Goal: Task Accomplishment & Management: Manage account settings

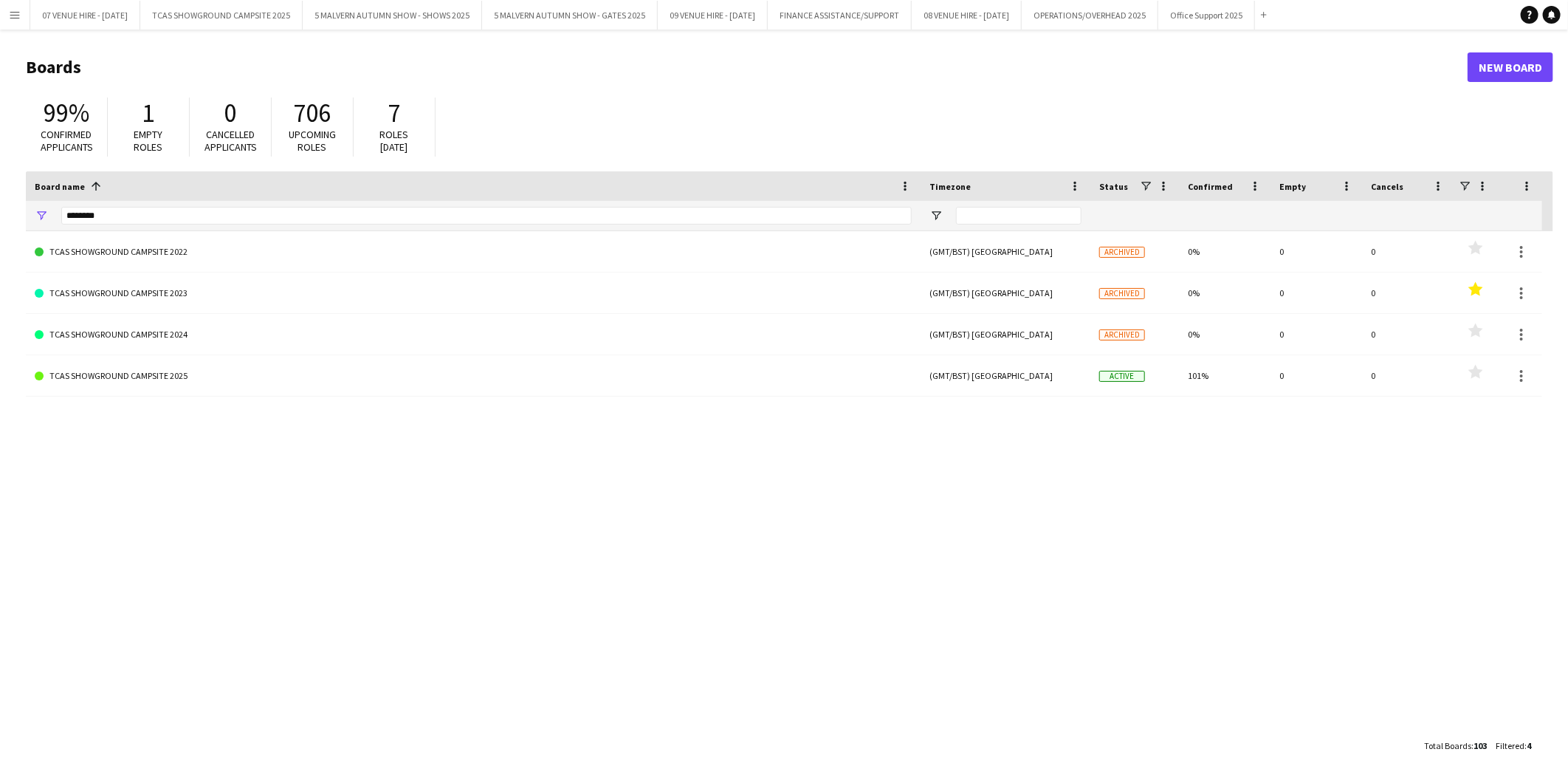
click at [9, 11] on app-icon "Menu" at bounding box center [15, 15] width 12 height 12
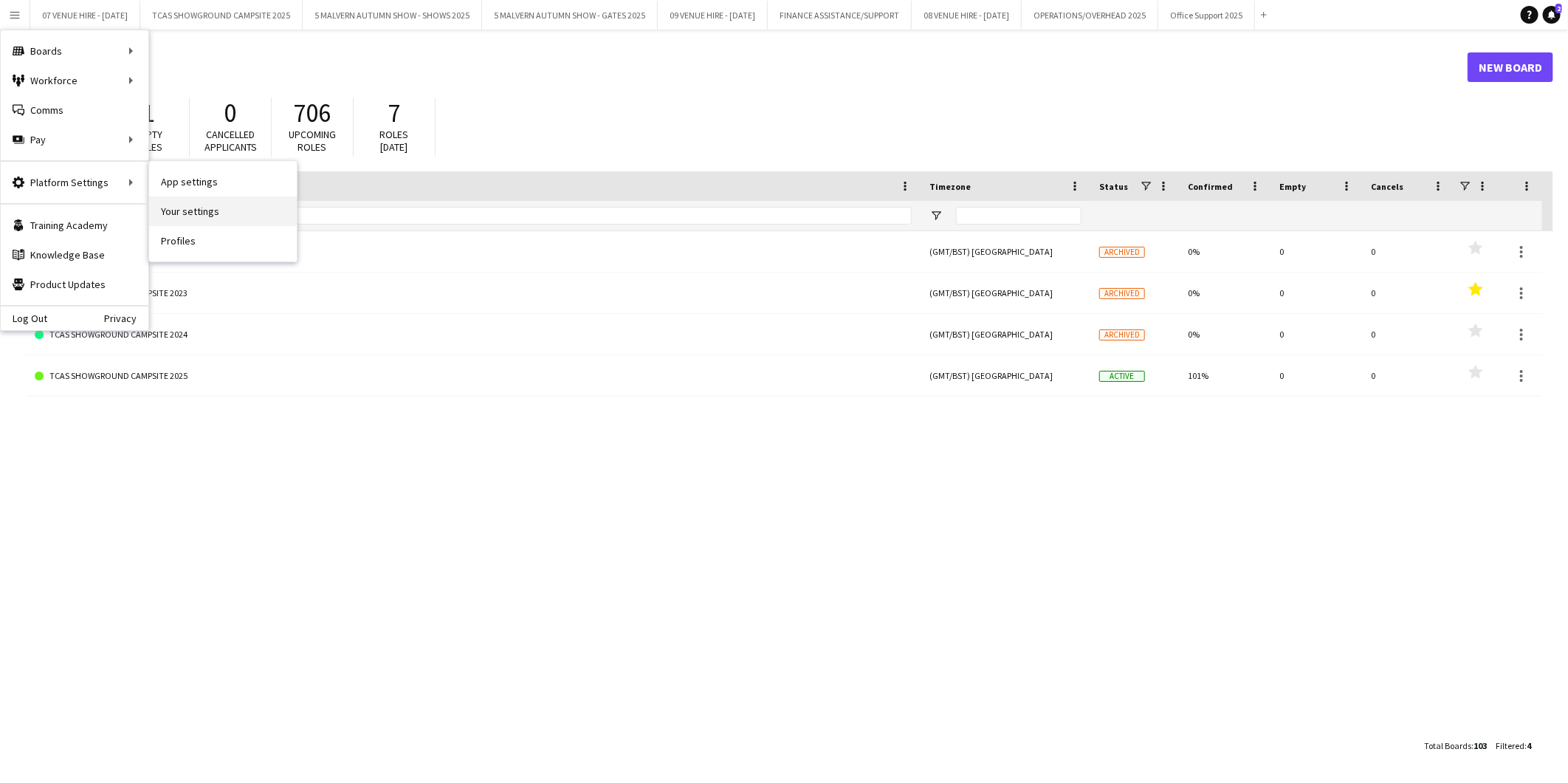
click at [185, 207] on link "Your settings" at bounding box center [222, 211] width 148 height 30
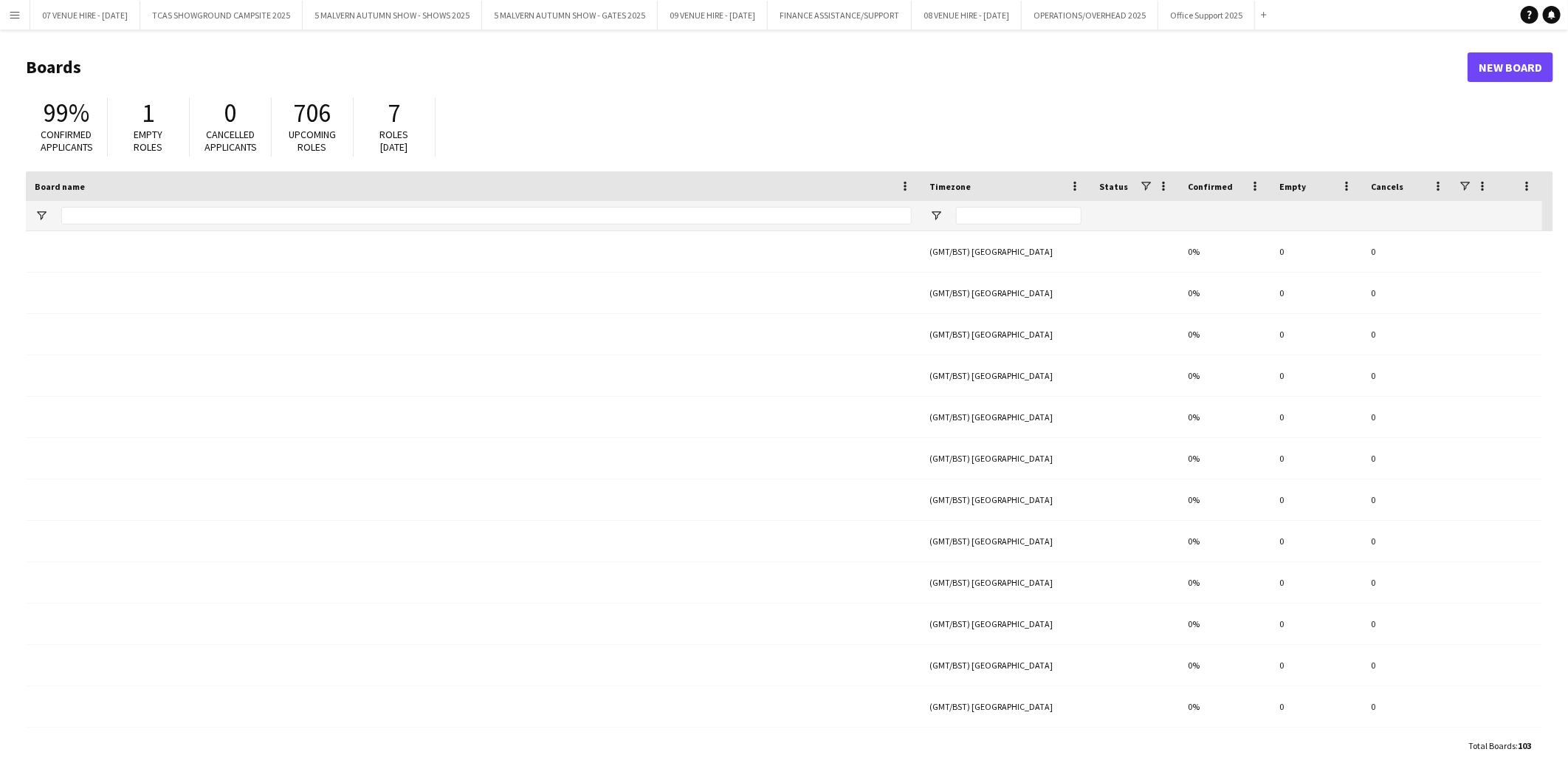
type input "********"
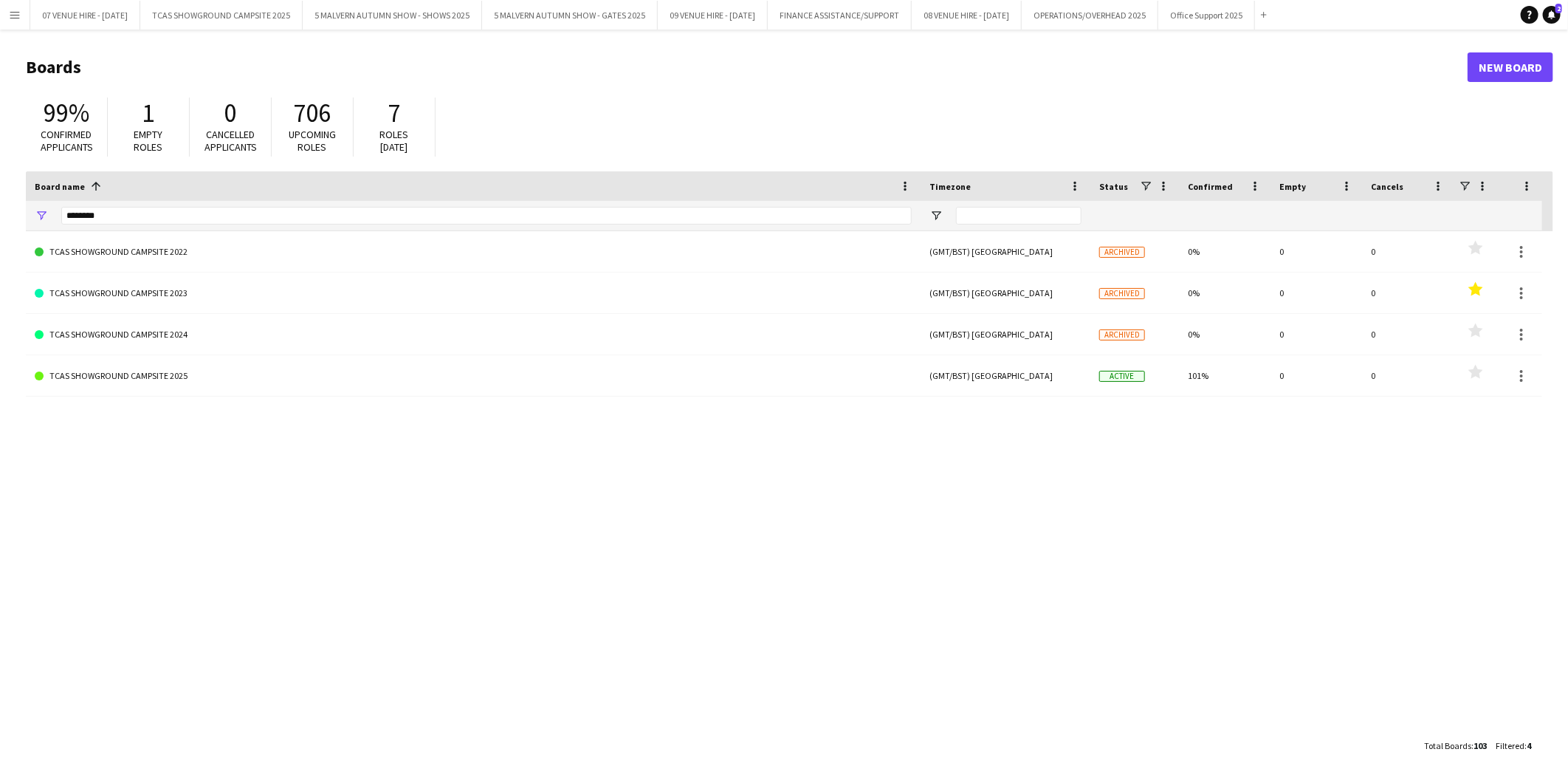
click at [10, 16] on app-icon "Menu" at bounding box center [15, 15] width 12 height 12
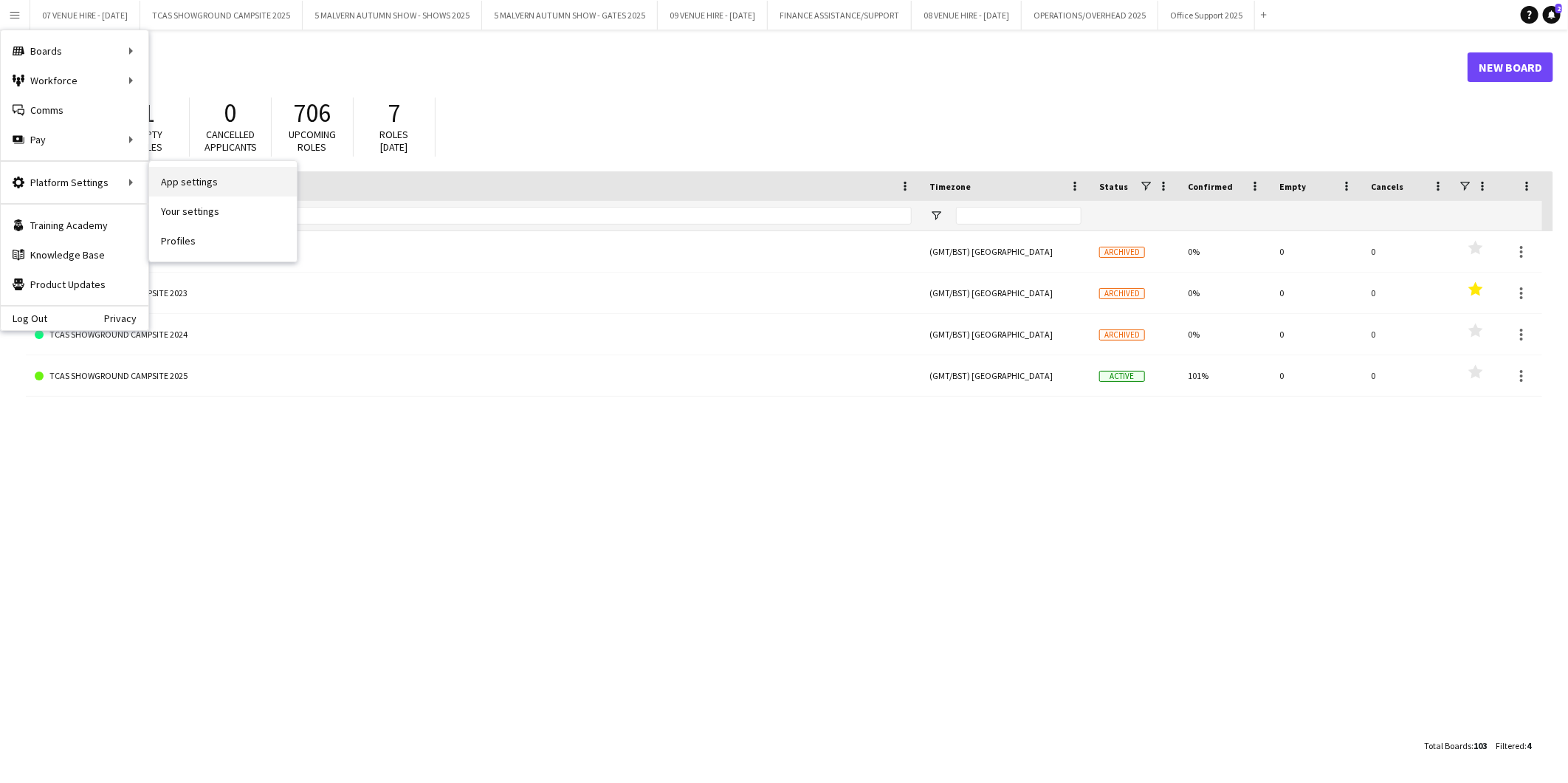
click at [179, 176] on link "App settings" at bounding box center [222, 182] width 148 height 30
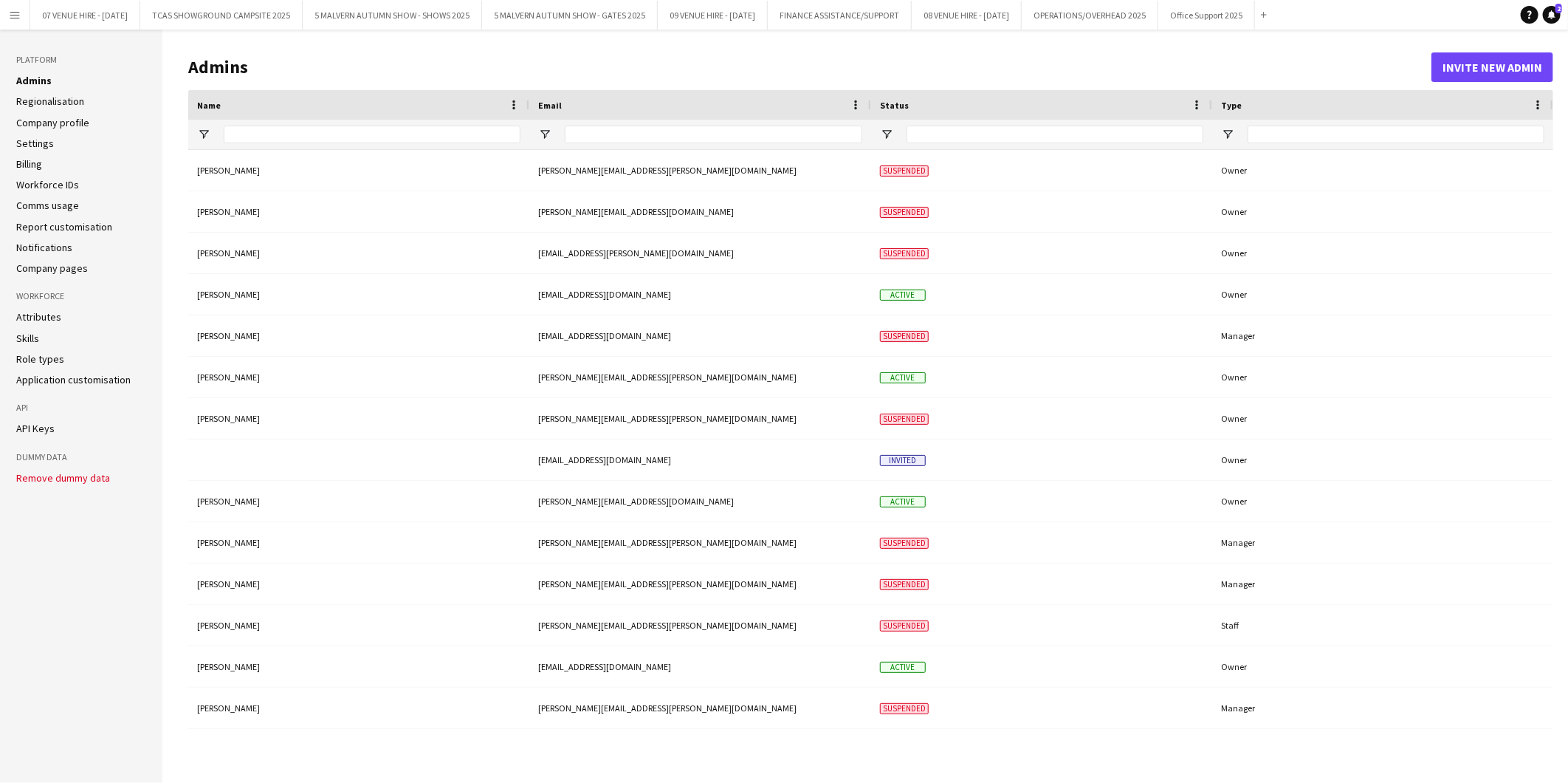
click at [42, 363] on link "Role types" at bounding box center [40, 359] width 48 height 13
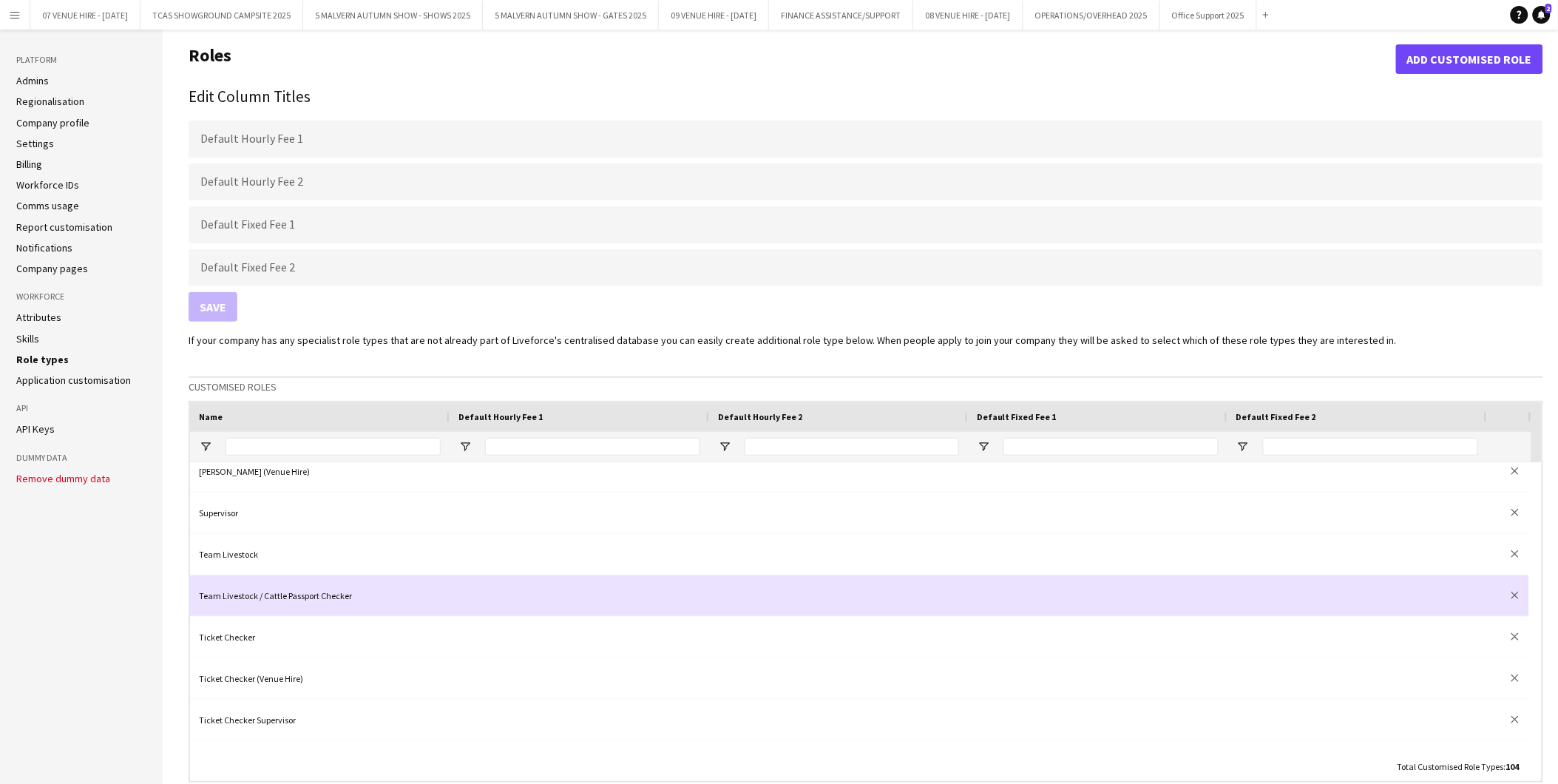
scroll to position [3532, 0]
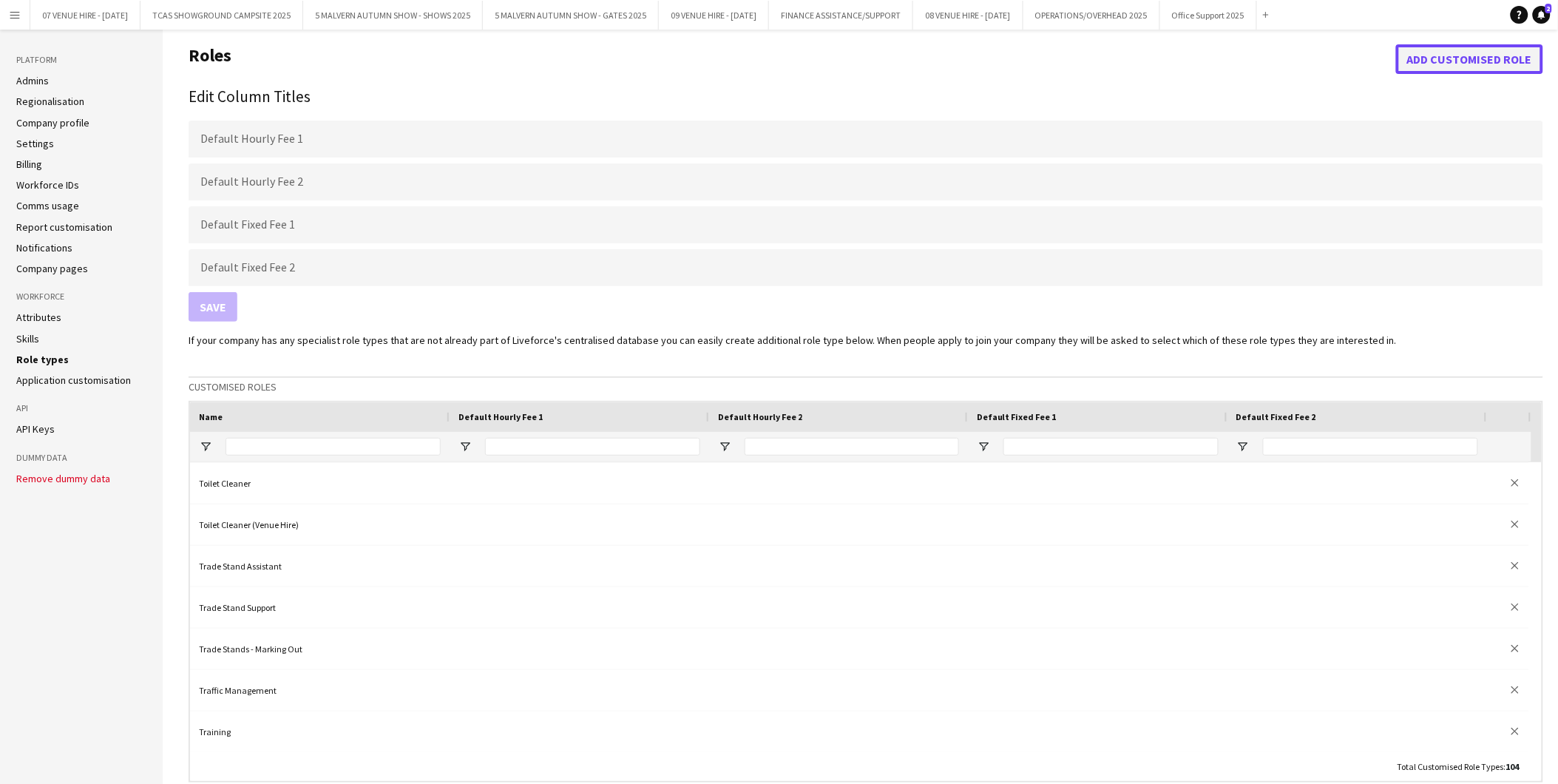
click at [1435, 57] on button "Add customised role" at bounding box center [1470, 59] width 147 height 30
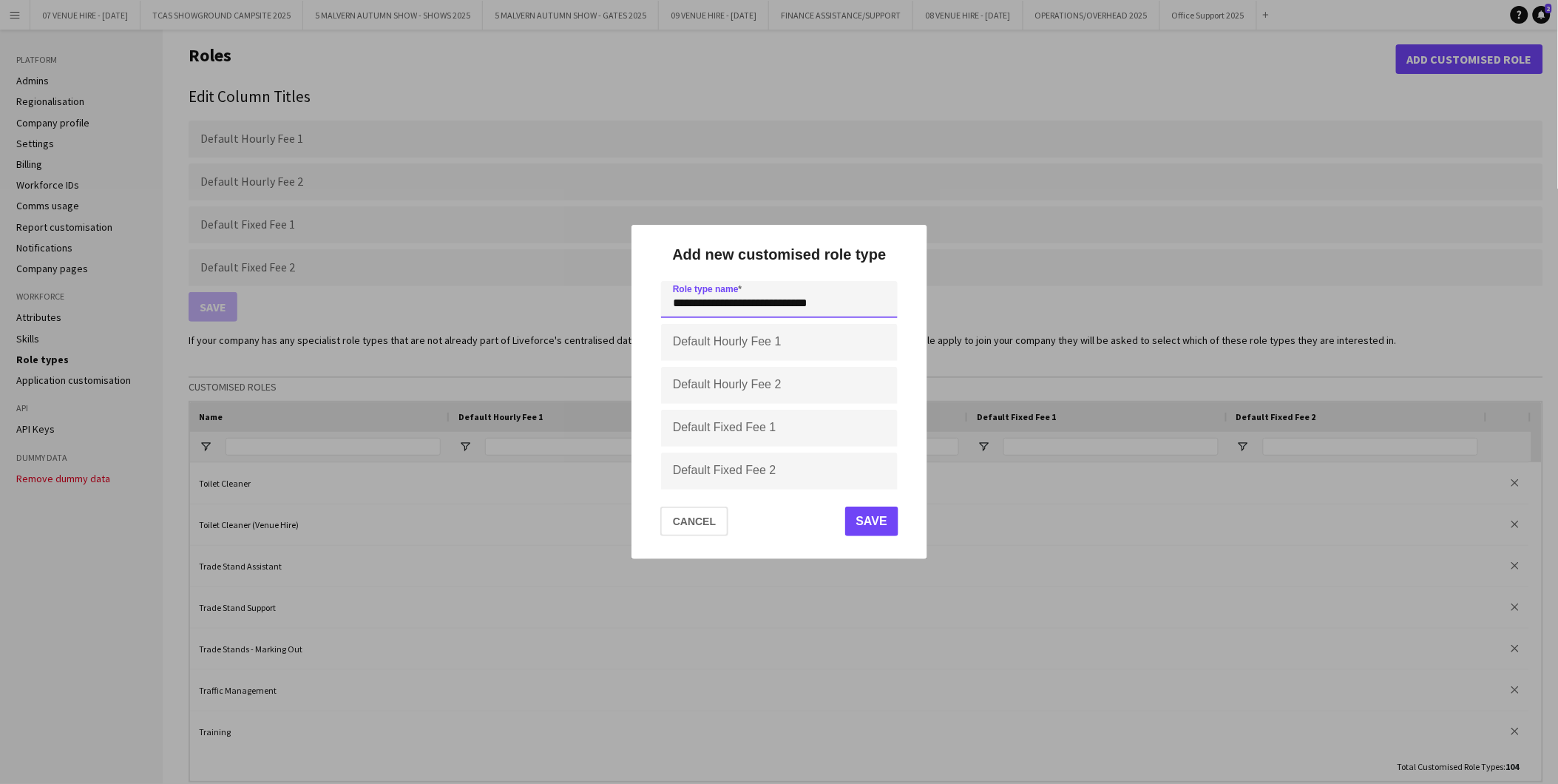
type input "**********"
click at [861, 514] on button "Save" at bounding box center [871, 521] width 53 height 30
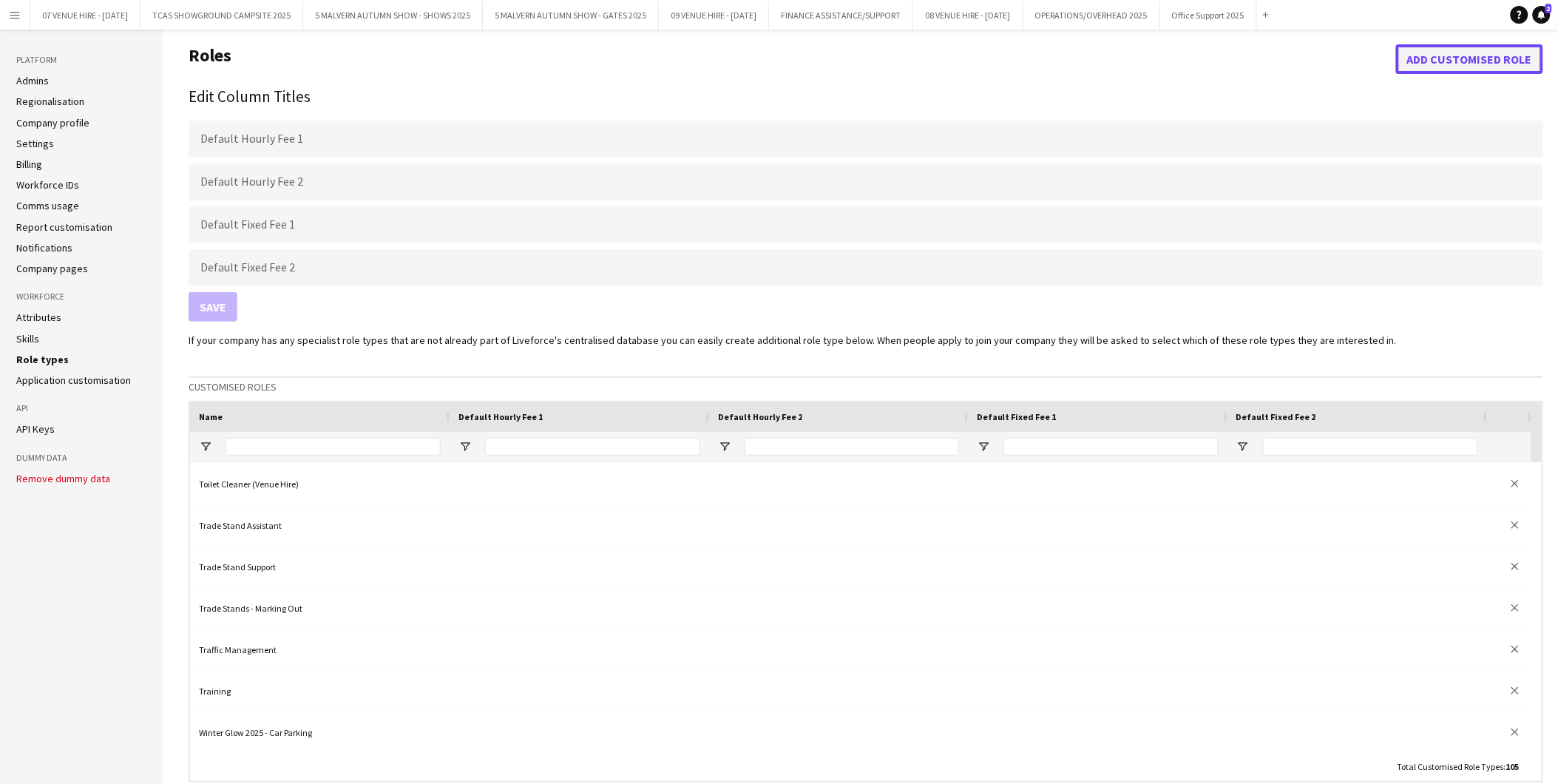
click at [1420, 65] on button "Add customised role" at bounding box center [1470, 59] width 147 height 30
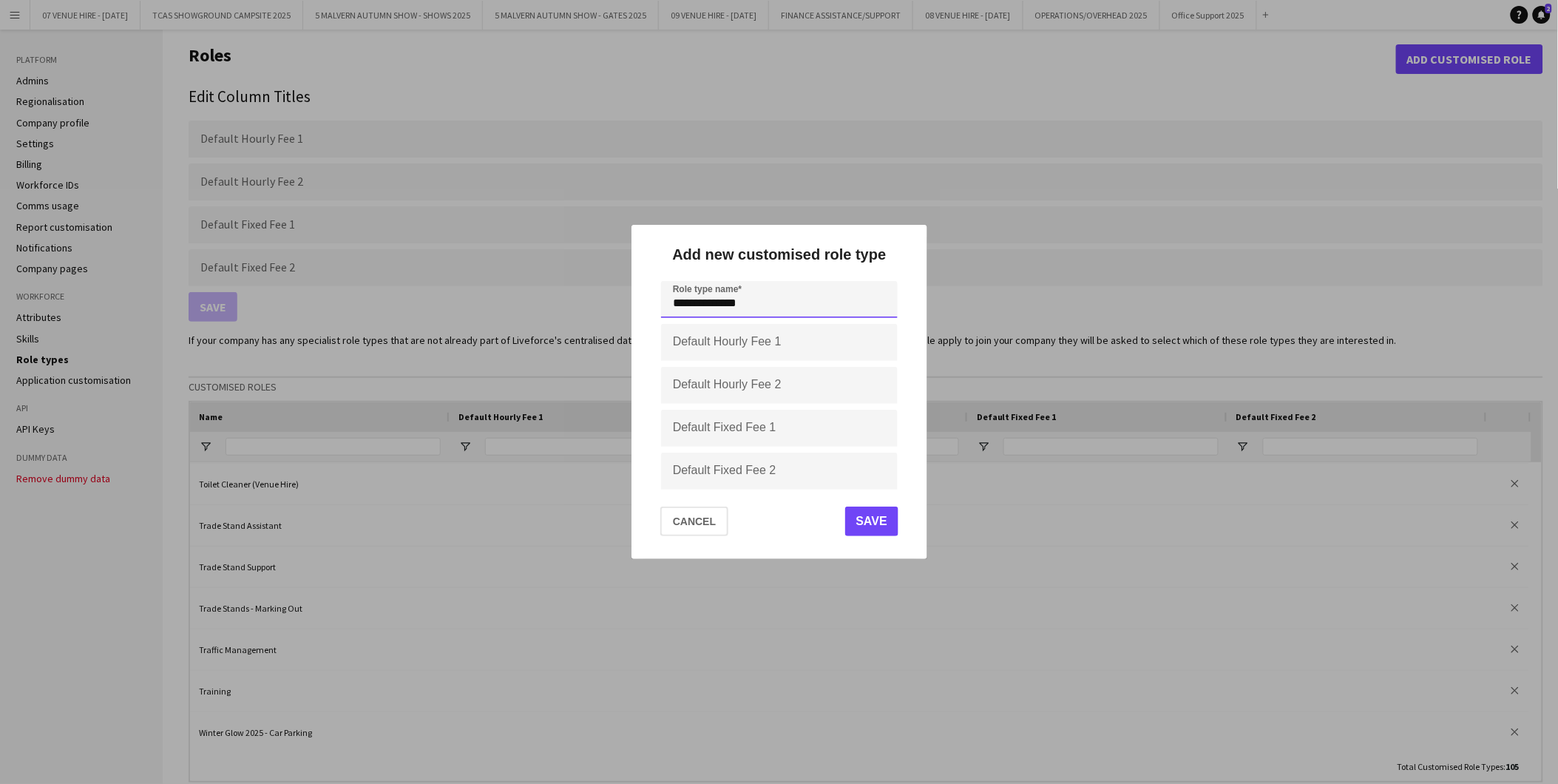
click at [799, 306] on input "**********" at bounding box center [779, 299] width 237 height 37
click at [730, 307] on input "**********" at bounding box center [779, 299] width 237 height 37
type input "**********"
click at [863, 523] on button "Save" at bounding box center [871, 521] width 53 height 30
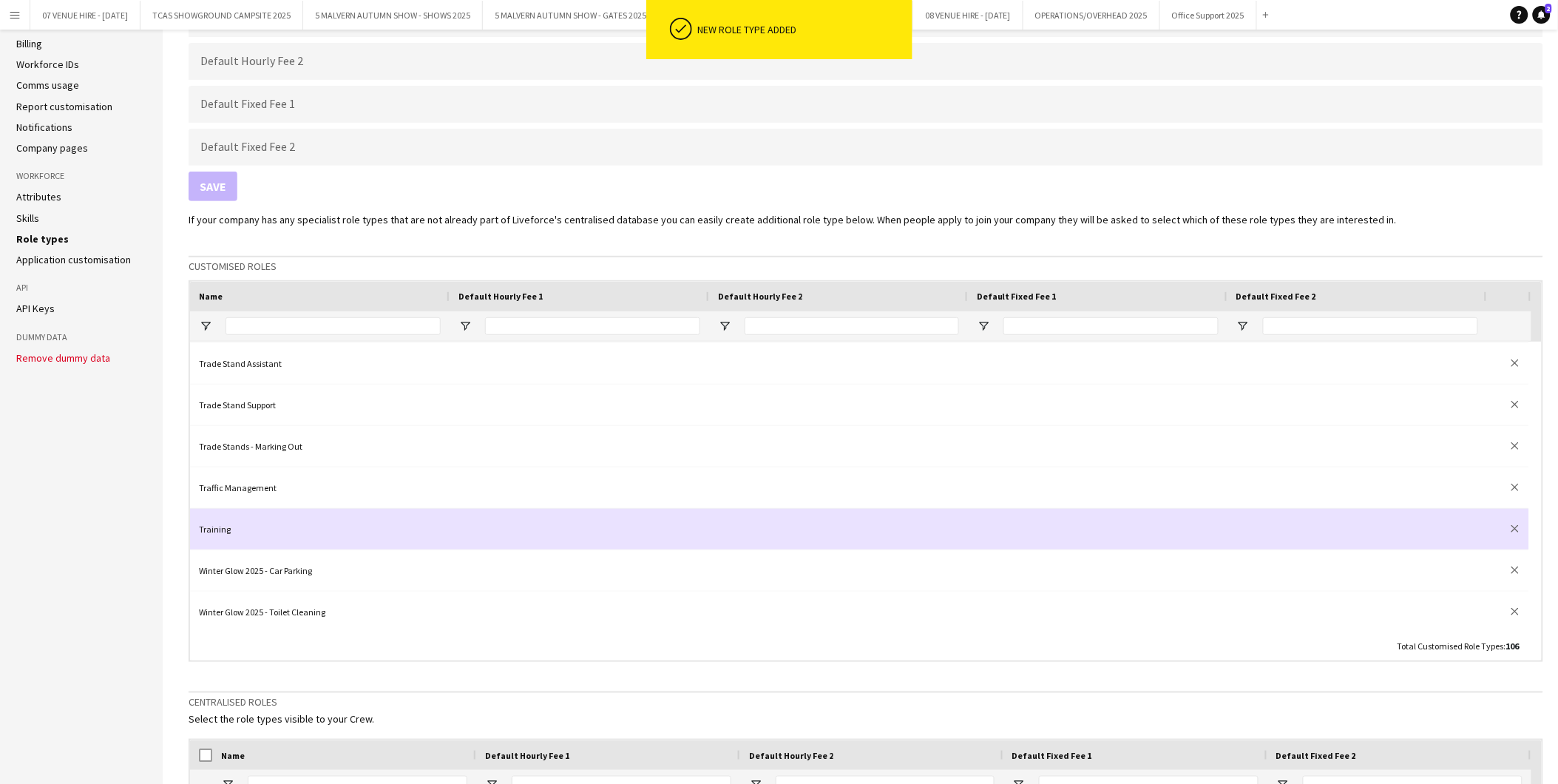
scroll to position [164, 0]
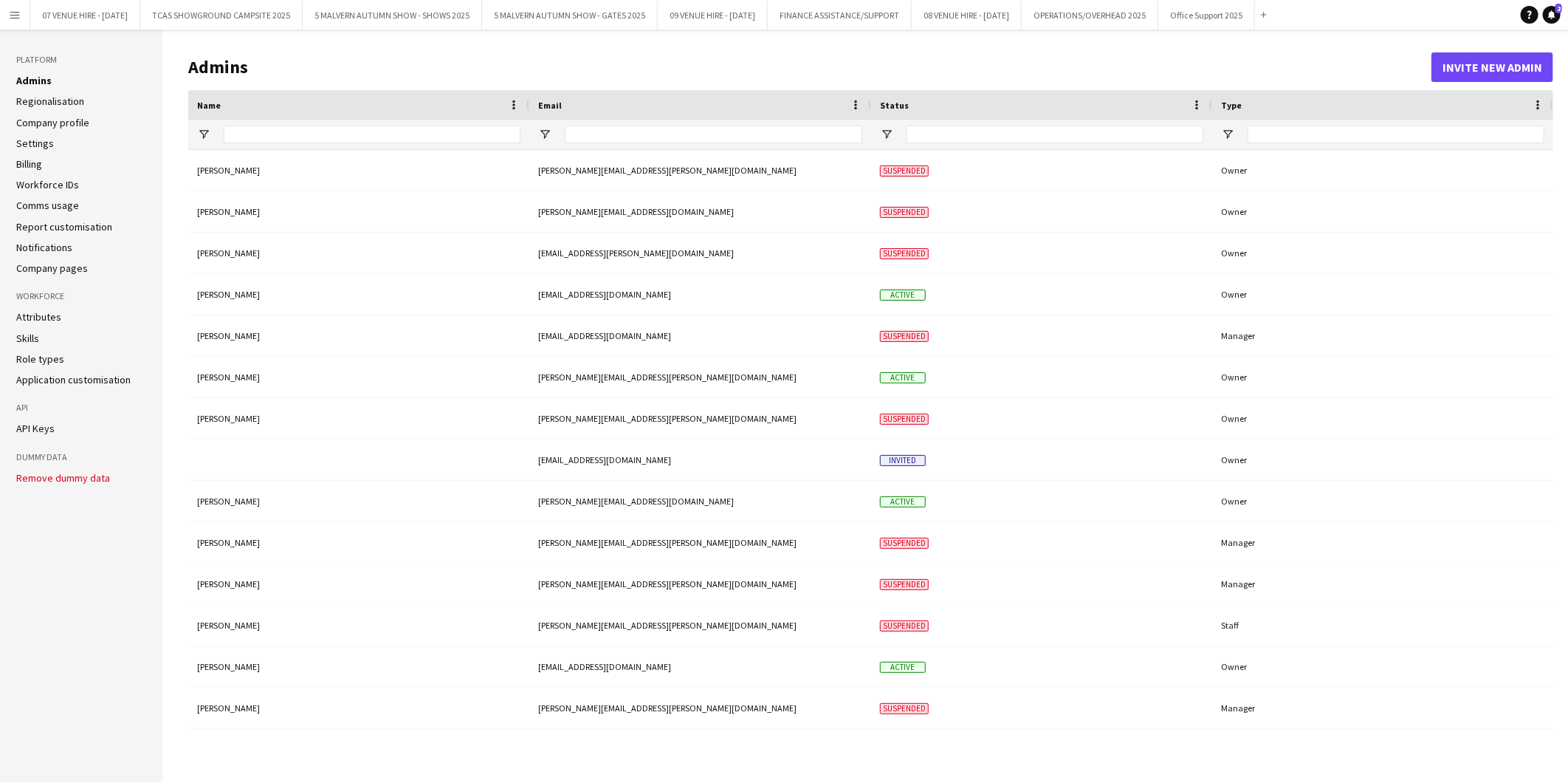
click at [19, 13] on app-icon "Menu" at bounding box center [15, 15] width 12 height 12
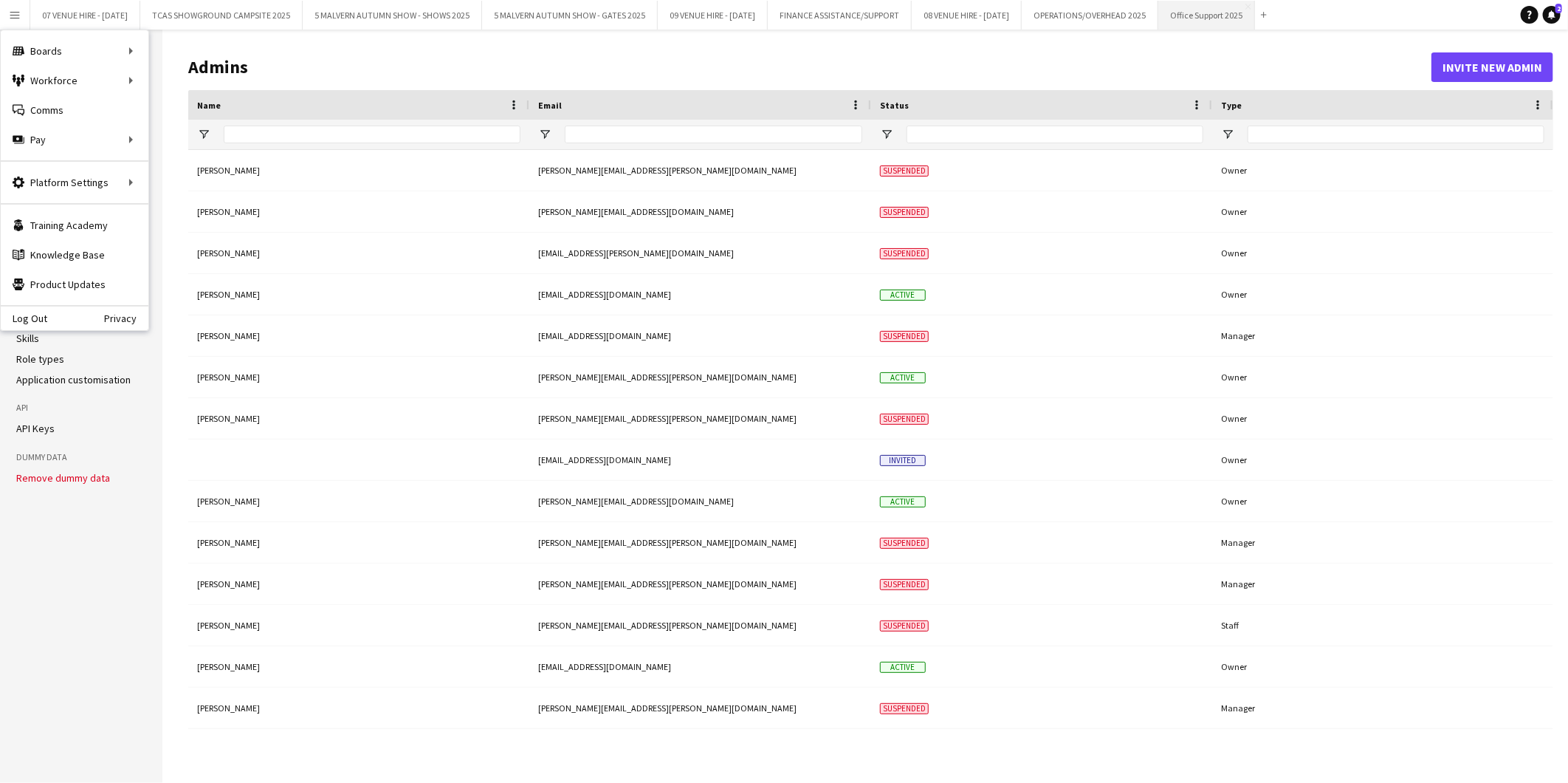
click at [1255, 13] on button "Office Support 2025 Close" at bounding box center [1207, 15] width 96 height 29
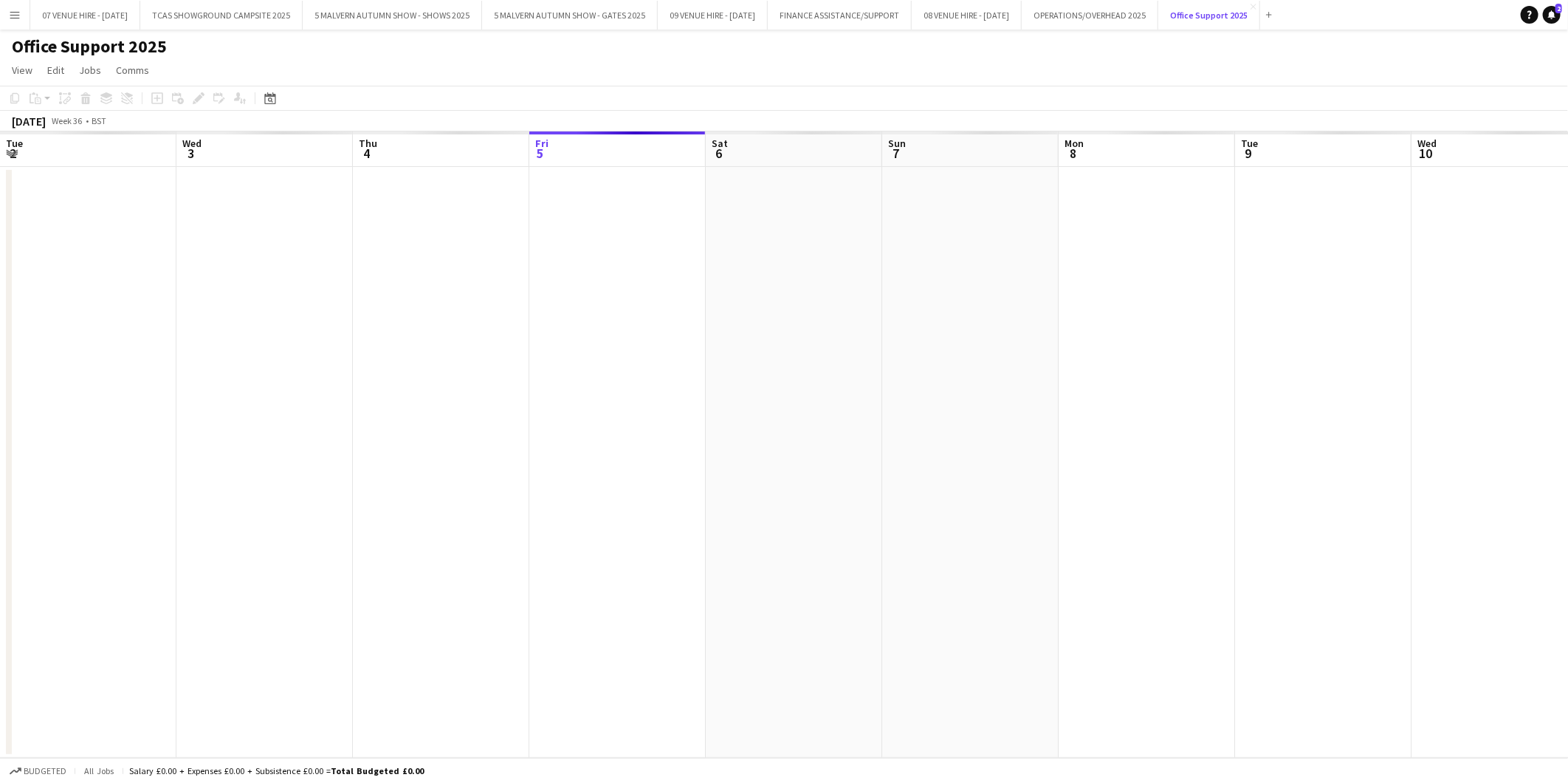
scroll to position [0, 352]
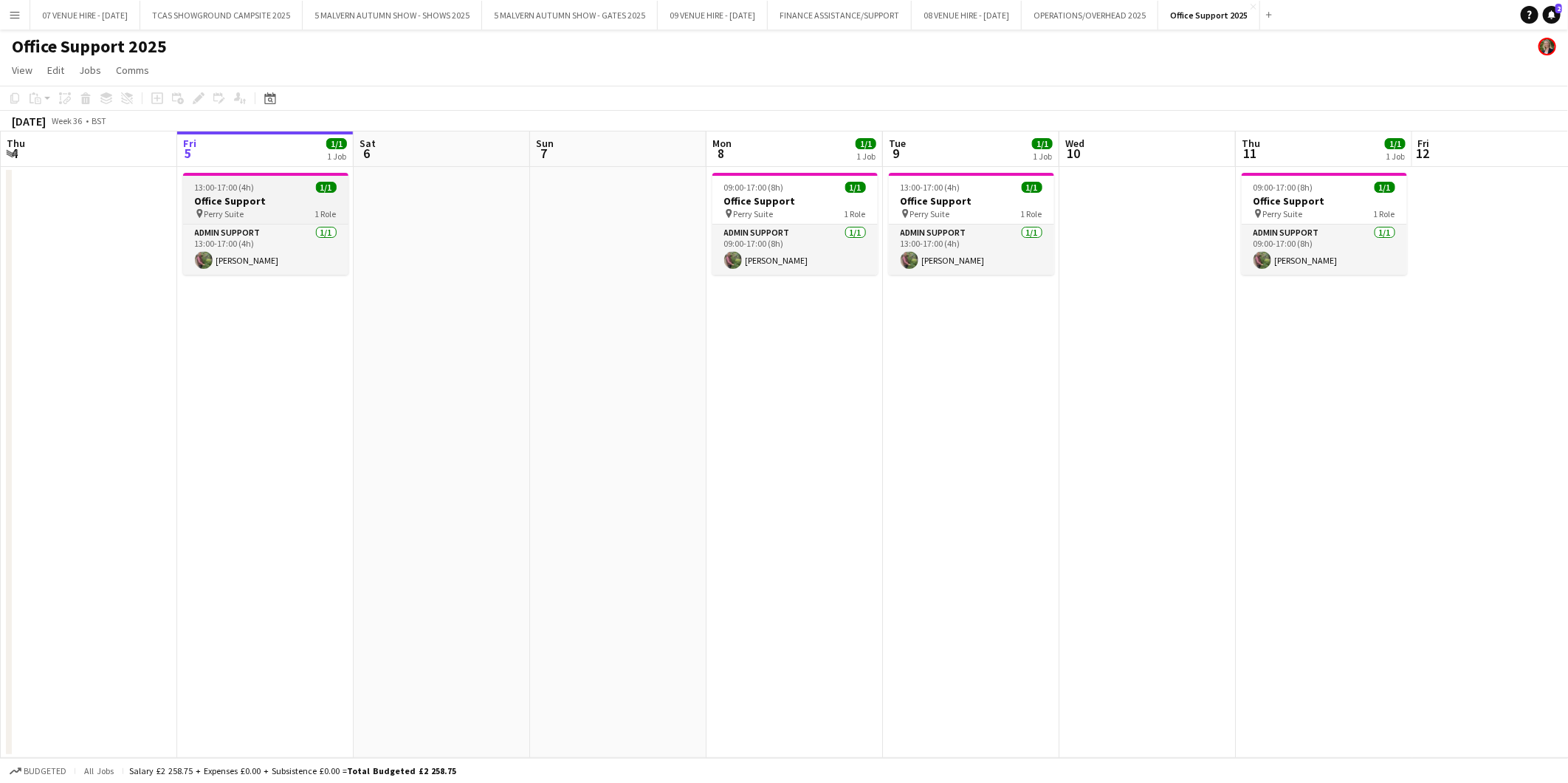
click at [218, 194] on h3 "Office Support" at bounding box center [265, 201] width 165 height 13
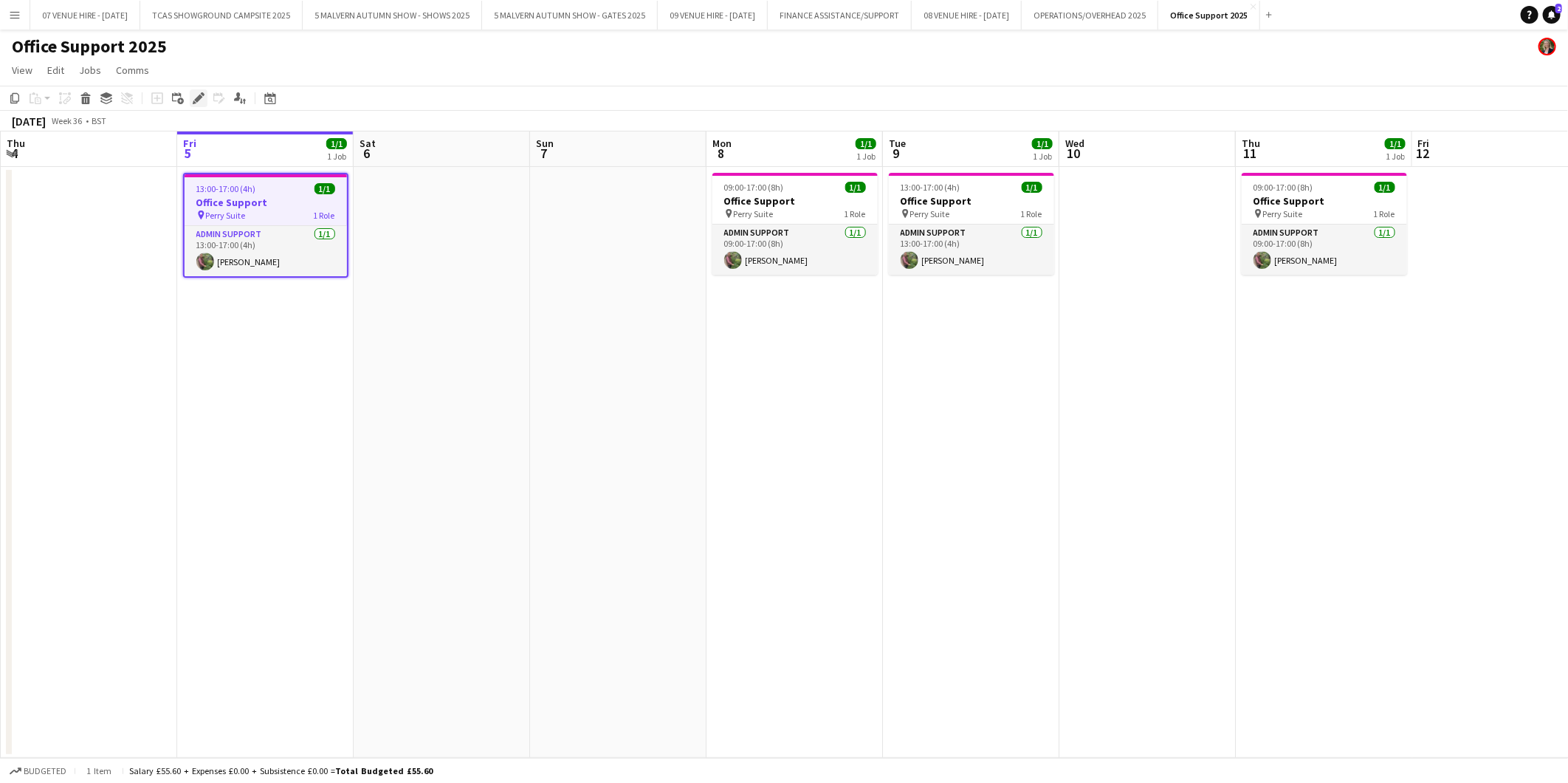
click at [200, 92] on icon "Edit" at bounding box center [199, 98] width 12 height 12
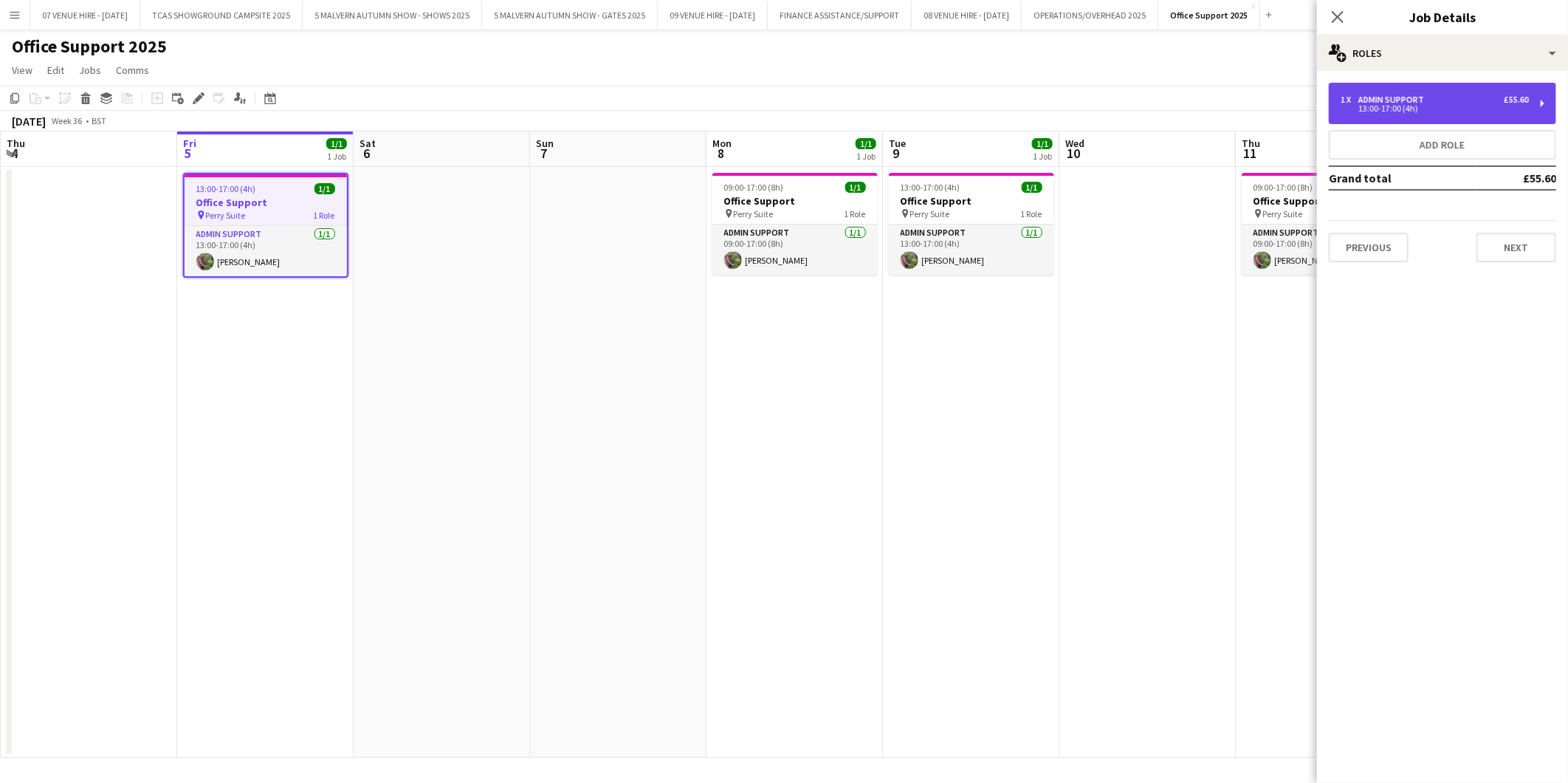
click at [1449, 93] on div "1 x Admin Support £55.60 13:00-17:00 (4h)" at bounding box center [1443, 104] width 228 height 42
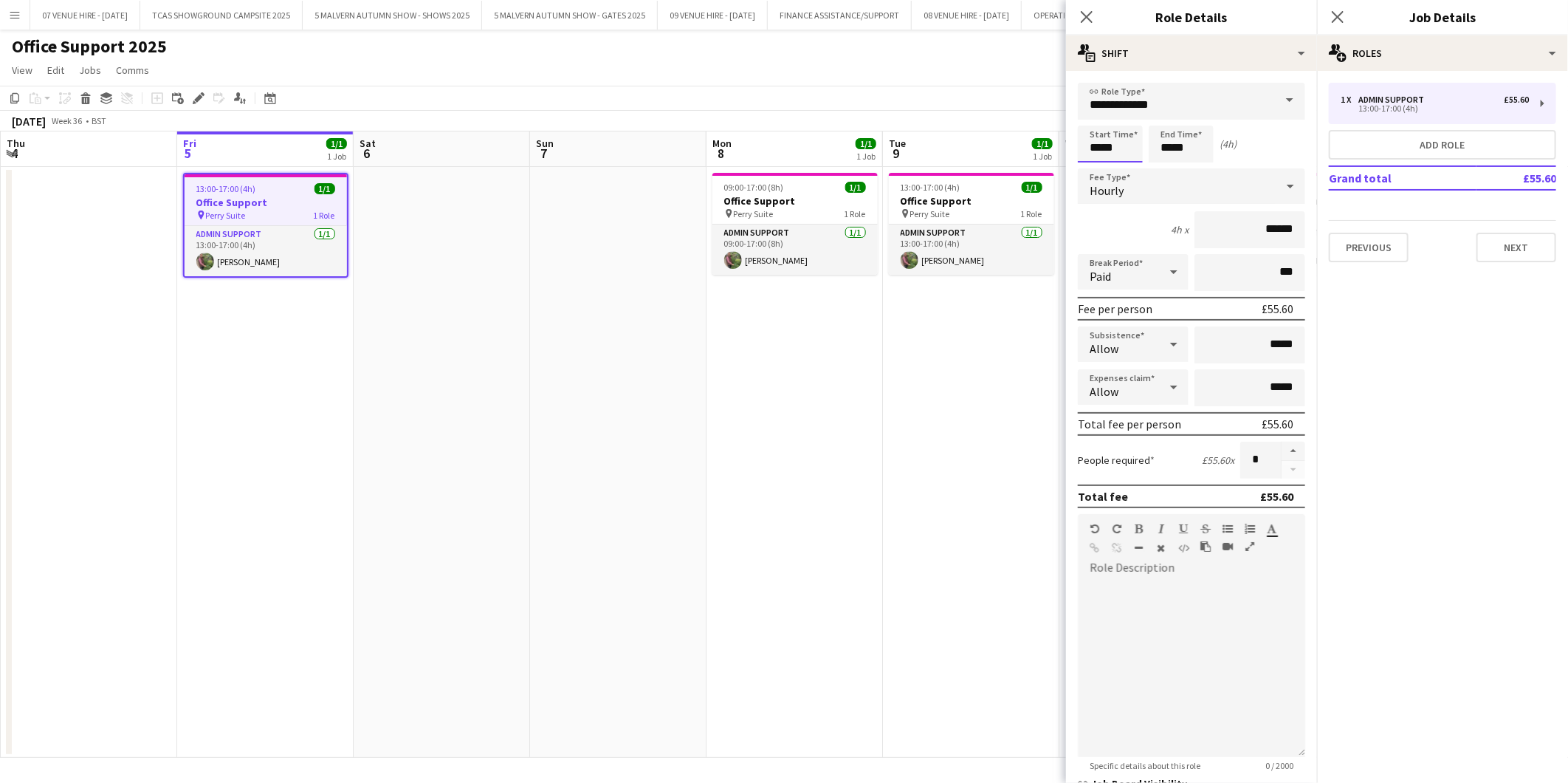
click at [1127, 143] on input "*****" at bounding box center [1111, 144] width 65 height 37
click at [1097, 168] on div at bounding box center [1096, 170] width 30 height 15
type input "*****"
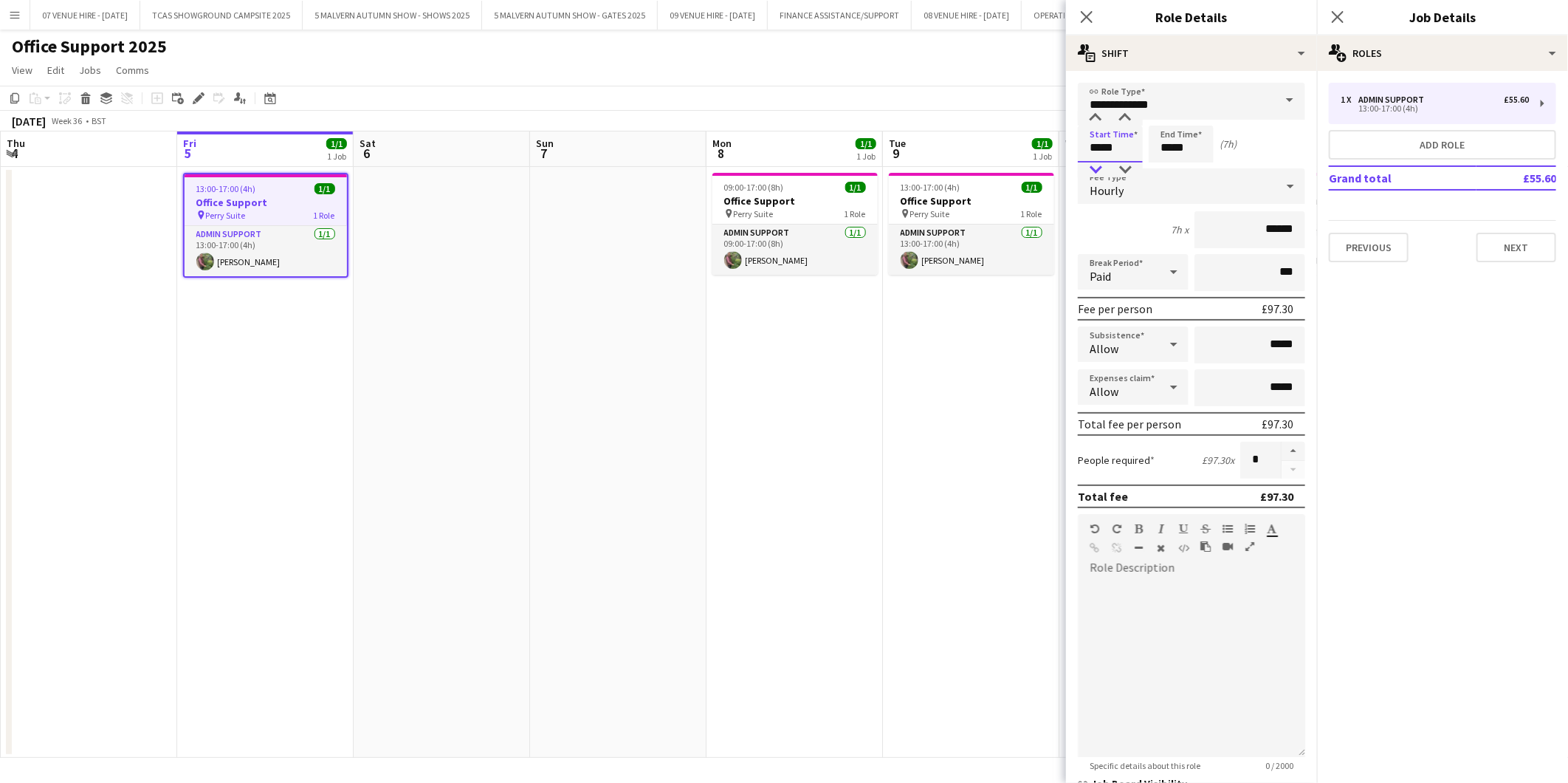
click at [1097, 168] on div at bounding box center [1096, 170] width 30 height 15
click at [1187, 142] on input "*****" at bounding box center [1182, 144] width 65 height 37
click at [1176, 168] on div at bounding box center [1167, 170] width 30 height 15
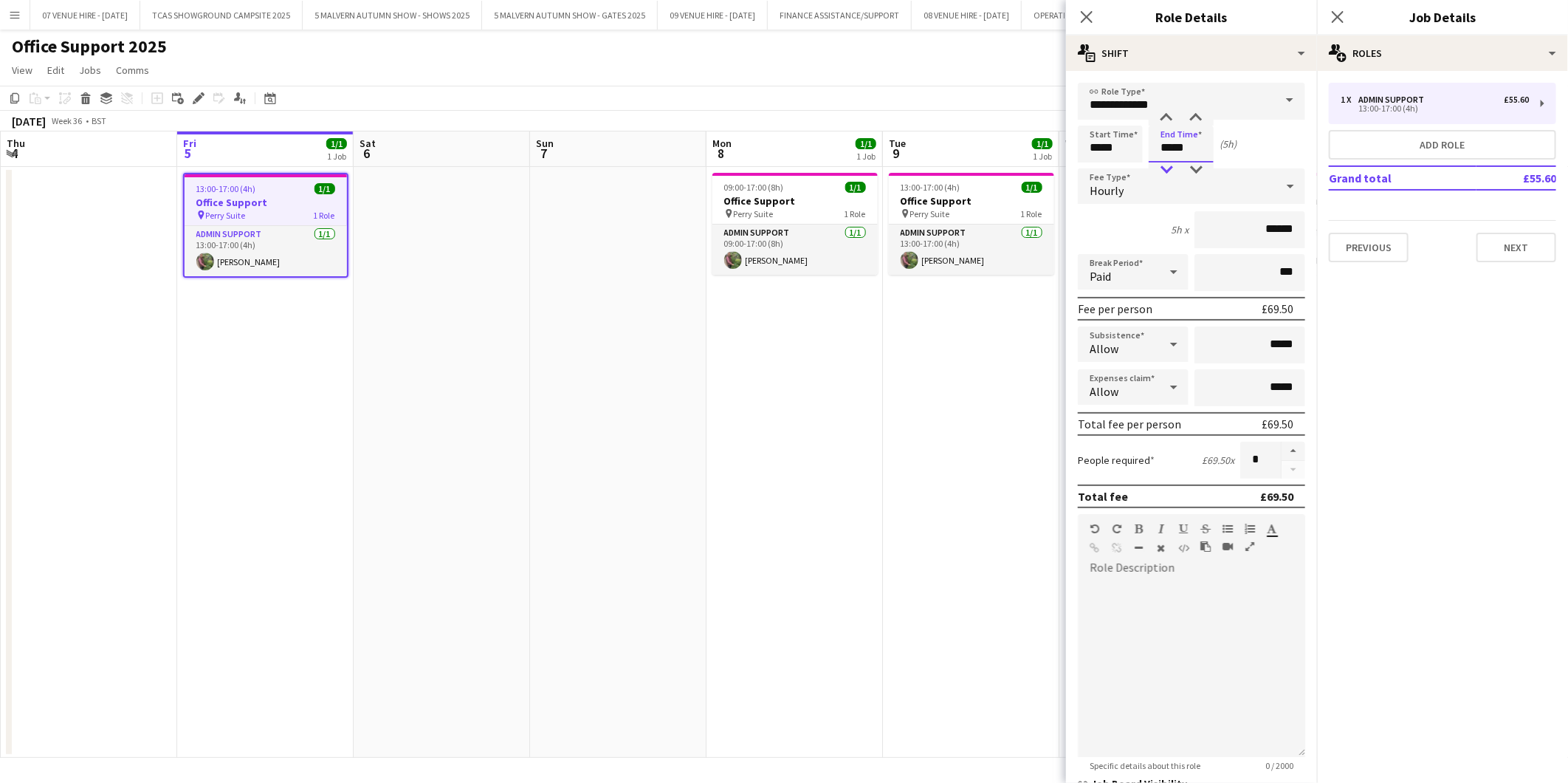
click at [1176, 168] on div at bounding box center [1167, 170] width 30 height 15
type input "*****"
click at [1176, 168] on div at bounding box center [1167, 170] width 30 height 15
click at [1060, 316] on app-date-cell at bounding box center [1148, 462] width 176 height 591
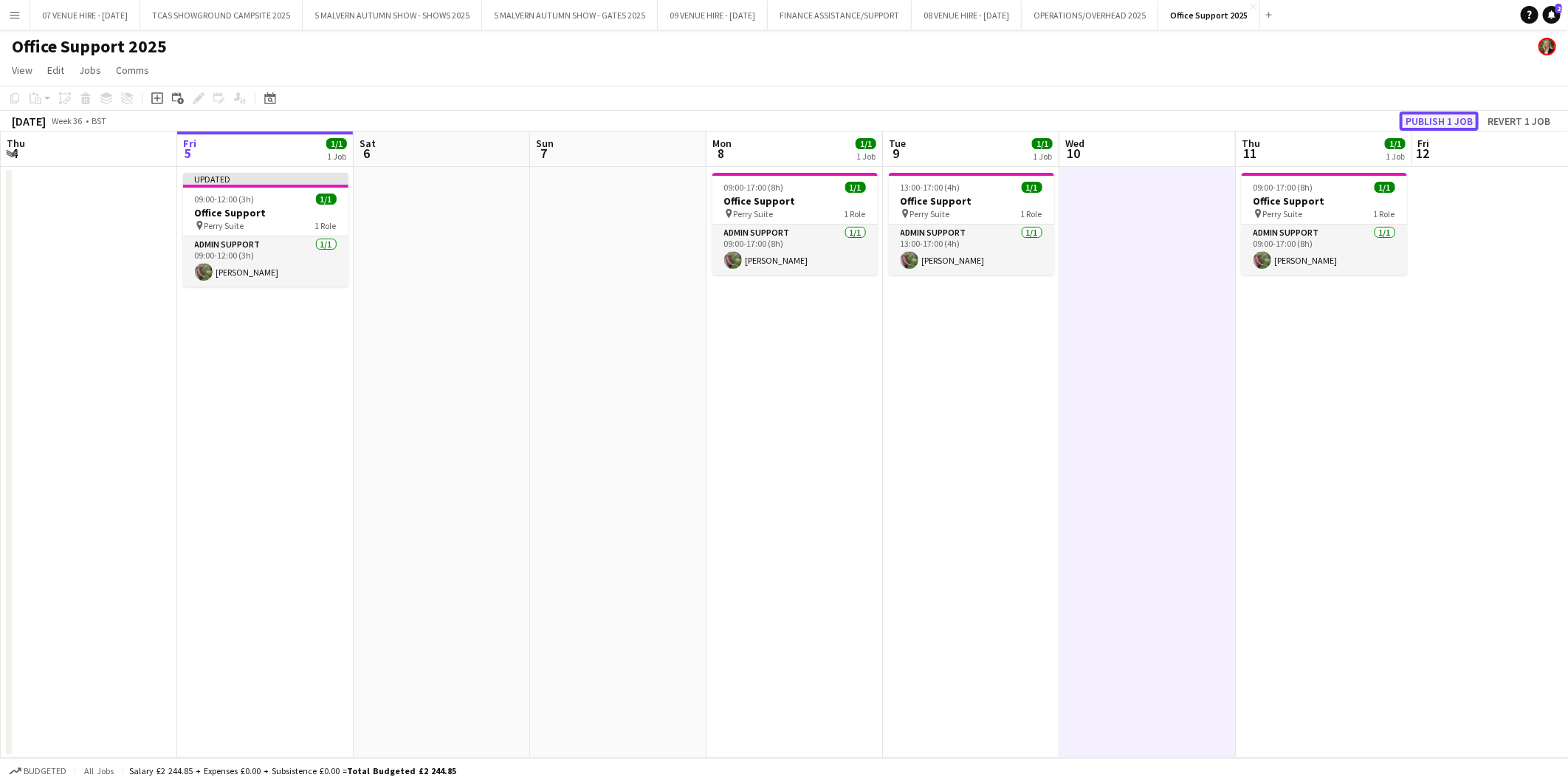
click at [1411, 113] on button "Publish 1 job" at bounding box center [1439, 121] width 79 height 19
click at [576, 598] on app-date-cell at bounding box center [618, 462] width 176 height 591
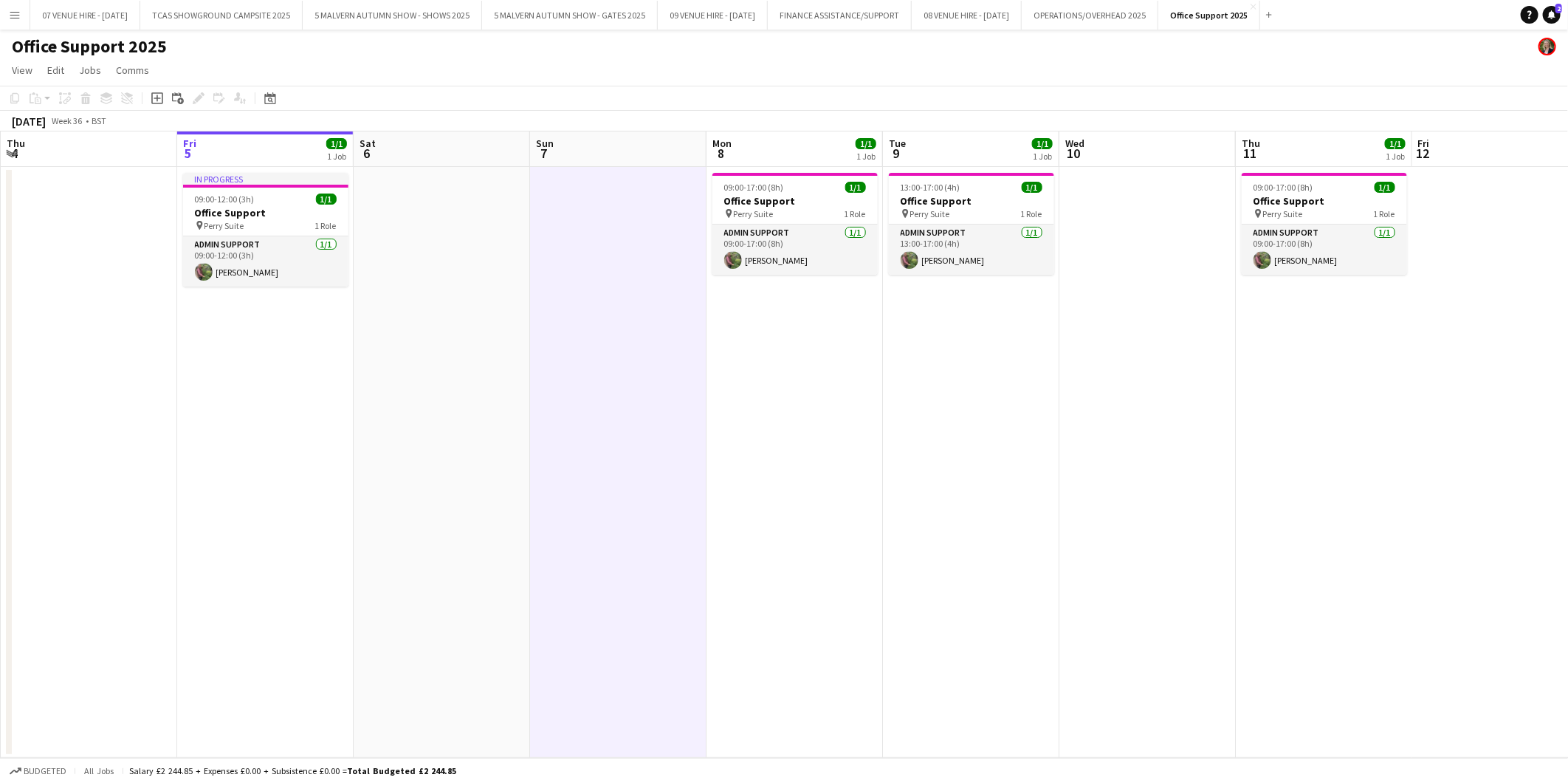
click at [1389, 652] on app-date-cell "09:00-17:00 (8h) 1/1 Office Support pin Perry Suite 1 Role Admin Support 1/1 09…" at bounding box center [1324, 462] width 176 height 591
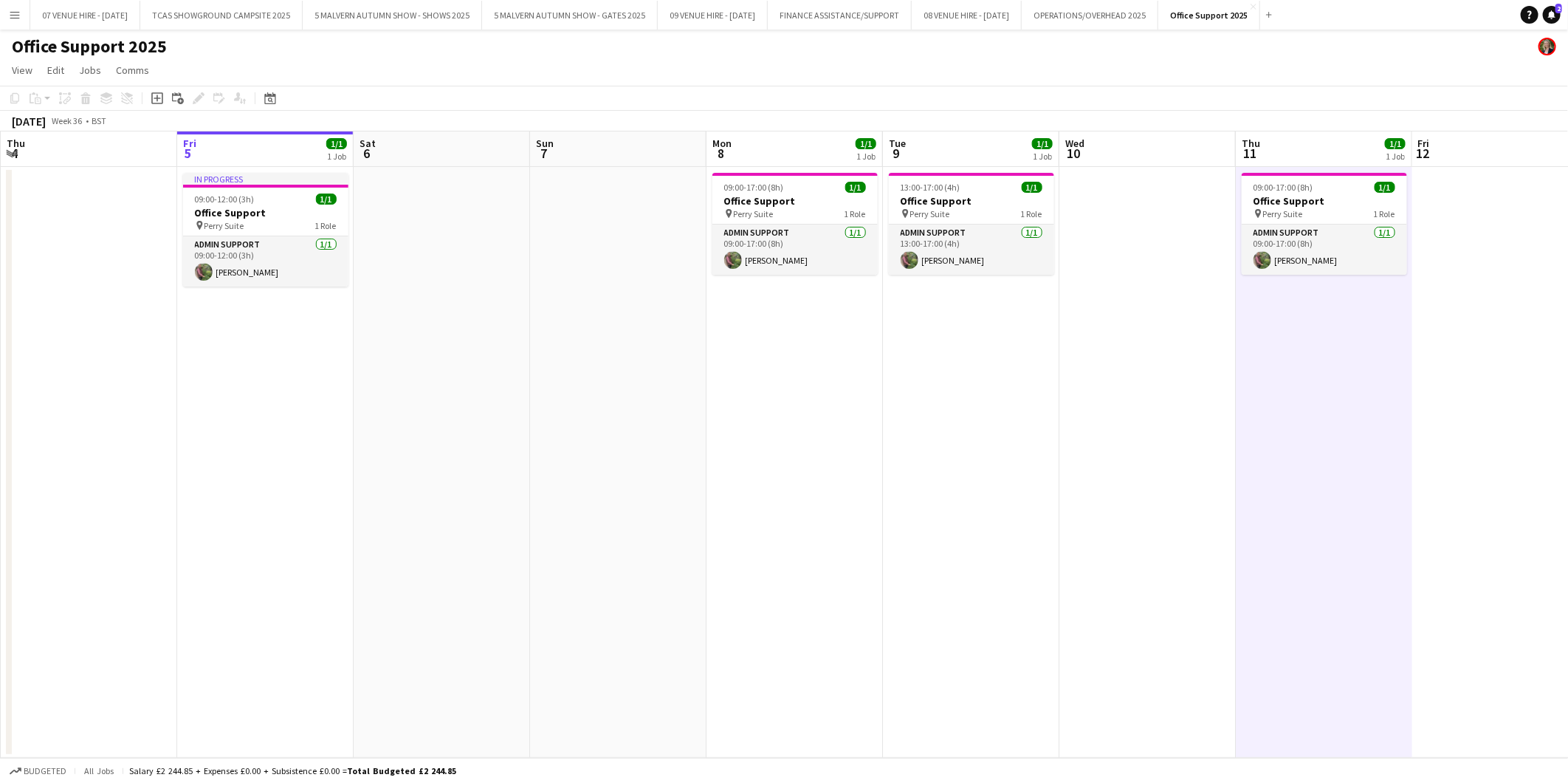
click at [16, 13] on app-icon "Menu" at bounding box center [15, 15] width 12 height 12
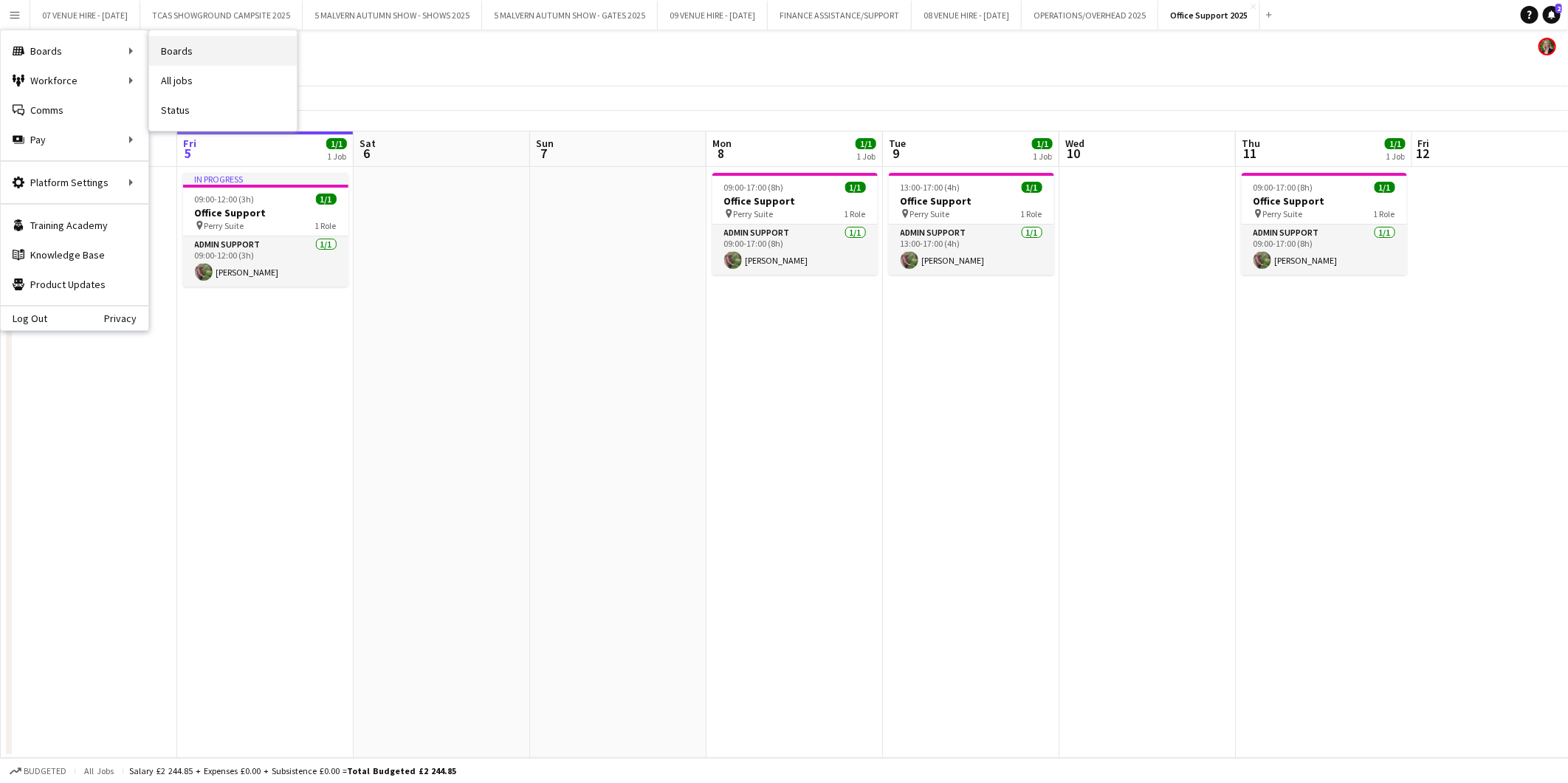
click at [163, 42] on link "Boards" at bounding box center [222, 51] width 148 height 30
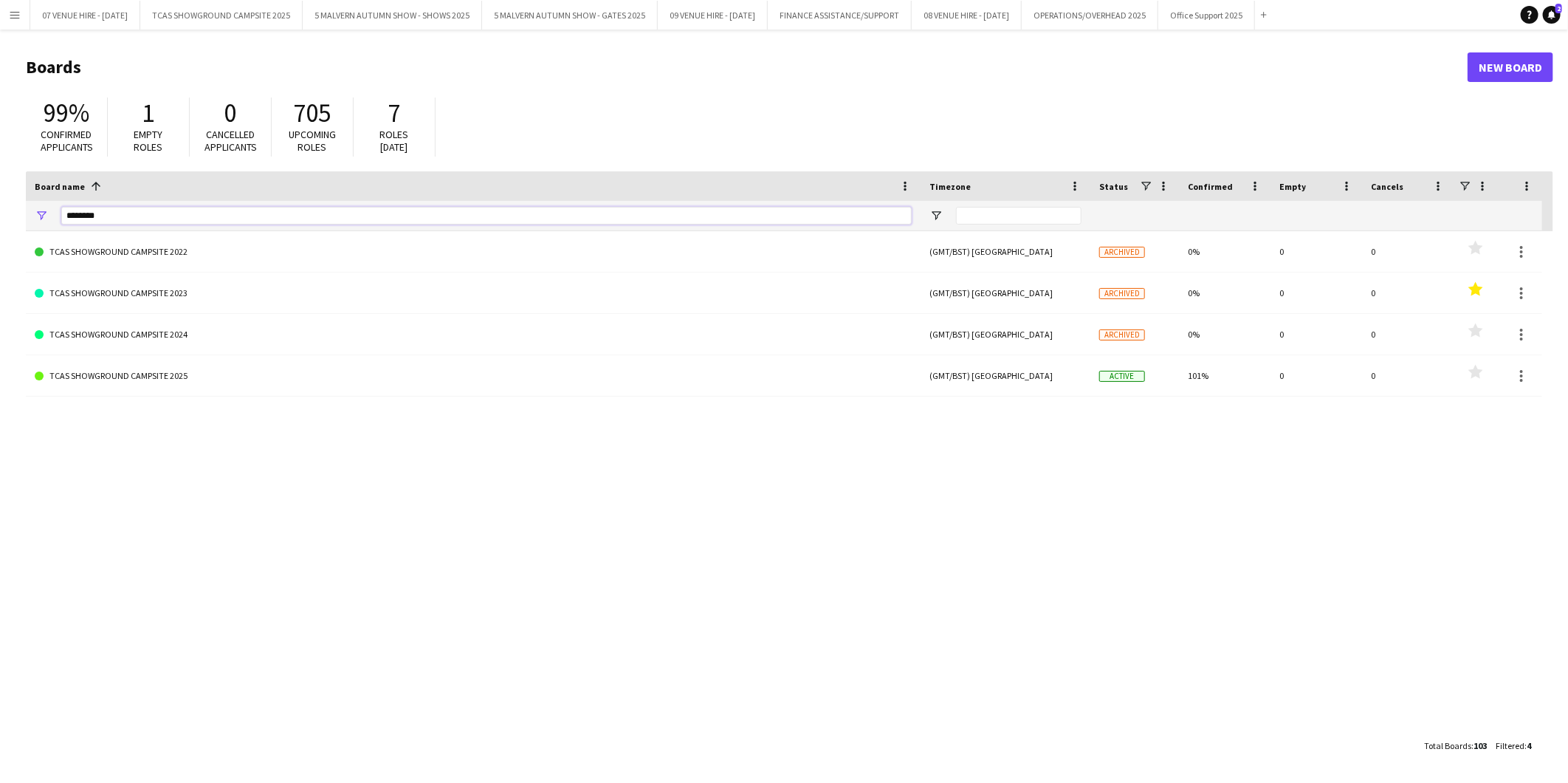
drag, startPoint x: 131, startPoint y: 217, endPoint x: -4, endPoint y: 202, distance: 135.8
click at [0, 202] on html "Menu Boards Boards Boards All jobs Status Workforce Workforce My Workforce Recr…" at bounding box center [784, 392] width 1568 height 783
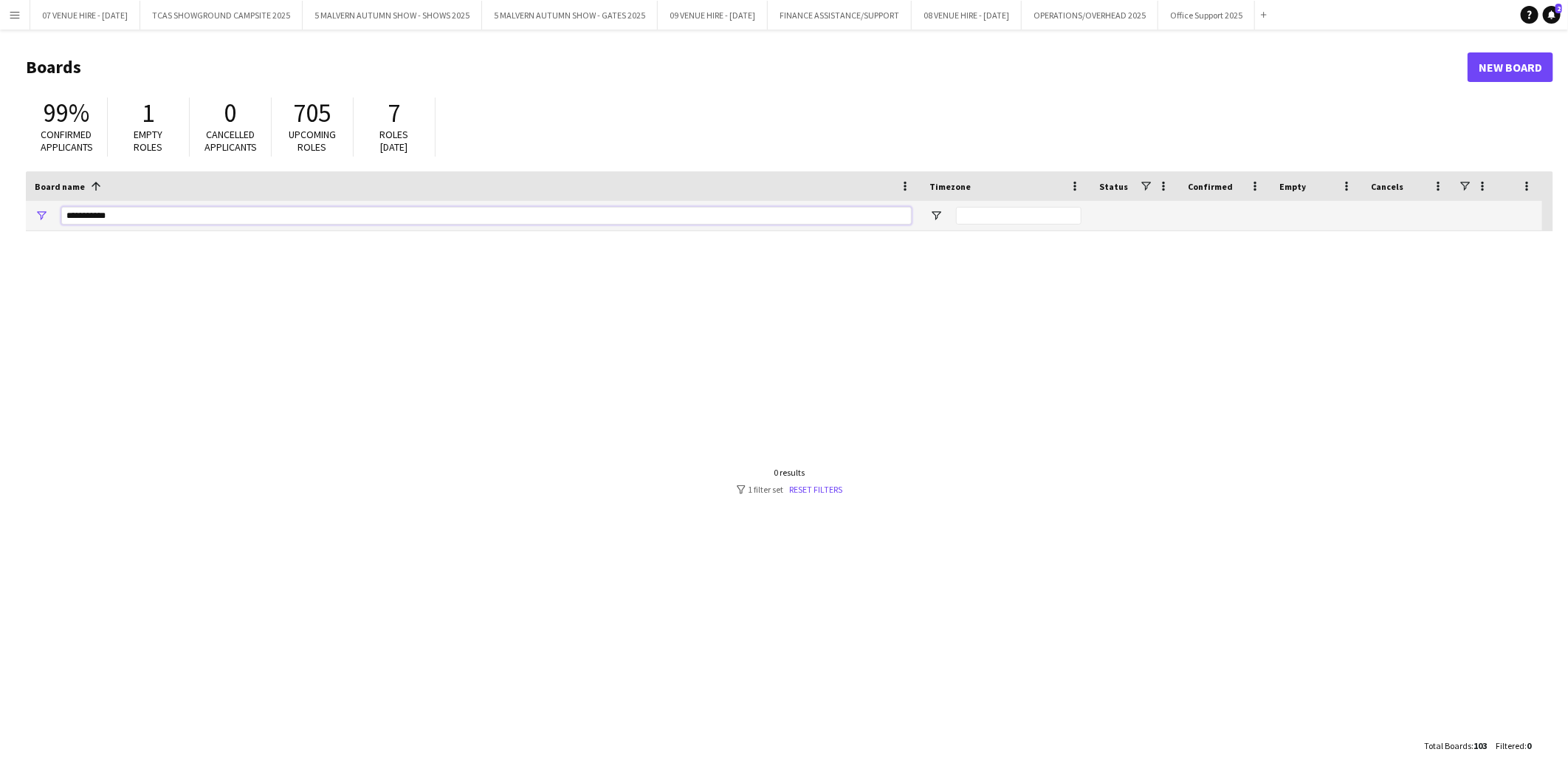
type input "**********"
click at [824, 488] on link "Reset filters" at bounding box center [817, 489] width 53 height 11
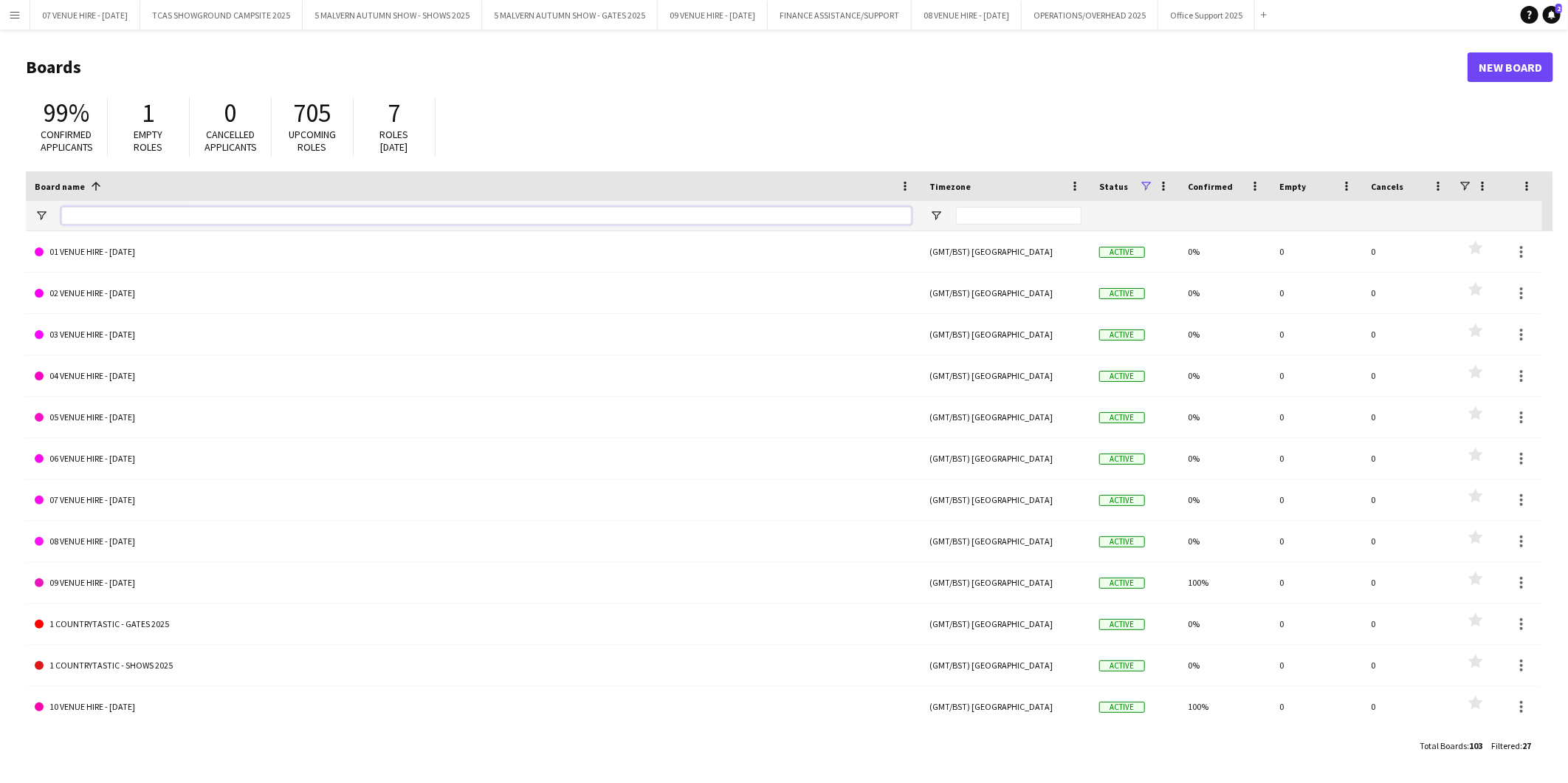
click at [282, 222] on input "Board name Filter Input" at bounding box center [486, 216] width 850 height 18
type input "******"
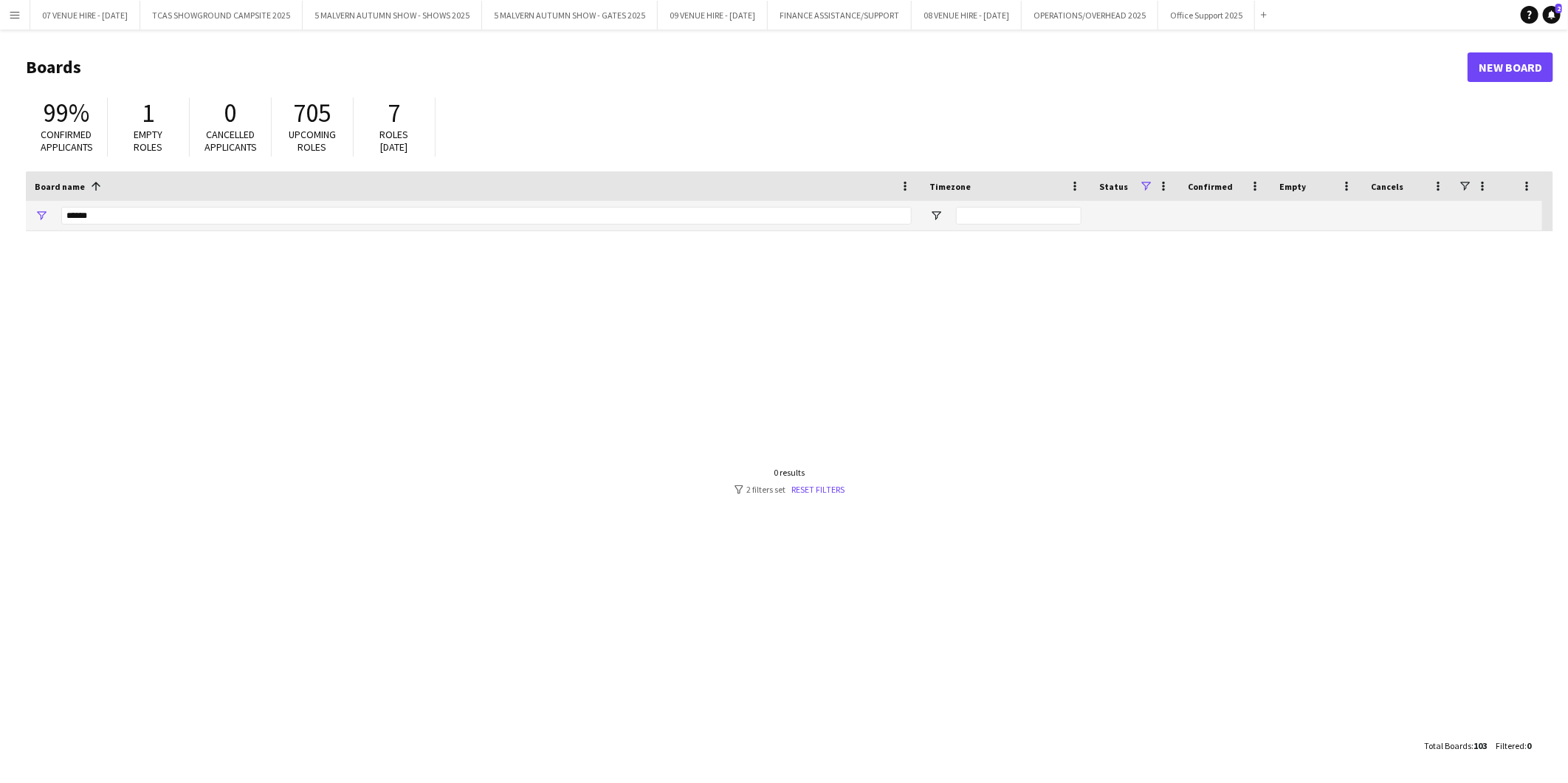
click at [1142, 182] on span at bounding box center [1146, 186] width 13 height 13
click at [1305, 271] on div at bounding box center [790, 481] width 1528 height 500
click at [1468, 182] on span at bounding box center [1465, 186] width 13 height 13
click at [1386, 342] on div at bounding box center [790, 481] width 1528 height 500
drag, startPoint x: 234, startPoint y: 208, endPoint x: -4, endPoint y: 208, distance: 238.0
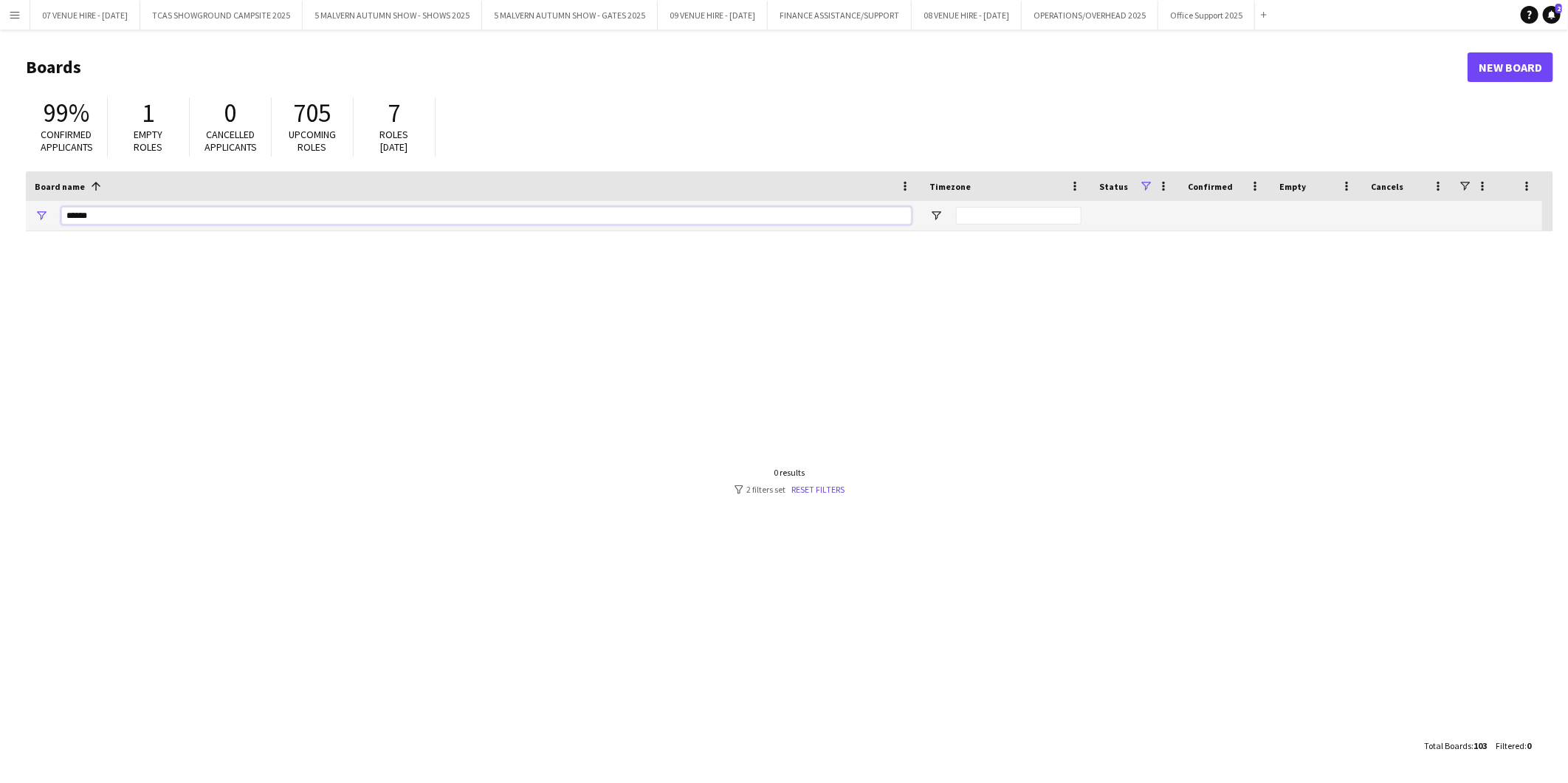
click at [0, 208] on html "Menu Boards Boards Boards All jobs Status Workforce Workforce My Workforce Recr…" at bounding box center [784, 392] width 1568 height 783
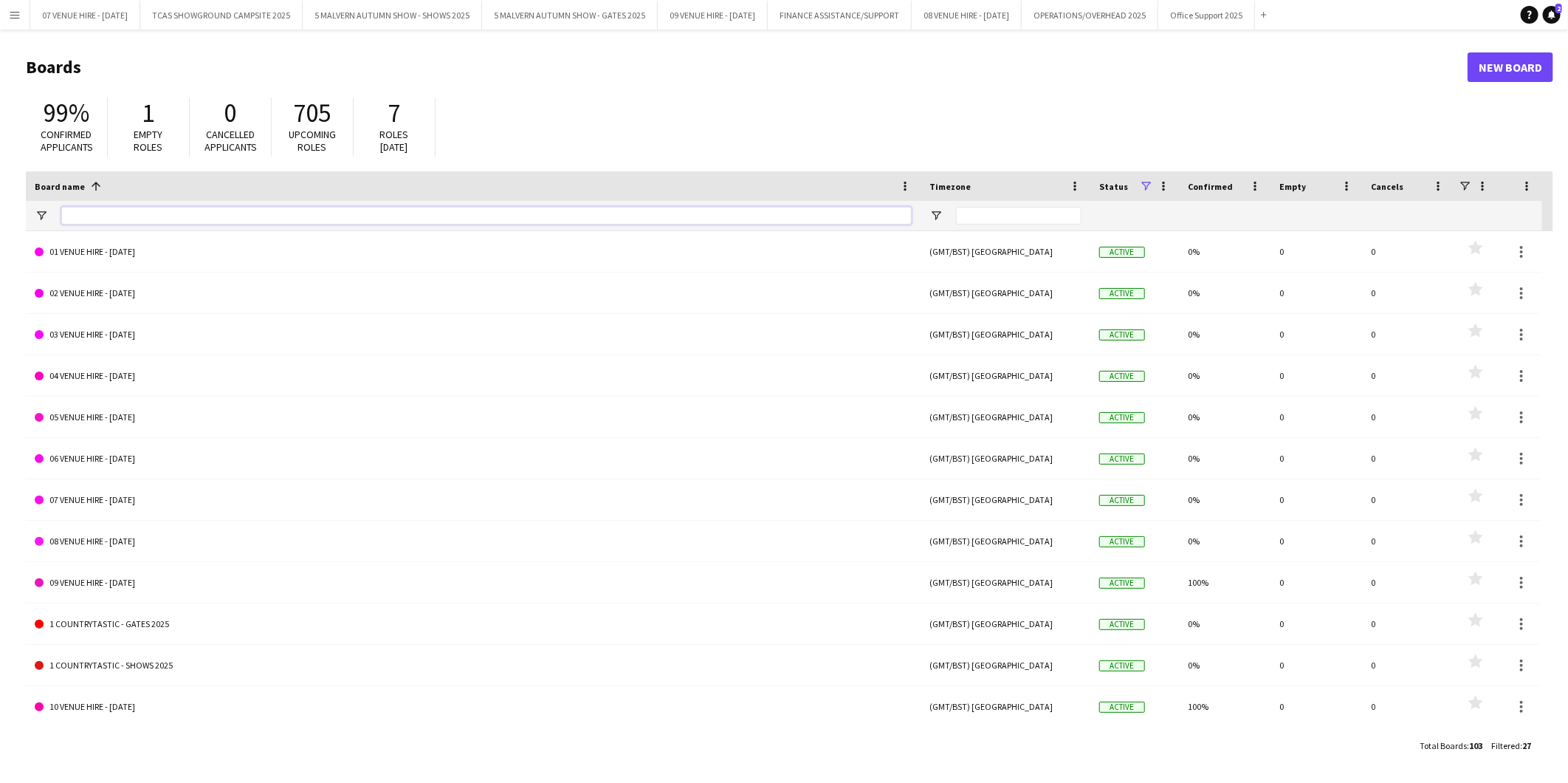
scroll to position [0, 1]
click at [1145, 180] on span at bounding box center [1145, 186] width 13 height 13
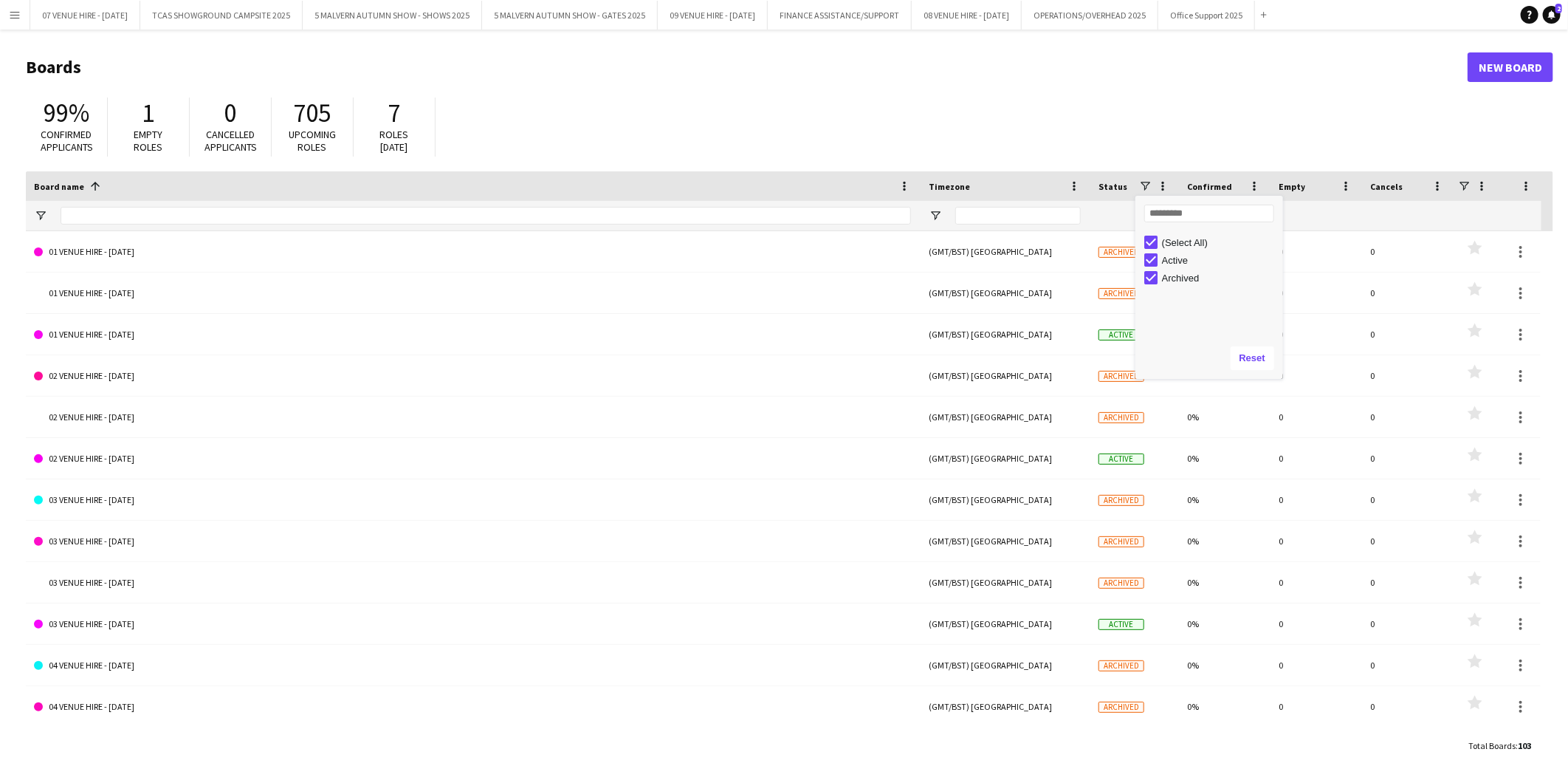
click at [166, 229] on div at bounding box center [486, 216] width 850 height 30
click at [166, 225] on div at bounding box center [486, 216] width 850 height 30
click at [171, 217] on input "Board name Filter Input" at bounding box center [486, 216] width 850 height 18
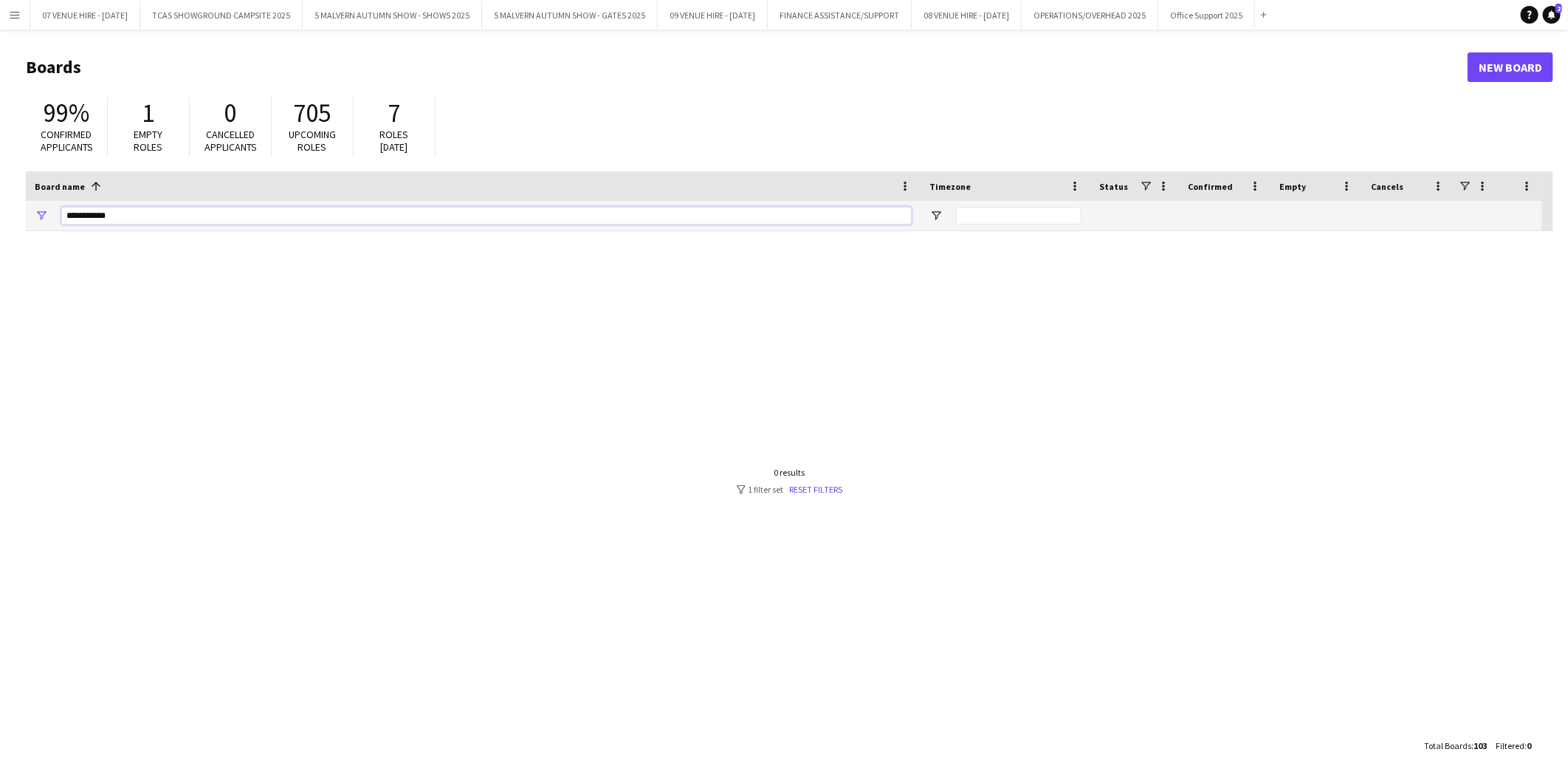
drag, startPoint x: 163, startPoint y: 220, endPoint x: 42, endPoint y: 202, distance: 122.3
click at [42, 202] on div "**********" at bounding box center [473, 216] width 895 height 30
type input "******"
click at [828, 485] on link "Reset filters" at bounding box center [817, 489] width 53 height 11
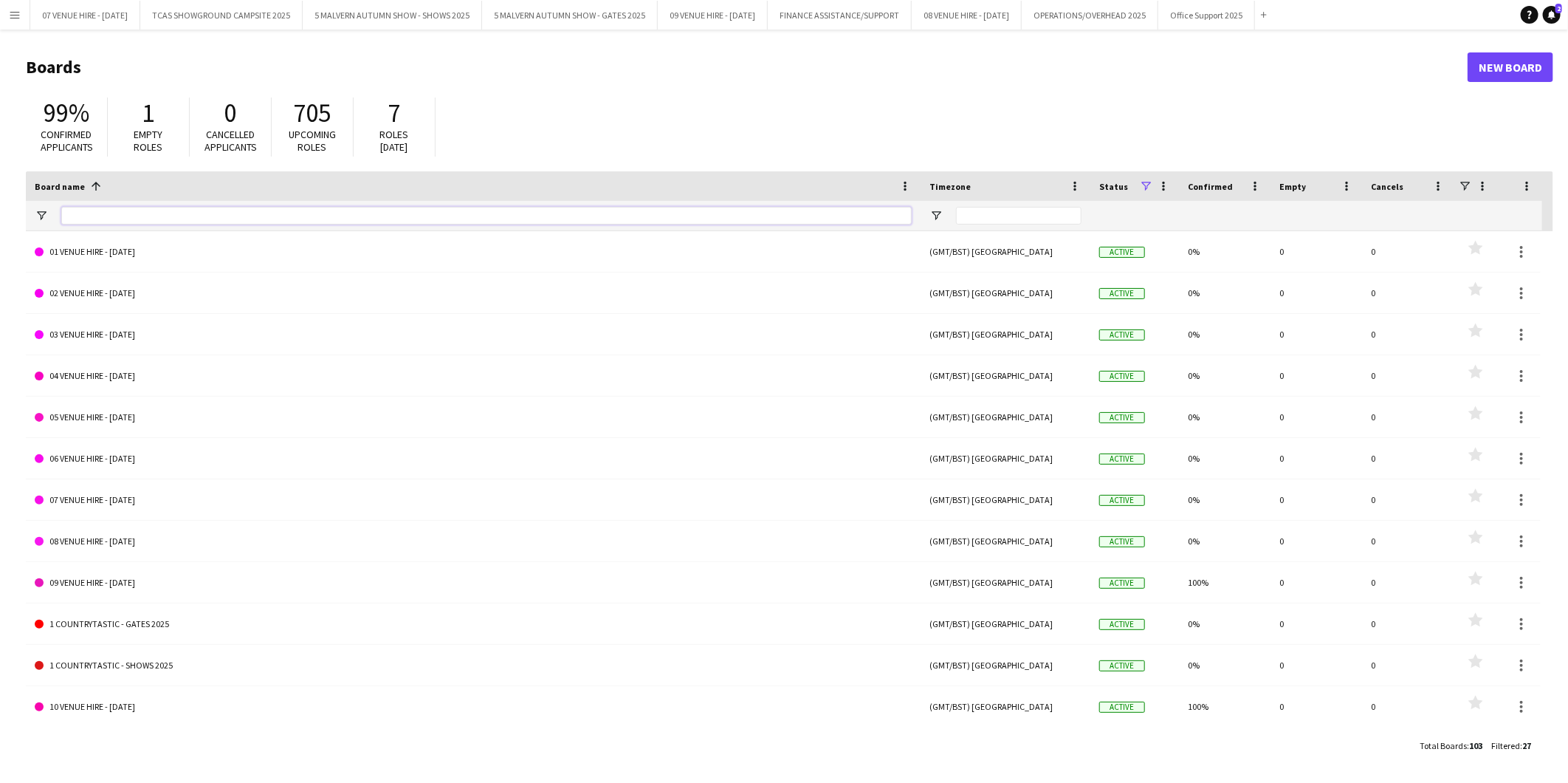
click at [106, 211] on input "Board name Filter Input" at bounding box center [486, 216] width 850 height 18
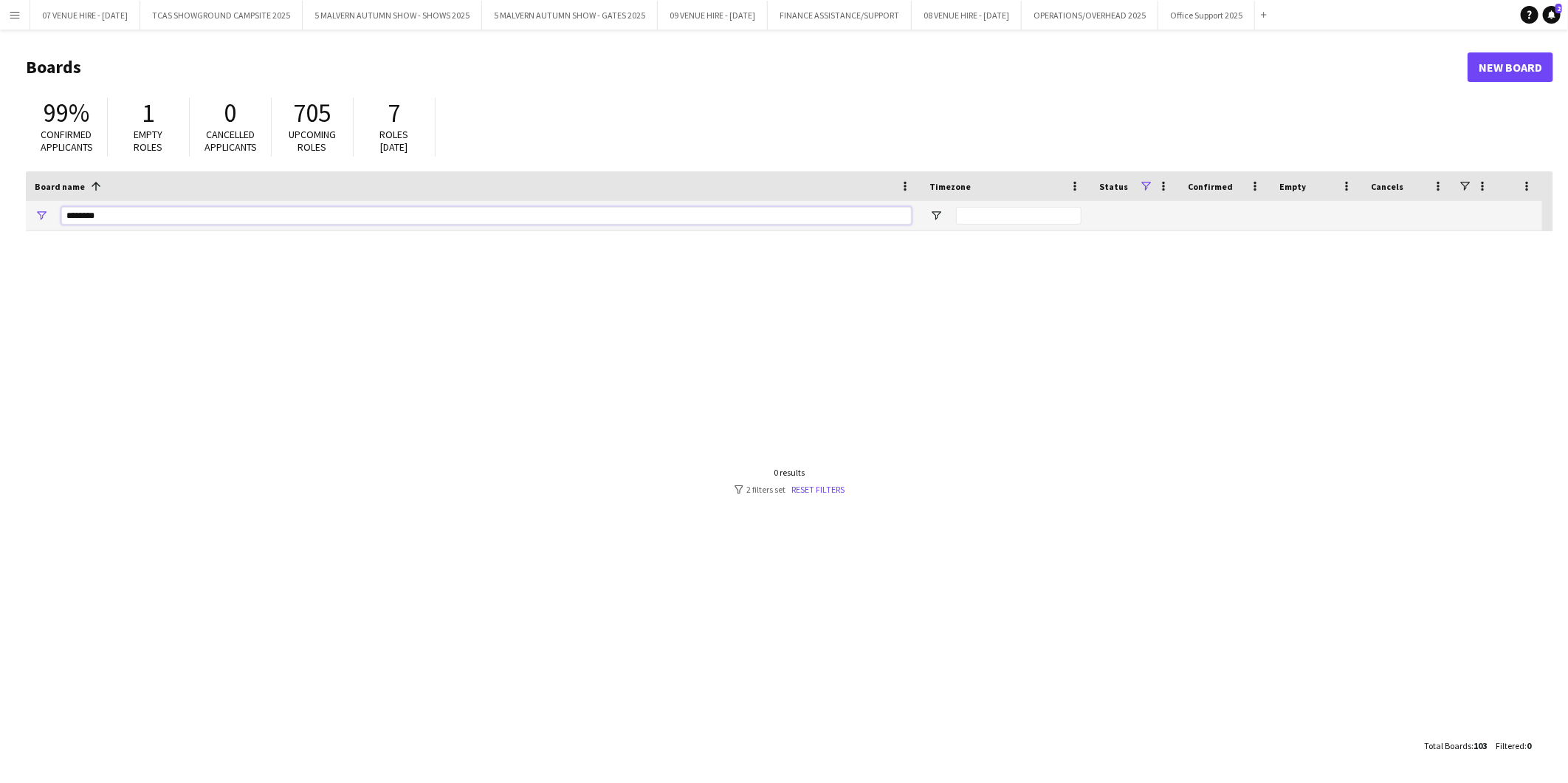
type input "********"
click at [1148, 186] on span at bounding box center [1146, 186] width 13 height 13
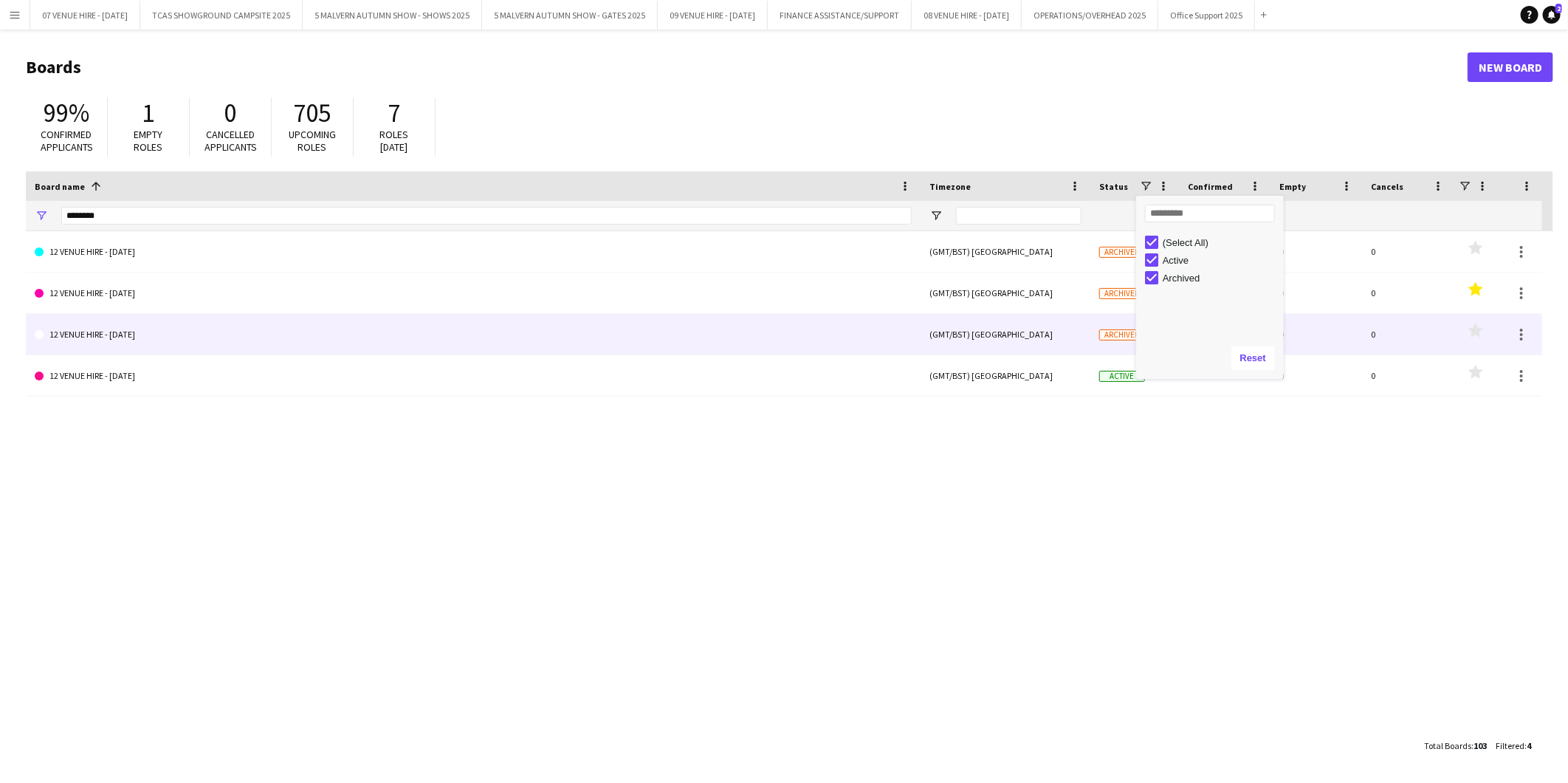
click at [136, 323] on link "12 VENUE HIRE - DECEMBER 2024" at bounding box center [473, 334] width 877 height 42
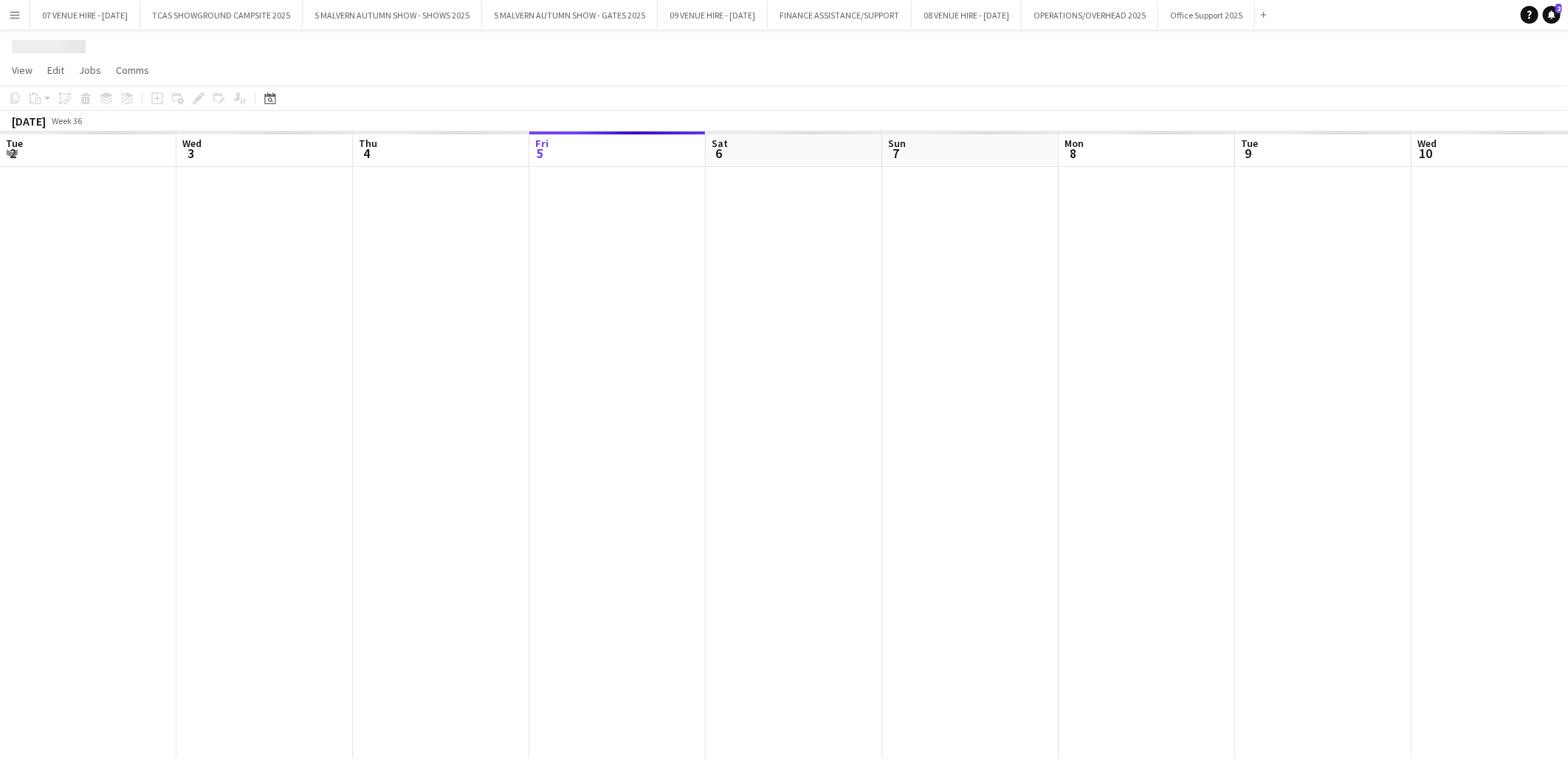
scroll to position [0, 352]
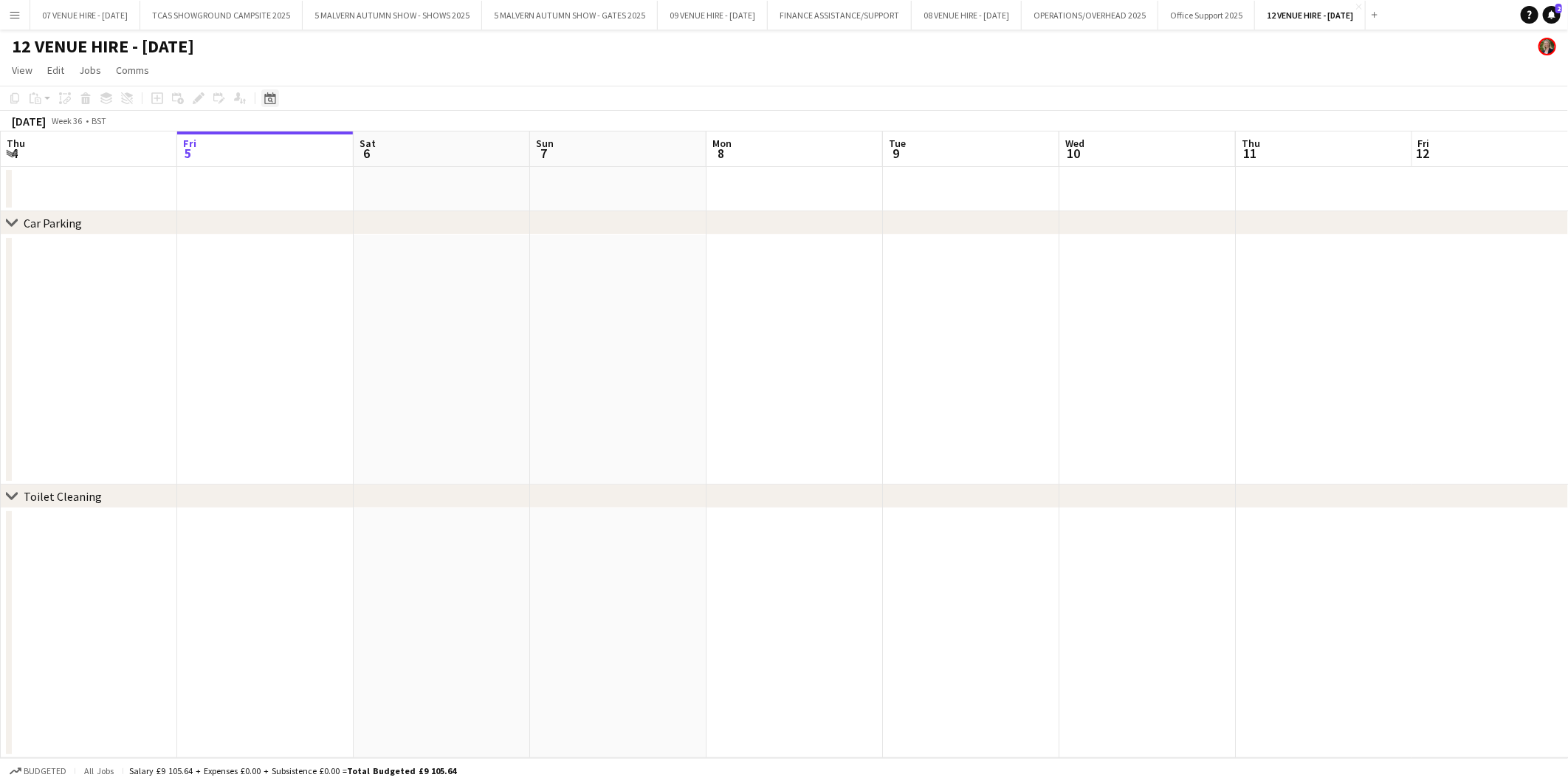
click at [269, 102] on icon "Date picker" at bounding box center [271, 98] width 12 height 12
click at [360, 145] on span "Previous month" at bounding box center [360, 149] width 30 height 30
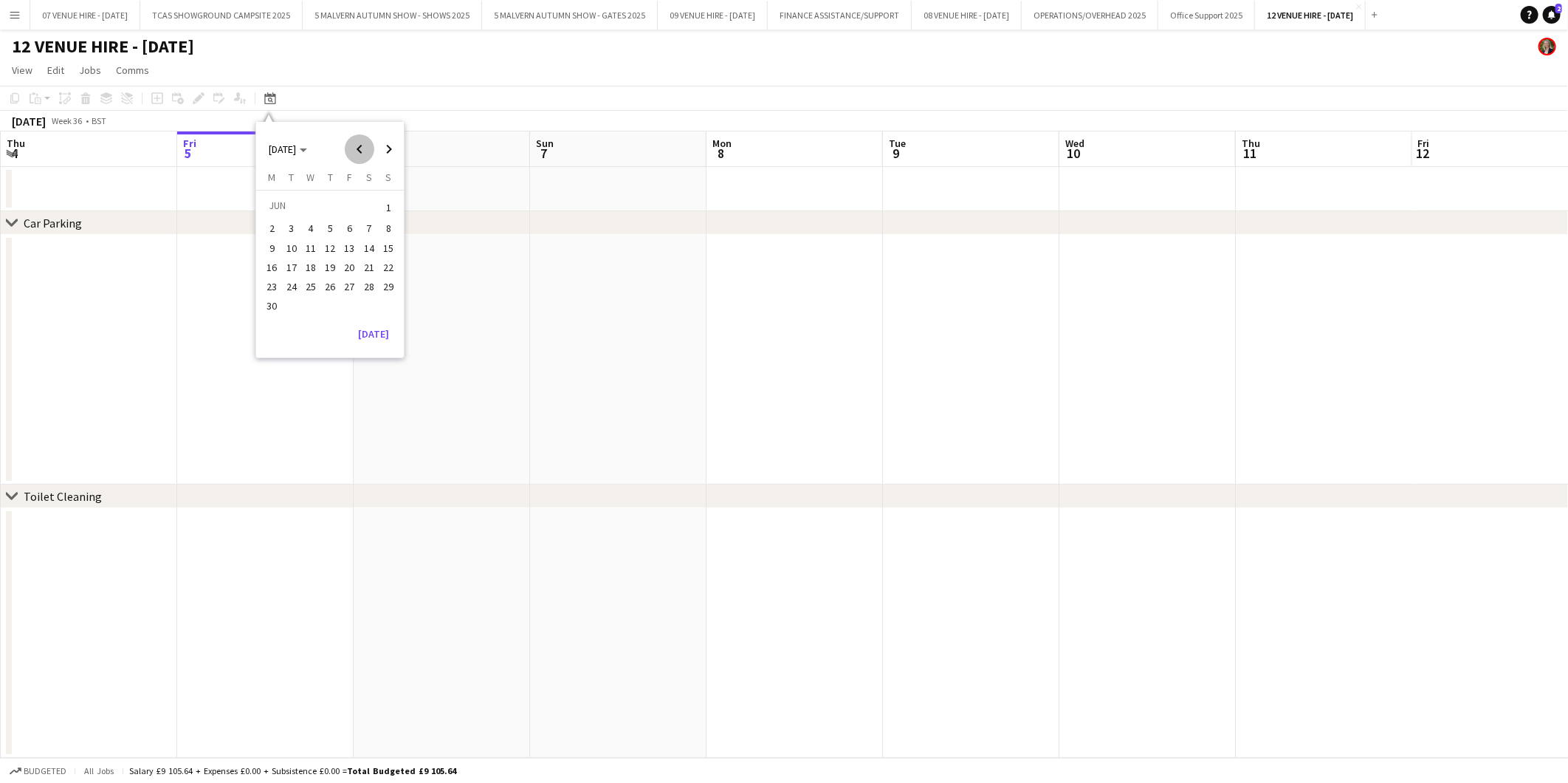
click at [360, 145] on span "Previous month" at bounding box center [360, 149] width 30 height 30
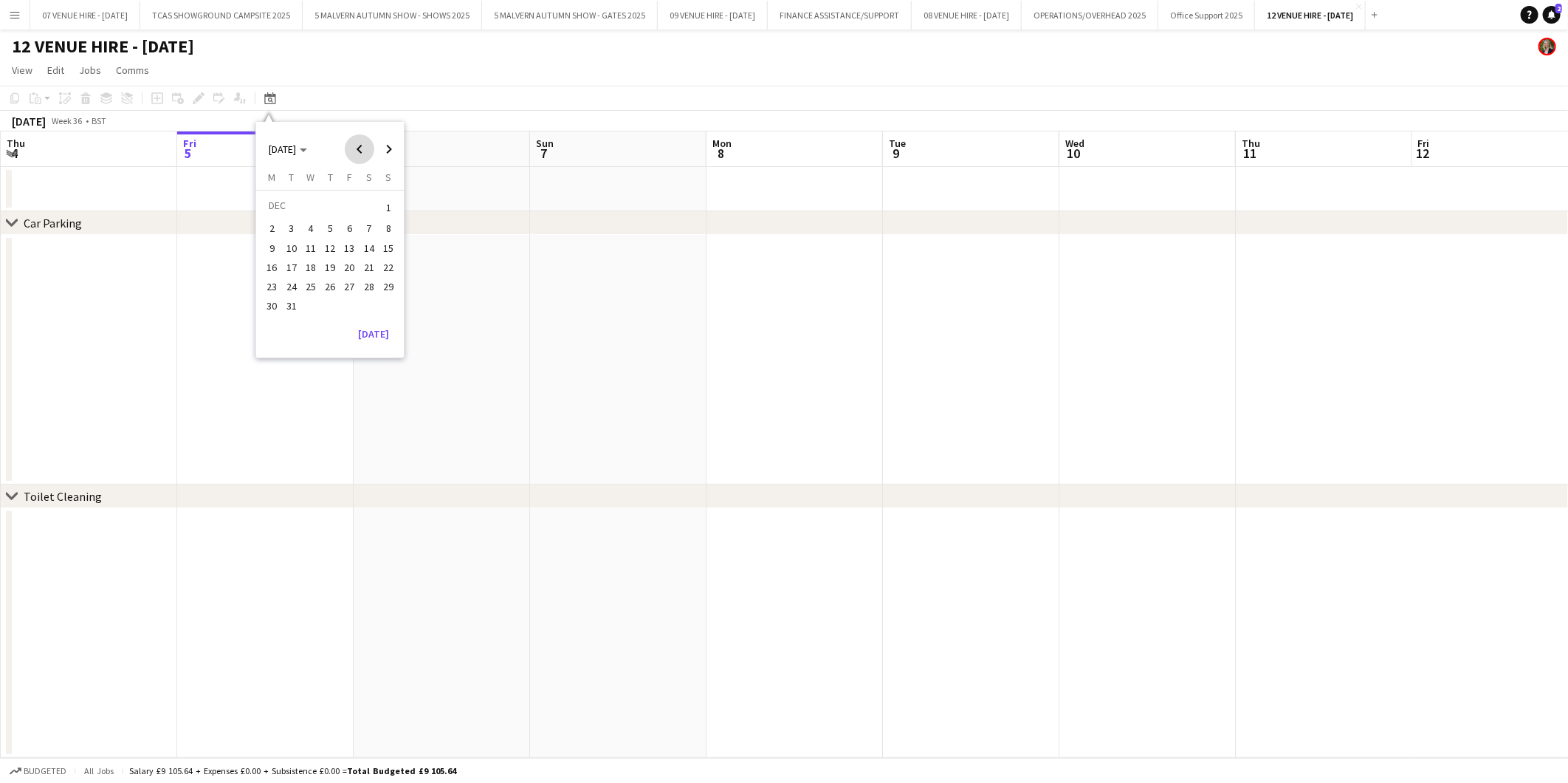
click at [360, 145] on span "Previous month" at bounding box center [360, 149] width 30 height 30
click at [388, 148] on span "Next month" at bounding box center [389, 149] width 30 height 30
click at [386, 288] on span "29" at bounding box center [388, 286] width 18 height 18
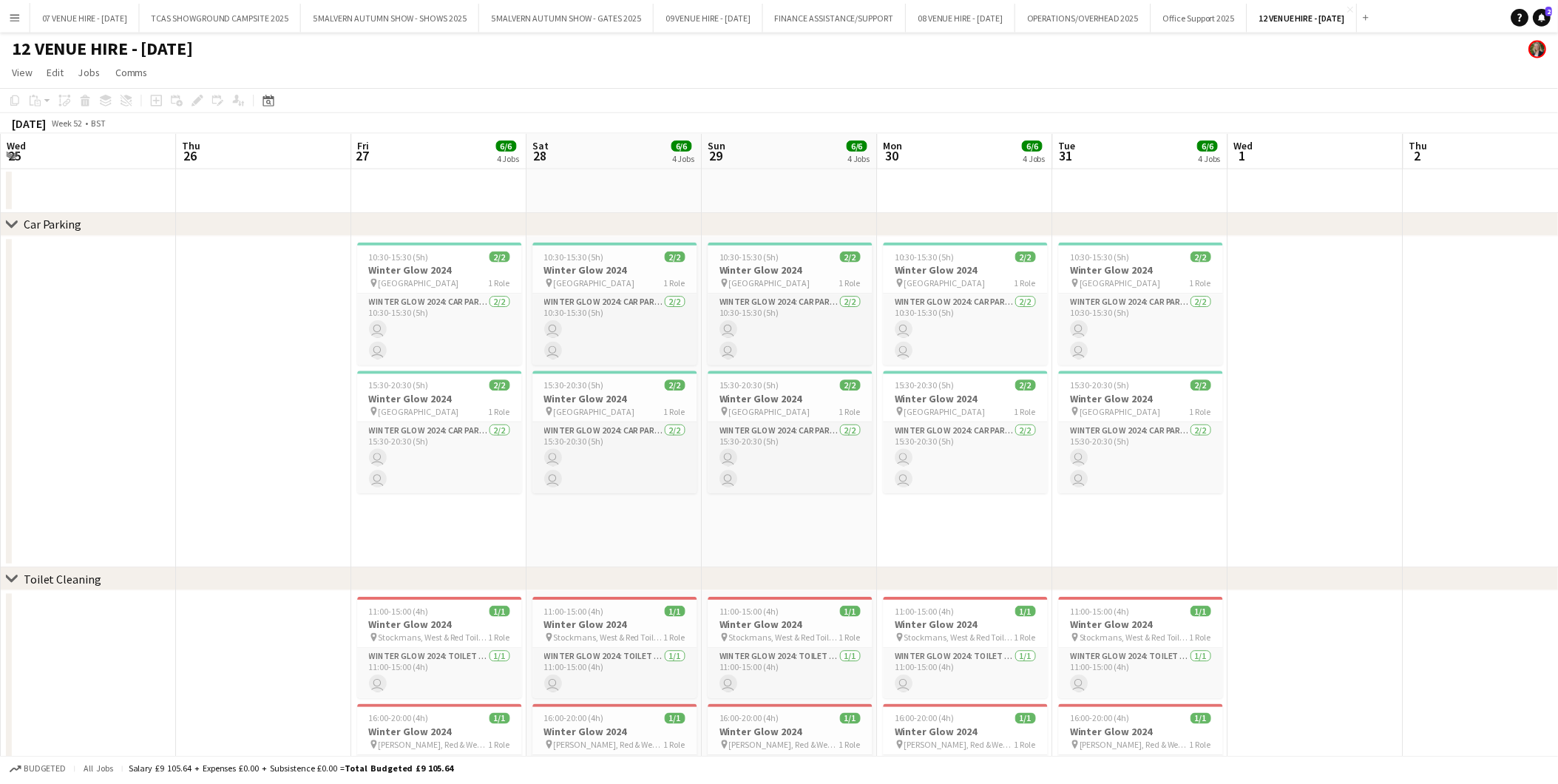
scroll to position [0, 508]
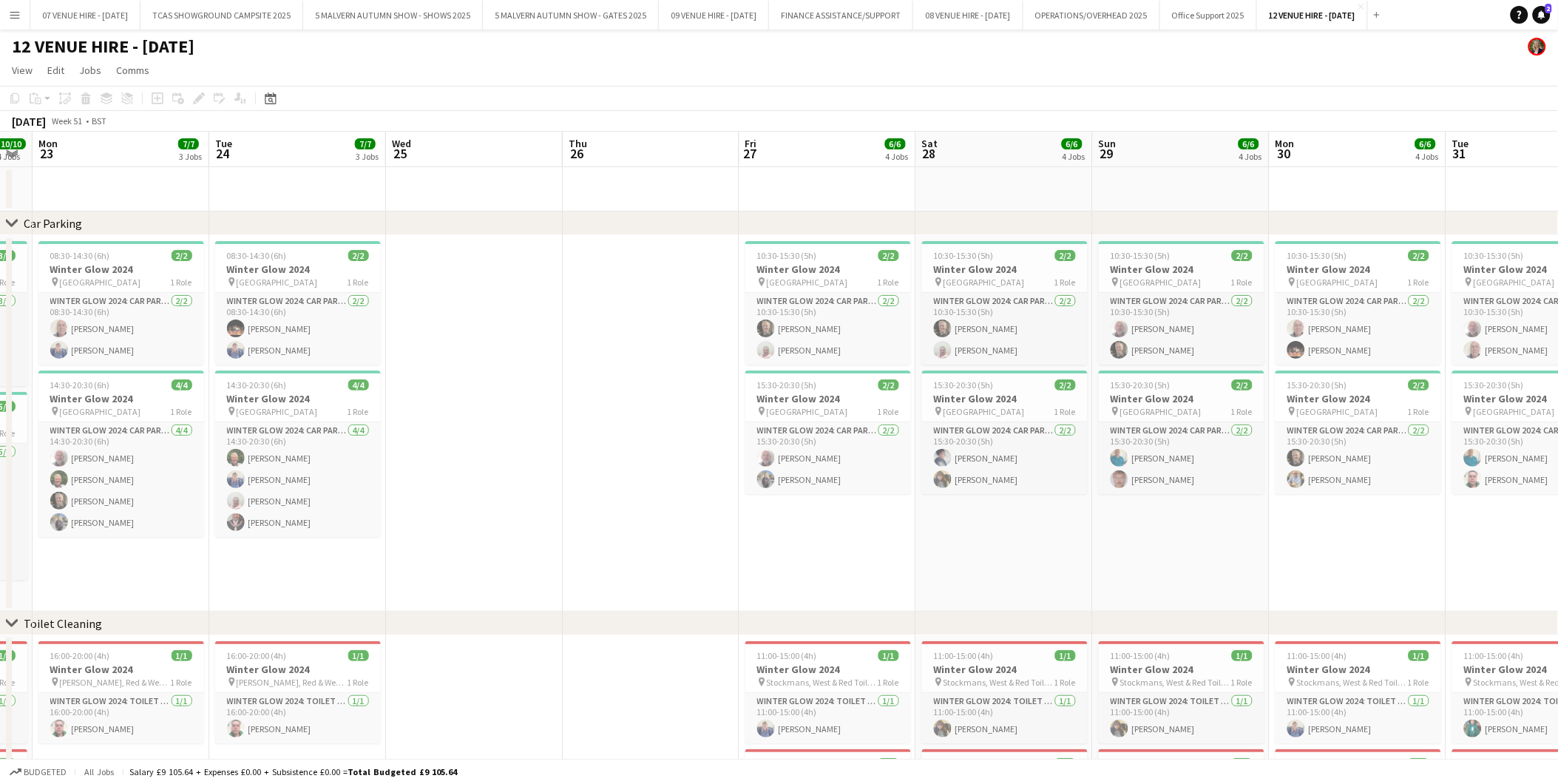
drag, startPoint x: 292, startPoint y: 276, endPoint x: 832, endPoint y: 309, distance: 541.0
click at [832, 309] on app-calendar-viewport "Sat 21 10/10 4 Jobs Sun 22 10/10 4 Jobs Mon 23 7/7 3 Jobs Tue 24 7/7 3 Jobs Wed…" at bounding box center [779, 507] width 1558 height 751
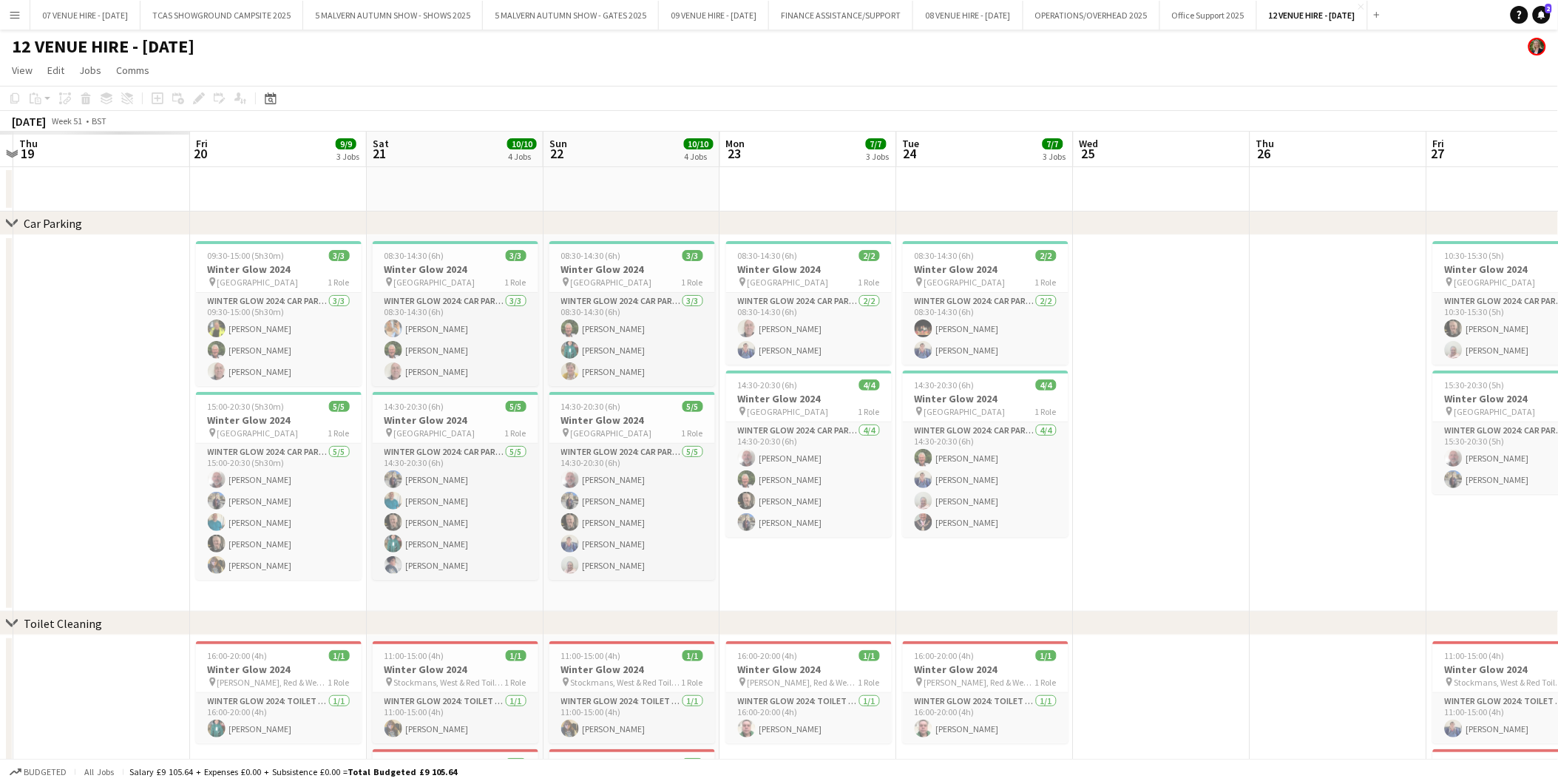
drag, startPoint x: 321, startPoint y: 284, endPoint x: 1141, endPoint y: 282, distance: 820.0
click at [1141, 282] on app-calendar-viewport "Tue 17 Wed 18 Thu 19 Fri 20 9/9 3 Jobs Sat 21 10/10 4 Jobs Sun 22 10/10 4 Jobs …" at bounding box center [779, 507] width 1558 height 751
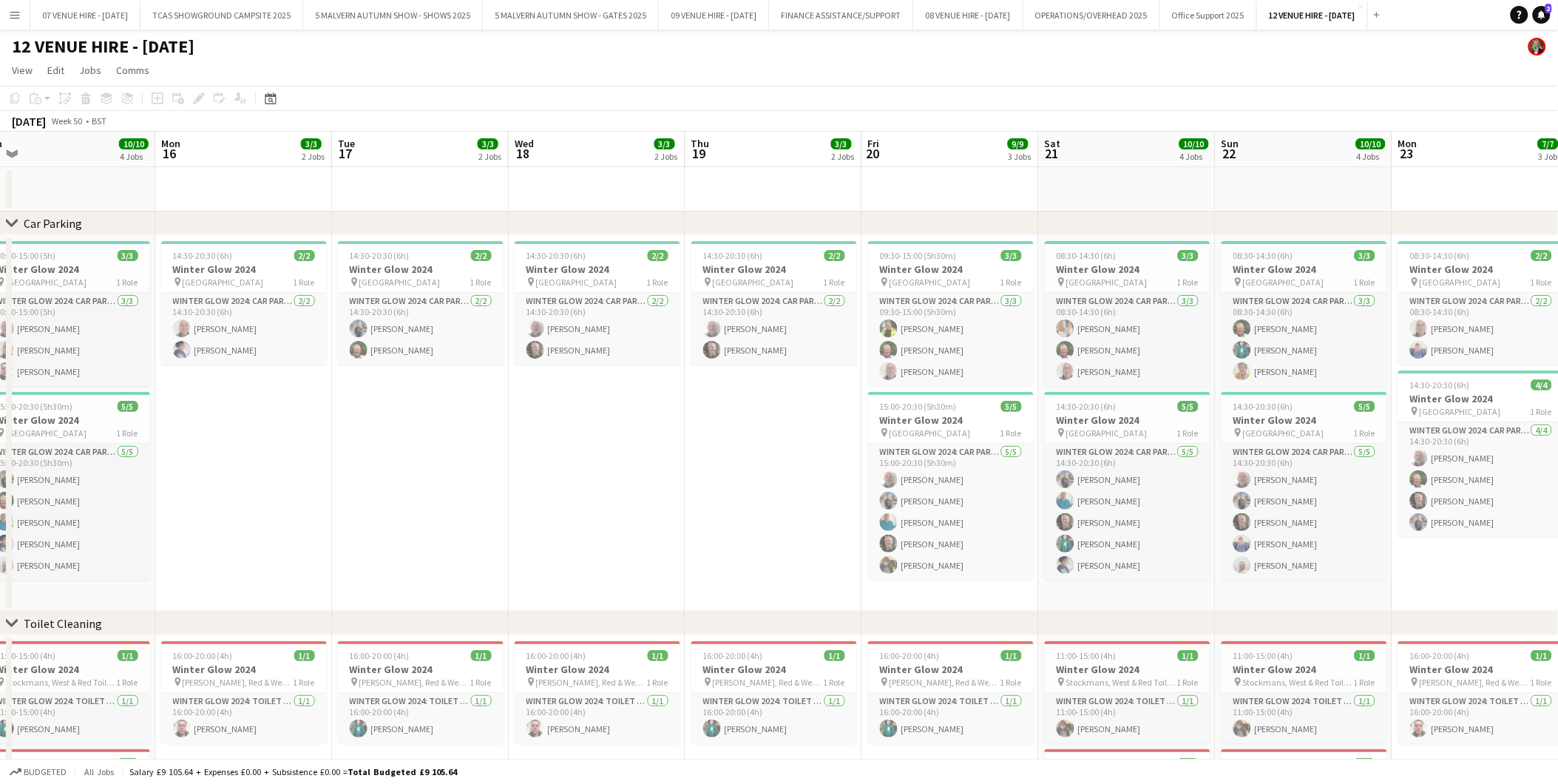
drag, startPoint x: 443, startPoint y: 262, endPoint x: 1158, endPoint y: 301, distance: 716.1
click at [1158, 301] on app-calendar-viewport "Fri 13 Sat 14 Sun 15 10/10 4 Jobs Mon 16 3/3 2 Jobs Tue 17 3/3 2 Jobs Wed 18 3/…" at bounding box center [779, 507] width 1558 height 751
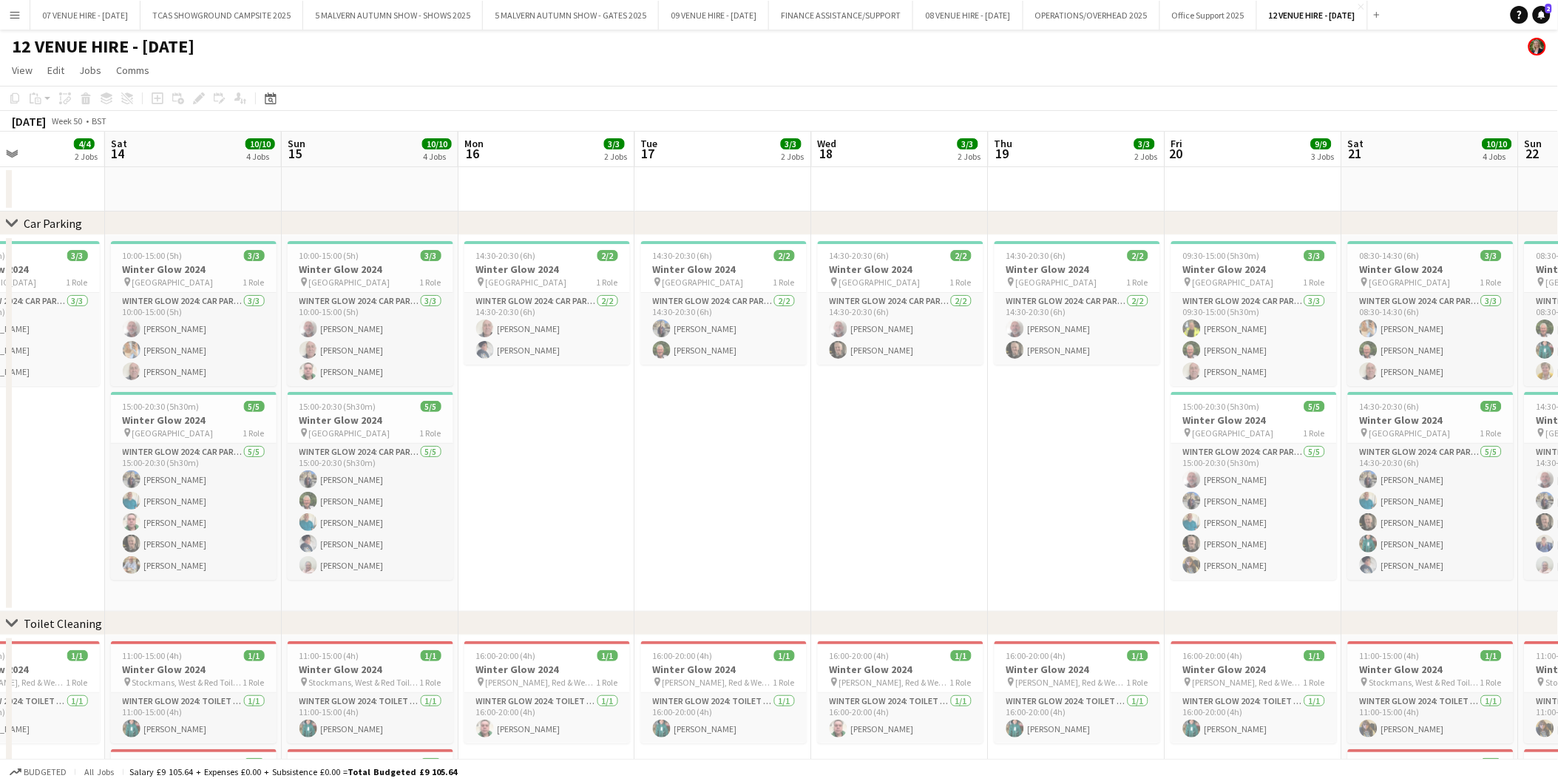
drag, startPoint x: 397, startPoint y: 313, endPoint x: 1054, endPoint y: 313, distance: 657.0
click at [1054, 313] on app-calendar-viewport "Wed 11 Thu 12 3/3 2 Jobs Fri 13 4/4 2 Jobs Sat 14 10/10 4 Jobs Sun 15 10/10 4 J…" at bounding box center [779, 507] width 1558 height 751
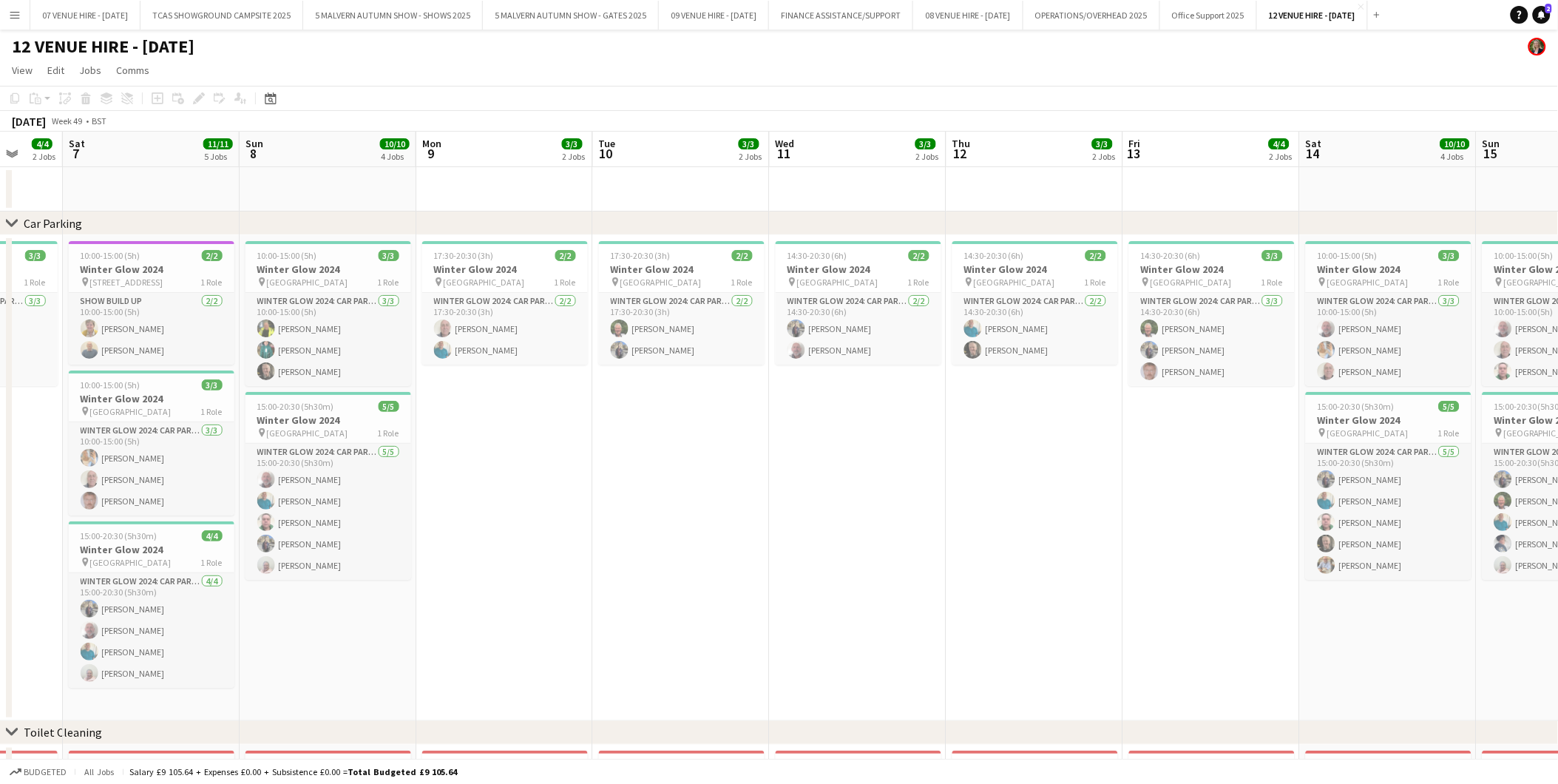
drag, startPoint x: 365, startPoint y: 307, endPoint x: 1030, endPoint y: 322, distance: 665.2
click at [1030, 322] on app-calendar-viewport "Wed 4 Thu 5 Fri 6 4/4 2 Jobs Sat 7 11/11 5 Jobs Sun 8 10/10 4 Jobs Mon 9 3/3 2 …" at bounding box center [779, 561] width 1558 height 860
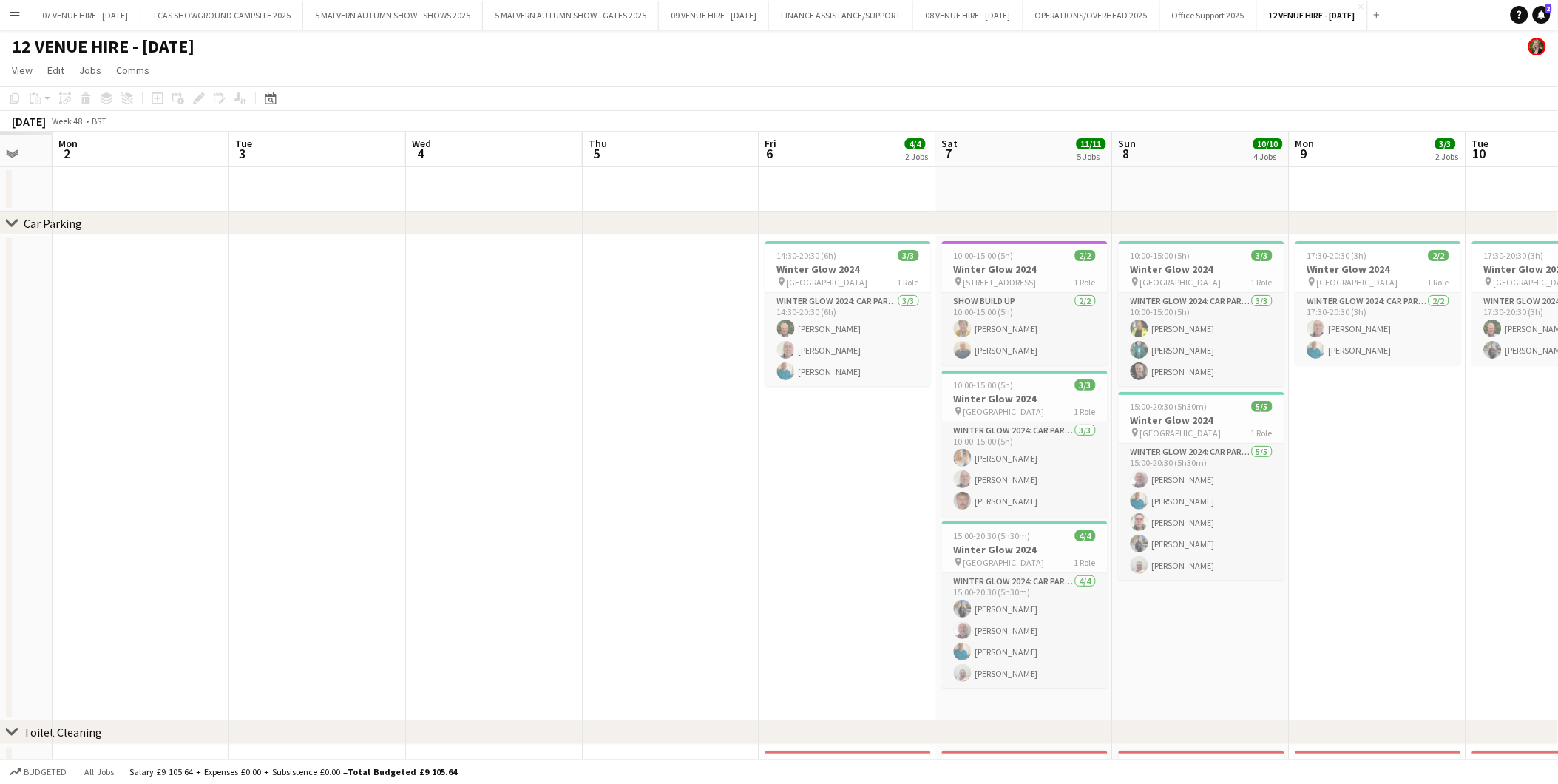
drag, startPoint x: 112, startPoint y: 307, endPoint x: 985, endPoint y: 342, distance: 873.7
click at [985, 342] on app-calendar-viewport "Sat 30 Sun 1 Mon 2 Tue 3 Wed 4 Thu 5 Fri 6 4/4 2 Jobs Sat 7 11/11 5 Jobs Sun 8 …" at bounding box center [779, 561] width 1558 height 860
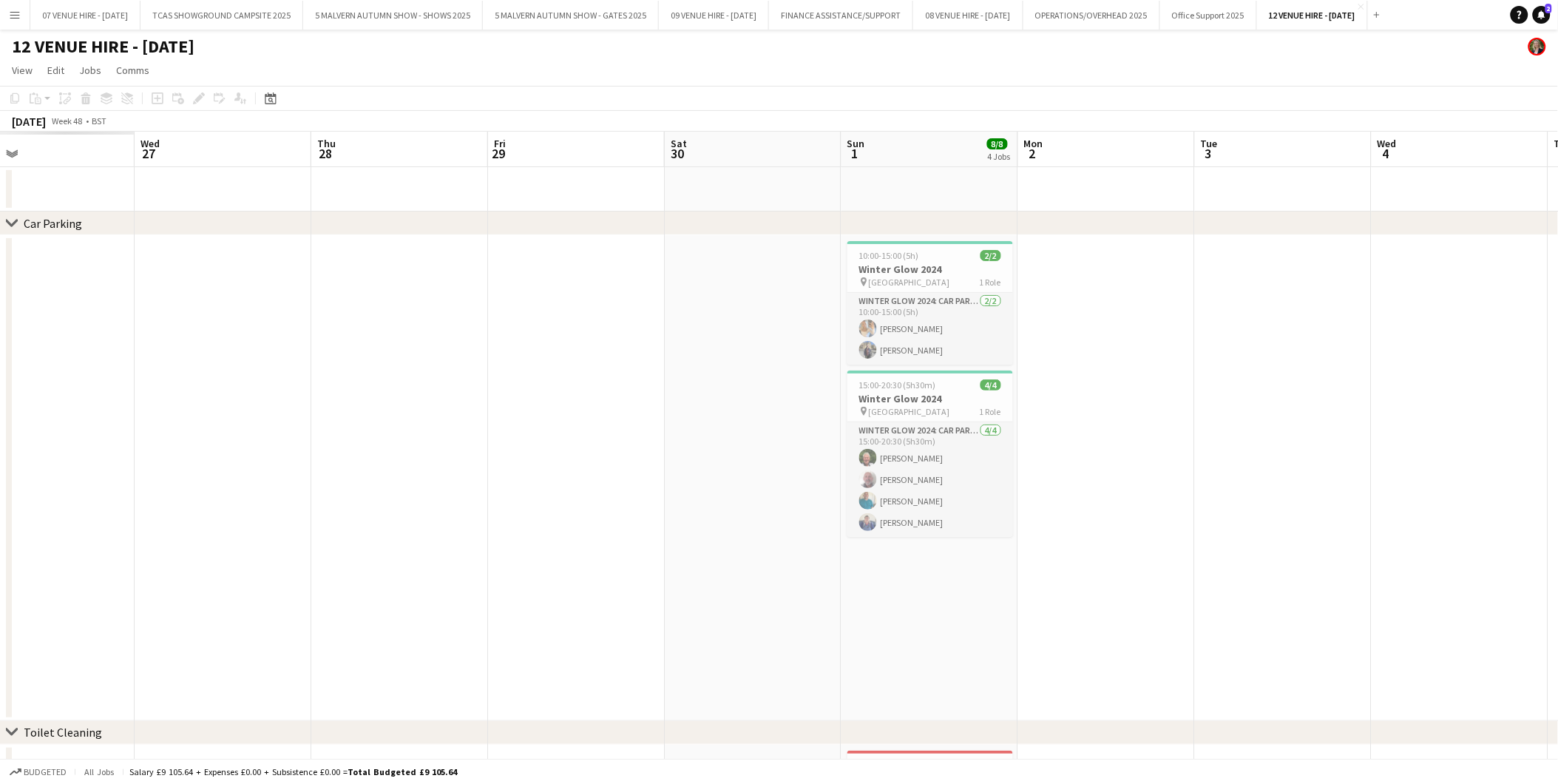
scroll to position [0, 426]
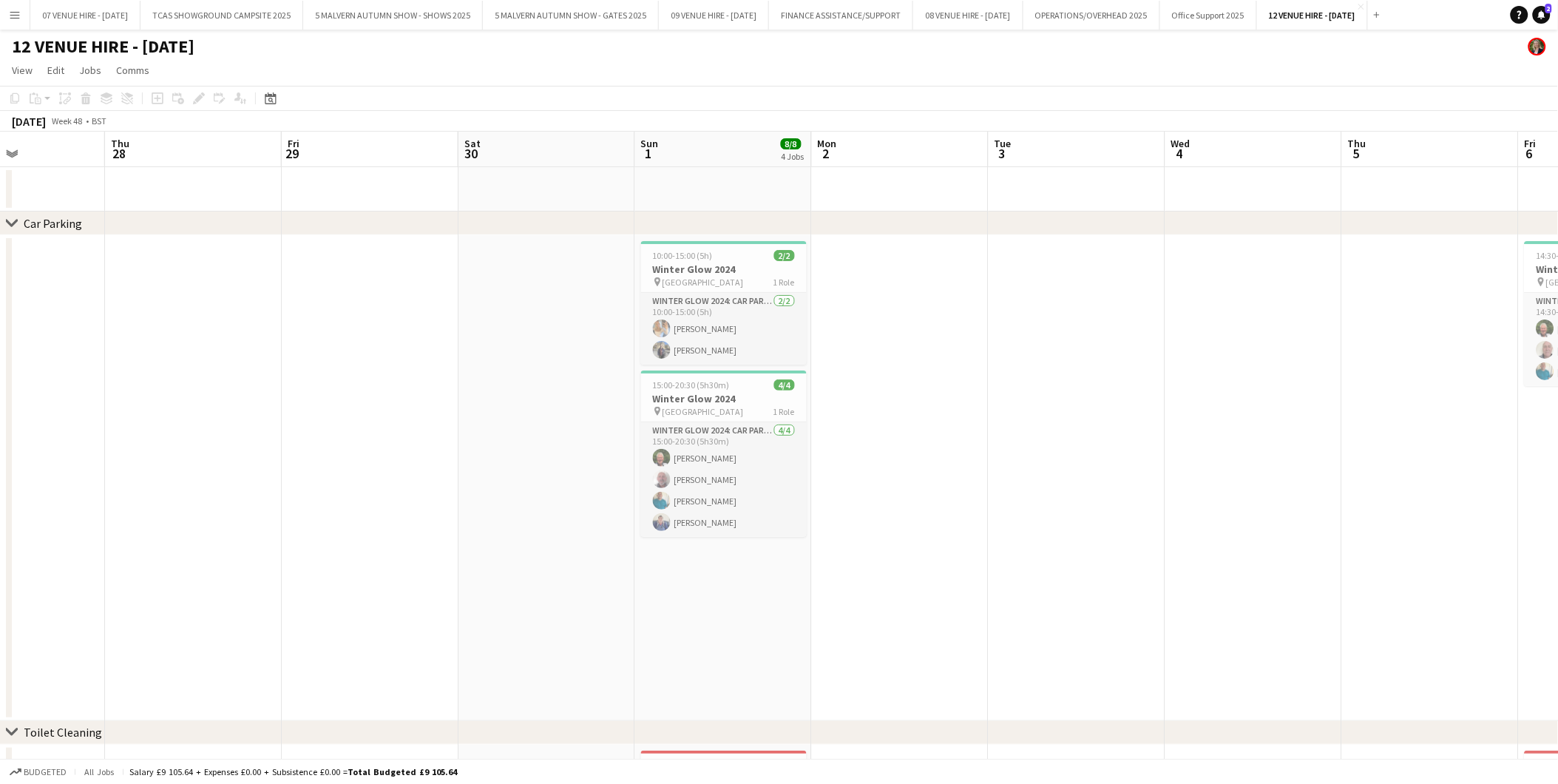
drag, startPoint x: 424, startPoint y: 333, endPoint x: 1183, endPoint y: 325, distance: 759.0
click at [1183, 325] on app-calendar-viewport "Mon 25 Tue 26 Wed 27 Thu 28 Fri 29 Sat 30 Sun 1 8/8 4 Jobs Mon 2 Tue 3 Wed 4 Th…" at bounding box center [779, 561] width 1558 height 860
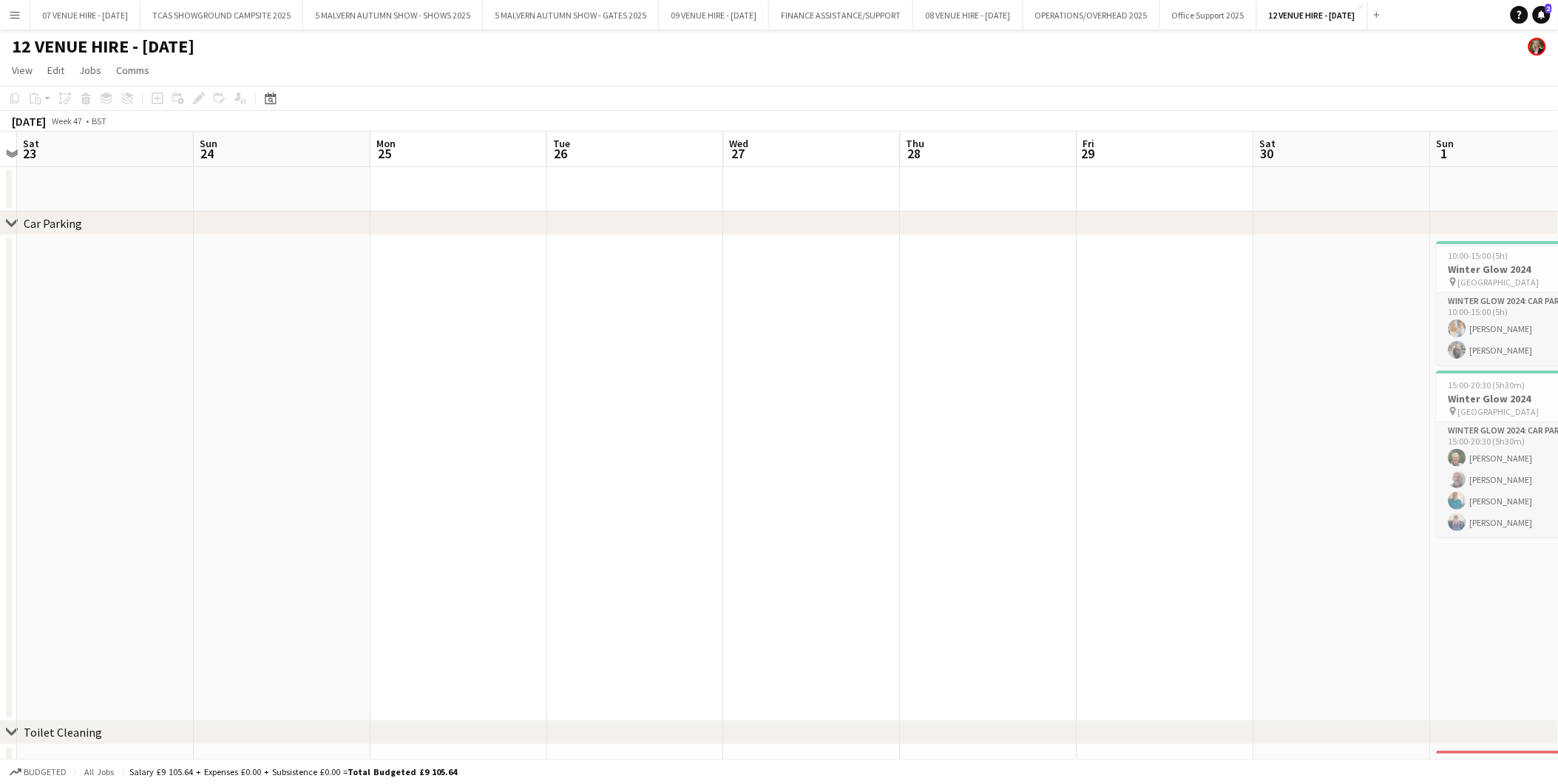
drag, startPoint x: 558, startPoint y: 314, endPoint x: 1355, endPoint y: 313, distance: 797.0
click at [1355, 313] on app-calendar-viewport "Thu 21 Fri 22 Sat 23 Sun 24 Mon 25 Tue 26 Wed 27 Thu 28 Fri 29 Sat 30 Sun 1 8/8…" at bounding box center [779, 561] width 1558 height 860
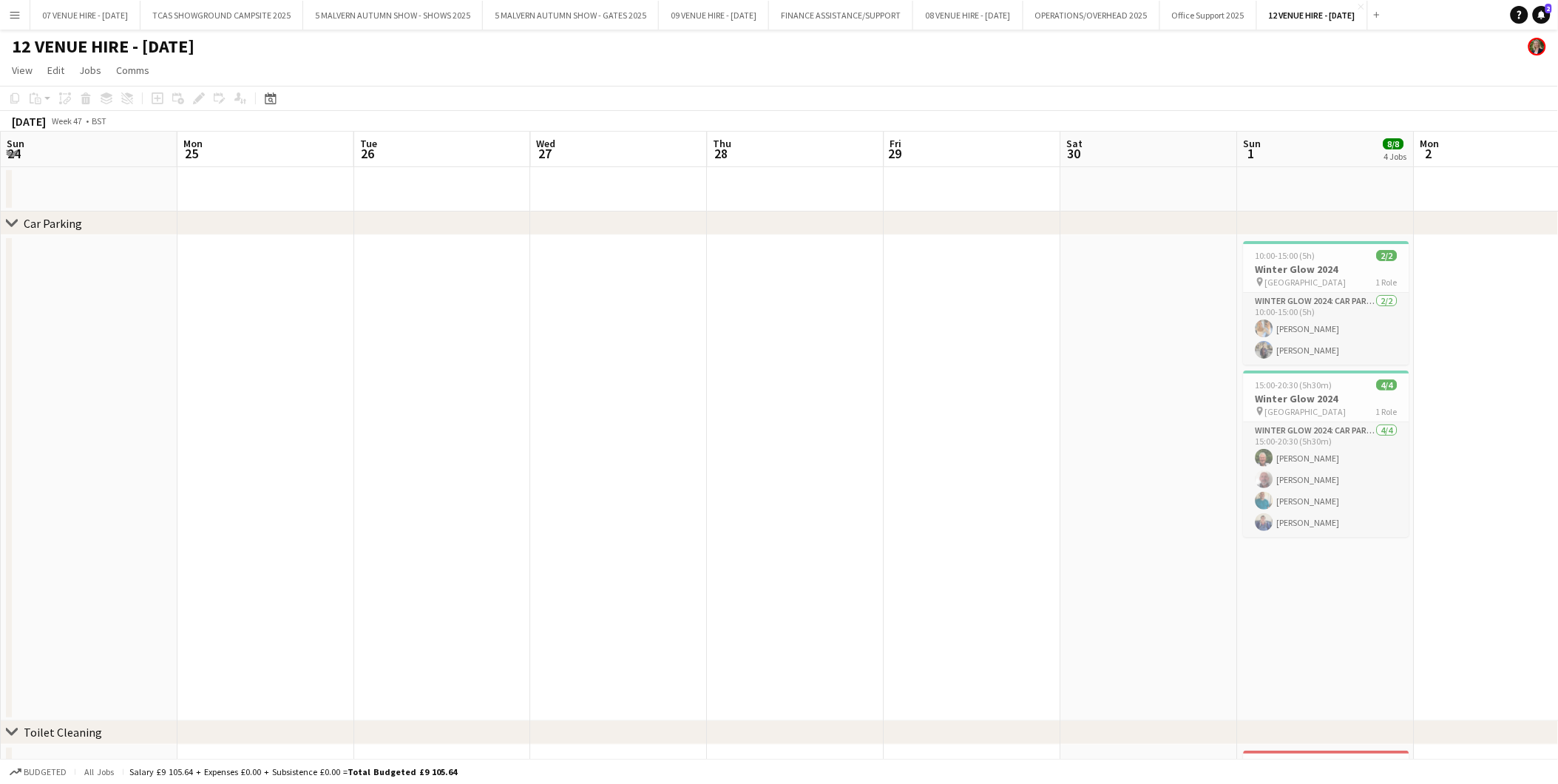
drag, startPoint x: 625, startPoint y: 311, endPoint x: 431, endPoint y: 311, distance: 194.0
click at [431, 311] on app-calendar-viewport "Thu 21 Fri 22 Sat 23 Sun 24 Mon 25 Tue 26 Wed 27 Thu 28 Fri 29 Sat 30 Sun 1 8/8…" at bounding box center [779, 561] width 1558 height 860
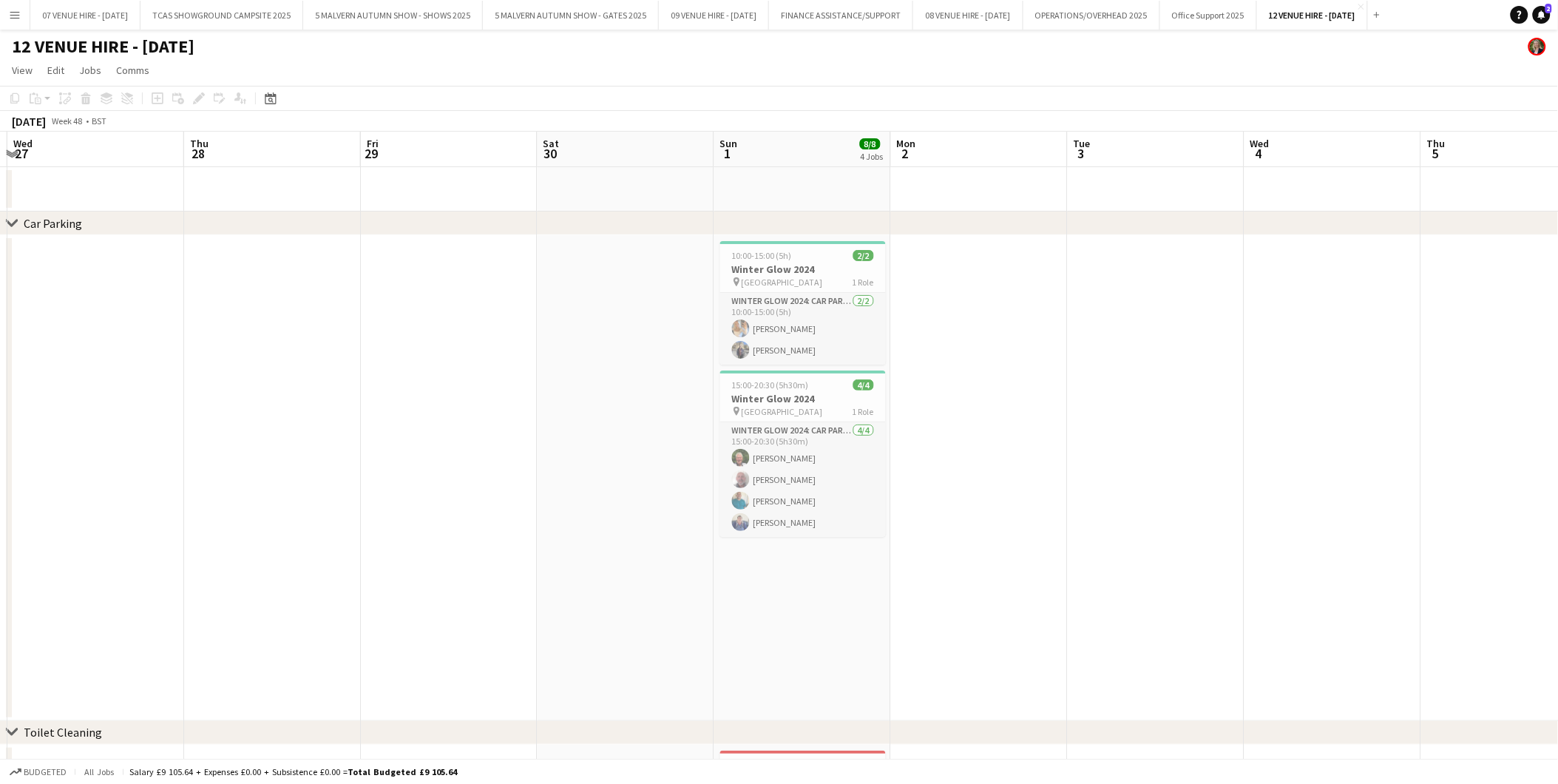
drag, startPoint x: 308, startPoint y: 318, endPoint x: 277, endPoint y: 318, distance: 31.0
click at [277, 318] on app-calendar-viewport "Sun 24 Mon 25 Tue 26 Wed 27 Thu 28 Fri 29 Sat 30 Sun 1 8/8 4 Jobs Mon 2 Tue 3 W…" at bounding box center [779, 561] width 1558 height 860
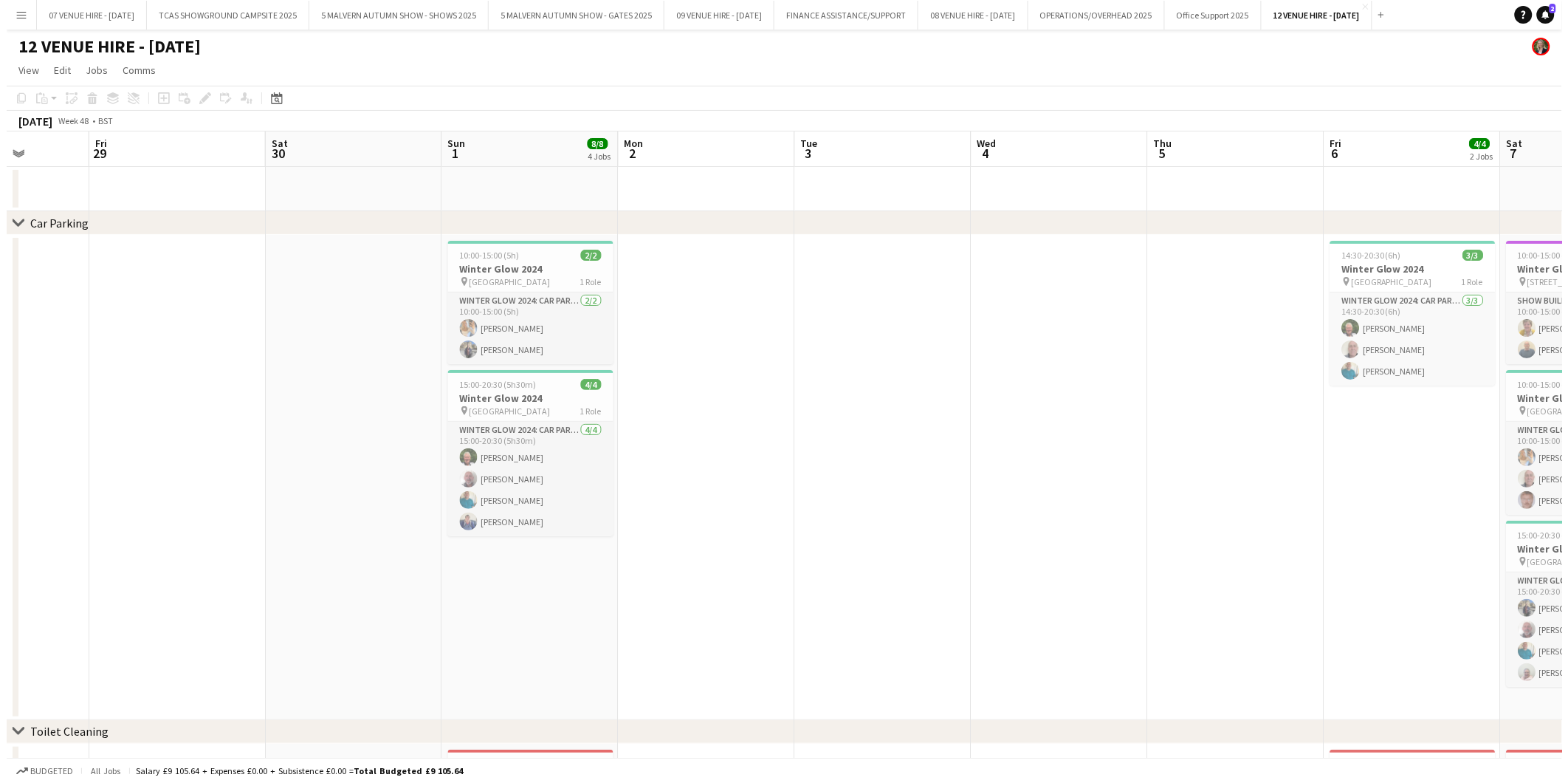
scroll to position [0, 576]
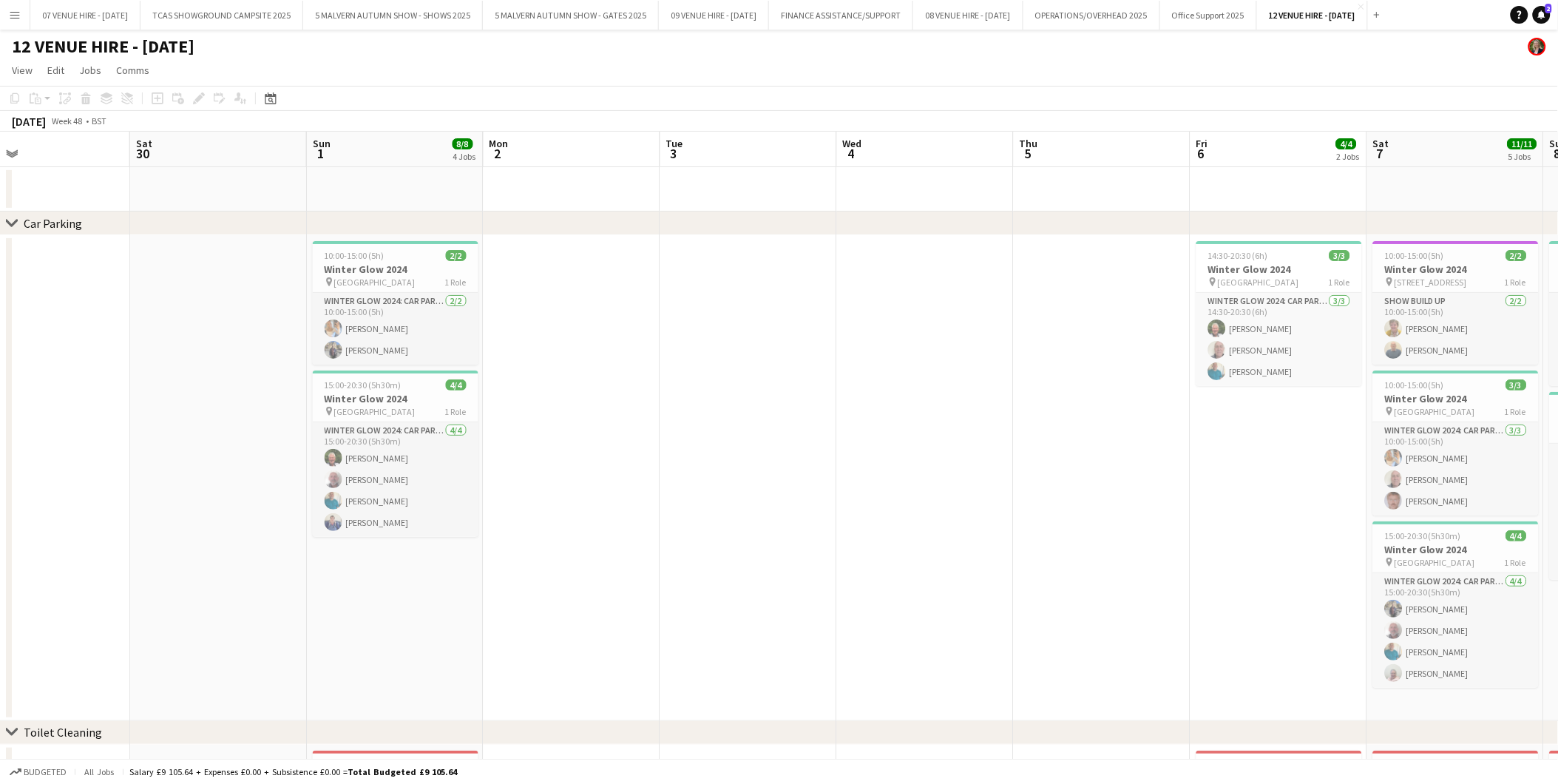
drag, startPoint x: 802, startPoint y: 307, endPoint x: 572, endPoint y: 311, distance: 230.0
click at [572, 311] on app-calendar-viewport "Tue 26 Wed 27 Thu 28 Fri 29 Sat 30 Sun 1 8/8 4 Jobs Mon 2 Tue 3 Wed 4 Thu 5 Fri…" at bounding box center [779, 561] width 1558 height 860
click at [12, 16] on app-icon "Menu" at bounding box center [15, 15] width 12 height 12
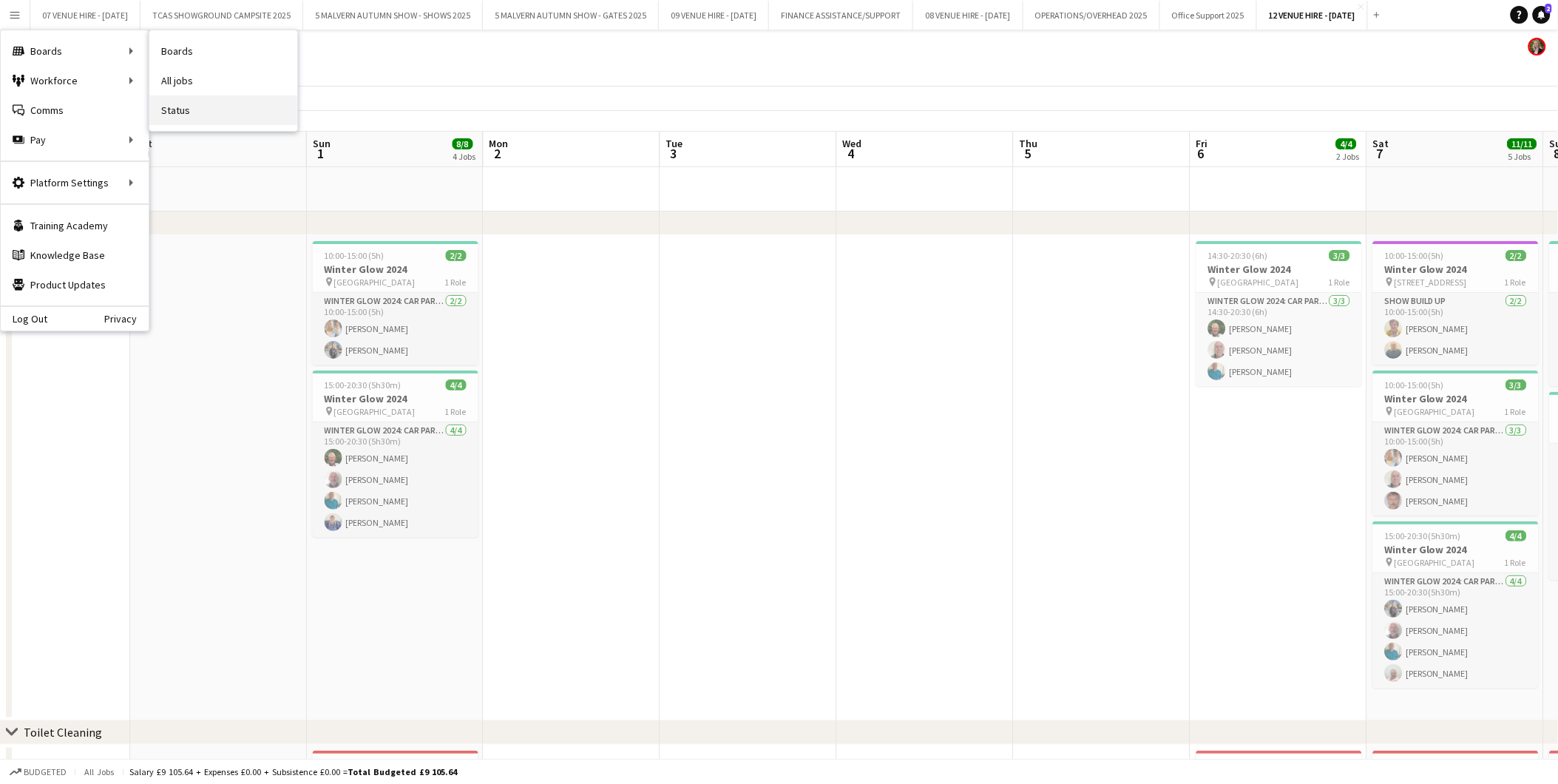
click at [181, 104] on link "Status" at bounding box center [223, 110] width 148 height 30
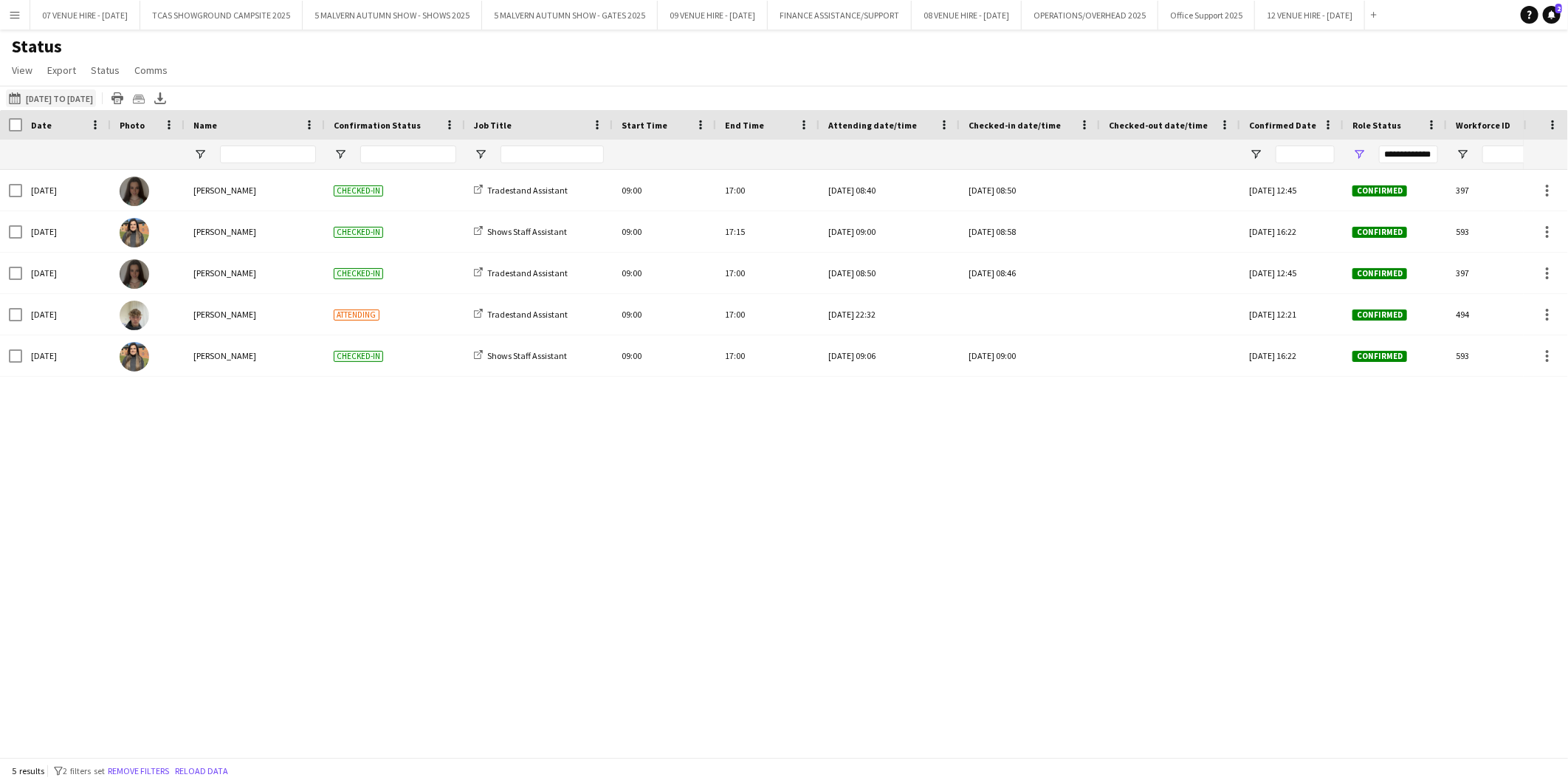
click at [42, 94] on button "05-09-2025 to 11-09-2025 04-09-2025 to 05-09-2025" at bounding box center [51, 99] width 90 height 18
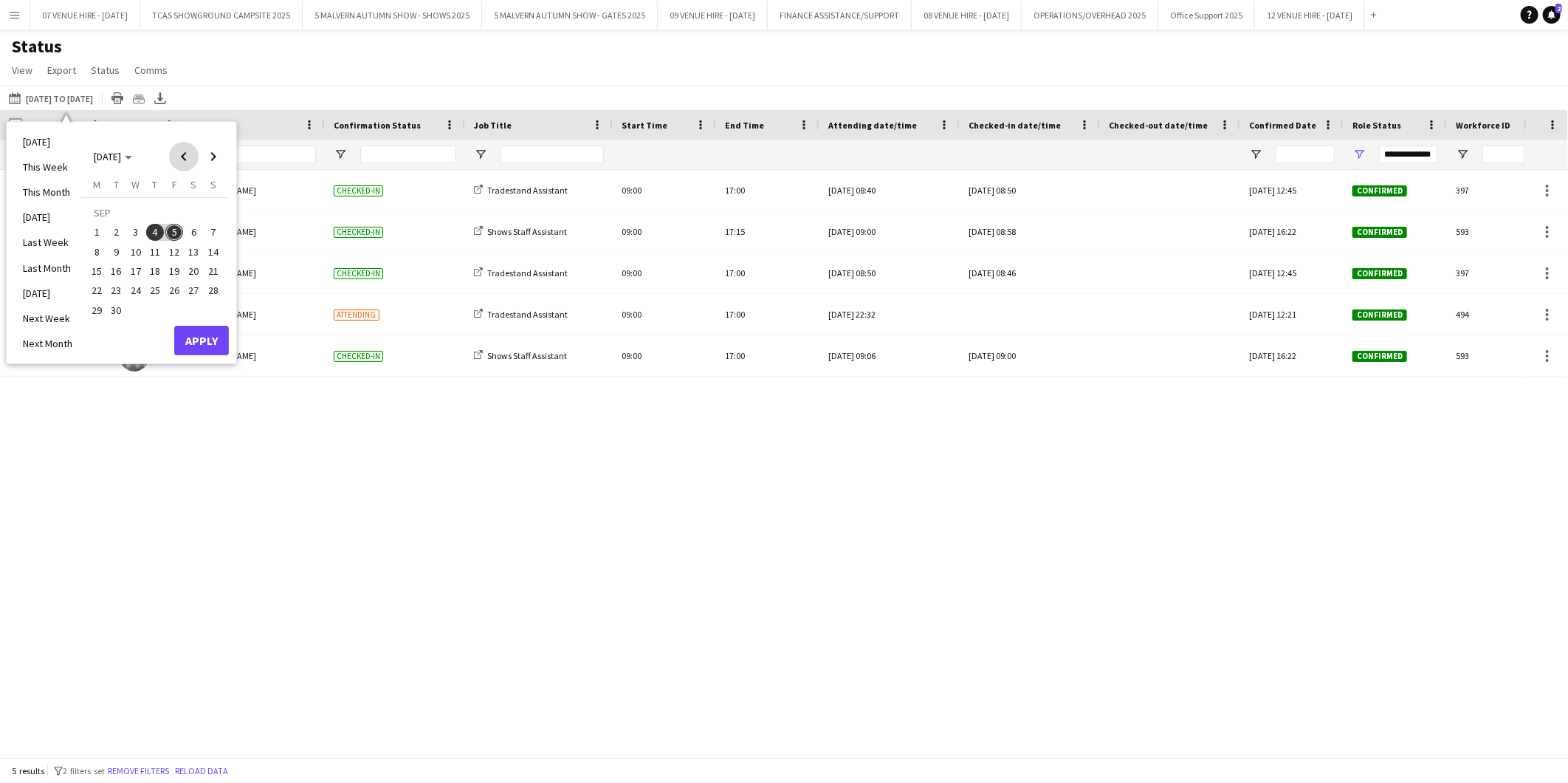
click at [185, 155] on span "Previous month" at bounding box center [184, 156] width 30 height 30
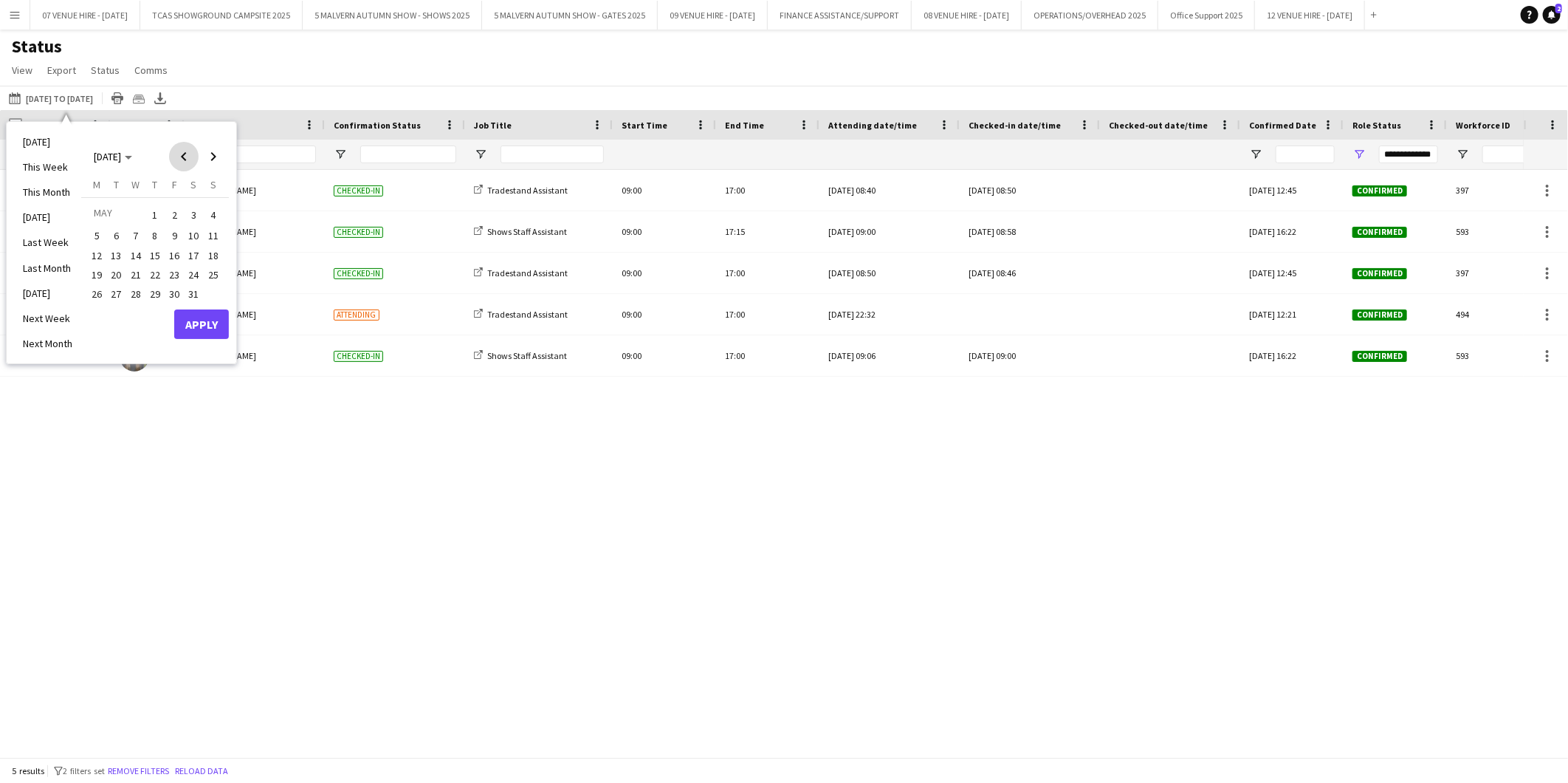
click at [185, 155] on span "Previous month" at bounding box center [184, 156] width 30 height 30
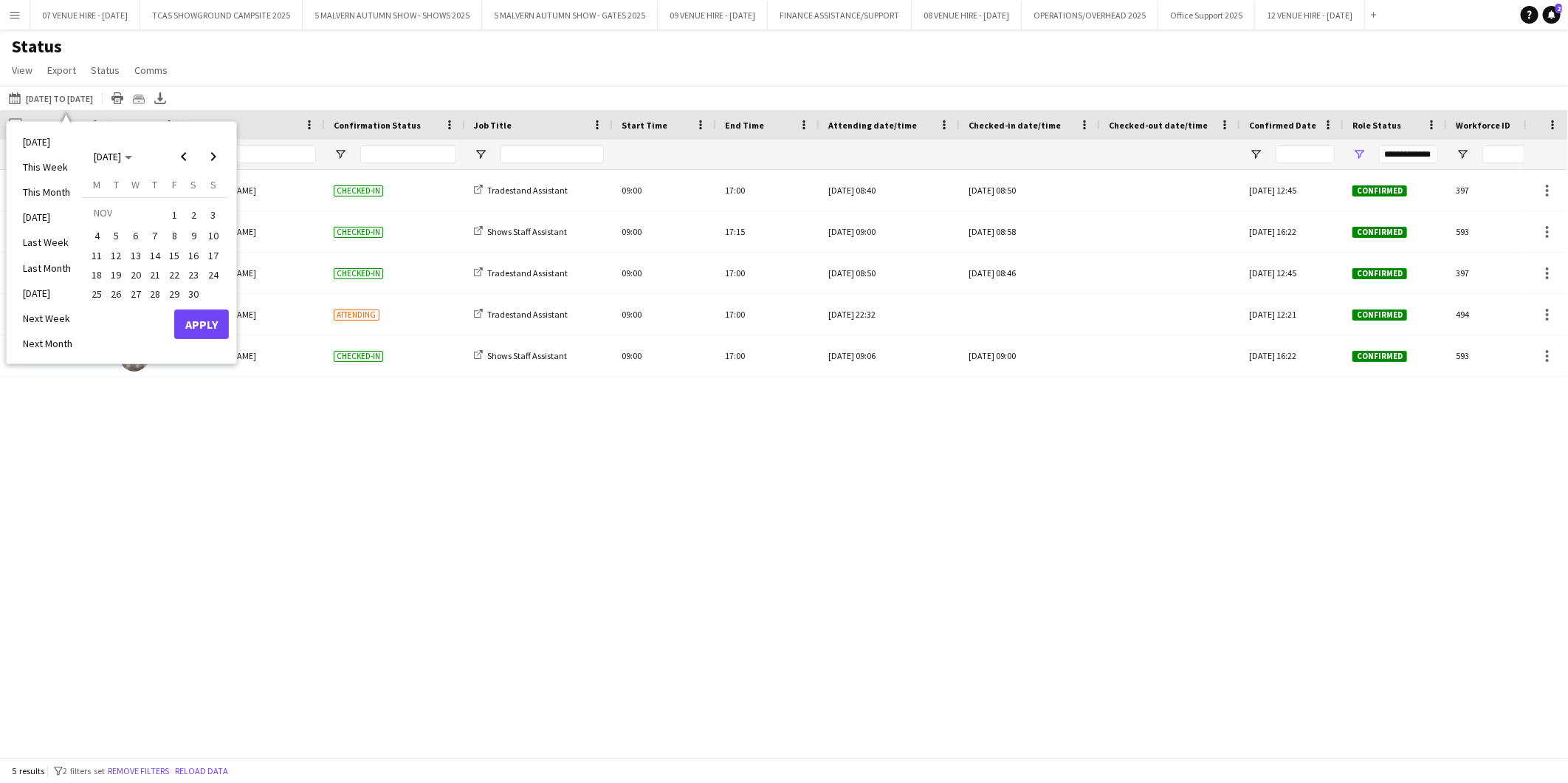
click at [97, 275] on span "18" at bounding box center [97, 275] width 18 height 18
click at [216, 159] on span "Next month" at bounding box center [214, 156] width 30 height 30
click at [217, 158] on span "Next month" at bounding box center [214, 156] width 30 height 30
click at [208, 232] on span "5" at bounding box center [214, 233] width 18 height 18
click at [217, 328] on button "Apply" at bounding box center [202, 340] width 55 height 30
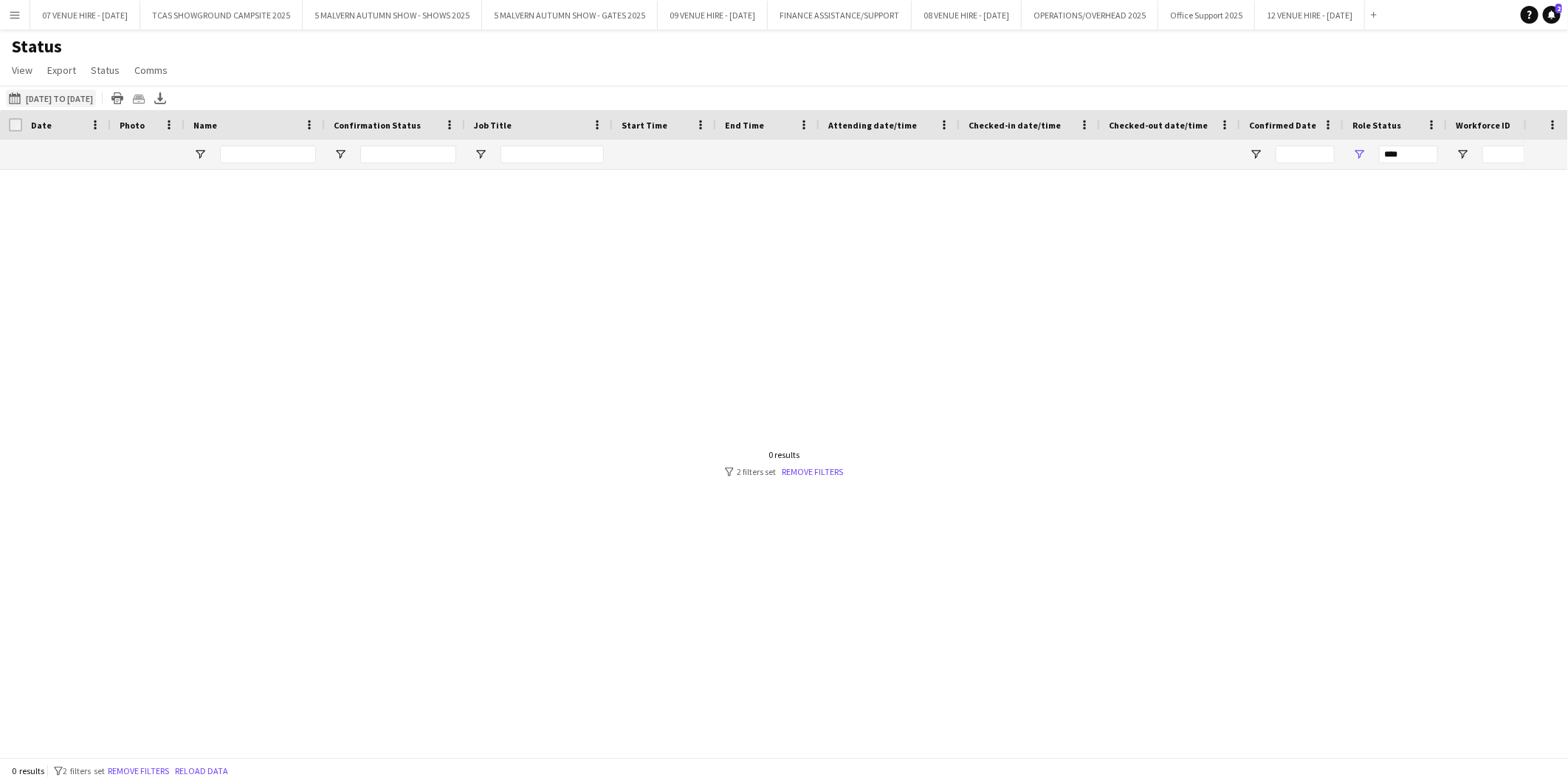
click at [96, 101] on button "05-09-2025 to 11-09-2025 18-11-2024 to 05-01-2025" at bounding box center [51, 99] width 90 height 18
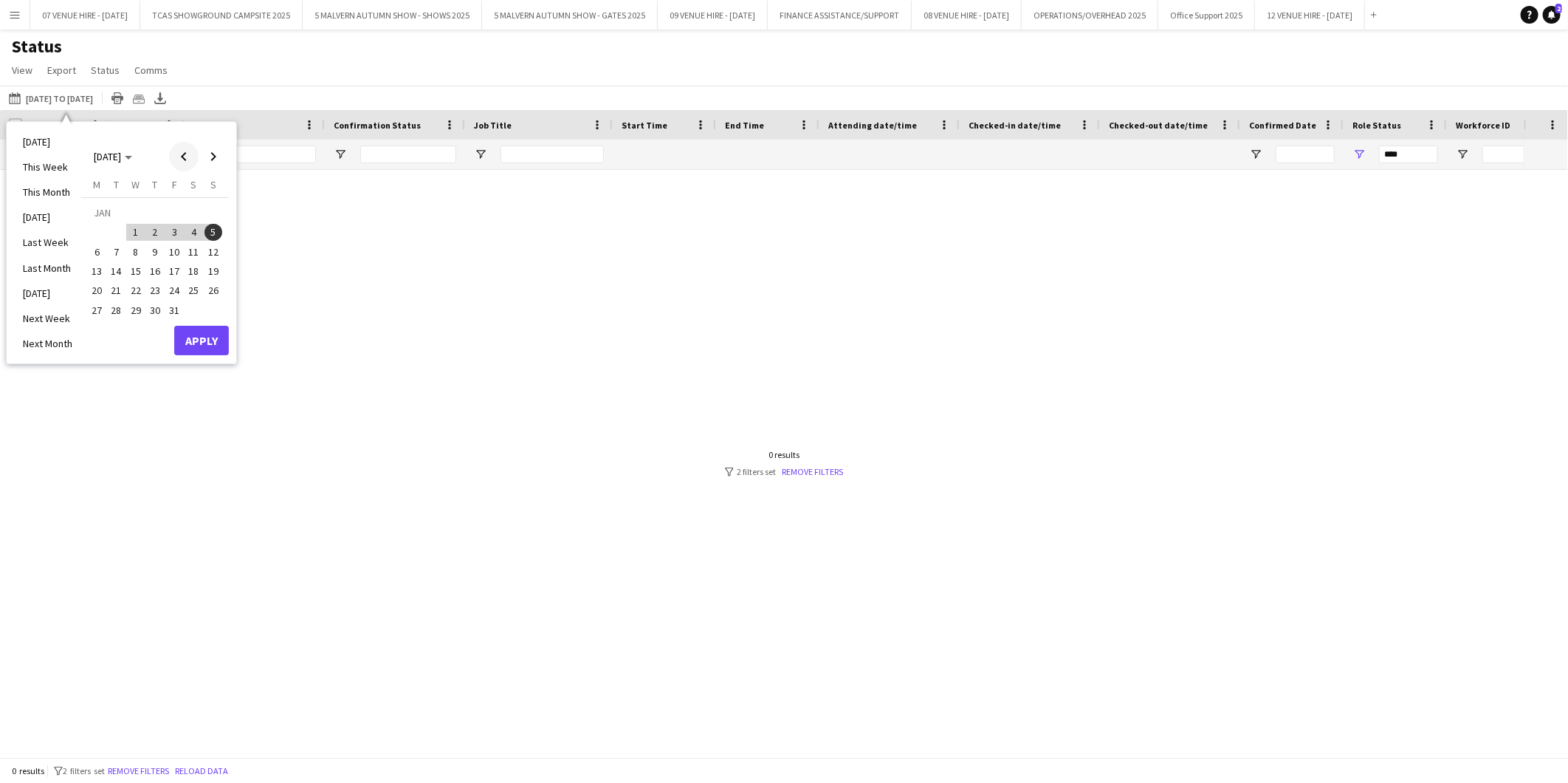
click at [183, 156] on span "Previous month" at bounding box center [184, 156] width 30 height 30
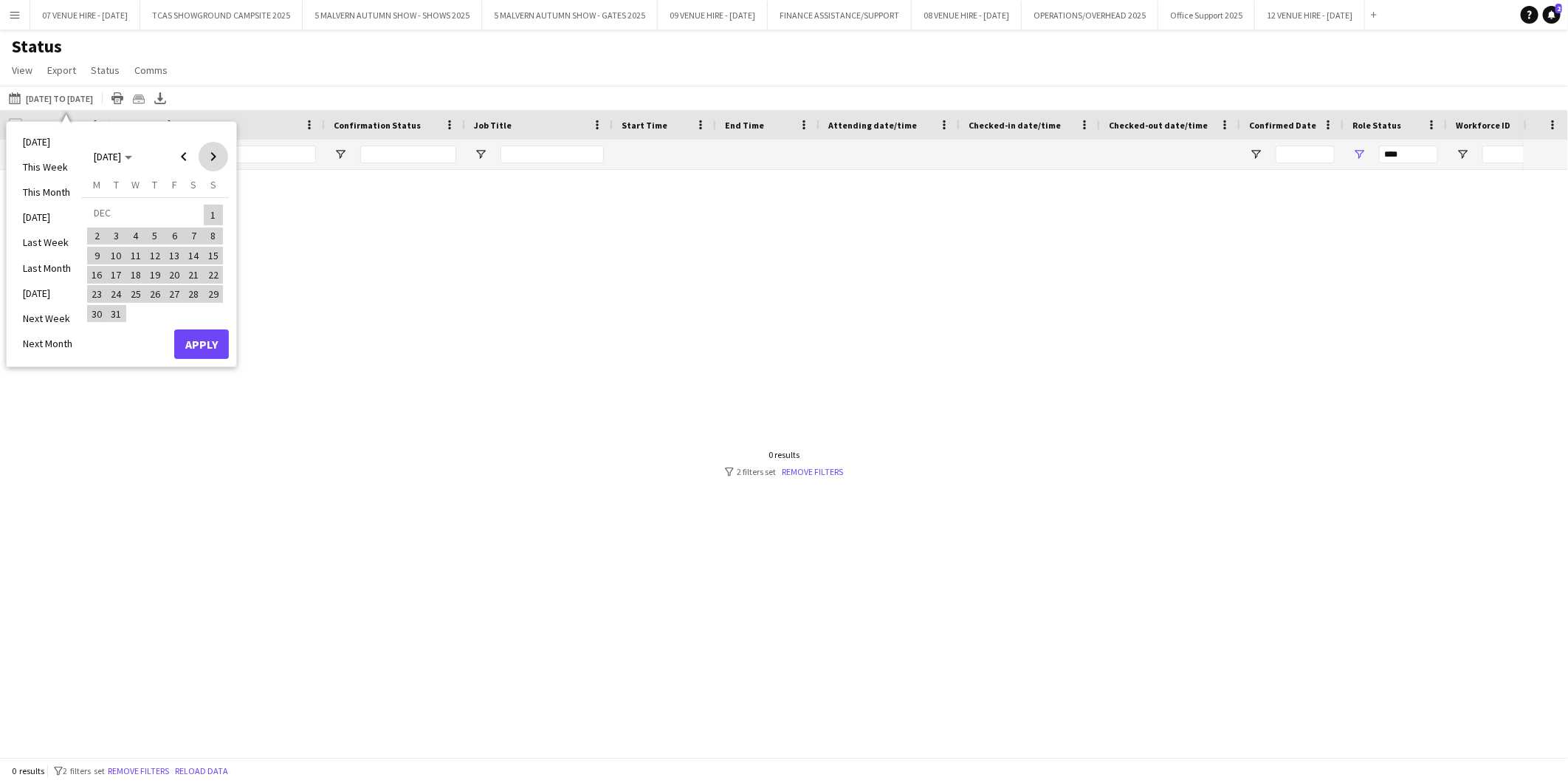
click at [211, 157] on span "Next month" at bounding box center [214, 156] width 30 height 30
click at [216, 347] on button "Apply" at bounding box center [202, 340] width 55 height 30
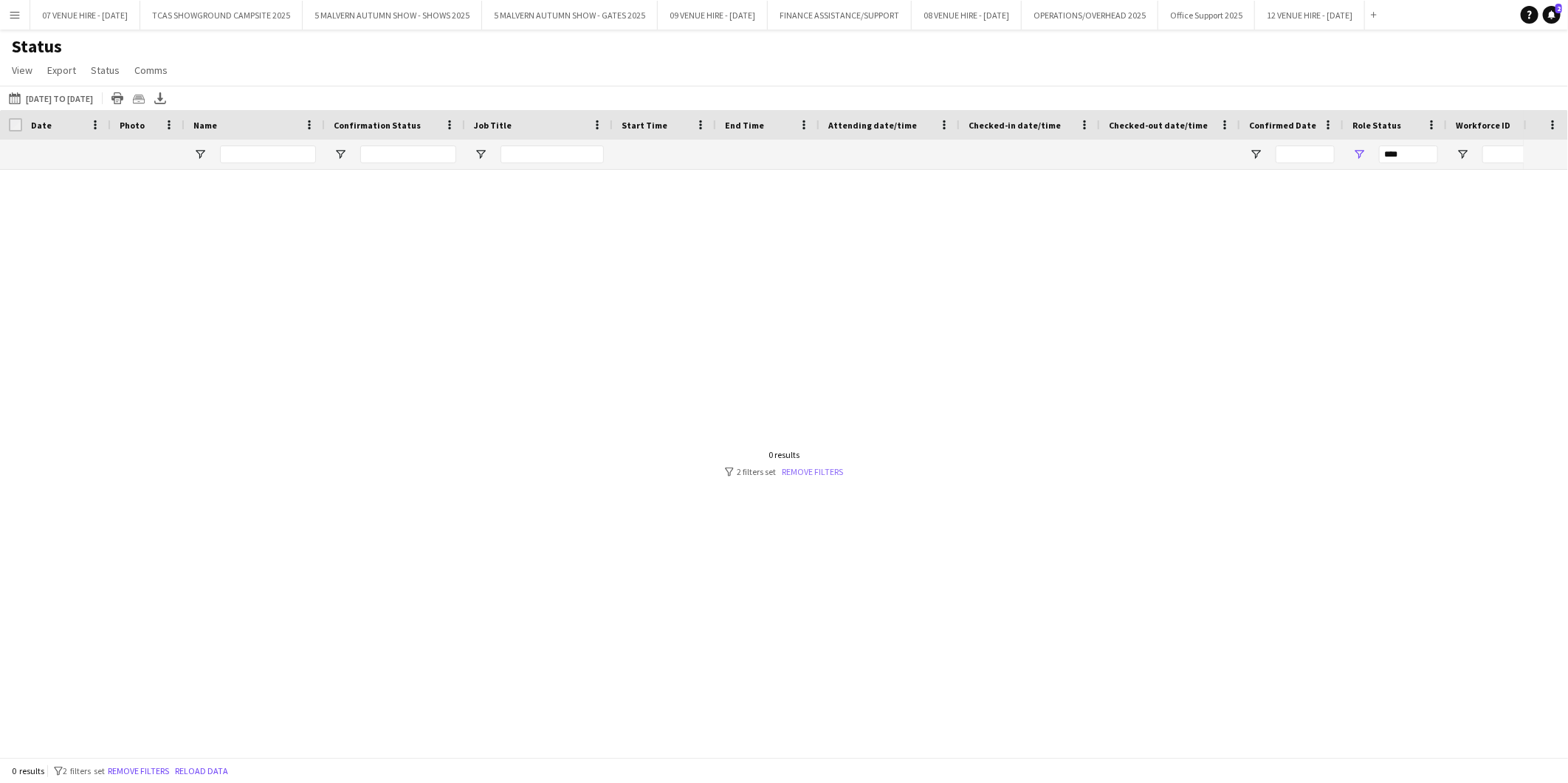
click at [819, 469] on link "Remove filters" at bounding box center [813, 471] width 62 height 11
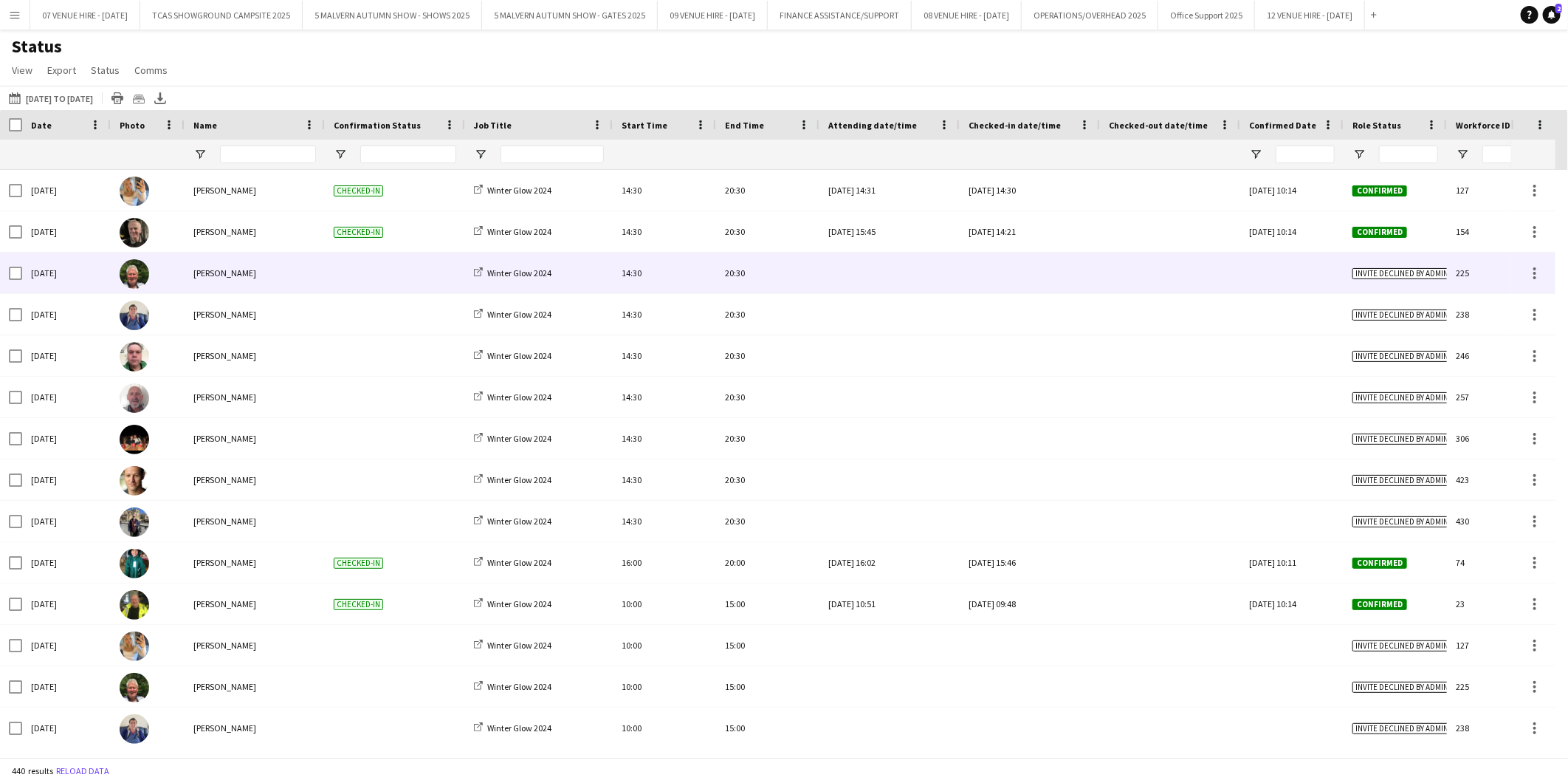
drag, startPoint x: 1185, startPoint y: 280, endPoint x: 1102, endPoint y: 282, distance: 83.0
click at [1102, 282] on div at bounding box center [1170, 273] width 140 height 41
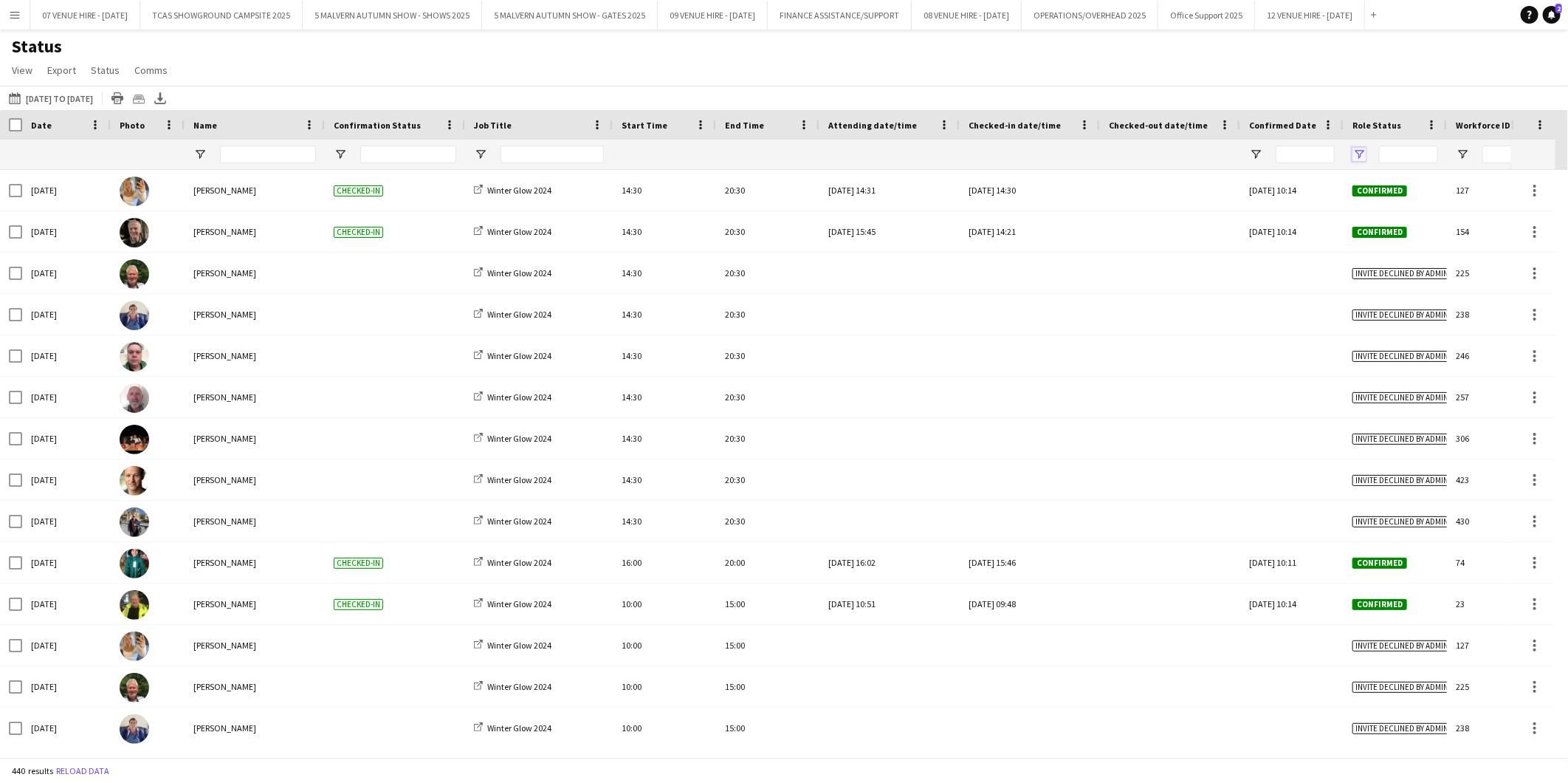
click at [1358, 153] on span "Open Filter Menu" at bounding box center [1360, 154] width 13 height 13
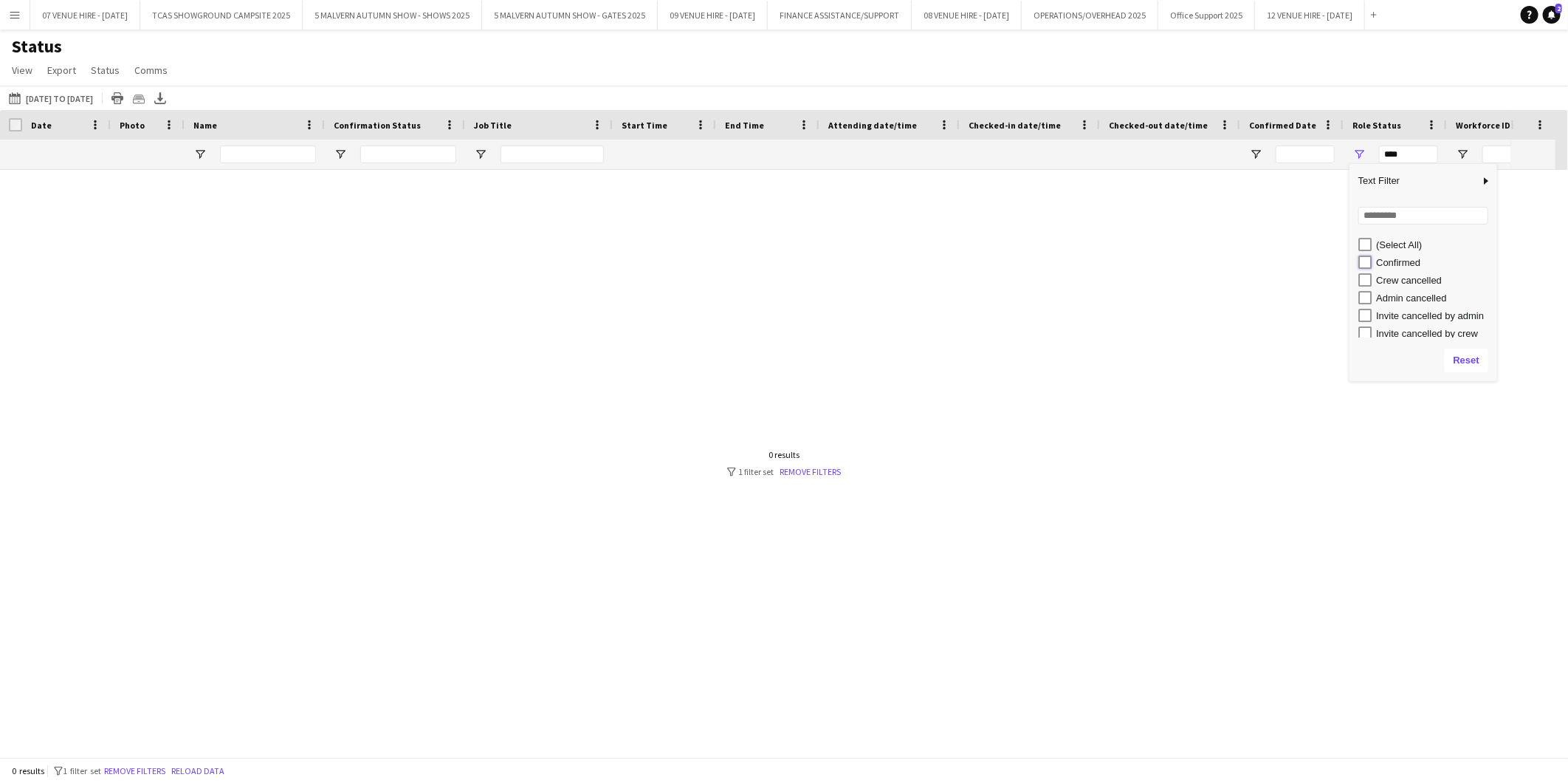
type input "**********"
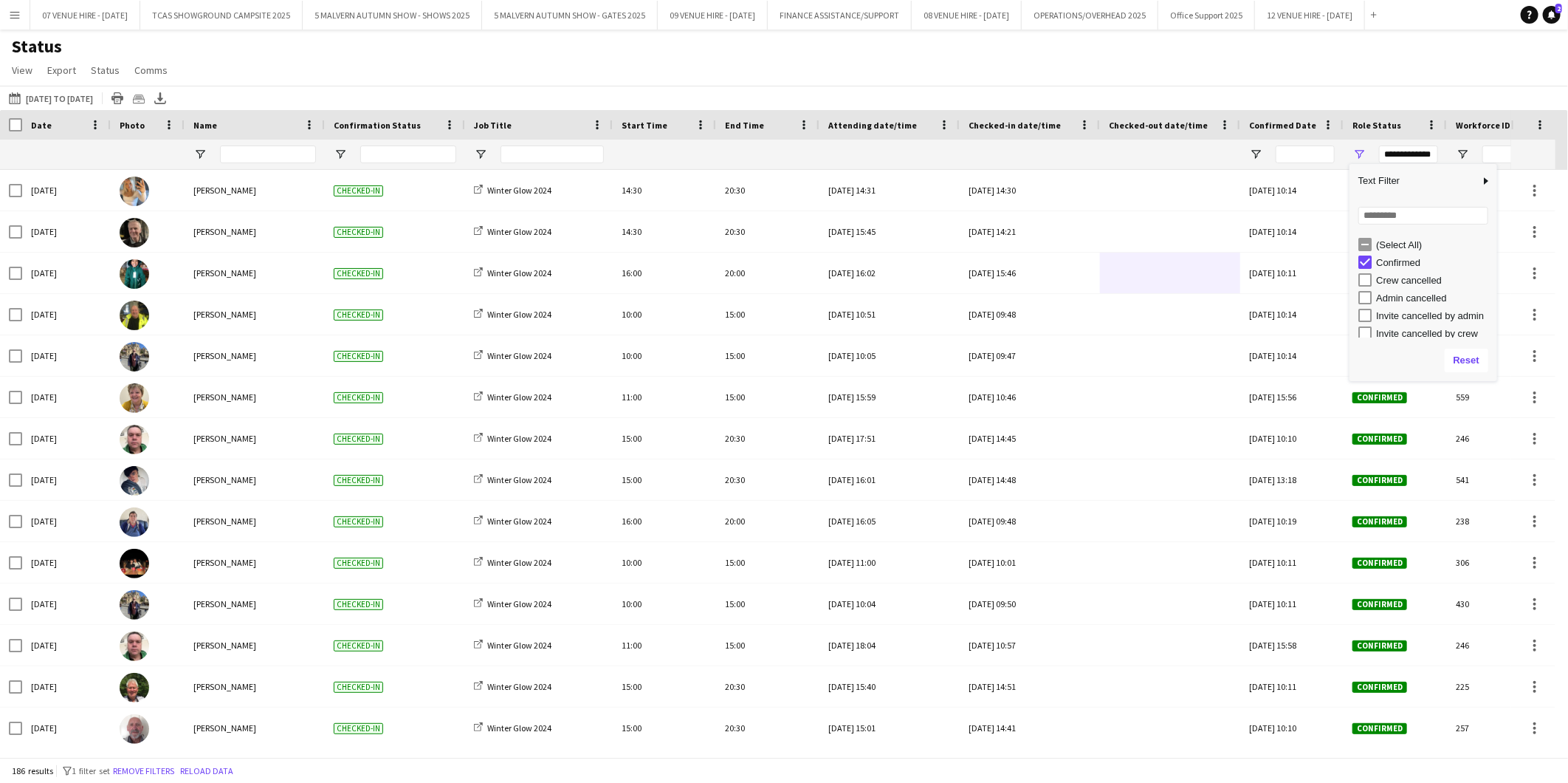
click at [1328, 99] on div "05-09-2025 to 11-09-2025 18-11-2024 to 05-01-2025 Today This Week This Month Ye…" at bounding box center [784, 98] width 1568 height 24
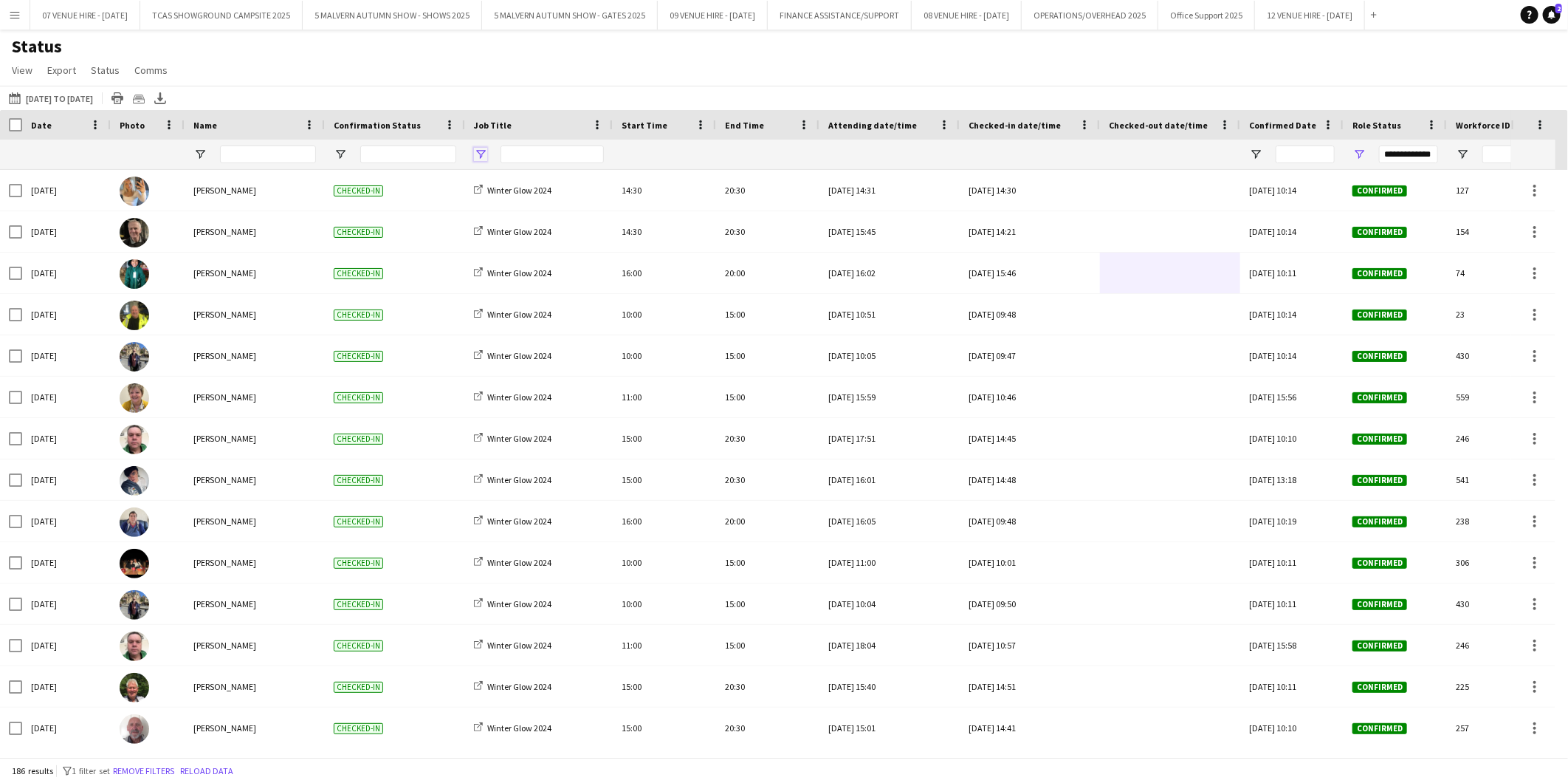
click at [480, 151] on span "Open Filter Menu" at bounding box center [480, 154] width 13 height 13
type input "**********"
click at [526, 64] on div "Status View Views Default view MAS name tags New view Update view Delete view E…" at bounding box center [784, 61] width 1568 height 50
click at [163, 98] on icon at bounding box center [160, 96] width 6 height 9
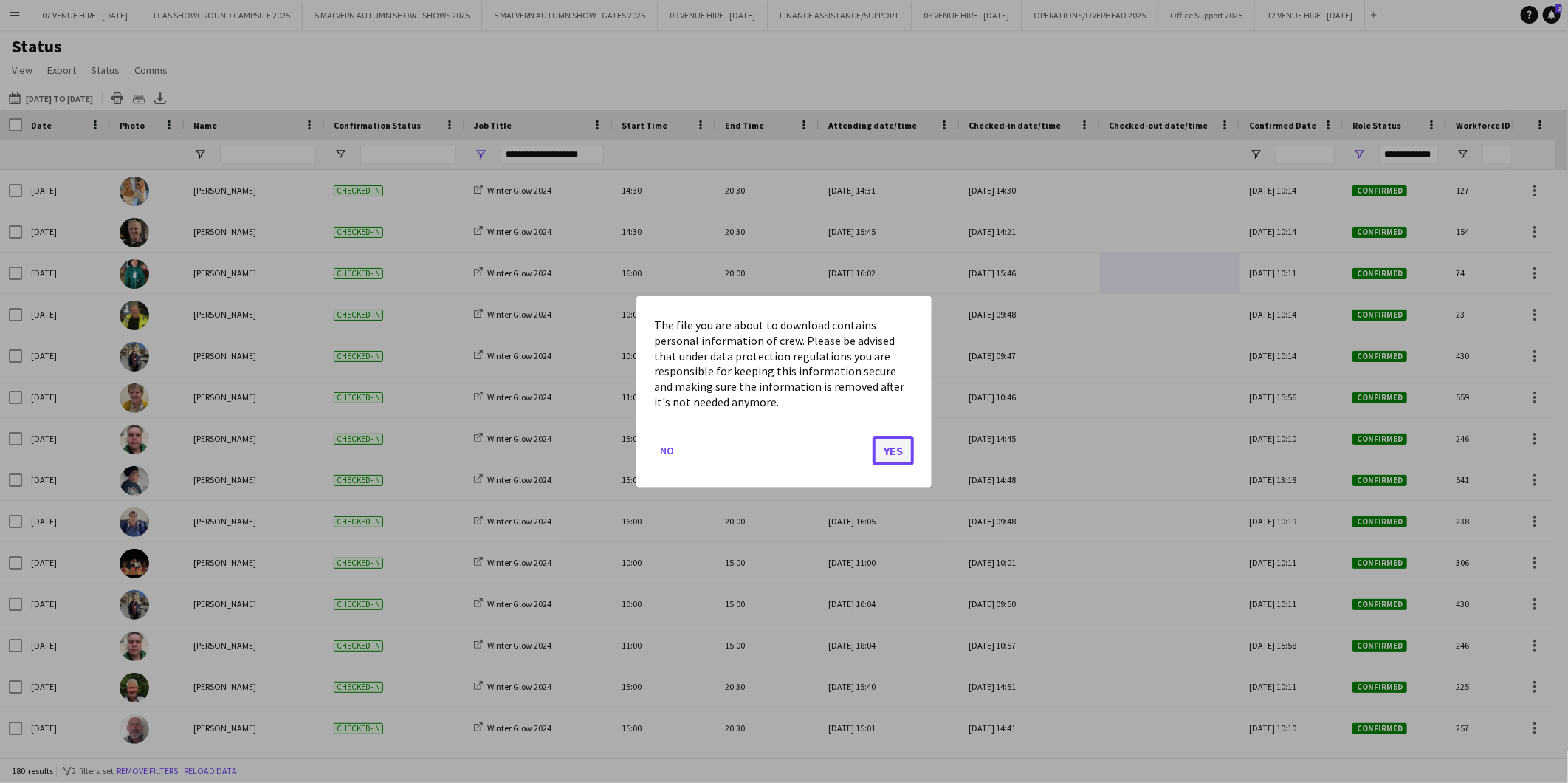
click at [895, 448] on button "Yes" at bounding box center [893, 450] width 42 height 30
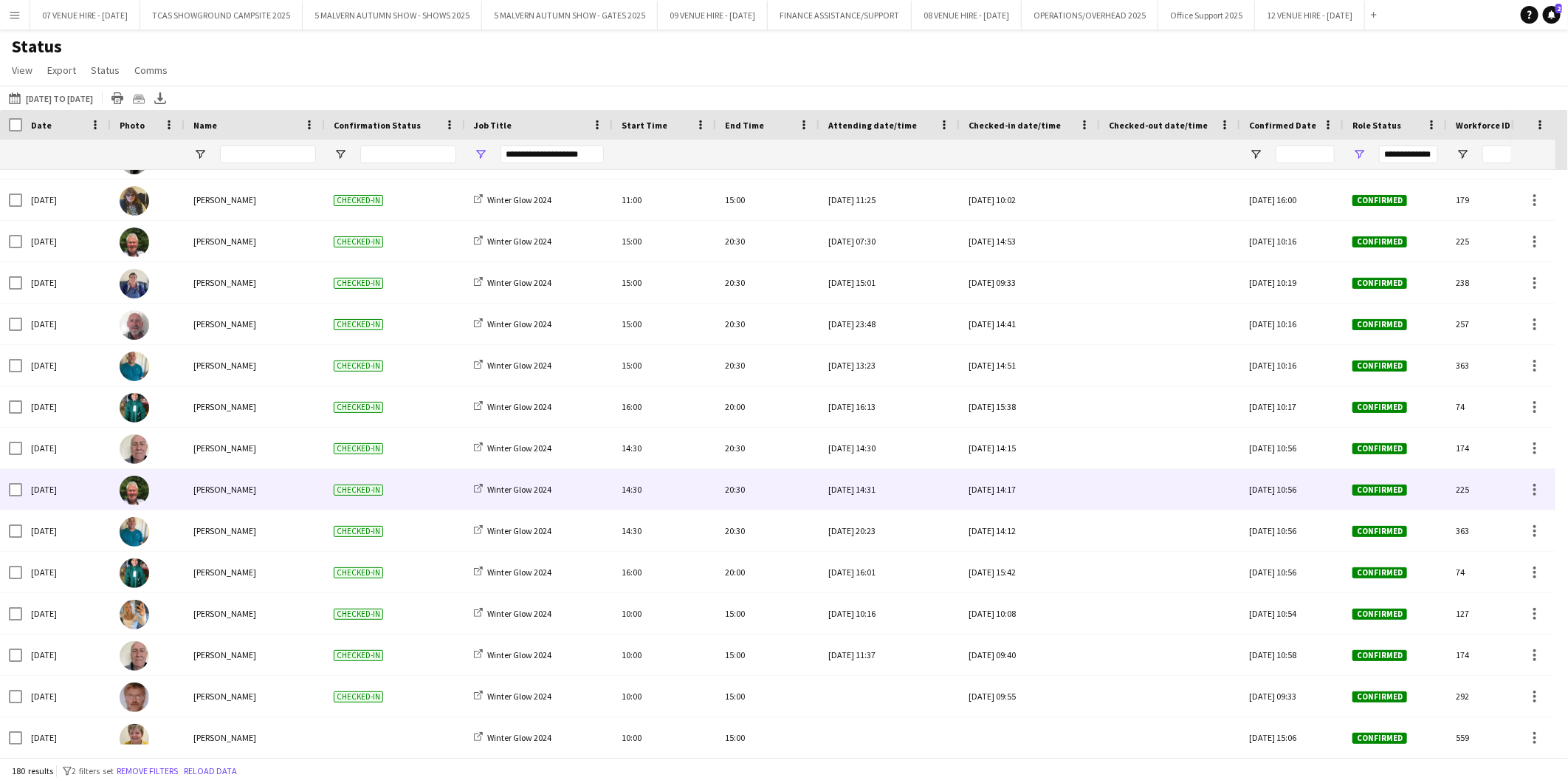
scroll to position [902, 0]
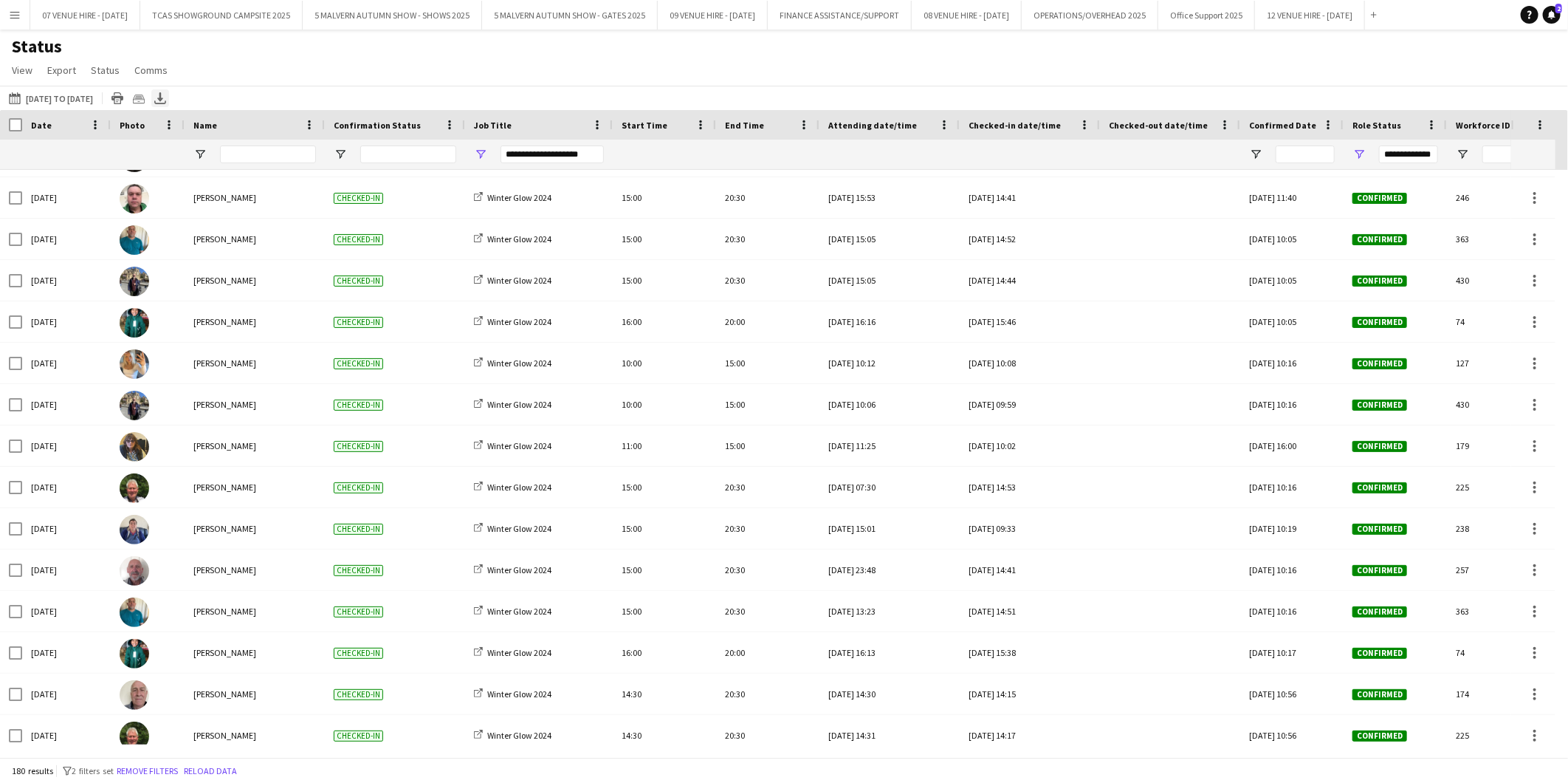
click at [163, 99] on icon at bounding box center [160, 96] width 6 height 9
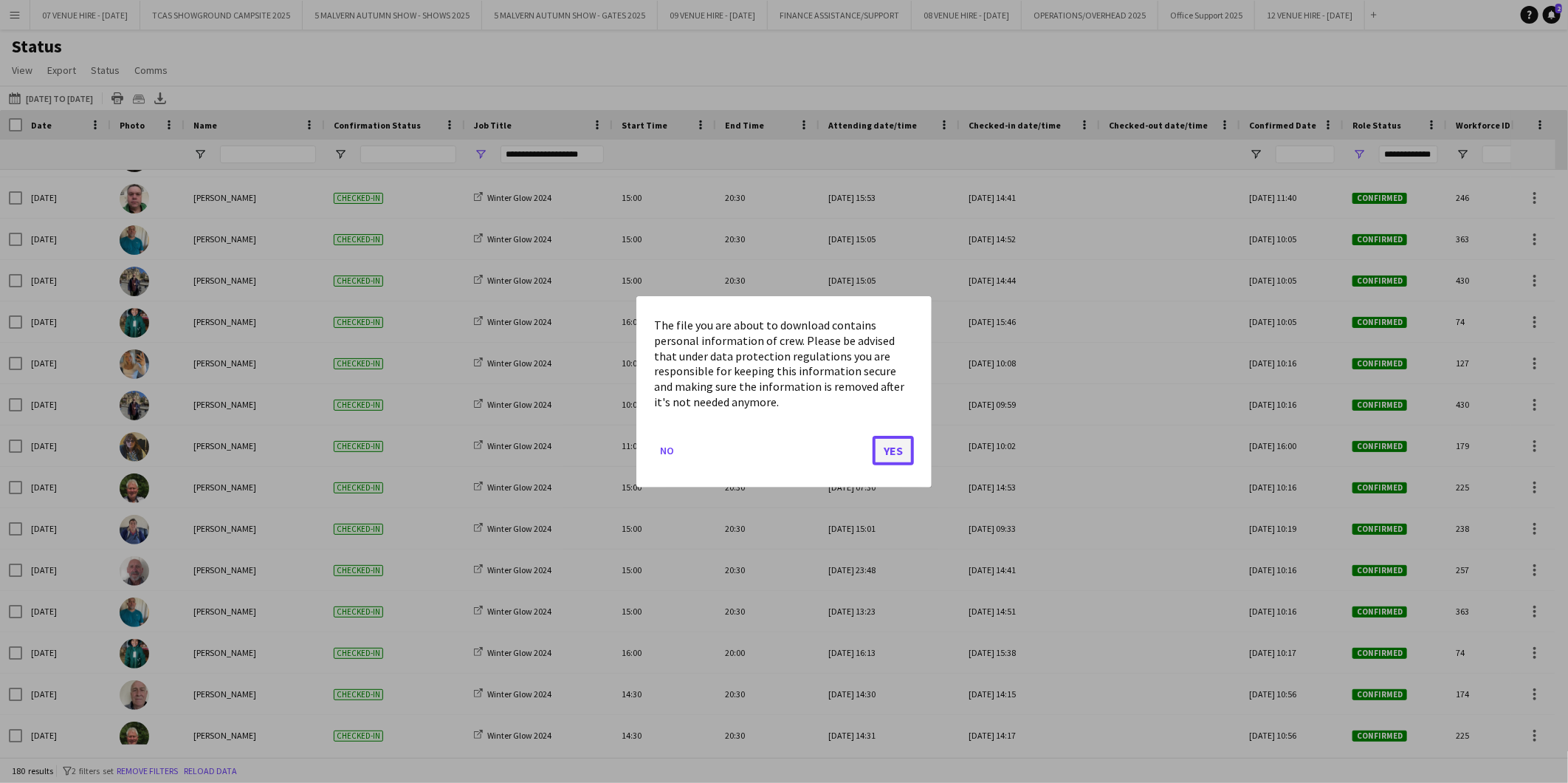
click at [897, 452] on button "Yes" at bounding box center [893, 450] width 42 height 30
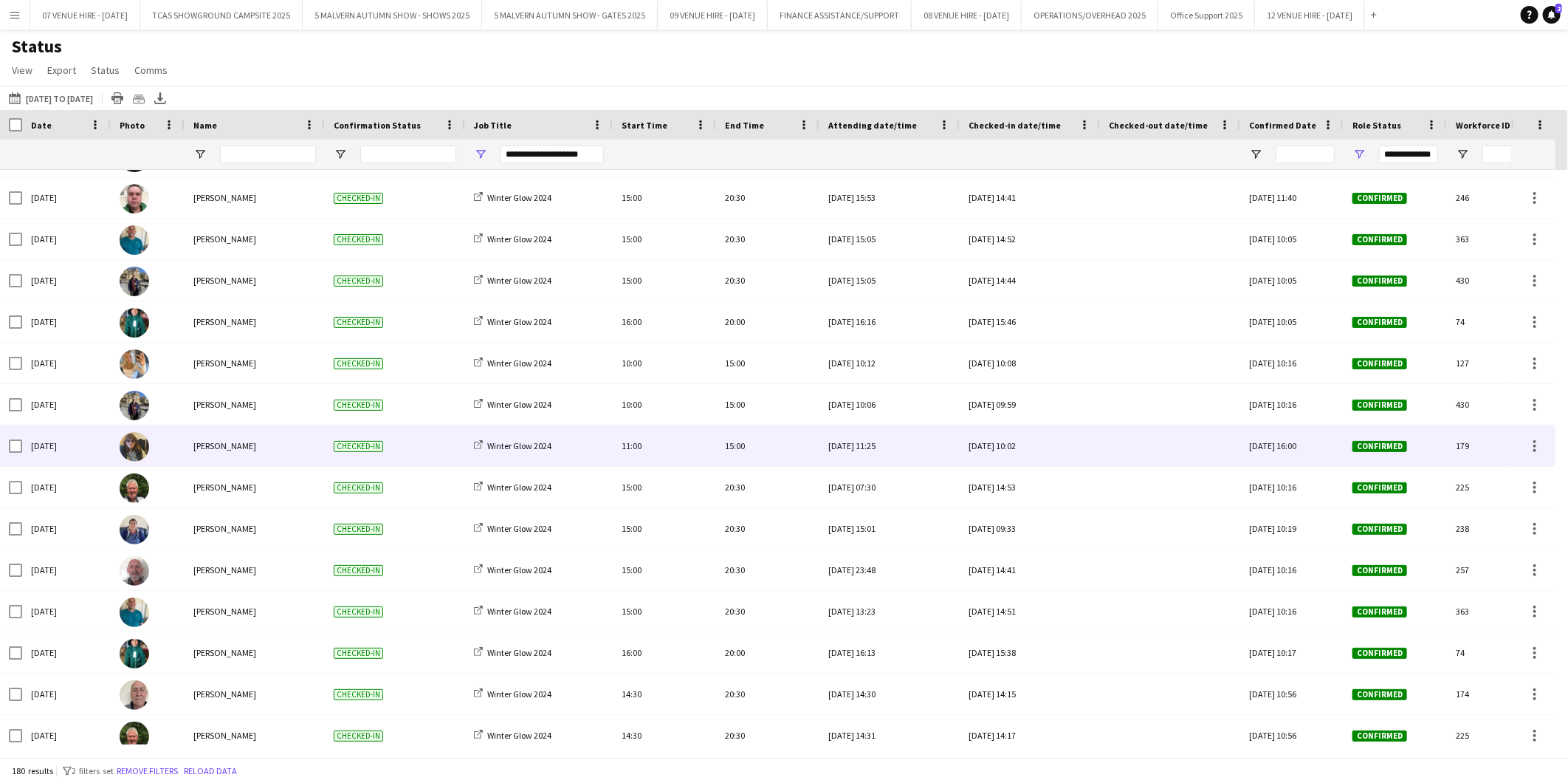
drag, startPoint x: 595, startPoint y: 429, endPoint x: 492, endPoint y: 417, distance: 103.7
click at [595, 429] on div "Winter Glow 2024" at bounding box center [538, 446] width 148 height 41
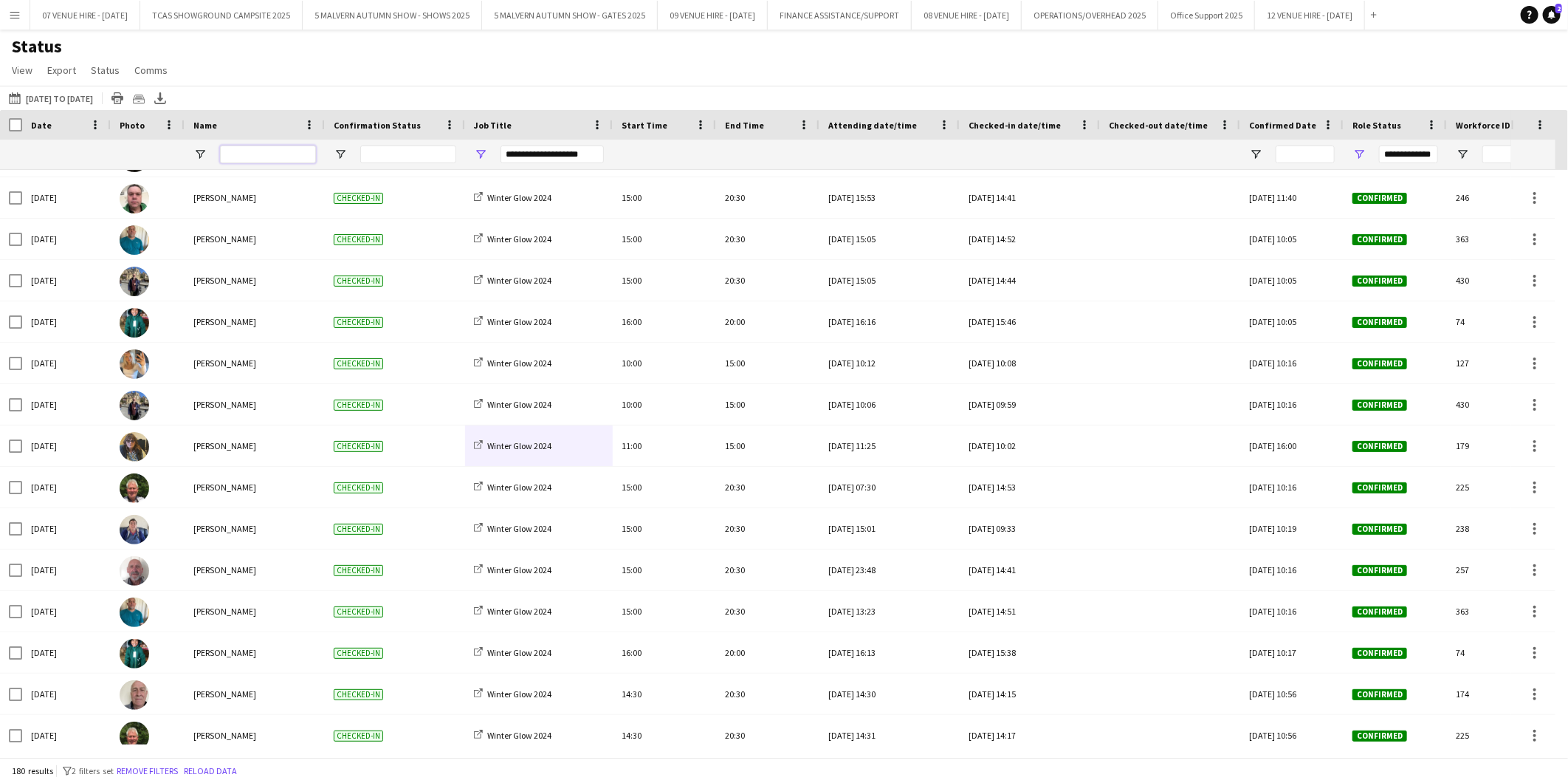
click at [288, 160] on input "Name Filter Input" at bounding box center [268, 154] width 96 height 18
click at [10, 17] on app-icon "Menu" at bounding box center [15, 15] width 12 height 12
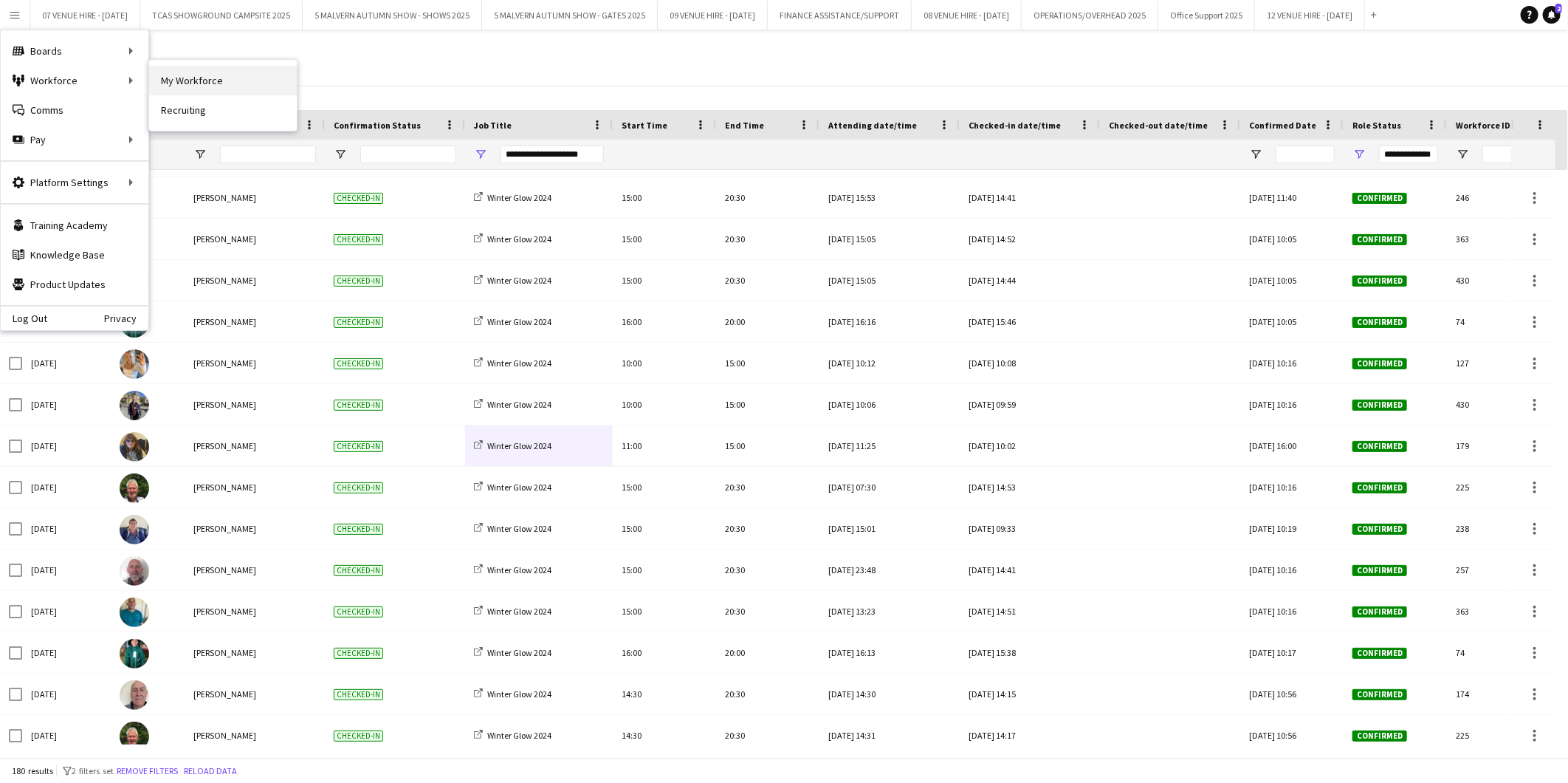
click at [161, 76] on link "My Workforce" at bounding box center [222, 81] width 148 height 30
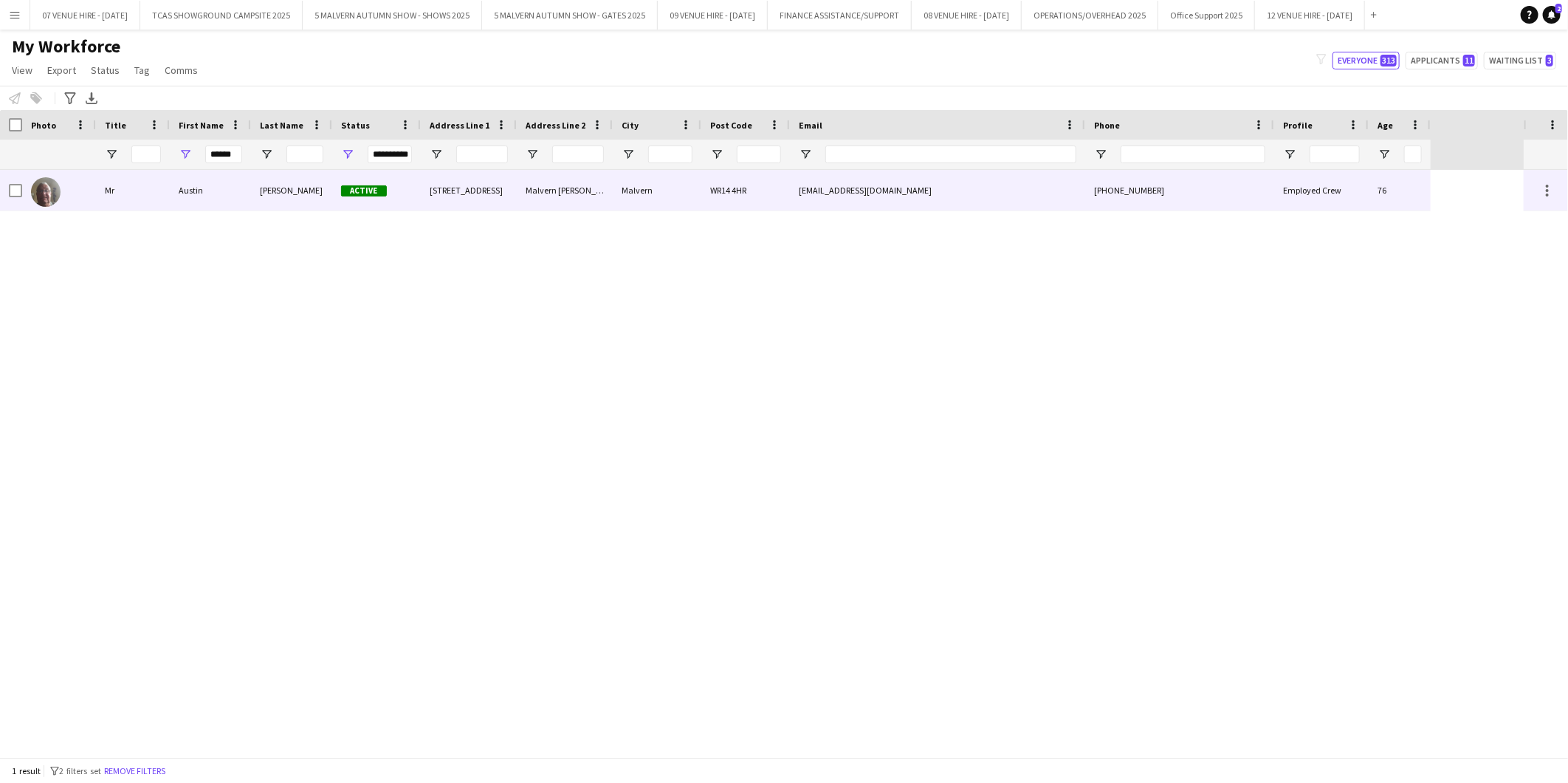
click at [50, 194] on img at bounding box center [46, 192] width 30 height 30
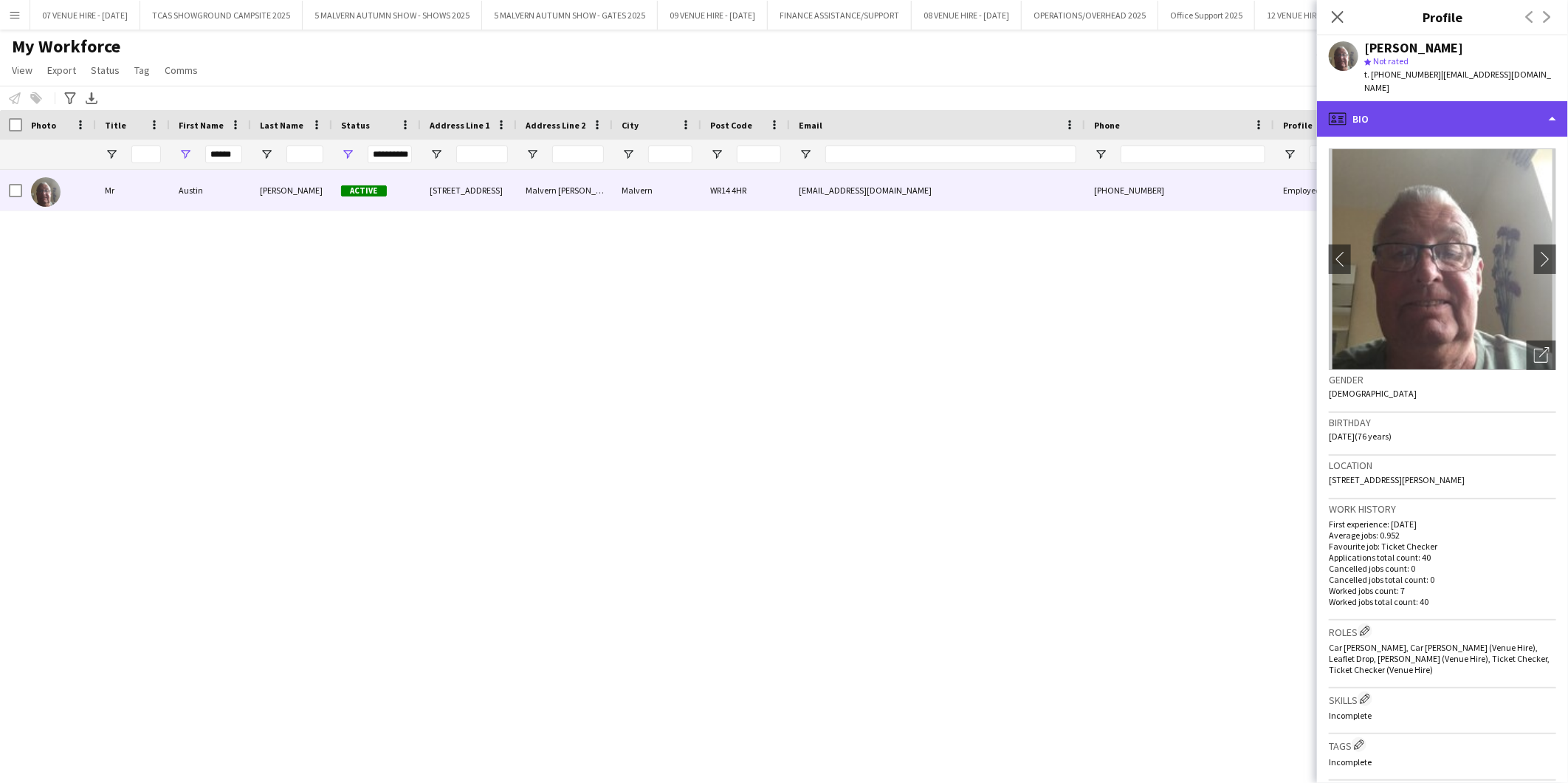
click at [1420, 103] on div "profile Bio" at bounding box center [1443, 119] width 251 height 36
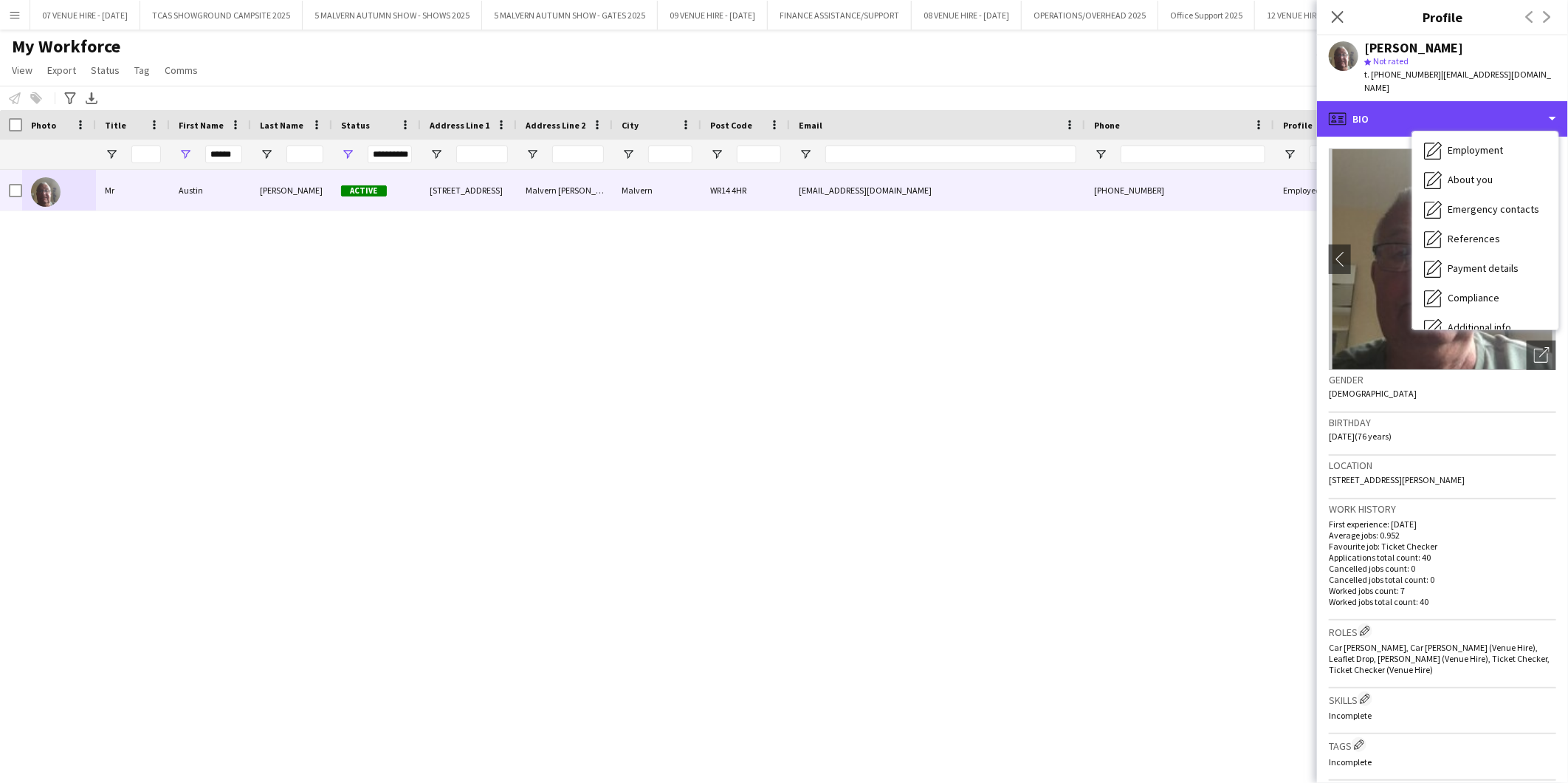
scroll to position [138, 0]
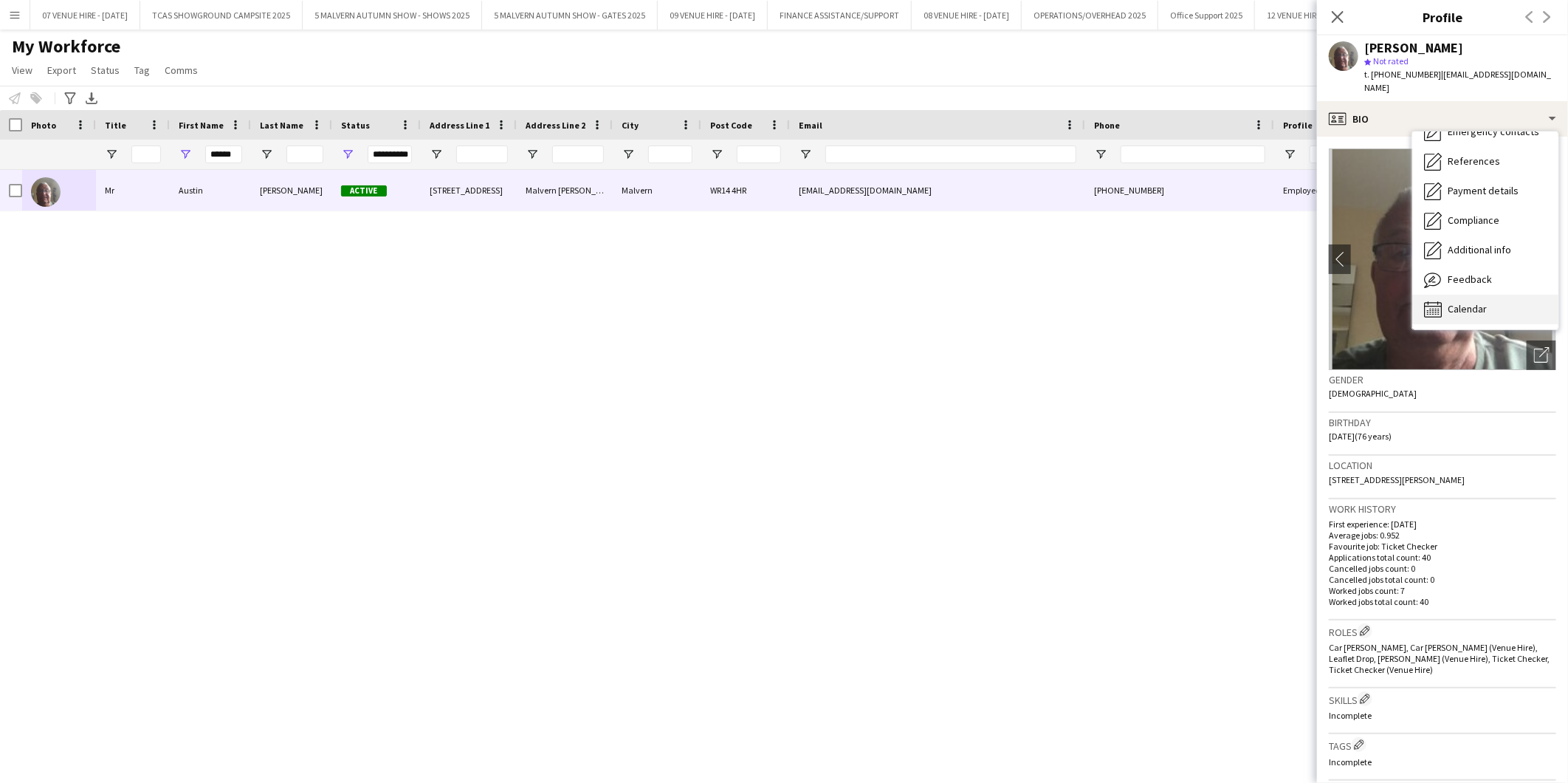
click at [1489, 294] on div "Calendar Calendar" at bounding box center [1485, 309] width 146 height 30
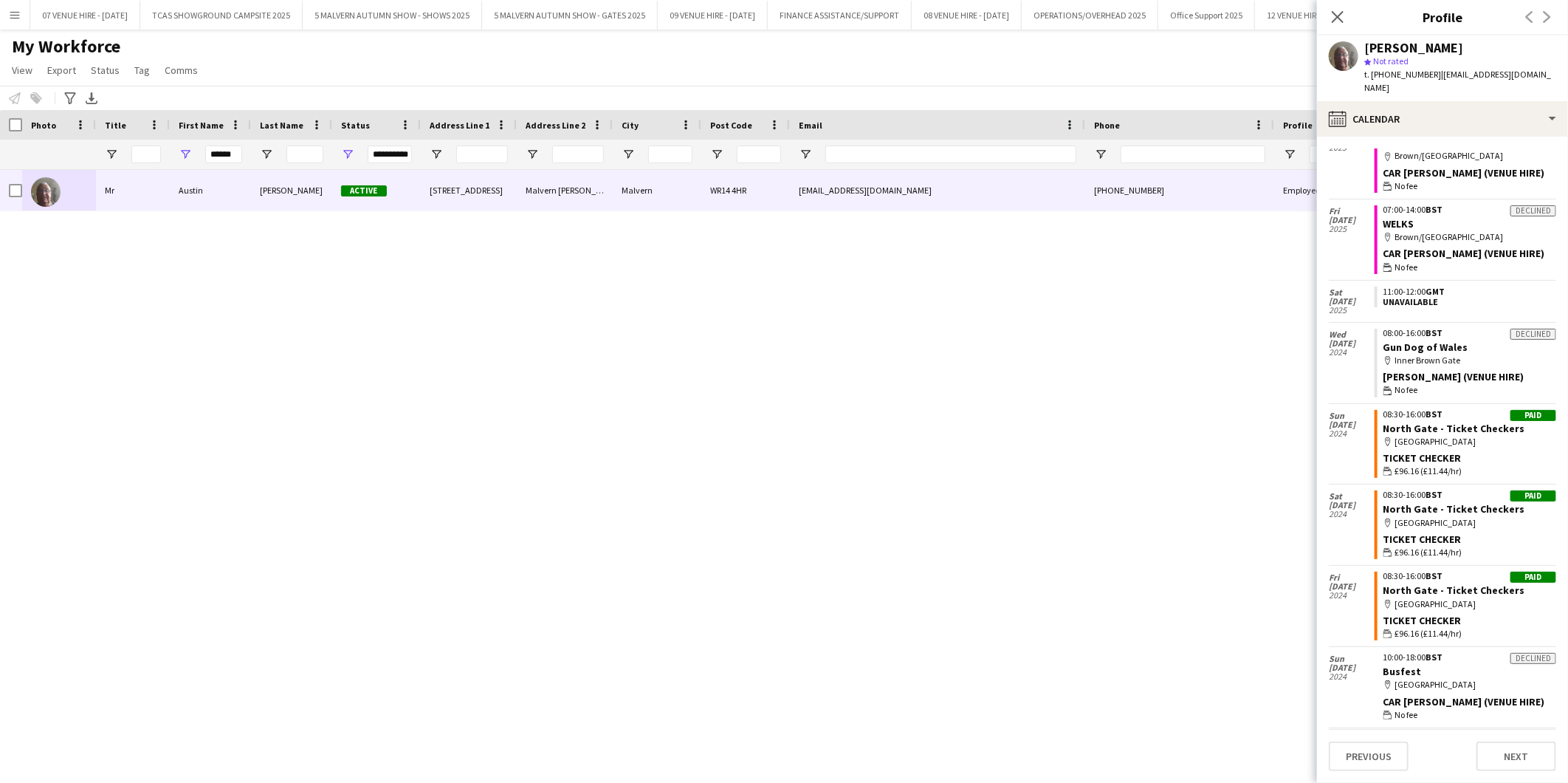
scroll to position [1477, 0]
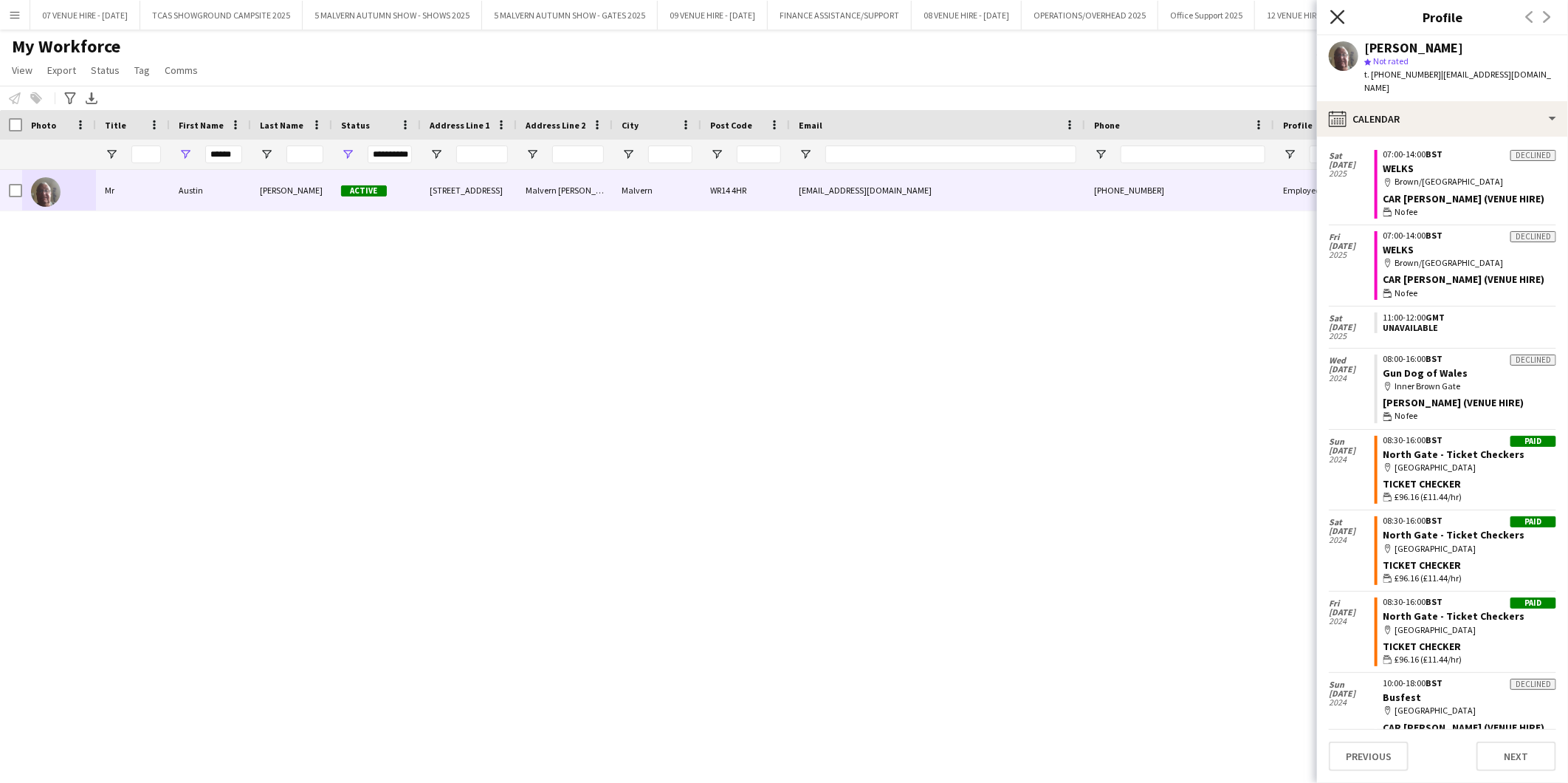
click at [1338, 17] on icon at bounding box center [1337, 16] width 14 height 14
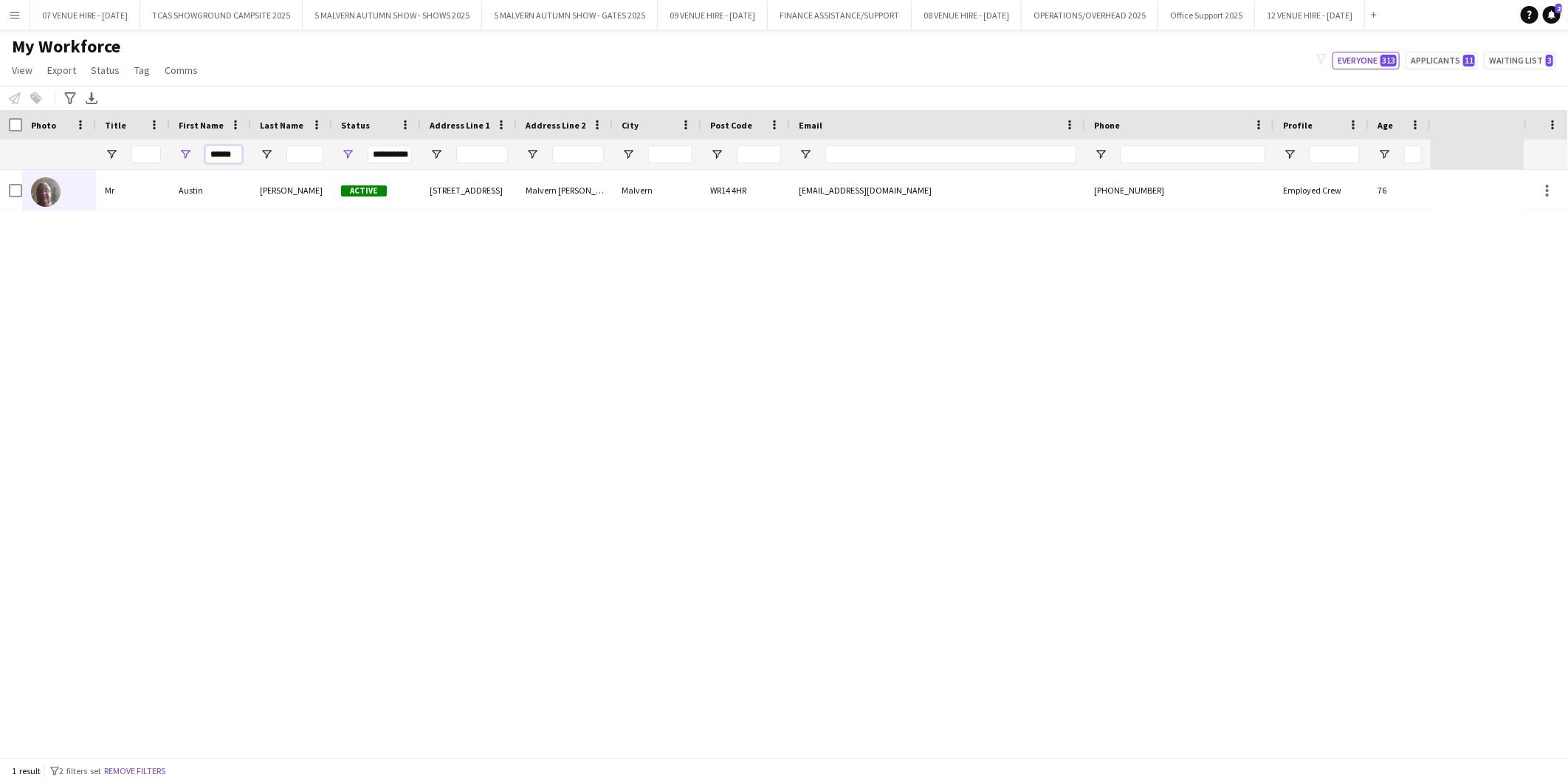
drag, startPoint x: 209, startPoint y: 155, endPoint x: 247, endPoint y: 151, distance: 38.2
click at [247, 151] on div "******" at bounding box center [211, 154] width 82 height 30
type input "****"
click at [396, 297] on div "Mr Henry Howells Active 2 Clewer Croft Malvern WR13 5PJ onewayhen@icloud.com +4…" at bounding box center [762, 463] width 1524 height 587
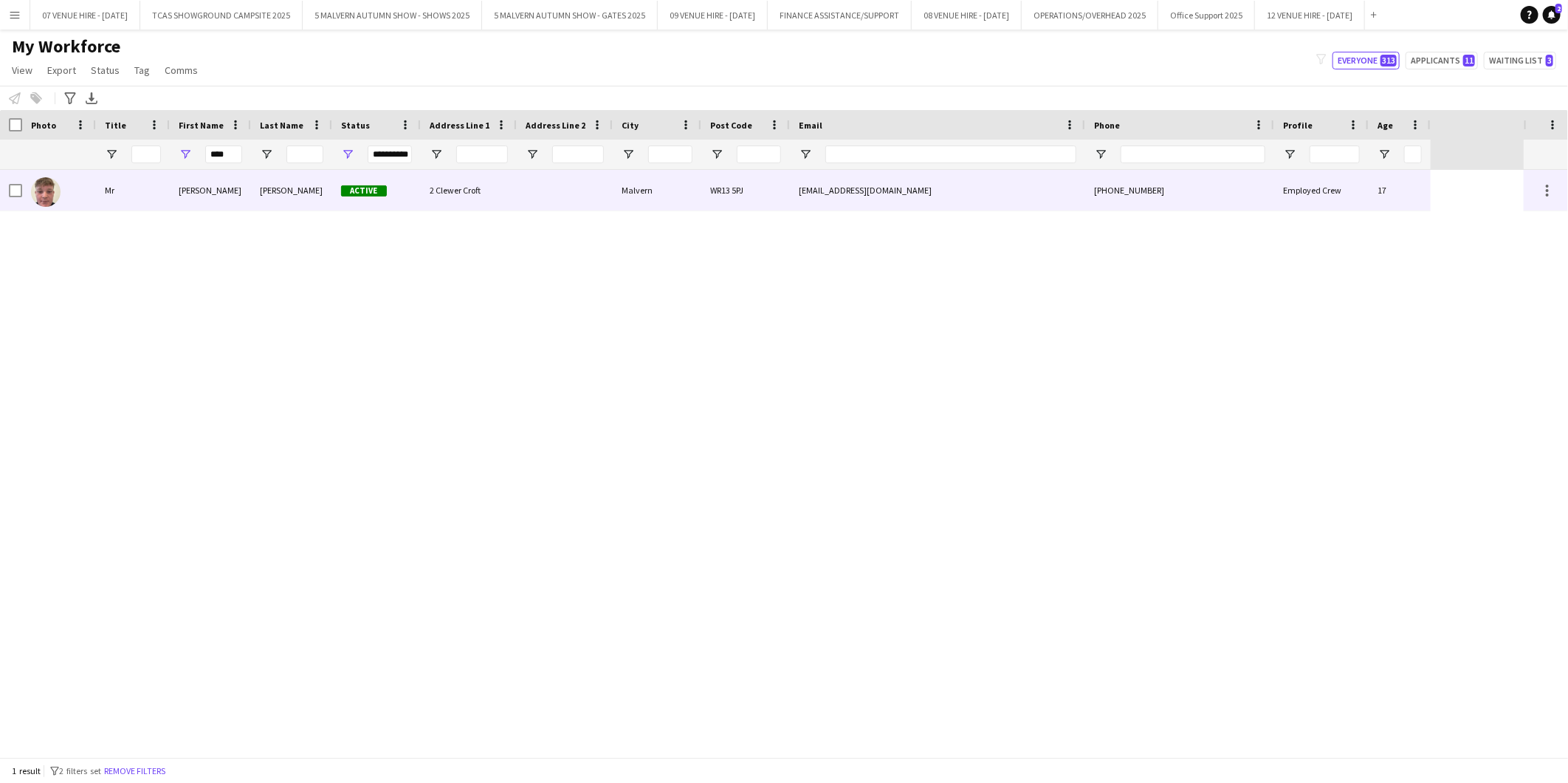
click at [52, 195] on img at bounding box center [46, 192] width 30 height 30
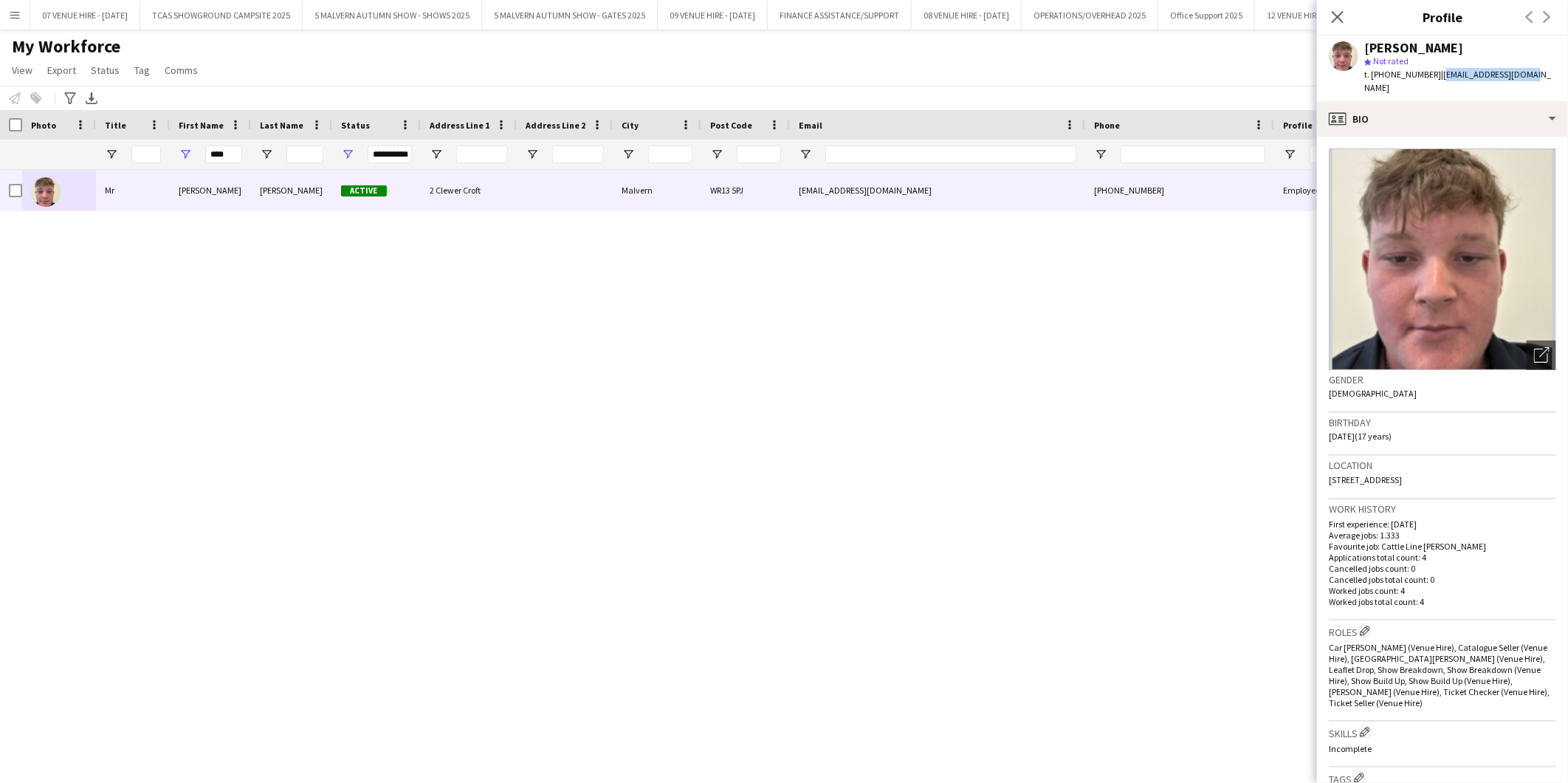
drag, startPoint x: 1532, startPoint y: 74, endPoint x: 1436, endPoint y: 74, distance: 96.0
click at [1436, 74] on div "Henry Howells star Not rated t. +447939160028 | onewayhen@icloud.com" at bounding box center [1443, 68] width 251 height 66
copy span "onewayhen@icloud.com"
click at [666, 626] on div "Mr Henry Howells Active 2 Clewer Croft Malvern WR13 5PJ onewayhen@icloud.com +4…" at bounding box center [762, 463] width 1524 height 587
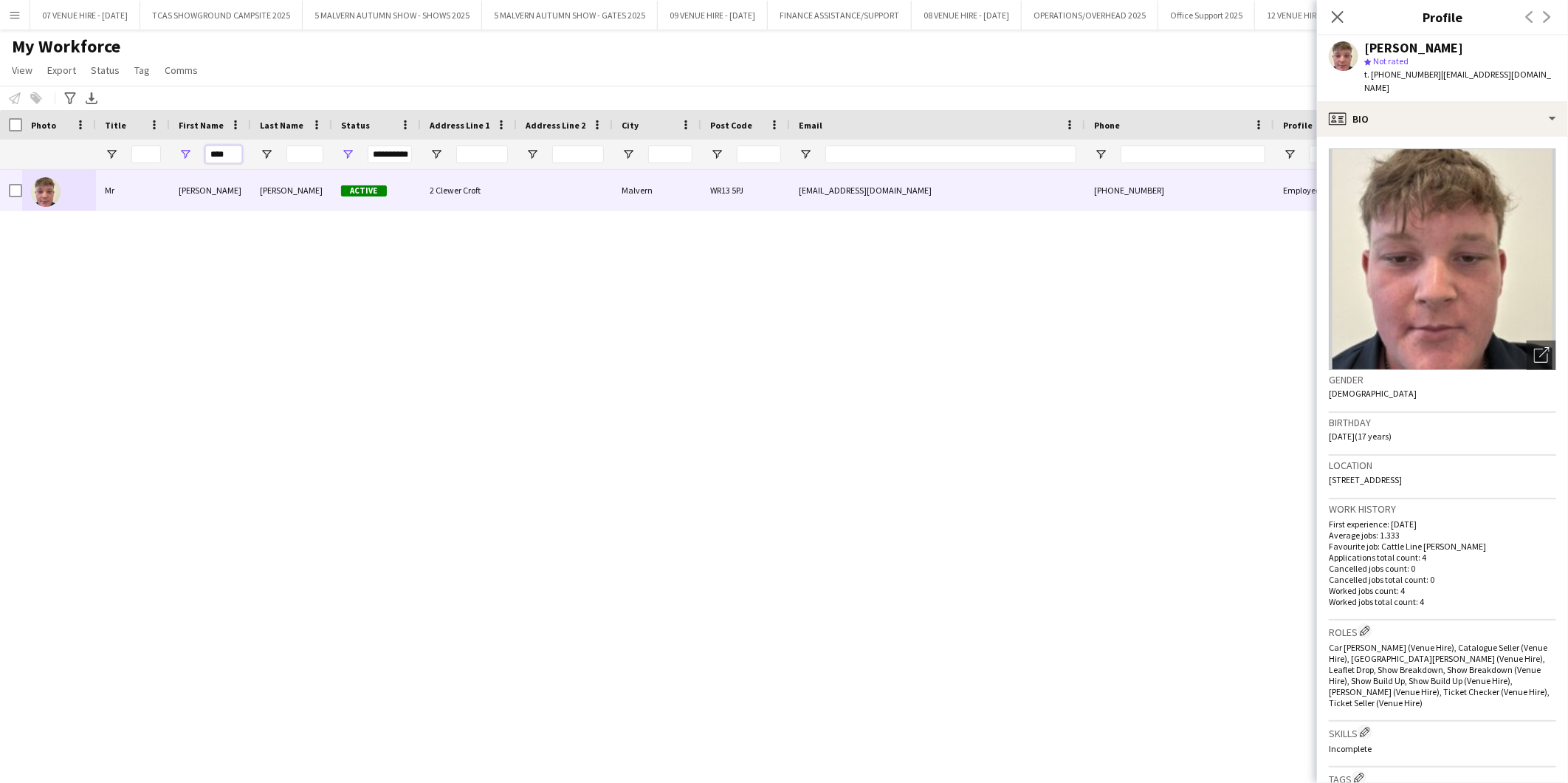
drag, startPoint x: 239, startPoint y: 155, endPoint x: 207, endPoint y: 155, distance: 32.0
click at [207, 155] on input "****" at bounding box center [224, 154] width 37 height 18
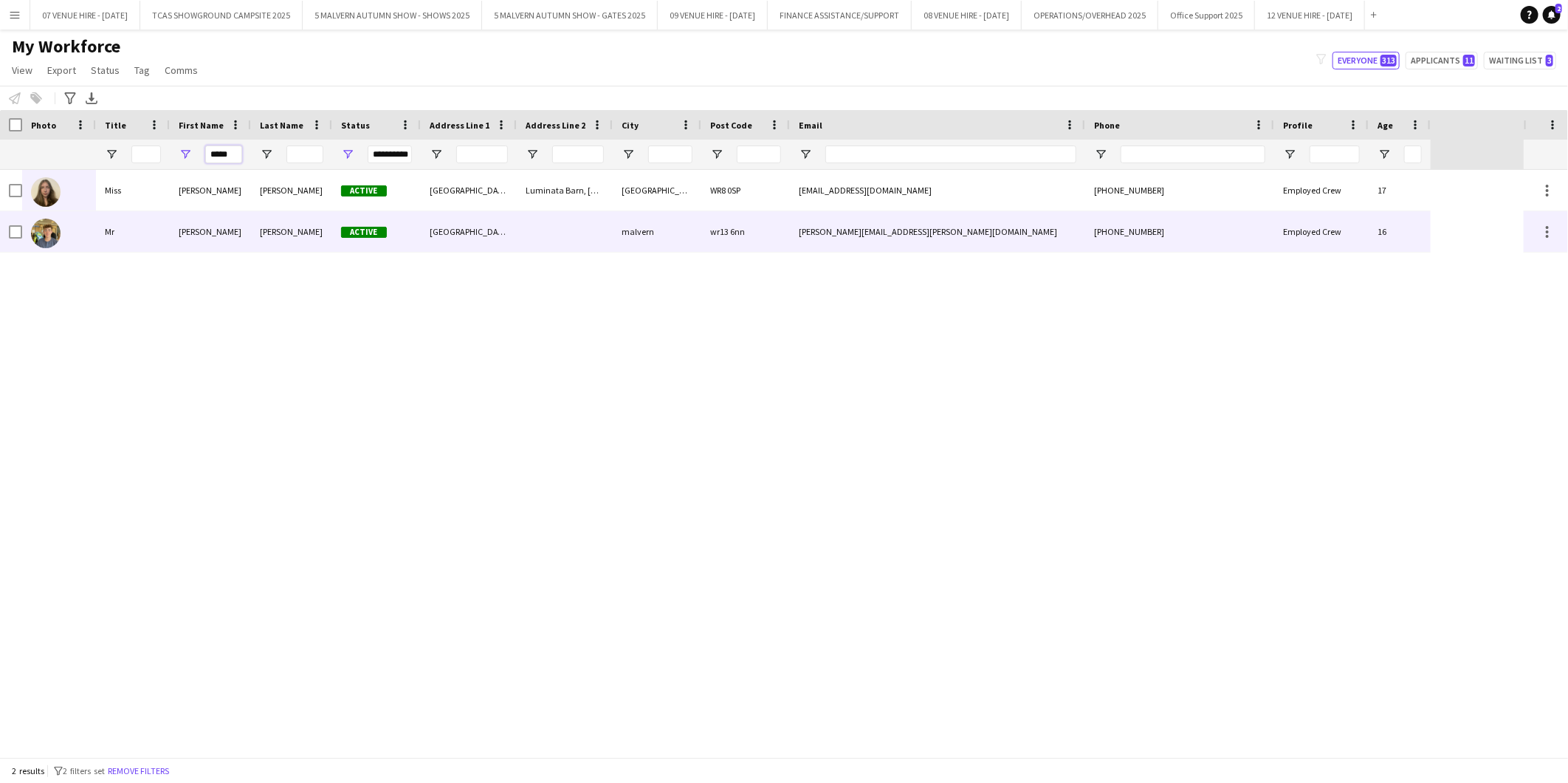
type input "*****"
click at [37, 239] on img at bounding box center [46, 234] width 30 height 30
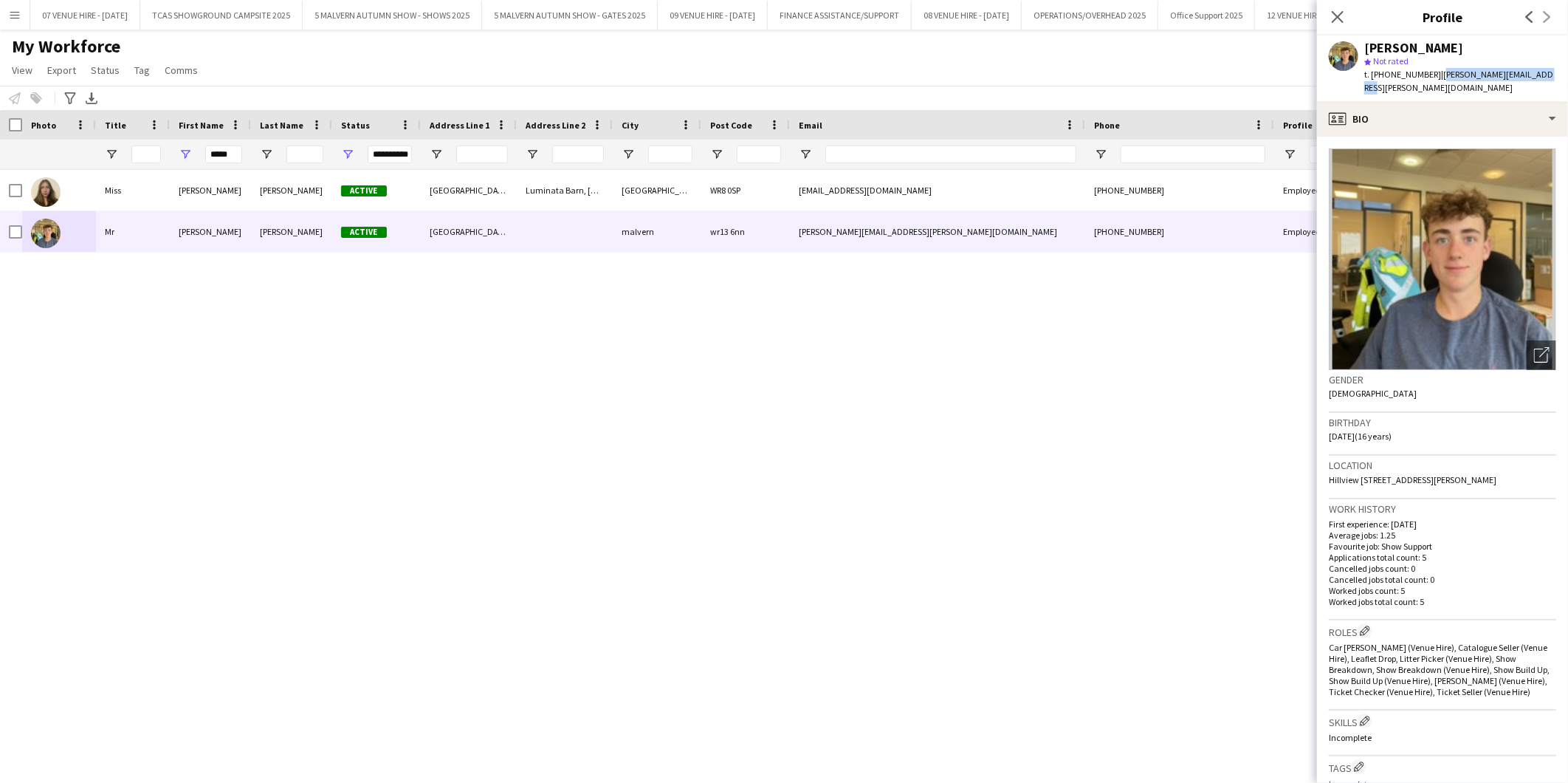
drag, startPoint x: 1539, startPoint y: 78, endPoint x: 1434, endPoint y: 83, distance: 105.1
click at [1434, 83] on div "Ollie Hooper star Not rated t. +447311255856 | olliver.hooper@icloud.com" at bounding box center [1443, 68] width 251 height 66
copy span "[PERSON_NAME][EMAIL_ADDRESS][PERSON_NAME][DOMAIN_NAME]"
click at [1340, 16] on icon "Close pop-in" at bounding box center [1337, 16] width 14 height 14
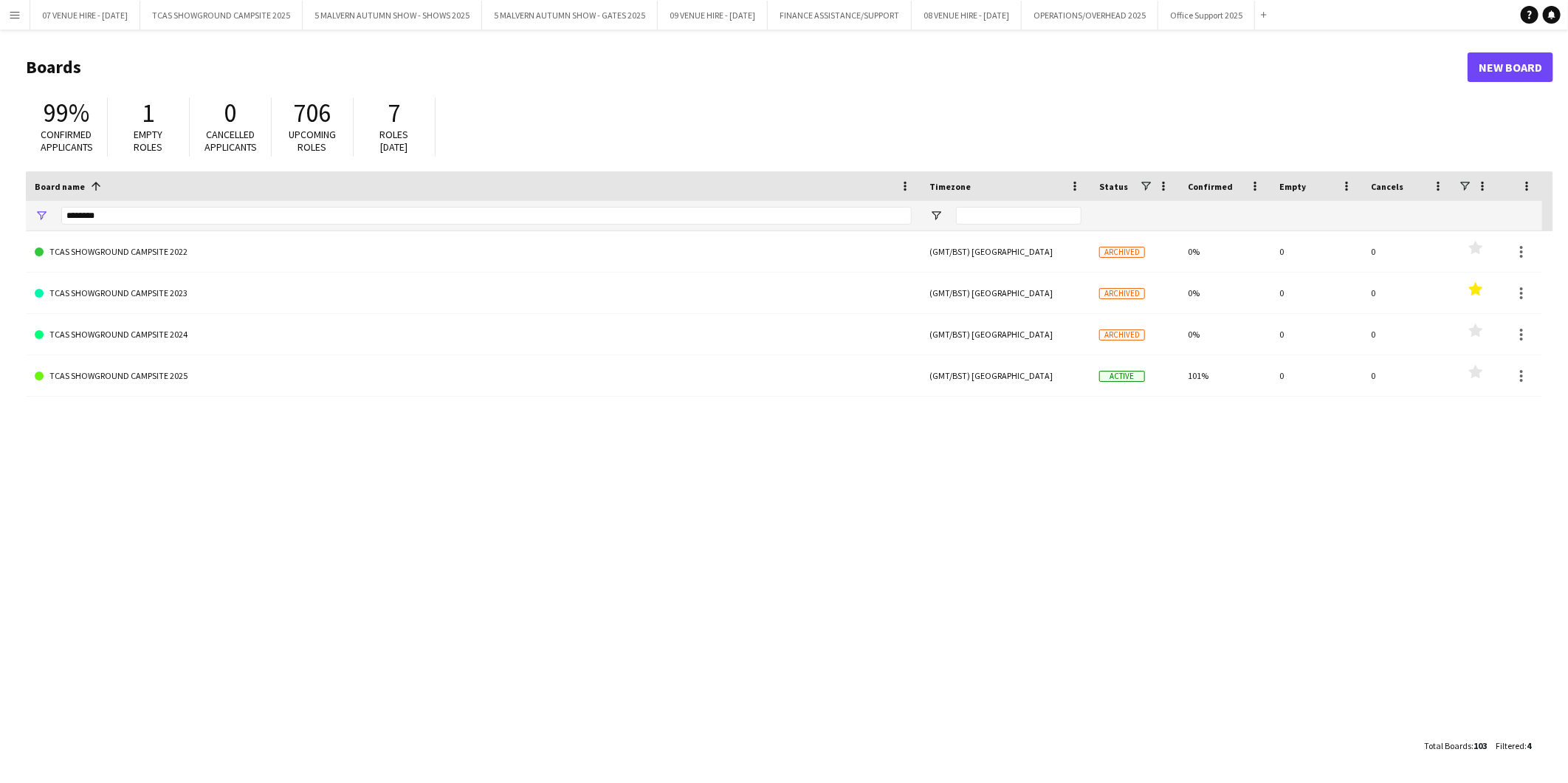
click at [15, 19] on app-icon "Menu" at bounding box center [15, 15] width 12 height 12
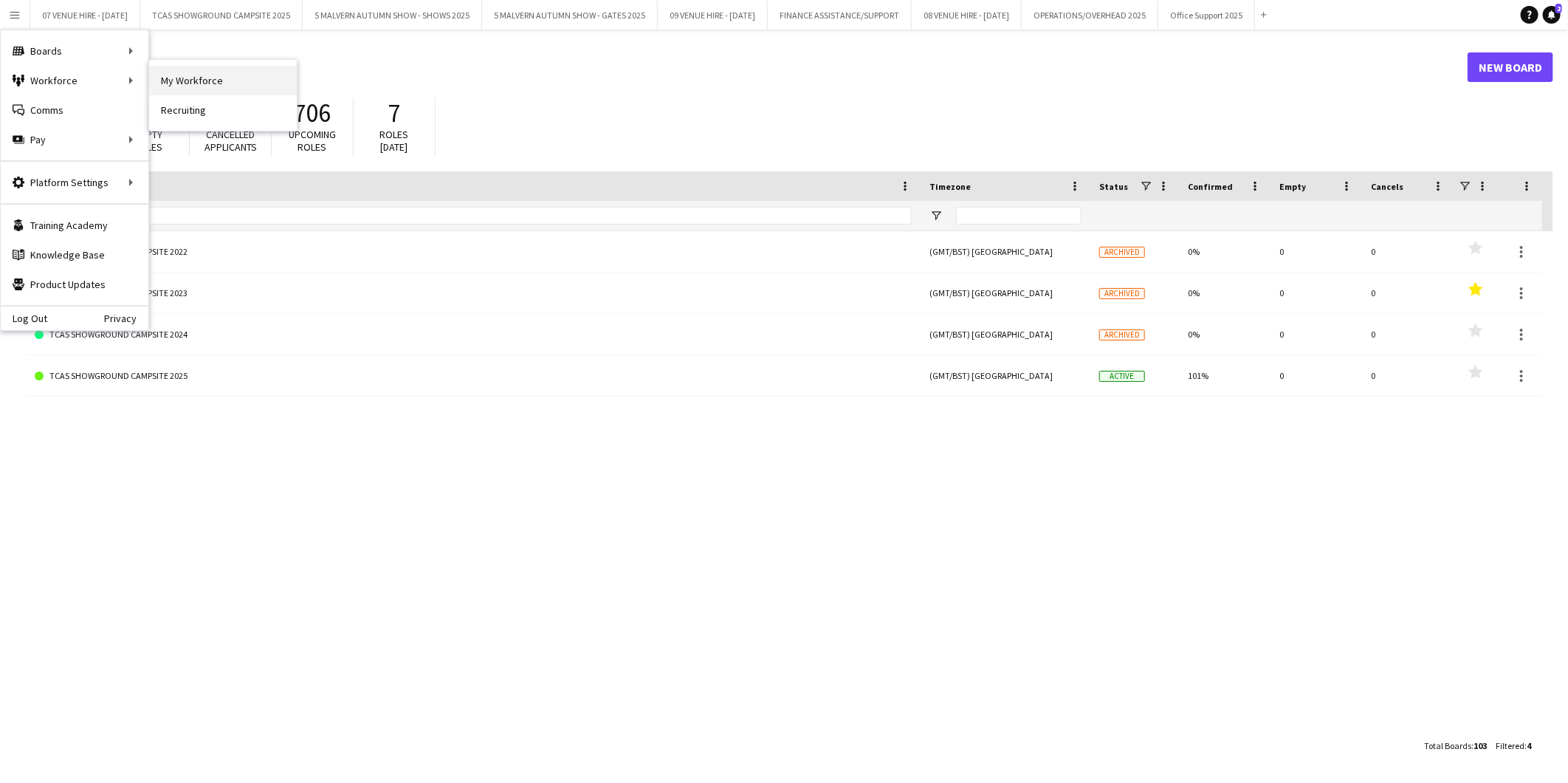
click at [185, 83] on link "My Workforce" at bounding box center [222, 81] width 148 height 30
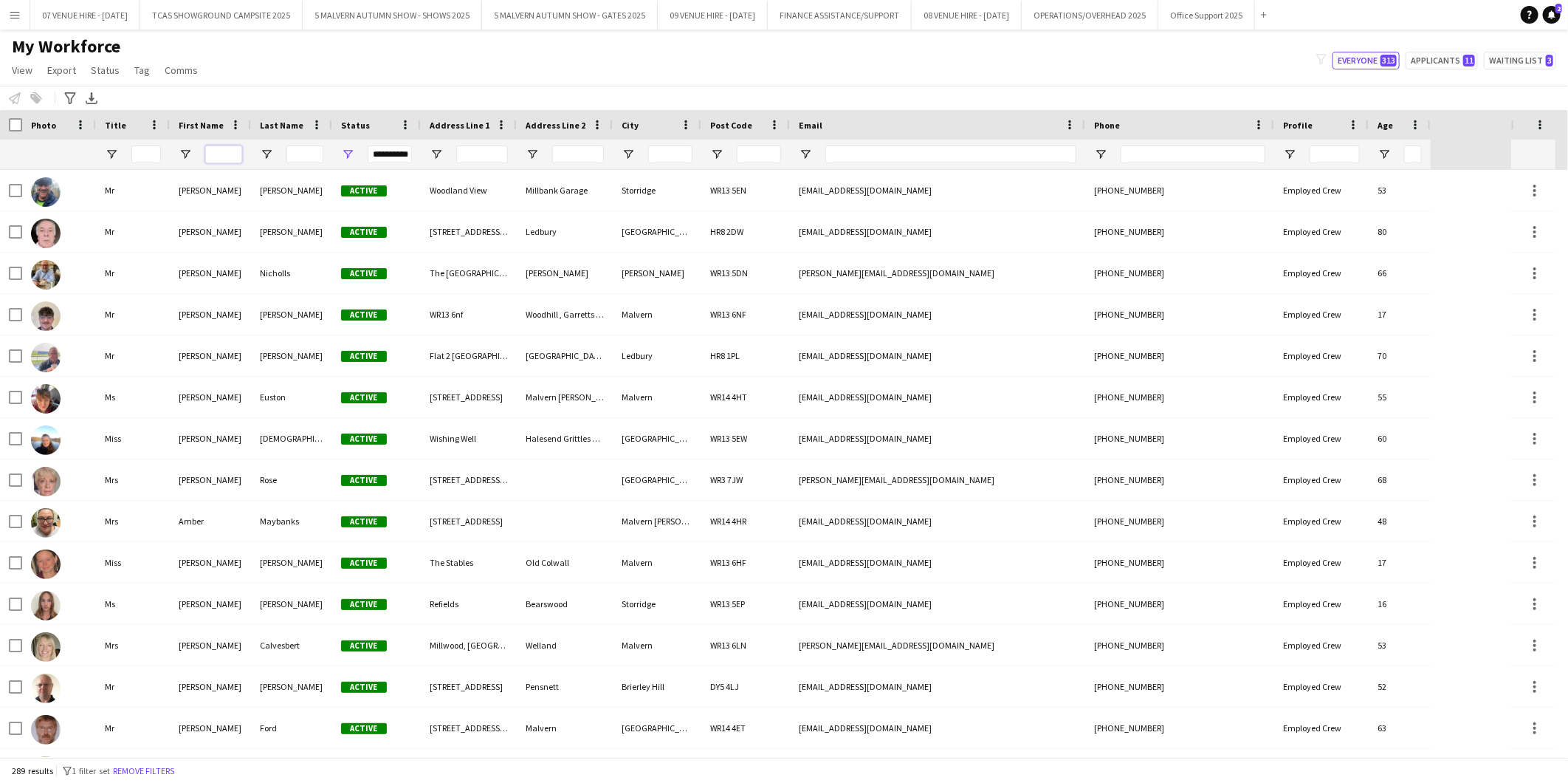
click at [207, 153] on input "First Name Filter Input" at bounding box center [224, 154] width 37 height 18
type input "******"
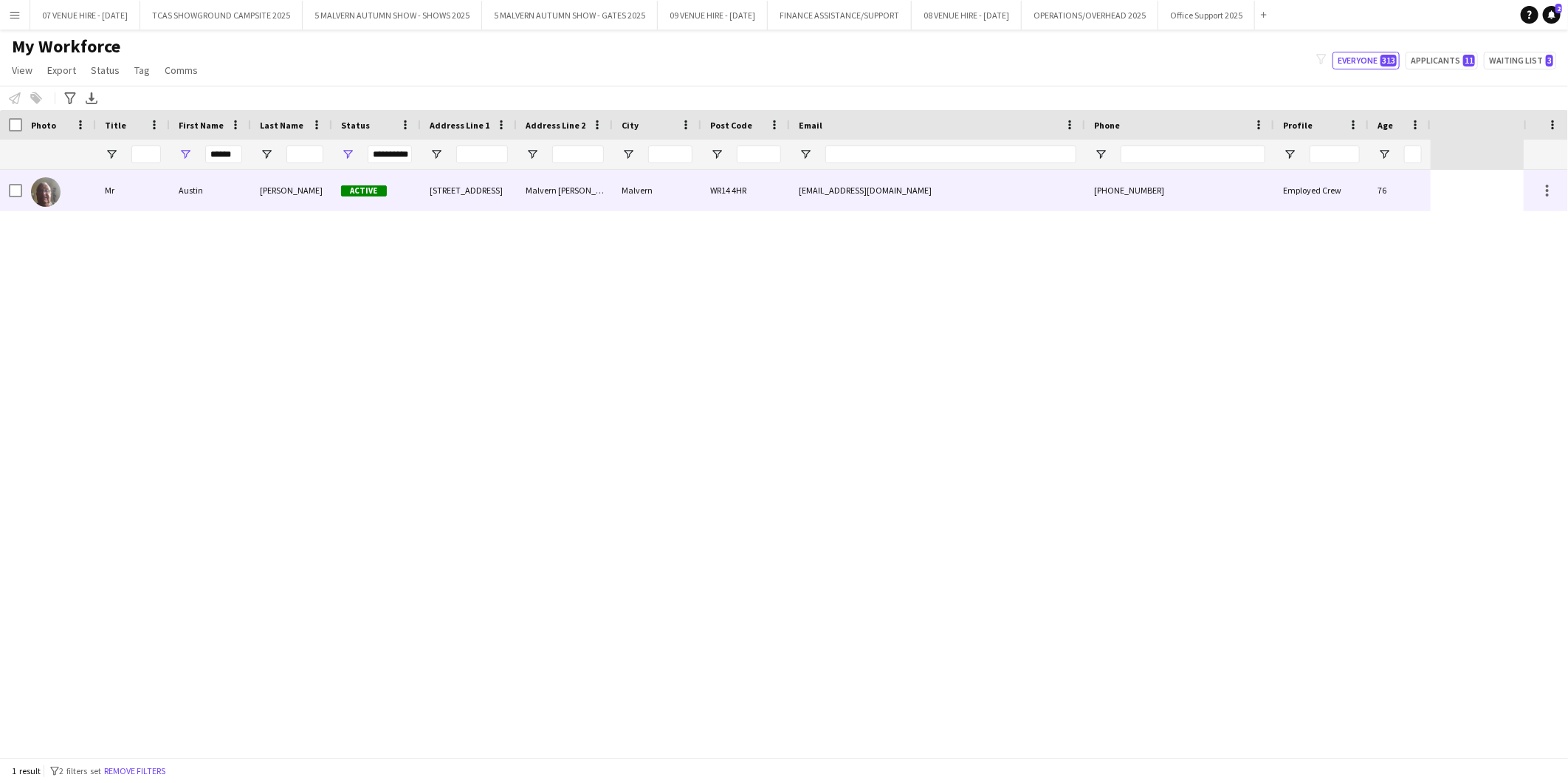
click at [36, 194] on img at bounding box center [46, 192] width 30 height 30
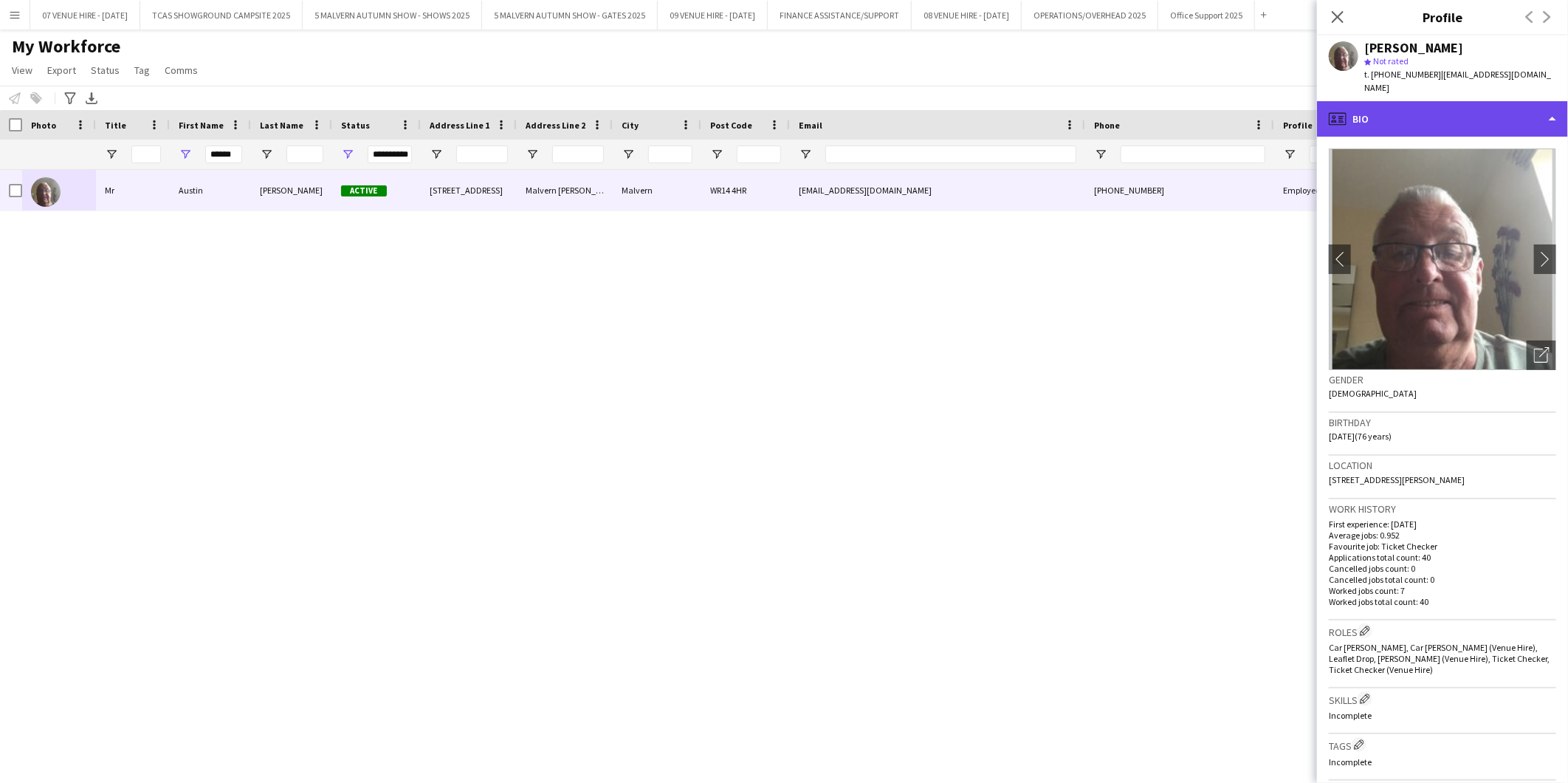
click at [1396, 101] on div "profile Bio" at bounding box center [1443, 119] width 251 height 36
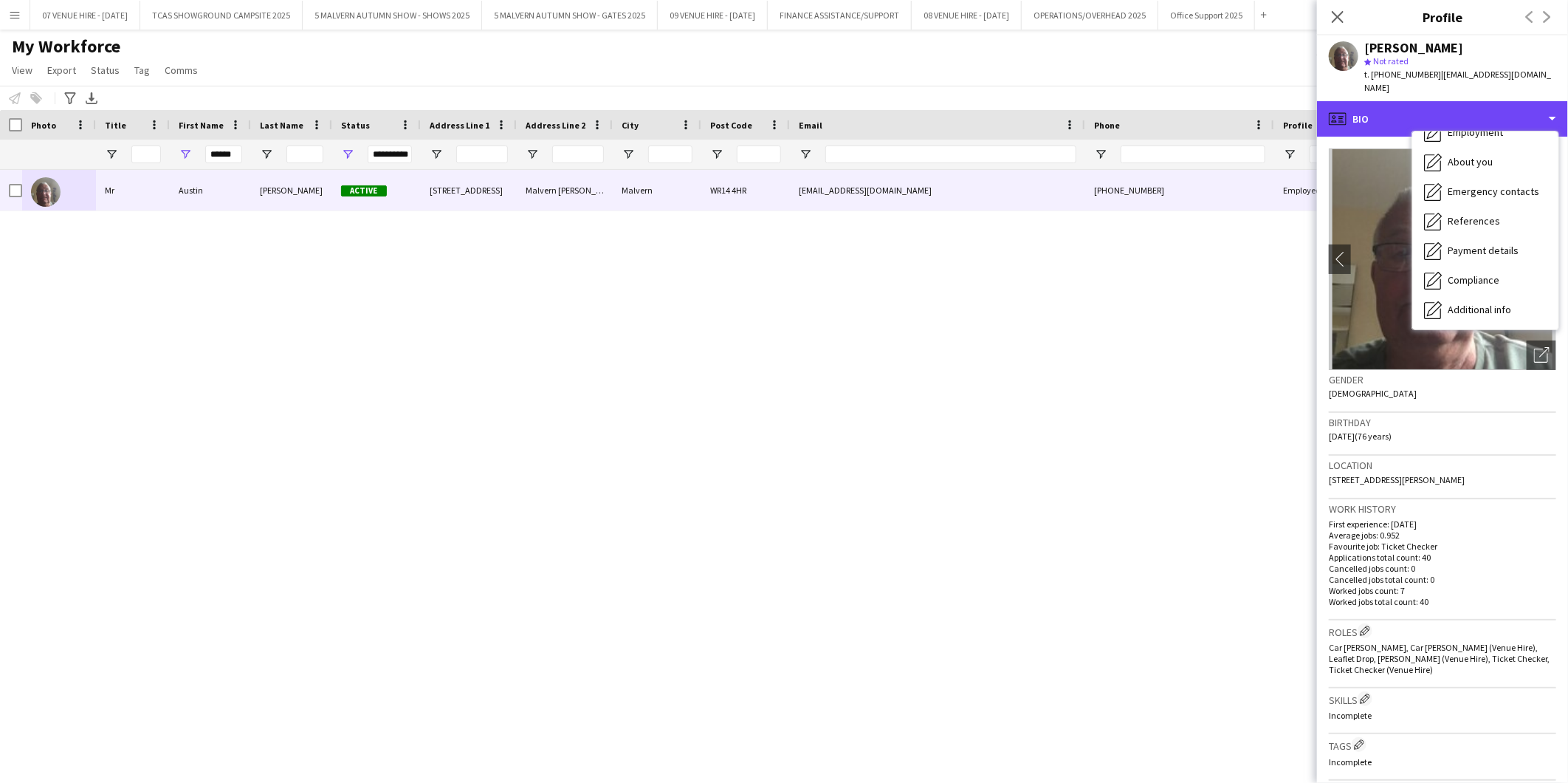
scroll to position [138, 0]
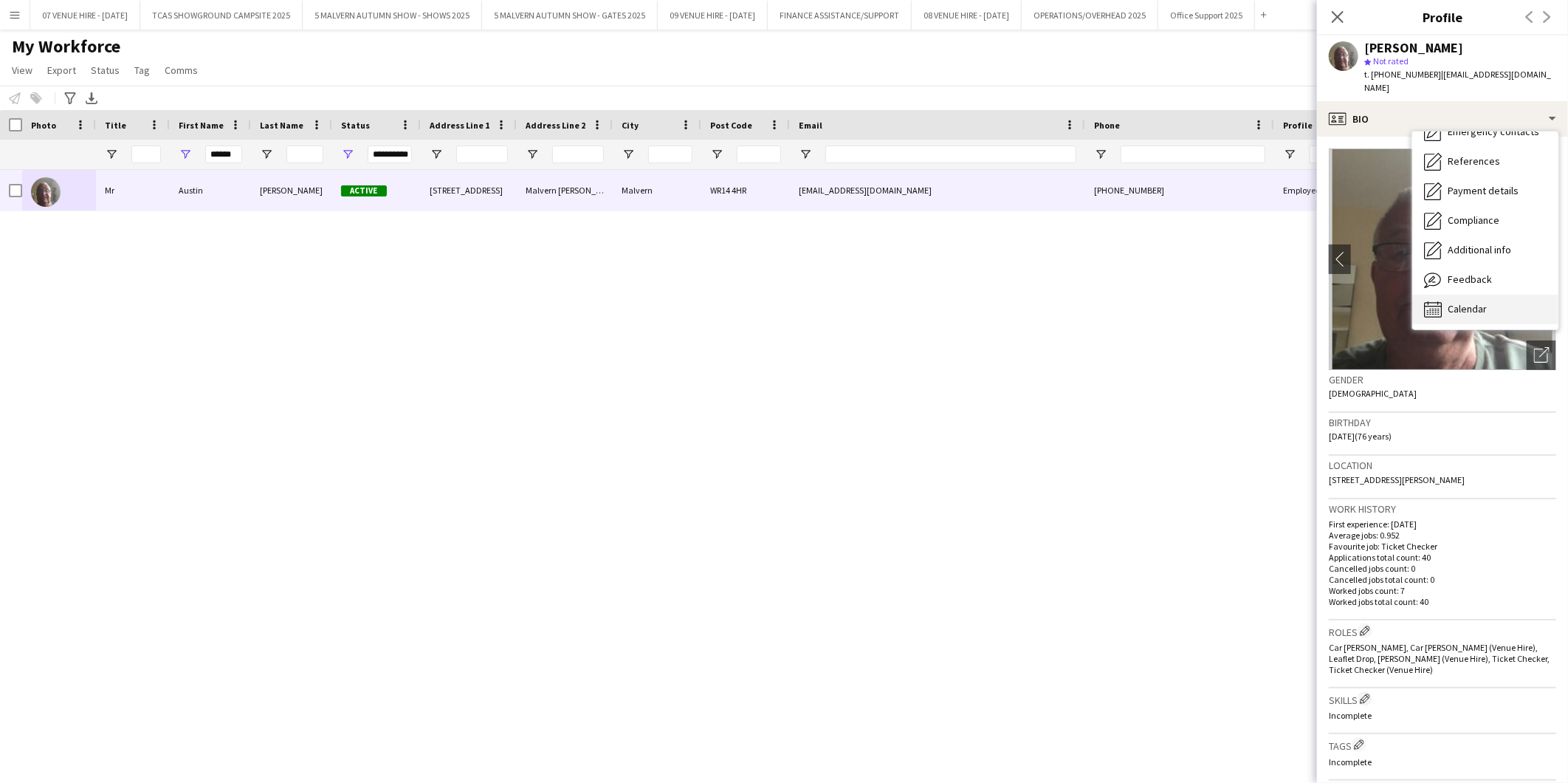
click at [1479, 302] on span "Calendar" at bounding box center [1467, 308] width 39 height 13
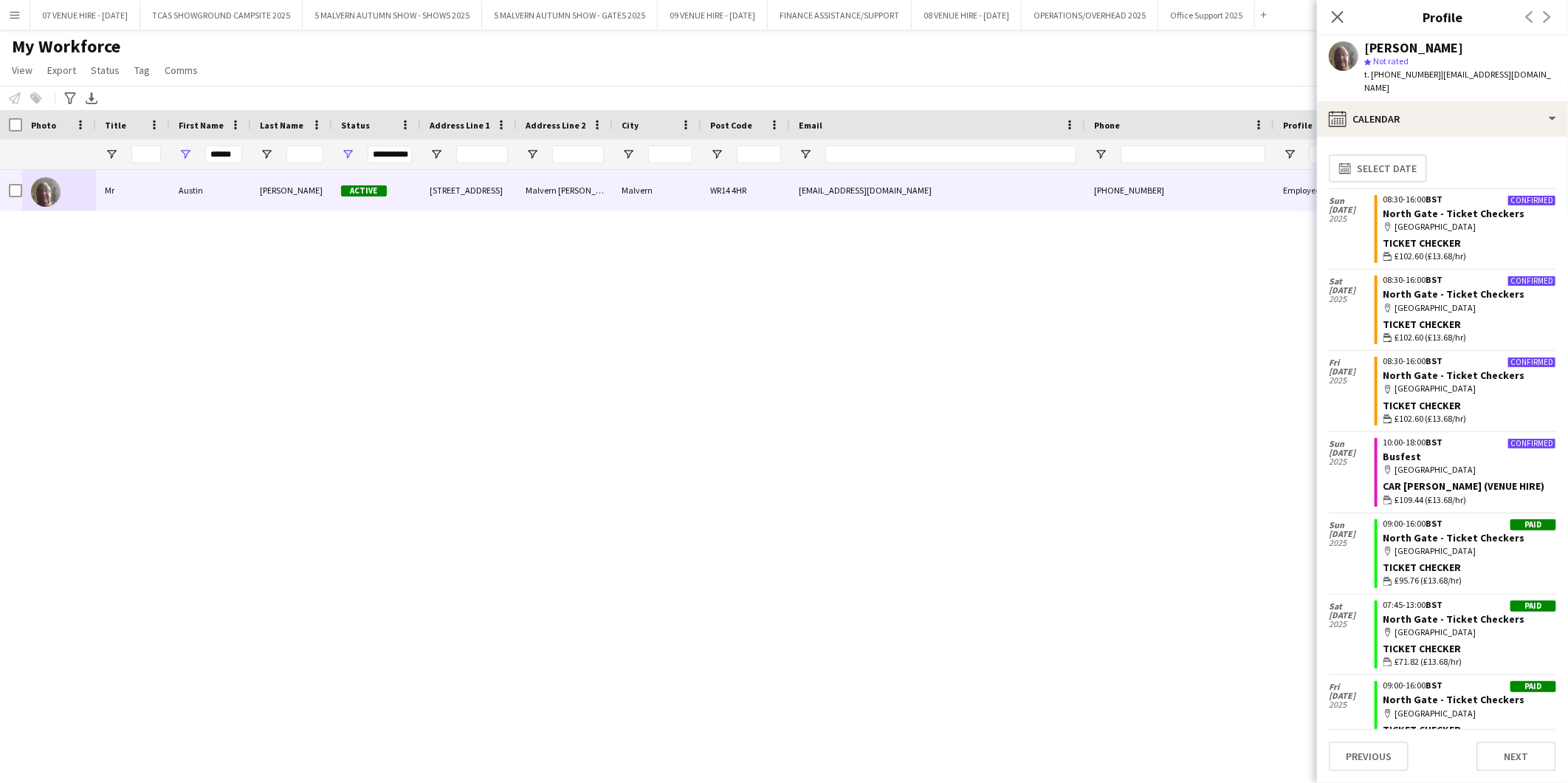
click at [1344, 57] on app-user-avatar at bounding box center [1344, 56] width 30 height 30
click at [1342, 57] on app-user-avatar at bounding box center [1344, 56] width 30 height 30
click at [1341, 62] on app-user-avatar at bounding box center [1344, 56] width 30 height 30
click at [356, 344] on div "Mr Austin Davies Active 2 Heathlands Close Malvern Wells Malvern WR14 4HR austi…" at bounding box center [762, 463] width 1524 height 587
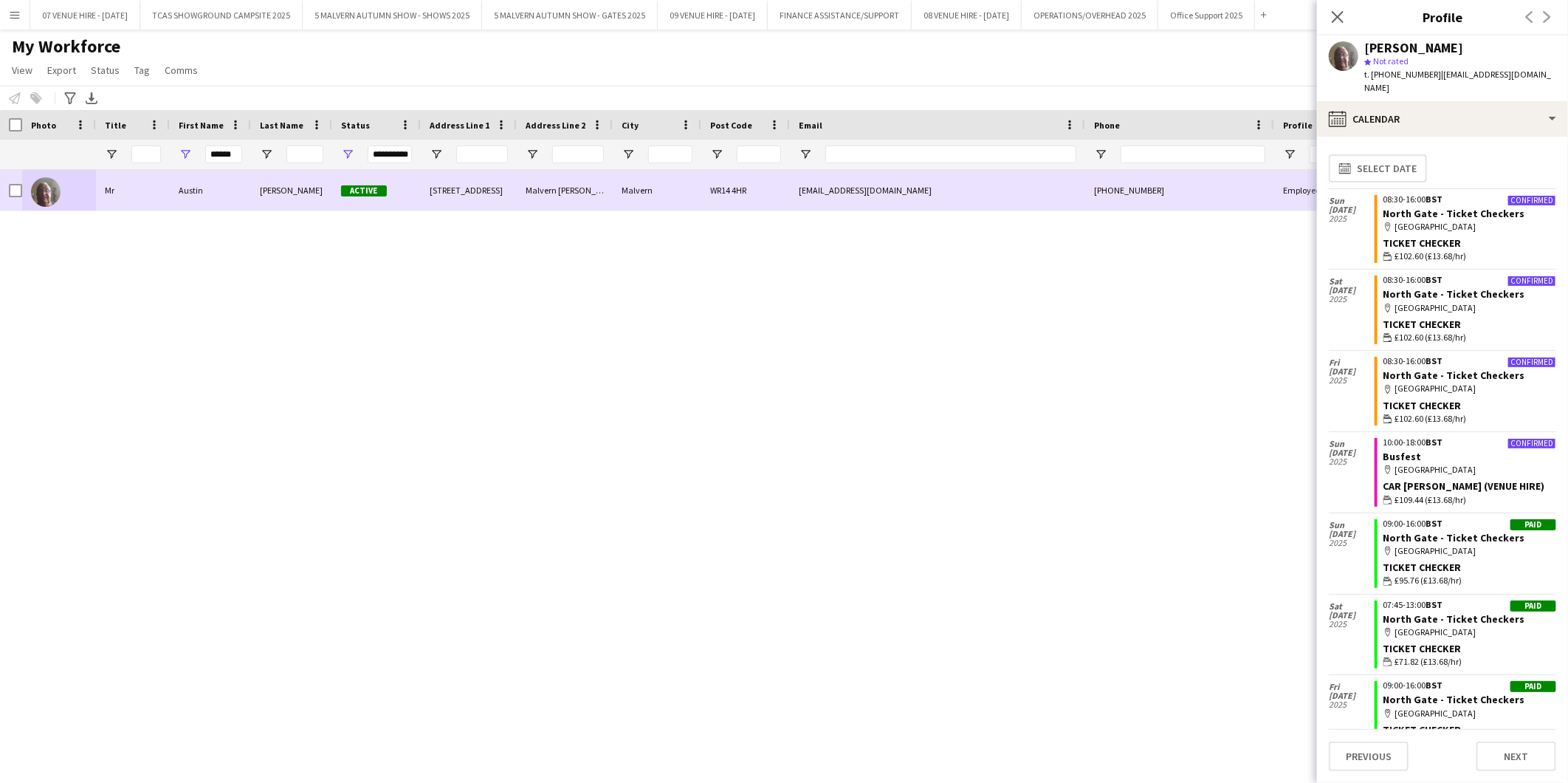
click at [47, 191] on img at bounding box center [46, 192] width 30 height 30
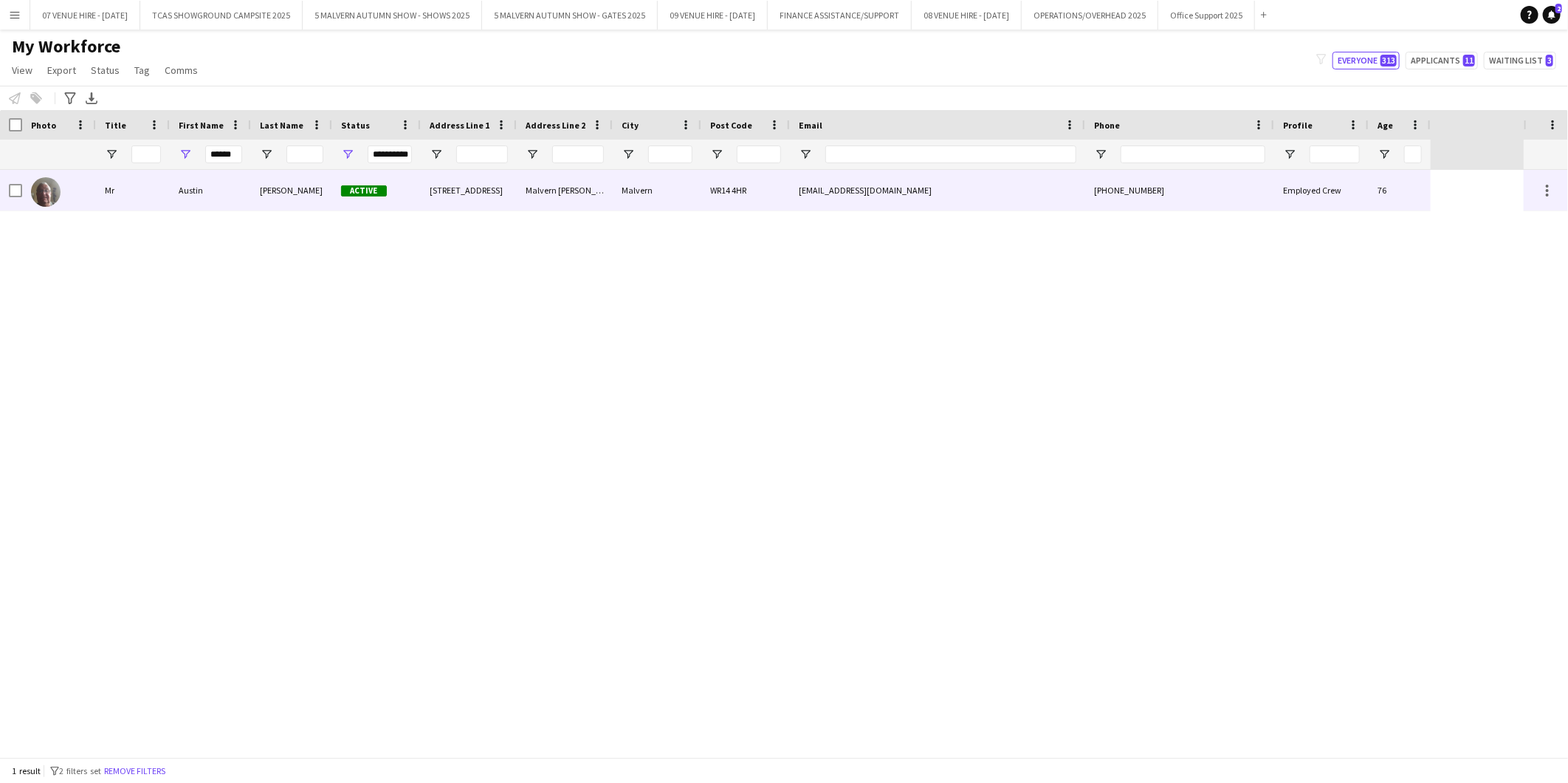
click at [37, 189] on img at bounding box center [46, 192] width 30 height 30
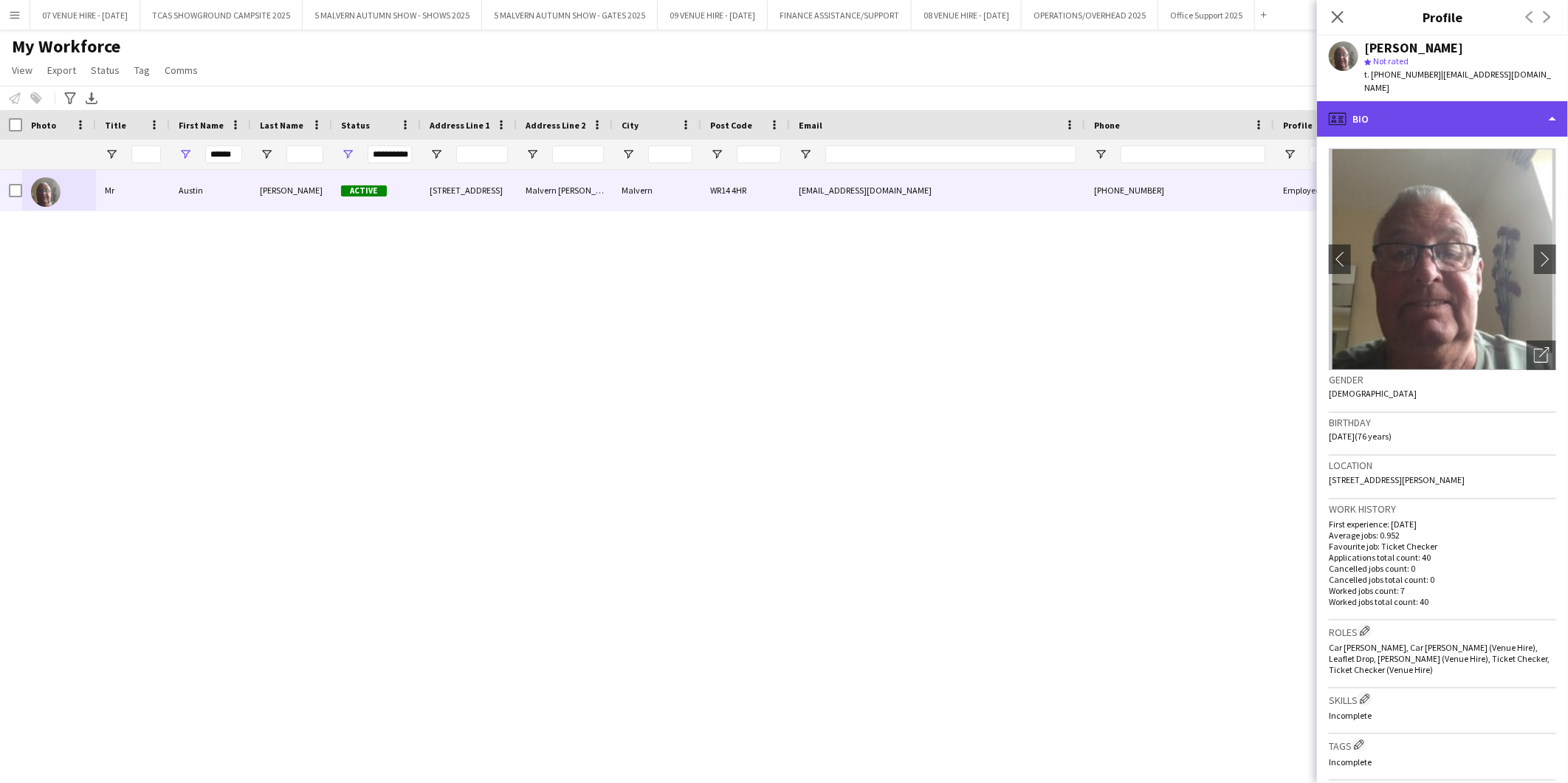
click at [1420, 105] on div "profile Bio" at bounding box center [1443, 119] width 251 height 36
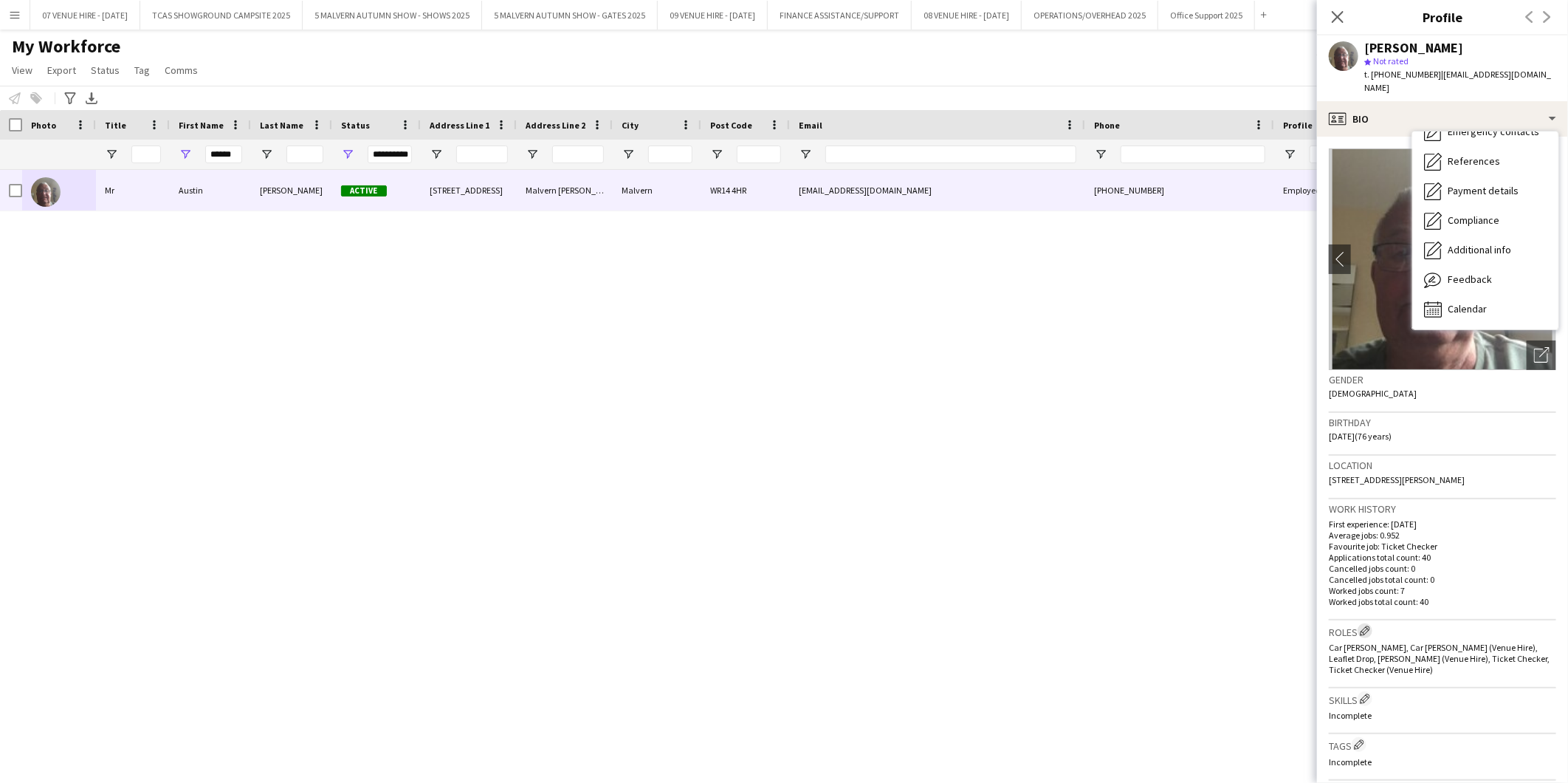
click at [1369, 626] on app-icon "Edit crew company roles" at bounding box center [1365, 631] width 10 height 10
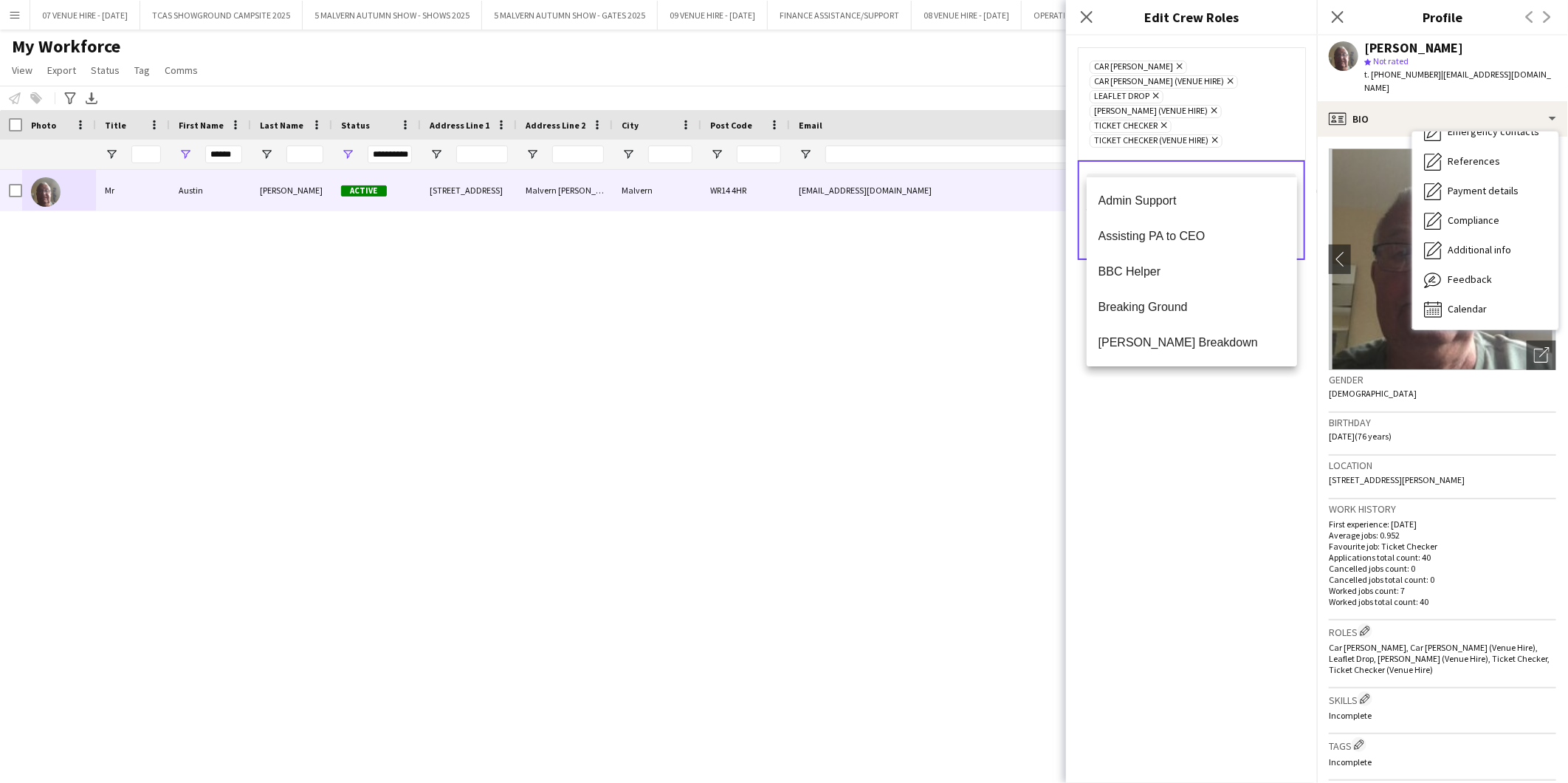
click at [1148, 174] on input "text" at bounding box center [1191, 192] width 210 height 37
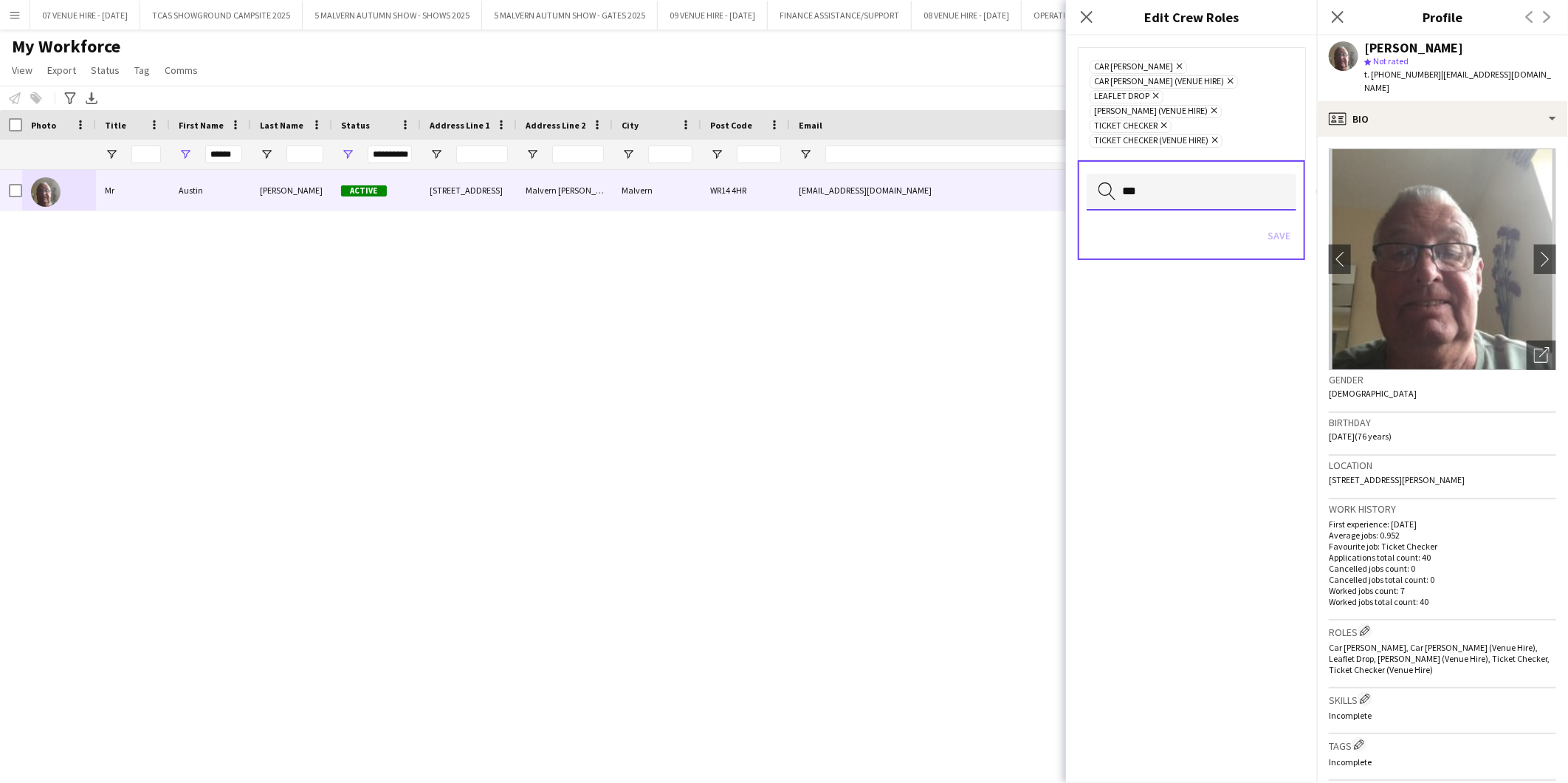
type input "****"
drag, startPoint x: 1190, startPoint y: 164, endPoint x: 1057, endPoint y: 165, distance: 133.0
click at [1057, 165] on body "Menu Boards Boards Boards All jobs Status Workforce Workforce My Workforce Recr…" at bounding box center [784, 392] width 1568 height 783
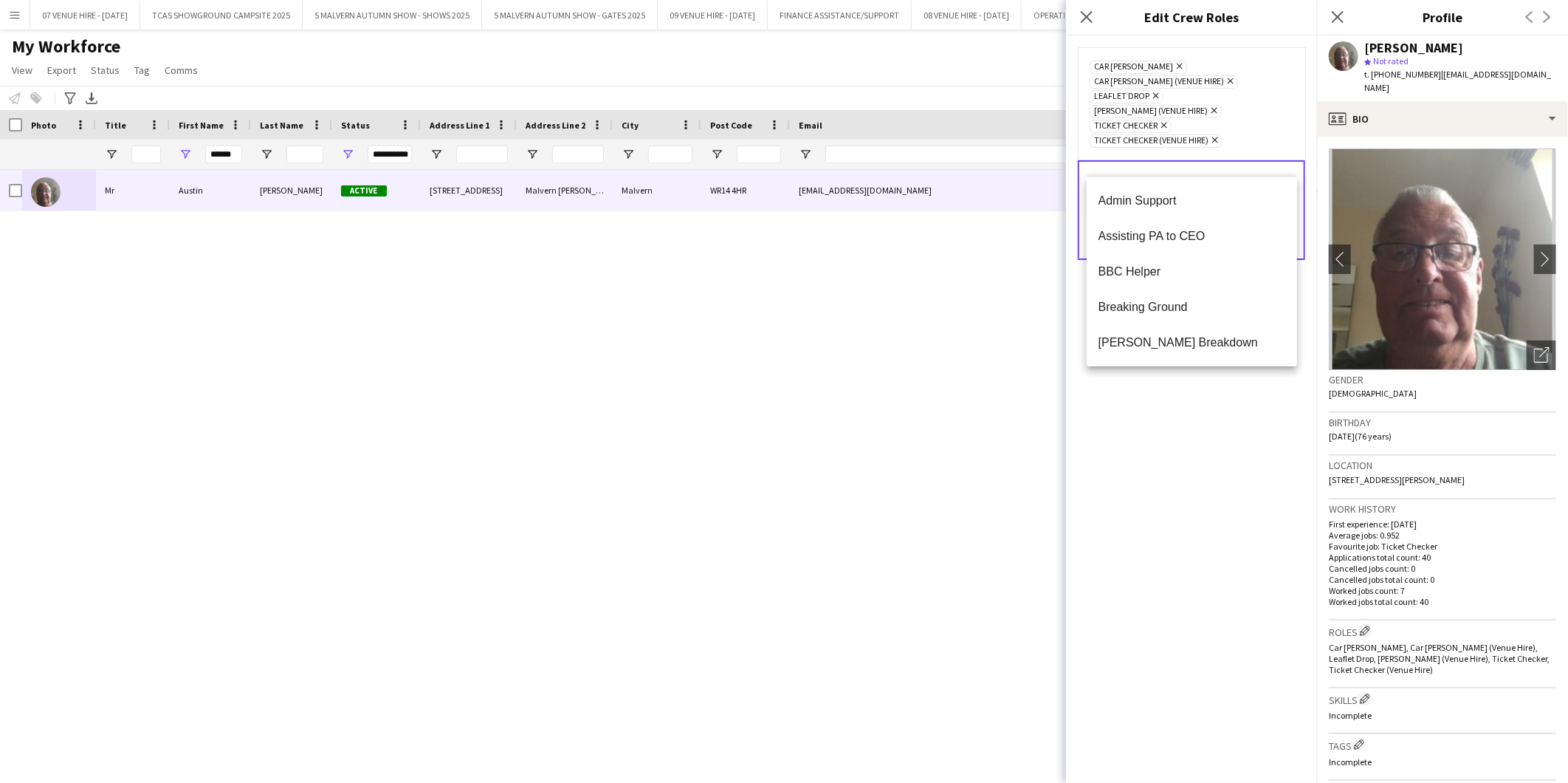
click at [1005, 257] on div "Mr Austin Davies Active 2 Heathlands Close Malvern Wells Malvern WR14 4HR austi…" at bounding box center [762, 463] width 1524 height 587
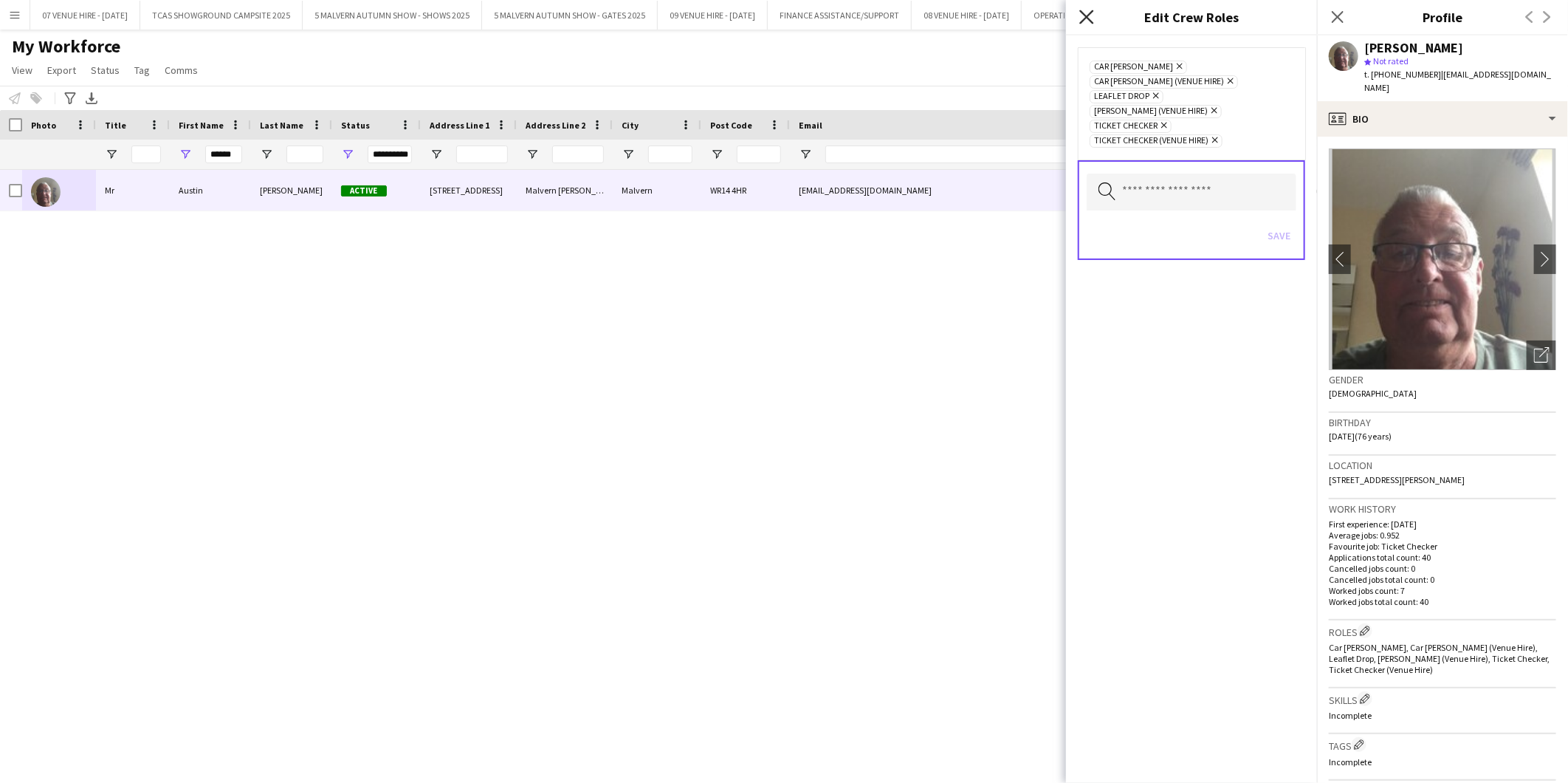
click at [1091, 24] on icon "Close pop-in" at bounding box center [1086, 16] width 14 height 14
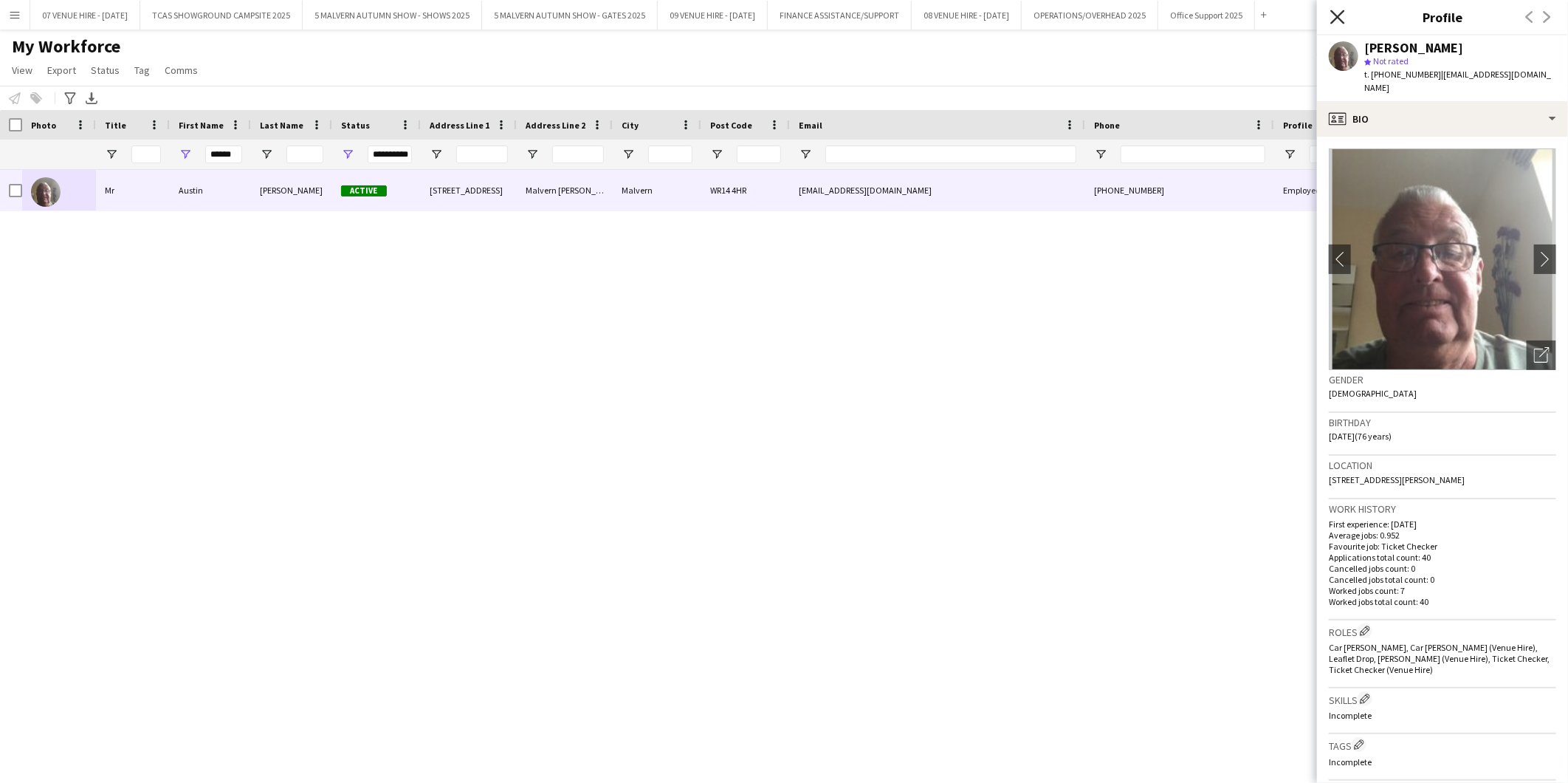
click at [1339, 13] on icon "Close pop-in" at bounding box center [1337, 16] width 14 height 14
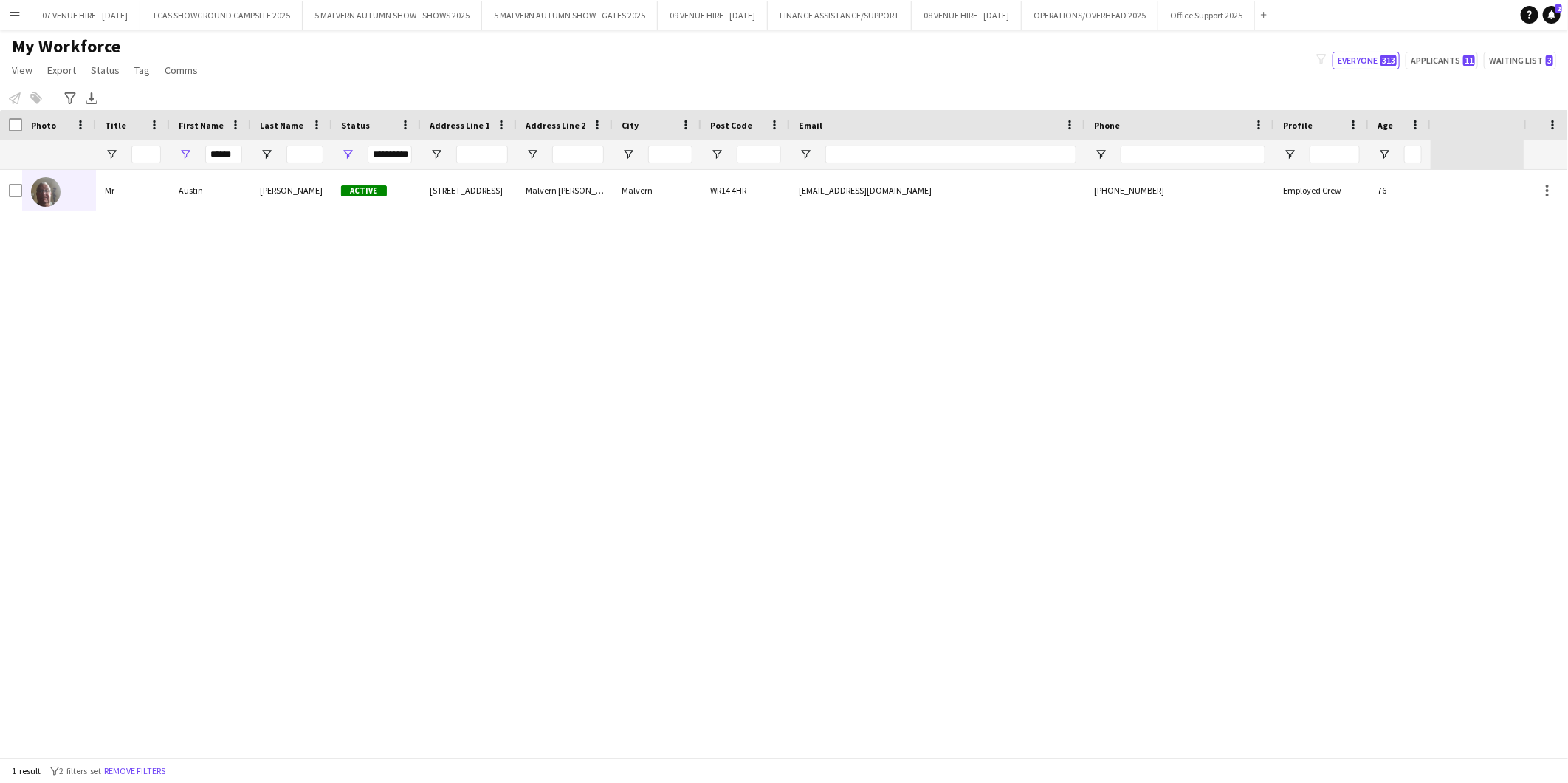
click at [17, 13] on app-icon "Menu" at bounding box center [15, 15] width 12 height 12
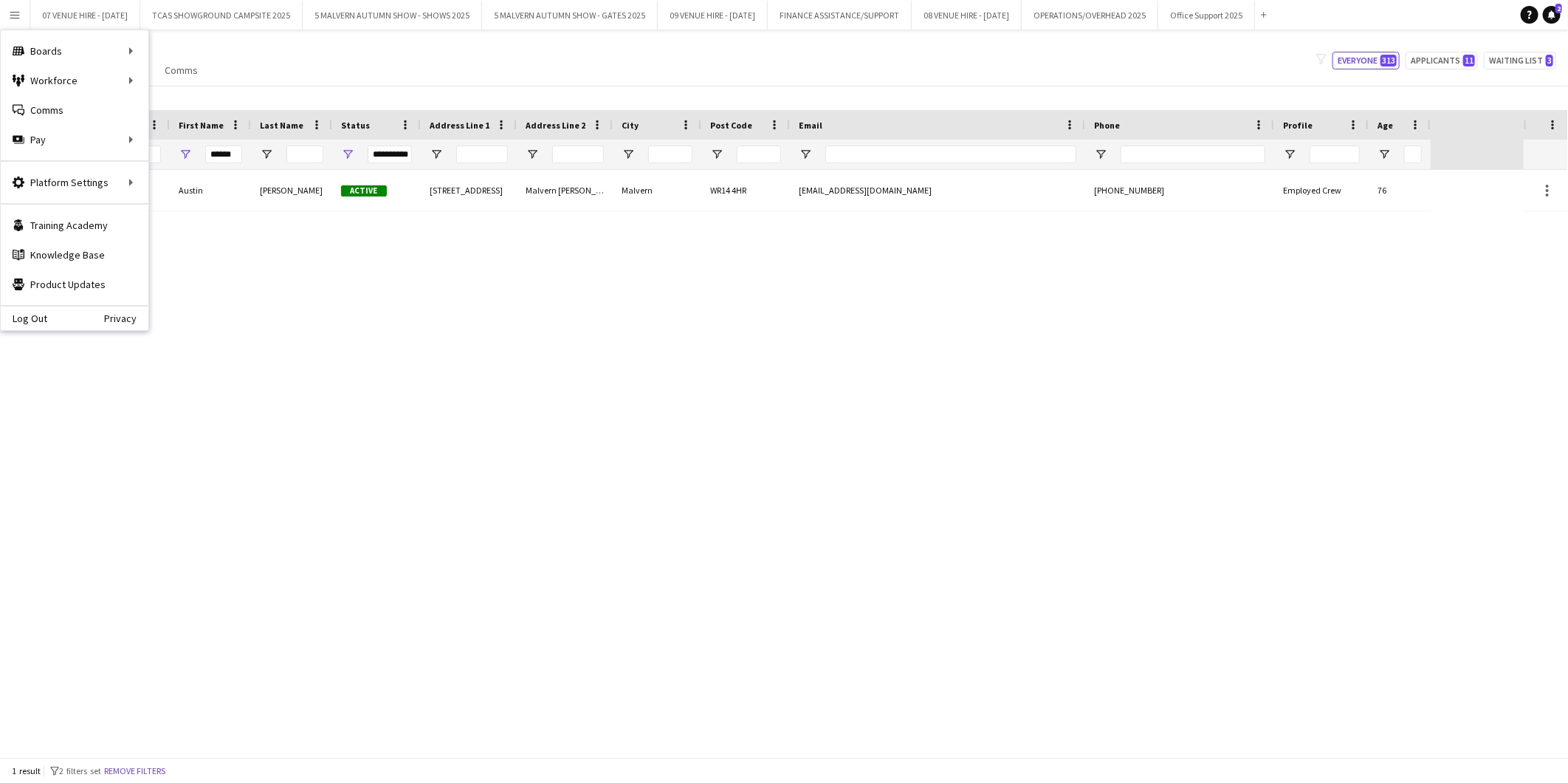
click at [326, 305] on div "Mr Austin Davies Active 2 Heathlands Close Malvern Wells Malvern WR14 4HR austi…" at bounding box center [762, 463] width 1524 height 587
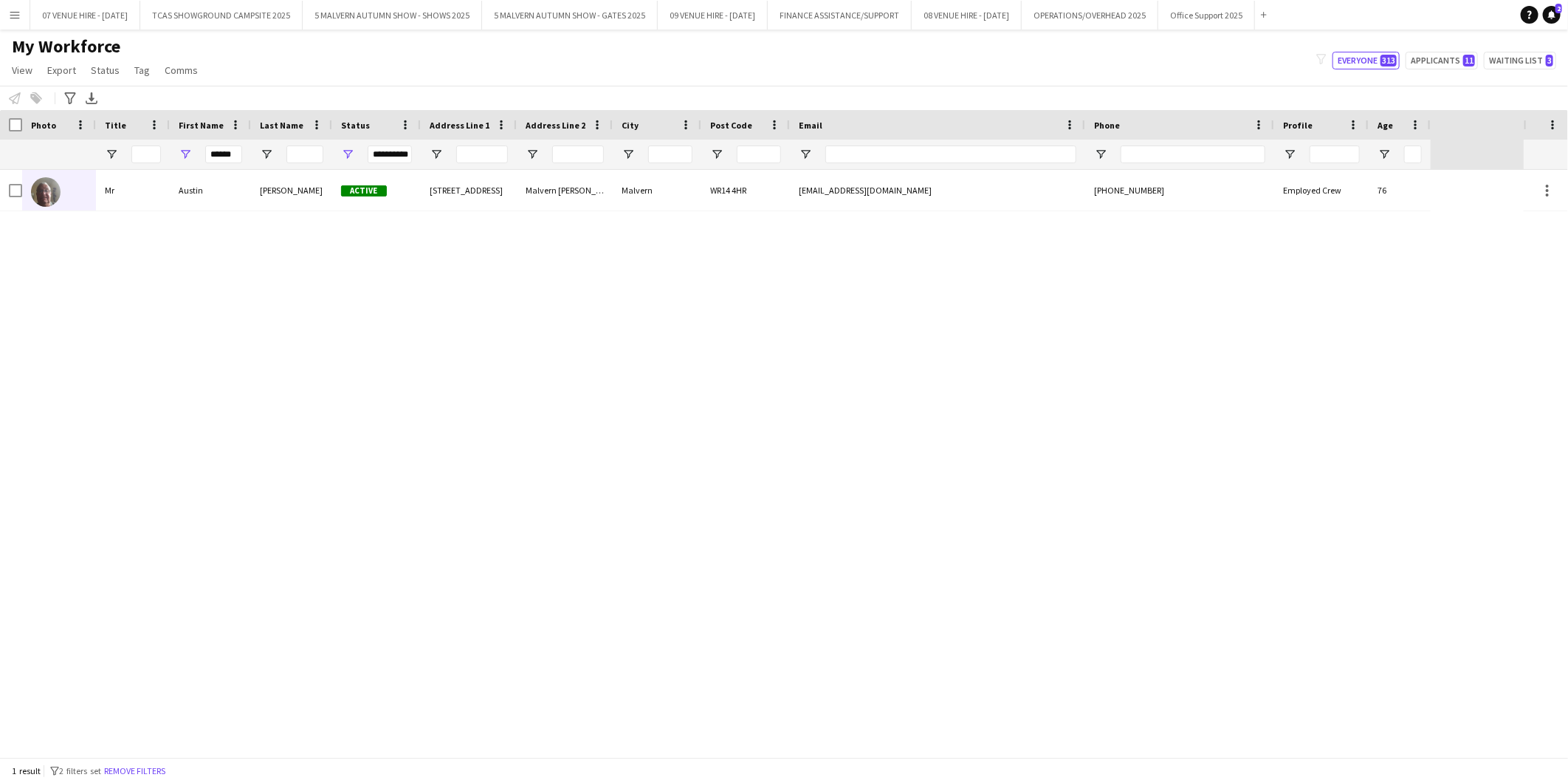
click at [19, 13] on app-icon "Menu" at bounding box center [15, 15] width 12 height 12
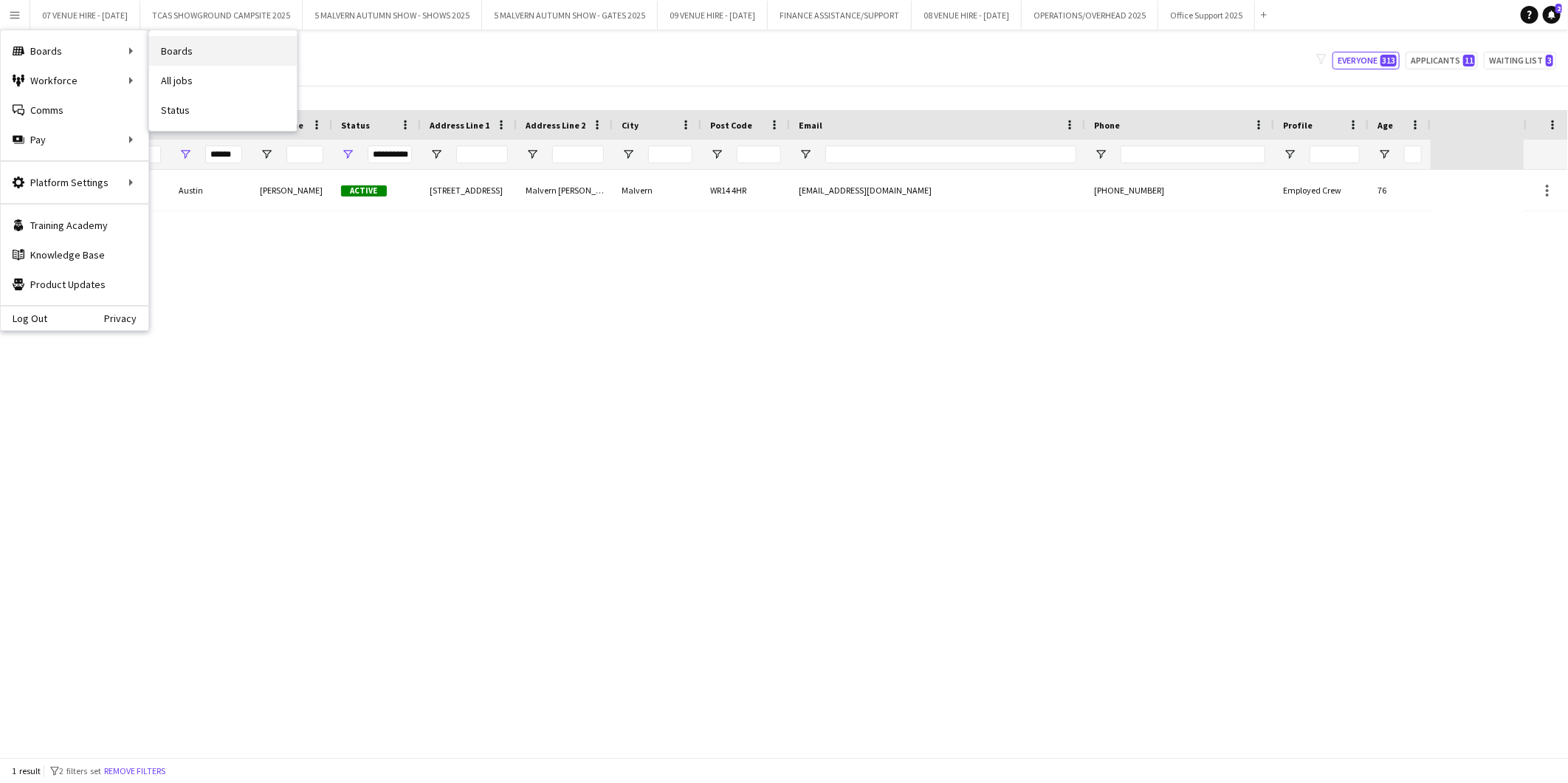
click at [186, 47] on link "Boards" at bounding box center [222, 51] width 148 height 30
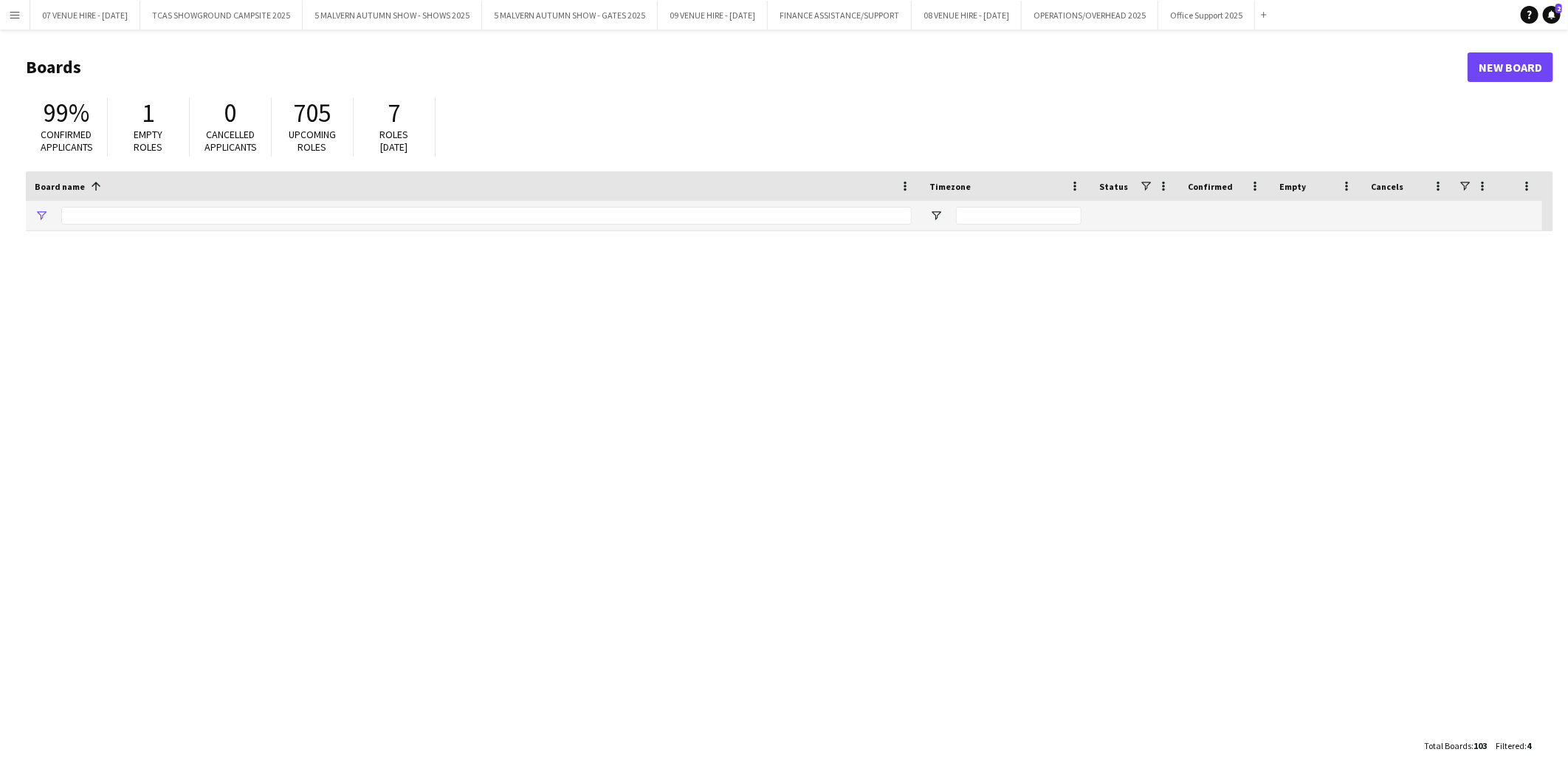
type input "********"
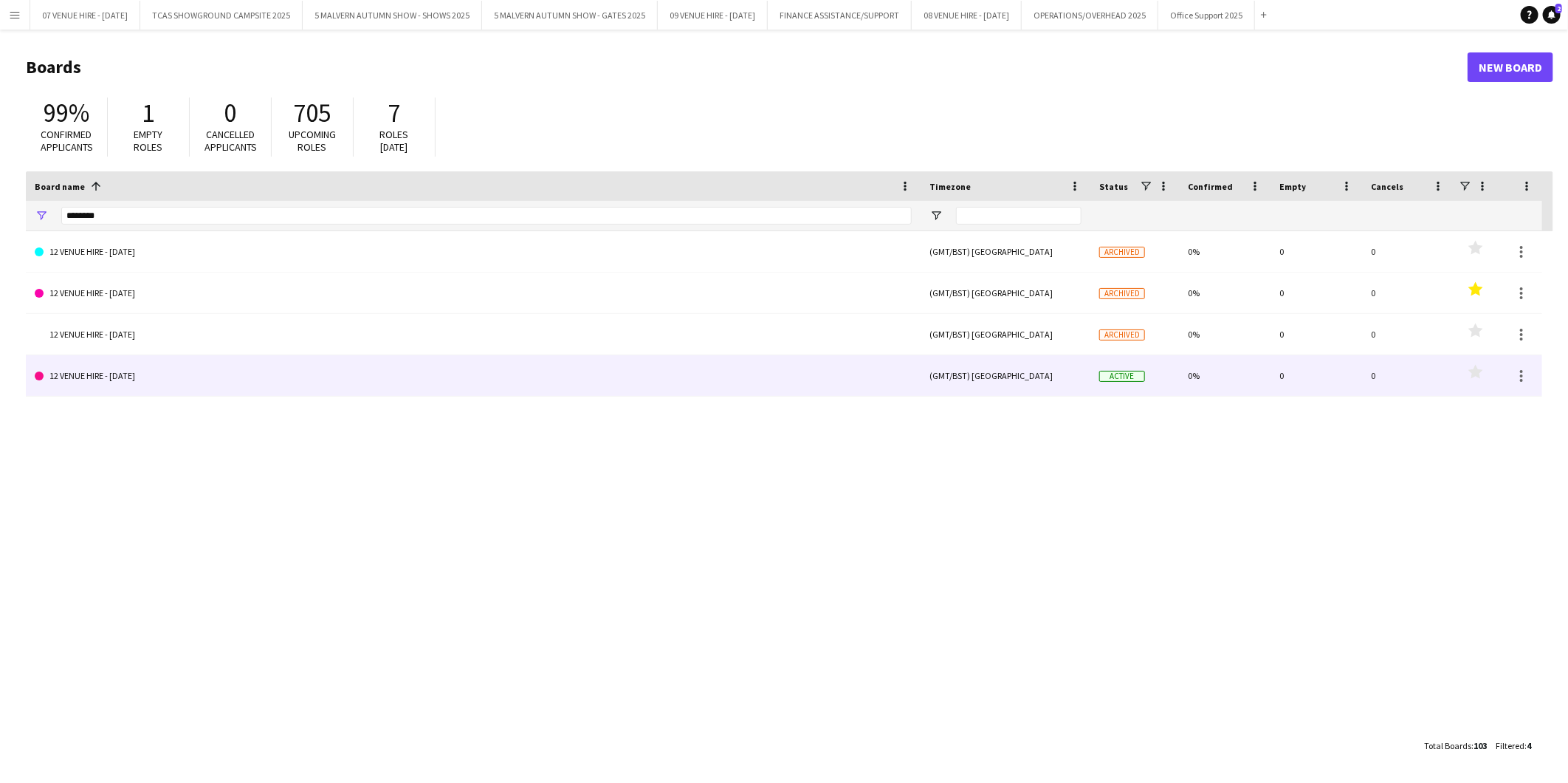
click at [151, 378] on link "12 VENUE HIRE - [DATE]" at bounding box center [473, 376] width 877 height 42
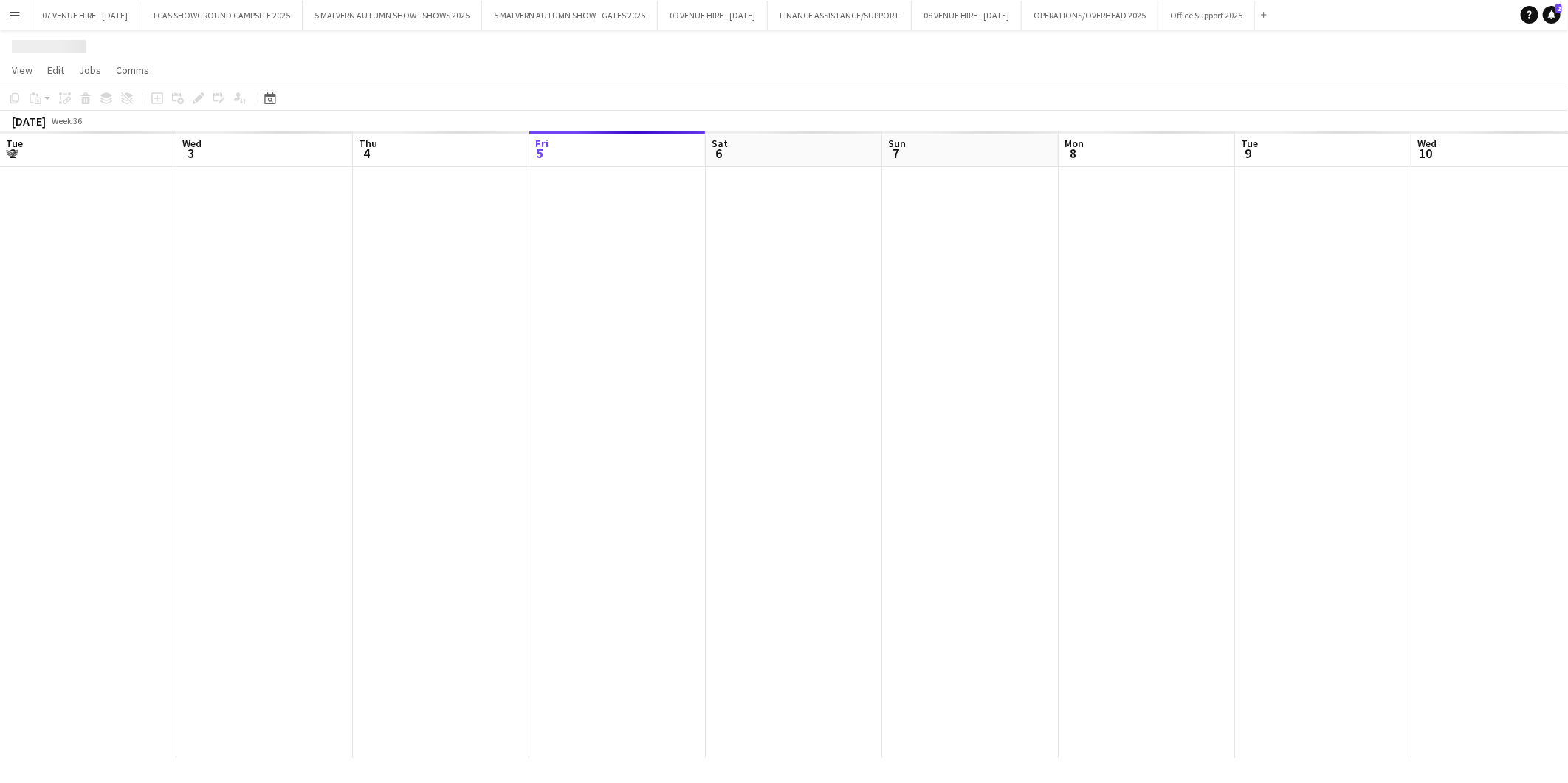
scroll to position [0, 352]
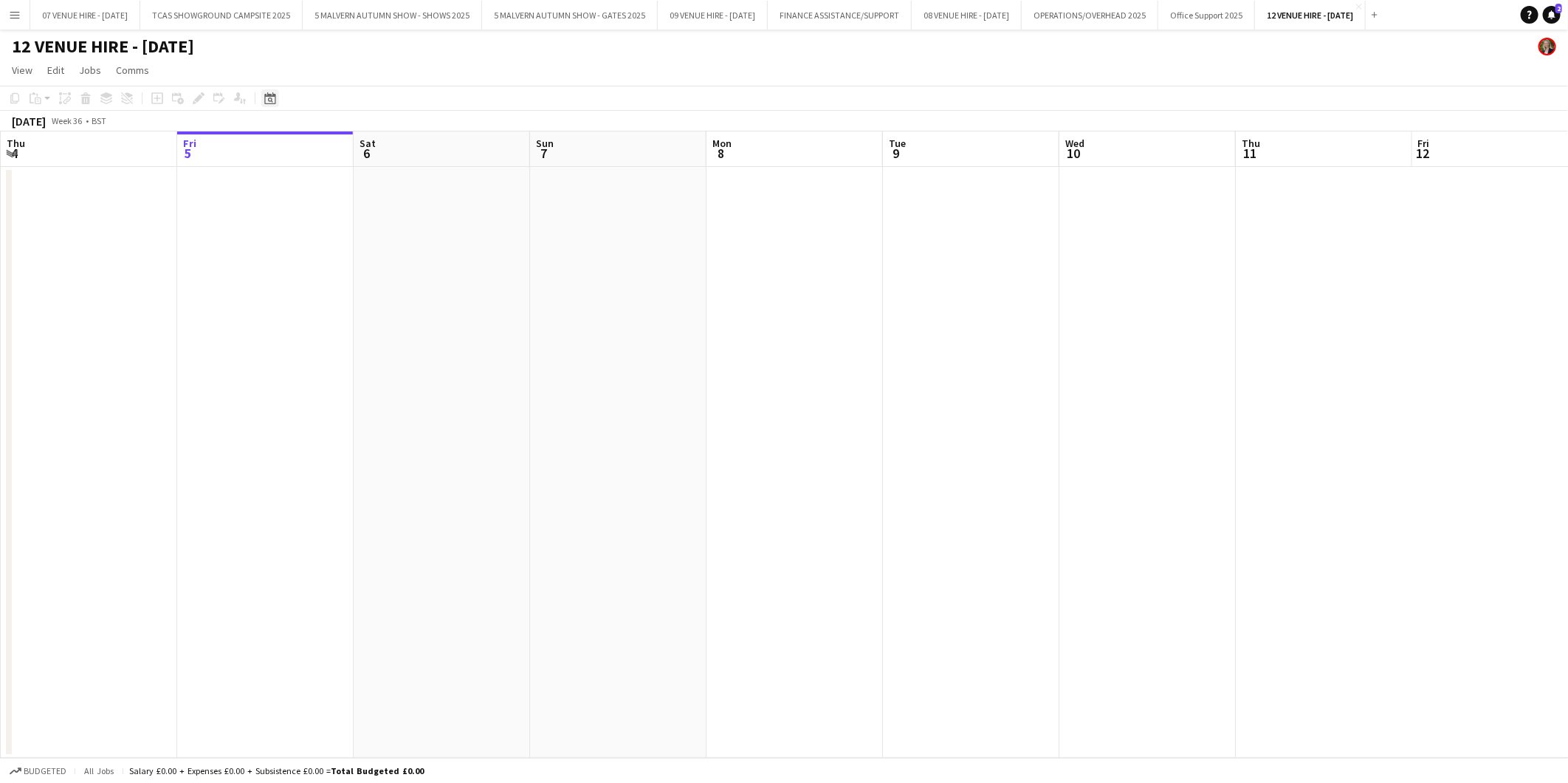
click at [273, 96] on icon at bounding box center [270, 98] width 11 height 12
click at [386, 148] on span "Next month" at bounding box center [389, 149] width 30 height 30
click at [359, 143] on span "Previous month" at bounding box center [360, 149] width 30 height 30
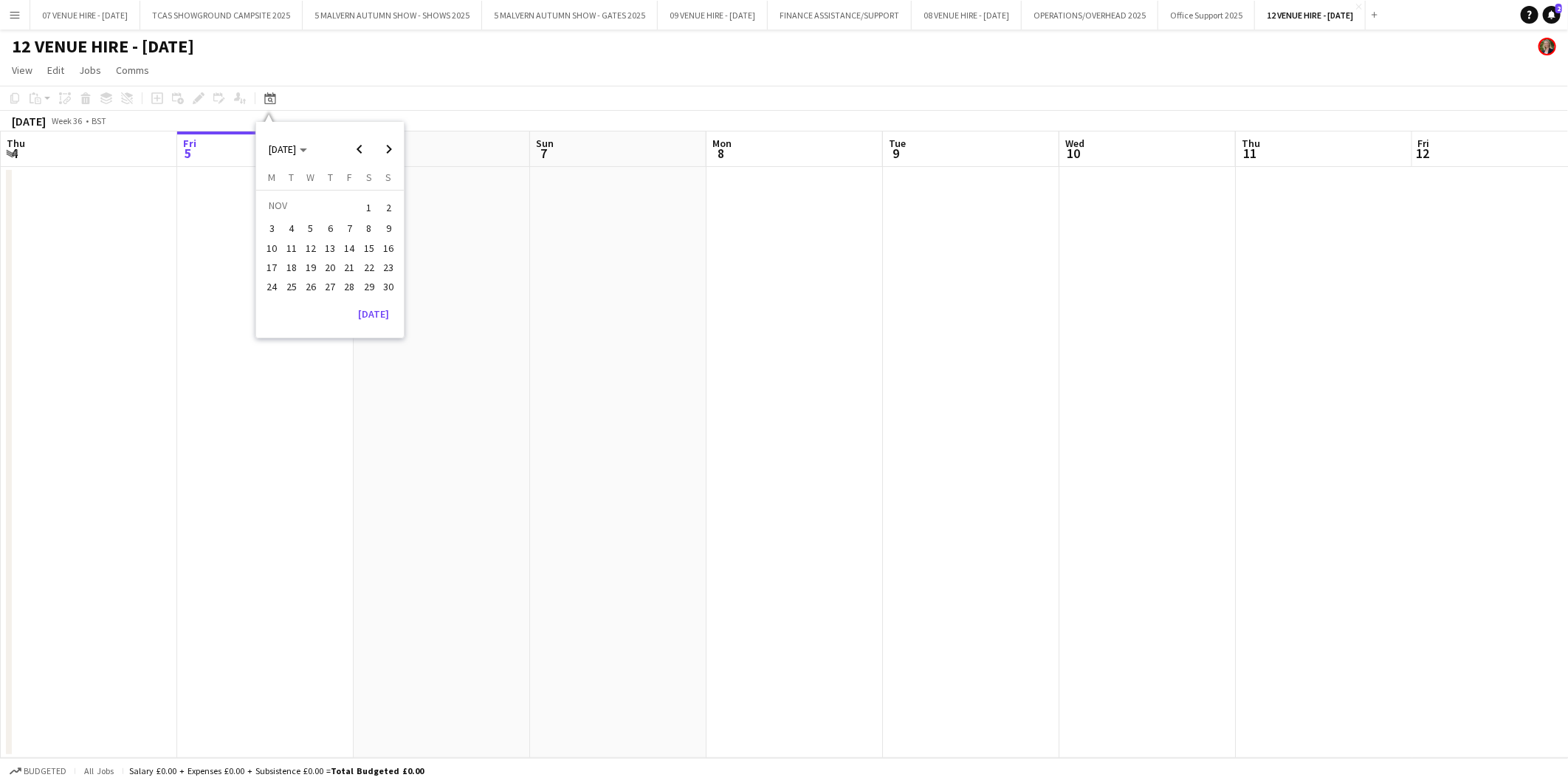
click at [351, 268] on span "21" at bounding box center [350, 268] width 18 height 18
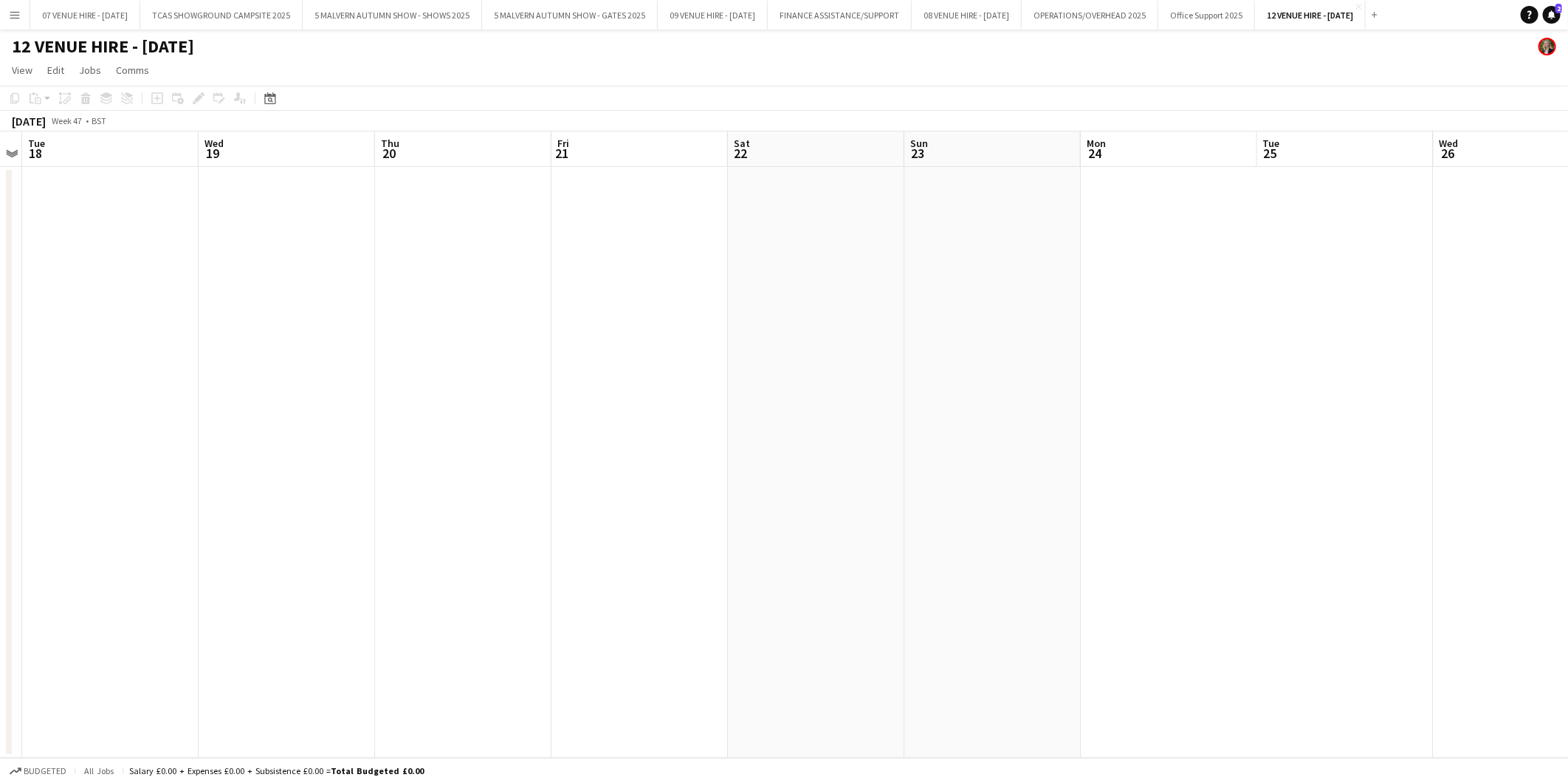
click at [595, 210] on app-date-cell at bounding box center [640, 462] width 176 height 591
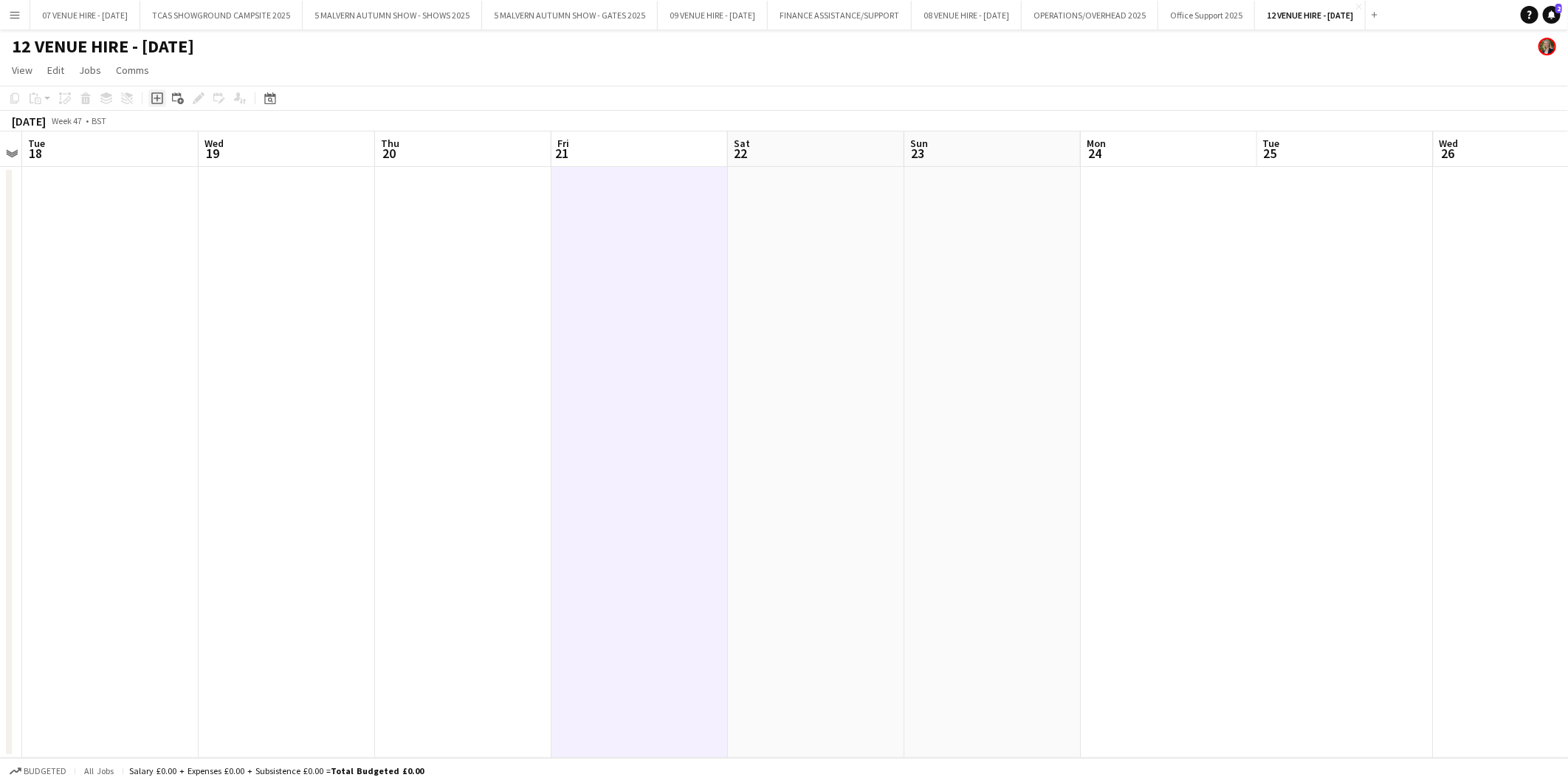
click at [157, 100] on icon "Add job" at bounding box center [157, 98] width 12 height 12
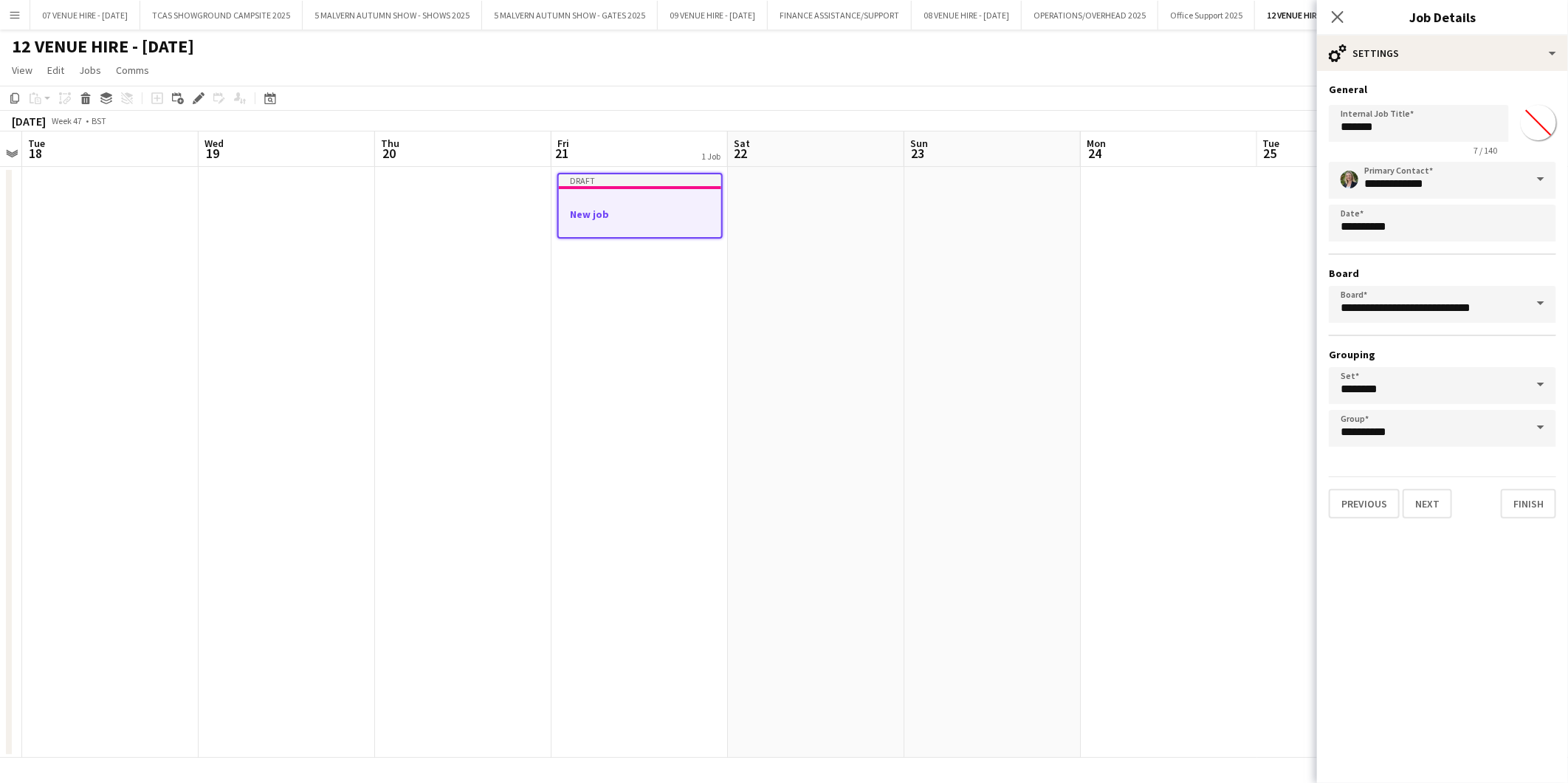
click at [1538, 121] on input "*******" at bounding box center [1539, 122] width 53 height 53
type input "*******"
drag, startPoint x: 1415, startPoint y: 133, endPoint x: 1317, endPoint y: 119, distance: 99.0
click at [1317, 119] on form "**********" at bounding box center [1443, 301] width 251 height 436
type input "**********"
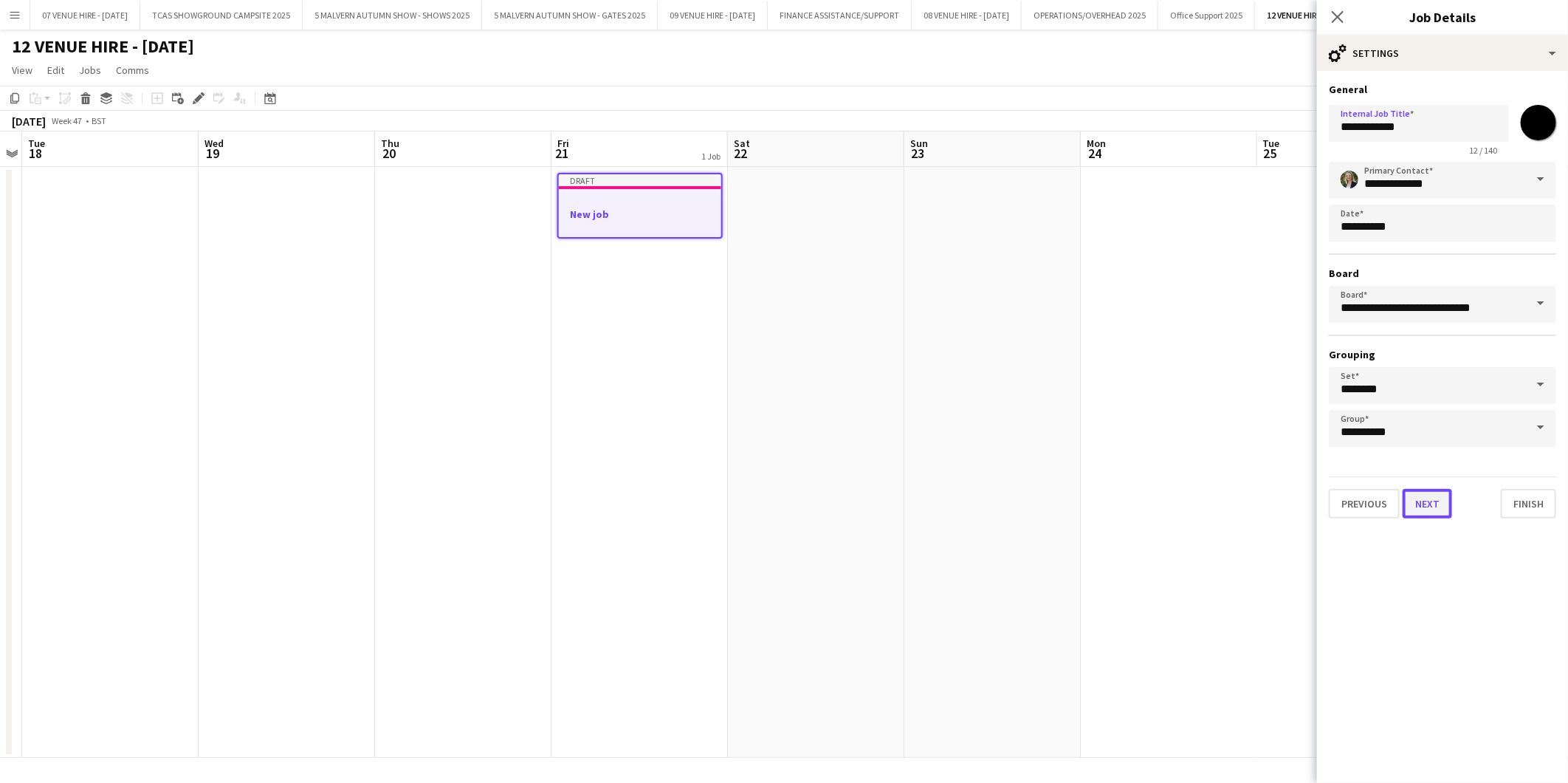
click at [1435, 495] on button "Next" at bounding box center [1427, 503] width 50 height 30
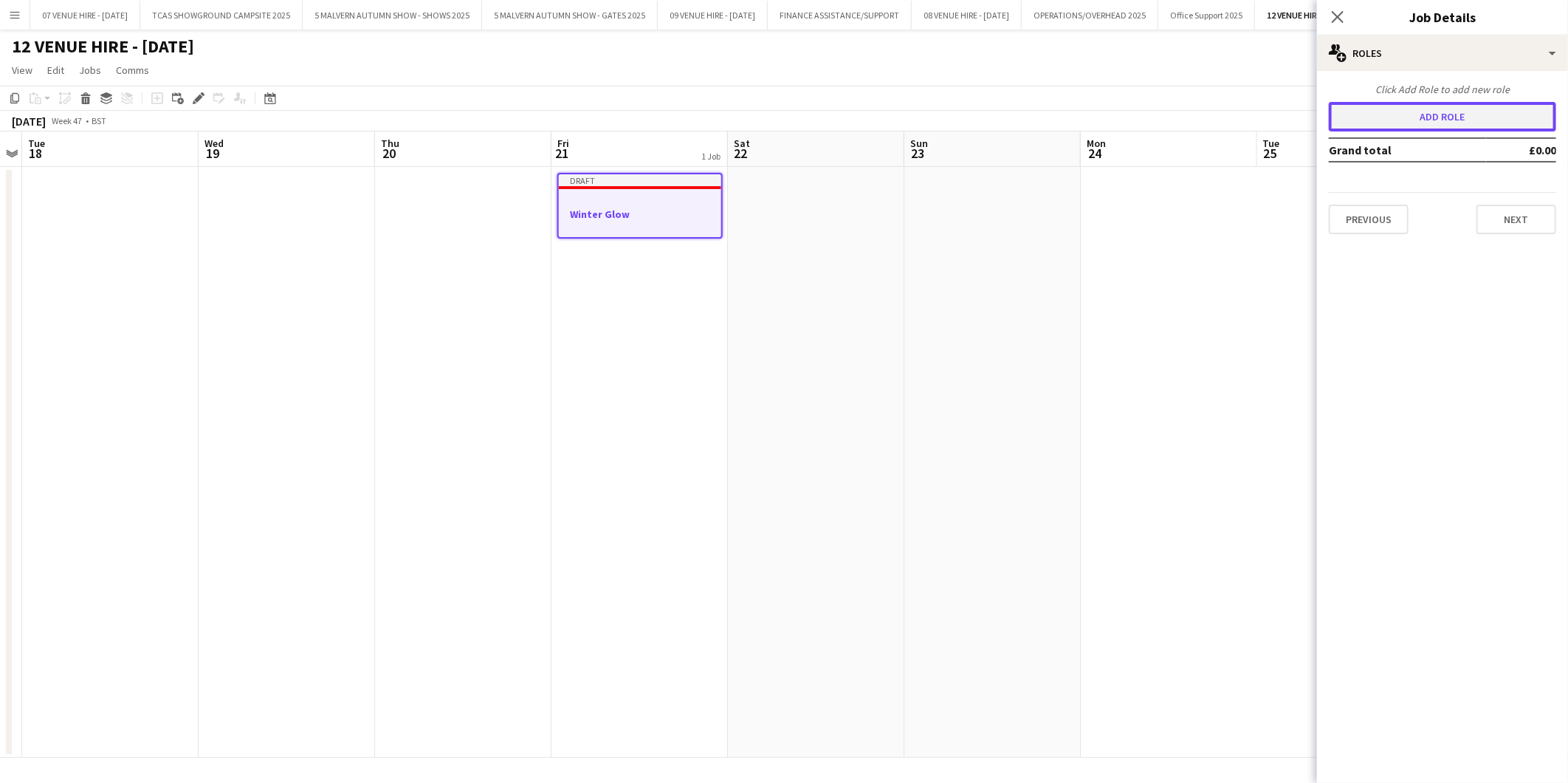
click at [1440, 116] on button "Add role" at bounding box center [1443, 116] width 228 height 30
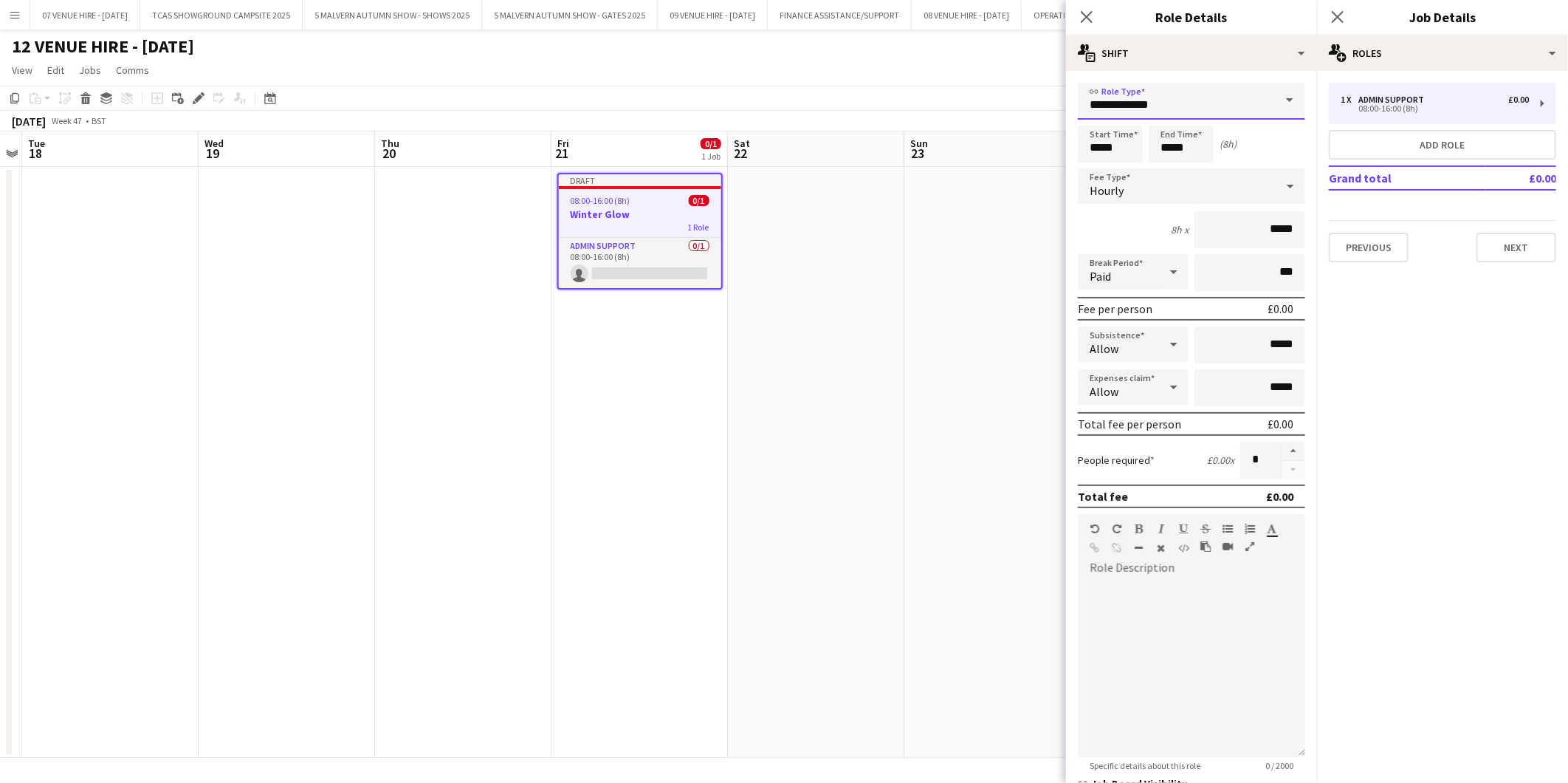
drag, startPoint x: 1193, startPoint y: 101, endPoint x: 990, endPoint y: 109, distance: 203.2
click at [990, 109] on body "Menu Boards Boards Boards All jobs Status Workforce Workforce My Workforce Recr…" at bounding box center [784, 392] width 1568 height 783
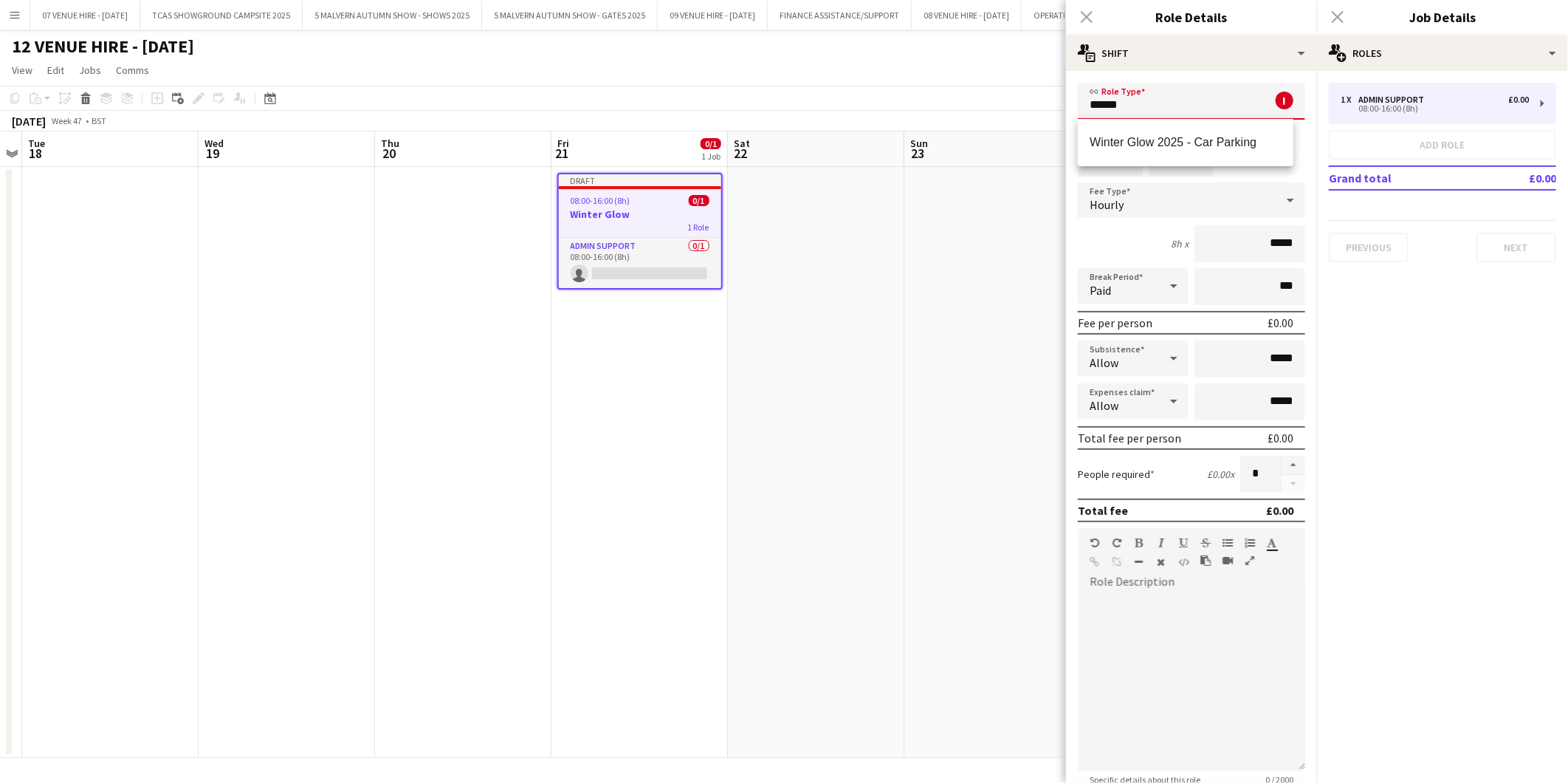
drag, startPoint x: 1150, startPoint y: 112, endPoint x: 1074, endPoint y: 122, distance: 76.7
click at [1074, 122] on form "link Role Type ****** ! Required field. Start Time ***** End Time ***** (8h) Fe…" at bounding box center [1191, 511] width 251 height 856
click at [1148, 180] on span "Toilet Cleaner (Venue Hire)" at bounding box center [1185, 177] width 191 height 14
type input "**********"
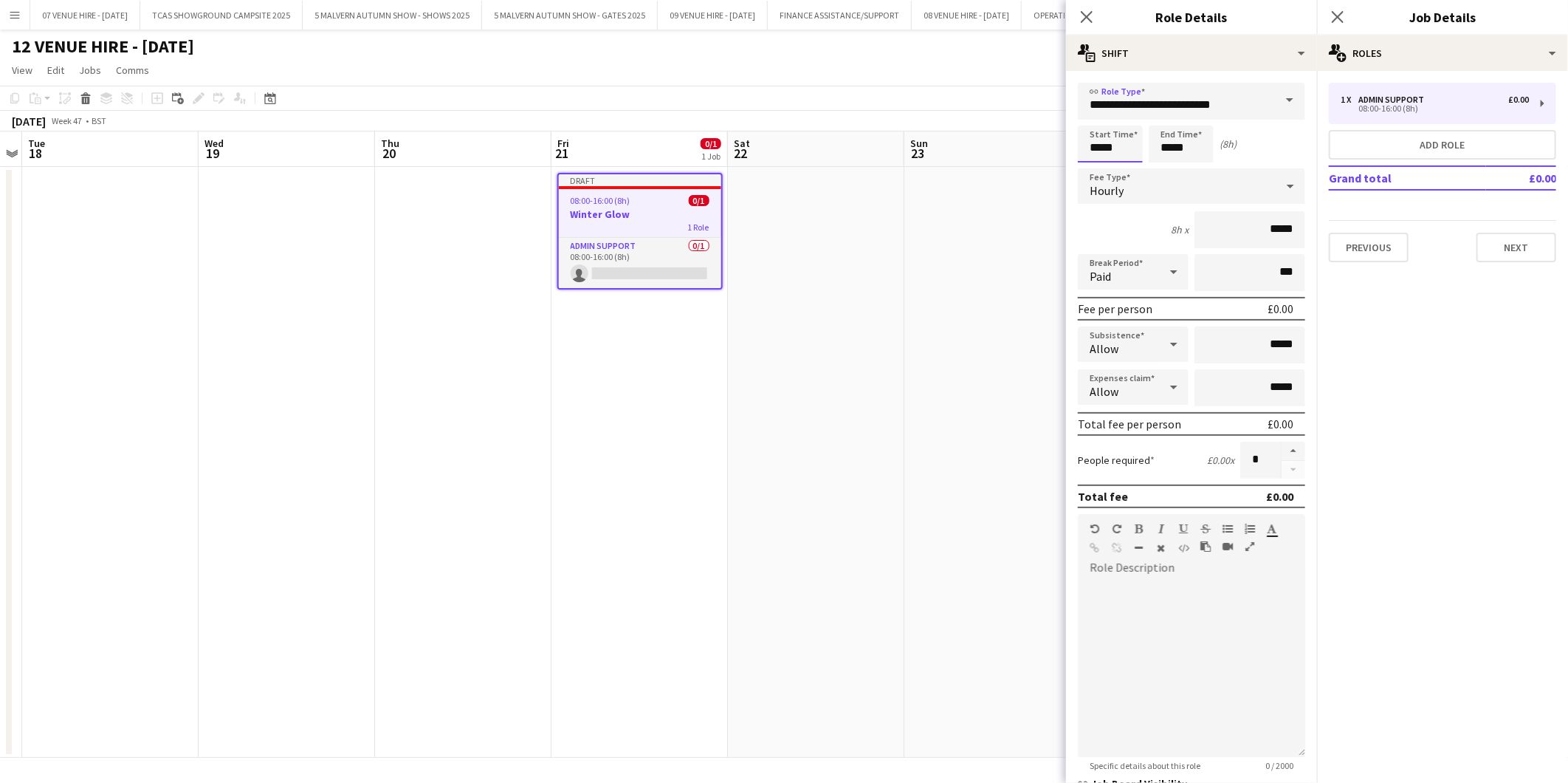
click at [1137, 148] on input "*****" at bounding box center [1111, 144] width 65 height 37
type input "*****"
click at [1100, 115] on div at bounding box center [1096, 118] width 30 height 15
click at [1197, 144] on input "*****" at bounding box center [1182, 144] width 65 height 37
click at [1171, 118] on div at bounding box center [1167, 118] width 30 height 15
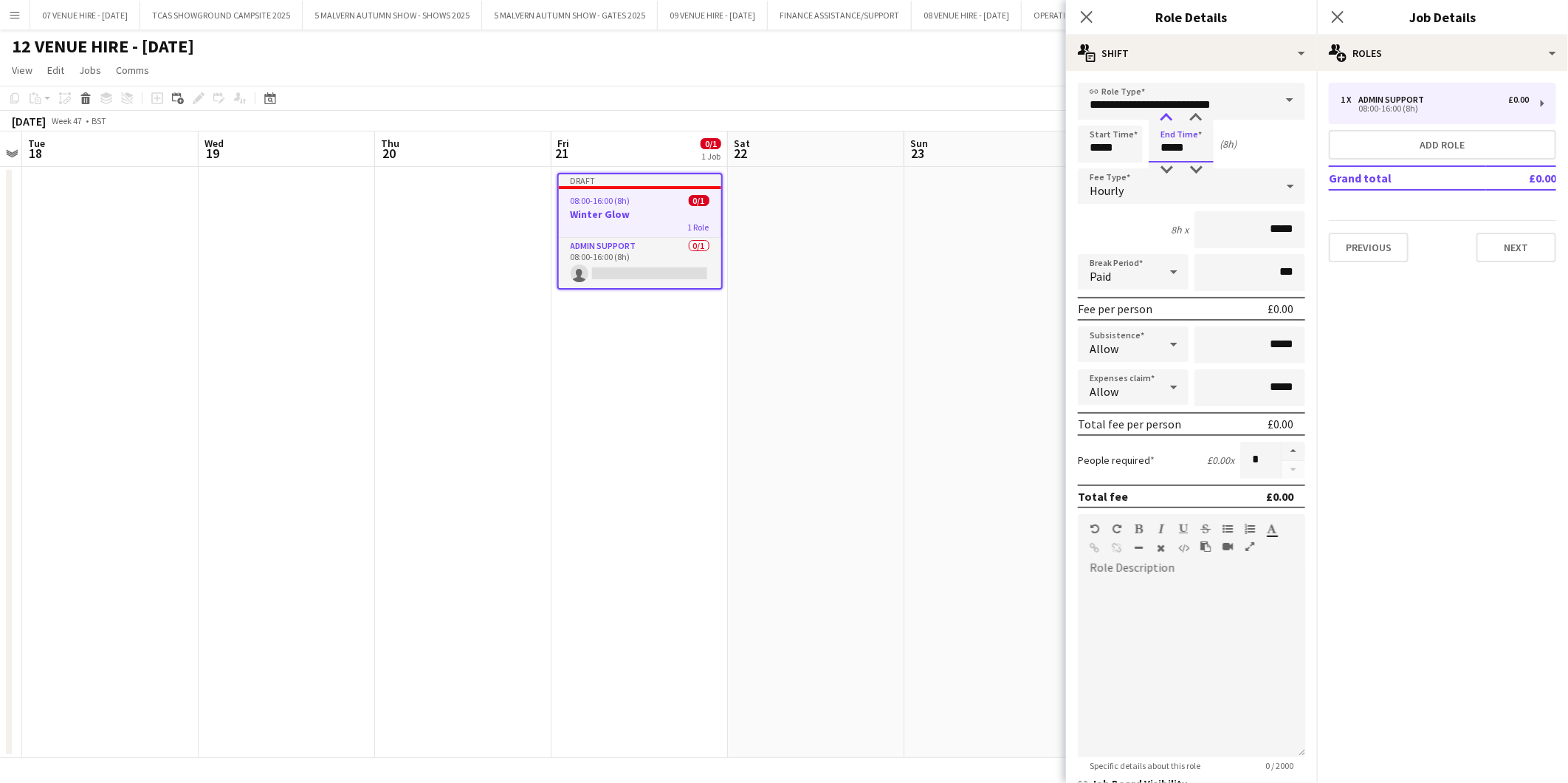
click at [1171, 118] on div at bounding box center [1167, 118] width 30 height 15
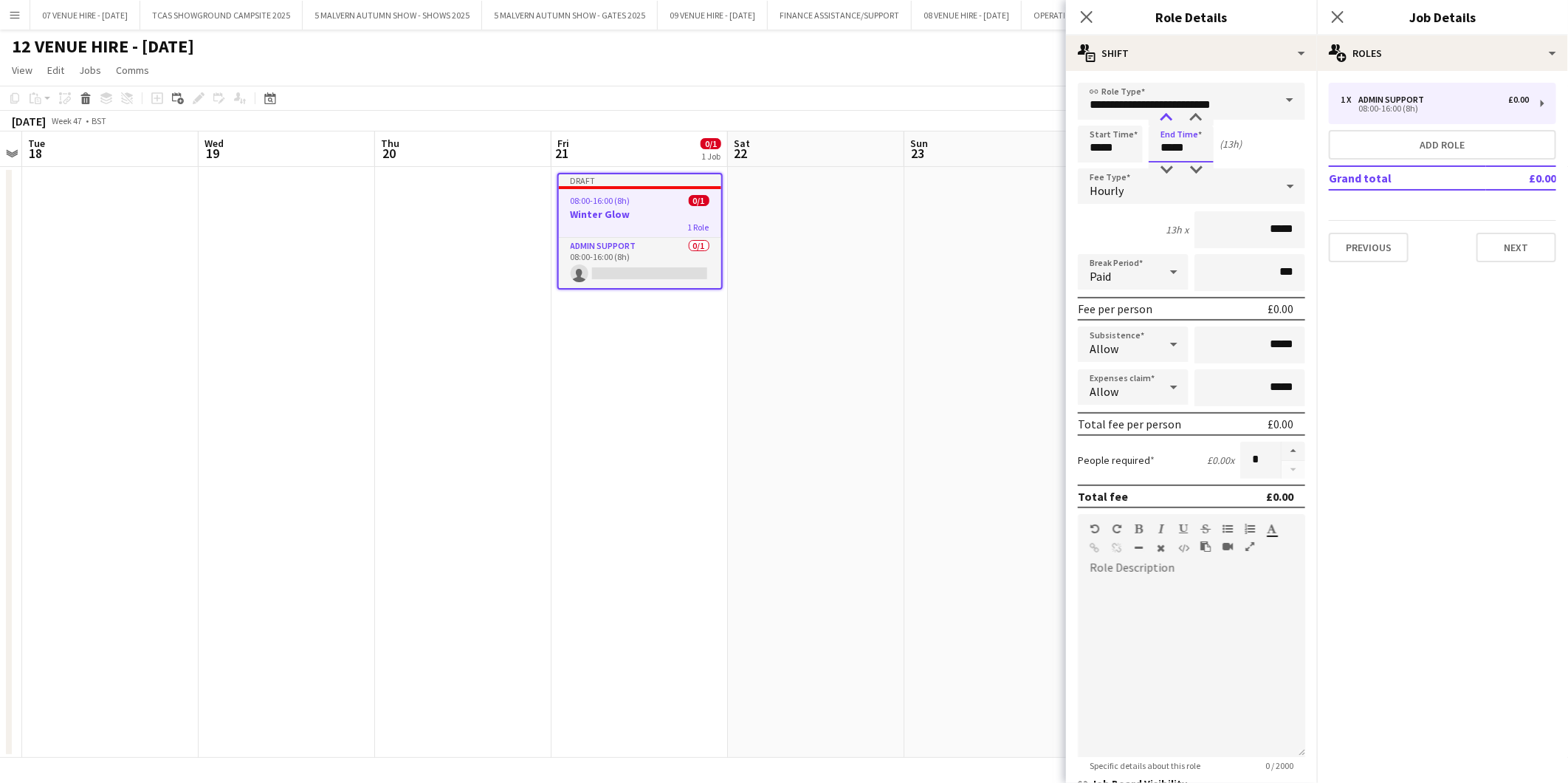
click at [1171, 118] on div at bounding box center [1167, 118] width 30 height 15
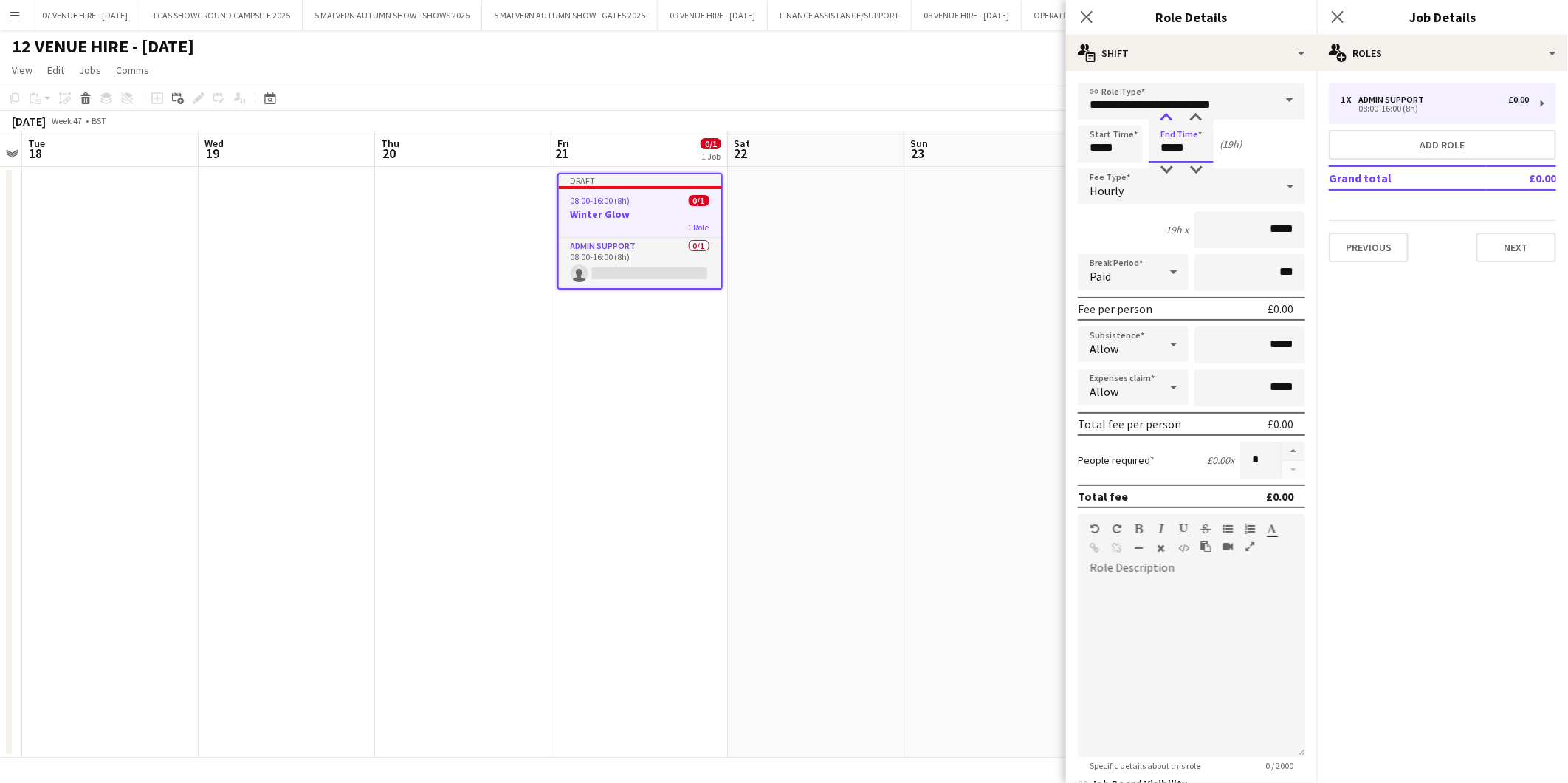
click at [1171, 118] on div at bounding box center [1167, 118] width 30 height 15
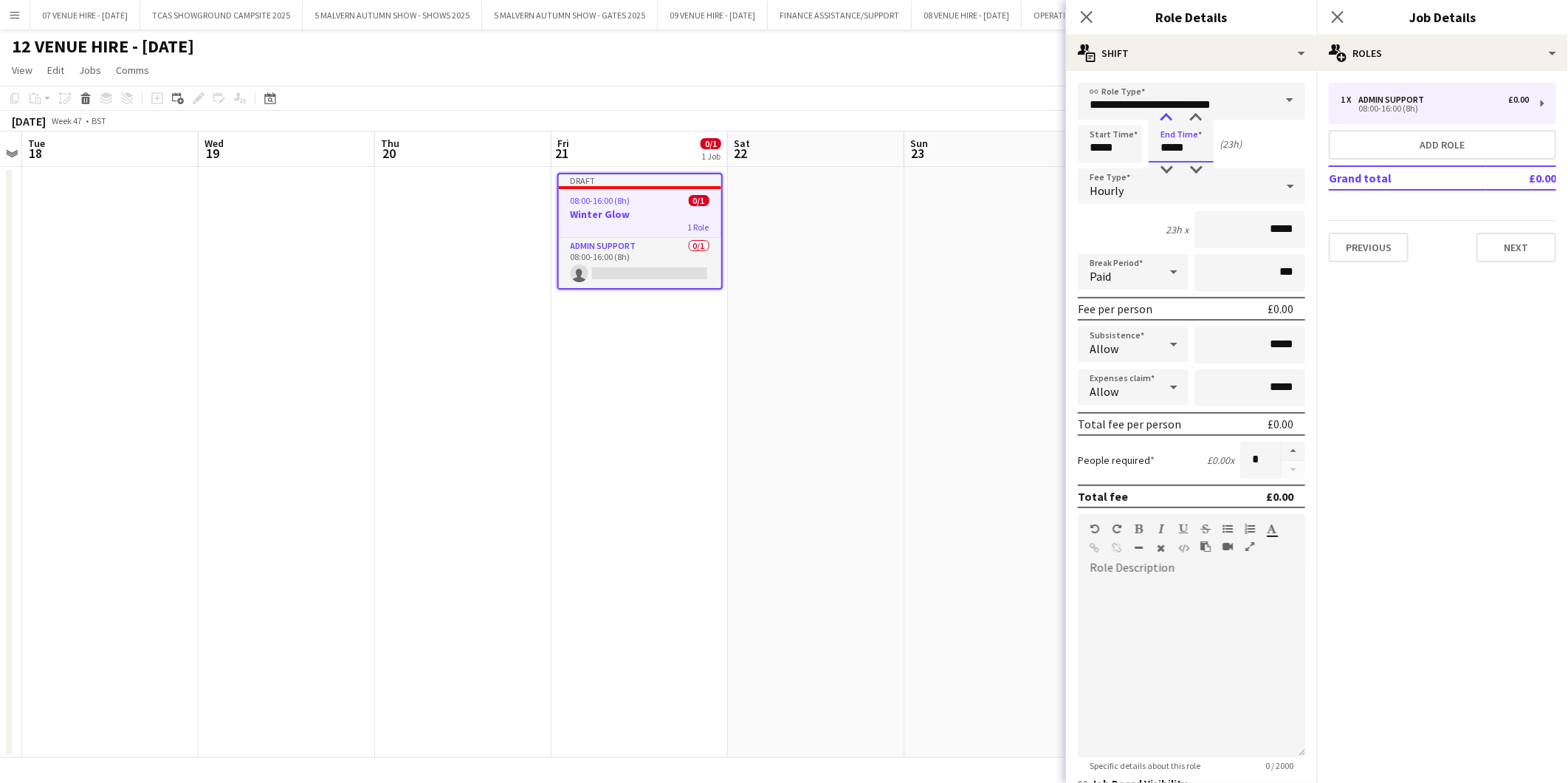
click at [1171, 118] on div at bounding box center [1167, 118] width 30 height 15
type input "*****"
click at [1171, 118] on div at bounding box center [1167, 118] width 30 height 15
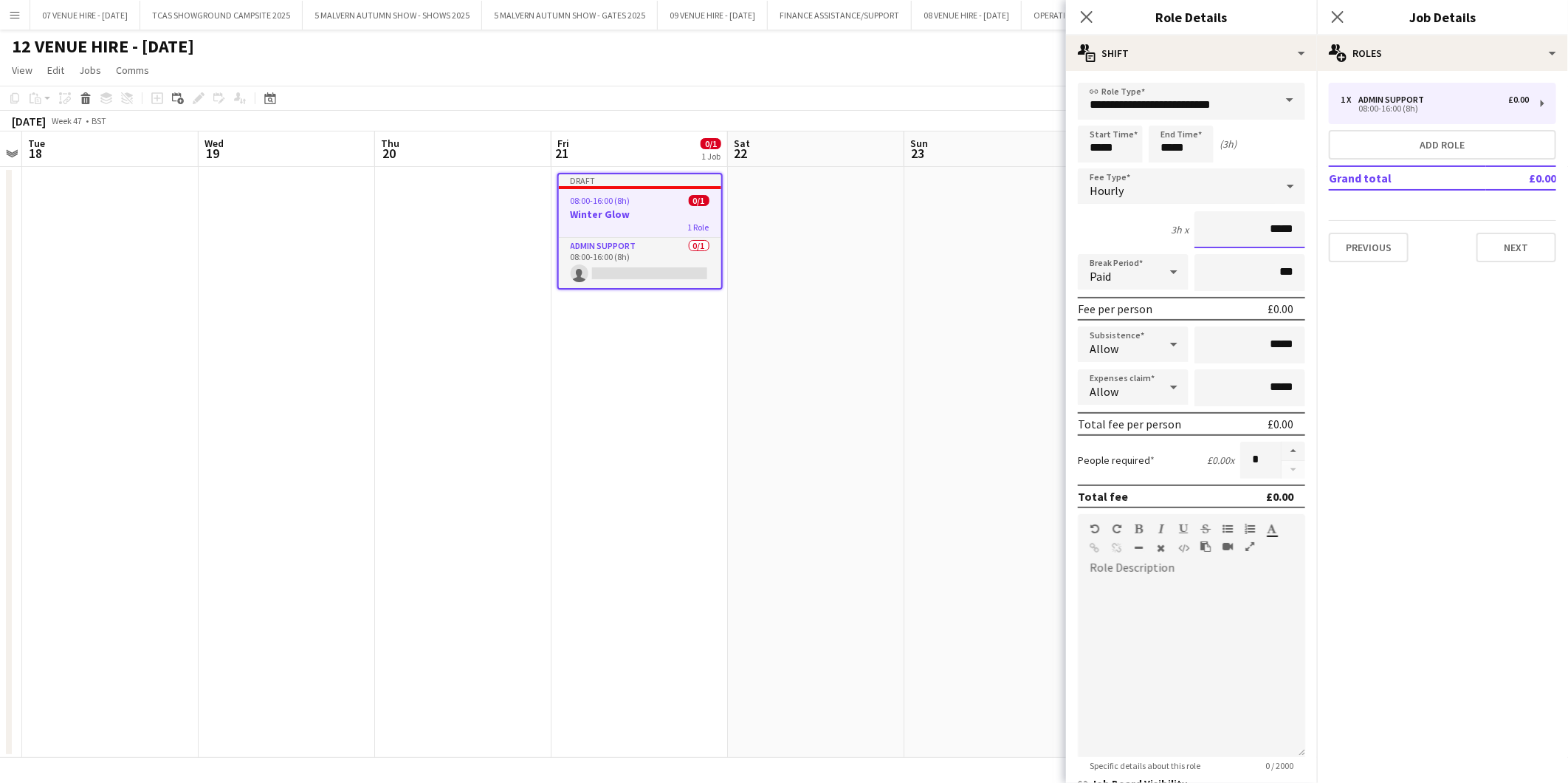
drag, startPoint x: 1292, startPoint y: 225, endPoint x: 1258, endPoint y: 228, distance: 34.1
click at [1258, 228] on input "*****" at bounding box center [1249, 230] width 110 height 37
type input "******"
click at [1534, 241] on button "Next" at bounding box center [1517, 248] width 80 height 30
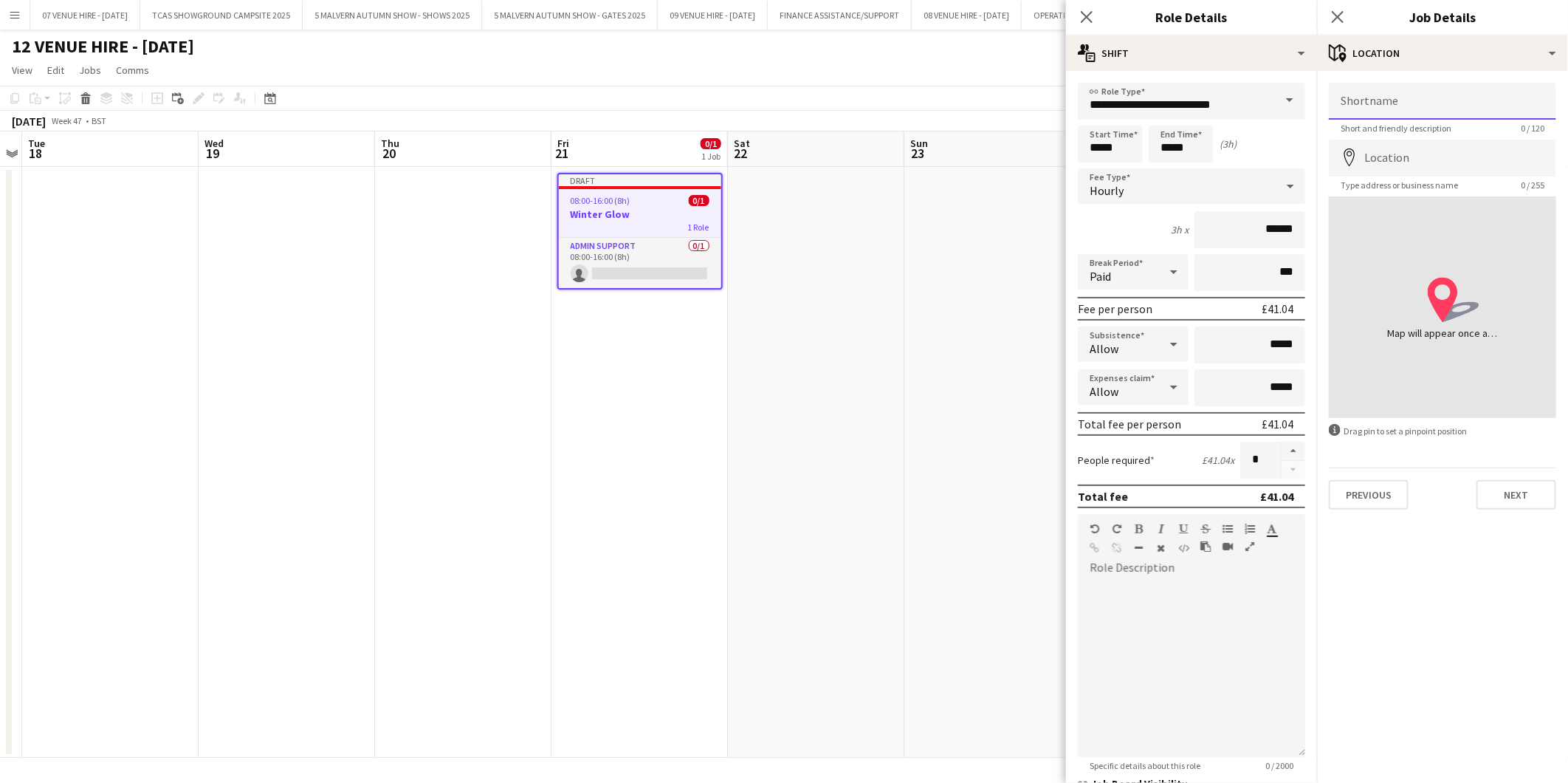
click at [1434, 108] on input "Shortname" at bounding box center [1443, 102] width 228 height 37
click at [1398, 105] on input "**********" at bounding box center [1443, 102] width 228 height 37
click at [1456, 101] on input "**********" at bounding box center [1443, 102] width 228 height 37
click at [1448, 105] on input "**********" at bounding box center [1443, 102] width 228 height 37
click at [1488, 108] on input "**********" at bounding box center [1443, 102] width 228 height 37
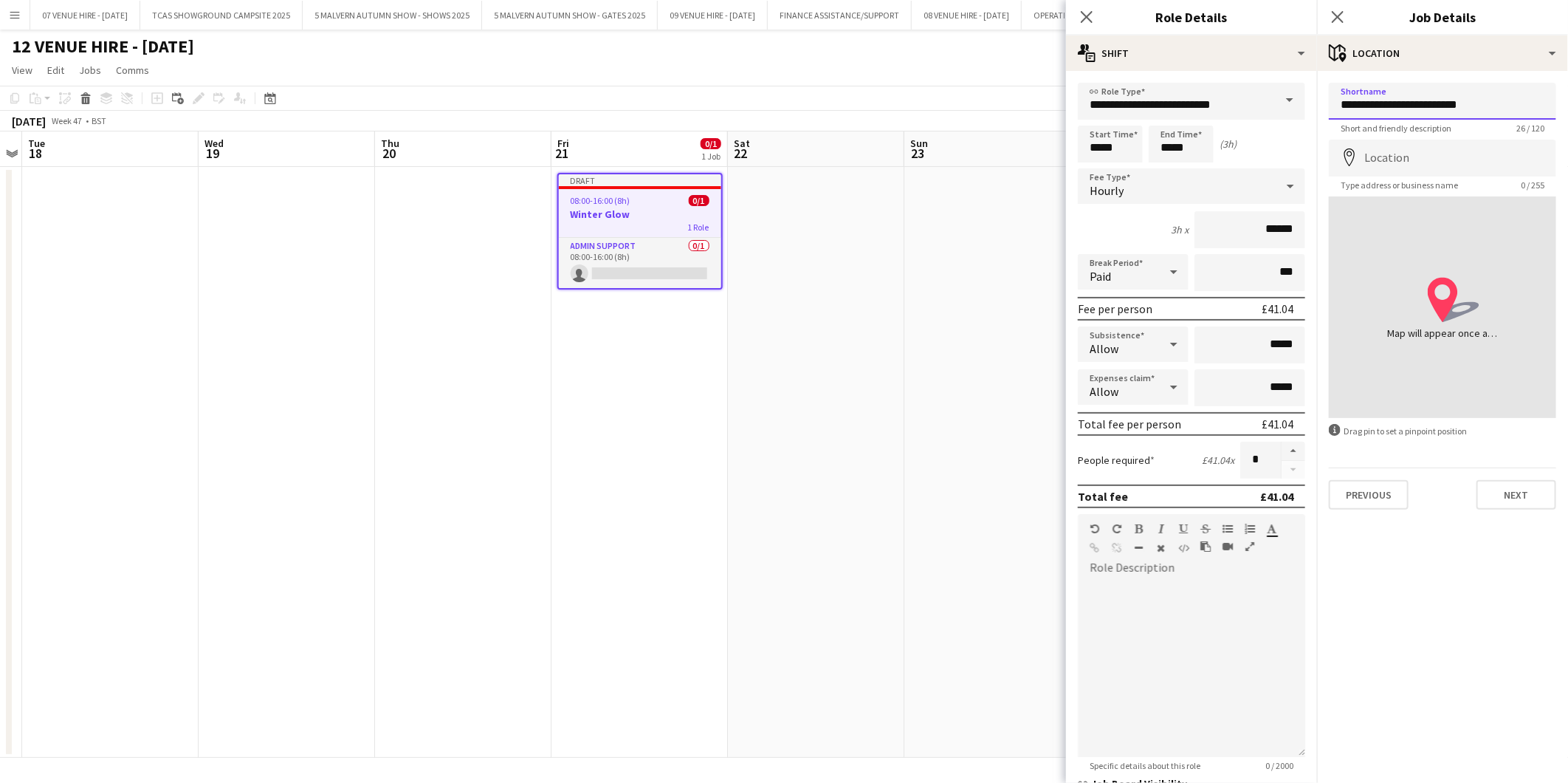
type input "**********"
click at [1433, 153] on input "Location" at bounding box center [1443, 158] width 228 height 37
type input "**********"
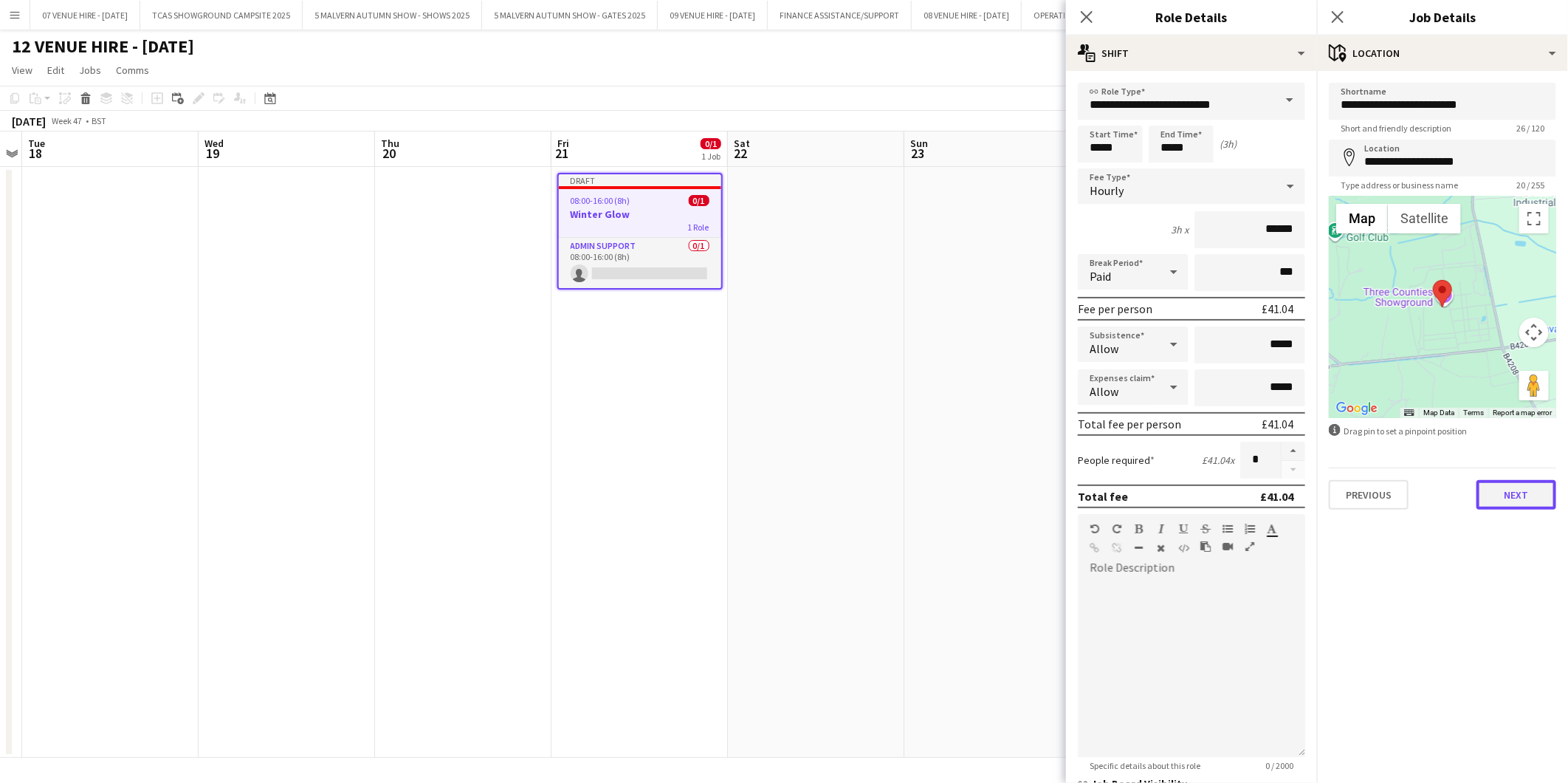
click at [1521, 496] on button "Next" at bounding box center [1517, 495] width 80 height 30
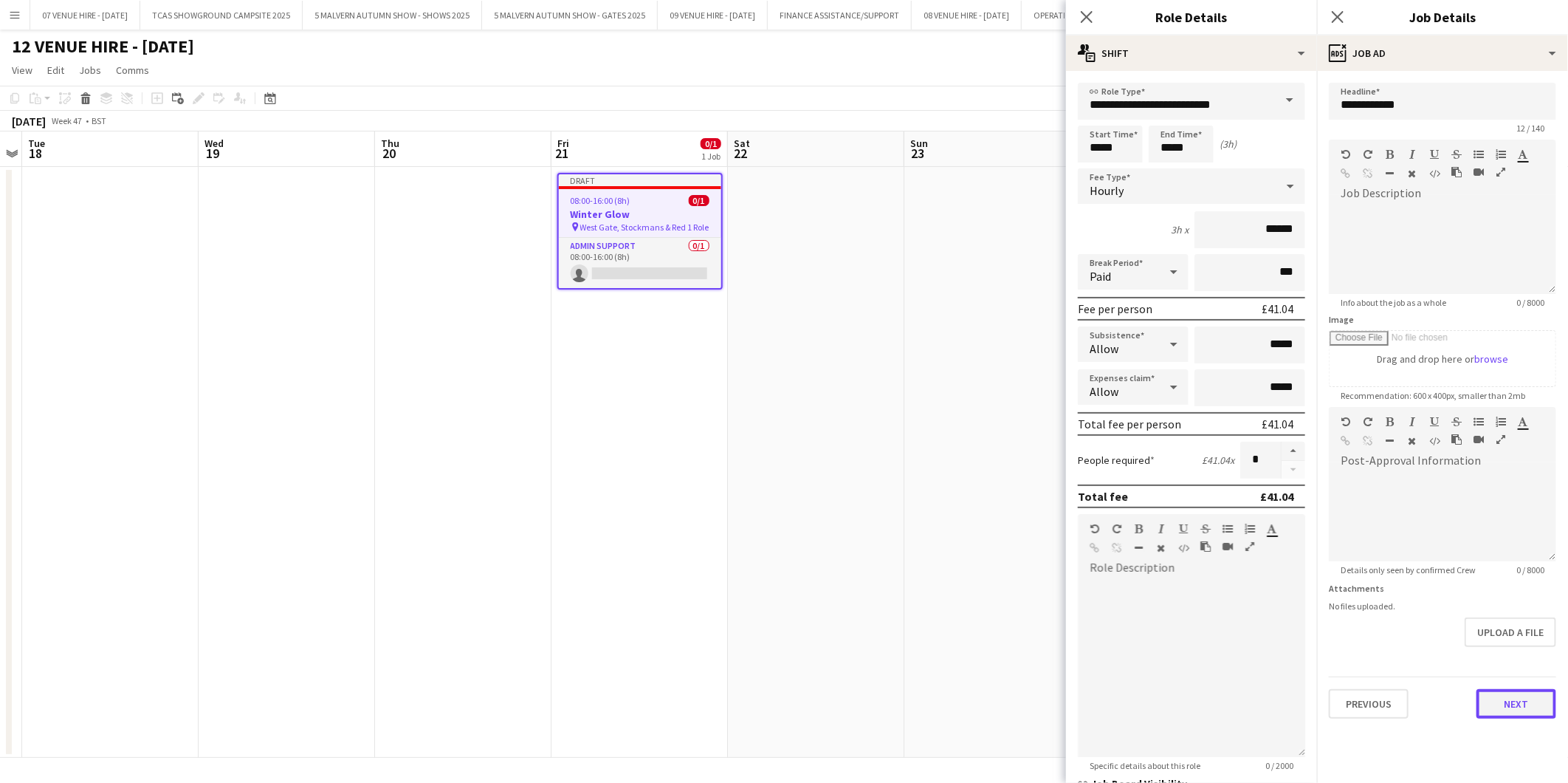
click at [1524, 703] on button "Next" at bounding box center [1517, 704] width 80 height 30
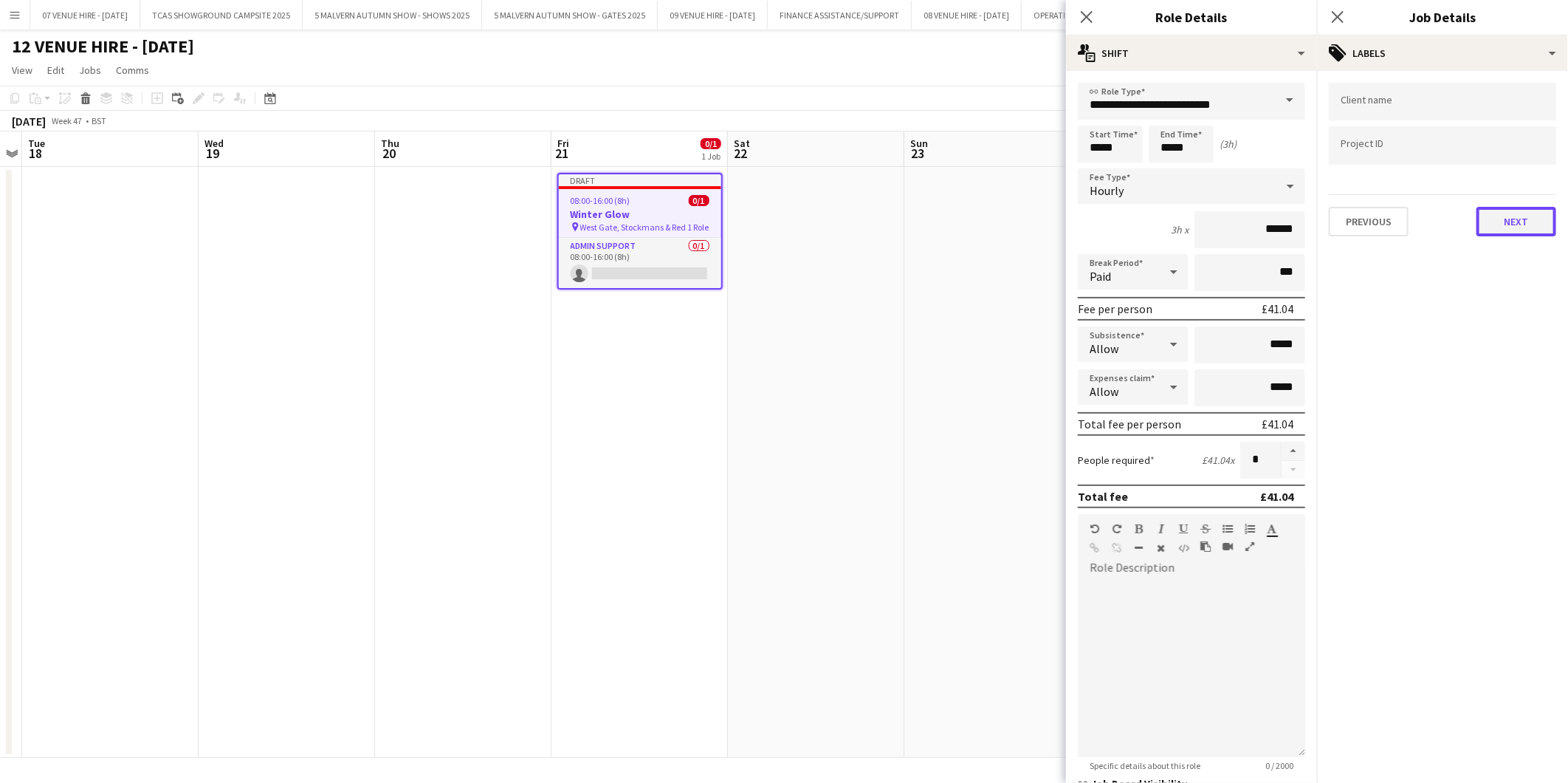
click at [1518, 219] on button "Next" at bounding box center [1517, 222] width 80 height 30
click at [1511, 153] on button "Next" at bounding box center [1517, 153] width 80 height 30
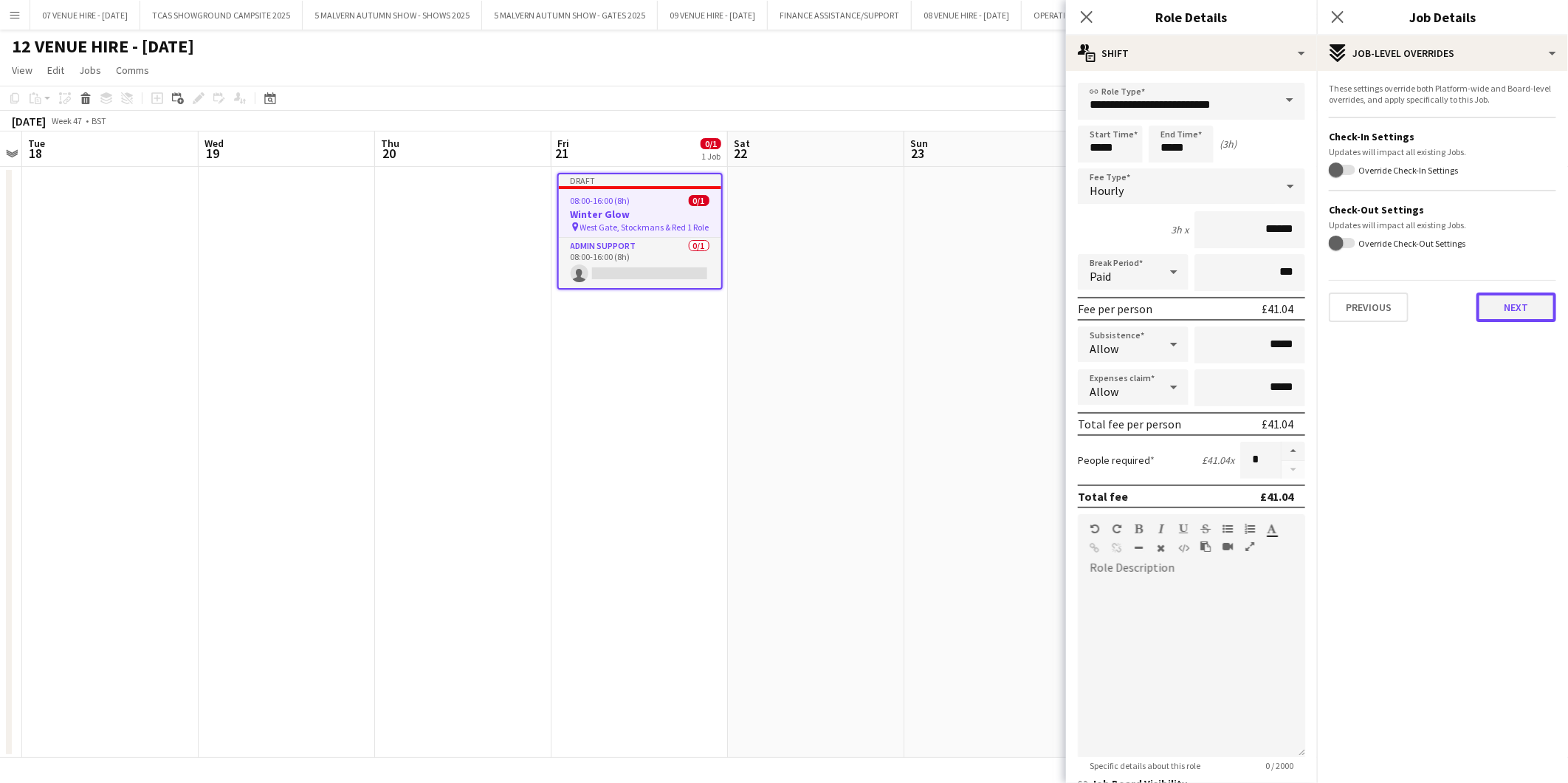
click at [1506, 307] on button "Next" at bounding box center [1517, 307] width 80 height 30
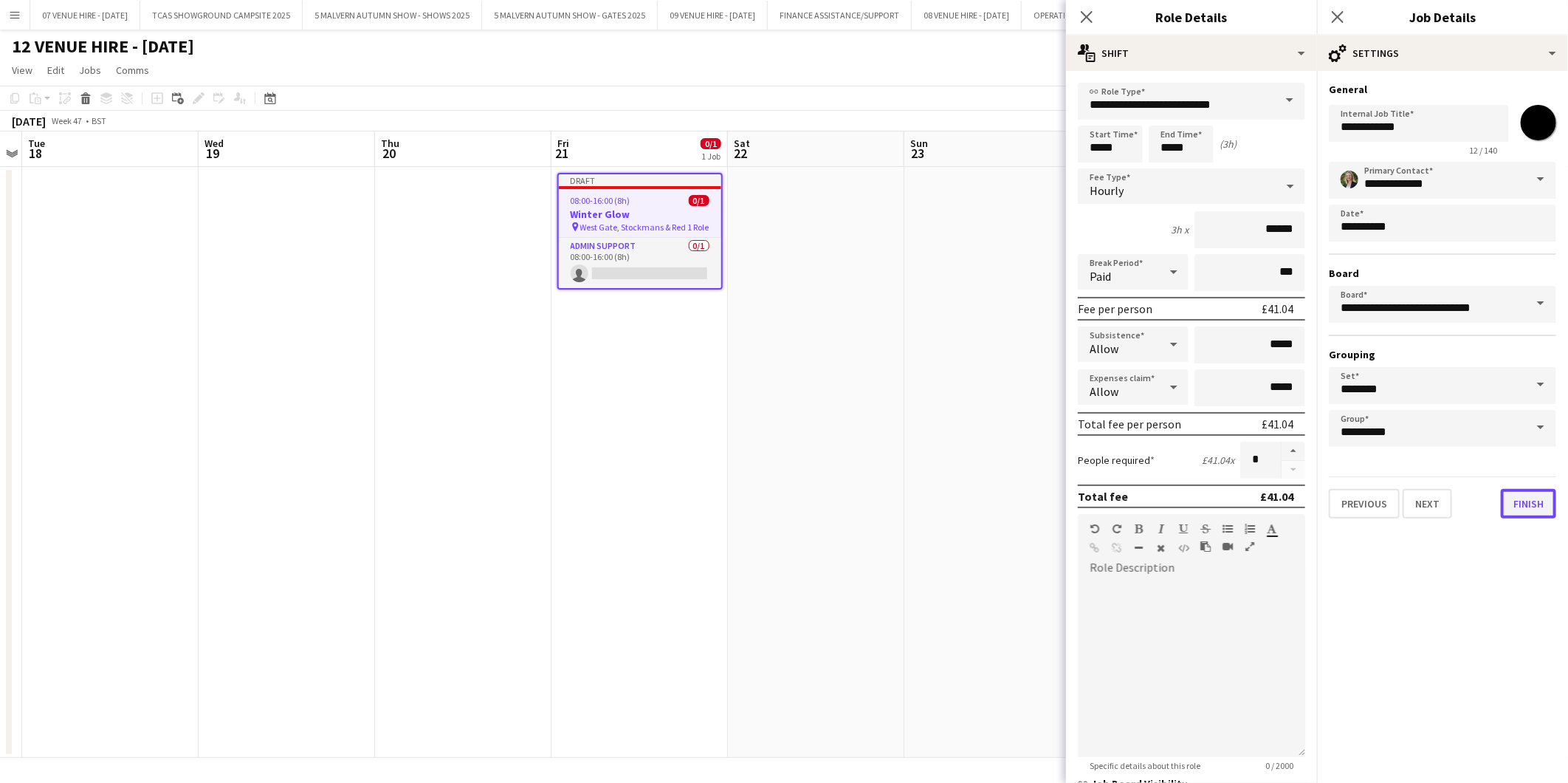
click at [1534, 498] on button "Finish" at bounding box center [1529, 503] width 56 height 30
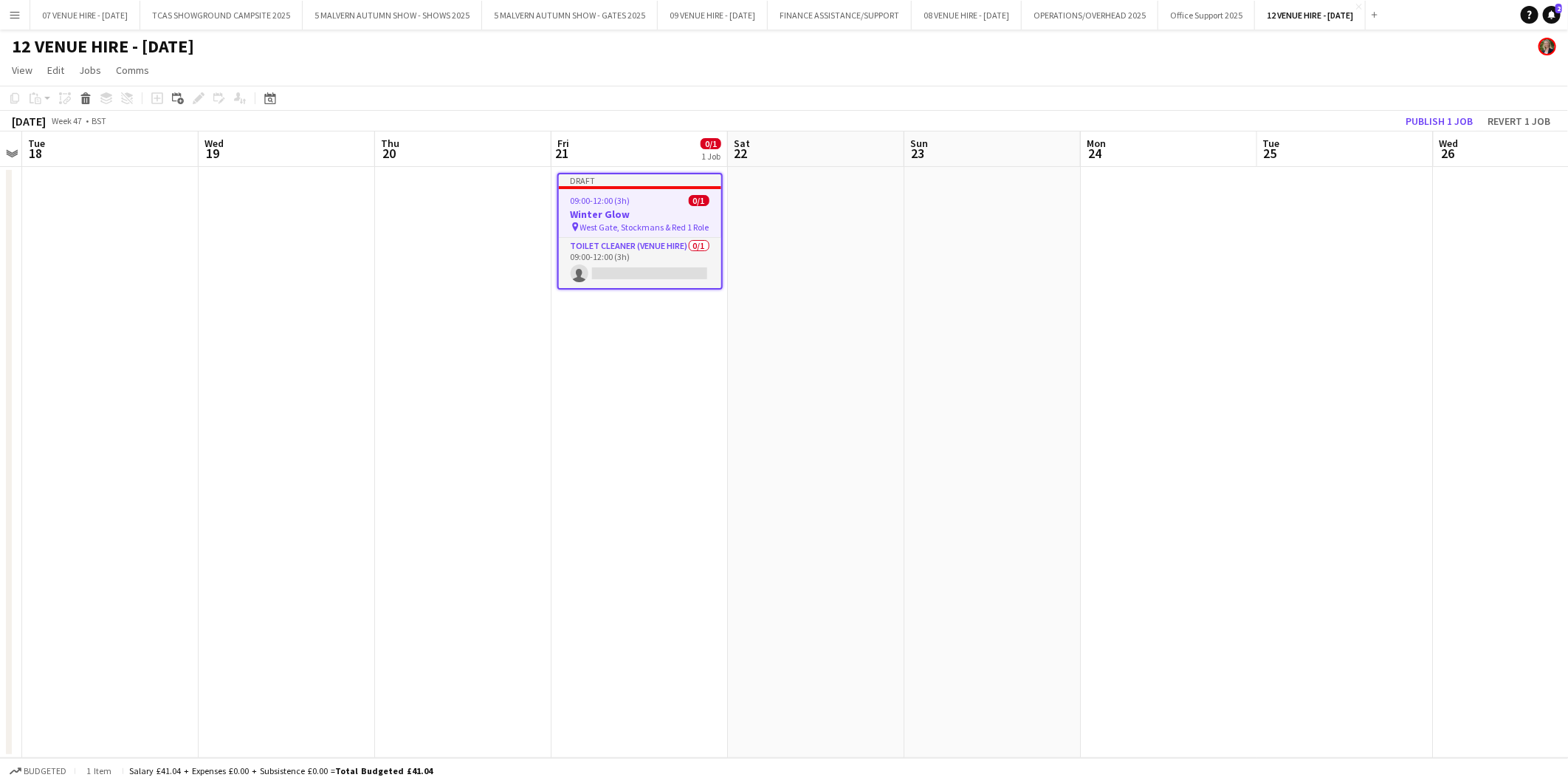
click at [855, 487] on app-date-cell at bounding box center [816, 462] width 176 height 591
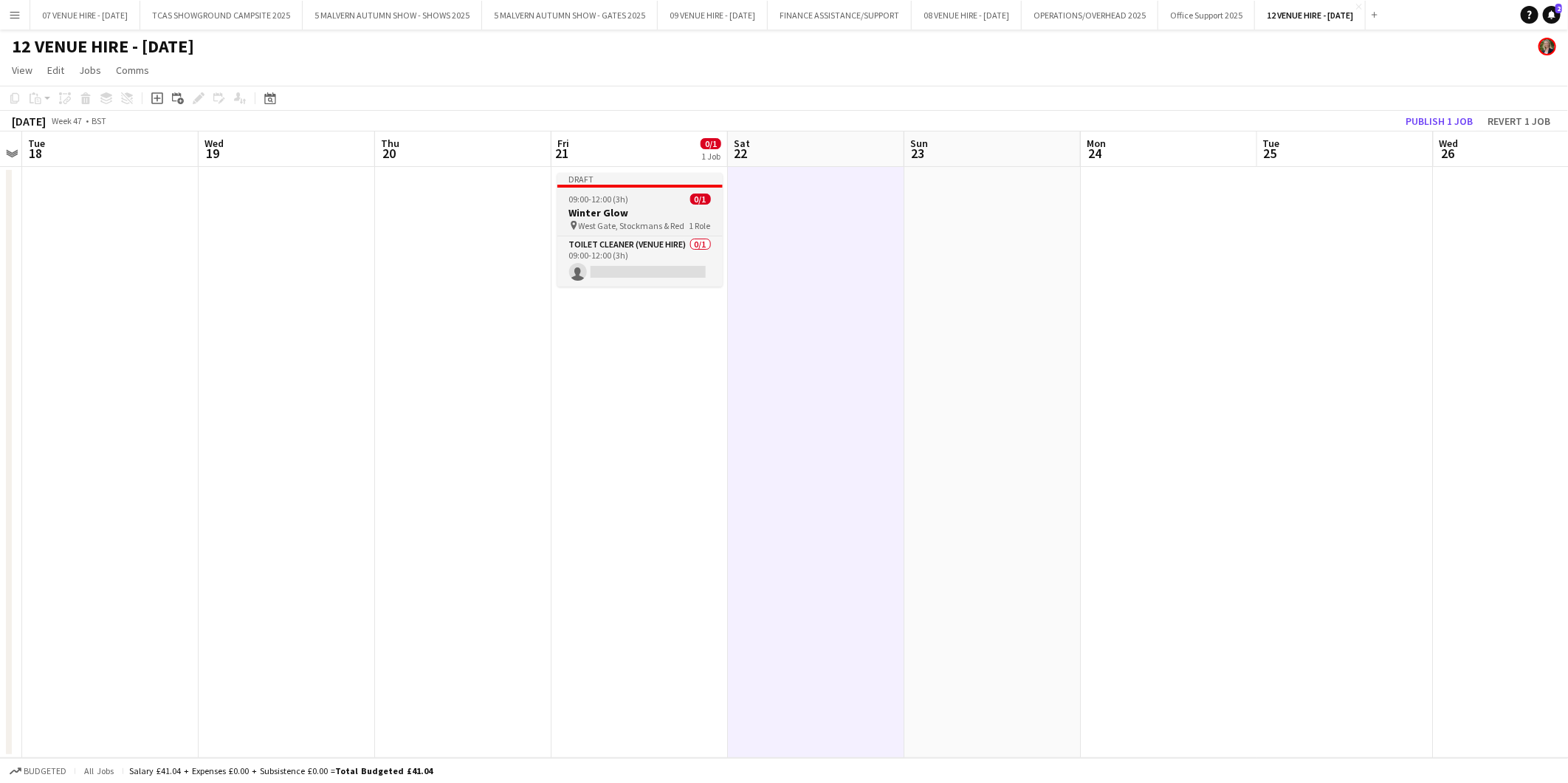
click at [579, 203] on span "09:00-12:00 (3h)" at bounding box center [599, 199] width 60 height 11
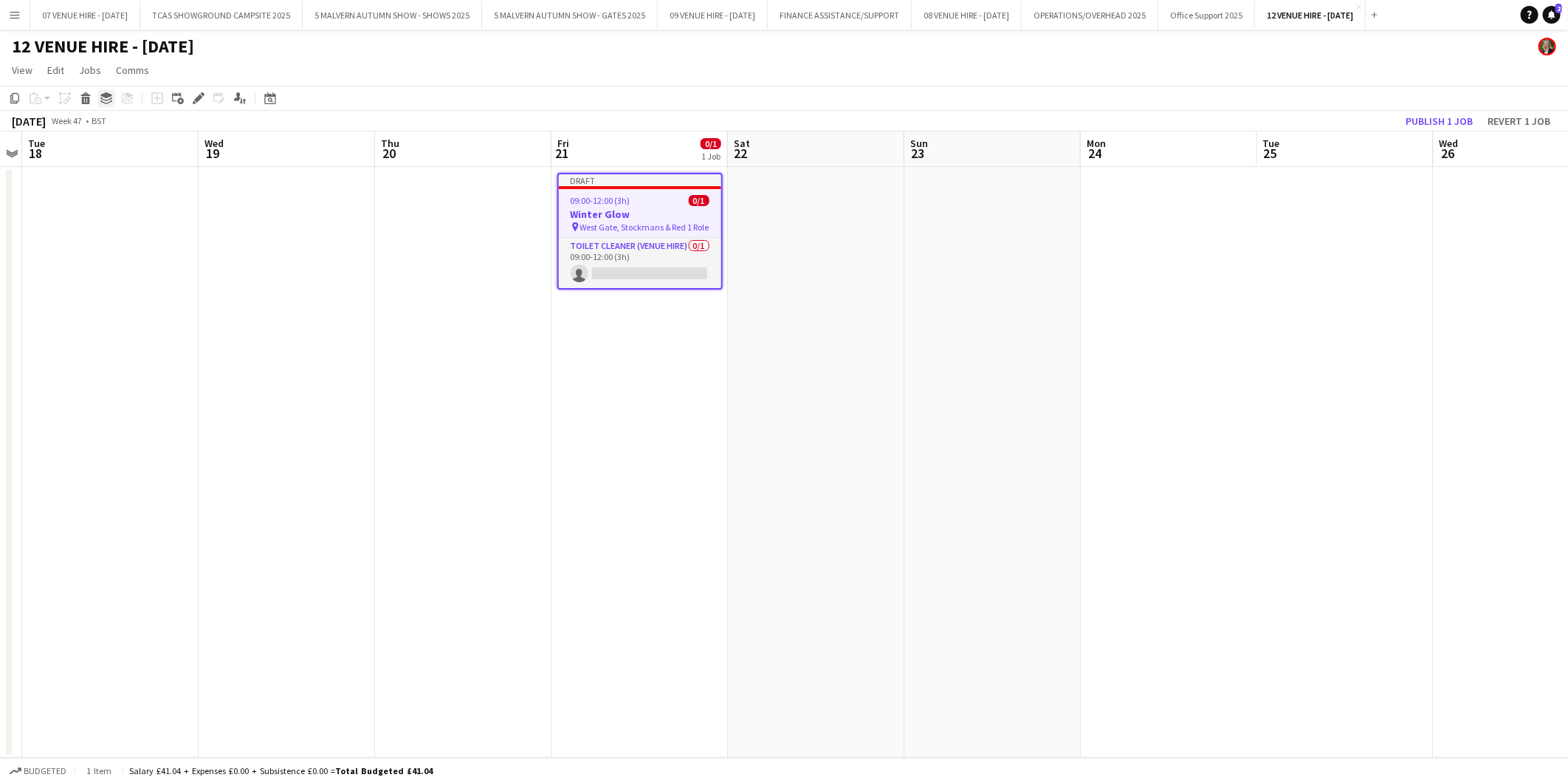
click at [105, 96] on icon at bounding box center [106, 95] width 12 height 6
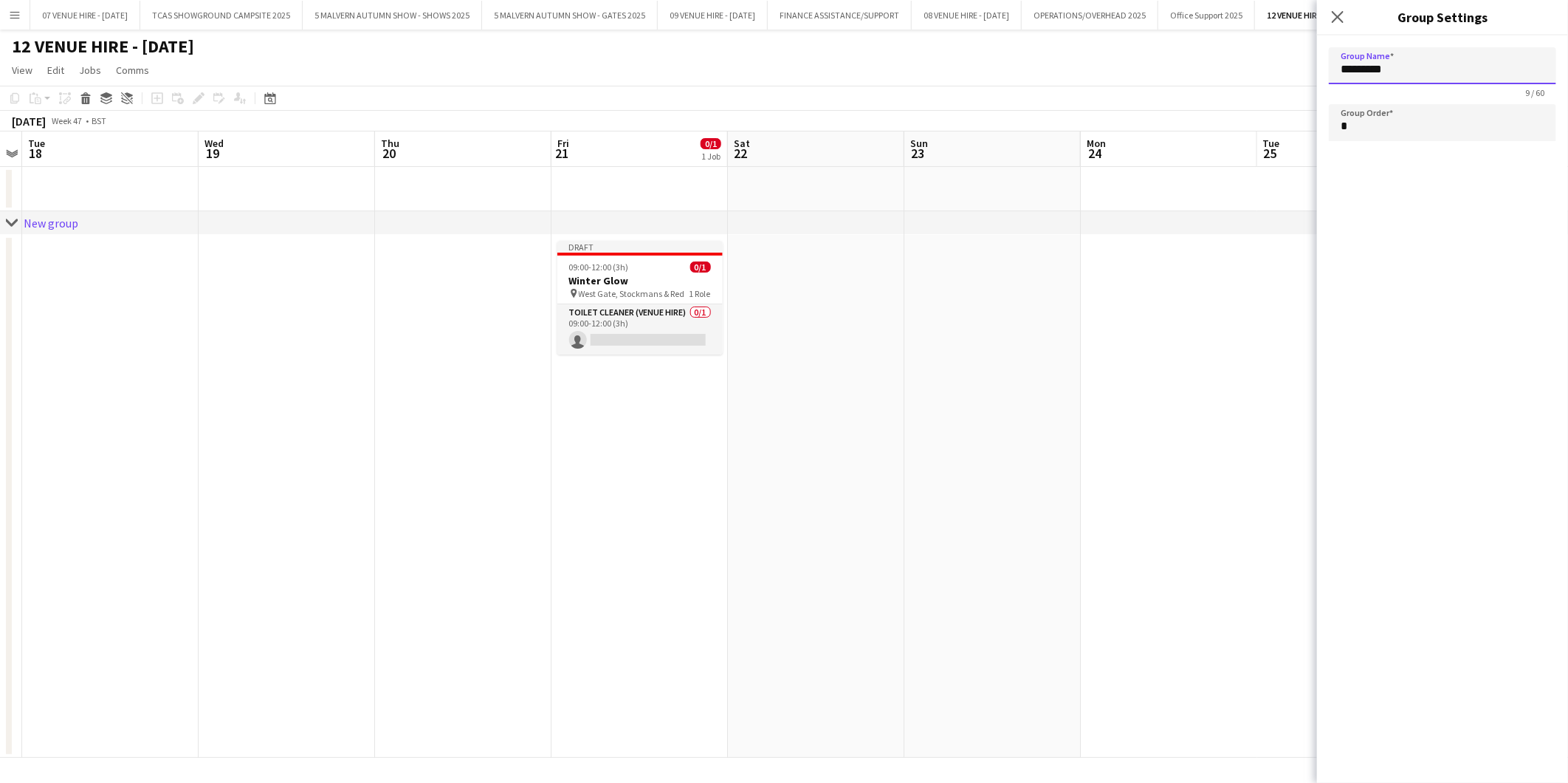
drag, startPoint x: 1413, startPoint y: 71, endPoint x: 1311, endPoint y: 70, distance: 102.0
click at [1311, 70] on body "Menu Boards Boards Boards All jobs Status Workforce Workforce My Workforce Recr…" at bounding box center [784, 392] width 1568 height 783
type input "*"
click at [953, 463] on app-date-cell at bounding box center [993, 496] width 176 height 523
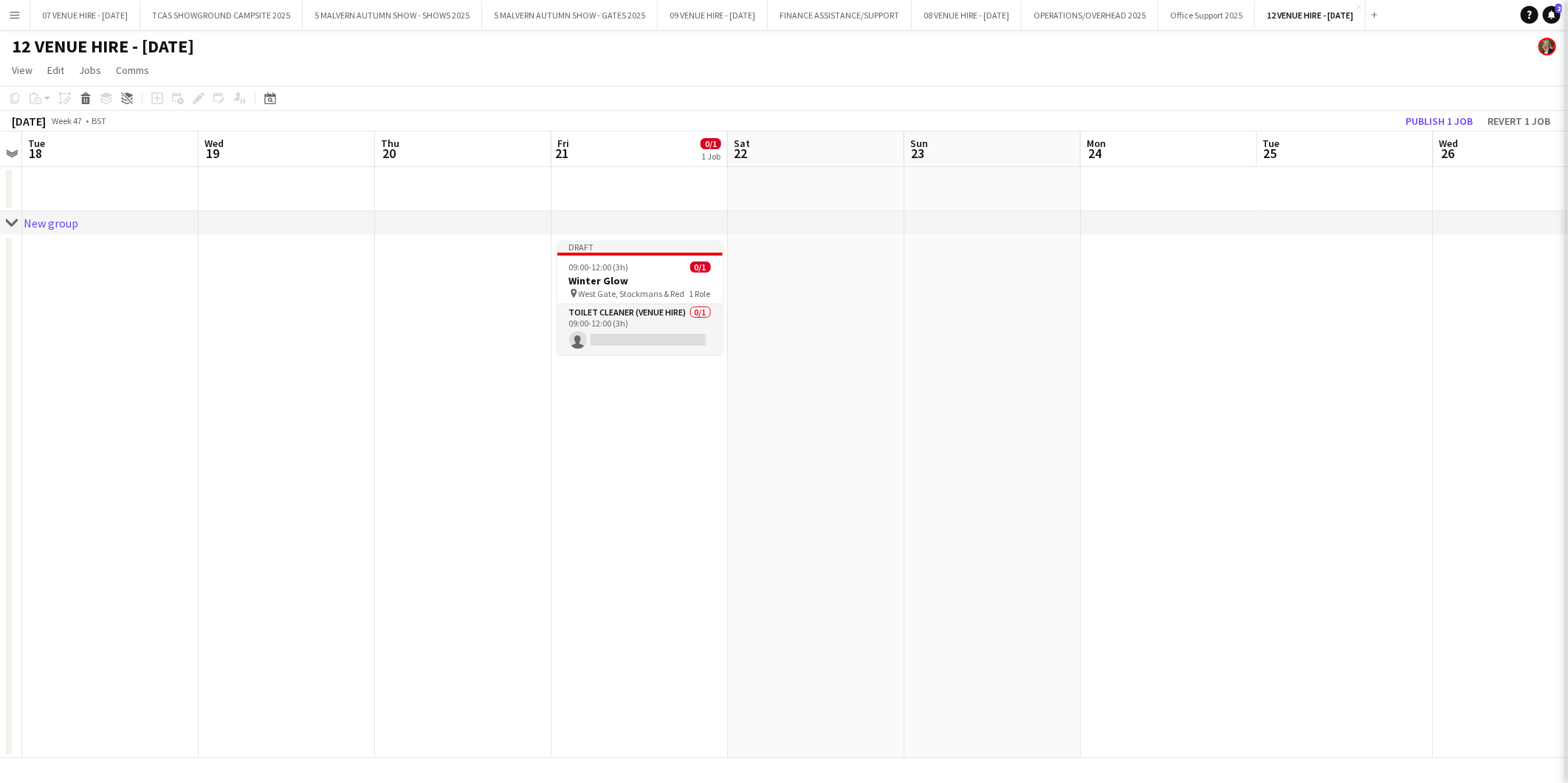
type input "*********"
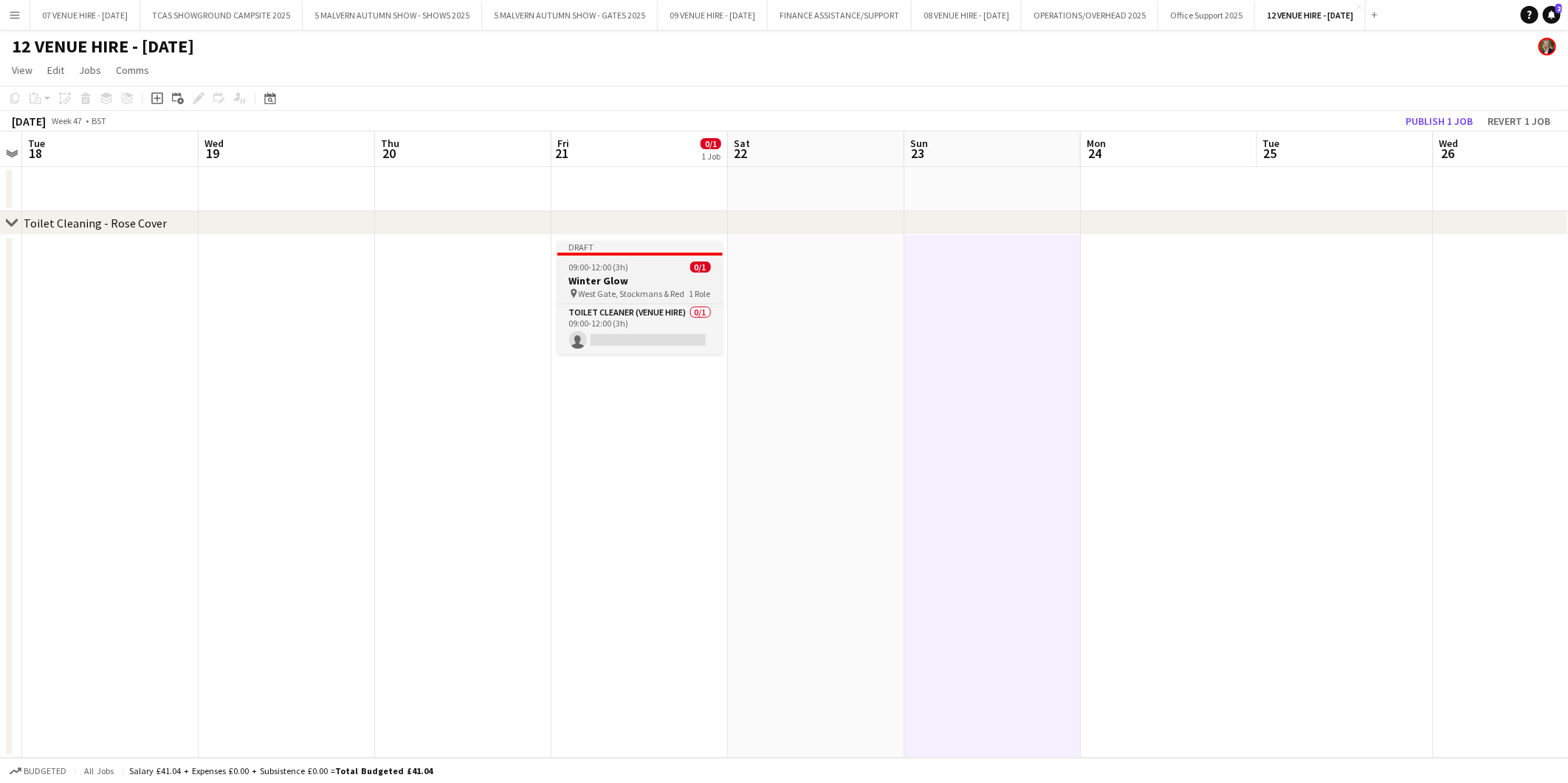
click at [609, 274] on h3 "Winter Glow" at bounding box center [640, 280] width 165 height 13
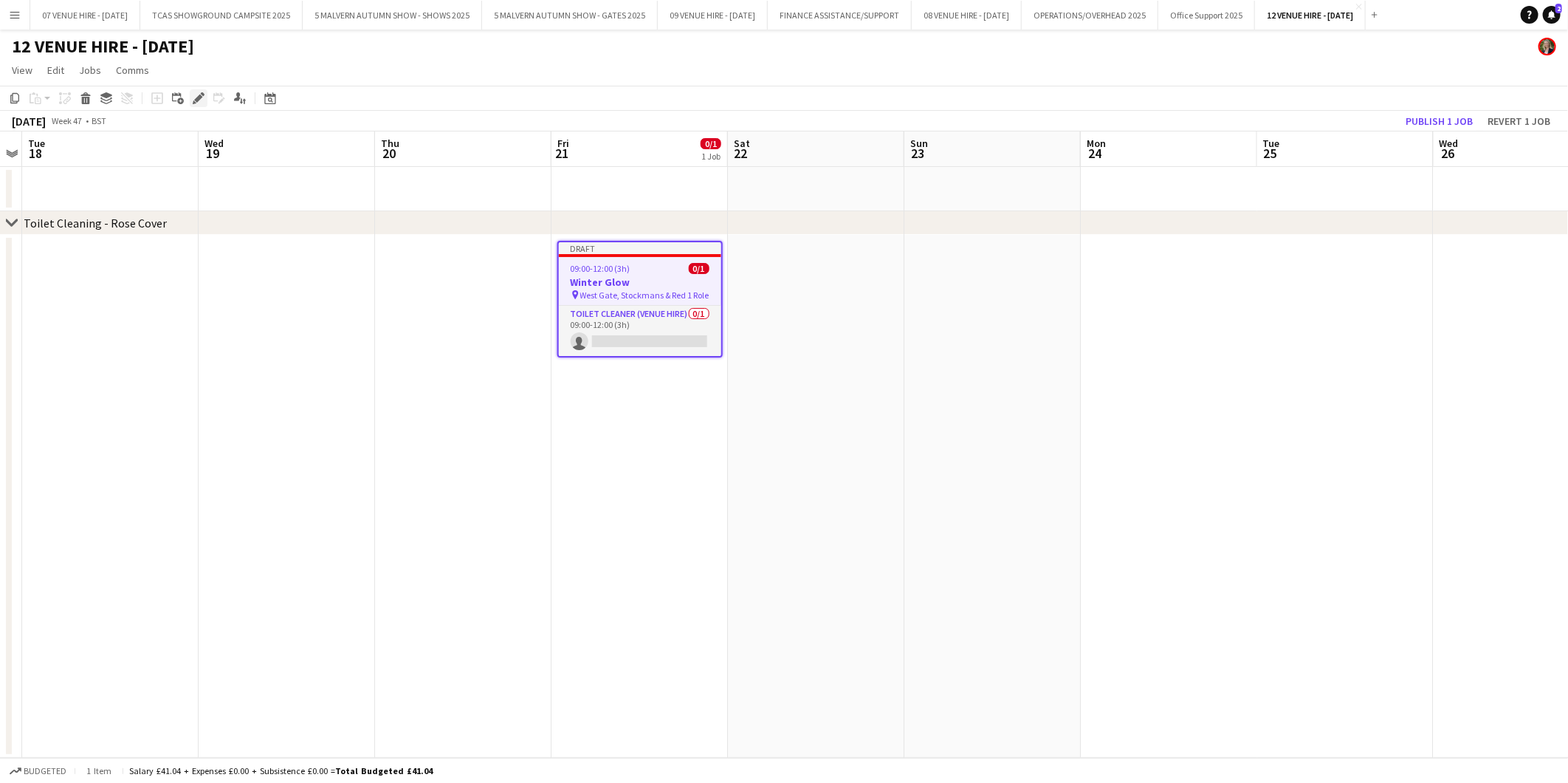
click at [198, 99] on icon at bounding box center [198, 98] width 8 height 8
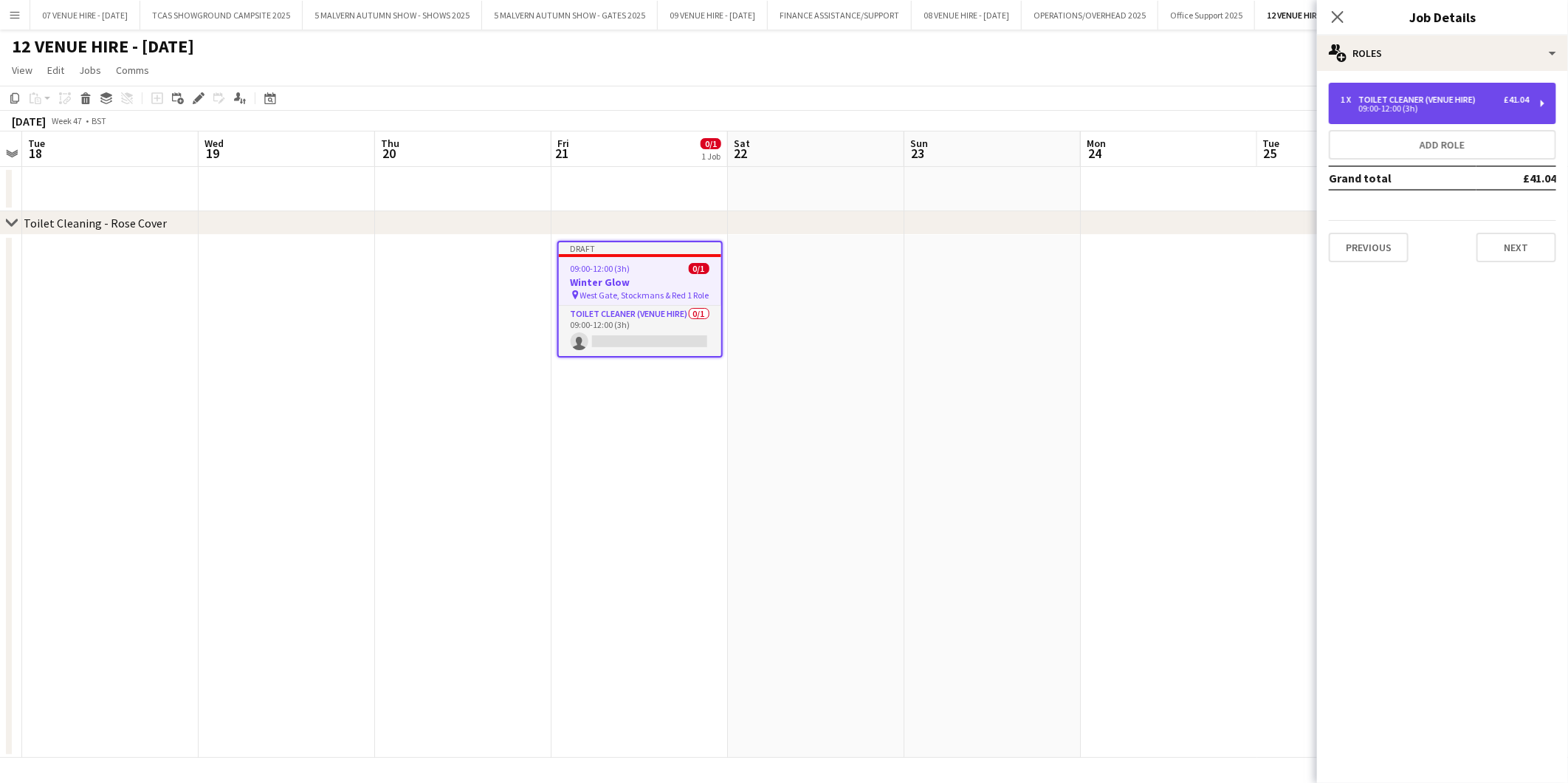
click at [1404, 99] on div "Toilet Cleaner (Venue Hire)" at bounding box center [1420, 99] width 123 height 10
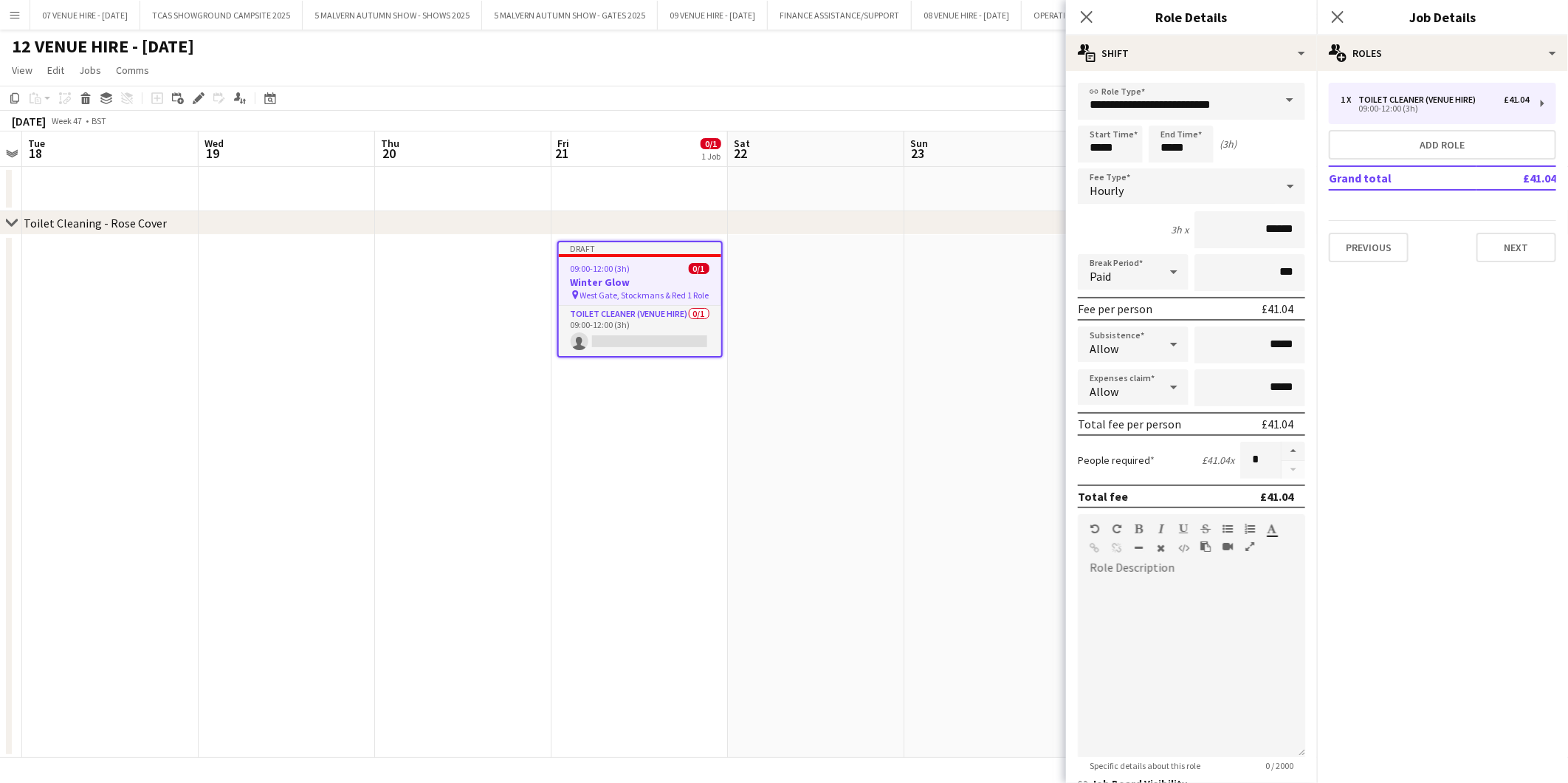
click at [984, 341] on app-date-cell at bounding box center [993, 496] width 176 height 523
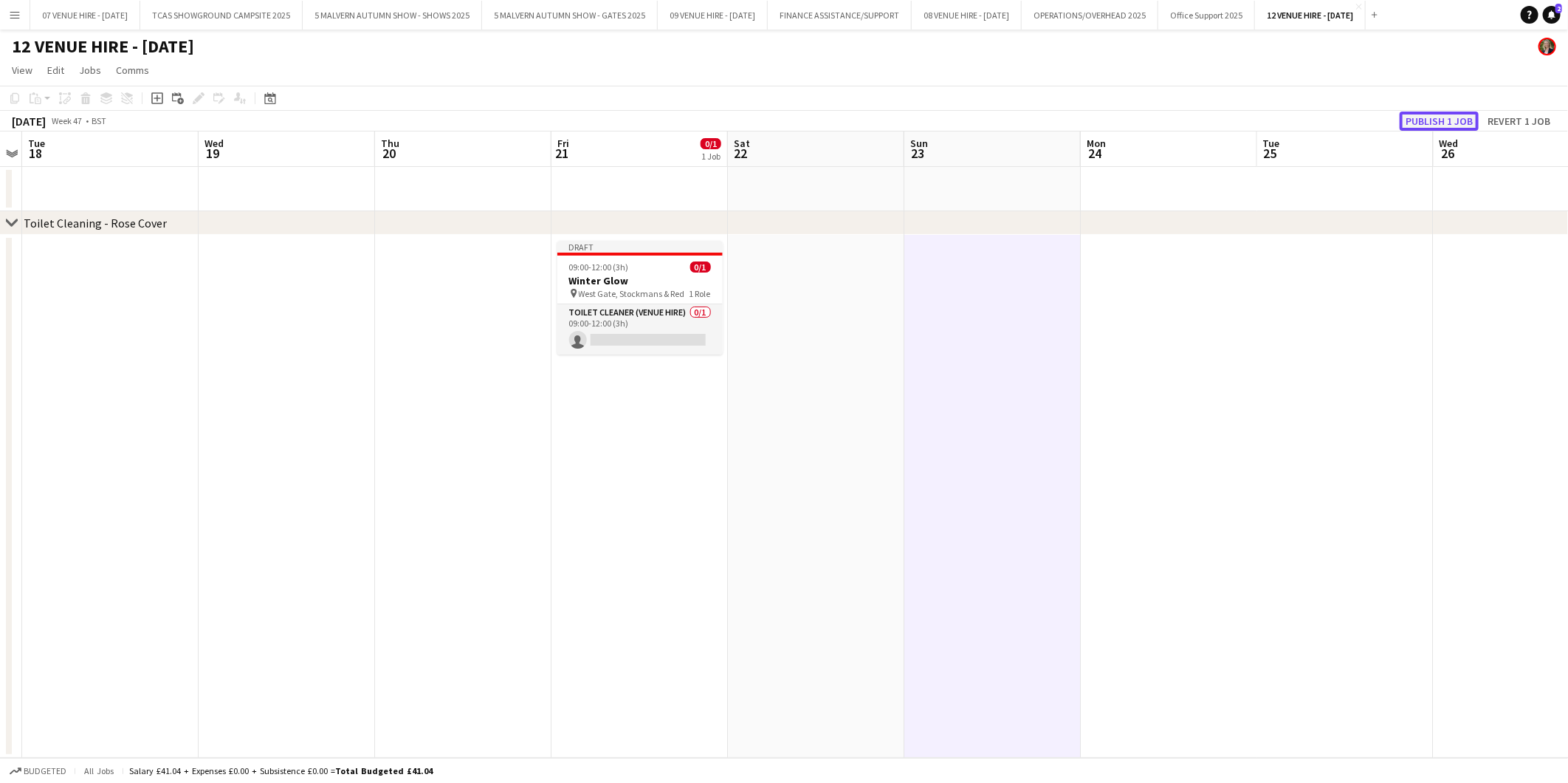
click at [1431, 119] on button "Publish 1 job" at bounding box center [1439, 121] width 79 height 19
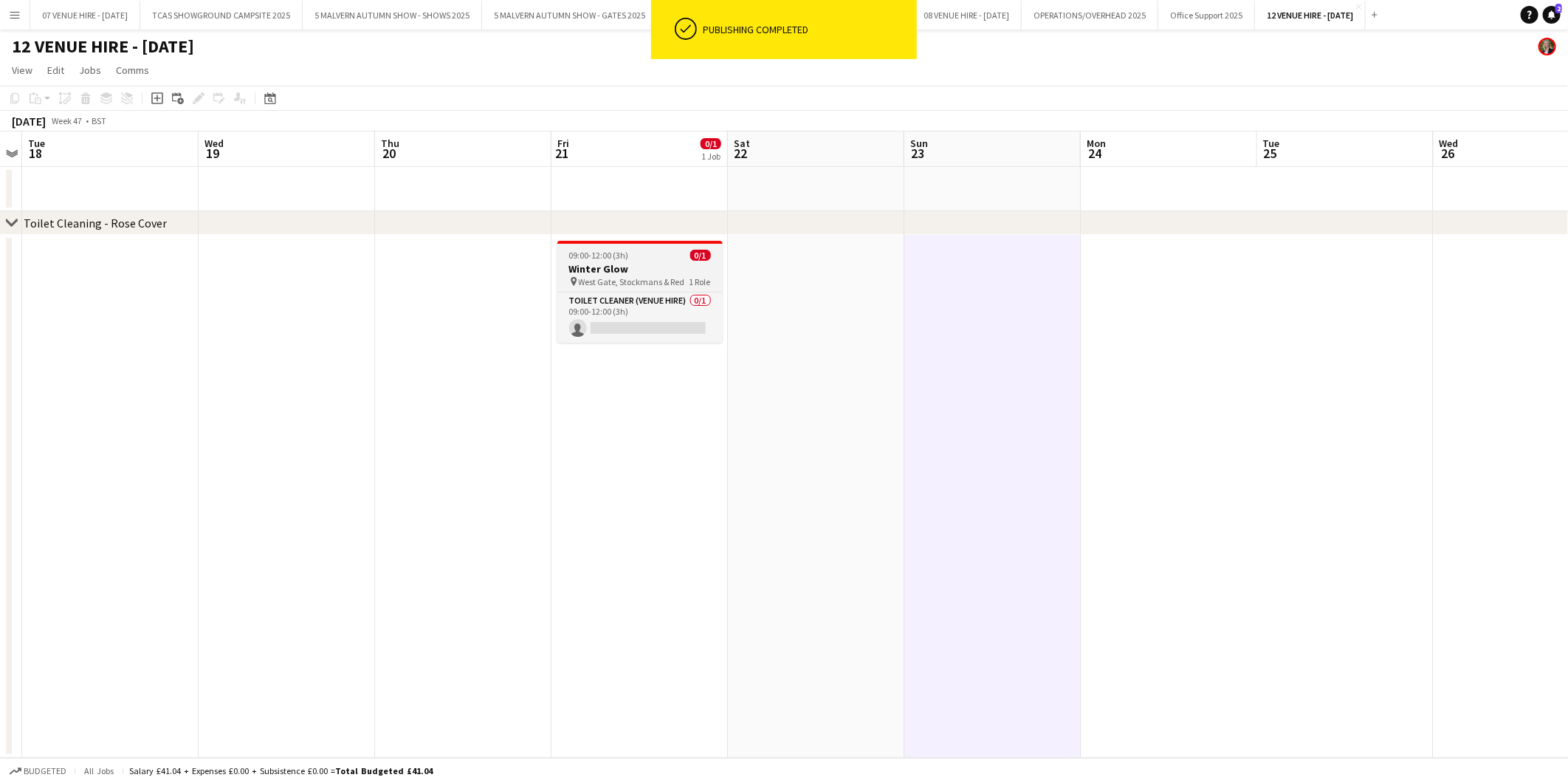
click at [597, 270] on h3 "Winter Glow" at bounding box center [640, 269] width 165 height 13
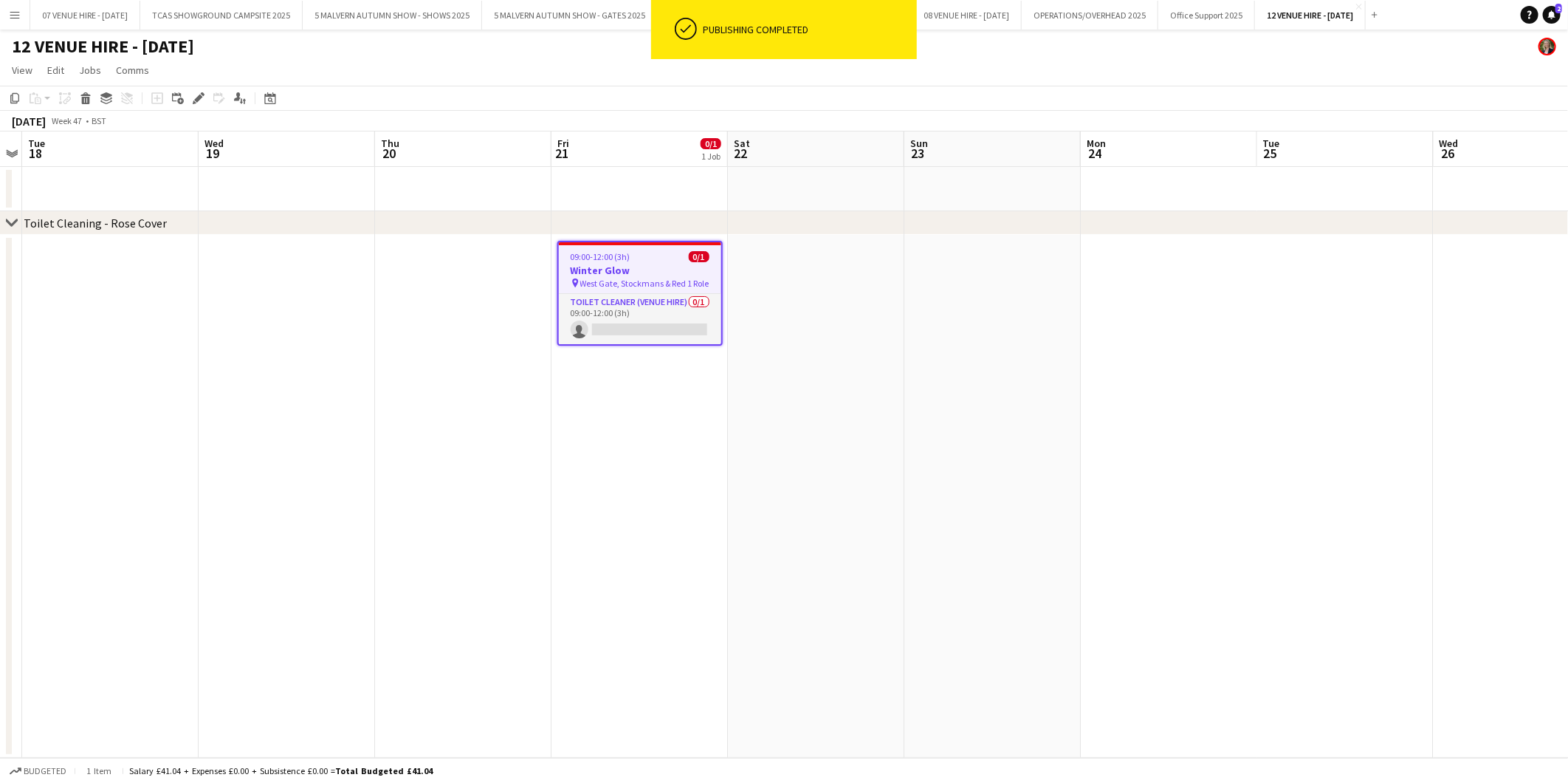
click at [775, 291] on app-date-cell at bounding box center [816, 496] width 176 height 523
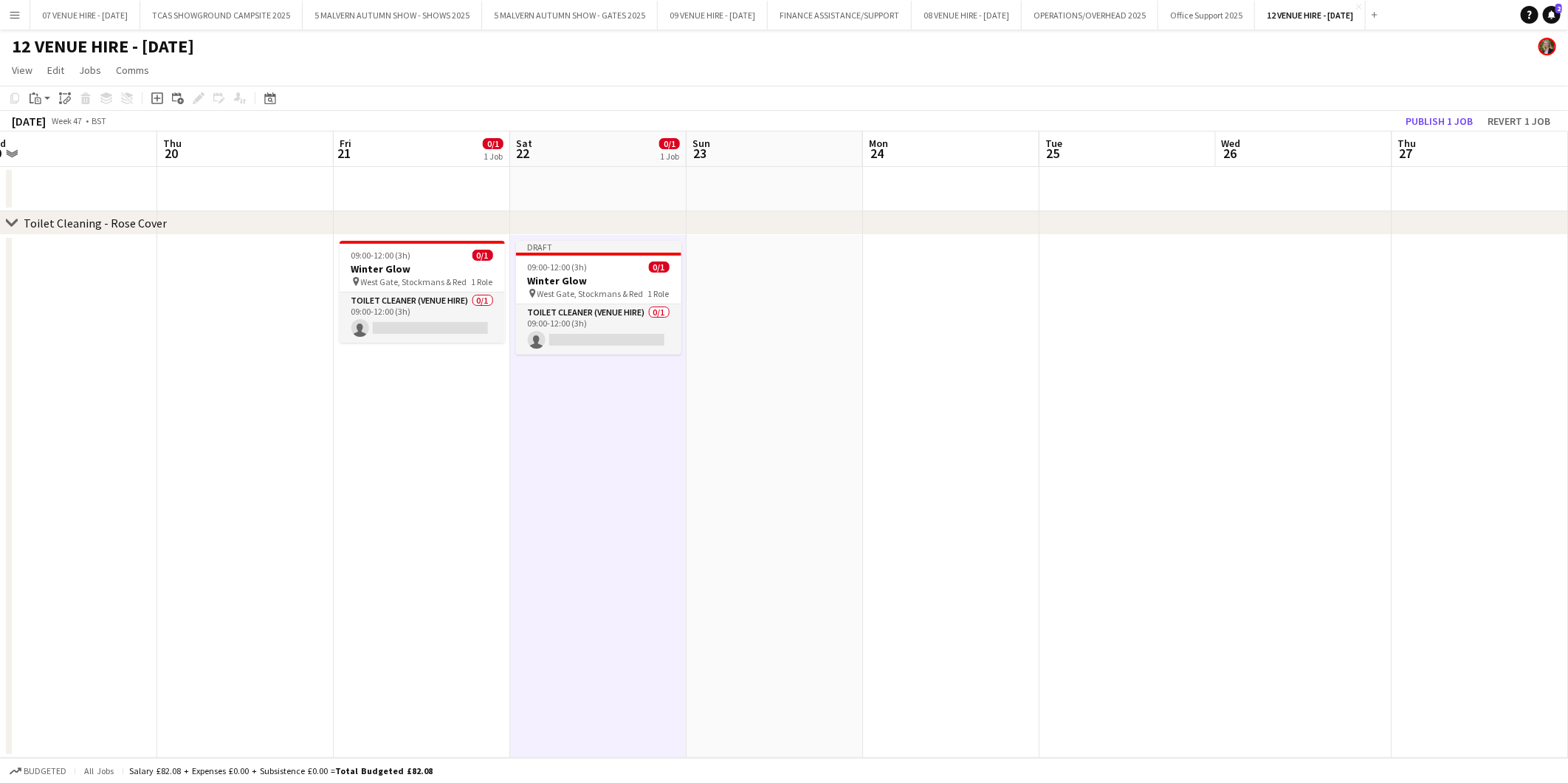
scroll to position [0, 549]
drag, startPoint x: 1023, startPoint y: 278, endPoint x: 805, endPoint y: 297, distance: 218.8
click at [805, 297] on app-calendar-viewport "Sun 16 Mon 17 Tue 18 Wed 19 Thu 20 Fri 21 0/1 1 Job Sat 22 0/1 1 Job Sun 23 Mon…" at bounding box center [784, 444] width 1568 height 627
click at [736, 285] on app-date-cell at bounding box center [774, 496] width 176 height 523
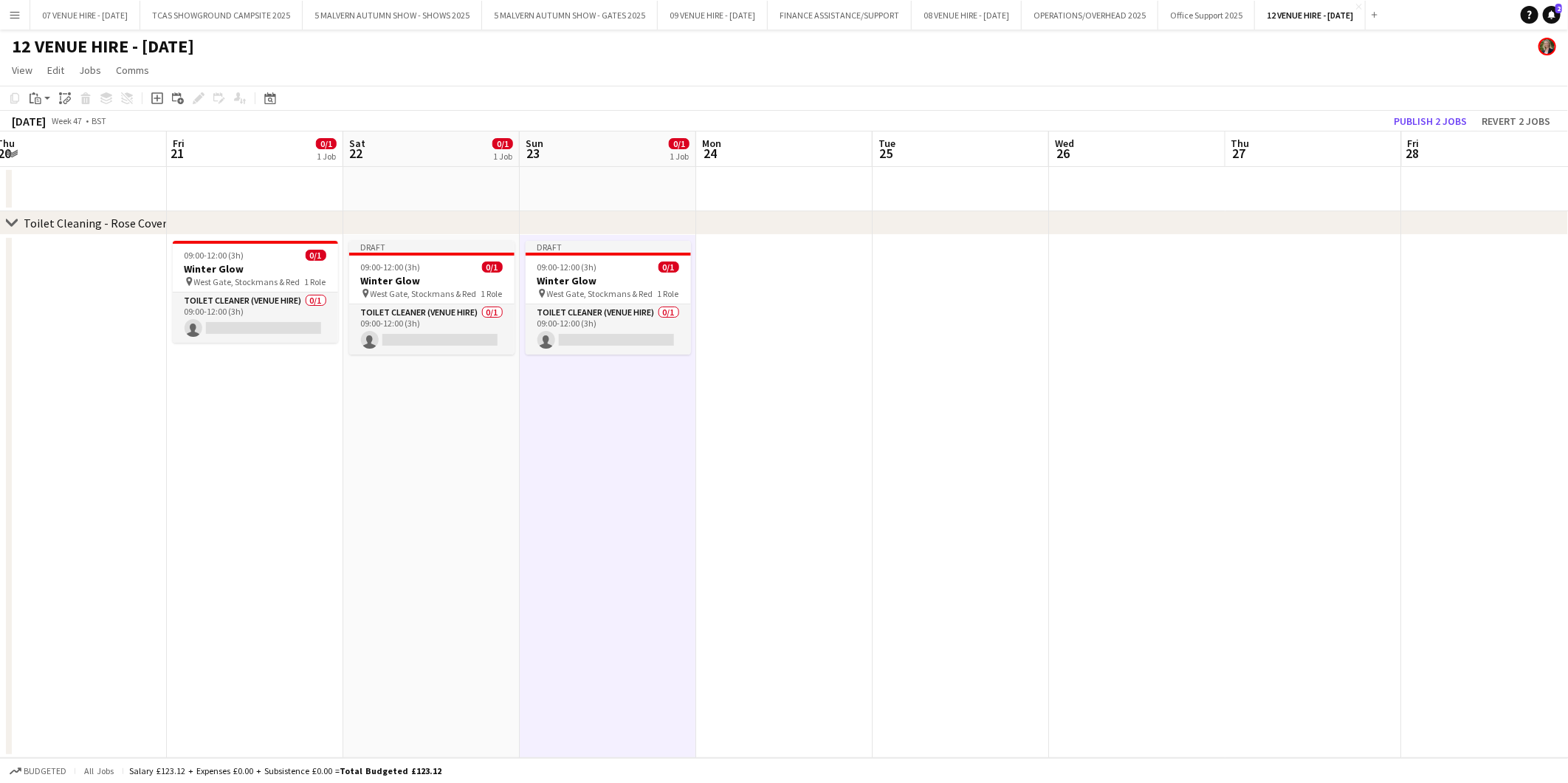
scroll to position [0, 609]
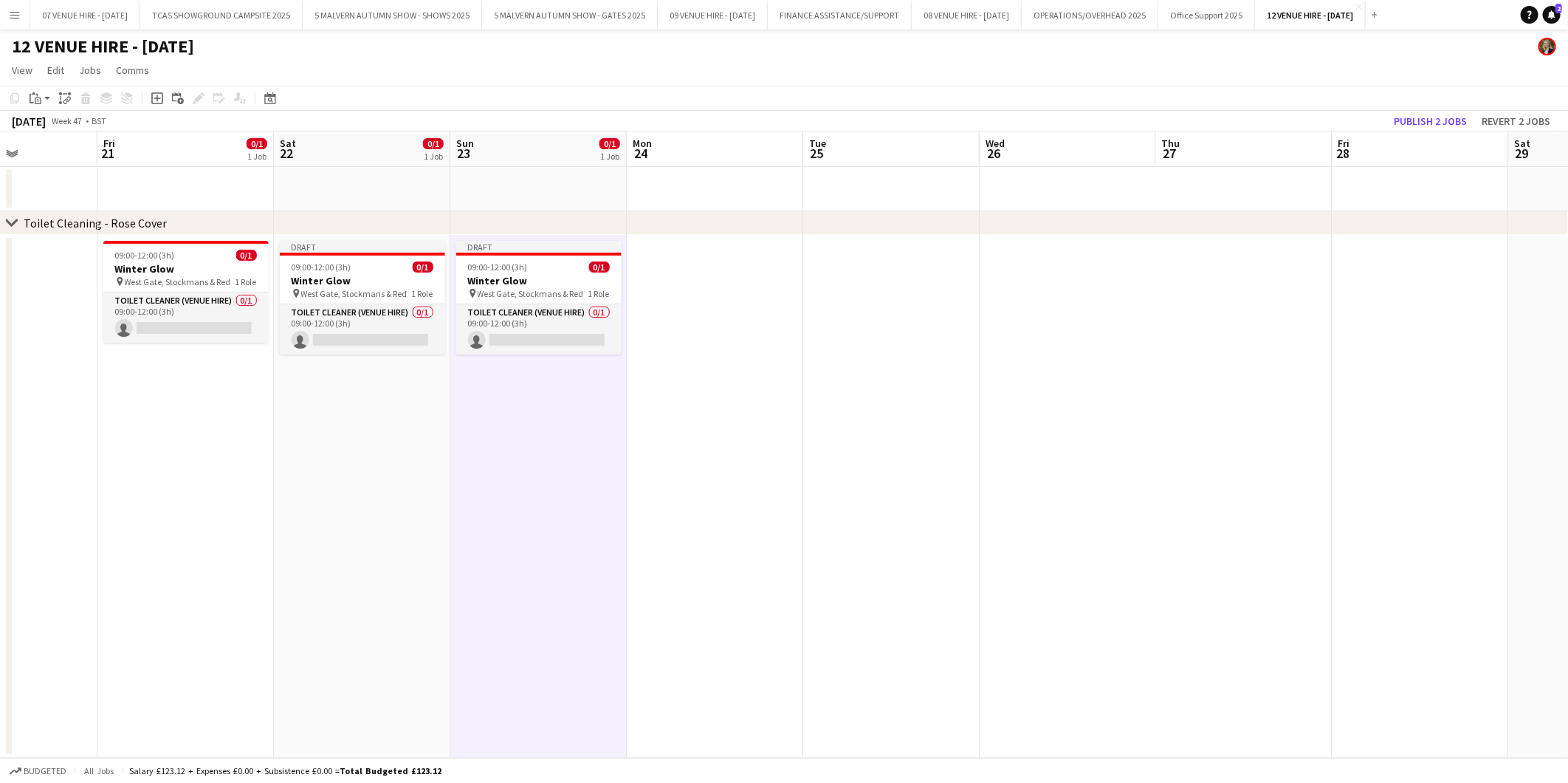
drag, startPoint x: 904, startPoint y: 268, endPoint x: 669, endPoint y: 277, distance: 235.2
click at [669, 277] on app-calendar-viewport "Mon 17 Tue 18 Wed 19 Thu 20 Fri 21 0/1 1 Job Sat 22 0/1 1 Job Sun 23 0/1 1 Job …" at bounding box center [784, 444] width 1568 height 627
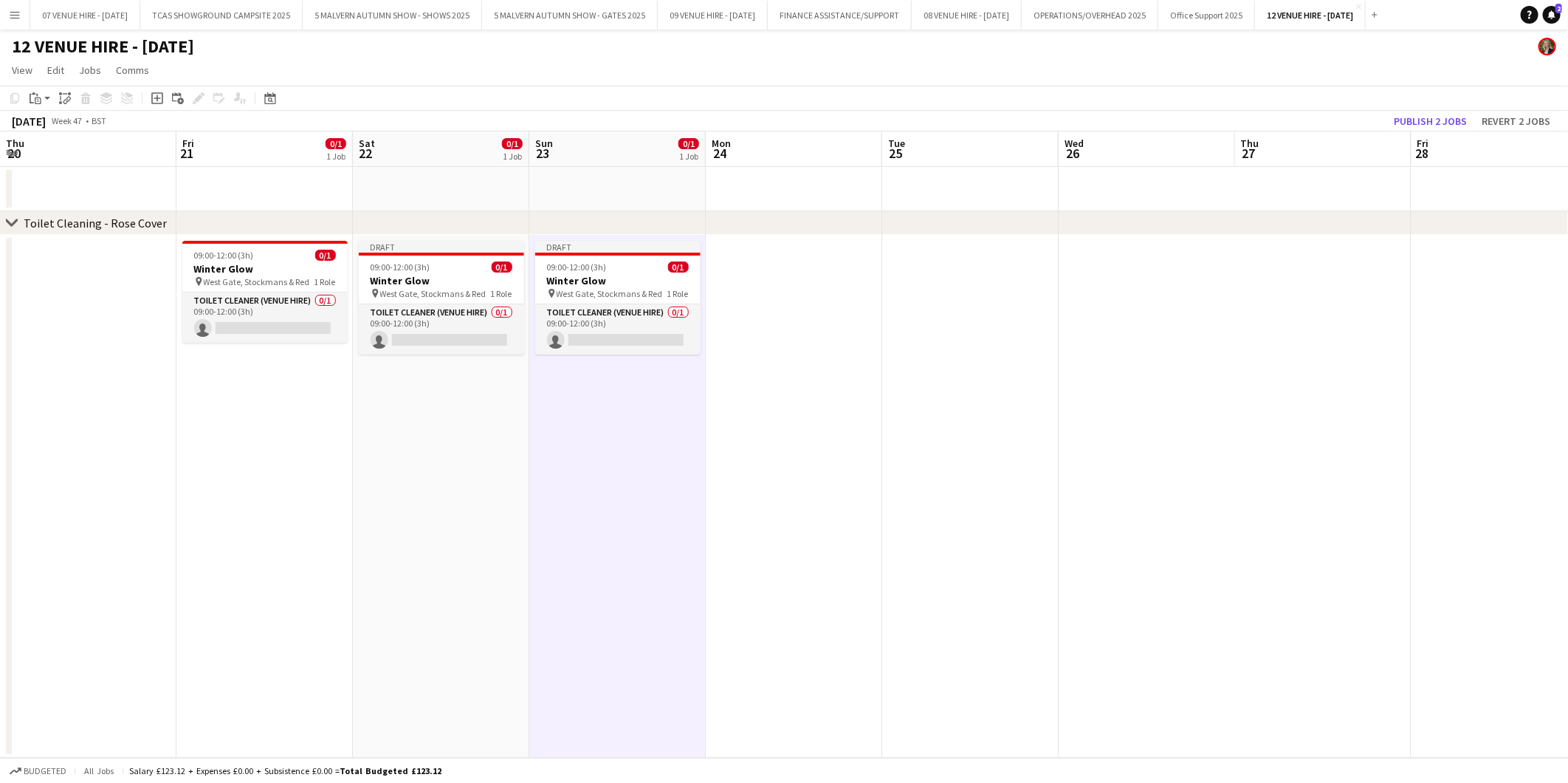
scroll to position [0, 454]
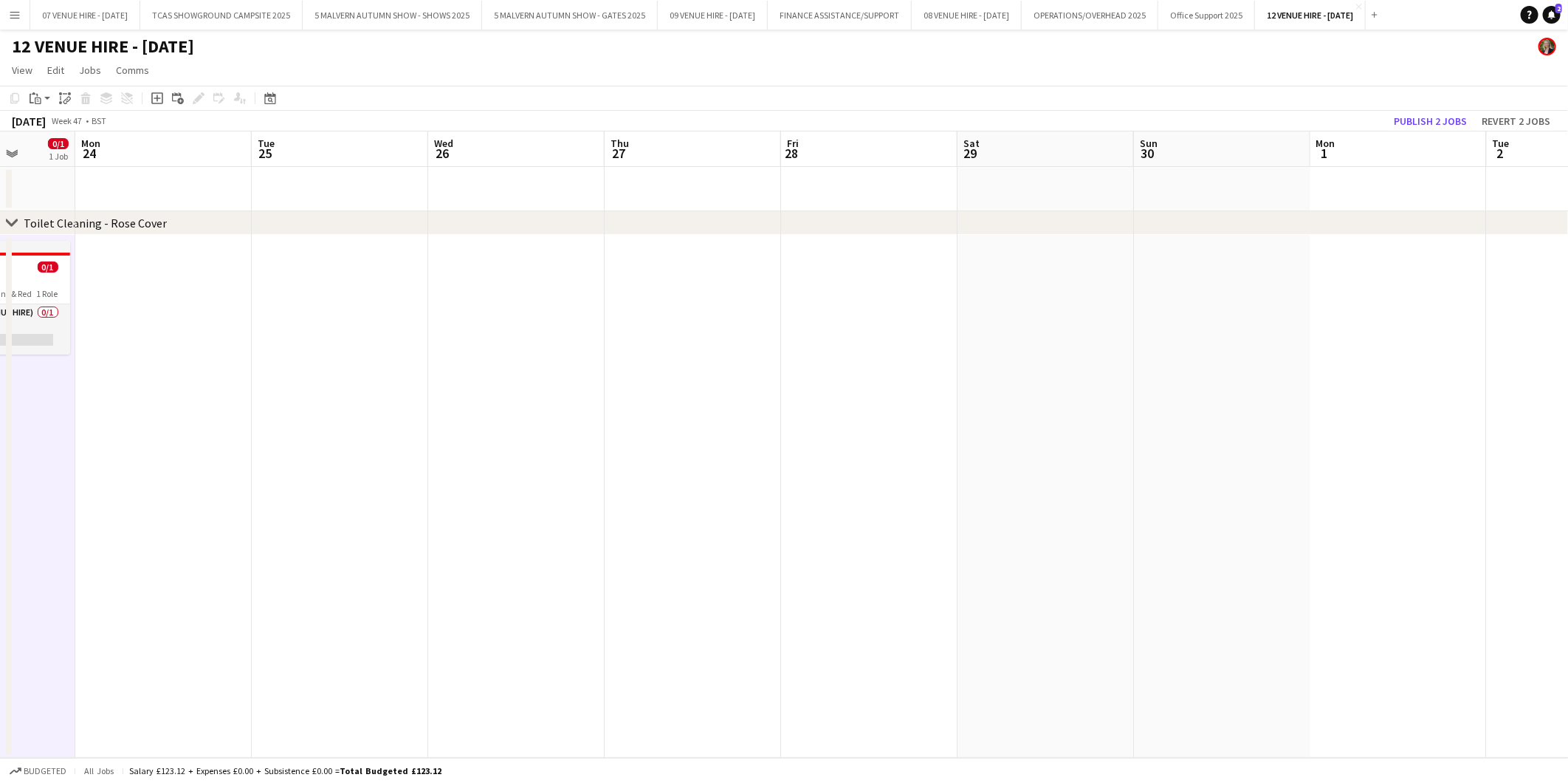
drag, startPoint x: 1049, startPoint y: 274, endPoint x: 497, endPoint y: 290, distance: 552.2
click at [497, 290] on app-calendar-viewport "Fri 21 0/1 1 Job Sat 22 0/1 1 Job Sun 23 0/1 1 Job Mon 24 Tue 25 Wed 26 Thu 27 …" at bounding box center [784, 444] width 1568 height 627
click at [839, 275] on app-date-cell at bounding box center [870, 496] width 176 height 523
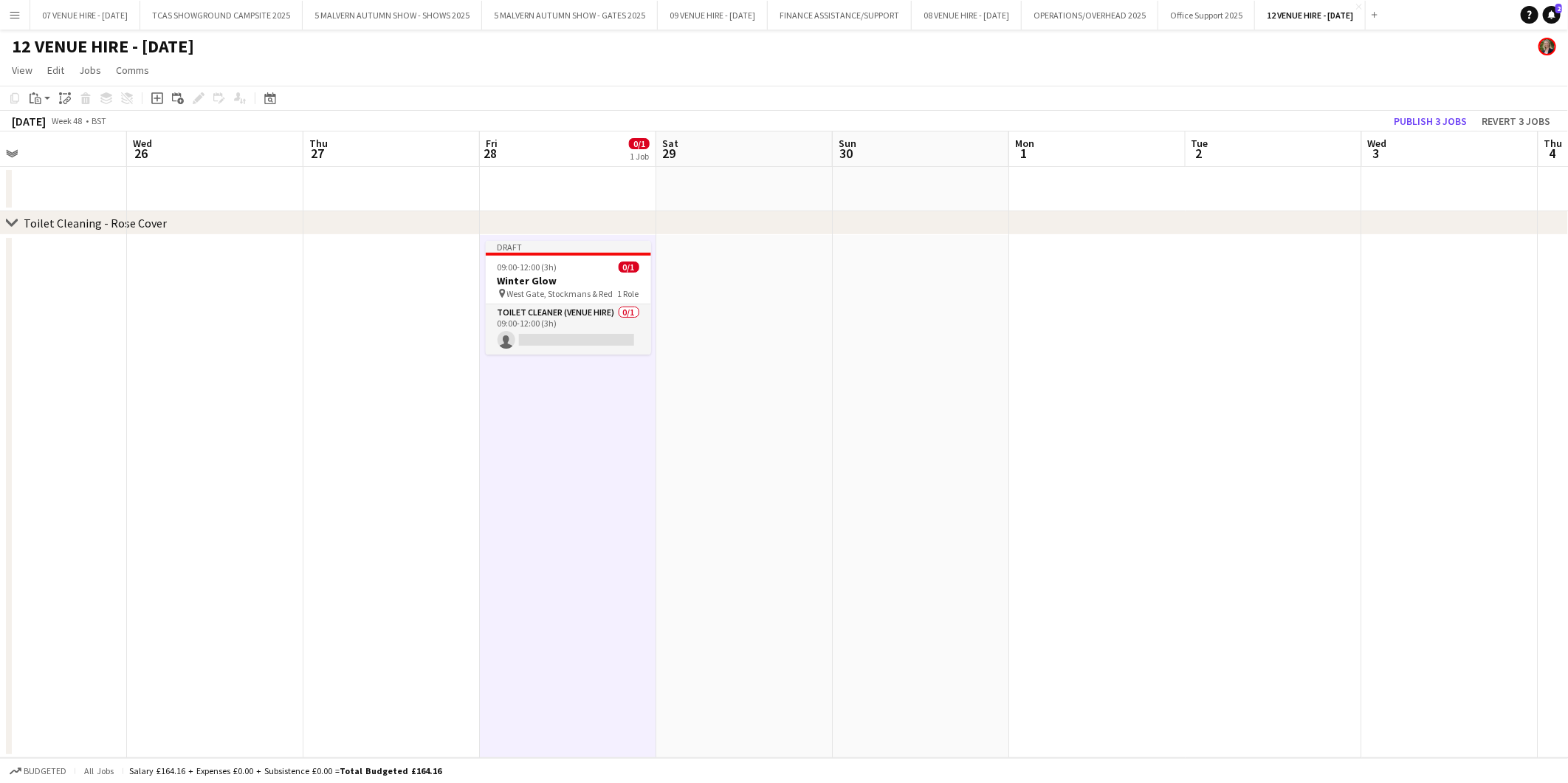
scroll to position [0, 613]
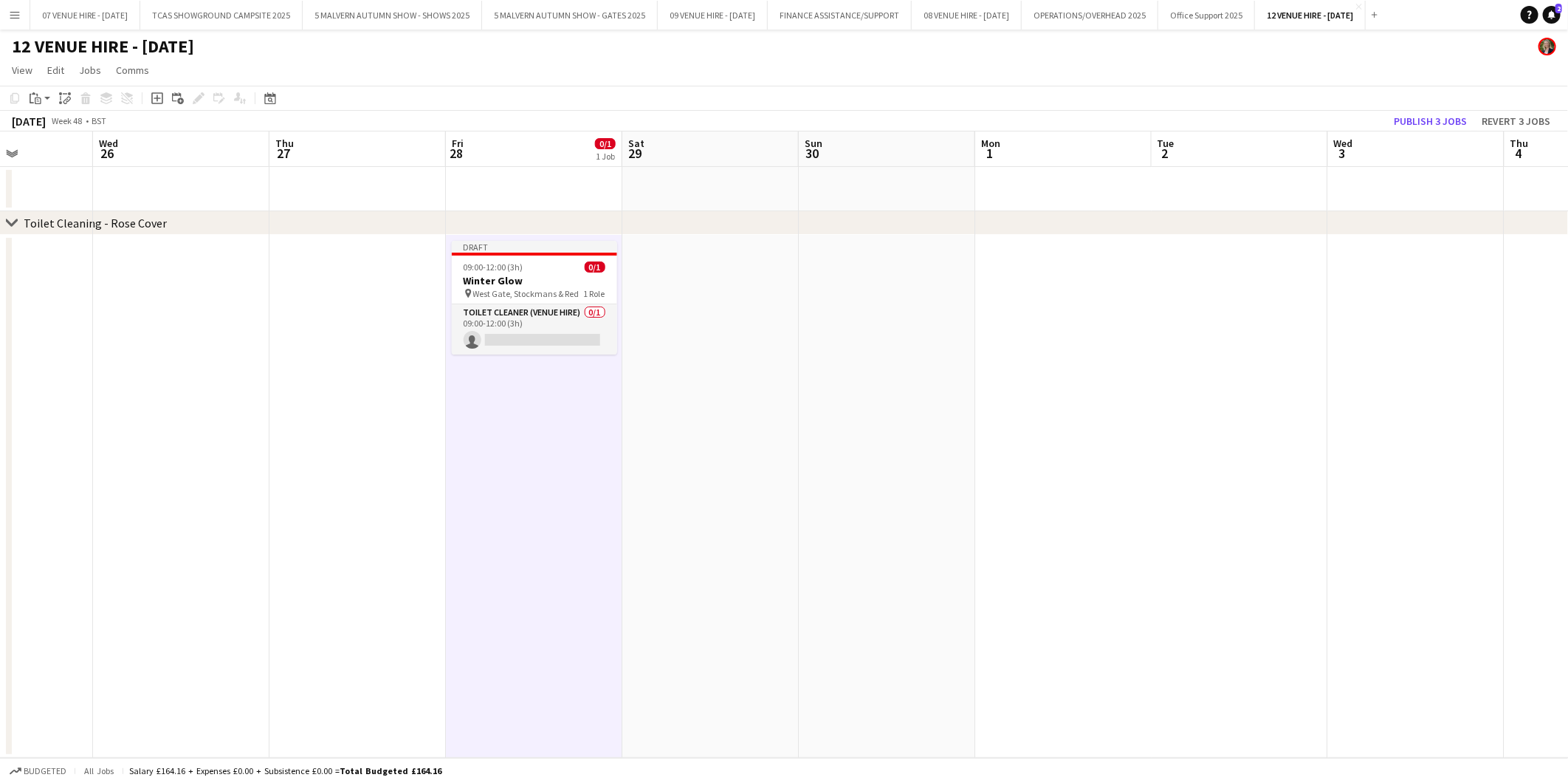
drag, startPoint x: 1370, startPoint y: 276, endPoint x: 1036, endPoint y: 303, distance: 335.1
click at [1036, 303] on app-calendar-viewport "Sat 22 0/1 1 Job Sun 23 0/1 1 Job Mon 24 Tue 25 Wed 26 Thu 27 Fri 28 0/1 1 Job …" at bounding box center [784, 444] width 1568 height 627
click at [684, 286] on app-date-cell at bounding box center [711, 496] width 176 height 523
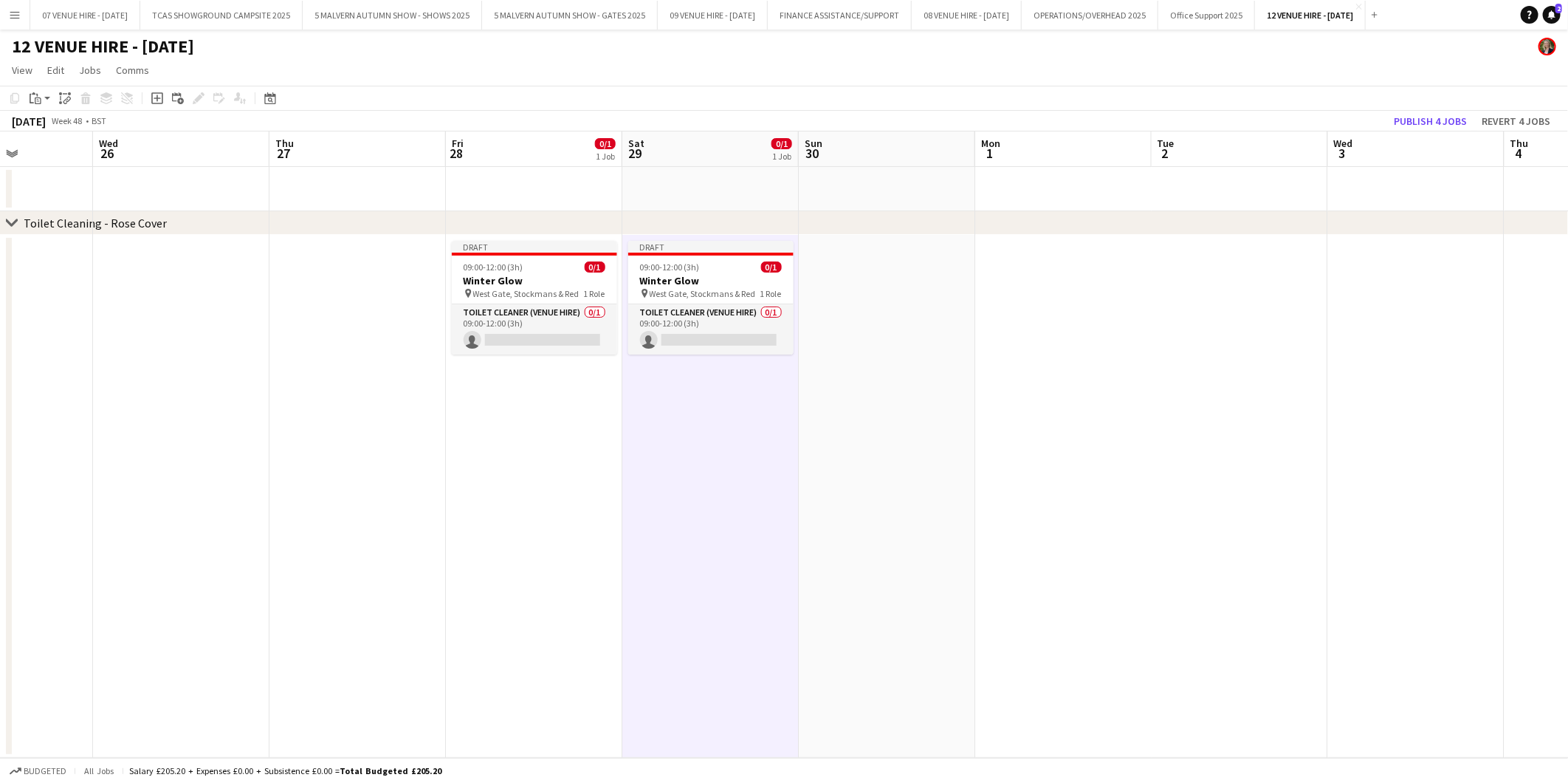
click at [898, 304] on app-date-cell at bounding box center [887, 496] width 176 height 523
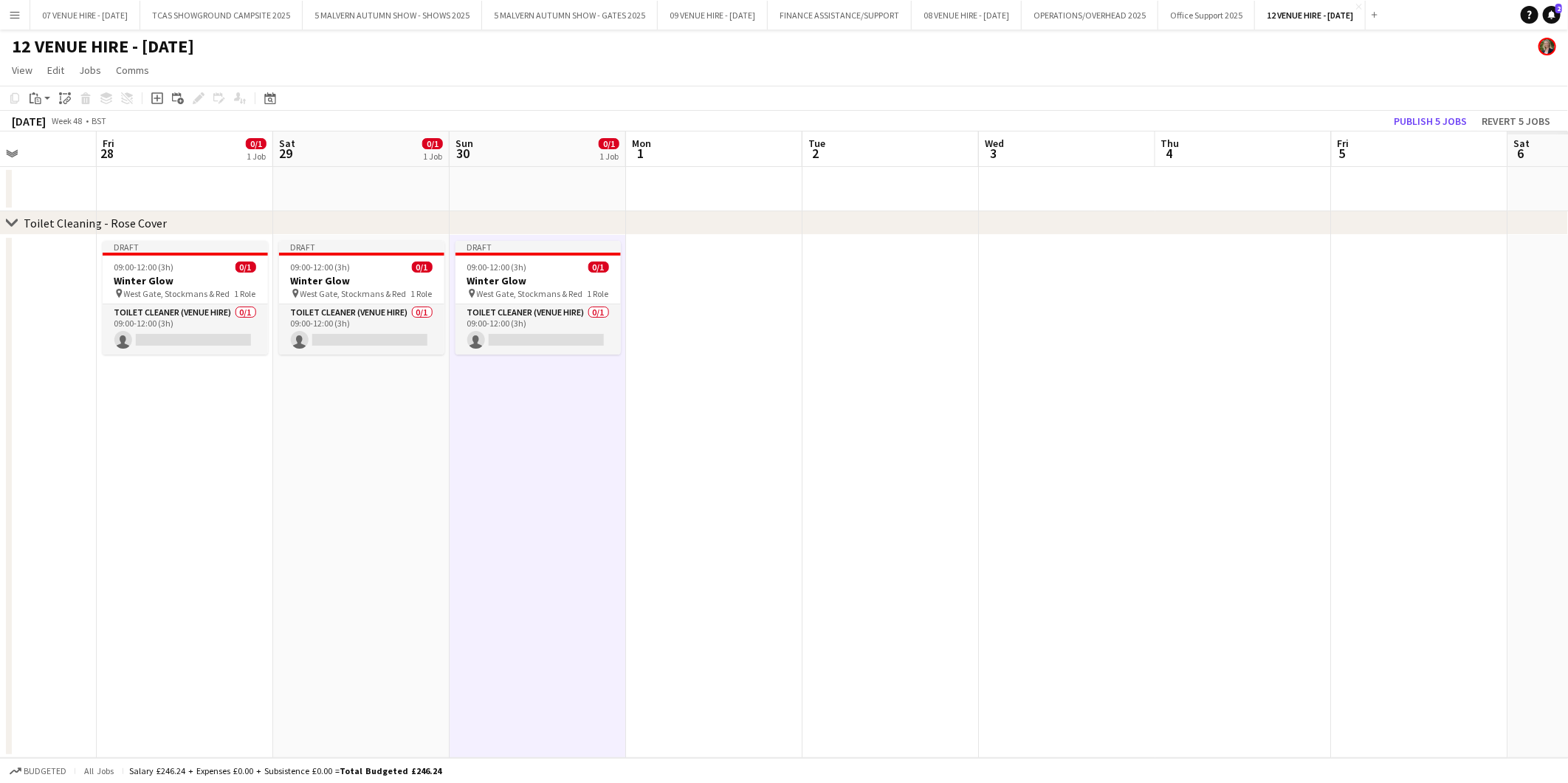
scroll to position [0, 466]
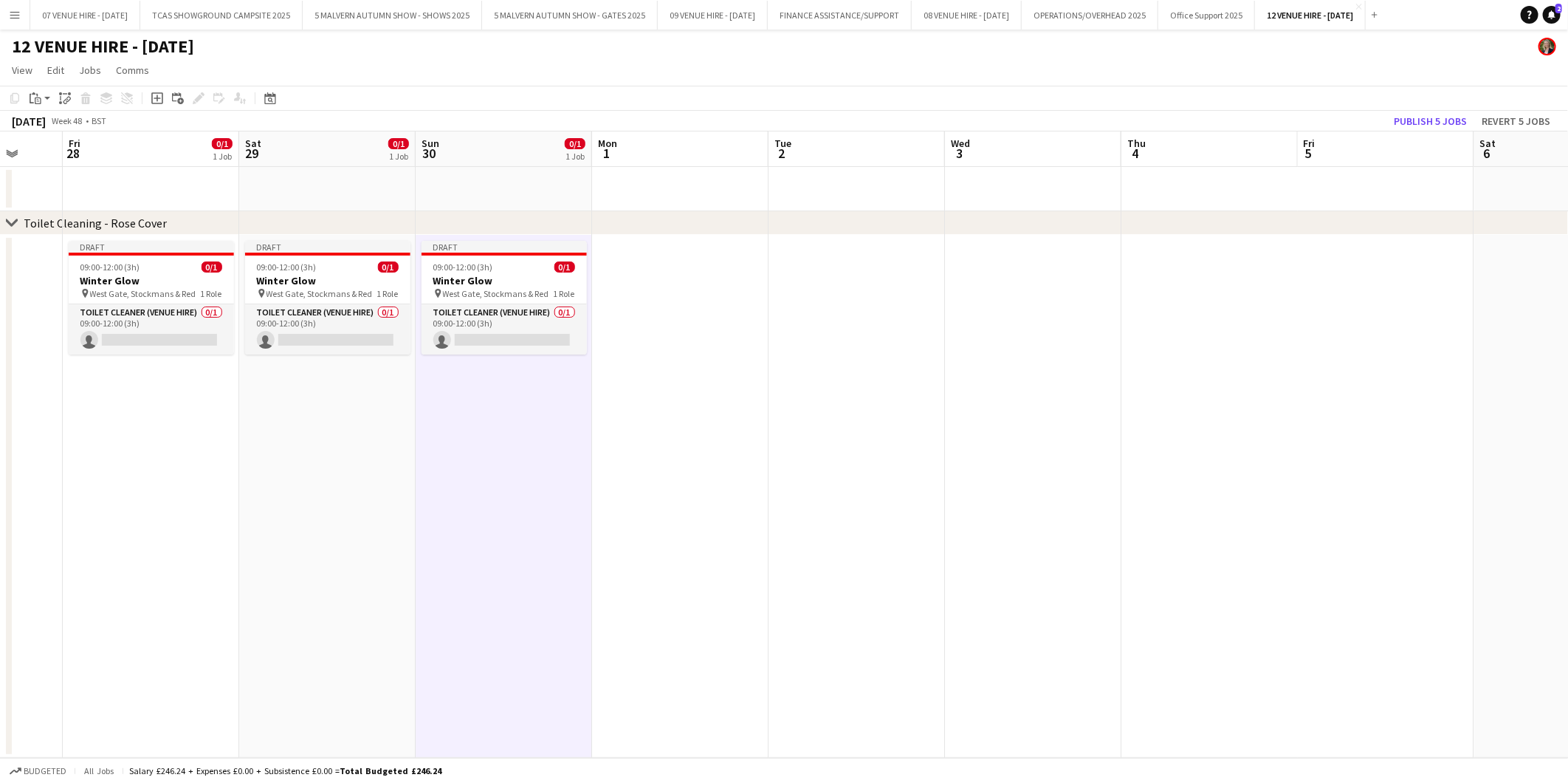
drag, startPoint x: 1142, startPoint y: 271, endPoint x: 759, endPoint y: 271, distance: 383.0
click at [759, 271] on app-calendar-viewport "Tue 25 Wed 26 Thu 27 Fri 28 0/1 1 Job Sat 29 0/1 1 Job Sun 30 0/1 1 Job Mon 1 T…" at bounding box center [784, 444] width 1568 height 627
click at [1334, 268] on app-date-cell at bounding box center [1386, 496] width 176 height 523
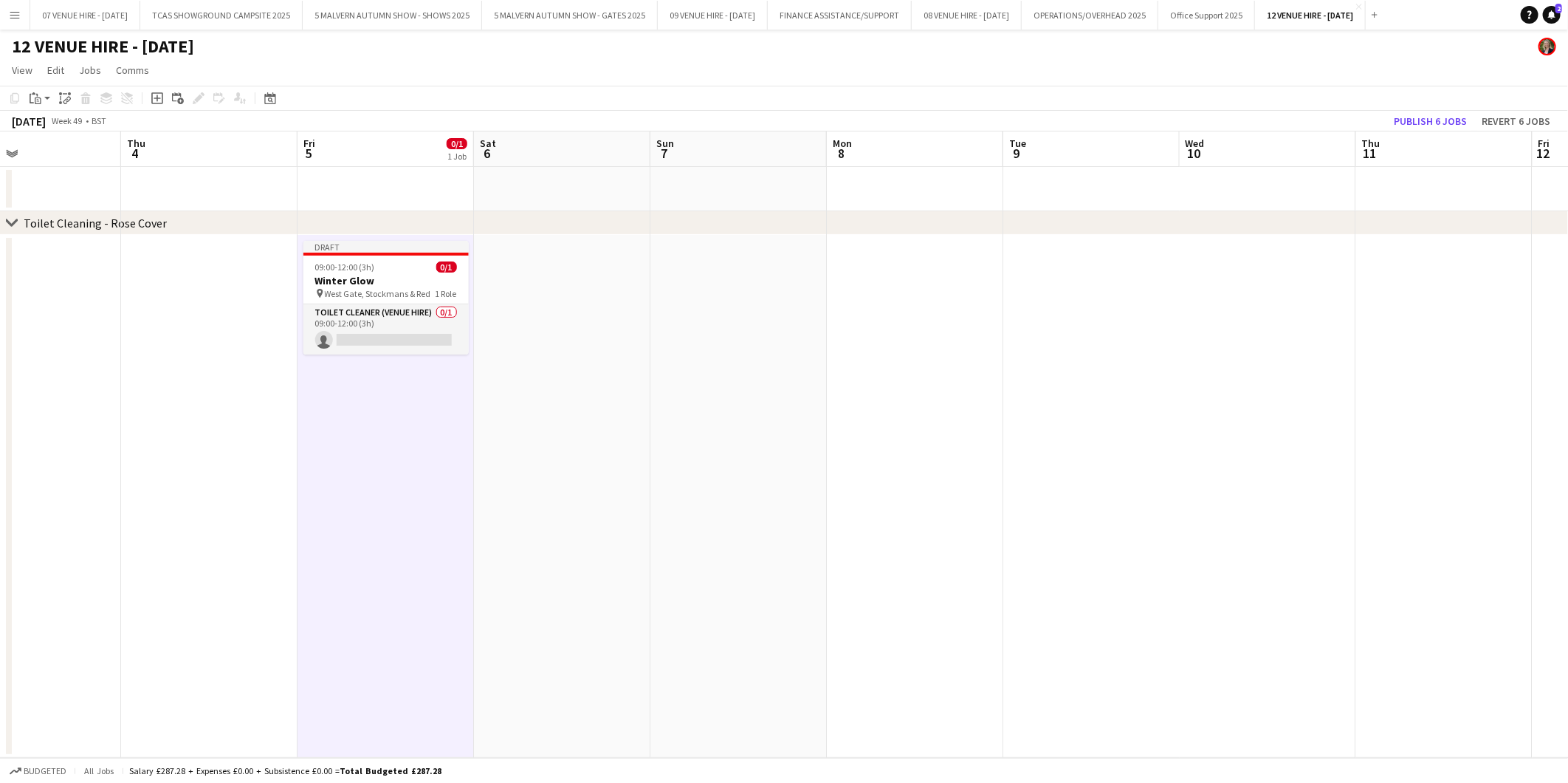
scroll to position [0, 587]
drag, startPoint x: 1341, startPoint y: 279, endPoint x: 338, endPoint y: 290, distance: 1003.1
click at [338, 290] on app-calendar-viewport "Sun 30 0/1 1 Job Mon 1 Tue 2 Wed 3 Thu 4 Fri 5 0/1 1 Job Sat 6 Sun 7 Mon 8 Tue …" at bounding box center [784, 444] width 1568 height 627
click at [526, 283] on app-date-cell at bounding box center [560, 496] width 176 height 523
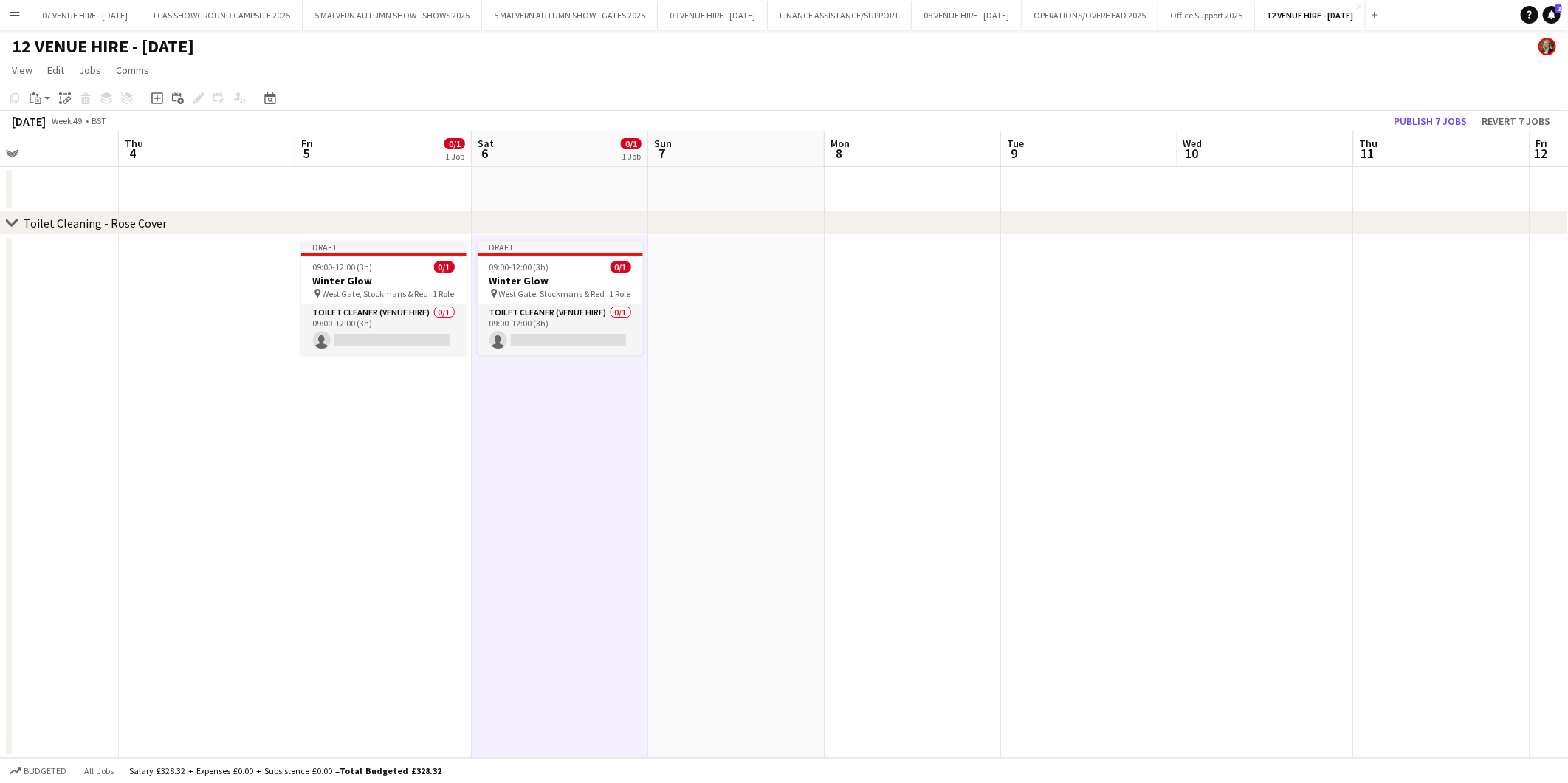
click at [735, 289] on app-date-cell at bounding box center [736, 496] width 176 height 523
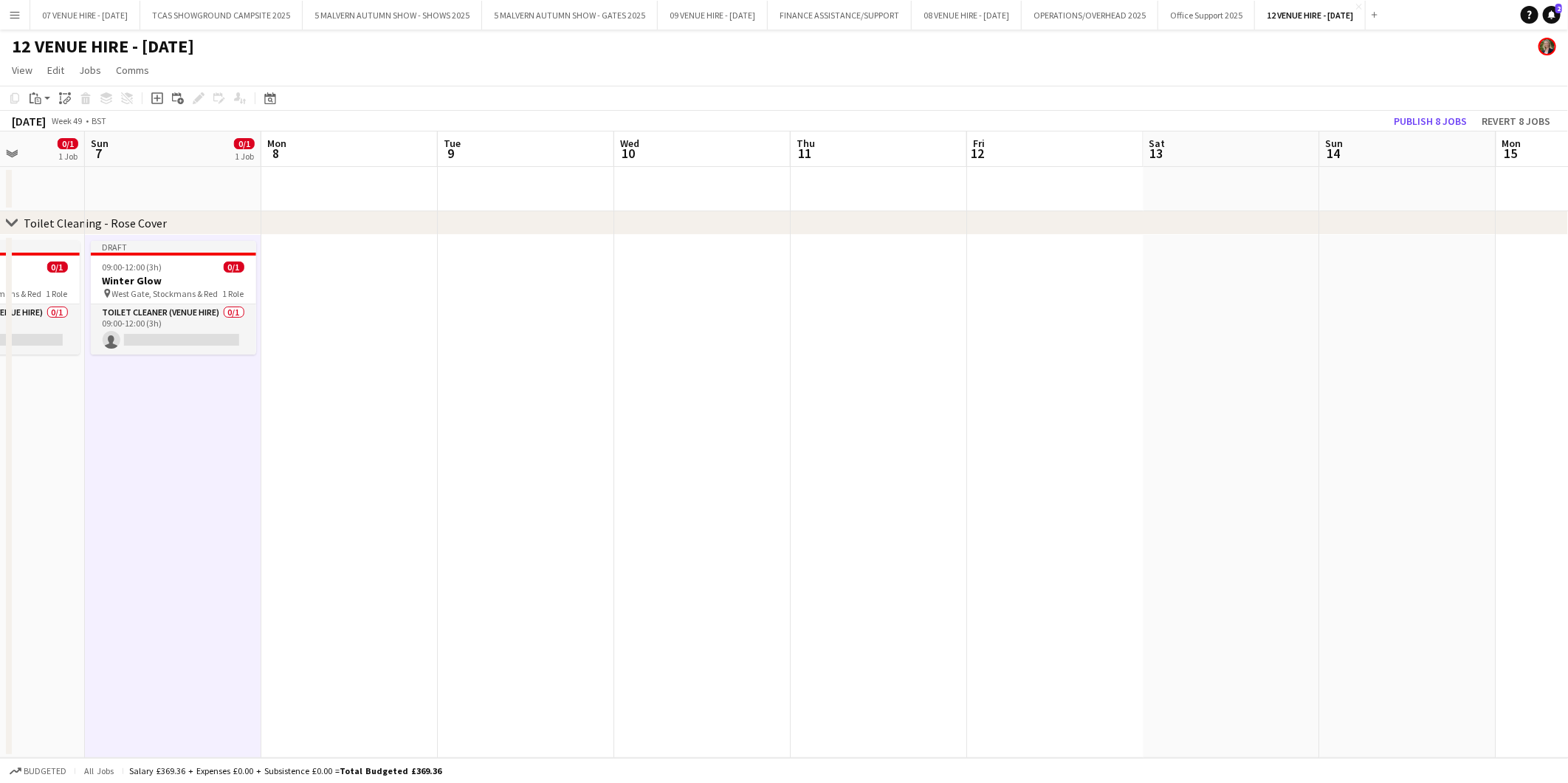
scroll to position [0, 445]
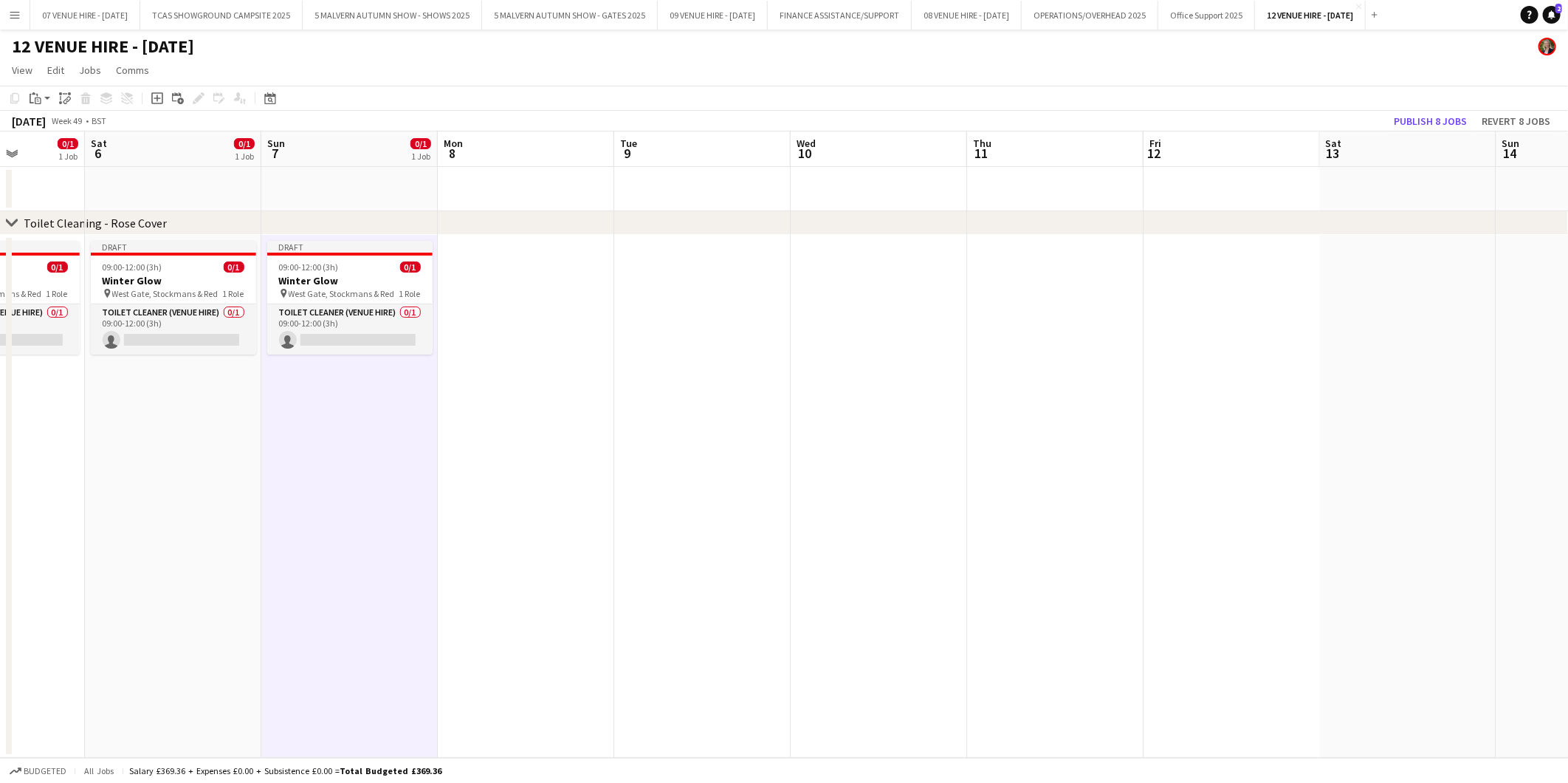
drag, startPoint x: 925, startPoint y: 283, endPoint x: 539, endPoint y: 317, distance: 387.5
click at [539, 317] on app-calendar-viewport "Wed 3 Thu 4 Fri 5 0/1 1 Job Sat 6 0/1 1 Job Sun 7 0/1 1 Job Mon 8 Tue 9 Wed 10 …" at bounding box center [784, 444] width 1568 height 627
click at [506, 274] on app-date-cell at bounding box center [526, 496] width 176 height 523
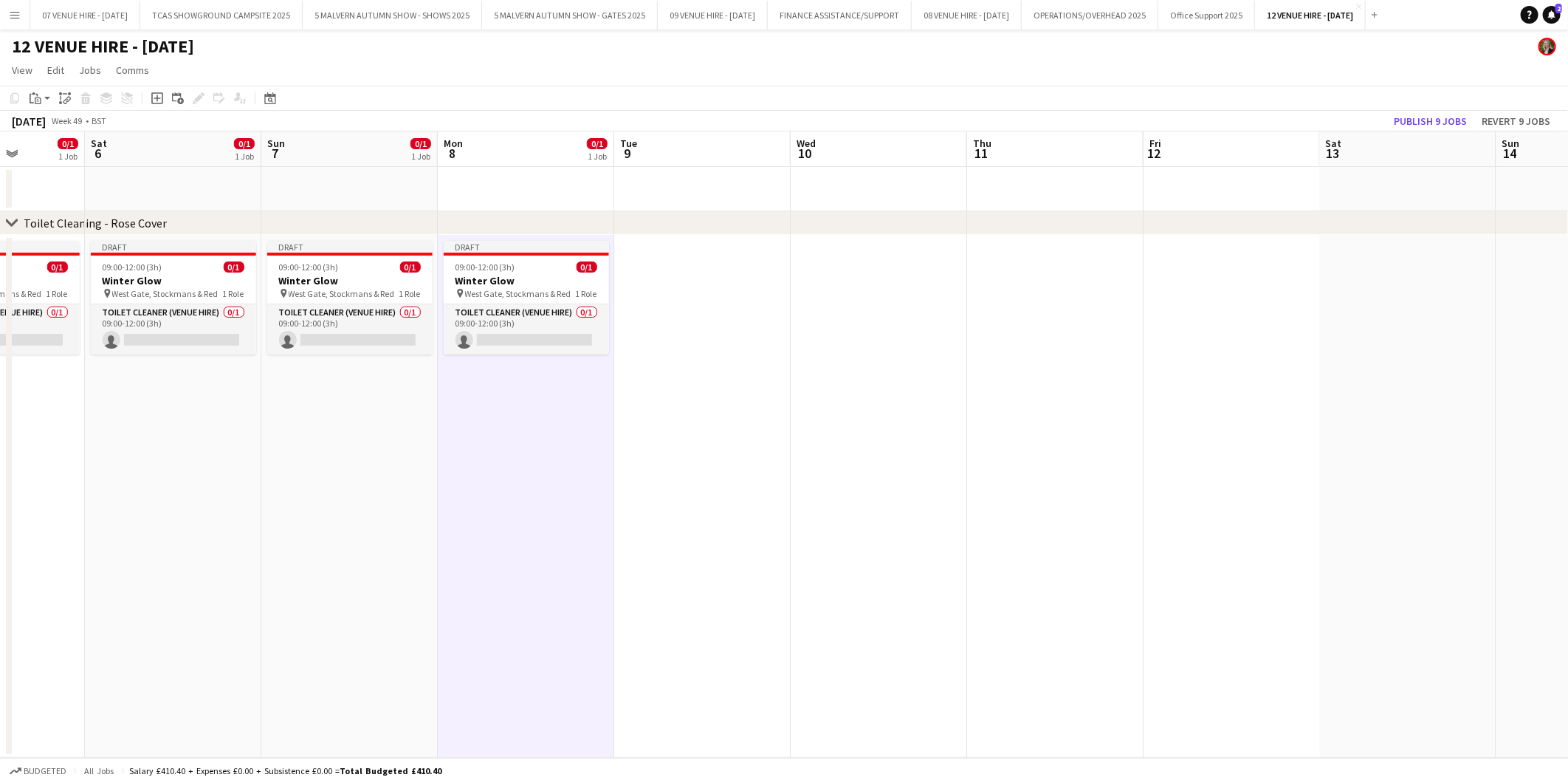
click at [689, 277] on app-date-cell at bounding box center [703, 496] width 176 height 523
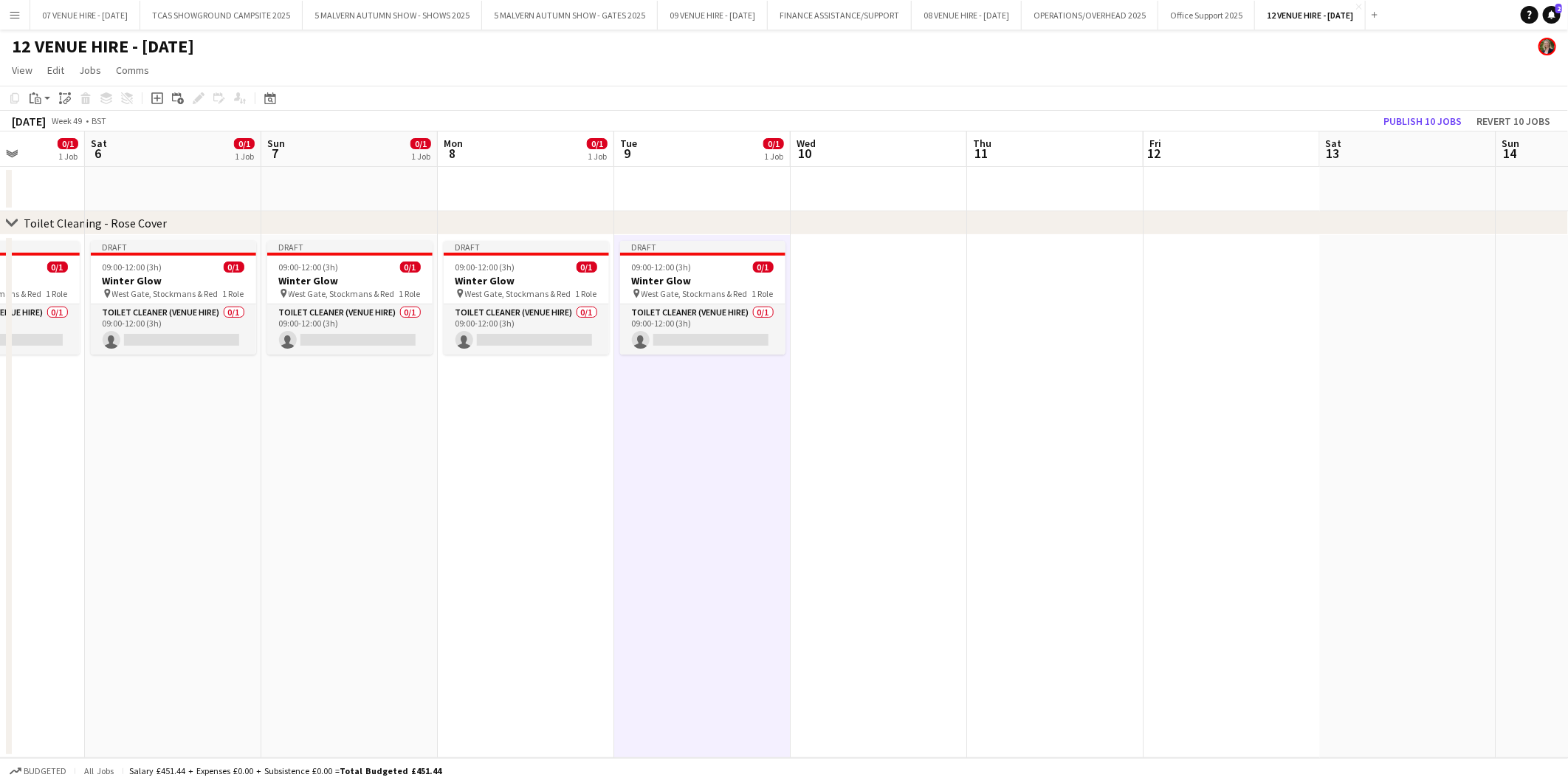
click at [847, 277] on app-date-cell at bounding box center [879, 496] width 176 height 523
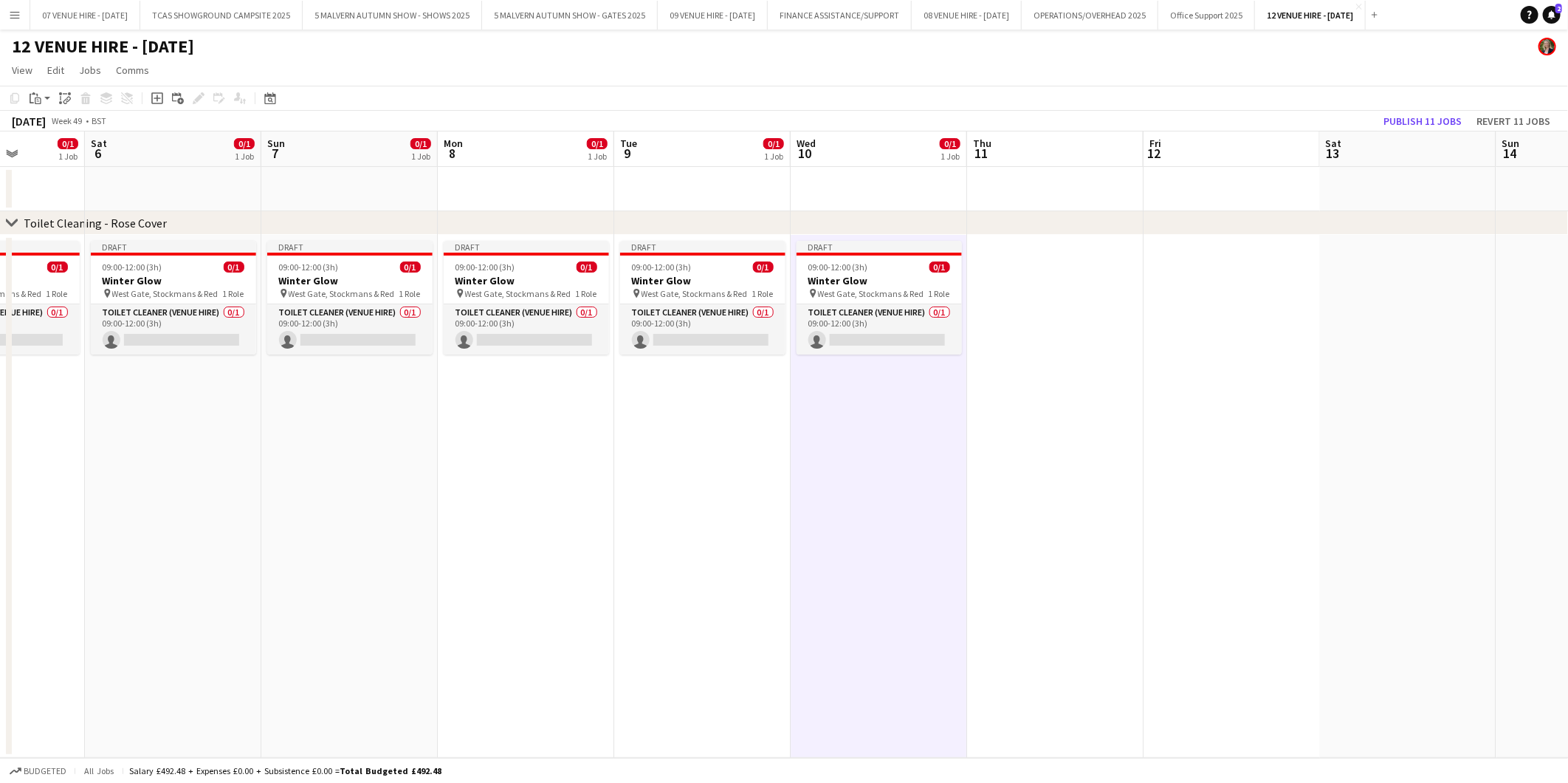
click at [1053, 274] on app-date-cell at bounding box center [1056, 496] width 176 height 523
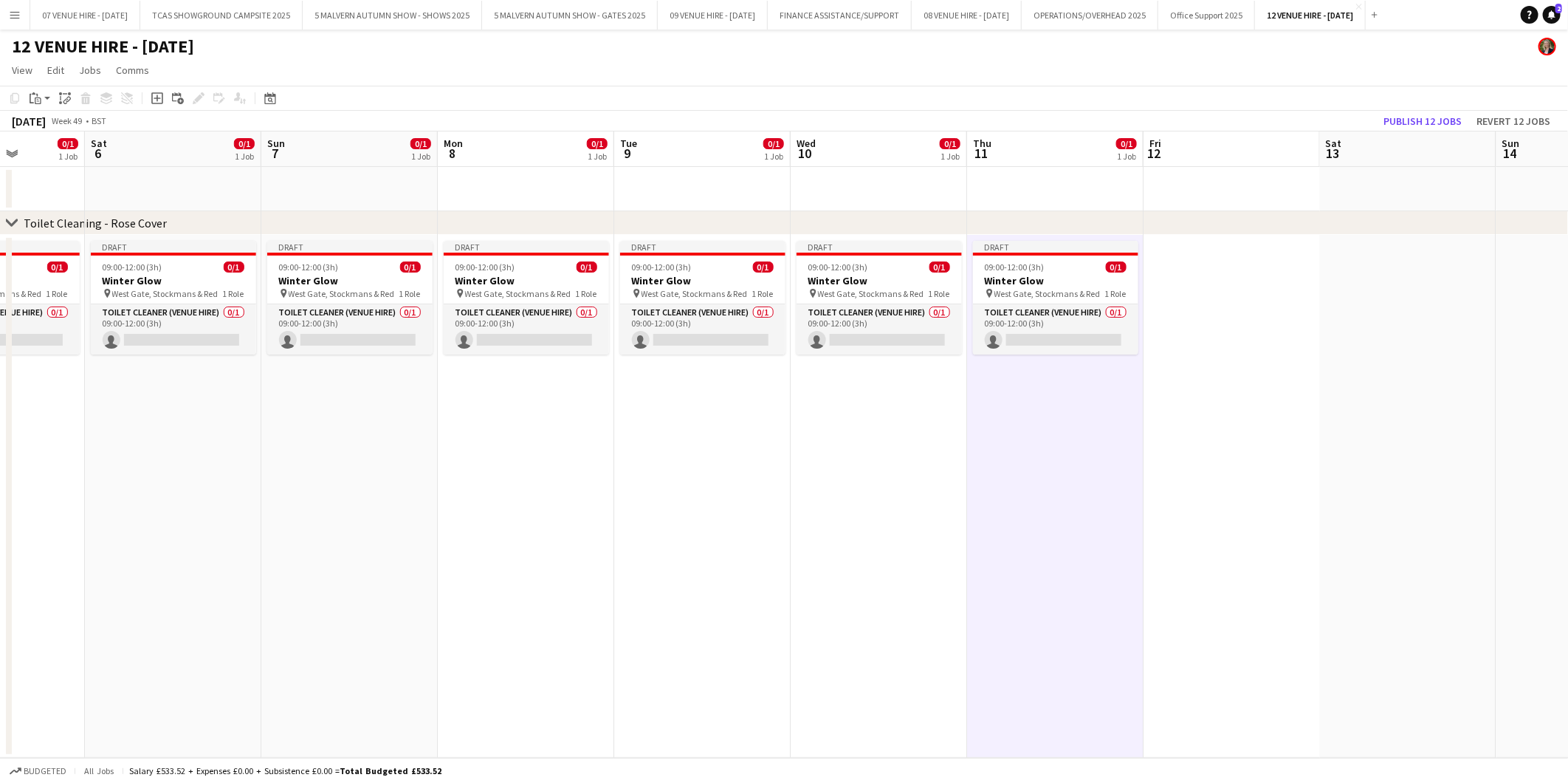
click at [1208, 280] on app-date-cell at bounding box center [1232, 496] width 176 height 523
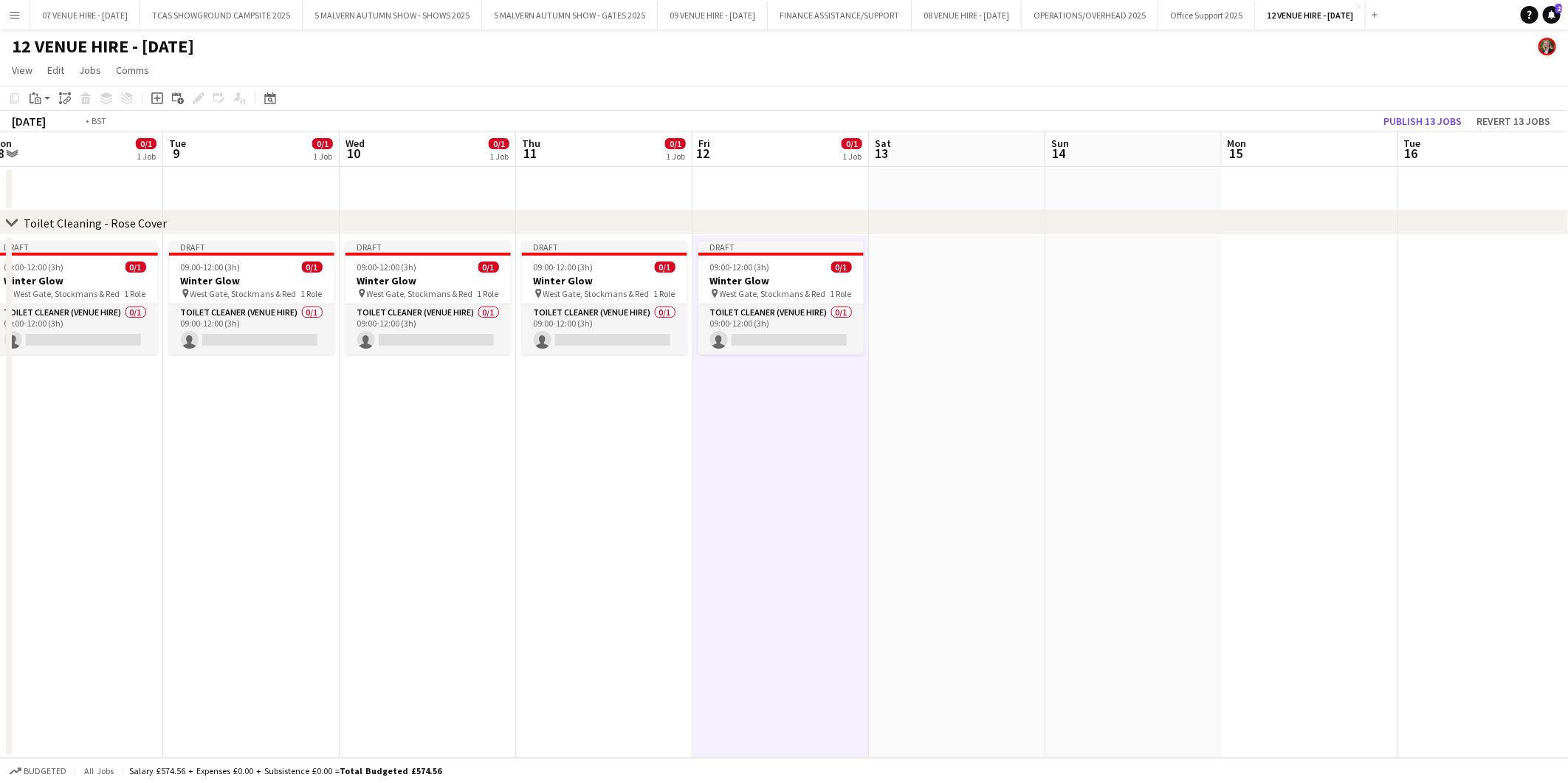
scroll to position [0, 565]
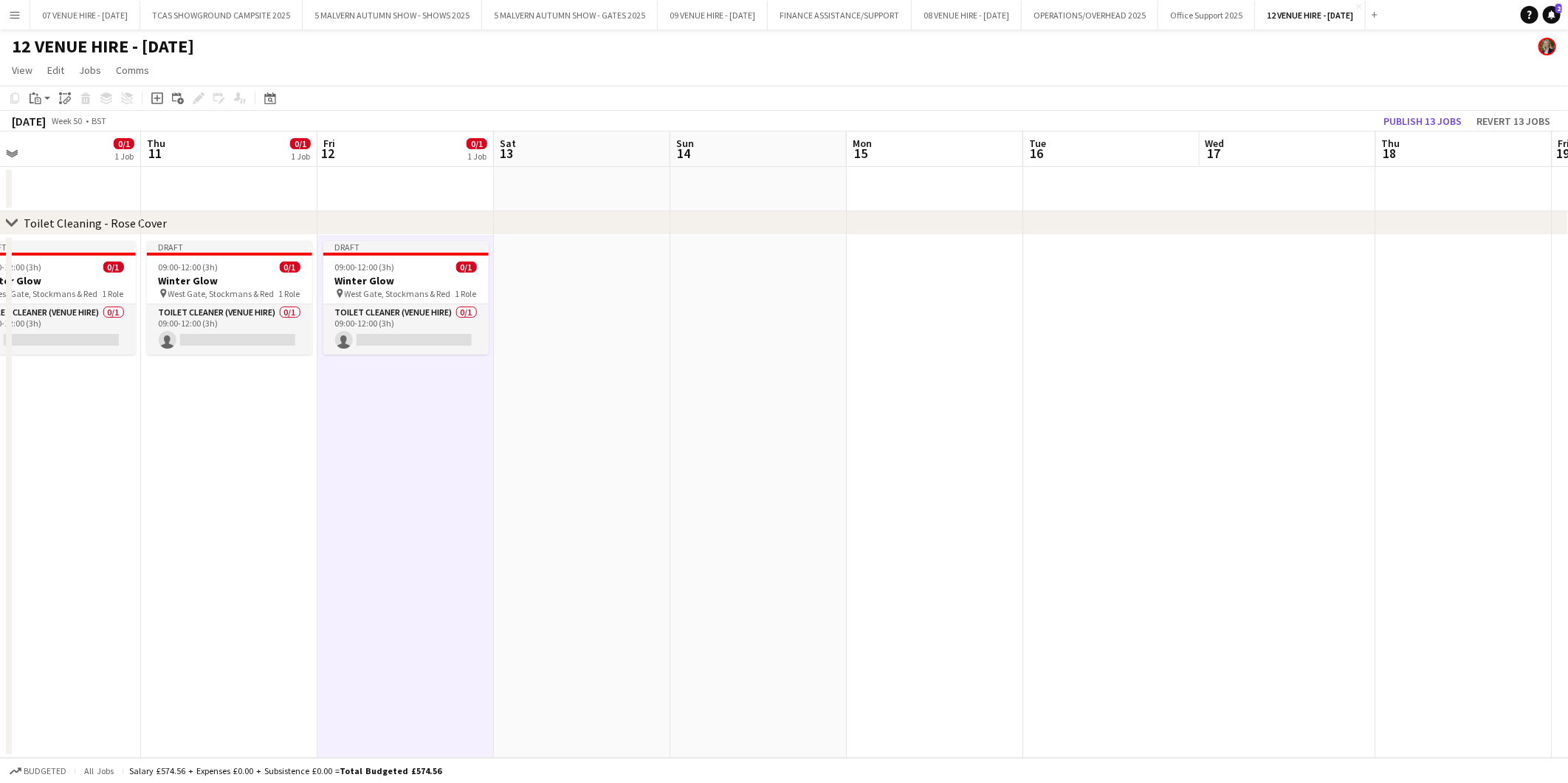
drag, startPoint x: 1230, startPoint y: 275, endPoint x: 404, endPoint y: 284, distance: 826.0
click at [404, 284] on app-calendar-viewport "Sun 7 0/1 1 Job Mon 8 0/1 1 Job Tue 9 0/1 1 Job Wed 10 0/1 1 Job Thu 11 0/1 1 J…" at bounding box center [784, 444] width 1568 height 627
click at [588, 311] on app-date-cell at bounding box center [582, 496] width 176 height 523
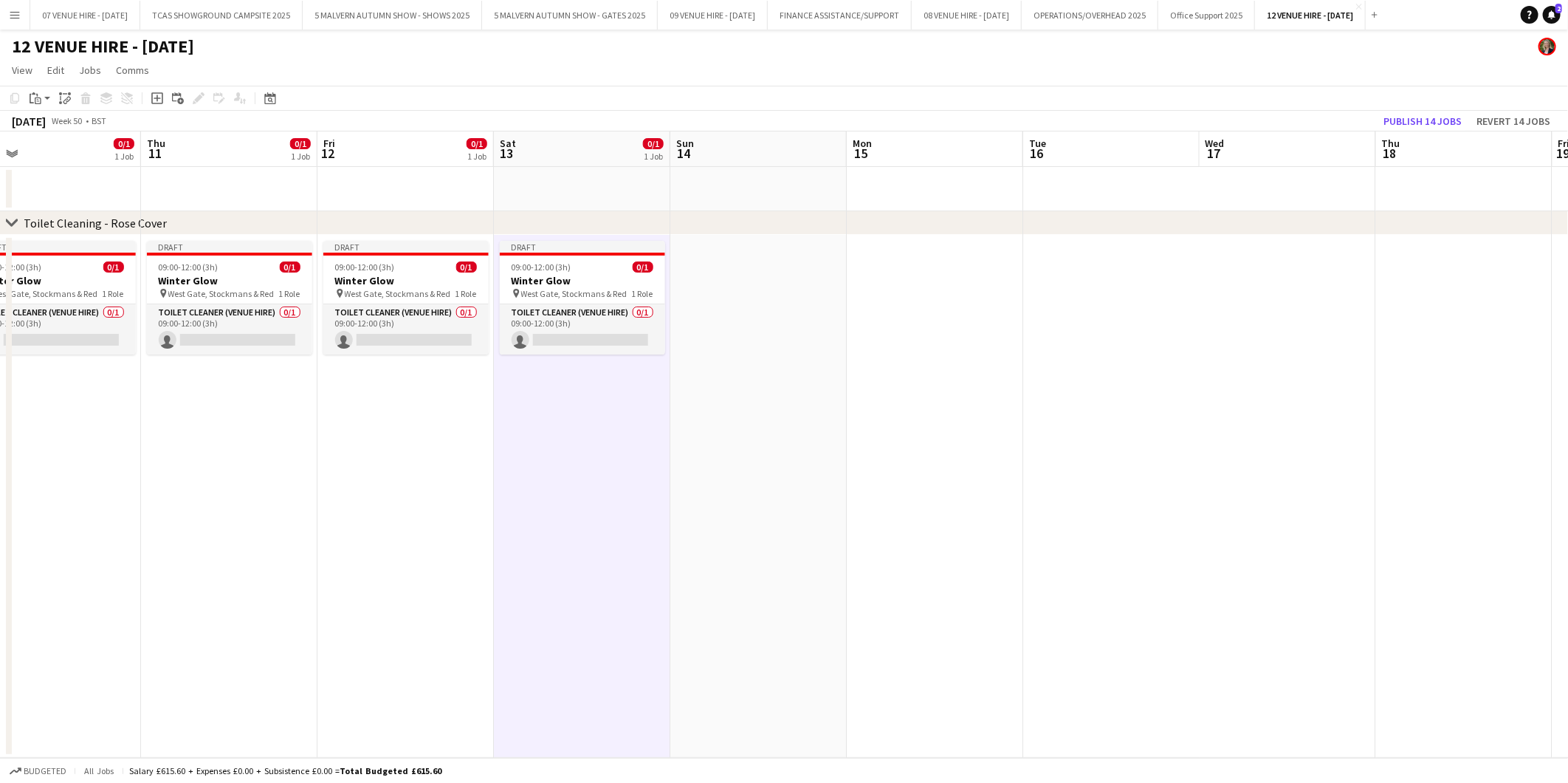
click at [750, 296] on app-date-cell at bounding box center [758, 496] width 176 height 523
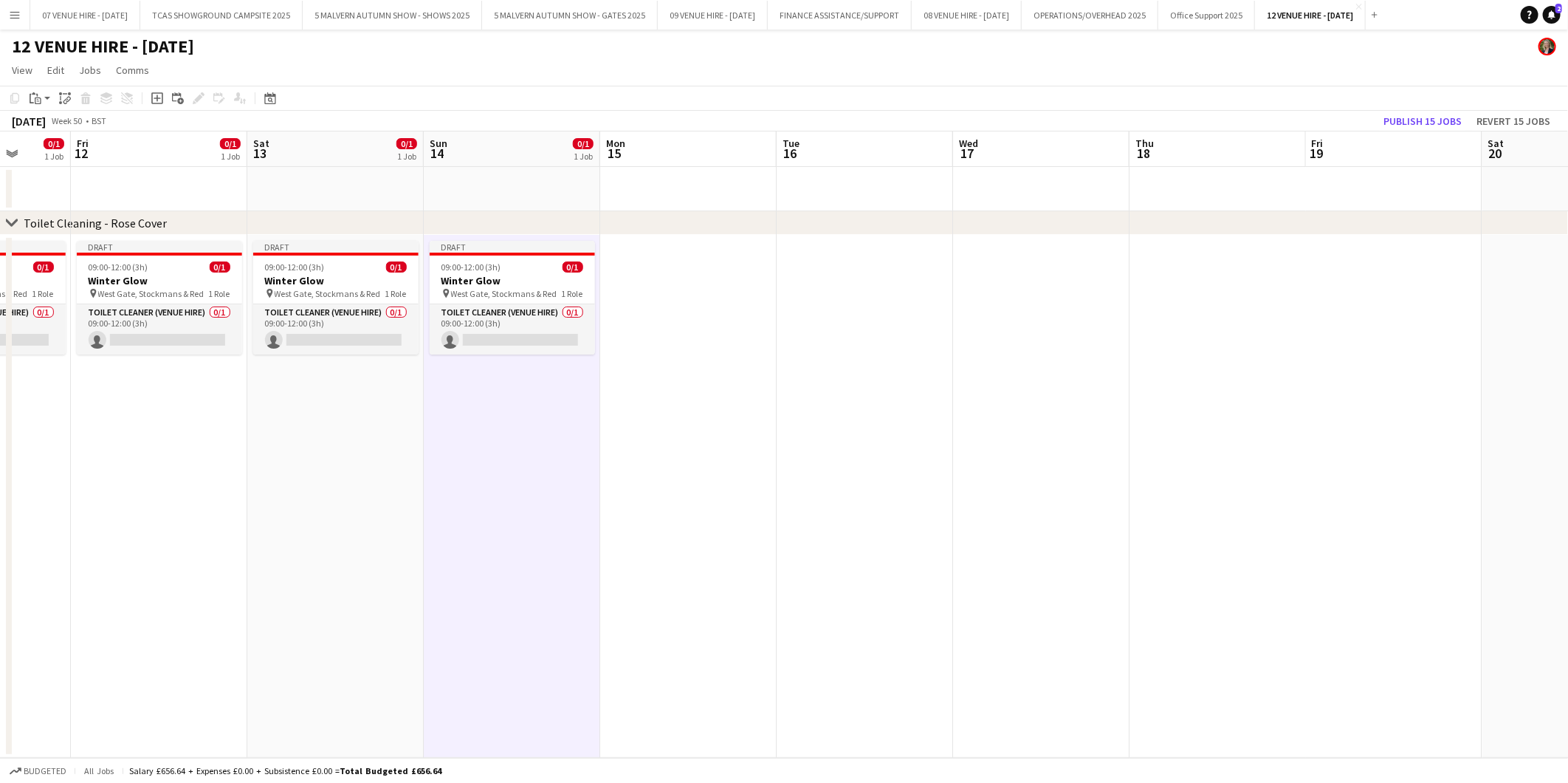
scroll to position [0, 526]
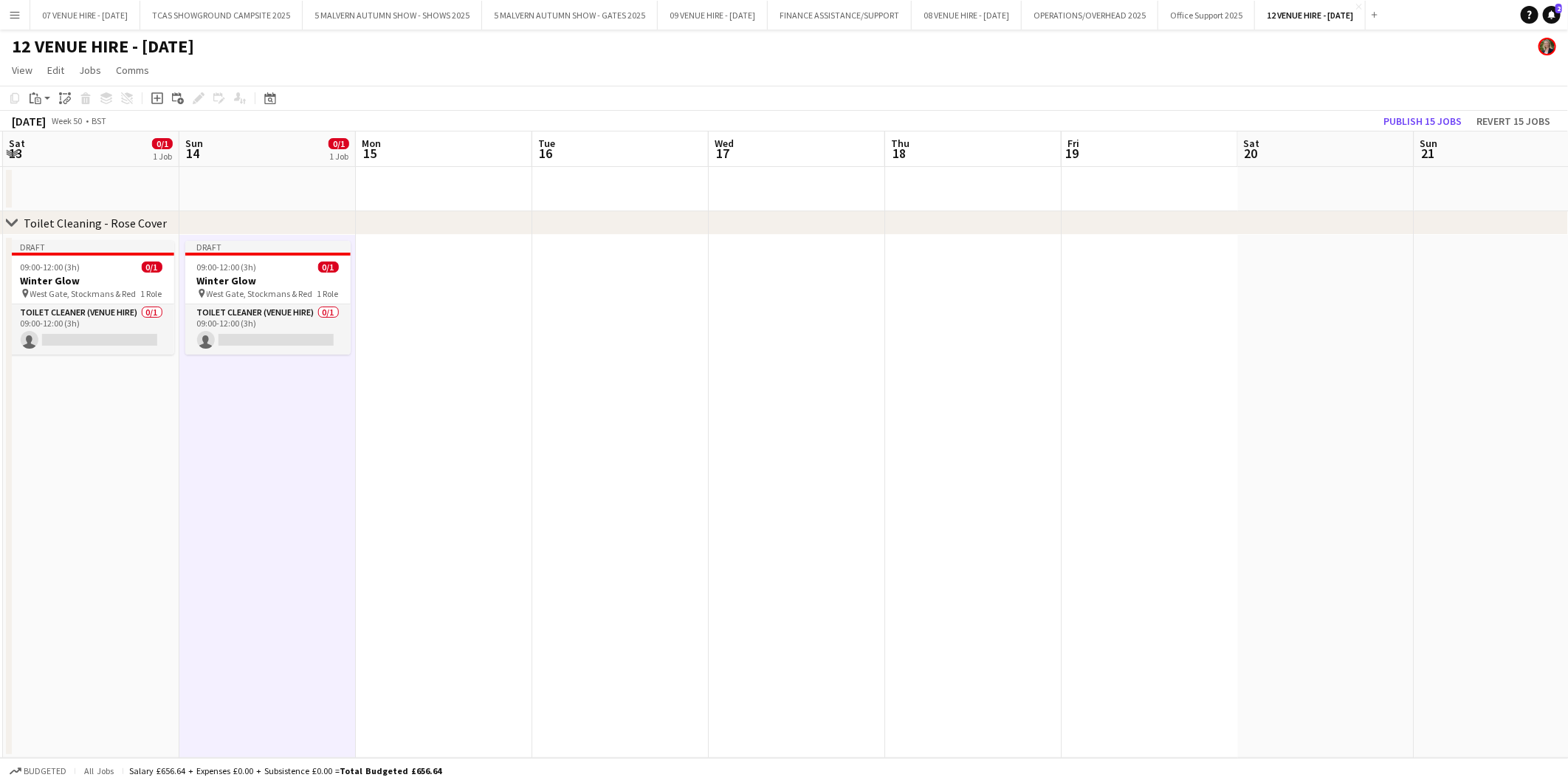
drag, startPoint x: 1035, startPoint y: 291, endPoint x: 544, endPoint y: 300, distance: 491.1
click at [544, 300] on app-calendar-viewport "Wed 10 0/1 1 Job Thu 11 0/1 1 Job Fri 12 0/1 1 Job Sat 13 0/1 1 Job Sun 14 0/1 …" at bounding box center [784, 444] width 1568 height 627
click at [418, 280] on app-date-cell at bounding box center [444, 496] width 176 height 523
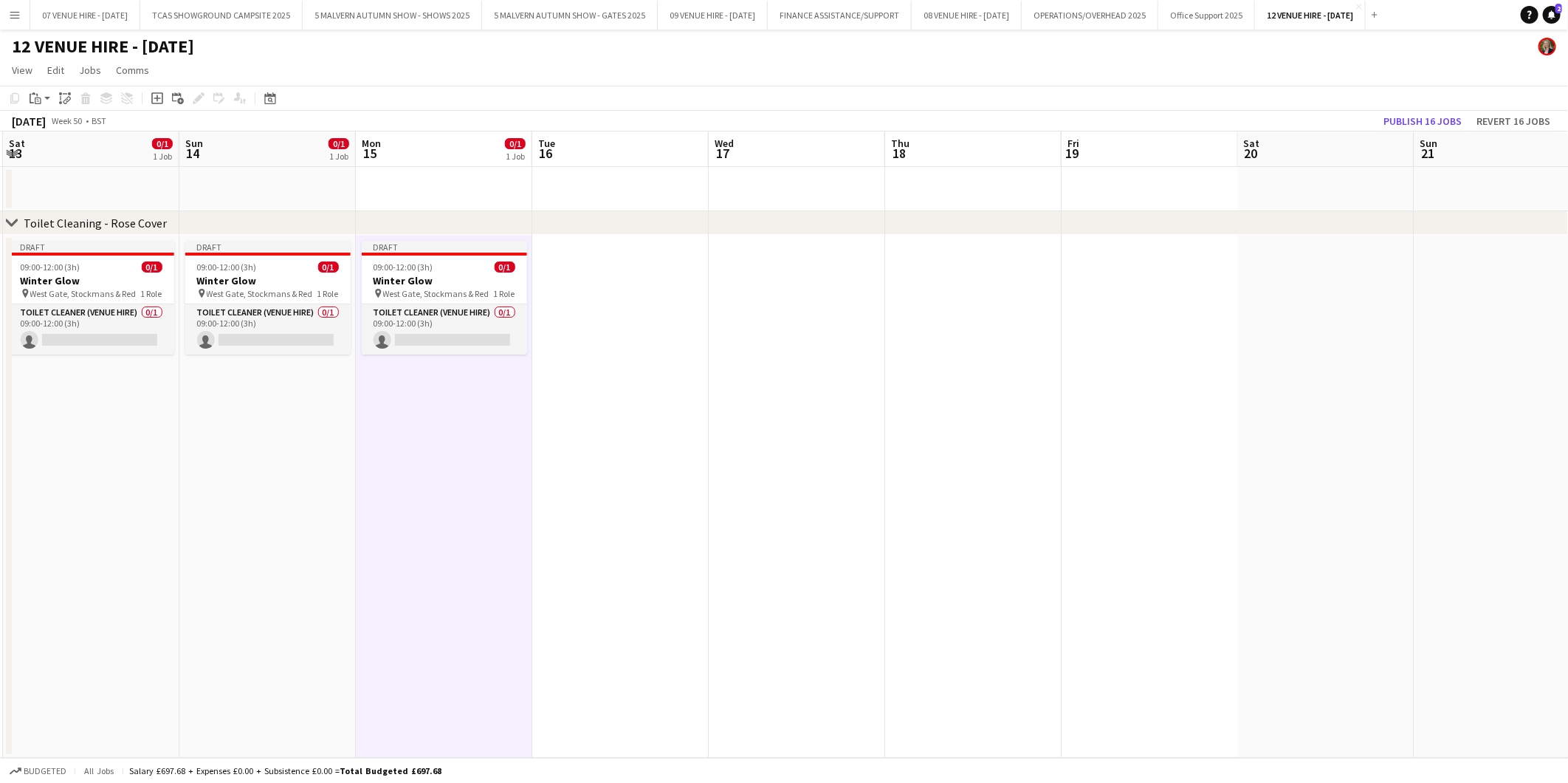
click at [607, 284] on app-date-cell at bounding box center [621, 496] width 176 height 523
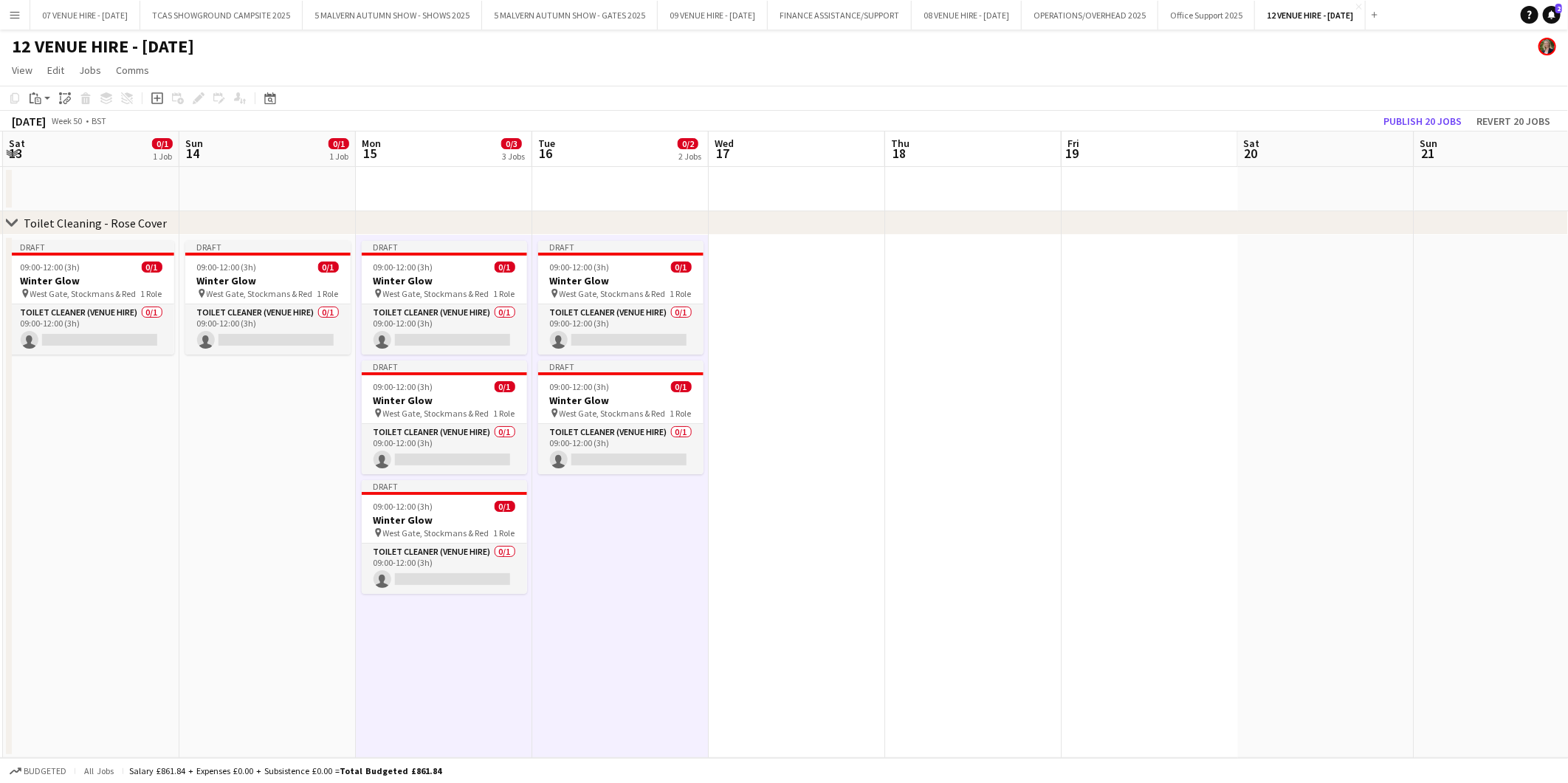
click at [601, 518] on app-date-cell "Draft 09:00-12:00 (3h) 0/1 Winter Glow pin West Gate, Stockmans & Red 1 Role To…" at bounding box center [621, 496] width 176 height 523
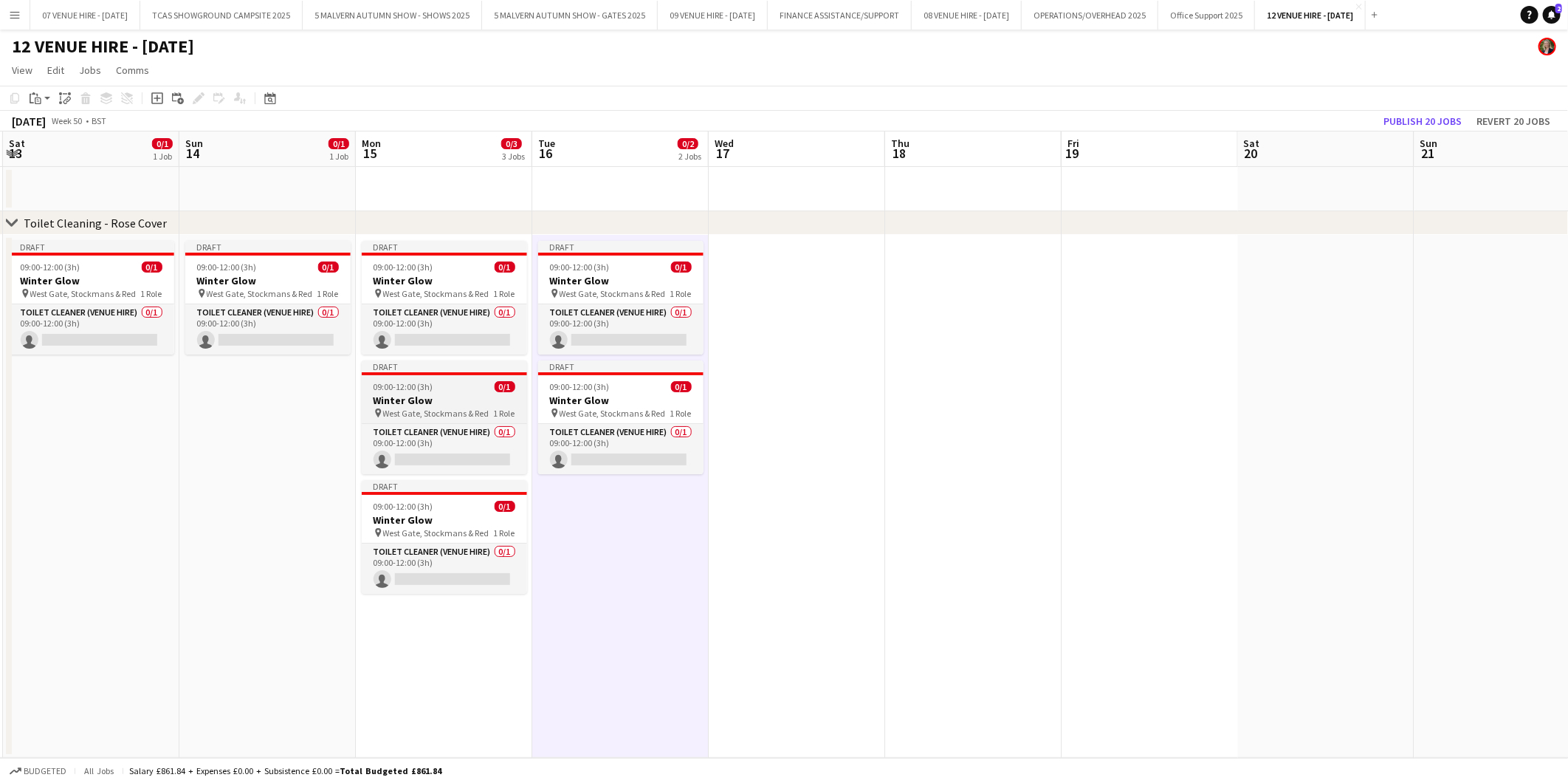
click at [438, 386] on div "09:00-12:00 (3h) 0/1" at bounding box center [444, 386] width 165 height 11
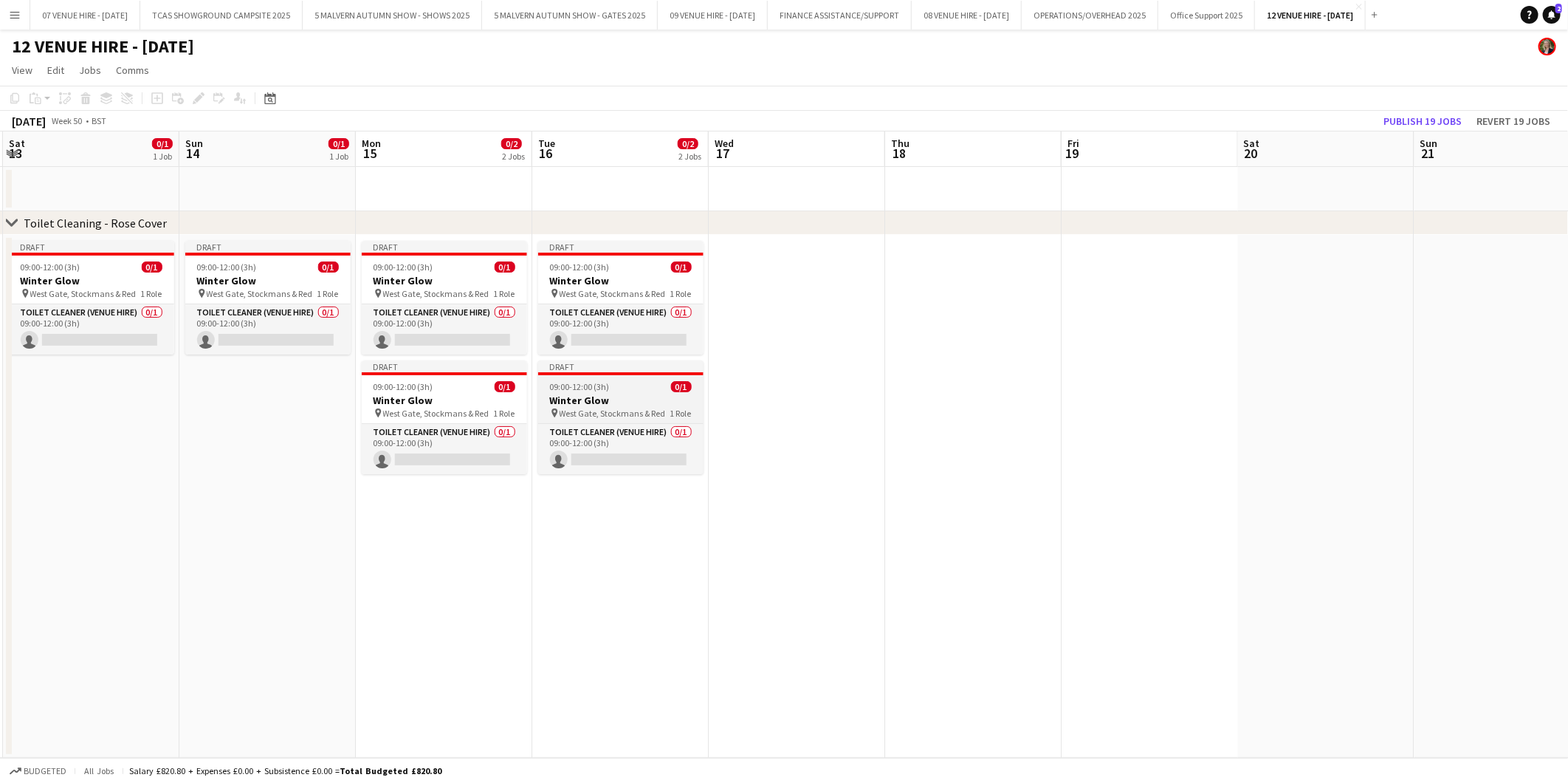
click at [597, 392] on app-job-card "Draft 09:00-12:00 (3h) 0/1 Winter Glow pin West Gate, Stockmans & Red 1 Role To…" at bounding box center [621, 417] width 165 height 113
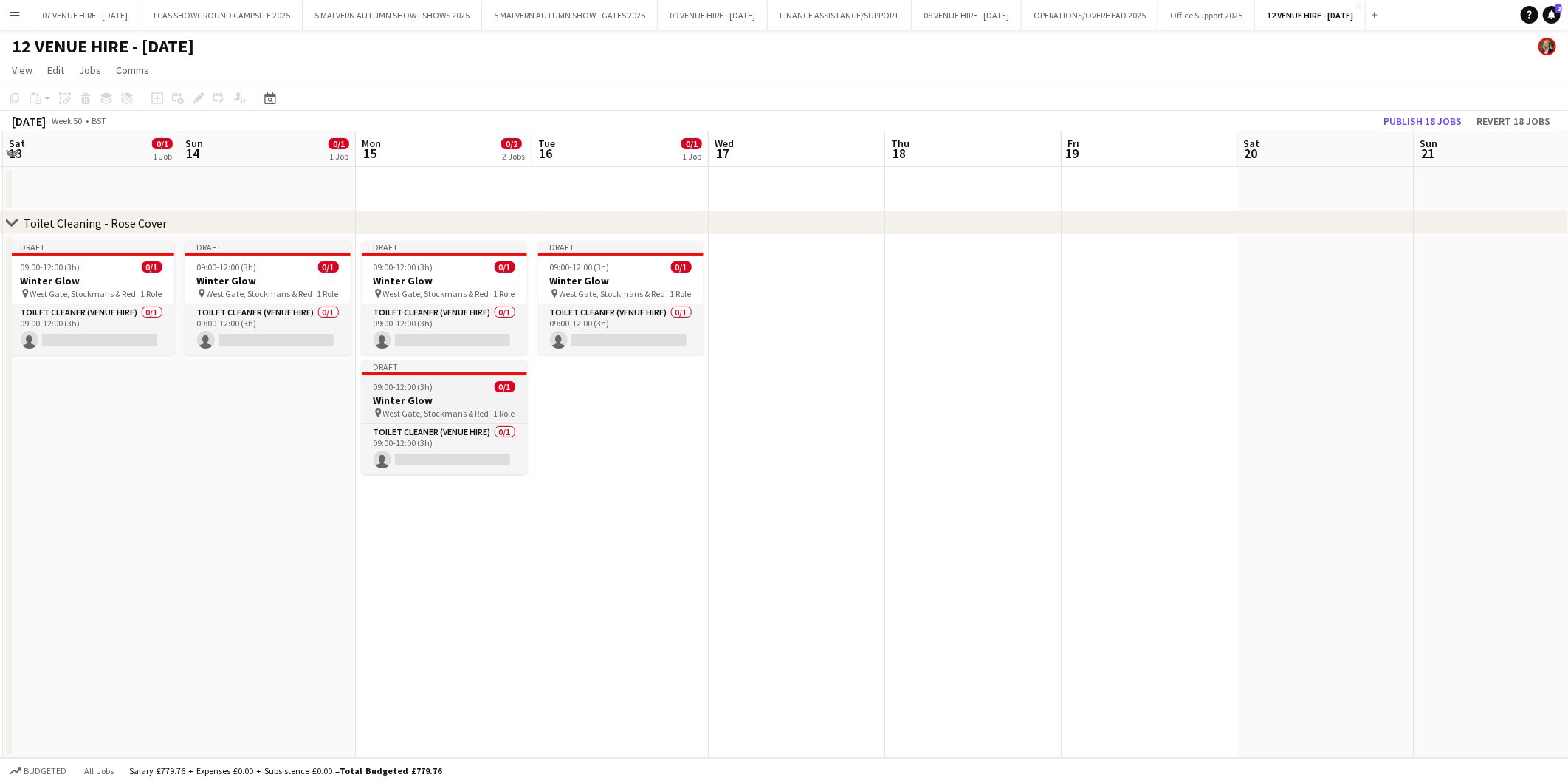
click at [465, 404] on h3 "Winter Glow" at bounding box center [444, 400] width 165 height 13
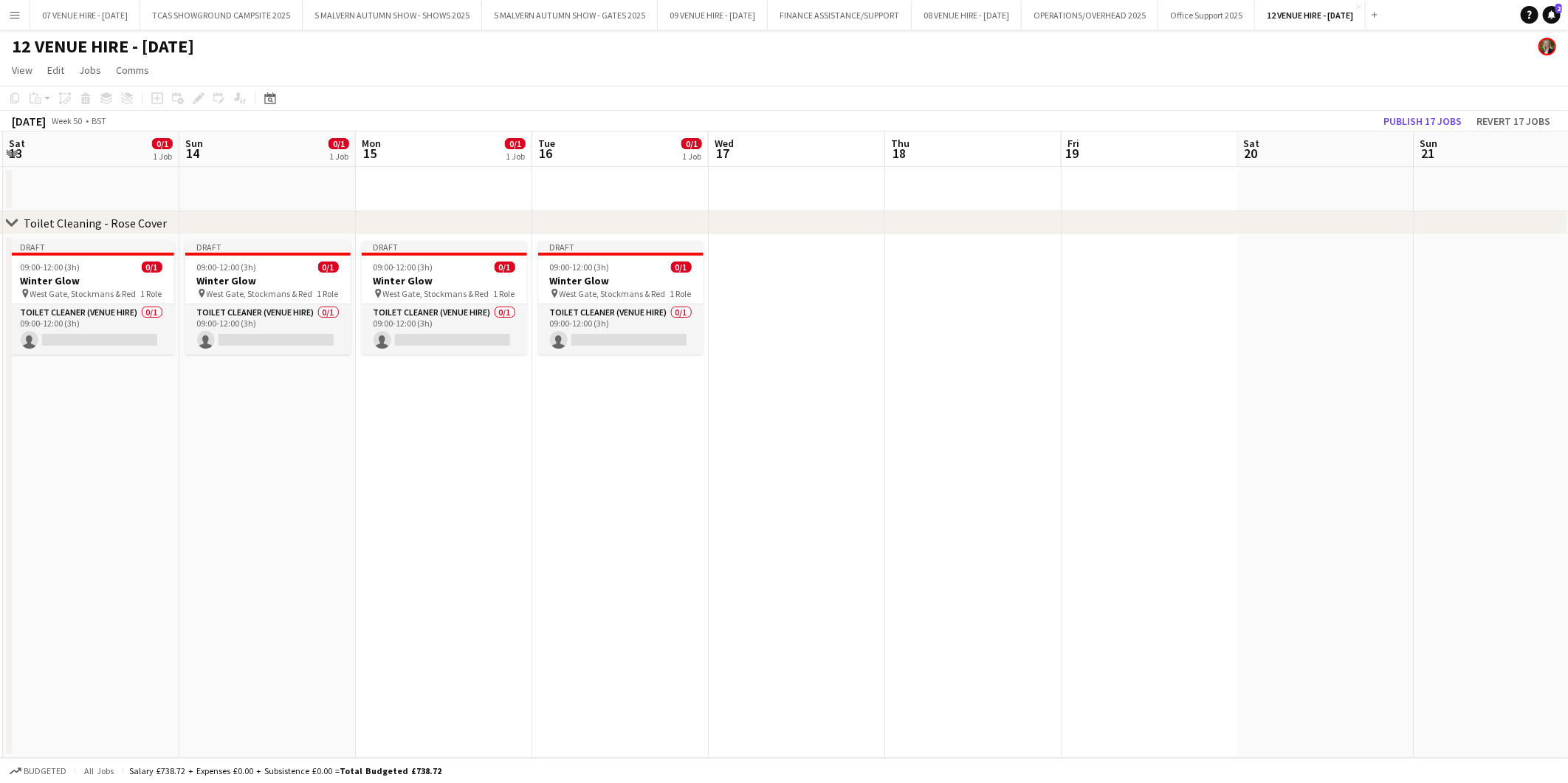
click at [764, 274] on app-date-cell at bounding box center [797, 496] width 176 height 523
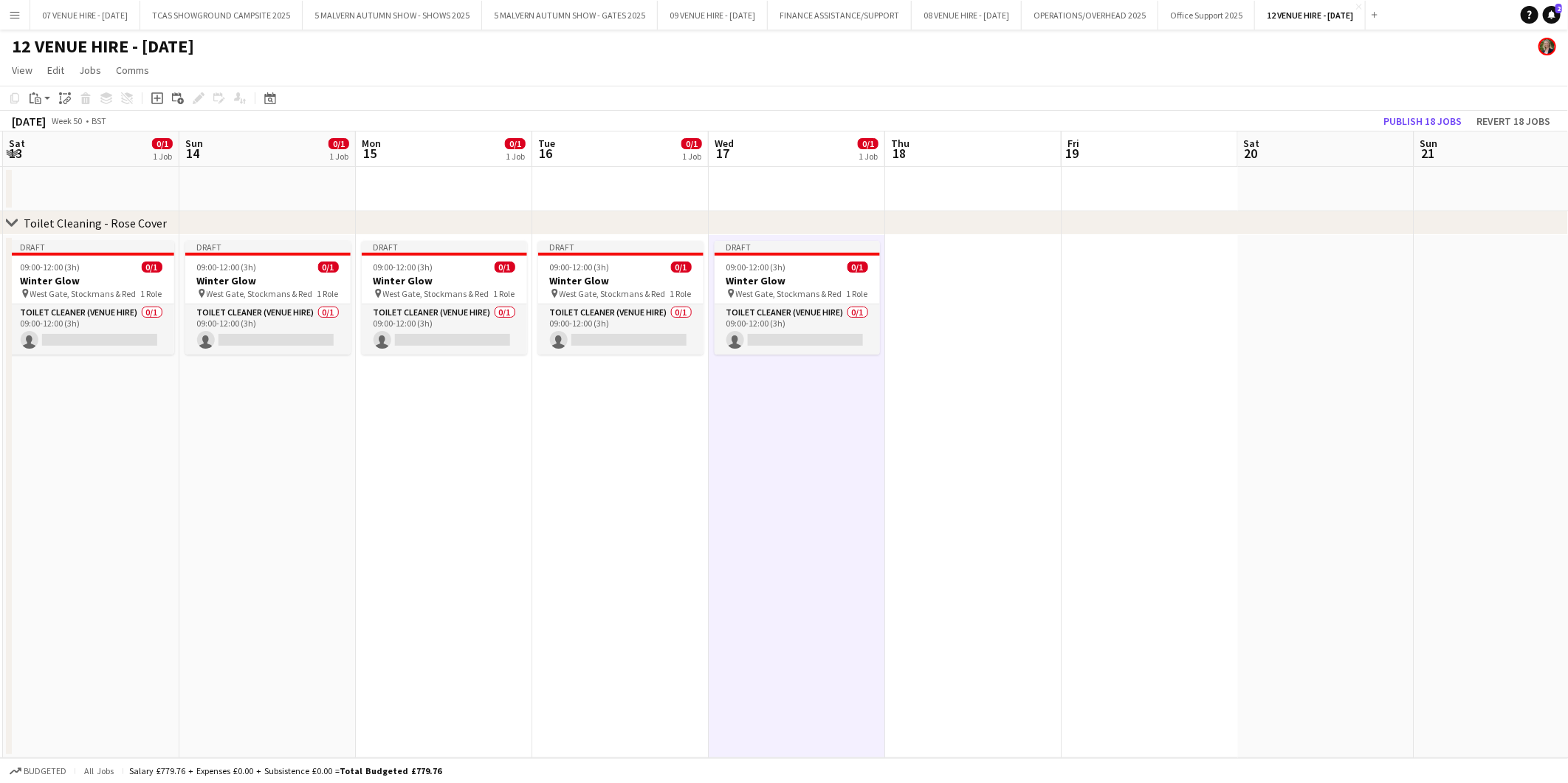
click at [944, 277] on app-date-cell at bounding box center [973, 496] width 176 height 523
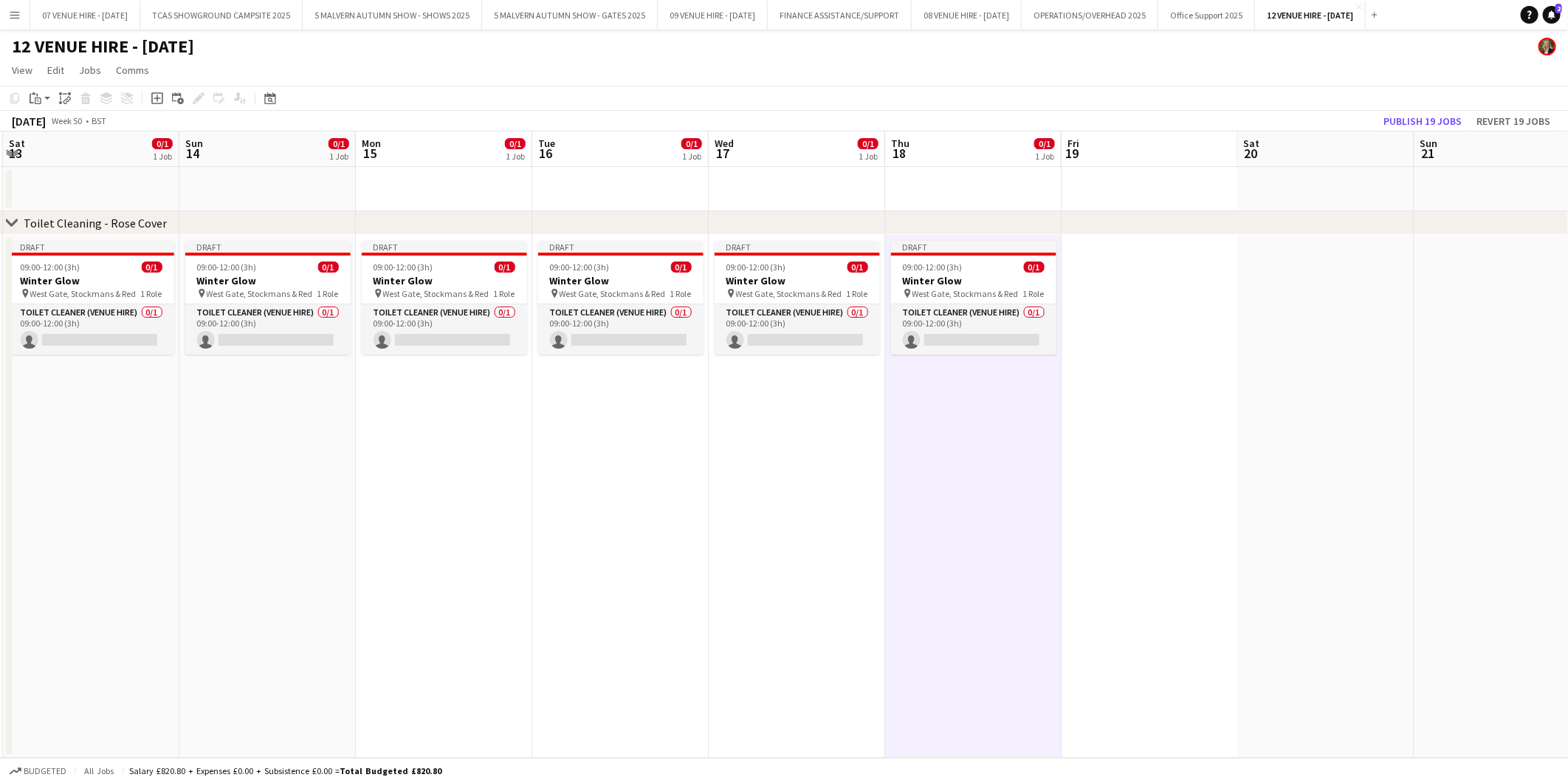
click at [1136, 284] on app-date-cell at bounding box center [1150, 496] width 176 height 523
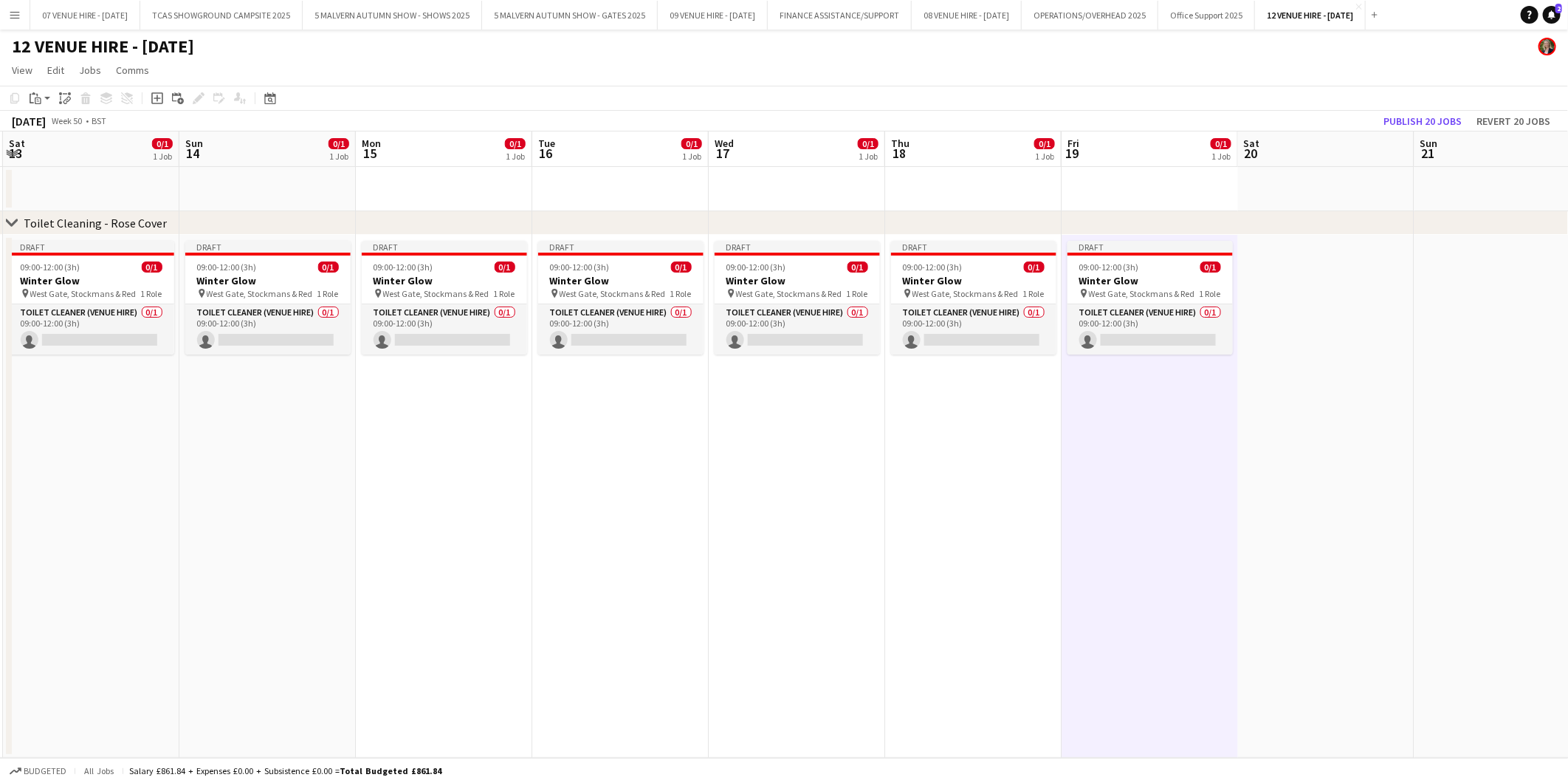
click at [1260, 286] on app-date-cell at bounding box center [1326, 496] width 176 height 523
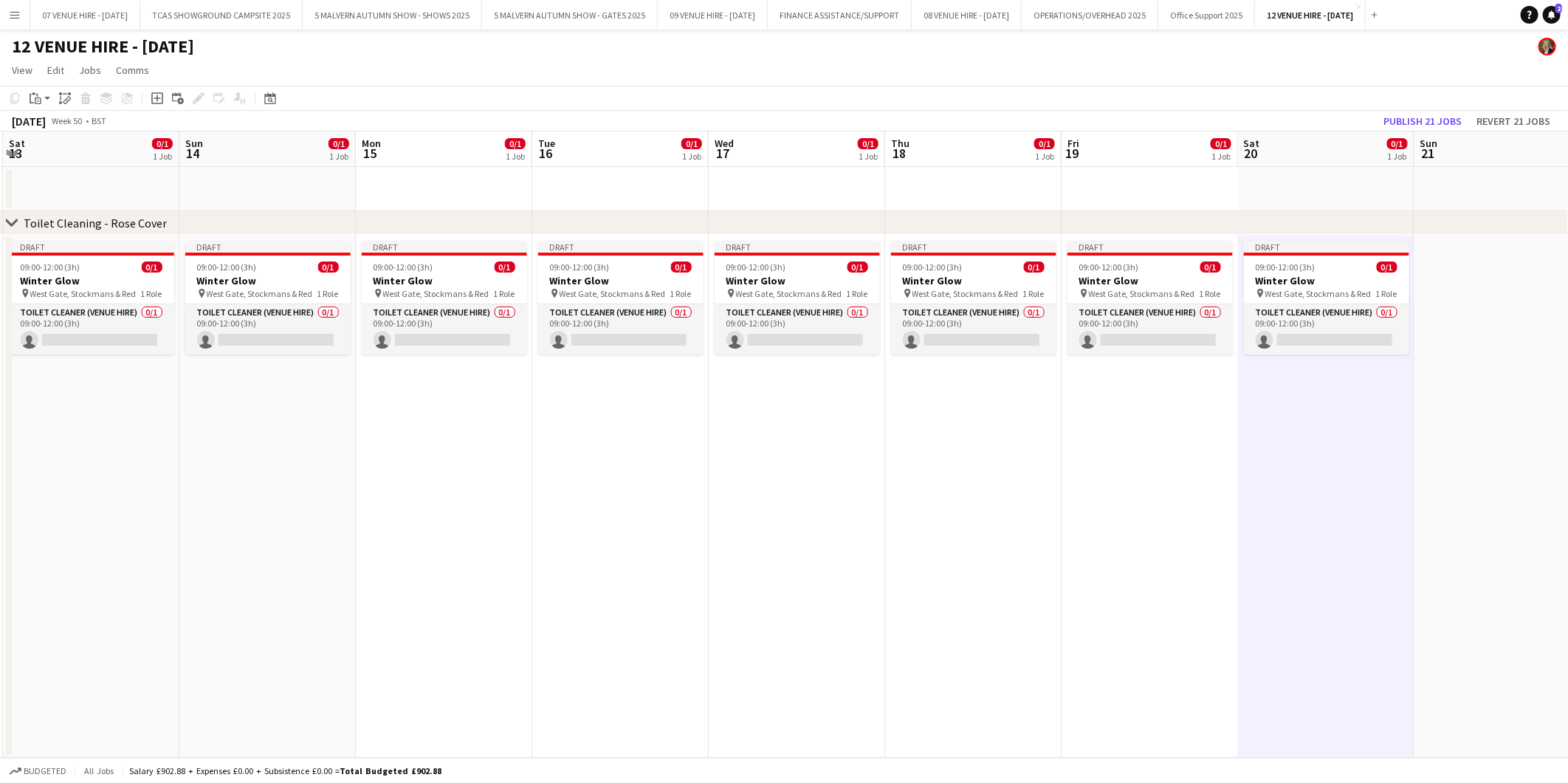
click at [1436, 277] on app-date-cell at bounding box center [1503, 496] width 176 height 523
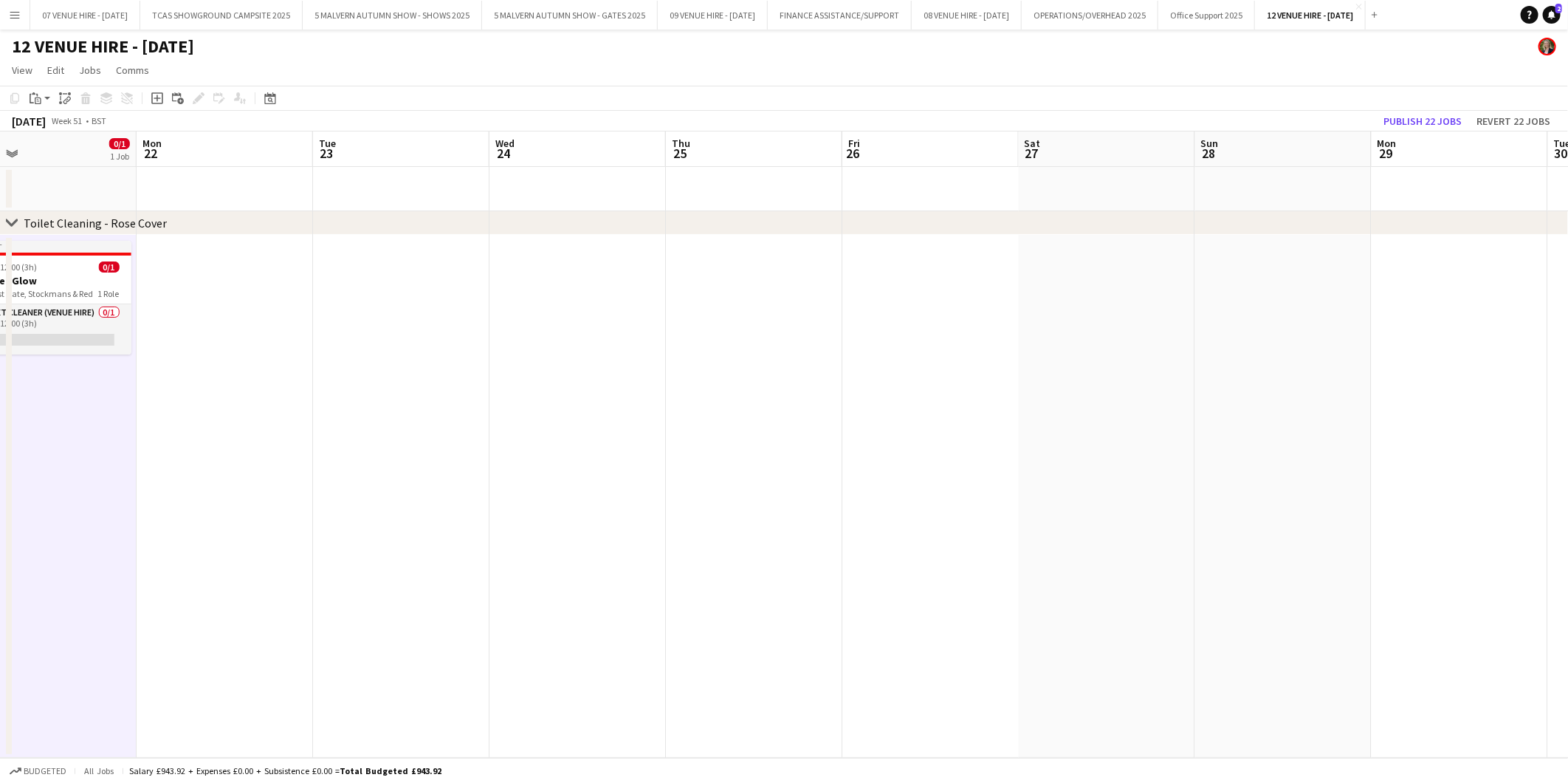
scroll to position [0, 567]
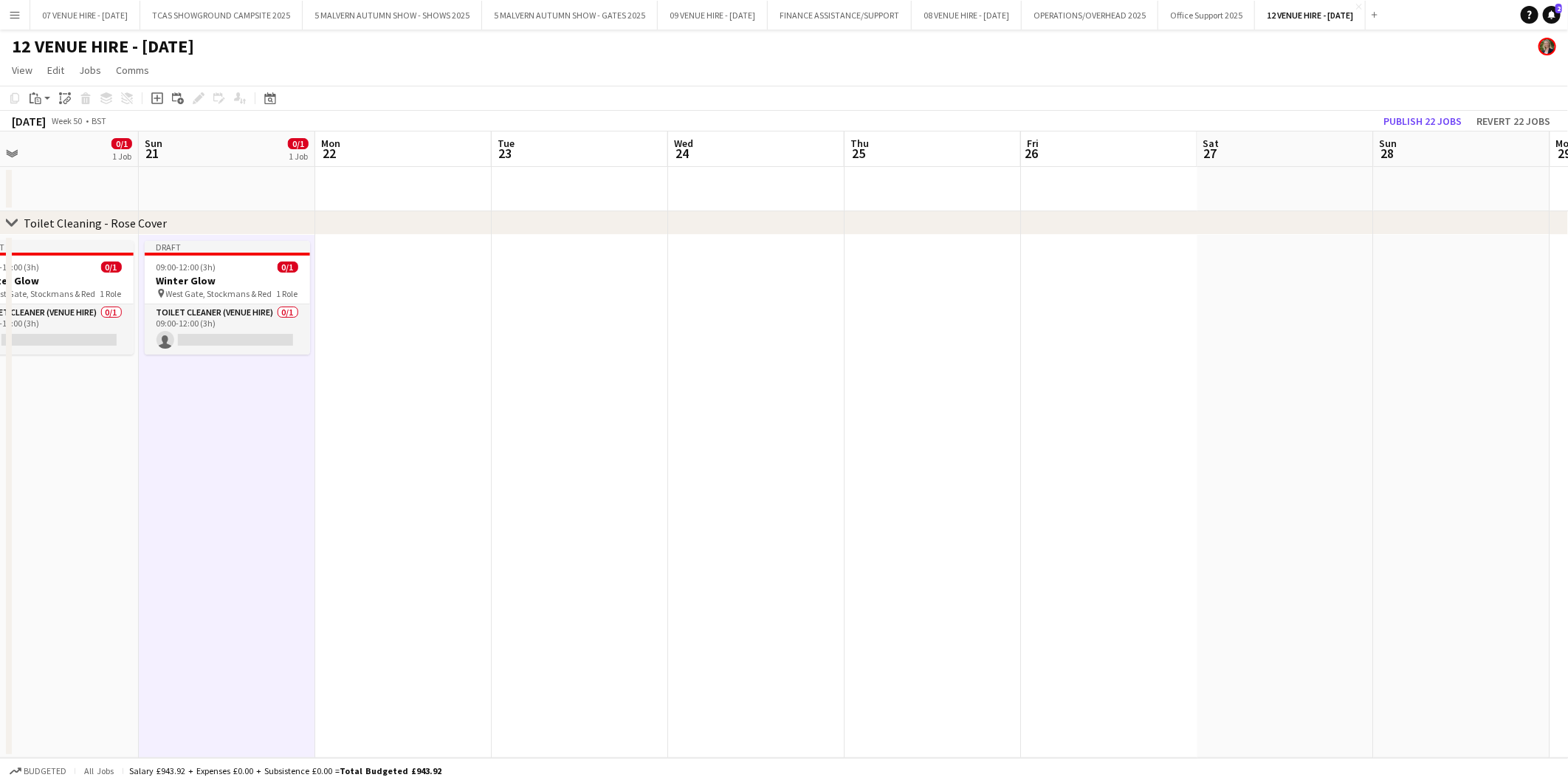
drag, startPoint x: 1332, startPoint y: 283, endPoint x: -236, endPoint y: 750, distance: 1636.1
click at [0, 750] on html "Menu Boards Boards Boards All jobs Status Workforce Workforce My Workforce Recr…" at bounding box center [784, 392] width 1568 height 783
click at [899, 334] on app-date-cell at bounding box center [933, 496] width 176 height 523
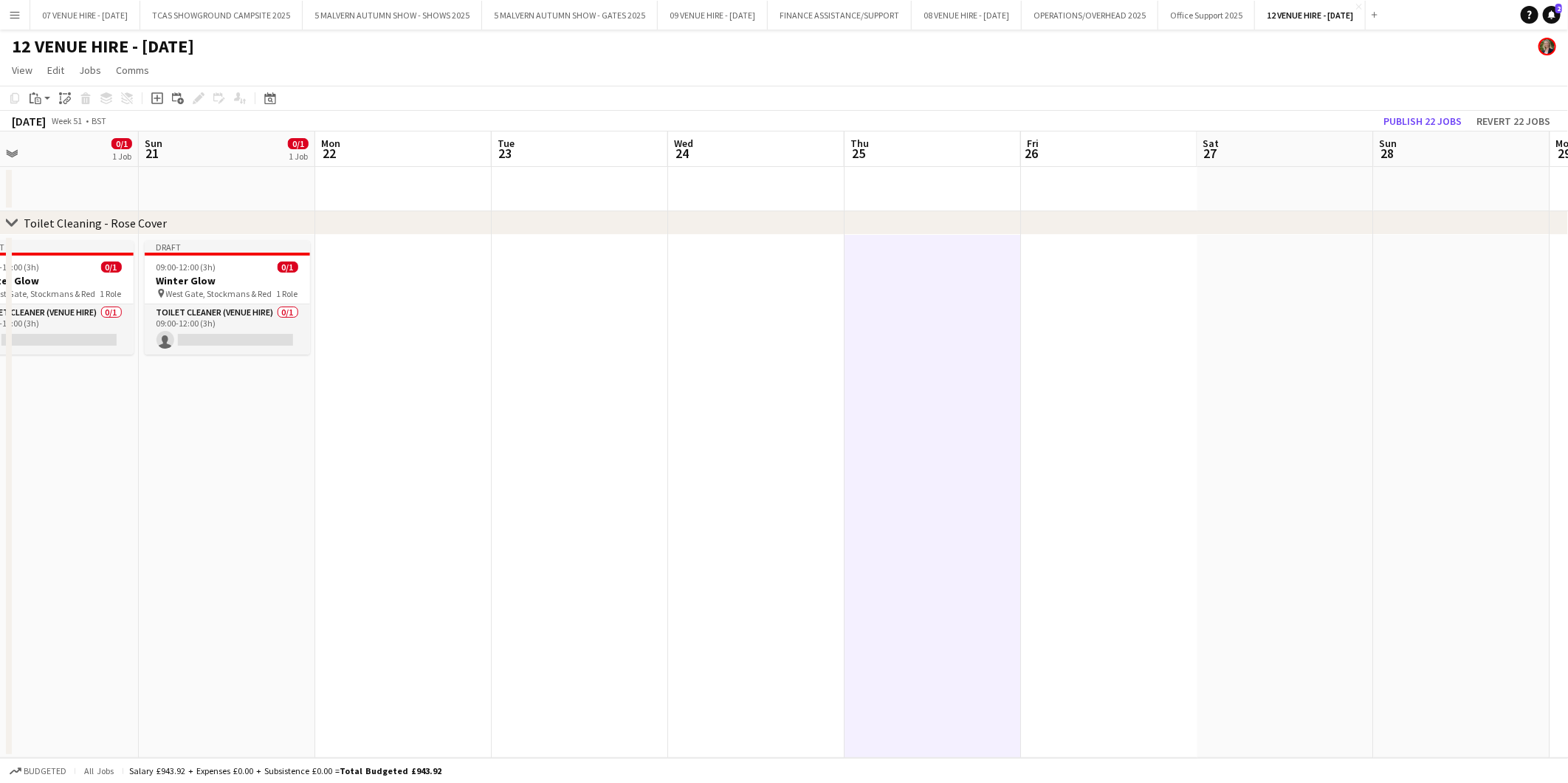
click at [882, 307] on app-date-cell at bounding box center [933, 496] width 176 height 523
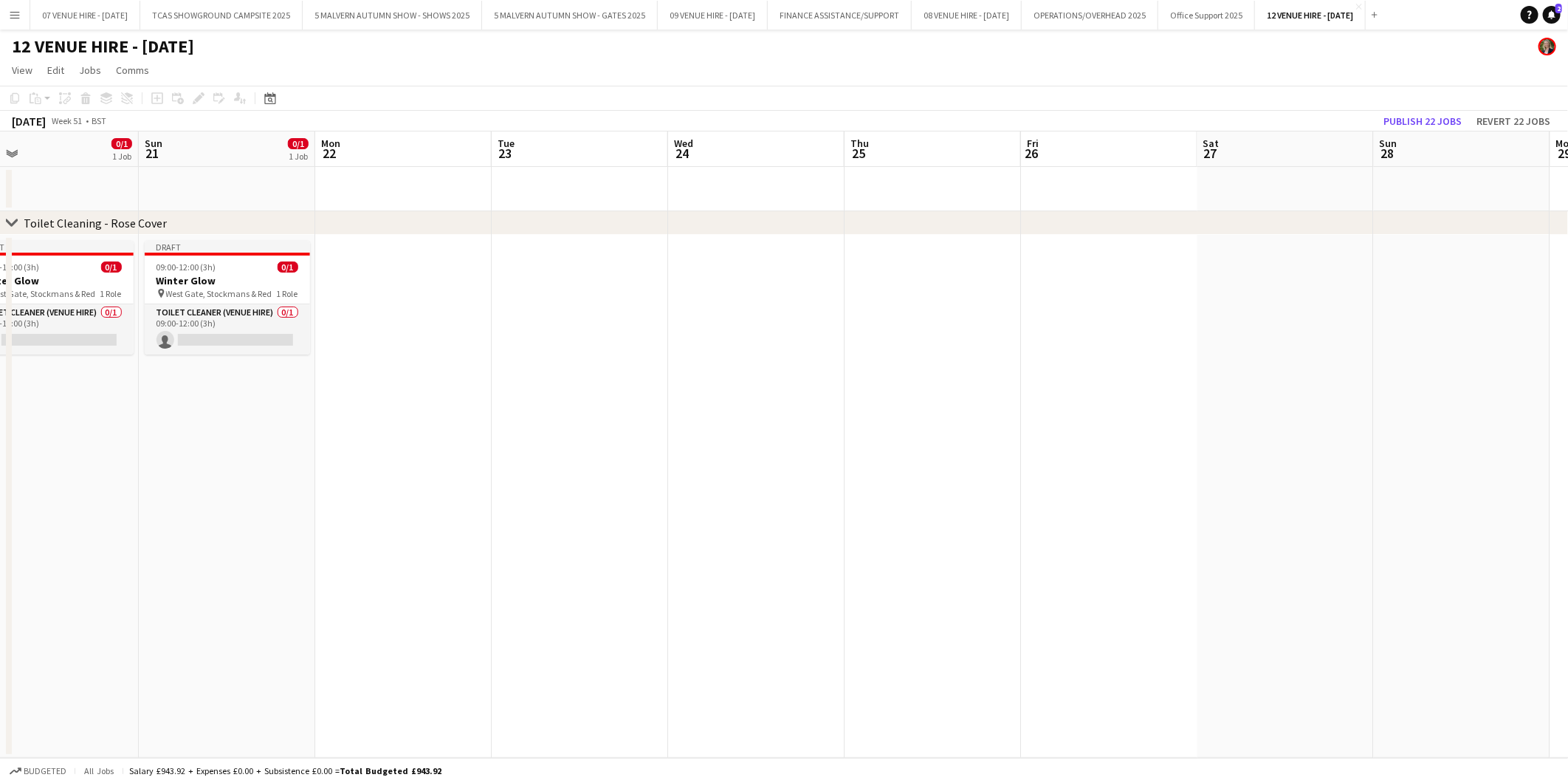
click at [860, 292] on app-date-cell at bounding box center [933, 496] width 176 height 523
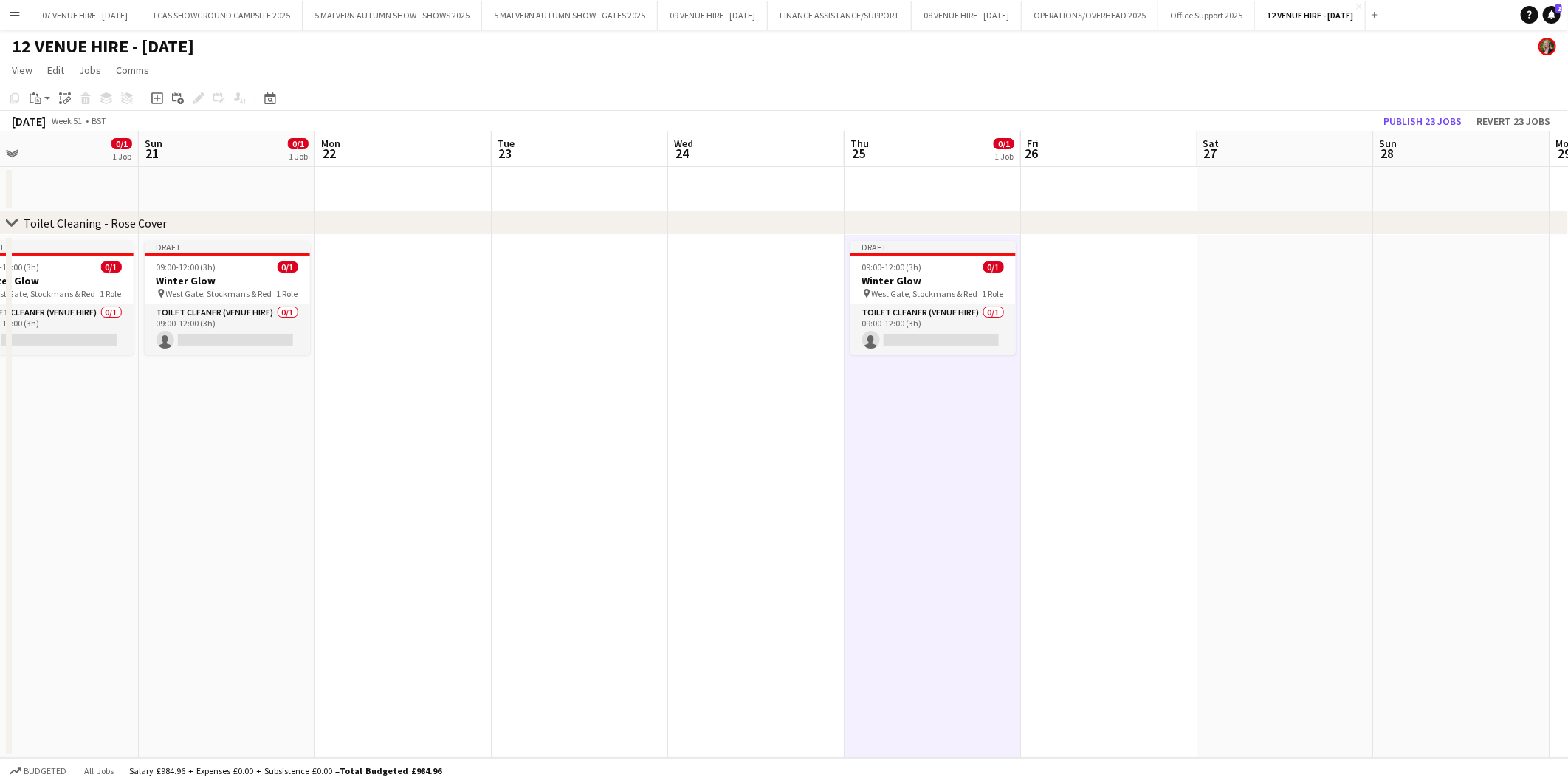
click at [371, 281] on app-date-cell at bounding box center [403, 496] width 176 height 523
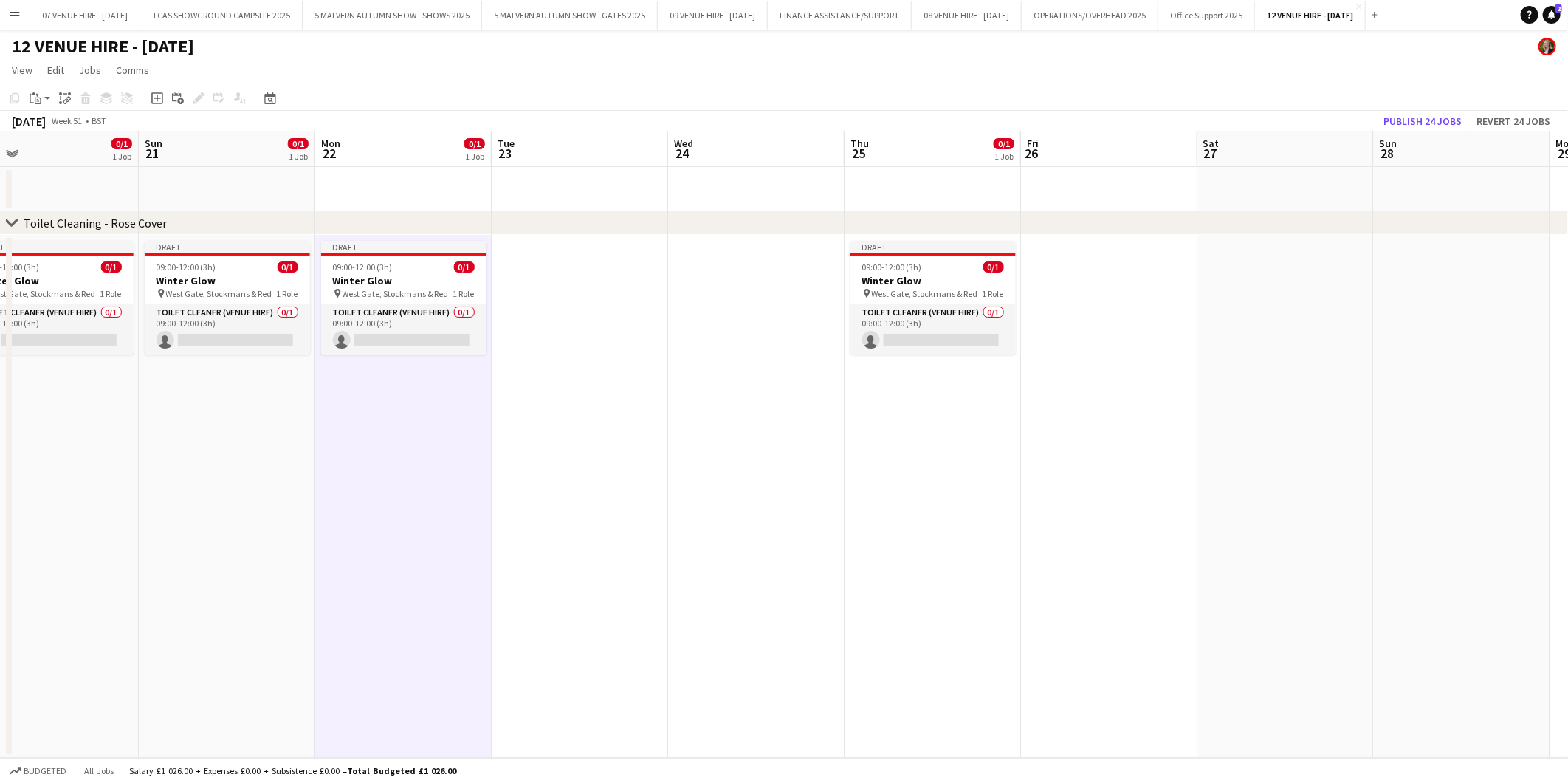
click at [535, 275] on app-date-cell at bounding box center [580, 496] width 176 height 523
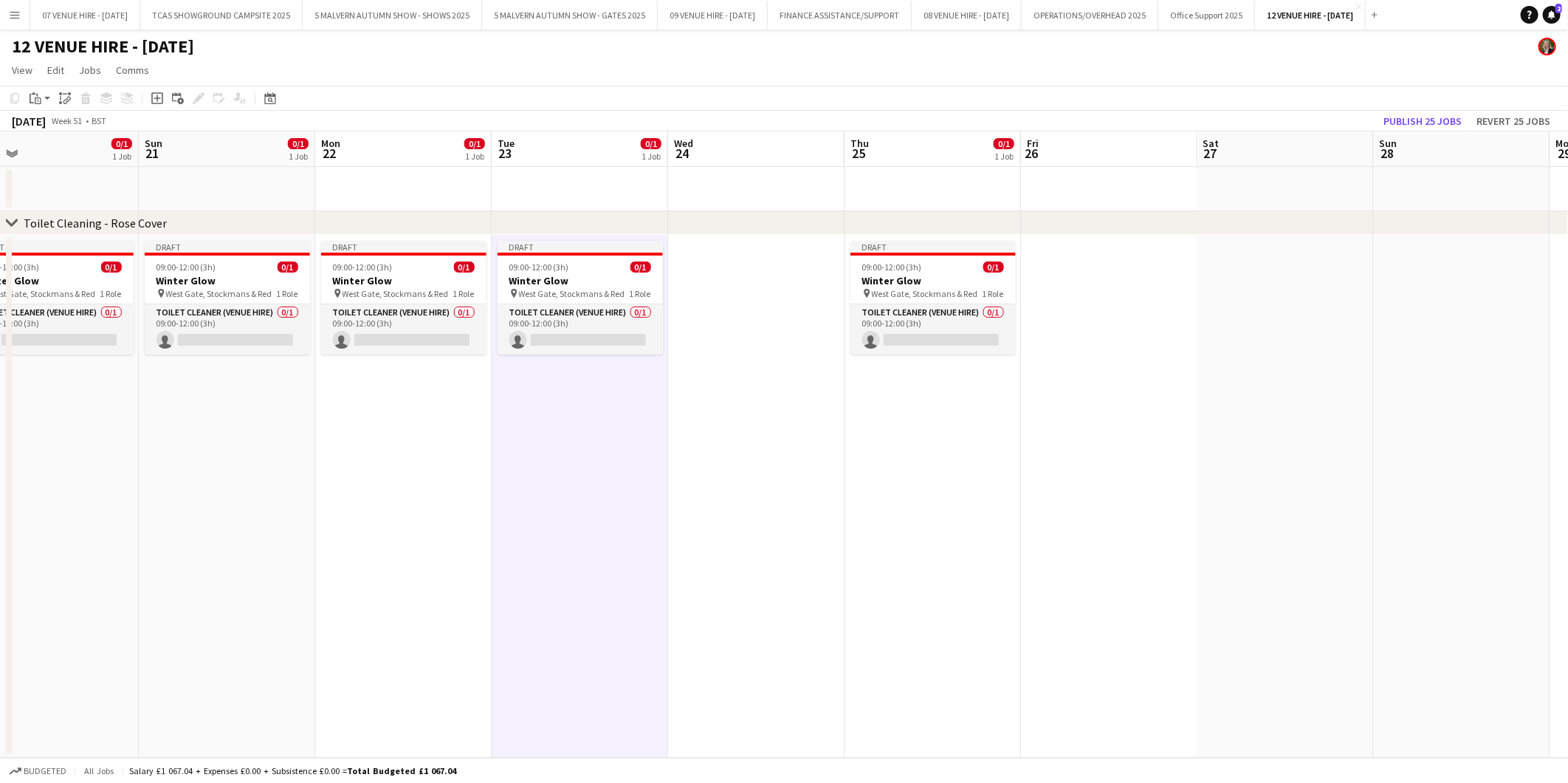
click at [718, 277] on app-date-cell at bounding box center [756, 496] width 176 height 523
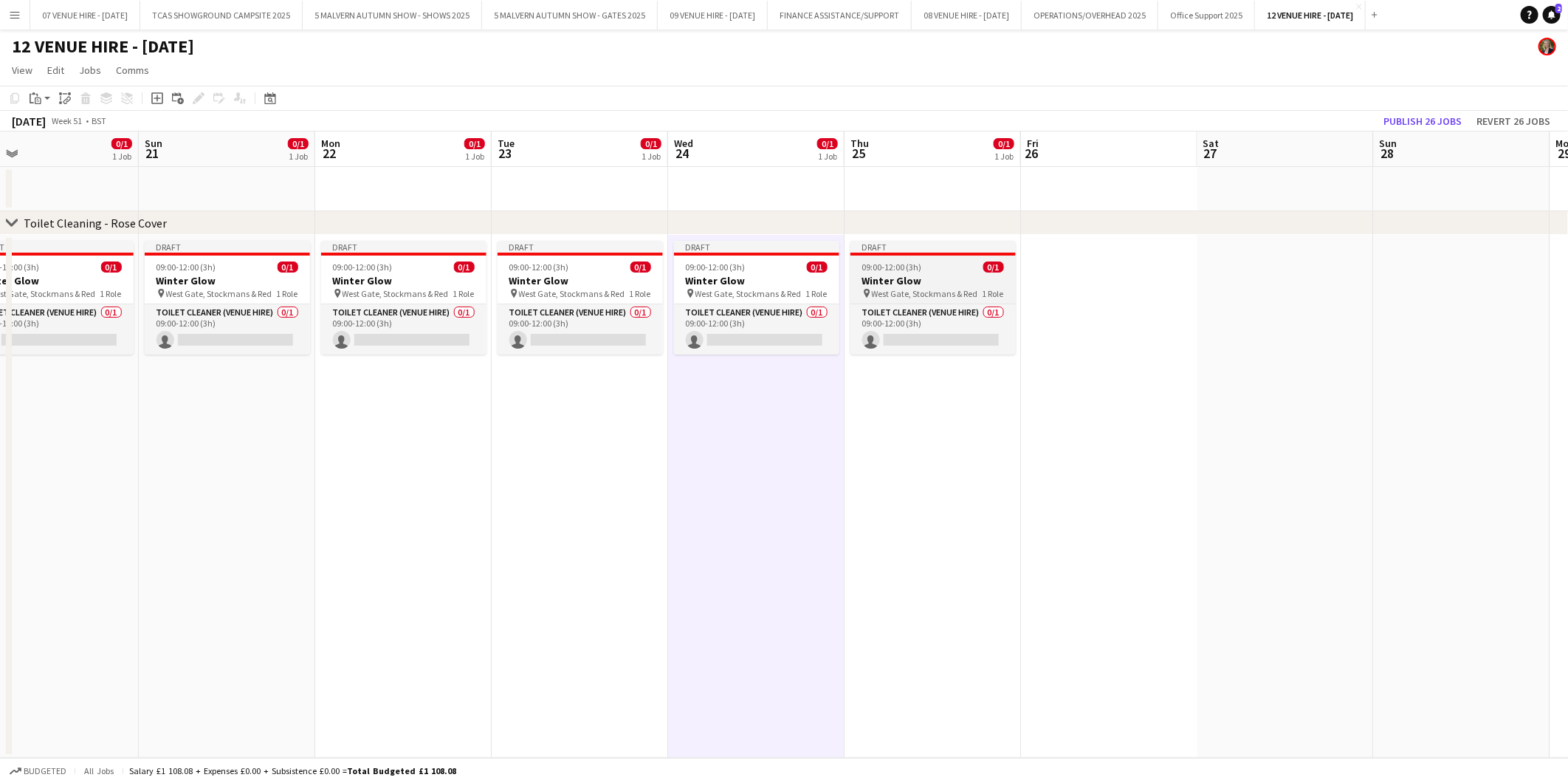
click at [945, 274] on h3 "Winter Glow" at bounding box center [933, 280] width 165 height 13
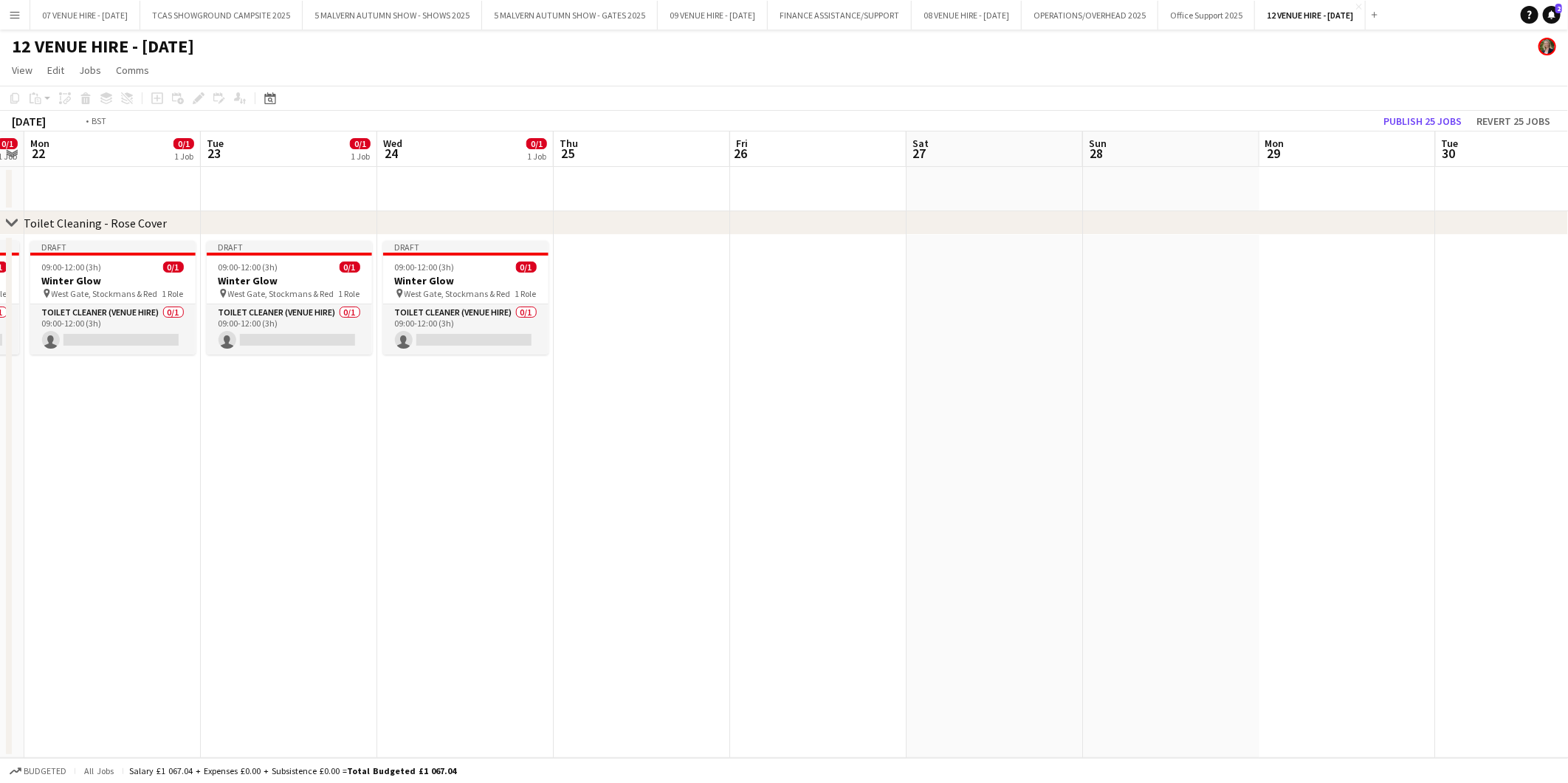
scroll to position [0, 535]
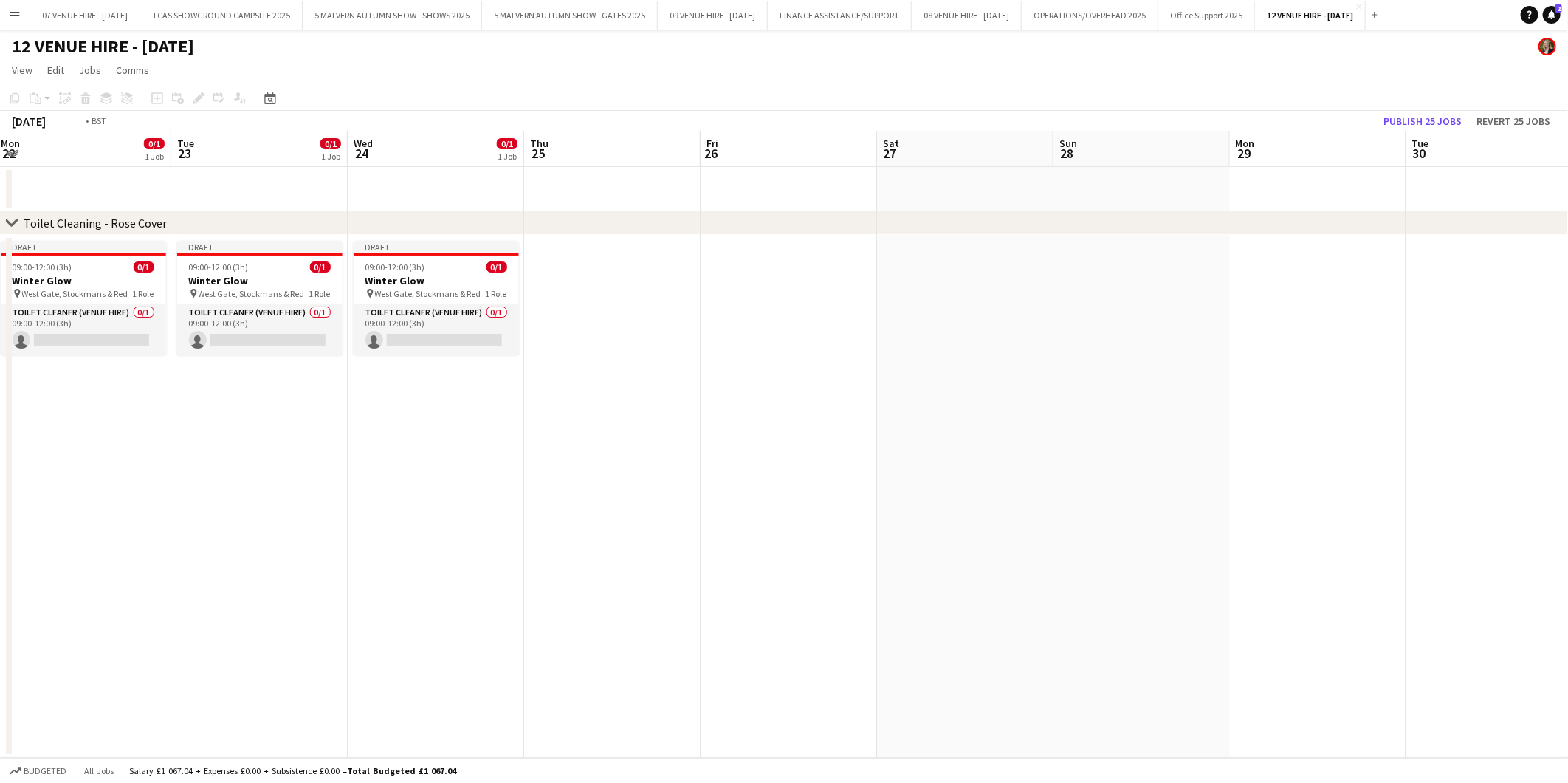
drag, startPoint x: 766, startPoint y: 275, endPoint x: 446, endPoint y: 283, distance: 320.1
click at [446, 283] on app-calendar-viewport "Fri 19 0/1 1 Job Sat 20 0/1 1 Job Sun 21 0/1 1 Job Mon 22 0/1 1 Job Tue 23 0/1 …" at bounding box center [784, 444] width 1568 height 627
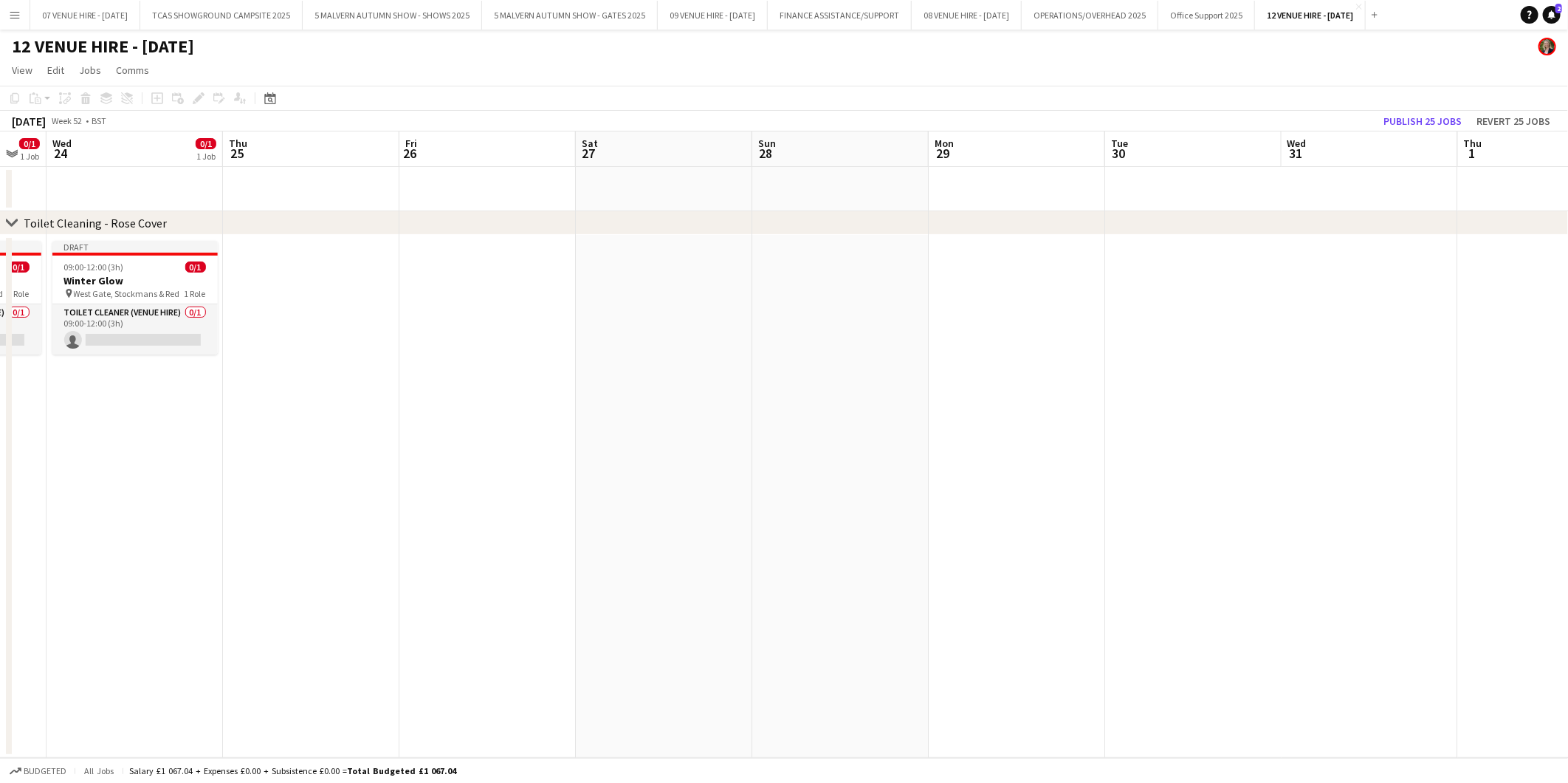
drag, startPoint x: 874, startPoint y: 288, endPoint x: 573, endPoint y: 295, distance: 301.1
click at [573, 295] on app-calendar-viewport "Sun 21 0/1 1 Job Mon 22 0/1 1 Job Tue 23 0/1 1 Job Wed 24 0/1 1 Job Thu 25 Fri …" at bounding box center [784, 444] width 1568 height 627
click at [659, 296] on app-date-cell at bounding box center [664, 496] width 176 height 523
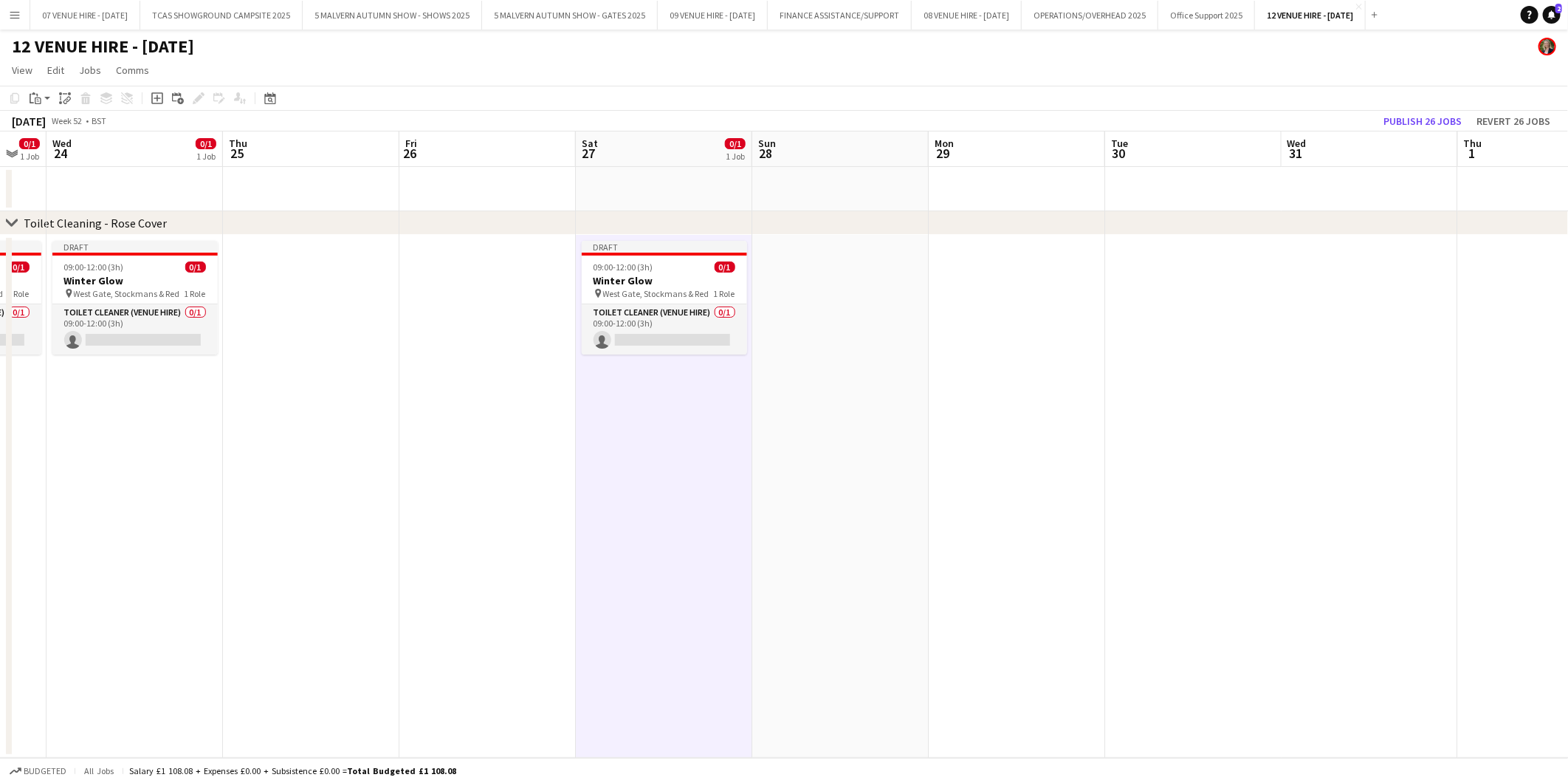
click at [801, 294] on app-date-cell at bounding box center [841, 496] width 176 height 523
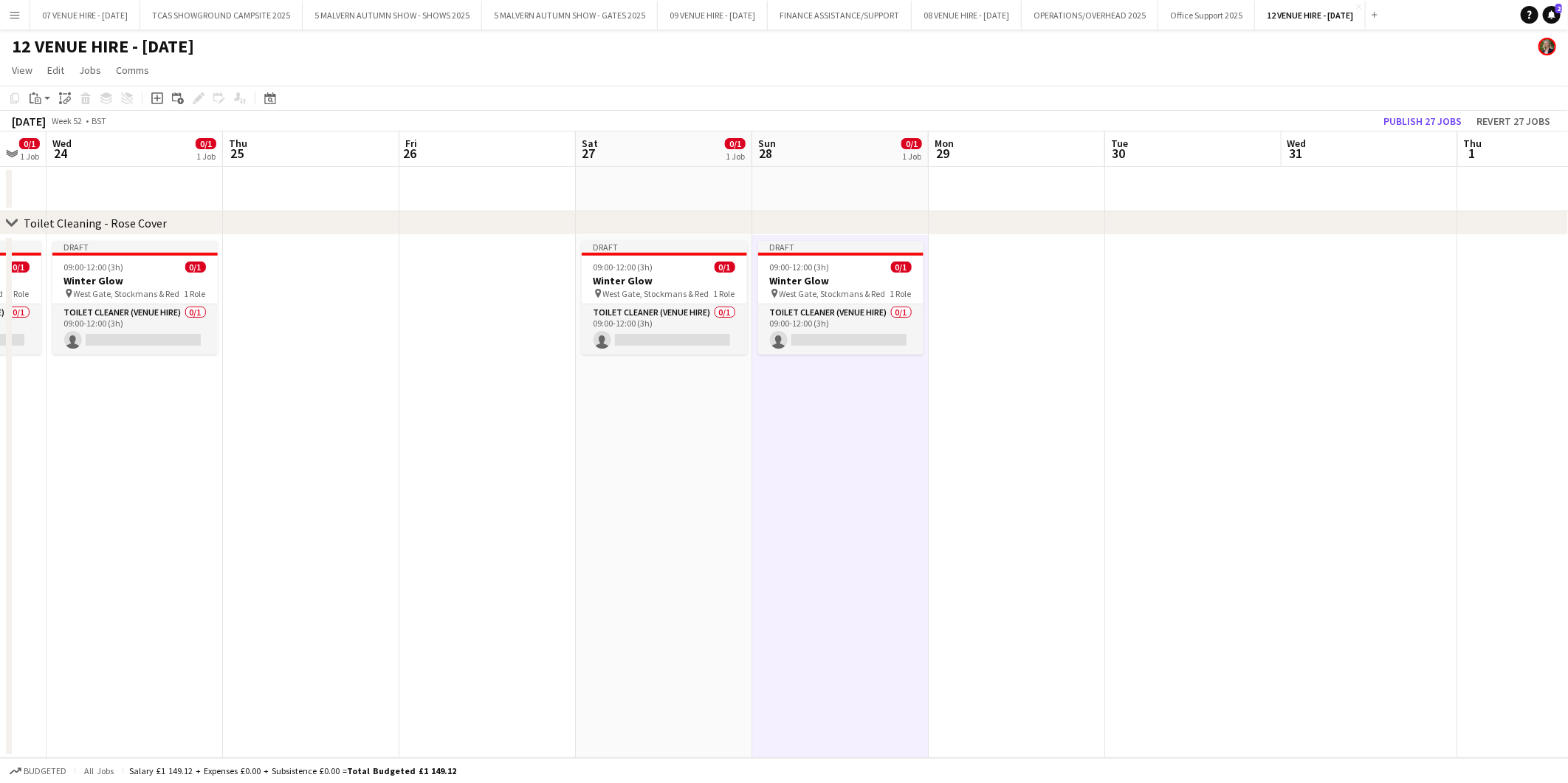
click at [985, 305] on app-date-cell at bounding box center [1017, 496] width 176 height 523
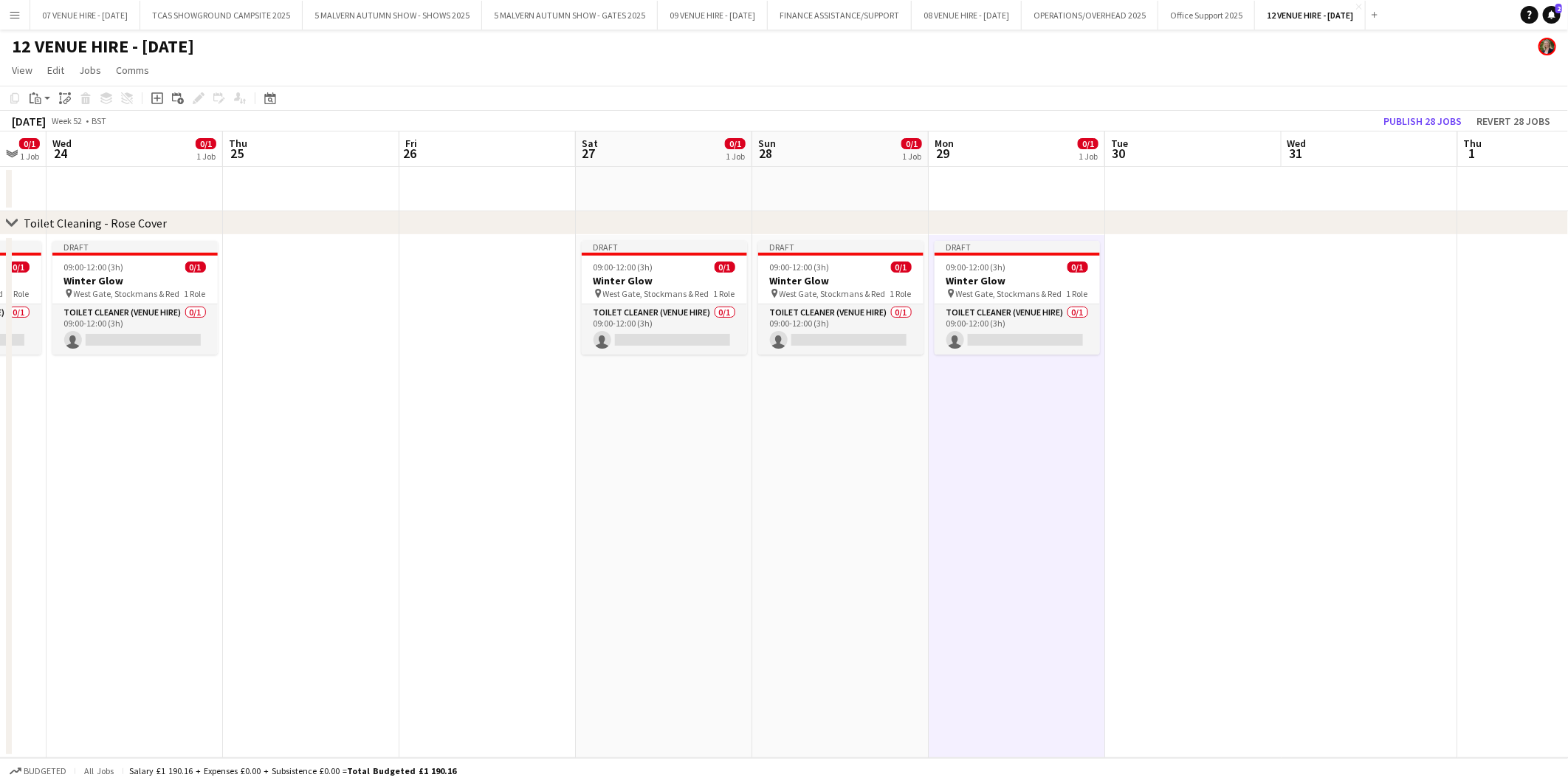
click at [1146, 270] on app-date-cell at bounding box center [1194, 496] width 176 height 523
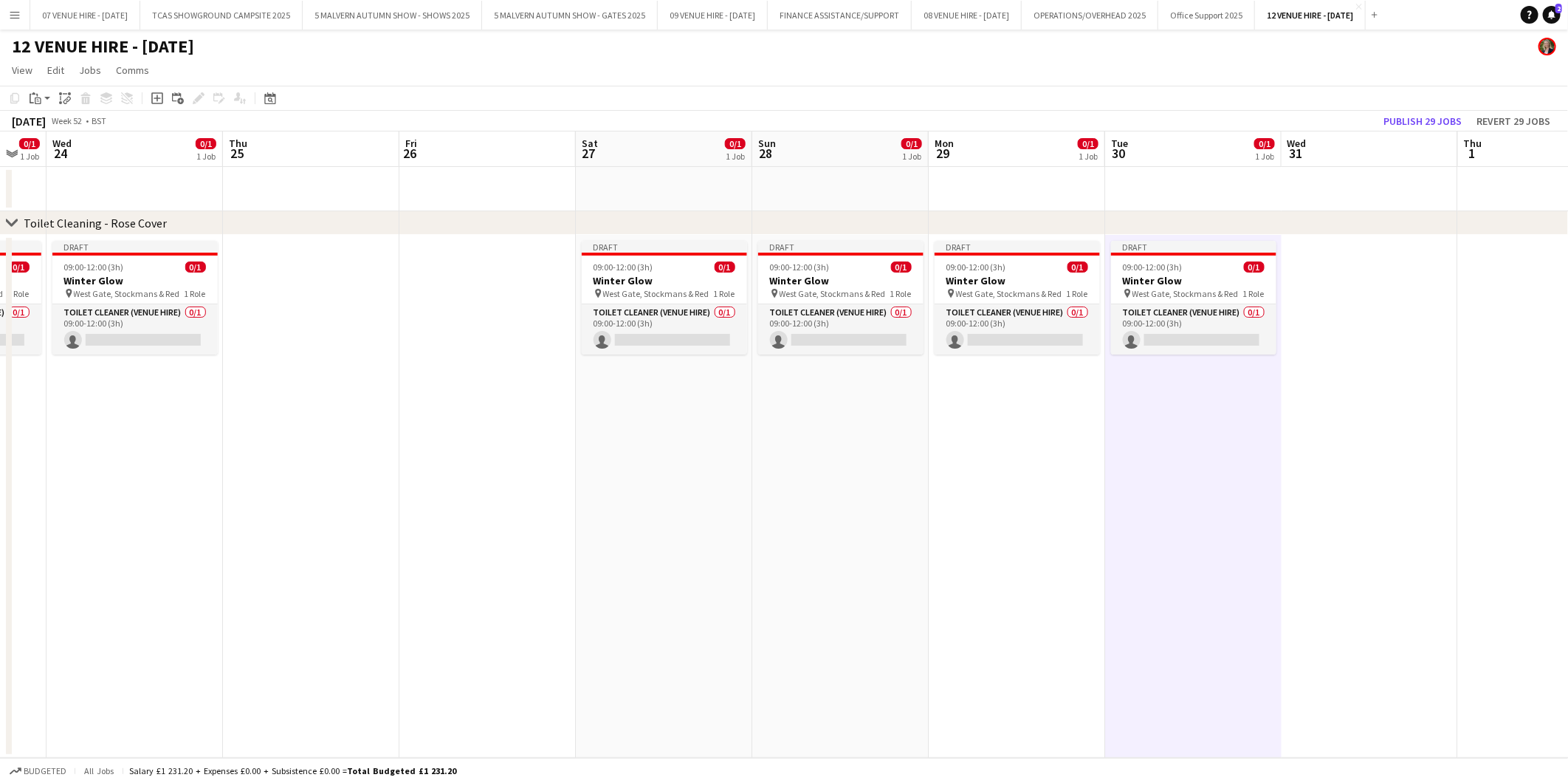
click at [1370, 268] on app-date-cell at bounding box center [1370, 496] width 176 height 523
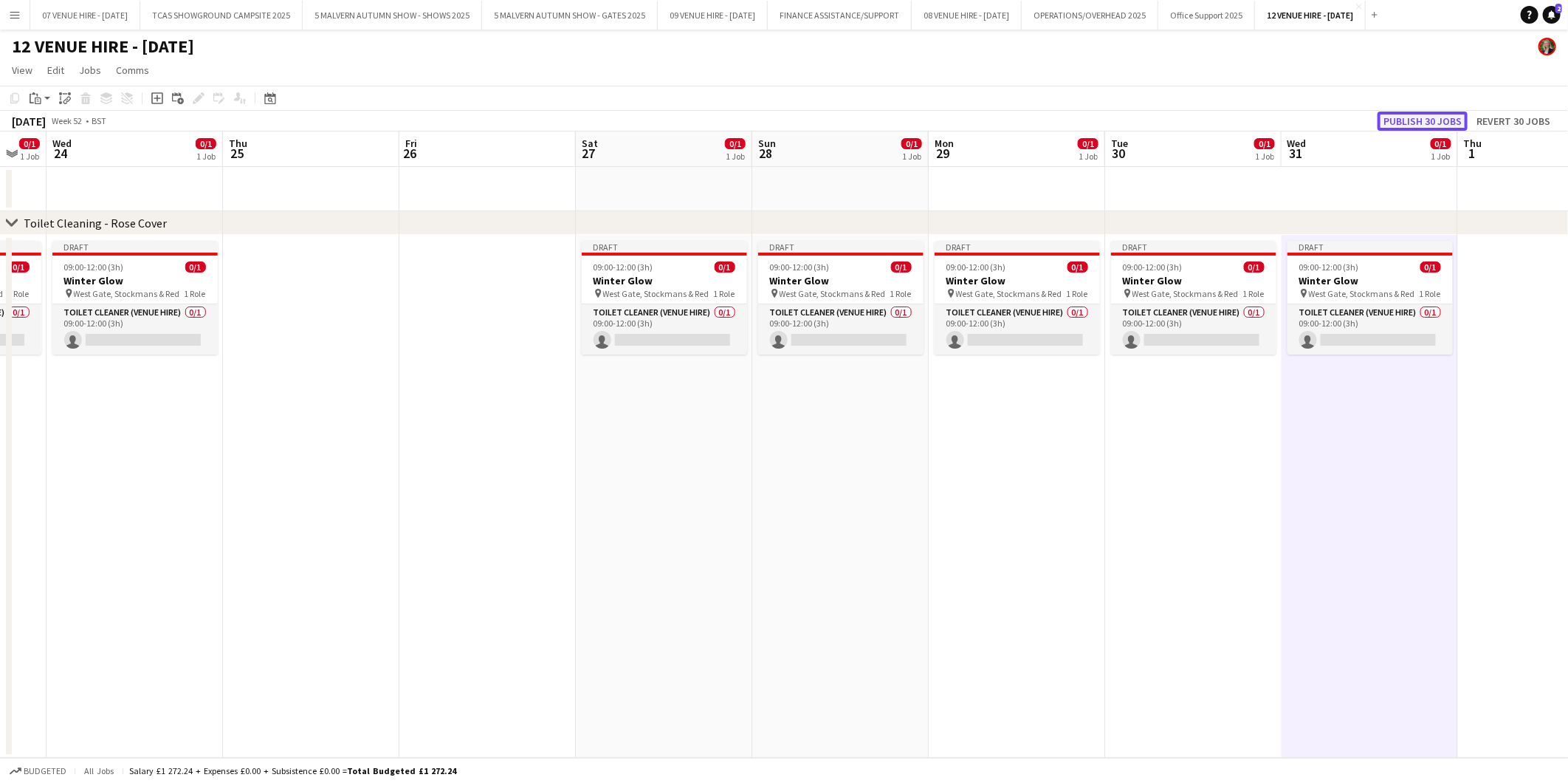
click at [1462, 120] on button "Publish 30 jobs" at bounding box center [1423, 121] width 90 height 19
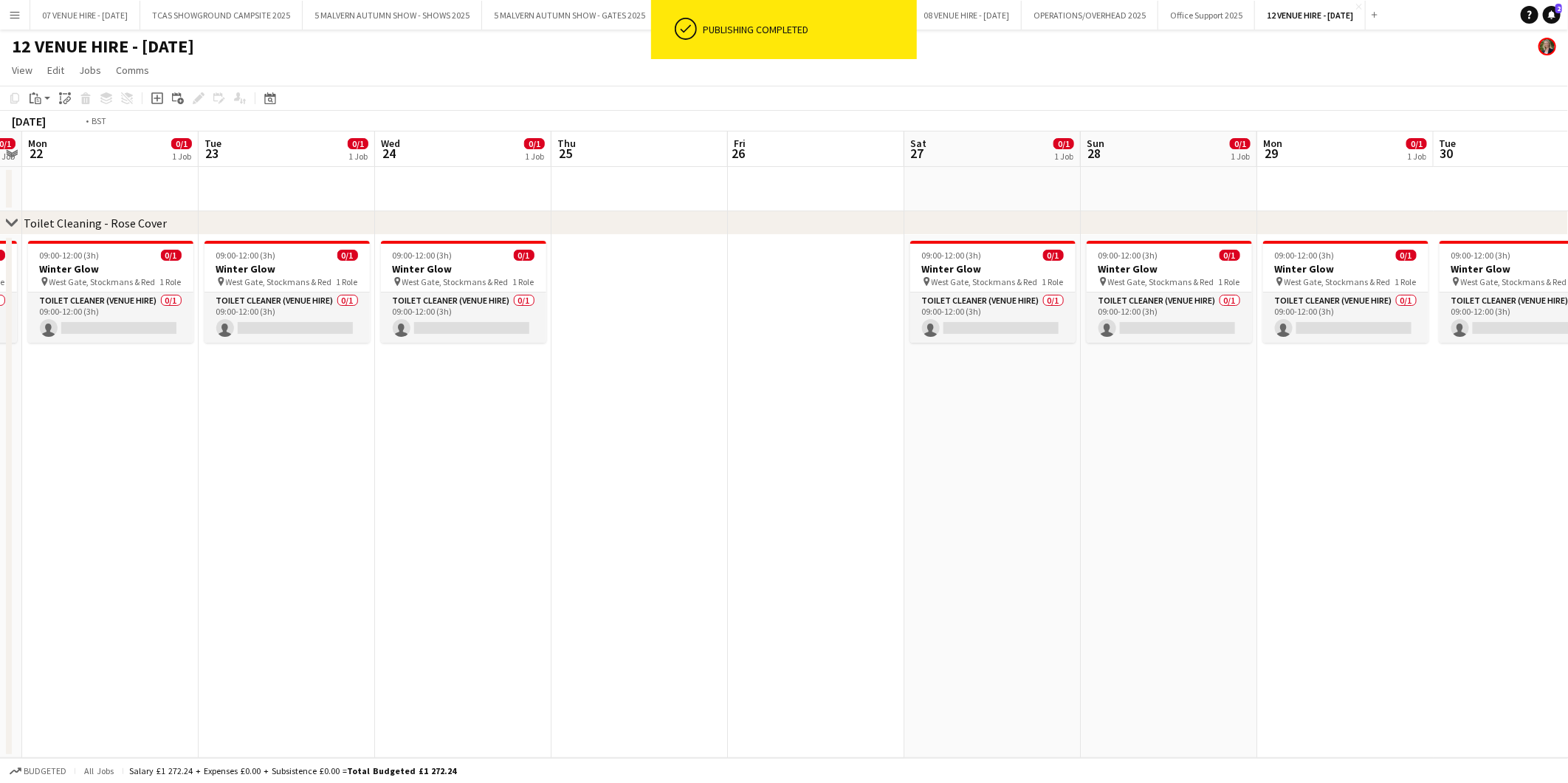
drag, startPoint x: 268, startPoint y: 286, endPoint x: 921, endPoint y: 207, distance: 657.8
click at [921, 207] on app-calendar-viewport "Sat 20 0/1 1 Job Sun 21 0/1 1 Job Mon 22 0/1 1 Job Tue 23 0/1 1 Job Wed 24 0/1 …" at bounding box center [784, 444] width 1568 height 627
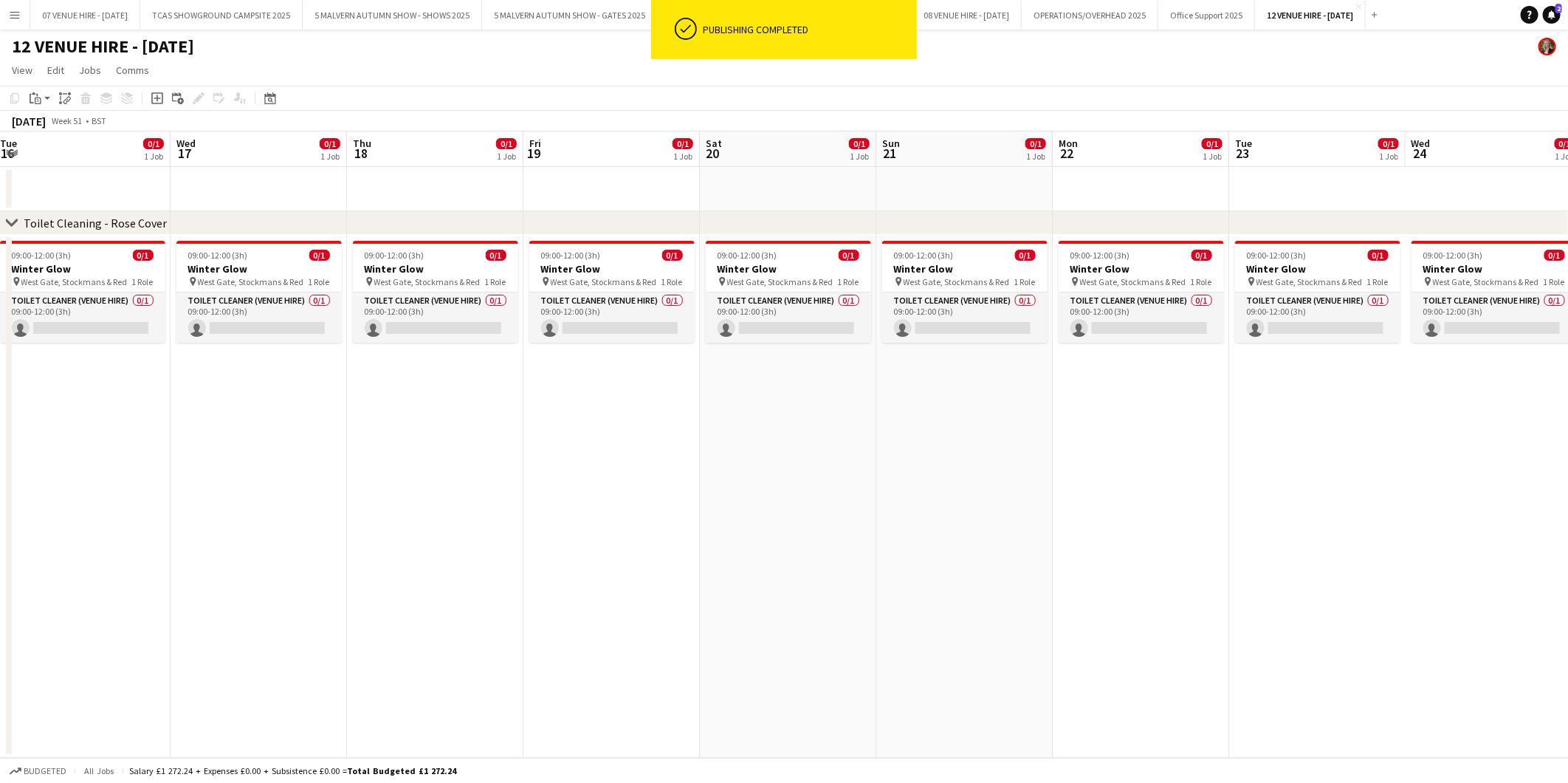
drag, startPoint x: 907, startPoint y: 266, endPoint x: 919, endPoint y: 266, distance: 12.0
click at [919, 266] on app-calendar-viewport "Sun 14 0/1 1 Job Mon 15 0/1 1 Job Tue 16 0/1 1 Job Wed 17 0/1 1 Job Thu 18 0/1 …" at bounding box center [784, 444] width 1568 height 627
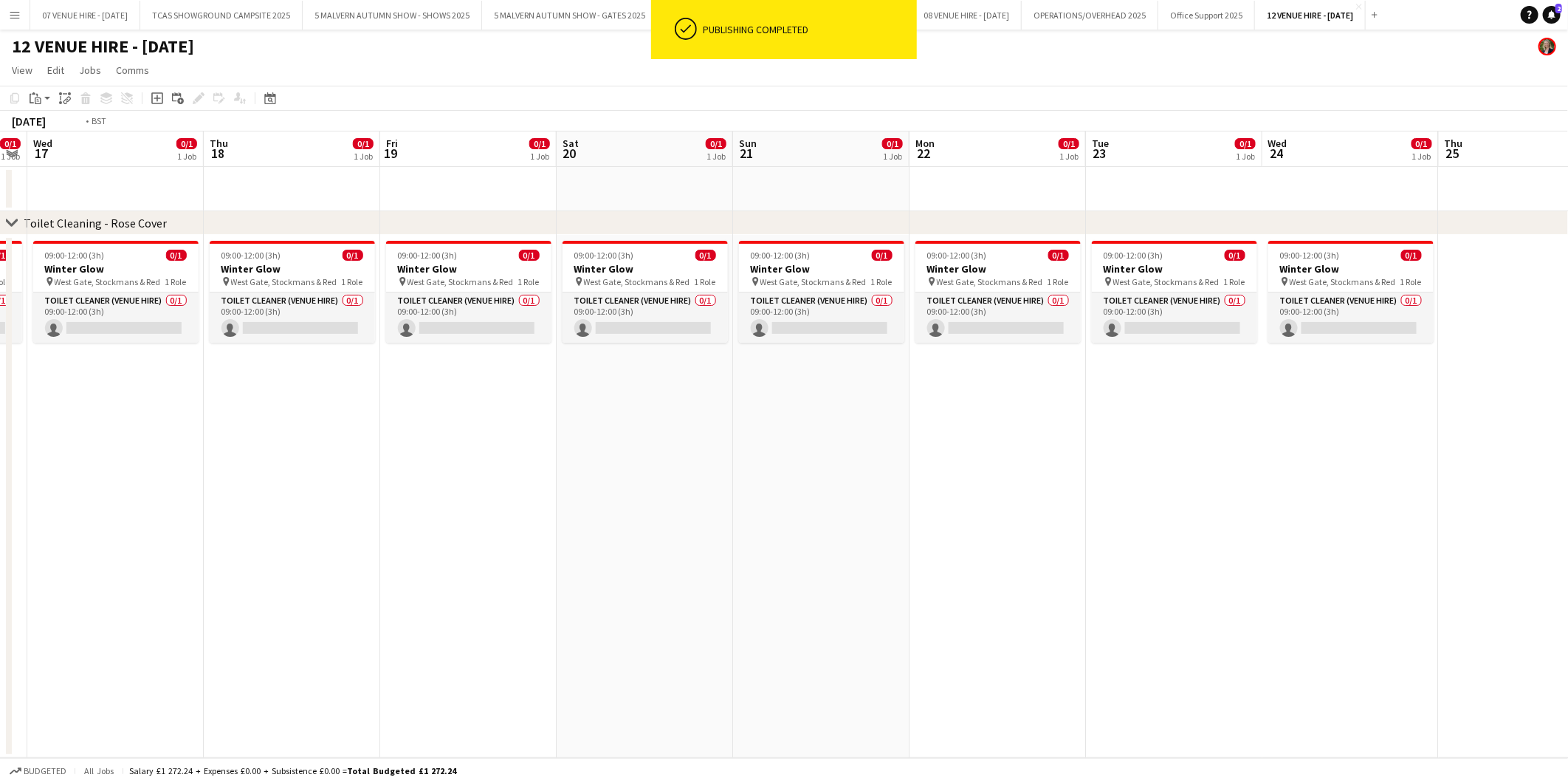
drag, startPoint x: 578, startPoint y: 269, endPoint x: 964, endPoint y: 255, distance: 386.3
click at [968, 256] on app-calendar-viewport "Sun 14 0/1 1 Job Mon 15 0/1 1 Job Tue 16 0/1 1 Job Wed 17 0/1 1 Job Thu 18 0/1 …" at bounding box center [784, 444] width 1568 height 627
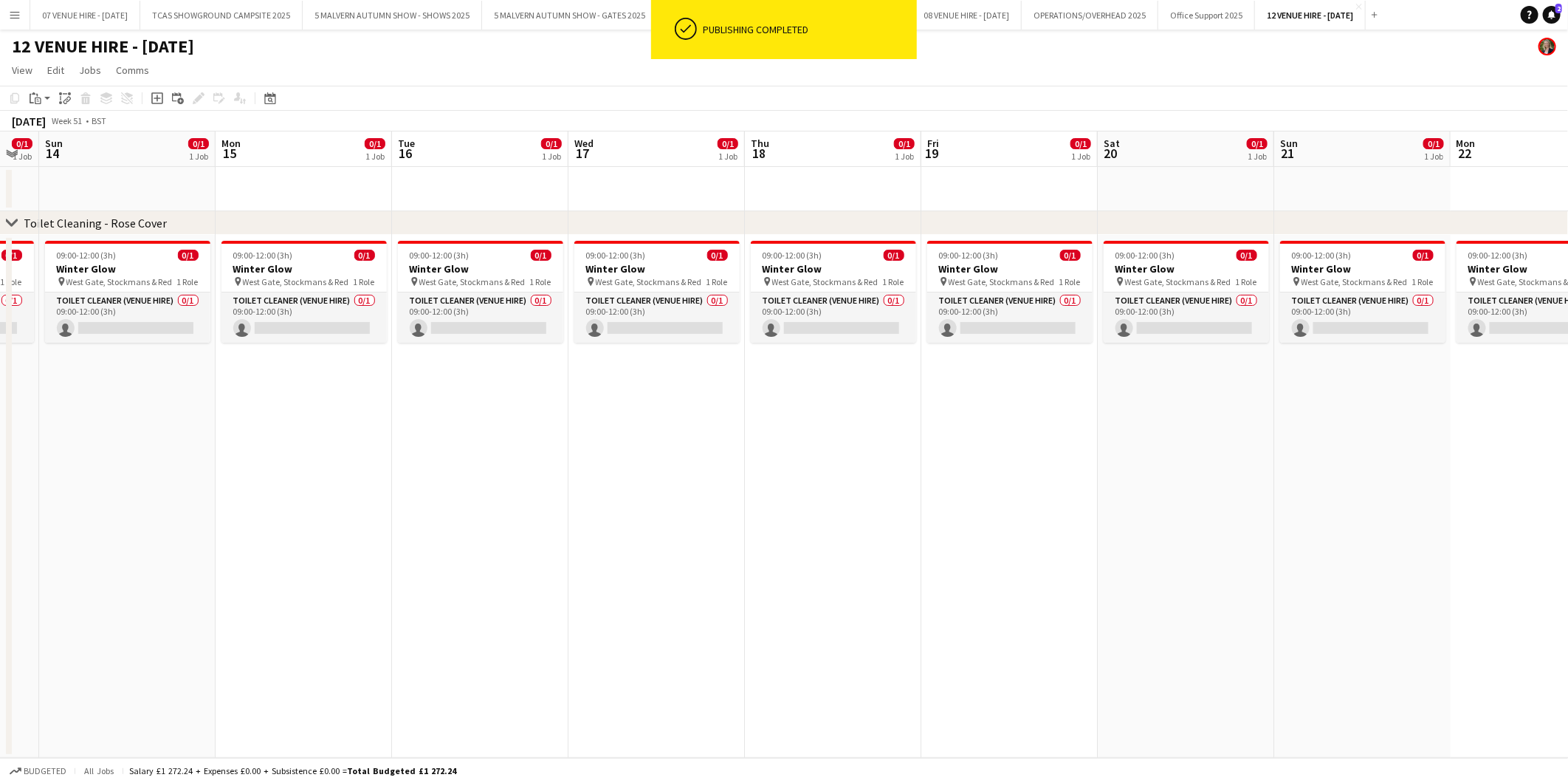
drag, startPoint x: 743, startPoint y: 306, endPoint x: 1103, endPoint y: 306, distance: 360.0
click at [1113, 306] on app-calendar-viewport "Fri 12 0/1 1 Job Sat 13 0/1 1 Job Sun 14 0/1 1 Job Mon 15 0/1 1 Job Tue 16 0/1 …" at bounding box center [784, 444] width 1568 height 627
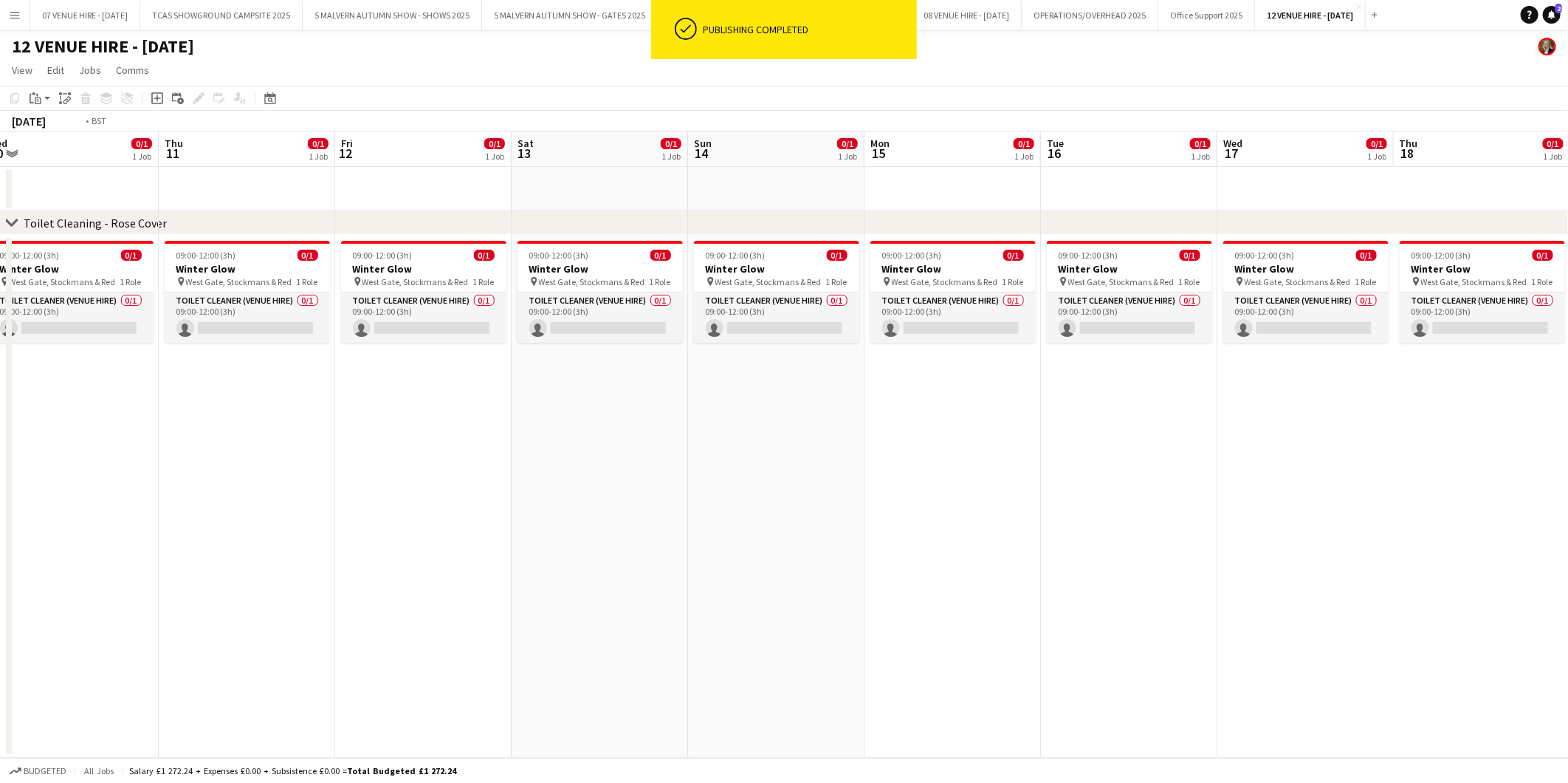
click at [1096, 326] on app-calendar-viewport "Mon 8 0/1 1 Job Tue 9 0/1 1 Job Wed 10 0/1 1 Job Thu 11 0/1 1 Job Fri 12 0/1 1 …" at bounding box center [784, 444] width 1568 height 627
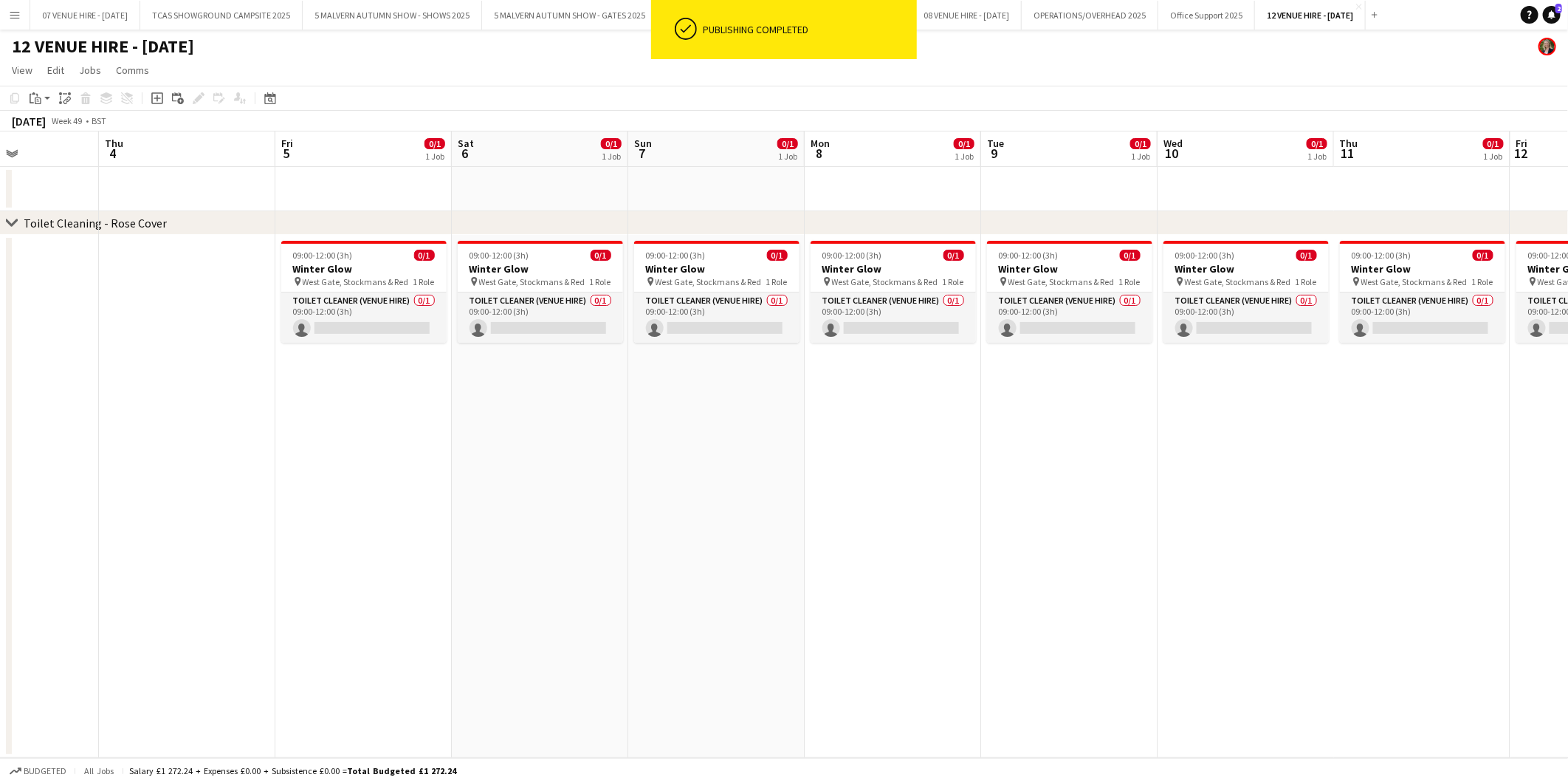
click at [1378, 285] on app-calendar-viewport "Mon 1 Tue 2 Wed 3 Thu 4 Fri 5 0/1 1 Job Sat 6 0/1 1 Job Sun 7 0/1 1 Job Mon 8 0…" at bounding box center [784, 444] width 1568 height 627
drag, startPoint x: 1042, startPoint y: 268, endPoint x: 1246, endPoint y: 271, distance: 204.0
click at [1309, 268] on app-calendar-viewport "Mon 1 Tue 2 Wed 3 Thu 4 Fri 5 0/1 1 Job Sat 6 0/1 1 Job Sun 7 0/1 1 Job Mon 8 0…" at bounding box center [784, 444] width 1568 height 627
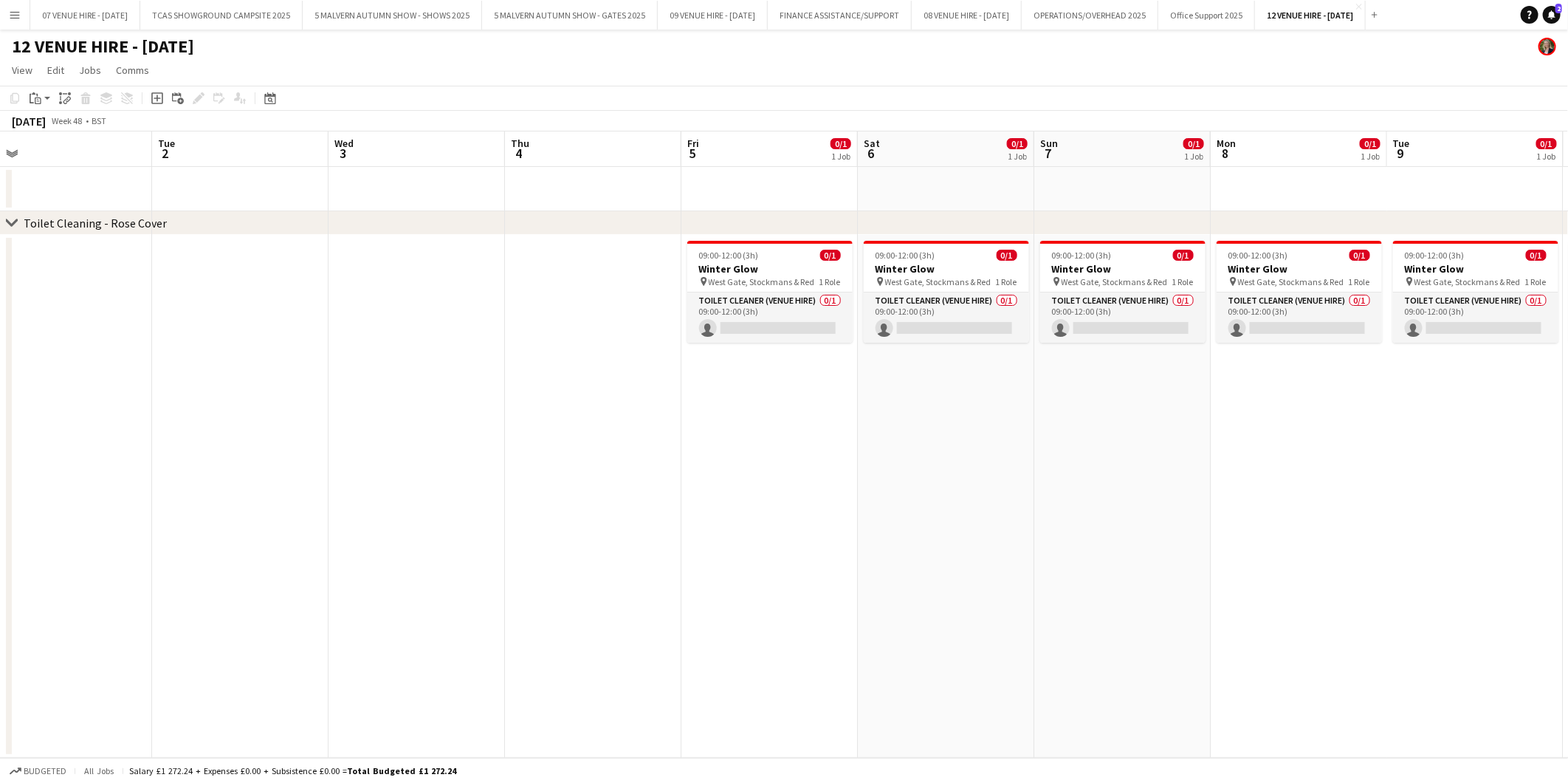
drag, startPoint x: 594, startPoint y: 282, endPoint x: 1237, endPoint y: 279, distance: 643.0
click at [1237, 279] on app-calendar-viewport "Sat 29 0/1 1 Job Sun 30 0/1 1 Job Mon 1 Tue 2 Wed 3 Thu 4 Fri 5 0/1 1 Job Sat 6…" at bounding box center [784, 444] width 1568 height 627
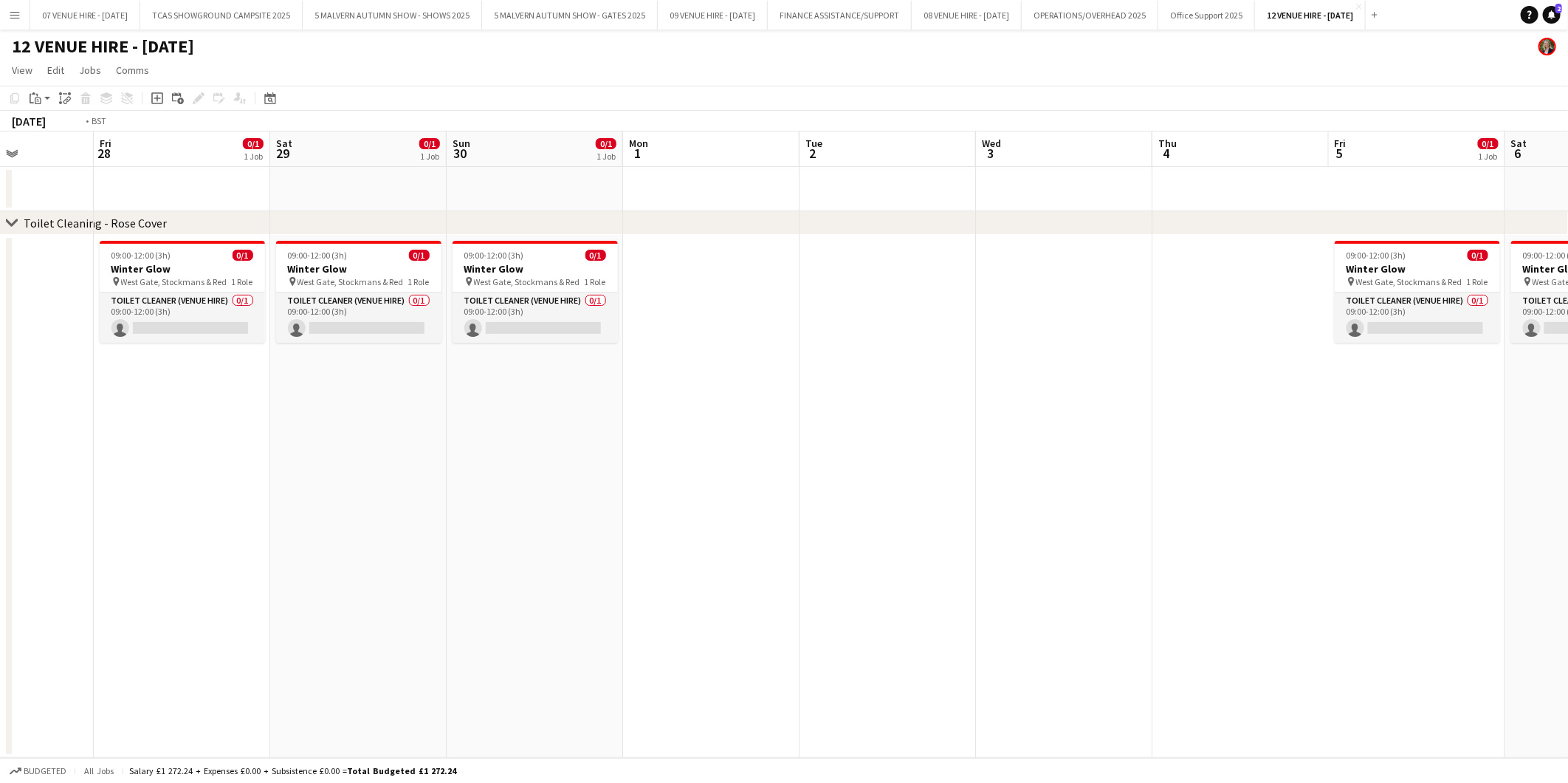
drag, startPoint x: 593, startPoint y: 290, endPoint x: 1155, endPoint y: 290, distance: 562.0
click at [1155, 290] on app-calendar-viewport "Tue 25 Wed 26 Thu 27 Fri 28 0/1 1 Job Sat 29 0/1 1 Job Sun 30 0/1 1 Job Mon 1 T…" at bounding box center [784, 444] width 1568 height 627
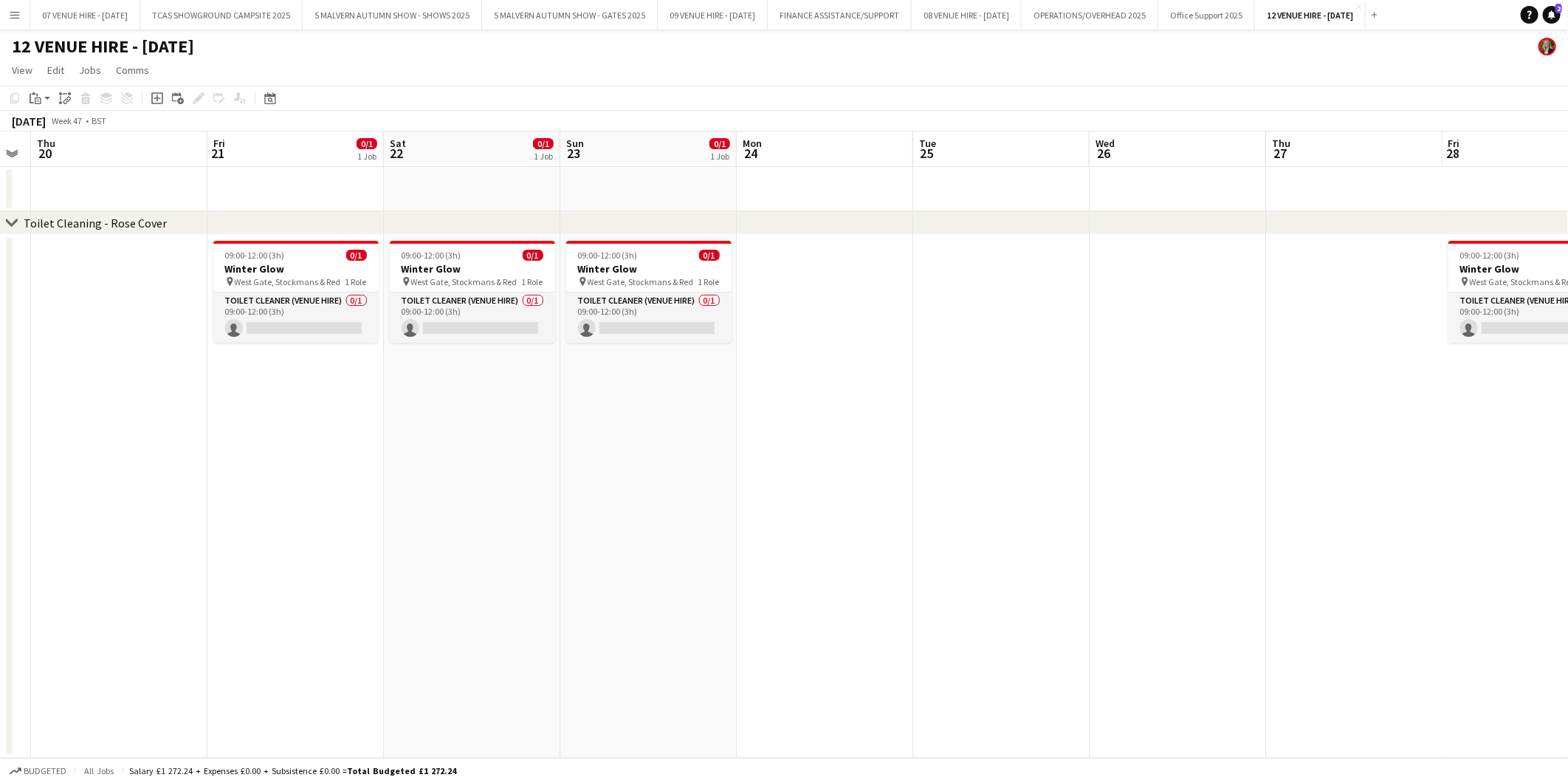
drag, startPoint x: 1268, startPoint y: 303, endPoint x: 1287, endPoint y: 303, distance: 19.0
click at [1287, 303] on app-calendar-viewport "Tue 18 Wed 19 Thu 20 Fri 21 0/1 1 Job Sat 22 0/1 1 Job Sun 23 0/1 1 Job Mon 24 …" at bounding box center [784, 444] width 1568 height 627
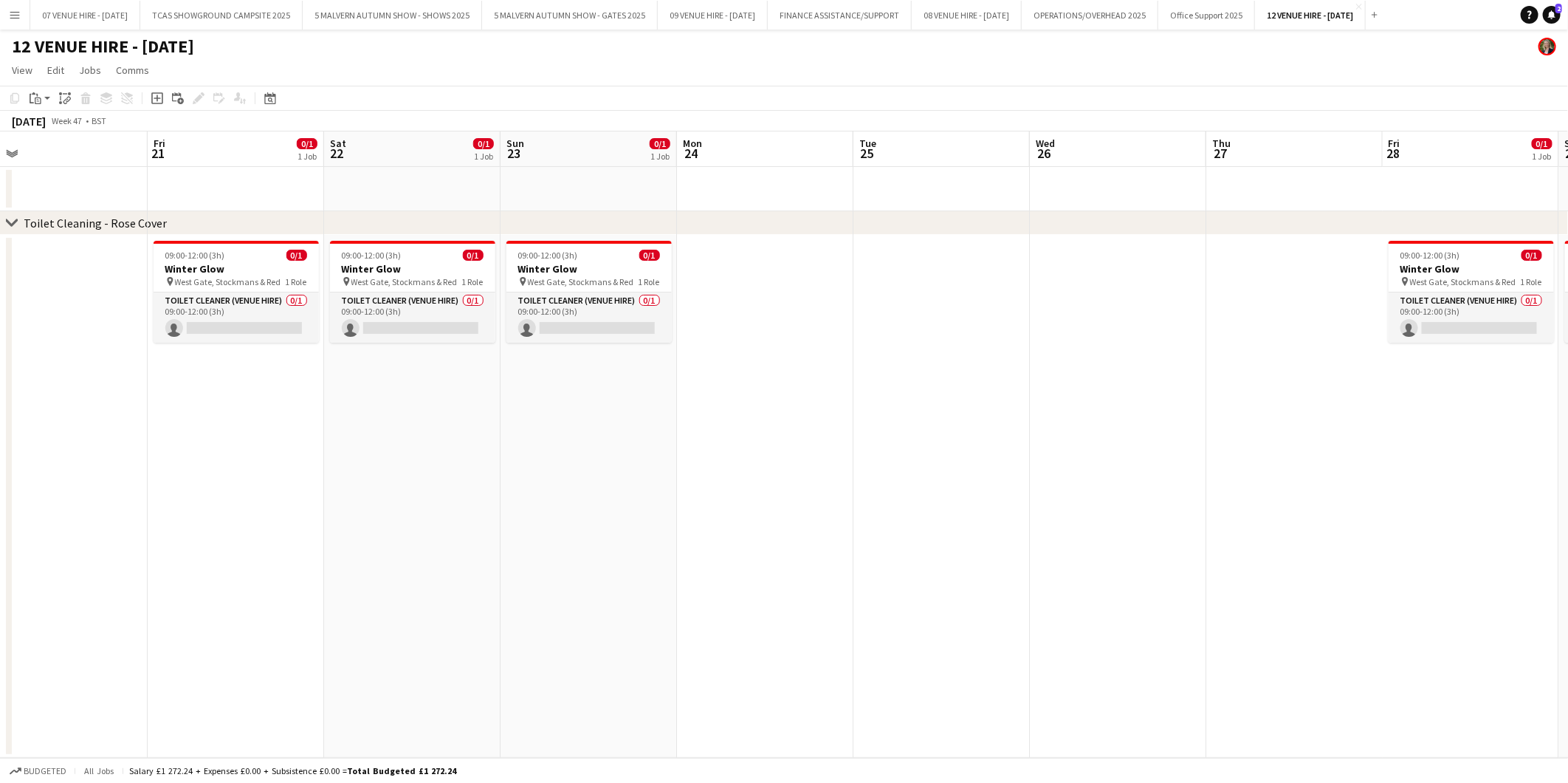
drag, startPoint x: 820, startPoint y: 300, endPoint x: 1290, endPoint y: 300, distance: 470.0
click at [1290, 300] on app-calendar-viewport "Tue 18 Wed 19 Thu 20 Fri 21 0/1 1 Job Sat 22 0/1 1 Job Sun 23 0/1 1 Job Mon 24 …" at bounding box center [784, 444] width 1568 height 627
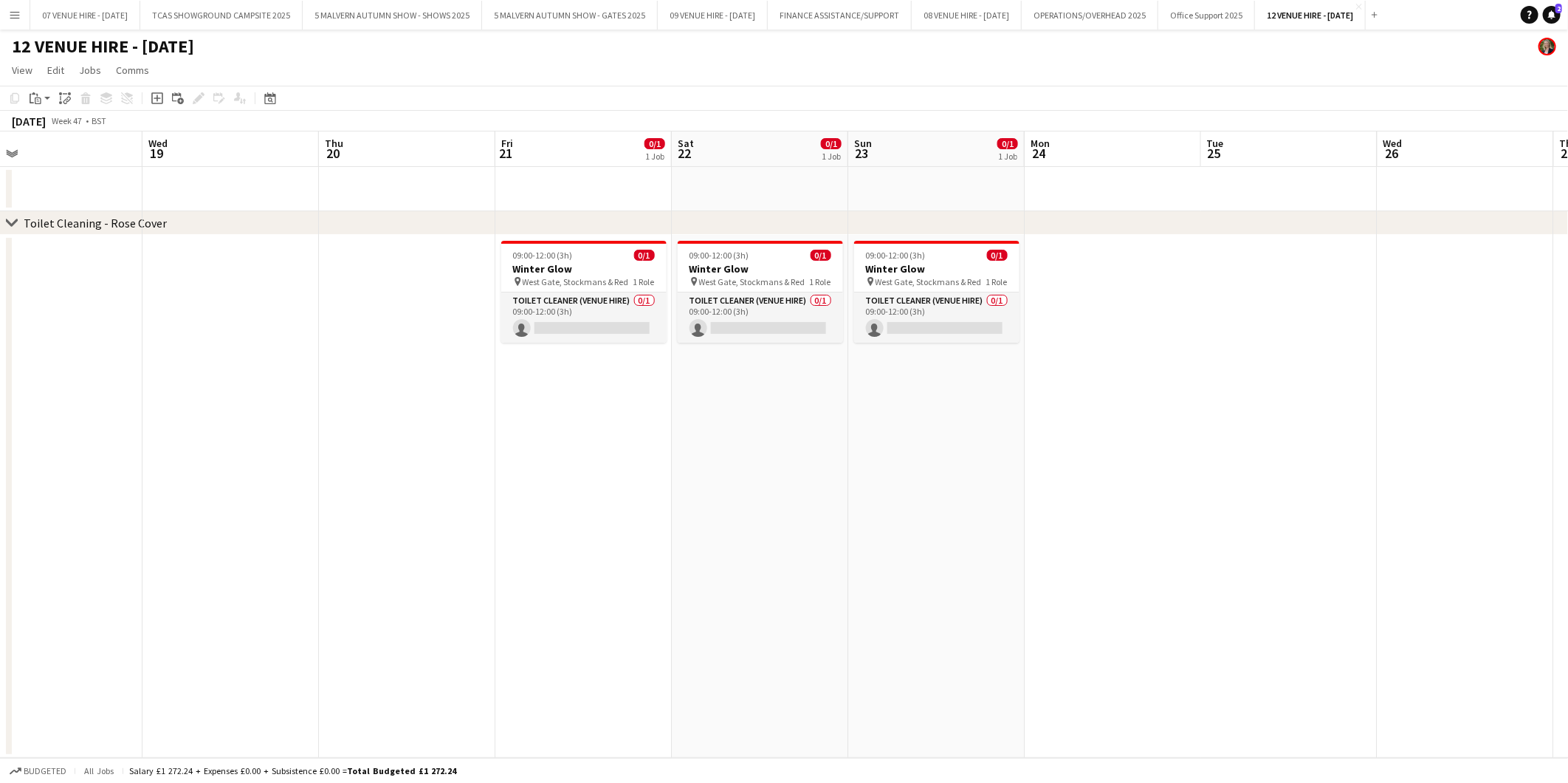
scroll to position [0, 569]
drag, startPoint x: 1311, startPoint y: 271, endPoint x: 1125, endPoint y: 271, distance: 186.0
click at [1125, 271] on app-calendar-viewport "Sat 15 Sun 16 Mon 17 Tue 18 Wed 19 Thu 20 Fri 21 0/1 1 Job Sat 22 0/1 1 Job Sun…" at bounding box center [784, 444] width 1568 height 627
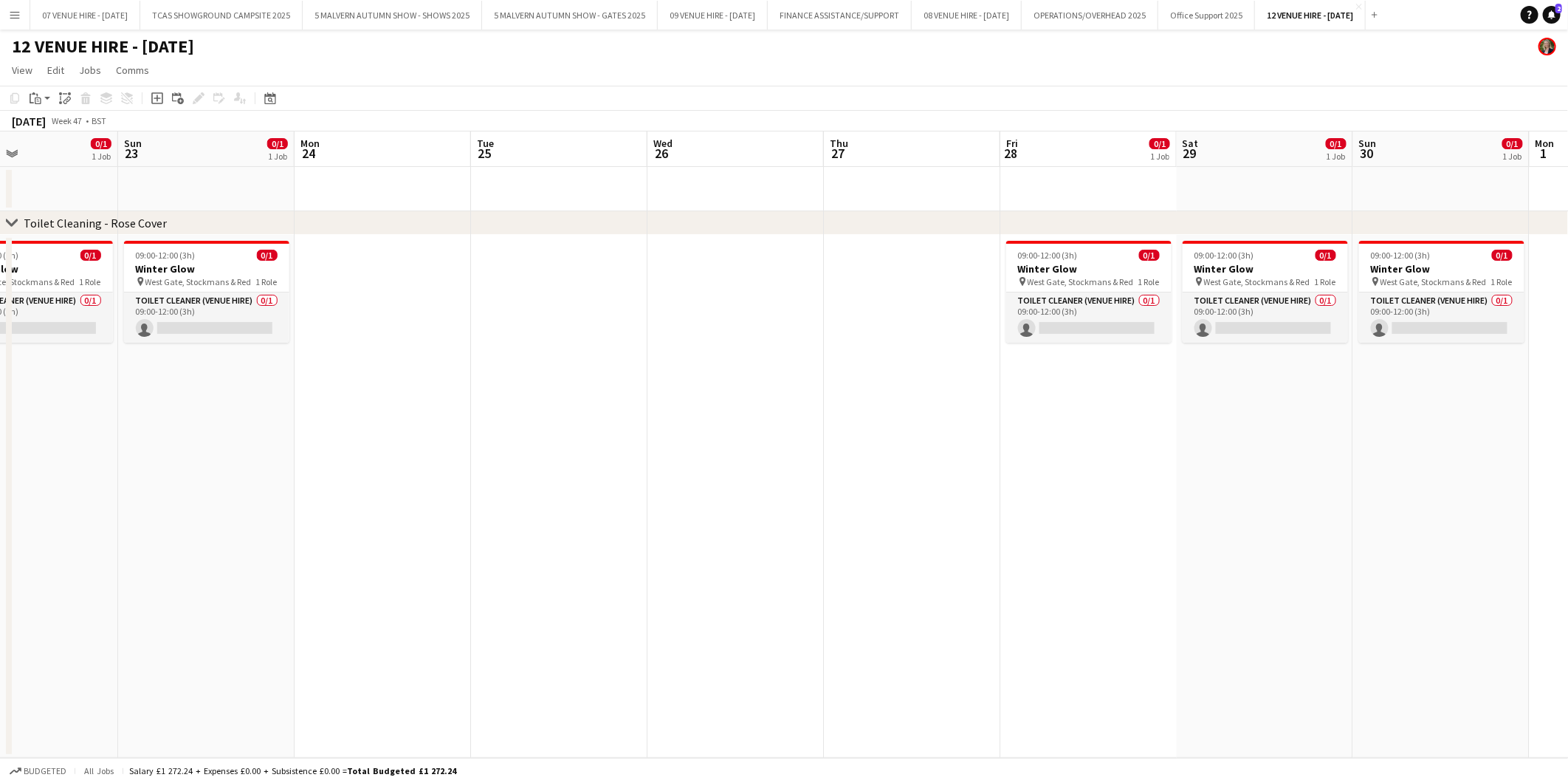
drag, startPoint x: 1325, startPoint y: 264, endPoint x: 600, endPoint y: 264, distance: 725.0
click at [600, 264] on app-calendar-viewport "Wed 19 Thu 20 Fri 21 0/1 1 Job Sat 22 0/1 1 Job Sun 23 0/1 1 Job Mon 24 Tue 25 …" at bounding box center [784, 444] width 1568 height 627
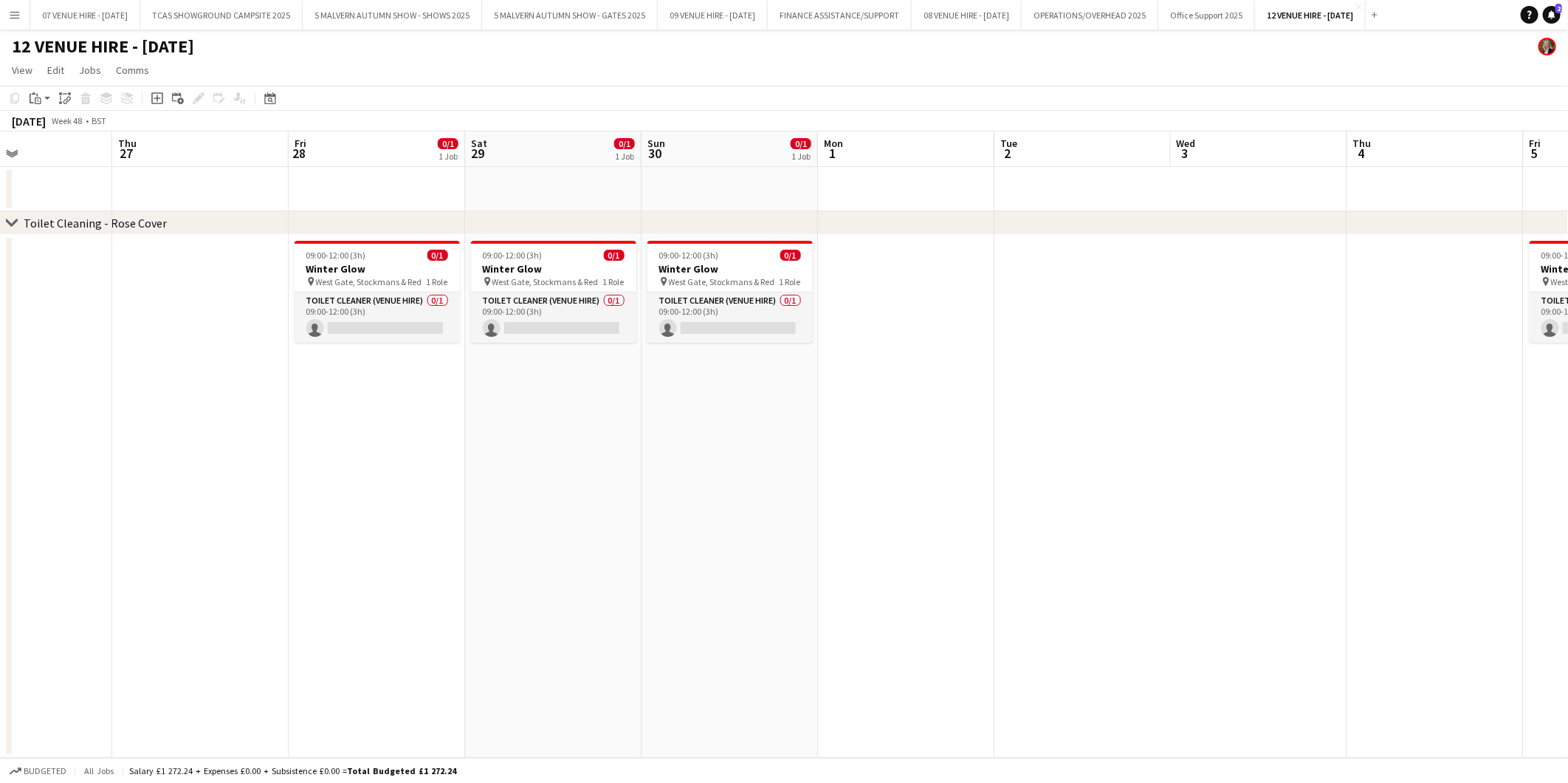
scroll to position [0, 497]
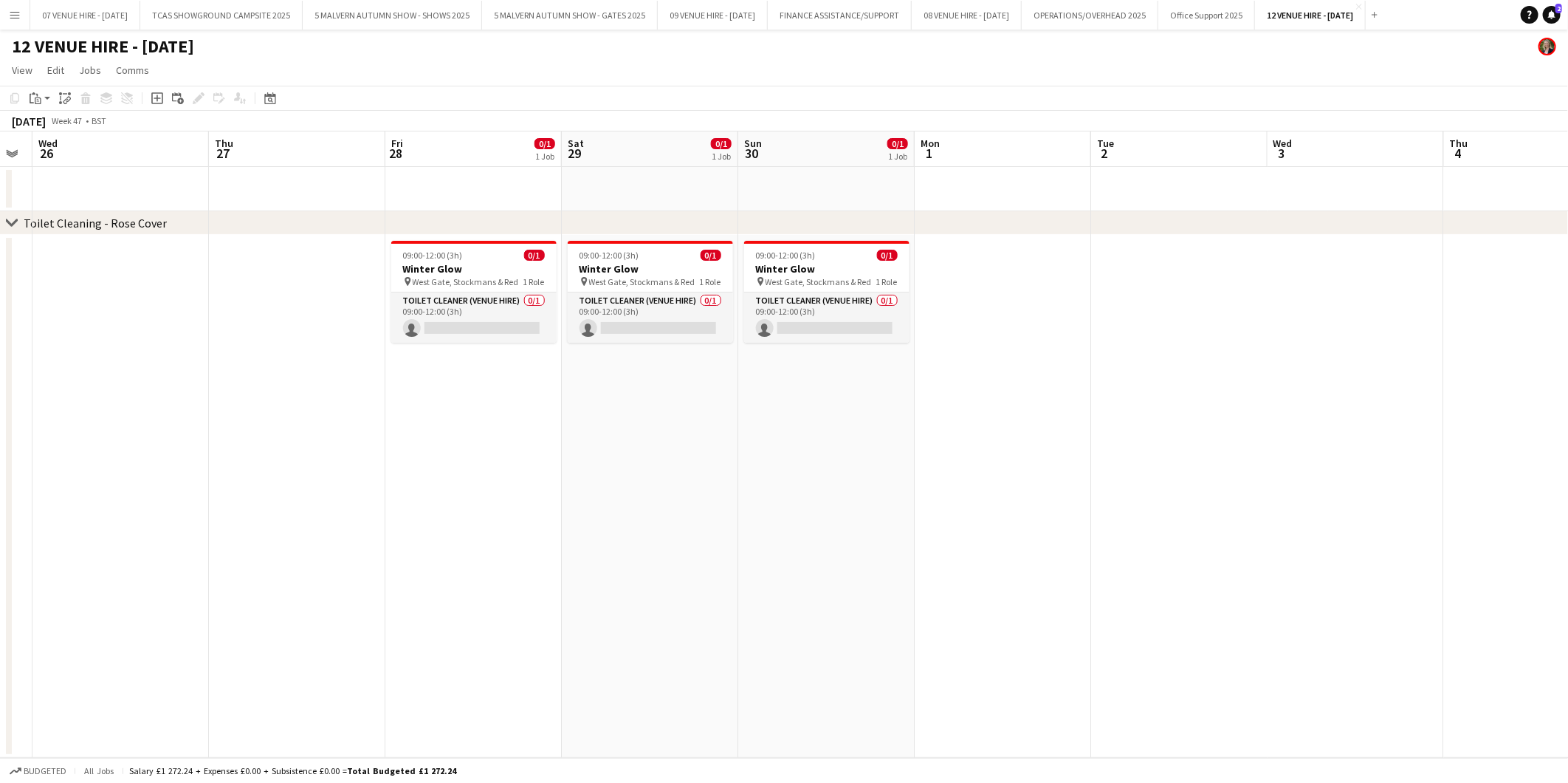
drag, startPoint x: 1182, startPoint y: 262, endPoint x: 567, endPoint y: 281, distance: 615.3
click at [567, 281] on app-calendar-viewport "Sun 23 0/1 1 Job Mon 24 Tue 25 Wed 26 Thu 27 Fri 28 0/1 1 Job Sat 29 0/1 1 Job …" at bounding box center [784, 444] width 1568 height 627
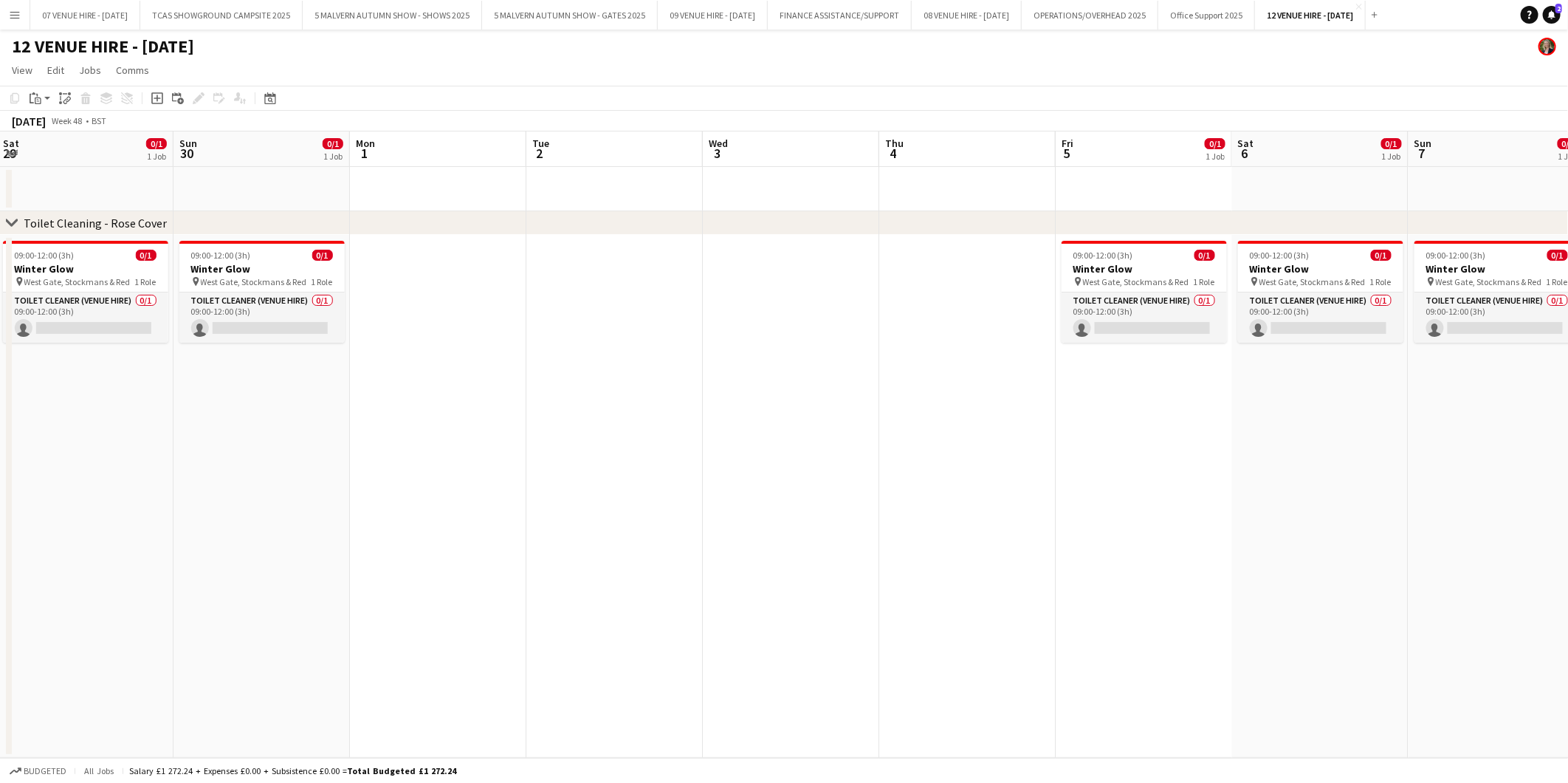
drag, startPoint x: 1322, startPoint y: 288, endPoint x: 744, endPoint y: 291, distance: 578.0
click at [744, 291] on app-calendar-viewport "Wed 26 Thu 27 Fri 28 0/1 1 Job Sat 29 0/1 1 Job Sun 30 0/1 1 Job Mon 1 Tue 2 We…" at bounding box center [784, 444] width 1568 height 627
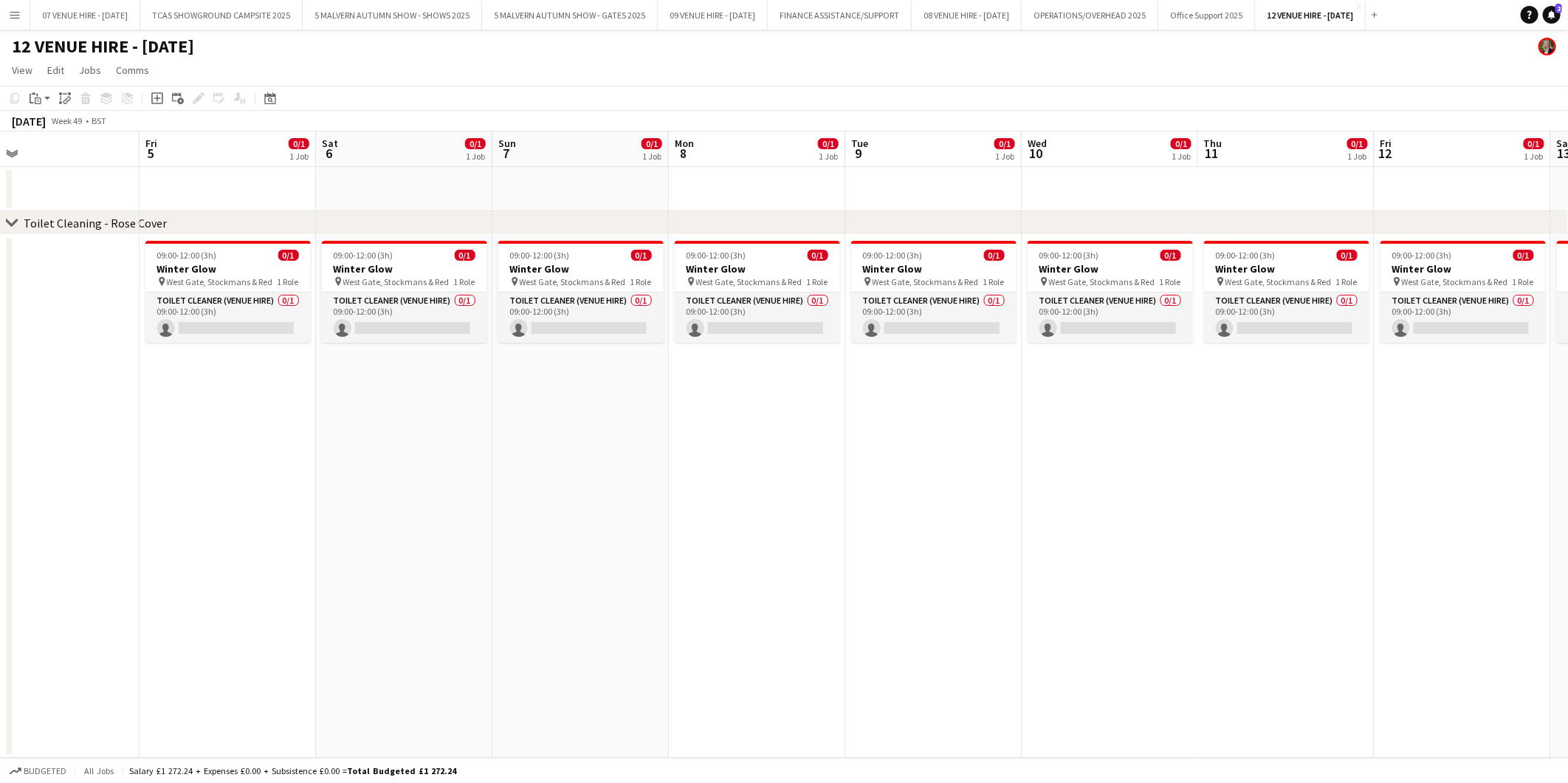
scroll to position [0, 570]
drag, startPoint x: 1115, startPoint y: 292, endPoint x: 208, endPoint y: 322, distance: 907.5
click at [208, 322] on app-calendar-viewport "Mon 1 Tue 2 Wed 3 Thu 4 Fri 5 0/1 1 Job Sat 6 0/1 1 Job Sun 7 0/1 1 Job Mon 8 0…" at bounding box center [784, 444] width 1568 height 627
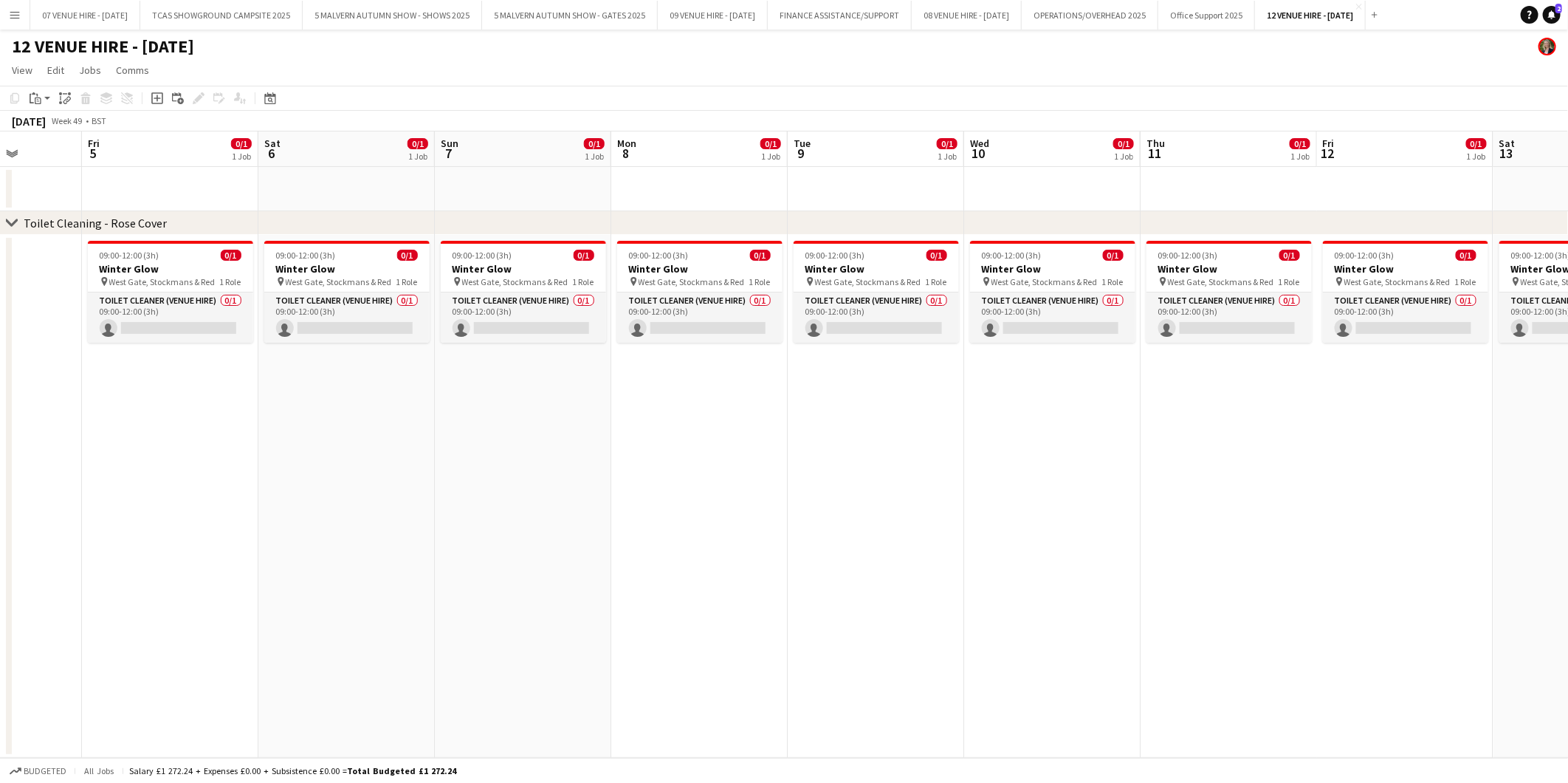
scroll to position [0, 517]
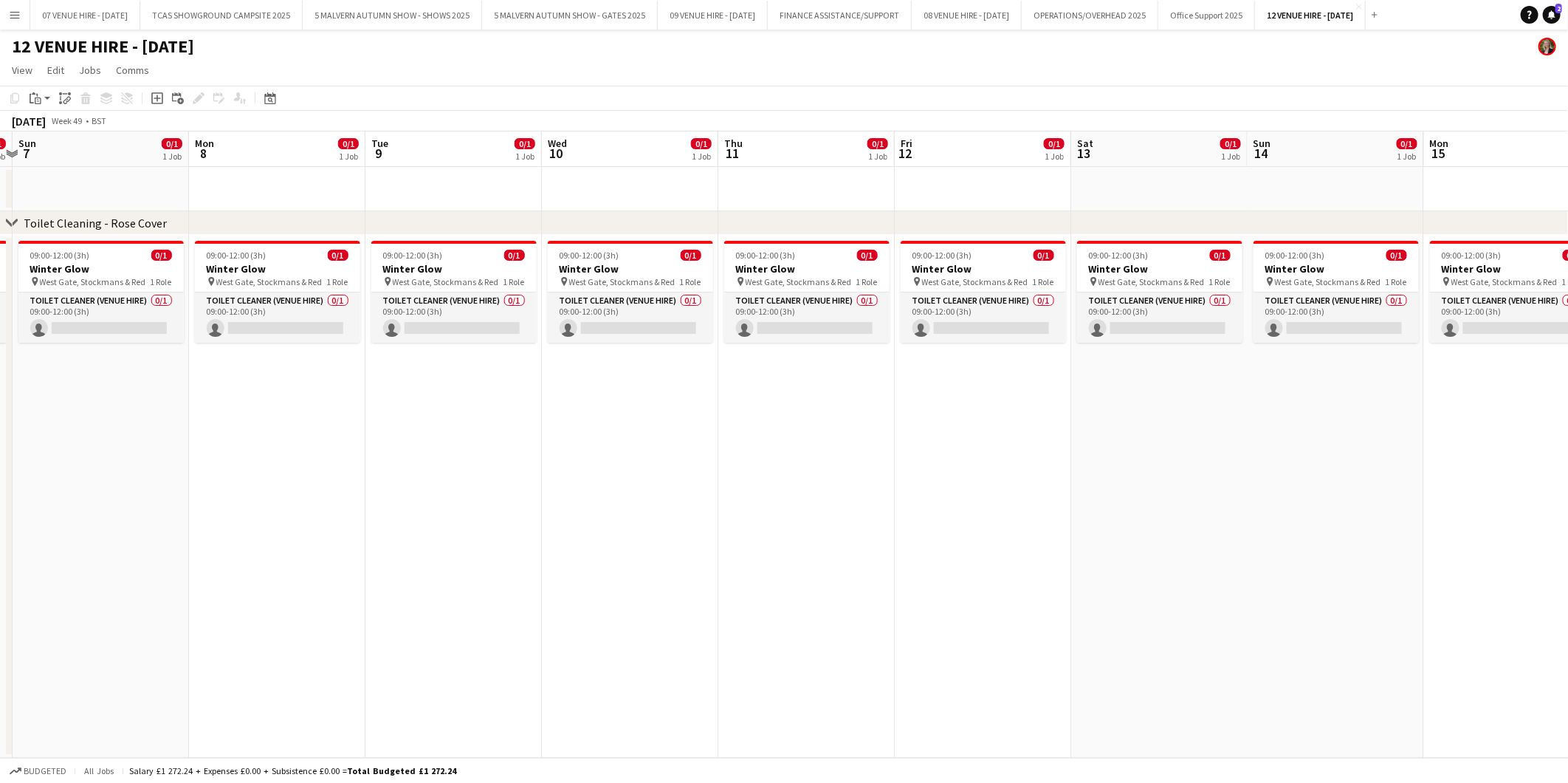
drag, startPoint x: 1143, startPoint y: 208, endPoint x: 666, endPoint y: 240, distance: 478.1
click at [666, 240] on app-calendar-viewport "Thu 4 Fri 5 0/1 1 Job Sat 6 0/1 1 Job Sun 7 0/1 1 Job Mon 8 0/1 1 Job Tue 9 0/1…" at bounding box center [784, 444] width 1568 height 627
drag, startPoint x: 1263, startPoint y: 217, endPoint x: 786, endPoint y: 253, distance: 478.4
click at [786, 253] on div "chevron-right Toilet Cleaning - Rose Cover Thu 4 Fri 5 0/1 1 Job Sat 6 0/1 1 Jo…" at bounding box center [784, 444] width 1568 height 627
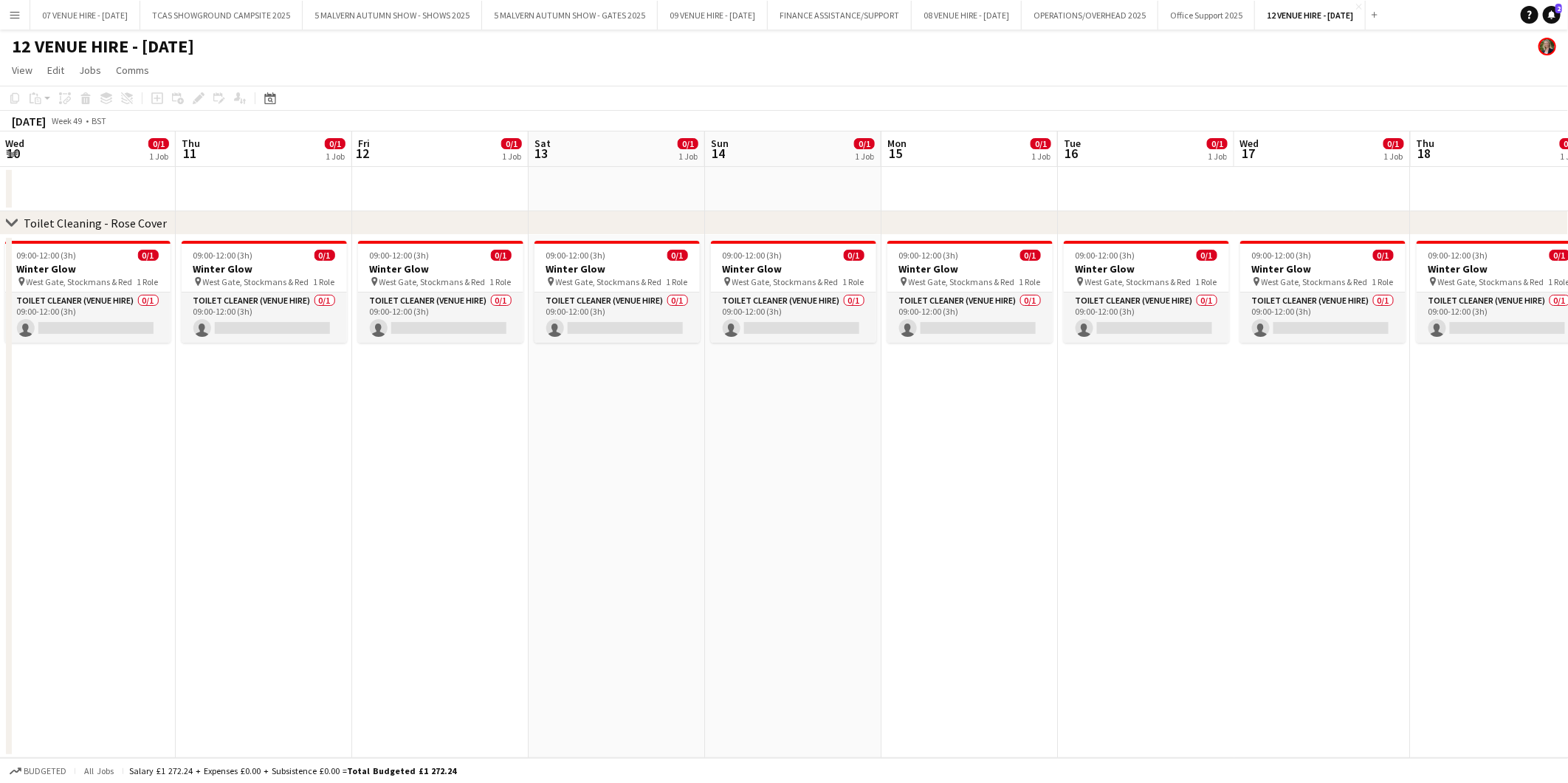
scroll to position [0, 461]
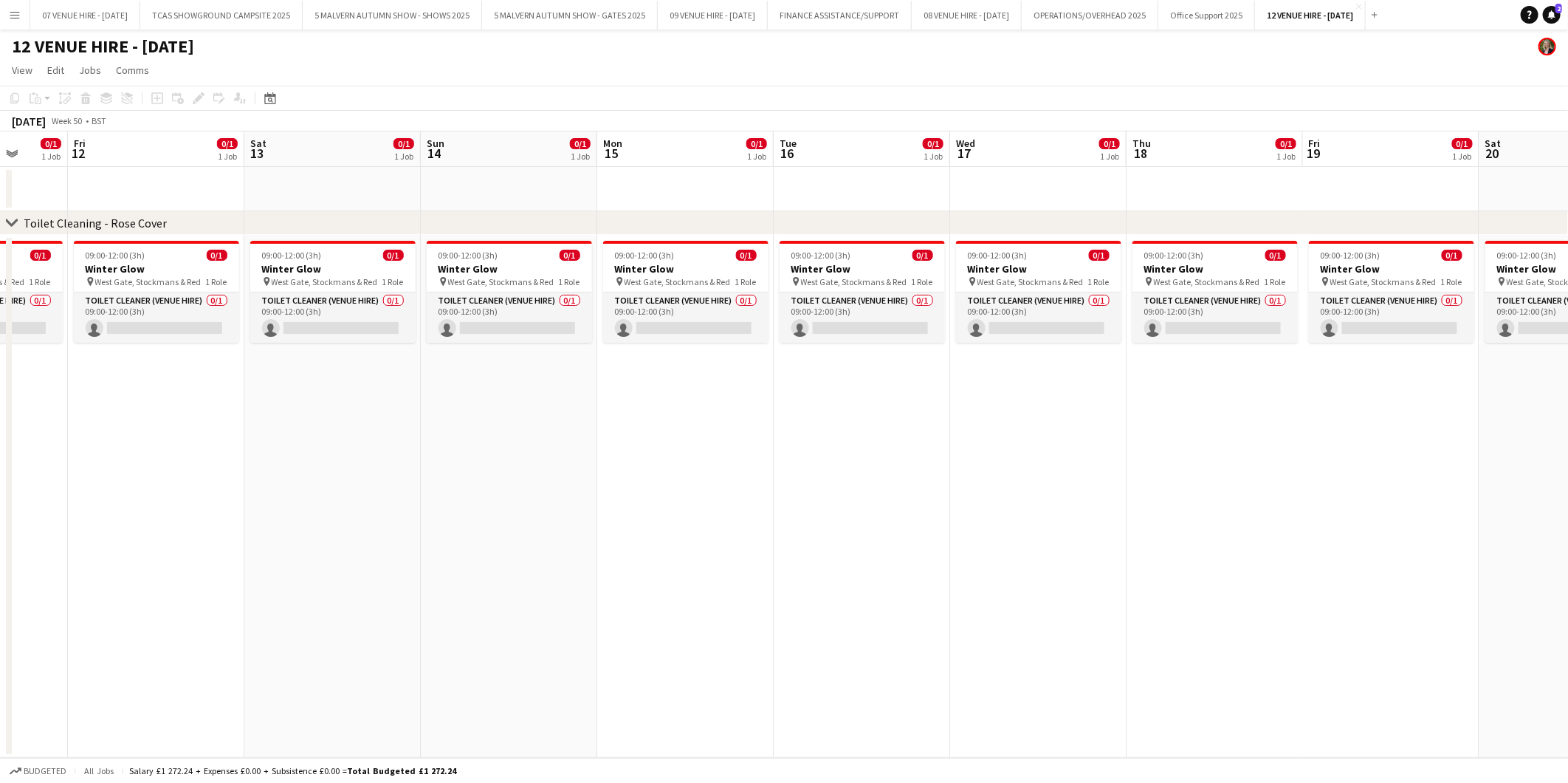
drag, startPoint x: 1334, startPoint y: 269, endPoint x: 506, endPoint y: 311, distance: 829.1
click at [506, 311] on app-calendar-viewport "Tue 9 0/1 1 Job Wed 10 0/1 1 Job Thu 11 0/1 1 Job Fri 12 0/1 1 Job Sat 13 0/1 1…" at bounding box center [784, 444] width 1568 height 627
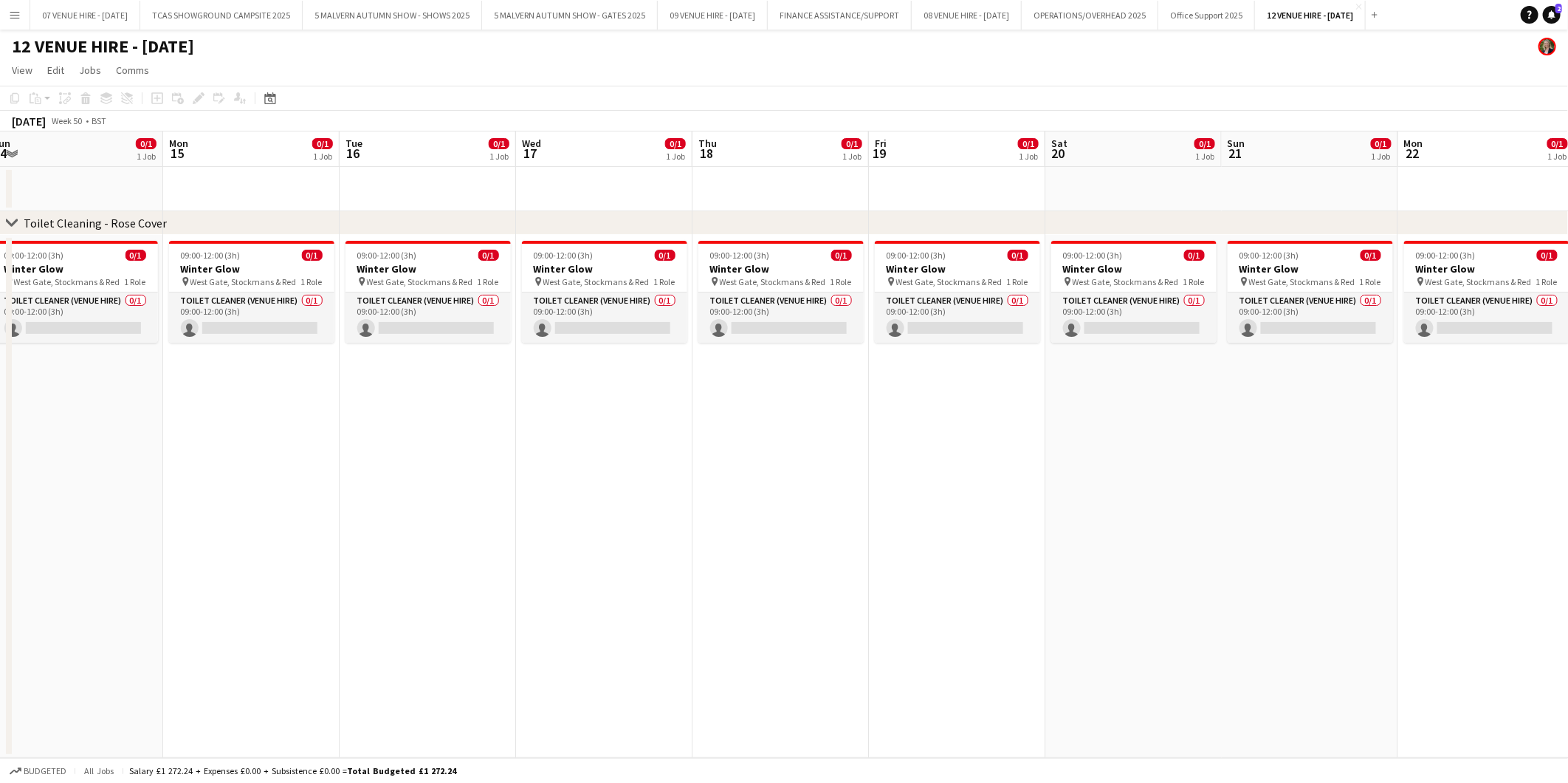
scroll to position [0, 549]
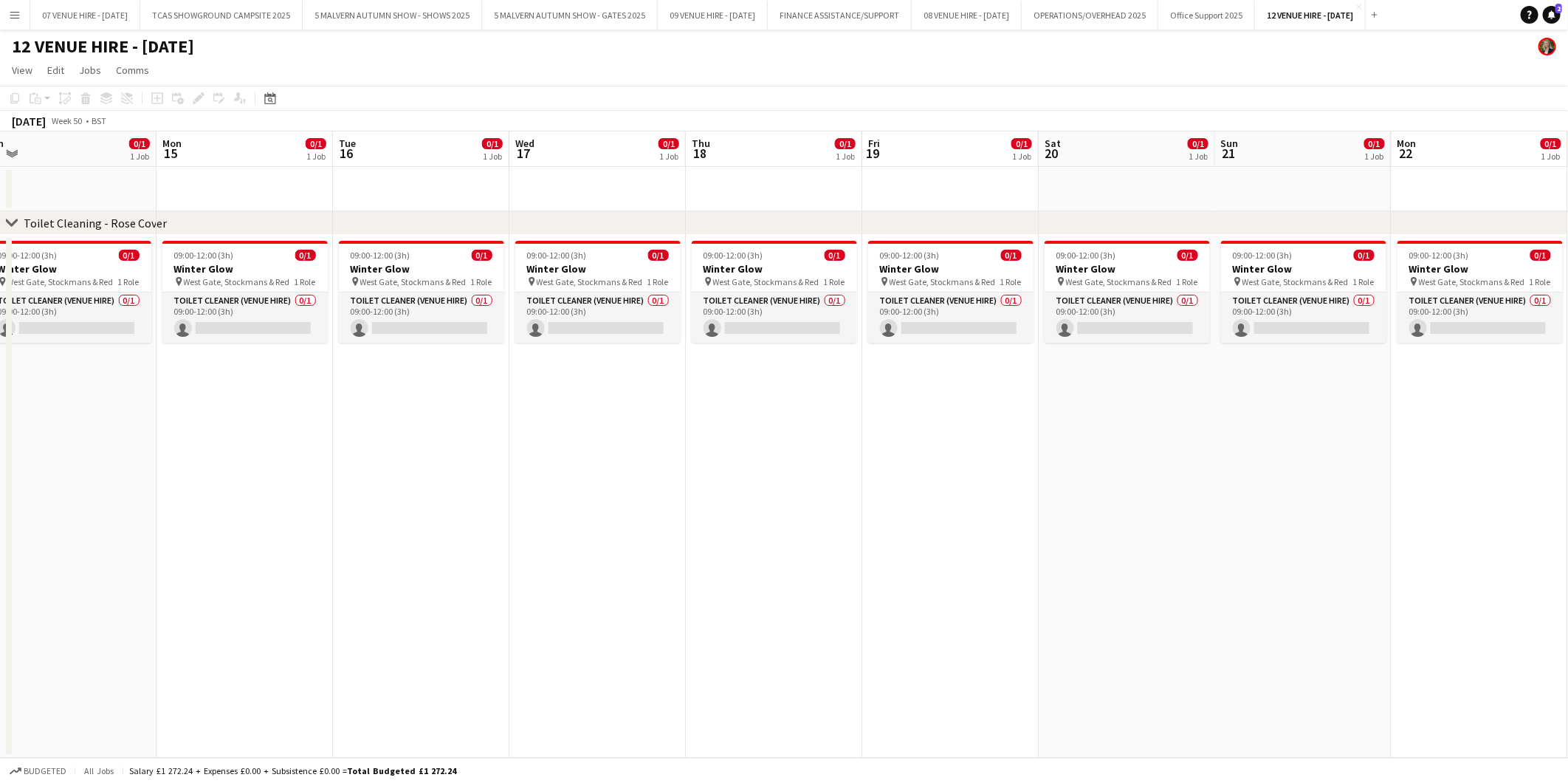
drag, startPoint x: 1056, startPoint y: 284, endPoint x: 615, endPoint y: 284, distance: 441.0
click at [615, 284] on app-calendar-viewport "Thu 11 0/1 1 Job Fri 12 0/1 1 Job Sat 13 0/1 1 Job Sun 14 0/1 1 Job Mon 15 0/1 …" at bounding box center [784, 444] width 1568 height 627
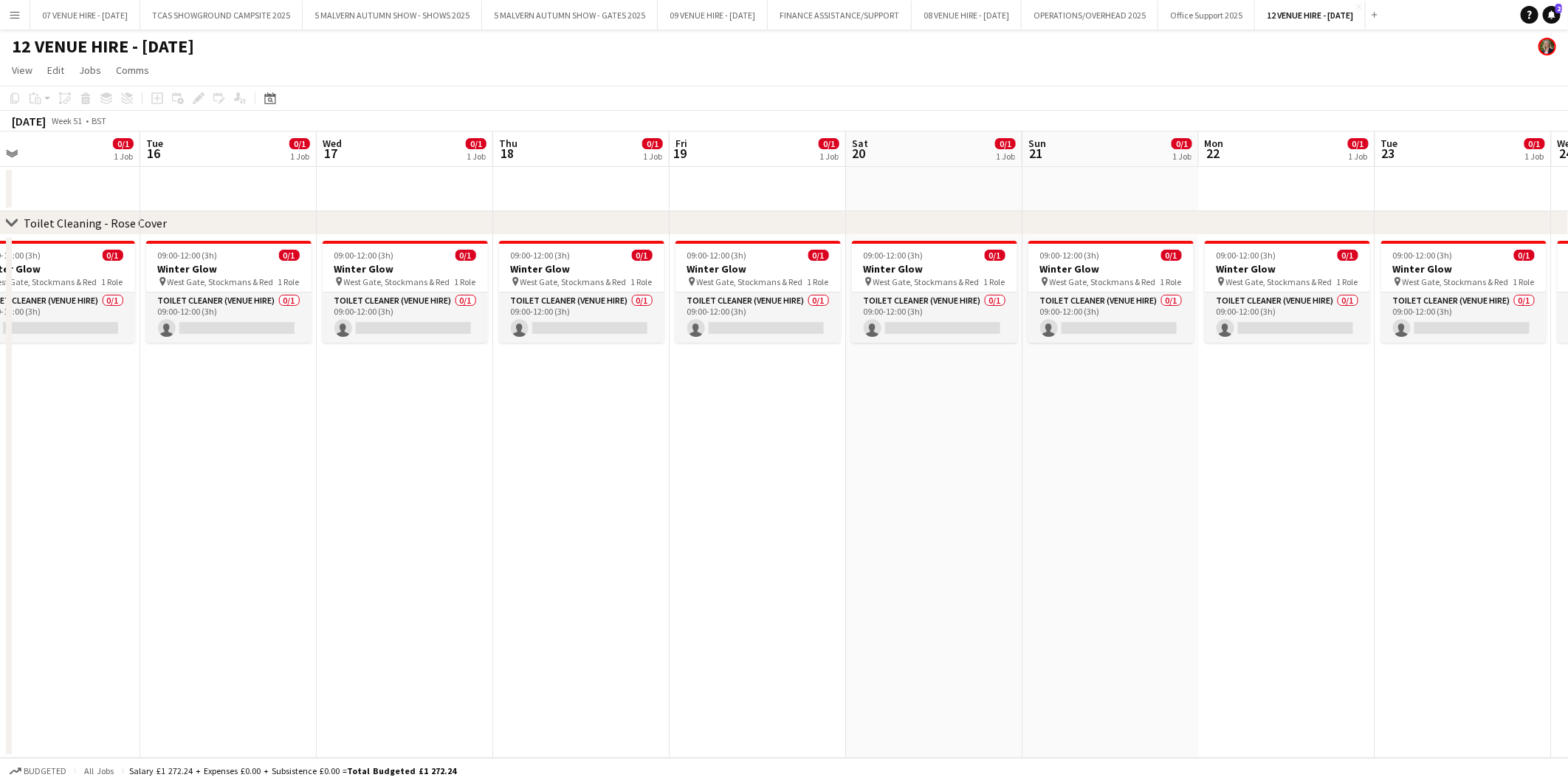
scroll to position [0, 499]
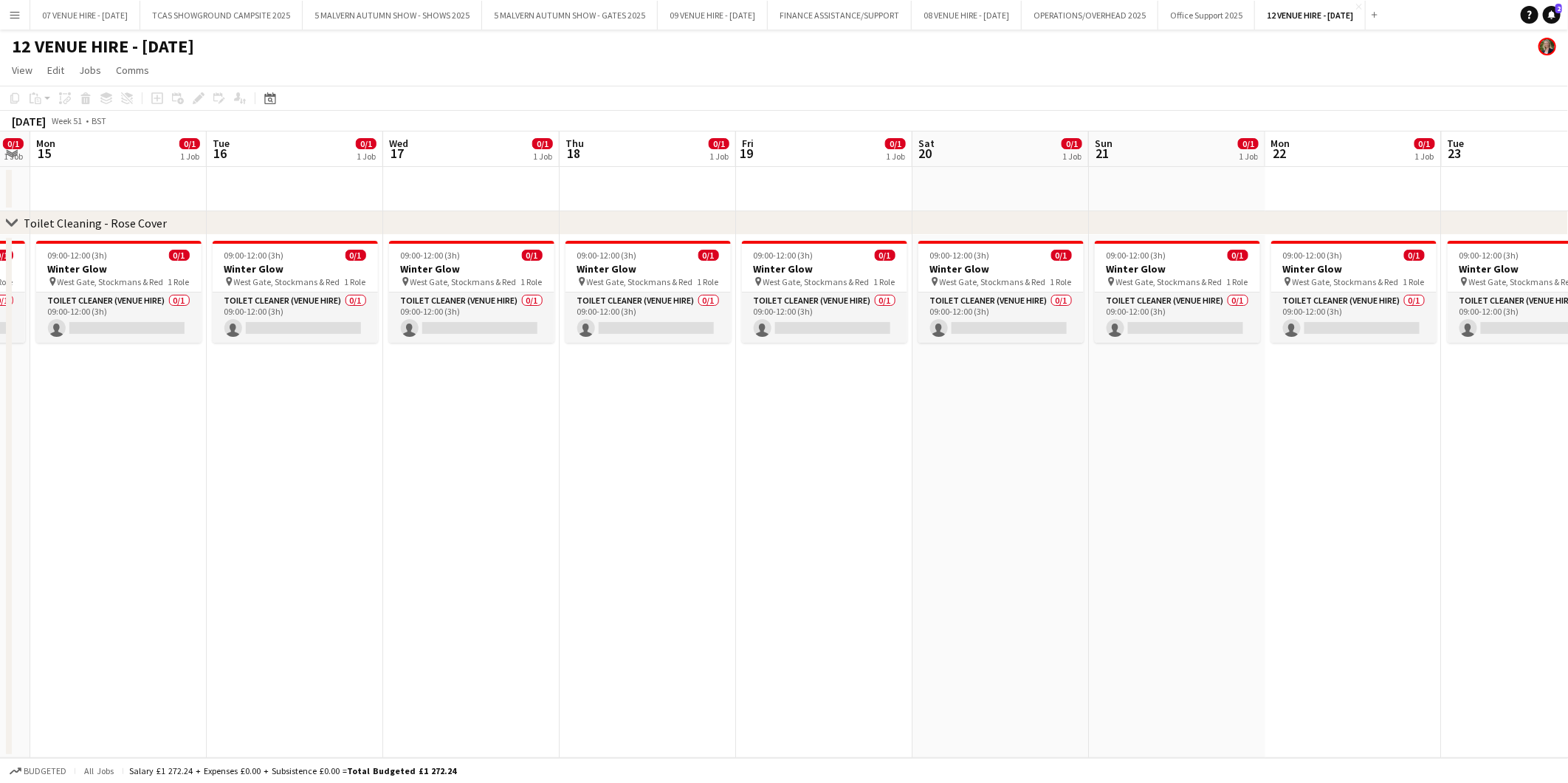
drag, startPoint x: 961, startPoint y: 265, endPoint x: 658, endPoint y: 271, distance: 303.1
click at [658, 271] on app-calendar-viewport "Fri 12 0/1 1 Job Sat 13 0/1 1 Job Sun 14 0/1 1 Job Mon 15 0/1 1 Job Tue 16 0/1 …" at bounding box center [784, 444] width 1568 height 627
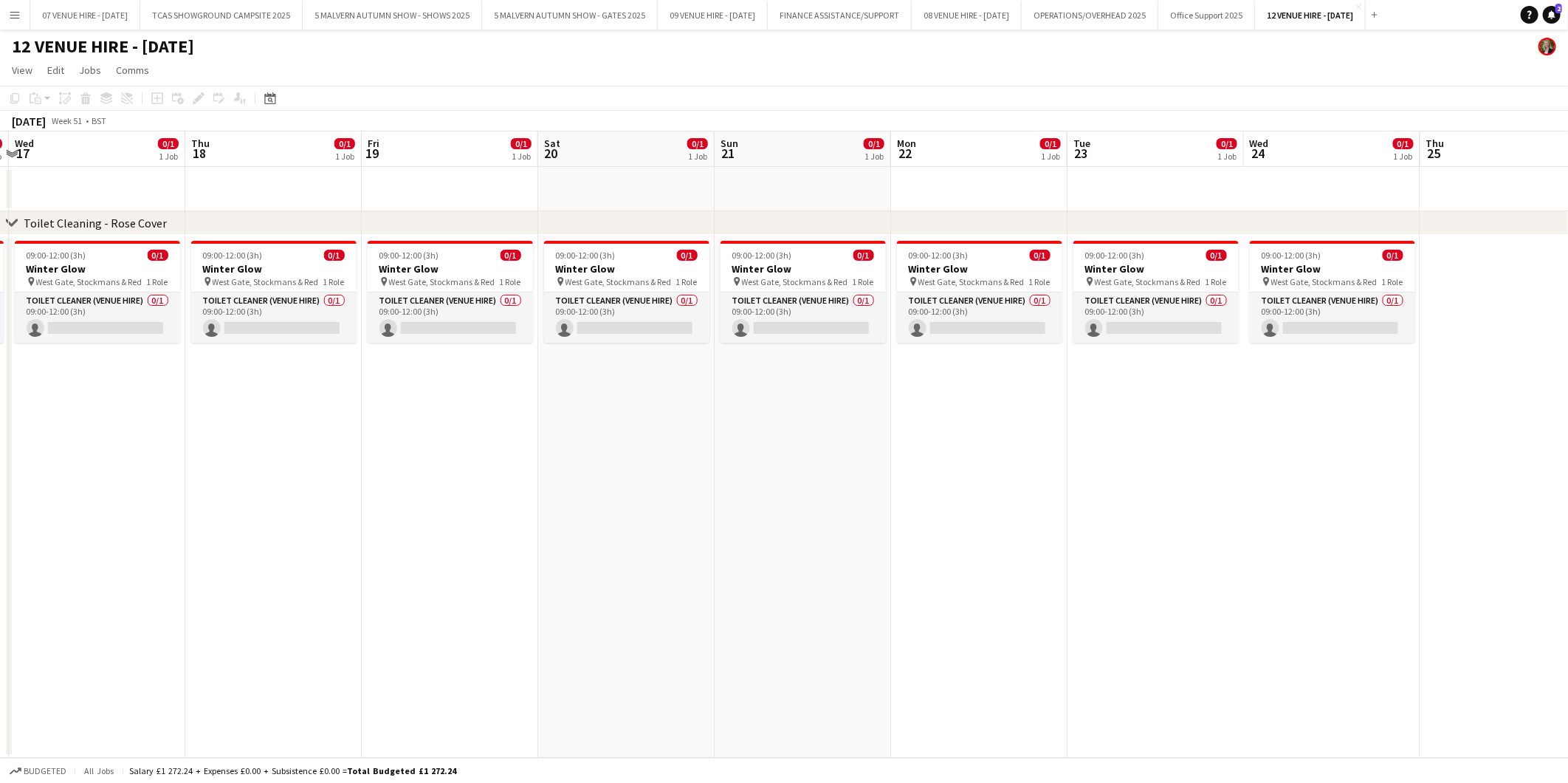
scroll to position [0, 597]
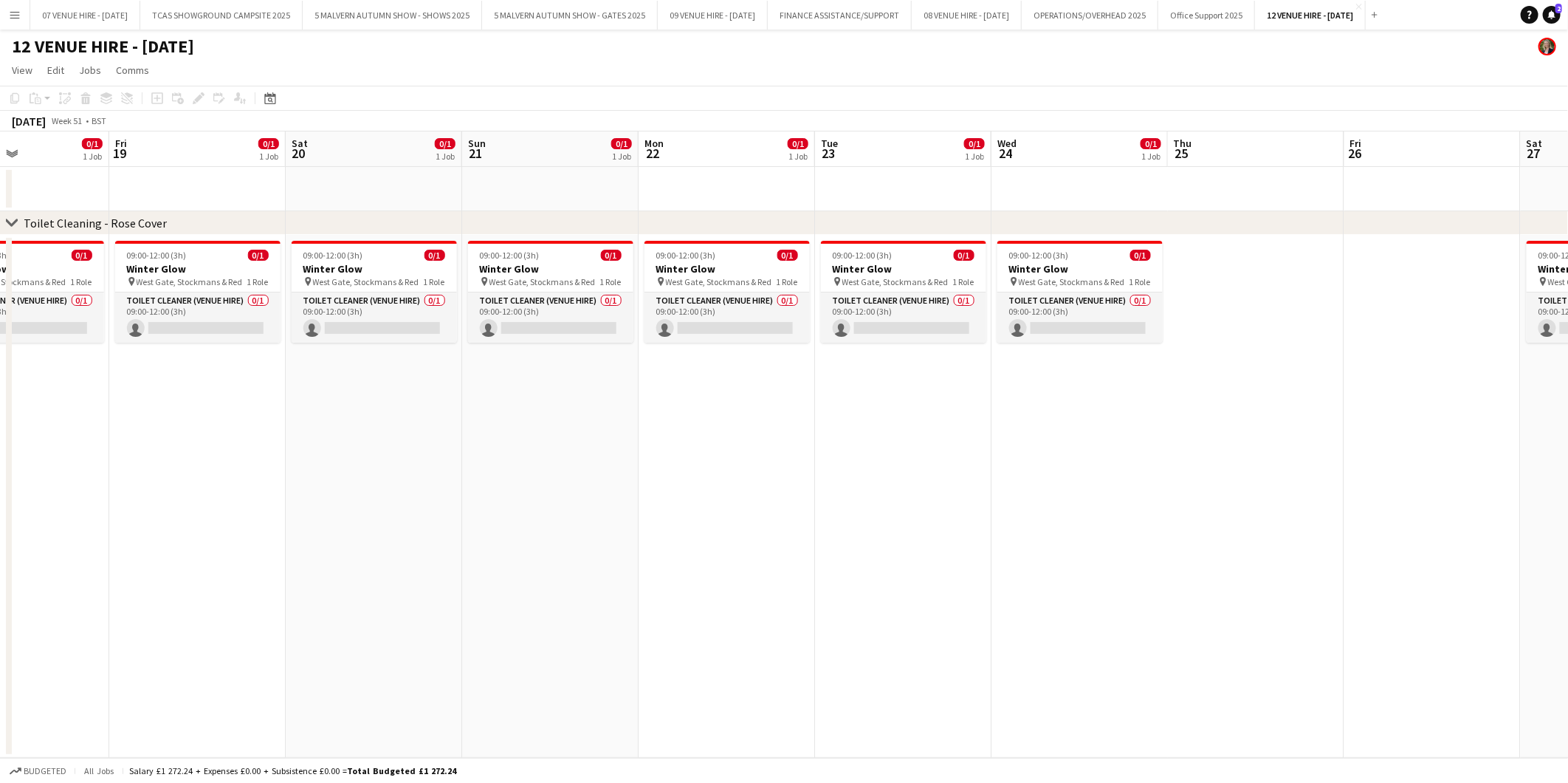
drag, startPoint x: 1354, startPoint y: 266, endPoint x: 903, endPoint y: 305, distance: 452.7
click at [903, 305] on app-calendar-viewport "Mon 15 0/1 1 Job Tue 16 0/1 1 Job Wed 17 0/1 1 Job Thu 18 0/1 1 Job Fri 19 0/1 …" at bounding box center [784, 444] width 1568 height 627
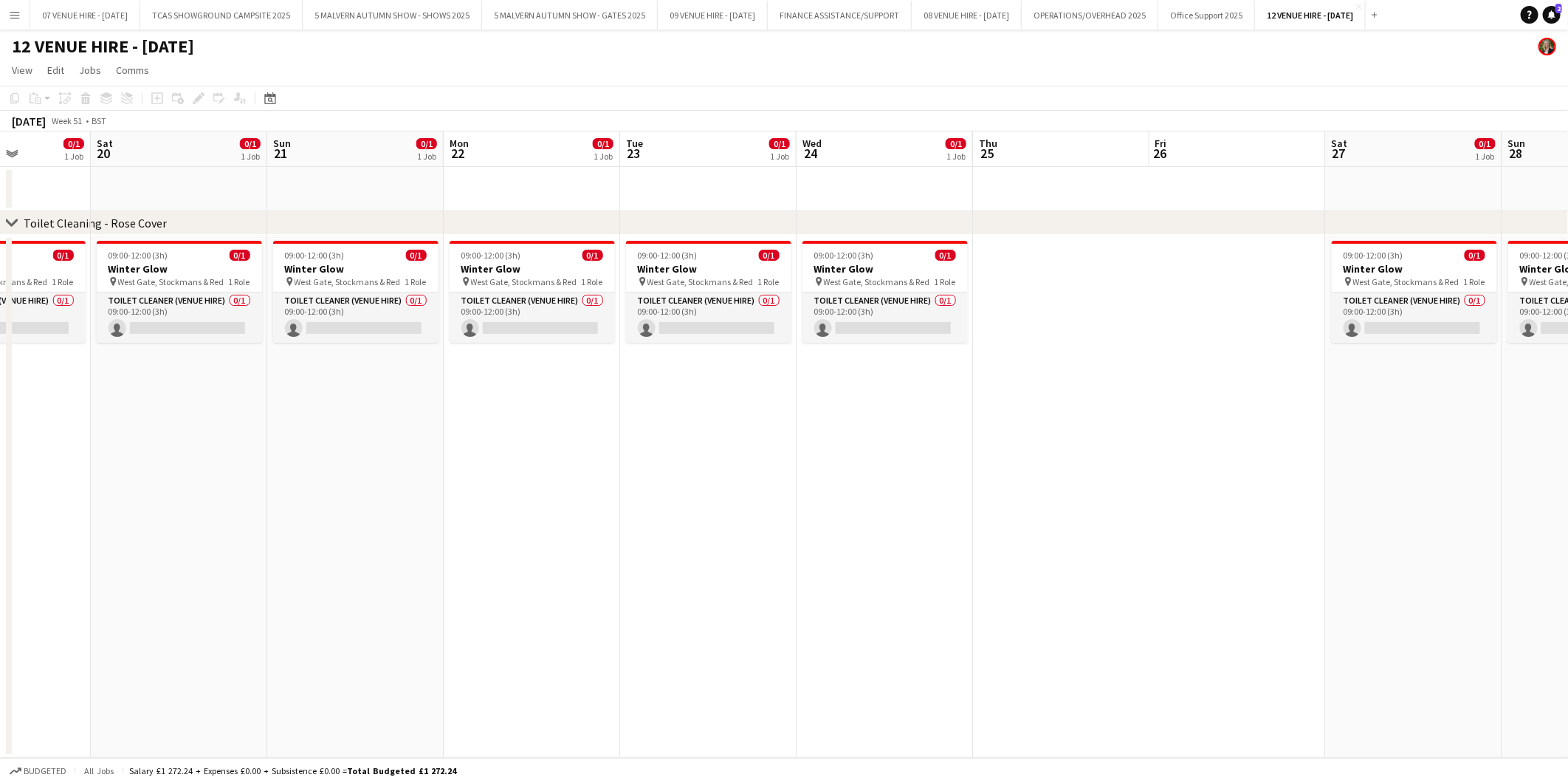
scroll to position [0, 535]
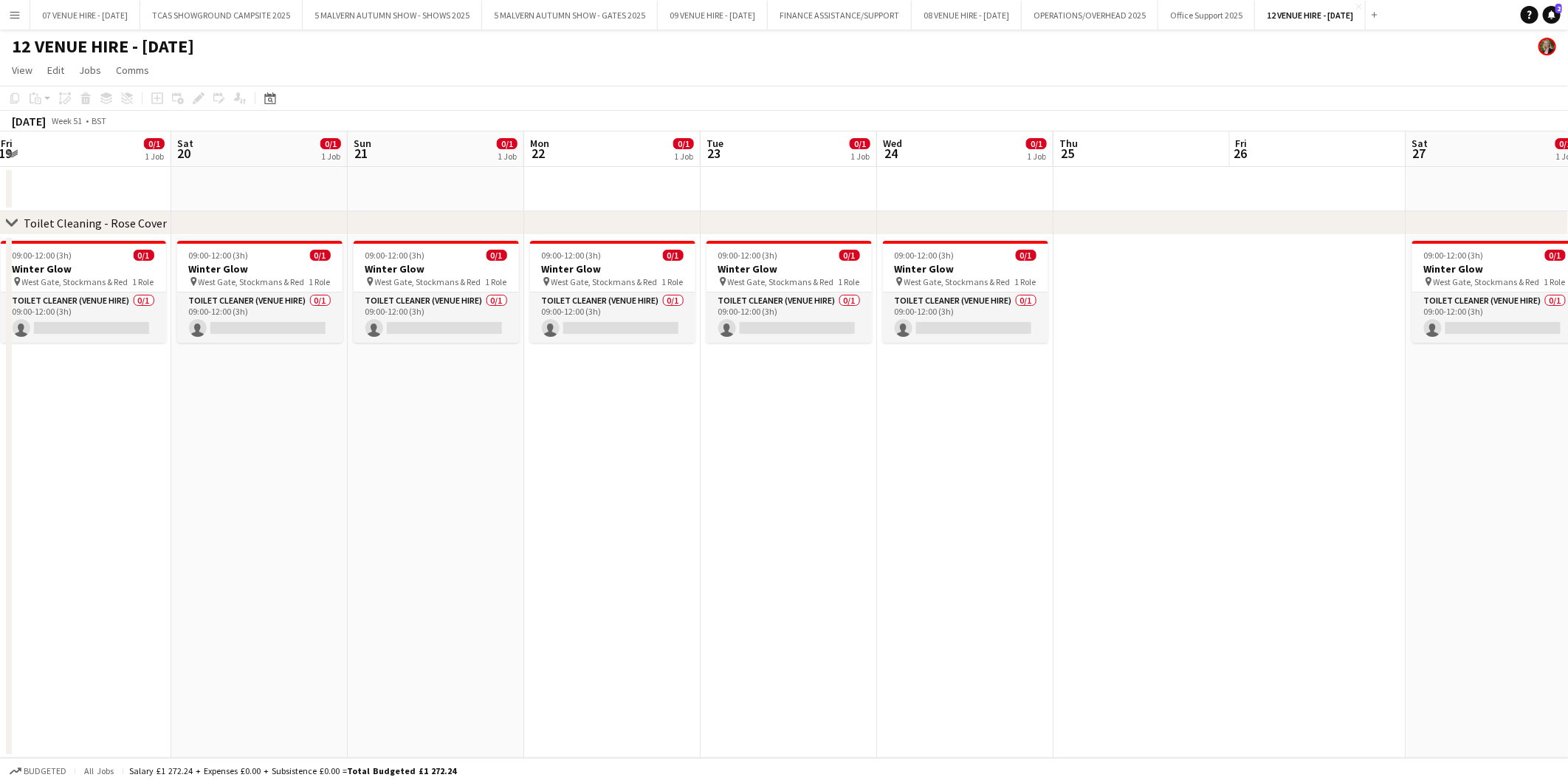
drag, startPoint x: 1237, startPoint y: 299, endPoint x: 947, endPoint y: 335, distance: 292.2
click at [947, 335] on app-calendar-viewport "Tue 16 0/1 1 Job Wed 17 0/1 1 Job Thu 18 0/1 1 Job Fri 19 0/1 1 Job Sat 20 0/1 …" at bounding box center [784, 444] width 1568 height 627
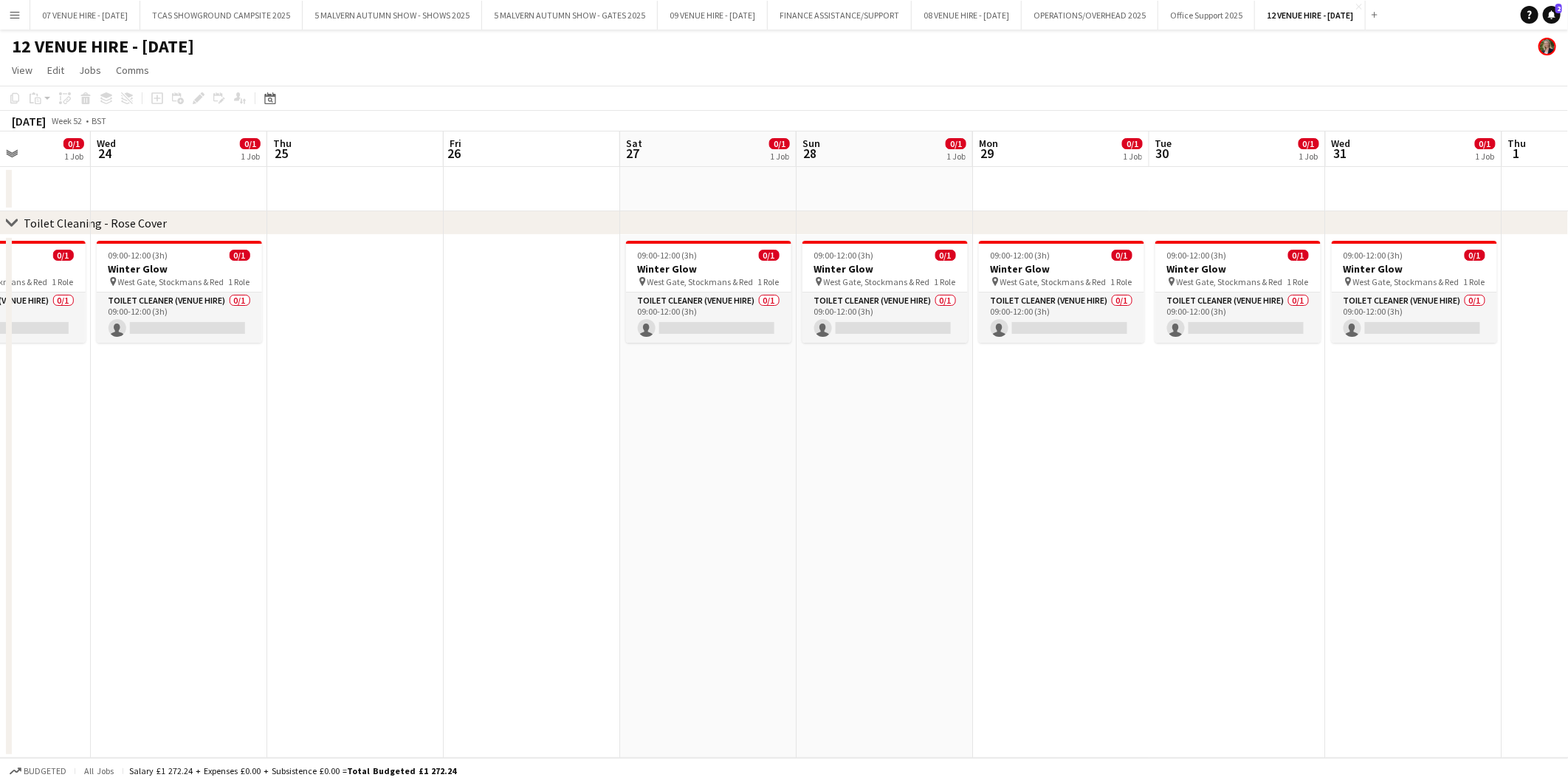
scroll to position [0, 455]
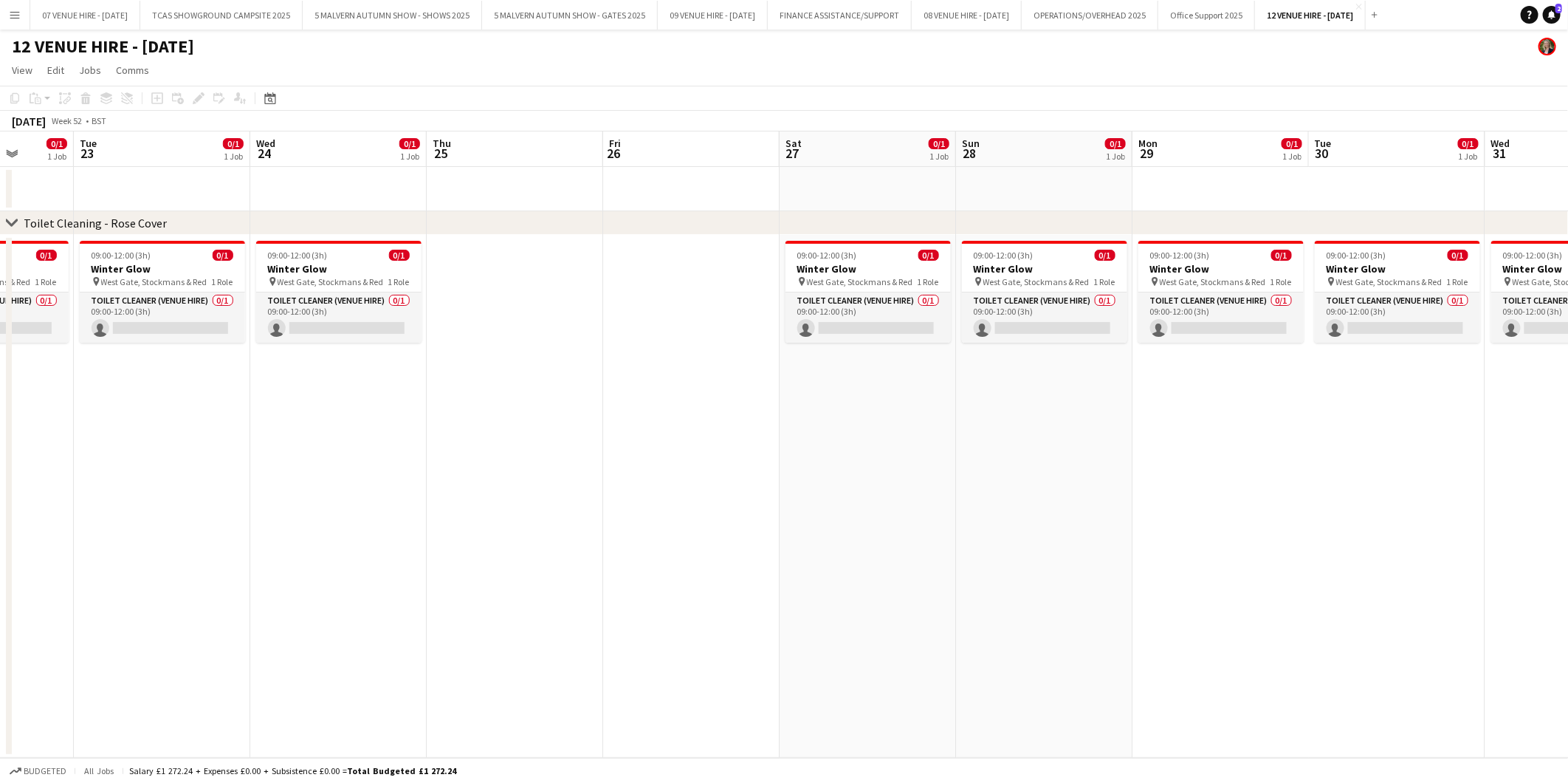
drag, startPoint x: 1378, startPoint y: 300, endPoint x: 752, endPoint y: 323, distance: 626.4
click at [752, 323] on app-calendar-viewport "Sat 20 0/1 1 Job Sun 21 0/1 1 Job Mon 22 0/1 1 Job Tue 23 0/1 1 Job Wed 24 0/1 …" at bounding box center [784, 444] width 1568 height 627
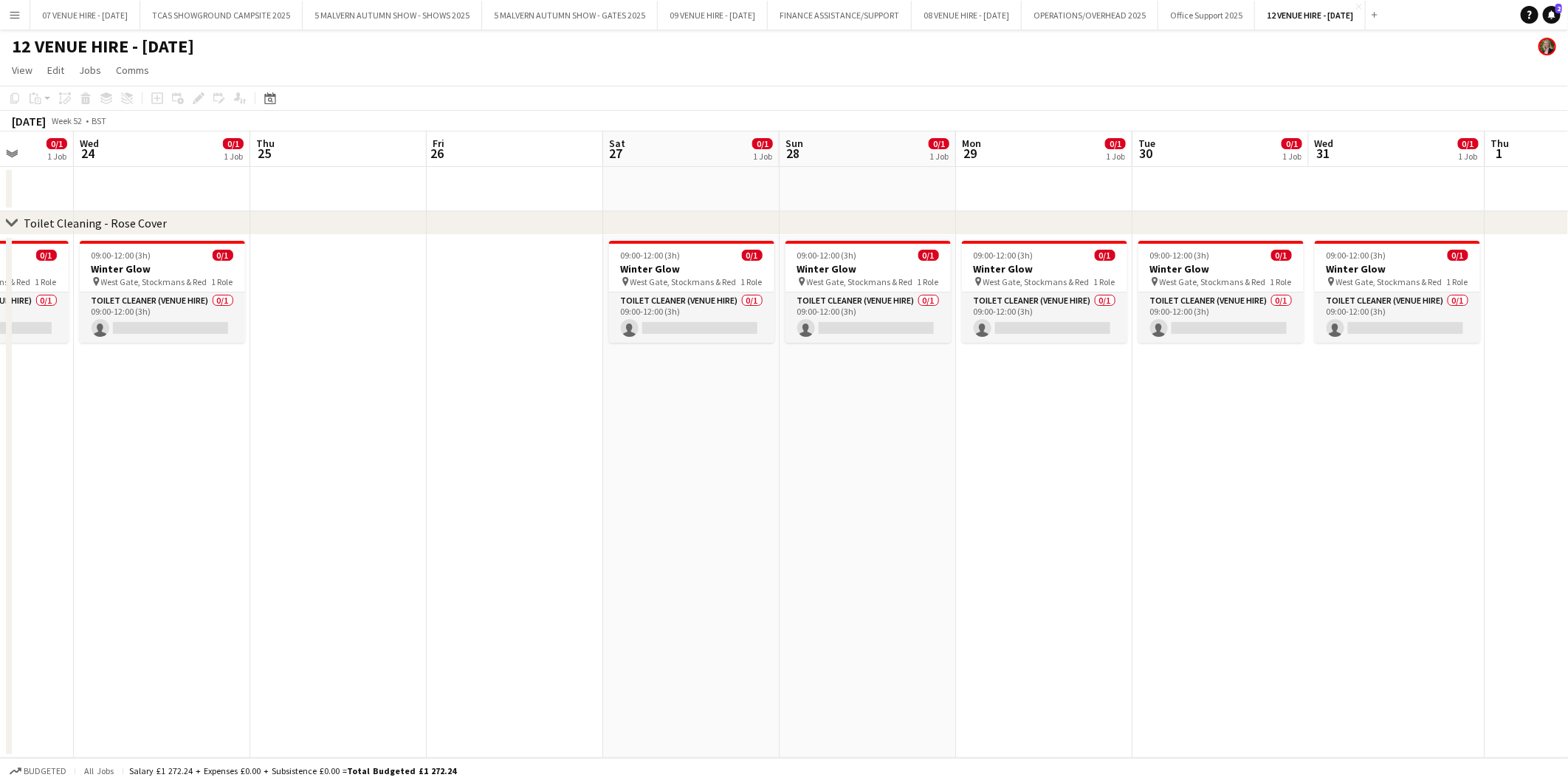
click at [1116, 470] on app-date-cell "09:00-12:00 (3h) 0/1 Winter Glow pin West Gate, Stockmans & Red 1 Role Toilet C…" at bounding box center [1045, 496] width 176 height 523
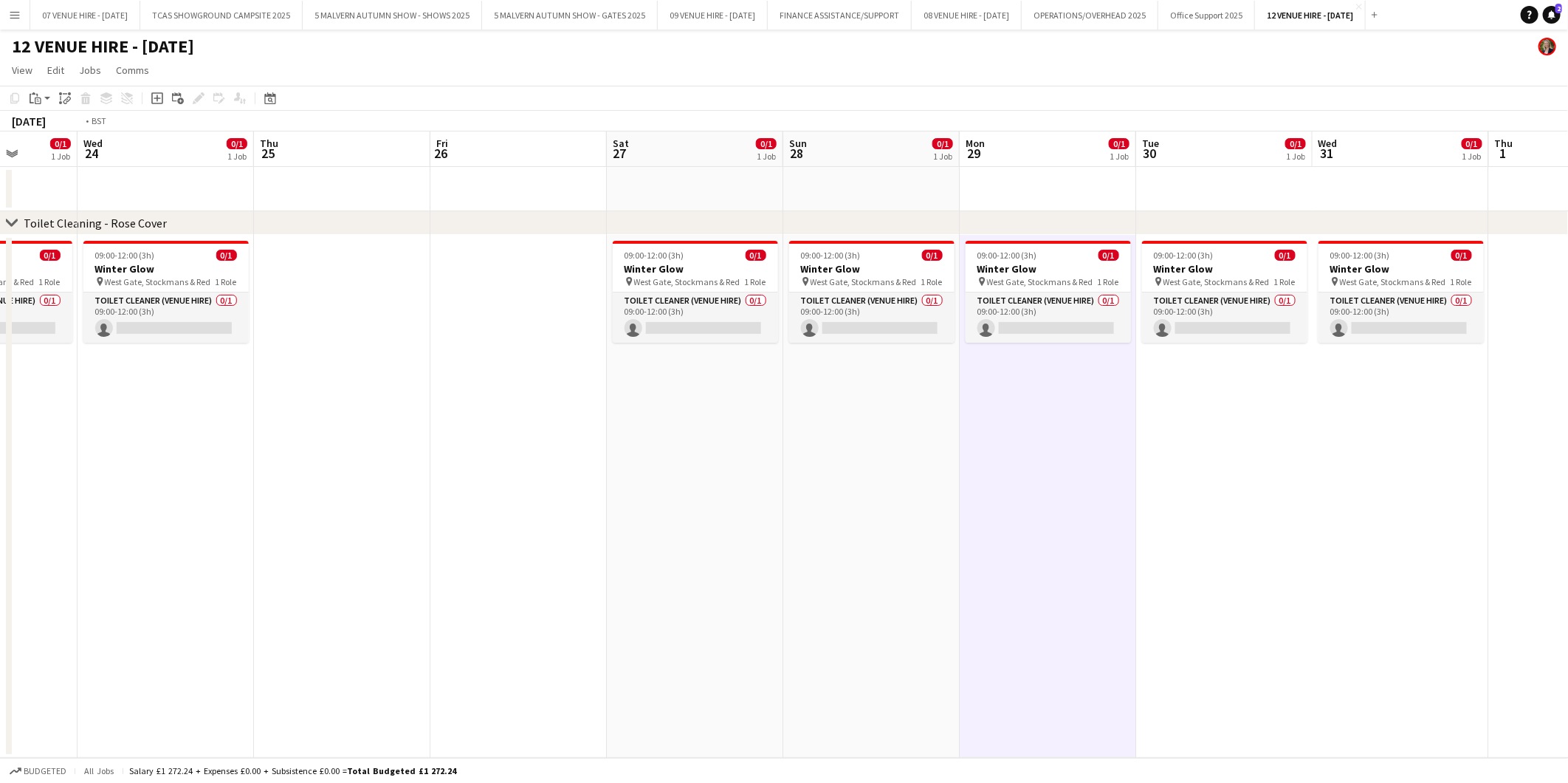
drag, startPoint x: 242, startPoint y: 293, endPoint x: 953, endPoint y: 275, distance: 711.2
click at [953, 275] on app-calendar-viewport "Sun 21 0/1 1 Job Mon 22 0/1 1 Job Tue 23 0/1 1 Job Wed 24 0/1 1 Job Thu 25 Fri …" at bounding box center [784, 444] width 1568 height 627
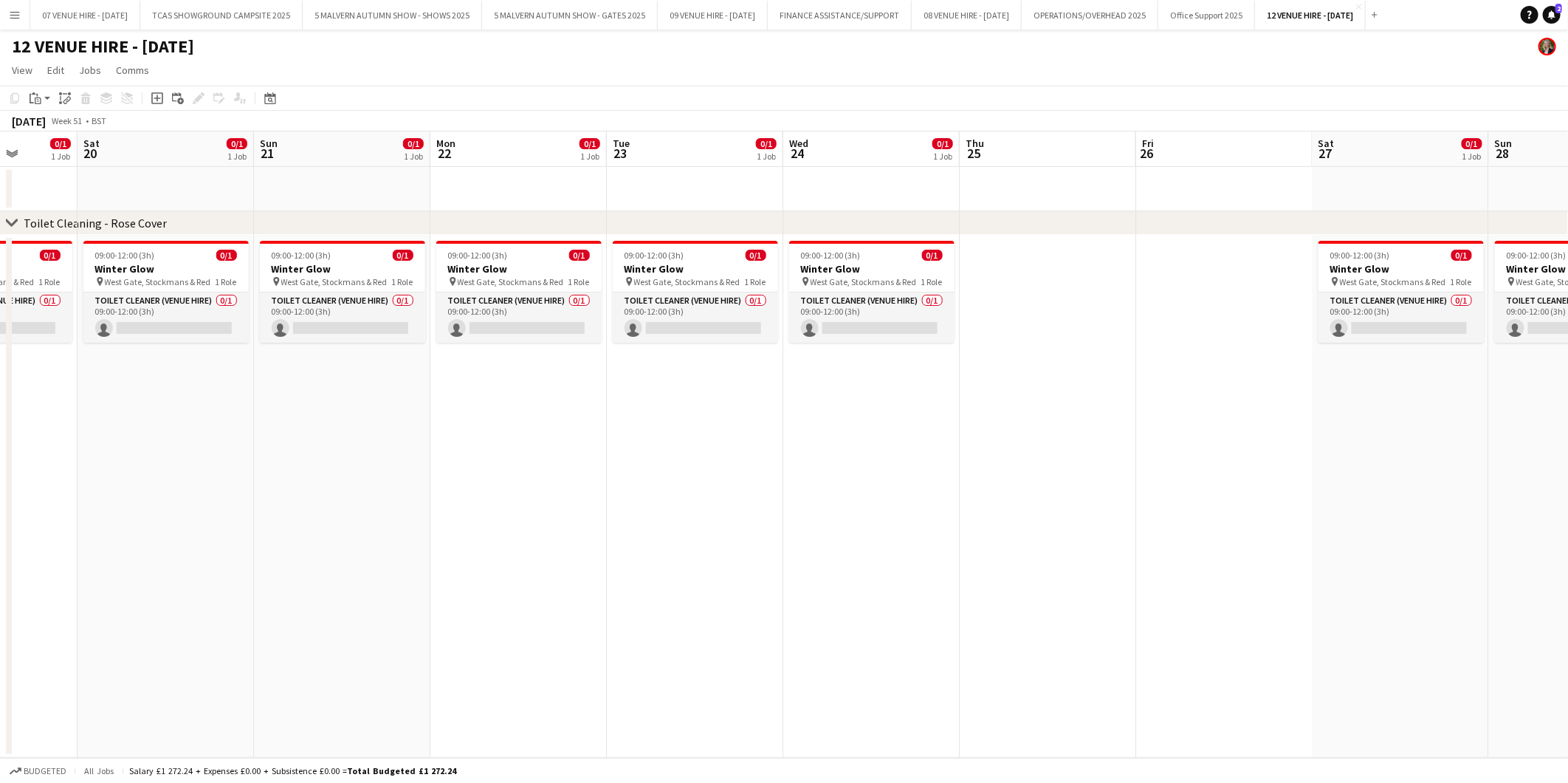
drag, startPoint x: 367, startPoint y: 280, endPoint x: 771, endPoint y: 281, distance: 404.0
click at [1065, 285] on app-calendar-viewport "Wed 17 0/1 1 Job Thu 18 0/1 1 Job Fri 19 0/1 1 Job Sat 20 0/1 1 Job Sun 21 0/1 …" at bounding box center [784, 444] width 1568 height 627
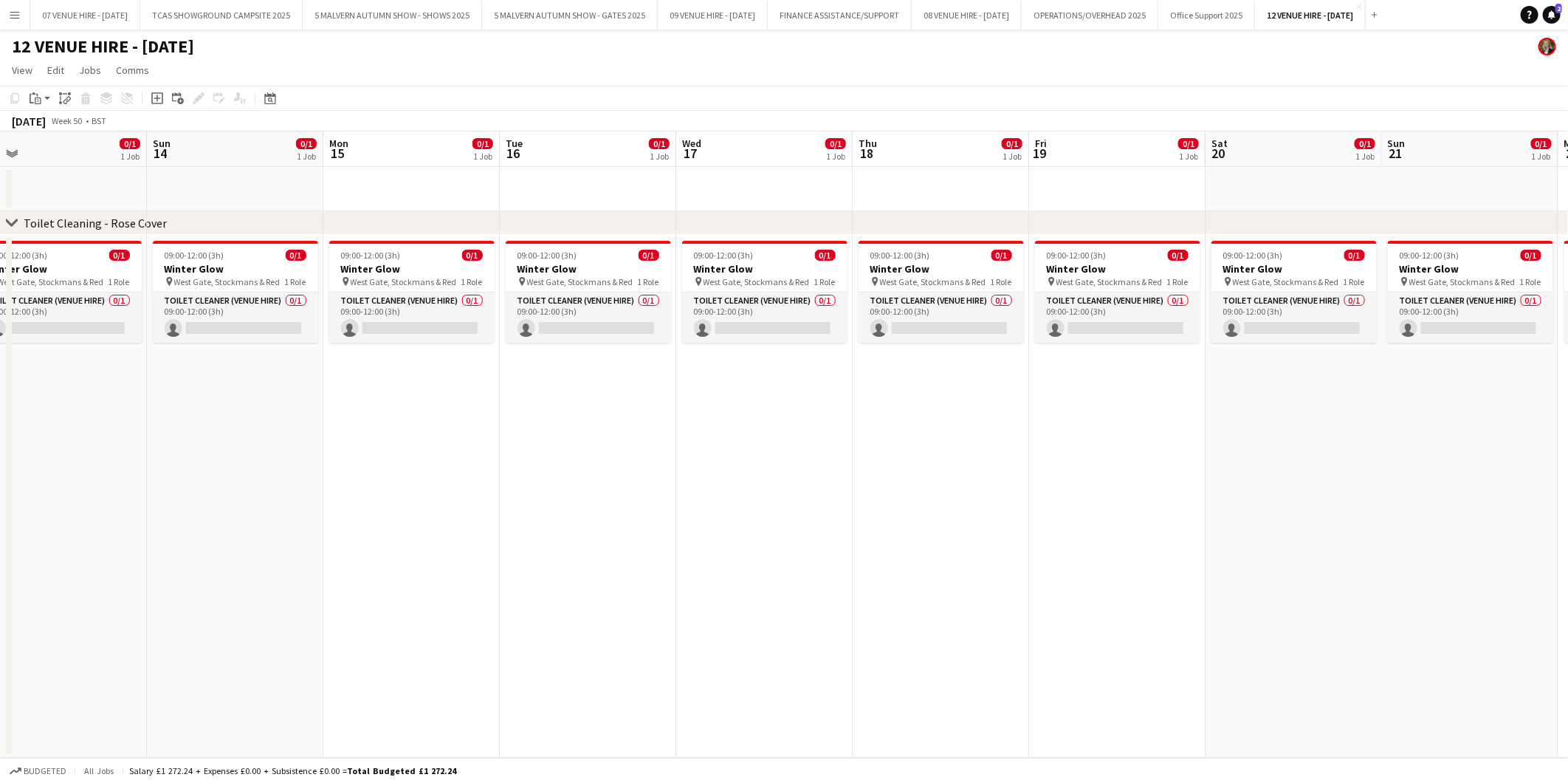
drag, startPoint x: 335, startPoint y: 271, endPoint x: 764, endPoint y: 271, distance: 429.0
click at [764, 271] on app-calendar-viewport "Thu 11 0/1 1 Job Fri 12 0/1 1 Job Sat 13 0/1 1 Job Sun 14 0/1 1 Job Mon 15 0/1 …" at bounding box center [784, 444] width 1568 height 627
drag, startPoint x: 578, startPoint y: 289, endPoint x: 840, endPoint y: 289, distance: 262.0
click at [844, 289] on app-calendar-viewport "Thu 11 0/1 1 Job Fri 12 0/1 1 Job Sat 13 0/1 1 Job Sun 14 0/1 1 Job Mon 15 0/1 …" at bounding box center [784, 444] width 1568 height 627
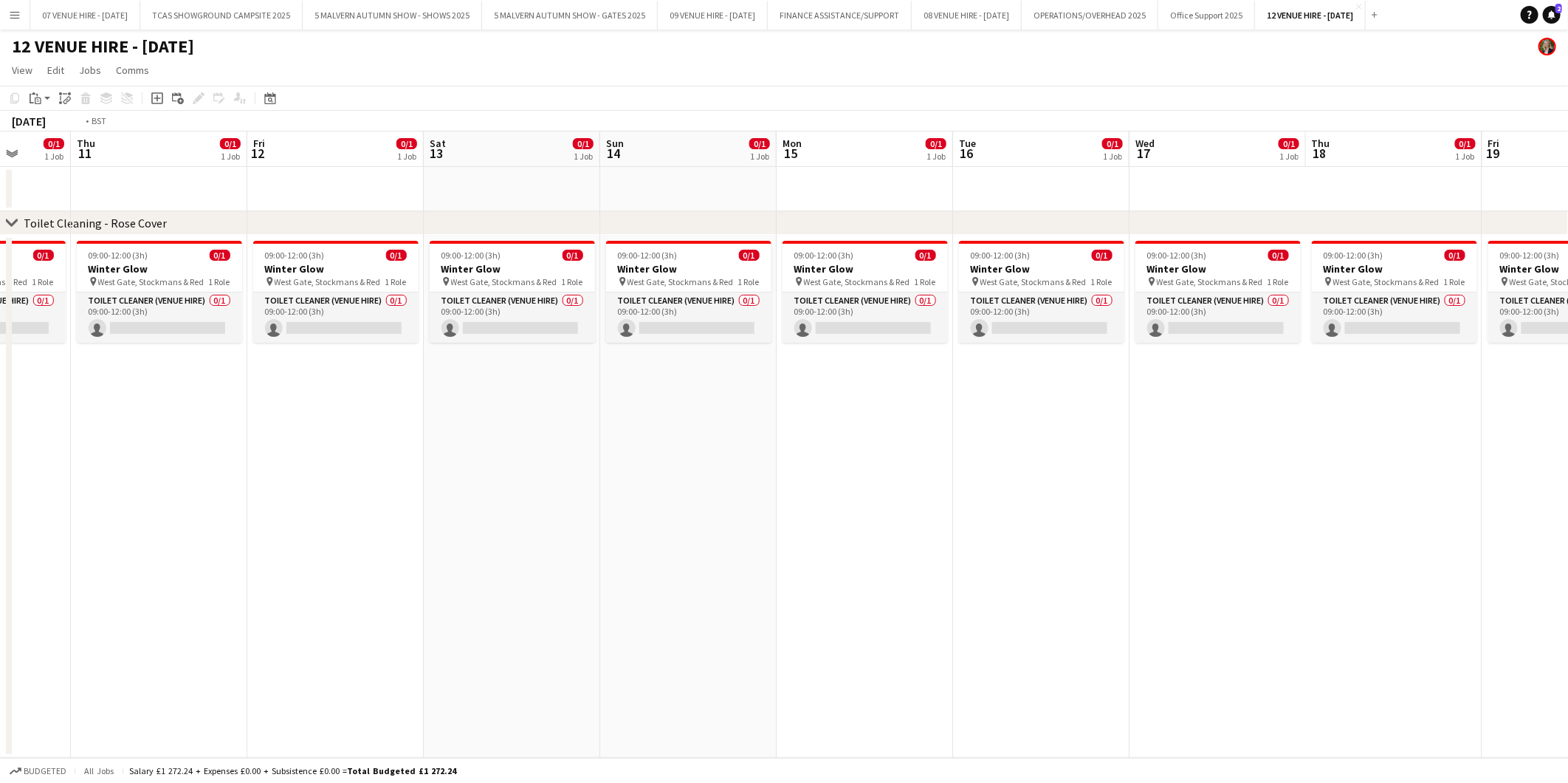
drag, startPoint x: 377, startPoint y: 292, endPoint x: 880, endPoint y: 292, distance: 503.0
click at [880, 292] on app-calendar-viewport "Mon 8 0/1 1 Job Tue 9 0/1 1 Job Wed 10 0/1 1 Job Thu 11 0/1 1 Job Fri 12 0/1 1 …" at bounding box center [784, 444] width 1568 height 627
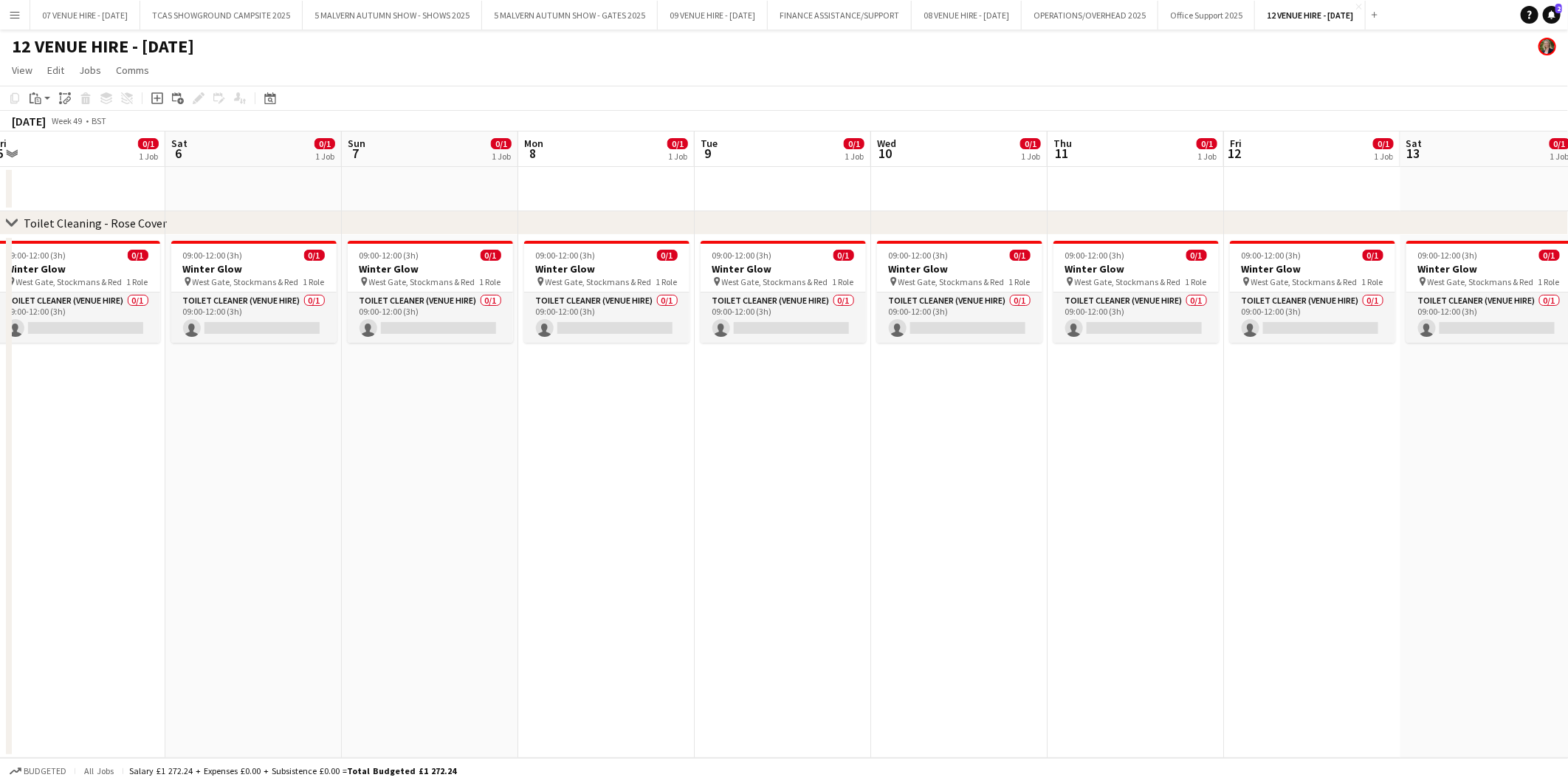
drag, startPoint x: 713, startPoint y: 293, endPoint x: 1161, endPoint y: 293, distance: 448.0
click at [1161, 293] on app-calendar-viewport "Wed 3 Thu 4 Fri 5 0/1 1 Job Sat 6 0/1 1 Job Sun 7 0/1 1 Job Mon 8 0/1 1 Job Tue…" at bounding box center [784, 444] width 1568 height 627
drag, startPoint x: 968, startPoint y: 304, endPoint x: 1148, endPoint y: 304, distance: 180.0
click at [1148, 304] on app-calendar-viewport "Wed 3 Thu 4 Fri 5 0/1 1 Job Sat 6 0/1 1 Job Sun 7 0/1 1 Job Mon 8 0/1 1 Job Tue…" at bounding box center [784, 444] width 1568 height 627
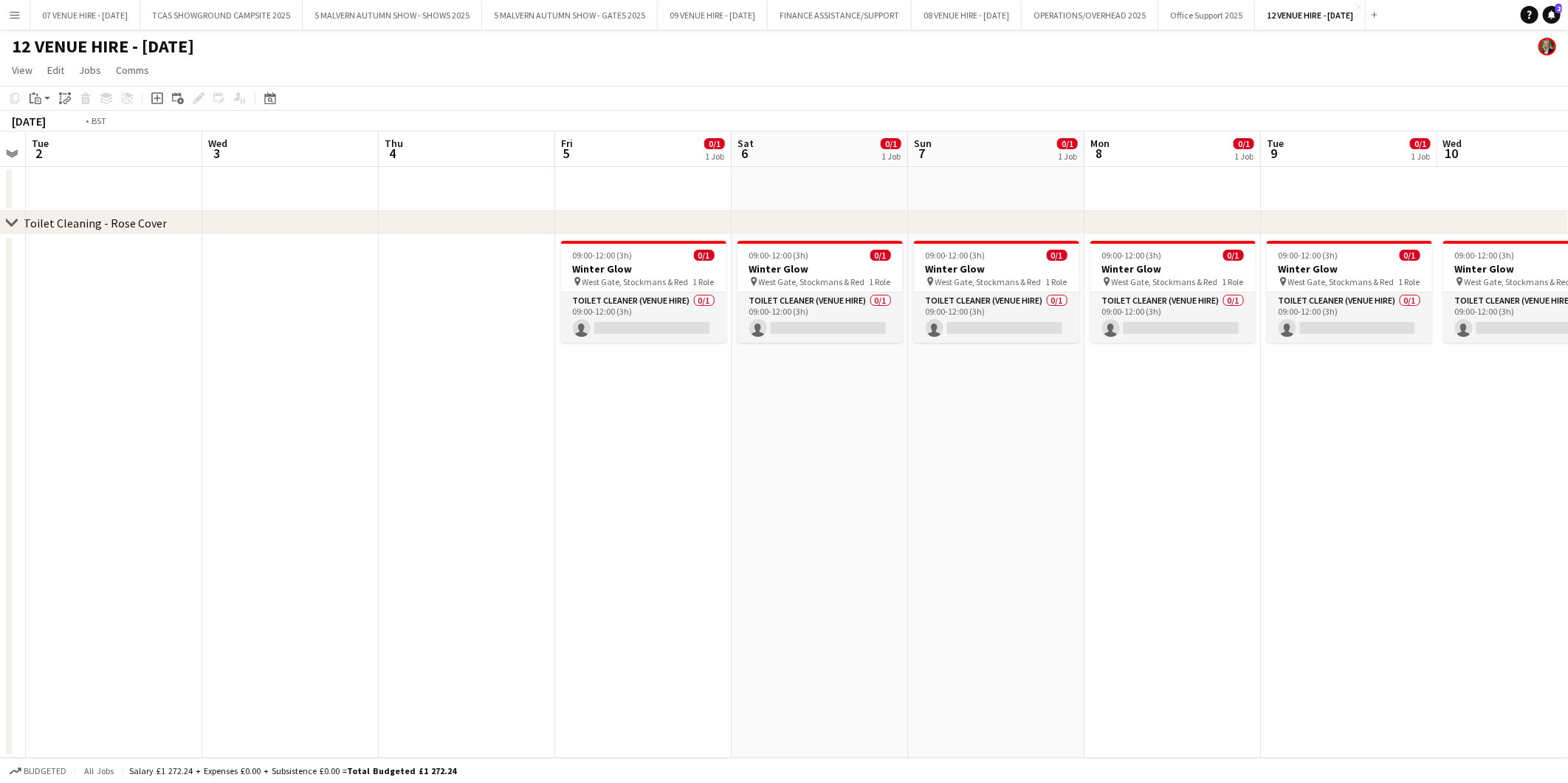
scroll to position [0, 432]
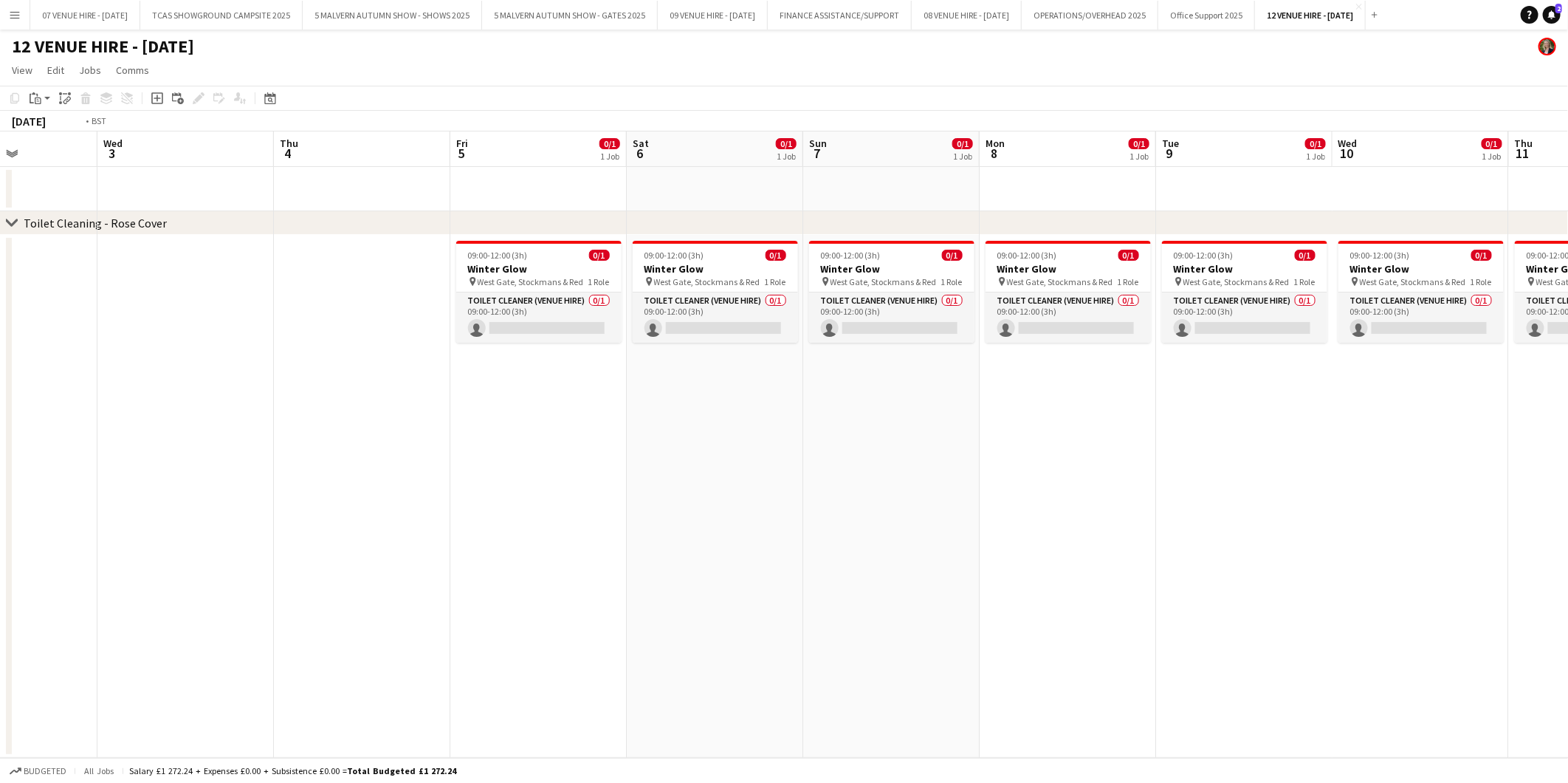
drag, startPoint x: 853, startPoint y: 311, endPoint x: 1101, endPoint y: 311, distance: 248.0
click at [1101, 311] on app-calendar-viewport "Sun 30 0/1 1 Job Mon 1 Tue 2 Wed 3 Thu 4 Fri 5 0/1 1 Job Sat 6 0/1 1 Job Sun 7 …" at bounding box center [784, 444] width 1568 height 627
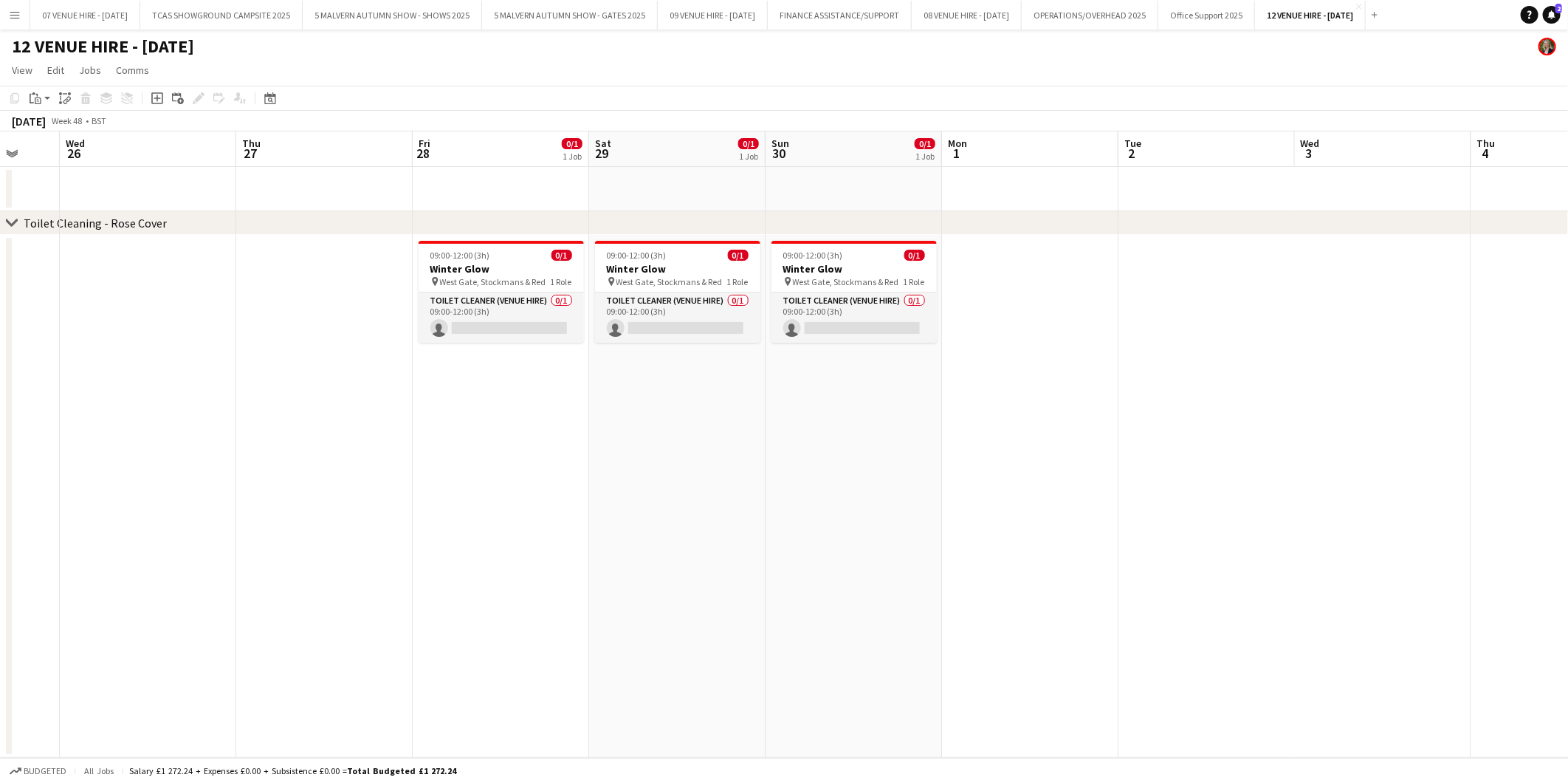
drag, startPoint x: 377, startPoint y: 308, endPoint x: 1222, endPoint y: 306, distance: 845.0
click at [1222, 306] on app-calendar-viewport "Sun 23 0/1 1 Job Mon 24 Tue 25 Wed 26 Thu 27 Fri 28 0/1 1 Job Sat 29 0/1 1 Job …" at bounding box center [784, 444] width 1568 height 627
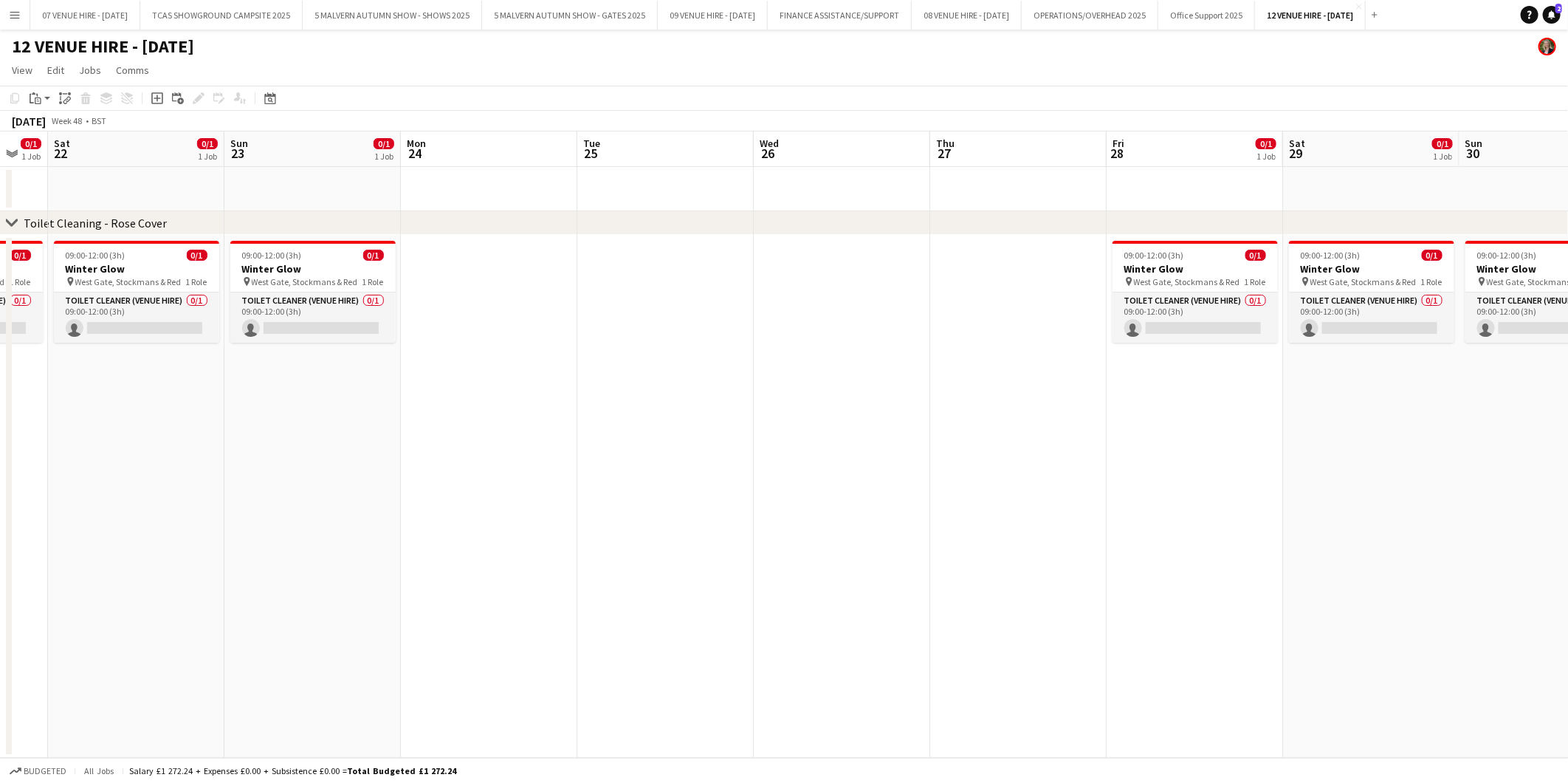
drag, startPoint x: 621, startPoint y: 297, endPoint x: 1314, endPoint y: 298, distance: 693.0
click at [1314, 298] on app-calendar-viewport "Thu 20 Fri 21 0/1 1 Job Sat 22 0/1 1 Job Sun 23 0/1 1 Job Mon 24 Tue 25 Wed 26 …" at bounding box center [784, 444] width 1568 height 627
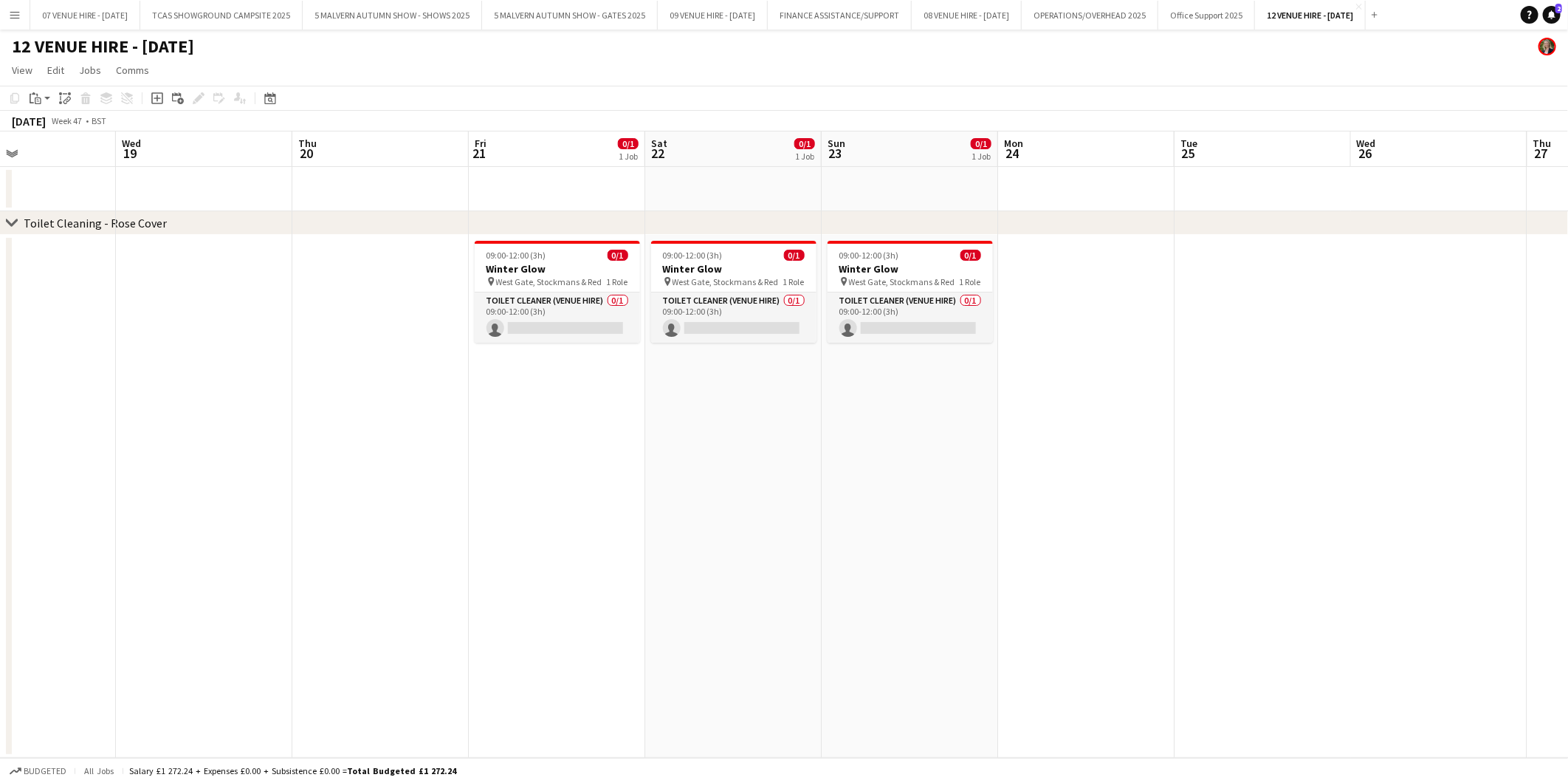
drag, startPoint x: 811, startPoint y: 305, endPoint x: 1337, endPoint y: 301, distance: 526.0
click at [1337, 301] on app-calendar-viewport "Sun 16 Mon 17 Tue 18 Wed 19 Thu 20 Fri 21 0/1 1 Job Sat 22 0/1 1 Job Sun 23 0/1…" at bounding box center [784, 444] width 1568 height 627
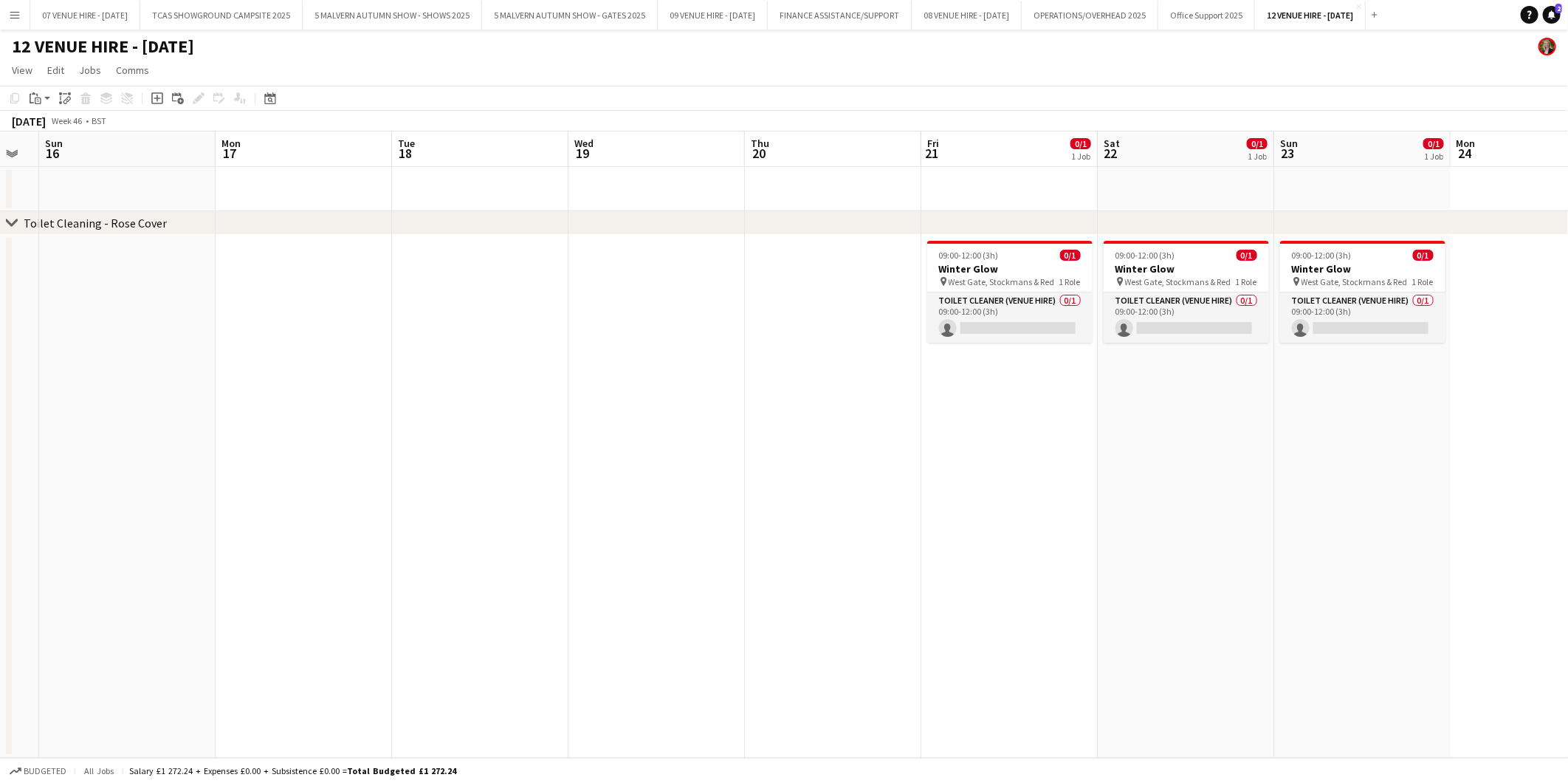
drag, startPoint x: 985, startPoint y: 300, endPoint x: 1338, endPoint y: 292, distance: 353.1
click at [1338, 292] on app-calendar-viewport "Fri 14 Sat 15 Sun 16 Mon 17 Tue 18 Wed 19 Thu 20 Fri 21 0/1 1 Job Sat 22 0/1 1 …" at bounding box center [784, 444] width 1568 height 627
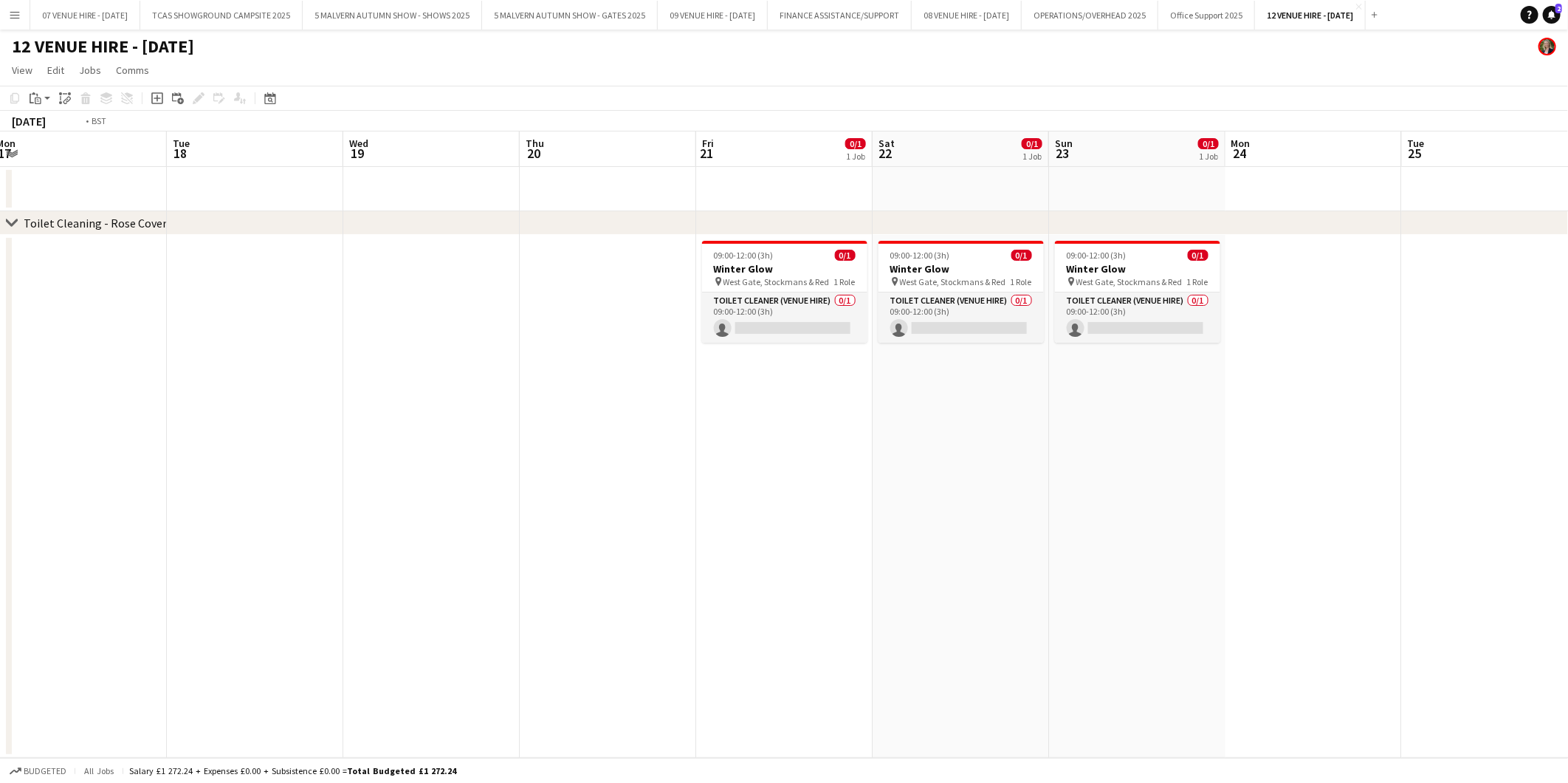
scroll to position [0, 540]
drag, startPoint x: 1348, startPoint y: 277, endPoint x: 770, endPoint y: 277, distance: 578.0
click at [770, 277] on app-calendar-viewport "Fri 14 Sat 15 Sun 16 Mon 17 Tue 18 Wed 19 Thu 20 Fri 21 0/1 1 Job Sat 22 0/1 1 …" at bounding box center [784, 444] width 1568 height 627
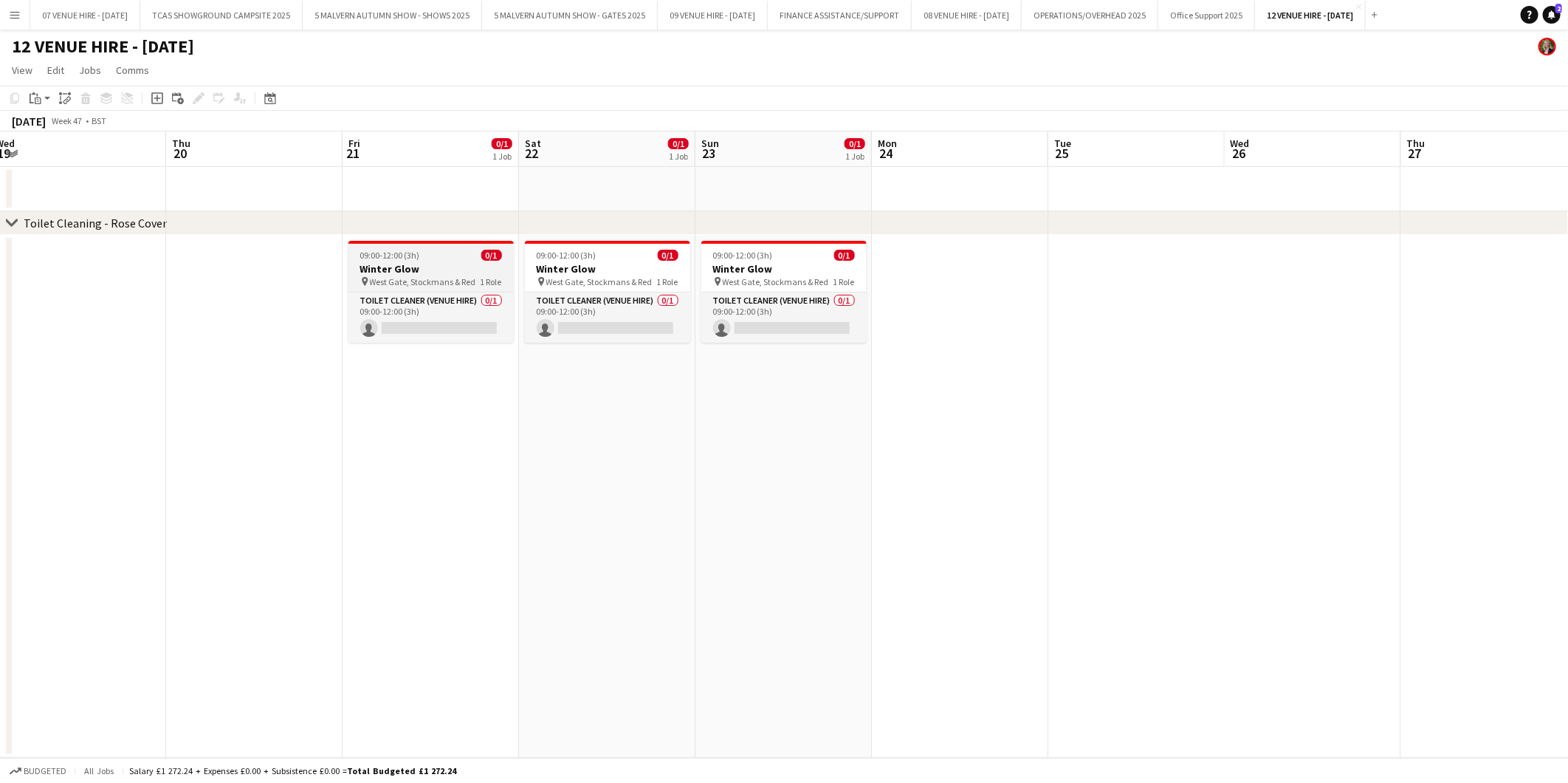
click at [411, 259] on span "09:00-12:00 (3h)" at bounding box center [390, 255] width 60 height 11
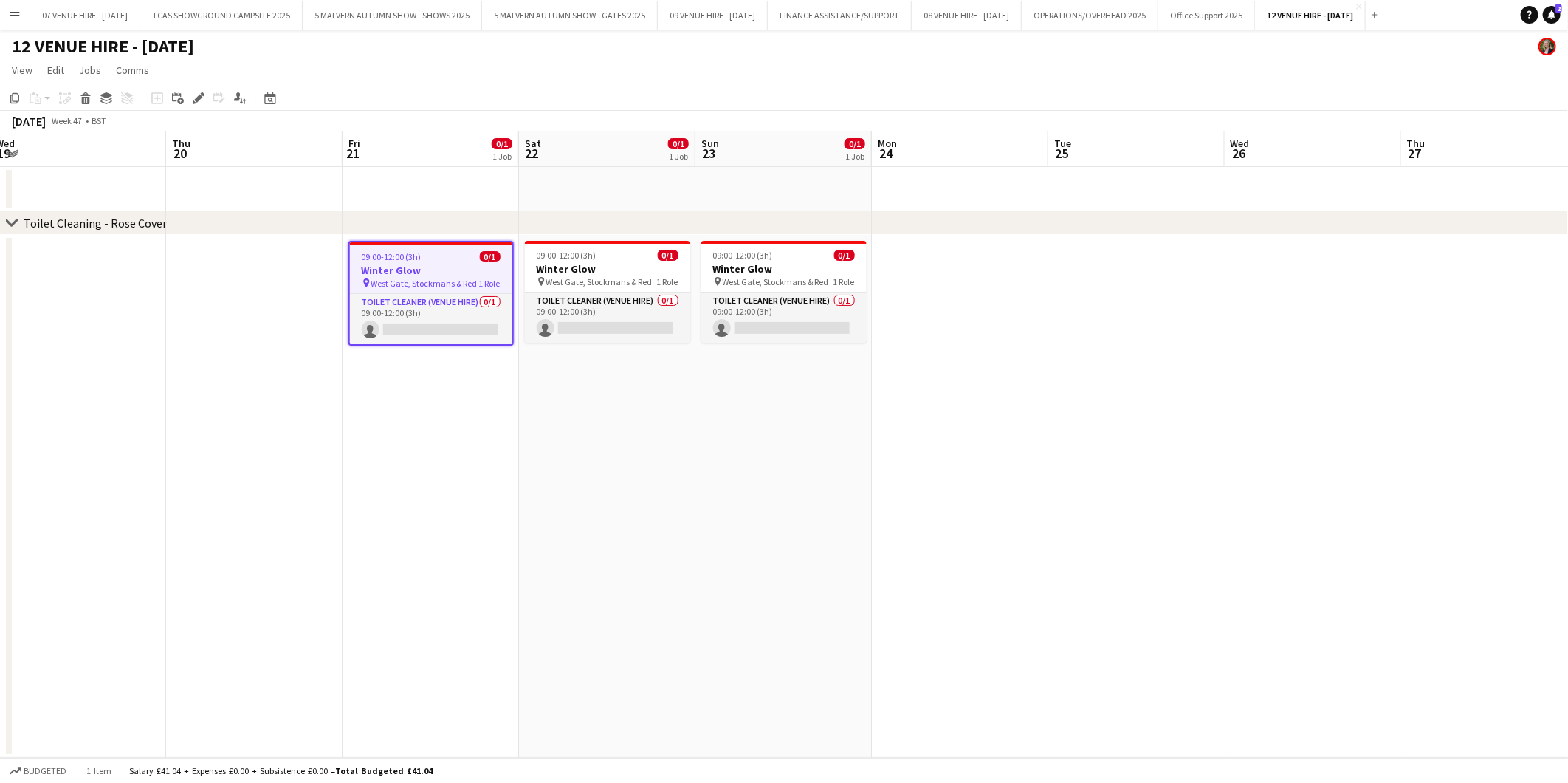
click at [449, 404] on app-date-cell "09:00-12:00 (3h) 0/1 Winter Glow pin West Gate, Stockmans & Red 1 Role Toilet C…" at bounding box center [431, 496] width 176 height 523
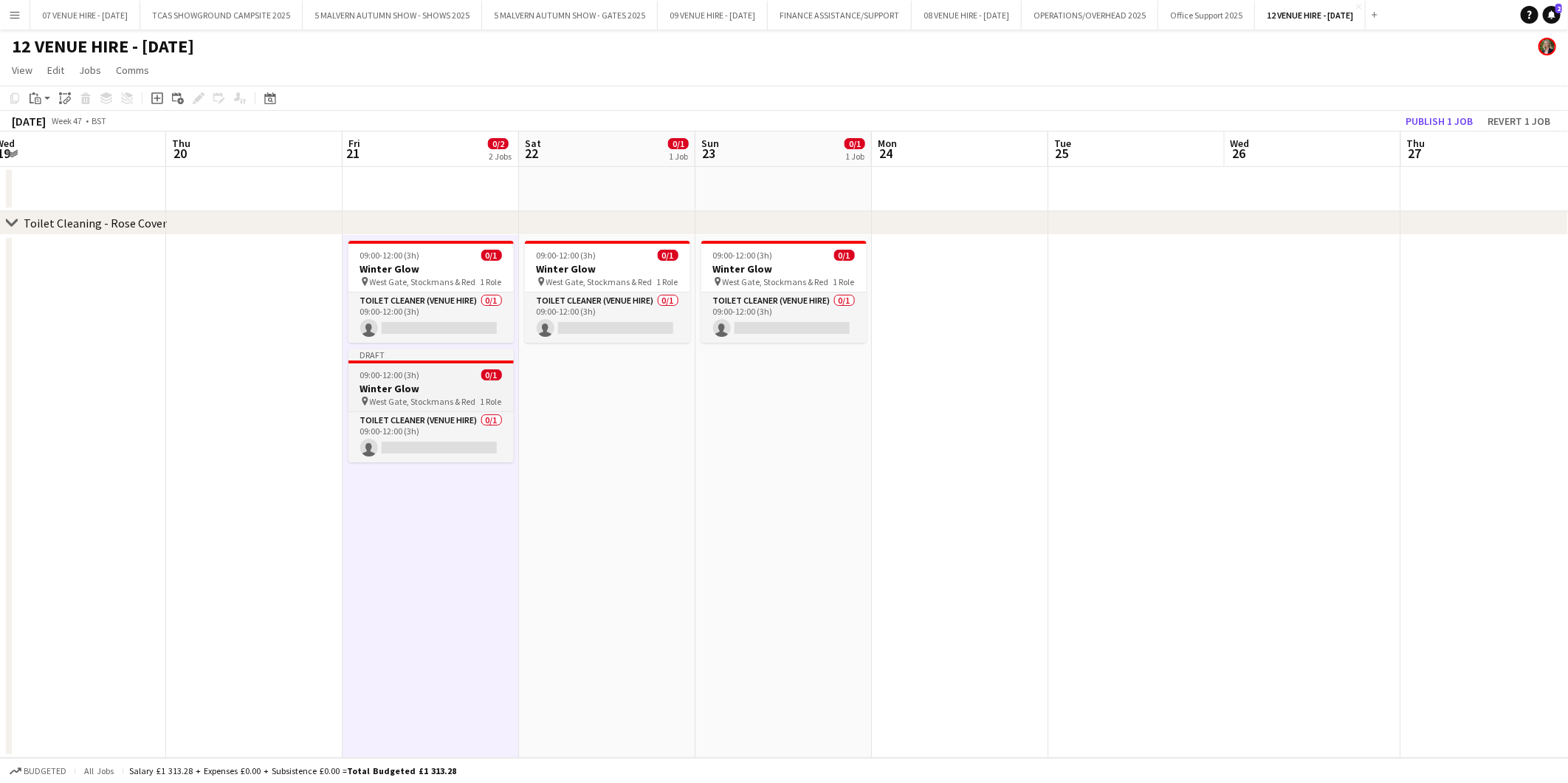
click at [422, 378] on div "09:00-12:00 (3h) 0/1" at bounding box center [431, 374] width 165 height 11
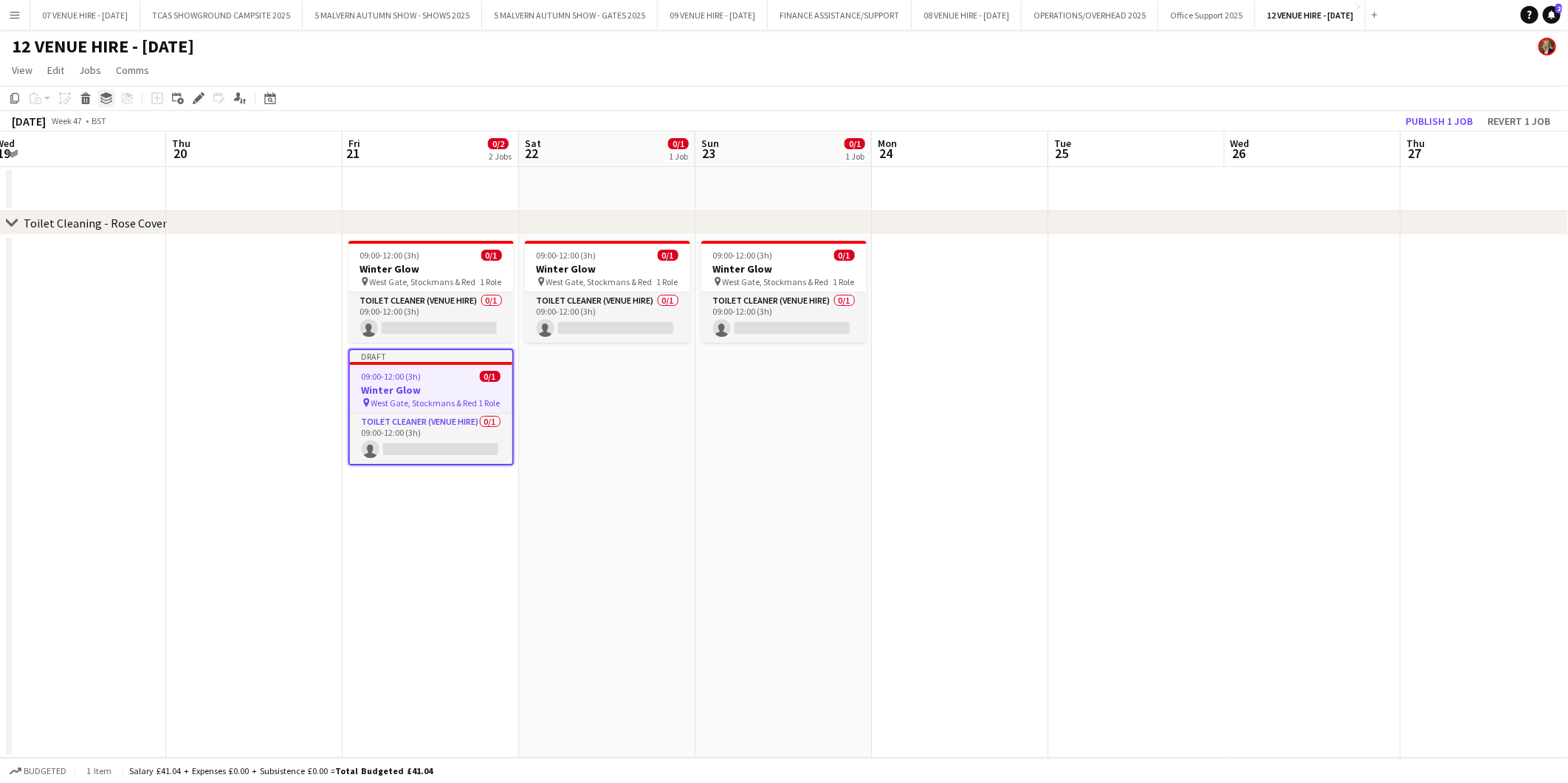
click at [105, 94] on icon at bounding box center [106, 95] width 12 height 6
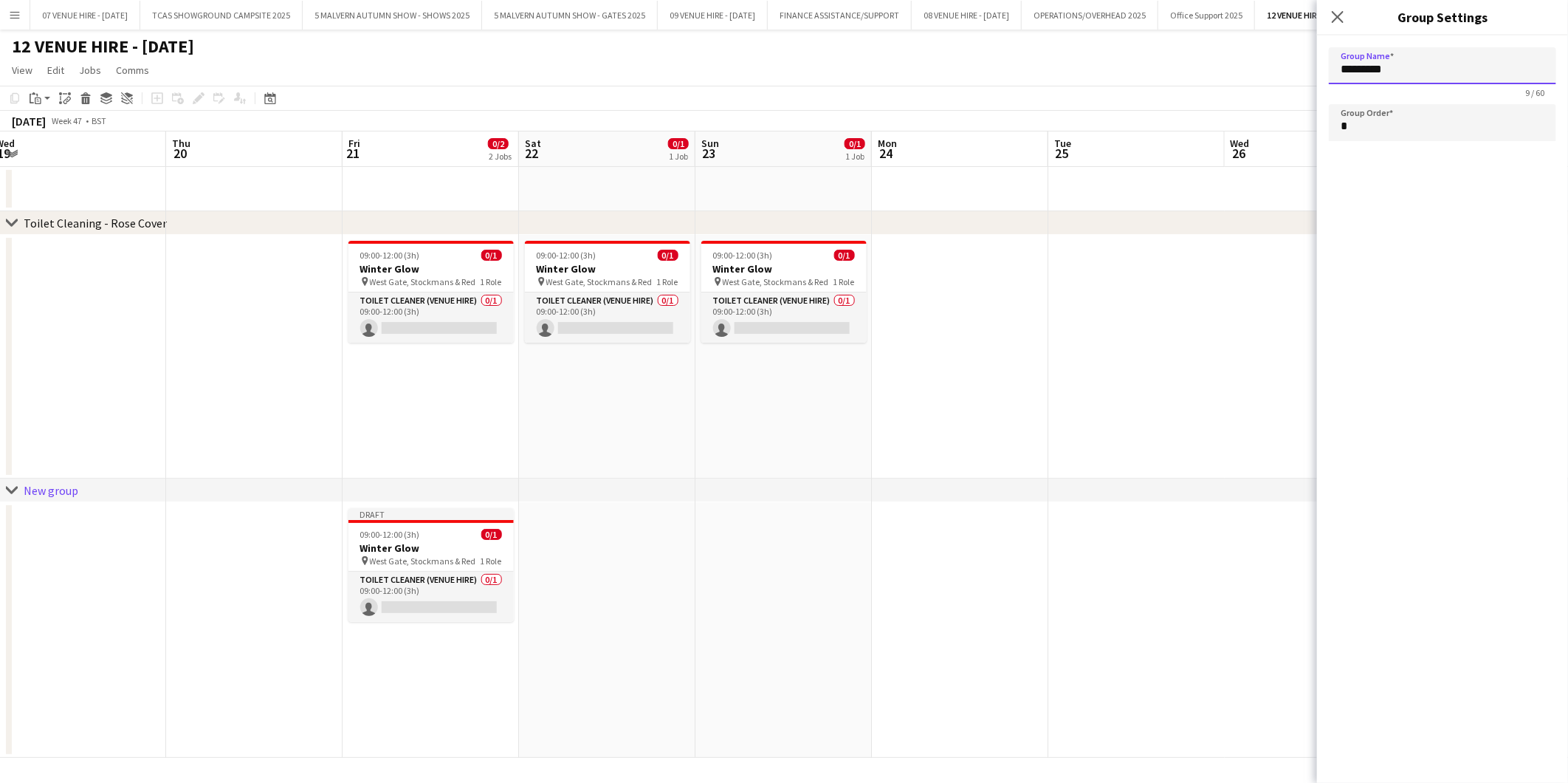
drag, startPoint x: 1455, startPoint y: 70, endPoint x: 1350, endPoint y: 70, distance: 105.0
click at [1350, 70] on input "*********" at bounding box center [1443, 66] width 228 height 37
click at [445, 534] on div "09:00-12:00 (3h) 0/1" at bounding box center [431, 534] width 165 height 11
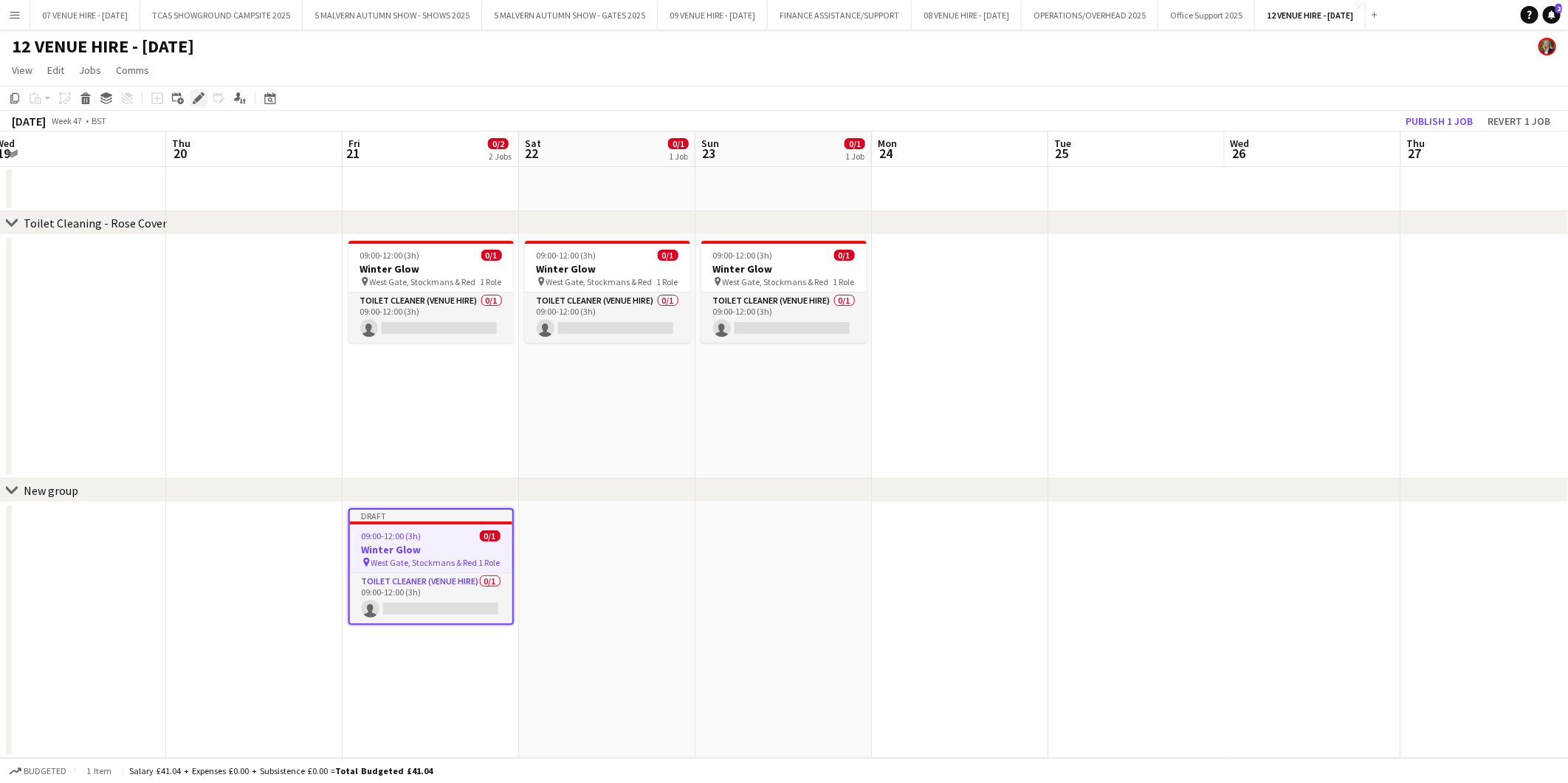
click at [202, 96] on icon "Edit" at bounding box center [199, 98] width 12 height 12
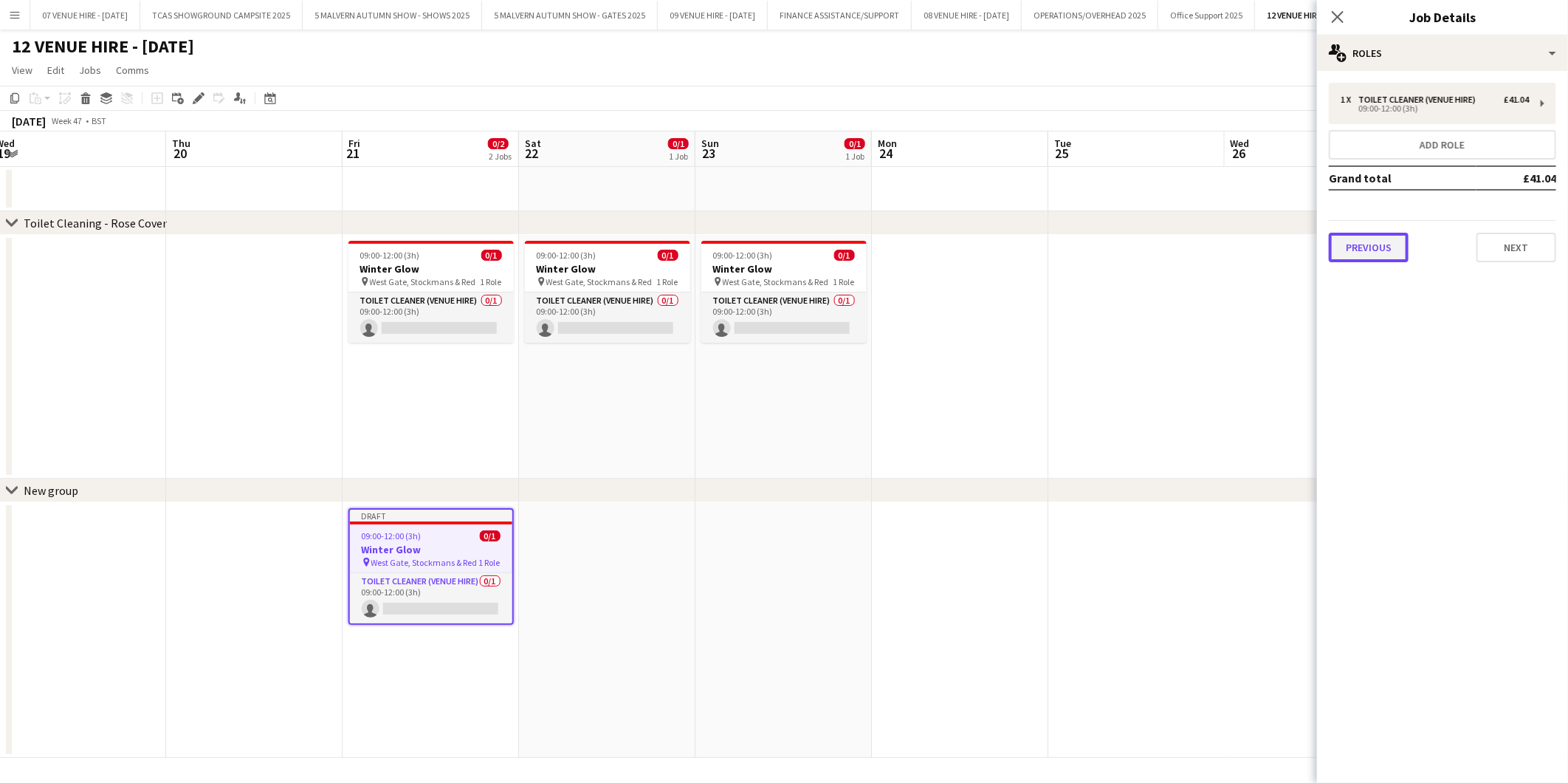
click at [1373, 253] on button "Previous" at bounding box center [1369, 248] width 80 height 30
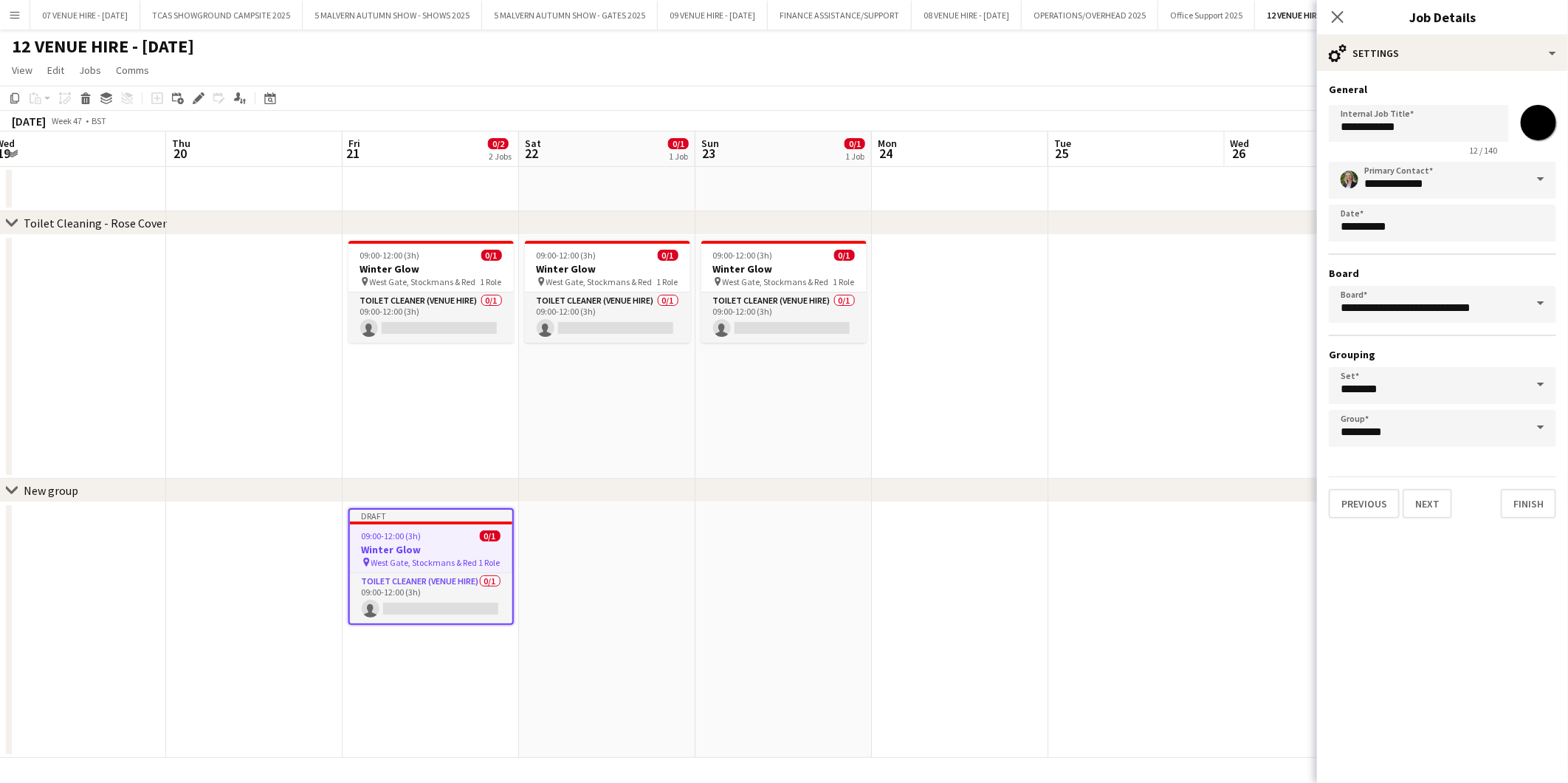
click at [1544, 126] on input "*******" at bounding box center [1539, 122] width 53 height 53
type input "*******"
click at [1042, 377] on app-date-cell at bounding box center [960, 357] width 176 height 244
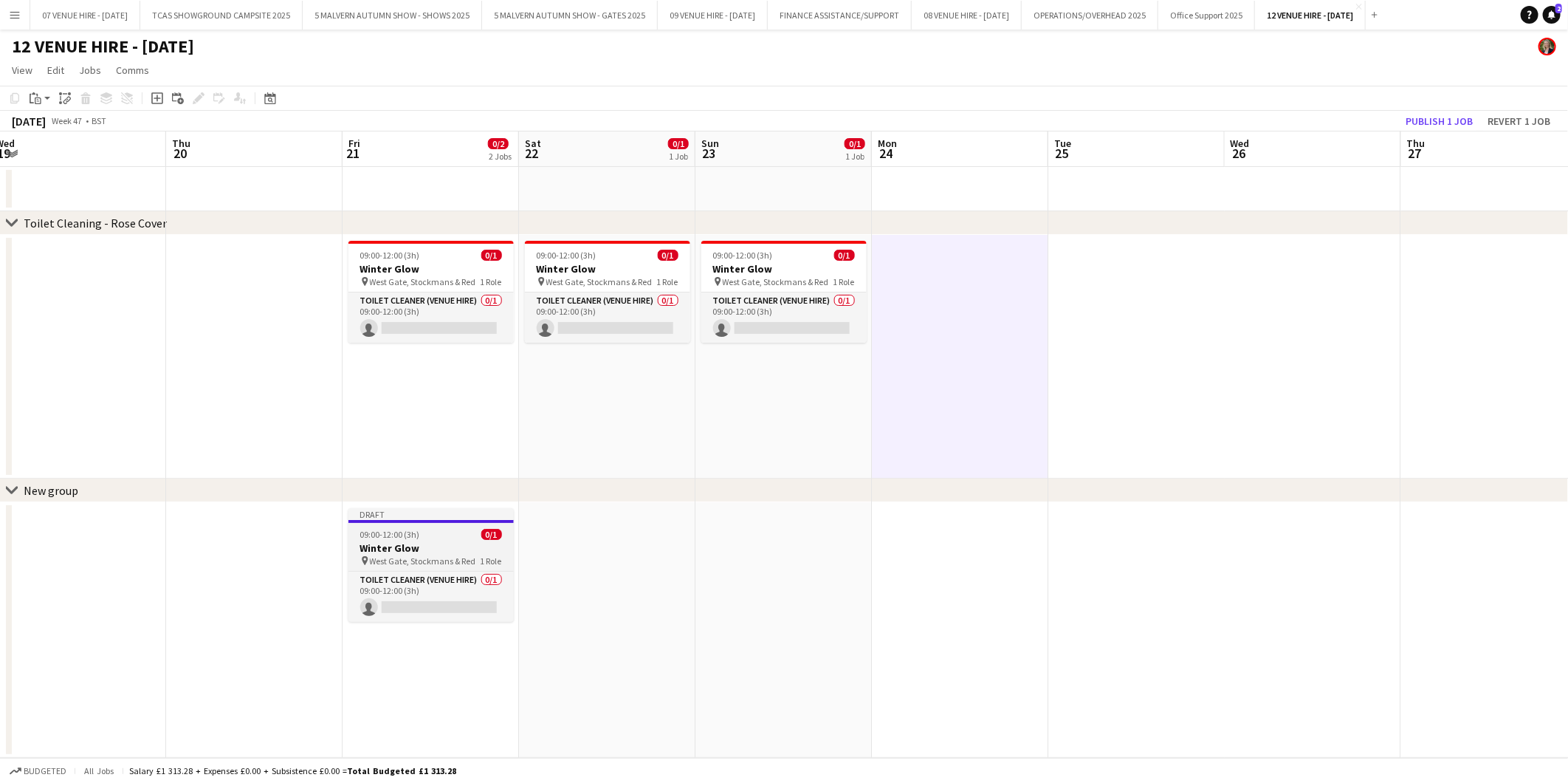
click at [388, 534] on span "09:00-12:00 (3h)" at bounding box center [390, 534] width 60 height 11
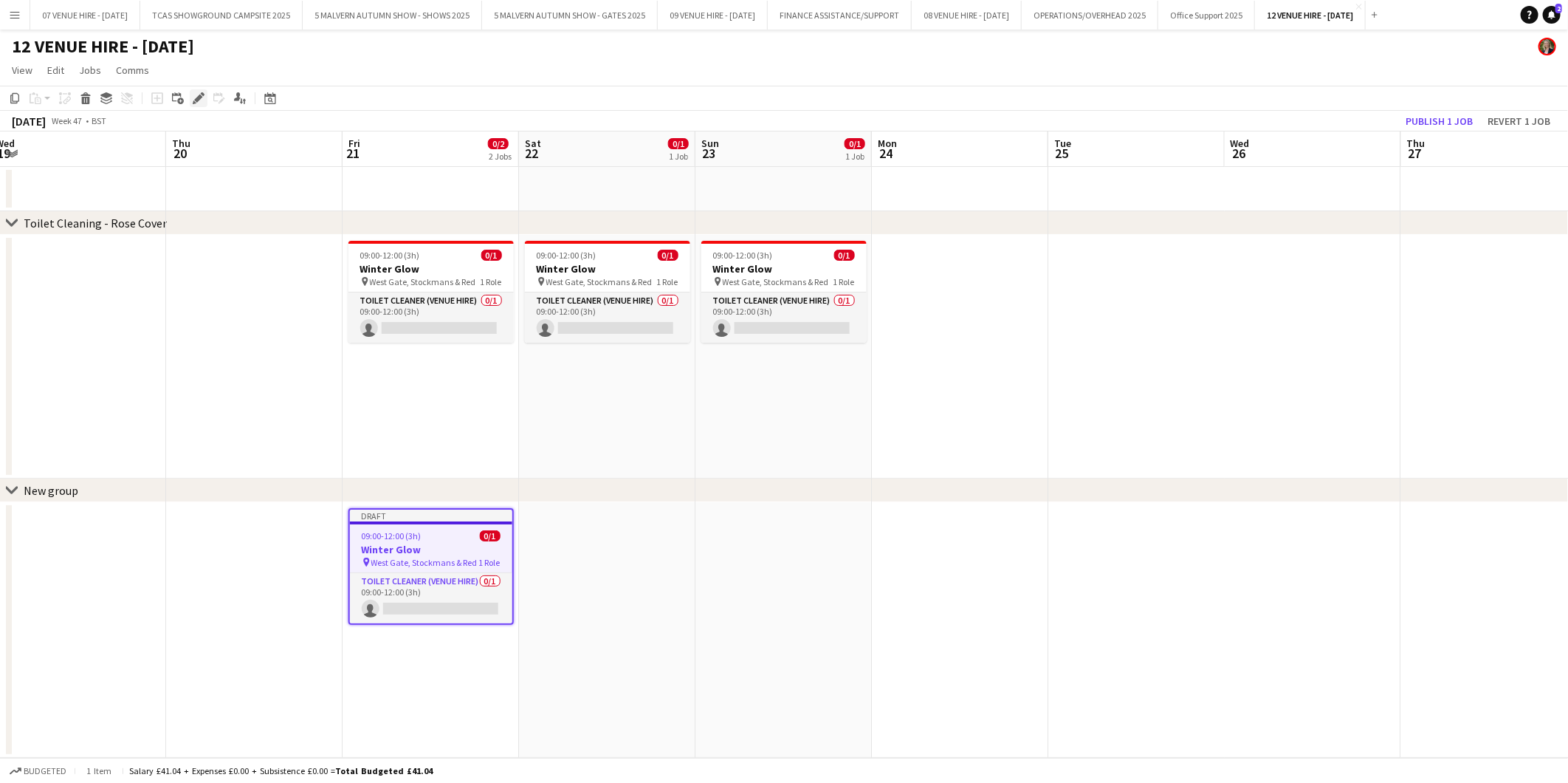
drag, startPoint x: 193, startPoint y: 99, endPoint x: 301, endPoint y: 99, distance: 108.0
click at [193, 99] on icon "Edit" at bounding box center [199, 98] width 12 height 12
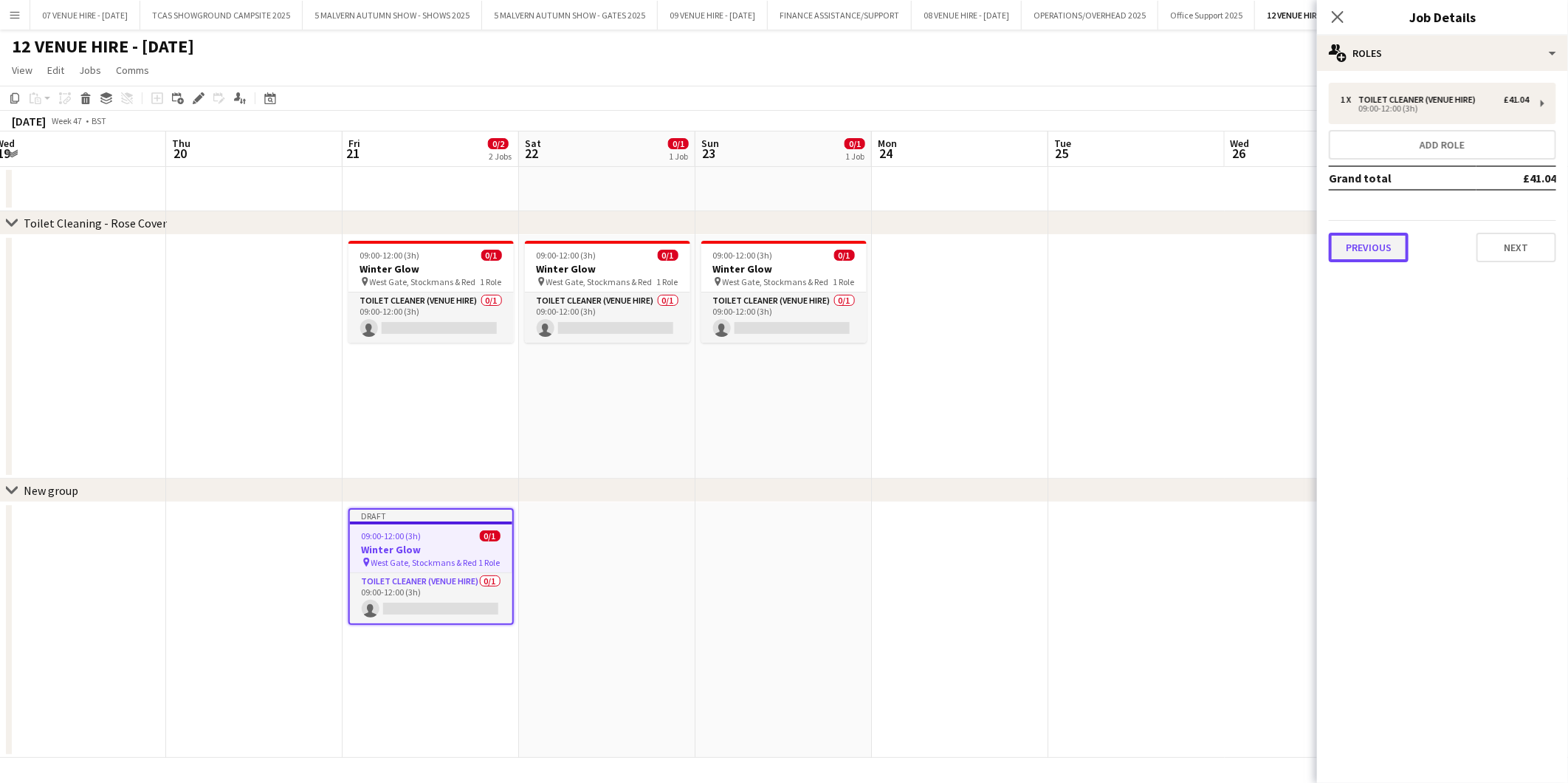
click at [1350, 246] on button "Previous" at bounding box center [1369, 248] width 80 height 30
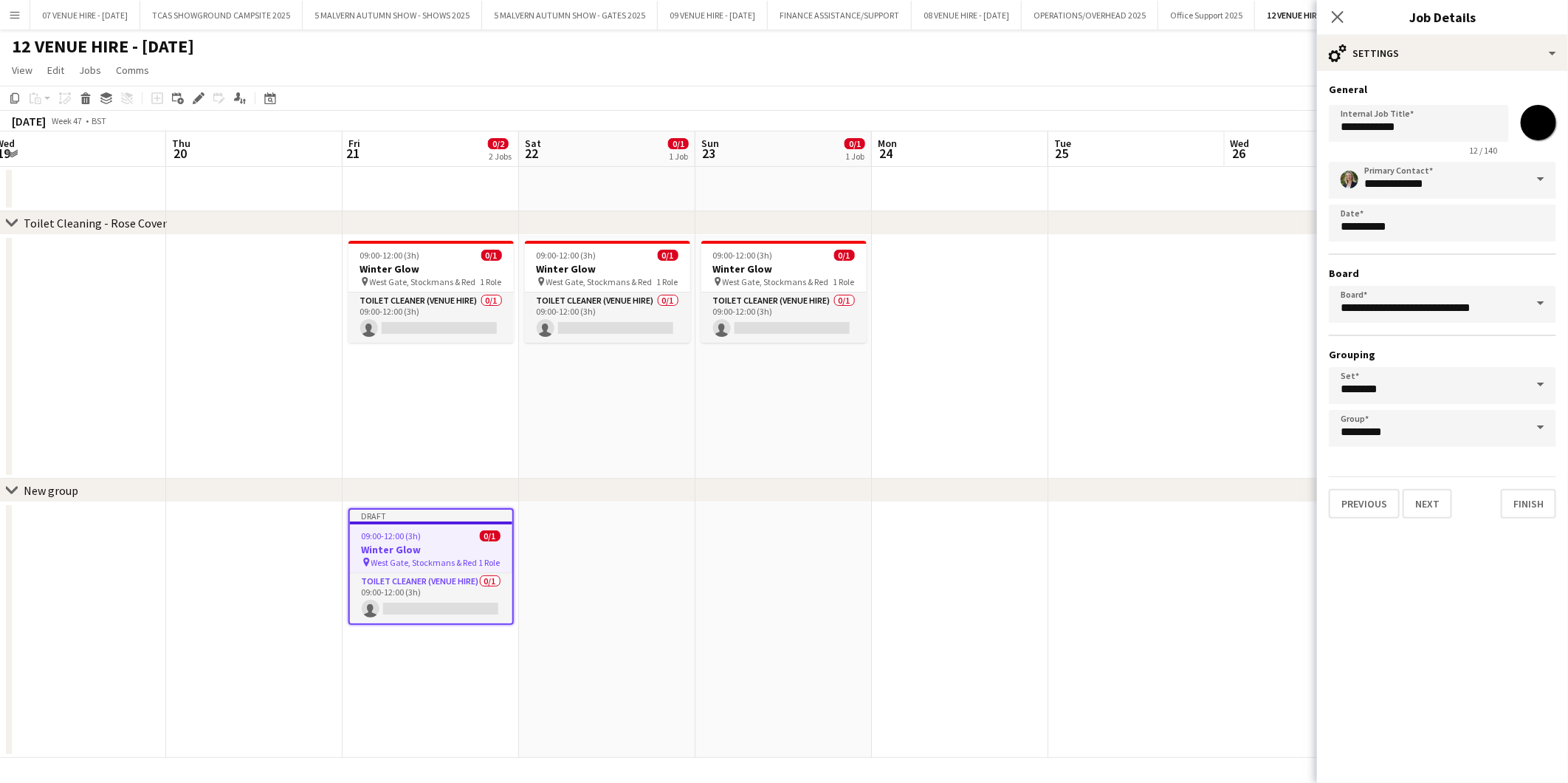
click at [1550, 128] on input "*******" at bounding box center [1539, 122] width 53 height 53
type input "*******"
click at [764, 470] on app-date-cell "09:00-12:00 (3h) 0/1 Winter Glow pin West Gate, Stockmans & Red 1 Role Toilet C…" at bounding box center [784, 357] width 176 height 244
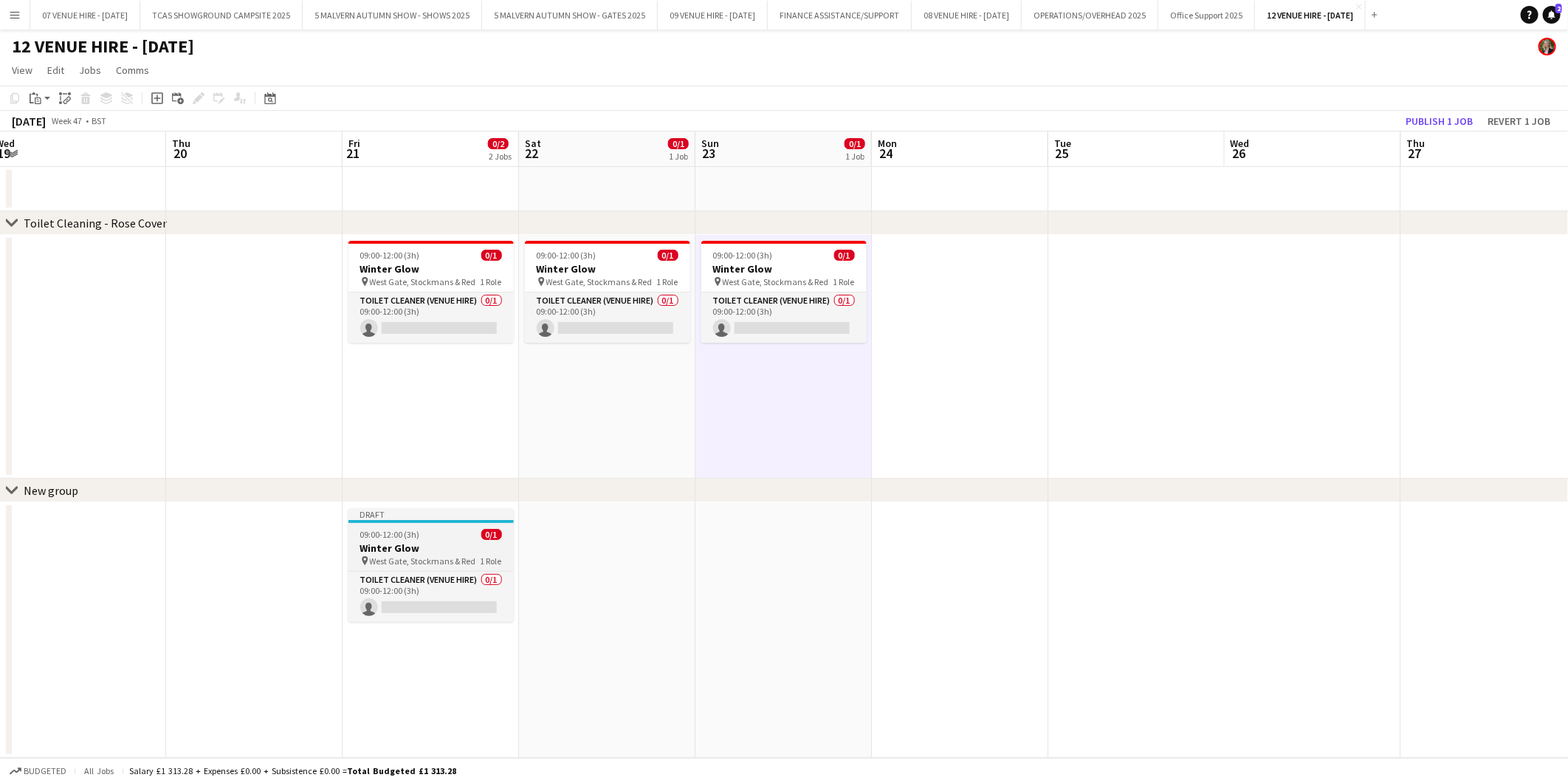
click at [430, 539] on div "09:00-12:00 (3h) 0/1" at bounding box center [431, 534] width 165 height 11
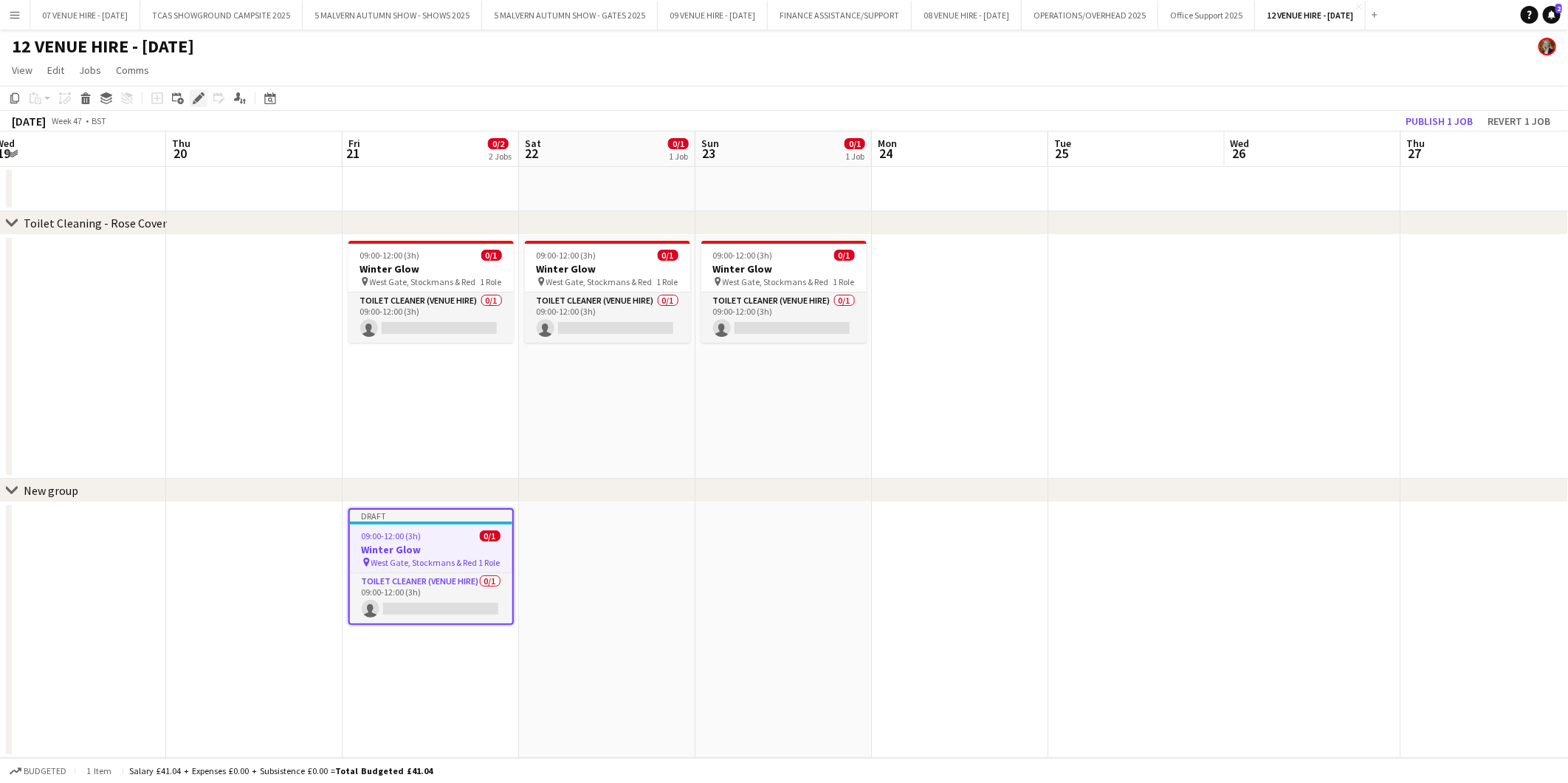
click at [193, 98] on icon "Edit" at bounding box center [199, 98] width 12 height 12
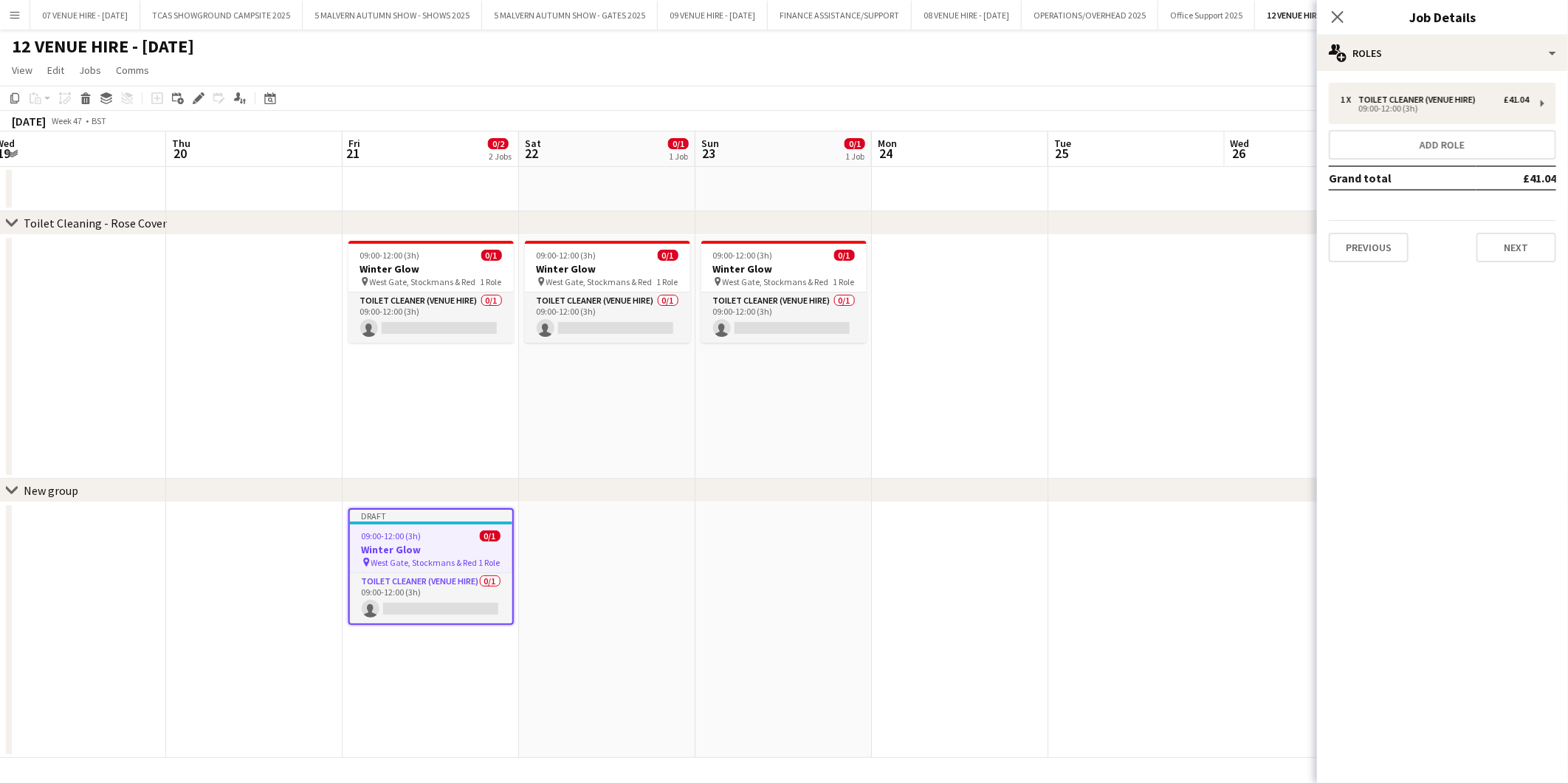
click at [61, 485] on div "New group" at bounding box center [51, 490] width 55 height 15
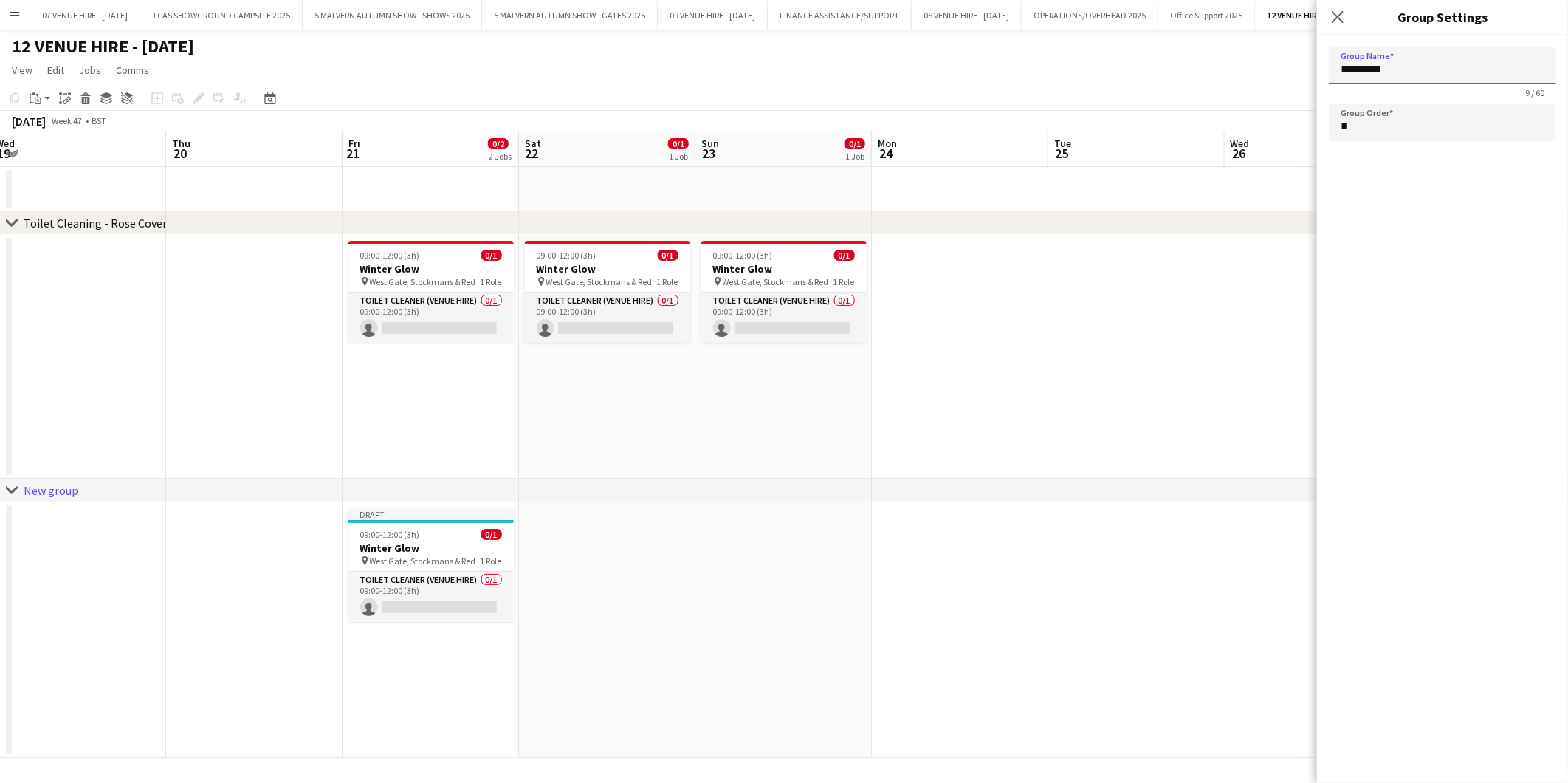
drag, startPoint x: 1411, startPoint y: 74, endPoint x: 1197, endPoint y: 74, distance: 214.0
click at [1197, 74] on body "Menu Boards Boards Boards All jobs Status Workforce Workforce My Workforce Recr…" at bounding box center [784, 392] width 1568 height 783
click at [847, 539] on app-date-cell at bounding box center [784, 630] width 176 height 256
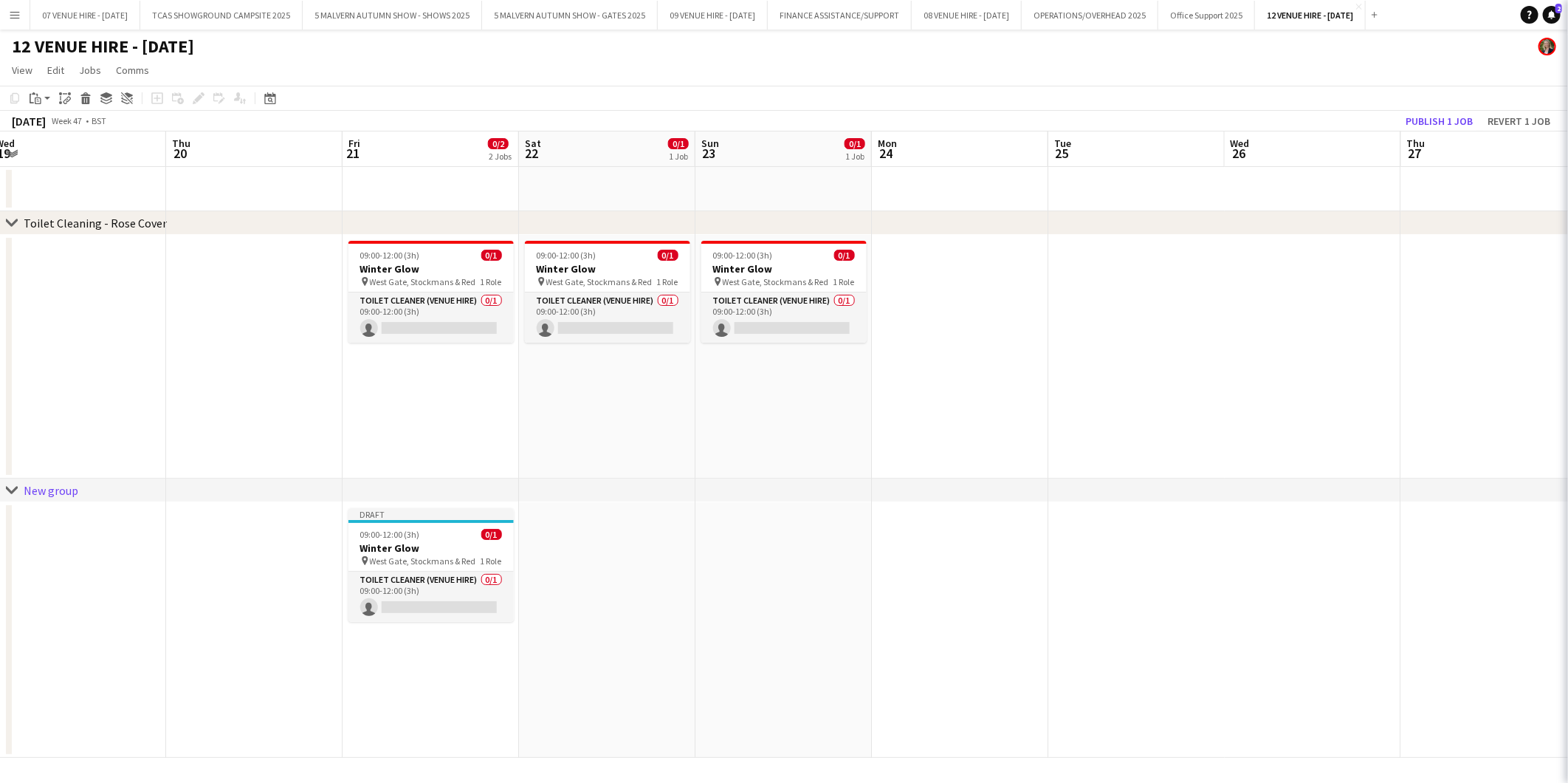
type input "*********"
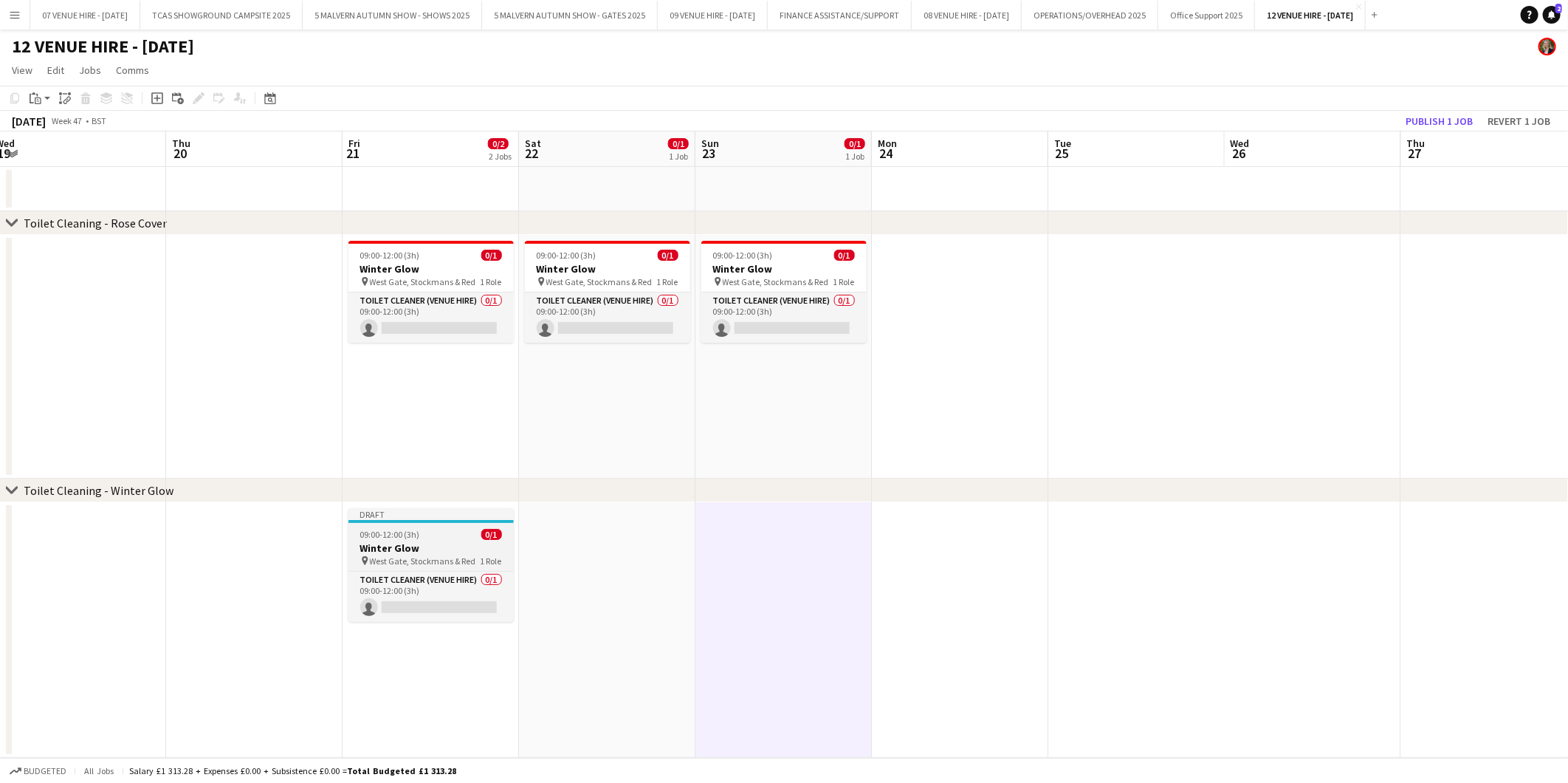
click at [400, 539] on span "09:00-12:00 (3h)" at bounding box center [390, 534] width 60 height 11
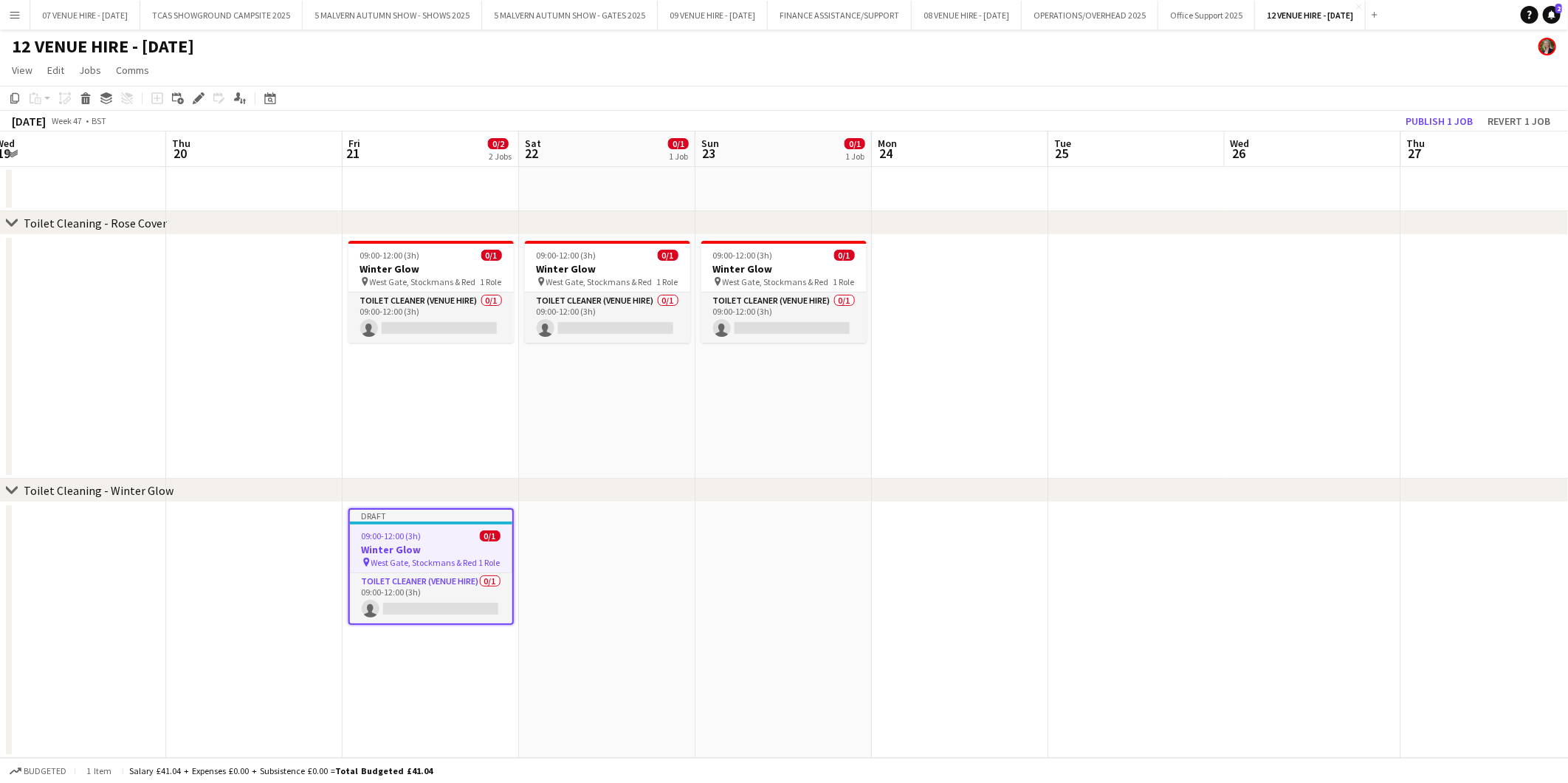
scroll to position [0, 539]
click at [202, 96] on icon at bounding box center [202, 93] width 4 height 4
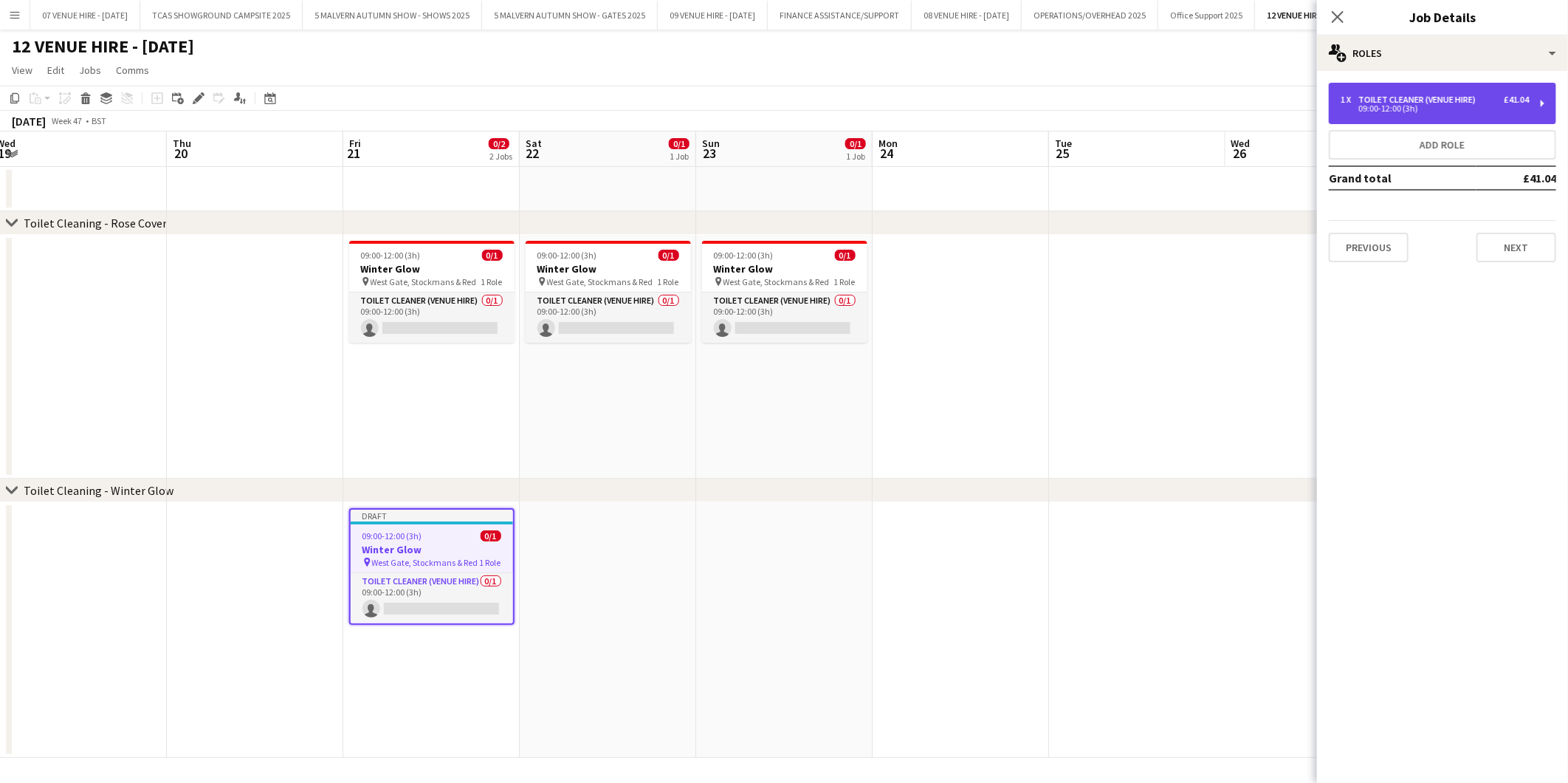
click at [1396, 106] on div "09:00-12:00 (3h)" at bounding box center [1435, 108] width 188 height 7
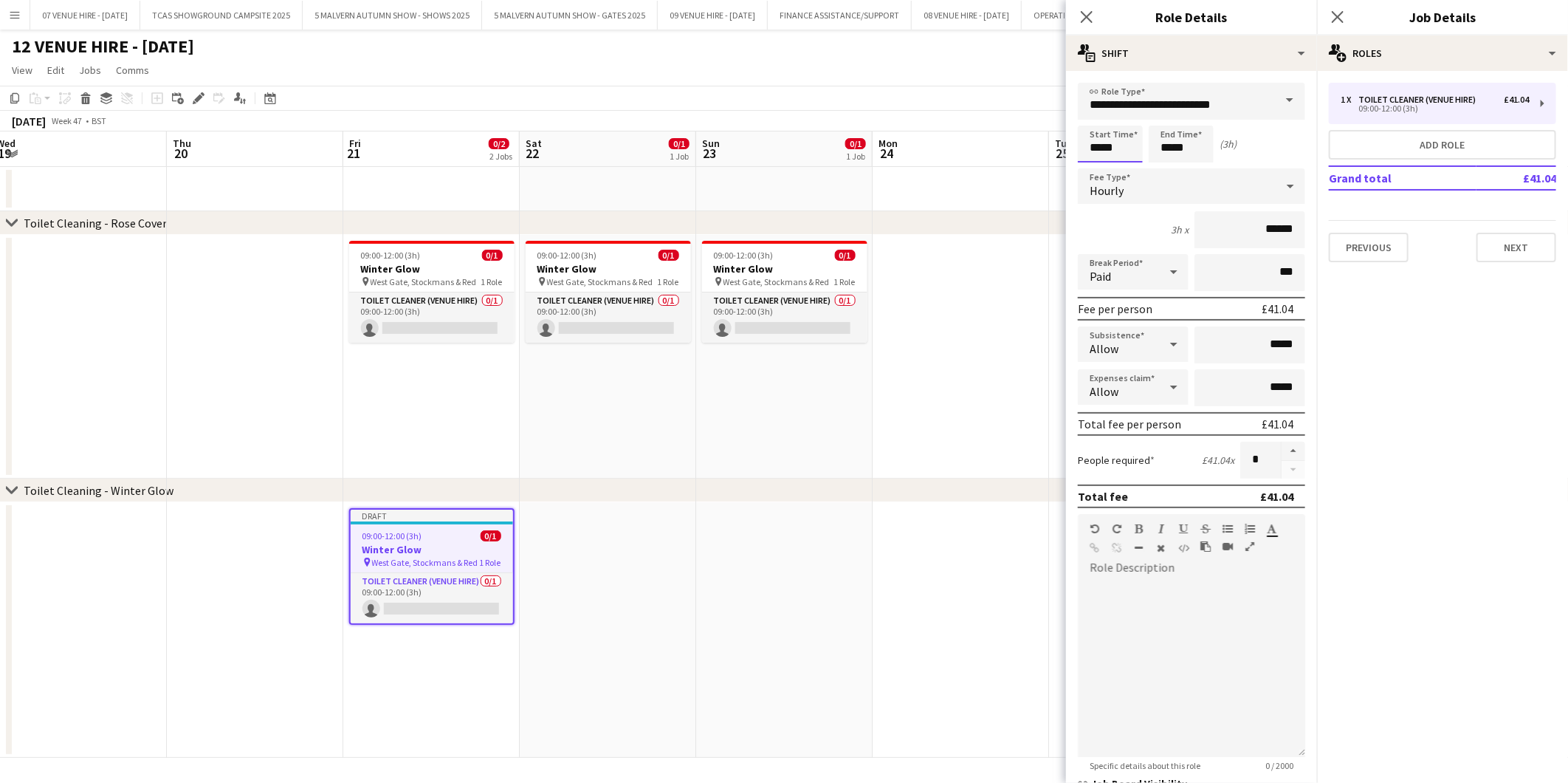
click at [1142, 143] on input "*****" at bounding box center [1111, 144] width 65 height 37
click at [1094, 116] on div at bounding box center [1096, 118] width 30 height 15
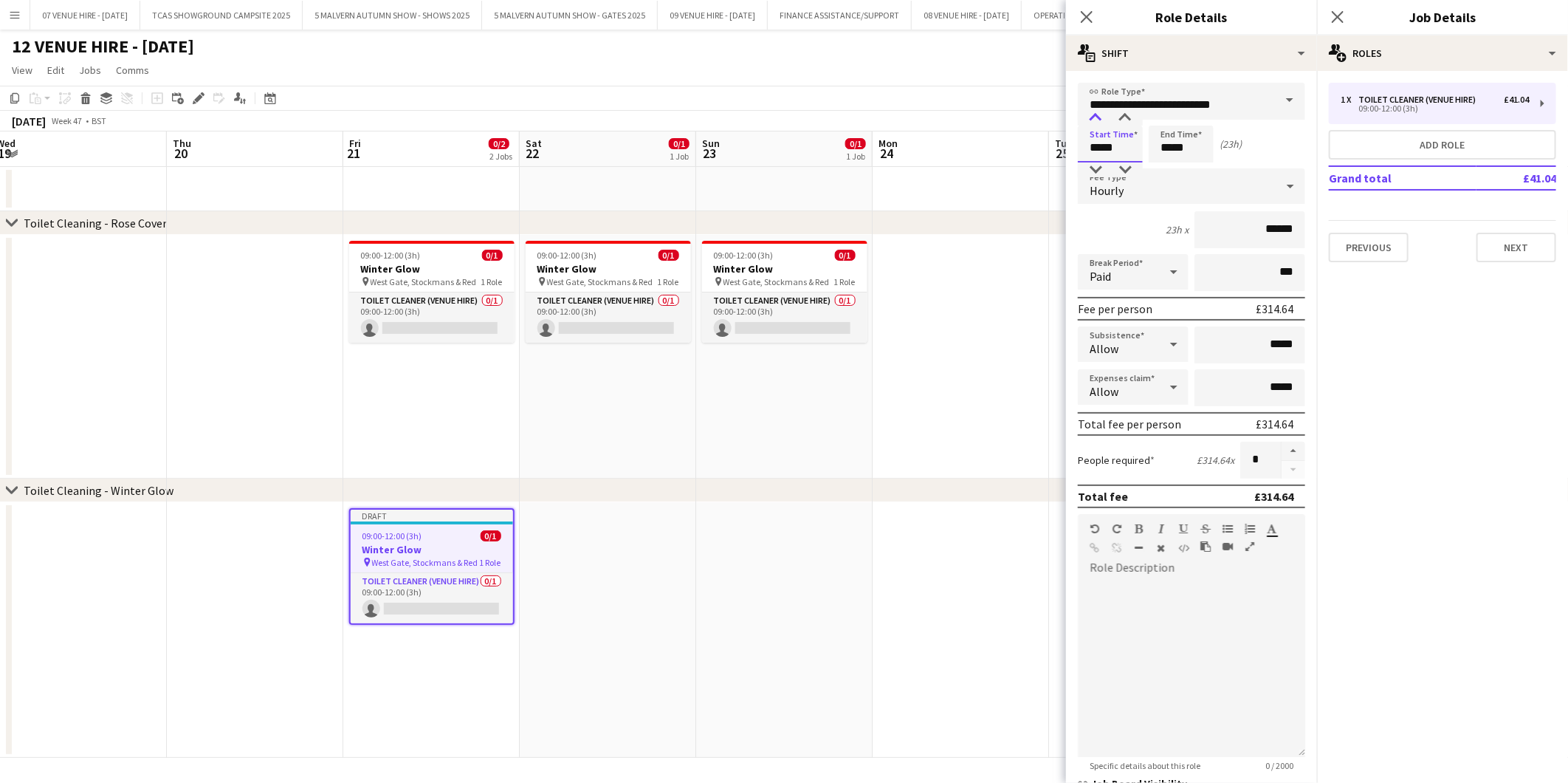
click at [1094, 116] on div at bounding box center [1096, 118] width 30 height 15
type input "*****"
click at [1094, 116] on div at bounding box center [1096, 118] width 30 height 15
click at [1200, 143] on input "*****" at bounding box center [1182, 144] width 65 height 37
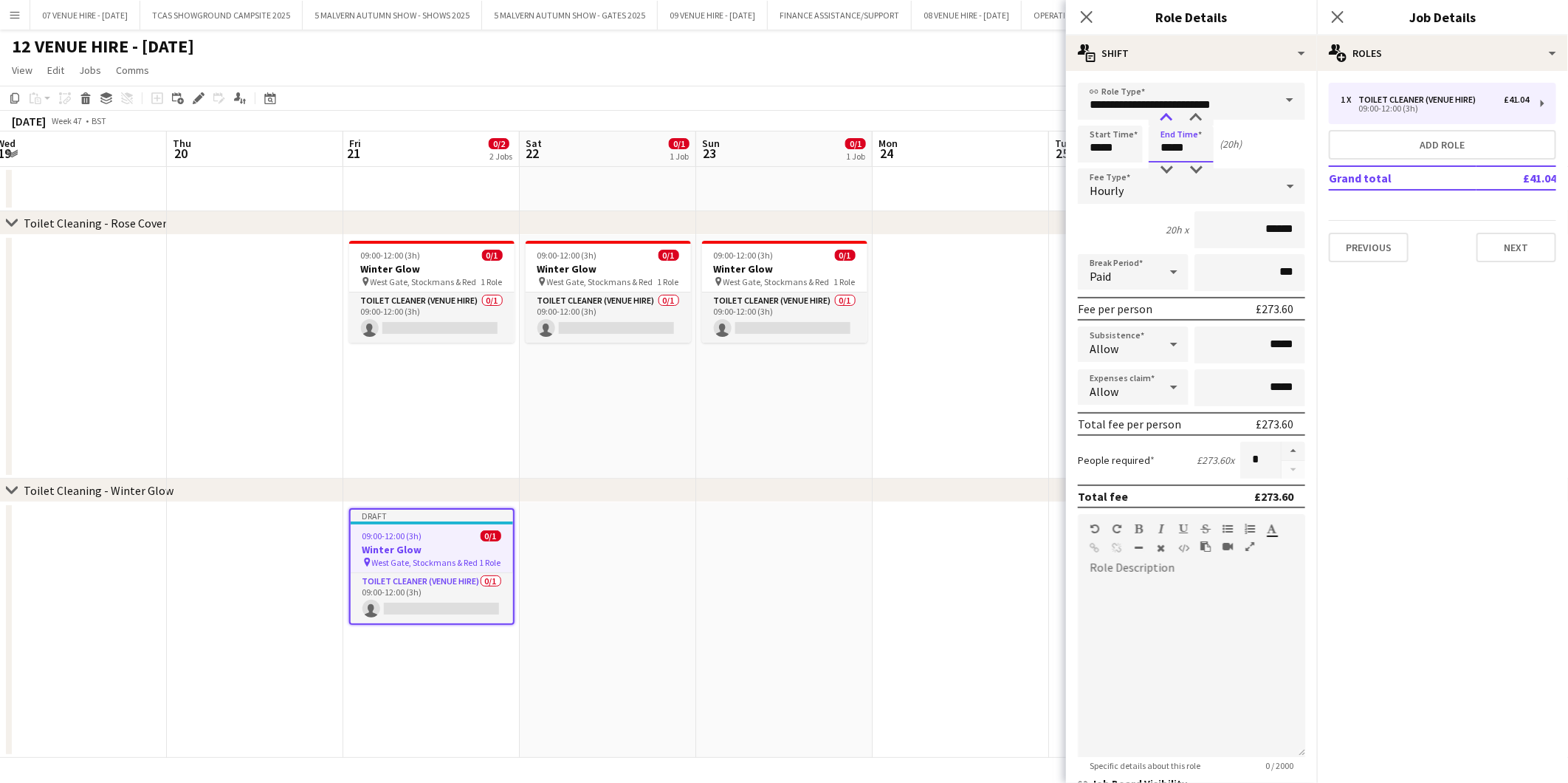
click at [1169, 113] on div at bounding box center [1167, 118] width 30 height 15
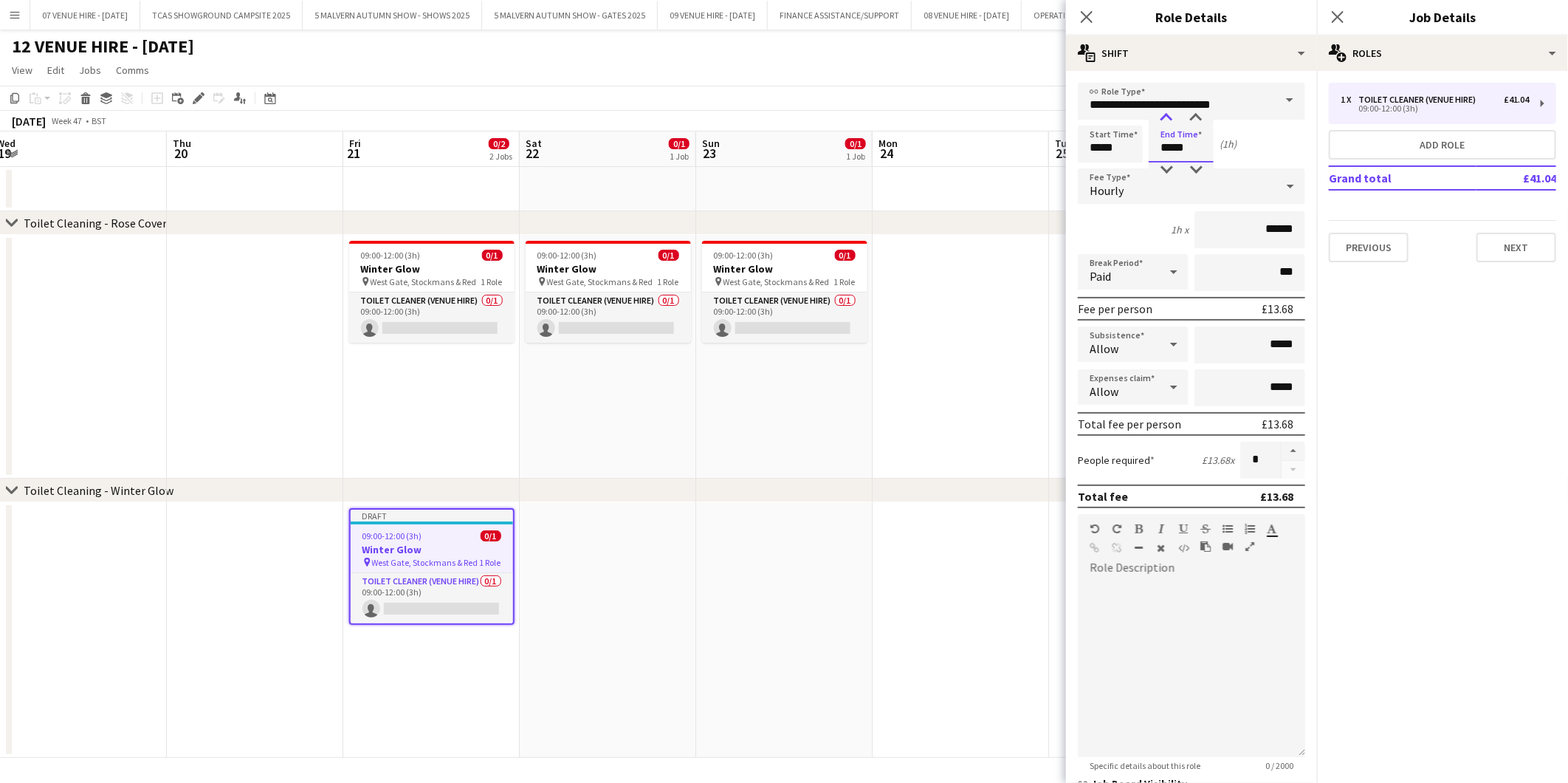
click at [1169, 113] on div at bounding box center [1167, 118] width 30 height 15
type input "*****"
click at [1169, 113] on div at bounding box center [1167, 118] width 30 height 15
click at [1505, 254] on button "Next" at bounding box center [1517, 248] width 80 height 30
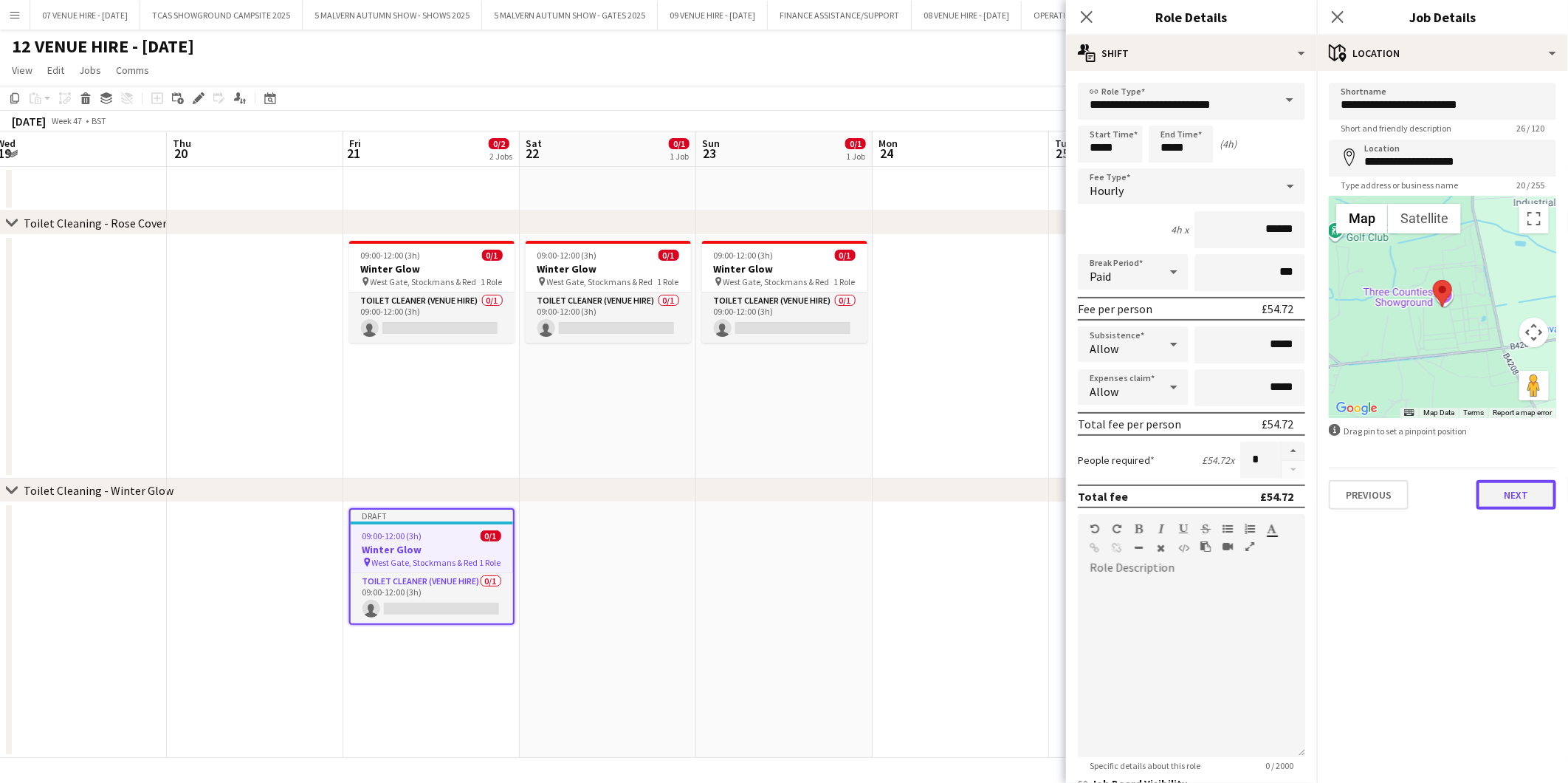
click at [1526, 489] on button "Next" at bounding box center [1517, 495] width 80 height 30
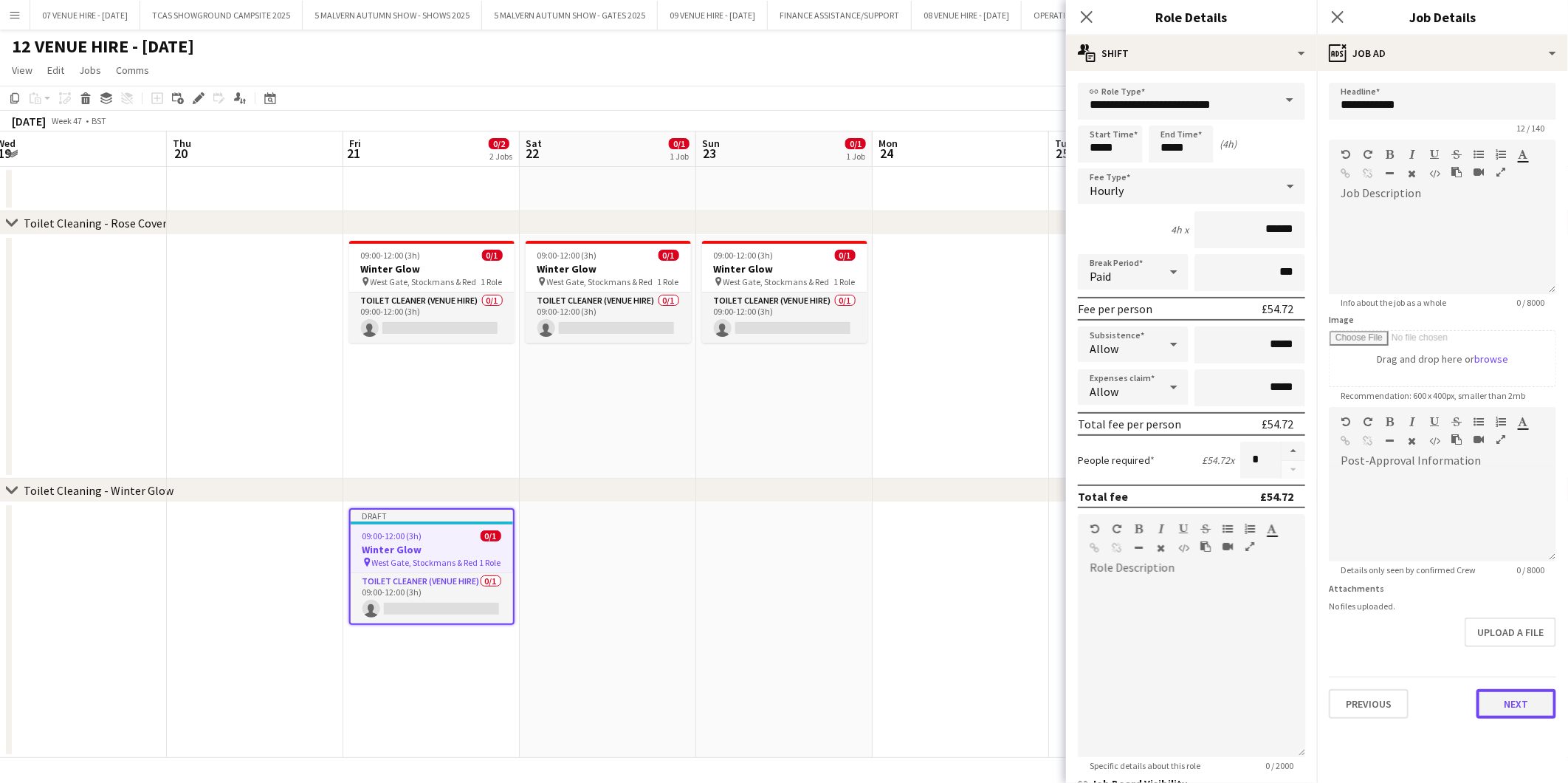
click at [1538, 694] on button "Next" at bounding box center [1517, 704] width 80 height 30
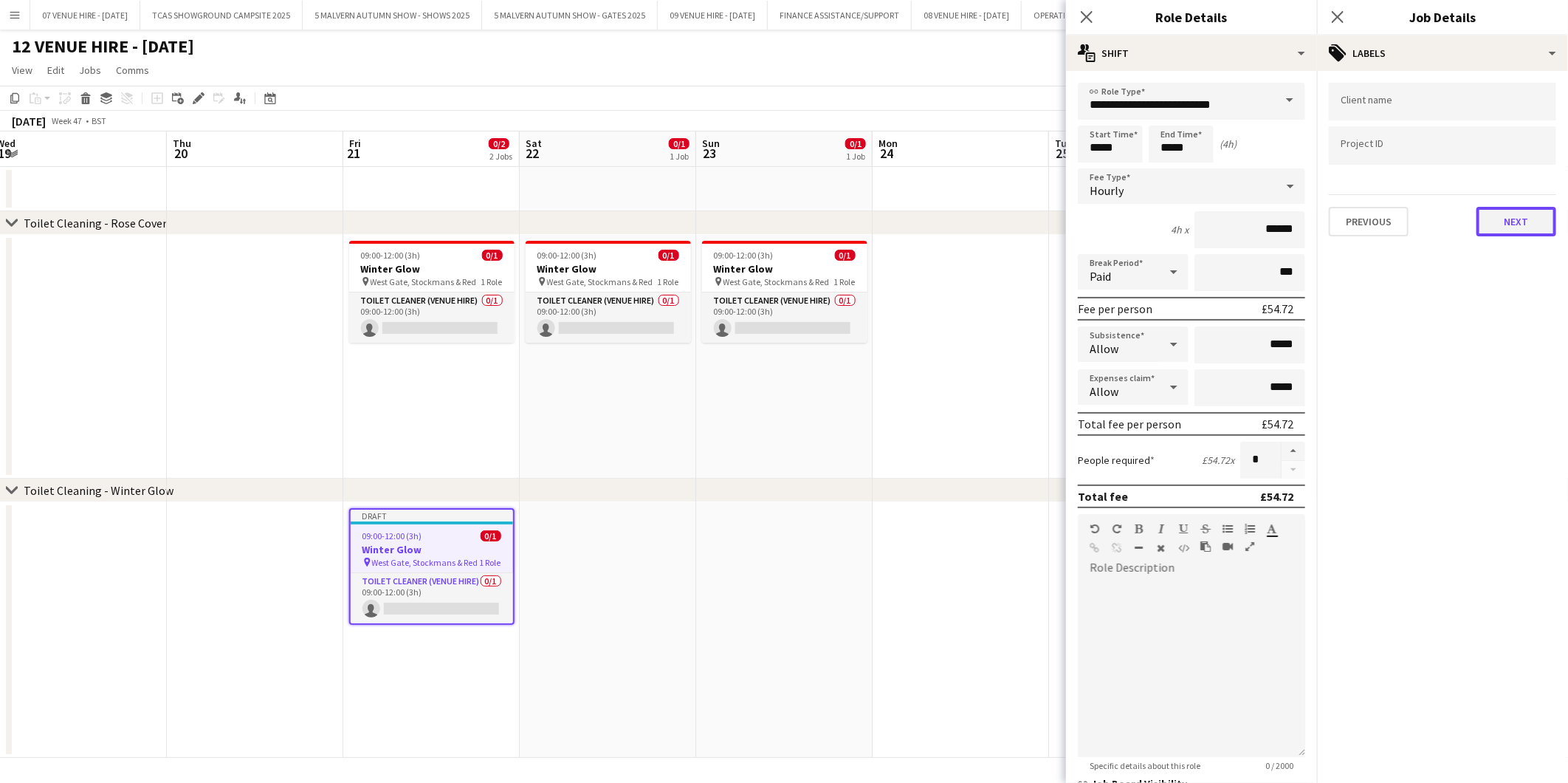
click at [1518, 225] on button "Next" at bounding box center [1517, 222] width 80 height 30
click at [1518, 165] on button "Next" at bounding box center [1517, 153] width 80 height 30
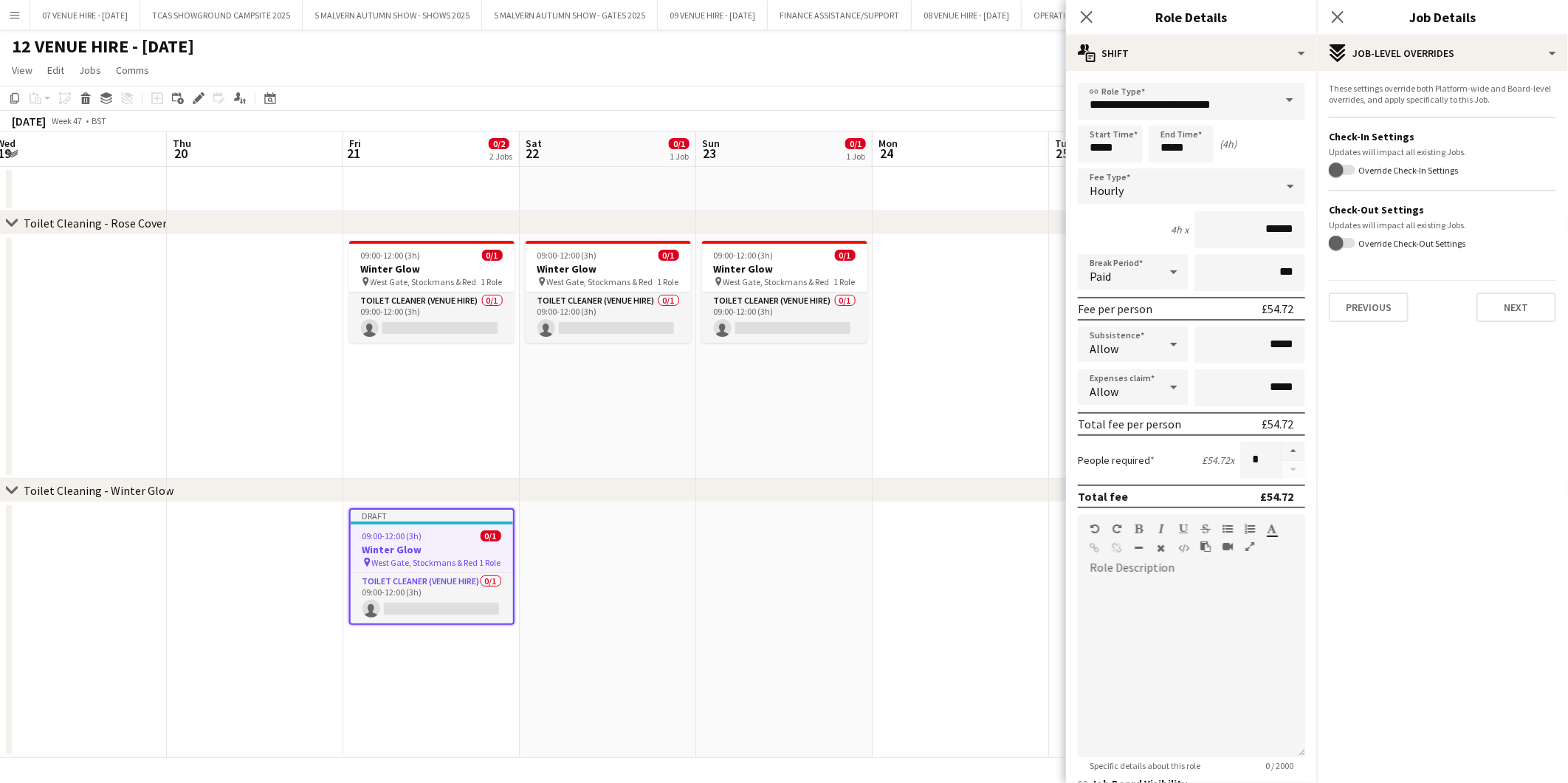
click at [965, 412] on app-date-cell at bounding box center [961, 357] width 176 height 244
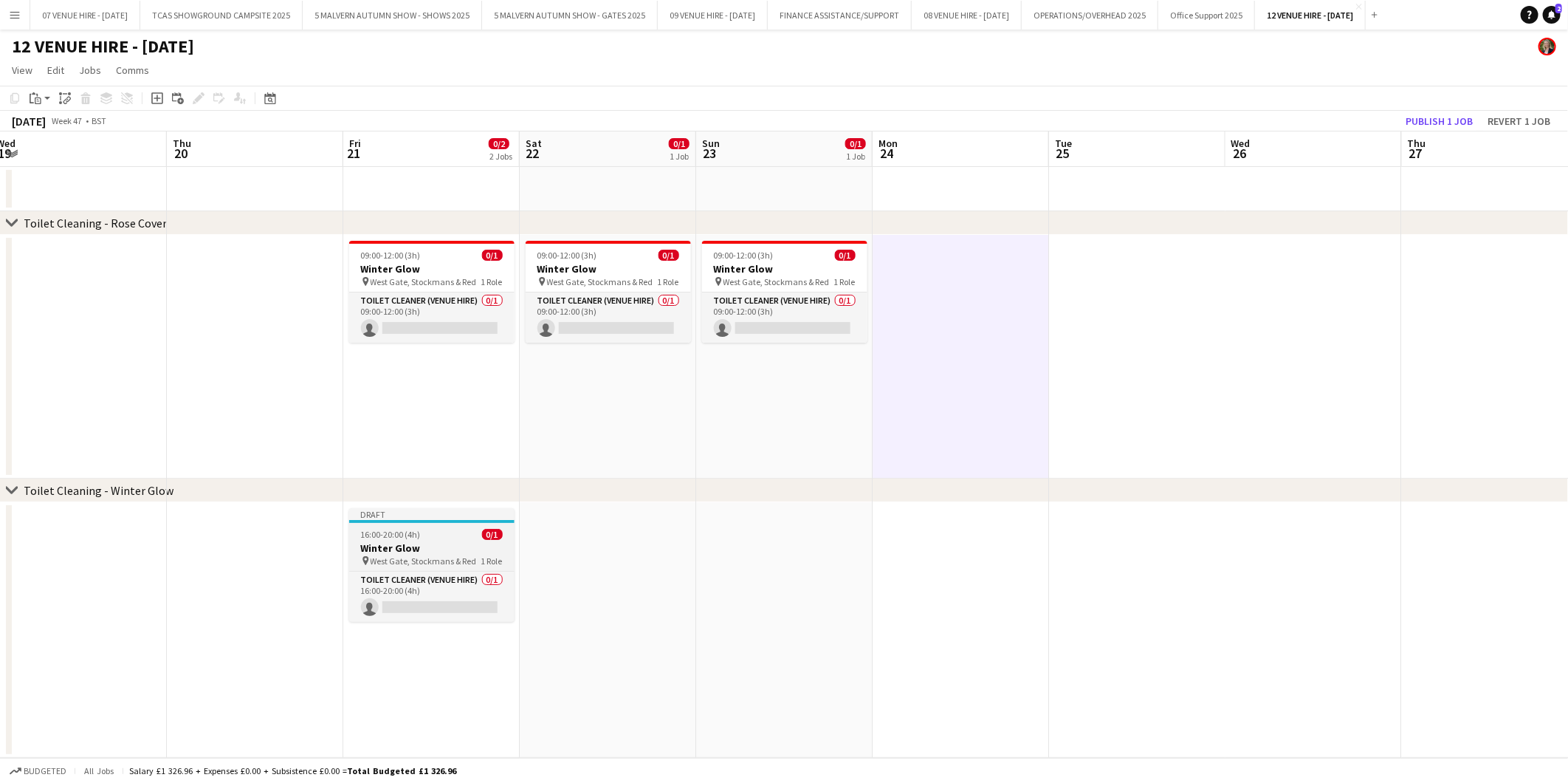
click at [384, 529] on span "16:00-20:00 (4h)" at bounding box center [391, 534] width 60 height 11
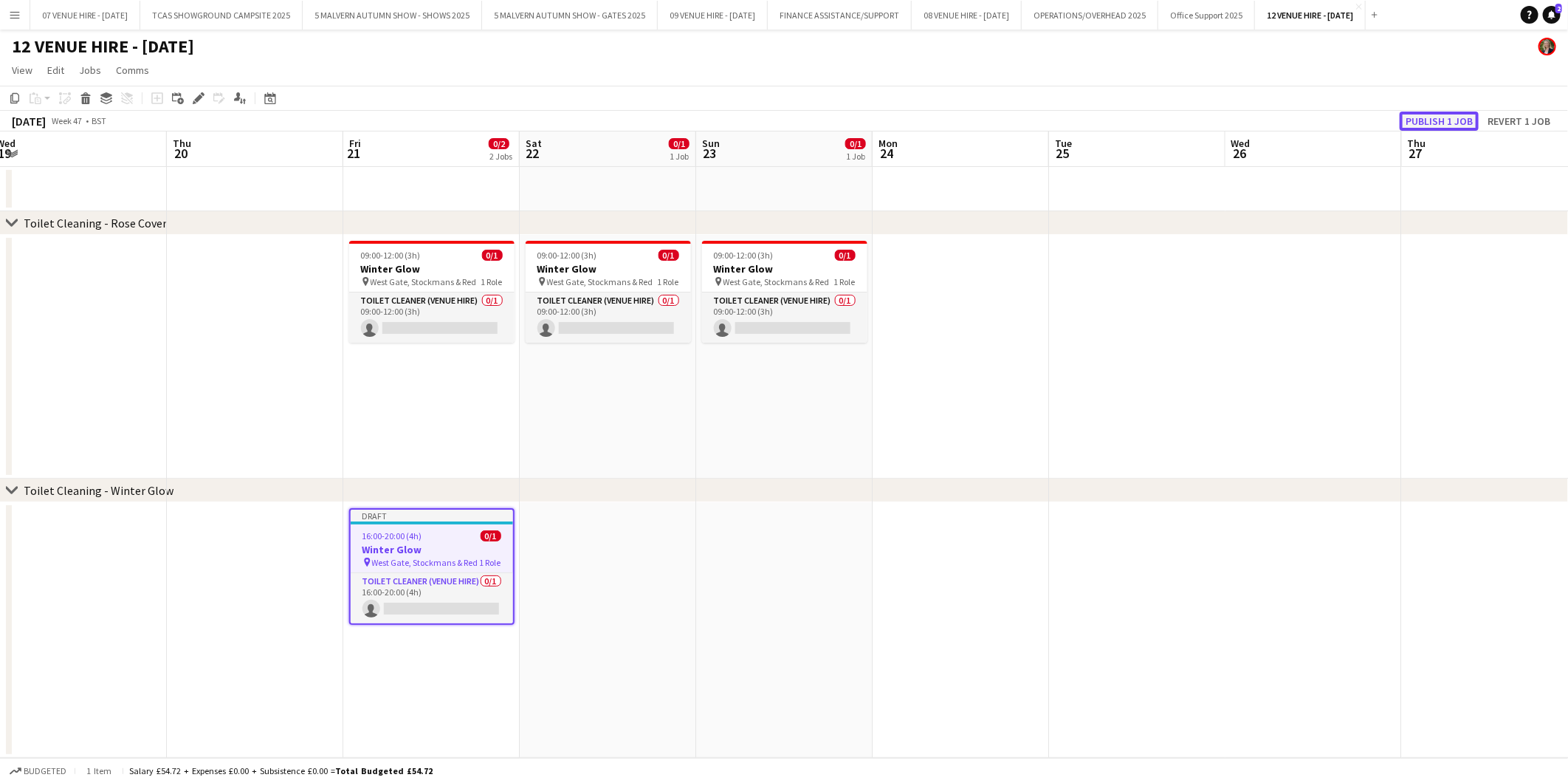
click at [1419, 116] on button "Publish 1 job" at bounding box center [1439, 121] width 79 height 19
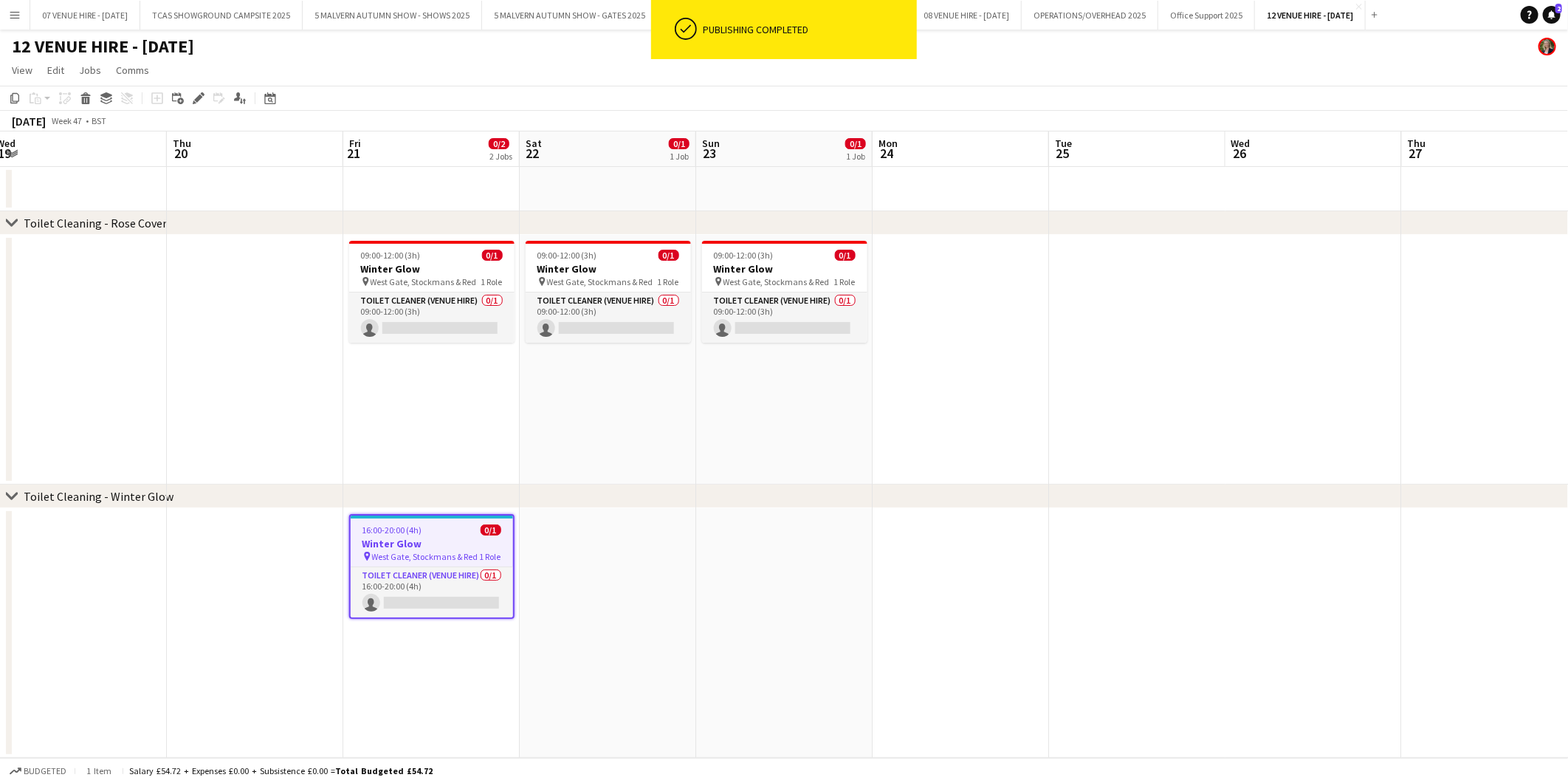
click at [433, 535] on app-job-card "16:00-20:00 (4h) 0/1 Winter Glow pin West Gate, Stockmans & Red 1 Role Toilet C…" at bounding box center [431, 566] width 165 height 105
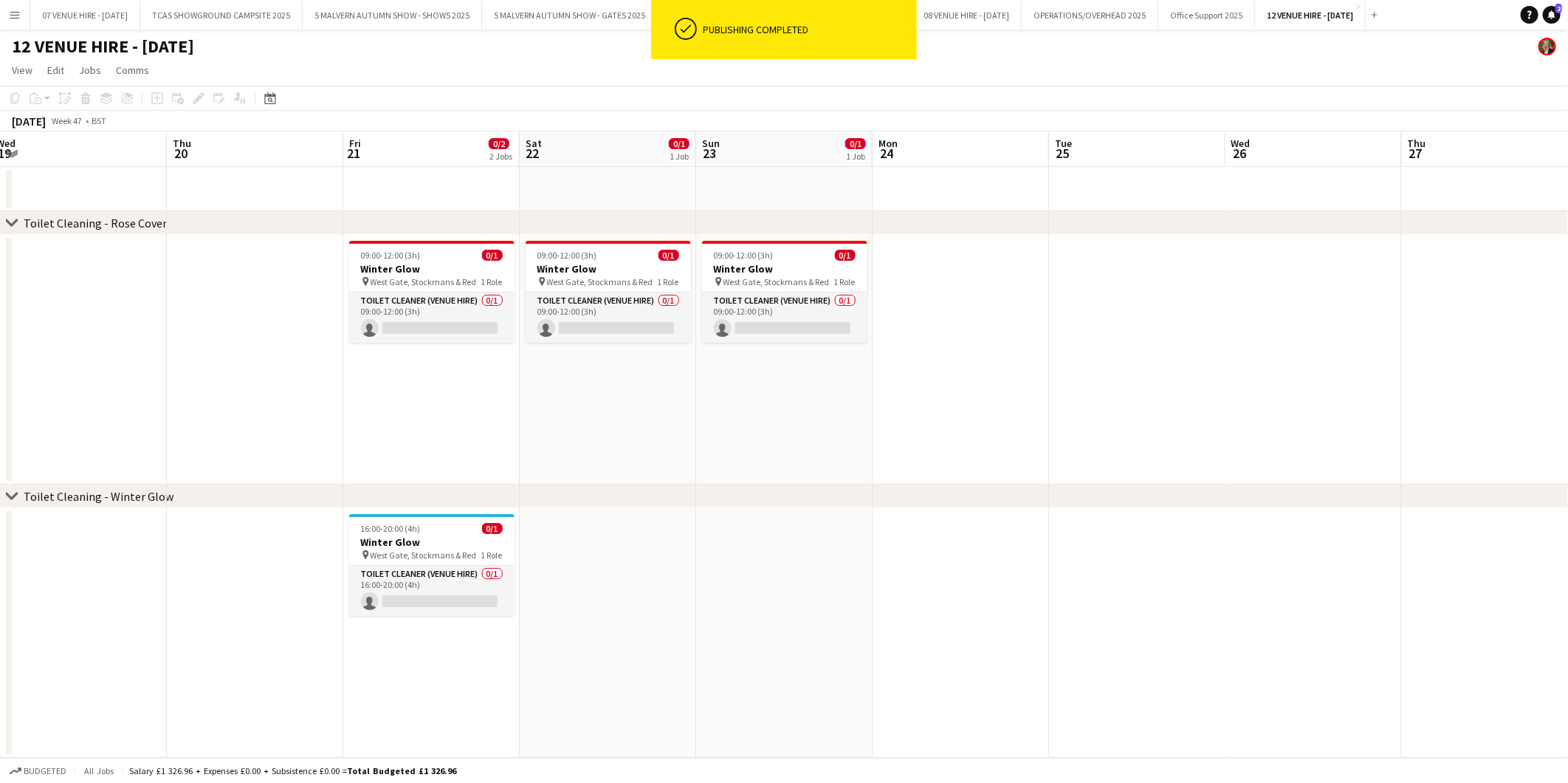
click at [598, 558] on app-date-cell at bounding box center [608, 632] width 176 height 250
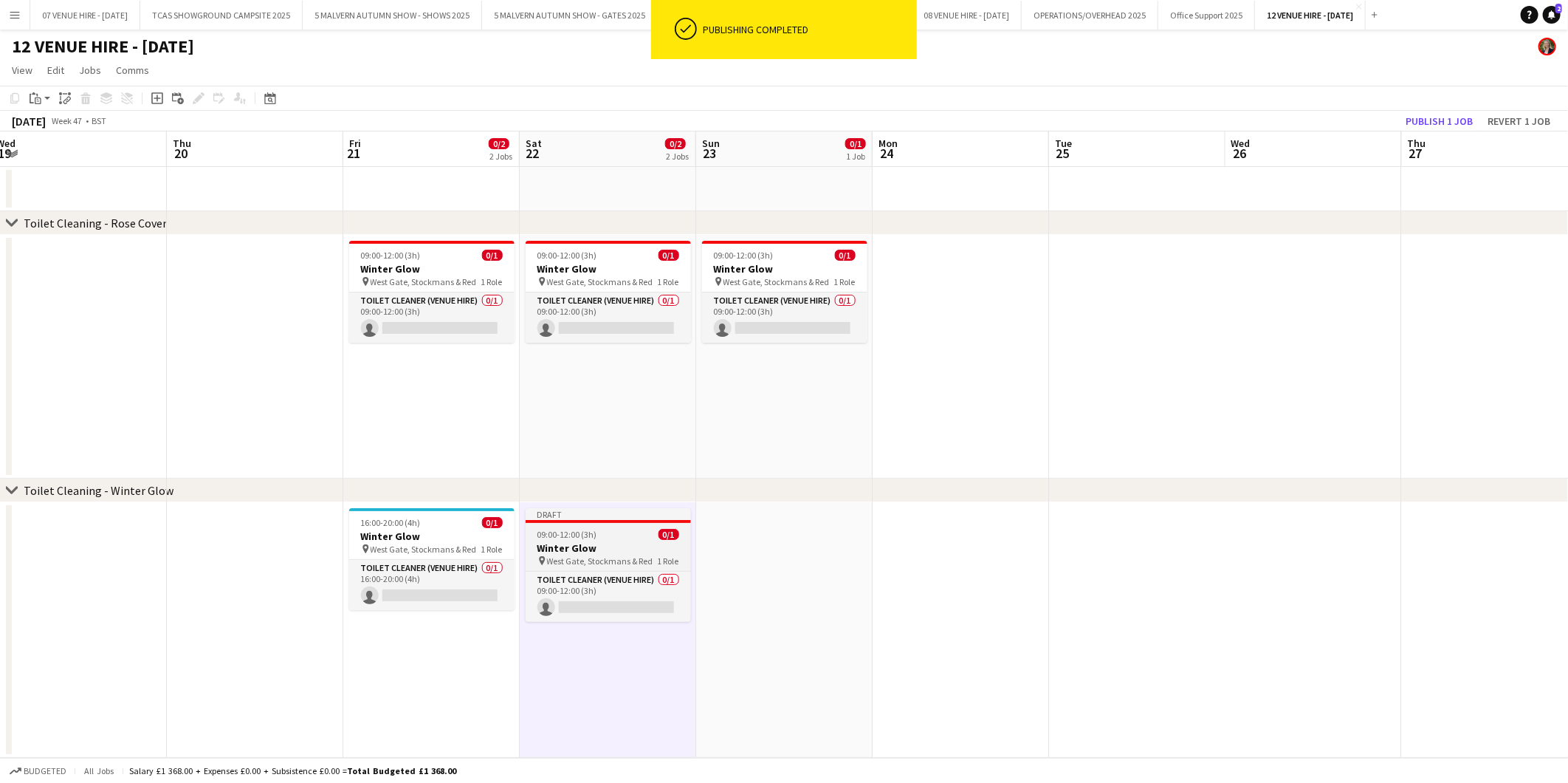
click at [633, 536] on div "09:00-12:00 (3h) 0/1" at bounding box center [608, 534] width 165 height 11
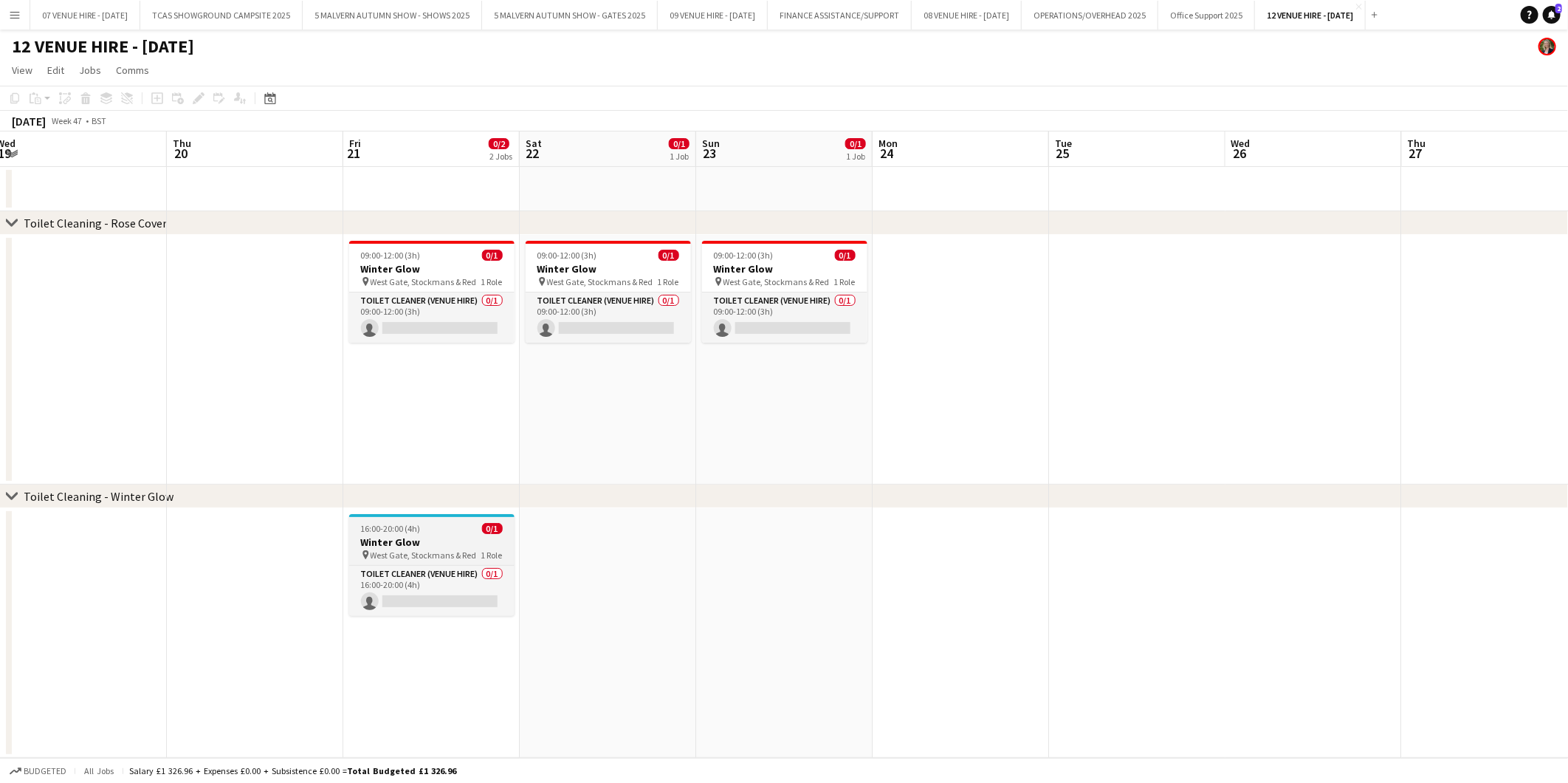
click at [437, 526] on div "16:00-20:00 (4h) 0/1" at bounding box center [431, 528] width 165 height 11
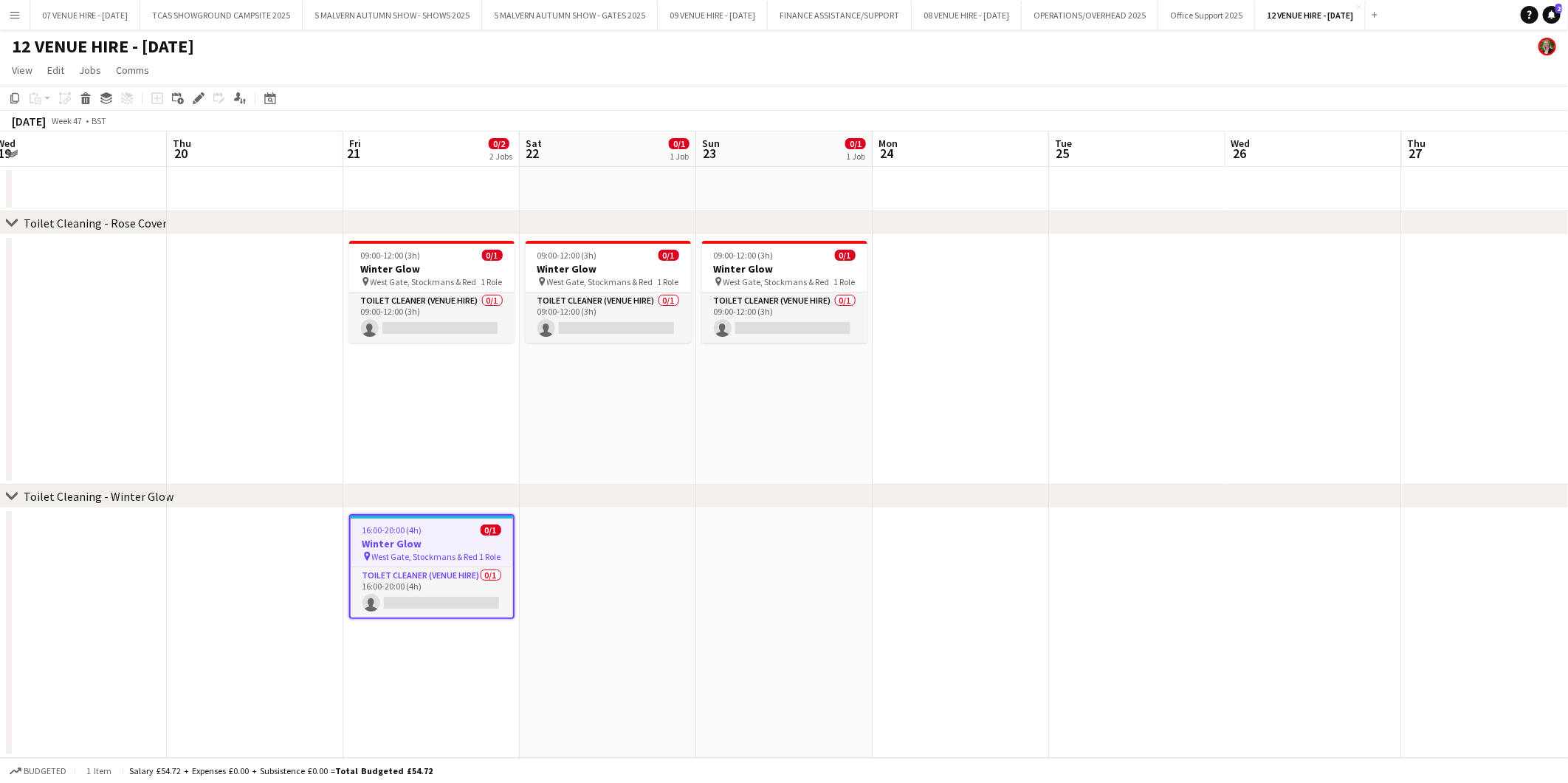
click at [589, 544] on app-date-cell at bounding box center [608, 632] width 176 height 250
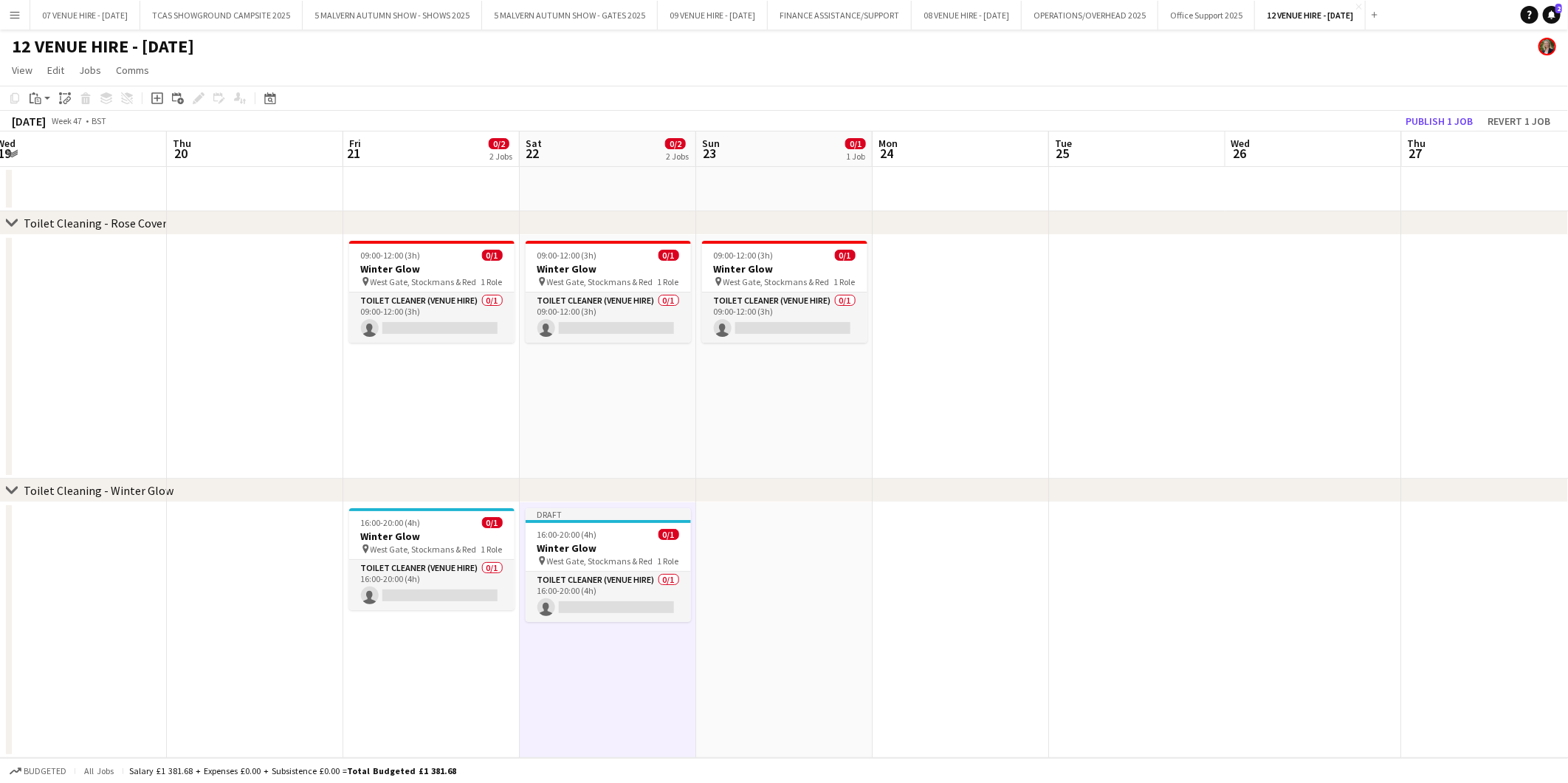
click at [777, 533] on app-date-cell at bounding box center [784, 630] width 176 height 256
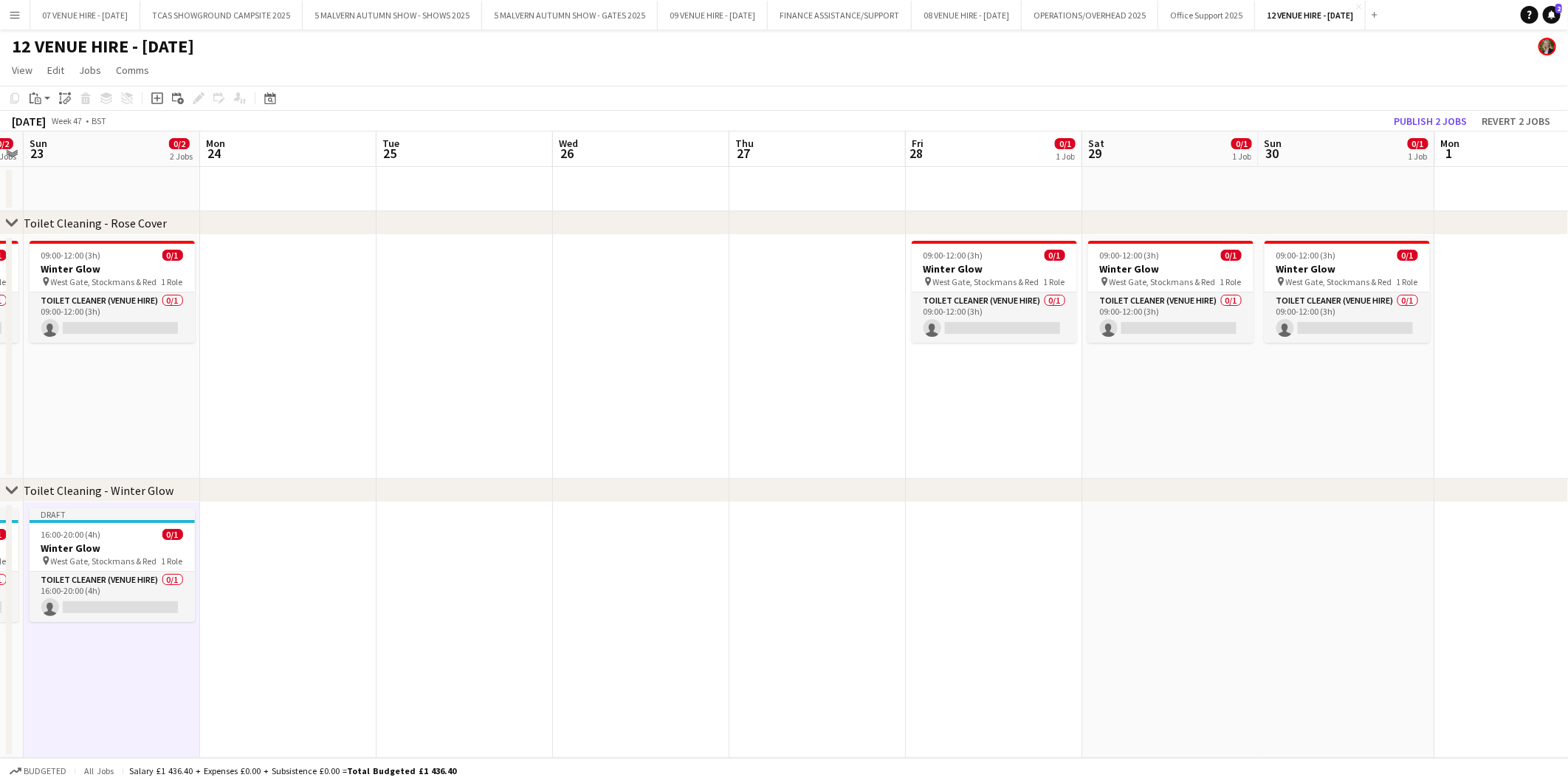
scroll to position [0, 554]
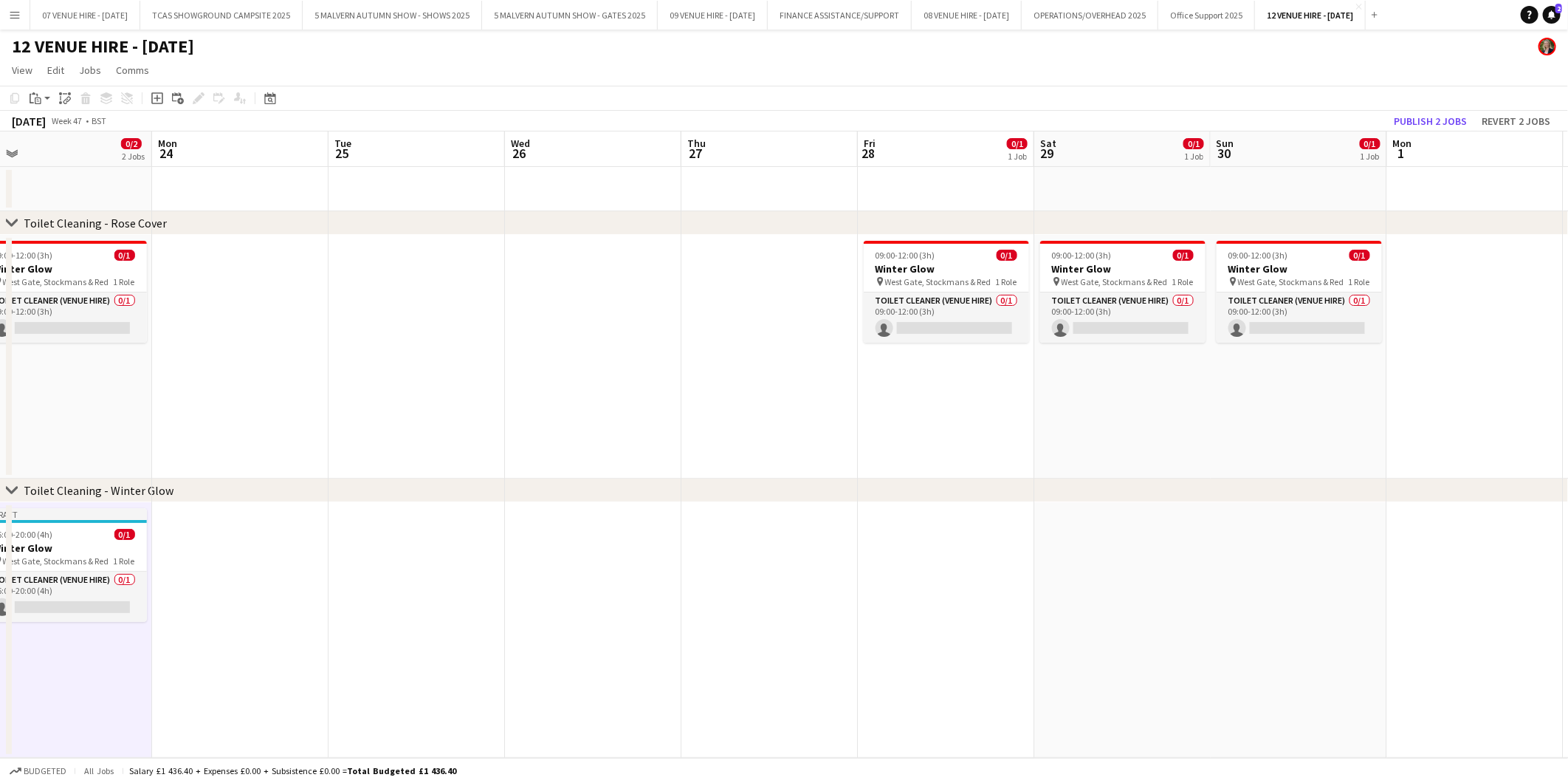
drag, startPoint x: 1051, startPoint y: 532, endPoint x: 330, endPoint y: 546, distance: 721.1
click at [330, 546] on app-calendar-viewport "Thu 20 Fri 21 0/2 2 Jobs Sat 22 0/2 2 Jobs Sun 23 0/2 2 Jobs Mon 24 Tue 25 Wed …" at bounding box center [784, 444] width 1568 height 627
click at [928, 544] on app-date-cell at bounding box center [946, 630] width 176 height 256
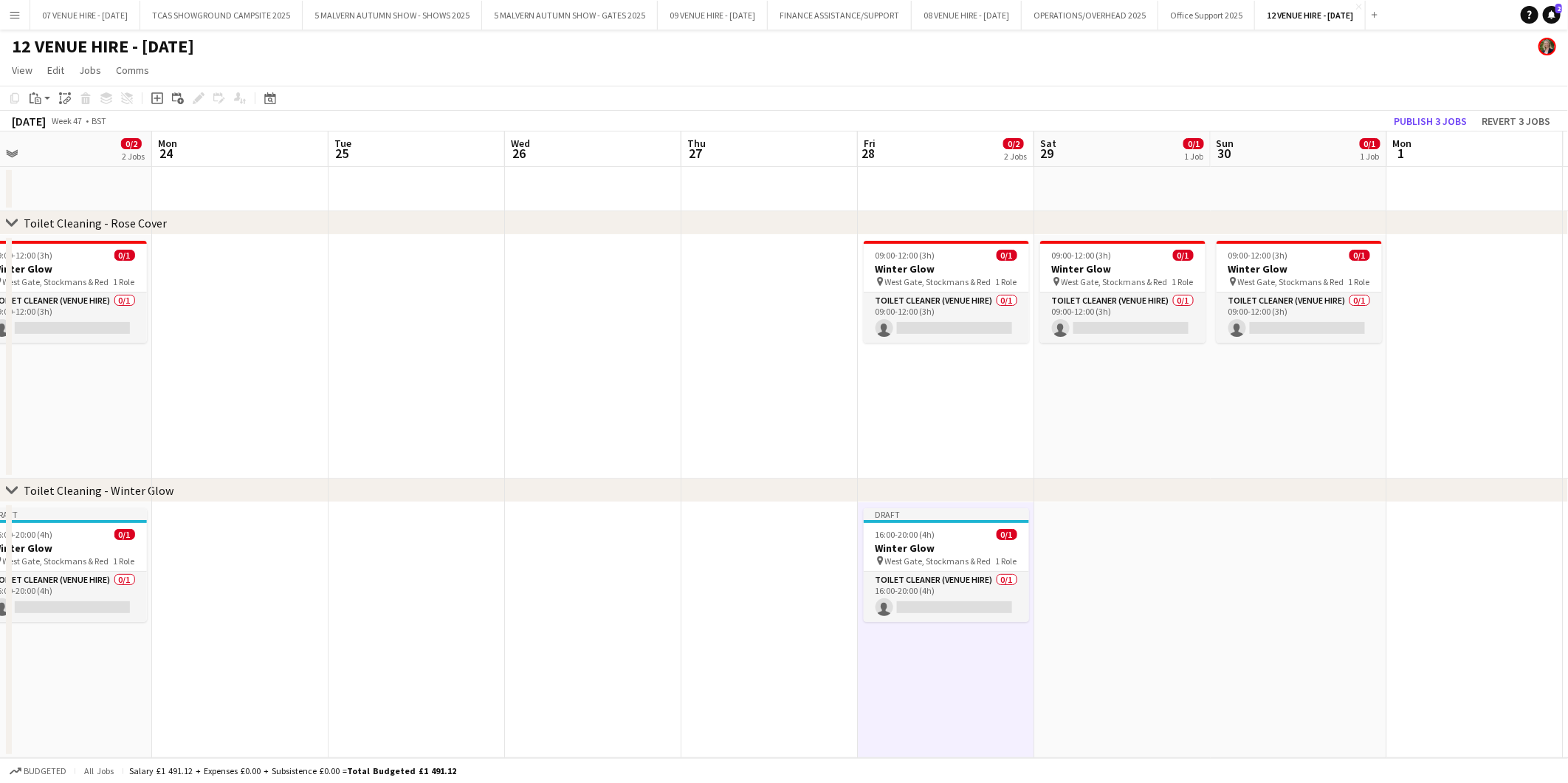
click at [1130, 571] on app-date-cell at bounding box center [1122, 630] width 176 height 256
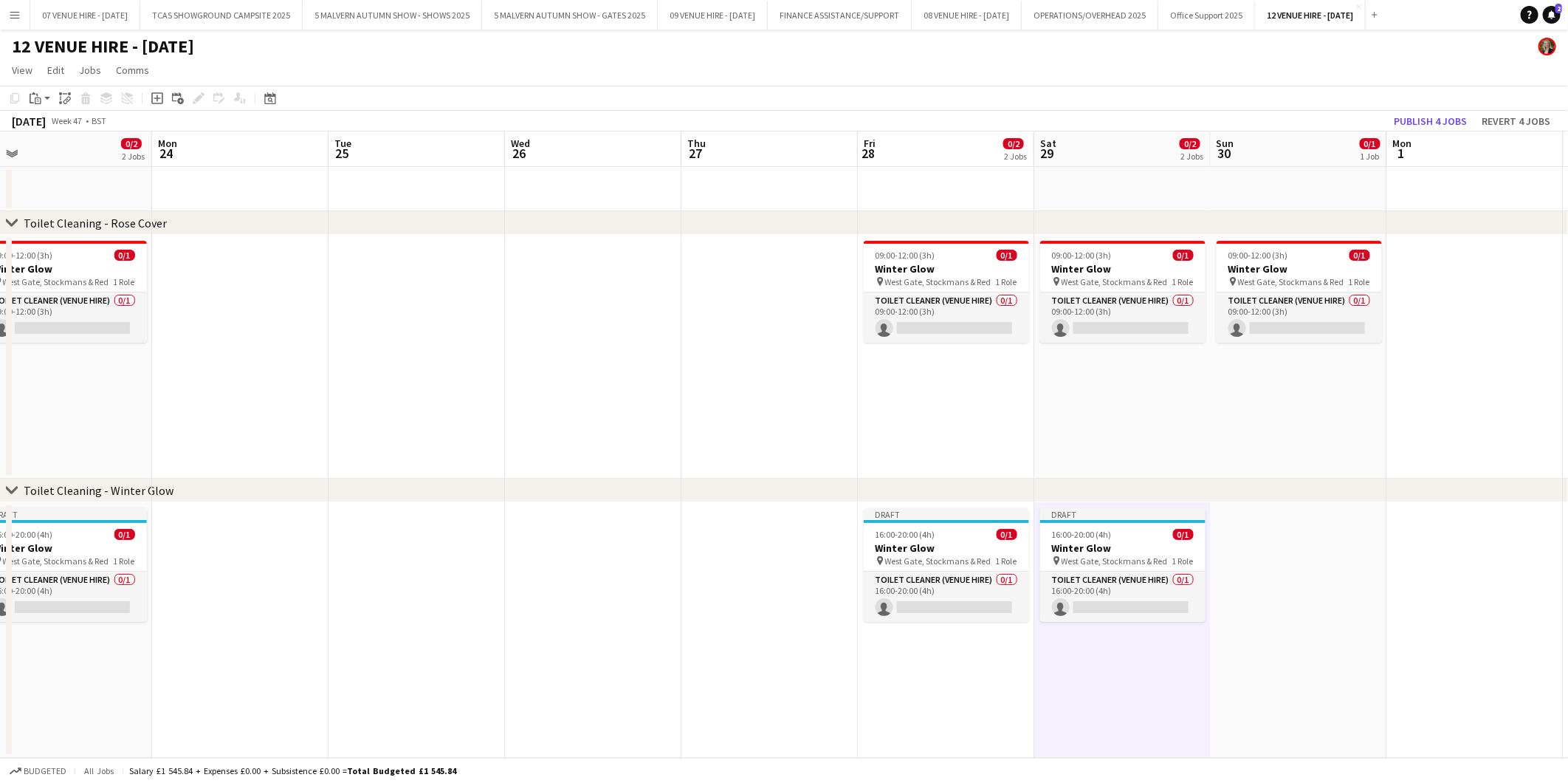
click at [1298, 526] on app-date-cell at bounding box center [1299, 630] width 176 height 256
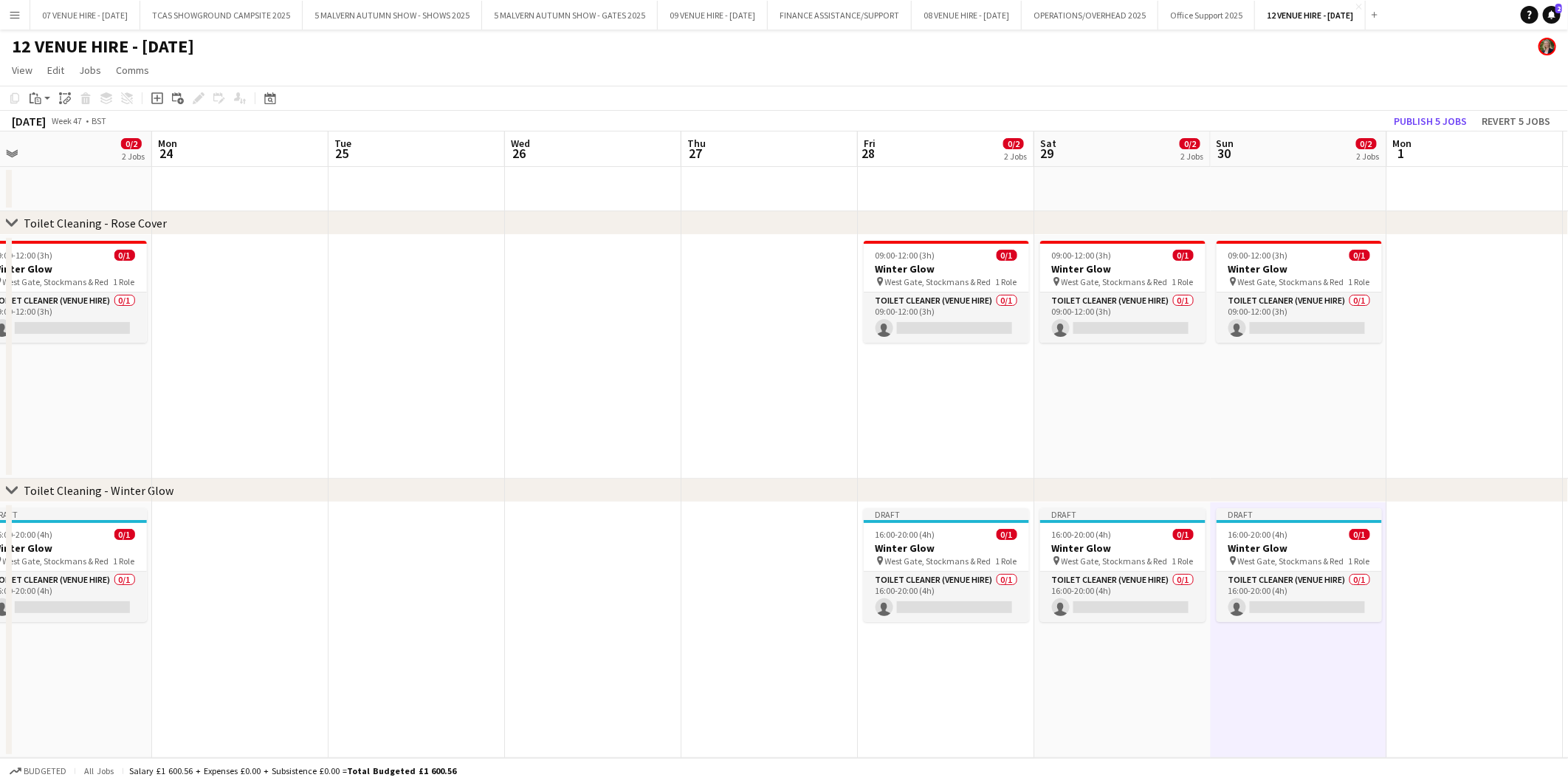
drag, startPoint x: 1317, startPoint y: 483, endPoint x: -3, endPoint y: 484, distance: 1320.0
click at [0, 484] on html "Menu Boards Boards Boards All jobs Status Workforce Workforce My Workforce Recr…" at bounding box center [784, 392] width 1568 height 783
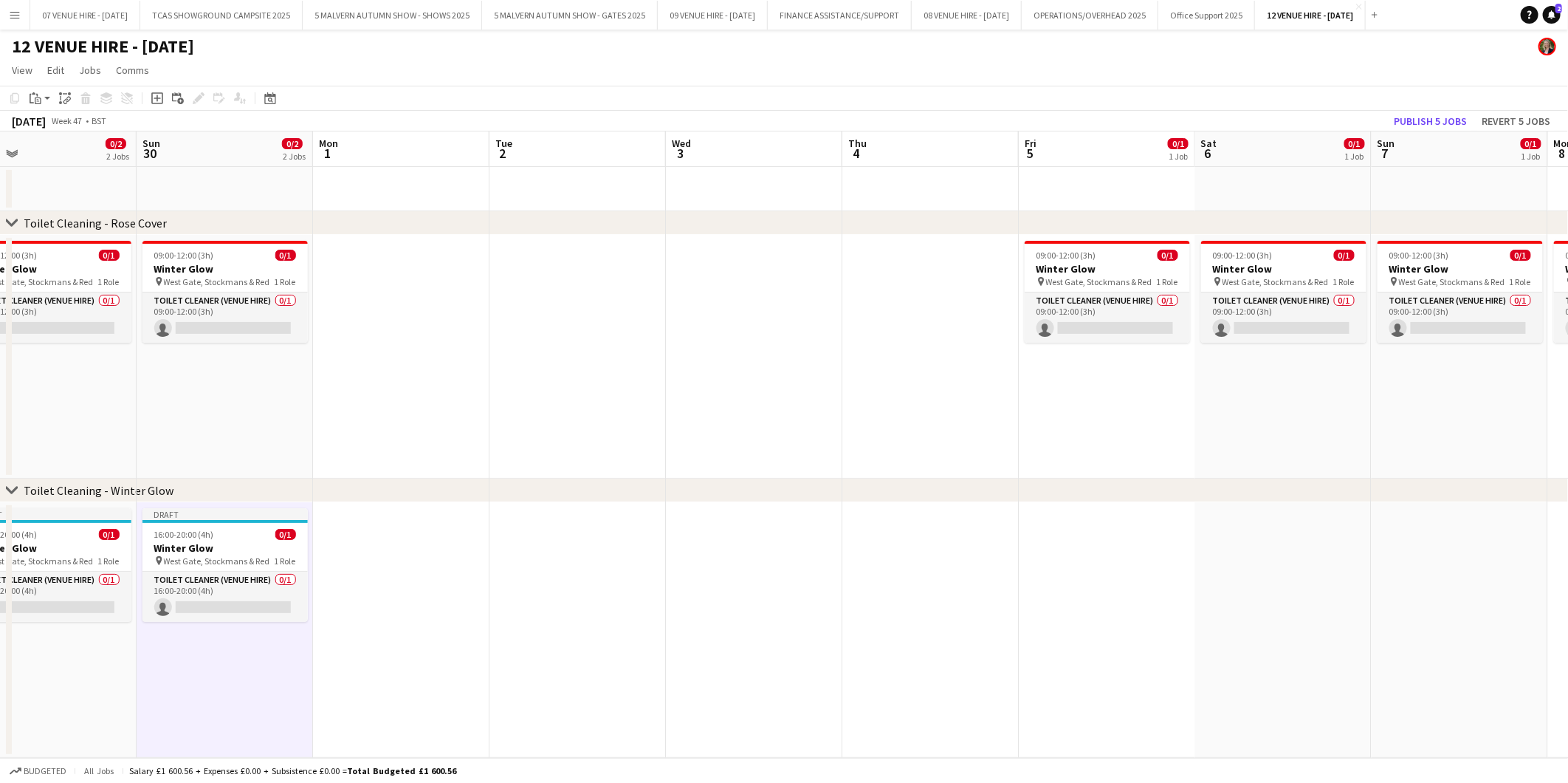
scroll to position [0, 561]
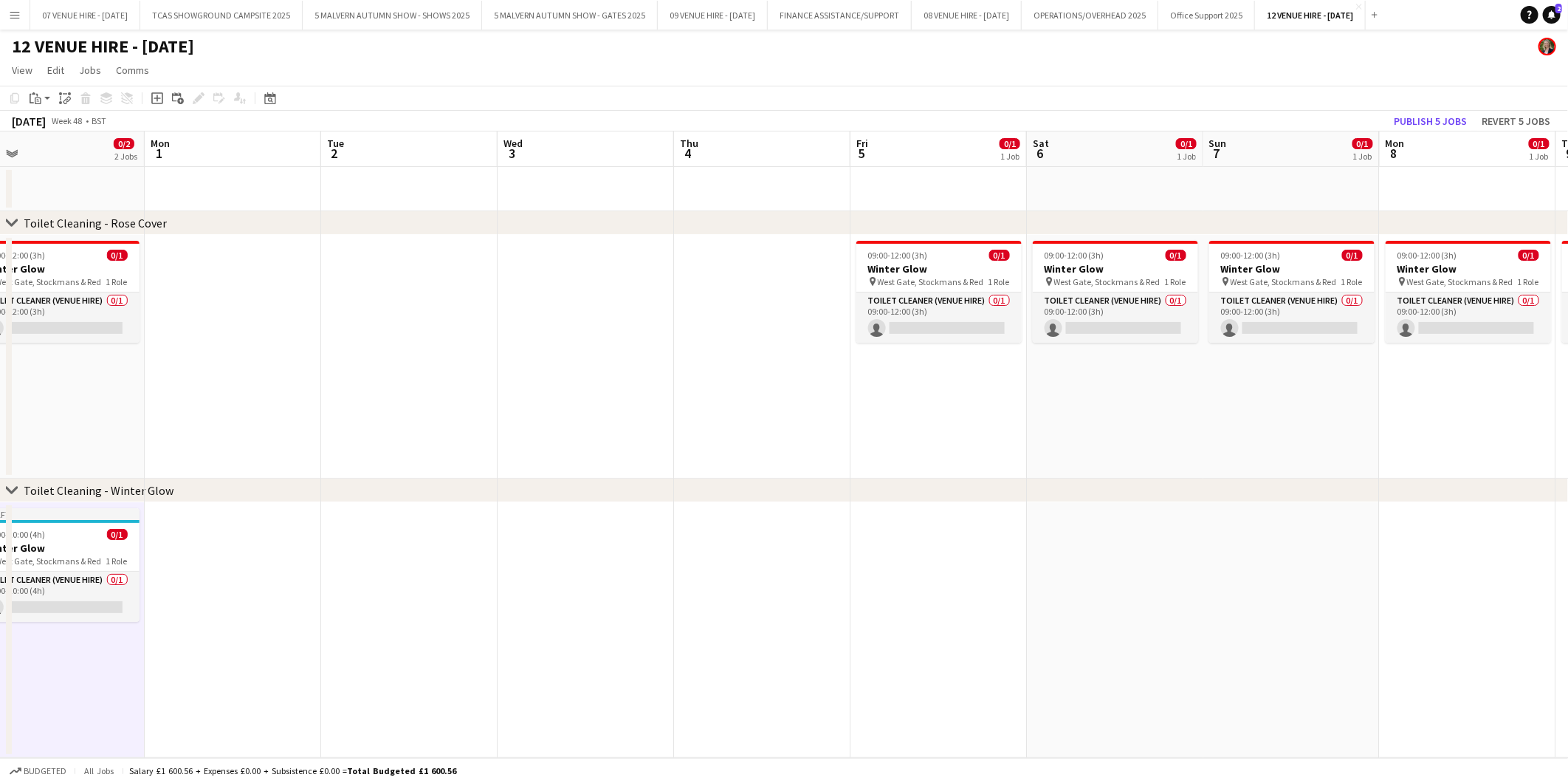
drag, startPoint x: 1263, startPoint y: 535, endPoint x: -416, endPoint y: 732, distance: 1690.5
click at [0, 732] on html "Menu Boards Boards Boards All jobs Status Workforce Workforce My Workforce Recr…" at bounding box center [784, 392] width 1568 height 783
click at [927, 564] on app-date-cell at bounding box center [939, 630] width 176 height 256
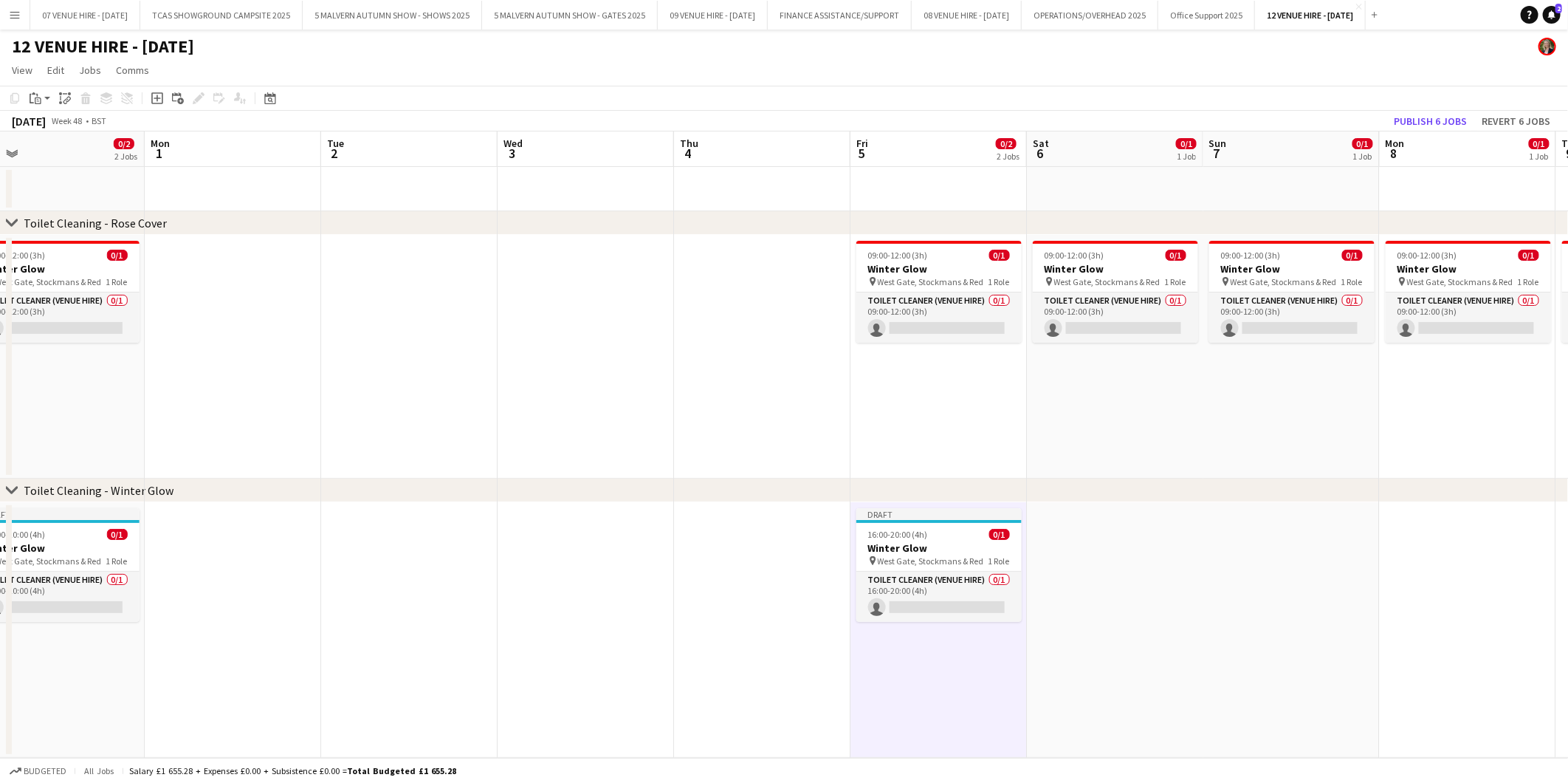
click at [1117, 541] on app-date-cell at bounding box center [1115, 630] width 176 height 256
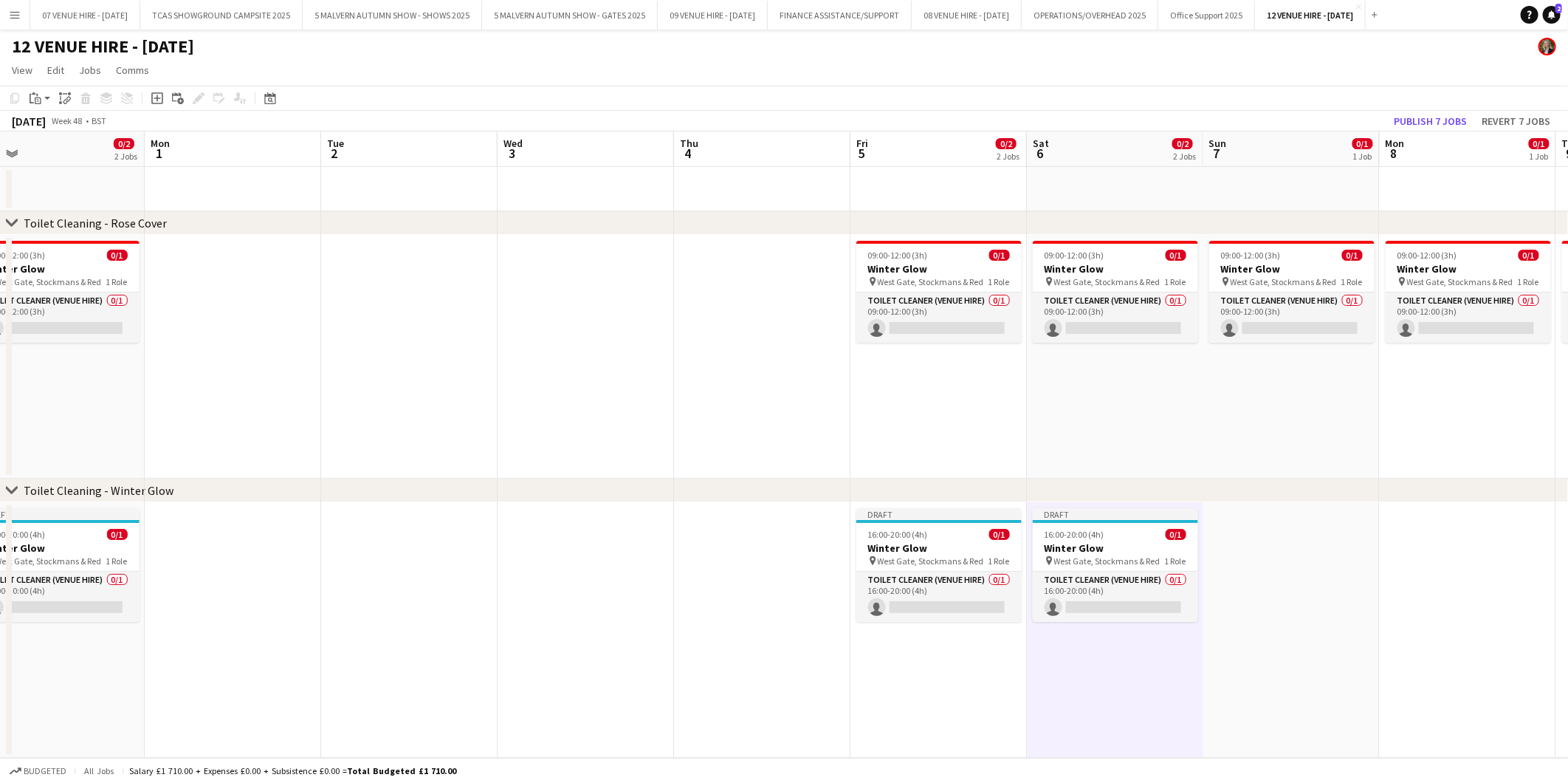
click at [1320, 534] on app-date-cell at bounding box center [1291, 630] width 176 height 256
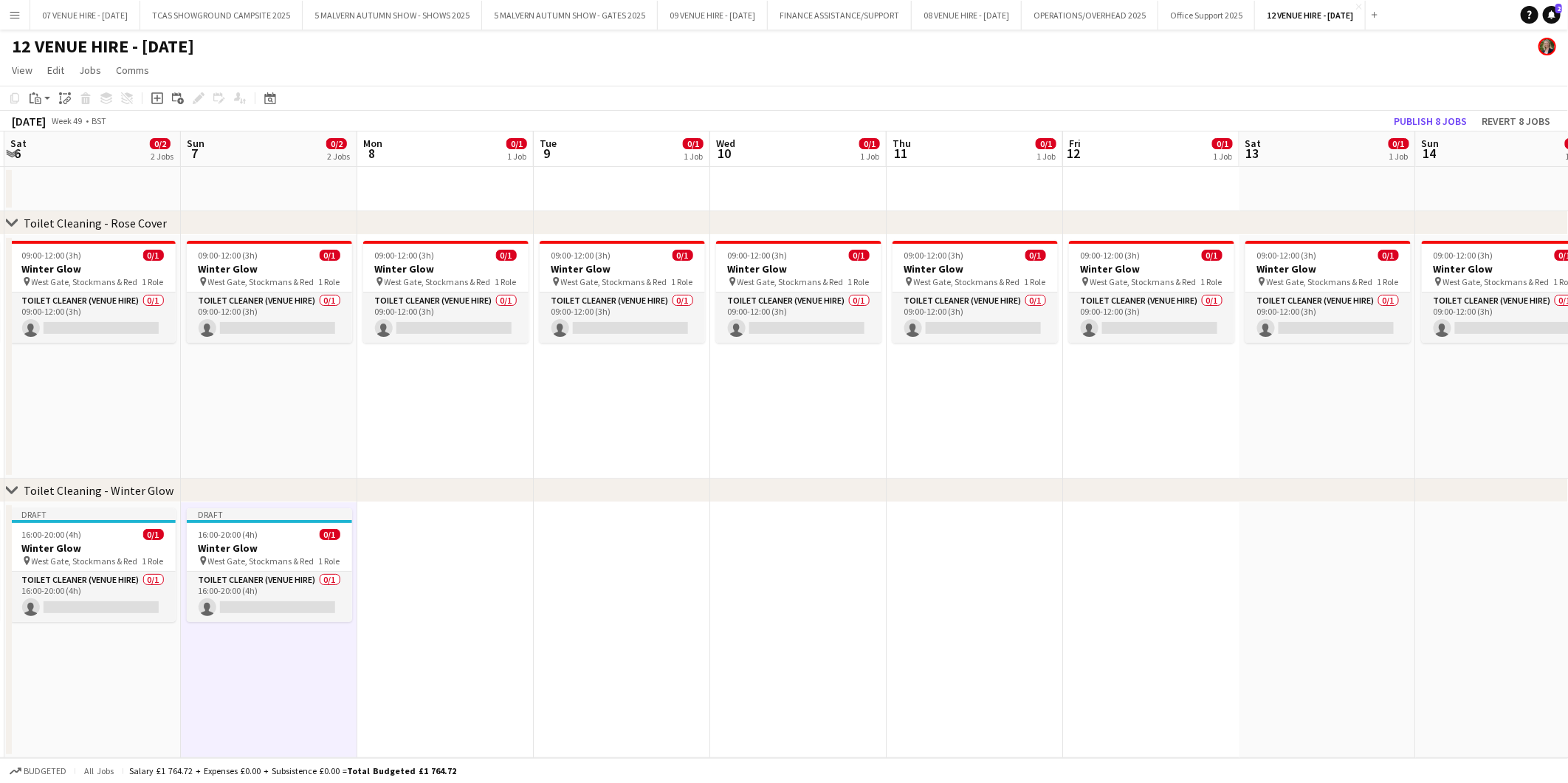
scroll to position [0, 539]
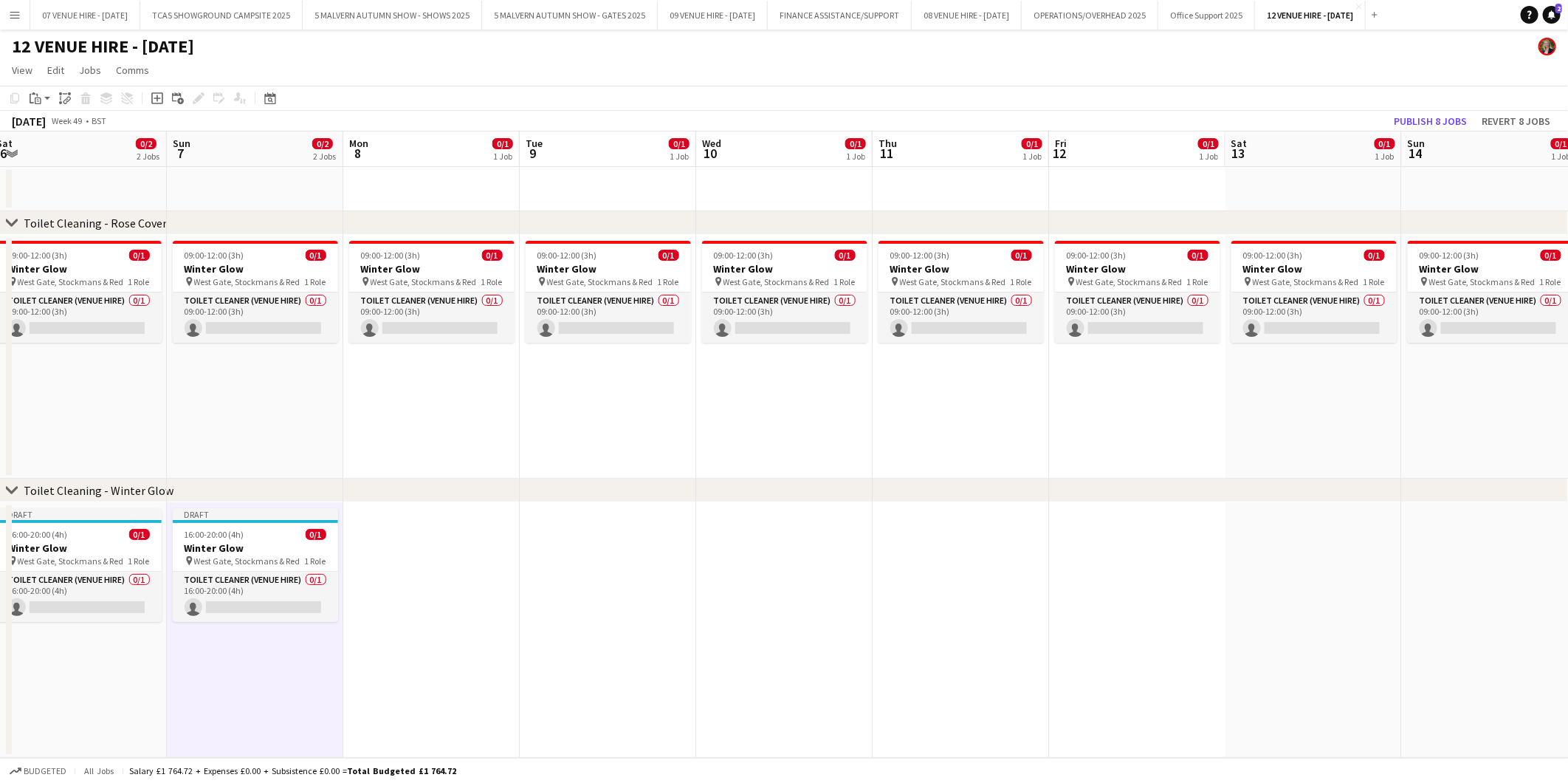
drag, startPoint x: 1318, startPoint y: 536, endPoint x: 291, endPoint y: 532, distance: 1027.0
click at [281, 536] on app-calendar-viewport "Wed 3 Thu 4 Fri 5 0/2 2 Jobs Sat 6 0/2 2 Jobs Sun 7 0/2 2 Jobs Mon 8 0/1 1 Job …" at bounding box center [784, 444] width 1568 height 627
click at [443, 544] on app-date-cell at bounding box center [431, 630] width 176 height 256
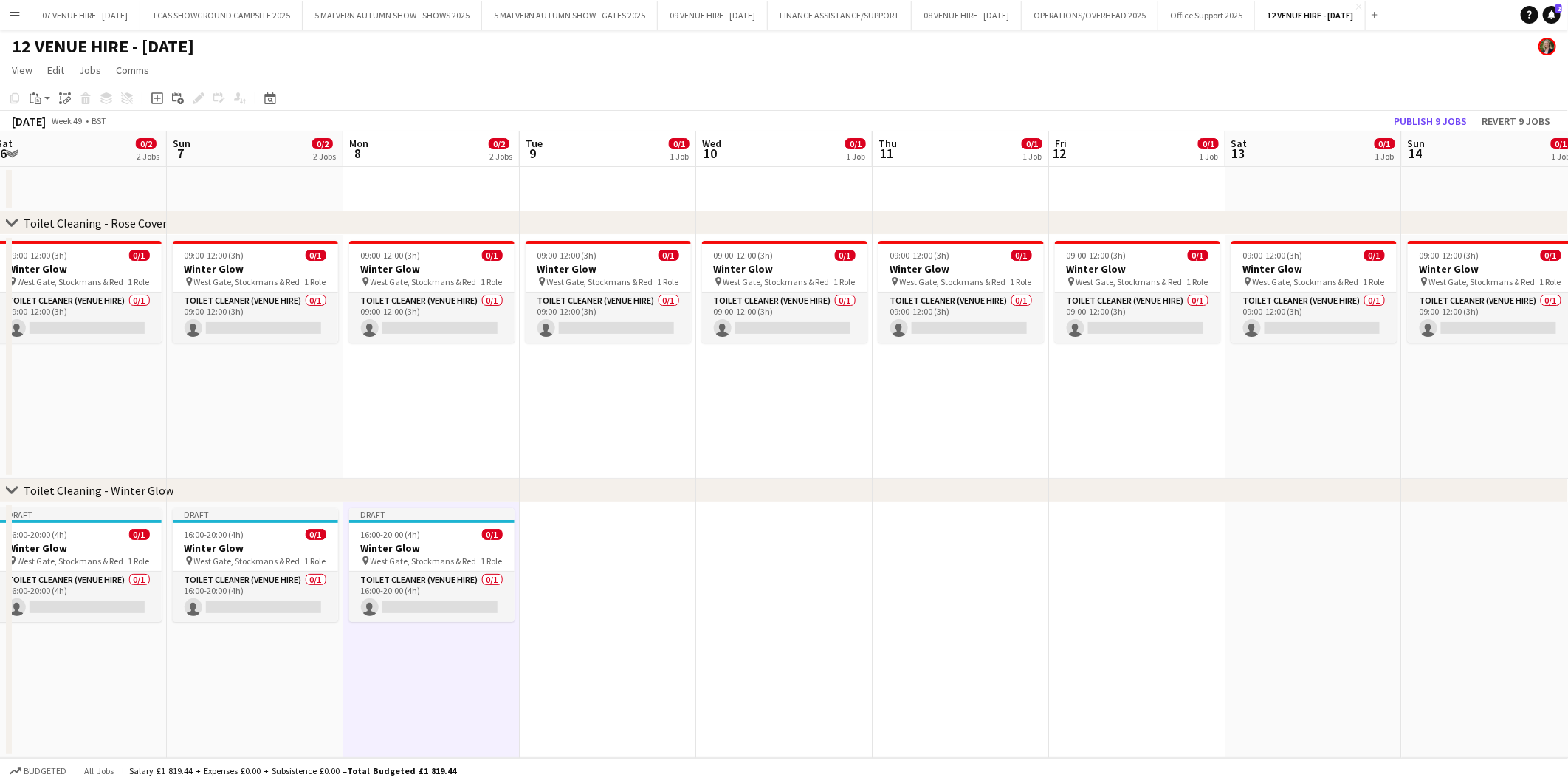
click at [600, 554] on app-date-cell at bounding box center [608, 630] width 176 height 256
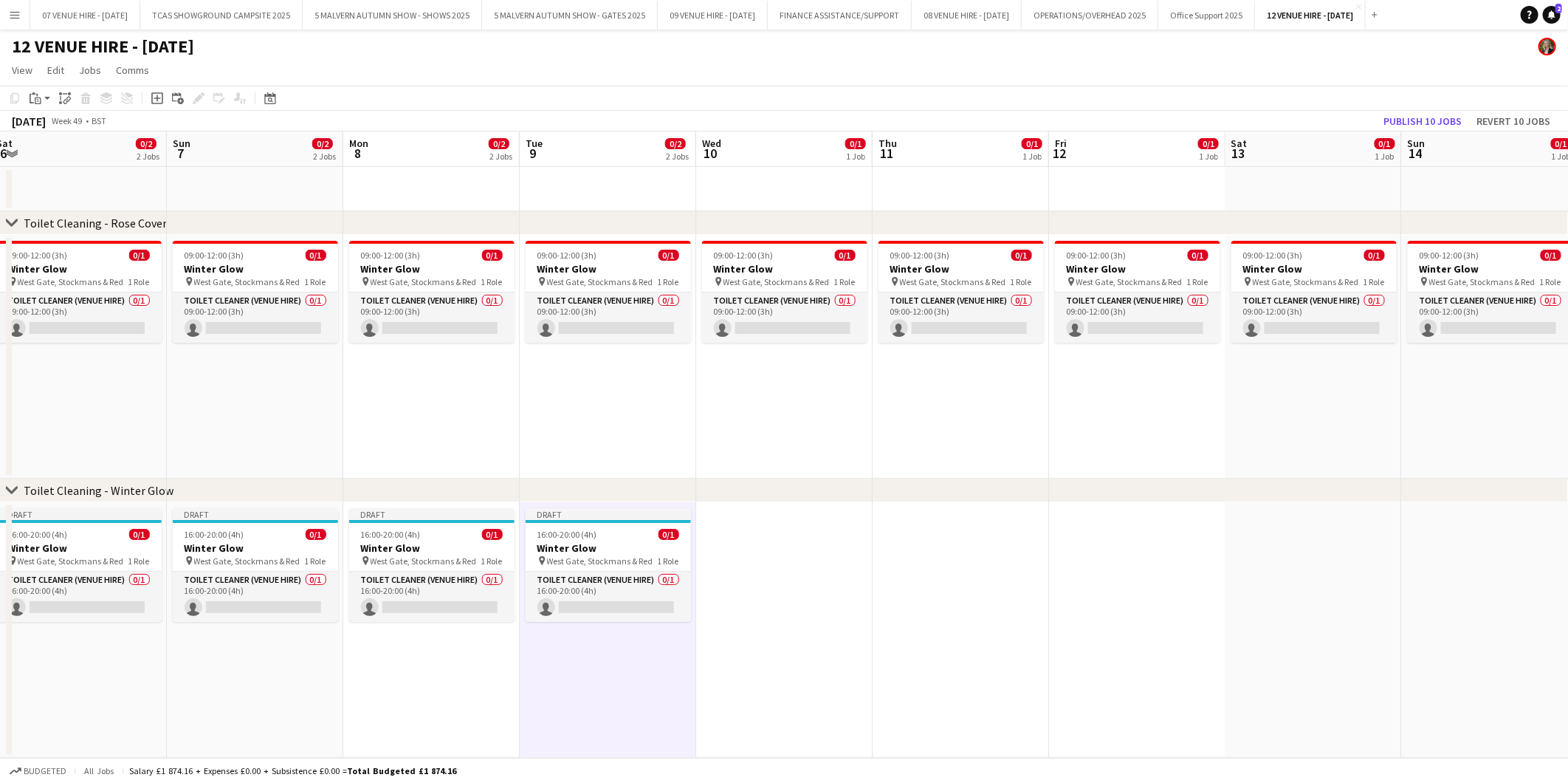
click at [778, 547] on app-date-cell at bounding box center [784, 630] width 176 height 256
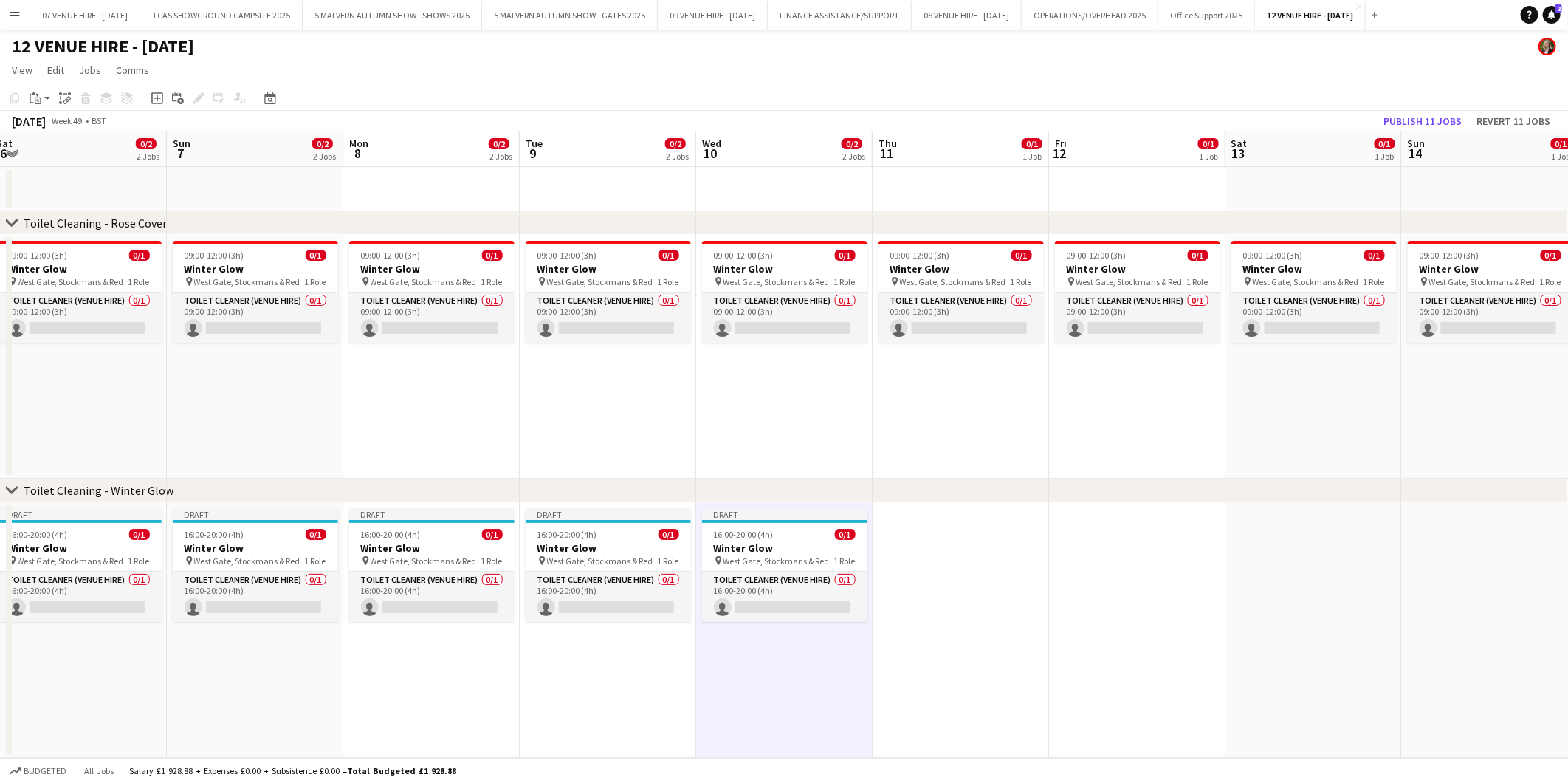
click at [938, 545] on app-date-cell at bounding box center [961, 630] width 176 height 256
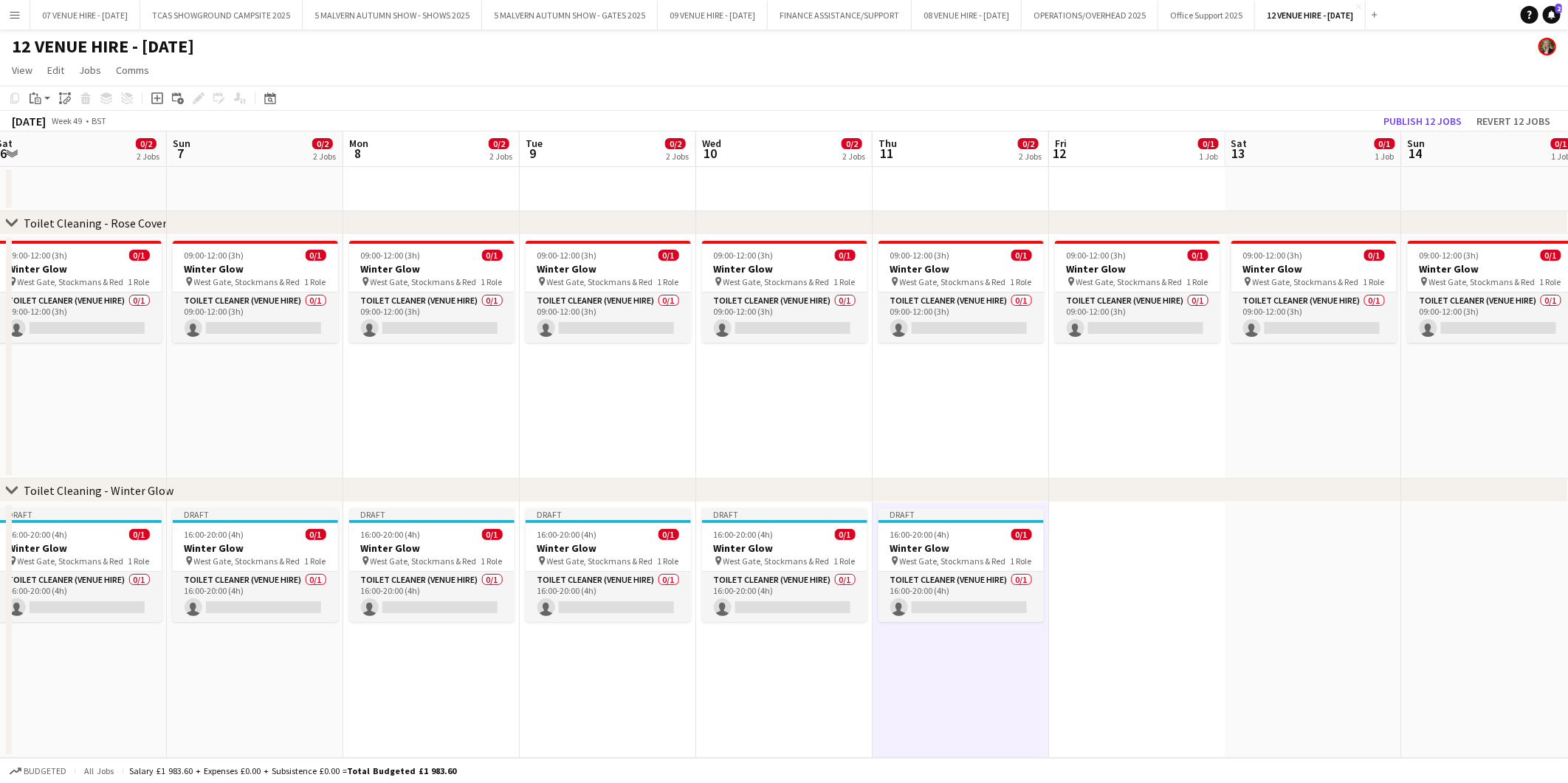
click at [1112, 546] on app-date-cell at bounding box center [1137, 630] width 176 height 256
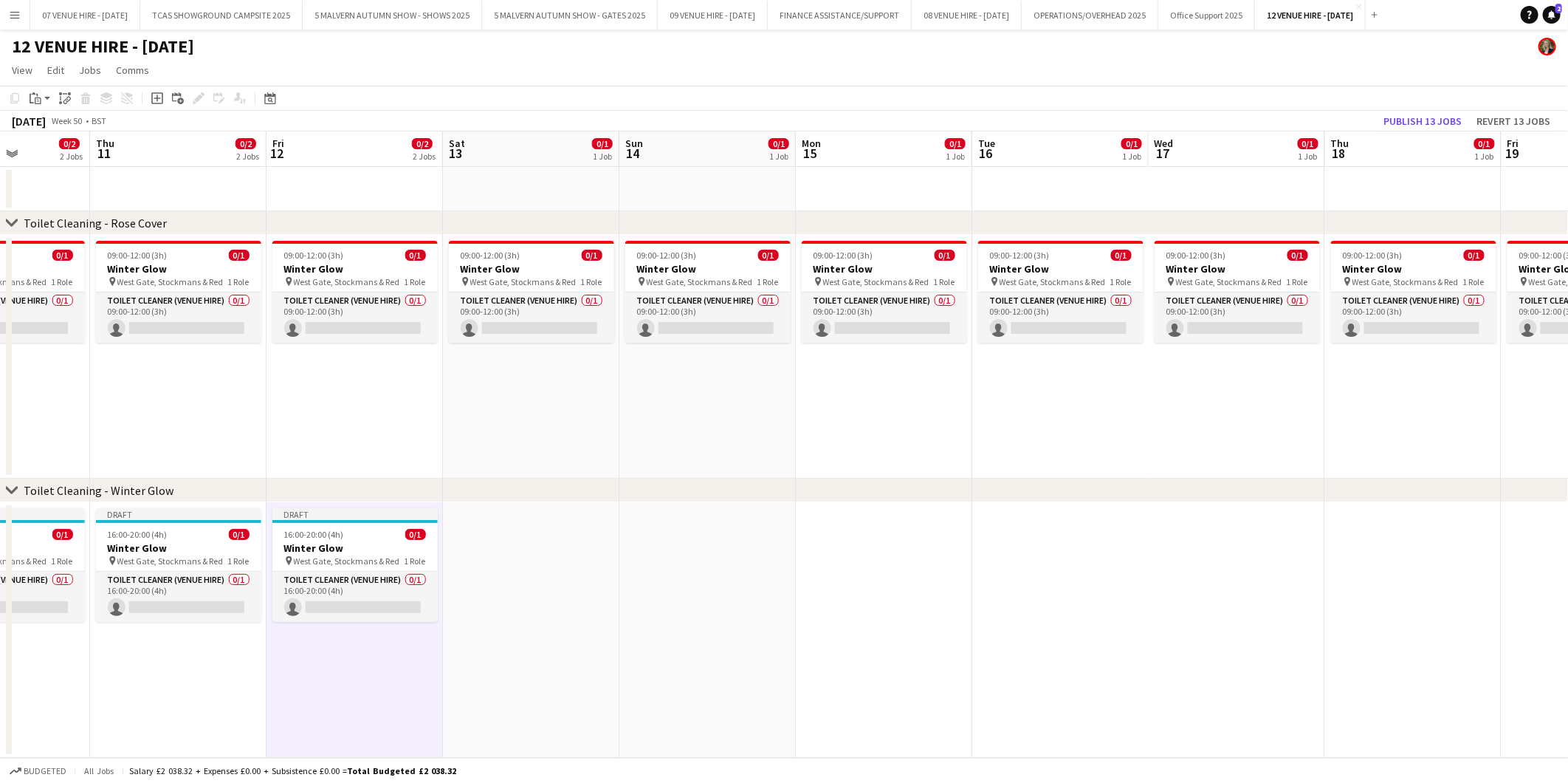
scroll to position [0, 555]
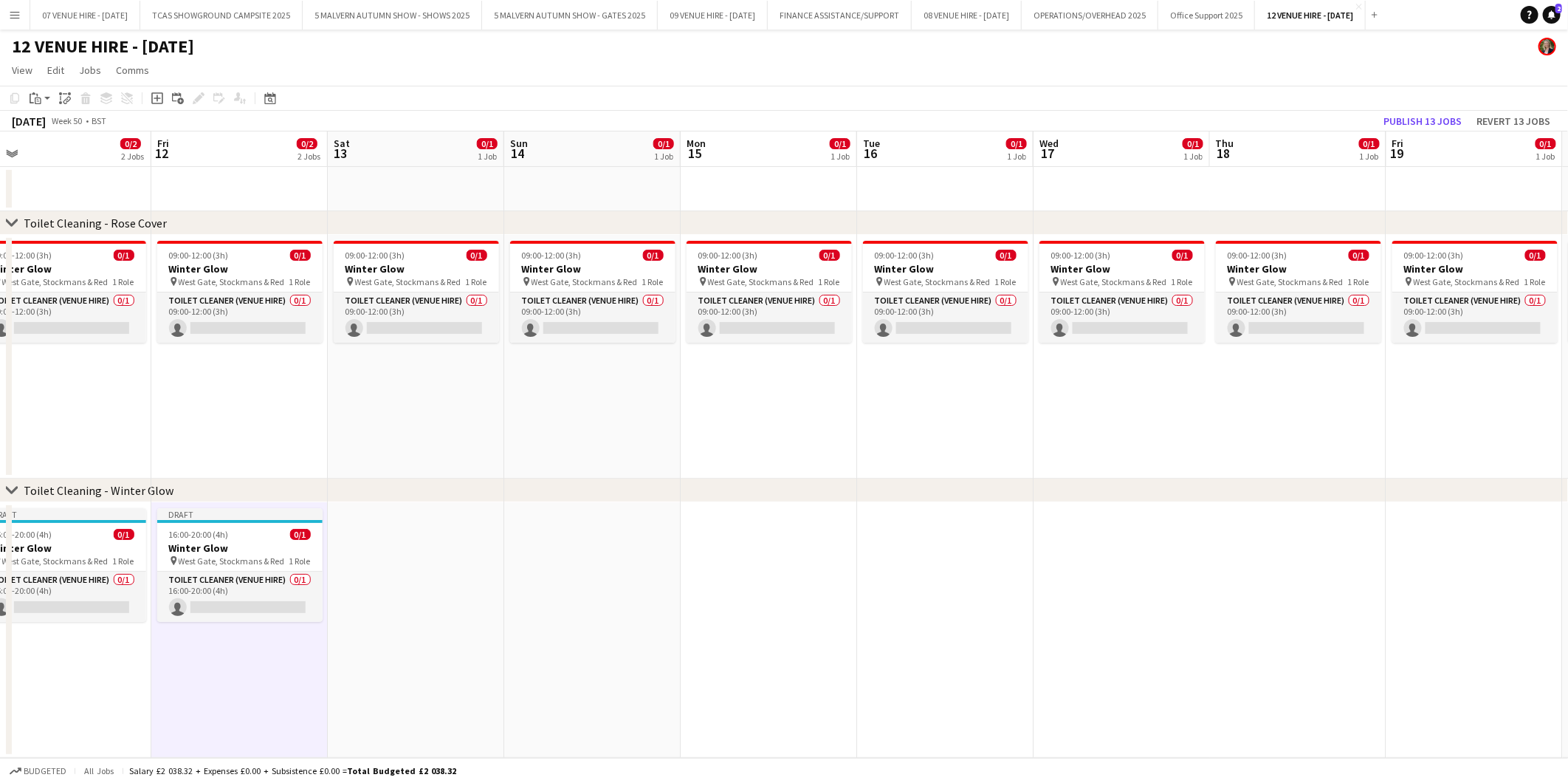
drag, startPoint x: 1122, startPoint y: 543, endPoint x: 225, endPoint y: 560, distance: 897.2
click at [225, 560] on app-calendar-viewport "Mon 8 0/2 2 Jobs Tue 9 0/2 2 Jobs Wed 10 0/2 2 Jobs Thu 11 0/2 2 Jobs Fri 12 0/…" at bounding box center [784, 444] width 1568 height 627
click at [406, 544] on app-date-cell at bounding box center [416, 630] width 176 height 256
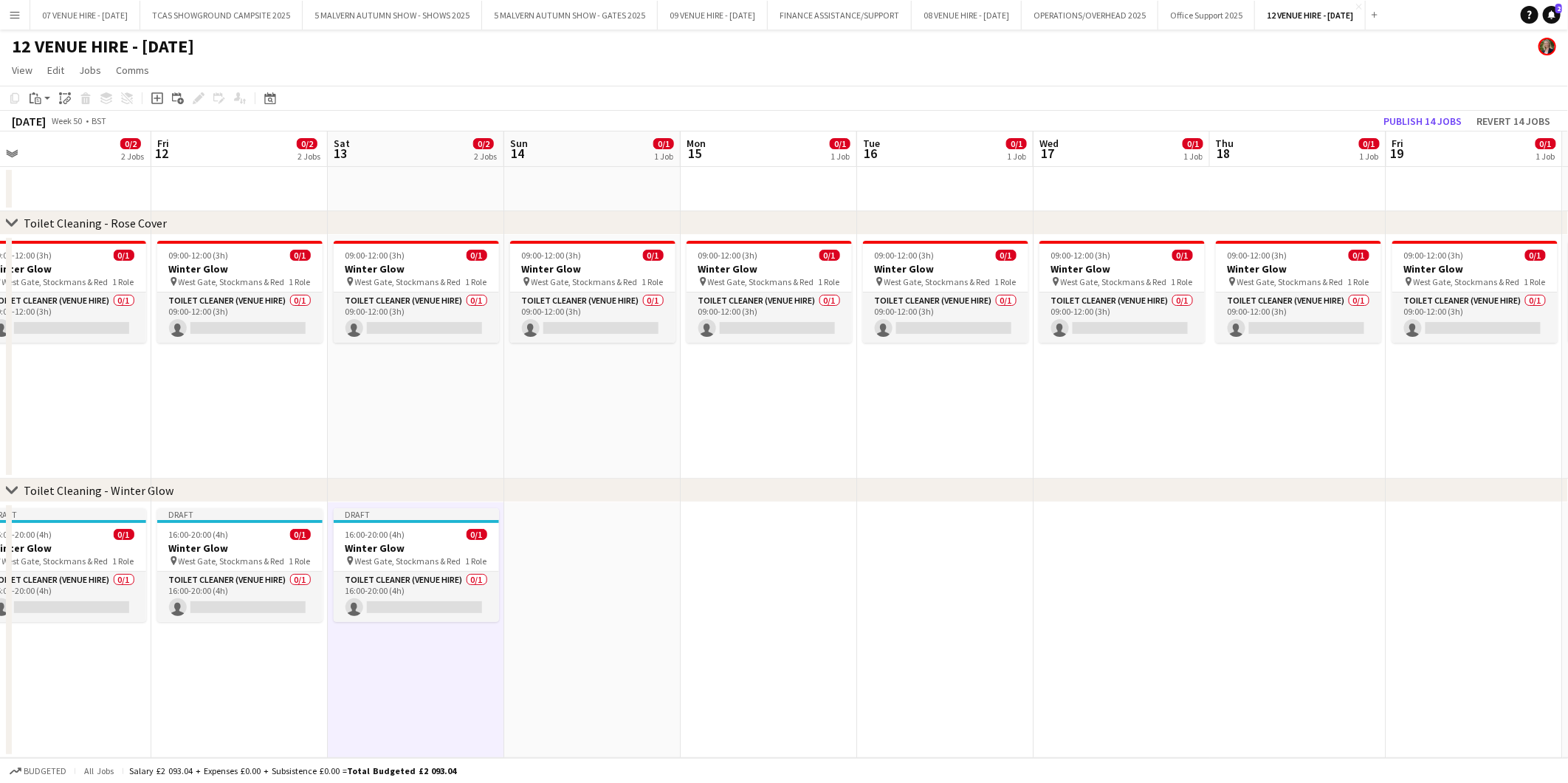
click at [629, 566] on app-date-cell at bounding box center [592, 630] width 176 height 256
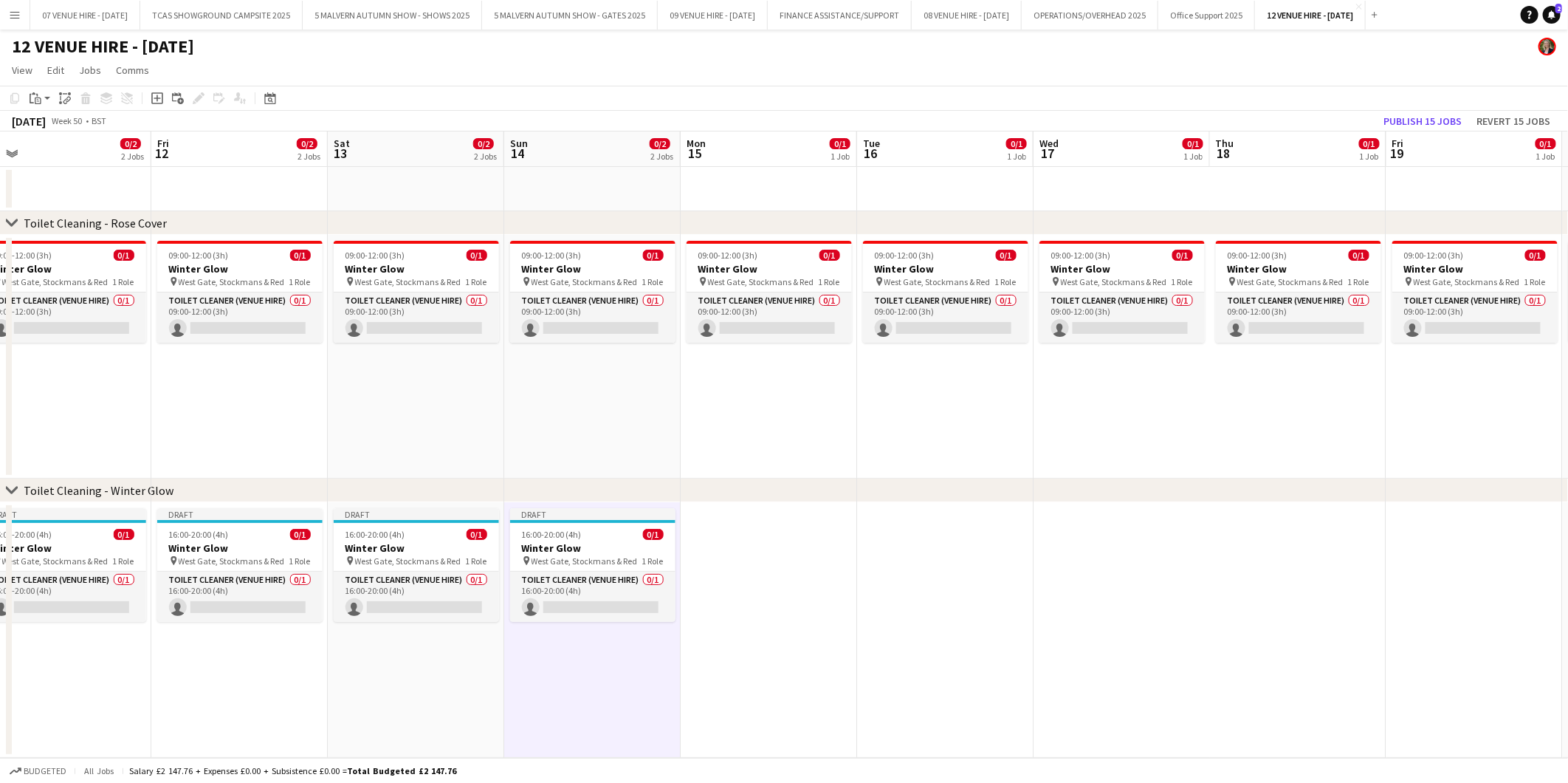
click at [728, 557] on app-date-cell at bounding box center [769, 630] width 176 height 256
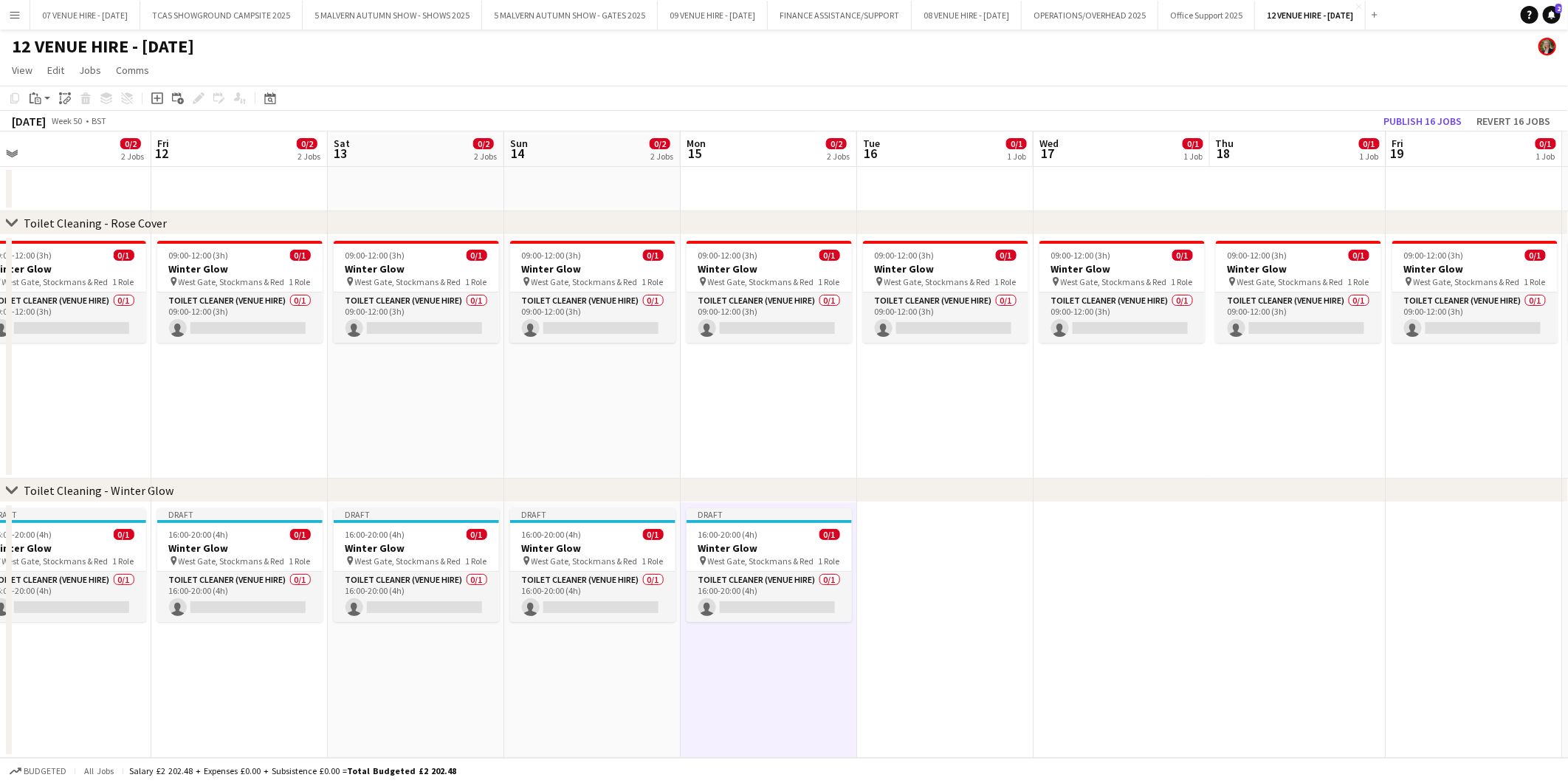
click at [904, 558] on app-date-cell at bounding box center [945, 630] width 176 height 256
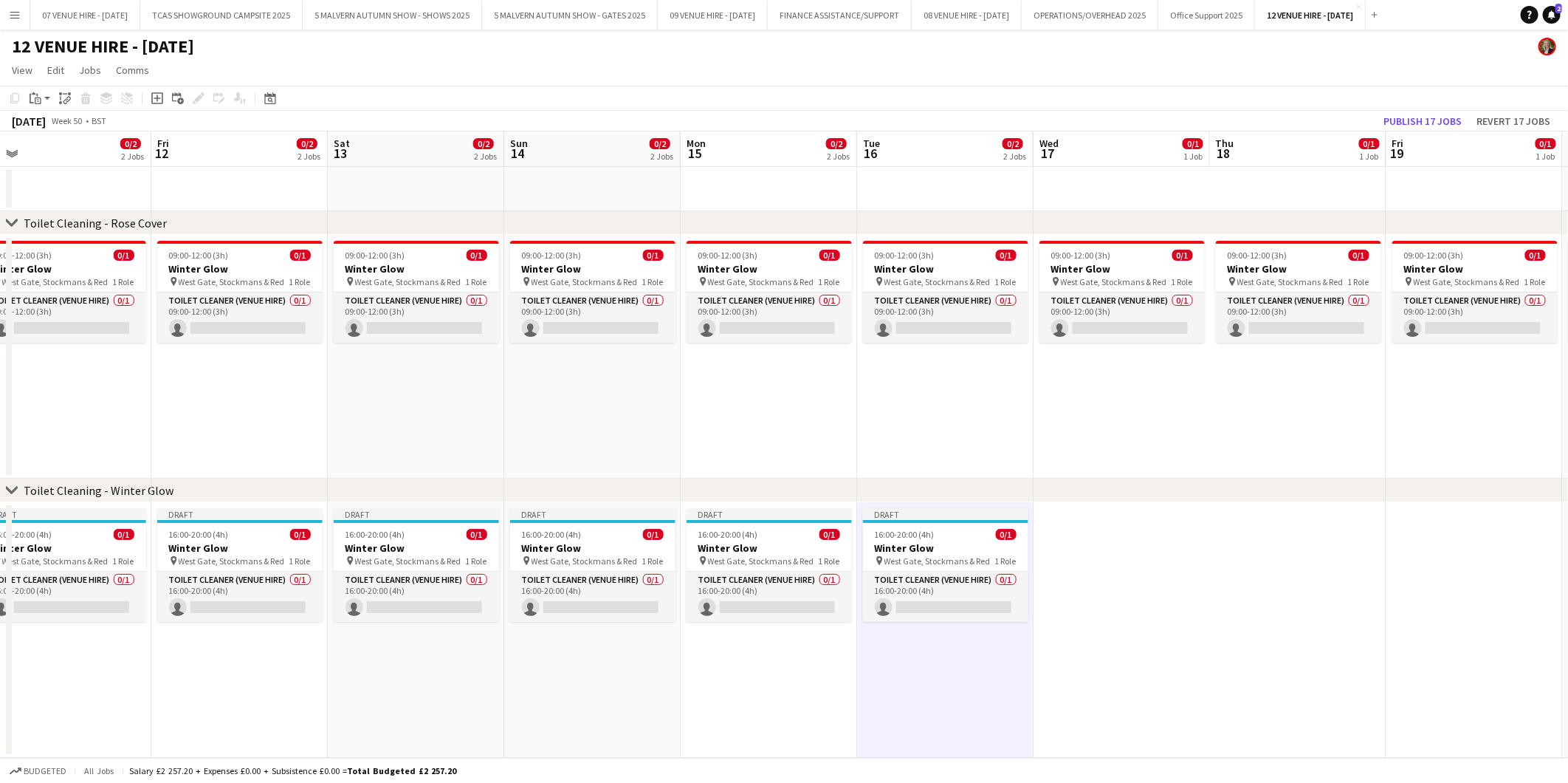
click at [1106, 525] on app-date-cell at bounding box center [1122, 630] width 176 height 256
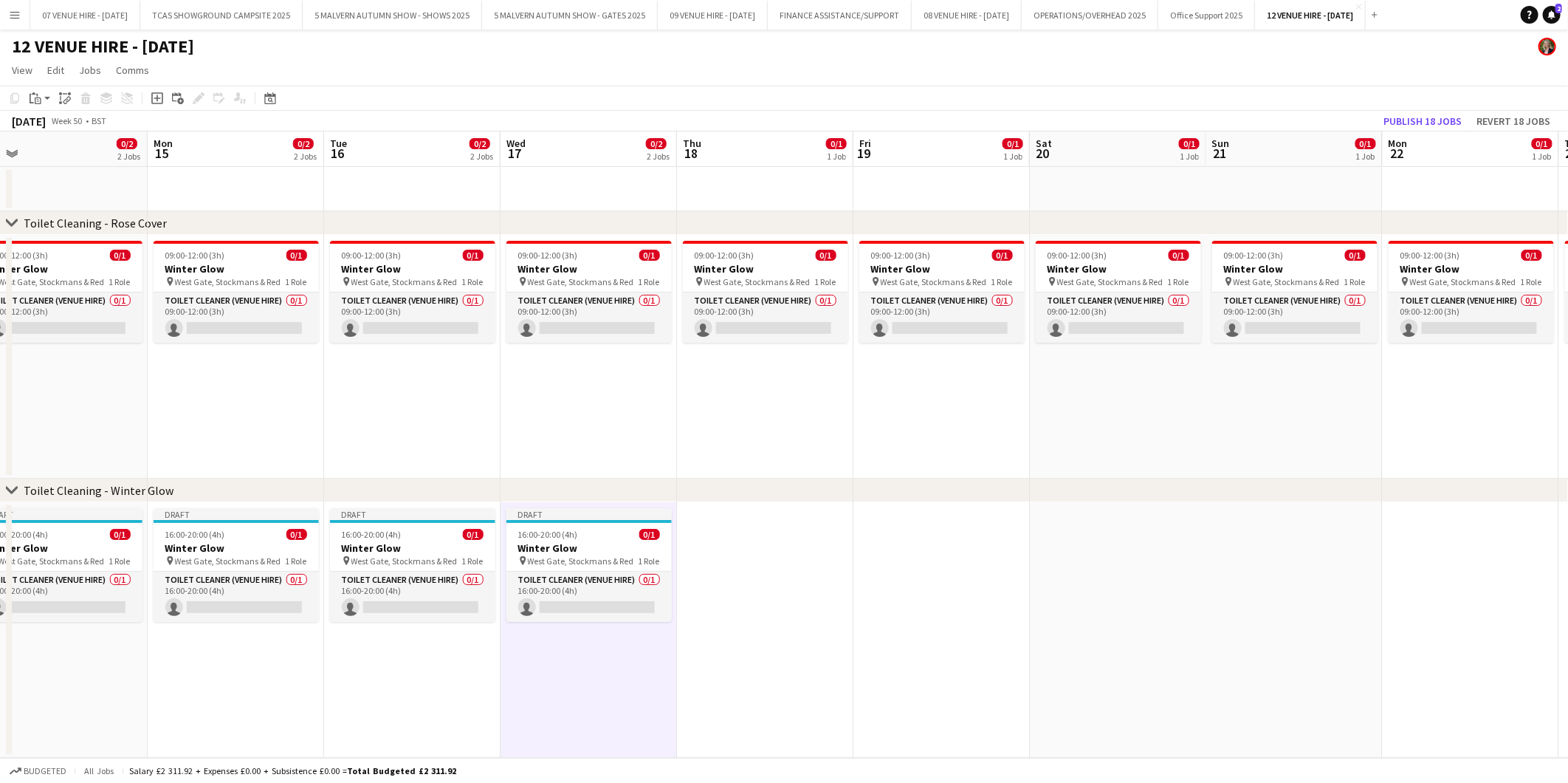
drag, startPoint x: 1295, startPoint y: 535, endPoint x: 759, endPoint y: 570, distance: 537.1
click at [759, 570] on app-calendar-viewport "Thu 11 0/2 2 Jobs Fri 12 0/2 2 Jobs Sat 13 0/2 2 Jobs Sun 14 0/2 2 Jobs Mon 15 …" at bounding box center [784, 444] width 1568 height 627
click at [750, 537] on app-date-cell at bounding box center [762, 630] width 176 height 256
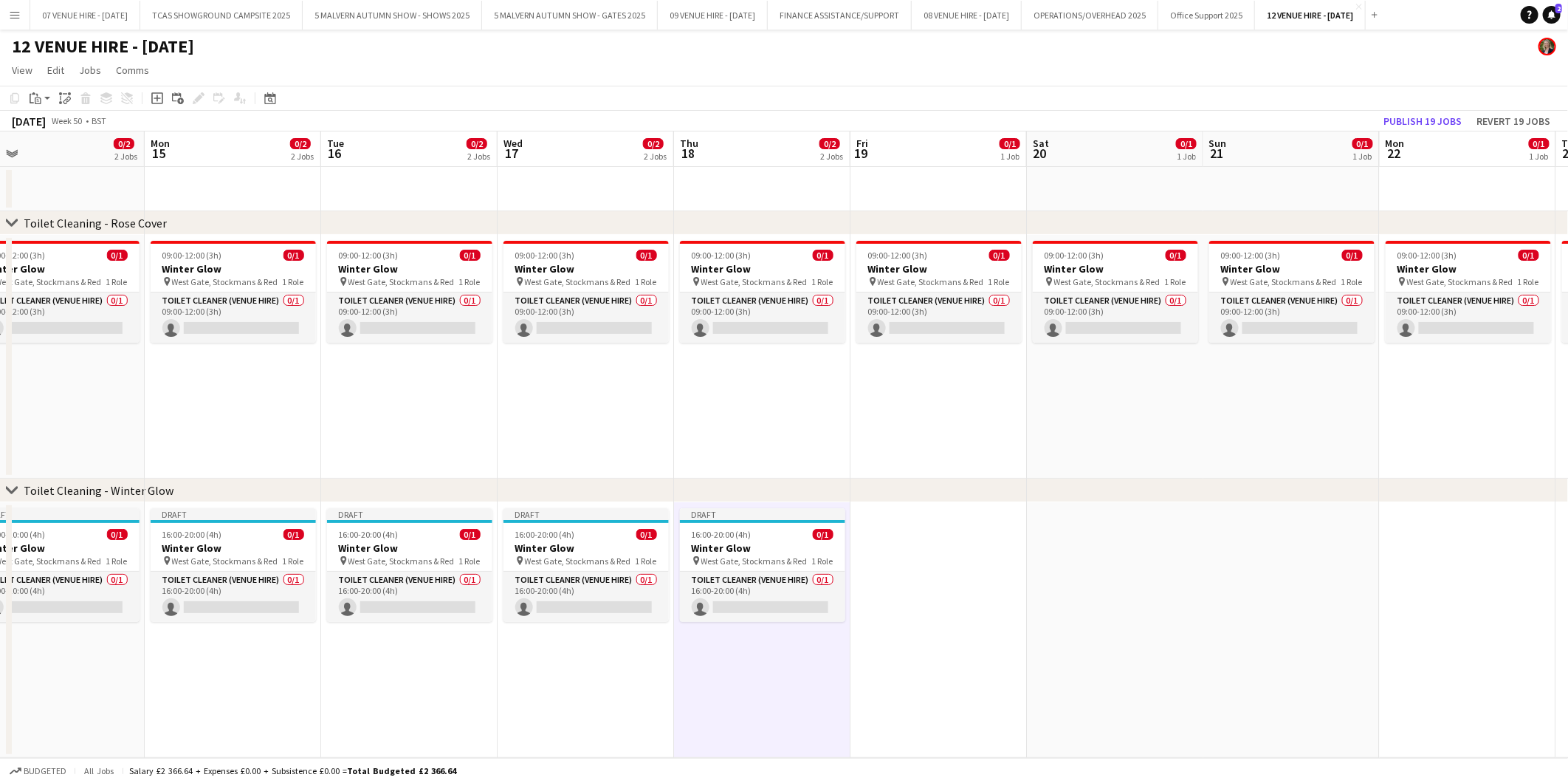
click at [940, 536] on app-date-cell at bounding box center [939, 630] width 176 height 256
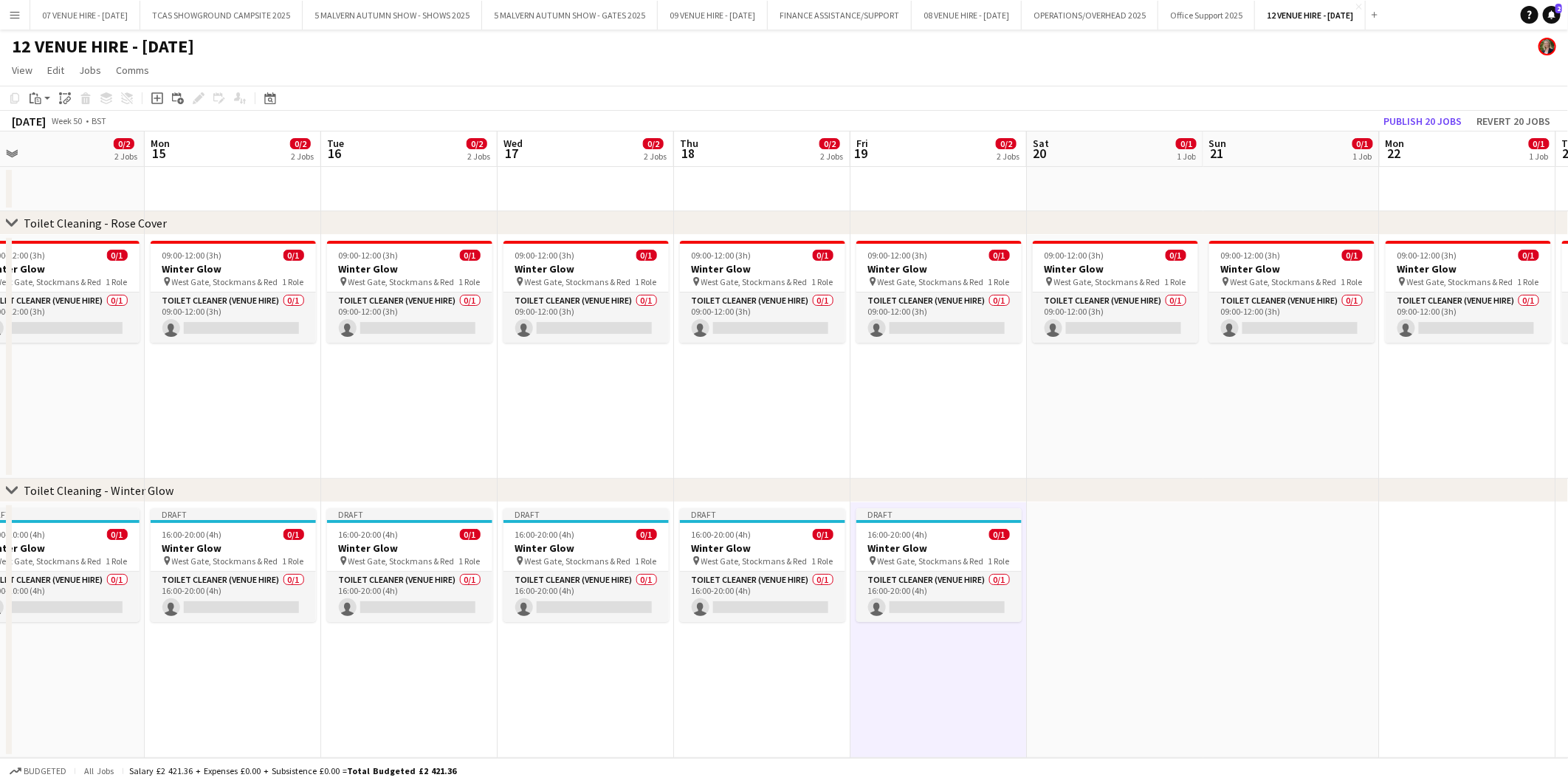
click at [1136, 544] on app-date-cell at bounding box center [1115, 630] width 176 height 256
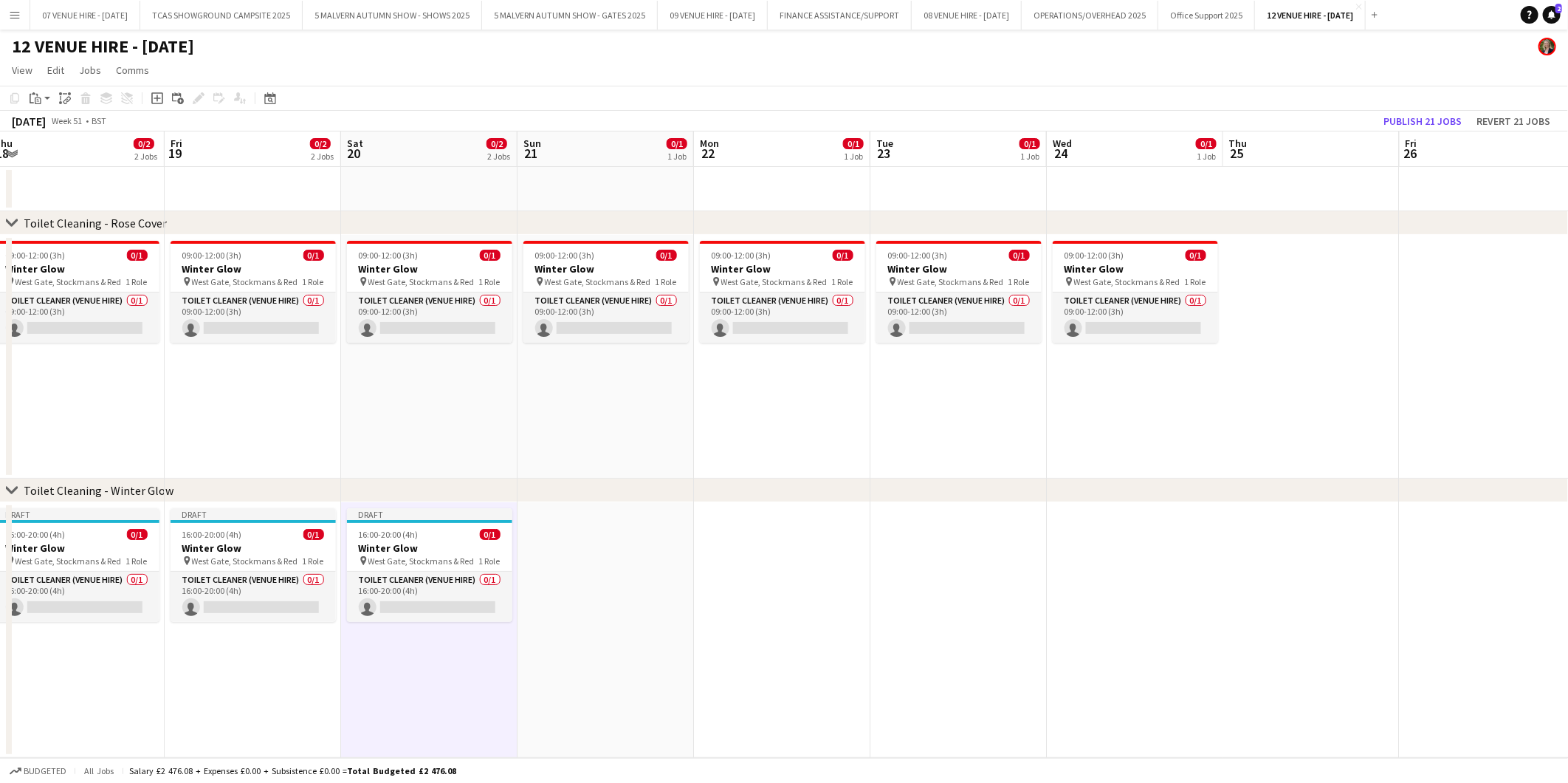
scroll to position [0, 542]
drag, startPoint x: 1278, startPoint y: 535, endPoint x: 592, endPoint y: 572, distance: 687.0
click at [592, 572] on app-calendar-viewport "Mon 15 0/2 2 Jobs Tue 16 0/2 2 Jobs Wed 17 0/2 2 Jobs Thu 18 0/2 2 Jobs Fri 19 …" at bounding box center [784, 444] width 1568 height 627
click at [599, 550] on app-date-cell at bounding box center [605, 630] width 176 height 256
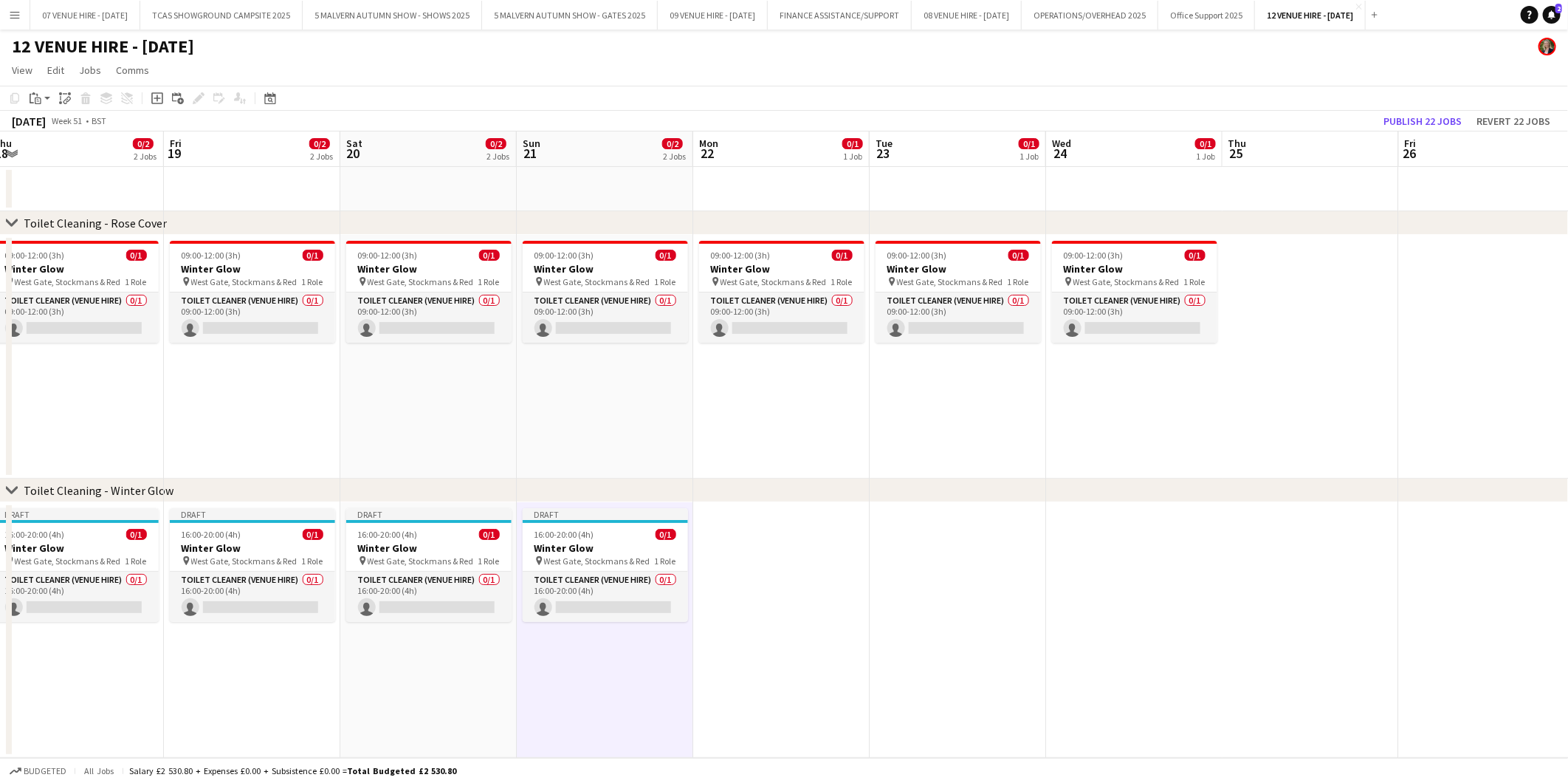
click at [794, 549] on app-date-cell at bounding box center [781, 630] width 176 height 256
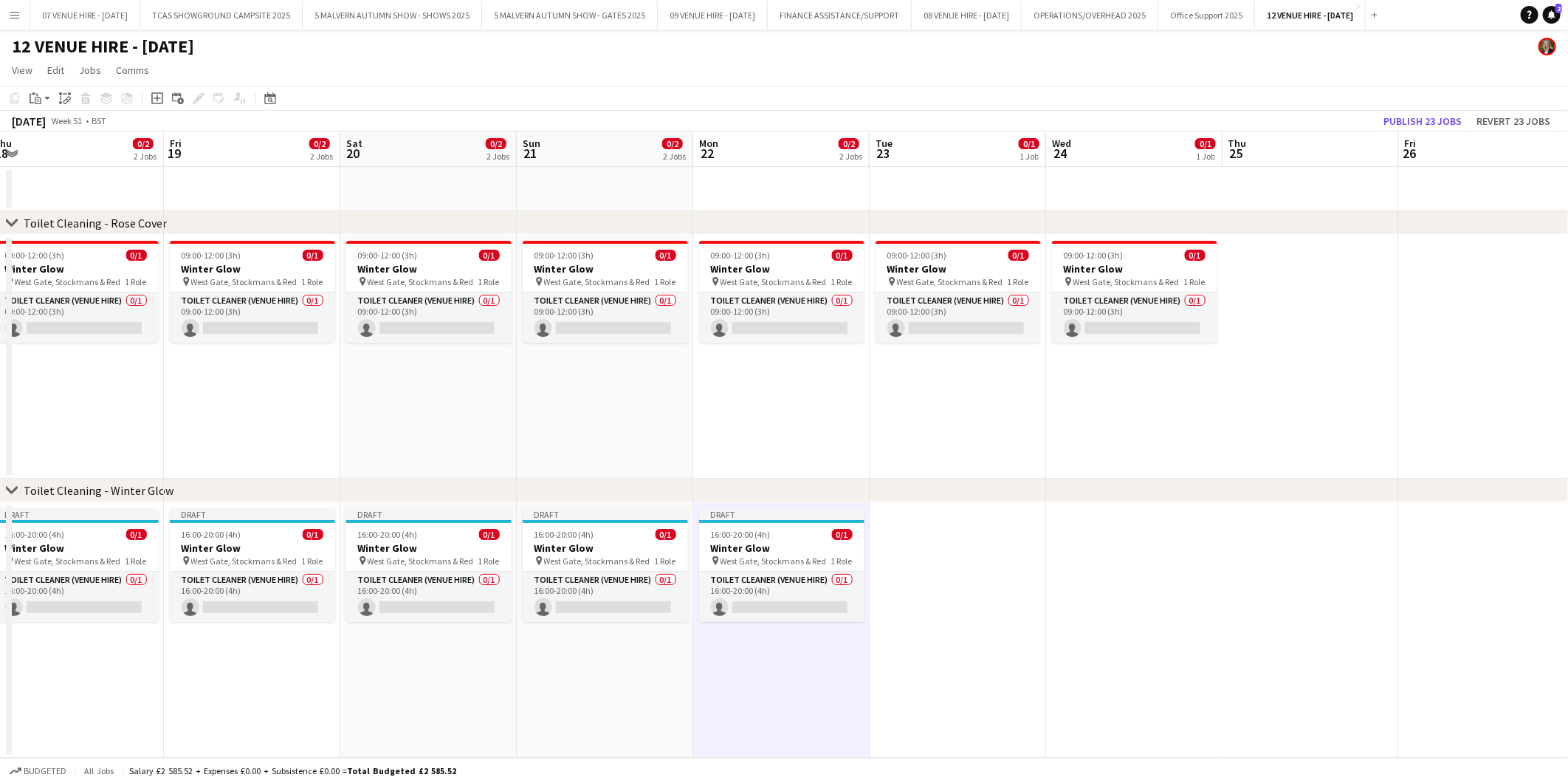
click at [990, 541] on app-date-cell at bounding box center [958, 630] width 176 height 256
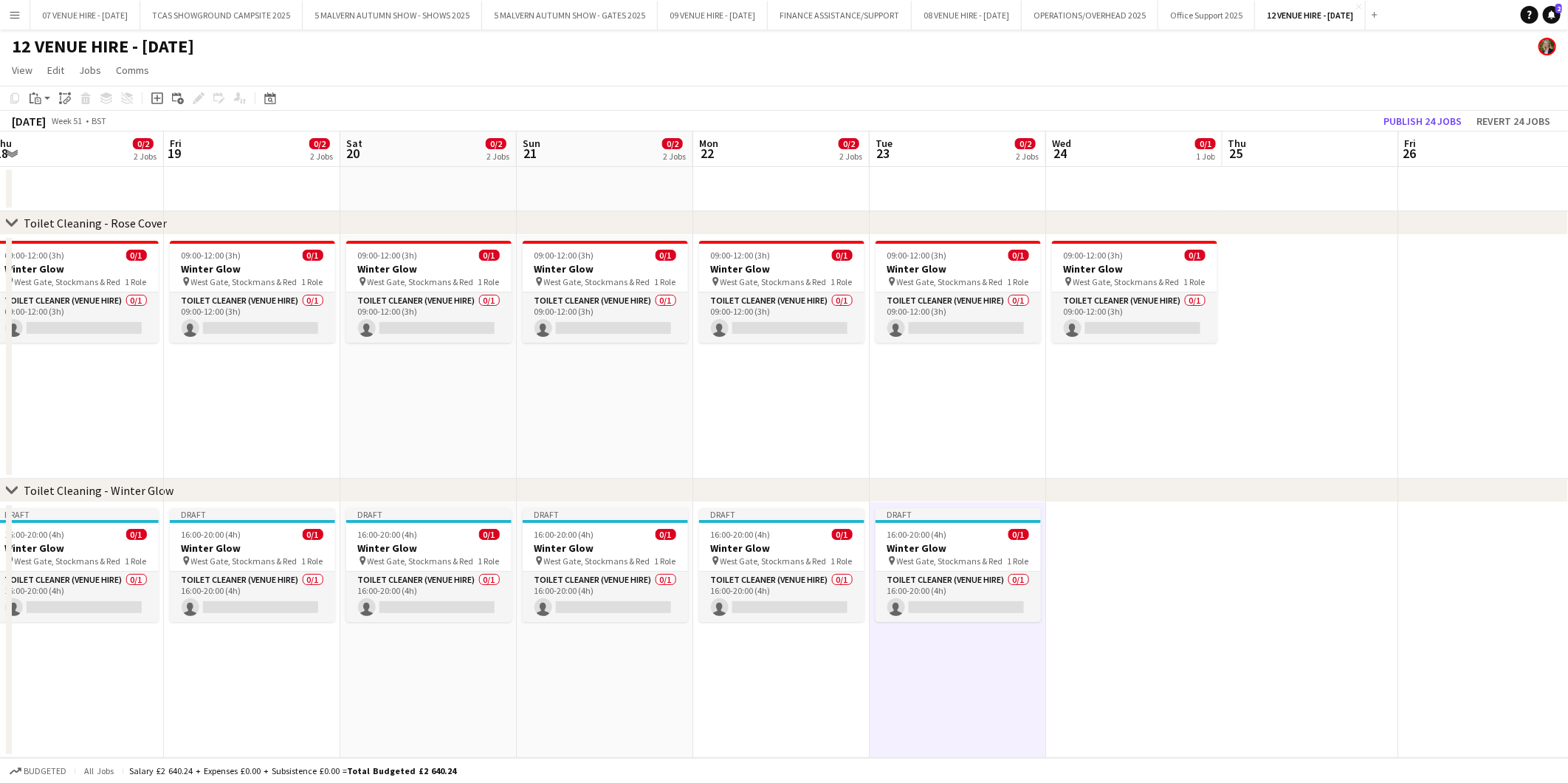
click at [1100, 535] on app-date-cell at bounding box center [1134, 630] width 176 height 256
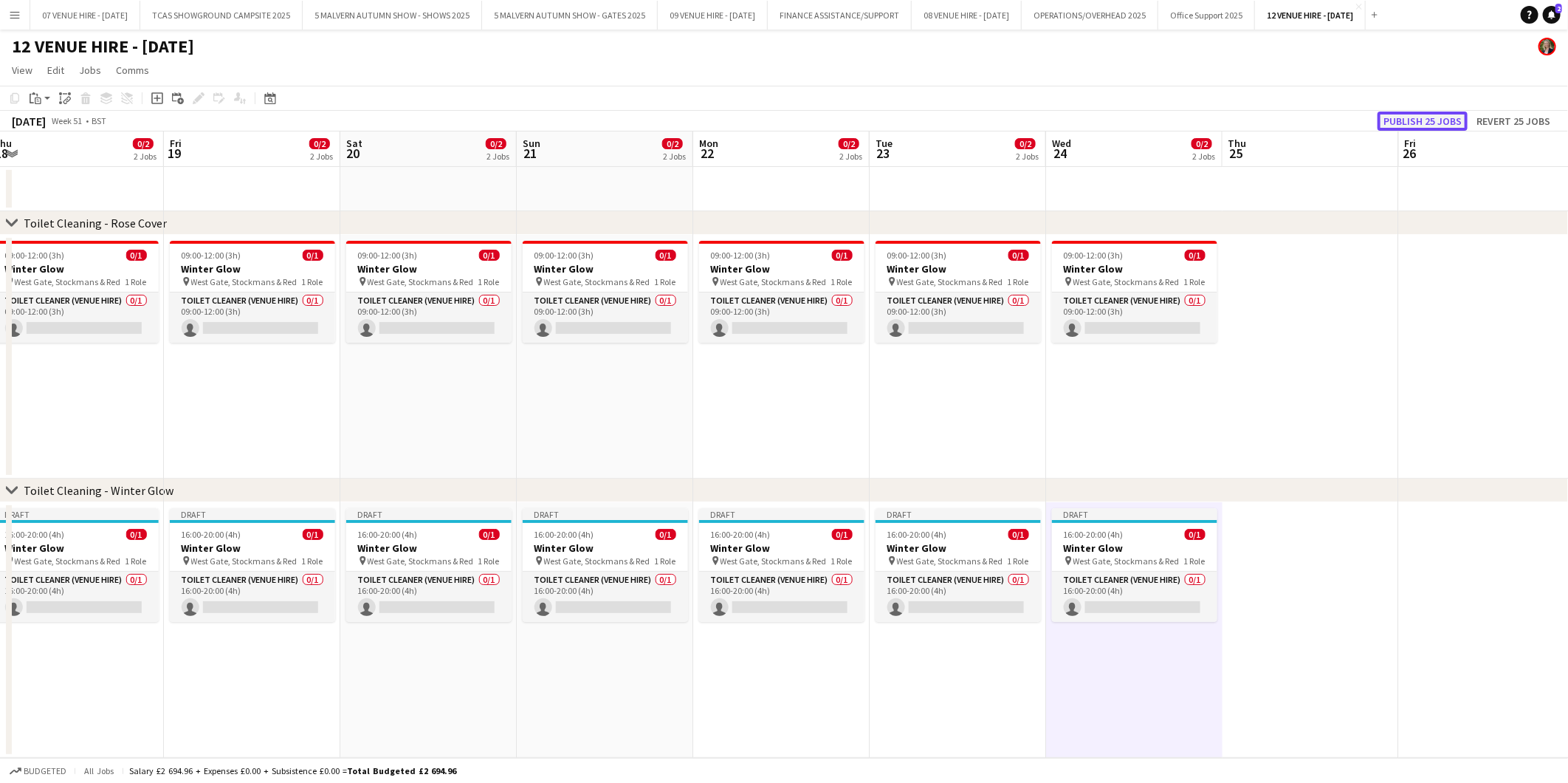
click at [1441, 122] on button "Publish 25 jobs" at bounding box center [1423, 121] width 90 height 19
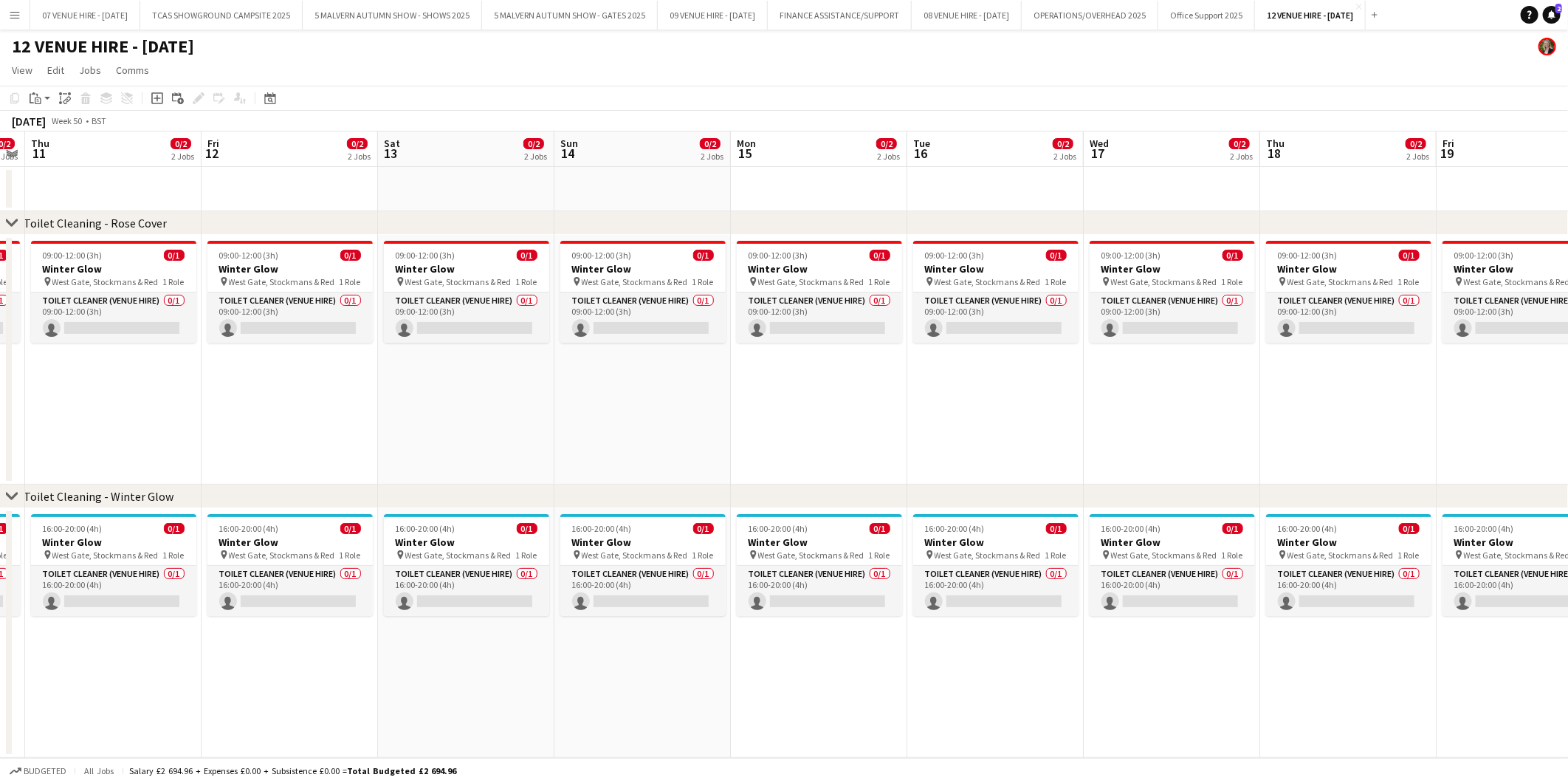
drag, startPoint x: 372, startPoint y: 540, endPoint x: 1309, endPoint y: 562, distance: 937.3
click at [1309, 562] on app-calendar-viewport "Wed 10 0/2 2 Jobs Thu 11 0/2 2 Jobs Fri 12 0/2 2 Jobs Sat 13 0/2 2 Jobs Sun 14 …" at bounding box center [784, 444] width 1568 height 627
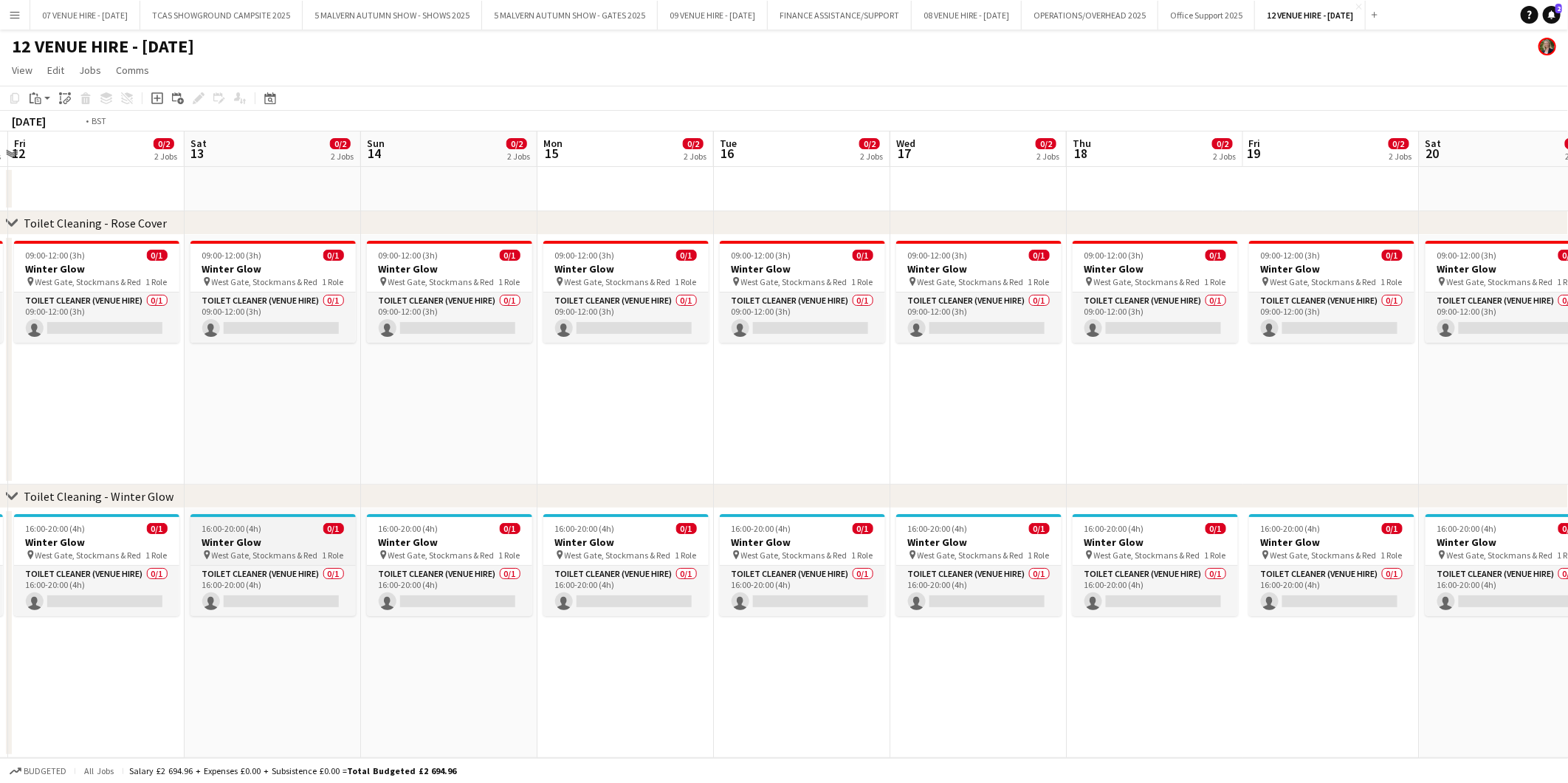
drag, startPoint x: 208, startPoint y: 527, endPoint x: 1028, endPoint y: 544, distance: 820.2
click at [1056, 536] on app-calendar-viewport "Tue 9 0/2 2 Jobs Wed 10 0/2 2 Jobs Thu 11 0/2 2 Jobs Fri 12 0/2 2 Jobs Sat 13 0…" at bounding box center [784, 444] width 1568 height 627
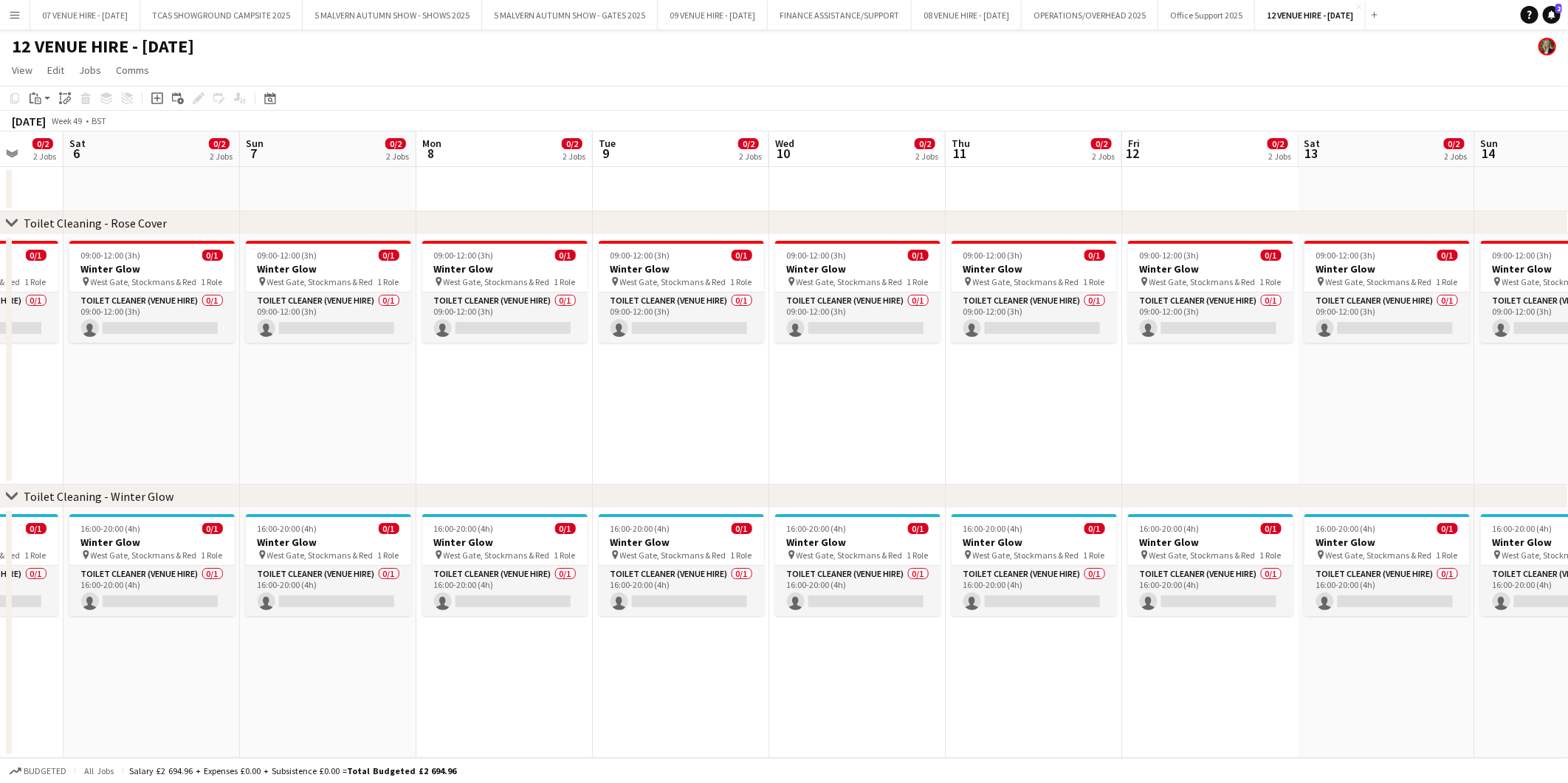
drag, startPoint x: 408, startPoint y: 547, endPoint x: 994, endPoint y: 565, distance: 586.3
click at [994, 565] on app-calendar-viewport "Wed 3 Thu 4 Fri 5 0/2 2 Jobs Sat 6 0/2 2 Jobs Sun 7 0/2 2 Jobs Mon 8 0/2 2 Jobs…" at bounding box center [784, 444] width 1568 height 627
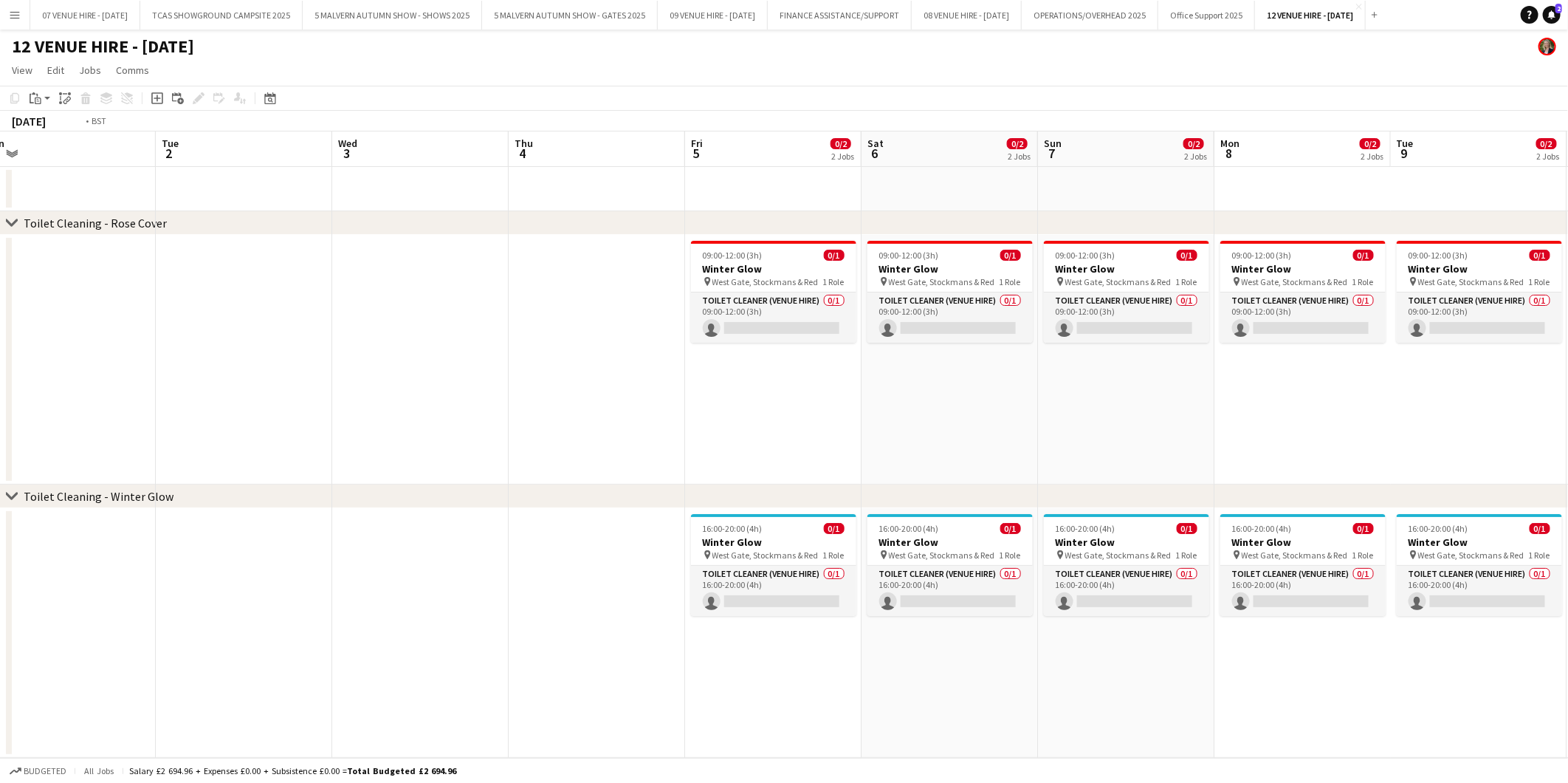
drag, startPoint x: 466, startPoint y: 535, endPoint x: 1265, endPoint y: 536, distance: 799.0
click at [1265, 536] on app-calendar-viewport "Sat 29 0/2 2 Jobs Sun 30 0/2 2 Jobs Mon 1 Tue 2 Wed 3 Thu 4 Fri 5 0/2 2 Jobs Sa…" at bounding box center [784, 444] width 1568 height 627
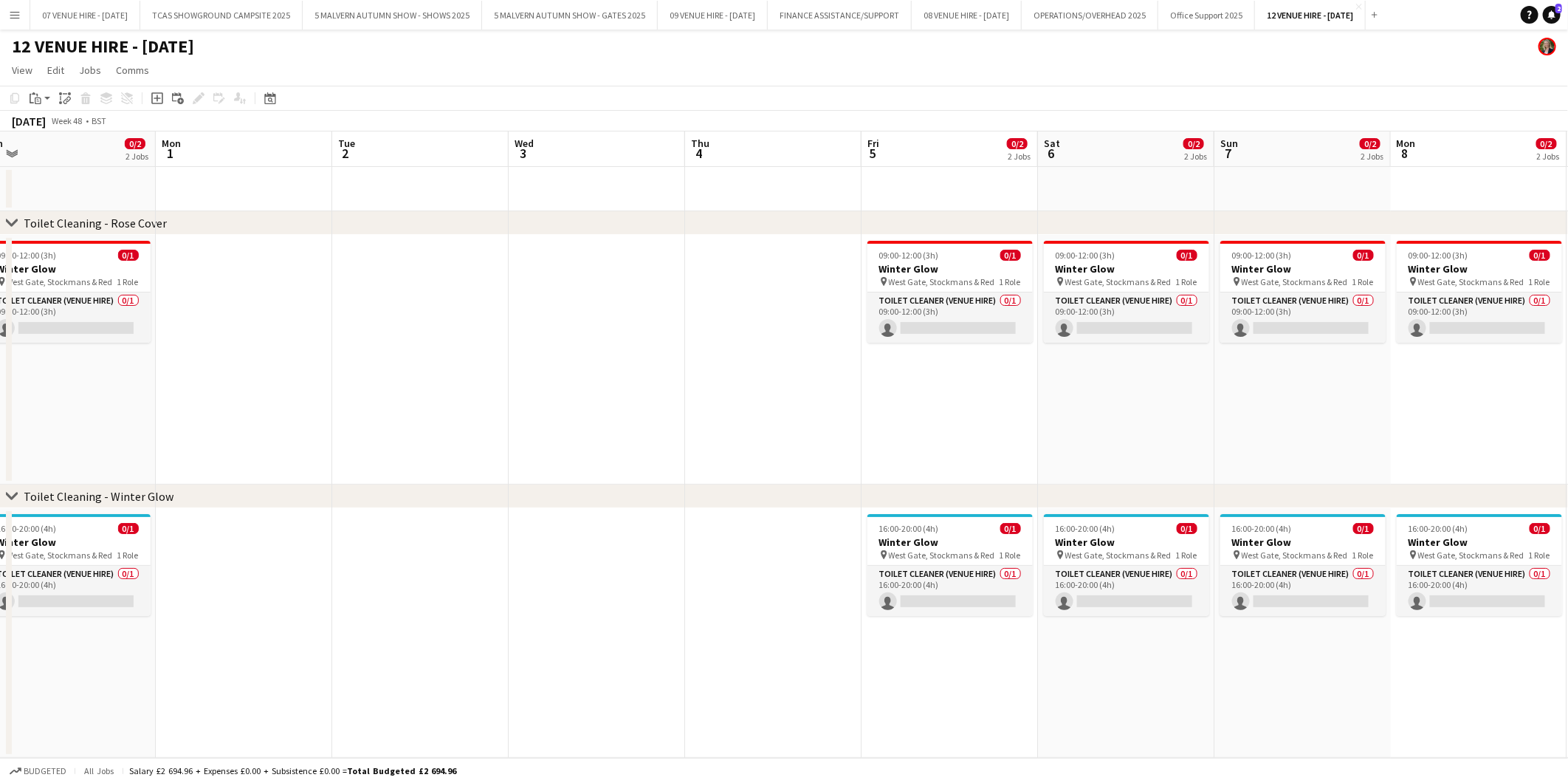
scroll to position [0, 311]
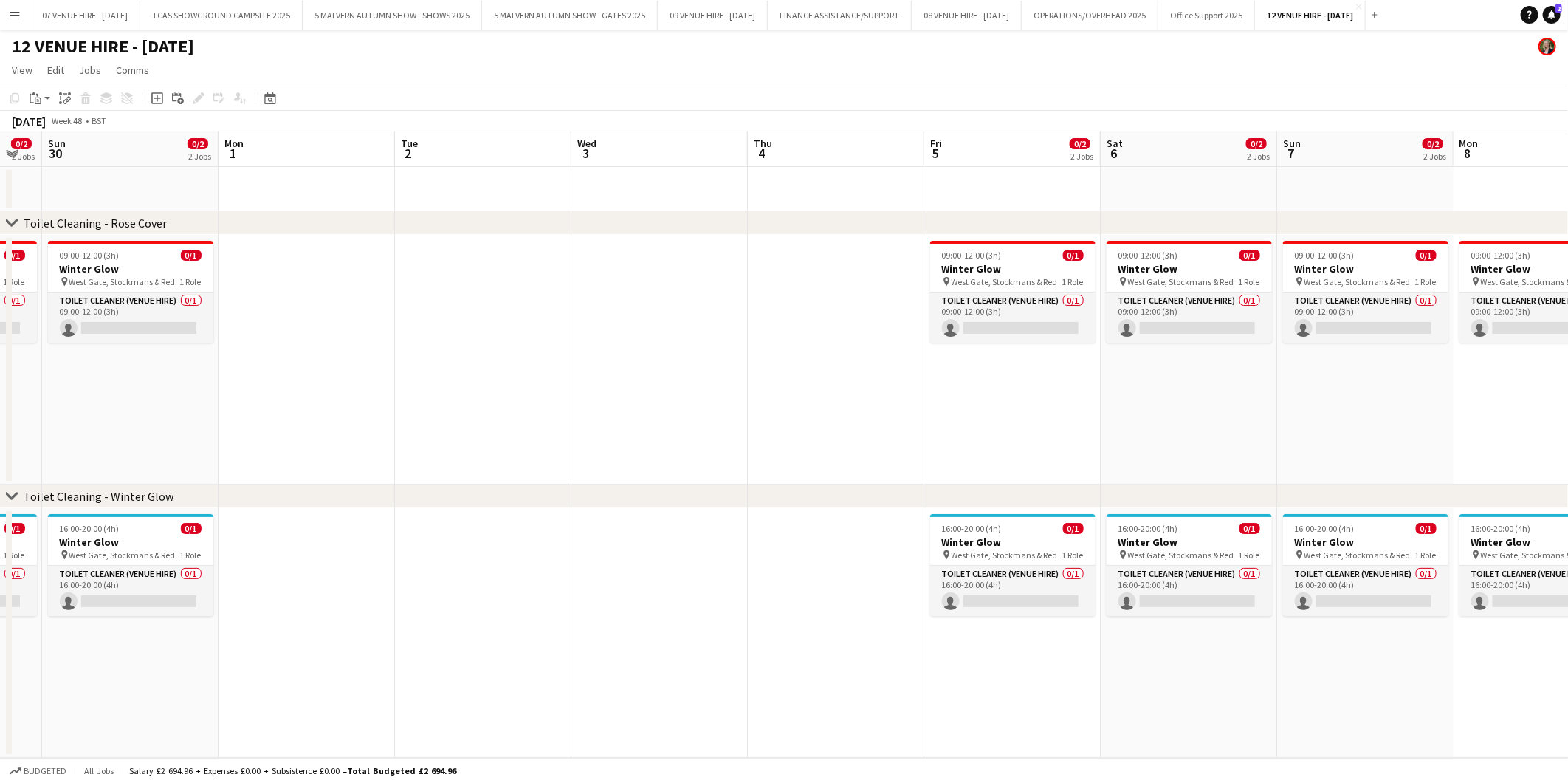
drag, startPoint x: 591, startPoint y: 520, endPoint x: 1348, endPoint y: 490, distance: 757.6
click at [1348, 490] on div "chevron-right Toilet Cleaning - Rose Cover chevron-right Toilet Cleaning - Wint…" at bounding box center [784, 444] width 1568 height 627
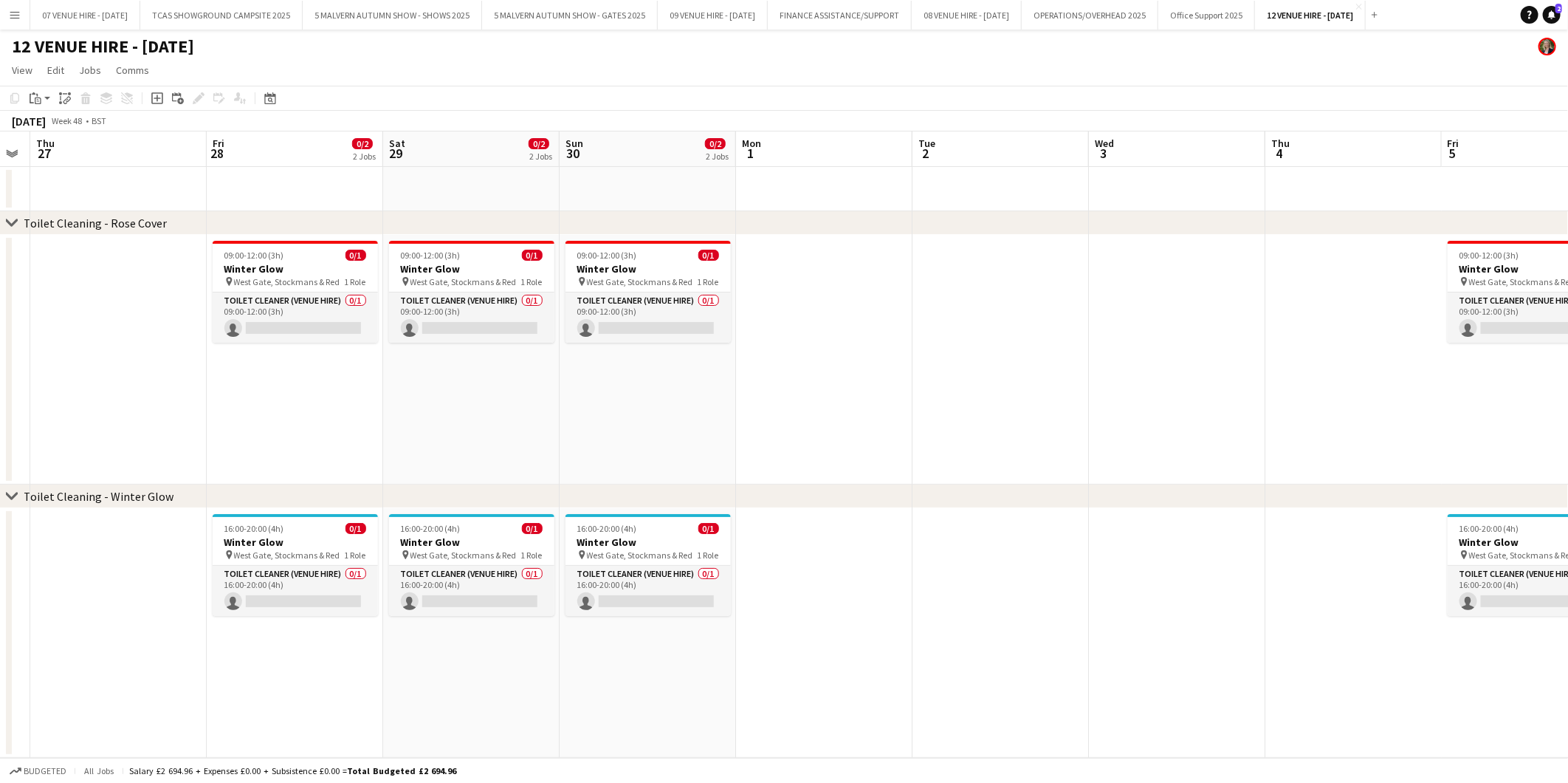
drag, startPoint x: 814, startPoint y: 518, endPoint x: 1291, endPoint y: 507, distance: 477.1
click at [1291, 507] on app-calendar-viewport "Tue 25 Wed 26 Thu 27 Fri 28 0/2 2 Jobs Sat 29 0/2 2 Jobs Sun 30 0/2 2 Jobs Mon …" at bounding box center [784, 444] width 1568 height 627
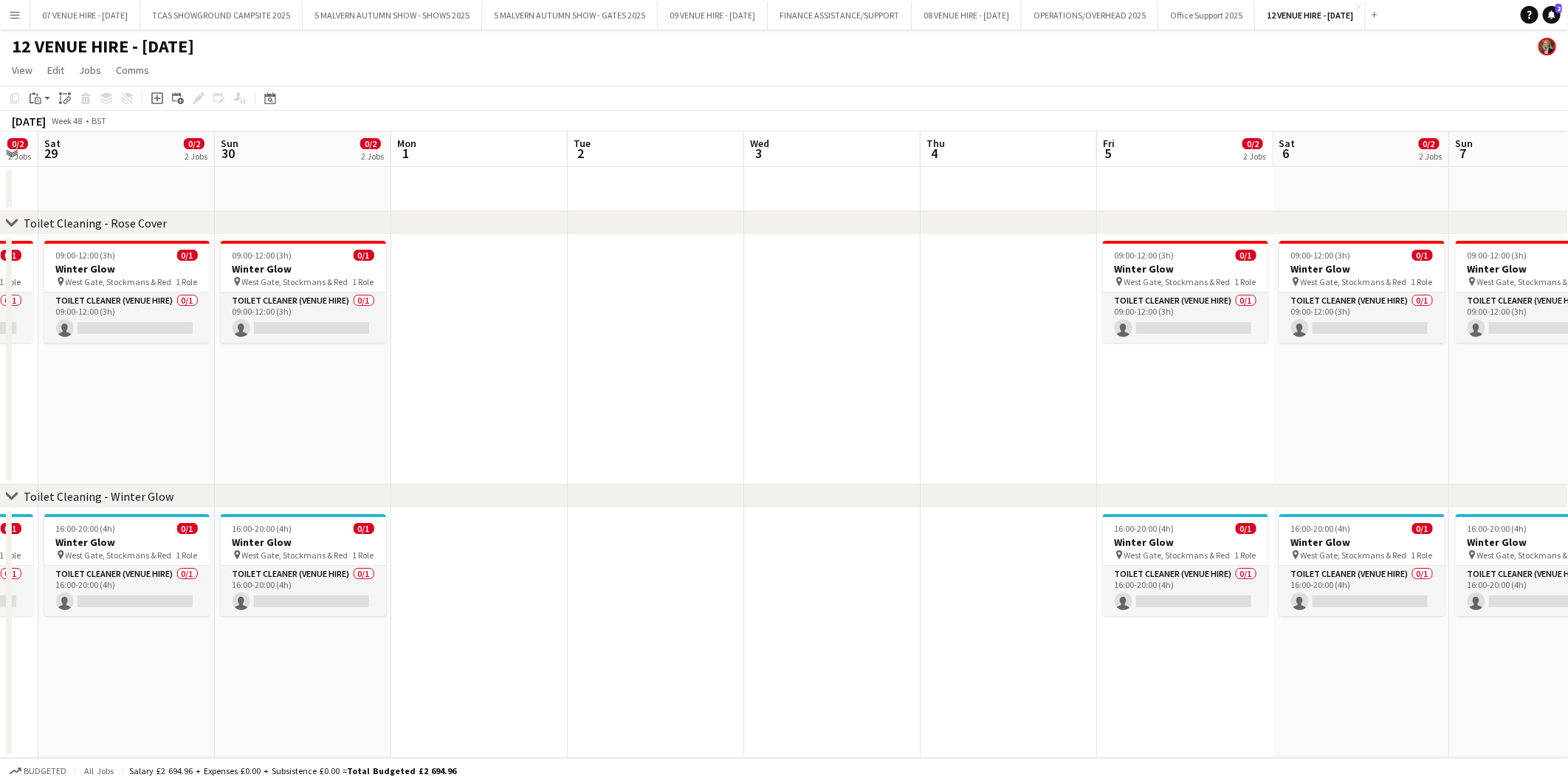
drag, startPoint x: 1205, startPoint y: 515, endPoint x: 859, endPoint y: 542, distance: 347.1
click at [859, 542] on app-calendar-viewport "Wed 26 Thu 27 Fri 28 0/2 2 Jobs Sat 29 0/2 2 Jobs Sun 30 0/2 2 Jobs Mon 1 Tue 2…" at bounding box center [784, 444] width 1568 height 627
drag, startPoint x: 1276, startPoint y: 535, endPoint x: 965, endPoint y: 549, distance: 311.3
click at [965, 549] on app-calendar-viewport "Wed 26 Thu 27 Fri 28 0/2 2 Jobs Sat 29 0/2 2 Jobs Sun 30 0/2 2 Jobs Mon 1 Tue 2…" at bounding box center [784, 444] width 1568 height 627
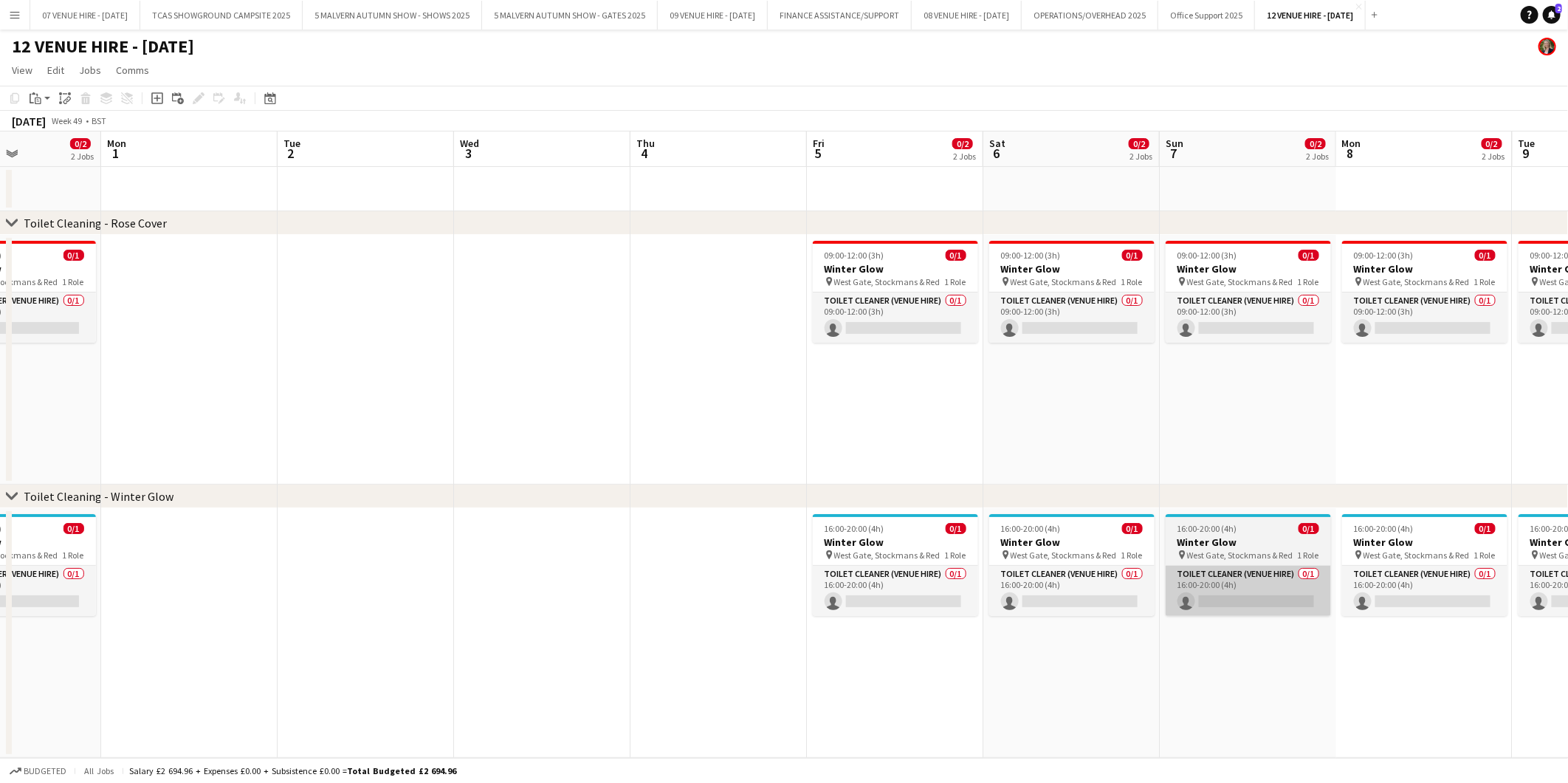
drag, startPoint x: 1273, startPoint y: 555, endPoint x: 948, endPoint y: 565, distance: 325.2
click at [948, 565] on app-calendar-viewport "Fri 28 0/2 2 Jobs Sat 29 0/2 2 Jobs Sun 30 0/2 2 Jobs Mon 1 Tue 2 Wed 3 Thu 4 F…" at bounding box center [784, 444] width 1568 height 627
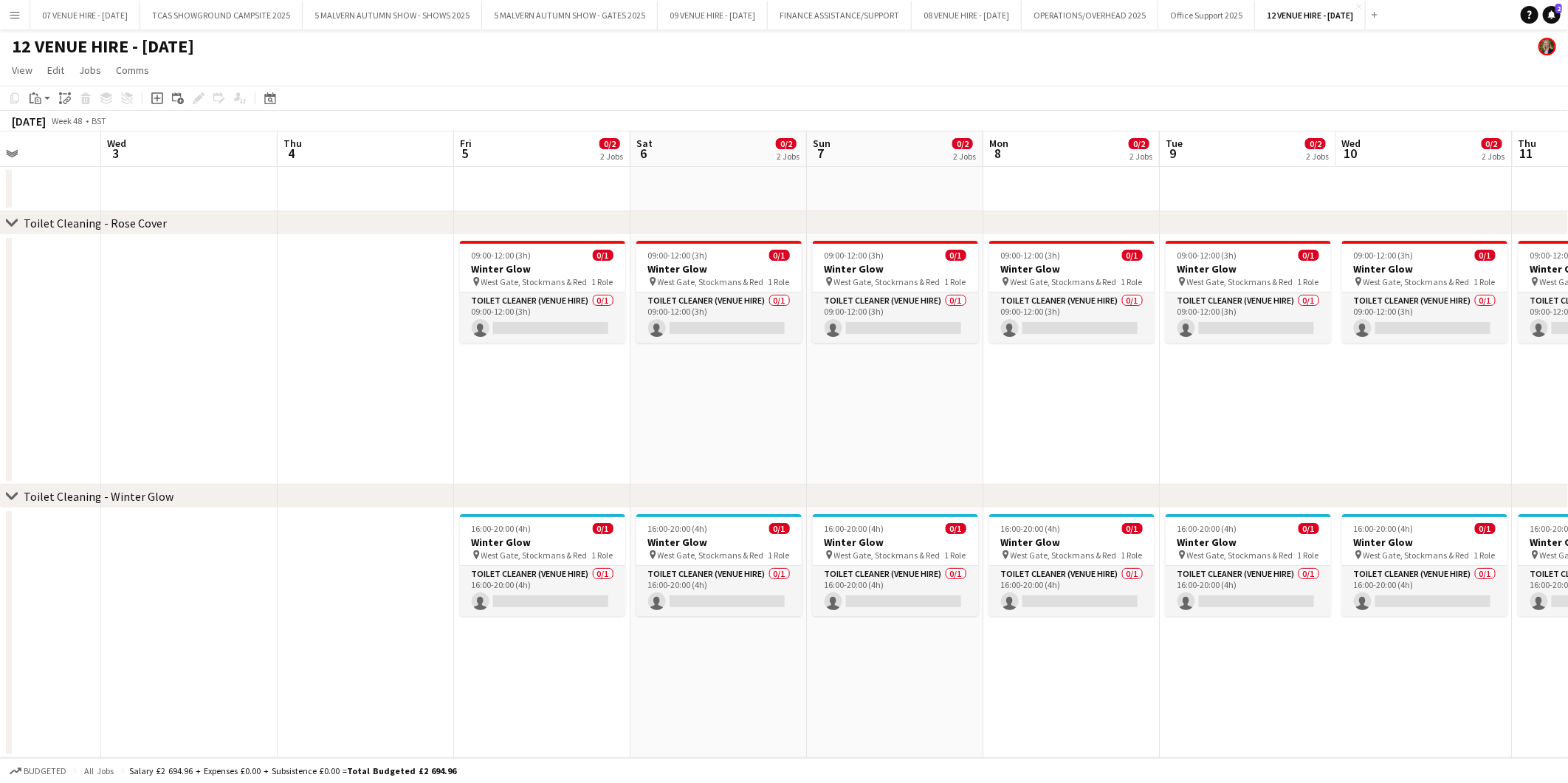
click at [1026, 571] on app-calendar-viewport "Sun 30 0/2 2 Jobs Mon 1 Tue 2 Wed 3 Thu 4 Fri 5 0/2 2 Jobs Sat 6 0/2 2 Jobs Sun…" at bounding box center [784, 444] width 1568 height 627
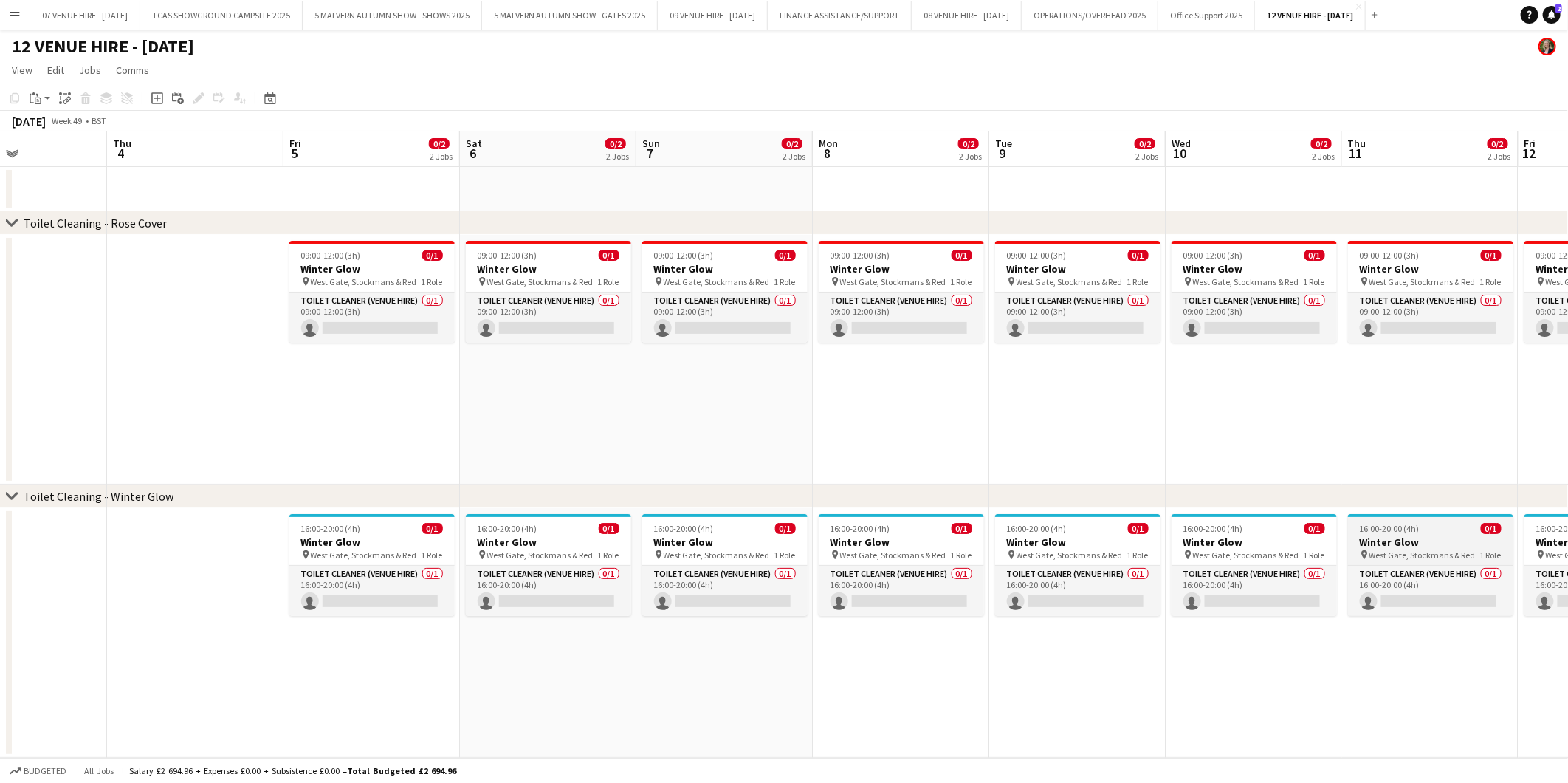
drag, startPoint x: 1118, startPoint y: 552, endPoint x: 1148, endPoint y: 552, distance: 30.0
click at [1016, 552] on app-calendar-viewport "Mon 1 Tue 2 Wed 3 Thu 4 Fri 5 0/2 2 Jobs Sat 6 0/2 2 Jobs Sun 7 0/2 2 Jobs Mon …" at bounding box center [784, 444] width 1568 height 627
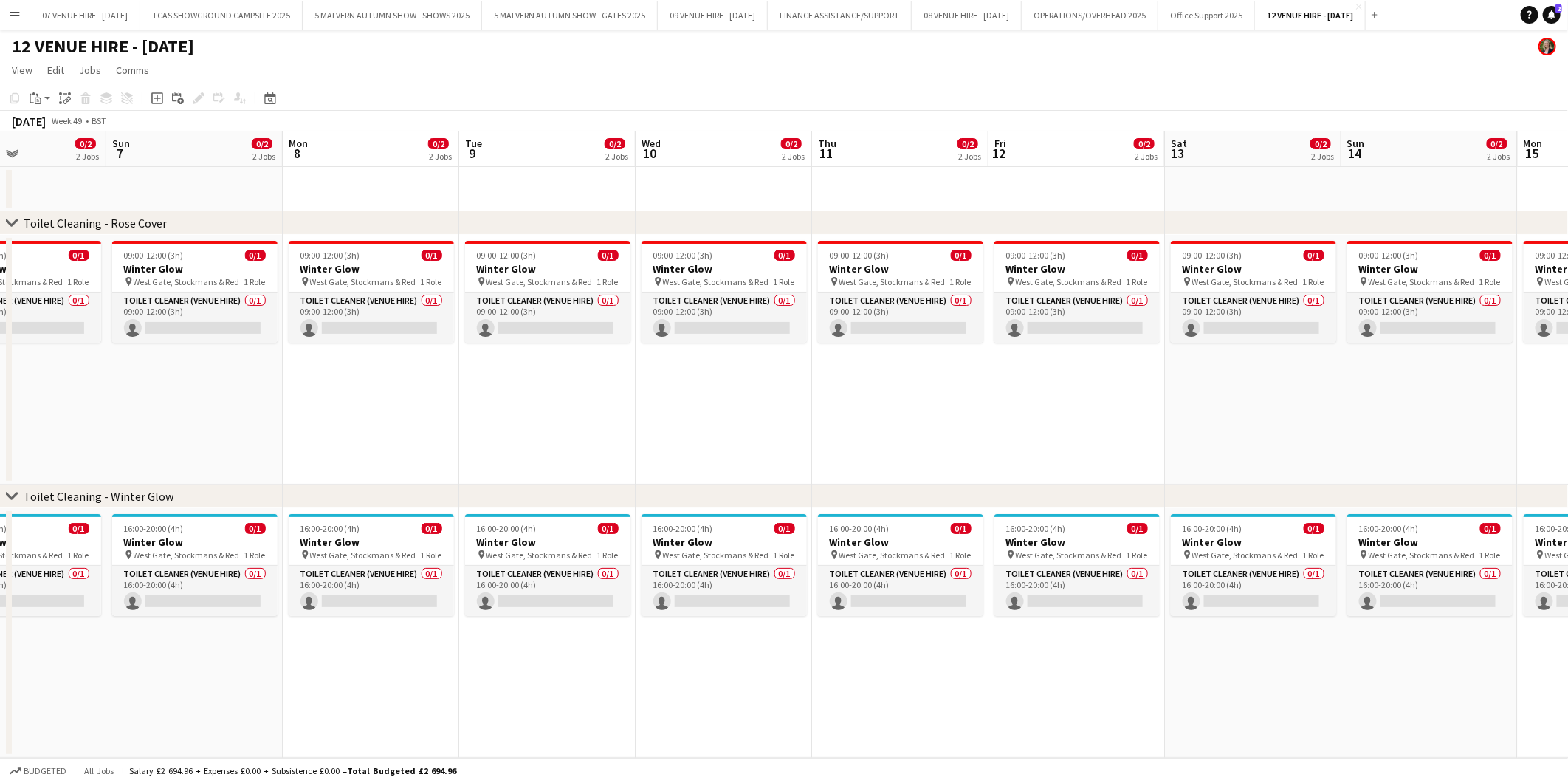
drag, startPoint x: 1121, startPoint y: 562, endPoint x: 1014, endPoint y: 563, distance: 107.0
click at [1014, 563] on app-calendar-viewport "Thu 4 Fri 5 0/2 2 Jobs Sat 6 0/2 2 Jobs Sun 7 0/2 2 Jobs Mon 8 0/2 2 Jobs Tue 9…" at bounding box center [784, 444] width 1568 height 627
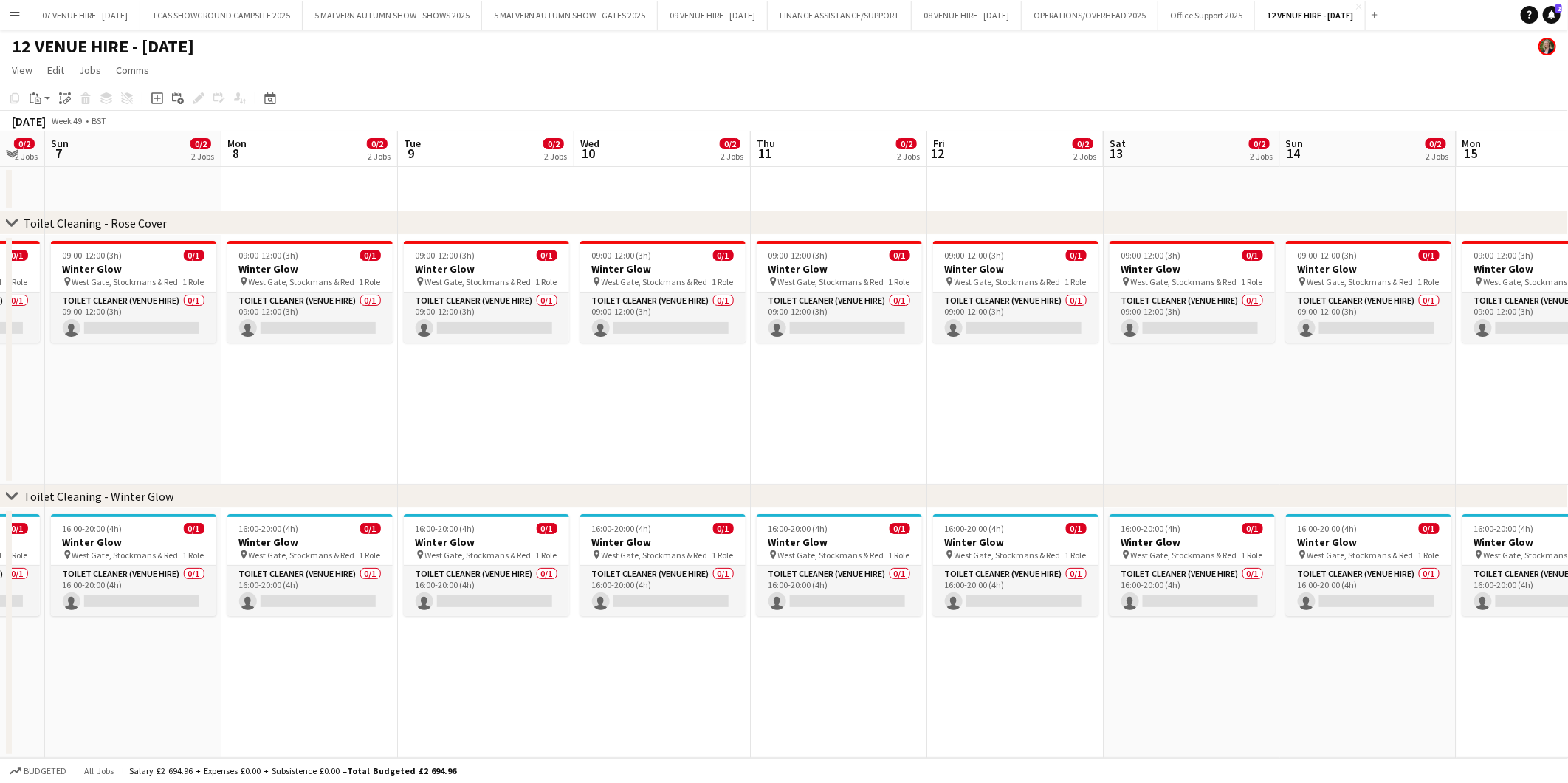
drag, startPoint x: 1251, startPoint y: 560, endPoint x: 1086, endPoint y: 580, distance: 166.2
click at [1086, 580] on app-calendar-viewport "Thu 4 Fri 5 0/2 2 Jobs Sat 6 0/2 2 Jobs Sun 7 0/2 2 Jobs Mon 8 0/2 2 Jobs Tue 9…" at bounding box center [784, 444] width 1568 height 627
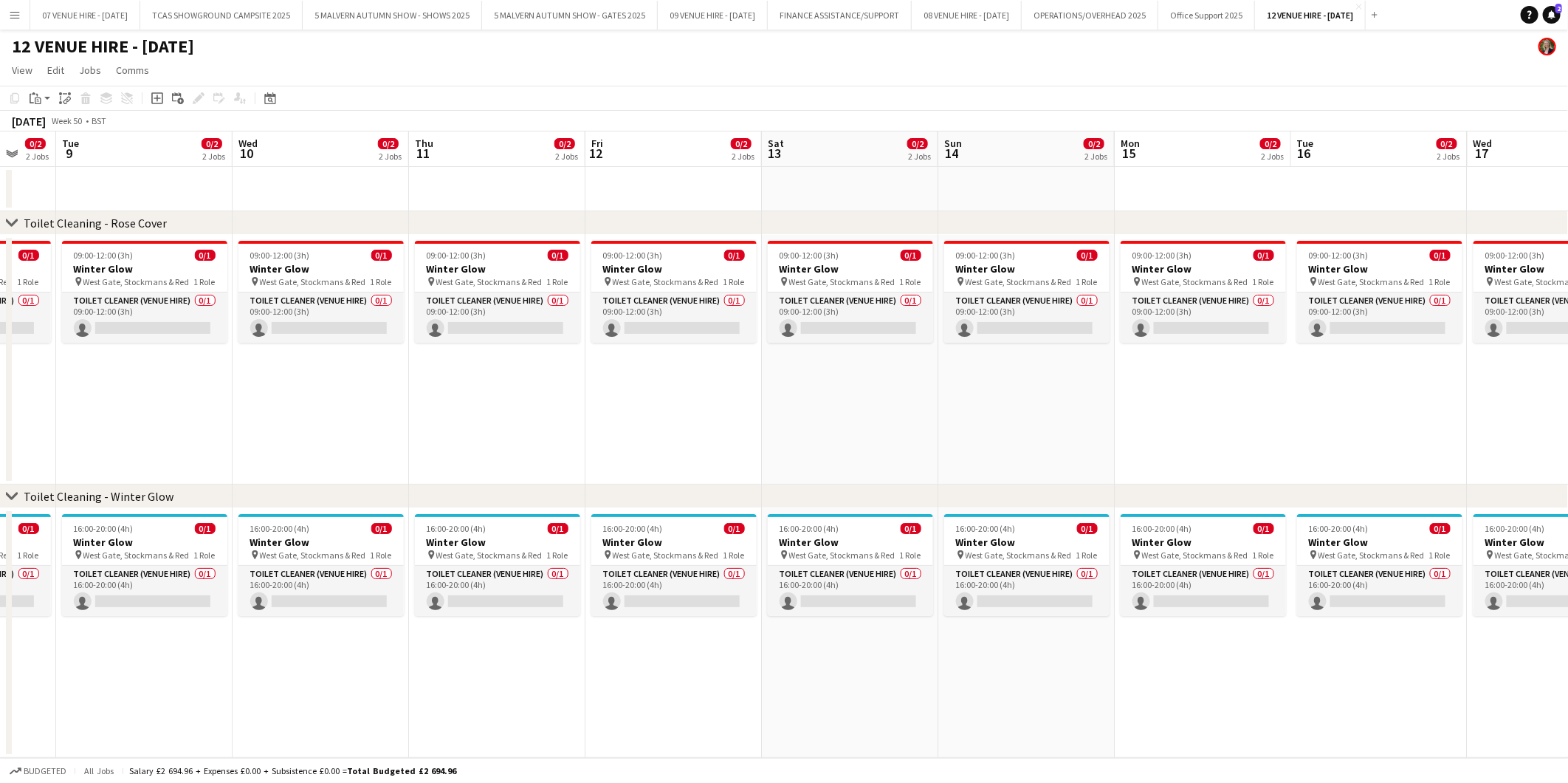
click at [1045, 579] on app-calendar-viewport "Sat 6 0/2 2 Jobs Sun 7 0/2 2 Jobs Mon 8 0/2 2 Jobs Tue 9 0/2 2 Jobs Wed 10 0/2 …" at bounding box center [784, 444] width 1568 height 627
drag, startPoint x: 1268, startPoint y: 584, endPoint x: 1061, endPoint y: 578, distance: 207.1
click at [1061, 578] on app-calendar-viewport "Sat 6 0/2 2 Jobs Sun 7 0/2 2 Jobs Mon 8 0/2 2 Jobs Tue 9 0/2 2 Jobs Wed 10 0/2 …" at bounding box center [784, 444] width 1568 height 627
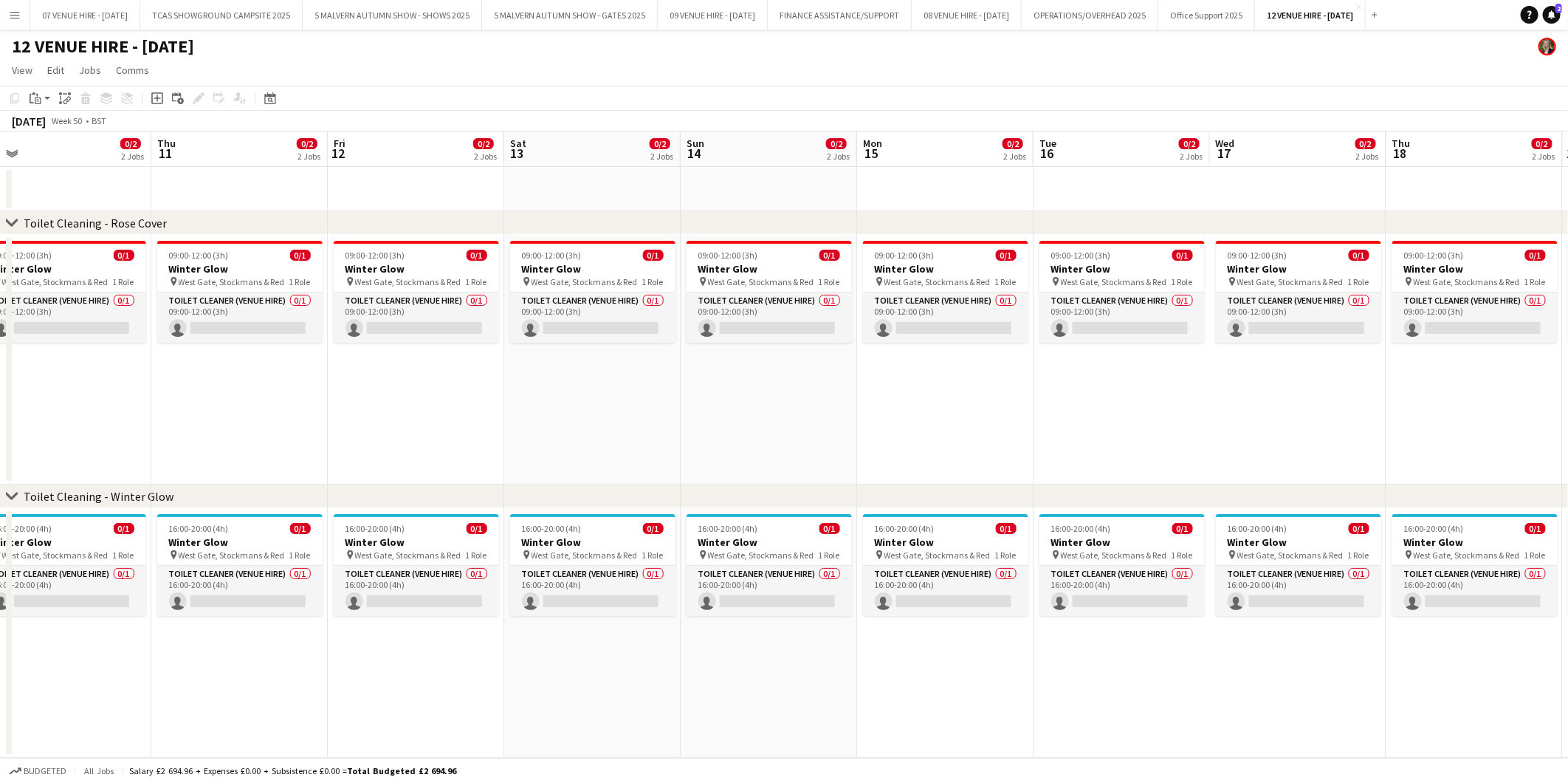
drag, startPoint x: 1153, startPoint y: 555, endPoint x: 821, endPoint y: 563, distance: 332.1
click at [823, 563] on app-calendar-viewport "Sun 7 0/2 2 Jobs Mon 8 0/2 2 Jobs Tue 9 0/2 2 Jobs Wed 10 0/2 2 Jobs Thu 11 0/2…" at bounding box center [784, 444] width 1568 height 627
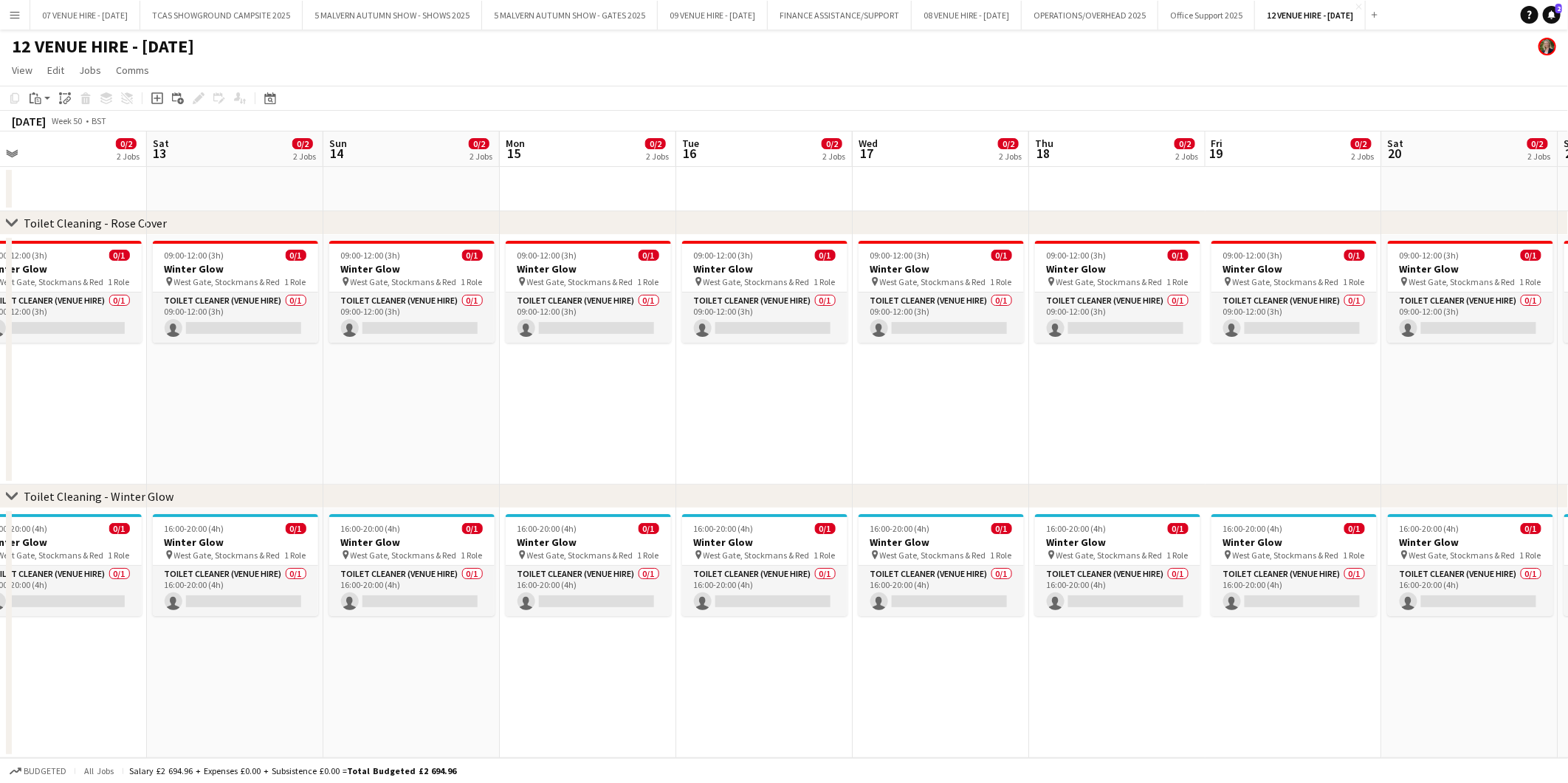
drag, startPoint x: 810, startPoint y: 563, endPoint x: 1292, endPoint y: 515, distance: 484.4
click at [1292, 515] on app-calendar-viewport "Tue 9 0/2 2 Jobs Wed 10 0/2 2 Jobs Thu 11 0/2 2 Jobs Fri 12 0/2 2 Jobs Sat 13 0…" at bounding box center [784, 444] width 1568 height 627
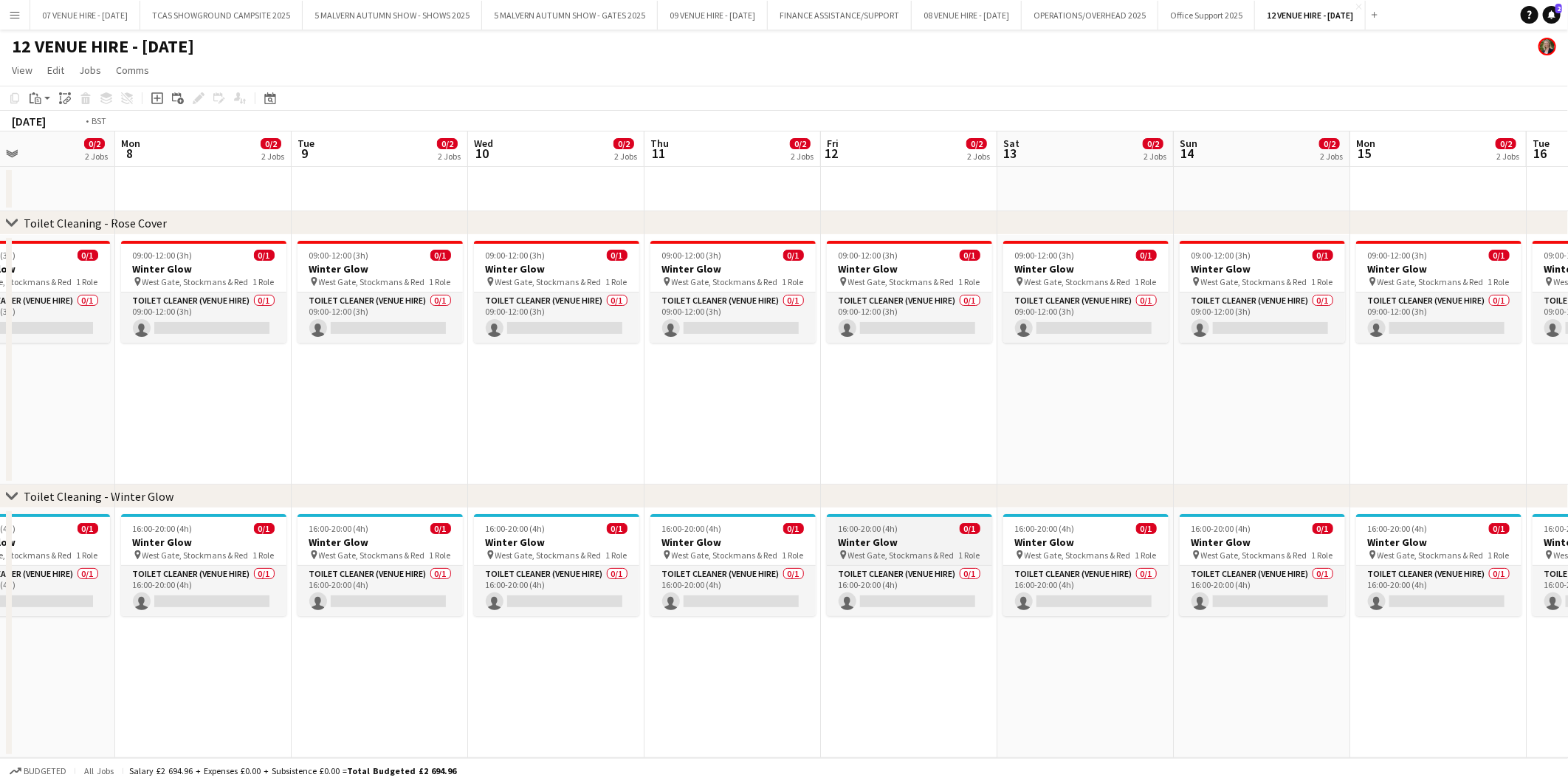
drag, startPoint x: 641, startPoint y: 558, endPoint x: 1495, endPoint y: 547, distance: 854.1
click at [1497, 547] on app-calendar-viewport "Sun 7 0/2 2 Jobs Mon 8 0/2 2 Jobs Tue 9 0/2 2 Jobs Wed 10 0/2 2 Jobs Thu 11 0/2…" at bounding box center [784, 444] width 1568 height 627
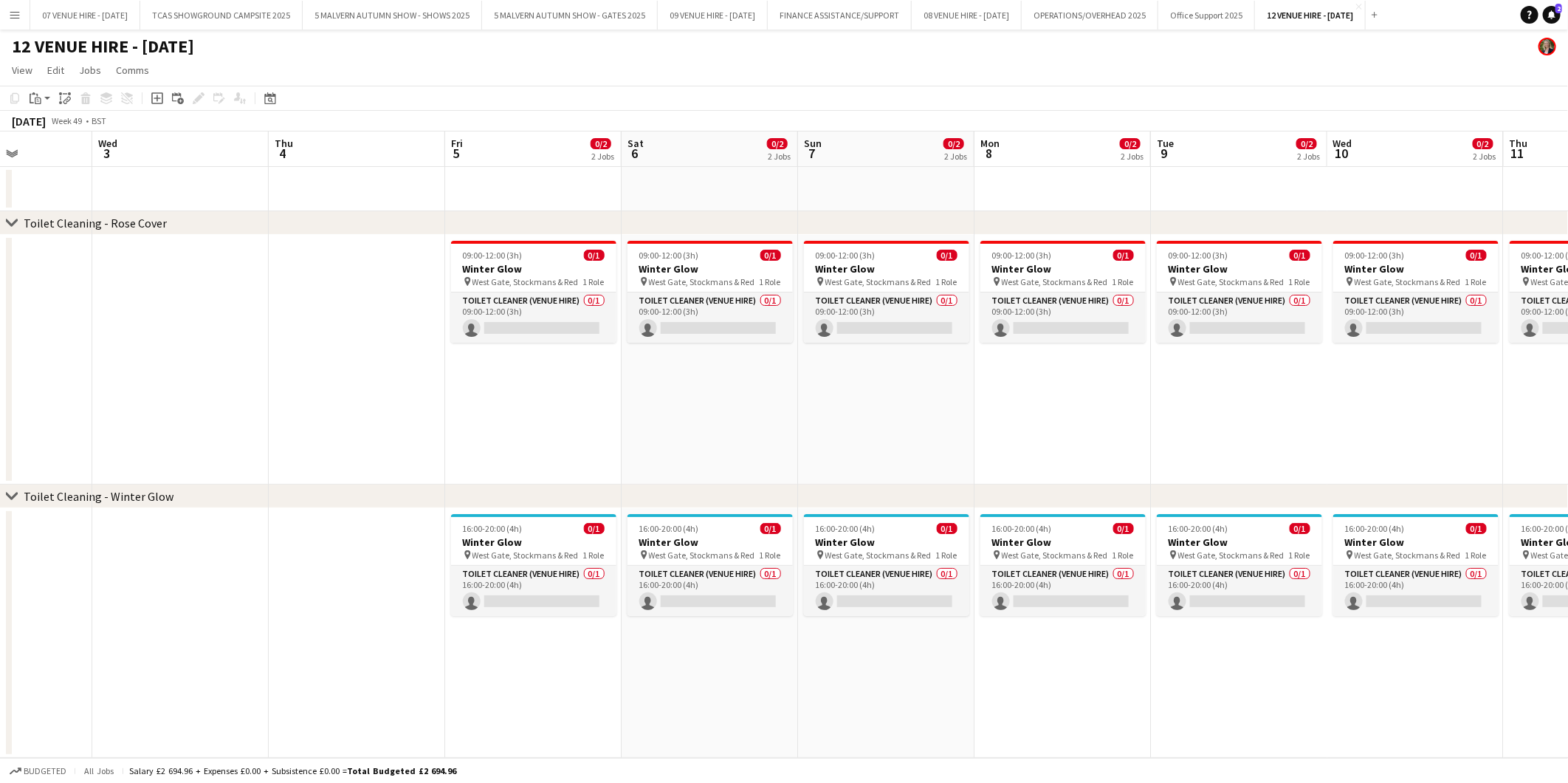
drag, startPoint x: 810, startPoint y: 551, endPoint x: 1375, endPoint y: 546, distance: 565.0
click at [1375, 546] on app-calendar-viewport "Sun 30 0/2 2 Jobs Mon 1 Tue 2 Wed 3 Thu 4 Fri 5 0/2 2 Jobs Sat 6 0/2 2 Jobs Sun…" at bounding box center [784, 444] width 1568 height 627
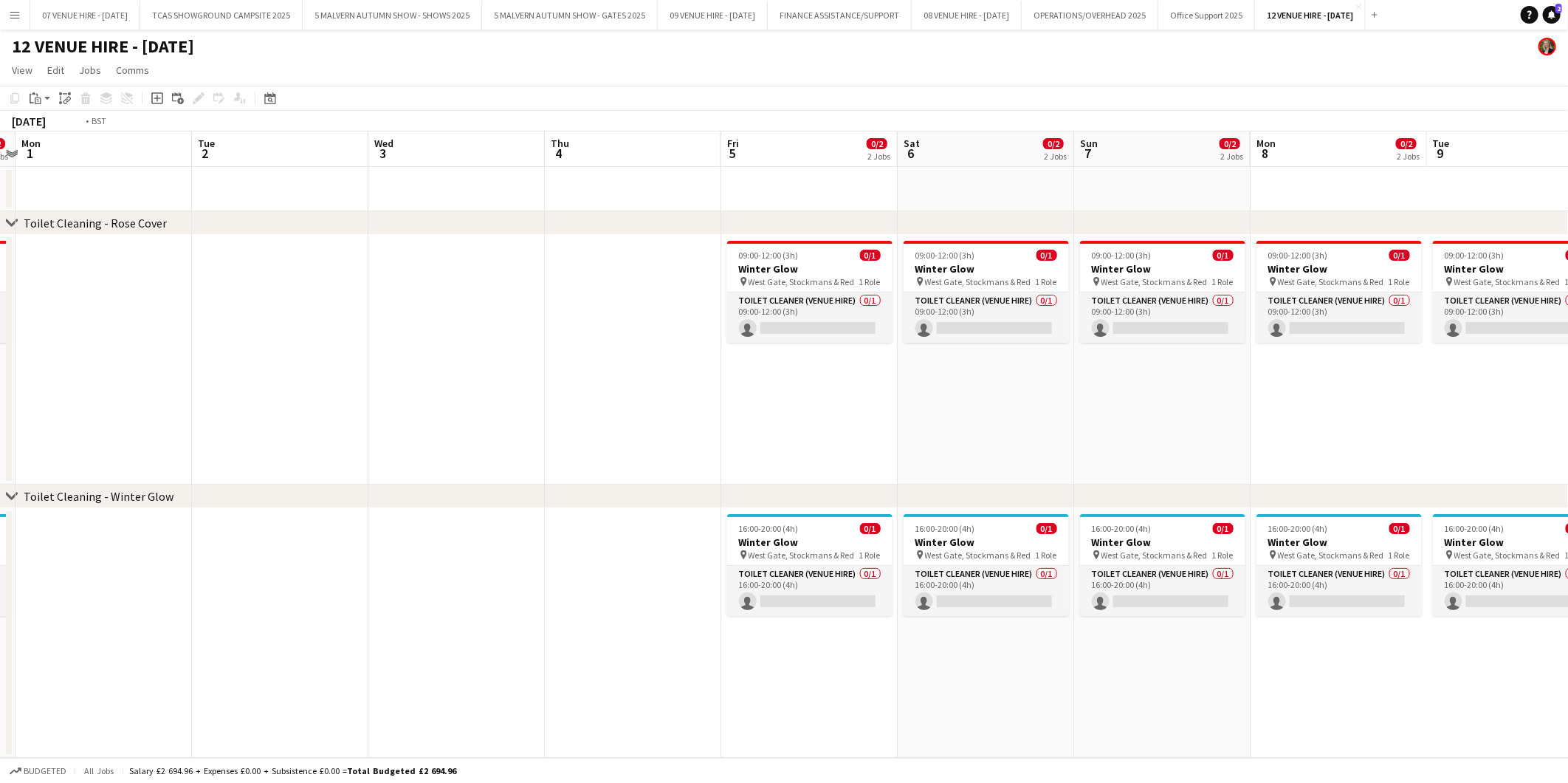
drag, startPoint x: 735, startPoint y: 544, endPoint x: 1152, endPoint y: 541, distance: 417.0
click at [1152, 541] on app-calendar-viewport "Sat 29 0/2 2 Jobs Sun 30 0/2 2 Jobs Mon 1 Tue 2 Wed 3 Thu 4 Fri 5 0/2 2 Jobs Sa…" at bounding box center [784, 444] width 1568 height 627
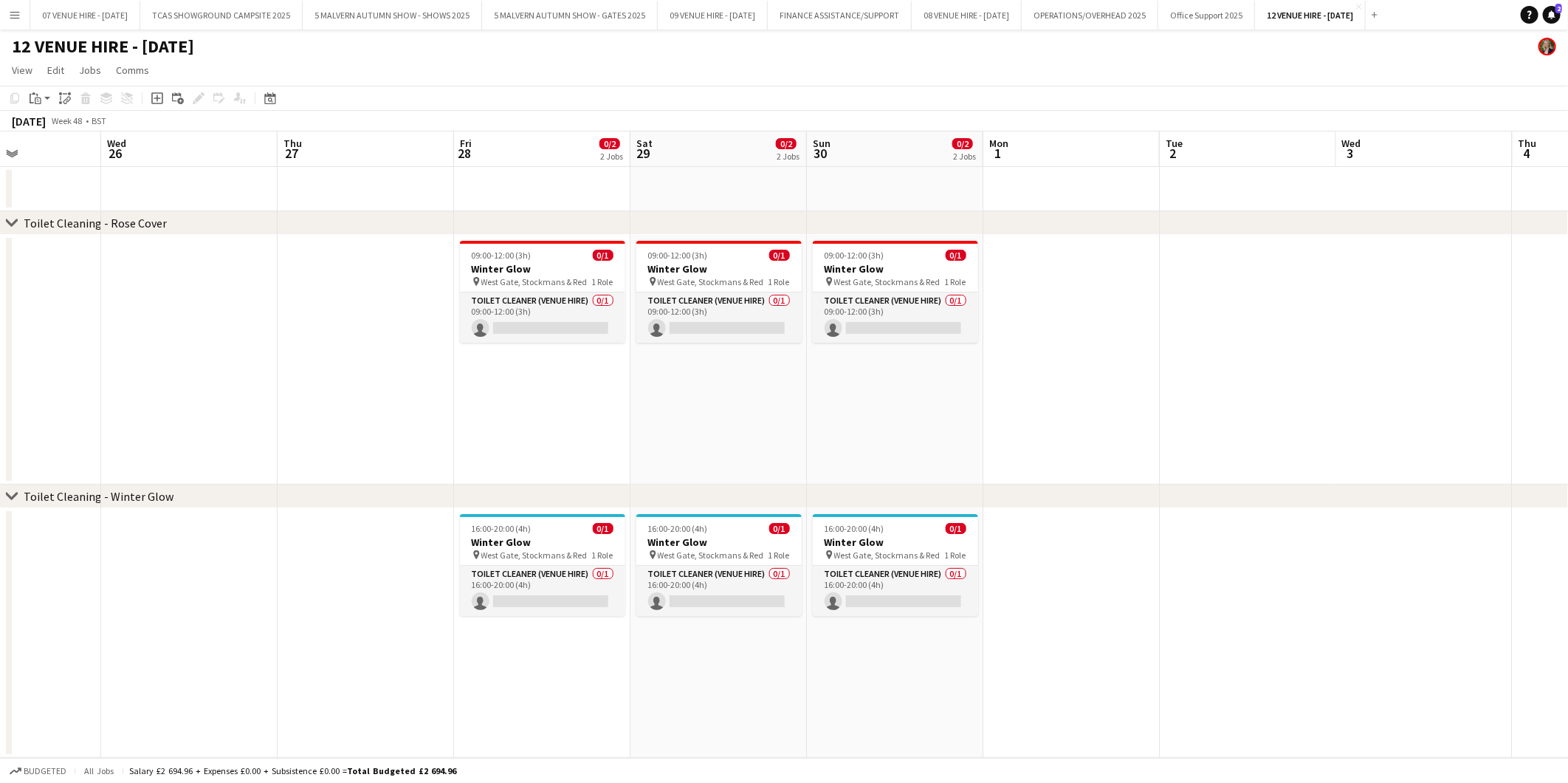
drag, startPoint x: 740, startPoint y: 541, endPoint x: 1354, endPoint y: 537, distance: 614.0
click at [1354, 537] on app-calendar-viewport "Sun 23 0/2 2 Jobs Mon 24 Tue 25 Wed 26 Thu 27 Fri 28 0/2 2 Jobs Sat 29 0/2 2 Jo…" at bounding box center [784, 444] width 1568 height 627
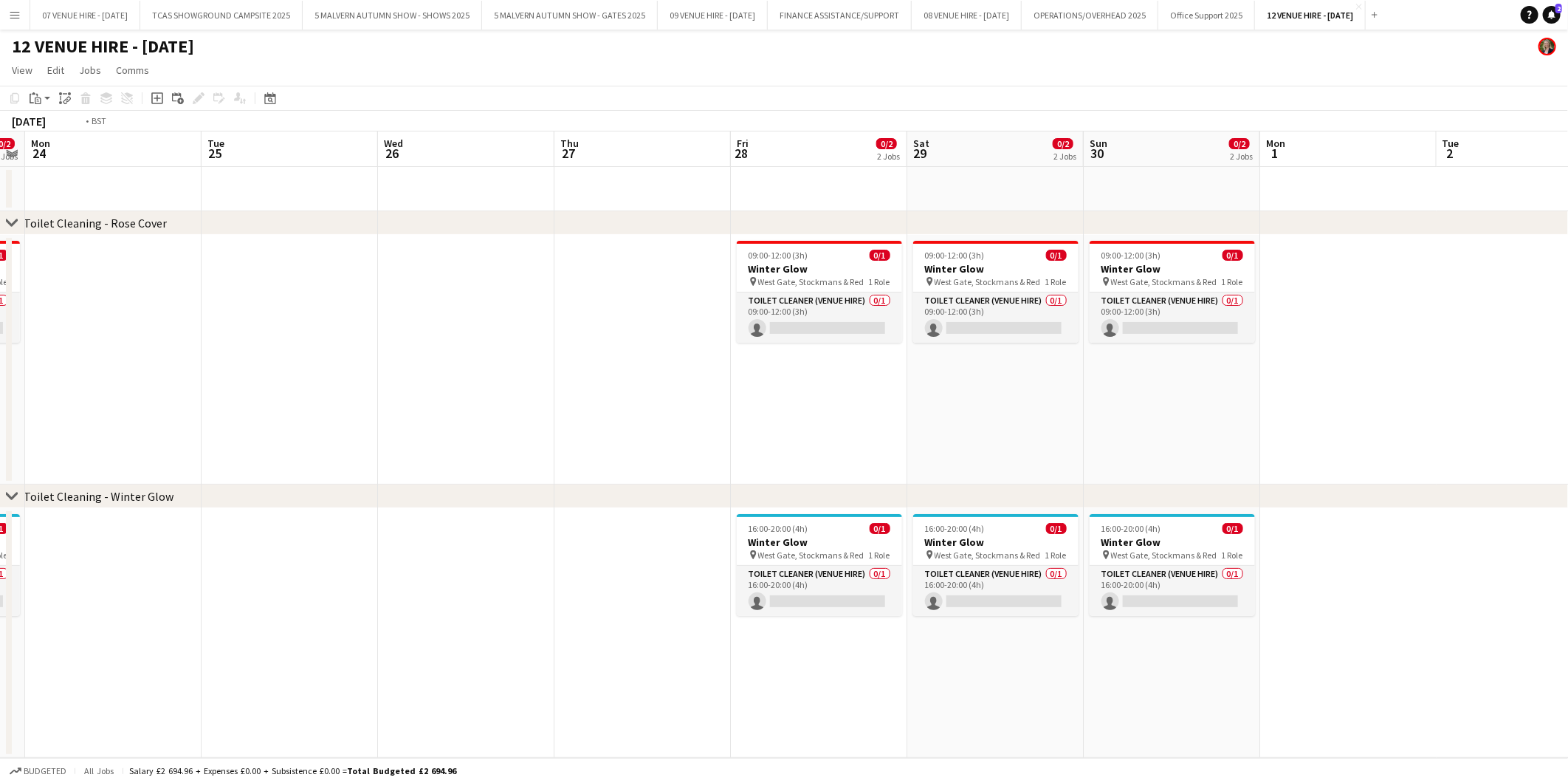
drag, startPoint x: 977, startPoint y: 555, endPoint x: 1254, endPoint y: 530, distance: 278.1
click at [1254, 530] on app-calendar-viewport "Sat 22 0/2 2 Jobs Sun 23 0/2 2 Jobs Mon 24 Tue 25 Wed 26 Thu 27 Fri 28 0/2 2 Jo…" at bounding box center [784, 444] width 1568 height 627
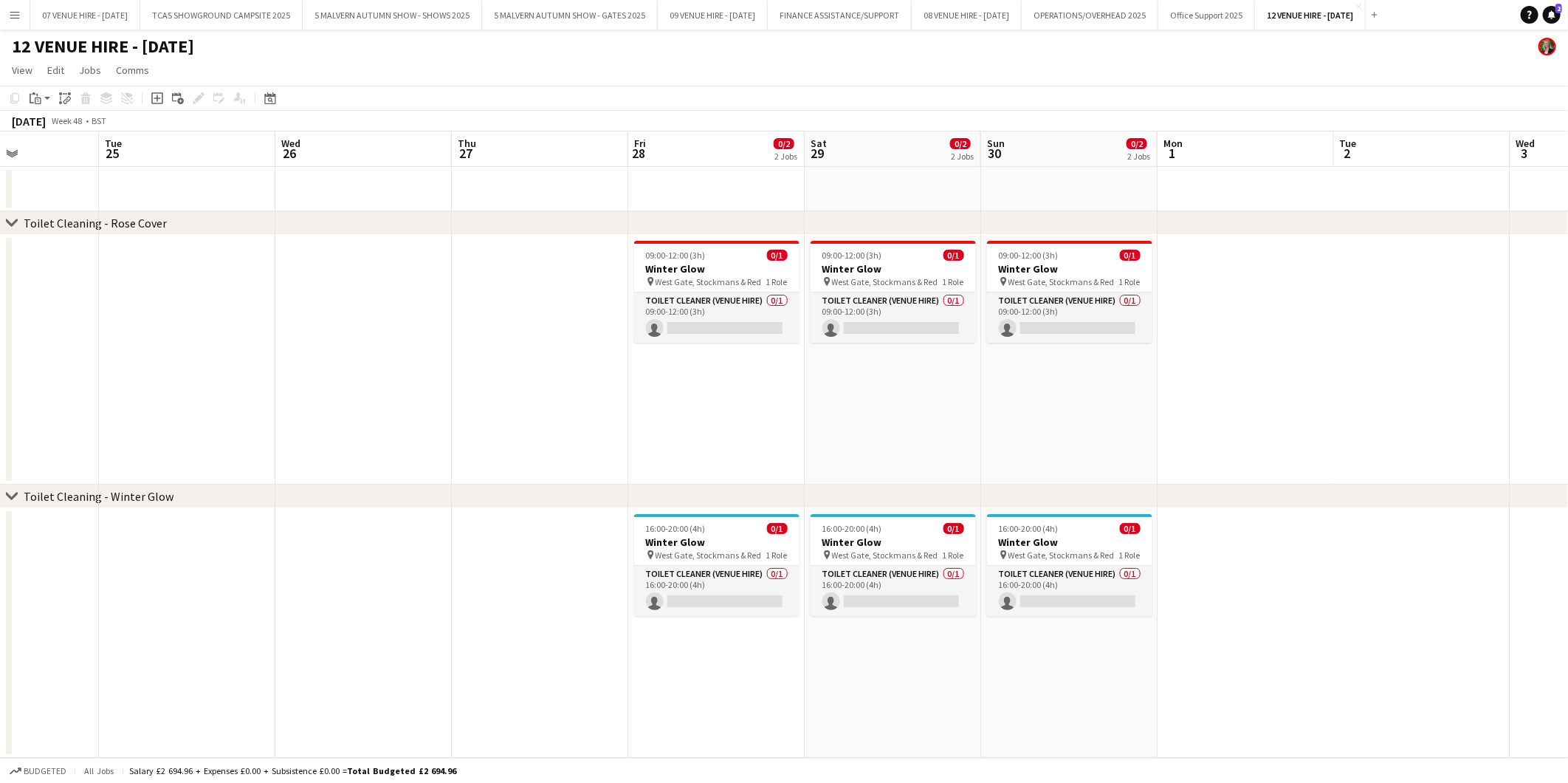
scroll to position [0, 453]
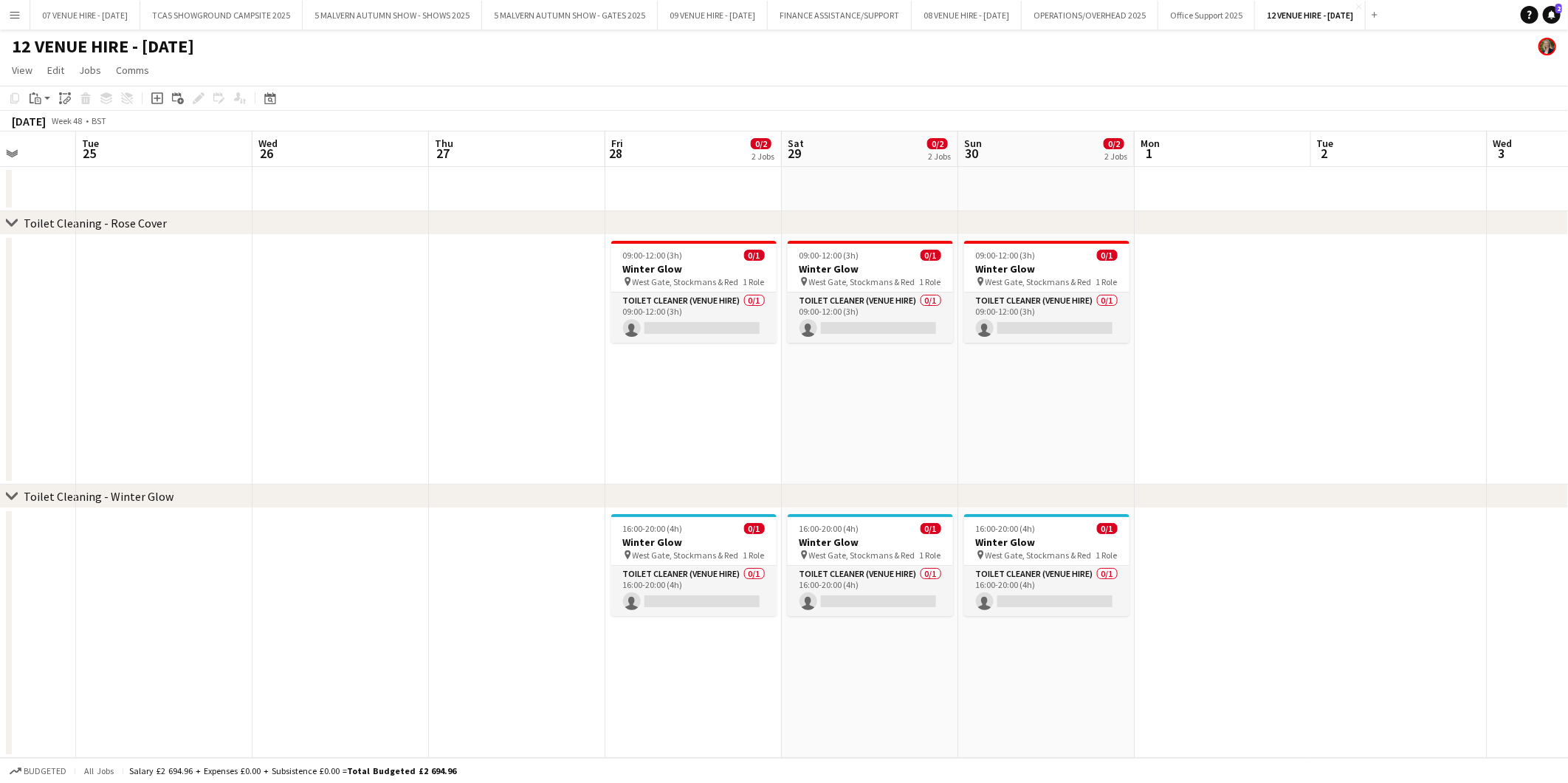
drag, startPoint x: 1268, startPoint y: 529, endPoint x: 1142, endPoint y: 532, distance: 126.0
click at [1142, 532] on app-calendar-viewport "Sat 22 0/2 2 Jobs Sun 23 0/2 2 Jobs Mon 24 Tue 25 Wed 26 Thu 27 Fri 28 0/2 2 Jo…" at bounding box center [784, 444] width 1568 height 627
click at [675, 535] on h3 "Winter Glow" at bounding box center [694, 542] width 165 height 13
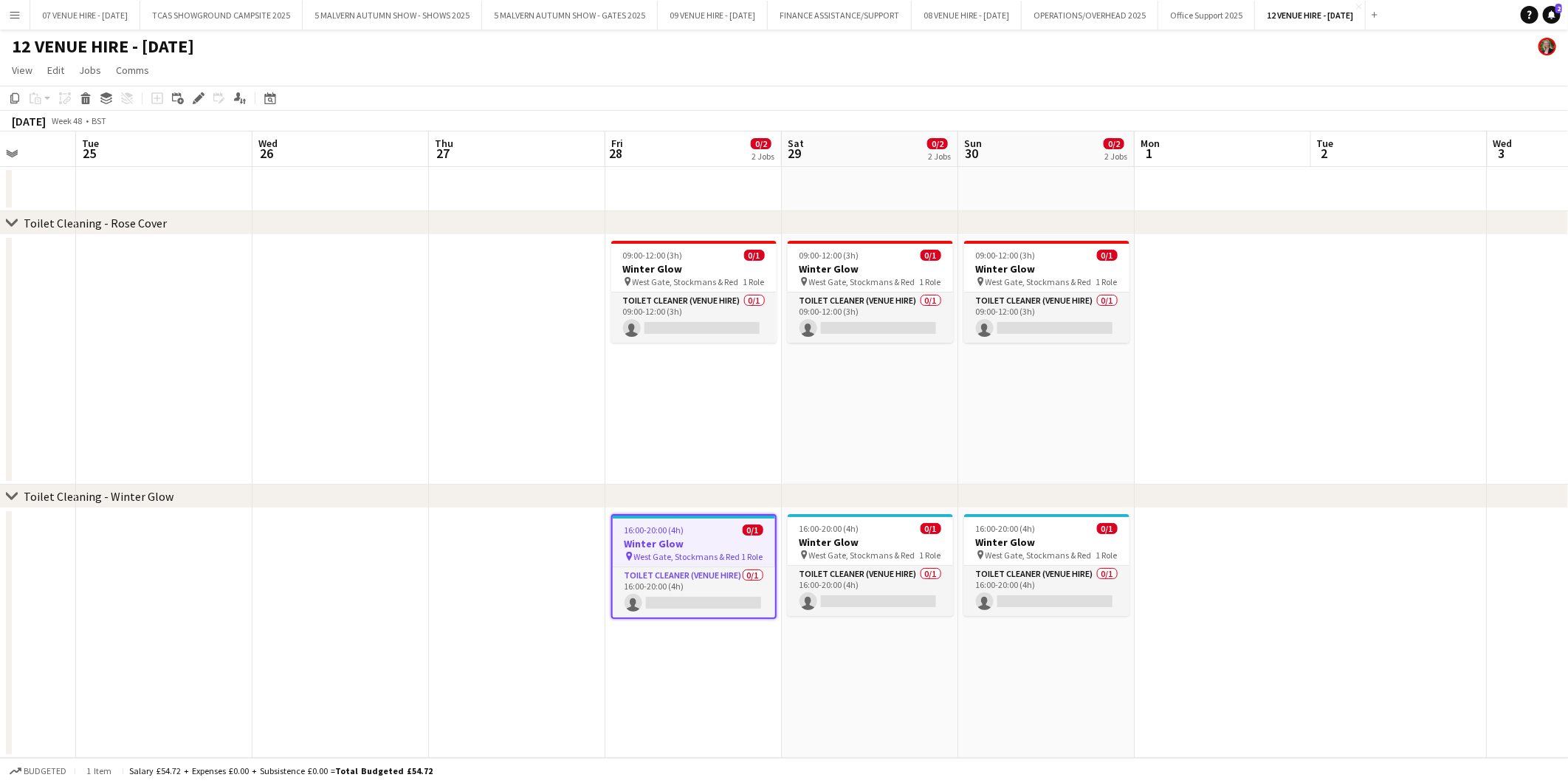
click at [736, 707] on app-date-cell "16:00-20:00 (4h) 0/1 Winter Glow pin West Gate, Stockmans & Red 1 Role Toilet C…" at bounding box center [694, 632] width 176 height 250
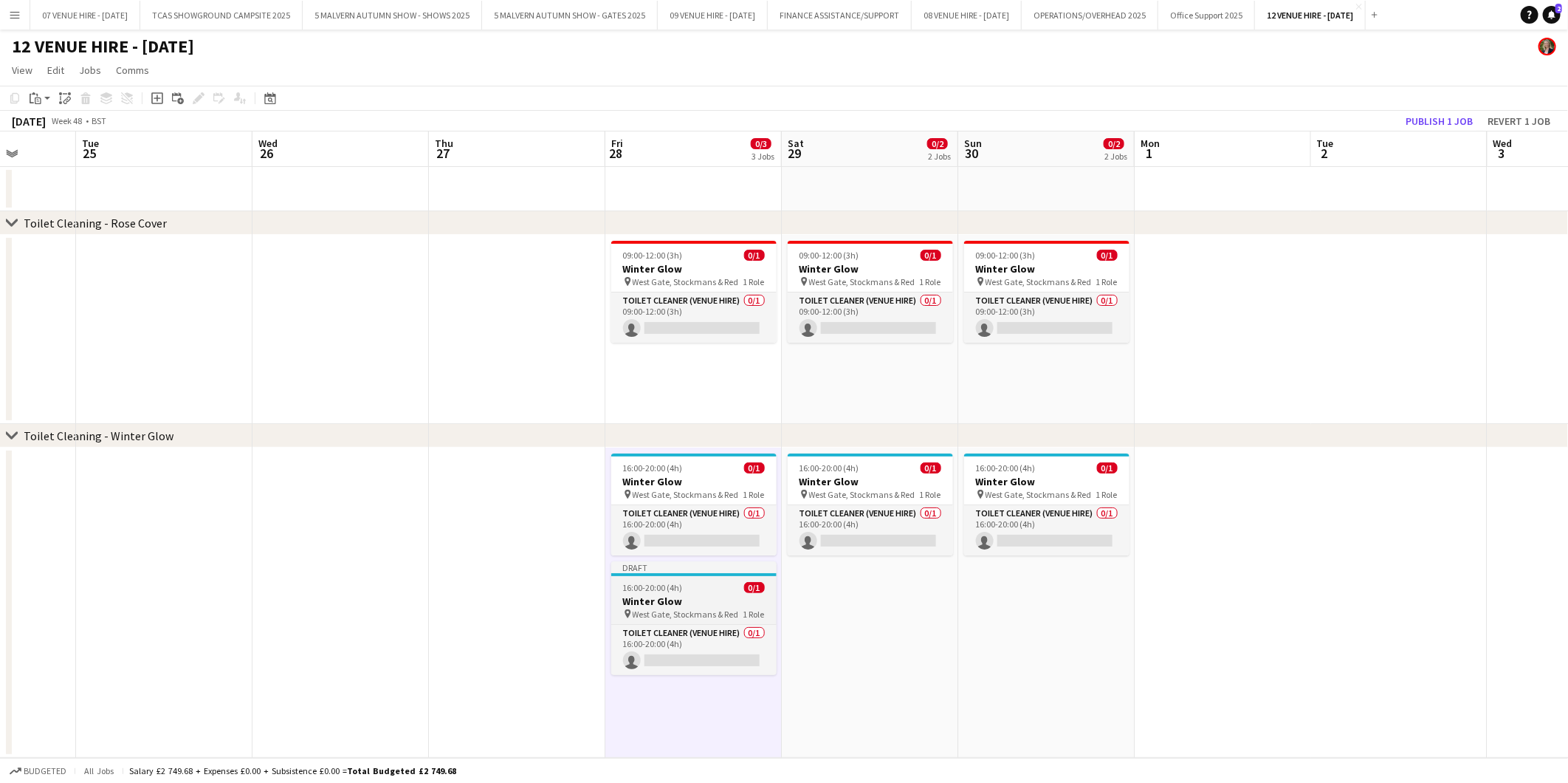
click at [695, 599] on h3 "Winter Glow" at bounding box center [694, 601] width 165 height 13
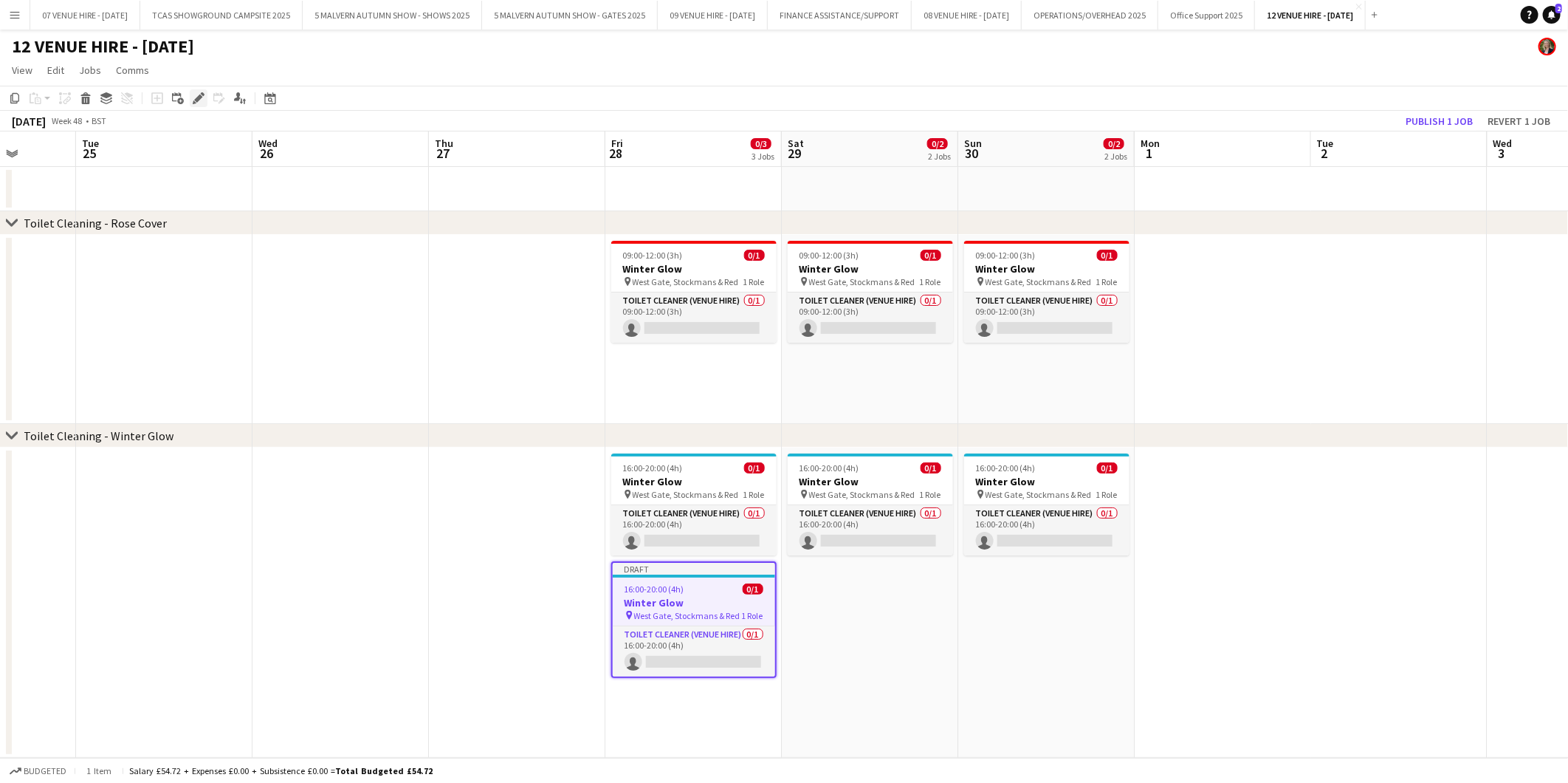
click at [195, 96] on icon "Edit" at bounding box center [199, 98] width 12 height 12
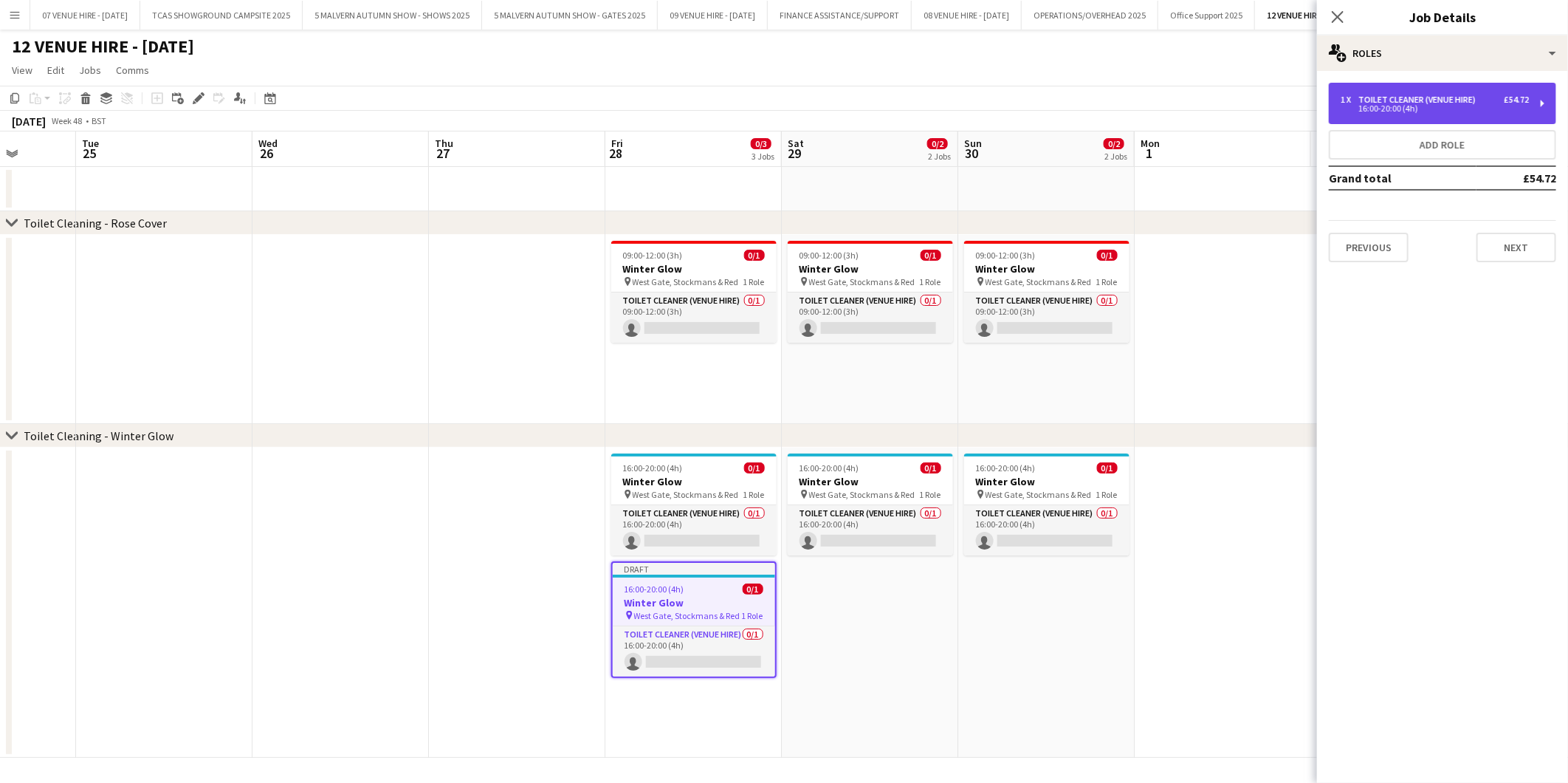
click at [1482, 103] on div "1 x Toilet Cleaner (Venue Hire) £54.72" at bounding box center [1435, 99] width 188 height 10
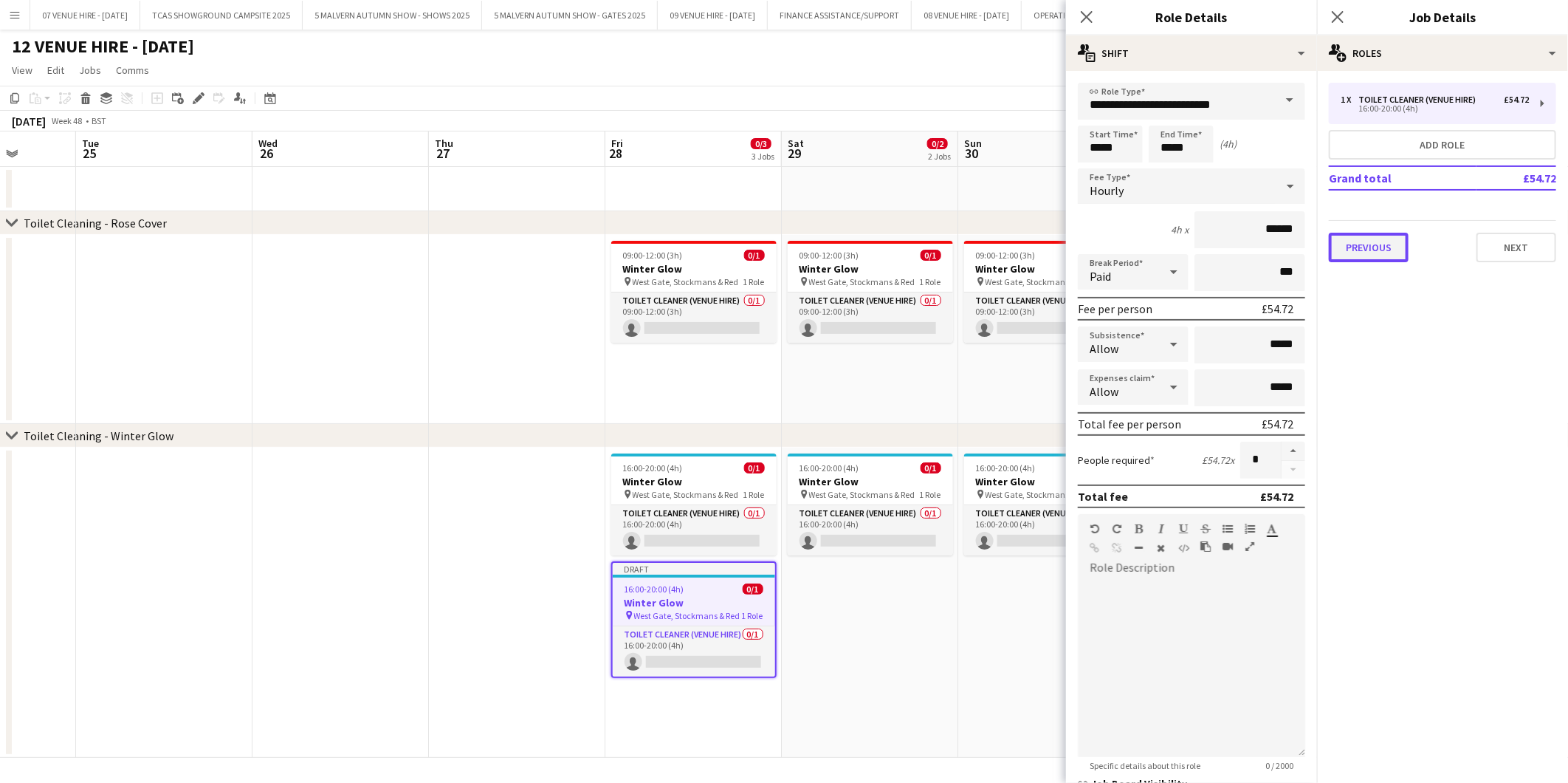
click at [1381, 247] on button "Previous" at bounding box center [1369, 248] width 80 height 30
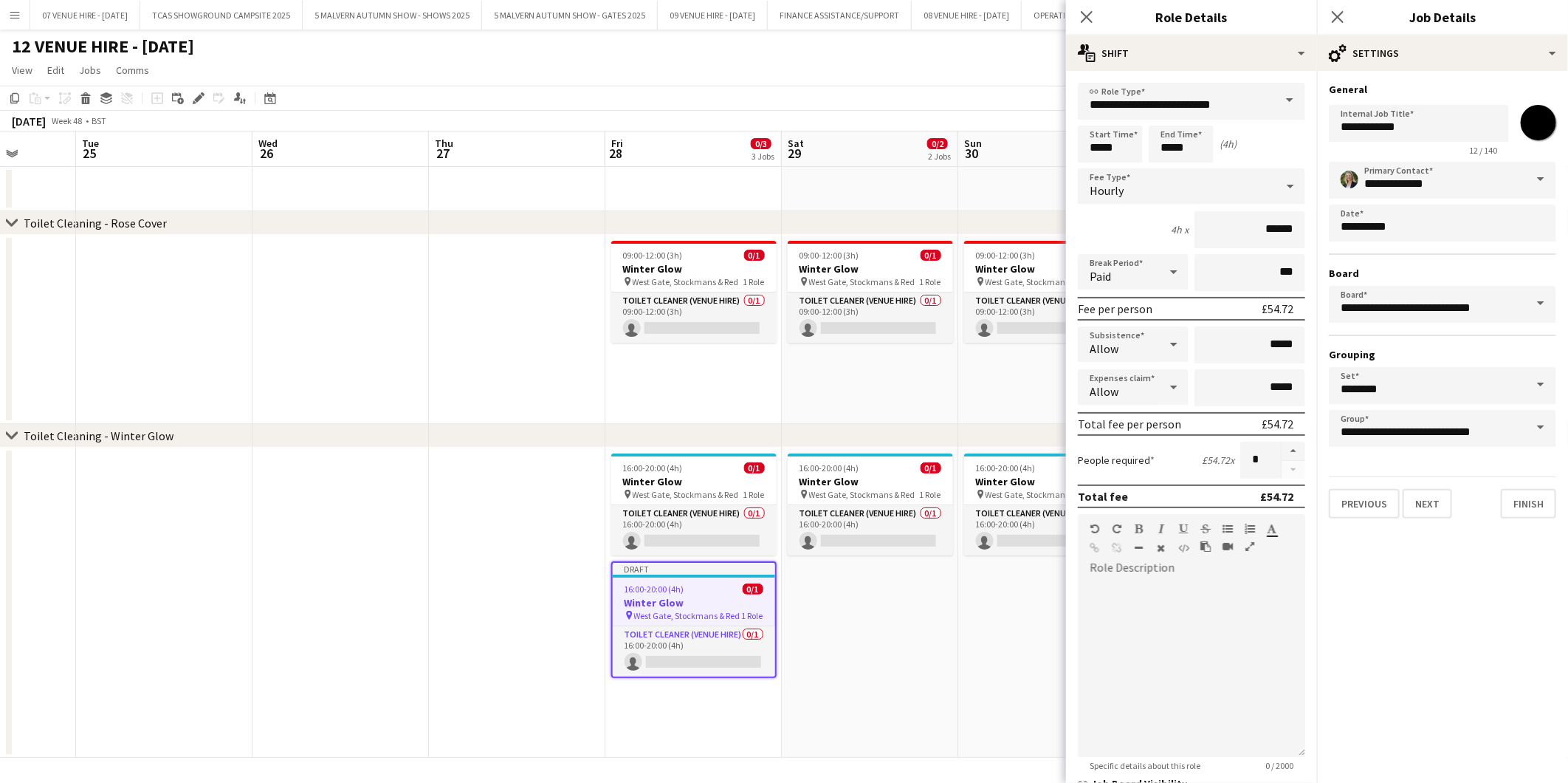
click at [1537, 114] on input "*******" at bounding box center [1539, 122] width 53 height 53
type input "*******"
click at [1430, 498] on button "Next" at bounding box center [1427, 503] width 50 height 30
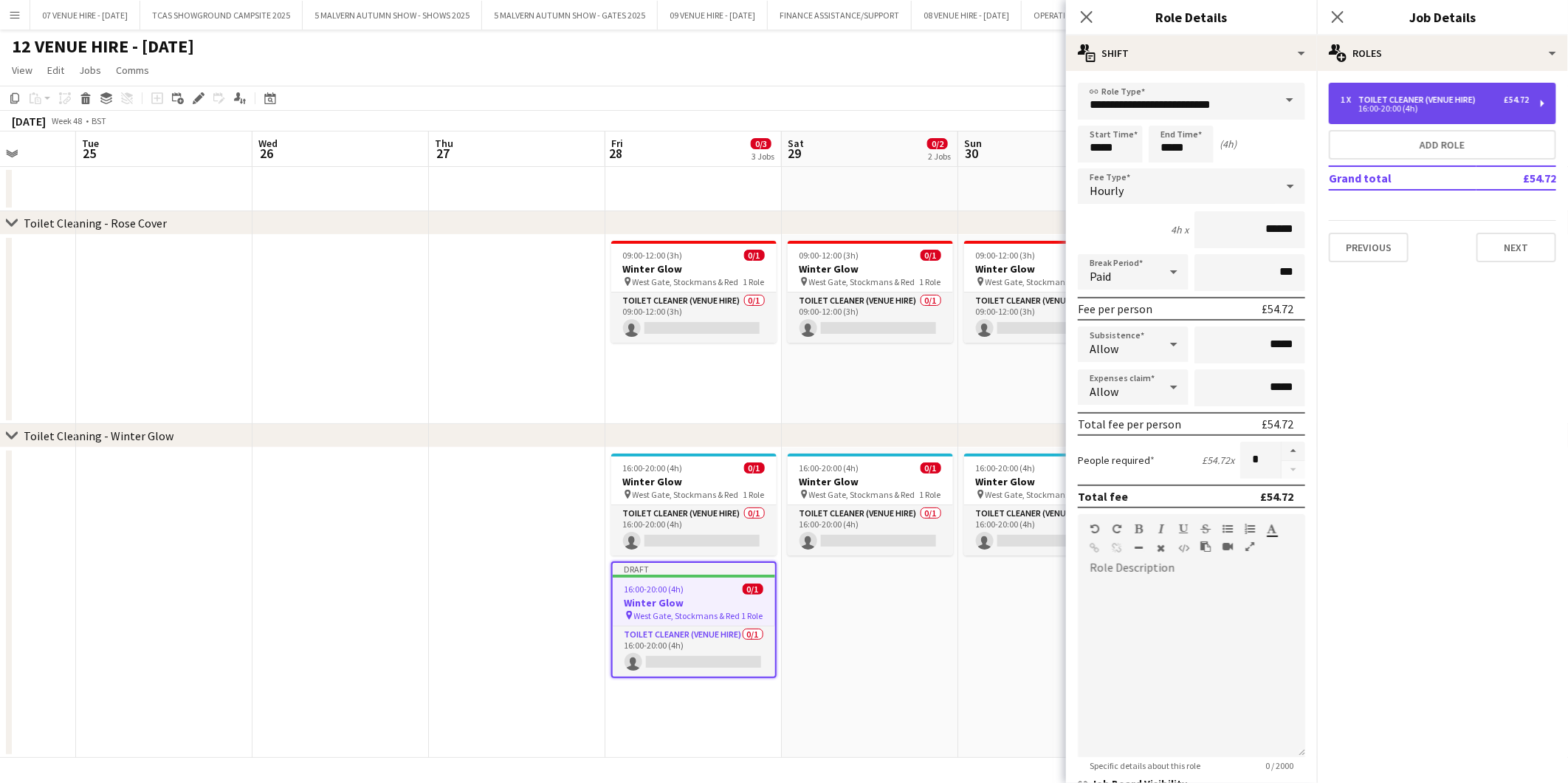
click at [1420, 105] on div "16:00-20:00 (4h)" at bounding box center [1435, 108] width 188 height 7
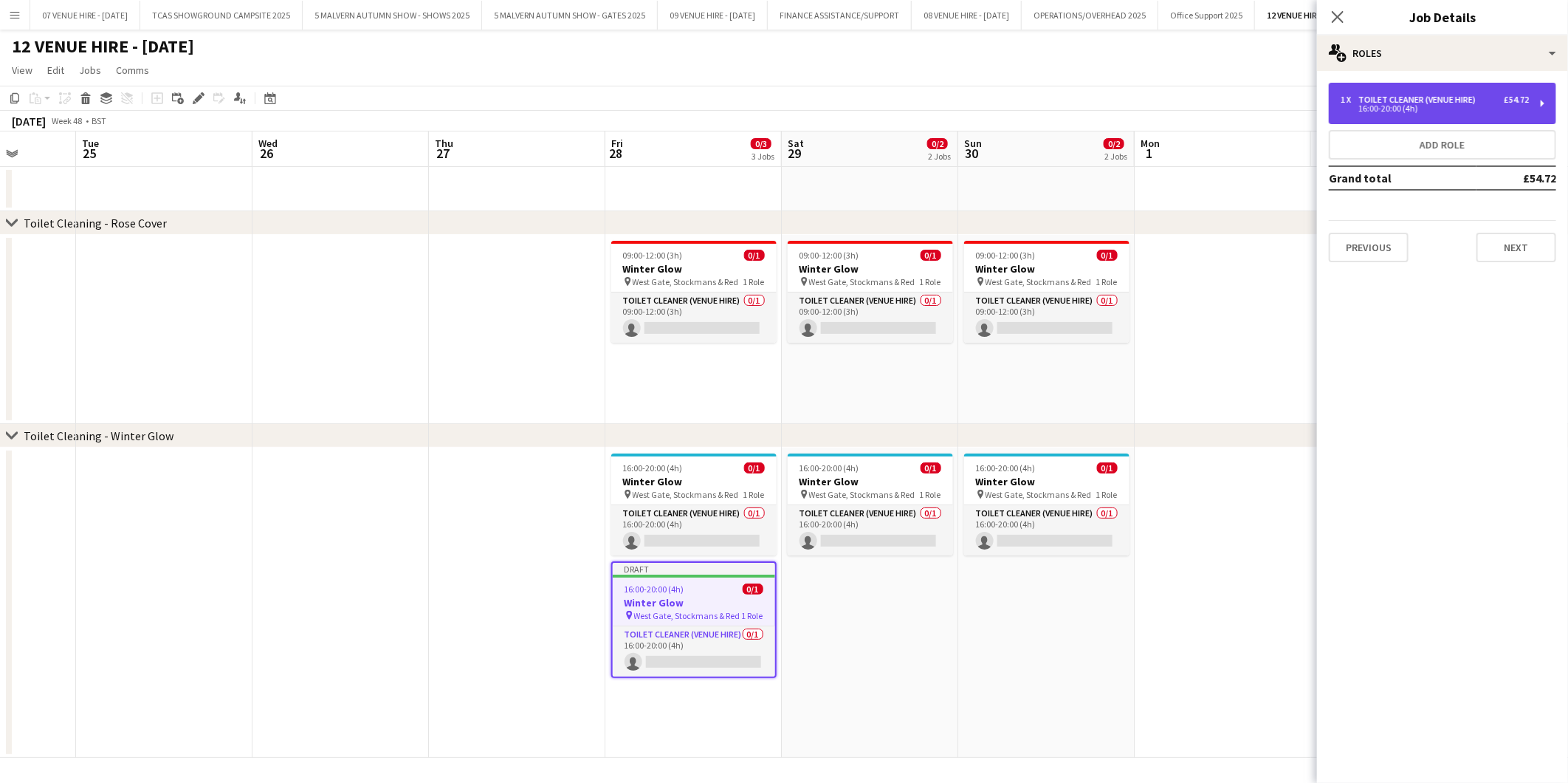
click at [1374, 111] on div "16:00-20:00 (4h)" at bounding box center [1435, 108] width 188 height 7
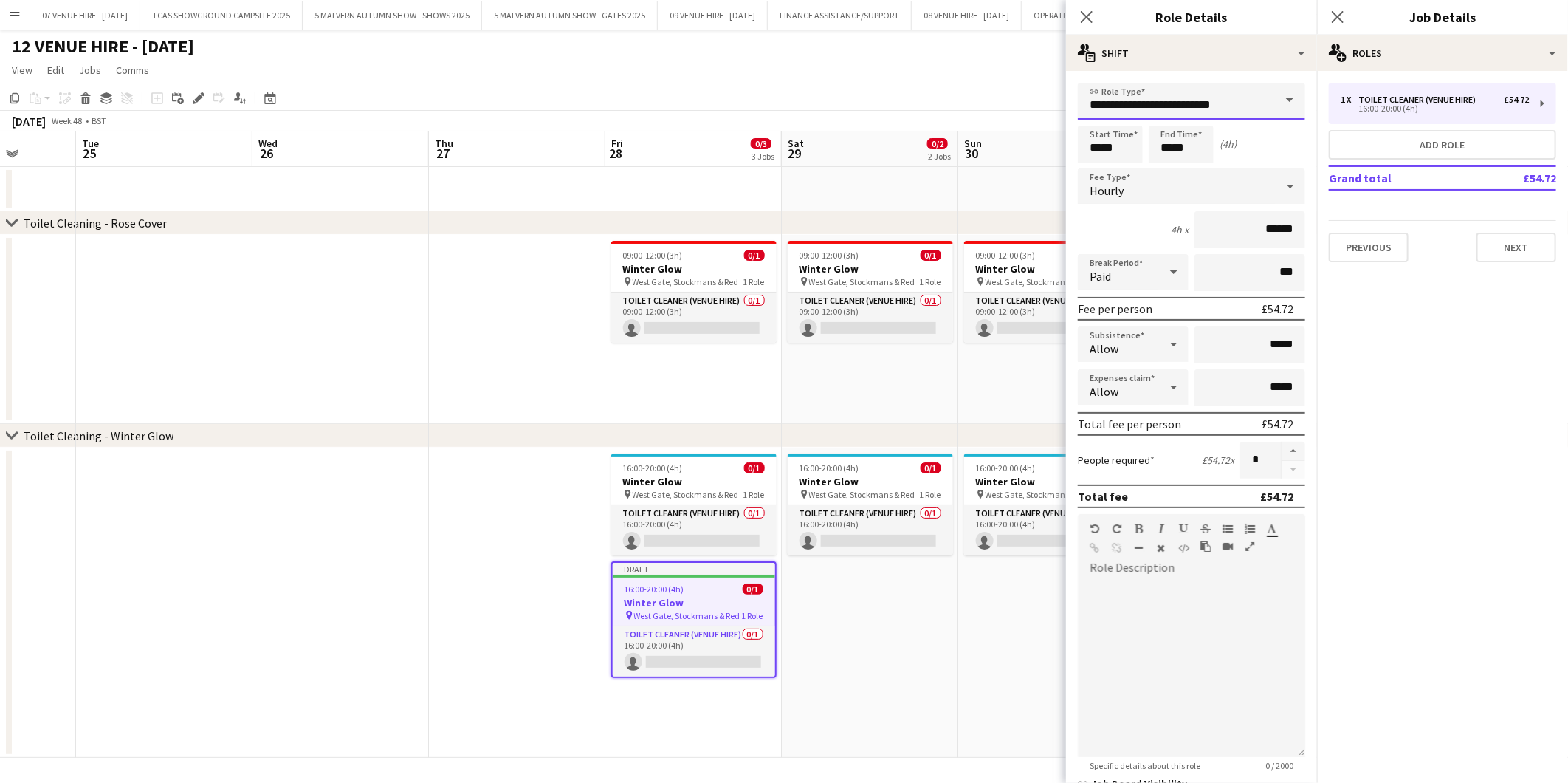
click at [1219, 112] on input "**********" at bounding box center [1191, 102] width 228 height 37
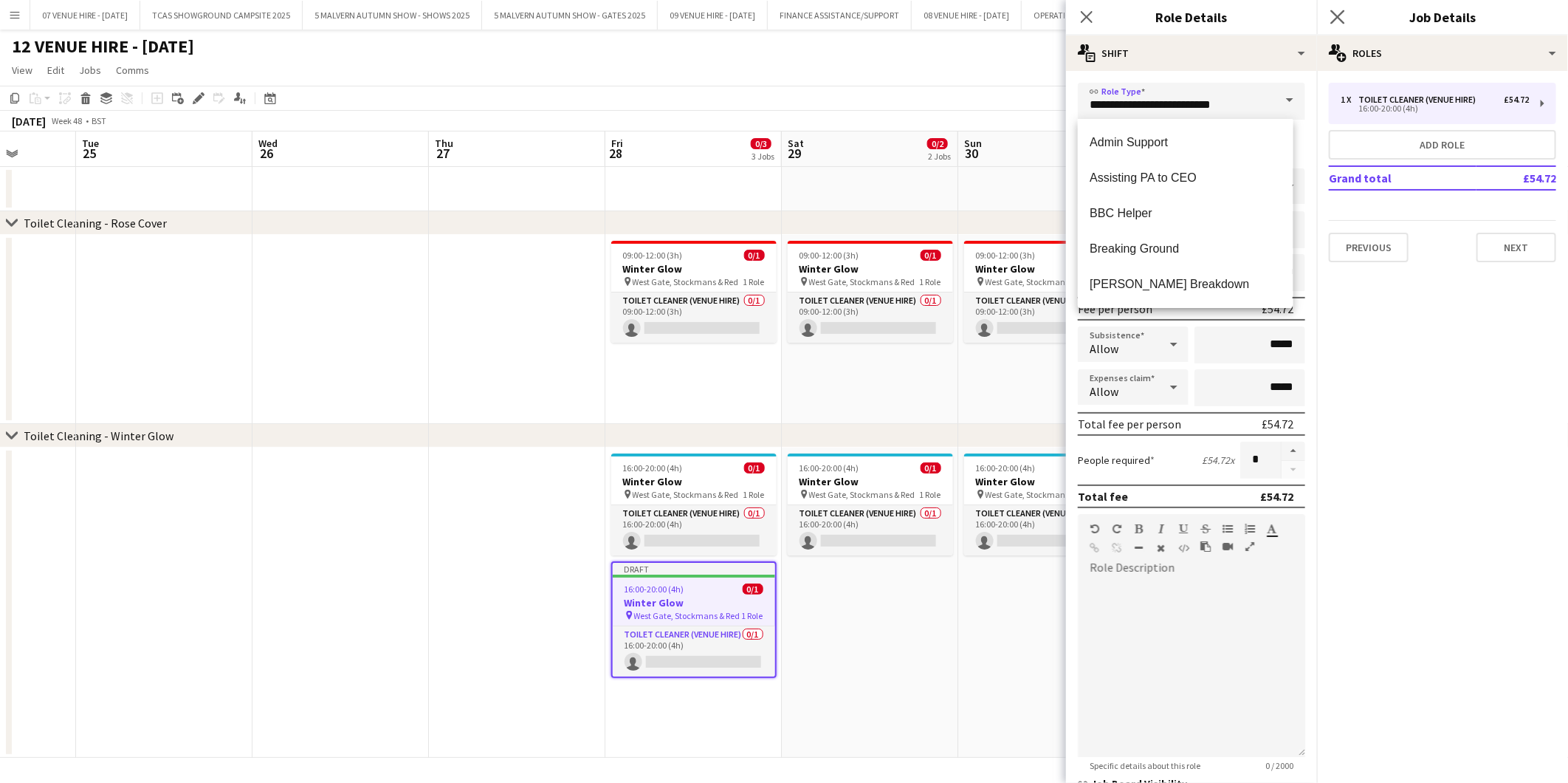
click at [1339, 9] on app-icon "Close pop-in" at bounding box center [1338, 17] width 21 height 22
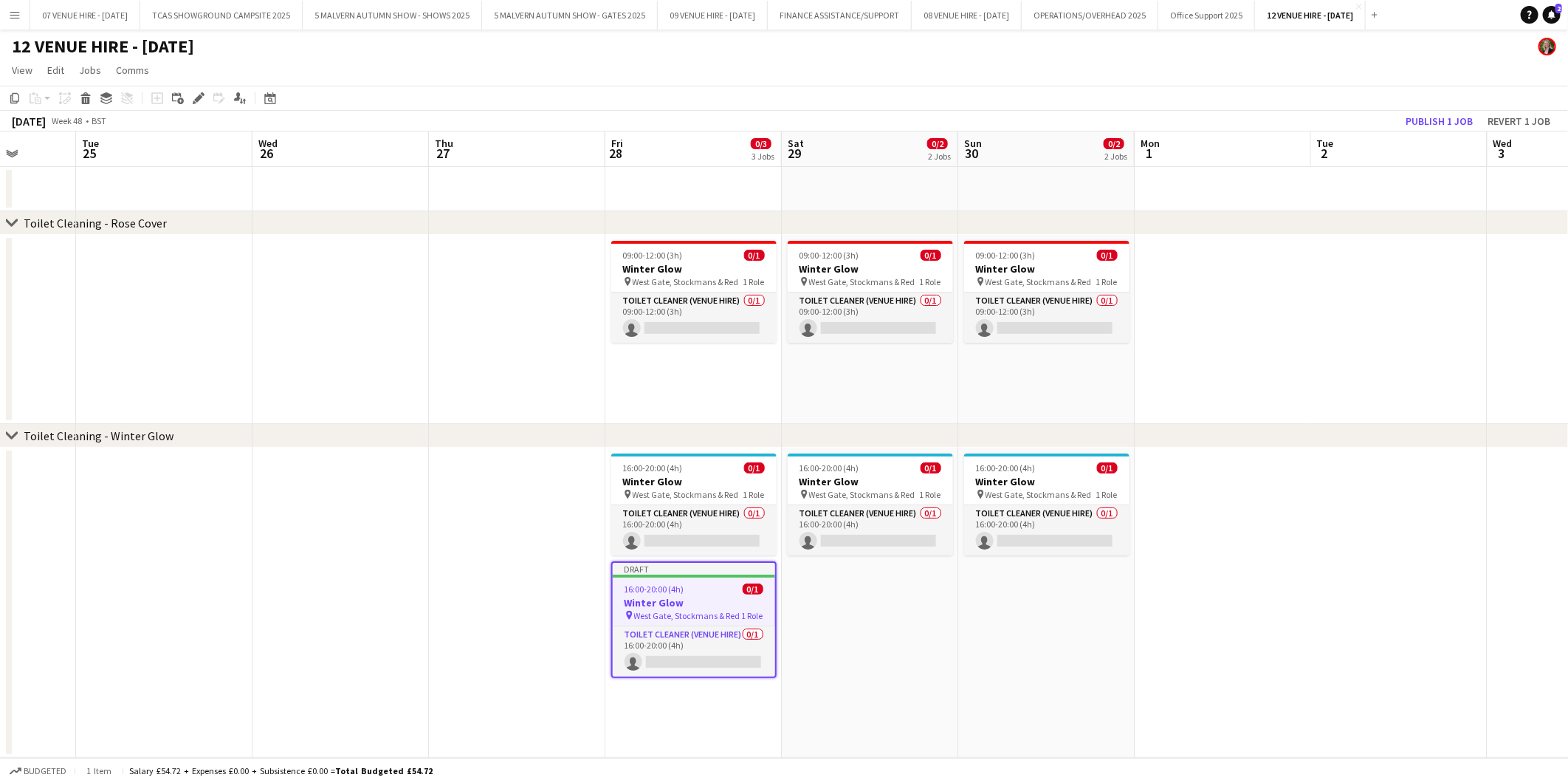
click at [1212, 483] on app-date-cell at bounding box center [1223, 603] width 176 height 310
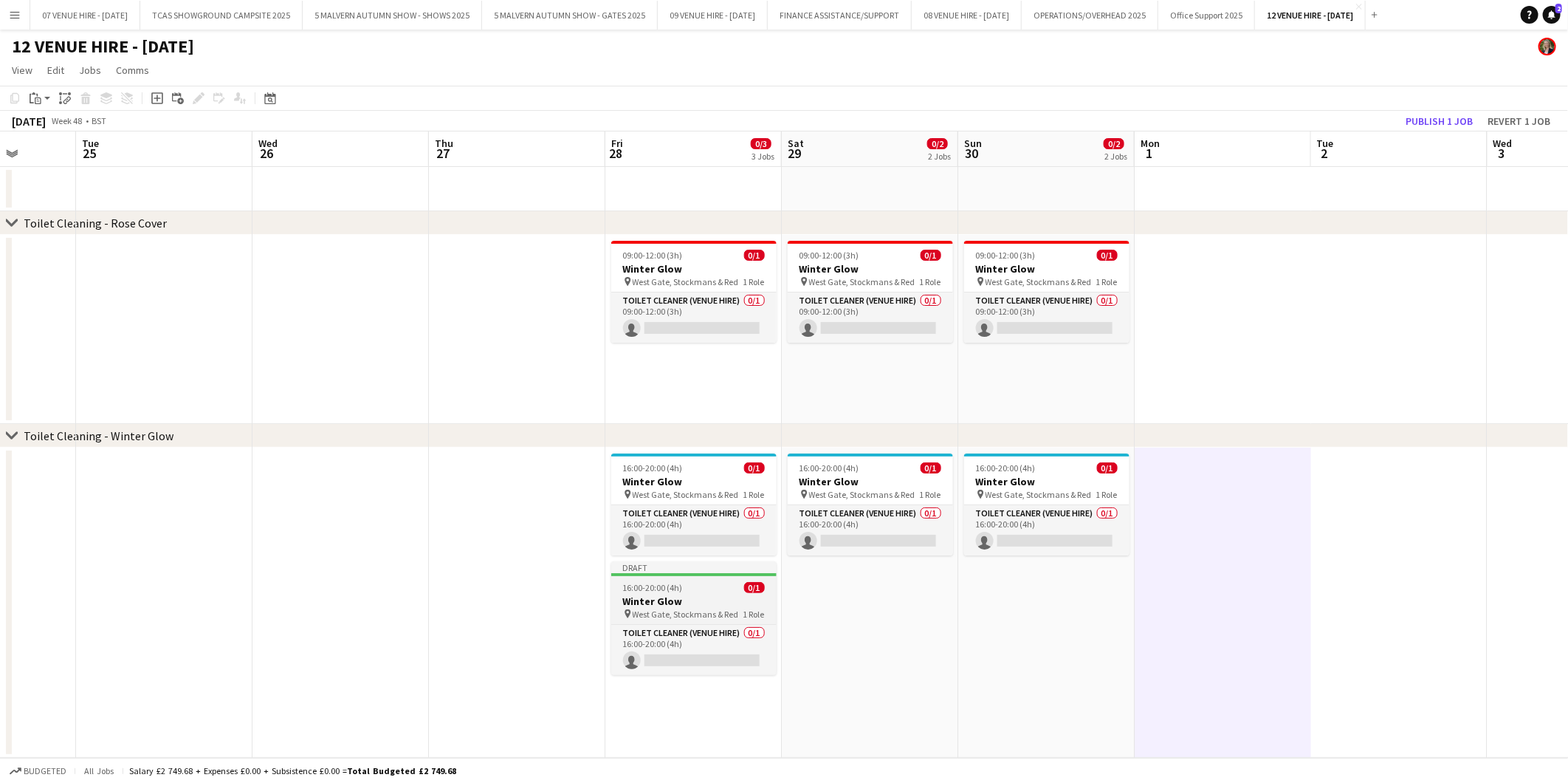
click at [705, 585] on div "16:00-20:00 (4h) 0/1" at bounding box center [694, 587] width 165 height 11
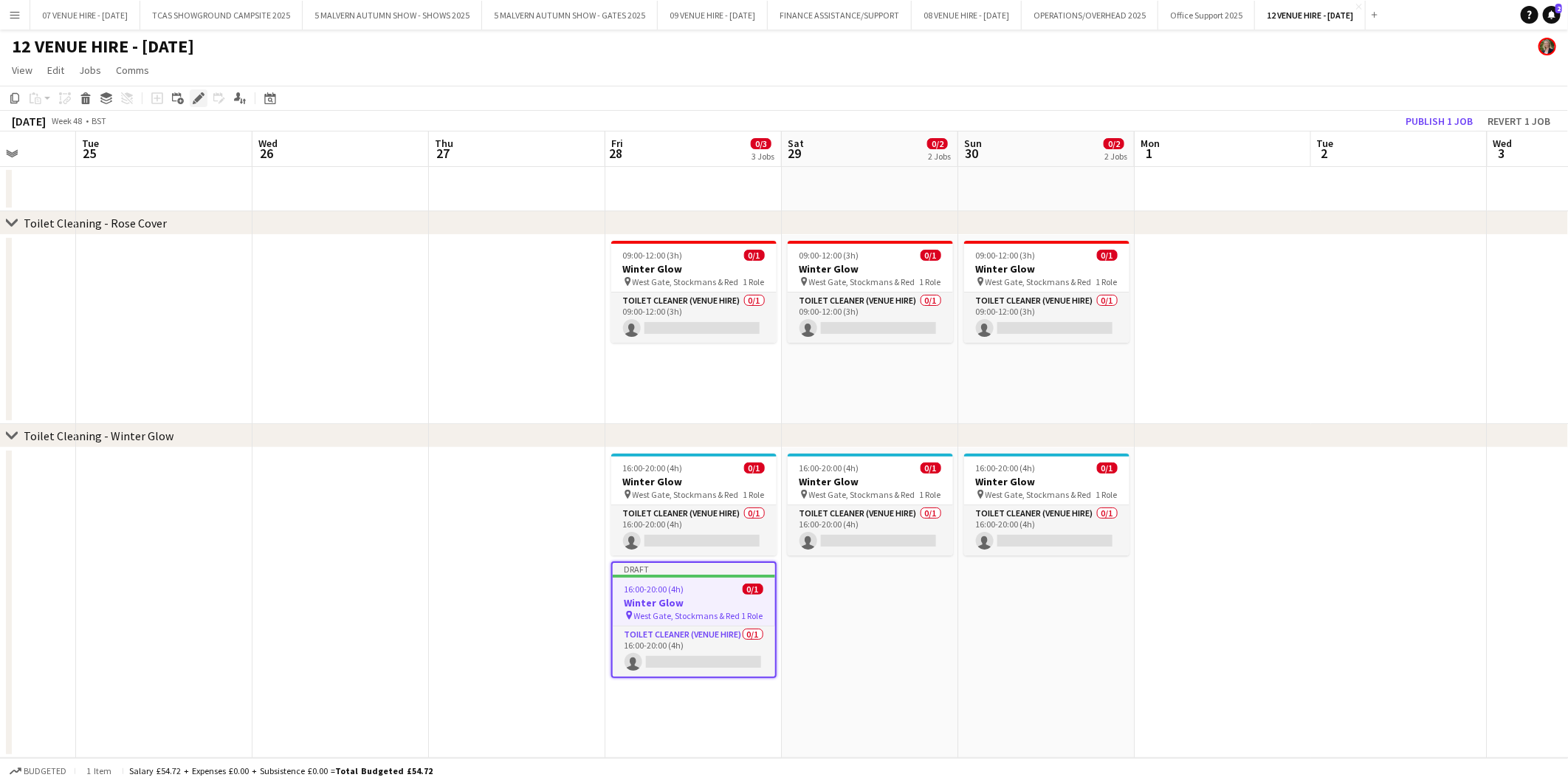
click at [196, 94] on icon "Edit" at bounding box center [199, 98] width 12 height 12
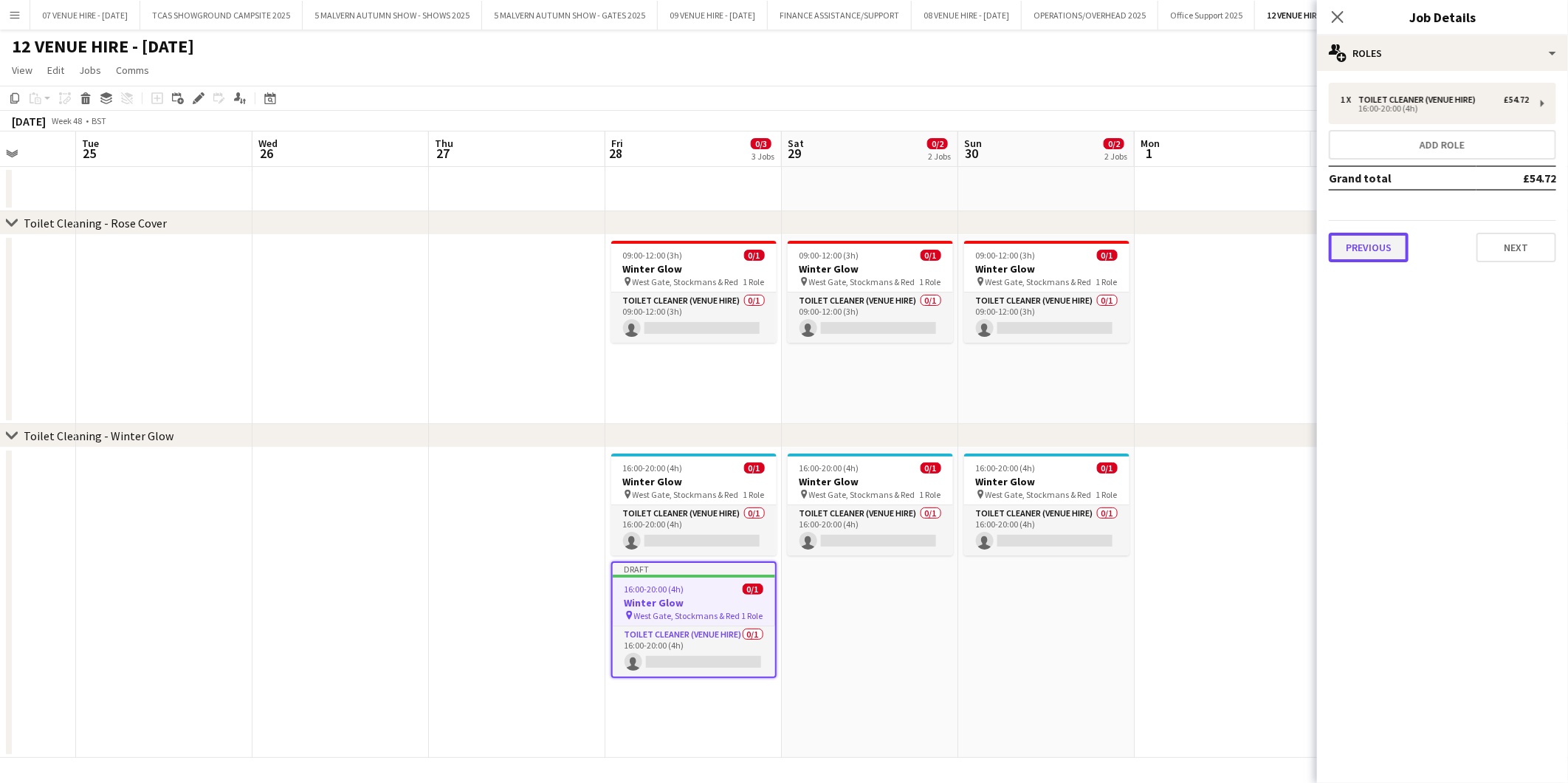
click at [1354, 235] on button "Previous" at bounding box center [1369, 248] width 80 height 30
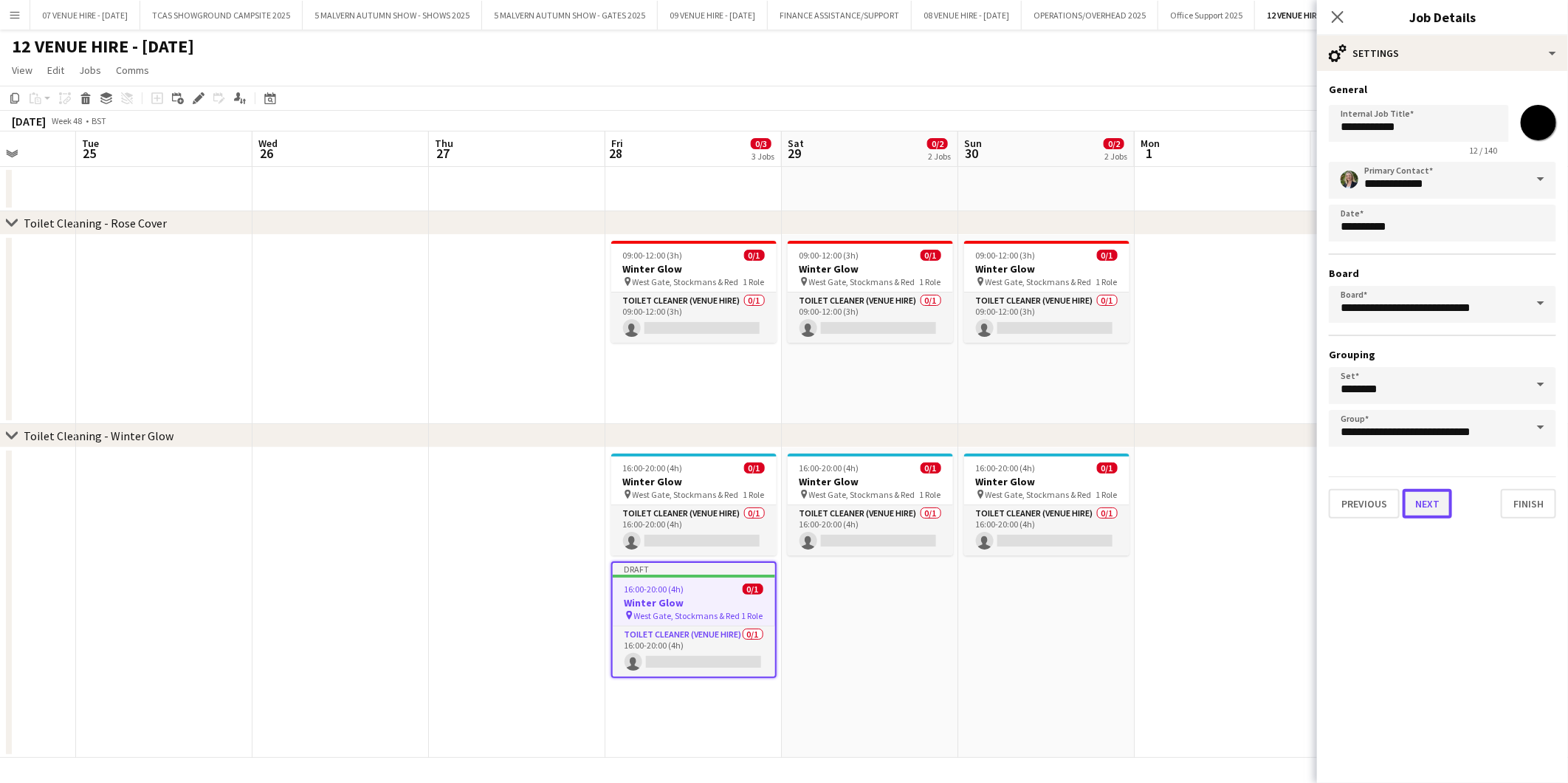
click at [1432, 489] on button "Next" at bounding box center [1427, 503] width 50 height 30
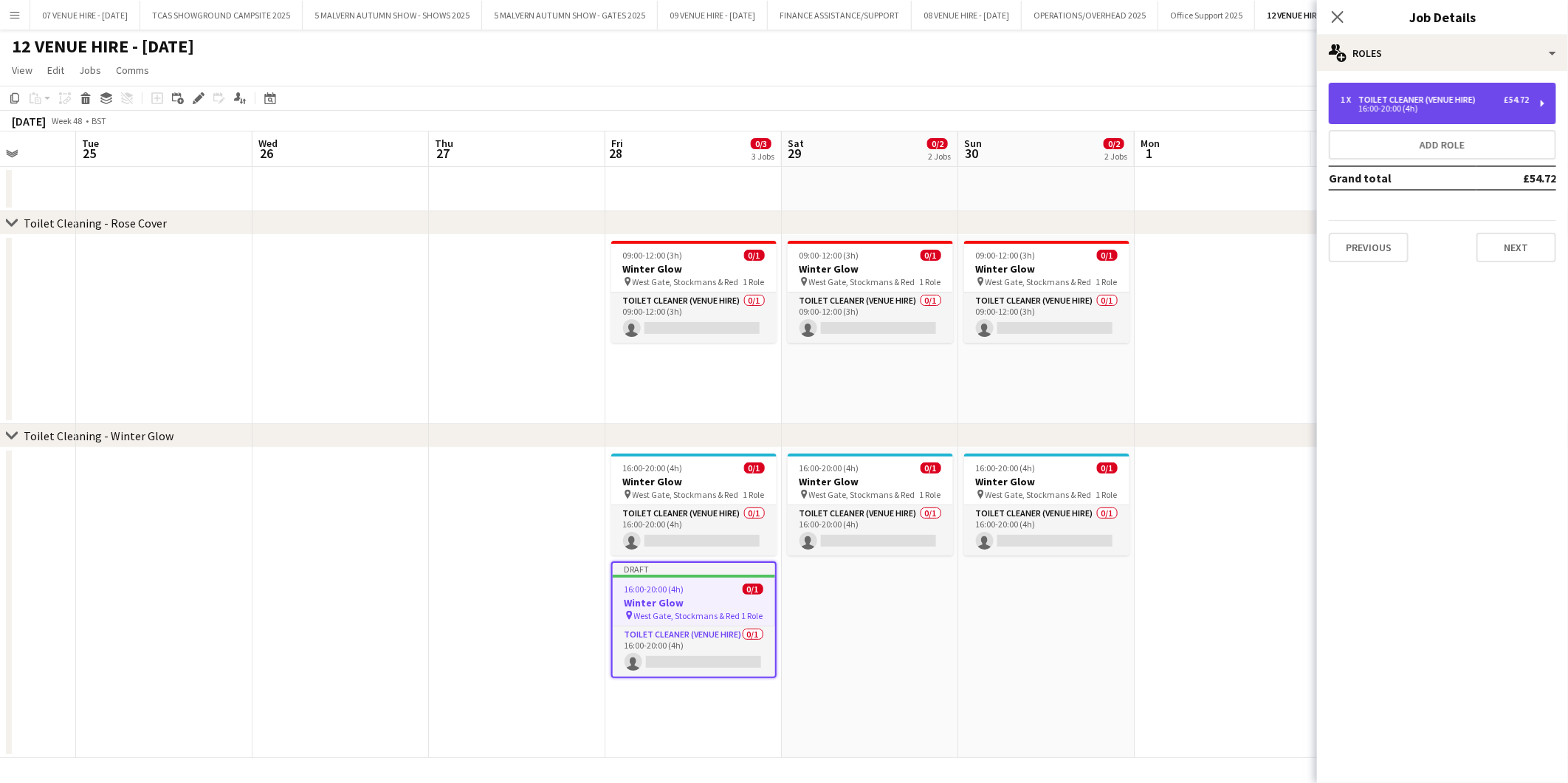
click at [1423, 113] on div "1 x Toilet Cleaner (Venue Hire) £54.72 16:00-20:00 (4h)" at bounding box center [1443, 104] width 228 height 42
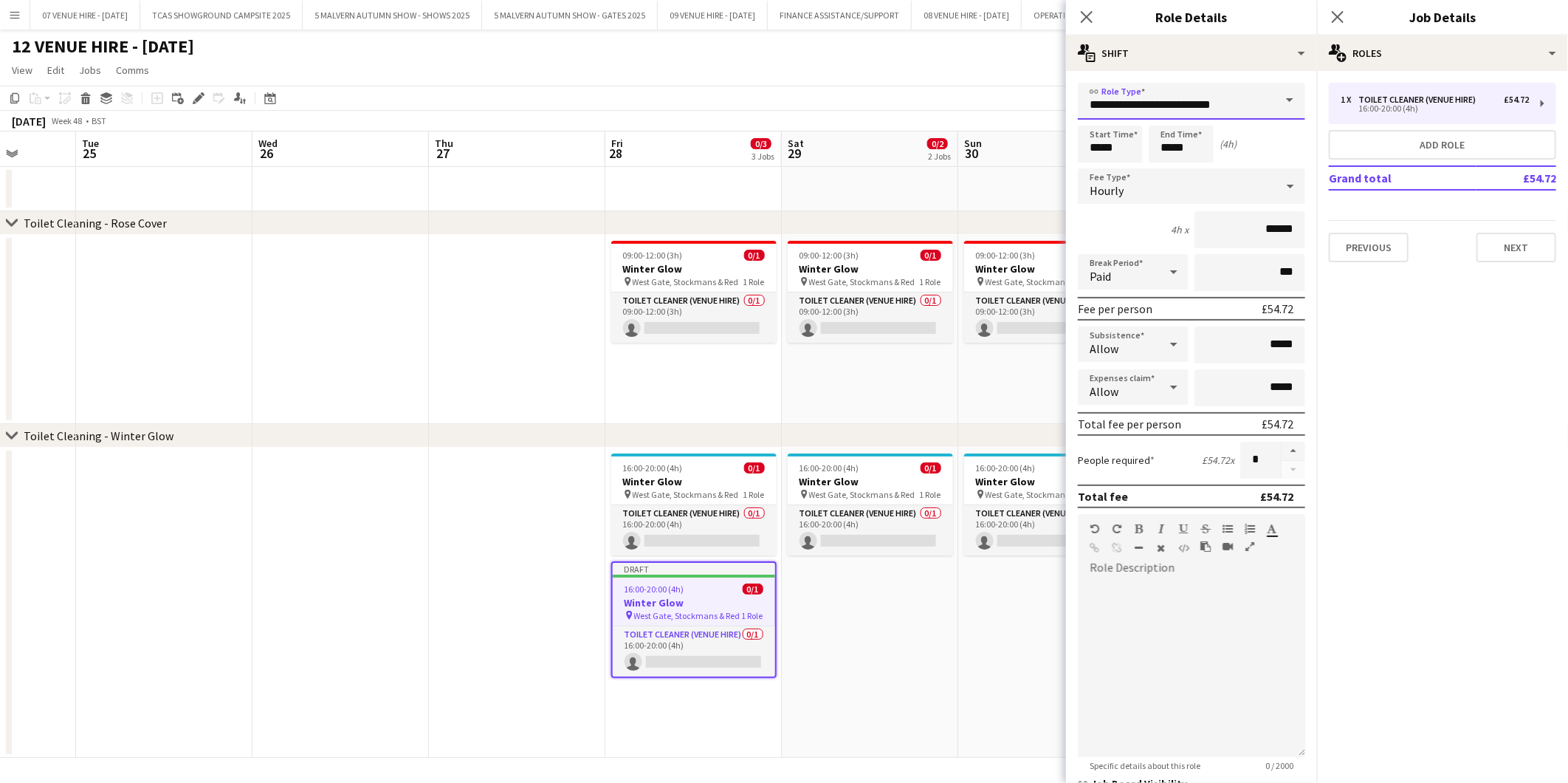
drag, startPoint x: 1229, startPoint y: 111, endPoint x: 1044, endPoint y: 110, distance: 185.0
click at [1044, 110] on body "Menu Boards Boards Boards All jobs Status Workforce Workforce My Workforce Recr…" at bounding box center [784, 392] width 1568 height 783
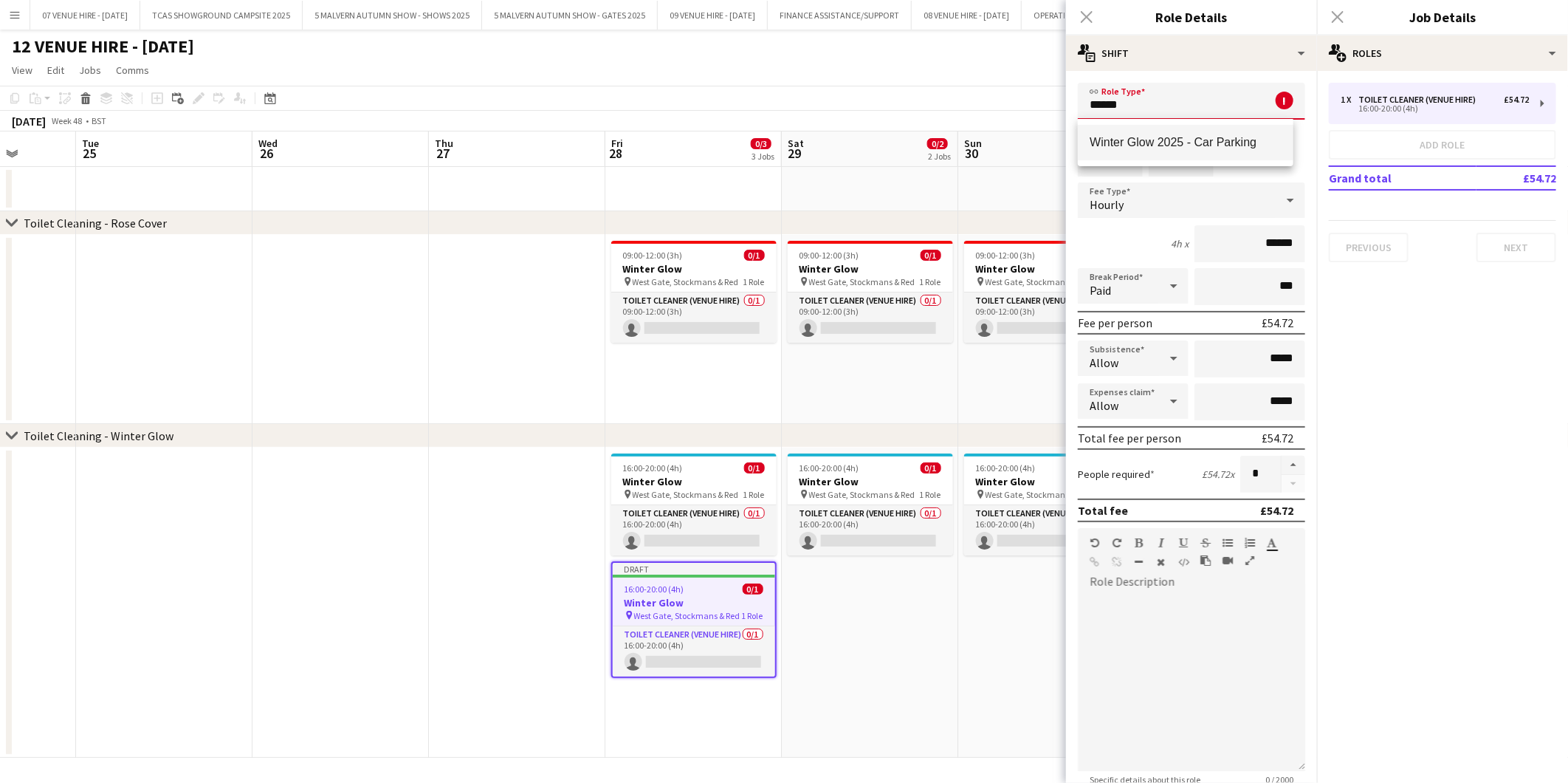
click at [1121, 138] on span "Winter Glow 2025 - Car Parking" at bounding box center [1185, 142] width 191 height 14
type input "**********"
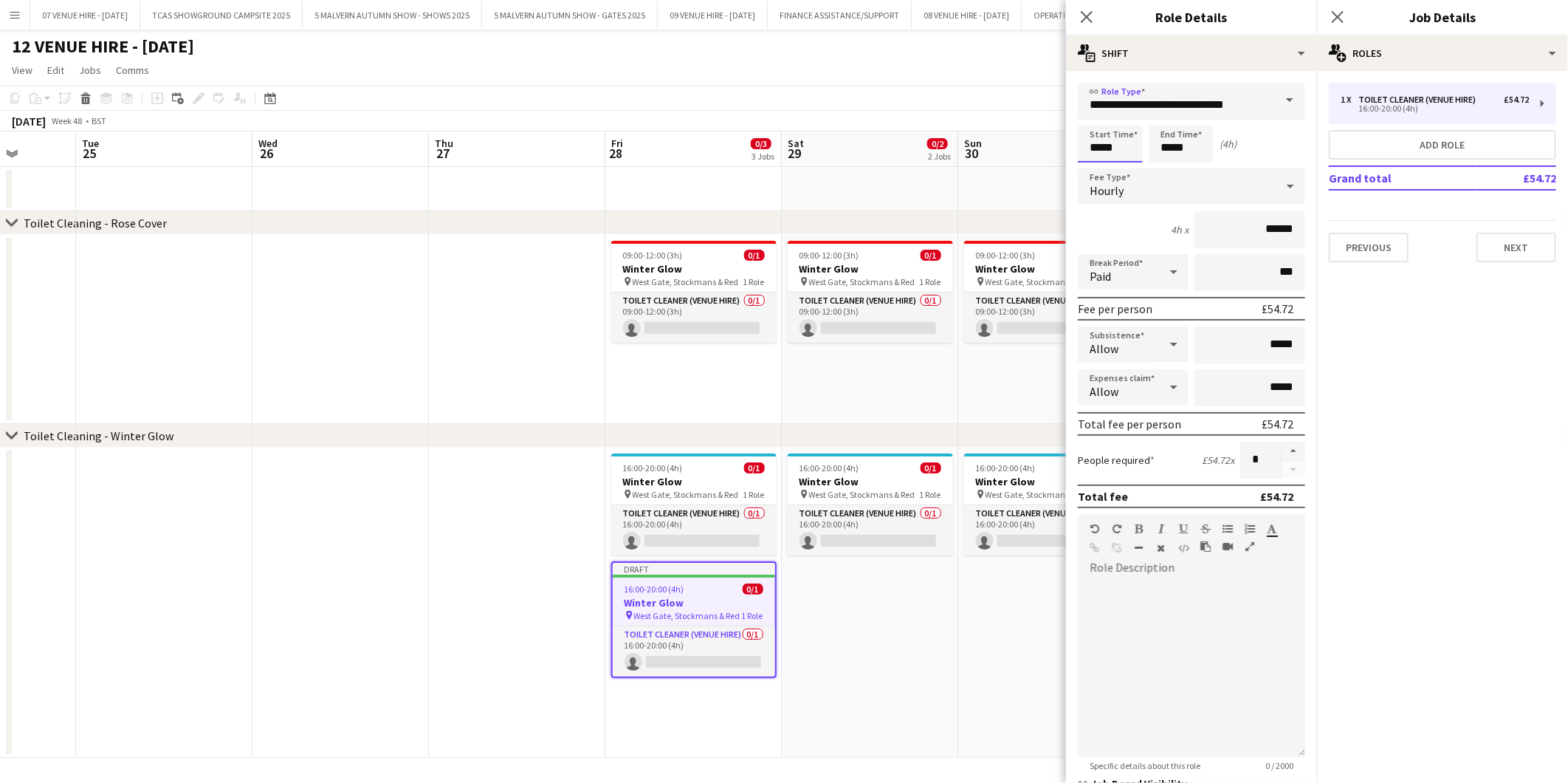
click at [1134, 142] on input "*****" at bounding box center [1111, 144] width 65 height 37
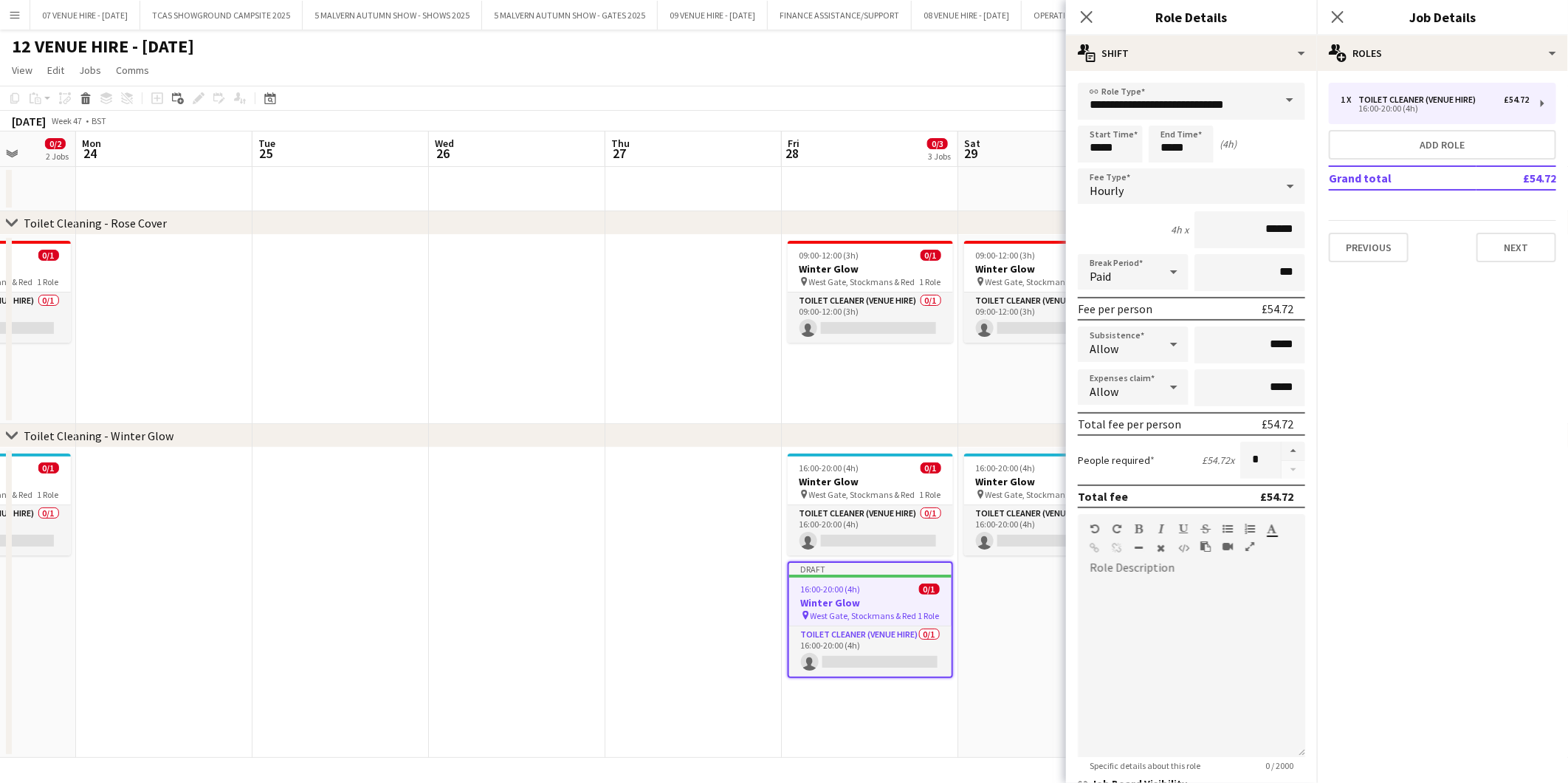
scroll to position [0, 334]
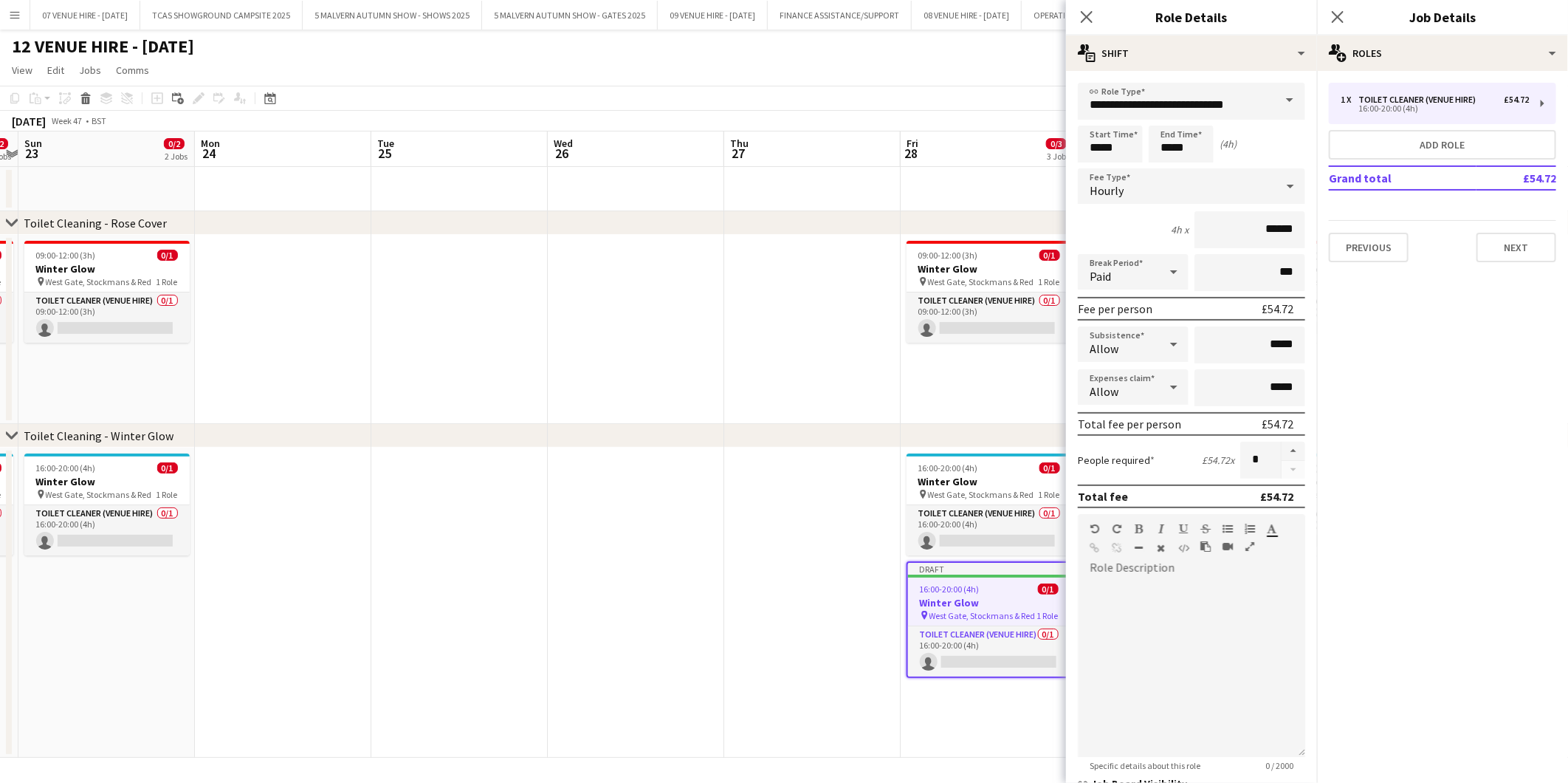
drag, startPoint x: 672, startPoint y: 598, endPoint x: 1076, endPoint y: 548, distance: 407.1
click at [1076, 548] on body "Menu Boards Boards Boards All jobs Status Workforce Workforce My Workforce Recr…" at bounding box center [784, 392] width 1568 height 783
click at [934, 581] on app-job-card "Draft 16:00-20:00 (4h) 0/1 Winter Glow pin West Gate, Stockmans & Red 1 Role To…" at bounding box center [989, 619] width 165 height 116
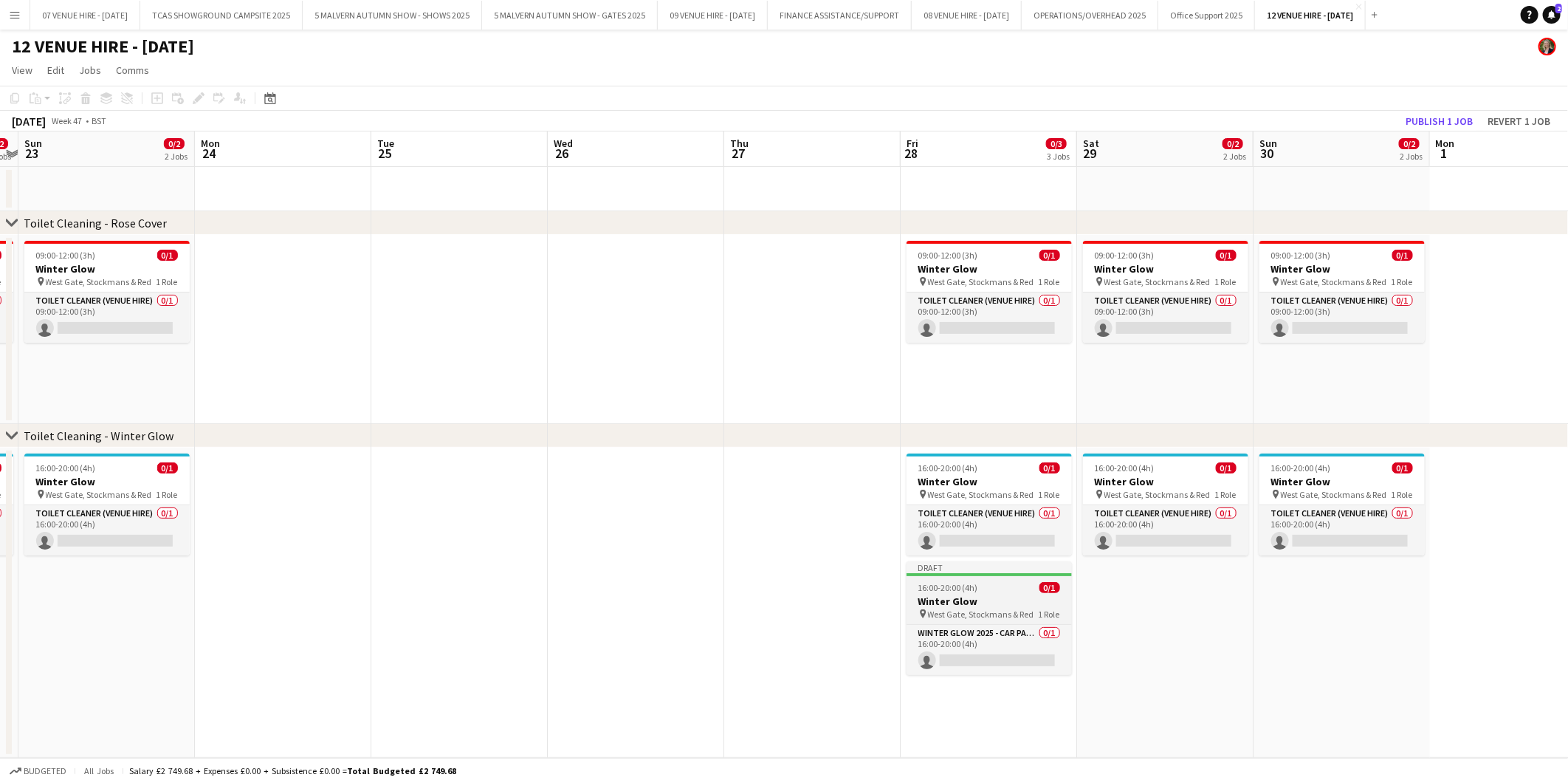
click at [967, 599] on h3 "Winter Glow" at bounding box center [989, 601] width 165 height 13
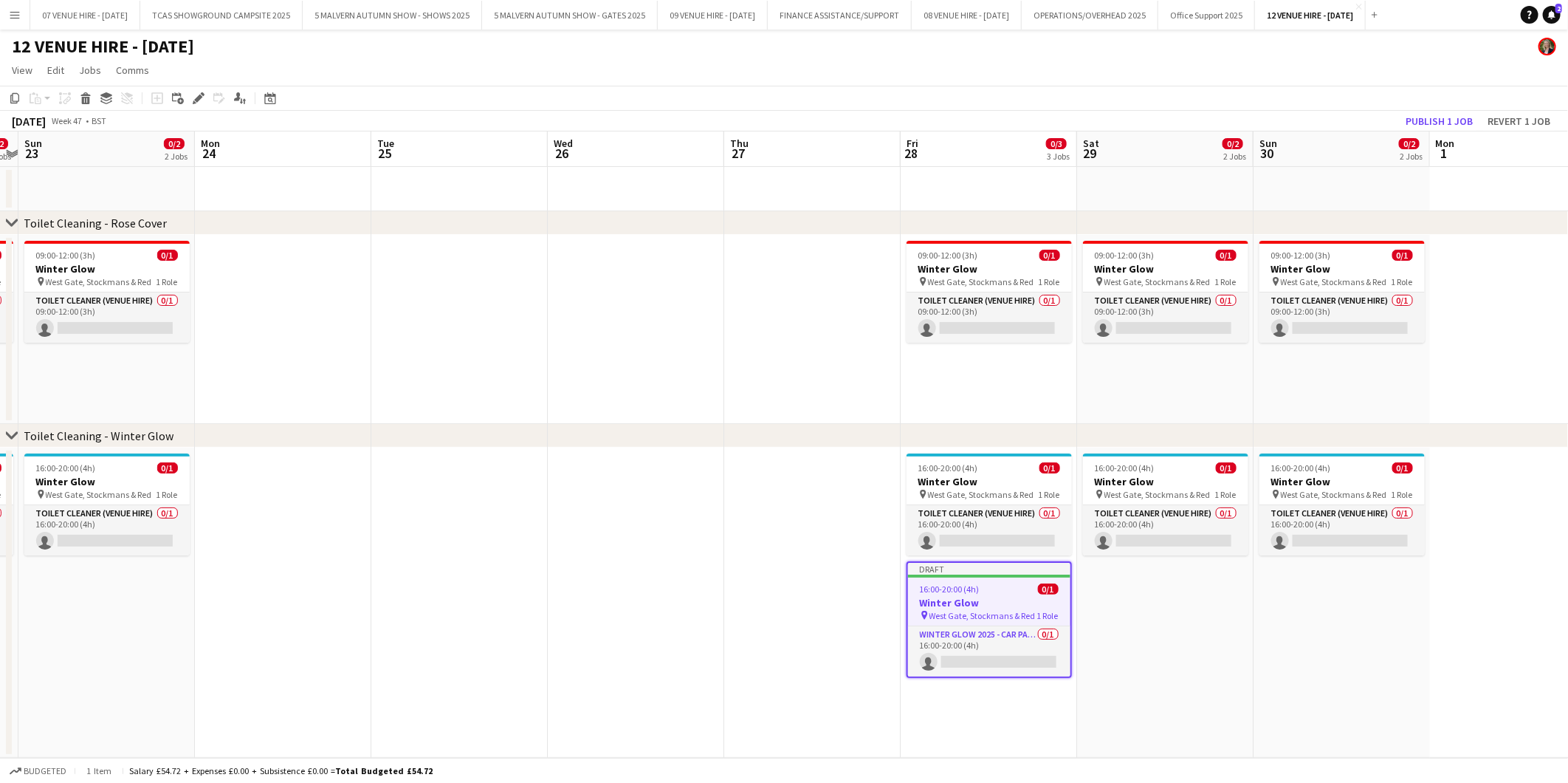
click at [953, 601] on h3 "Winter Glow" at bounding box center [989, 603] width 162 height 13
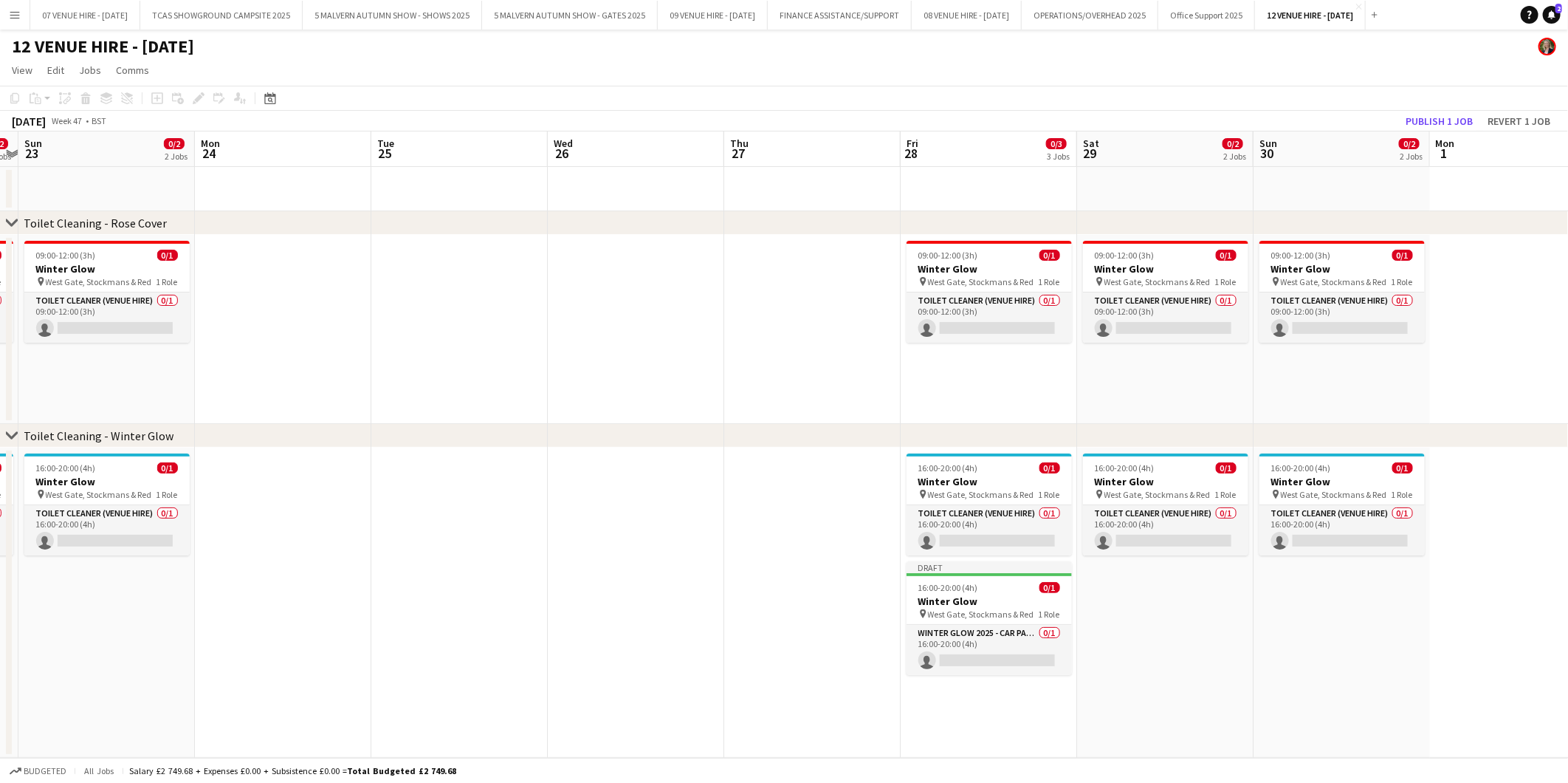
click at [829, 566] on app-date-cell at bounding box center [813, 603] width 176 height 310
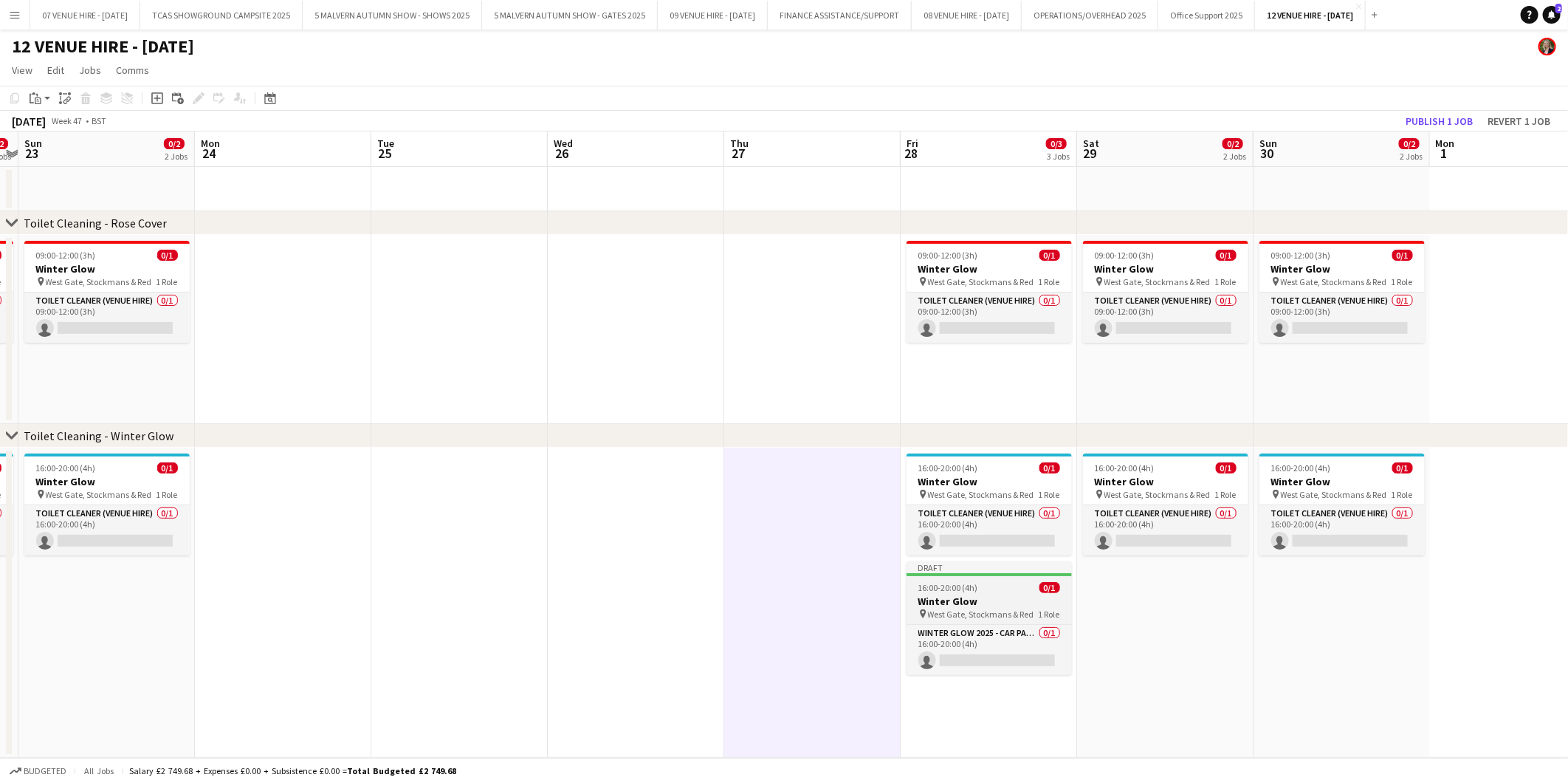
click at [988, 588] on div "16:00-20:00 (4h) 0/1" at bounding box center [989, 587] width 165 height 11
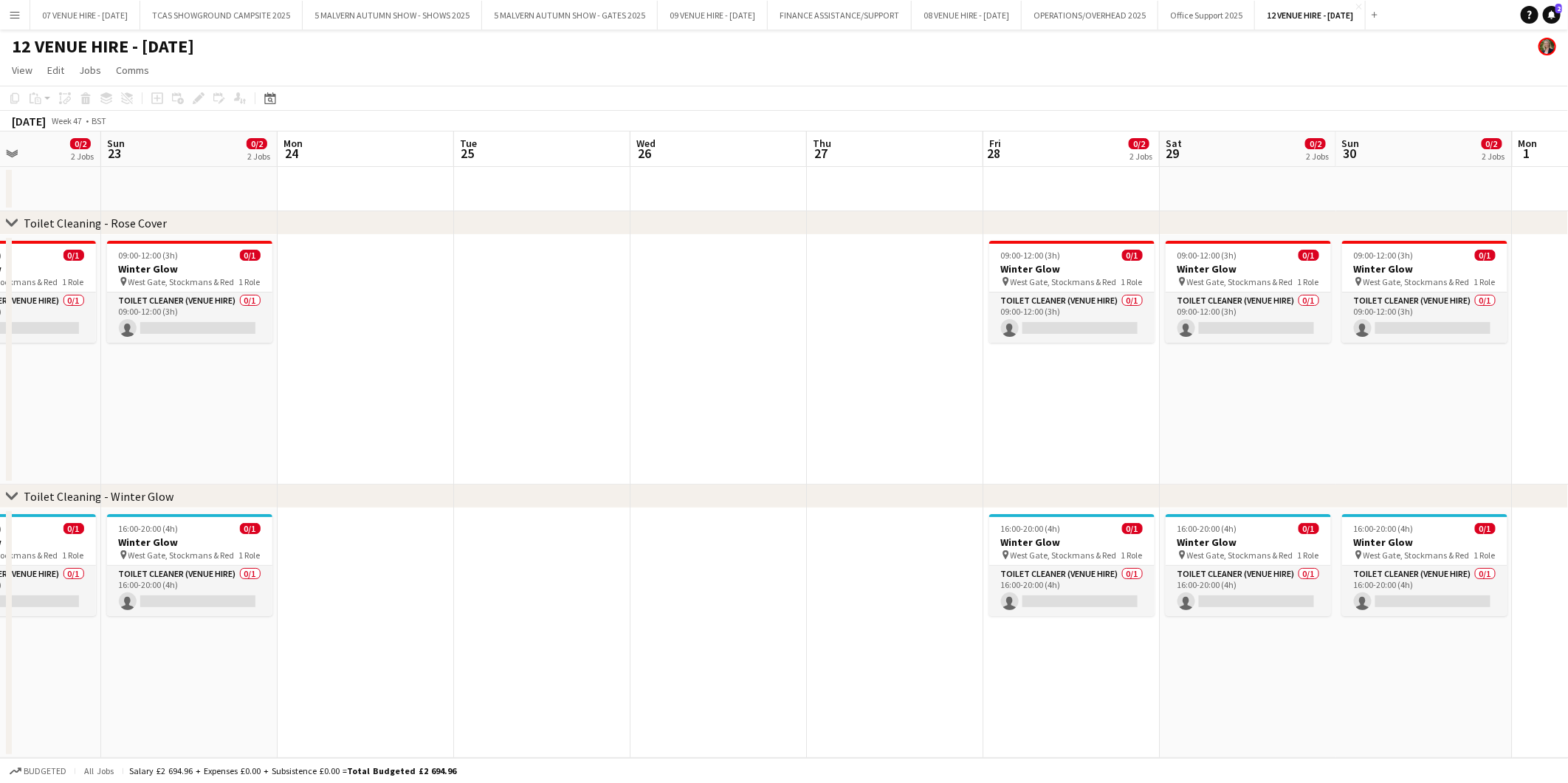
drag, startPoint x: 530, startPoint y: 631, endPoint x: 1136, endPoint y: 555, distance: 610.7
click at [1136, 555] on app-calendar-viewport "Thu 20 Fri 21 0/2 2 Jobs Sat 22 0/2 2 Jobs Sun 23 0/2 2 Jobs Mon 24 Tue 25 Wed …" at bounding box center [784, 444] width 1568 height 627
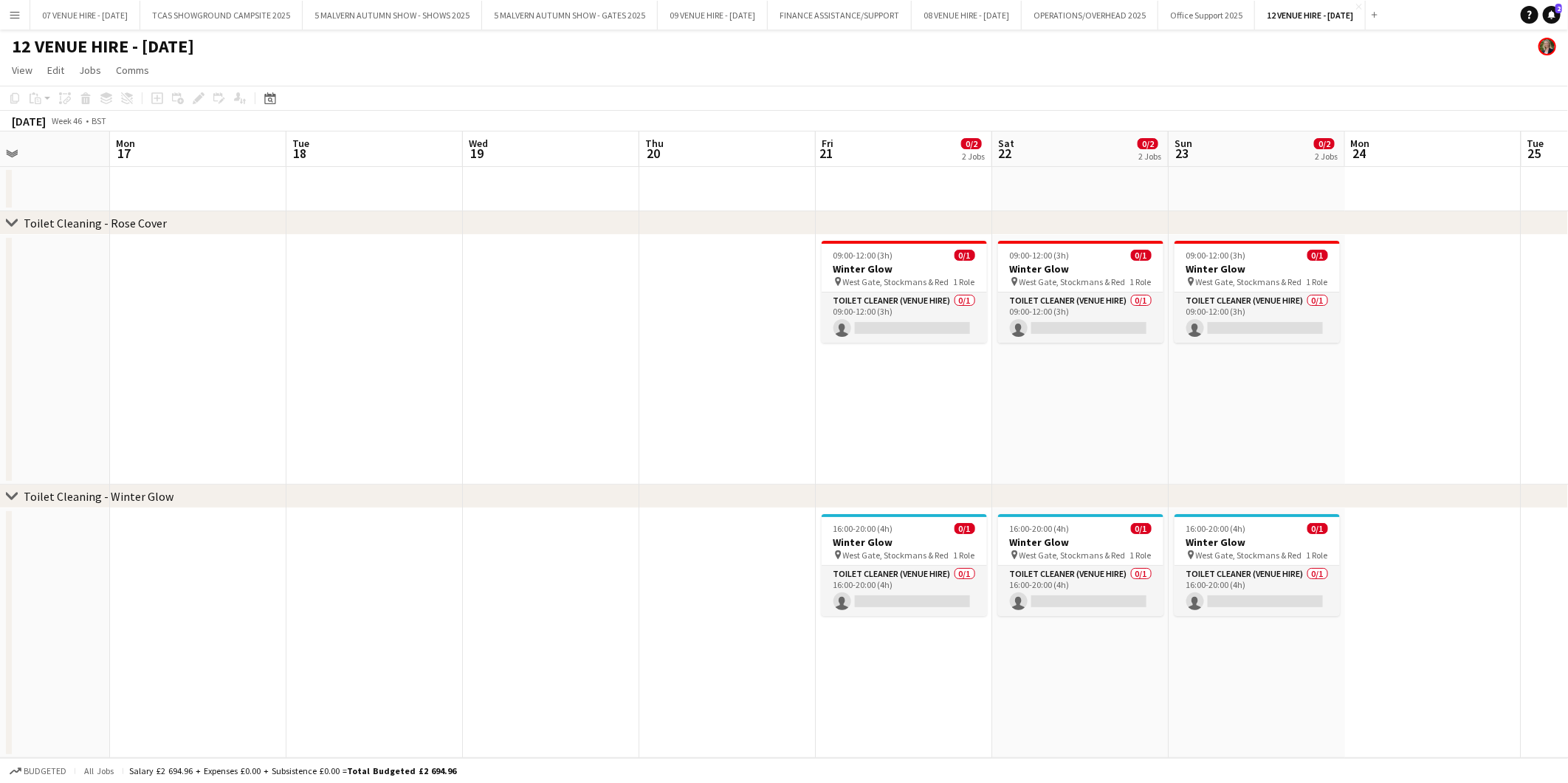
scroll to position [0, 395]
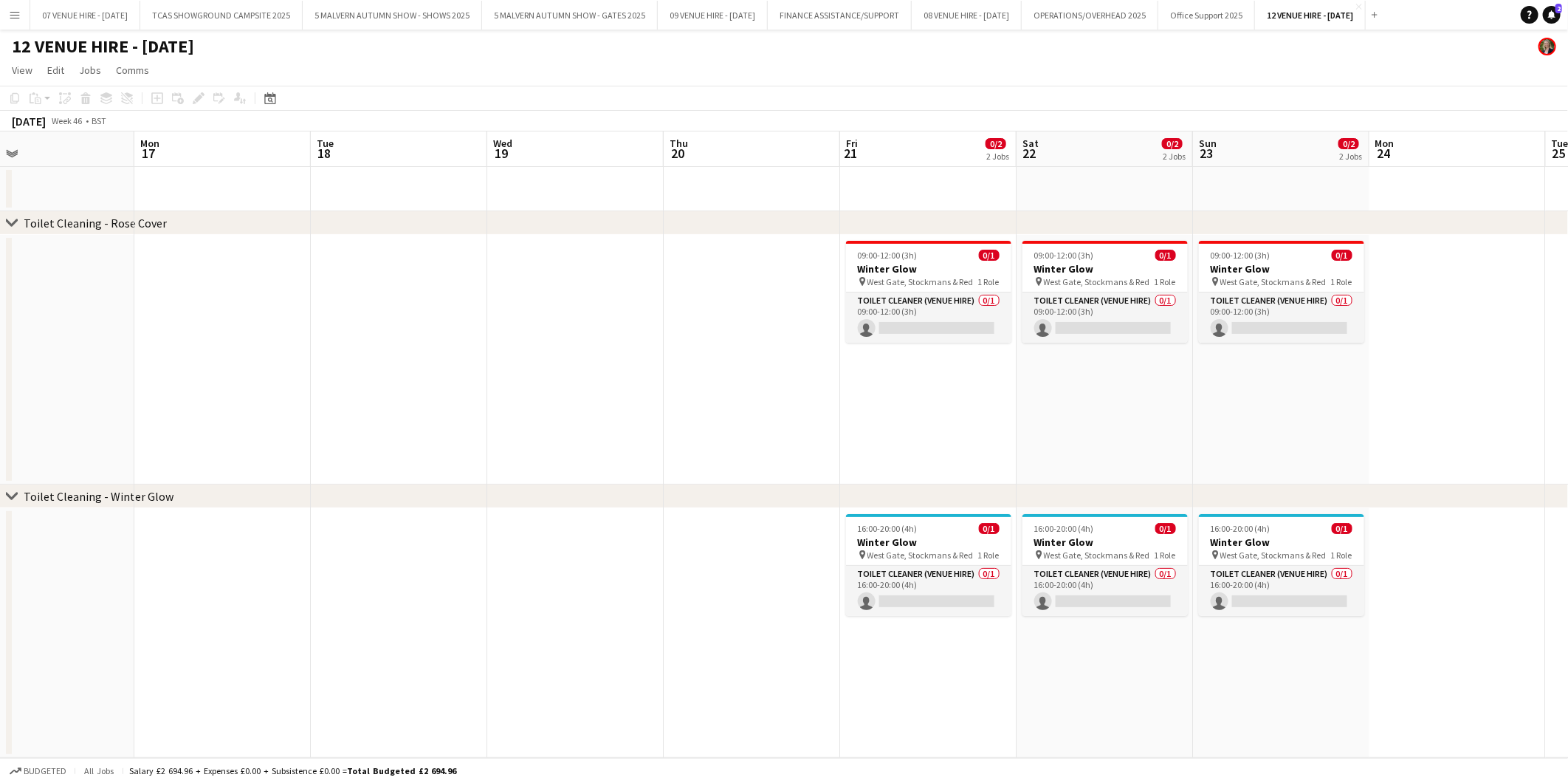
drag, startPoint x: 1066, startPoint y: 515, endPoint x: 1039, endPoint y: 507, distance: 28.2
click at [1177, 508] on app-calendar-viewport "Fri 14 Sat 15 Sun 16 Mon 17 Tue 18 Wed 19 Thu 20 Fri 21 0/2 2 Jobs Sat 22 0/2 2…" at bounding box center [784, 444] width 1568 height 627
drag, startPoint x: 685, startPoint y: 506, endPoint x: 1142, endPoint y: 487, distance: 457.4
click at [1170, 489] on div "chevron-right Toilet Cleaning - Winter Glow" at bounding box center [784, 496] width 1568 height 24
click at [532, 460] on app-date-cell at bounding box center [575, 360] width 176 height 250
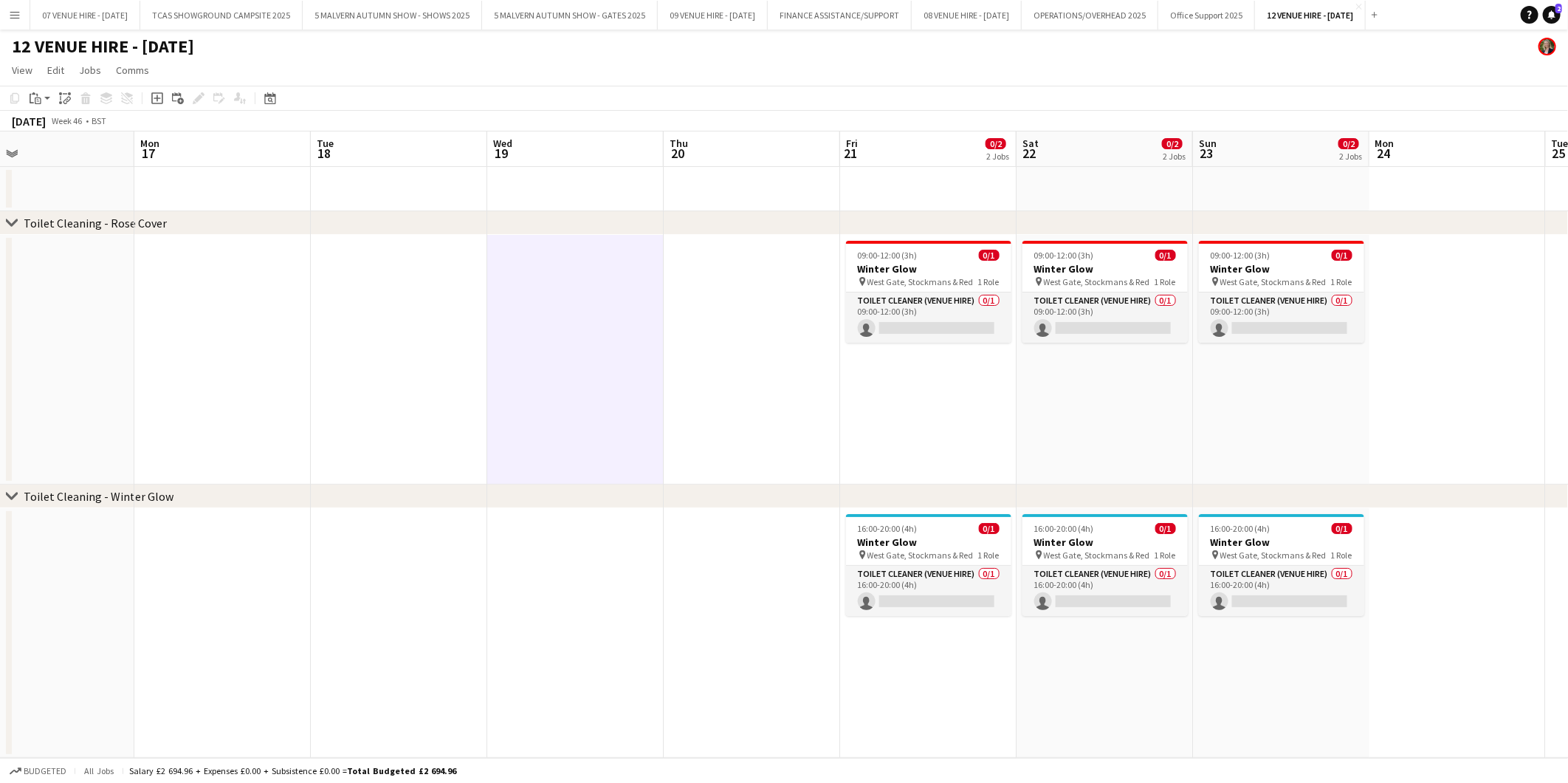
click at [931, 675] on app-date-cell "16:00-20:00 (4h) 0/1 Winter Glow pin West Gate, Stockmans & Red 1 Role Toilet C…" at bounding box center [928, 632] width 176 height 250
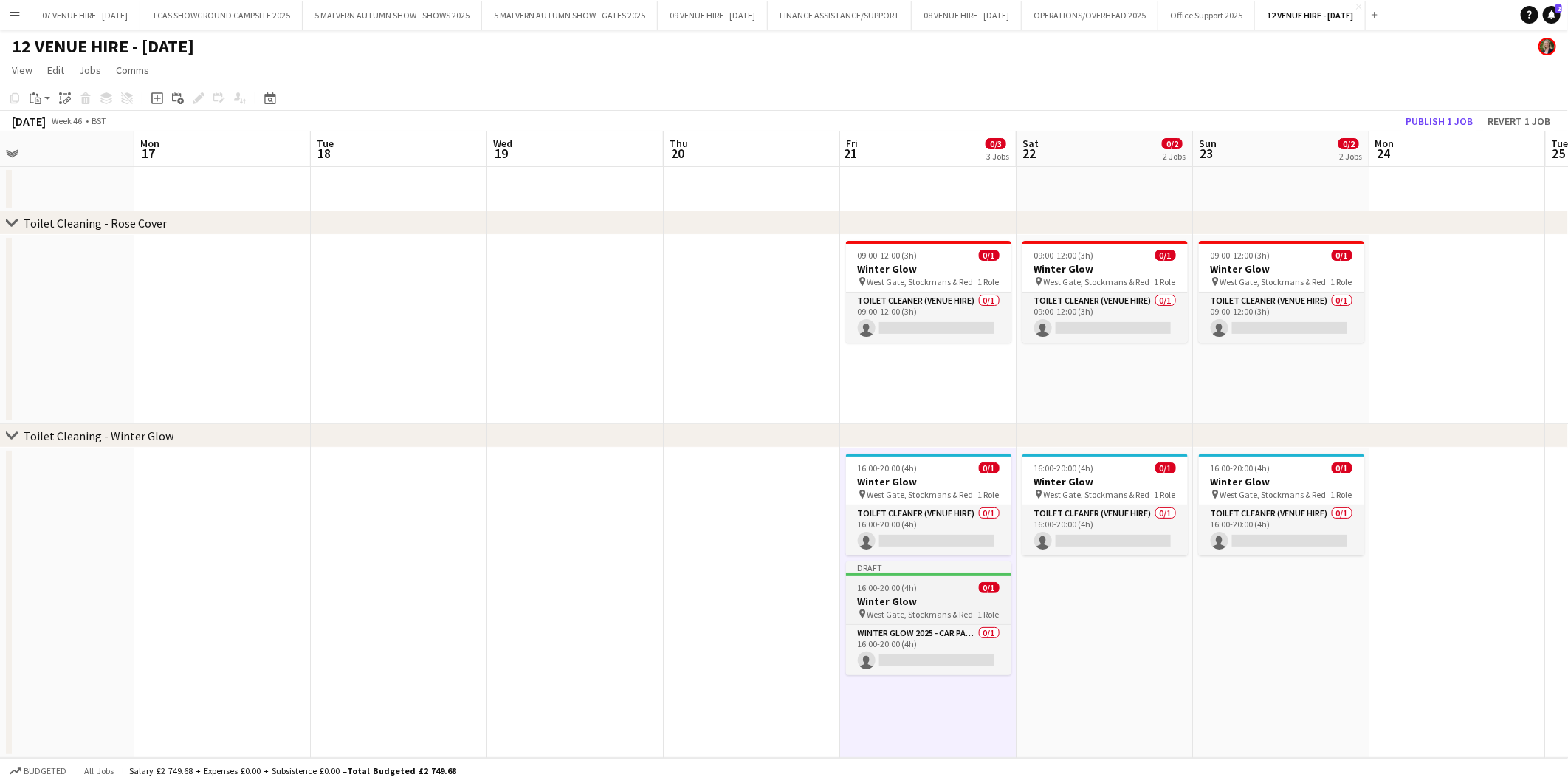
click at [907, 593] on app-job-card "Draft 16:00-20:00 (4h) 0/1 Winter Glow pin West Gate, Stockmans & Red 1 Role Wi…" at bounding box center [928, 618] width 165 height 113
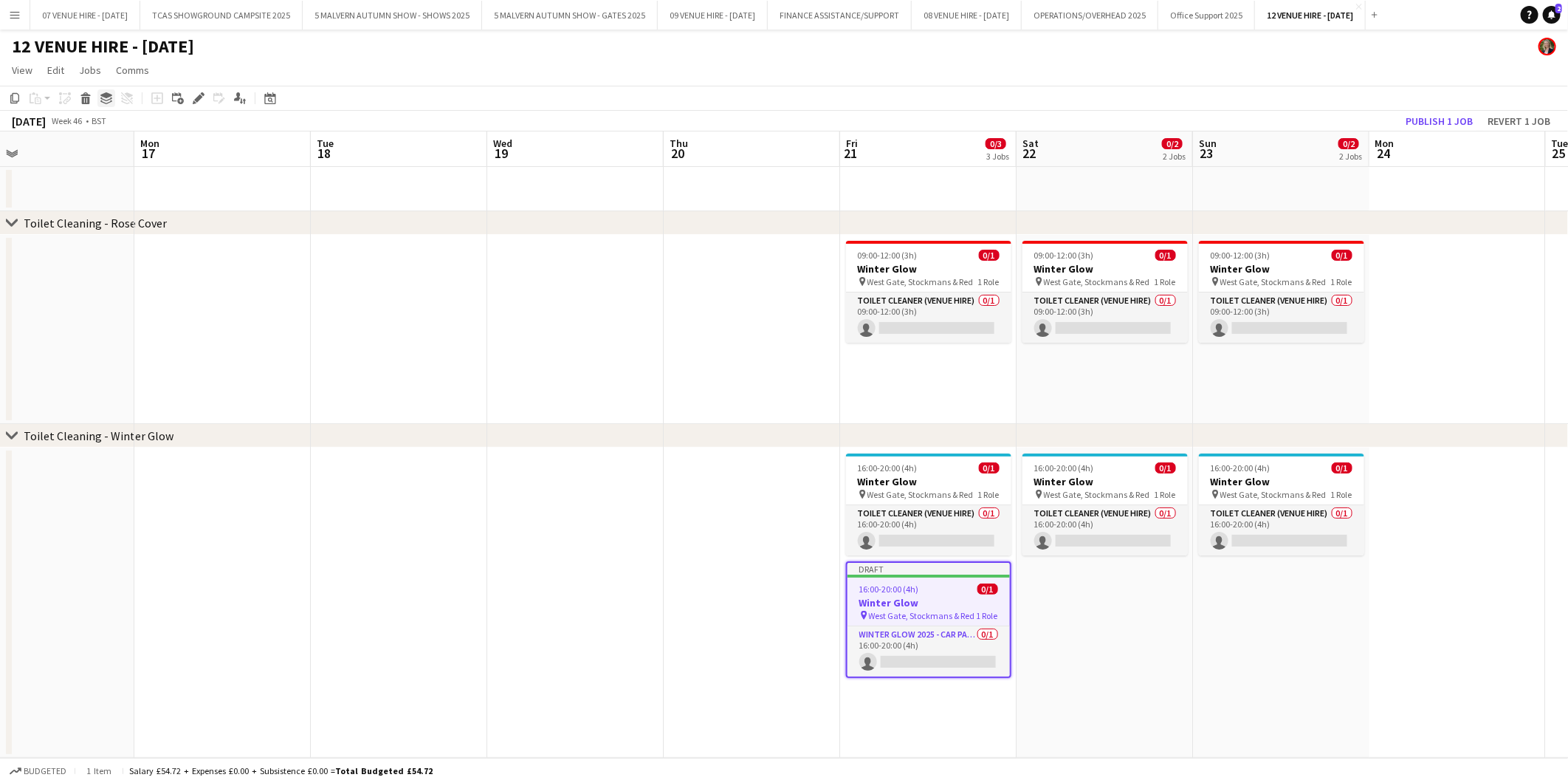
click at [104, 96] on icon at bounding box center [106, 95] width 12 height 6
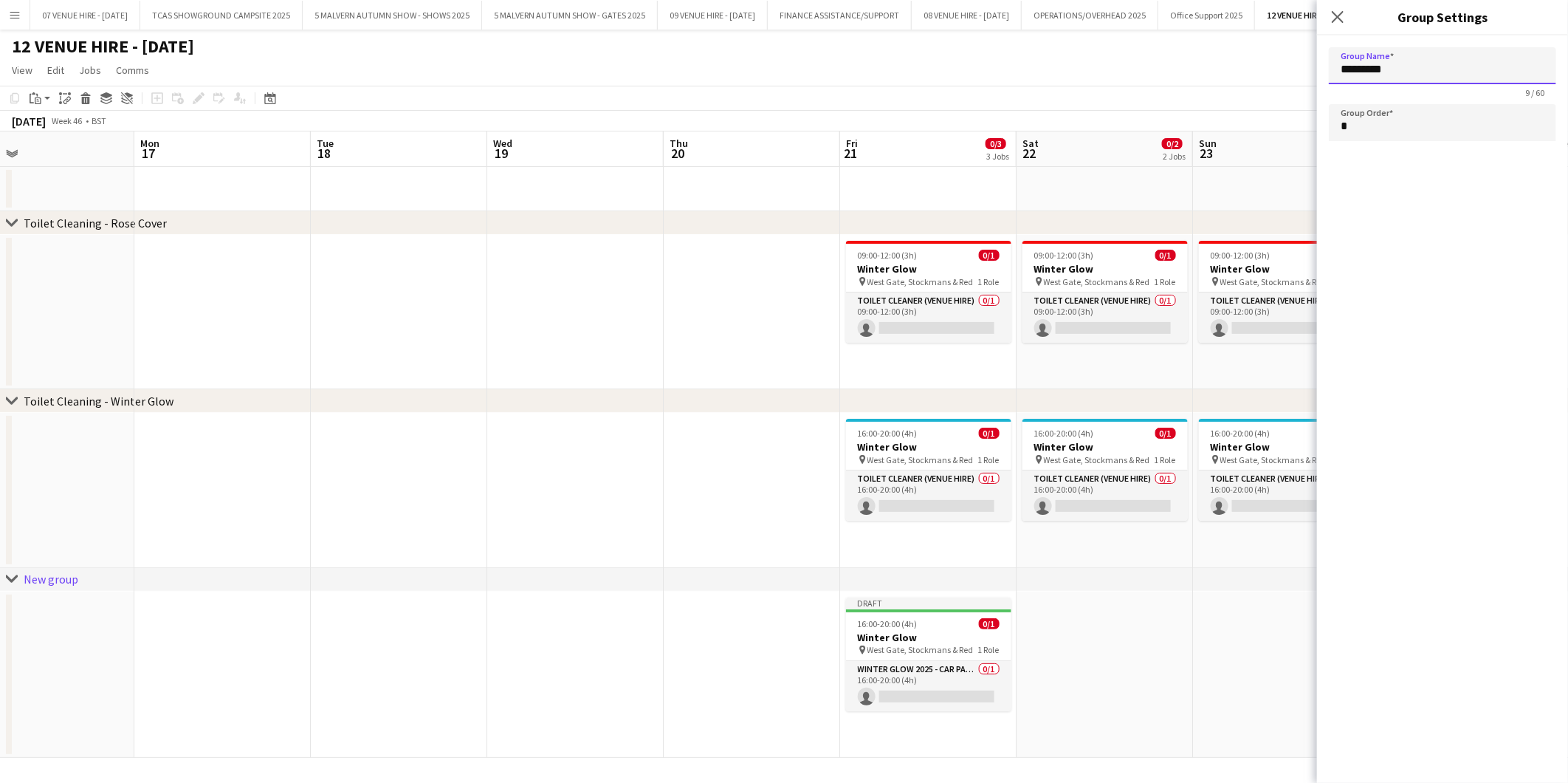
drag, startPoint x: 1342, startPoint y: 67, endPoint x: 1227, endPoint y: 65, distance: 115.0
click at [1231, 65] on body "Menu Boards Boards Boards All jobs Status Workforce Workforce My Workforce Recr…" at bounding box center [784, 392] width 1568 height 783
type input "*"
type input "**********"
click at [869, 310] on app-card-role "Toilet Cleaner (Venue Hire) 0/1 09:00-12:00 (3h) single-neutral-actions" at bounding box center [928, 317] width 165 height 50
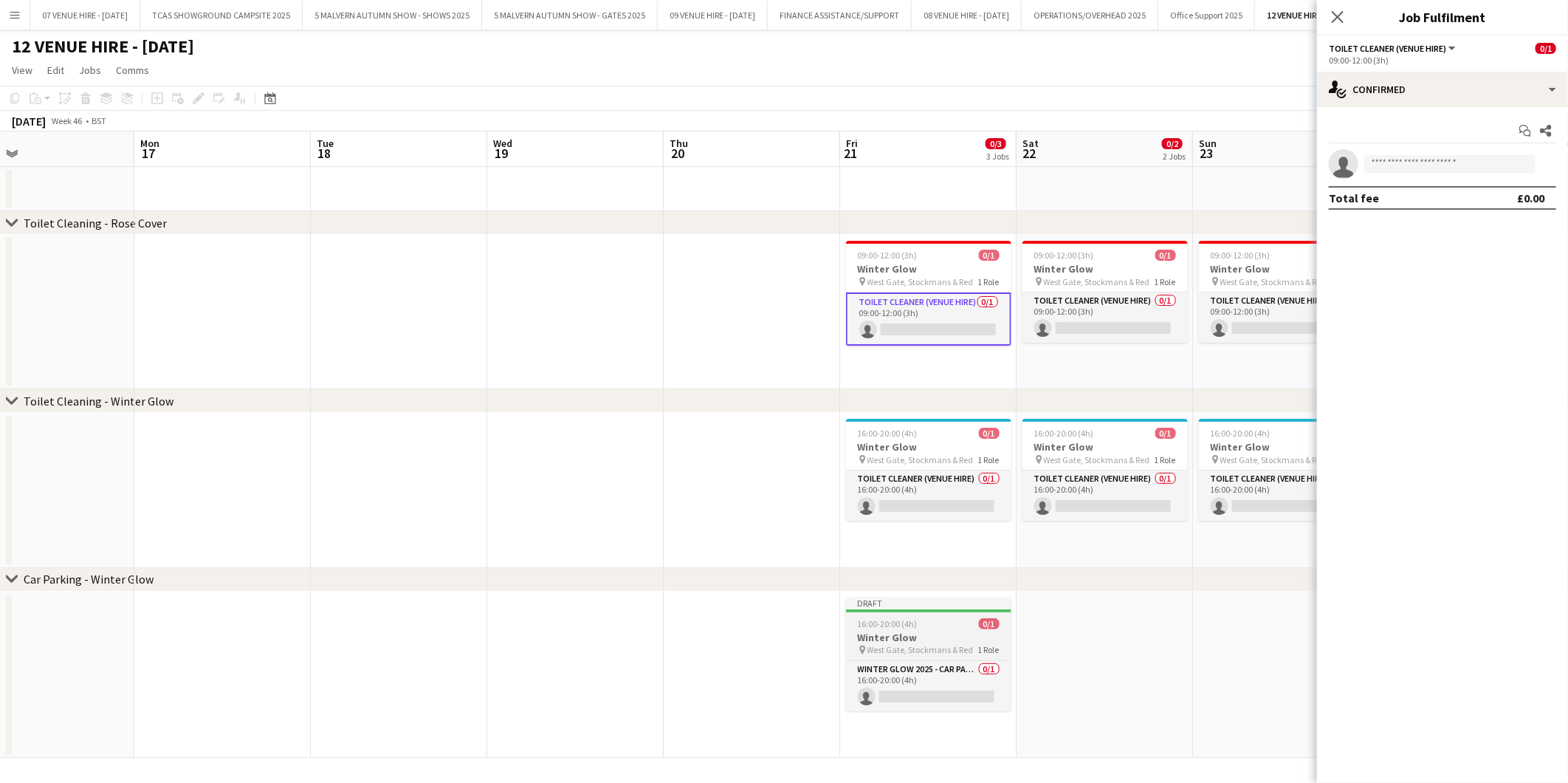
click at [899, 635] on h3 "Winter Glow" at bounding box center [928, 638] width 165 height 13
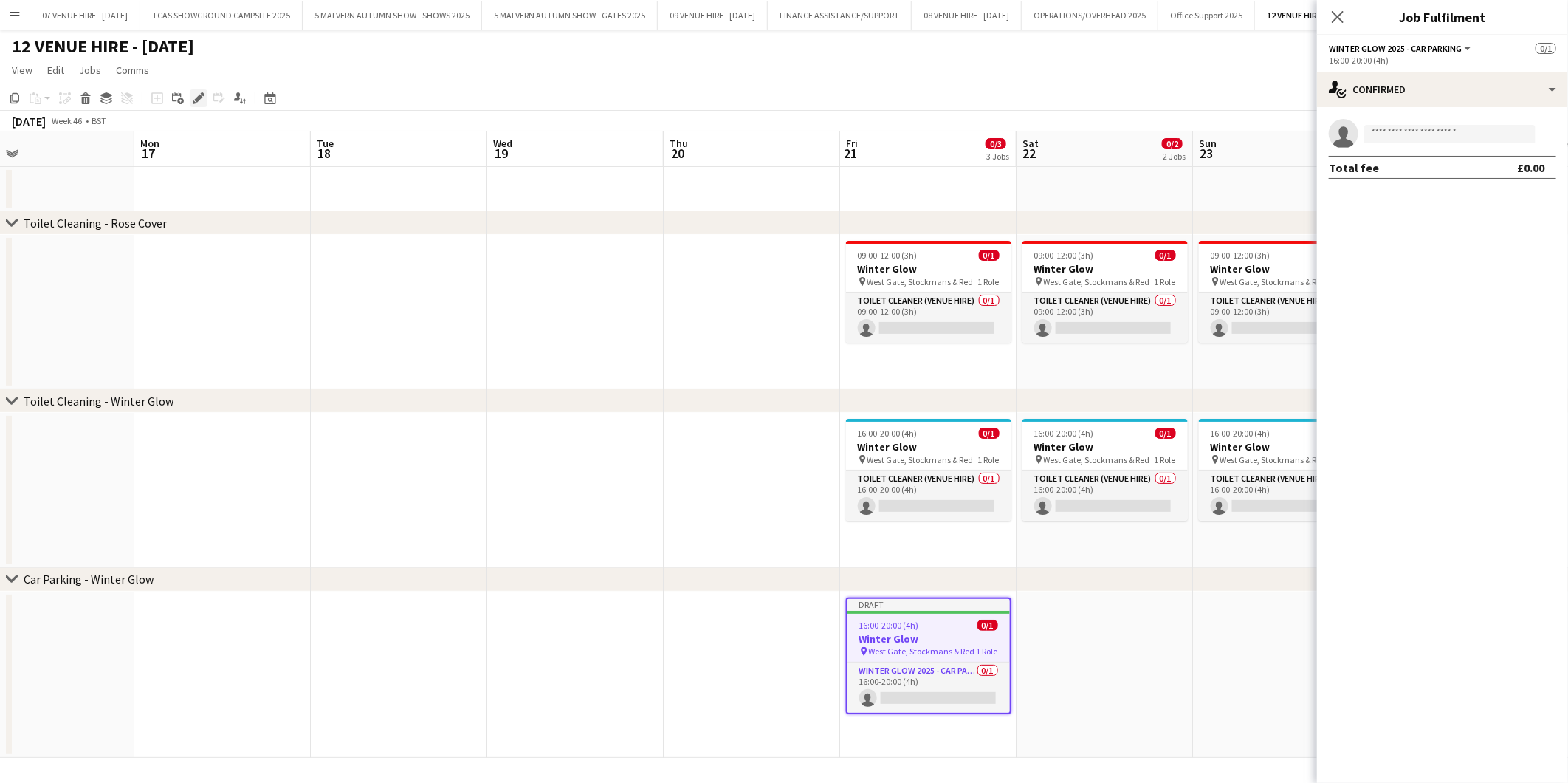
click at [201, 94] on icon at bounding box center [202, 93] width 4 height 4
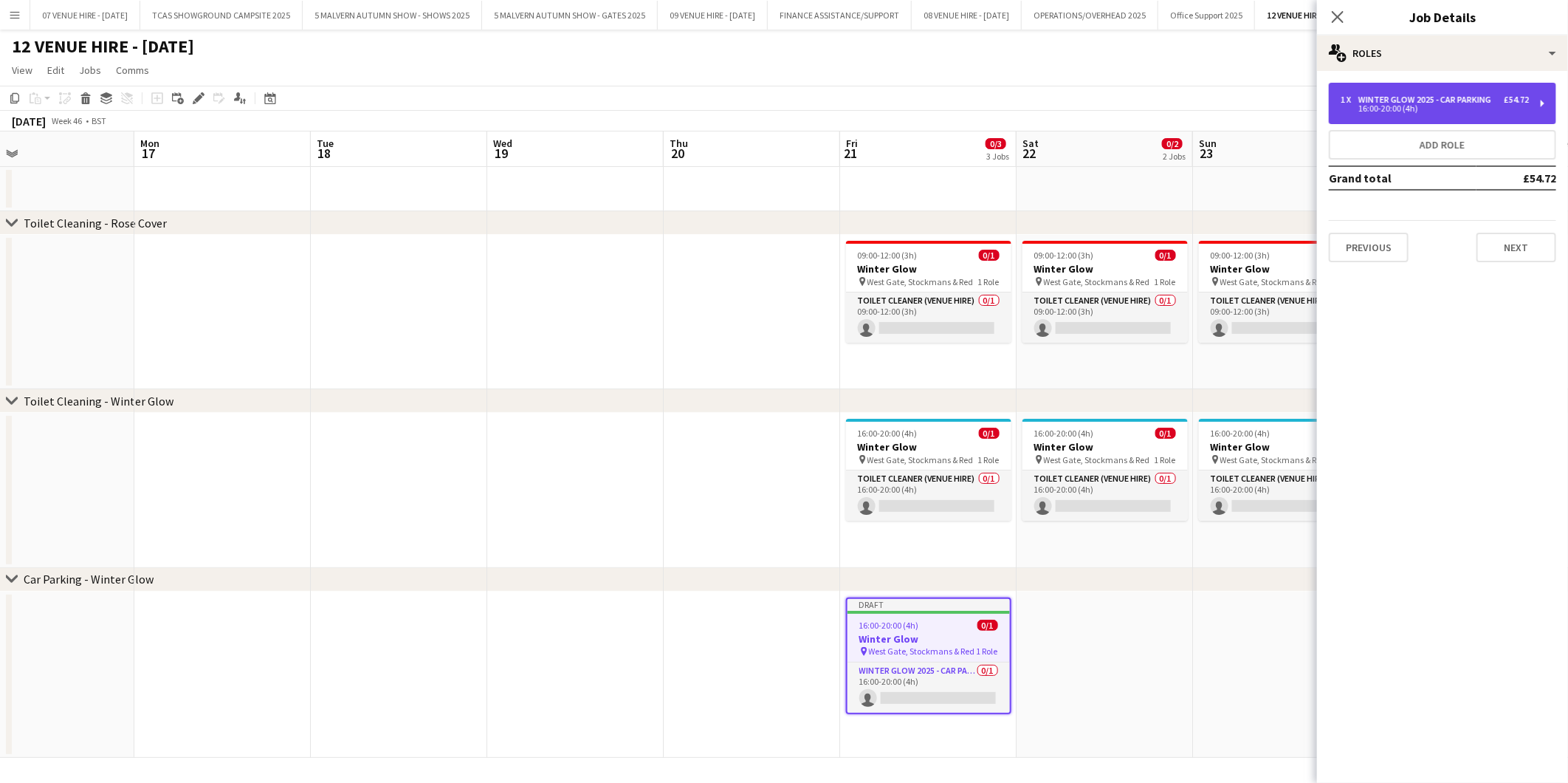
click at [1403, 105] on div "16:00-20:00 (4h)" at bounding box center [1435, 108] width 188 height 7
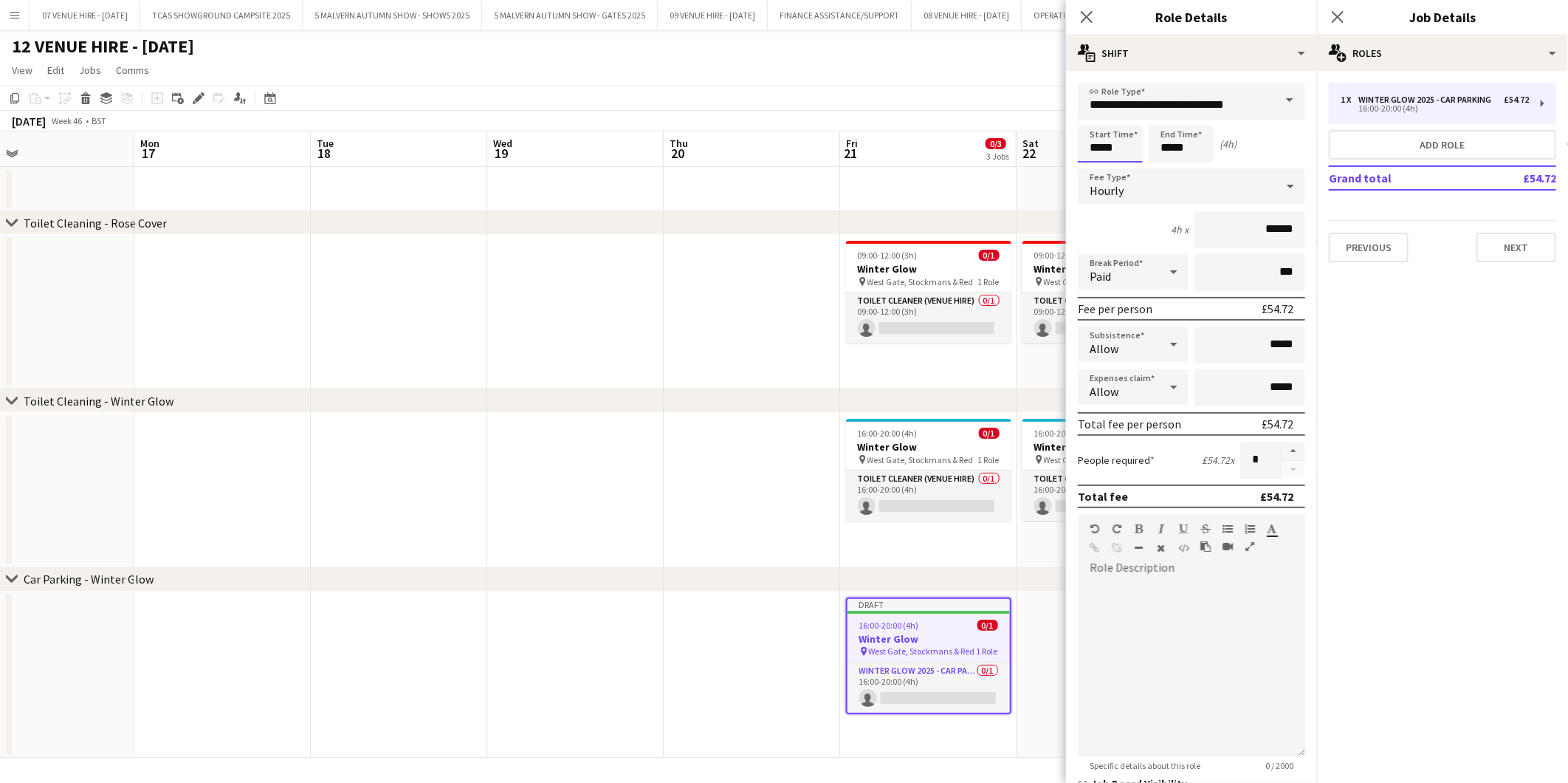
click at [1140, 148] on input "*****" at bounding box center [1111, 144] width 65 height 37
click at [1096, 111] on div at bounding box center [1096, 118] width 30 height 15
click at [1094, 171] on div at bounding box center [1096, 170] width 30 height 15
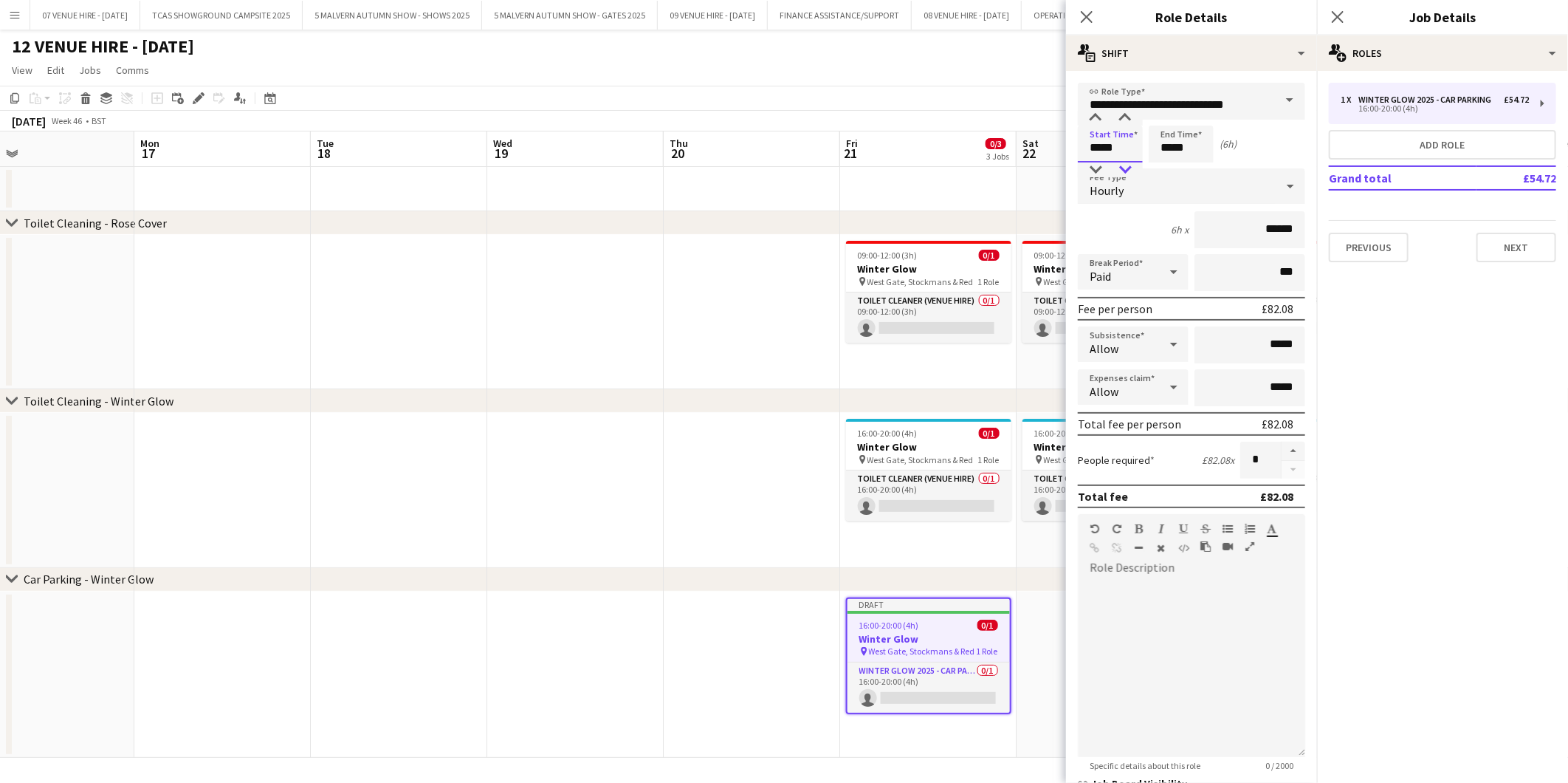
click at [1128, 168] on div at bounding box center [1125, 170] width 30 height 15
type input "*****"
click at [1128, 168] on div at bounding box center [1125, 170] width 30 height 15
click at [1200, 145] on input "*****" at bounding box center [1182, 144] width 65 height 37
click at [1202, 167] on div at bounding box center [1196, 170] width 30 height 15
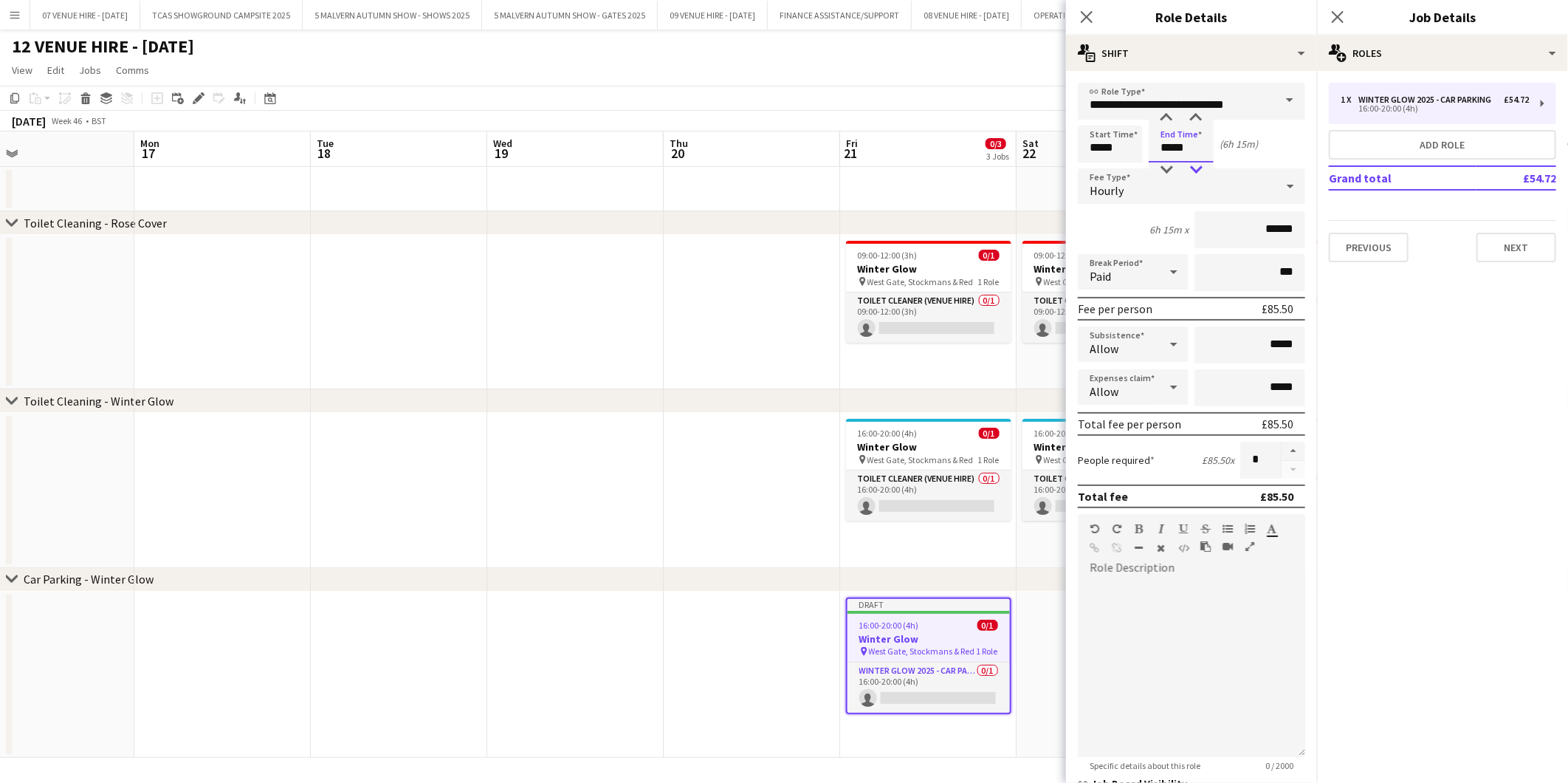
type input "*****"
click at [1202, 167] on div at bounding box center [1196, 170] width 30 height 15
click at [1282, 445] on button "button" at bounding box center [1294, 452] width 24 height 19
type input "*"
click at [1486, 241] on button "Next" at bounding box center [1517, 248] width 80 height 30
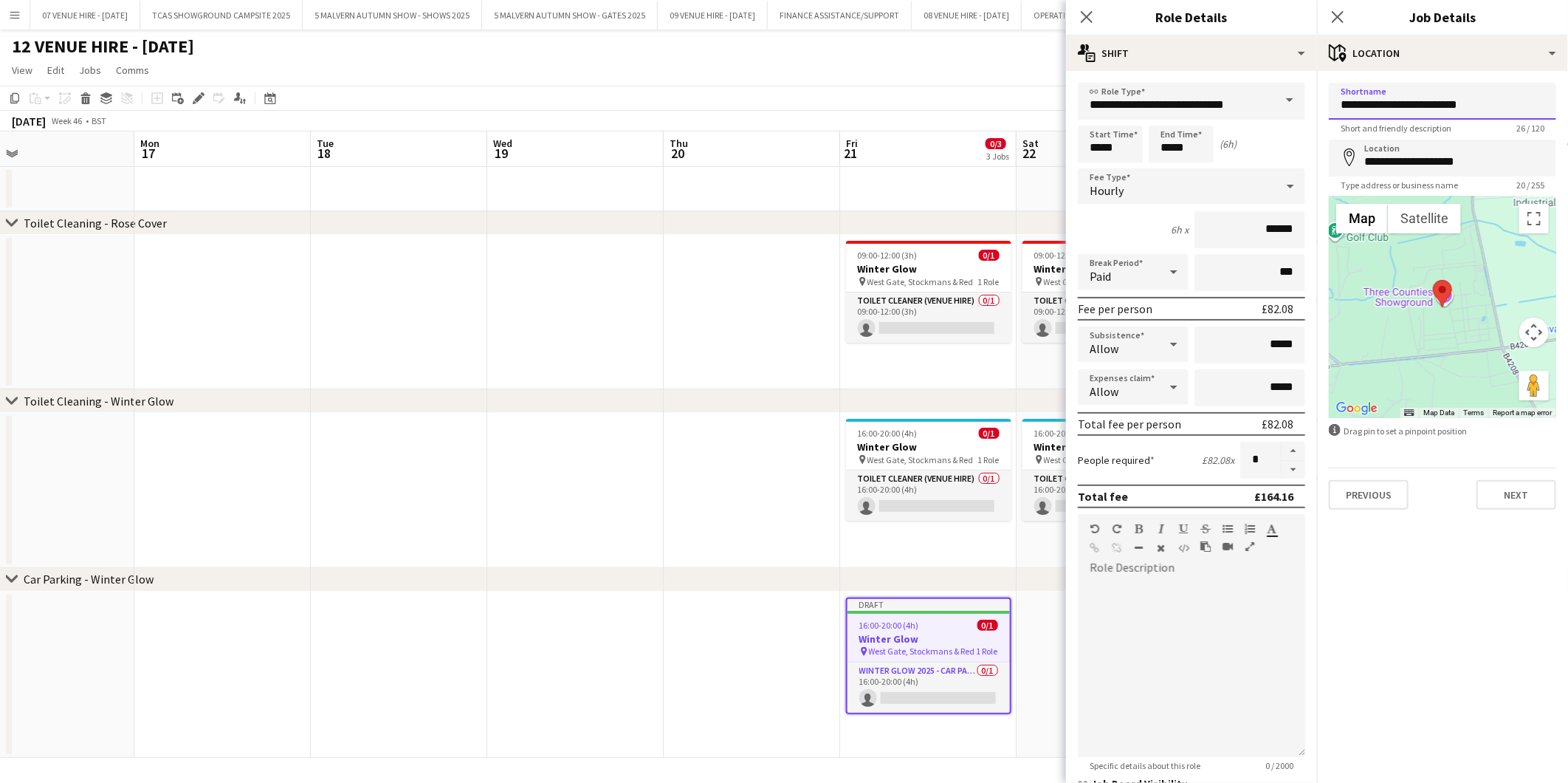
drag, startPoint x: 1505, startPoint y: 104, endPoint x: 1331, endPoint y: 119, distance: 174.6
click at [1331, 119] on app-form-group "**********" at bounding box center [1443, 108] width 228 height 51
type input "**********"
click at [1523, 500] on button "Next" at bounding box center [1517, 495] width 80 height 30
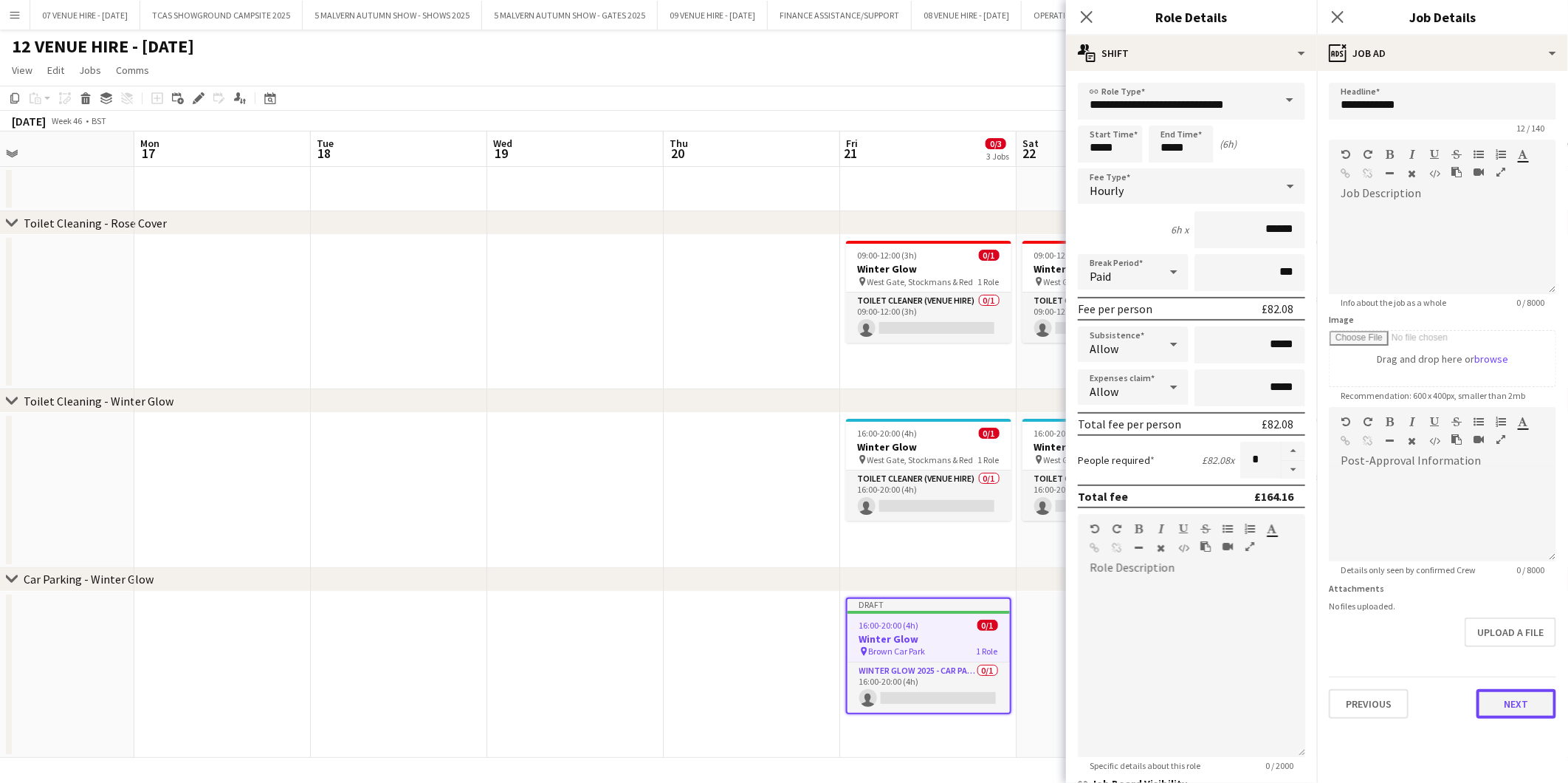
click at [1522, 694] on button "Next" at bounding box center [1517, 704] width 80 height 30
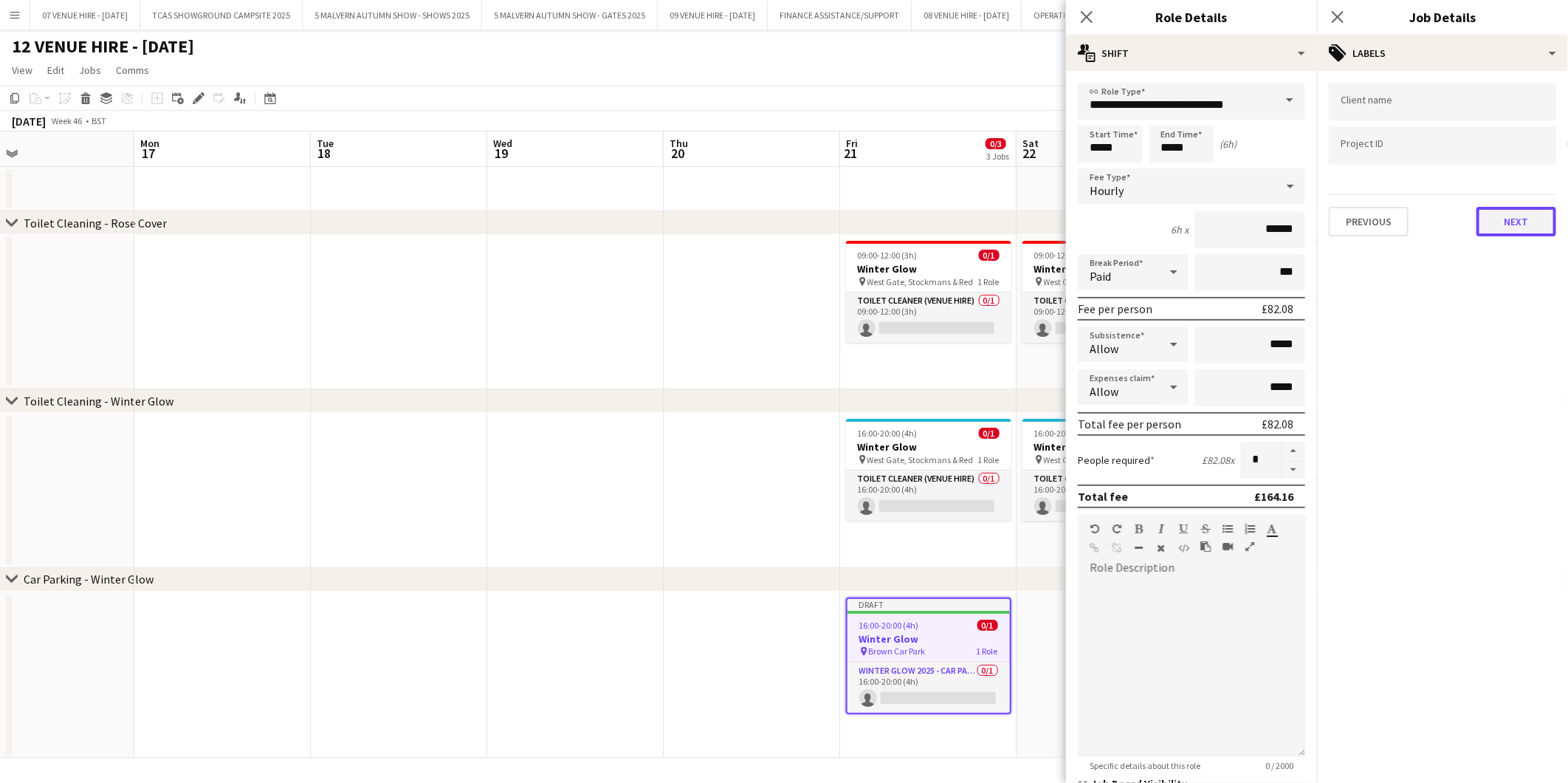
click at [1518, 213] on button "Next" at bounding box center [1517, 222] width 80 height 30
click at [1529, 161] on button "Next" at bounding box center [1517, 153] width 80 height 30
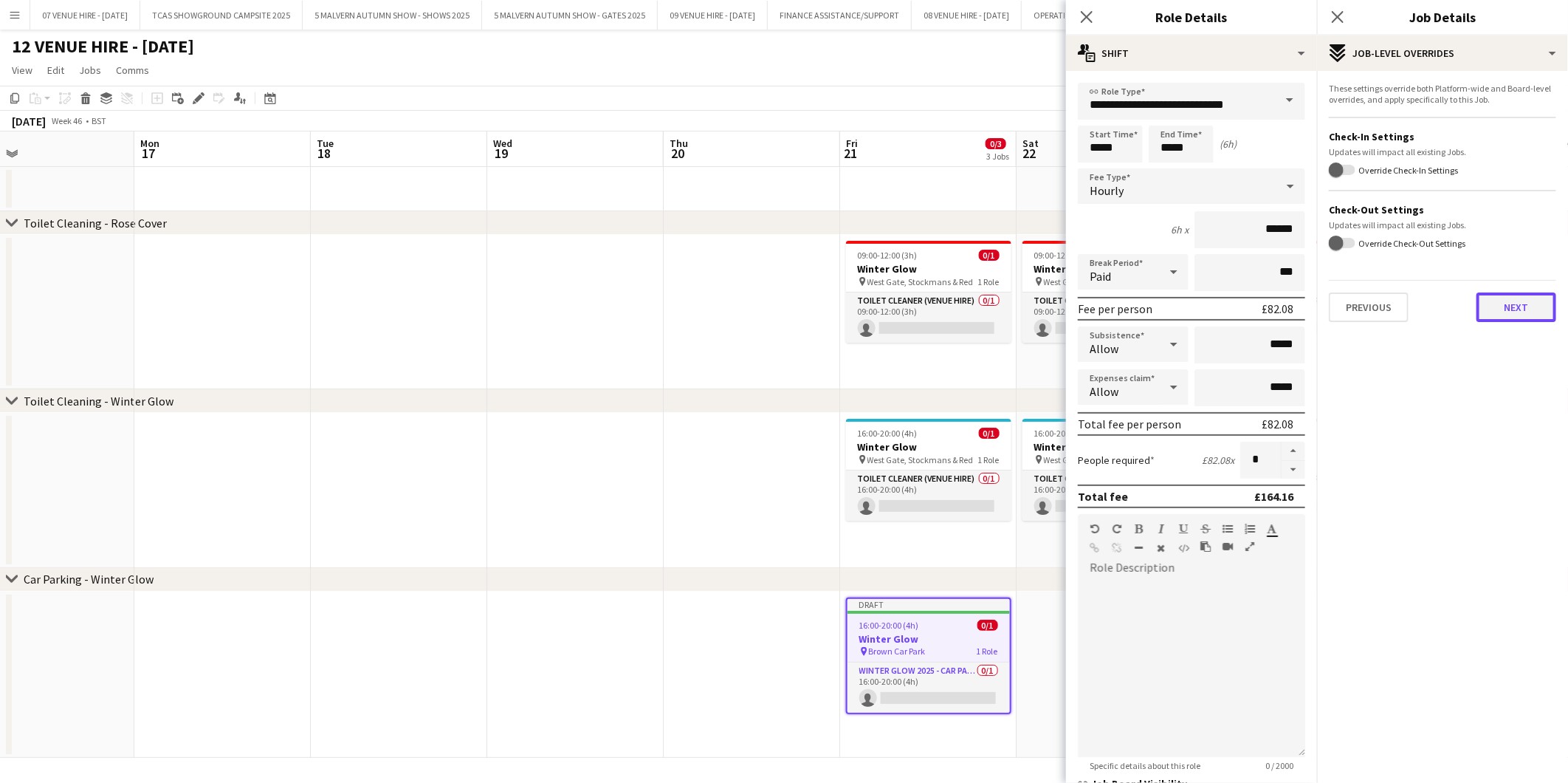
click at [1512, 306] on button "Next" at bounding box center [1517, 307] width 80 height 30
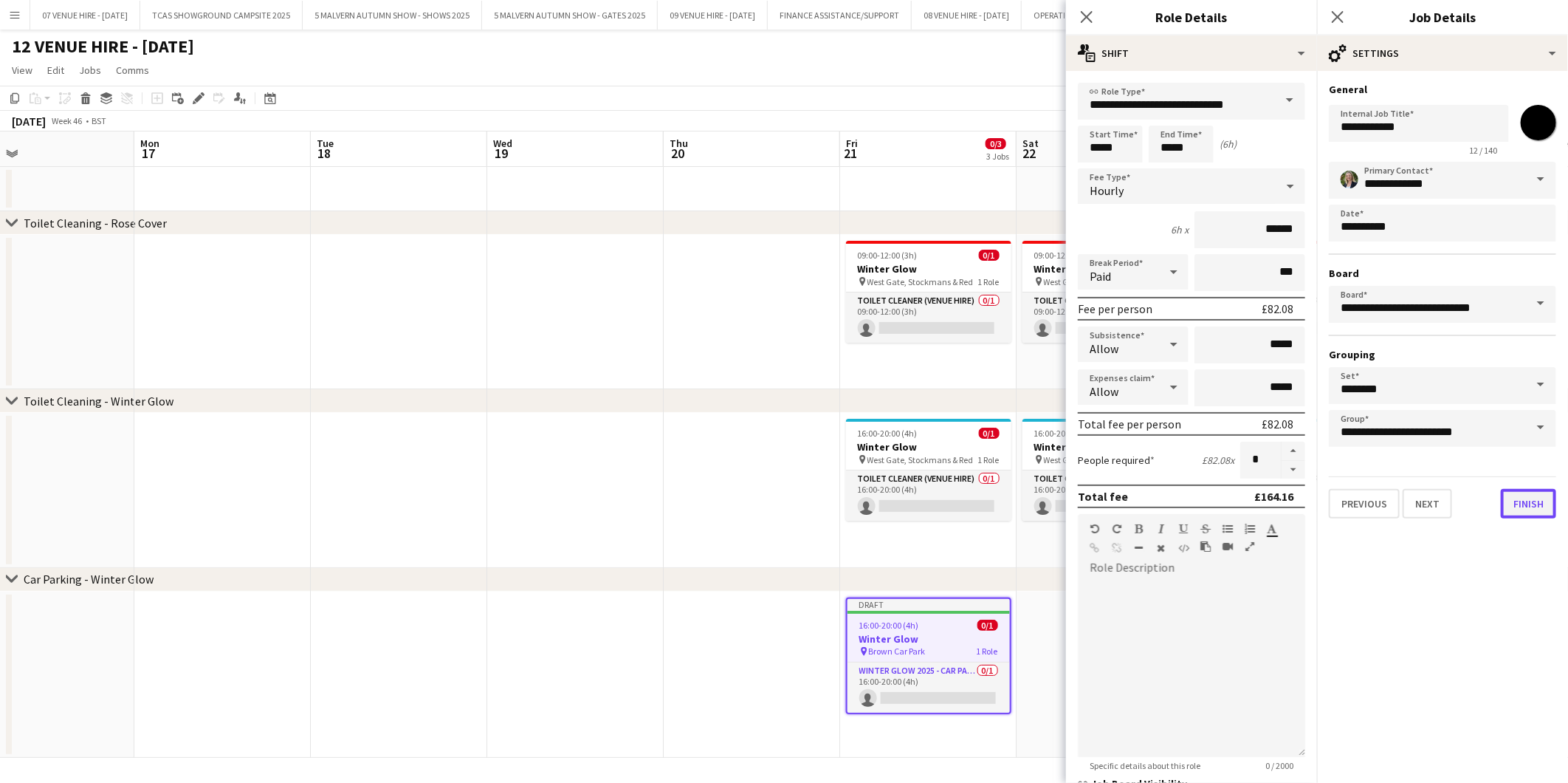
click at [1529, 499] on button "Finish" at bounding box center [1529, 503] width 56 height 30
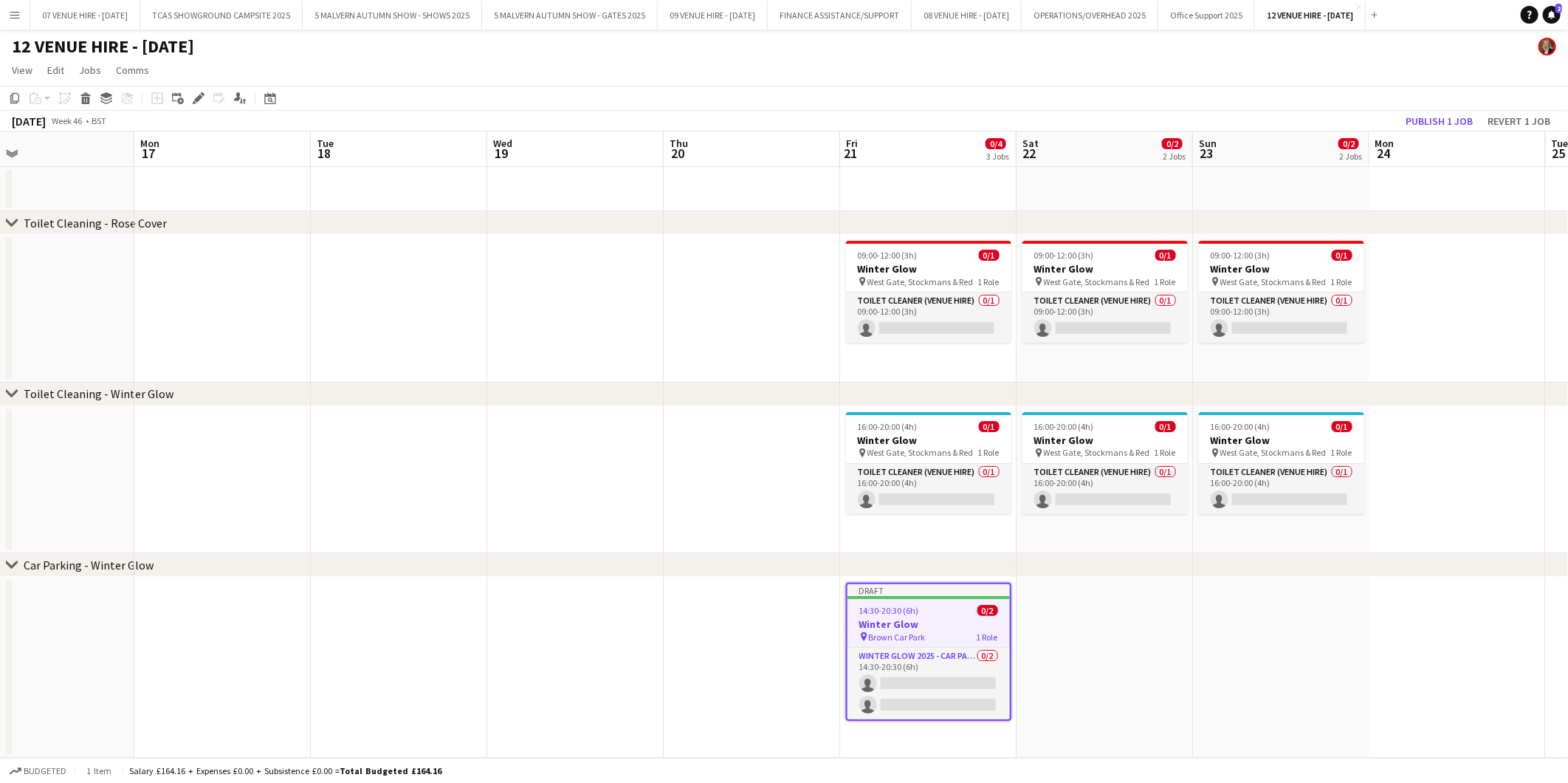
click at [1086, 615] on app-date-cell at bounding box center [1105, 668] width 176 height 181
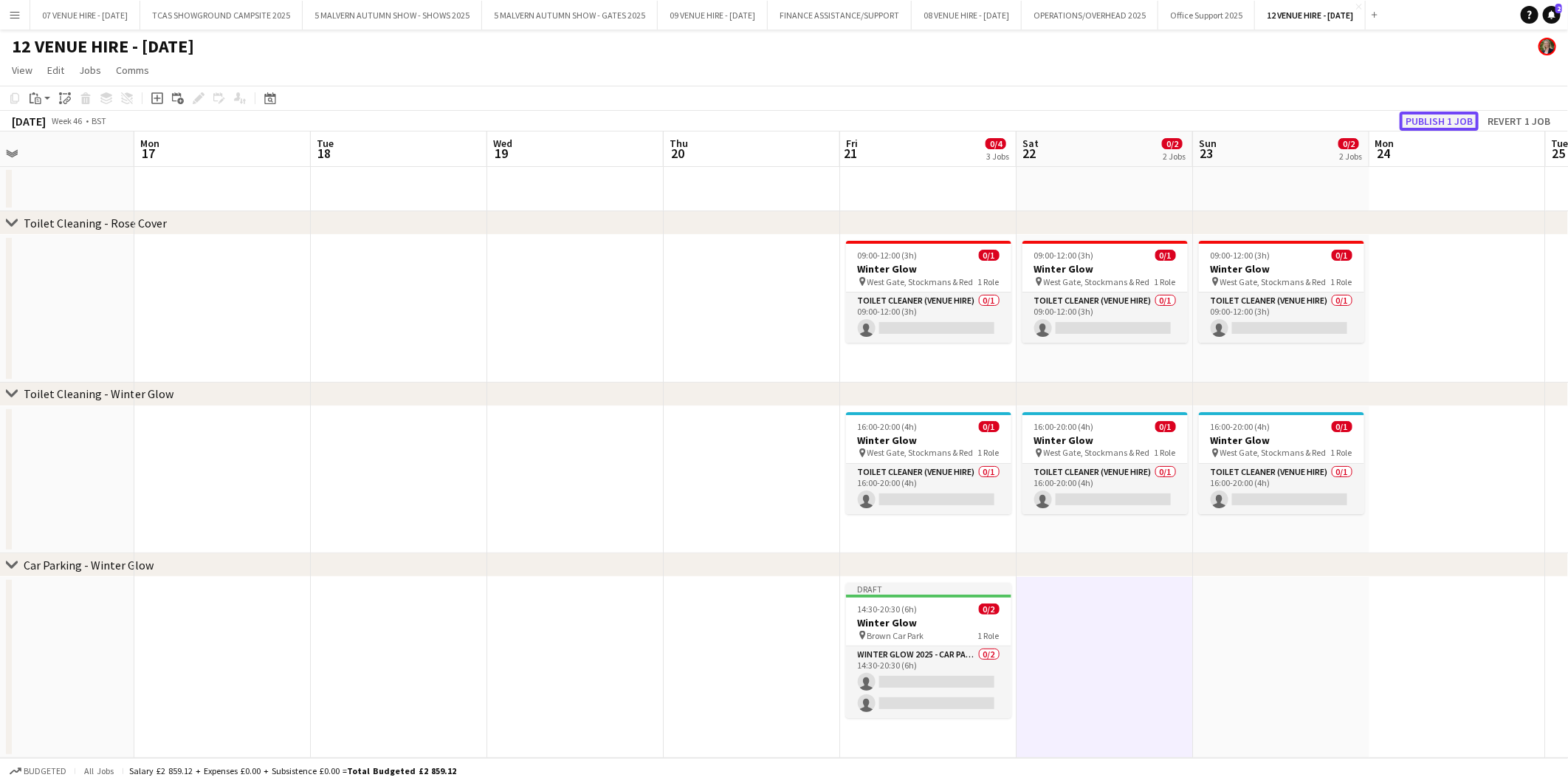
click at [1472, 116] on button "Publish 1 job" at bounding box center [1439, 121] width 79 height 19
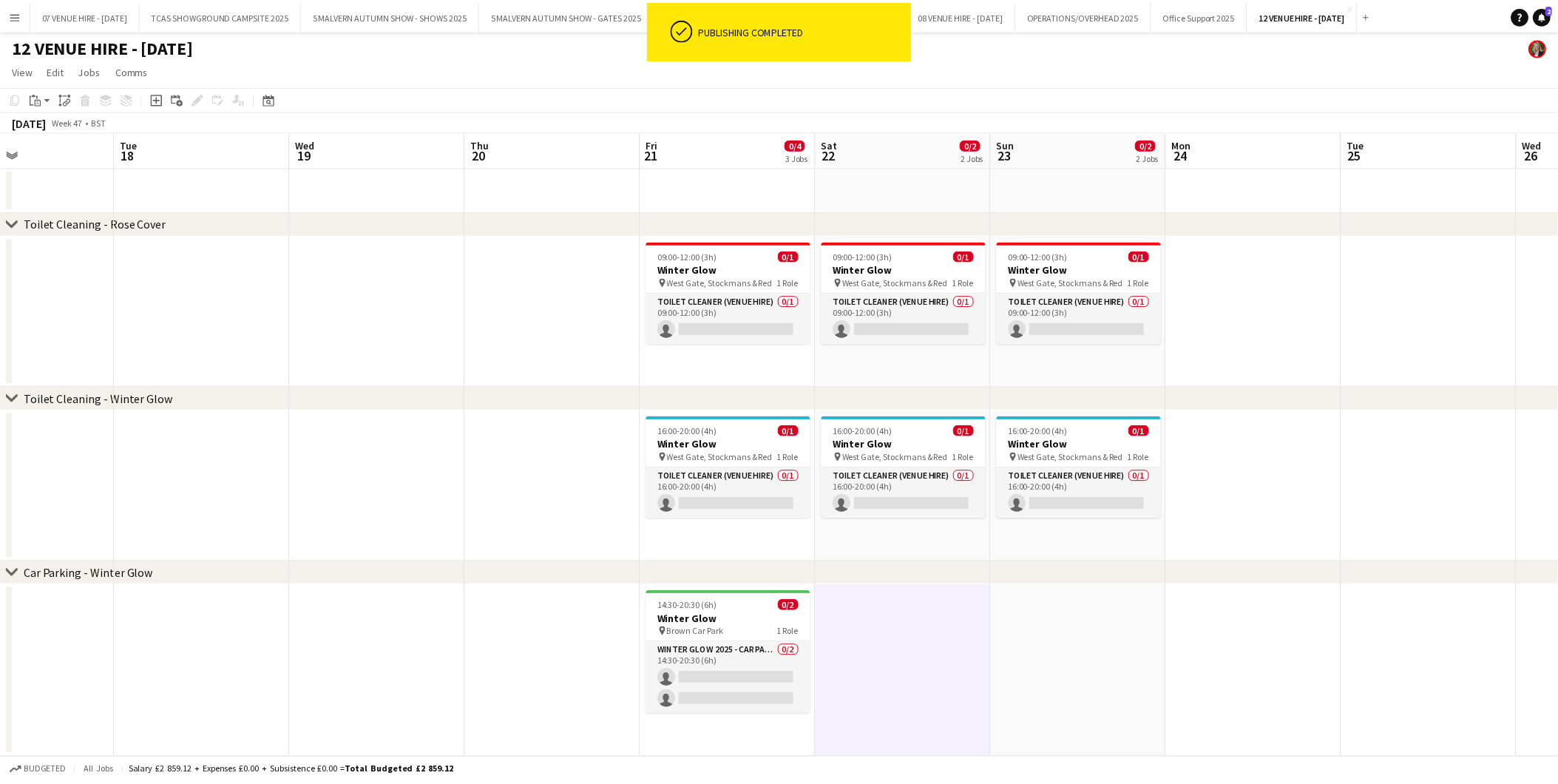
scroll to position [0, 596]
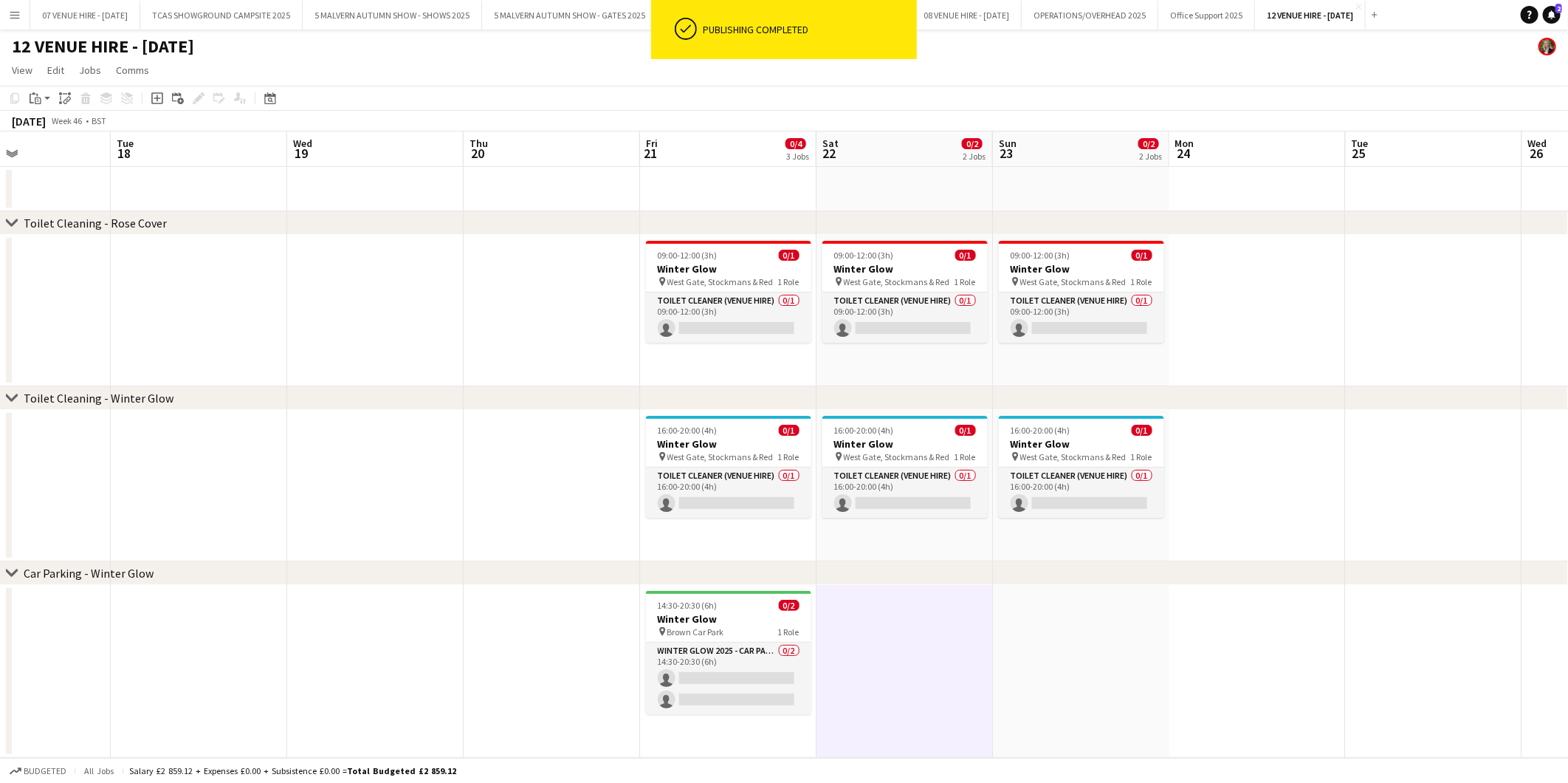
drag, startPoint x: 936, startPoint y: 608, endPoint x: 735, endPoint y: 608, distance: 201.0
click at [735, 608] on app-calendar-viewport "Fri 14 Sat 15 Sun 16 Mon 17 Tue 18 Wed 19 Thu 20 Fri 21 0/4 3 Jobs Sat 22 0/2 2…" at bounding box center [784, 444] width 1568 height 627
click at [714, 615] on h3 "Winter Glow" at bounding box center [728, 619] width 165 height 13
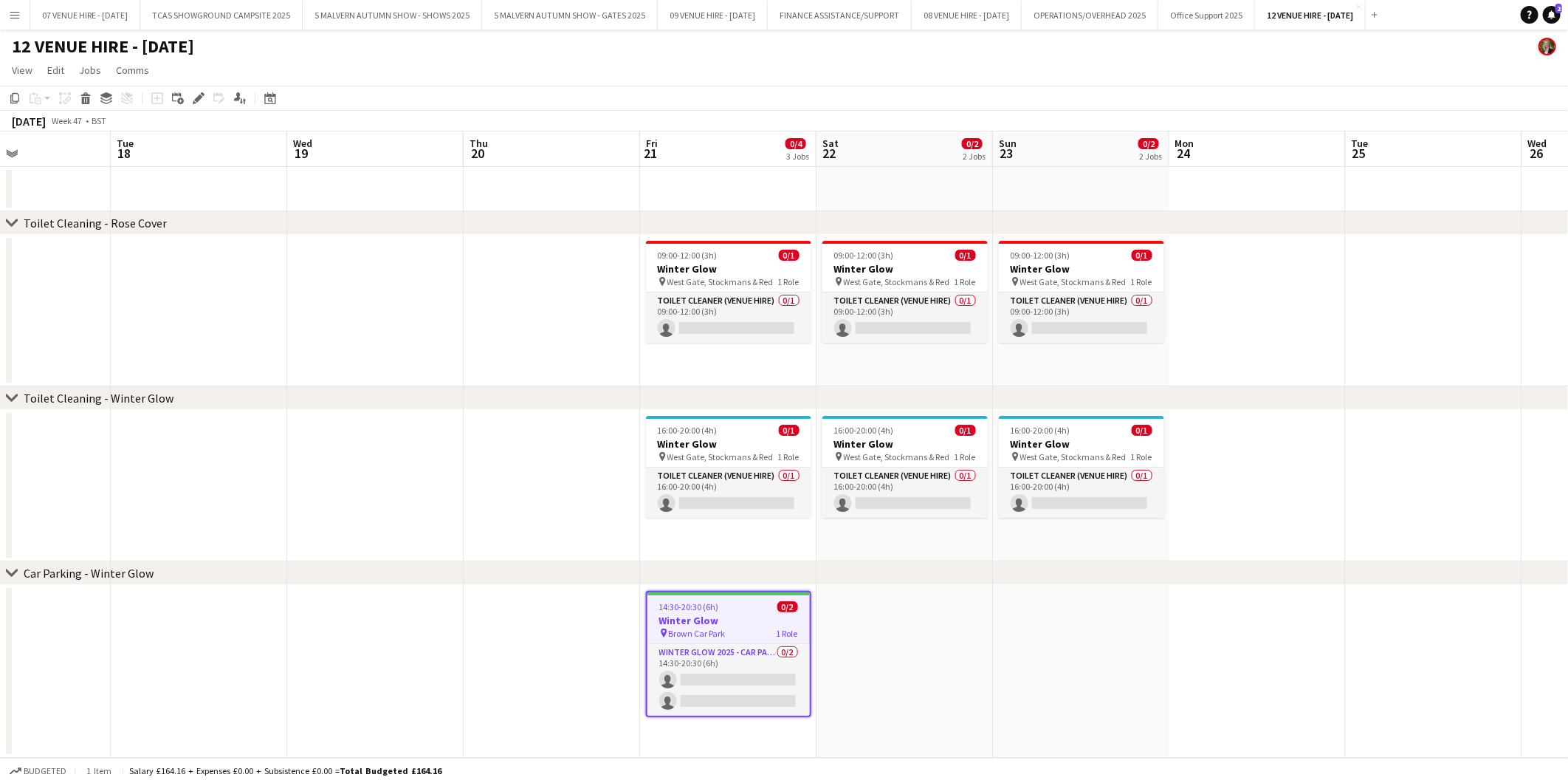
click at [873, 639] on app-date-cell at bounding box center [904, 671] width 176 height 173
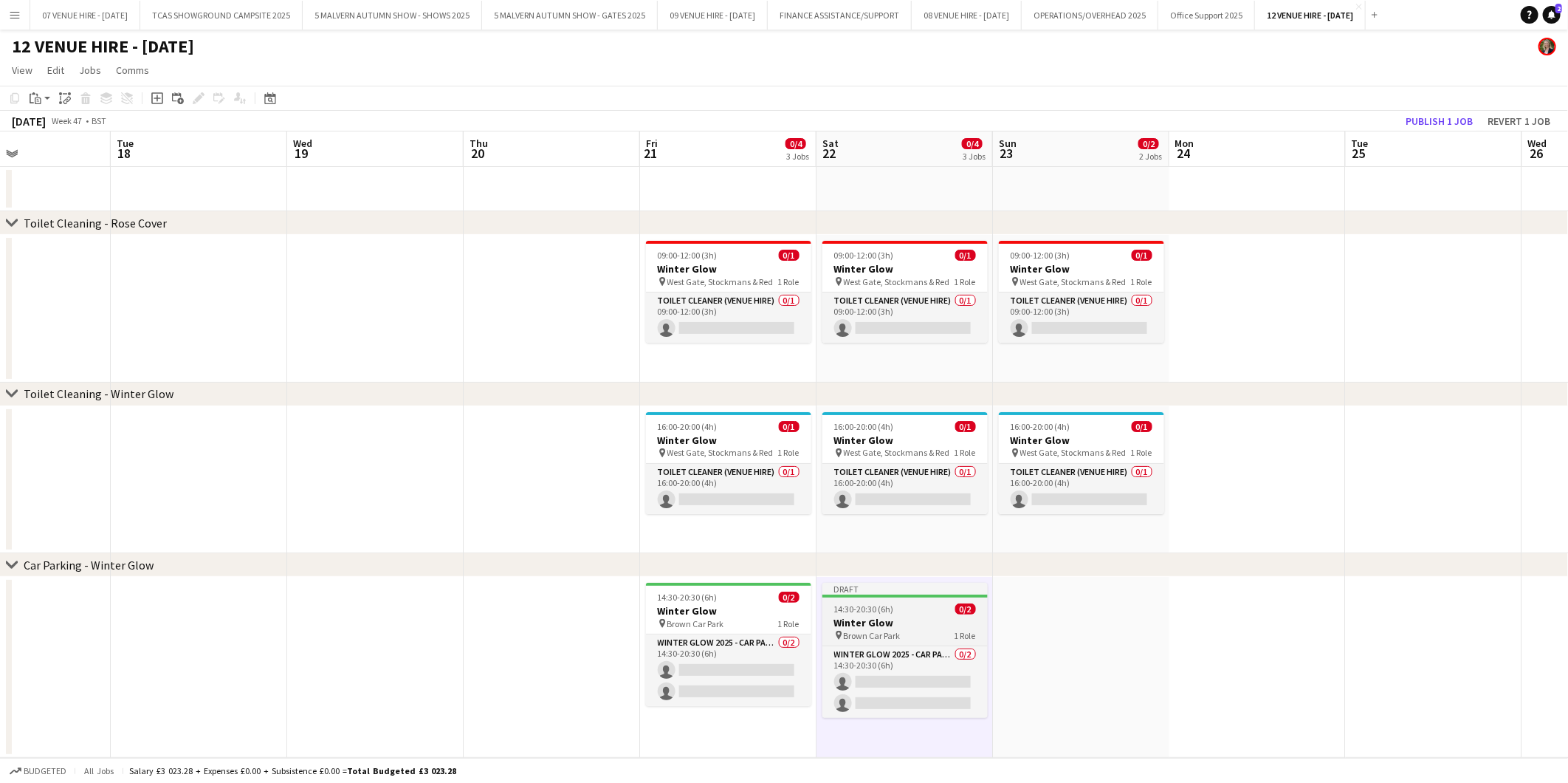
click at [897, 618] on h3 "Winter Glow" at bounding box center [904, 624] width 165 height 13
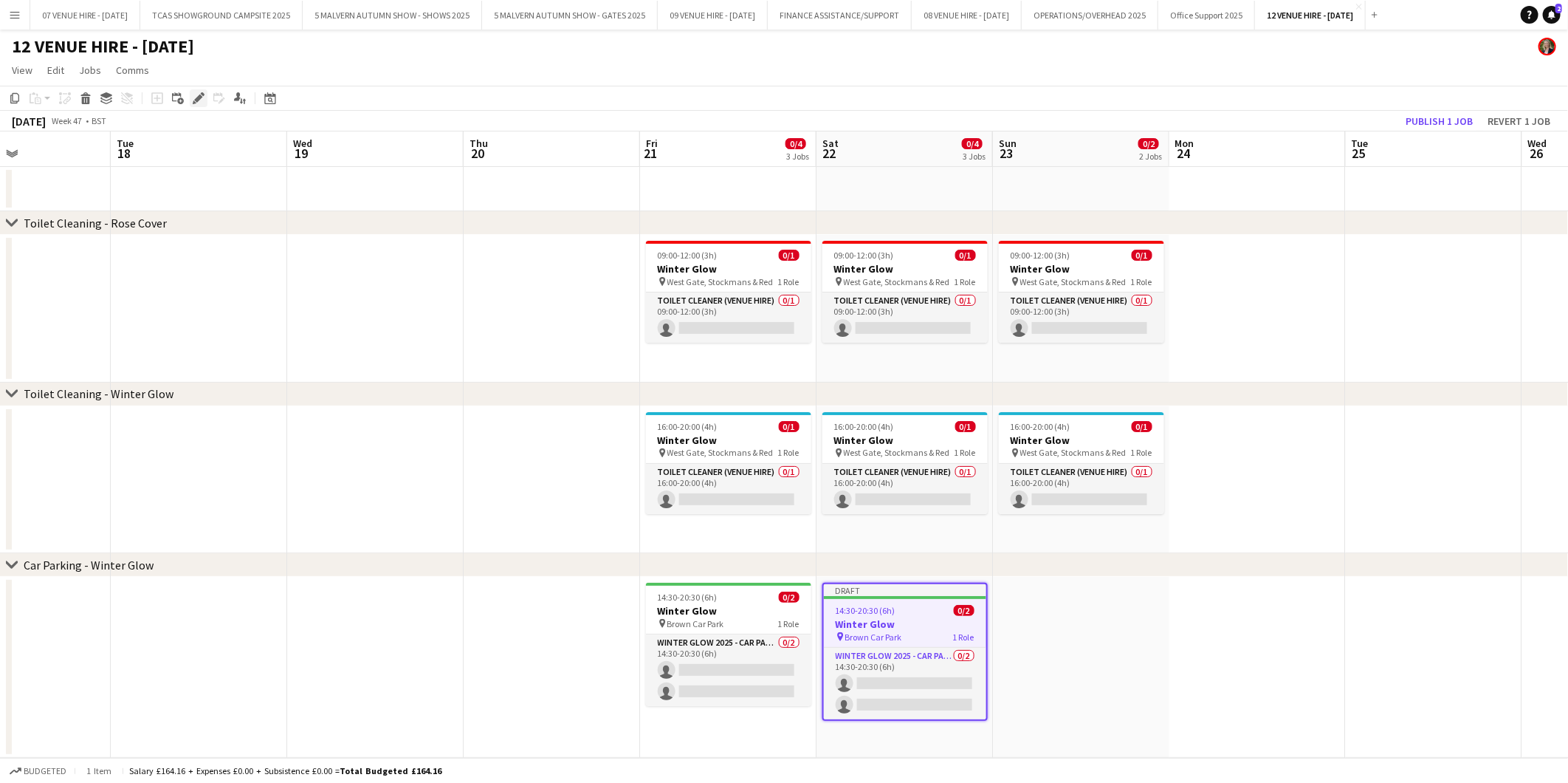
click at [198, 93] on icon "Edit" at bounding box center [199, 98] width 12 height 12
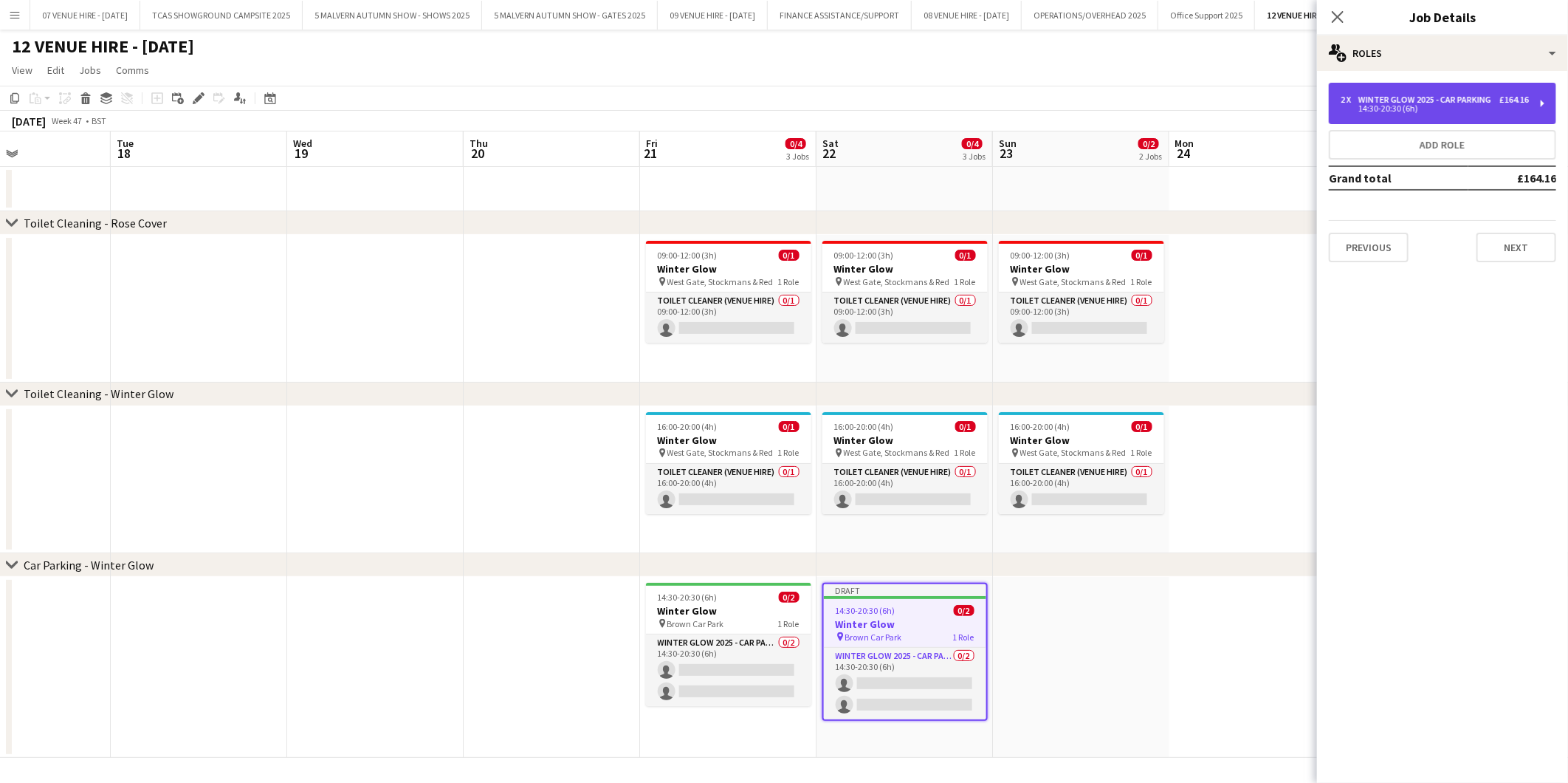
click at [1391, 108] on div "14:30-20:30 (6h)" at bounding box center [1435, 108] width 188 height 7
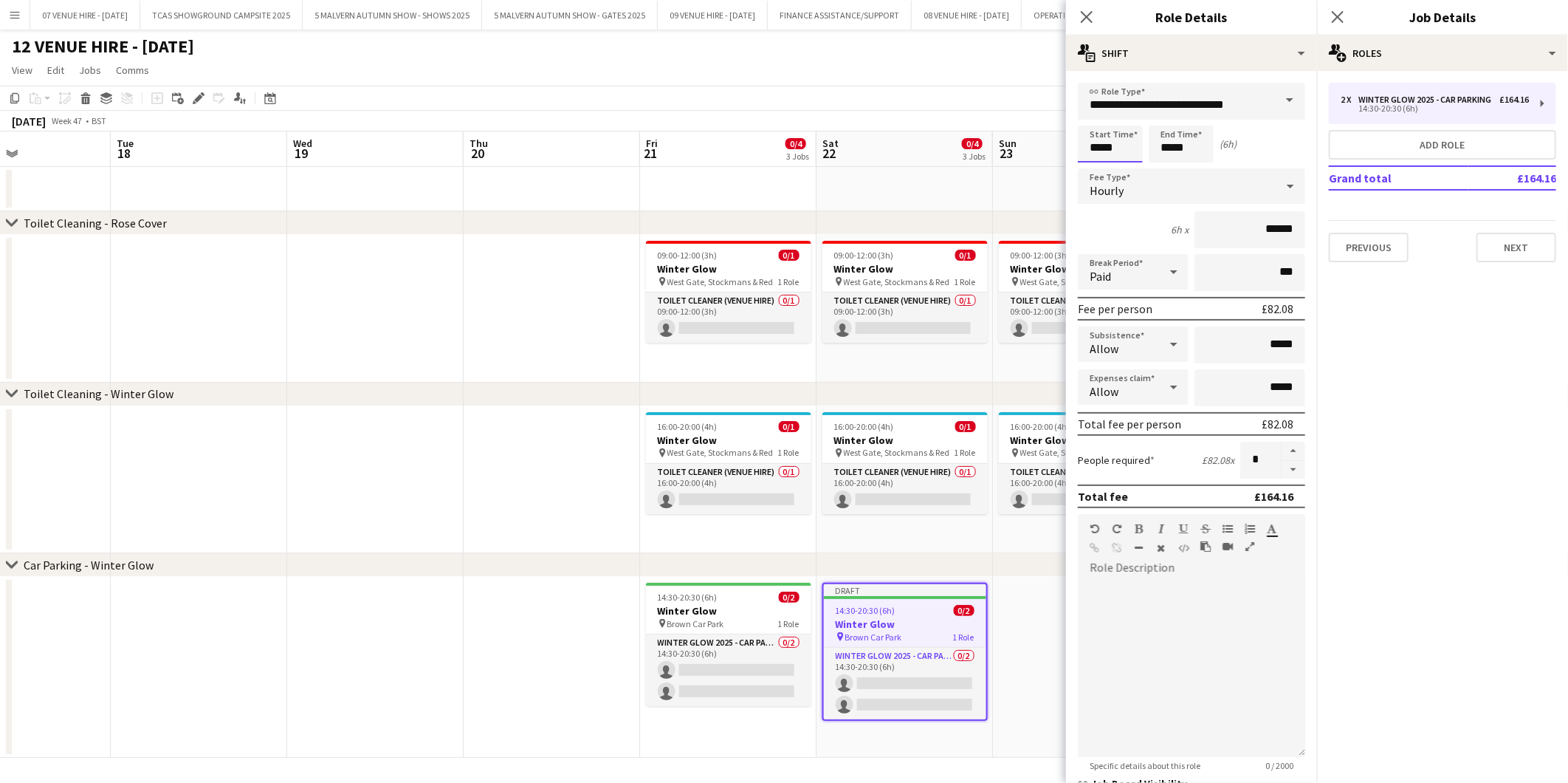
click at [1136, 140] on input "*****" at bounding box center [1111, 144] width 65 height 37
click at [1095, 165] on div at bounding box center [1096, 170] width 30 height 15
click at [1095, 167] on div at bounding box center [1096, 170] width 30 height 15
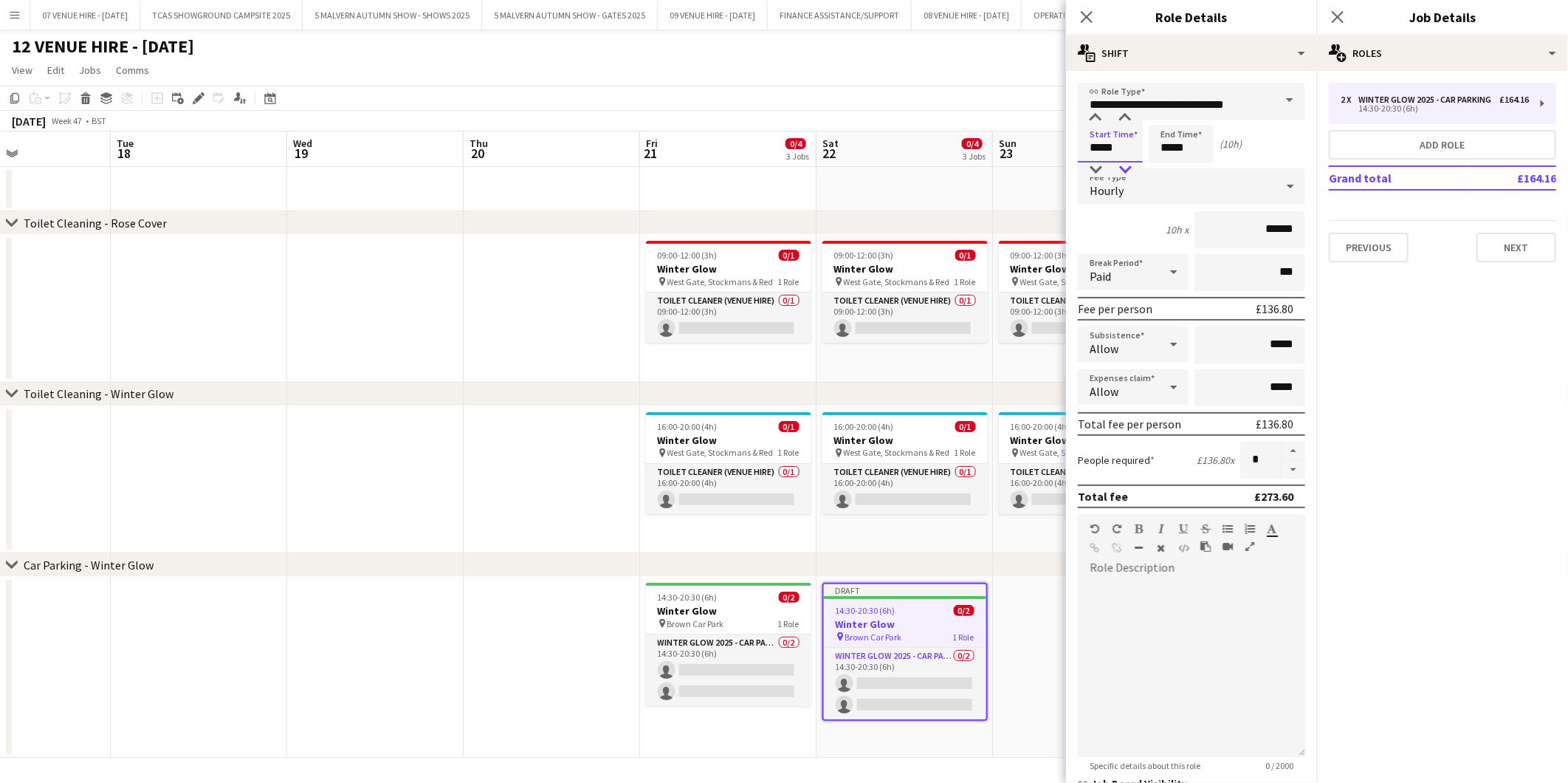
click at [1135, 167] on div at bounding box center [1125, 170] width 30 height 15
type input "*****"
click at [1131, 168] on div at bounding box center [1125, 170] width 30 height 15
click at [1202, 142] on input "*****" at bounding box center [1182, 144] width 65 height 37
click at [1167, 164] on div at bounding box center [1167, 170] width 30 height 15
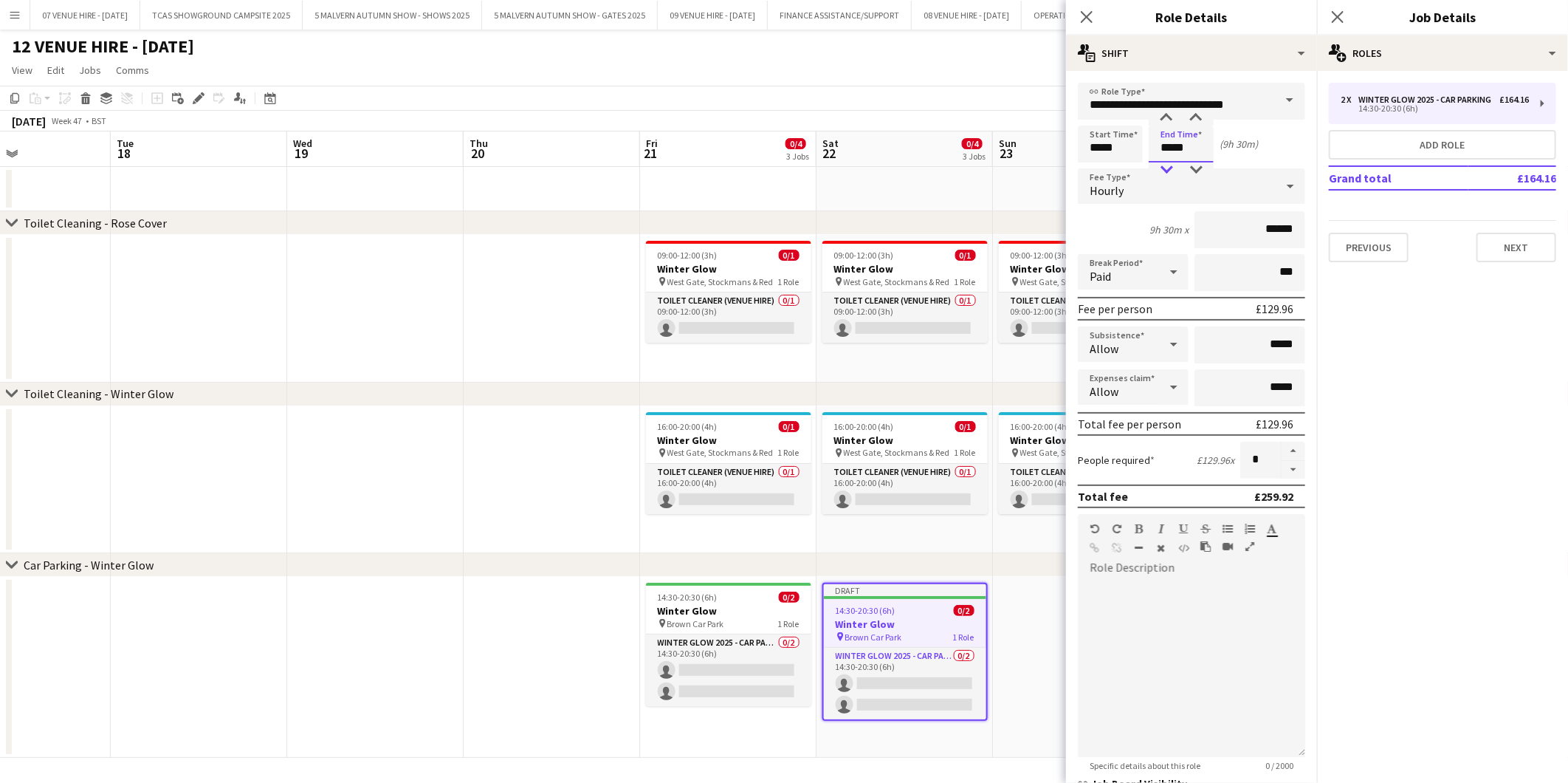
click at [1167, 164] on div at bounding box center [1167, 170] width 30 height 15
click at [1191, 164] on div at bounding box center [1196, 170] width 30 height 15
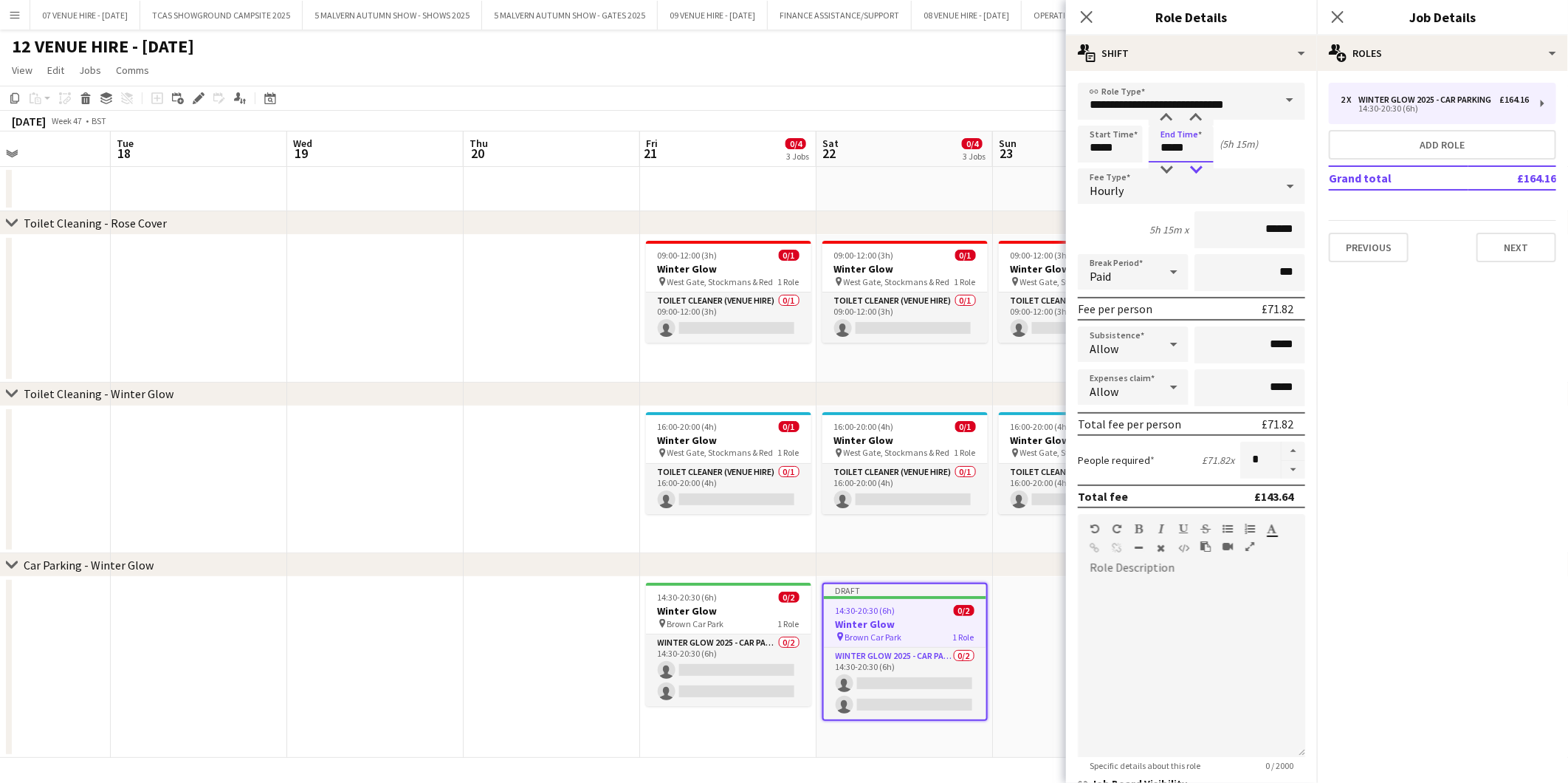
type input "*****"
click at [1191, 164] on div at bounding box center [1196, 170] width 30 height 15
click at [1009, 639] on app-date-cell at bounding box center [1082, 668] width 176 height 181
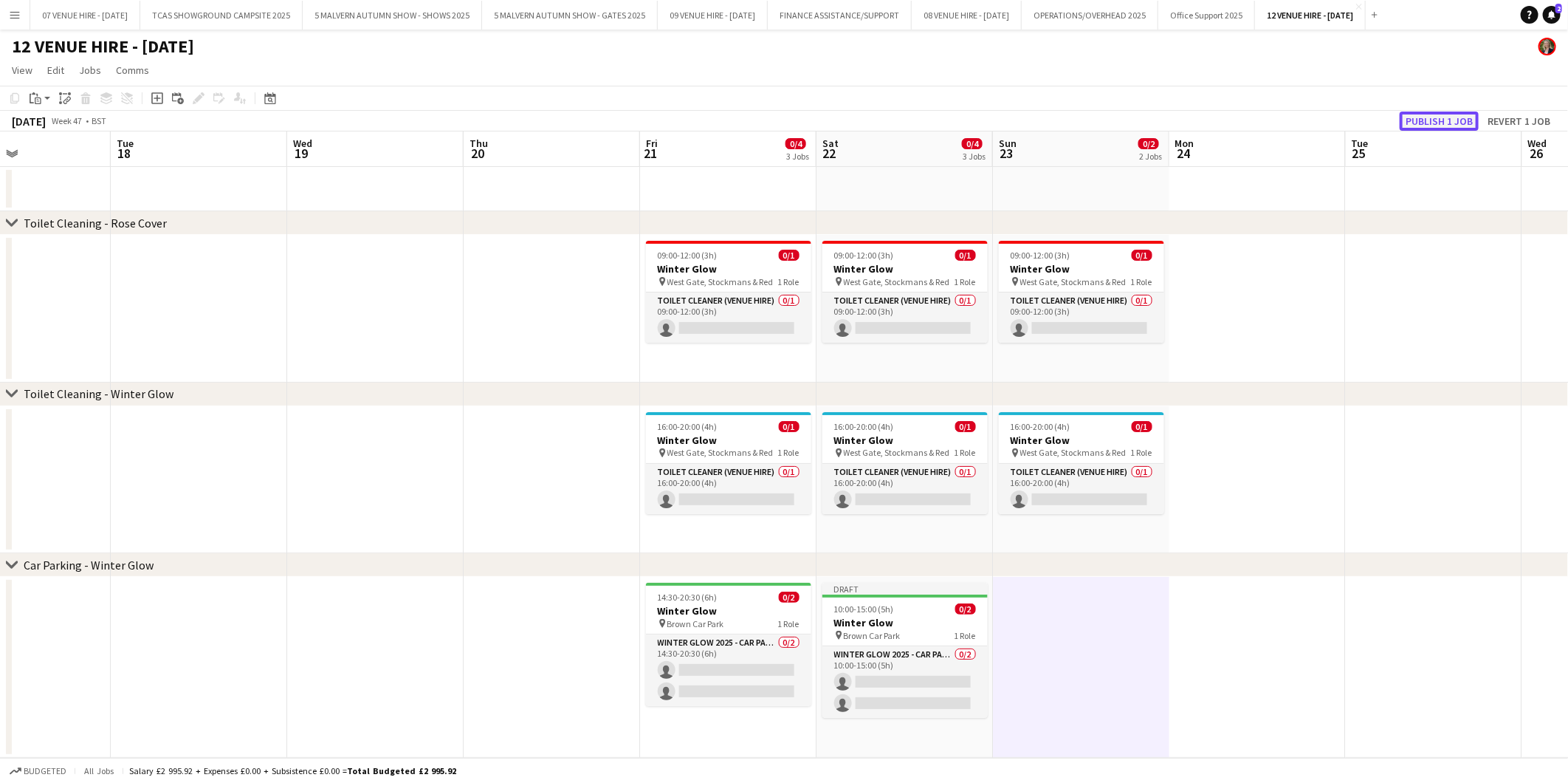
click at [1423, 122] on button "Publish 1 job" at bounding box center [1439, 121] width 79 height 19
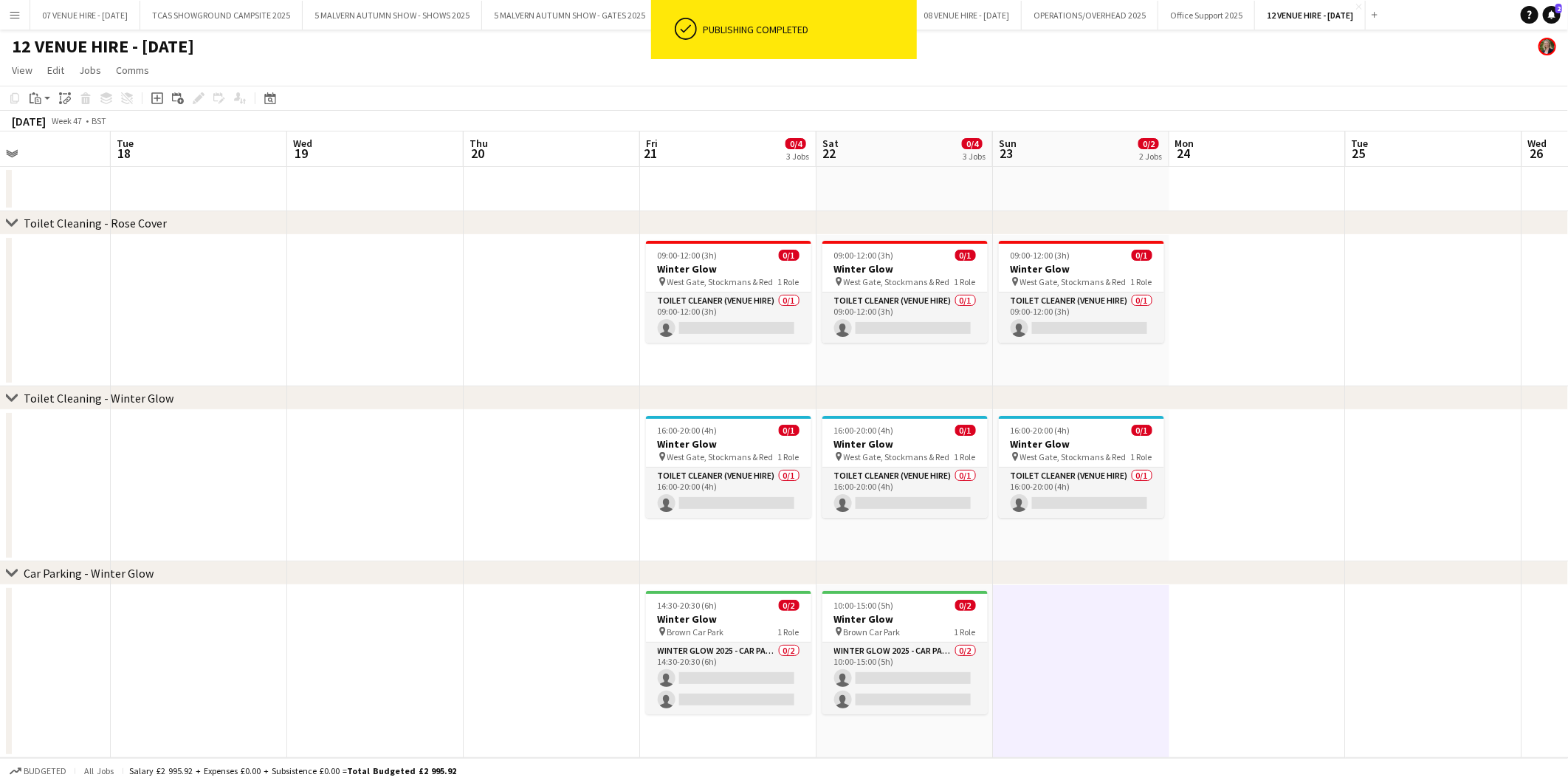
click at [1429, 115] on div "November 2025 Week 47 • BST" at bounding box center [784, 121] width 1568 height 21
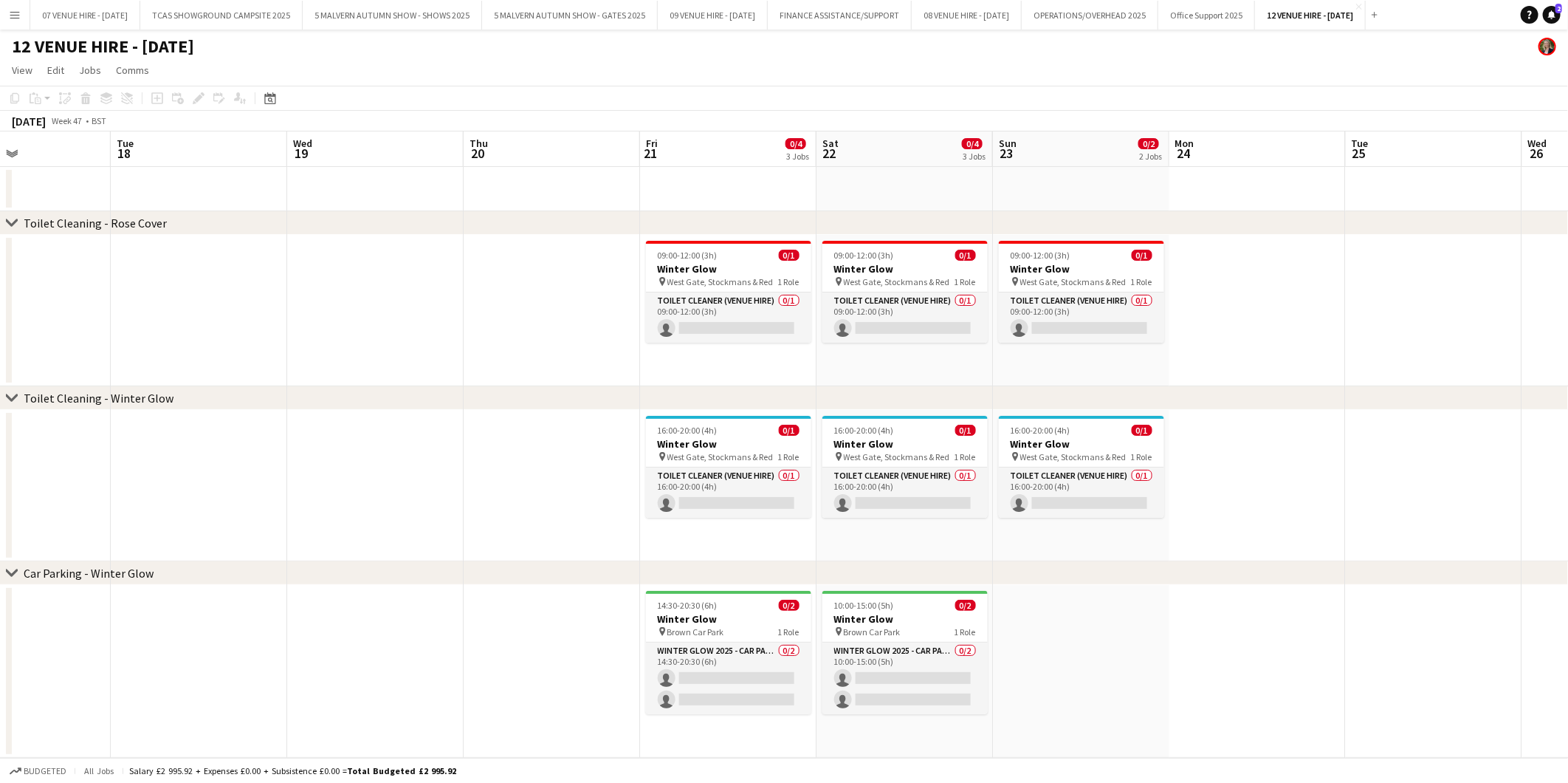
click at [1440, 124] on div "November 2025 Week 47 • BST" at bounding box center [784, 121] width 1568 height 21
click at [1440, 123] on div "November 2025 Week 47 • BST" at bounding box center [784, 121] width 1568 height 21
click at [892, 607] on div "10:00-15:00 (5h) 0/2" at bounding box center [904, 605] width 165 height 11
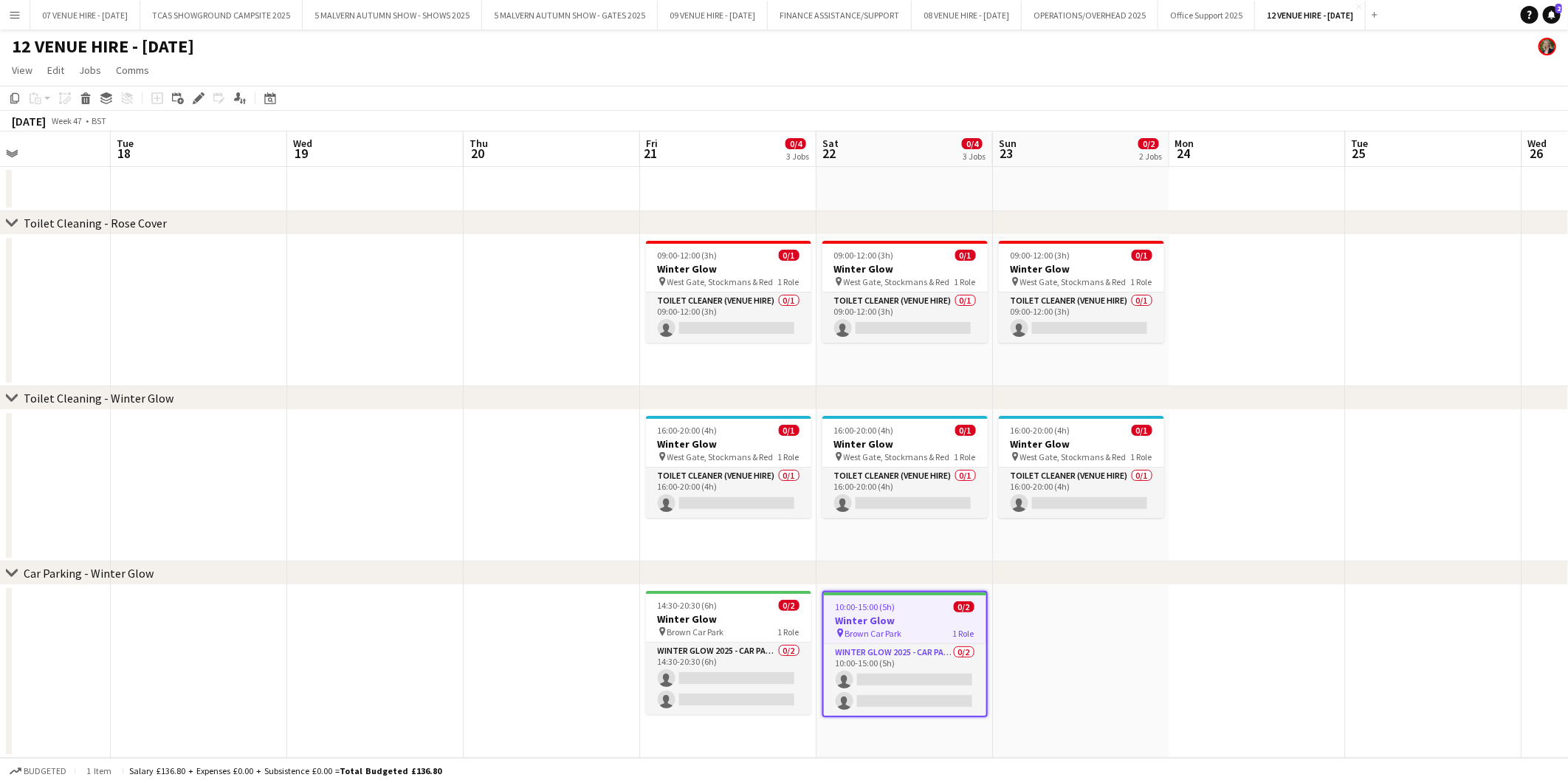
click at [867, 739] on app-date-cell "10:00-15:00 (5h) 0/2 Winter Glow pin Brown Car Park 1 Role Winter Glow 2025 - C…" at bounding box center [904, 671] width 176 height 173
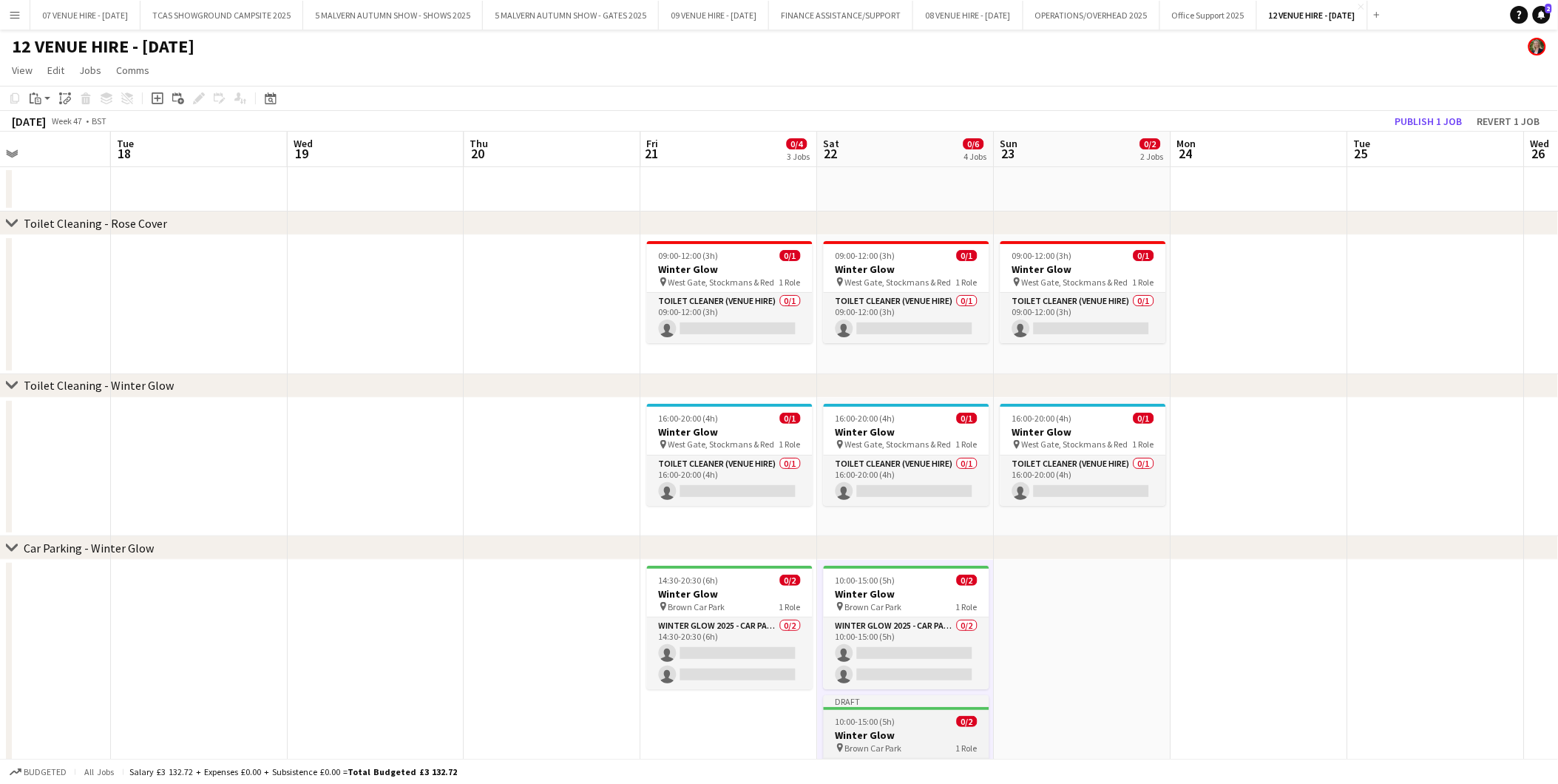
click at [900, 722] on div "10:00-15:00 (5h) 0/2" at bounding box center [906, 721] width 166 height 11
click at [198, 99] on icon at bounding box center [198, 98] width 8 height 8
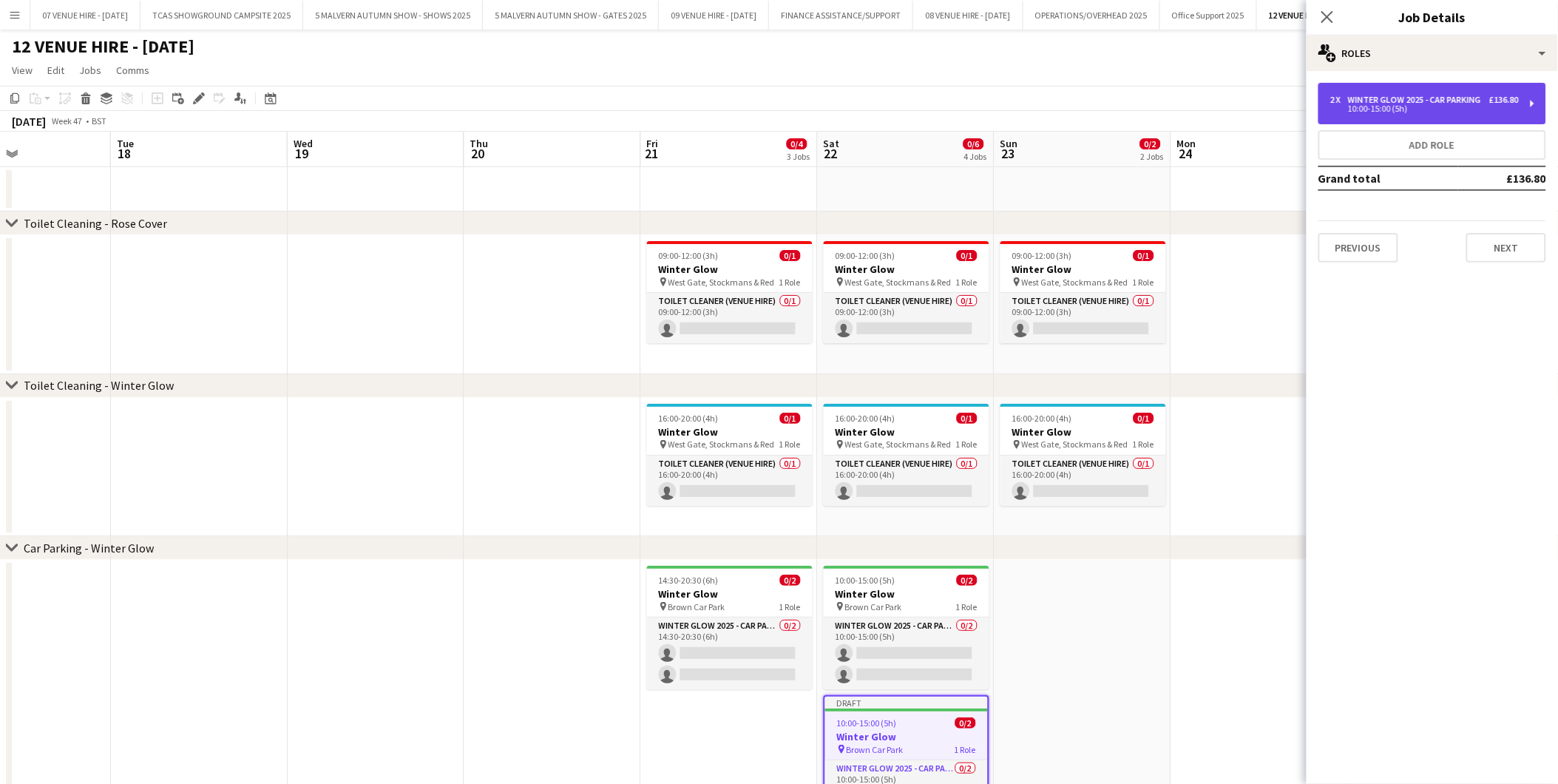
click at [1426, 106] on div "10:00-15:00 (5h)" at bounding box center [1425, 108] width 189 height 7
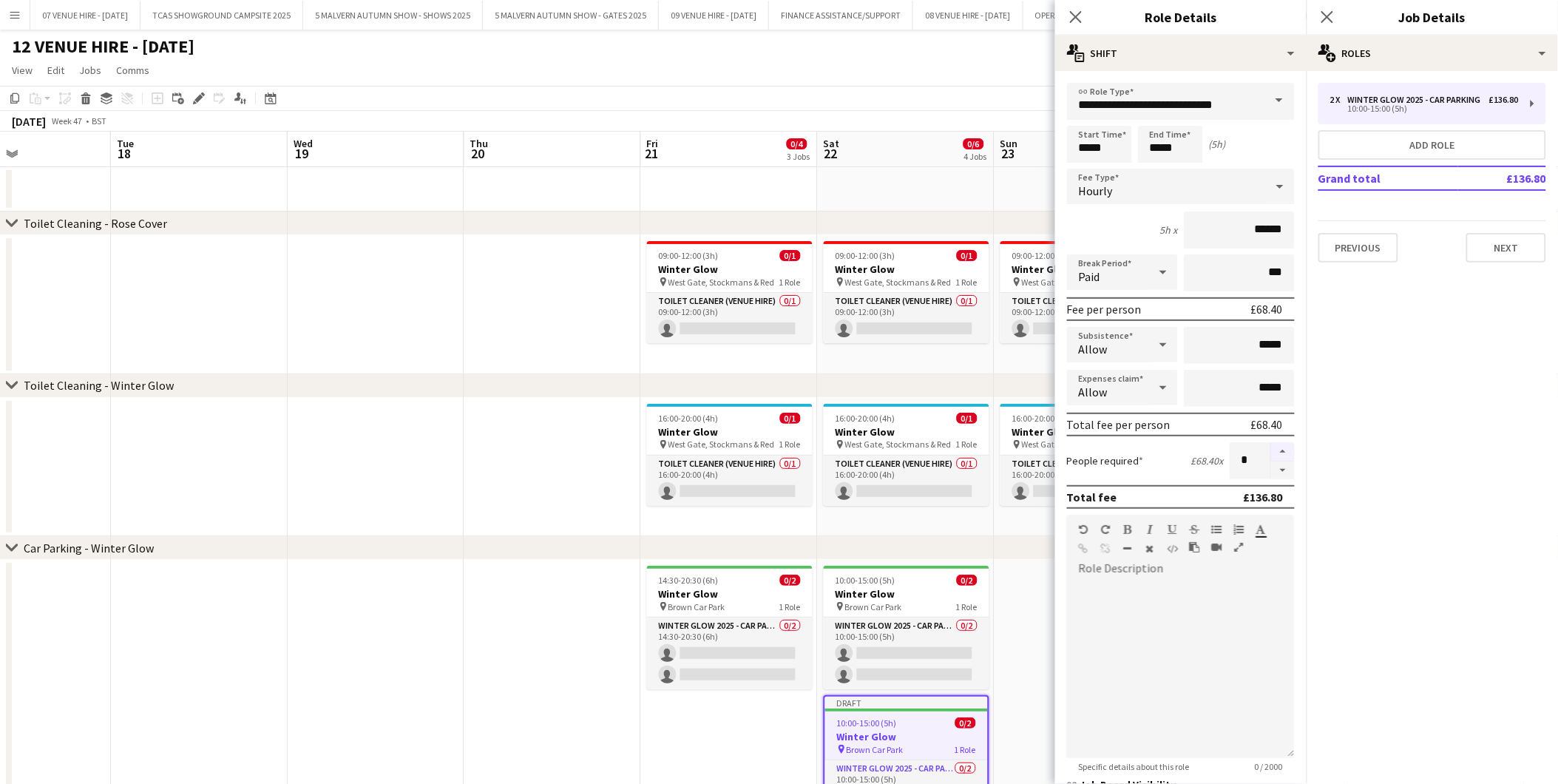
click at [1274, 442] on button "button" at bounding box center [1283, 452] width 24 height 19
type input "*"
click at [1123, 142] on input "*****" at bounding box center [1100, 144] width 65 height 37
click at [1085, 117] on div at bounding box center [1085, 118] width 30 height 15
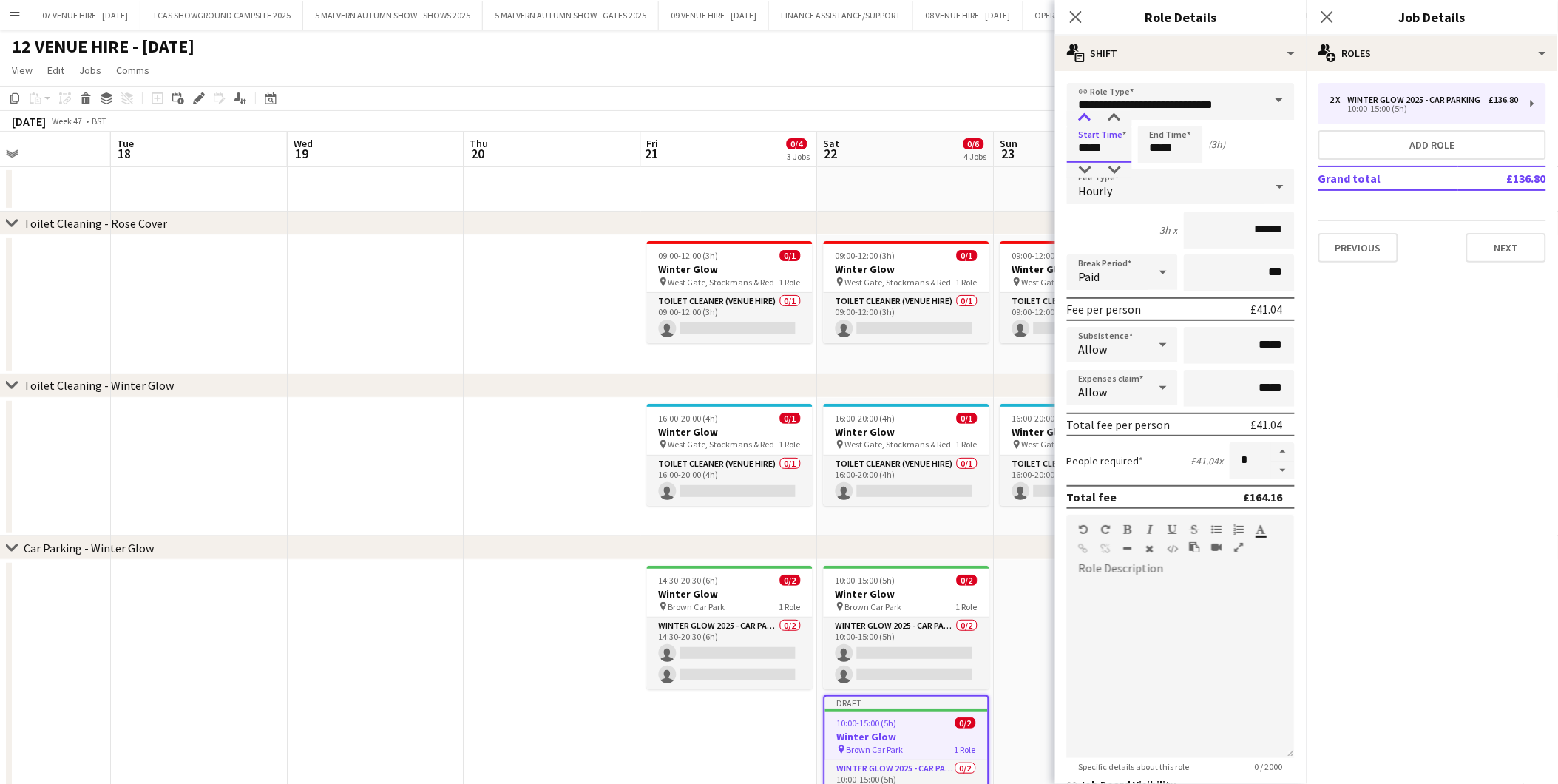
click at [1085, 117] on div at bounding box center [1085, 118] width 30 height 15
type input "*****"
click at [1085, 117] on div at bounding box center [1085, 118] width 30 height 15
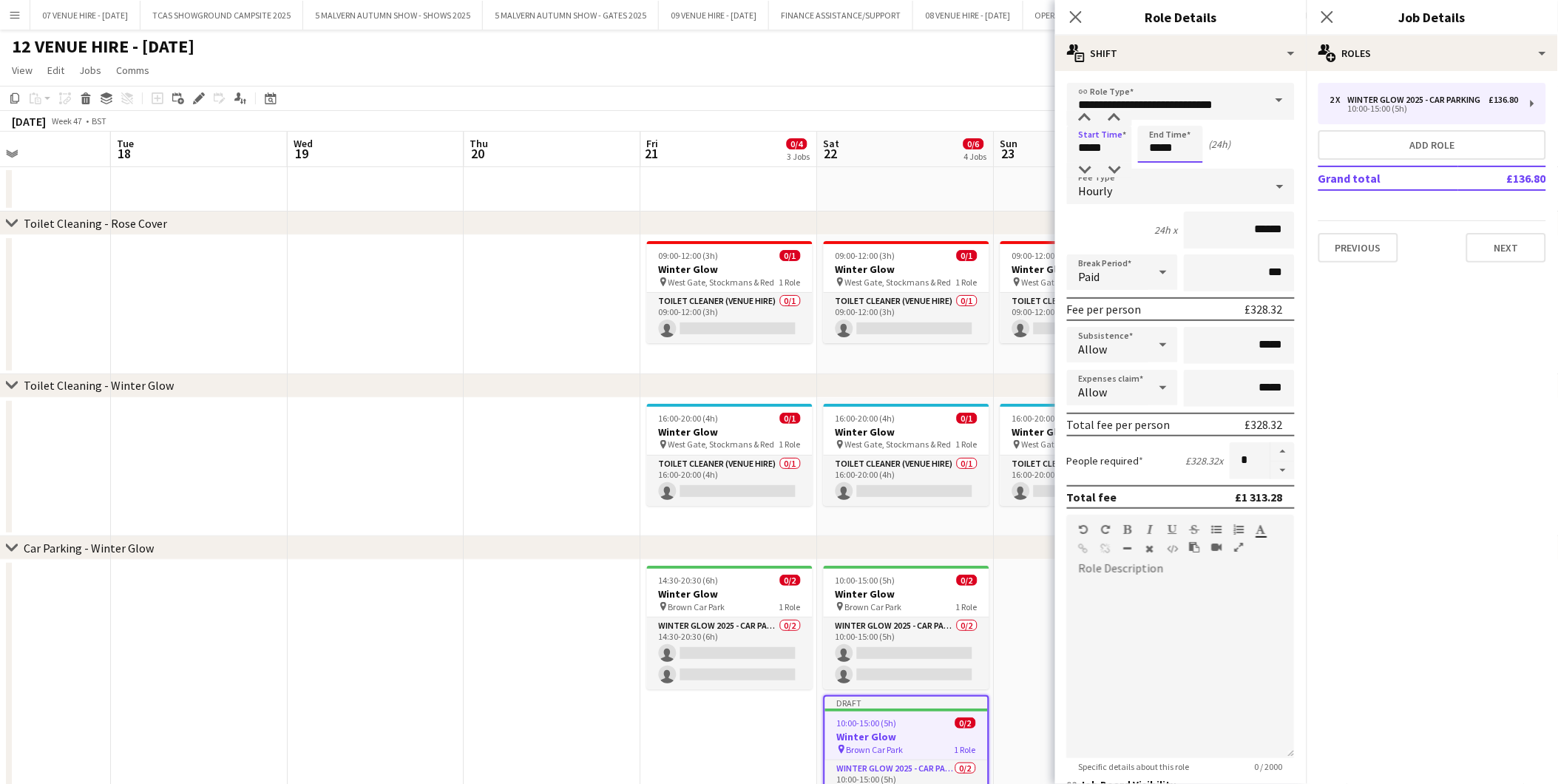
click at [1186, 143] on input "*****" at bounding box center [1171, 144] width 65 height 37
click at [1160, 111] on div at bounding box center [1156, 118] width 30 height 15
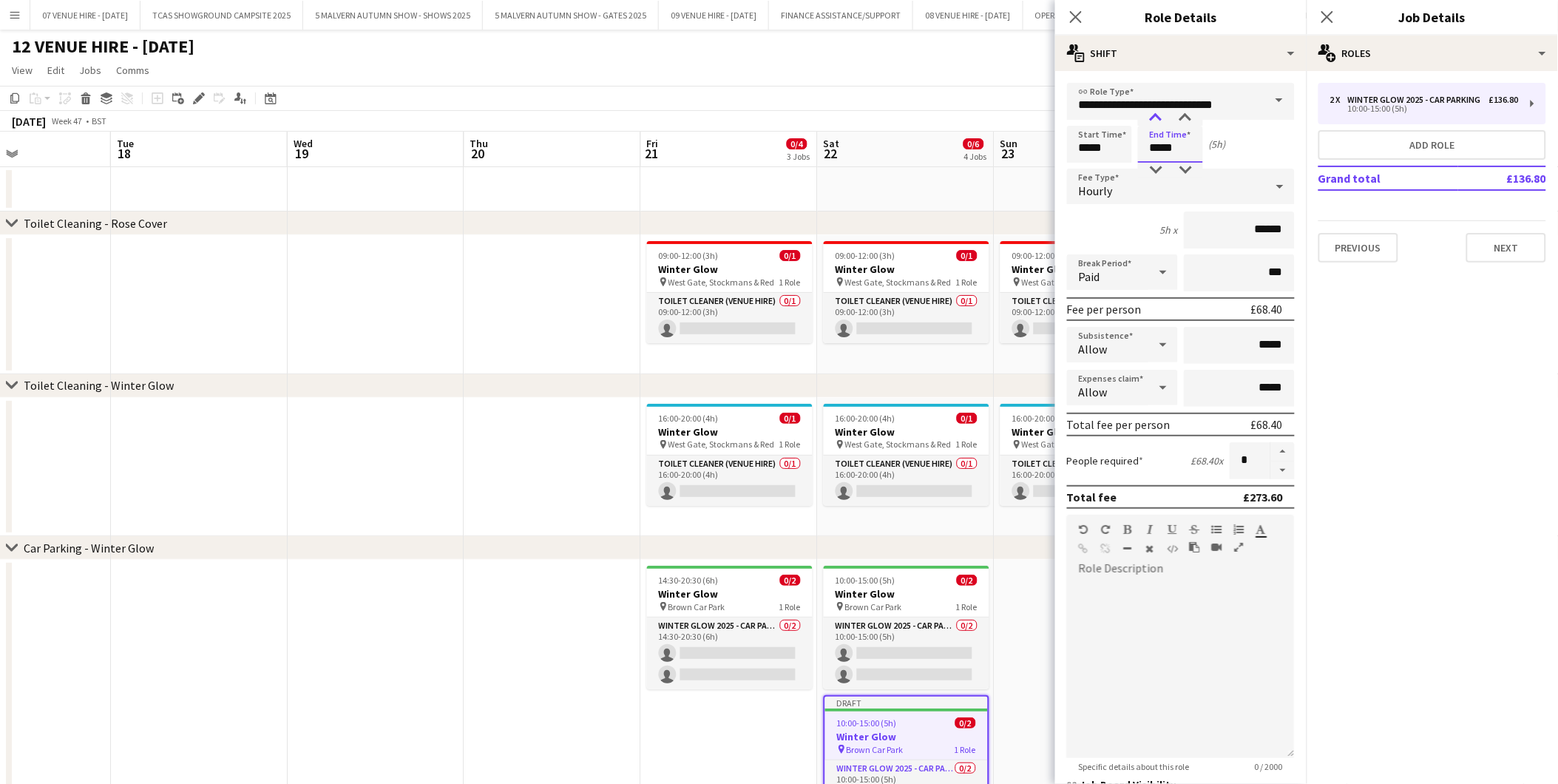
click at [1160, 111] on div at bounding box center [1156, 118] width 30 height 15
click at [1191, 172] on div at bounding box center [1186, 170] width 30 height 15
type input "*****"
click at [1191, 172] on div at bounding box center [1186, 170] width 30 height 15
click at [600, 405] on app-date-cell at bounding box center [553, 467] width 177 height 139
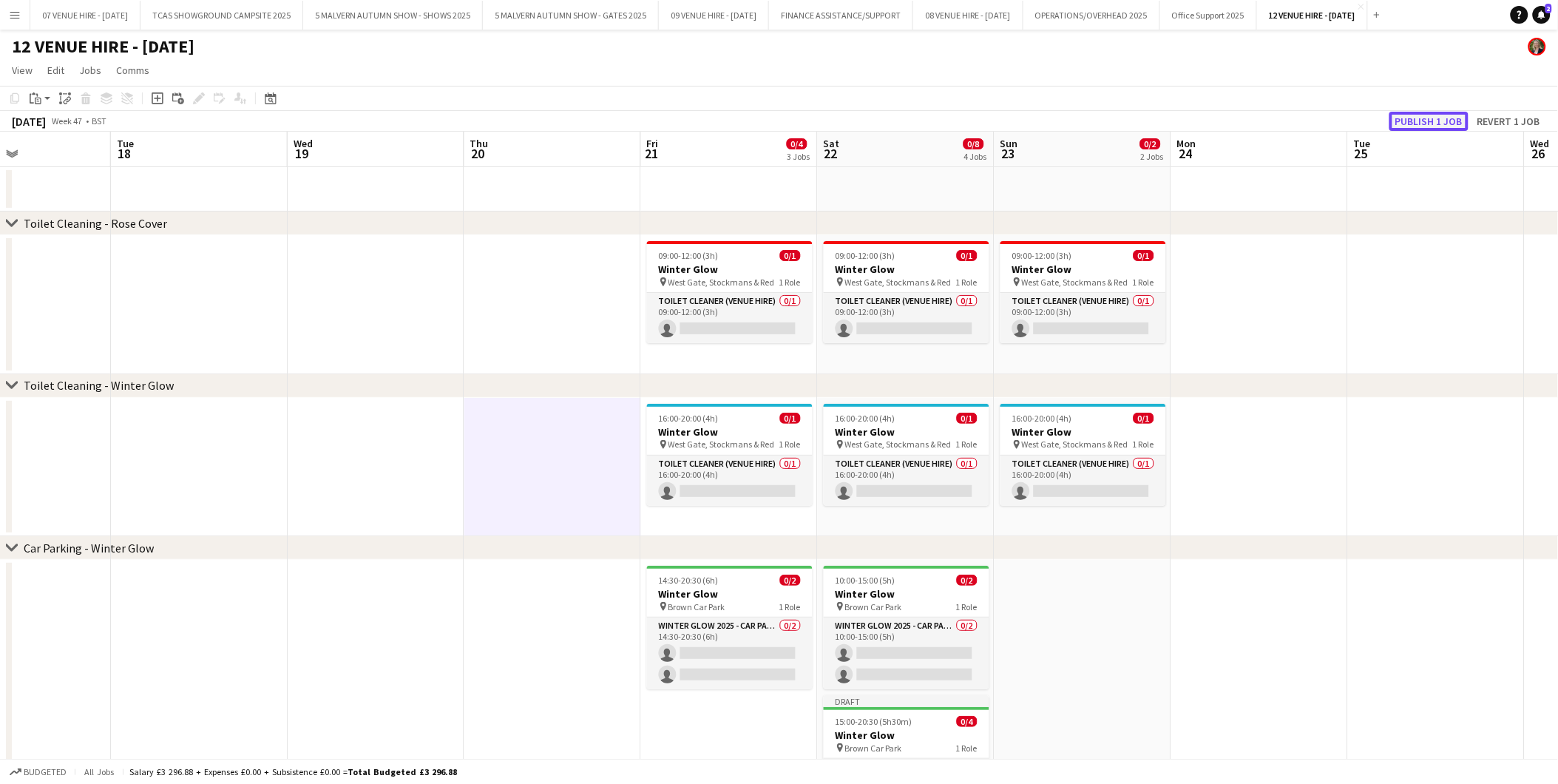
click at [1418, 121] on button "Publish 1 job" at bounding box center [1429, 121] width 79 height 19
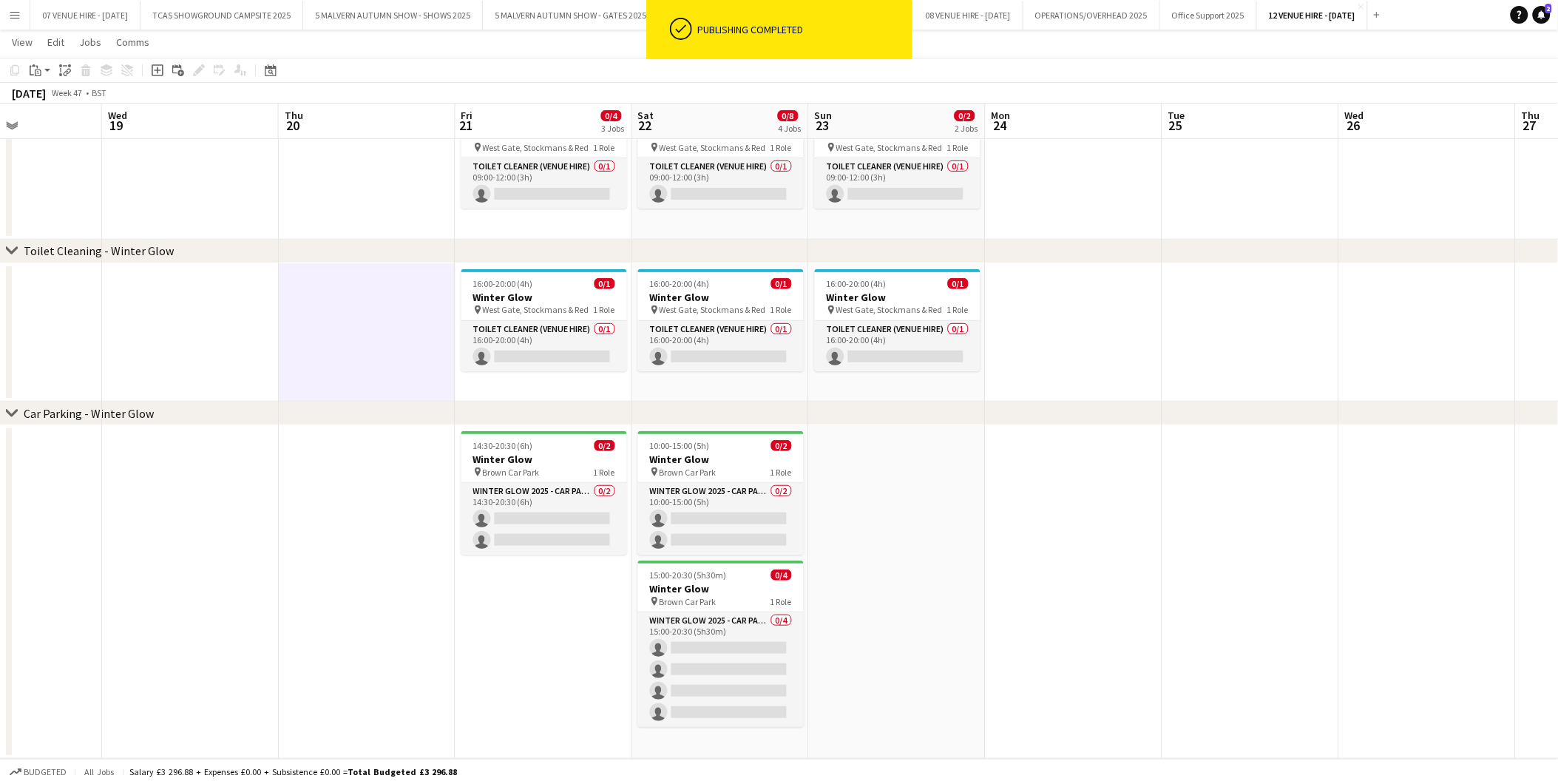
scroll to position [0, 453]
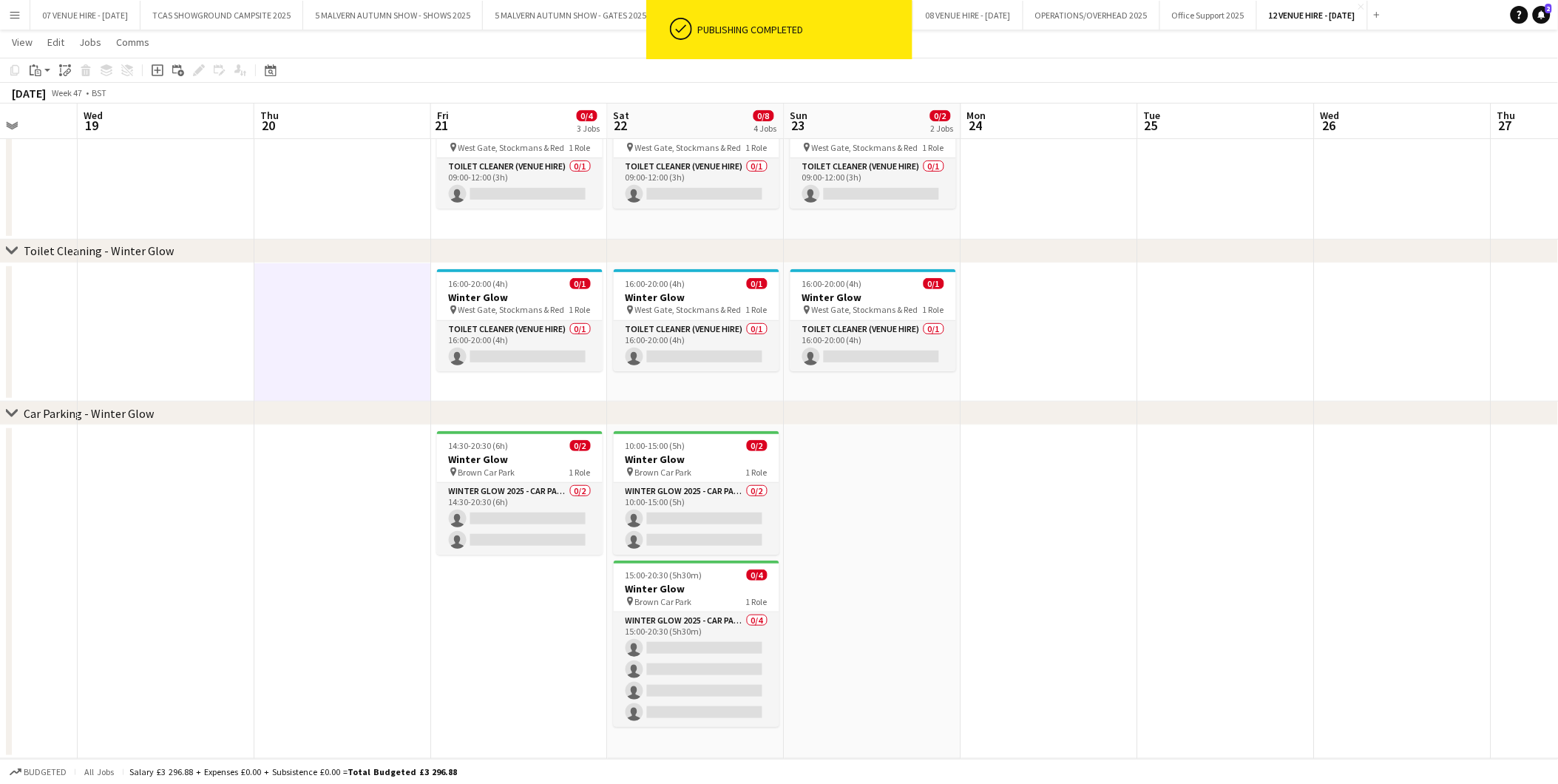
drag, startPoint x: 882, startPoint y: 454, endPoint x: 673, endPoint y: 461, distance: 209.1
click at [673, 461] on app-calendar-viewport "Sun 16 Mon 17 Tue 18 Wed 19 Thu 20 Fri 21 0/4 3 Jobs Sat 22 0/8 4 Jobs Sun 23 0…" at bounding box center [779, 341] width 1558 height 834
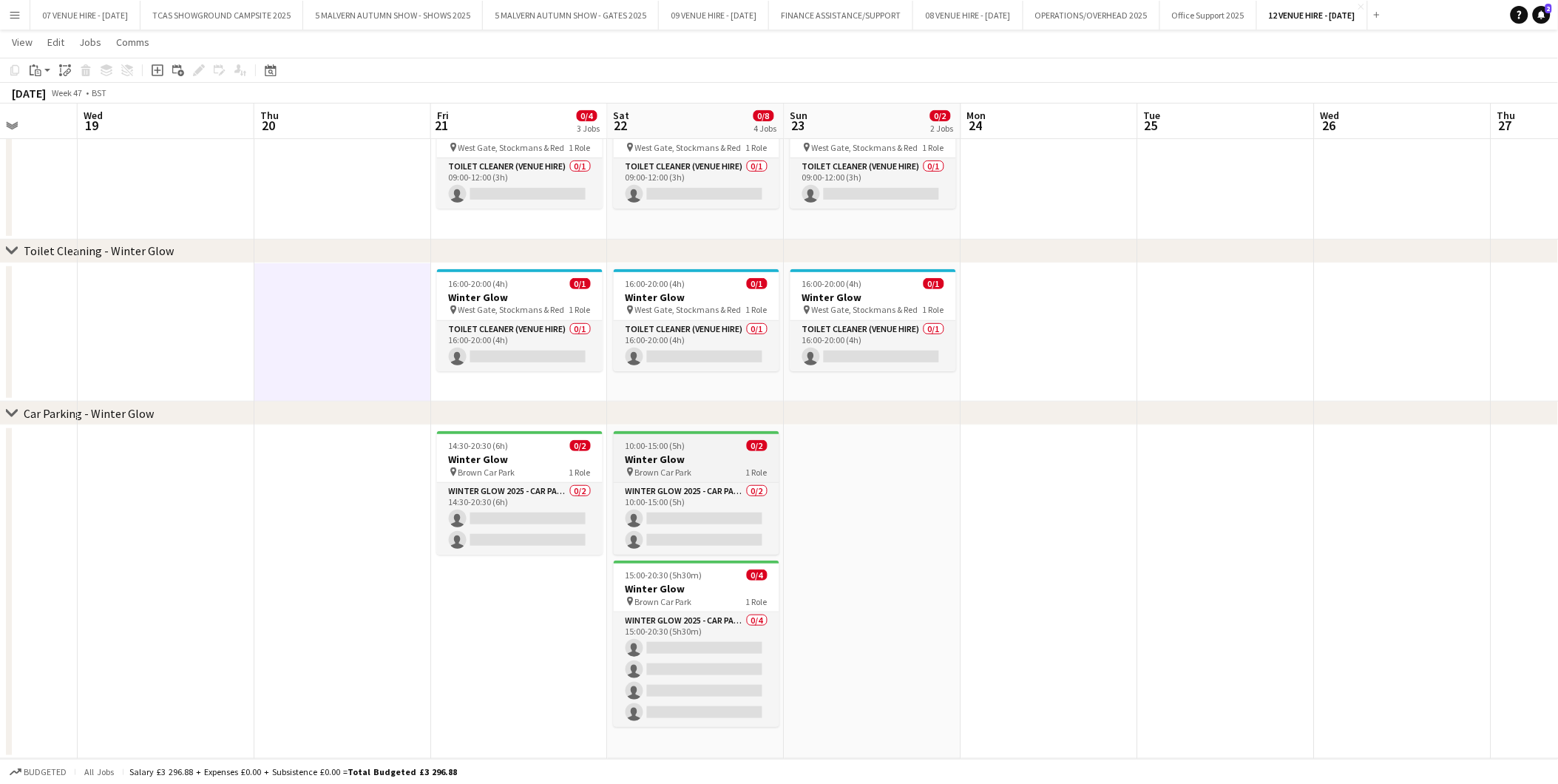
click at [663, 453] on h3 "Winter Glow" at bounding box center [697, 460] width 166 height 13
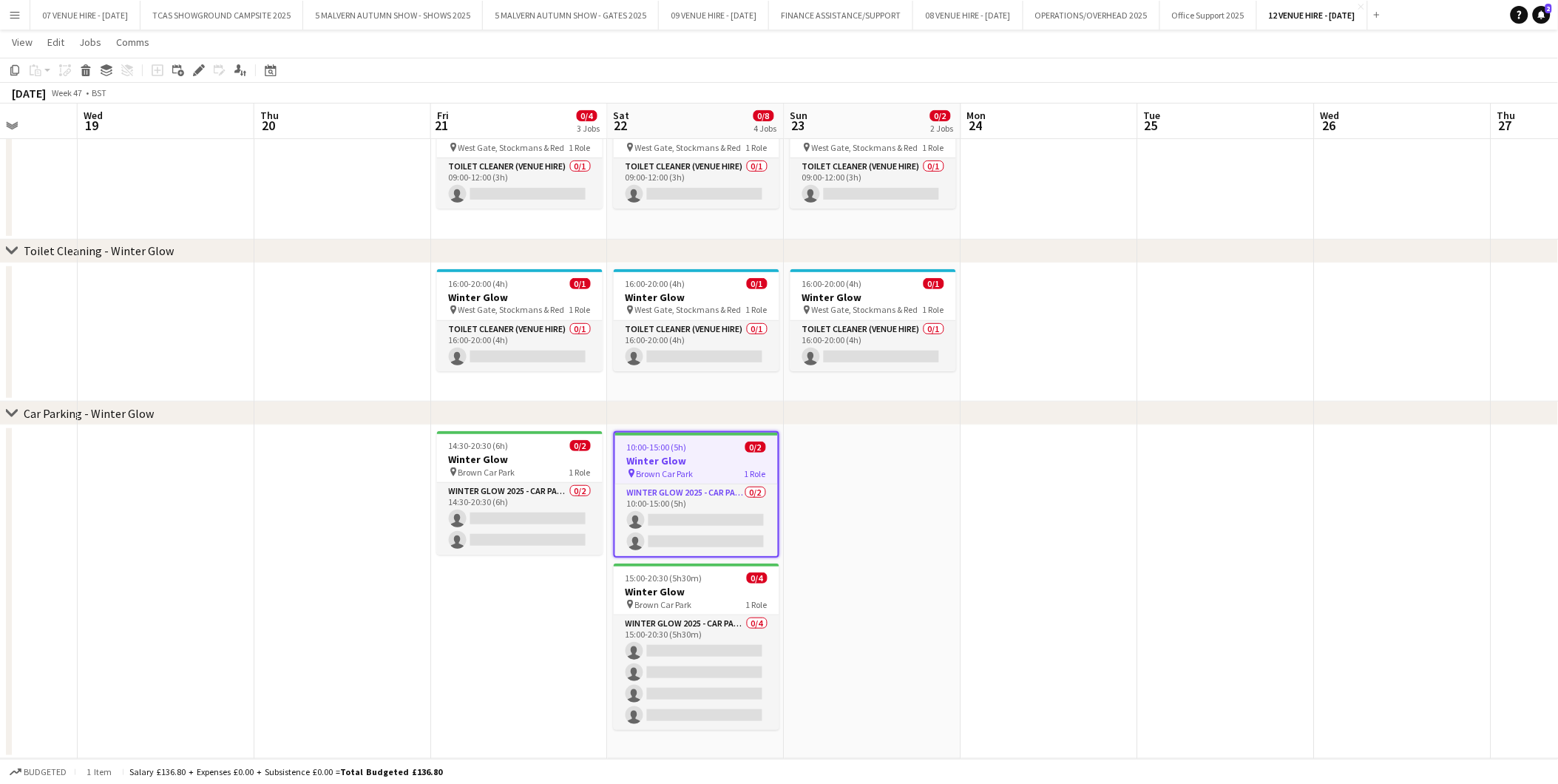
click at [855, 466] on app-date-cell at bounding box center [873, 592] width 177 height 333
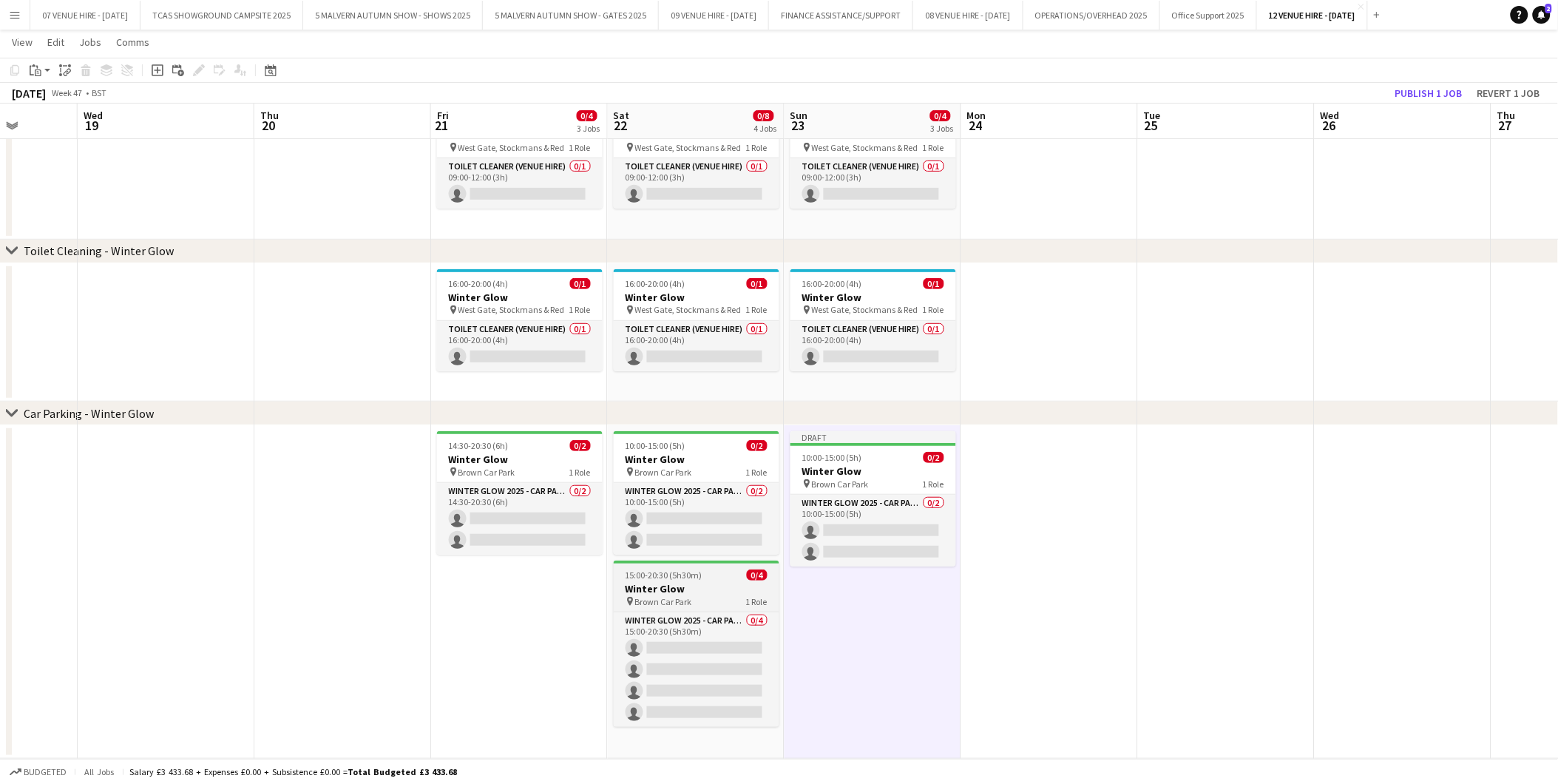
click at [681, 583] on h3 "Winter Glow" at bounding box center [697, 589] width 166 height 13
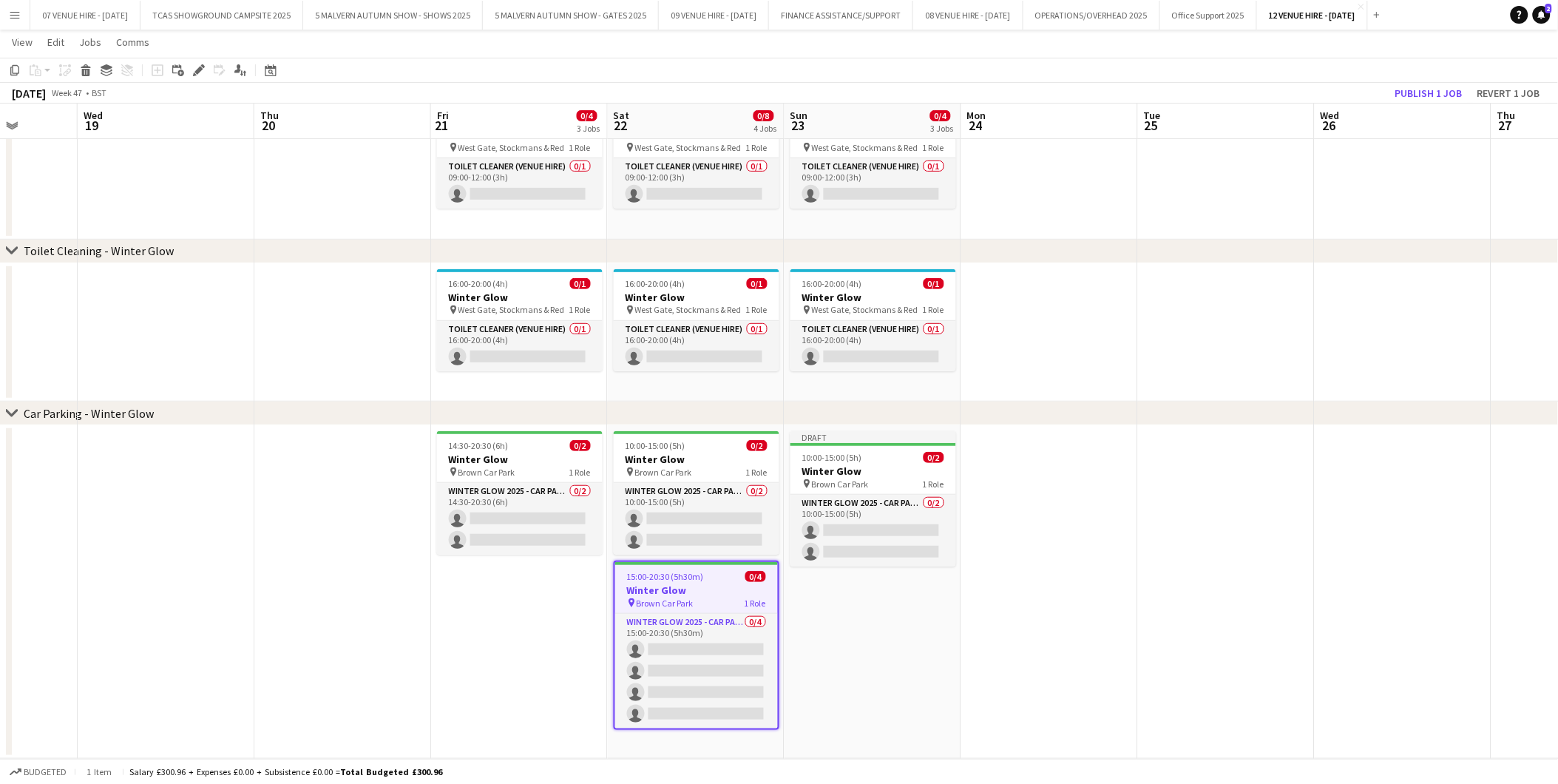
click at [885, 618] on app-date-cell "Draft 10:00-15:00 (5h) 0/2 Winter Glow pin Brown Car Park 1 Role Winter Glow 20…" at bounding box center [873, 592] width 177 height 333
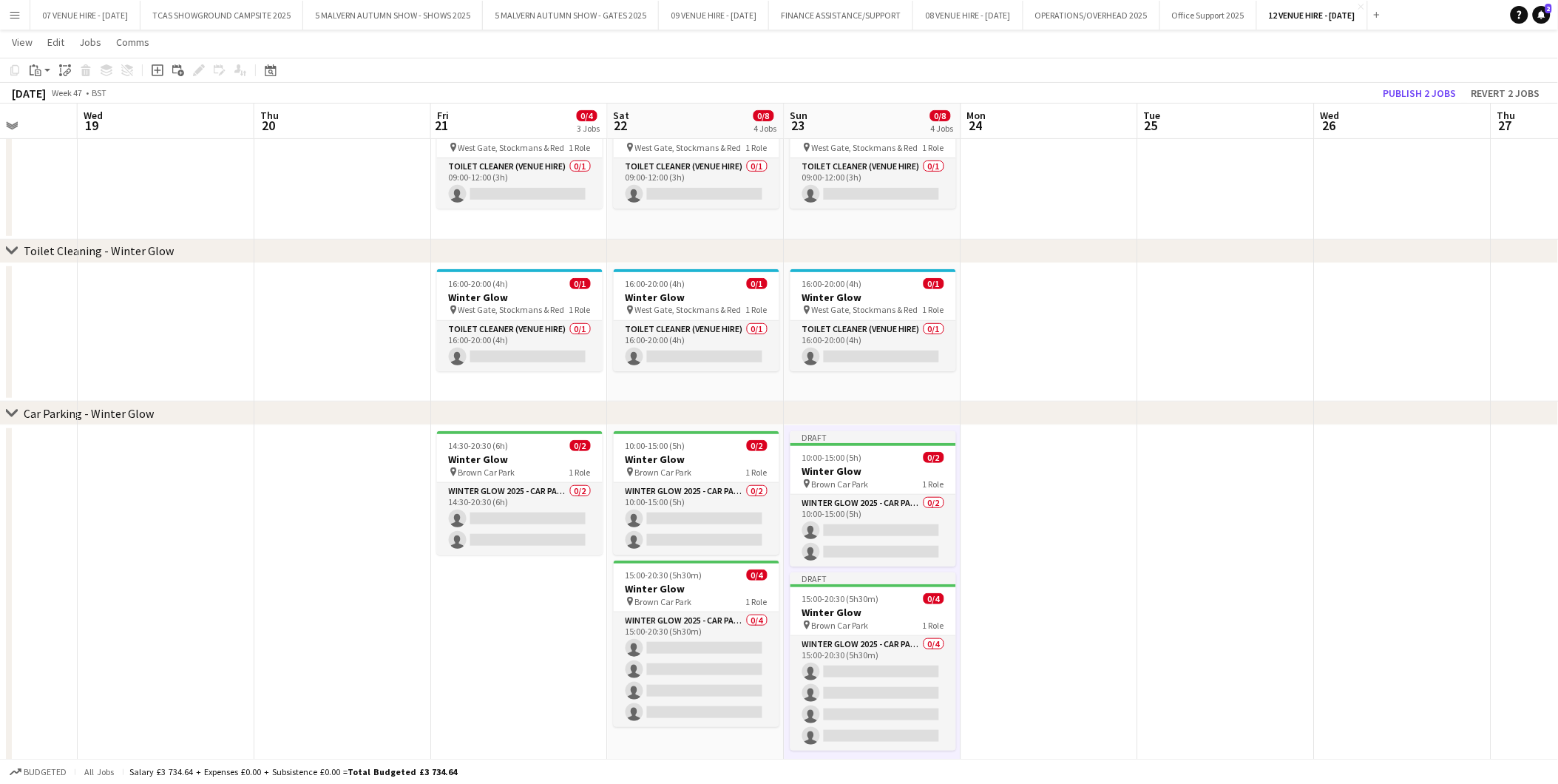
click at [1057, 503] on app-date-cell at bounding box center [1050, 604] width 177 height 357
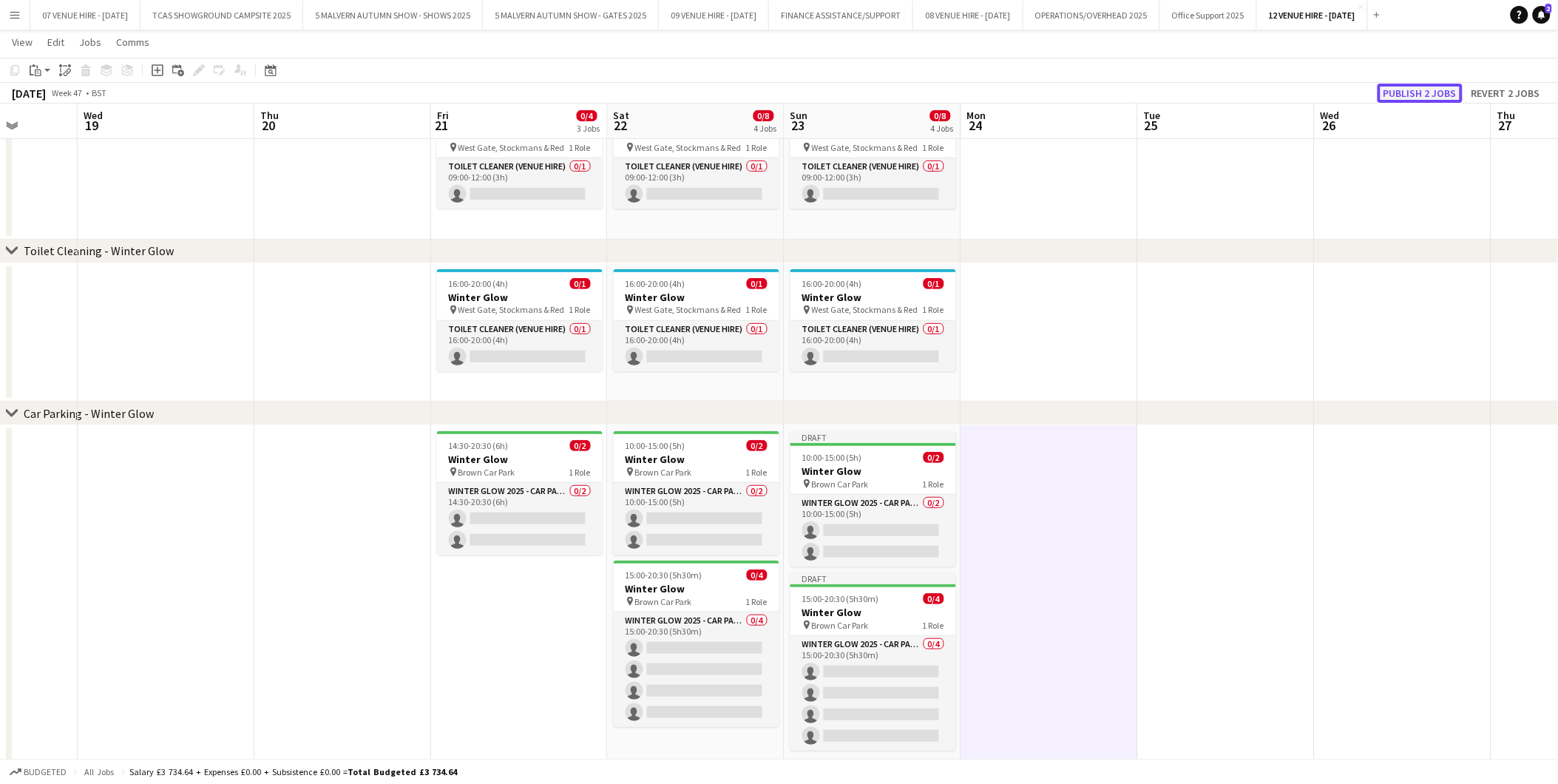
click at [1416, 85] on button "Publish 2 jobs" at bounding box center [1420, 94] width 85 height 19
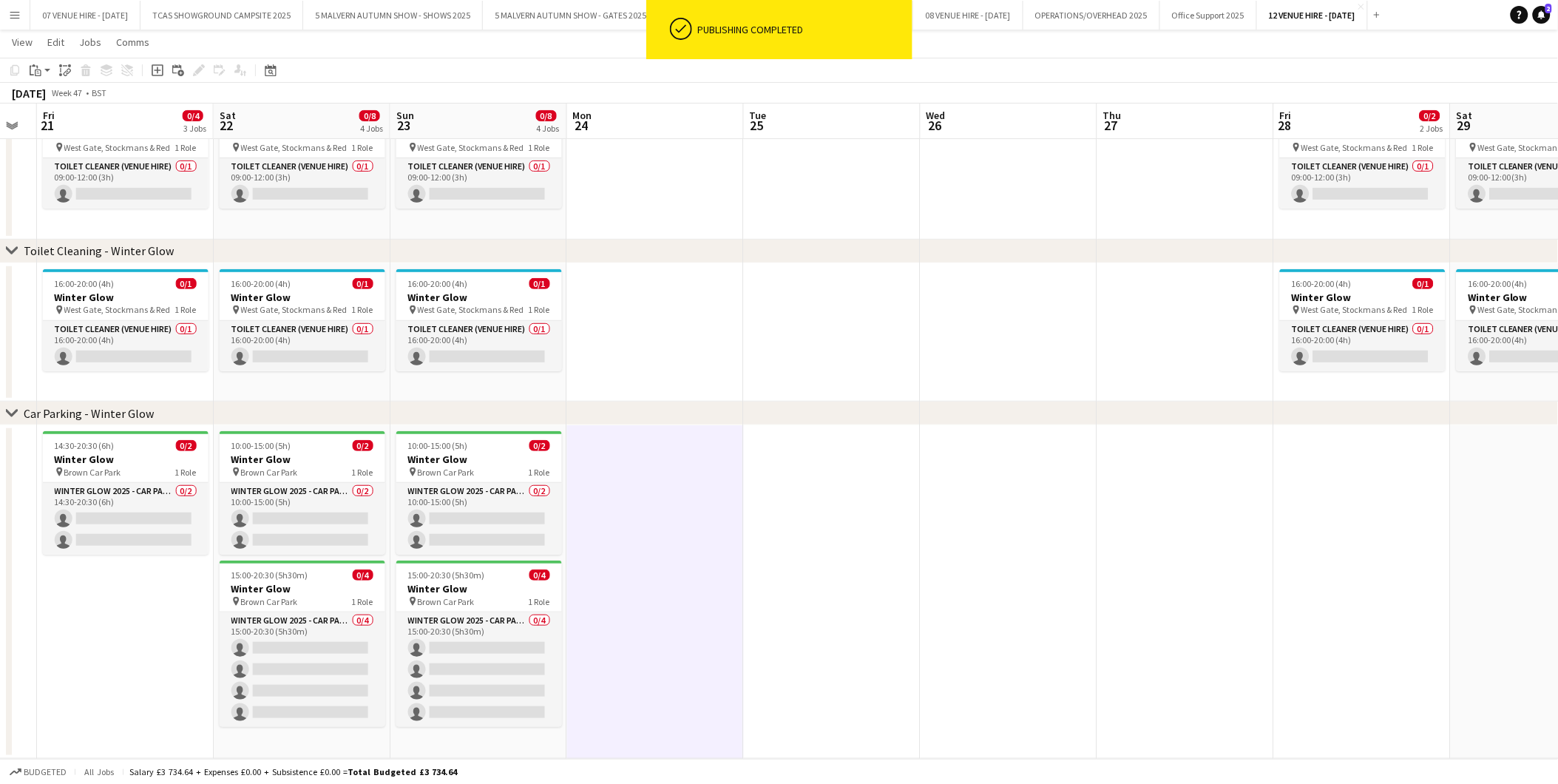
scroll to position [0, 505]
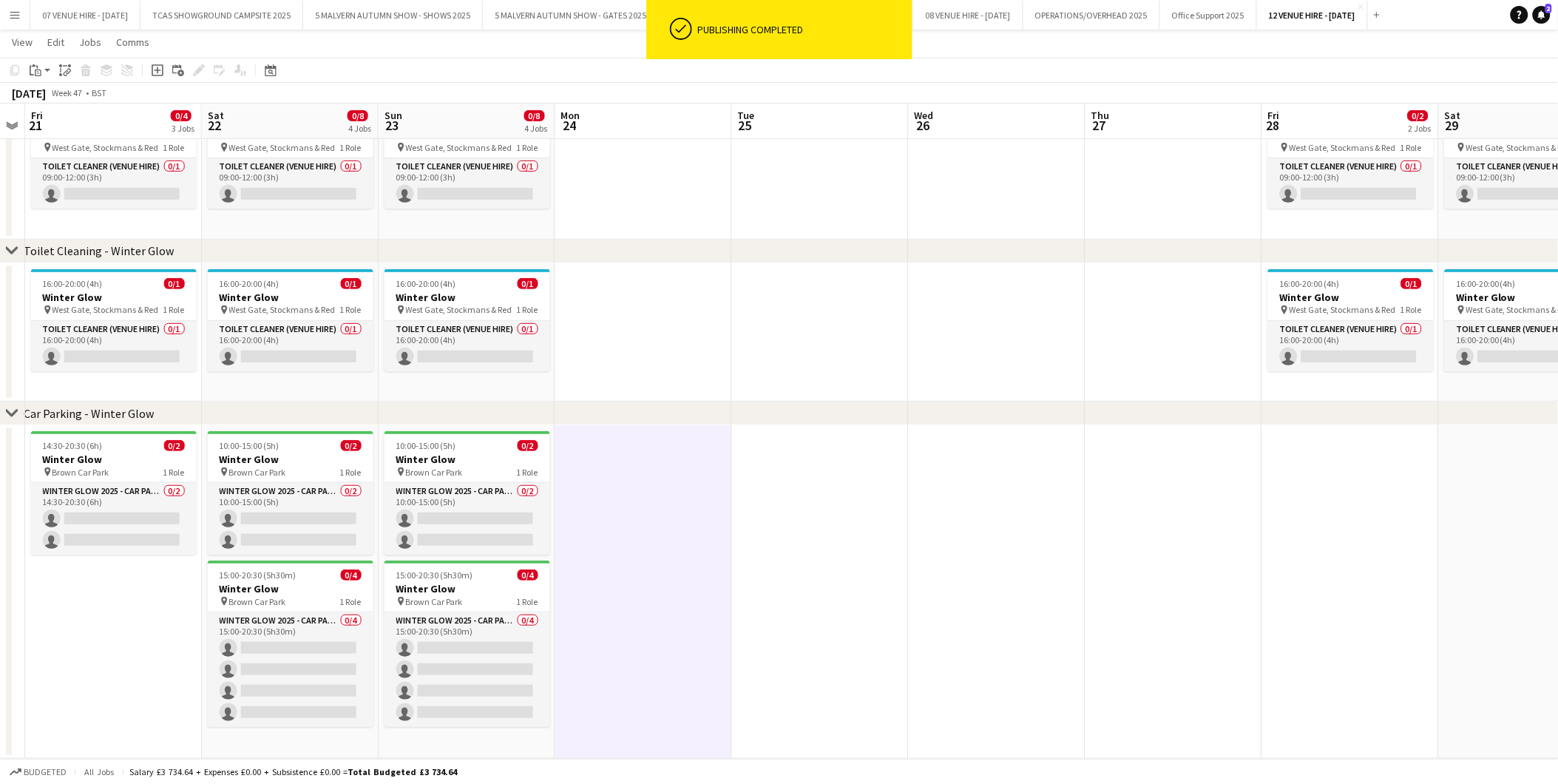
drag, startPoint x: 1237, startPoint y: 427, endPoint x: 831, endPoint y: 449, distance: 406.6
click at [831, 449] on app-calendar-viewport "Tue 18 Wed 19 Thu 20 Fri 21 0/4 3 Jobs Sat 22 0/8 4 Jobs Sun 23 0/8 4 Jobs Mon …" at bounding box center [779, 341] width 1558 height 834
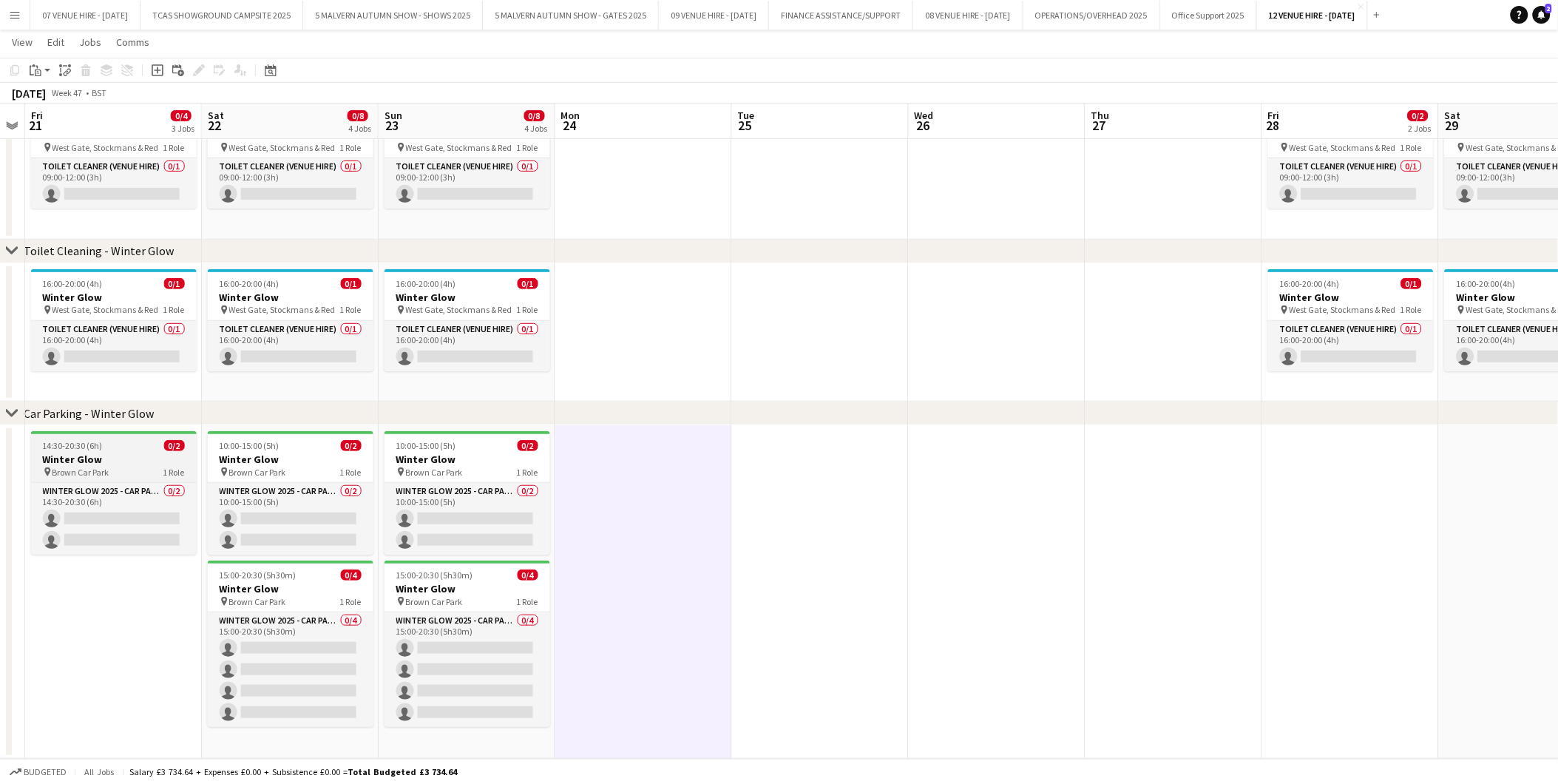
click at [92, 453] on h3 "Winter Glow" at bounding box center [114, 460] width 166 height 13
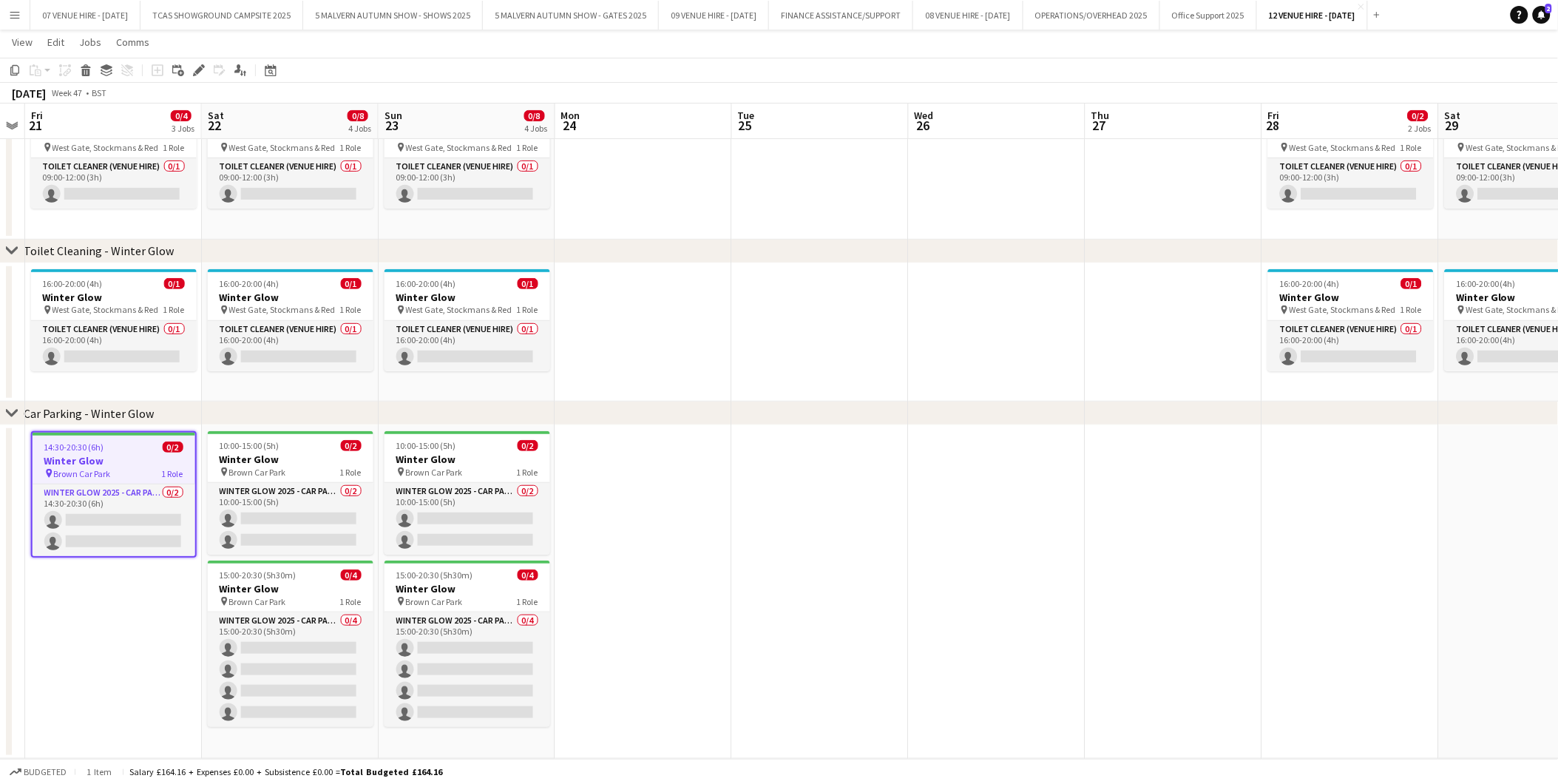
click at [1352, 492] on app-date-cell at bounding box center [1351, 592] width 177 height 333
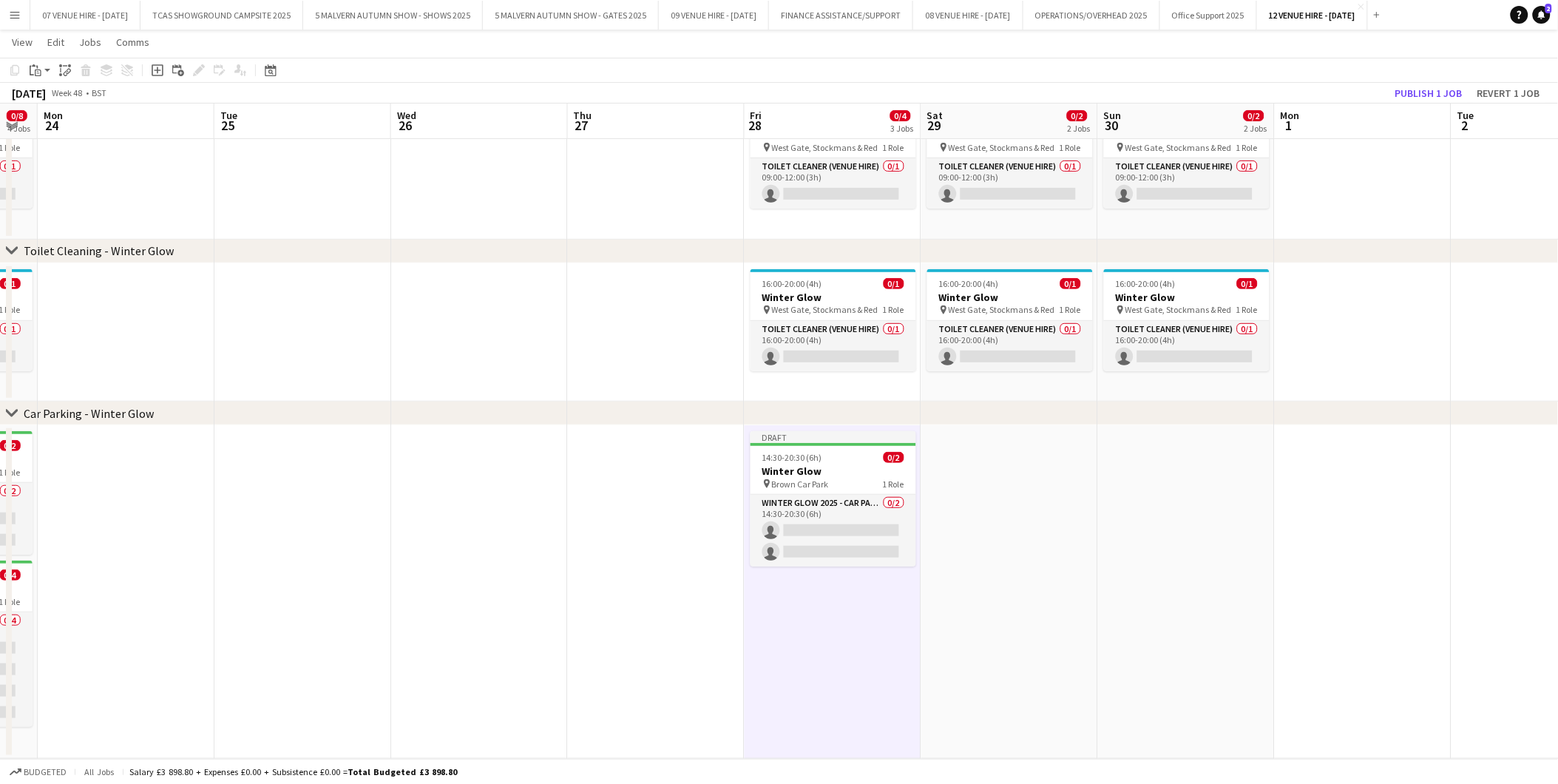
scroll to position [0, 568]
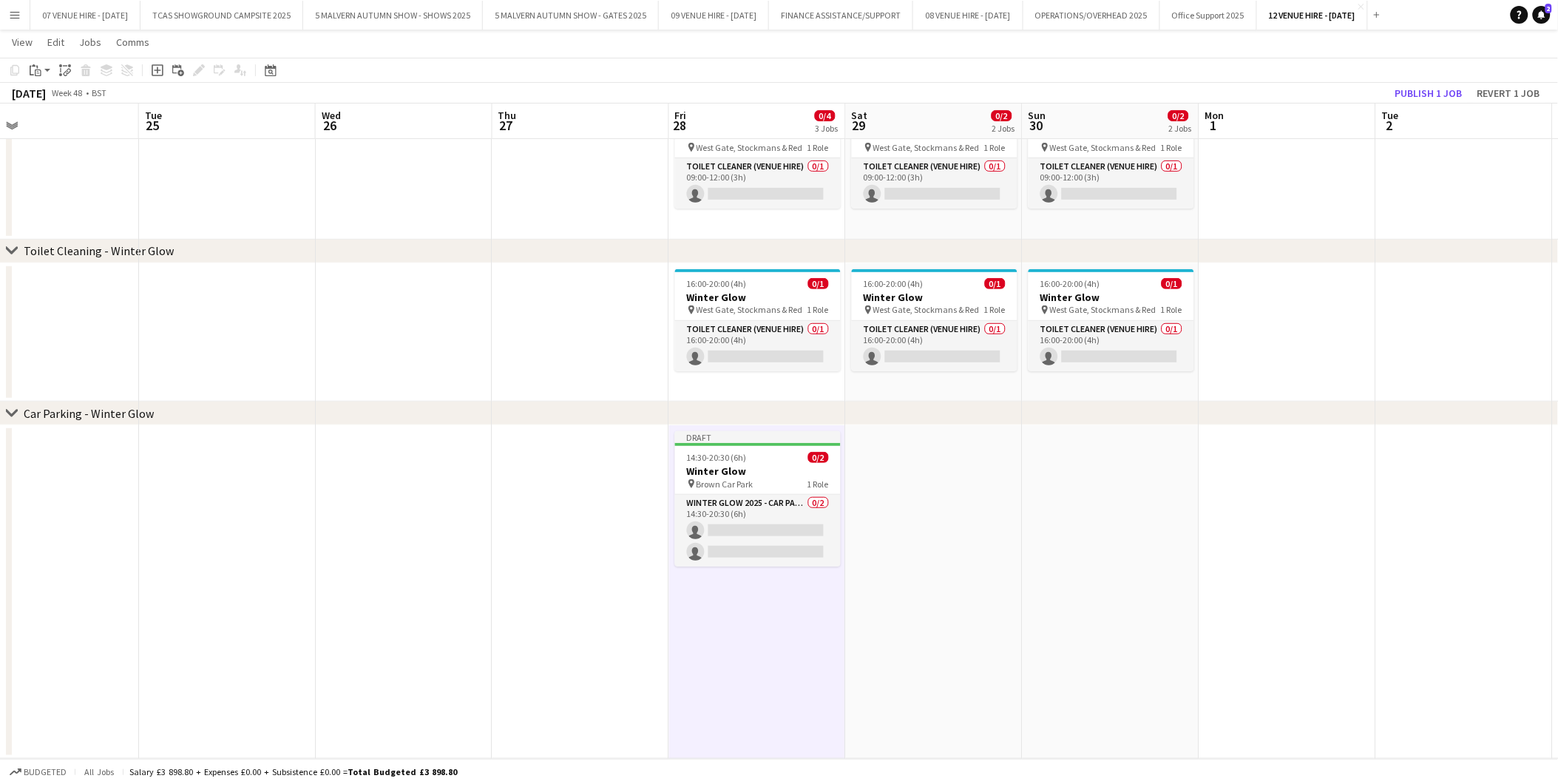
drag, startPoint x: 1352, startPoint y: 492, endPoint x: 758, endPoint y: 525, distance: 594.9
click at [758, 525] on app-calendar-viewport "Fri 21 0/4 3 Jobs Sat 22 0/8 4 Jobs Sun 23 0/8 4 Jobs Mon 24 Tue 25 Wed 26 Thu …" at bounding box center [779, 341] width 1558 height 834
click at [1435, 86] on button "Publish 1 job" at bounding box center [1429, 94] width 79 height 19
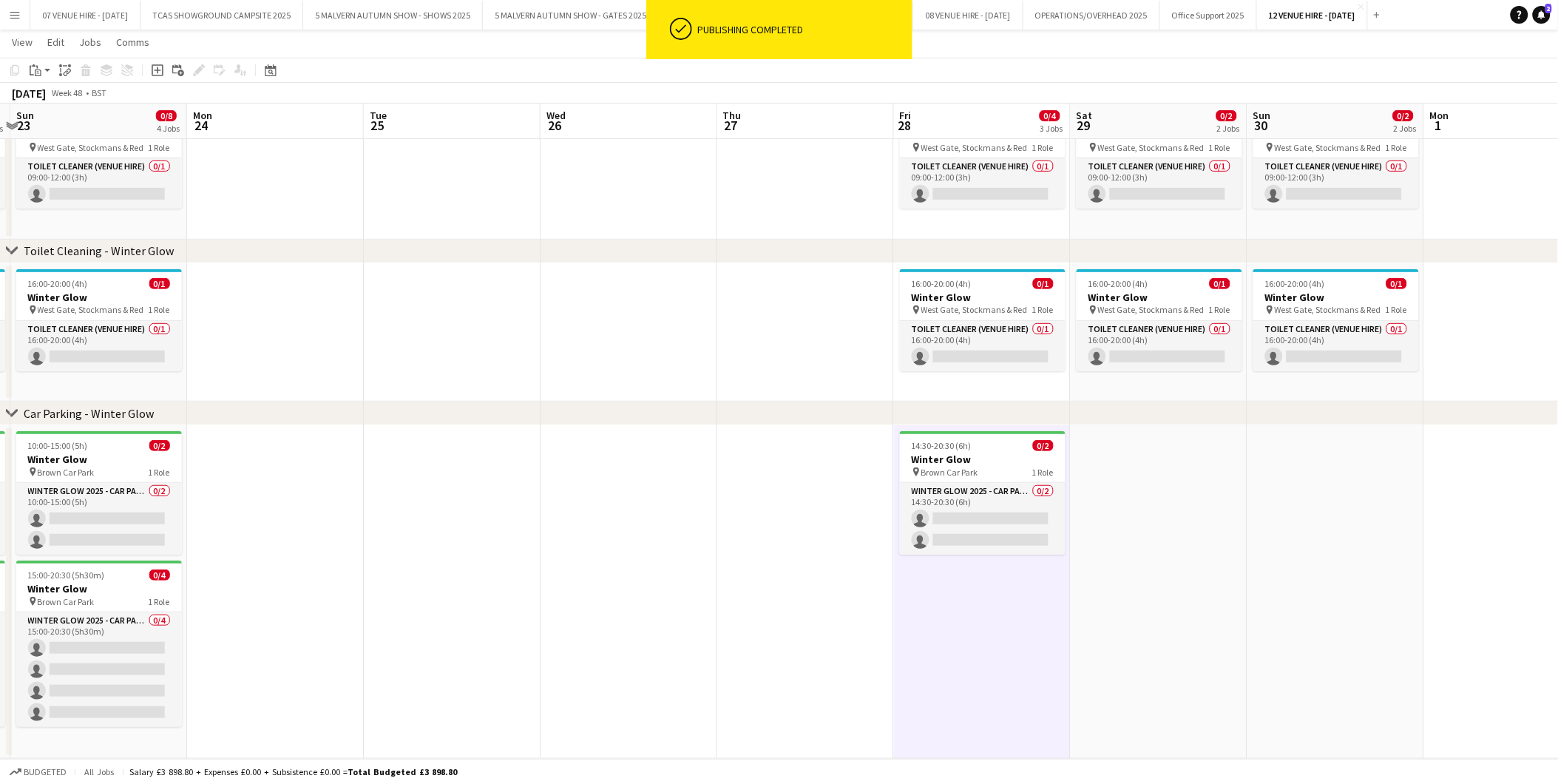
drag, startPoint x: 723, startPoint y: 452, endPoint x: 948, endPoint y: 445, distance: 225.1
click at [948, 445] on app-calendar-viewport "Fri 21 0/4 3 Jobs Sat 22 0/8 4 Jobs Sun 23 0/8 4 Jobs Mon 24 Tue 25 Wed 26 Thu …" at bounding box center [779, 341] width 1558 height 834
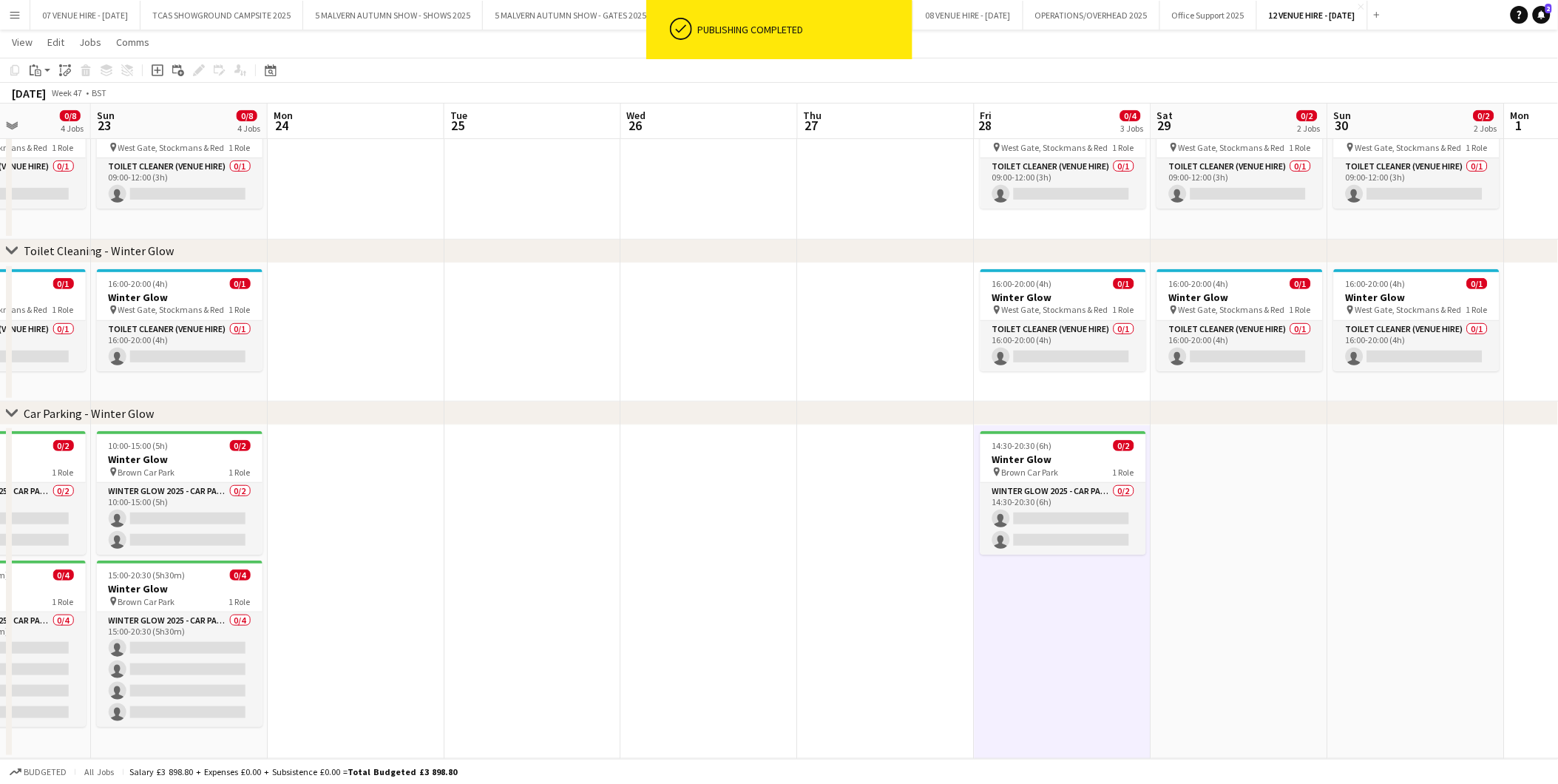
drag, startPoint x: 625, startPoint y: 492, endPoint x: 705, endPoint y: 491, distance: 80.0
click at [705, 491] on app-calendar-viewport "Thu 20 Fri 21 0/4 3 Jobs Sat 22 0/8 4 Jobs Sun 23 0/8 4 Jobs Mon 24 Tue 25 Wed …" at bounding box center [779, 341] width 1558 height 834
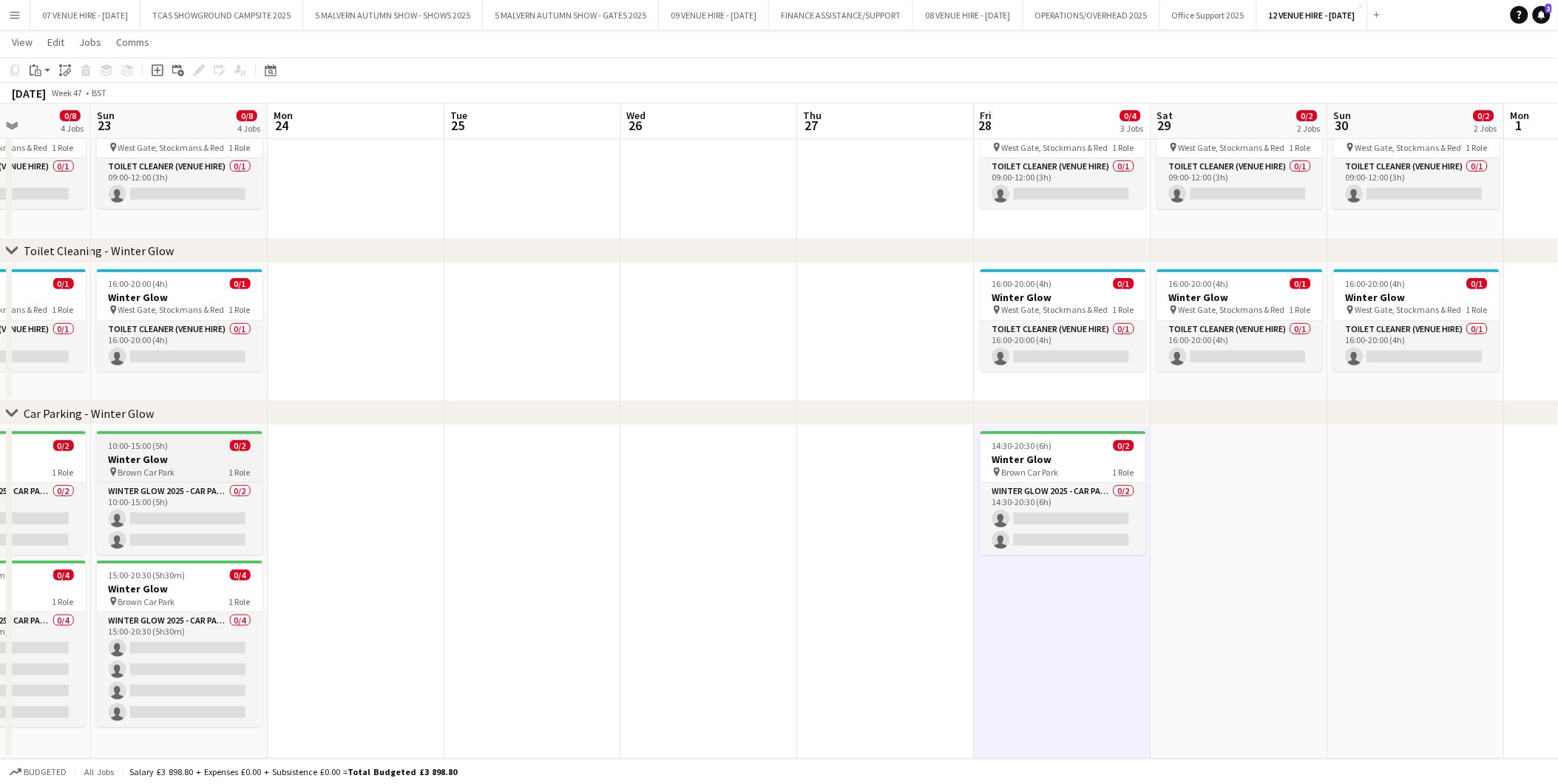
click at [127, 449] on span "10:00-15:00 (5h)" at bounding box center [138, 445] width 60 height 11
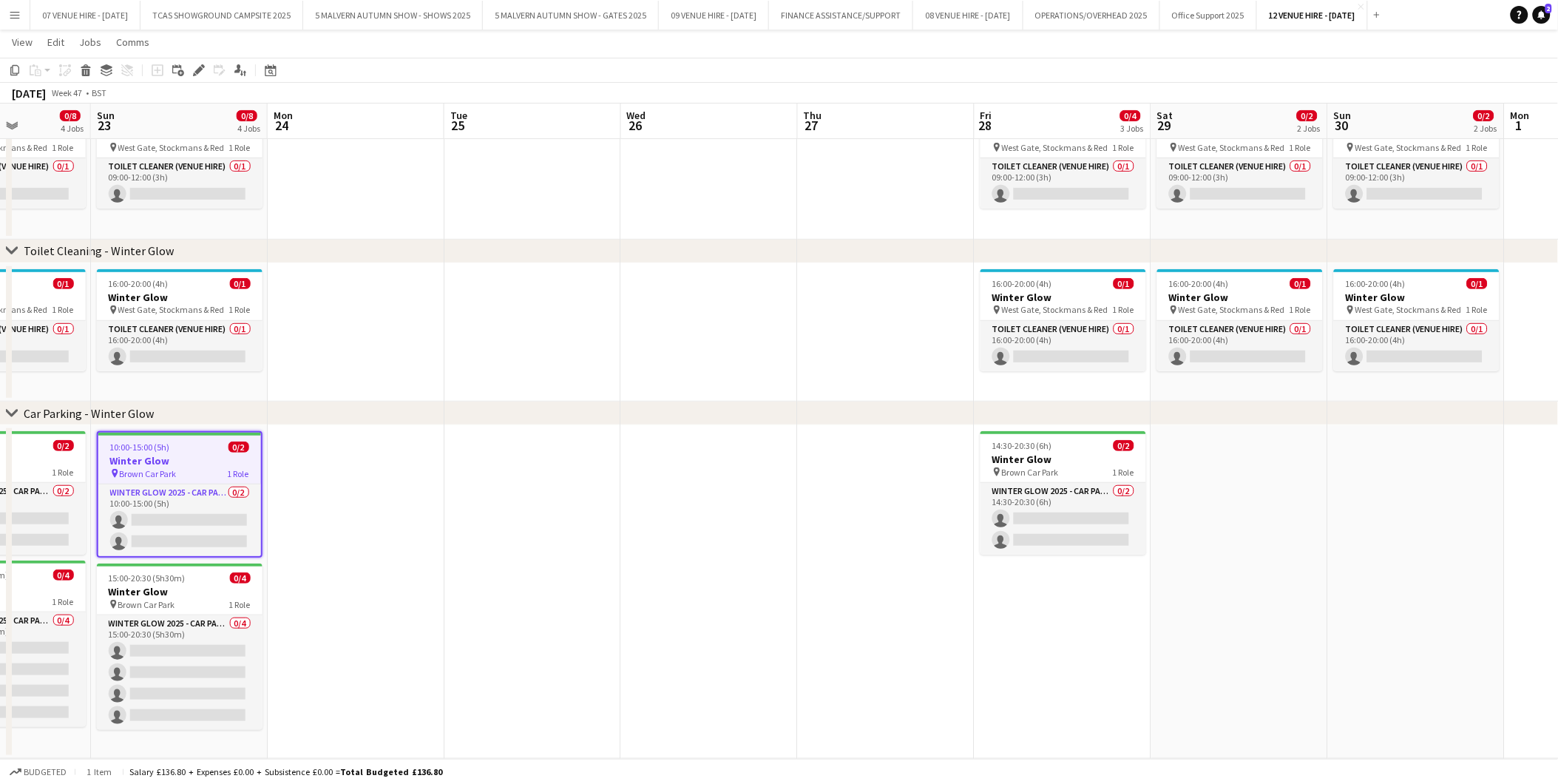
click at [1246, 460] on app-date-cell at bounding box center [1240, 592] width 177 height 333
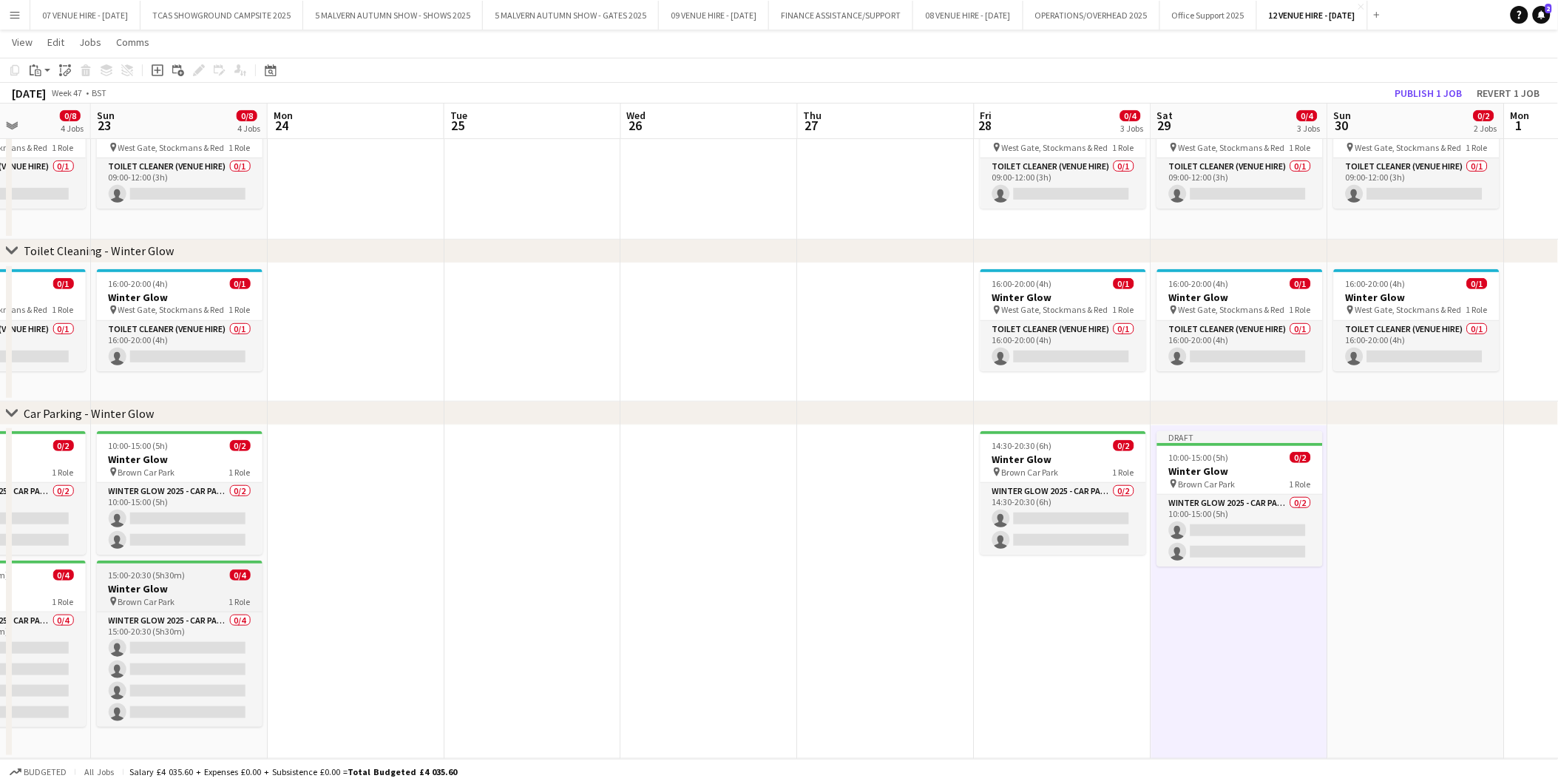
click at [149, 592] on h3 "Winter Glow" at bounding box center [179, 589] width 166 height 13
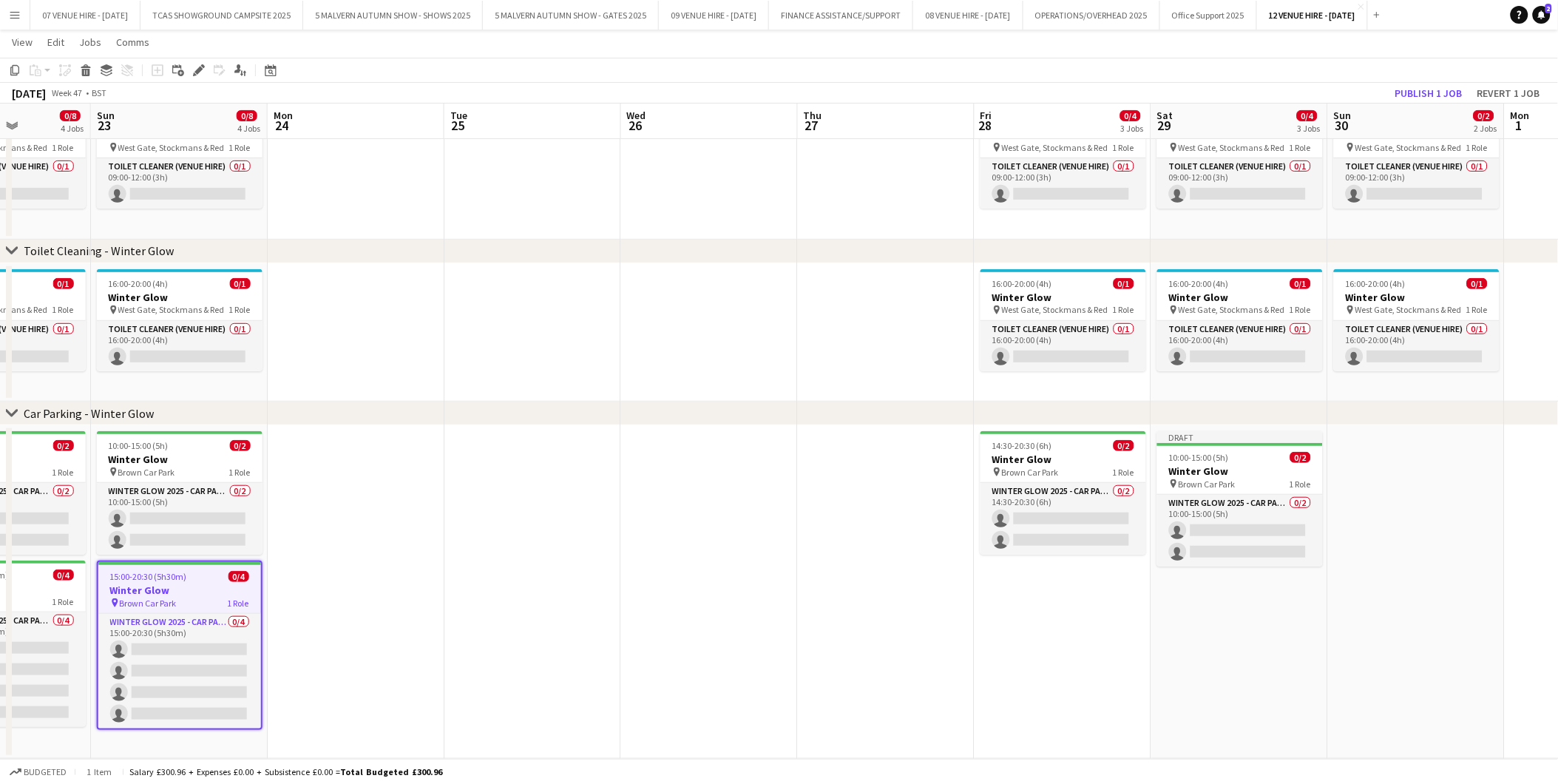
click at [1256, 623] on app-date-cell "Draft 10:00-15:00 (5h) 0/2 Winter Glow pin Brown Car Park 1 Role Winter Glow 20…" at bounding box center [1240, 592] width 177 height 333
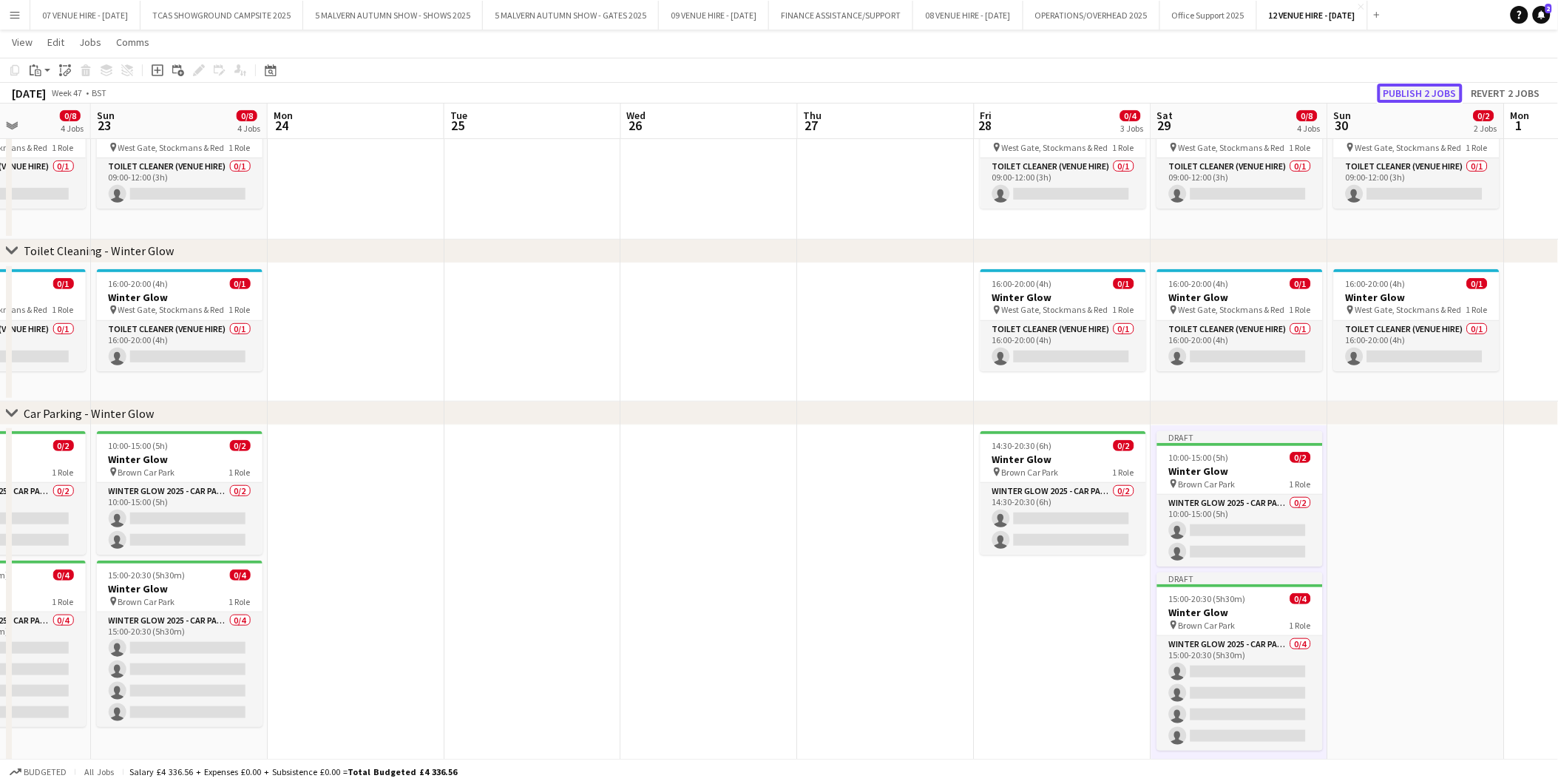
click at [1432, 92] on button "Publish 2 jobs" at bounding box center [1420, 94] width 85 height 19
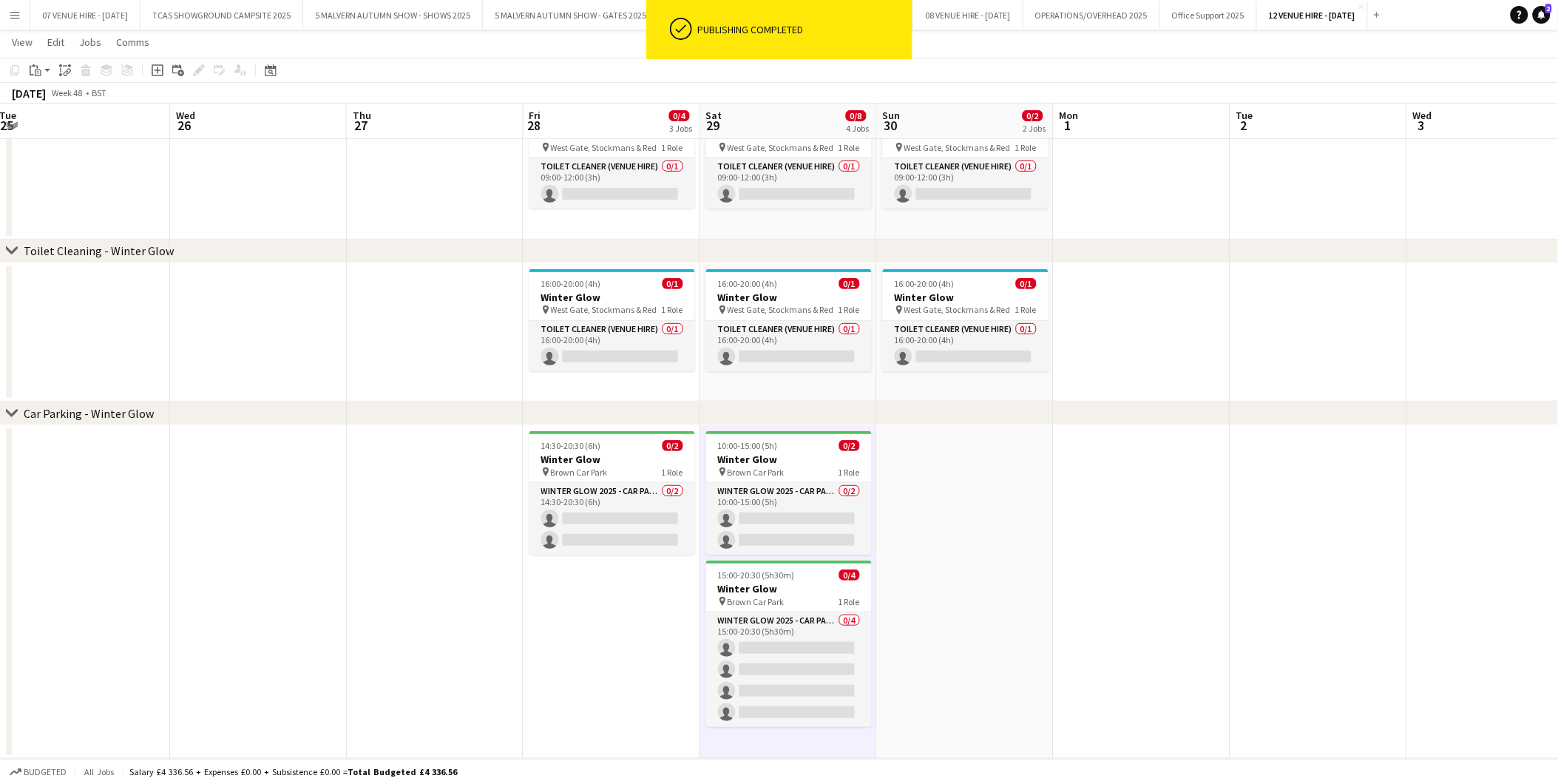
scroll to position [0, 540]
drag, startPoint x: 1409, startPoint y: 466, endPoint x: 956, endPoint y: 478, distance: 453.2
click at [956, 478] on app-calendar-viewport "Sat 22 0/8 4 Jobs Sun 23 0/8 4 Jobs Mon 24 Tue 25 Wed 26 Thu 27 Fri 28 0/4 3 Jo…" at bounding box center [779, 341] width 1558 height 834
click at [767, 450] on span "10:00-15:00 (5h)" at bounding box center [745, 445] width 60 height 11
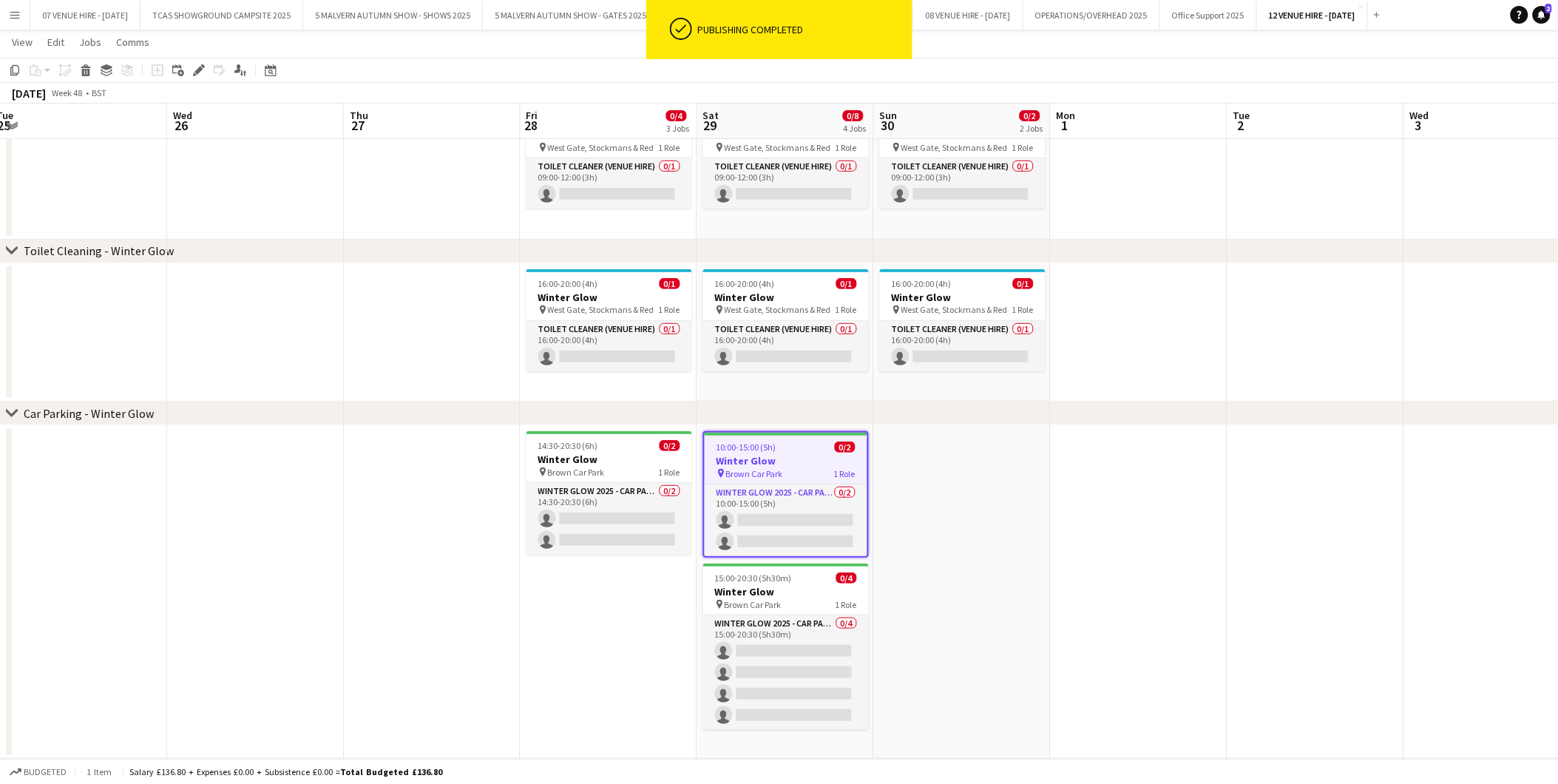
click at [954, 500] on app-date-cell at bounding box center [962, 592] width 177 height 333
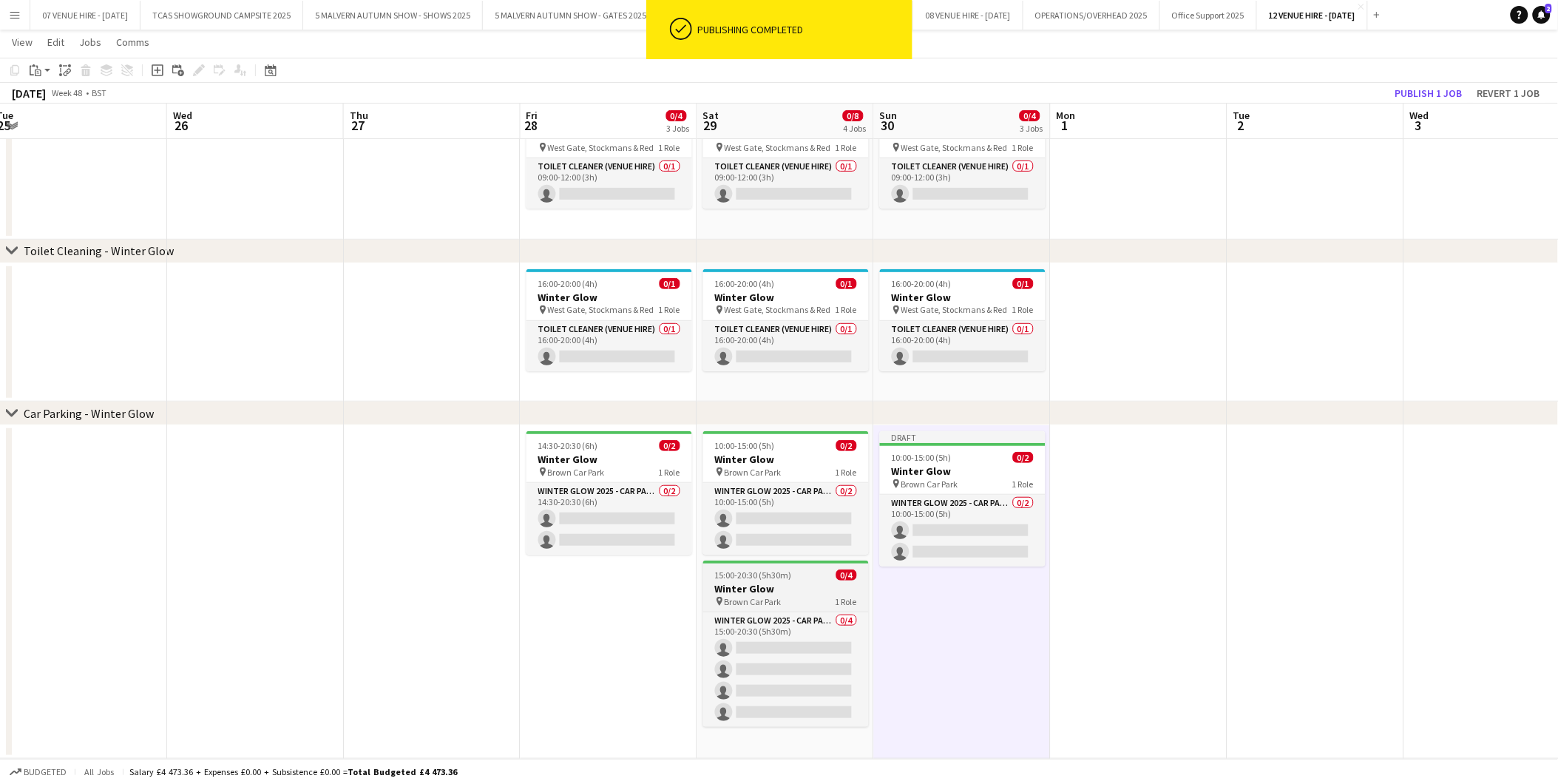
click at [757, 592] on h3 "Winter Glow" at bounding box center [786, 589] width 166 height 13
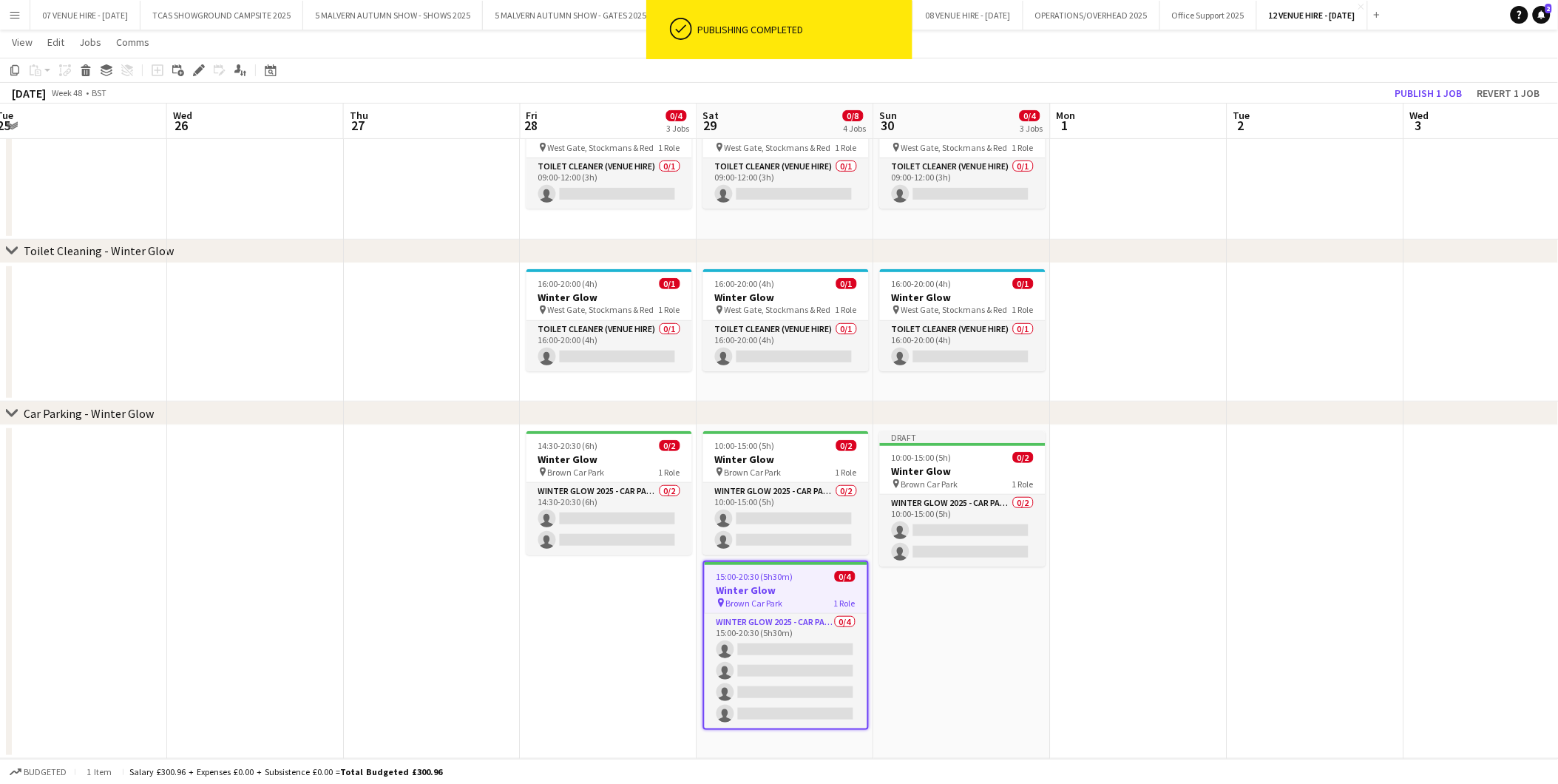
click at [981, 627] on app-date-cell "Draft 10:00-15:00 (5h) 0/2 Winter Glow pin Brown Car Park 1 Role Winter Glow 20…" at bounding box center [962, 592] width 177 height 333
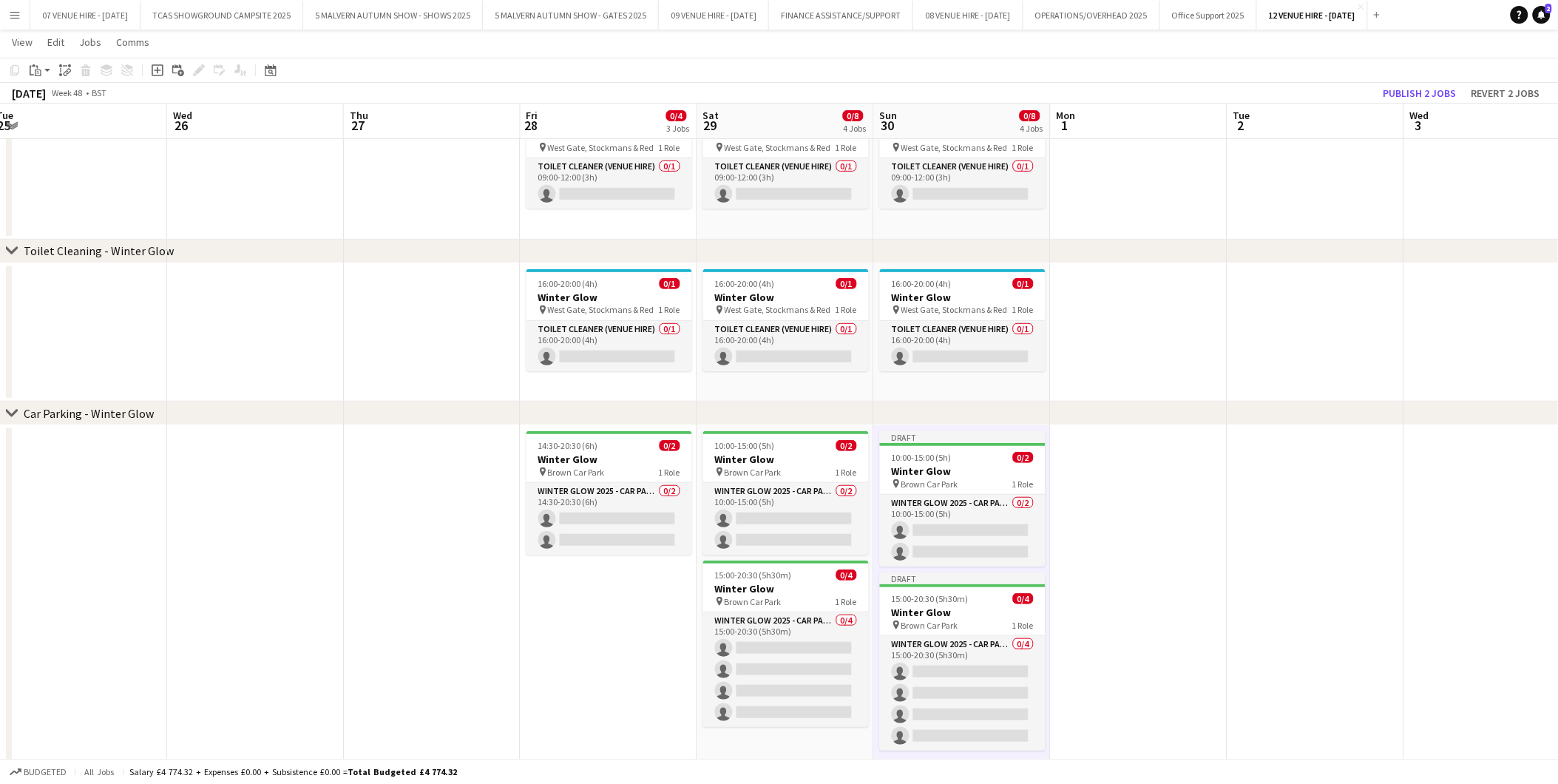
click at [1179, 565] on app-date-cell at bounding box center [1139, 604] width 177 height 357
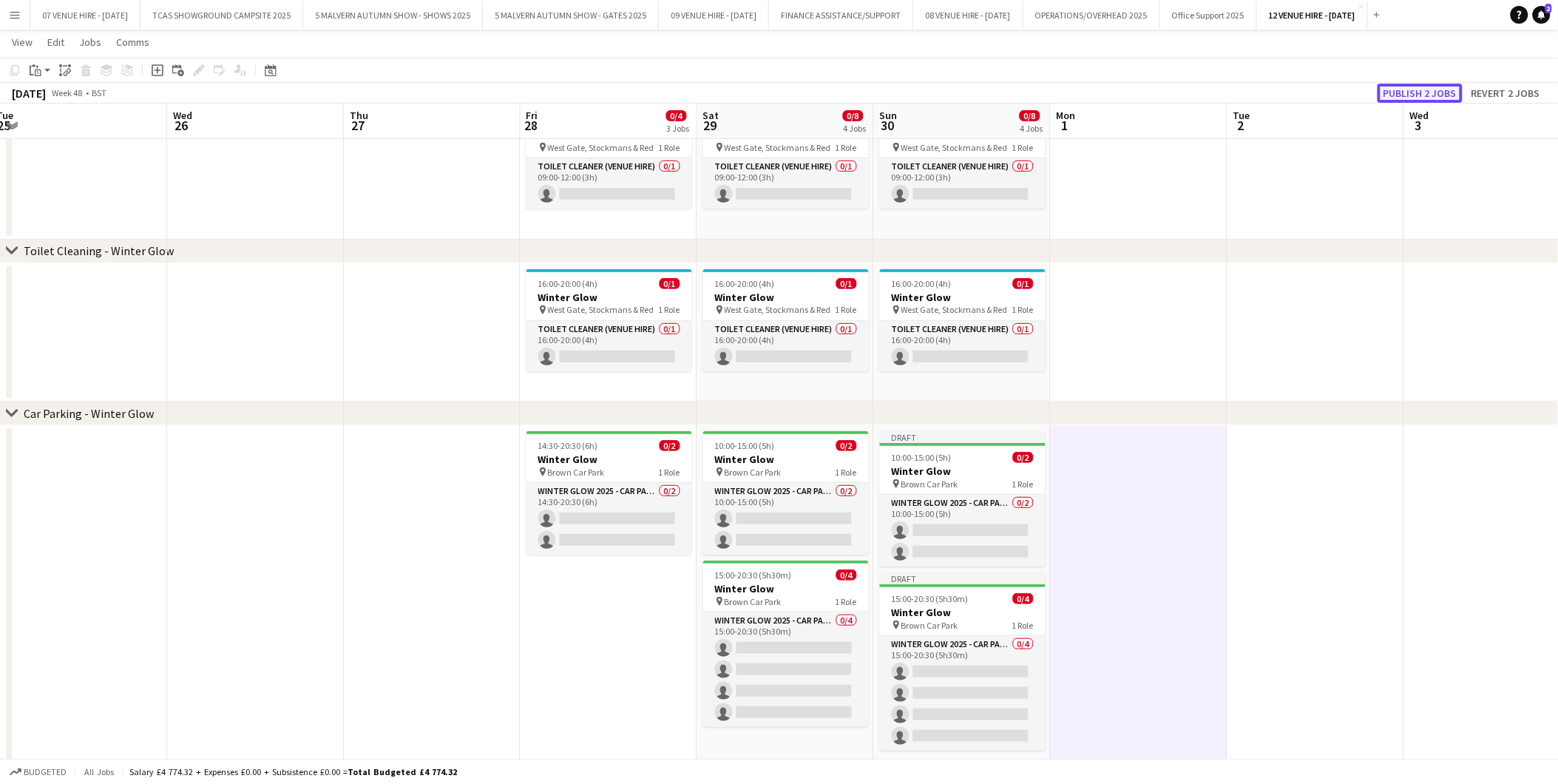
click at [1437, 94] on button "Publish 2 jobs" at bounding box center [1420, 94] width 85 height 19
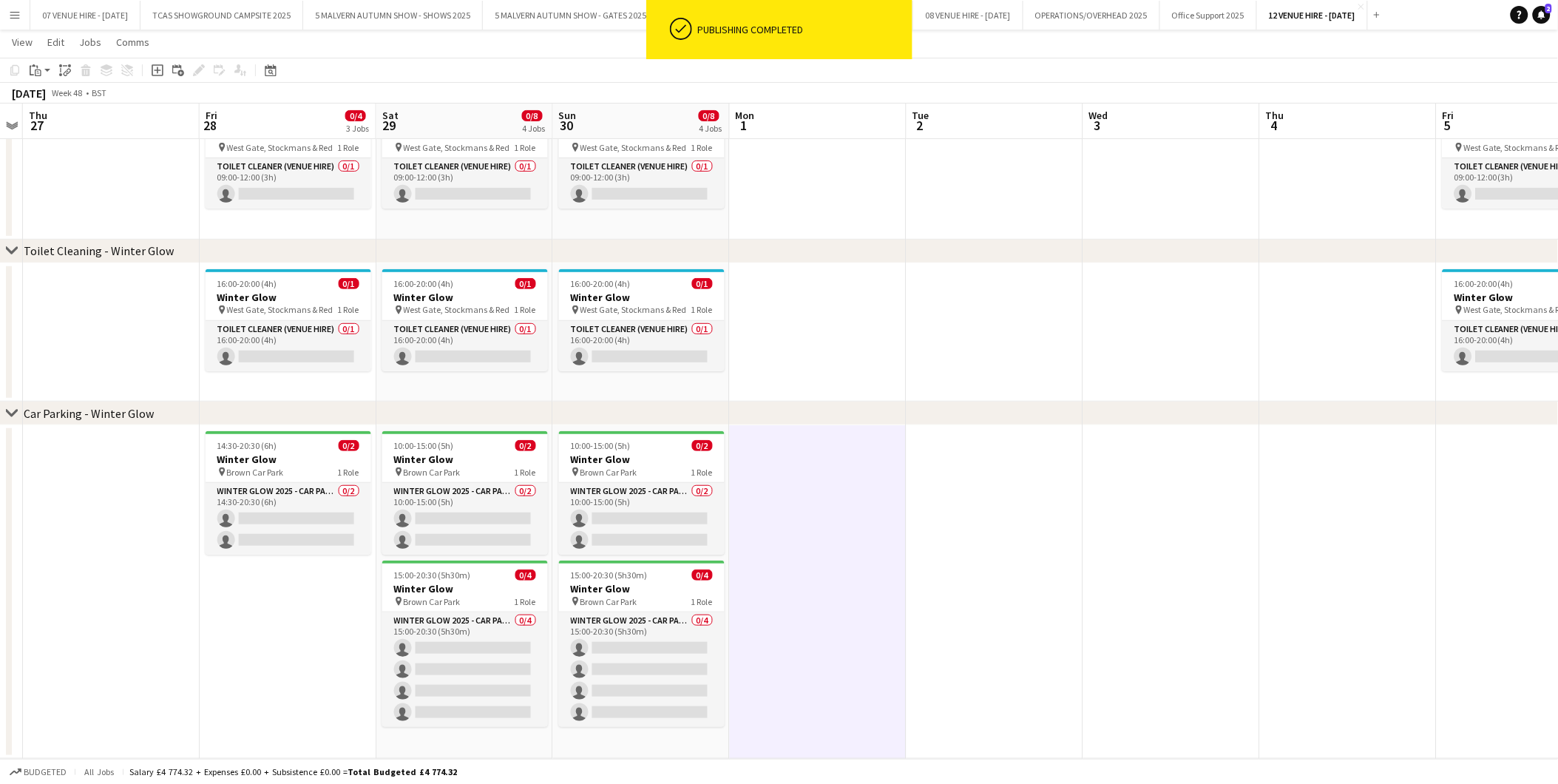
drag, startPoint x: 1288, startPoint y: 484, endPoint x: 966, endPoint y: 497, distance: 322.3
click at [966, 497] on app-calendar-viewport "Mon 24 Tue 25 Wed 26 Thu 27 Fri 28 0/4 3 Jobs Sat 29 0/8 4 Jobs Sun 30 0/8 4 Jo…" at bounding box center [779, 341] width 1558 height 834
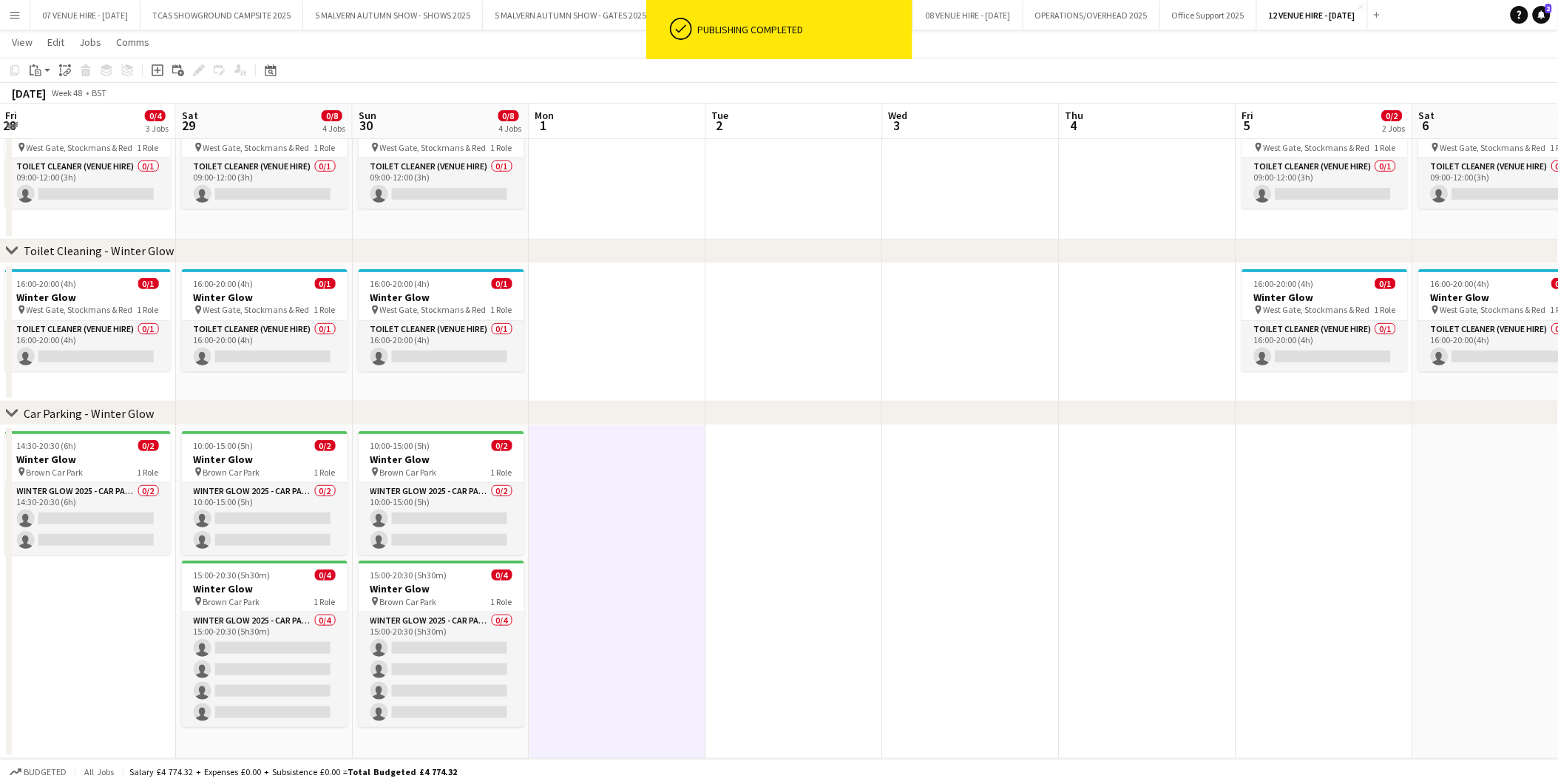
scroll to position [0, 541]
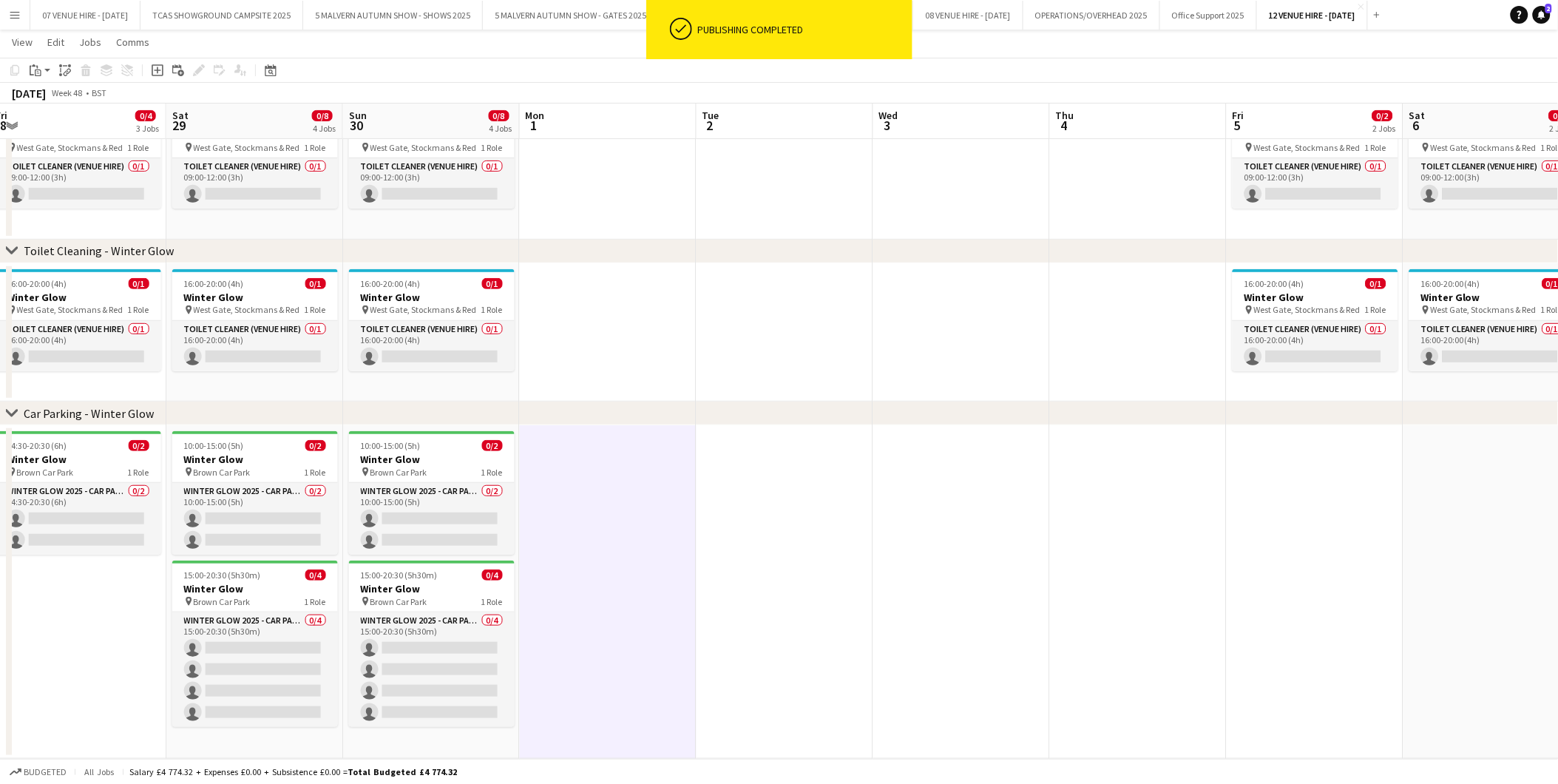
drag, startPoint x: 1115, startPoint y: 495, endPoint x: 906, endPoint y: 499, distance: 209.0
click at [906, 499] on app-calendar-viewport "Tue 25 Wed 26 Thu 27 Fri 28 0/4 3 Jobs Sat 29 0/8 4 Jobs Sun 30 0/8 4 Jobs Mon …" at bounding box center [779, 341] width 1558 height 834
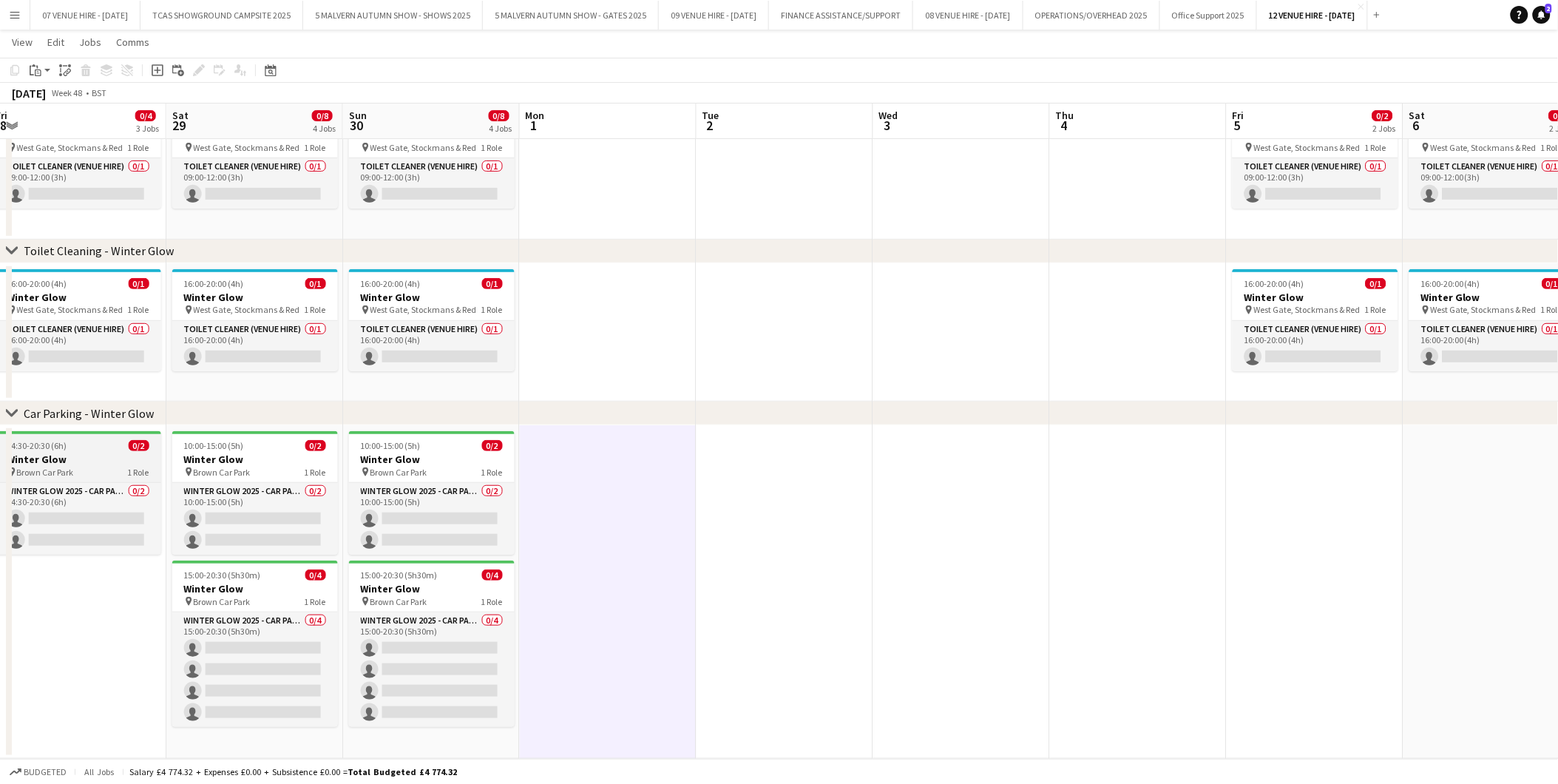
click at [74, 453] on h3 "Winter Glow" at bounding box center [78, 460] width 166 height 13
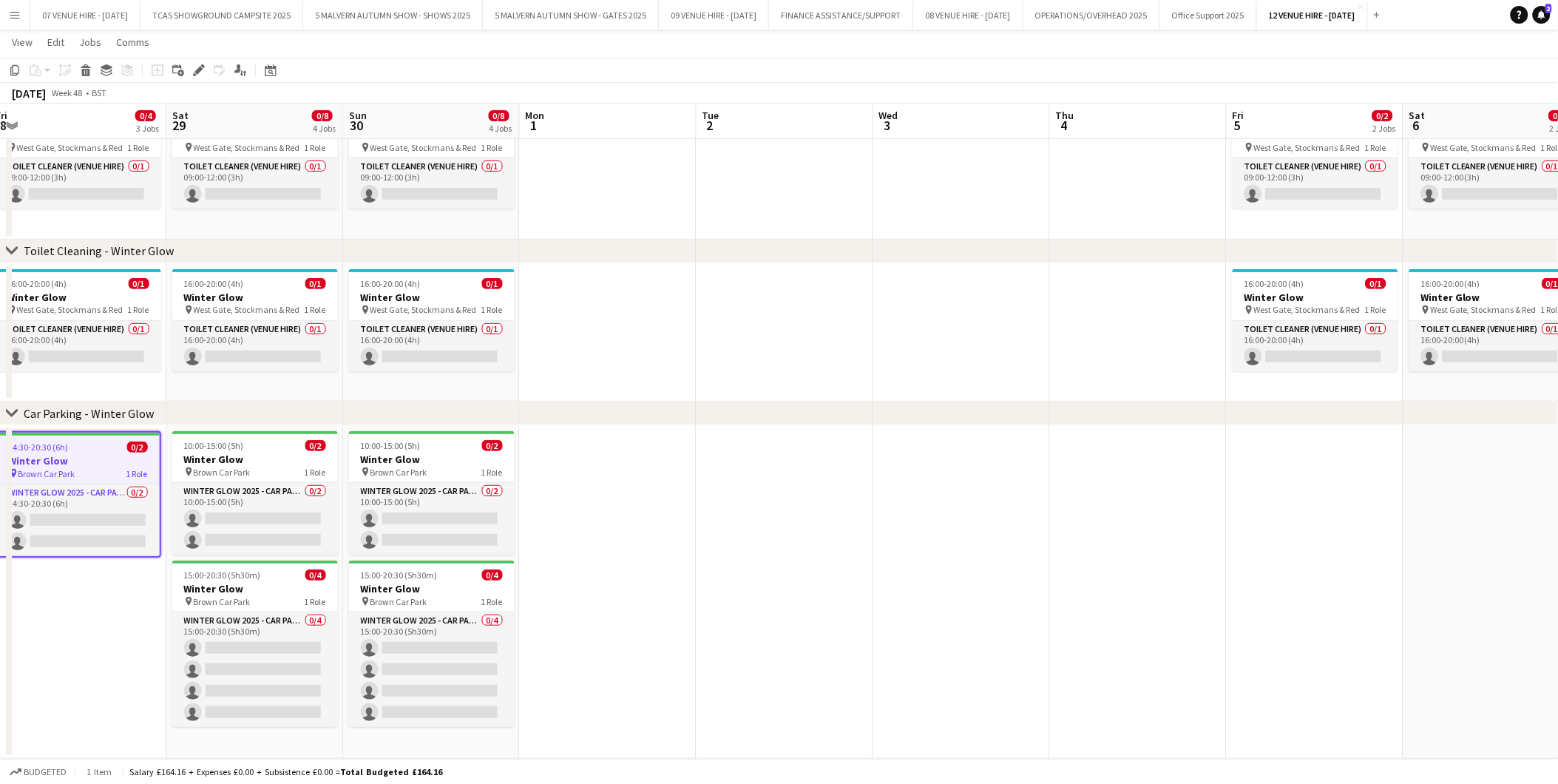
click at [1313, 543] on app-date-cell at bounding box center [1315, 592] width 177 height 333
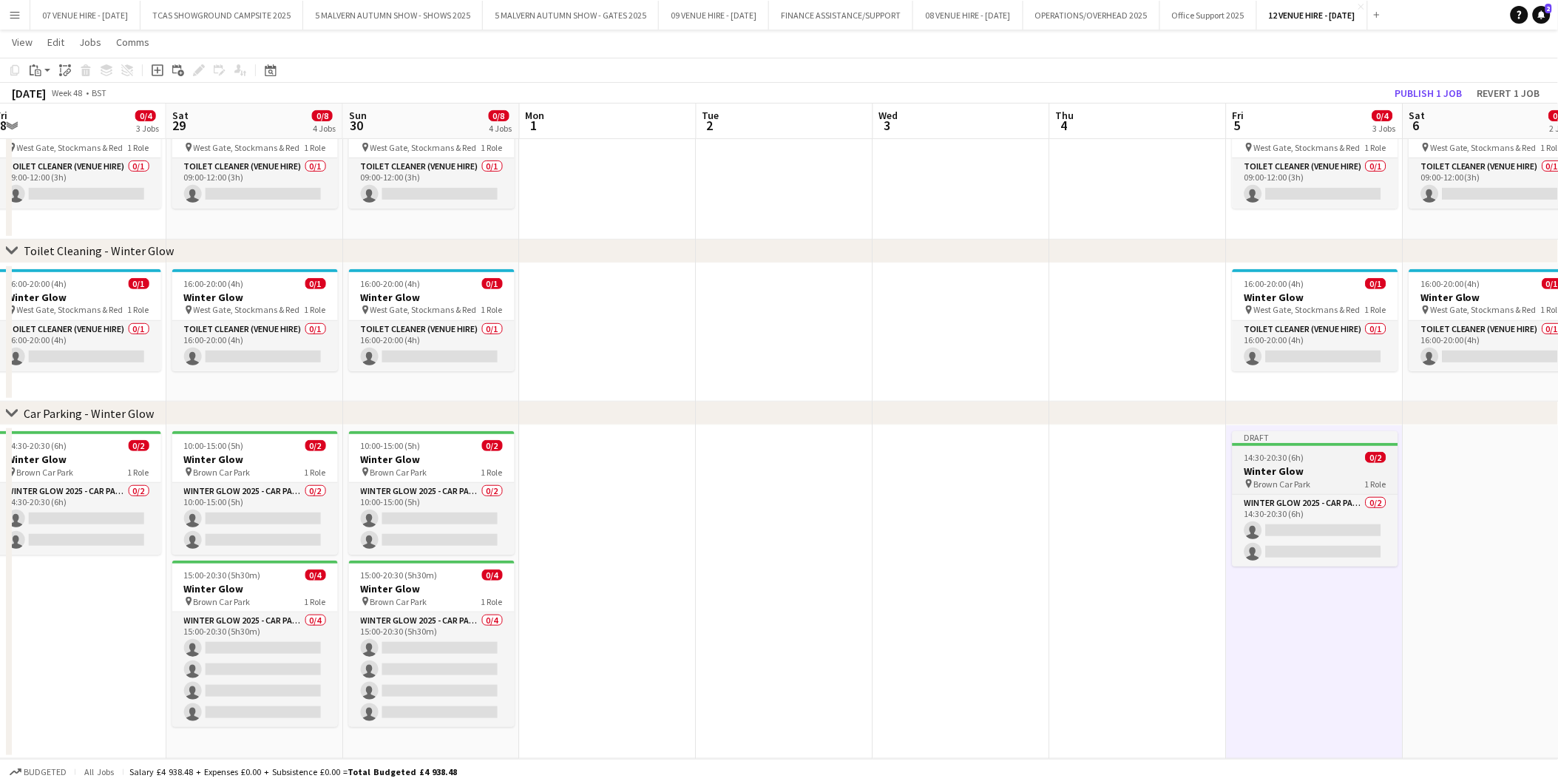
click at [1314, 467] on h3 "Winter Glow" at bounding box center [1315, 471] width 166 height 13
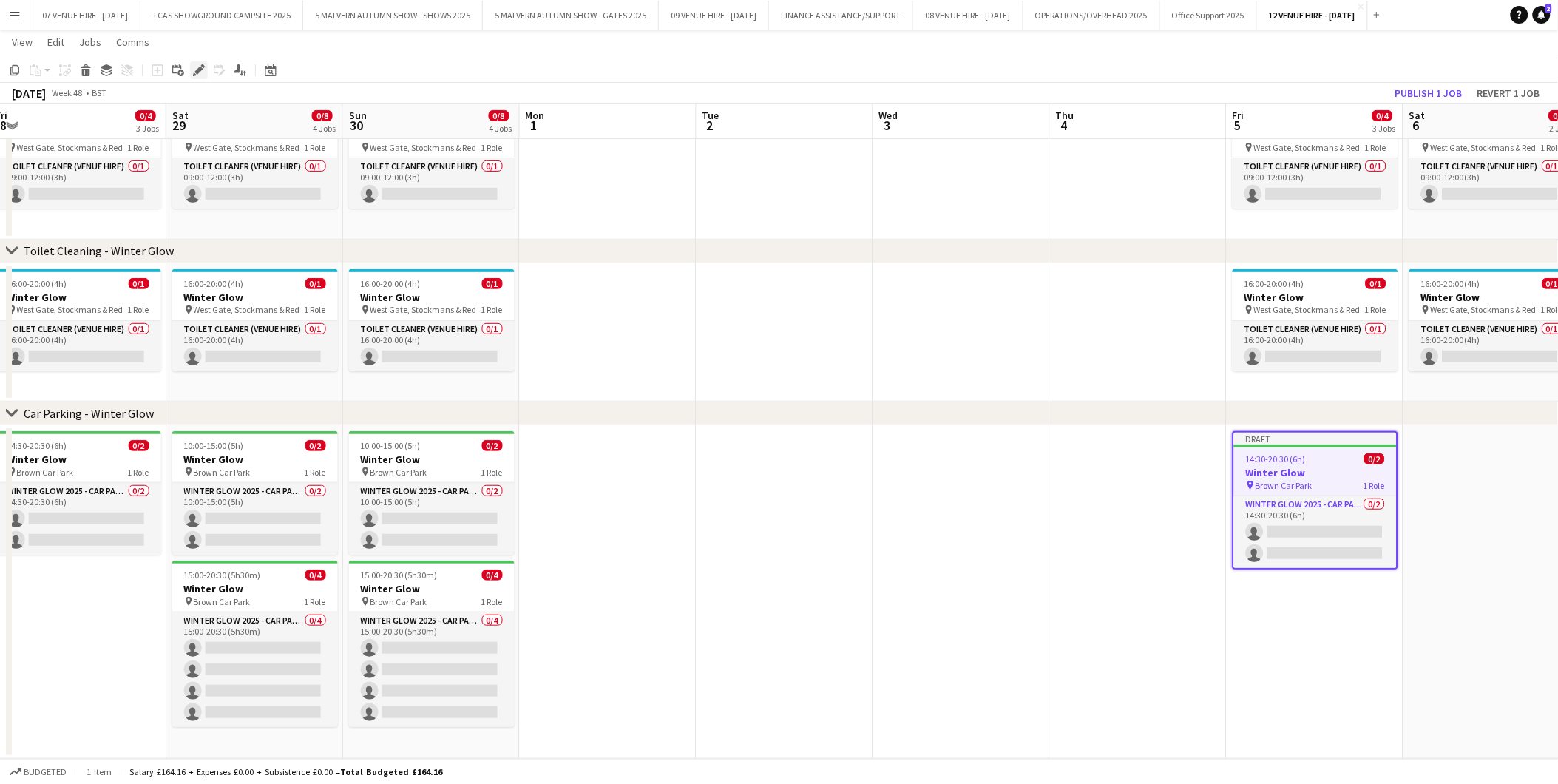
click at [200, 65] on icon "Edit" at bounding box center [199, 71] width 12 height 12
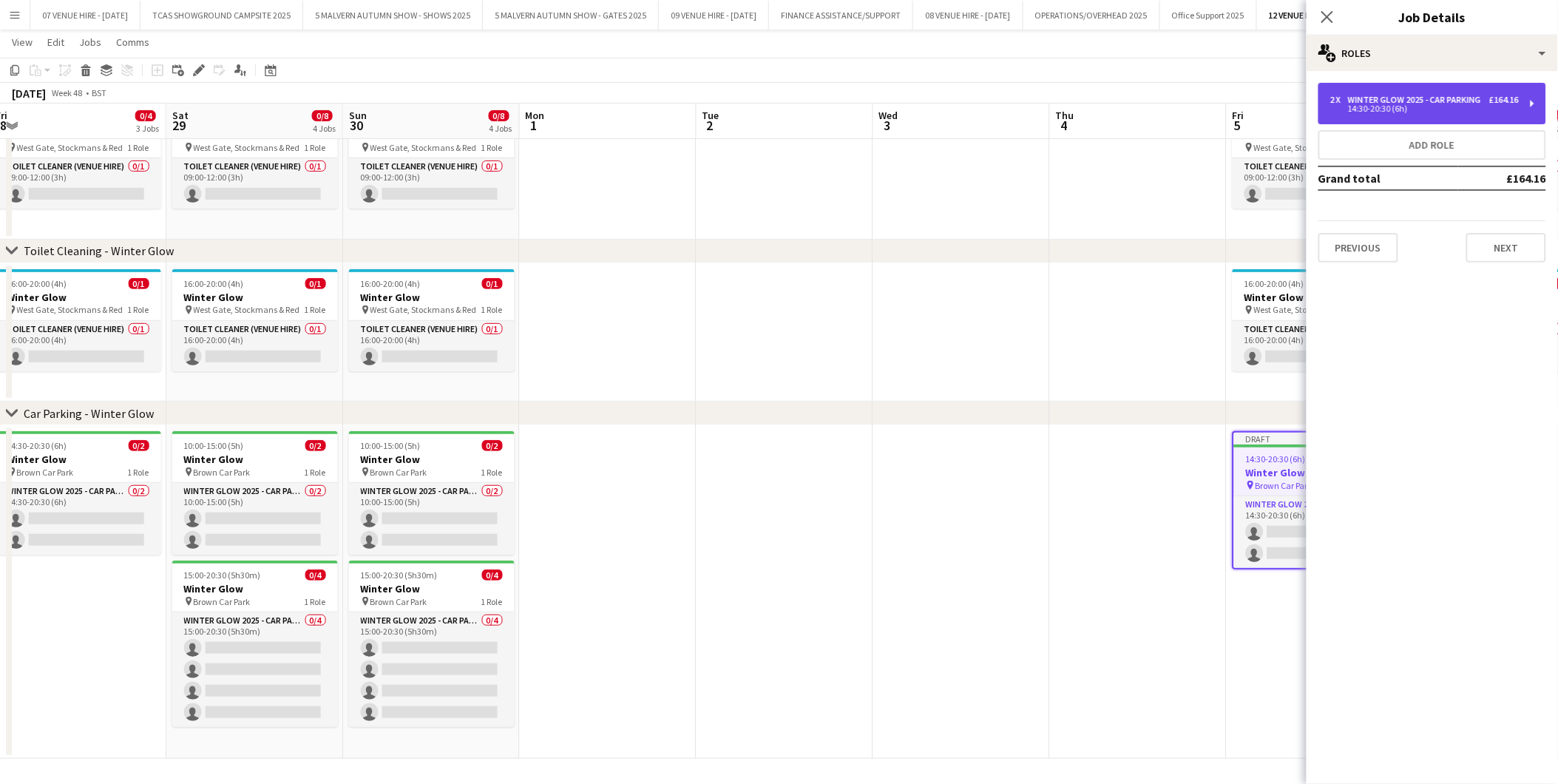
click at [1417, 98] on div "Winter Glow 2025 - Car Parking" at bounding box center [1418, 99] width 139 height 10
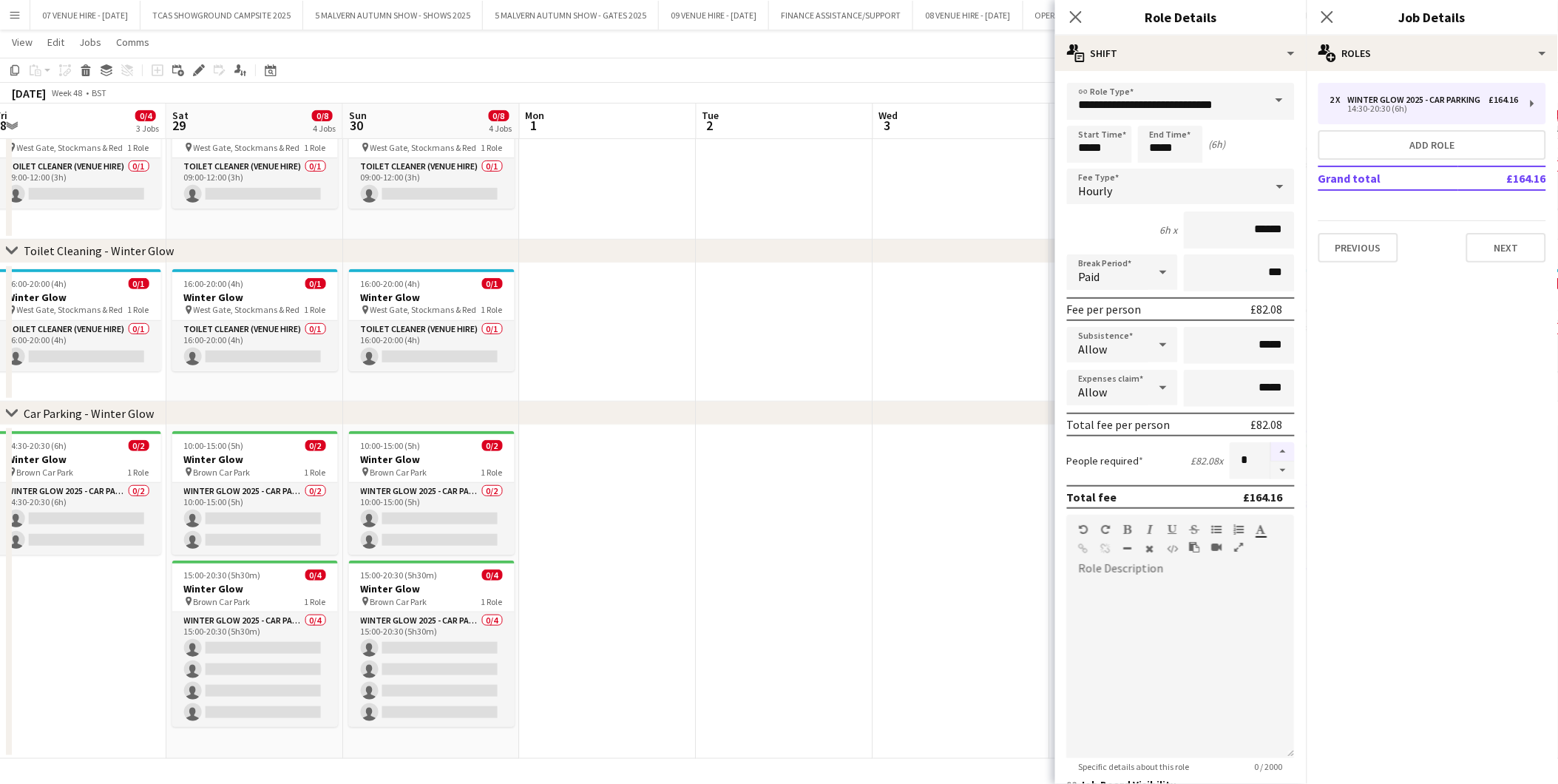
click at [1274, 444] on button "button" at bounding box center [1283, 452] width 24 height 19
type input "*"
click at [990, 461] on app-date-cell at bounding box center [962, 592] width 177 height 333
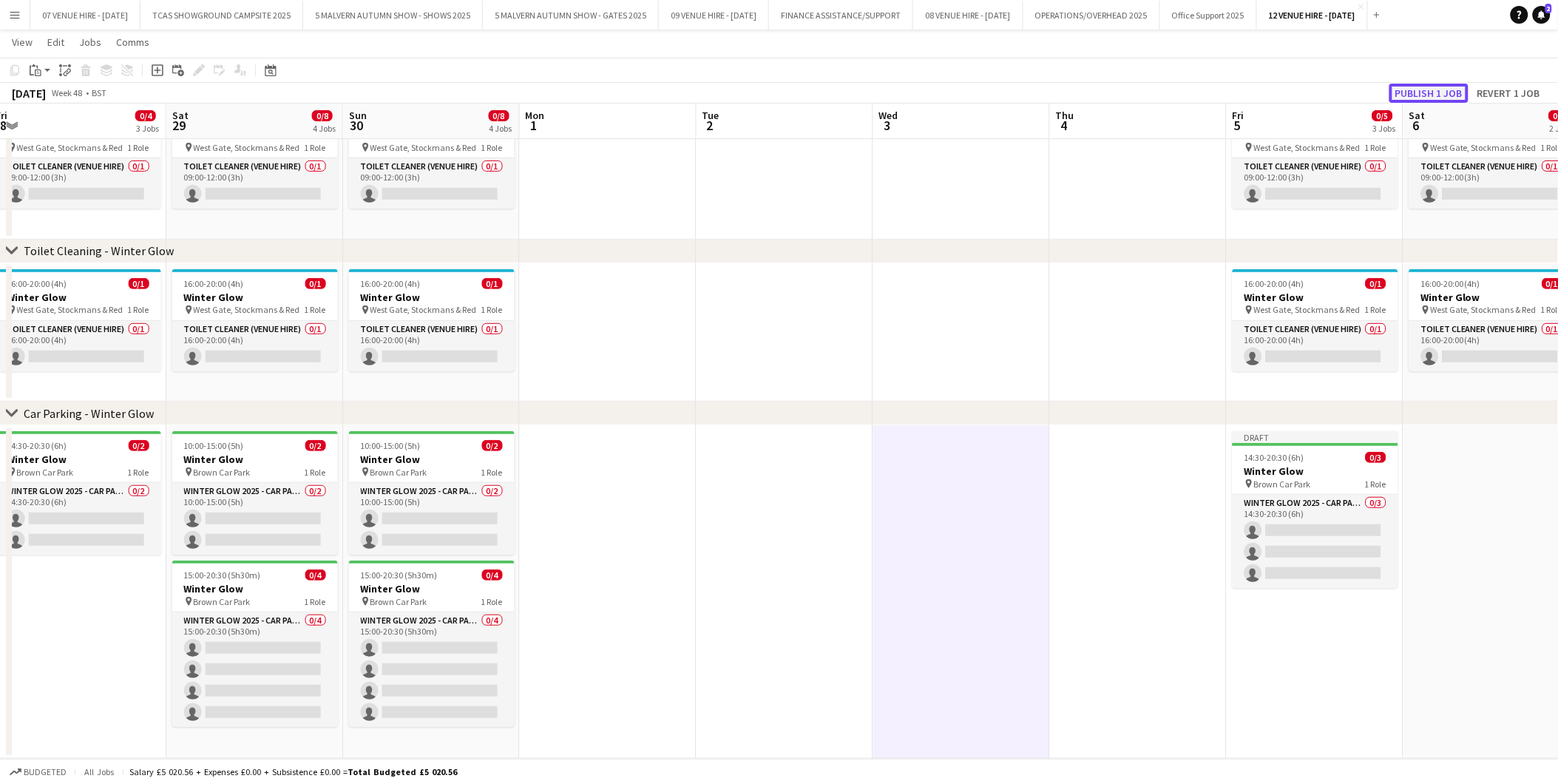
click at [1441, 91] on button "Publish 1 job" at bounding box center [1429, 94] width 79 height 19
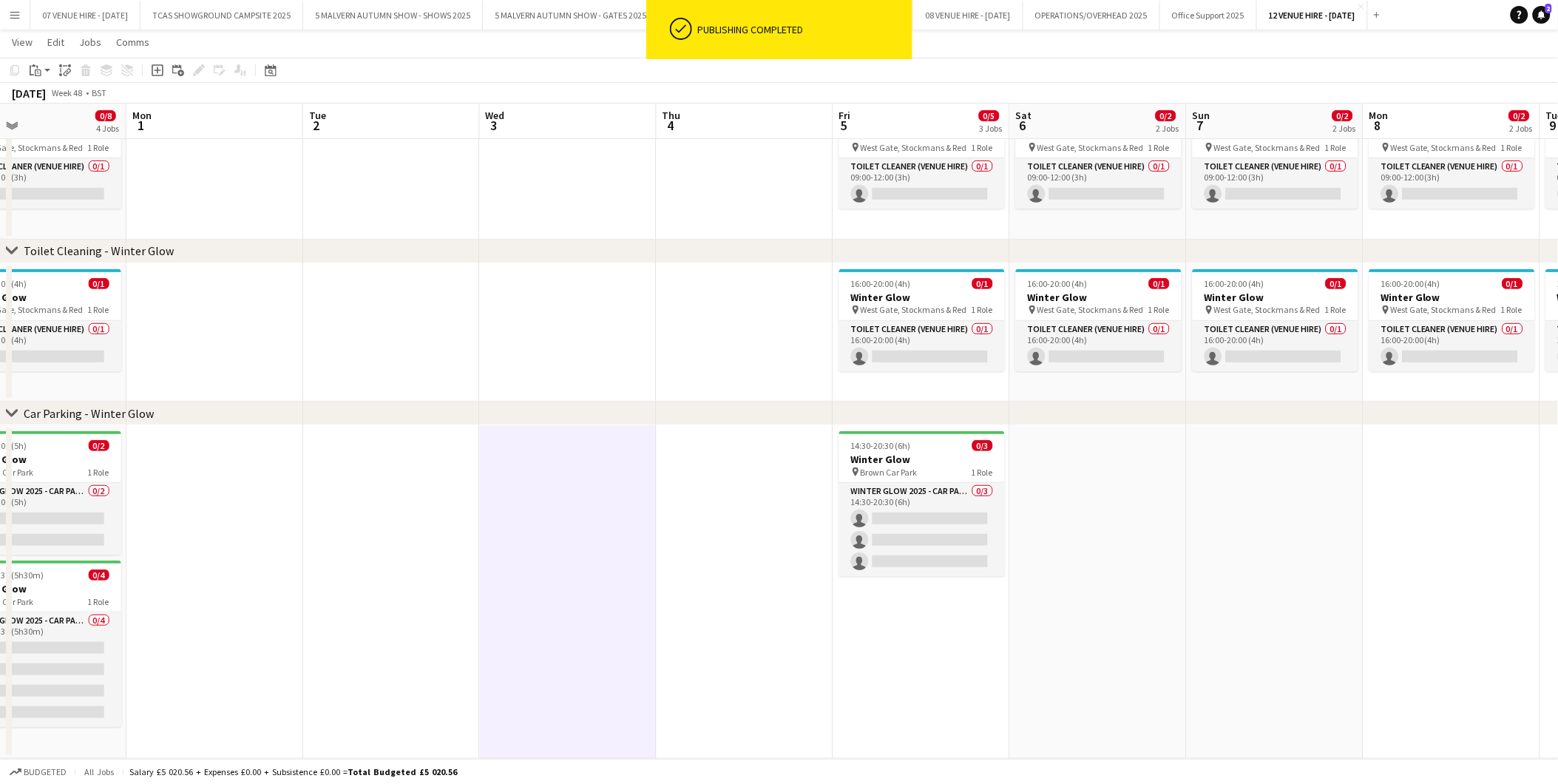
scroll to position [0, 449]
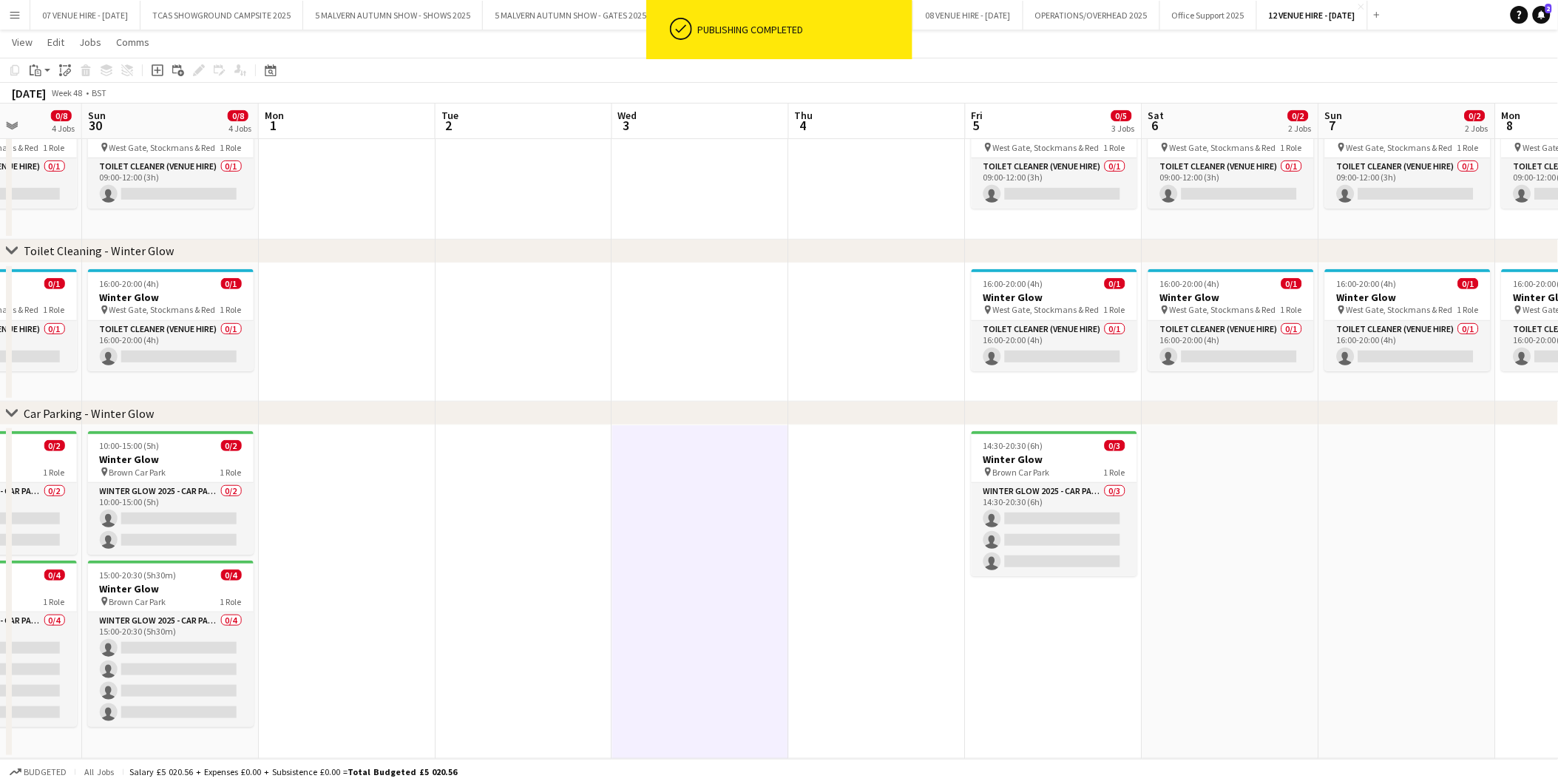
drag, startPoint x: 1327, startPoint y: 466, endPoint x: 1066, endPoint y: 484, distance: 261.6
click at [1066, 484] on app-calendar-viewport "Thu 27 Fri 28 0/4 3 Jobs Sat 29 0/8 4 Jobs Sun 30 0/8 4 Jobs Mon 1 Tue 2 Wed 3 …" at bounding box center [779, 341] width 1558 height 834
click at [115, 451] on app-job-card "10:00-15:00 (5h) 0/2 Winter Glow pin Brown Car Park 1 Role Winter Glow 2025 - C…" at bounding box center [171, 493] width 166 height 123
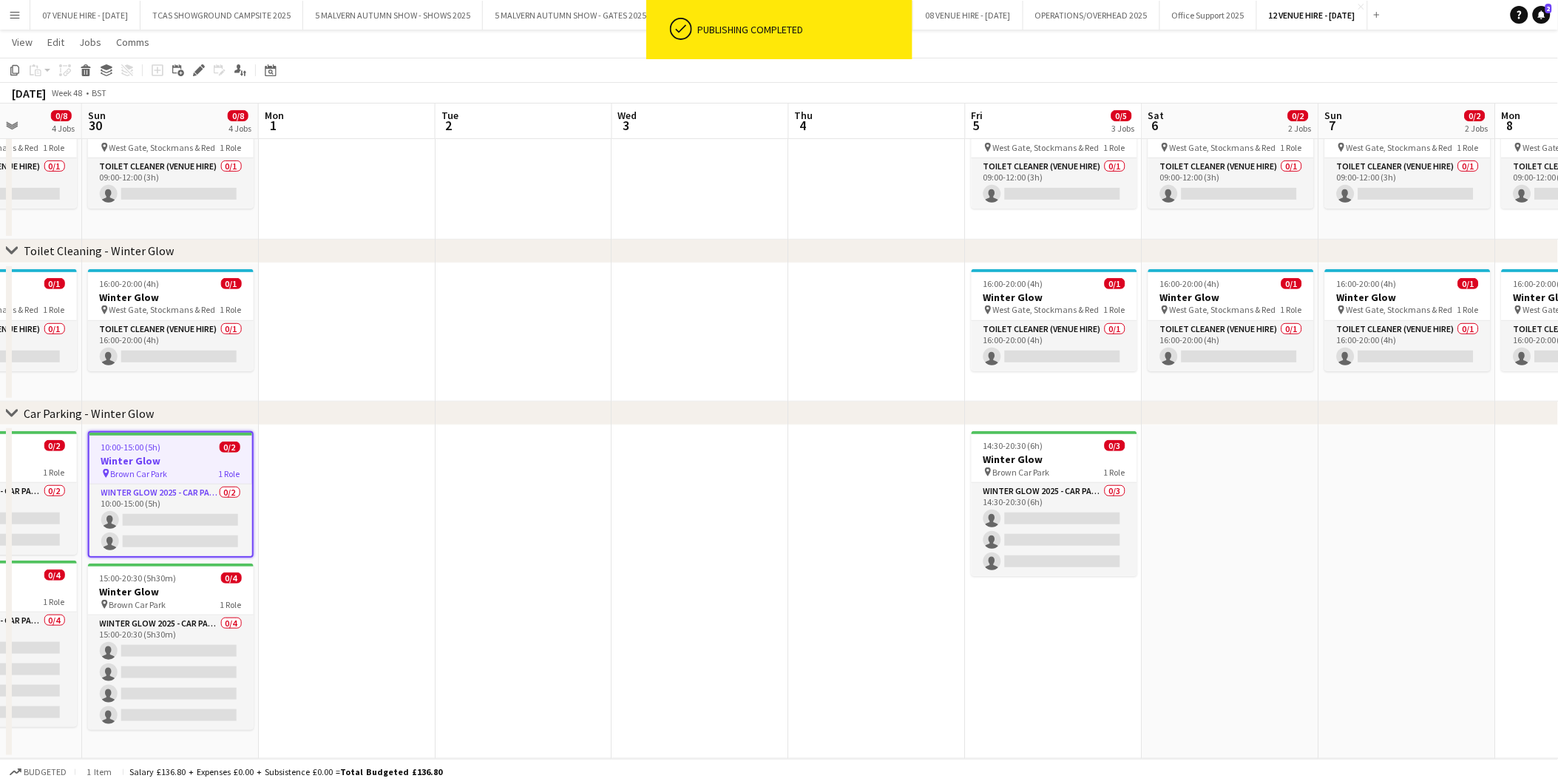
click at [1196, 482] on app-date-cell at bounding box center [1231, 592] width 177 height 333
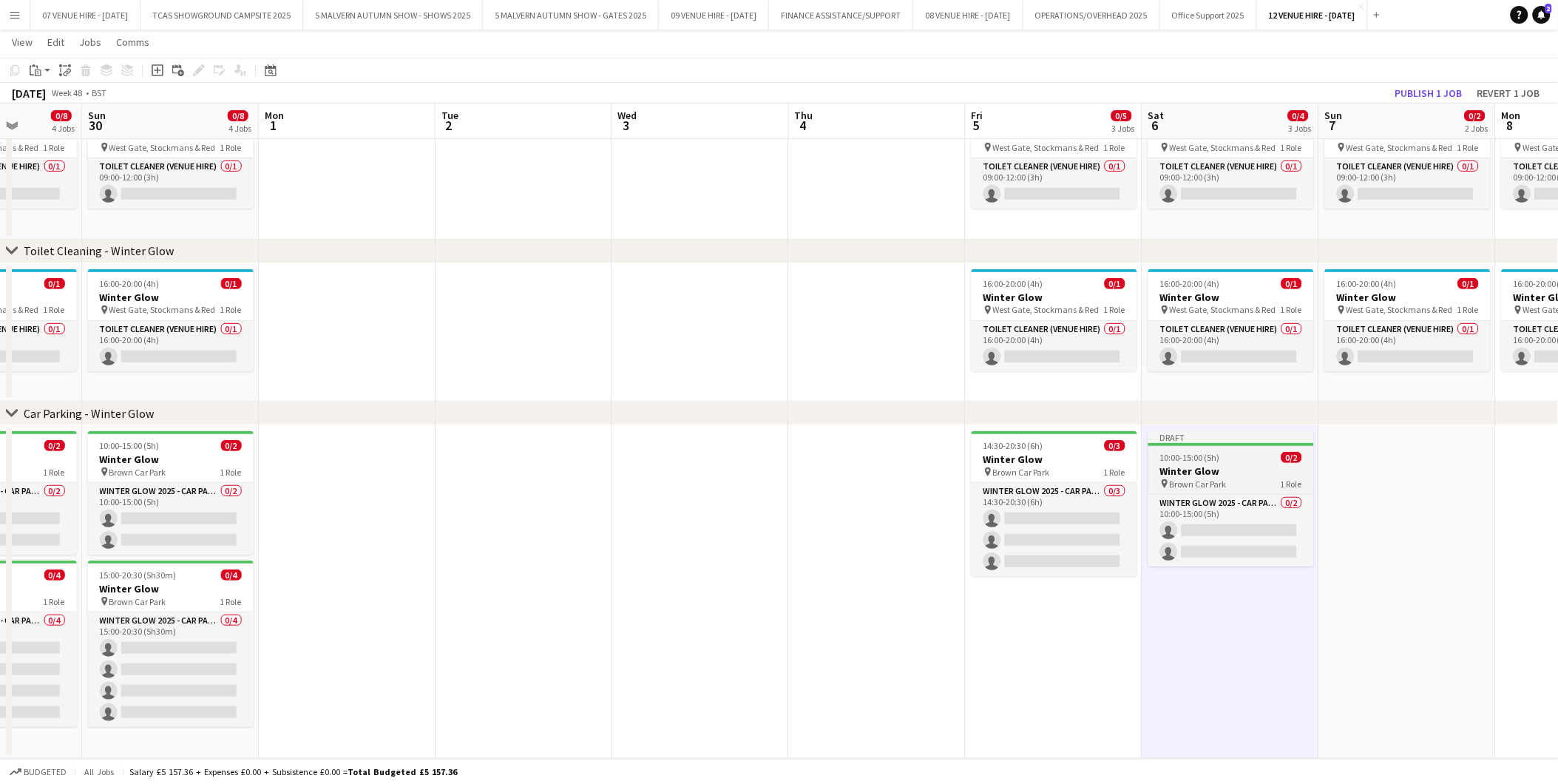
click at [1220, 458] on div "10:00-15:00 (5h) 0/2" at bounding box center [1231, 457] width 166 height 11
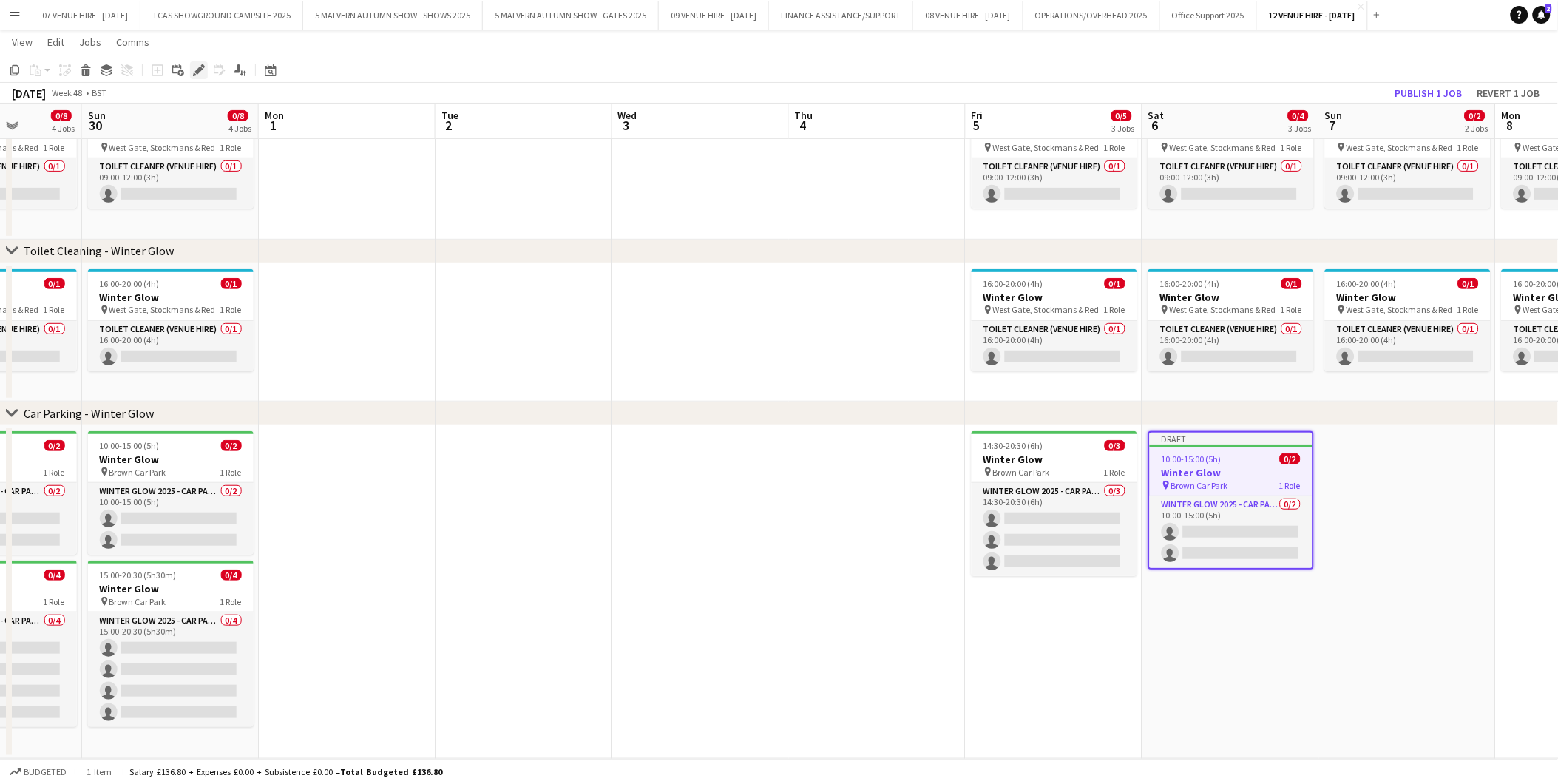
click at [195, 68] on icon "Edit" at bounding box center [199, 71] width 12 height 12
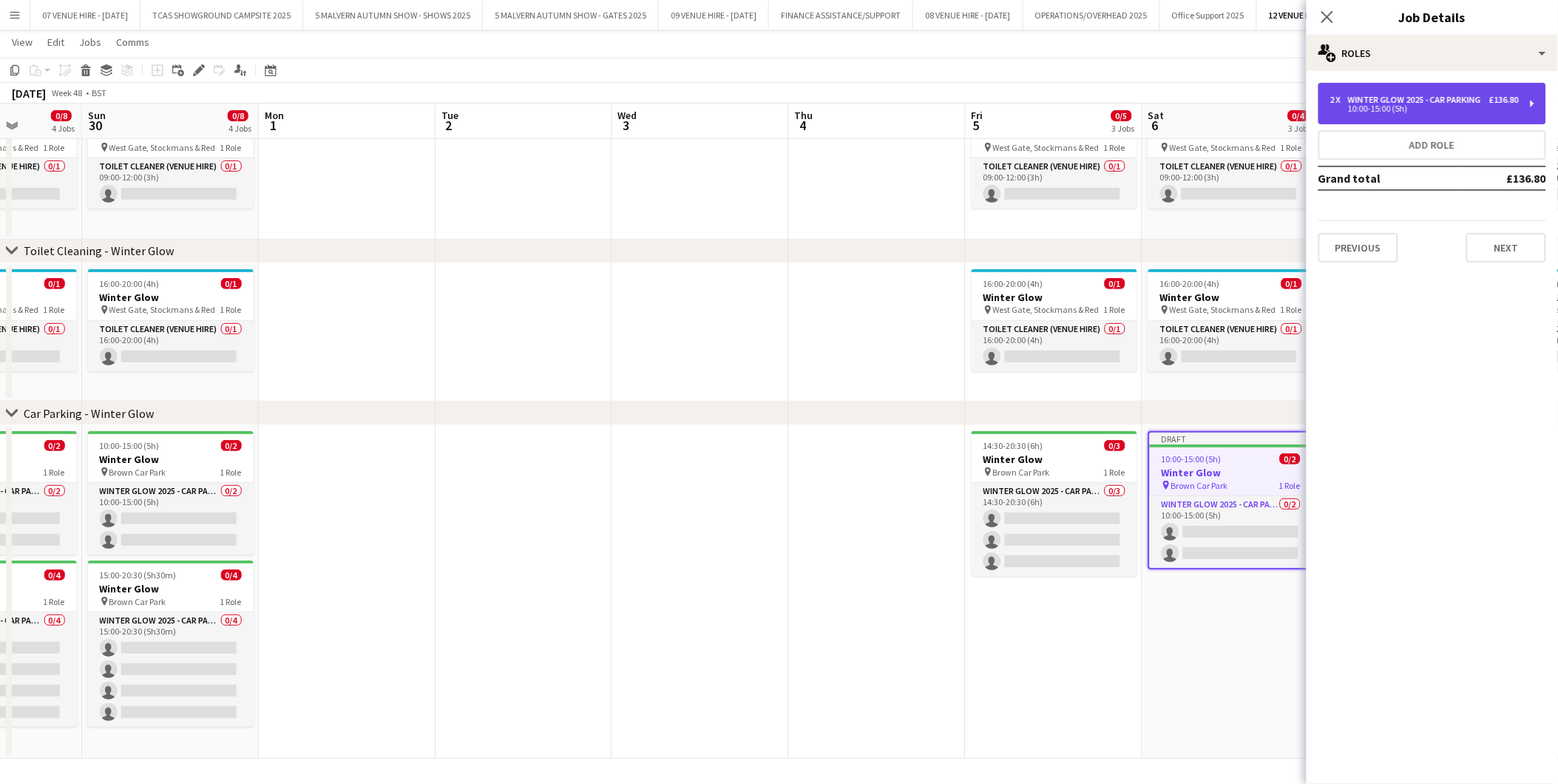
click at [1415, 103] on div "Winter Glow 2025 - Car Parking" at bounding box center [1418, 99] width 139 height 10
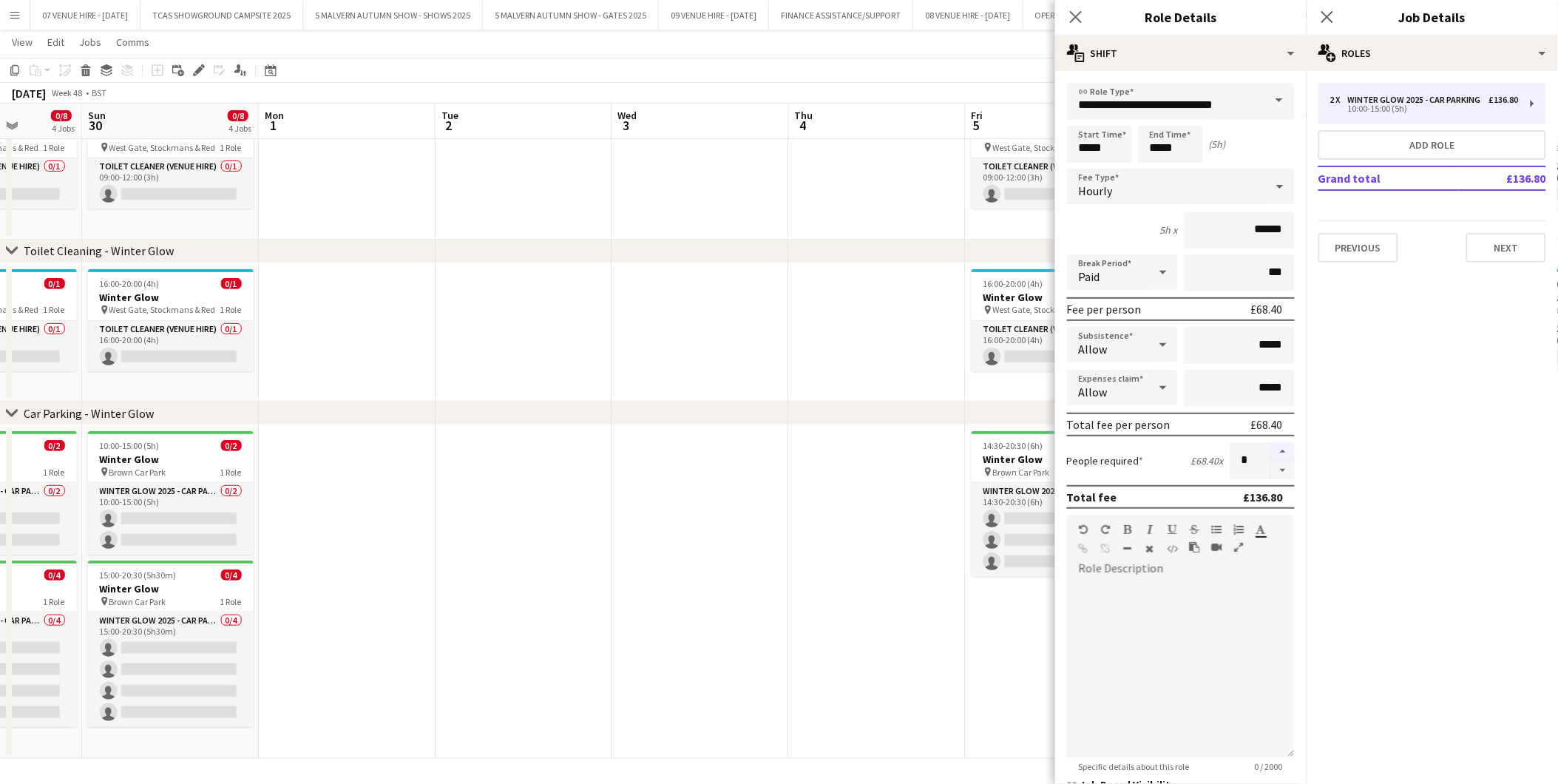
click at [1272, 449] on button "button" at bounding box center [1283, 452] width 24 height 19
type input "*"
click at [856, 509] on app-date-cell at bounding box center [878, 592] width 177 height 333
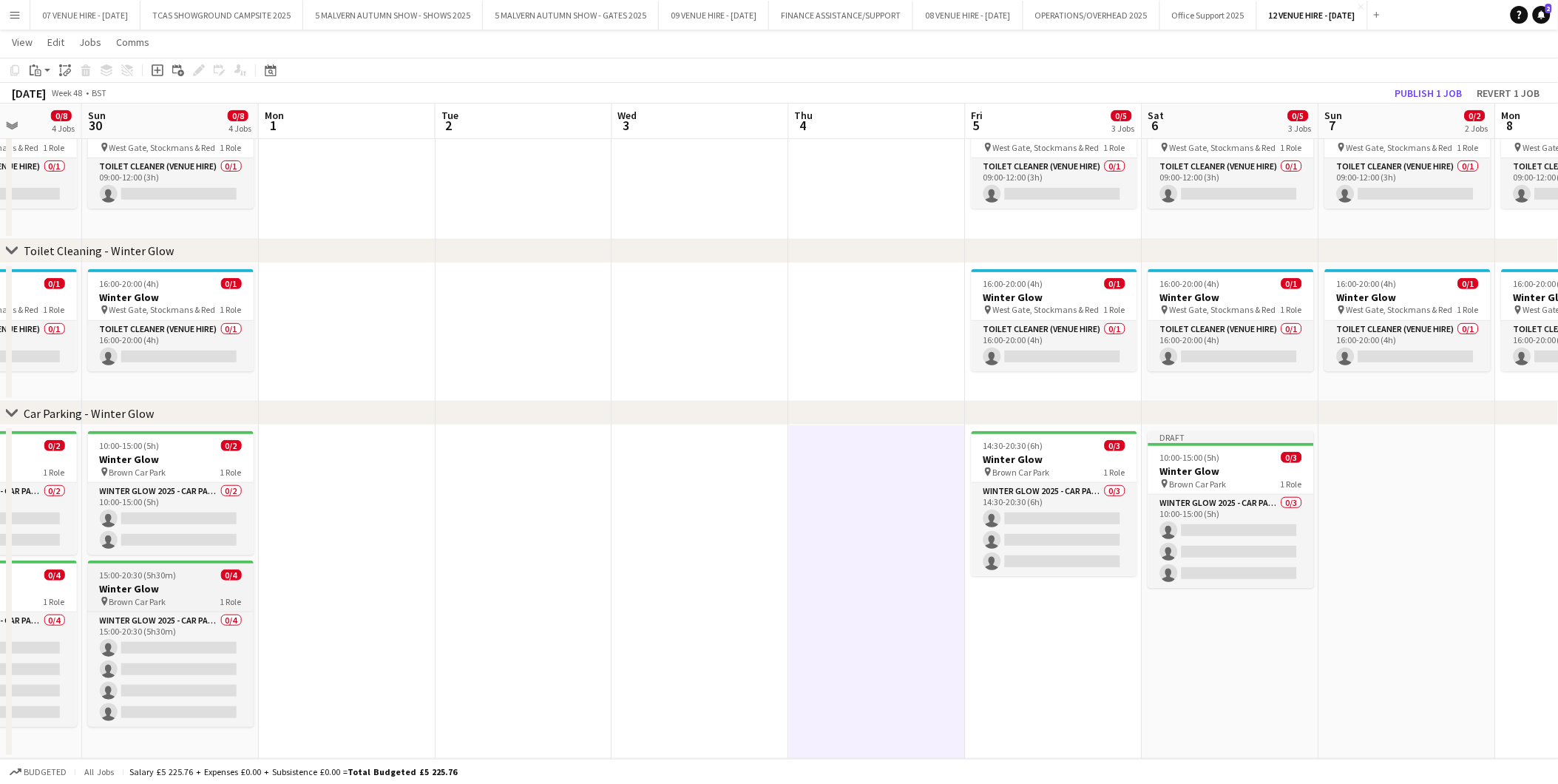
click at [163, 585] on h3 "Winter Glow" at bounding box center [171, 589] width 166 height 13
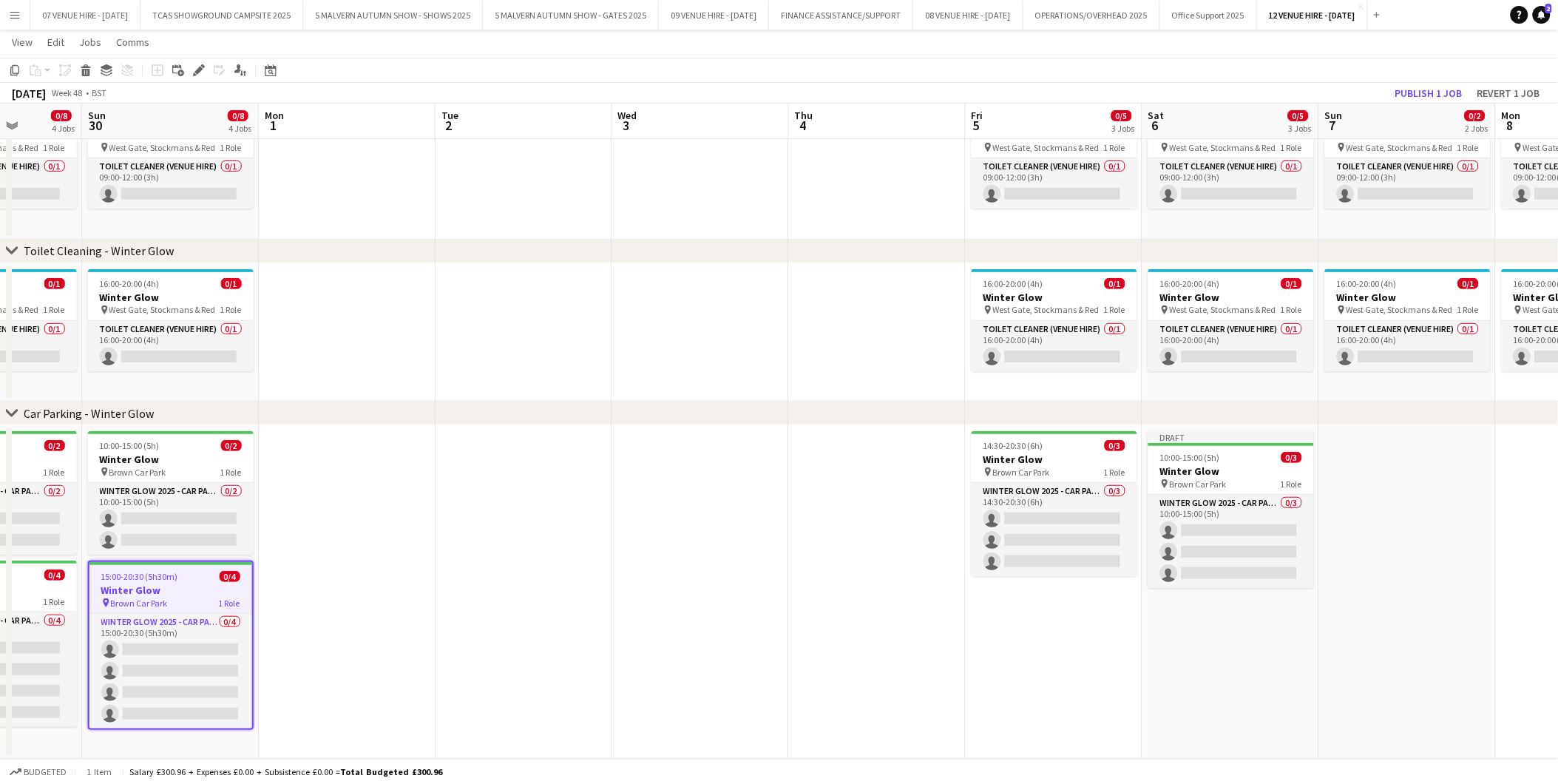
click at [1188, 636] on app-date-cell "Draft 10:00-15:00 (5h) 0/3 Winter Glow pin Brown Car Park 1 Role Winter Glow 20…" at bounding box center [1231, 592] width 177 height 333
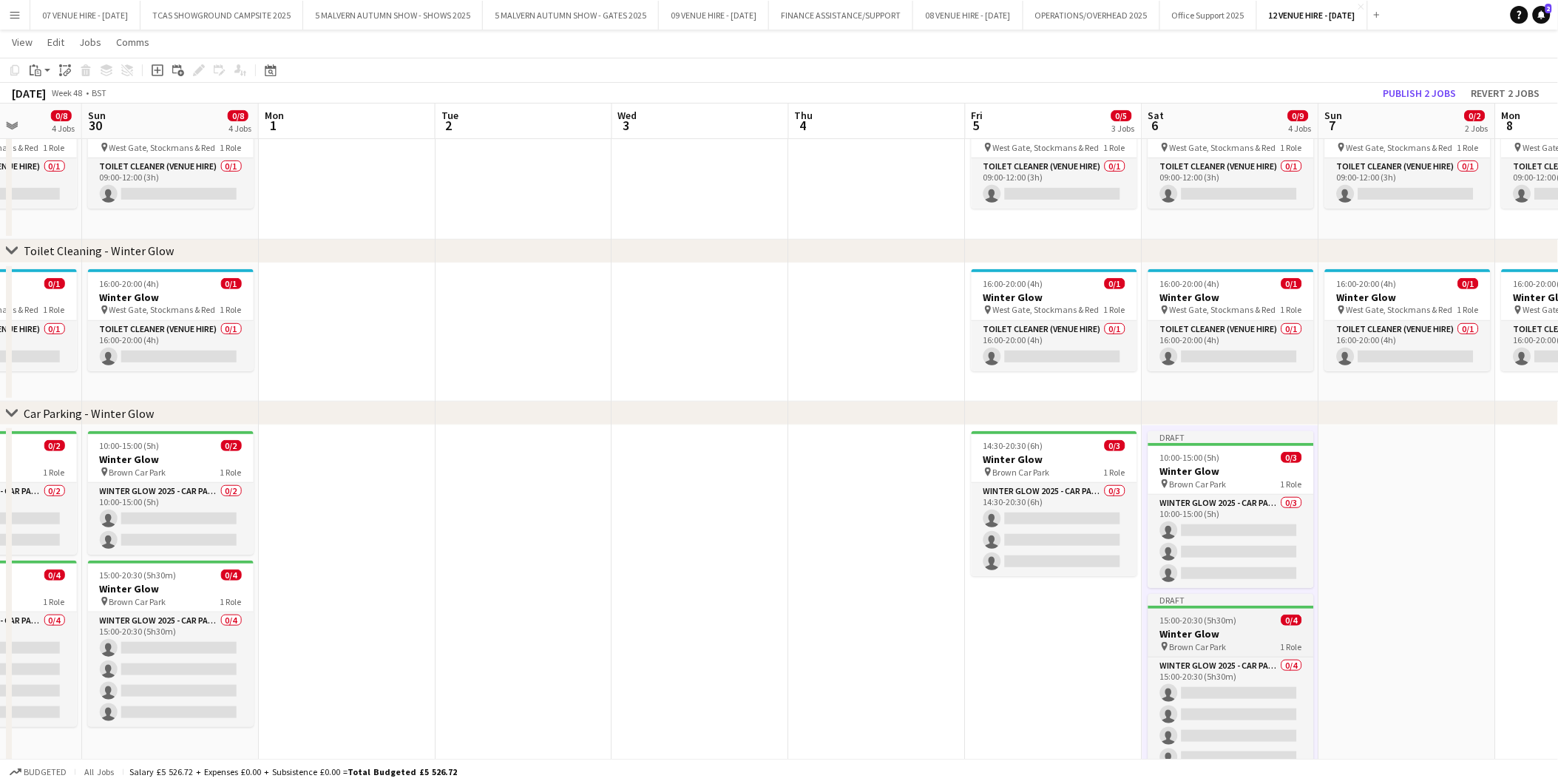
click at [1217, 627] on h3 "Winter Glow" at bounding box center [1231, 634] width 166 height 13
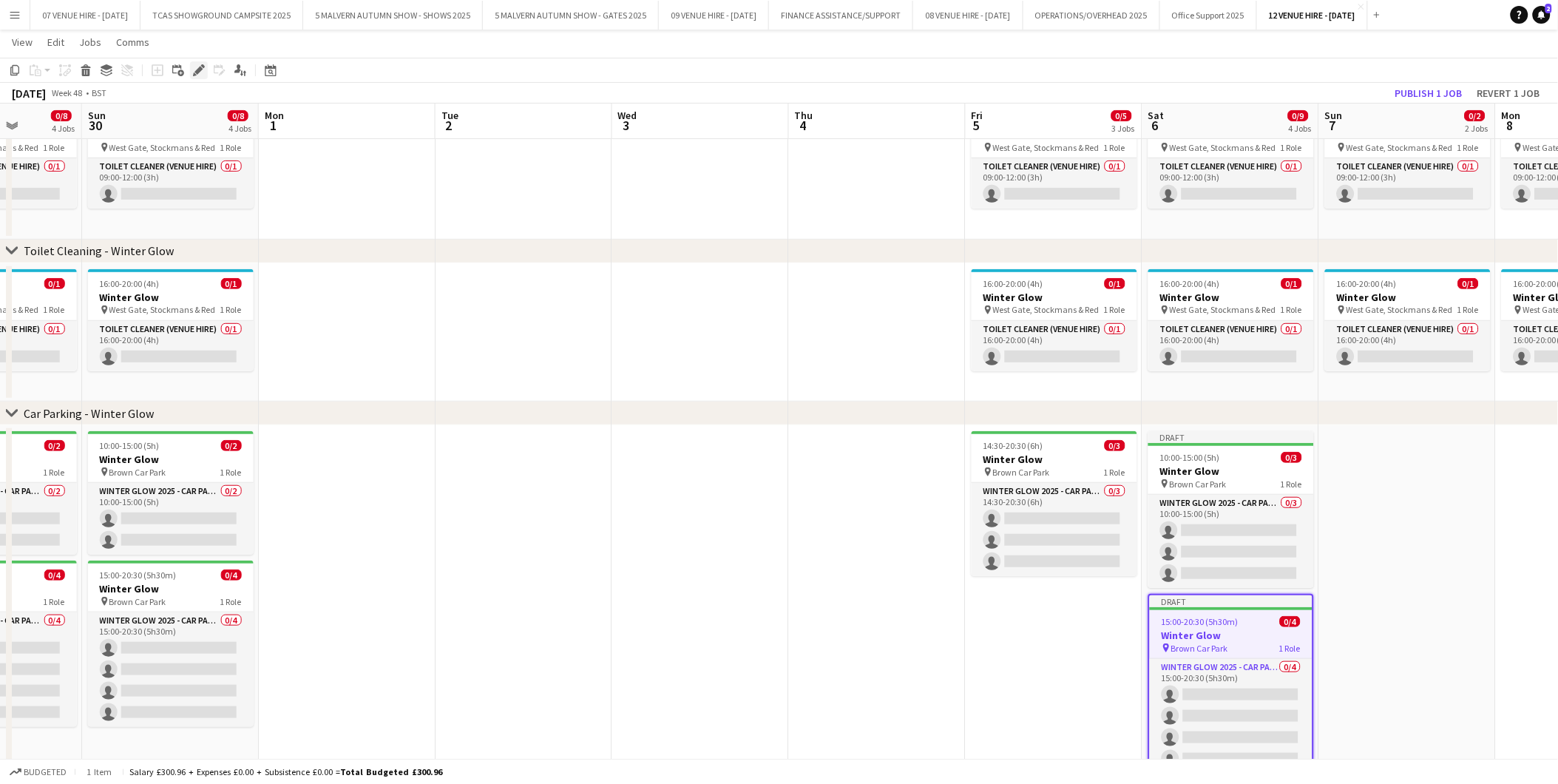
click at [197, 72] on icon at bounding box center [198, 71] width 8 height 8
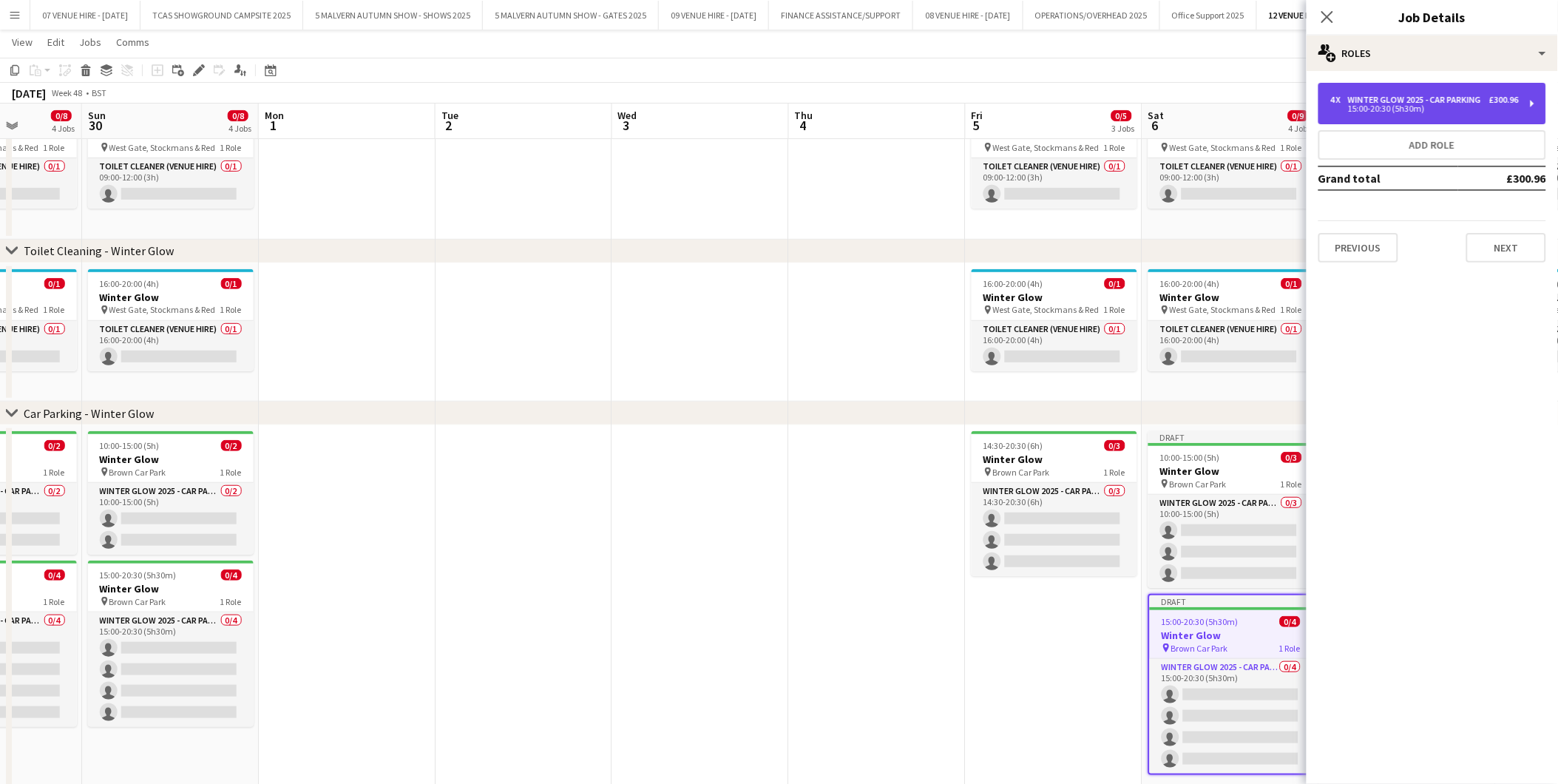
click at [1358, 91] on div "4 x Winter Glow 2025 - Car Parking £300.96 15:00-20:30 (5h30m)" at bounding box center [1432, 104] width 228 height 42
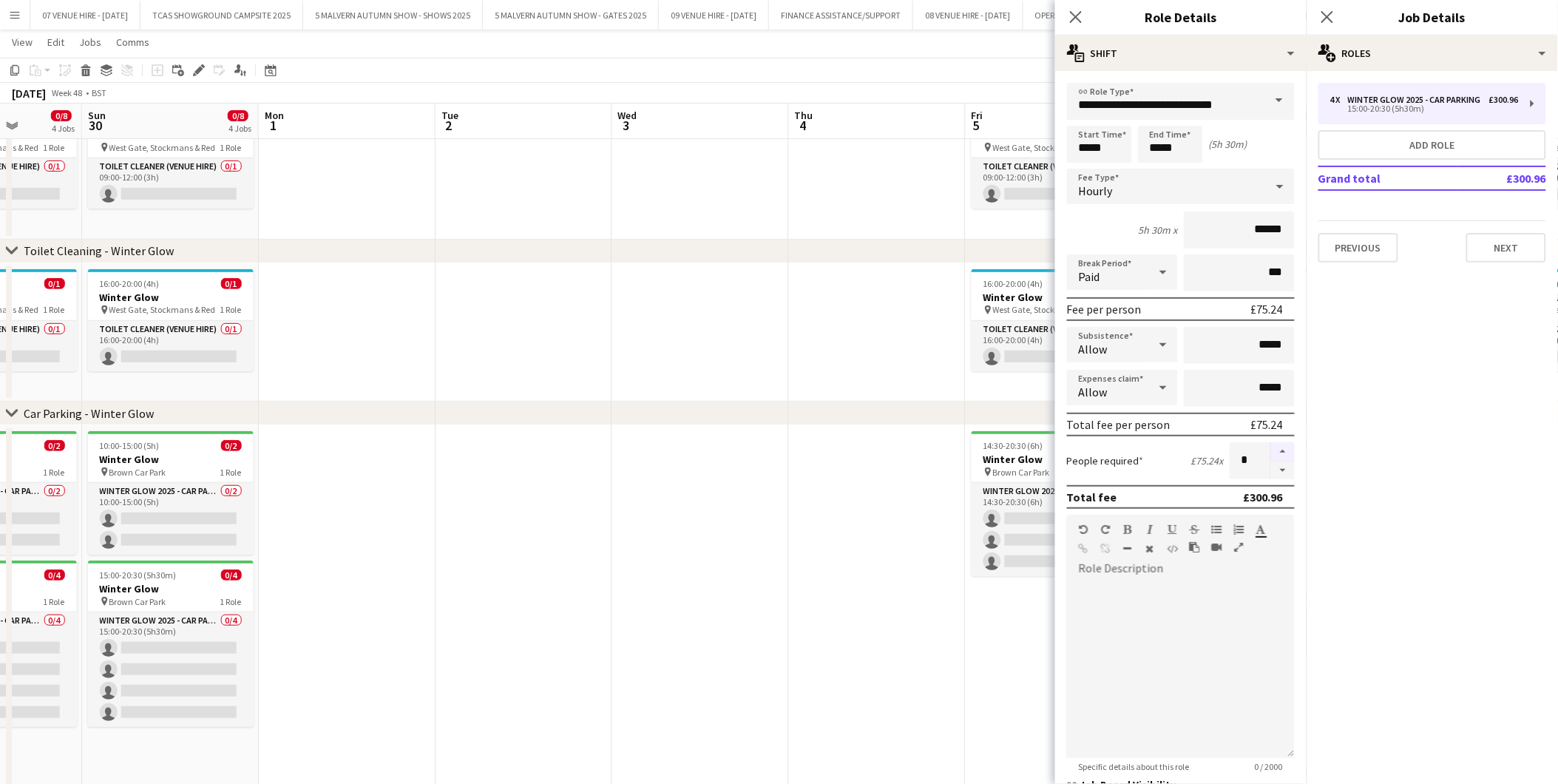
click at [1271, 446] on button "button" at bounding box center [1283, 452] width 24 height 19
type input "*"
click at [902, 478] on app-date-cell at bounding box center [878, 615] width 177 height 379
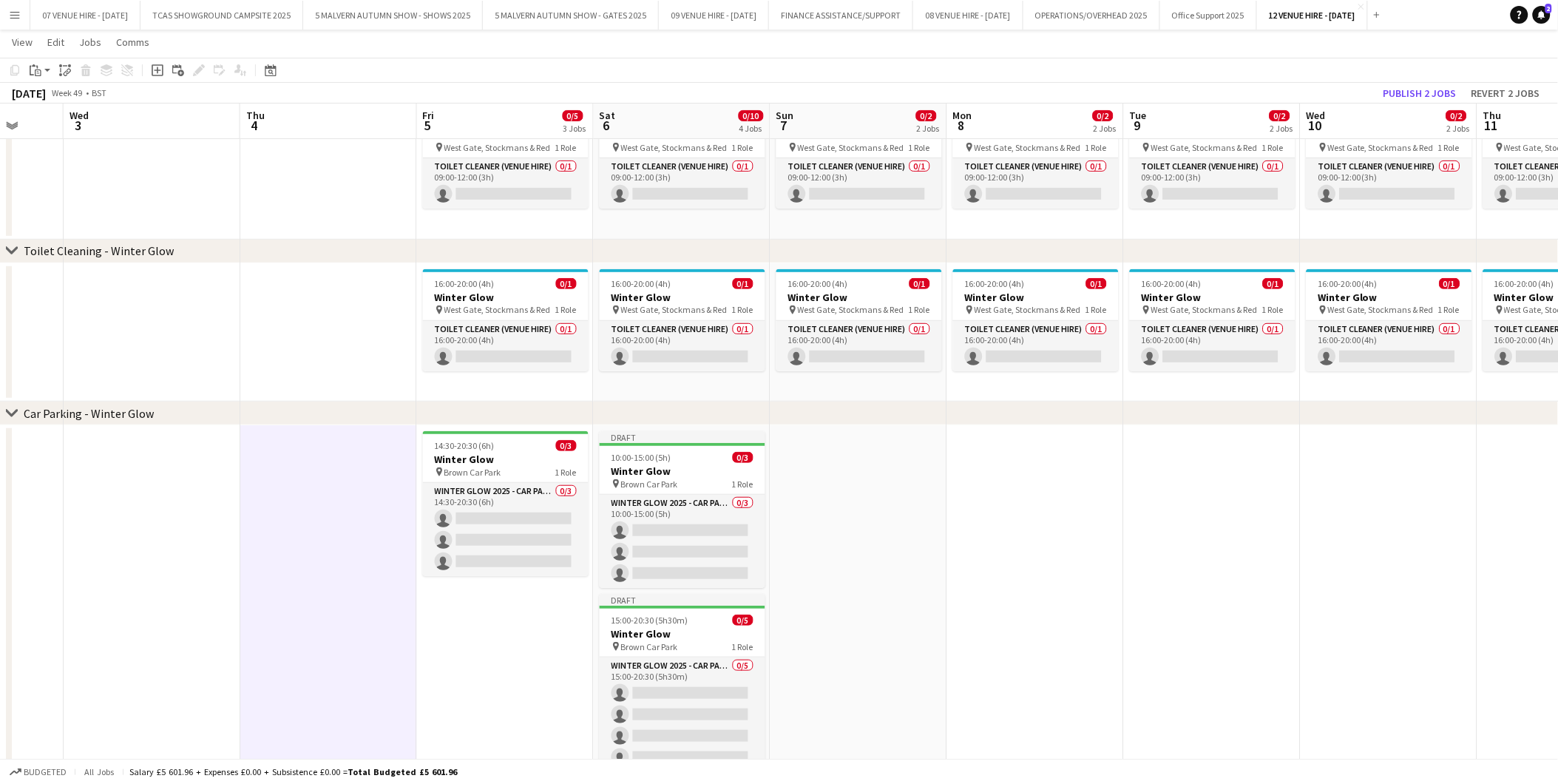
scroll to position [0, 597]
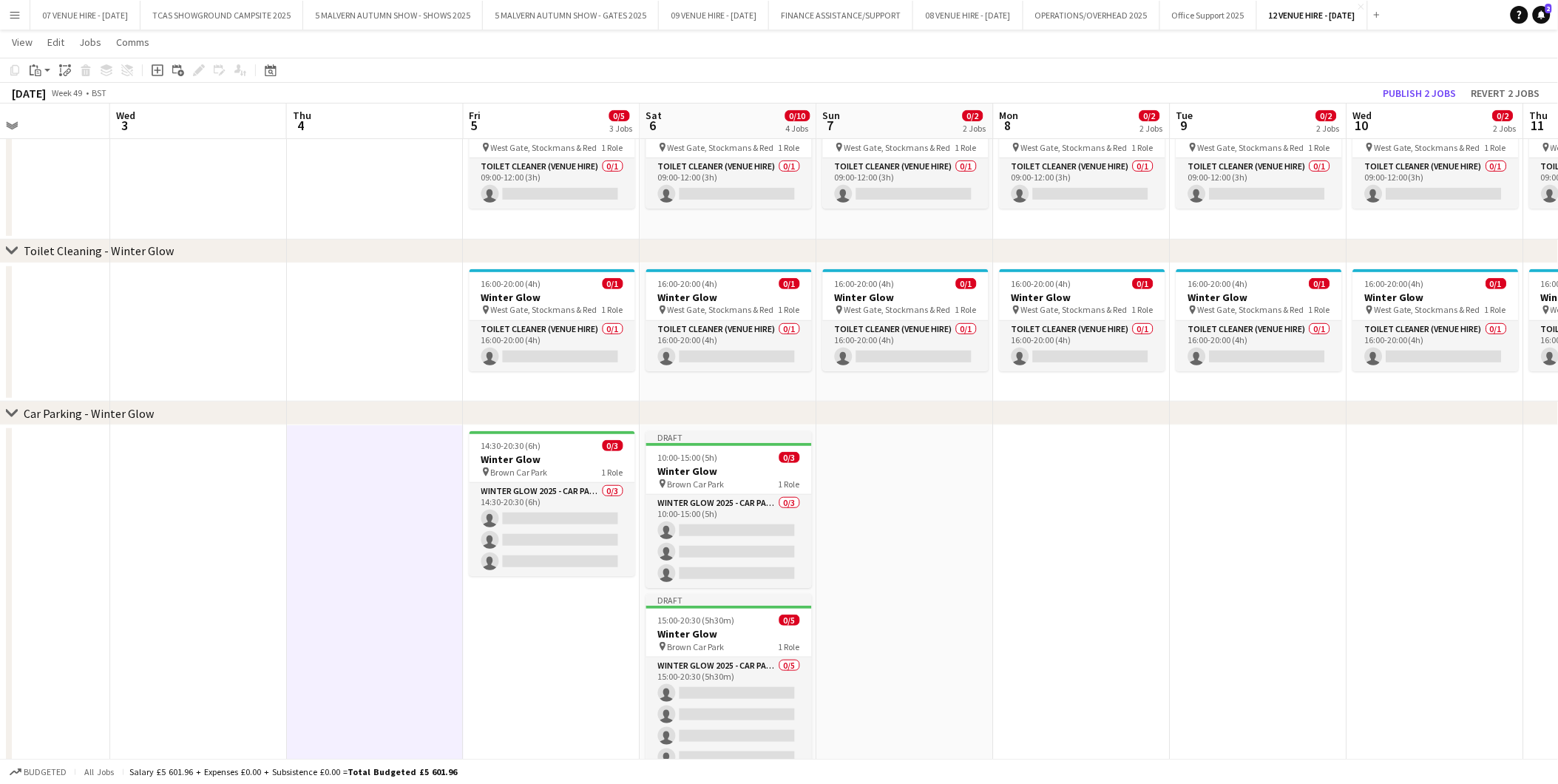
drag, startPoint x: 1386, startPoint y: 454, endPoint x: 884, endPoint y: 454, distance: 502.0
click at [884, 454] on app-calendar-viewport "Sat 29 0/8 4 Jobs Sun 30 0/8 4 Jobs Mon 1 Tue 2 Wed 3 Thu 4 Fri 5 0/5 3 Jobs Sa…" at bounding box center [779, 374] width 1558 height 901
click at [691, 471] on h3 "Winter Glow" at bounding box center [729, 471] width 166 height 13
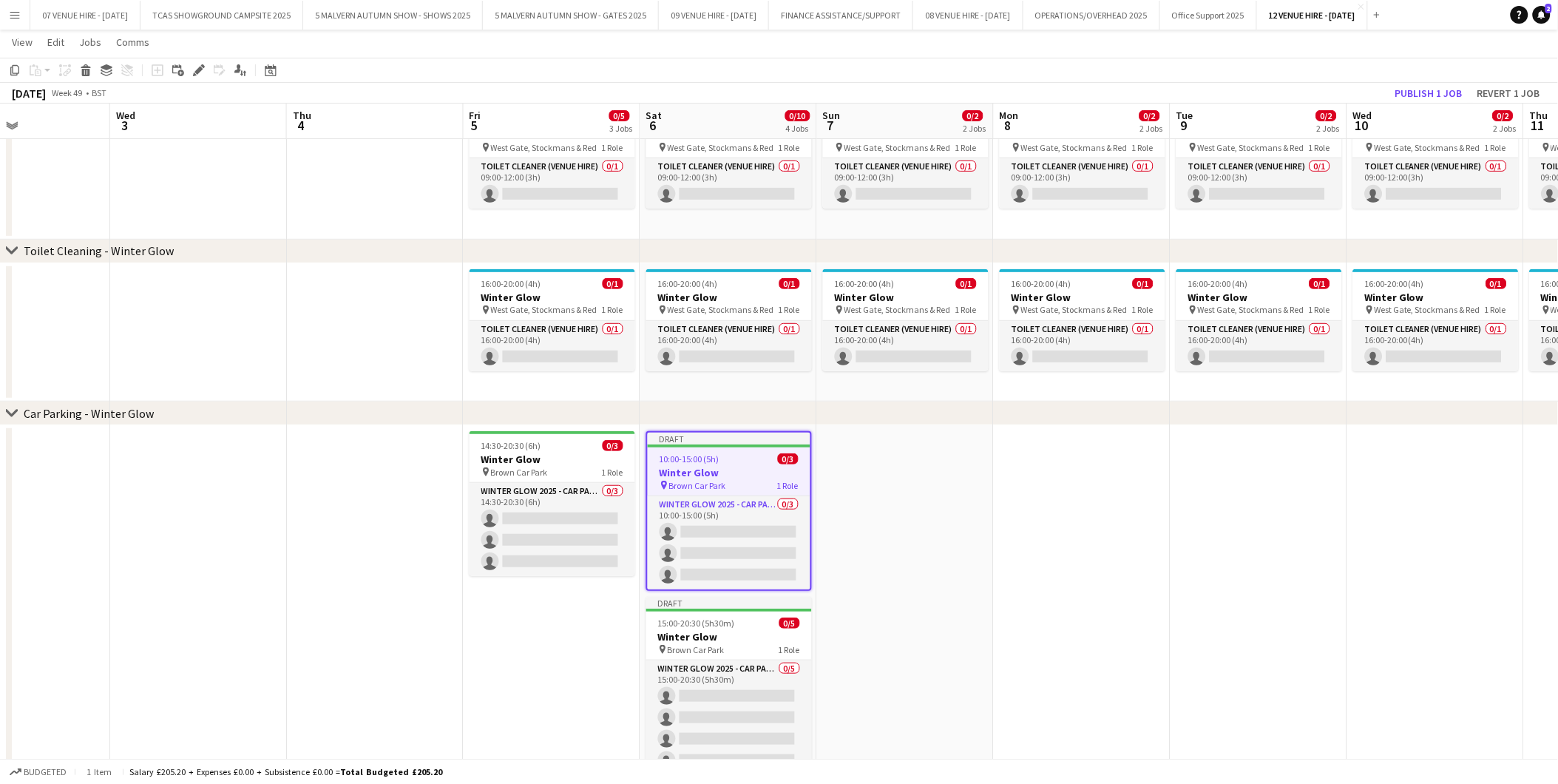
click at [912, 486] on app-date-cell at bounding box center [905, 625] width 177 height 400
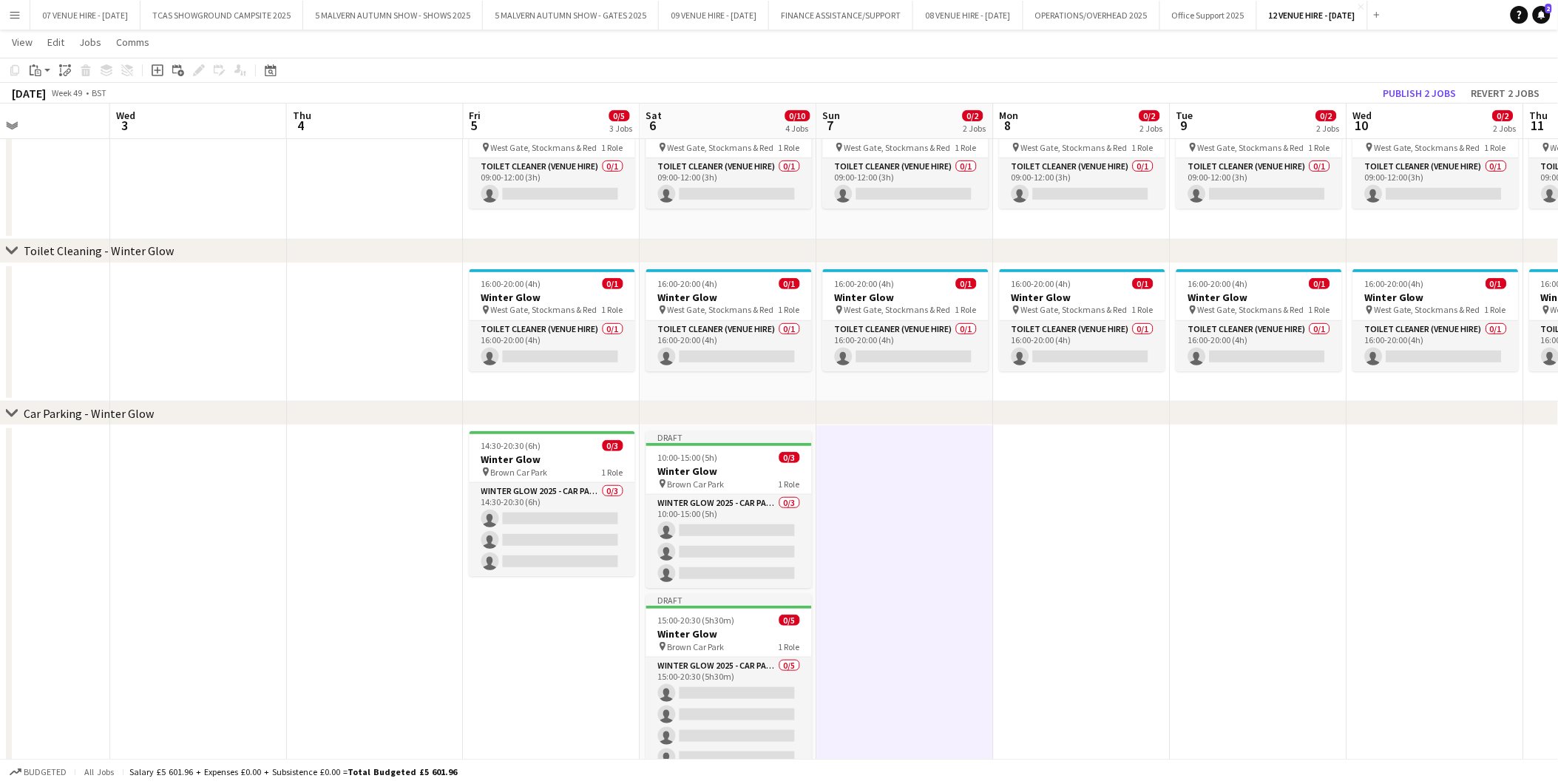
scroll to position [0, 598]
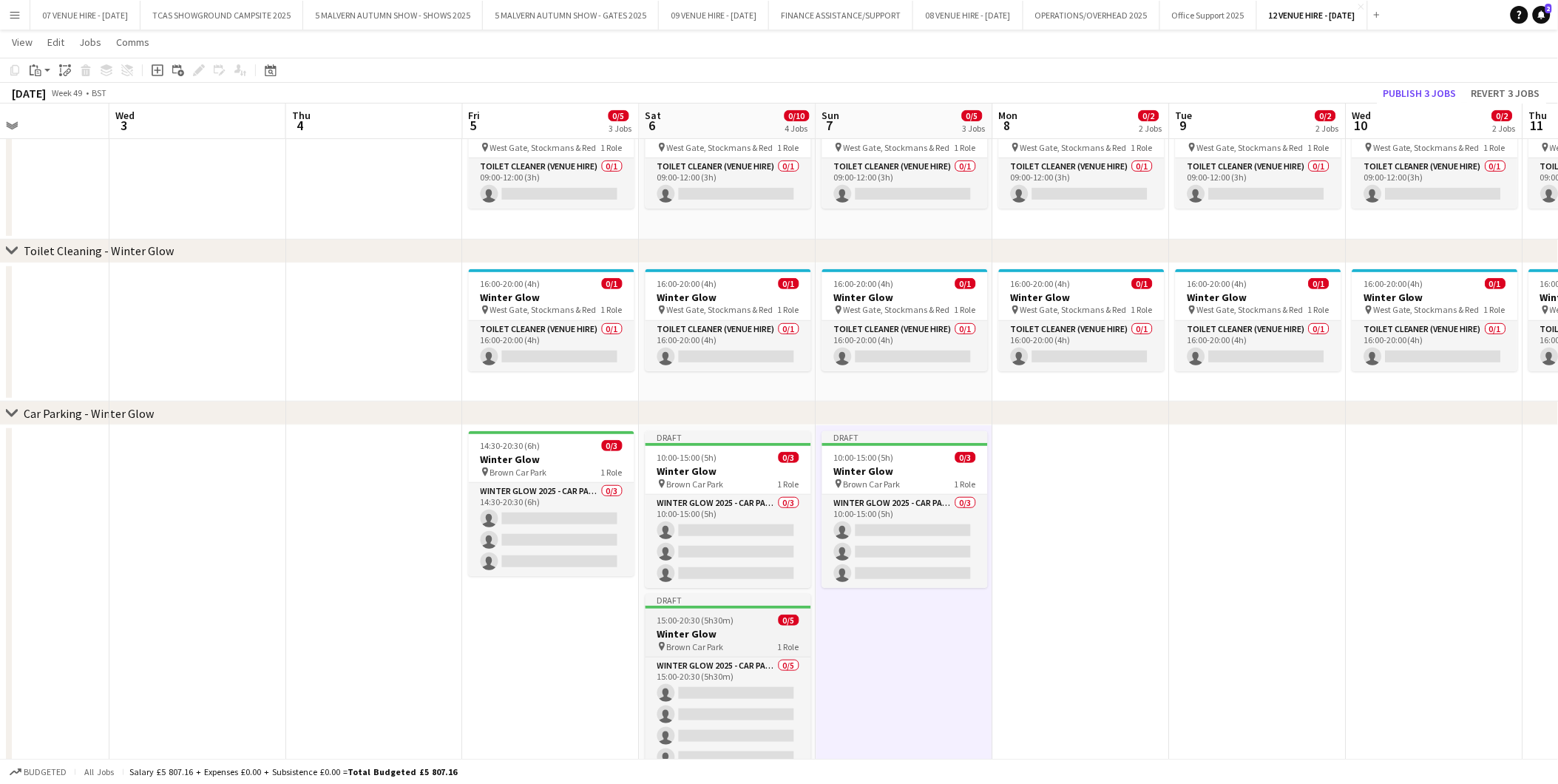
click at [737, 636] on h3 "Winter Glow" at bounding box center [728, 634] width 166 height 13
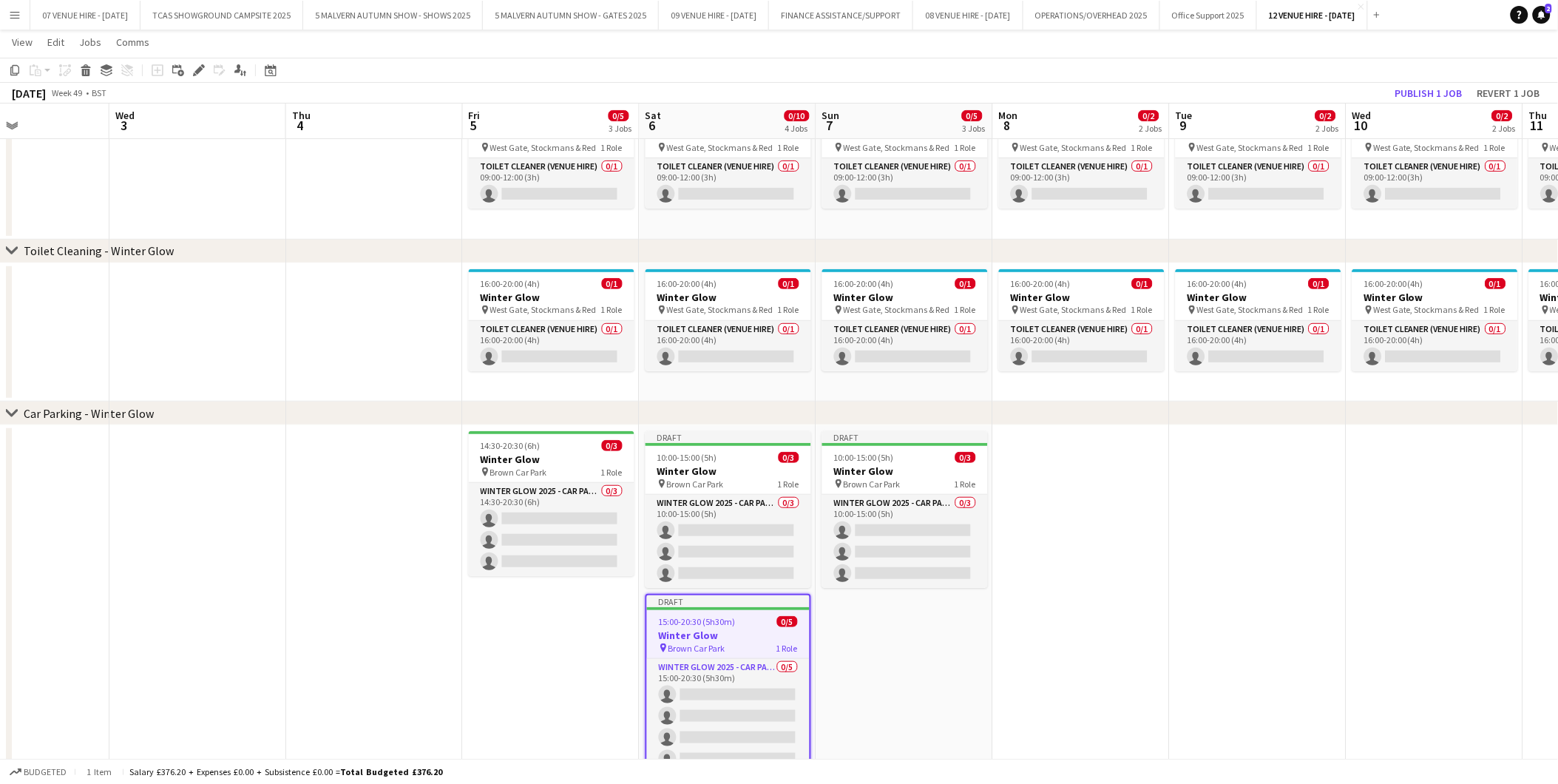
click at [925, 633] on app-date-cell "Draft 10:00-15:00 (5h) 0/3 Winter Glow pin Brown Car Park 1 Role Winter Glow 20…" at bounding box center [905, 625] width 177 height 400
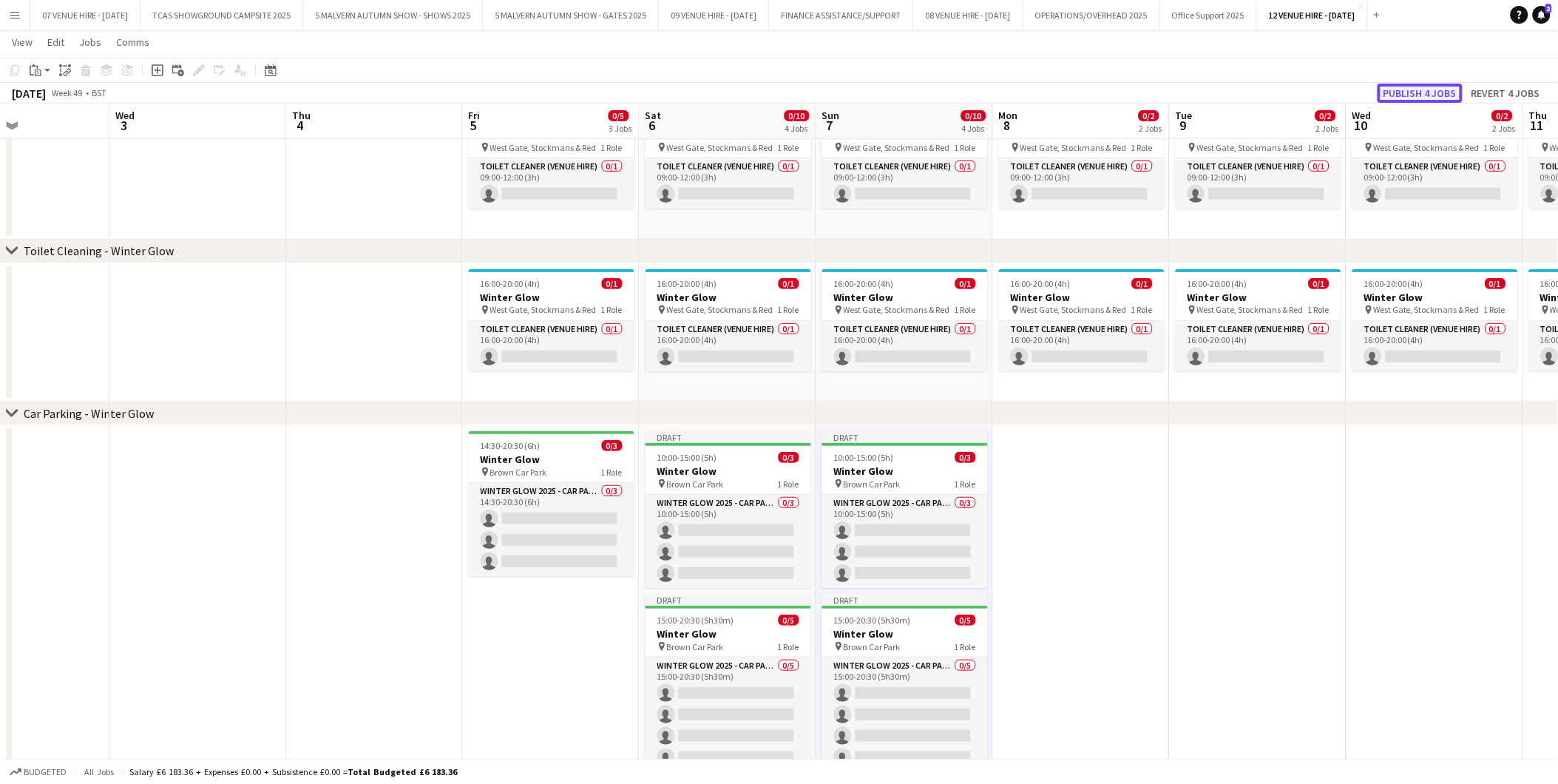
click at [1416, 97] on button "Publish 4 jobs" at bounding box center [1420, 94] width 85 height 19
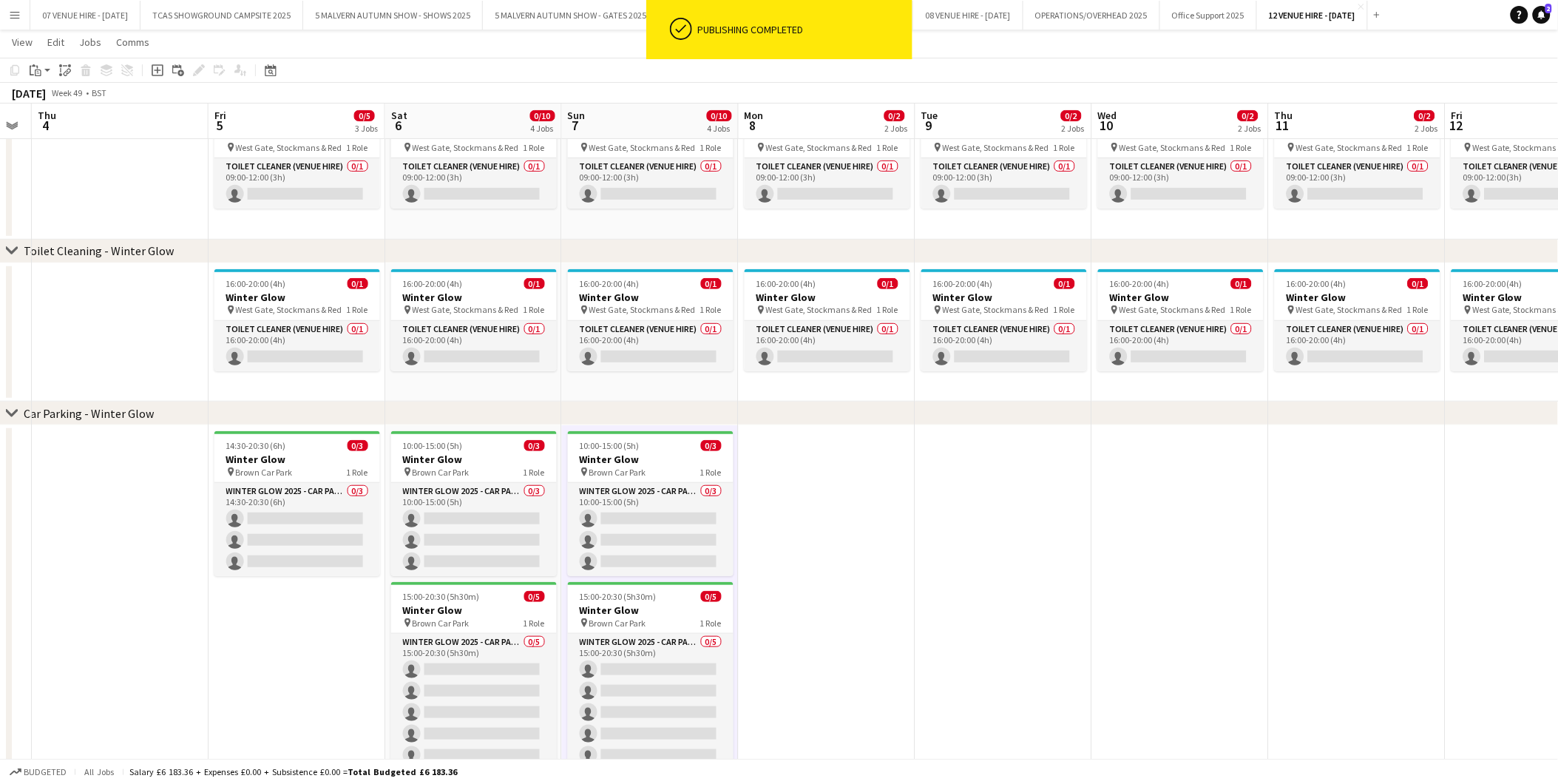
scroll to position [0, 508]
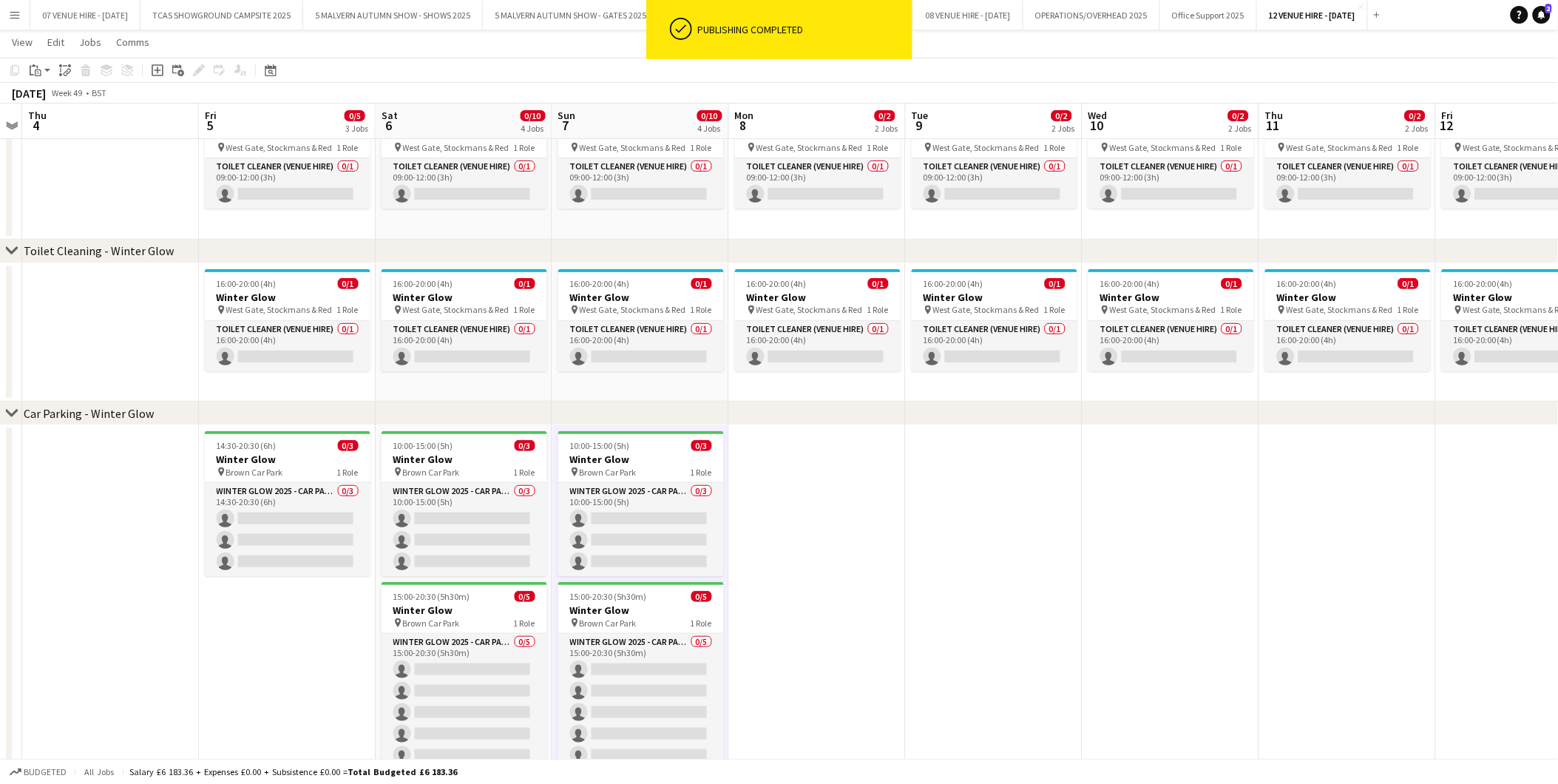
drag, startPoint x: 920, startPoint y: 454, endPoint x: 656, endPoint y: 460, distance: 264.1
click at [656, 460] on app-calendar-viewport "Mon 1 Tue 2 Wed 3 Thu 4 Fri 5 0/5 3 Jobs Sat 6 0/10 4 Jobs Sun 7 0/10 4 Jobs Mo…" at bounding box center [779, 362] width 1558 height 877
click at [270, 453] on h3 "Winter Glow" at bounding box center [287, 460] width 166 height 13
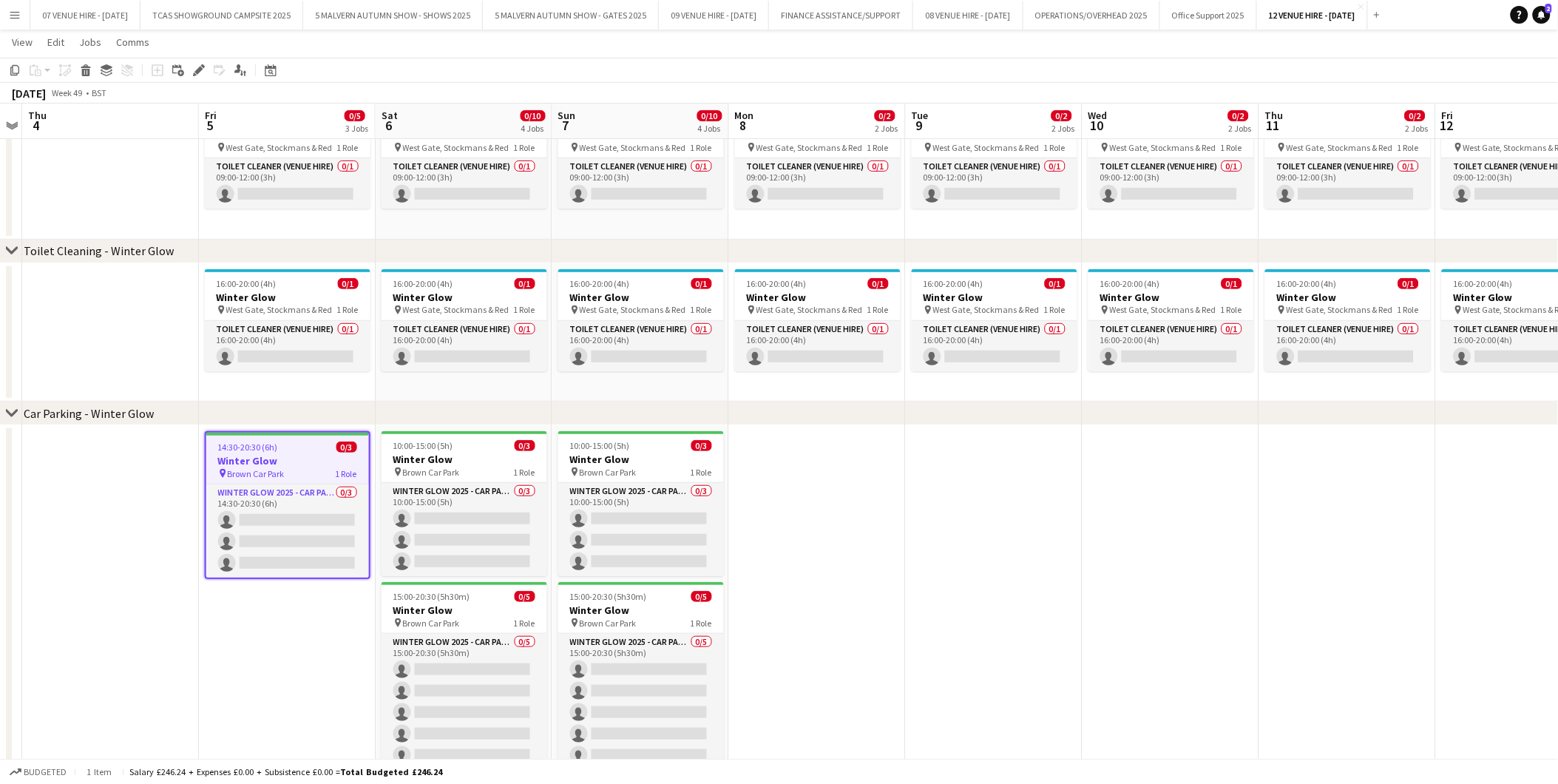
click at [847, 480] on app-date-cell at bounding box center [818, 613] width 177 height 376
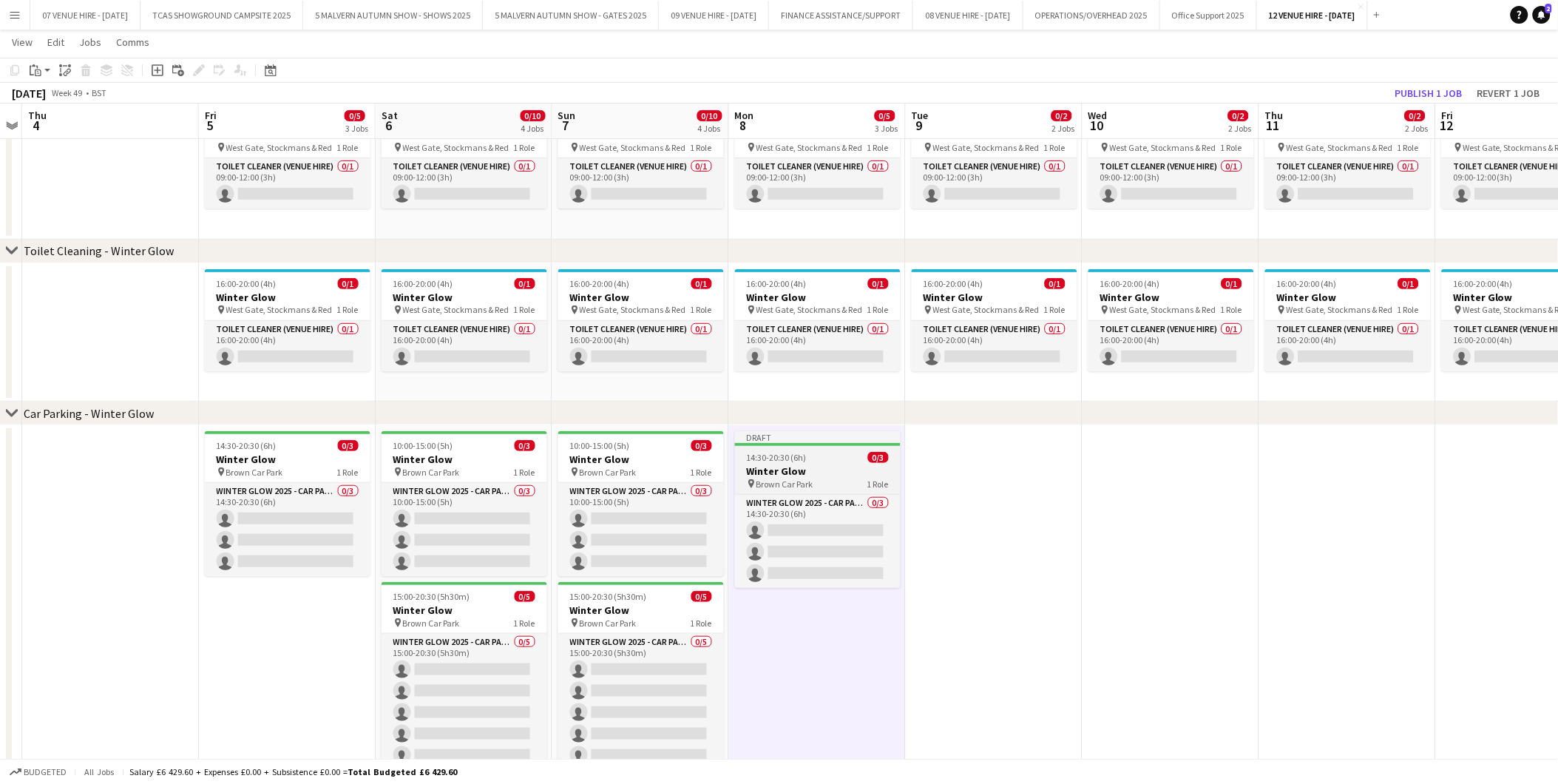
click at [844, 471] on h3 "Winter Glow" at bounding box center [818, 471] width 166 height 13
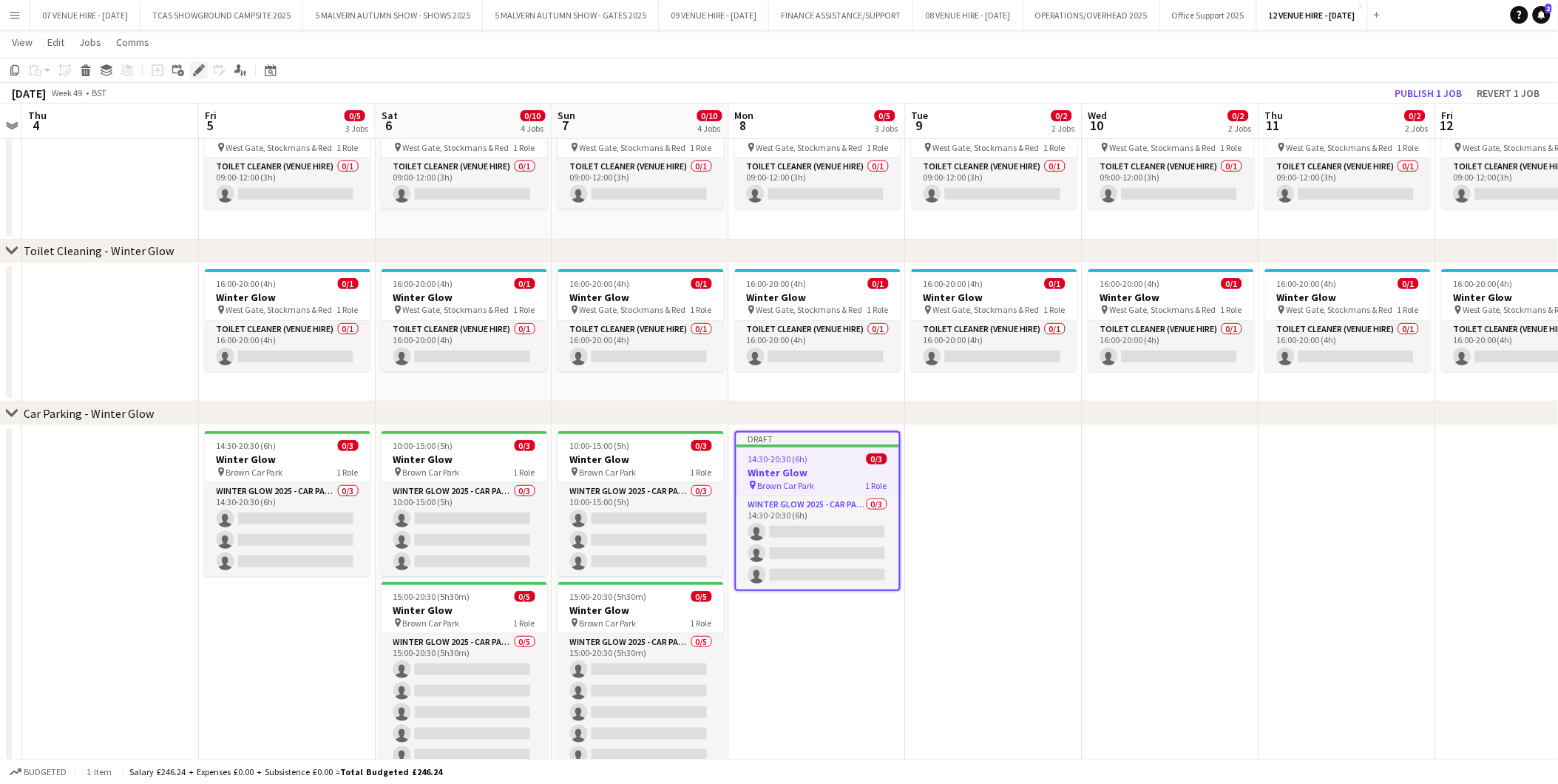
click at [200, 73] on icon "Edit" at bounding box center [199, 71] width 12 height 12
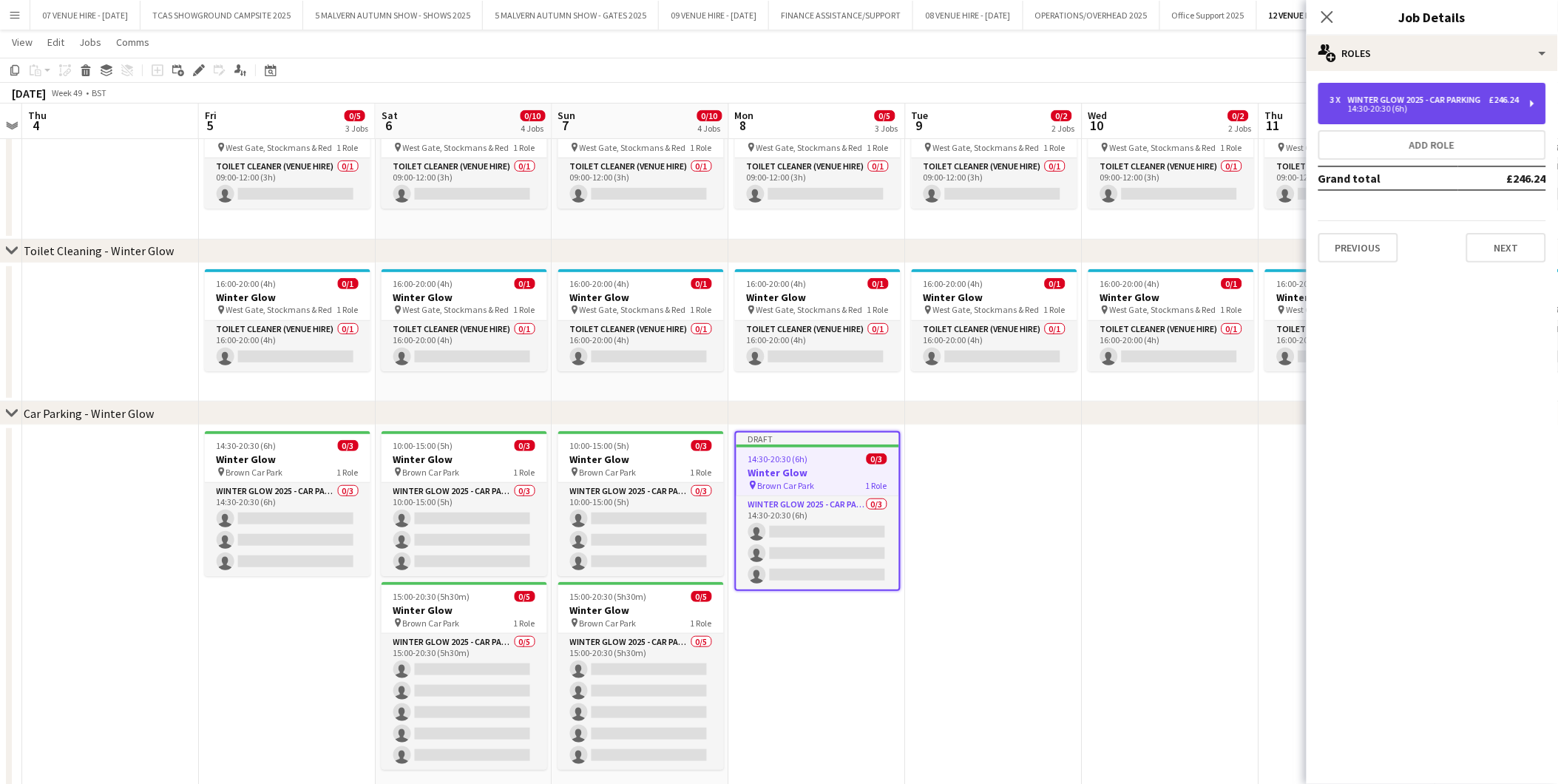
click at [1361, 96] on div "Winter Glow 2025 - Car Parking" at bounding box center [1418, 99] width 139 height 10
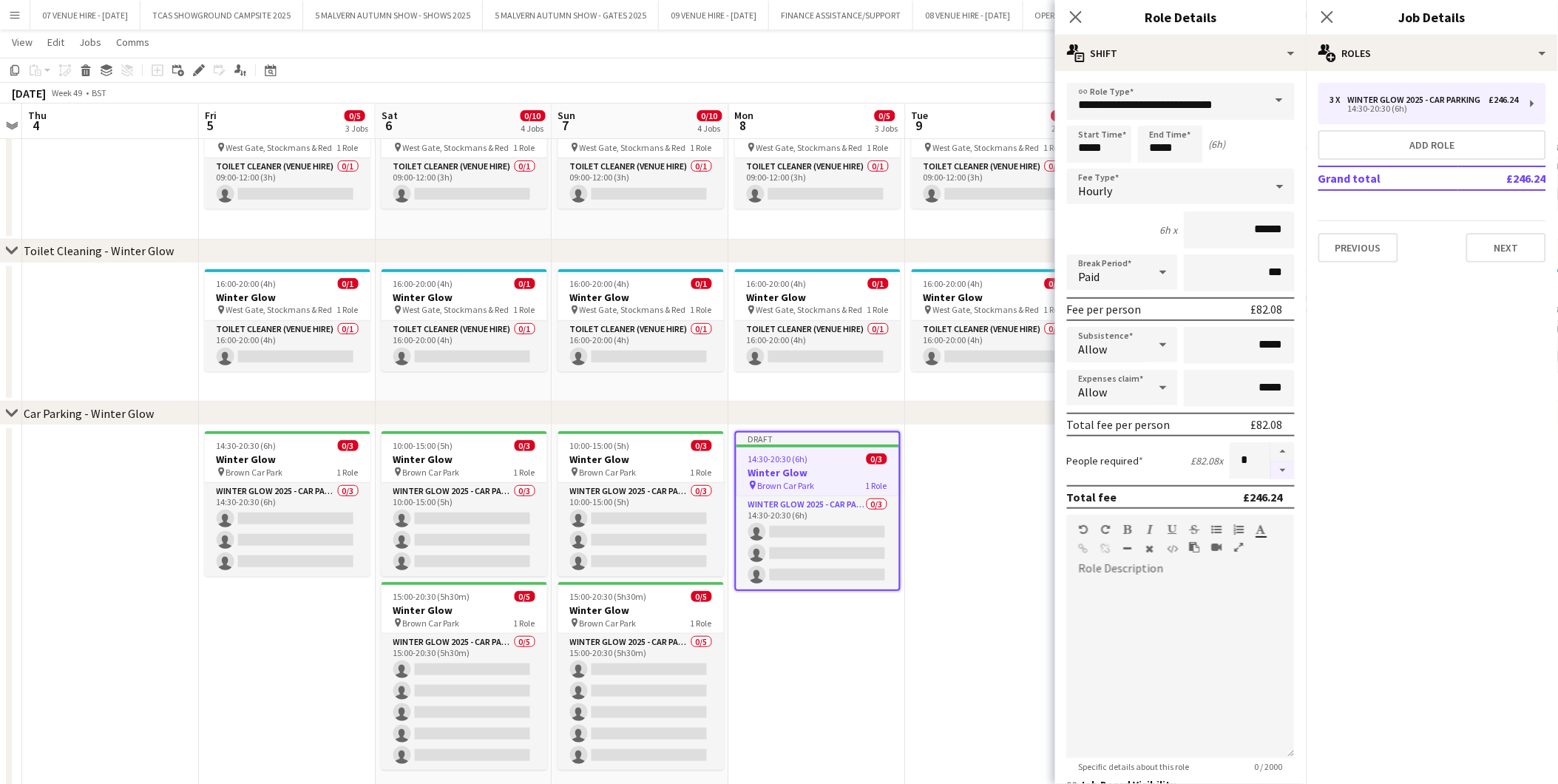
click at [1273, 467] on button "button" at bounding box center [1283, 470] width 24 height 19
type input "*"
click at [1023, 468] on app-date-cell at bounding box center [994, 613] width 177 height 376
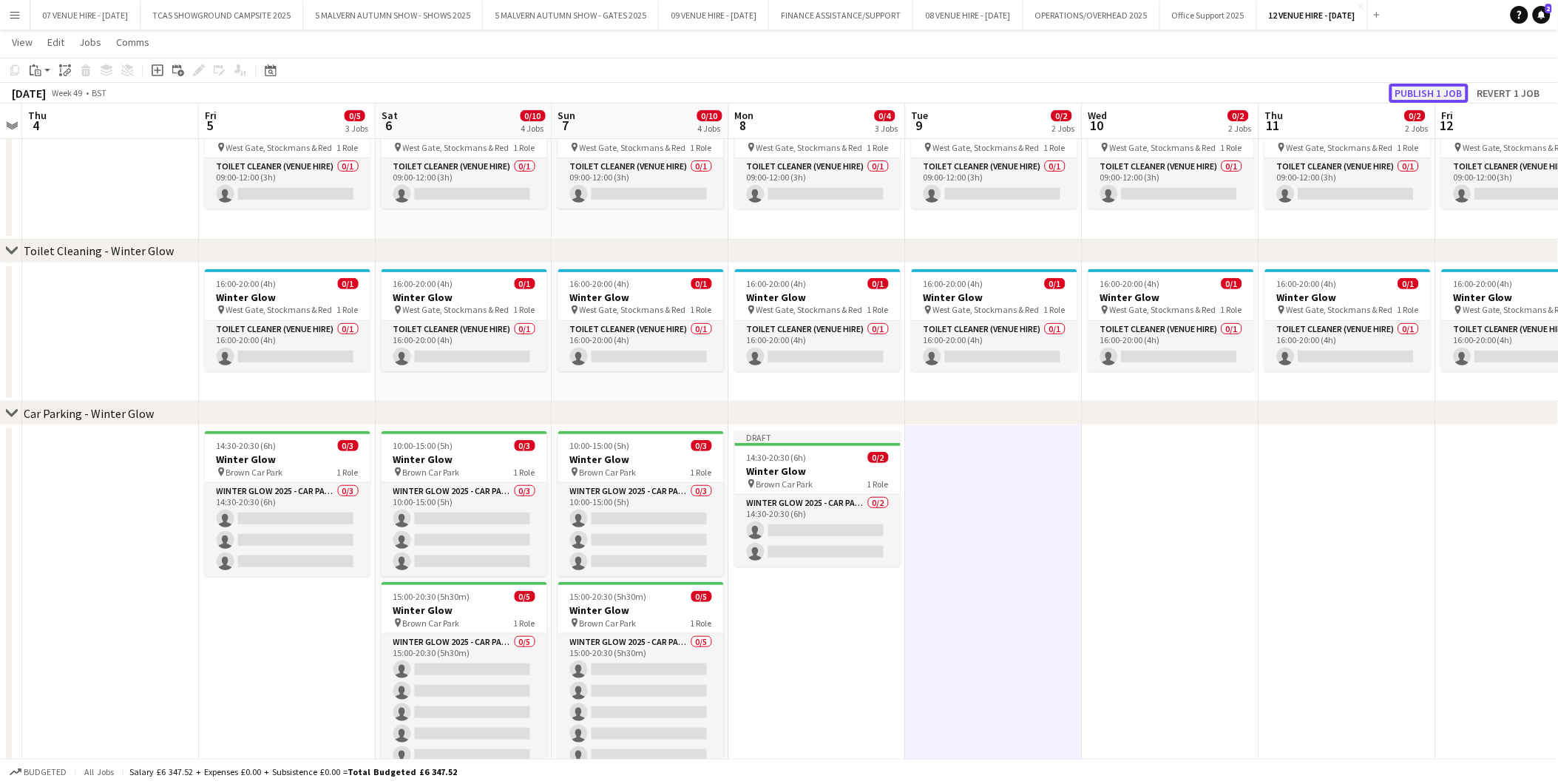
click at [1427, 87] on button "Publish 1 job" at bounding box center [1429, 94] width 79 height 19
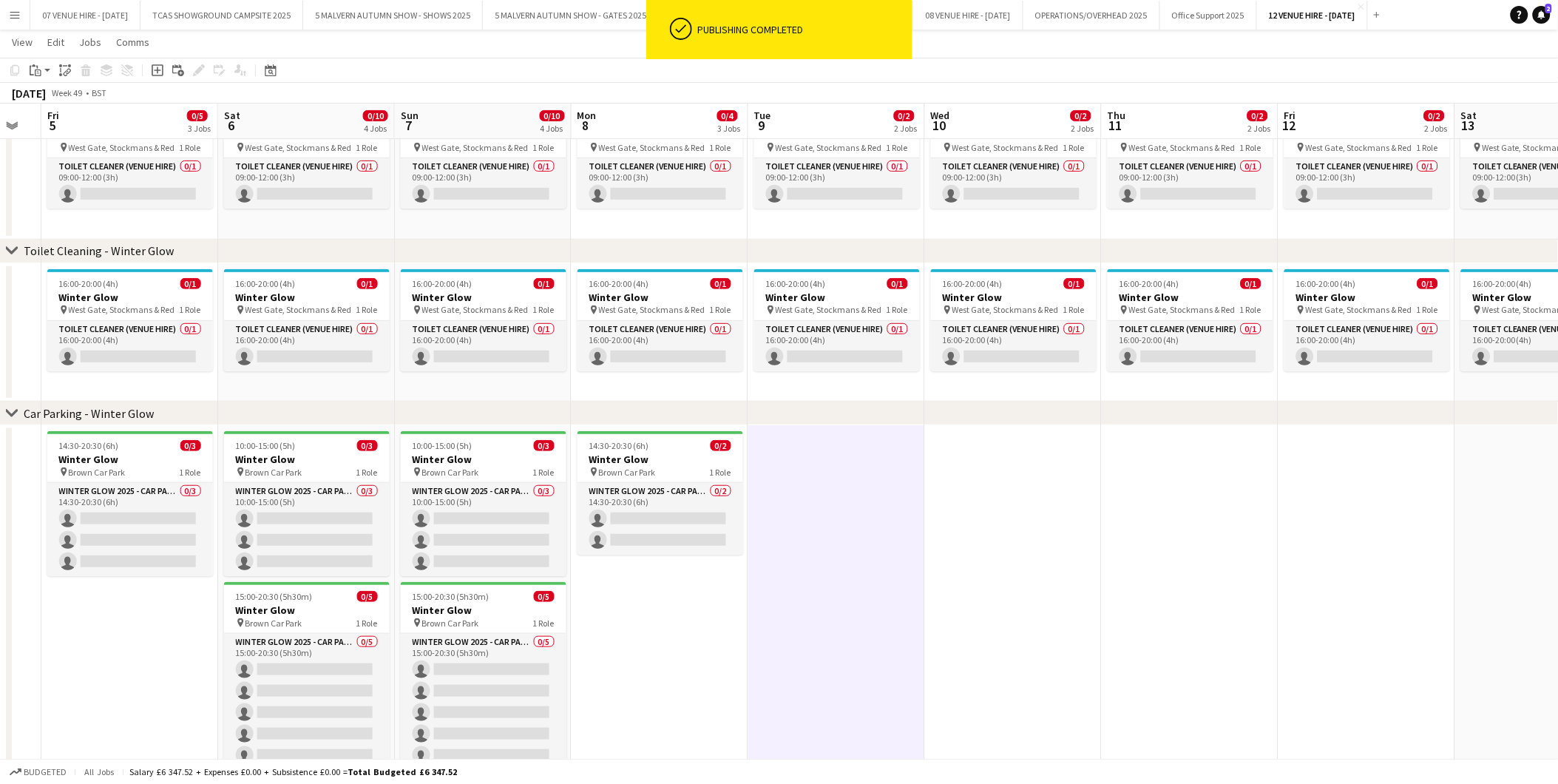
scroll to position [0, 507]
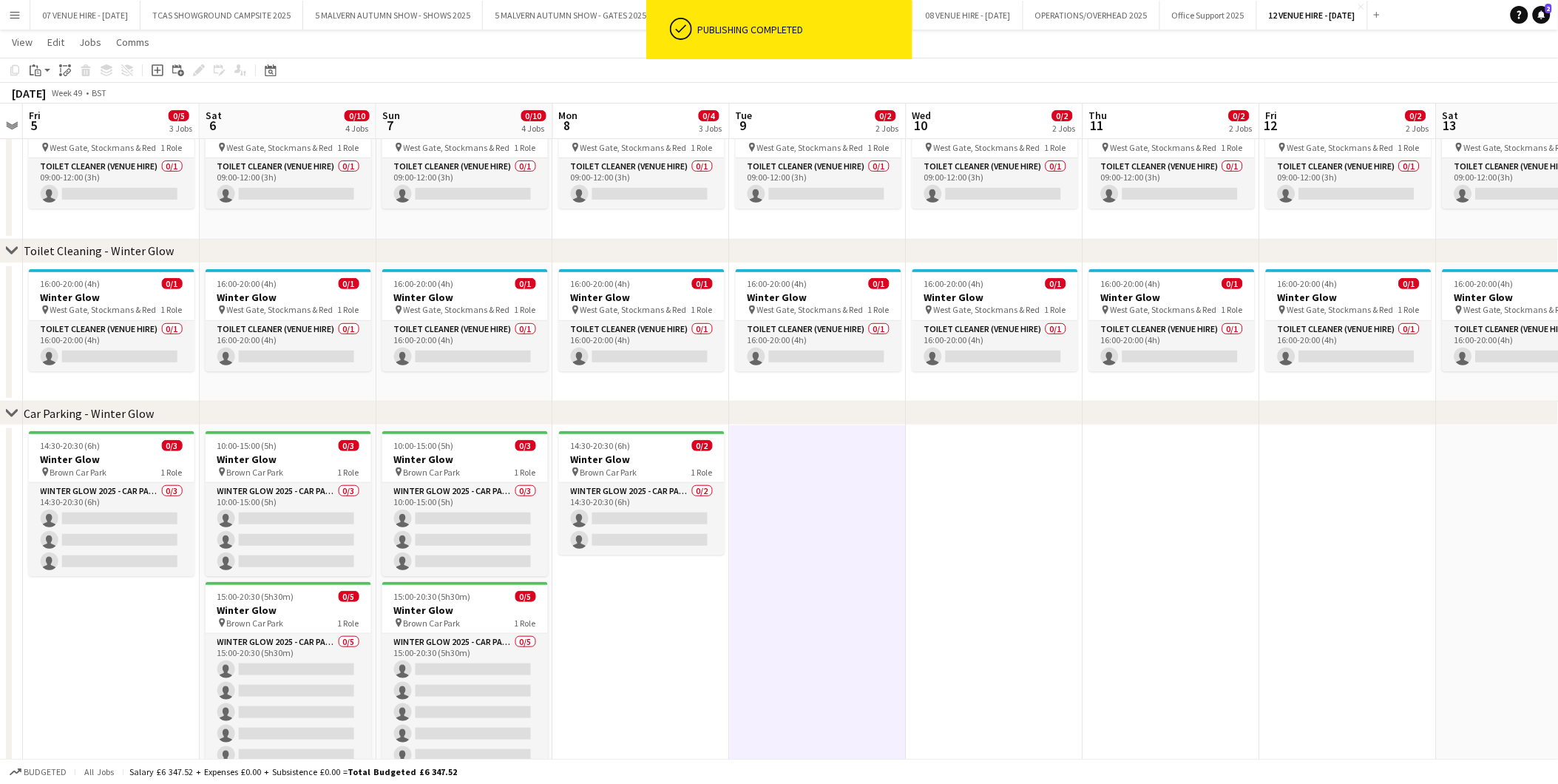
drag, startPoint x: 780, startPoint y: 458, endPoint x: 604, endPoint y: 455, distance: 176.0
click at [604, 455] on app-calendar-viewport "Tue 2 Wed 3 Thu 4 Fri 5 0/5 3 Jobs Sat 6 0/10 4 Jobs Sun 7 0/10 4 Jobs Mon 8 0/…" at bounding box center [779, 362] width 1558 height 877
click at [627, 455] on h3 "Winter Glow" at bounding box center [642, 460] width 166 height 13
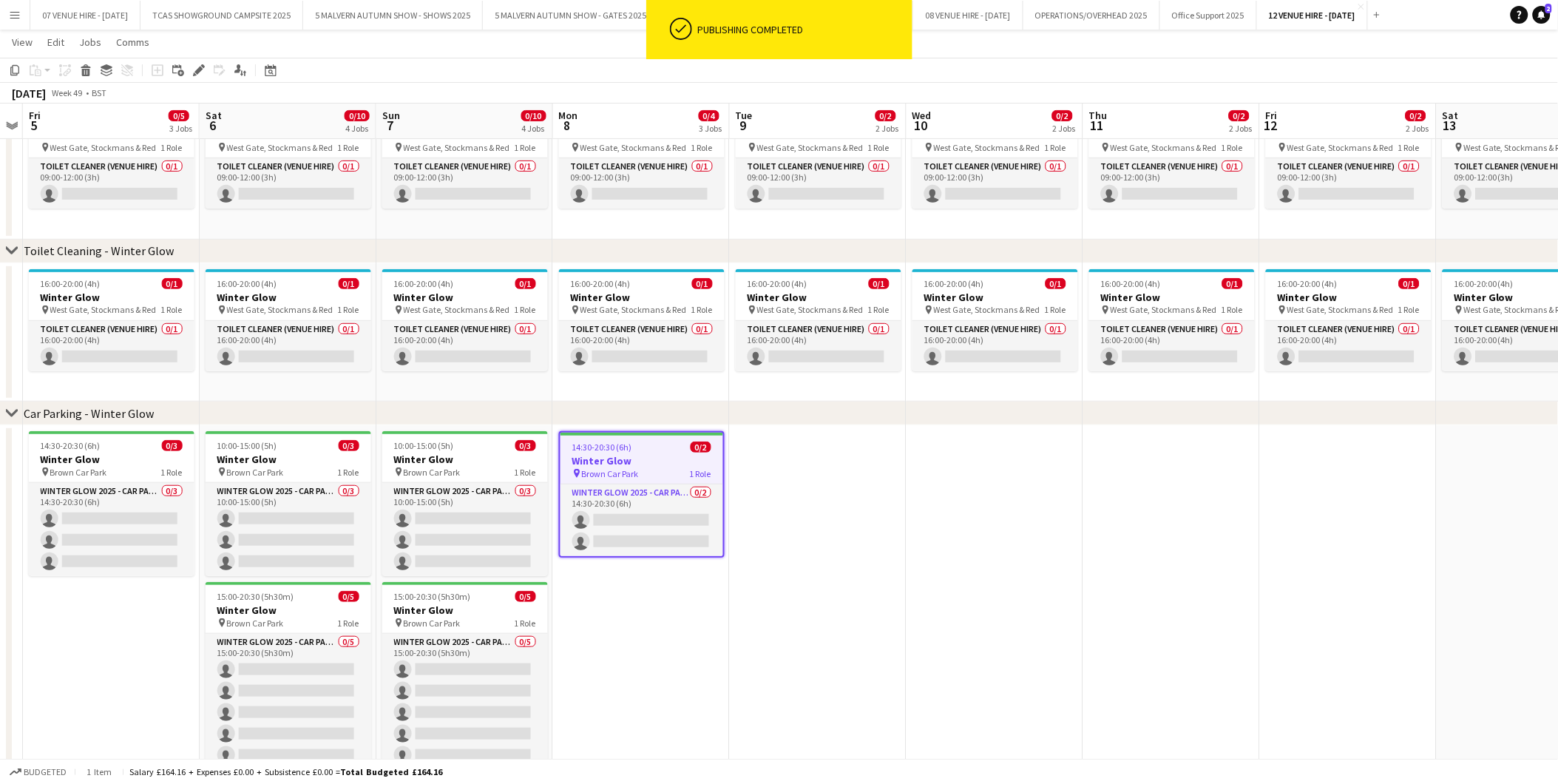
click at [832, 463] on app-date-cell at bounding box center [818, 613] width 177 height 376
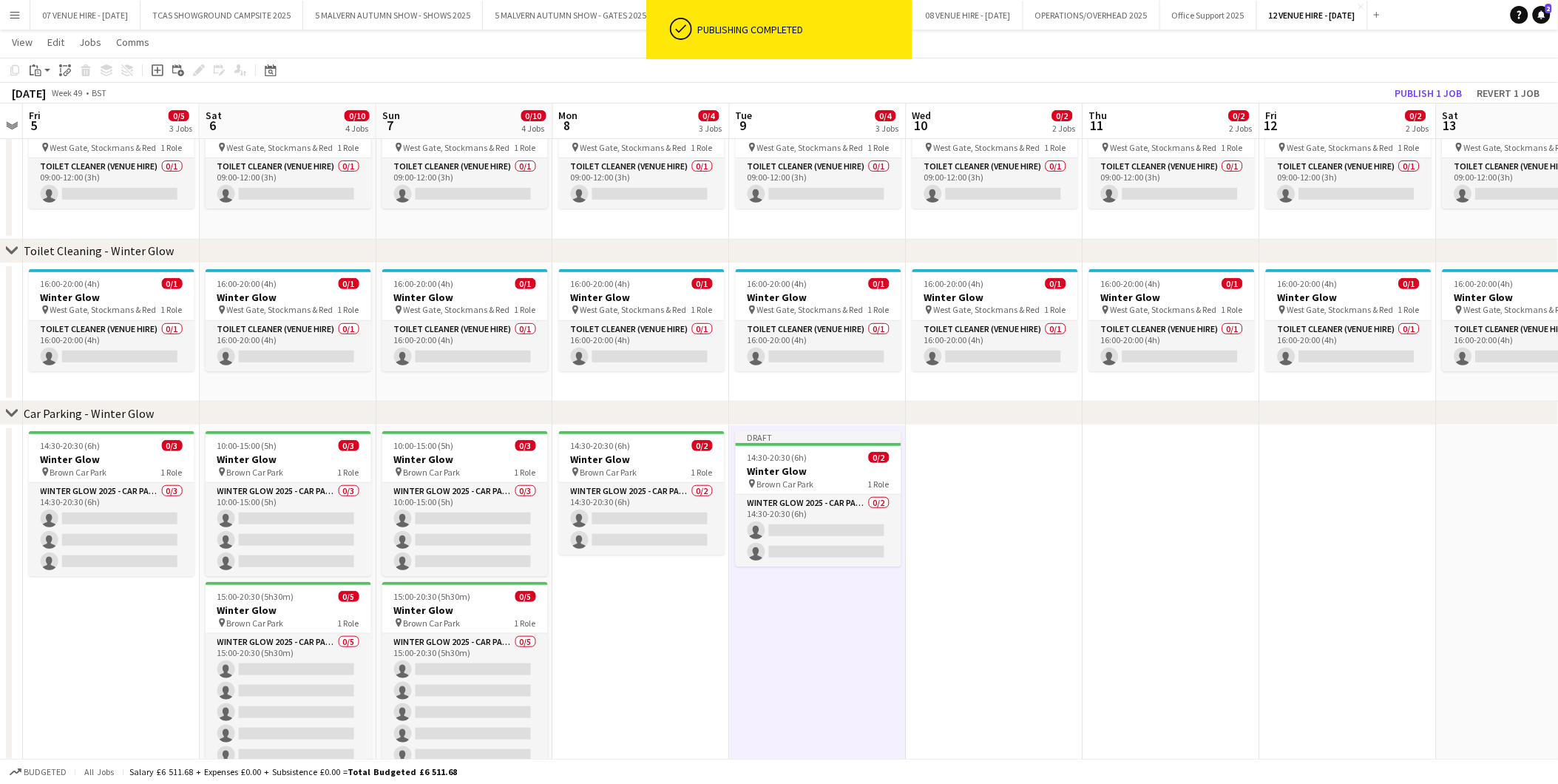
click at [1000, 479] on app-date-cell at bounding box center [995, 613] width 177 height 376
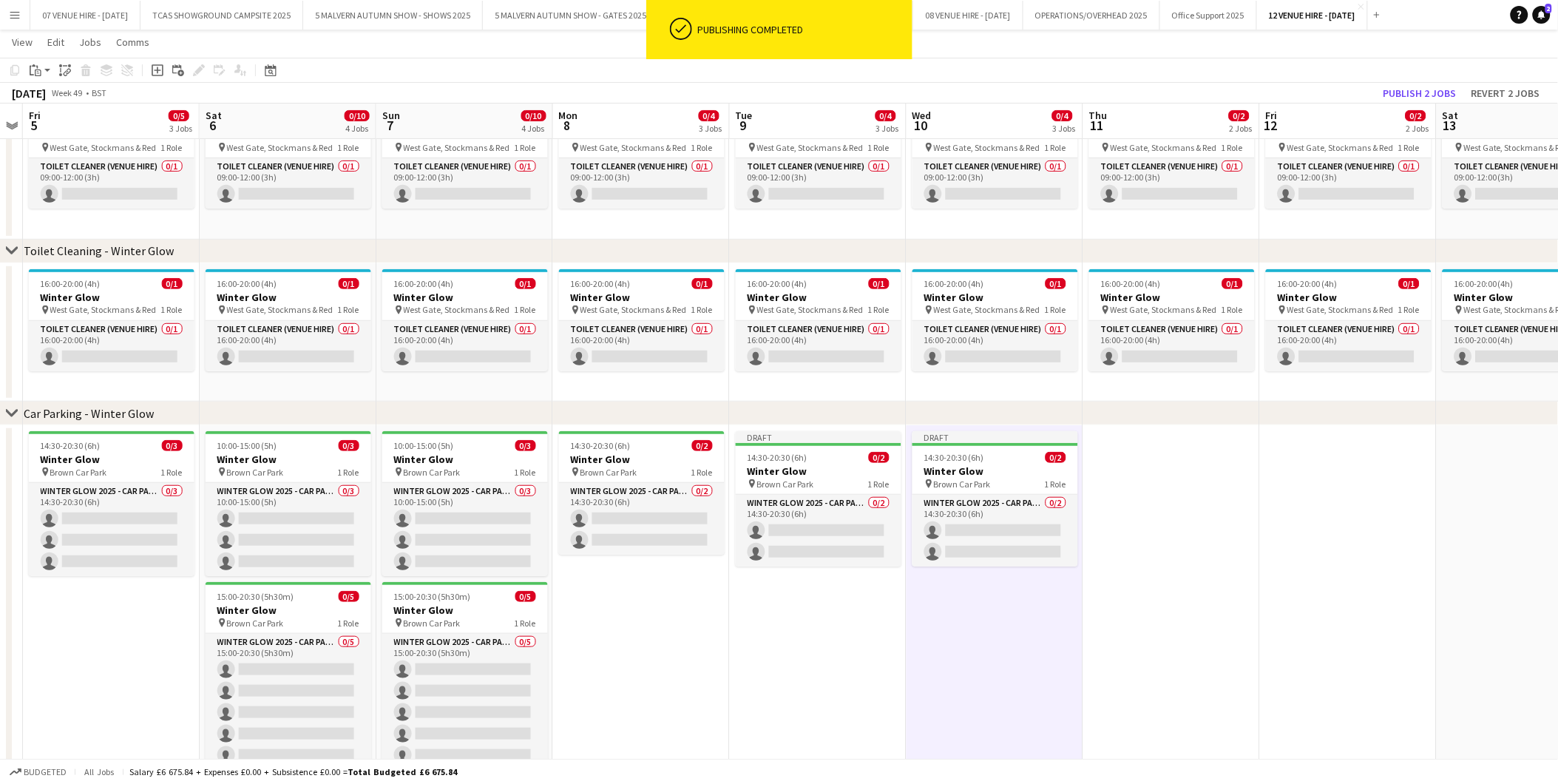
click at [1162, 478] on app-date-cell at bounding box center [1172, 613] width 177 height 376
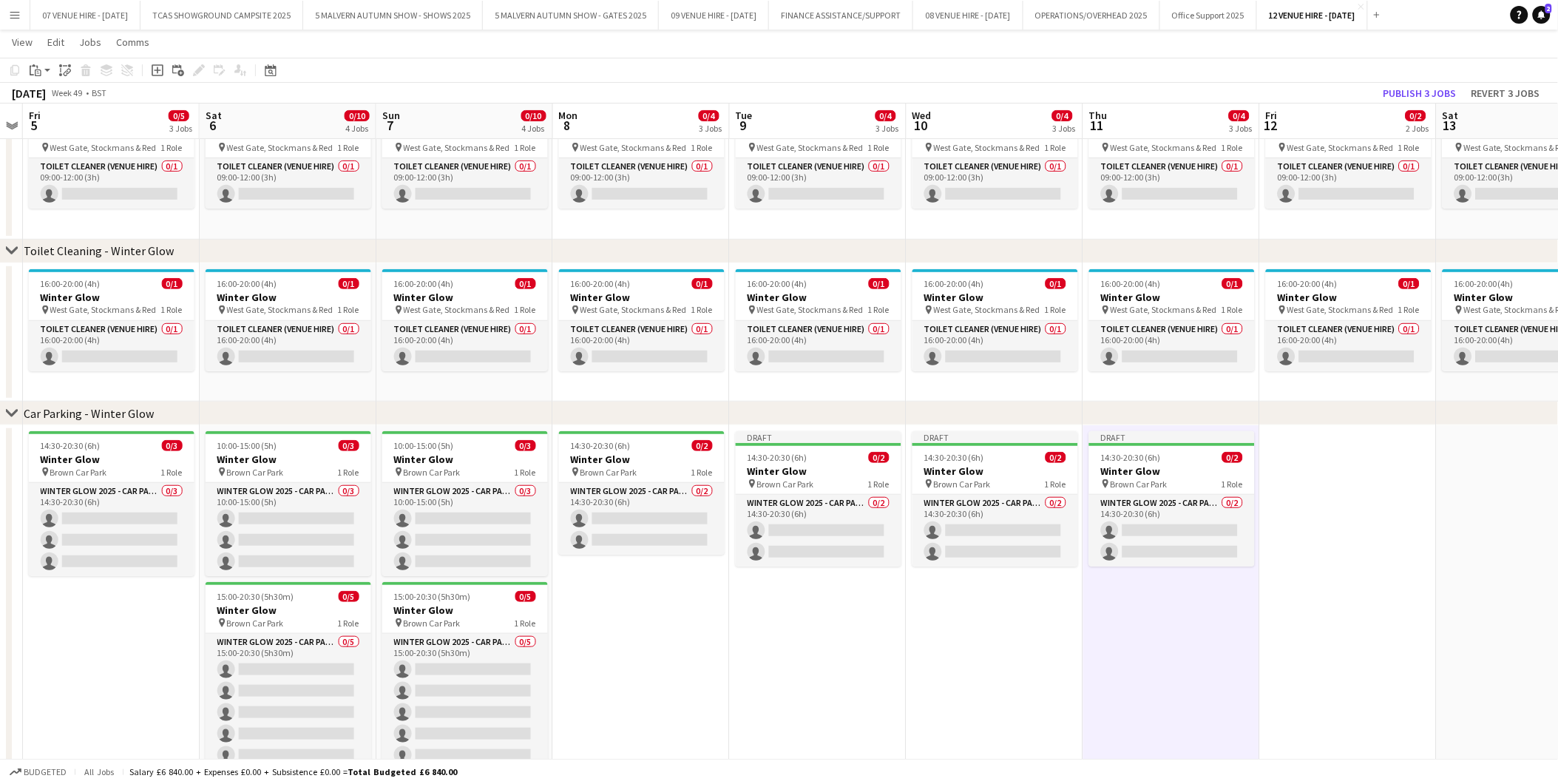
click at [1422, 80] on app-toolbar "Copy Paste Paste Ctrl+V Paste with crew Ctrl+Shift+V Paste linked Job Delete Gr…" at bounding box center [779, 71] width 1558 height 25
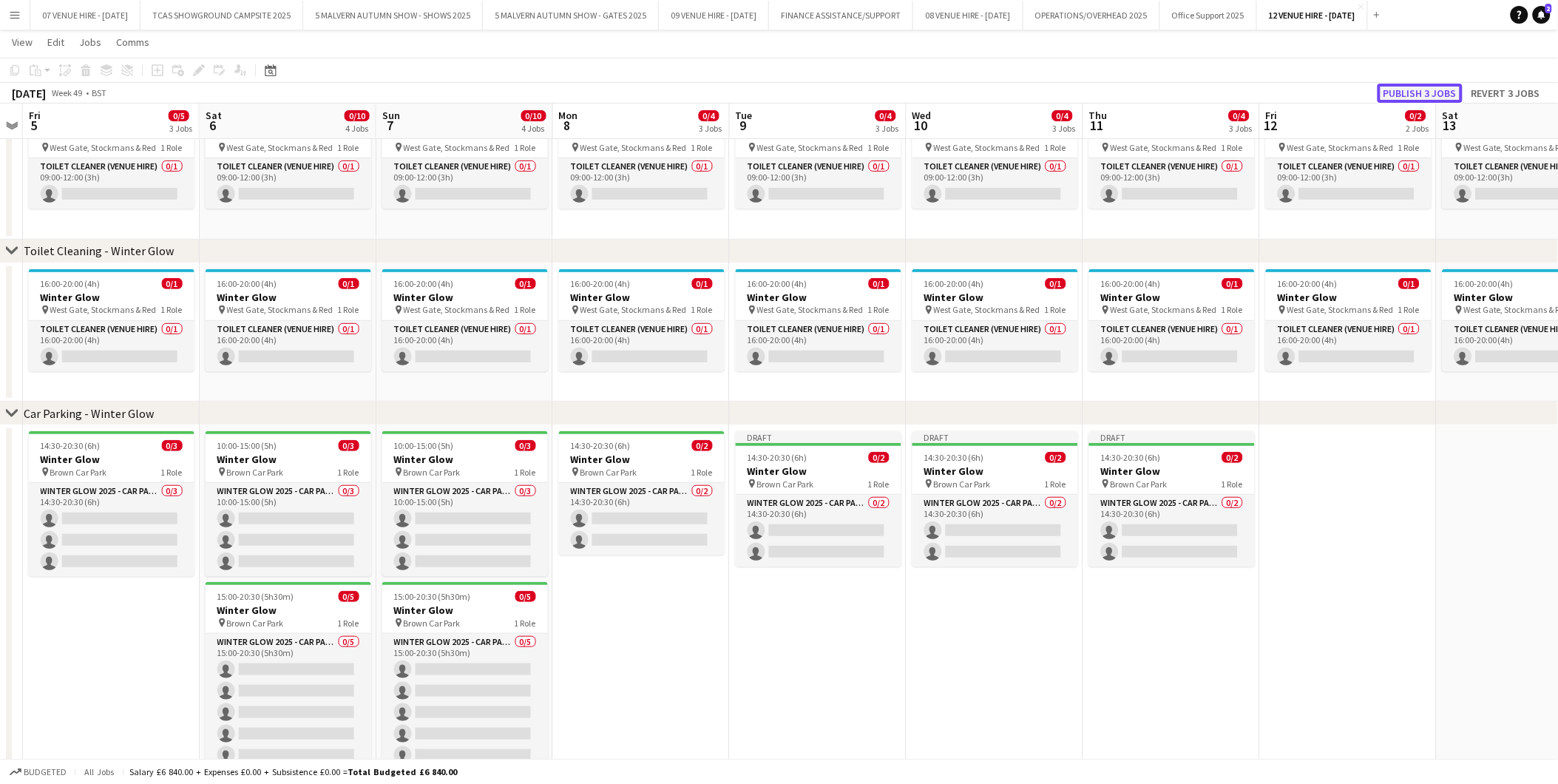
click at [1423, 93] on button "Publish 3 jobs" at bounding box center [1420, 94] width 85 height 19
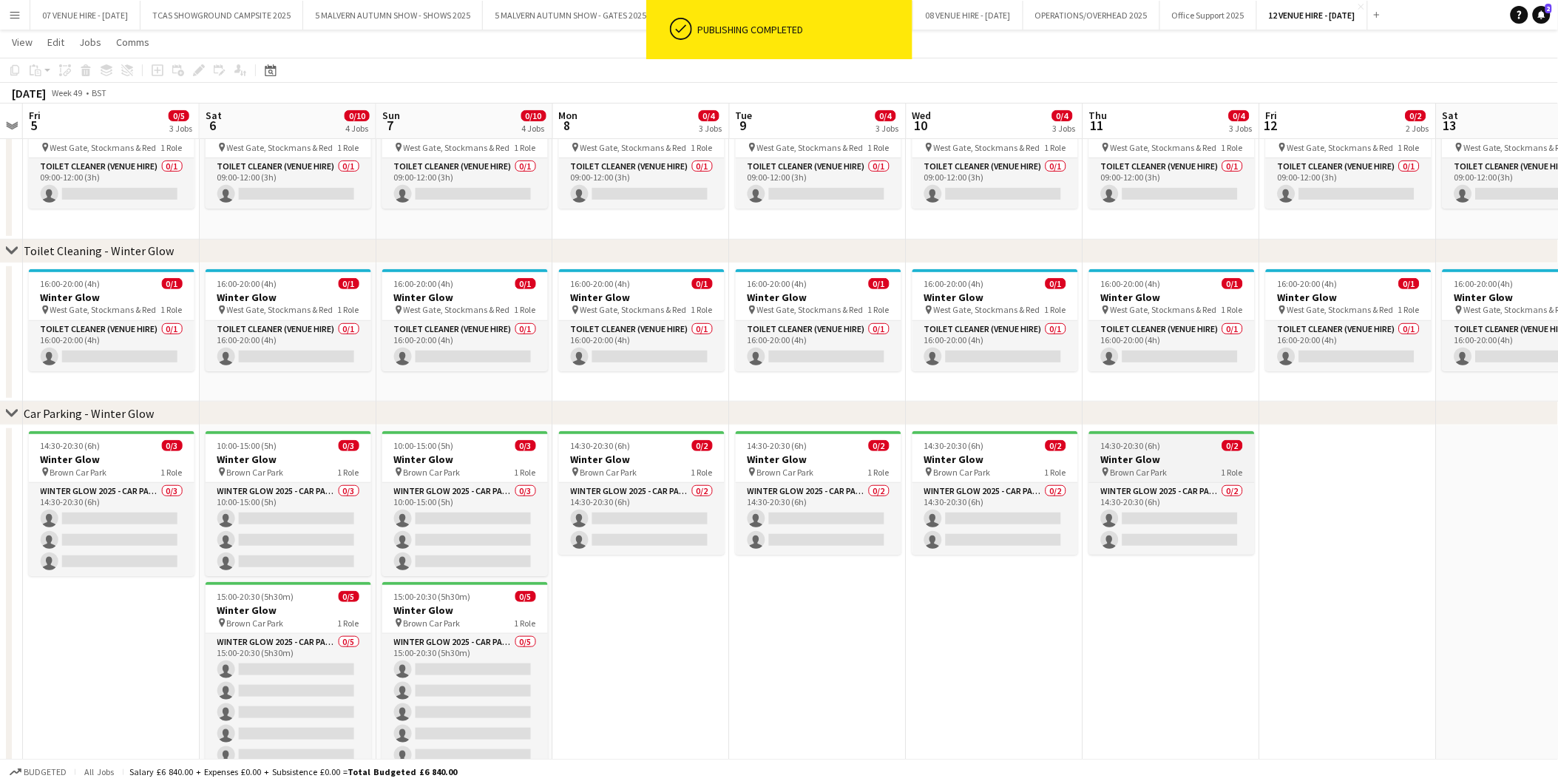
click at [1128, 450] on span "14:30-20:30 (6h)" at bounding box center [1131, 445] width 60 height 11
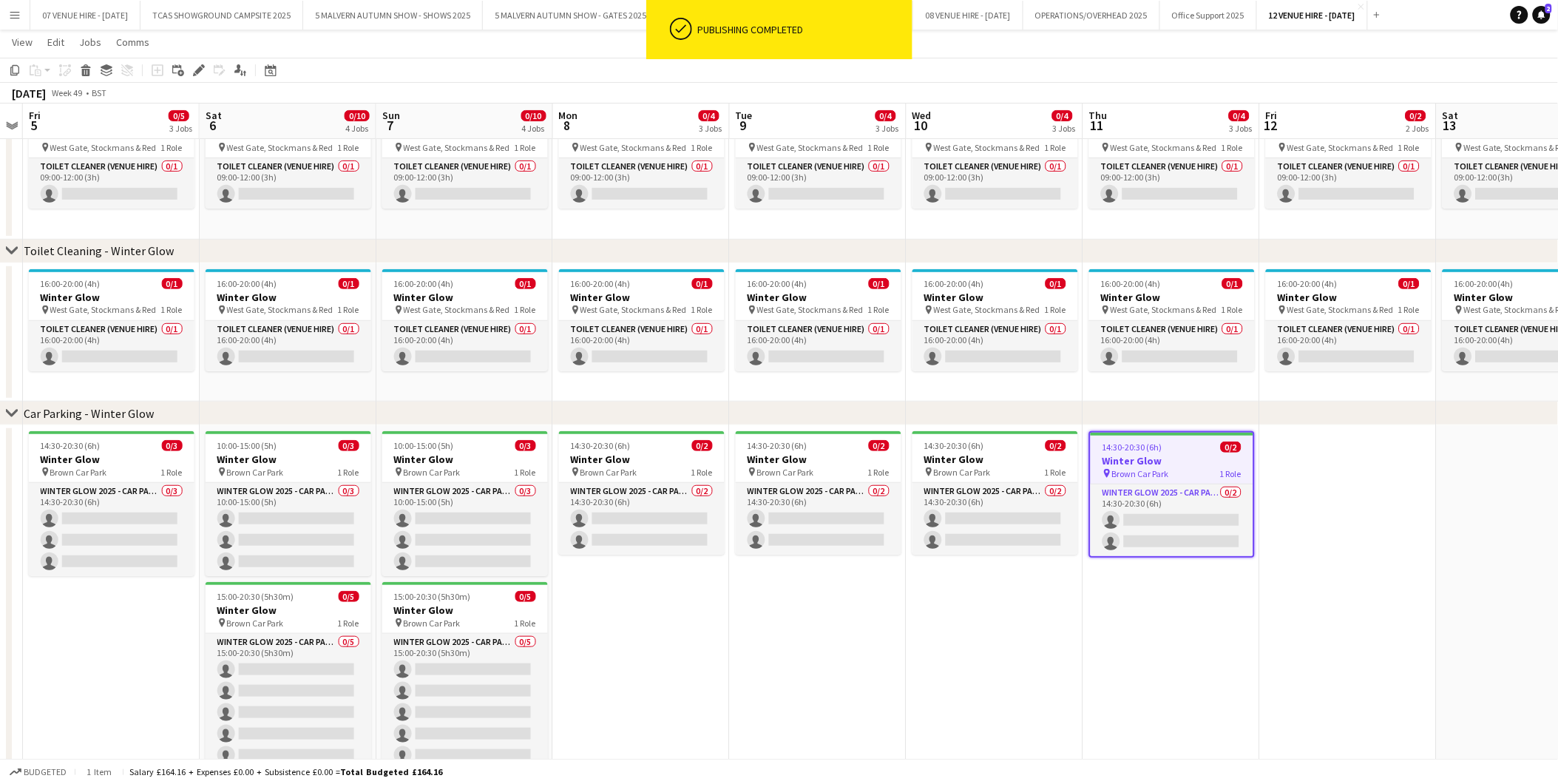
click at [1337, 471] on app-date-cell at bounding box center [1349, 613] width 177 height 376
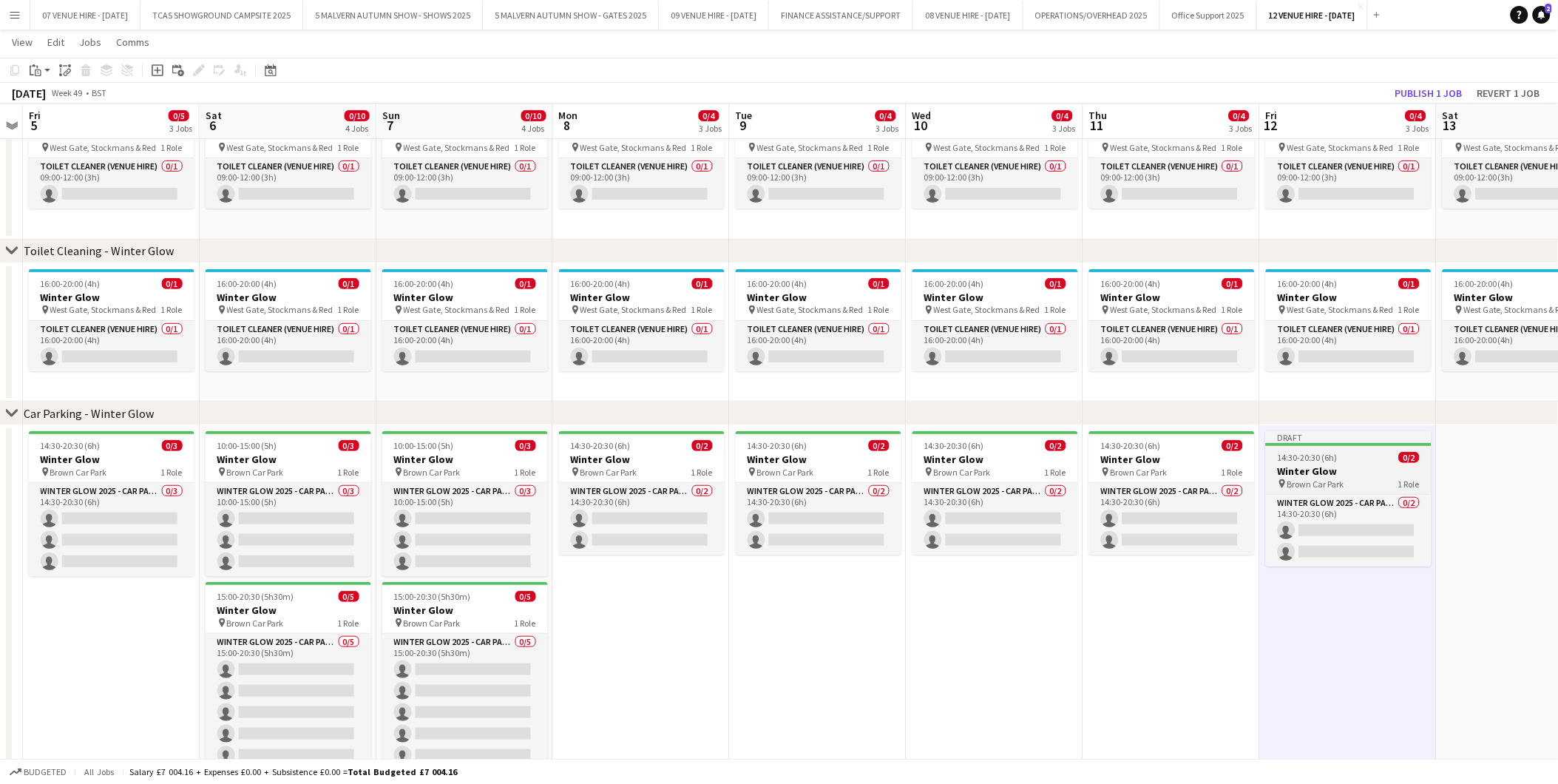
click at [1337, 464] on h3 "Winter Glow" at bounding box center [1349, 471] width 166 height 13
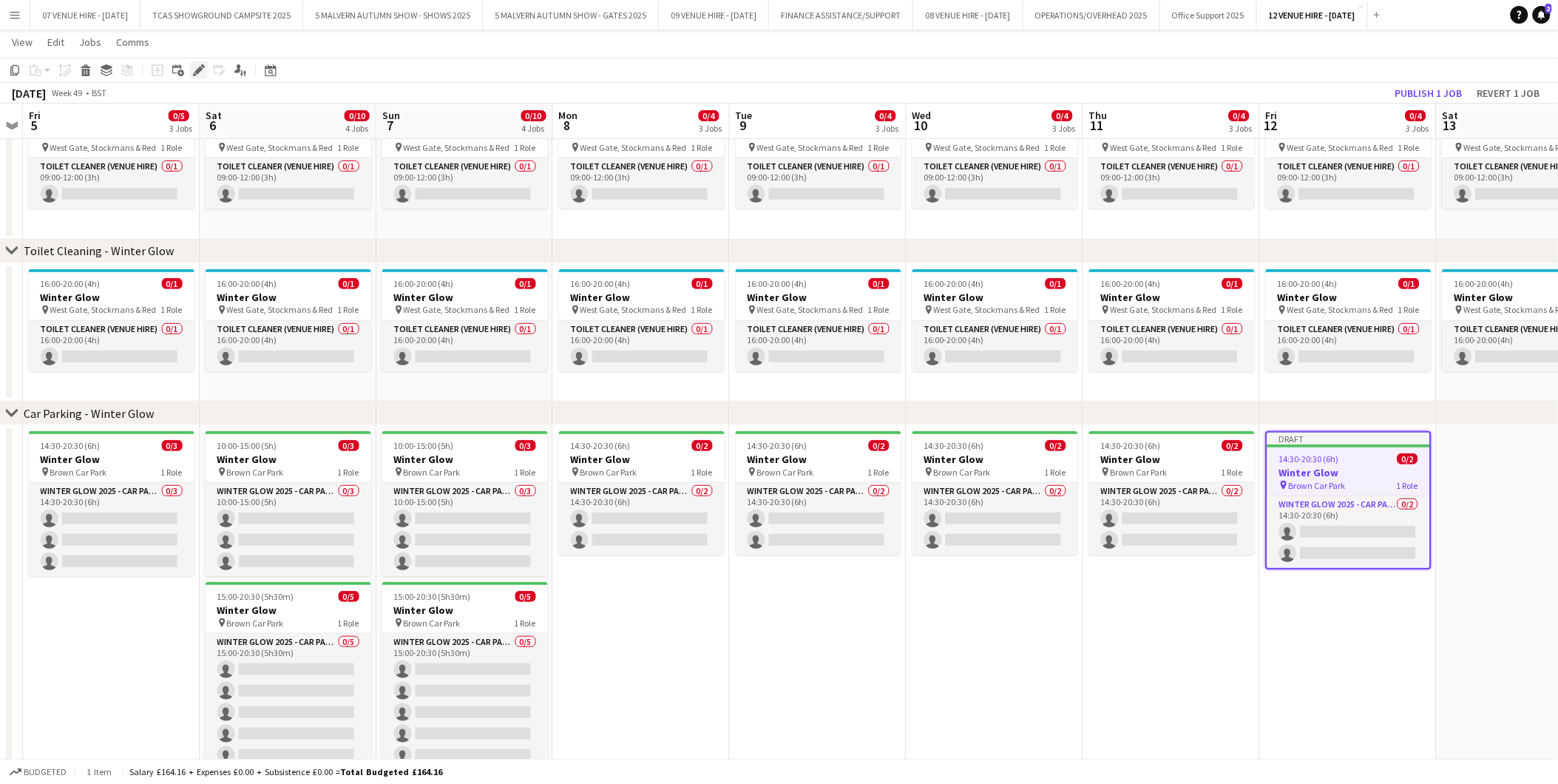
click at [200, 71] on icon at bounding box center [198, 71] width 8 height 8
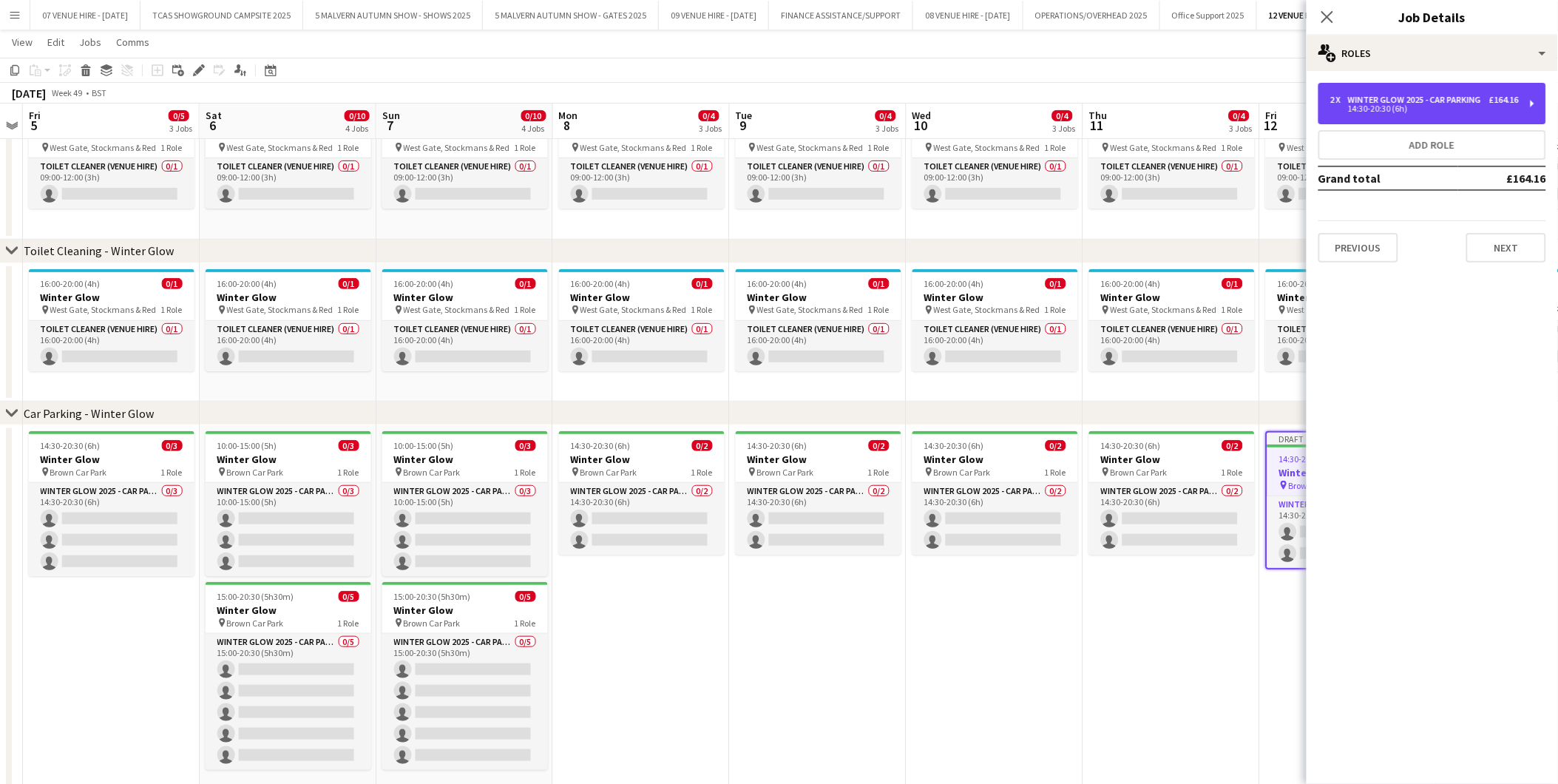
click at [1343, 111] on div "14:30-20:30 (6h)" at bounding box center [1425, 108] width 189 height 7
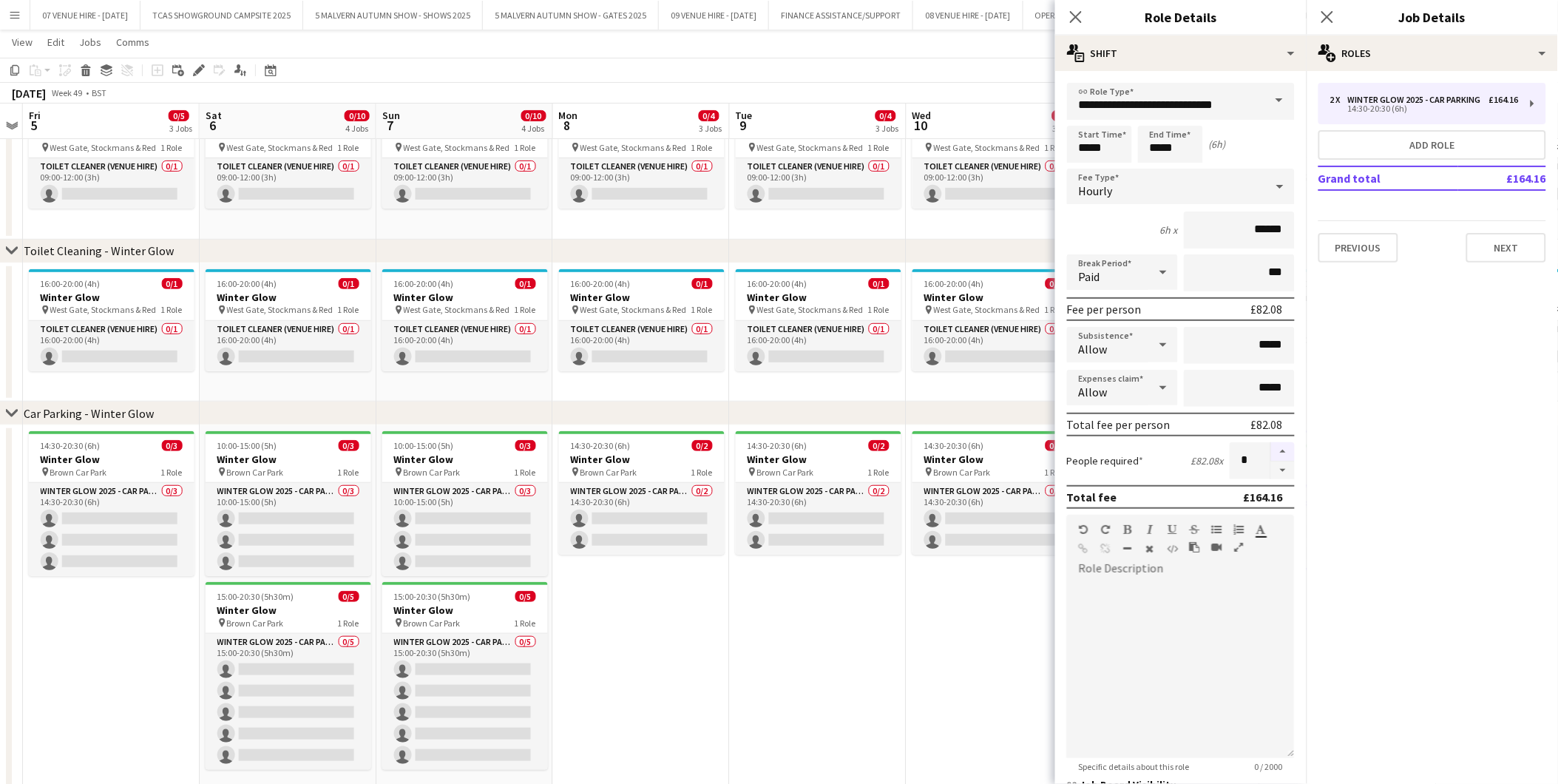
click at [1277, 445] on button "button" at bounding box center [1283, 452] width 24 height 19
type input "*"
click at [1003, 597] on app-date-cell "14:30-20:30 (6h) 0/2 Winter Glow pin Brown Car Park 1 Role Winter Glow 2025 - C…" at bounding box center [995, 613] width 177 height 376
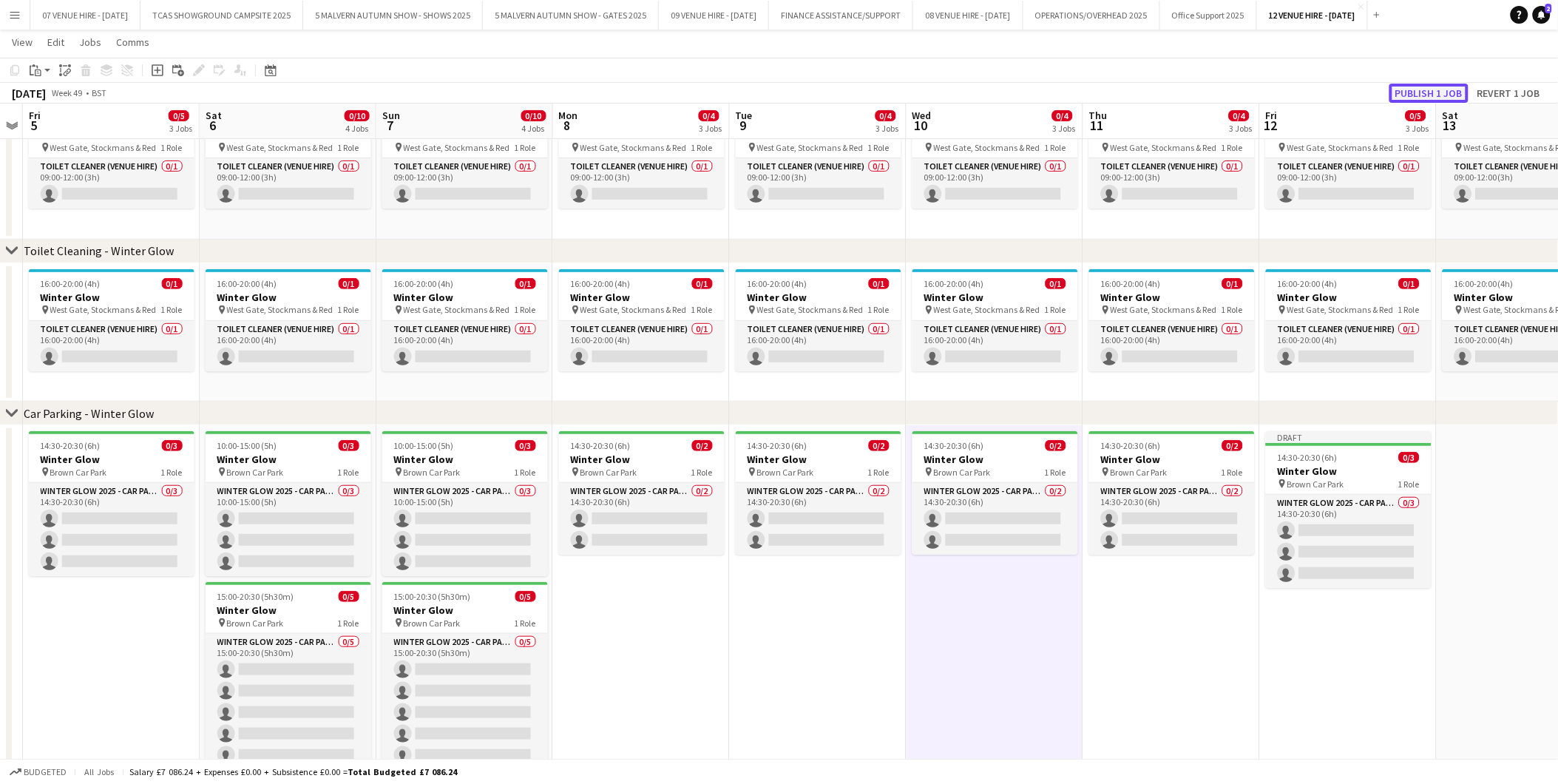
click at [1428, 88] on button "Publish 1 job" at bounding box center [1429, 94] width 79 height 19
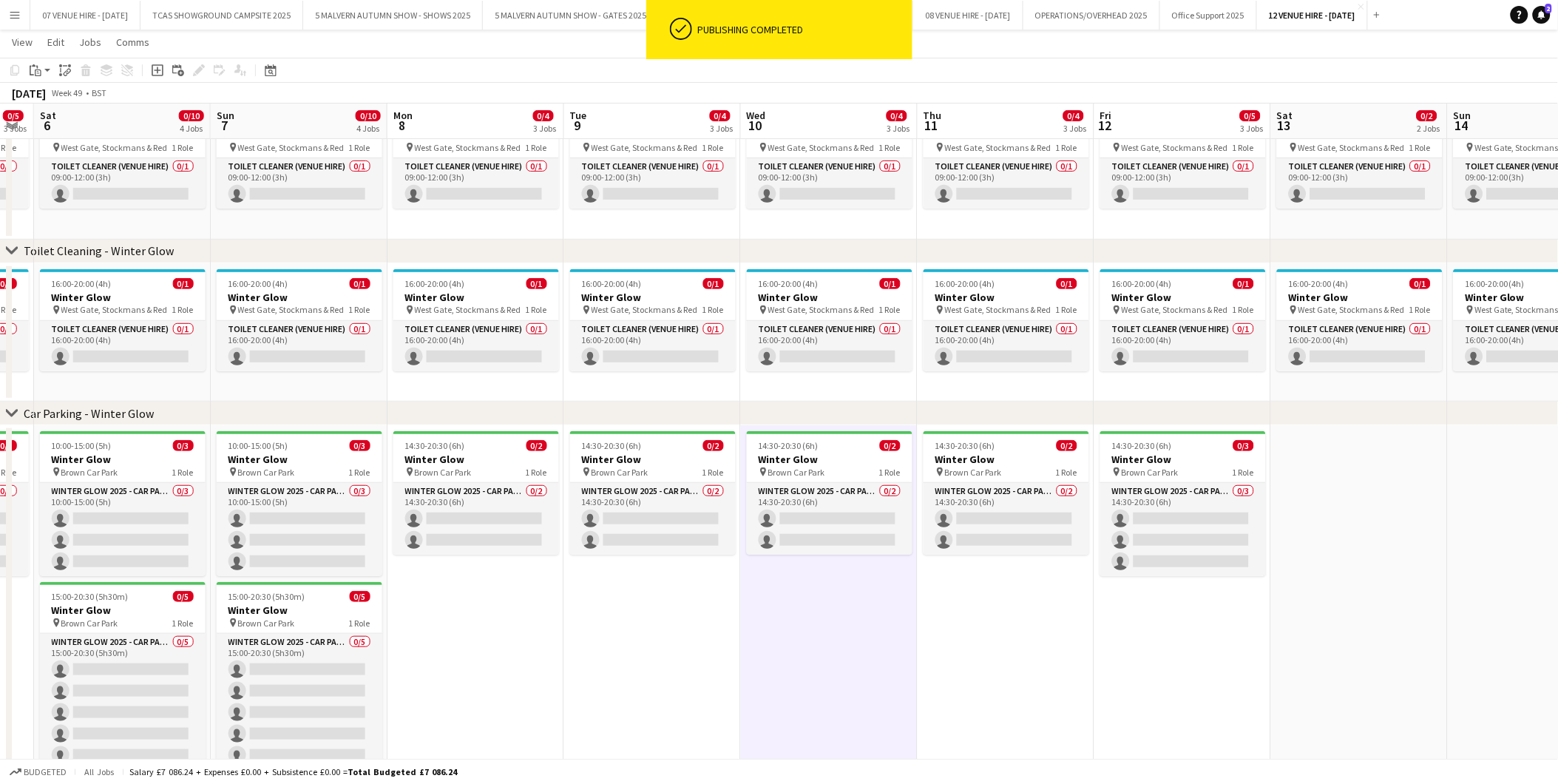
scroll to position [0, 534]
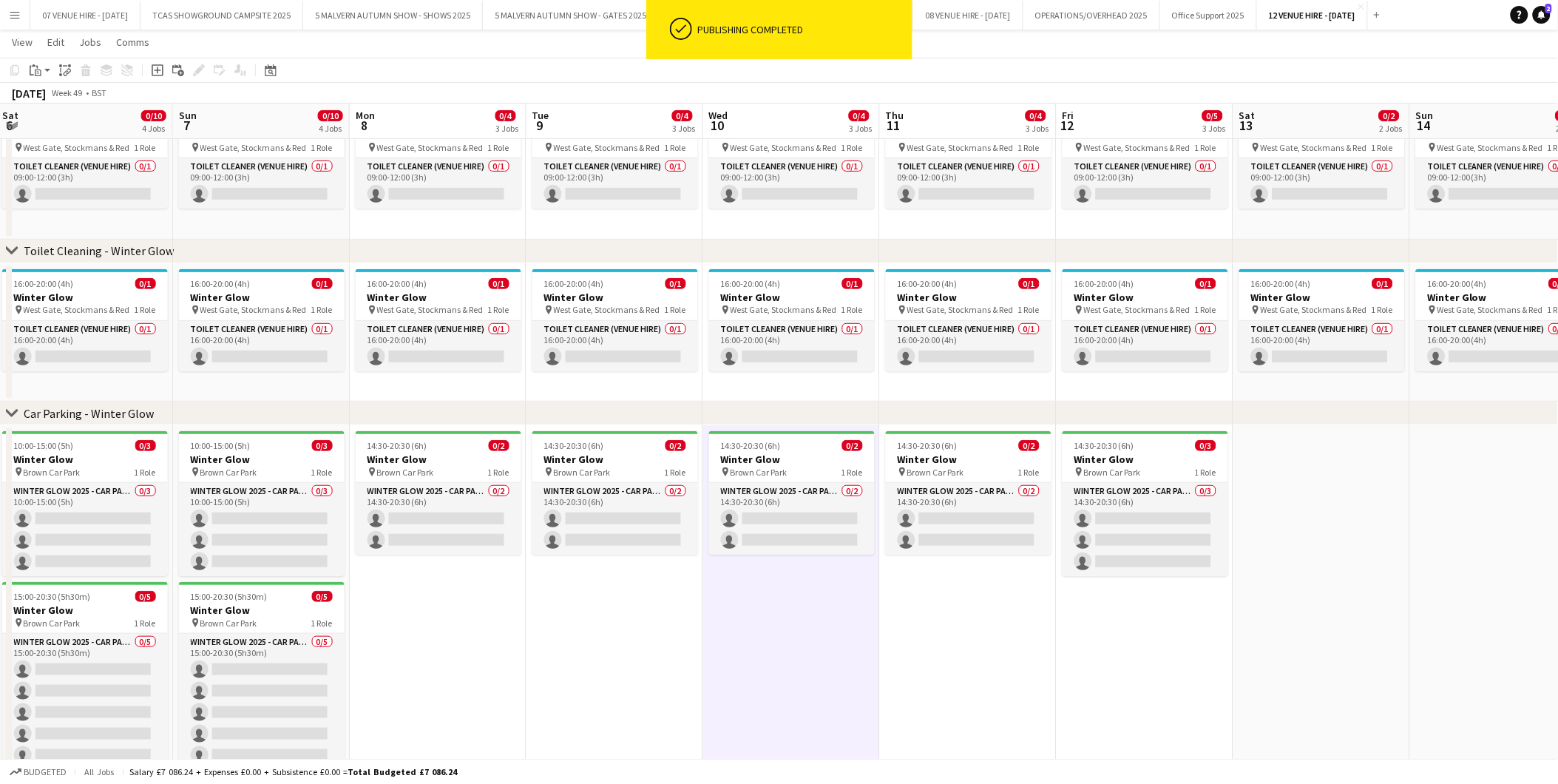
drag, startPoint x: 1372, startPoint y: 457, endPoint x: 1170, endPoint y: 474, distance: 202.7
click at [1170, 474] on app-calendar-viewport "Wed 3 Thu 4 Fri 5 0/5 3 Jobs Sat 6 0/10 4 Jobs Sun 7 0/10 4 Jobs Mon 8 0/4 3 Jo…" at bounding box center [779, 362] width 1558 height 877
click at [252, 448] on div "10:00-15:00 (5h) 0/3" at bounding box center [261, 445] width 166 height 11
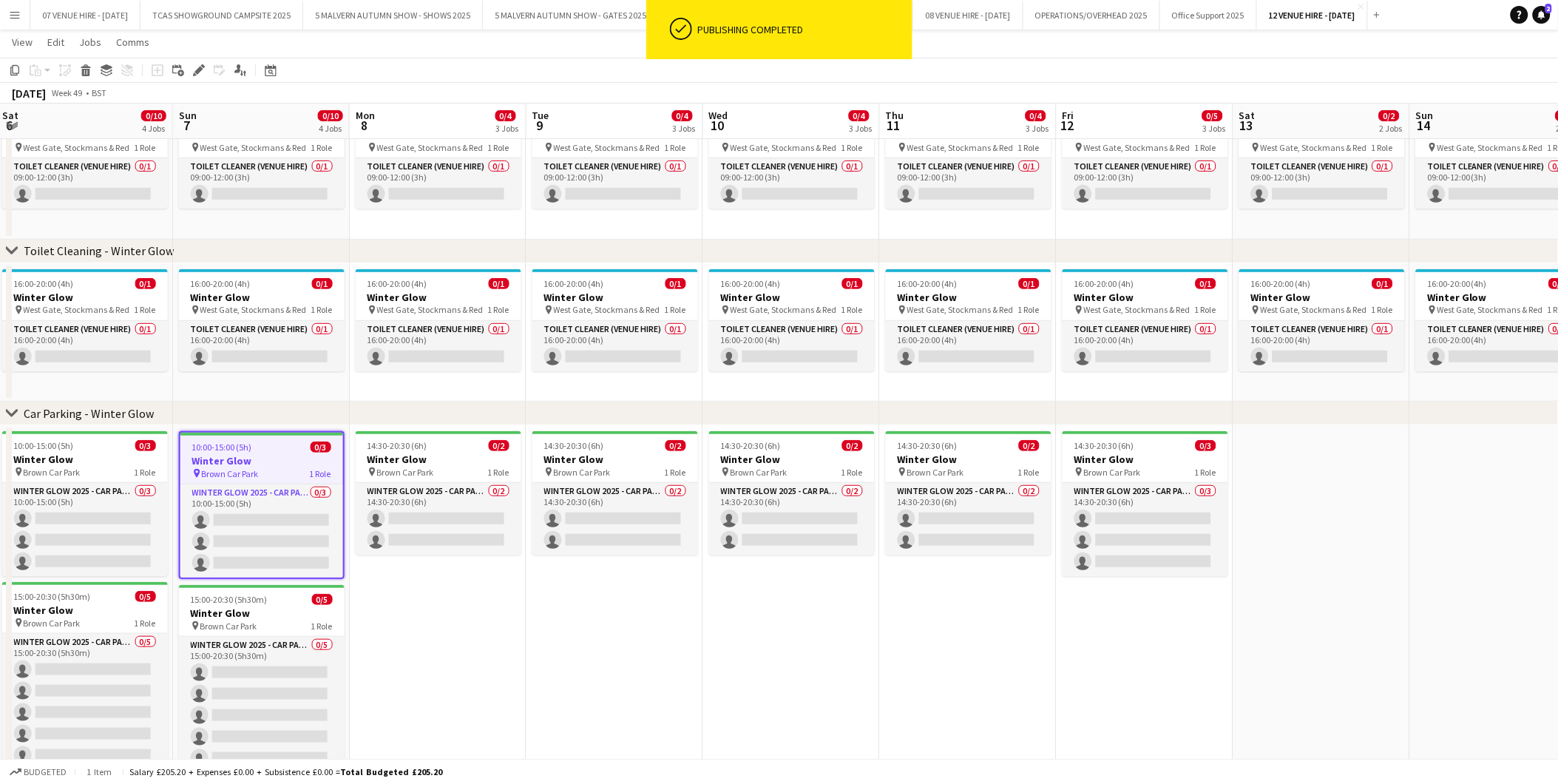
click at [1284, 474] on app-date-cell at bounding box center [1322, 613] width 177 height 376
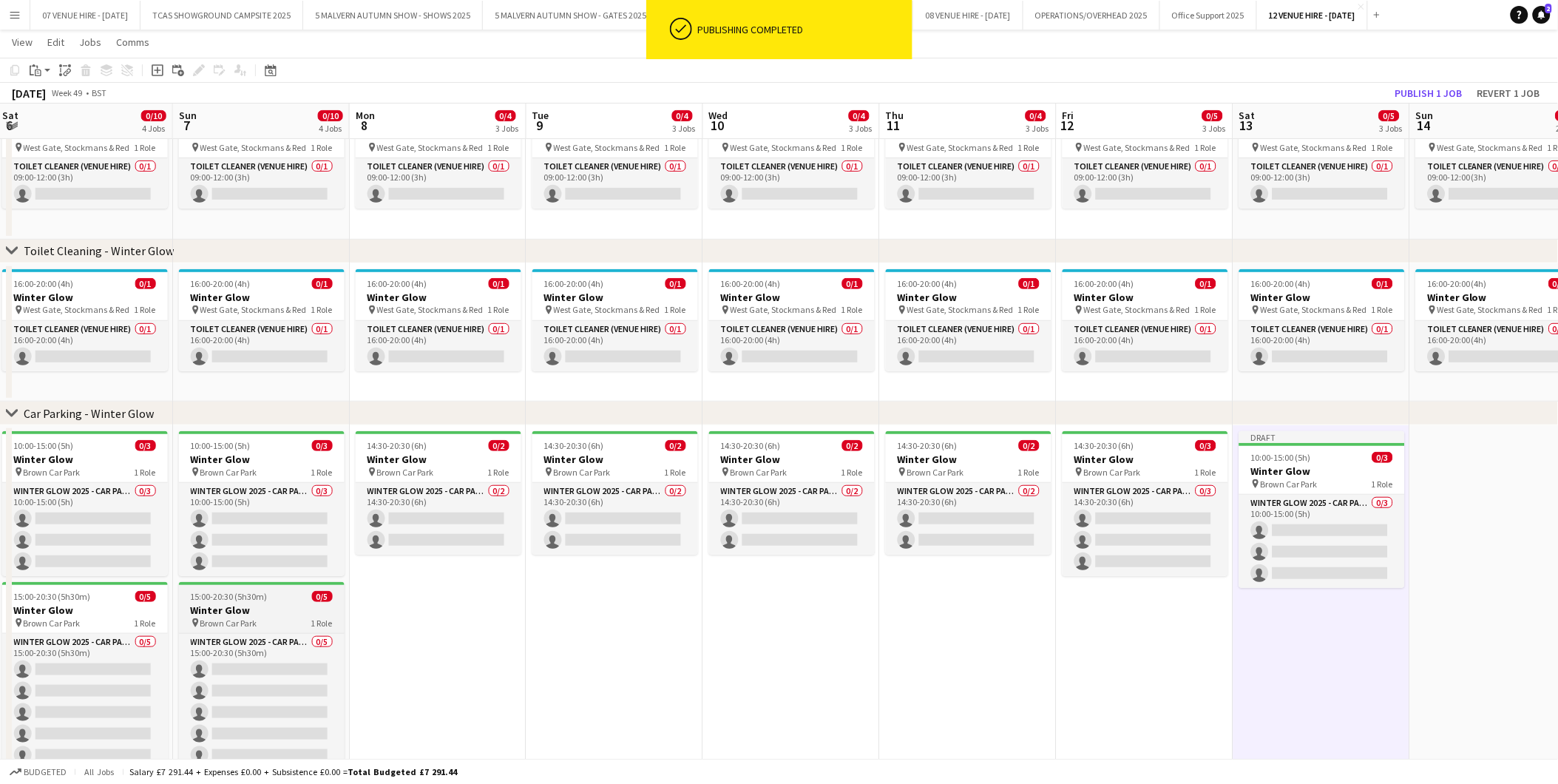
click at [248, 607] on h3 "Winter Glow" at bounding box center [261, 610] width 166 height 13
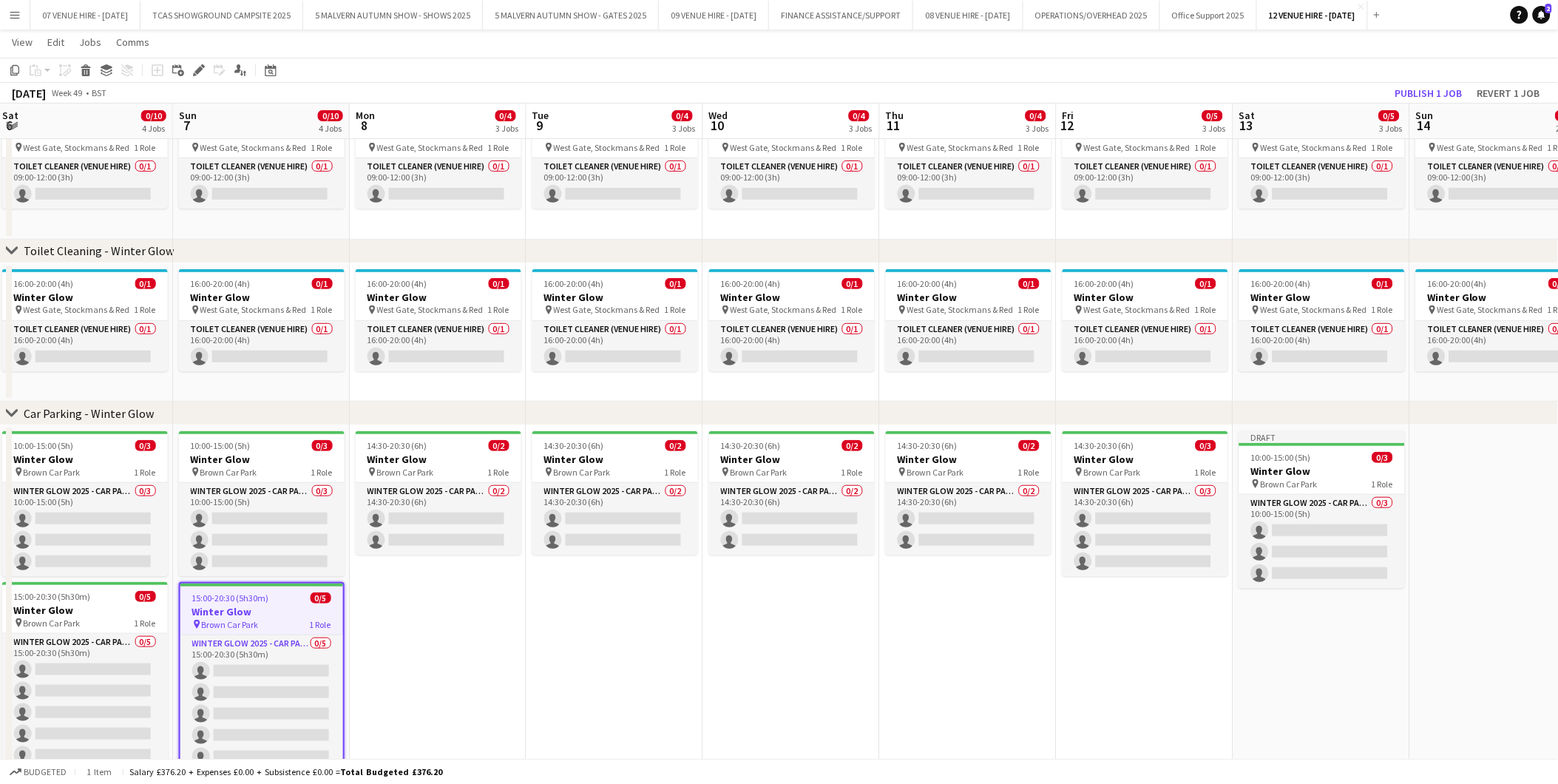
click at [1294, 641] on app-date-cell "Draft 10:00-15:00 (5h) 0/3 Winter Glow pin Brown Car Park 1 Role Winter Glow 20…" at bounding box center [1322, 613] width 177 height 376
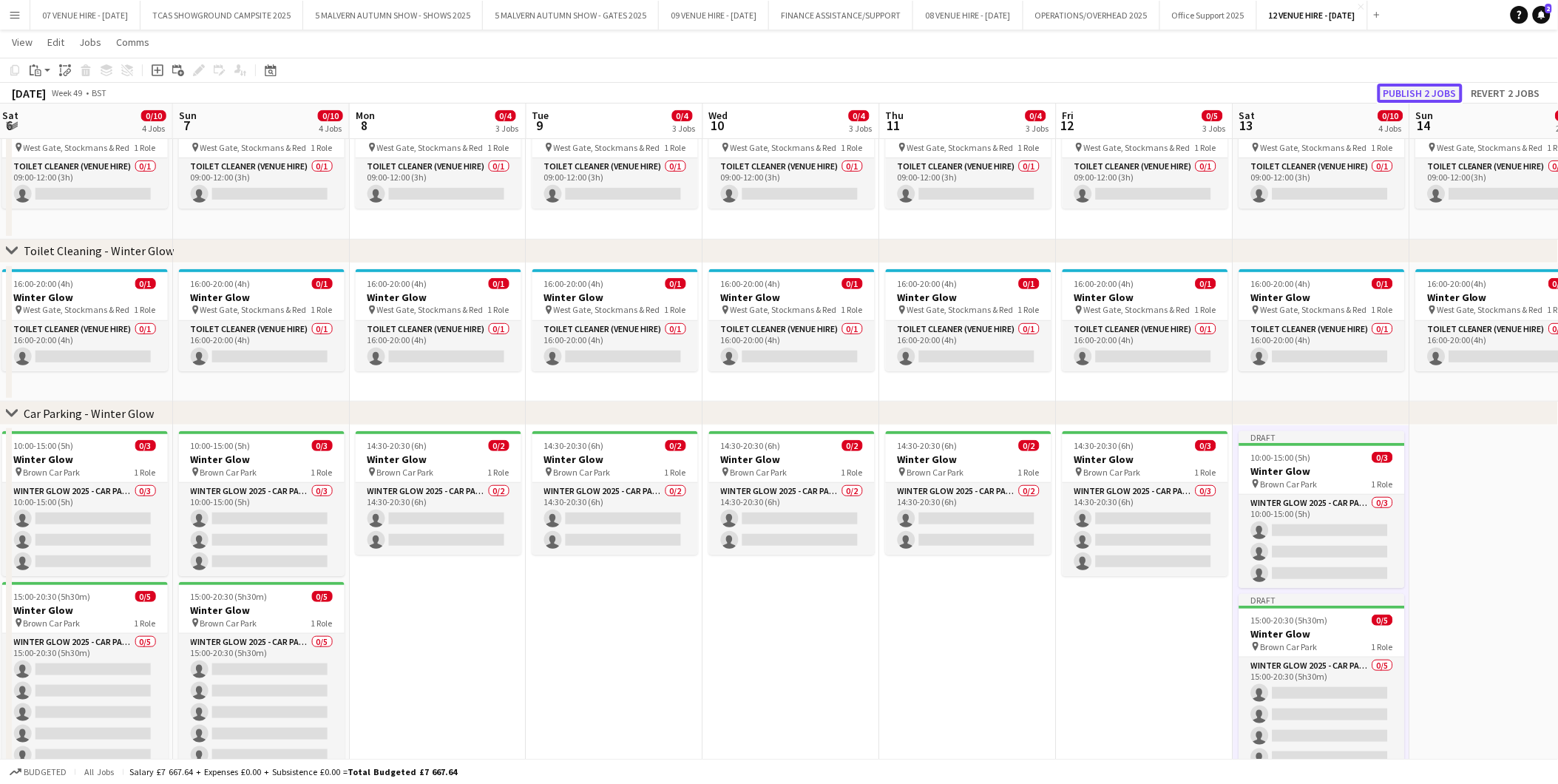
click at [1441, 90] on button "Publish 2 jobs" at bounding box center [1420, 94] width 85 height 19
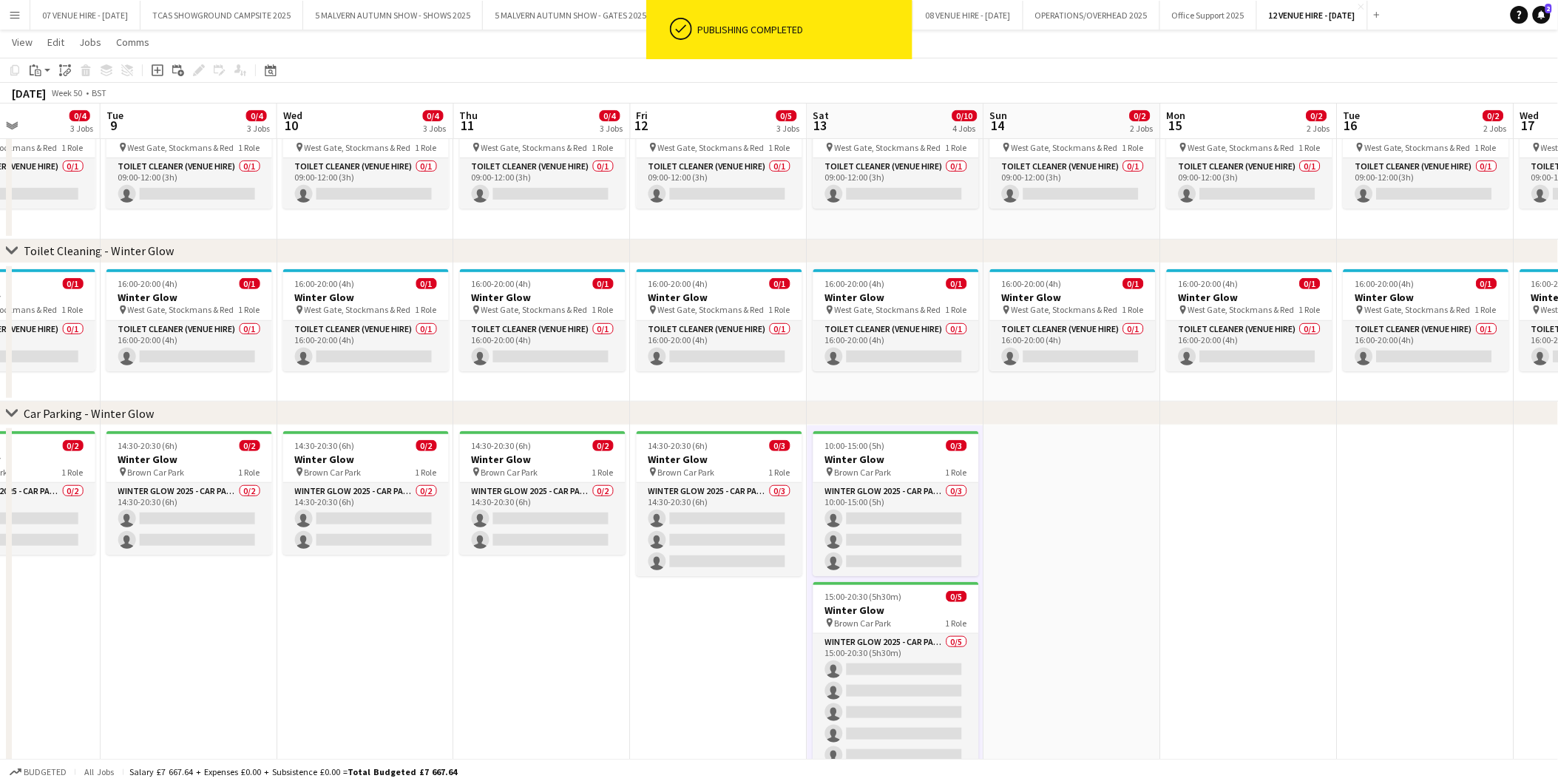
drag, startPoint x: 1308, startPoint y: 440, endPoint x: 873, endPoint y: 453, distance: 435.2
click at [873, 453] on app-calendar-viewport "Fri 5 0/5 3 Jobs Sat 6 0/10 4 Jobs Sun 7 0/10 4 Jobs Mon 8 0/4 3 Jobs Tue 9 0/4…" at bounding box center [779, 362] width 1558 height 877
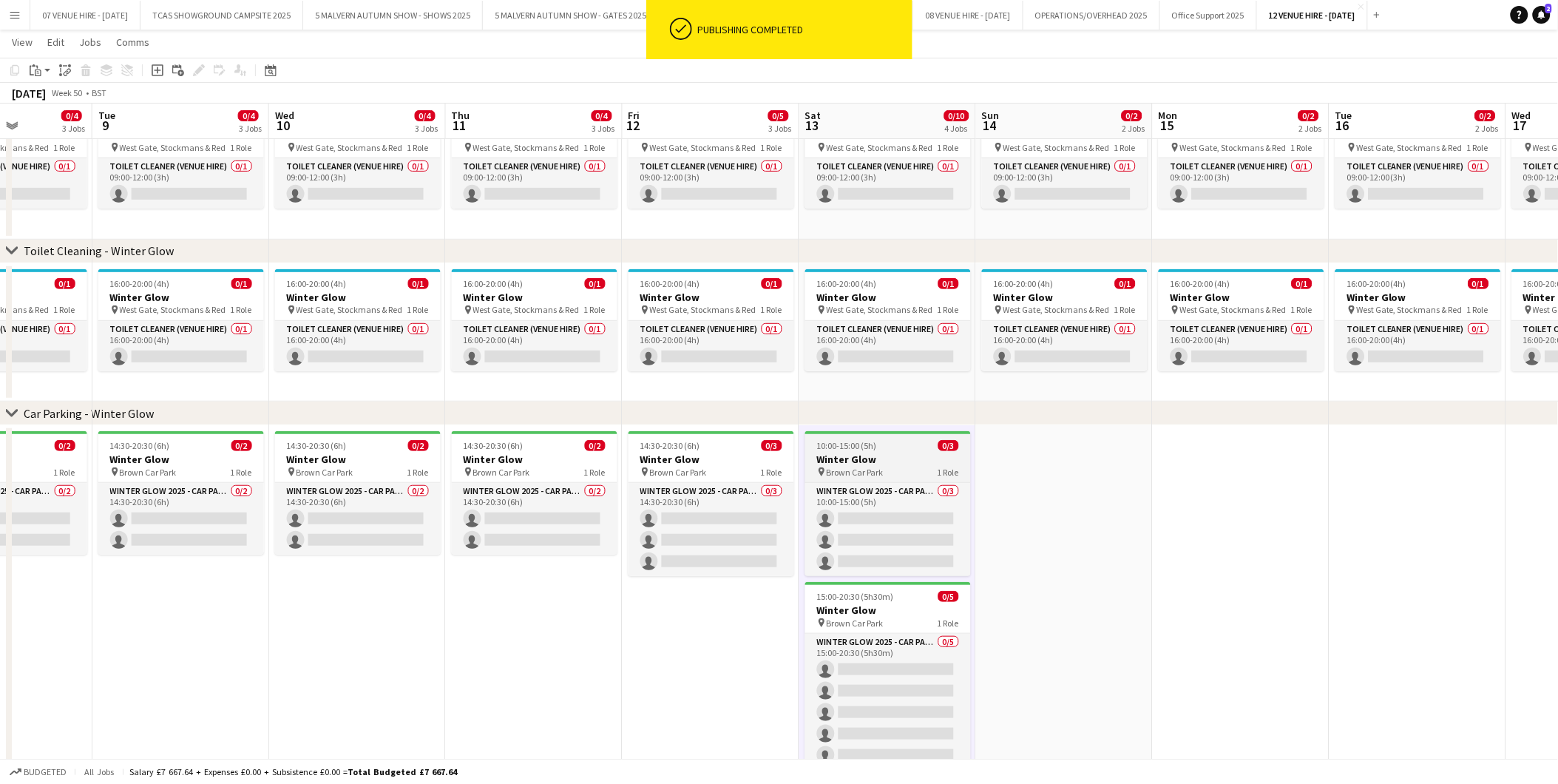
click at [873, 463] on h3 "Winter Glow" at bounding box center [888, 460] width 166 height 13
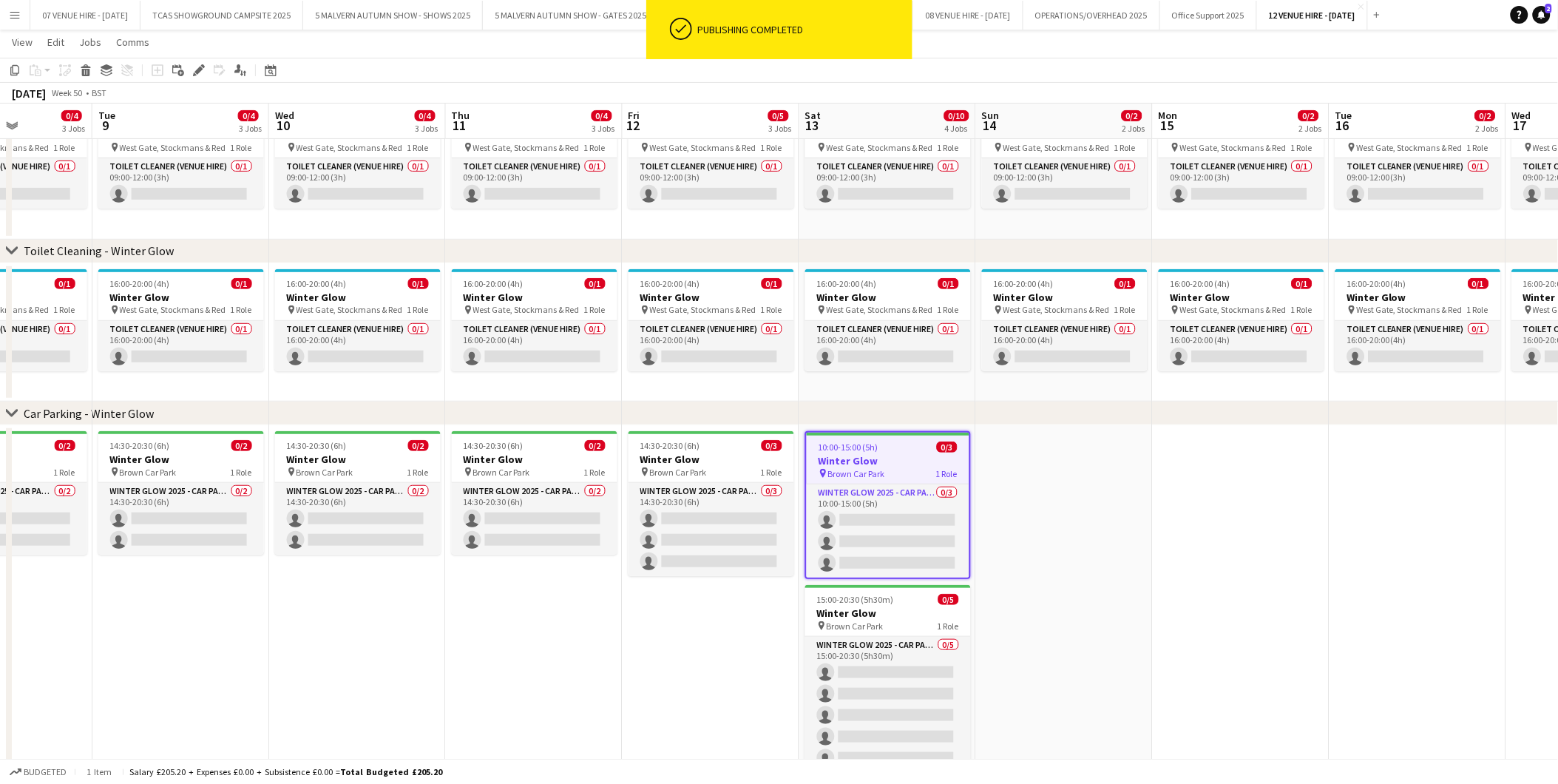
click at [1142, 462] on app-date-cell at bounding box center [1065, 613] width 177 height 376
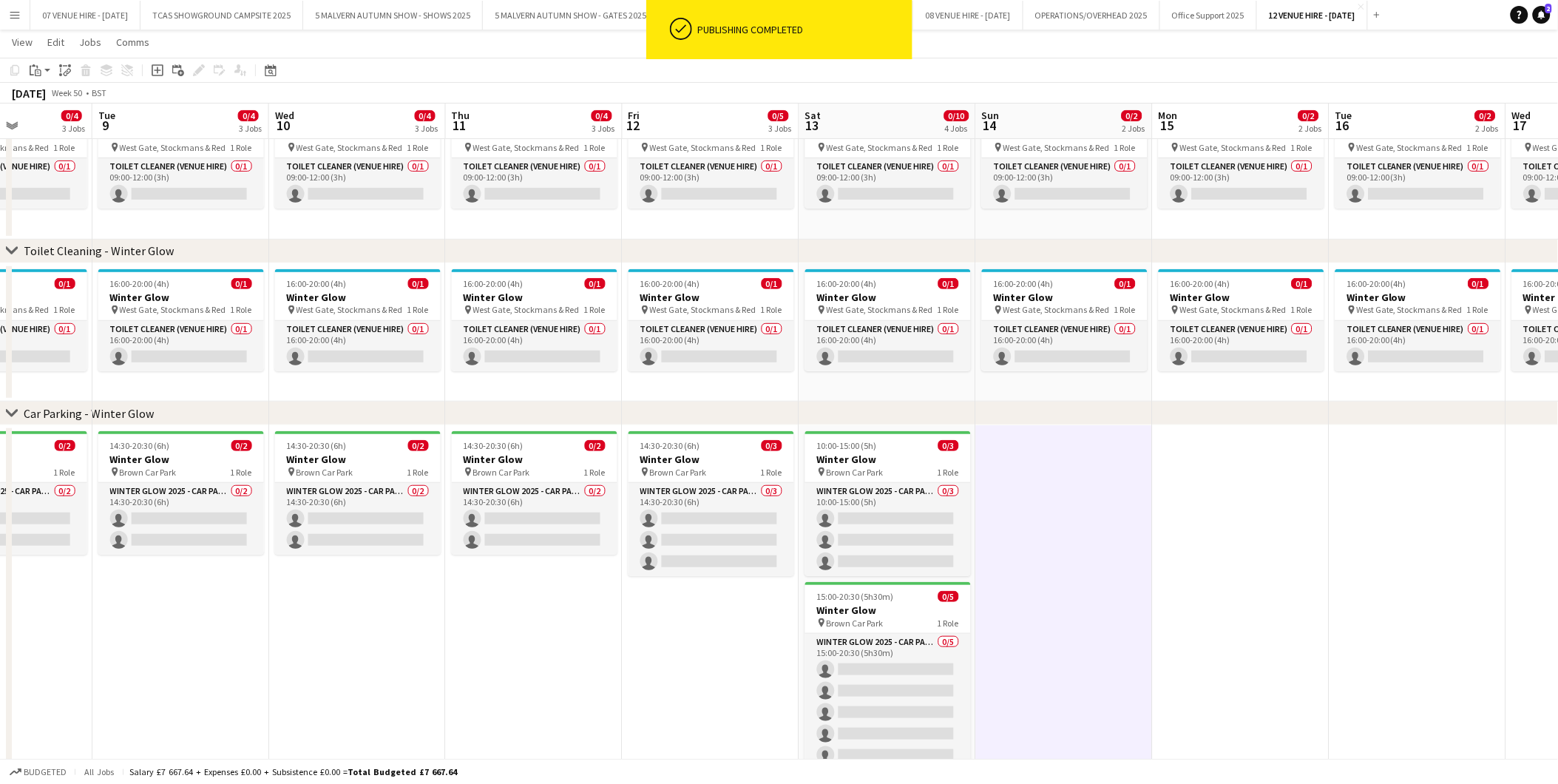
click at [1046, 476] on app-date-cell at bounding box center [1065, 613] width 177 height 376
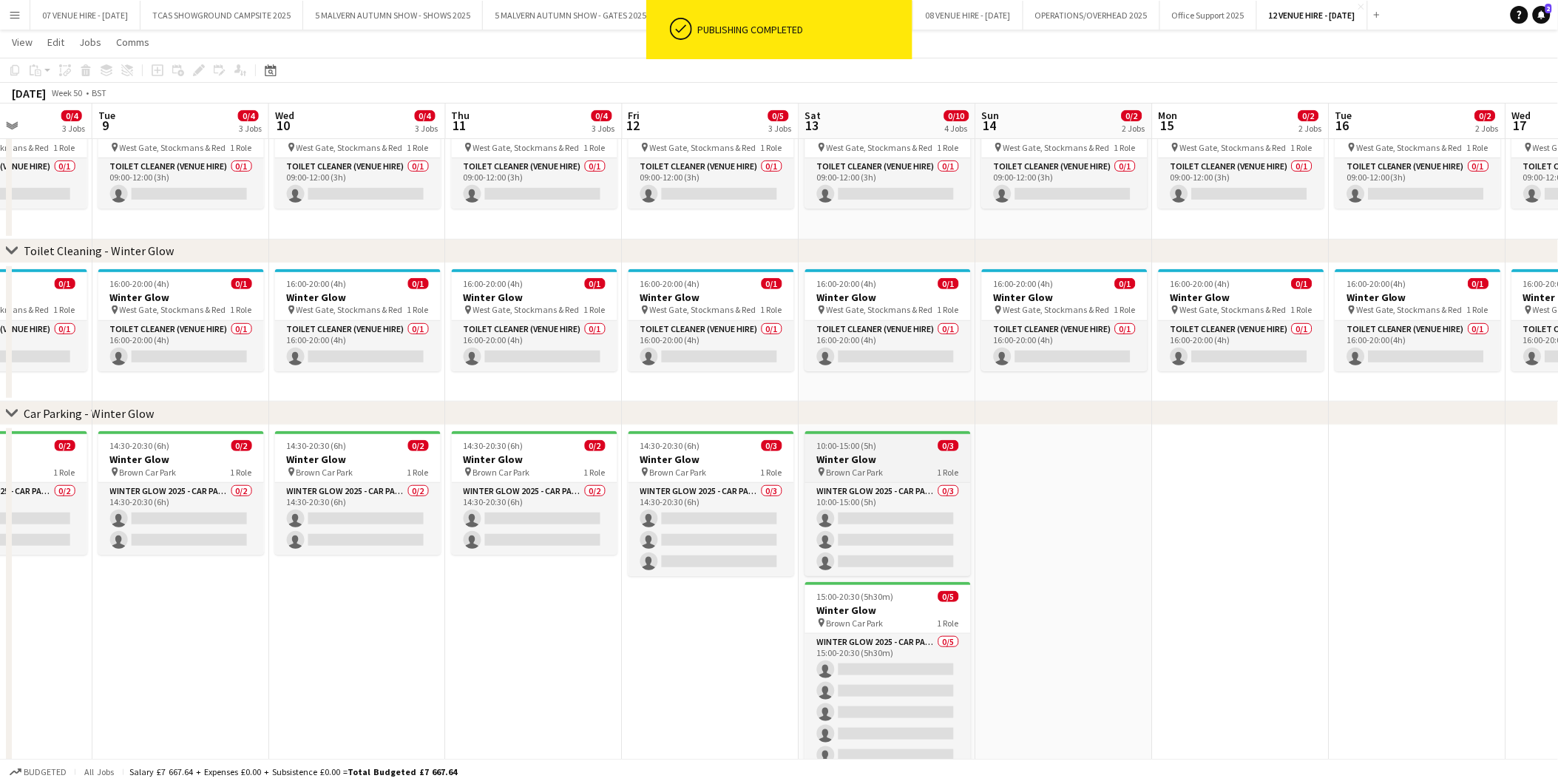
click at [884, 459] on h3 "Winter Glow" at bounding box center [888, 460] width 166 height 13
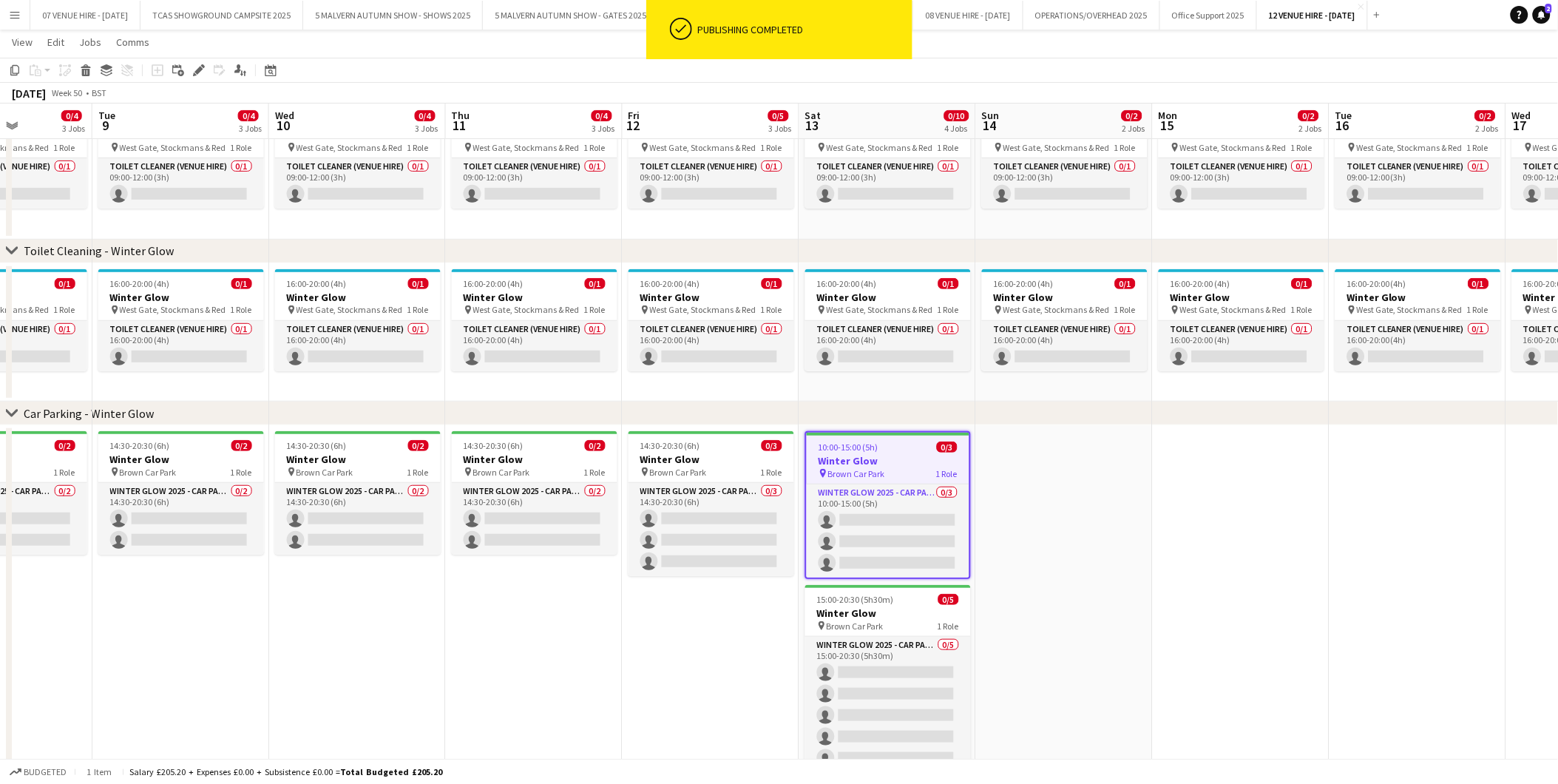
click at [1111, 458] on app-date-cell at bounding box center [1065, 613] width 177 height 376
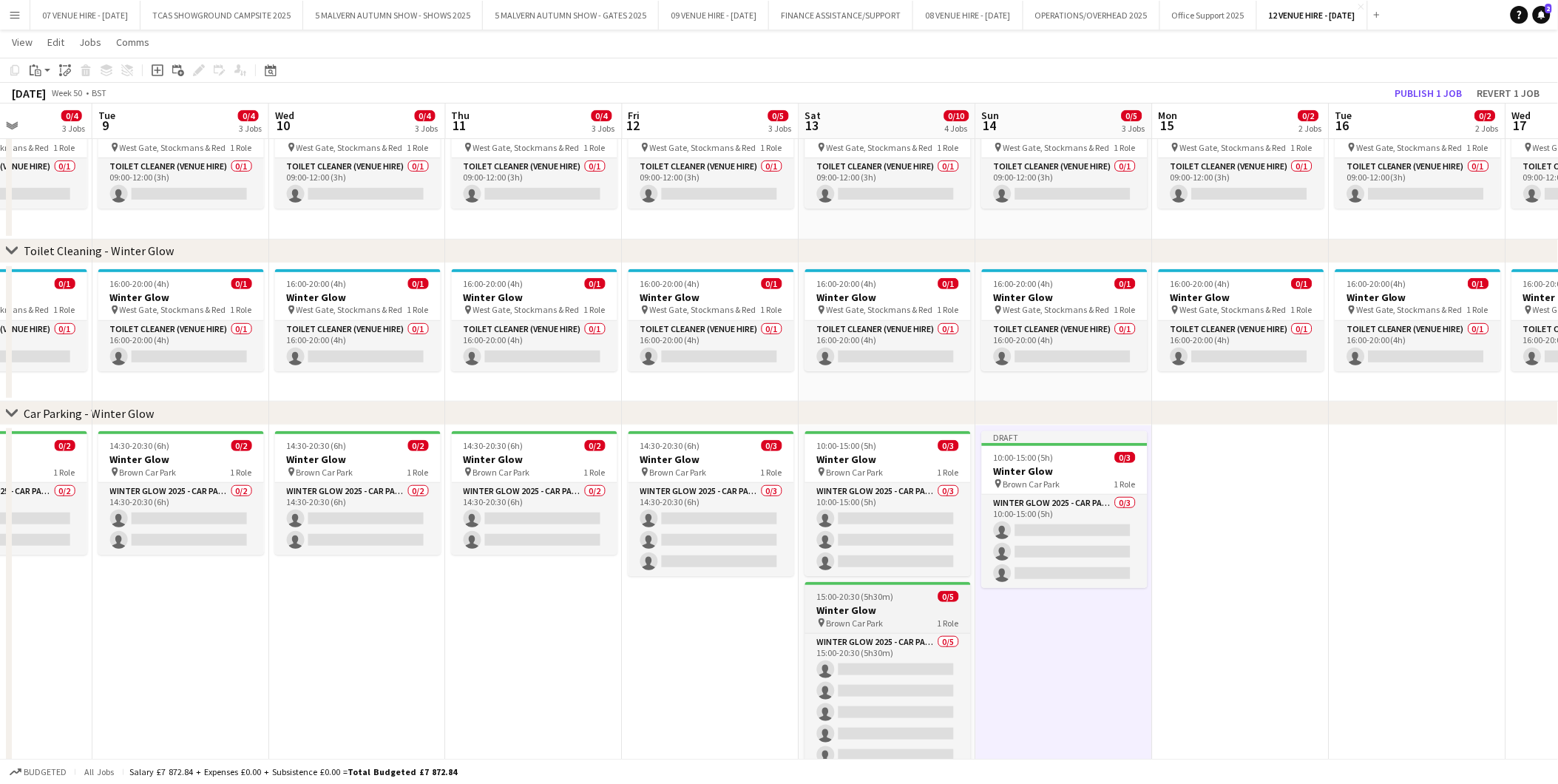
click at [896, 620] on div "pin Brown Car Park 1 Role" at bounding box center [888, 623] width 166 height 12
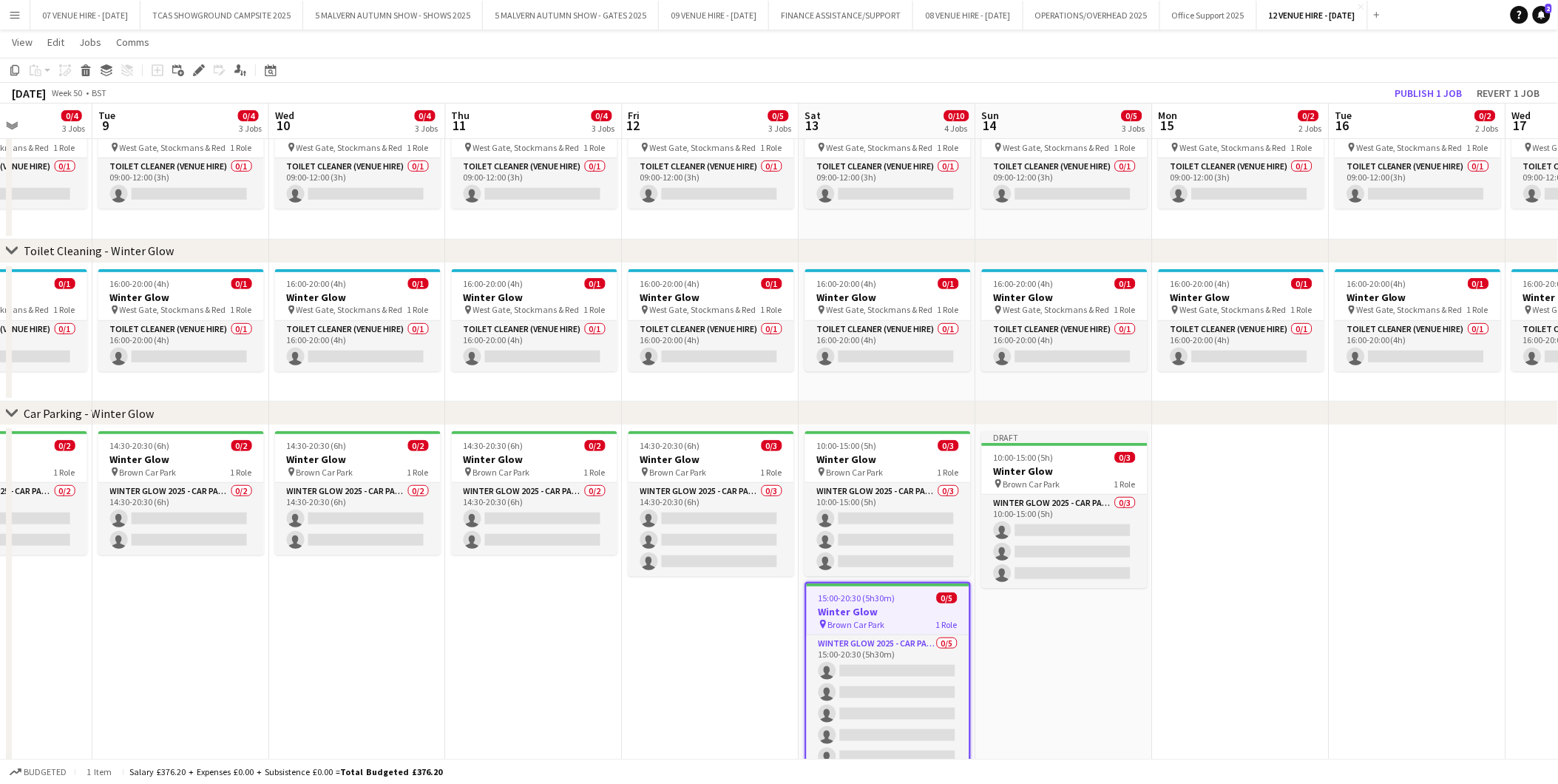
click at [1019, 638] on app-date-cell "Draft 10:00-15:00 (5h) 0/3 Winter Glow pin Brown Car Park 1 Role Winter Glow 20…" at bounding box center [1065, 613] width 177 height 376
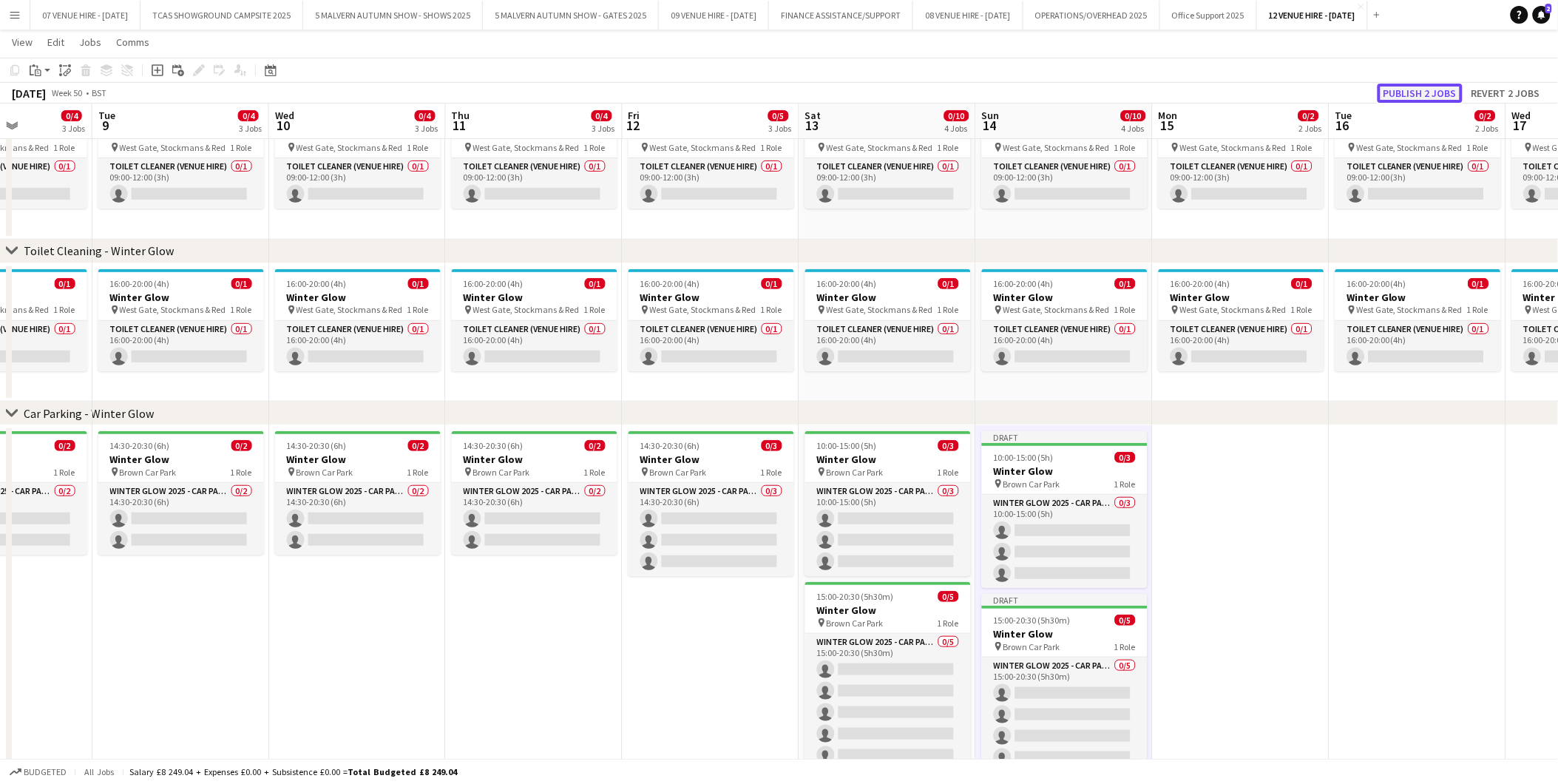
click at [1408, 100] on button "Publish 2 jobs" at bounding box center [1420, 94] width 85 height 19
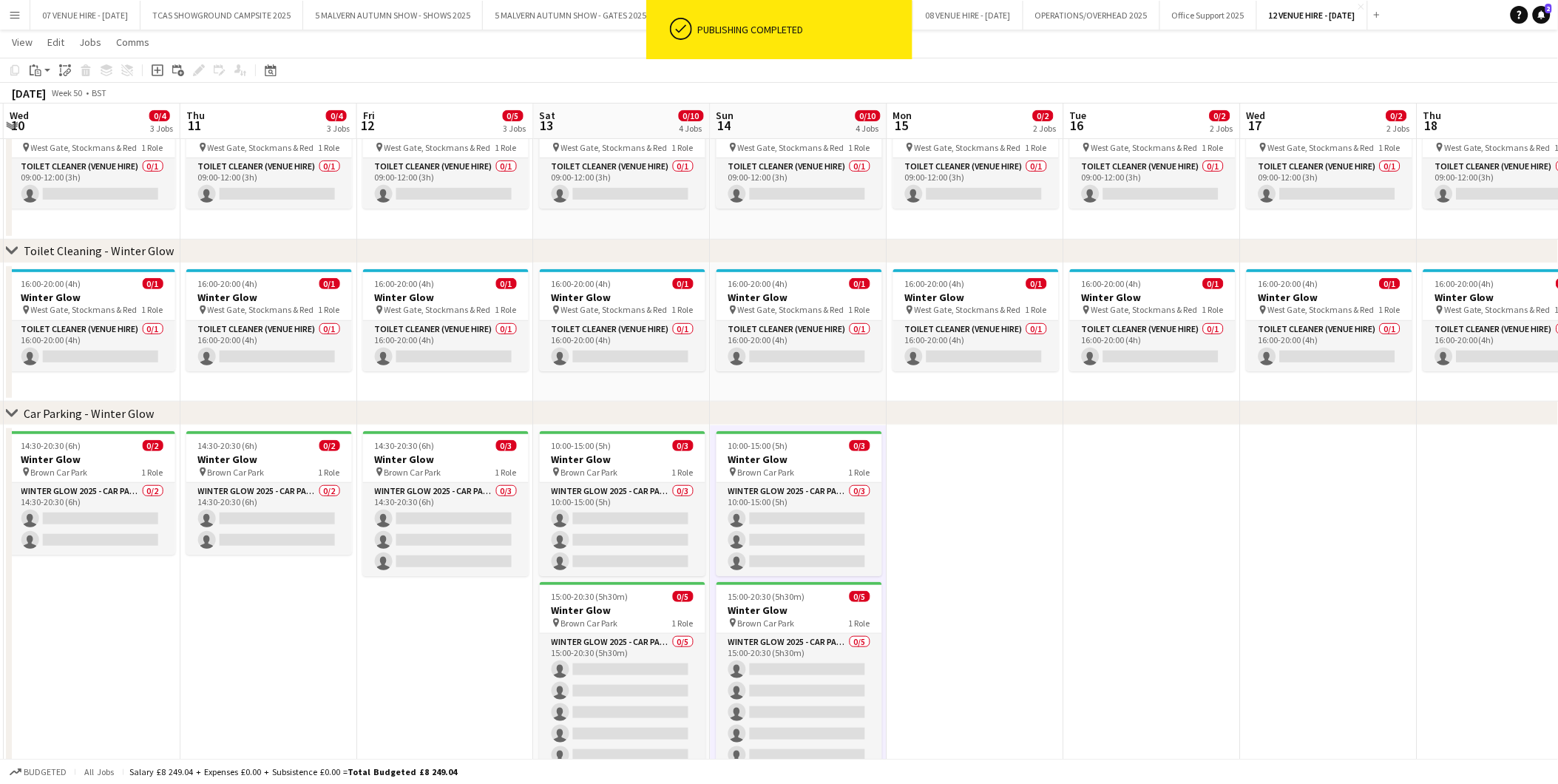
scroll to position [0, 563]
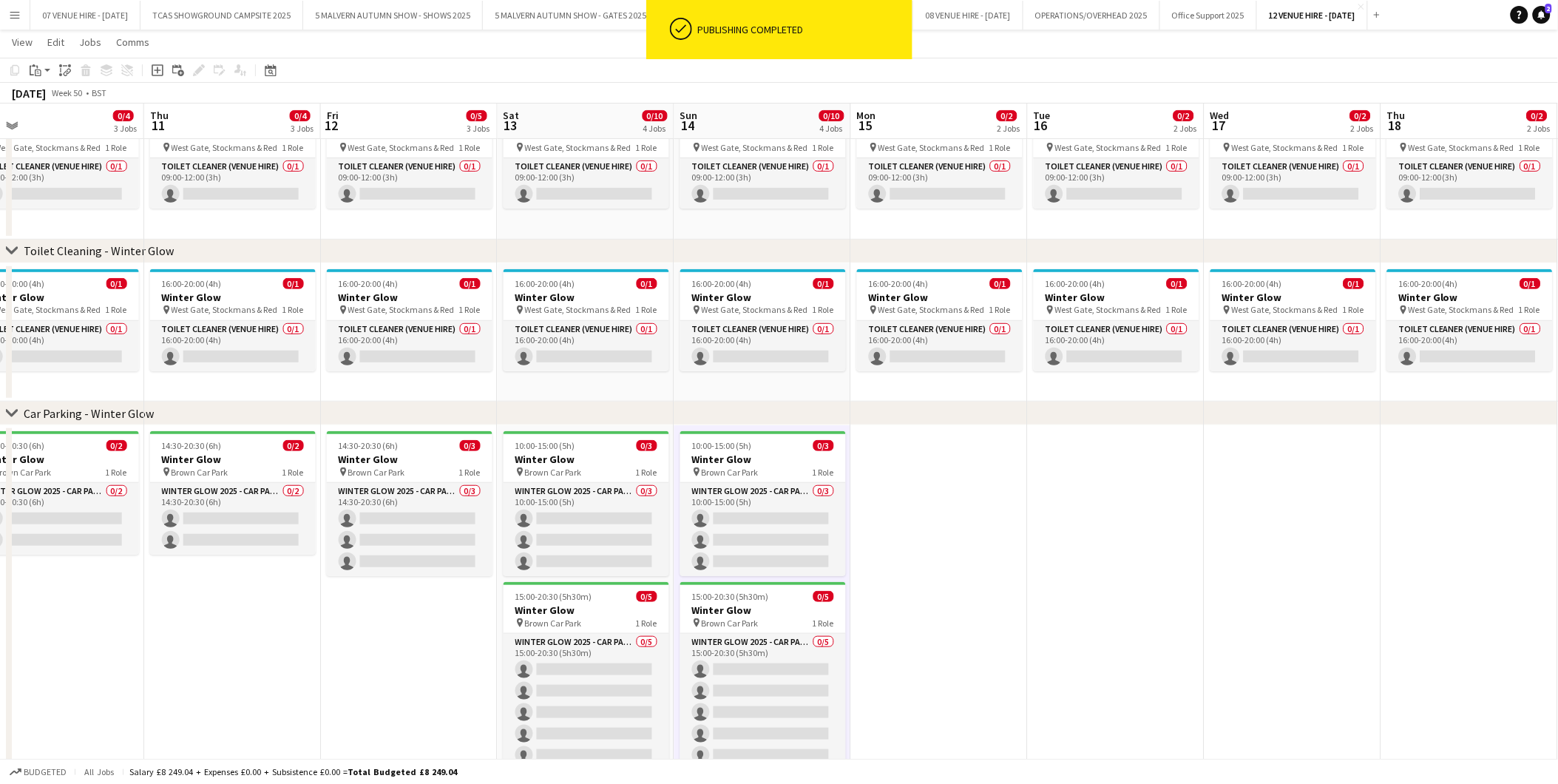
drag, startPoint x: 1318, startPoint y: 476, endPoint x: 1016, endPoint y: 483, distance: 302.1
click at [1016, 483] on app-calendar-viewport "Sun 7 0/10 4 Jobs Mon 8 0/4 3 Jobs Tue 9 0/4 3 Jobs Wed 10 0/4 3 Jobs Thu 11 0/…" at bounding box center [779, 362] width 1558 height 877
click at [223, 445] on div "14:30-20:30 (6h) 0/2" at bounding box center [232, 445] width 166 height 11
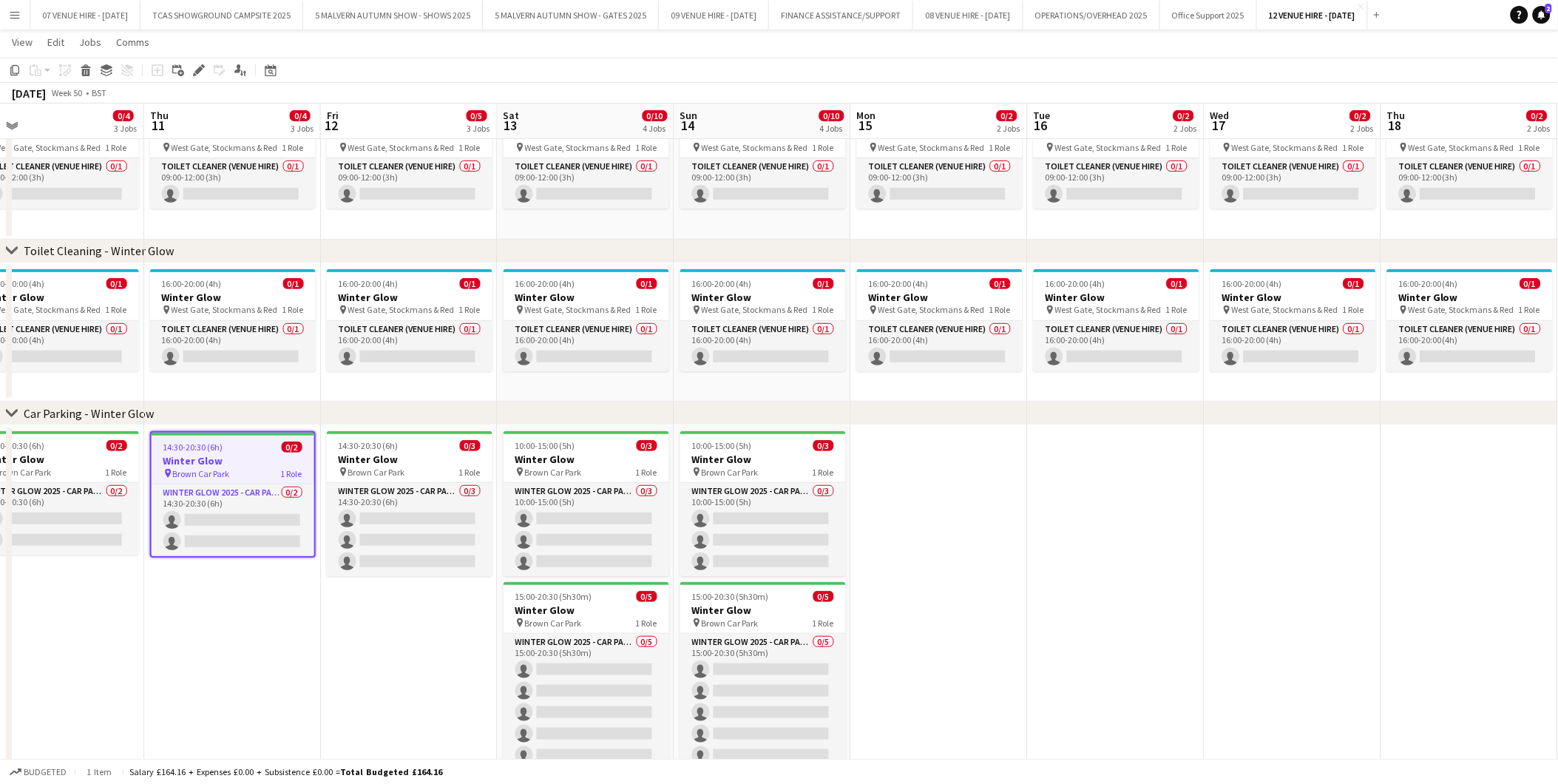
click at [933, 484] on app-date-cell at bounding box center [939, 613] width 177 height 376
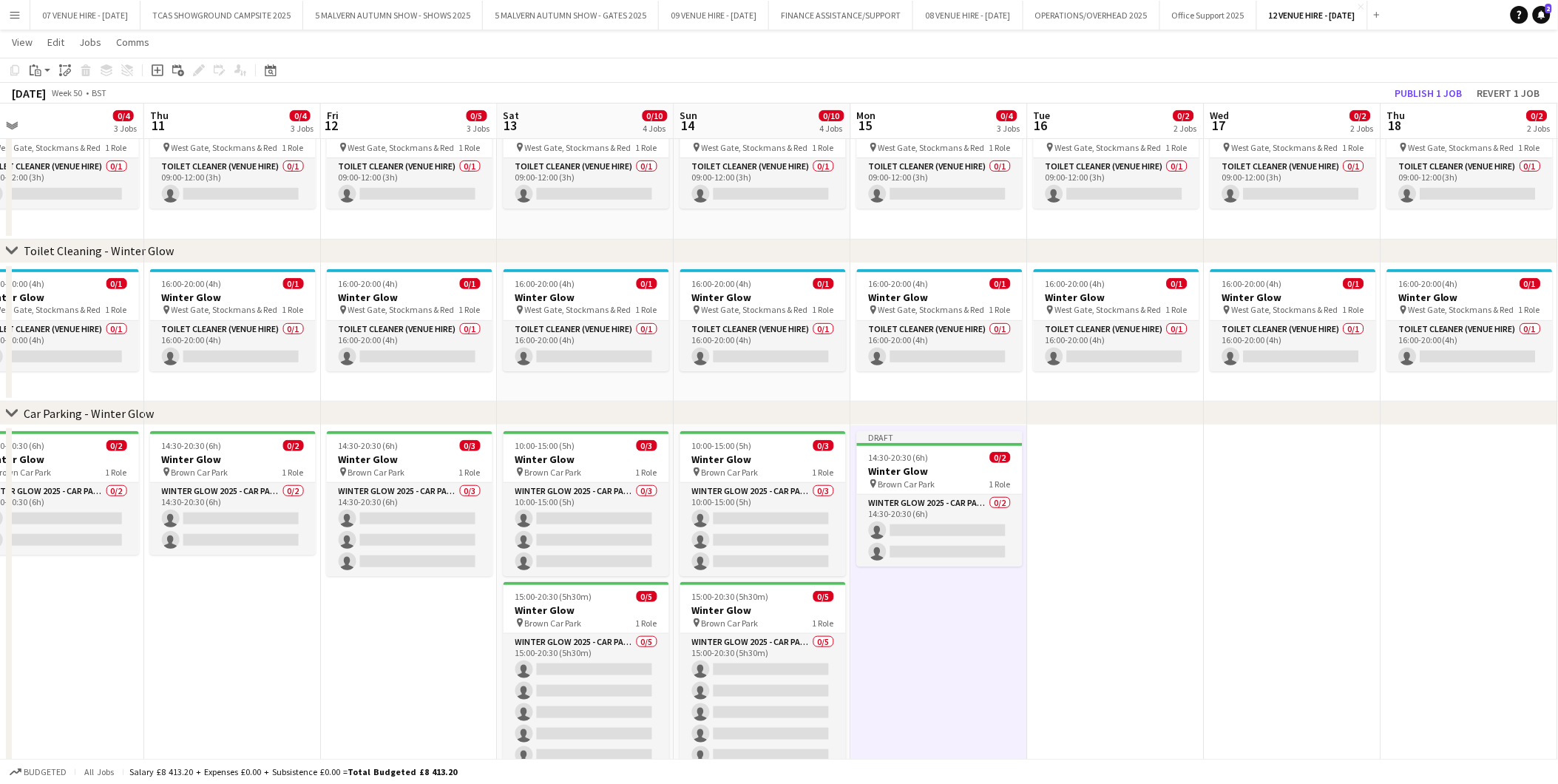
click at [1107, 468] on app-date-cell at bounding box center [1116, 613] width 177 height 376
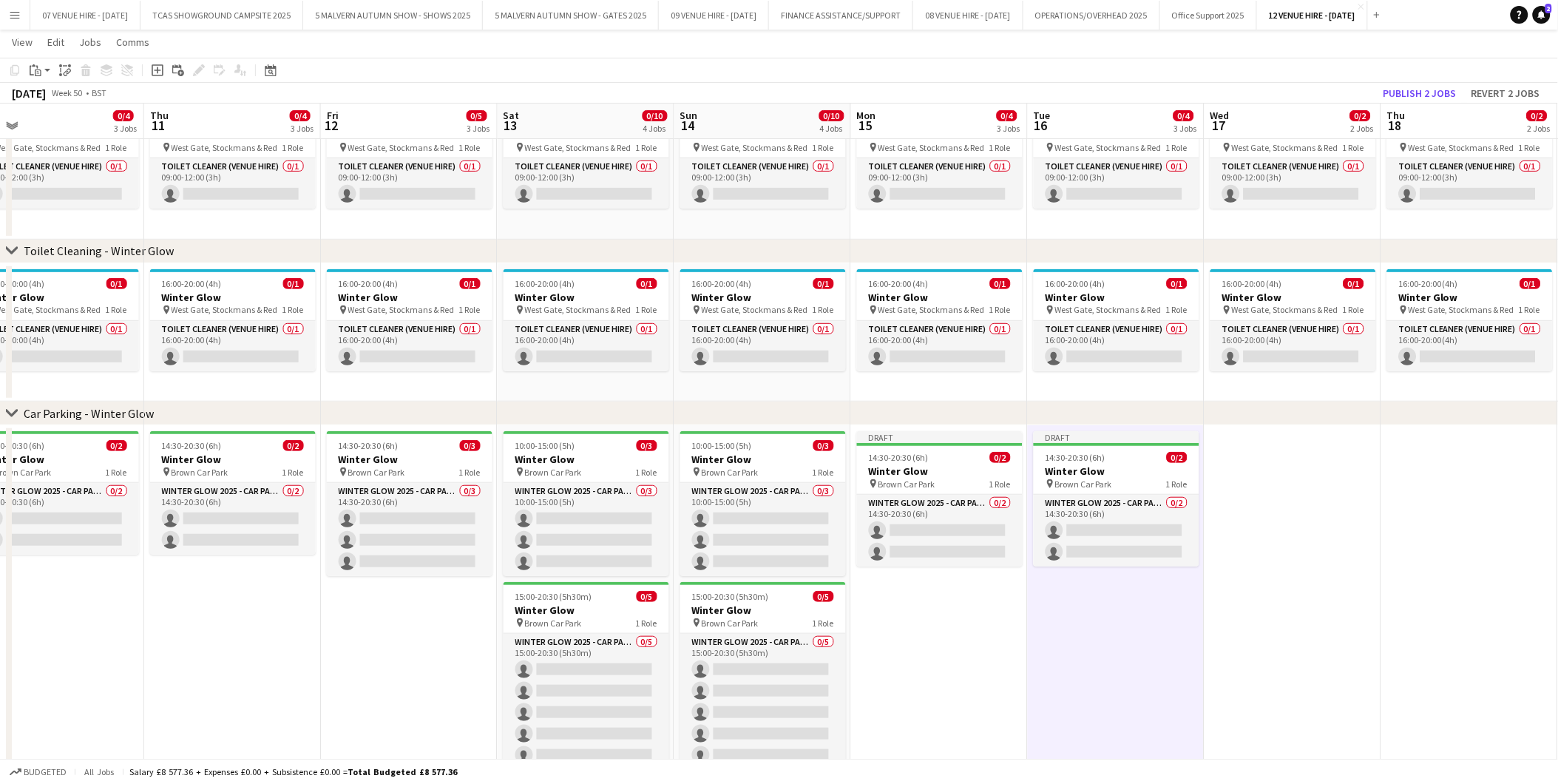
click at [1313, 491] on app-date-cell at bounding box center [1293, 613] width 177 height 376
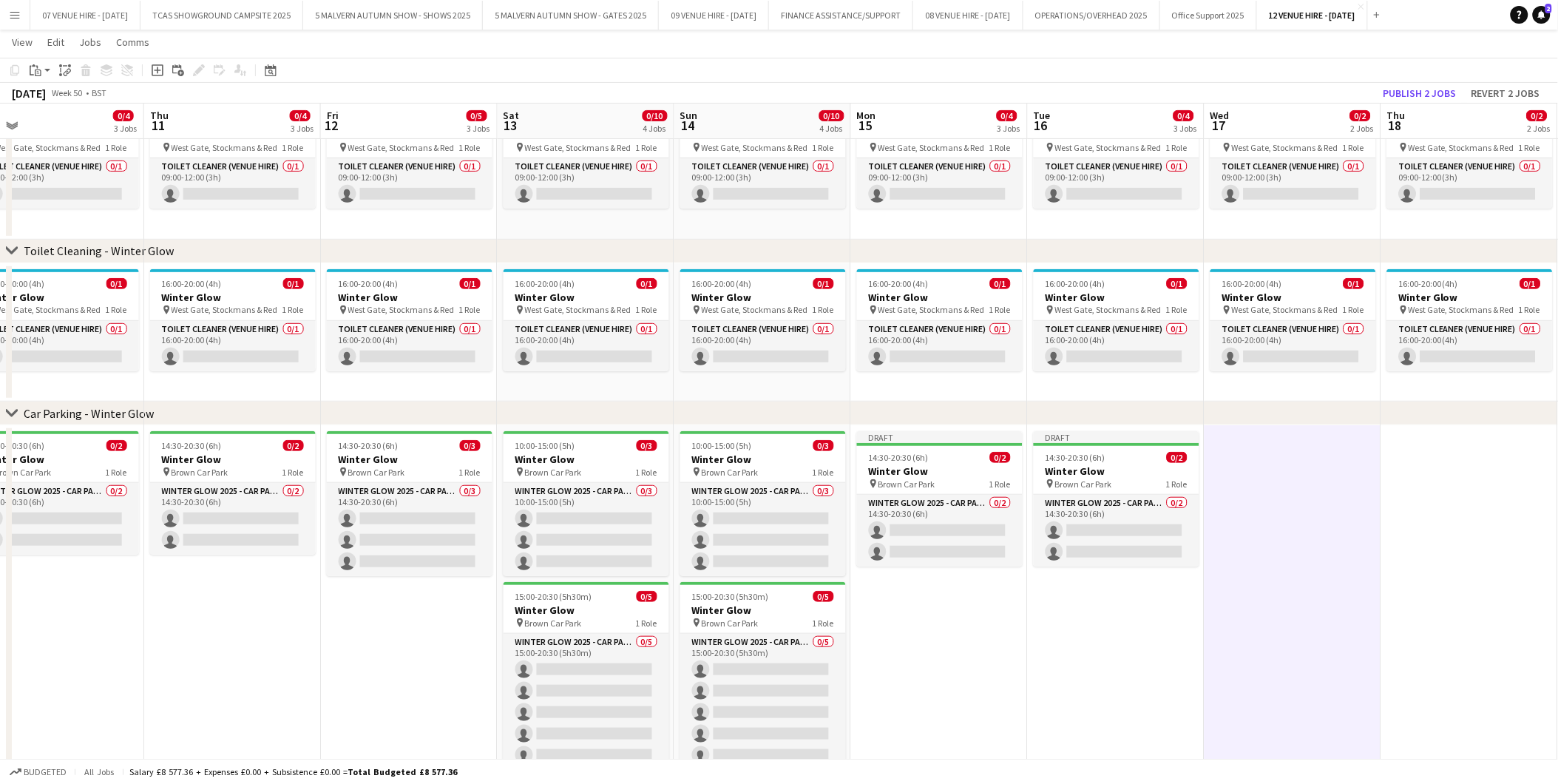
click at [1313, 491] on app-date-cell at bounding box center [1293, 613] width 177 height 376
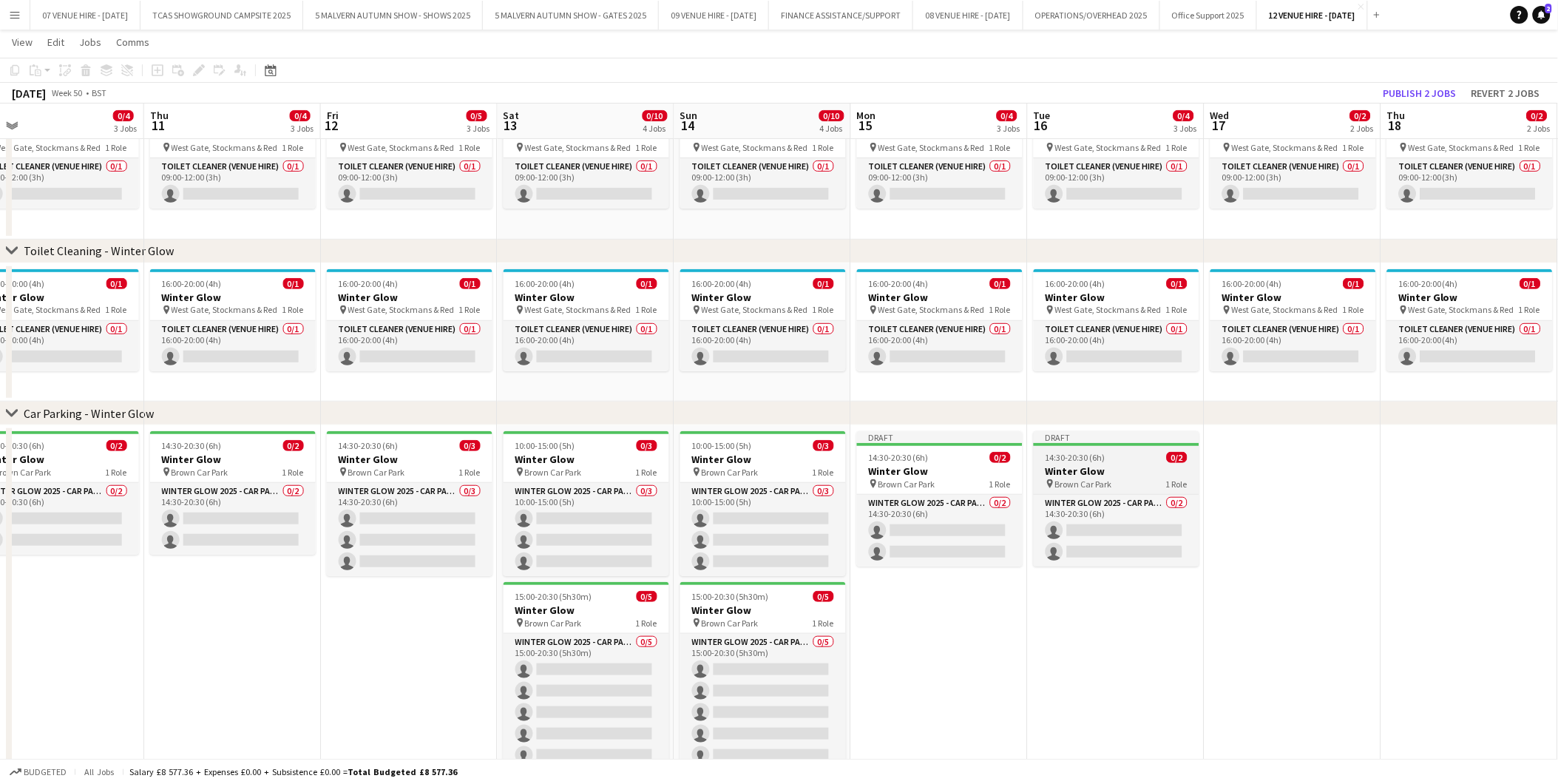
click at [1041, 457] on div "14:30-20:30 (6h) 0/2" at bounding box center [1116, 457] width 166 height 11
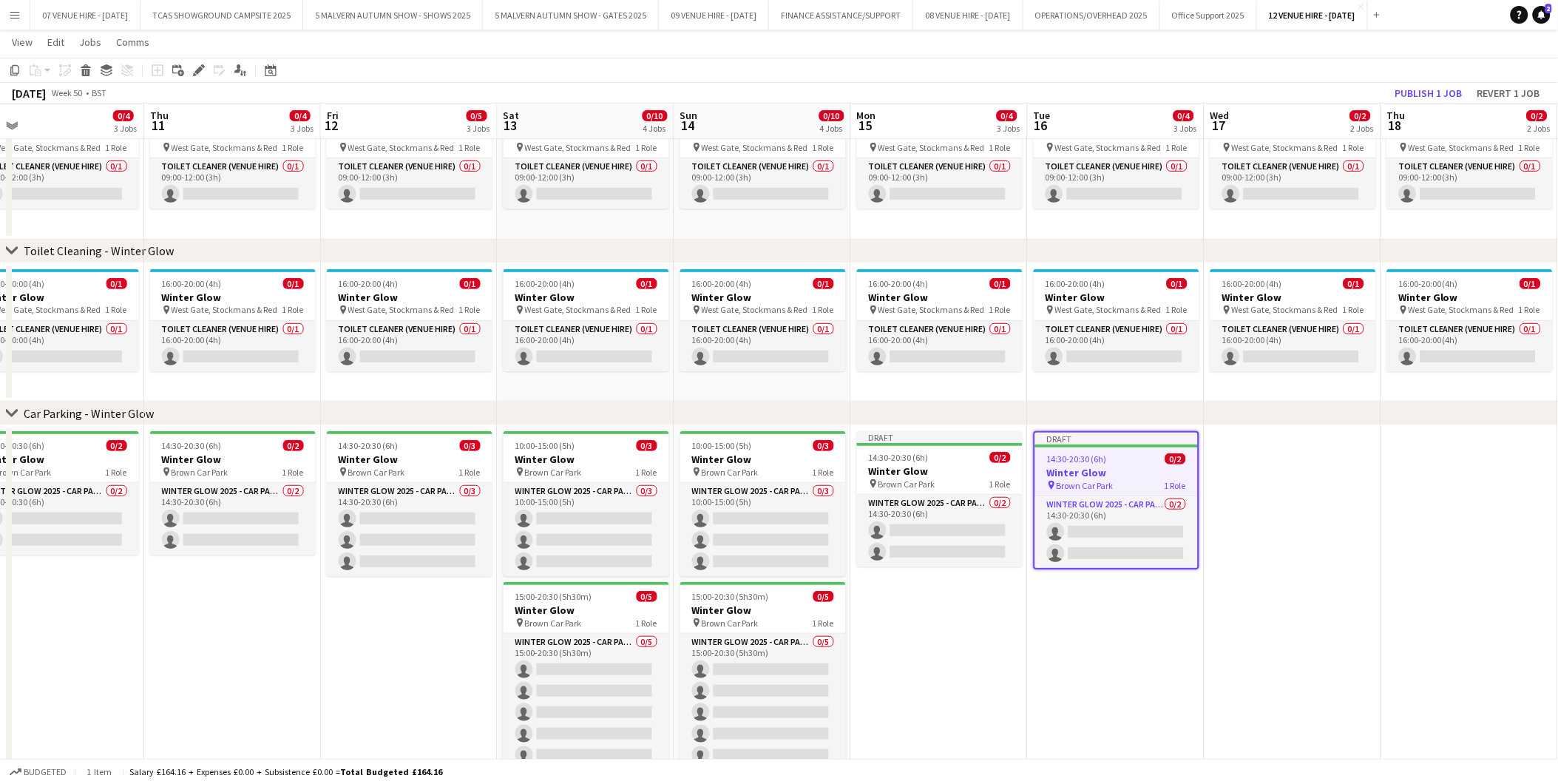
click at [1259, 484] on app-date-cell at bounding box center [1293, 613] width 177 height 376
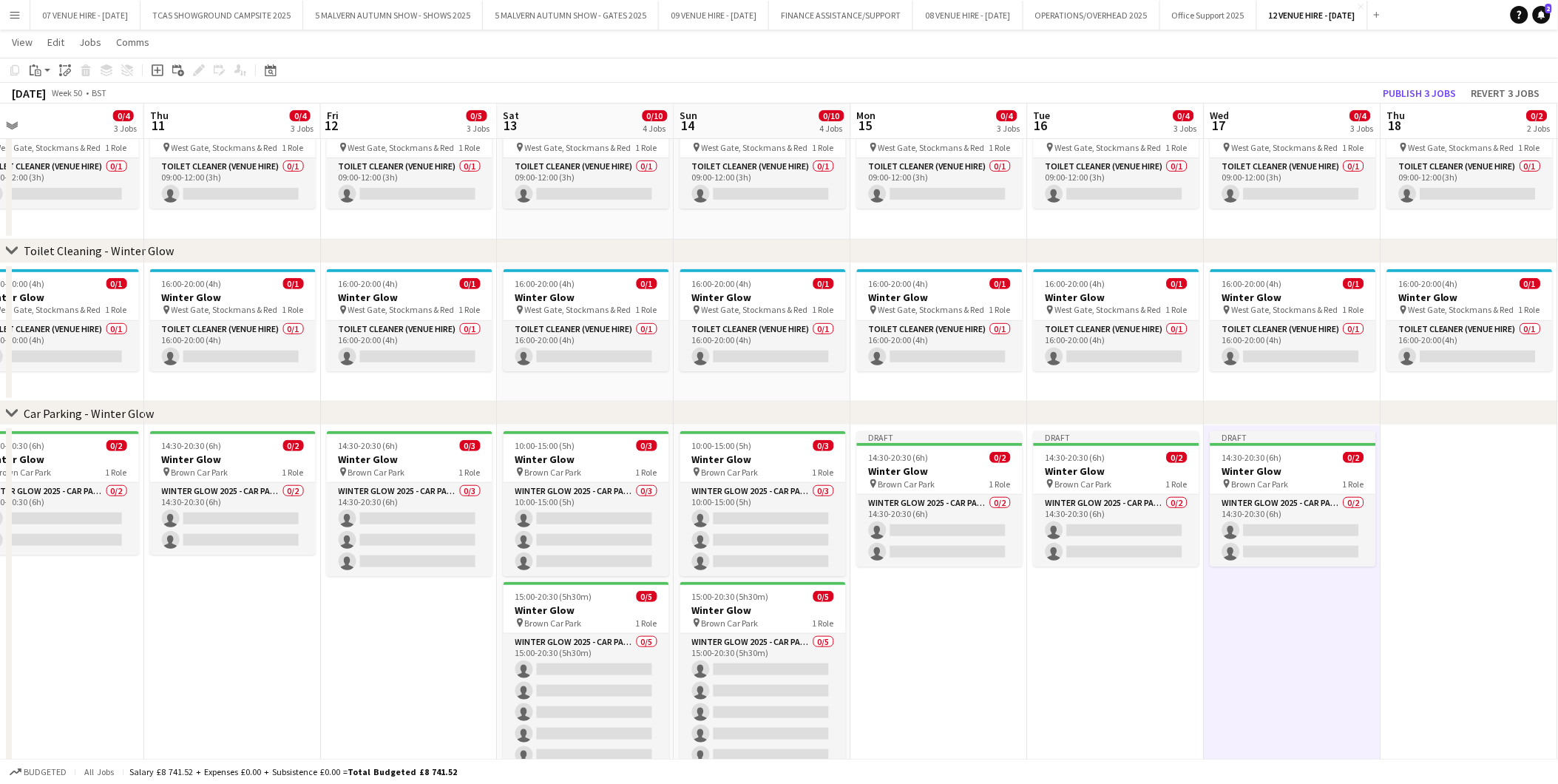
click at [1438, 470] on app-date-cell at bounding box center [1470, 613] width 177 height 376
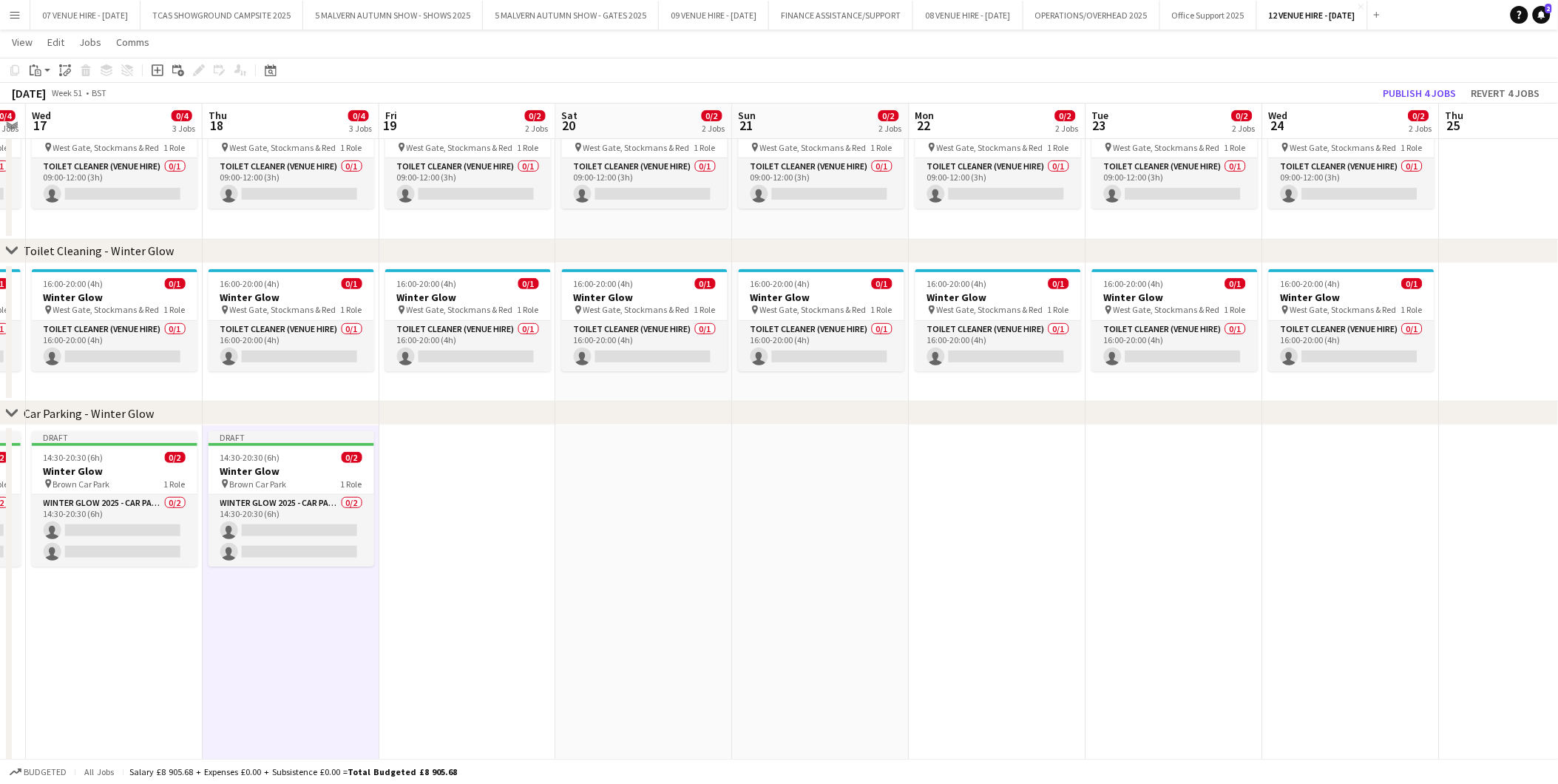
scroll to position [0, 508]
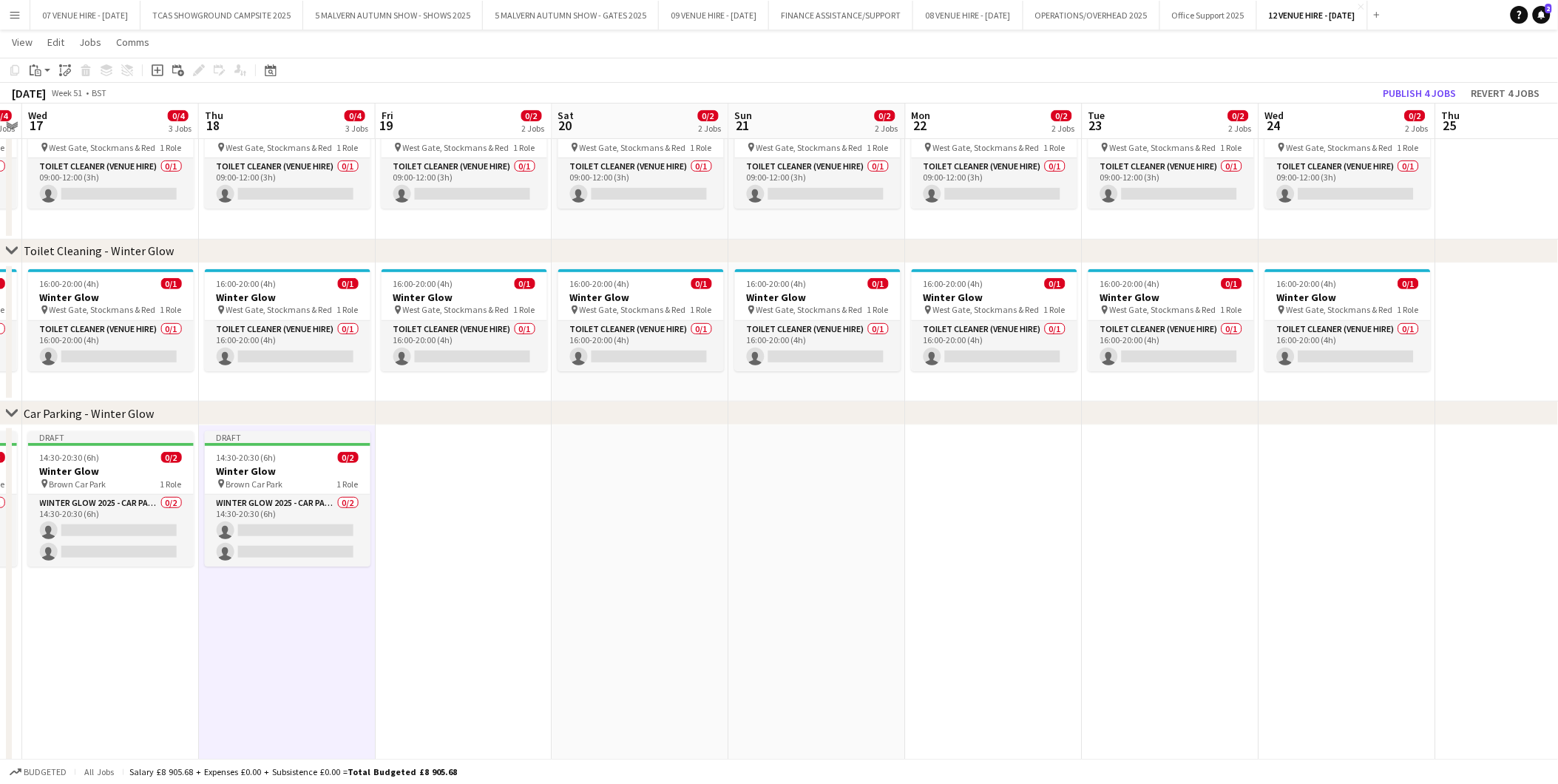
drag, startPoint x: 1427, startPoint y: 474, endPoint x: 244, endPoint y: 564, distance: 1186.4
click at [244, 564] on app-calendar-viewport "Sun 14 0/10 4 Jobs Mon 15 0/4 3 Jobs Tue 16 0/4 3 Jobs Wed 17 0/4 3 Jobs Thu 18…" at bounding box center [779, 362] width 1558 height 877
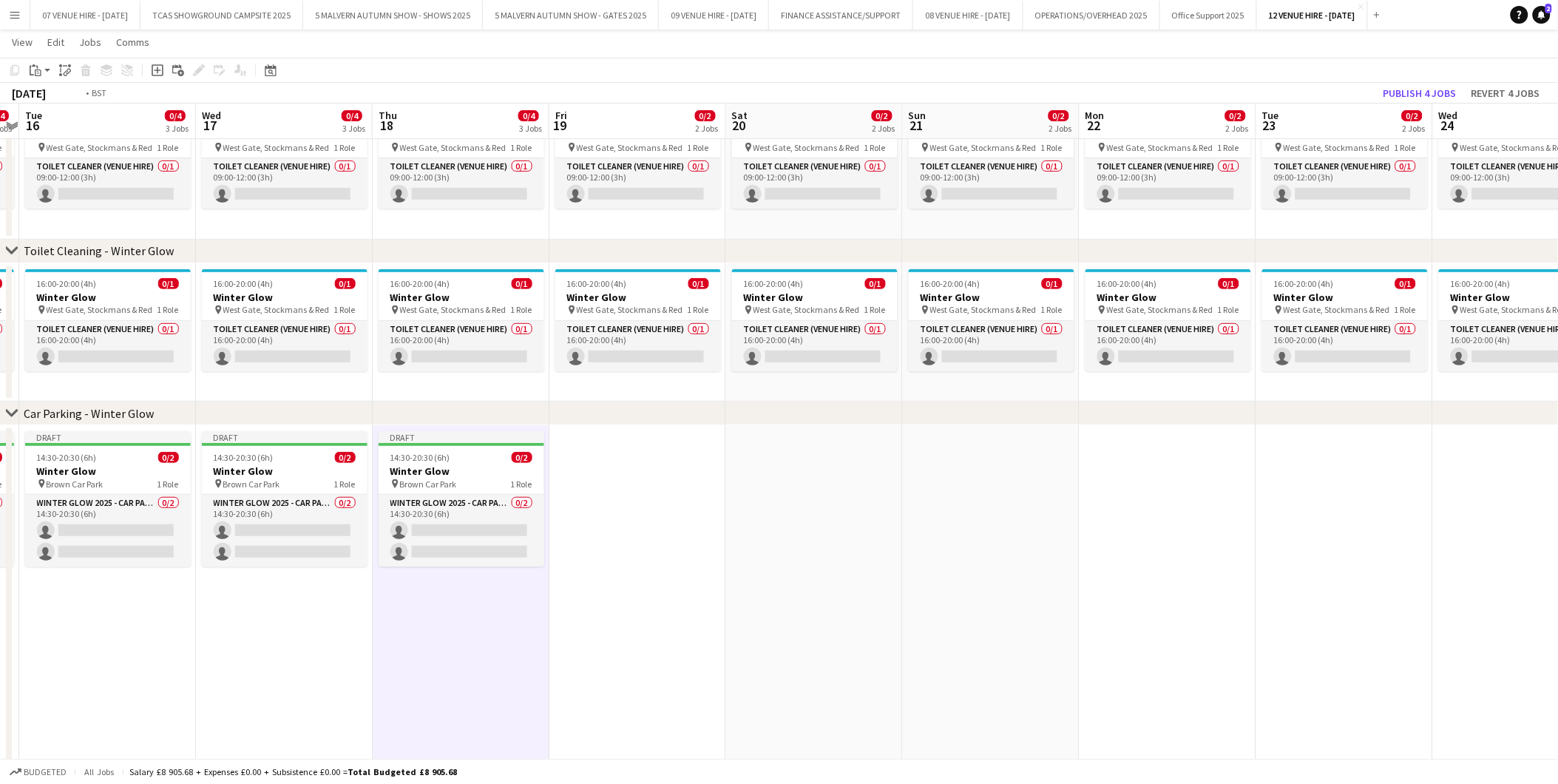
scroll to position [0, 348]
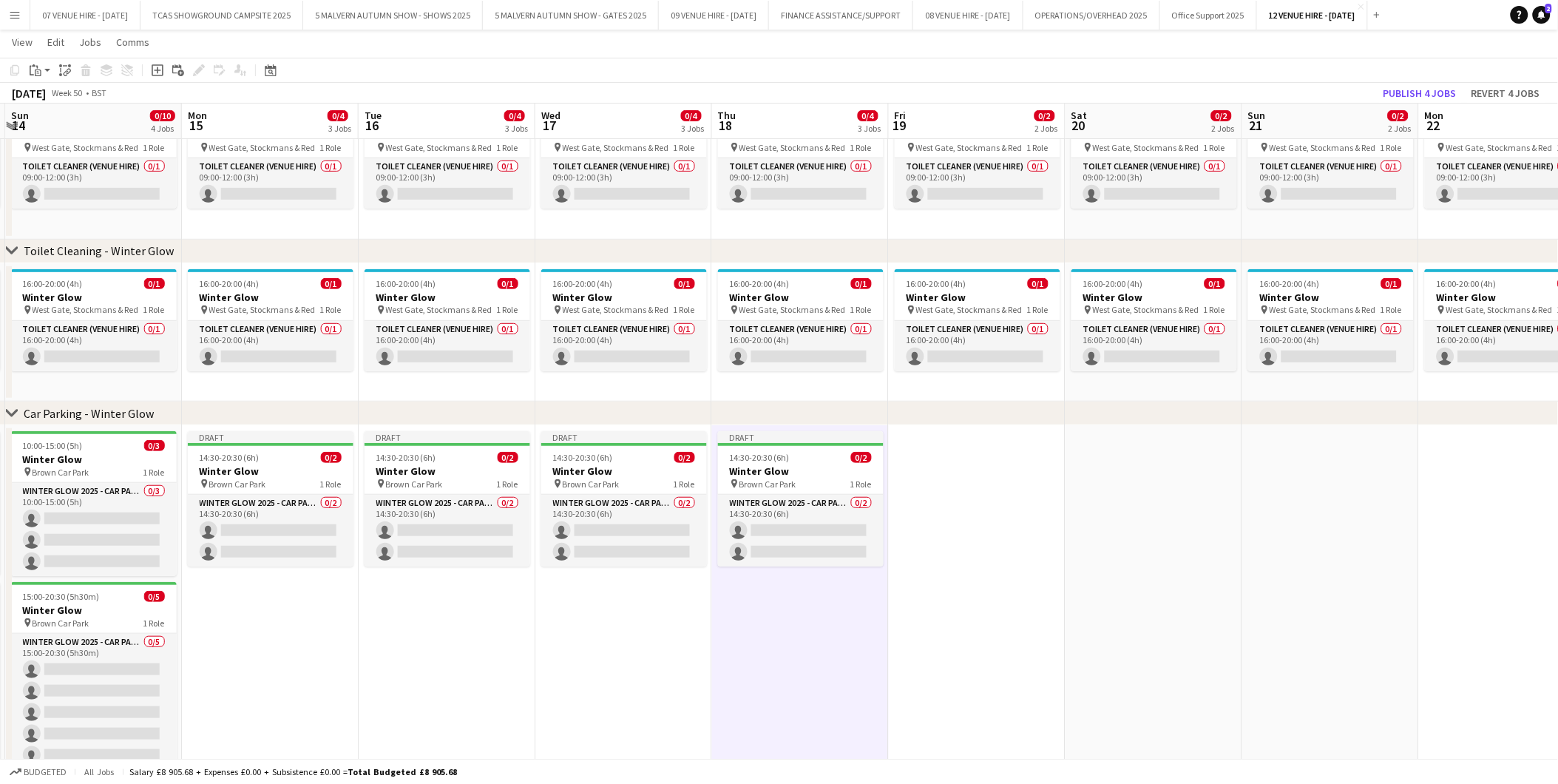
drag, startPoint x: 252, startPoint y: 466, endPoint x: 766, endPoint y: 429, distance: 515.3
click at [766, 429] on app-calendar-viewport "Fri 12 0/5 3 Jobs Sat 13 0/10 4 Jobs Sun 14 0/10 4 Jobs Mon 15 0/4 3 Jobs Tue 1…" at bounding box center [779, 362] width 1558 height 877
click at [97, 460] on h3 "Winter Glow" at bounding box center [94, 460] width 166 height 13
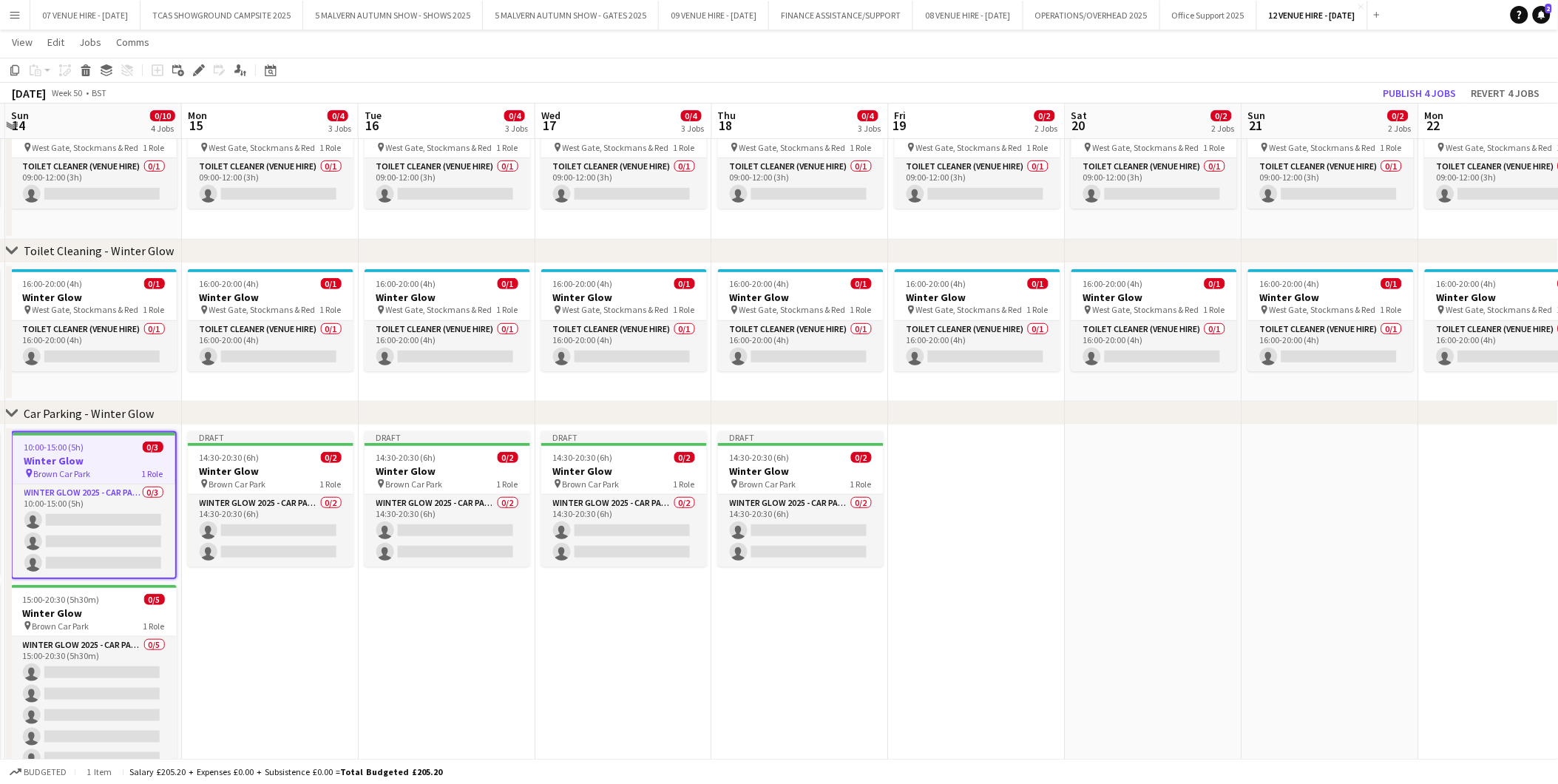
click at [987, 483] on app-date-cell at bounding box center [977, 613] width 177 height 376
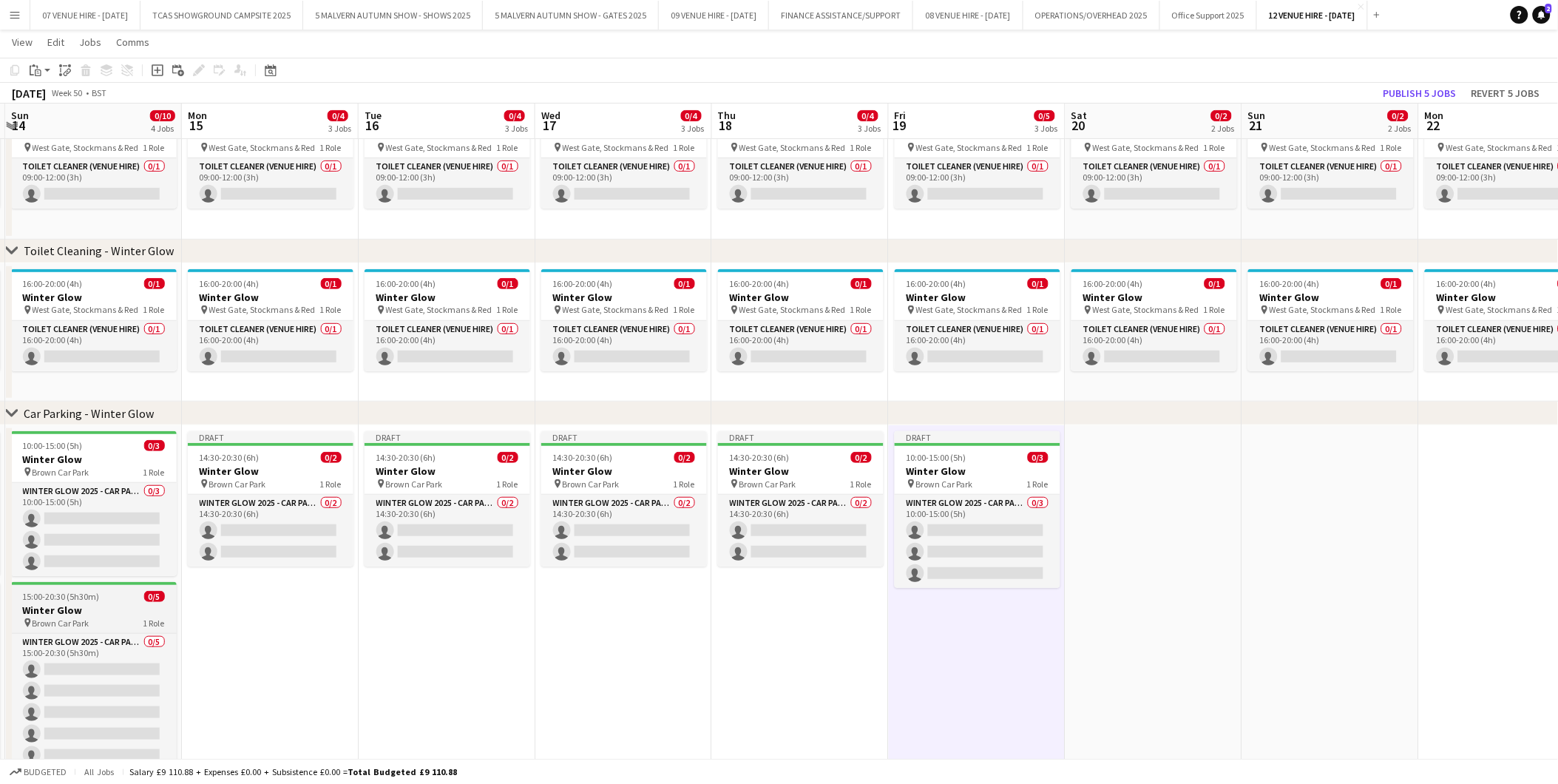
click at [124, 604] on h3 "Winter Glow" at bounding box center [94, 610] width 166 height 13
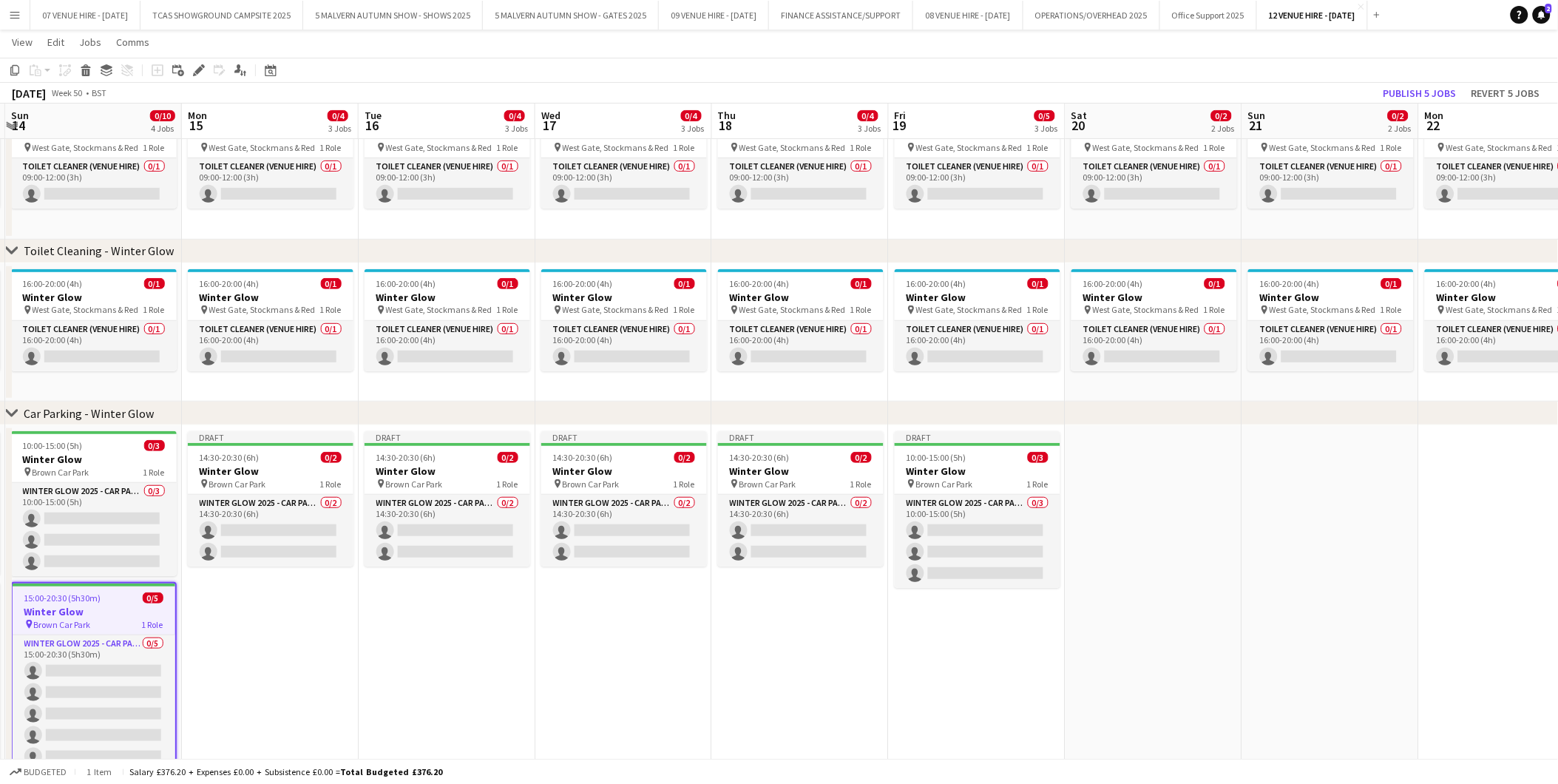
click at [960, 629] on app-date-cell "Draft 10:00-15:00 (5h) 0/3 Winter Glow pin Brown Car Park 1 Role Winter Glow 20…" at bounding box center [977, 613] width 177 height 376
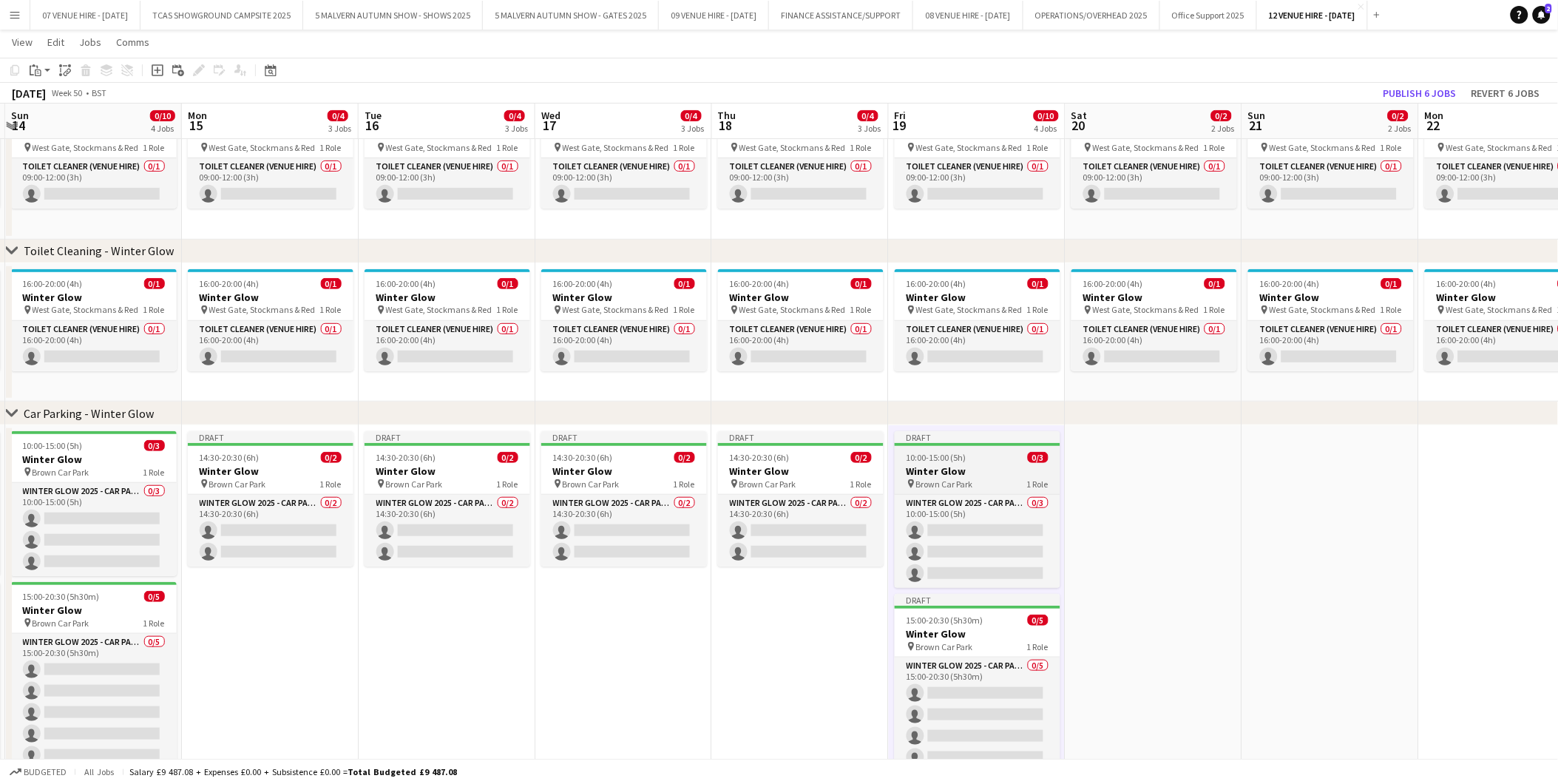
click at [982, 469] on h3 "Winter Glow" at bounding box center [977, 471] width 166 height 13
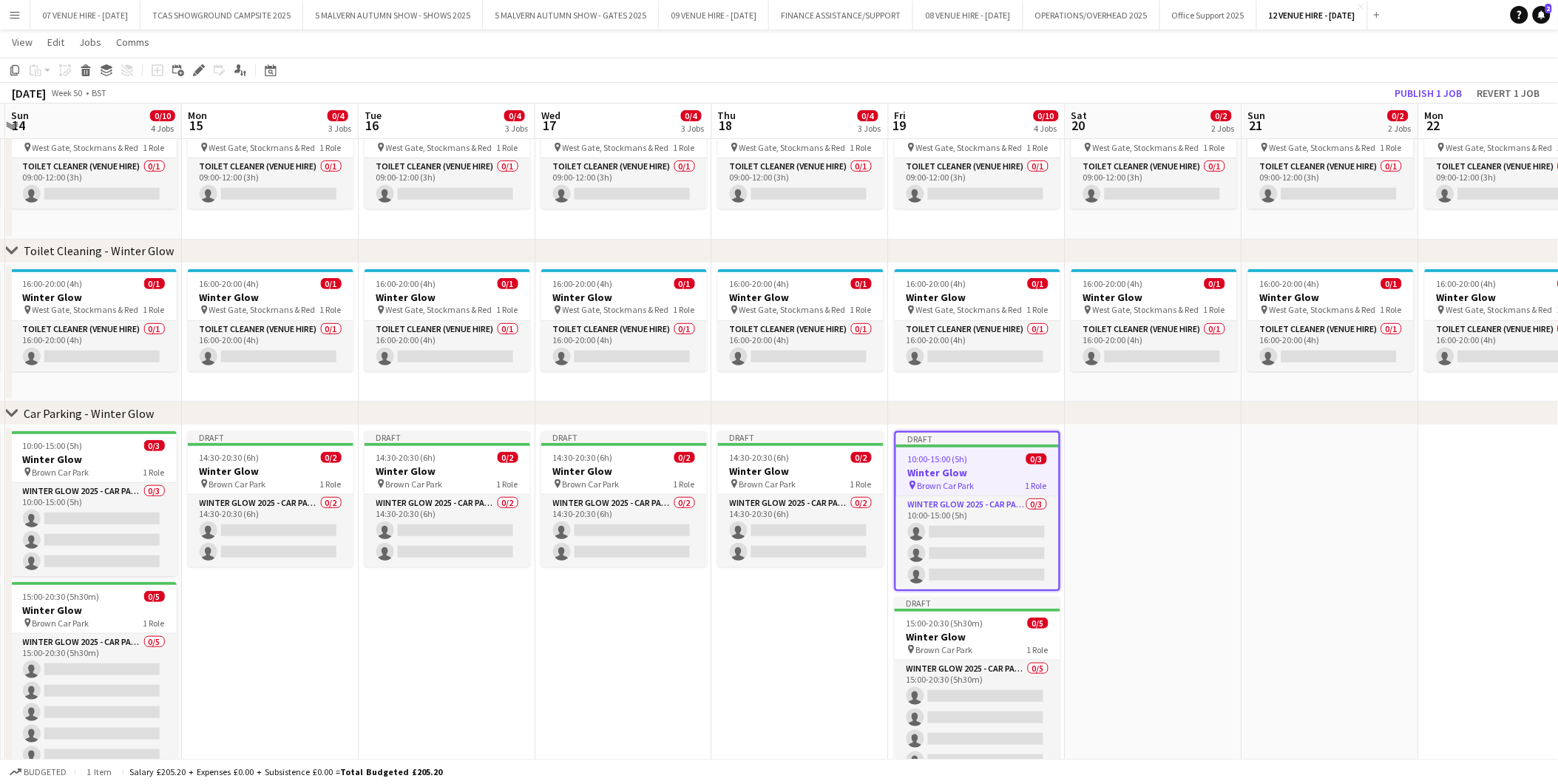
click at [1105, 486] on app-date-cell at bounding box center [1154, 625] width 177 height 400
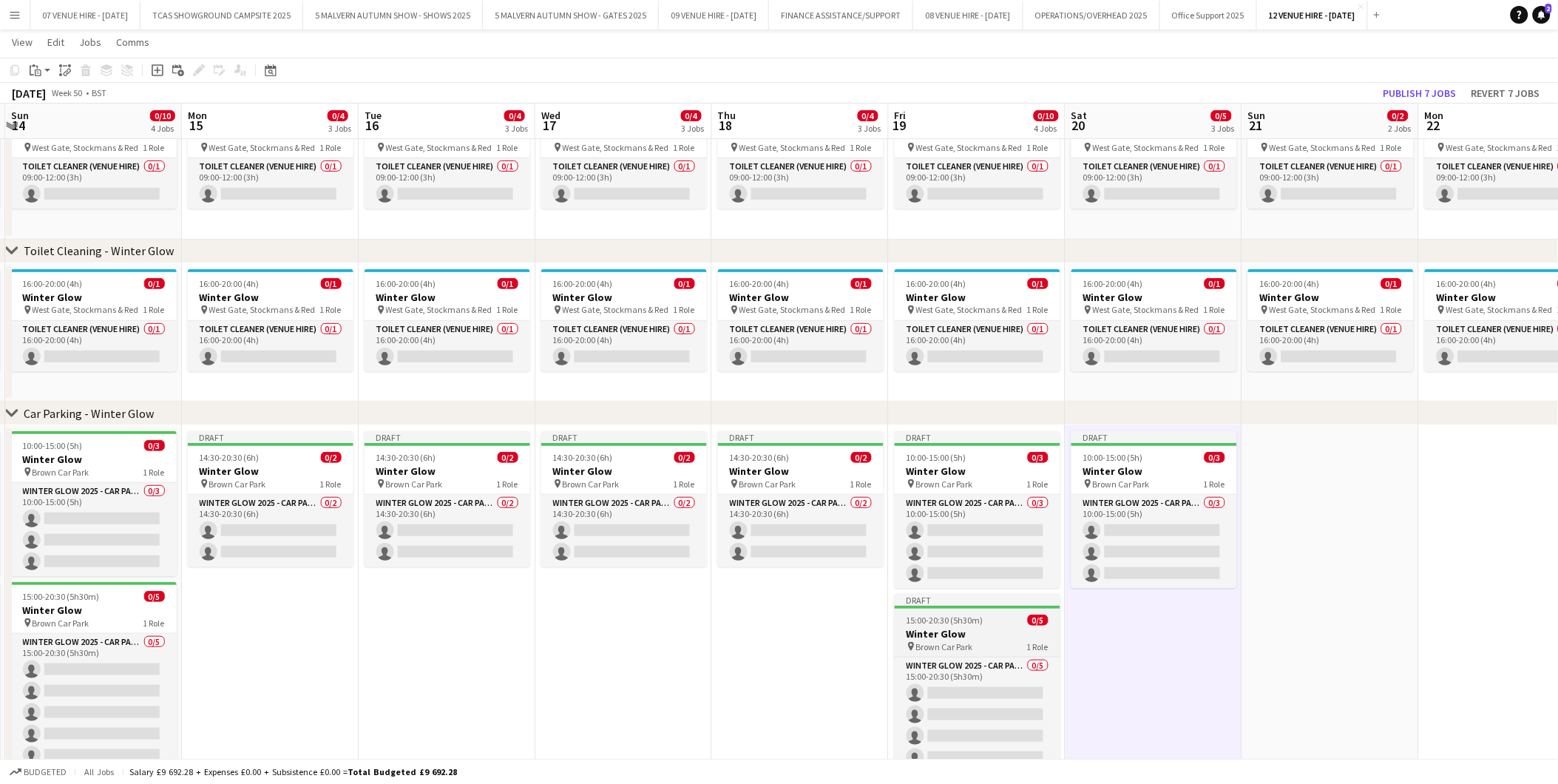
click at [967, 631] on h3 "Winter Glow" at bounding box center [977, 634] width 166 height 13
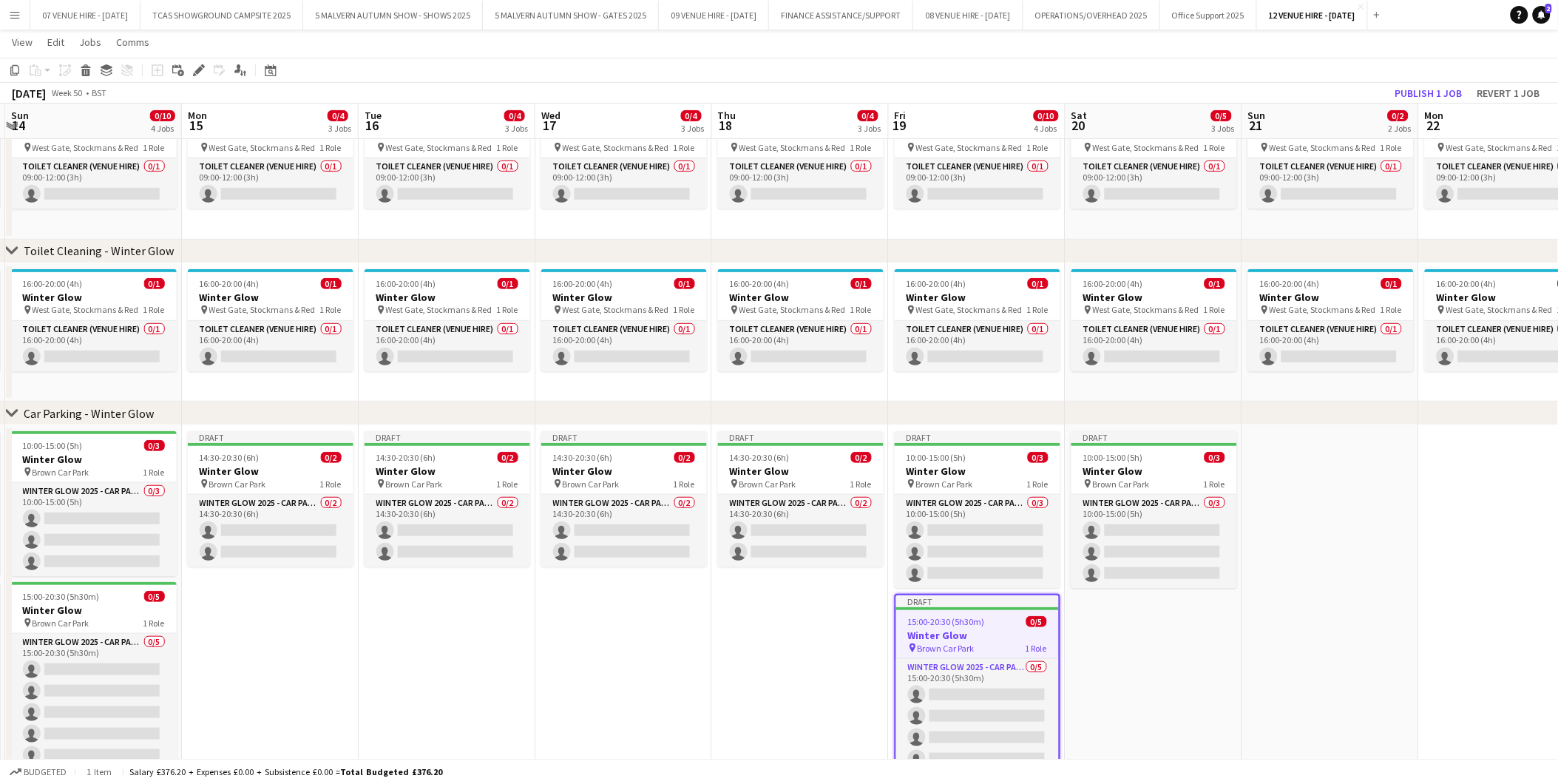
click at [1114, 640] on app-date-cell "Draft 10:00-15:00 (5h) 0/3 Winter Glow pin Brown Car Park 1 Role Winter Glow 20…" at bounding box center [1154, 625] width 177 height 400
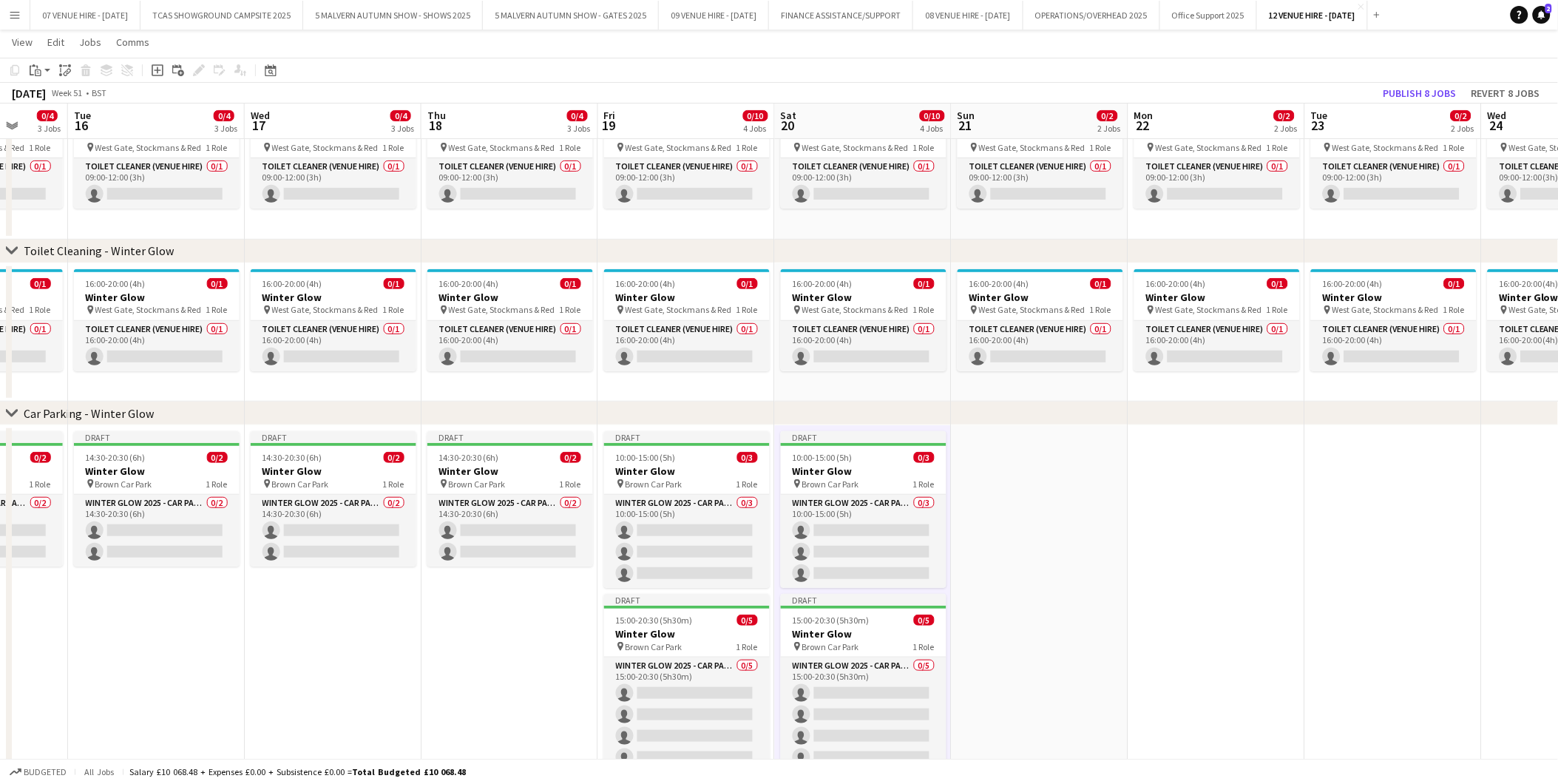
scroll to position [0, 571]
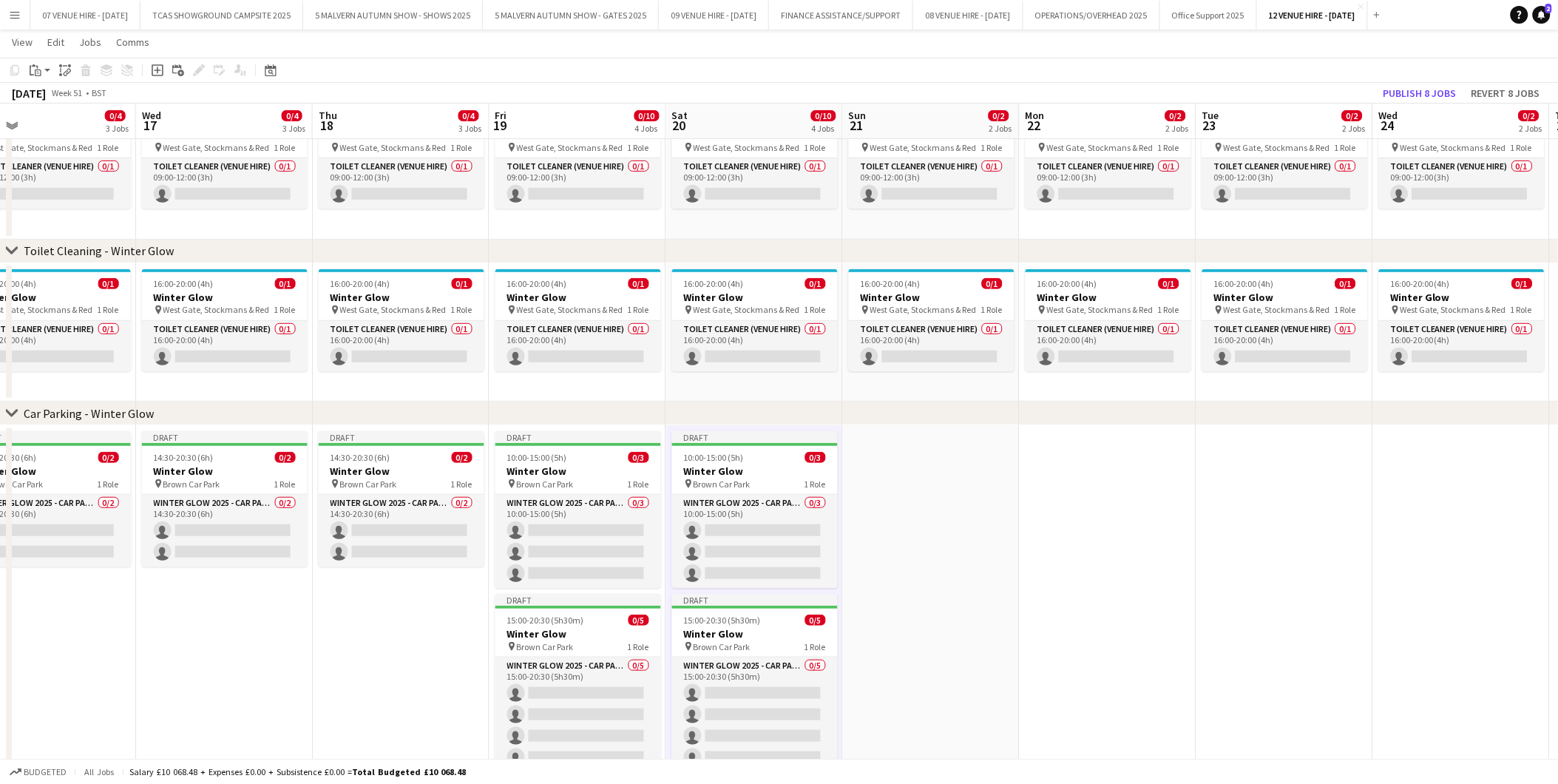
drag, startPoint x: 1159, startPoint y: 467, endPoint x: 760, endPoint y: 475, distance: 399.1
click at [760, 475] on app-calendar-viewport "Sat 13 0/10 4 Jobs Sun 14 0/10 4 Jobs Mon 15 0/4 3 Jobs Tue 16 0/4 3 Jobs Wed 1…" at bounding box center [779, 374] width 1558 height 901
click at [708, 453] on span "10:00-15:00 (5h)" at bounding box center [714, 457] width 60 height 11
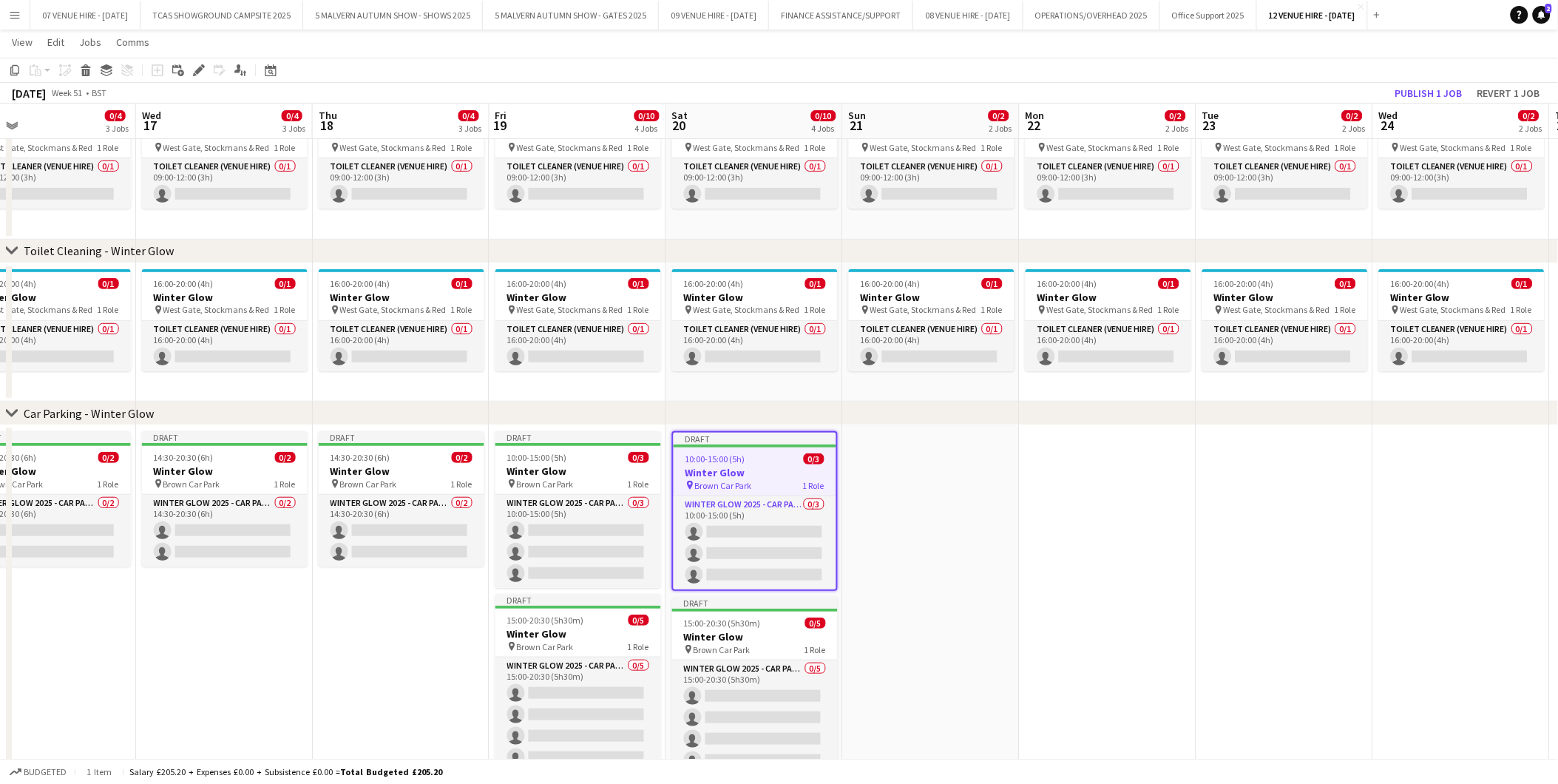
scroll to position [0, 570]
click at [911, 460] on app-date-cell at bounding box center [932, 625] width 177 height 400
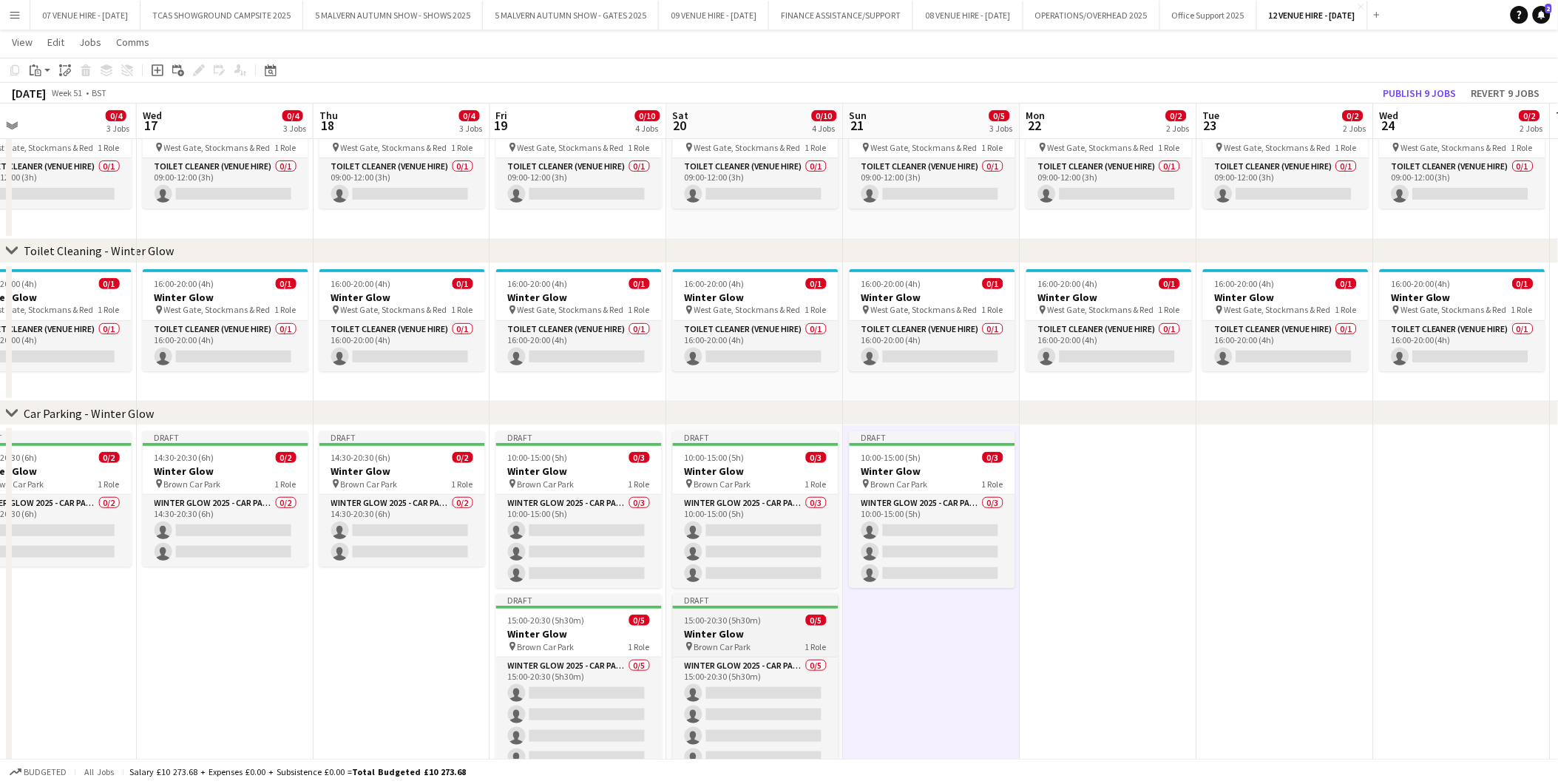
click at [768, 615] on div "15:00-20:30 (5h30m) 0/5" at bounding box center [755, 620] width 166 height 11
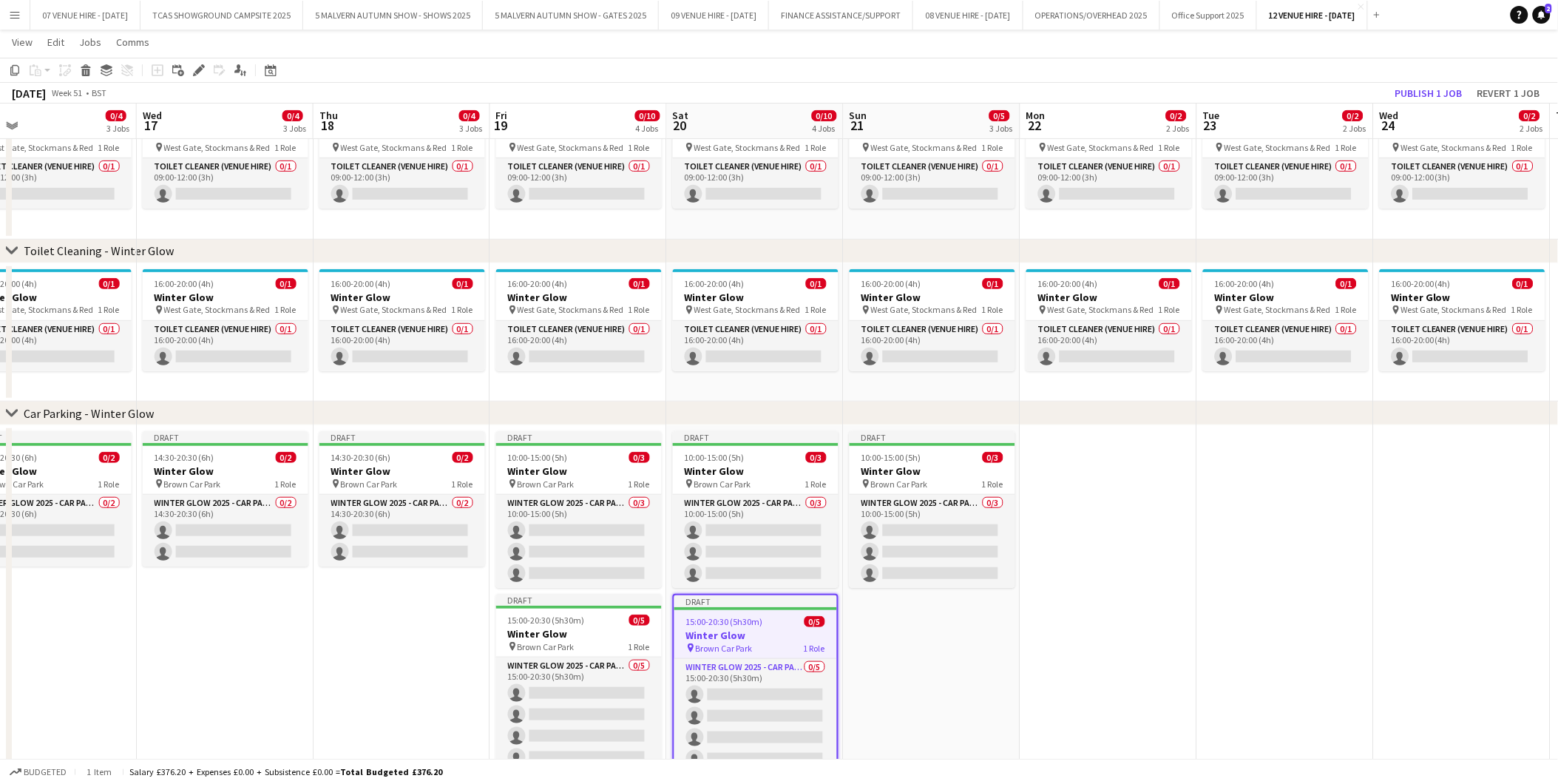
click at [977, 636] on app-date-cell "Draft 10:00-15:00 (5h) 0/3 Winter Glow pin Brown Car Park 1 Role Winter Glow 20…" at bounding box center [932, 625] width 177 height 400
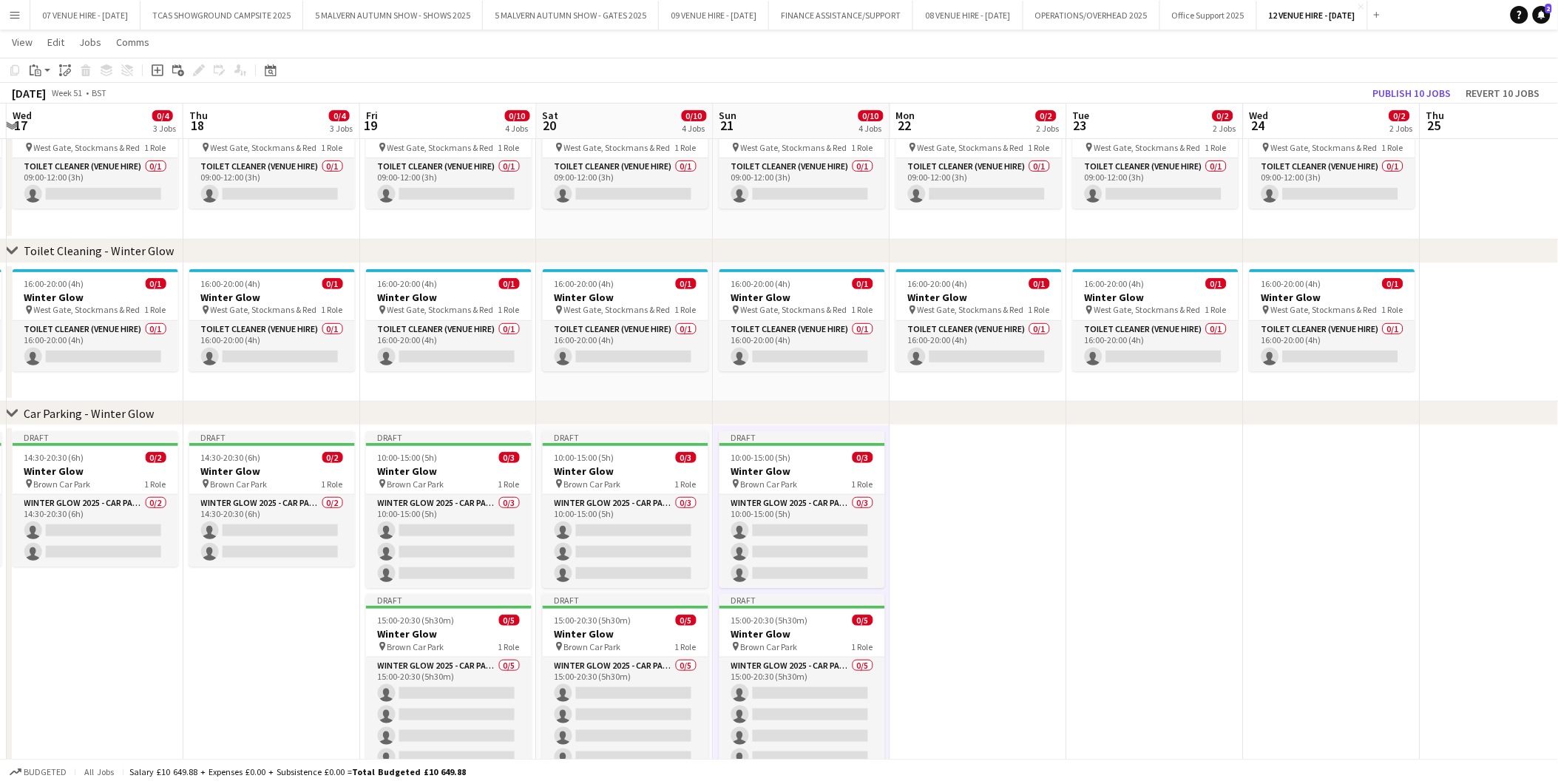
scroll to position [0, 526]
drag, startPoint x: 1118, startPoint y: 536, endPoint x: 986, endPoint y: 531, distance: 132.1
click at [986, 531] on app-calendar-viewport "Sun 14 0/10 4 Jobs Mon 15 0/4 3 Jobs Tue 16 0/4 3 Jobs Wed 17 0/4 3 Jobs Thu 18…" at bounding box center [779, 374] width 1558 height 901
click at [227, 462] on span "14:30-20:30 (6h)" at bounding box center [229, 457] width 60 height 11
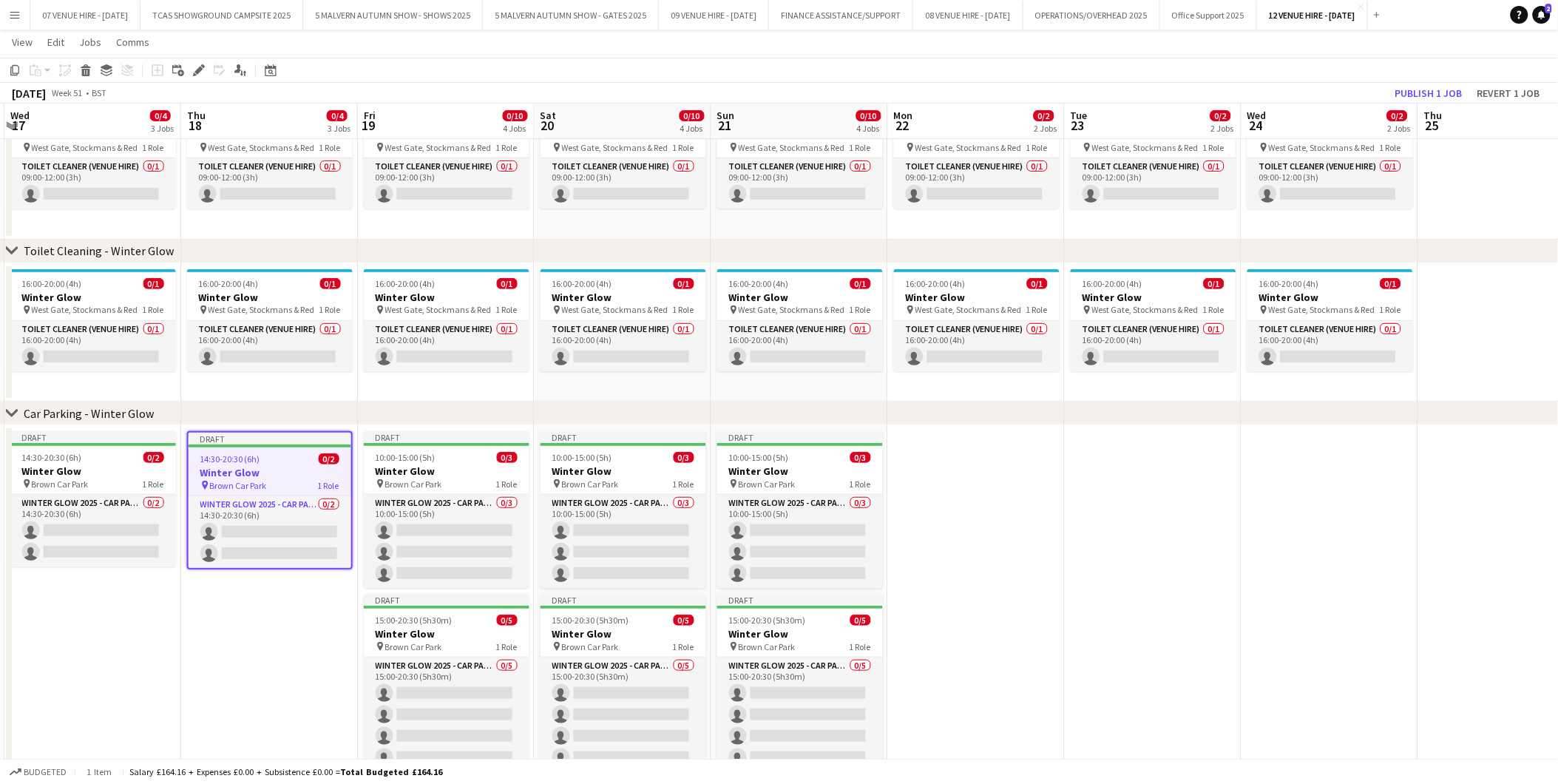
click at [963, 474] on app-date-cell at bounding box center [977, 625] width 177 height 400
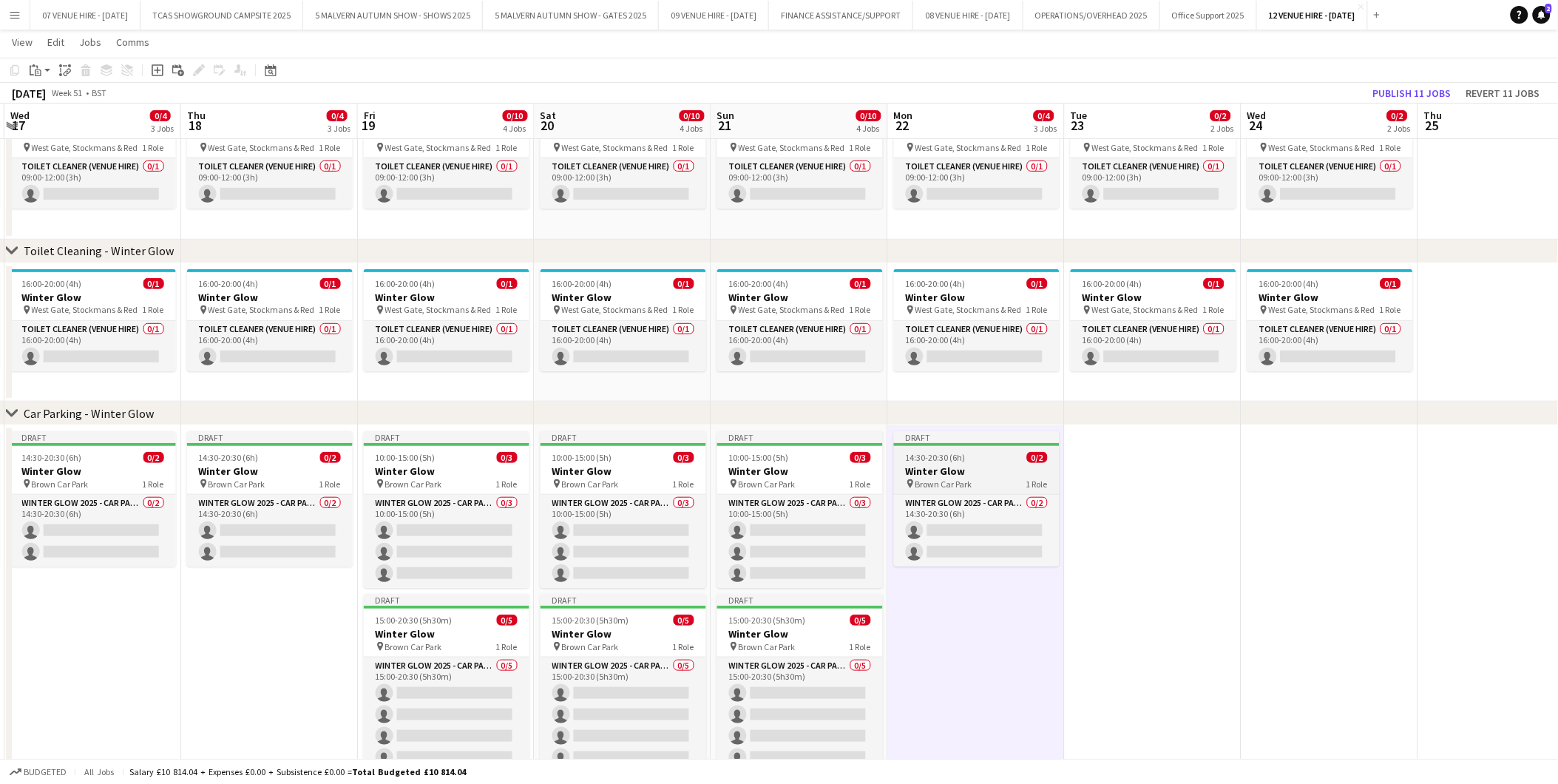
click at [950, 461] on span "14:30-20:30 (6h)" at bounding box center [936, 457] width 60 height 11
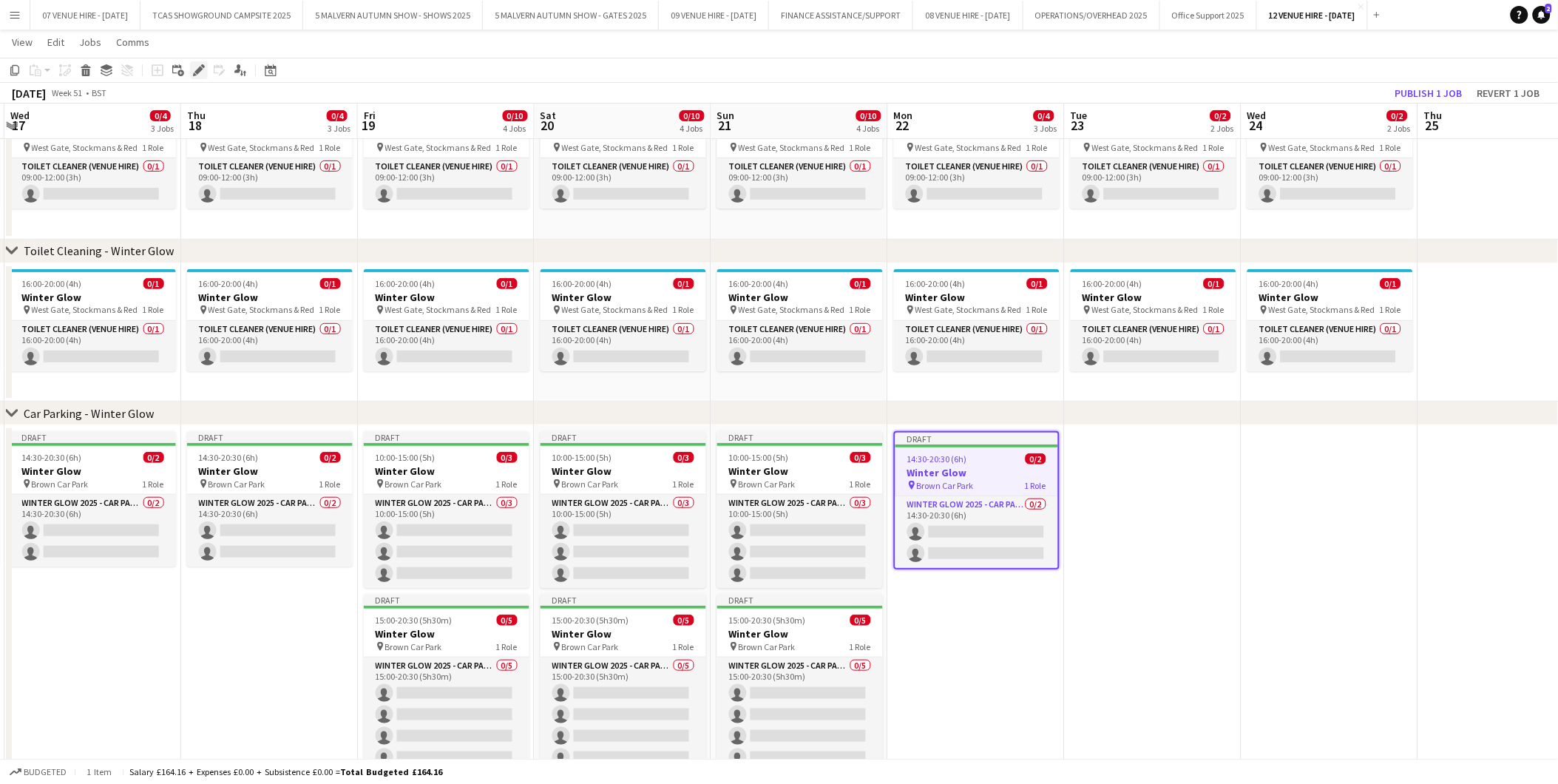
click at [196, 65] on icon "Edit" at bounding box center [199, 71] width 12 height 12
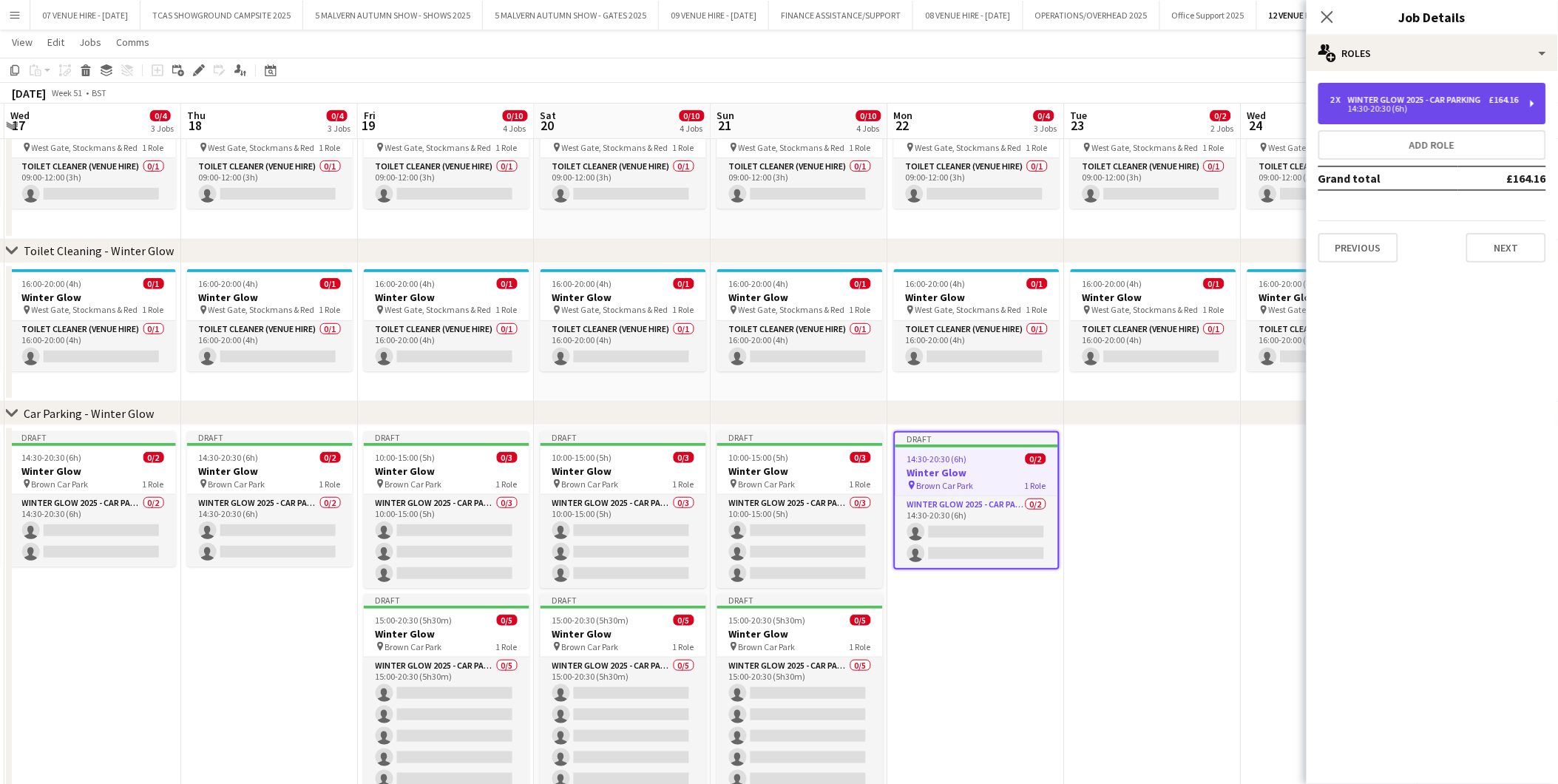
click at [1433, 120] on div "2 x Winter Glow 2025 - Car Parking £164.16 14:30-20:30 (6h)" at bounding box center [1432, 104] width 228 height 42
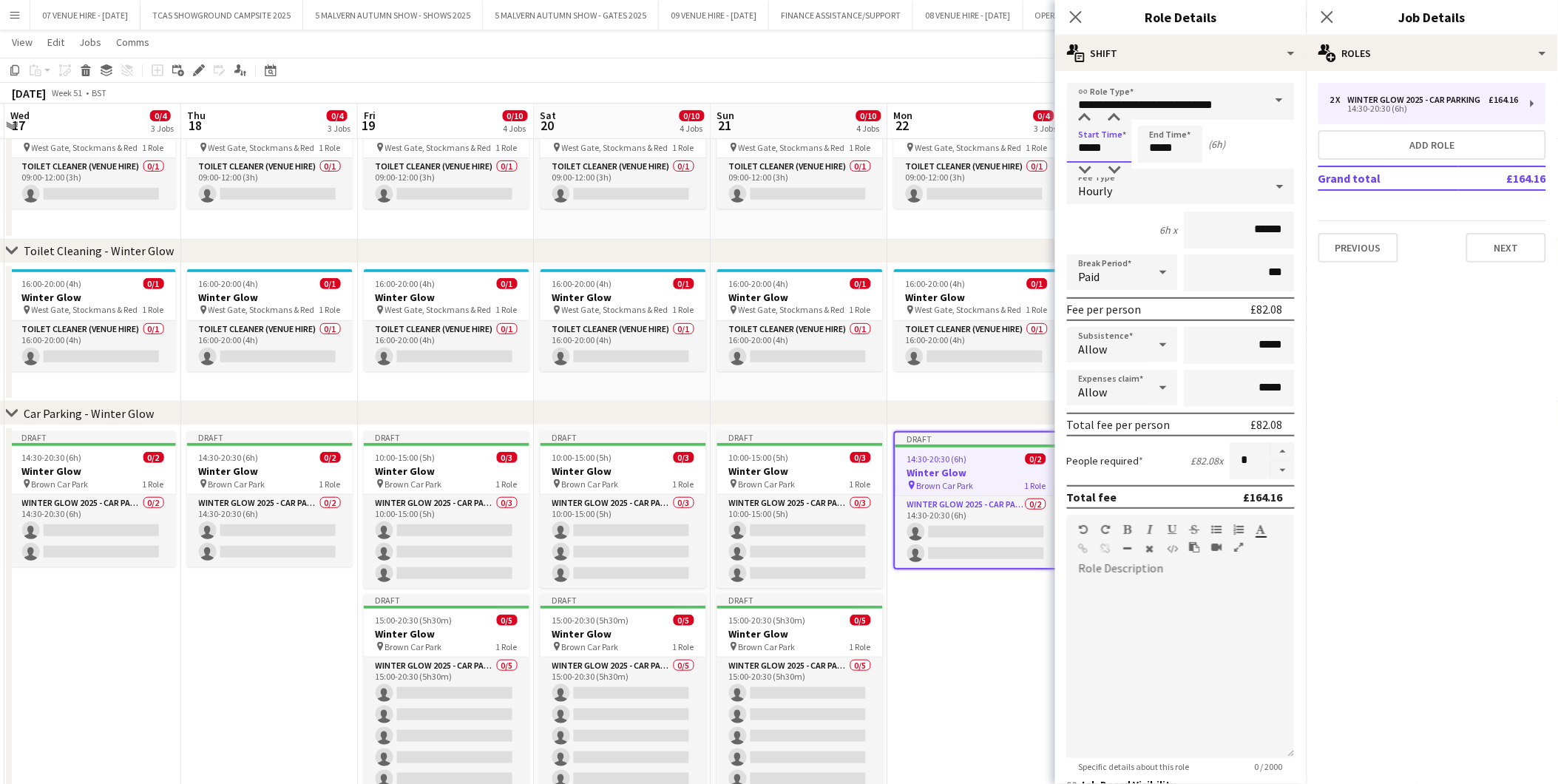
click at [1130, 143] on input "*****" at bounding box center [1100, 144] width 65 height 37
click at [1092, 173] on div at bounding box center [1085, 170] width 30 height 15
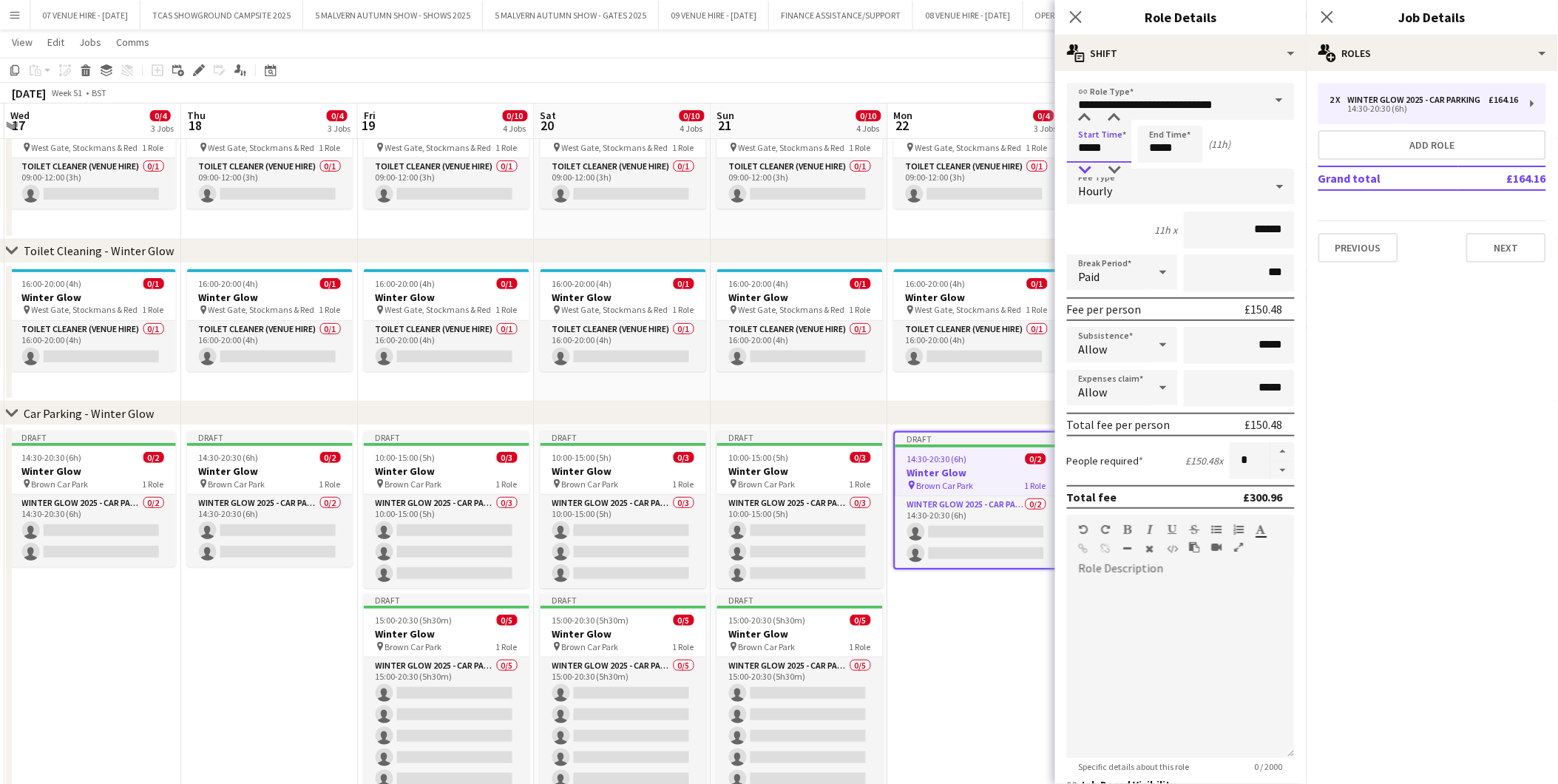
click at [1092, 173] on div at bounding box center [1085, 170] width 30 height 15
type input "*****"
click at [1092, 173] on div at bounding box center [1085, 170] width 30 height 15
click at [1177, 143] on input "*****" at bounding box center [1171, 144] width 65 height 37
click at [1158, 171] on div at bounding box center [1156, 170] width 30 height 15
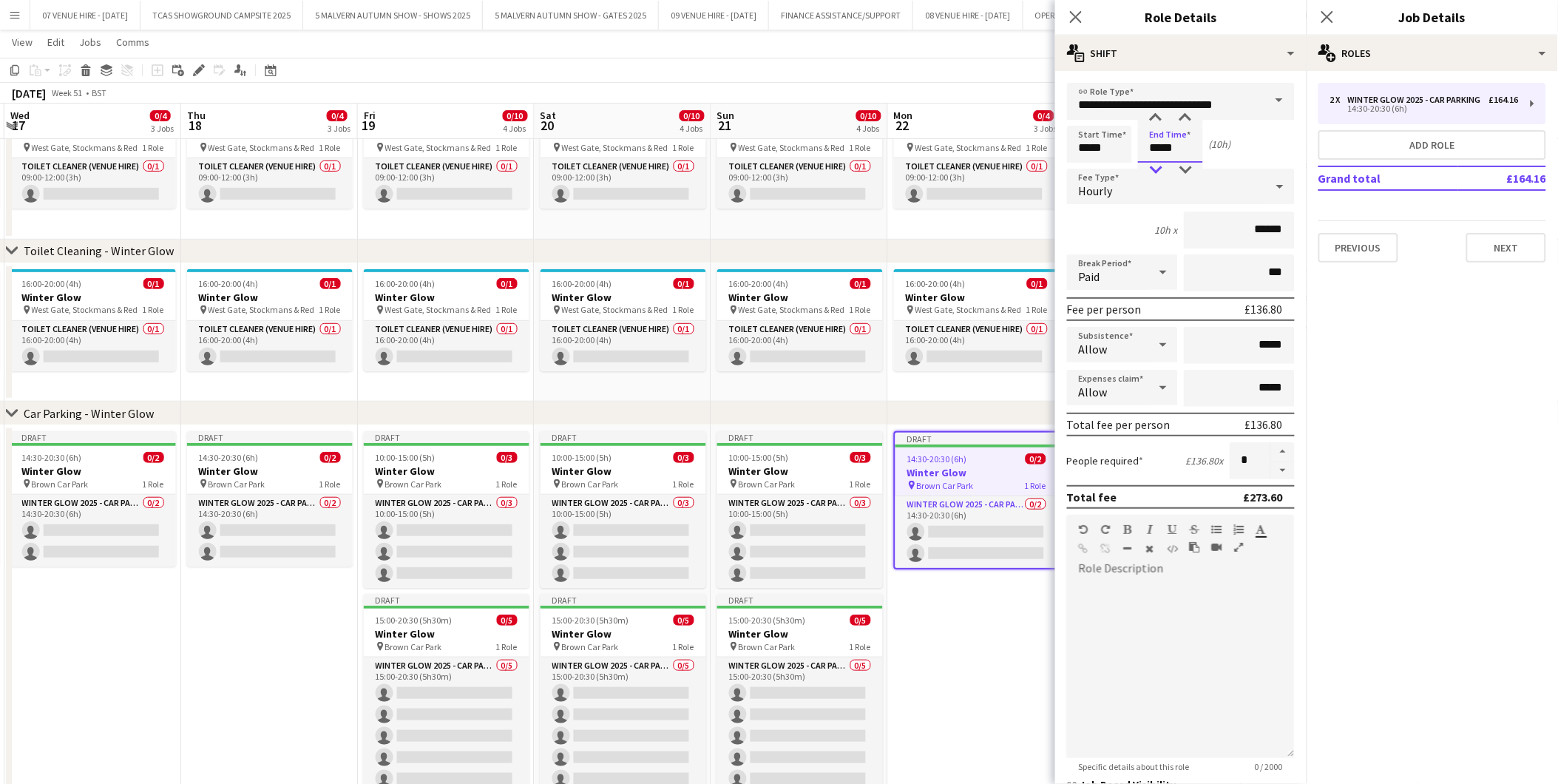
click at [1158, 171] on div at bounding box center [1156, 170] width 30 height 15
type input "*****"
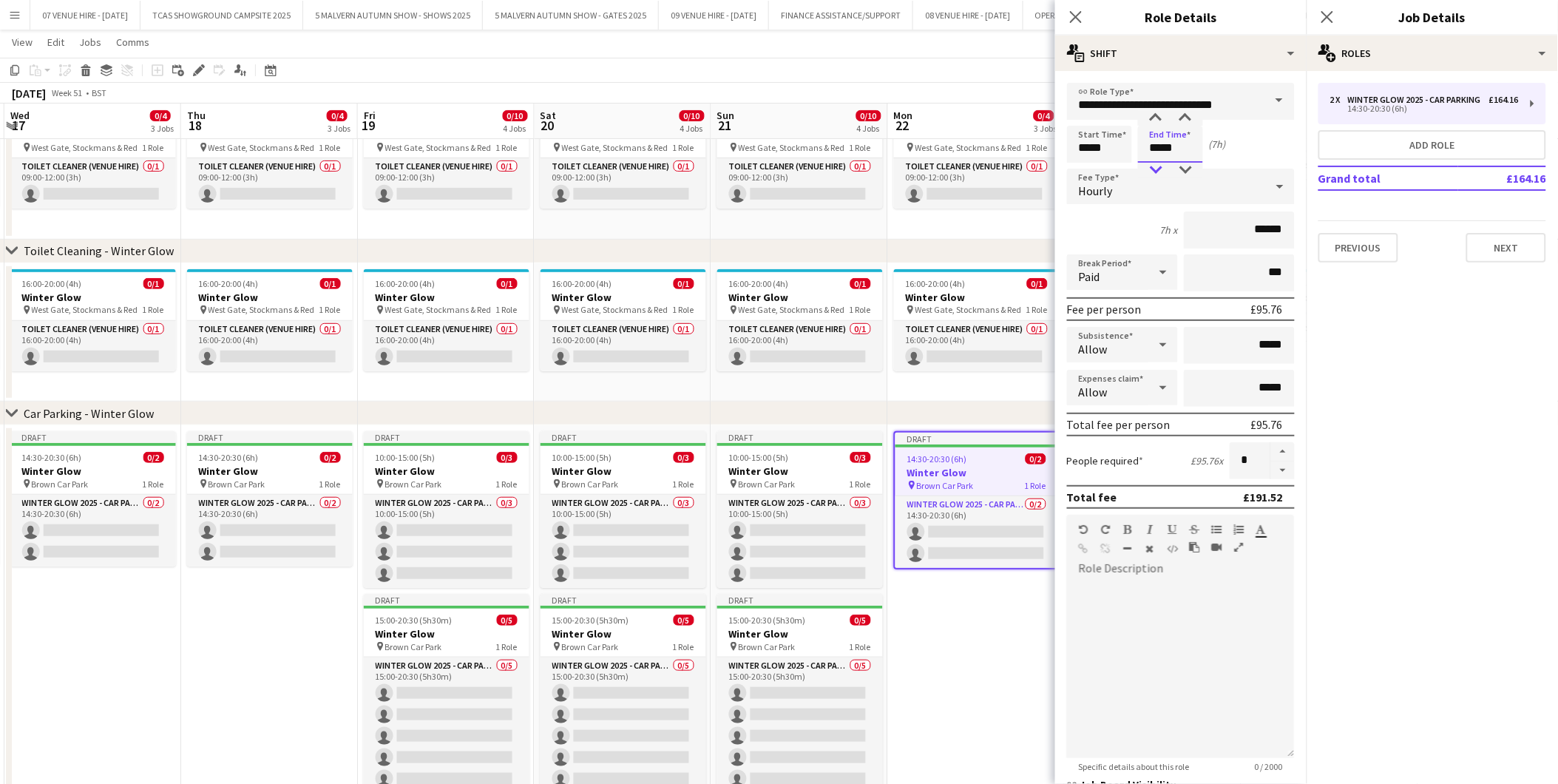
click at [1158, 171] on div at bounding box center [1156, 170] width 30 height 15
click at [992, 604] on app-date-cell "Draft 14:30-20:30 (6h) 0/2 Winter Glow pin Brown Car Park 1 Role Winter Glow 20…" at bounding box center [977, 625] width 177 height 400
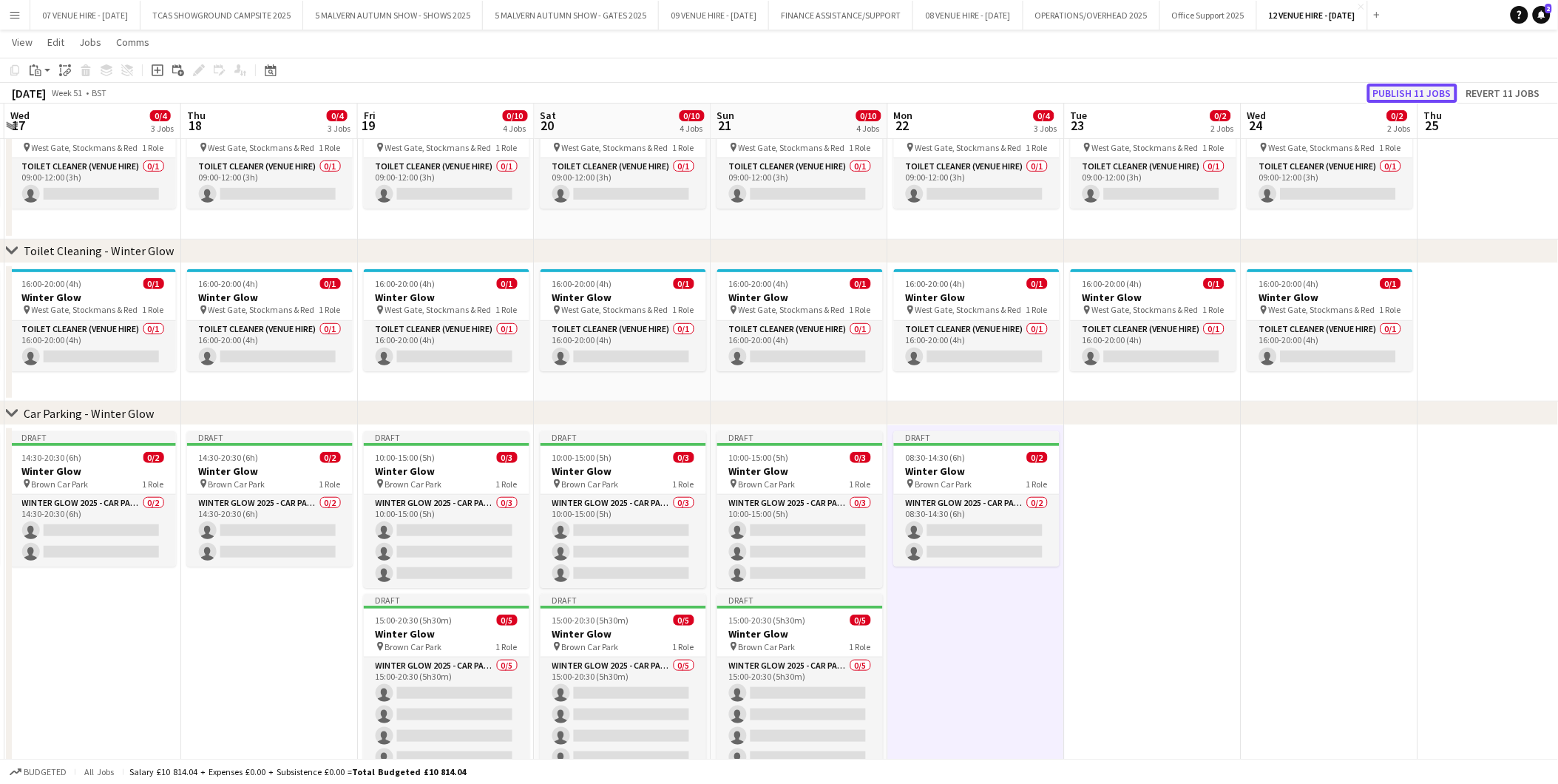
click at [1383, 94] on button "Publish 11 jobs" at bounding box center [1412, 94] width 91 height 19
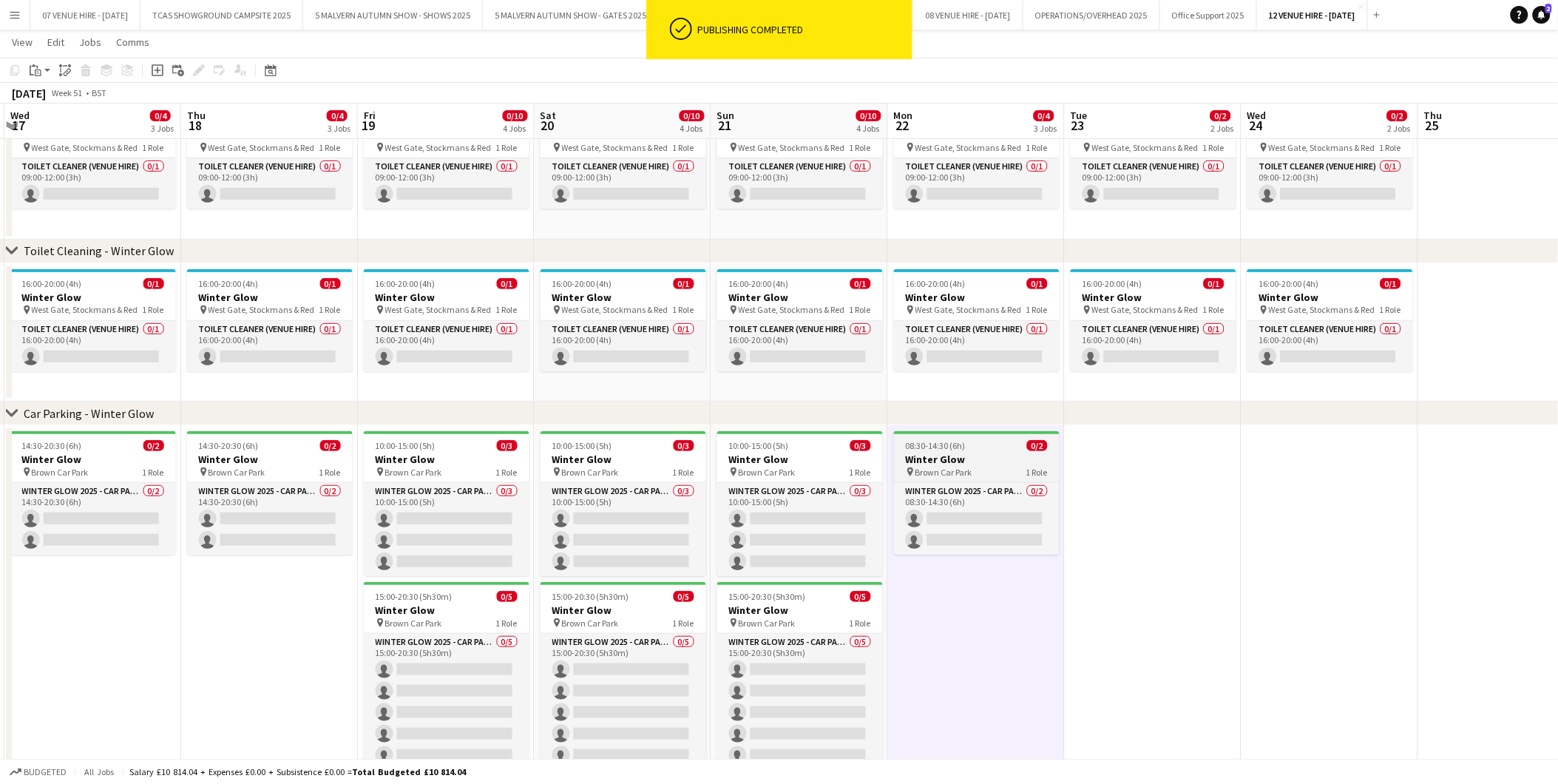
click at [950, 448] on span "08:30-14:30 (6h)" at bounding box center [936, 445] width 60 height 11
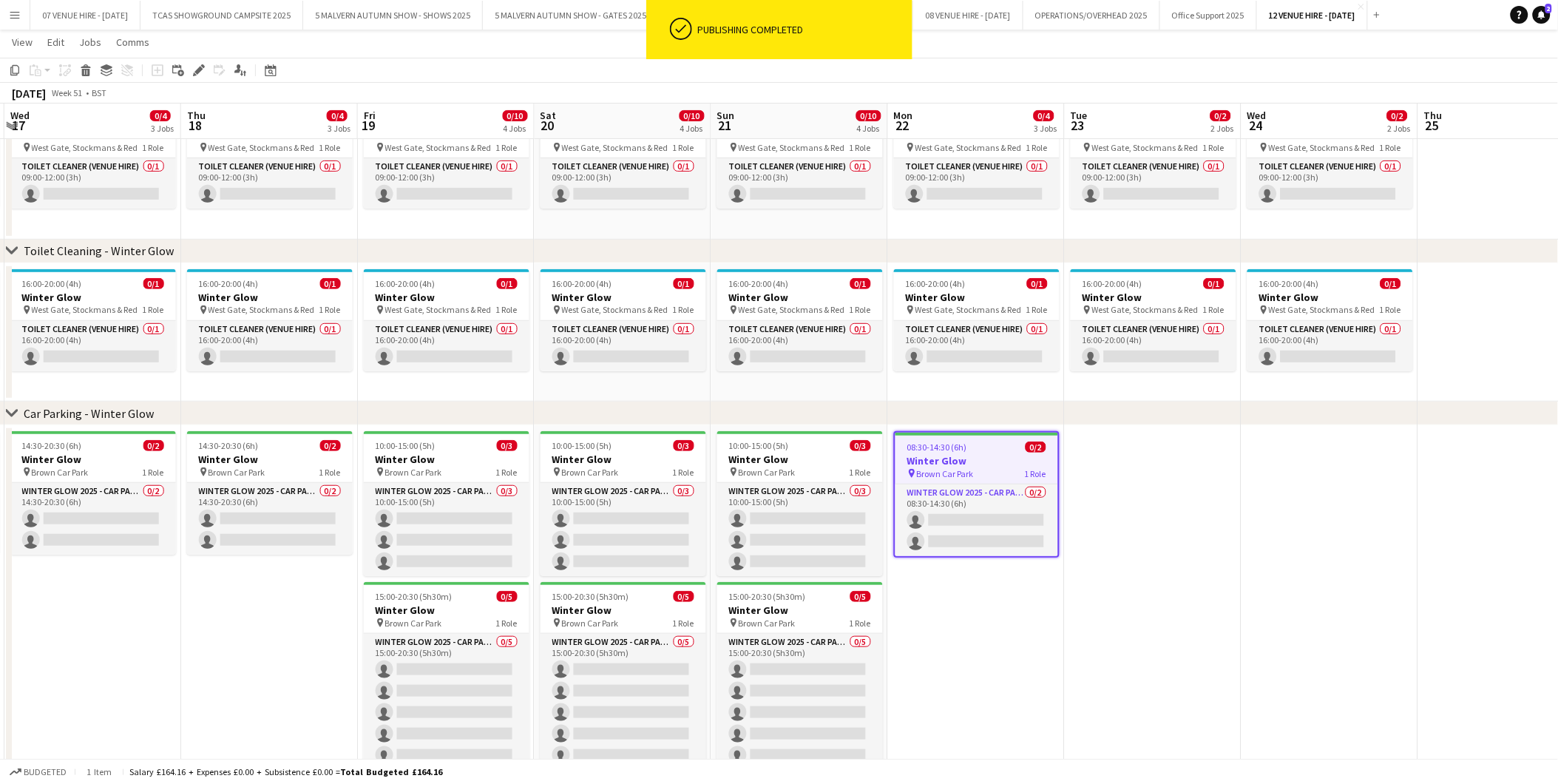
click at [982, 610] on app-date-cell "08:30-14:30 (6h) 0/2 Winter Glow pin Brown Car Park 1 Role Winter Glow 2025 - C…" at bounding box center [977, 613] width 177 height 376
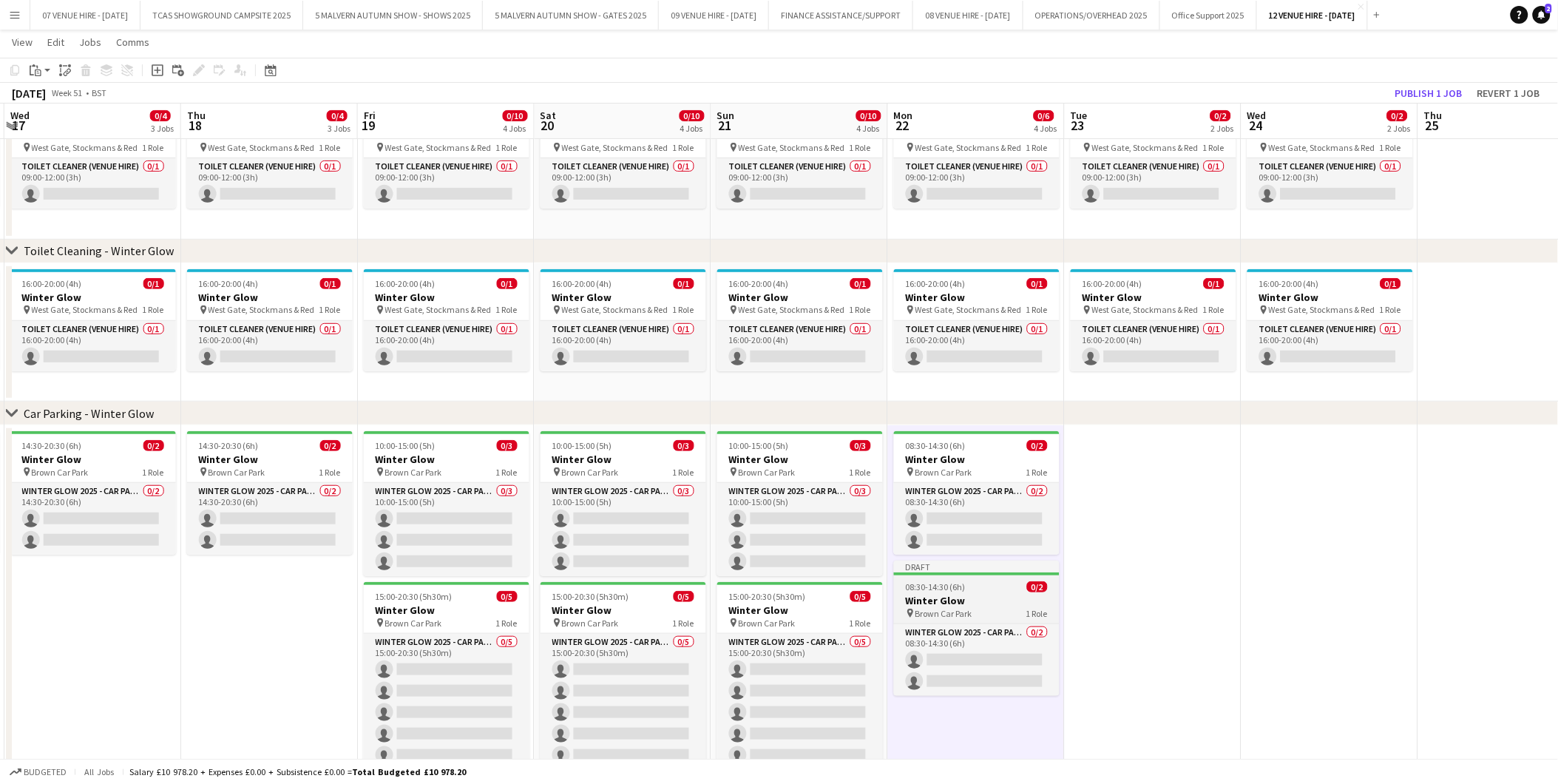
click at [974, 589] on div "08:30-14:30 (6h) 0/2" at bounding box center [977, 587] width 166 height 11
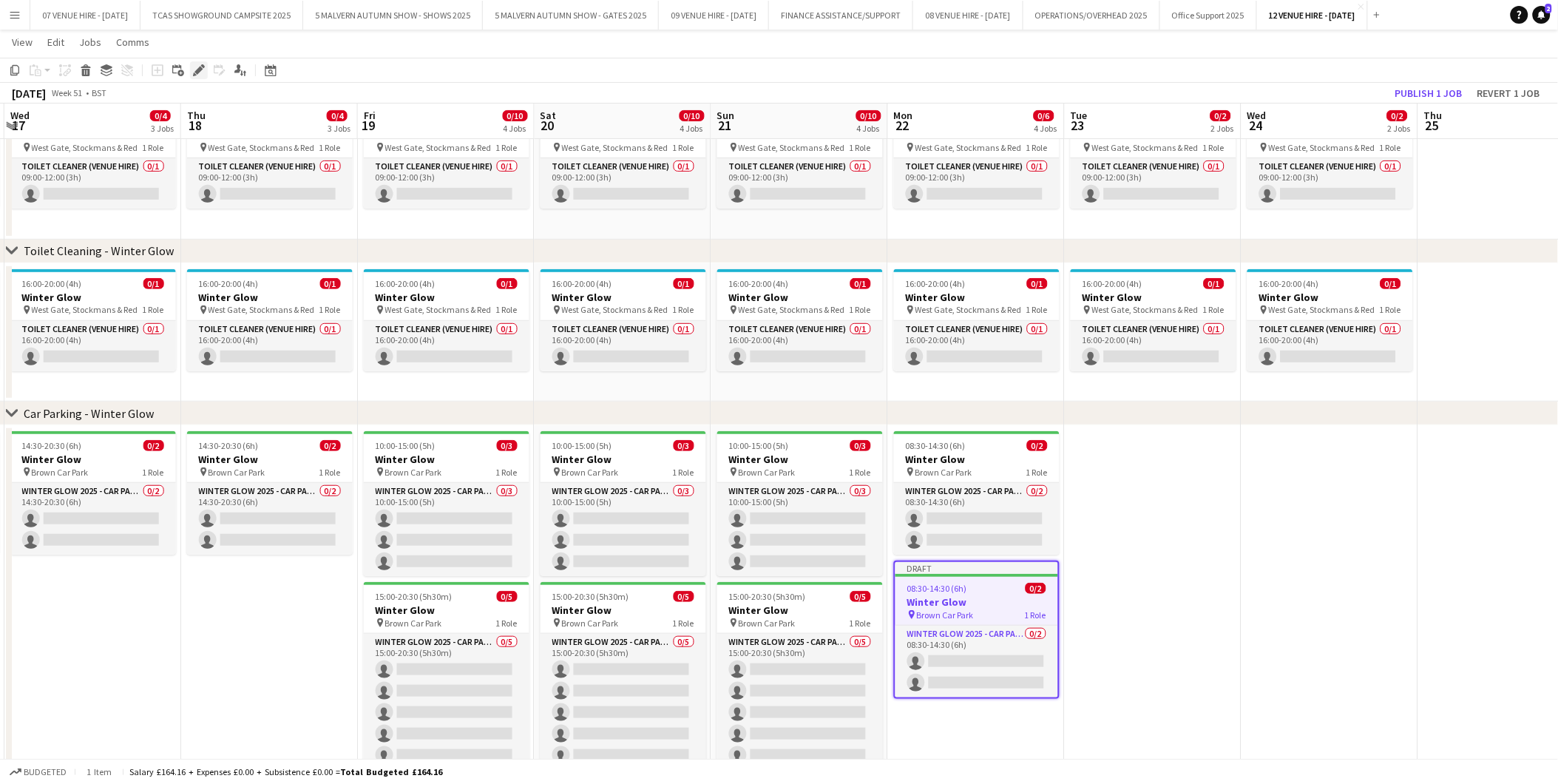
click at [198, 65] on icon "Edit" at bounding box center [199, 71] width 12 height 12
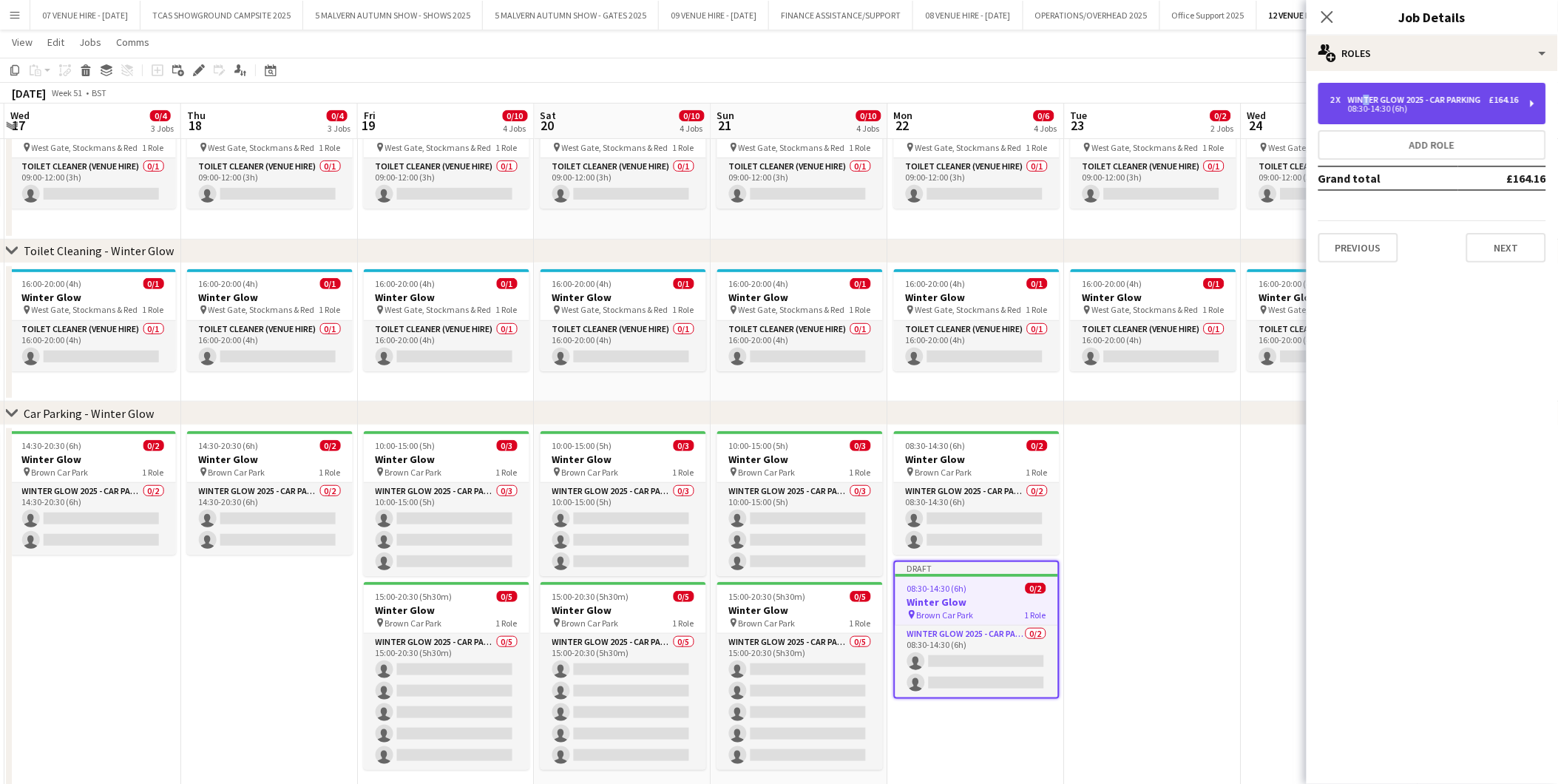
click at [1362, 97] on div "Winter Glow 2025 - Car Parking" at bounding box center [1418, 99] width 139 height 10
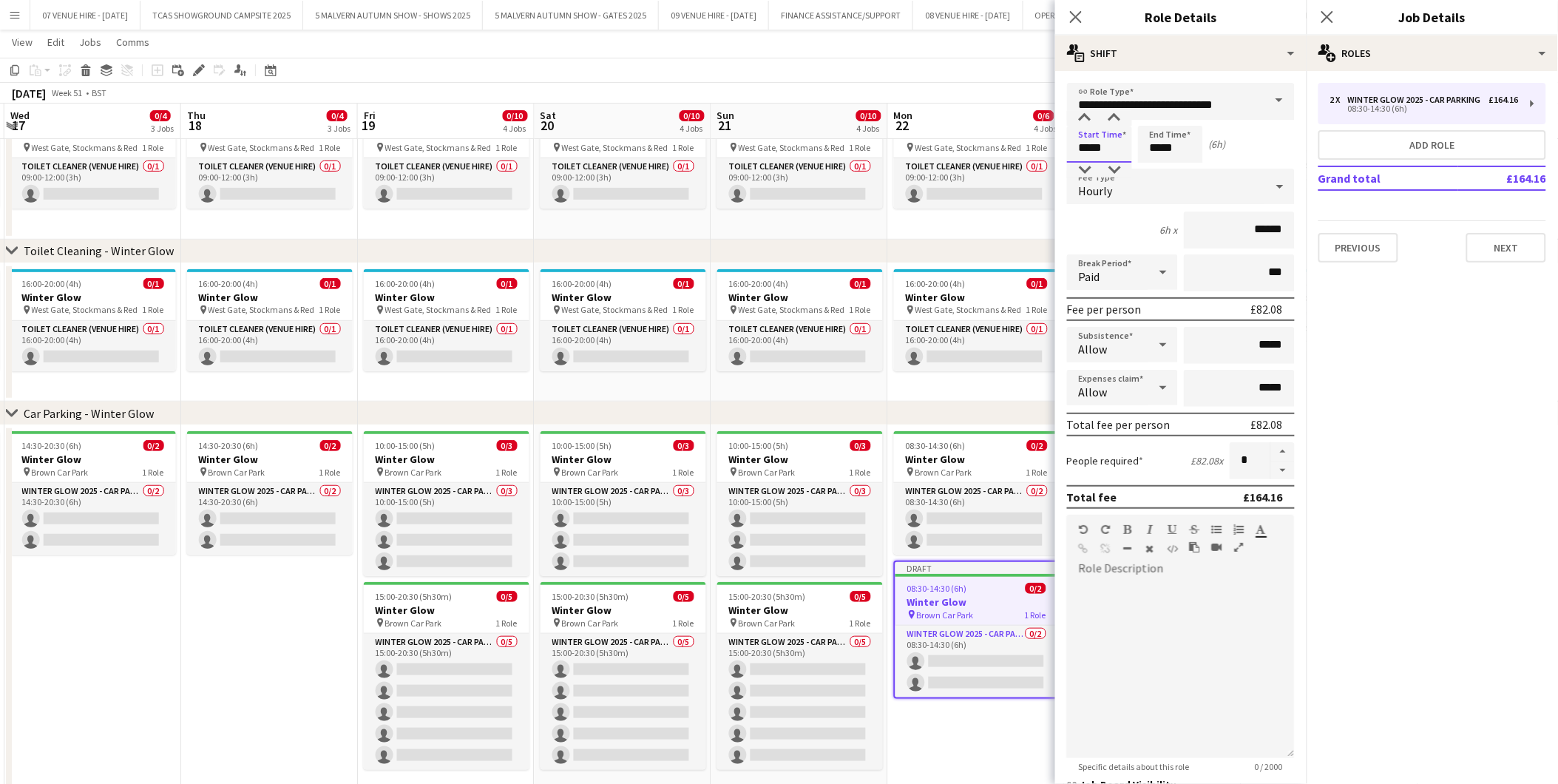
click at [1119, 143] on input "*****" at bounding box center [1100, 144] width 65 height 37
click at [1090, 118] on div at bounding box center [1085, 118] width 30 height 15
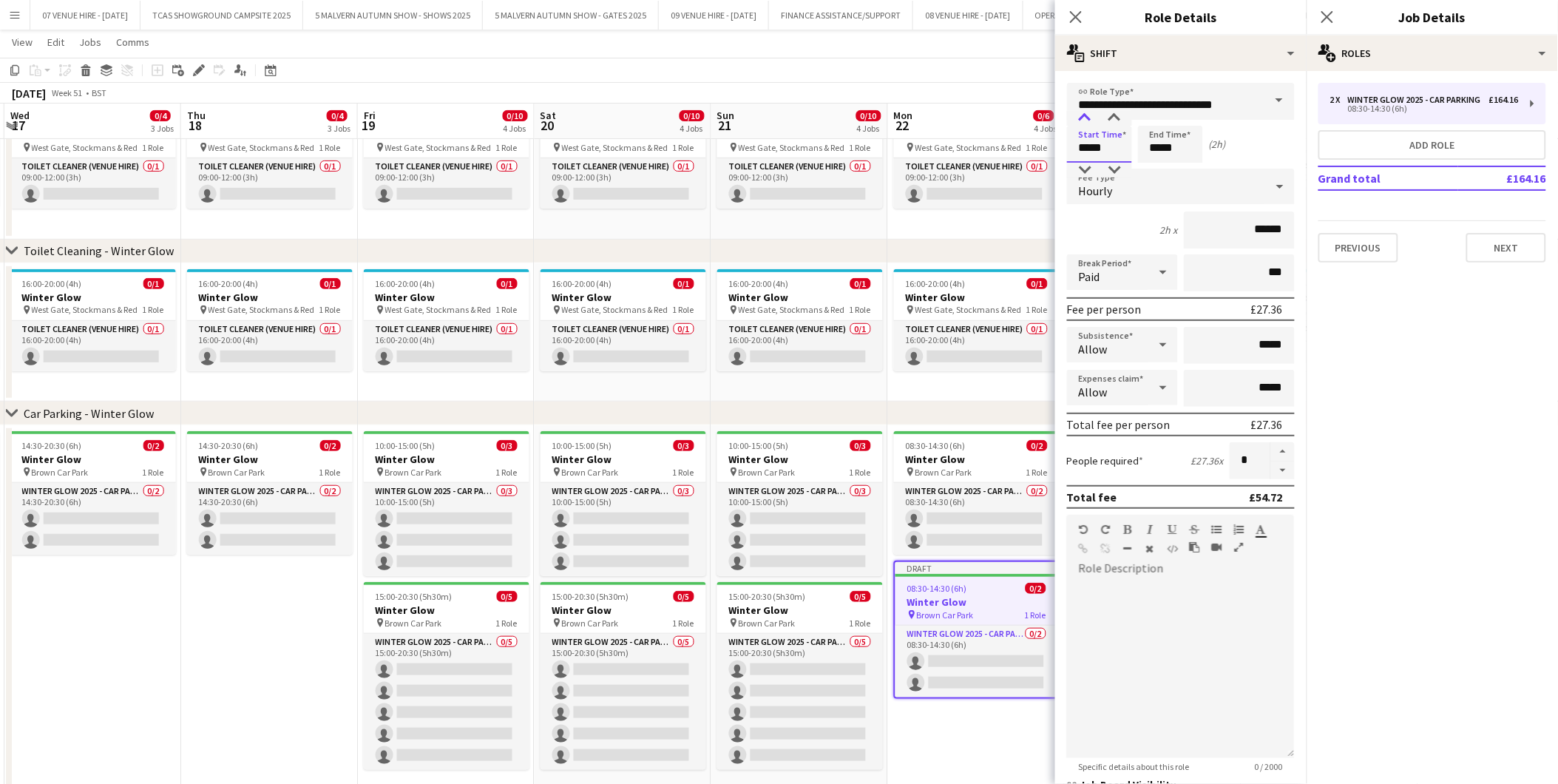
click at [1090, 118] on div at bounding box center [1085, 118] width 30 height 15
type input "*****"
click at [1090, 118] on div at bounding box center [1085, 118] width 30 height 15
click at [1183, 140] on input "*****" at bounding box center [1171, 144] width 65 height 37
click at [1161, 116] on div at bounding box center [1156, 118] width 30 height 15
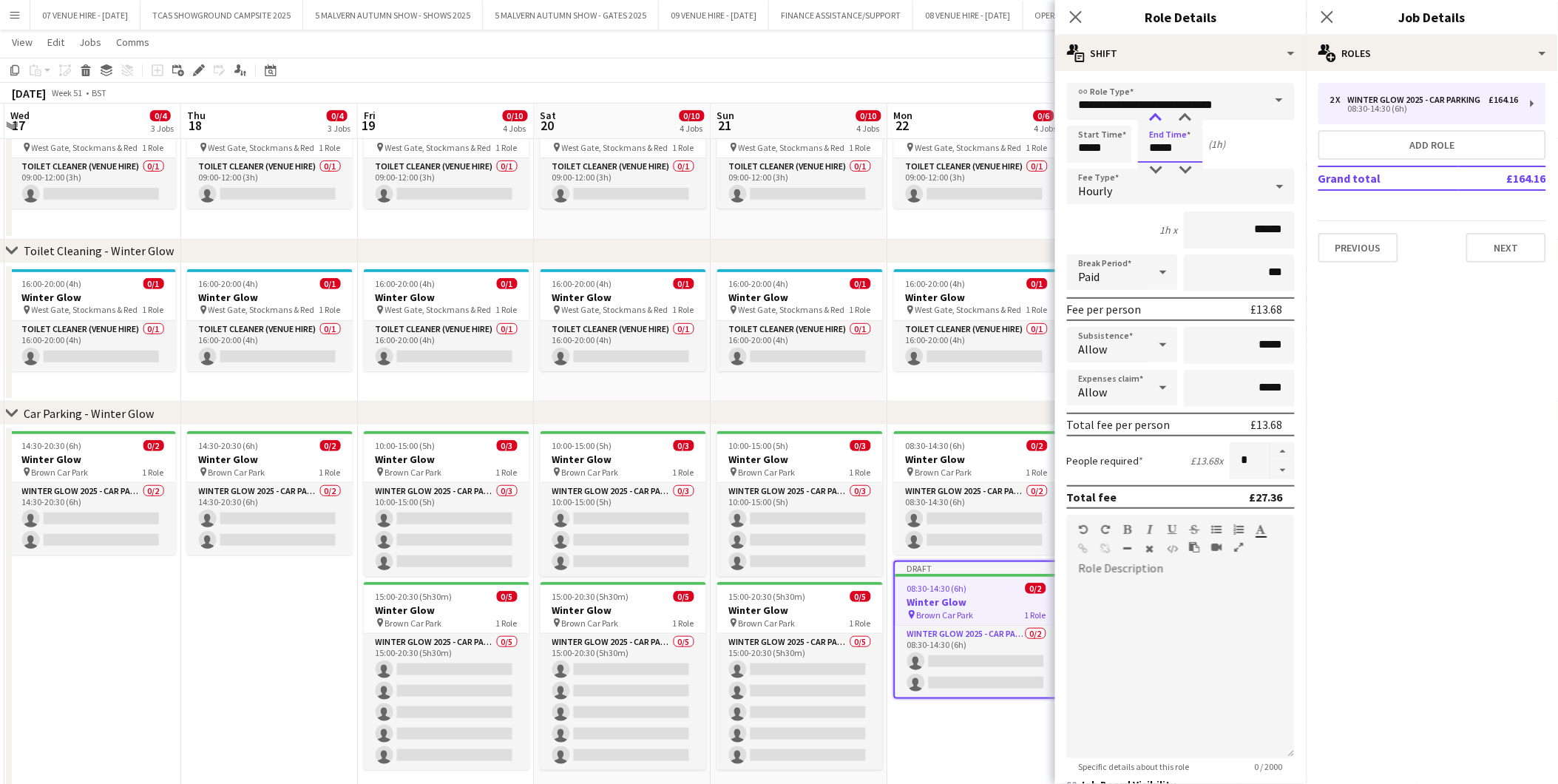
click at [1161, 116] on div at bounding box center [1156, 118] width 30 height 15
type input "*****"
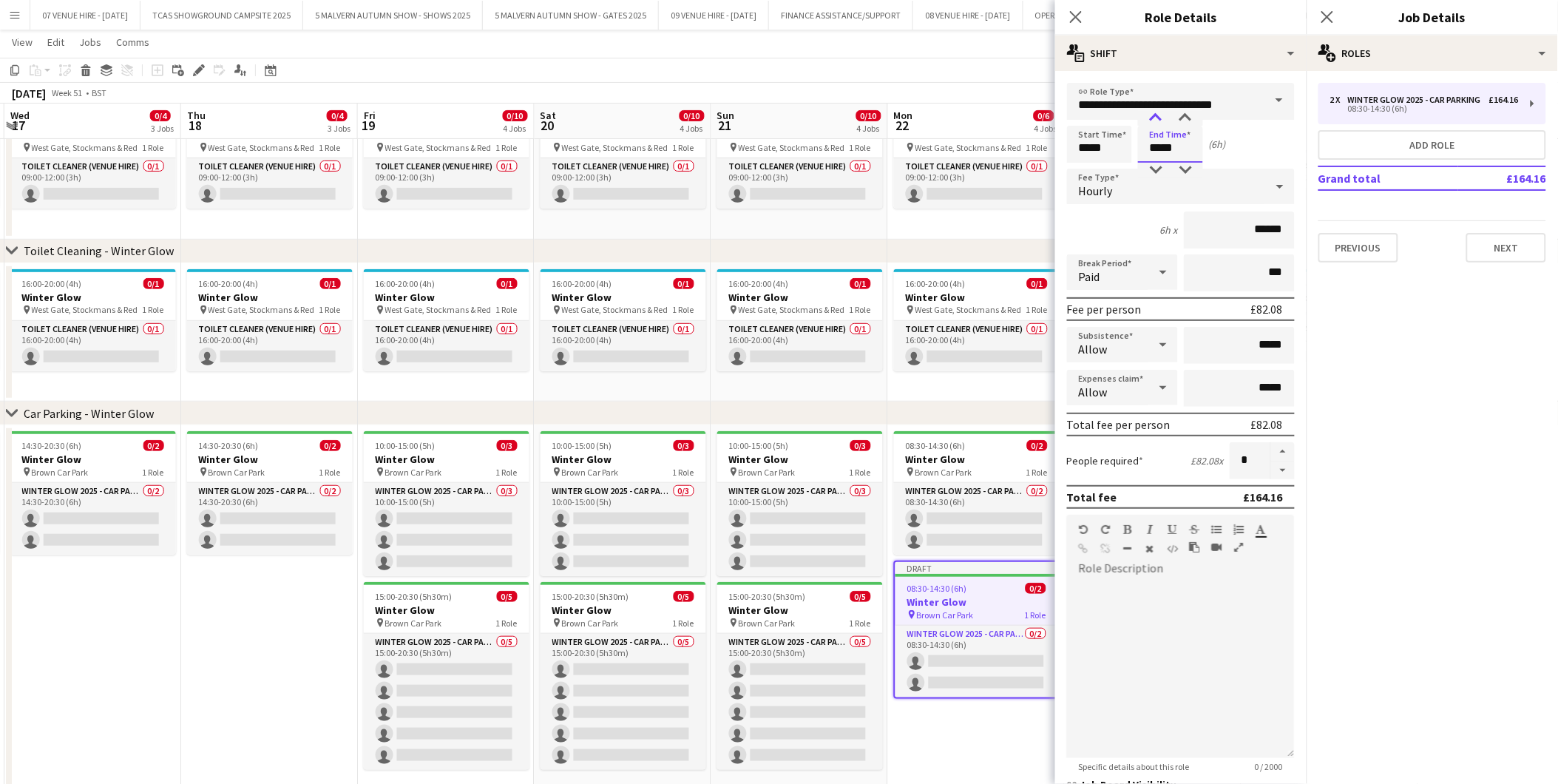
click at [1161, 116] on div at bounding box center [1156, 118] width 30 height 15
click at [1271, 451] on button "button" at bounding box center [1283, 452] width 24 height 19
type input "*"
click at [1015, 742] on app-date-cell "08:30-14:30 (6h) 0/2 Winter Glow pin Brown Car Park 1 Role Winter Glow 2025 - C…" at bounding box center [977, 613] width 177 height 376
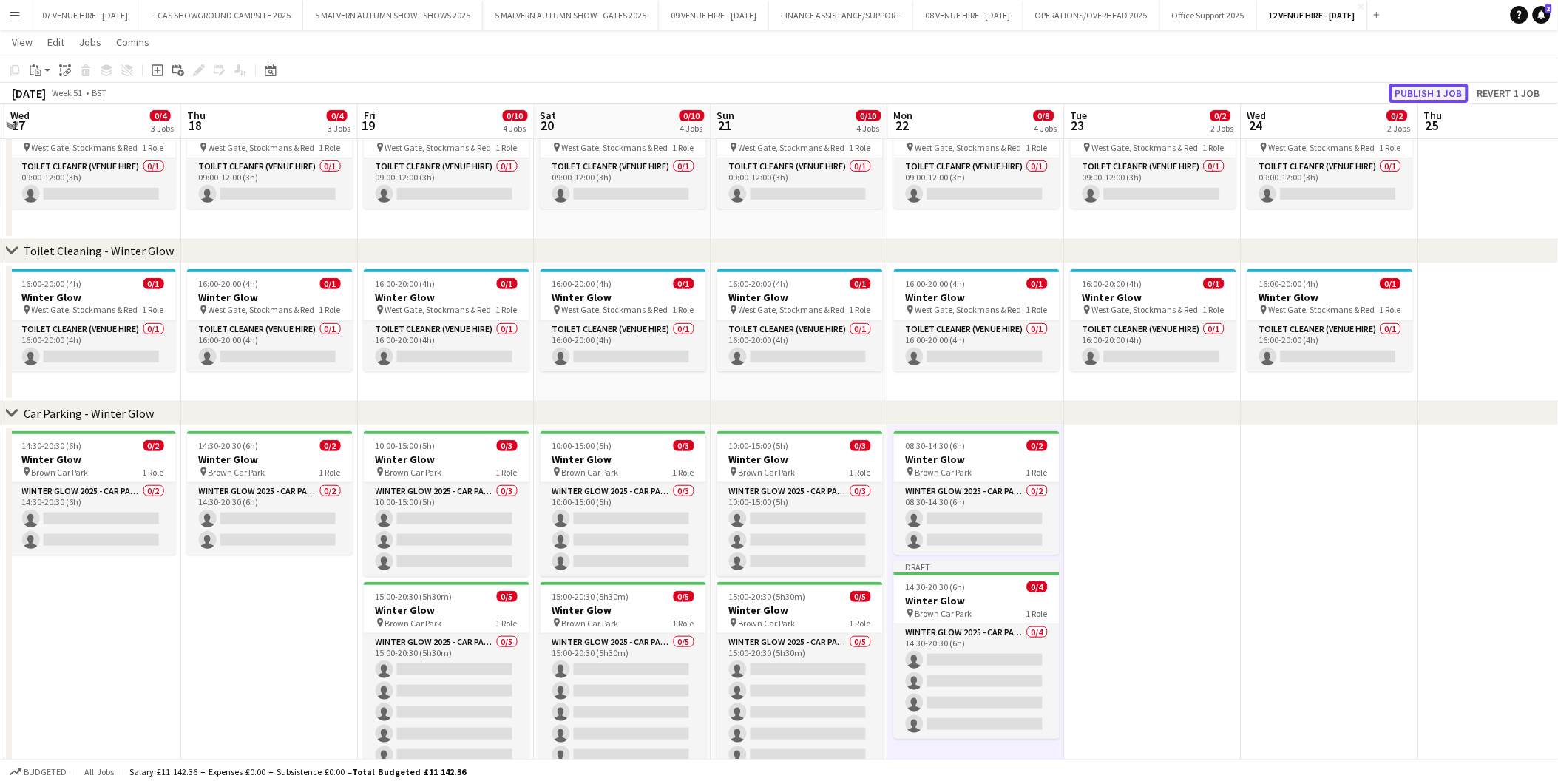
click at [1425, 96] on button "Publish 1 job" at bounding box center [1429, 94] width 79 height 19
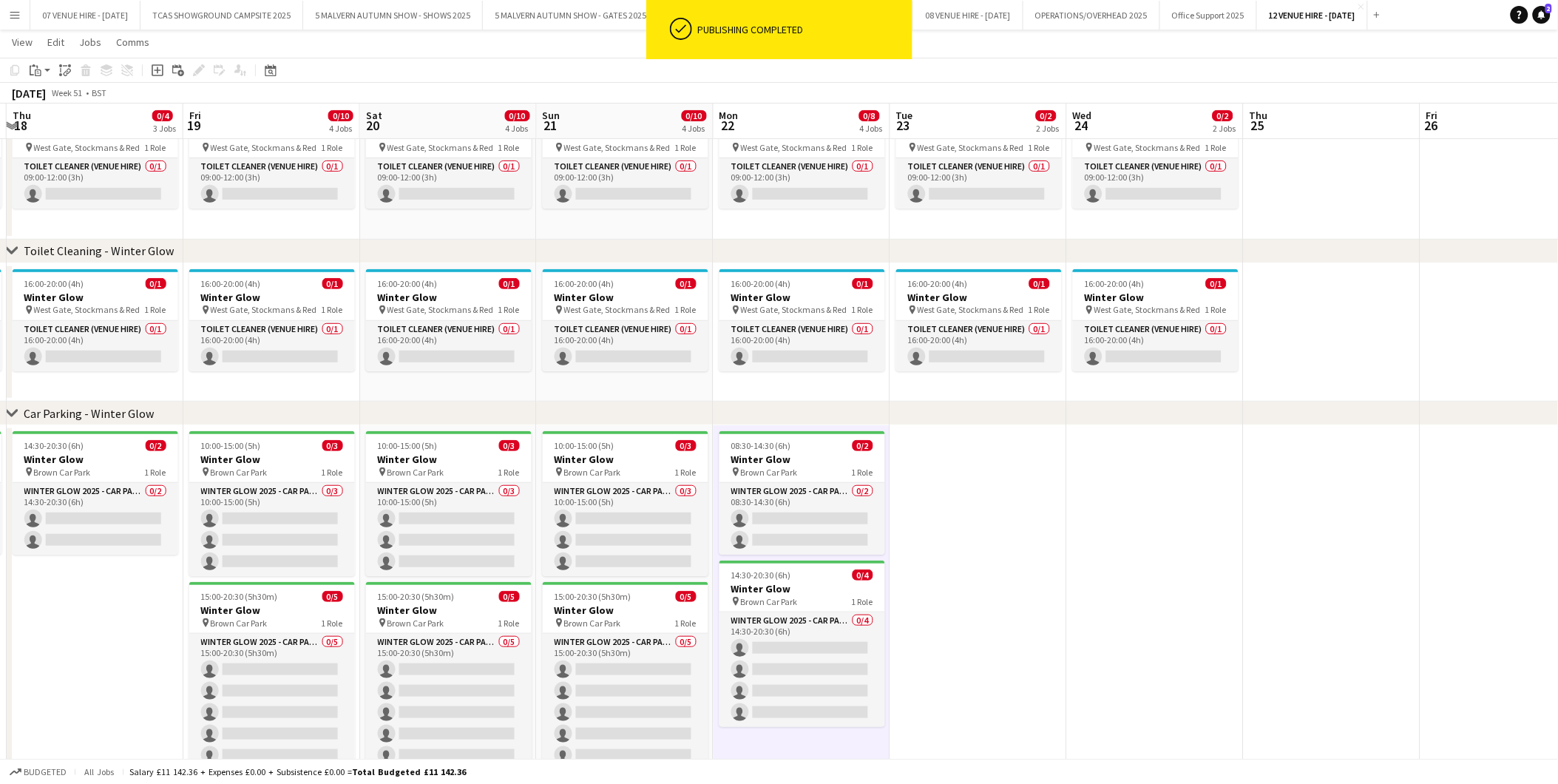
scroll to position [0, 533]
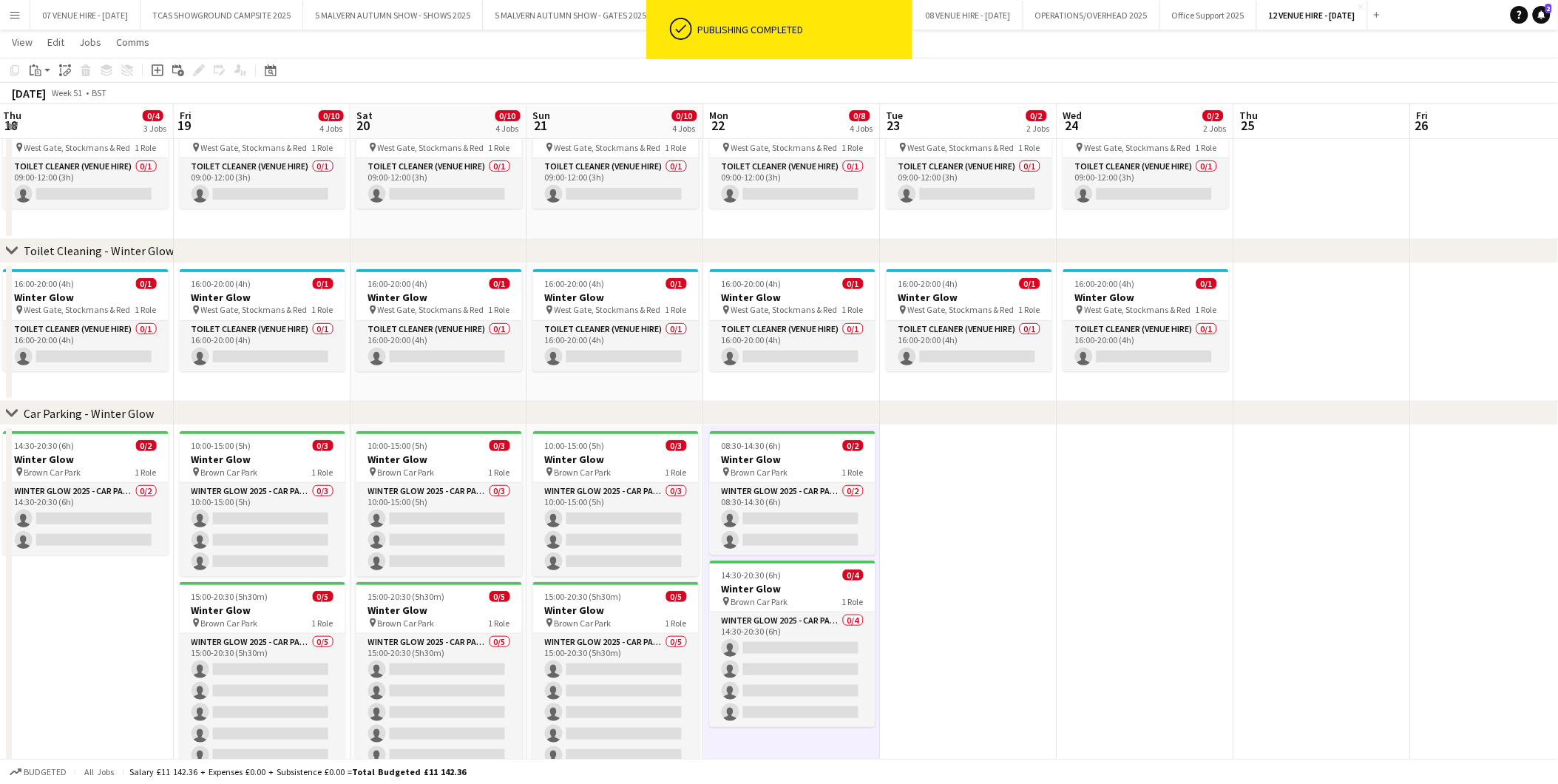
drag, startPoint x: 1165, startPoint y: 445, endPoint x: 981, endPoint y: 440, distance: 184.1
click at [981, 440] on app-calendar-viewport "Mon 15 0/4 3 Jobs Tue 16 0/4 3 Jobs Wed 17 0/4 3 Jobs Thu 18 0/4 3 Jobs Fri 19 …" at bounding box center [779, 362] width 1558 height 877
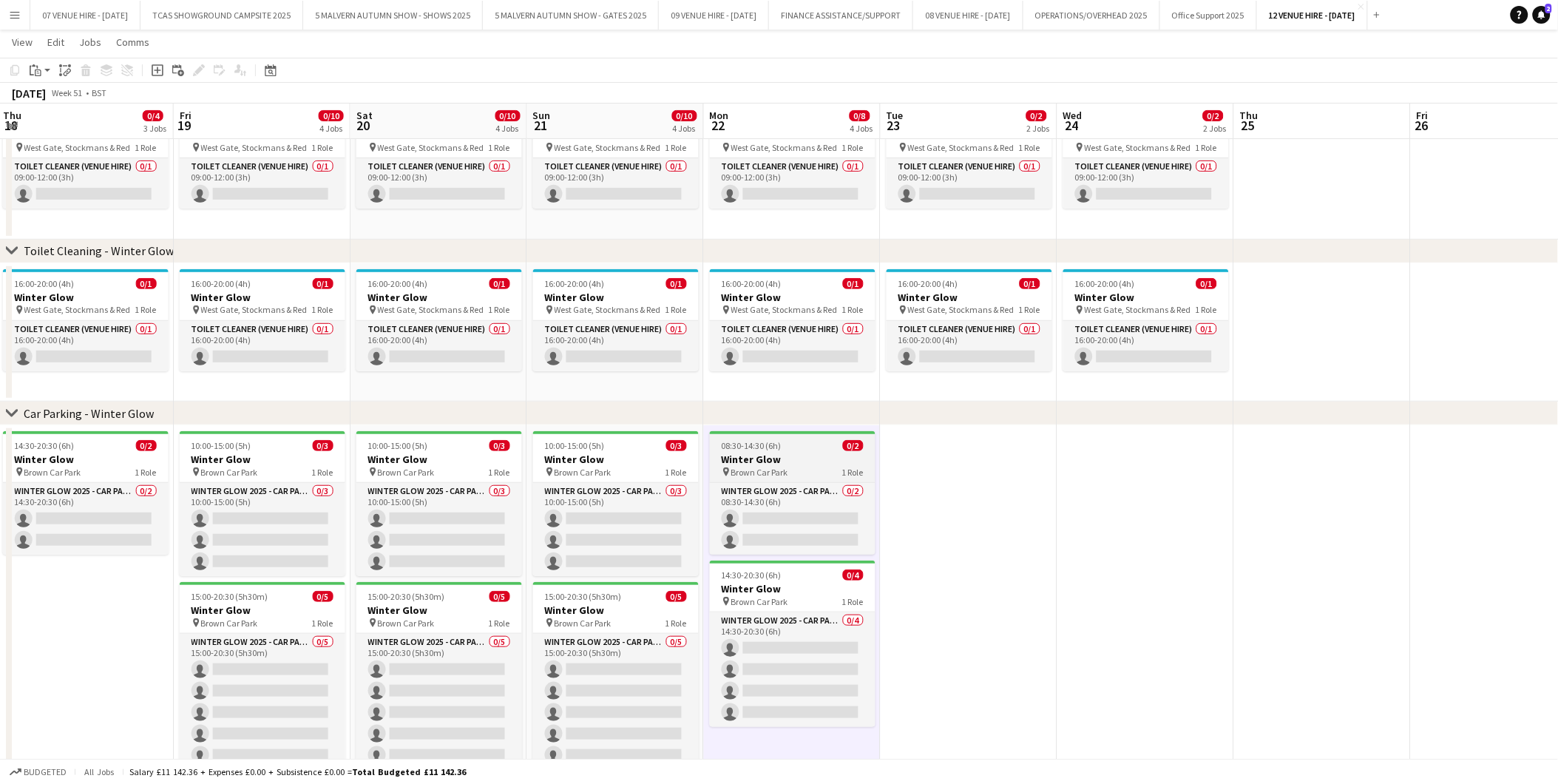
click at [763, 442] on span "08:30-14:30 (6h)" at bounding box center [752, 445] width 60 height 11
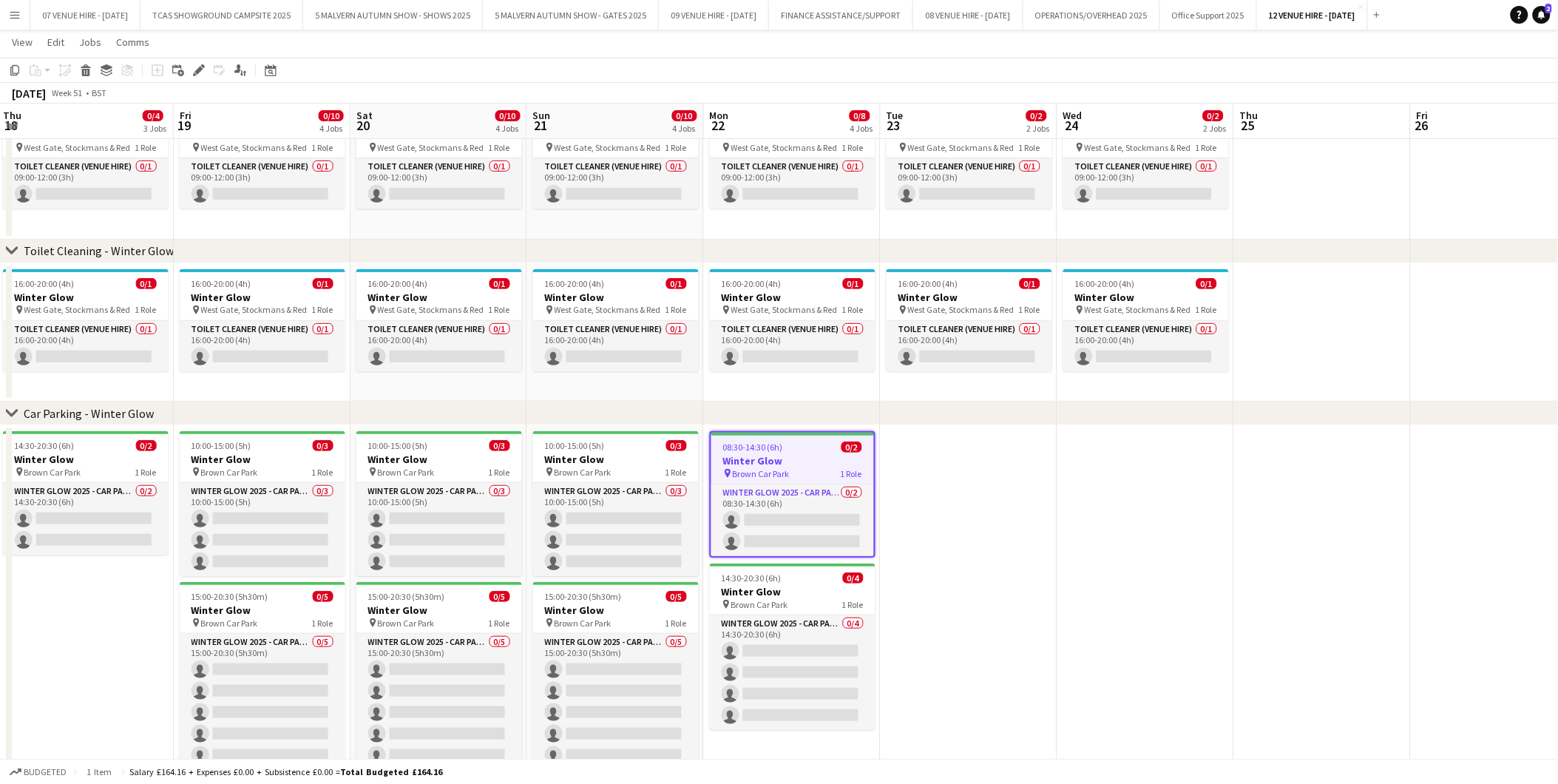
click at [962, 498] on app-date-cell at bounding box center [969, 613] width 177 height 376
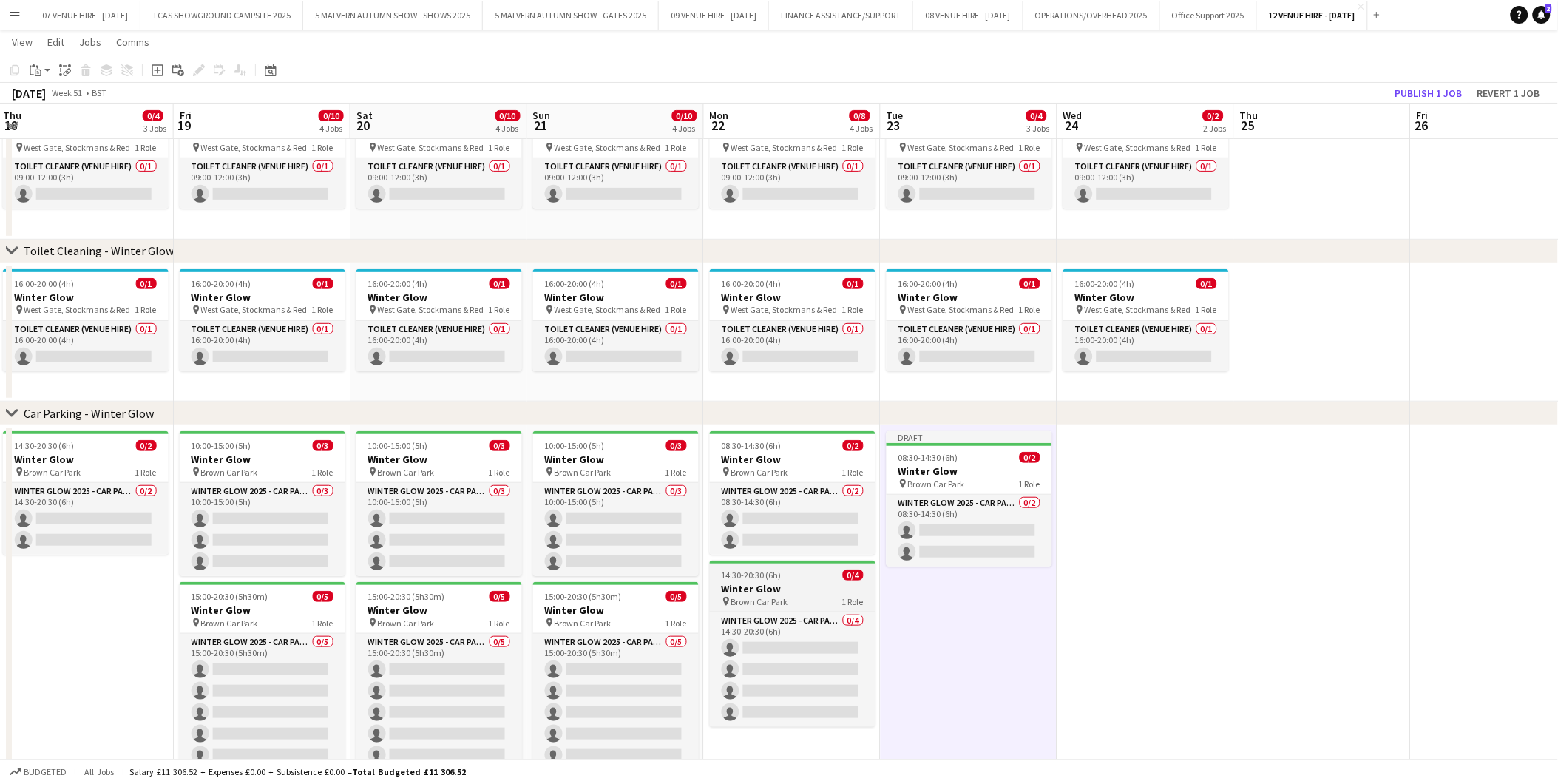
click at [775, 578] on span "14:30-20:30 (6h)" at bounding box center [752, 575] width 60 height 11
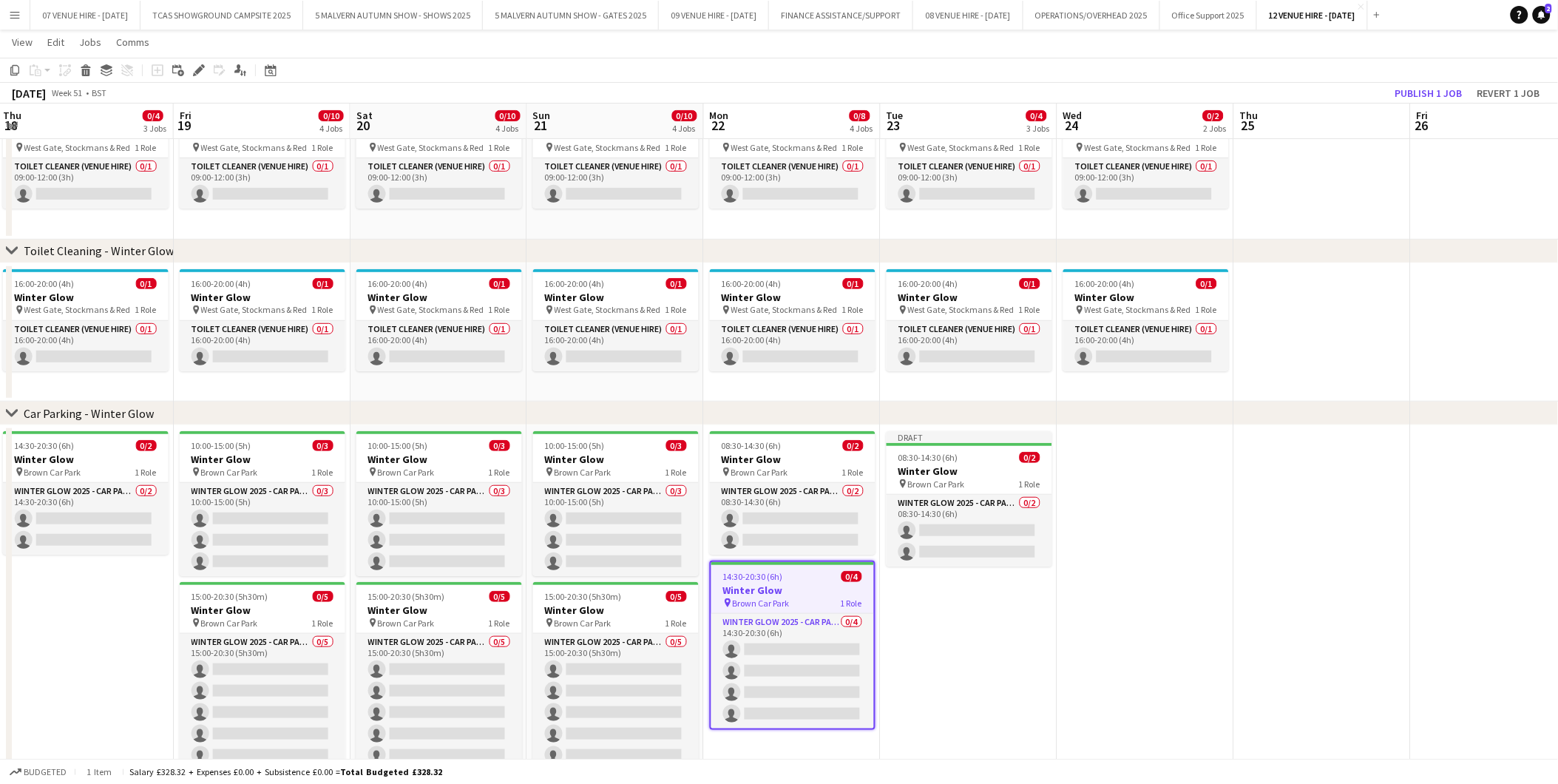
click at [945, 608] on app-date-cell "Draft 08:30-14:30 (6h) 0/2 Winter Glow pin Brown Car Park 1 Role Winter Glow 20…" at bounding box center [969, 613] width 177 height 376
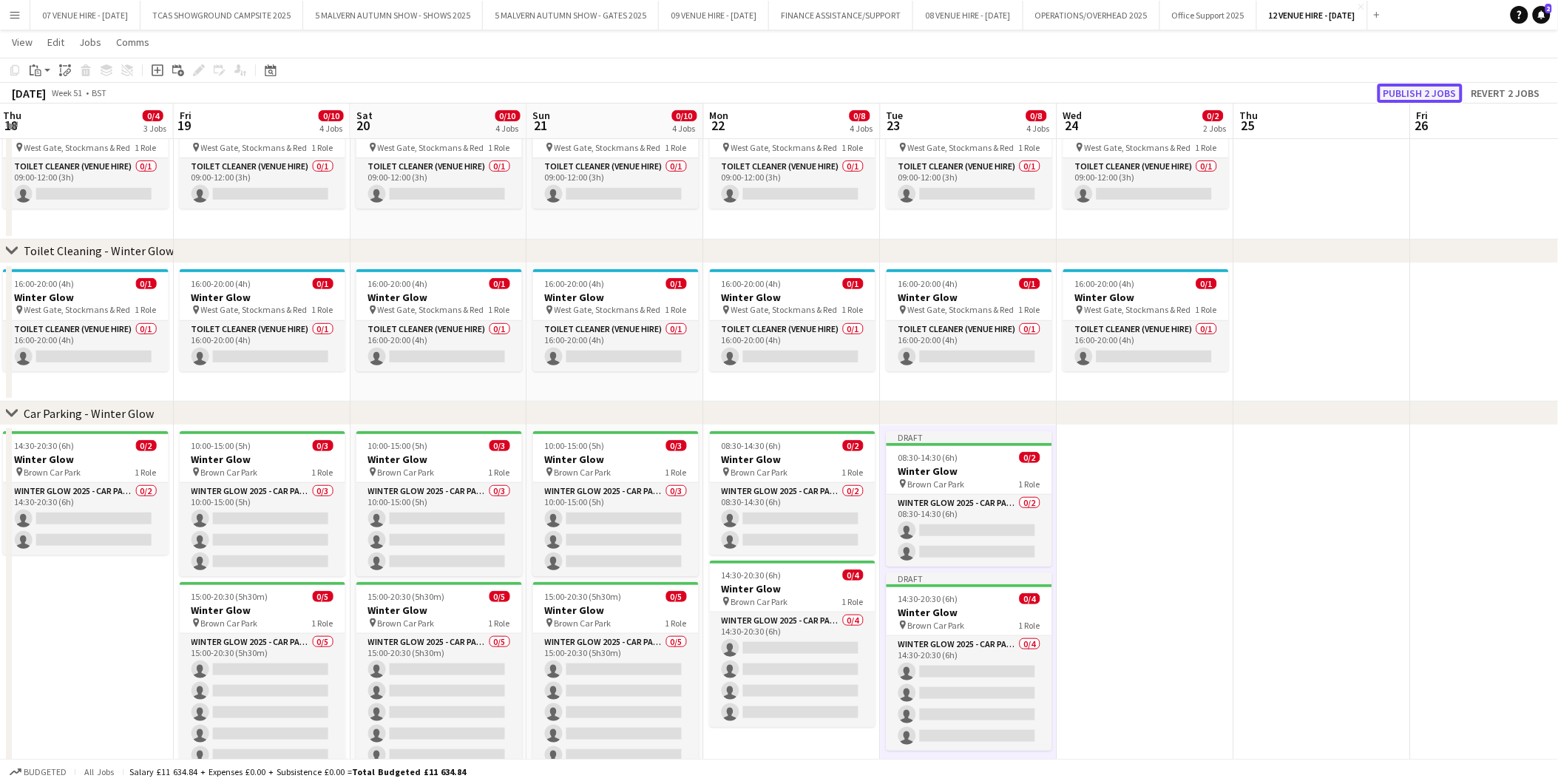
click at [1403, 97] on button "Publish 2 jobs" at bounding box center [1420, 94] width 85 height 19
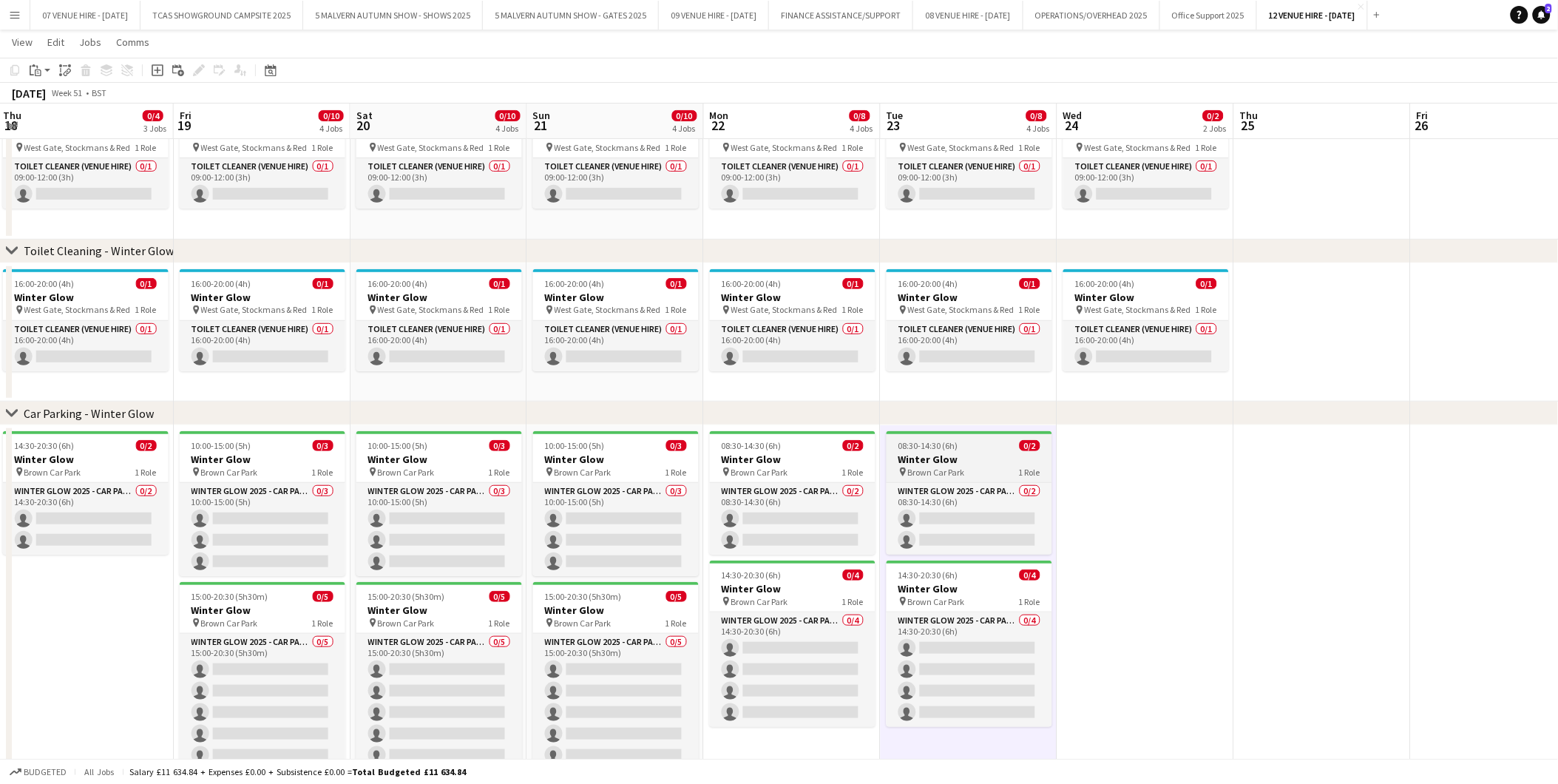
click at [922, 454] on h3 "Winter Glow" at bounding box center [969, 460] width 166 height 13
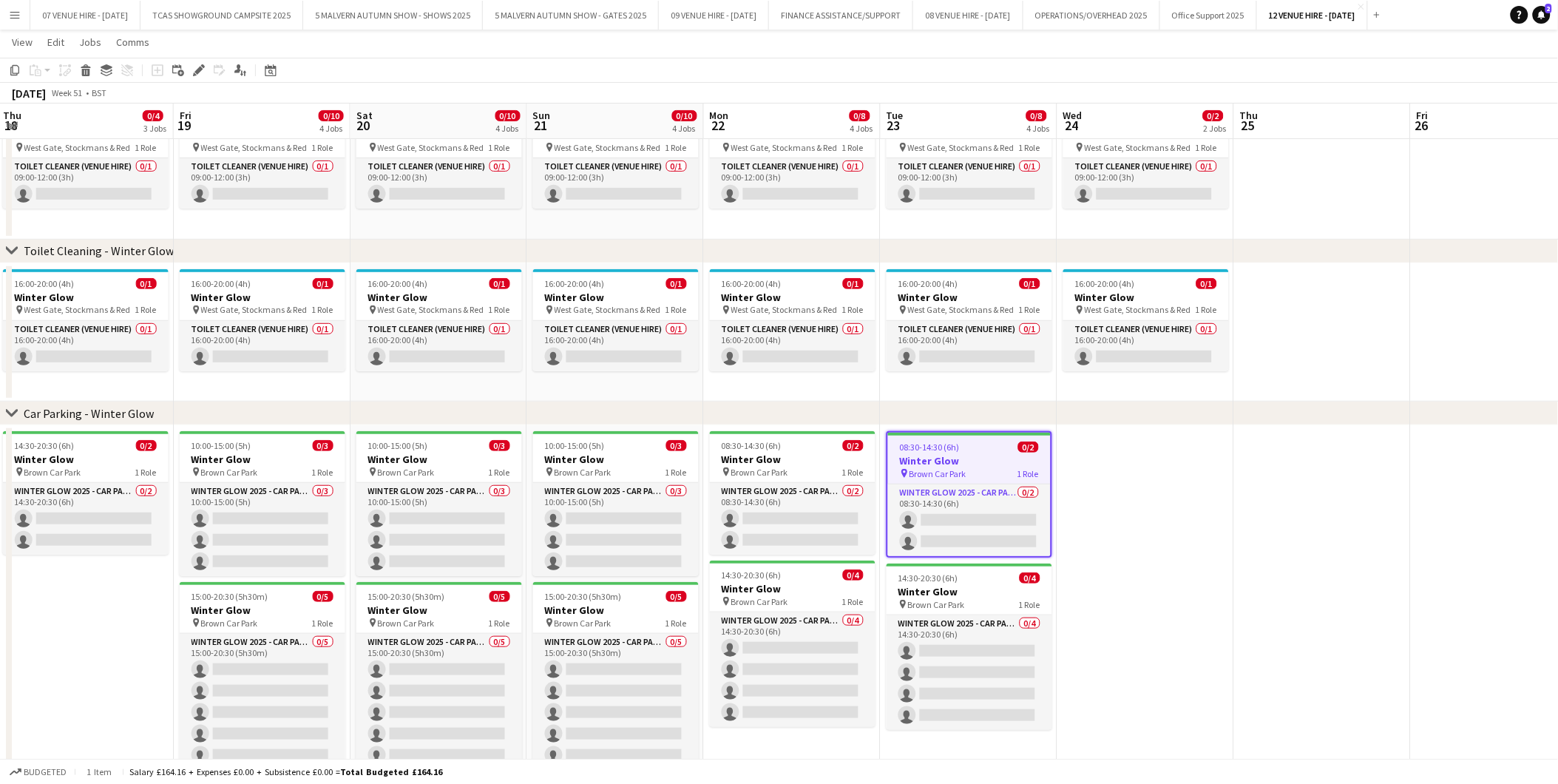
click at [1083, 427] on app-date-cell at bounding box center [1146, 613] width 177 height 376
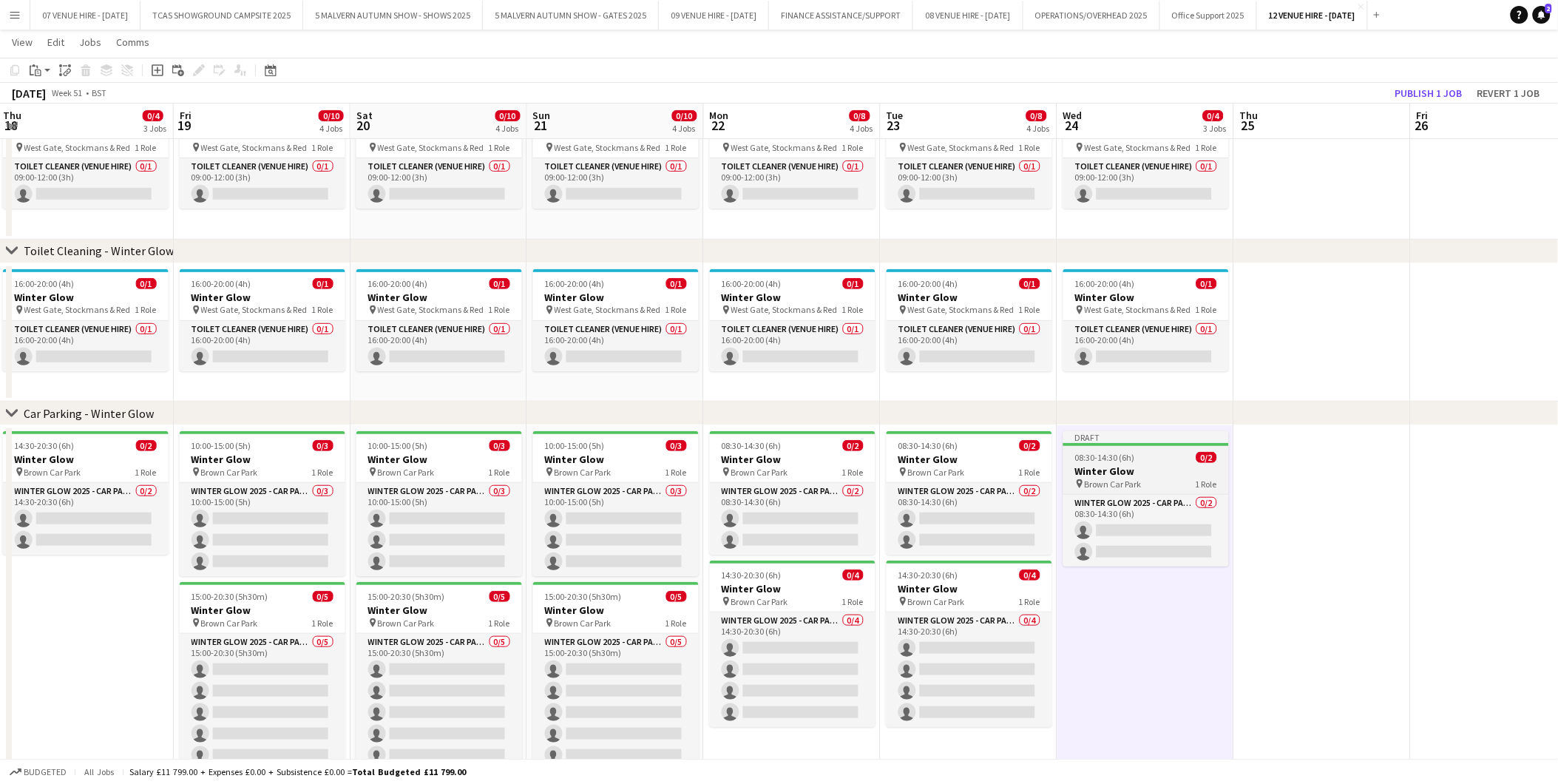
click at [1122, 464] on h3 "Winter Glow" at bounding box center [1146, 471] width 166 height 13
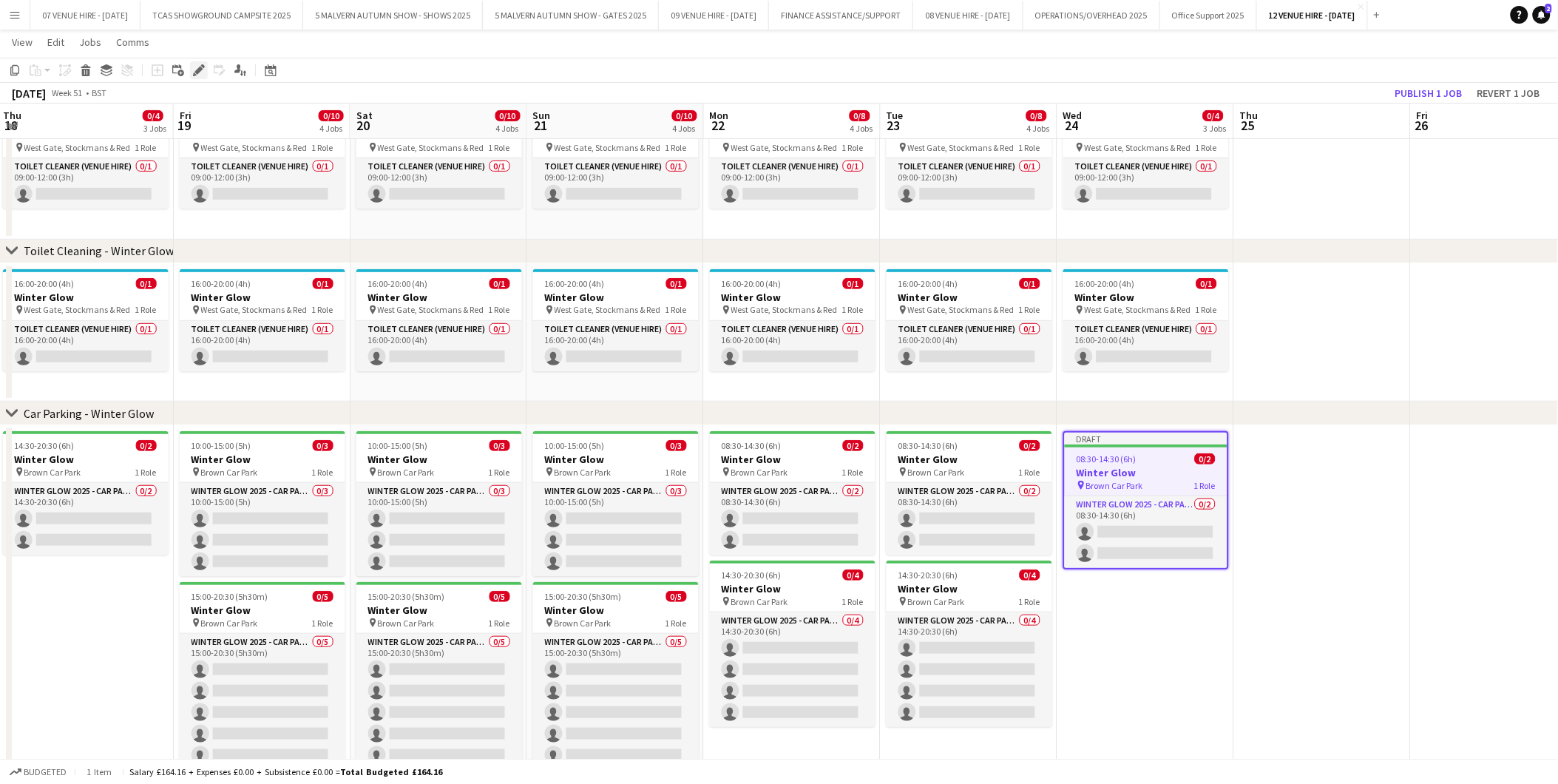
click at [204, 68] on div "Edit" at bounding box center [199, 71] width 18 height 18
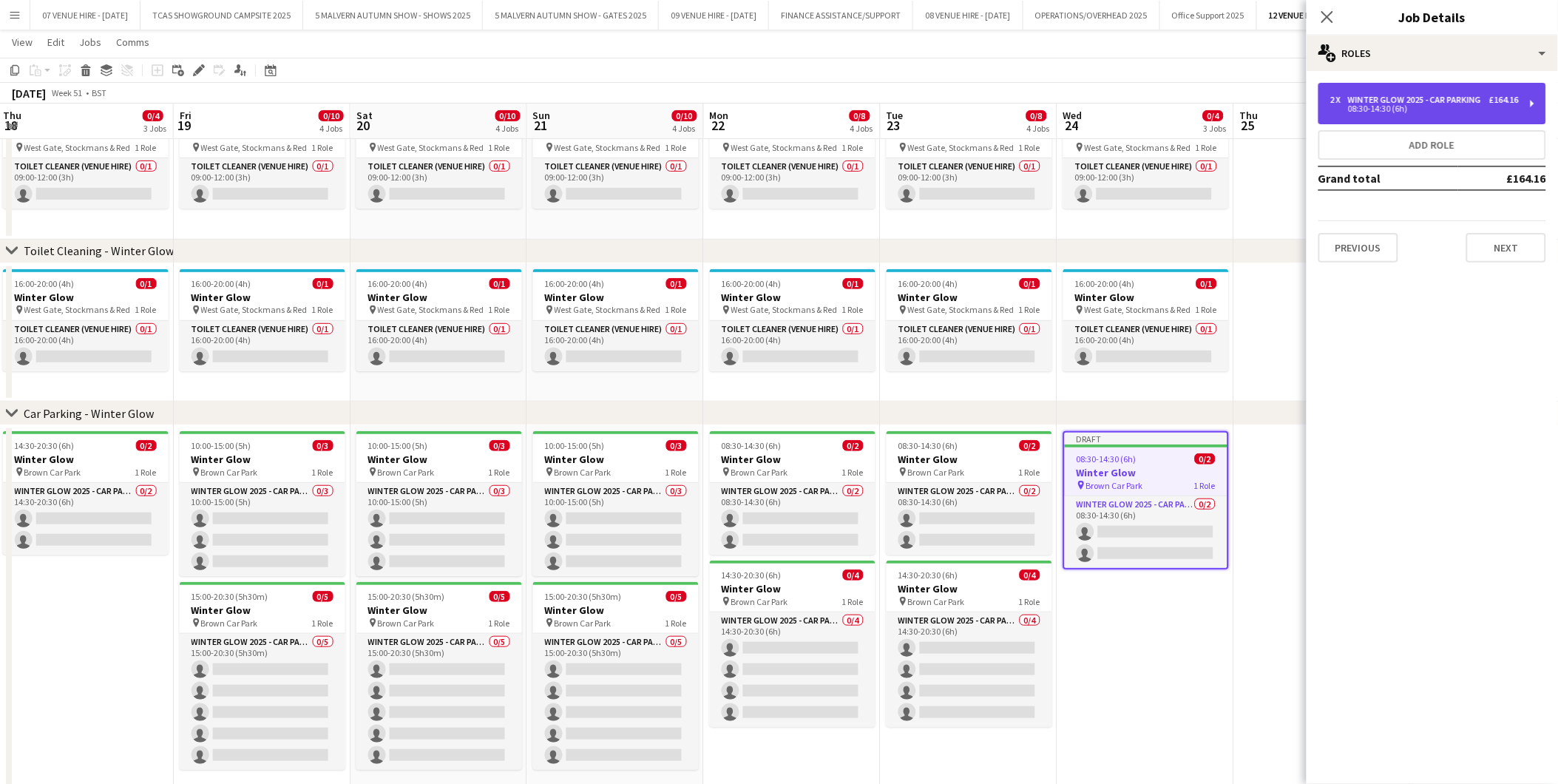
click at [1381, 114] on div "2 x Winter Glow 2025 - Car Parking £164.16 08:30-14:30 (6h)" at bounding box center [1432, 104] width 228 height 42
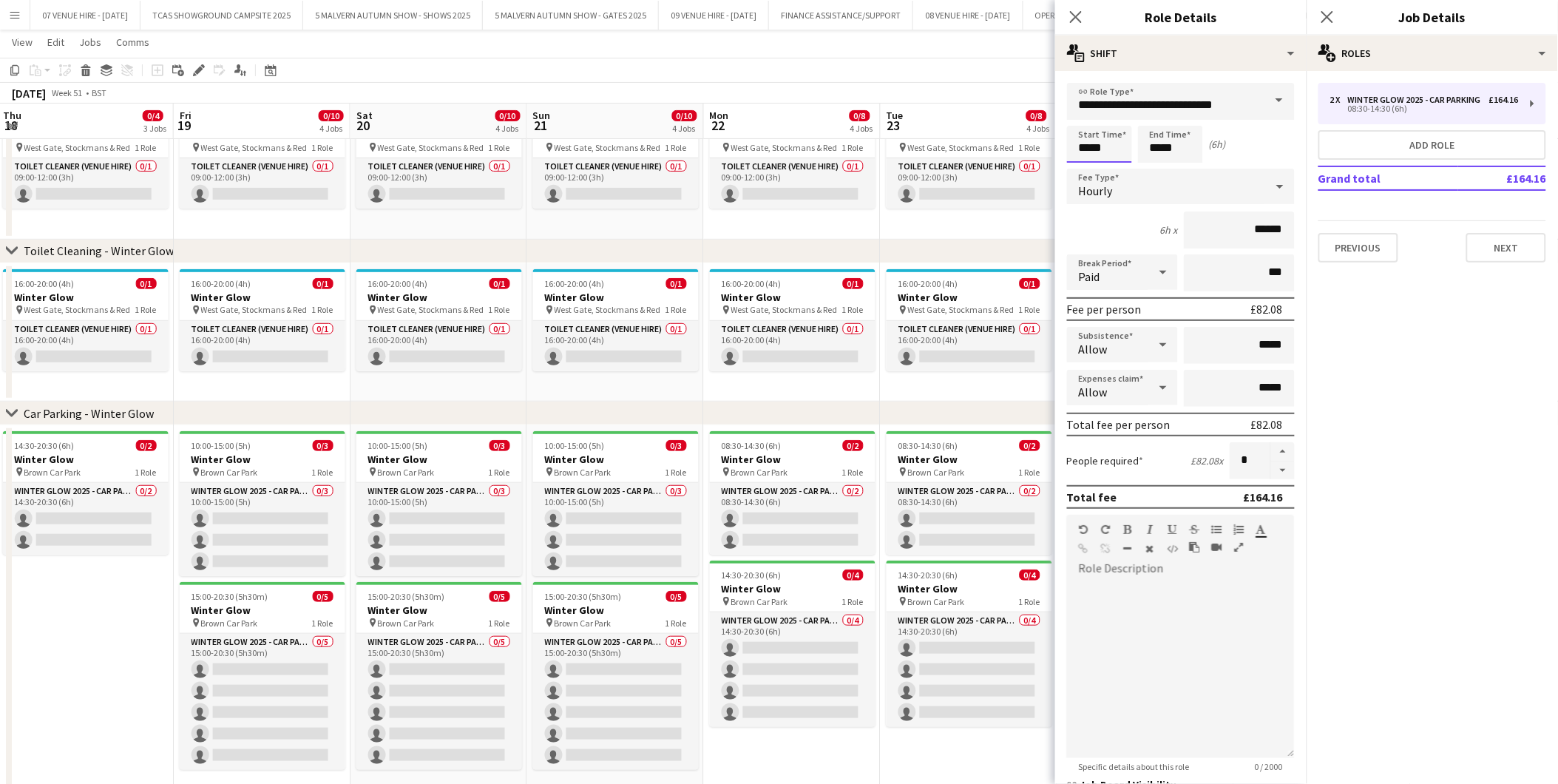
click at [1119, 143] on input "*****" at bounding box center [1100, 144] width 65 height 37
click at [1092, 117] on div at bounding box center [1085, 118] width 30 height 15
type input "*****"
click at [1092, 117] on div at bounding box center [1085, 118] width 30 height 15
click at [1023, 232] on app-date-cell "09:00-12:00 (3h) 0/1 Winter Glow pin West Gate, Stockmans & Red 1 Role Toilet C…" at bounding box center [969, 169] width 177 height 139
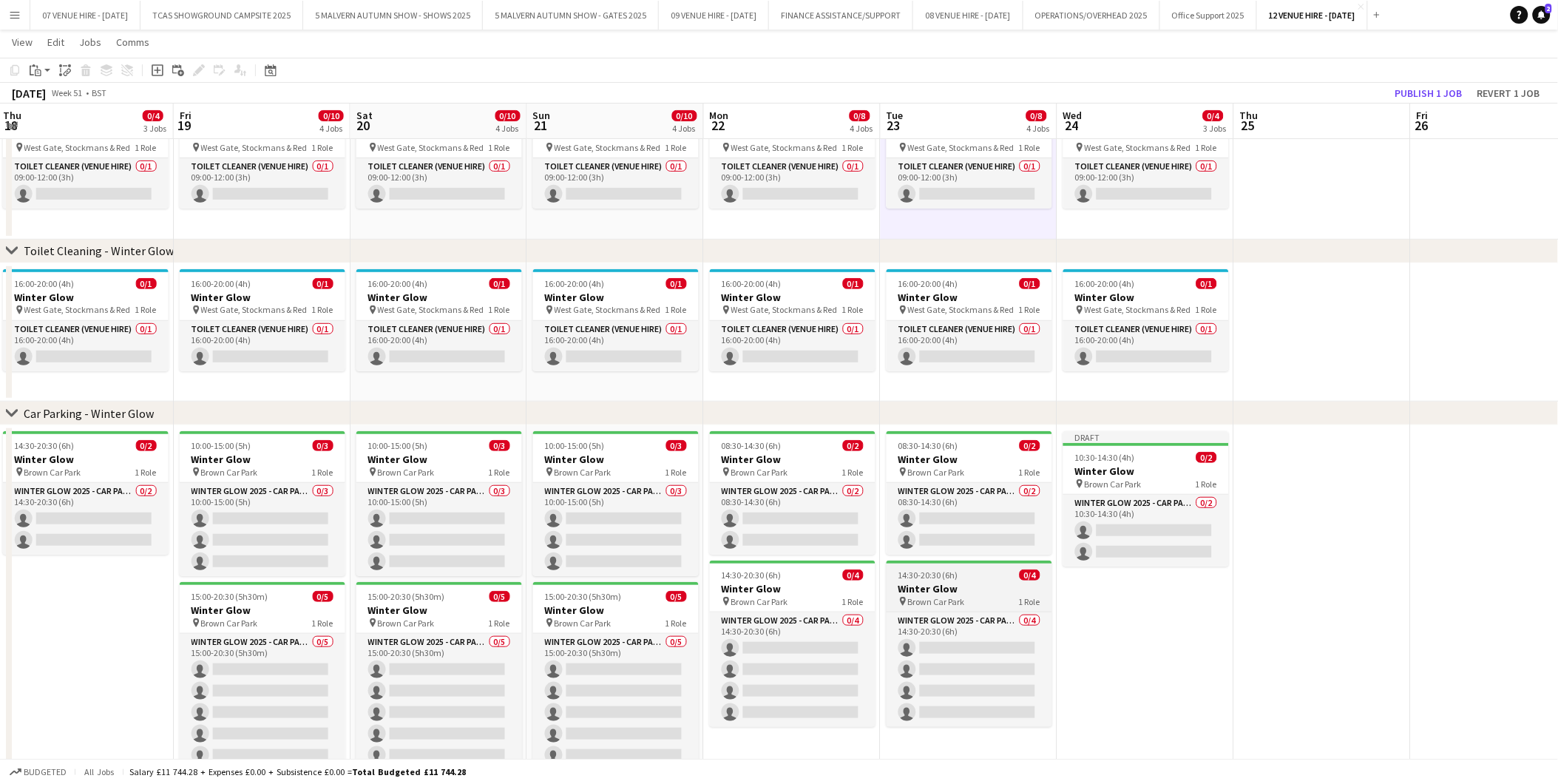
click at [949, 581] on app-job-card "14:30-20:30 (6h) 0/4 Winter Glow pin Brown Car Park 1 Role Winter Glow 2025 - C…" at bounding box center [969, 644] width 166 height 166
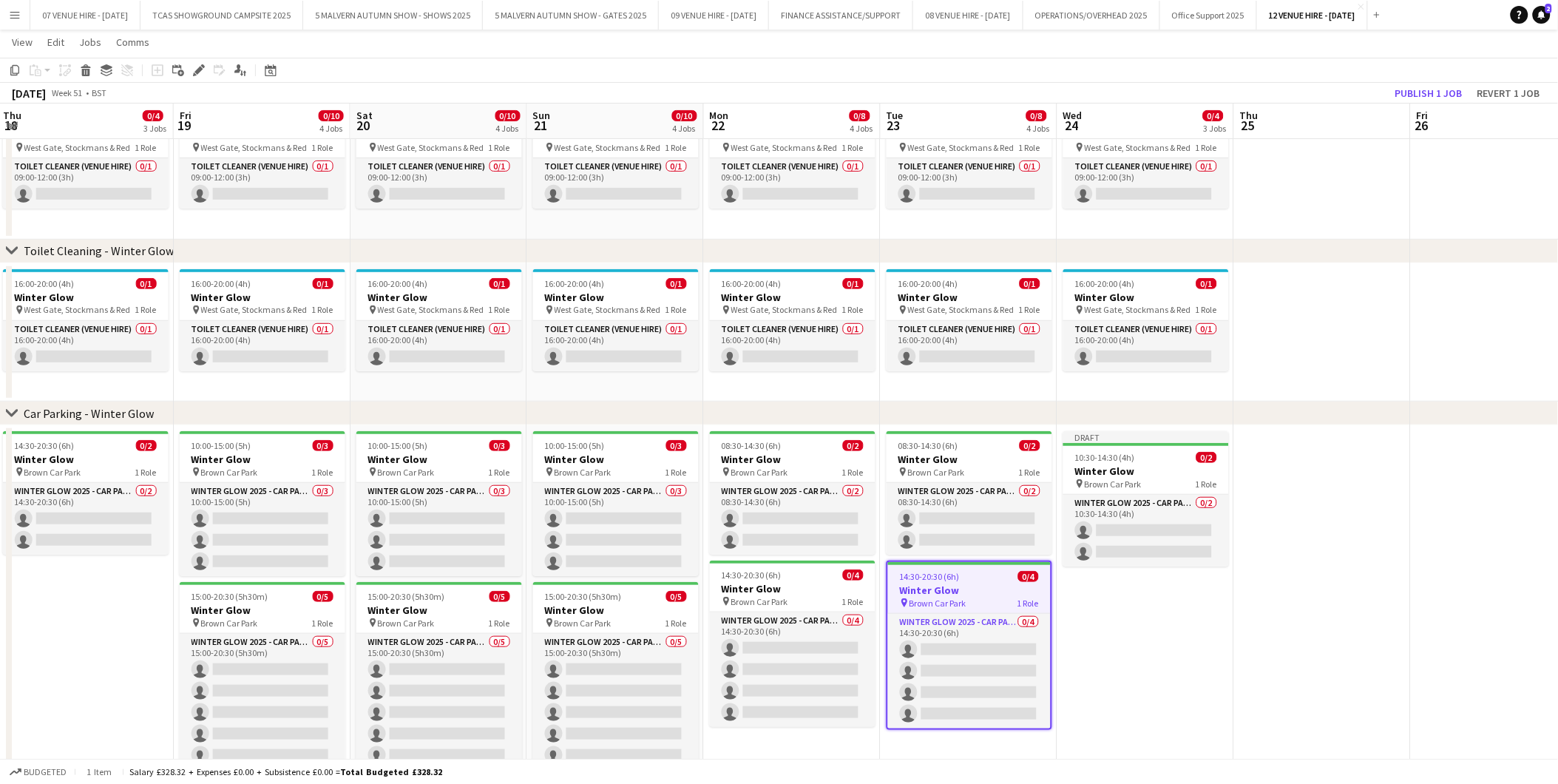
click at [1159, 612] on app-date-cell "Draft 10:30-14:30 (4h) 0/2 Winter Glow pin Brown Car Park 1 Role Winter Glow 20…" at bounding box center [1146, 613] width 177 height 376
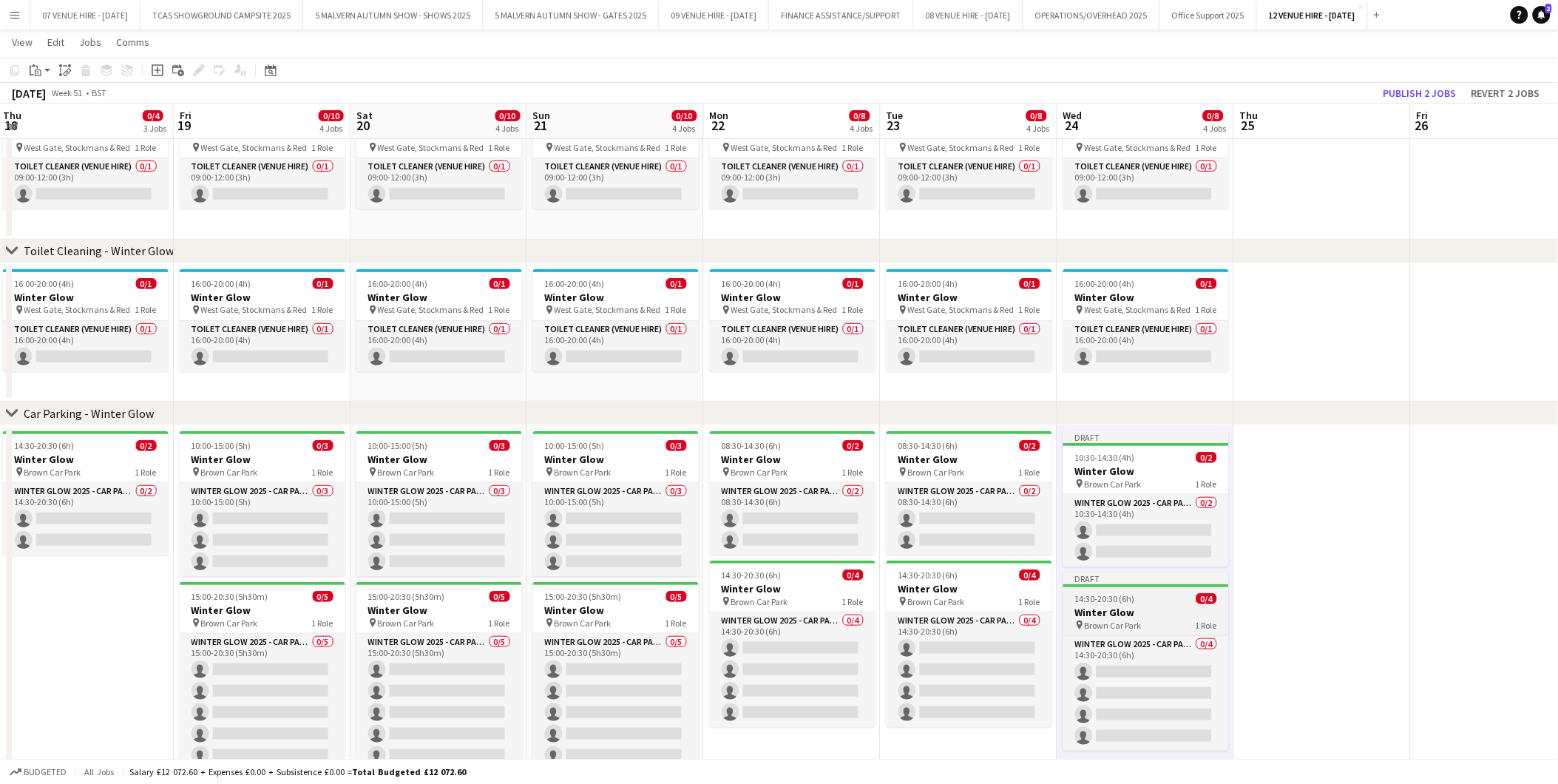
click at [1105, 595] on span "14:30-20:30 (6h)" at bounding box center [1105, 598] width 60 height 11
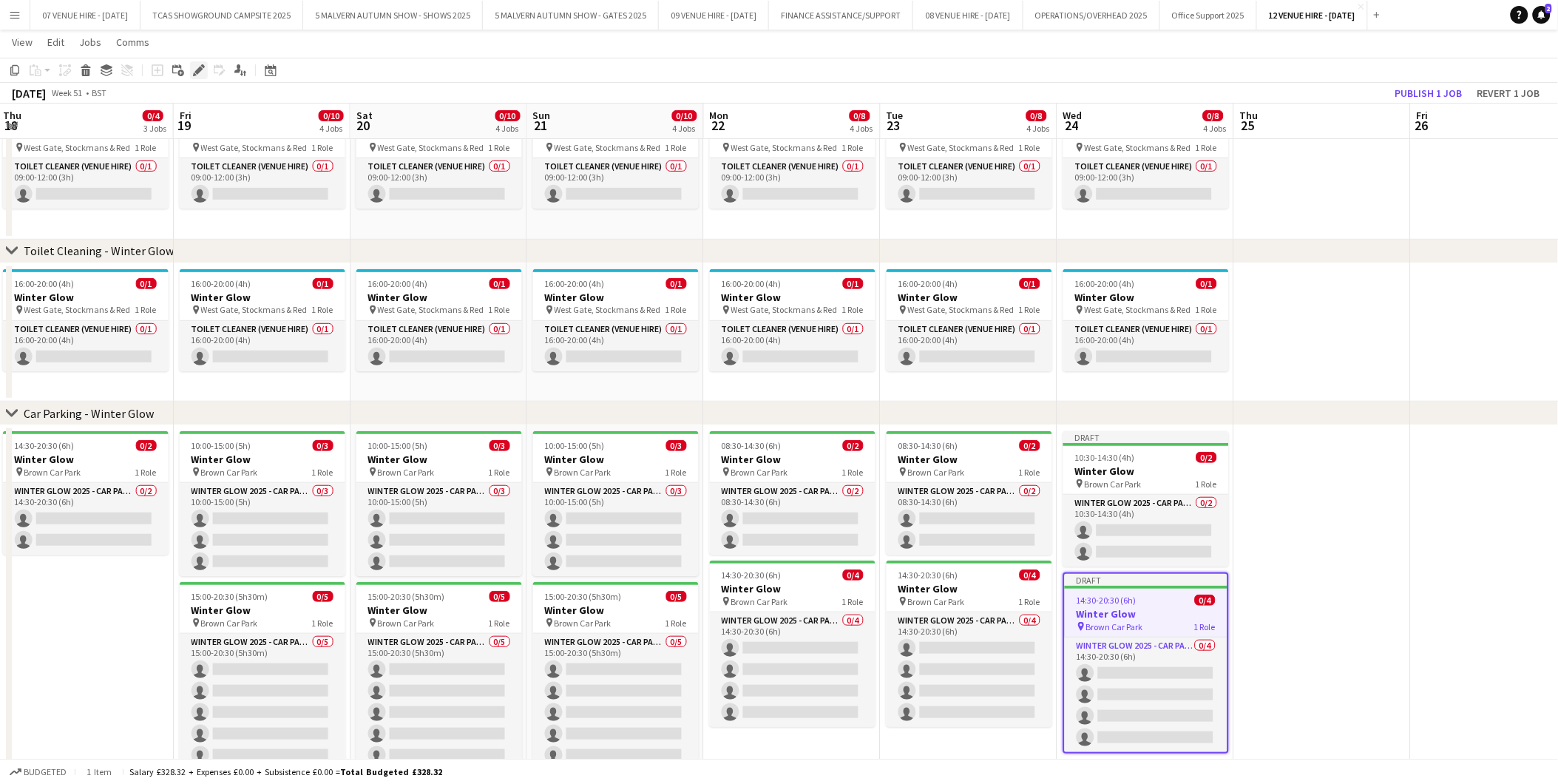
click at [198, 71] on icon at bounding box center [198, 71] width 8 height 8
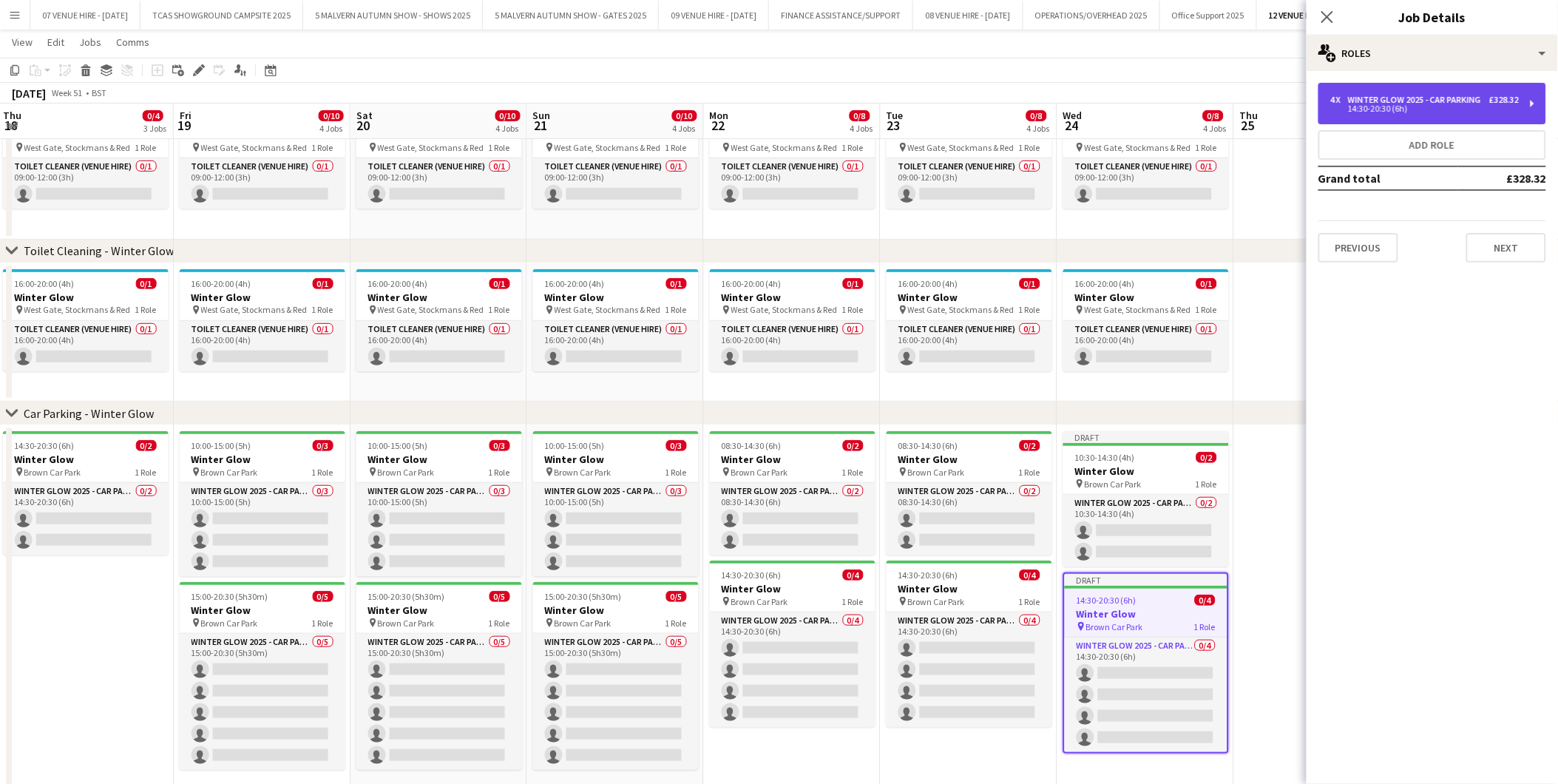
click at [1395, 97] on div "Winter Glow 2025 - Car Parking" at bounding box center [1418, 99] width 139 height 10
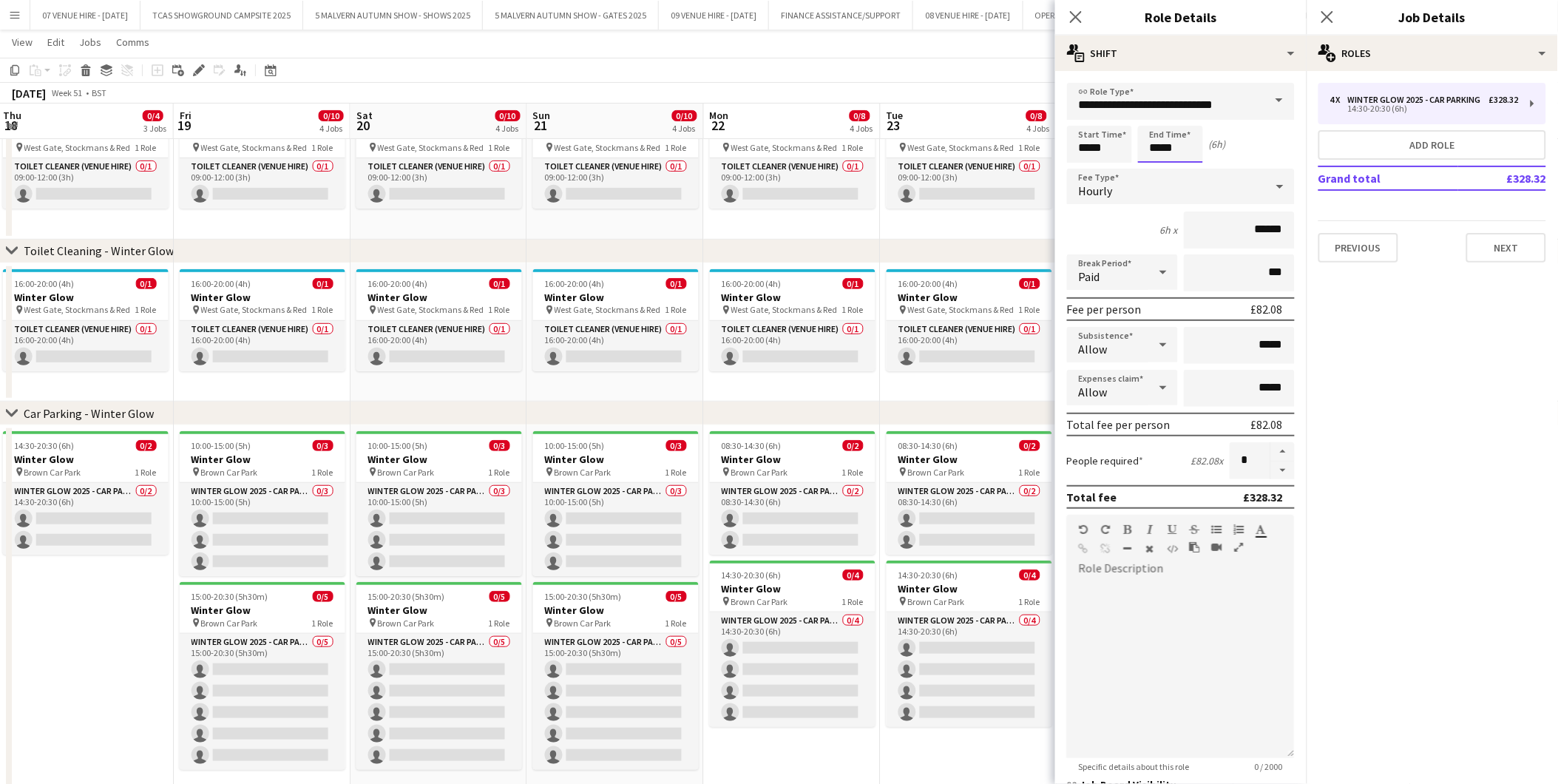
click at [1193, 146] on input "*****" at bounding box center [1171, 144] width 65 height 37
click at [1164, 174] on div at bounding box center [1156, 170] width 30 height 15
click at [1179, 167] on div at bounding box center [1186, 170] width 30 height 15
type input "*****"
click at [1179, 167] on div at bounding box center [1186, 170] width 30 height 15
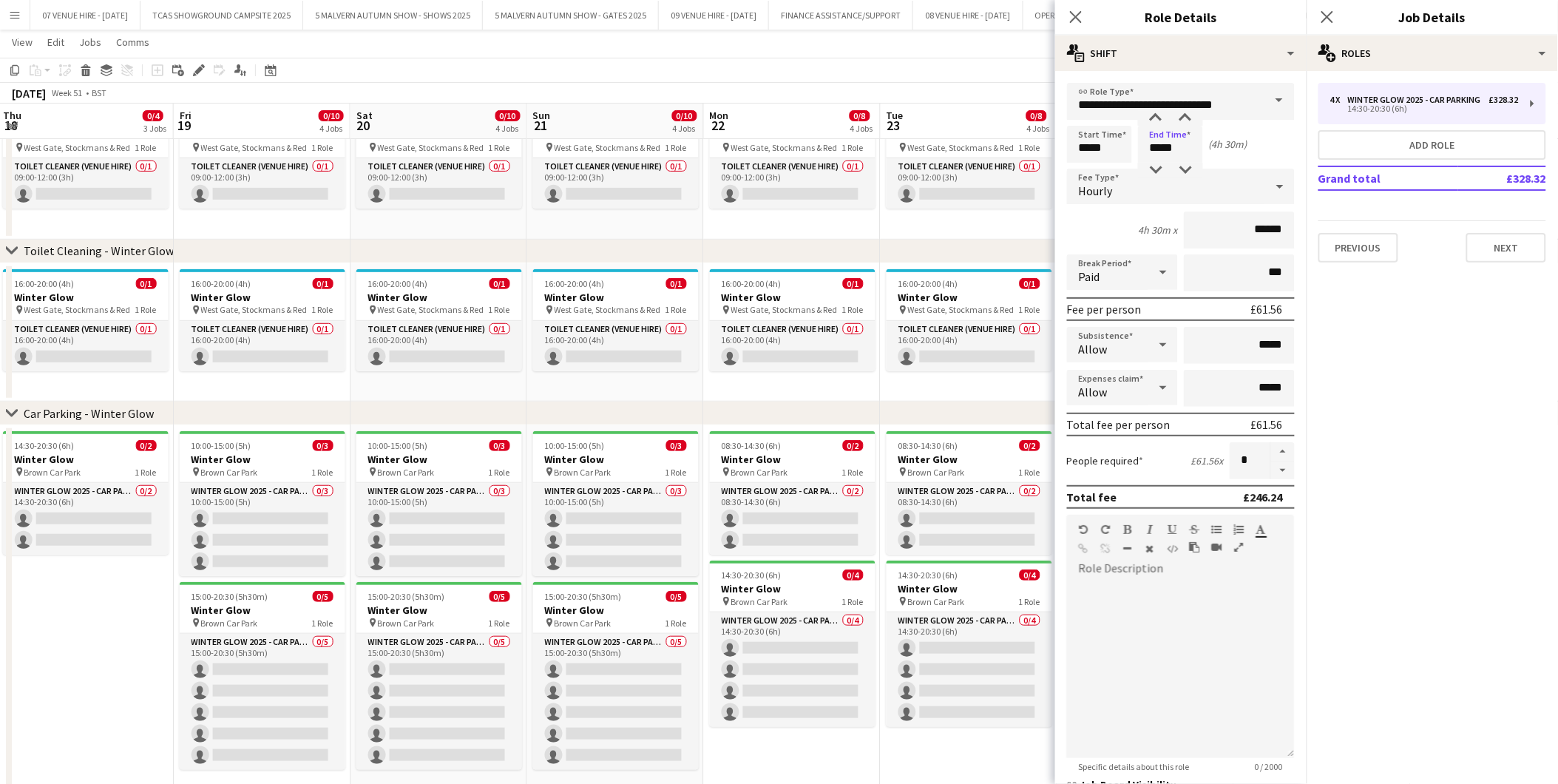
click at [972, 382] on app-date-cell "16:00-20:00 (4h) 0/1 Winter Glow pin West Gate, Stockmans & Red 1 Role Toilet C…" at bounding box center [969, 333] width 177 height 139
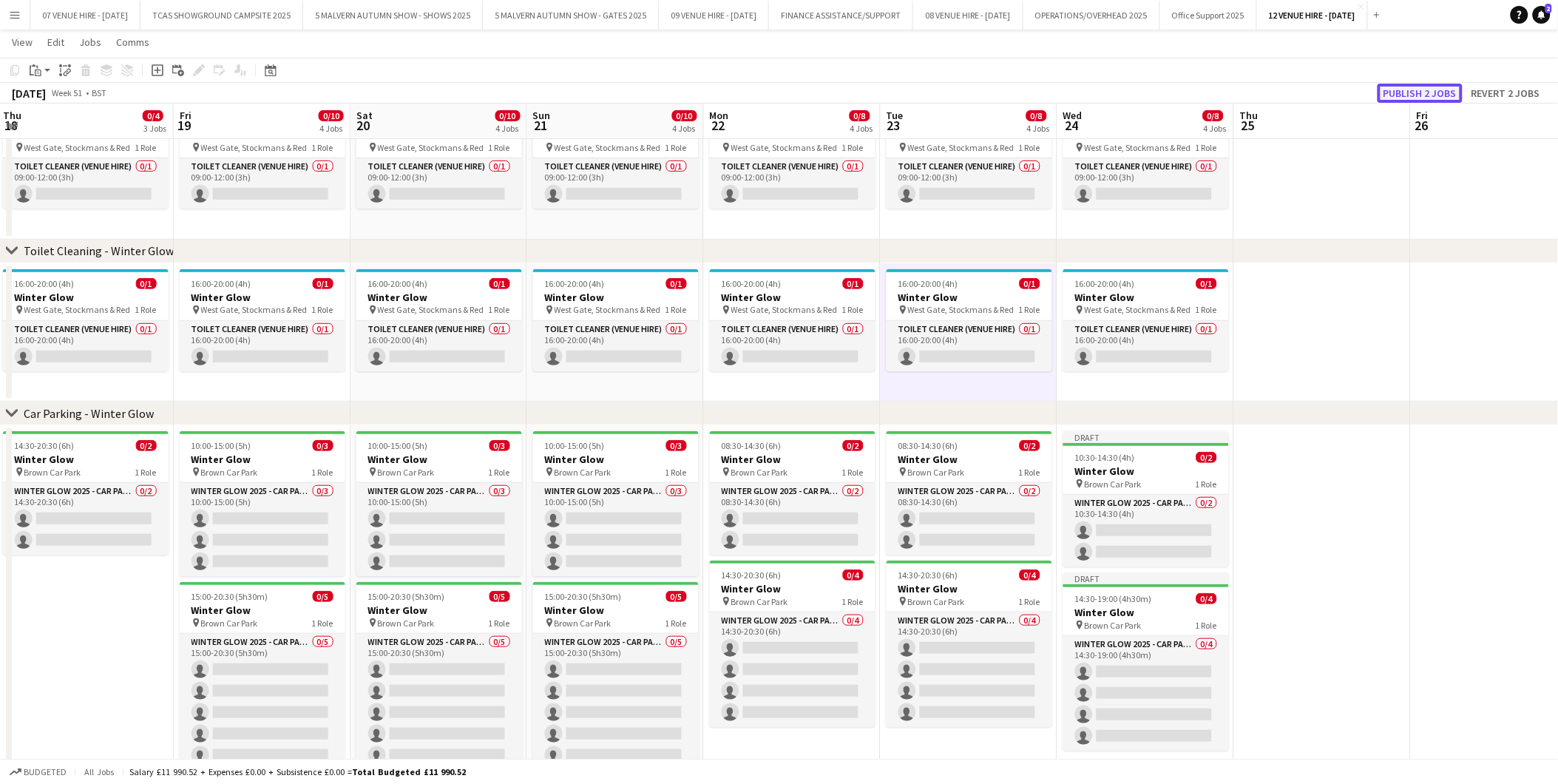
click at [1411, 99] on button "Publish 2 jobs" at bounding box center [1420, 94] width 85 height 19
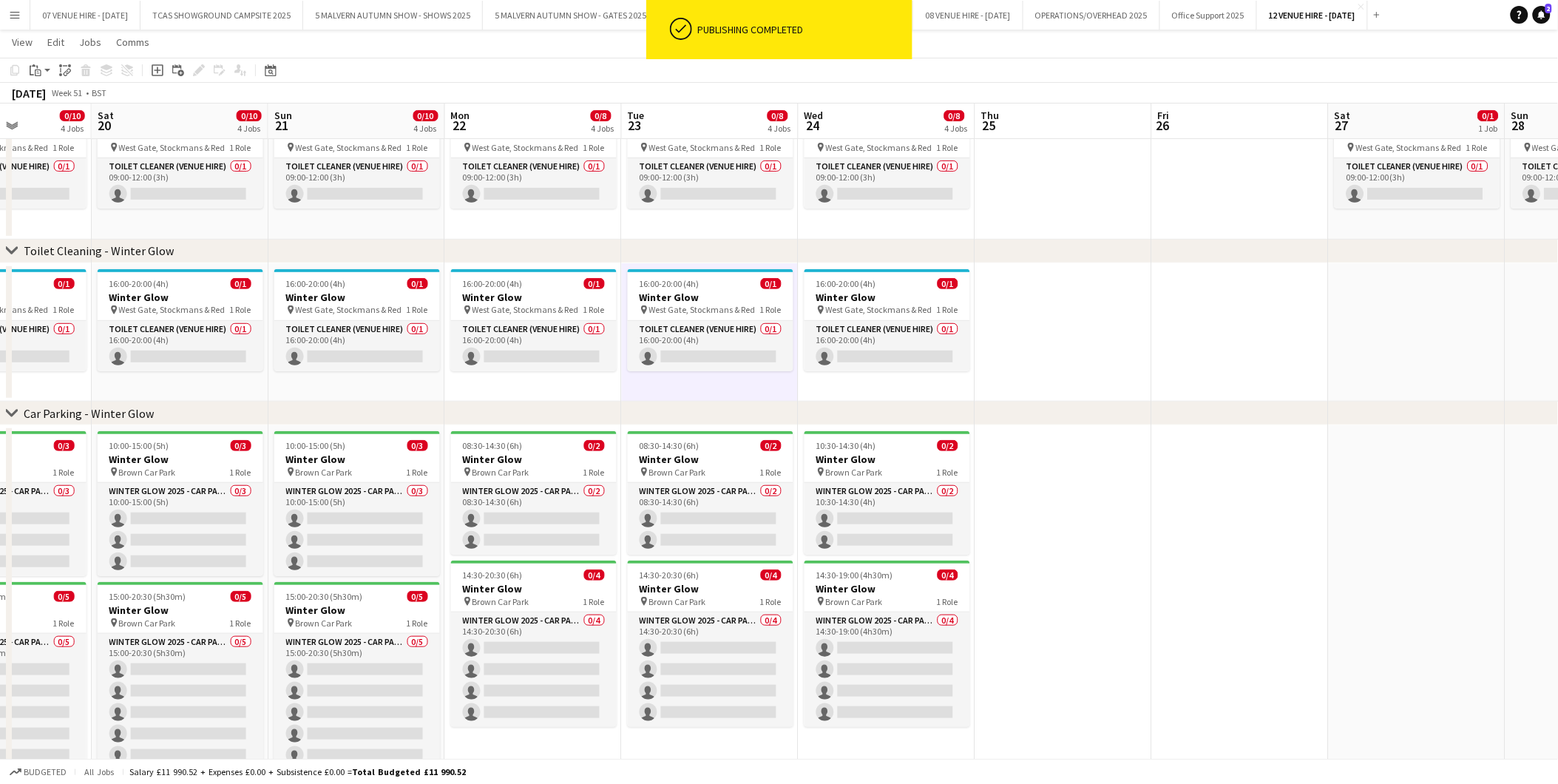
drag, startPoint x: 1351, startPoint y: 512, endPoint x: 1092, endPoint y: 510, distance: 259.0
click at [1092, 510] on app-calendar-viewport "Tue 16 0/4 3 Jobs Wed 17 0/4 3 Jobs Thu 18 0/4 3 Jobs Fri 19 0/10 4 Jobs Sat 20…" at bounding box center [779, 362] width 1558 height 877
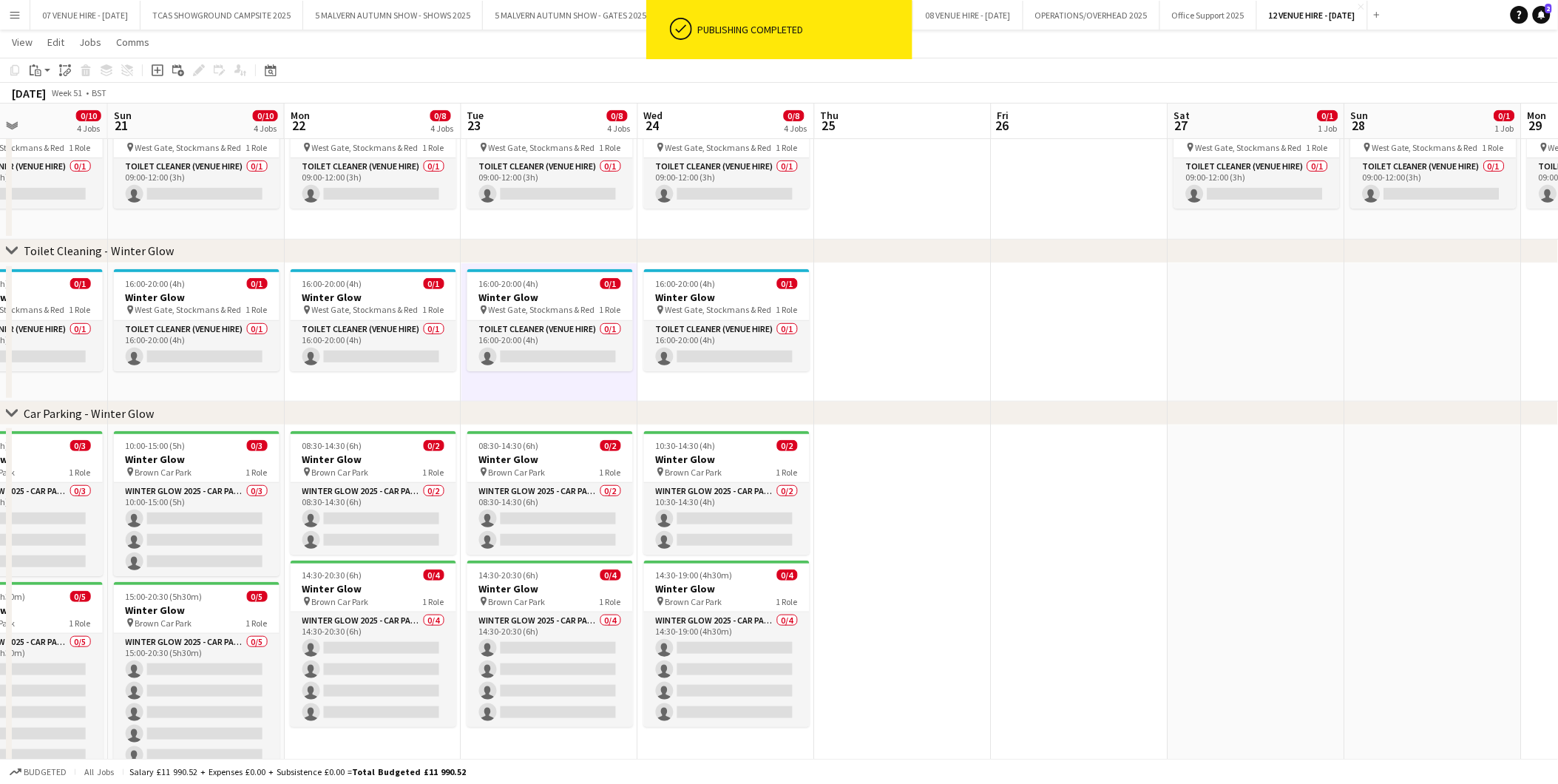
scroll to position [0, 521]
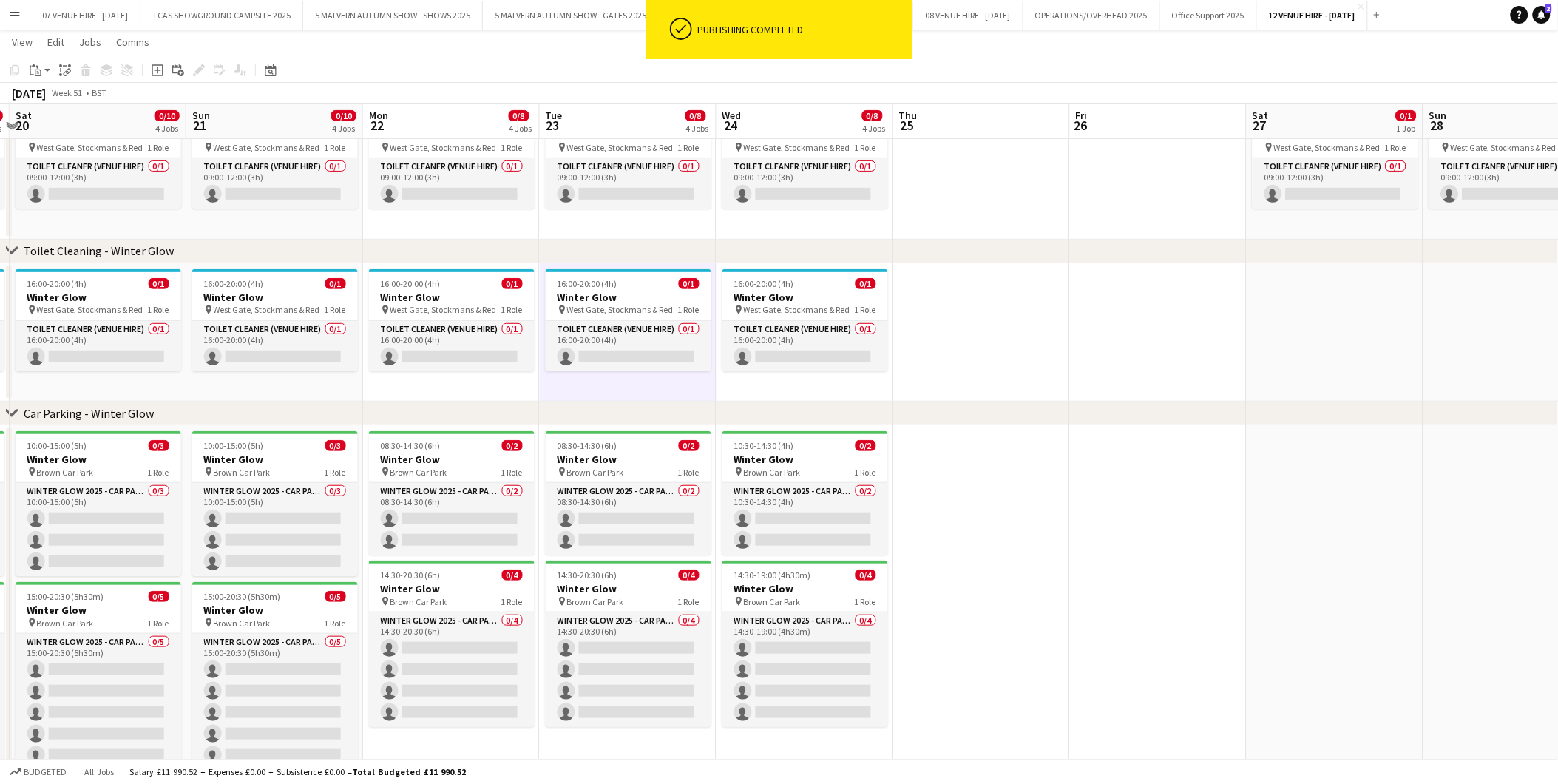
drag, startPoint x: 1285, startPoint y: 501, endPoint x: 1026, endPoint y: 500, distance: 259.0
click at [1026, 500] on app-calendar-viewport "Wed 17 0/4 3 Jobs Thu 18 0/4 3 Jobs Fri 19 0/10 4 Jobs Sat 20 0/10 4 Jobs Sun 2…" at bounding box center [779, 362] width 1558 height 877
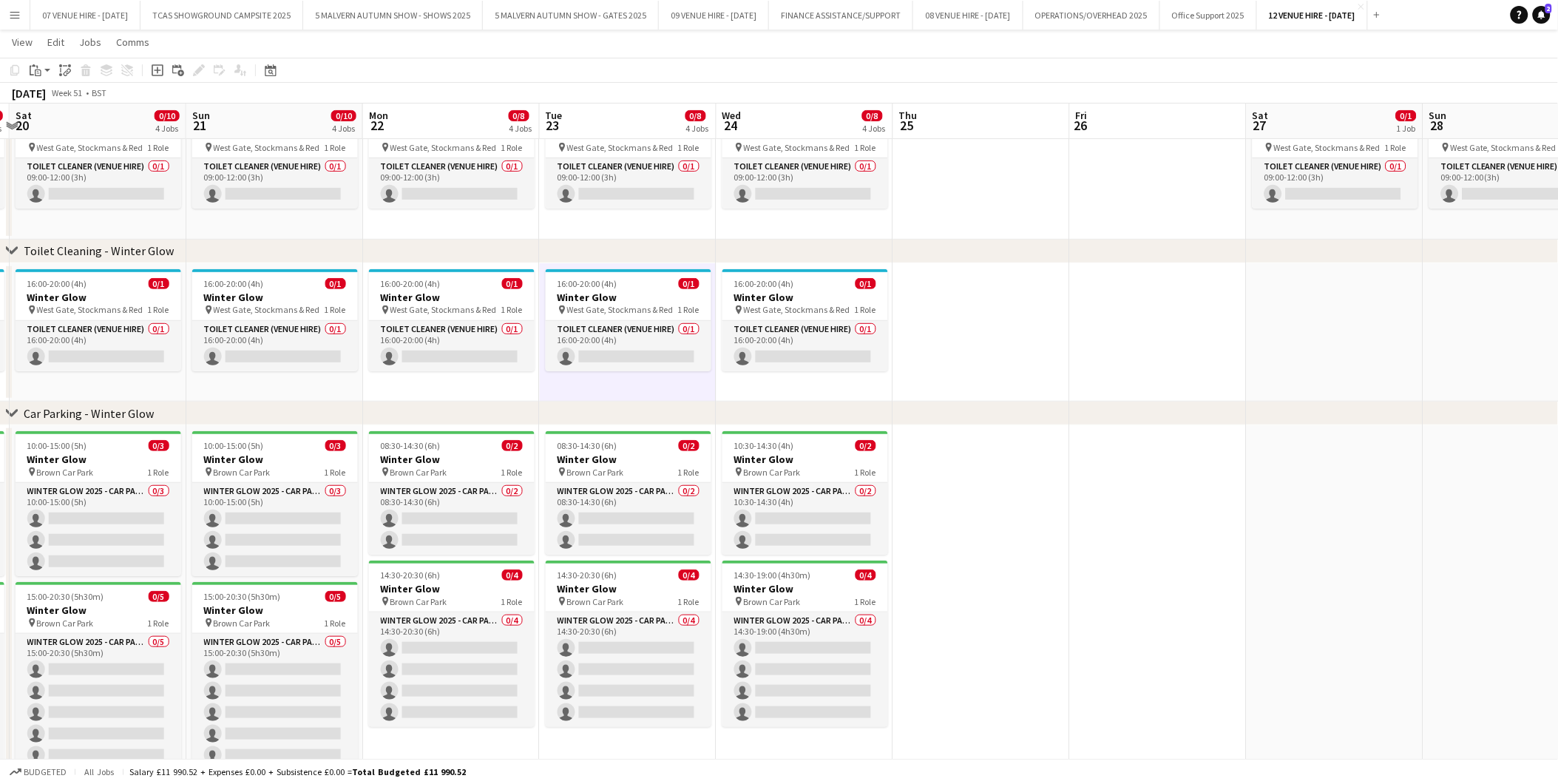
scroll to position [0, 349]
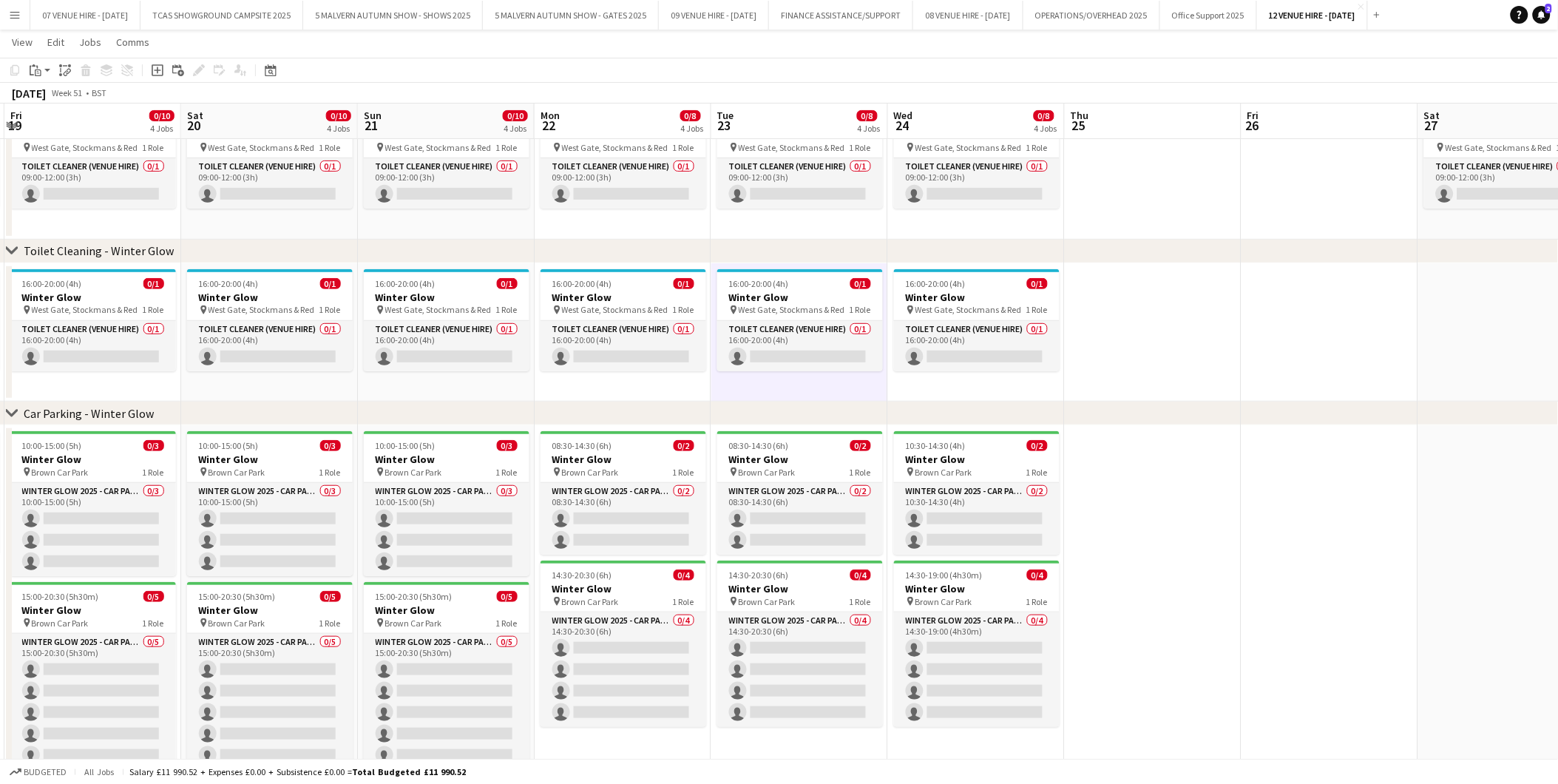
drag, startPoint x: 351, startPoint y: 480, endPoint x: 699, endPoint y: 480, distance: 348.0
click at [699, 480] on app-calendar-viewport "Wed 17 0/4 3 Jobs Thu 18 0/4 3 Jobs Fri 19 0/10 4 Jobs Sat 20 0/10 4 Jobs Sun 2…" at bounding box center [779, 362] width 1558 height 877
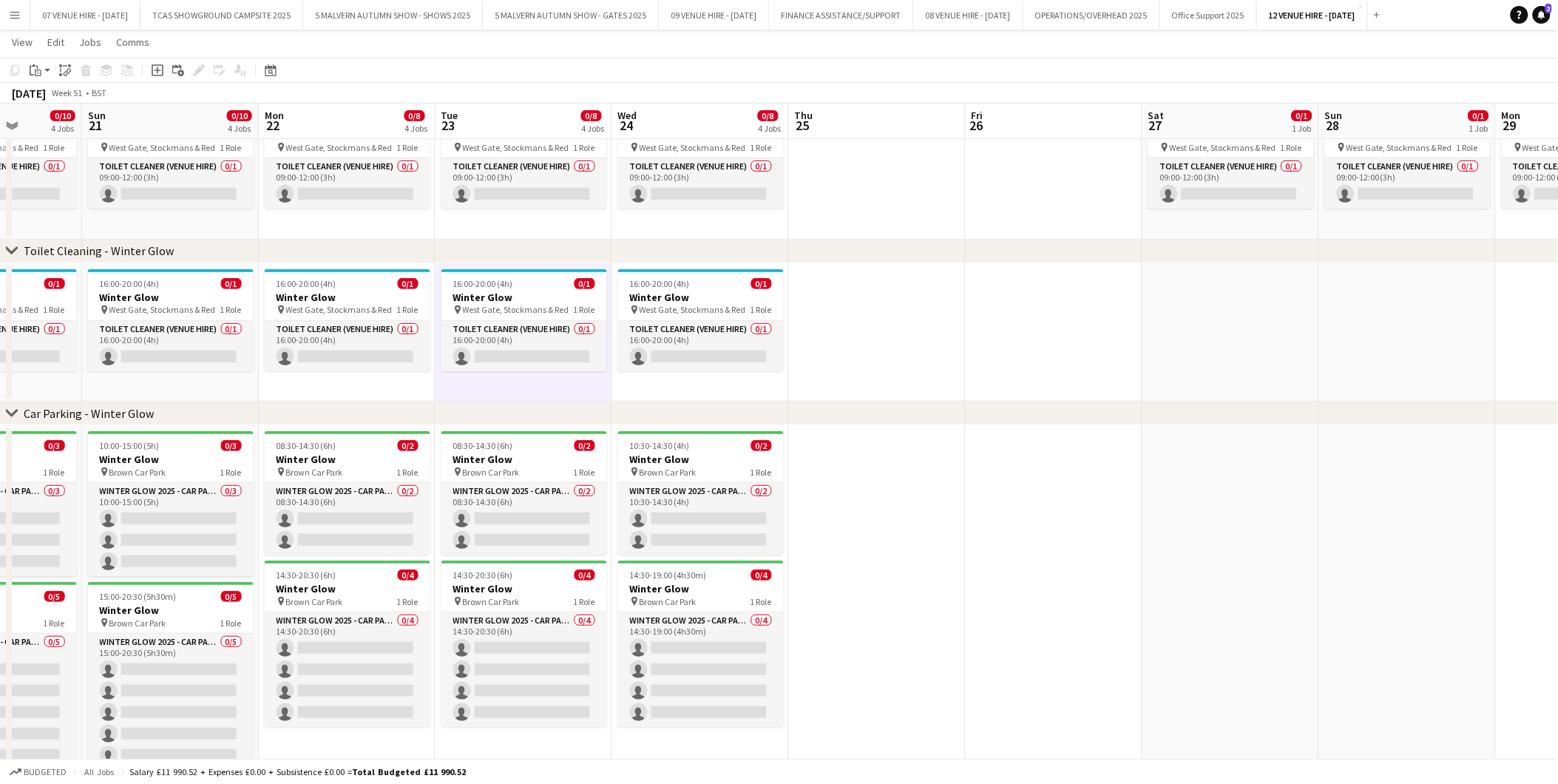
scroll to position [0, 500]
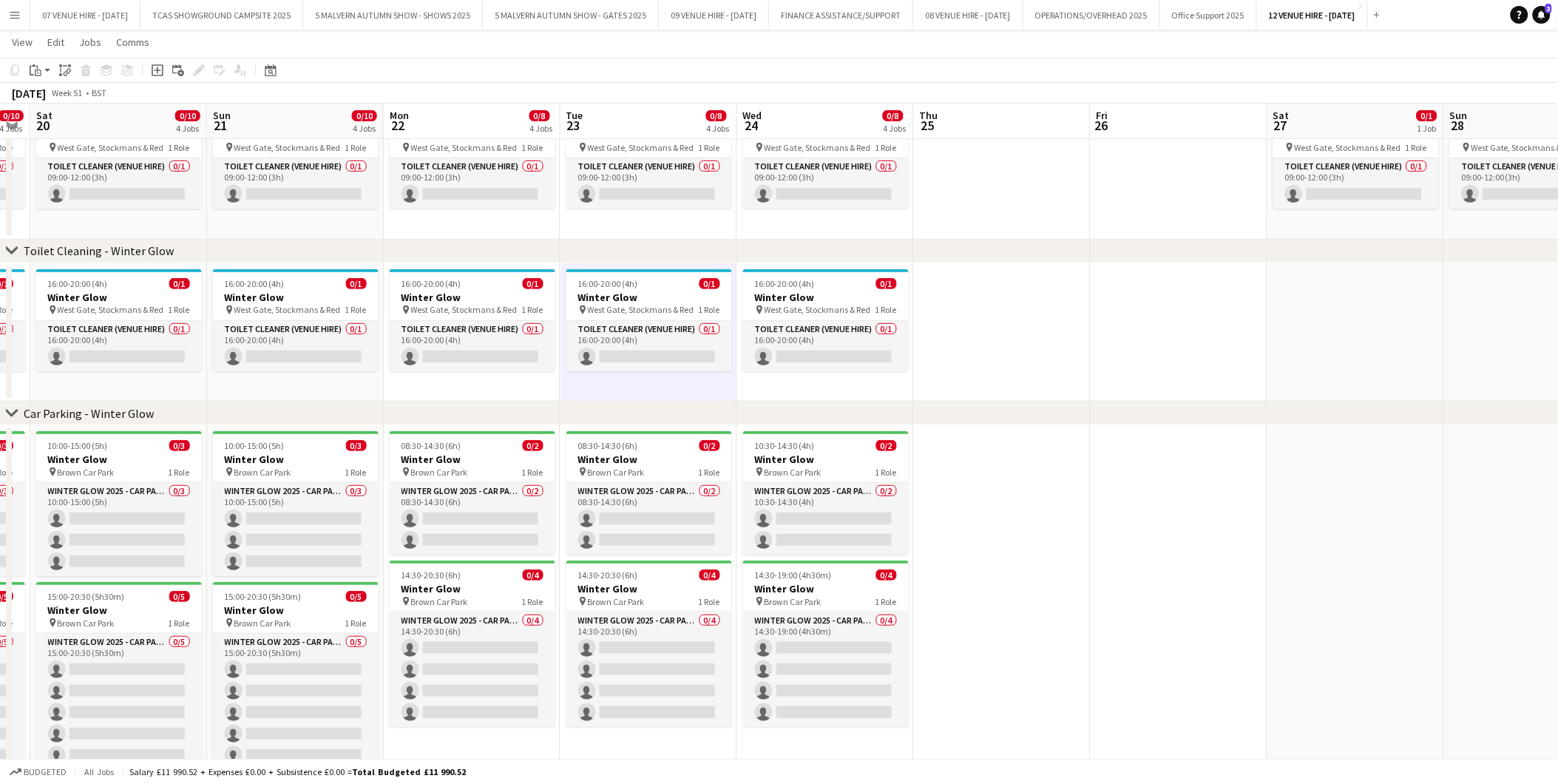
drag, startPoint x: 936, startPoint y: 440, endPoint x: 609, endPoint y: 430, distance: 327.2
click at [609, 430] on app-calendar-viewport "Wed 17 0/4 3 Jobs Thu 18 0/4 3 Jobs Fri 19 0/10 4 Jobs Sat 20 0/10 4 Jobs Sun 2…" at bounding box center [779, 362] width 1558 height 877
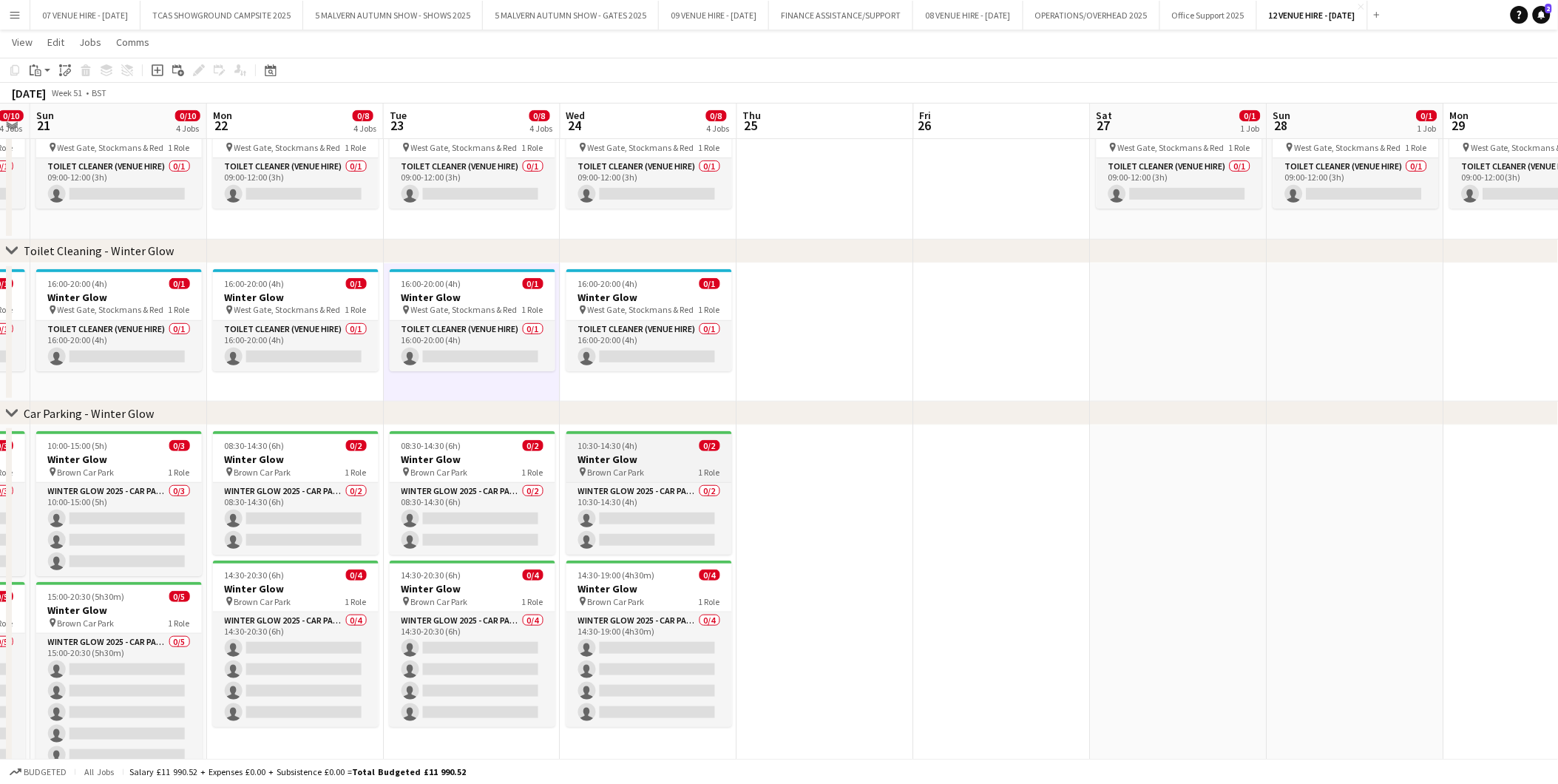
click at [638, 445] on div "10:30-14:30 (4h) 0/2" at bounding box center [649, 445] width 166 height 11
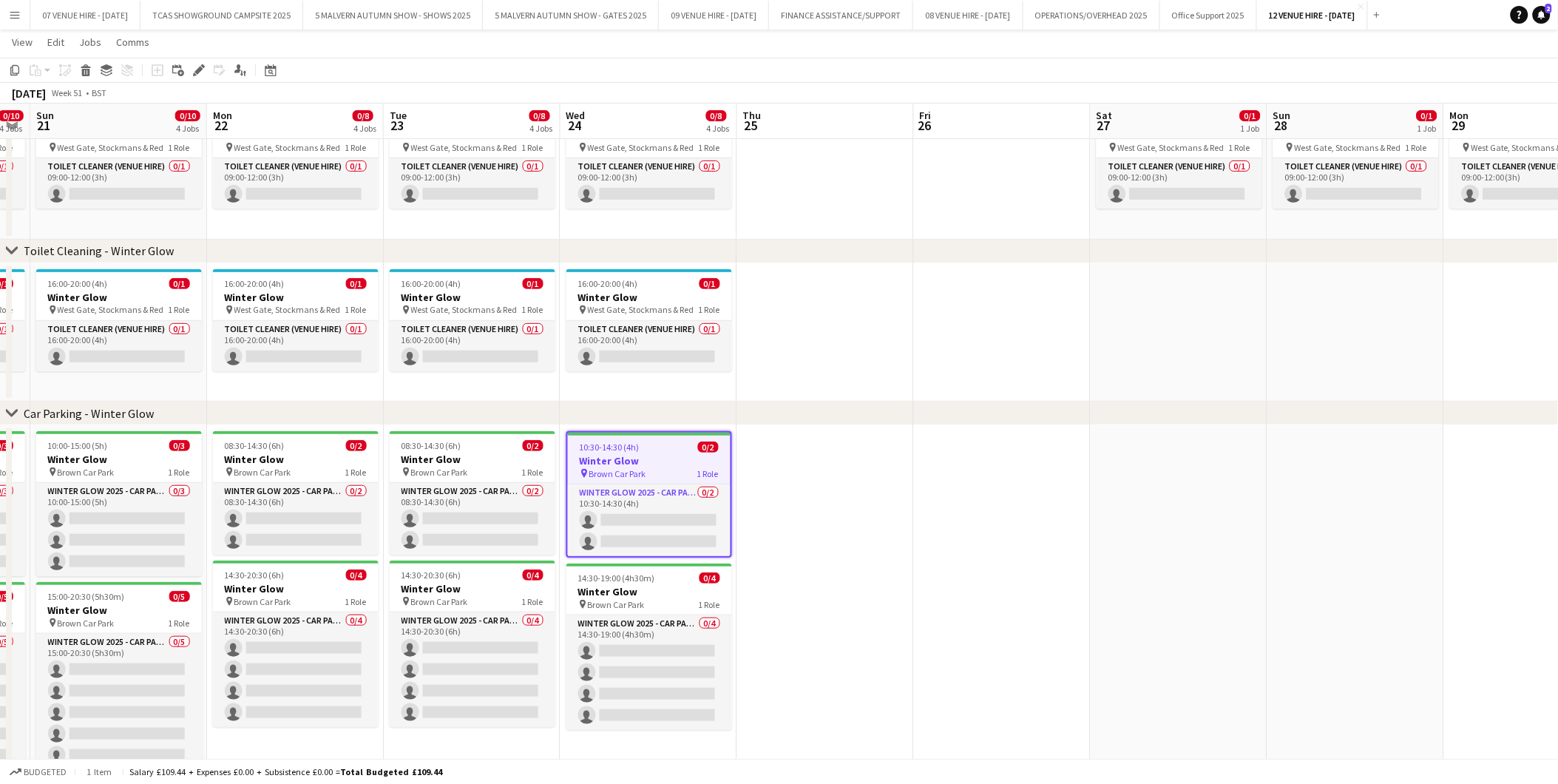
click at [1179, 486] on app-date-cell at bounding box center [1179, 613] width 177 height 376
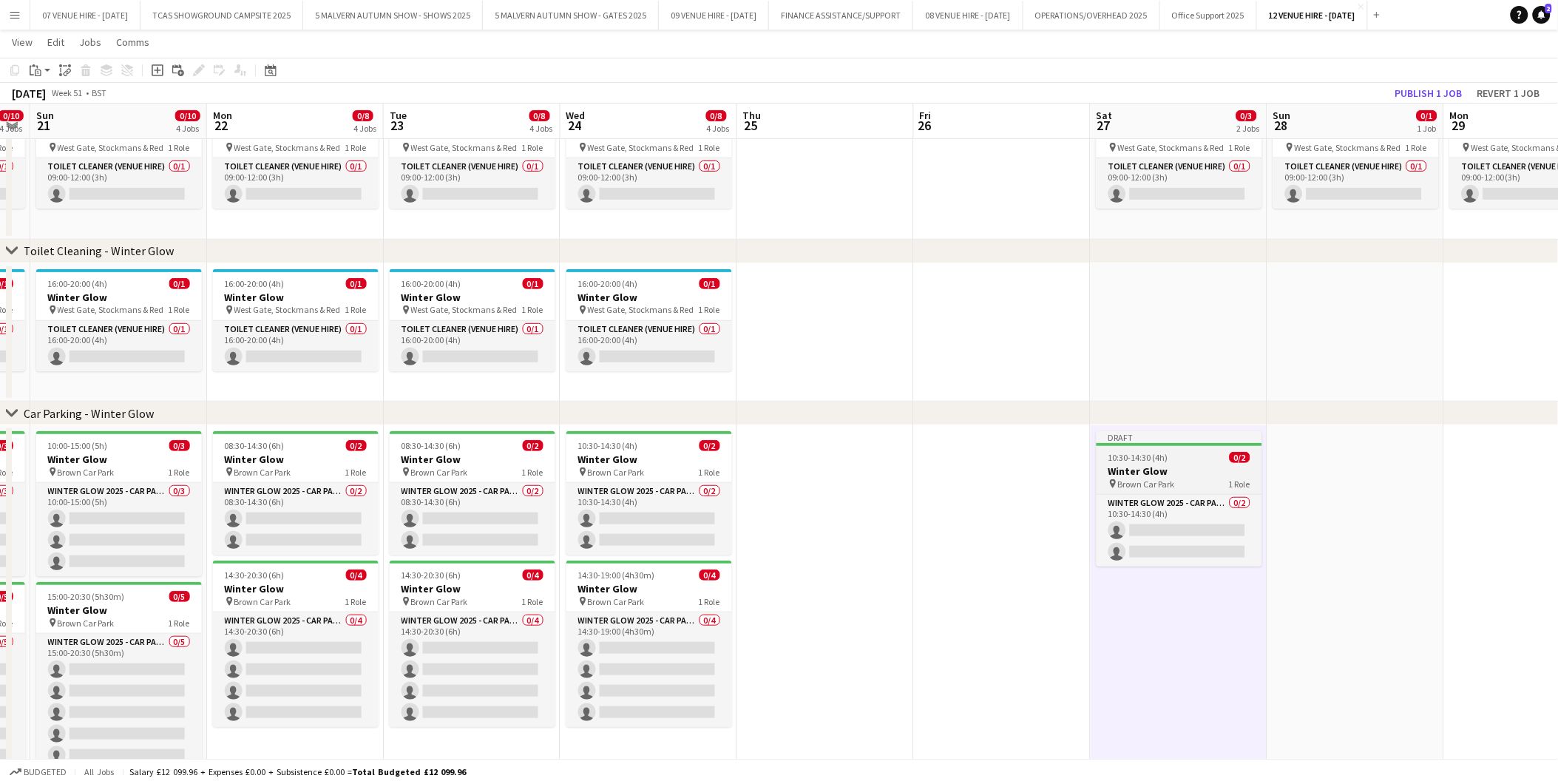
click at [1160, 464] on h3 "Winter Glow" at bounding box center [1179, 471] width 166 height 13
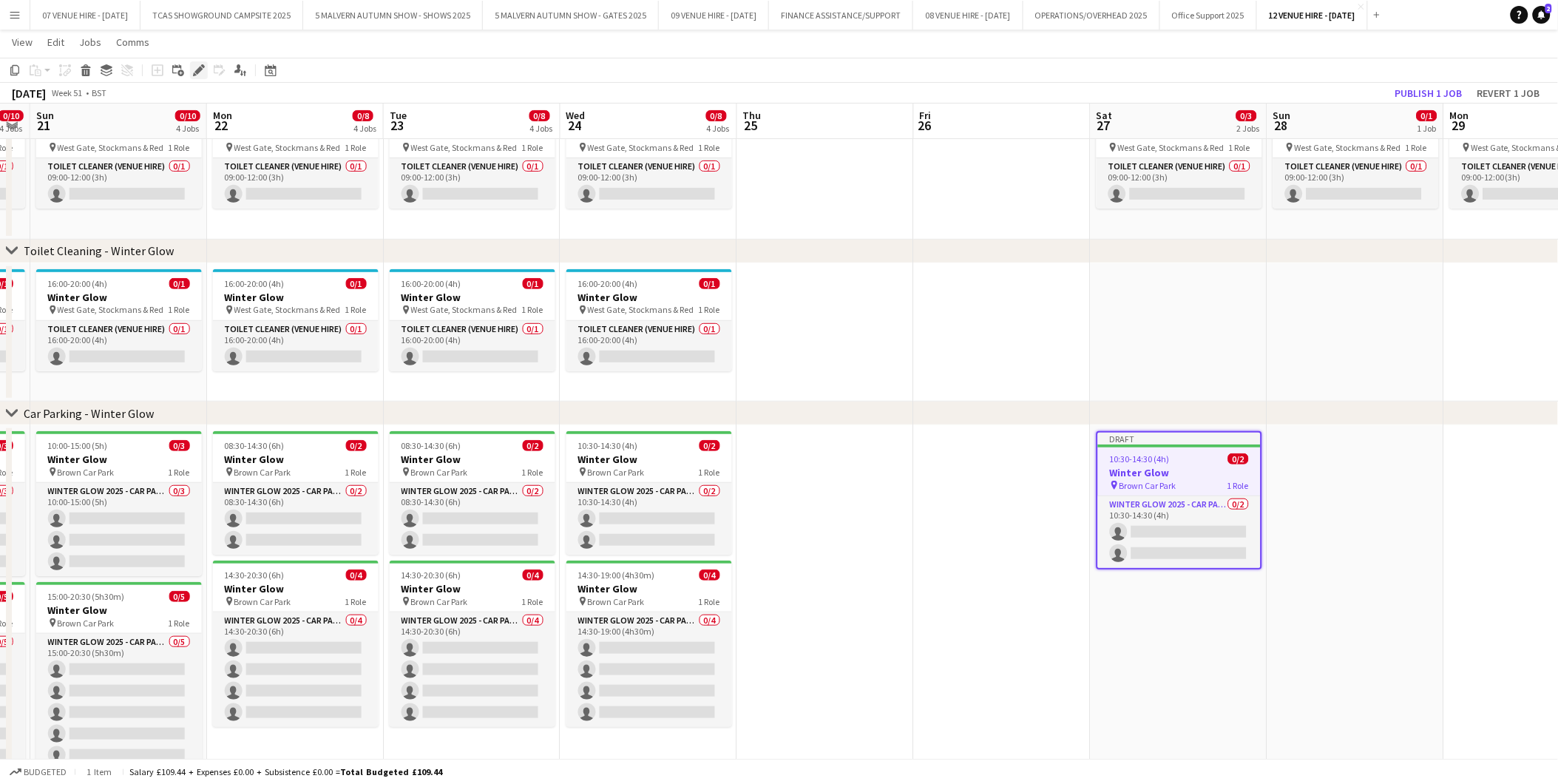
click at [197, 71] on icon at bounding box center [198, 71] width 8 height 8
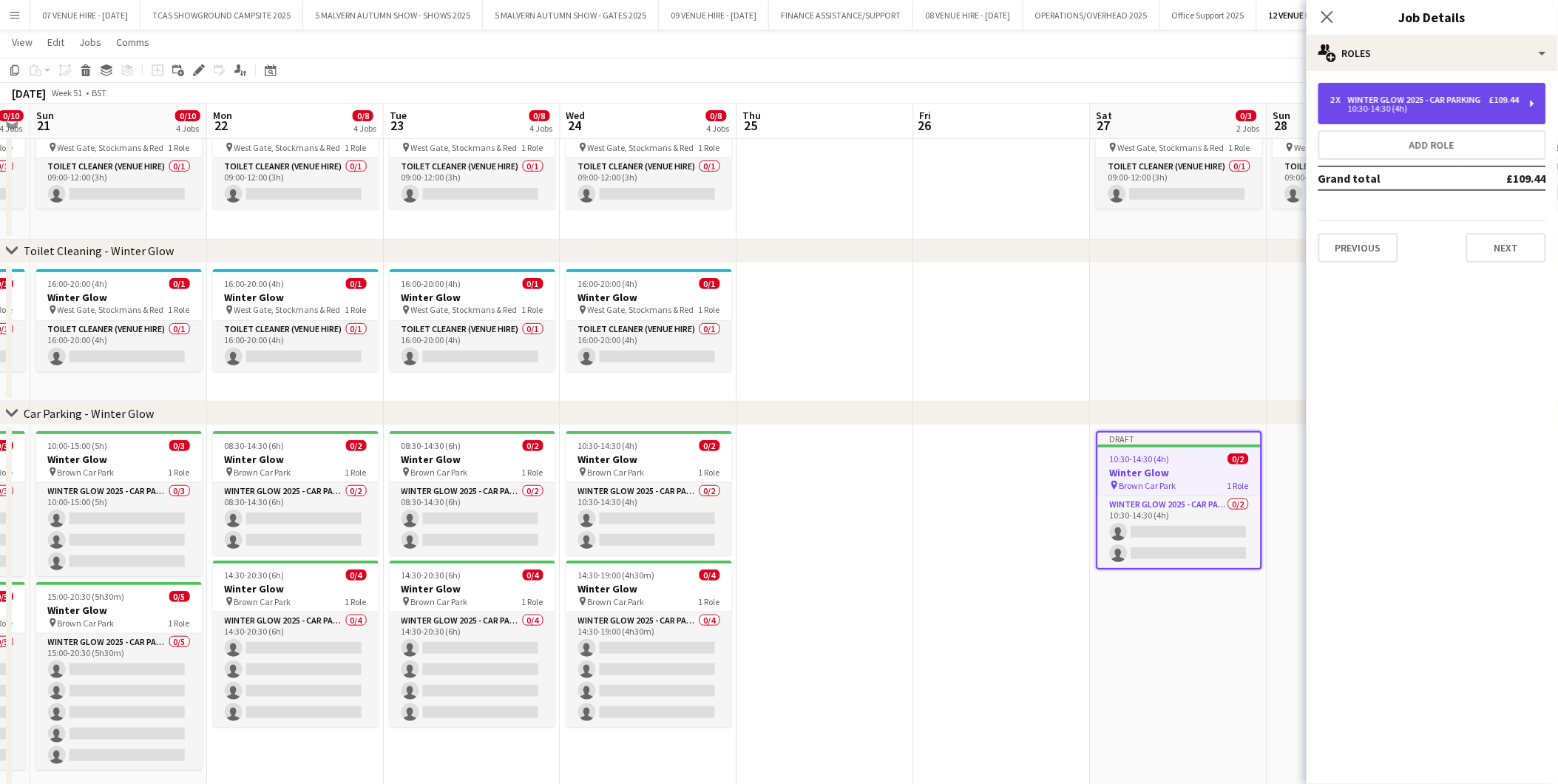
click at [1403, 114] on div "2 x Winter Glow 2025 - Car Parking £109.44 10:30-14:30 (4h)" at bounding box center [1432, 104] width 228 height 42
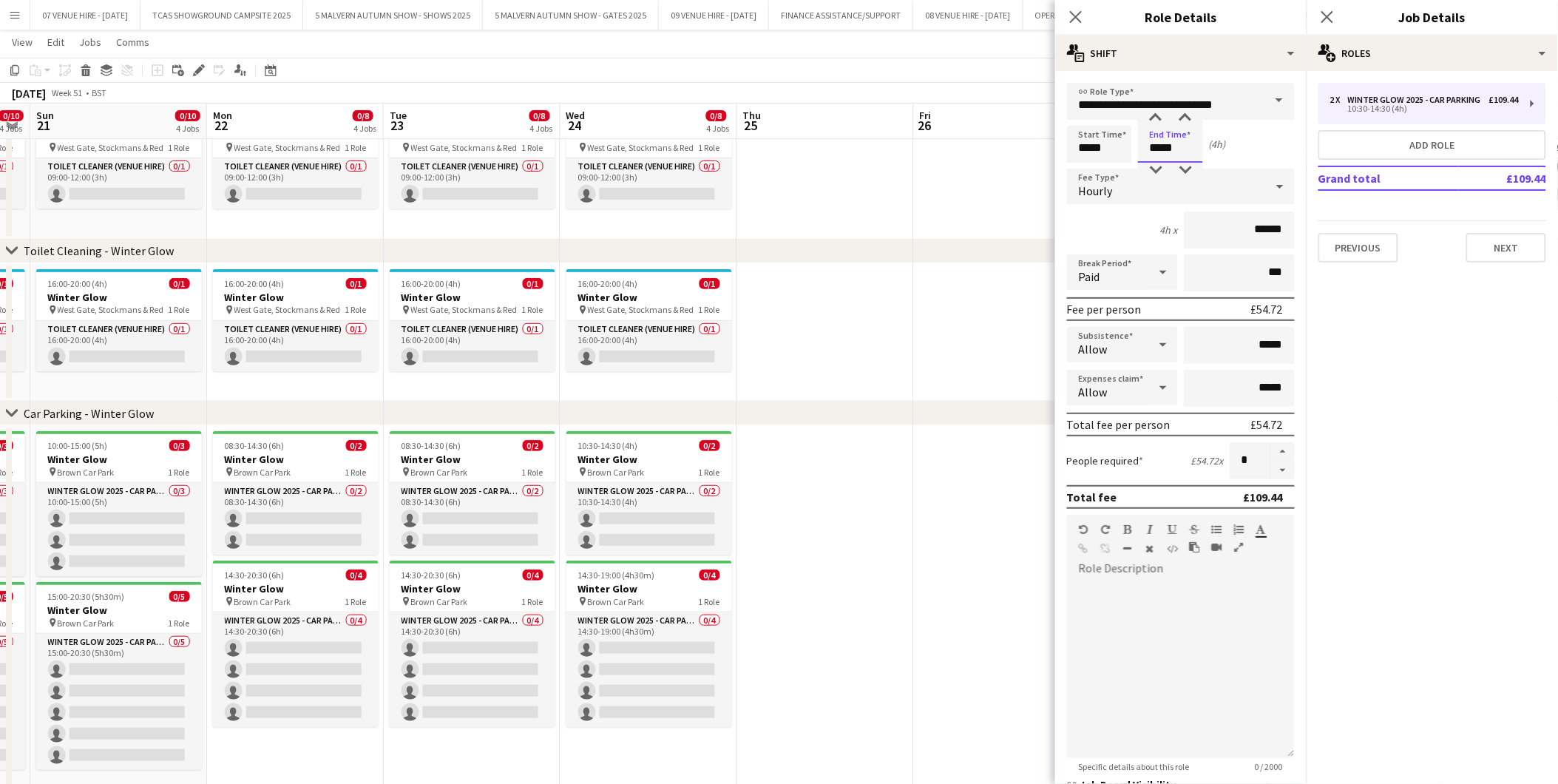
click at [1184, 143] on input "*****" at bounding box center [1171, 144] width 65 height 37
type input "*****"
click at [1159, 117] on div at bounding box center [1156, 118] width 30 height 15
click at [988, 477] on app-date-cell at bounding box center [1003, 613] width 177 height 376
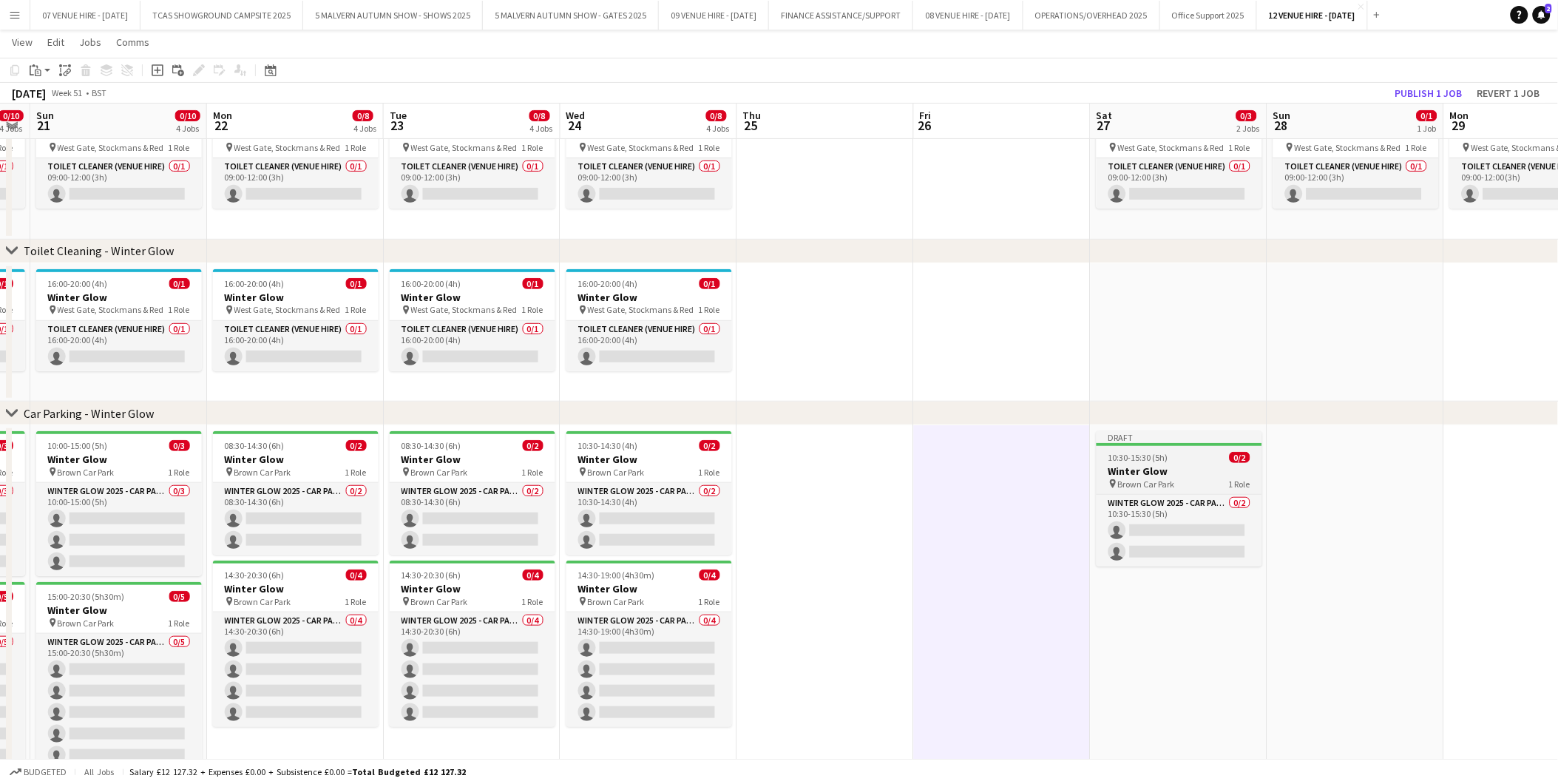
click at [1169, 459] on div "10:30-15:30 (5h) 0/2" at bounding box center [1179, 457] width 166 height 11
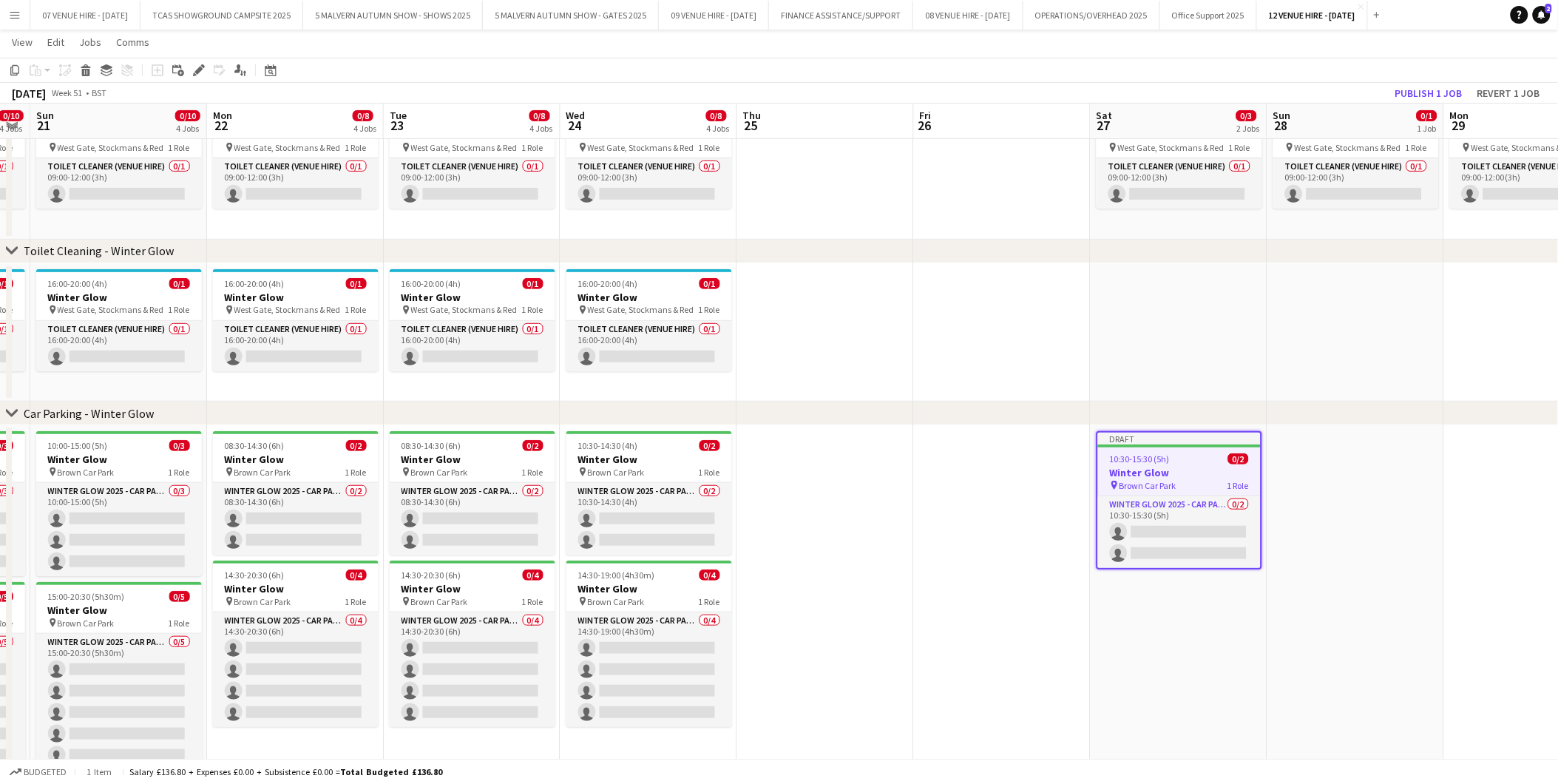
click at [1202, 640] on app-date-cell "Draft 10:30-15:30 (5h) 0/2 Winter Glow pin Brown Car Park 1 Role Winter Glow 20…" at bounding box center [1179, 613] width 177 height 376
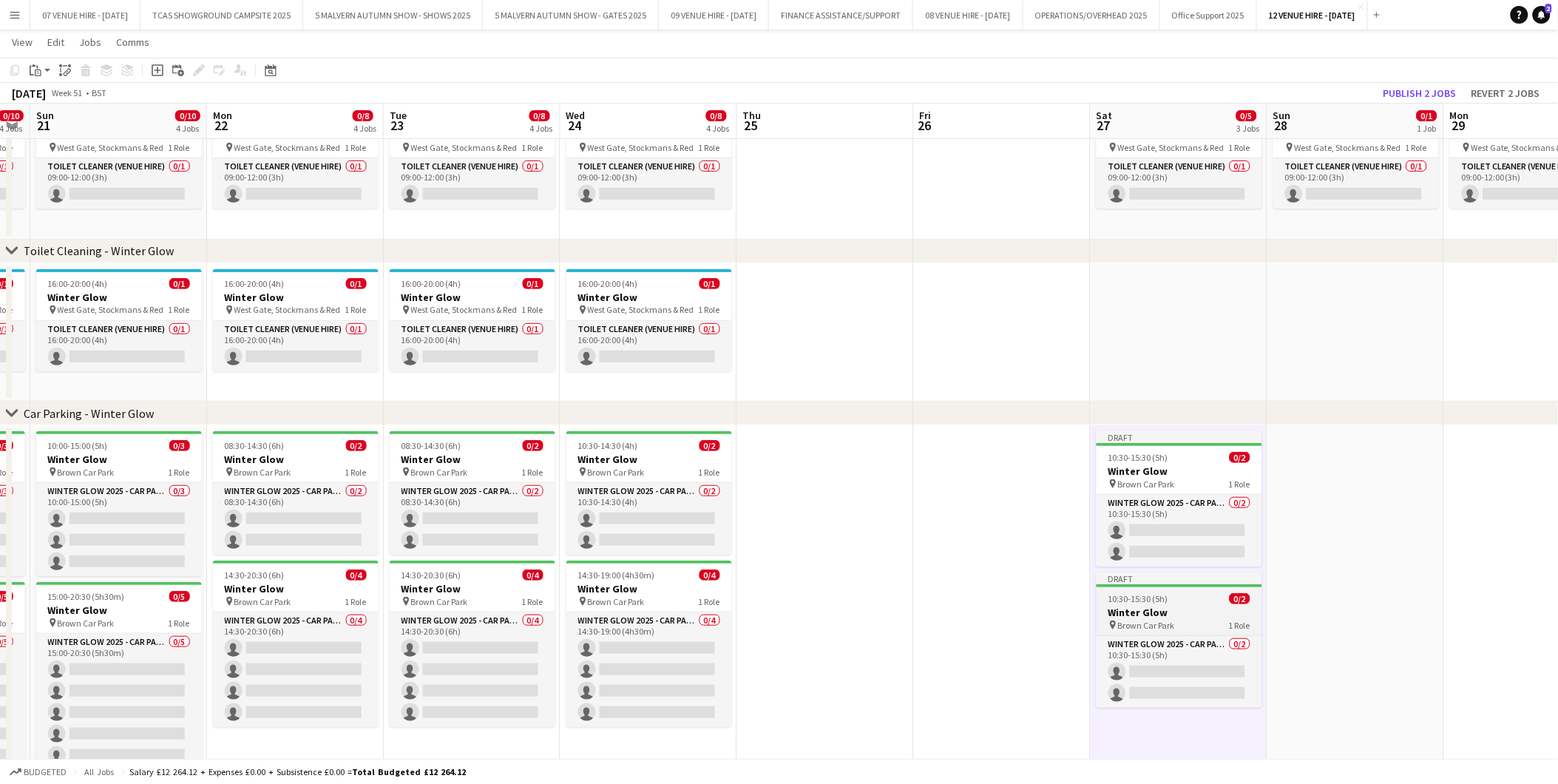
click at [1193, 615] on h3 "Winter Glow" at bounding box center [1179, 612] width 166 height 13
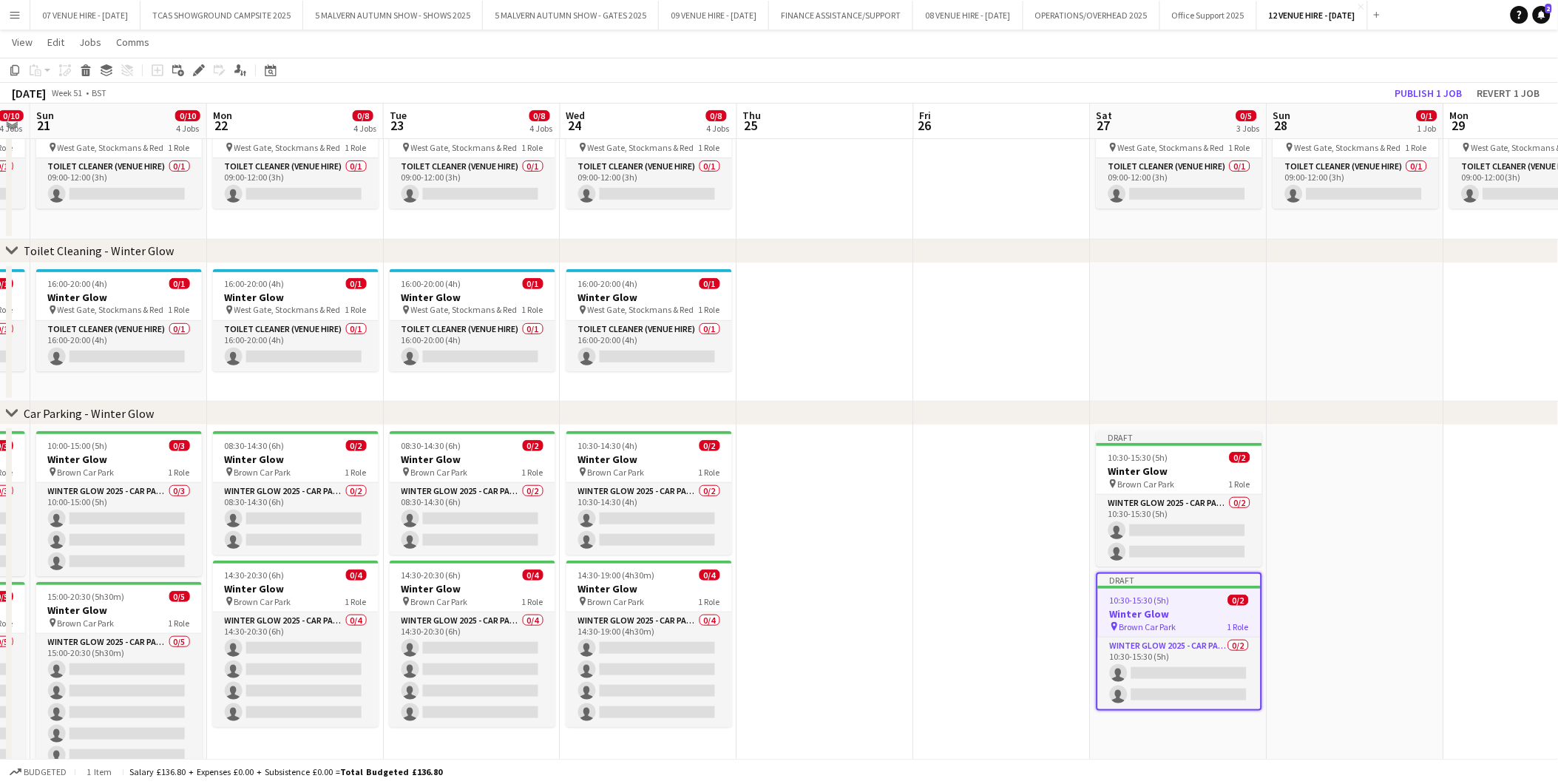
drag, startPoint x: 197, startPoint y: 64, endPoint x: 218, endPoint y: 68, distance: 21.4
click at [198, 65] on icon "Edit" at bounding box center [199, 71] width 12 height 12
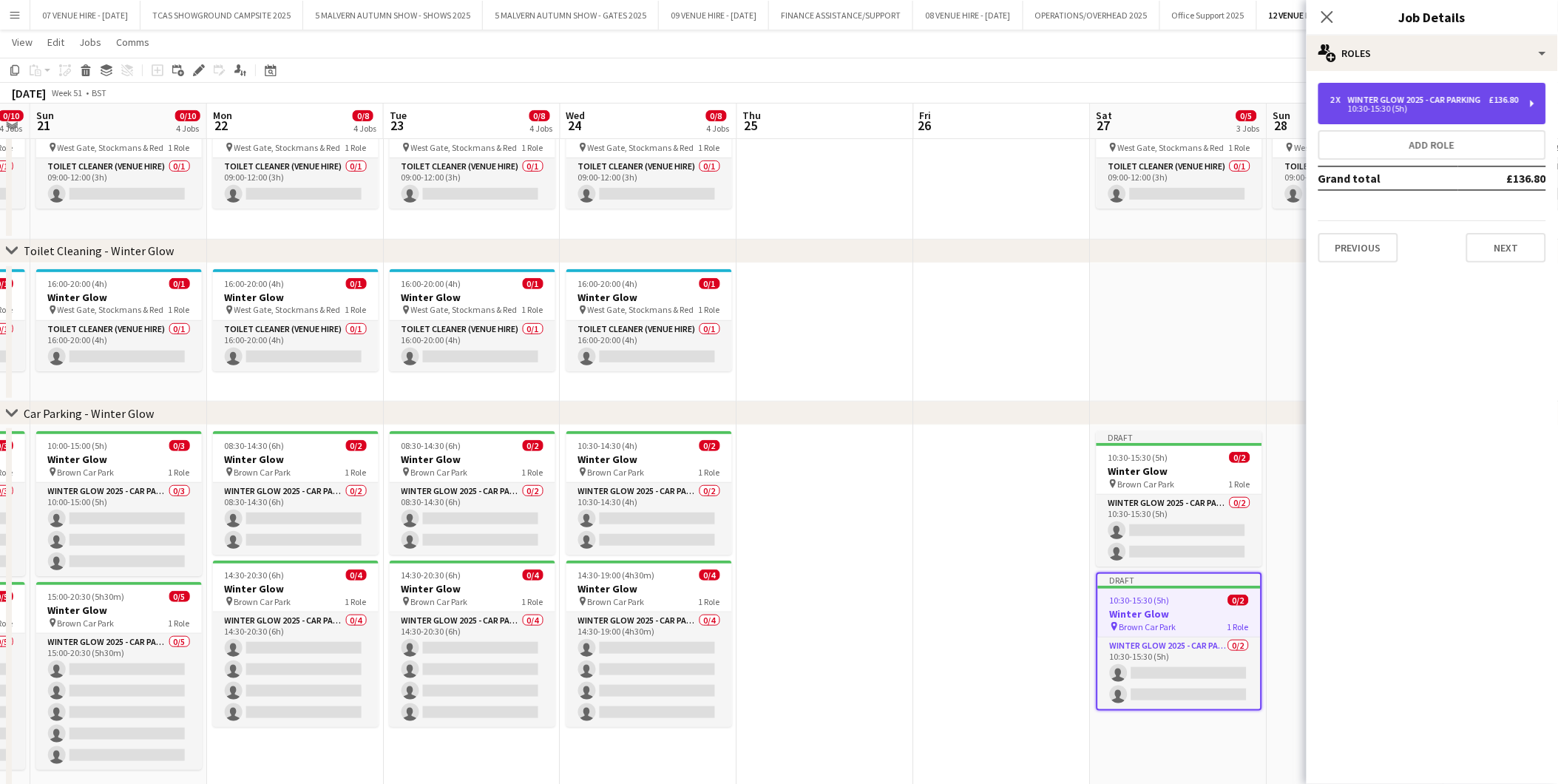
click at [1365, 101] on div "Winter Glow 2025 - Car Parking" at bounding box center [1418, 99] width 139 height 10
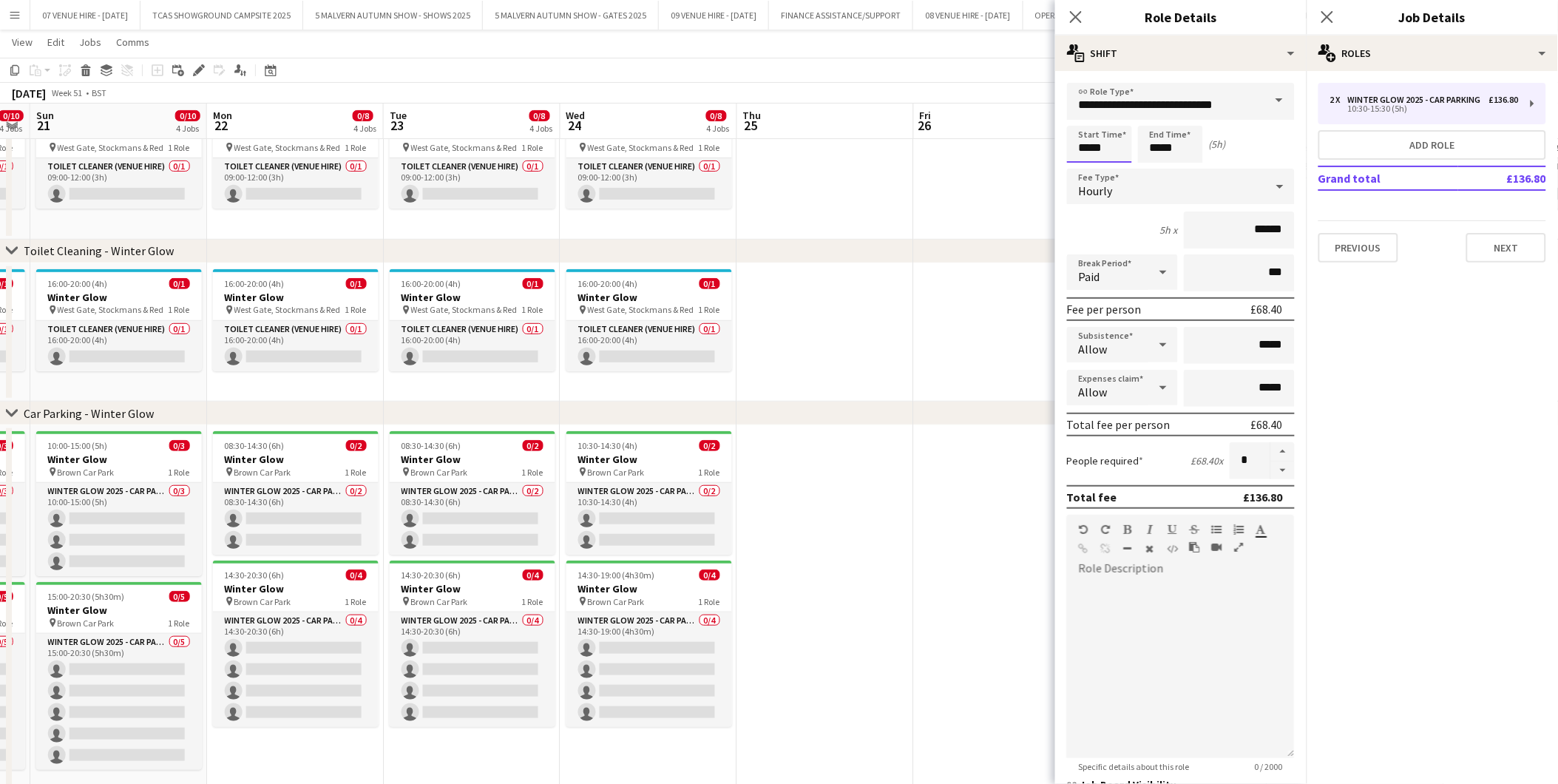
click at [1129, 139] on input "*****" at bounding box center [1100, 144] width 65 height 37
click at [1089, 113] on div at bounding box center [1085, 118] width 30 height 15
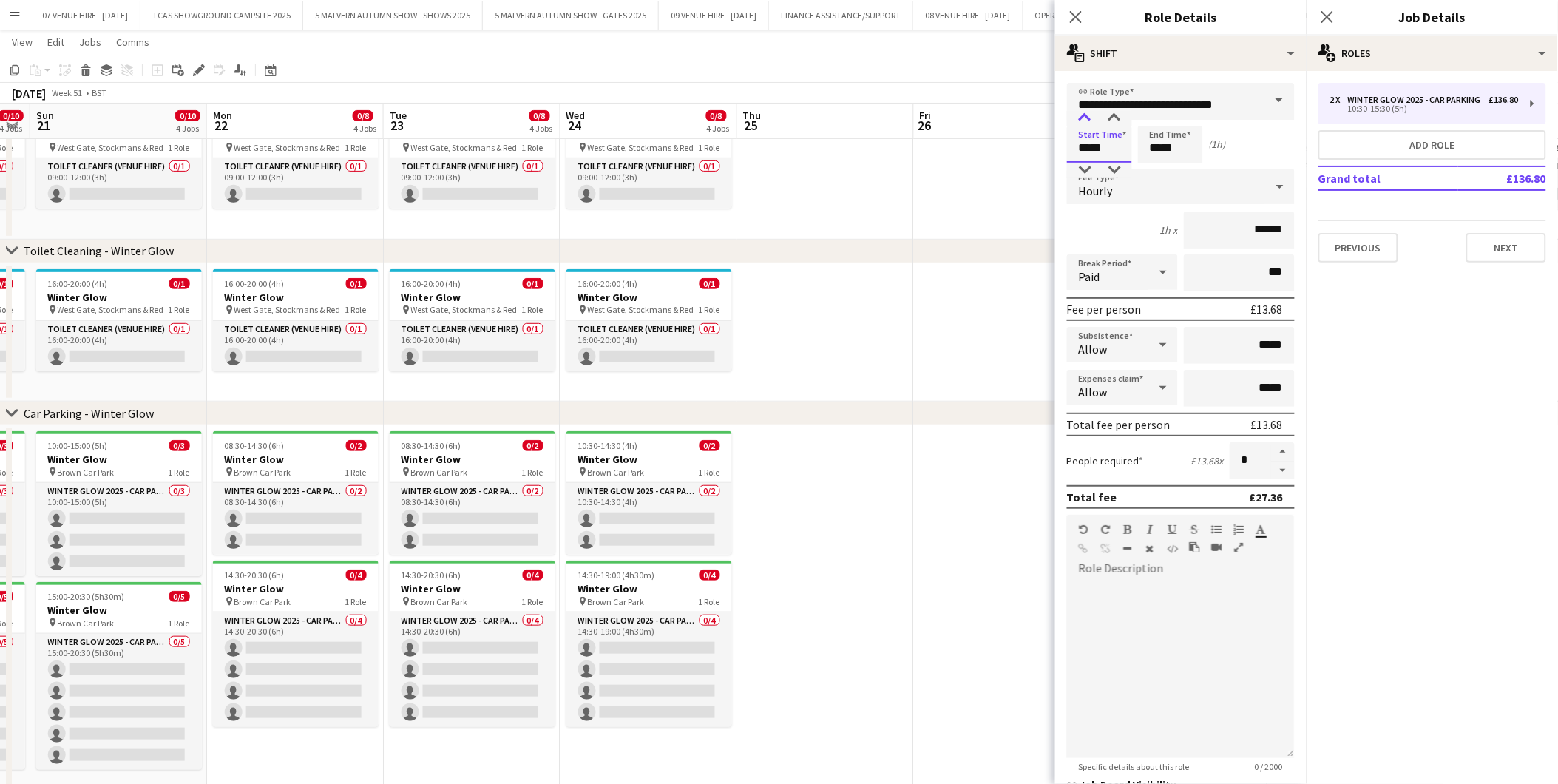
type input "*****"
click at [1089, 113] on div at bounding box center [1085, 118] width 30 height 15
click at [1184, 139] on input "*****" at bounding box center [1171, 144] width 65 height 37
click at [1154, 117] on div at bounding box center [1156, 118] width 30 height 15
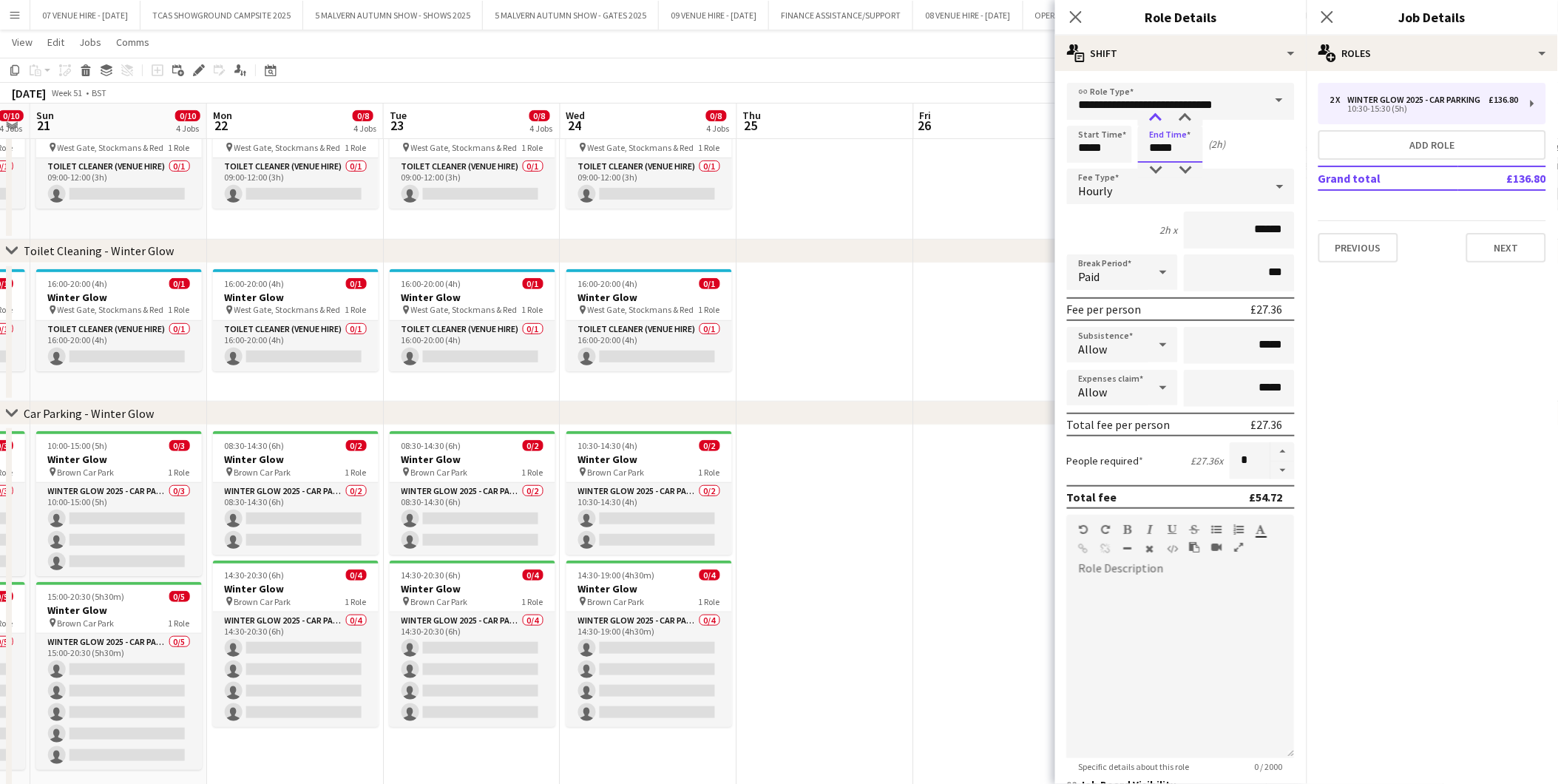
click at [1154, 117] on div at bounding box center [1156, 118] width 30 height 15
type input "*****"
click at [1154, 117] on div at bounding box center [1156, 118] width 30 height 15
click at [1000, 390] on app-date-cell at bounding box center [1003, 333] width 177 height 139
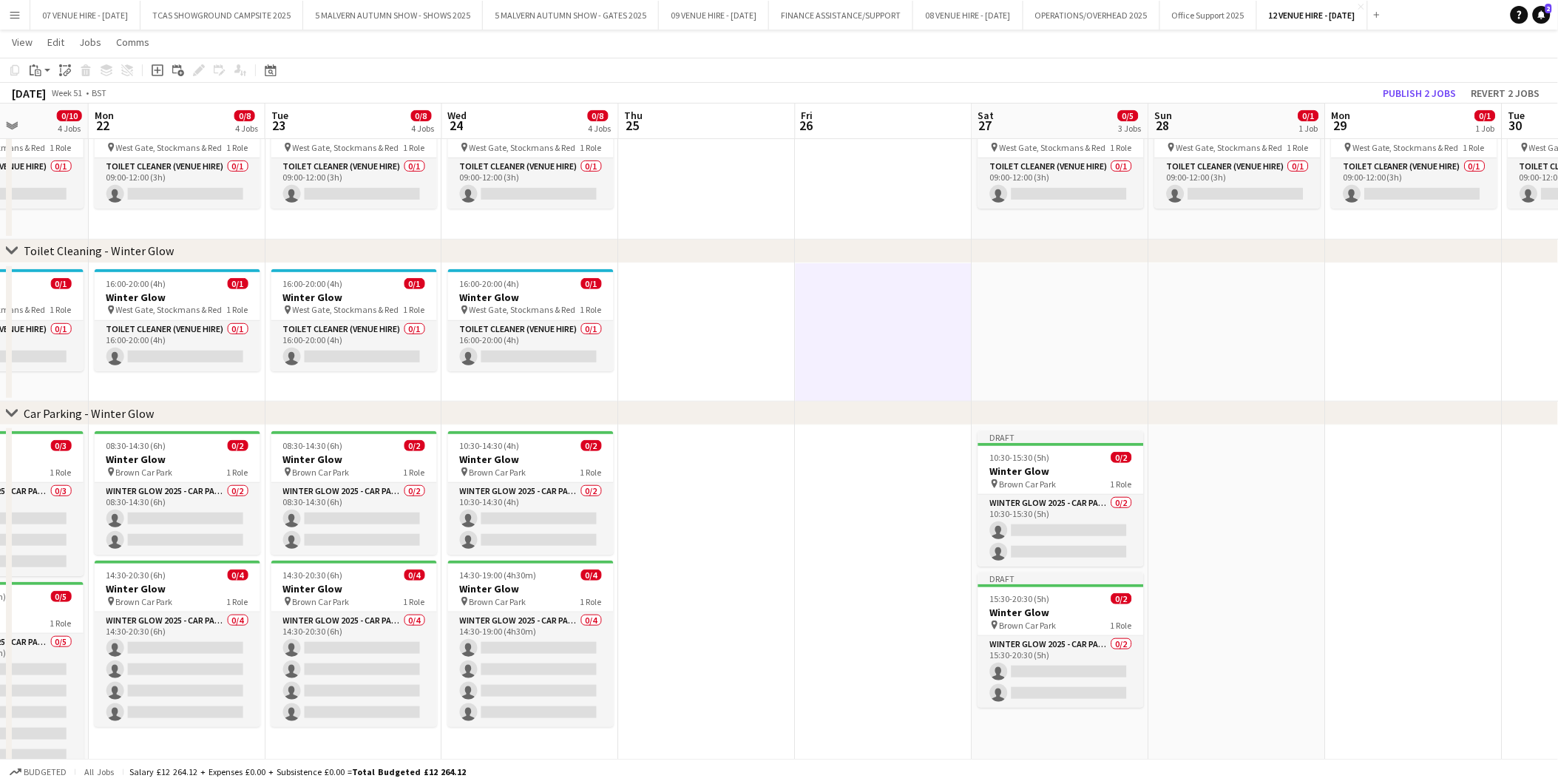
scroll to position [0, 511]
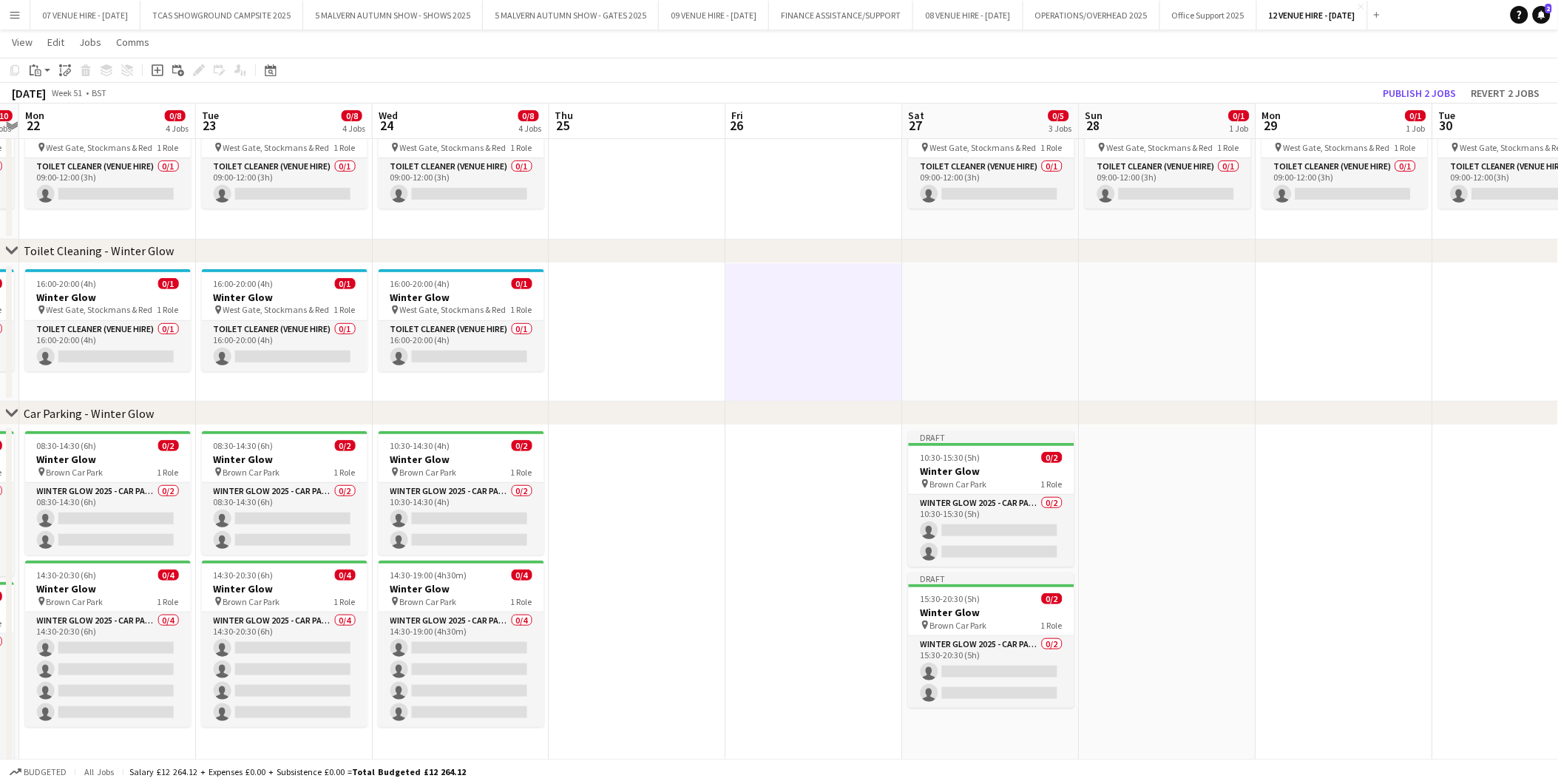
drag, startPoint x: 1360, startPoint y: 440, endPoint x: 788, endPoint y: 422, distance: 572.3
click at [788, 422] on div "chevron-right Toilet Cleaning - Rose Cover chevron-right Toilet Cleaning - Wint…" at bounding box center [779, 362] width 1558 height 877
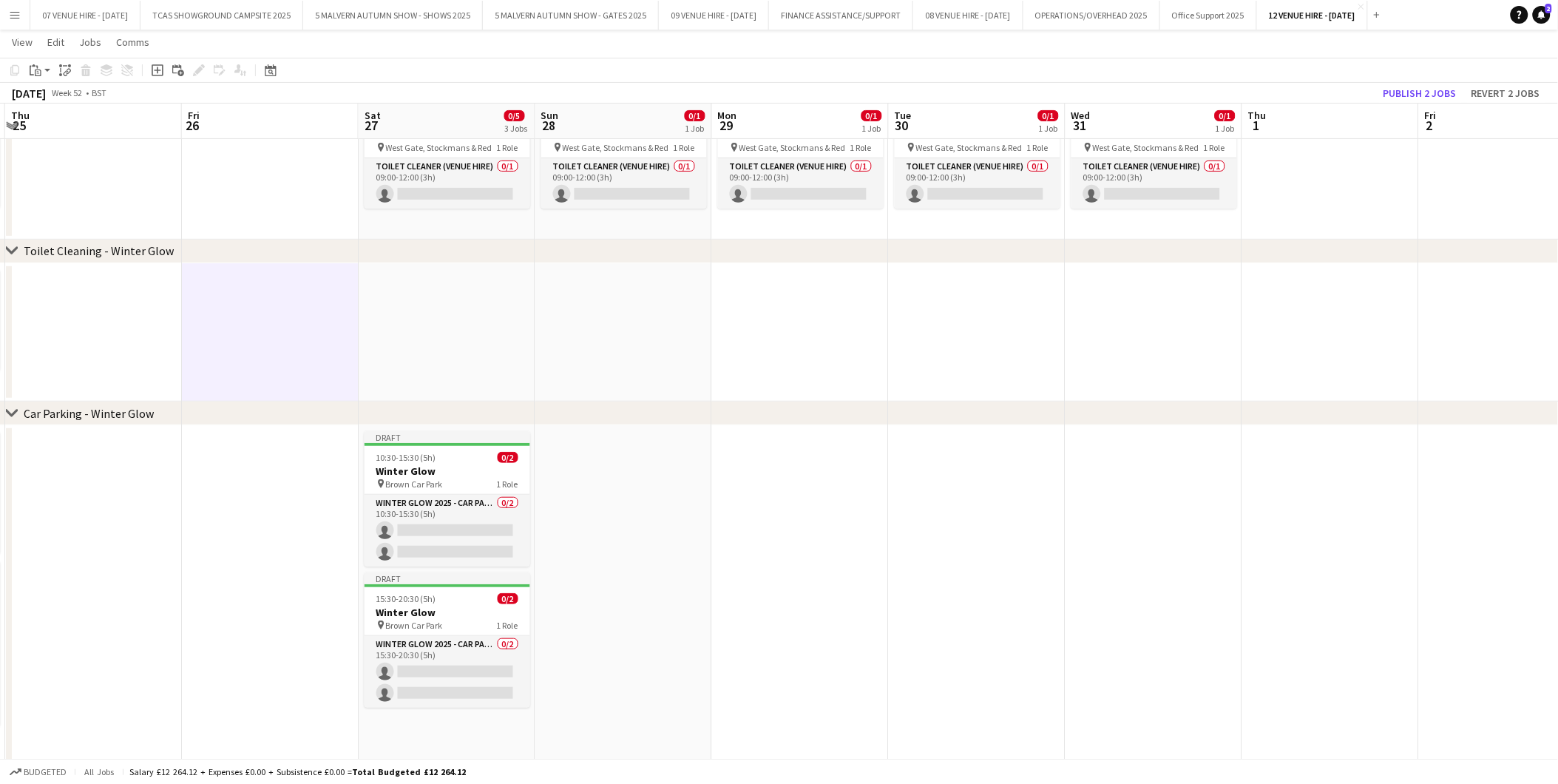
scroll to position [0, 538]
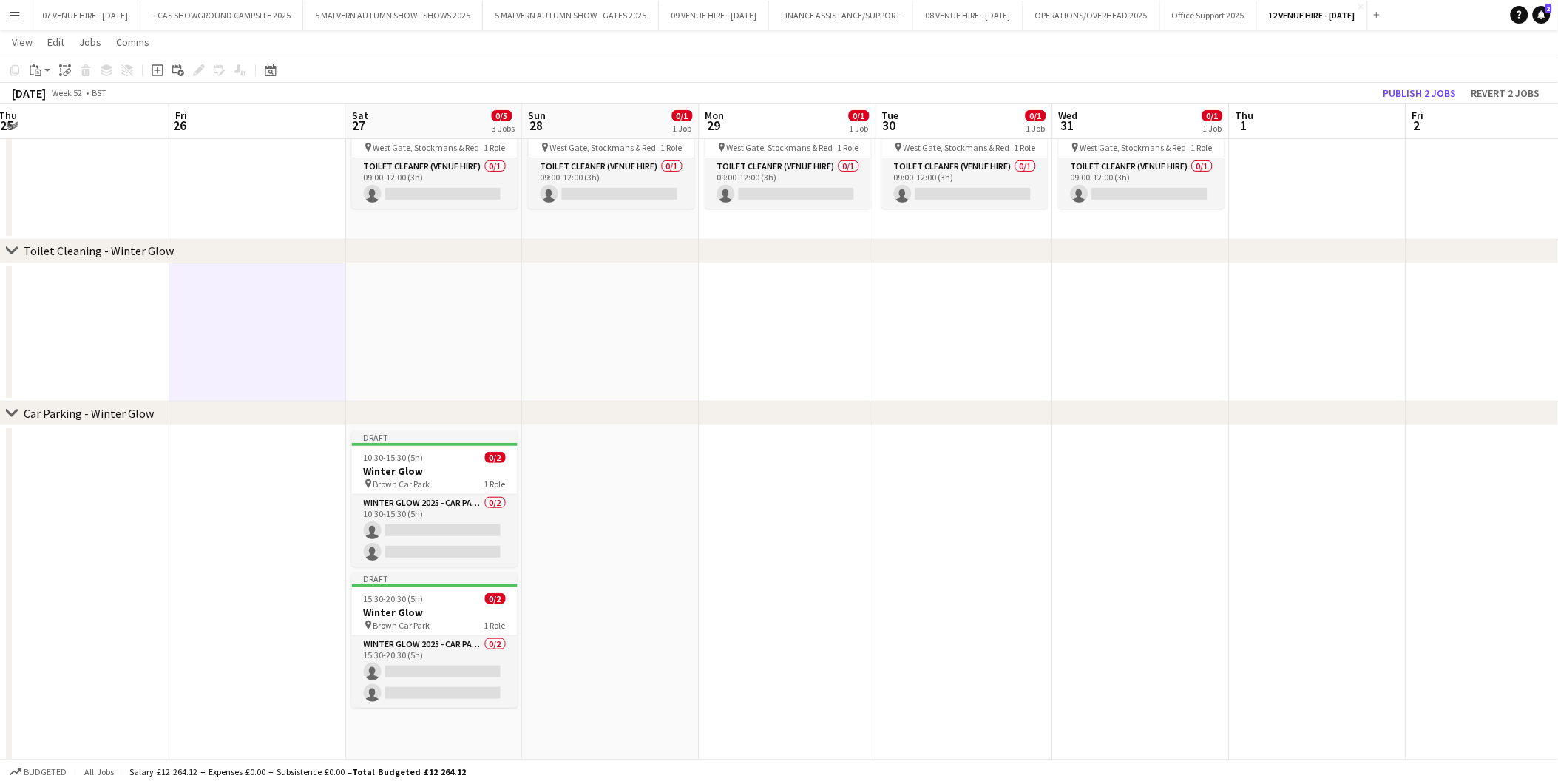
drag, startPoint x: 1184, startPoint y: 463, endPoint x: 627, endPoint y: 466, distance: 557.0
click at [627, 466] on app-calendar-viewport "Mon 22 0/8 4 Jobs Tue 23 0/8 4 Jobs Wed 24 0/8 4 Jobs Thu 25 Fri 26 Sat 27 0/5 …" at bounding box center [779, 362] width 1558 height 877
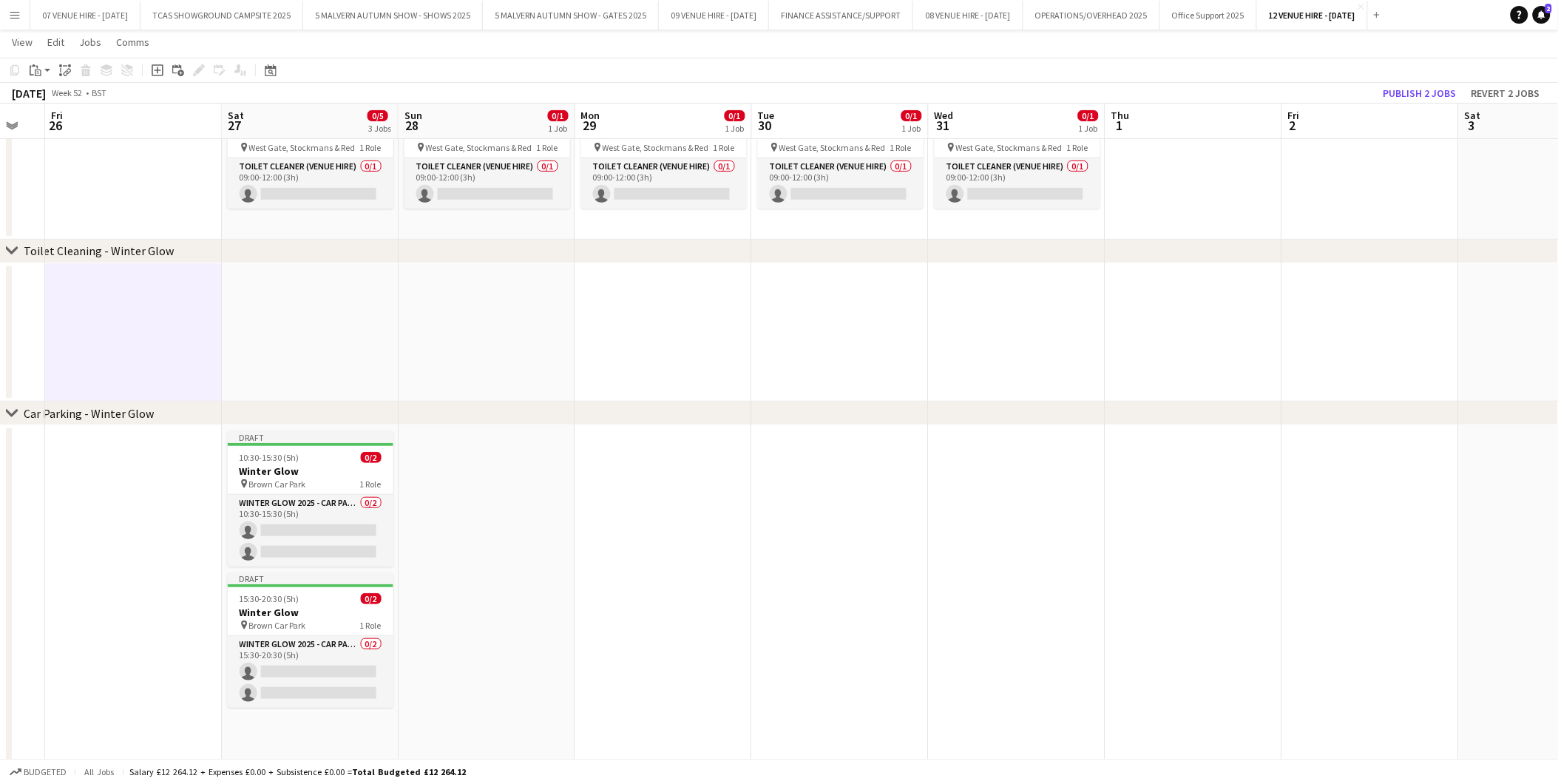
scroll to position [0, 488]
drag, startPoint x: 855, startPoint y: 452, endPoint x: 729, endPoint y: 452, distance: 126.0
click at [729, 452] on app-calendar-viewport "Tue 23 0/8 4 Jobs Wed 24 0/8 4 Jobs Thu 25 Fri 26 Sat 27 0/5 3 Jobs Sun 28 0/1 …" at bounding box center [779, 362] width 1558 height 877
click at [300, 459] on div "10:30-15:30 (5h) 0/2" at bounding box center [307, 457] width 166 height 11
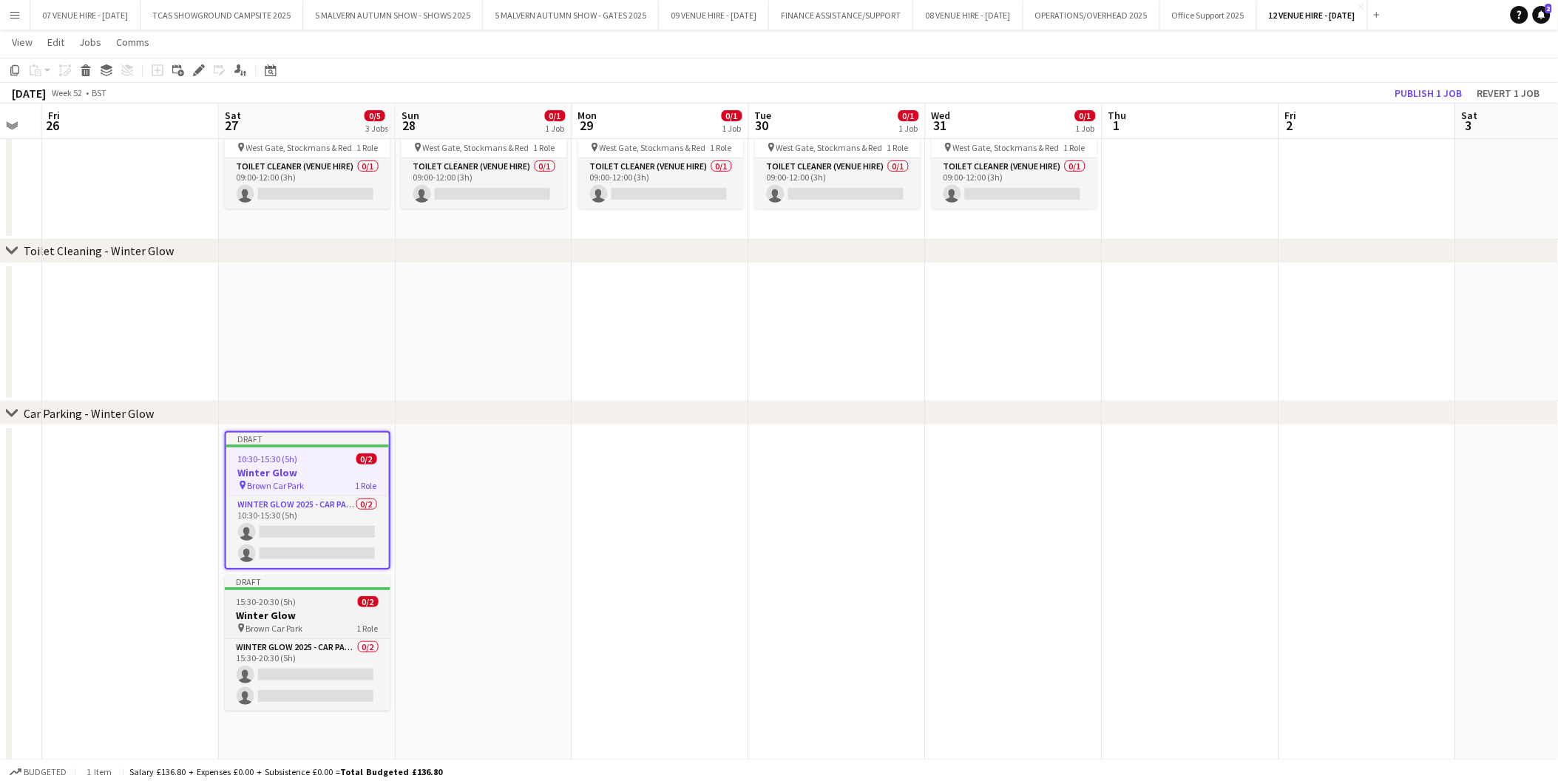
click at [306, 597] on div "15:30-20:30 (5h) 0/2" at bounding box center [307, 601] width 166 height 11
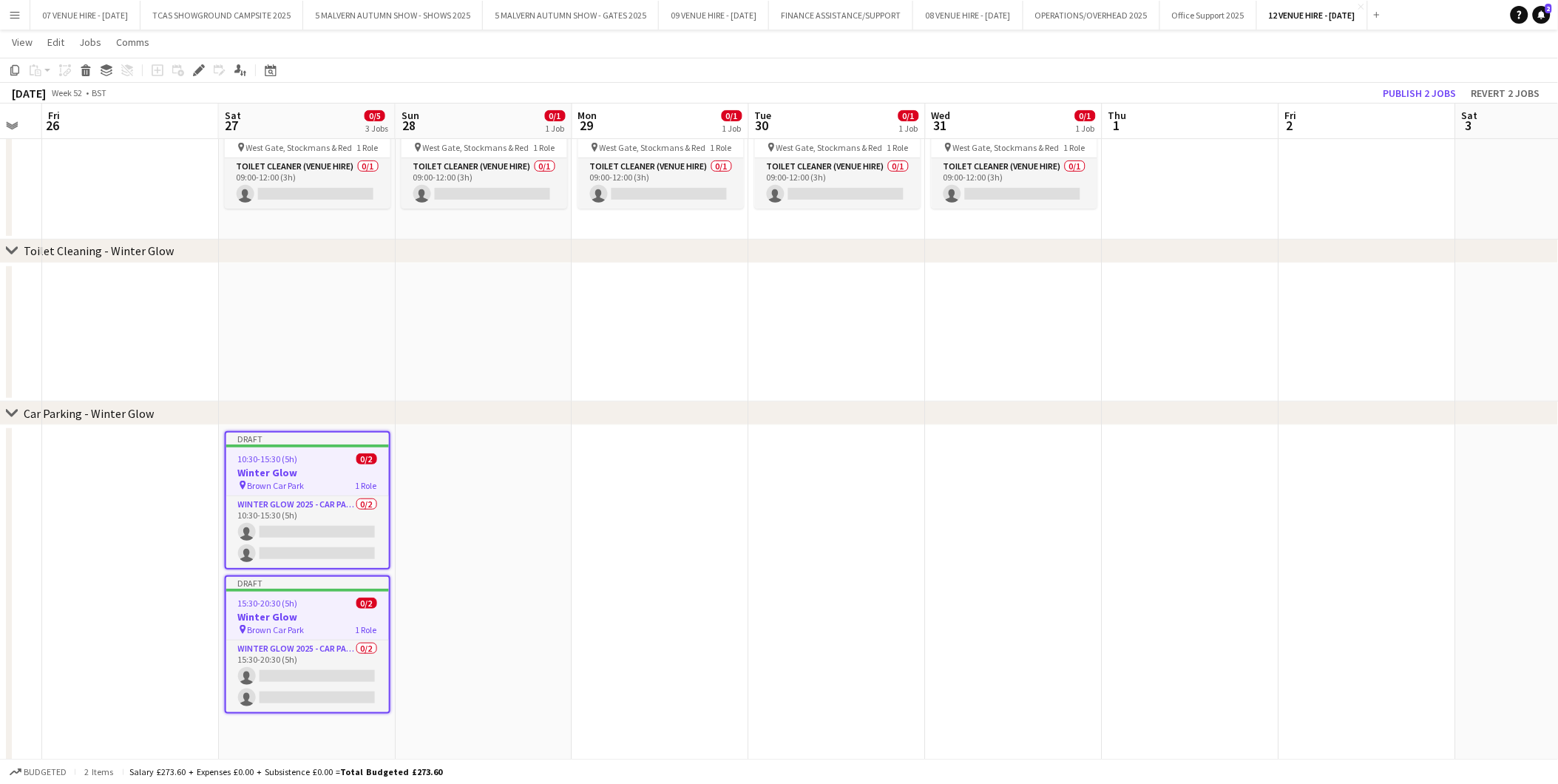
click at [506, 515] on app-date-cell at bounding box center [484, 613] width 177 height 376
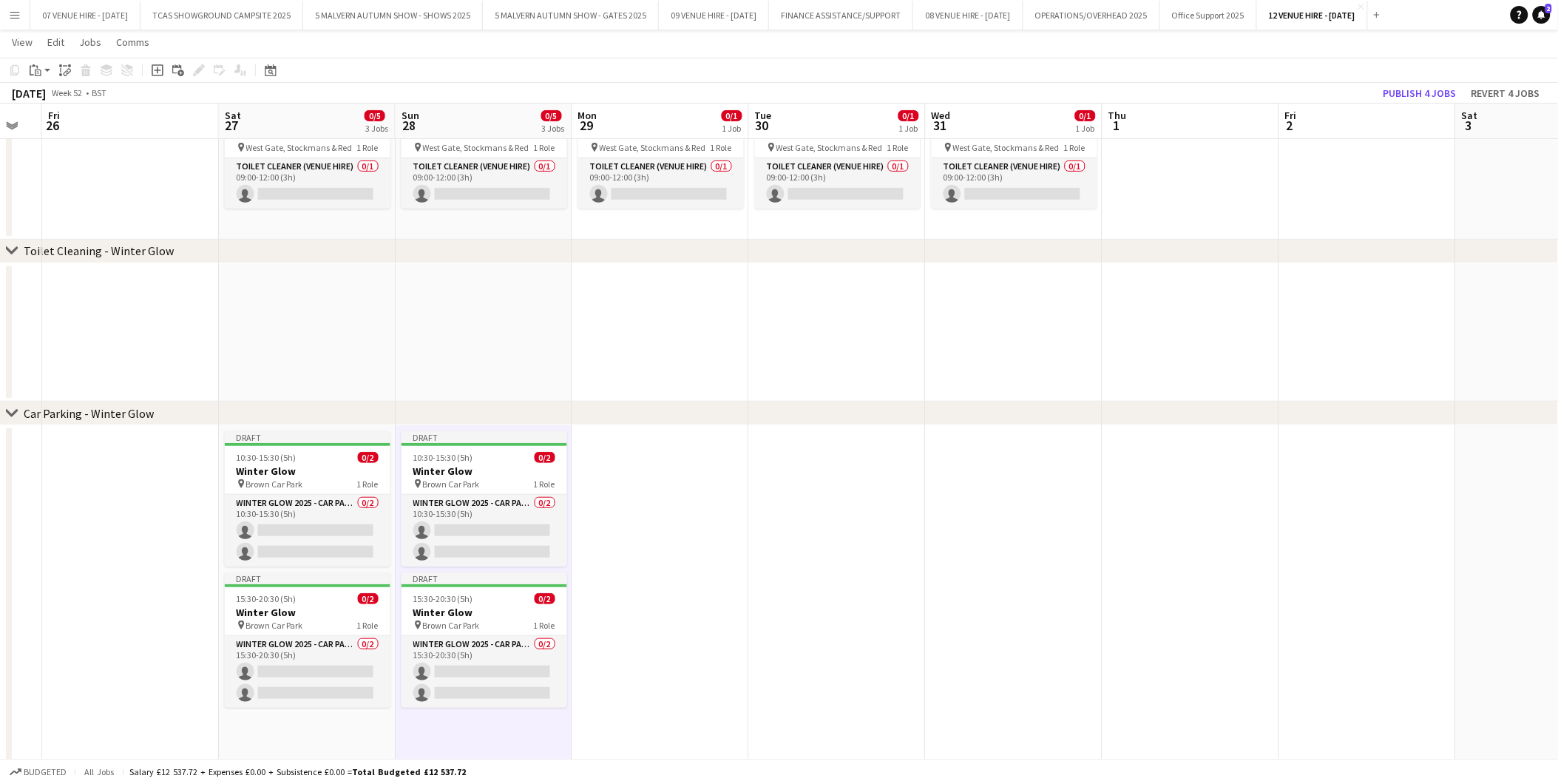
click at [680, 507] on app-date-cell at bounding box center [661, 613] width 177 height 376
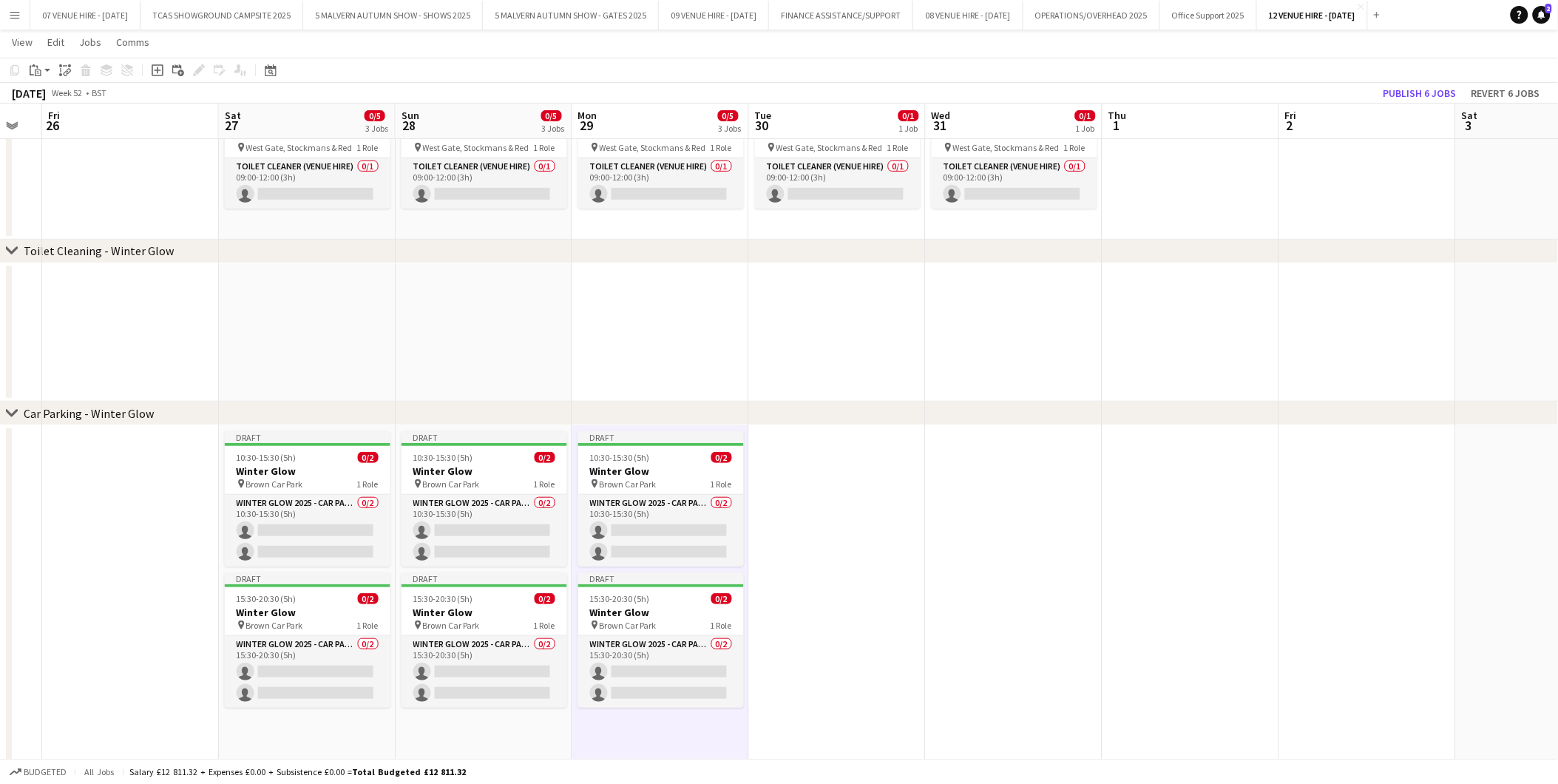
click at [844, 485] on app-date-cell at bounding box center [838, 613] width 177 height 376
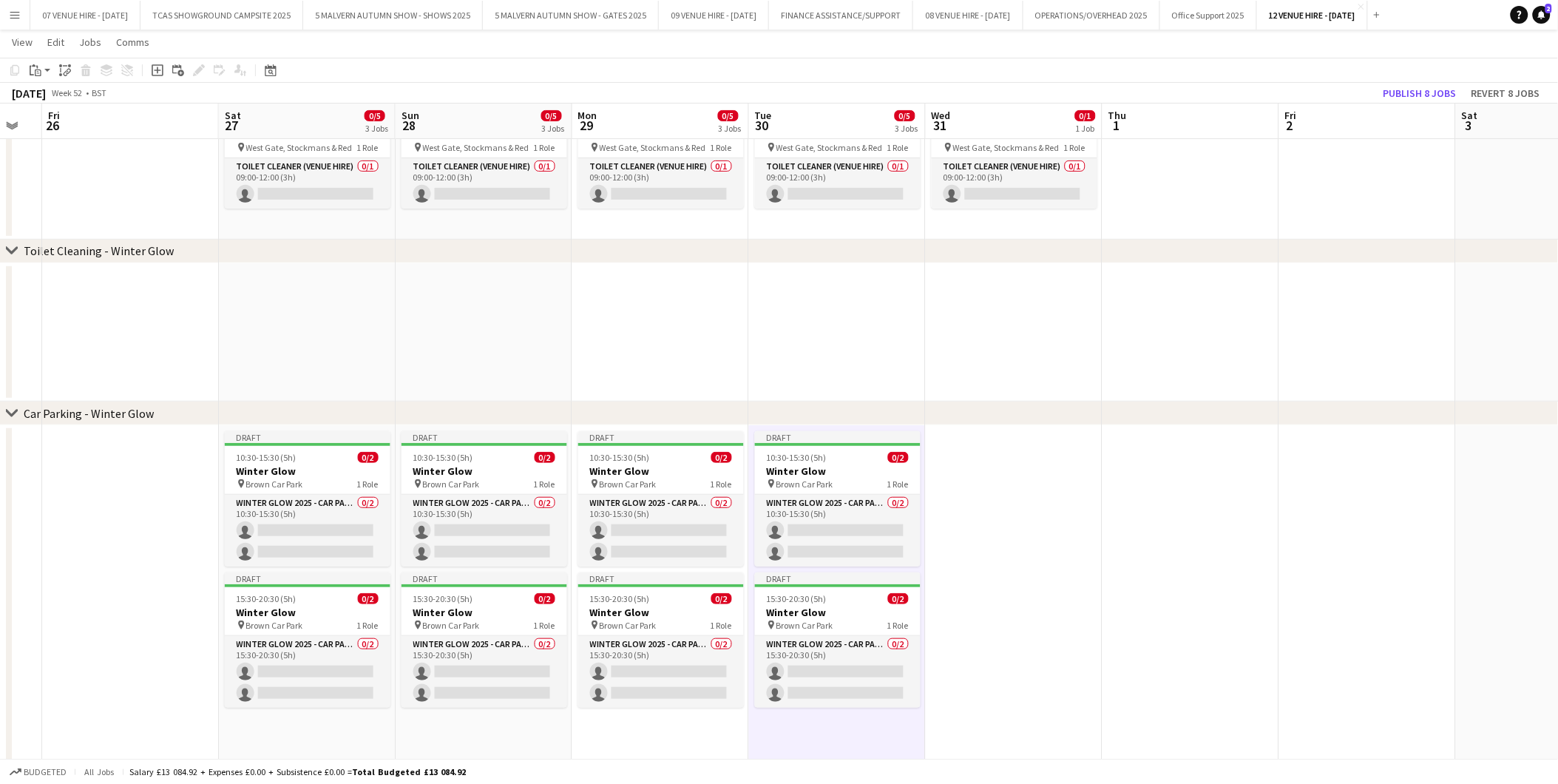
click at [1058, 523] on app-date-cell at bounding box center [1014, 613] width 177 height 376
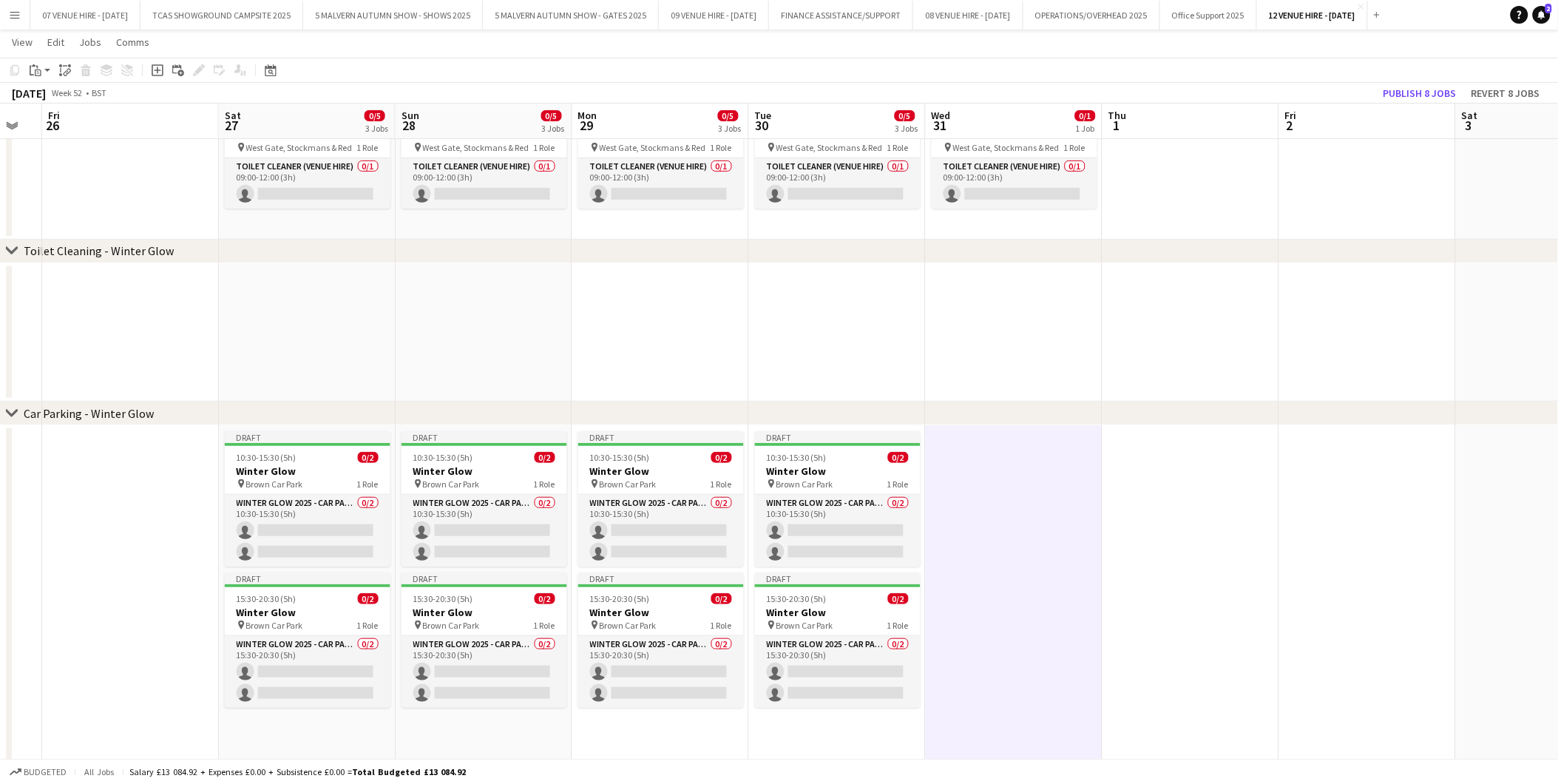
click at [1008, 500] on app-date-cell at bounding box center [1014, 613] width 177 height 376
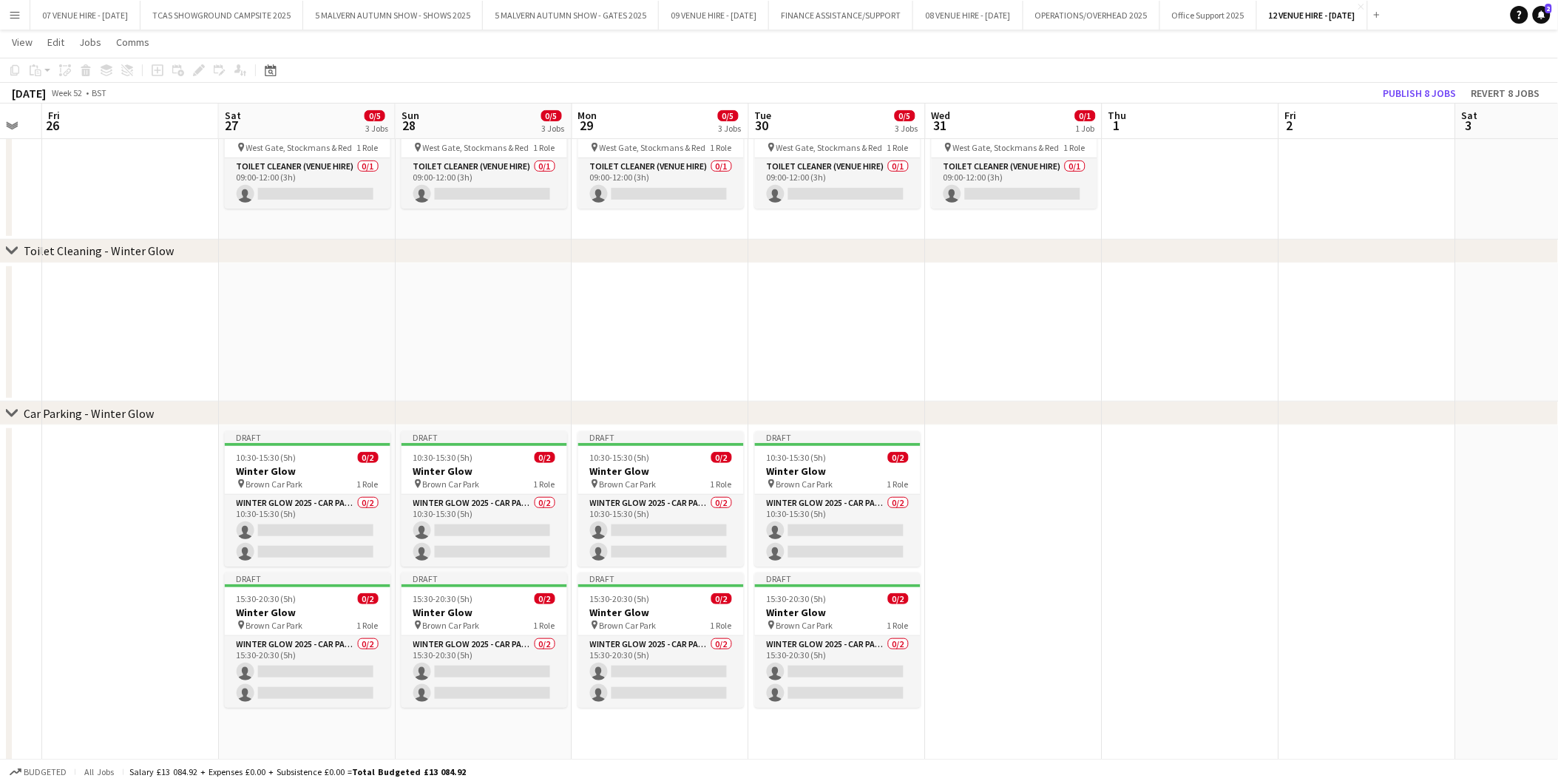
click at [997, 489] on app-date-cell at bounding box center [1014, 613] width 177 height 376
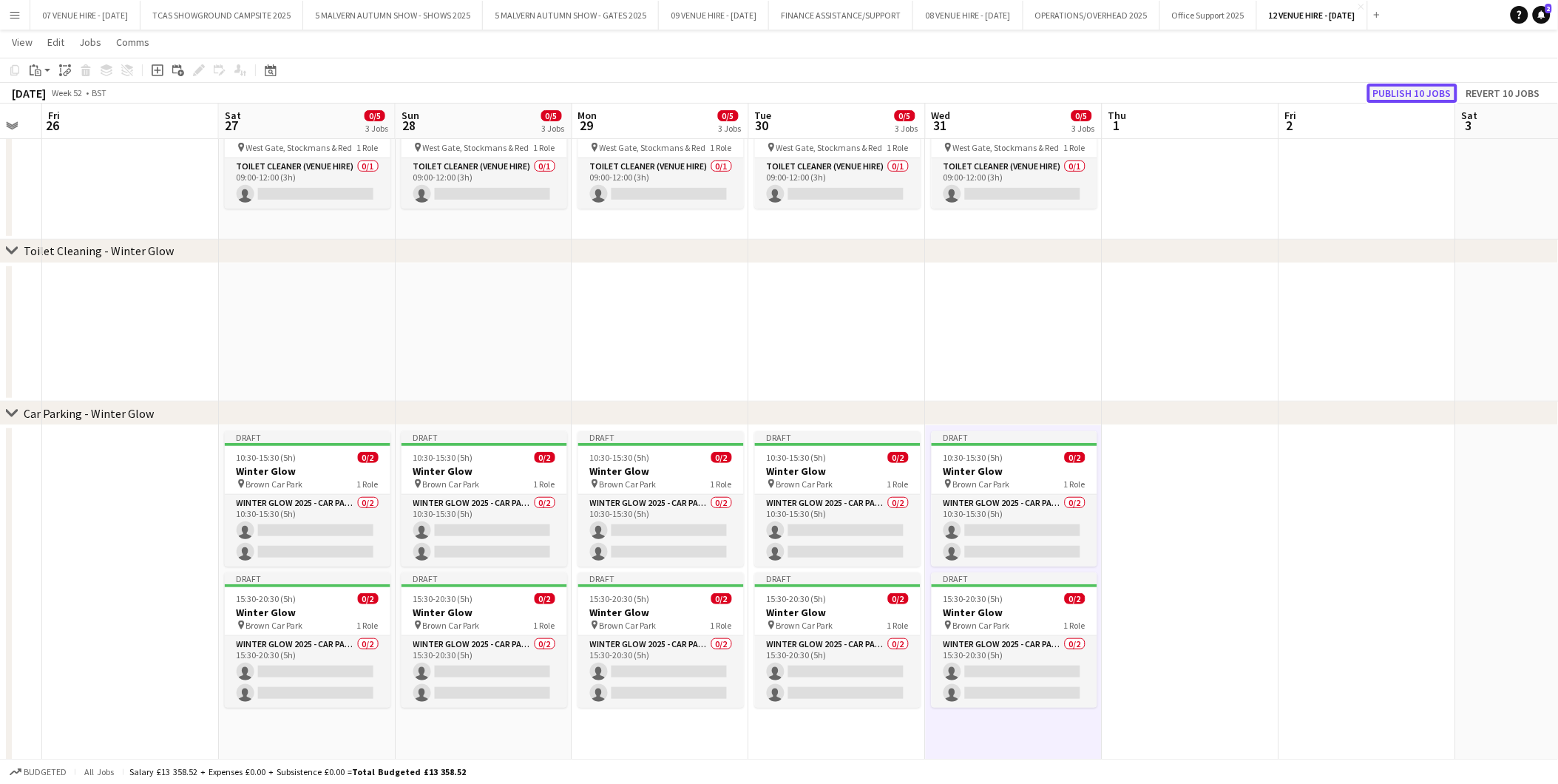
click at [1412, 91] on button "Publish 10 jobs" at bounding box center [1412, 94] width 91 height 19
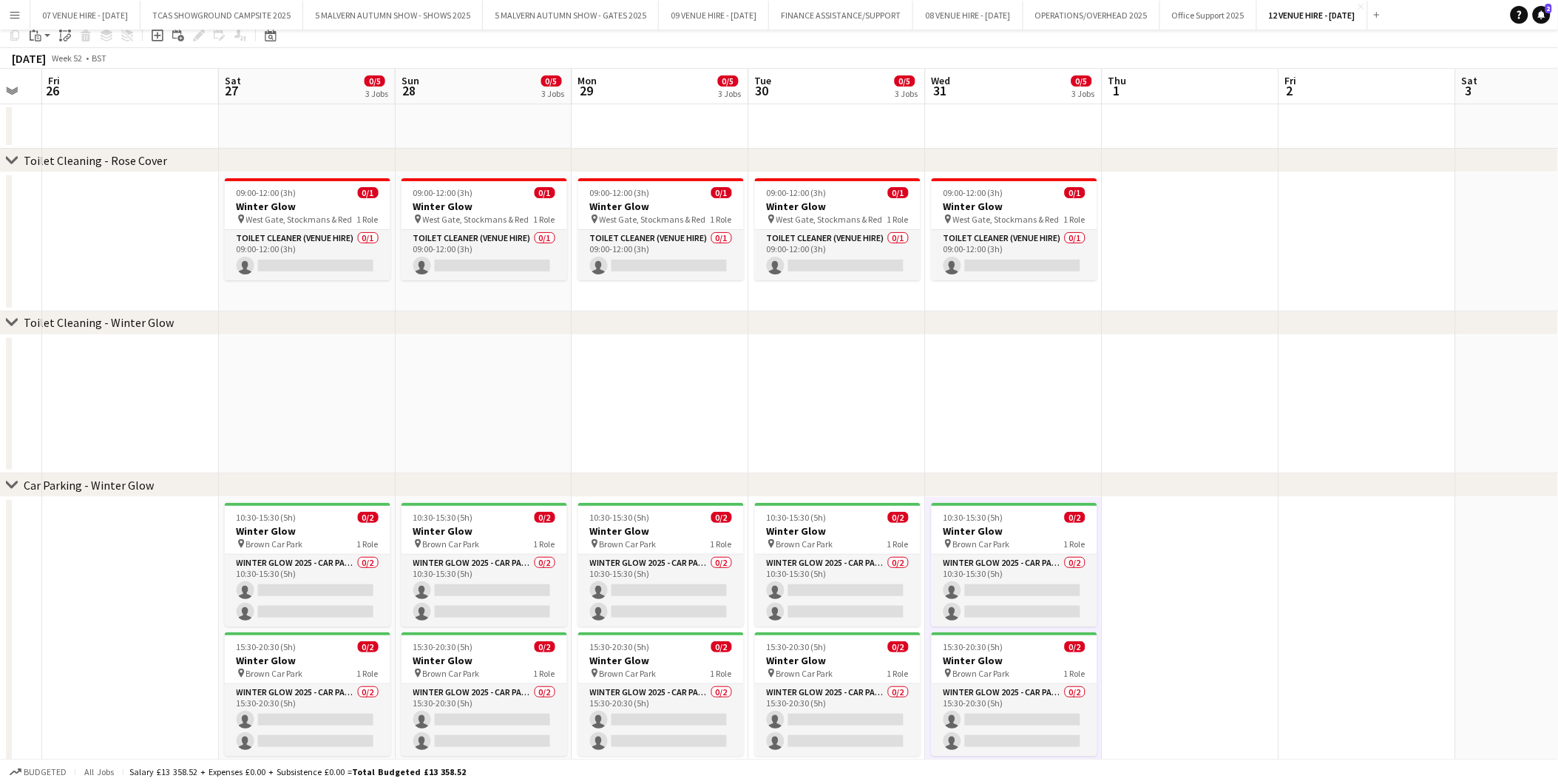
scroll to position [0, 0]
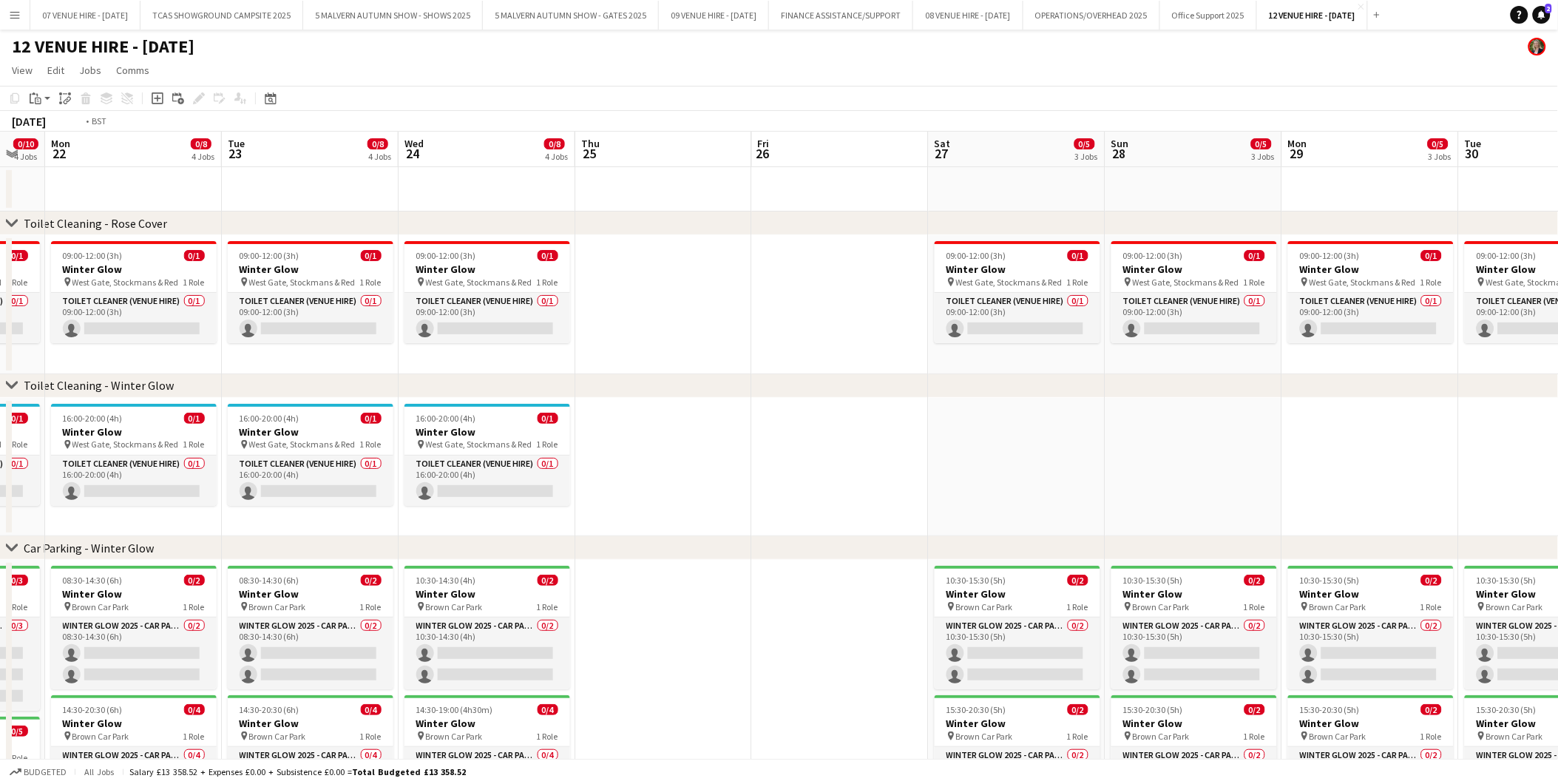
drag, startPoint x: 283, startPoint y: 267, endPoint x: 1346, endPoint y: 249, distance: 1063.2
click at [1346, 249] on app-calendar-viewport "Sat 20 0/10 4 Jobs Sun 21 0/10 4 Jobs Mon 22 0/8 4 Jobs Tue 23 0/8 4 Jobs Wed 2…" at bounding box center [779, 534] width 1558 height 805
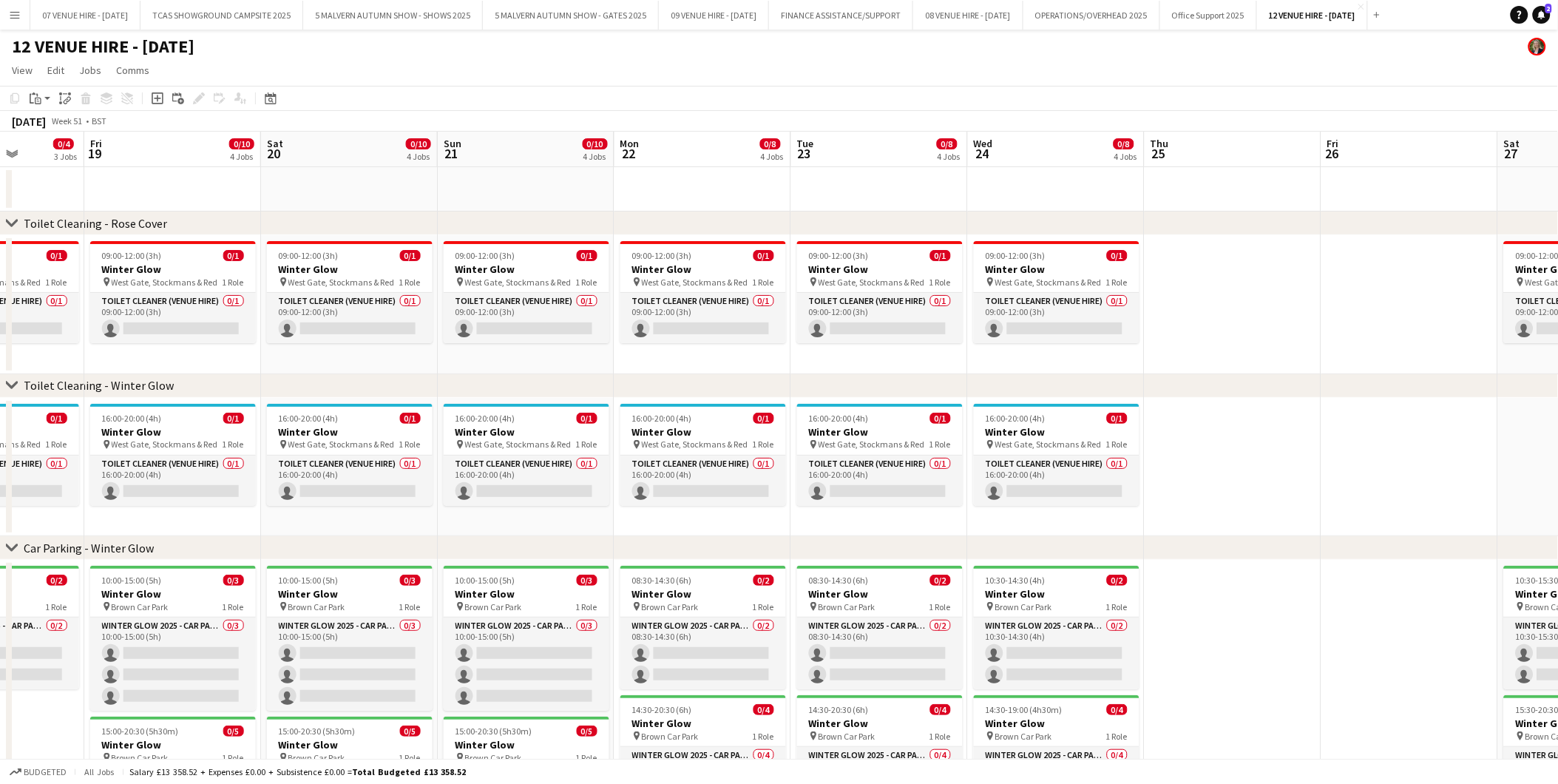
drag, startPoint x: 294, startPoint y: 285, endPoint x: 1040, endPoint y: 265, distance: 746.3
click at [1040, 265] on app-calendar-viewport "Tue 16 0/4 3 Jobs Wed 17 0/4 3 Jobs Thu 18 0/4 3 Jobs Fri 19 0/10 4 Jobs Sat 20…" at bounding box center [779, 534] width 1558 height 805
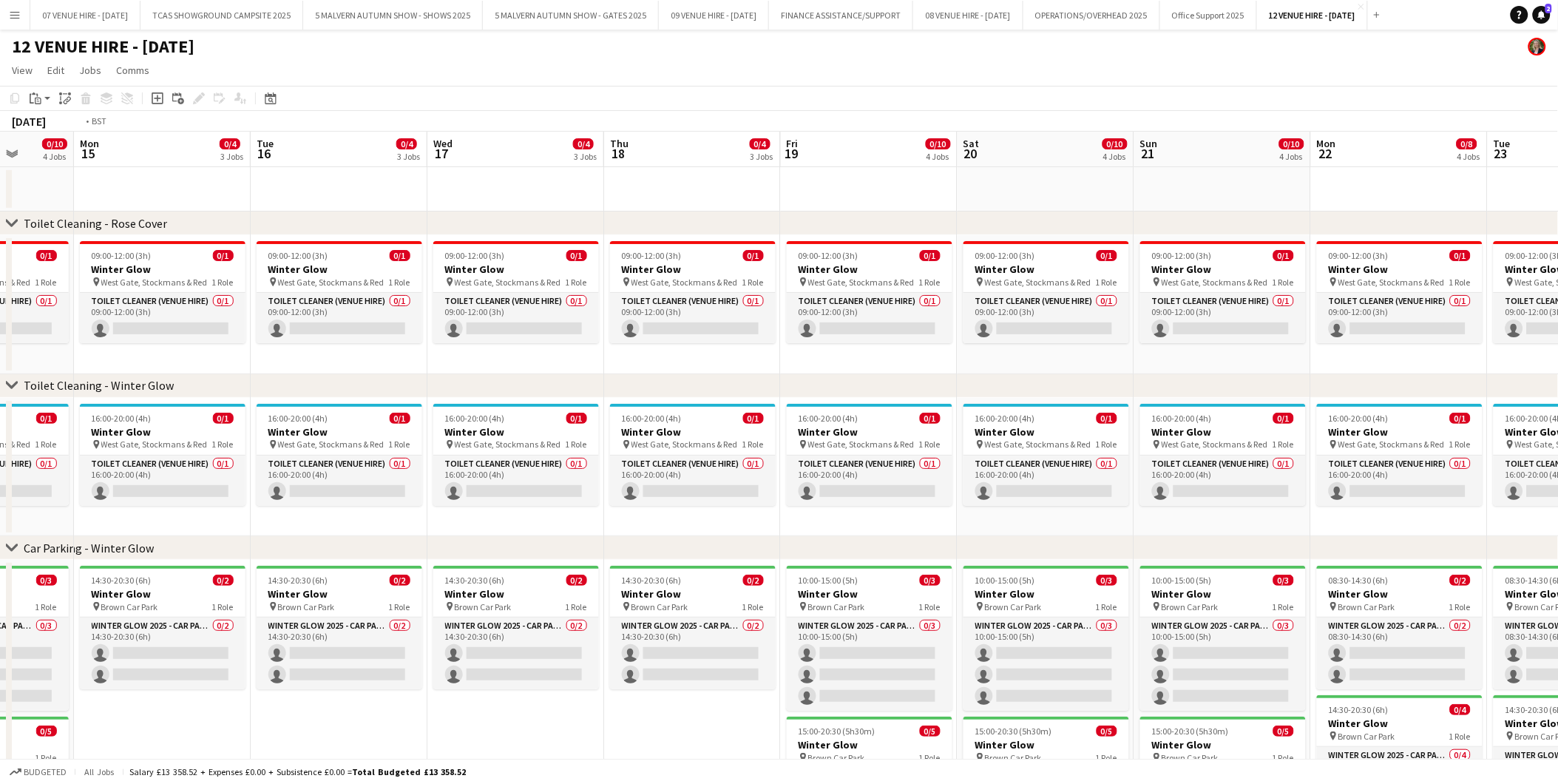
drag, startPoint x: 445, startPoint y: 298, endPoint x: 987, endPoint y: 298, distance: 542.0
click at [987, 298] on app-calendar-viewport "Sat 13 0/10 4 Jobs Sun 14 0/10 4 Jobs Mon 15 0/4 3 Jobs Tue 16 0/4 3 Jobs Wed 1…" at bounding box center [779, 534] width 1558 height 805
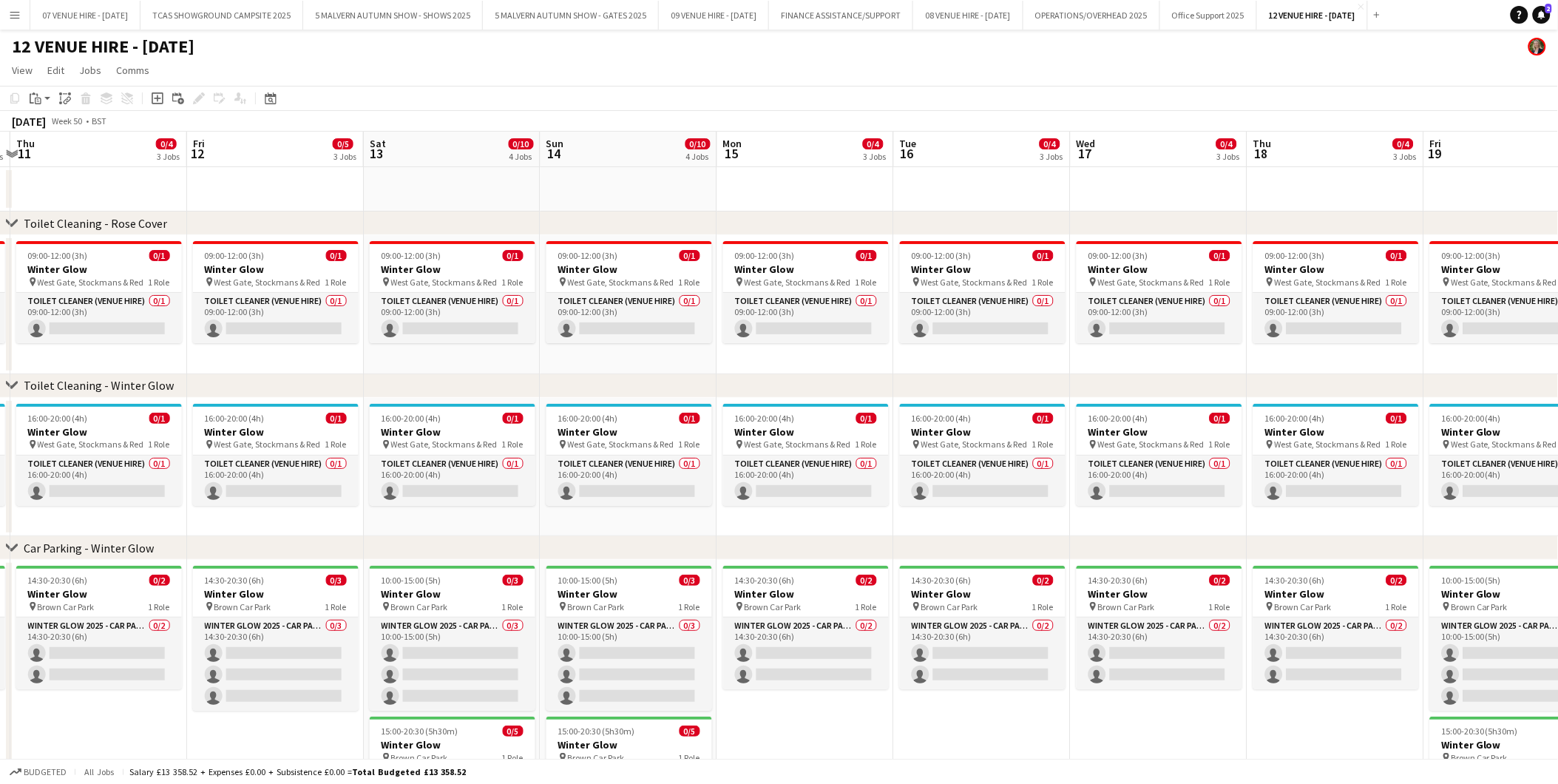
drag, startPoint x: 447, startPoint y: 304, endPoint x: 1068, endPoint y: 293, distance: 621.1
click at [1068, 293] on app-calendar-viewport "Mon 8 0/4 3 Jobs Tue 9 0/4 3 Jobs Wed 10 0/4 3 Jobs Thu 11 0/4 3 Jobs Fri 12 0/…" at bounding box center [779, 534] width 1558 height 805
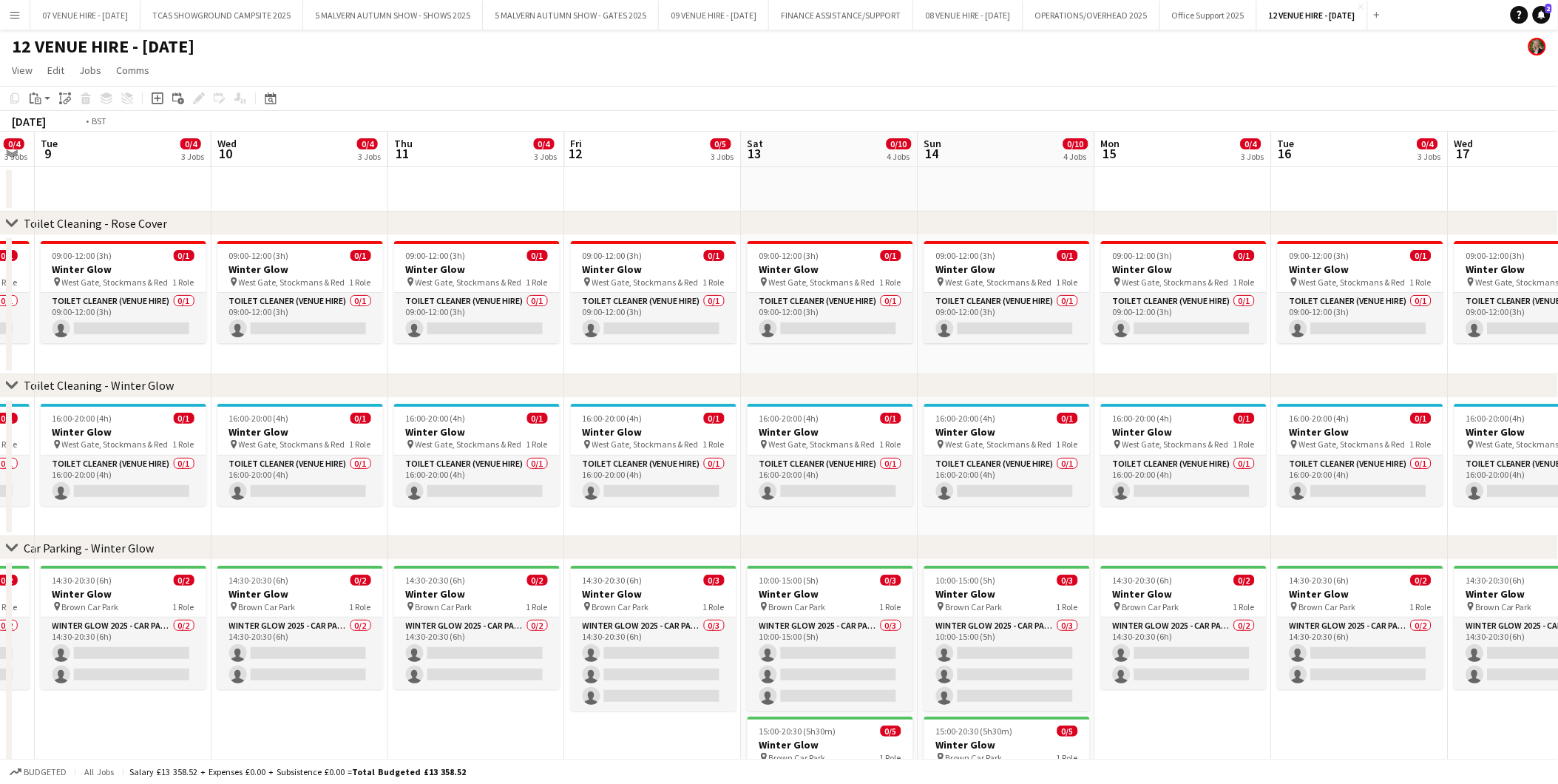
drag, startPoint x: 512, startPoint y: 285, endPoint x: 1069, endPoint y: 285, distance: 557.0
click at [1069, 285] on app-calendar-viewport "Sat 6 0/10 4 Jobs Sun 7 0/10 4 Jobs Mon 8 0/4 3 Jobs Tue 9 0/4 3 Jobs Wed 10 0/…" at bounding box center [779, 534] width 1558 height 805
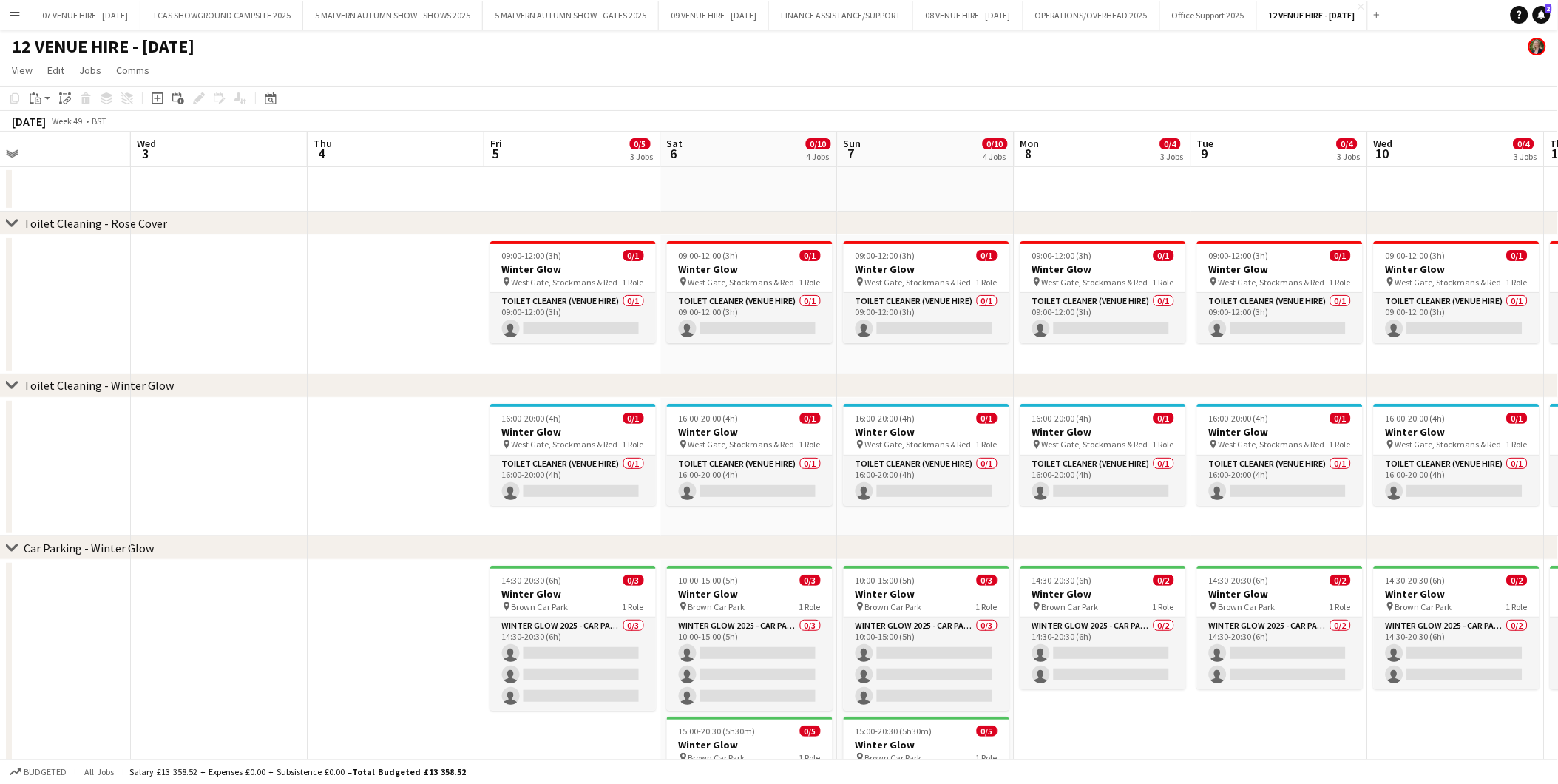
drag, startPoint x: 636, startPoint y: 313, endPoint x: 1276, endPoint y: 313, distance: 640.0
click at [1276, 313] on app-calendar-viewport "Sun 30 0/8 4 Jobs Mon 1 Tue 2 Wed 3 Thu 4 Fri 5 0/5 3 Jobs Sat 6 0/10 4 Jobs Su…" at bounding box center [779, 534] width 1558 height 805
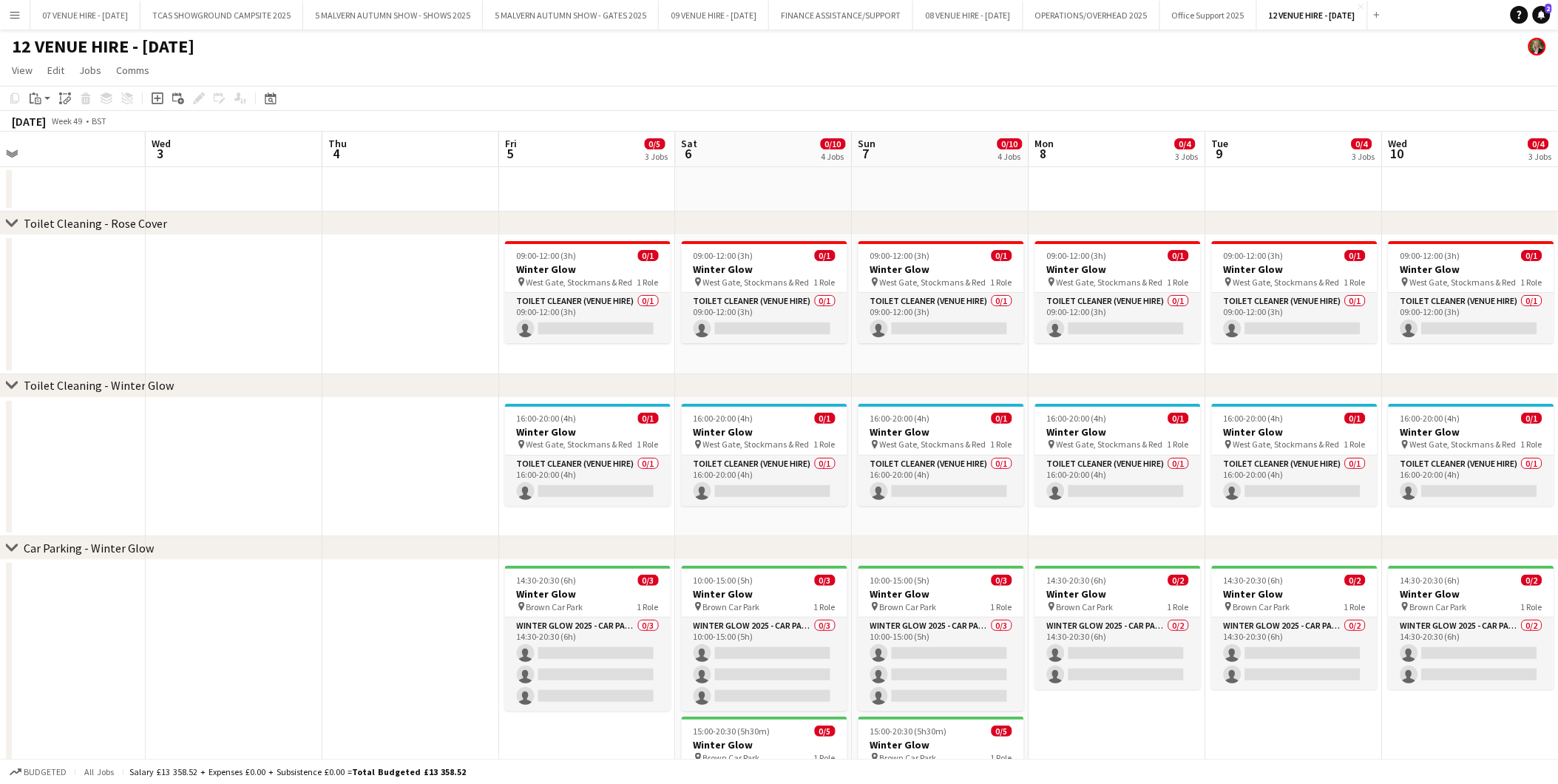
drag, startPoint x: 596, startPoint y: 432, endPoint x: 578, endPoint y: 394, distance: 42.0
click at [596, 431] on h3 "Winter Glow" at bounding box center [587, 432] width 166 height 13
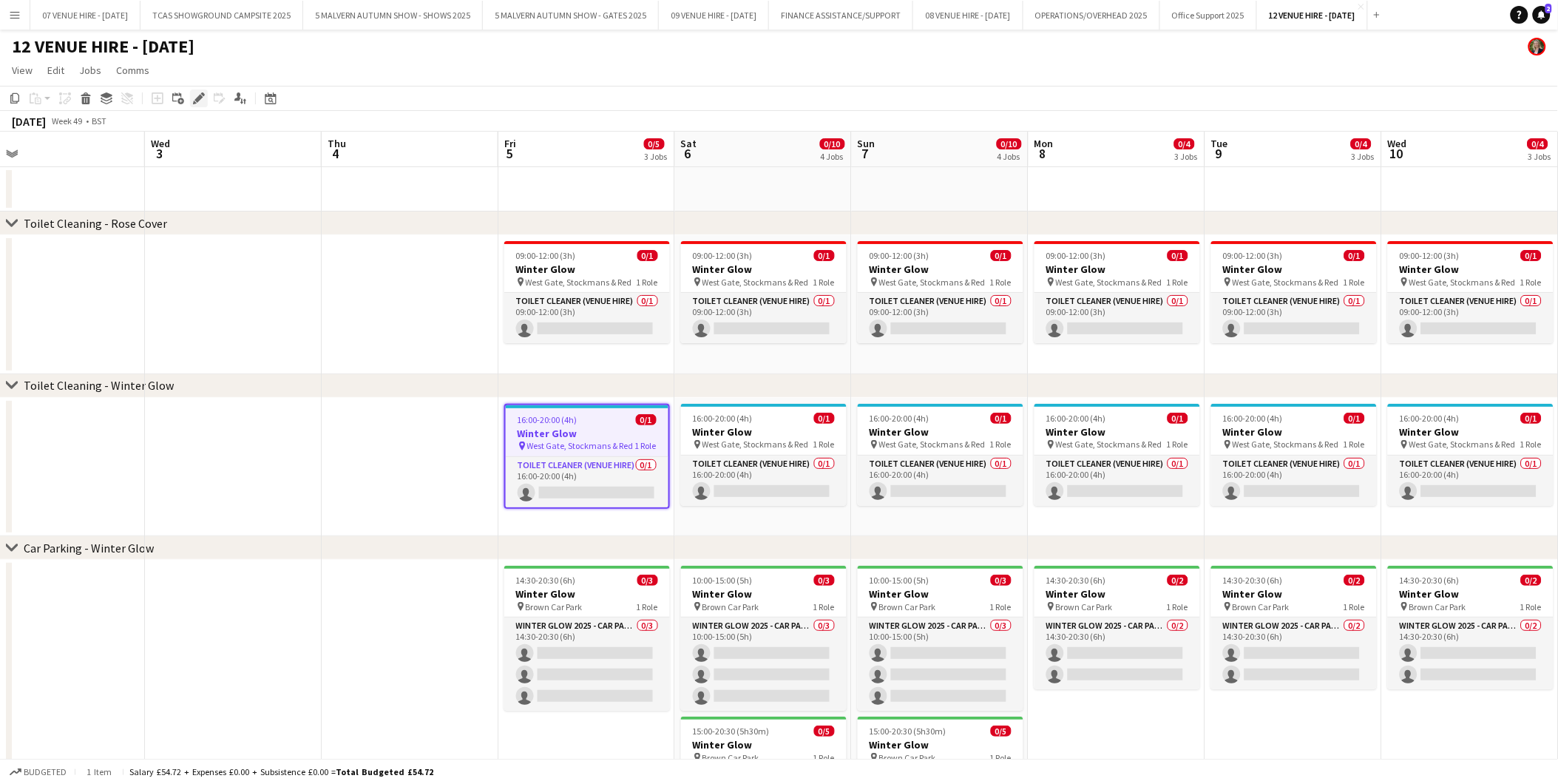
click at [198, 94] on icon "Edit" at bounding box center [199, 98] width 12 height 12
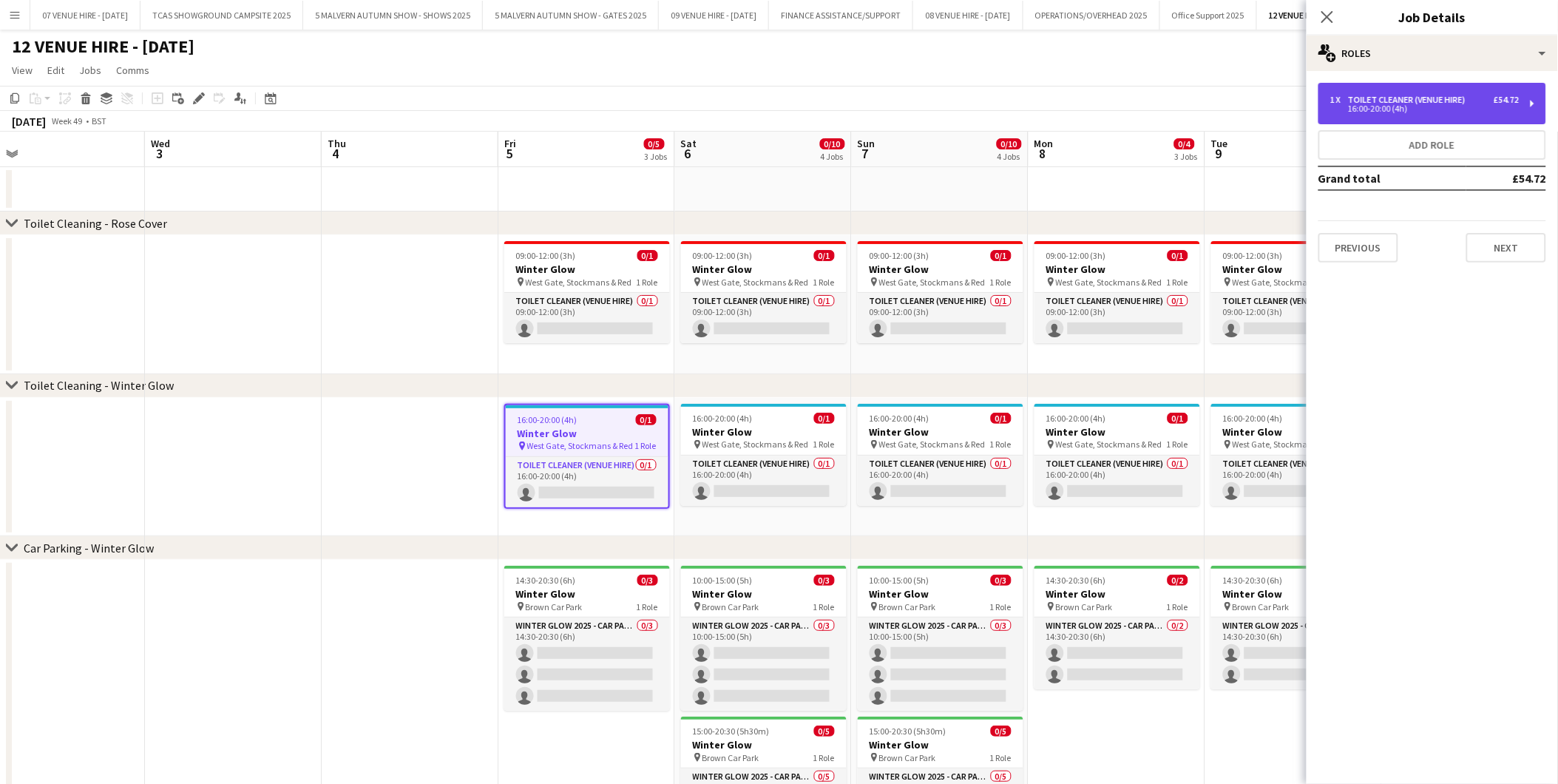
click at [1438, 105] on div "16:00-20:00 (4h)" at bounding box center [1425, 108] width 189 height 7
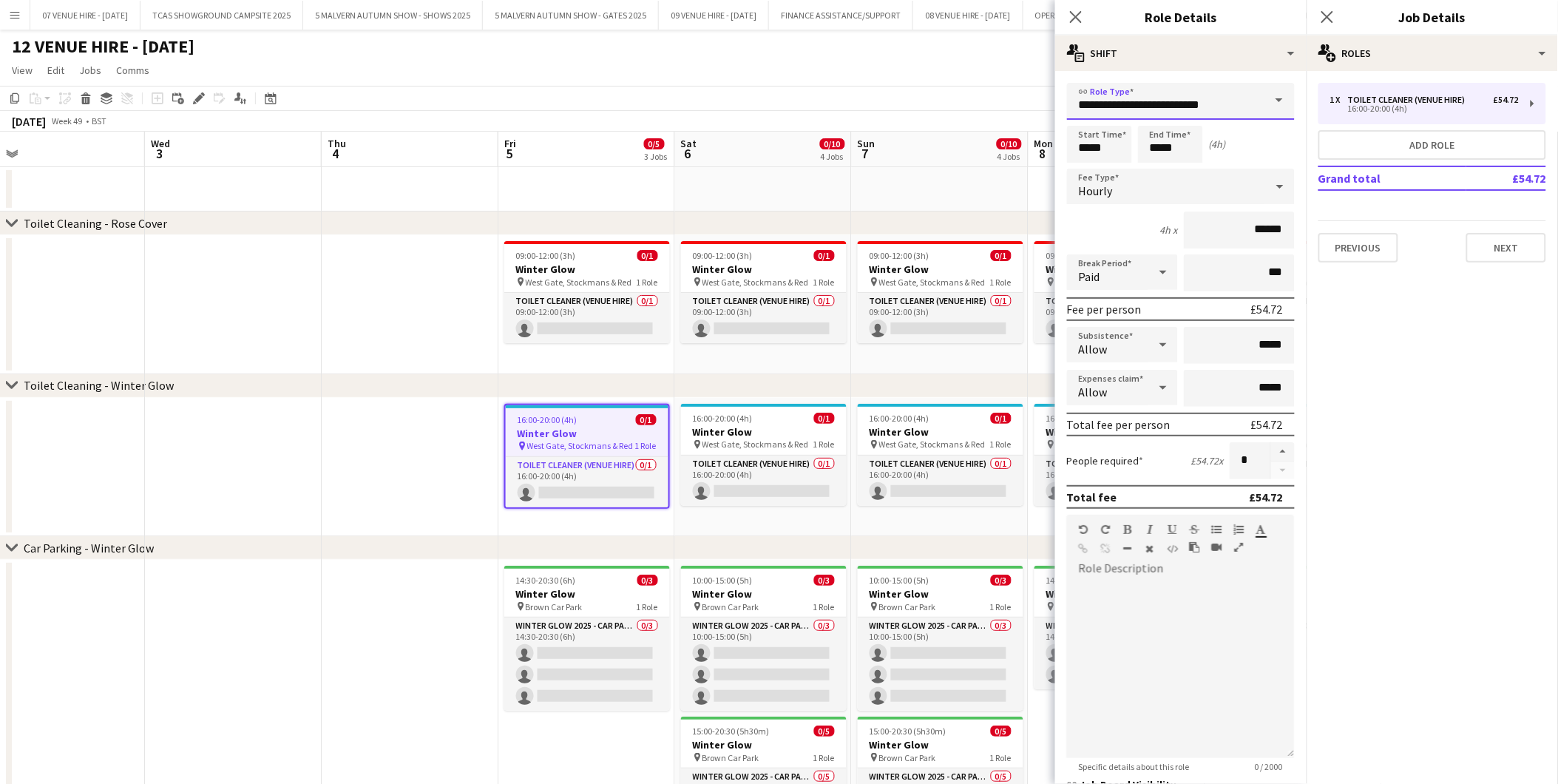
drag, startPoint x: 1222, startPoint y: 101, endPoint x: 1016, endPoint y: 112, distance: 206.3
click at [1016, 112] on body "Menu Boards Boards Boards All jobs Status Workforce Workforce My Workforce Recr…" at bounding box center [779, 480] width 1558 height 961
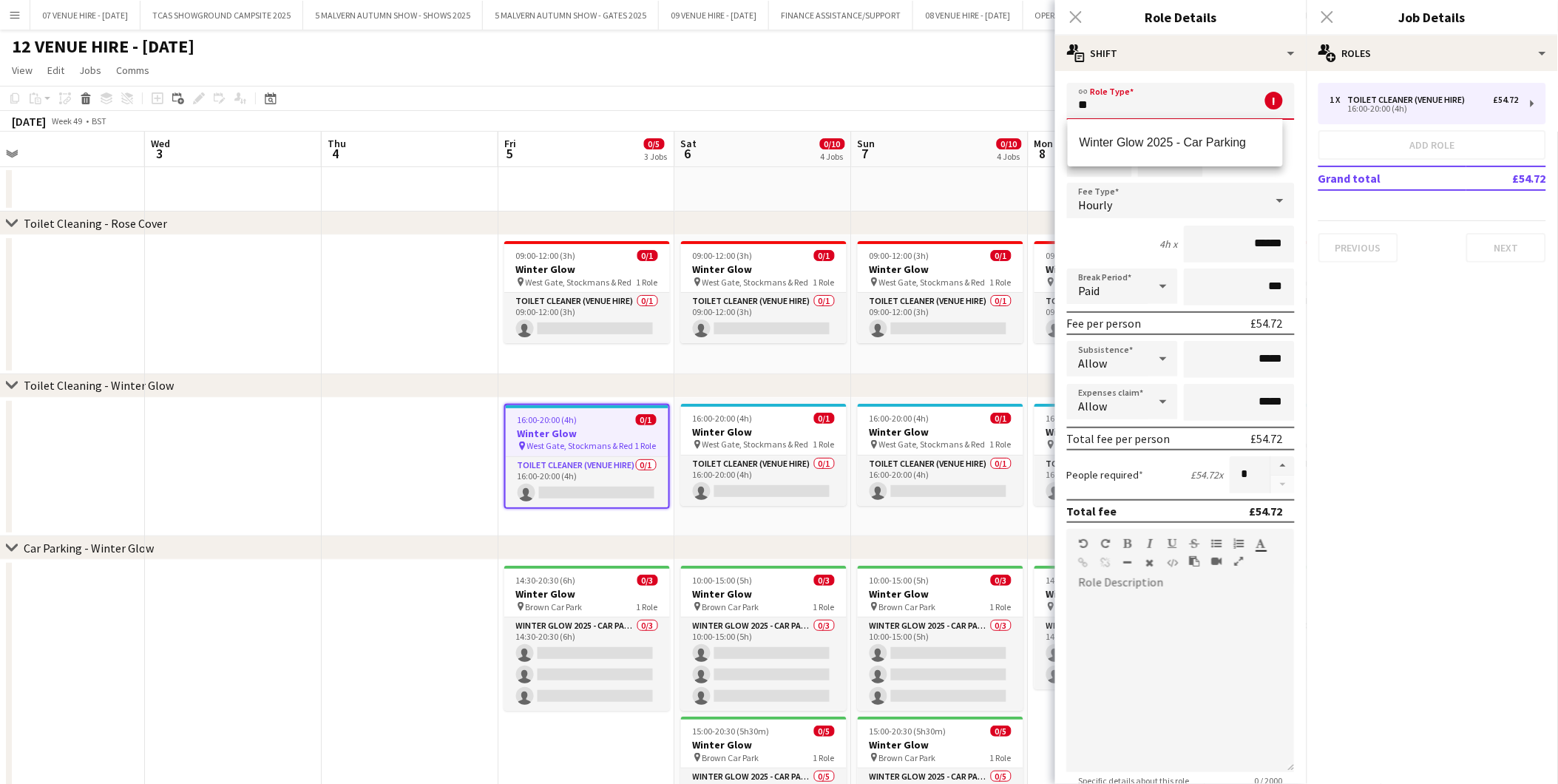
type input "*"
type input "**********"
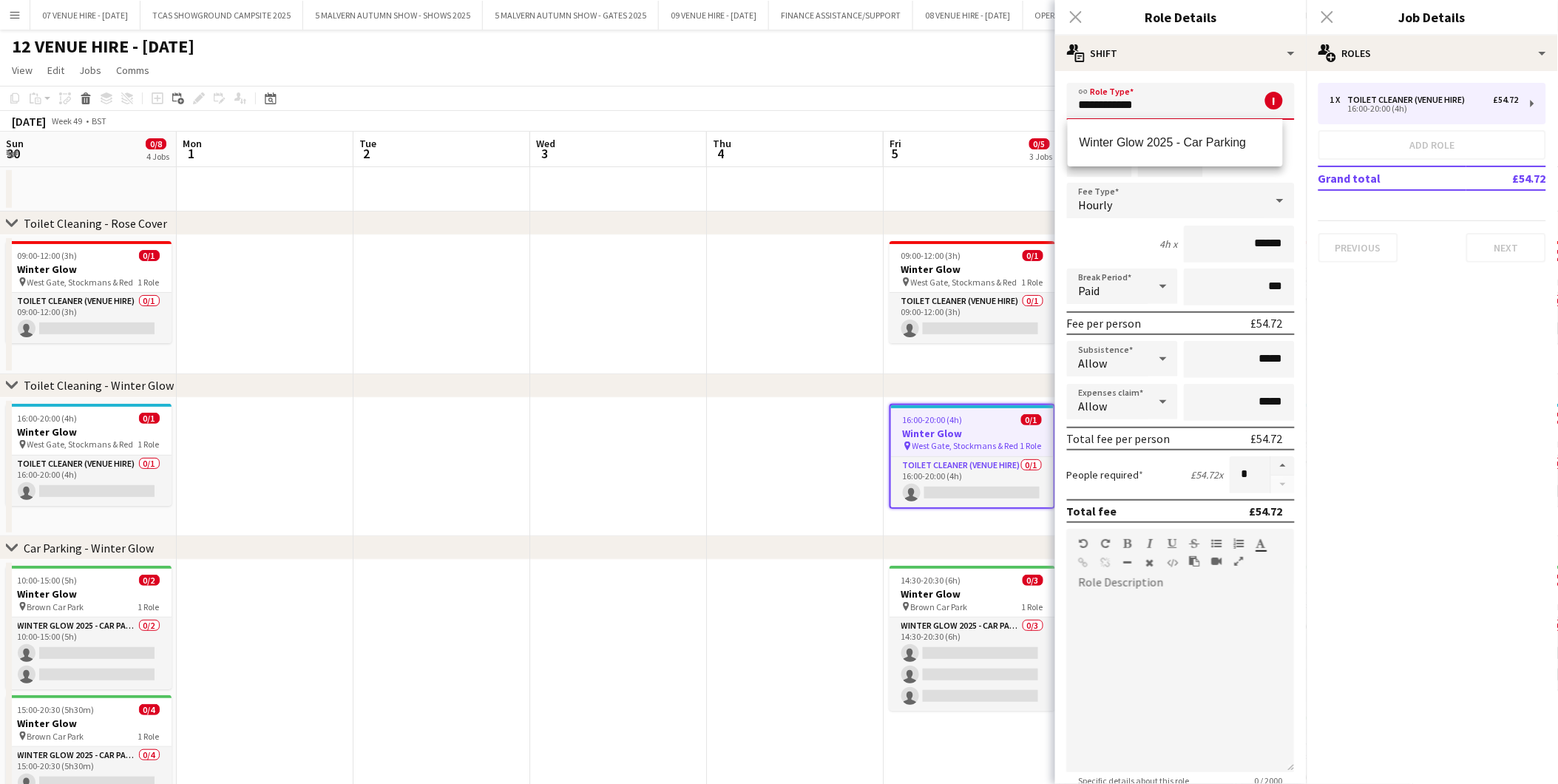
scroll to position [0, 385]
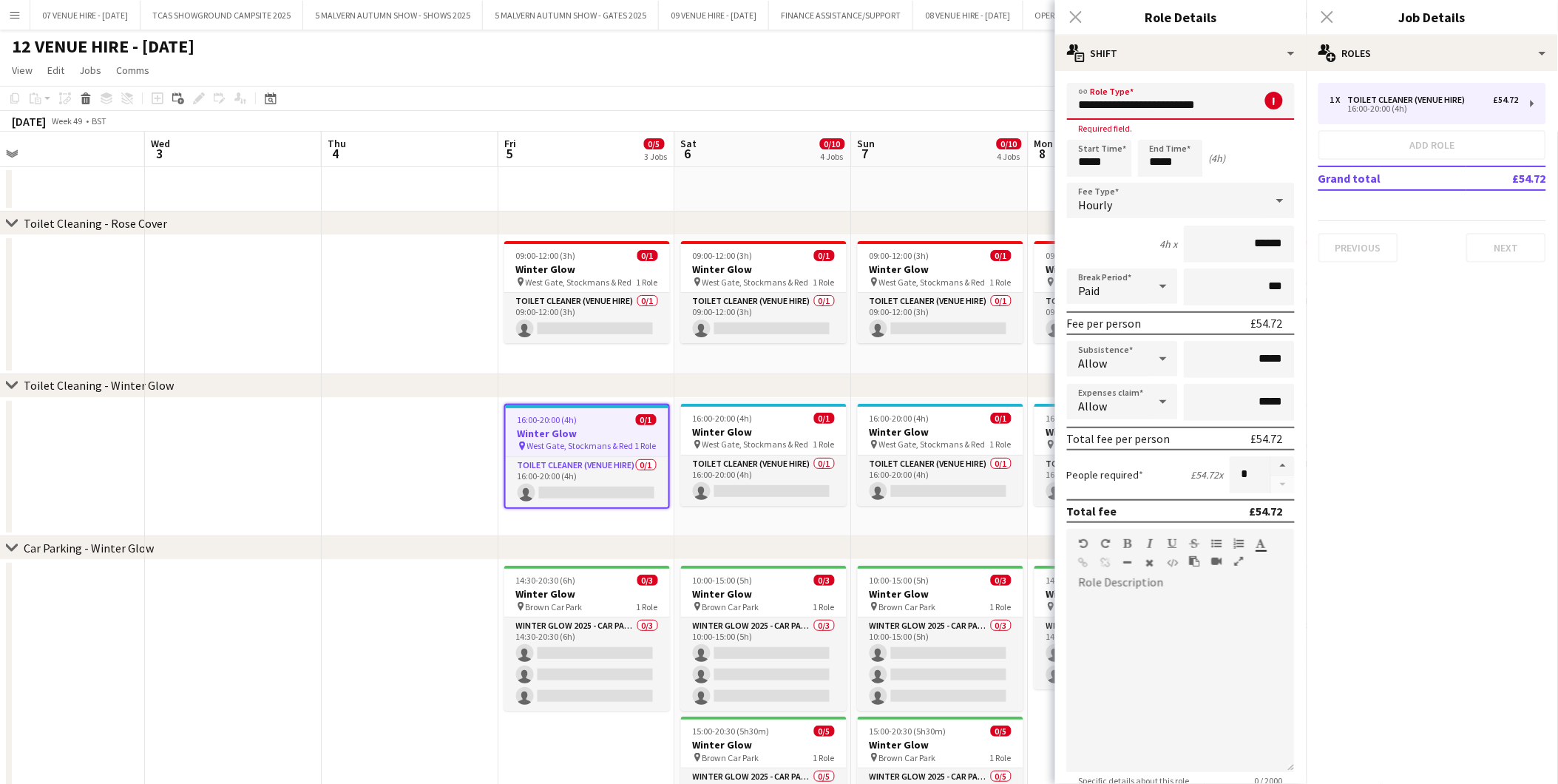
click at [1156, 91] on input "**********" at bounding box center [1181, 102] width 228 height 37
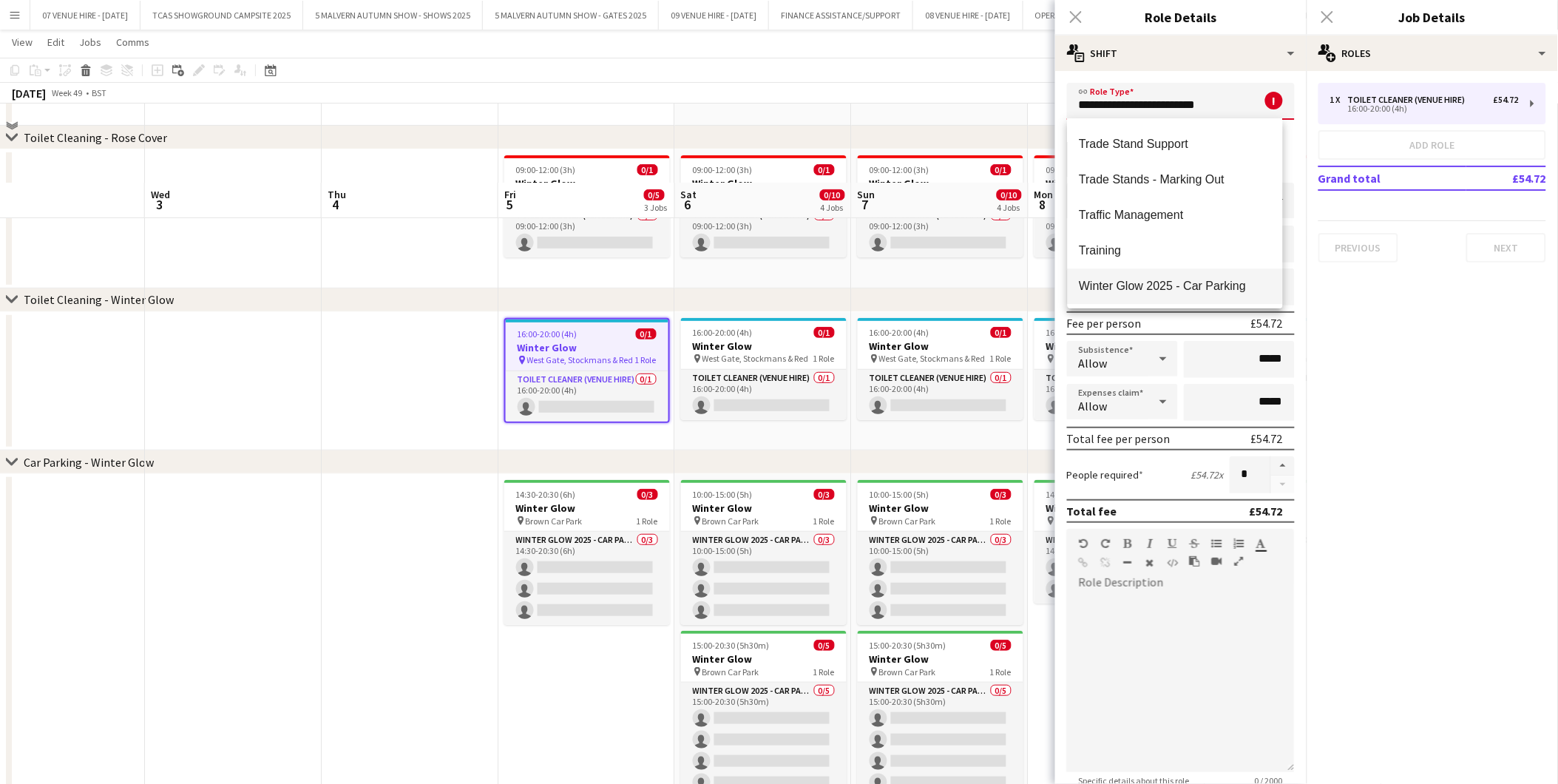
scroll to position [164, 0]
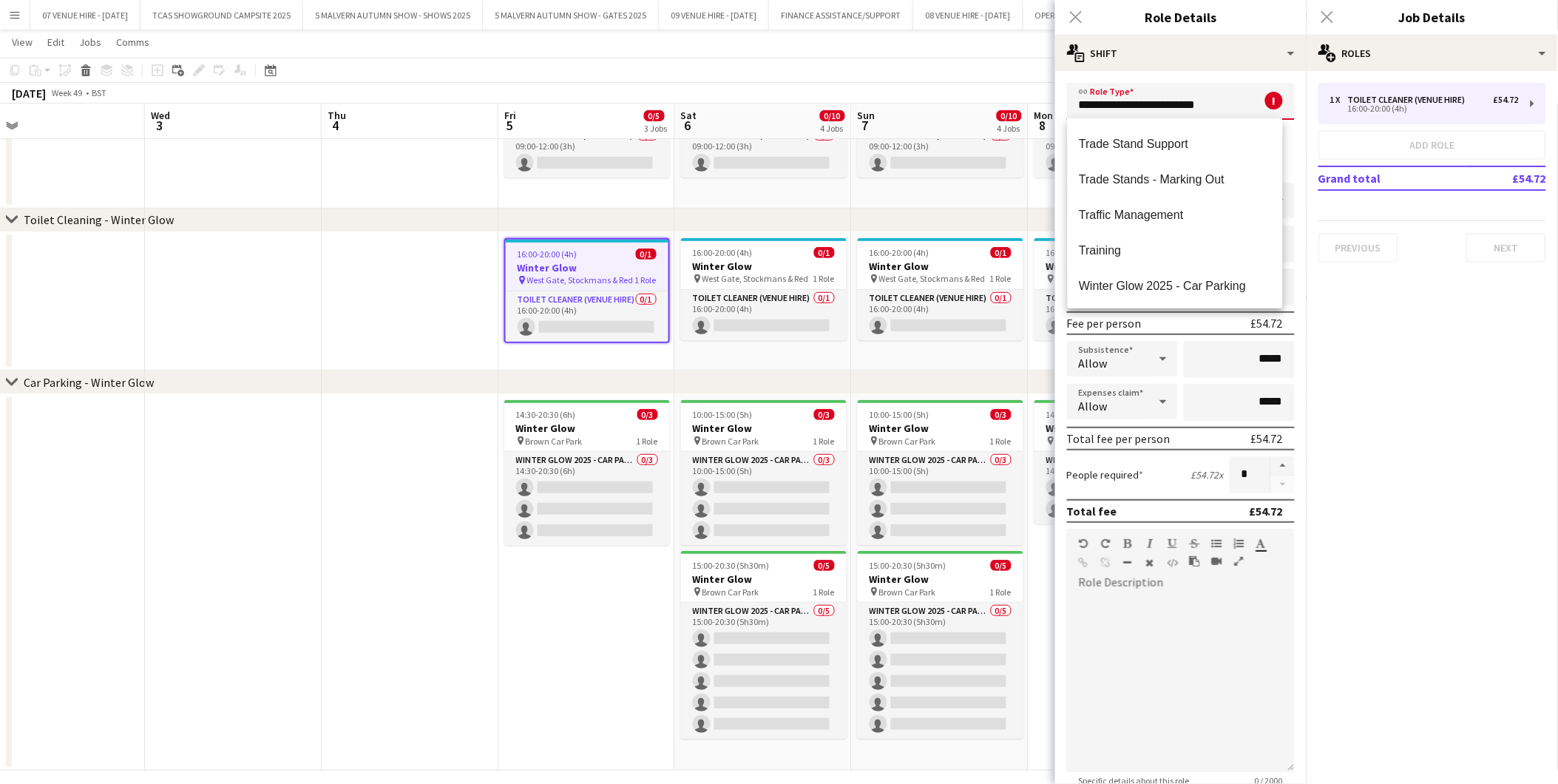
click at [440, 267] on app-date-cell at bounding box center [410, 301] width 177 height 139
click at [431, 243] on app-date-cell at bounding box center [410, 301] width 177 height 139
click at [1081, 18] on div "Close pop-in" at bounding box center [1076, 17] width 42 height 34
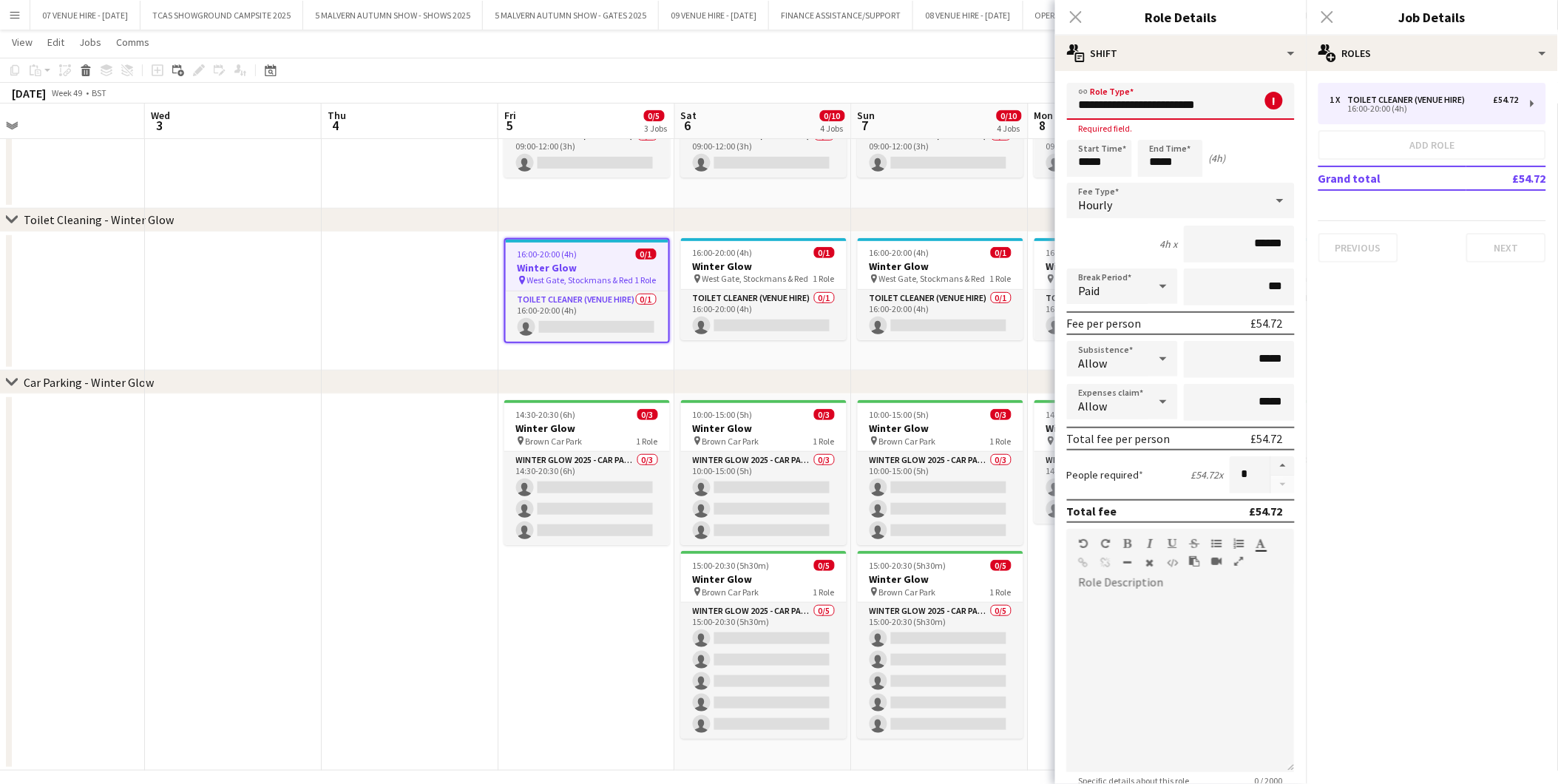
click at [365, 477] on app-date-cell at bounding box center [410, 582] width 177 height 376
click at [1075, 13] on div "Close pop-in" at bounding box center [1076, 17] width 42 height 34
click at [1325, 17] on div "Close pop-in" at bounding box center [1328, 17] width 42 height 34
click at [1082, 16] on div "Close pop-in" at bounding box center [1076, 17] width 42 height 34
click at [425, 697] on app-date-cell at bounding box center [410, 582] width 177 height 376
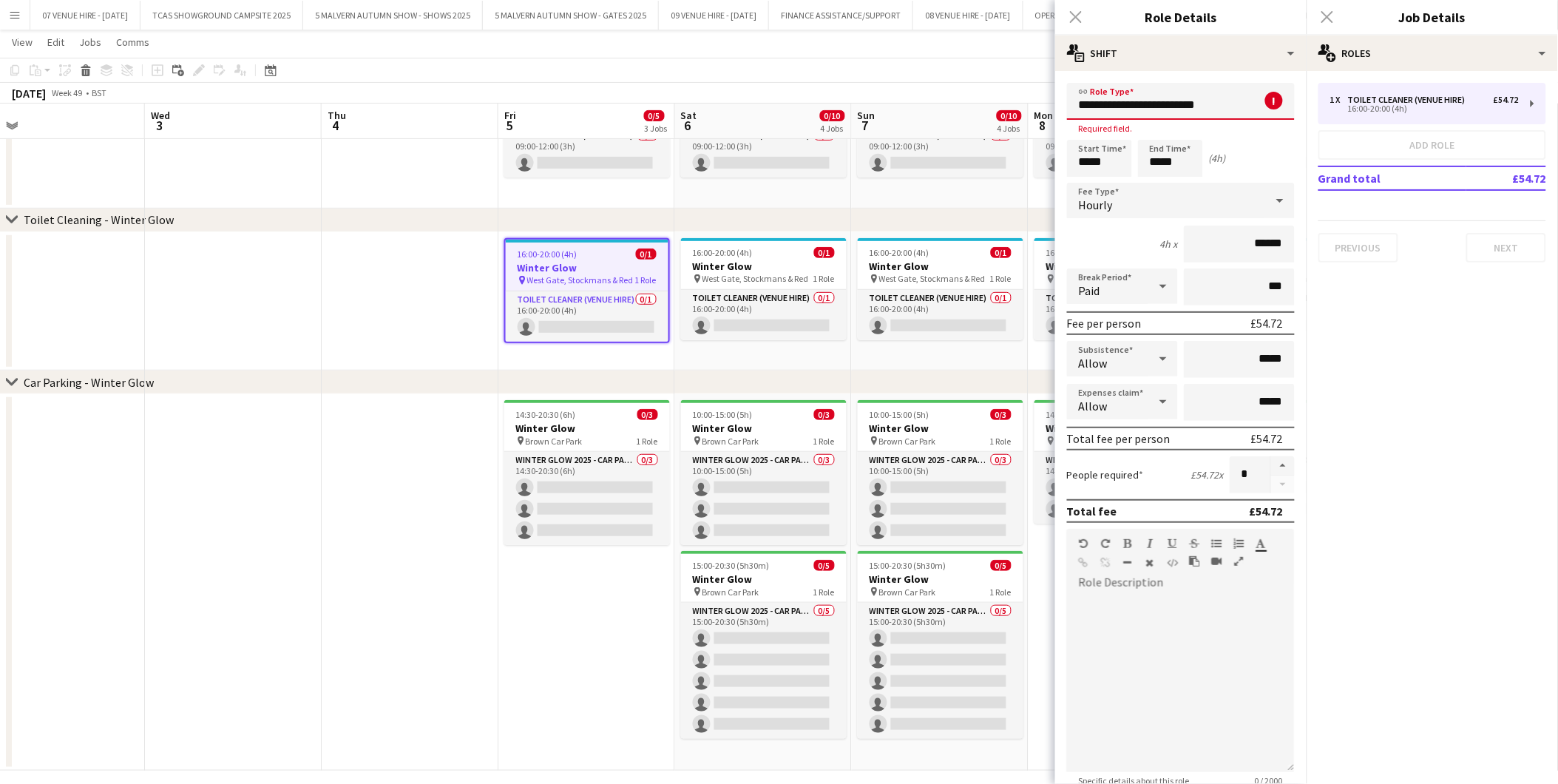
click at [644, 637] on app-date-cell "14:30-20:30 (6h) 0/3 Winter Glow pin Brown Car Park 1 Role Winter Glow 2025 - C…" at bounding box center [587, 582] width 177 height 376
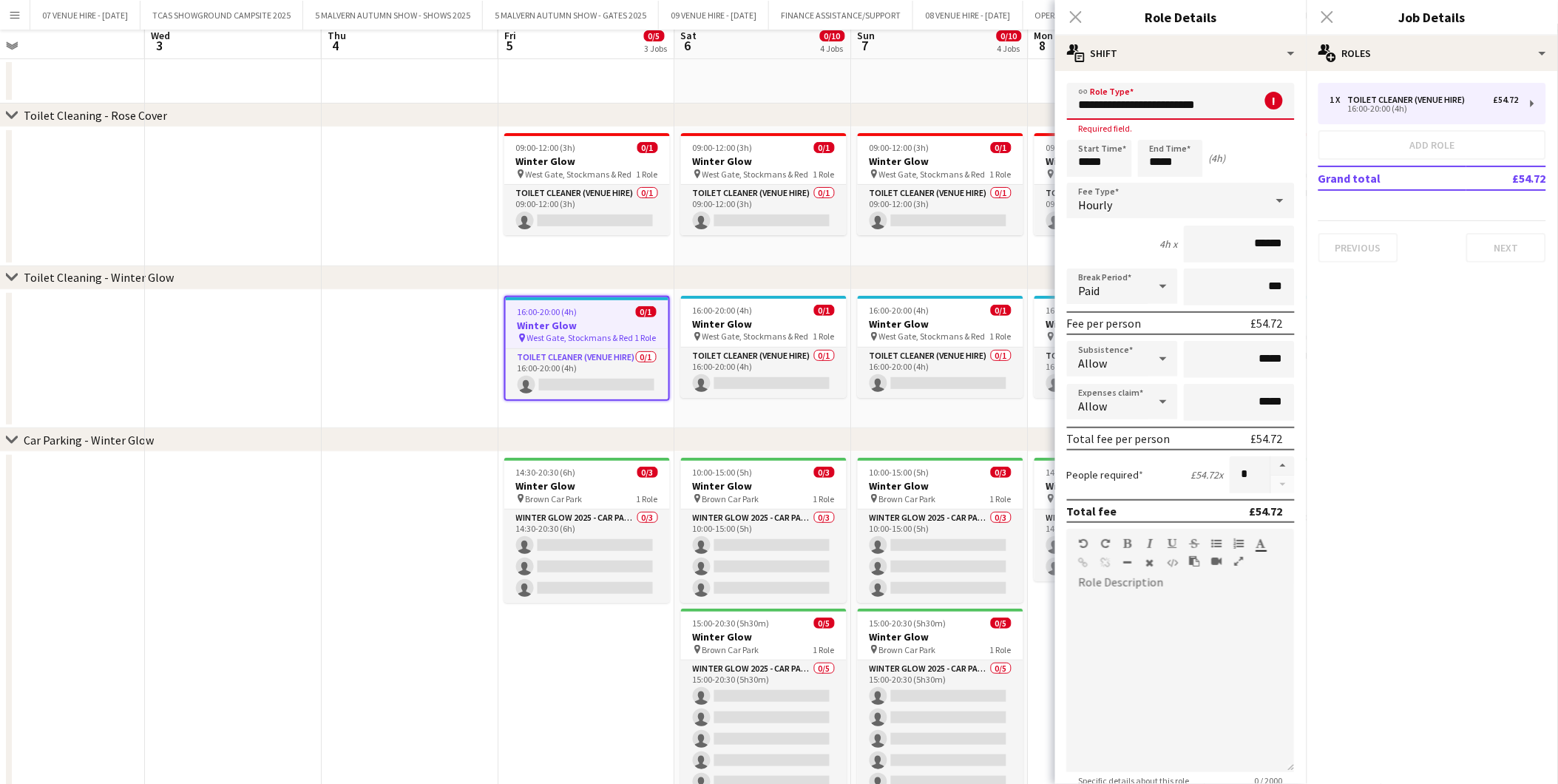
scroll to position [93, 0]
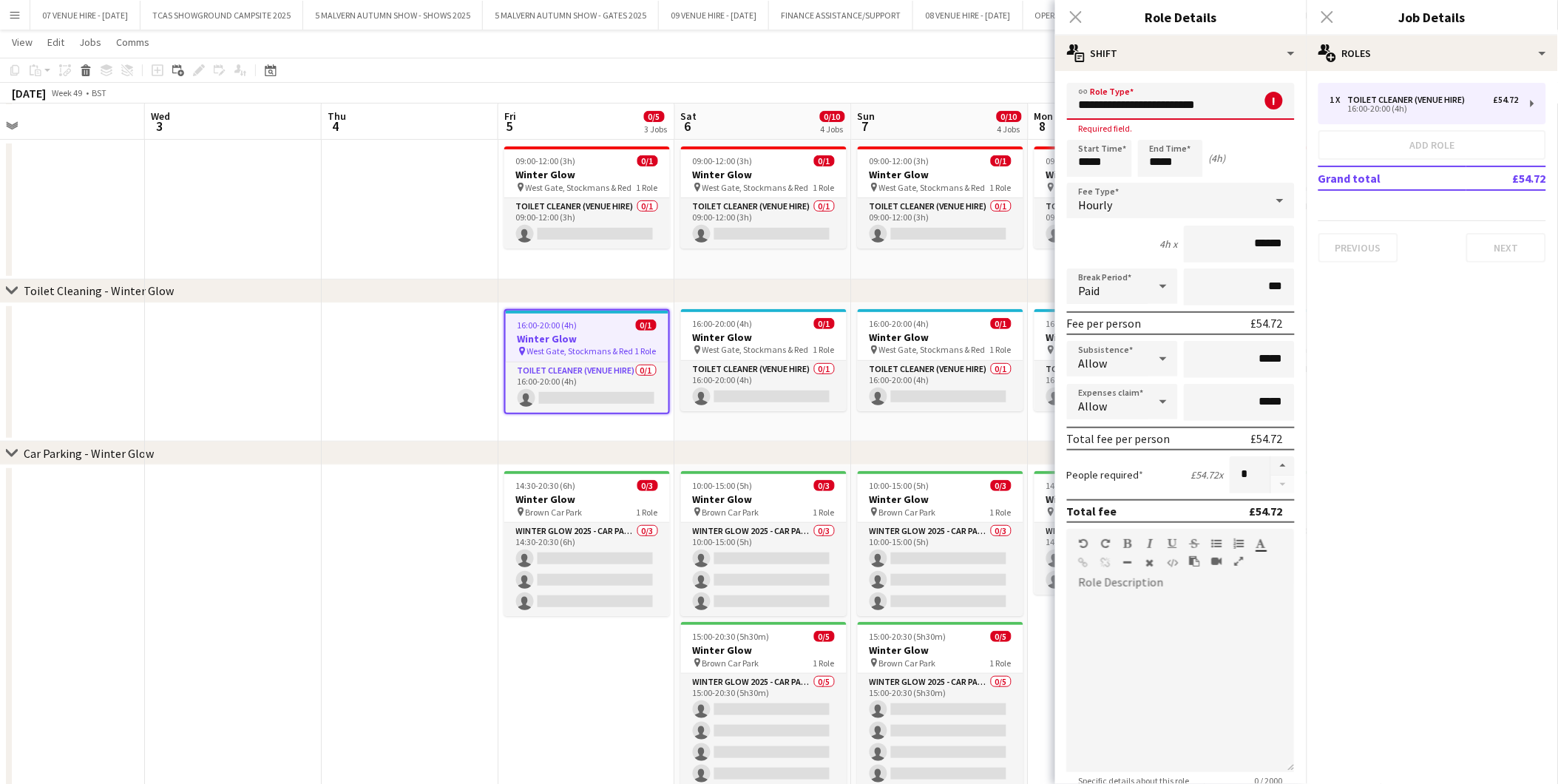
click at [1080, 11] on div "Close pop-in" at bounding box center [1076, 17] width 42 height 34
click at [1264, 92] on span at bounding box center [1280, 101] width 31 height 36
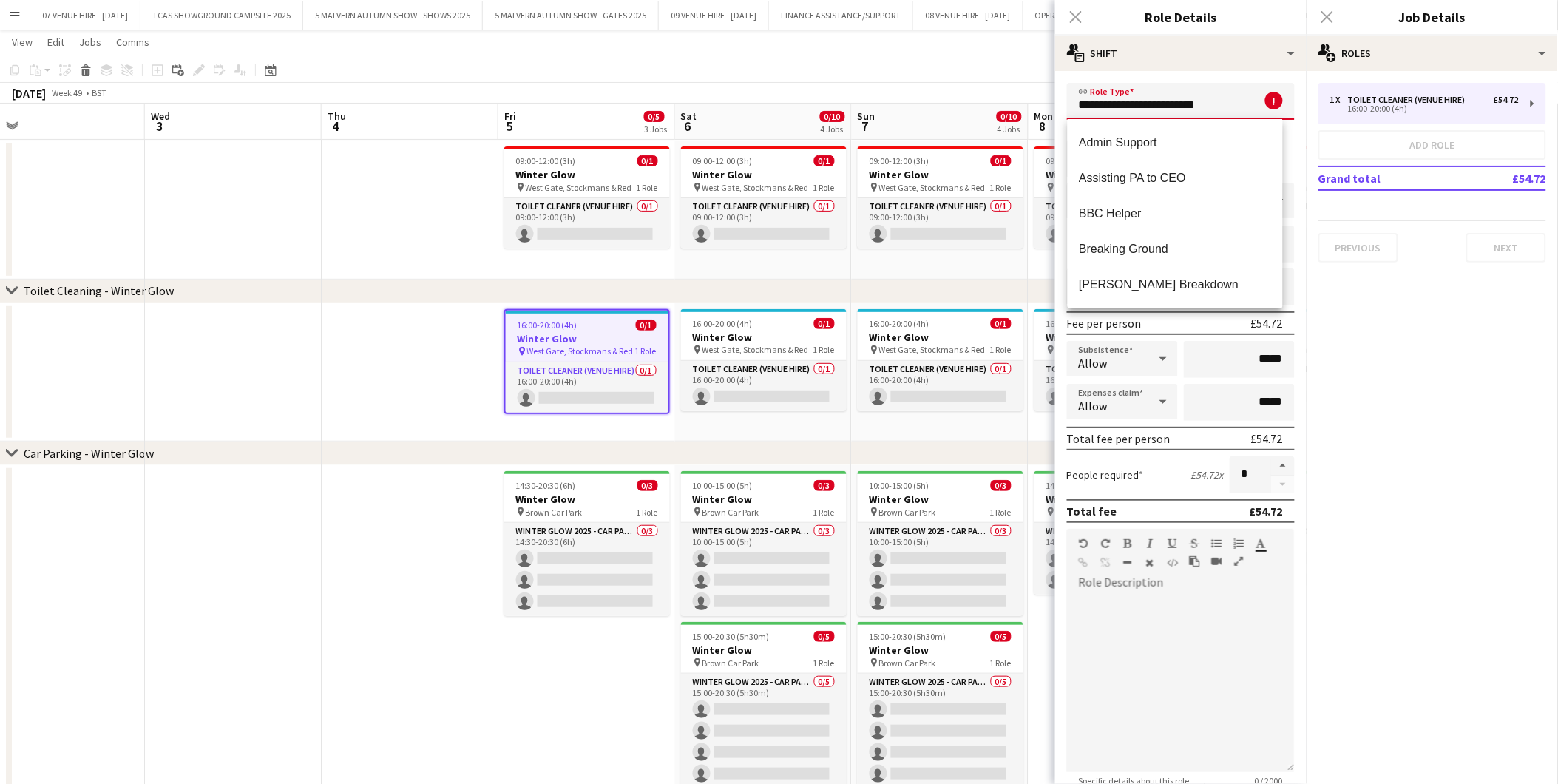
click at [994, 270] on app-date-cell "09:00-12:00 (3h) 0/1 Winter Glow pin West Gate, [PERSON_NAME] & Red 1 Role Toil…" at bounding box center [940, 209] width 177 height 139
click at [1332, 8] on div "Close pop-in" at bounding box center [1328, 17] width 42 height 34
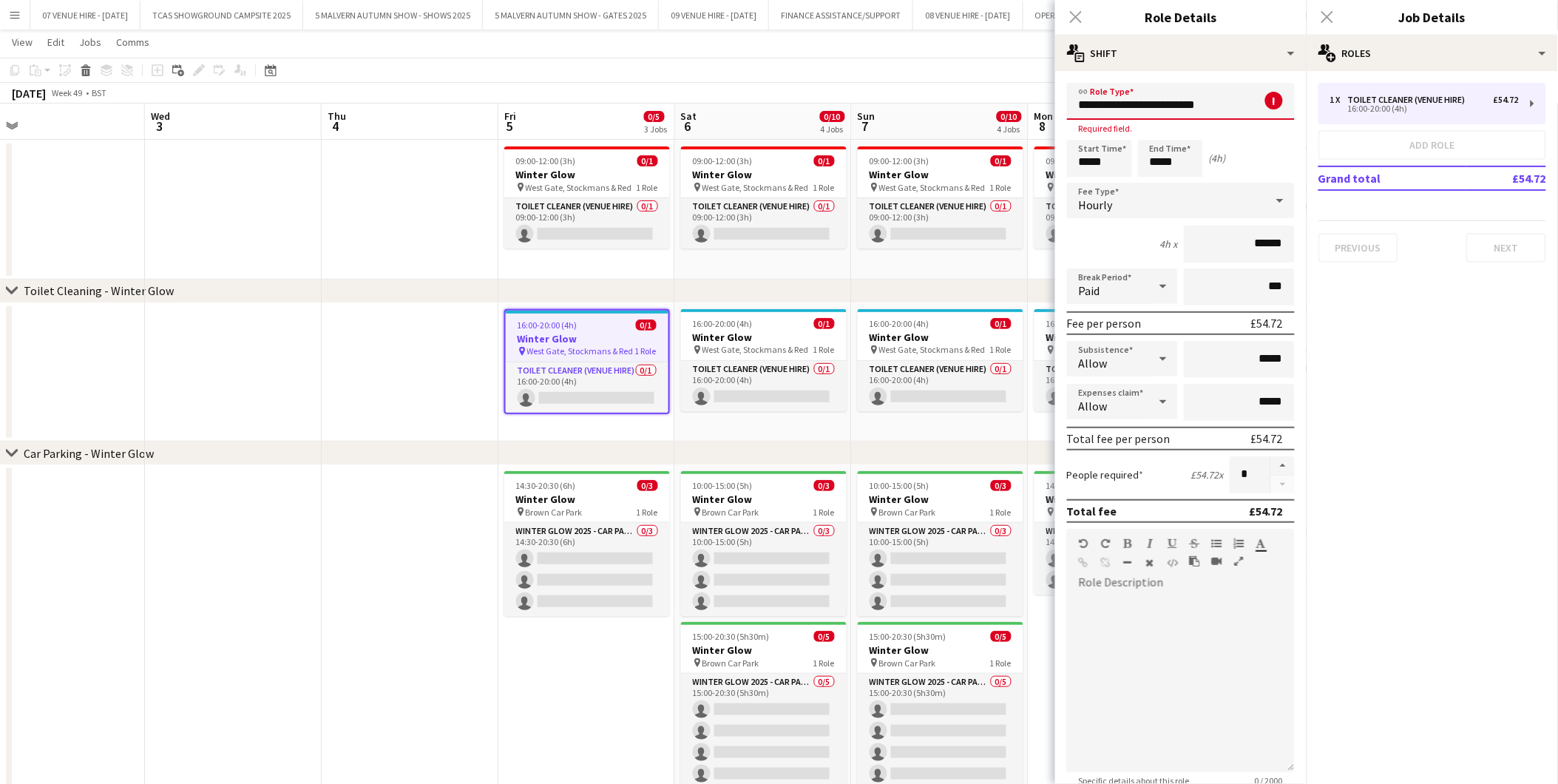
click at [593, 722] on app-date-cell "14:30-20:30 (6h) 0/3 Winter Glow pin Brown Car Park 1 Role Winter Glow 2025 - C…" at bounding box center [587, 653] width 177 height 376
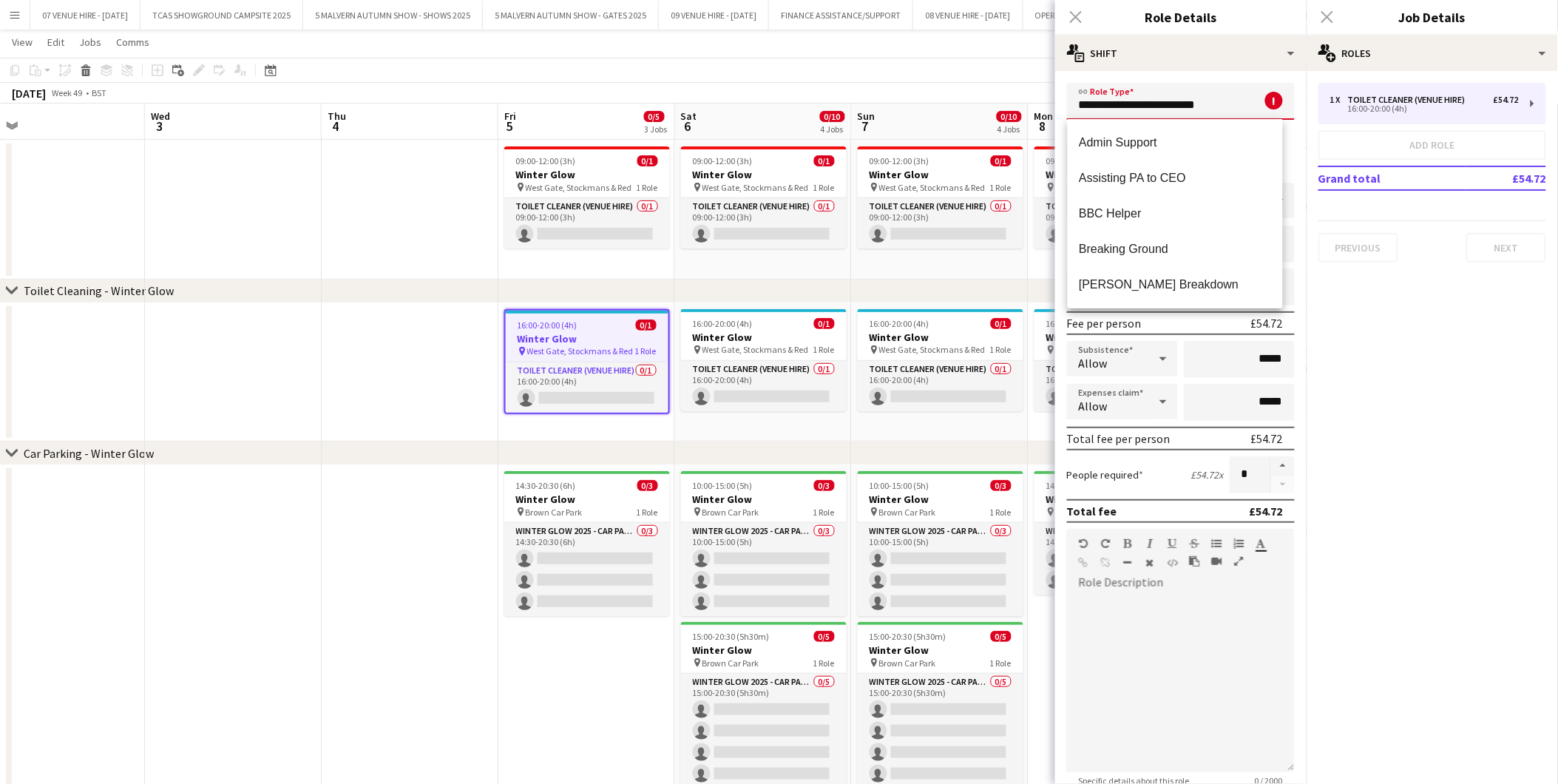
drag, startPoint x: 1228, startPoint y: 105, endPoint x: 1069, endPoint y: 116, distance: 159.4
click at [1069, 116] on input "**********" at bounding box center [1181, 102] width 228 height 37
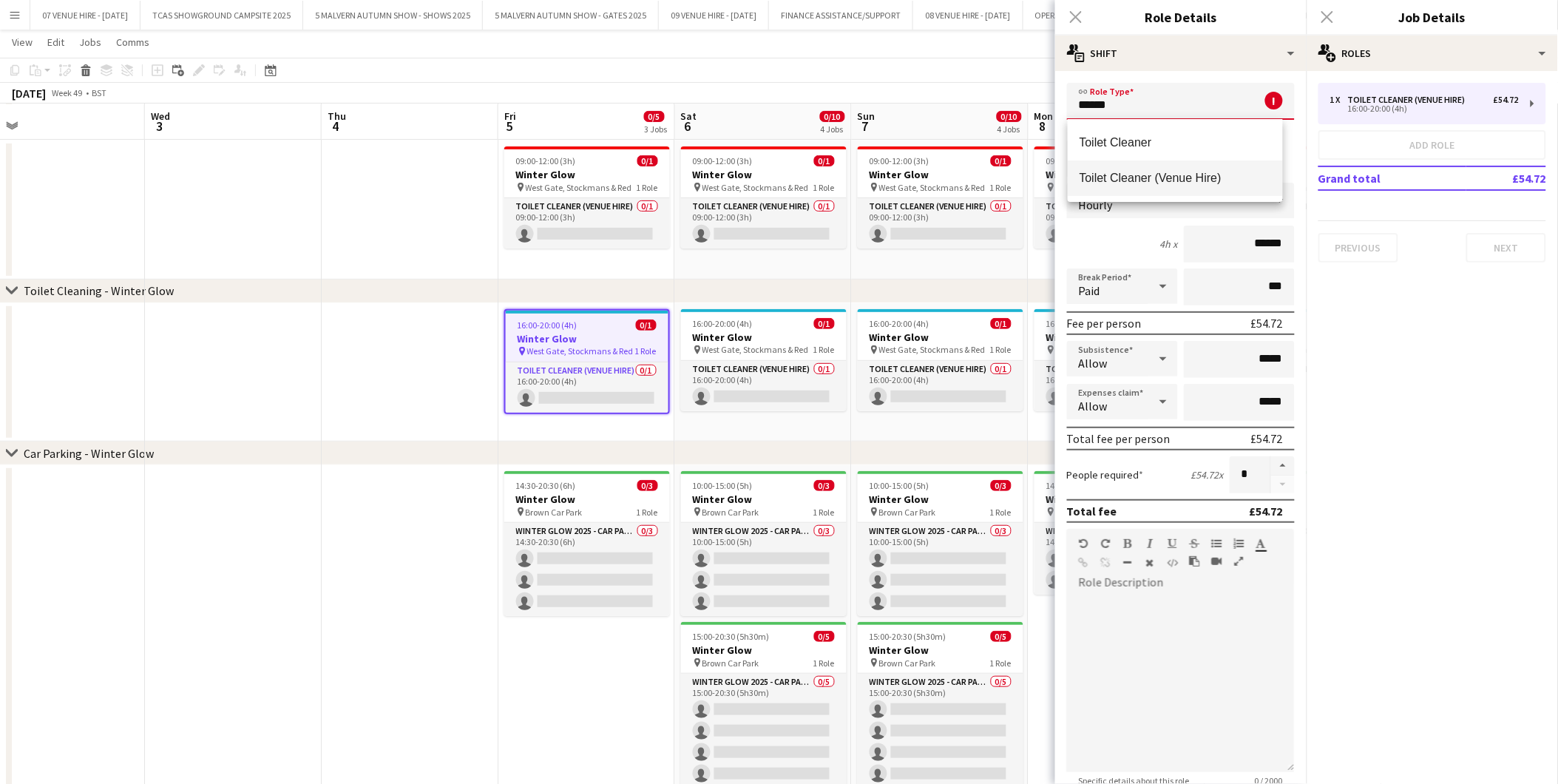
click at [1216, 173] on span "Toilet Cleaner (Venue Hire)" at bounding box center [1176, 177] width 192 height 14
type input "**********"
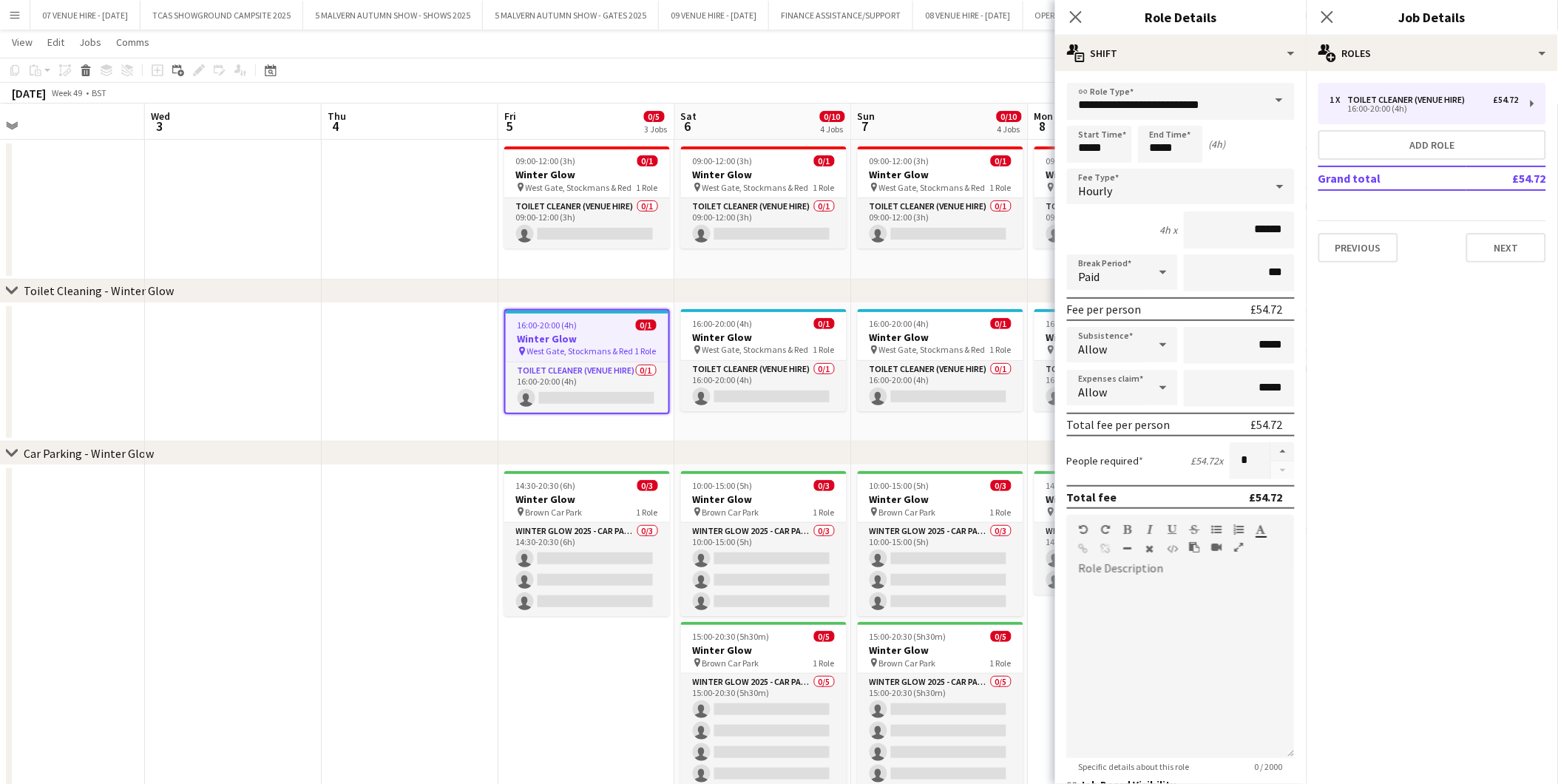
click at [388, 400] on app-date-cell at bounding box center [410, 372] width 177 height 139
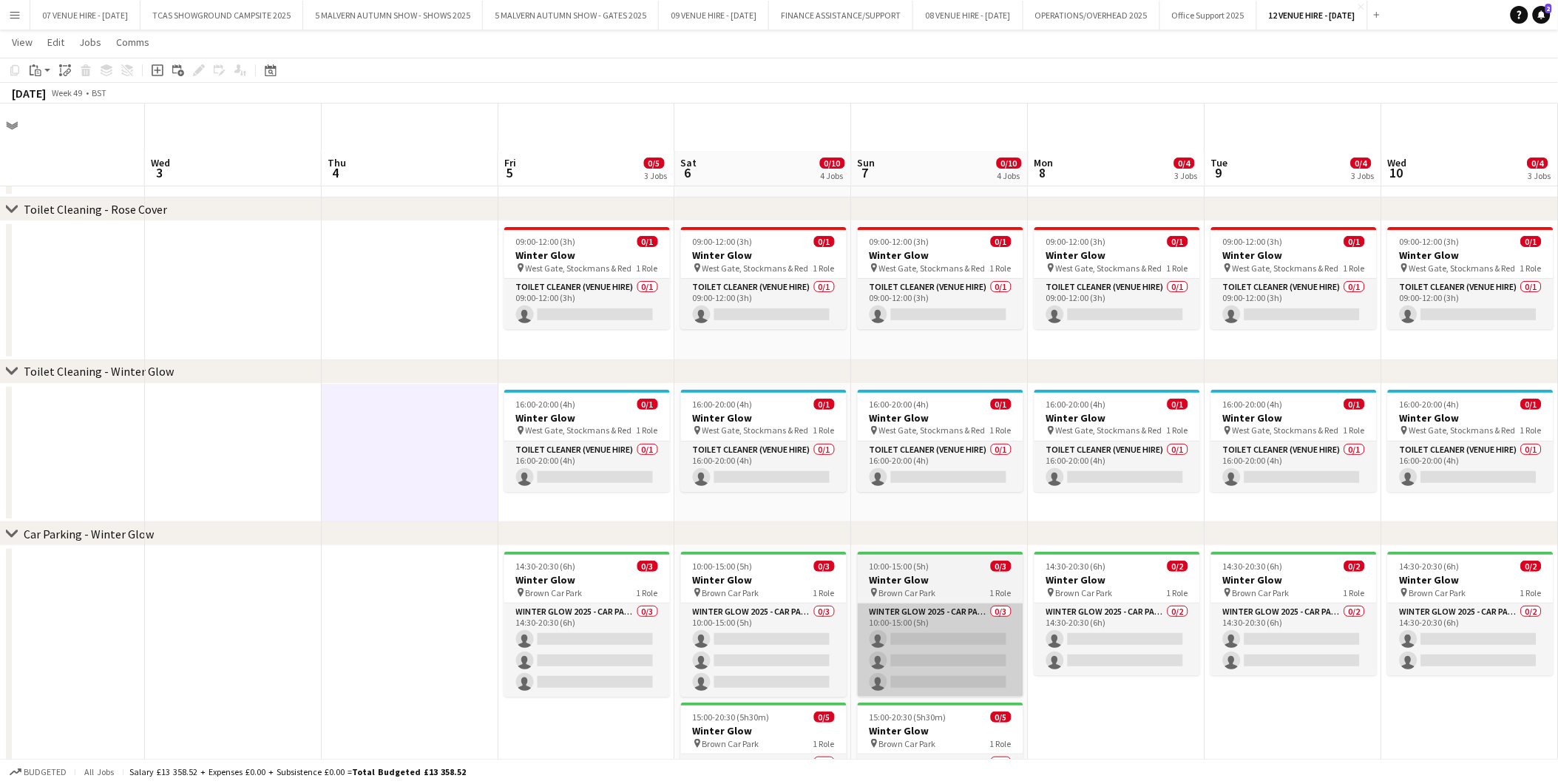
scroll to position [0, 0]
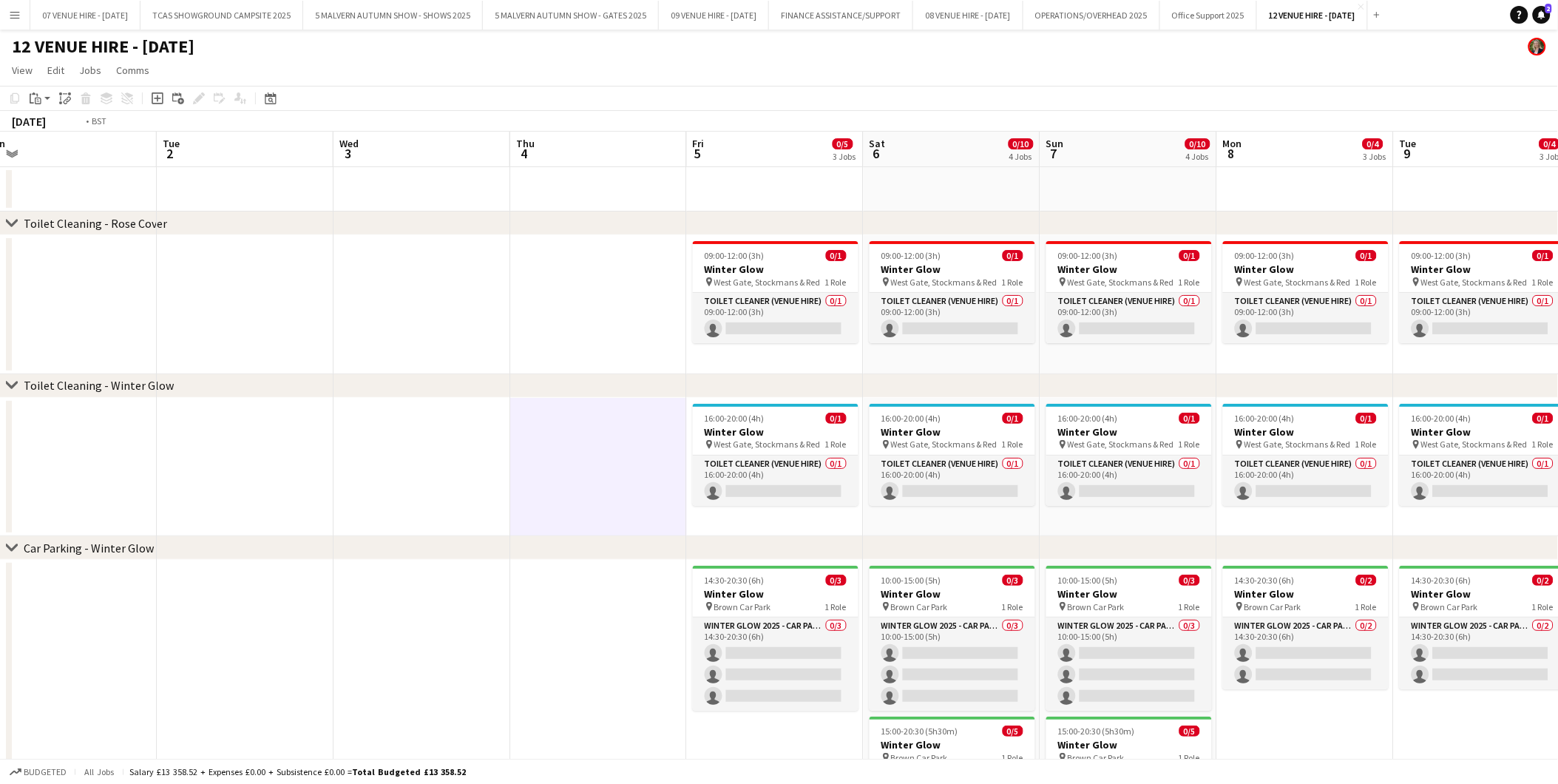
drag, startPoint x: 446, startPoint y: 422, endPoint x: 873, endPoint y: 466, distance: 429.3
click at [989, 466] on app-calendar-viewport "Sat 29 0/8 4 Jobs Sun 30 0/8 4 Jobs Mon 1 Tue 2 Wed 3 Thu 4 Fri 5 0/5 3 Jobs Sa…" at bounding box center [779, 534] width 1558 height 805
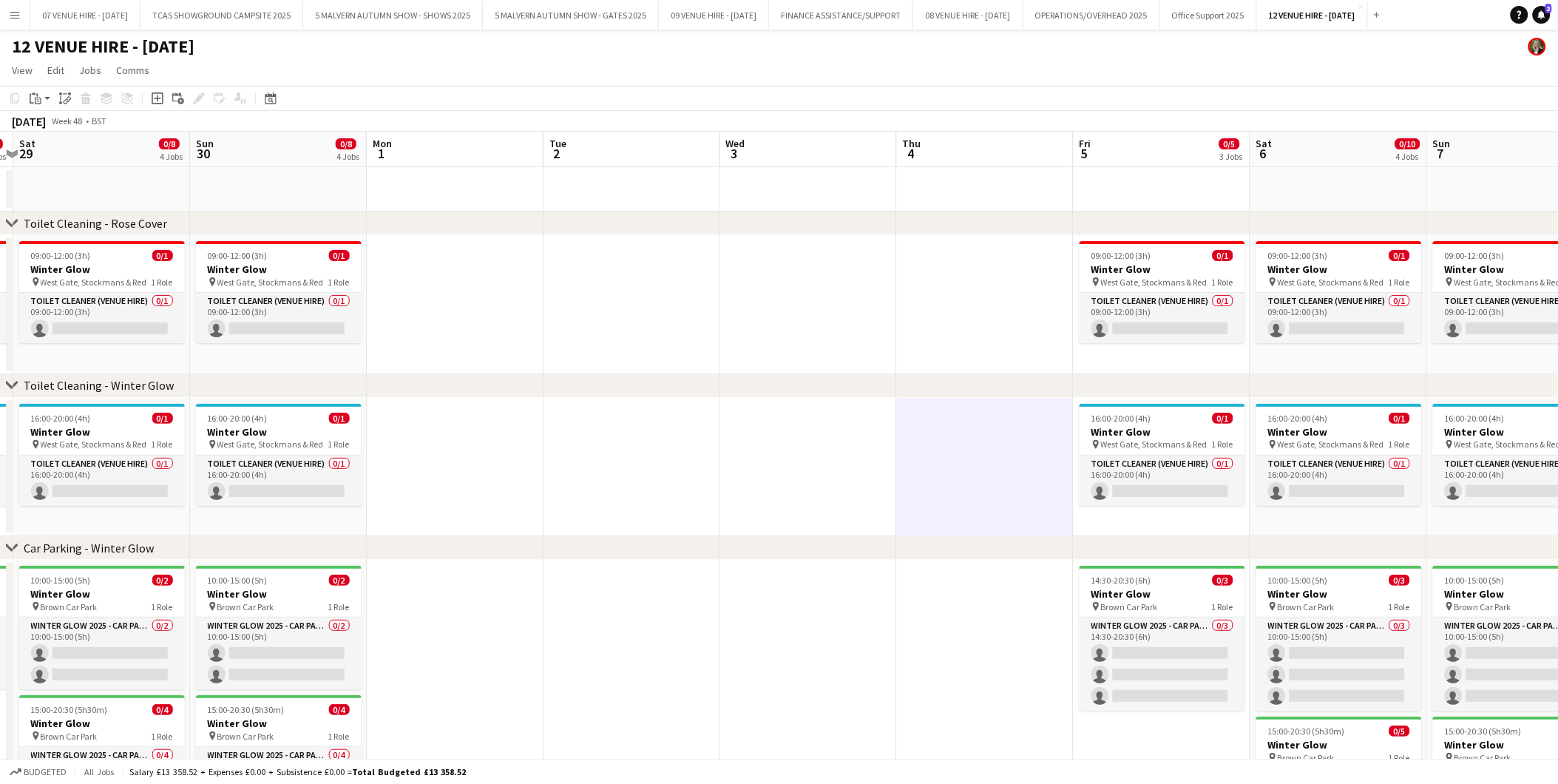
drag, startPoint x: 508, startPoint y: 466, endPoint x: 971, endPoint y: 474, distance: 463.1
click at [1040, 478] on app-calendar-viewport "Thu 27 Fri 28 0/4 3 Jobs Sat 29 0/8 4 Jobs Sun 30 0/8 4 Jobs Mon 1 Tue 2 Wed 3 …" at bounding box center [779, 534] width 1558 height 805
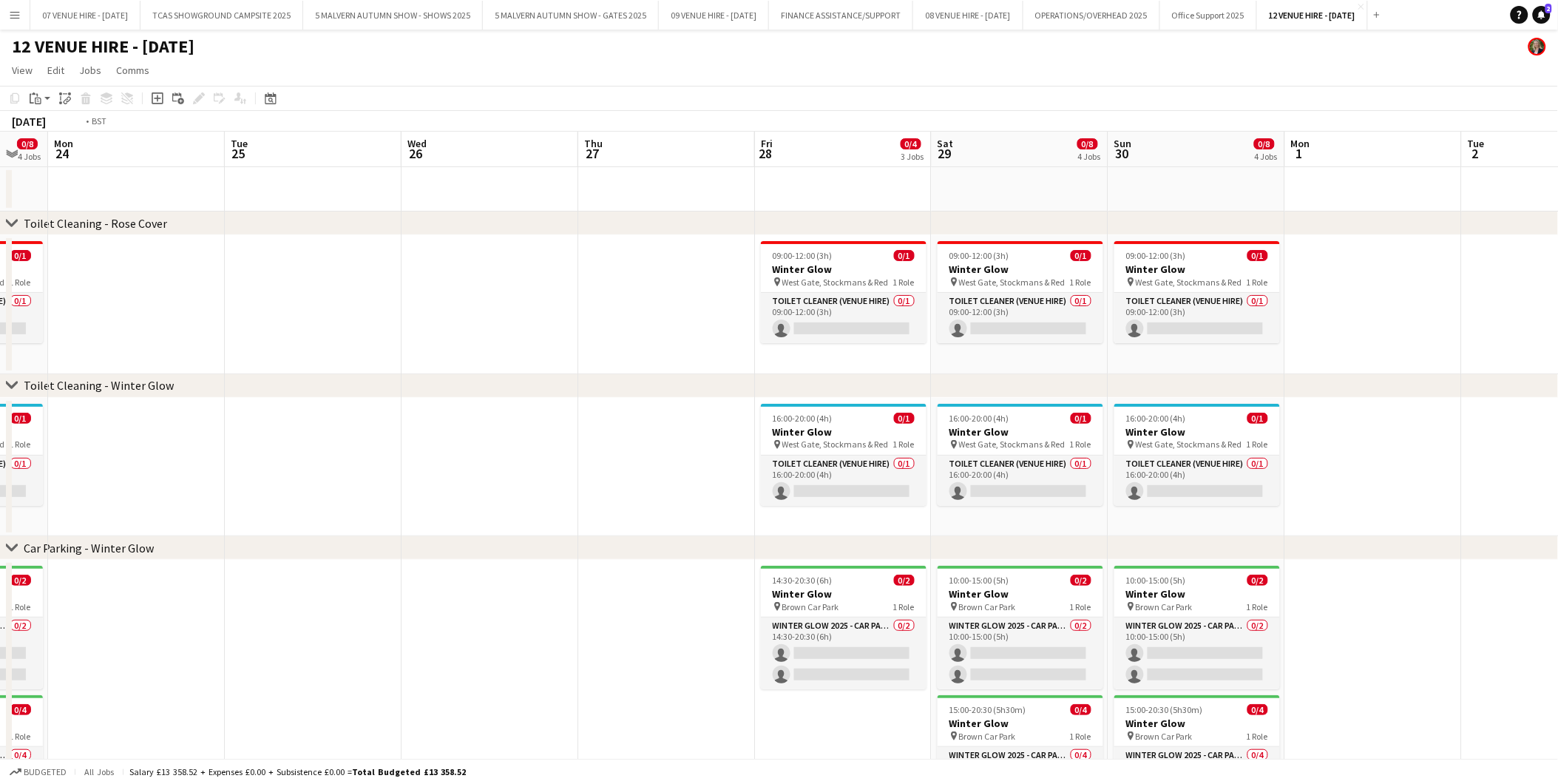
drag, startPoint x: 603, startPoint y: 464, endPoint x: 1119, endPoint y: 479, distance: 516.2
click at [1128, 476] on app-calendar-viewport "Sun 23 0/8 4 Jobs Mon 24 Tue 25 Wed 26 Thu 27 Fri 28 0/4 3 Jobs Sat 29 0/8 4 Jo…" at bounding box center [779, 534] width 1558 height 805
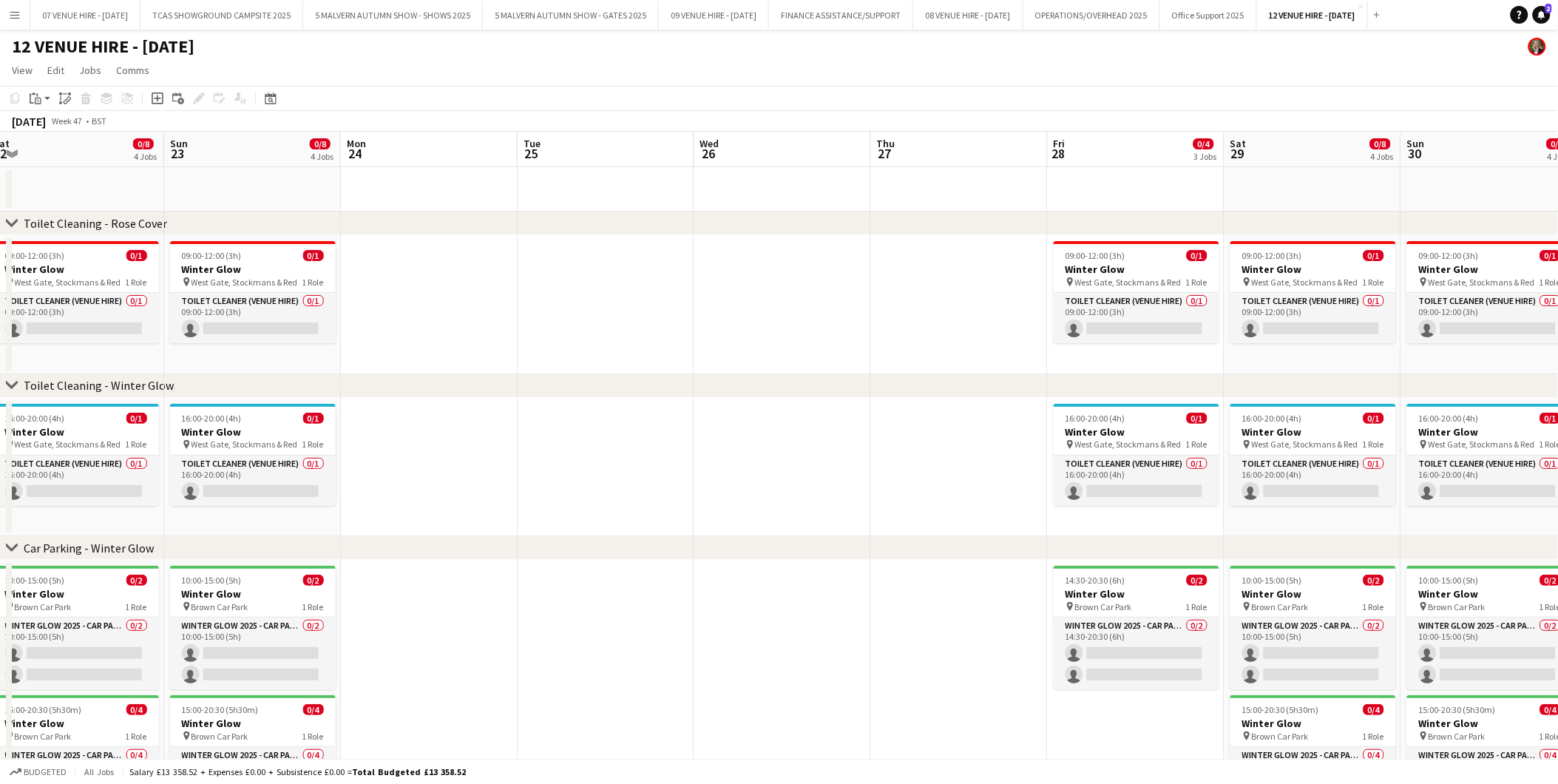
drag, startPoint x: 785, startPoint y: 454, endPoint x: 1158, endPoint y: 471, distance: 373.4
click at [1164, 471] on app-calendar-viewport "Thu 20 Fri 21 0/4 3 Jobs Sat 22 0/8 4 Jobs Sun 23 0/8 4 Jobs Mon 24 Tue 25 Wed …" at bounding box center [779, 534] width 1558 height 805
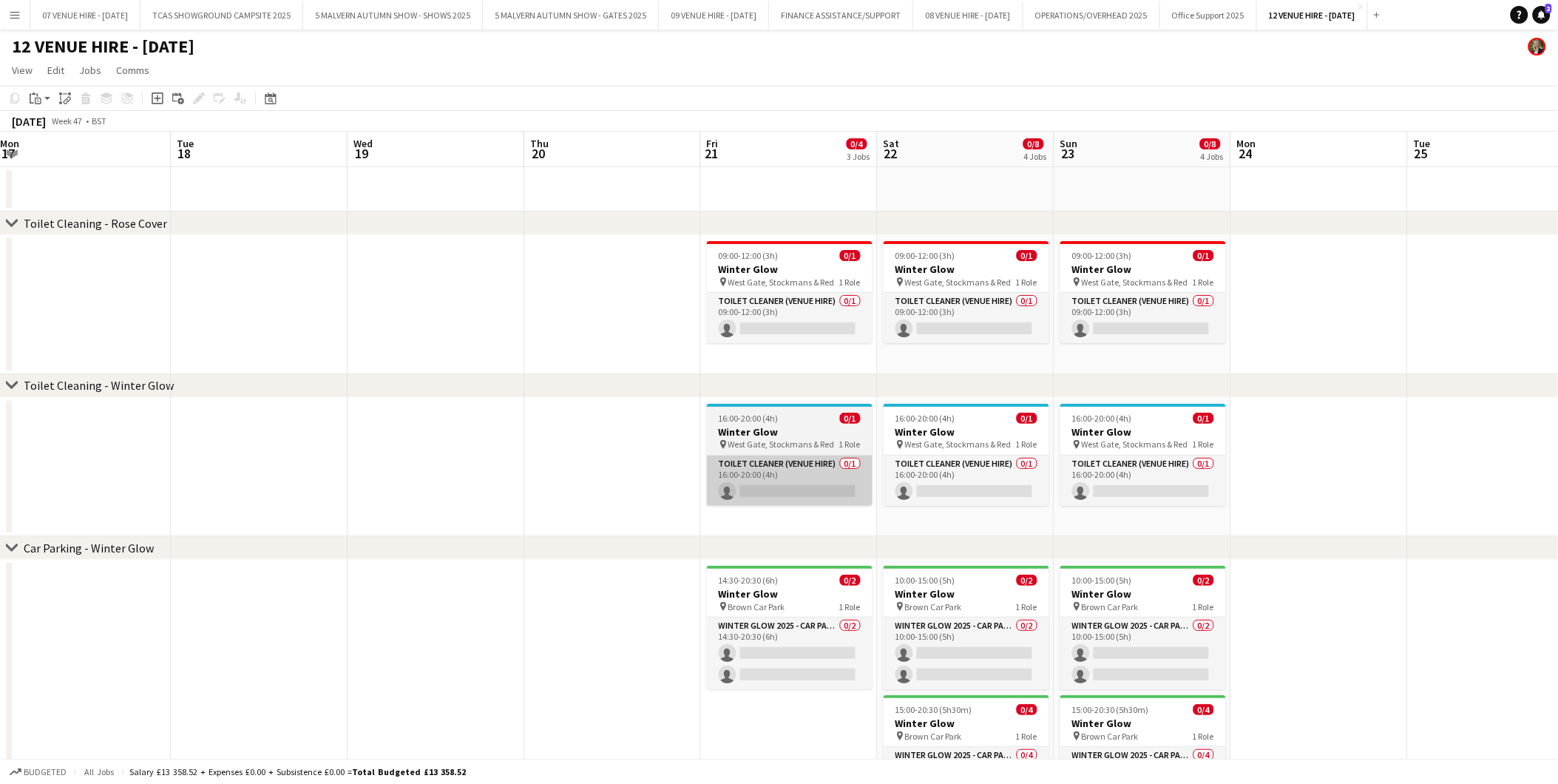
drag, startPoint x: 646, startPoint y: 454, endPoint x: 809, endPoint y: 494, distance: 167.8
click at [1055, 494] on app-calendar-viewport "Sat 15 Sun 16 Mon 17 Tue 18 Wed 19 Thu 20 Fri 21 0/4 3 Jobs Sat 22 0/8 4 Jobs S…" at bounding box center [779, 534] width 1558 height 805
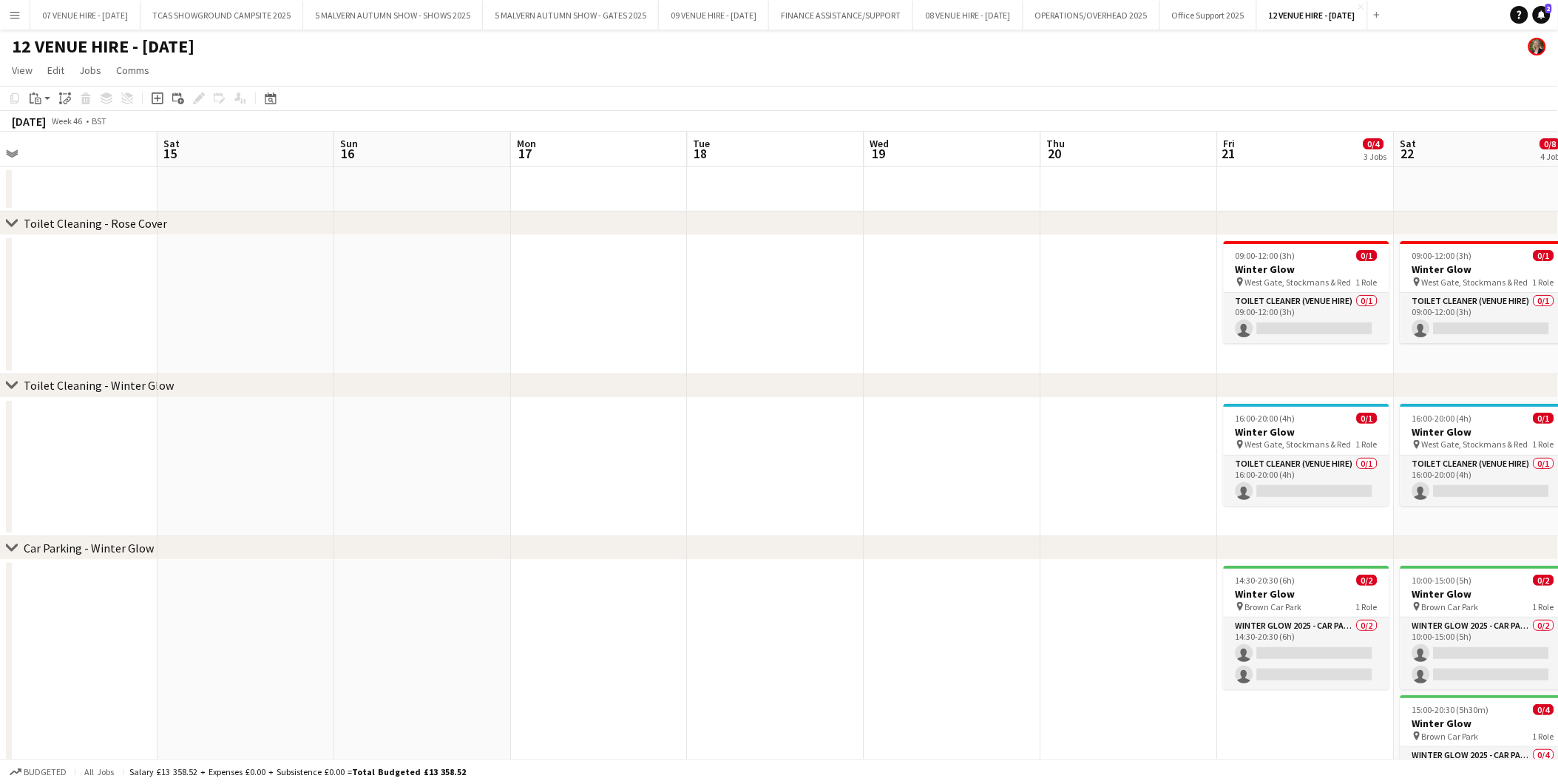
drag, startPoint x: 1254, startPoint y: 494, endPoint x: 1290, endPoint y: 494, distance: 36.0
click at [1290, 494] on app-calendar-viewport "Wed 12 Thu 13 Fri 14 Sat 15 Sun 16 Mon 17 Tue 18 Wed 19 Thu 20 Fri 21 0/4 3 Job…" at bounding box center [779, 534] width 1558 height 805
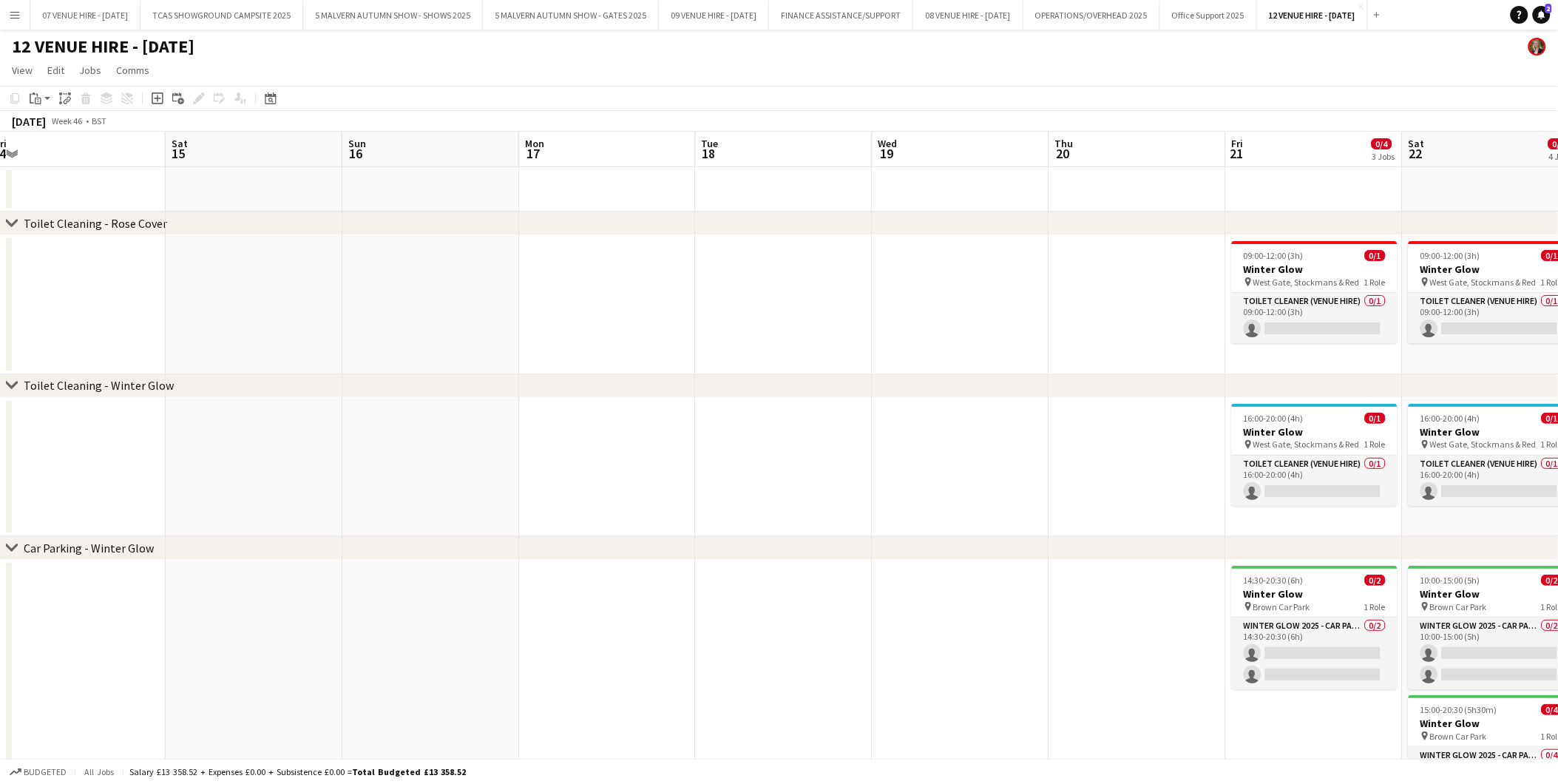
drag, startPoint x: 714, startPoint y: 491, endPoint x: 1252, endPoint y: 506, distance: 538.2
click at [1252, 506] on app-calendar-viewport "Wed 12 Thu 13 Fri 14 Sat 15 Sun 16 Mon 17 Tue 18 Wed 19 Thu 20 Fri 21 0/4 3 Job…" at bounding box center [779, 534] width 1558 height 805
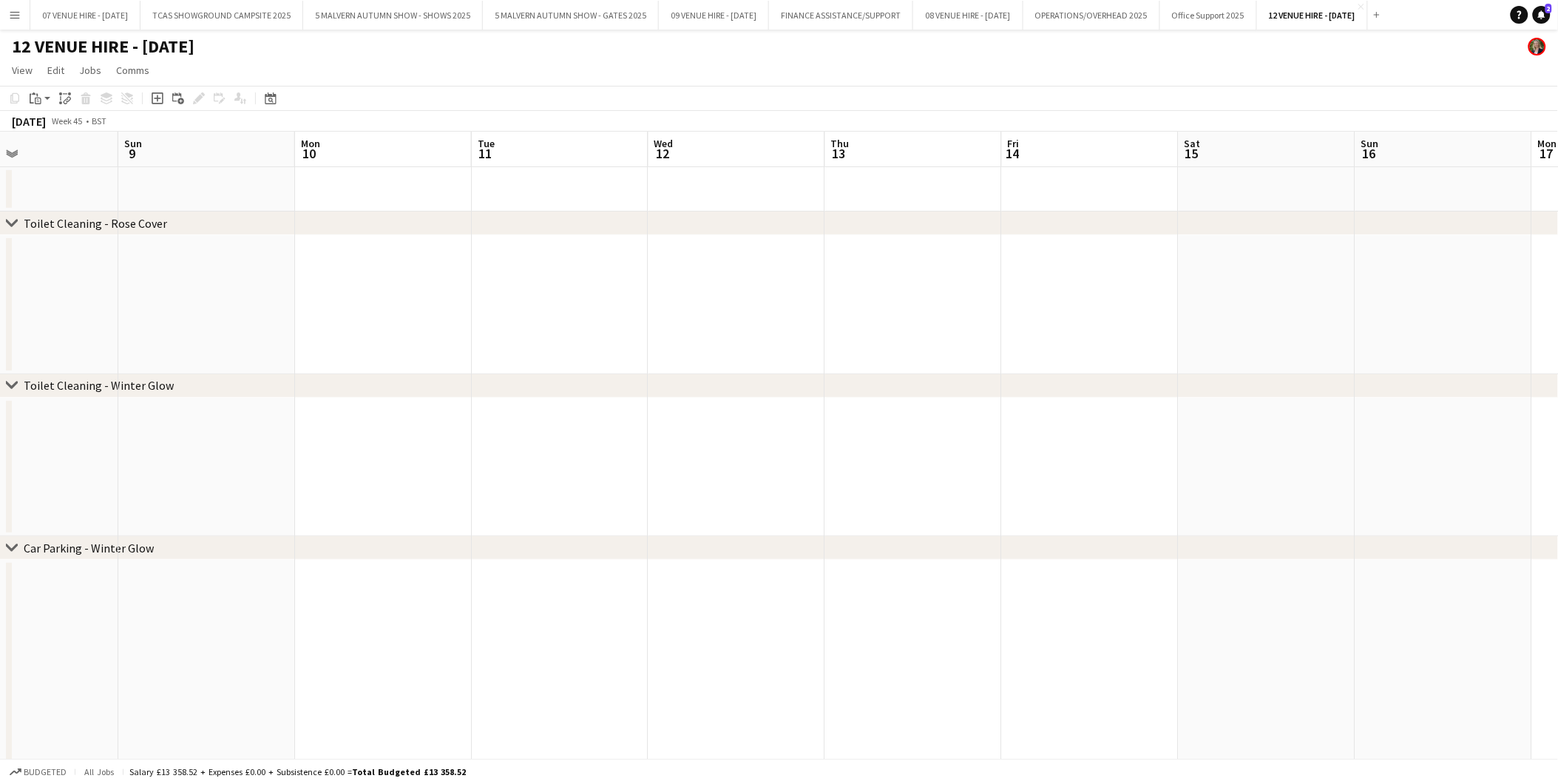
click at [1311, 506] on app-calendar-viewport "Thu 6 Fri 7 Sat 8 Sun 9 Mon 10 Tue 11 Wed 12 Thu 13 Fri 14 Sat 15 Sun 16 Mon 17…" at bounding box center [779, 534] width 1558 height 805
drag, startPoint x: 1299, startPoint y: 508, endPoint x: 997, endPoint y: 482, distance: 303.1
click at [811, 484] on app-calendar-viewport "Thu 6 Fri 7 Sat 8 Sun 9 Mon 10 Tue 11 Wed 12 Thu 13 Fri 14 Sat 15 Sun 16 Mon 17…" at bounding box center [779, 534] width 1558 height 805
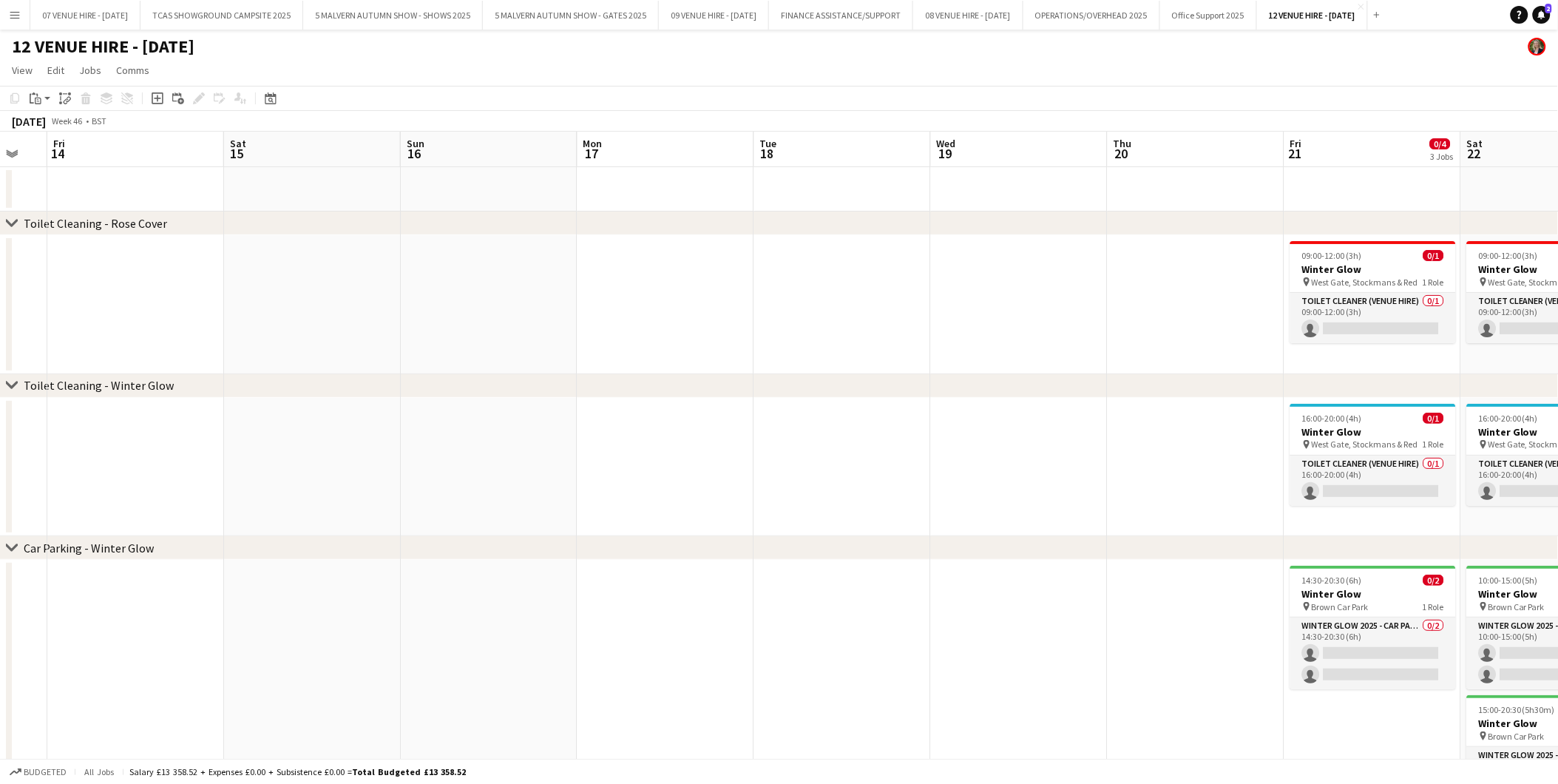
drag, startPoint x: 866, startPoint y: 442, endPoint x: 750, endPoint y: 427, distance: 117.0
click at [750, 427] on app-calendar-viewport "Tue 11 Wed 12 Thu 13 Fri 14 Sat 15 Sun 16 Mon 17 Tue 18 Wed 19 Thu 20 Fri 21 0/…" at bounding box center [779, 534] width 1558 height 805
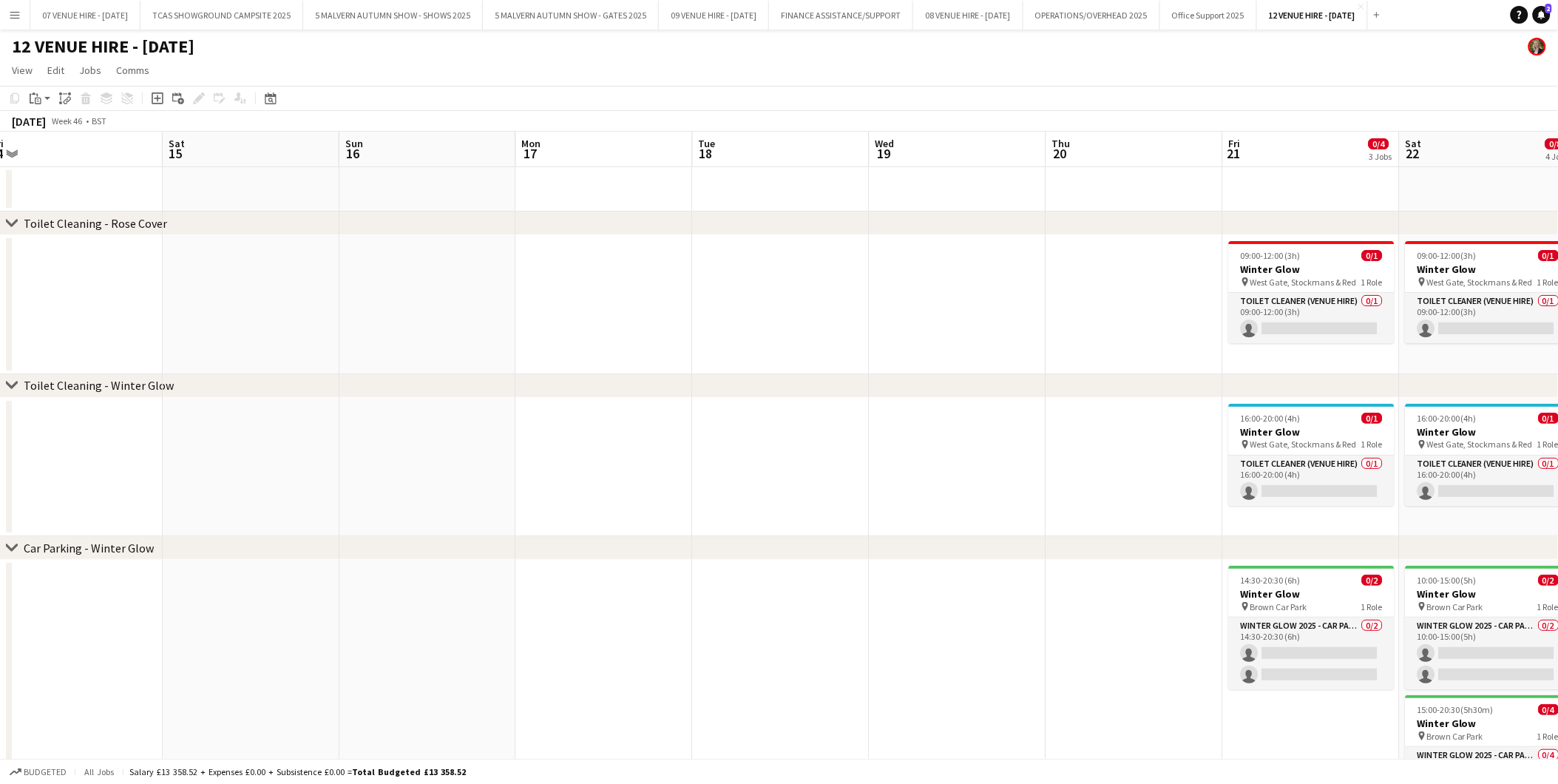
drag, startPoint x: 989, startPoint y: 455, endPoint x: 623, endPoint y: 402, distance: 369.8
click at [630, 404] on app-calendar-viewport "Tue 11 Wed 12 Thu 13 Fri 14 Sat 15 Sun 16 Mon 17 Tue 18 Wed 19 Thu 20 Fri 21 0/…" at bounding box center [779, 534] width 1558 height 805
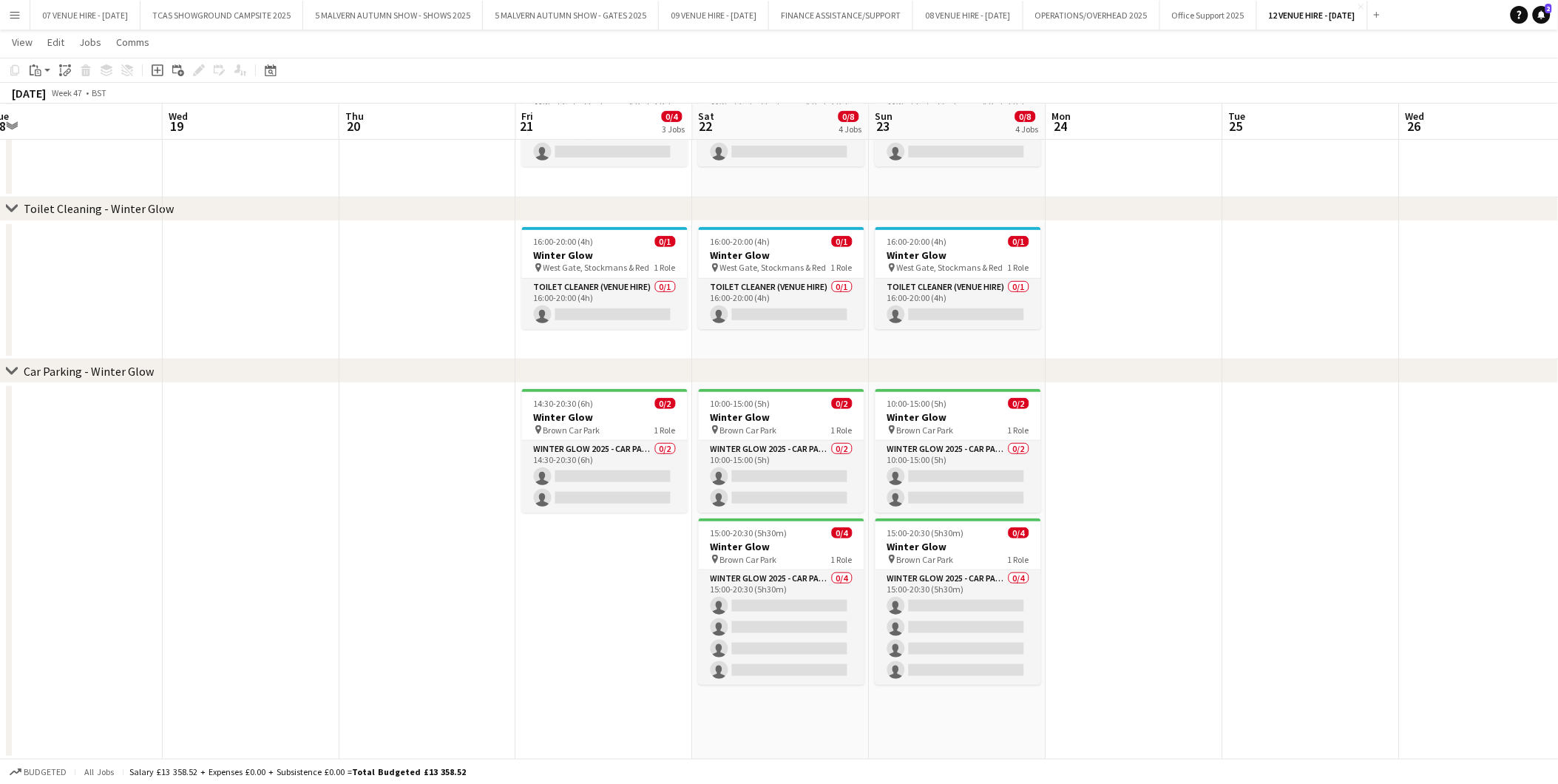
scroll to position [0, 583]
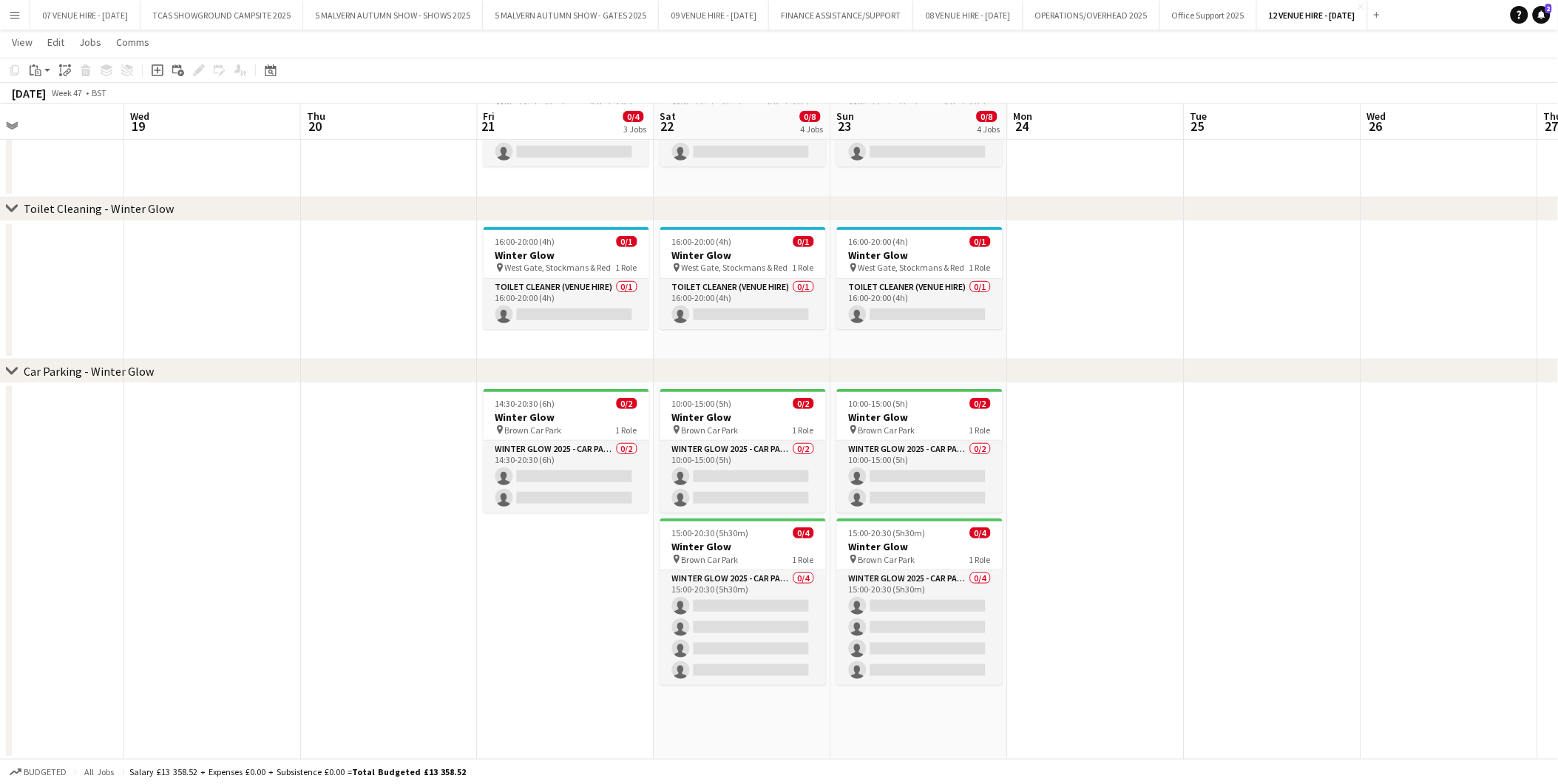
drag, startPoint x: 1492, startPoint y: 438, endPoint x: 1150, endPoint y: 442, distance: 342.0
click at [1150, 442] on app-calendar-viewport "Sat 15 Sun 16 Mon 17 Tue 18 Wed 19 Thu 20 Fri 21 0/4 3 Jobs Sat 22 0/8 4 Jobs S…" at bounding box center [779, 321] width 1558 height 877
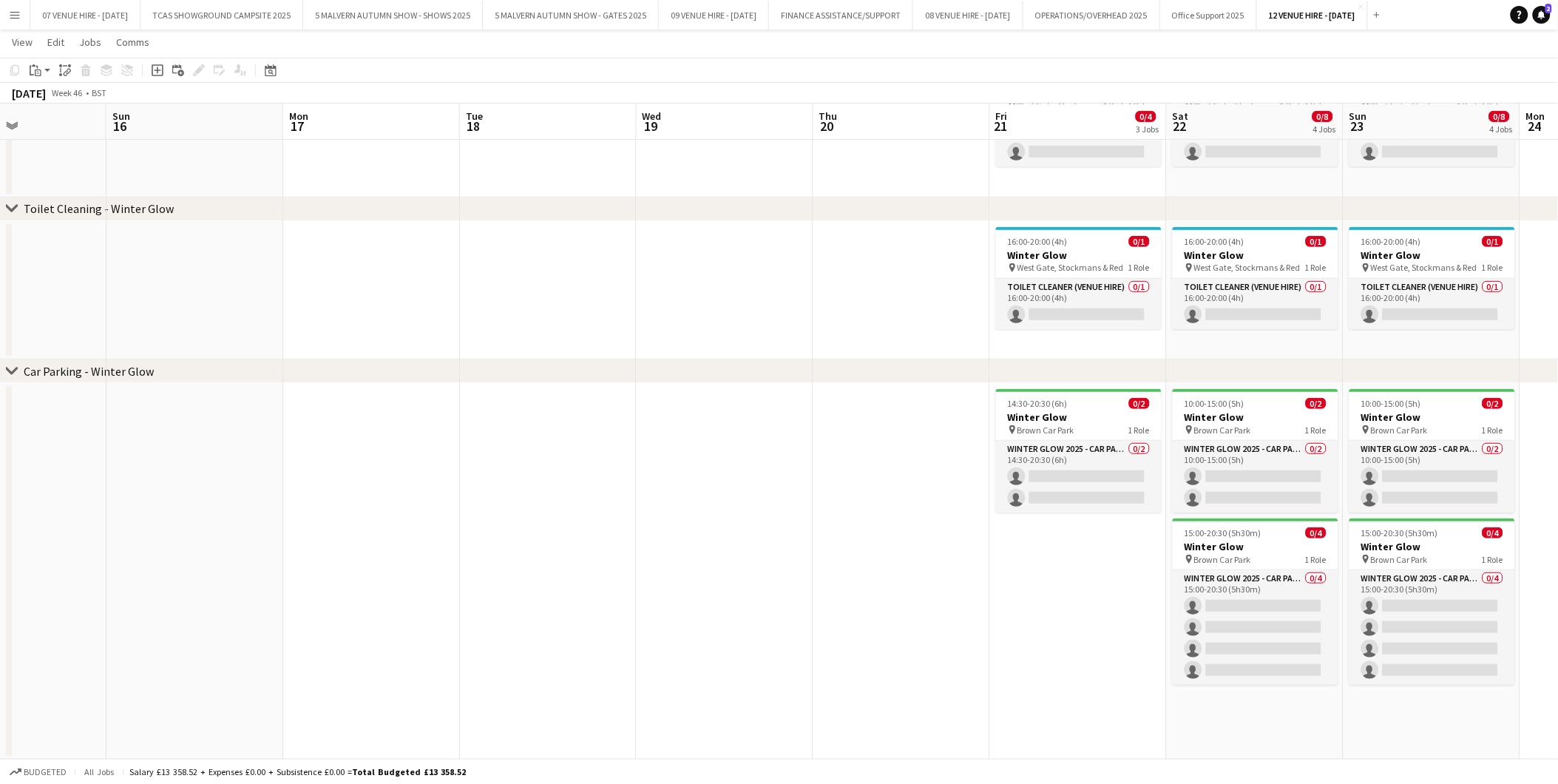
drag, startPoint x: 444, startPoint y: 462, endPoint x: 967, endPoint y: 486, distance: 523.6
click at [967, 486] on app-calendar-viewport "Thu 13 Fri 14 Sat 15 Sun 16 Mon 17 Tue 18 Wed 19 Thu 20 Fri 21 0/4 3 Jobs Sat 2…" at bounding box center [779, 321] width 1558 height 877
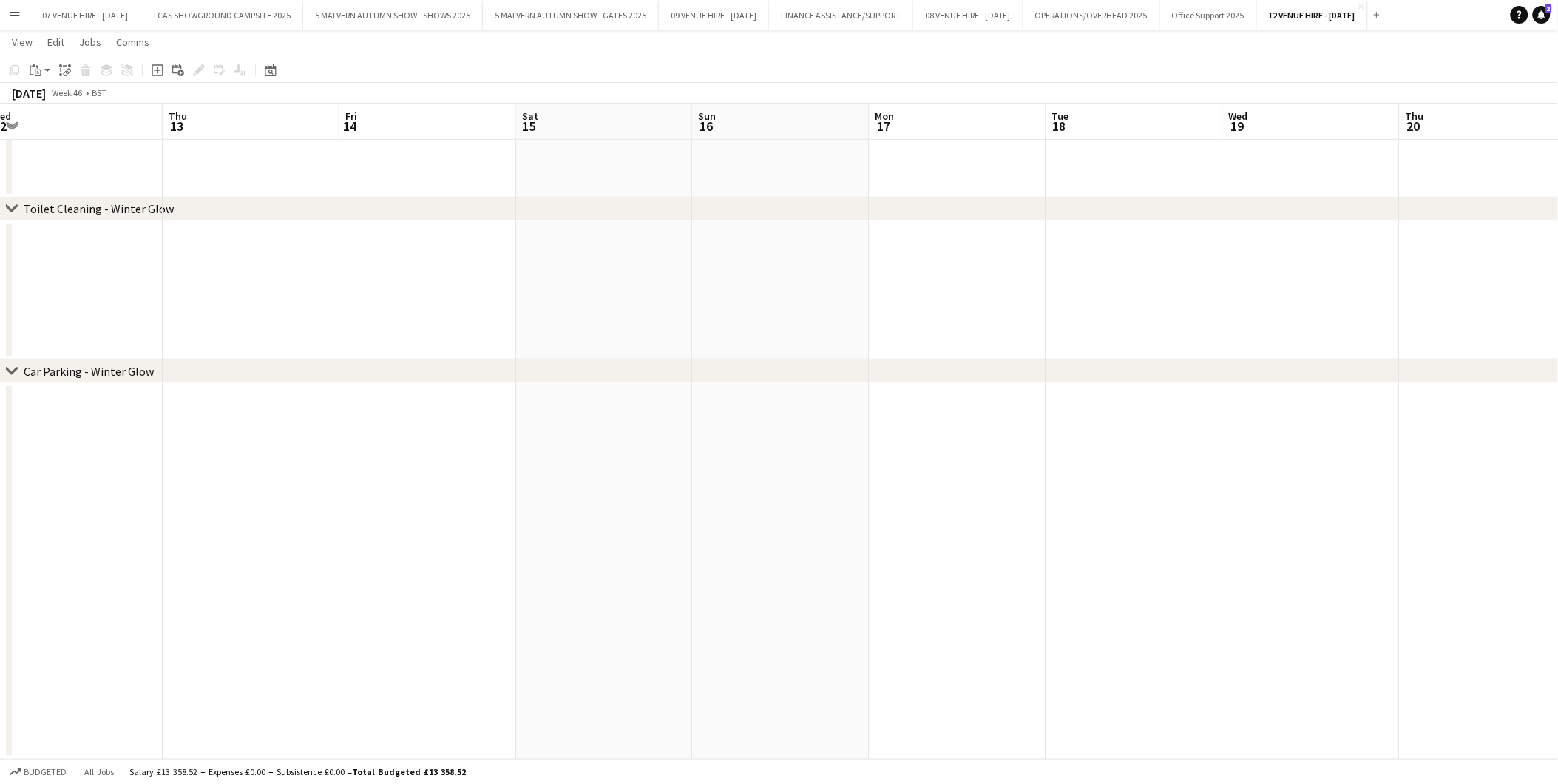
drag, startPoint x: 880, startPoint y: 506, endPoint x: 1061, endPoint y: 506, distance: 181.0
click at [1065, 506] on app-calendar-viewport "Mon 10 Tue 11 Wed 12 Thu 13 Fri 14 Sat 15 Sun 16 Mon 17 Tue 18 Wed 19 Thu 20 Fr…" at bounding box center [779, 321] width 1558 height 877
drag, startPoint x: 325, startPoint y: 426, endPoint x: 1037, endPoint y: 477, distance: 713.8
click at [1023, 476] on app-calendar-viewport "Thu 6 Fri 7 Sat 8 Sun 9 Mon 10 Tue 11 Wed 12 Thu 13 Fri 14 Sat 15 Sun 16 Mon 17…" at bounding box center [779, 321] width 1558 height 877
drag, startPoint x: 1225, startPoint y: 491, endPoint x: 760, endPoint y: 485, distance: 465.0
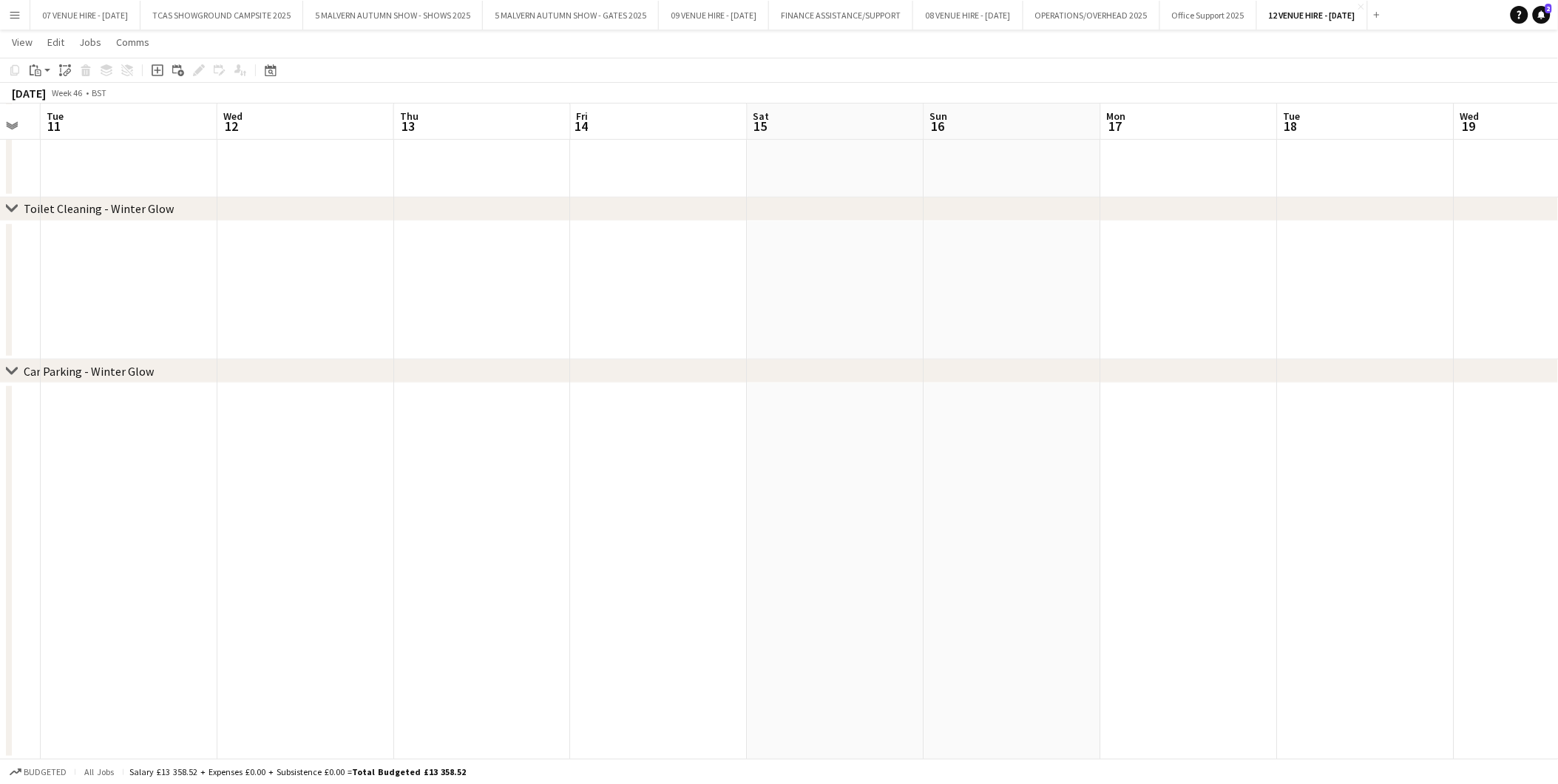
click at [760, 485] on app-calendar-viewport "Sat 8 Sun 9 Mon 10 Tue 11 Wed 12 Thu 13 Fri 14 Sat 15 Sun 16 Mon 17 Tue 18 Wed …" at bounding box center [779, 321] width 1558 height 877
drag, startPoint x: 1082, startPoint y: 506, endPoint x: 480, endPoint y: 437, distance: 605.9
click at [469, 437] on app-calendar-viewport "Sat 8 Sun 9 Mon 10 Tue 11 Wed 12 Thu 13 Fri 14 Sat 15 Sun 16 Mon 17 Tue 18 Wed …" at bounding box center [779, 321] width 1558 height 877
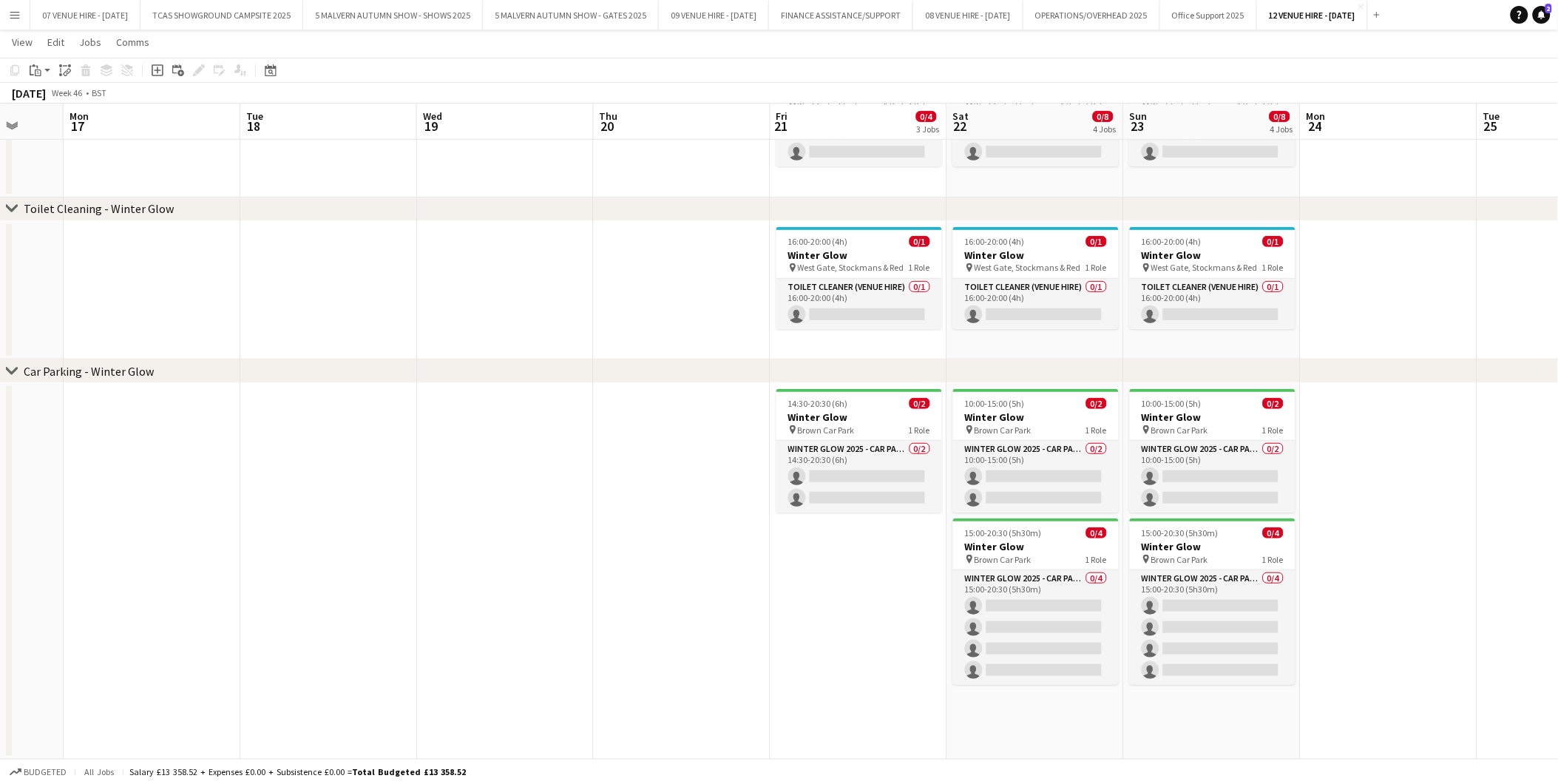
scroll to position [0, 474]
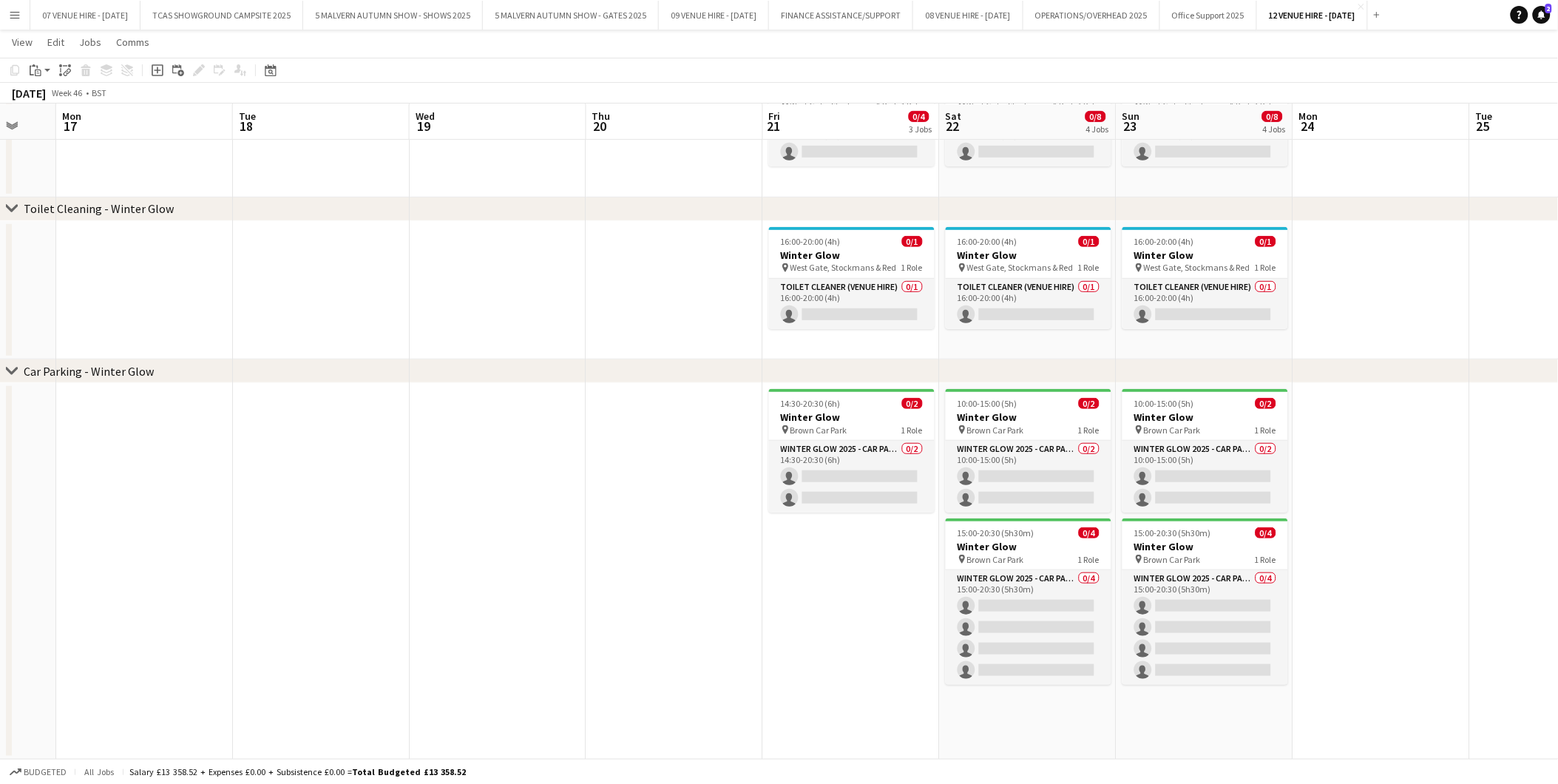
drag, startPoint x: 660, startPoint y: 459, endPoint x: 616, endPoint y: 458, distance: 44.0
click at [616, 458] on app-calendar-viewport "Fri 14 Sat 15 Sun 16 Mon 17 Tue 18 Wed 19 Thu 20 Fri 21 0/4 3 Jobs Sat 22 0/8 4…" at bounding box center [779, 321] width 1558 height 877
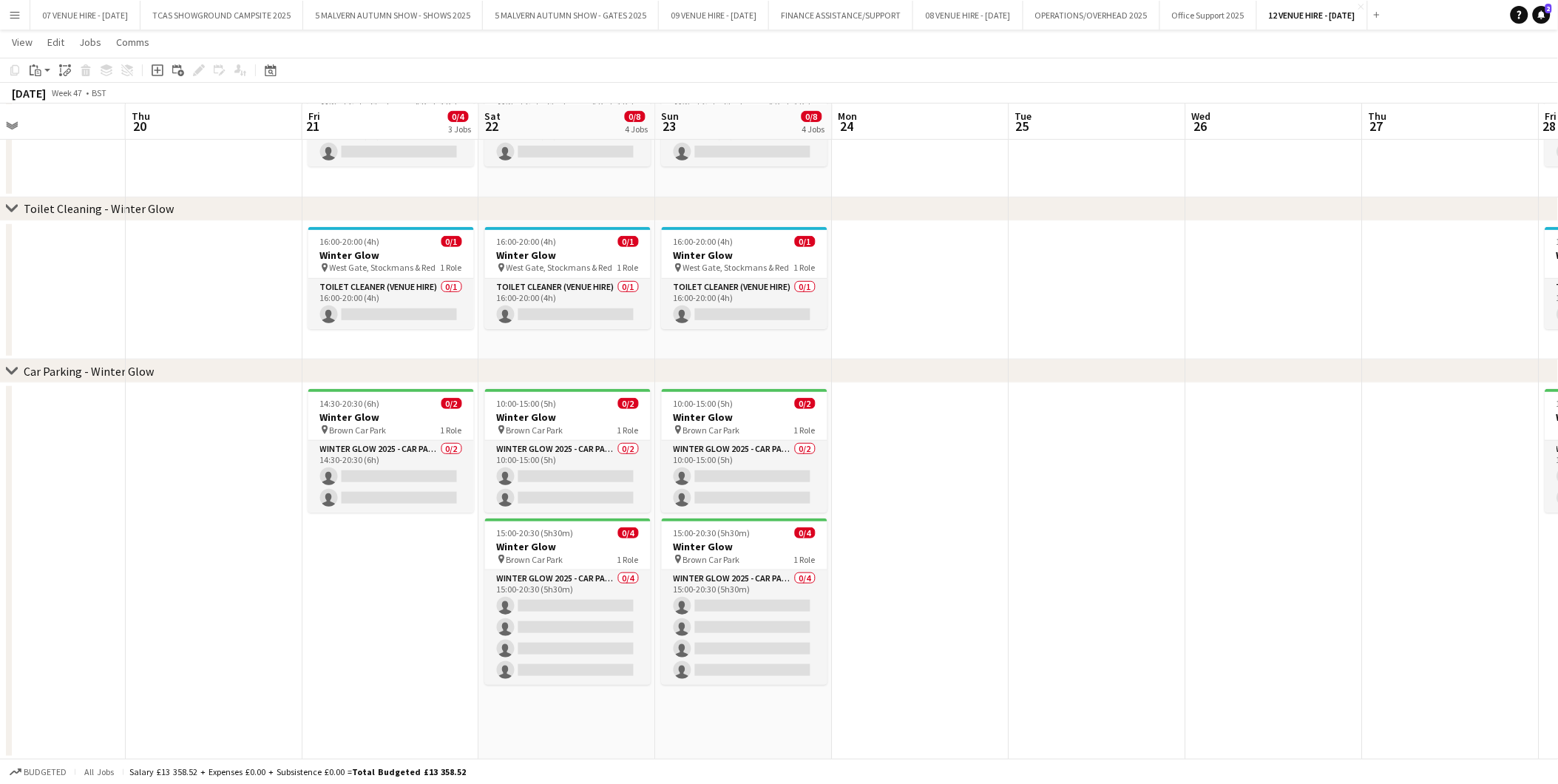
scroll to position [0, 457]
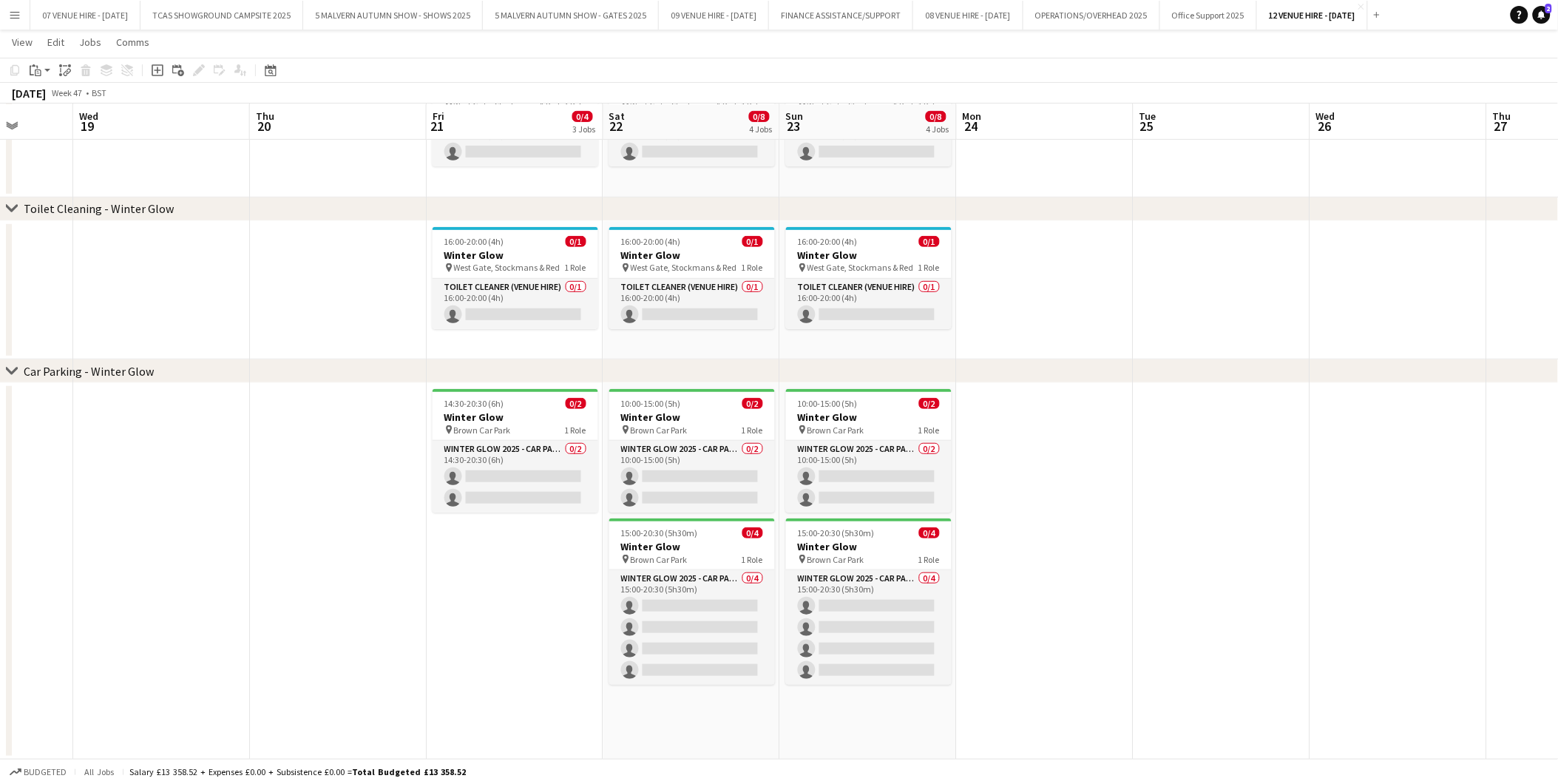
drag, startPoint x: 1029, startPoint y: 418, endPoint x: 691, endPoint y: 425, distance: 338.1
click at [691, 425] on app-calendar-viewport "Sun 16 Mon 17 Tue 18 Wed 19 Thu 20 Fri 21 0/4 3 Jobs Sat 22 0/8 4 Jobs Sun 23 0…" at bounding box center [779, 321] width 1558 height 877
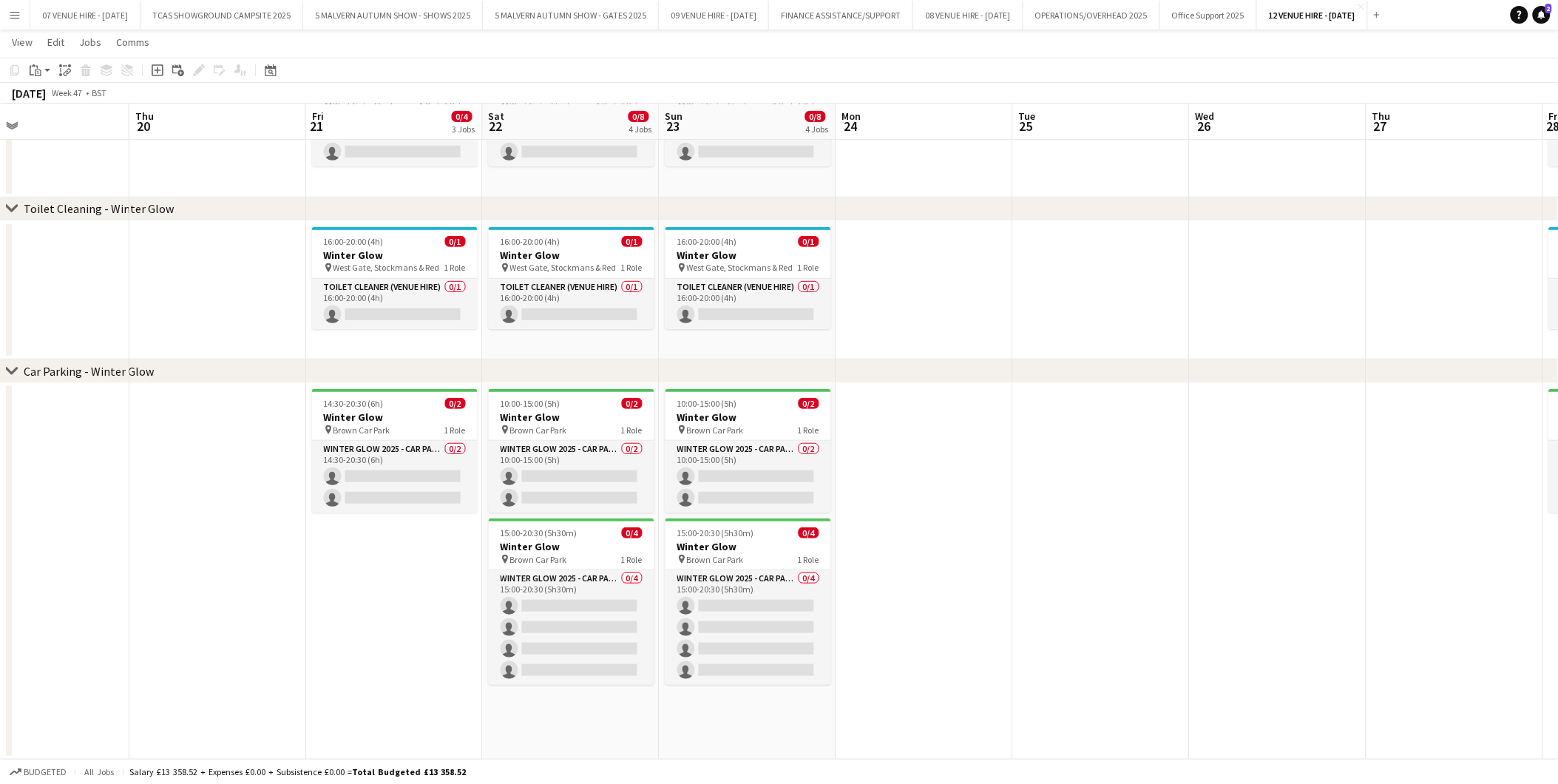
scroll to position [0, 582]
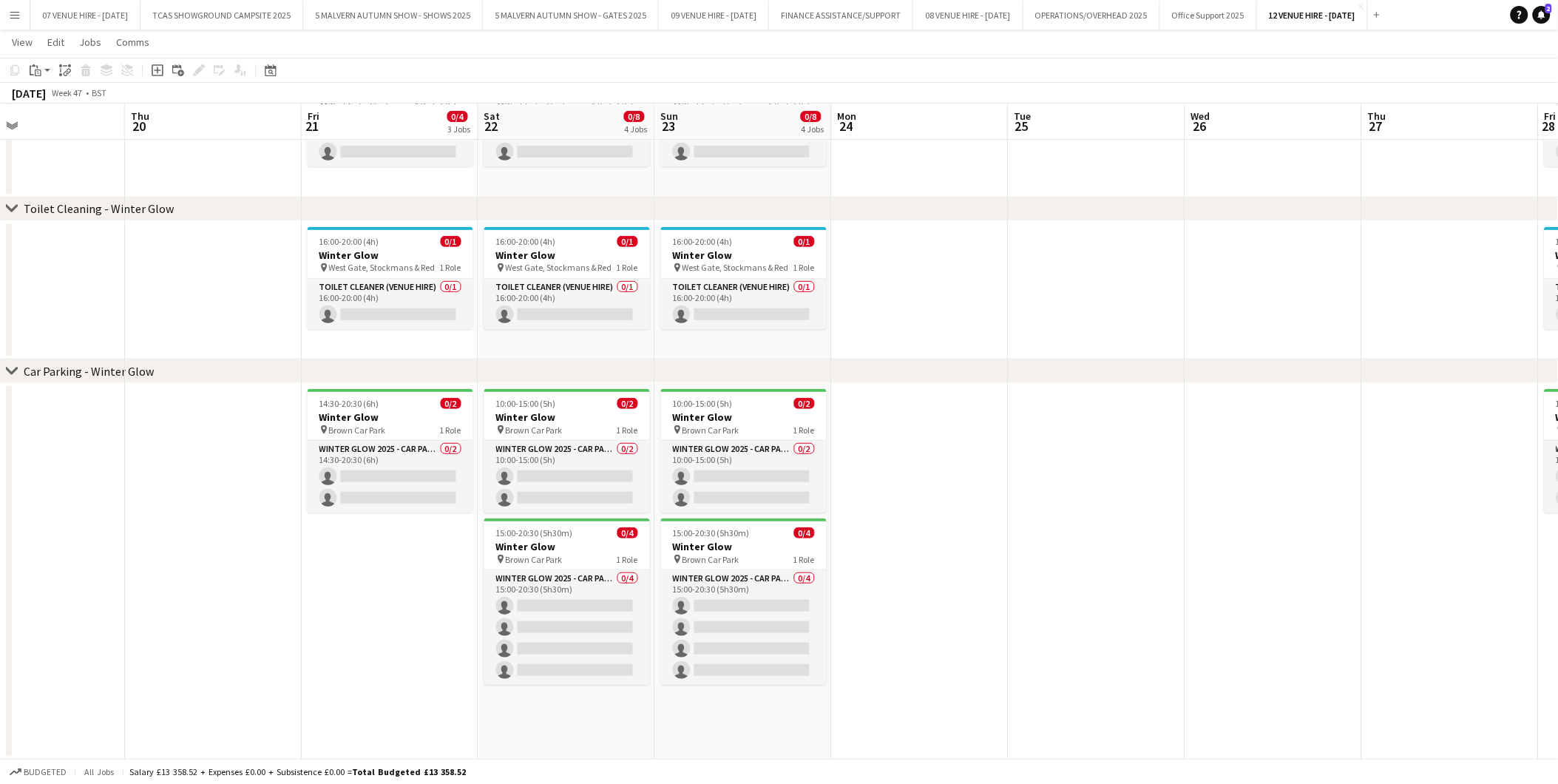
drag, startPoint x: 863, startPoint y: 413, endPoint x: 738, endPoint y: 416, distance: 125.0
click at [738, 416] on app-calendar-viewport "Sun 16 Mon 17 Tue 18 Wed 19 Thu 20 Fri 21 0/4 3 Jobs Sat 22 0/8 4 Jobs Sun 23 0…" at bounding box center [779, 321] width 1558 height 877
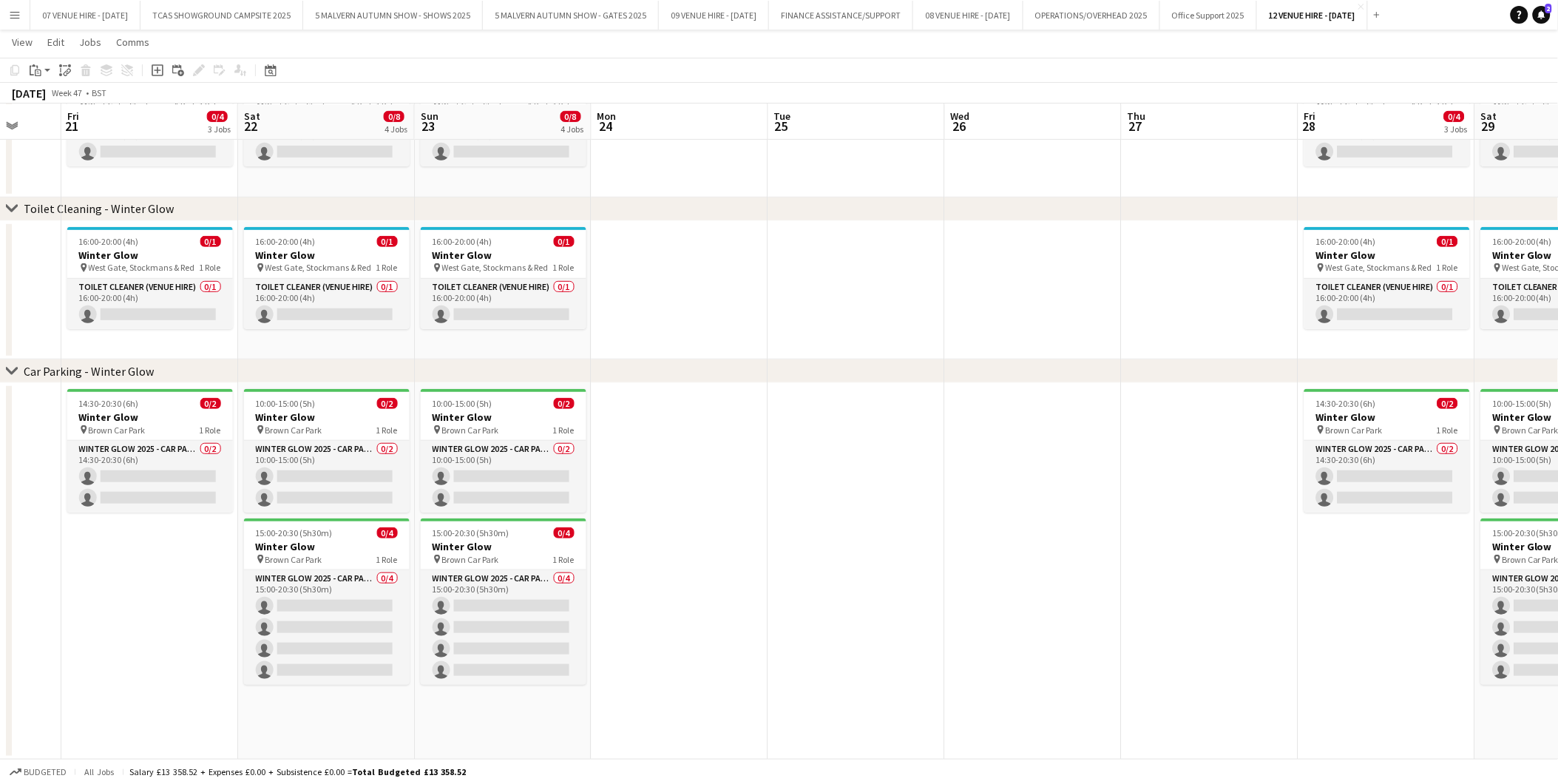
drag, startPoint x: 1026, startPoint y: 543, endPoint x: 786, endPoint y: 543, distance: 240.0
click at [786, 543] on app-calendar-viewport "Tue 18 Wed 19 Thu 20 Fri 21 0/4 3 Jobs Sat 22 0/8 4 Jobs Sun 23 0/8 4 Jobs Mon …" at bounding box center [779, 321] width 1558 height 877
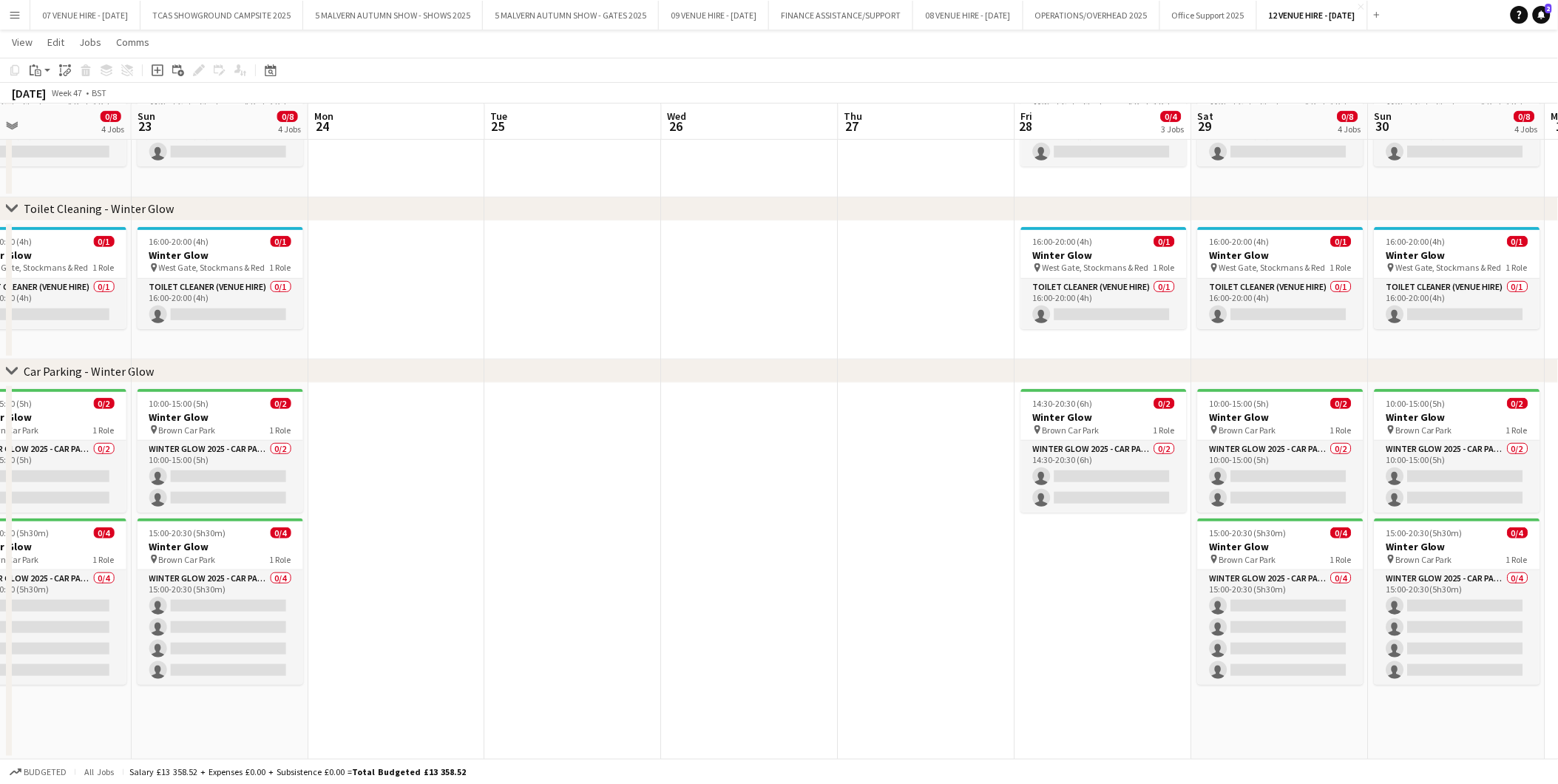
scroll to position [0, 577]
drag, startPoint x: 957, startPoint y: 527, endPoint x: 673, endPoint y: 546, distance: 284.6
click at [673, 546] on app-calendar-viewport "Wed 19 Thu 20 Fri 21 0/4 3 Jobs Sat 22 0/8 4 Jobs Sun 23 0/8 4 Jobs Mon 24 Tue …" at bounding box center [779, 321] width 1558 height 877
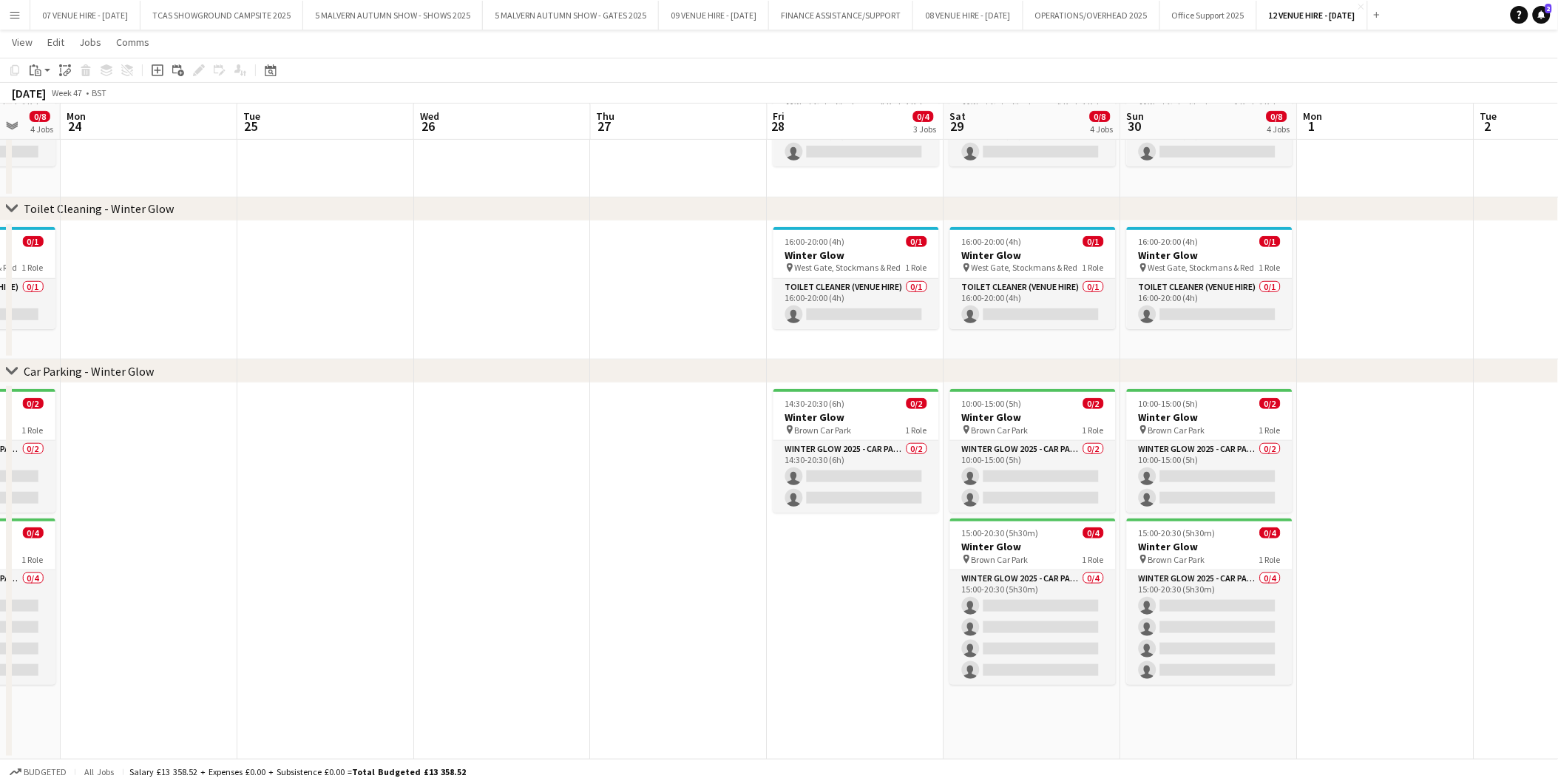
drag, startPoint x: 769, startPoint y: 547, endPoint x: 523, endPoint y: 544, distance: 246.0
click at [523, 544] on app-calendar-viewport "Fri 21 0/4 3 Jobs Sat 22 0/8 4 Jobs Sun 23 0/8 4 Jobs Mon 24 Tue 25 Wed 26 Thu …" at bounding box center [779, 321] width 1558 height 877
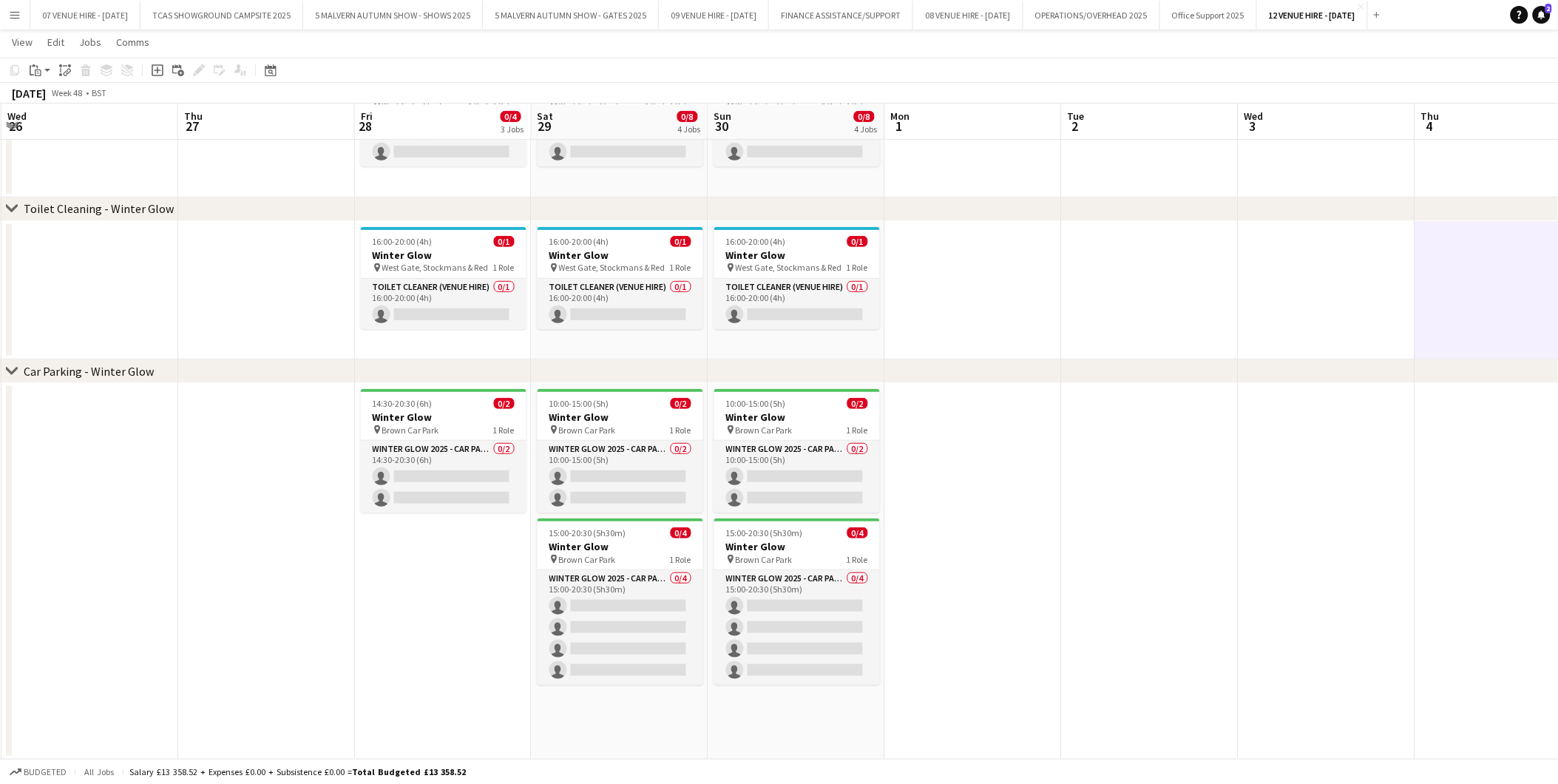
scroll to position [0, 563]
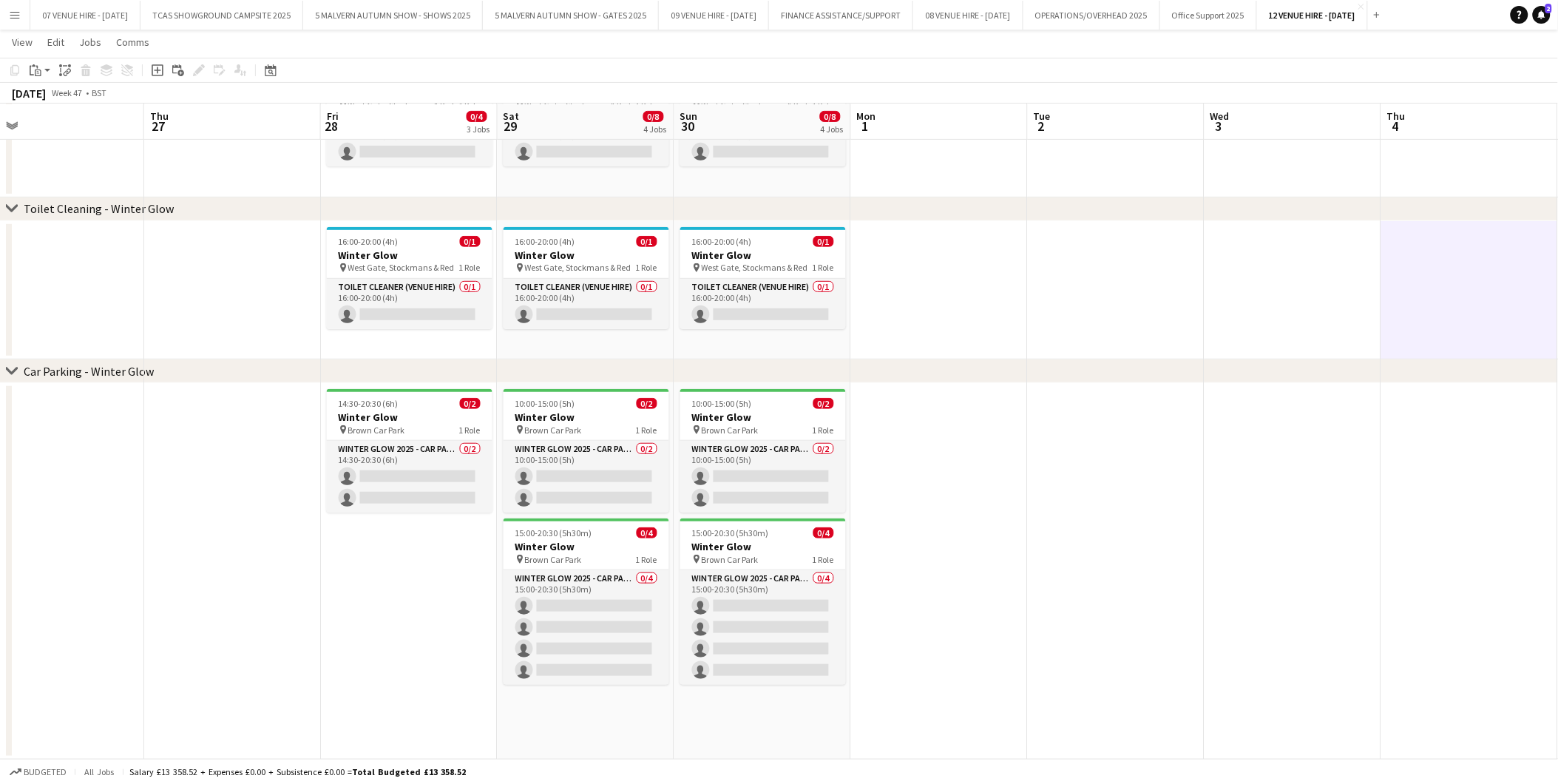
drag, startPoint x: 910, startPoint y: 514, endPoint x: 464, endPoint y: 540, distance: 446.8
click at [464, 540] on app-calendar-viewport "Sun 23 0/8 4 Jobs Mon 24 Tue 25 Wed 26 Thu 27 Fri 28 0/4 3 Jobs Sat 29 0/8 4 Jo…" at bounding box center [779, 321] width 1558 height 877
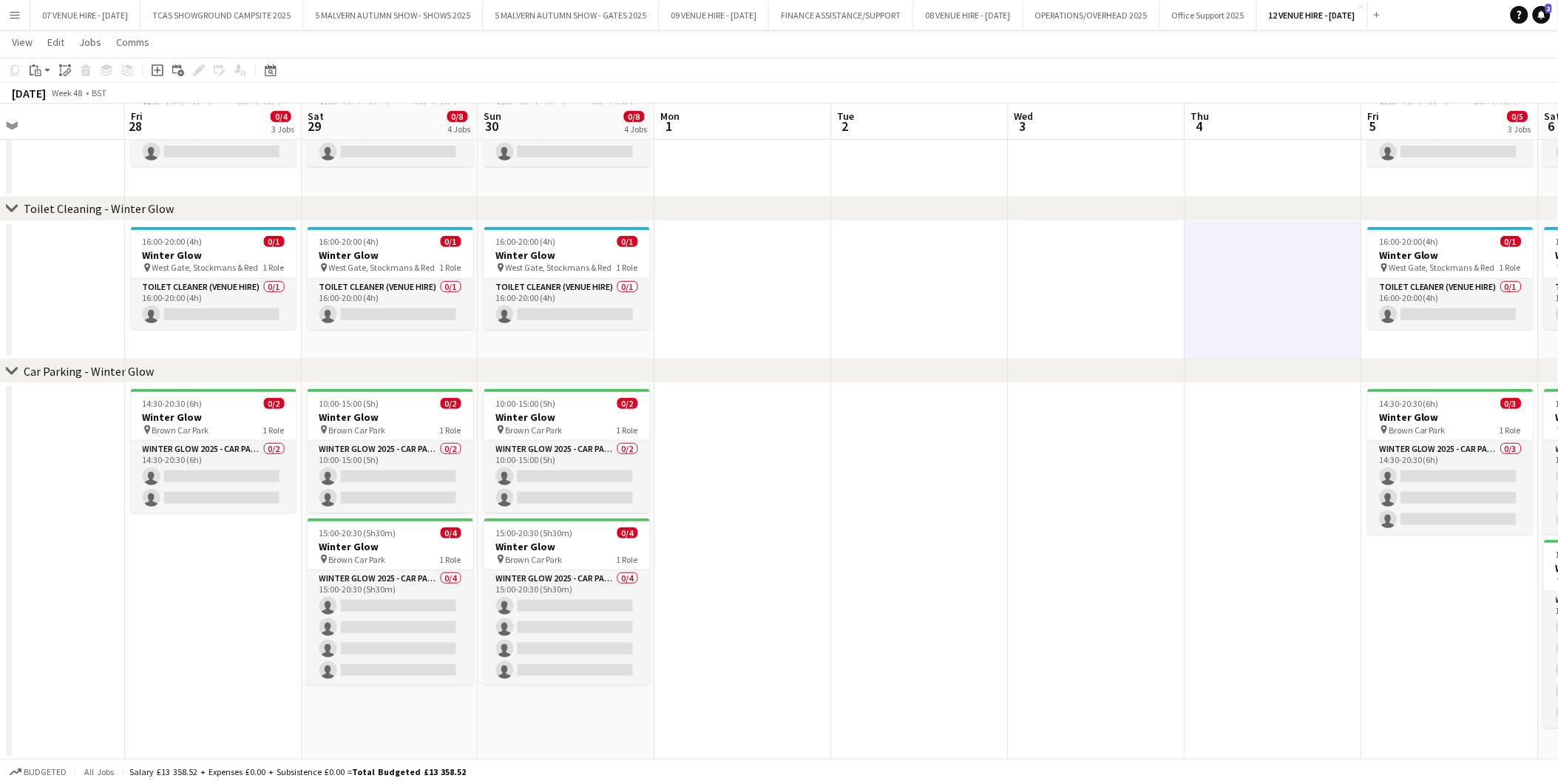
drag, startPoint x: 938, startPoint y: 581, endPoint x: 741, endPoint y: 569, distance: 197.4
click at [741, 569] on app-calendar-viewport "Mon 24 Tue 25 Wed 26 Thu 27 Fri 28 0/4 3 Jobs Sat 29 0/8 4 Jobs Sun 30 0/8 4 Jo…" at bounding box center [779, 321] width 1558 height 877
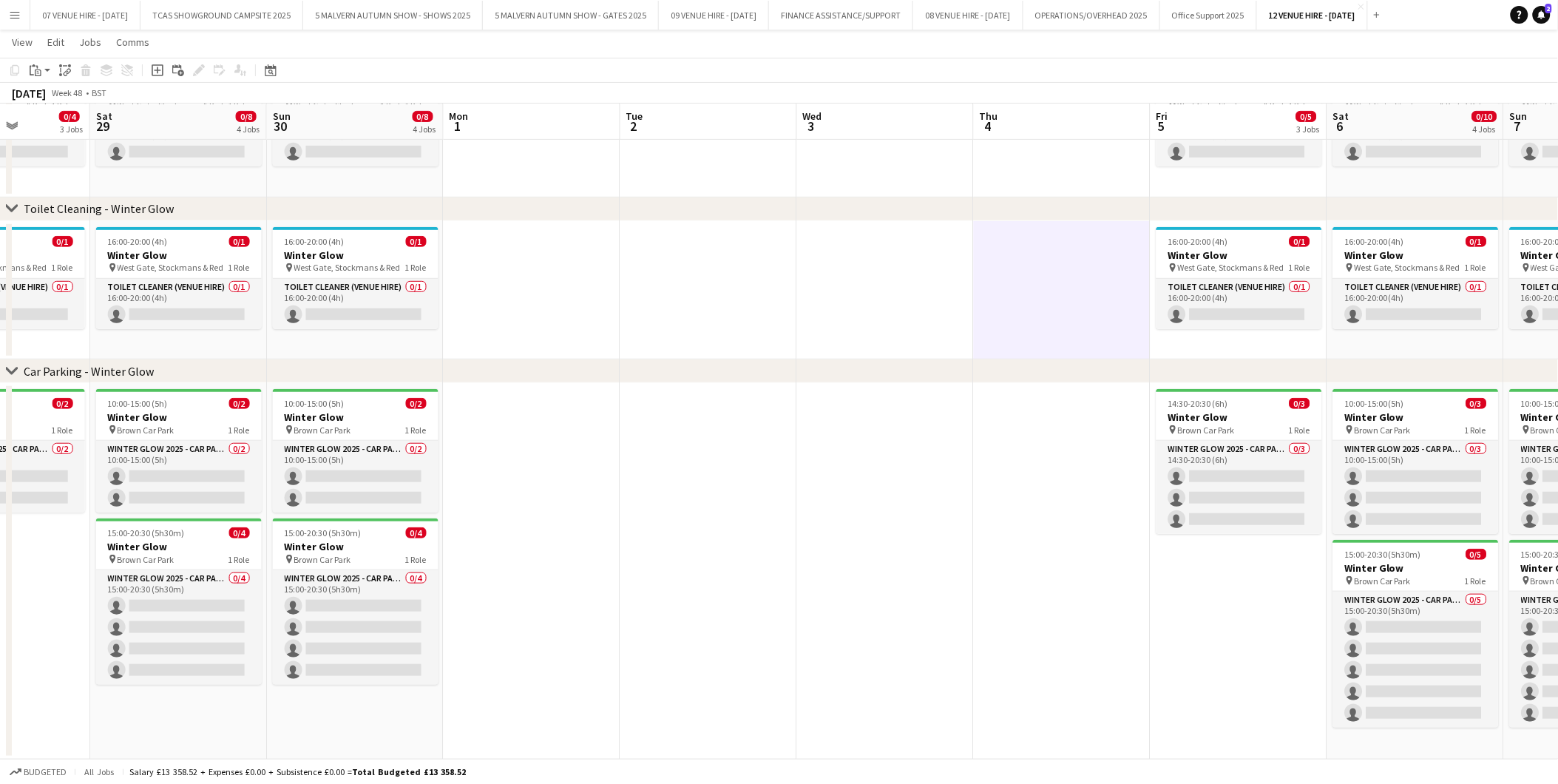
scroll to position [0, 511]
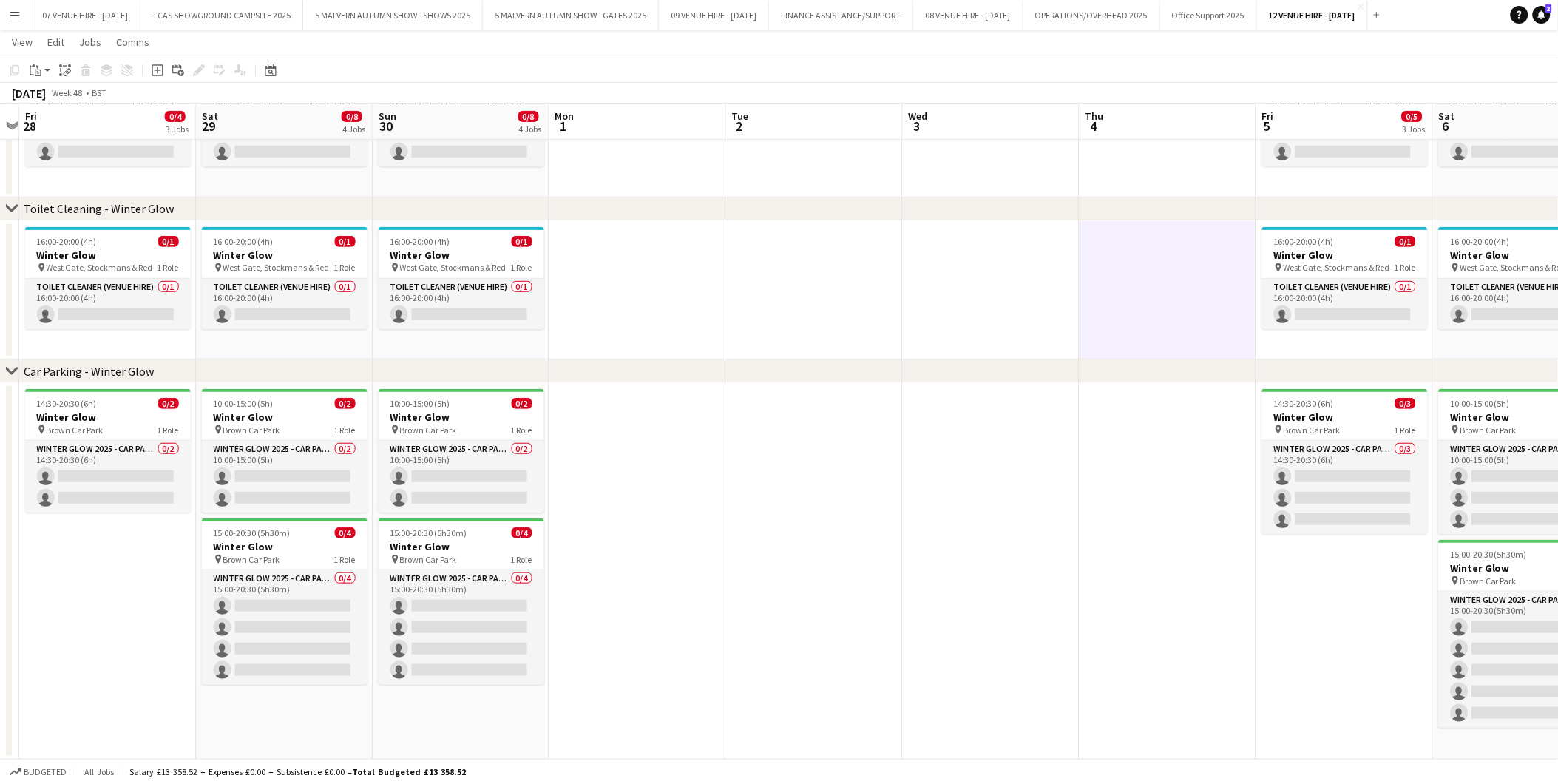
drag, startPoint x: 999, startPoint y: 552, endPoint x: 717, endPoint y: 552, distance: 282.0
click at [717, 552] on app-calendar-viewport "Tue 25 Wed 26 Thu 27 Fri 28 0/4 3 Jobs Sat 29 0/8 4 Jobs Sun 30 0/8 4 Jobs Mon …" at bounding box center [779, 321] width 1558 height 877
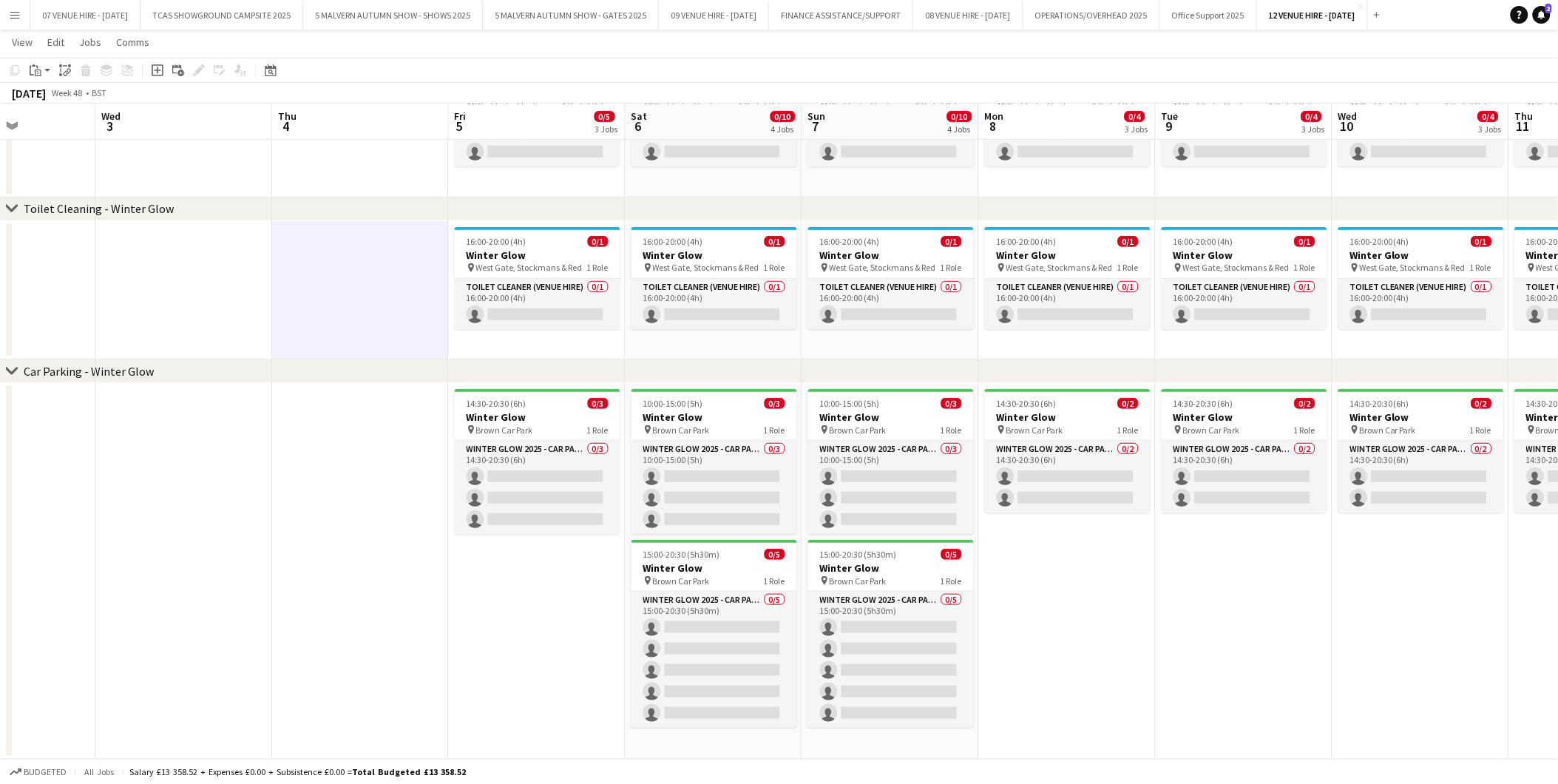
scroll to position [0, 613]
drag, startPoint x: 966, startPoint y: 409, endPoint x: 333, endPoint y: 411, distance: 633.0
click at [333, 411] on app-calendar-viewport "Sat 29 0/8 4 Jobs Sun 30 0/8 4 Jobs Mon 1 Tue 2 Wed 3 Thu 4 Fri 5 0/5 3 Jobs Sa…" at bounding box center [779, 321] width 1558 height 877
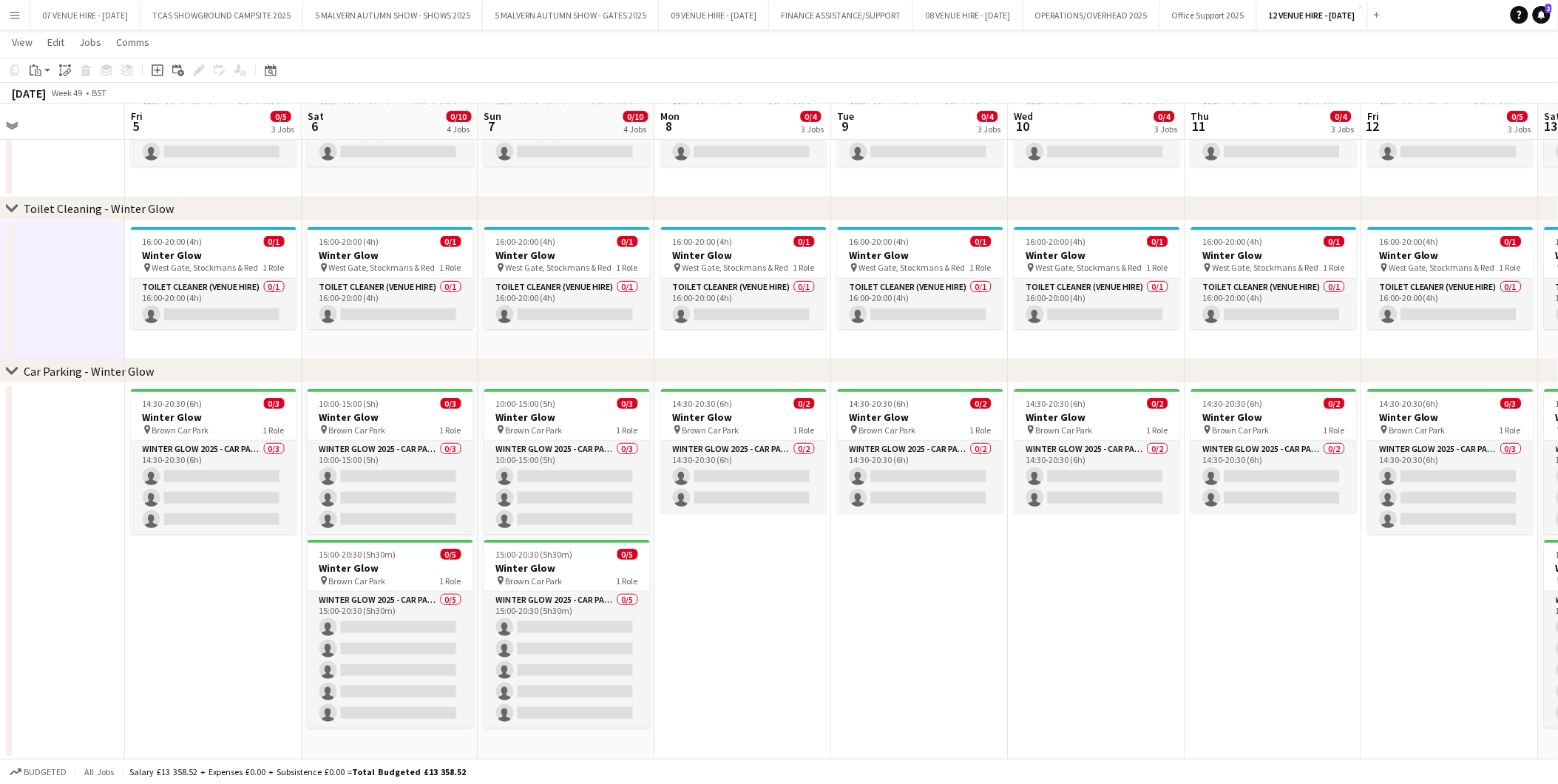
scroll to position [0, 599]
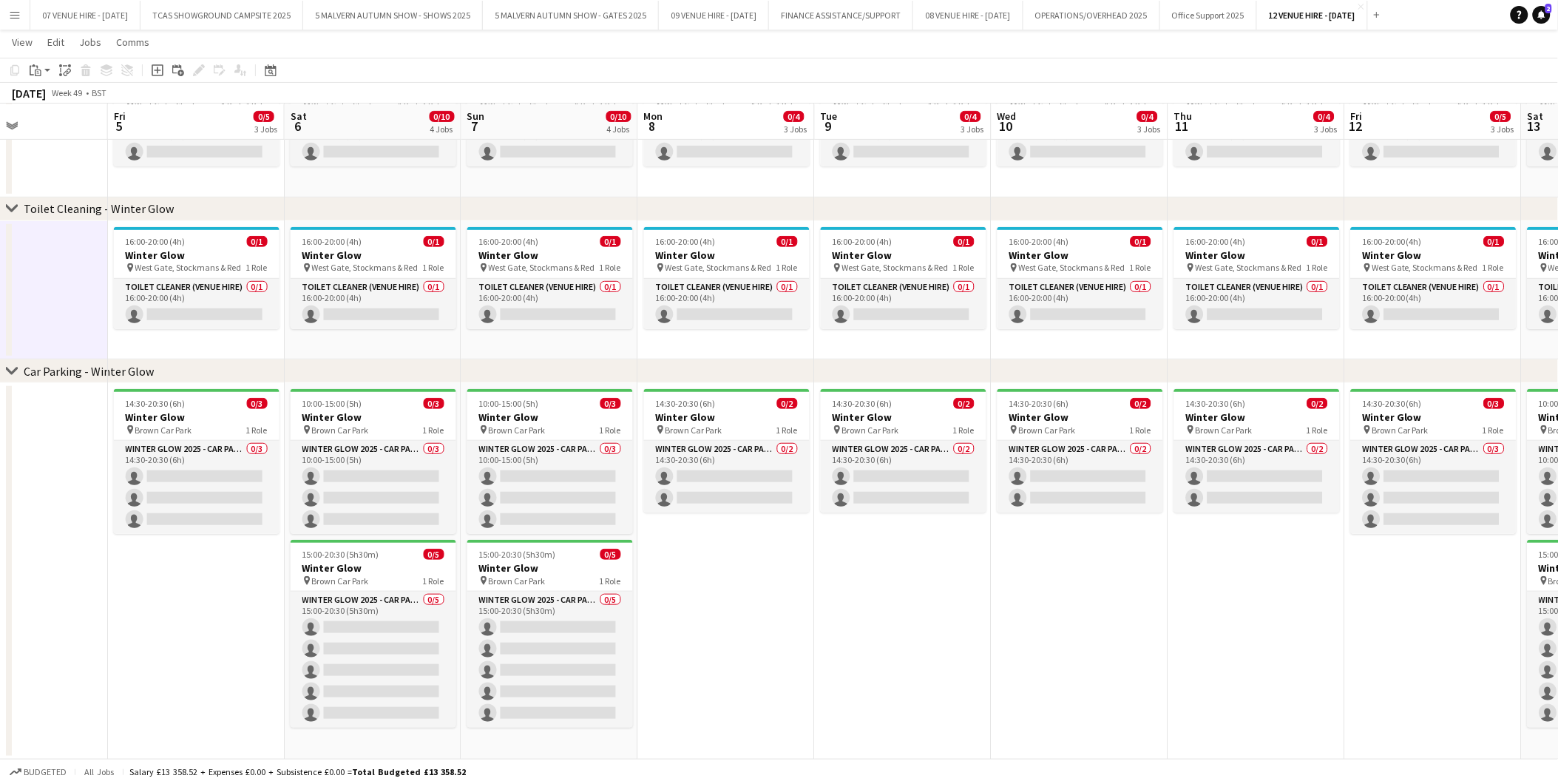
drag, startPoint x: 895, startPoint y: 497, endPoint x: 555, endPoint y: 523, distance: 341.0
click at [555, 523] on app-calendar-viewport "Mon 1 Tue 2 Wed 3 Thu 4 Fri 5 0/5 3 Jobs Sat 6 0/10 4 Jobs Sun 7 0/10 4 Jobs Mo…" at bounding box center [779, 321] width 1558 height 877
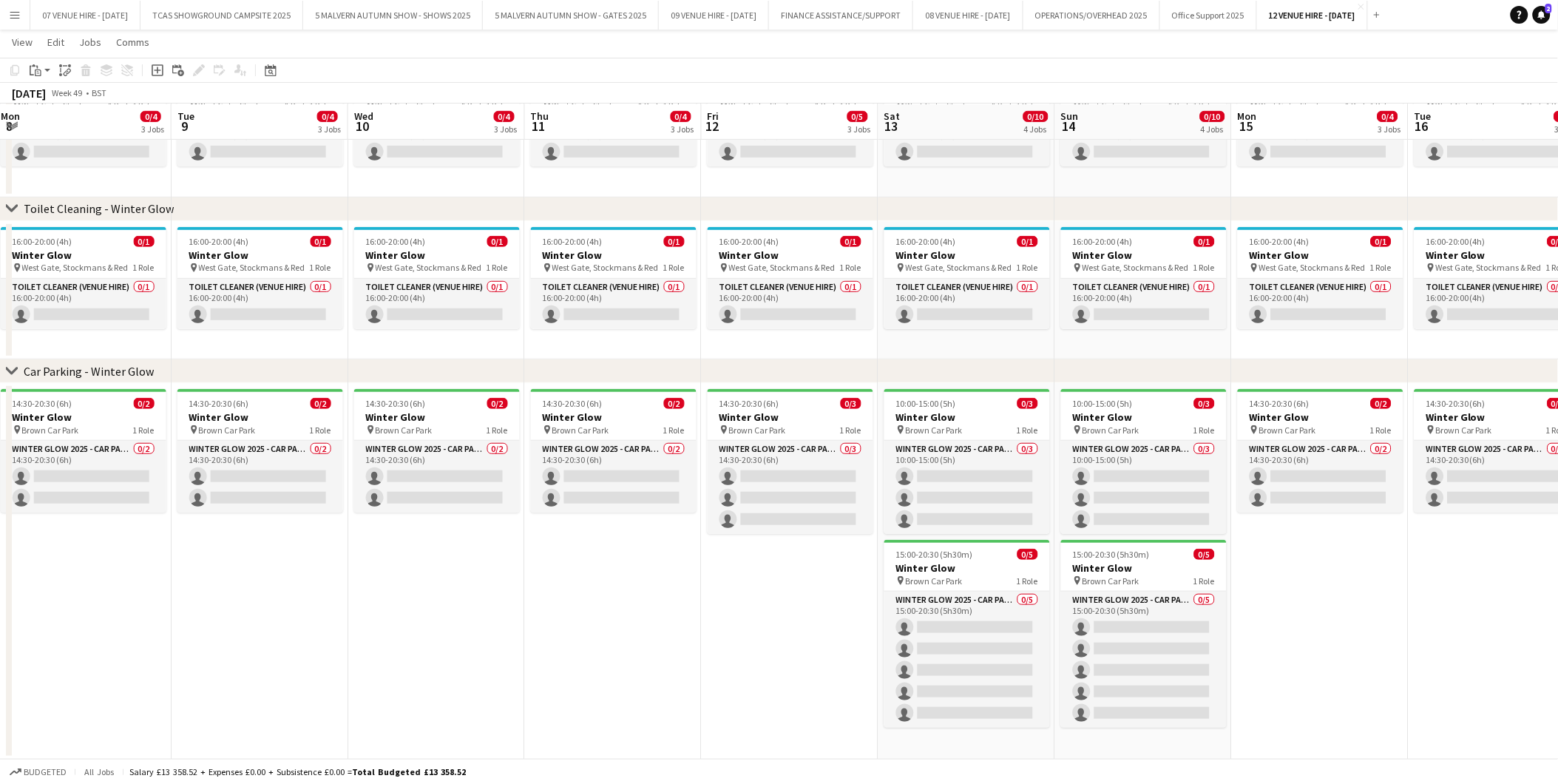
drag, startPoint x: 871, startPoint y: 405, endPoint x: 228, endPoint y: 435, distance: 643.7
click at [228, 435] on app-calendar-viewport "Fri 5 0/5 3 Jobs Sat 6 0/10 4 Jobs Sun 7 0/10 4 Jobs Mon 8 0/4 3 Jobs Tue 9 0/4…" at bounding box center [779, 321] width 1558 height 877
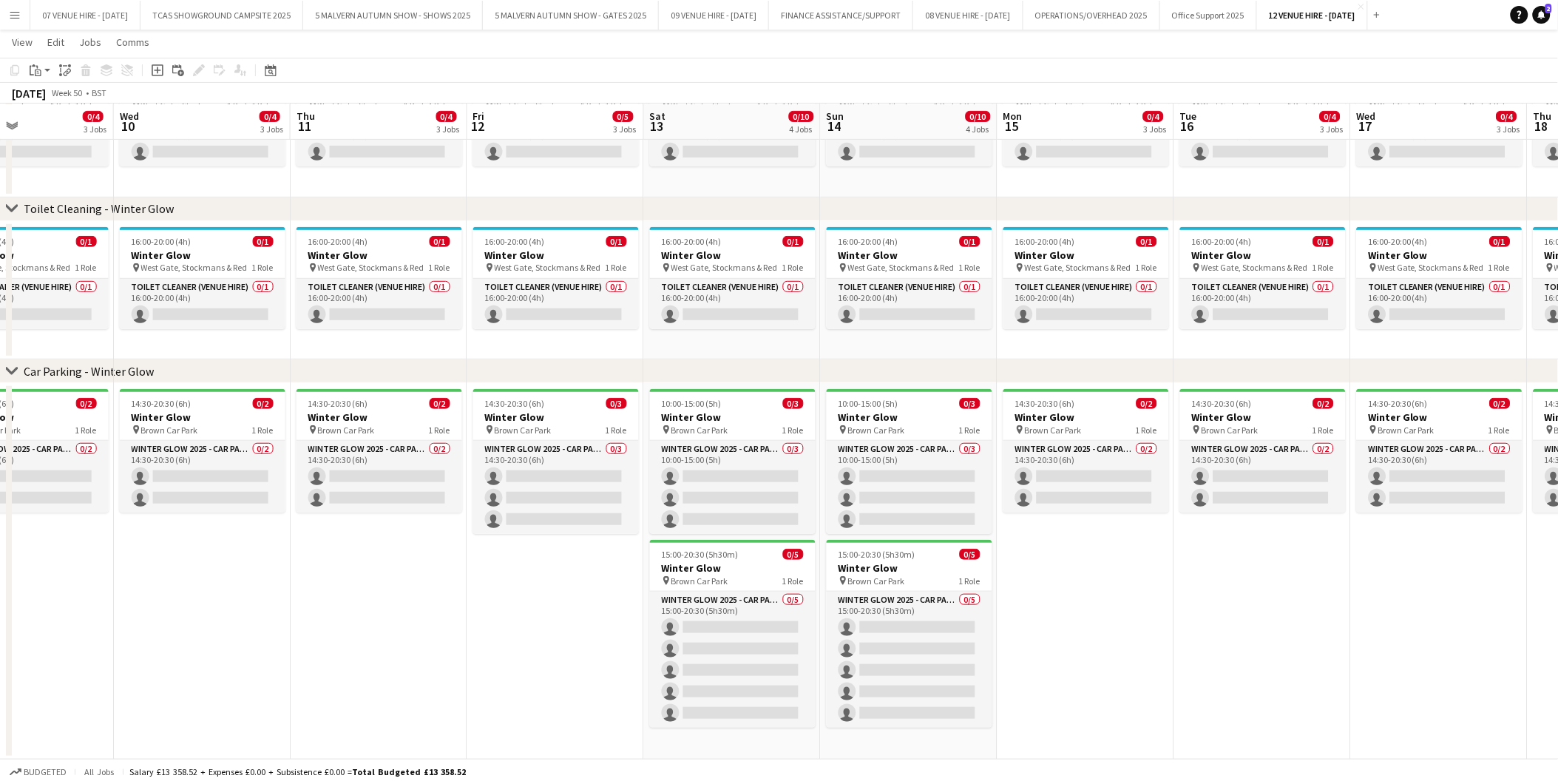
scroll to position [0, 475]
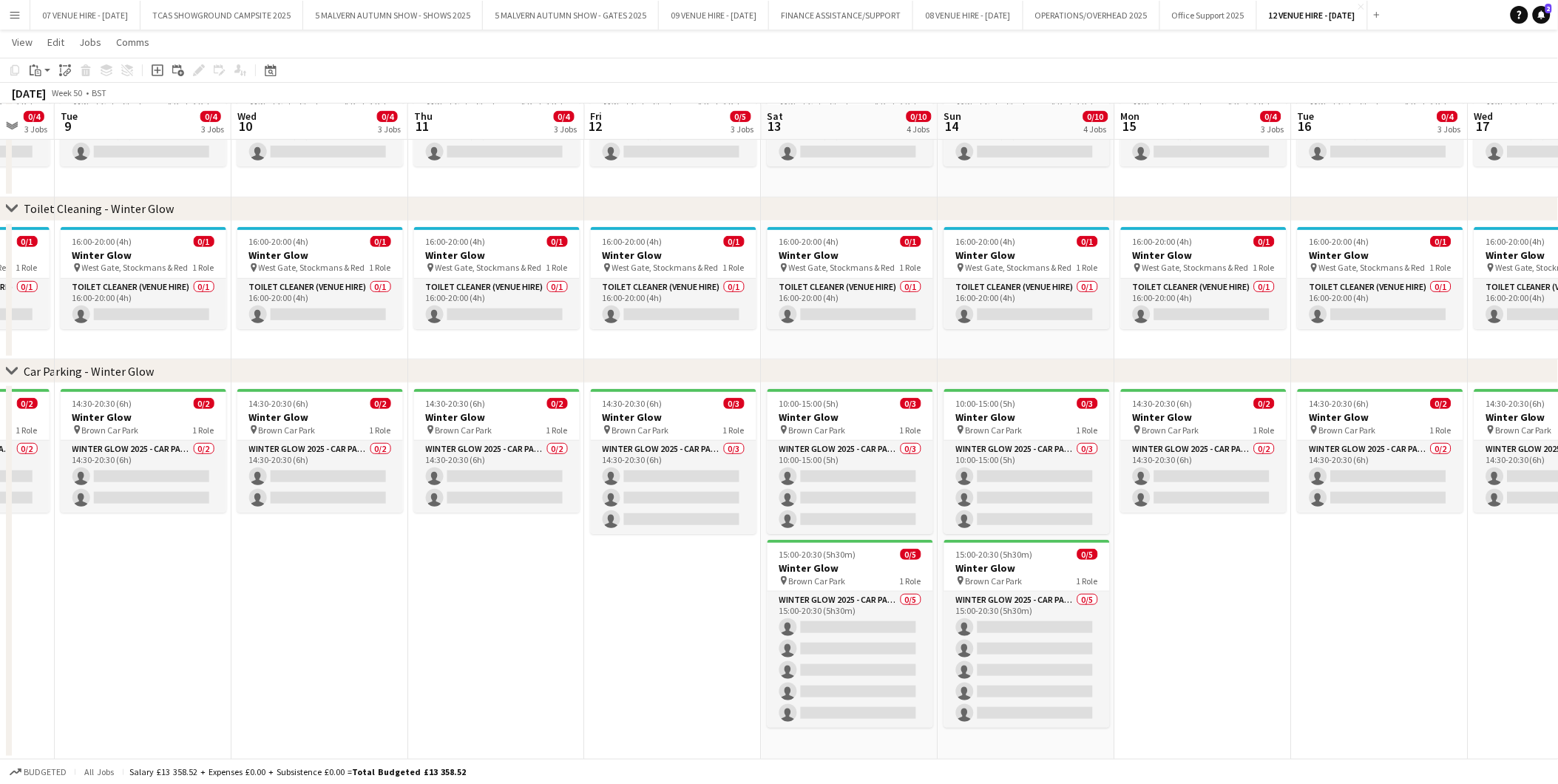
drag, startPoint x: 255, startPoint y: 433, endPoint x: 138, endPoint y: 434, distance: 117.0
click at [138, 434] on app-calendar-viewport "Sat 6 0/10 4 Jobs Sun 7 0/10 4 Jobs Mon 8 0/4 3 Jobs Tue 9 0/4 3 Jobs Wed 10 0/…" at bounding box center [779, 321] width 1558 height 877
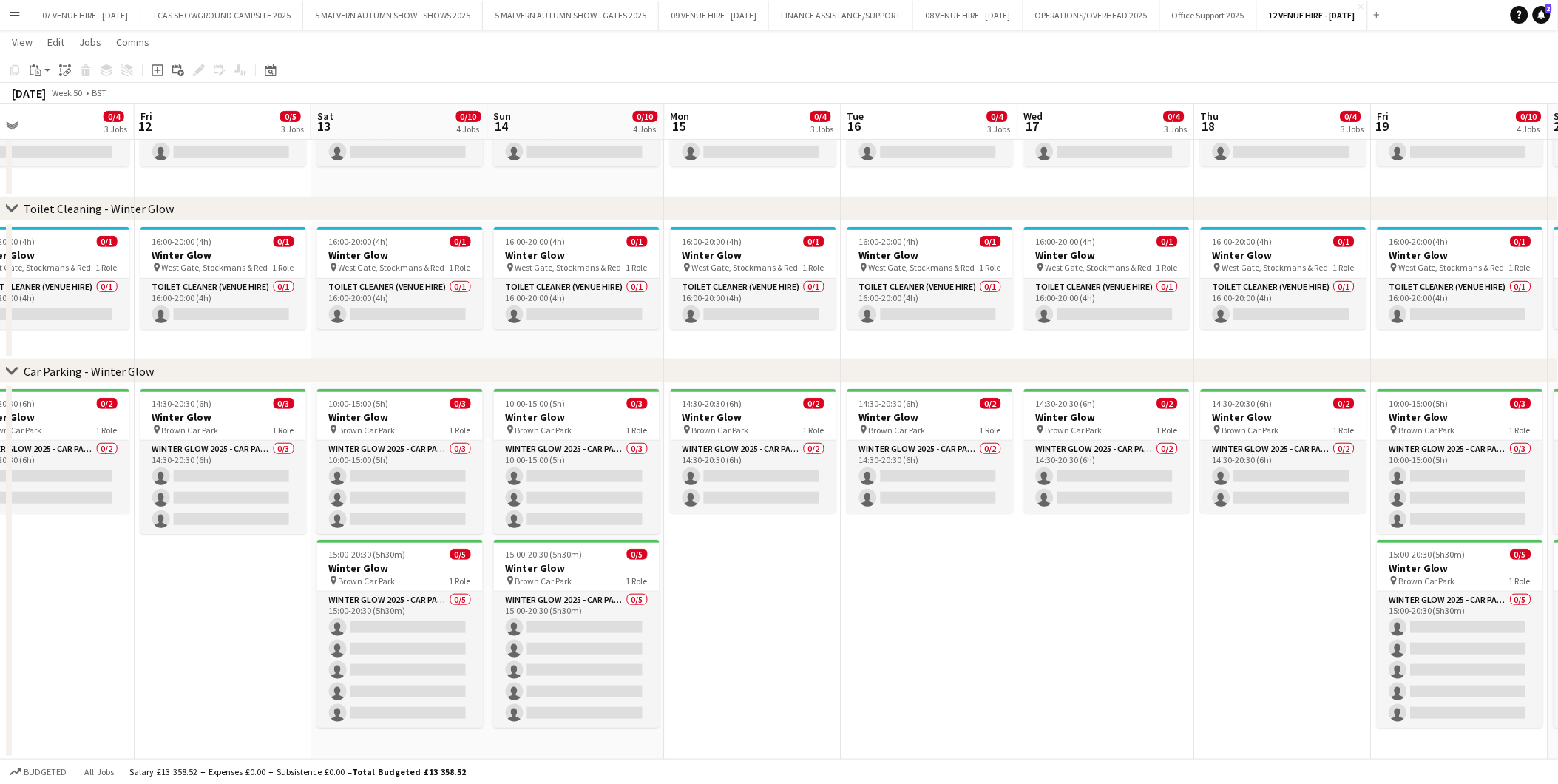
scroll to position [0, 581]
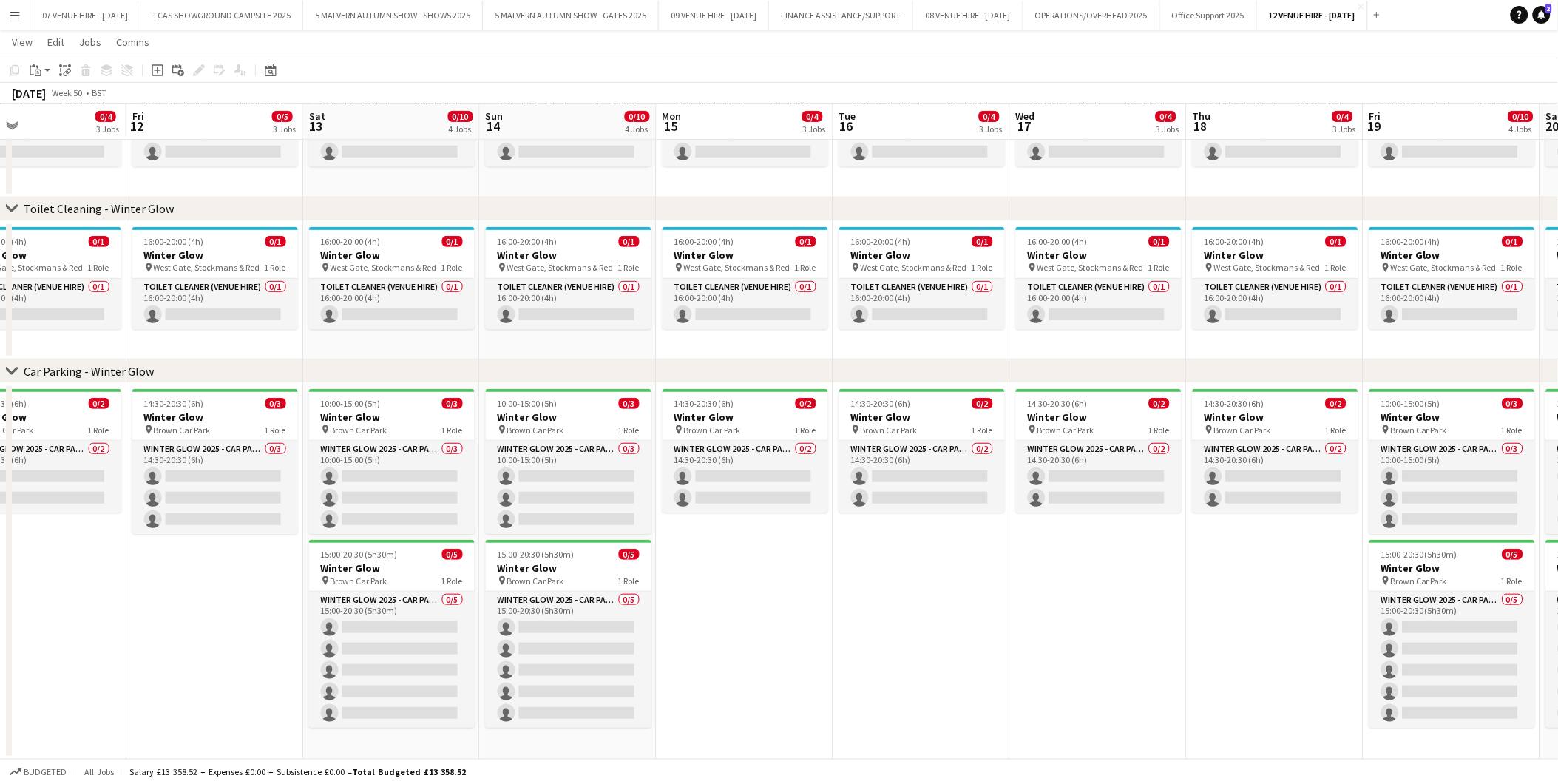
drag, startPoint x: 660, startPoint y: 411, endPoint x: 202, endPoint y: 445, distance: 459.3
click at [202, 445] on app-calendar-viewport "Mon 8 0/4 3 Jobs Tue 9 0/4 3 Jobs Wed 10 0/4 3 Jobs Thu 11 0/4 3 Jobs Fri 12 0/…" at bounding box center [779, 321] width 1558 height 877
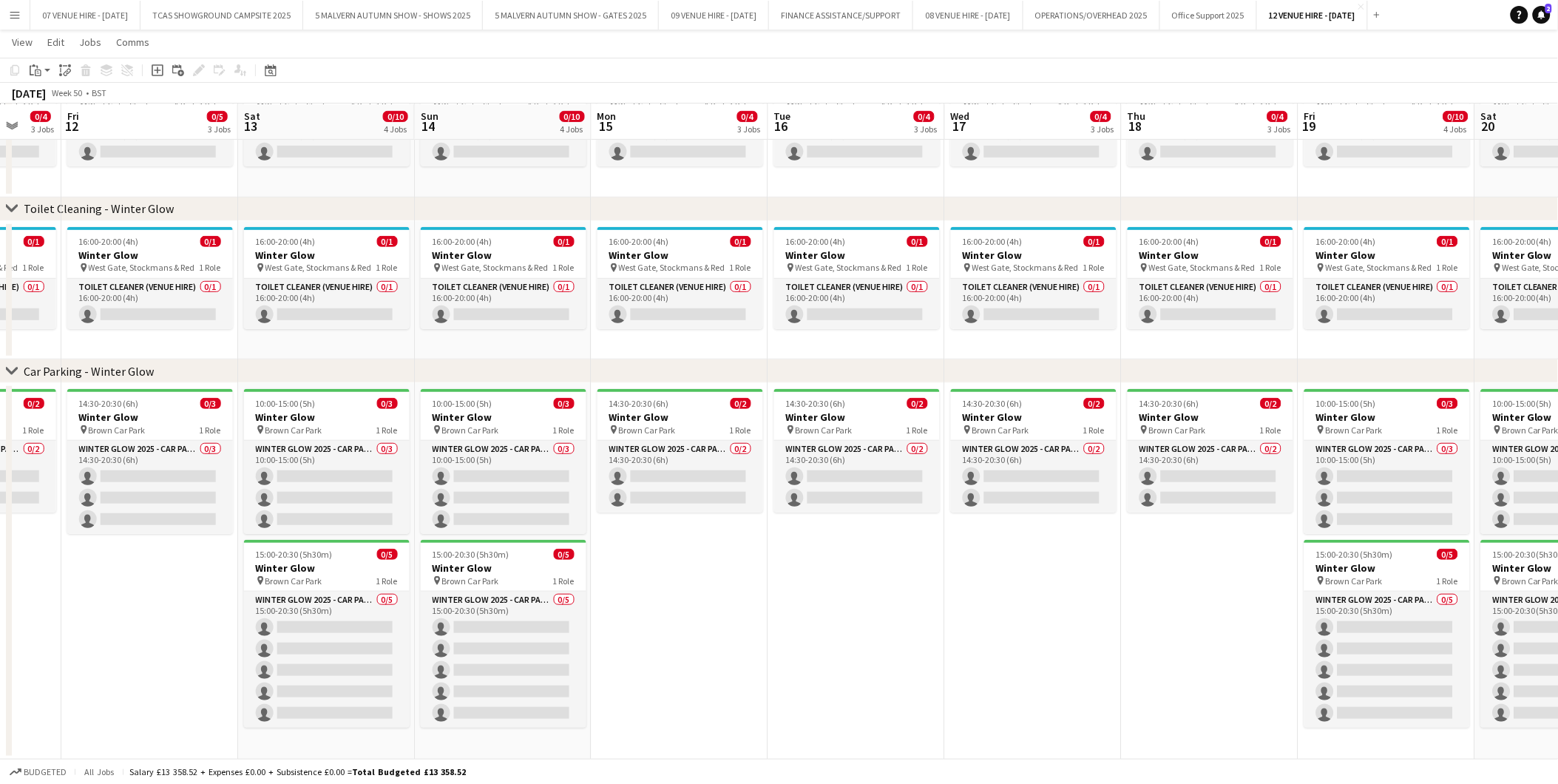
scroll to position [0, 476]
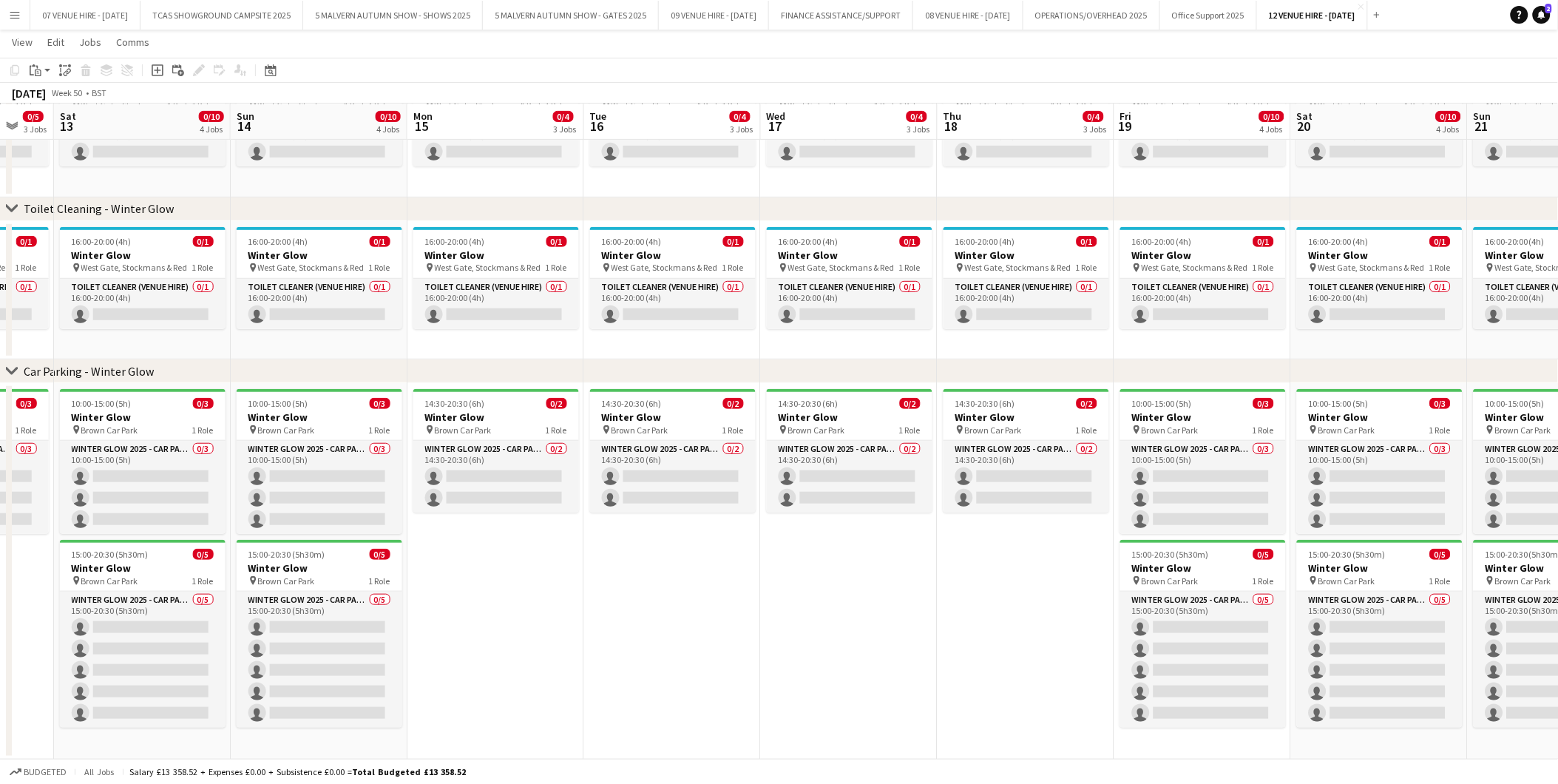
drag, startPoint x: 379, startPoint y: 428, endPoint x: 130, endPoint y: 429, distance: 249.0
click at [130, 429] on app-calendar-viewport "Wed 10 0/4 3 Jobs Thu 11 0/4 3 Jobs Fri 12 0/5 3 Jobs Sat 13 0/10 4 Jobs Sun 14…" at bounding box center [779, 321] width 1558 height 877
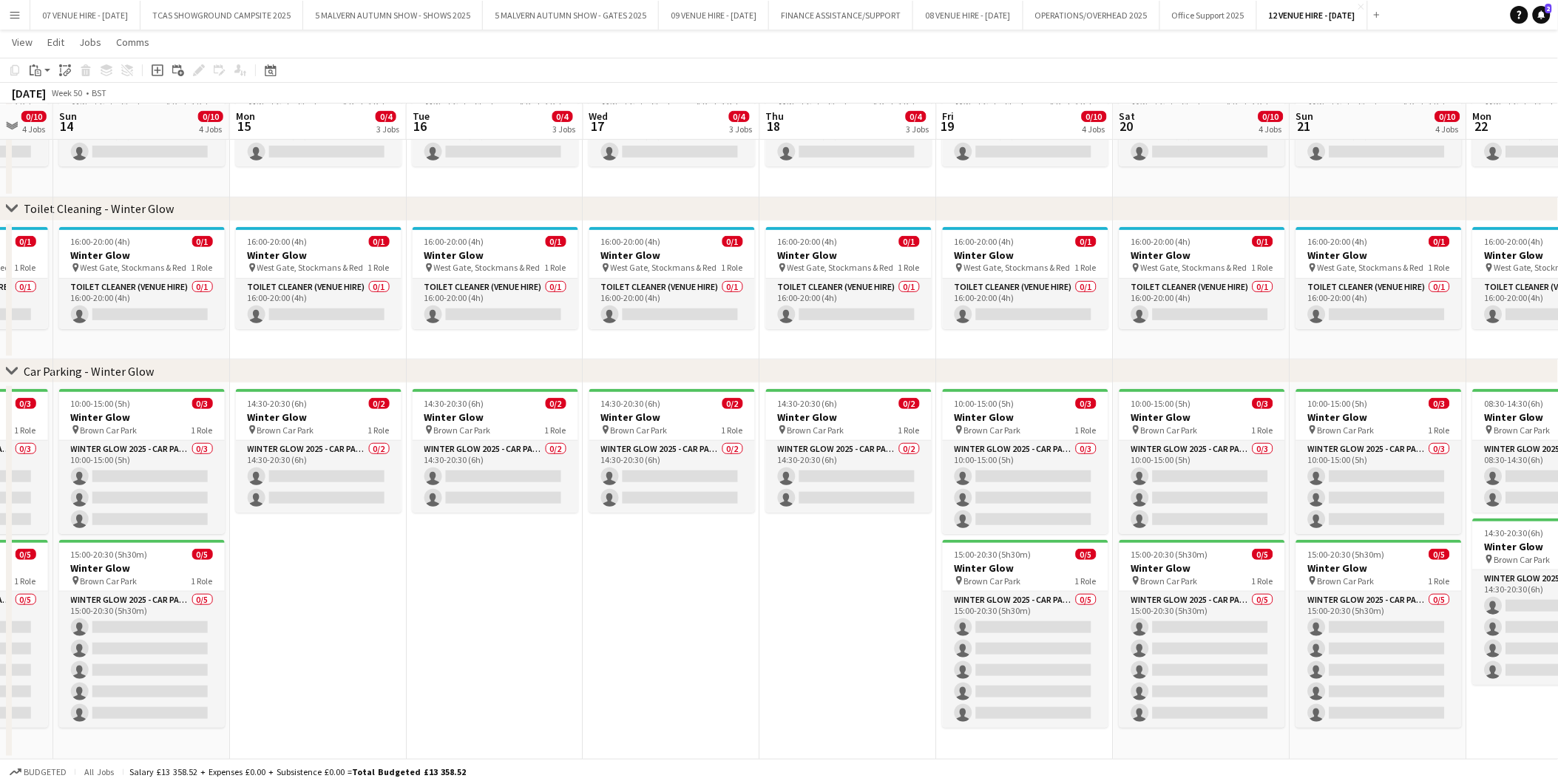
scroll to position [0, 482]
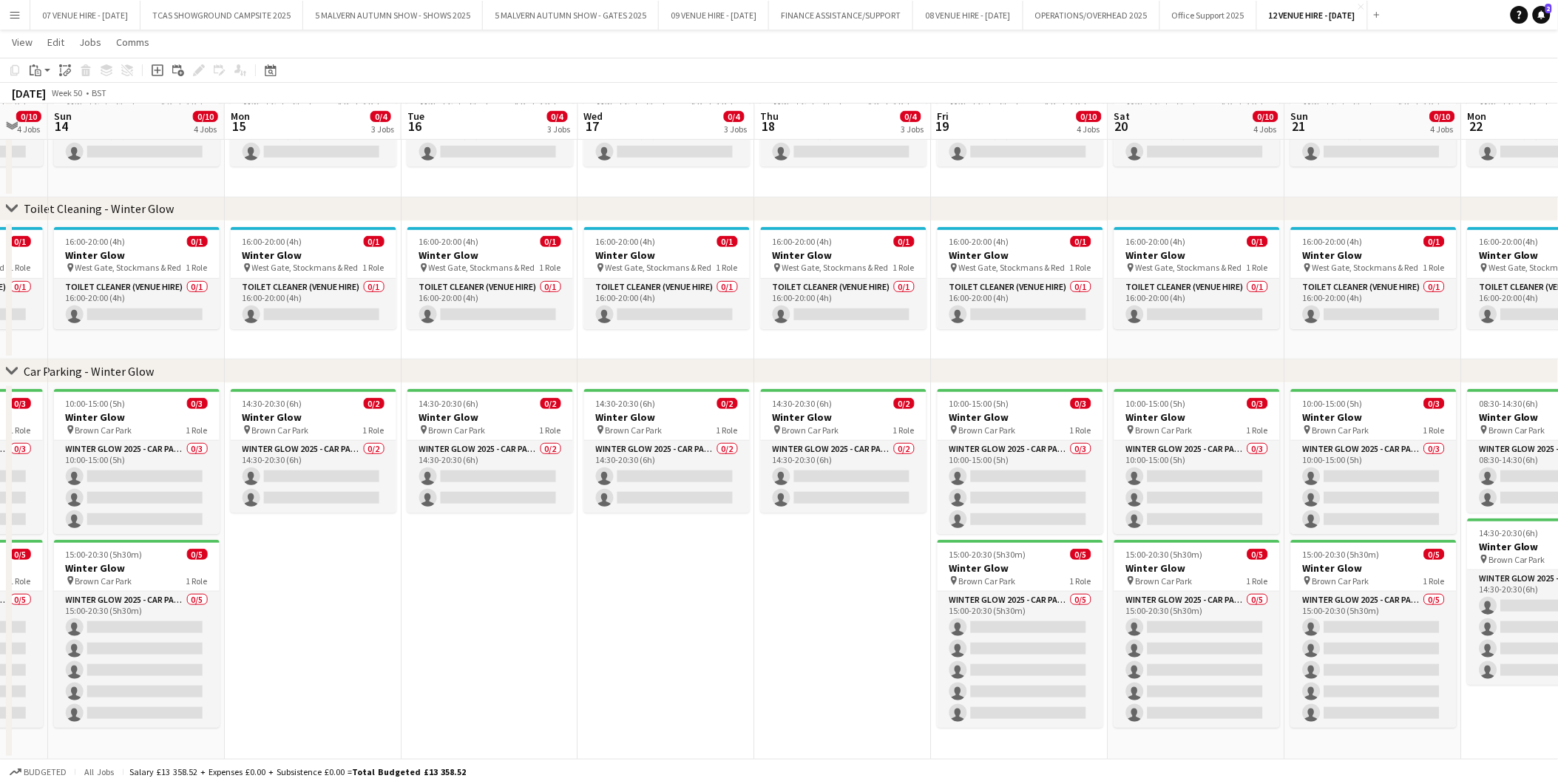
drag, startPoint x: 320, startPoint y: 423, endPoint x: 137, endPoint y: 449, distance: 184.8
click at [137, 449] on app-calendar-viewport "Thu 11 0/4 3 Jobs Fri 12 0/5 3 Jobs Sat 13 0/10 4 Jobs Sun 14 0/10 4 Jobs Mon 1…" at bounding box center [779, 321] width 1558 height 877
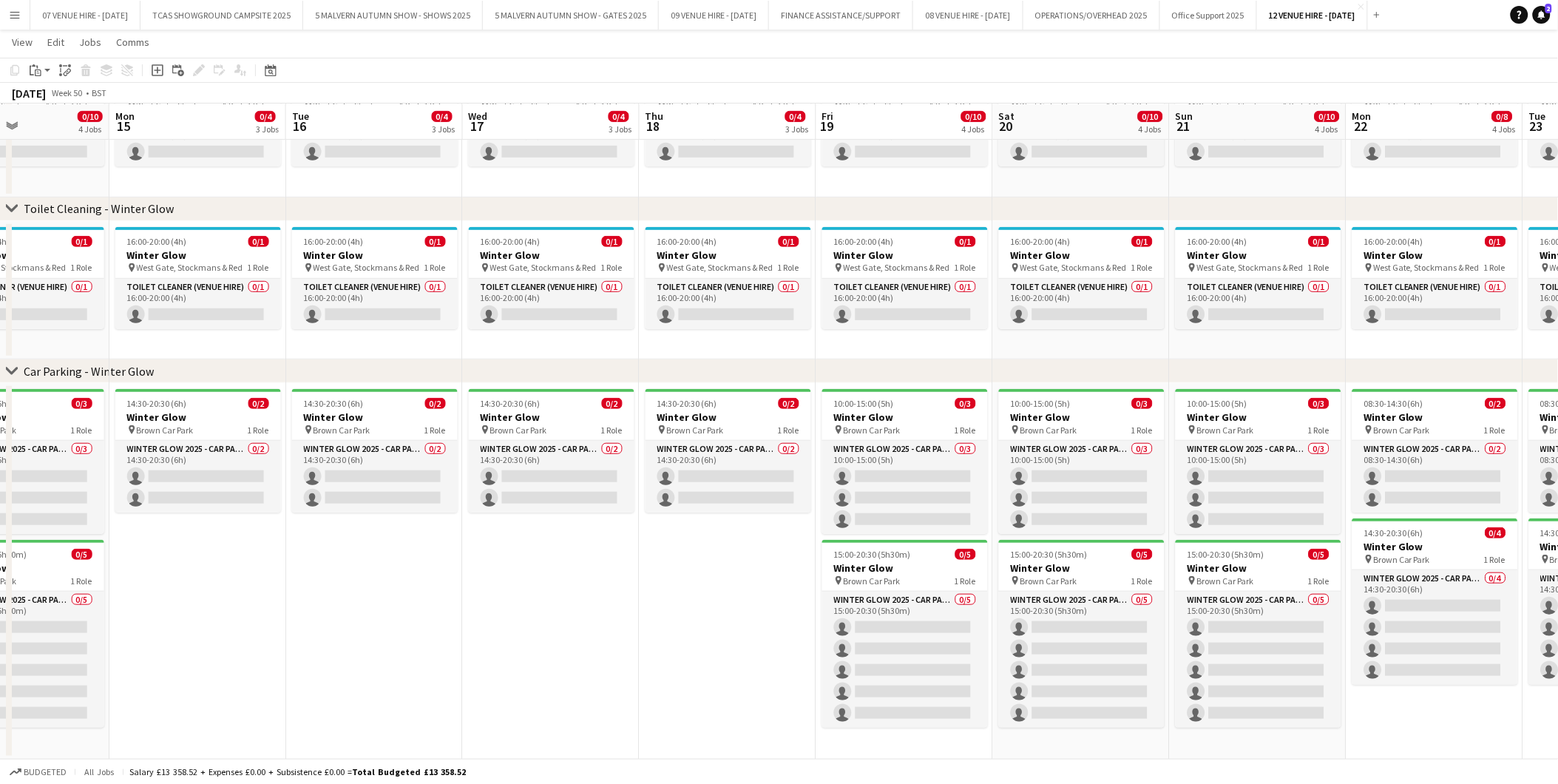
scroll to position [0, 446]
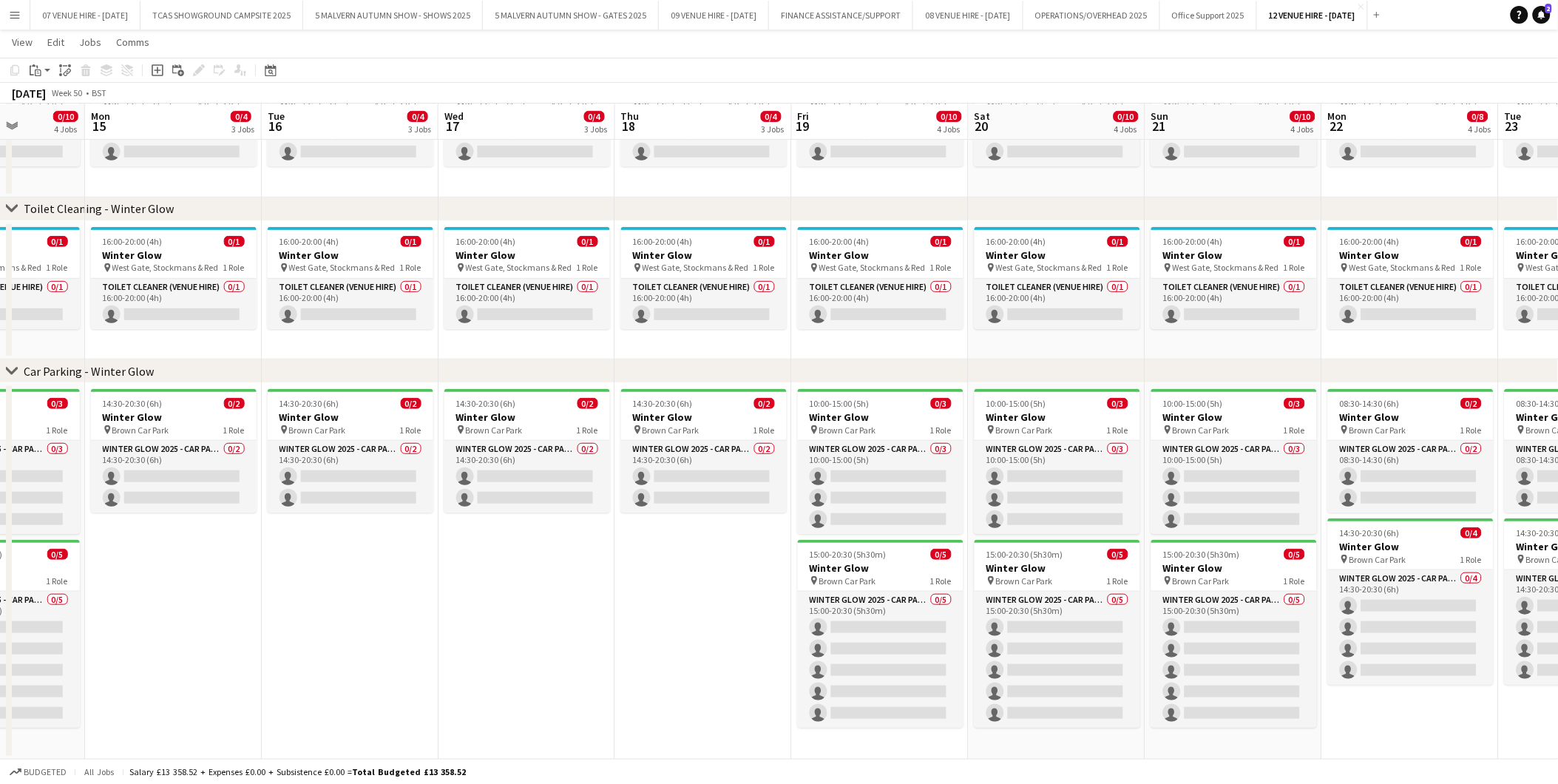
drag, startPoint x: 277, startPoint y: 607, endPoint x: 137, endPoint y: 607, distance: 140.0
click at [137, 607] on app-calendar-viewport "Fri 12 0/5 3 Jobs Sat 13 0/10 4 Jobs Sun 14 0/10 4 Jobs Mon 15 0/4 3 Jobs Tue 1…" at bounding box center [779, 321] width 1558 height 877
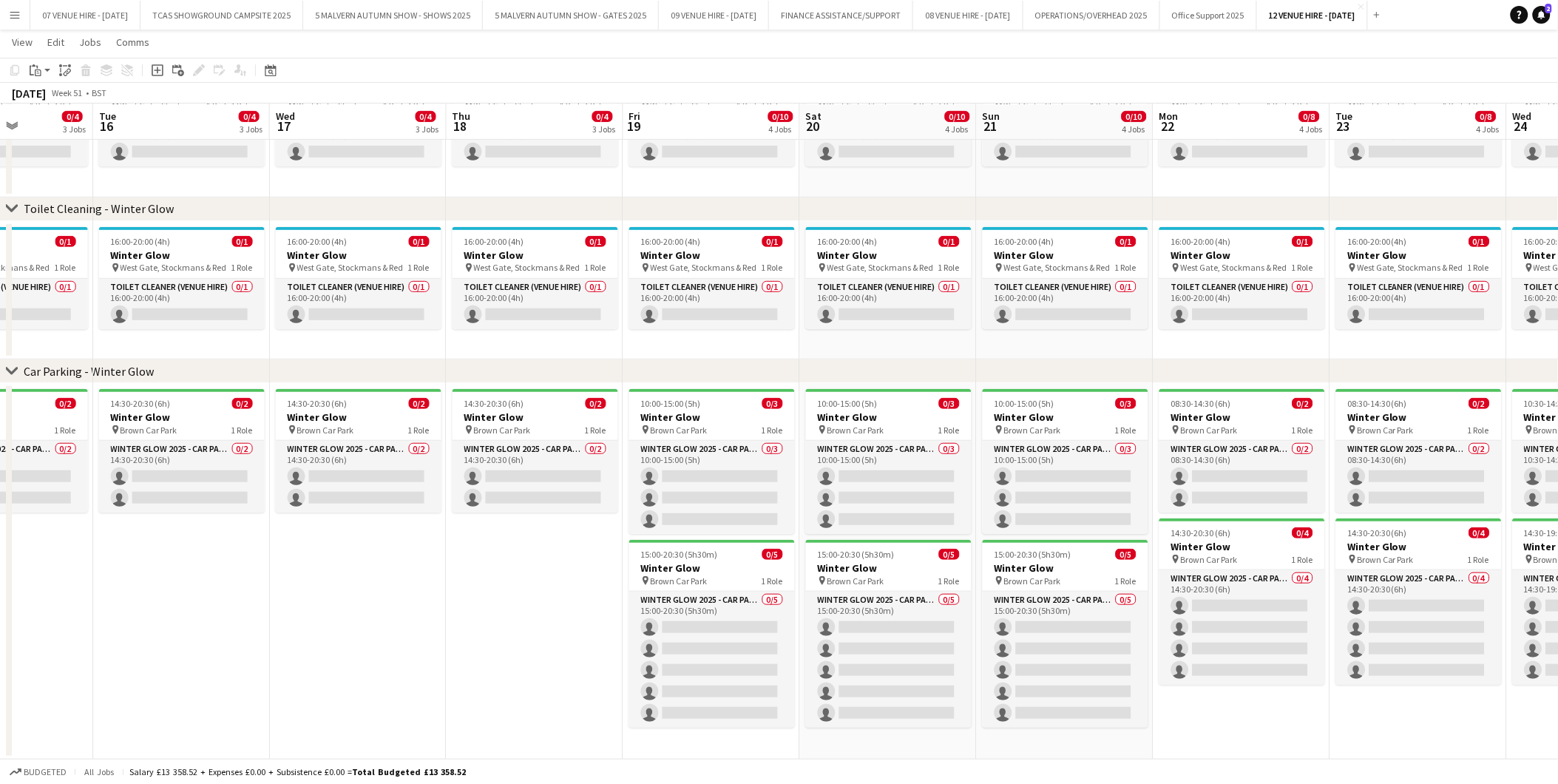
scroll to position [0, 463]
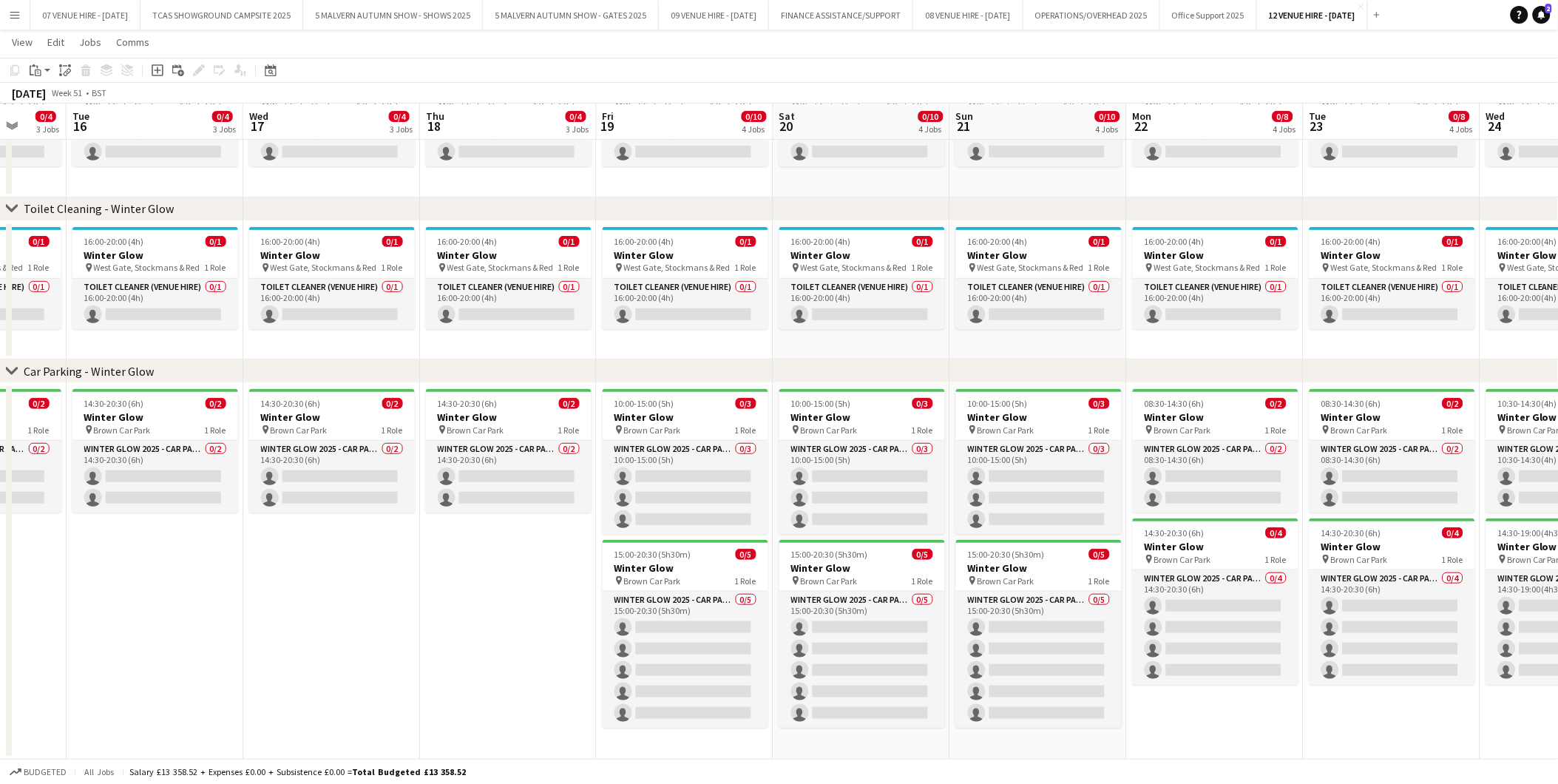
drag, startPoint x: 374, startPoint y: 416, endPoint x: 178, endPoint y: 426, distance: 196.3
click at [178, 426] on app-calendar-viewport "Sat 13 0/10 4 Jobs Sun 14 0/10 4 Jobs Mon 15 0/4 3 Jobs Tue 16 0/4 3 Jobs Wed 1…" at bounding box center [779, 321] width 1558 height 877
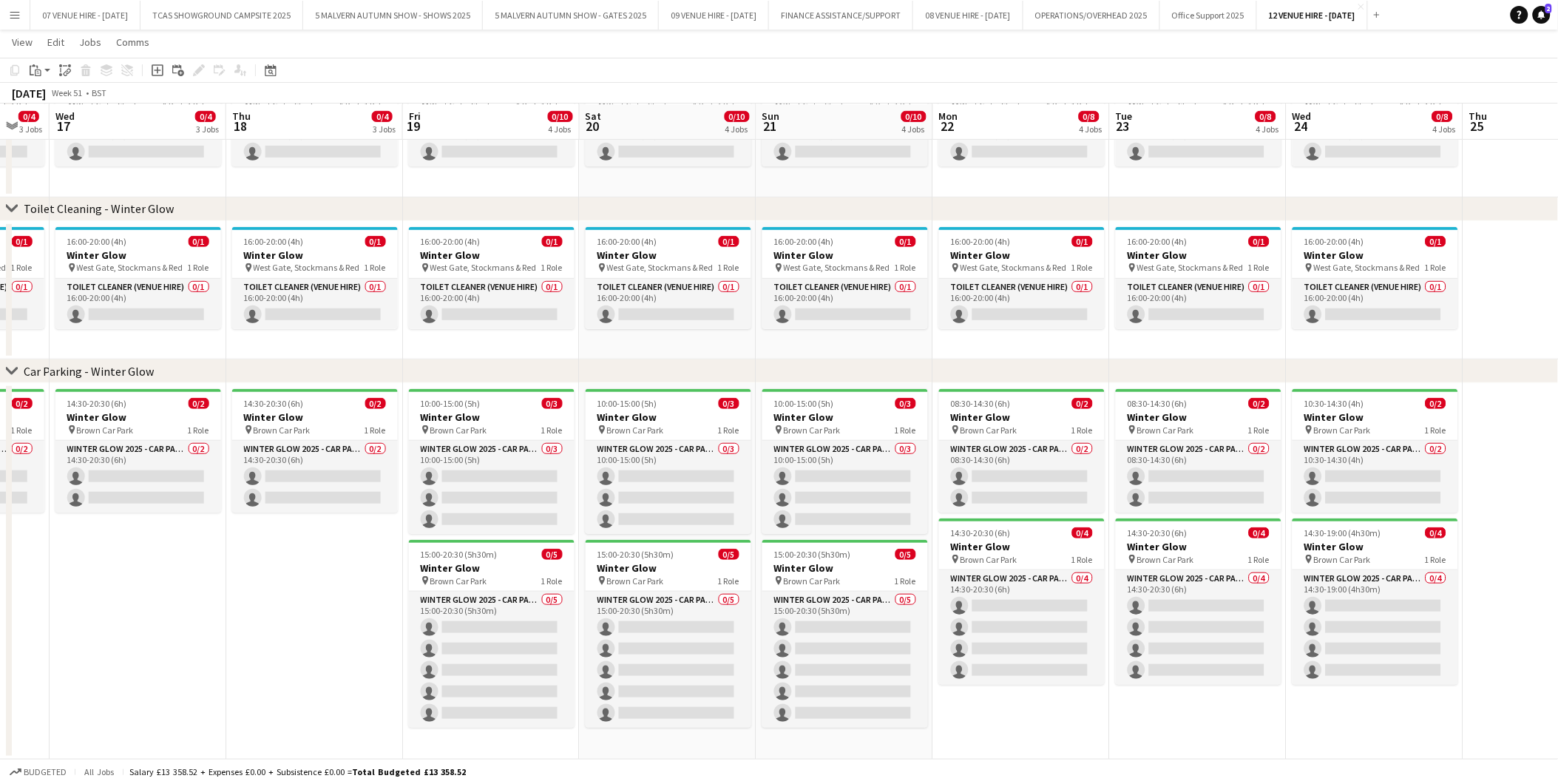
scroll to position [0, 490]
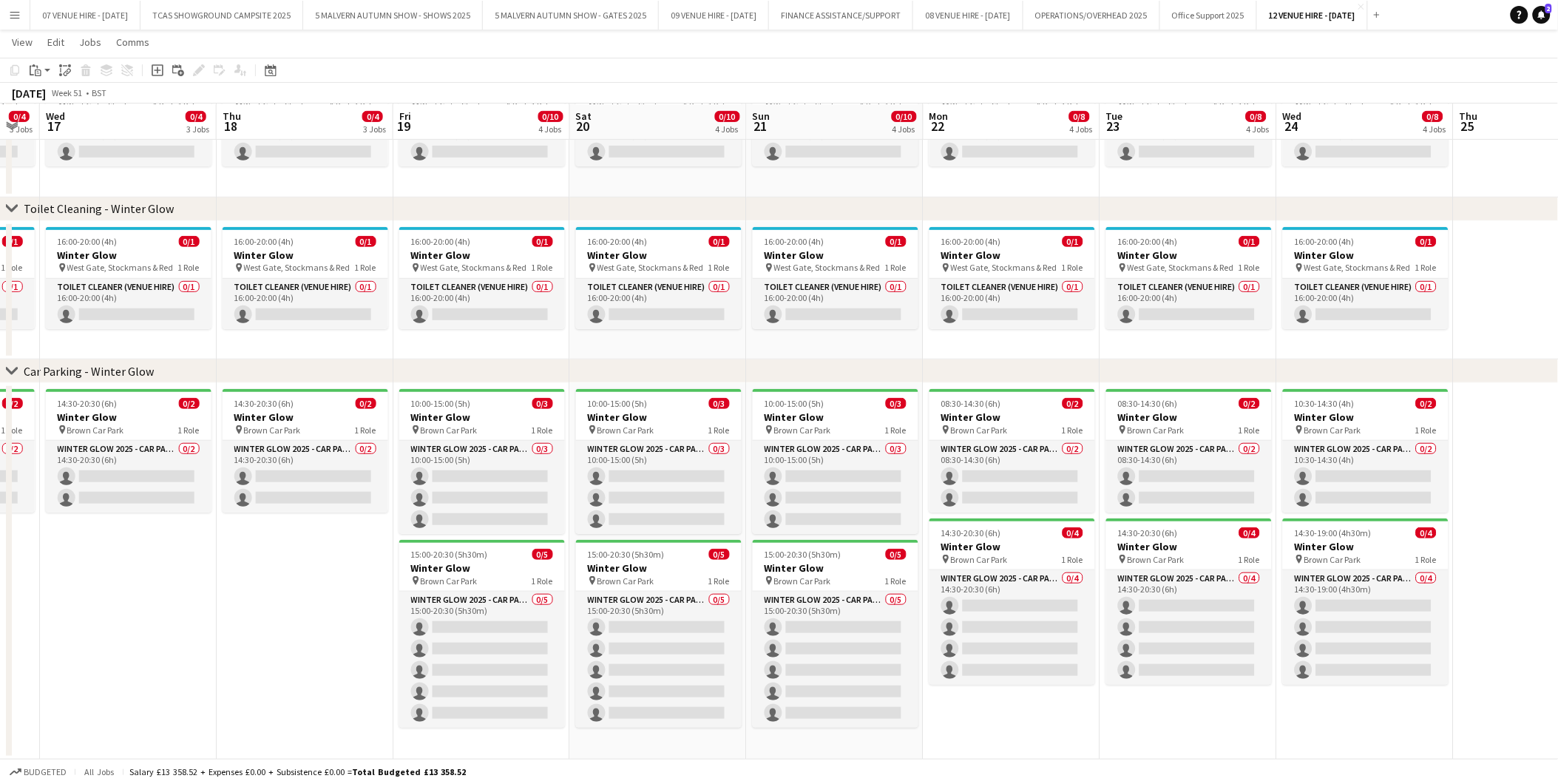
drag, startPoint x: 301, startPoint y: 413, endPoint x: 97, endPoint y: 425, distance: 204.4
click at [97, 425] on app-calendar-viewport "Sun 14 0/10 4 Jobs Mon 15 0/4 3 Jobs Tue 16 0/4 3 Jobs Wed 17 0/4 3 Jobs Thu 18…" at bounding box center [779, 321] width 1558 height 877
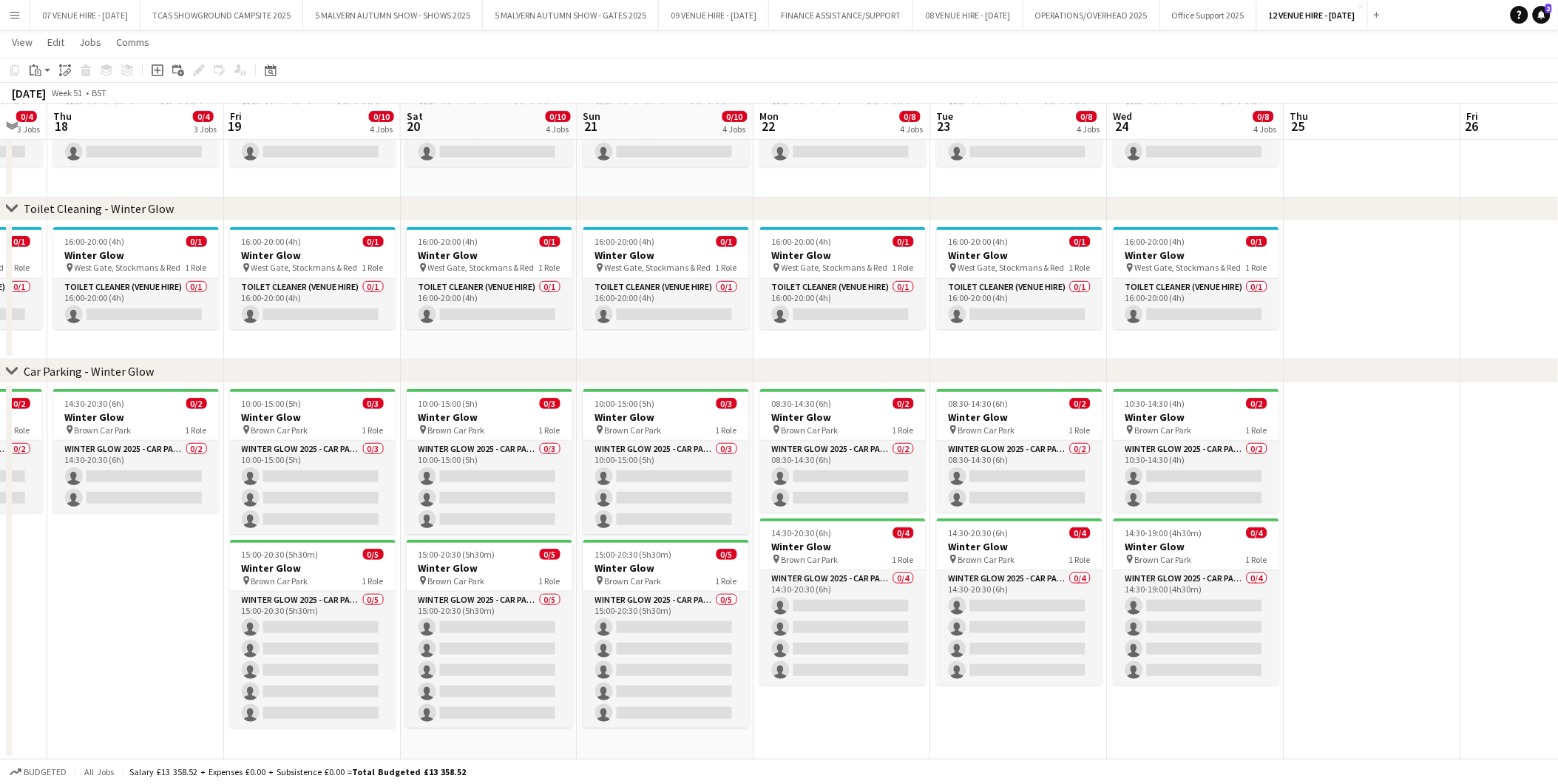
scroll to position [0, 496]
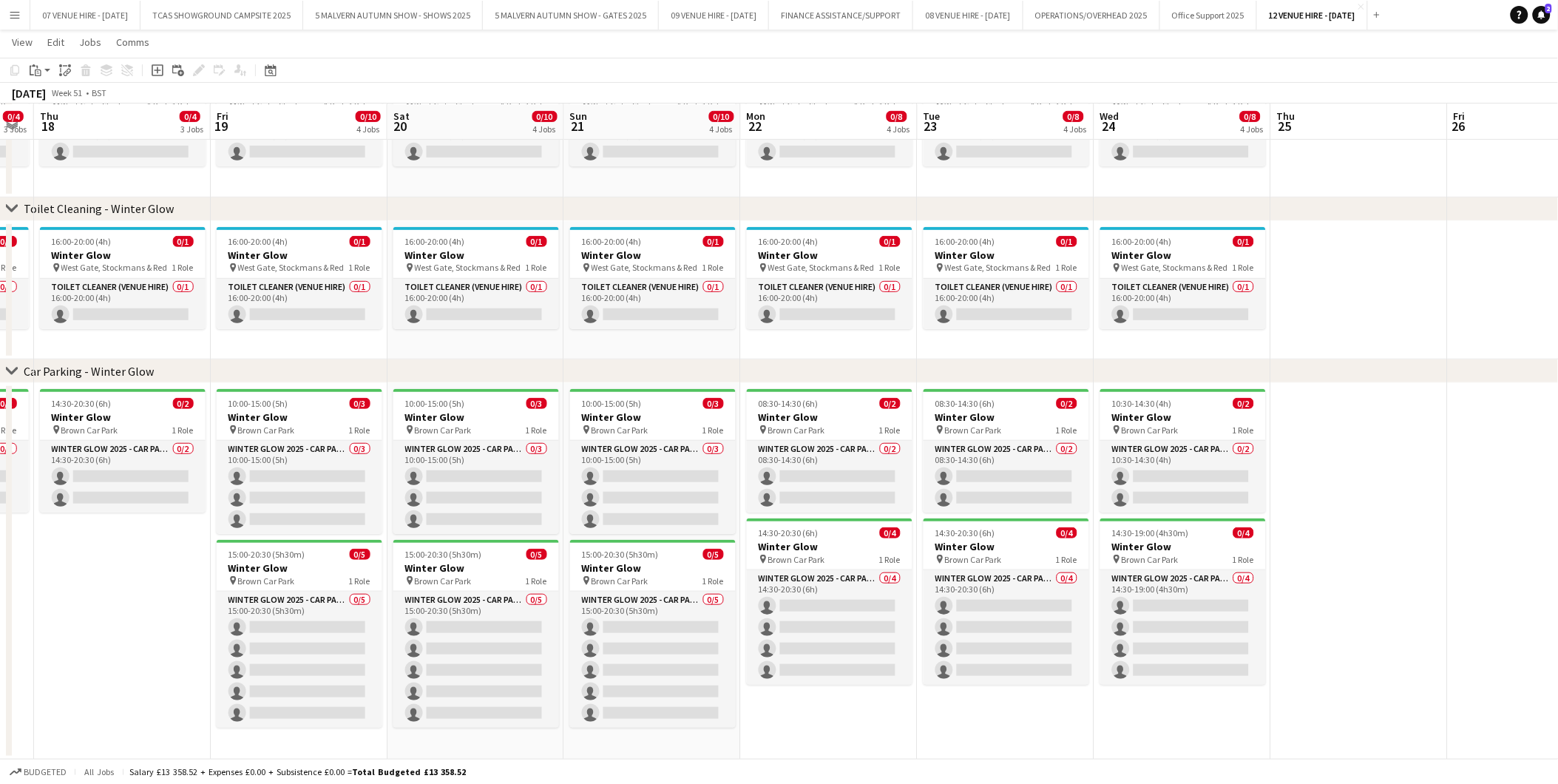
drag, startPoint x: 274, startPoint y: 409, endPoint x: 91, endPoint y: 409, distance: 183.0
click at [91, 409] on app-calendar-viewport "Mon 15 0/4 3 Jobs Tue 16 0/4 3 Jobs Wed 17 0/4 3 Jobs Thu 18 0/4 3 Jobs Fri 19 …" at bounding box center [779, 321] width 1558 height 877
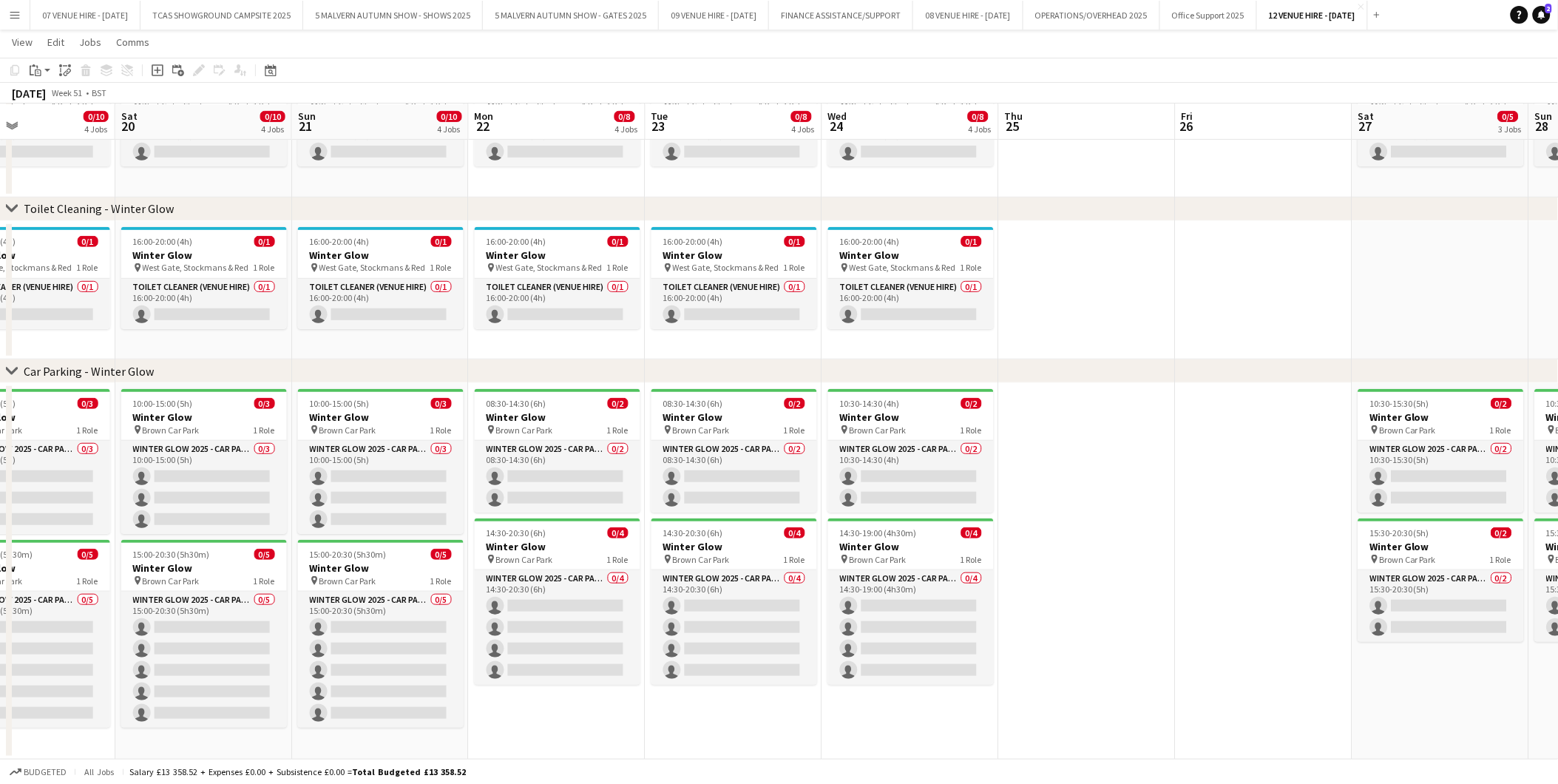
scroll to position [0, 489]
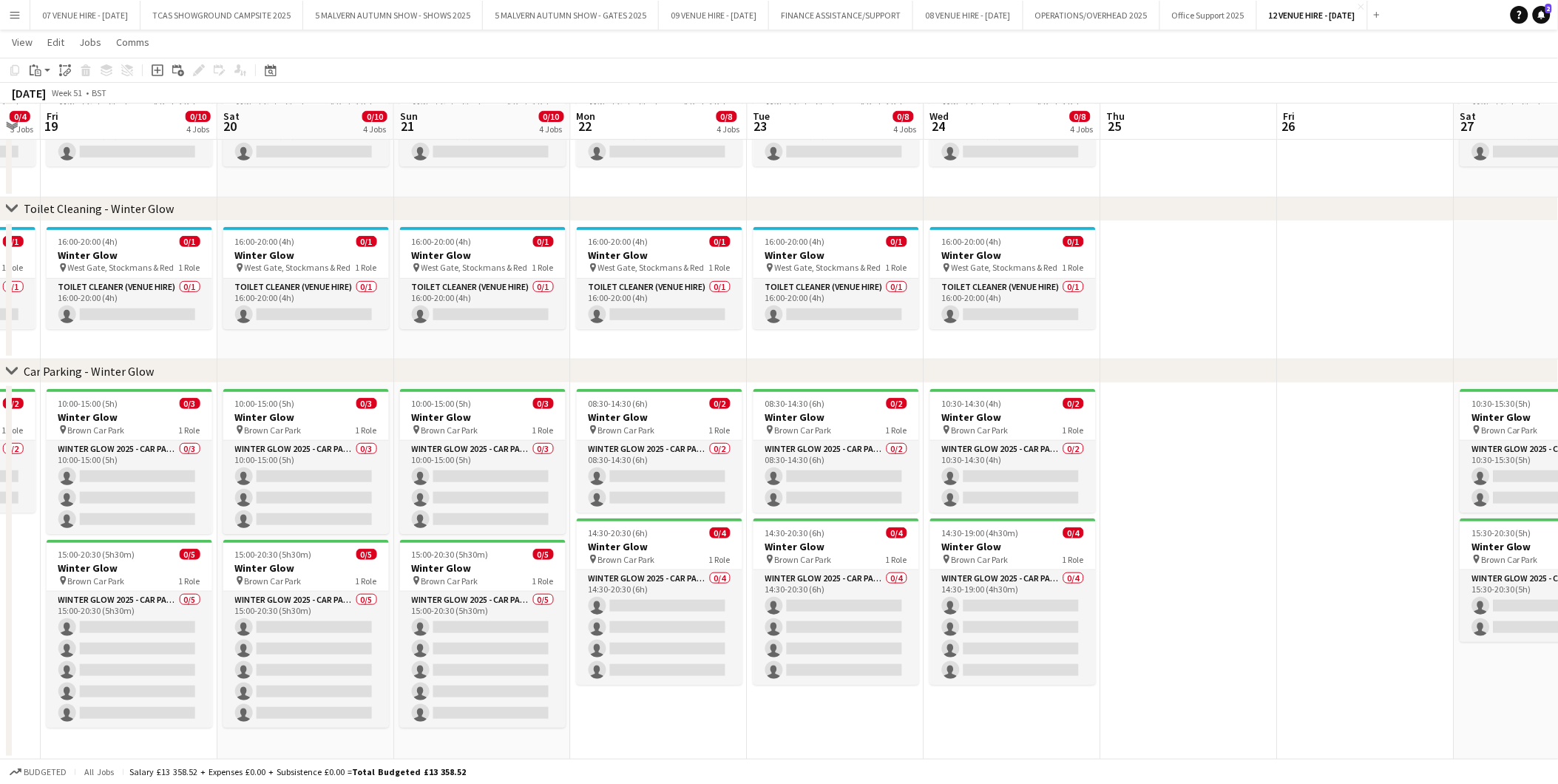
drag, startPoint x: 285, startPoint y: 416, endPoint x: 115, endPoint y: 419, distance: 170.0
click at [115, 419] on app-calendar-viewport "Tue 16 0/4 3 Jobs Wed 17 0/4 3 Jobs Thu 18 0/4 3 Jobs Fri 19 0/10 4 Jobs Sat 20…" at bounding box center [779, 321] width 1558 height 877
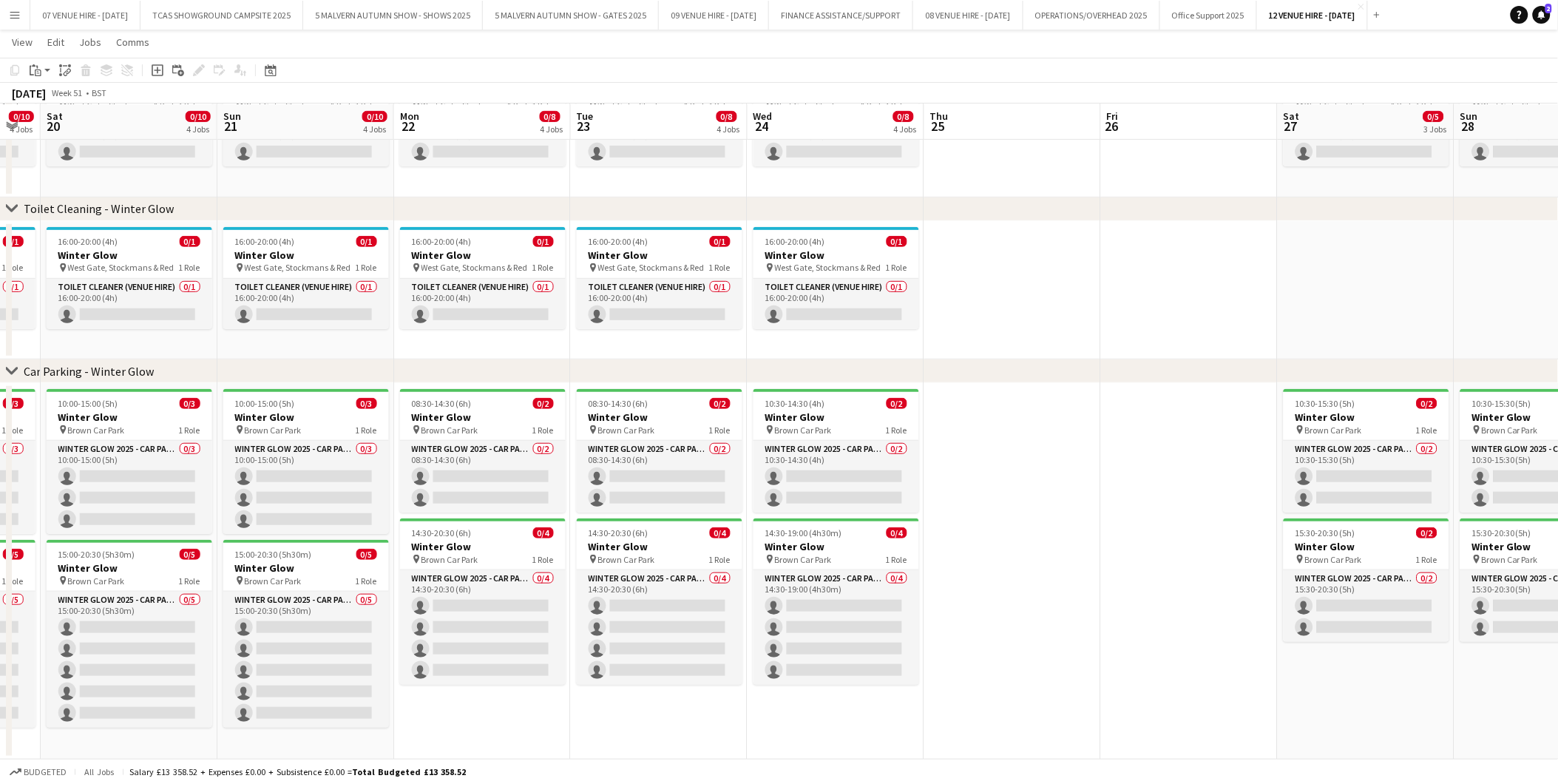
drag, startPoint x: 278, startPoint y: 409, endPoint x: 102, endPoint y: 431, distance: 177.4
click at [102, 431] on app-calendar-viewport "Wed 17 0/4 3 Jobs Thu 18 0/4 3 Jobs Fri 19 0/10 4 Jobs Sat 20 0/10 4 Jobs Sun 2…" at bounding box center [779, 321] width 1558 height 877
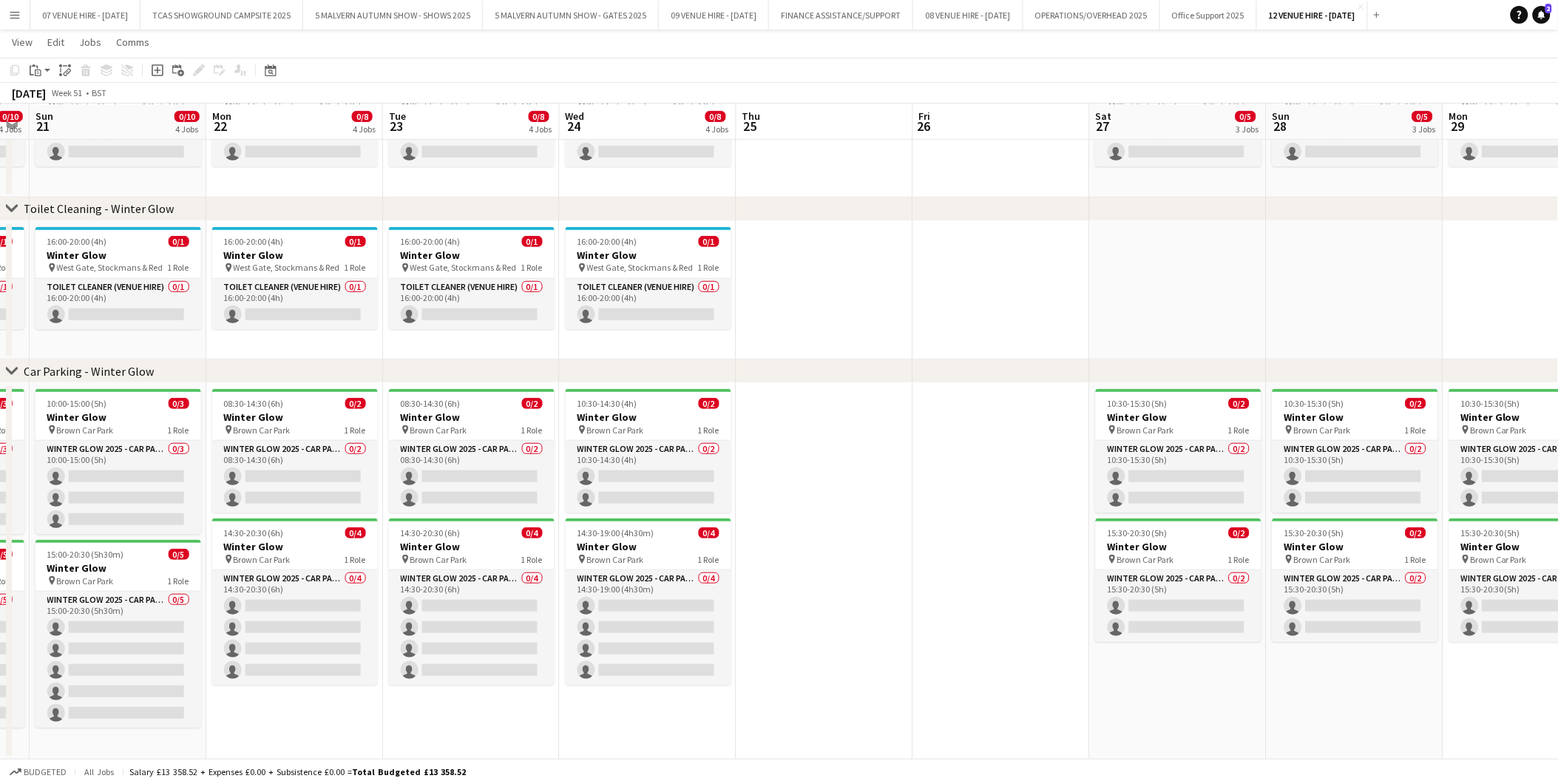
scroll to position [0, 501]
drag, startPoint x: 308, startPoint y: 407, endPoint x: 119, endPoint y: 410, distance: 189.0
click at [119, 410] on app-calendar-viewport "Thu 18 0/4 3 Jobs Fri 19 0/10 4 Jobs Sat 20 0/10 4 Jobs Sun 21 0/10 4 Jobs Mon …" at bounding box center [779, 321] width 1558 height 877
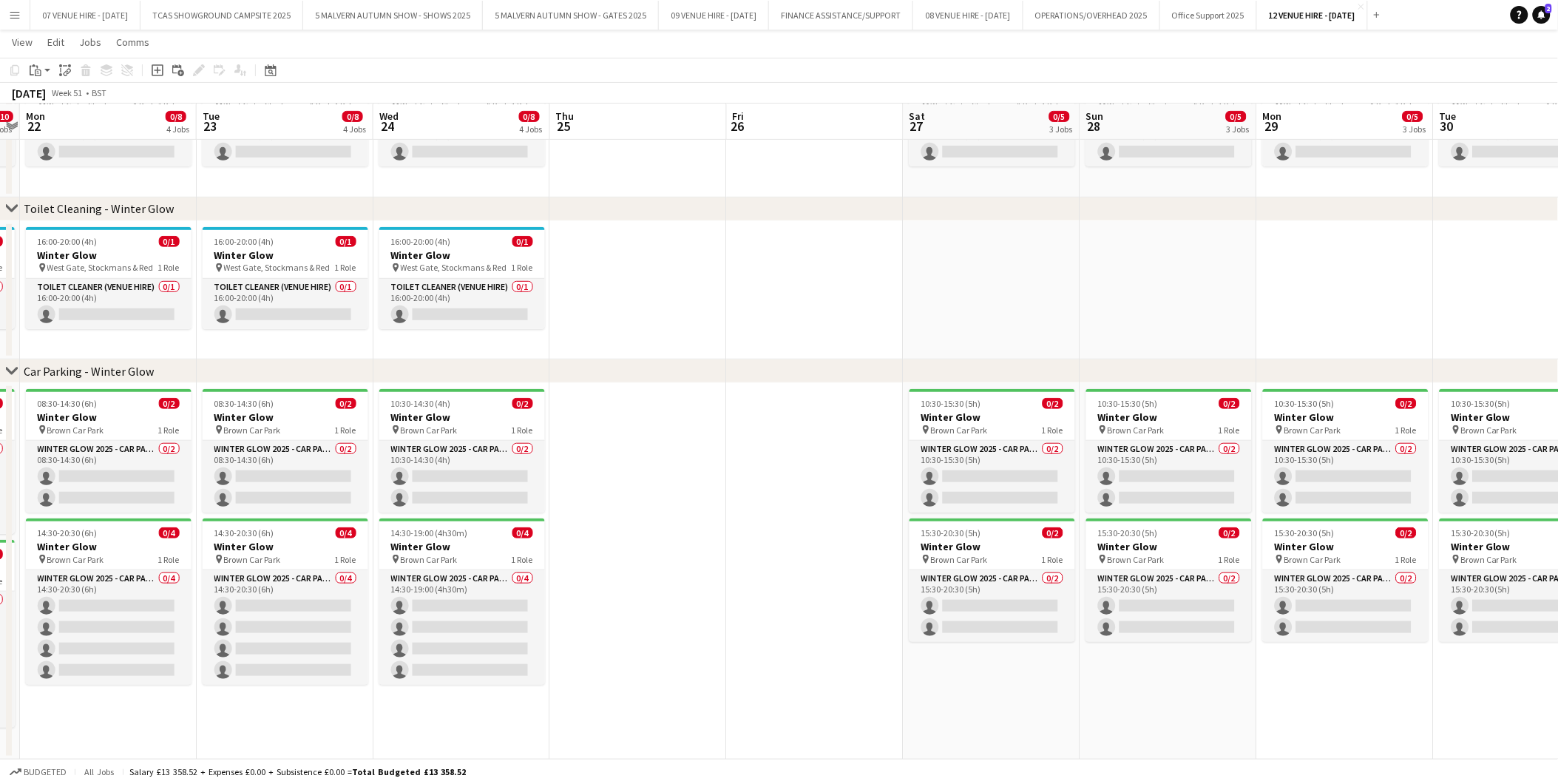
scroll to position [0, 512]
drag, startPoint x: 278, startPoint y: 415, endPoint x: 92, endPoint y: 420, distance: 186.1
click at [92, 420] on app-calendar-viewport "Fri 19 0/10 4 Jobs Sat 20 0/10 4 Jobs Sun 21 0/10 4 Jobs Mon 22 0/8 4 Jobs Tue …" at bounding box center [779, 321] width 1558 height 877
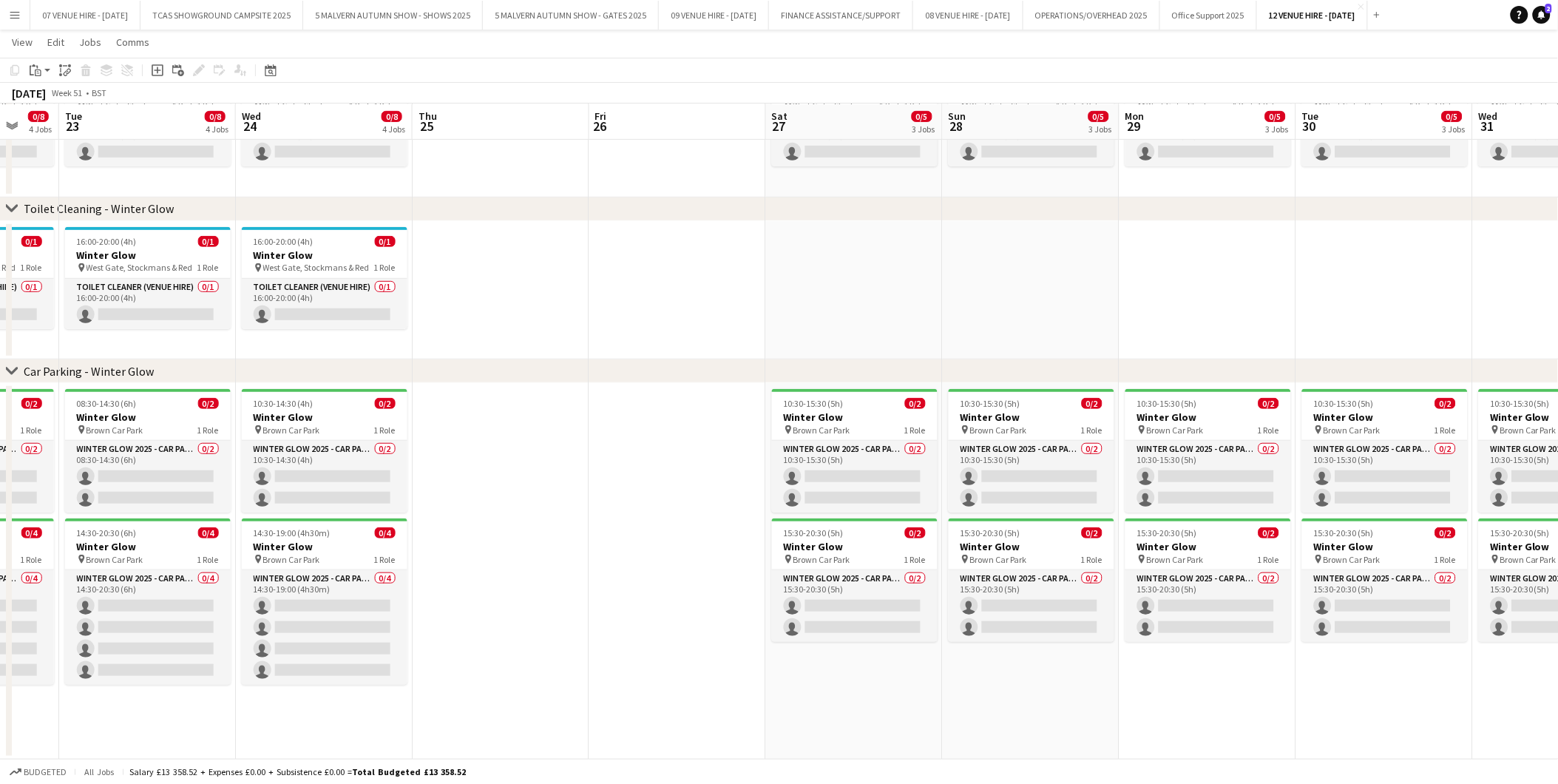
scroll to position [0, 493]
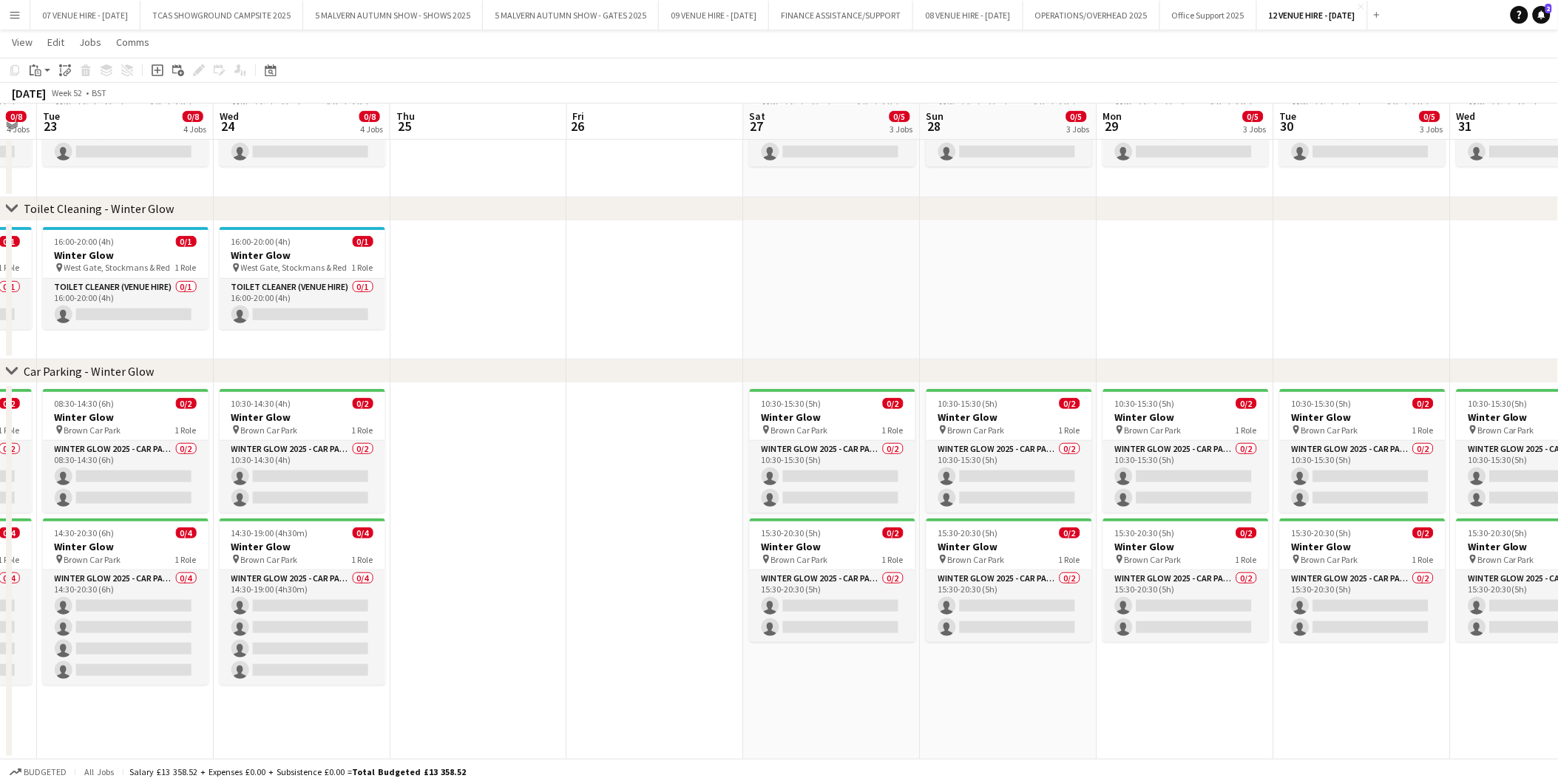
drag, startPoint x: 249, startPoint y: 419, endPoint x: 90, endPoint y: 428, distance: 159.3
click at [90, 428] on app-calendar-viewport "Sat 20 0/10 4 Jobs Sun 21 0/10 4 Jobs Mon 22 0/8 4 Jobs Tue 23 0/8 4 Jobs Wed 2…" at bounding box center [779, 321] width 1558 height 877
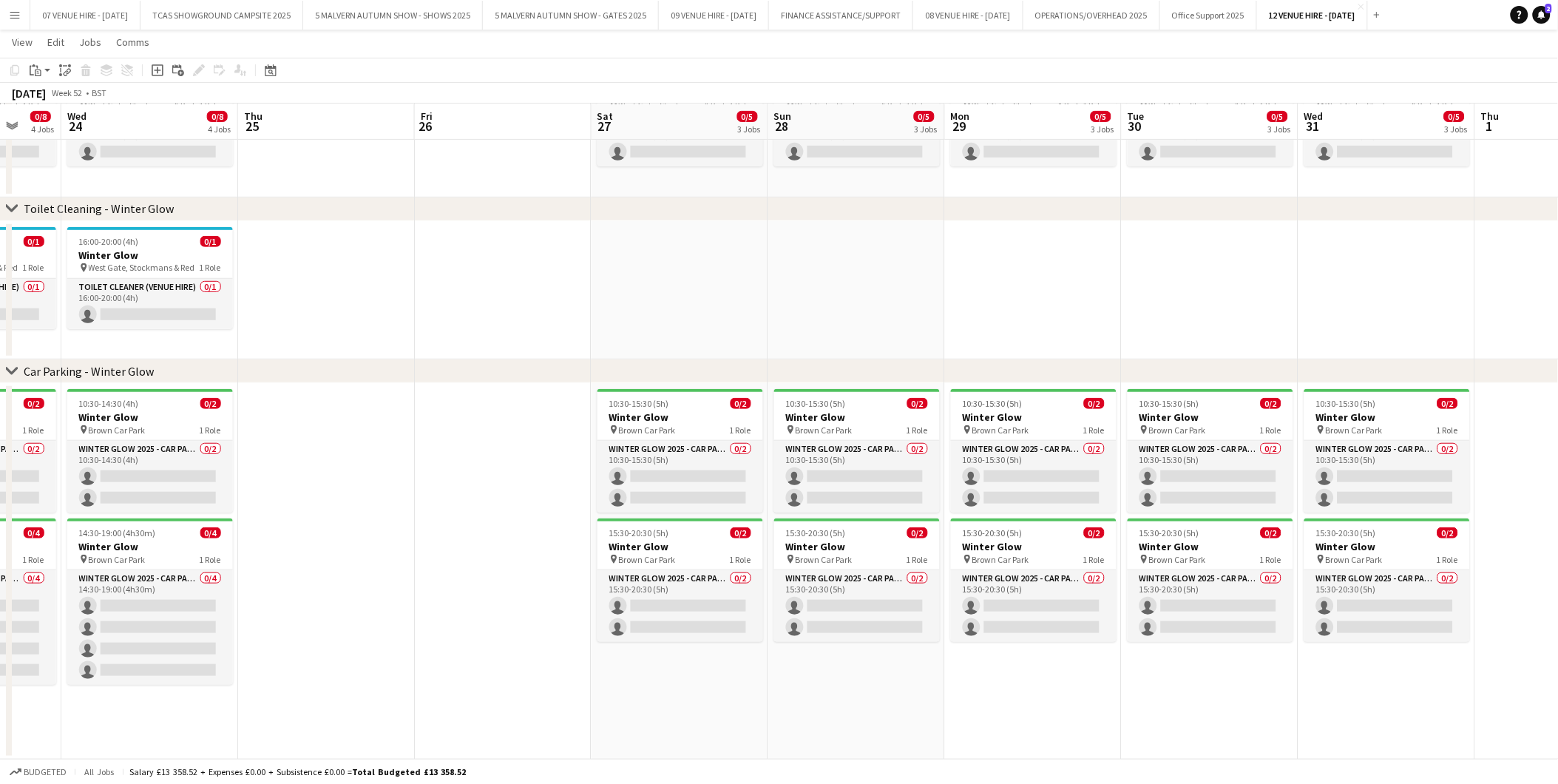
scroll to position [0, 512]
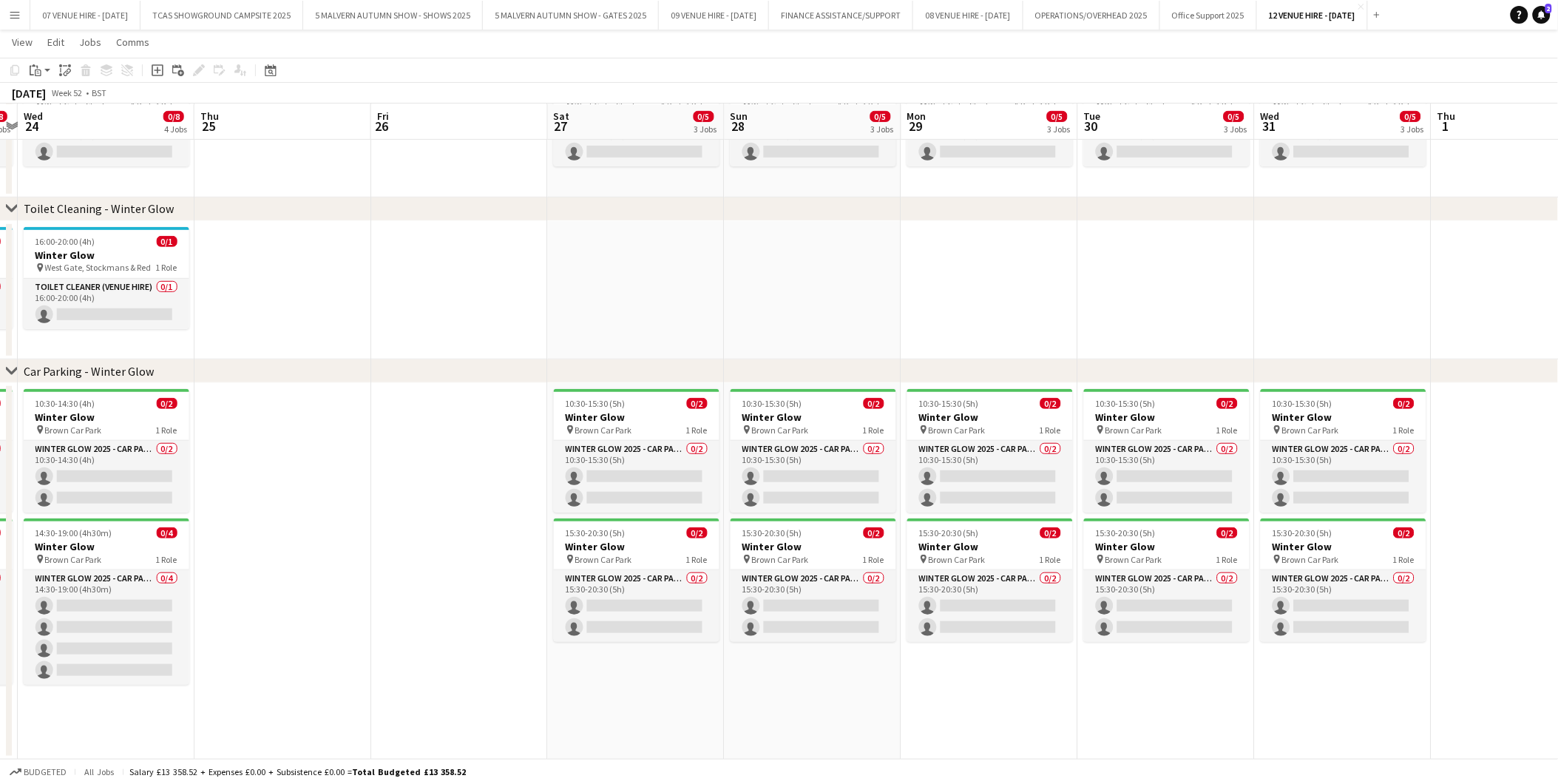
drag, startPoint x: 274, startPoint y: 417, endPoint x: 79, endPoint y: 453, distance: 198.3
click at [79, 453] on app-calendar-viewport "Sun 21 0/10 4 Jobs Mon 22 0/8 4 Jobs Tue 23 0/8 4 Jobs Wed 24 0/8 4 Jobs Thu 25…" at bounding box center [779, 321] width 1558 height 877
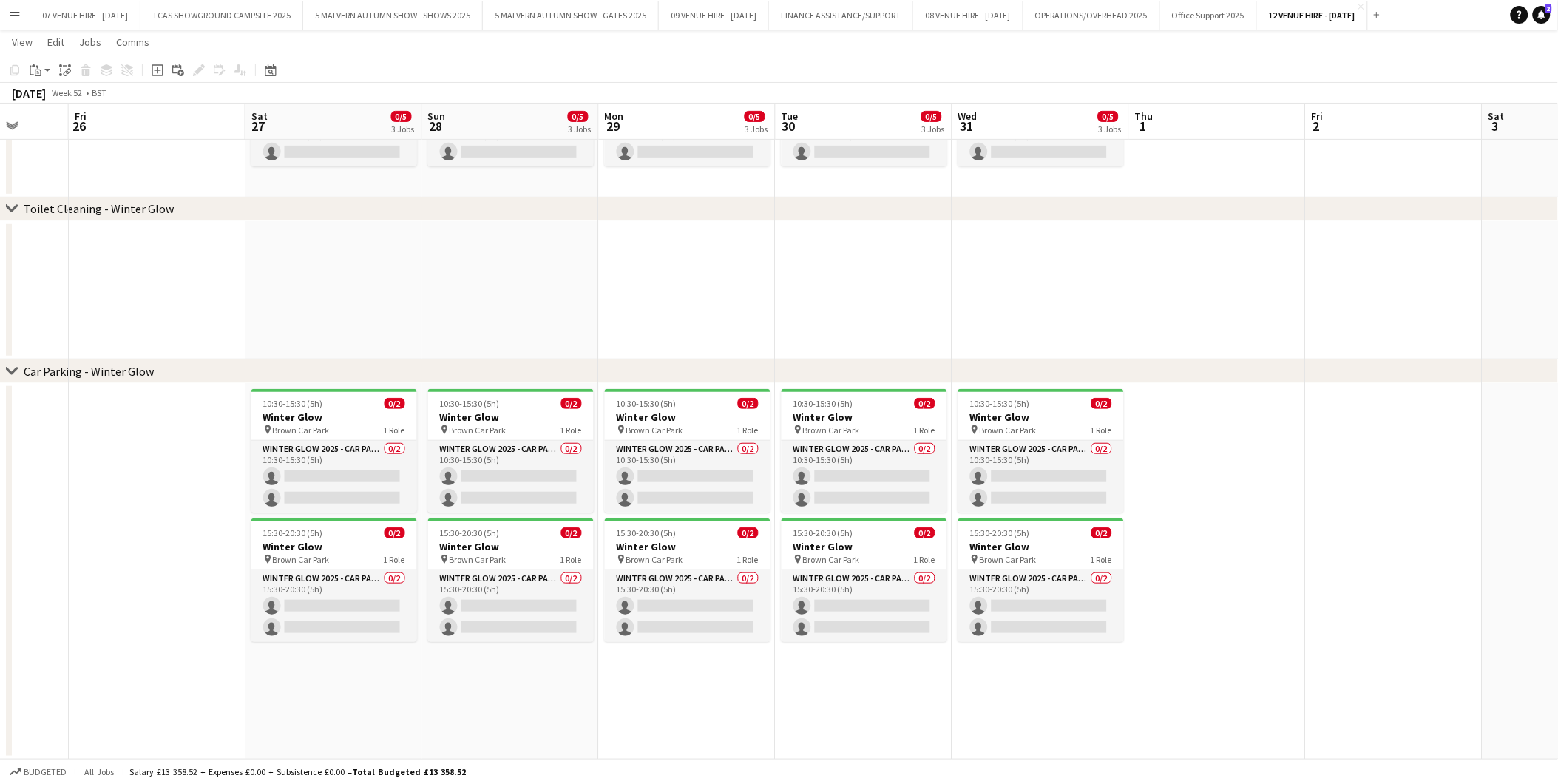
scroll to position [0, 509]
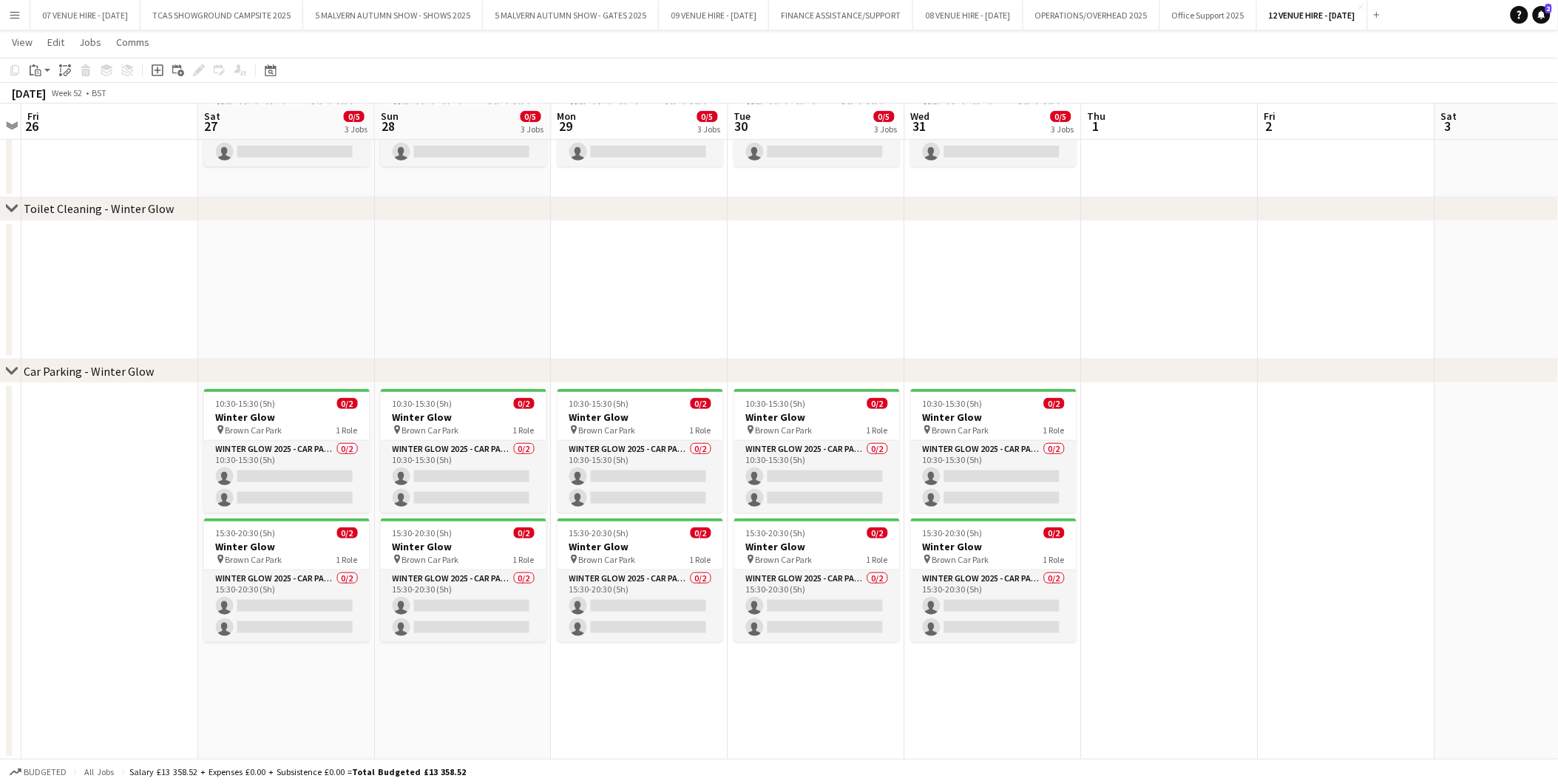
drag, startPoint x: 452, startPoint y: 419, endPoint x: 102, endPoint y: 419, distance: 350.0
click at [102, 419] on app-calendar-viewport "Tue 23 0/8 4 Jobs Wed 24 0/8 4 Jobs Thu 25 Fri 26 Sat 27 0/5 3 Jobs Sun 28 0/5 …" at bounding box center [779, 321] width 1558 height 877
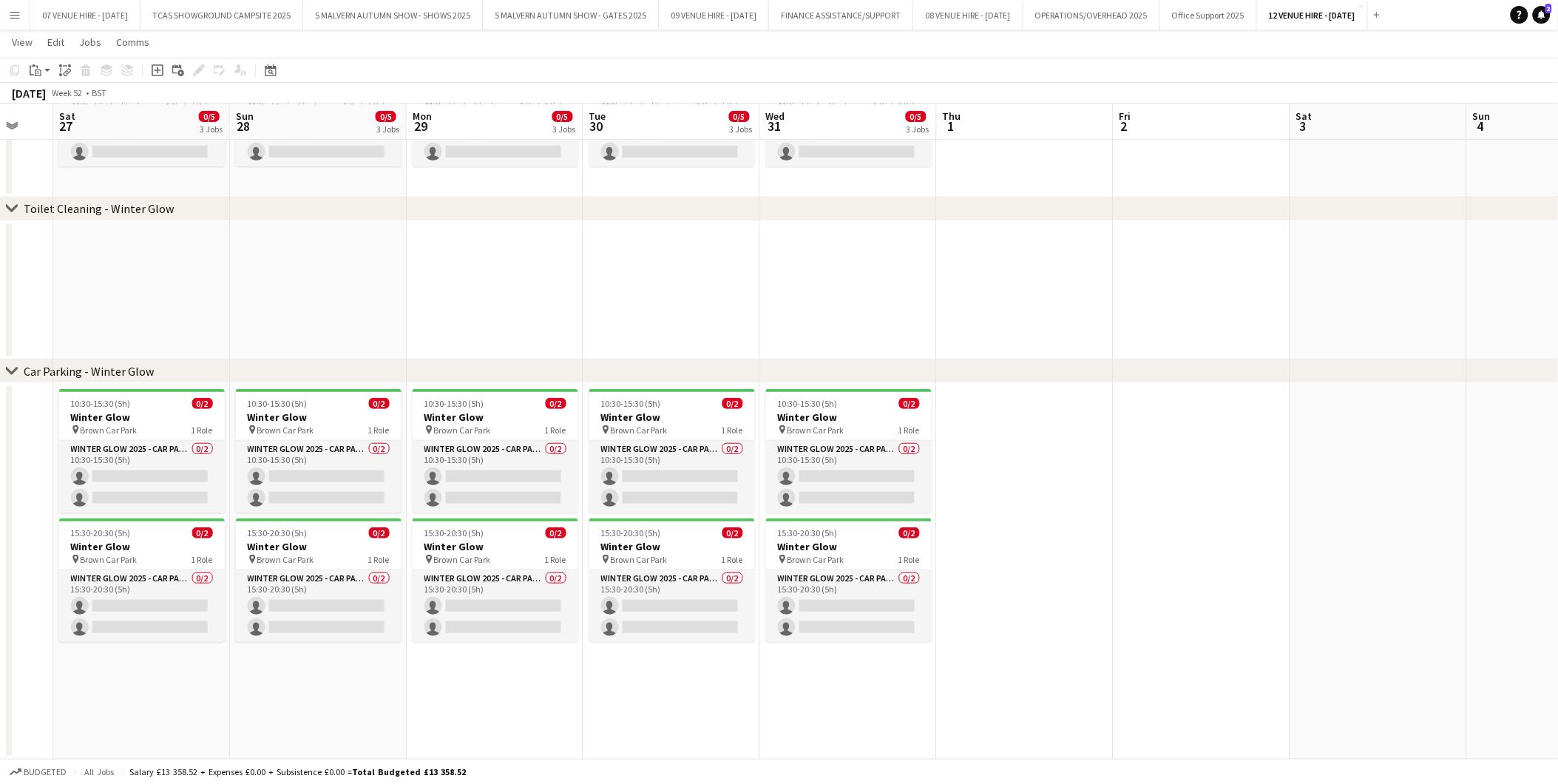
scroll to position [0, 489]
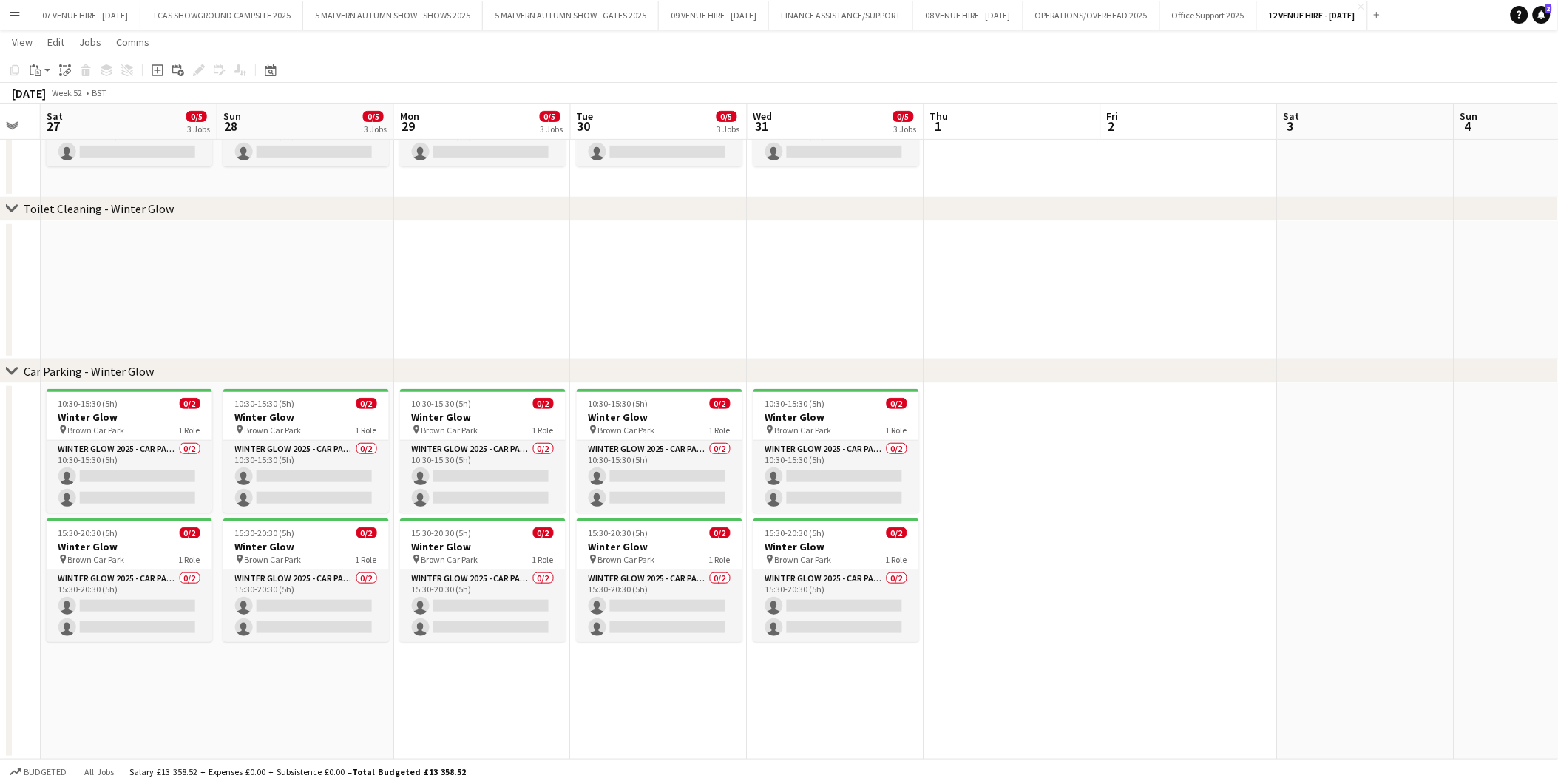
drag, startPoint x: 282, startPoint y: 420, endPoint x: 126, endPoint y: 431, distance: 156.4
click at [126, 431] on app-calendar-viewport "Wed 24 0/8 4 Jobs Thu 25 Fri 26 Sat 27 0/5 3 Jobs Sun 28 0/5 3 Jobs Mon 29 0/5 …" at bounding box center [779, 321] width 1558 height 877
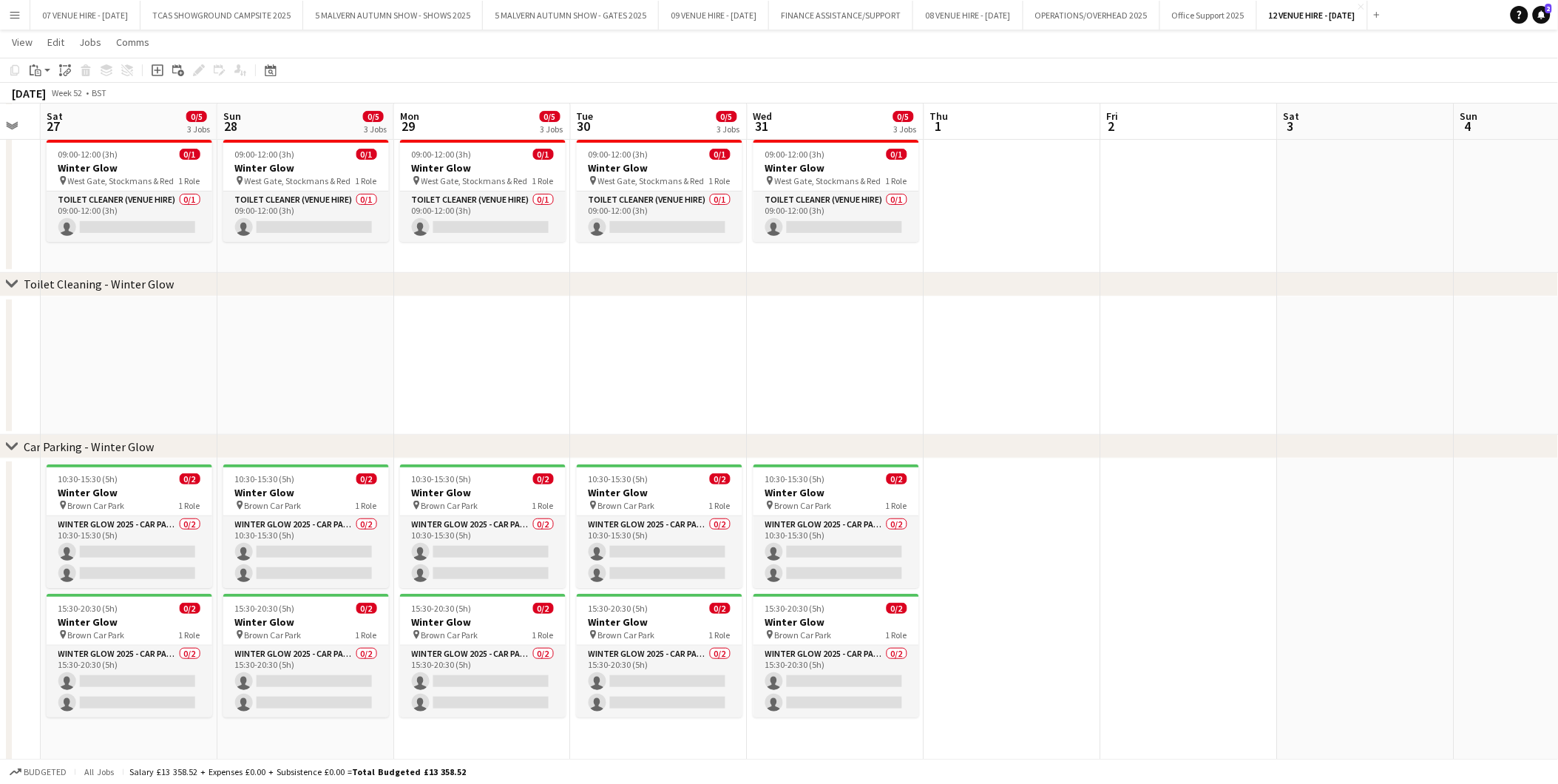
scroll to position [11, 0]
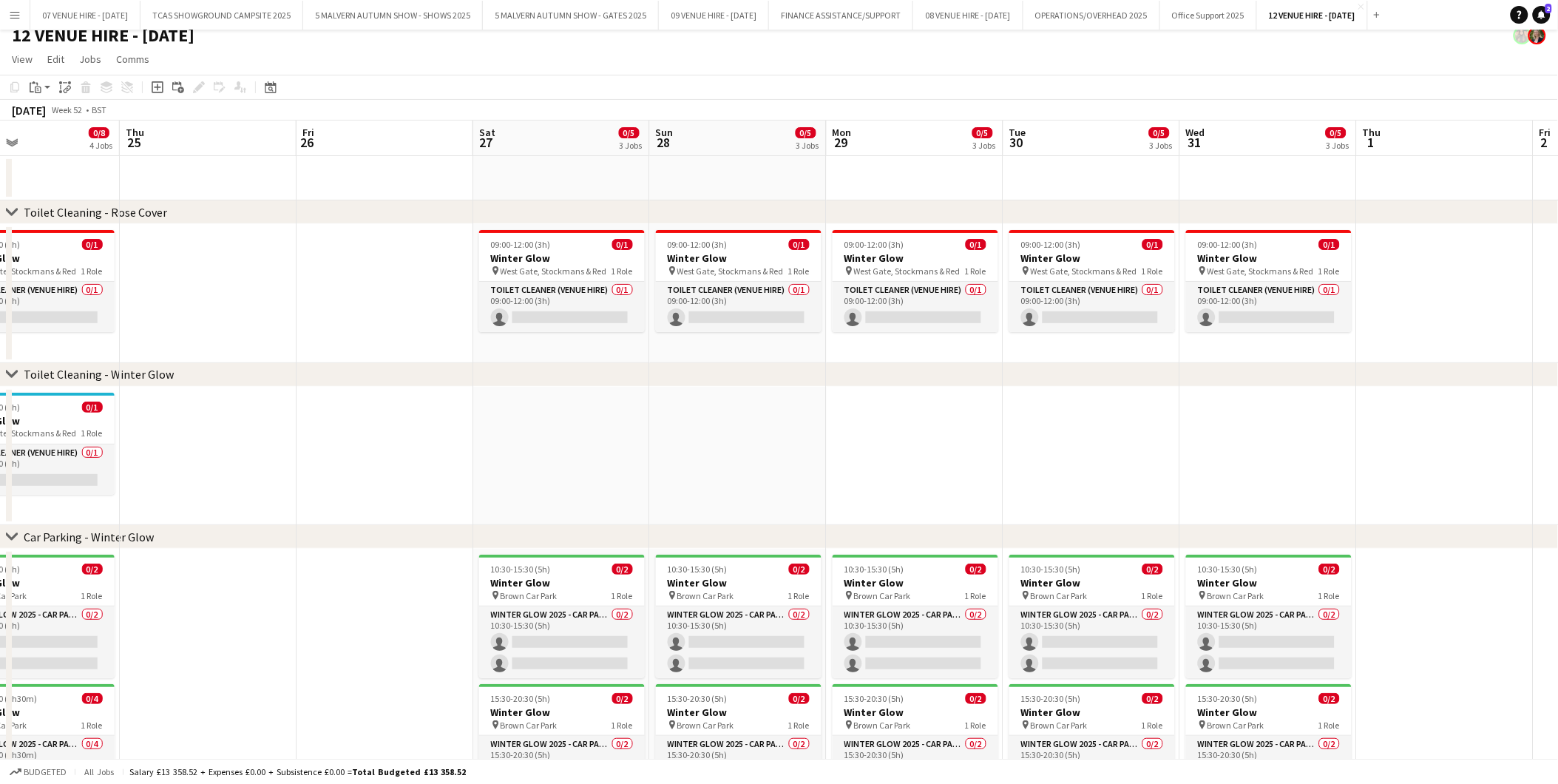
drag, startPoint x: 281, startPoint y: 438, endPoint x: 851, endPoint y: 442, distance: 570.0
click at [886, 434] on app-calendar-viewport "Mon 22 0/8 4 Jobs Tue 23 0/8 4 Jobs Wed 24 0/8 4 Jobs Thu 25 Fri 26 Sat 27 0/5 …" at bounding box center [779, 523] width 1558 height 805
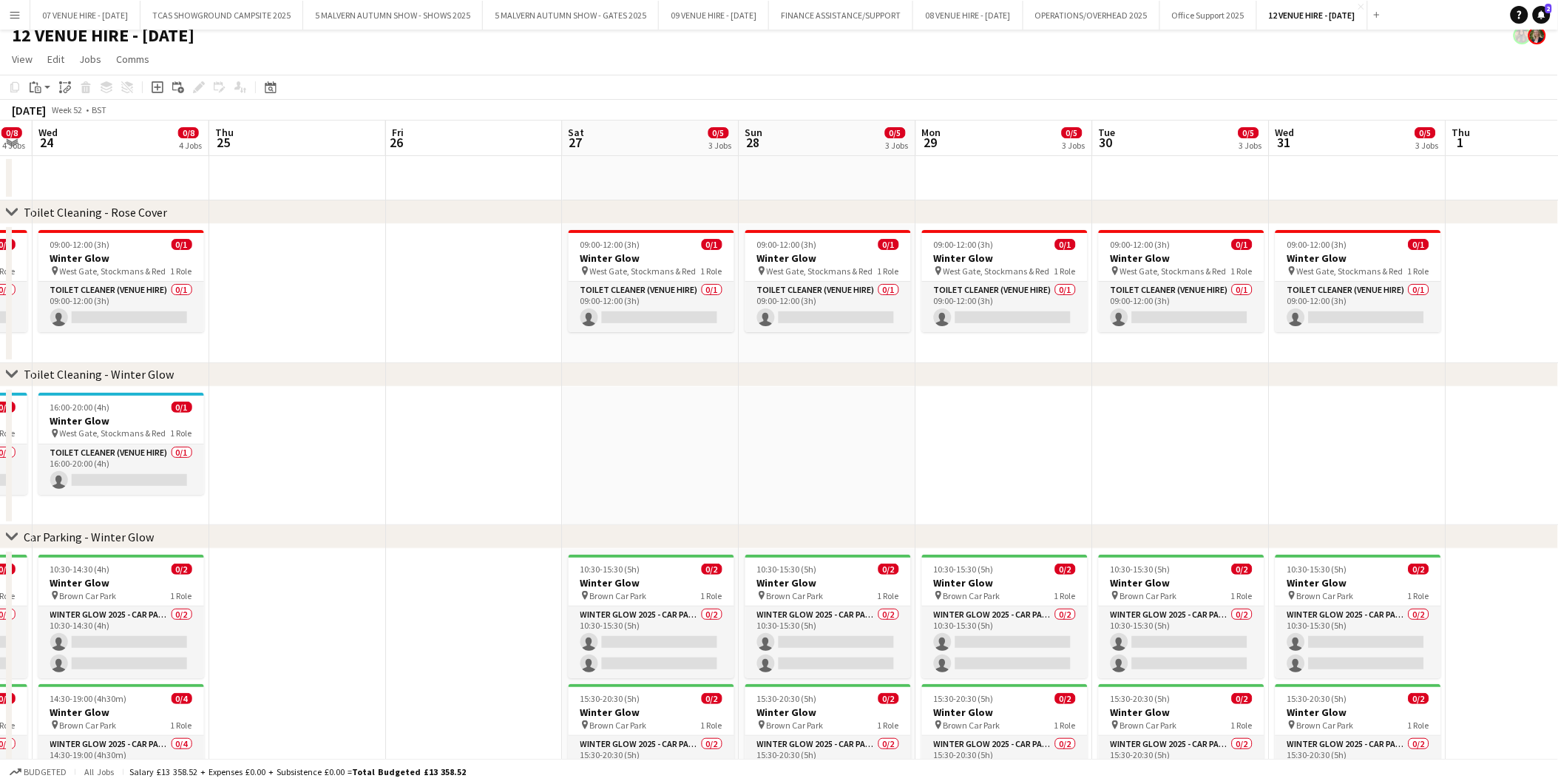
scroll to position [0, 565]
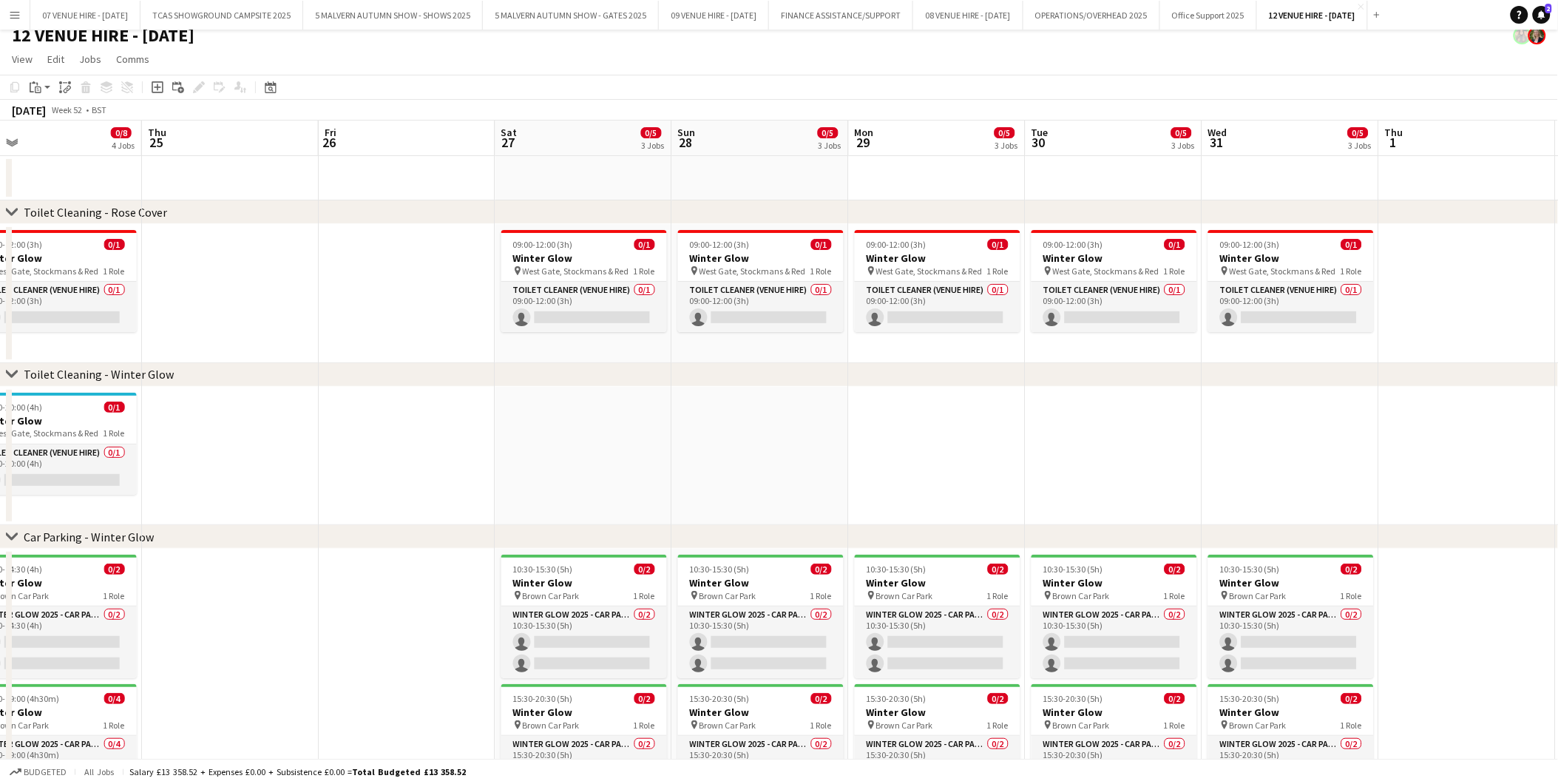
drag, startPoint x: 194, startPoint y: 428, endPoint x: 39, endPoint y: 481, distance: 163.8
click at [39, 481] on app-calendar-viewport "Sun 21 0/10 4 Jobs Mon 22 0/8 4 Jobs Tue 23 0/8 4 Jobs Wed 24 0/8 4 Jobs Thu 25…" at bounding box center [779, 523] width 1558 height 805
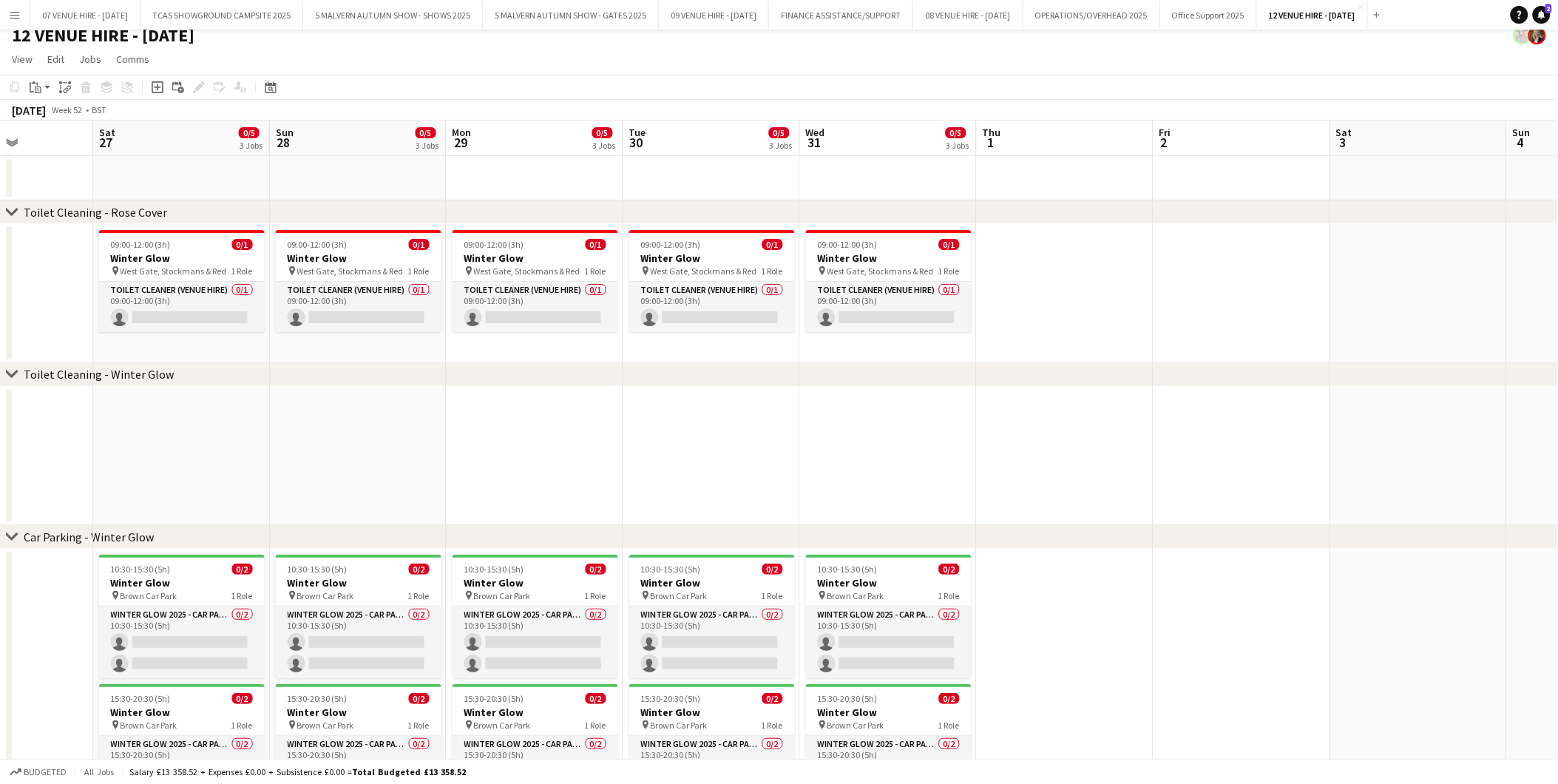
drag, startPoint x: 780, startPoint y: 450, endPoint x: 378, endPoint y: 454, distance: 402.0
click at [378, 454] on app-calendar-viewport "Tue 23 0/8 4 Jobs Wed 24 0/8 4 Jobs Thu 25 Fri 26 Sat 27 0/5 3 Jobs Sun 28 0/5 …" at bounding box center [779, 523] width 1558 height 805
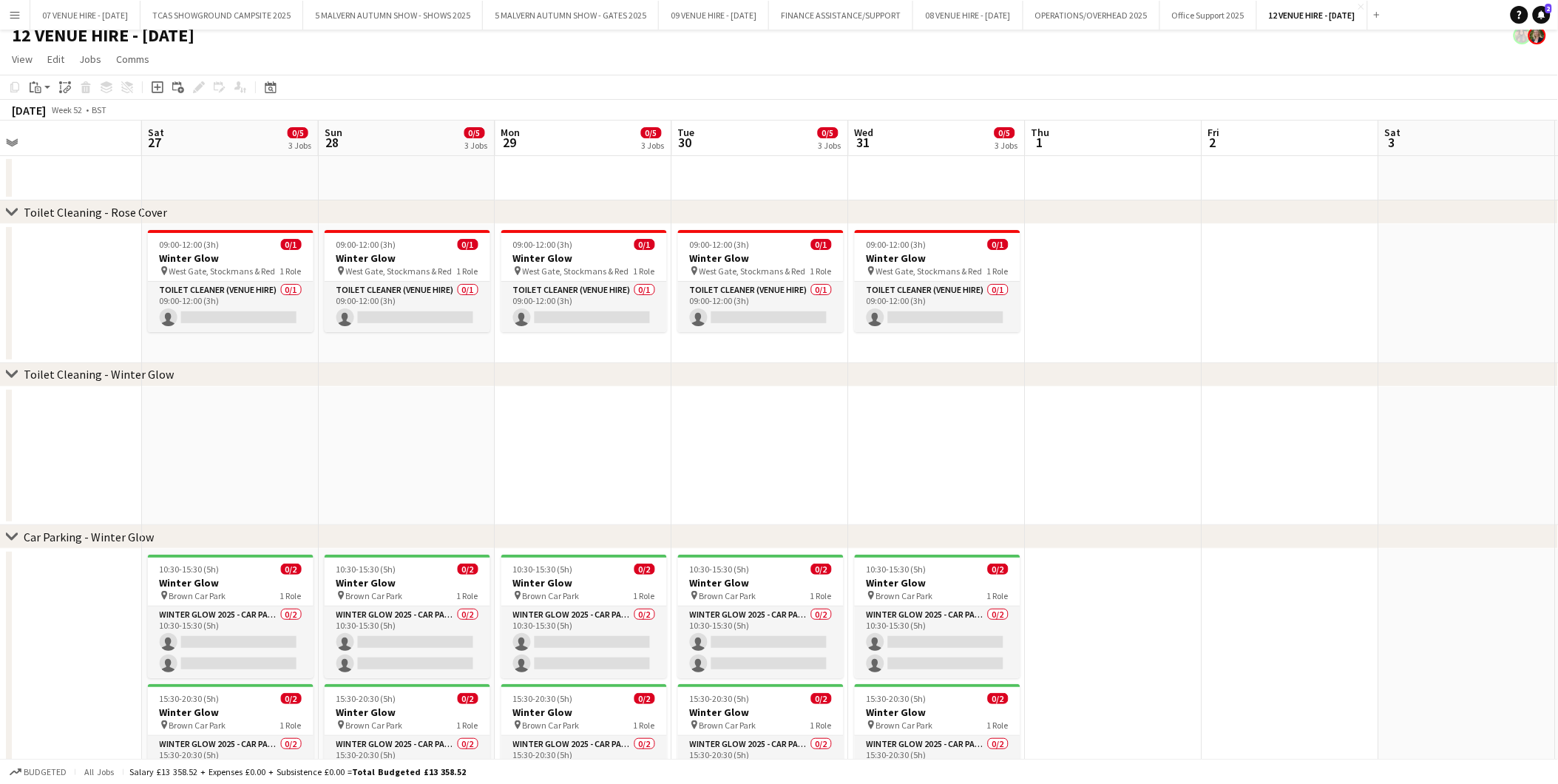
scroll to position [0, 585]
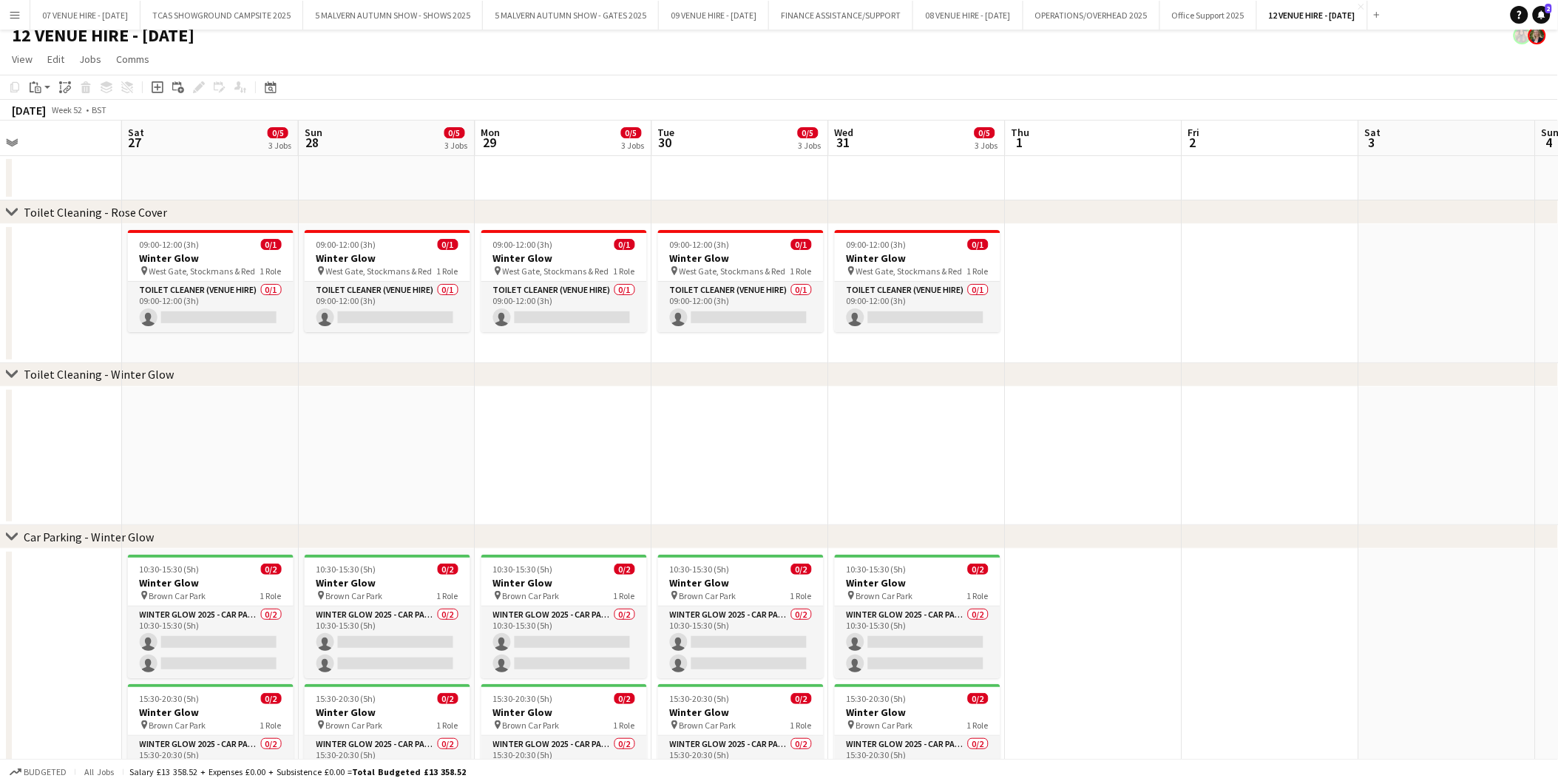
drag, startPoint x: 881, startPoint y: 491, endPoint x: 733, endPoint y: 497, distance: 148.1
click at [733, 497] on app-calendar-viewport "Tue 23 0/8 4 Jobs Wed 24 0/8 4 Jobs Thu 25 Fri 26 Sat 27 0/5 3 Jobs Sun 28 0/5 …" at bounding box center [779, 523] width 1558 height 805
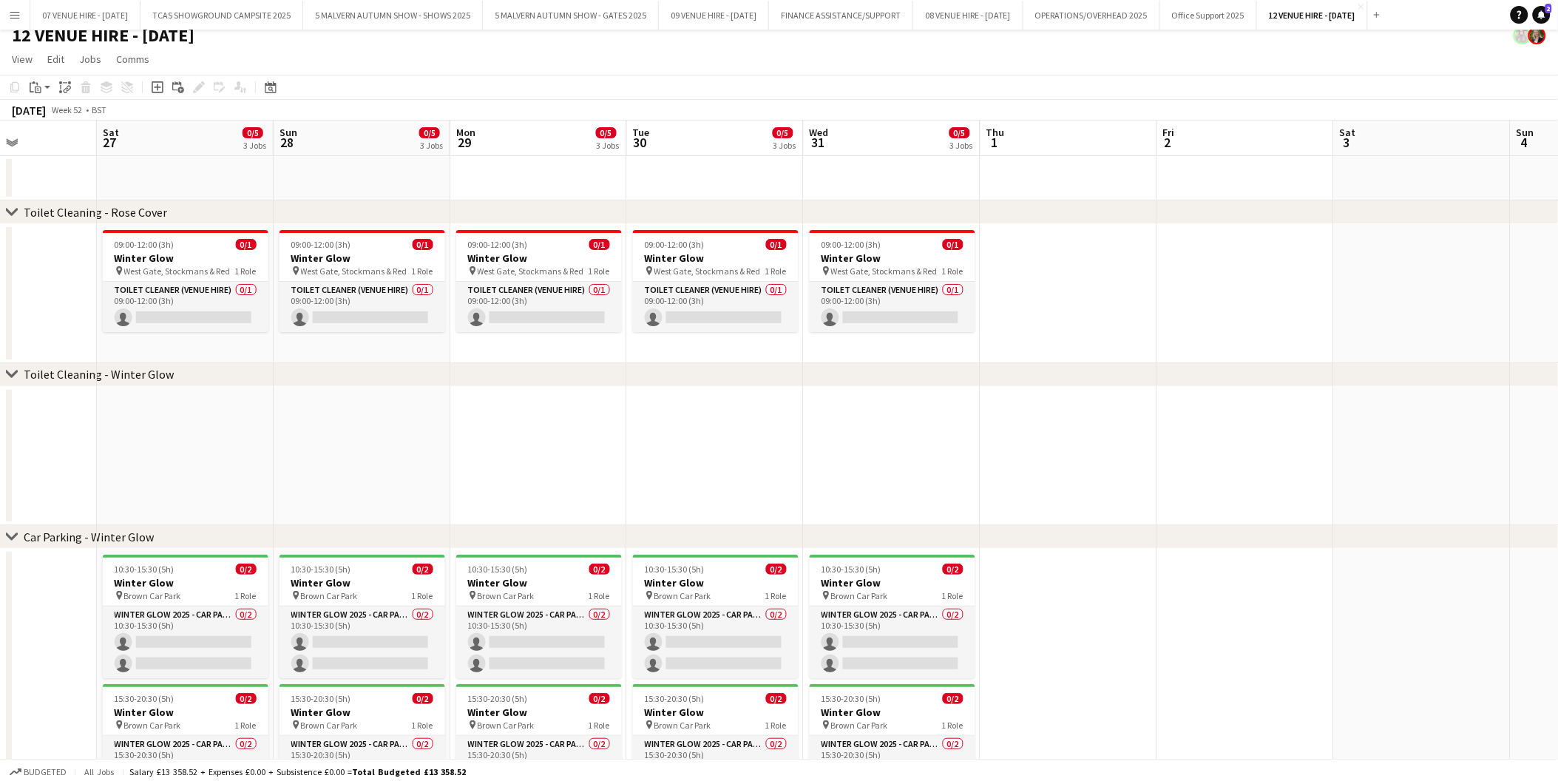
scroll to position [0, 402]
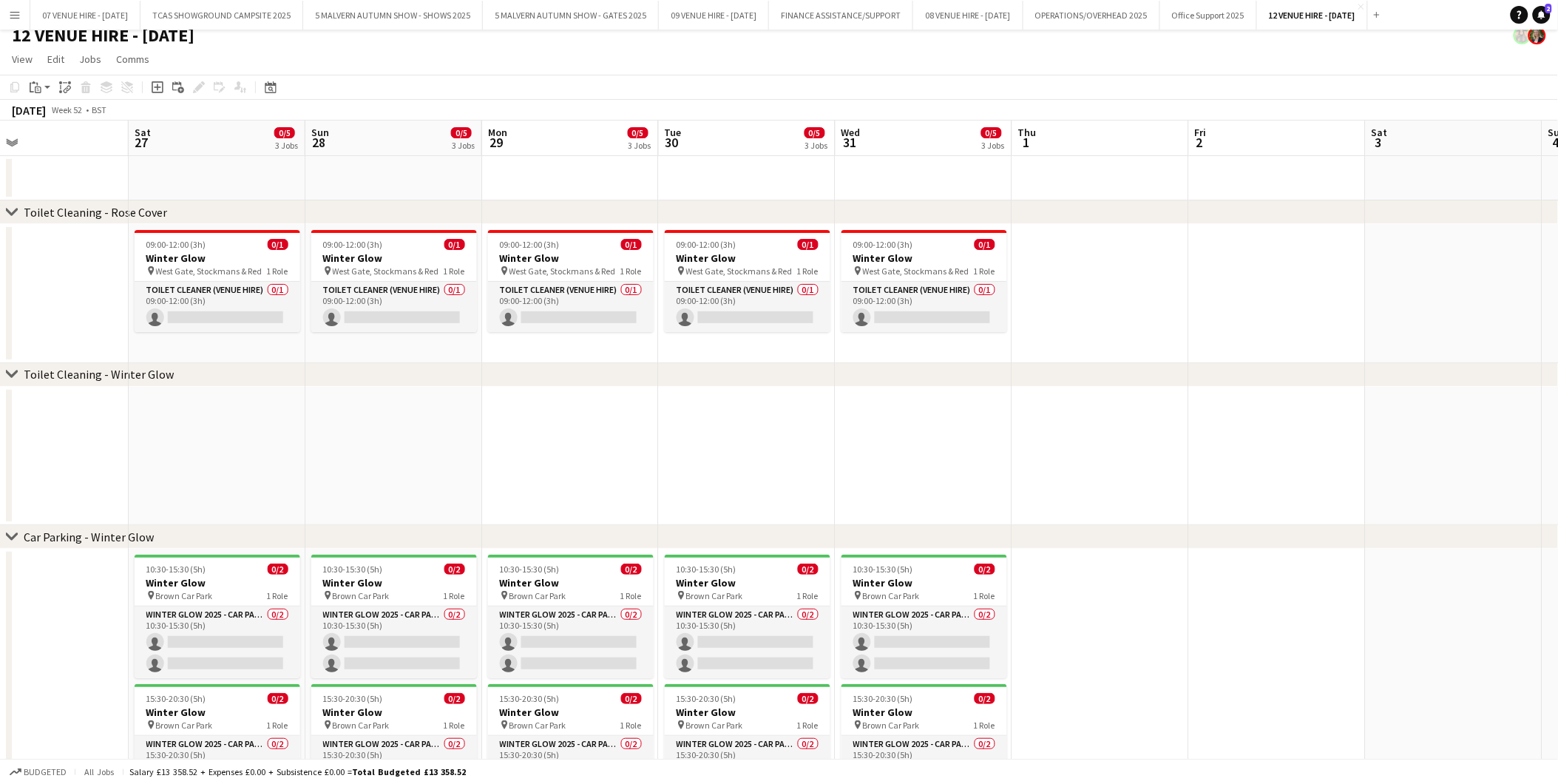
drag, startPoint x: 225, startPoint y: 581, endPoint x: 443, endPoint y: 543, distance: 221.3
click at [443, 543] on div "chevron-right Toilet Cleaning - Rose Cover chevron-right Toilet Cleaning - Wint…" at bounding box center [779, 523] width 1558 height 805
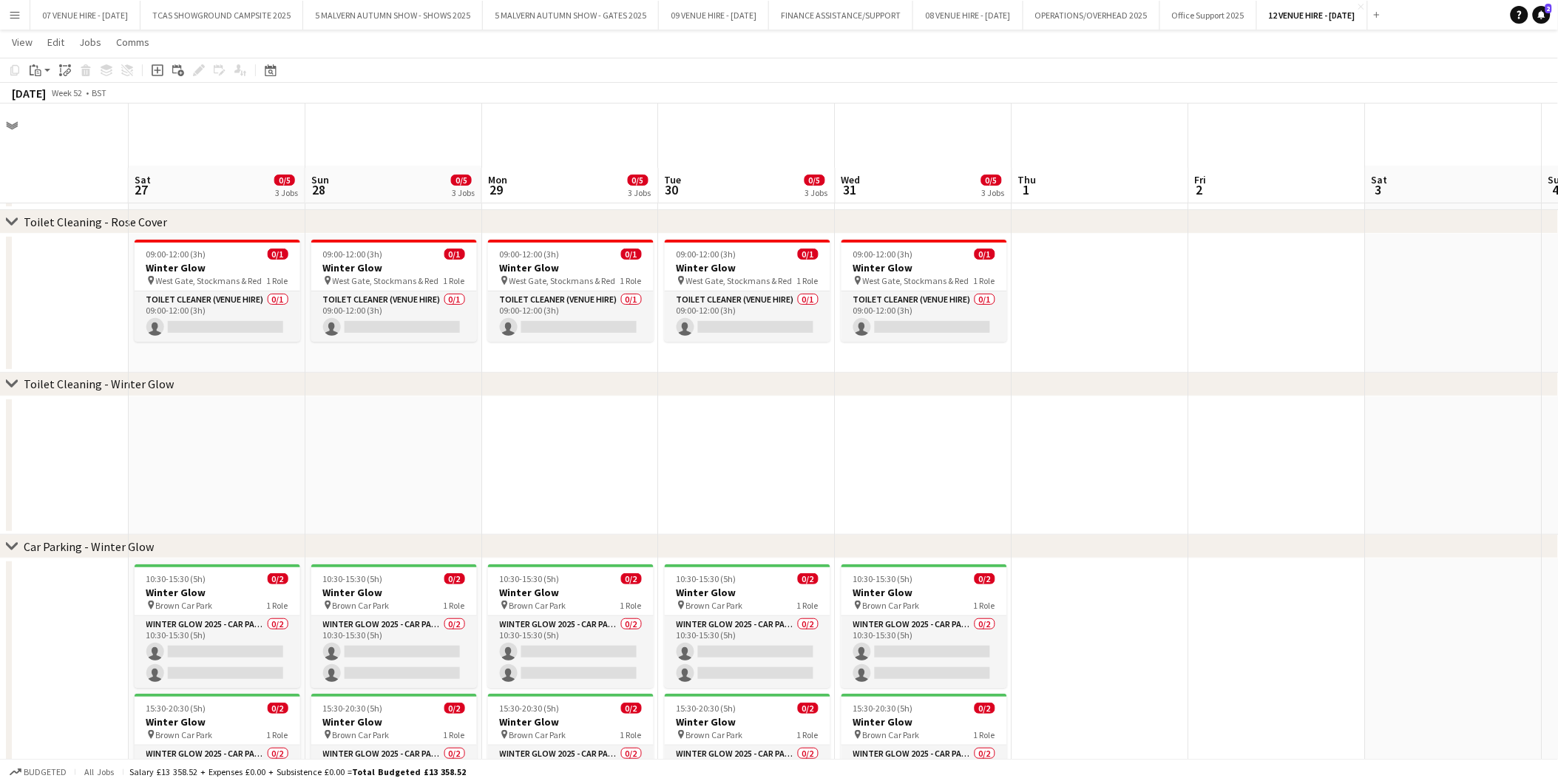
scroll to position [175, 0]
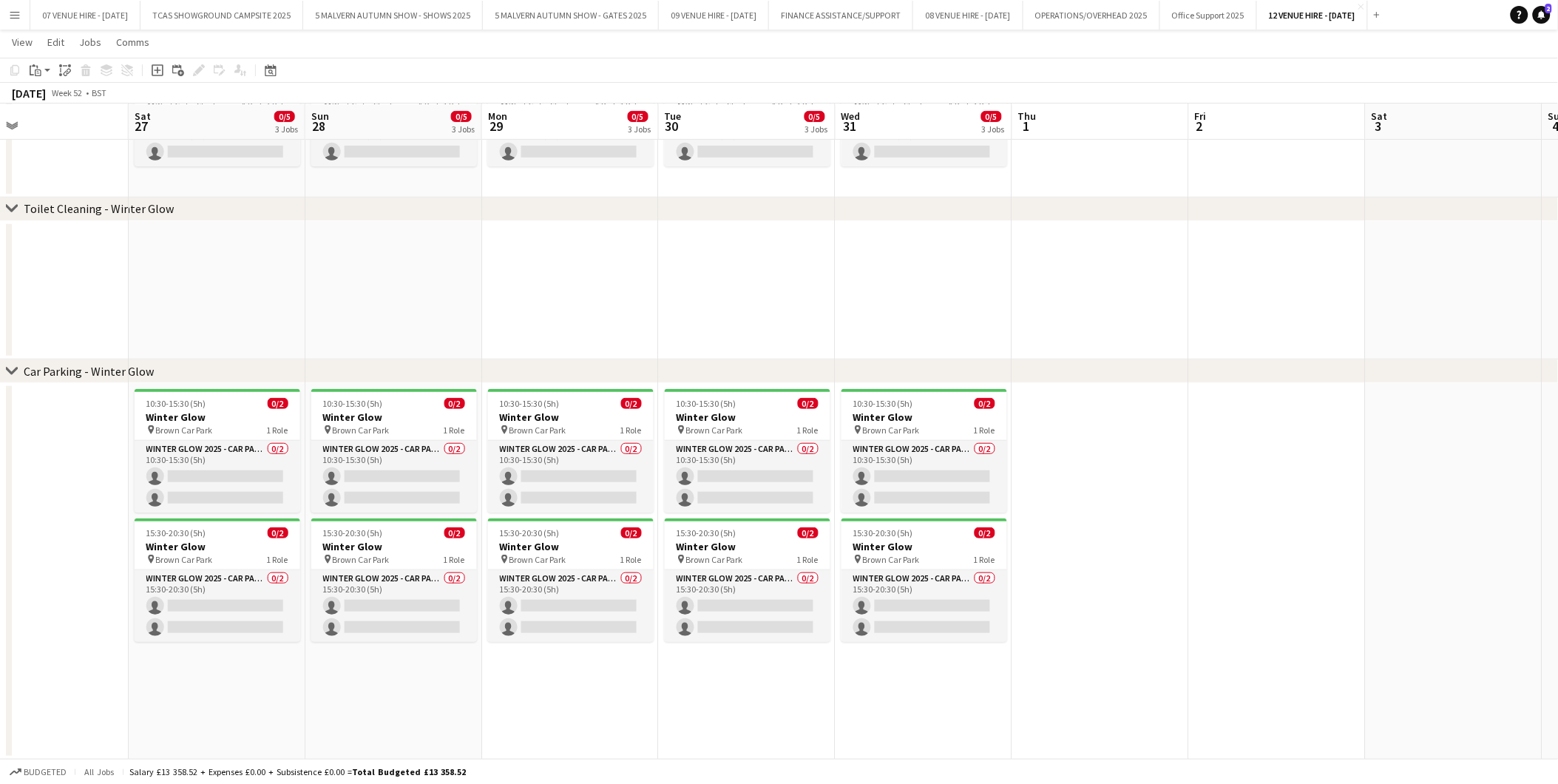
drag, startPoint x: 226, startPoint y: 532, endPoint x: 224, endPoint y: 515, distance: 17.1
click at [226, 532] on div "15:30-20:30 (5h) 0/2" at bounding box center [217, 532] width 166 height 11
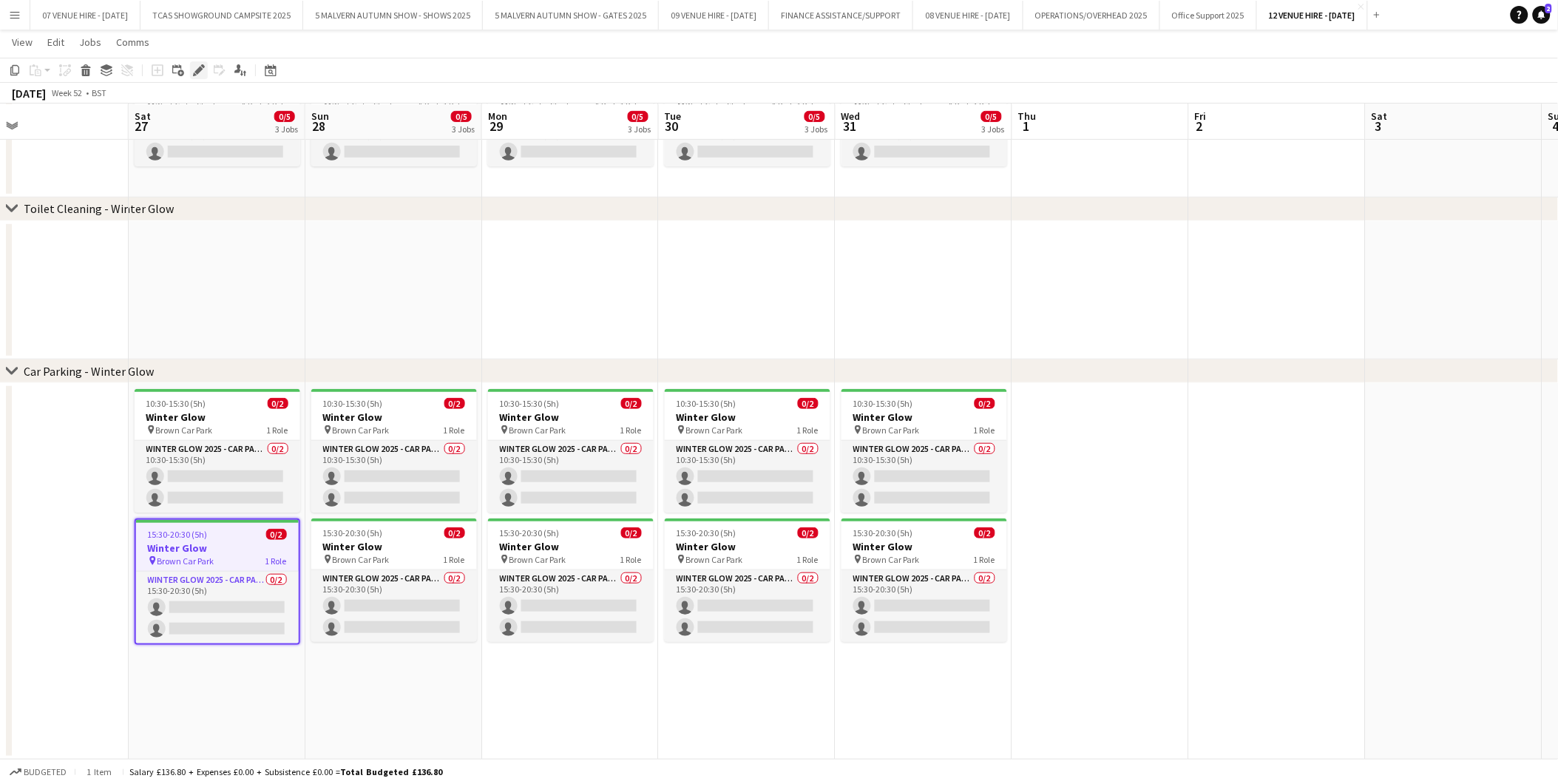
click at [197, 70] on icon at bounding box center [198, 71] width 8 height 8
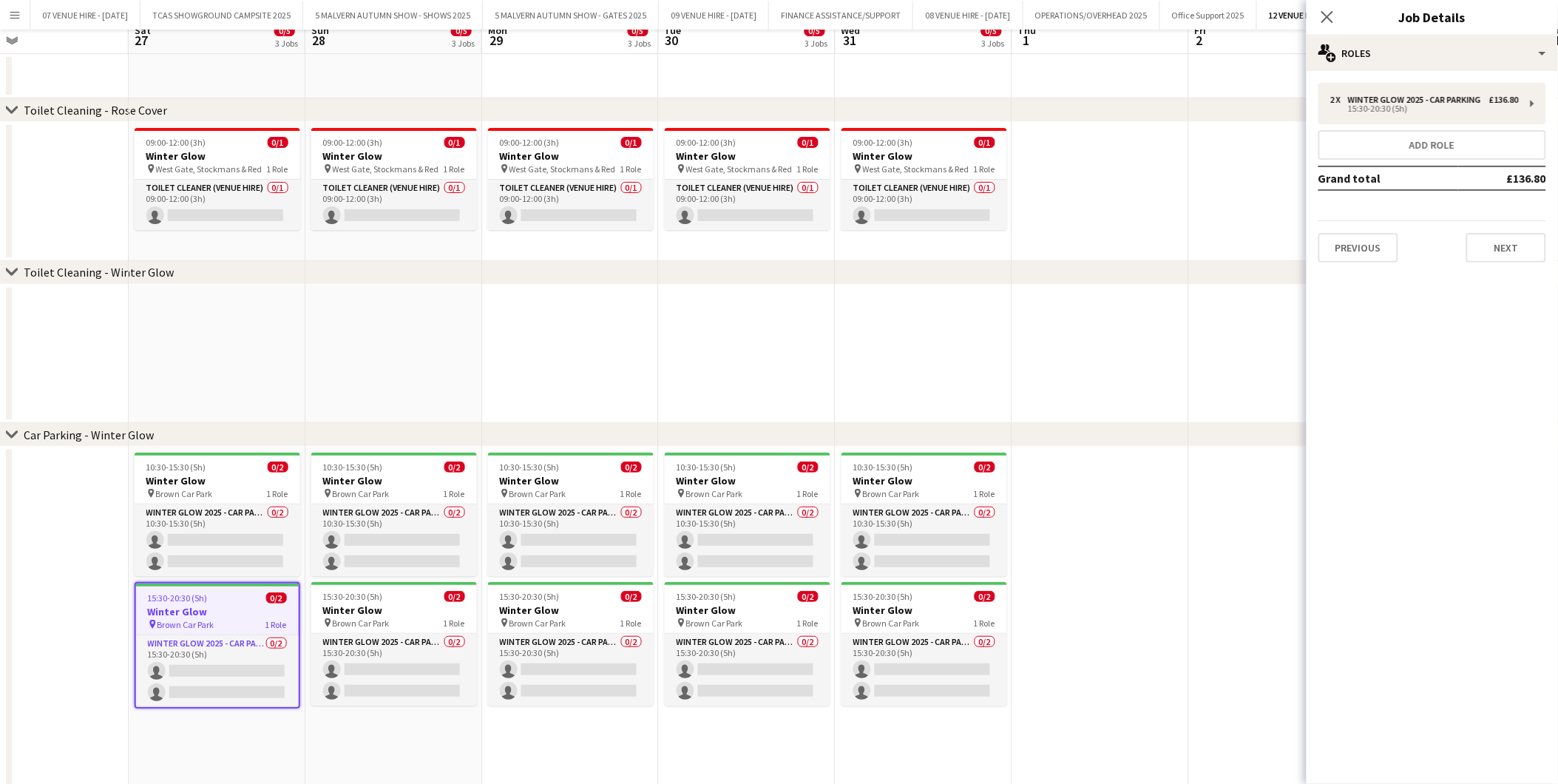
scroll to position [0, 0]
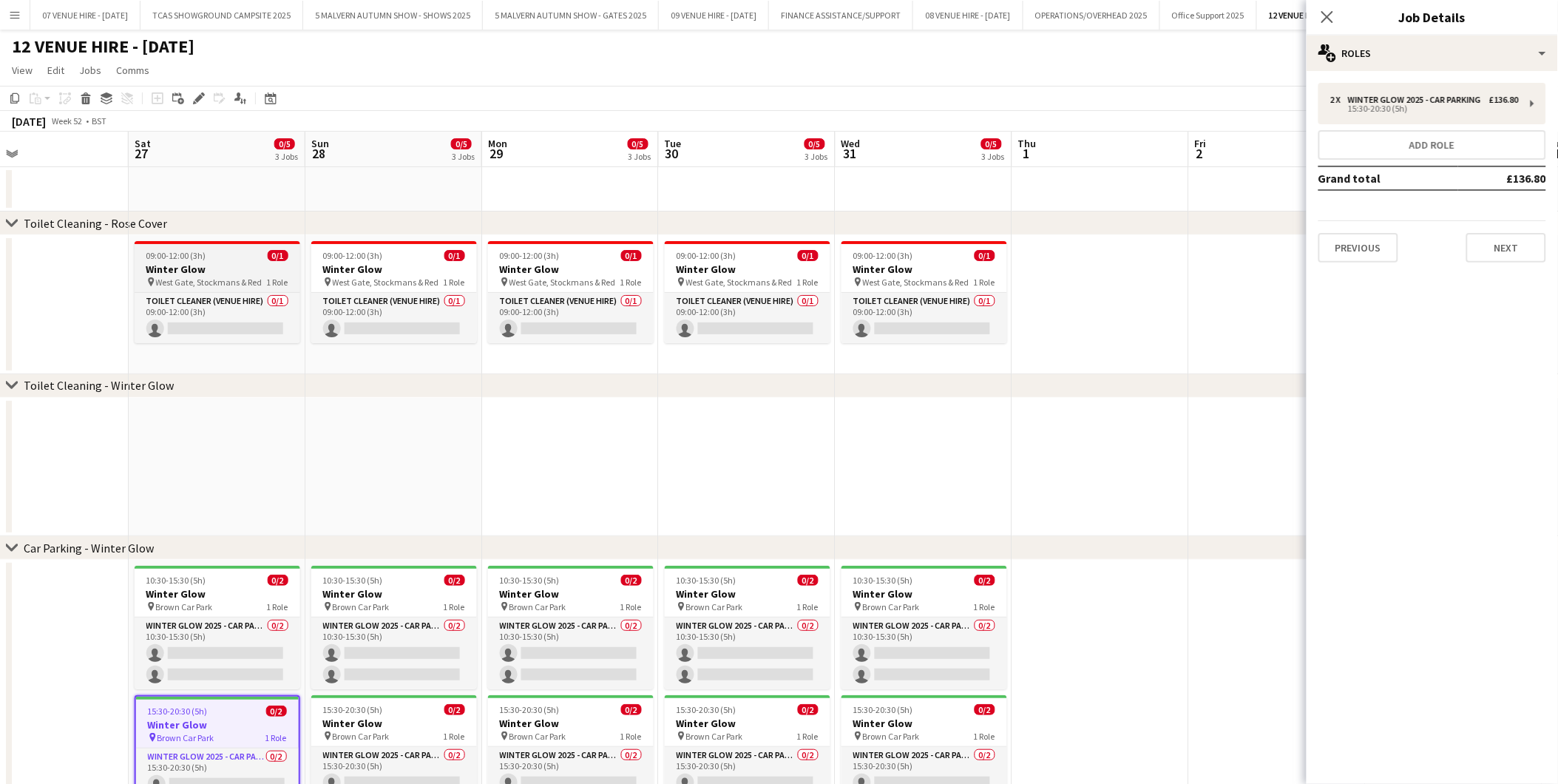
click at [219, 265] on h3 "Winter Glow" at bounding box center [217, 270] width 166 height 13
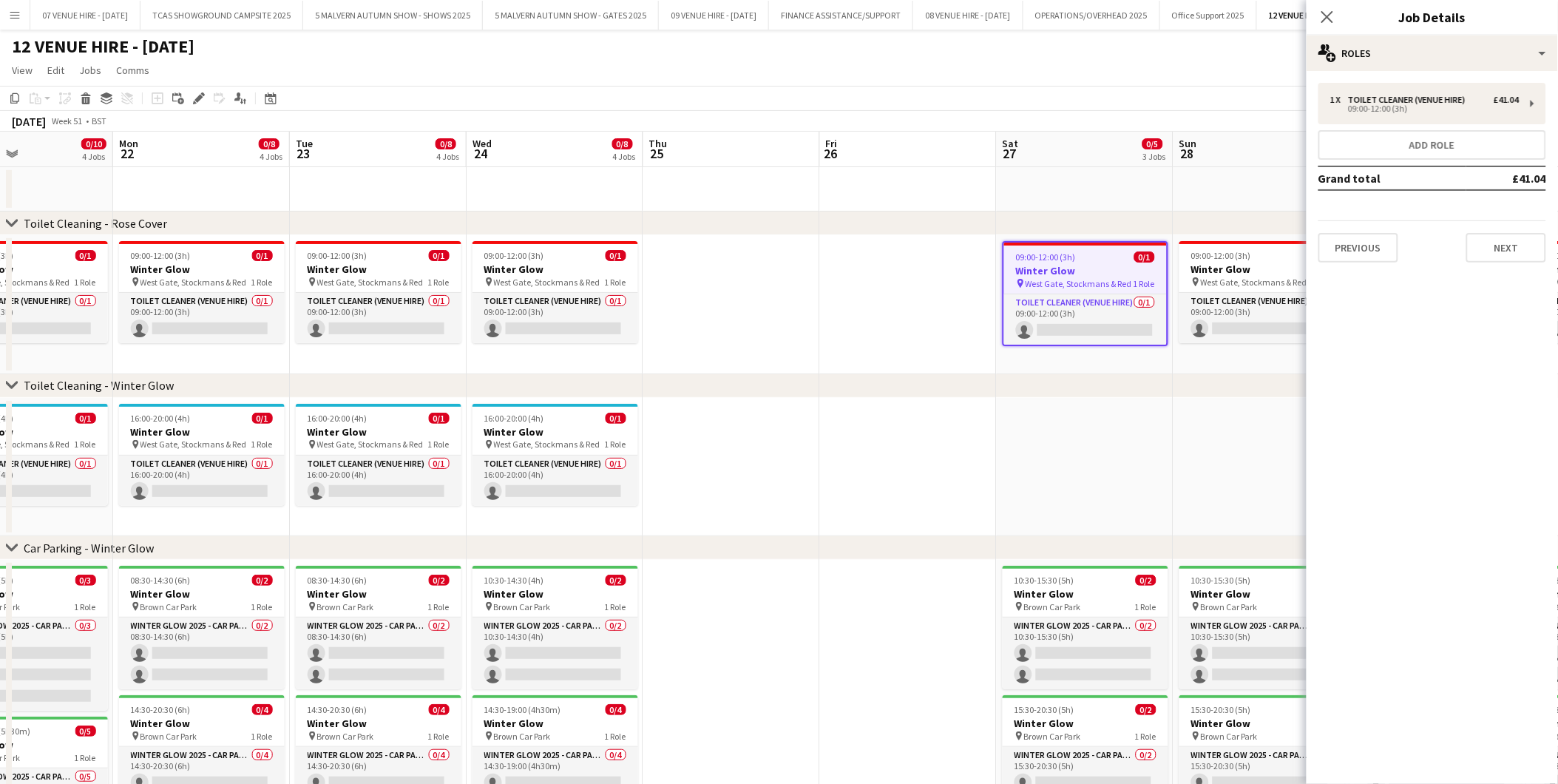
drag, startPoint x: 186, startPoint y: 270, endPoint x: 1055, endPoint y: 333, distance: 871.3
click at [1055, 333] on app-calendar-viewport "Fri 19 0/10 4 Jobs Sat 20 0/10 4 Jobs Sun 21 0/10 4 Jobs Mon 22 0/8 4 Jobs Tue …" at bounding box center [779, 534] width 1558 height 805
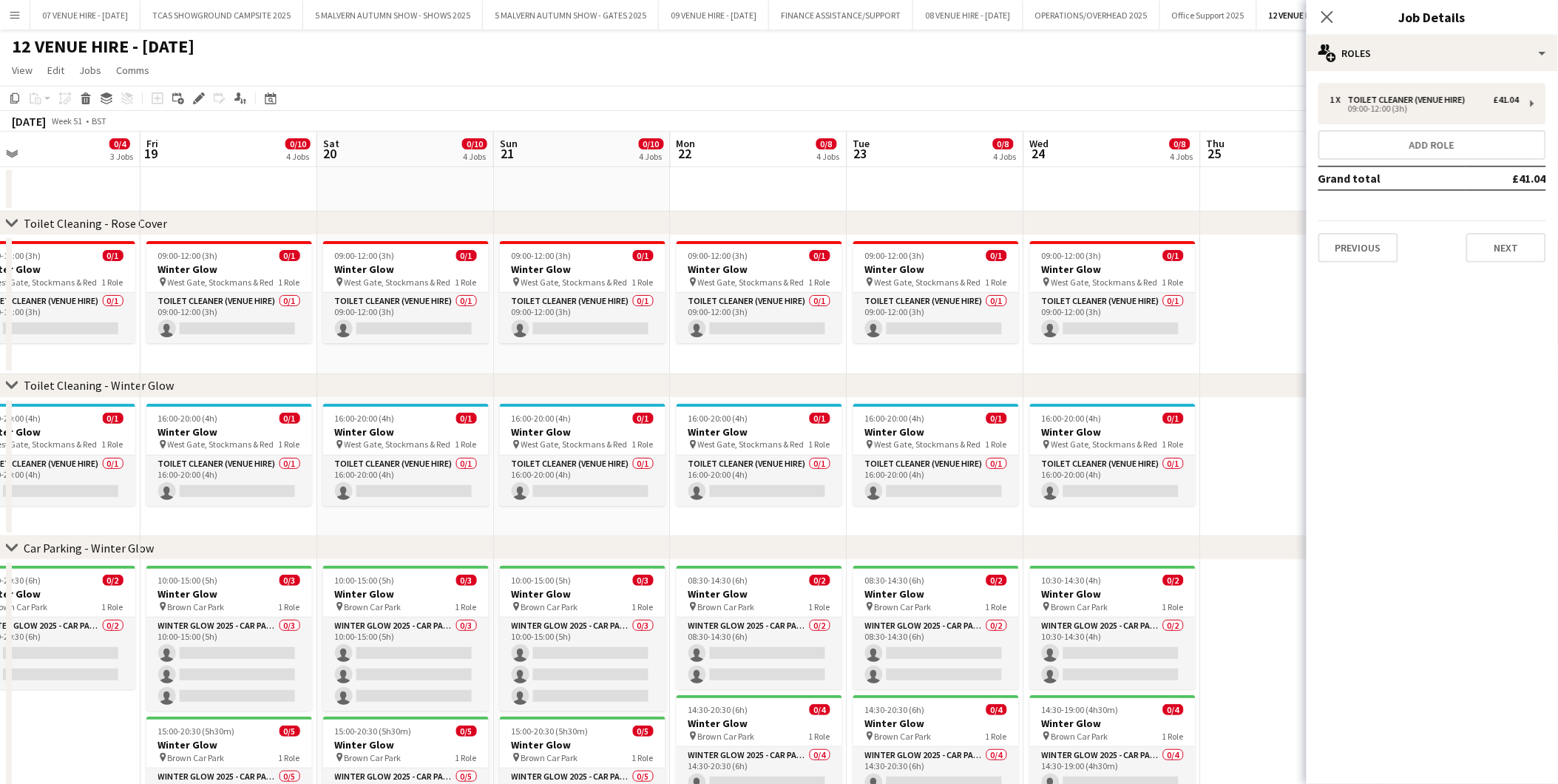
drag, startPoint x: 198, startPoint y: 268, endPoint x: 851, endPoint y: 284, distance: 653.2
click at [933, 284] on app-calendar-viewport "Tue 16 0/4 3 Jobs Wed 17 0/4 3 Jobs Thu 18 0/4 3 Jobs Fri 19 0/10 4 Jobs Sat 20…" at bounding box center [779, 534] width 1558 height 805
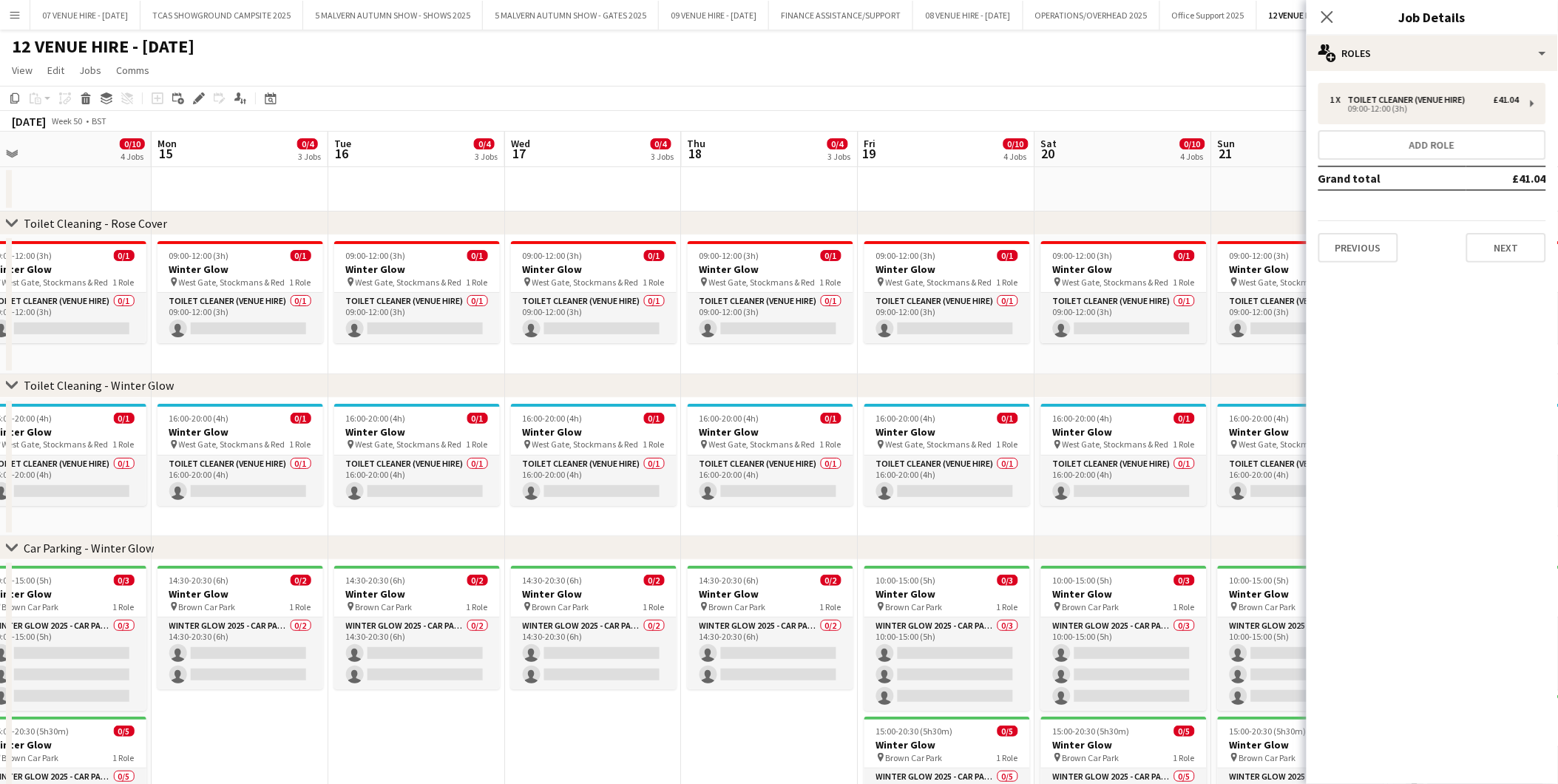
drag, startPoint x: 157, startPoint y: 247, endPoint x: 699, endPoint y: 253, distance: 542.0
click at [699, 253] on app-calendar-viewport "Fri 12 0/5 3 Jobs Sat 13 0/10 4 Jobs Sun 14 0/10 4 Jobs Mon 15 0/4 3 Jobs Tue 1…" at bounding box center [779, 534] width 1558 height 805
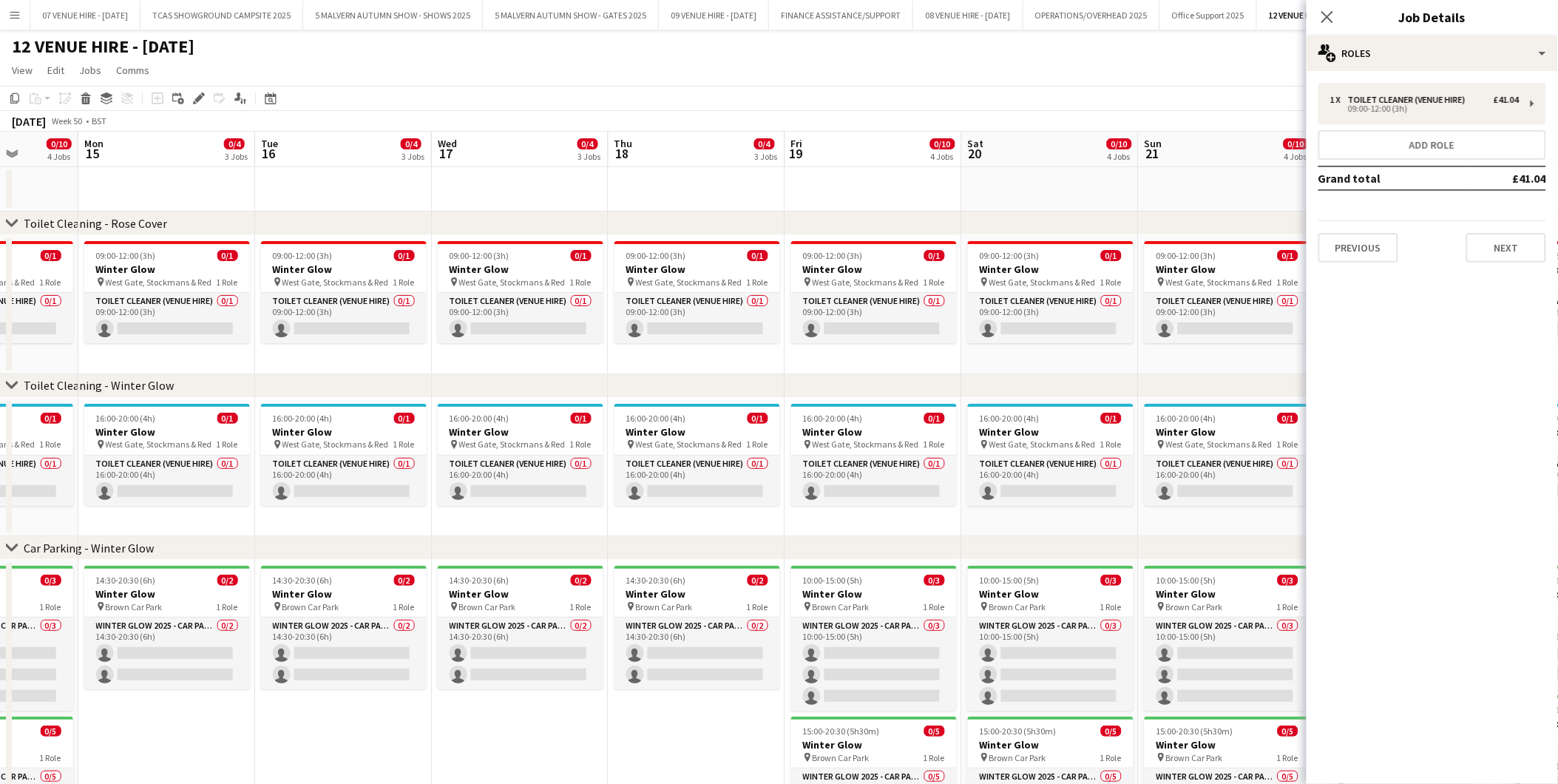
drag, startPoint x: 281, startPoint y: 308, endPoint x: 738, endPoint y: 308, distance: 457.0
click at [738, 308] on app-calendar-viewport "Fri 12 0/5 3 Jobs Sat 13 0/10 4 Jobs Sun 14 0/10 4 Jobs Mon 15 0/4 3 Jobs Tue 1…" at bounding box center [779, 534] width 1558 height 805
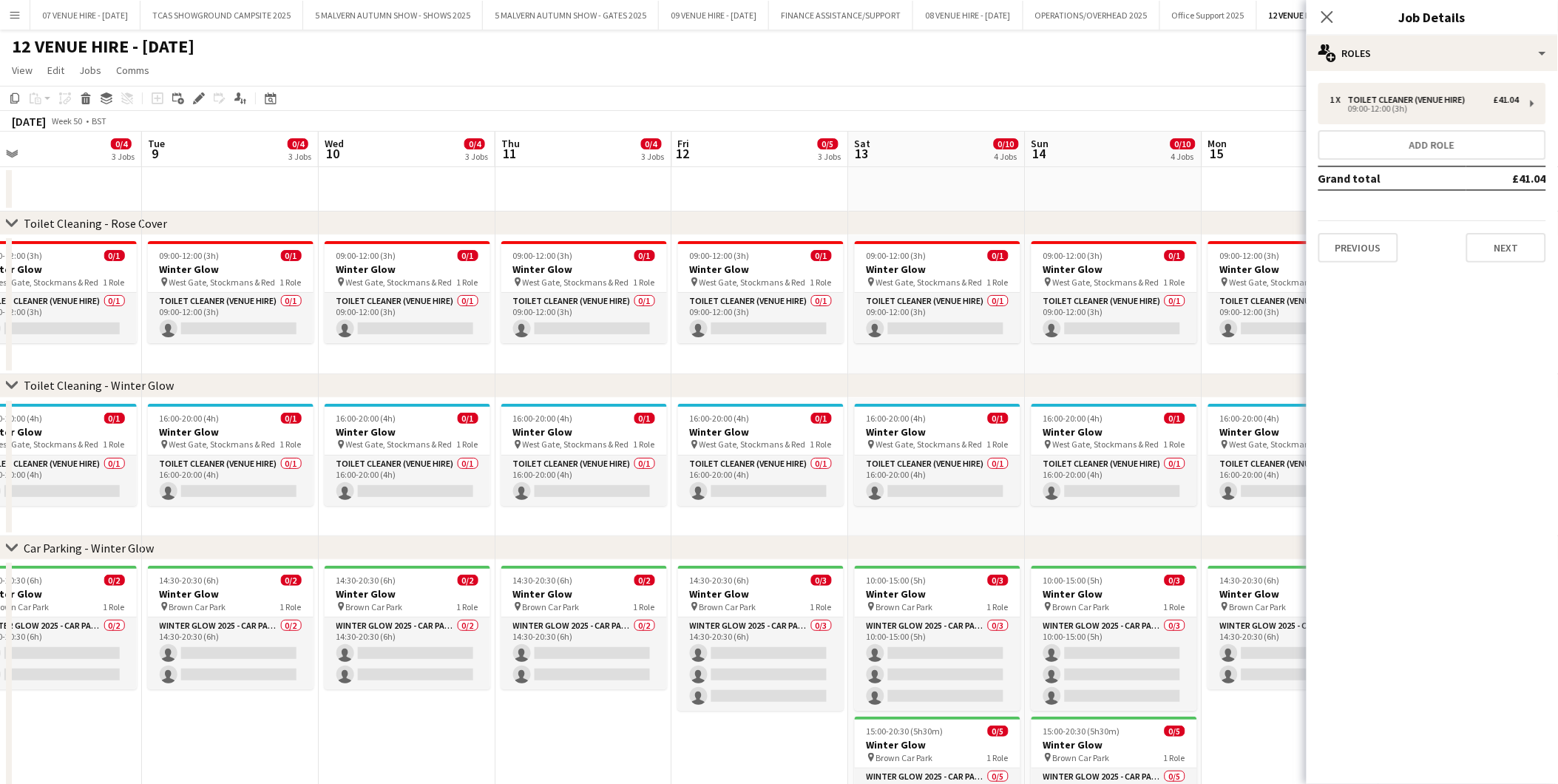
drag, startPoint x: 163, startPoint y: 437, endPoint x: 757, endPoint y: 437, distance: 594.0
click at [757, 437] on app-calendar-viewport "Sat 6 0/10 4 Jobs Sun 7 0/10 4 Jobs Mon 8 0/4 3 Jobs Tue 9 0/4 3 Jobs Wed 10 0/…" at bounding box center [779, 534] width 1558 height 805
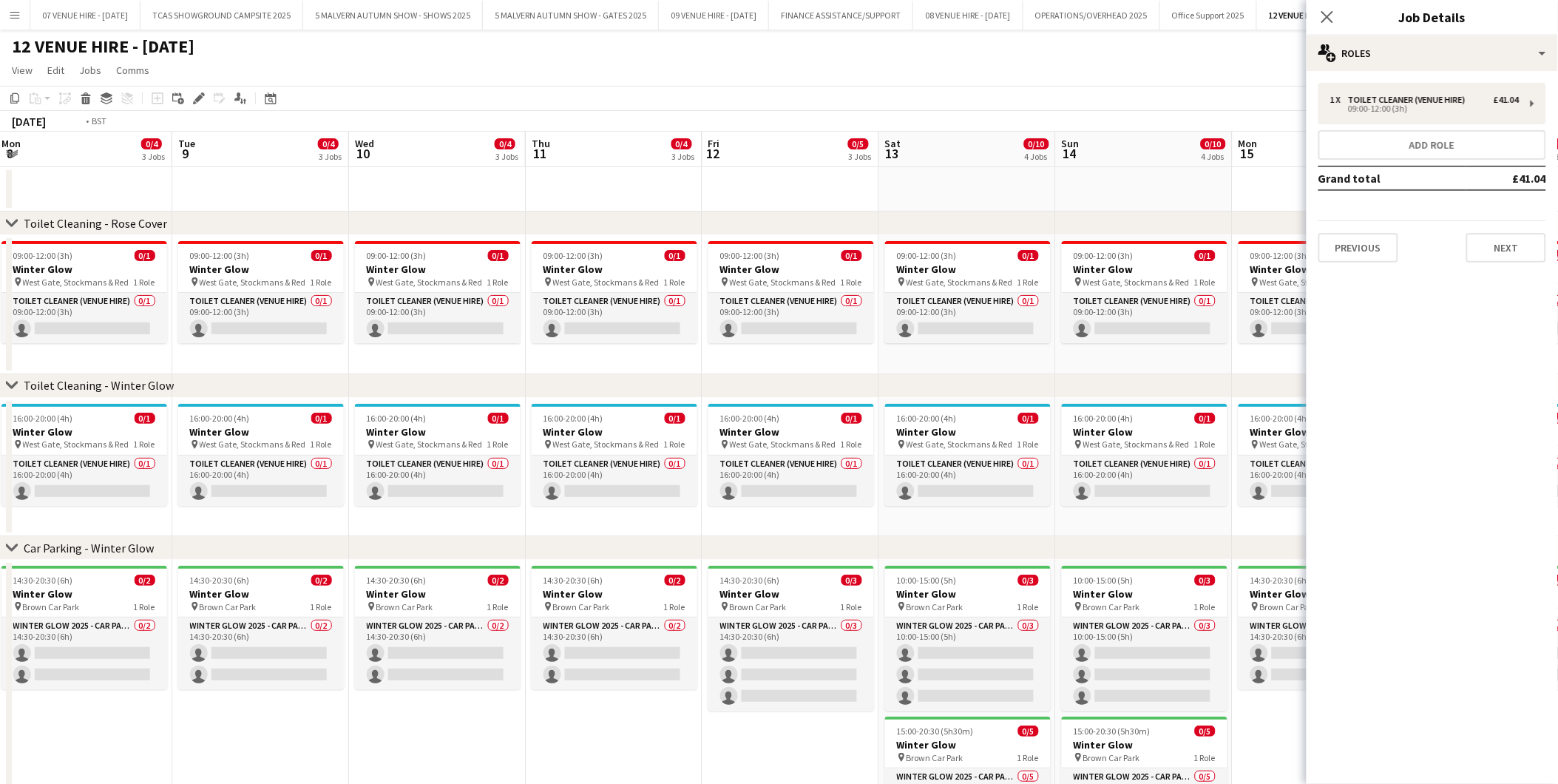
drag, startPoint x: 226, startPoint y: 437, endPoint x: 787, endPoint y: 412, distance: 561.6
click at [787, 412] on app-calendar-viewport "Sat 6 0/10 4 Jobs Sun 7 0/10 4 Jobs Mon 8 0/4 3 Jobs Tue 9 0/4 3 Jobs Wed 10 0/…" at bounding box center [779, 534] width 1558 height 805
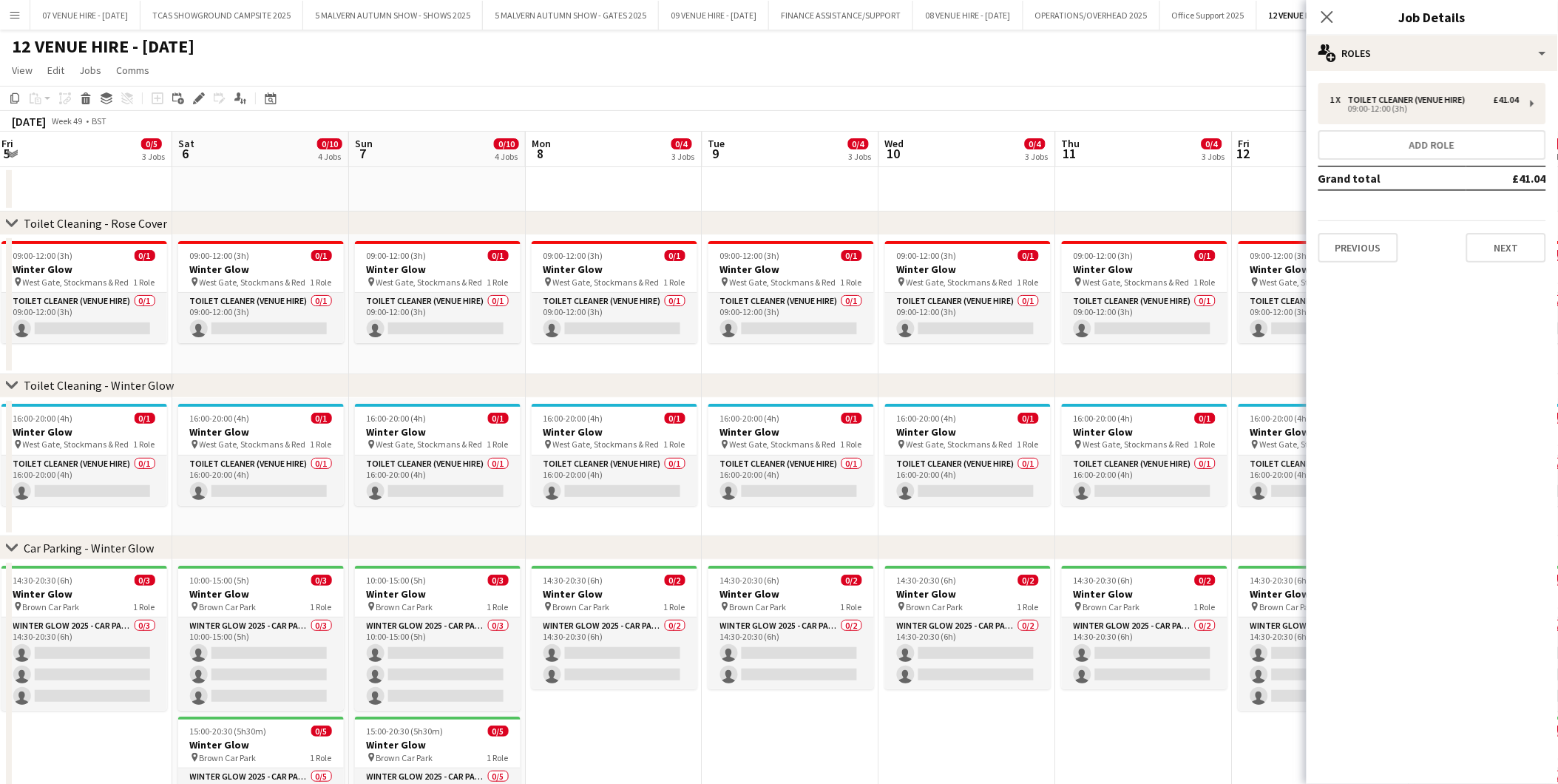
drag, startPoint x: 356, startPoint y: 437, endPoint x: 814, endPoint y: 437, distance: 458.0
click at [814, 437] on app-calendar-viewport "Wed 3 Thu 4 Fri 5 0/5 3 Jobs Sat 6 0/10 4 Jobs Sun 7 0/10 4 Jobs Mon 8 0/4 3 Jo…" at bounding box center [779, 534] width 1558 height 805
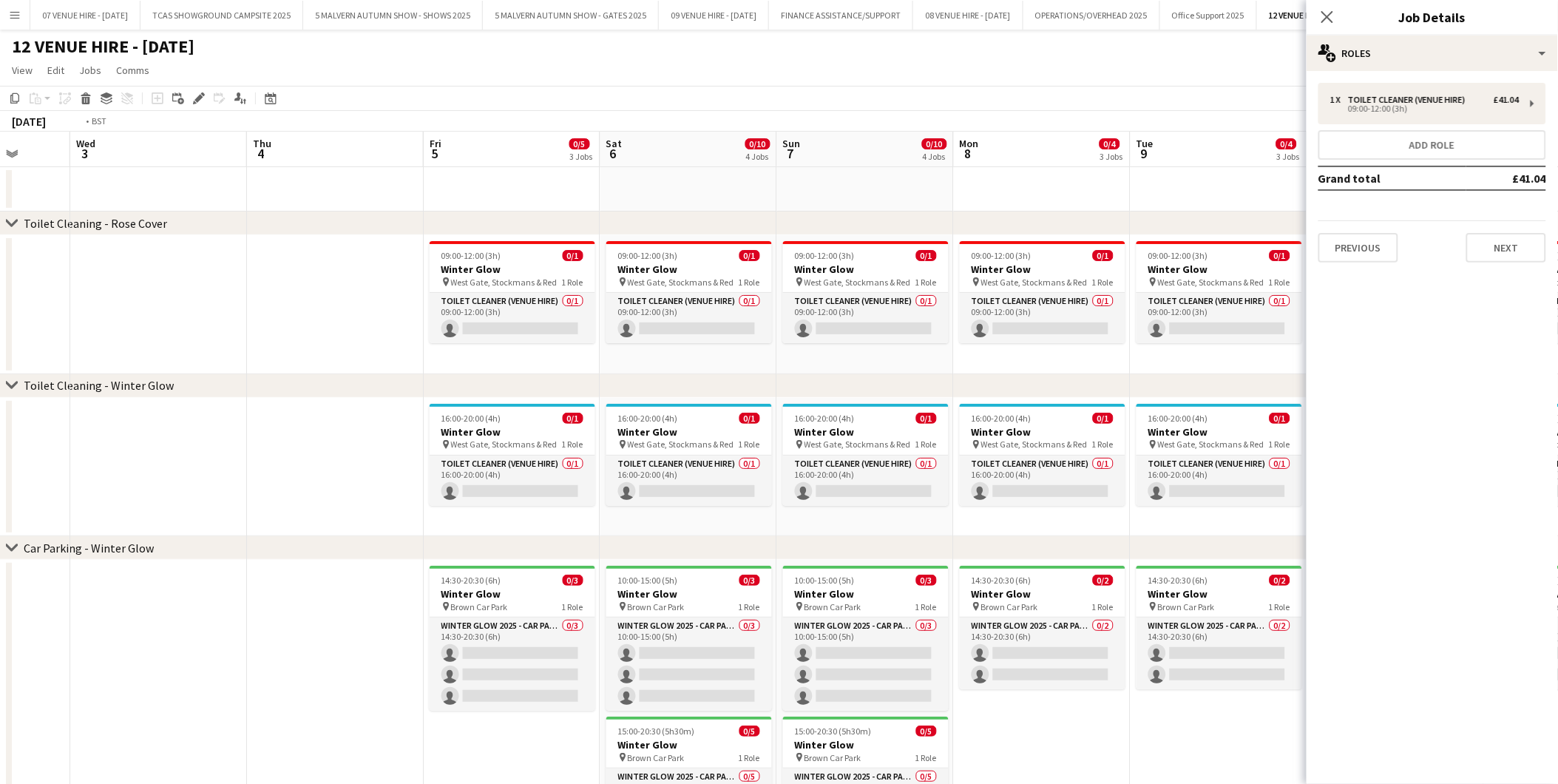
drag, startPoint x: 159, startPoint y: 441, endPoint x: 837, endPoint y: 441, distance: 678.0
click at [837, 441] on app-calendar-viewport "Sun 30 0/8 4 Jobs Mon 1 Tue 2 Wed 3 Thu 4 Fri 5 0/5 3 Jobs Sat 6 0/10 4 Jobs Su…" at bounding box center [779, 534] width 1558 height 805
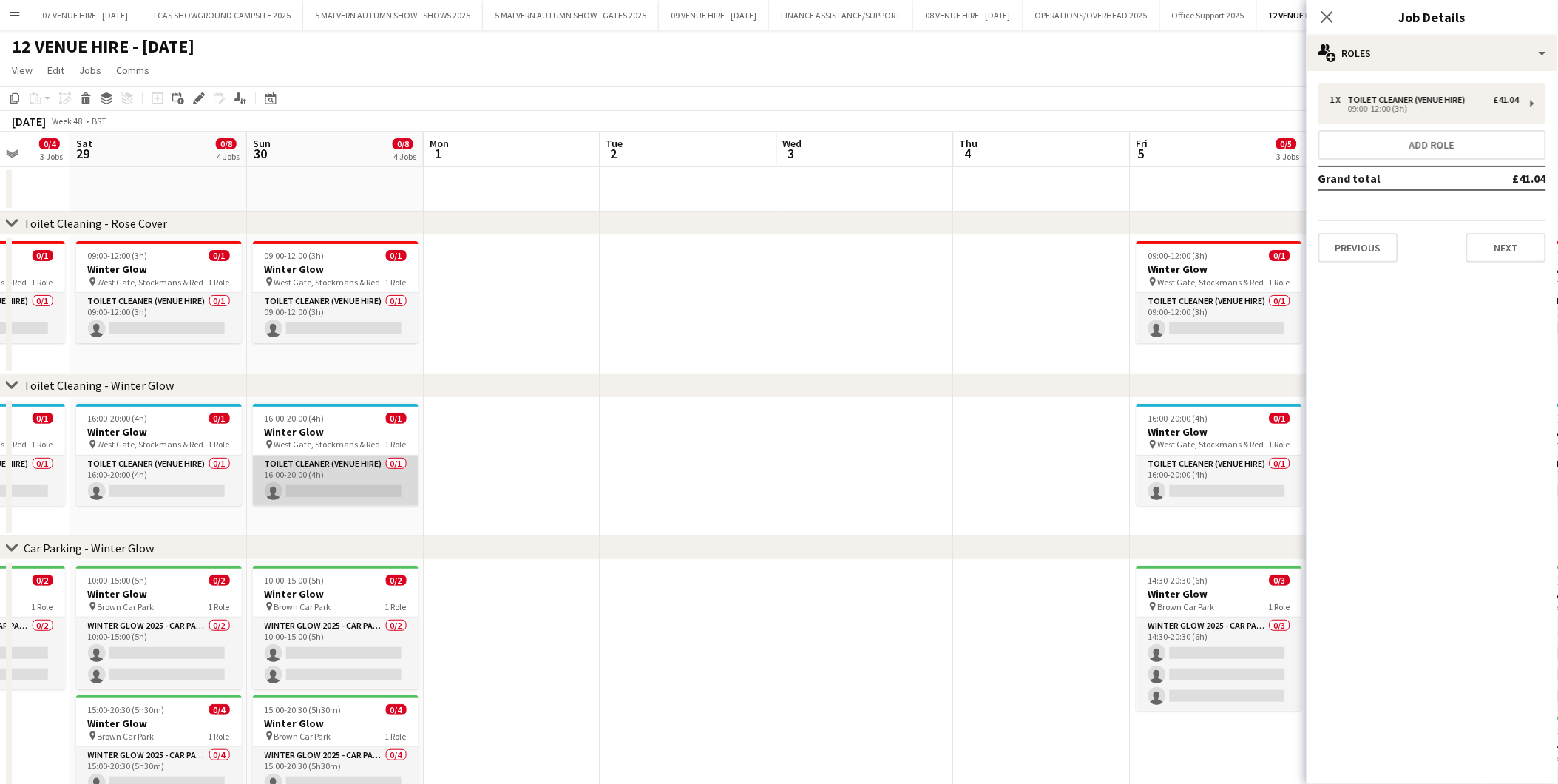
drag, startPoint x: 267, startPoint y: 458, endPoint x: 783, endPoint y: 460, distance: 516.0
click at [795, 460] on app-calendar-viewport "Wed 26 Thu 27 Fri 28 0/4 3 Jobs Sat 29 0/8 4 Jobs Sun 30 0/8 4 Jobs Mon 1 Tue 2…" at bounding box center [779, 534] width 1558 height 805
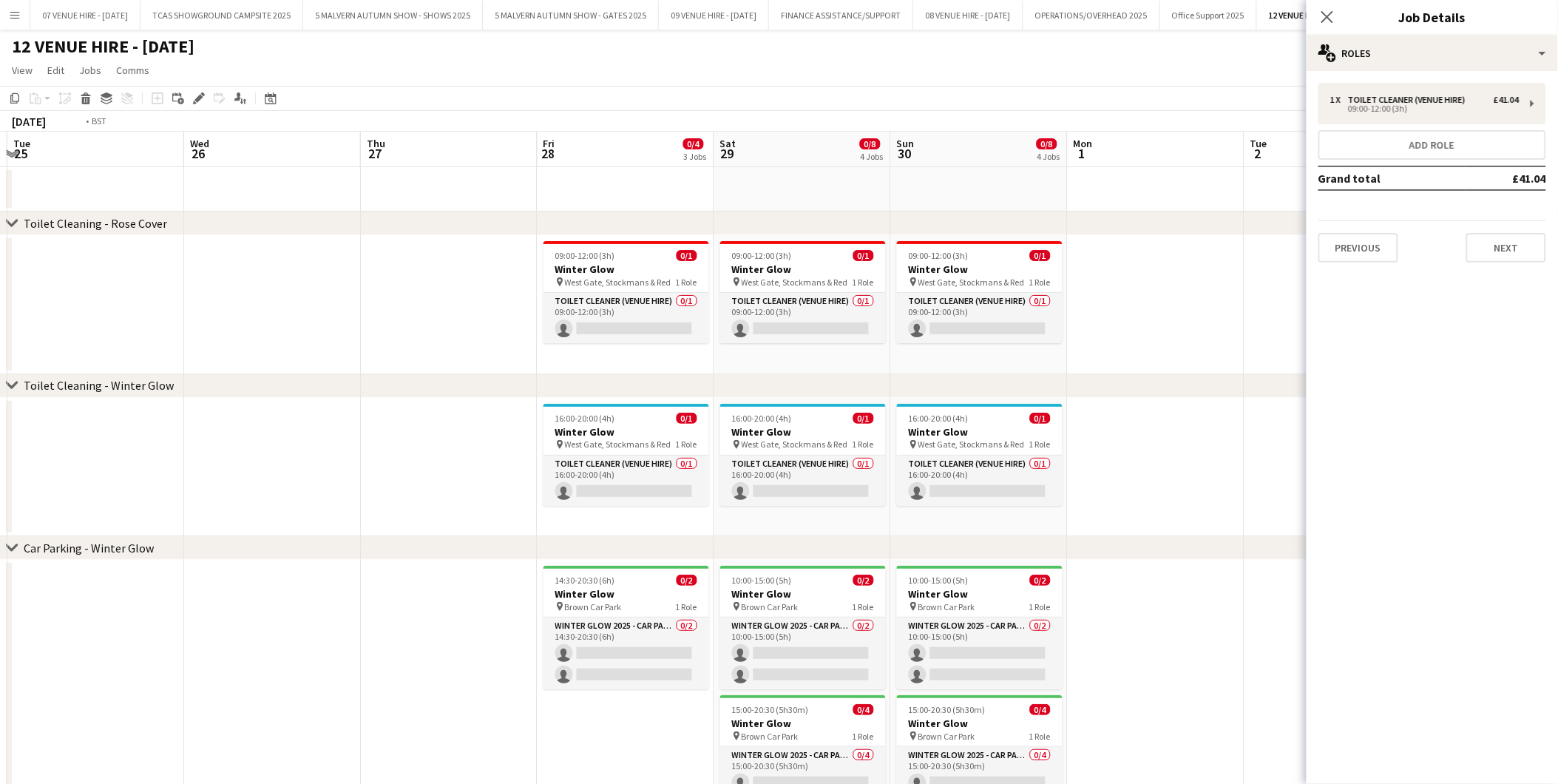
drag, startPoint x: 287, startPoint y: 452, endPoint x: 757, endPoint y: 452, distance: 470.0
click at [757, 452] on app-calendar-viewport "Sat 22 0/8 4 Jobs Sun 23 0/8 4 Jobs Mon 24 Tue 25 Wed 26 Thu 27 Fri 28 0/4 3 Jo…" at bounding box center [779, 534] width 1558 height 805
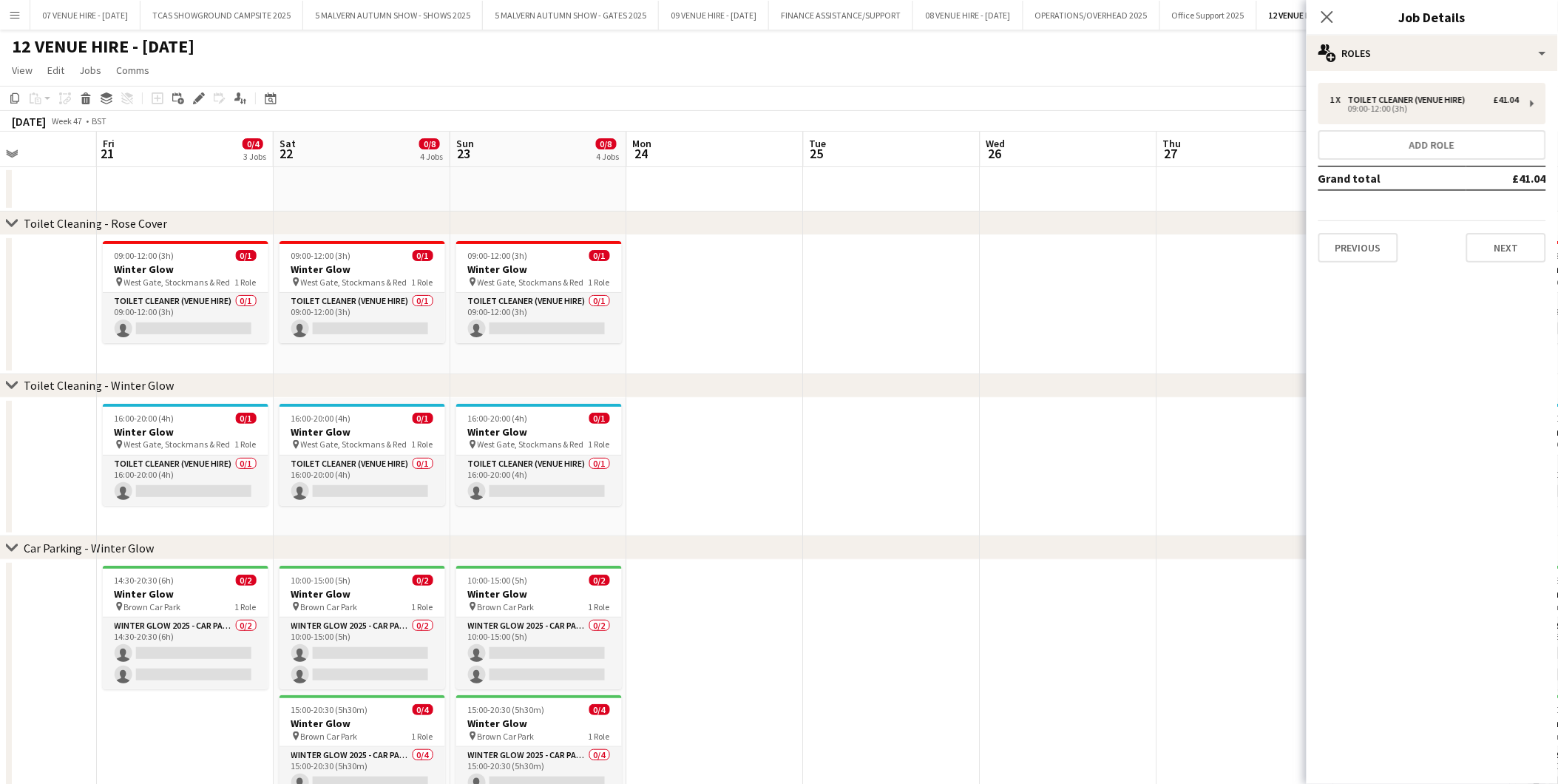
drag, startPoint x: 397, startPoint y: 454, endPoint x: 839, endPoint y: 446, distance: 442.1
click at [839, 446] on app-calendar-viewport "Tue 18 Wed 19 Thu 20 Fri 21 0/4 3 Jobs Sat 22 0/8 4 Jobs Sun 23 0/8 4 Jobs Mon …" at bounding box center [779, 534] width 1558 height 805
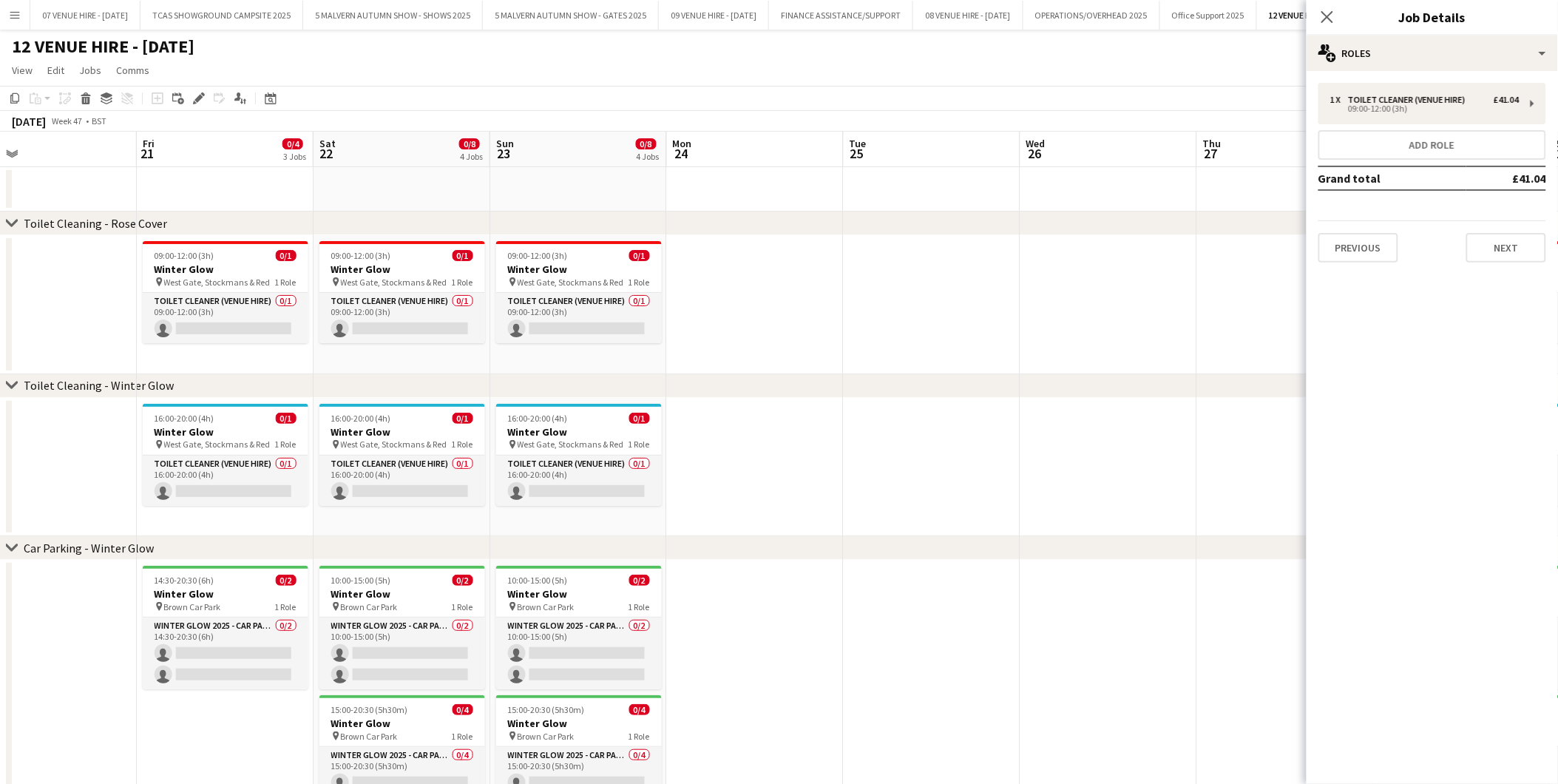
drag, startPoint x: 360, startPoint y: 446, endPoint x: 754, endPoint y: 446, distance: 394.0
click at [754, 446] on app-calendar-viewport "Tue 18 Wed 19 Thu 20 Fri 21 0/4 3 Jobs Sat 22 0/8 4 Jobs Sun 23 0/8 4 Jobs Mon …" at bounding box center [779, 534] width 1558 height 805
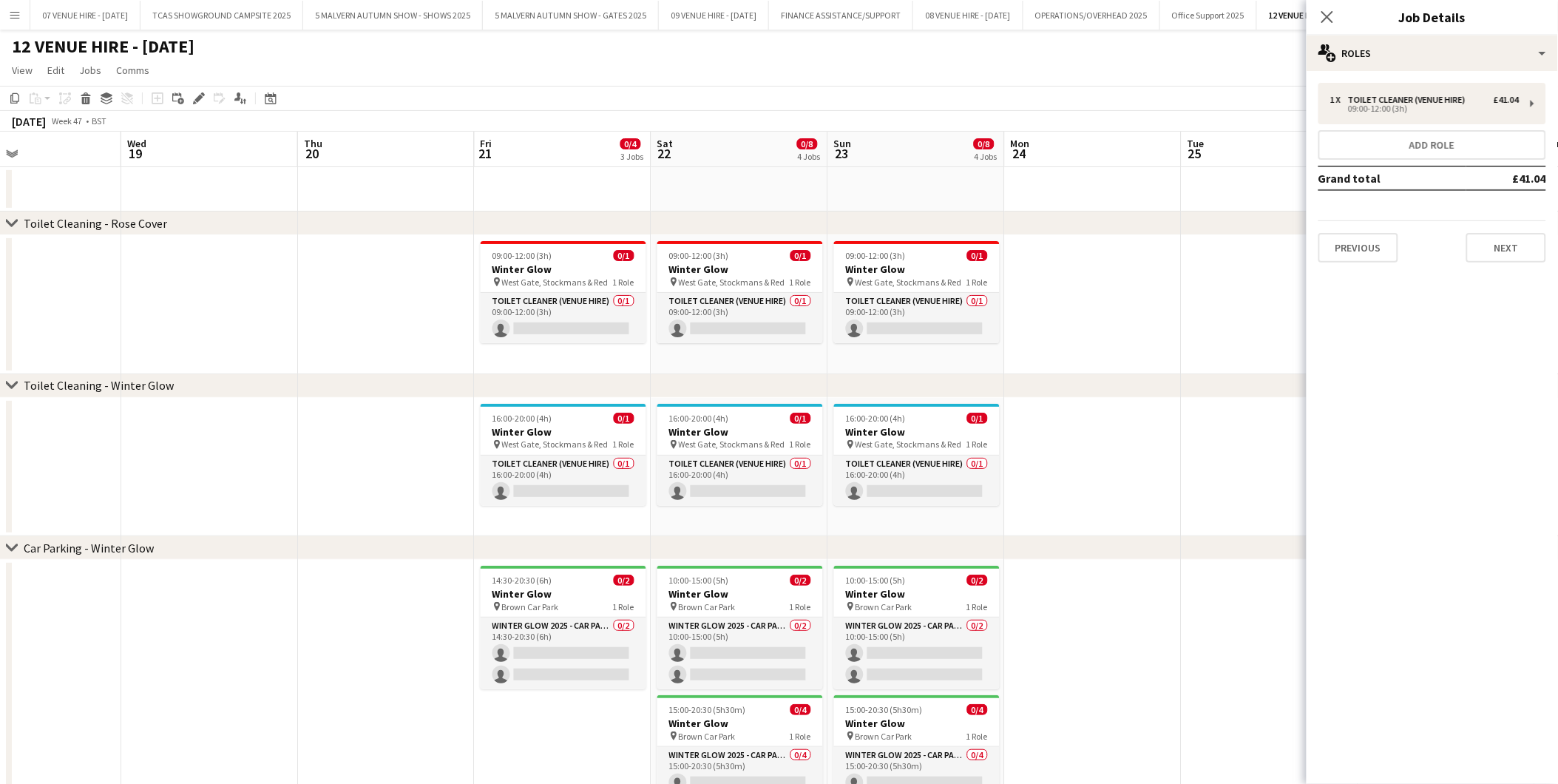
drag, startPoint x: 674, startPoint y: 446, endPoint x: 329, endPoint y: 448, distance: 345.0
click at [329, 448] on app-calendar-viewport "Sat 15 Sun 16 Mon 17 Tue 18 Wed 19 Thu 20 Fri 21 0/4 3 Jobs Sat 22 0/8 4 Jobs S…" at bounding box center [779, 534] width 1558 height 805
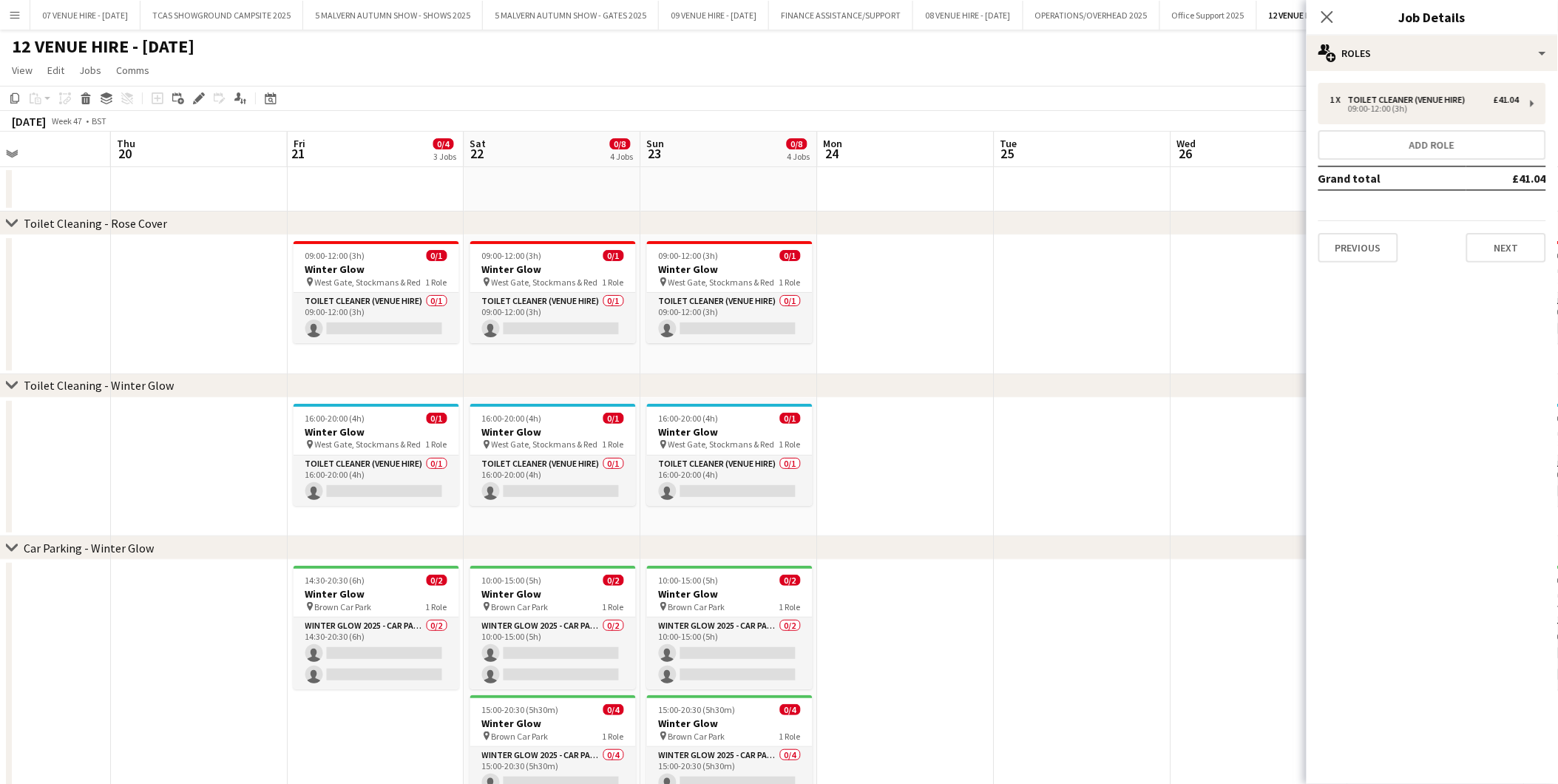
scroll to position [0, 597]
drag, startPoint x: 614, startPoint y: 453, endPoint x: 426, endPoint y: 448, distance: 188.1
click at [426, 448] on app-calendar-viewport "Sun 16 Mon 17 Tue 18 Wed 19 Thu 20 Fri 21 0/4 3 Jobs Sat 22 0/8 4 Jobs Sun 23 0…" at bounding box center [779, 534] width 1558 height 805
click at [334, 425] on h3 "Winter Glow" at bounding box center [375, 432] width 166 height 13
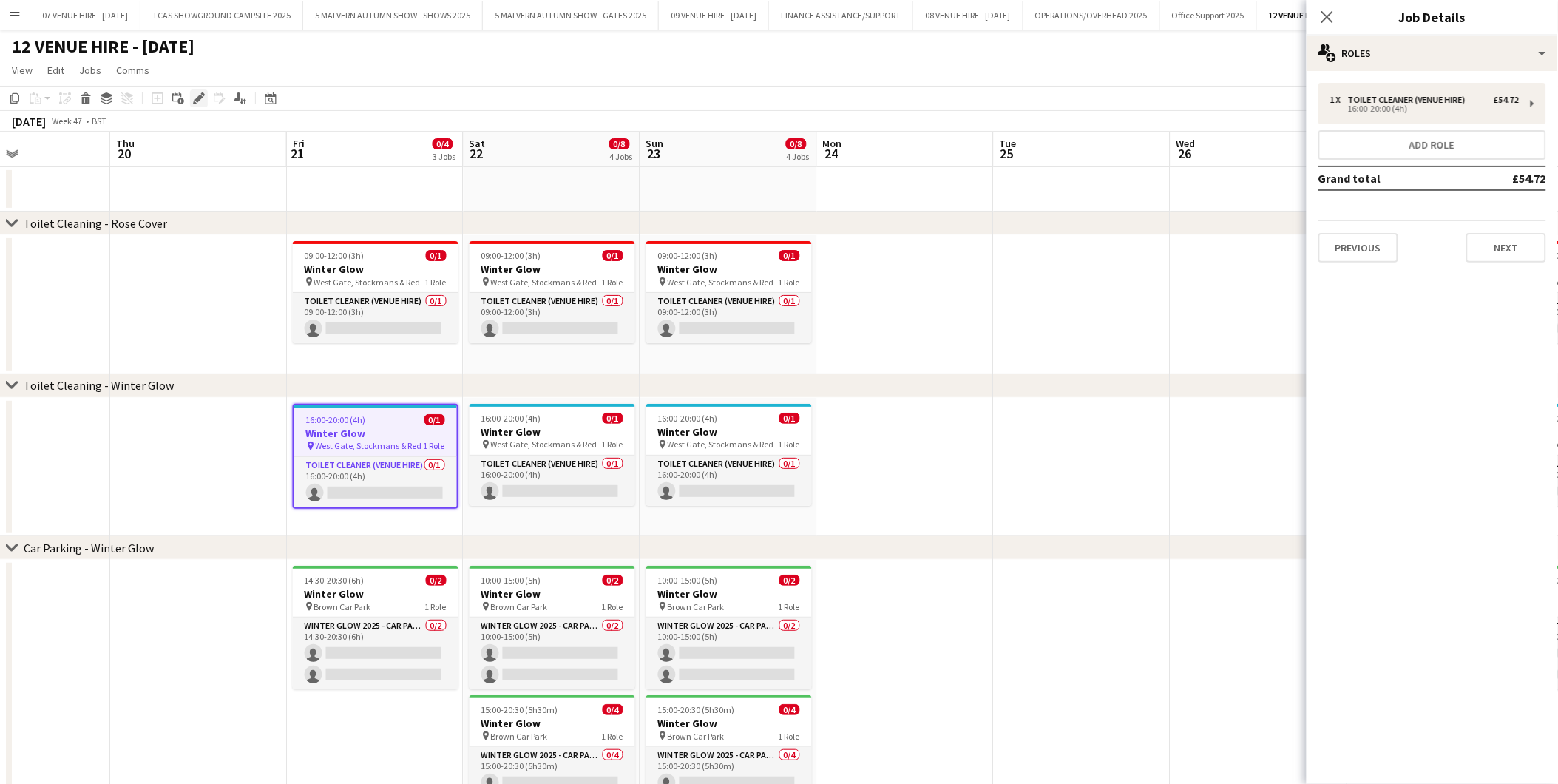
click at [195, 103] on icon at bounding box center [195, 102] width 4 height 4
click at [1399, 97] on div "Toilet Cleaner (Venue Hire)" at bounding box center [1410, 99] width 123 height 10
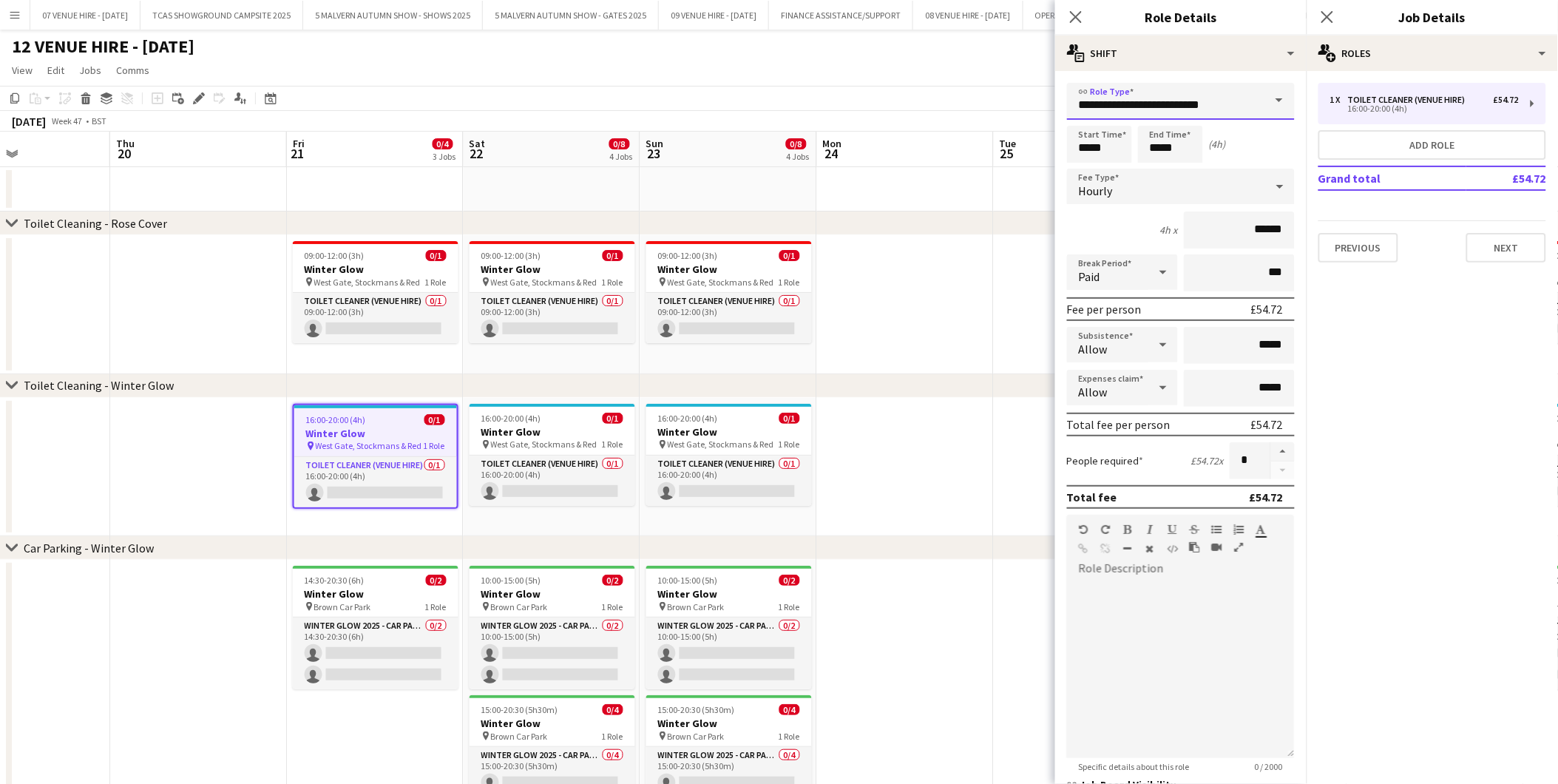
drag, startPoint x: 1248, startPoint y: 103, endPoint x: 1054, endPoint y: 106, distance: 194.0
click at [1054, 106] on body "Menu Boards Boards Boards All jobs Status Workforce Workforce My Workforce Recr…" at bounding box center [779, 480] width 1558 height 961
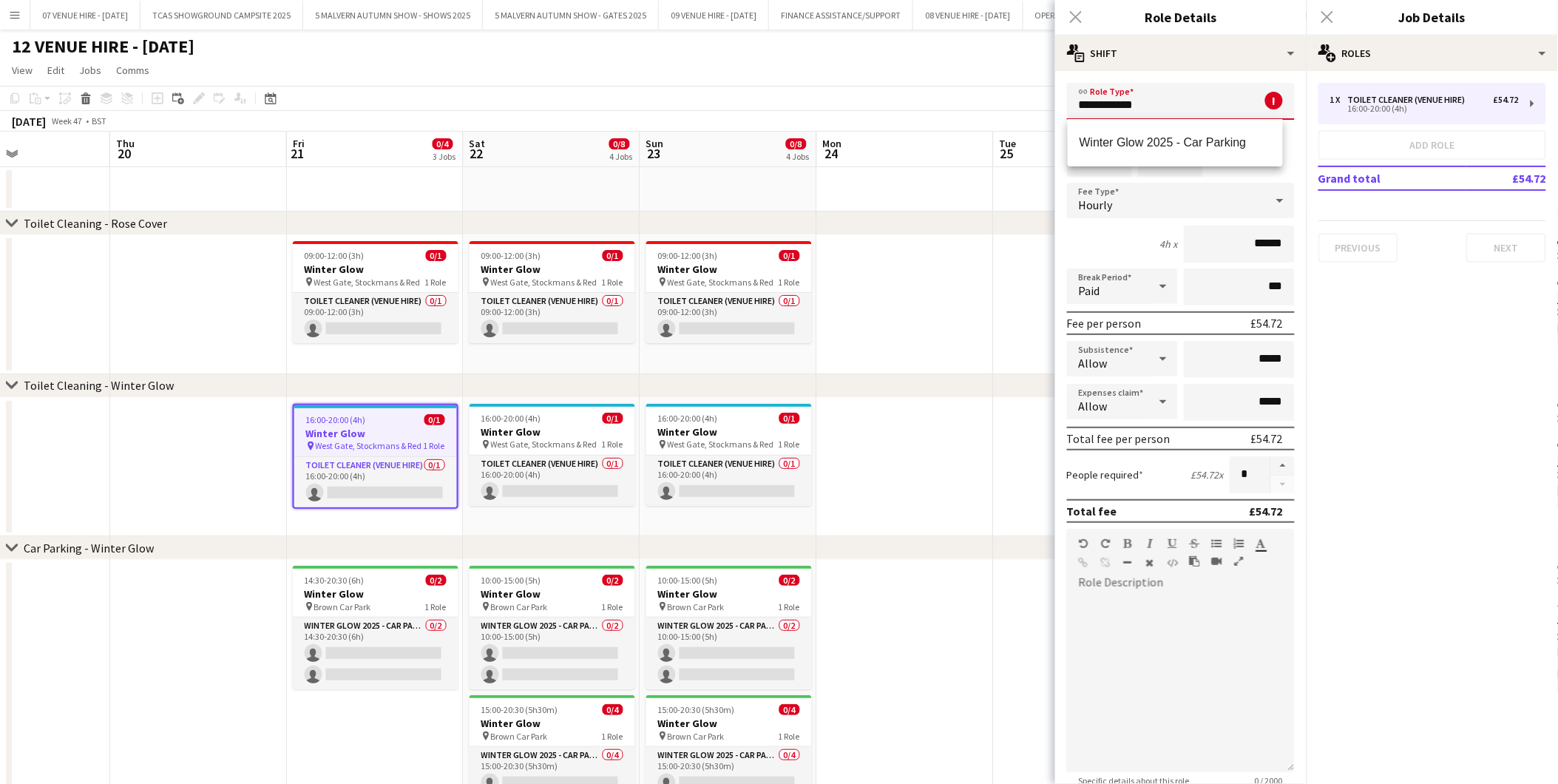
click at [951, 267] on app-date-cell at bounding box center [905, 304] width 177 height 139
click at [945, 318] on app-date-cell at bounding box center [905, 304] width 177 height 139
drag, startPoint x: 1156, startPoint y: 105, endPoint x: 1049, endPoint y: 105, distance: 107.0
click at [1049, 105] on body "Menu Boards Boards Boards All jobs Status Workforce Workforce My Workforce Recr…" at bounding box center [779, 480] width 1558 height 961
click at [1118, 172] on span "Toilet Cleaner (Venue Hire)" at bounding box center [1176, 177] width 192 height 14
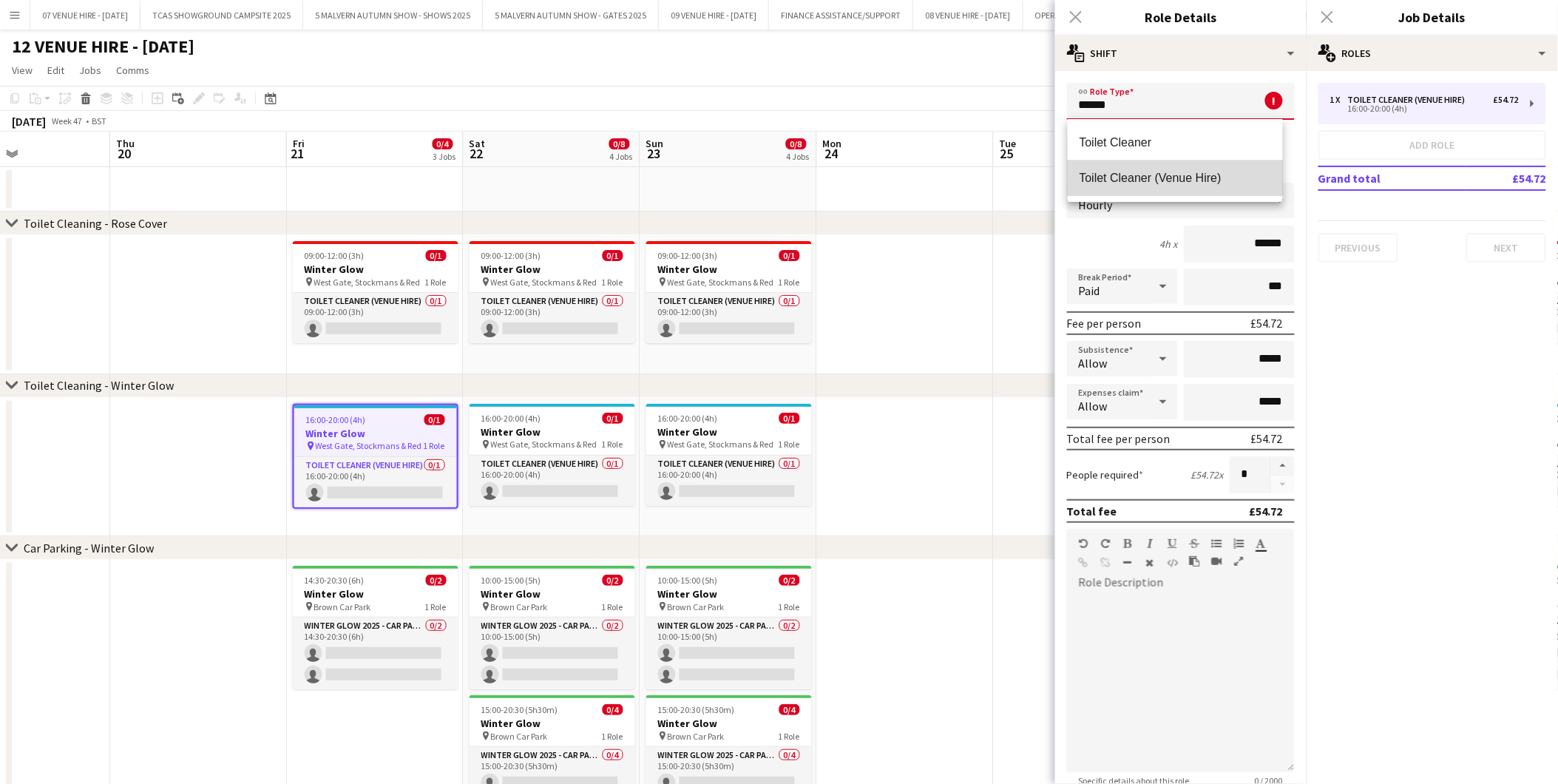
type input "**********"
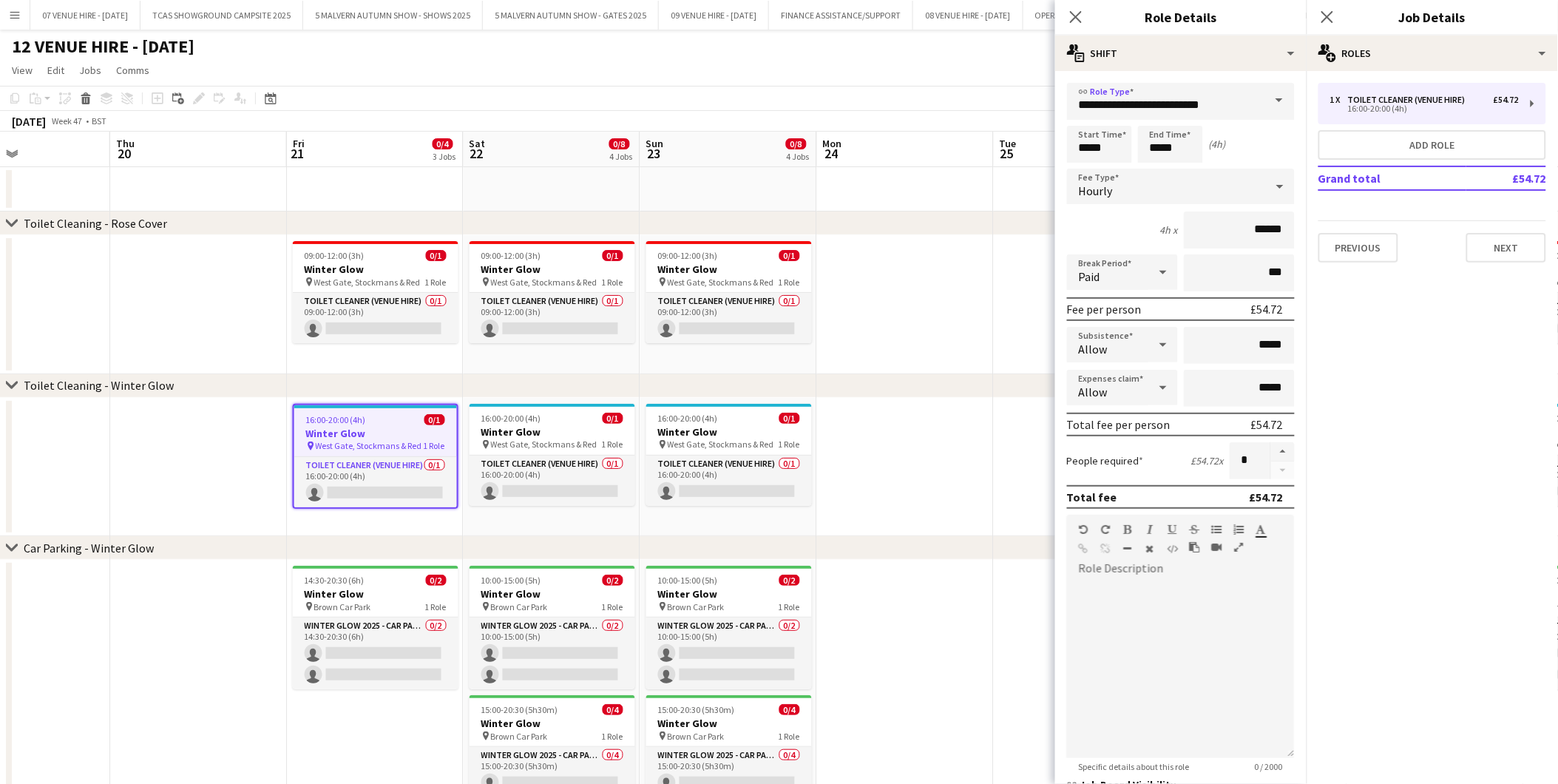
click at [908, 374] on div "chevron-right Toilet Cleaning - Winter Glow" at bounding box center [779, 386] width 1558 height 24
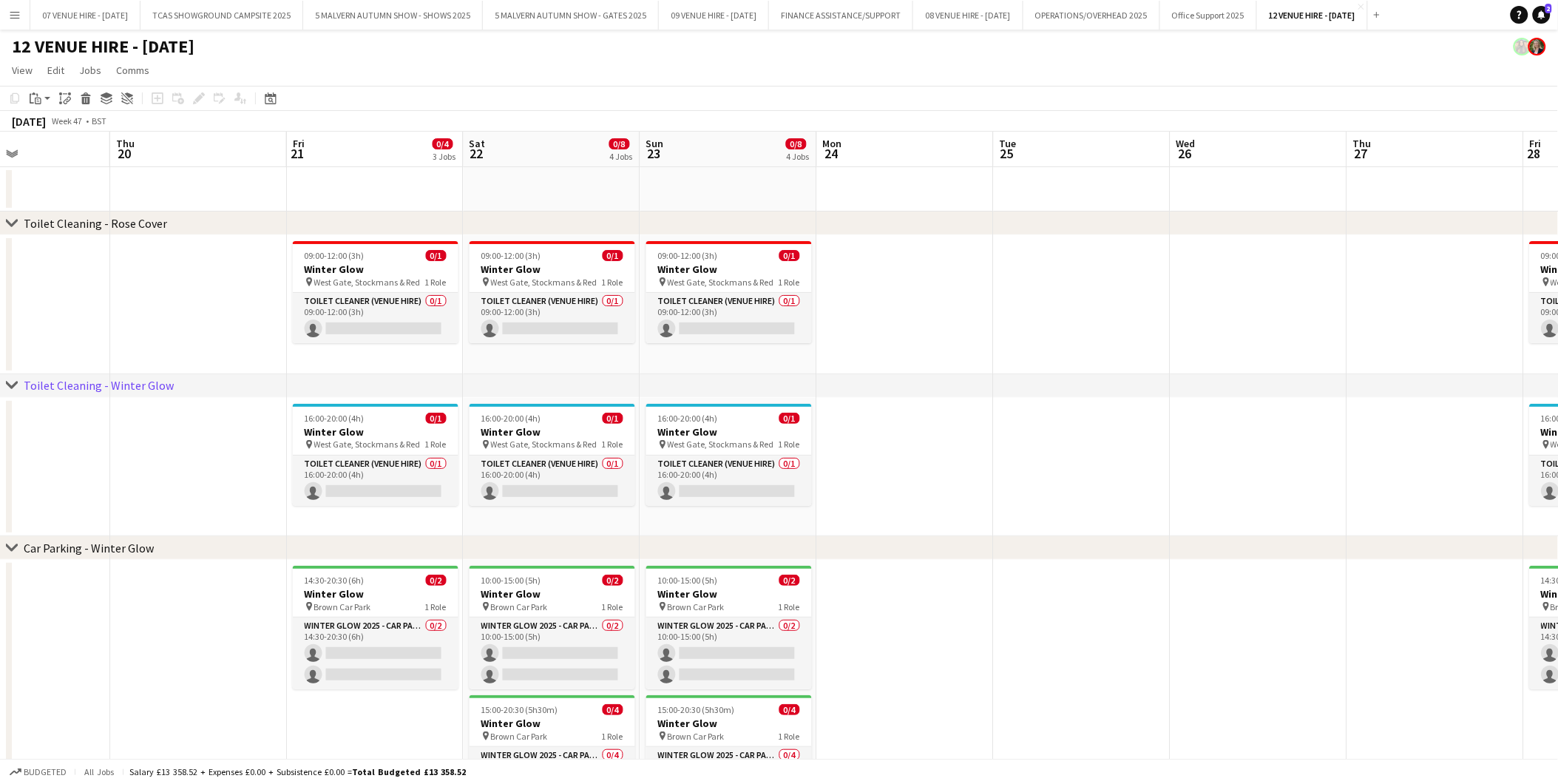
click at [1120, 504] on app-date-cell at bounding box center [1083, 467] width 177 height 139
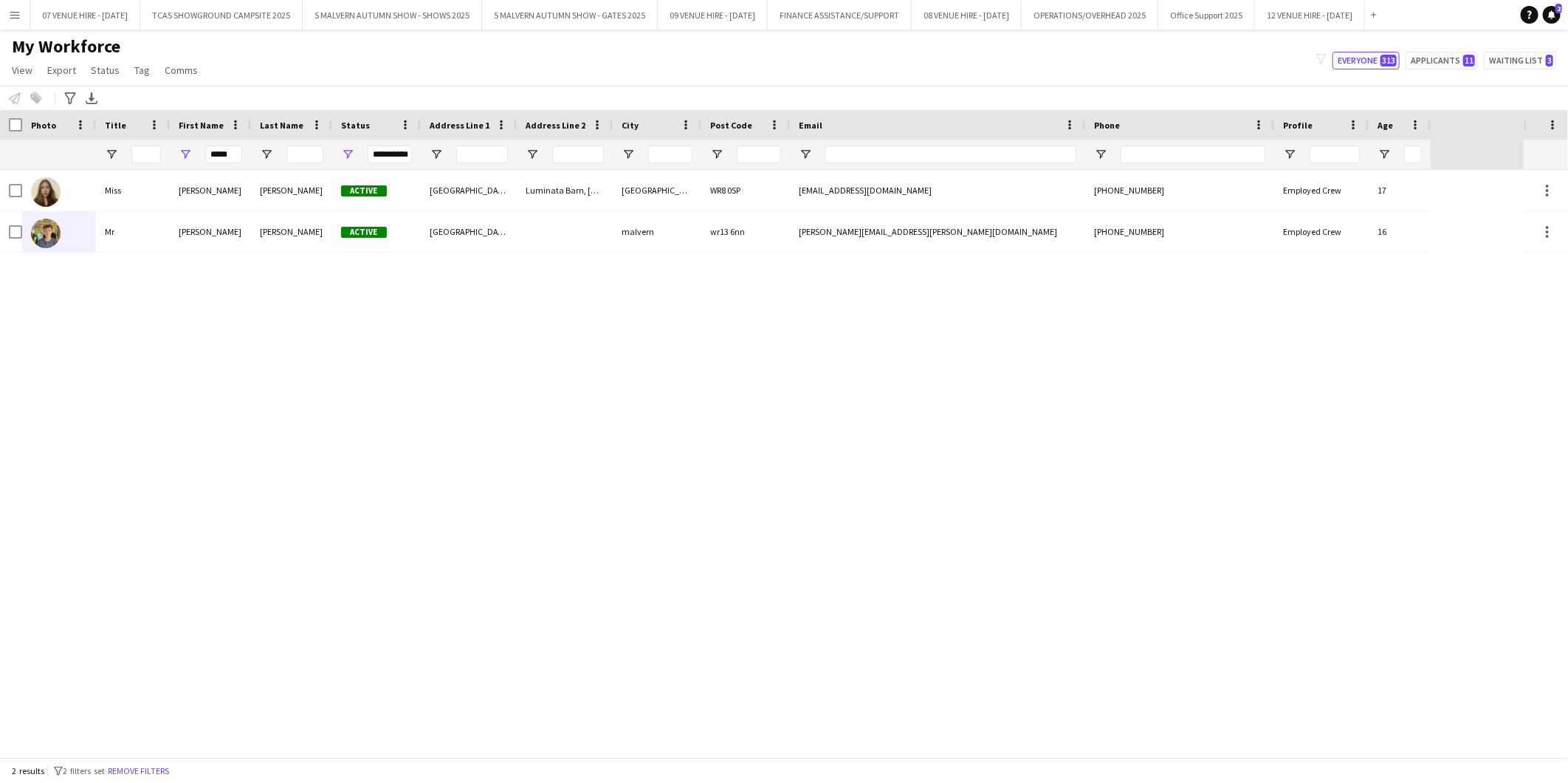
click at [19, 15] on app-icon "Menu" at bounding box center [15, 15] width 12 height 12
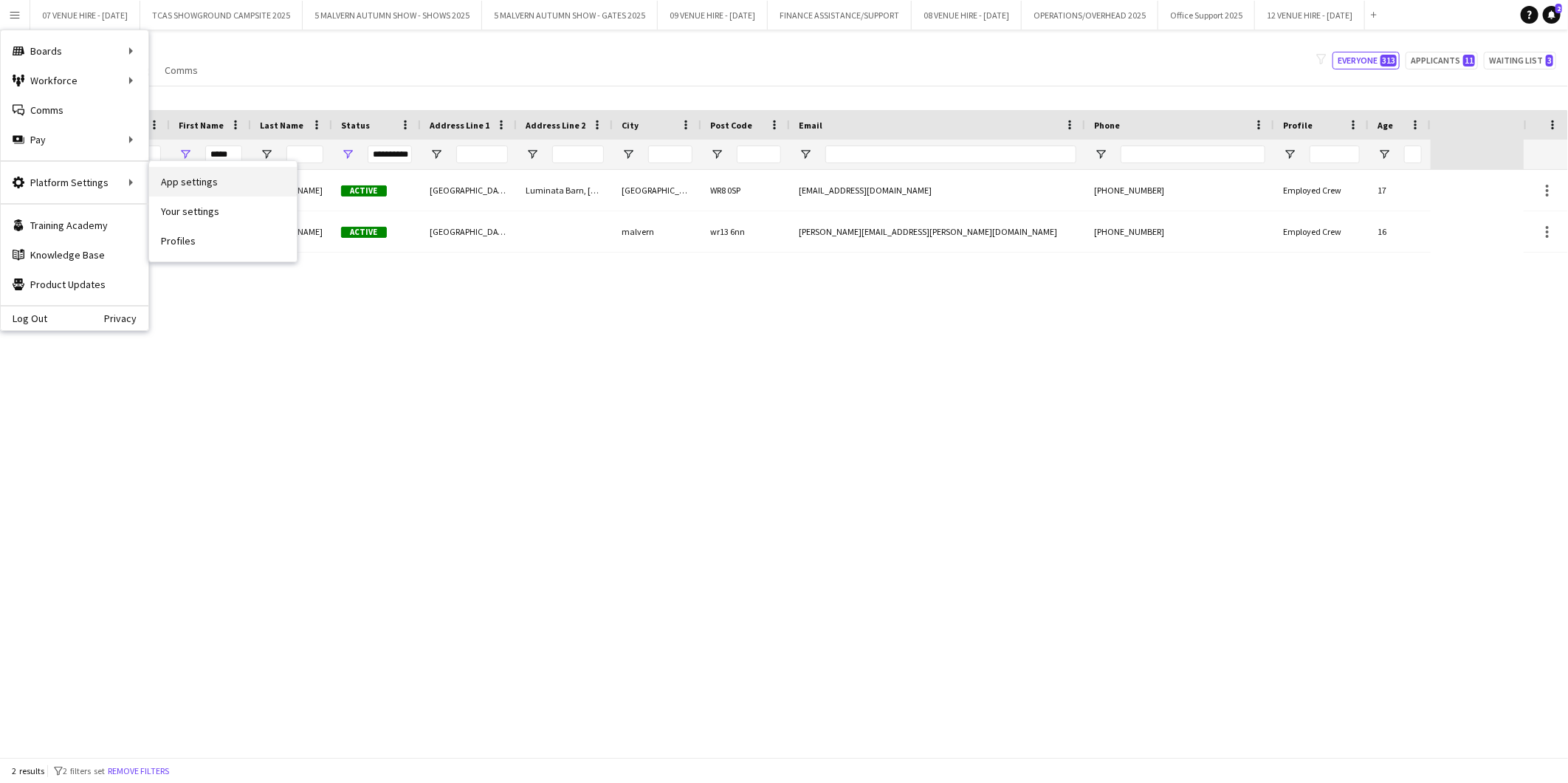
click at [190, 182] on link "App settings" at bounding box center [222, 182] width 148 height 30
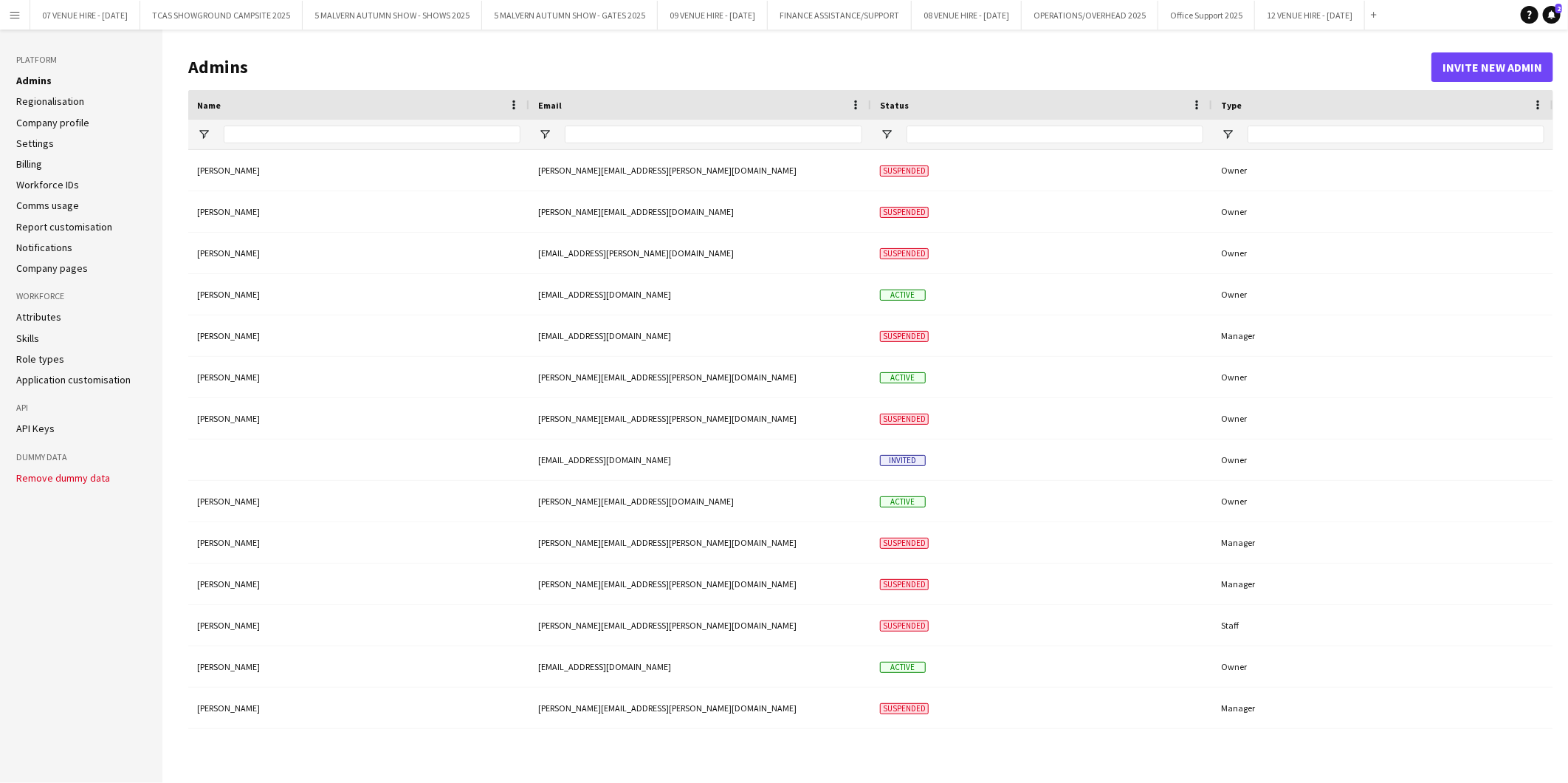
click at [26, 360] on link "Role types" at bounding box center [40, 359] width 48 height 13
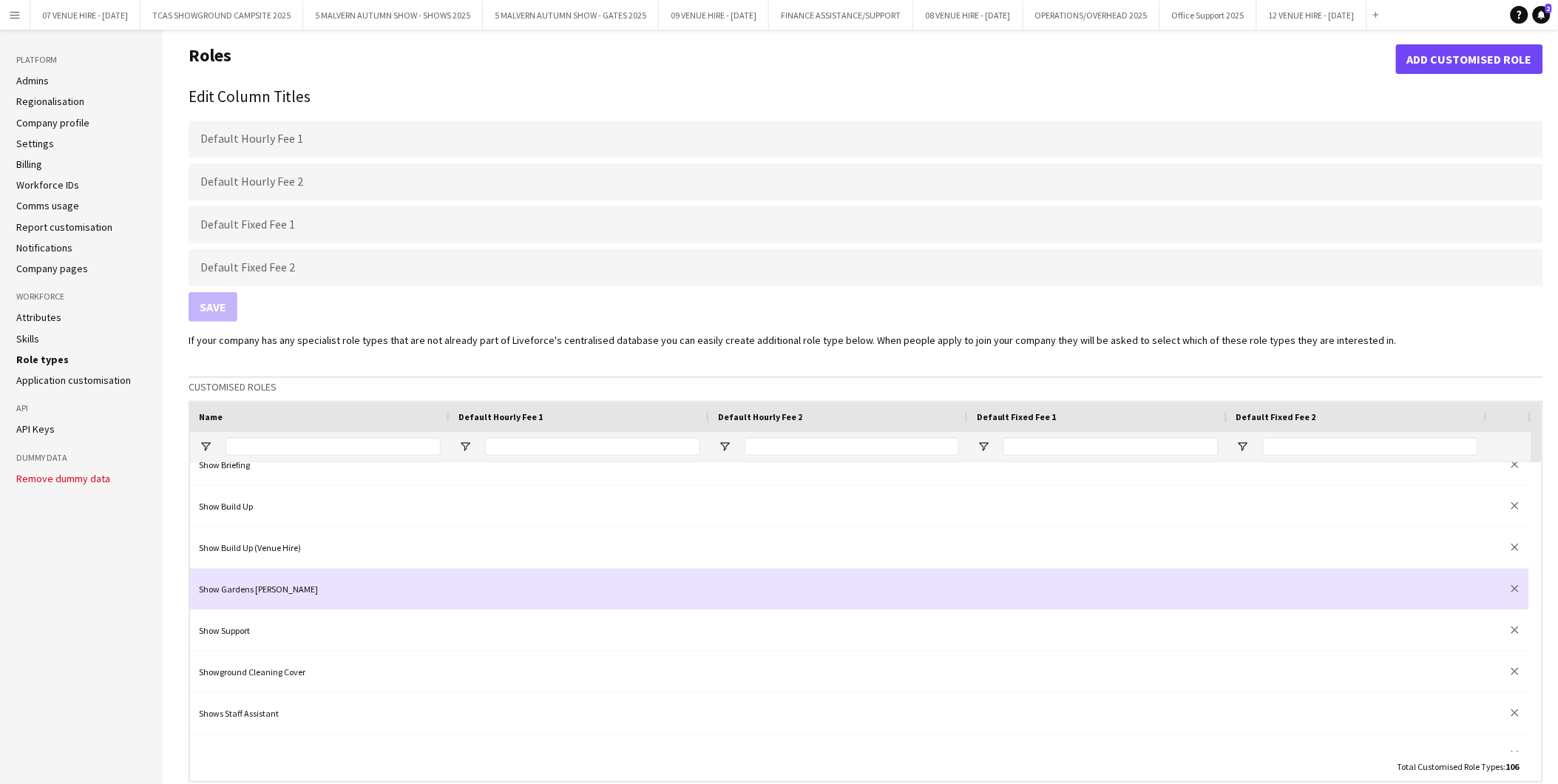
scroll to position [3286, 0]
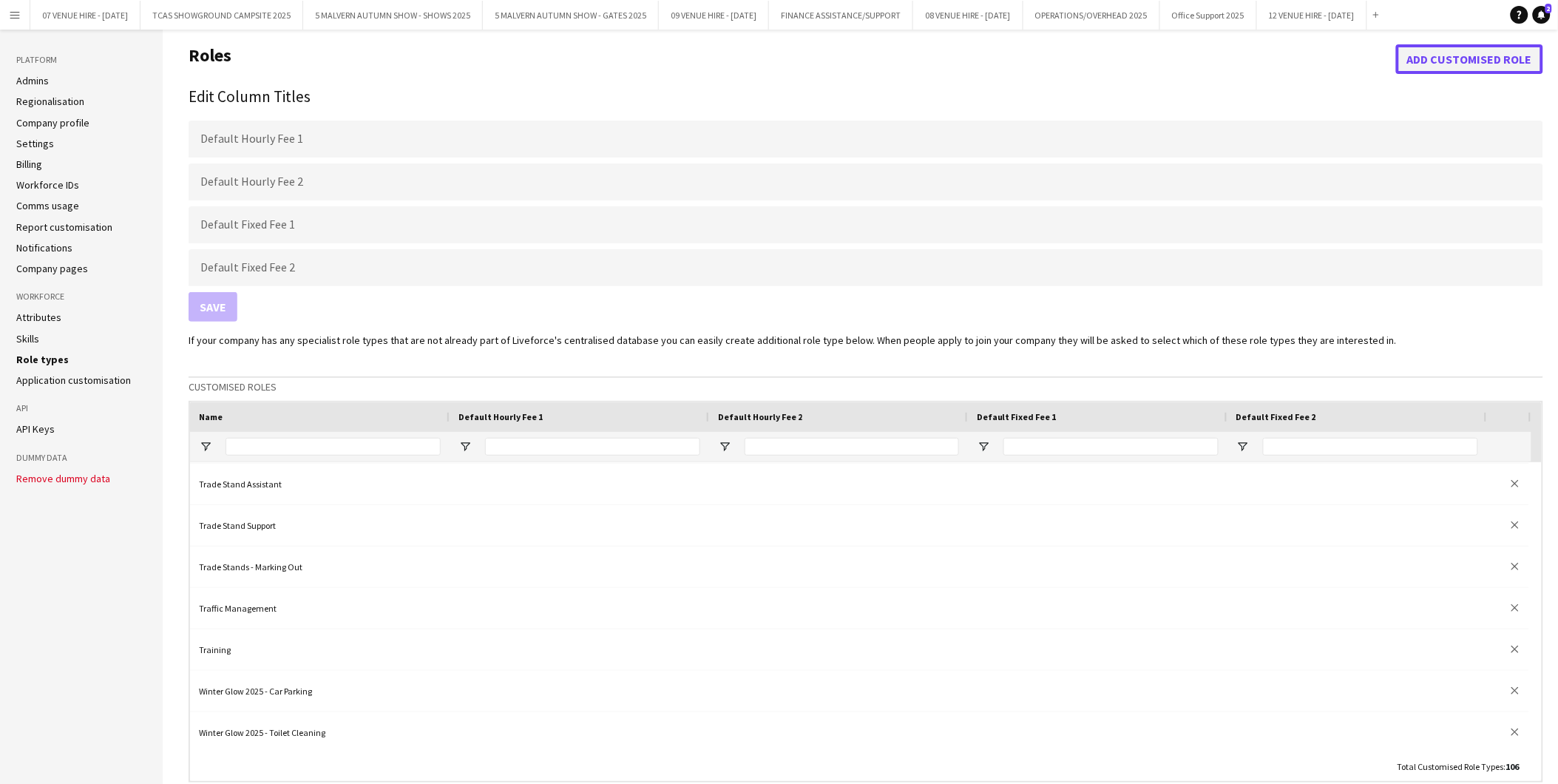
click at [1424, 67] on button "Add customised role" at bounding box center [1470, 59] width 147 height 30
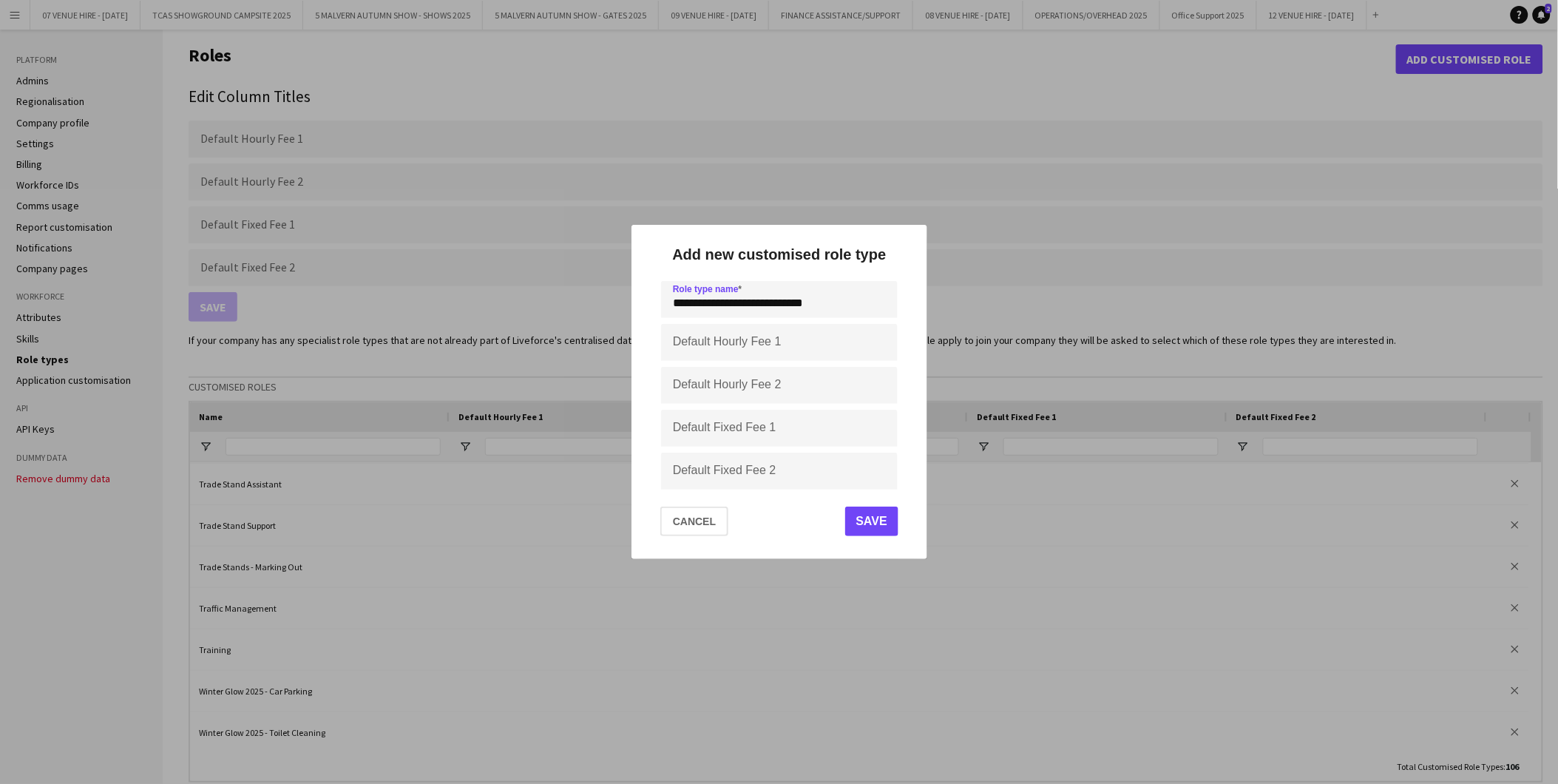
click at [734, 308] on input "**********" at bounding box center [779, 299] width 237 height 37
type input "**********"
click at [873, 522] on button "Save" at bounding box center [871, 521] width 53 height 30
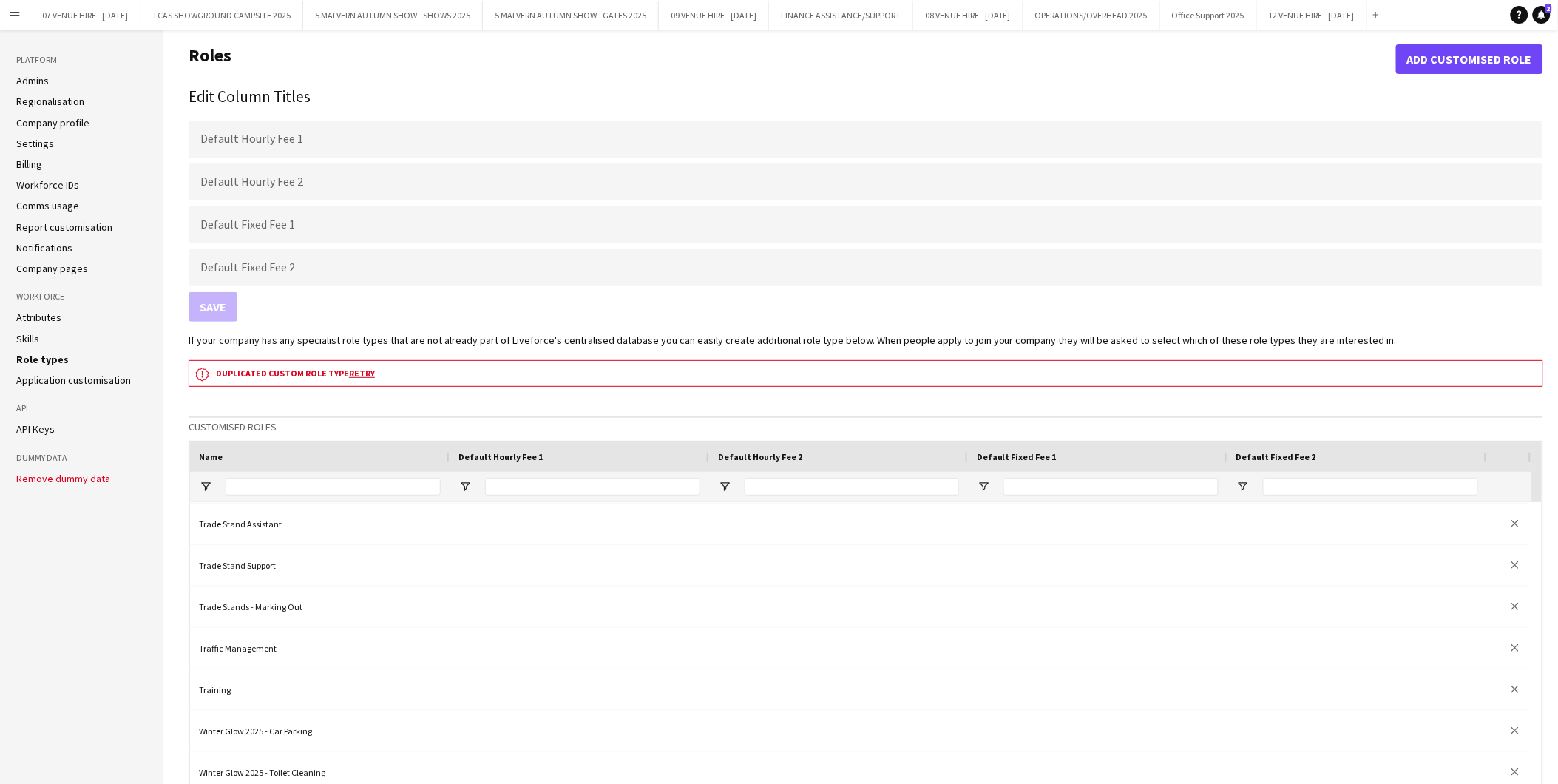
click at [357, 373] on link "Retry" at bounding box center [362, 373] width 26 height 11
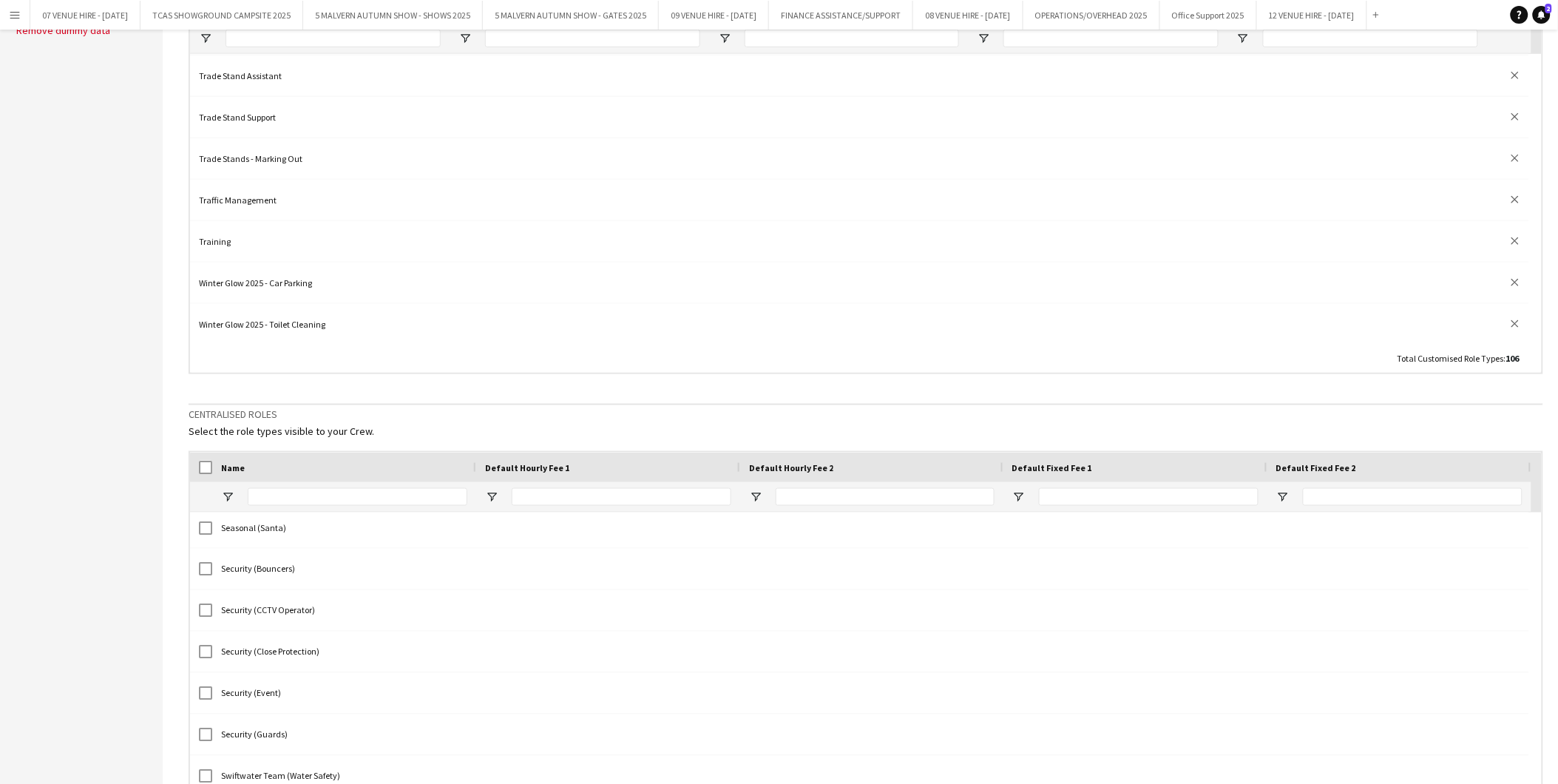
scroll to position [276, 0]
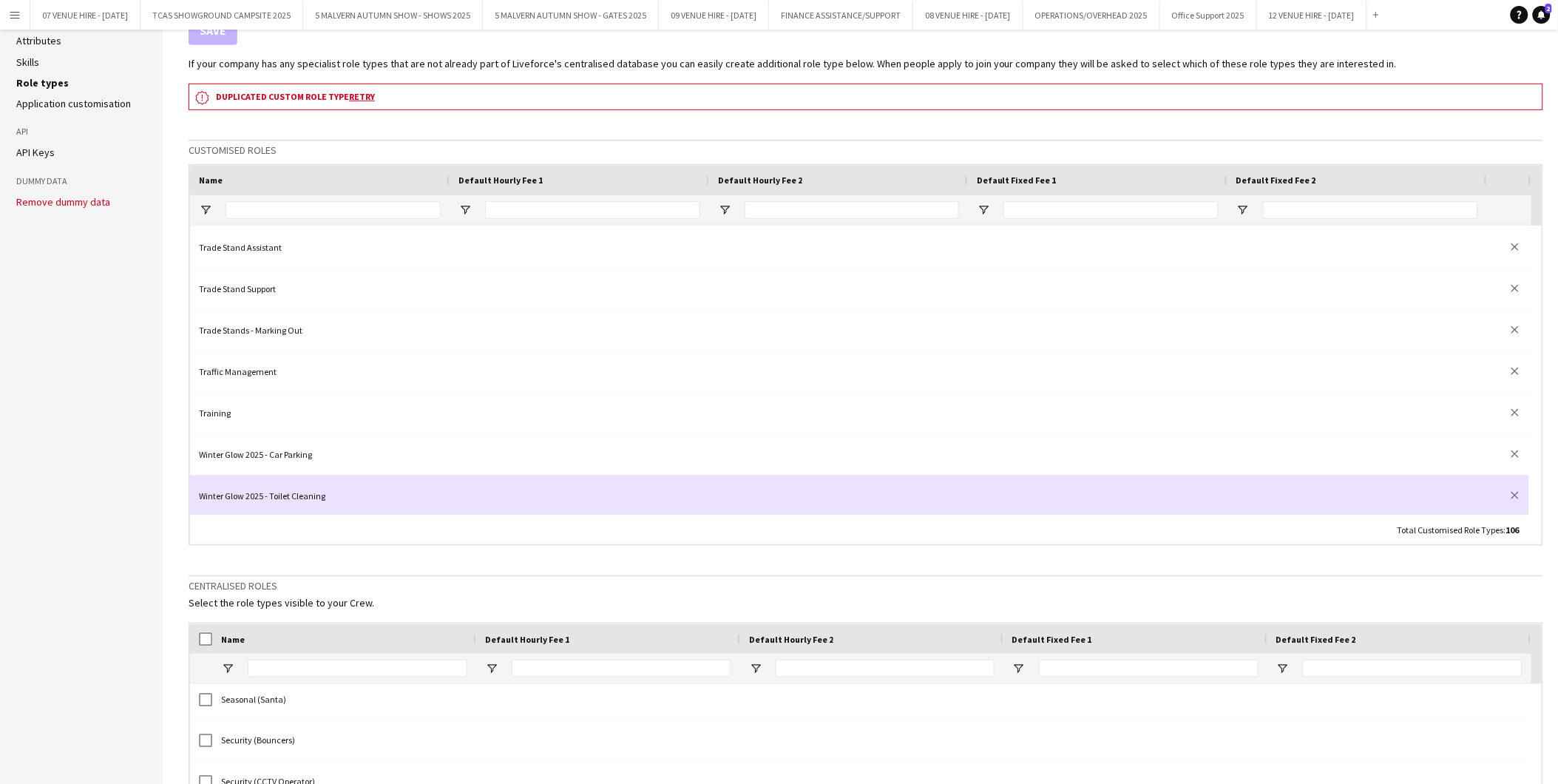
click at [307, 485] on div "Winter Glow 2025 - Toilet Cleaning" at bounding box center [320, 495] width 260 height 41
click at [307, 491] on div "Winter Glow 2025 - Toilet Cleaning" at bounding box center [320, 495] width 260 height 41
click at [368, 493] on input "**********" at bounding box center [320, 495] width 242 height 41
click at [1509, 491] on button "close" at bounding box center [1516, 495] width 15 height 15
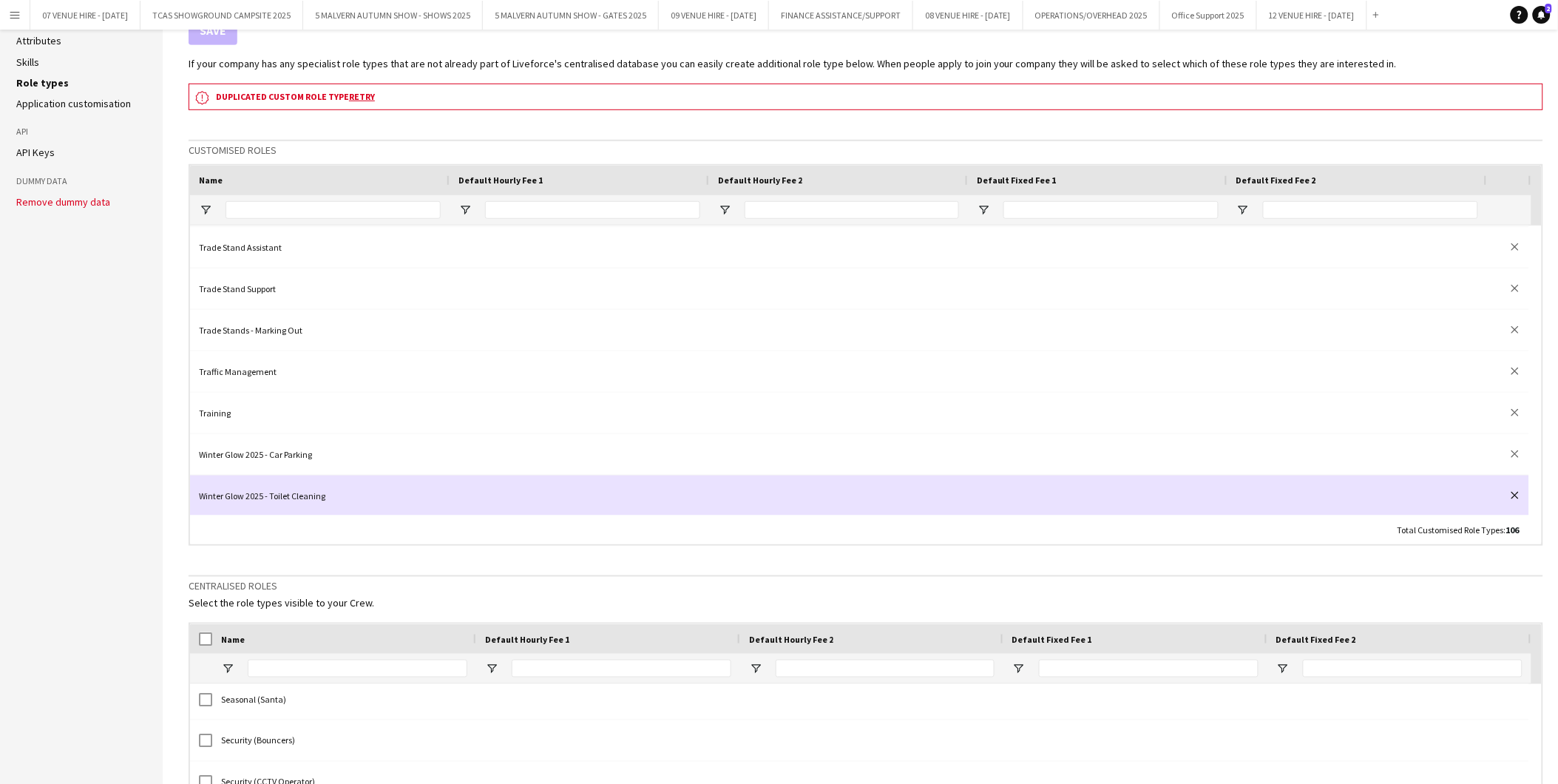
scroll to position [0, 0]
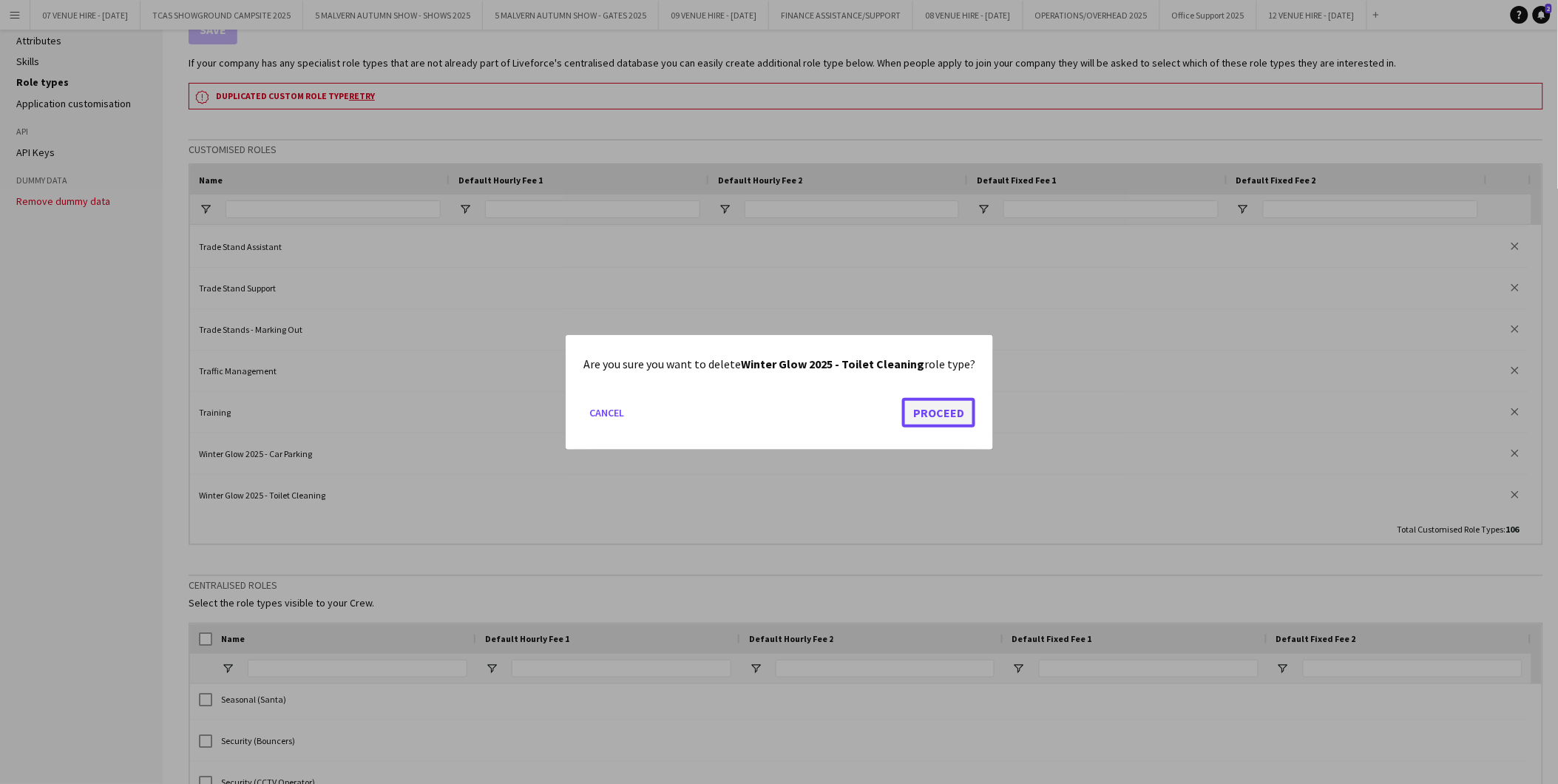
click at [945, 419] on button "Proceed" at bounding box center [939, 412] width 74 height 30
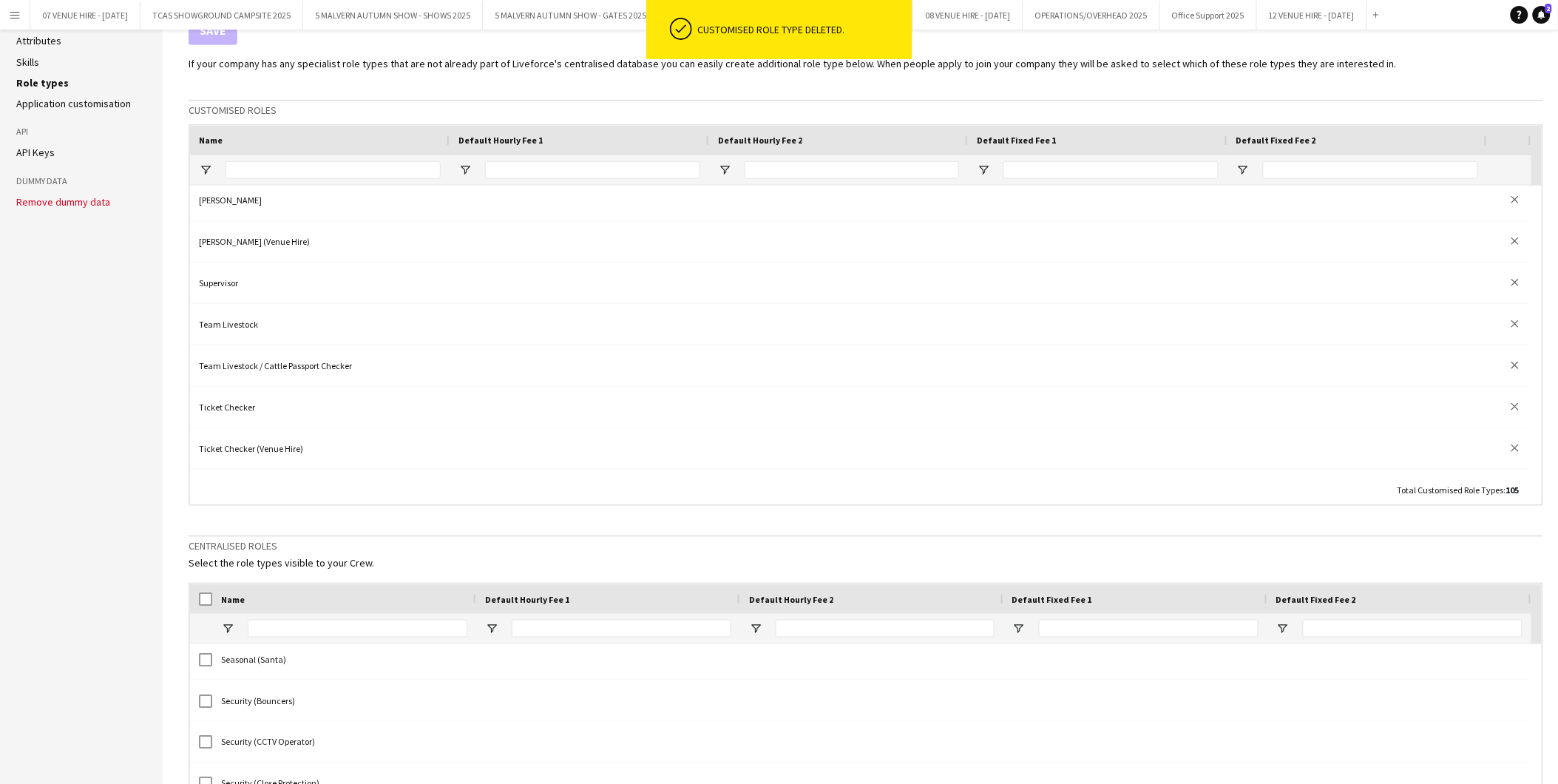
scroll to position [3481, 0]
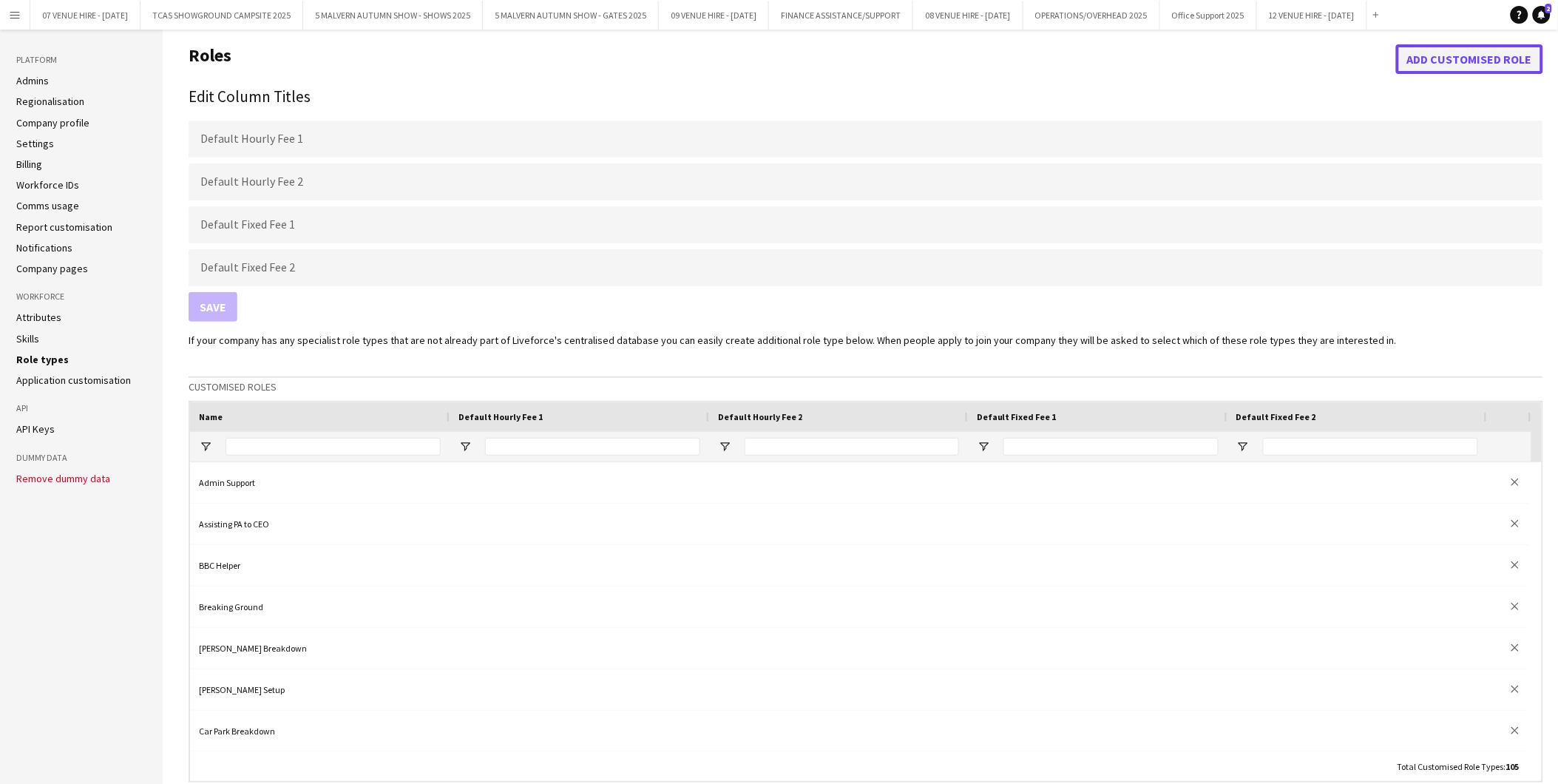
click at [1489, 48] on button "Add customised role" at bounding box center [1470, 59] width 147 height 30
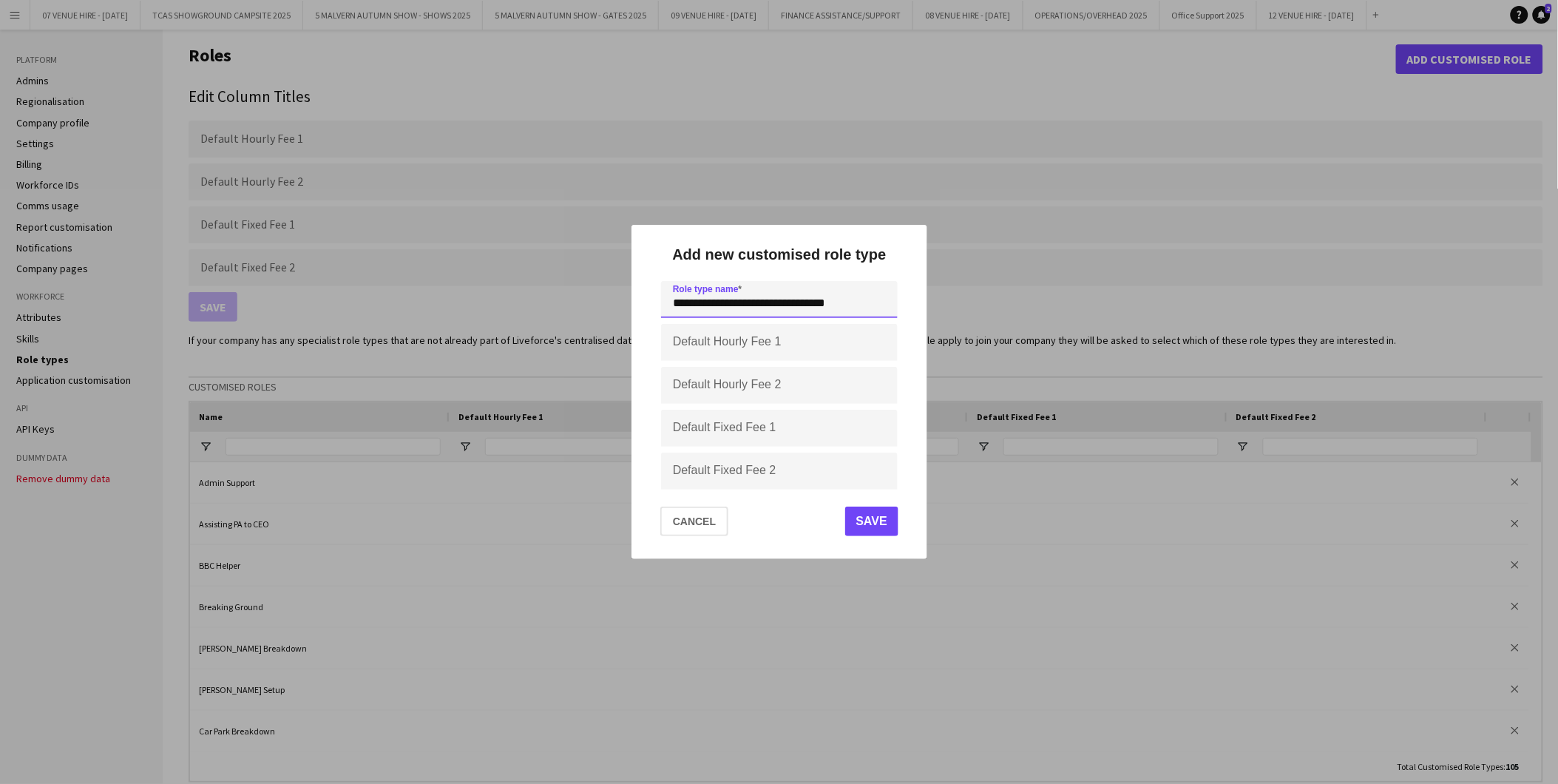
type input "**********"
click at [884, 516] on button "Save" at bounding box center [871, 521] width 53 height 30
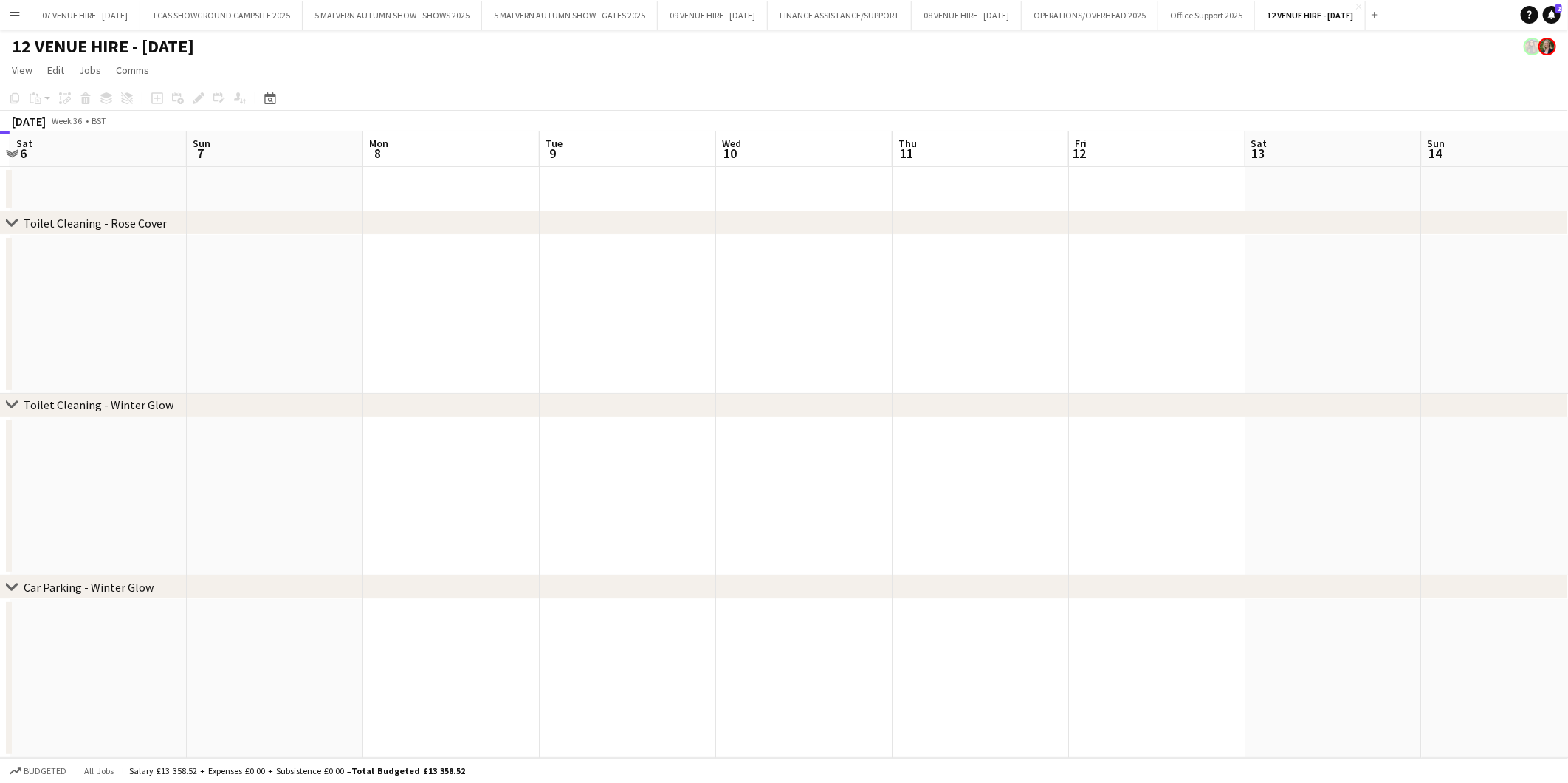
drag, startPoint x: 661, startPoint y: 442, endPoint x: 371, endPoint y: 452, distance: 290.2
click at [371, 453] on app-calendar-viewport "Wed 3 Thu 4 Fri 5 Sat 6 Sun 7 Mon 8 Tue 9 Wed 10 Thu 11 Fri 12 Sat 13 Sun 14 Mo…" at bounding box center [784, 444] width 1568 height 627
click at [483, 455] on app-calendar-viewport "Wed 3 Thu 4 Fri 5 Sat 6 Sun 7 Mon 8 Tue 9 Wed 10 Thu 11 Fri 12 Sat 13 Sun 14 Mo…" at bounding box center [784, 444] width 1568 height 627
drag, startPoint x: 213, startPoint y: 473, endPoint x: 880, endPoint y: 460, distance: 667.1
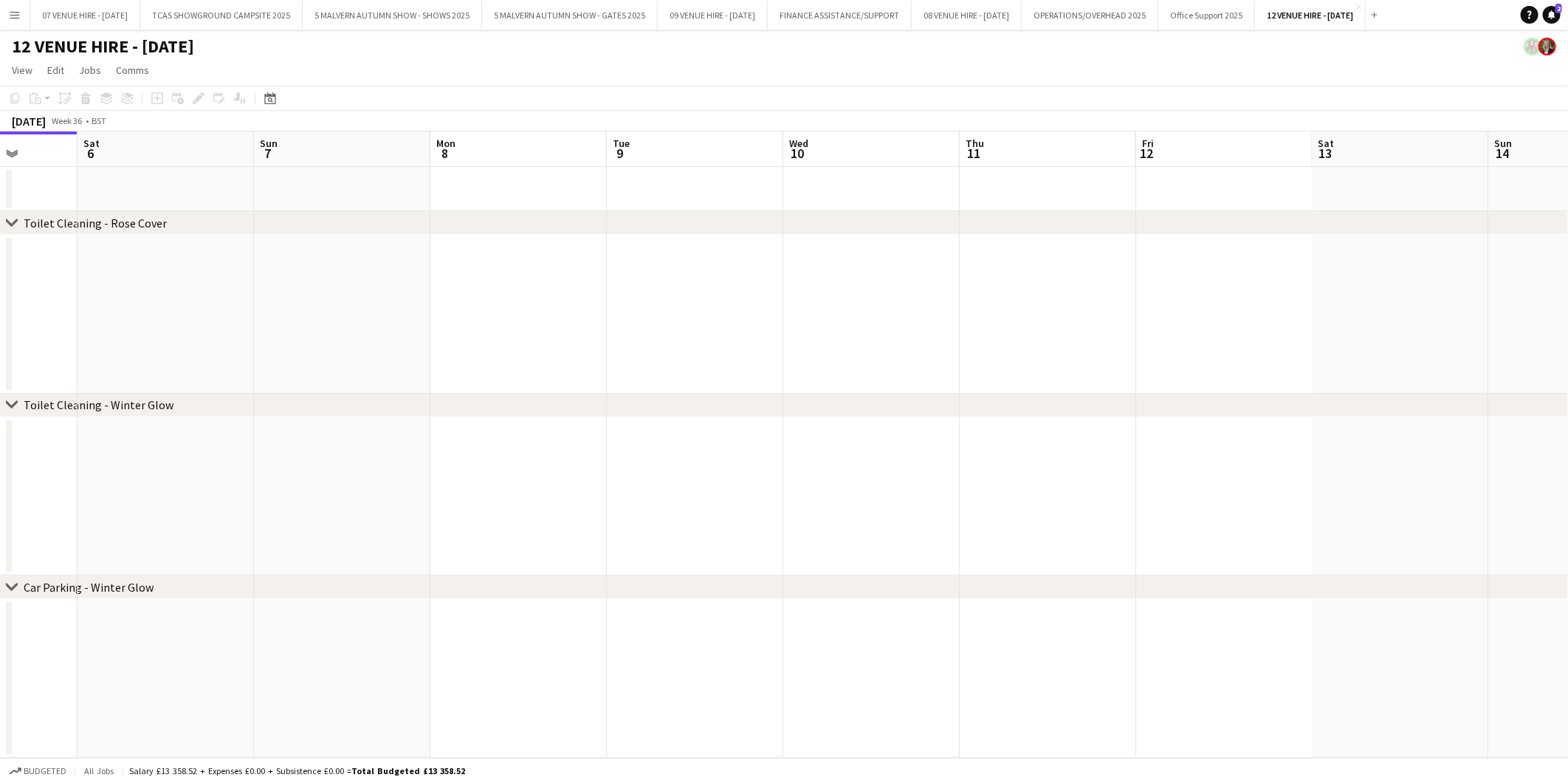
click at [880, 460] on app-calendar-viewport "Wed 3 Thu 4 Fri 5 Sat 6 Sun 7 Mon 8 Tue 9 Wed 10 Thu 11 Fri 12 Sat 13 Sun 14 Mo…" at bounding box center [784, 444] width 1568 height 627
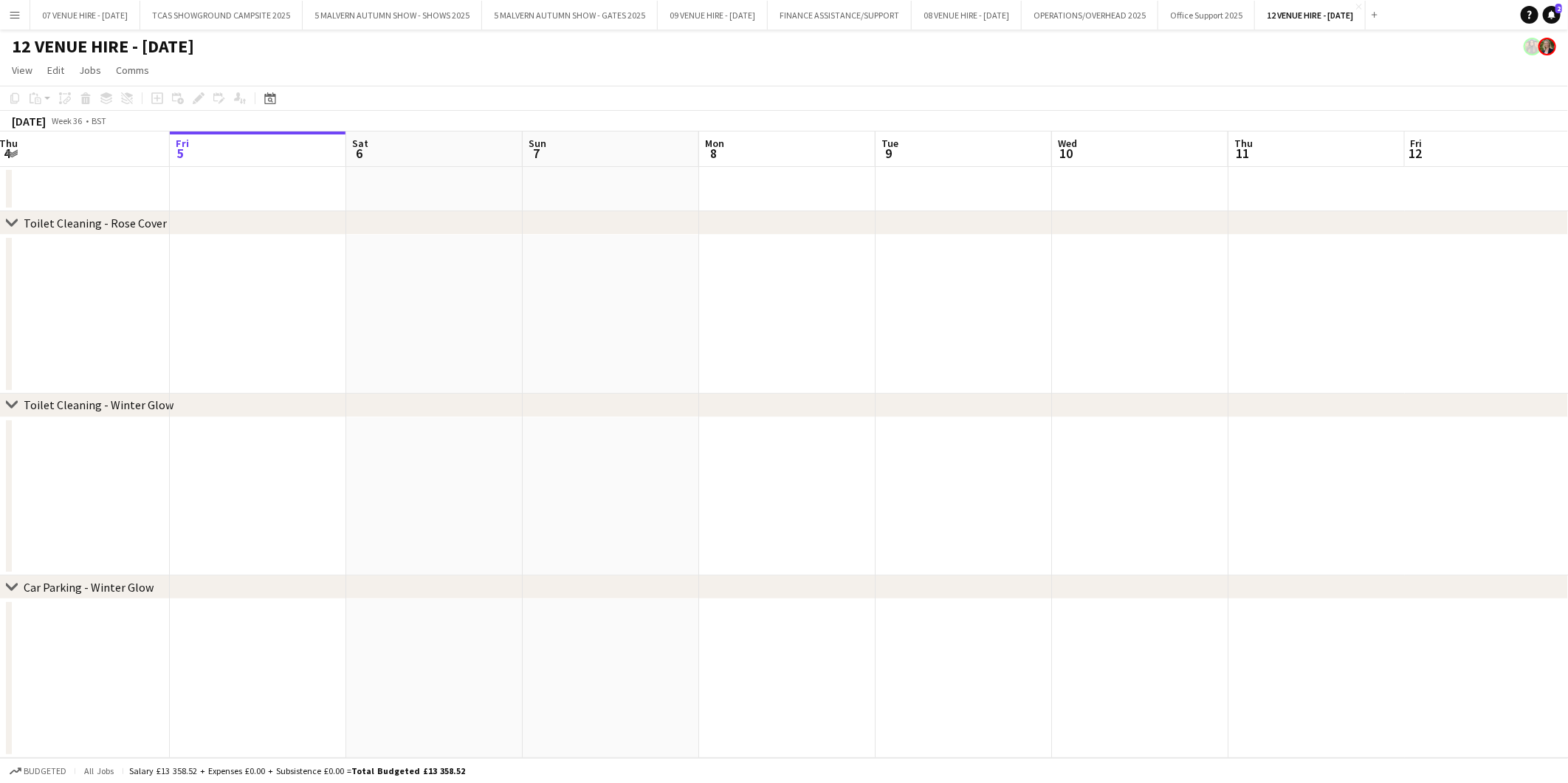
drag, startPoint x: 414, startPoint y: 521, endPoint x: 872, endPoint y: 448, distance: 463.8
click at [1033, 449] on app-calendar-viewport "Tue 2 Wed 3 Thu 4 Fri 5 Sat 6 Sun 7 Mon 8 Tue 9 Wed 10 Thu 11 Fri 12 Sat 13 Sun…" at bounding box center [784, 444] width 1568 height 627
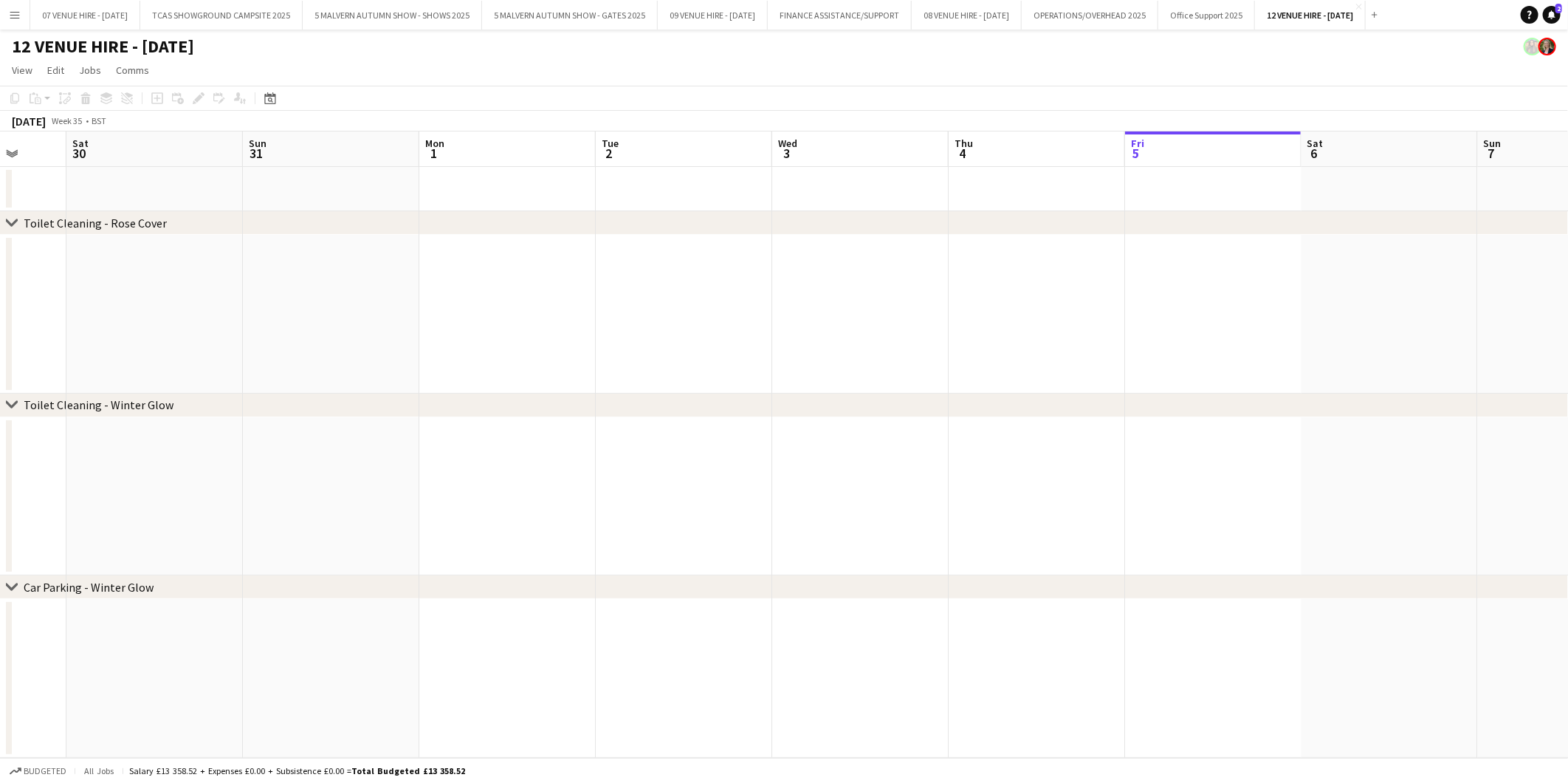
click at [958, 423] on app-calendar-viewport "Wed 27 Thu 28 Fri 29 Sat 30 Sun 31 Mon 1 Tue 2 Wed 3 Thu 4 Fri 5 Sat 6 Sun 7 Mo…" at bounding box center [784, 444] width 1568 height 627
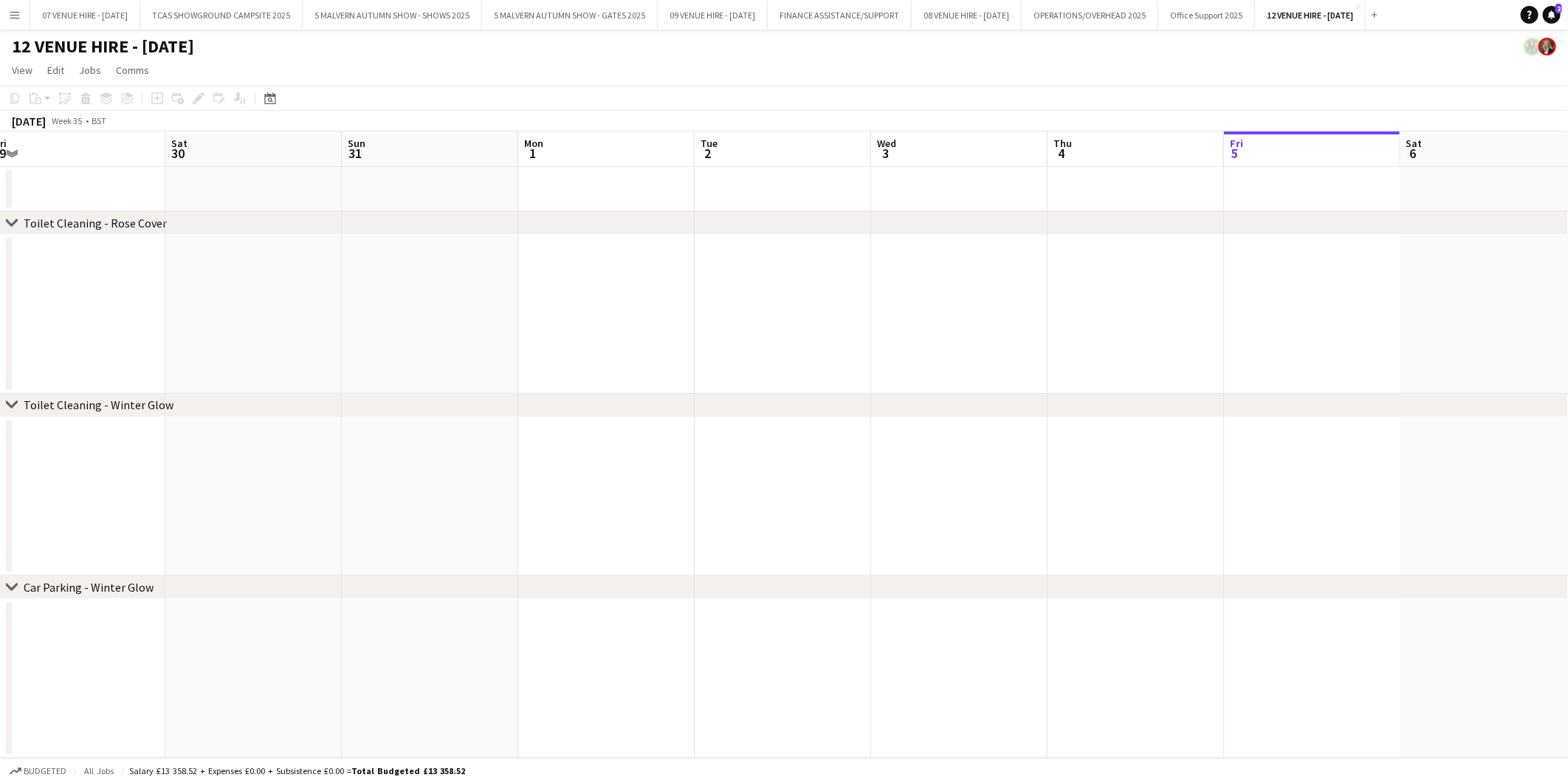
drag, startPoint x: 397, startPoint y: 462, endPoint x: 795, endPoint y: 451, distance: 398.2
click at [795, 451] on app-calendar-viewport "Wed 27 Thu 28 Fri 29 Sat 30 Sun 31 Mon 1 Tue 2 Wed 3 Thu 4 Fri 5 Sat 6 Sun 7 Mo…" at bounding box center [784, 444] width 1568 height 627
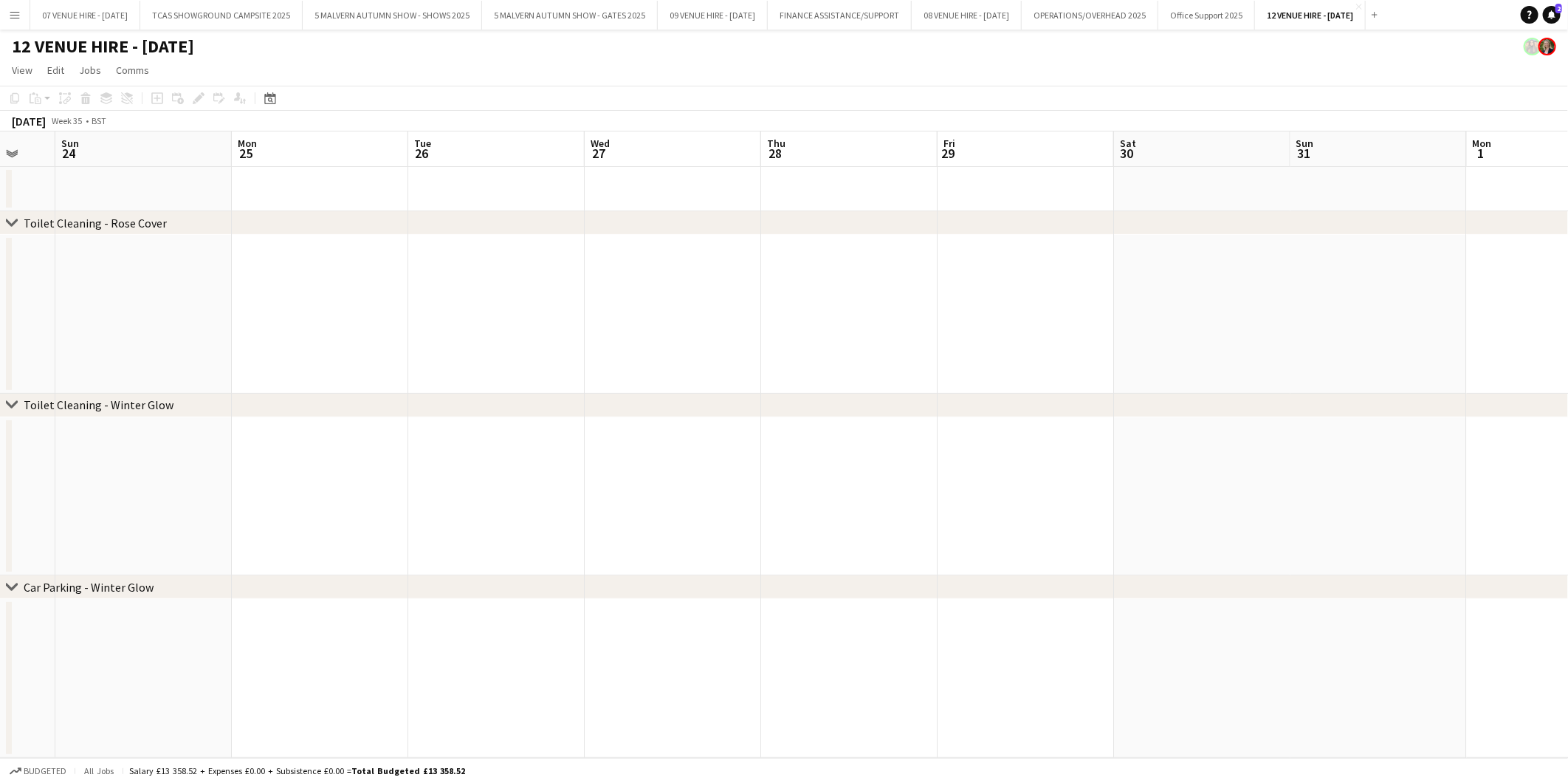
drag, startPoint x: 288, startPoint y: 480, endPoint x: 205, endPoint y: 495, distance: 84.3
click at [205, 495] on app-calendar-viewport "Thu 21 Fri 22 Sat 23 Sun 24 Mon 25 Tue 26 Wed 27 Thu 28 Fri 29 Sat 30 Sun 31 Mo…" at bounding box center [784, 444] width 1568 height 627
drag, startPoint x: 1111, startPoint y: 412, endPoint x: 680, endPoint y: 448, distance: 432.5
click at [490, 448] on div "chevron-right Toilet Cleaning - Rose Cover chevron-right Toilet Cleaning - Wint…" at bounding box center [784, 444] width 1568 height 627
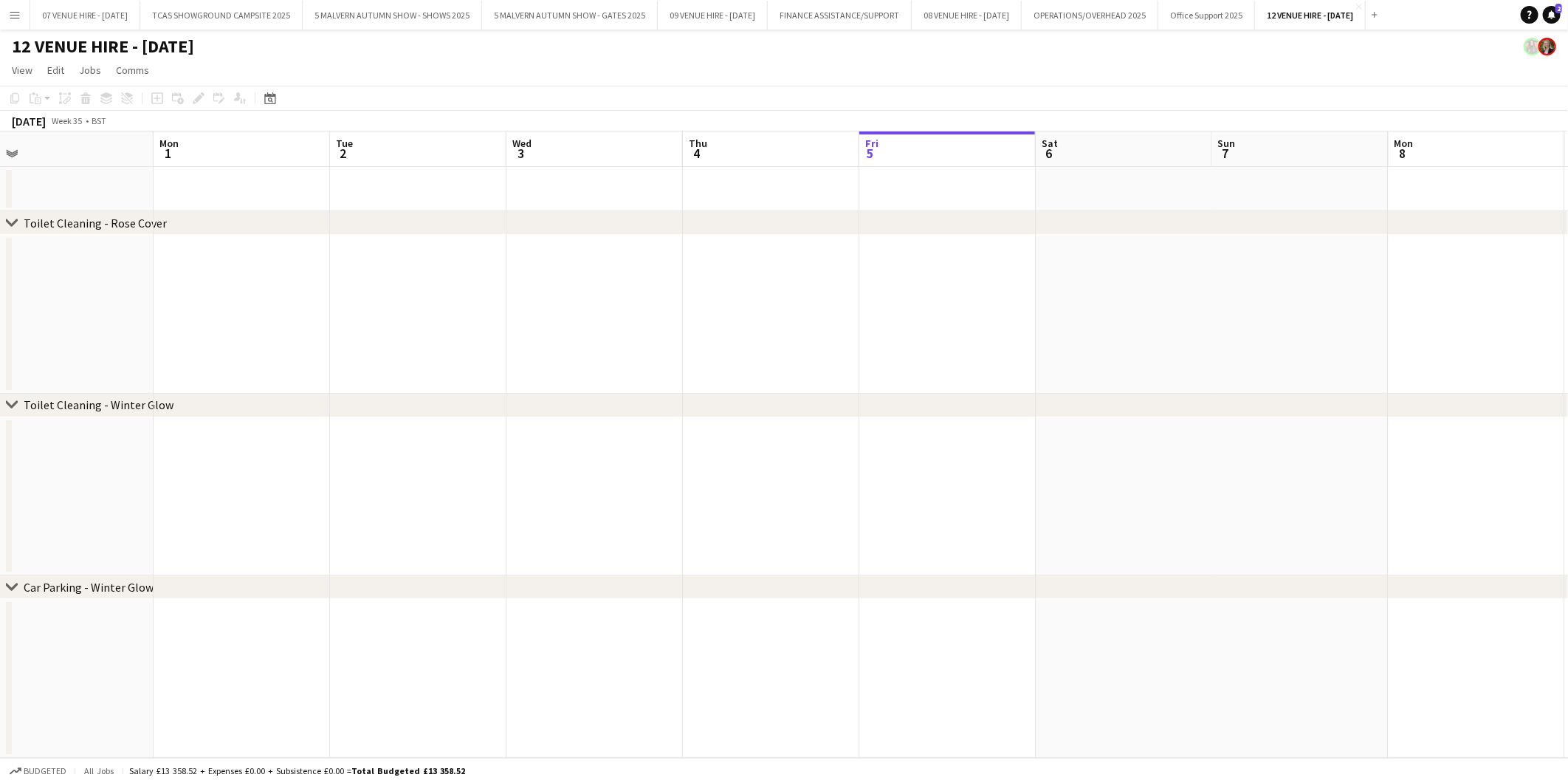
drag, startPoint x: 1071, startPoint y: 452, endPoint x: 460, endPoint y: 475, distance: 611.4
click at [460, 475] on app-calendar-viewport "Thu 28 Fri 29 Sat 30 Sun 31 Mon 1 Tue 2 Wed 3 Thu 4 Fri 5 Sat 6 Sun 7 Mon 8 Tue…" at bounding box center [784, 444] width 1568 height 627
click at [478, 452] on app-calendar-viewport "Thu 28 Fri 29 Sat 30 Sun 31 Mon 1 Tue 2 Wed 3 Thu 4 Fri 5 Sat 6 Sun 7 Mon 8 Tue…" at bounding box center [784, 444] width 1568 height 627
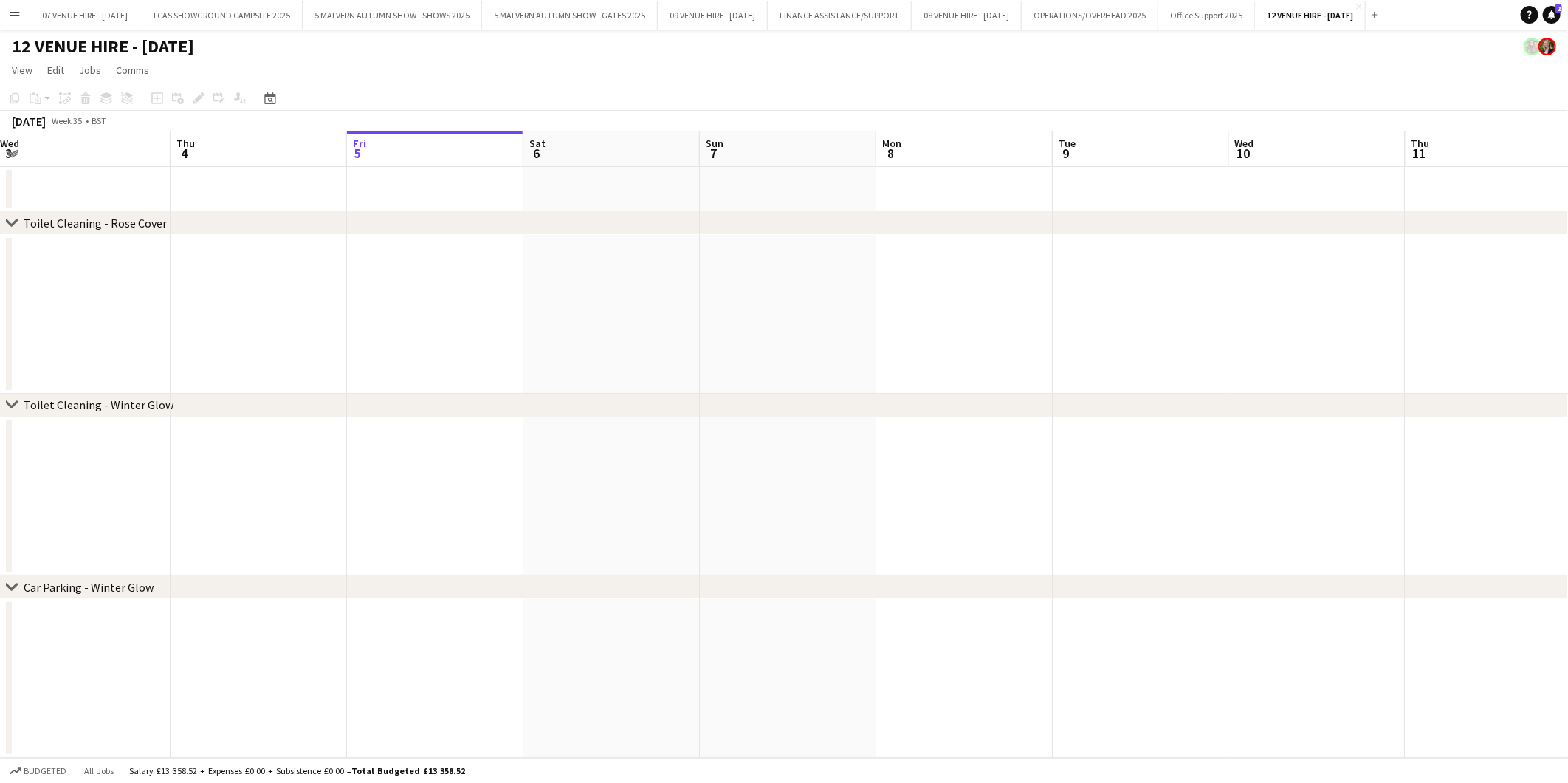
click at [669, 440] on app-calendar-viewport "Sun 31 Mon 1 Tue 2 Wed 3 Thu 4 Fri 5 Sat 6 Sun 7 Mon 8 Tue 9 Wed 10 Thu 11 Fri …" at bounding box center [784, 444] width 1568 height 627
drag, startPoint x: 850, startPoint y: 431, endPoint x: 729, endPoint y: 431, distance: 121.0
click at [729, 431] on app-calendar-viewport "Mon 8 Tue 9 Wed 10 Thu 11 Fri 12 Sat 13 Sun 14 Mon 15 Tue 16 Wed 17 Thu 18 Fri …" at bounding box center [784, 444] width 1568 height 627
click at [884, 441] on app-calendar-viewport "Mon 8 Tue 9 Wed 10 Thu 11 Fri 12 Sat 13 Sun 14 Mon 15 Tue 16 Wed 17 Thu 18 Fri …" at bounding box center [784, 444] width 1568 height 627
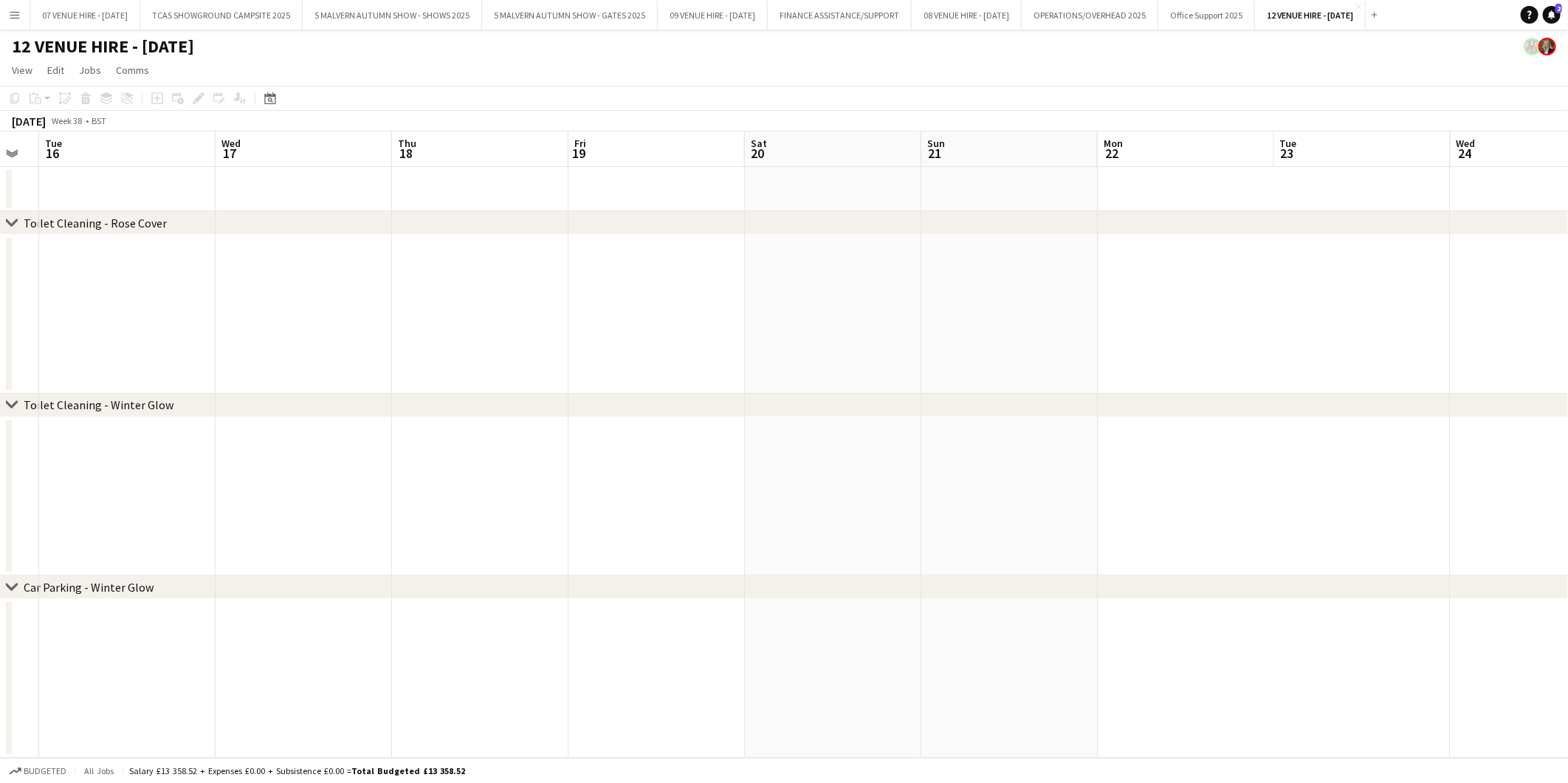
drag, startPoint x: 765, startPoint y: 446, endPoint x: 718, endPoint y: 448, distance: 47.0
click at [718, 448] on app-calendar-viewport "Sat 13 Sun 14 Mon 15 Tue 16 Wed 17 Thu 18 Fri 19 Sat 20 Sun 21 Mon 22 Tue 23 We…" at bounding box center [784, 444] width 1568 height 627
drag, startPoint x: 1160, startPoint y: 437, endPoint x: 795, endPoint y: 429, distance: 365.1
click at [586, 437] on app-calendar-viewport "Sat 13 Sun 14 Mon 15 Tue 16 Wed 17 Thu 18 Fri 19 Sat 20 Sun 21 Mon 22 Tue 23 We…" at bounding box center [784, 444] width 1568 height 627
drag, startPoint x: 1314, startPoint y: 429, endPoint x: 747, endPoint y: 446, distance: 567.3
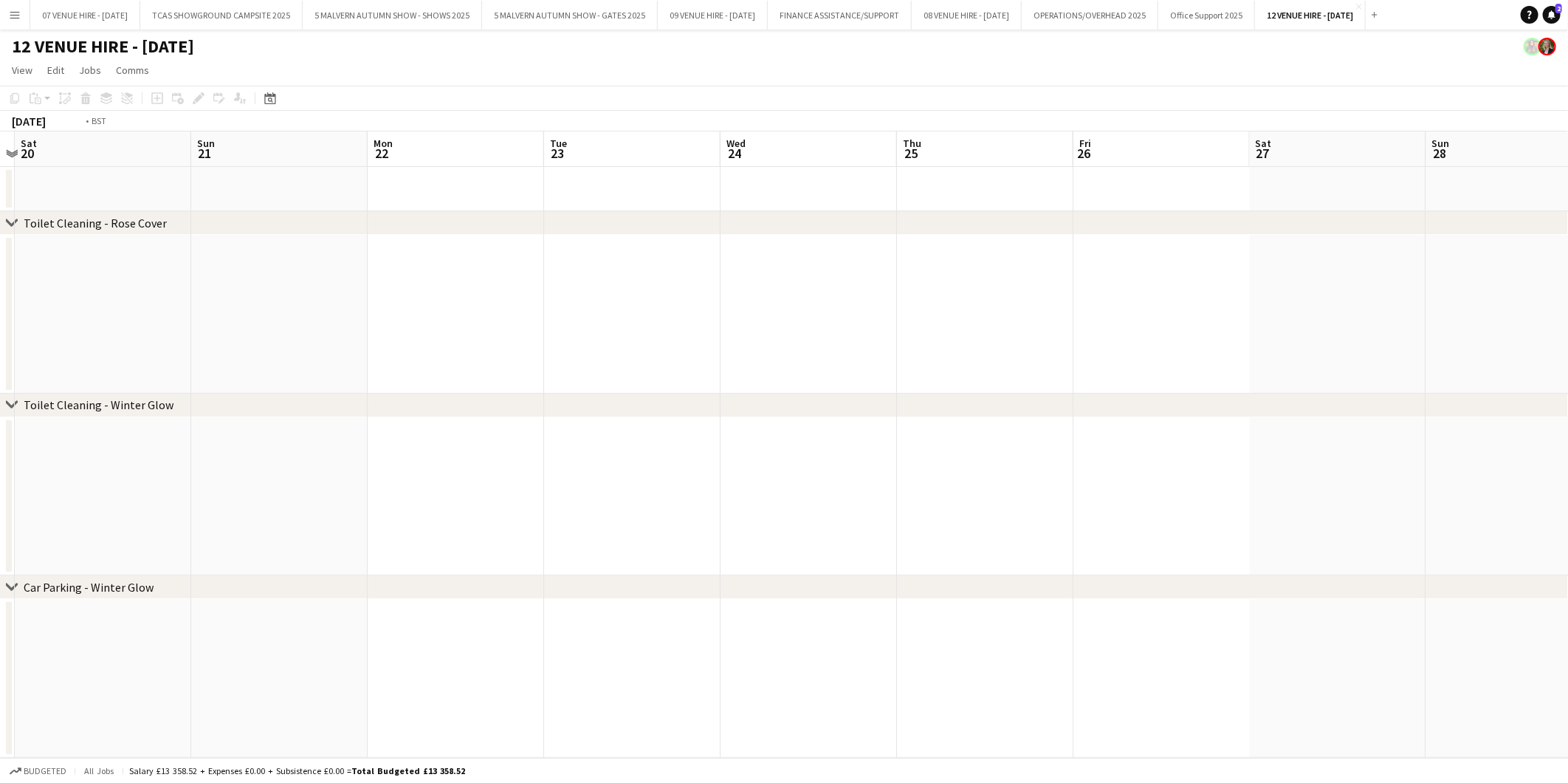
click at [747, 446] on app-calendar-viewport "Wed 17 Thu 18 Fri 19 Sat 20 Sun 21 Mon 22 Tue 23 Wed 24 Thu 25 Fri 26 Sat 27 Su…" at bounding box center [784, 444] width 1568 height 627
drag, startPoint x: 1046, startPoint y: 437, endPoint x: 841, endPoint y: 437, distance: 205.0
click at [841, 437] on app-calendar-viewport "Sat 20 Sun 21 Mon 22 Tue 23 Wed 24 Thu 25 Fri 26 Sat 27 Sun 28 Mon 29 Tue 30 We…" at bounding box center [784, 444] width 1568 height 627
click at [790, 430] on app-calendar-viewport "Mon 22 Tue 23 Wed 24 Thu 25 Fri 26 Sat 27 Sun 28 Mon 29 Tue 30 Wed 1 Thu 2 Fri …" at bounding box center [784, 444] width 1568 height 627
drag, startPoint x: 1117, startPoint y: 423, endPoint x: 783, endPoint y: 422, distance: 334.0
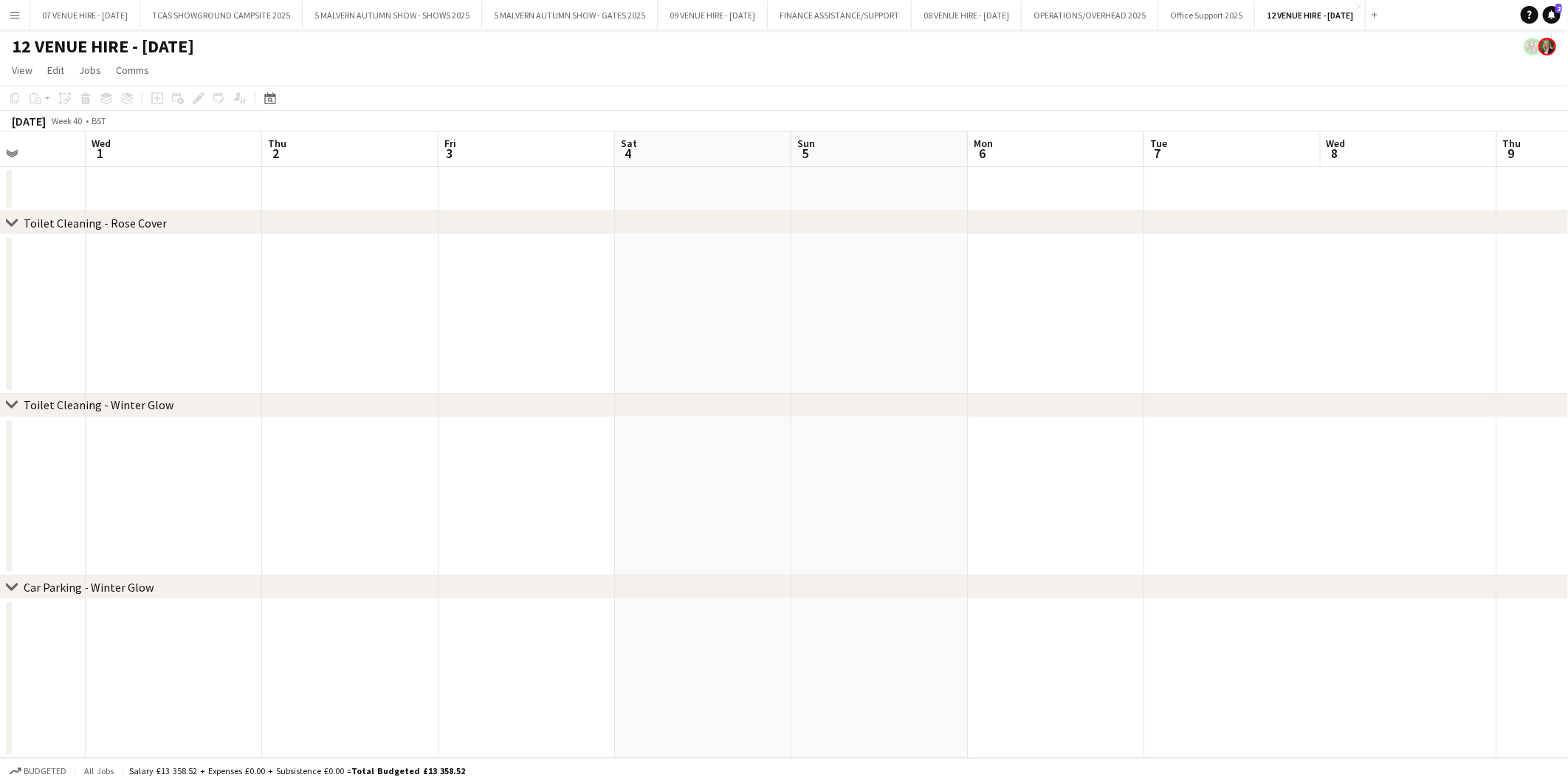
click at [783, 422] on app-calendar-viewport "Sun 28 Mon 29 Tue 30 Wed 1 Thu 2 Fri 3 Sat 4 Sun 5 Mon 6 Tue 7 Wed 8 Thu 9 Fri …" at bounding box center [784, 444] width 1568 height 627
drag, startPoint x: 1285, startPoint y: 440, endPoint x: 684, endPoint y: 448, distance: 601.1
click at [684, 448] on app-calendar-viewport "Mon 29 Tue 30 Wed 1 Thu 2 Fri 3 Sat 4 Sun 5 Mon 6 Tue 7 Wed 8 Thu 9 Fri 10 Sat …" at bounding box center [784, 444] width 1568 height 627
drag, startPoint x: 933, startPoint y: 476, endPoint x: 884, endPoint y: 476, distance: 49.0
click at [884, 476] on app-calendar-viewport "Sat 4 Sun 5 Mon 6 Tue 7 Wed 8 Thu 9 Fri 10 Sat 11 Sun 12 Mon 13 Tue 14 Wed 15 T…" at bounding box center [784, 444] width 1568 height 627
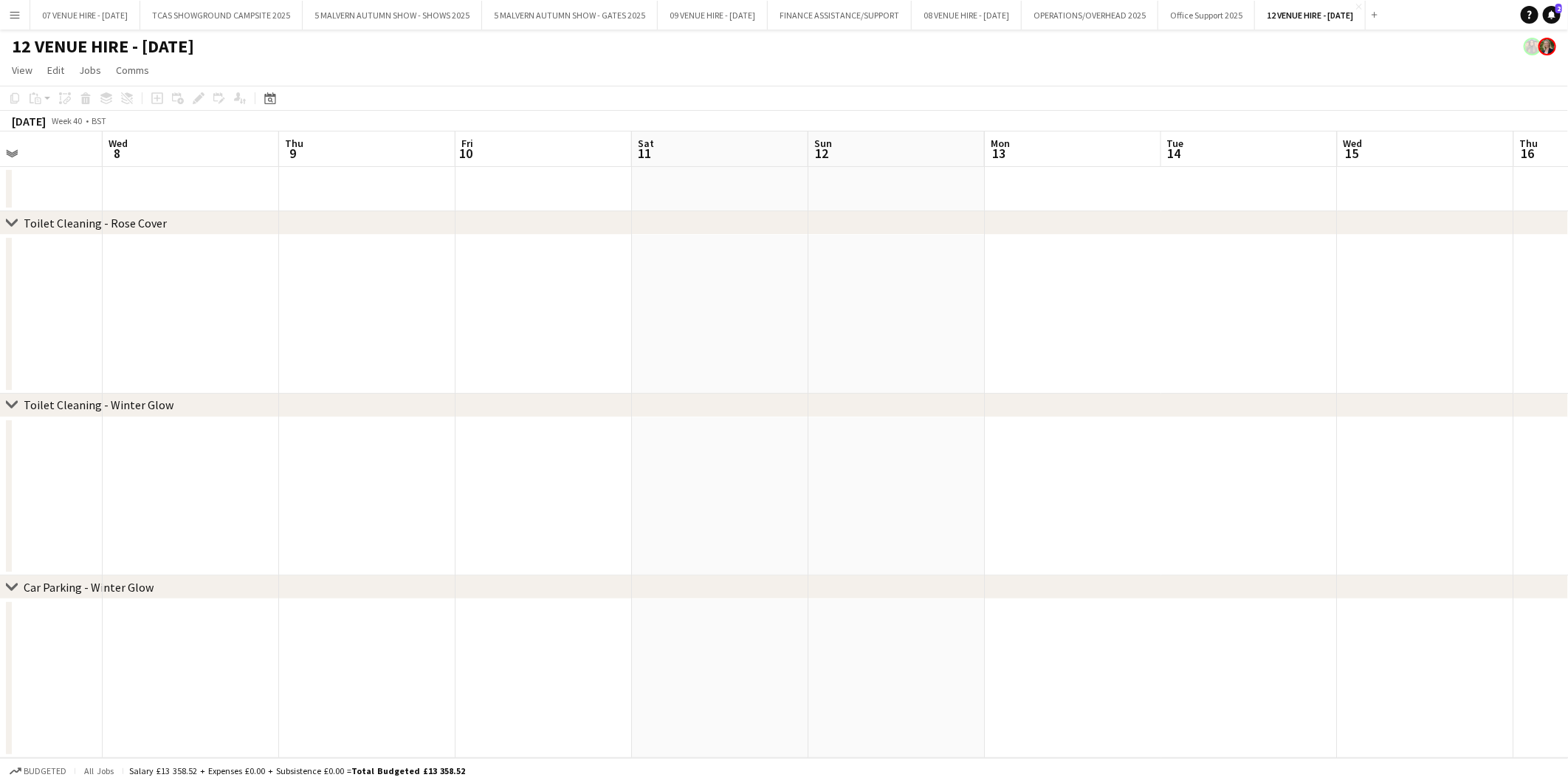
drag, startPoint x: 1349, startPoint y: 473, endPoint x: 810, endPoint y: 478, distance: 539.0
click at [810, 478] on app-calendar-viewport "Sat 4 Sun 5 Mon 6 Tue 7 Wed 8 Thu 9 Fri 10 Sat 11 Sun 12 Mon 13 Tue 14 Wed 15 T…" at bounding box center [784, 444] width 1568 height 627
drag, startPoint x: 1323, startPoint y: 470, endPoint x: 813, endPoint y: 485, distance: 510.2
click at [813, 485] on app-calendar-viewport "Fri 10 Sat 11 Sun 12 Mon 13 Tue 14 Wed 15 Thu 16 Fri 17 Sat 18 Sun 19 Mon 20 Tu…" at bounding box center [784, 444] width 1568 height 627
click at [773, 478] on app-calendar-viewport "Fri 10 Sat 11 Sun 12 Mon 13 Tue 14 Wed 15 Thu 16 Fri 17 Sat 18 Sun 19 Mon 20 Tu…" at bounding box center [784, 444] width 1568 height 627
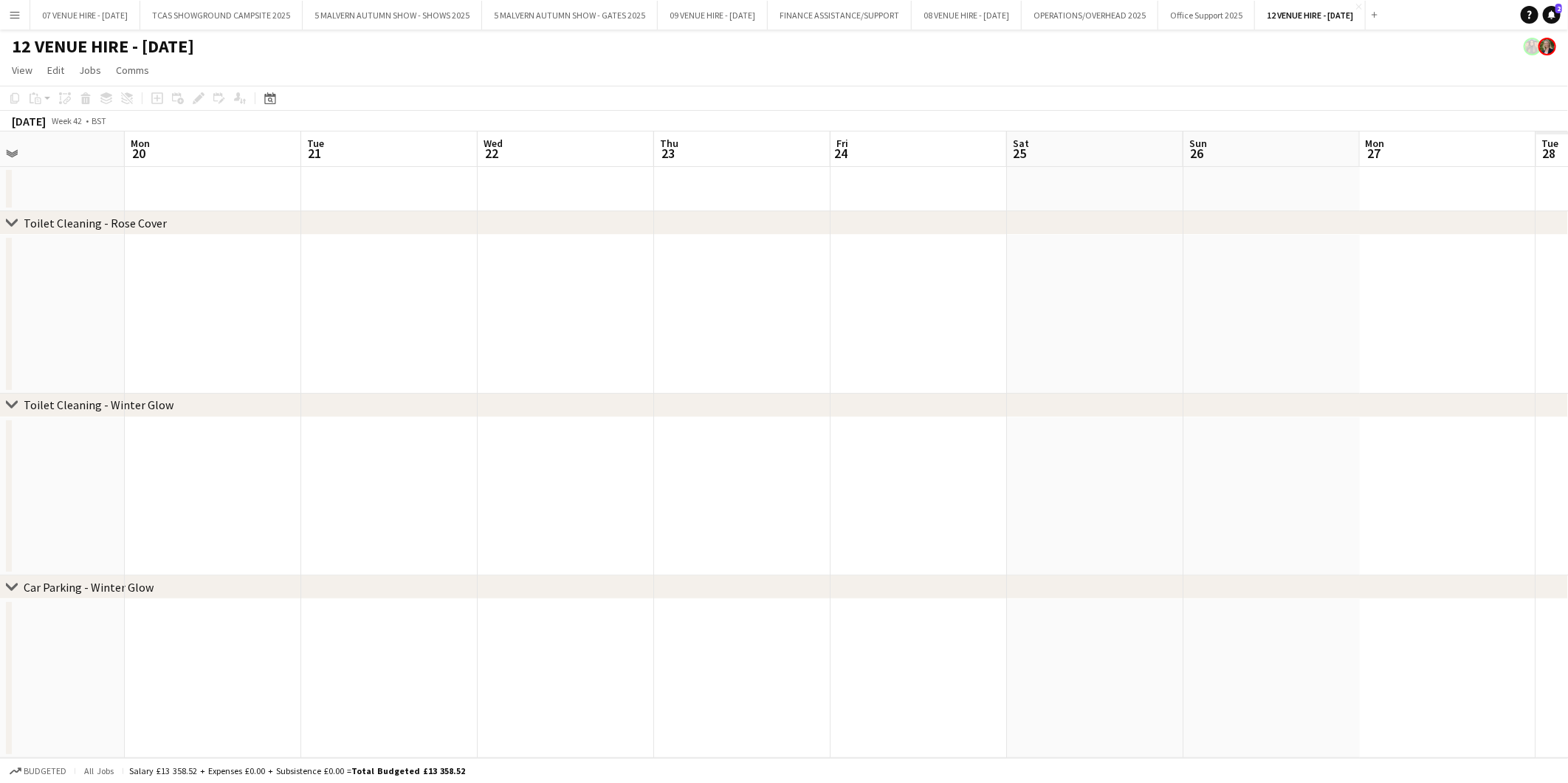
drag, startPoint x: 896, startPoint y: 465, endPoint x: 851, endPoint y: 465, distance: 45.0
click at [851, 465] on app-calendar-viewport "Fri 17 Sat 18 Sun 19 Mon 20 Tue 21 Wed 22 Thu 23 Fri 24 Sat 25 Sun 26 Mon 27 Tu…" at bounding box center [784, 444] width 1568 height 627
drag, startPoint x: 1220, startPoint y: 474, endPoint x: 1019, endPoint y: 474, distance: 201.0
click at [1019, 474] on app-calendar-viewport "Sun 19 Mon 20 Tue 21 Wed 22 Thu 23 Fri 24 Sat 25 Sun 26 Mon 27 Tue 28 Wed 29 Th…" at bounding box center [784, 444] width 1568 height 627
click at [964, 487] on app-calendar-viewport "Sun 19 Mon 20 Tue 21 Wed 22 Thu 23 Fri 24 Sat 25 Sun 26 Mon 27 Tue 28 Wed 29 Th…" at bounding box center [784, 444] width 1568 height 627
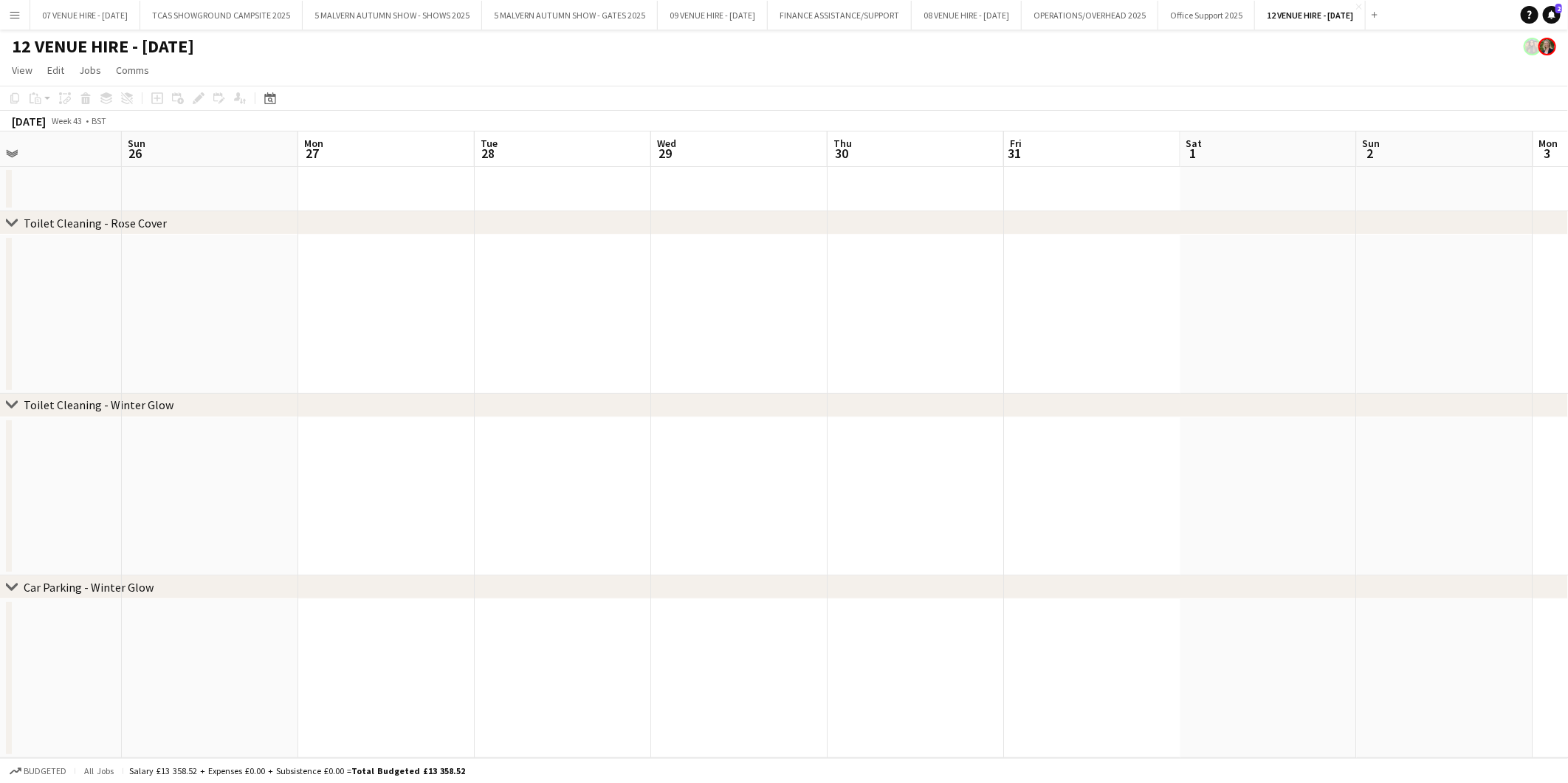
drag, startPoint x: 1230, startPoint y: 478, endPoint x: 1020, endPoint y: 478, distance: 210.0
click at [1020, 478] on app-calendar-viewport "Wed 22 Thu 23 Fri 24 Sat 25 Sun 26 Mon 27 Tue 28 Wed 29 Thu 30 Fri 31 Sat 1 Sun…" at bounding box center [784, 444] width 1568 height 627
click at [864, 471] on app-calendar-viewport "Sat 25 Sun 26 Mon 27 Tue 28 Wed 29 Thu 30 Fri 31 Sat 1 Sun 2 Mon 3 Tue 4 Wed 5 …" at bounding box center [784, 444] width 1568 height 627
drag, startPoint x: 1162, startPoint y: 472, endPoint x: 1067, endPoint y: 454, distance: 96.7
click at [787, 475] on app-calendar-viewport "Sat 25 Sun 26 Mon 27 Tue 28 Wed 29 Thu 30 Fri 31 Sat 1 Sun 2 Mon 3 Tue 4 Wed 5 …" at bounding box center [784, 444] width 1568 height 627
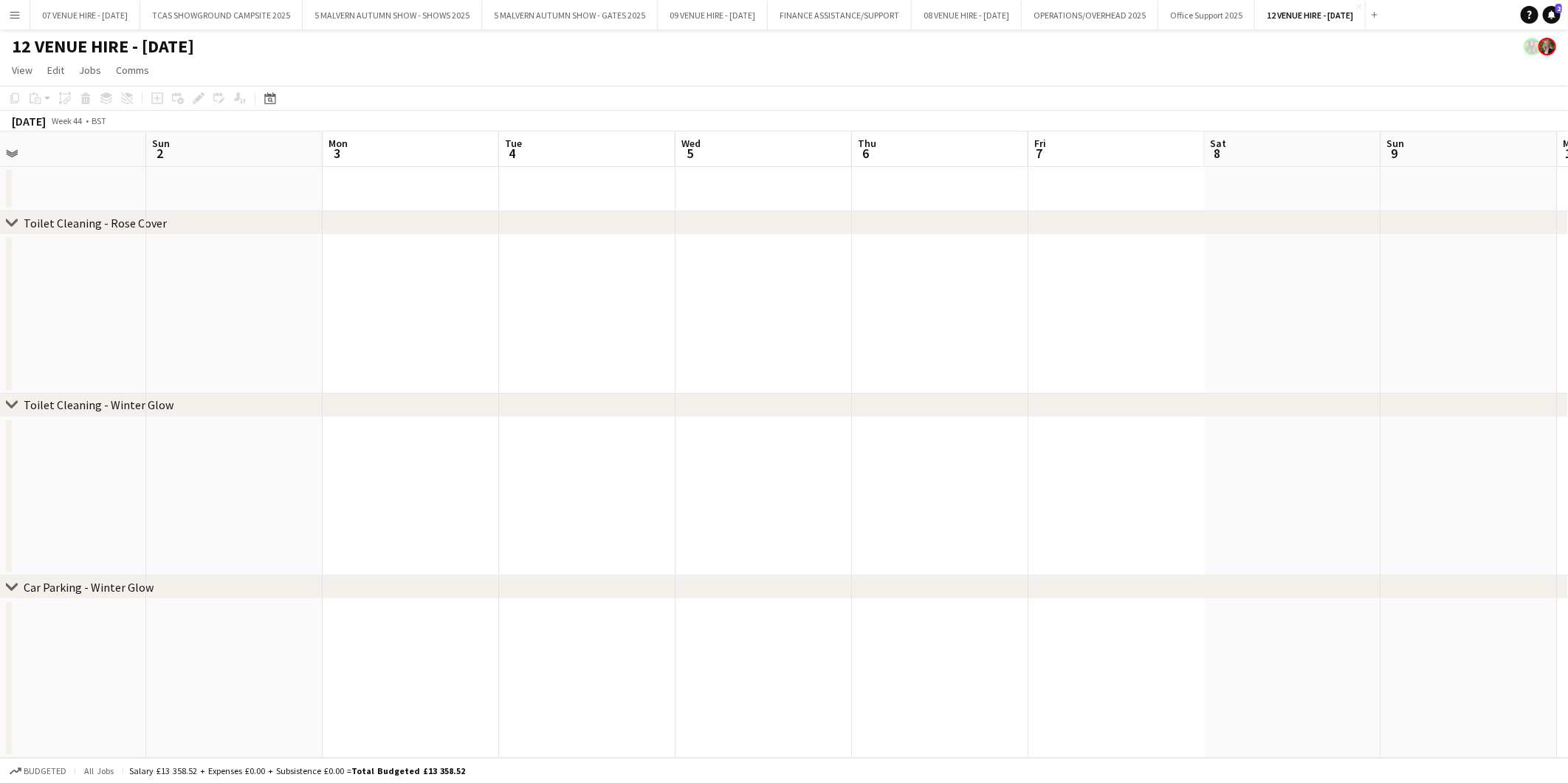
drag, startPoint x: 768, startPoint y: 470, endPoint x: 756, endPoint y: 471, distance: 12.0
click at [756, 471] on app-calendar-viewport "Wed 29 Thu 30 Fri 31 Sat 1 Sun 2 Mon 3 Tue 4 Wed 5 Thu 6 Fri 7 Sat 8 Sun 9 Mon …" at bounding box center [784, 444] width 1568 height 627
drag, startPoint x: 1361, startPoint y: 470, endPoint x: 829, endPoint y: 490, distance: 532.4
click at [829, 490] on app-calendar-viewport "Sat 1 Sun 2 Mon 3 Tue 4 Wed 5 Thu 6 Fri 7 Sat 8 Sun 9 Mon 10 Tue 11 Wed 12 Thu …" at bounding box center [784, 444] width 1568 height 627
drag, startPoint x: 1194, startPoint y: 487, endPoint x: 768, endPoint y: 487, distance: 426.0
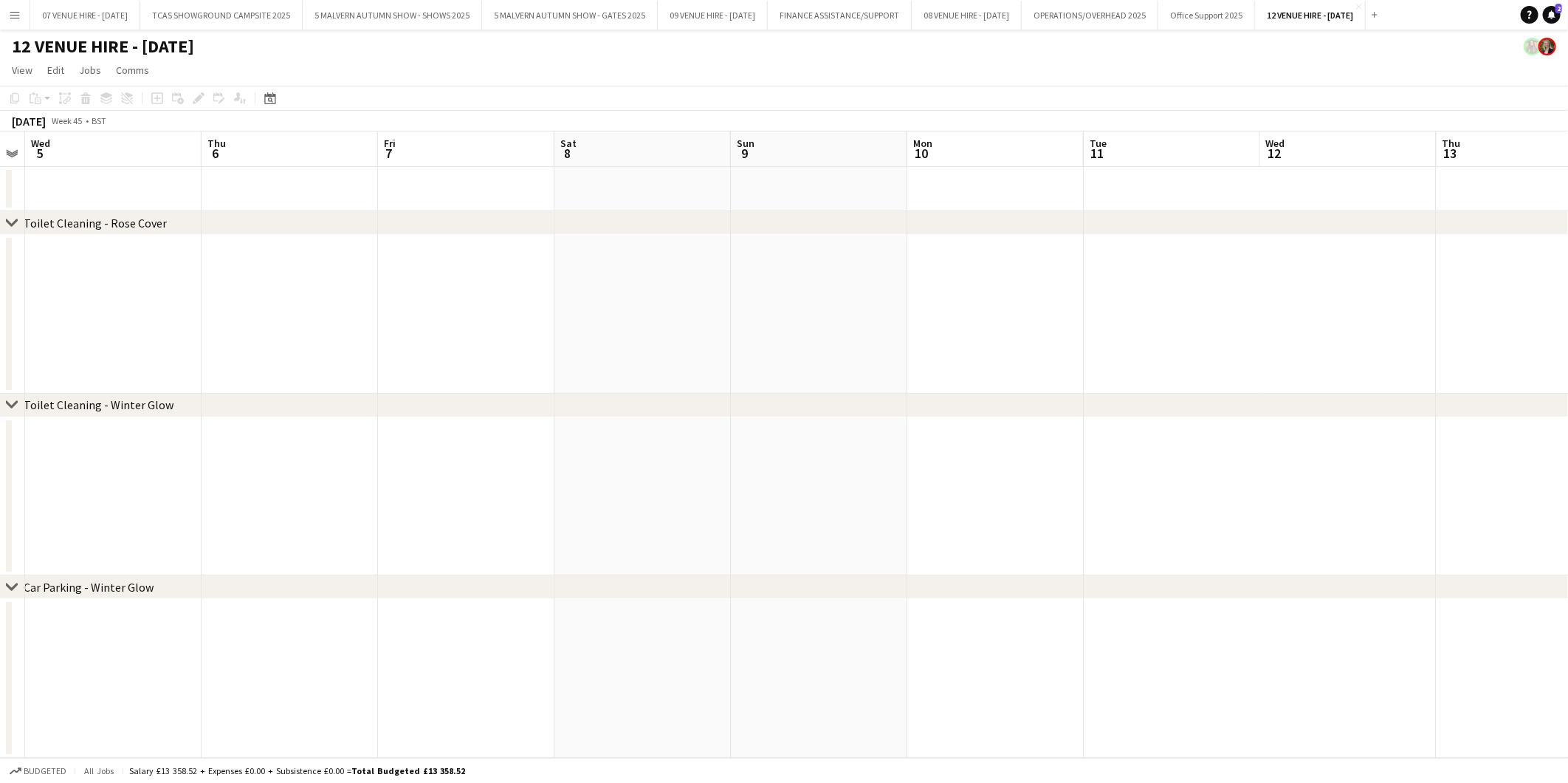
click at [768, 487] on app-calendar-viewport "Sun 2 Mon 3 Tue 4 Wed 5 Thu 6 Fri 7 Sat 8 Sun 9 Mon 10 Tue 11 Wed 12 Thu 13 Fri…" at bounding box center [784, 444] width 1568 height 627
drag, startPoint x: 1295, startPoint y: 475, endPoint x: 621, endPoint y: 490, distance: 674.2
click at [615, 490] on app-calendar-viewport "Wed 5 Thu 6 Fri 7 Sat 8 Sun 9 Mon 10 Tue 11 Wed 12 Thu 13 Fri 14 Sat 15 Sun 16 …" at bounding box center [784, 444] width 1568 height 627
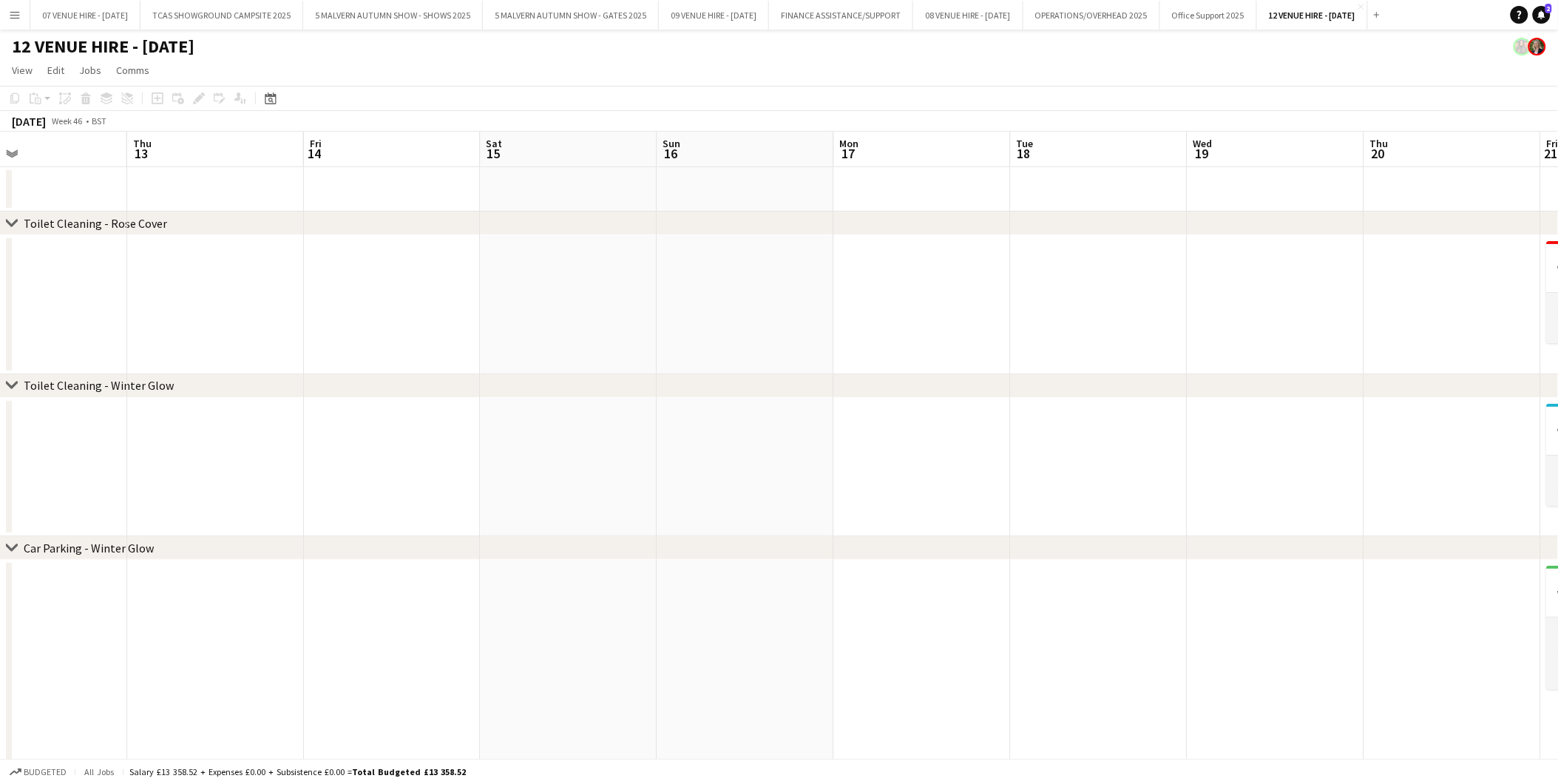
drag, startPoint x: 1048, startPoint y: 499, endPoint x: 815, endPoint y: 499, distance: 233.0
click at [815, 499] on app-calendar-viewport "Sun 9 Mon 10 Tue 11 Wed 12 Thu 13 Fri 14 Sat 15 Sun 16 Mon 17 Tue 18 Wed 19 Thu…" at bounding box center [779, 512] width 1558 height 762
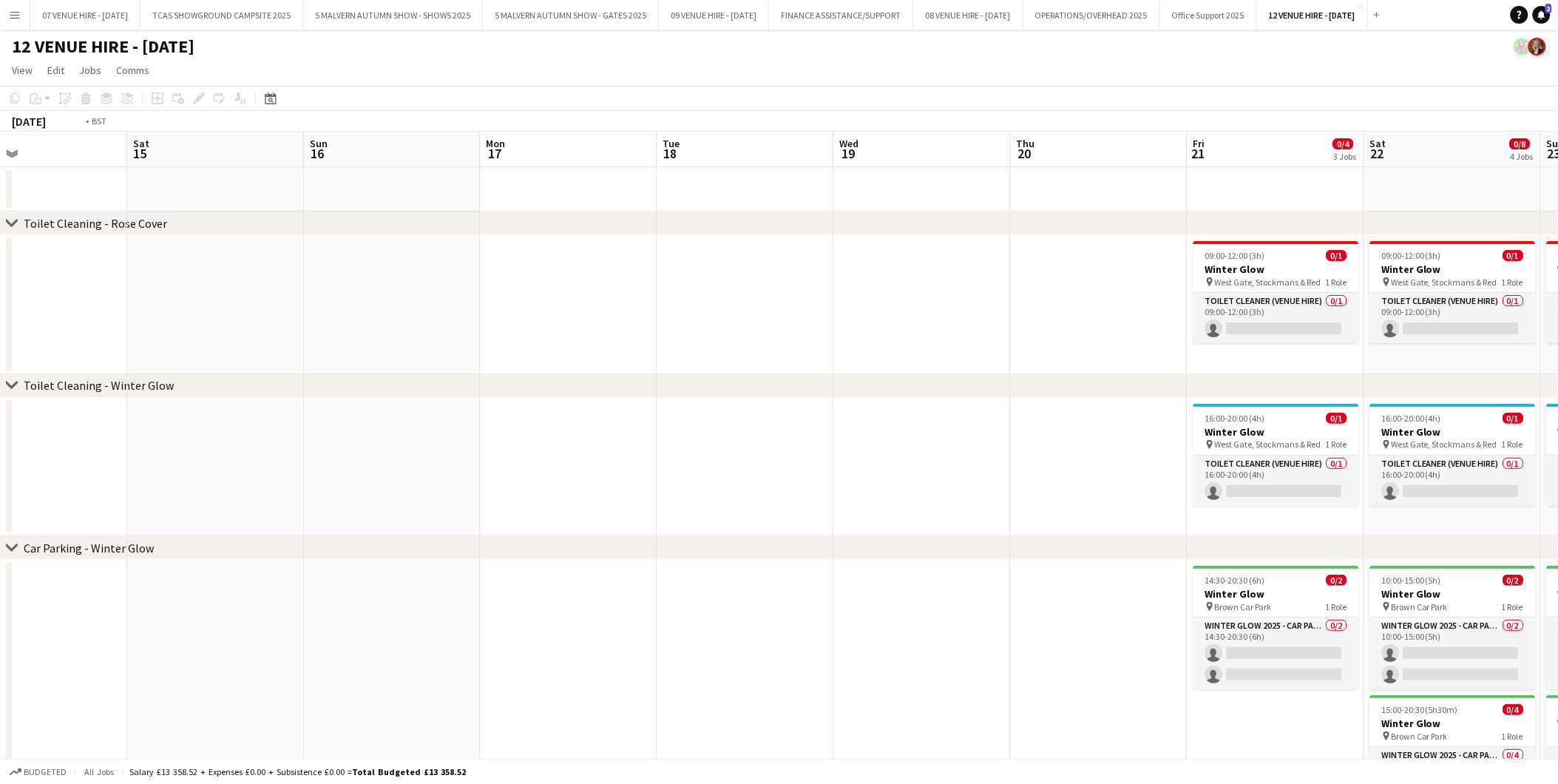
scroll to position [0, 390]
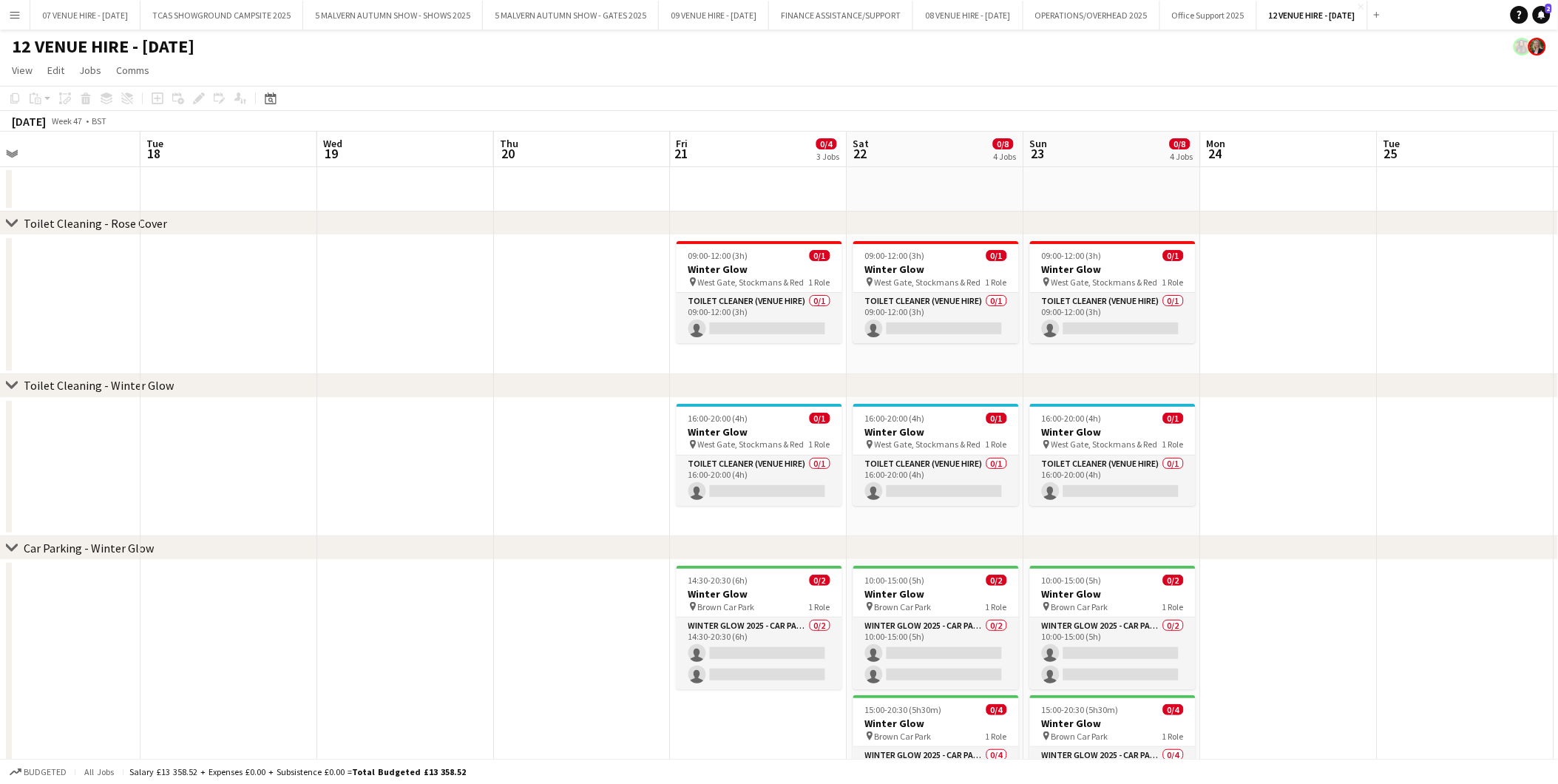
drag, startPoint x: 742, startPoint y: 489, endPoint x: 711, endPoint y: 489, distance: 31.0
click at [711, 489] on app-calendar-viewport "Sat 15 Sun 16 Mon 17 Tue 18 Wed 19 Thu 20 Fri 21 0/4 3 Jobs Sat 22 0/8 4 Jobs S…" at bounding box center [779, 512] width 1558 height 762
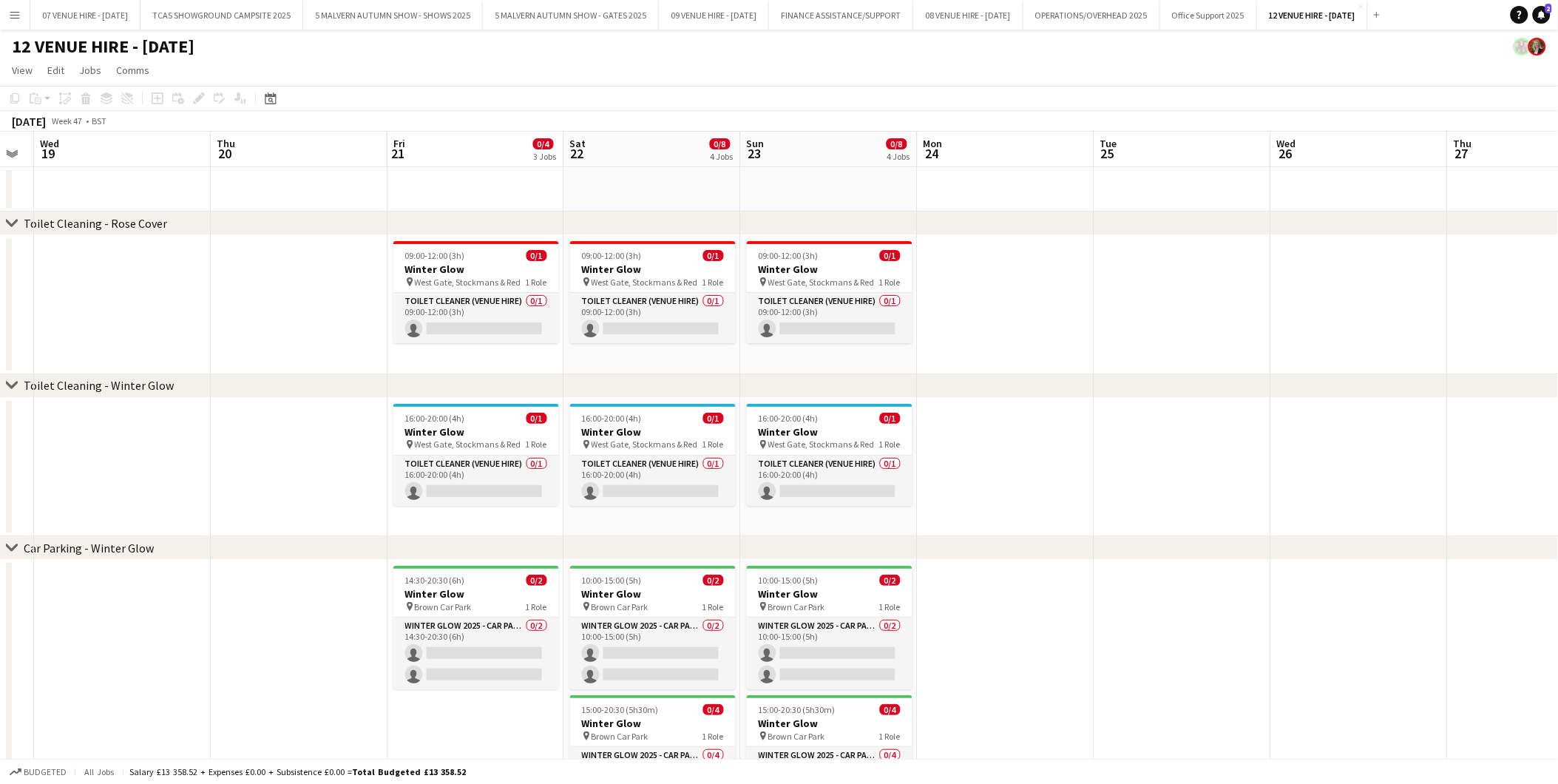
scroll to position [0, 501]
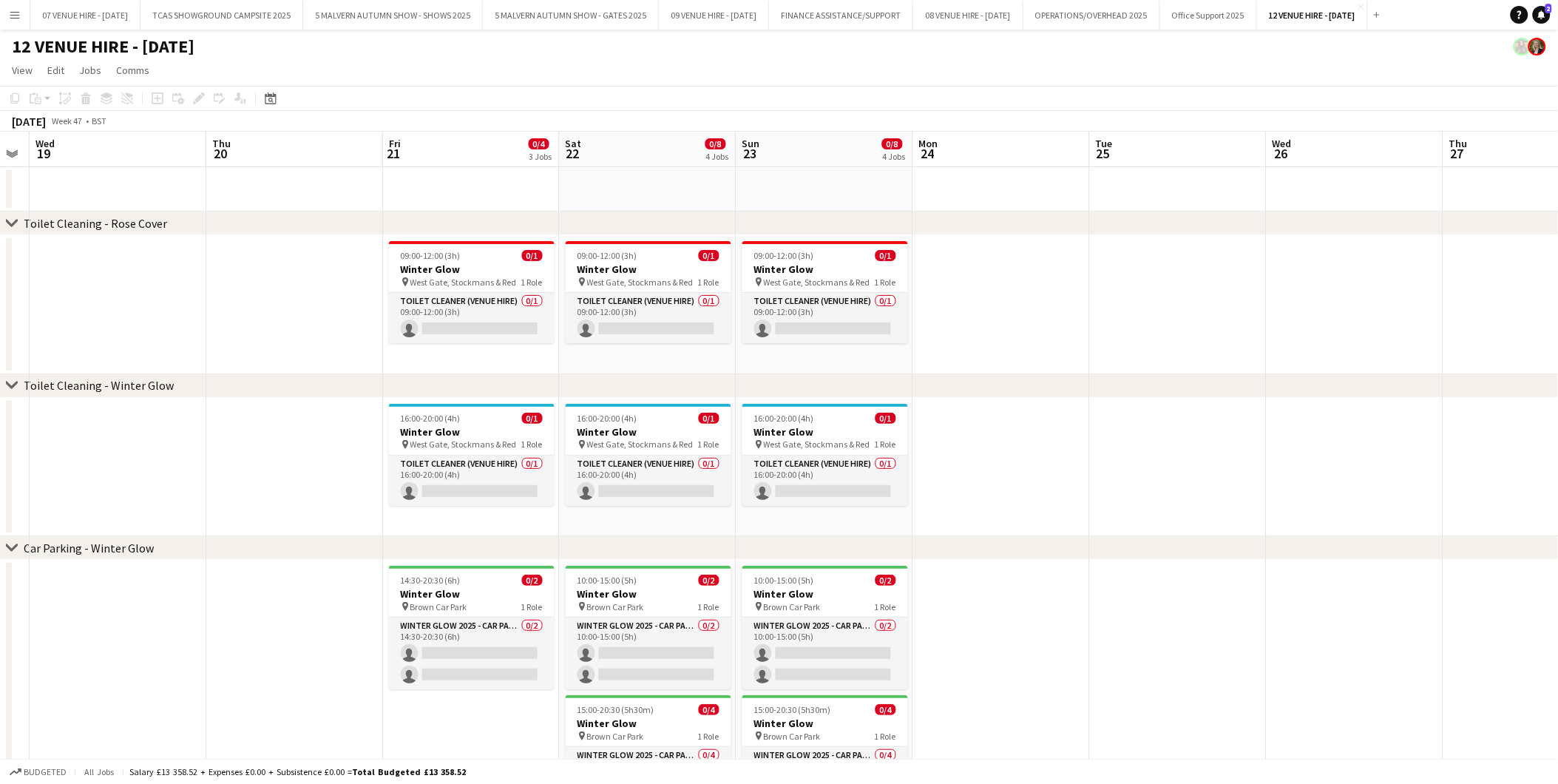
drag, startPoint x: 1383, startPoint y: 454, endPoint x: 1095, endPoint y: 471, distance: 288.5
click at [1095, 471] on app-calendar-viewport "Sun 16 Mon 17 Tue 18 Wed 19 Thu 20 Fri 21 0/4 3 Jobs Sat 22 0/8 4 Jobs Sun 23 0…" at bounding box center [779, 512] width 1558 height 762
click at [437, 425] on h3 "Winter Glow" at bounding box center [472, 432] width 166 height 13
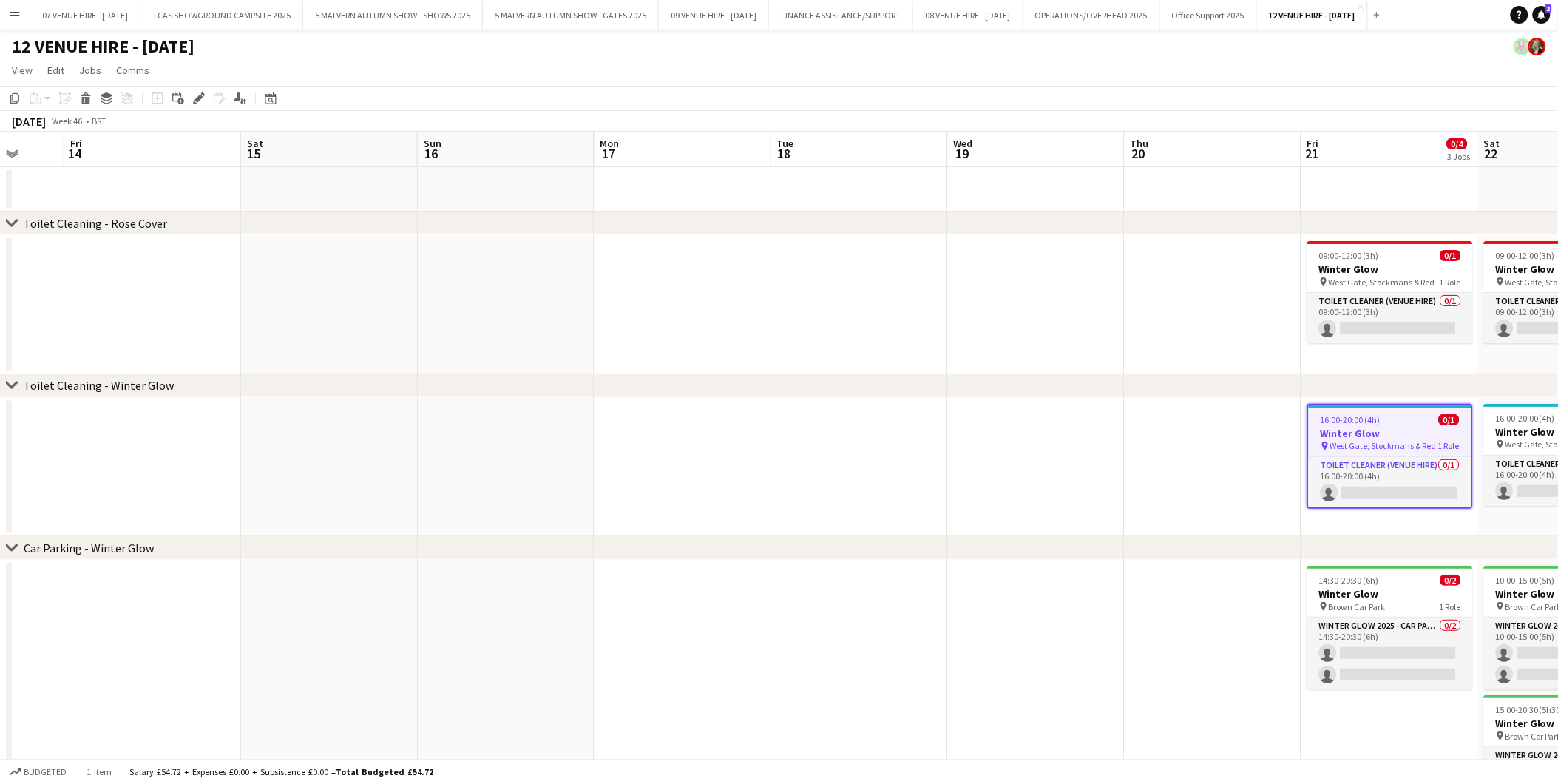
drag, startPoint x: 562, startPoint y: 422, endPoint x: 1380, endPoint y: 398, distance: 818.4
click at [1380, 398] on app-calendar-viewport "Tue 11 Wed 12 Thu 13 Fri 14 Sat 15 Sun 16 Mon 17 Tue 18 Wed 19 Thu 20 Fri 21 0/…" at bounding box center [779, 512] width 1558 height 762
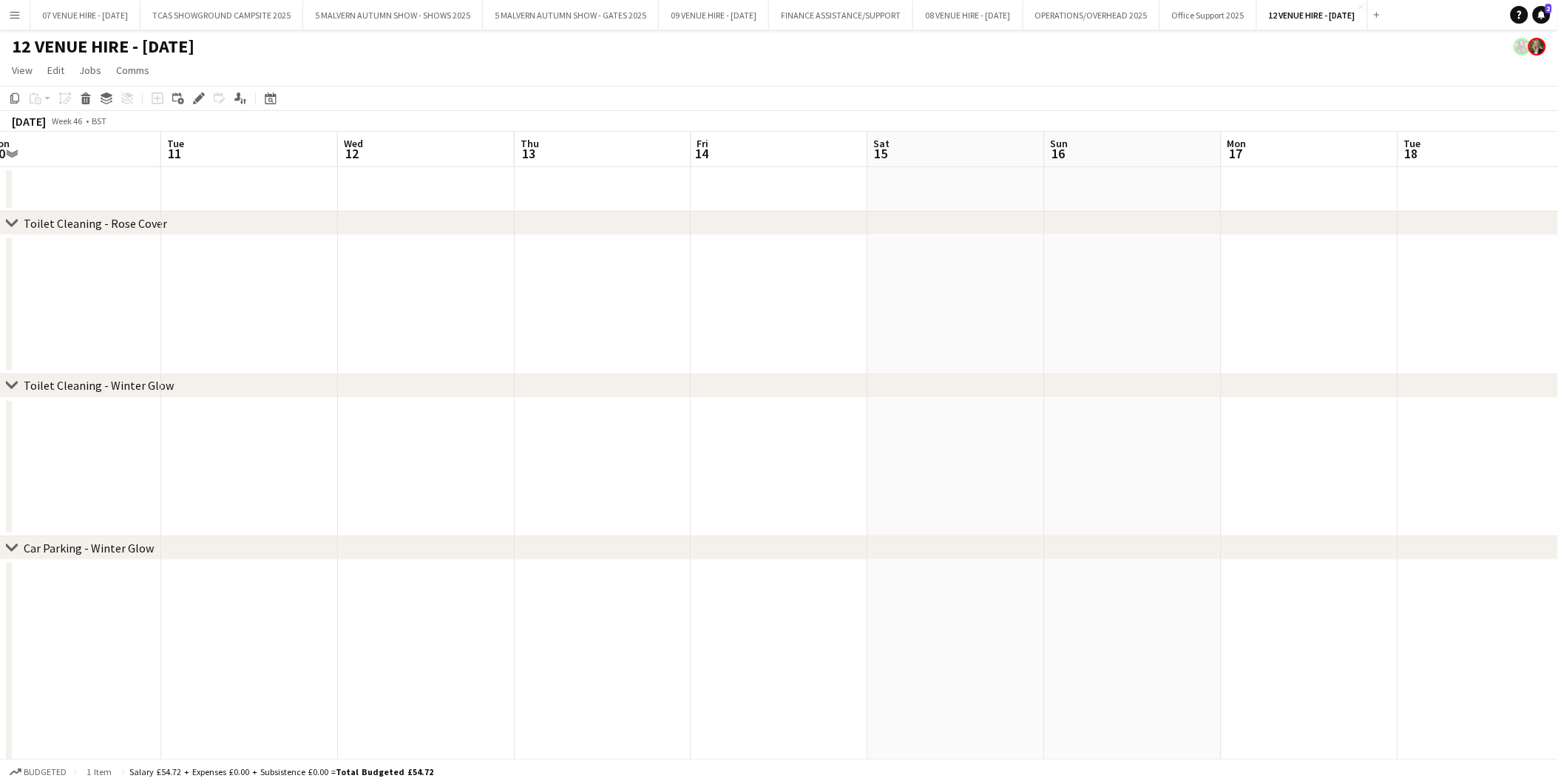
drag, startPoint x: 858, startPoint y: 480, endPoint x: 1123, endPoint y: 482, distance: 265.0
click at [1485, 451] on app-calendar-viewport "Sat 8 Sun 9 Mon 10 Tue 11 Wed 12 Thu 13 Fri 14 Sat 15 Sun 16 Mon 17 Tue 18 Wed …" at bounding box center [779, 512] width 1558 height 762
drag
click at [752, 497] on app-calendar-viewport "Fri 7 Sat 8 Sun 9 Mon 10 Tue 11 Wed 12 Thu 13 Fri 14 Sat 15 Sun 16 Mon 17 Tue 1…" at bounding box center [779, 512] width 1558 height 762
click at [587, 497] on app-calendar-viewport "Fri 7 Sat 8 Sun 9 Mon 10 Tue 11 Wed 12 Thu 13 Fri 14 Sat 15 Sun 16 Mon 17 Tue 1…" at bounding box center [779, 512] width 1558 height 762
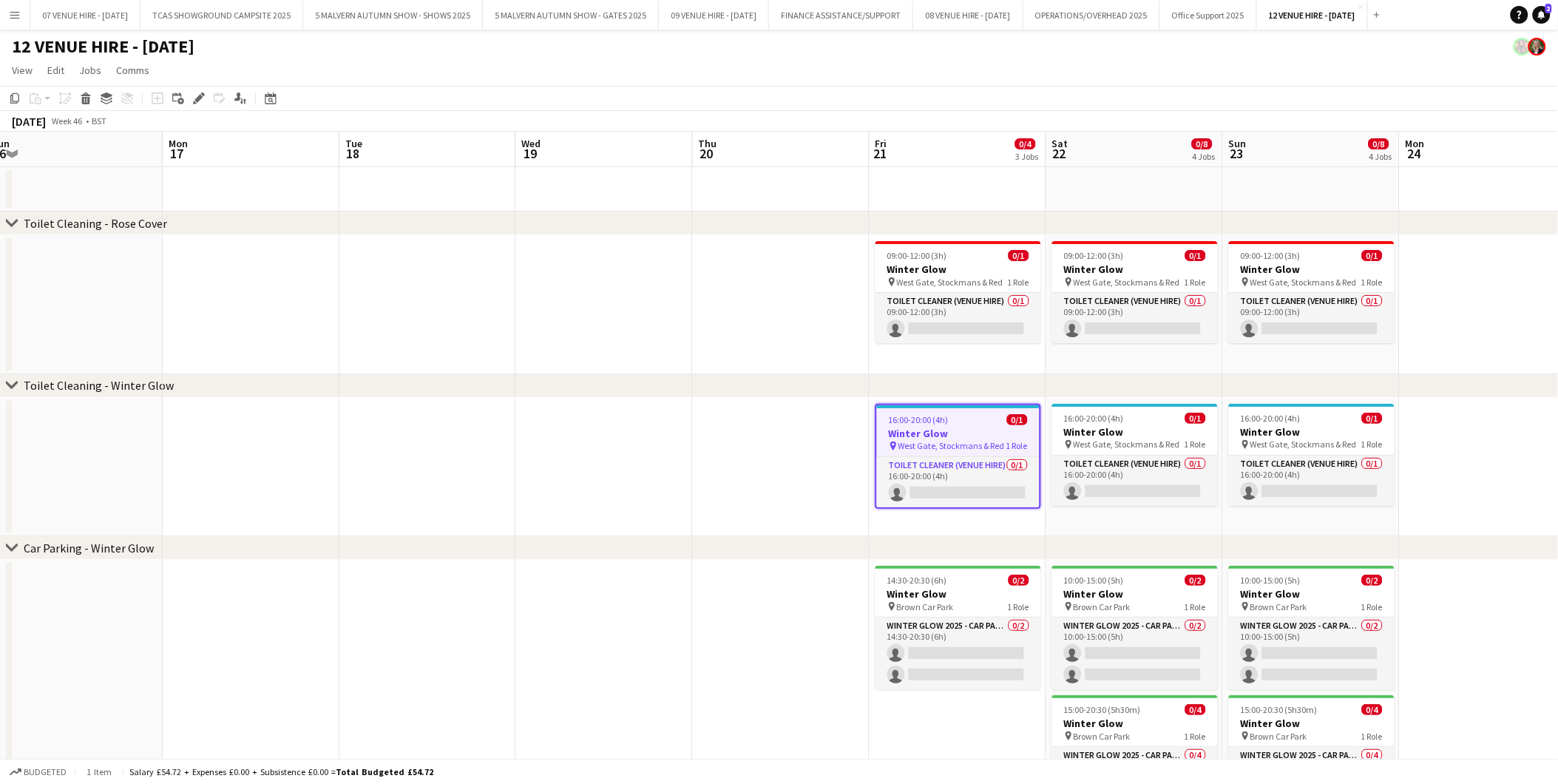
click at [529, 491] on app-calendar-viewport "Thu 13 Fri 14 Sat 15 Sun 16 Mon 17 Tue 18 Wed 19 Thu 20 Fri 21 0/4 3 Jobs Sat 2…" at bounding box center [779, 512] width 1558 height 762
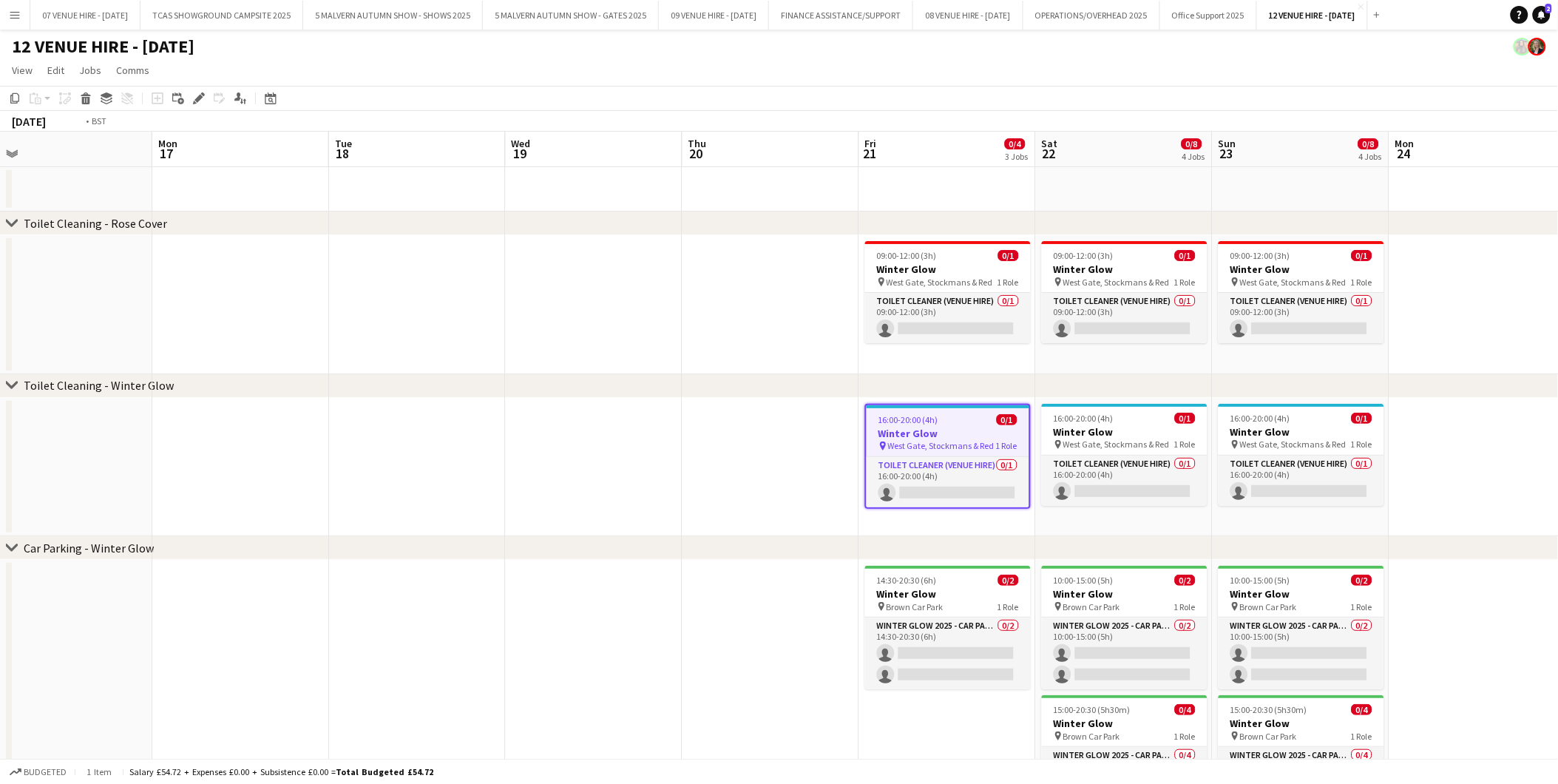
scroll to position [0, 592]
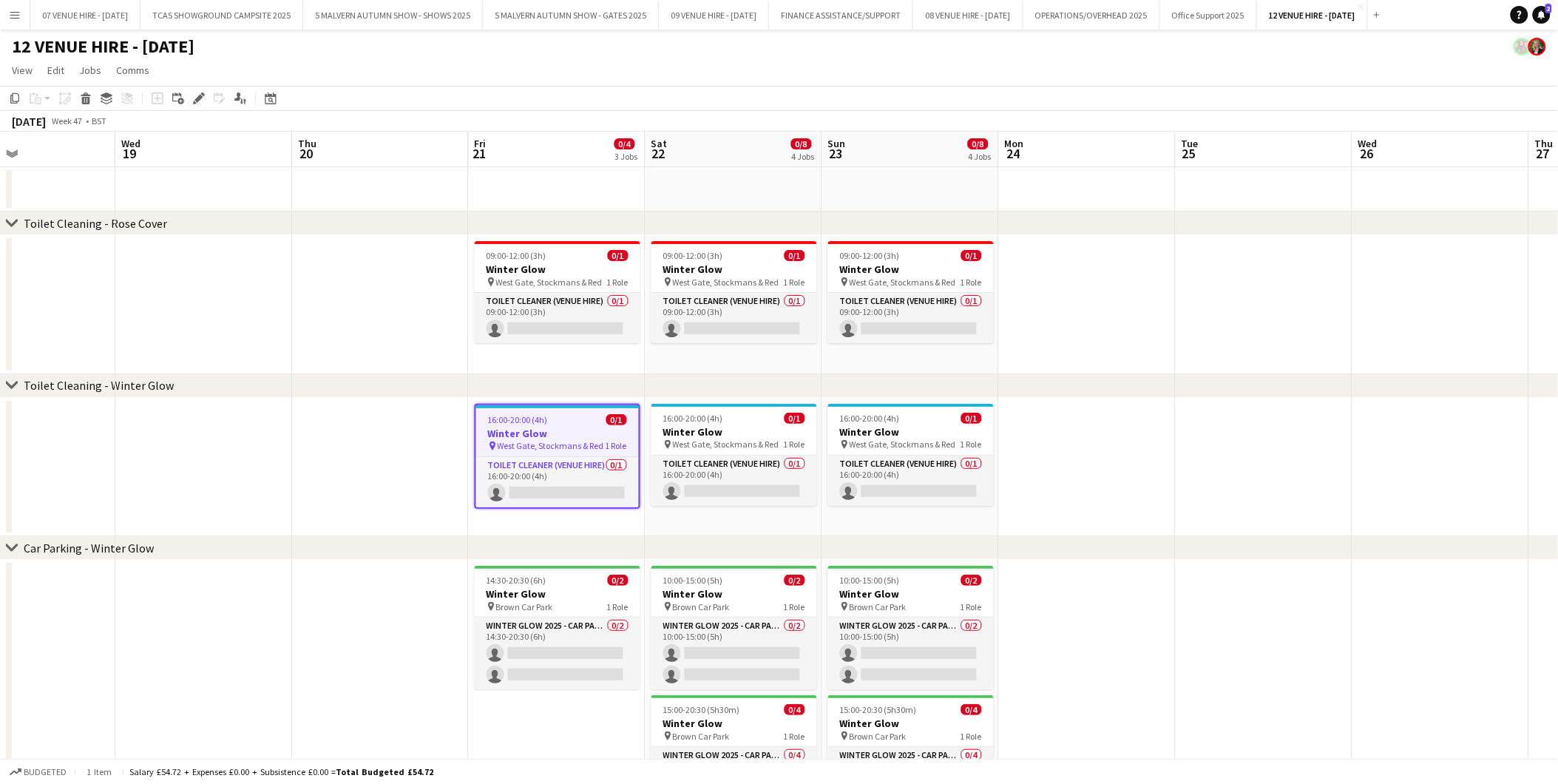
click at [636, 483] on app-calendar-viewport "Sat 15 Sun 16 Mon 17 Tue 18 Wed 19 Thu 20 Fri 21 0/4 3 Jobs Sat 22 0/8 4 Jobs S…" at bounding box center [779, 512] width 1558 height 762
click at [549, 419] on div "16:00-20:00 (4h) 0/1" at bounding box center [557, 419] width 163 height 11
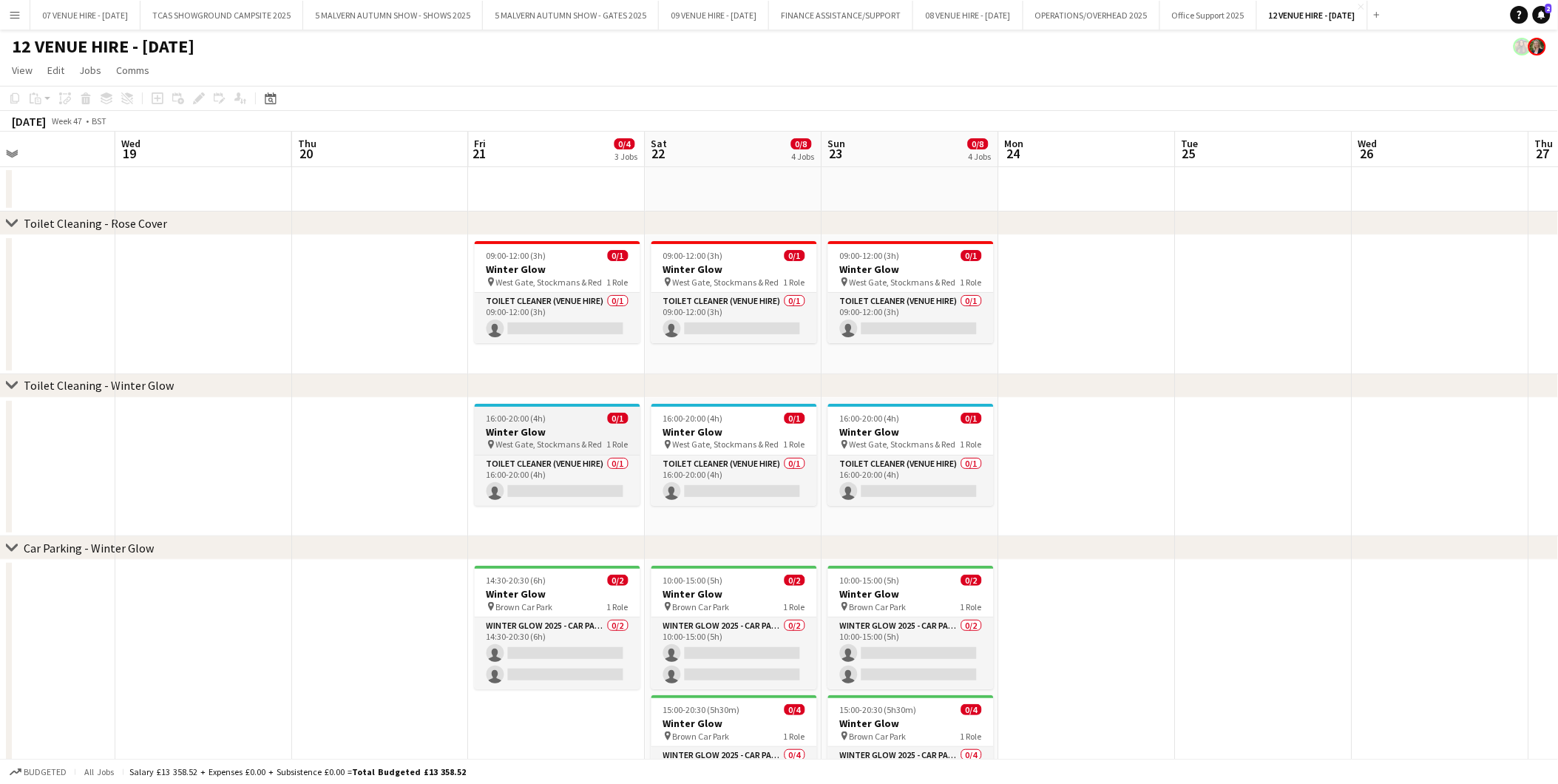
click at [560, 416] on div "16:00-20:00 (4h) 0/1" at bounding box center [557, 418] width 166 height 11
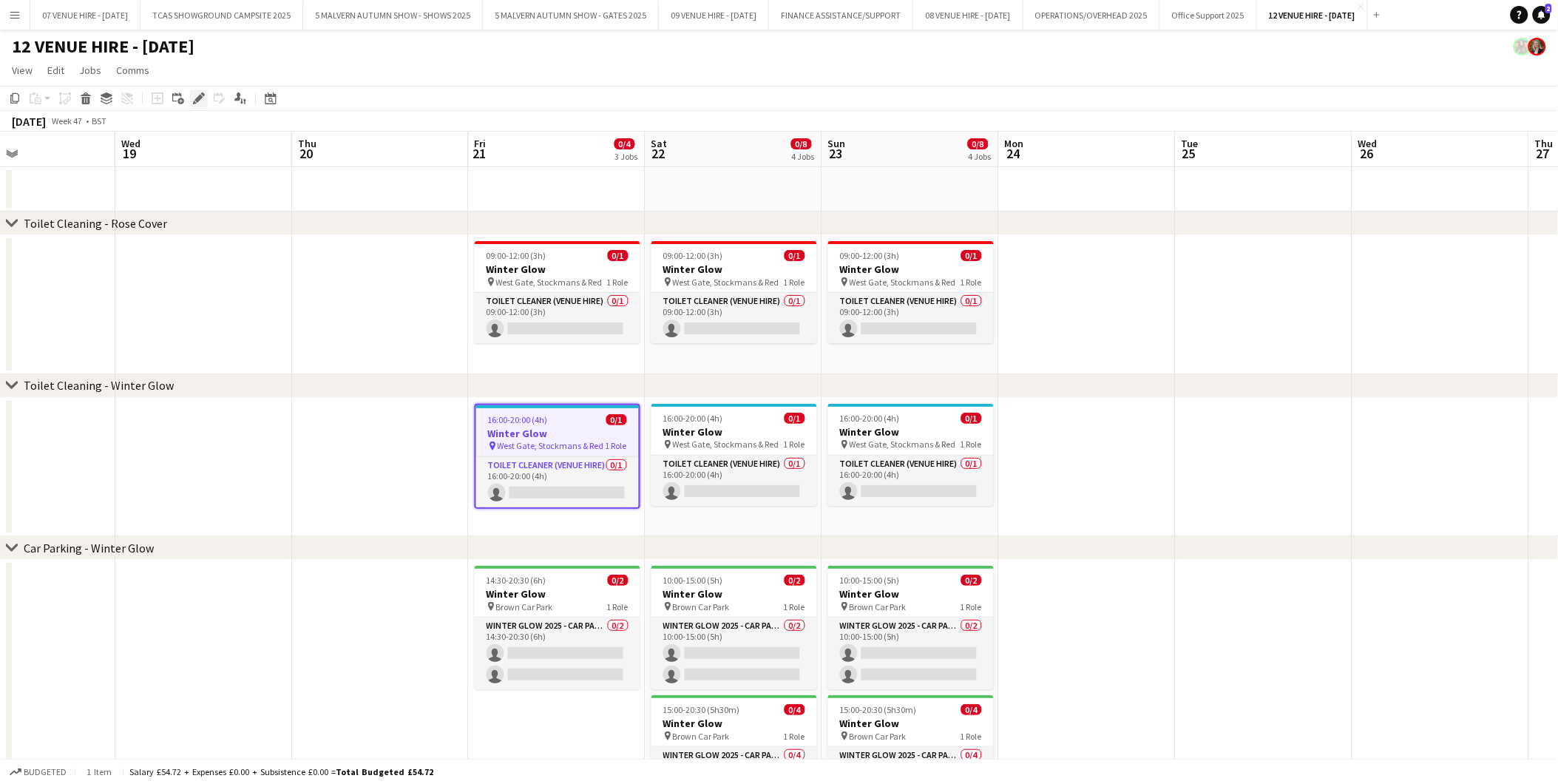
click at [201, 94] on icon "Edit" at bounding box center [199, 98] width 12 height 12
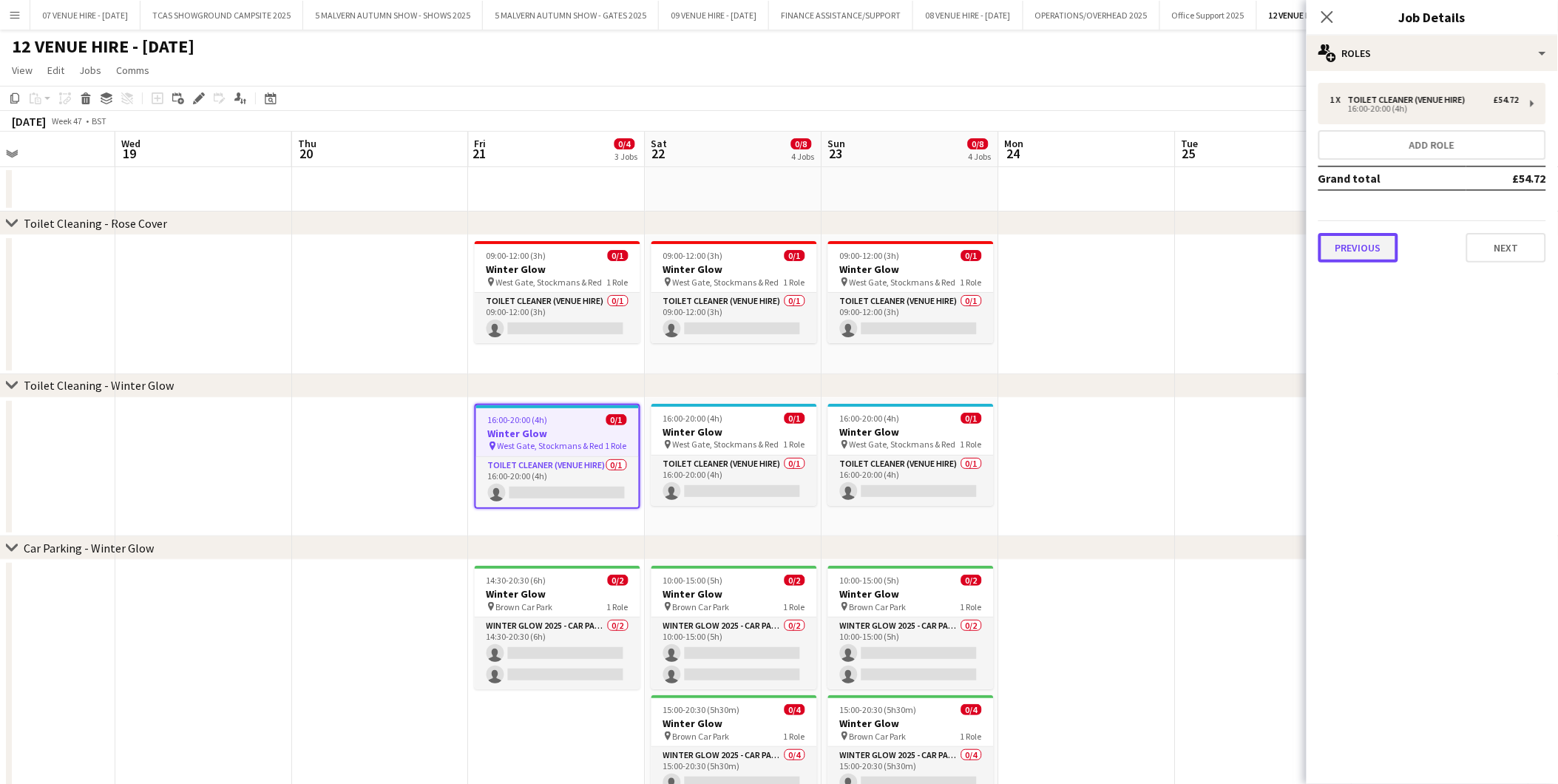
click at [1372, 241] on button "Previous" at bounding box center [1359, 248] width 80 height 30
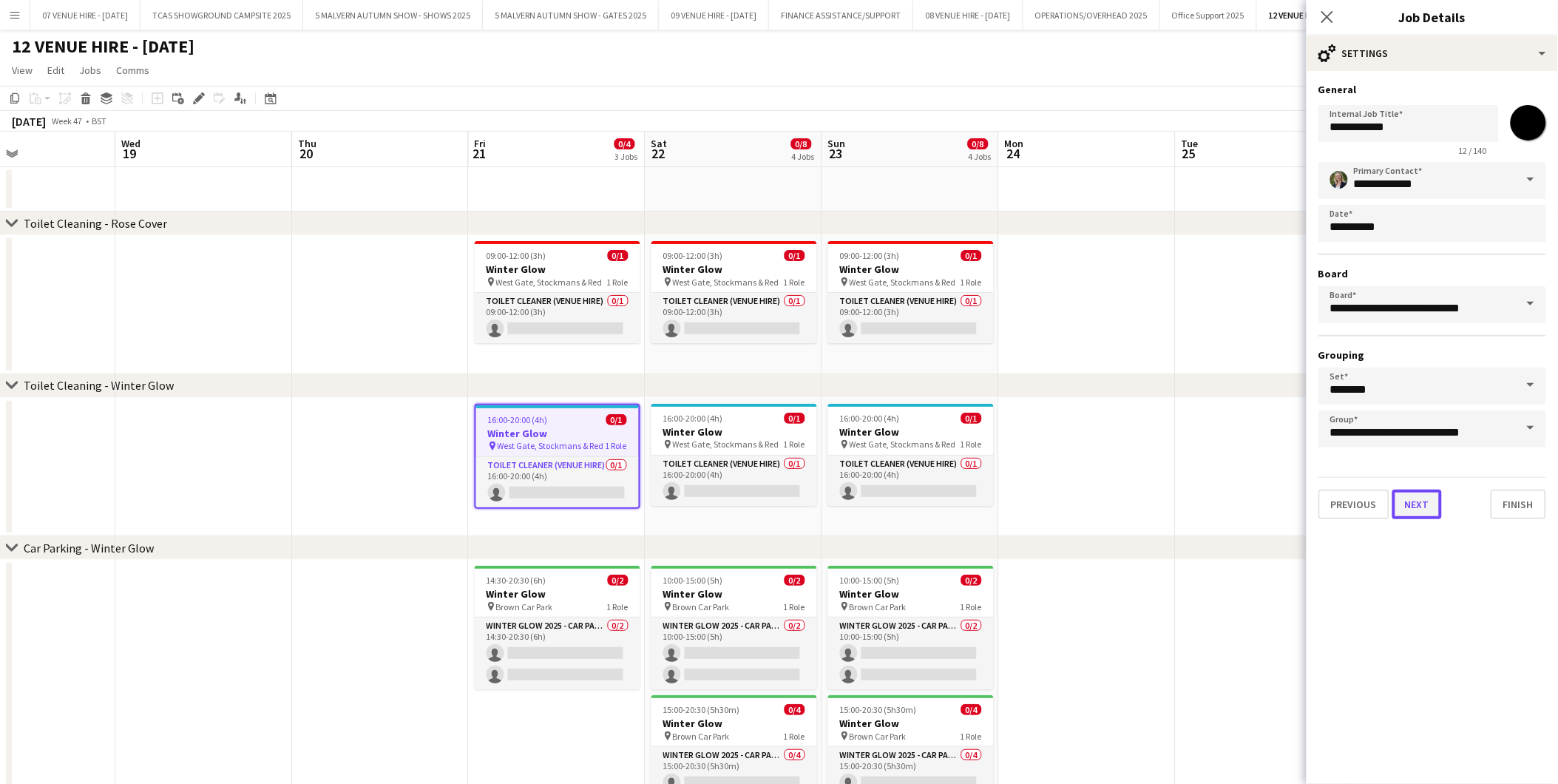
click at [1422, 492] on button "Next" at bounding box center [1417, 504] width 50 height 30
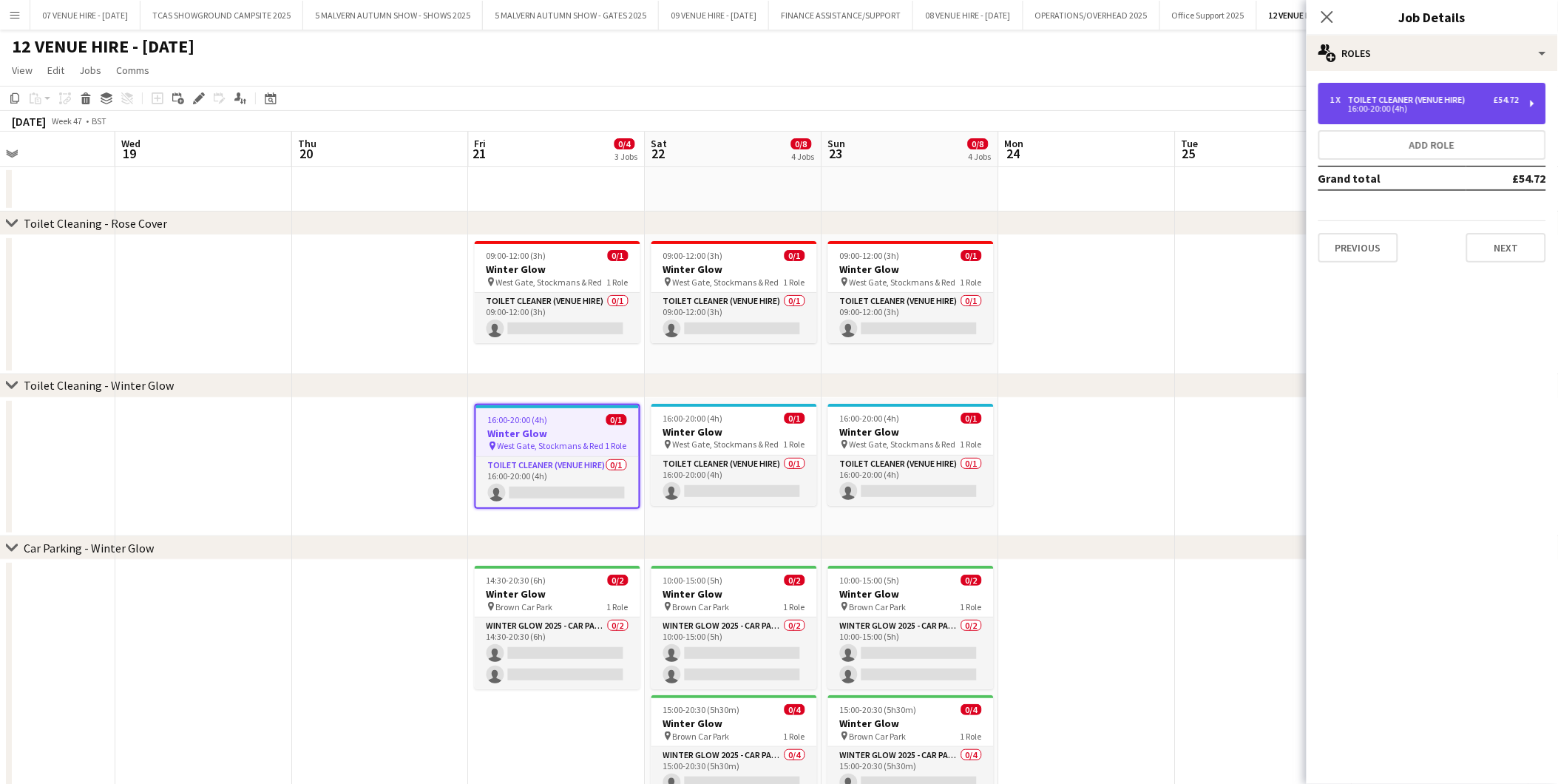
click at [1402, 105] on div "16:00-20:00 (4h)" at bounding box center [1425, 108] width 189 height 7
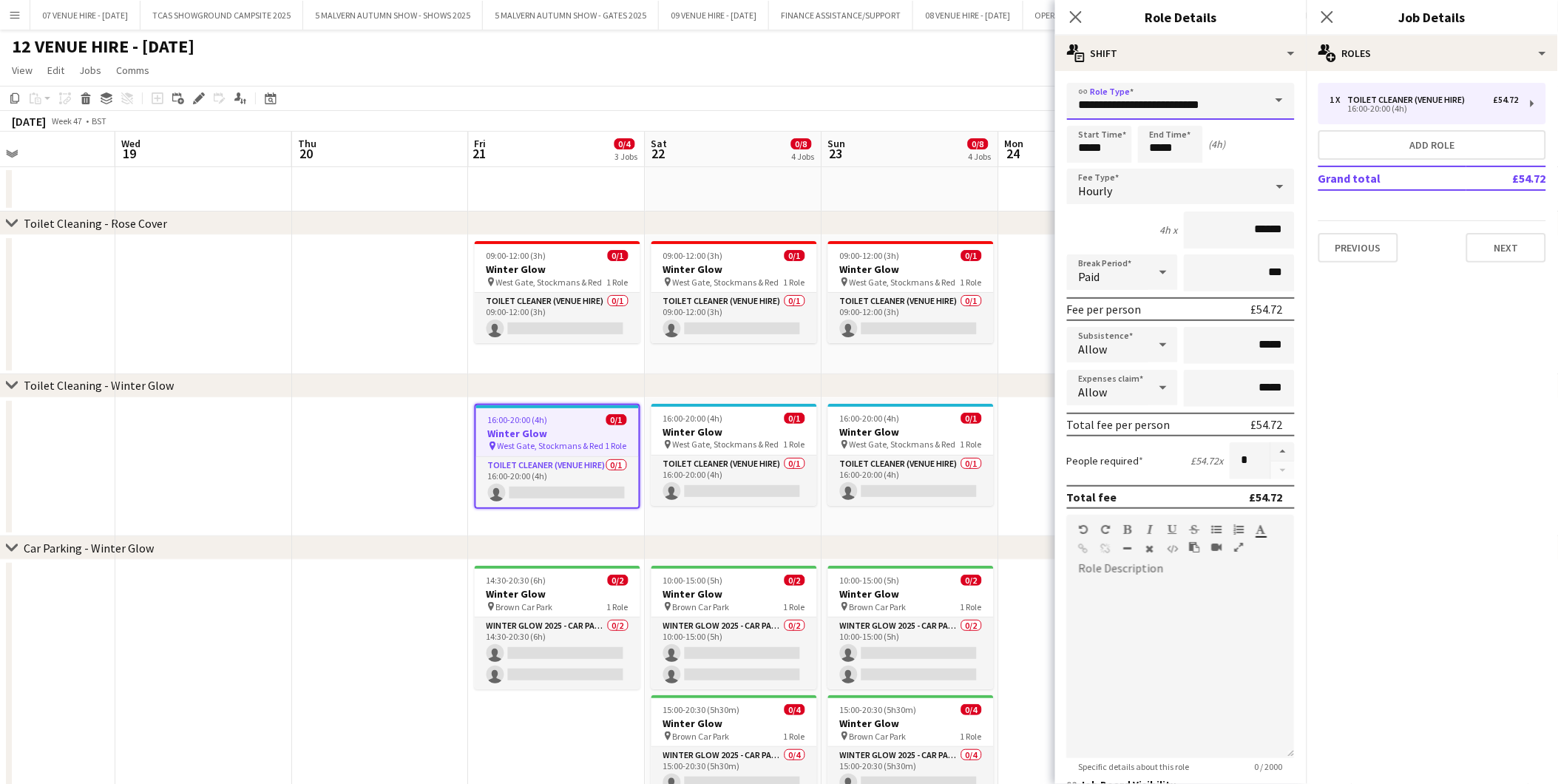
click at [1017, 106] on body "Menu Boards Boards Boards All jobs Status Workforce Workforce My Workforce Recr…" at bounding box center [779, 459] width 1558 height 918
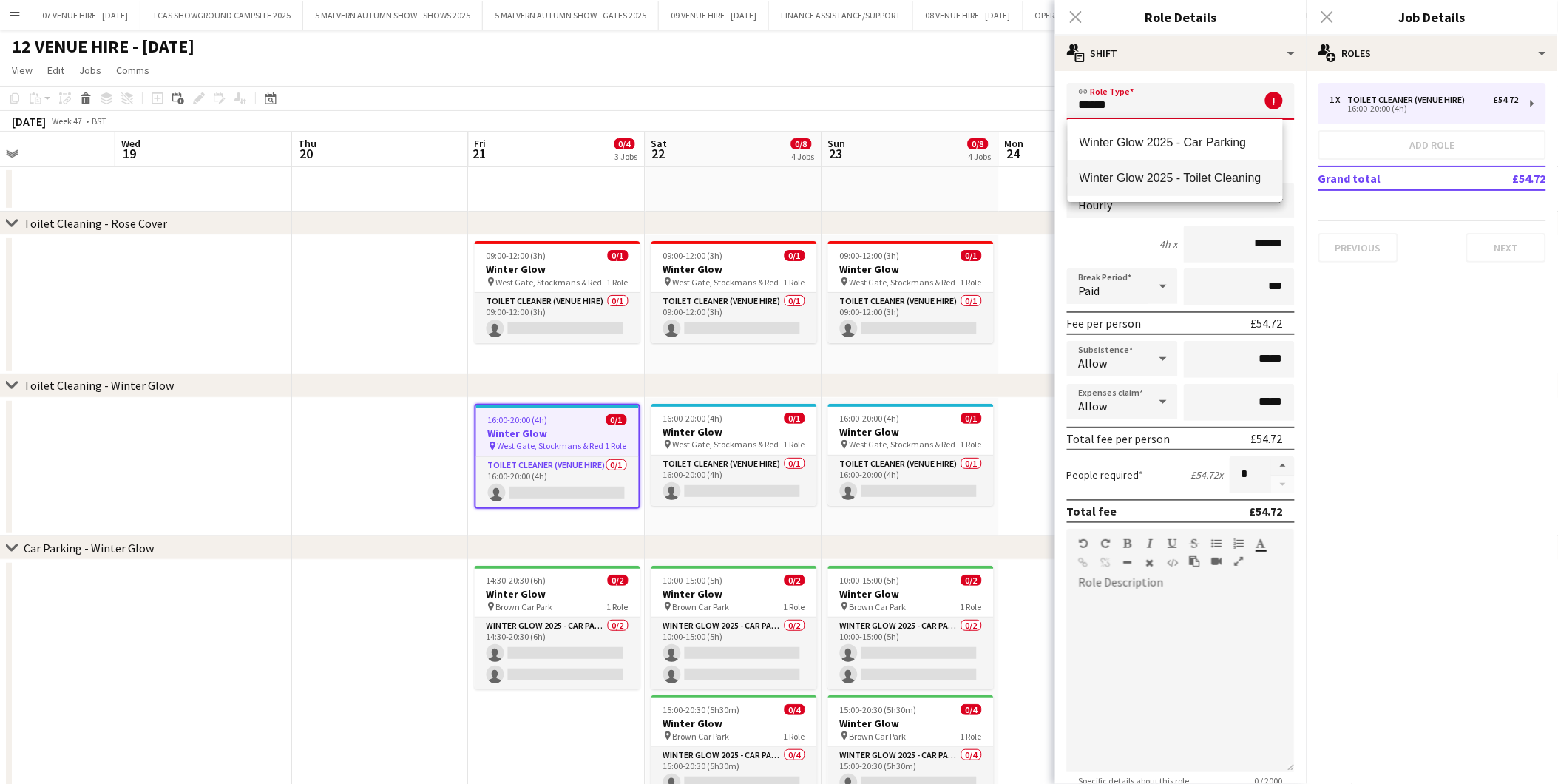
click at [1122, 177] on span "Winter Glow 2025 - Toilet Cleaning" at bounding box center [1176, 177] width 192 height 14
type input "**********"
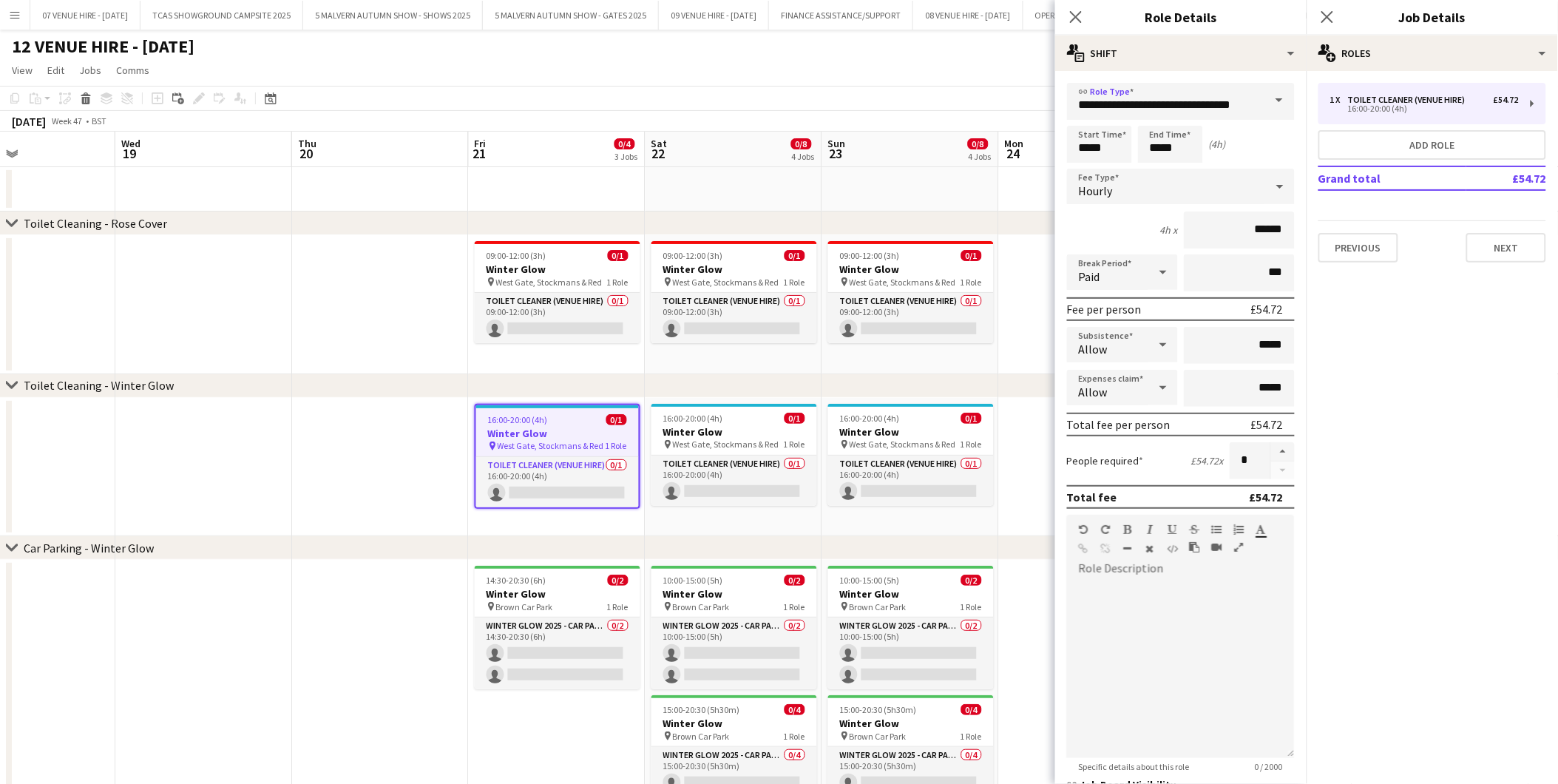
click at [438, 453] on app-date-cell at bounding box center [380, 467] width 177 height 139
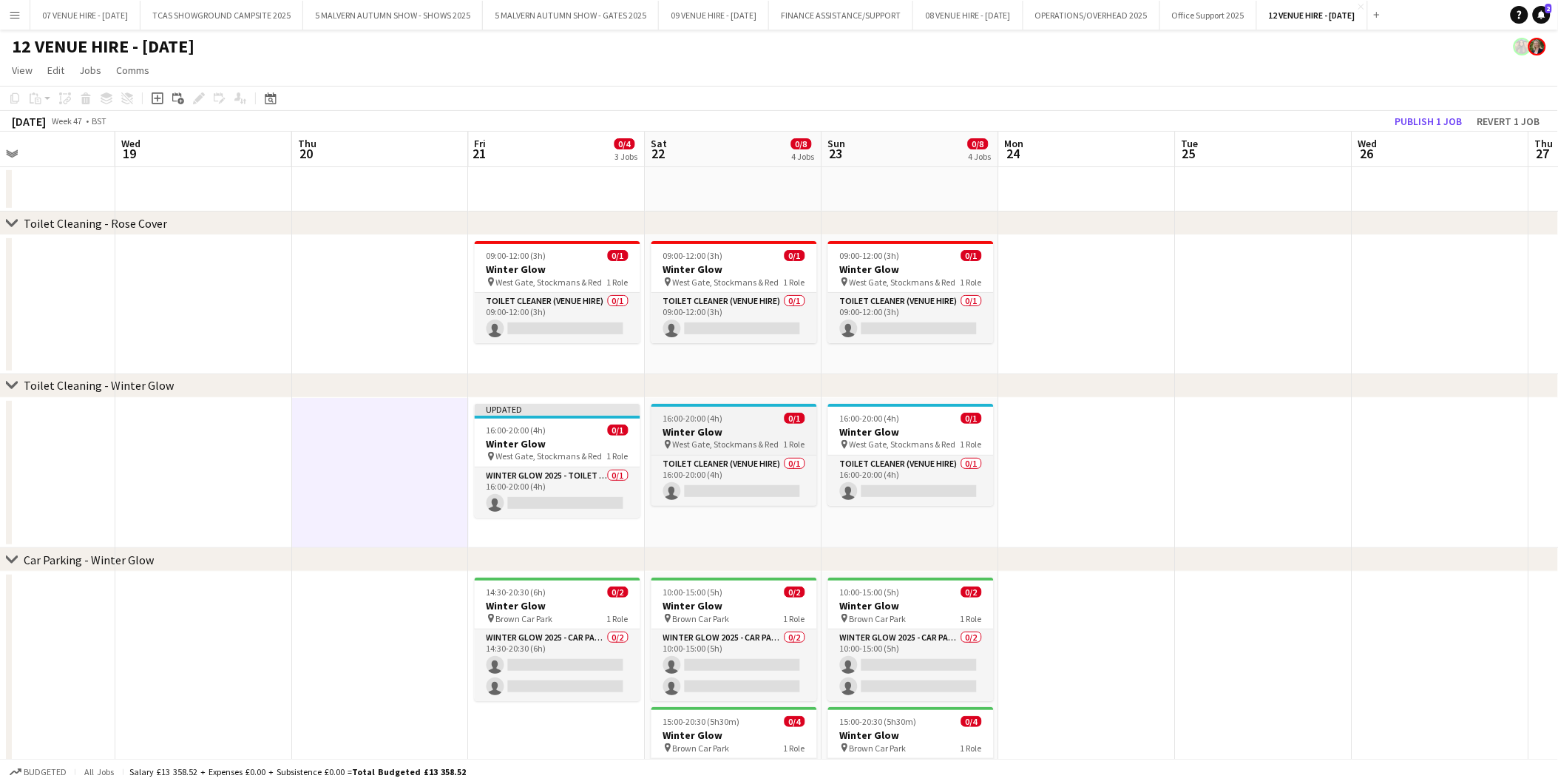
click at [700, 422] on span "16:00-20:00 (4h)" at bounding box center [693, 418] width 60 height 11
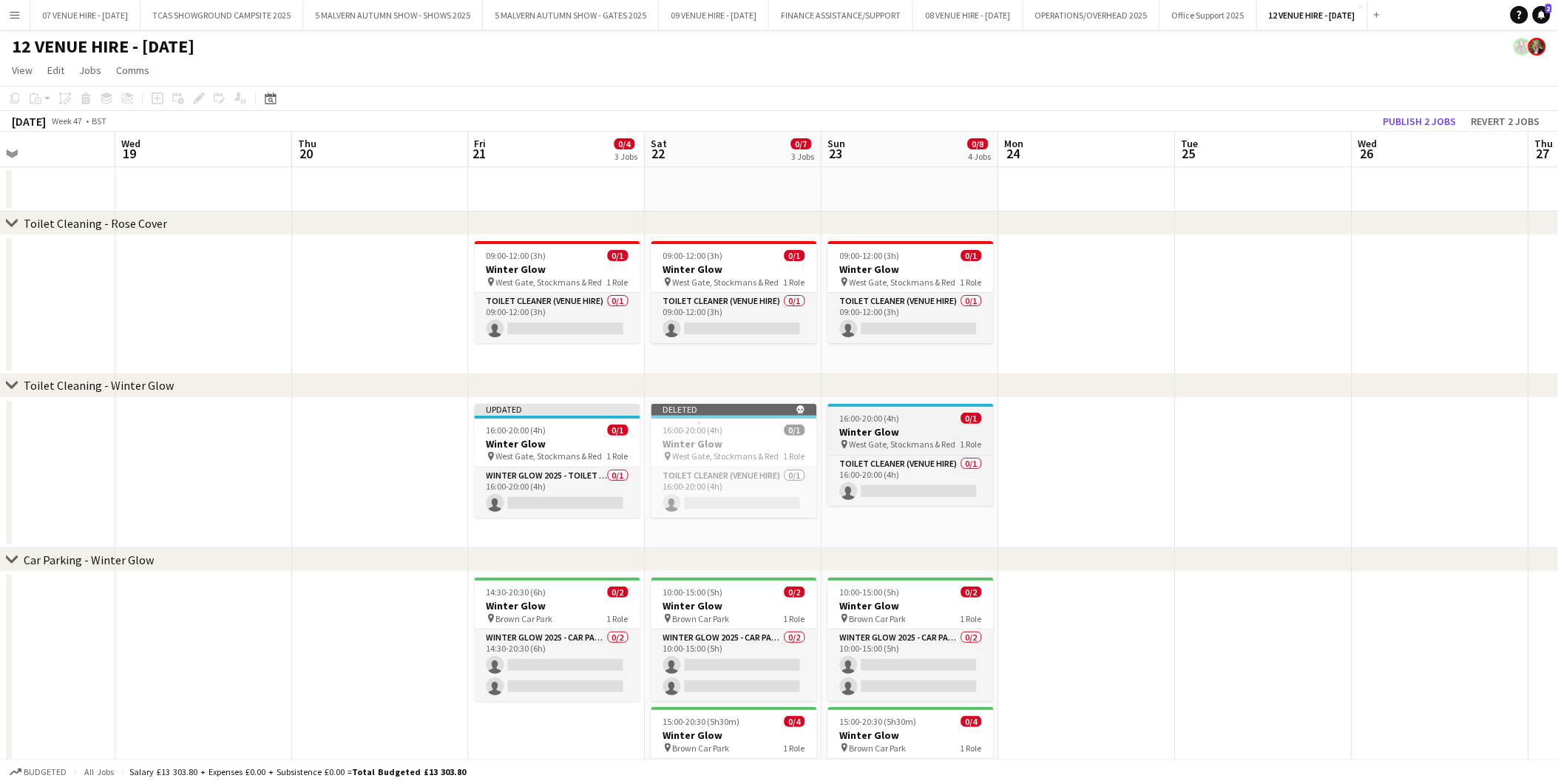
click at [898, 439] on span "West Gate, Stockmans & Red" at bounding box center [902, 444] width 106 height 11
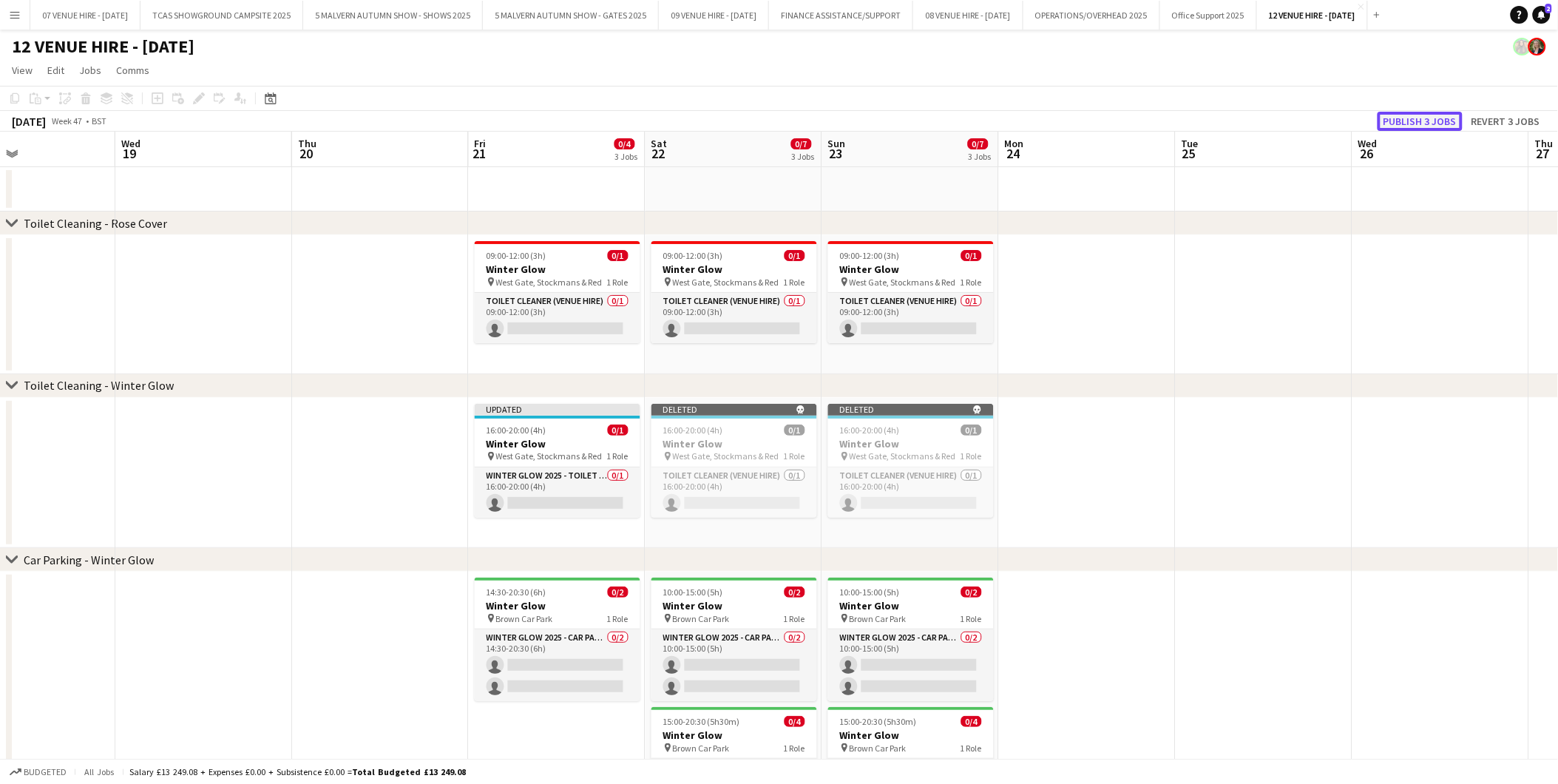
click at [1426, 125] on button "Publish 3 jobs" at bounding box center [1420, 121] width 85 height 19
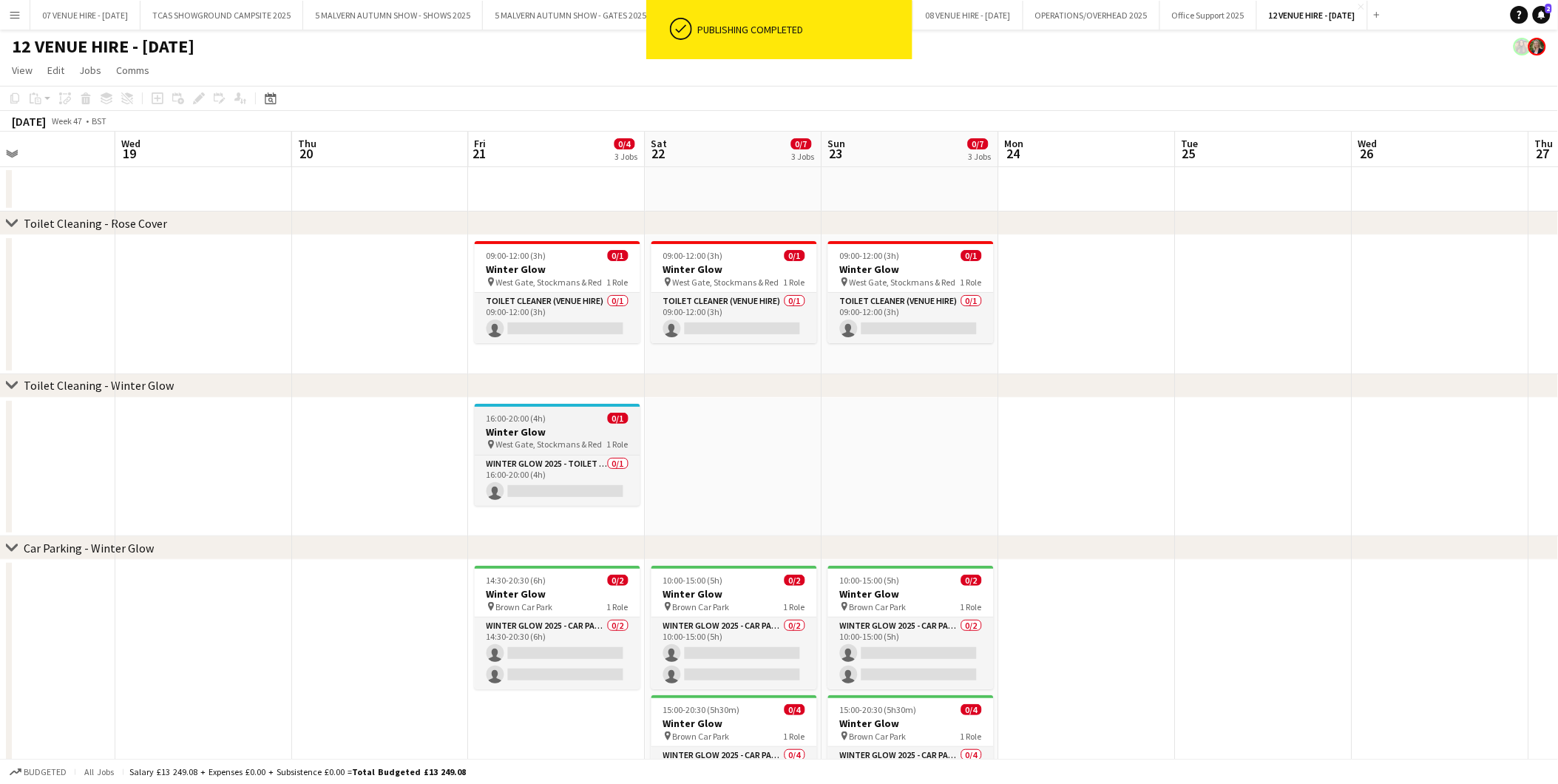
click at [544, 435] on h3 "Winter Glow" at bounding box center [557, 432] width 166 height 13
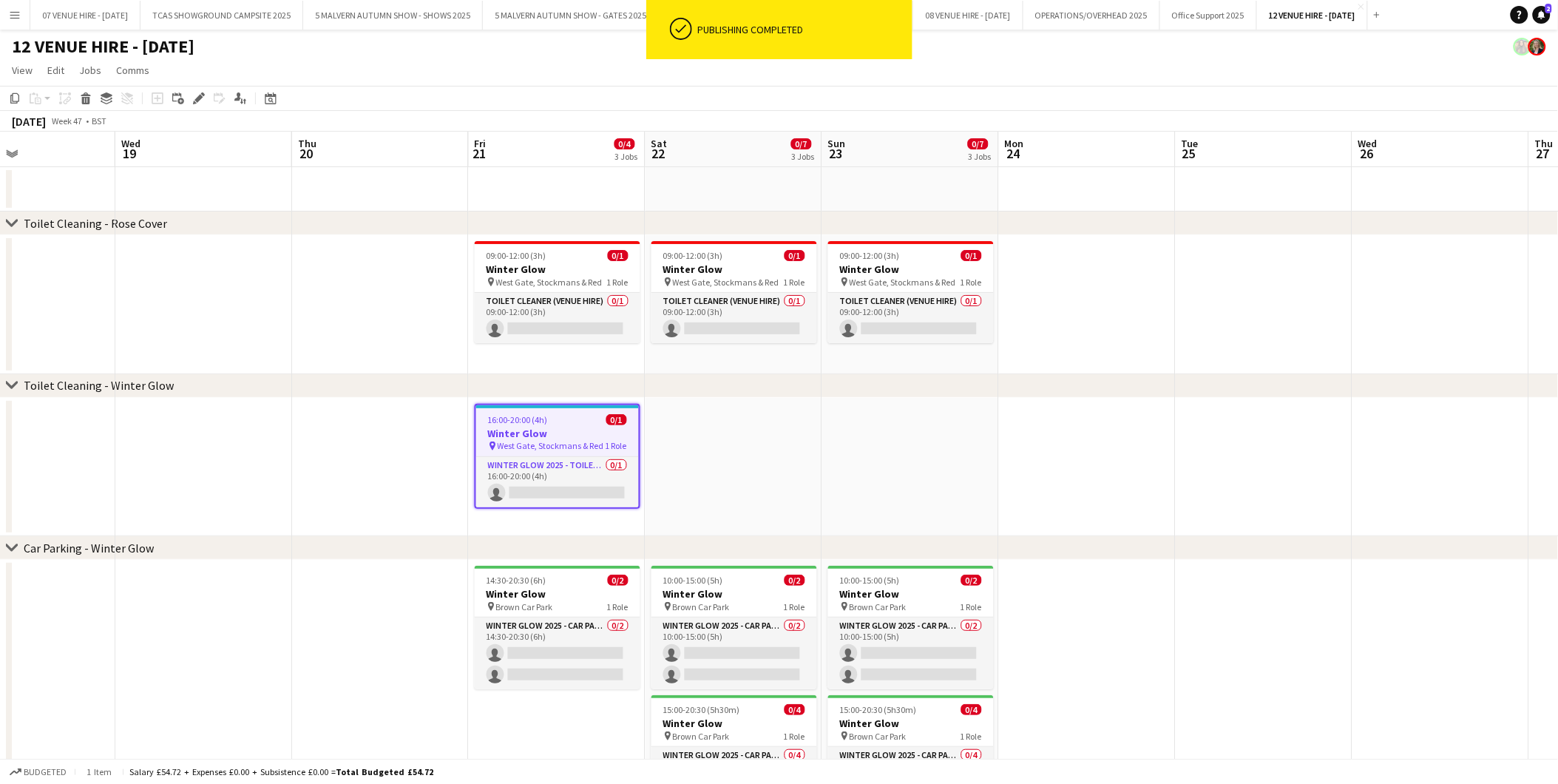
click at [745, 461] on app-date-cell at bounding box center [734, 467] width 177 height 139
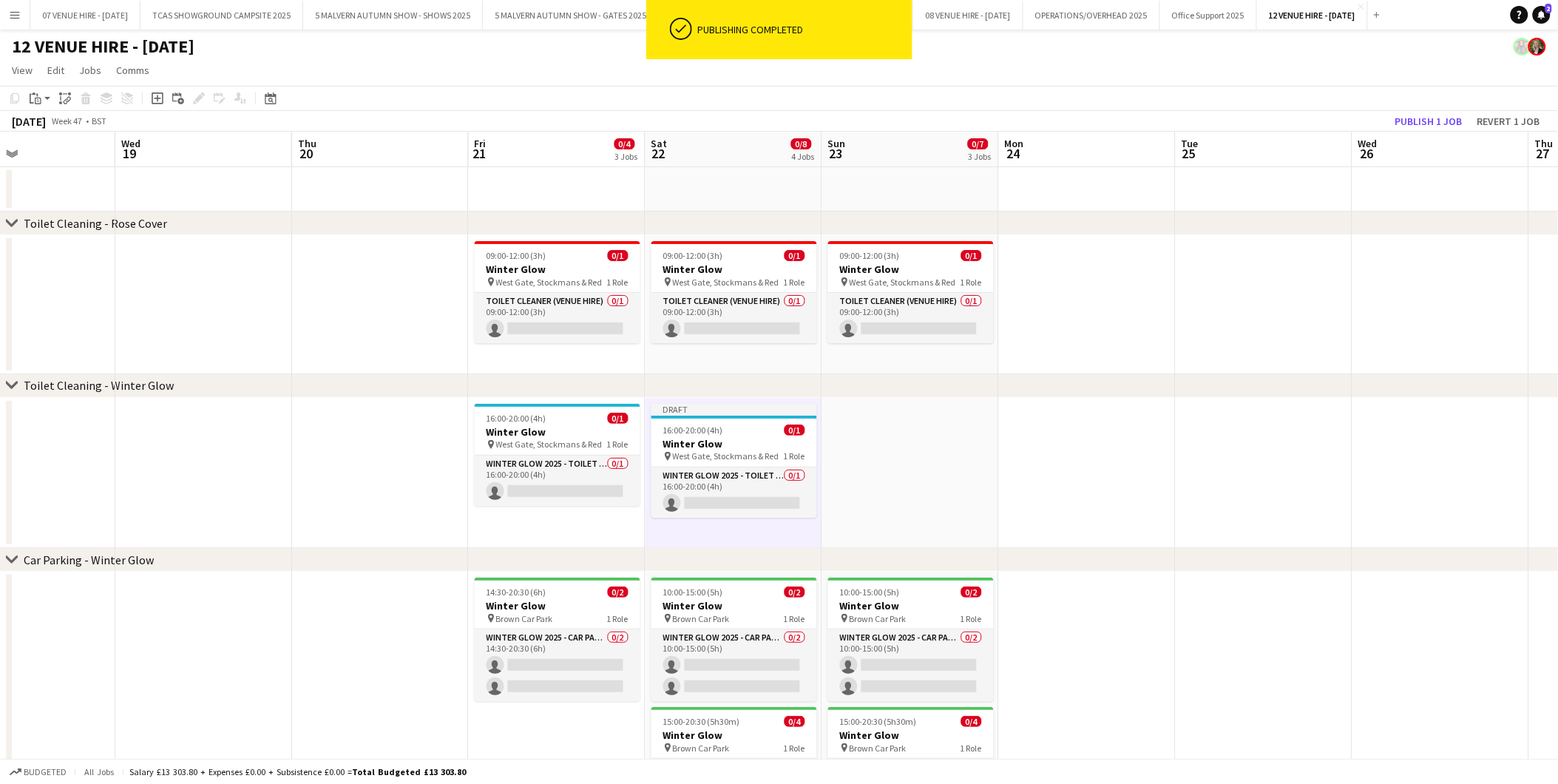
click at [907, 463] on app-date-cell at bounding box center [910, 473] width 177 height 151
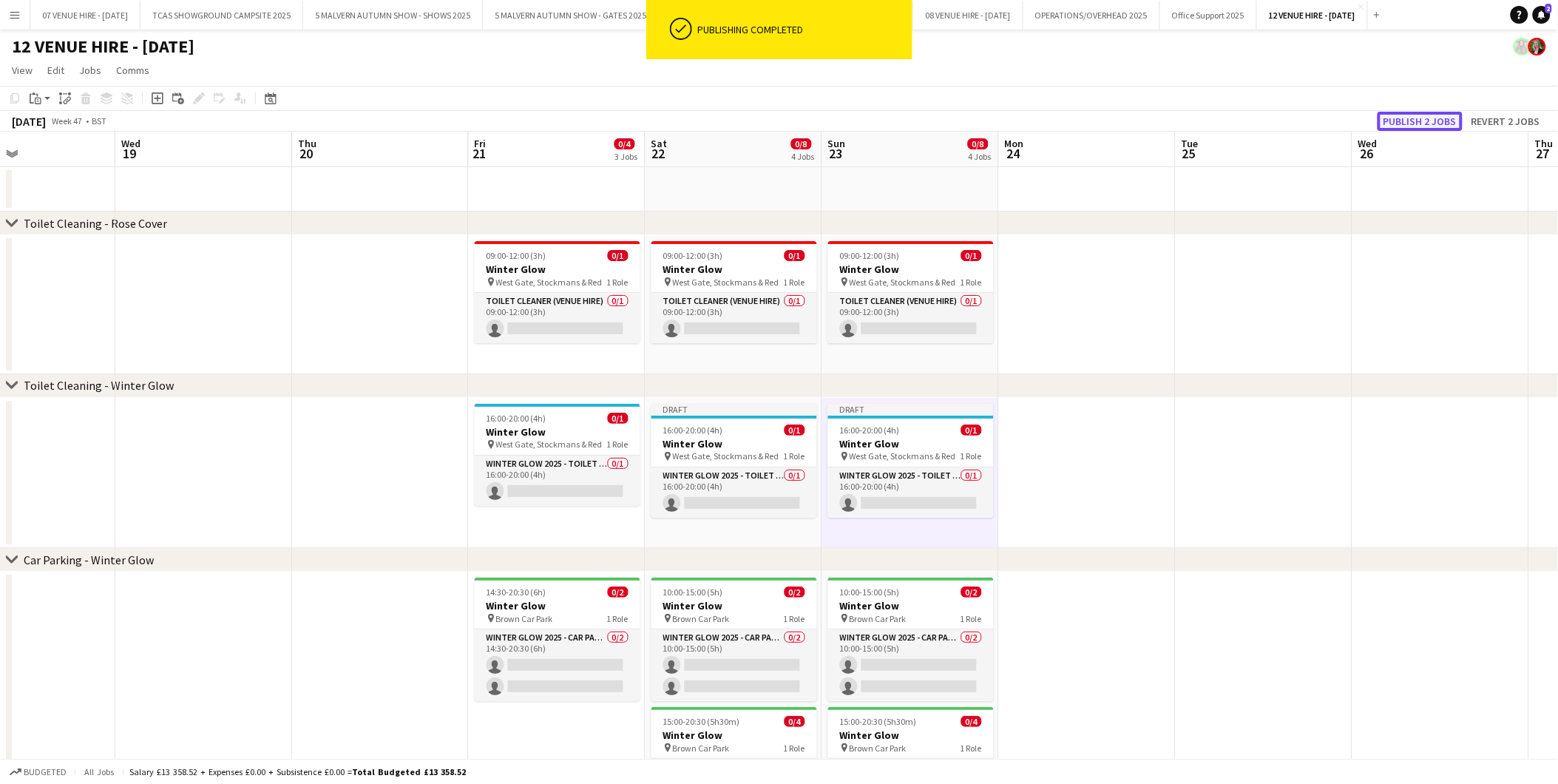
click at [1421, 118] on button "Publish 2 jobs" at bounding box center [1420, 121] width 85 height 19
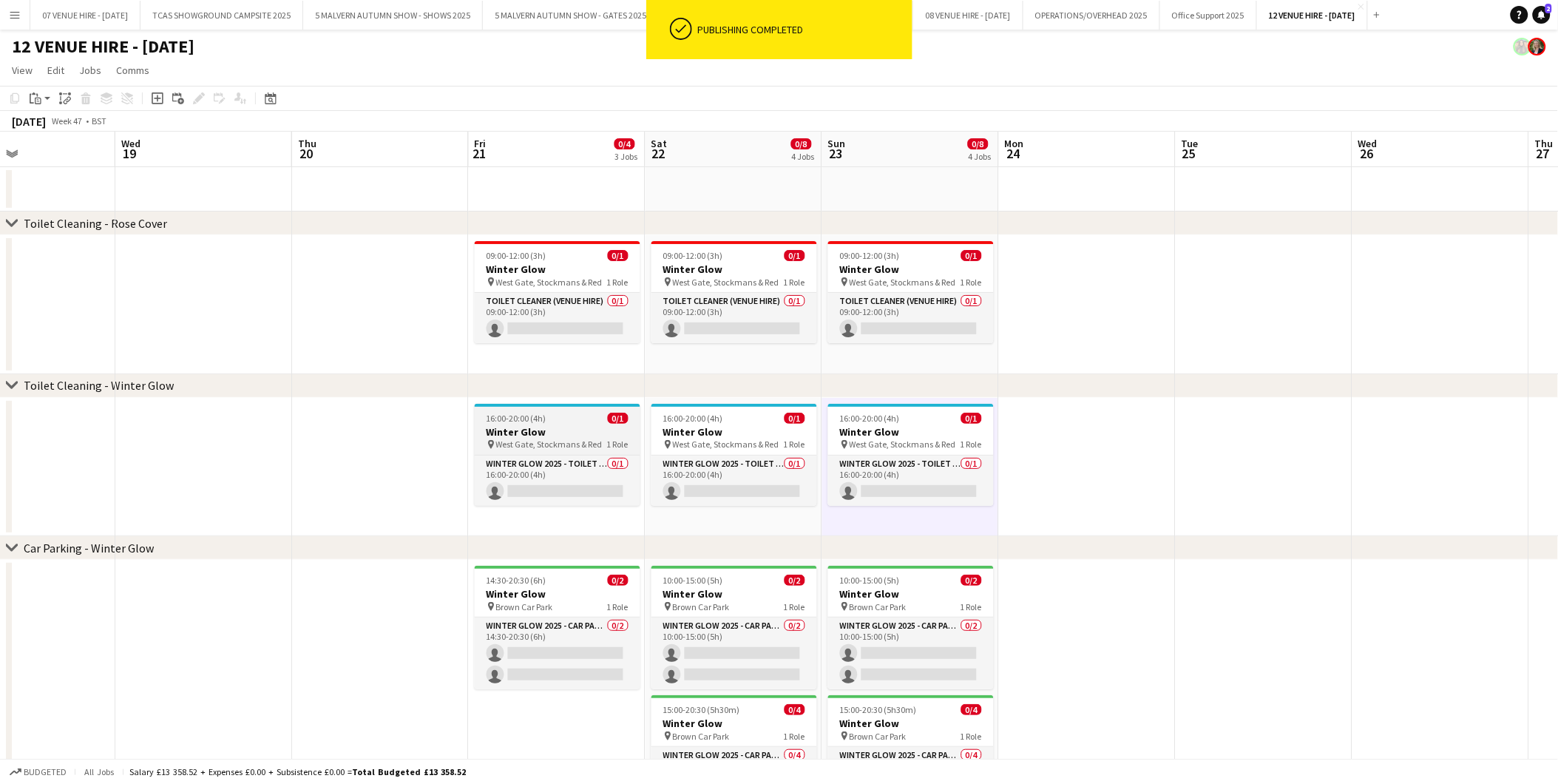
click at [564, 417] on div "16:00-20:00 (4h) 0/1" at bounding box center [557, 418] width 166 height 11
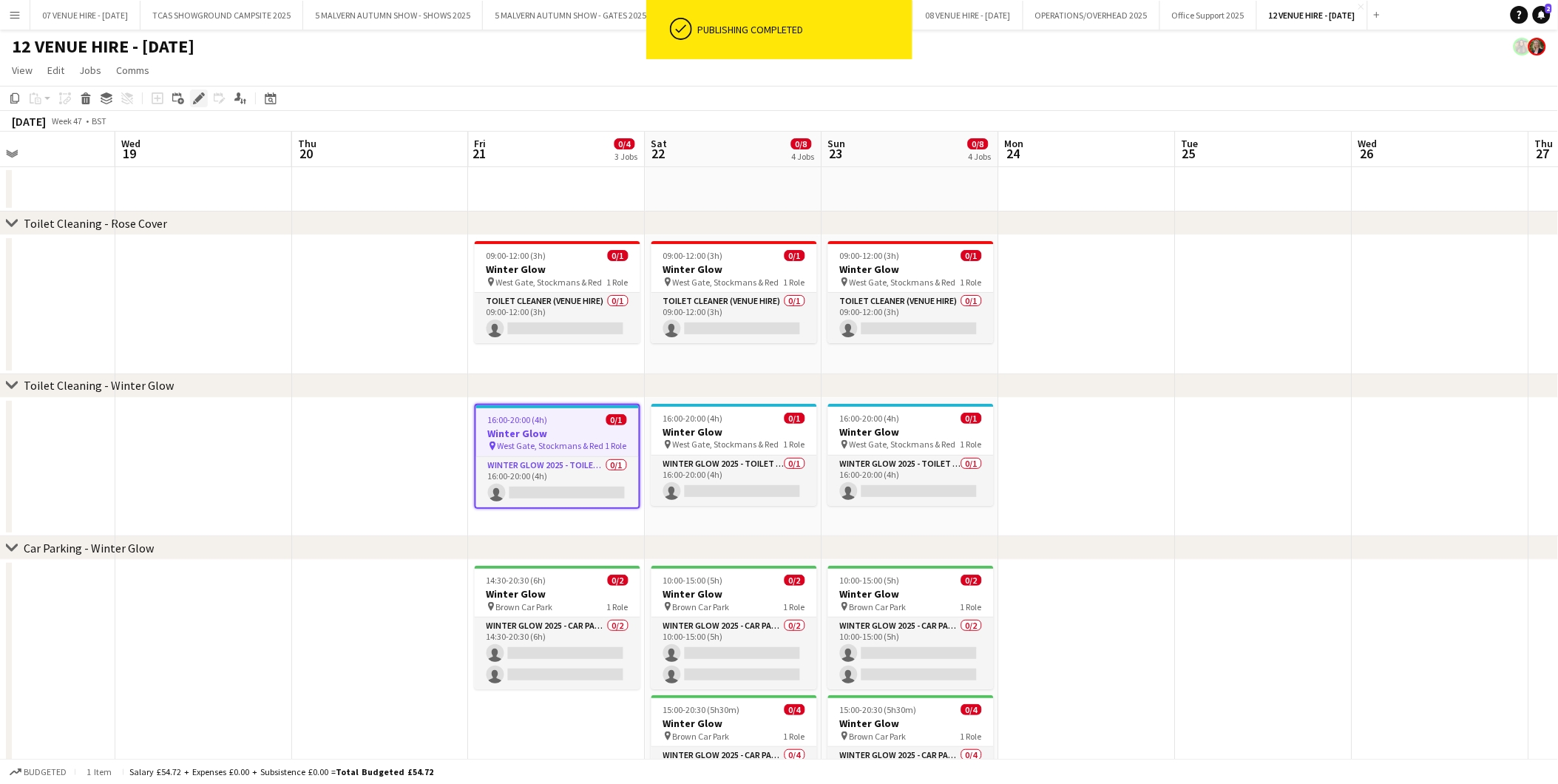
click at [198, 98] on icon at bounding box center [198, 98] width 8 height 8
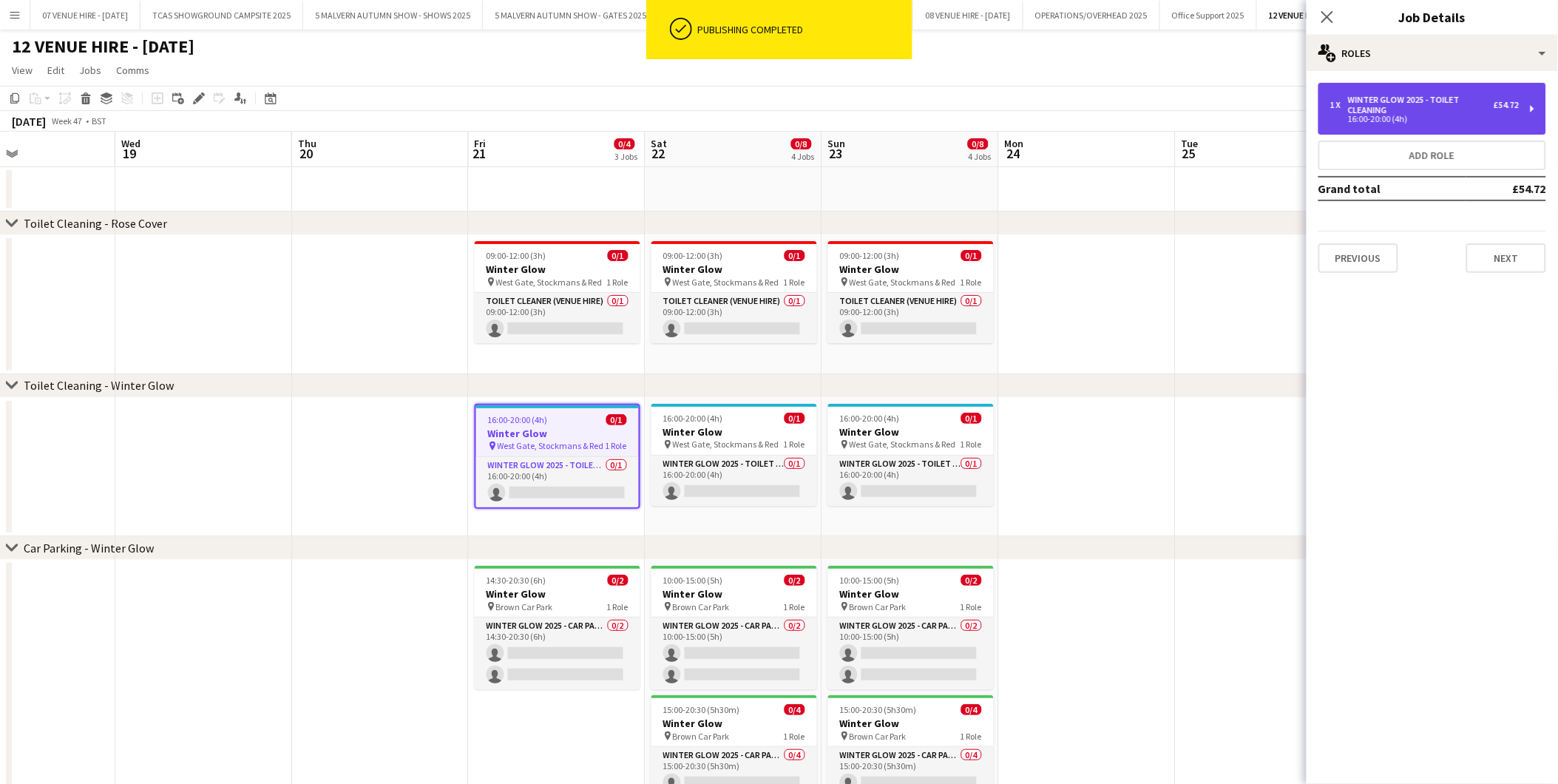
click at [1456, 98] on div "Winter Glow 2025 - Toilet Cleaning" at bounding box center [1421, 105] width 146 height 21
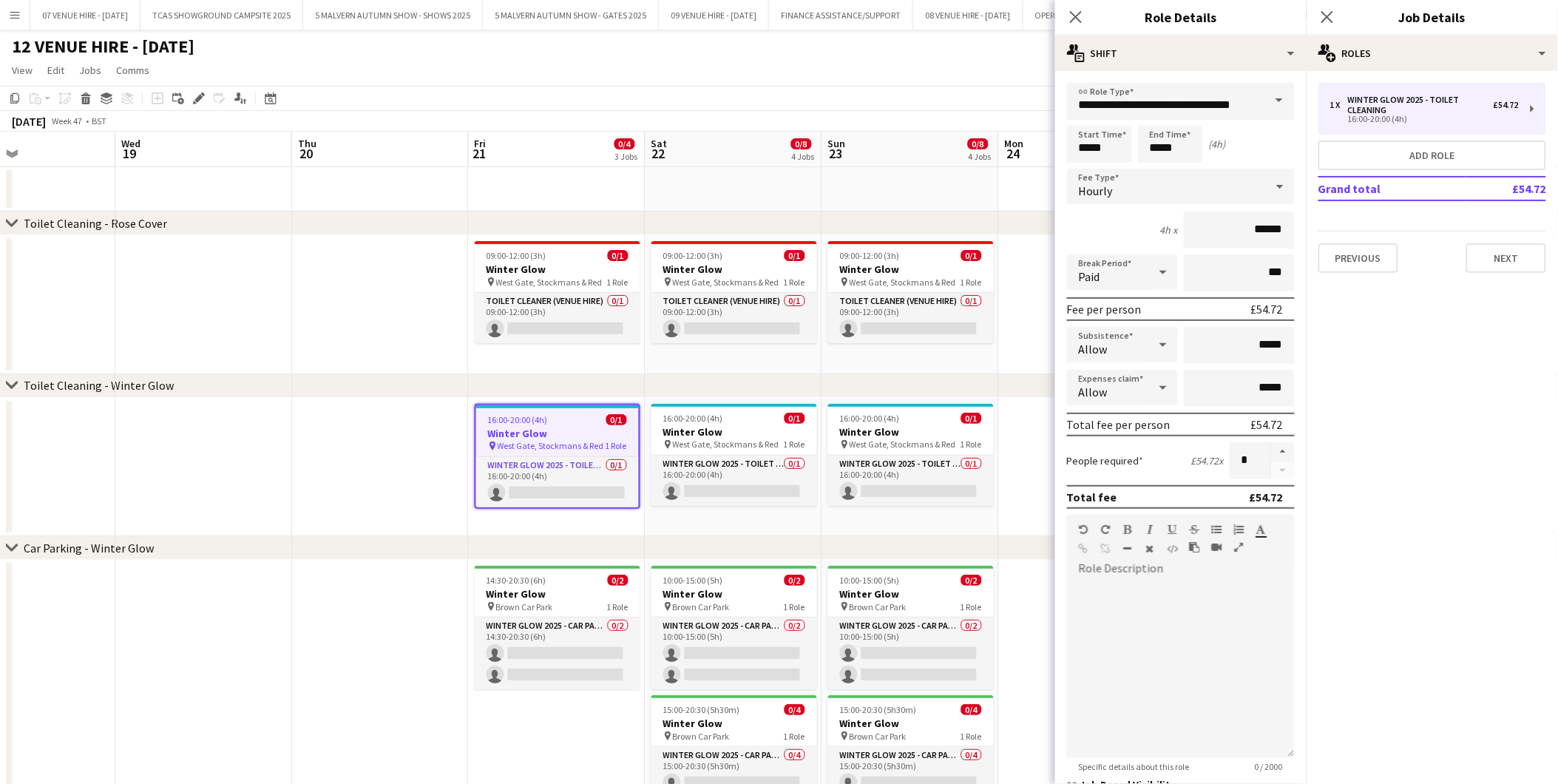
click at [420, 440] on app-date-cell at bounding box center [380, 467] width 177 height 139
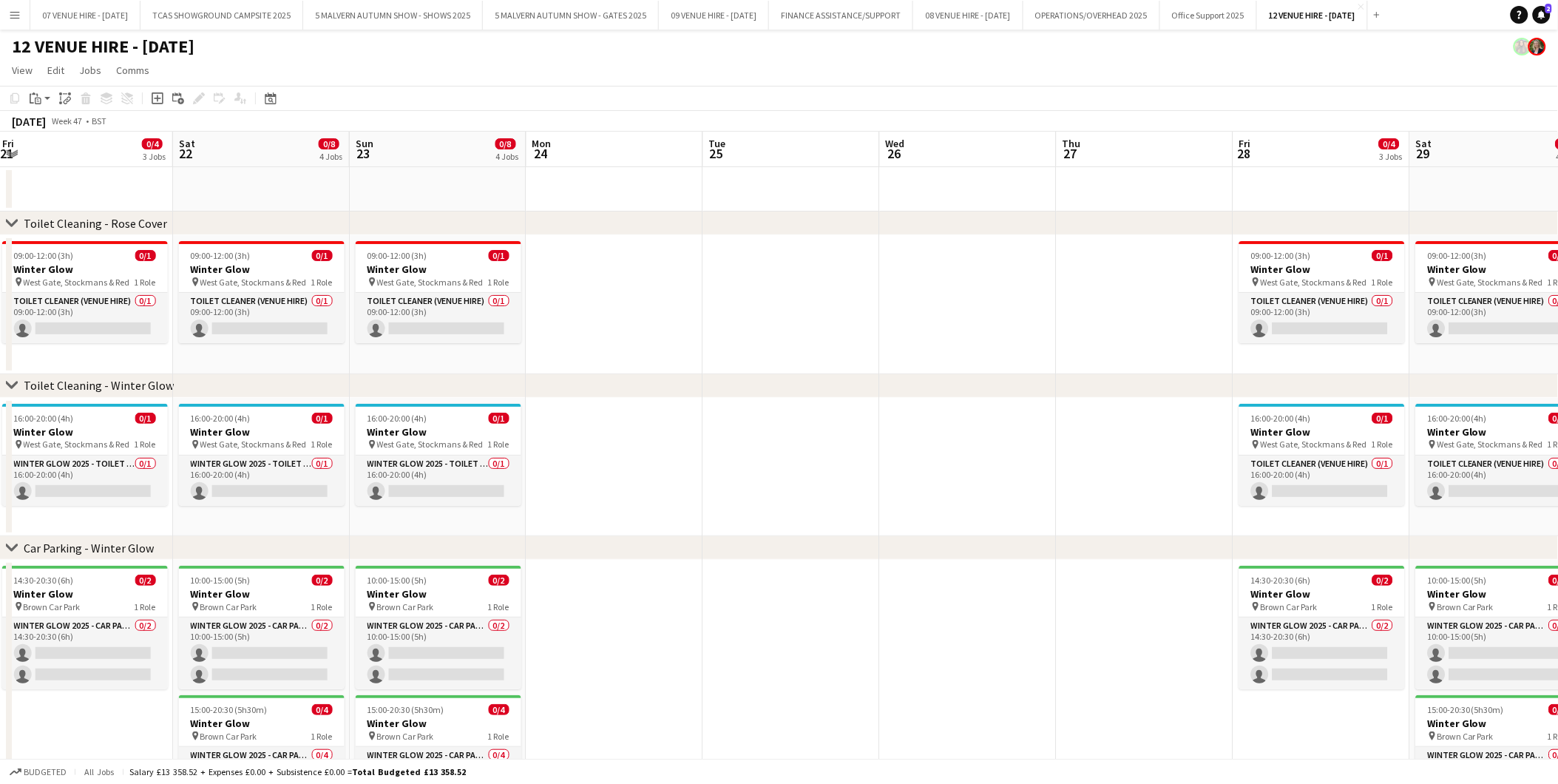
click at [426, 425] on app-calendar-viewport "Tue 18 Wed 19 Thu 20 Fri 21 0/4 3 Jobs Sat 22 0/8 4 Jobs Sun 23 0/8 4 Jobs Mon …" at bounding box center [779, 512] width 1558 height 762
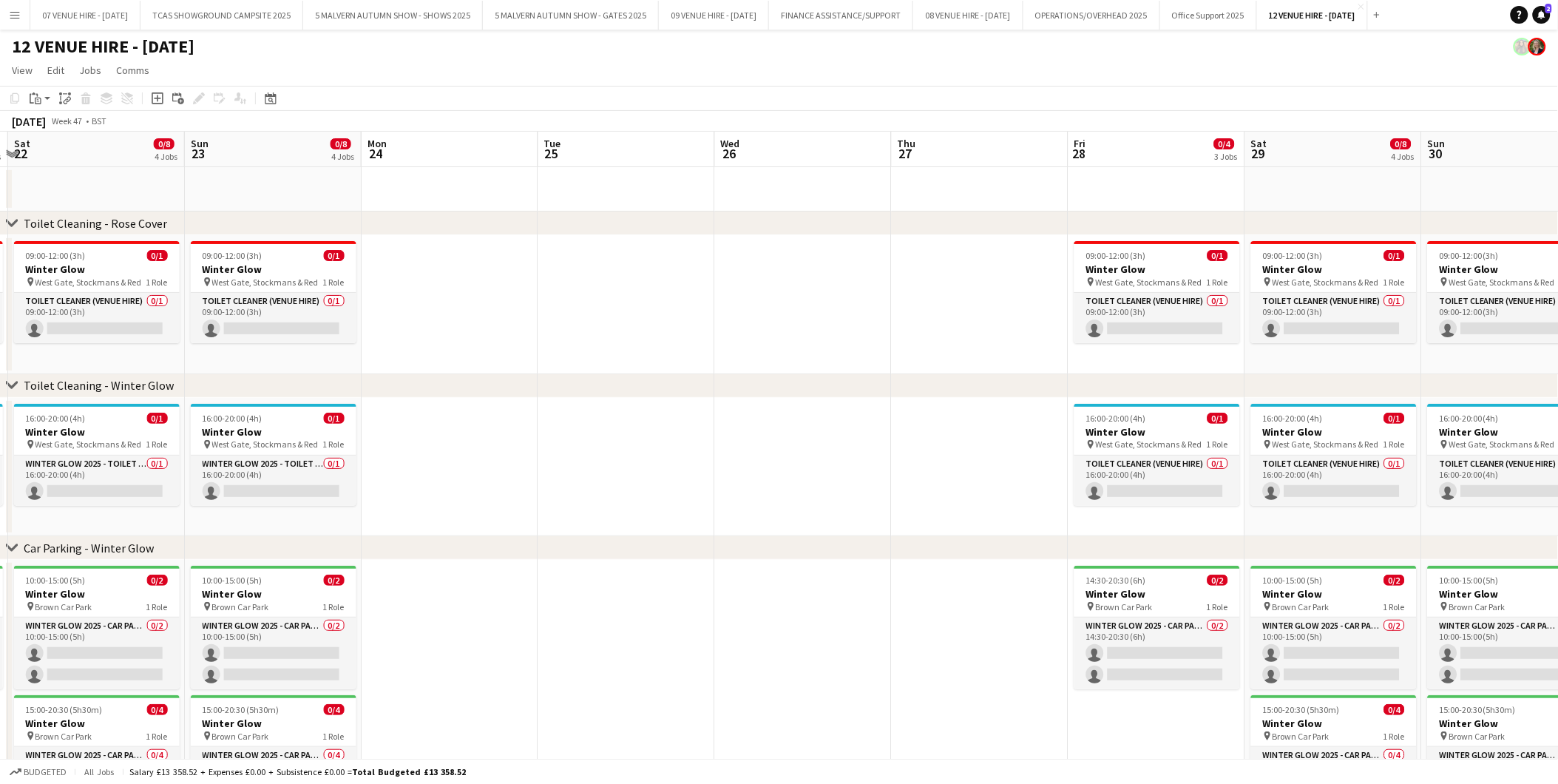
click at [357, 416] on app-calendar-viewport "Wed 19 Thu 20 Fri 21 0/4 3 Jobs Sat 22 0/8 4 Jobs Sun 23 0/8 4 Jobs Mon 24 Tue …" at bounding box center [779, 512] width 1558 height 762
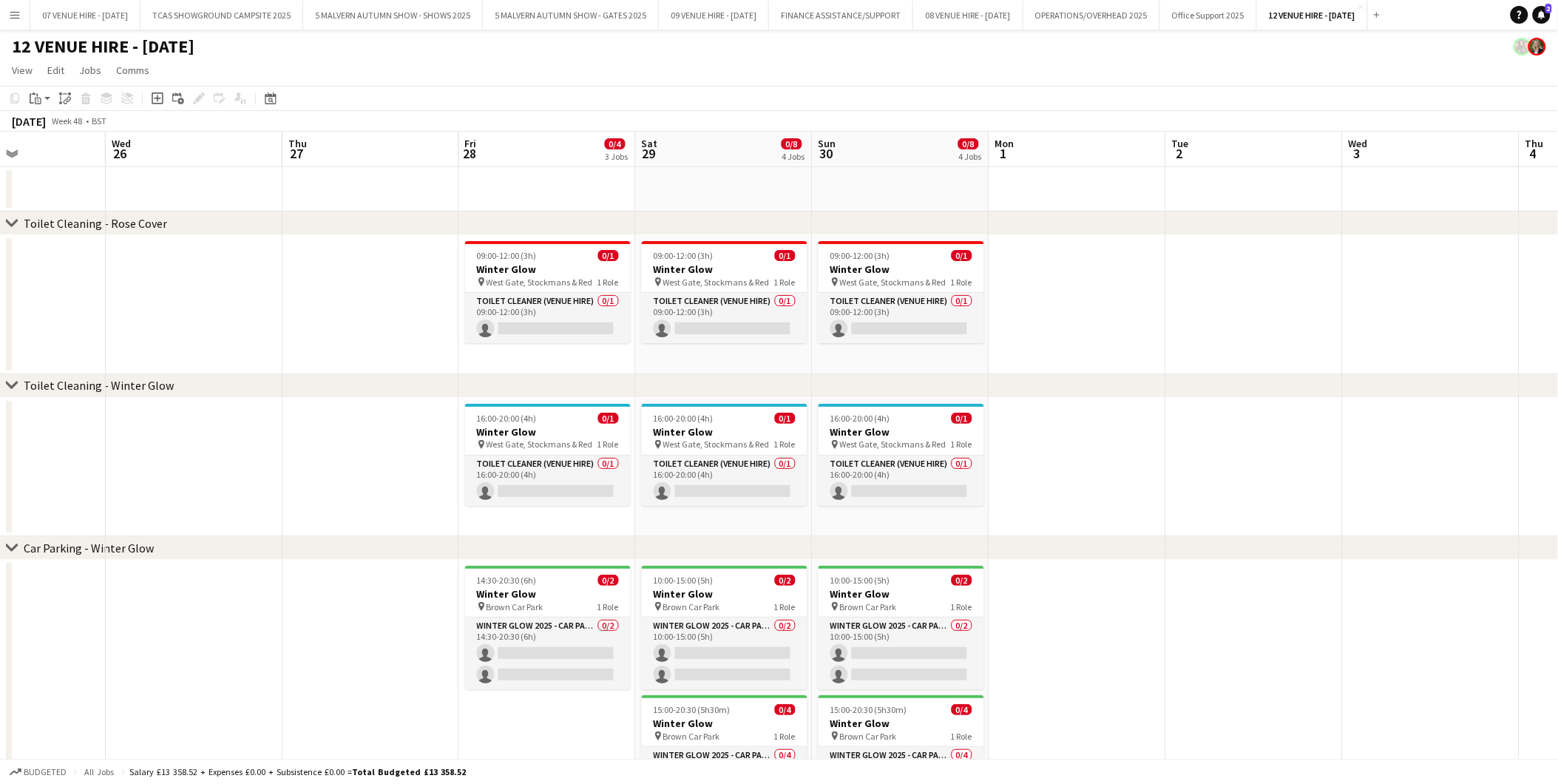
click at [596, 407] on app-calendar-viewport "Sat 22 0/8 4 Jobs Sun 23 0/8 4 Jobs Mon 24 Tue 25 Wed 26 Thu 27 Fri 28 0/4 3 Jo…" at bounding box center [779, 512] width 1558 height 762
click at [547, 418] on div "16:00-20:00 (4h) 0/1" at bounding box center [545, 418] width 166 height 11
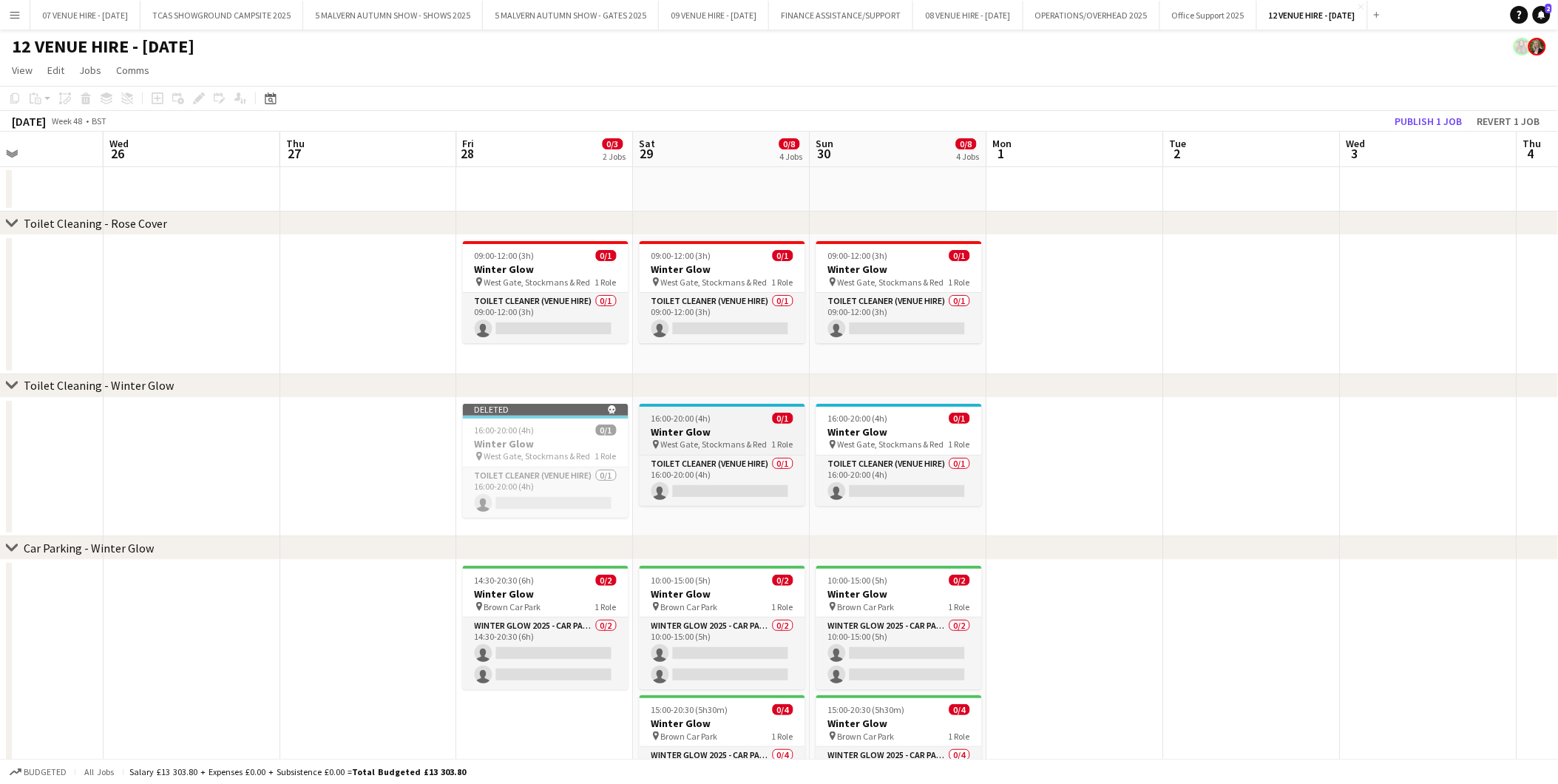
click at [682, 425] on h3 "Winter Glow" at bounding box center [722, 432] width 166 height 13
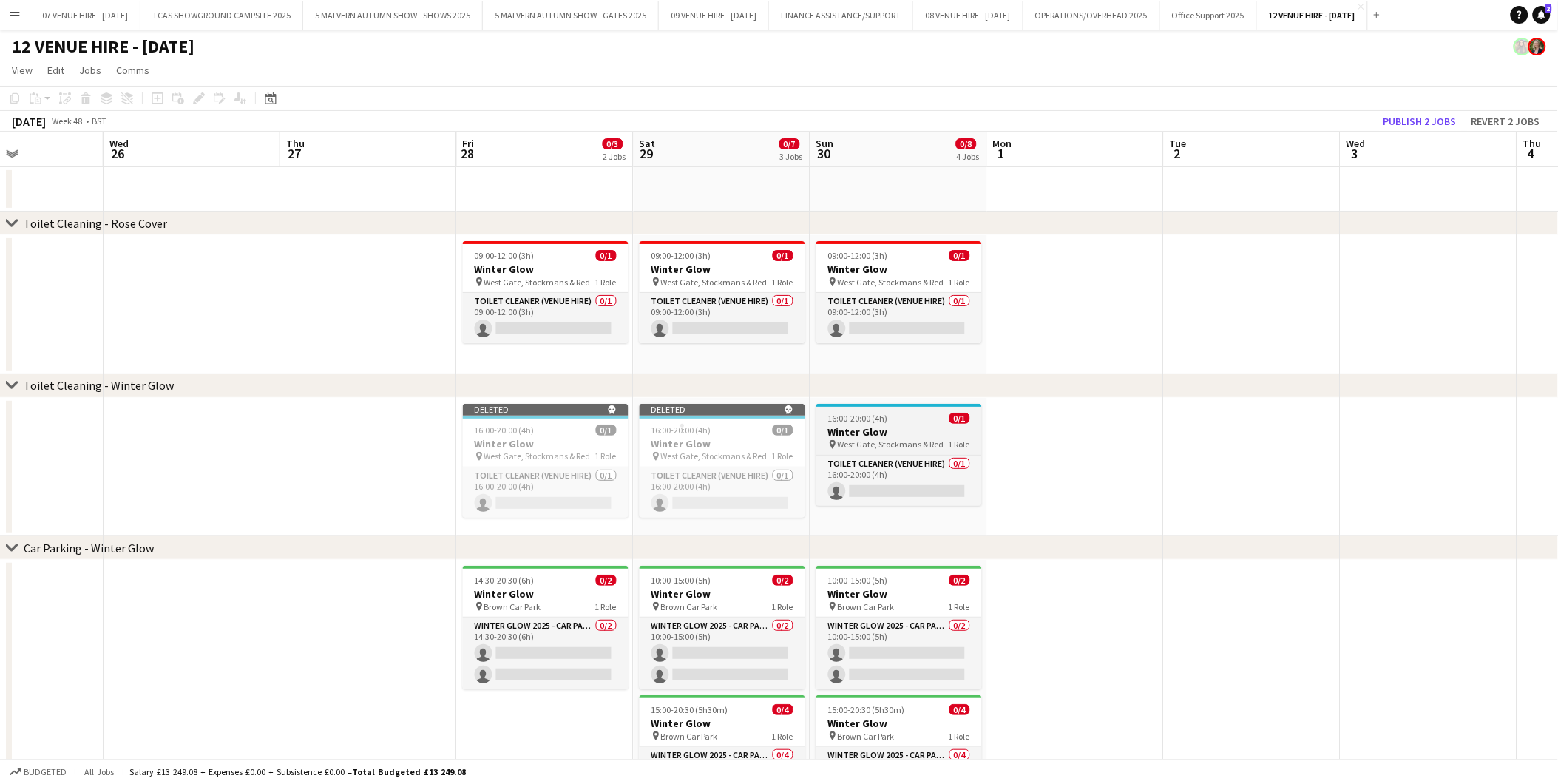
click at [890, 423] on app-job-card "16:00-20:00 (4h) 0/1 Winter Glow pin West Gate, [PERSON_NAME] & Red 1 Role Toil…" at bounding box center [899, 454] width 166 height 102
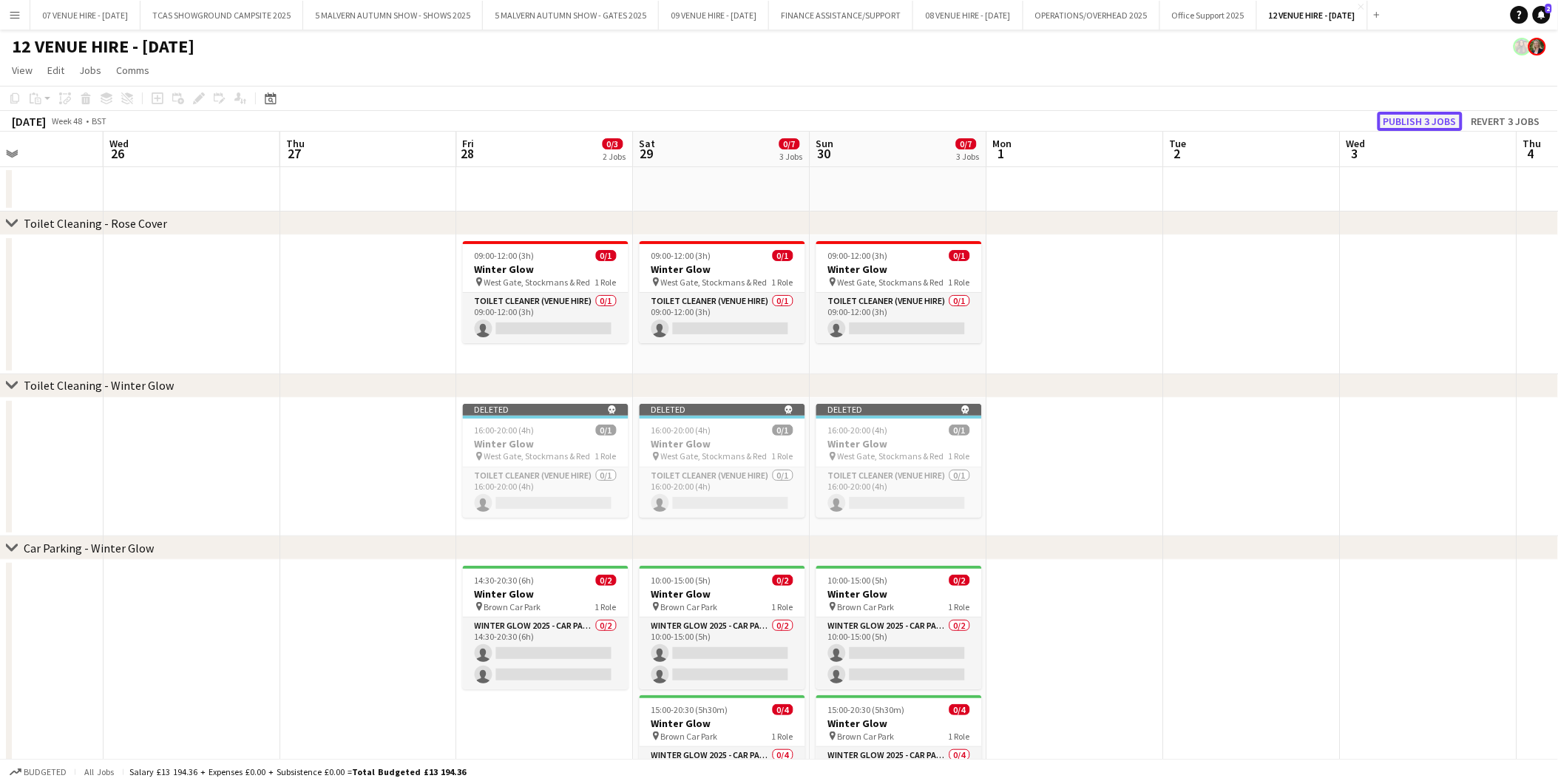
click at [1442, 122] on button "Publish 3 jobs" at bounding box center [1420, 121] width 85 height 19
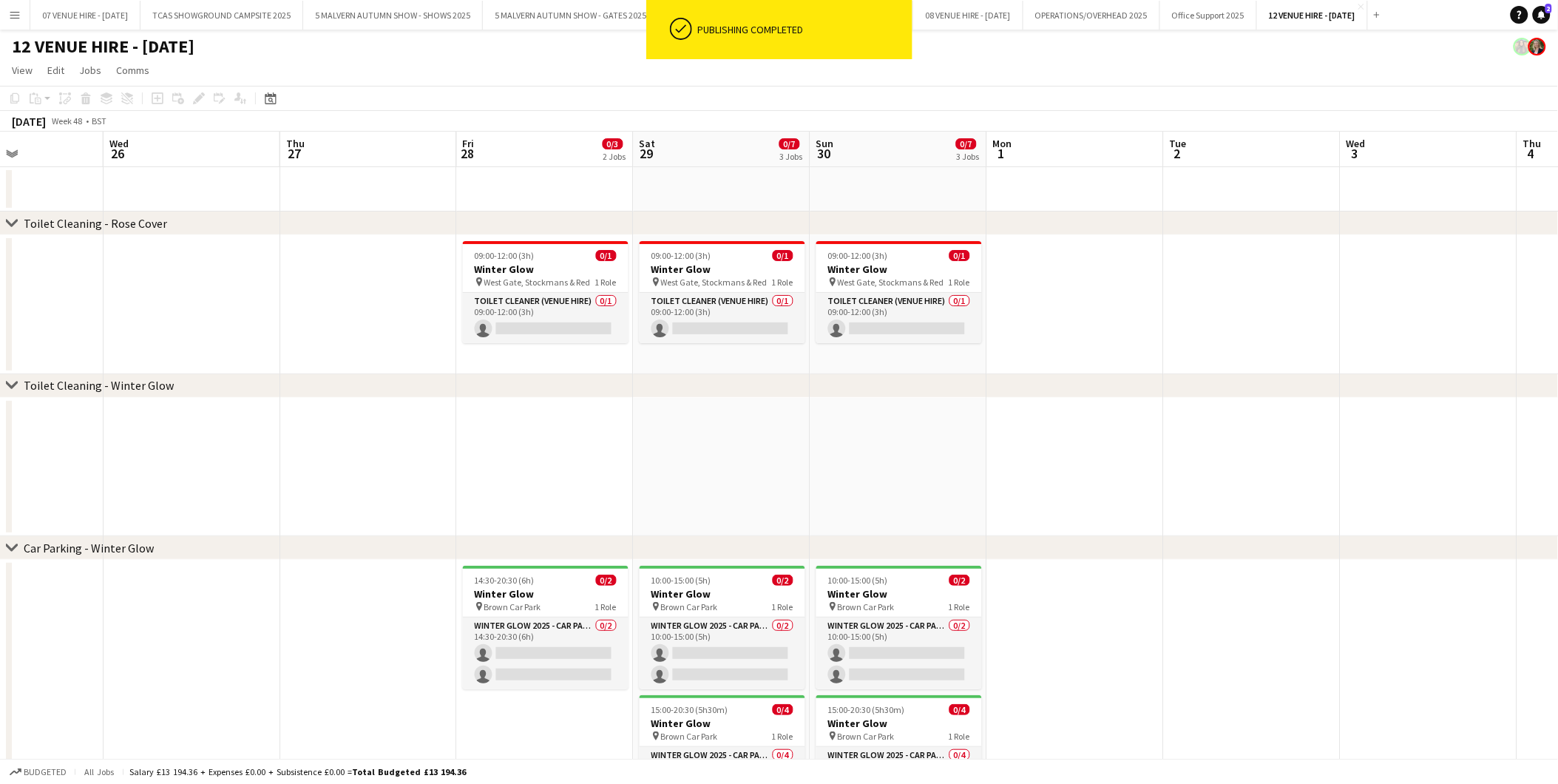
click at [558, 433] on app-date-cell at bounding box center [545, 467] width 177 height 139
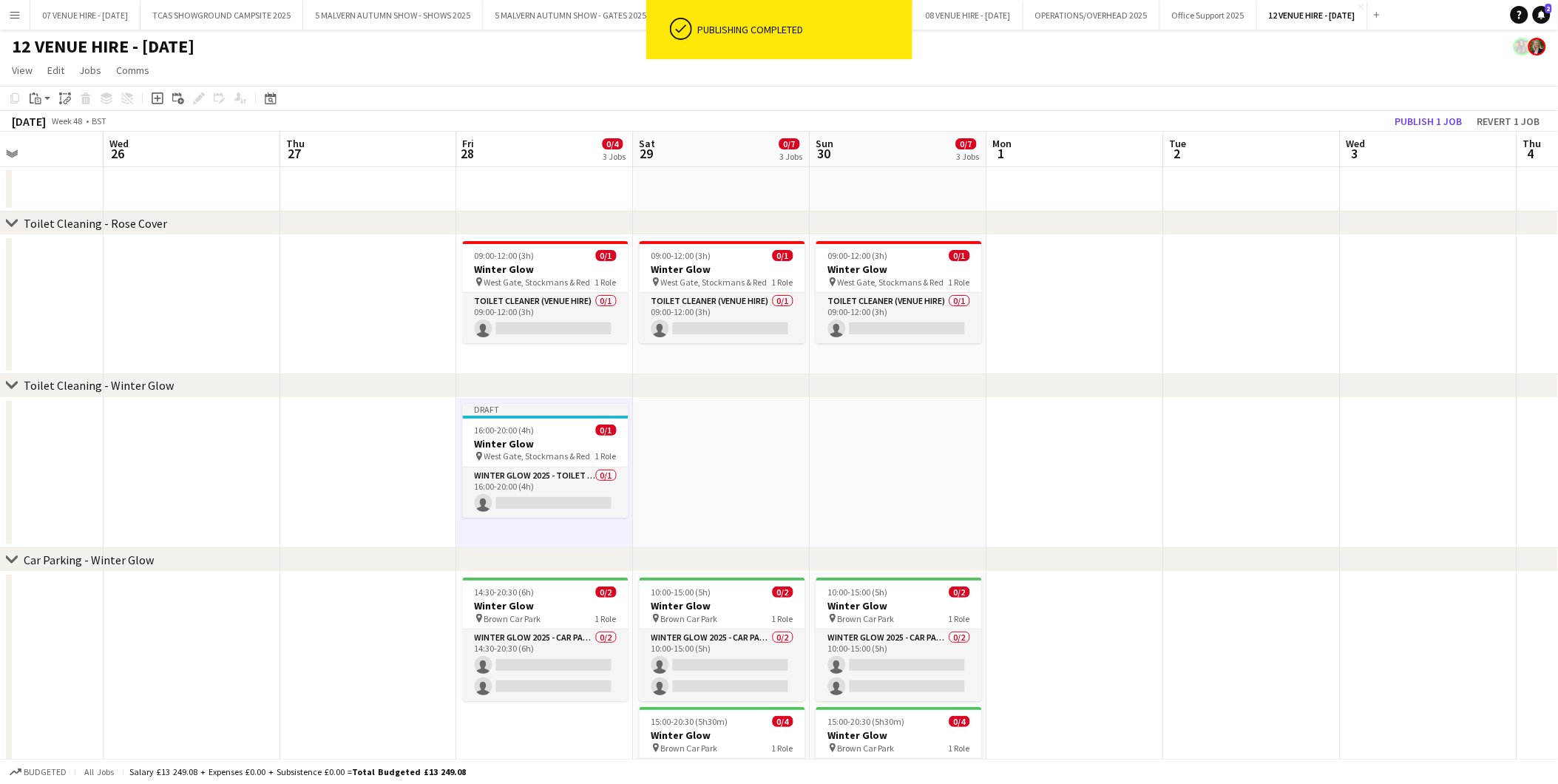
click at [674, 448] on app-date-cell at bounding box center [723, 473] width 177 height 151
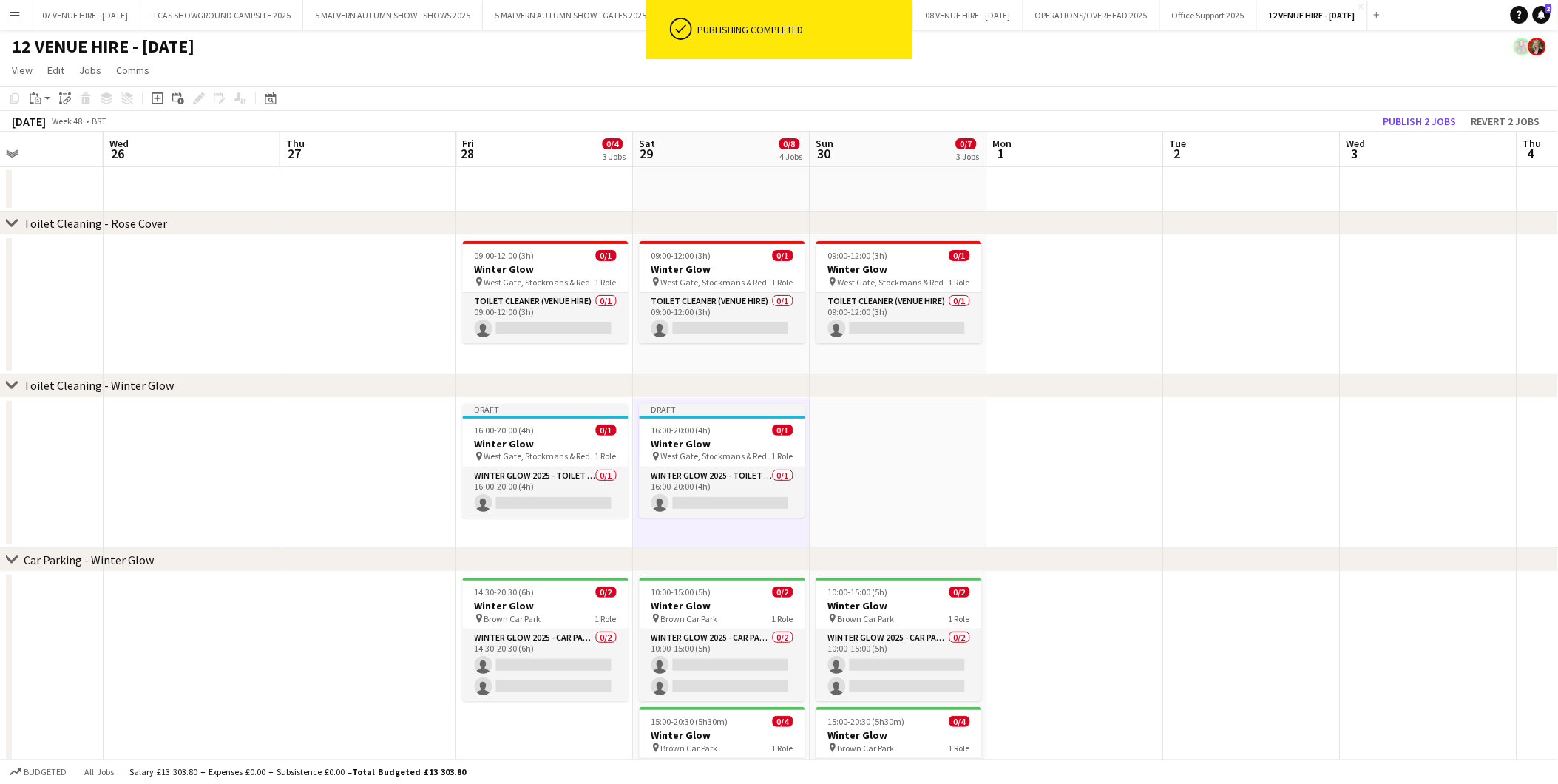
click at [918, 447] on app-date-cell at bounding box center [899, 473] width 177 height 151
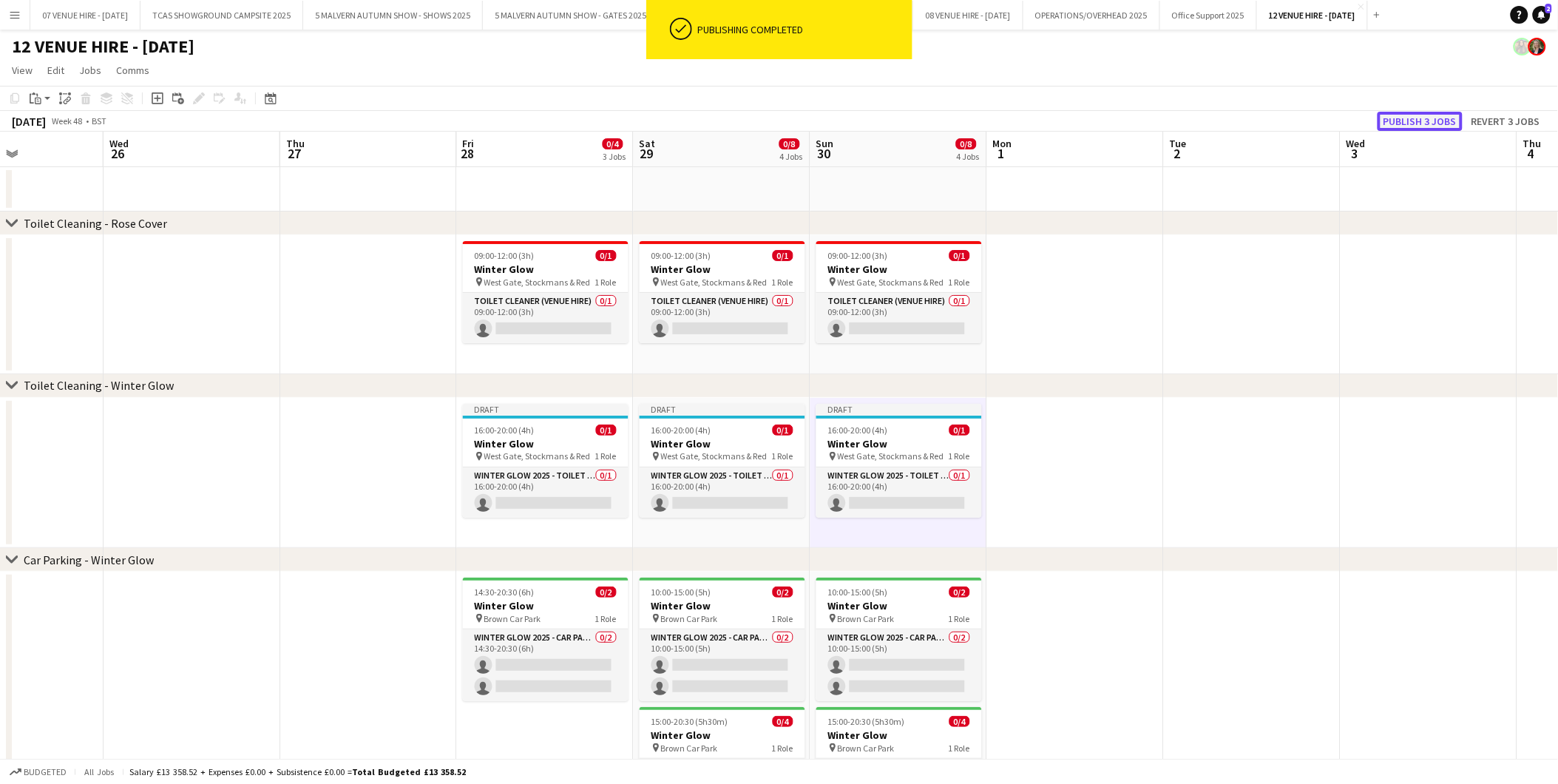
click at [1417, 122] on button "Publish 3 jobs" at bounding box center [1420, 121] width 85 height 19
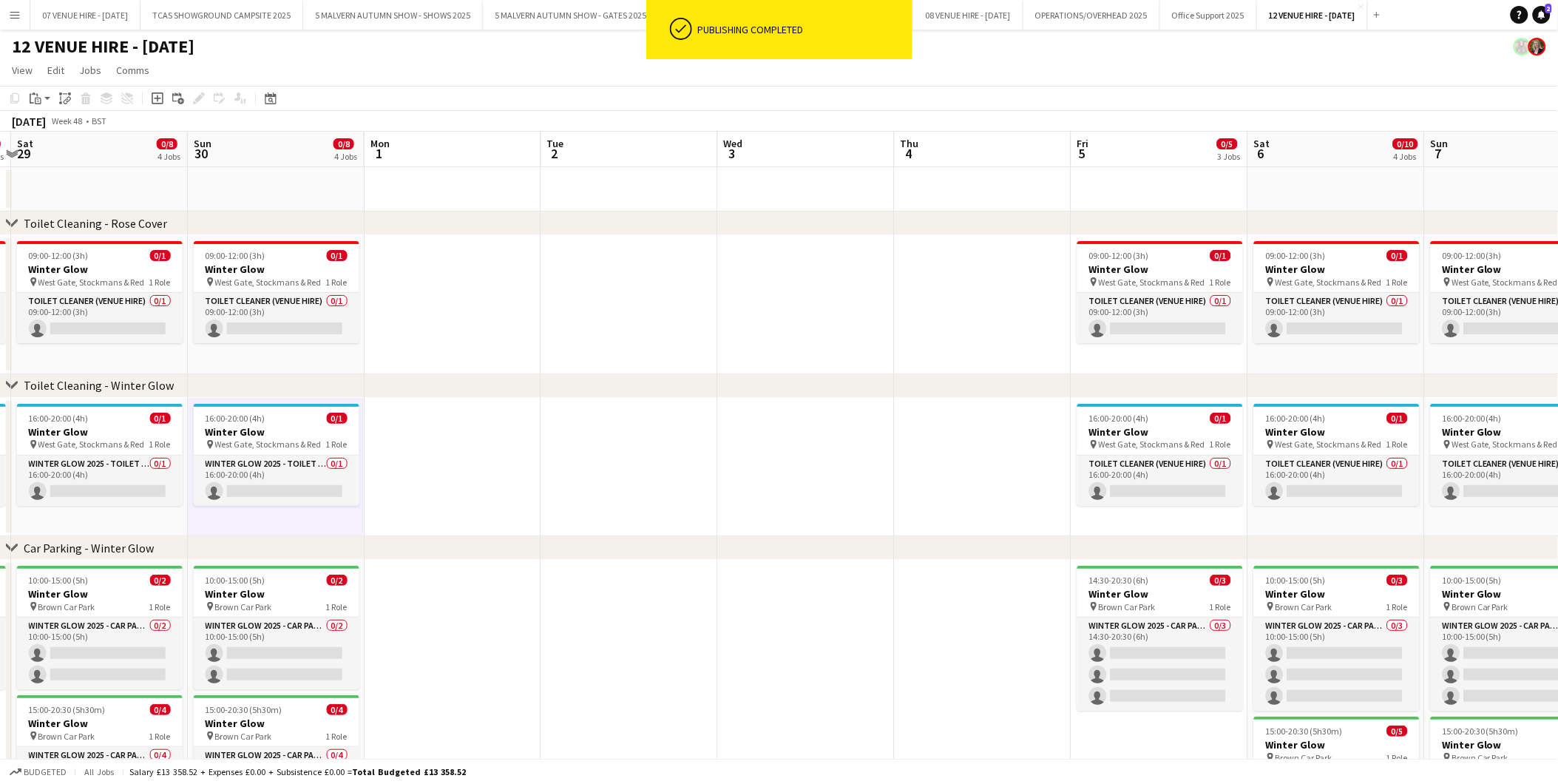
drag, startPoint x: 948, startPoint y: 431, endPoint x: 302, endPoint y: 467, distance: 647.0
click at [302, 467] on app-calendar-viewport "Wed 26 Thu 27 Fri 28 0/4 3 Jobs Sat 29 0/8 4 Jobs Sun 30 0/8 4 Jobs Mon 1 Tue 2…" at bounding box center [779, 534] width 1558 height 805
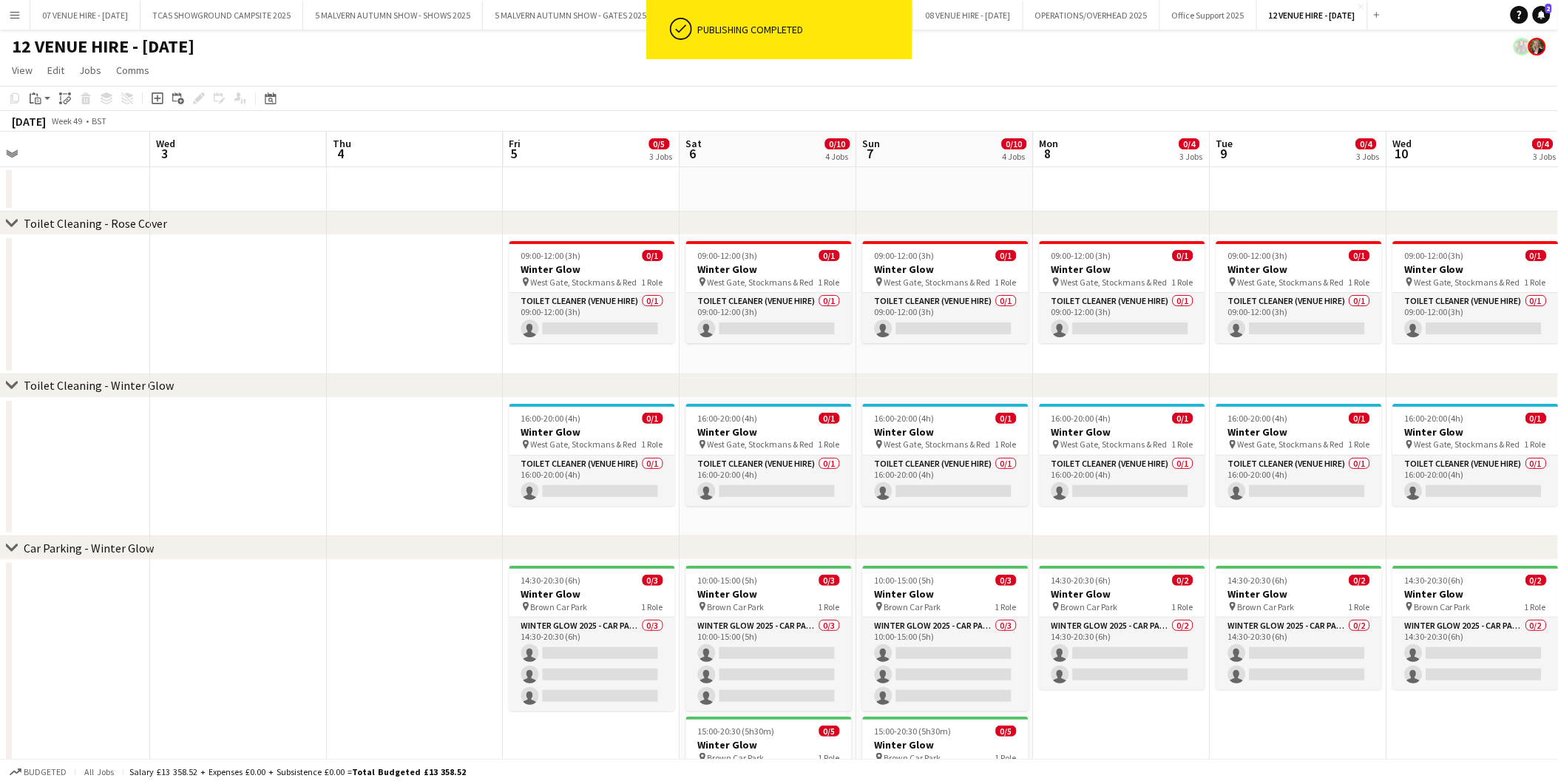
drag, startPoint x: 828, startPoint y: 408, endPoint x: 323, endPoint y: 439, distance: 506.0
click at [283, 433] on app-calendar-viewport "Sat 29 0/8 4 Jobs Sun 30 0/8 4 Jobs Mon 1 Tue 2 Wed 3 Thu 4 Fri 5 0/5 3 Jobs Sa…" at bounding box center [779, 534] width 1558 height 805
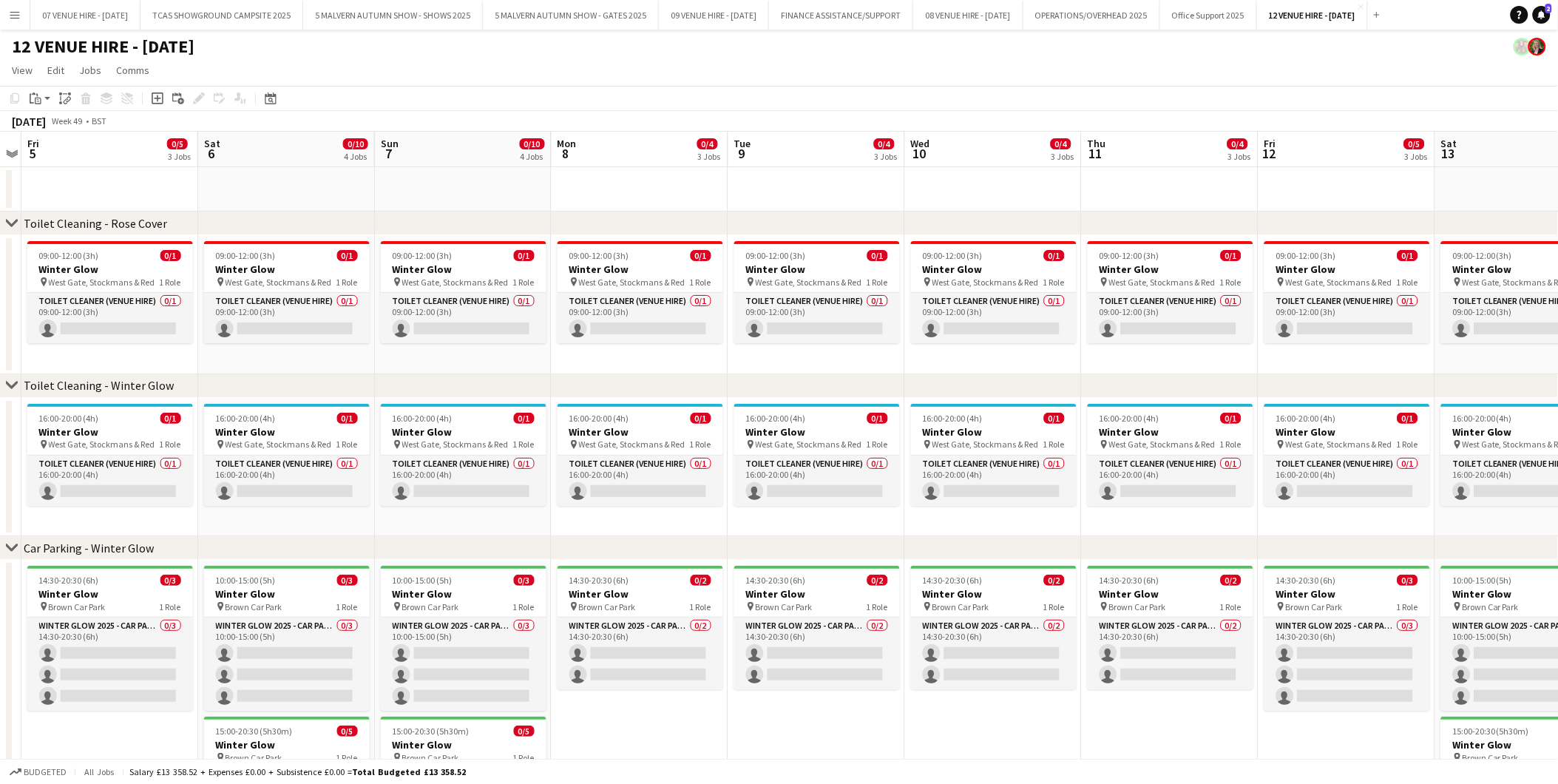
scroll to position [0, 521]
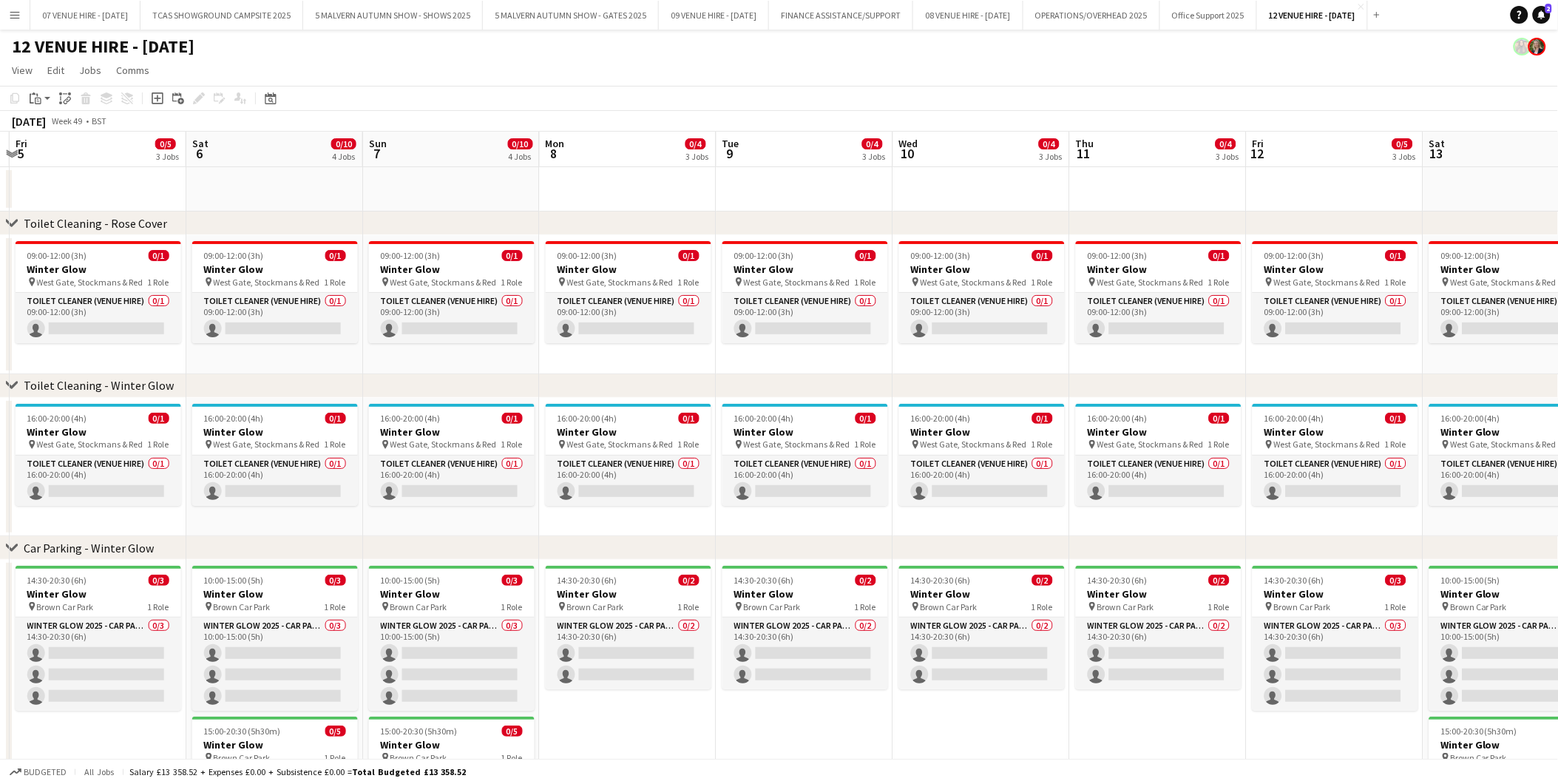
drag, startPoint x: 854, startPoint y: 419, endPoint x: 361, endPoint y: 449, distance: 493.9
click at [361, 449] on app-calendar-viewport "Tue 2 Wed 3 Thu 4 Fri 5 0/5 3 Jobs Sat 6 0/10 4 Jobs Sun 7 0/10 4 Jobs Mon 8 0/…" at bounding box center [779, 534] width 1558 height 805
click at [128, 425] on h3 "Winter Glow" at bounding box center [98, 432] width 166 height 13
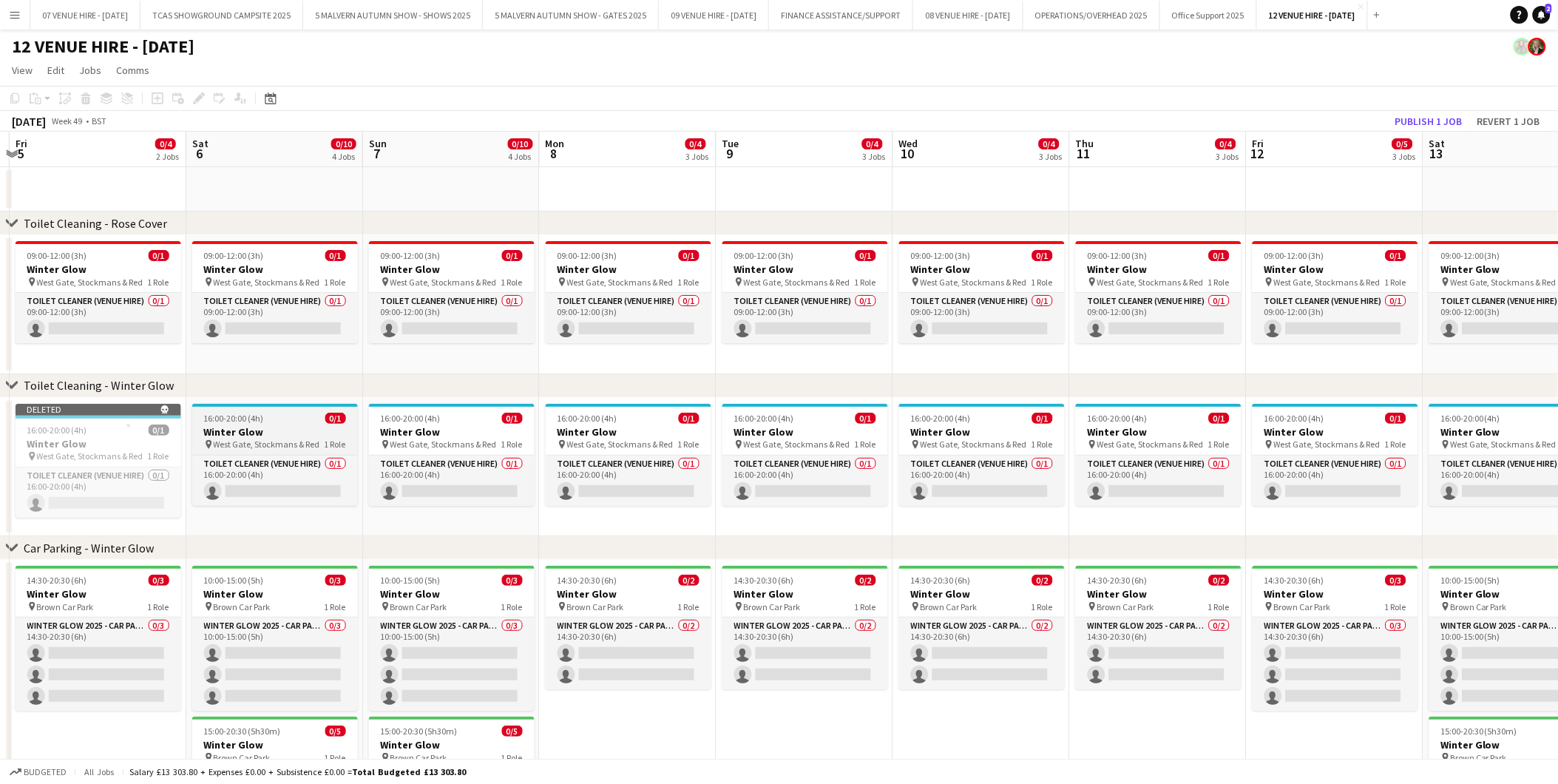
click at [264, 417] on div "16:00-20:00 (4h) 0/1" at bounding box center [275, 418] width 166 height 11
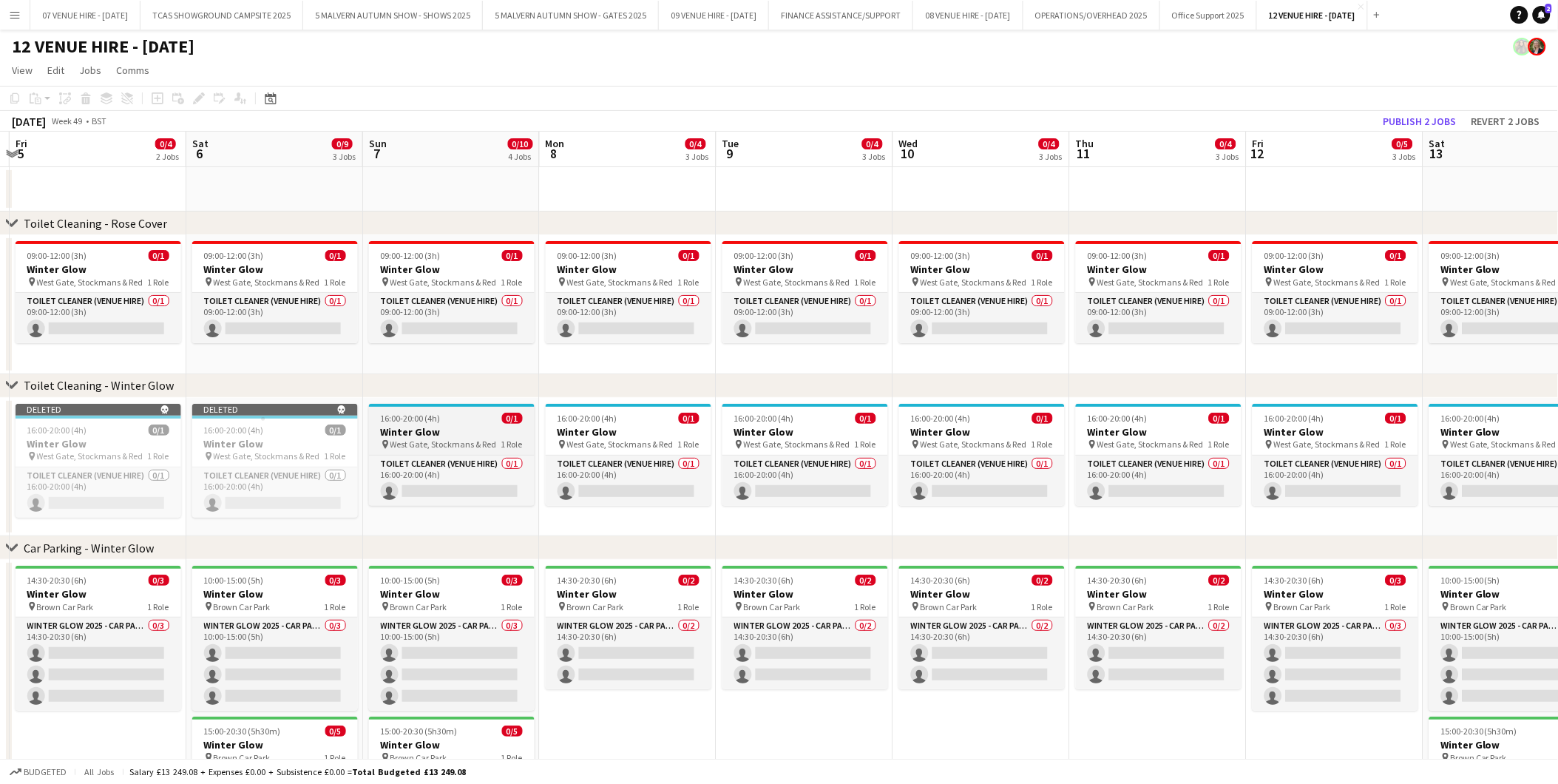
click at [419, 419] on span "16:00-20:00 (4h)" at bounding box center [411, 418] width 60 height 11
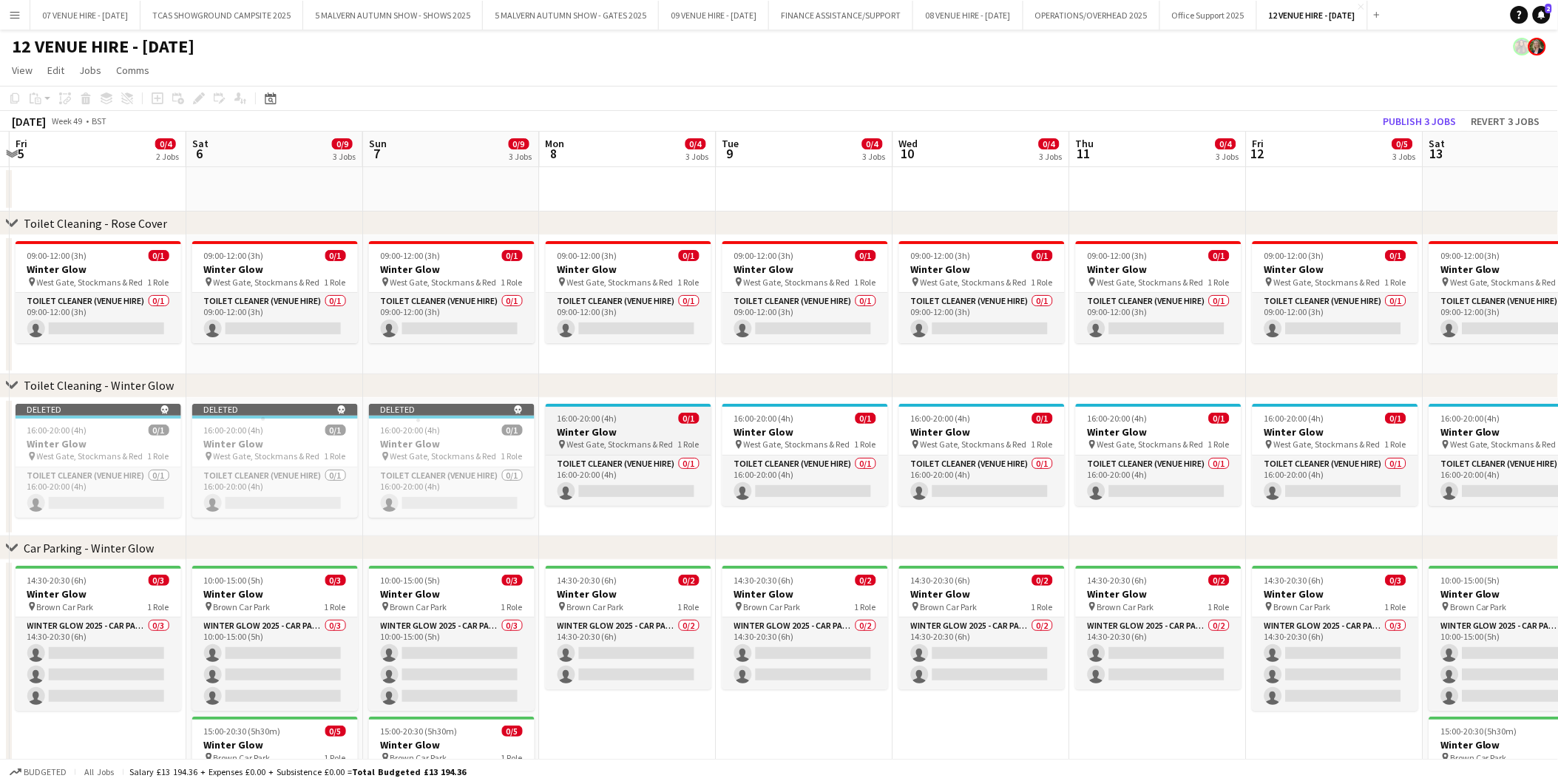
click at [671, 429] on h3 "Winter Glow" at bounding box center [628, 432] width 166 height 13
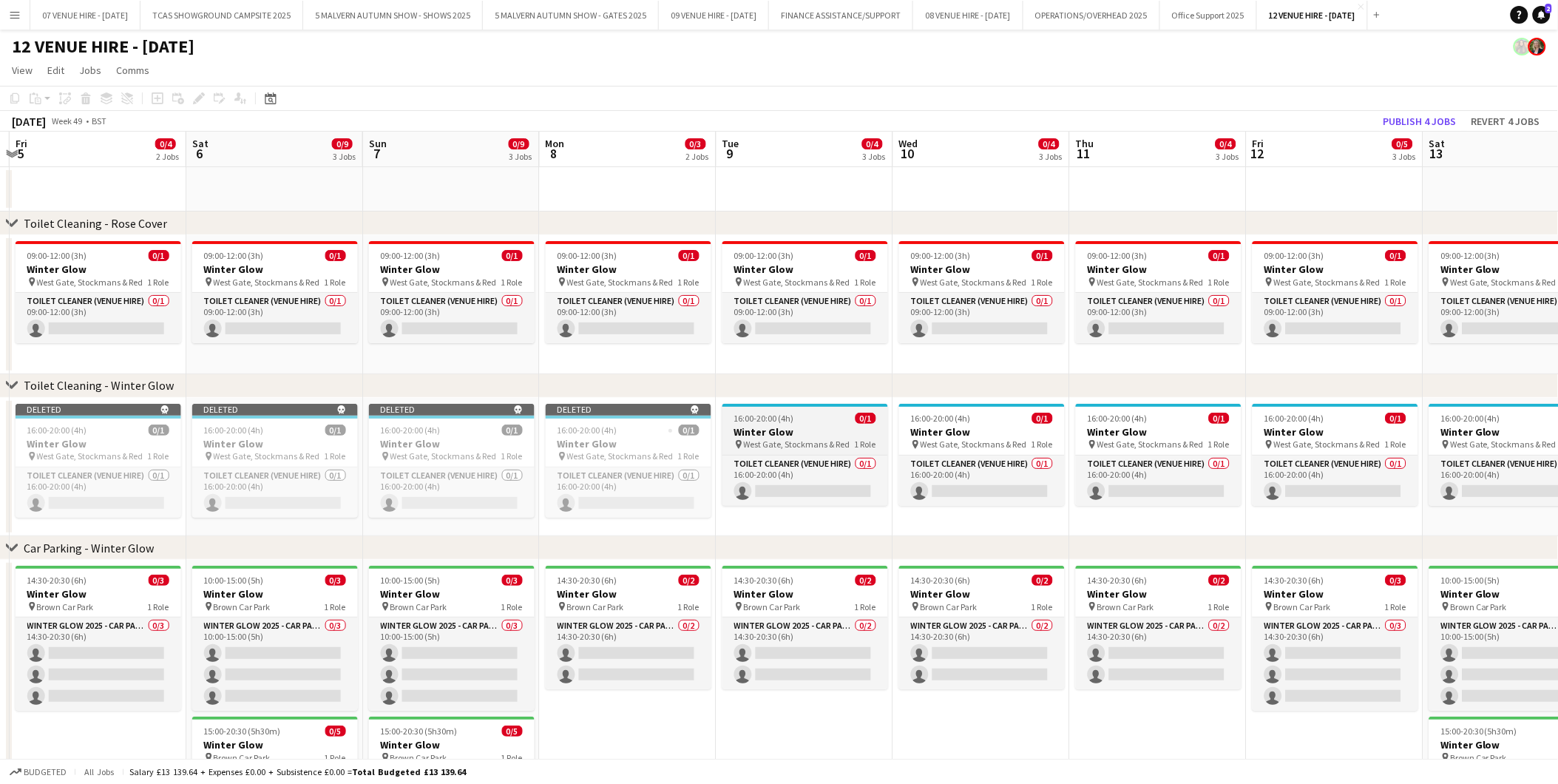
click at [778, 423] on app-job-card "16:00-20:00 (4h) 0/1 Winter Glow pin West Gate, Stockmans & Red 1 Role Toilet C…" at bounding box center [805, 454] width 166 height 102
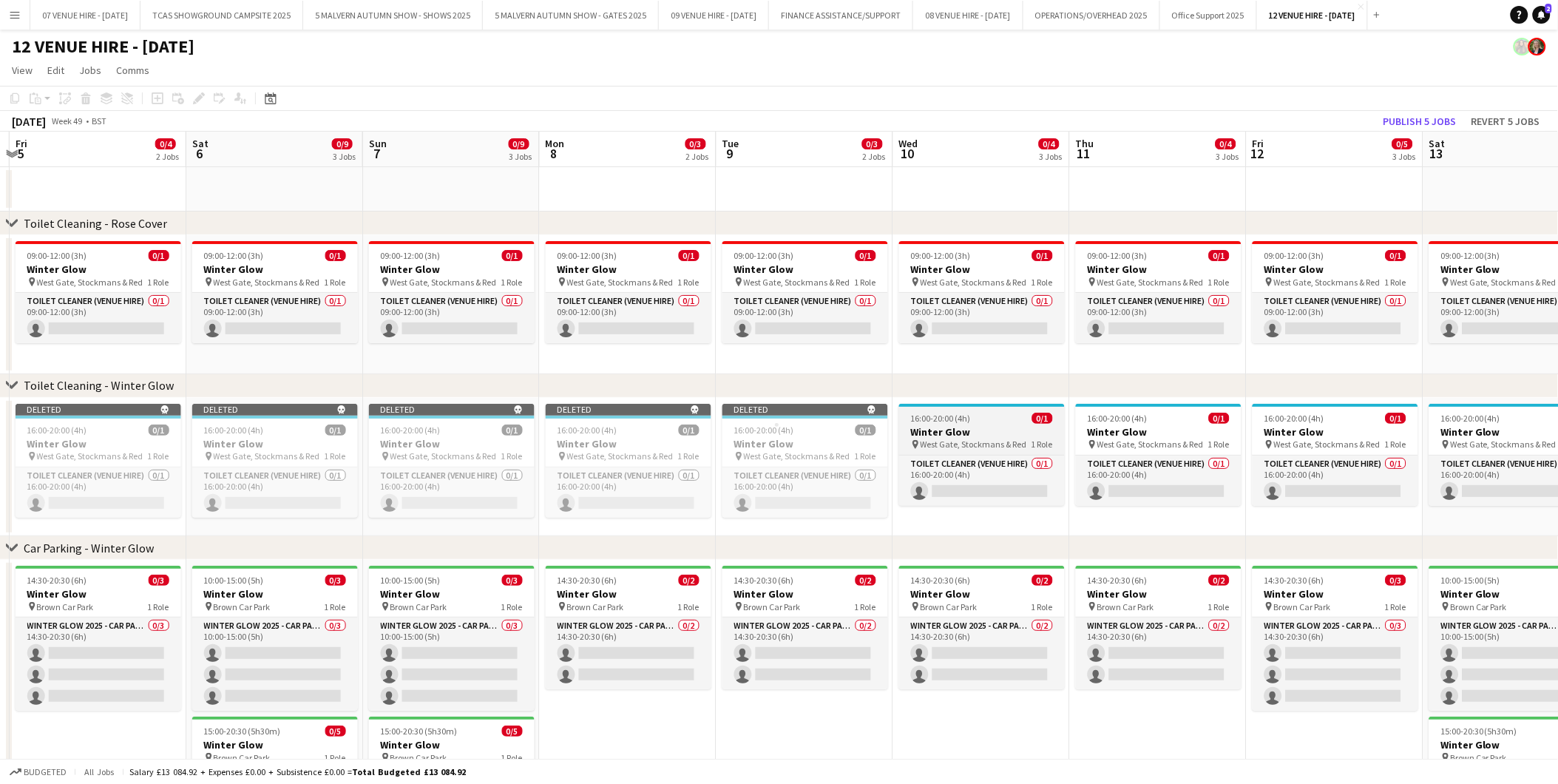
click at [923, 414] on span "16:00-20:00 (4h)" at bounding box center [941, 418] width 60 height 11
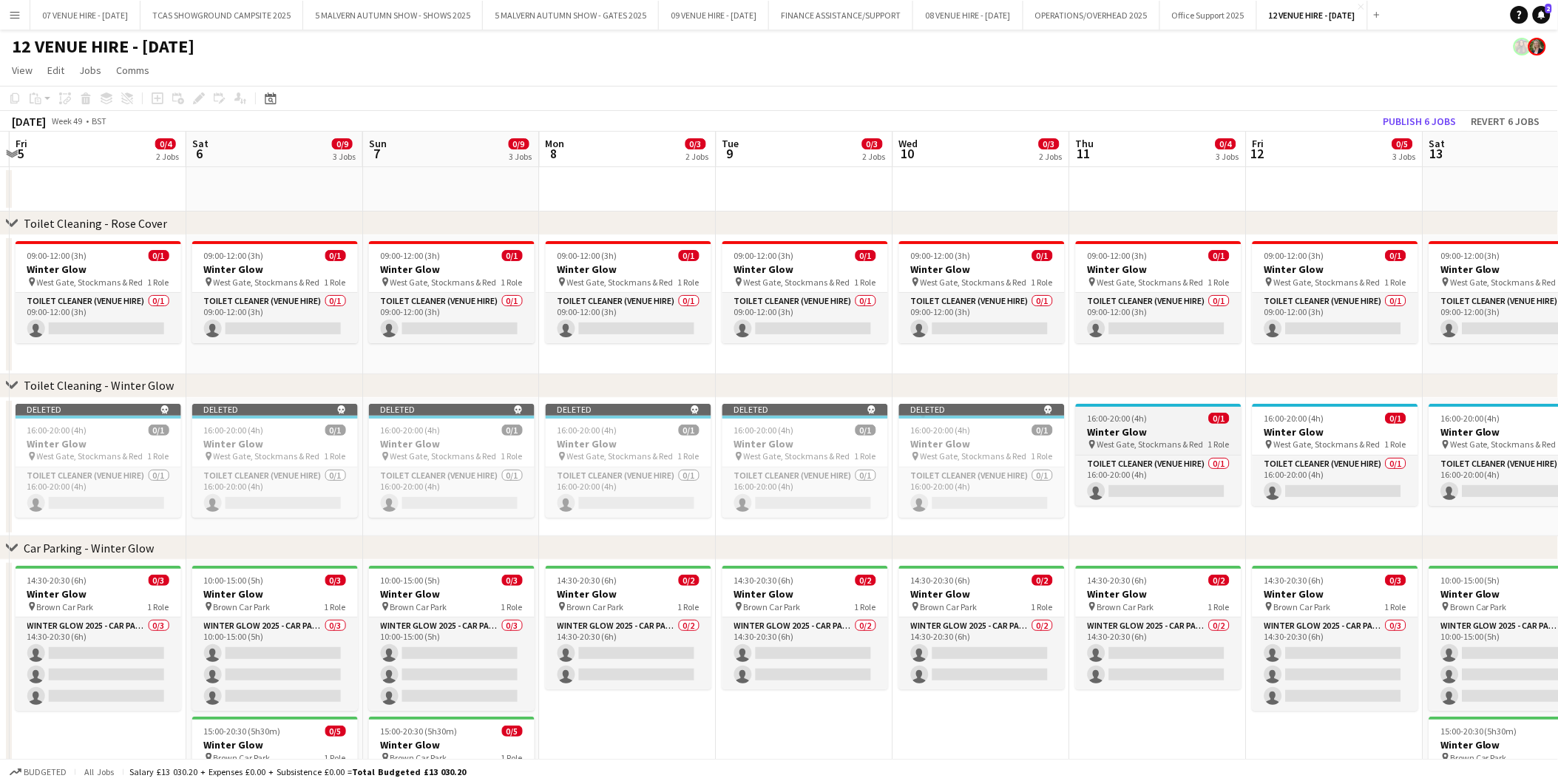
click at [1106, 408] on app-job-card "16:00-20:00 (4h) 0/1 Winter Glow pin West Gate, Stockmans & Red 1 Role Toilet C…" at bounding box center [1158, 454] width 166 height 102
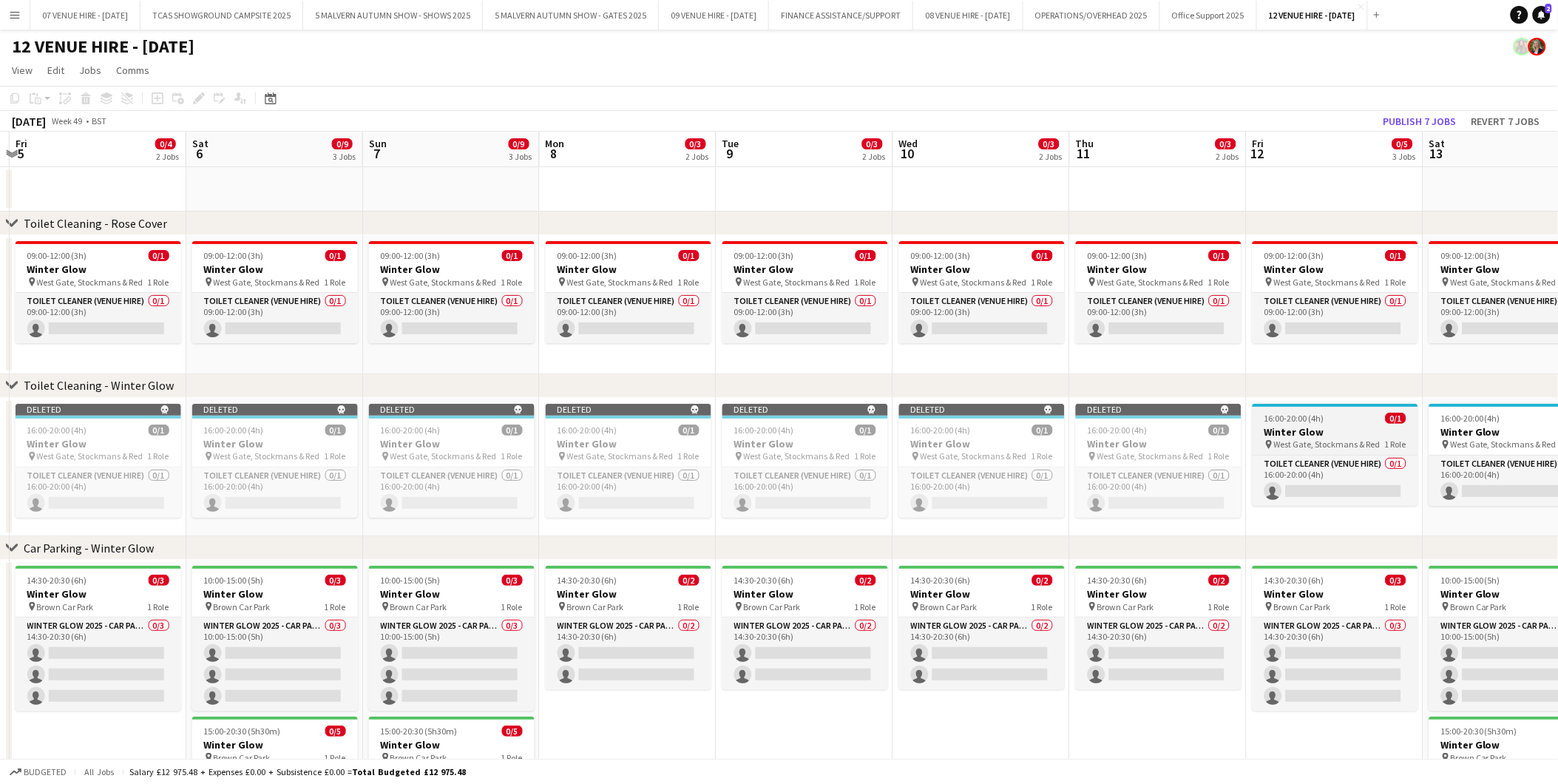
click at [1265, 431] on h3 "Winter Glow" at bounding box center [1335, 432] width 166 height 13
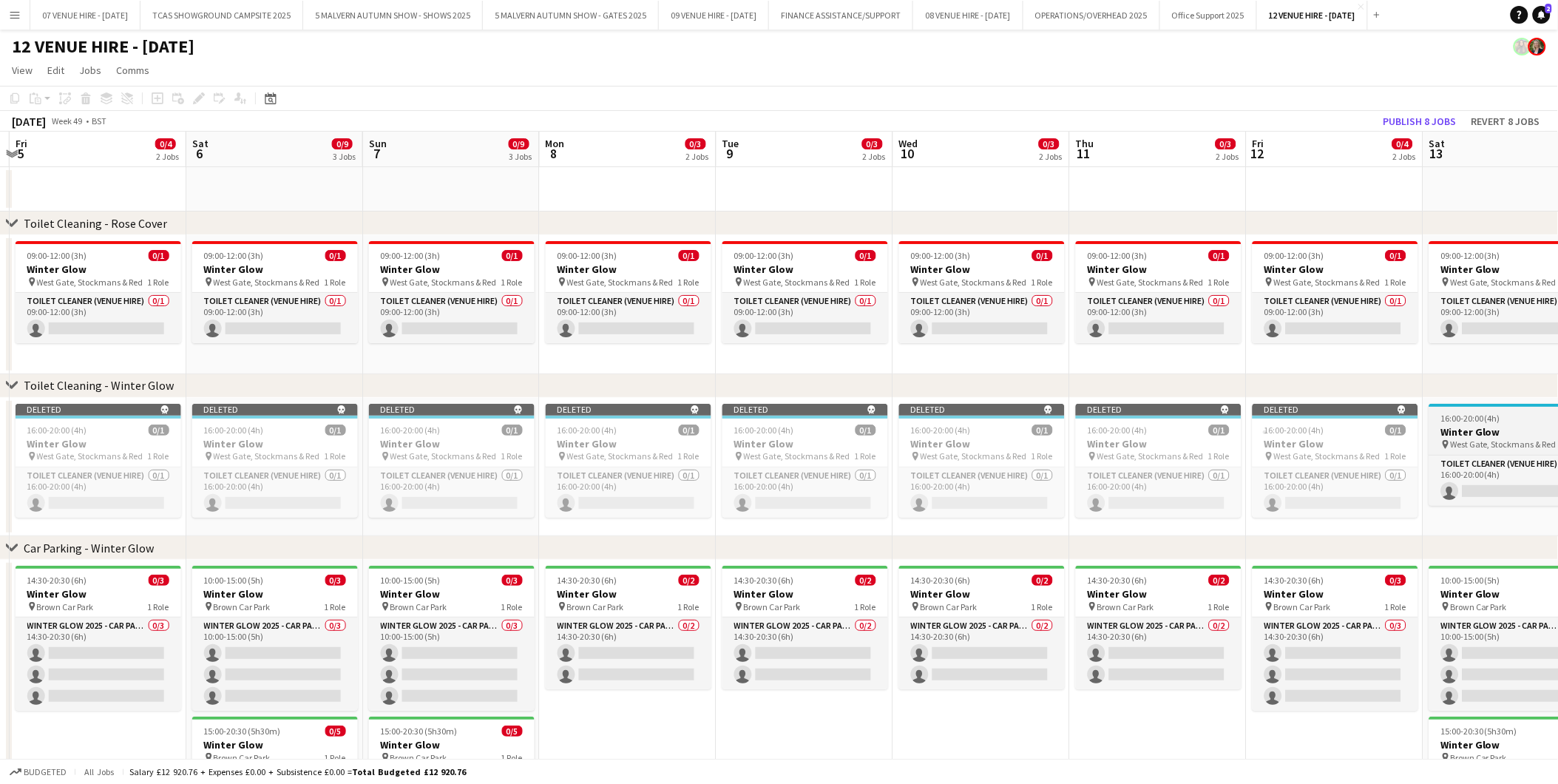
click at [1444, 413] on span "16:00-20:00 (4h)" at bounding box center [1471, 418] width 60 height 11
click at [1411, 120] on button "Publish 9 jobs" at bounding box center [1420, 121] width 85 height 19
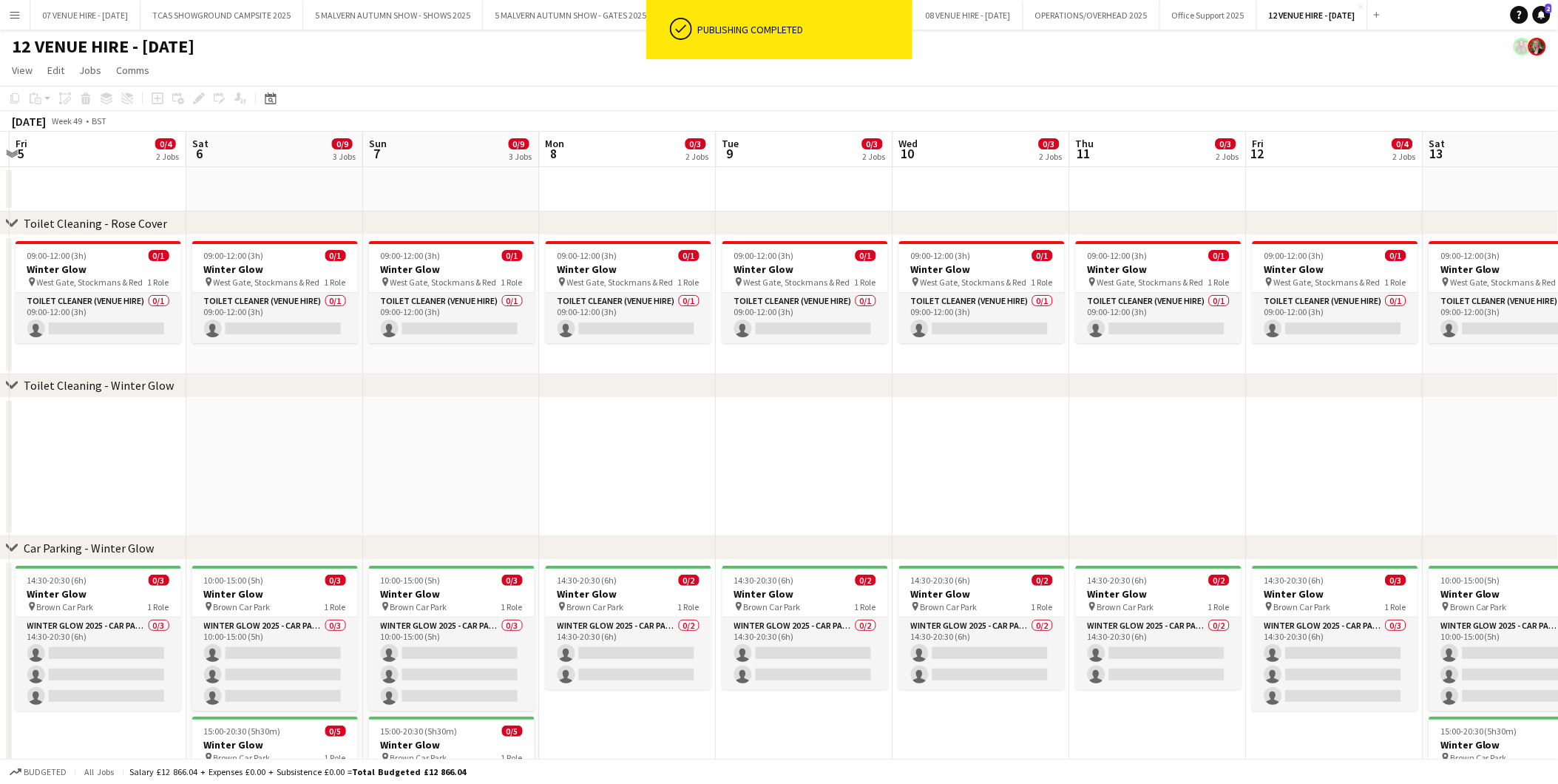
click at [70, 458] on app-date-cell at bounding box center [98, 467] width 177 height 139
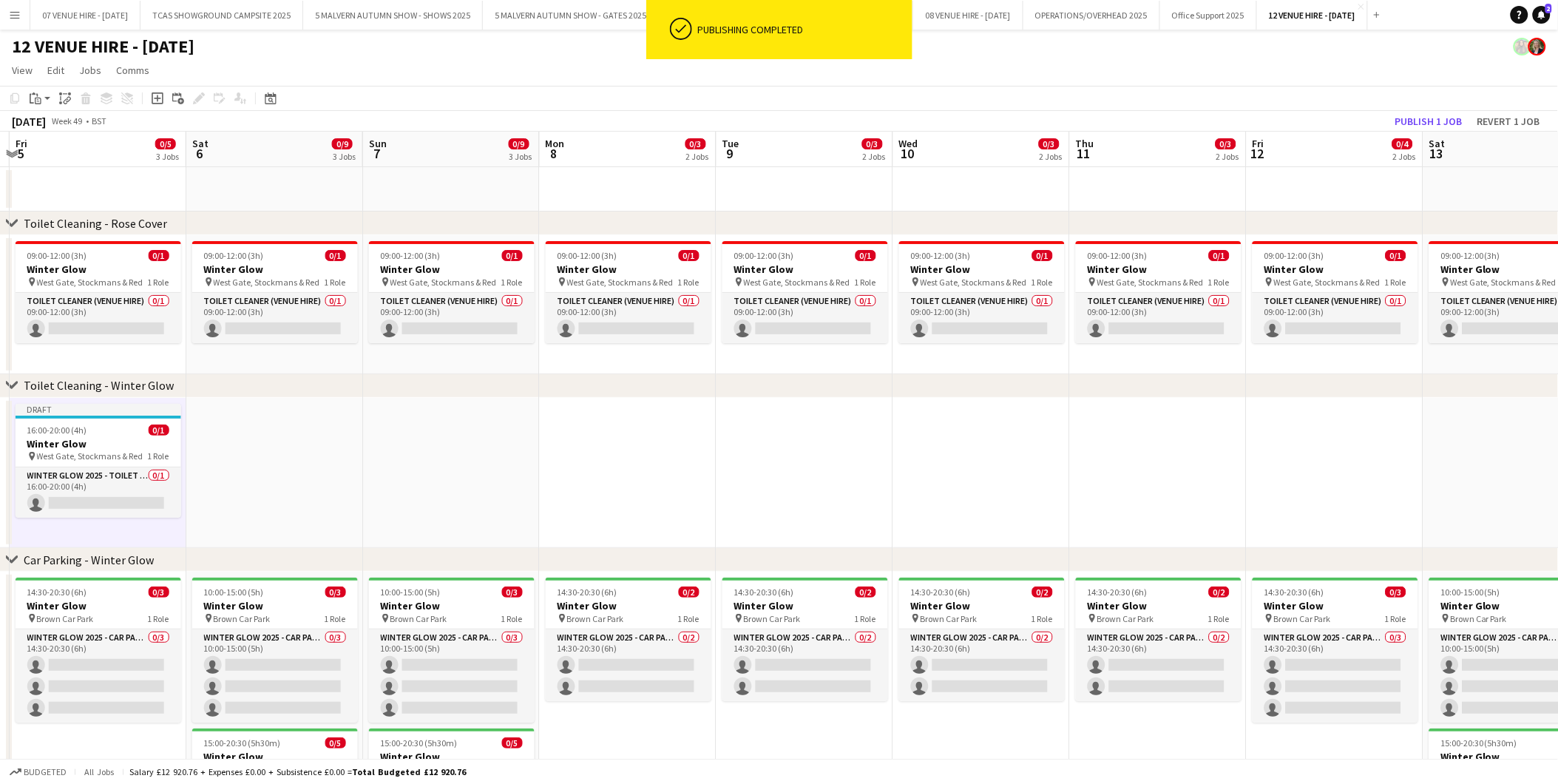
click at [281, 483] on app-date-cell at bounding box center [275, 473] width 177 height 151
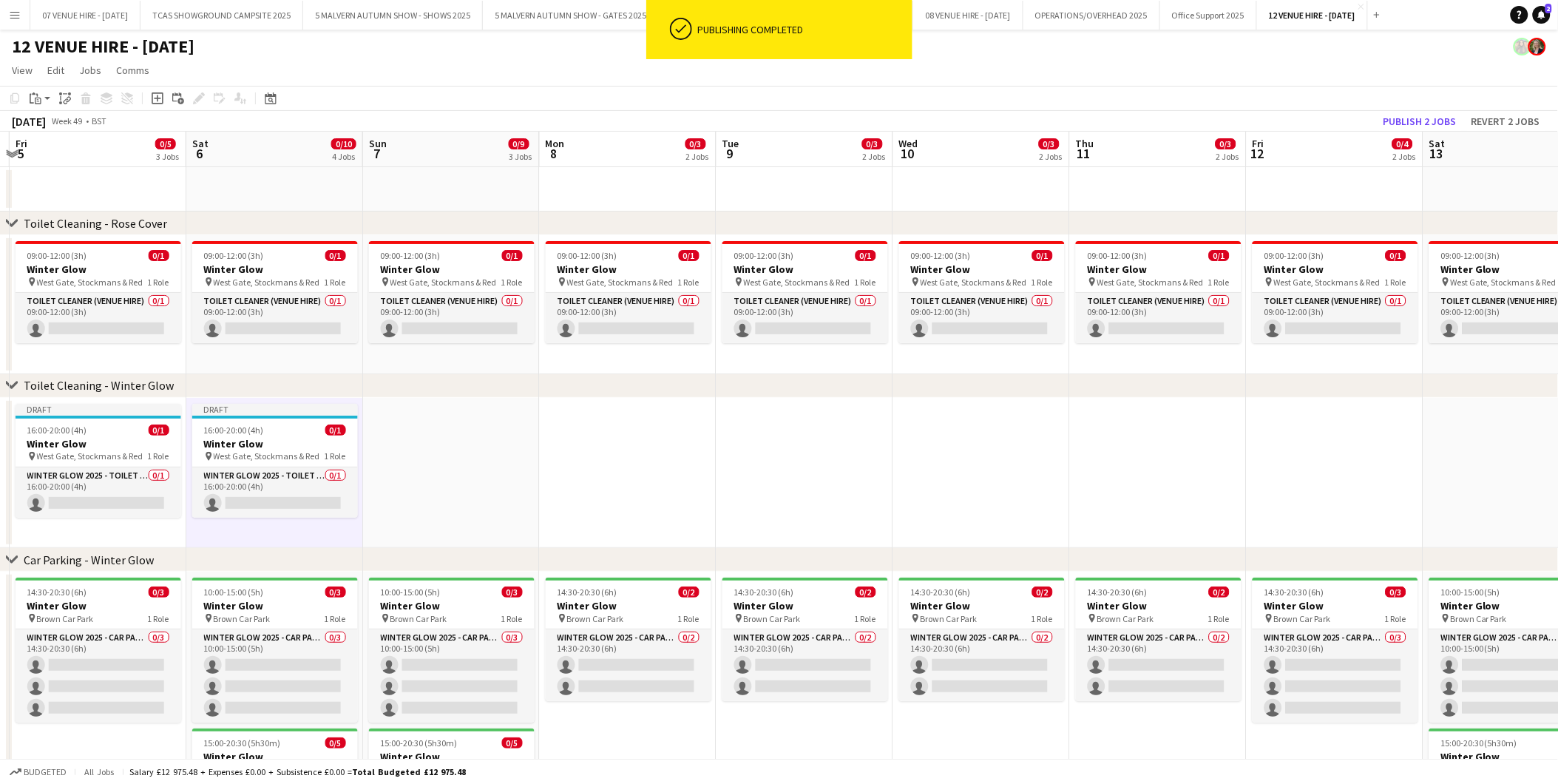
click at [416, 463] on app-date-cell at bounding box center [452, 473] width 177 height 151
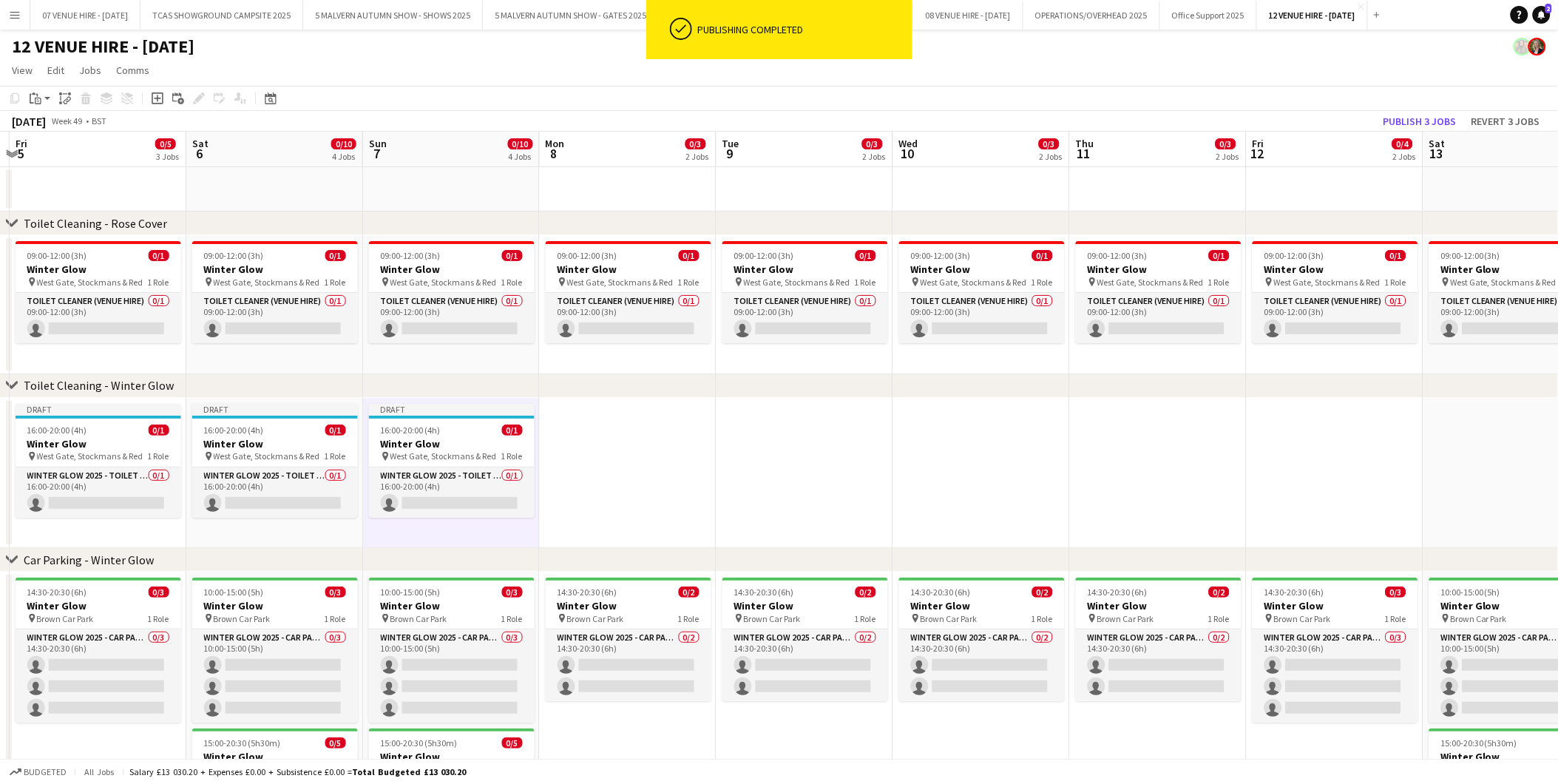
click at [616, 474] on app-date-cell at bounding box center [628, 473] width 177 height 151
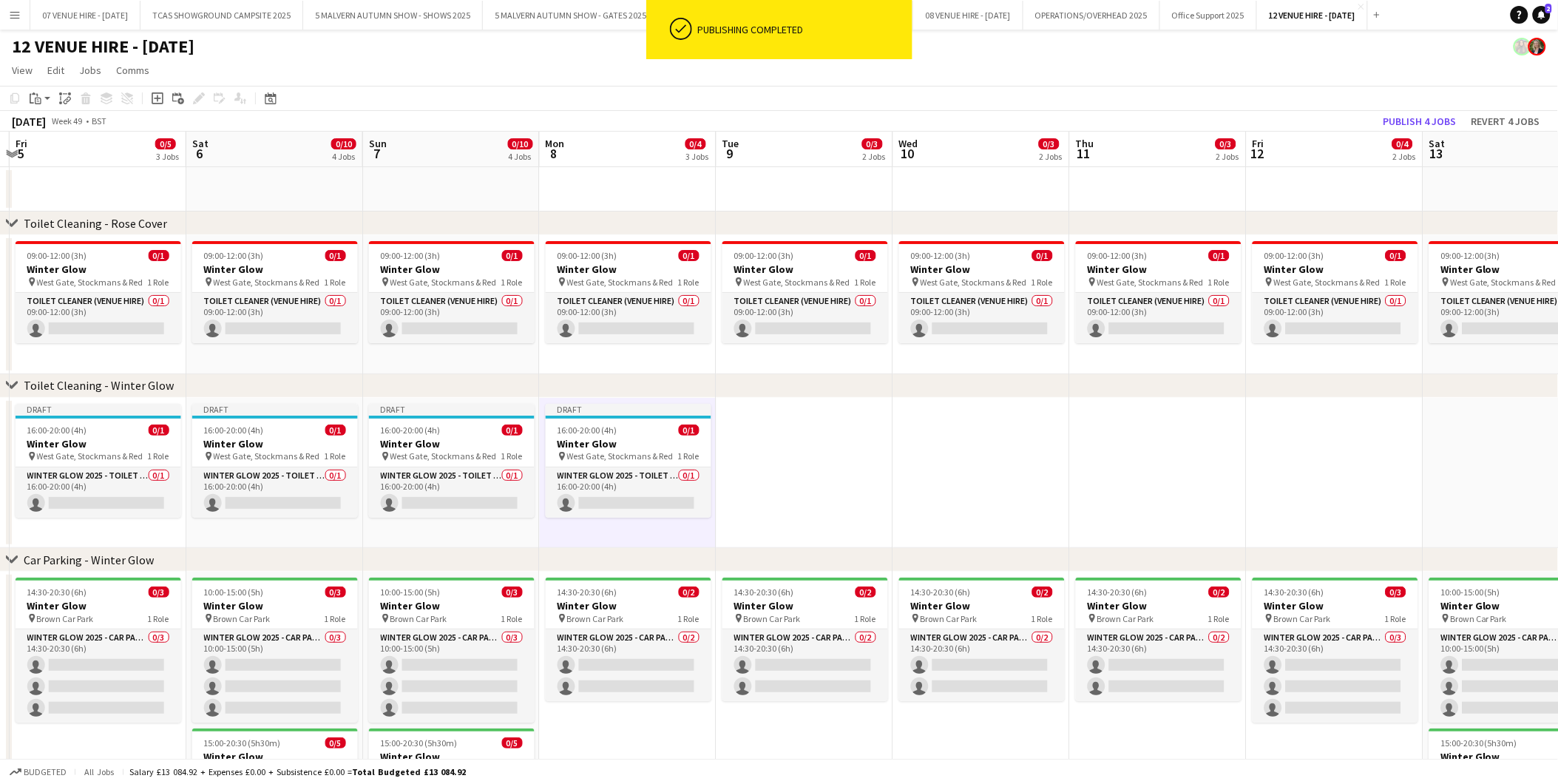
click at [758, 471] on app-date-cell at bounding box center [805, 473] width 177 height 151
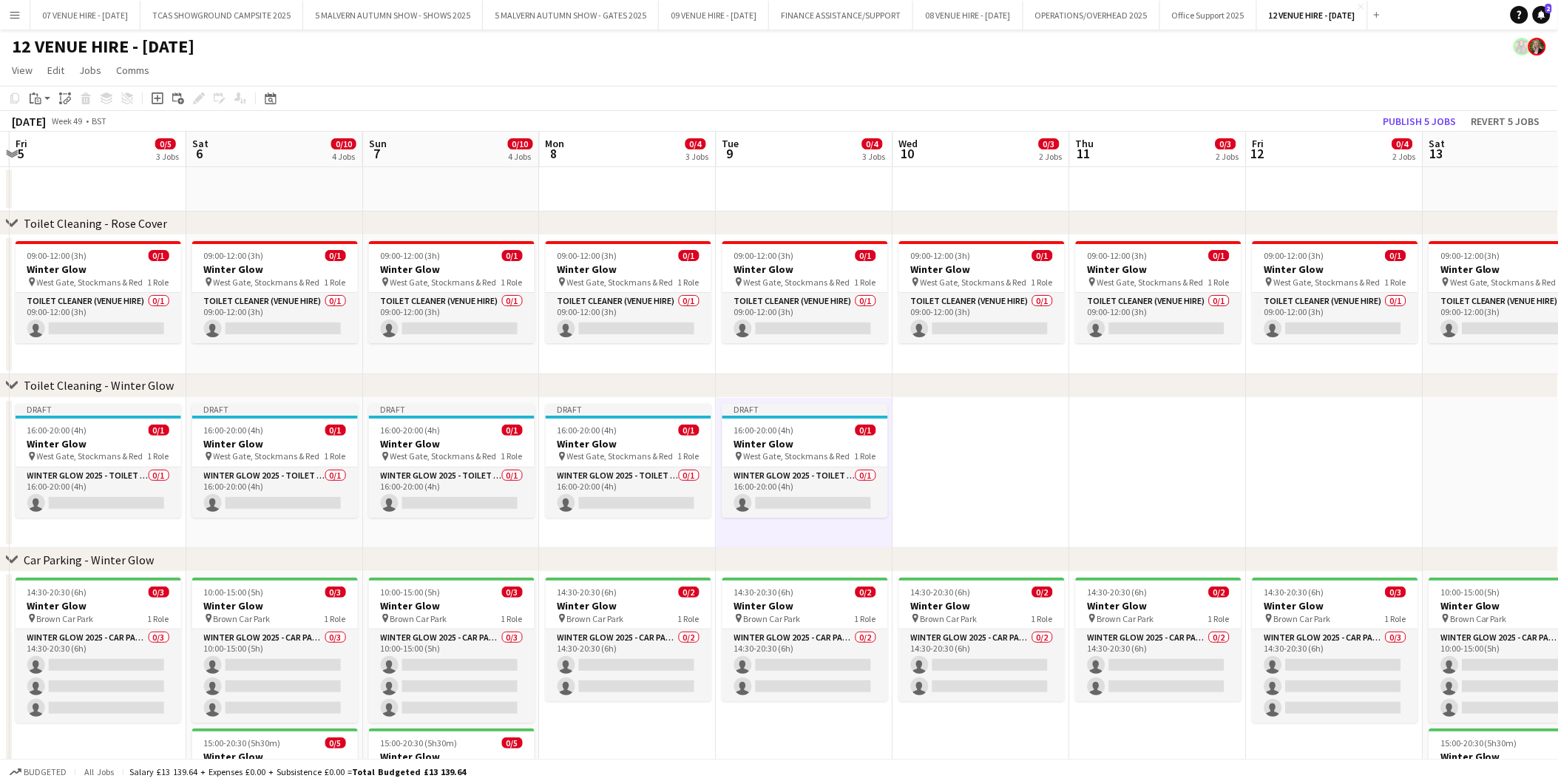
click at [928, 469] on app-date-cell at bounding box center [982, 473] width 177 height 151
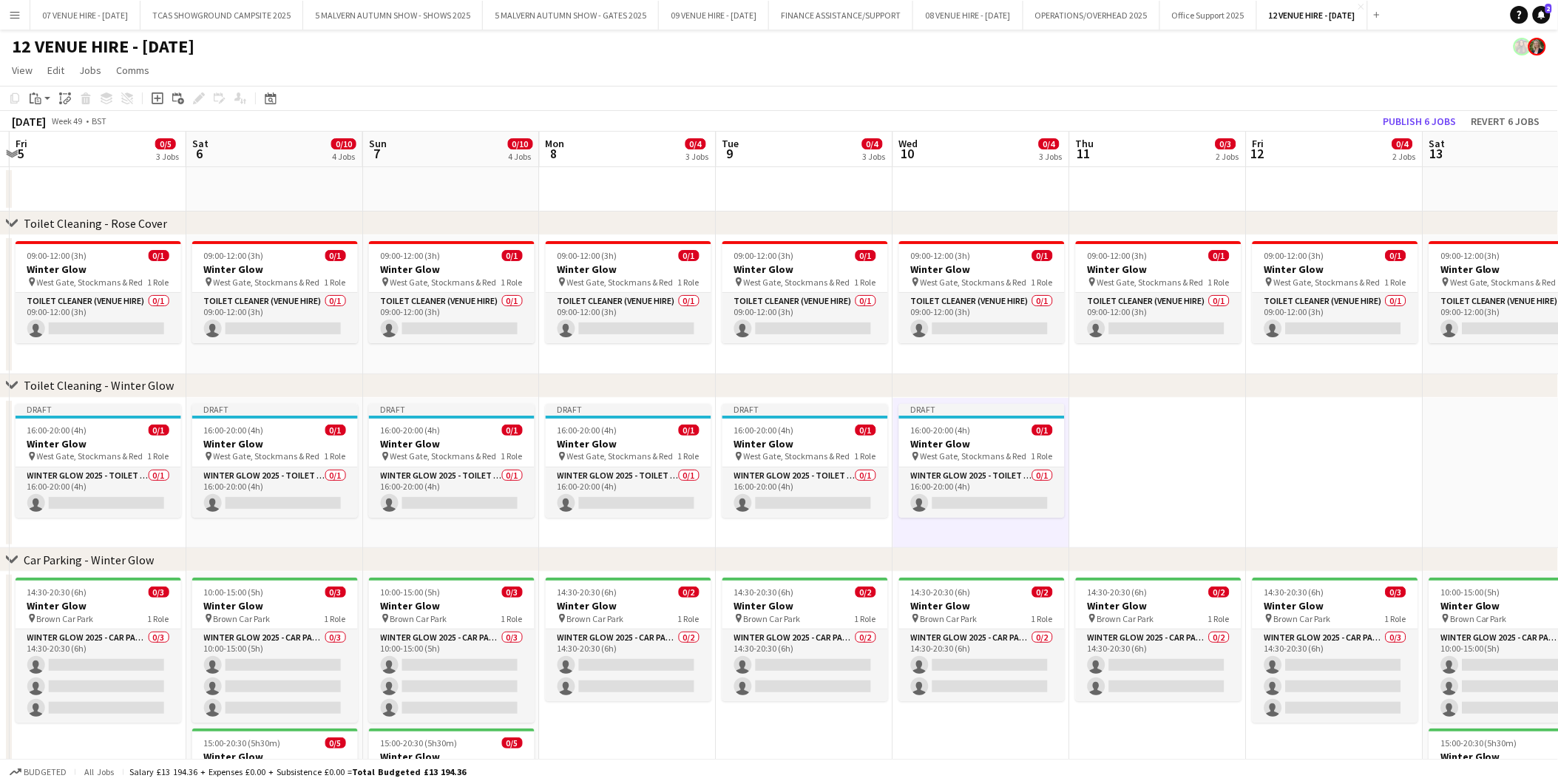
click at [1095, 434] on app-date-cell at bounding box center [1158, 473] width 177 height 151
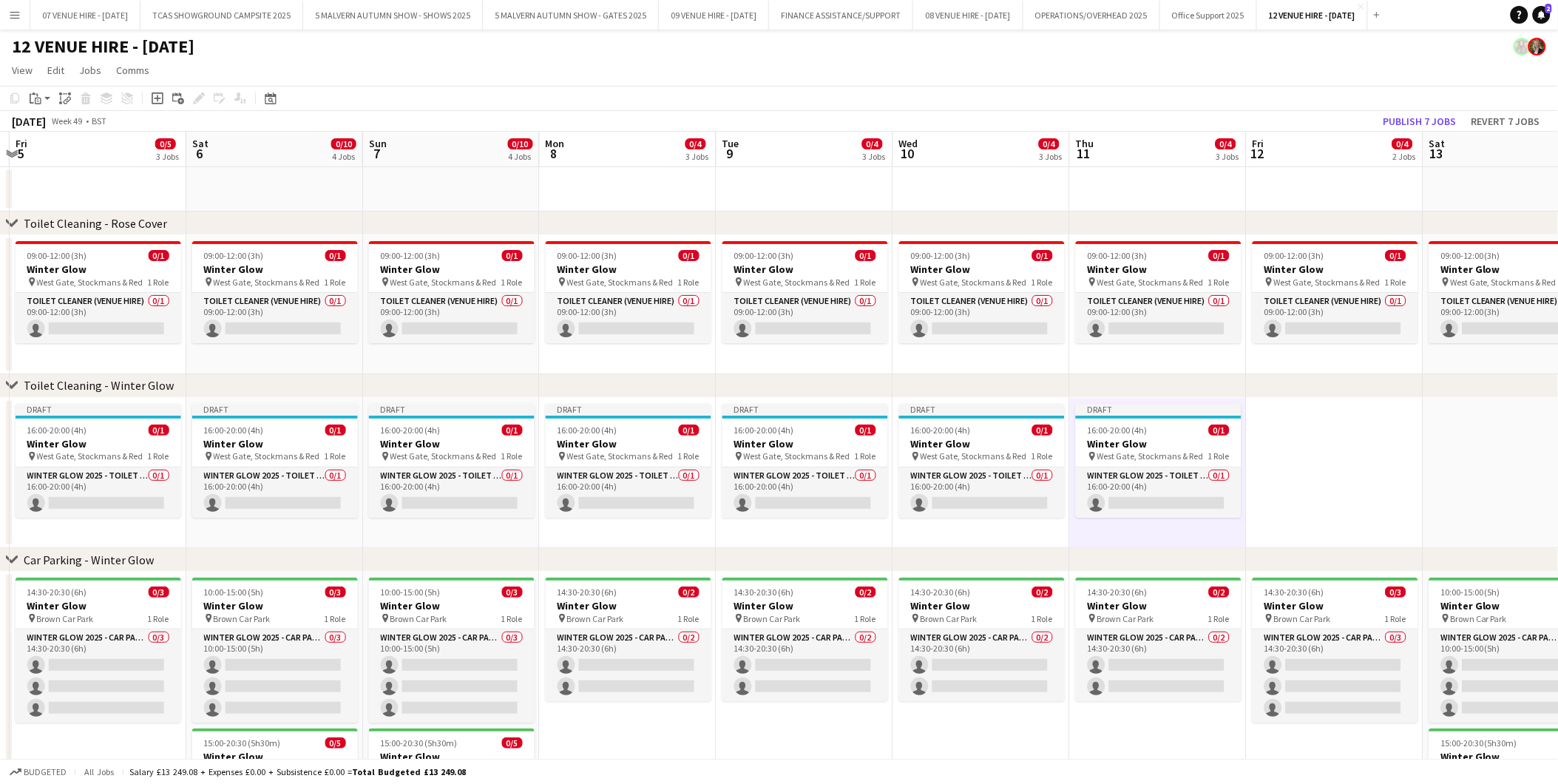
click at [1298, 434] on app-date-cell at bounding box center [1335, 473] width 177 height 151
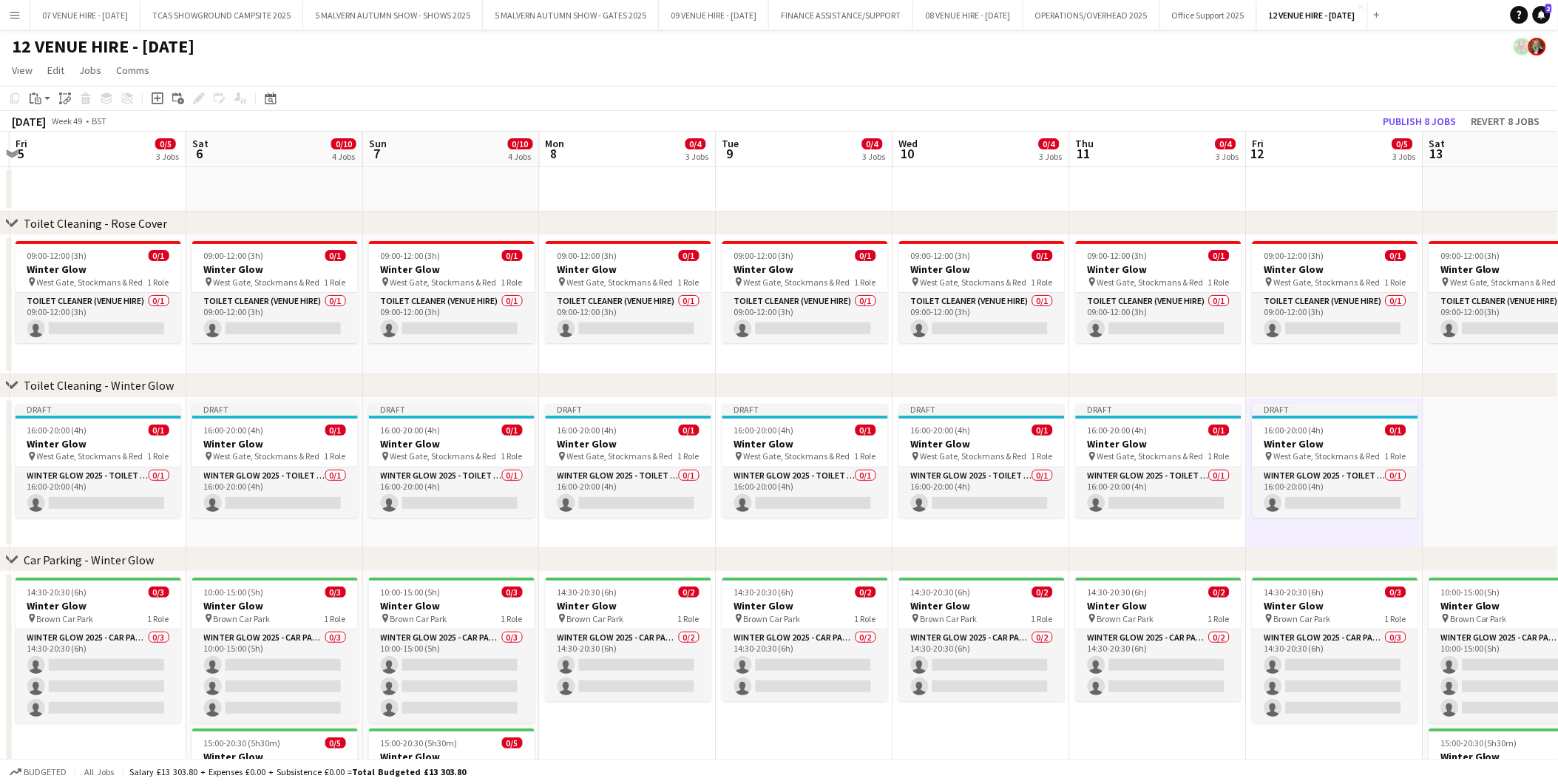
click at [1484, 448] on app-date-cell at bounding box center [1512, 473] width 177 height 151
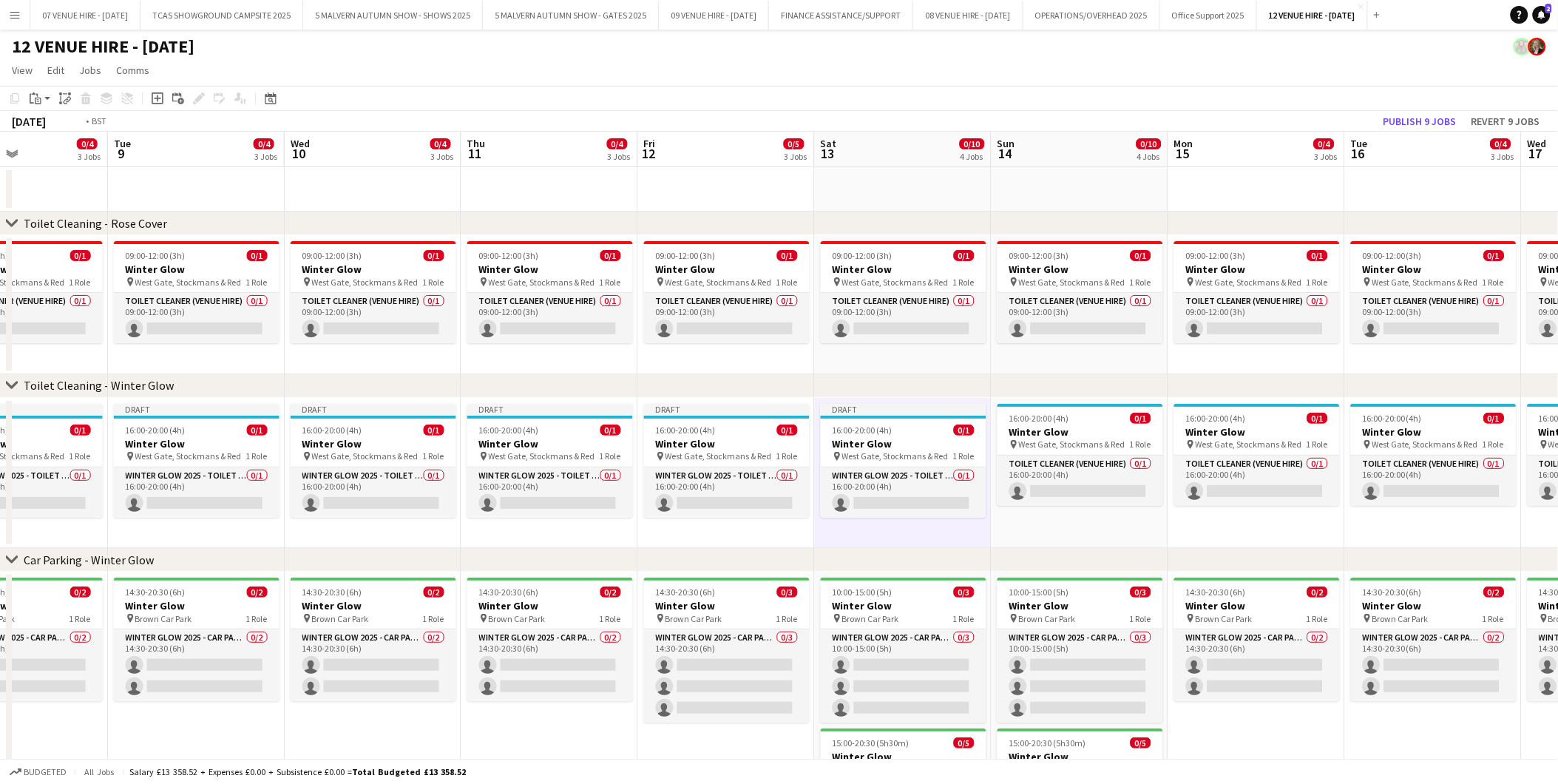
drag, startPoint x: 1484, startPoint y: 442, endPoint x: 699, endPoint y: 442, distance: 785.0
click at [699, 442] on app-calendar-viewport "Fri 5 0/5 3 Jobs Sat 6 0/10 4 Jobs Sun 7 0/10 4 Jobs Mon 8 0/4 3 Jobs Tue 9 0/4…" at bounding box center [779, 539] width 1558 height 816
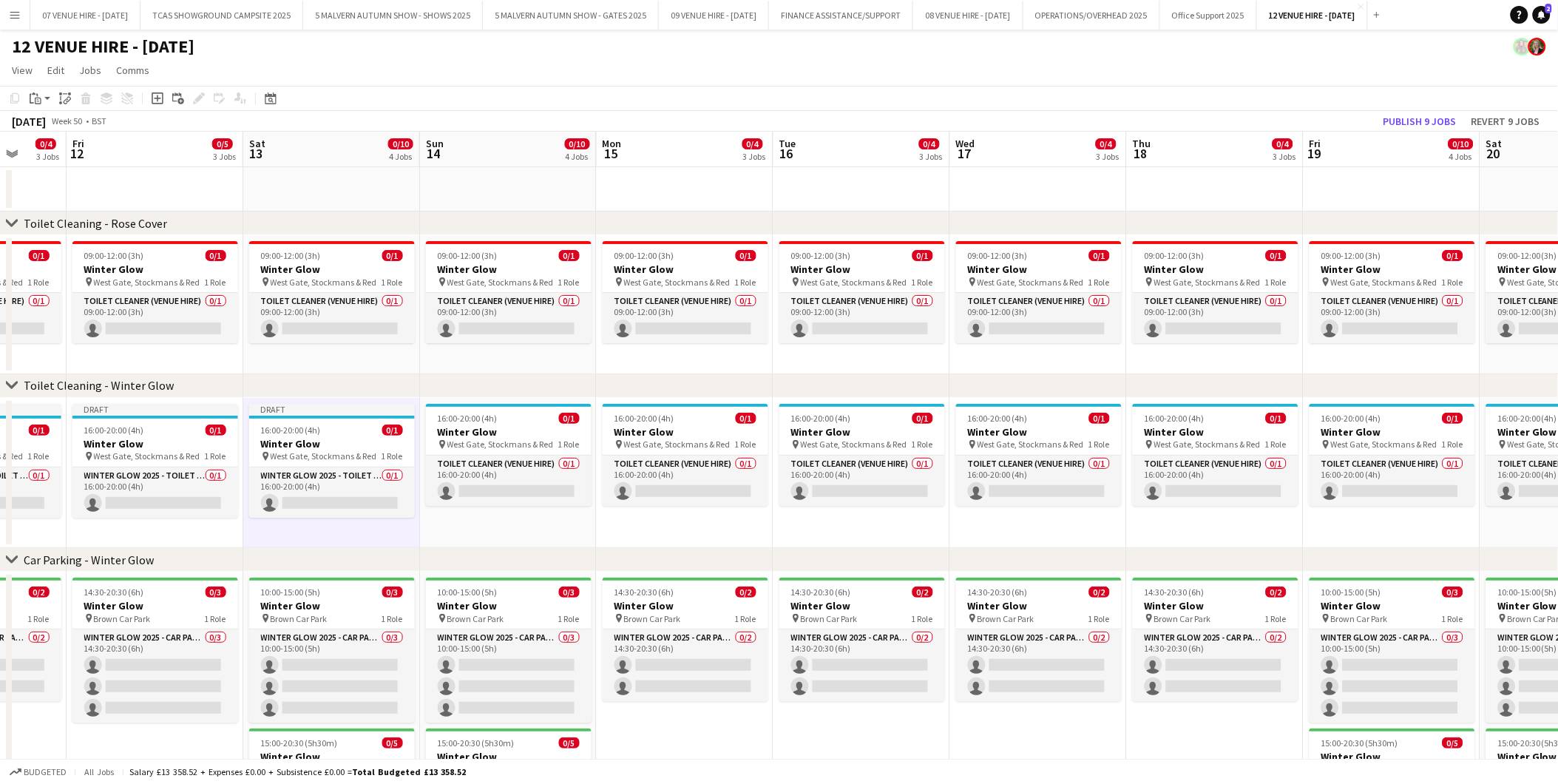
drag, startPoint x: 988, startPoint y: 434, endPoint x: 592, endPoint y: 437, distance: 396.0
click at [592, 437] on app-calendar-viewport "Tue 9 0/4 3 Jobs Wed 10 0/4 3 Jobs Thu 11 0/4 3 Jobs Fri 12 0/5 3 Jobs Sat 13 0…" at bounding box center [779, 539] width 1558 height 816
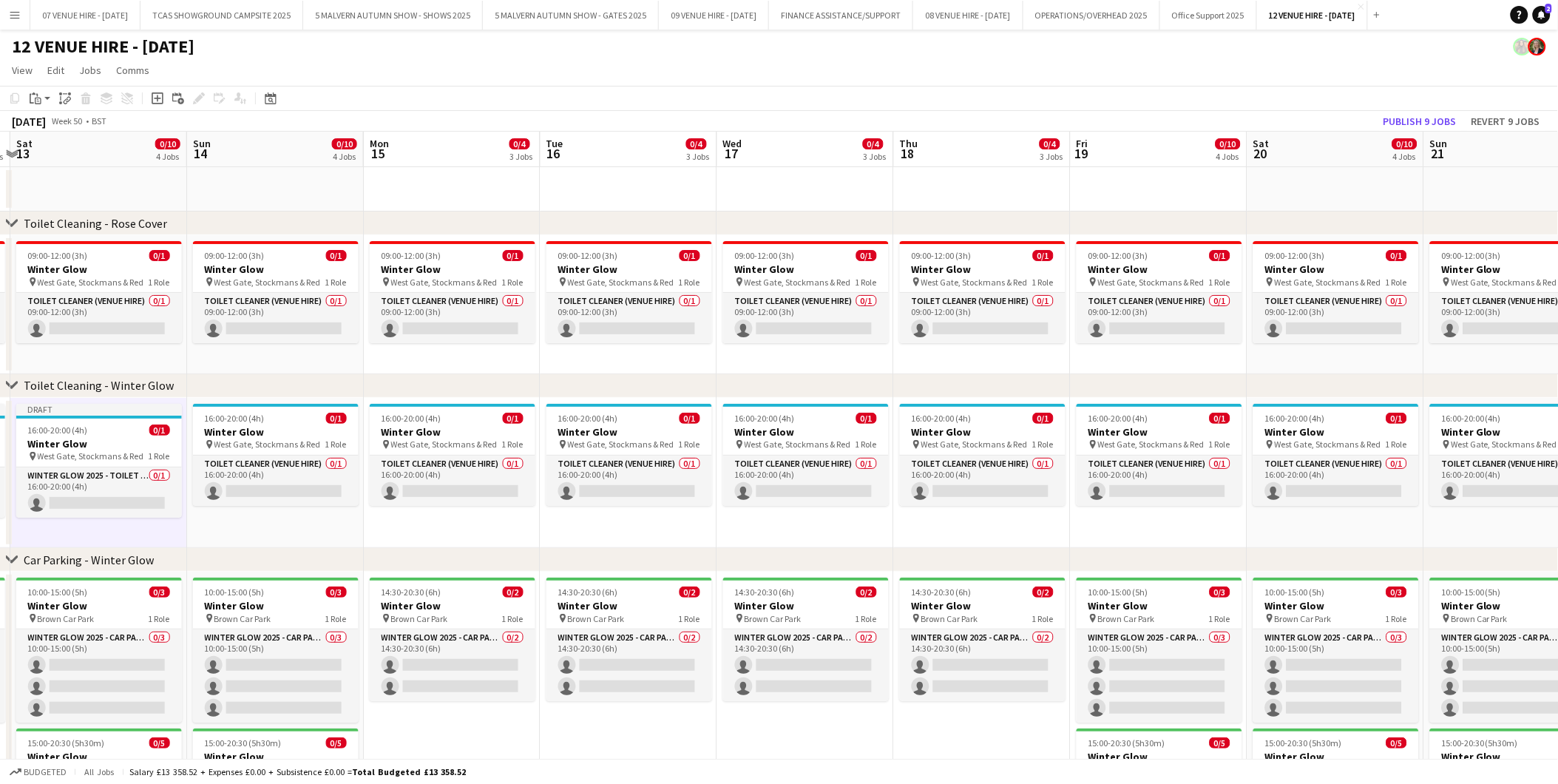
scroll to position [0, 530]
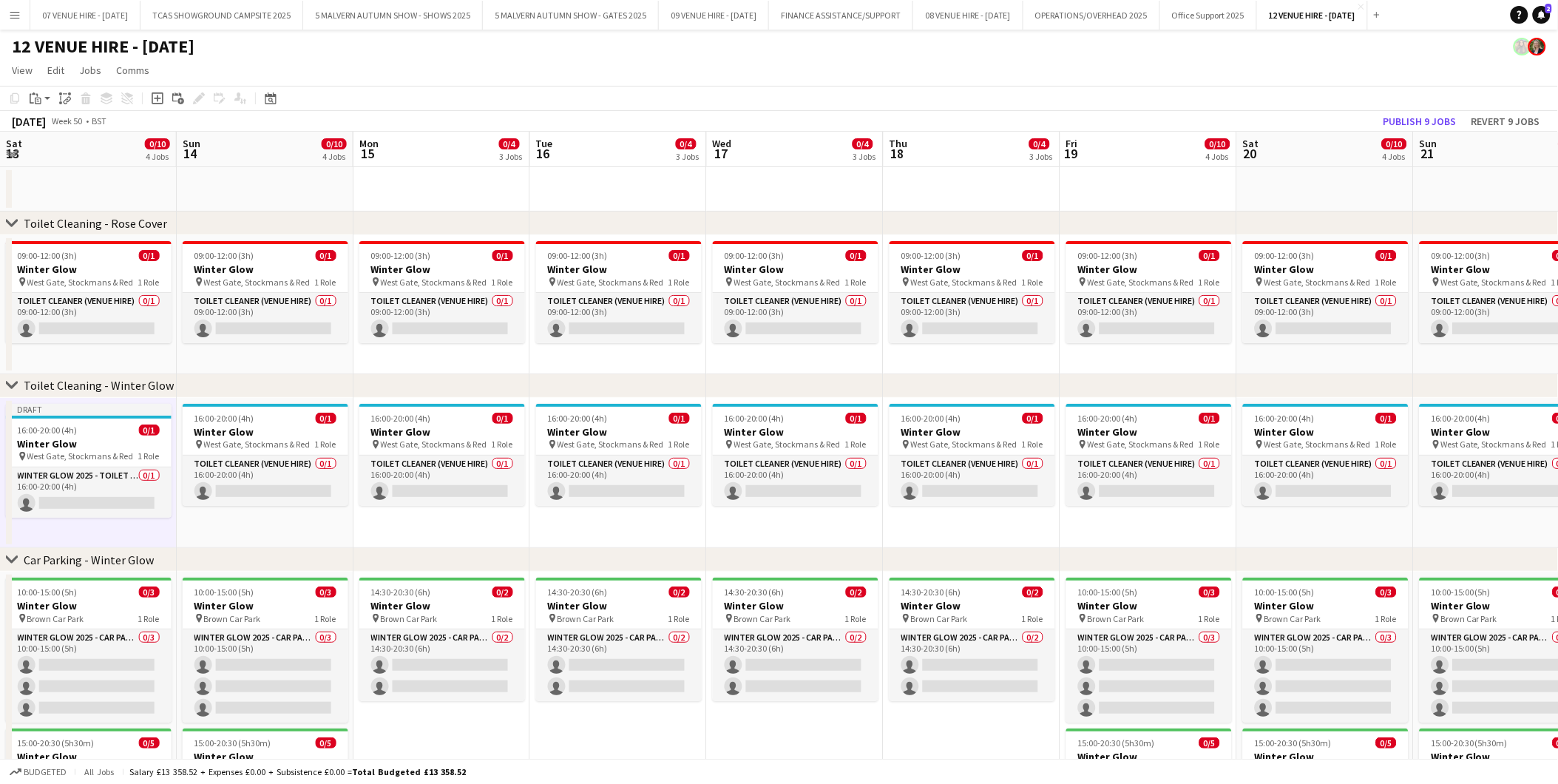
drag, startPoint x: 863, startPoint y: 440, endPoint x: 620, endPoint y: 448, distance: 243.1
click at [620, 448] on app-calendar-viewport "Wed 10 0/4 3 Jobs Thu 11 0/4 3 Jobs Fri 12 0/5 3 Jobs Sat 13 0/10 4 Jobs Sun 14…" at bounding box center [779, 539] width 1558 height 816
click at [261, 433] on h3 "Winter Glow" at bounding box center [265, 432] width 166 height 13
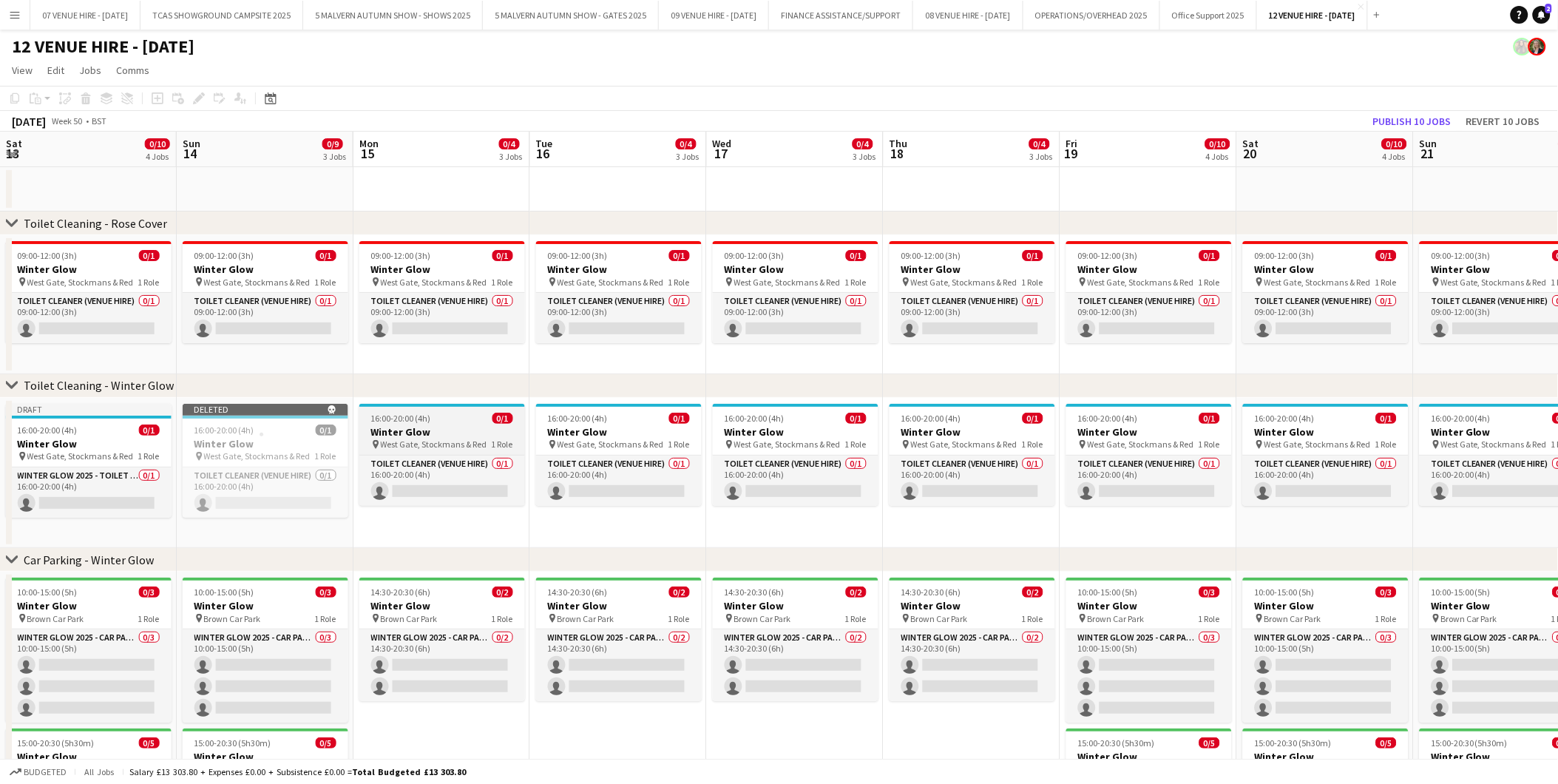
click at [466, 432] on h3 "Winter Glow" at bounding box center [442, 432] width 166 height 13
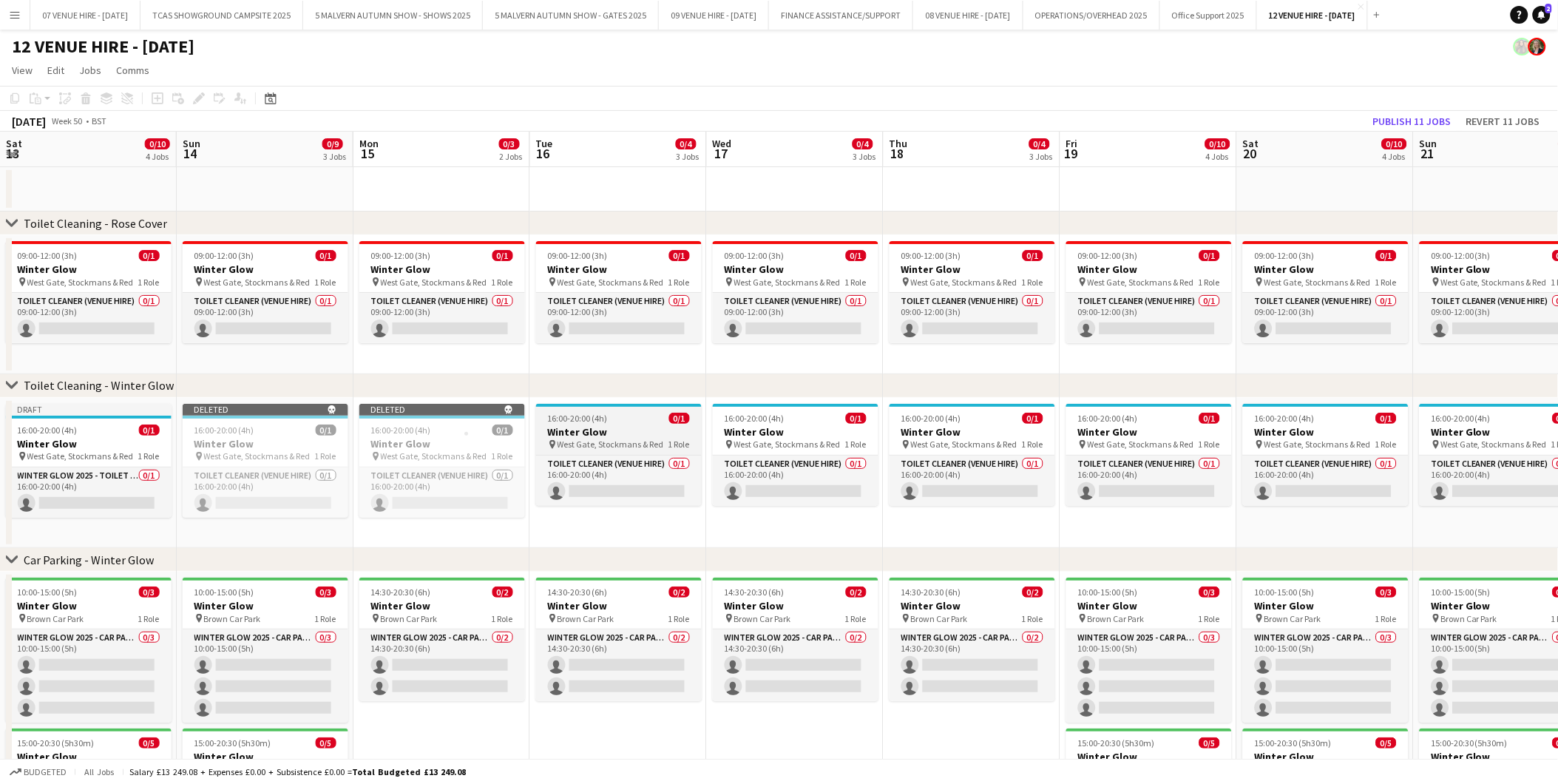
click at [601, 432] on h3 "Winter Glow" at bounding box center [619, 432] width 166 height 13
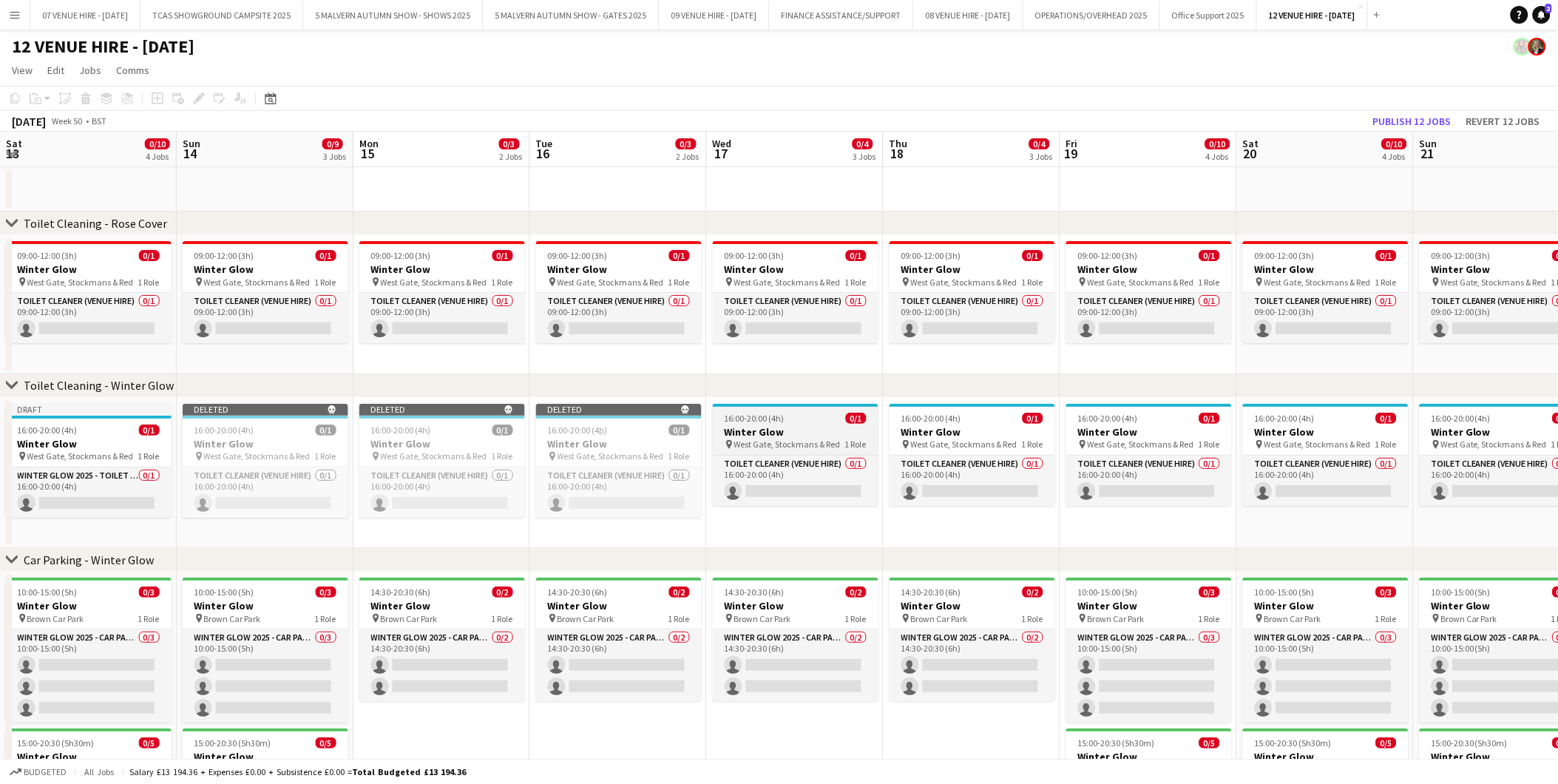
click at [725, 428] on h3 "Winter Glow" at bounding box center [795, 432] width 166 height 13
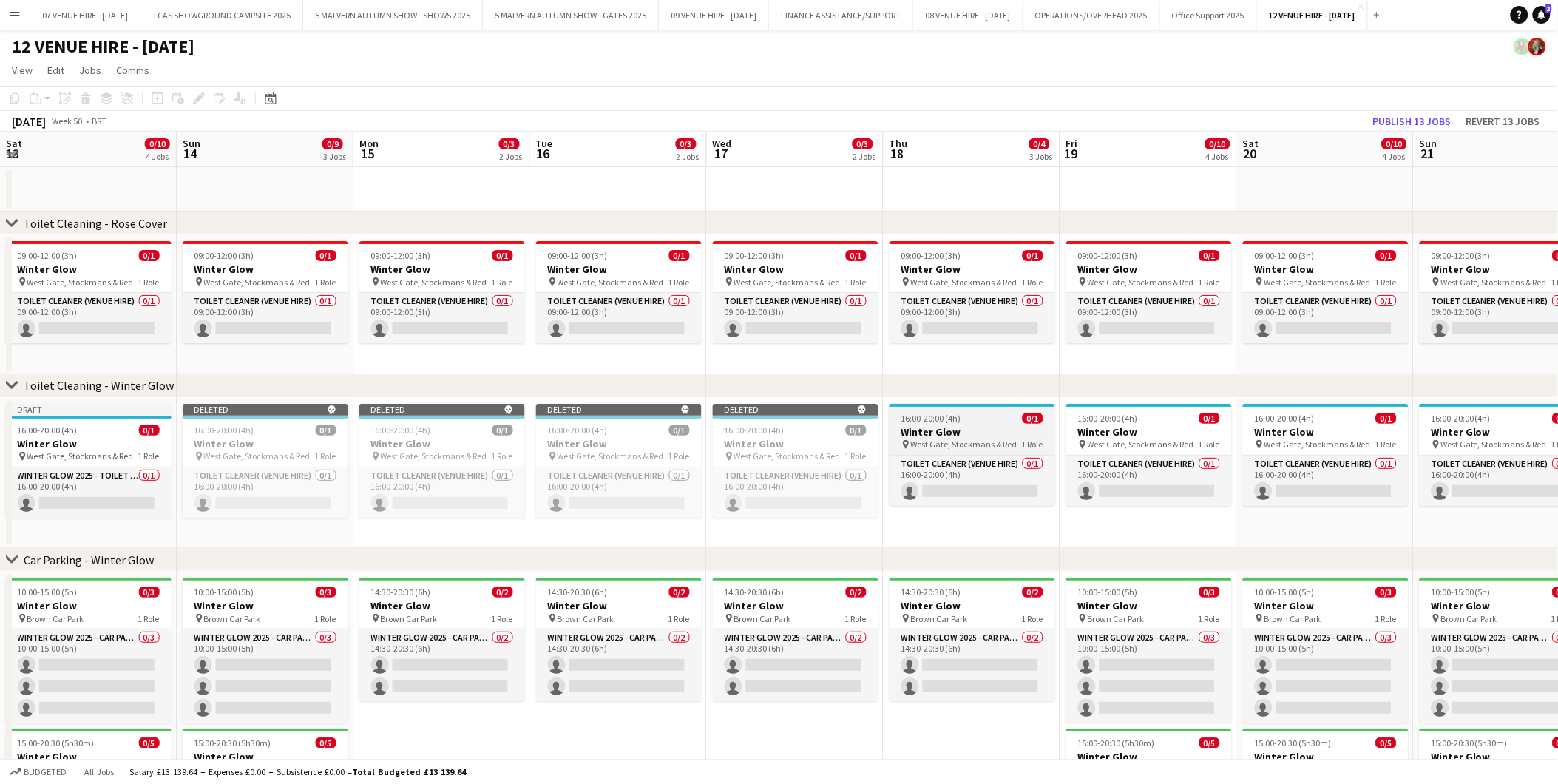
click at [937, 430] on h3 "Winter Glow" at bounding box center [972, 432] width 166 height 13
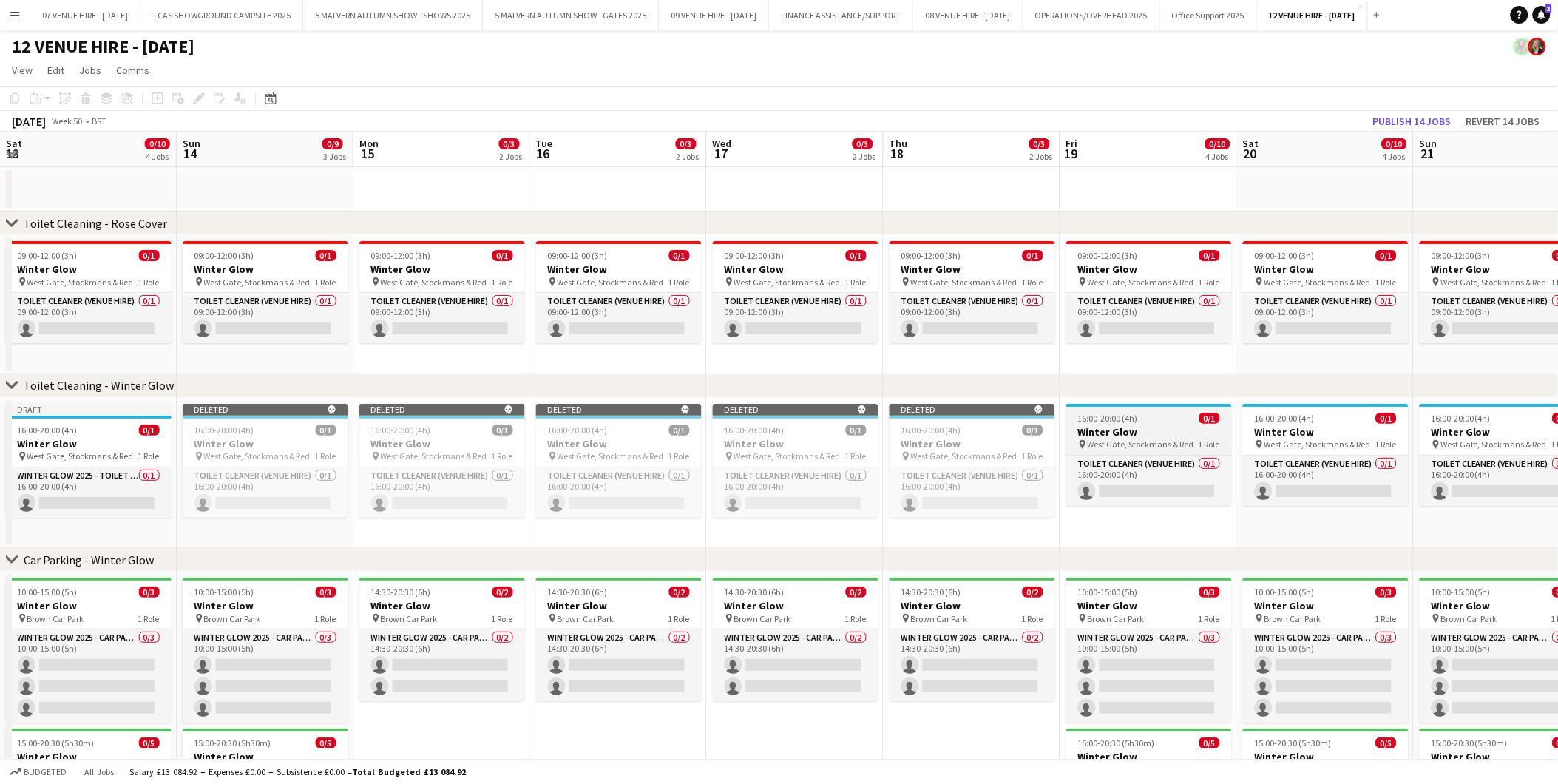
click at [1092, 431] on h3 "Winter Glow" at bounding box center [1149, 432] width 166 height 13
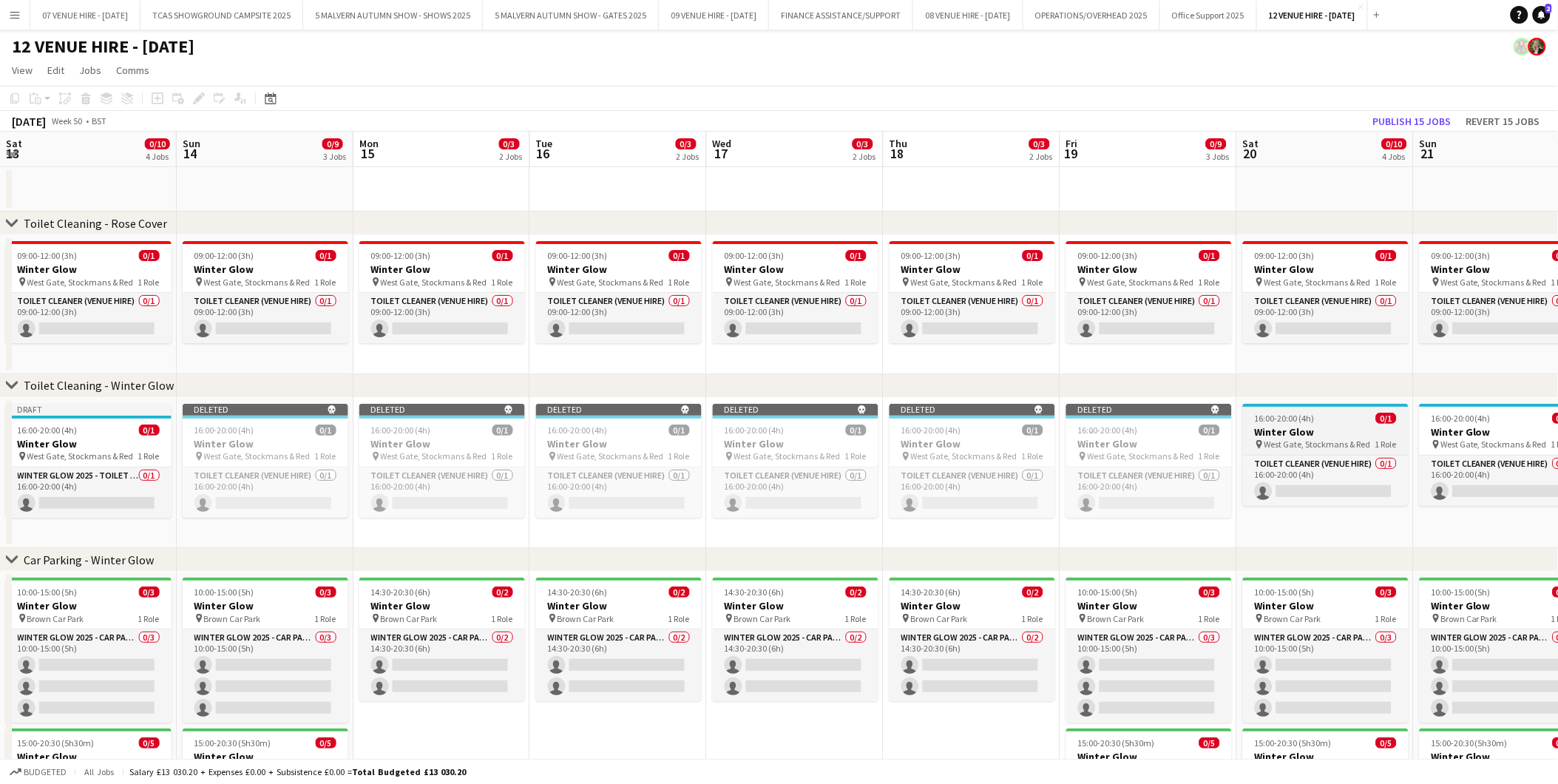
click at [1263, 426] on h3 "Winter Glow" at bounding box center [1326, 432] width 166 height 13
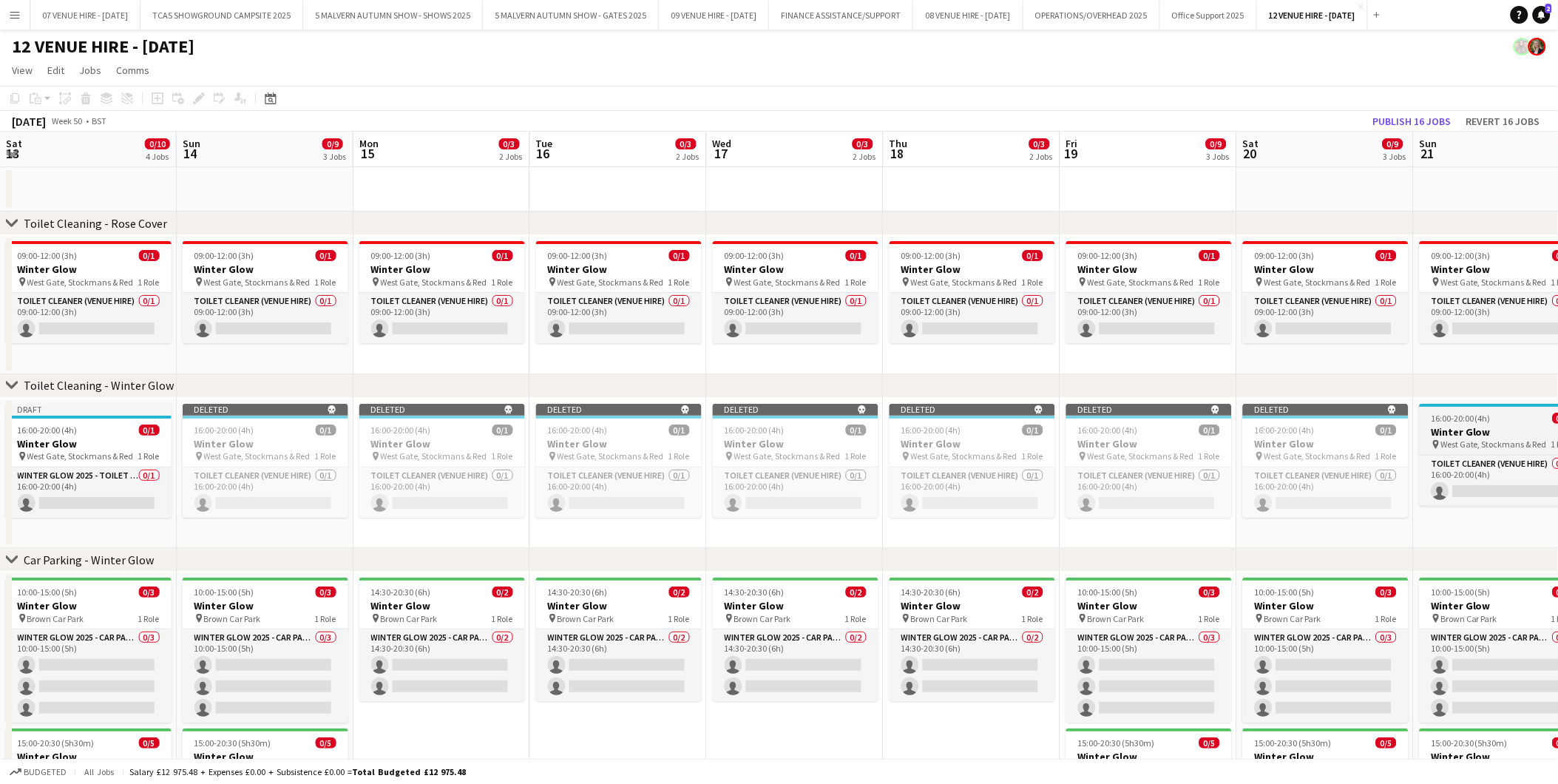
click at [1462, 425] on h3 "Winter Glow" at bounding box center [1502, 432] width 166 height 13
click at [1416, 433] on app-date-cell "Deleted skull 16:00-20:00 (4h) 0/1 Winter Glow pin West Gate, Stockmans & Red 1…" at bounding box center [1502, 473] width 177 height 151
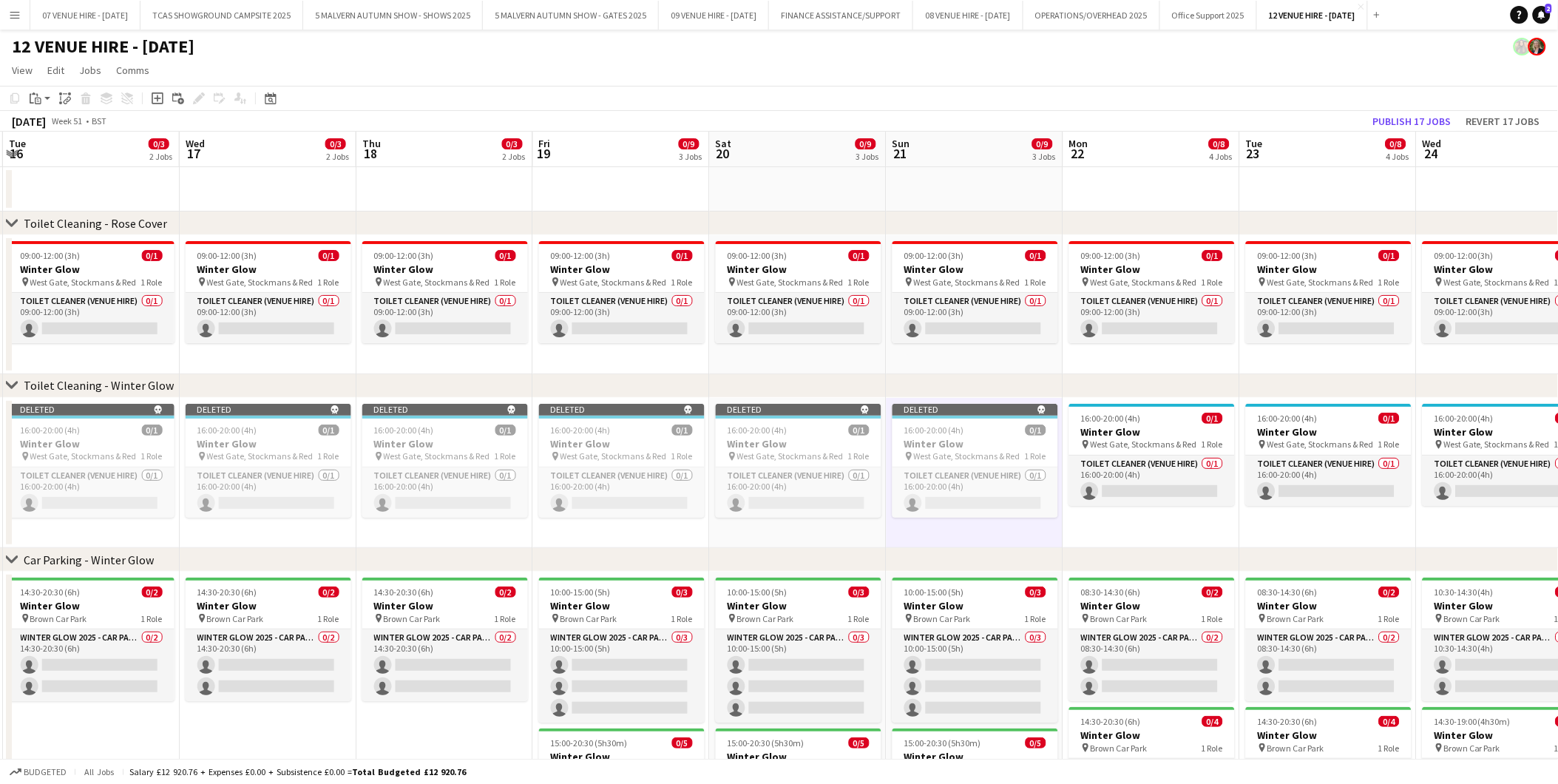
scroll to position [0, 531]
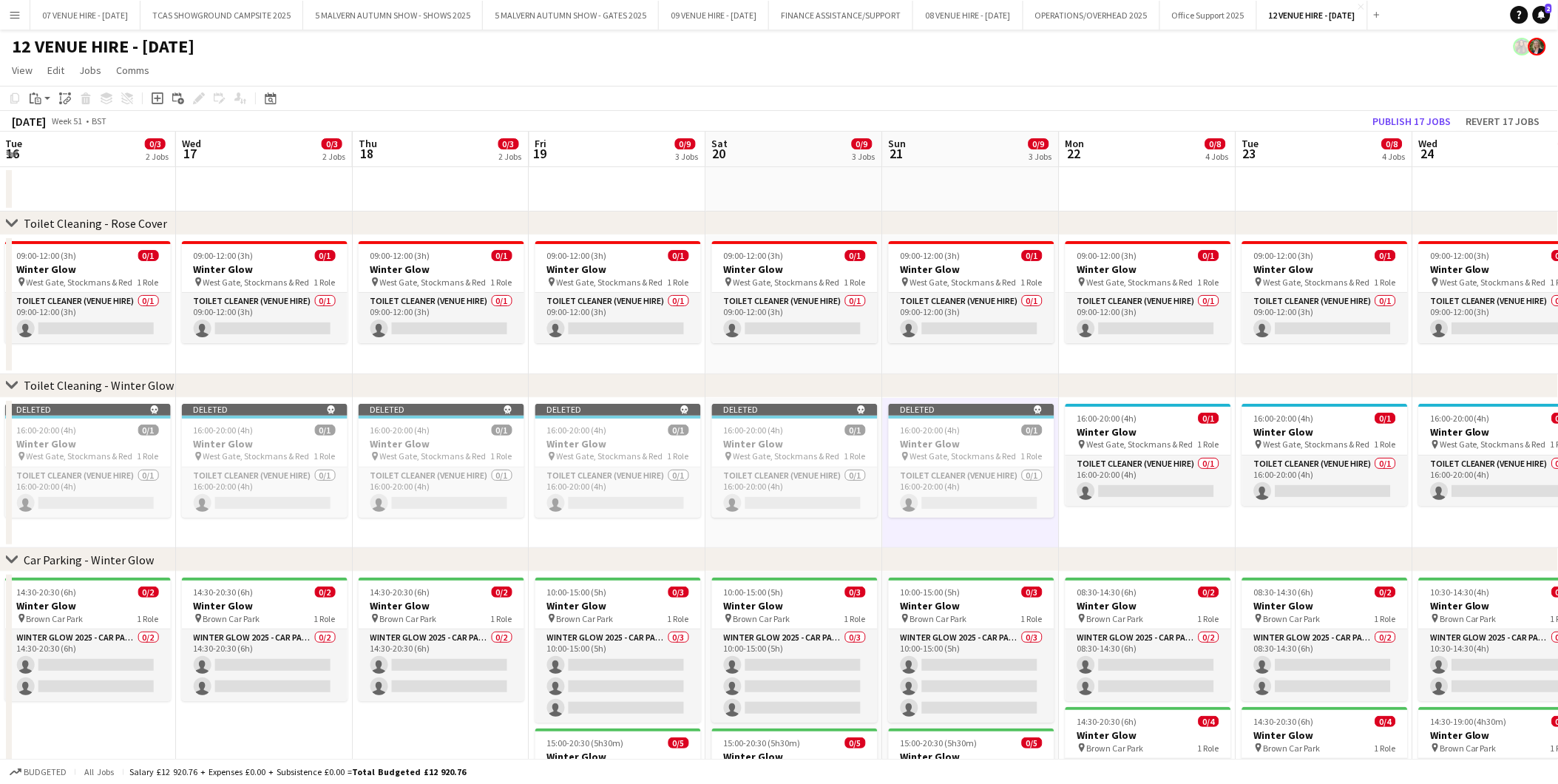
drag, startPoint x: 1452, startPoint y: 434, endPoint x: 921, endPoint y: 456, distance: 531.5
click at [921, 456] on app-calendar-viewport "Sat 13 0/10 4 Jobs Sun 14 0/9 3 Jobs Mon 15 0/3 2 Jobs Tue 16 0/3 2 Jobs Wed 17…" at bounding box center [779, 539] width 1558 height 816
click at [1117, 426] on h3 "Winter Glow" at bounding box center [1148, 432] width 166 height 13
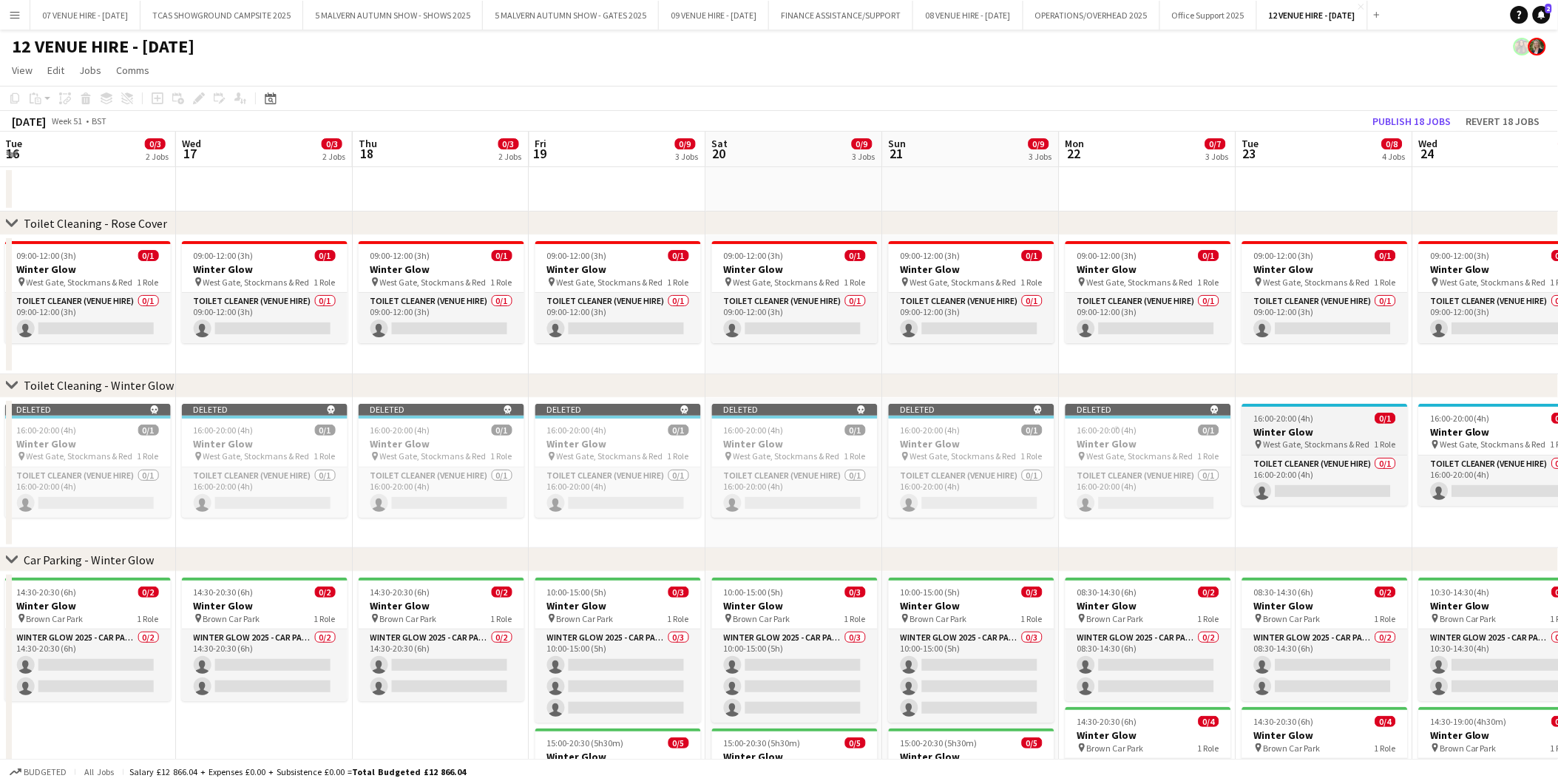
click at [1327, 422] on div "16:00-20:00 (4h) 0/1" at bounding box center [1325, 418] width 166 height 11
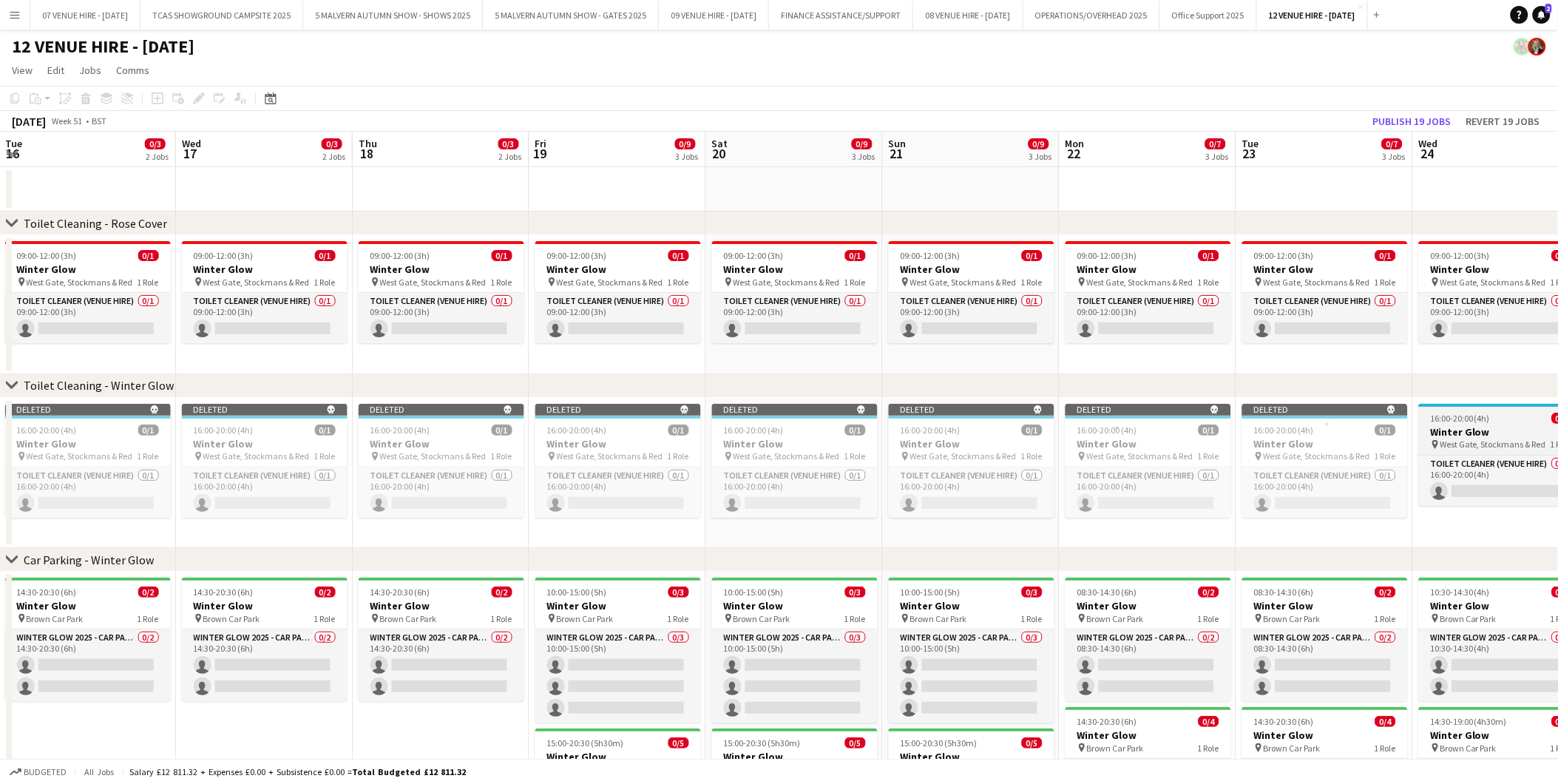
click at [1460, 434] on h3 "Winter Glow" at bounding box center [1502, 432] width 166 height 13
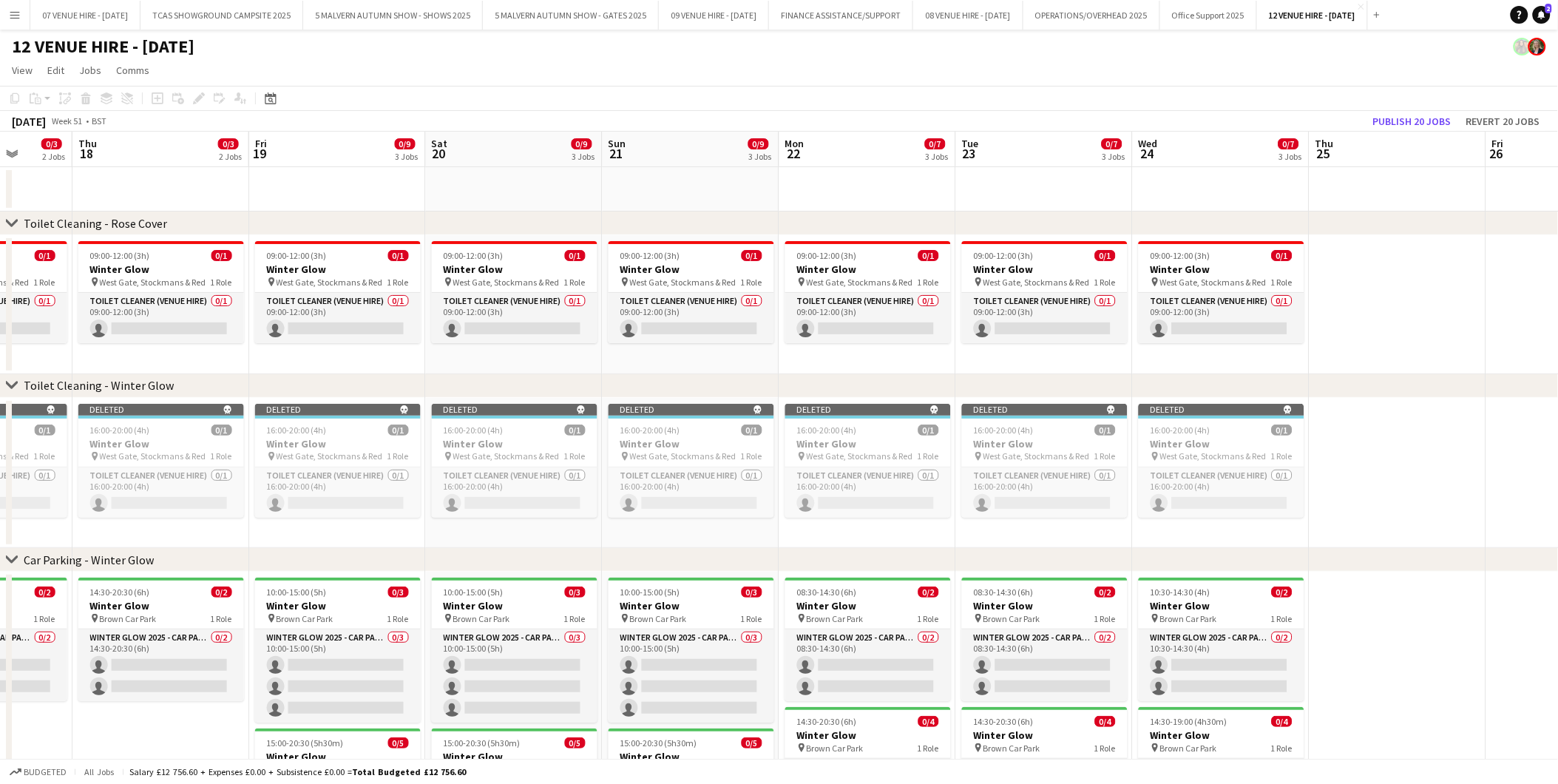
scroll to position [0, 563]
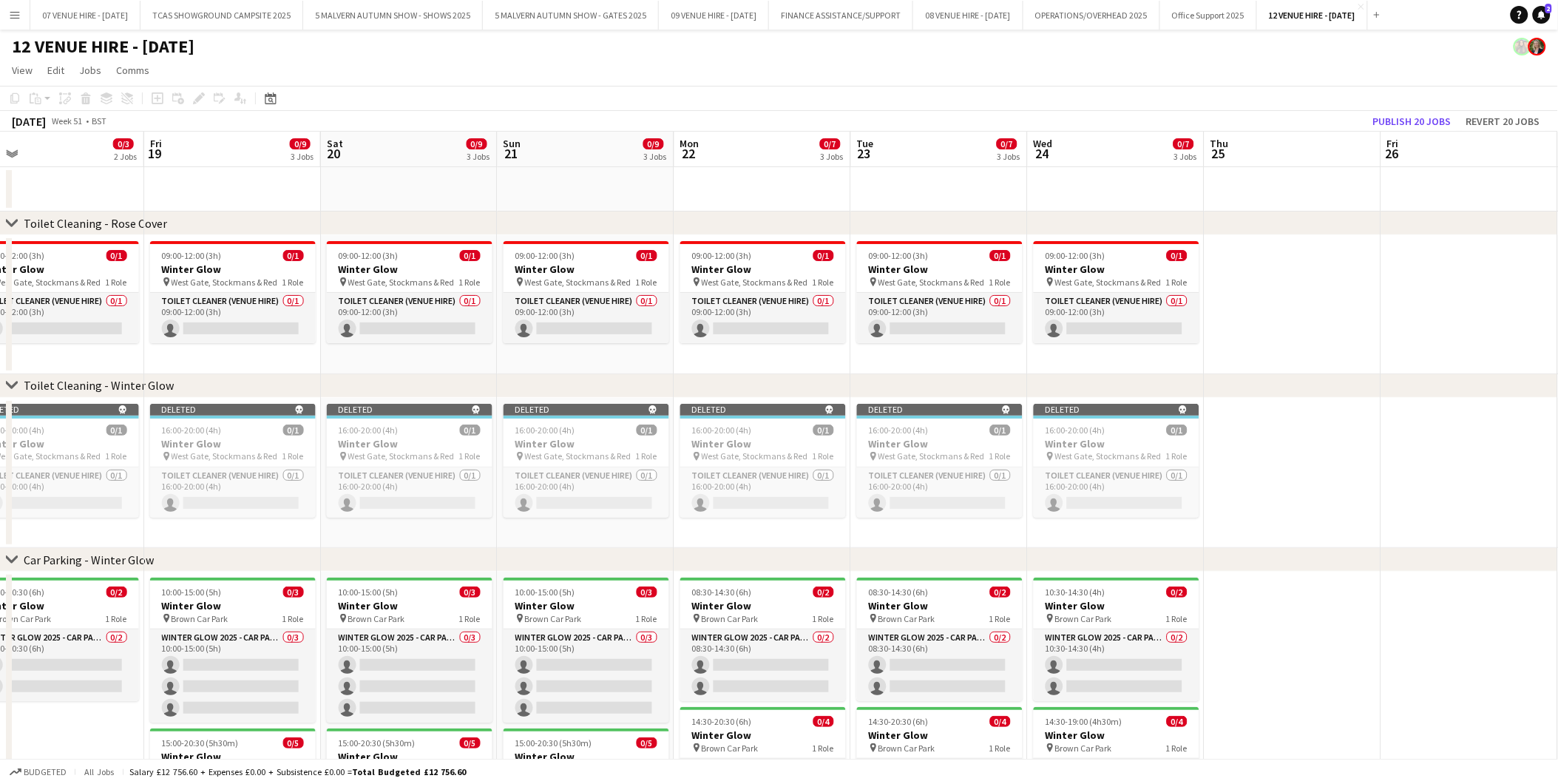
drag, startPoint x: 1460, startPoint y: 434, endPoint x: 1075, endPoint y: 448, distance: 385.3
click at [1075, 448] on app-calendar-viewport "Mon 15 0/3 2 Jobs Tue 16 0/3 2 Jobs Wed 17 0/3 2 Jobs Thu 18 0/3 2 Jobs Fri 19 …" at bounding box center [779, 539] width 1558 height 816
click at [1405, 122] on button "Publish 20 jobs" at bounding box center [1412, 121] width 91 height 19
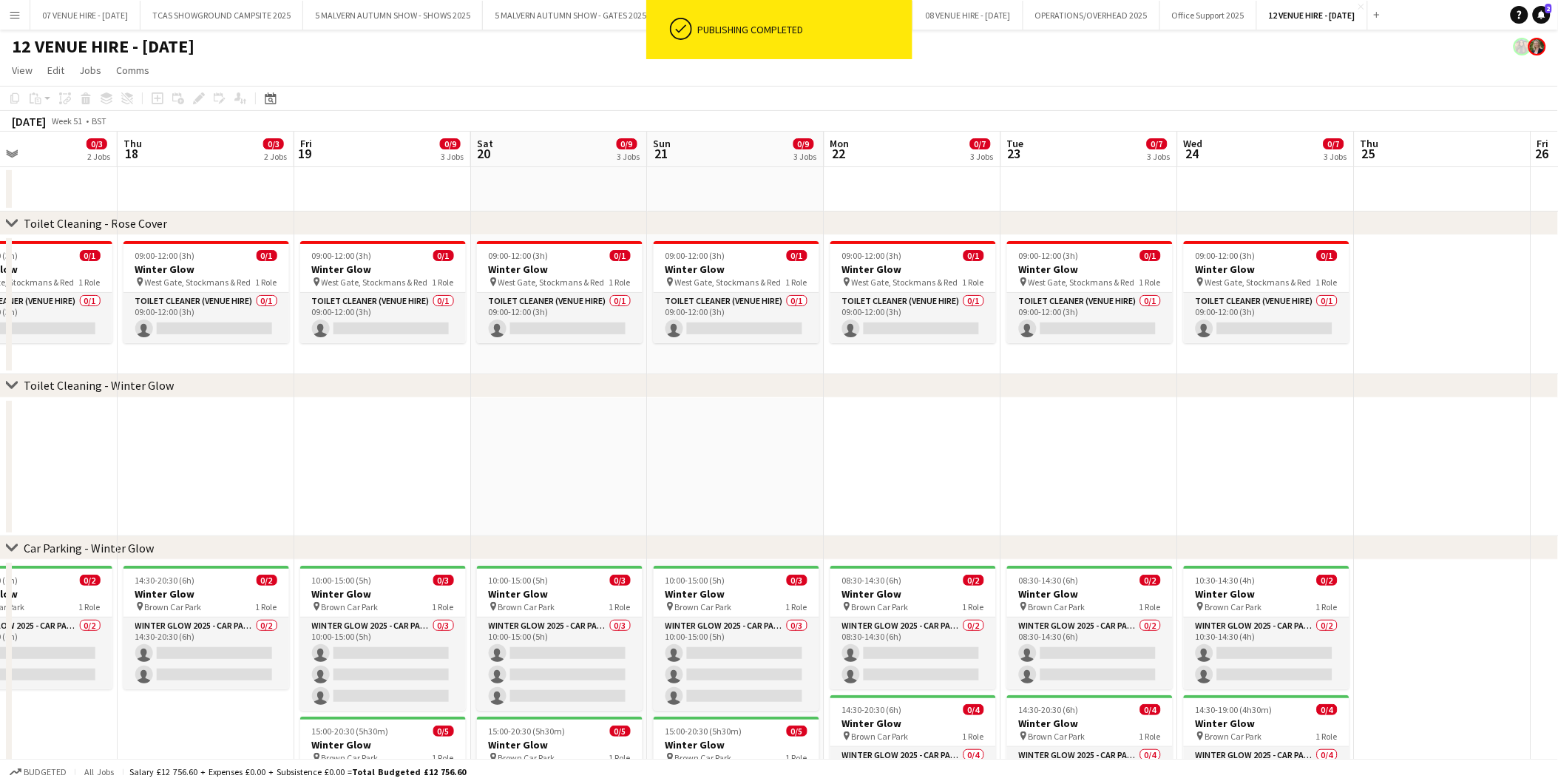
drag, startPoint x: 283, startPoint y: 450, endPoint x: 786, endPoint y: 444, distance: 503.0
click at [786, 444] on app-calendar-viewport "Mon 15 0/3 2 Jobs Tue 16 0/3 2 Jobs Wed 17 0/3 2 Jobs Thu 18 0/3 2 Jobs Fri 19 …" at bounding box center [779, 534] width 1558 height 805
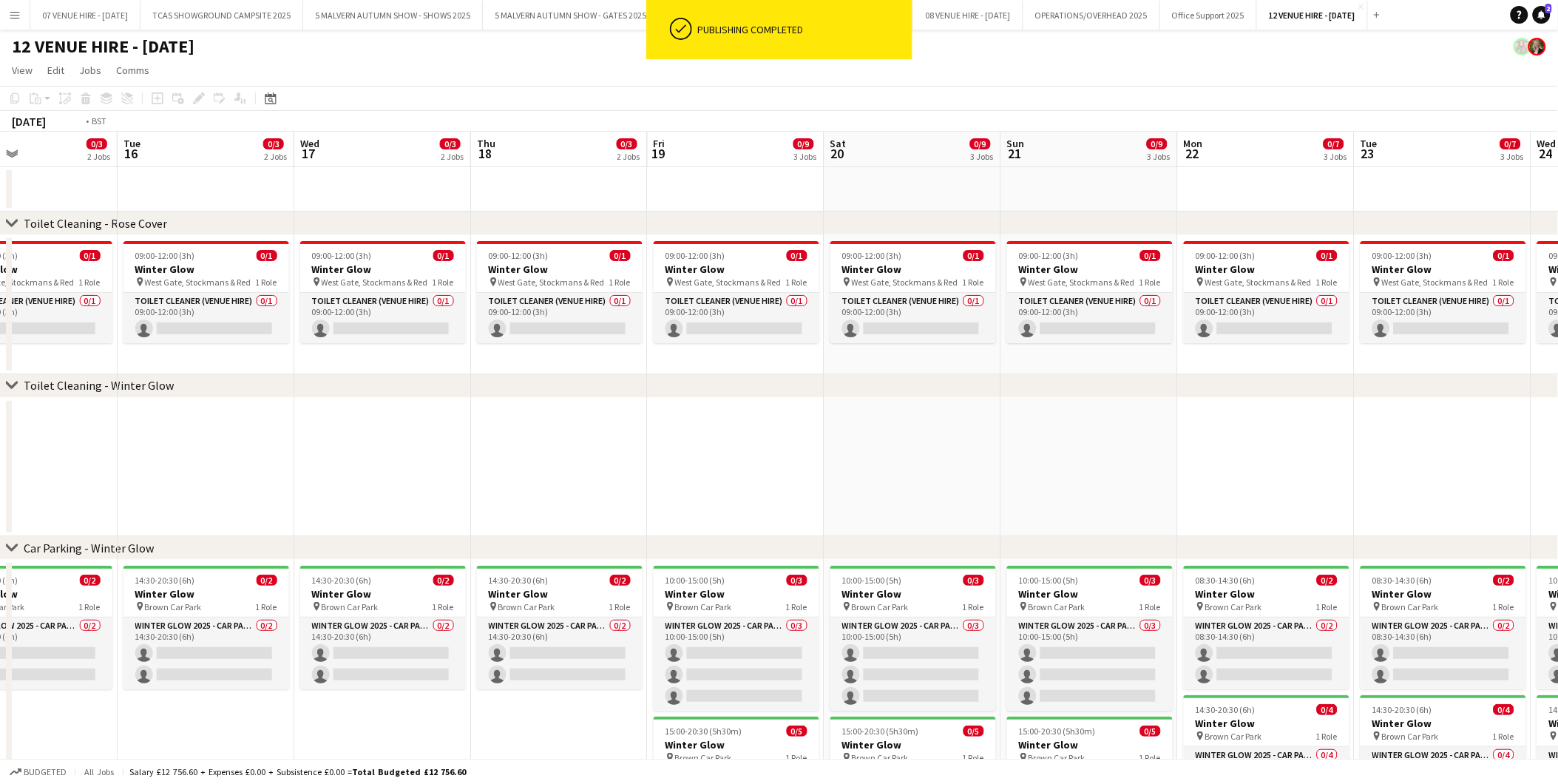
drag, startPoint x: 371, startPoint y: 460, endPoint x: 796, endPoint y: 462, distance: 425.0
click at [795, 460] on app-calendar-viewport "Sat 13 0/10 4 Jobs Sun 14 0/9 3 Jobs Mon 15 0/3 2 Jobs Tue 16 0/3 2 Jobs Wed 17…" at bounding box center [779, 534] width 1558 height 805
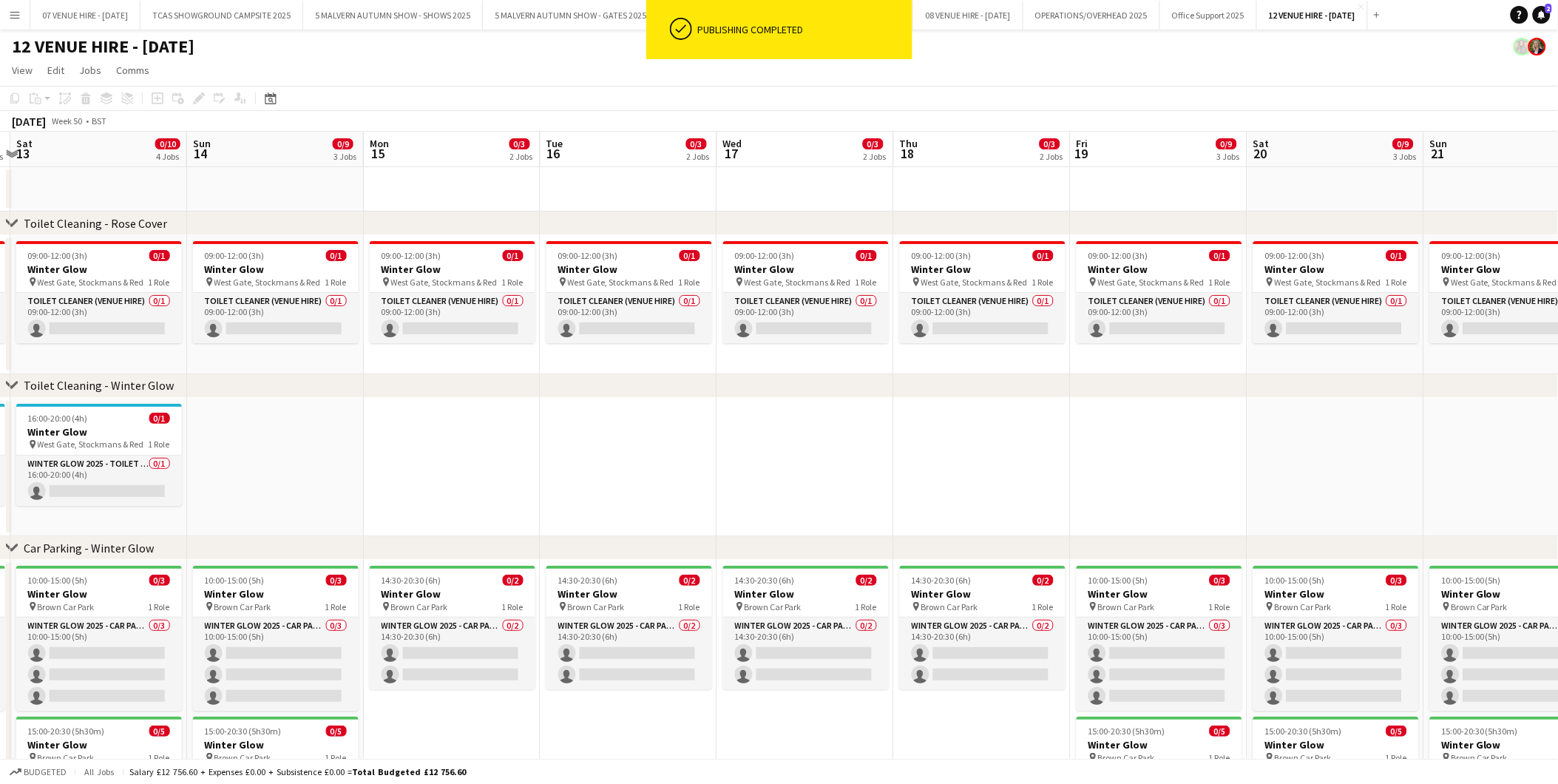
click at [284, 437] on app-date-cell at bounding box center [276, 467] width 177 height 139
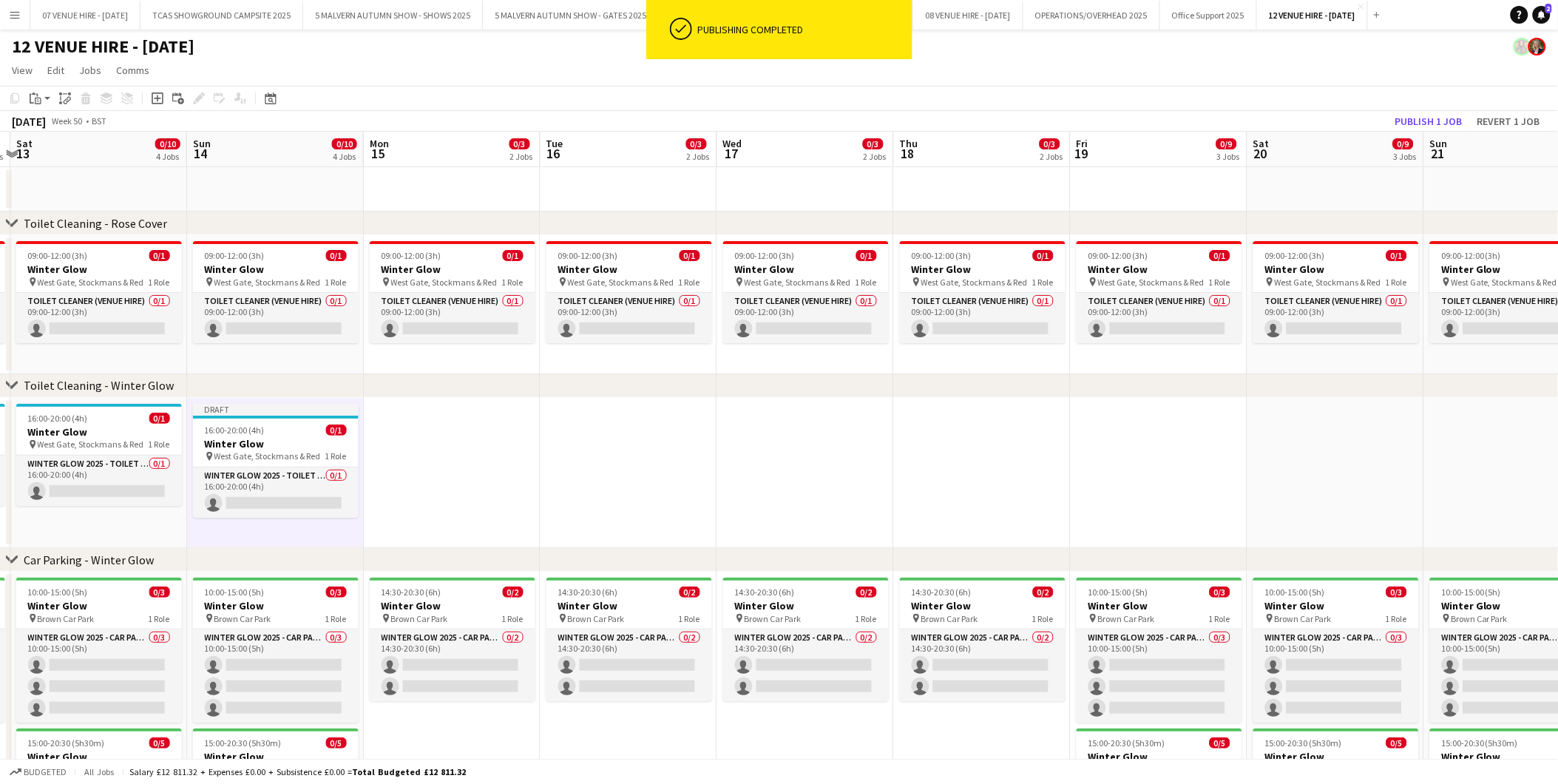
click at [408, 460] on app-date-cell at bounding box center [452, 473] width 177 height 151
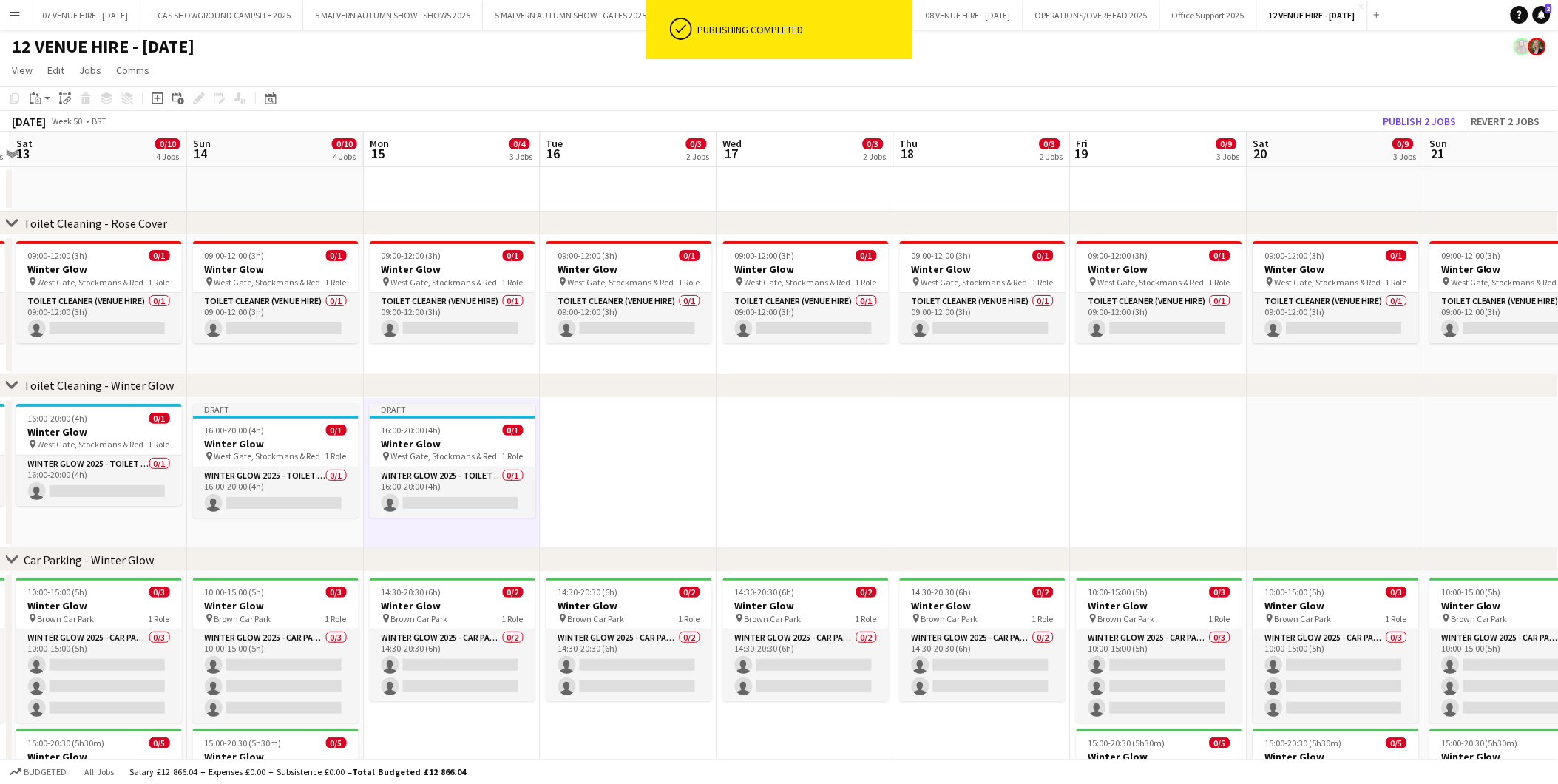
click at [644, 460] on app-date-cell at bounding box center [629, 473] width 177 height 151
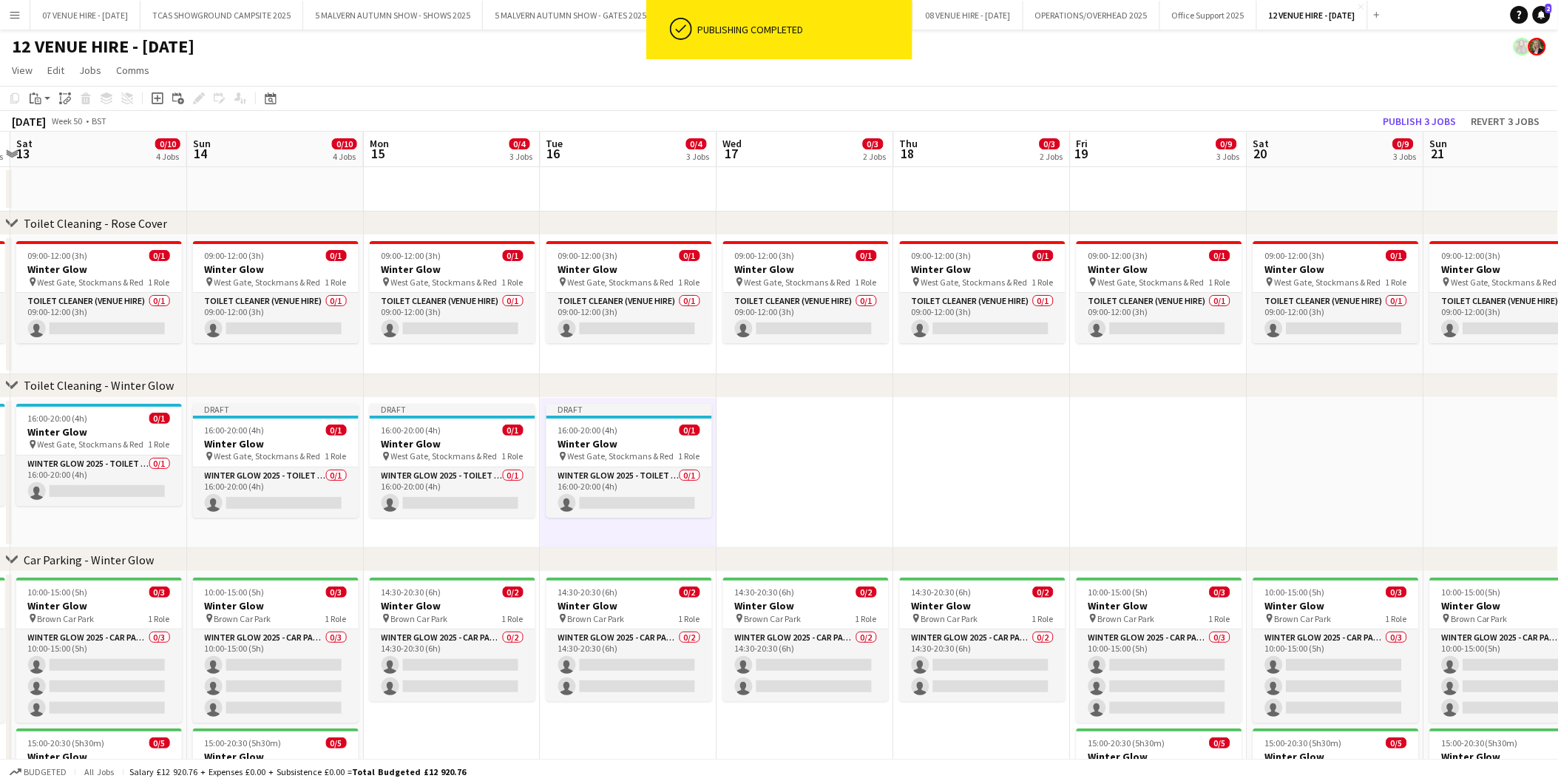
click at [795, 445] on app-date-cell at bounding box center [806, 473] width 177 height 151
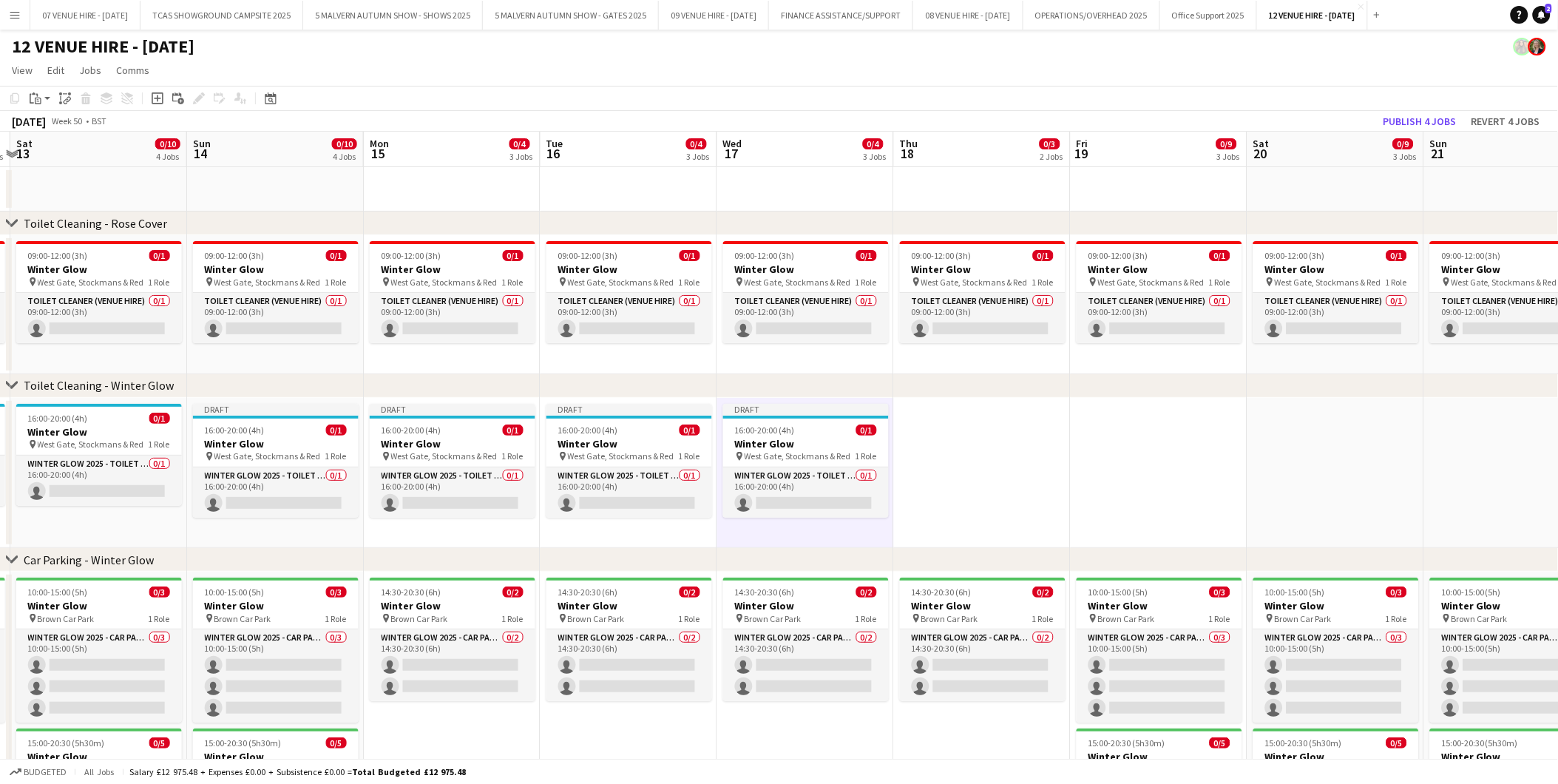
click at [958, 442] on app-date-cell at bounding box center [982, 473] width 177 height 151
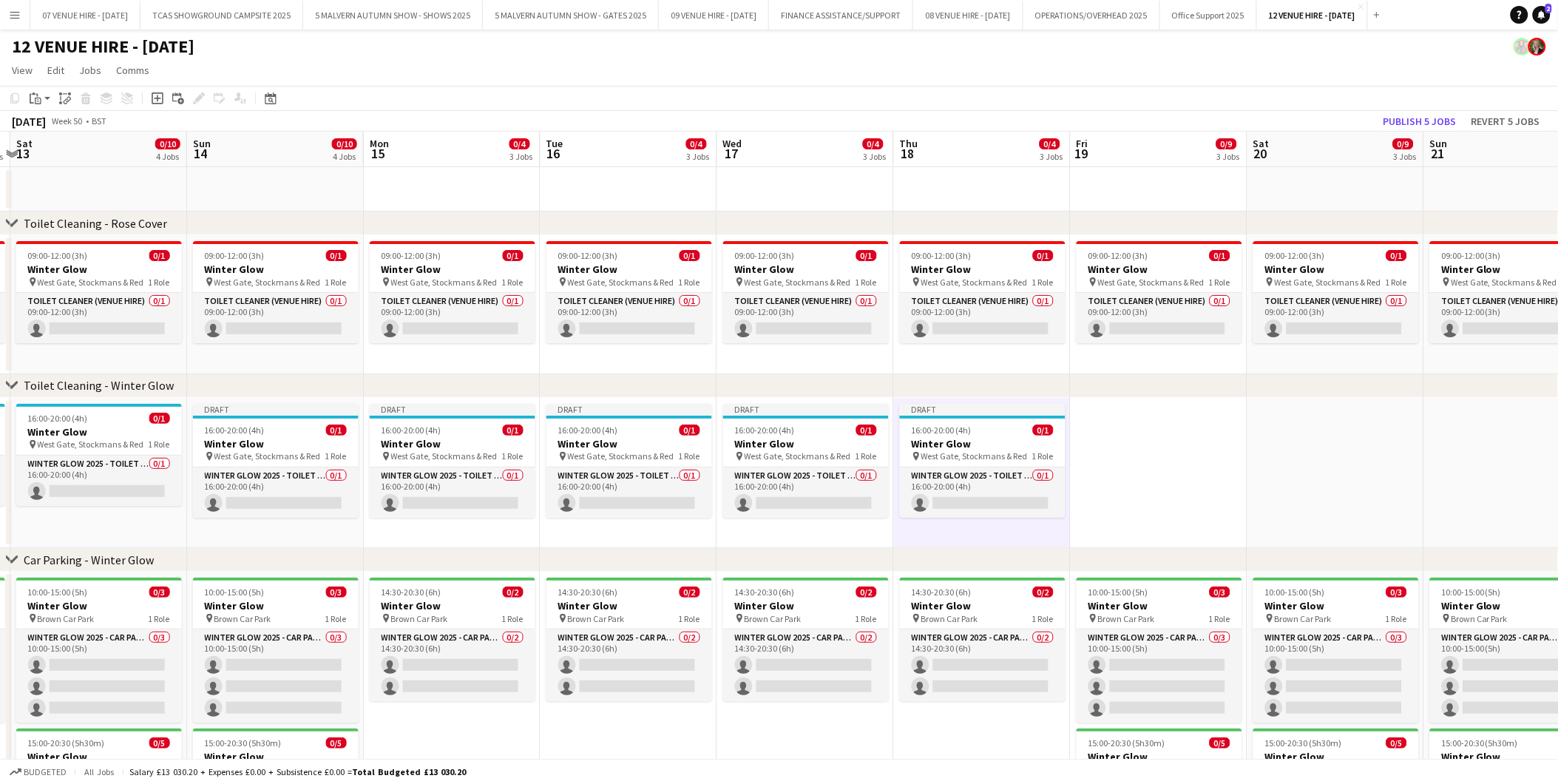
click at [1123, 447] on app-date-cell at bounding box center [1159, 473] width 177 height 151
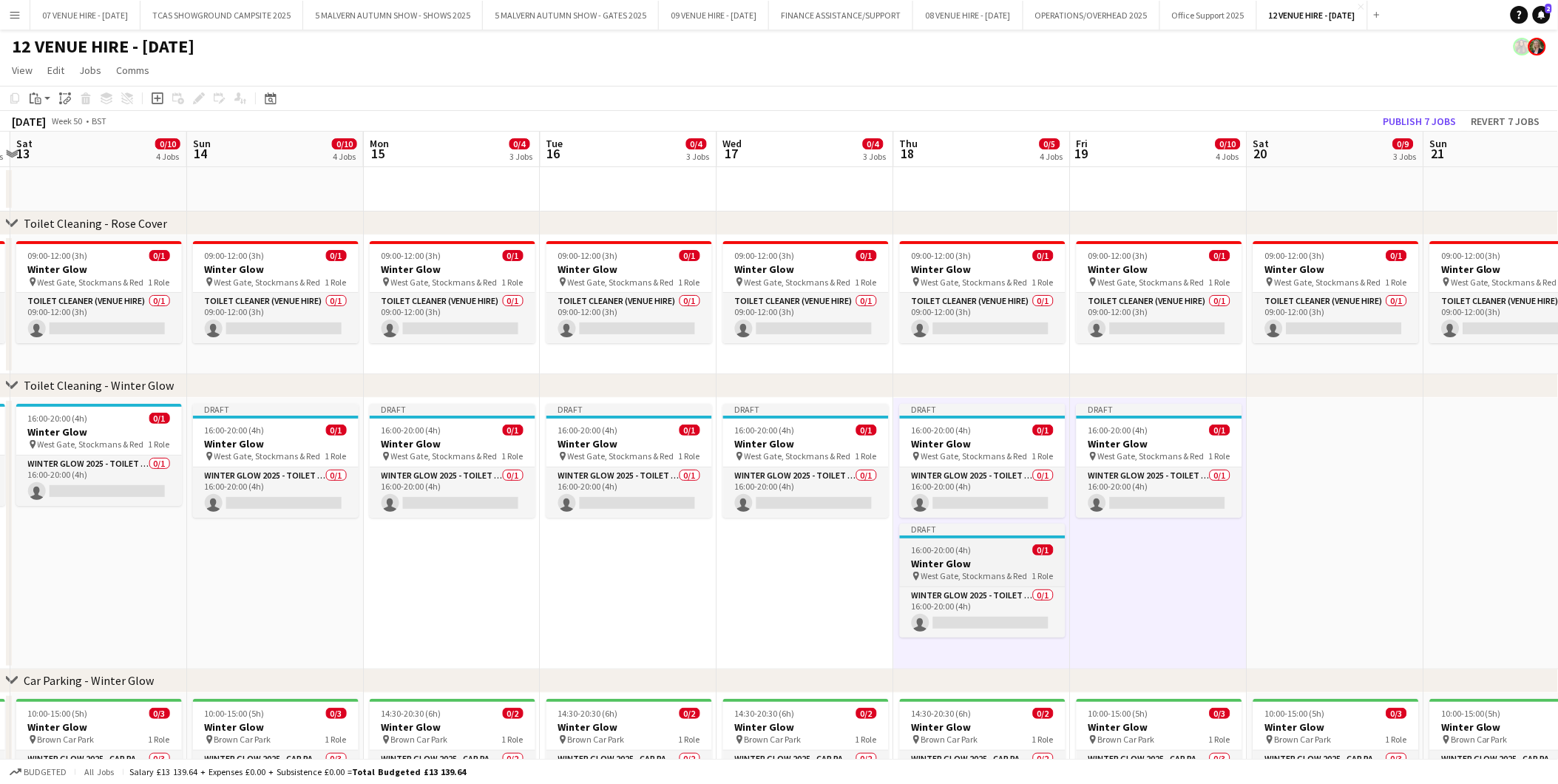
click at [991, 544] on div "16:00-20:00 (4h) 0/1" at bounding box center [982, 549] width 166 height 11
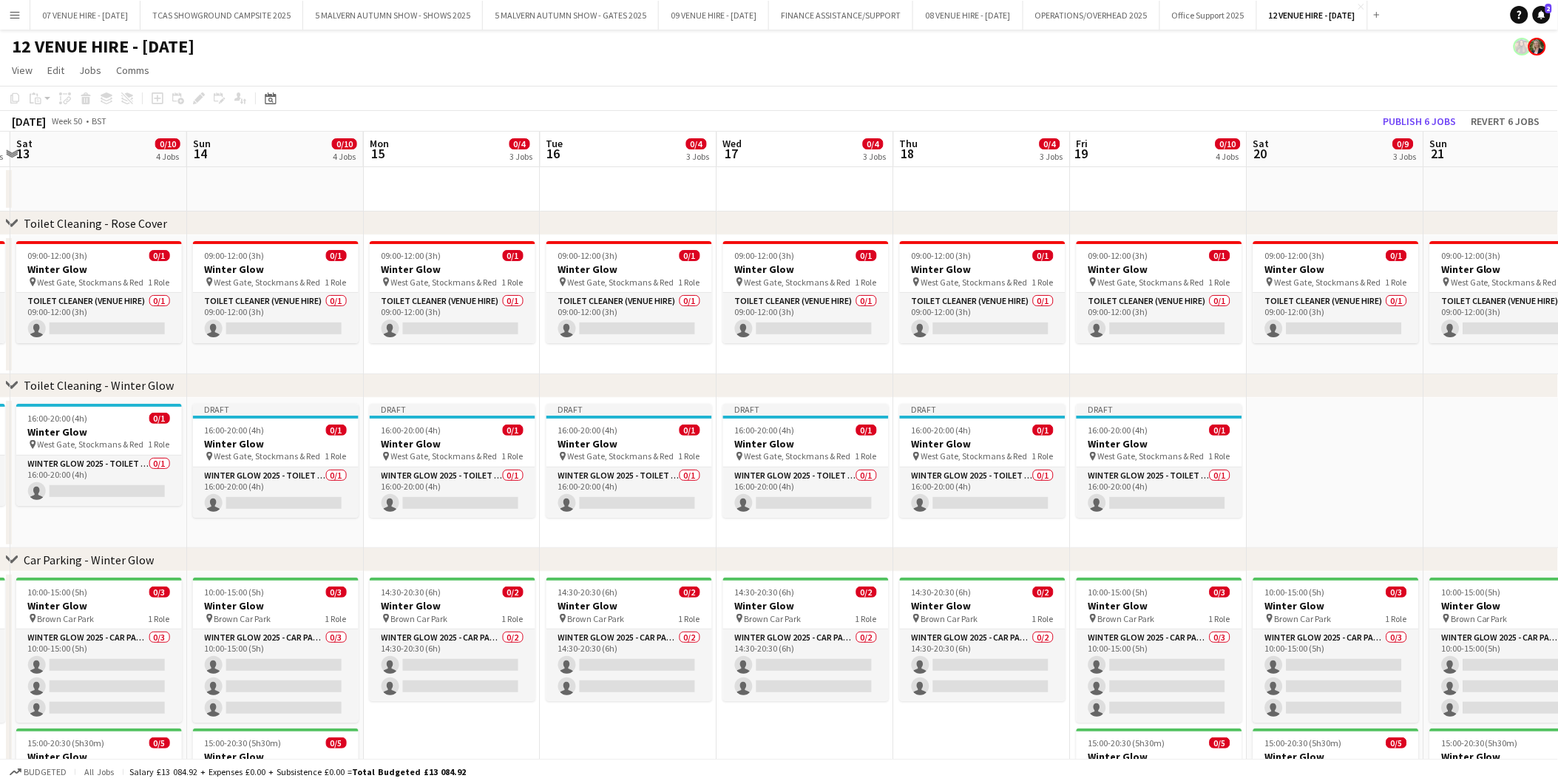
click at [1296, 431] on app-date-cell at bounding box center [1336, 473] width 177 height 151
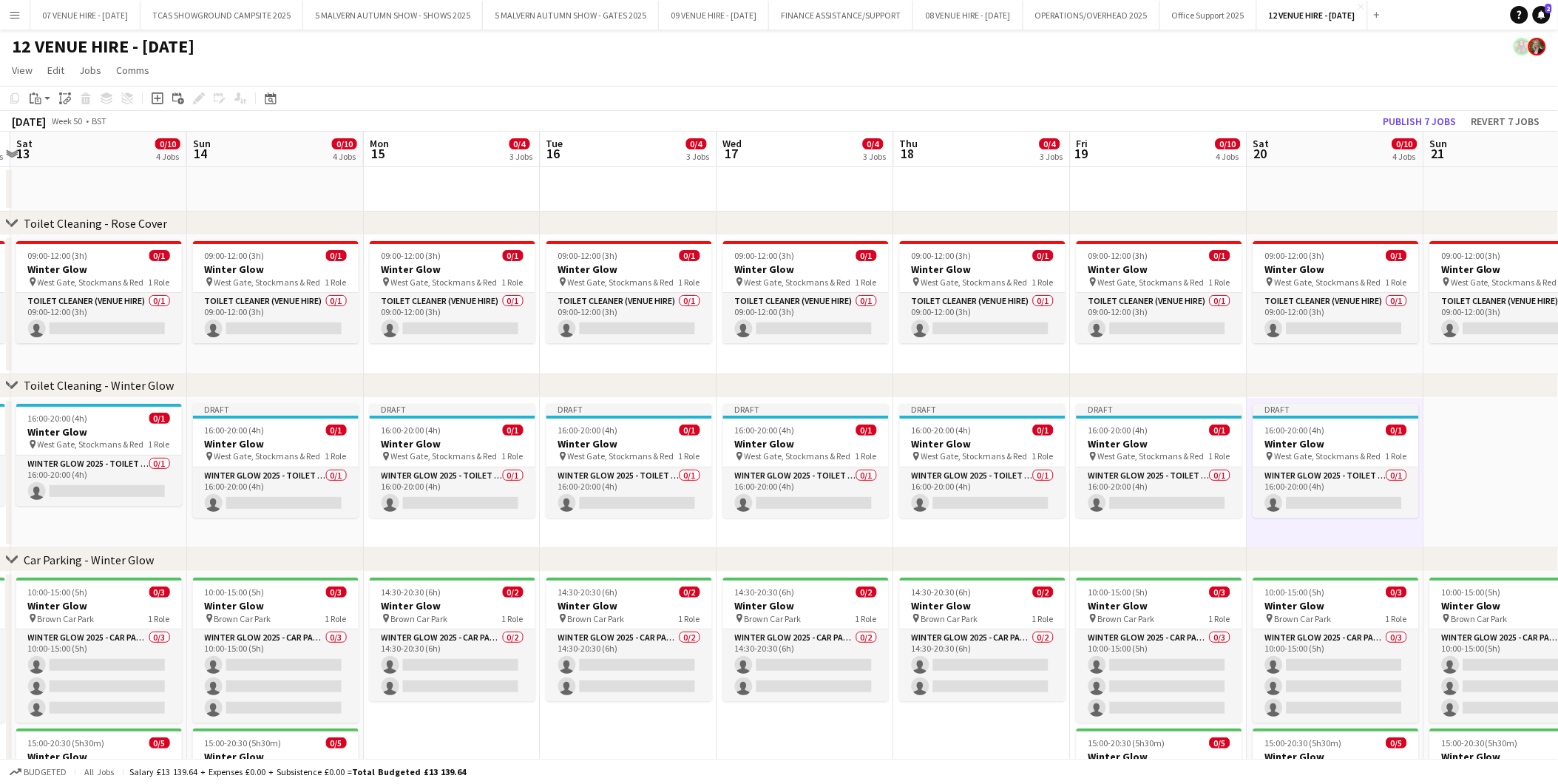
click at [1455, 431] on app-date-cell at bounding box center [1513, 473] width 177 height 151
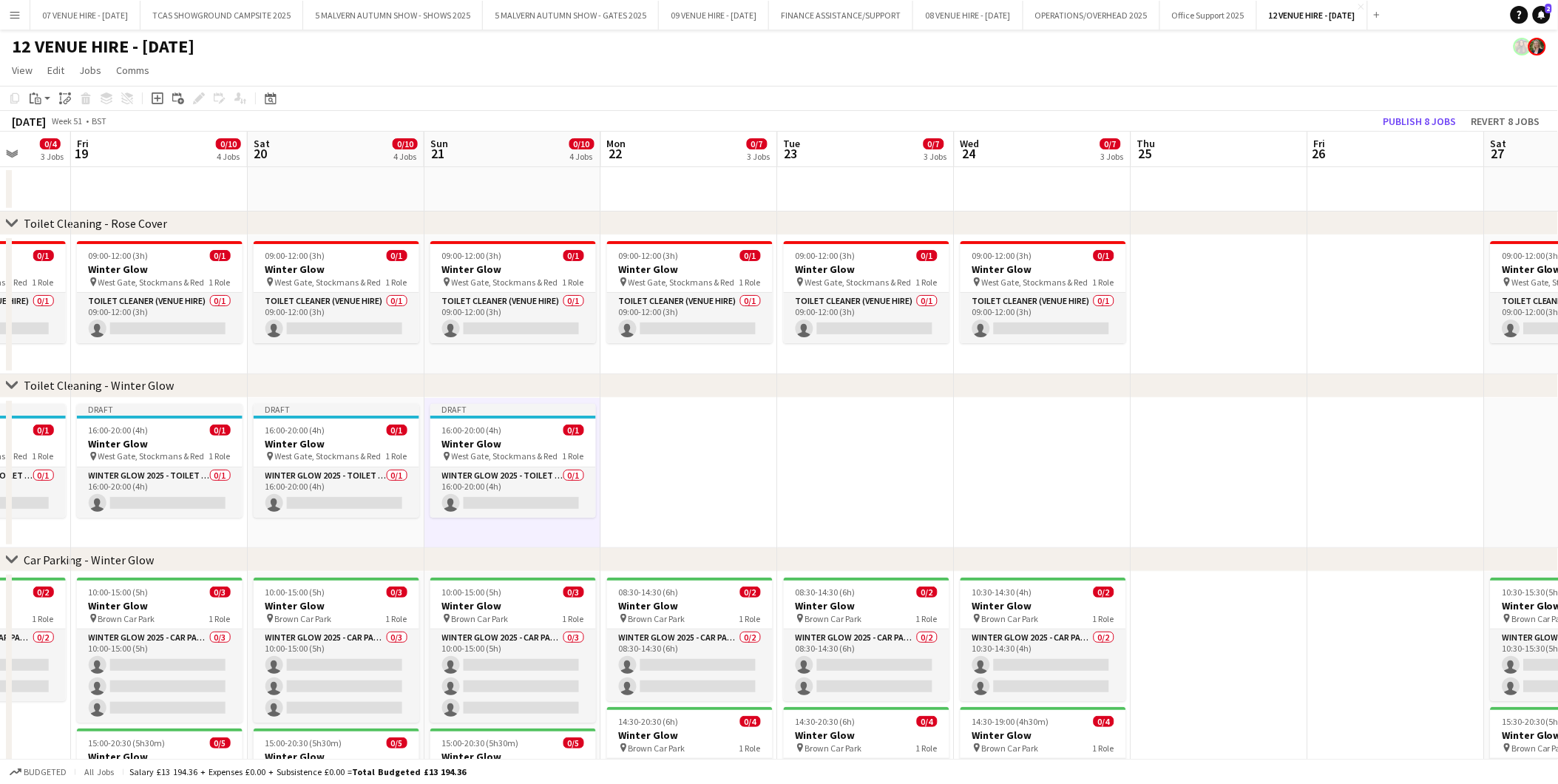
scroll to position [0, 497]
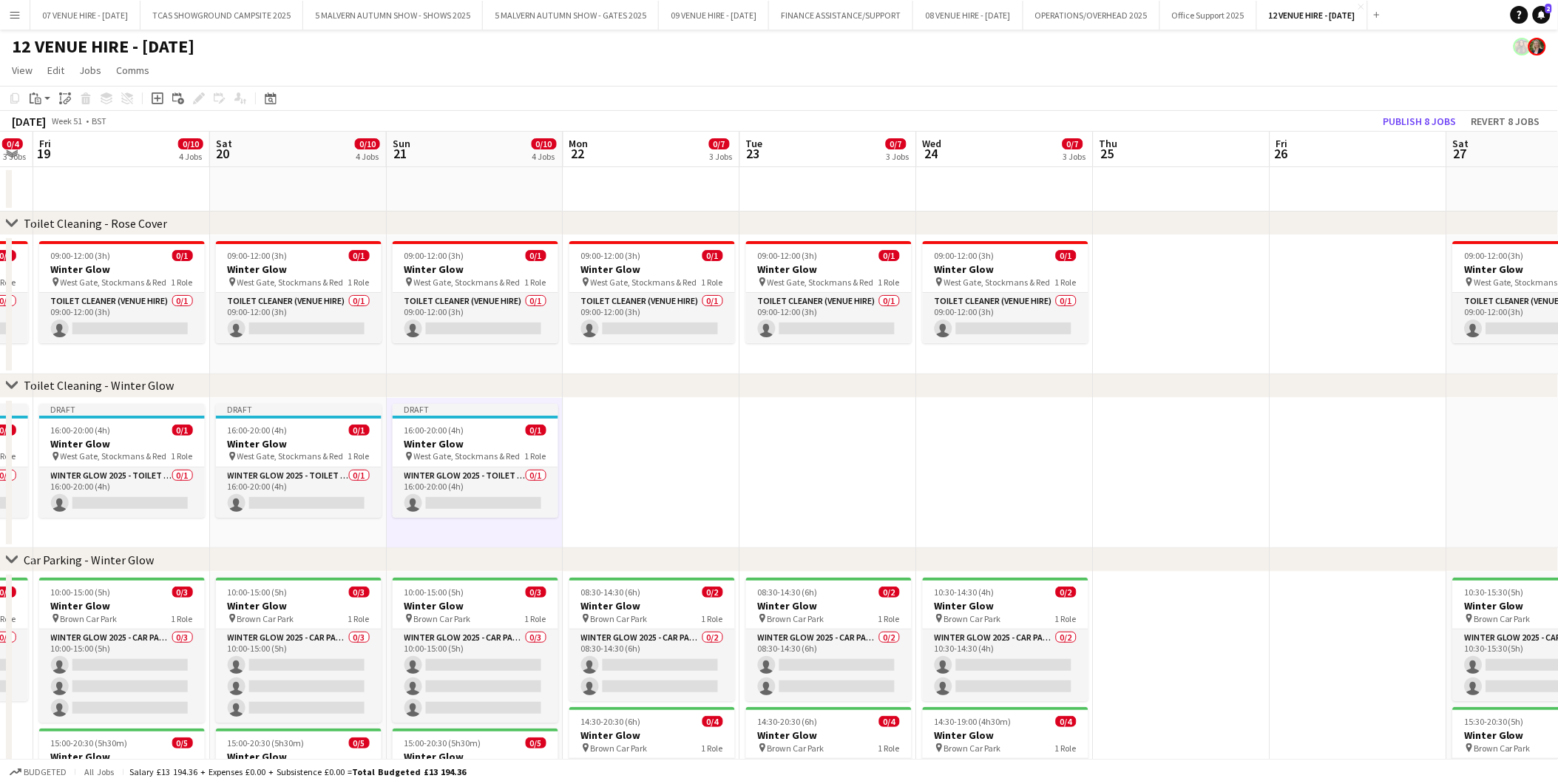
drag, startPoint x: 1366, startPoint y: 440, endPoint x: 329, endPoint y: 473, distance: 1037.5
click at [329, 473] on app-calendar-viewport "Tue 16 0/4 3 Jobs Wed 17 0/4 3 Jobs Thu 18 0/4 3 Jobs Fri 19 0/10 4 Jobs Sat 20…" at bounding box center [779, 539] width 1558 height 816
click at [616, 442] on app-date-cell at bounding box center [652, 473] width 177 height 151
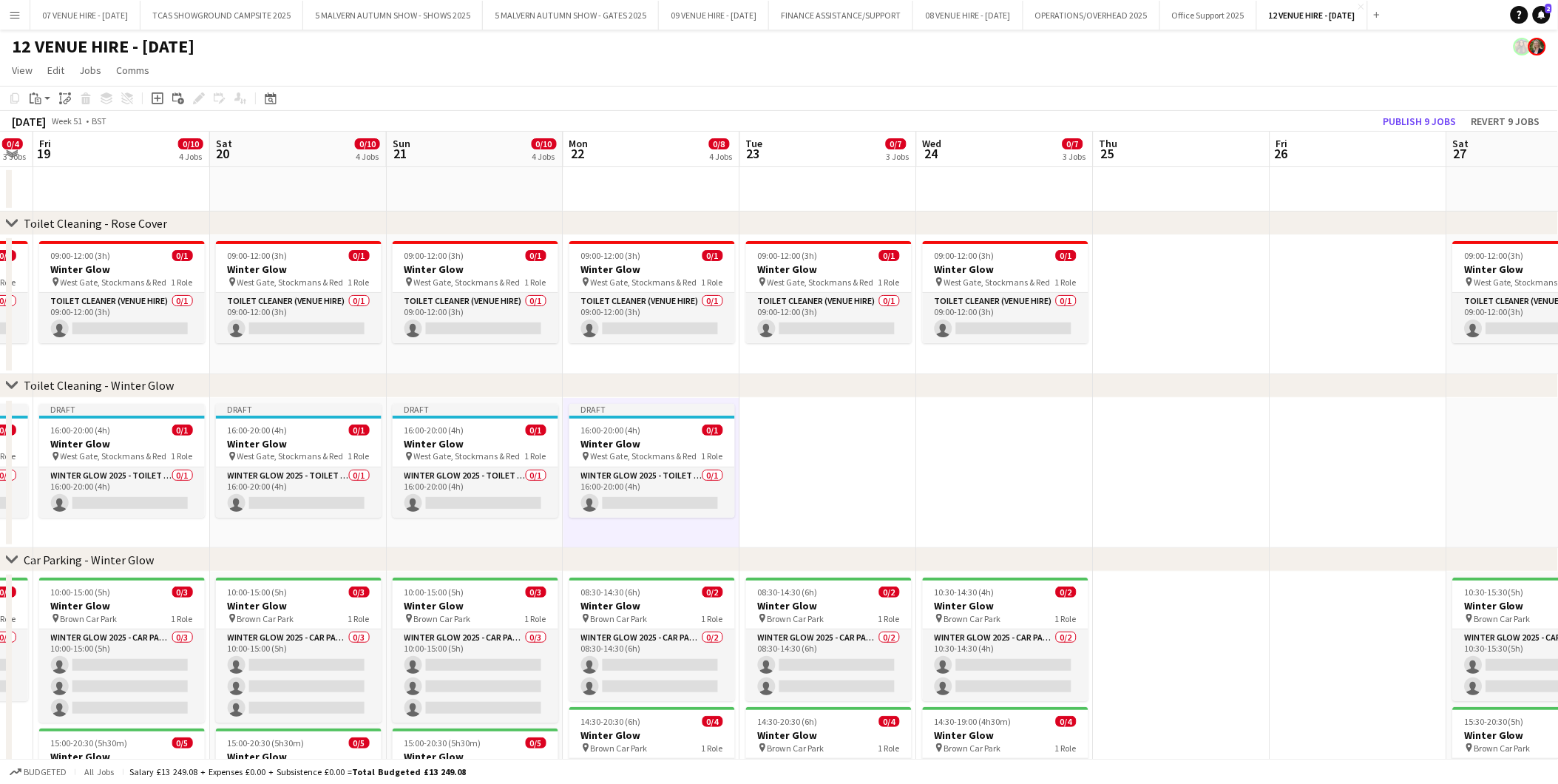
click at [797, 454] on app-date-cell at bounding box center [829, 473] width 177 height 151
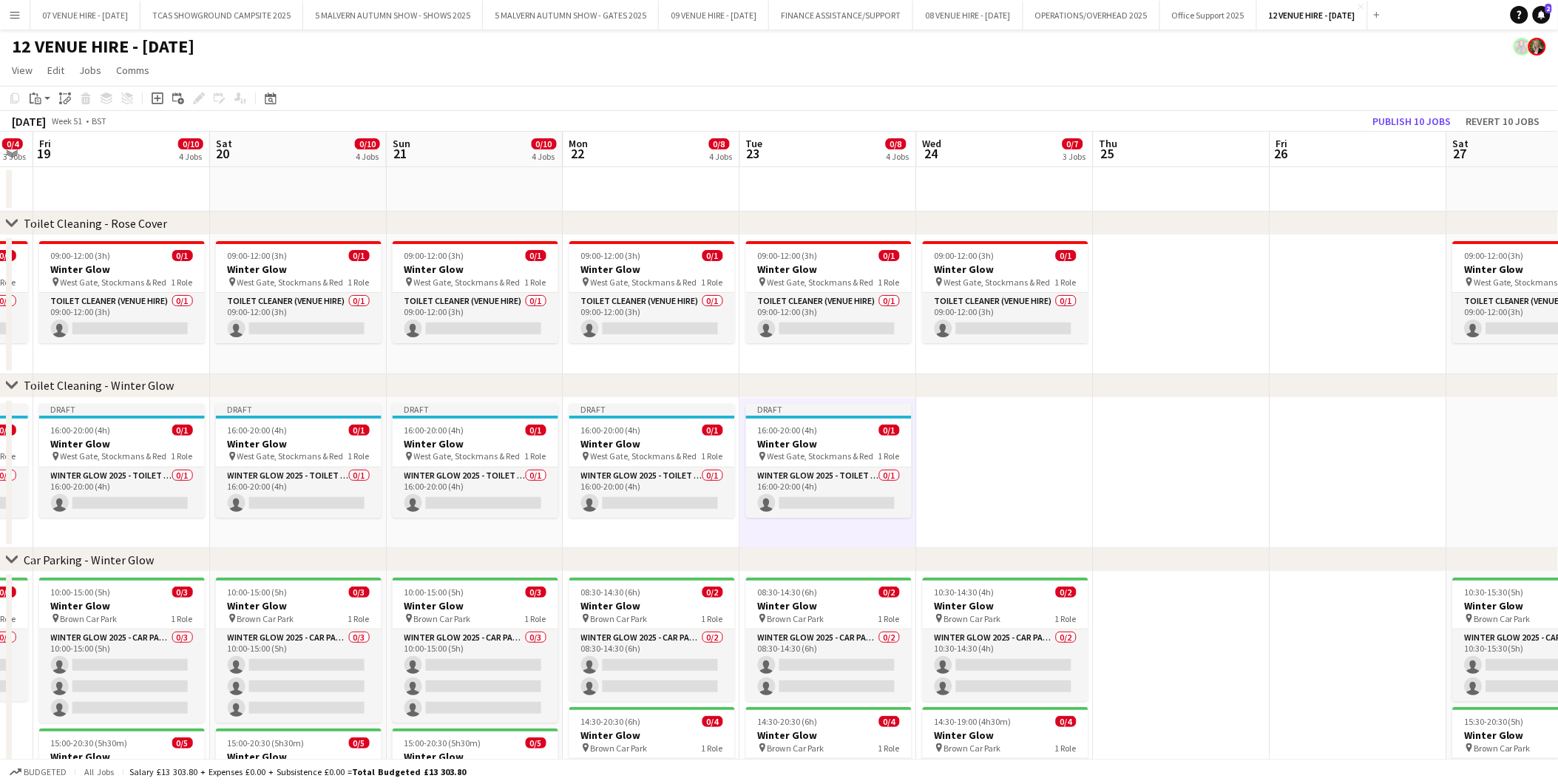
click at [958, 447] on app-date-cell at bounding box center [1005, 473] width 177 height 151
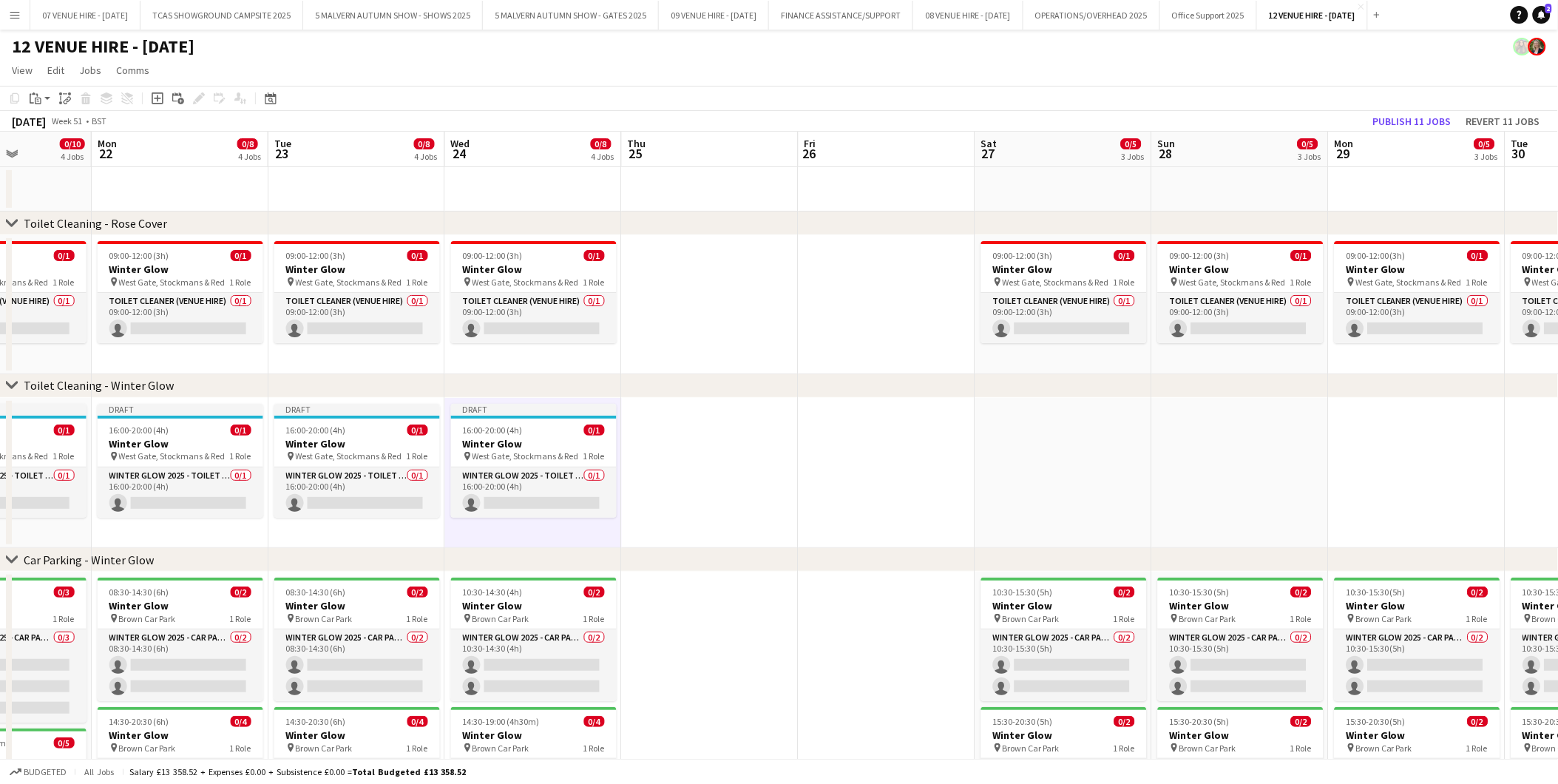
scroll to position [0, 535]
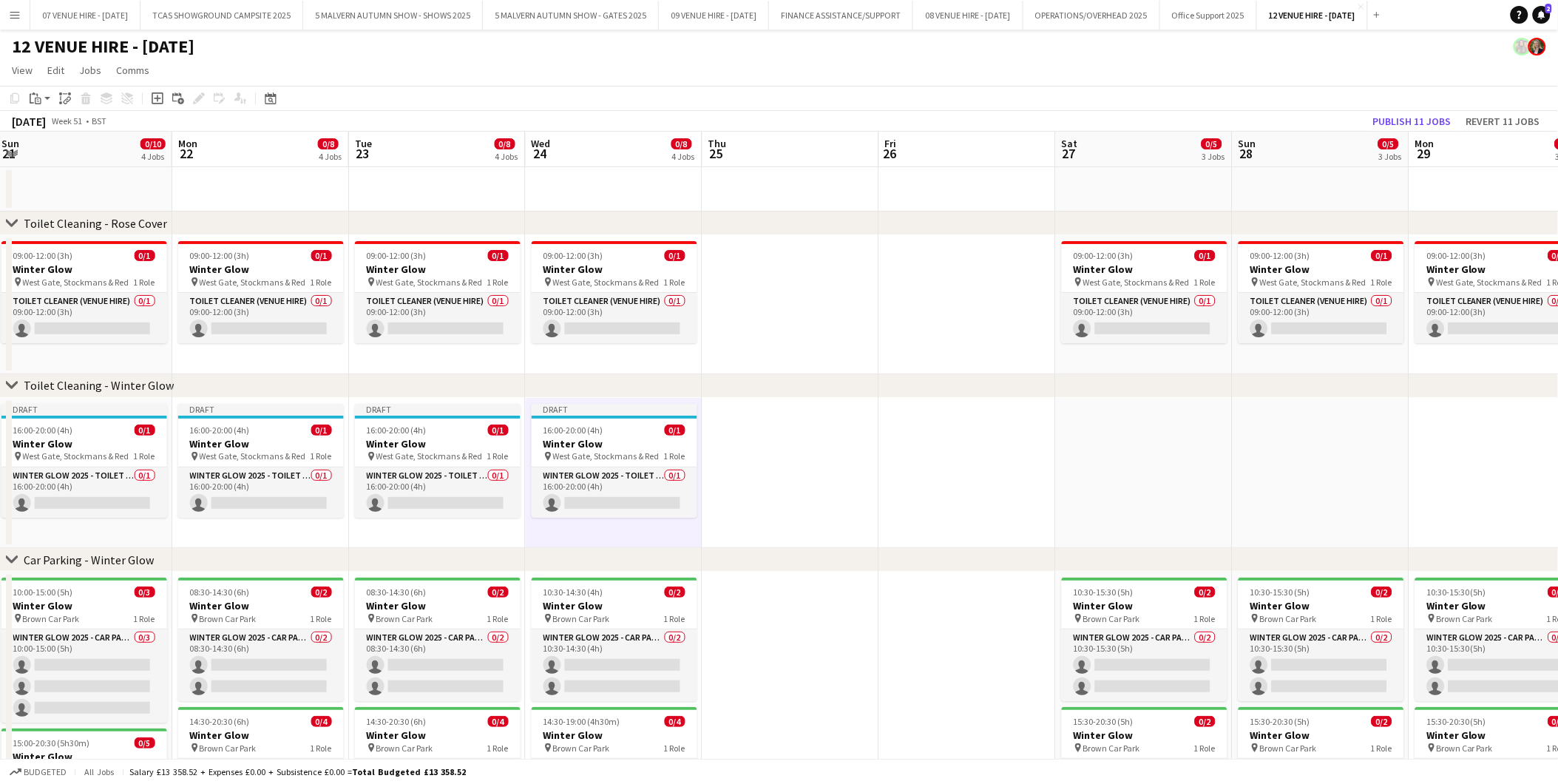
drag, startPoint x: 1284, startPoint y: 457, endPoint x: 893, endPoint y: 469, distance: 391.2
click at [893, 469] on app-calendar-viewport "Thu 18 0/4 3 Jobs Fri 19 0/10 4 Jobs Sat 20 0/10 4 Jobs Sun 21 0/10 4 Jobs Mon …" at bounding box center [779, 539] width 1558 height 816
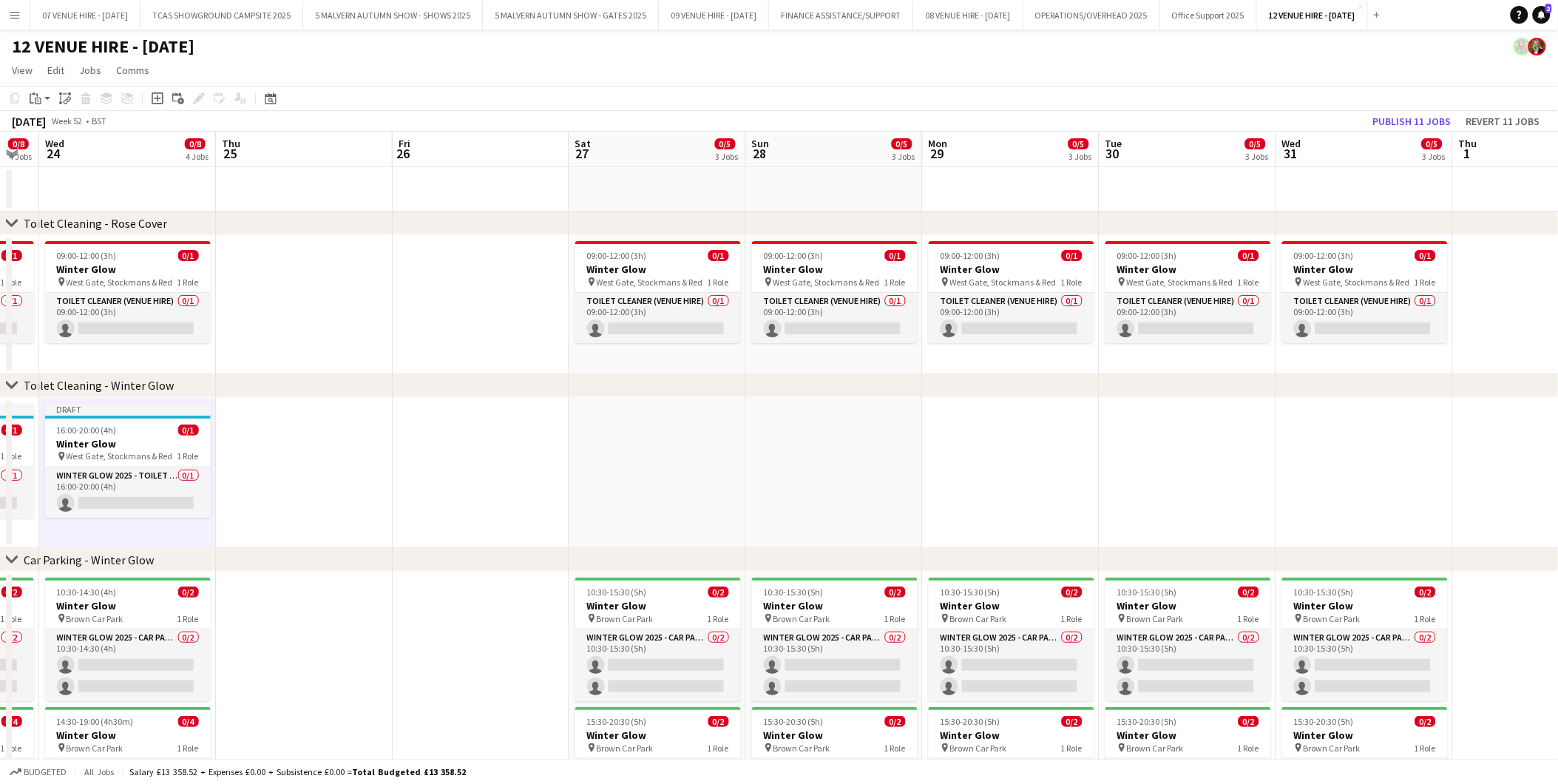
scroll to position [0, 492]
drag, startPoint x: 1121, startPoint y: 463, endPoint x: 633, endPoint y: 476, distance: 488.2
click at [633, 476] on app-calendar-viewport "Sun 21 0/10 4 Jobs Mon 22 0/8 4 Jobs Tue 23 0/8 4 Jobs Wed 24 0/8 4 Jobs Thu 25…" at bounding box center [779, 539] width 1558 height 816
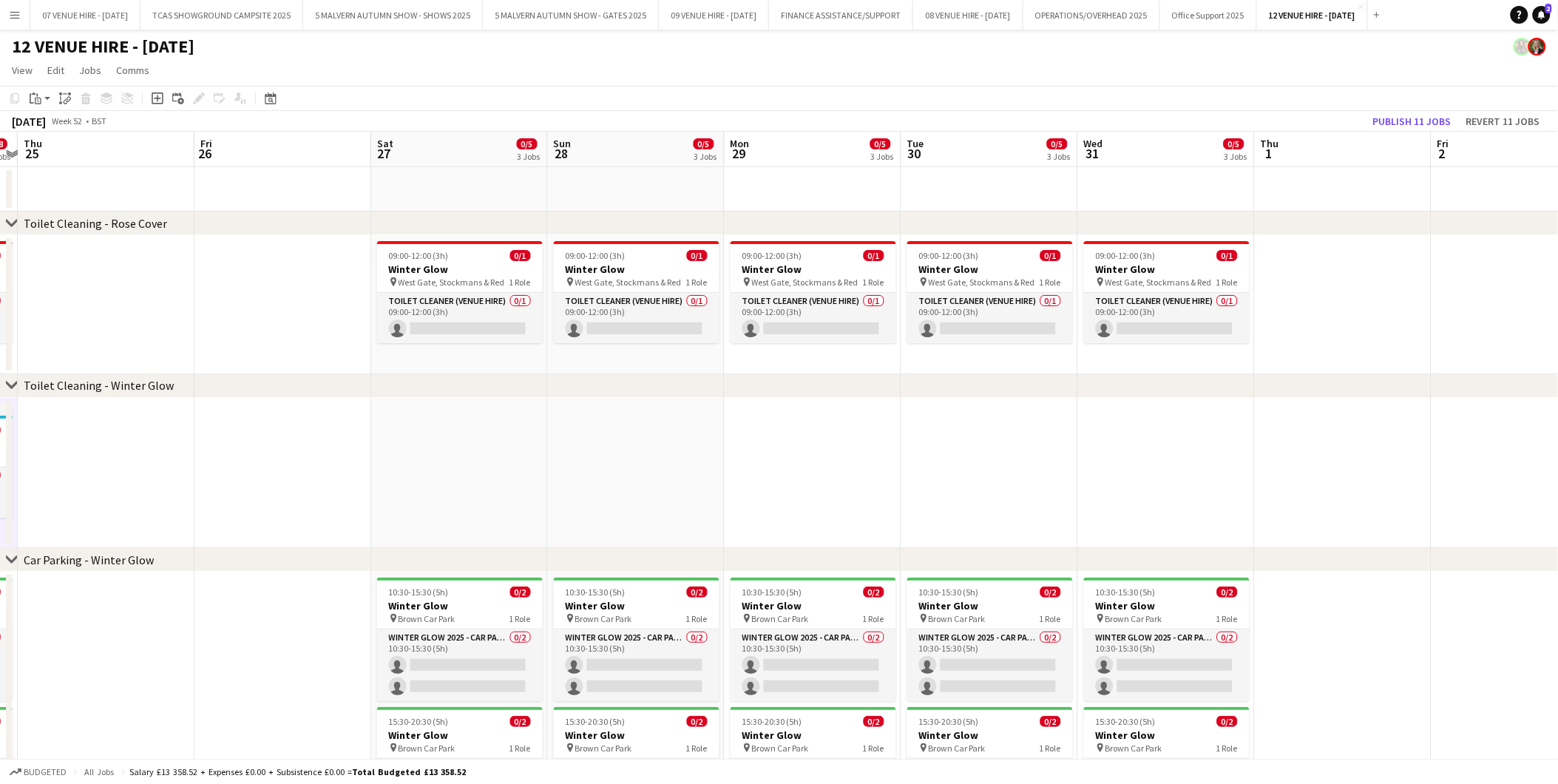
scroll to position [0, 516]
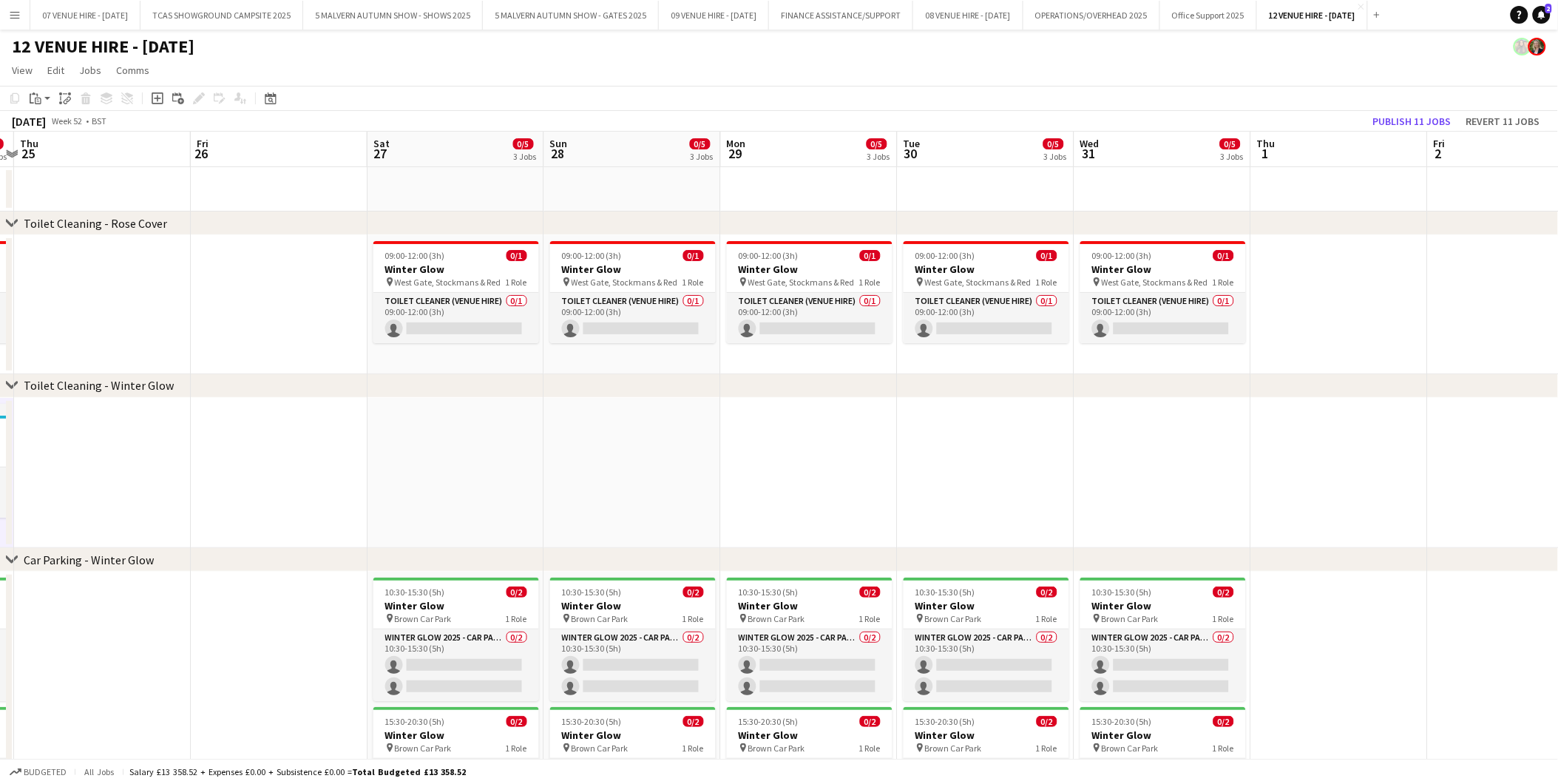
drag, startPoint x: 901, startPoint y: 456, endPoint x: 700, endPoint y: 462, distance: 201.1
click at [700, 462] on app-calendar-viewport "Mon 22 0/8 4 Jobs Tue 23 0/8 4 Jobs Wed 24 0/8 4 Jobs Thu 25 Fri 26 Sat 27 0/5 …" at bounding box center [779, 539] width 1558 height 816
click at [417, 483] on app-date-cell at bounding box center [456, 473] width 177 height 151
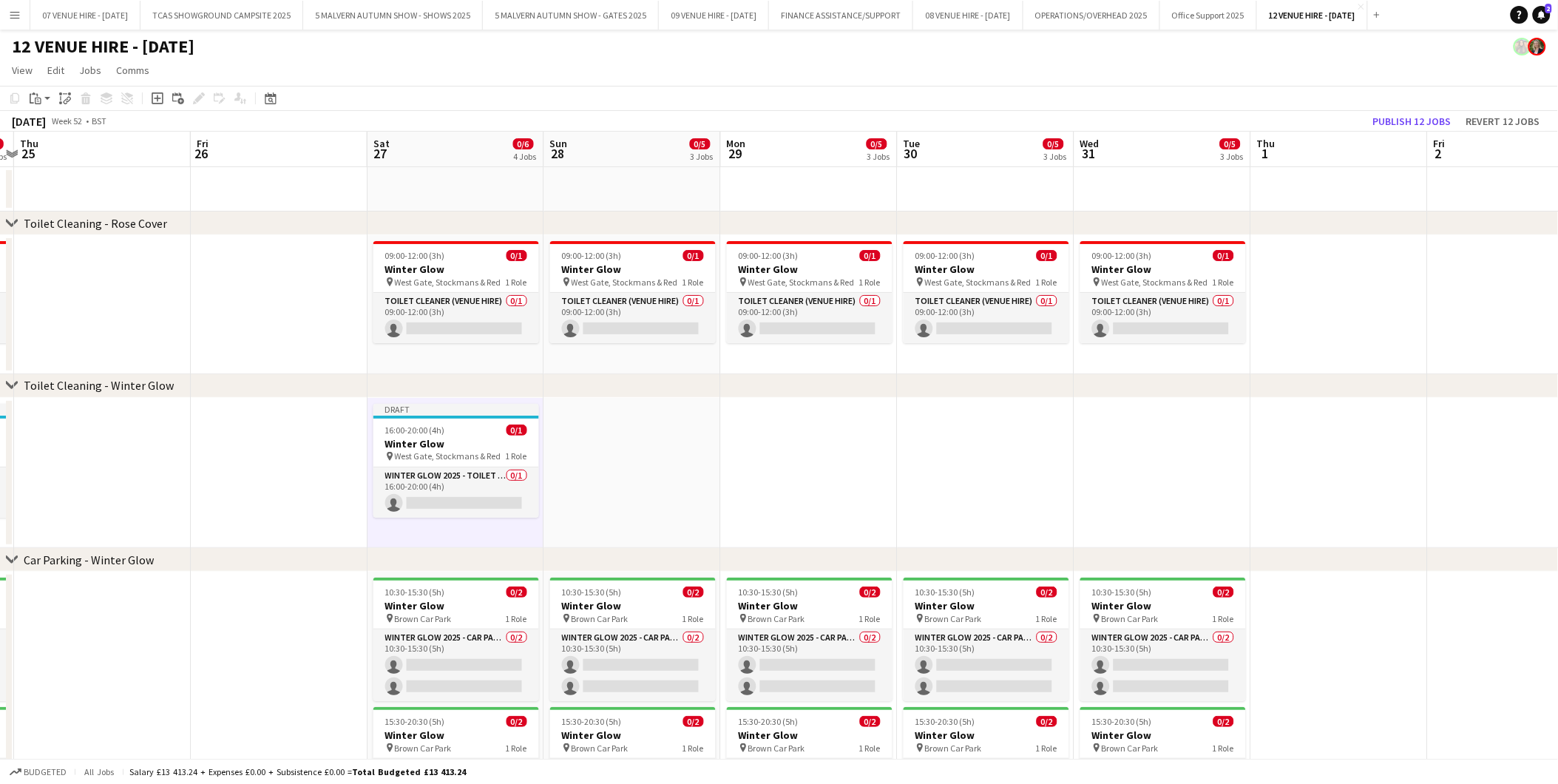
click at [631, 473] on app-date-cell at bounding box center [633, 473] width 177 height 151
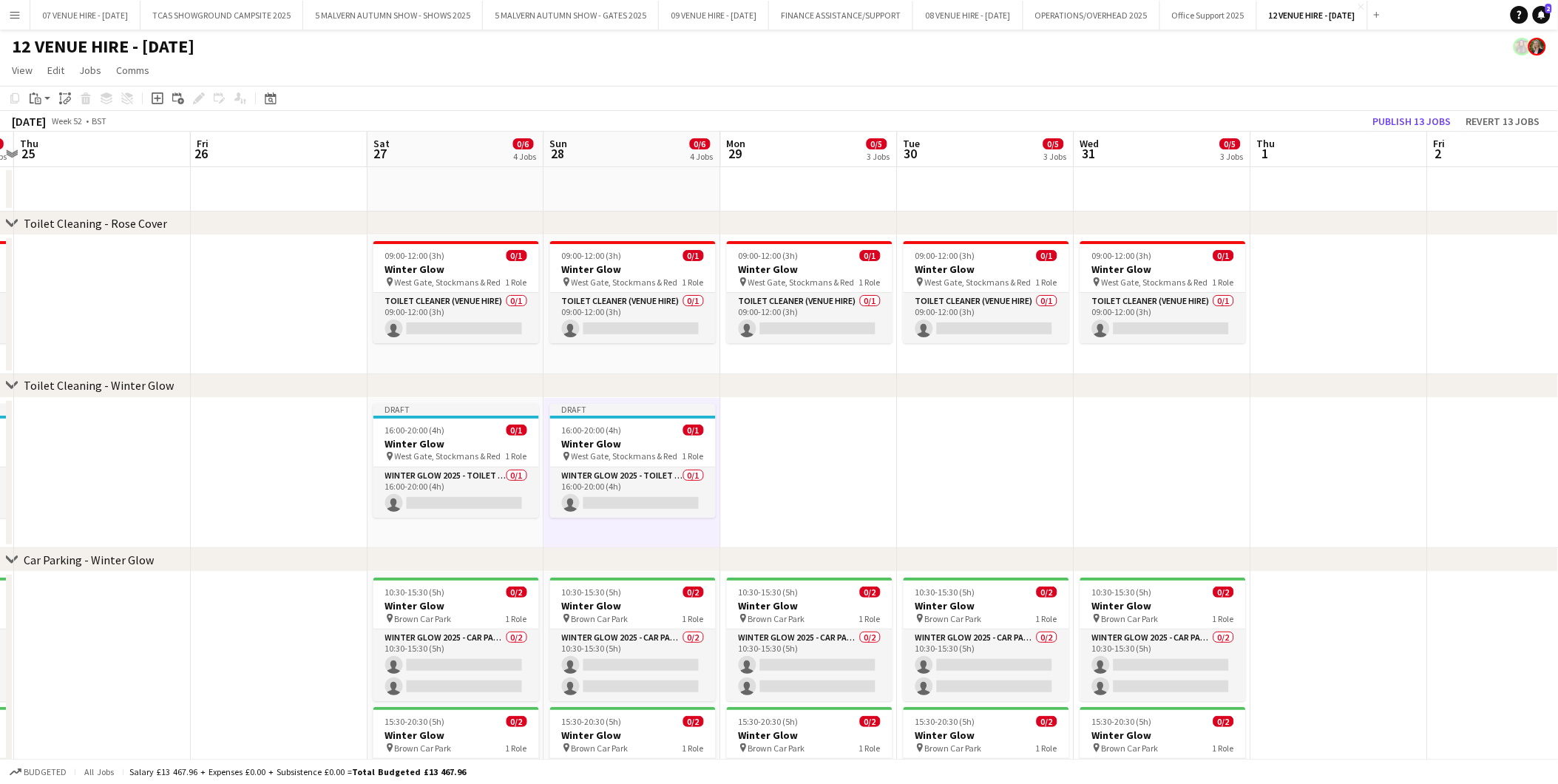
click at [849, 453] on app-date-cell at bounding box center [809, 473] width 177 height 151
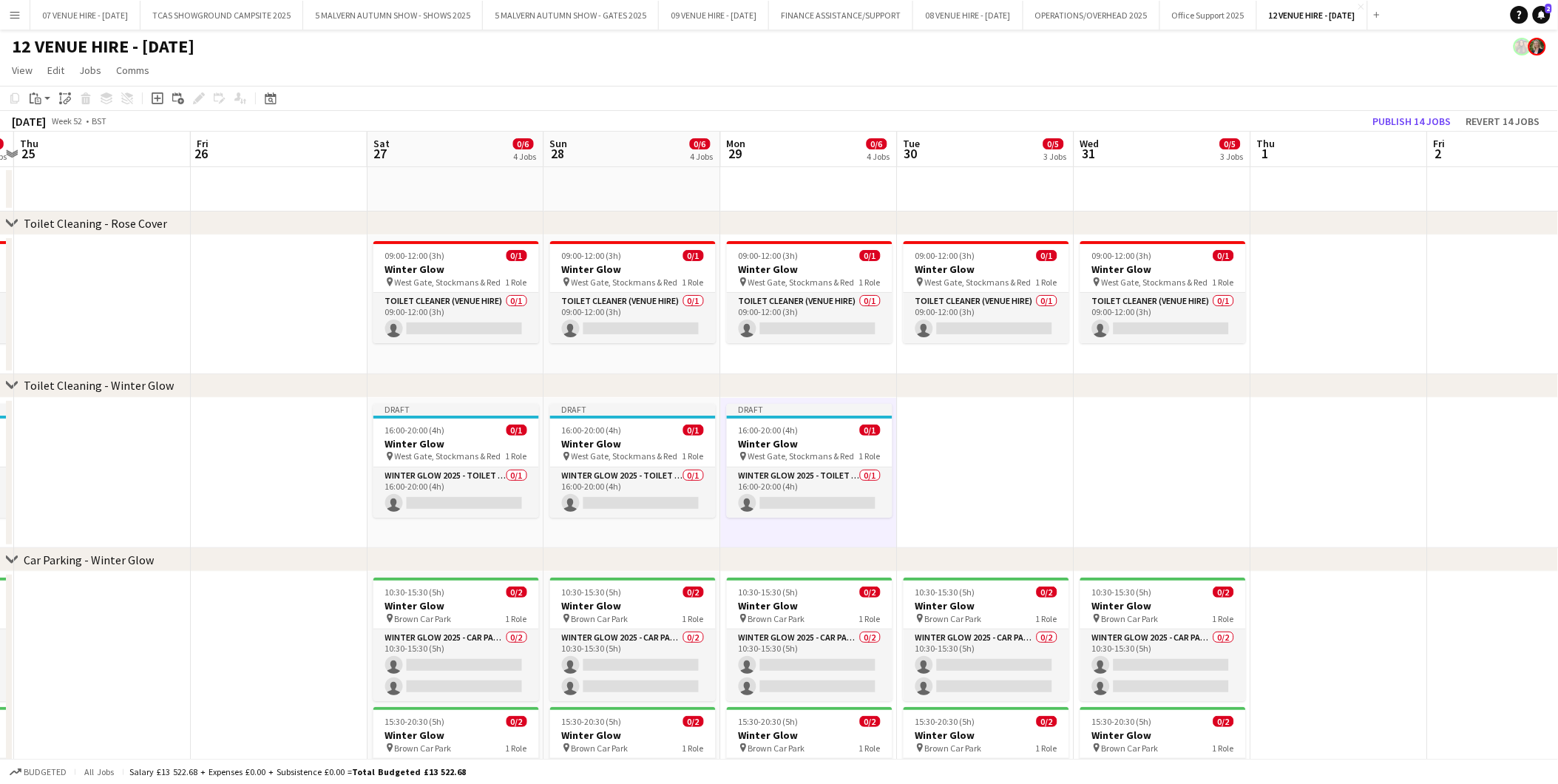
click at [974, 460] on app-date-cell at bounding box center [986, 473] width 177 height 151
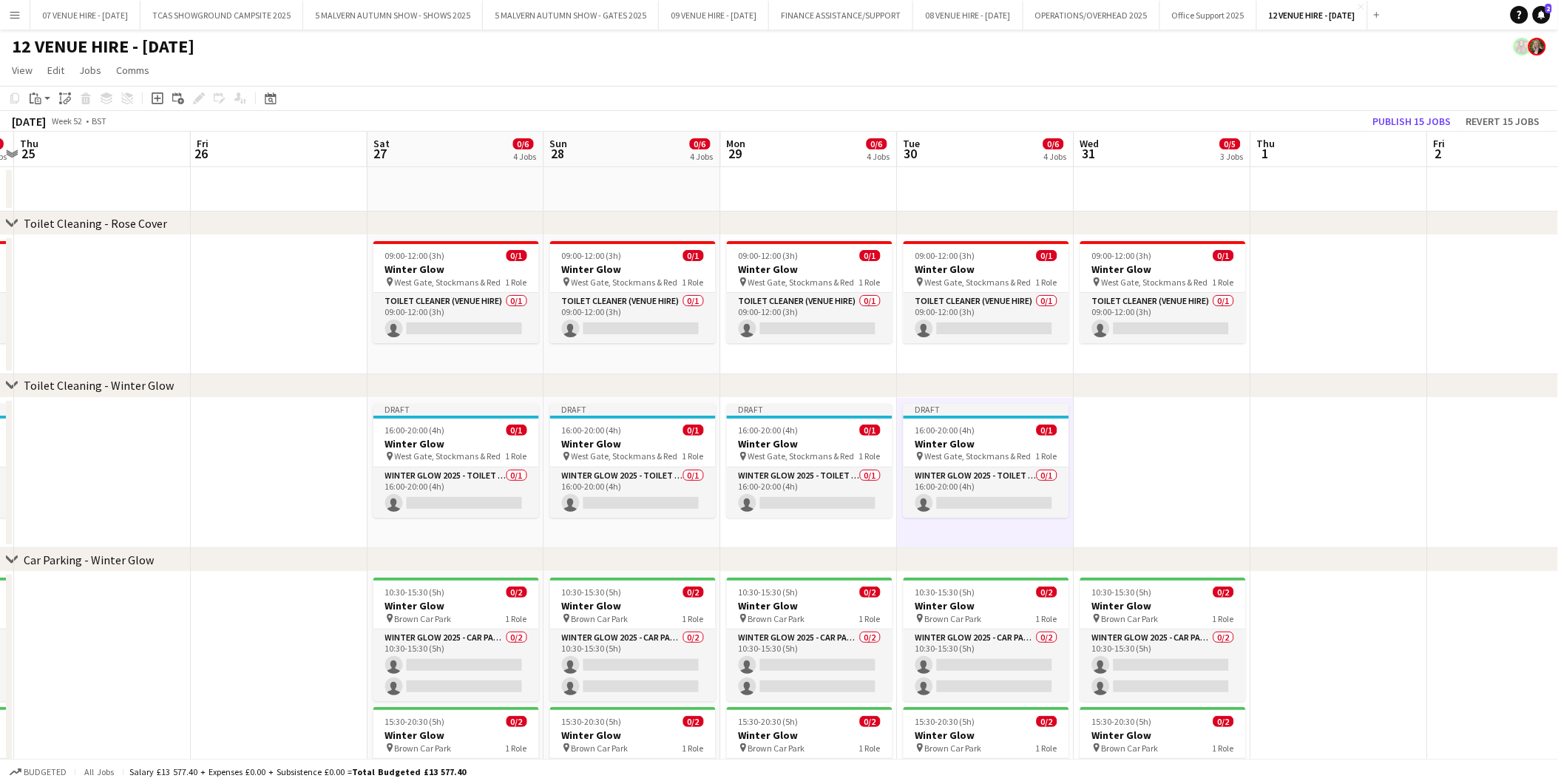
click at [1133, 441] on app-date-cell at bounding box center [1163, 473] width 177 height 151
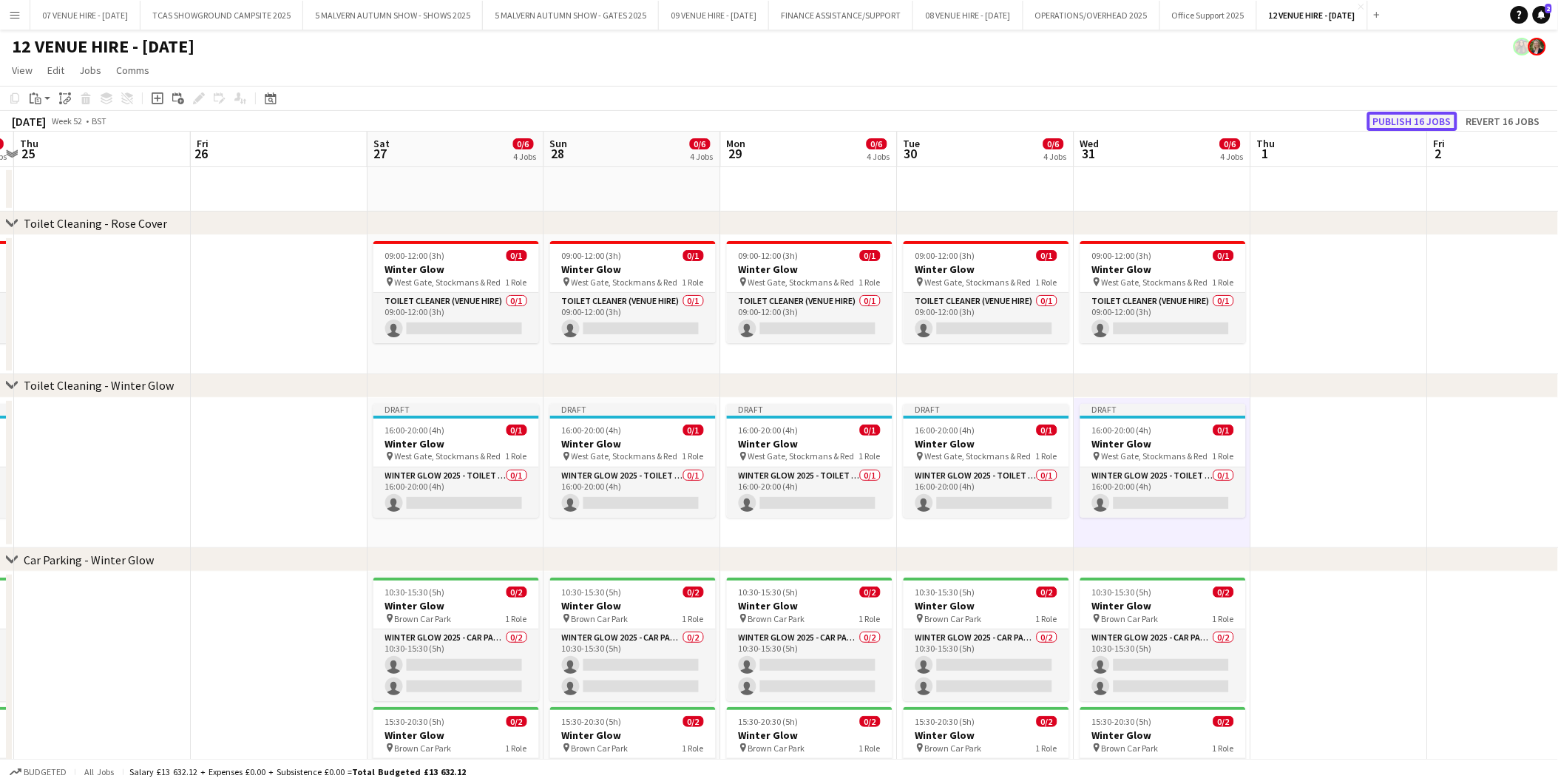
click at [1424, 116] on button "Publish 16 jobs" at bounding box center [1412, 121] width 91 height 19
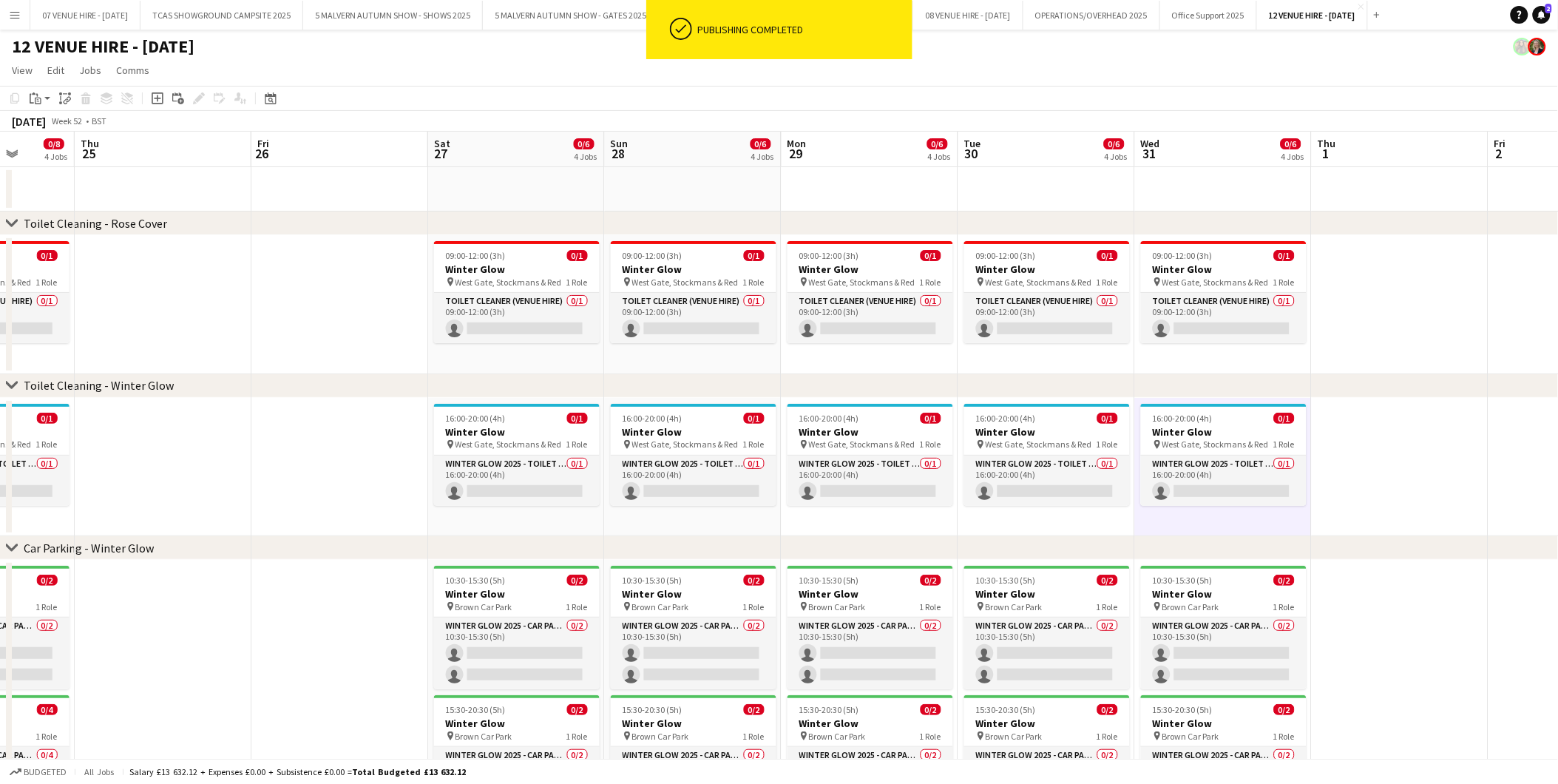
scroll to position [0, 461]
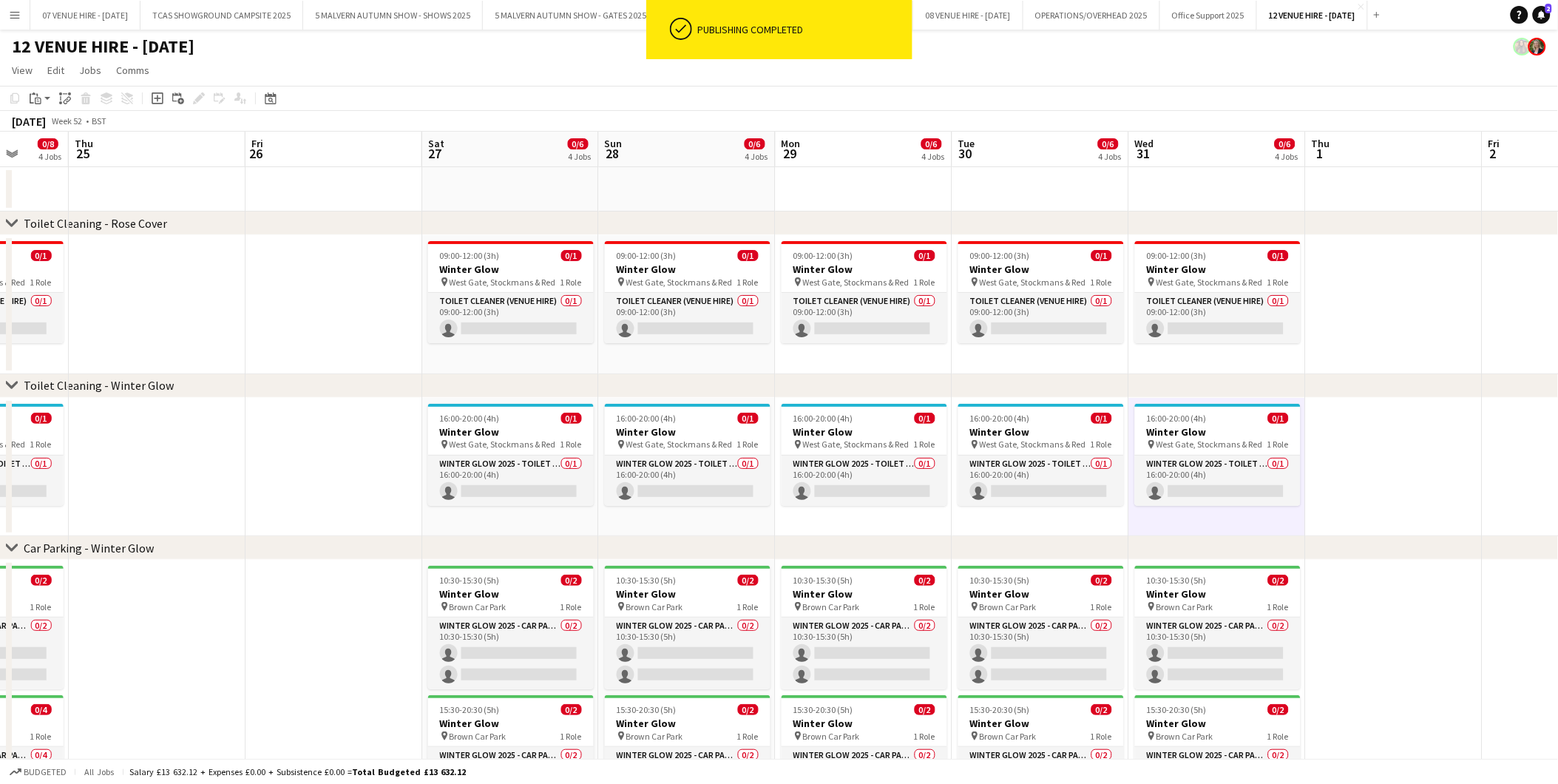
drag, startPoint x: 789, startPoint y: 460, endPoint x: 843, endPoint y: 495, distance: 64.4
click at [843, 495] on app-calendar-viewport "Mon 22 0/8 4 Jobs Tue 23 0/8 4 Jobs Wed 24 0/8 4 Jobs Thu 25 Fri 26 Sat 27 0/6 …" at bounding box center [779, 534] width 1558 height 805
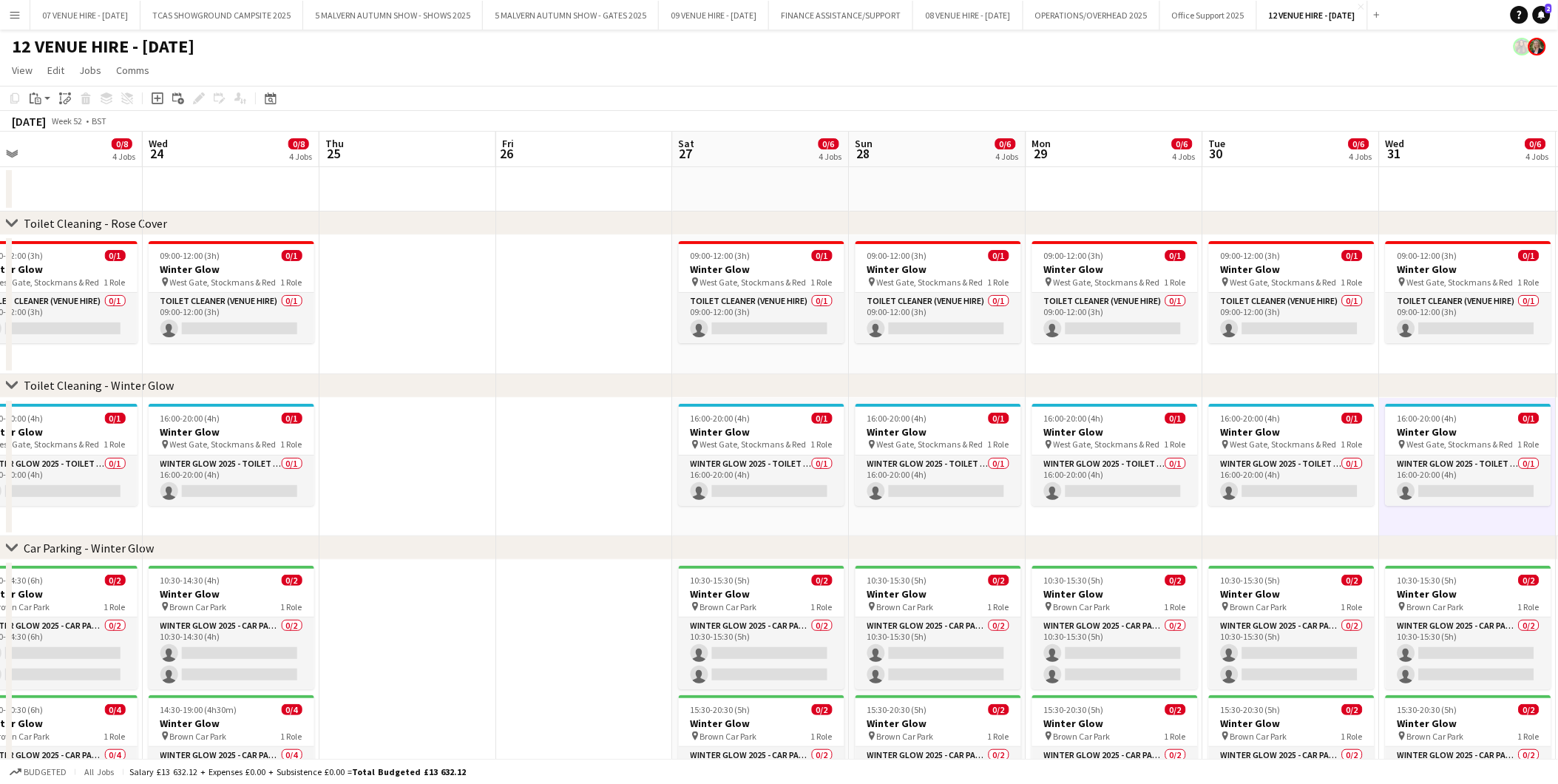
drag, startPoint x: 499, startPoint y: 455, endPoint x: 936, endPoint y: 448, distance: 437.1
click at [936, 448] on app-calendar-viewport "Sun 21 0/10 4 Jobs Mon 22 0/8 4 Jobs Tue 23 0/8 4 Jobs Wed 24 0/8 4 Jobs Thu 25…" at bounding box center [779, 534] width 1558 height 805
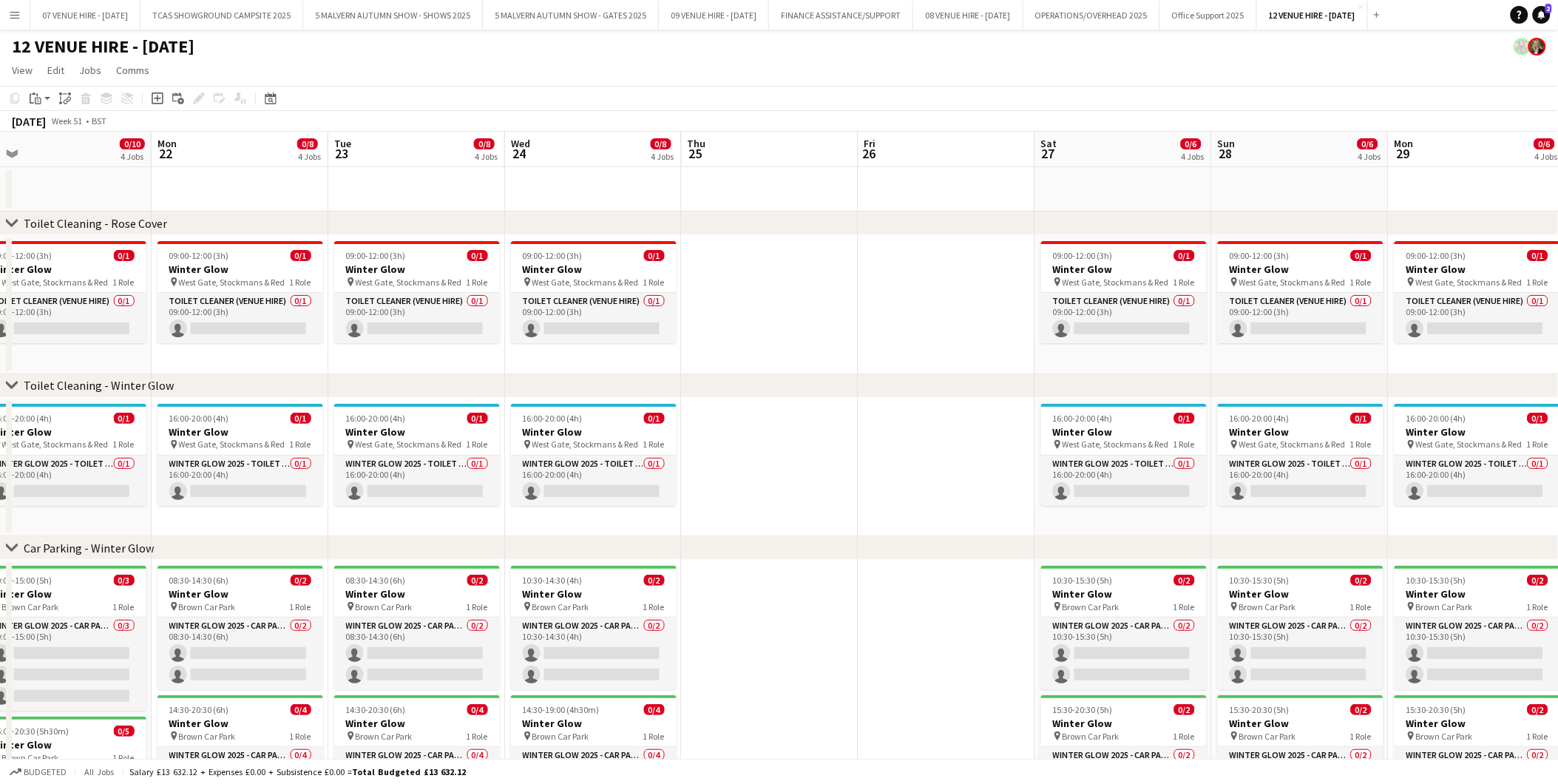
scroll to position [0, 315]
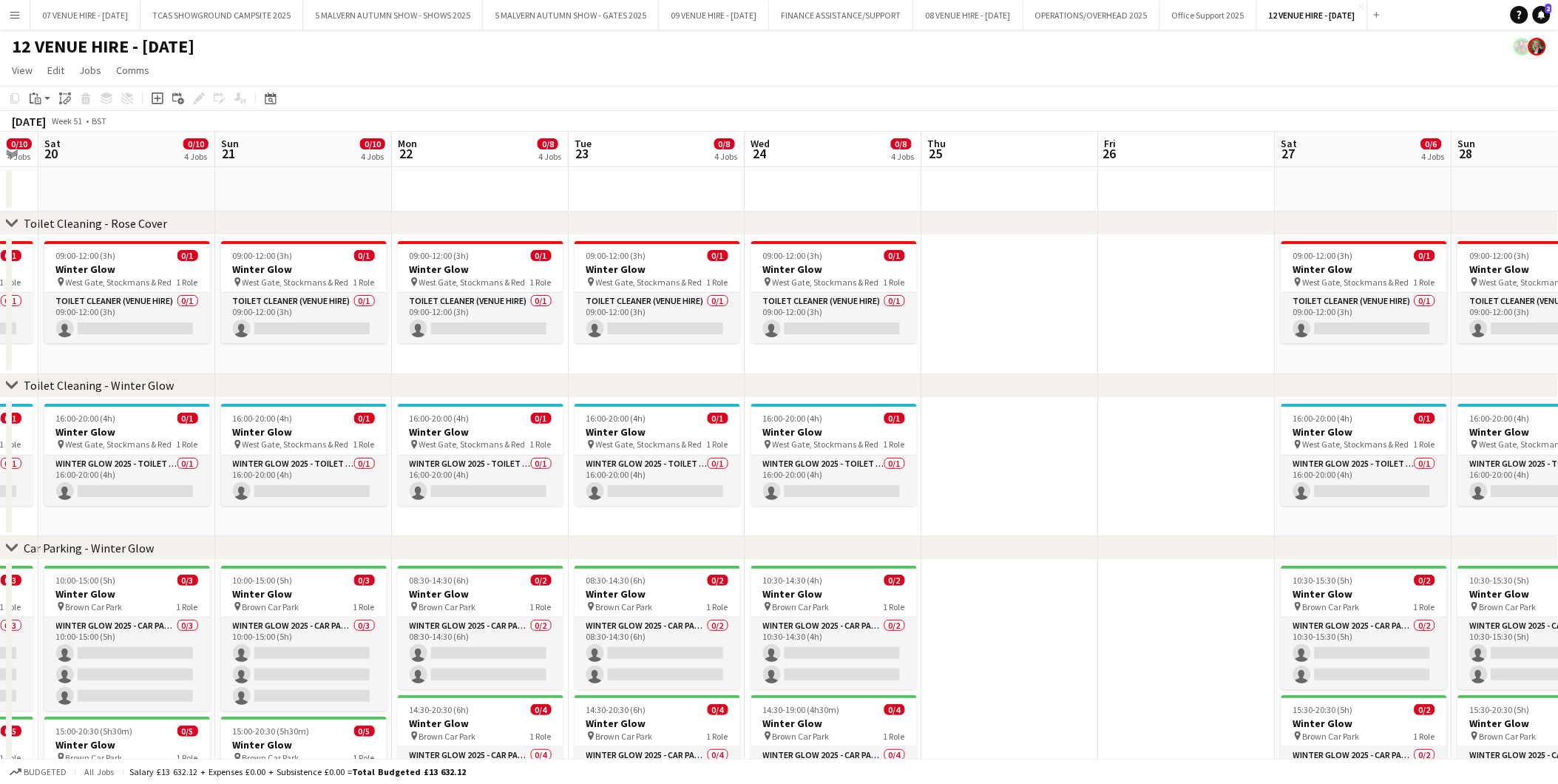
drag, startPoint x: 472, startPoint y: 447, endPoint x: 889, endPoint y: 438, distance: 417.1
click at [889, 438] on app-calendar-viewport "Thu 18 0/4 3 Jobs Fri 19 0/10 4 Jobs Sat 20 0/10 4 Jobs Sun 21 0/10 4 Jobs Mon …" at bounding box center [779, 534] width 1558 height 805
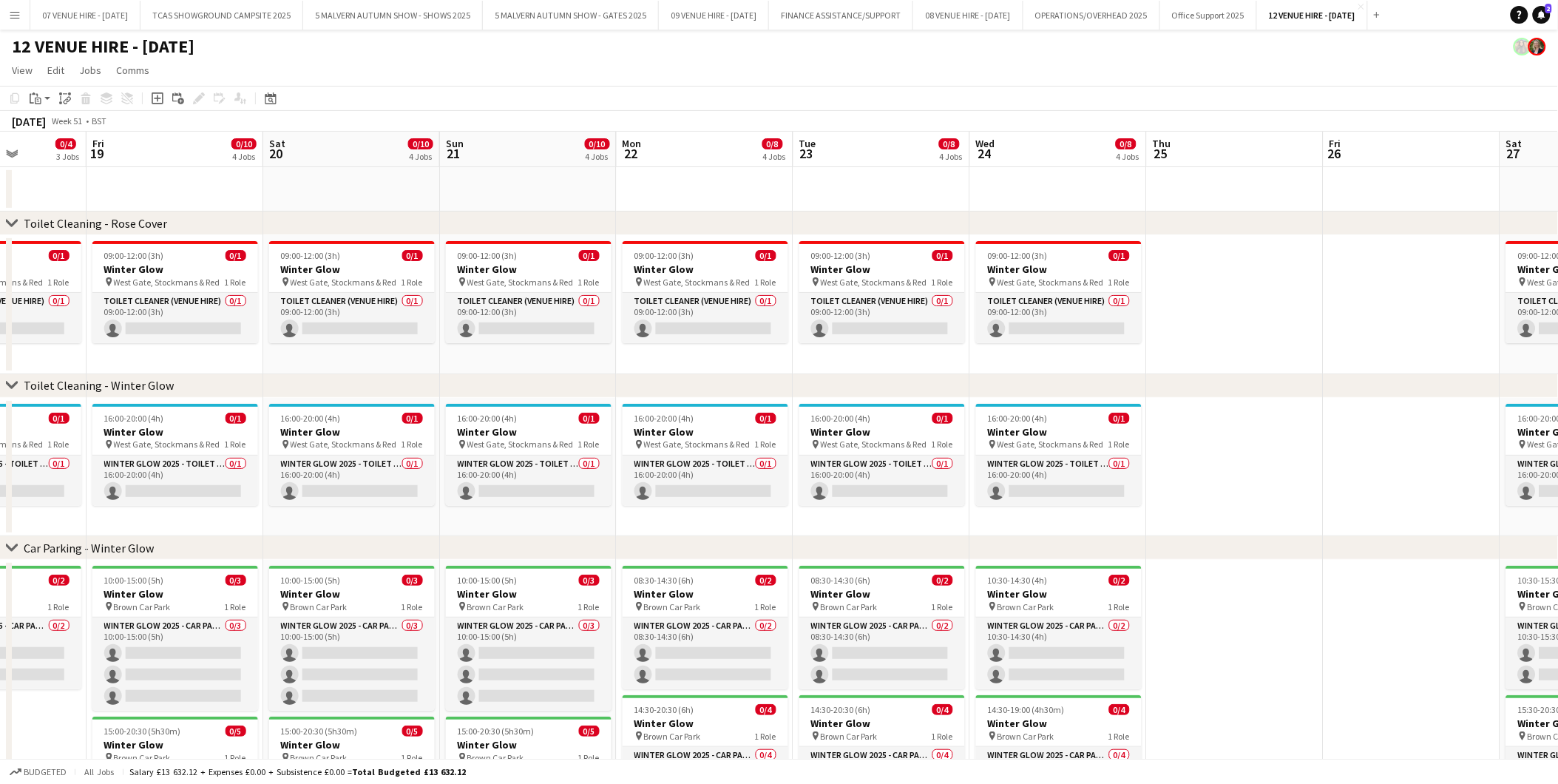
scroll to position [0, 443]
drag, startPoint x: 651, startPoint y: 449, endPoint x: 878, endPoint y: 449, distance: 227.0
click at [878, 449] on app-calendar-viewport "Tue 16 0/4 3 Jobs Wed 17 0/4 3 Jobs Thu 18 0/4 3 Jobs Fri 19 0/10 4 Jobs Sat 20…" at bounding box center [779, 534] width 1558 height 805
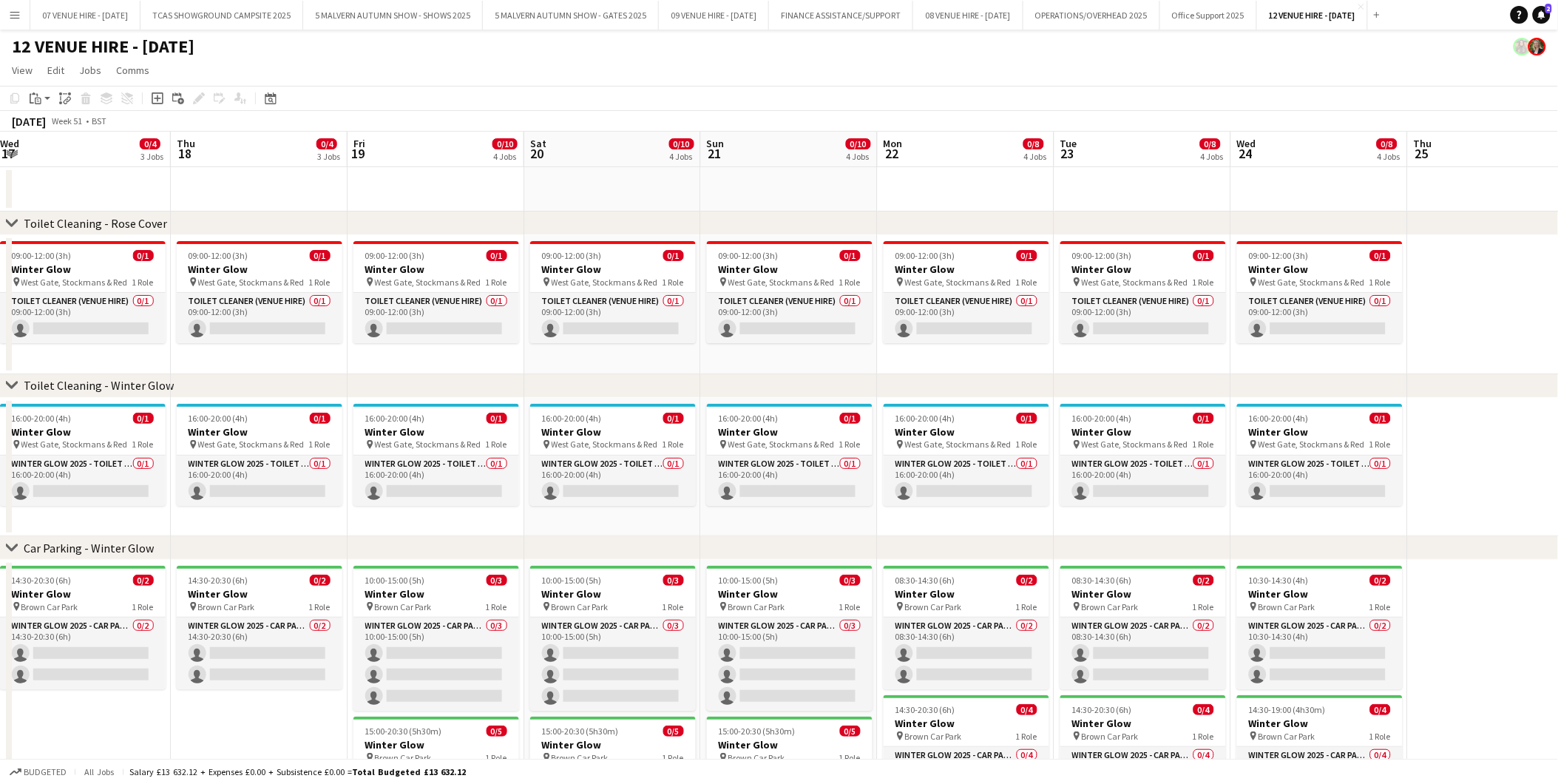
scroll to position [0, 312]
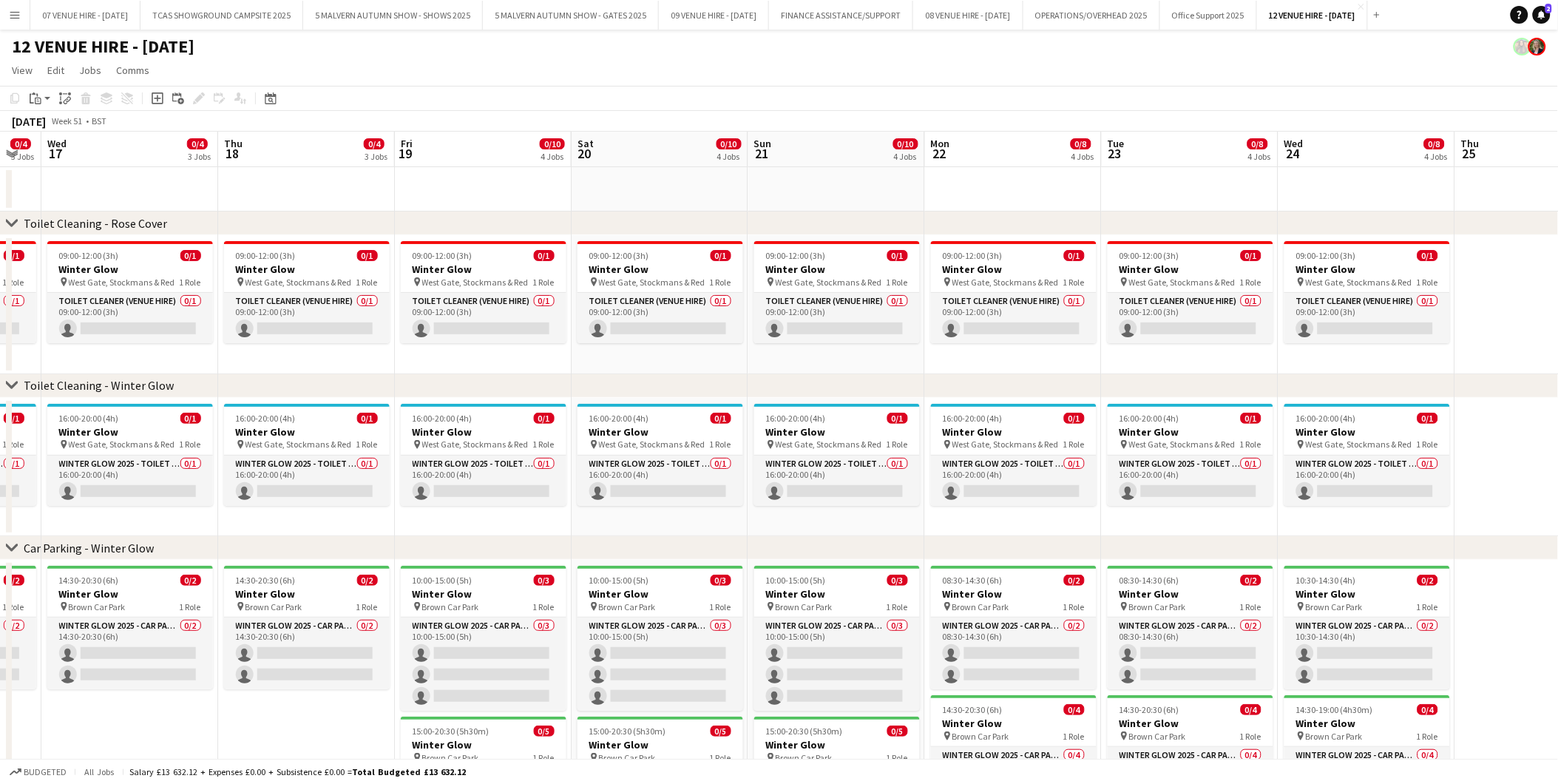
drag, startPoint x: 515, startPoint y: 450, endPoint x: 823, endPoint y: 450, distance: 308.0
click at [823, 450] on app-calendar-viewport "Mon 15 0/4 3 Jobs Tue 16 0/4 3 Jobs Wed 17 0/4 3 Jobs Thu 18 0/4 3 Jobs Fri 19 …" at bounding box center [779, 534] width 1558 height 805
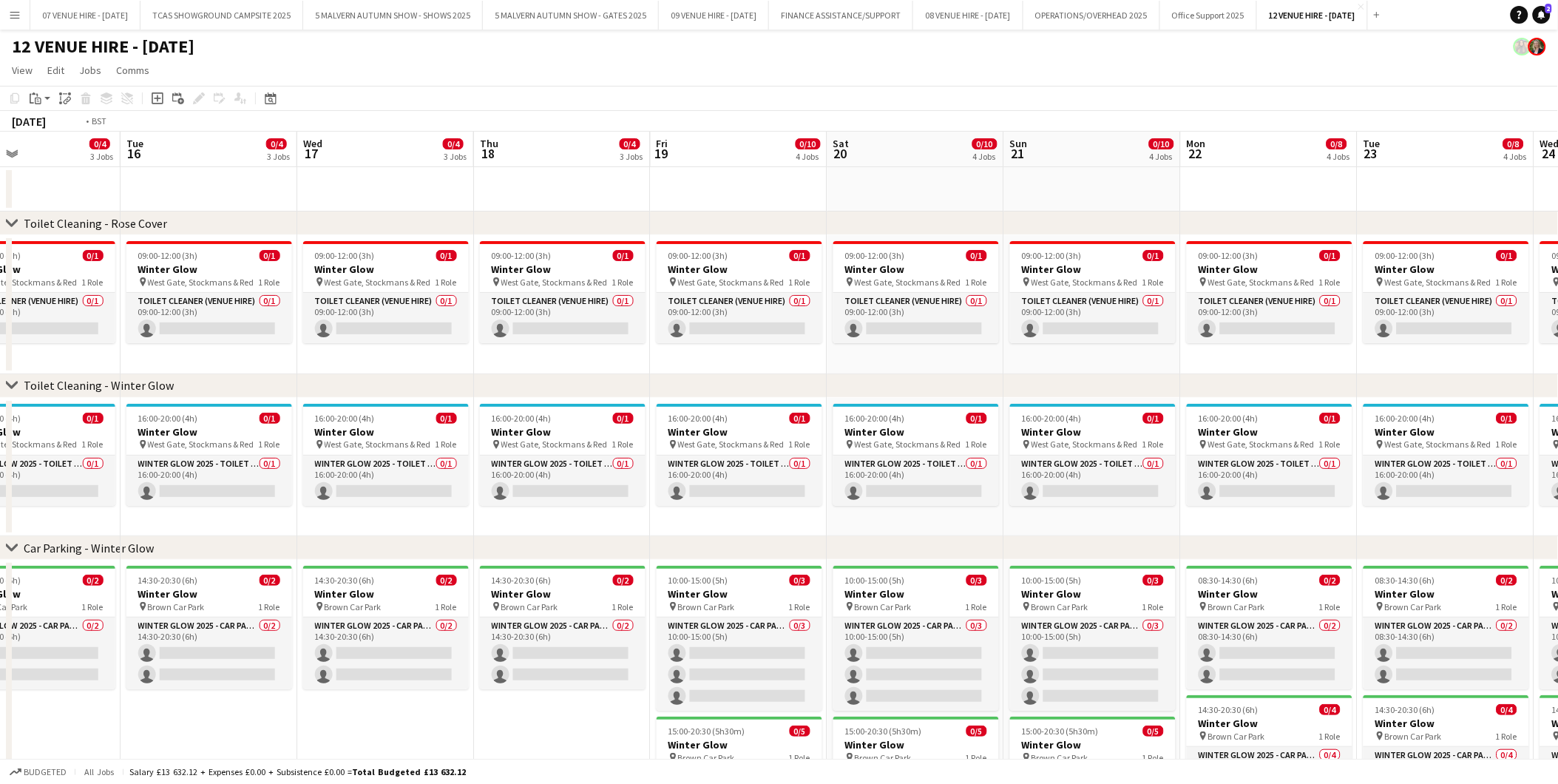
drag, startPoint x: 444, startPoint y: 453, endPoint x: 877, endPoint y: 453, distance: 433.0
click at [877, 453] on app-calendar-viewport "Sat 13 0/10 4 Jobs Sun 14 0/10 4 Jobs Mon 15 0/4 3 Jobs Tue 16 0/4 3 Jobs Wed 1…" at bounding box center [779, 534] width 1558 height 805
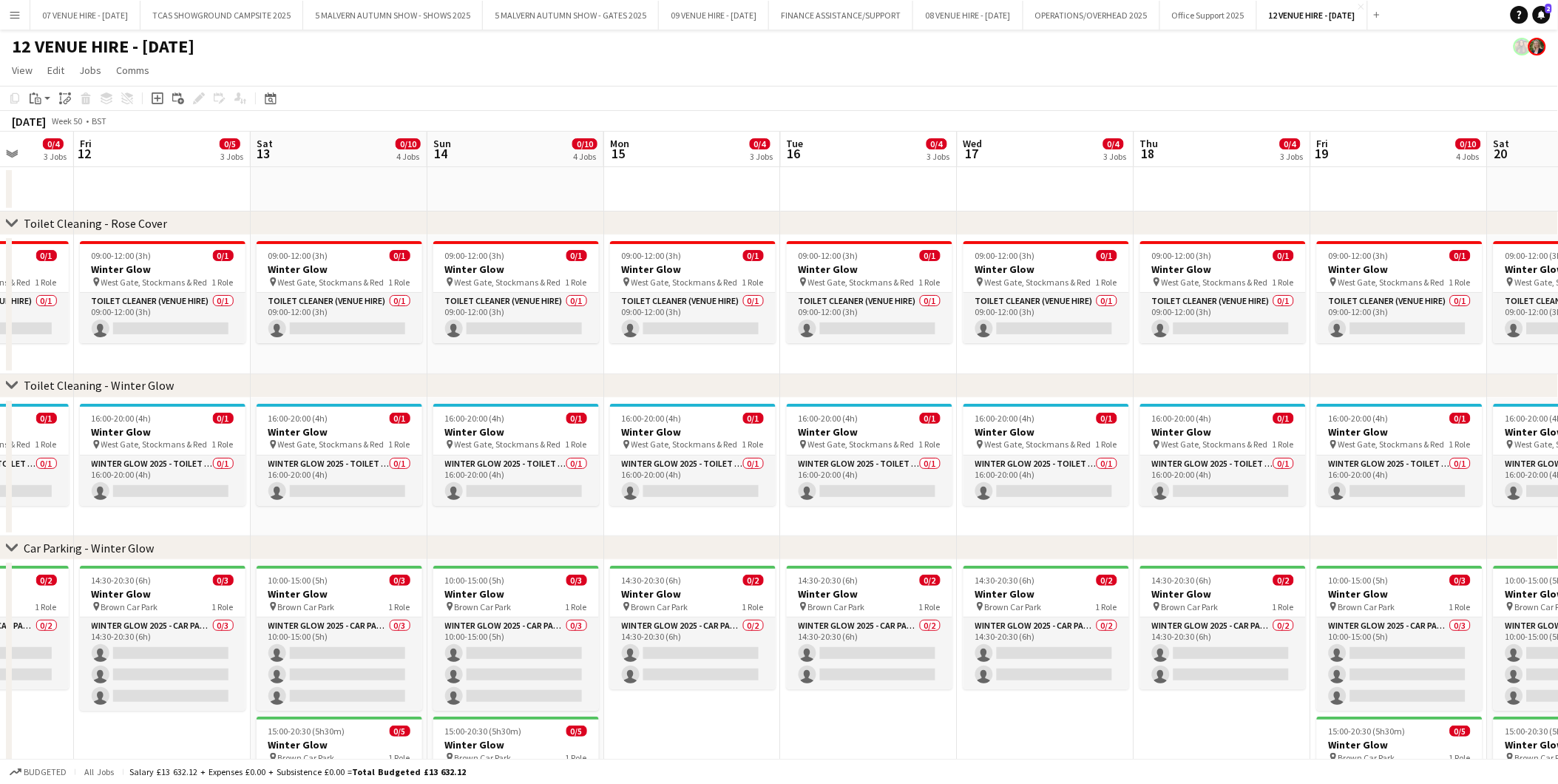
scroll to position [0, 466]
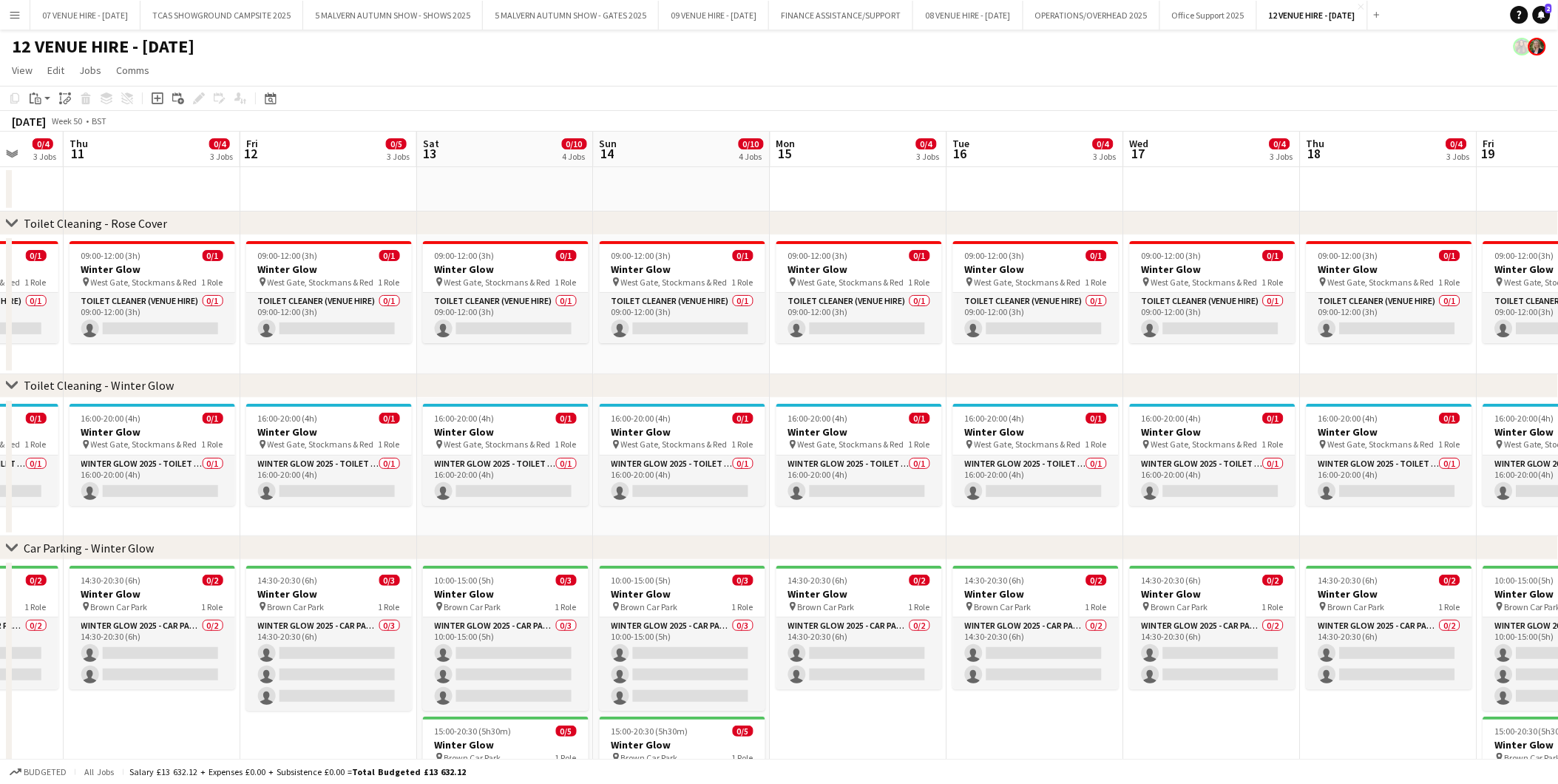
drag, startPoint x: 434, startPoint y: 471, endPoint x: 1083, endPoint y: 460, distance: 649.1
click at [1083, 460] on app-calendar-viewport "Mon 8 0/4 3 Jobs Tue 9 0/4 3 Jobs Wed 10 0/4 3 Jobs Thu 11 0/4 3 Jobs Fri 12 0/…" at bounding box center [779, 534] width 1558 height 805
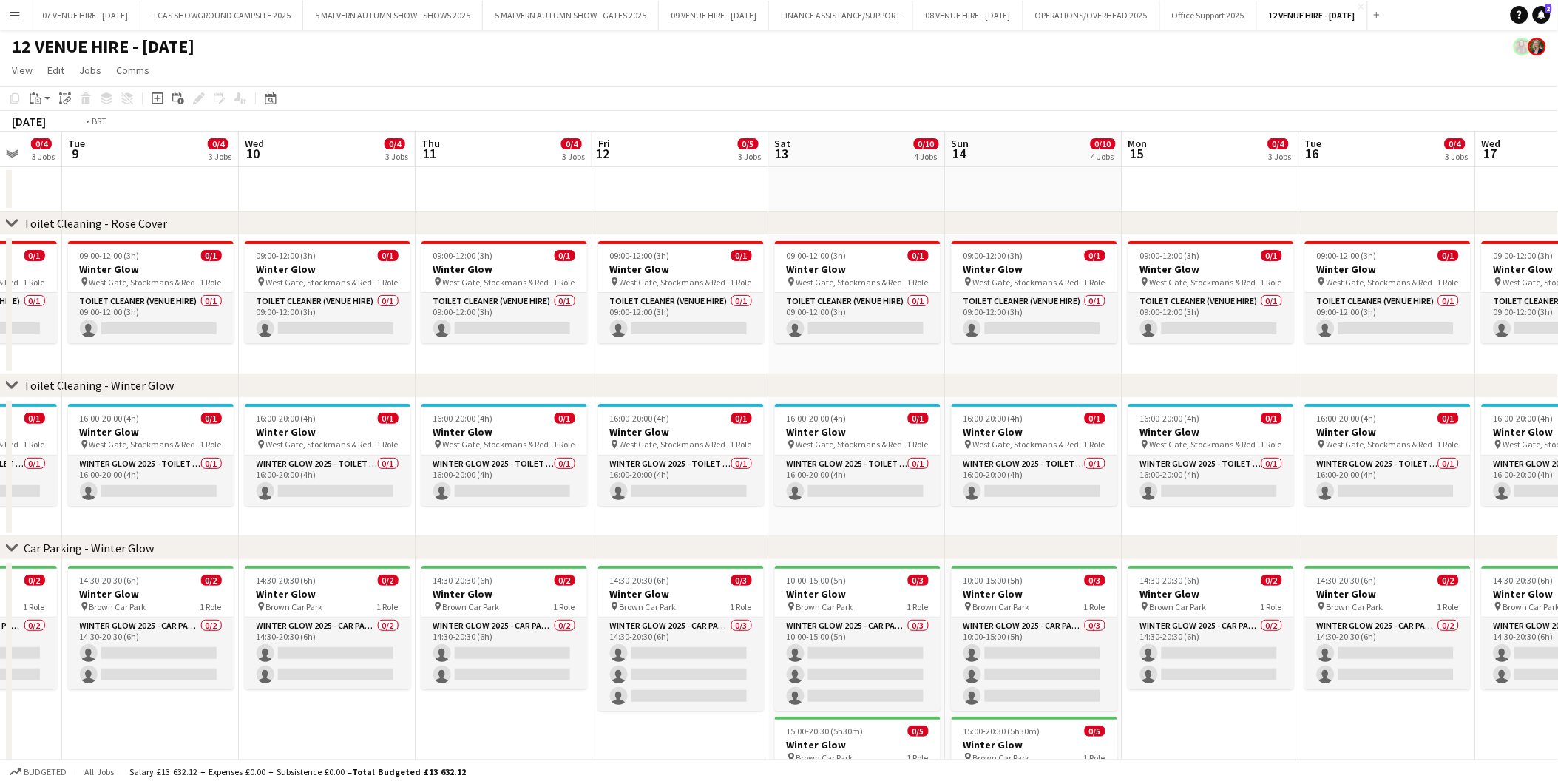
scroll to position [0, 450]
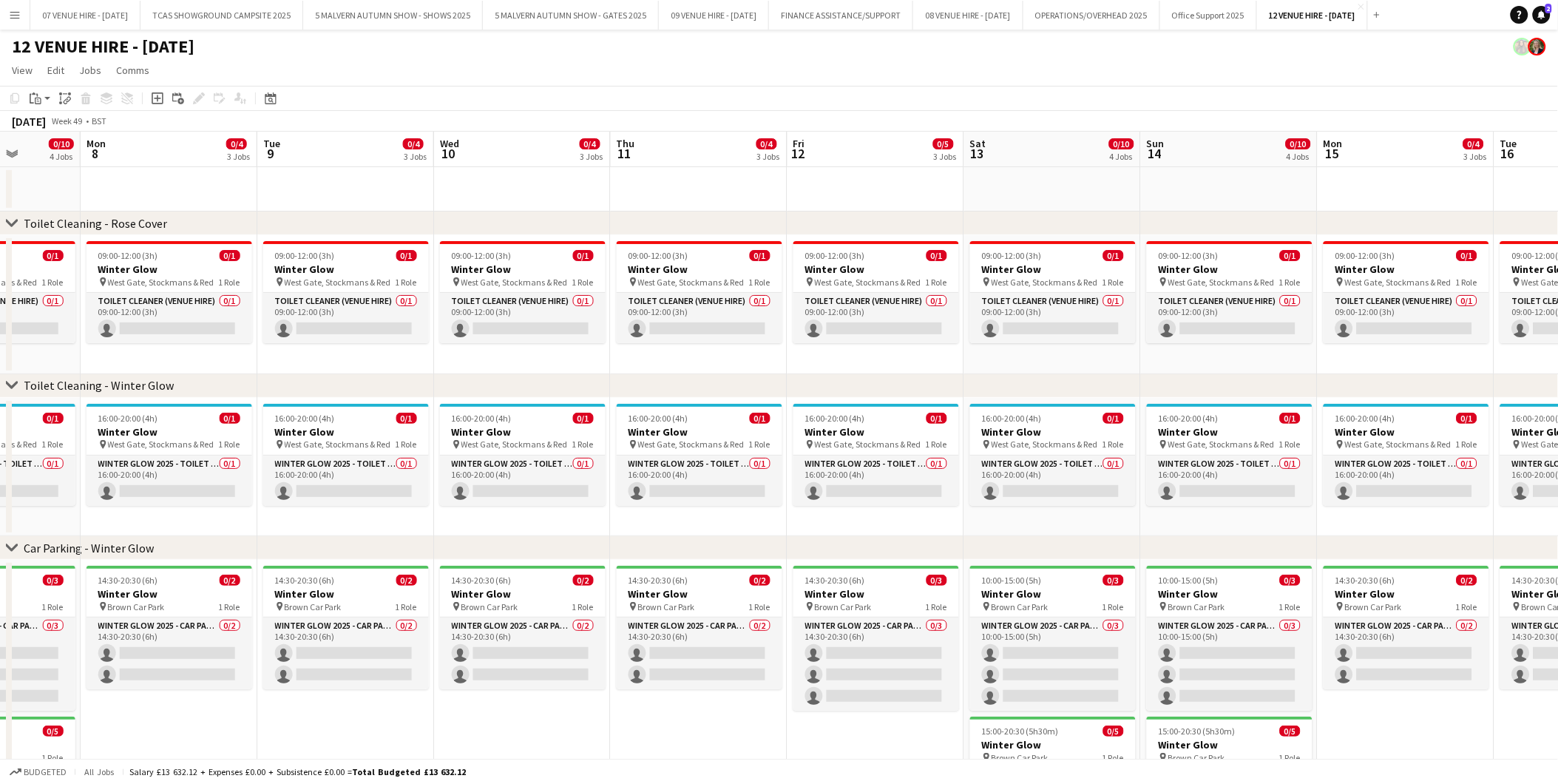
drag, startPoint x: 515, startPoint y: 458, endPoint x: 1061, endPoint y: 483, distance: 546.6
click at [1061, 483] on app-calendar-viewport "Fri 5 0/5 3 Jobs Sat 6 0/10 4 Jobs Sun 7 0/10 4 Jobs Mon 8 0/4 3 Jobs Tue 9 0/4…" at bounding box center [779, 534] width 1558 height 805
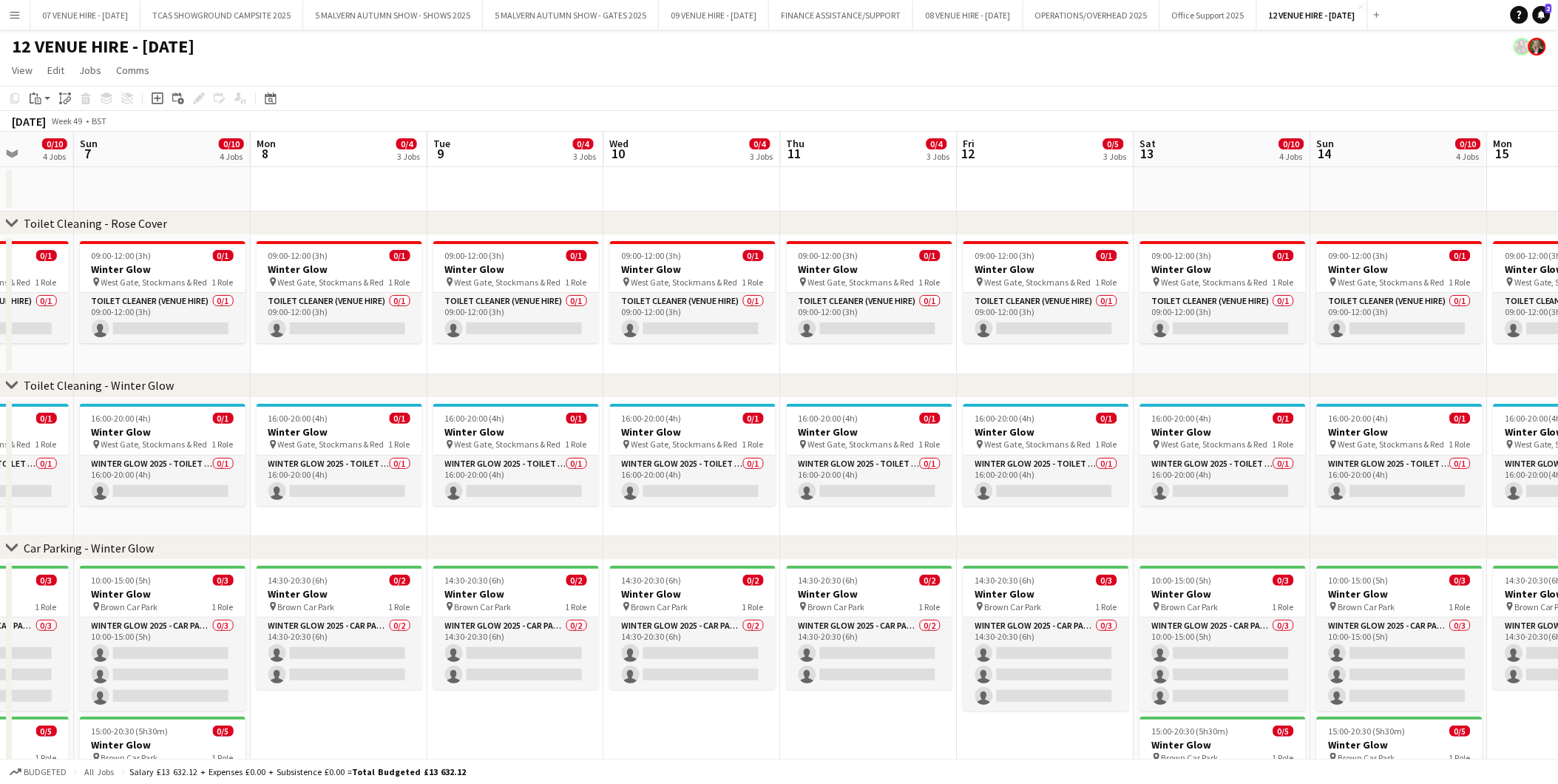
drag, startPoint x: 419, startPoint y: 454, endPoint x: 942, endPoint y: 460, distance: 523.0
click at [942, 460] on app-calendar-viewport "Thu 4 Fri 5 0/5 3 Jobs Sat 6 0/10 4 Jobs Sun 7 0/10 4 Jobs Mon 8 0/4 3 Jobs Tue…" at bounding box center [779, 534] width 1558 height 805
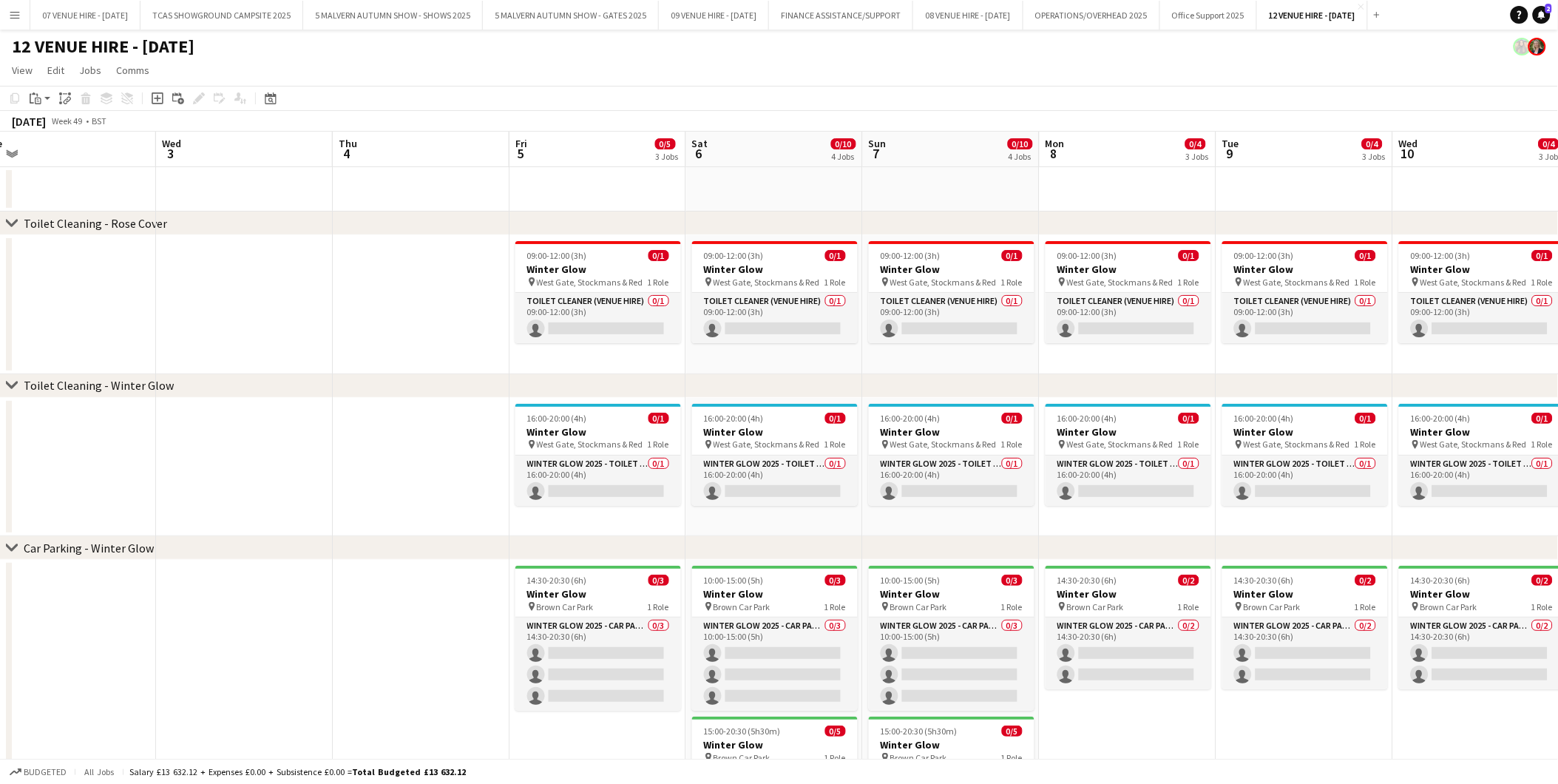
drag, startPoint x: 561, startPoint y: 450, endPoint x: 997, endPoint y: 450, distance: 436.0
click at [997, 450] on app-calendar-viewport "Sun 30 0/8 4 Jobs Mon 1 Tue 2 Wed 3 Thu 4 Fri 5 0/5 3 Jobs Sat 6 0/10 4 Jobs Su…" at bounding box center [779, 534] width 1558 height 805
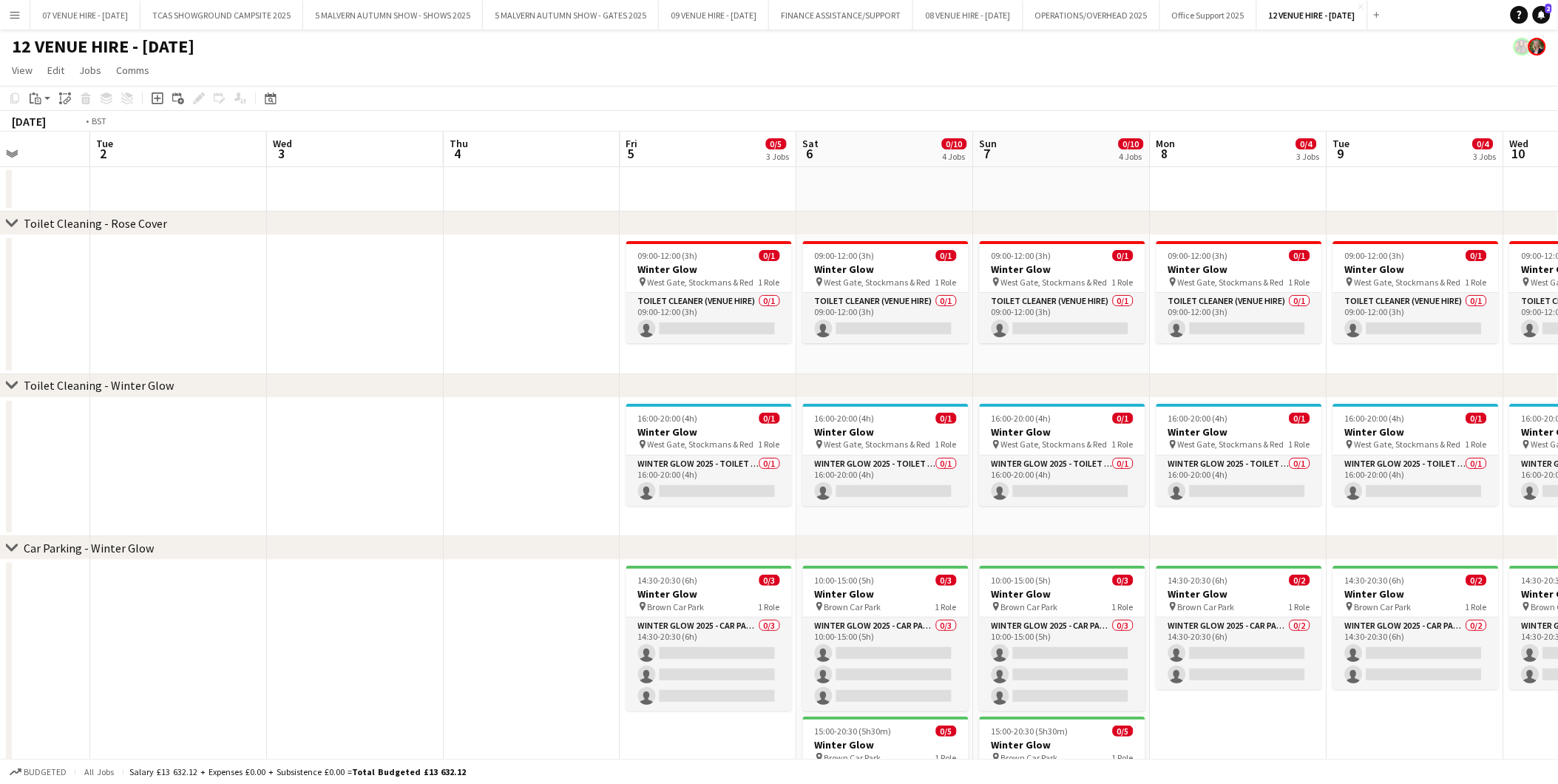
drag, startPoint x: 602, startPoint y: 449, endPoint x: 1066, endPoint y: 444, distance: 464.0
click at [1066, 444] on app-calendar-viewport "Sat 29 0/8 4 Jobs Sun 30 0/8 4 Jobs Mon 1 Tue 2 Wed 3 Thu 4 Fri 5 0/5 3 Jobs Sa…" at bounding box center [779, 534] width 1558 height 805
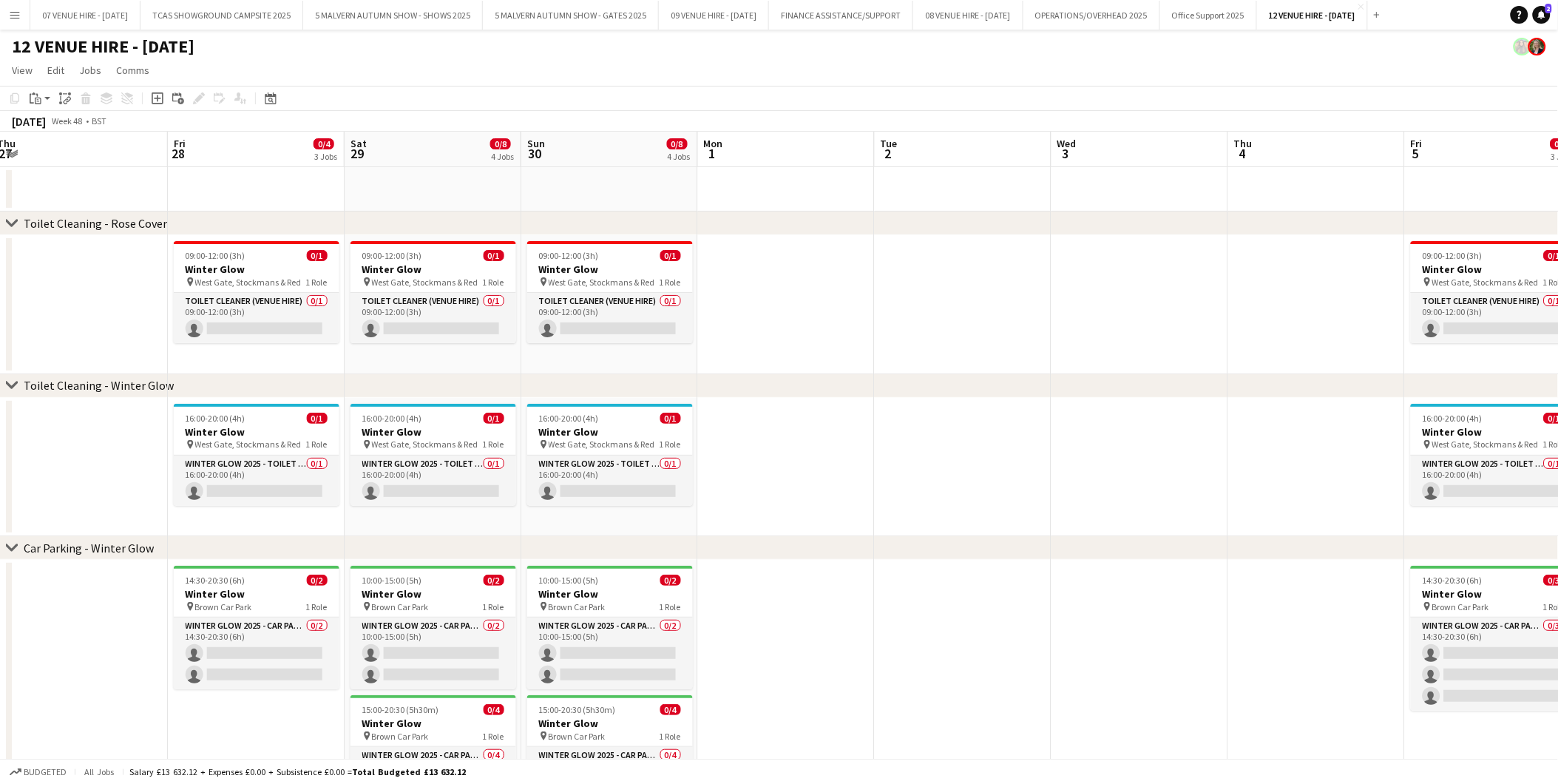
drag, startPoint x: 546, startPoint y: 450, endPoint x: 900, endPoint y: 437, distance: 354.2
click at [990, 434] on app-calendar-viewport "Tue 25 Wed 26 Thu 27 Fri 28 0/4 3 Jobs Sat 29 0/8 4 Jobs Sun 30 0/8 4 Jobs Mon …" at bounding box center [779, 534] width 1558 height 805
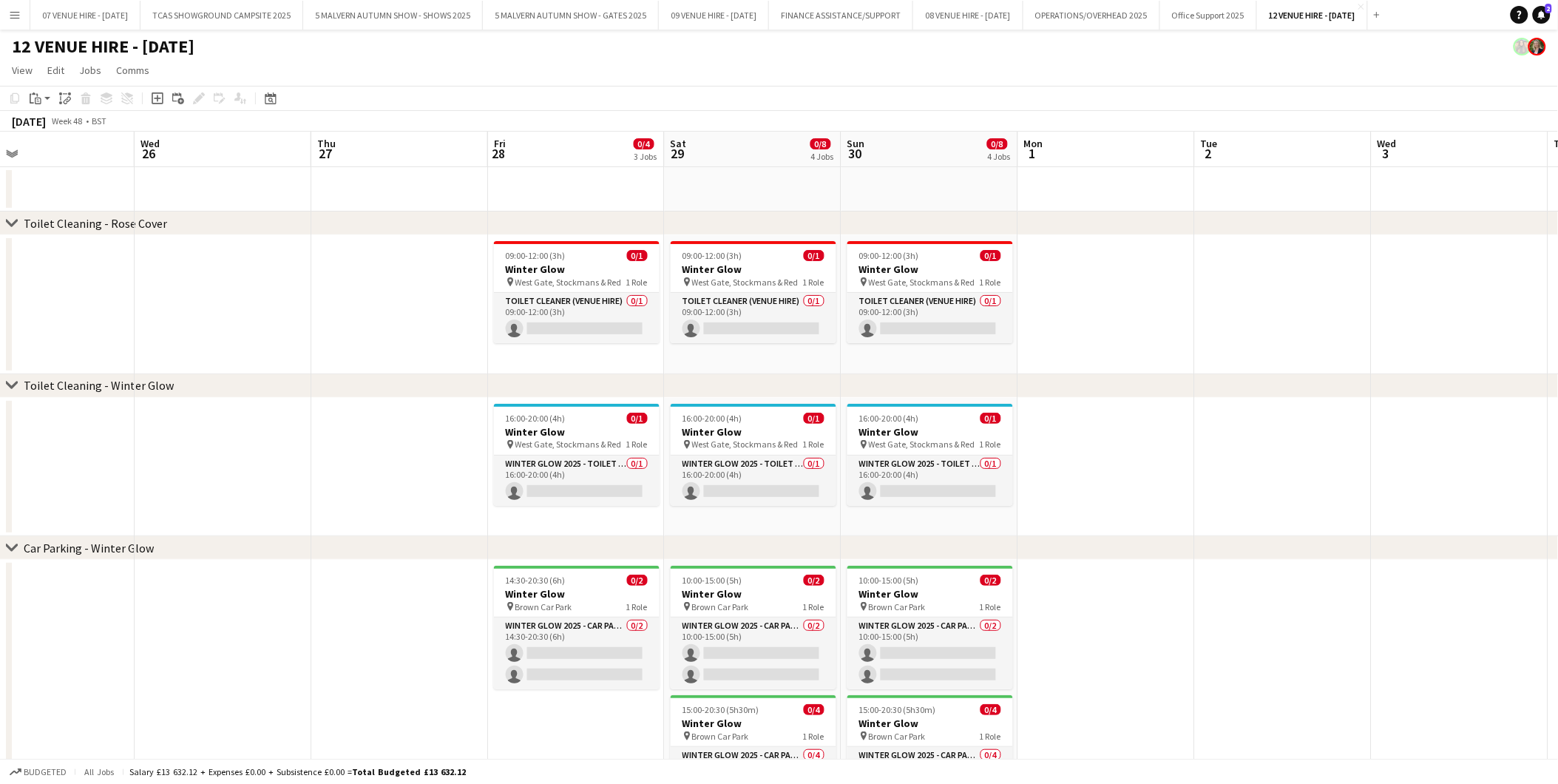
drag, startPoint x: 706, startPoint y: 440, endPoint x: 1129, endPoint y: 451, distance: 423.1
click at [1129, 451] on app-calendar-viewport "Sun 23 0/8 4 Jobs Mon 24 Tue 25 Wed 26 Thu 27 Fri 28 0/4 3 Jobs Sat 29 0/8 4 Jo…" at bounding box center [779, 534] width 1558 height 805
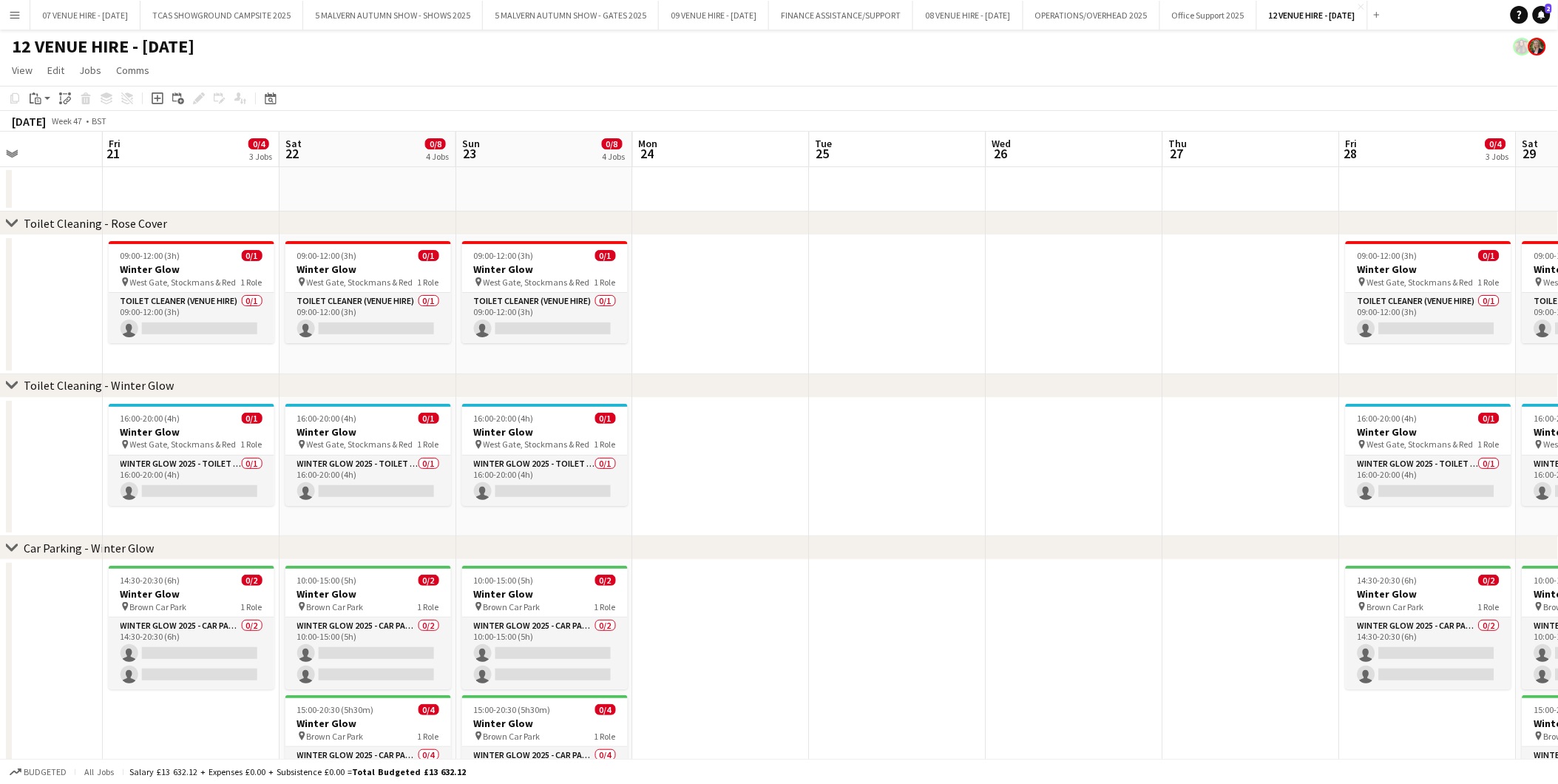
scroll to position [0, 423]
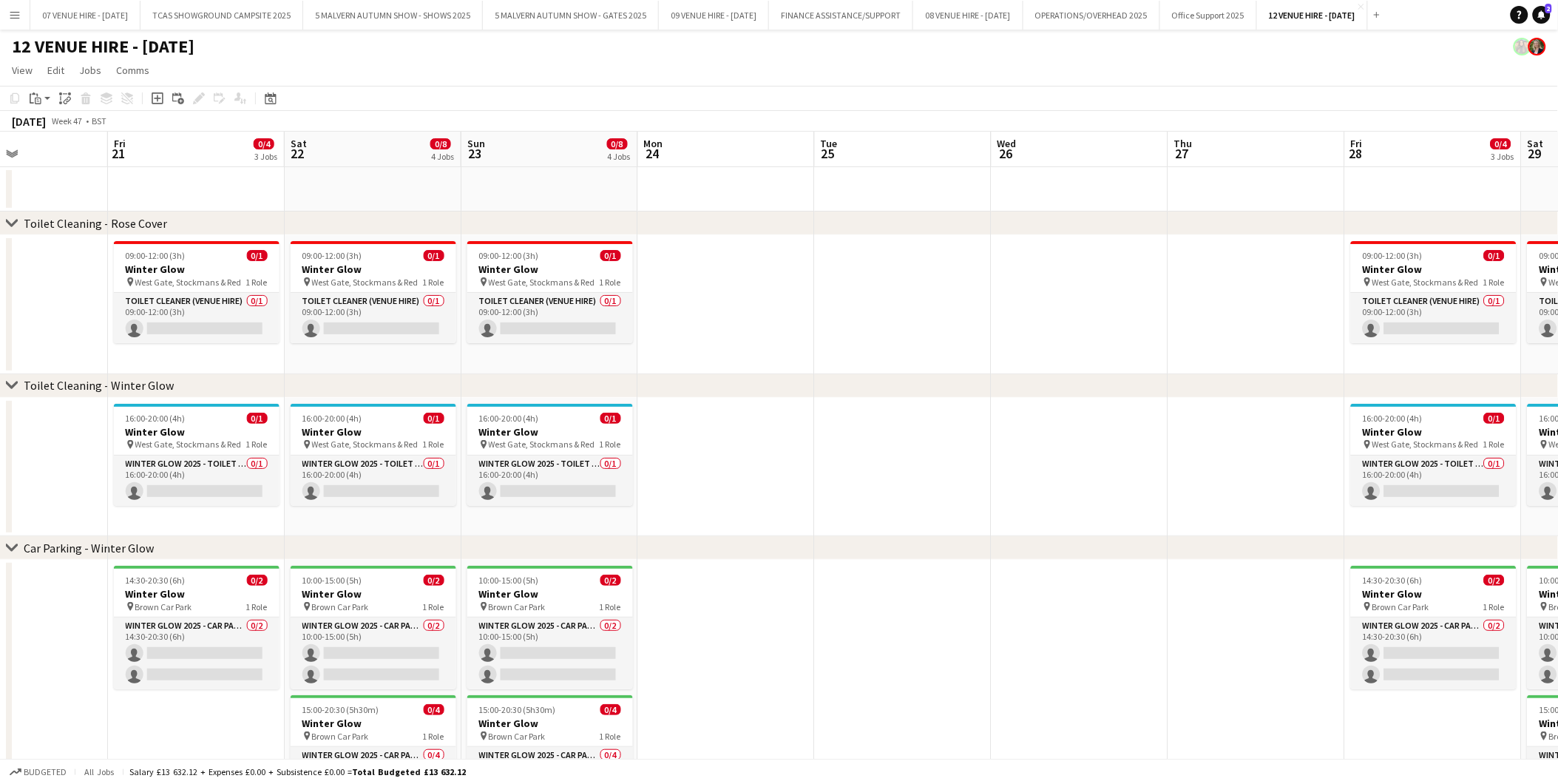
drag, startPoint x: 469, startPoint y: 459, endPoint x: 1111, endPoint y: 459, distance: 642.0
click at [1111, 459] on app-calendar-viewport "Tue 18 Wed 19 Thu 20 Fri 21 0/4 3 Jobs Sat 22 0/8 4 Jobs Sun 23 0/8 4 Jobs Mon …" at bounding box center [779, 534] width 1558 height 805
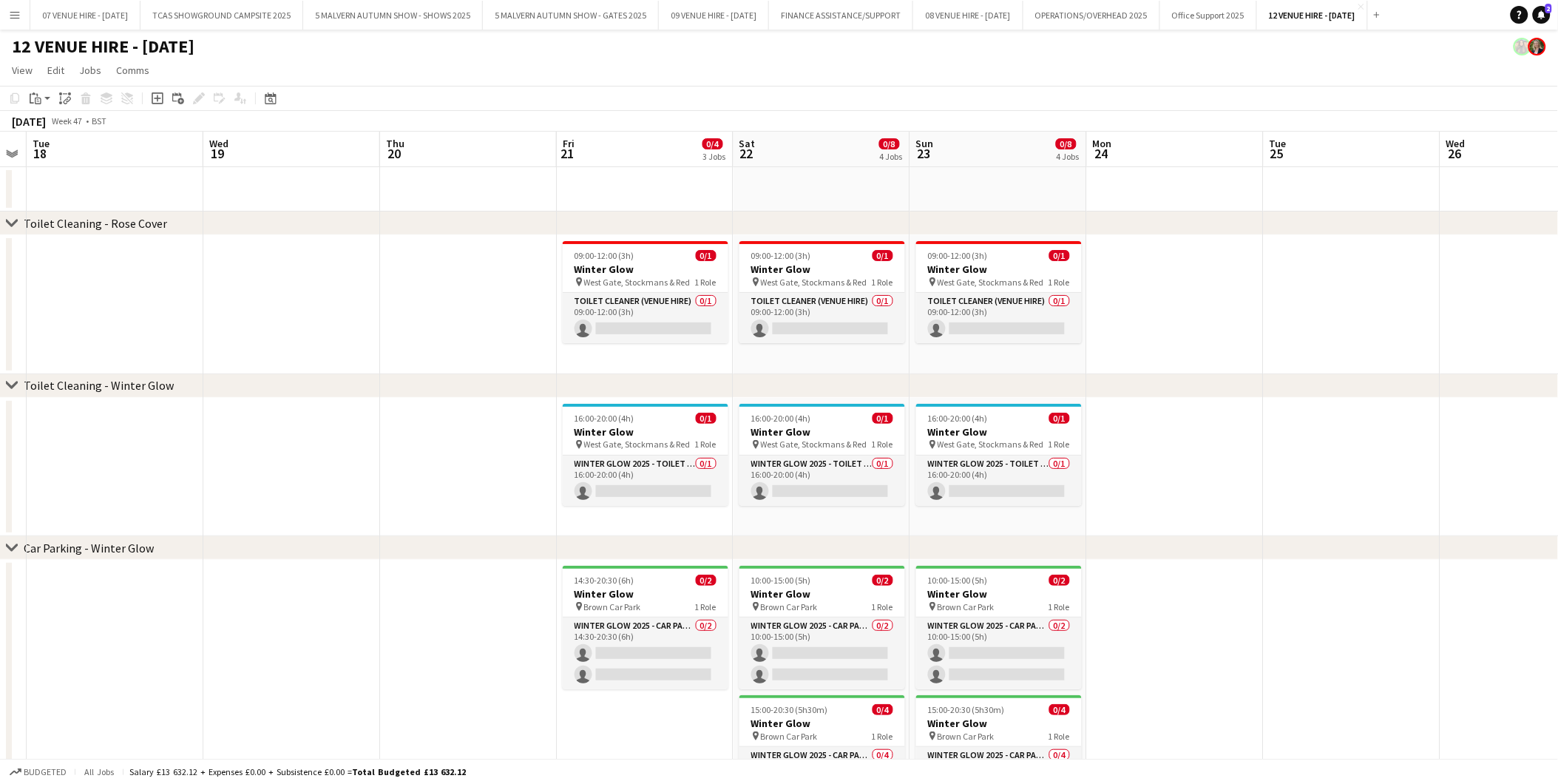
drag, startPoint x: 638, startPoint y: 482, endPoint x: 1087, endPoint y: 475, distance: 449.1
click at [1087, 475] on app-calendar-viewport "Sun 16 Mon 17 Tue 18 Wed 19 Thu 20 Fri 21 0/4 3 Jobs Sat 22 0/8 4 Jobs Sun 23 0…" at bounding box center [779, 534] width 1558 height 805
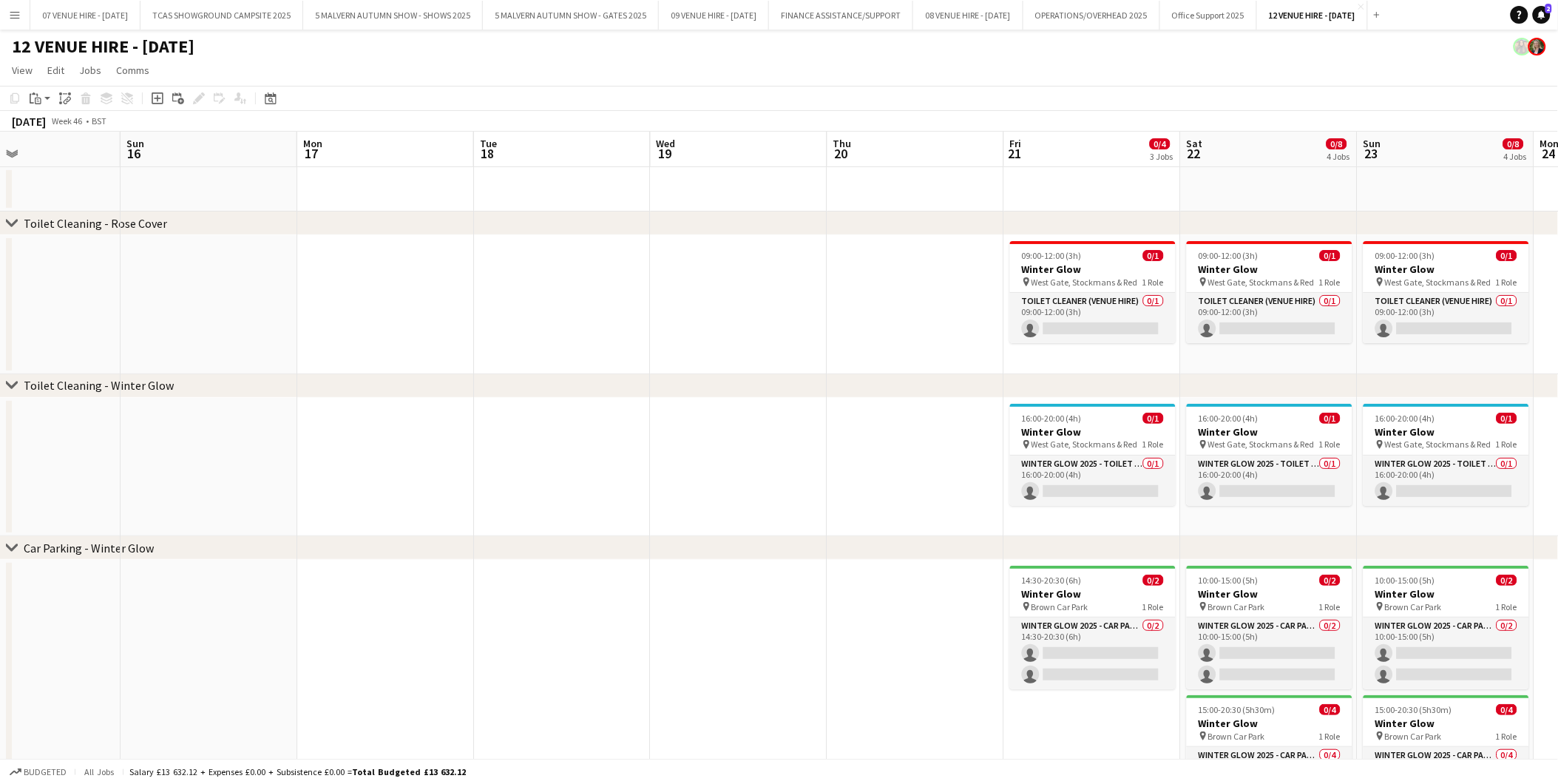
drag, startPoint x: 475, startPoint y: 484, endPoint x: 1086, endPoint y: 490, distance: 611.0
click at [1100, 484] on app-calendar-viewport "Thu 13 Fri 14 Sat 15 Sun 16 Mon 17 Tue 18 Wed 19 Thu 20 Fri 21 0/4 3 Jobs Sat 2…" at bounding box center [779, 534] width 1558 height 805
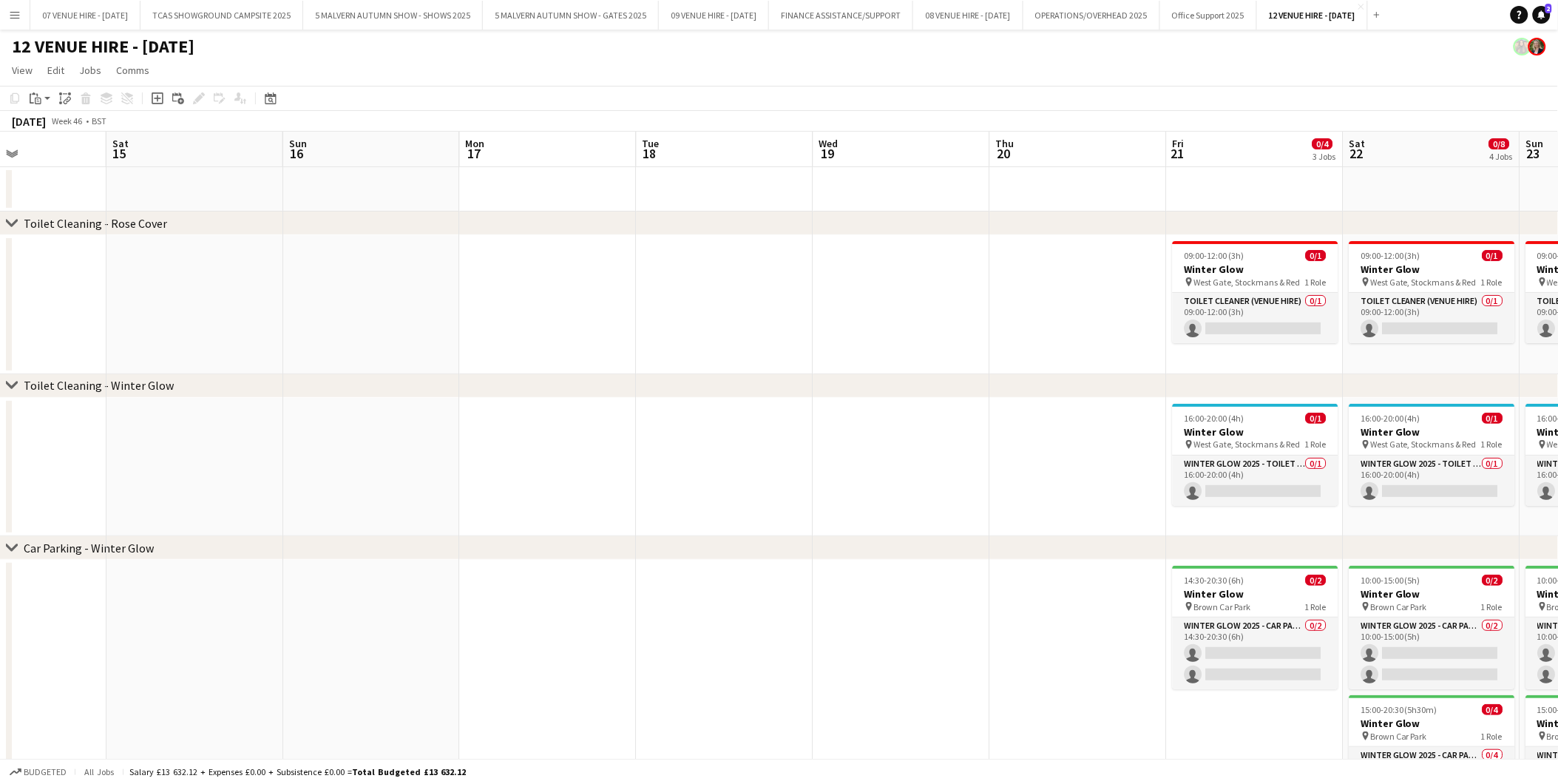
drag, startPoint x: 740, startPoint y: 497, endPoint x: 394, endPoint y: 449, distance: 349.3
click at [394, 449] on app-calendar-viewport "Tue 11 Wed 12 Thu 13 Fri 14 Sat 15 Sun 16 Mon 17 Tue 18 Wed 19 Thu 20 Fri 21 0/…" at bounding box center [779, 534] width 1558 height 805
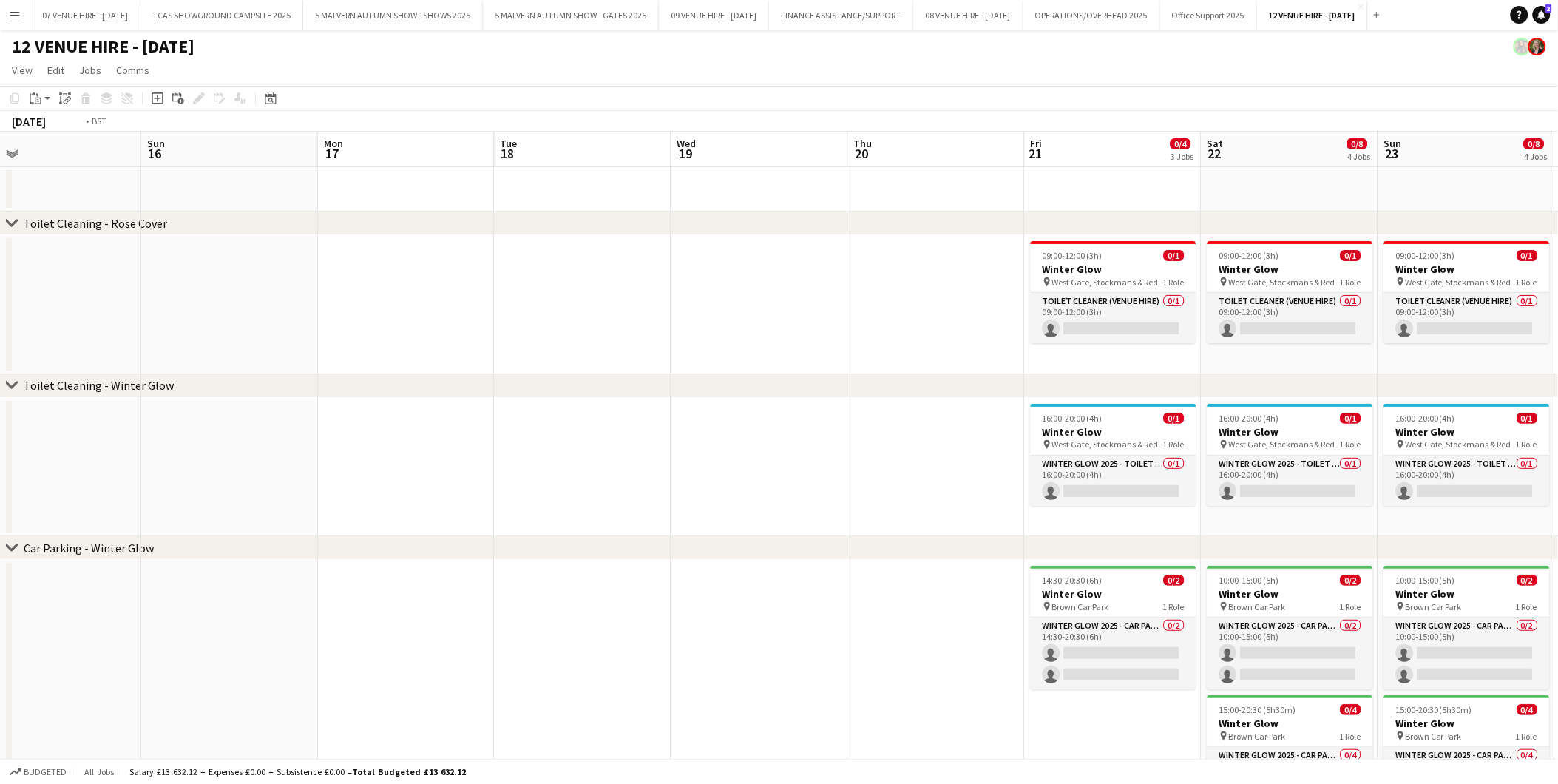
scroll to position [0, 382]
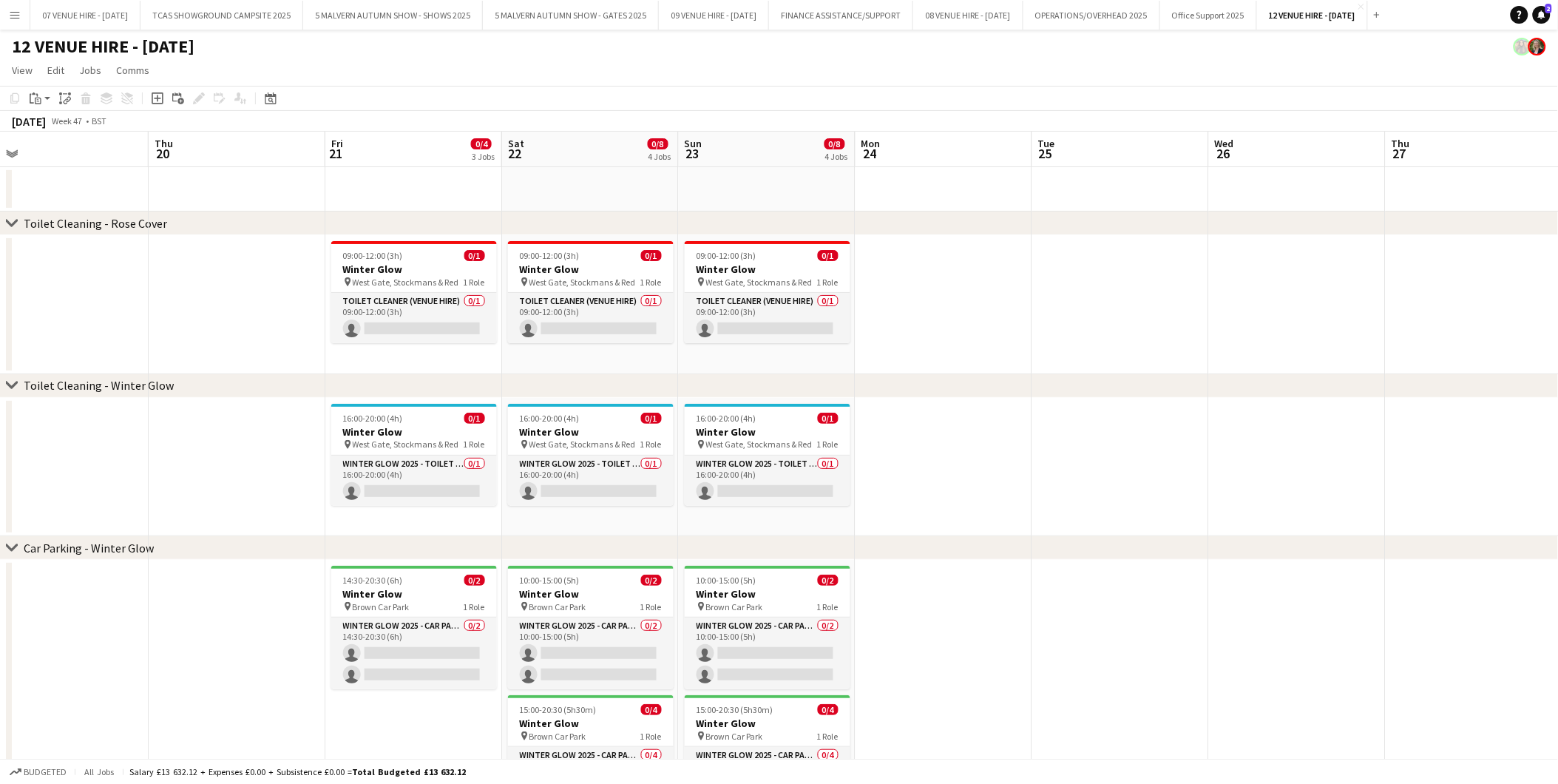
drag, startPoint x: 1014, startPoint y: 474, endPoint x: 373, endPoint y: 420, distance: 643.3
click at [373, 420] on app-calendar-viewport "Mon 17 Tue 18 Wed 19 Thu 20 Fri 21 0/4 3 Jobs Sat 22 0/8 4 Jobs Sun 23 0/8 4 Jo…" at bounding box center [779, 534] width 1558 height 805
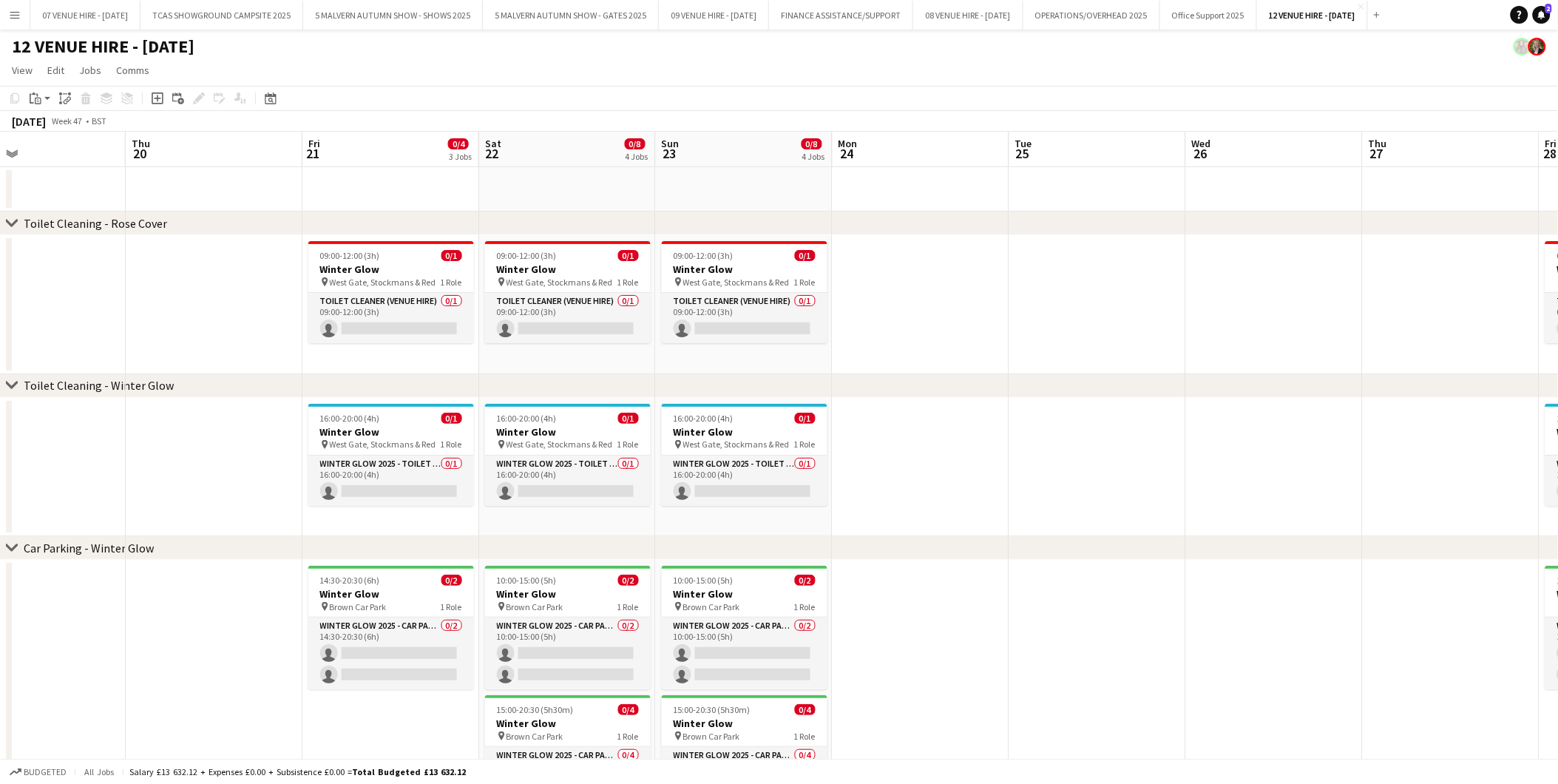
drag, startPoint x: 1115, startPoint y: 441, endPoint x: 722, endPoint y: 475, distance: 394.5
click at [722, 475] on app-calendar-viewport "Mon 17 Tue 18 Wed 19 Thu 20 Fri 21 0/4 3 Jobs Sat 22 0/8 4 Jobs Sun 23 0/8 4 Jo…" at bounding box center [779, 534] width 1558 height 805
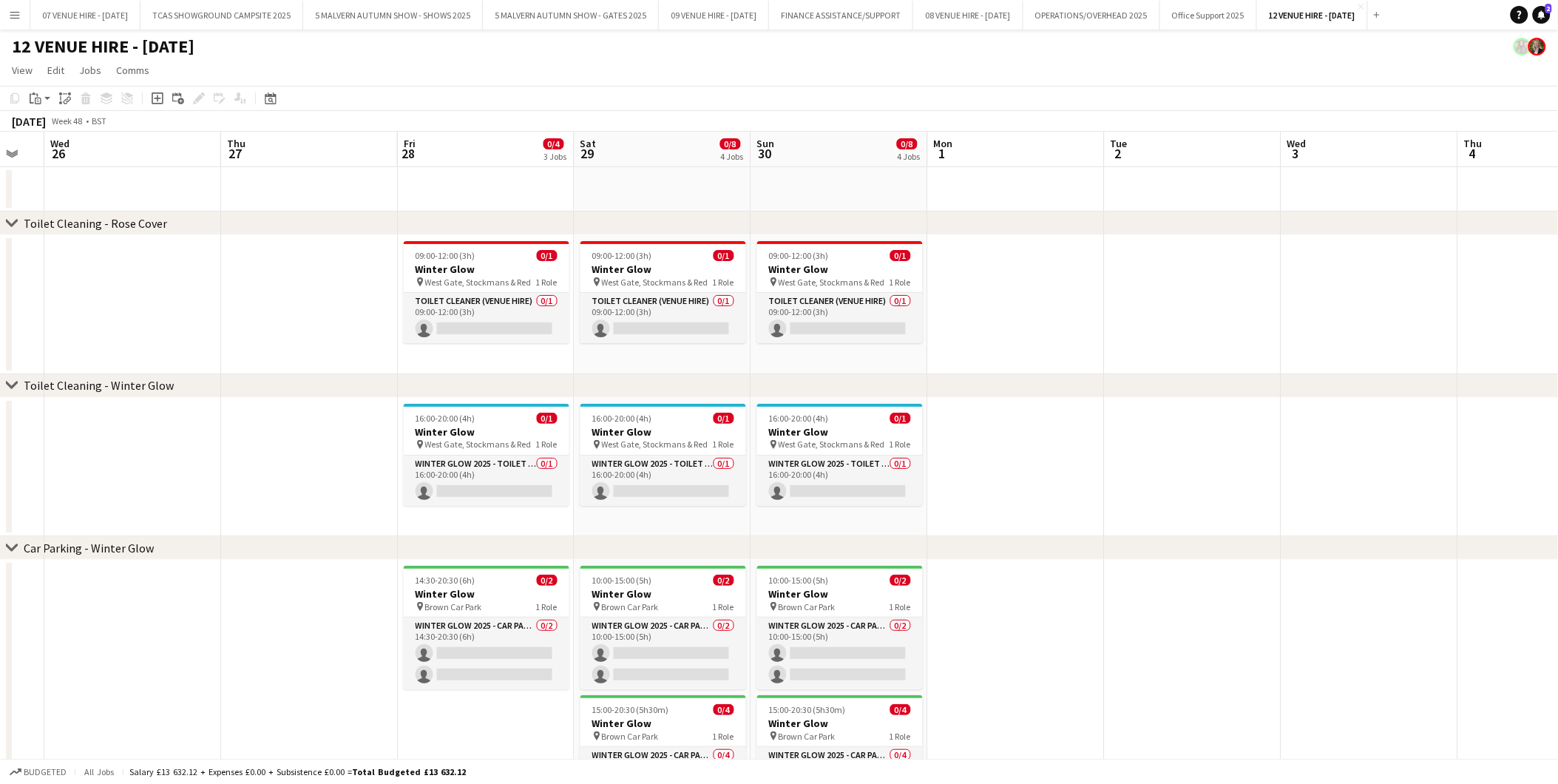
drag, startPoint x: 1206, startPoint y: 458, endPoint x: 434, endPoint y: 460, distance: 772.0
click at [434, 460] on app-calendar-viewport "Sun 23 0/8 4 Jobs Mon 24 Tue 25 Wed 26 Thu 27 Fri 28 0/4 3 Jobs Sat 29 0/8 4 Jo…" at bounding box center [779, 534] width 1558 height 805
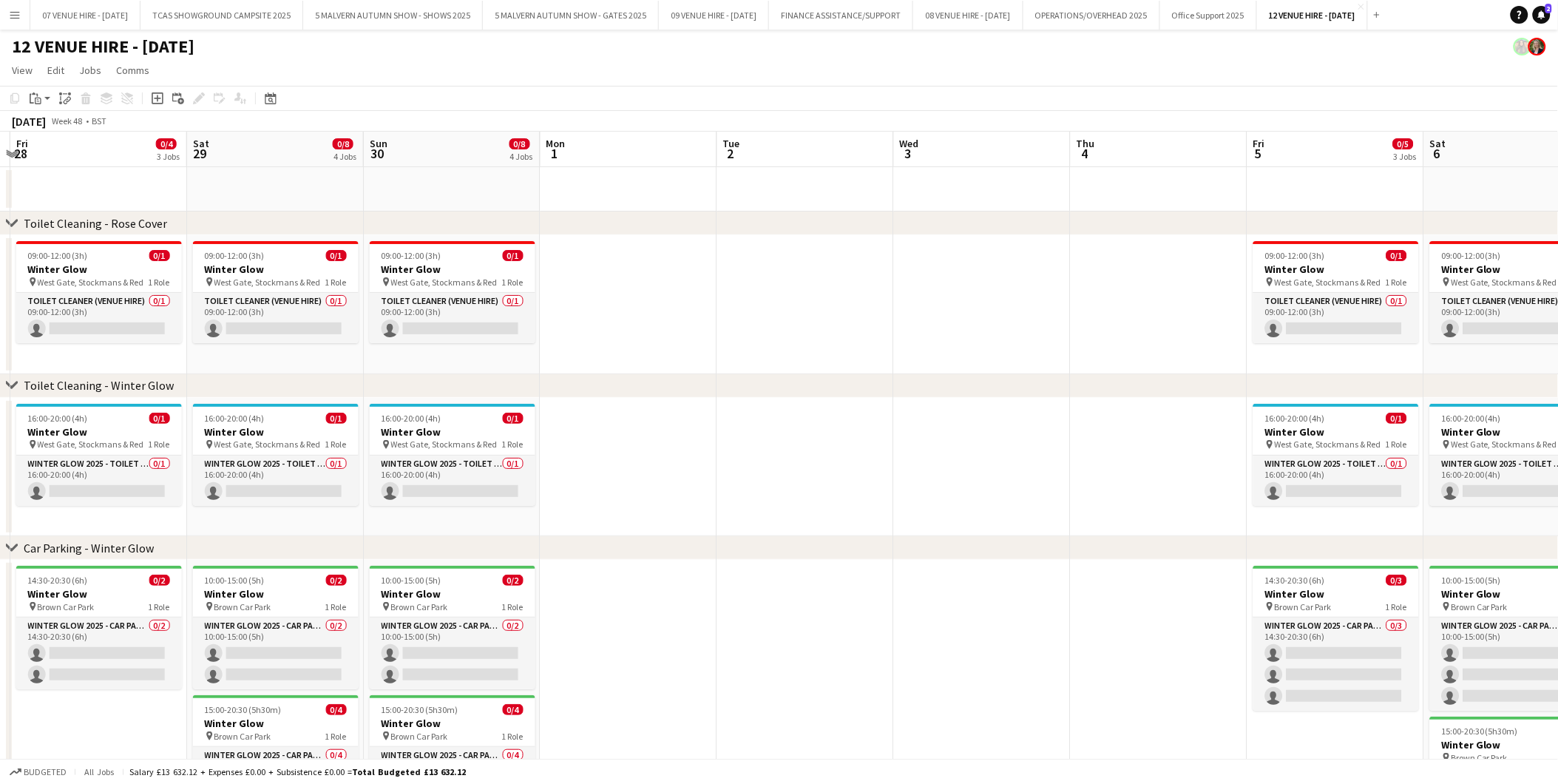
drag, startPoint x: 762, startPoint y: 457, endPoint x: 717, endPoint y: 458, distance: 45.0
click at [717, 458] on app-calendar-viewport "Tue 25 Wed 26 Thu 27 Fri 28 0/4 3 Jobs Sat 29 0/8 4 Jobs Sun 30 0/8 4 Jobs Mon …" at bounding box center [779, 534] width 1558 height 805
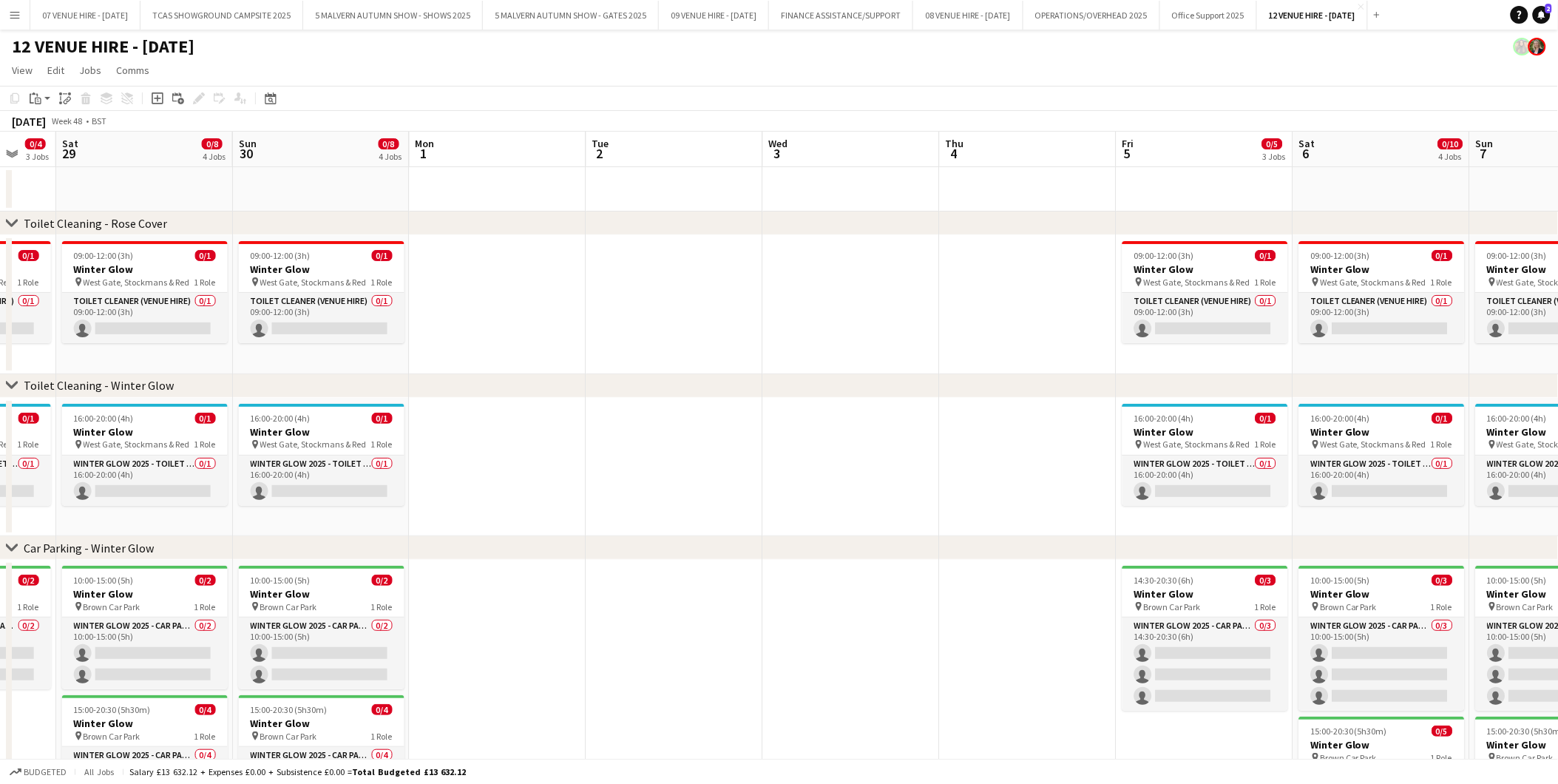
drag, startPoint x: 1029, startPoint y: 455, endPoint x: 542, endPoint y: 442, distance: 487.2
click at [542, 442] on app-calendar-viewport "Tue 25 Wed 26 Thu 27 Fri 28 0/4 3 Jobs Sat 29 0/8 4 Jobs Sun 30 0/8 4 Jobs Mon …" at bounding box center [779, 534] width 1558 height 805
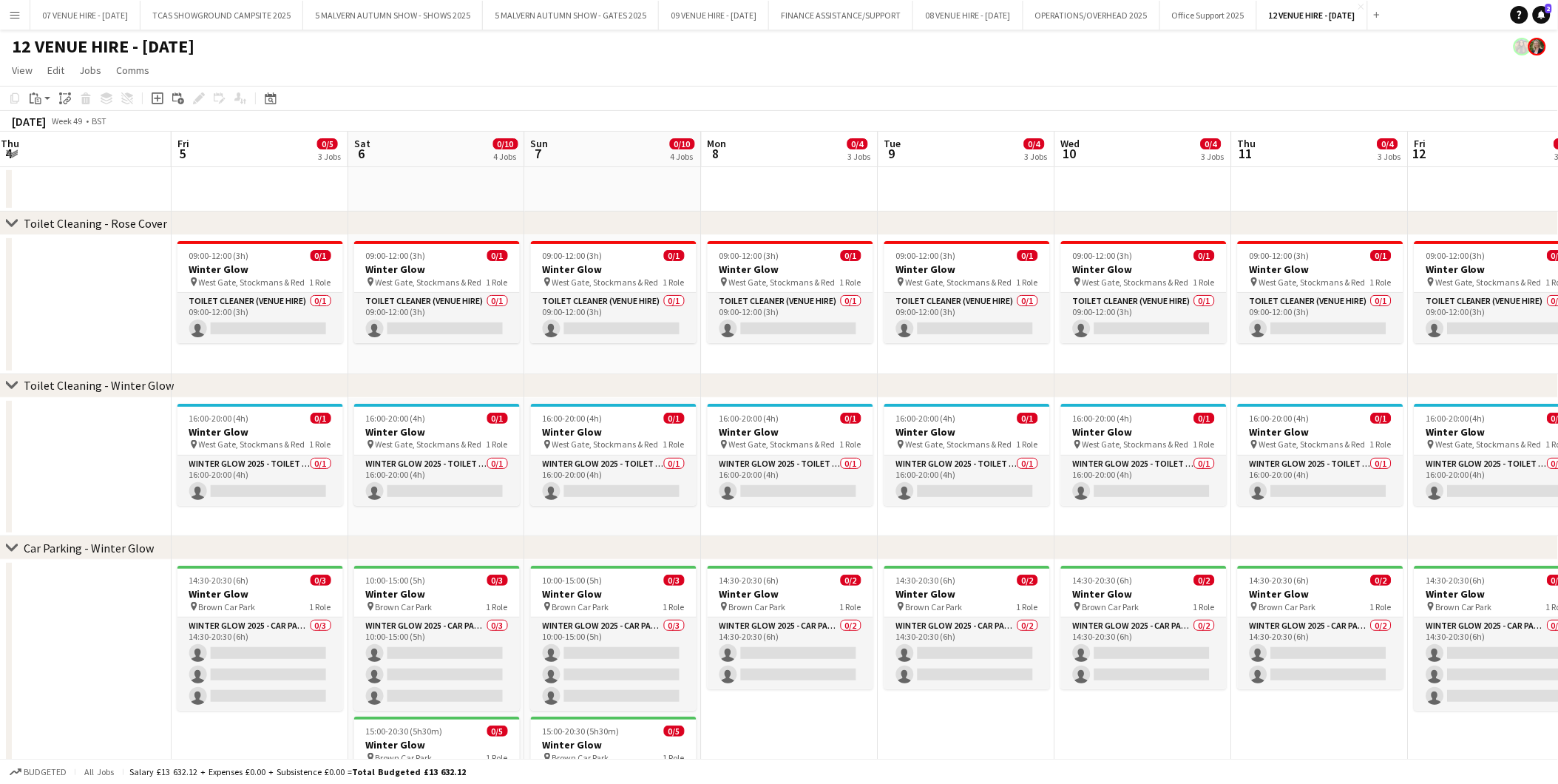
drag, startPoint x: 1127, startPoint y: 437, endPoint x: 582, endPoint y: 451, distance: 545.2
click at [582, 451] on app-calendar-viewport "Mon 1 Tue 2 Wed 3 Thu 4 Fri 5 0/5 3 Jobs Sat 6 0/10 4 Jobs Sun 7 0/10 4 Jobs Mo…" at bounding box center [779, 534] width 1558 height 805
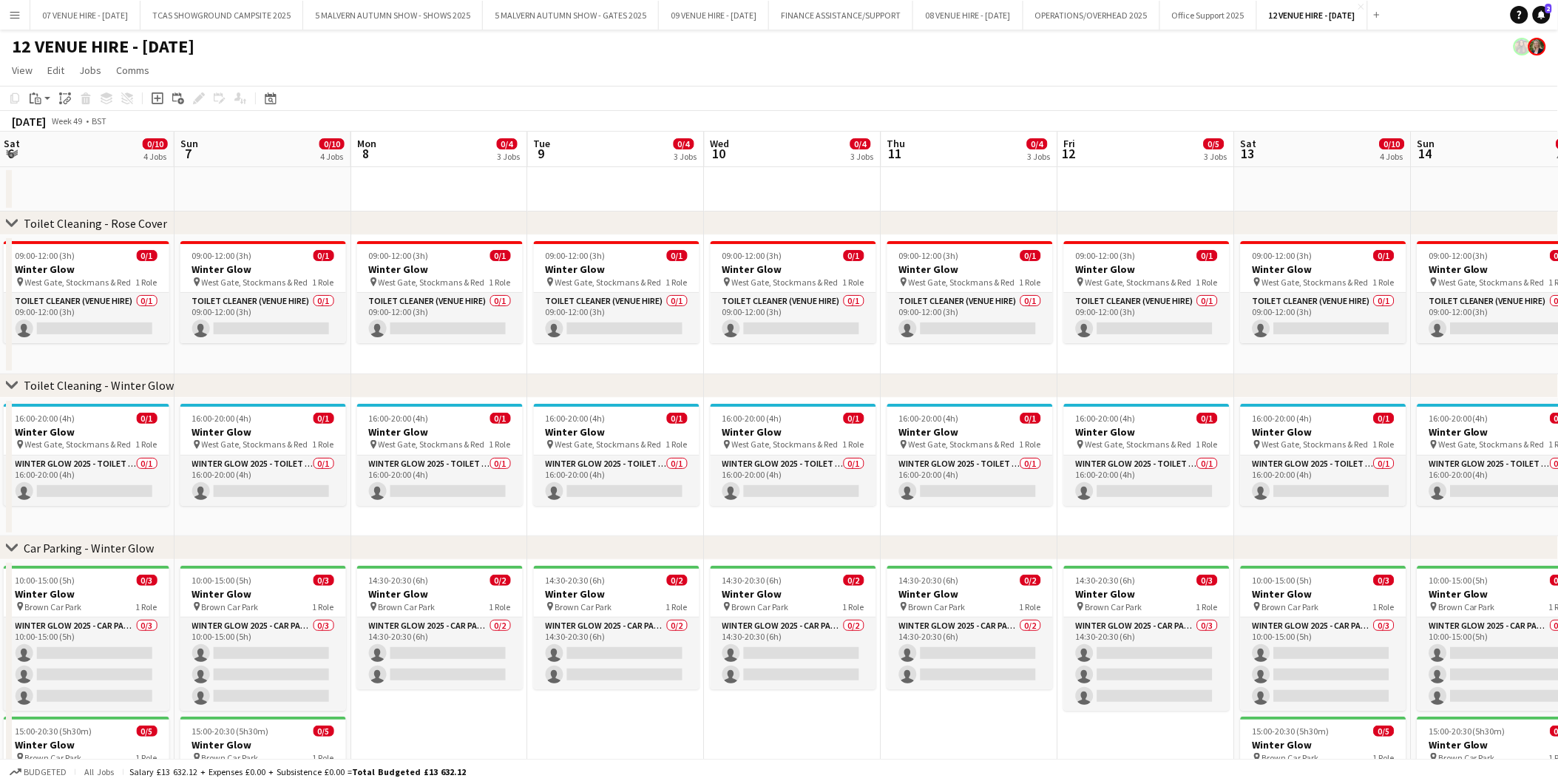
drag, startPoint x: 952, startPoint y: 461, endPoint x: 767, endPoint y: 460, distance: 185.0
click at [767, 460] on app-calendar-viewport "Wed 3 Thu 4 Fri 5 0/5 3 Jobs Sat 6 0/10 4 Jobs Sun 7 0/10 4 Jobs Mon 8 0/4 3 Jo…" at bounding box center [779, 534] width 1558 height 805
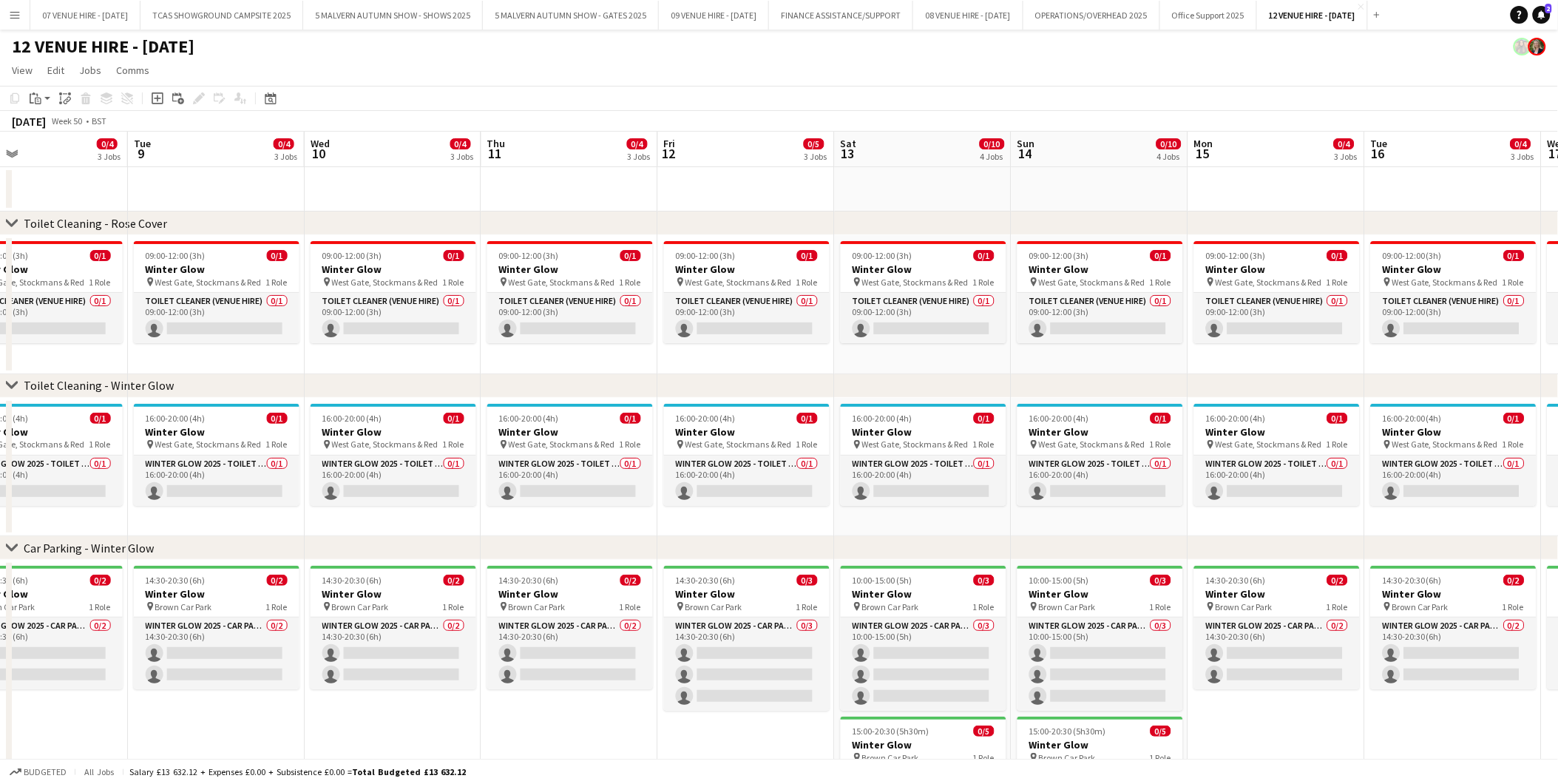
click at [782, 454] on app-calendar-viewport "Fri 5 0/5 3 Jobs Sat 6 0/10 4 Jobs Sun 7 0/10 4 Jobs Mon 8 0/4 3 Jobs Tue 9 0/4…" at bounding box center [779, 534] width 1558 height 805
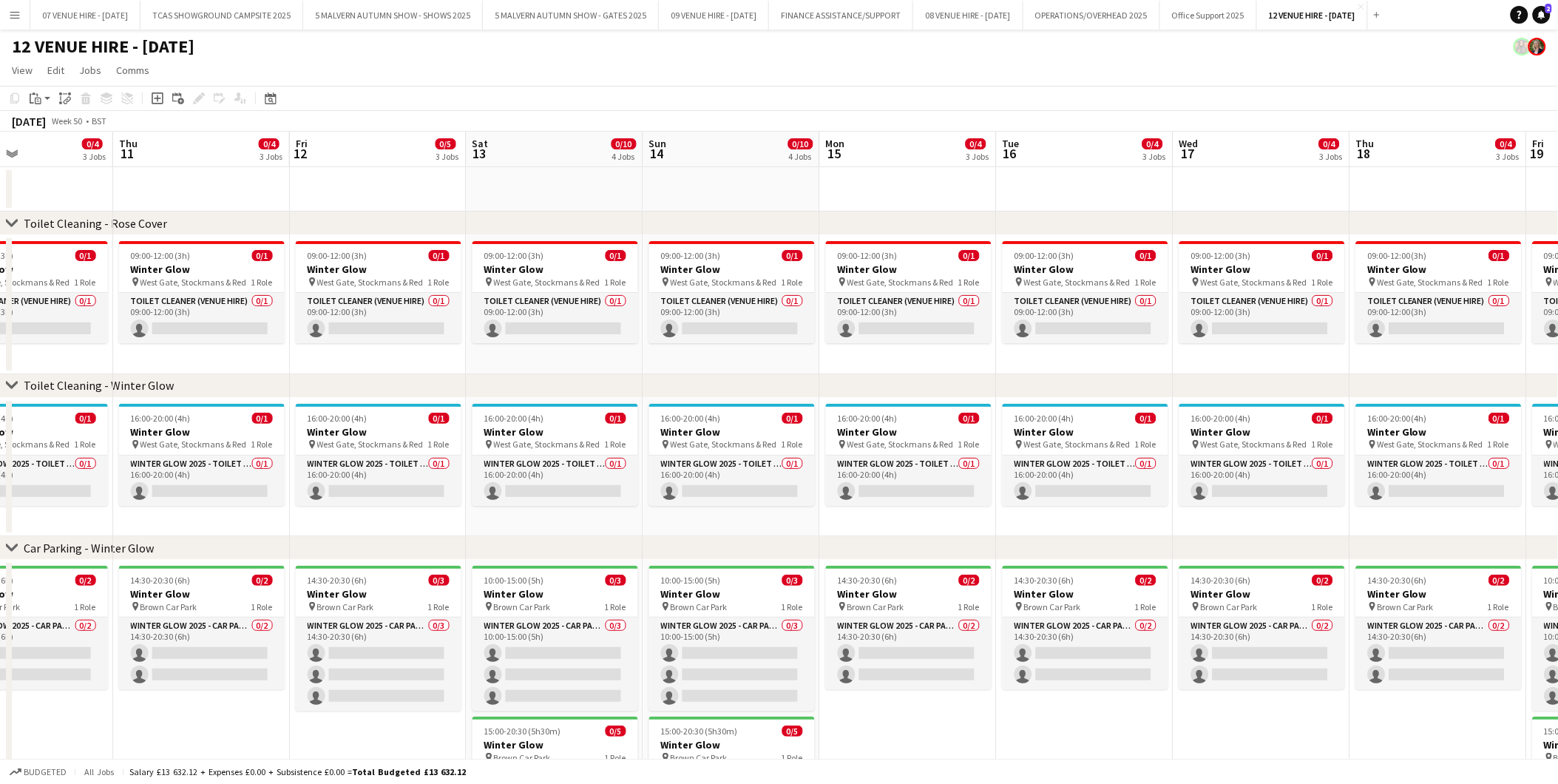
click at [877, 469] on app-calendar-viewport "Sun 7 0/10 4 Jobs Mon 8 0/4 3 Jobs Tue 9 0/4 3 Jobs Wed 10 0/4 3 Jobs Thu 11 0/…" at bounding box center [779, 534] width 1558 height 805
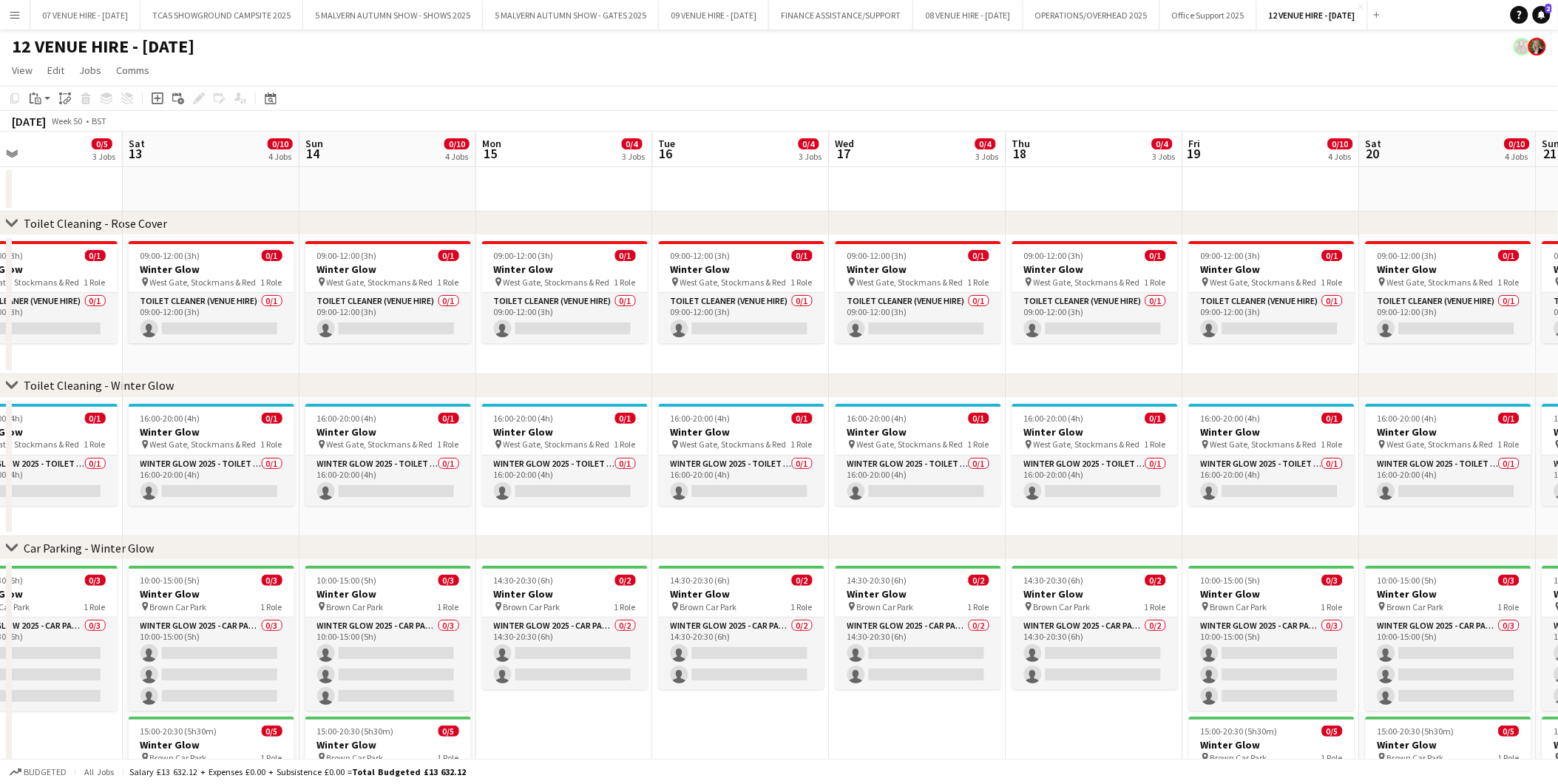
click at [990, 459] on app-calendar-viewport "Wed 10 0/4 3 Jobs Thu 11 0/4 3 Jobs Fri 12 0/5 3 Jobs Sat 13 0/10 4 Jobs Sun 14…" at bounding box center [779, 534] width 1558 height 805
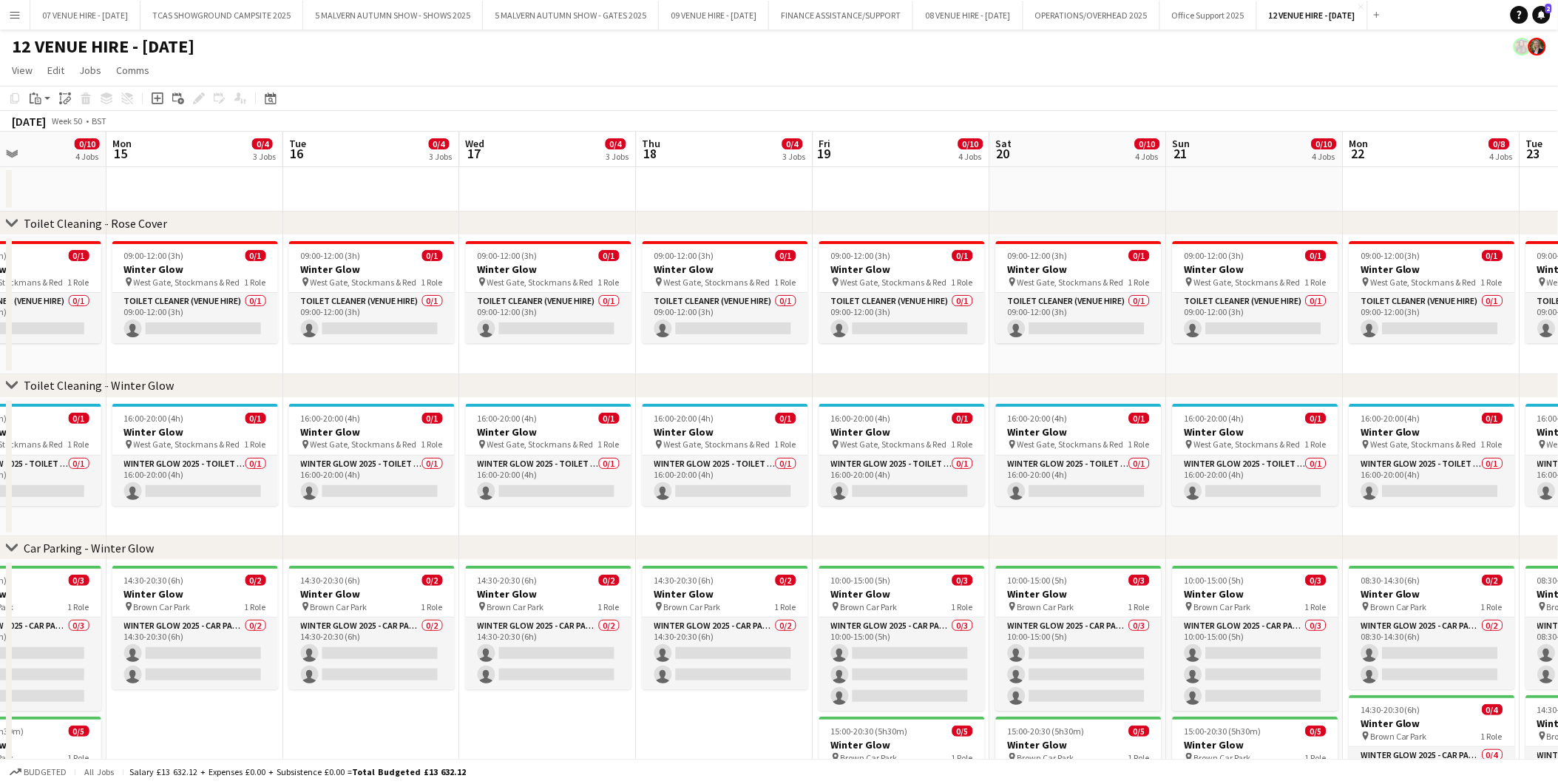
click at [1083, 478] on app-calendar-viewport "Thu 11 0/4 3 Jobs Fri 12 0/5 3 Jobs Sat 13 0/10 4 Jobs Sun 14 0/10 4 Jobs Mon 1…" at bounding box center [779, 534] width 1558 height 805
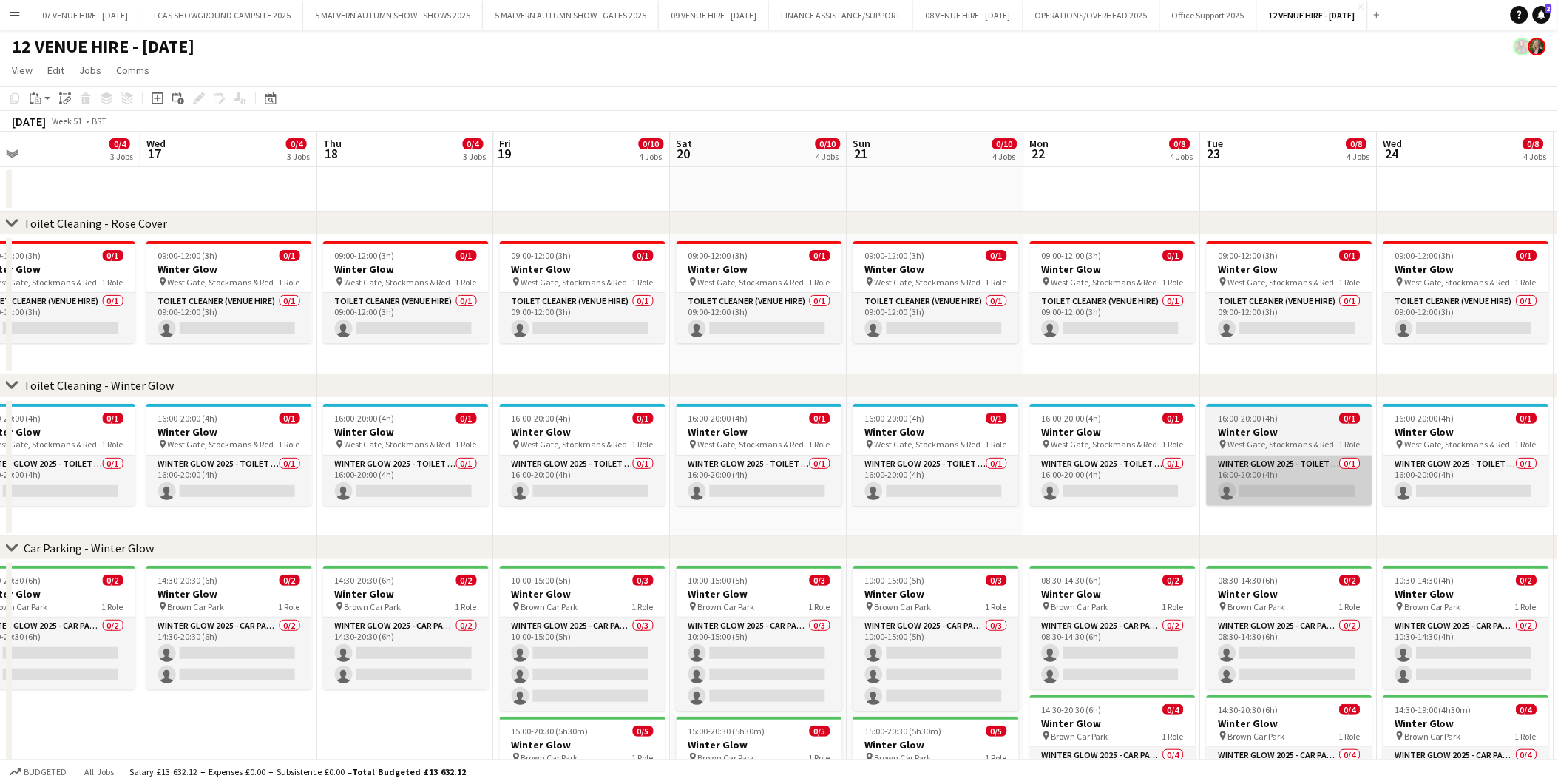
click at [1150, 463] on app-calendar-viewport "Sat 13 0/10 4 Jobs Sun 14 0/10 4 Jobs Mon 15 0/4 3 Jobs Tue 16 0/4 3 Jobs Wed 1…" at bounding box center [779, 534] width 1558 height 805
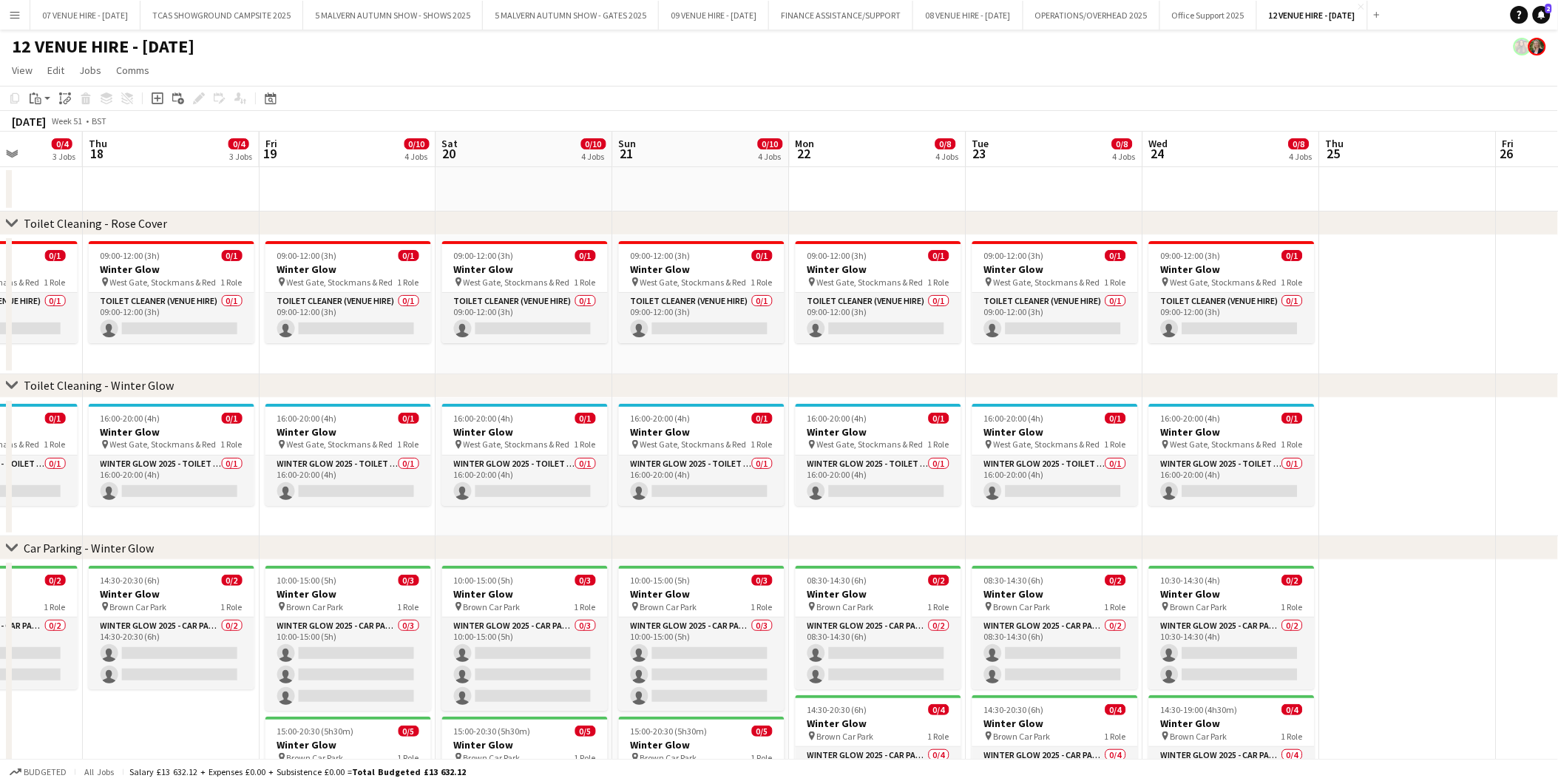
click at [1123, 466] on app-calendar-viewport "Sun 14 0/10 4 Jobs Mon 15 0/4 3 Jobs Tue 16 0/4 3 Jobs Wed 17 0/4 3 Jobs Thu 18…" at bounding box center [779, 534] width 1558 height 805
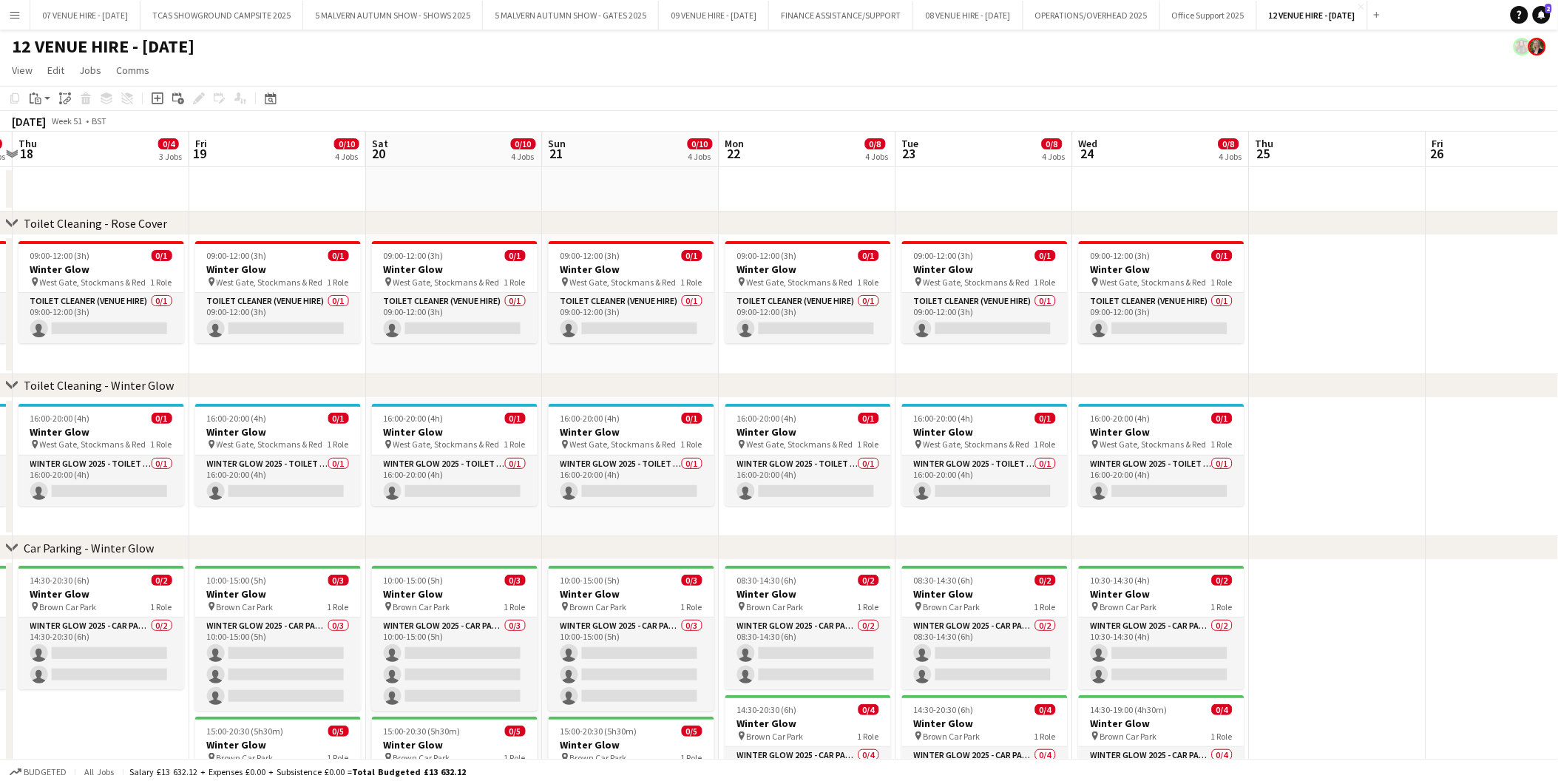
click at [1075, 459] on app-calendar-viewport "Mon 15 0/4 3 Jobs Tue 16 0/4 3 Jobs Wed 17 0/4 3 Jobs Thu 18 0/4 3 Jobs Fri 19 …" at bounding box center [779, 534] width 1558 height 805
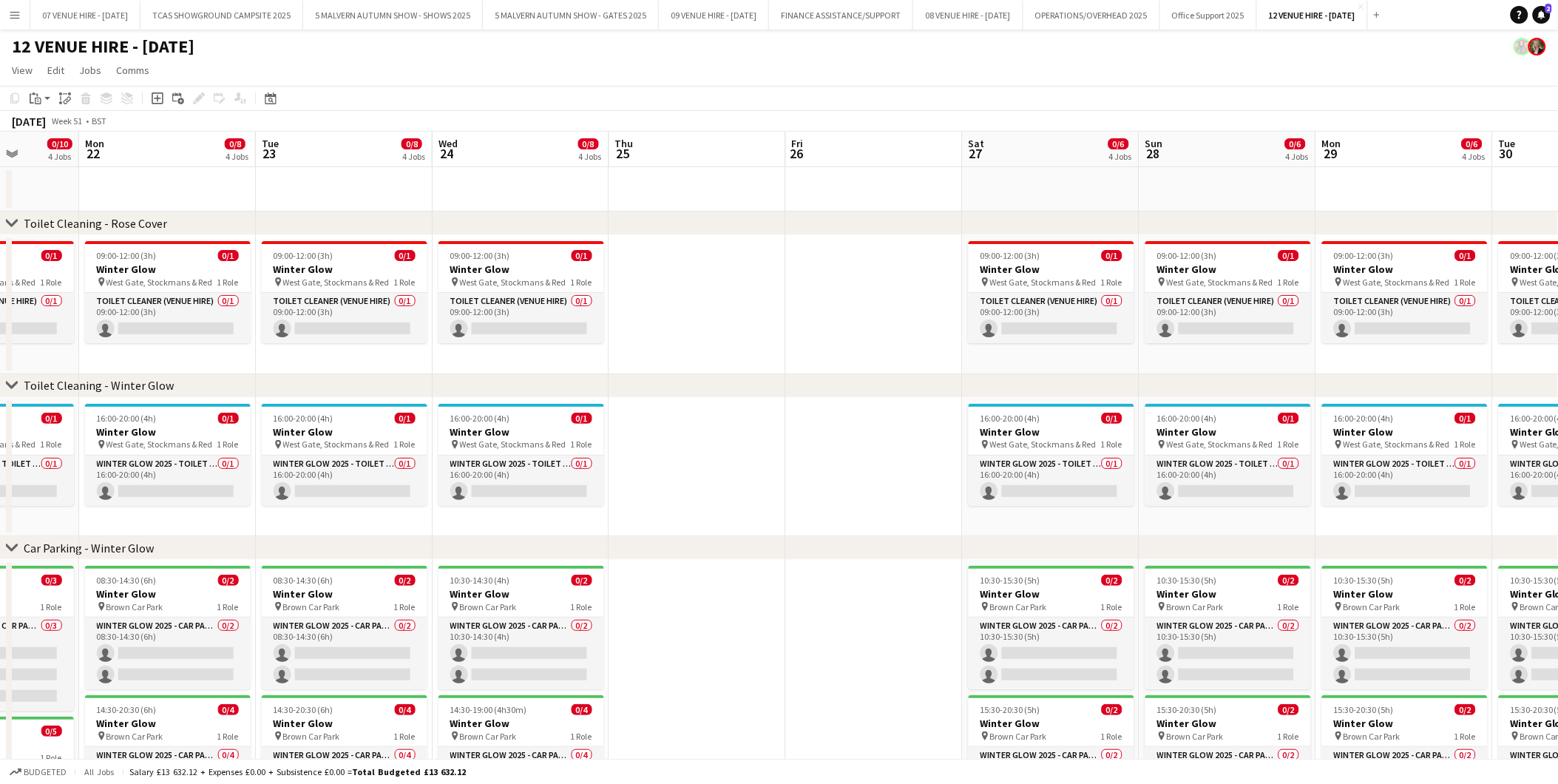
click at [1098, 461] on app-calendar-viewport "Fri 19 0/10 4 Jobs Sat 20 0/10 4 Jobs Sun 21 0/10 4 Jobs Mon 22 0/8 4 Jobs Tue …" at bounding box center [779, 534] width 1558 height 805
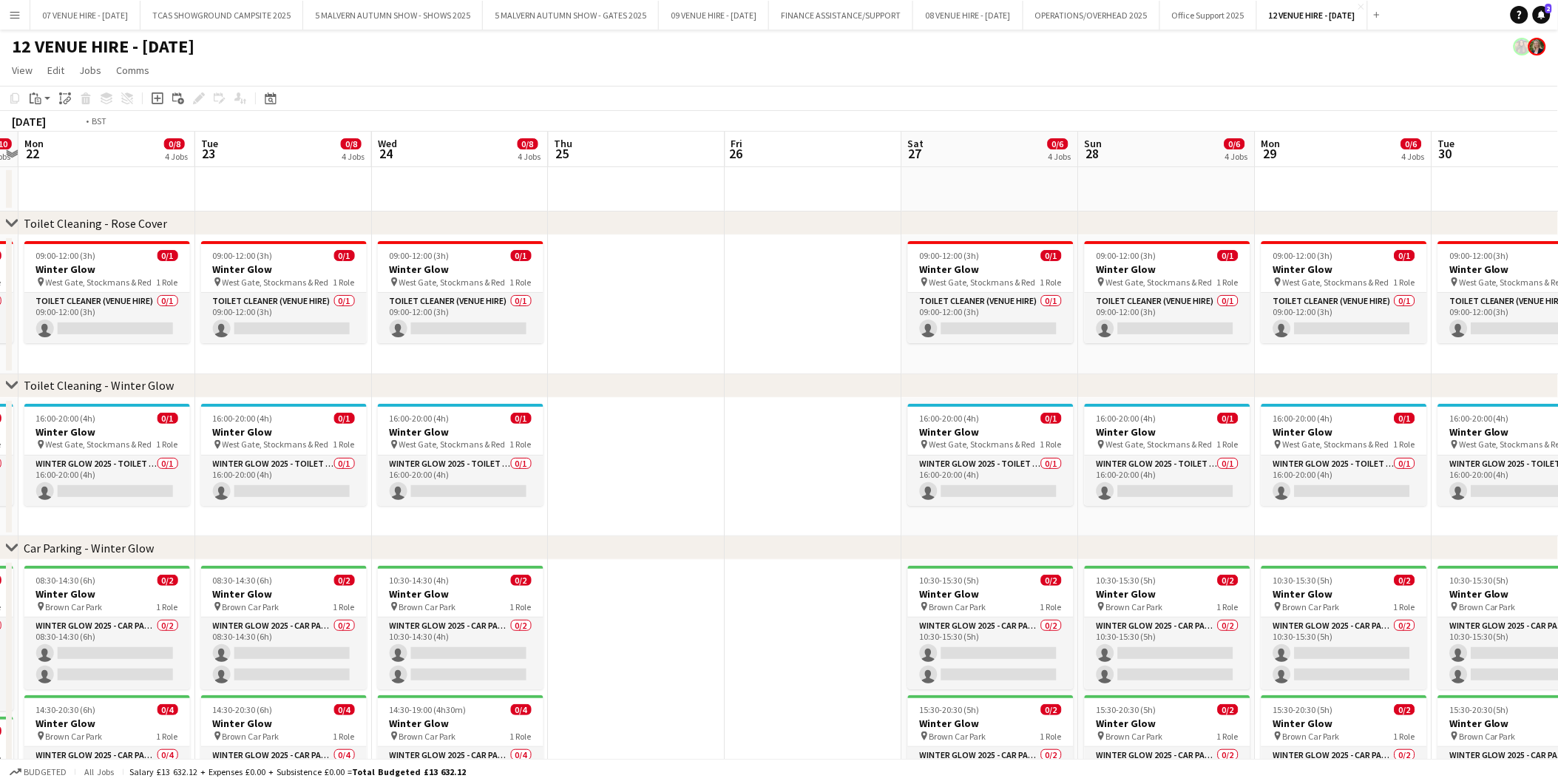
click at [1165, 466] on app-calendar-viewport "Fri 19 0/10 4 Jobs Sat 20 0/10 4 Jobs Sun 21 0/10 4 Jobs Mon 22 0/8 4 Jobs Tue …" at bounding box center [779, 534] width 1558 height 805
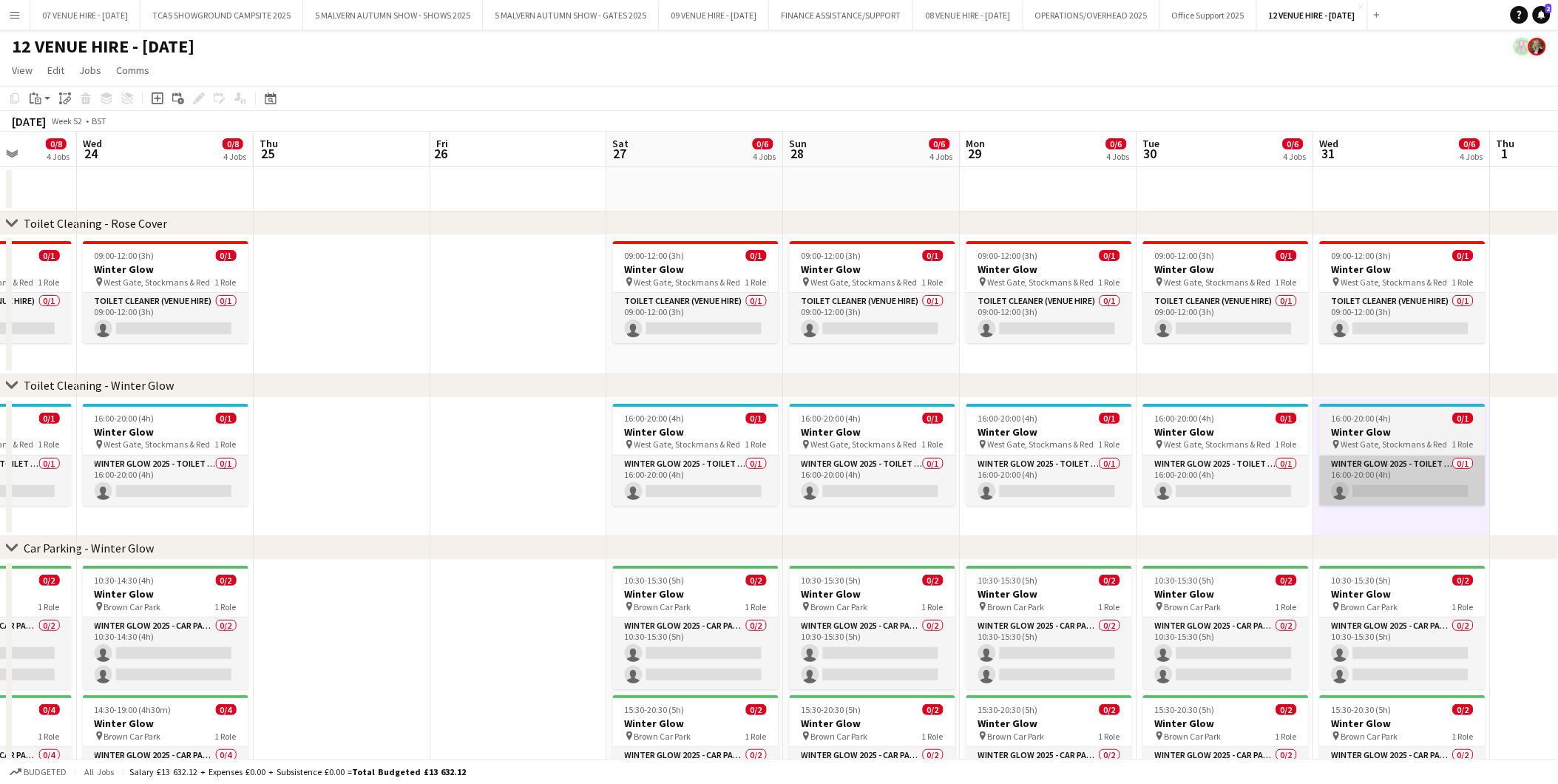
click at [1231, 471] on app-calendar-viewport "Sun 21 0/10 4 Jobs Mon 22 0/8 4 Jobs Tue 23 0/8 4 Jobs Wed 24 0/8 4 Jobs Thu 25…" at bounding box center [779, 534] width 1558 height 805
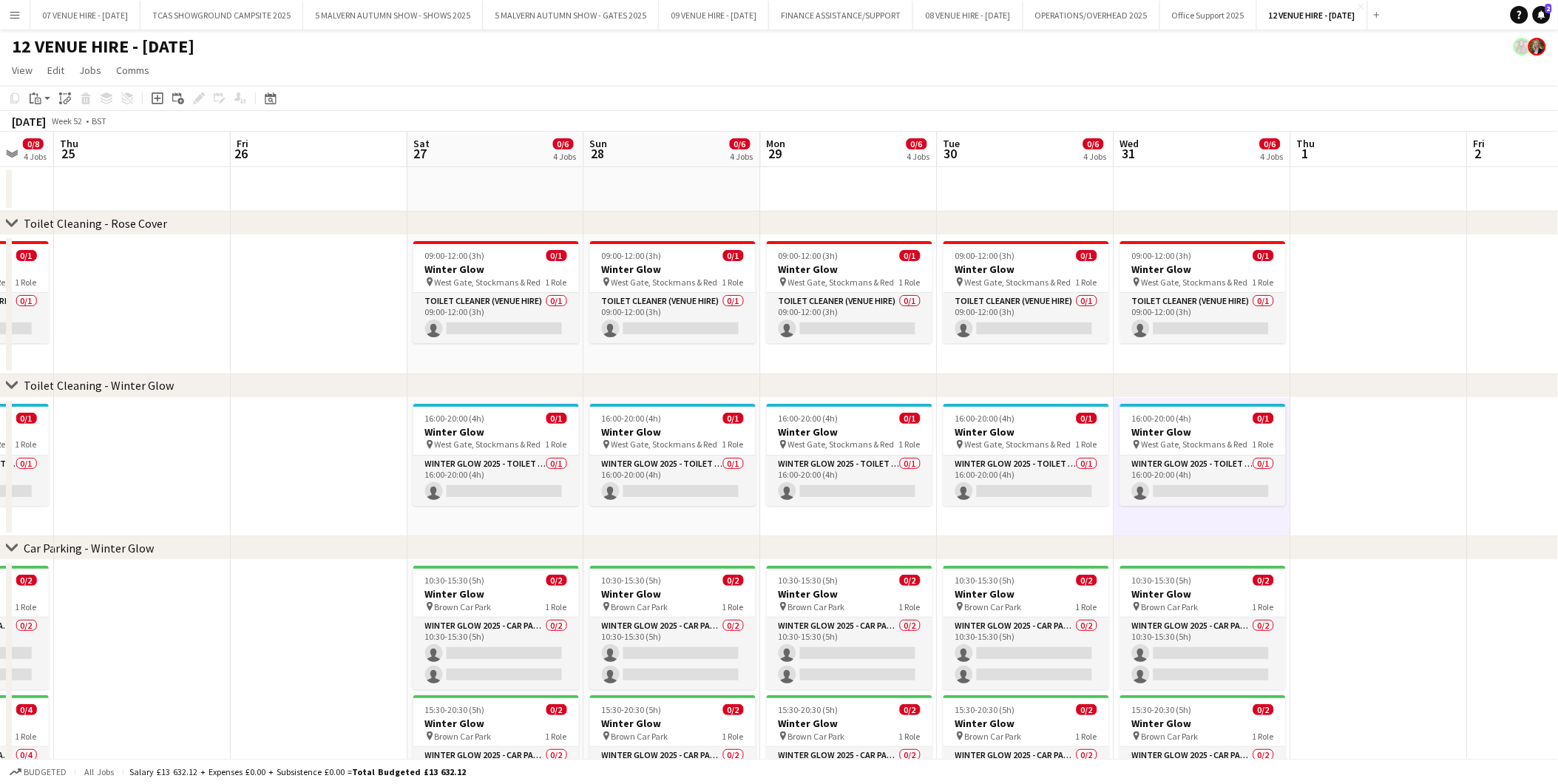
click at [1093, 460] on app-calendar-viewport "Mon 22 0/8 4 Jobs Tue 23 0/8 4 Jobs Wed 24 0/8 4 Jobs Thu 25 Fri 26 Sat 27 0/6 …" at bounding box center [779, 534] width 1558 height 805
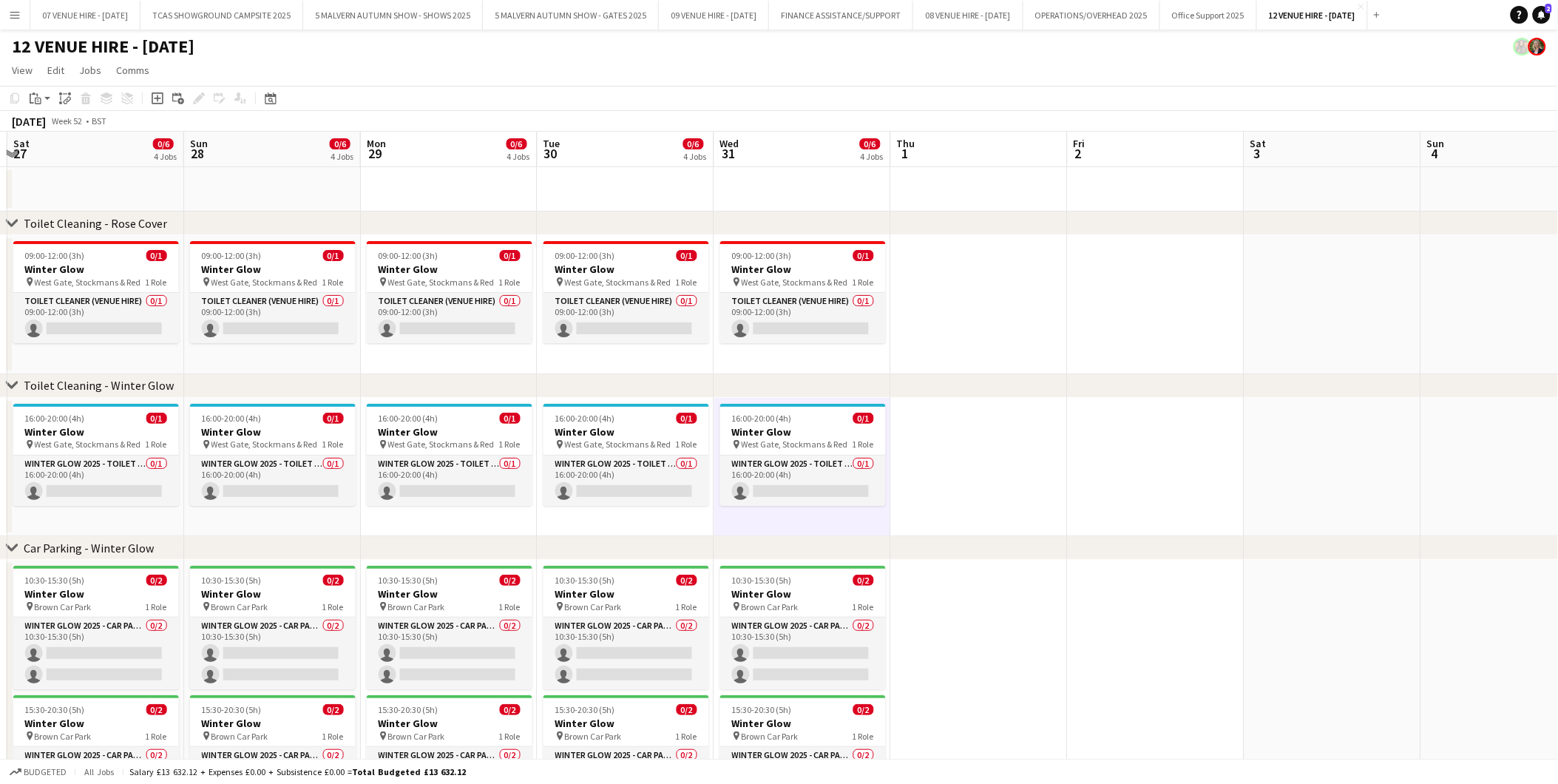
click at [1156, 469] on app-calendar-viewport "Wed 24 0/8 4 Jobs Thu 25 Fri 26 Sat 27 0/6 4 Jobs Sun 28 0/6 4 Jobs Mon 29 0/6 …" at bounding box center [779, 534] width 1558 height 805
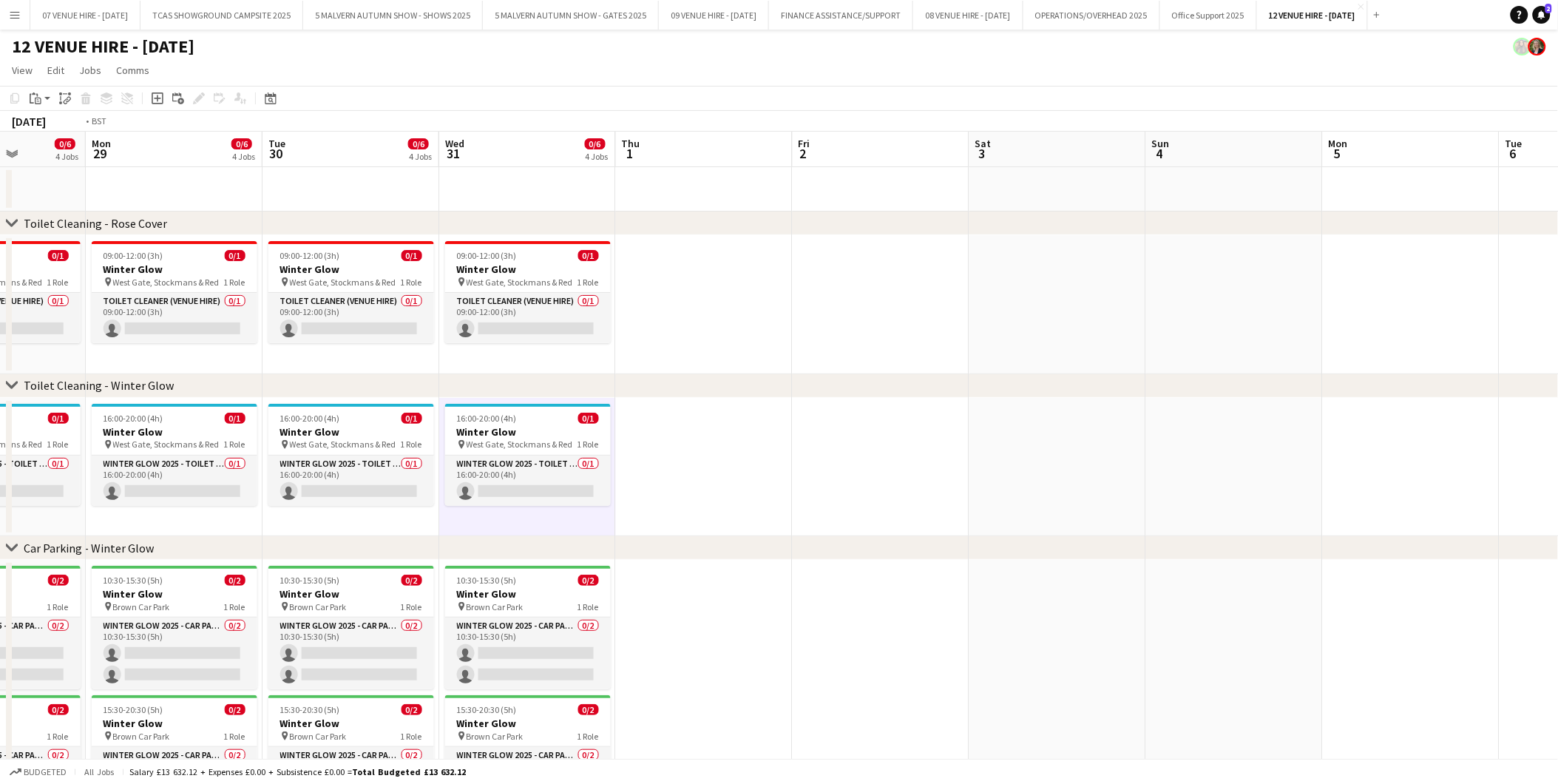
scroll to position [0, 559]
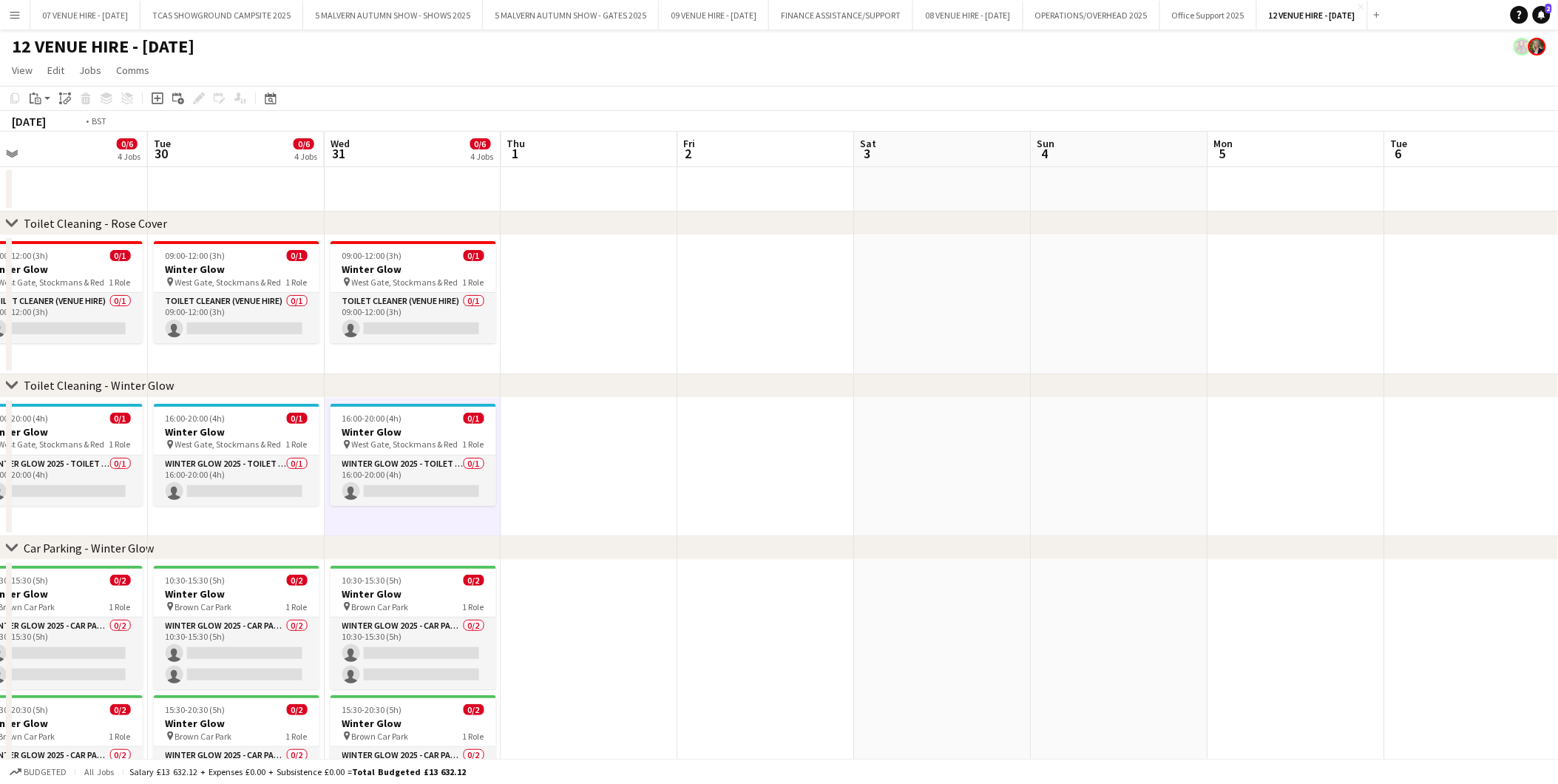
click at [1156, 471] on app-calendar-viewport "Fri 26 Sat 27 0/6 4 Jobs Sun 28 0/6 4 Jobs Mon 29 0/6 4 Jobs Tue 30 0/6 4 Jobs …" at bounding box center [779, 534] width 1558 height 805
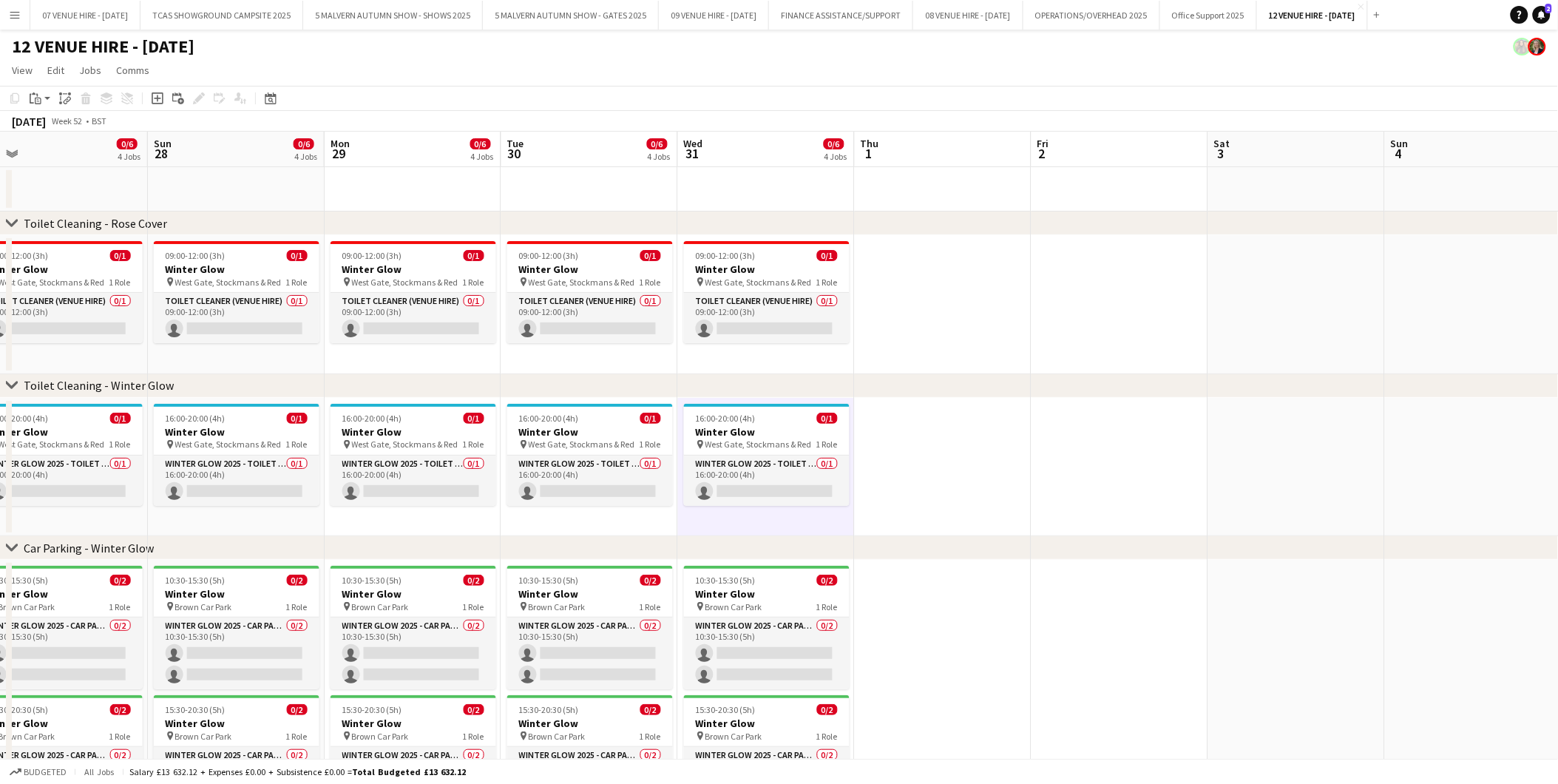
scroll to position [0, 297]
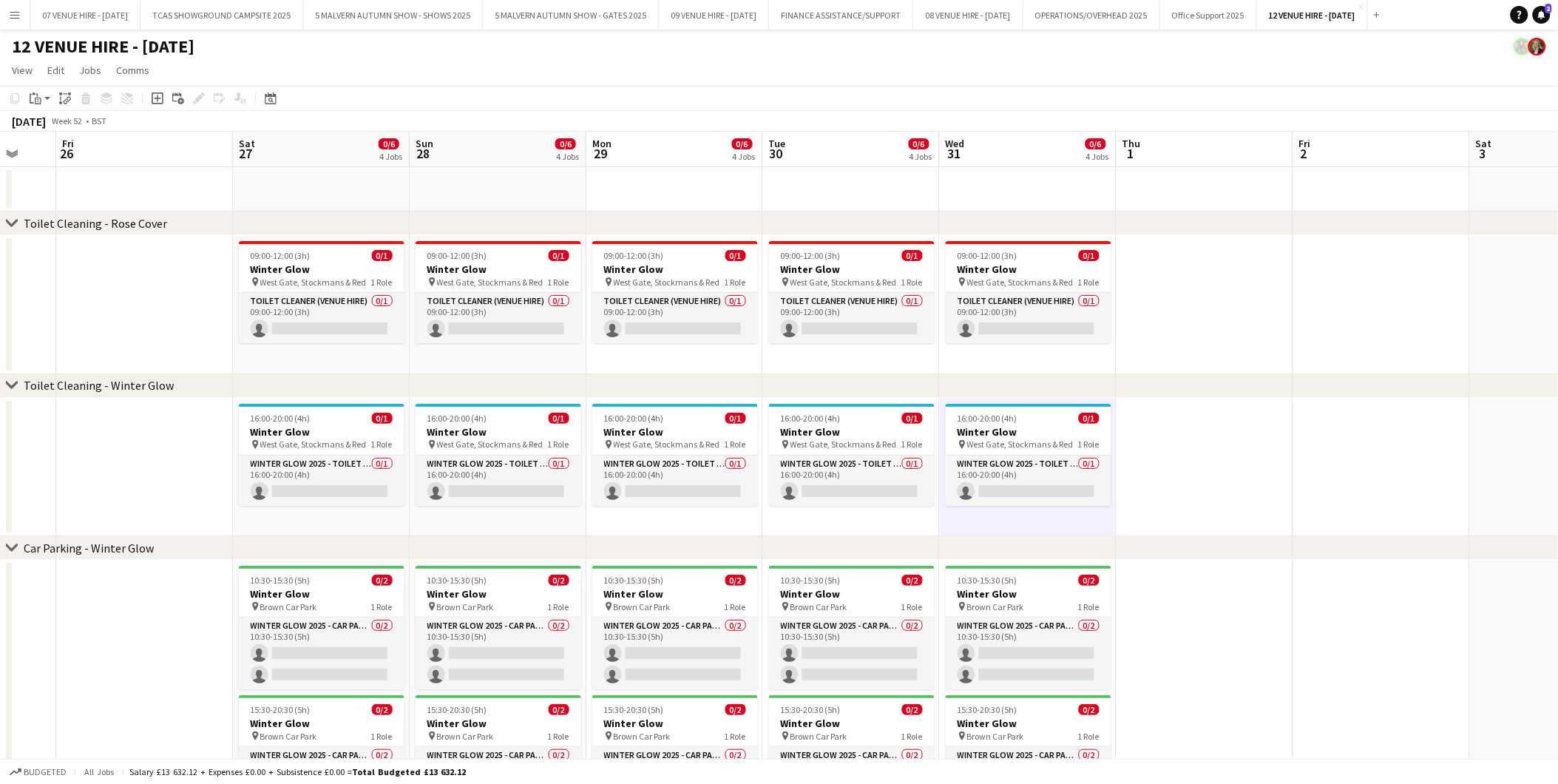
click at [1189, 341] on app-calendar-viewport "Wed 24 0/8 4 Jobs Thu 25 Fri 26 Sat 27 0/6 4 Jobs Sun 28 0/6 4 Jobs Mon 29 0/6 …" at bounding box center [779, 534] width 1558 height 805
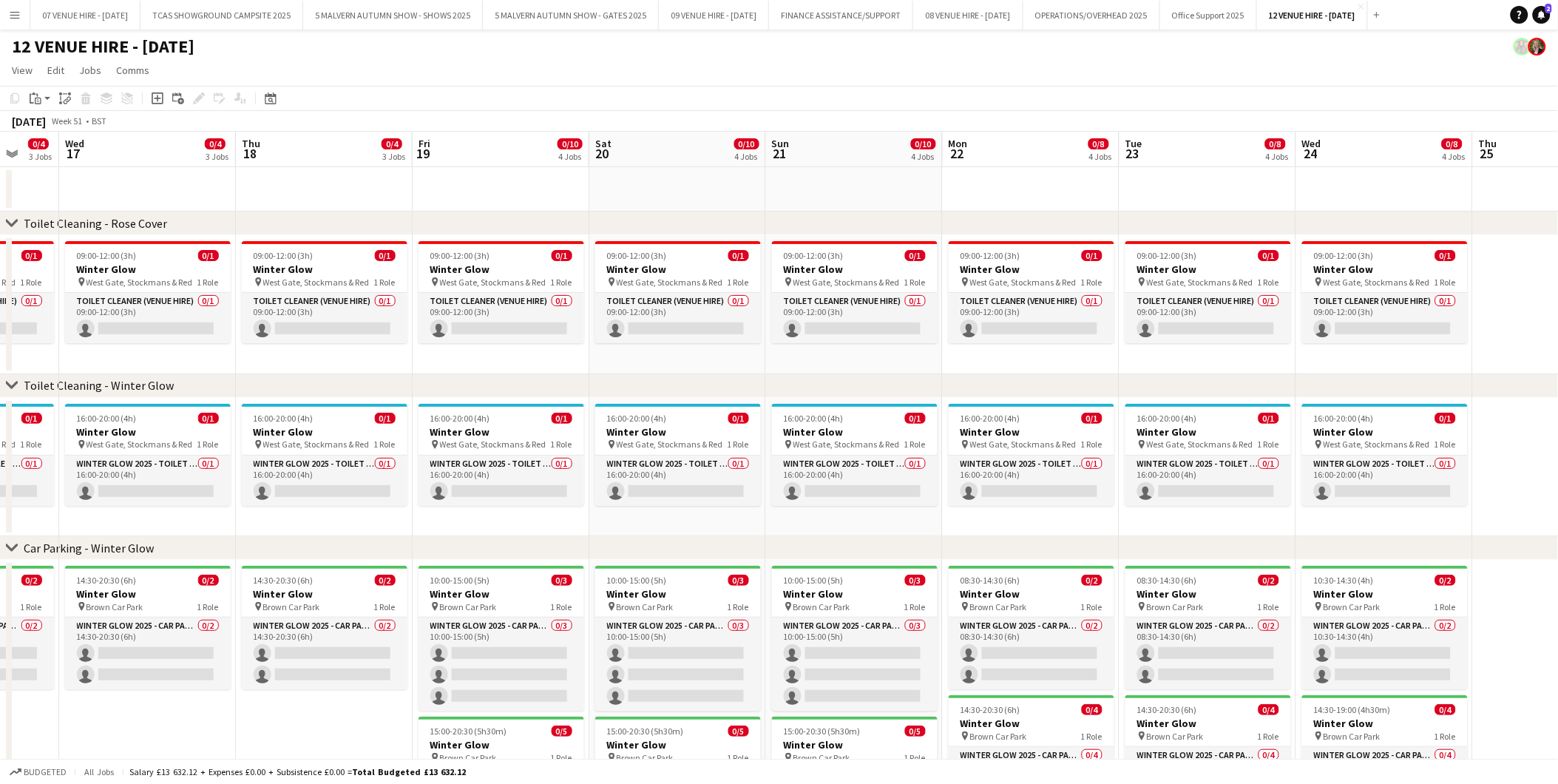
click at [1183, 359] on app-calendar-viewport "Mon 15 0/4 3 Jobs Tue 16 0/4 3 Jobs Wed 17 0/4 3 Jobs Thu 18 0/4 3 Jobs Fri 19 …" at bounding box center [779, 534] width 1558 height 805
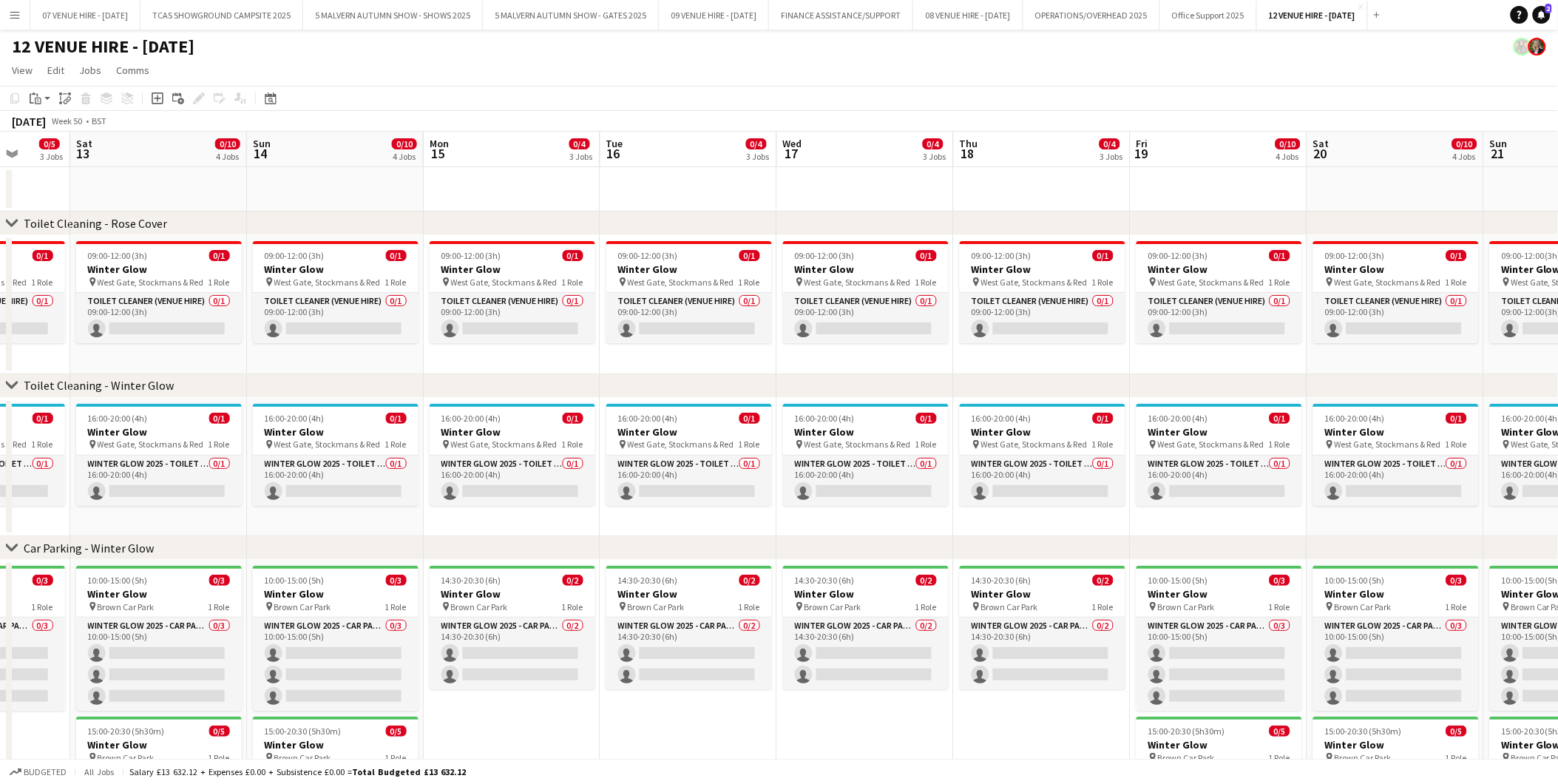
click at [1084, 347] on app-calendar-viewport "Wed 10 0/4 3 Jobs Thu 11 0/4 3 Jobs Fri 12 0/5 3 Jobs Sat 13 0/10 4 Jobs Sun 14…" at bounding box center [779, 534] width 1558 height 805
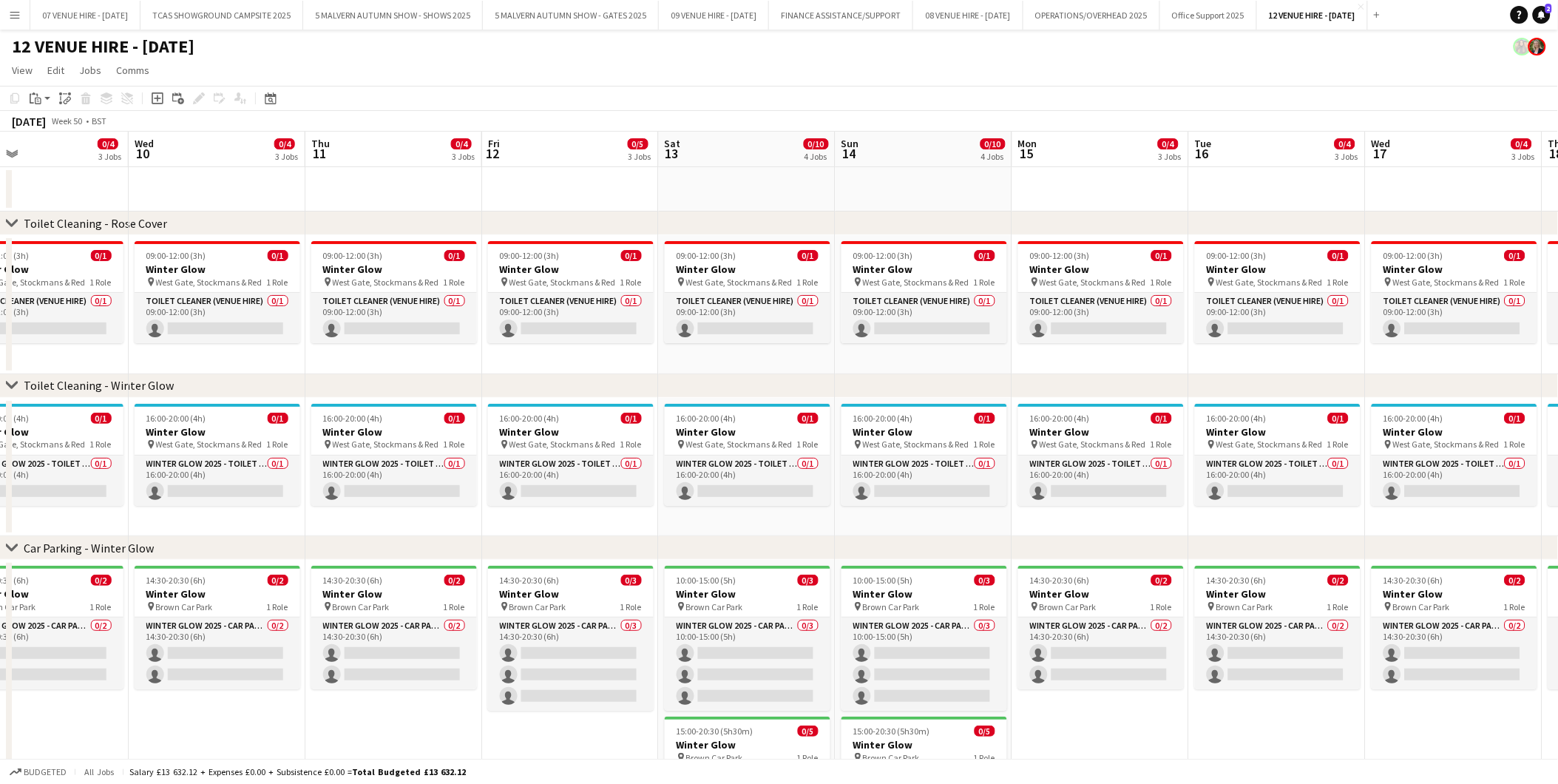
click at [892, 344] on app-calendar-viewport "Sun 7 0/10 4 Jobs Mon 8 0/4 3 Jobs Tue 9 0/4 3 Jobs Wed 10 0/4 3 Jobs Thu 11 0/…" at bounding box center [779, 534] width 1558 height 805
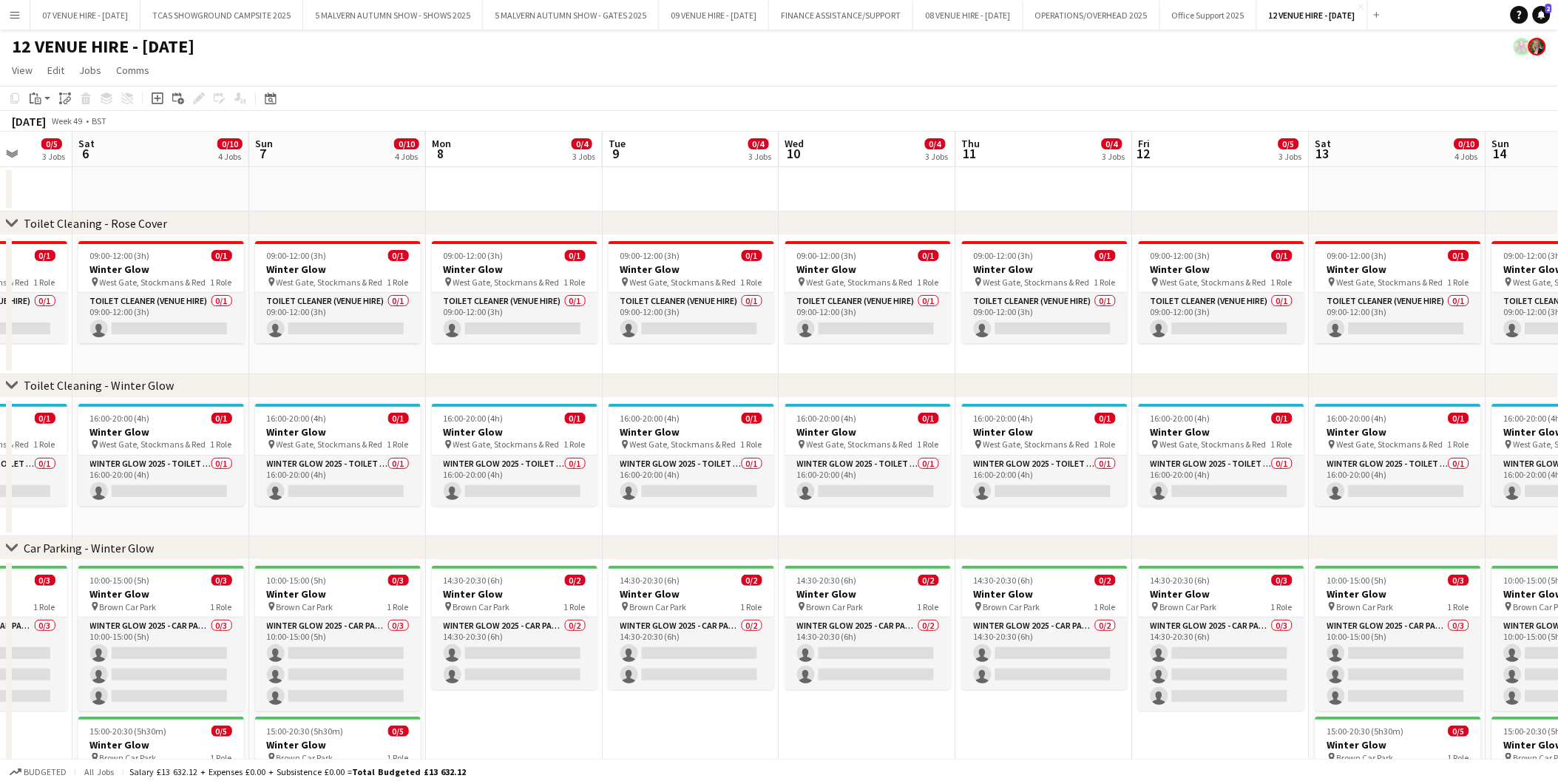
click at [693, 249] on app-calendar-viewport "Thu 4 Fri 5 0/5 3 Jobs Sat 6 0/10 4 Jobs Sun 7 0/10 4 Jobs Mon 8 0/4 3 Jobs Tue…" at bounding box center [779, 534] width 1558 height 805
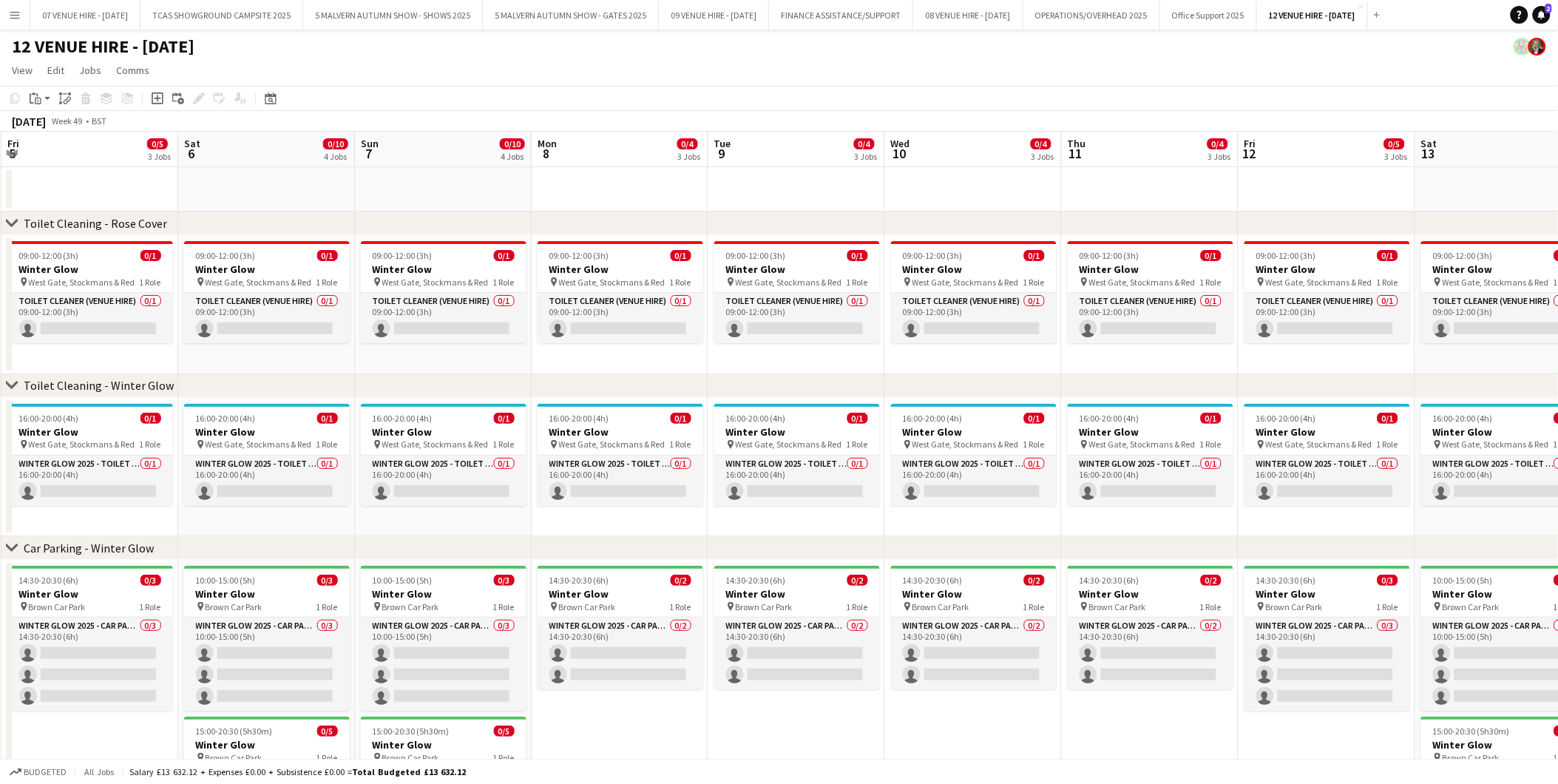
scroll to position [0, 410]
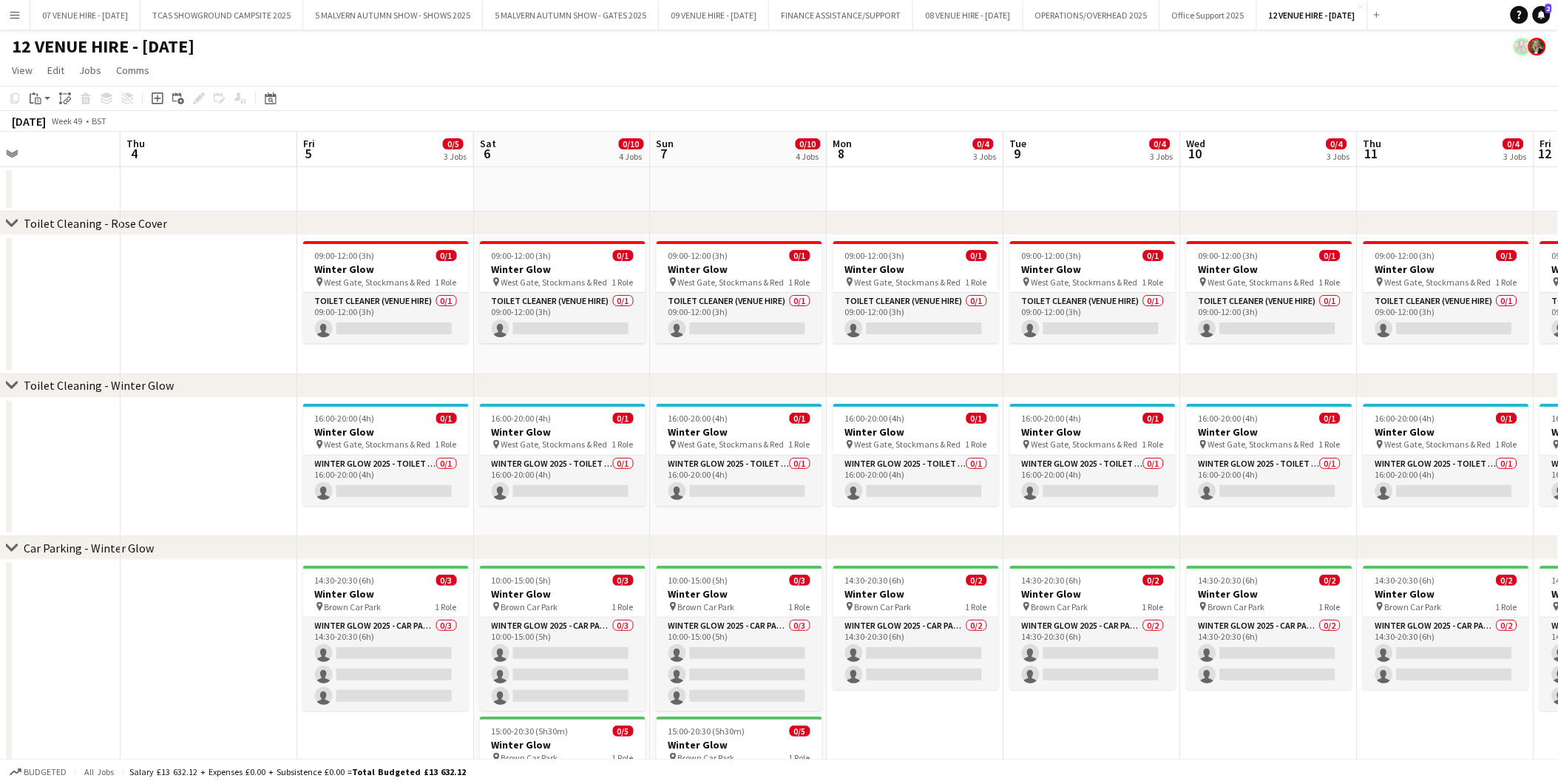
click at [701, 258] on app-calendar-viewport "Mon 1 Tue 2 Wed 3 Thu 4 Fri 5 0/5 3 Jobs Sat 6 0/10 4 Jobs Sun 7 0/10 4 Jobs Mo…" at bounding box center [779, 534] width 1558 height 805
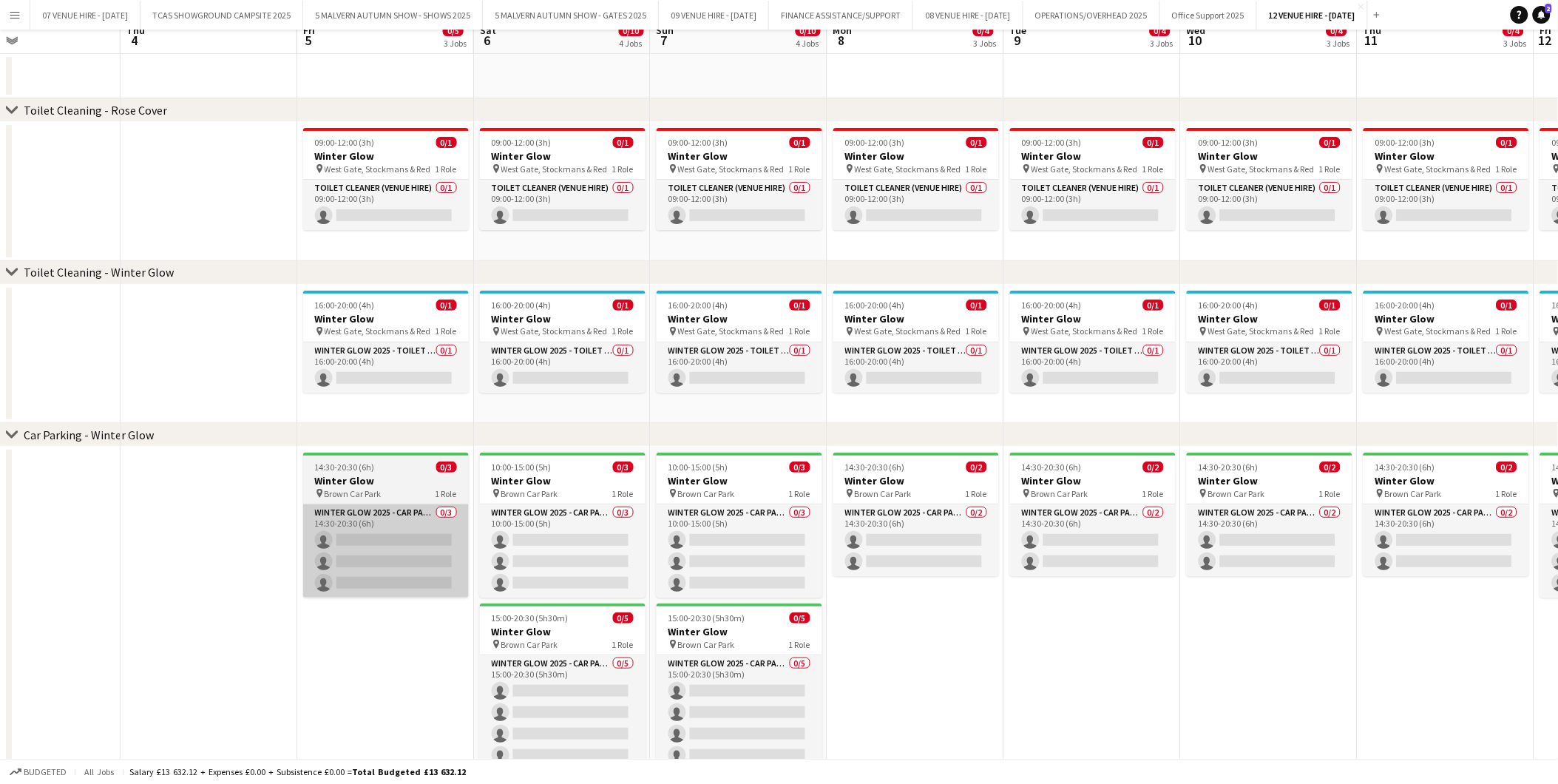
scroll to position [11, 0]
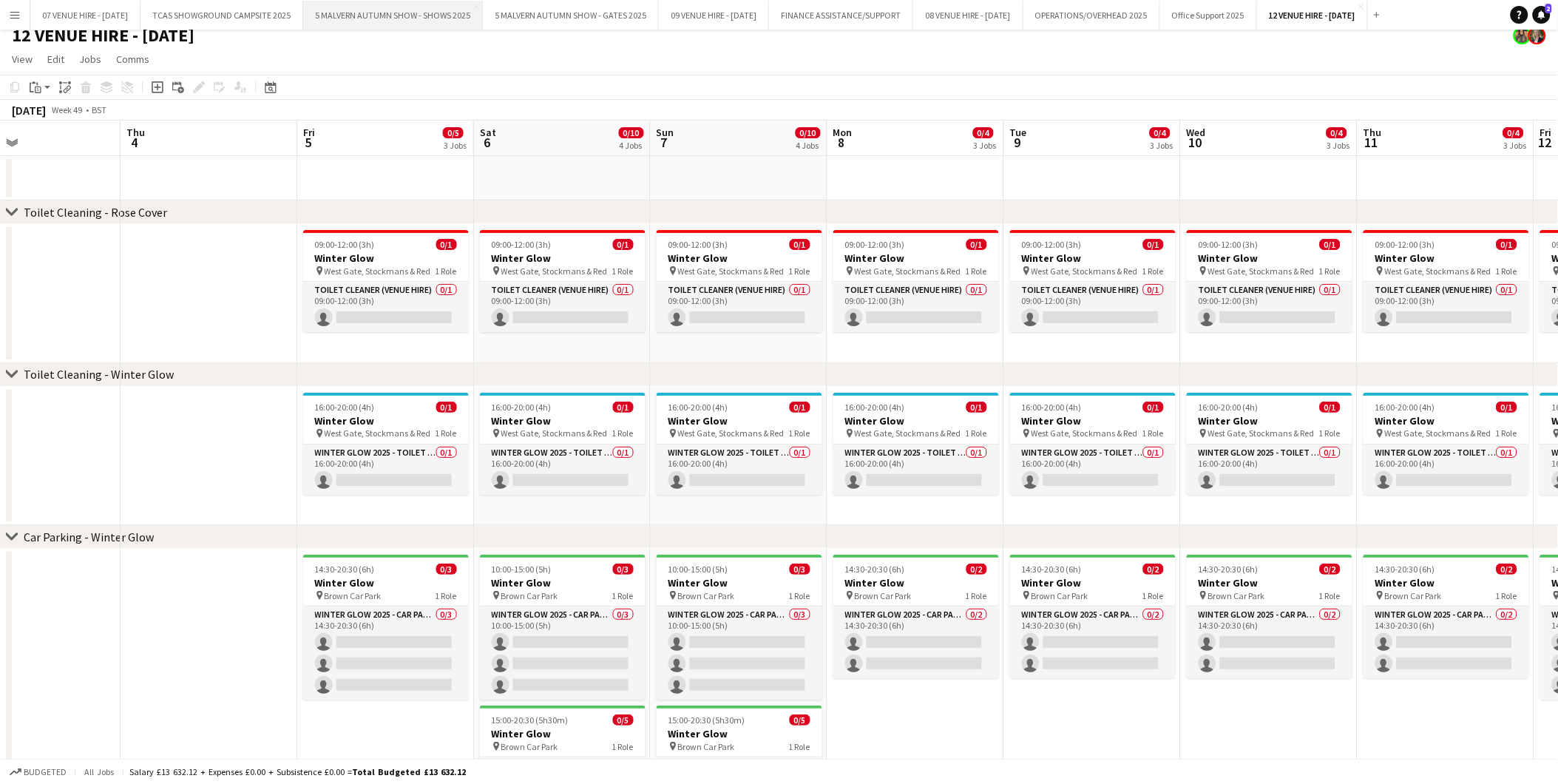
click at [448, 19] on button "5 MALVERN AUTUMN SHOW - SHOWS 2025 Close" at bounding box center [393, 15] width 180 height 29
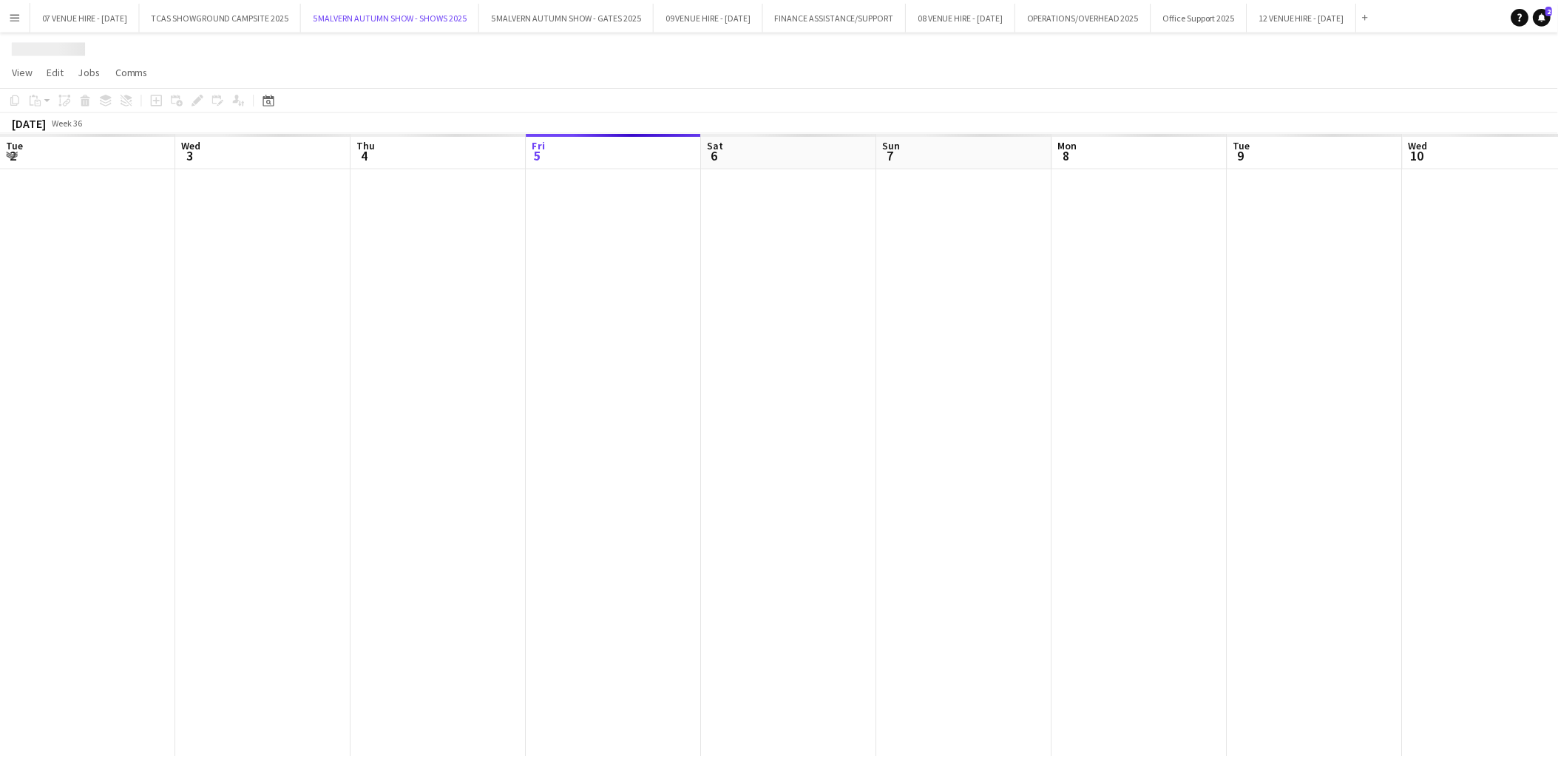
scroll to position [0, 353]
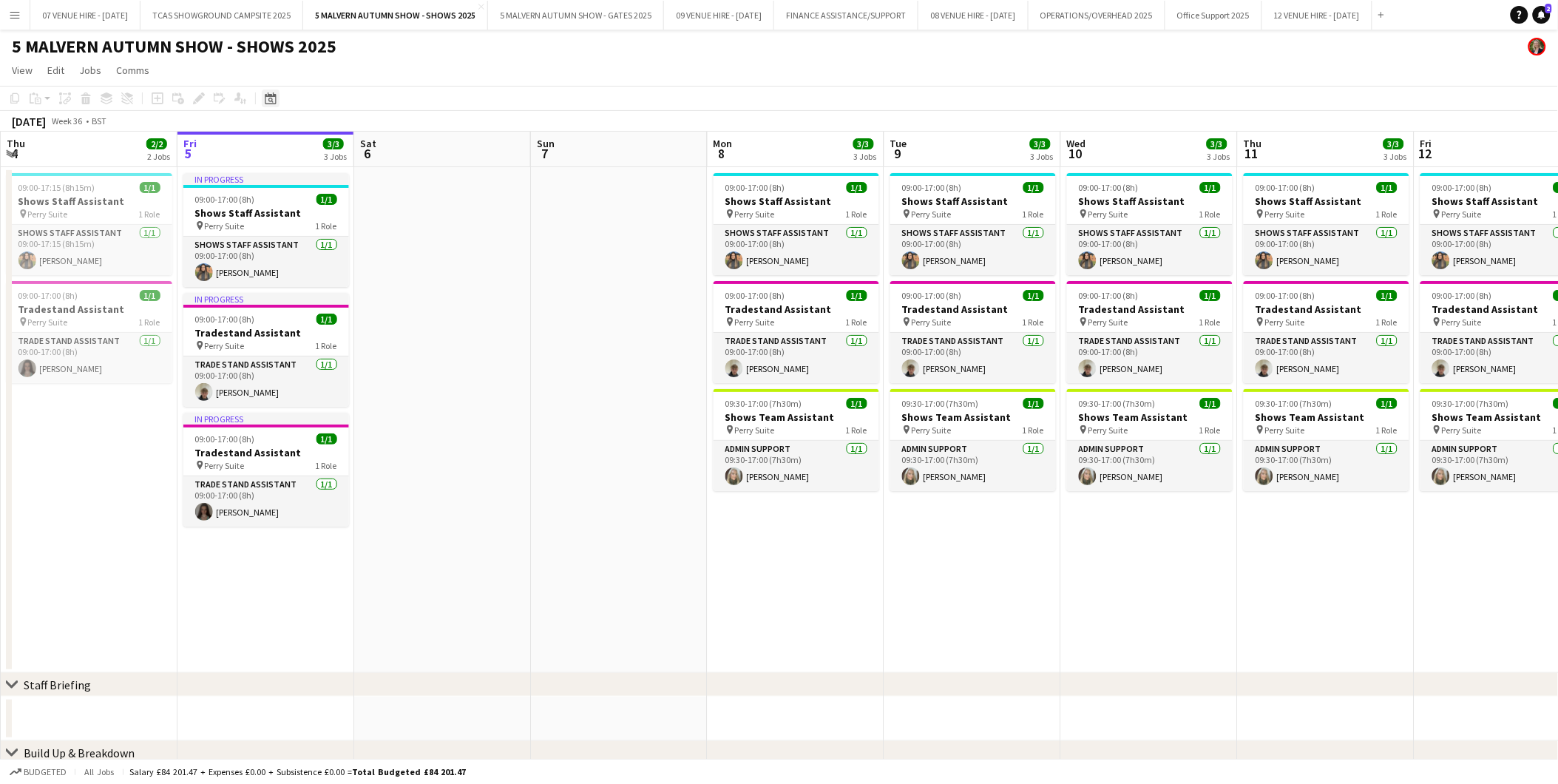
click at [272, 99] on icon "Date picker" at bounding box center [271, 98] width 12 height 12
click at [329, 278] on span "25" at bounding box center [330, 283] width 18 height 18
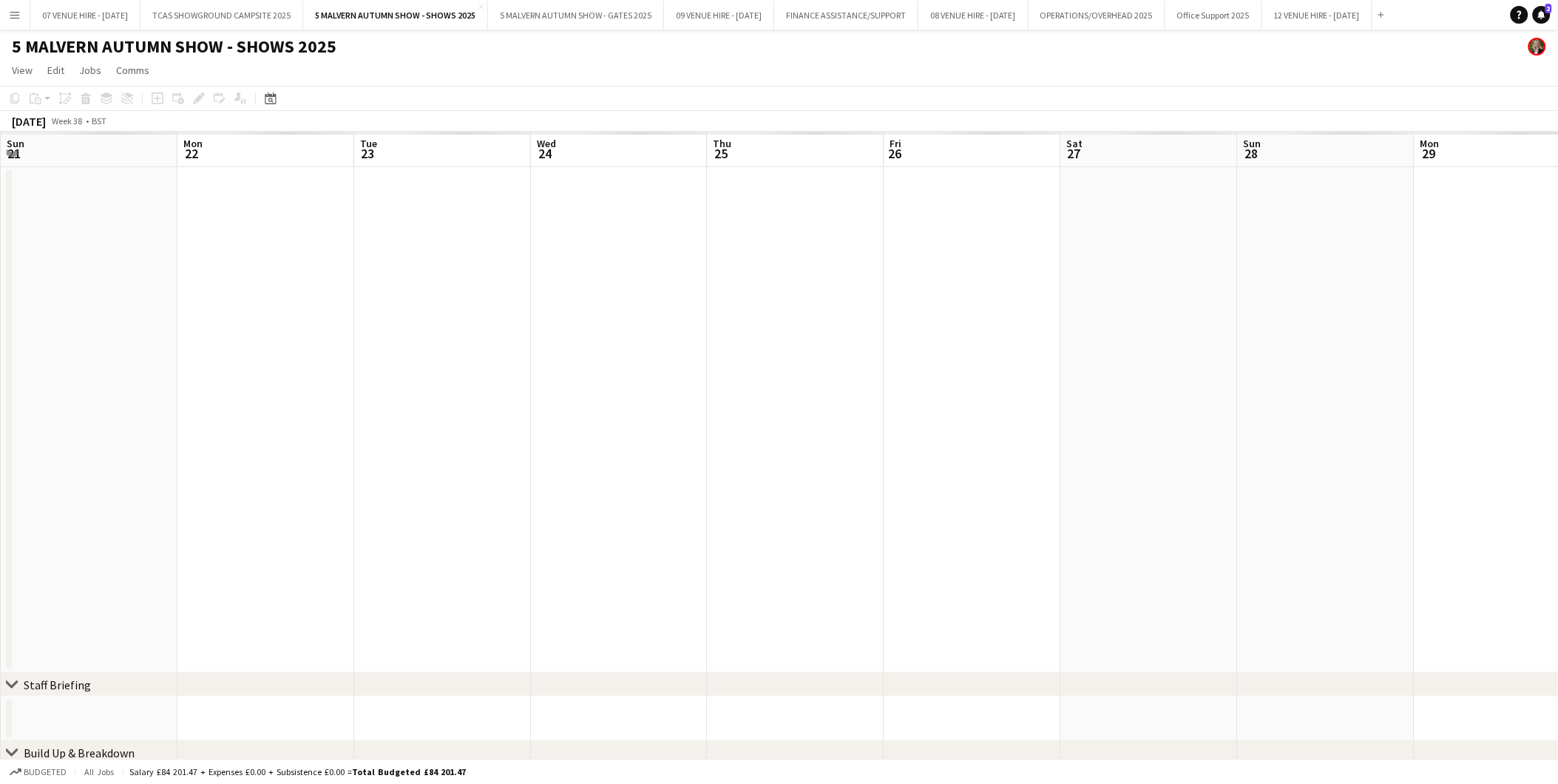
scroll to position [0, 508]
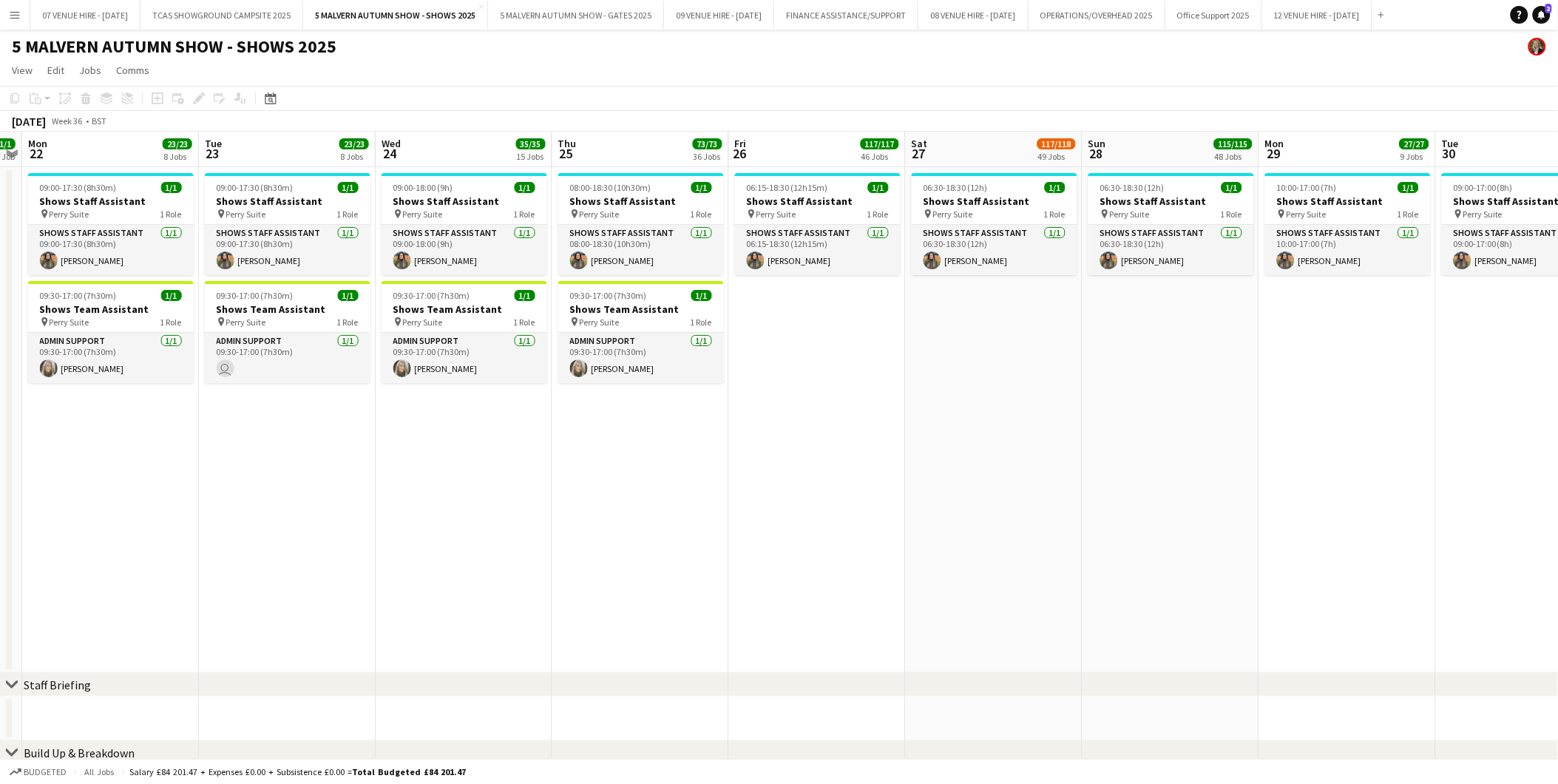
click at [633, 326] on div "pin Perry Suite 1 Role" at bounding box center [641, 321] width 166 height 12
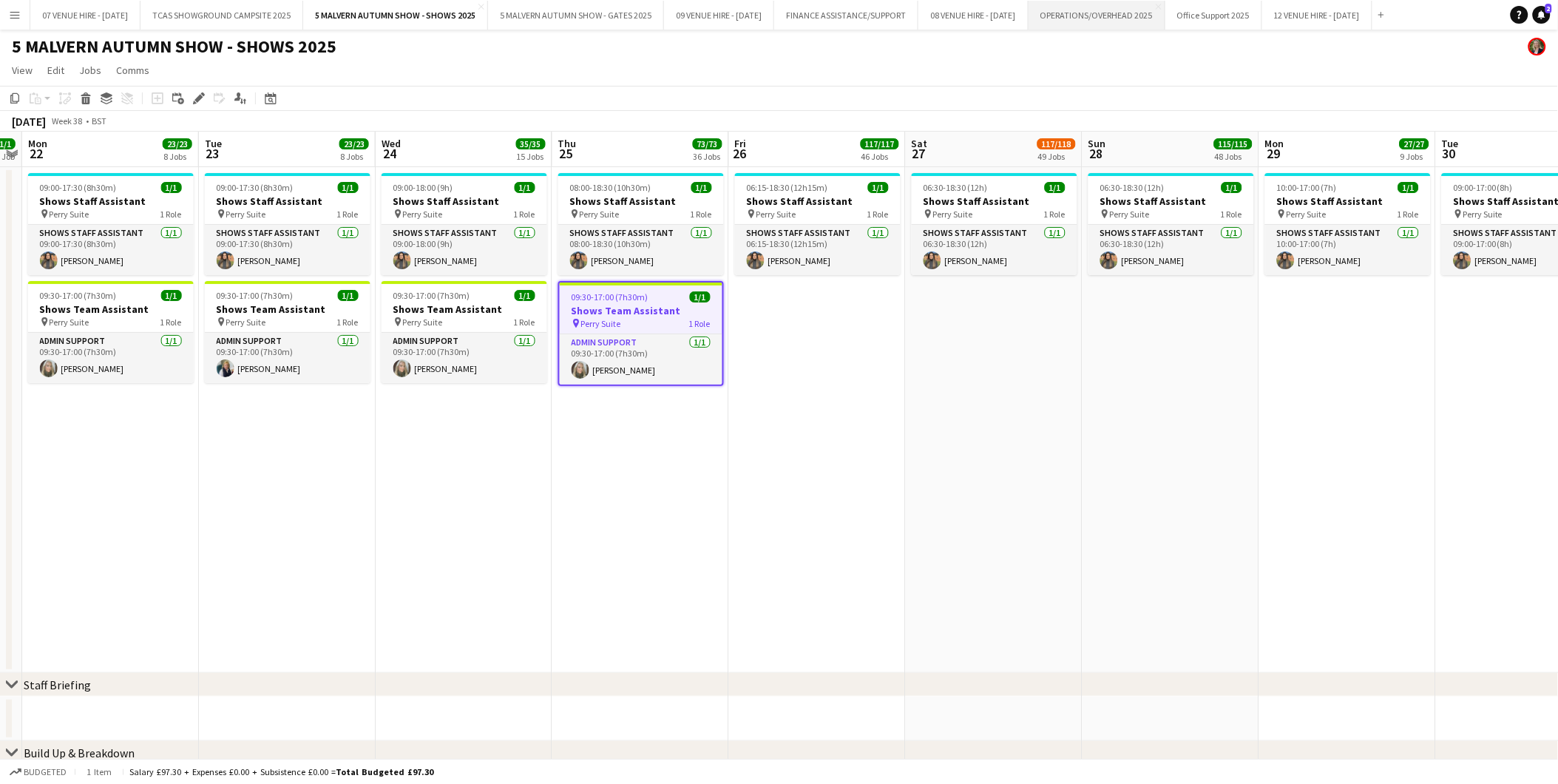
scroll to position [1967, 0]
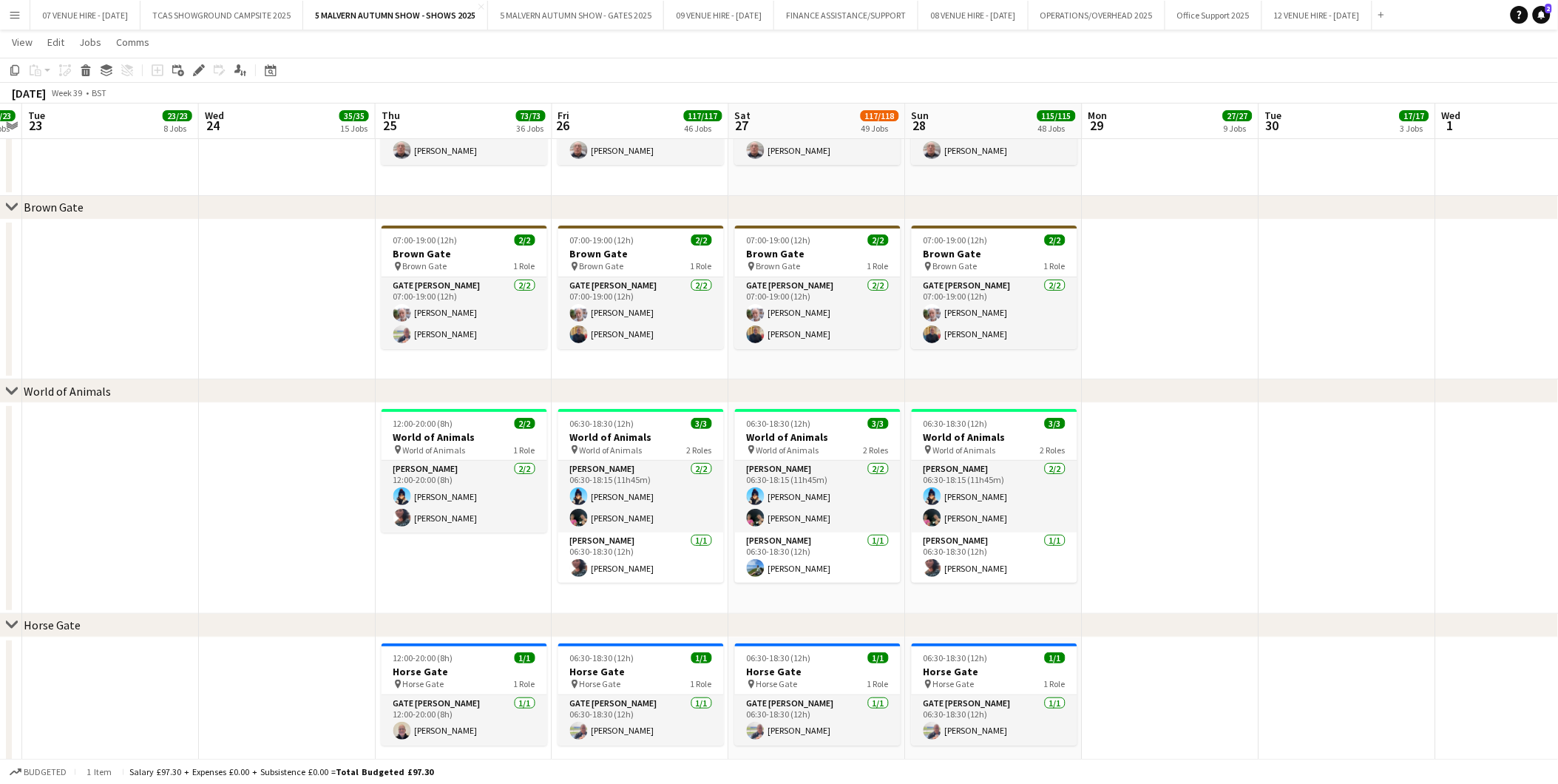
drag, startPoint x: 662, startPoint y: 422, endPoint x: 536, endPoint y: 424, distance: 126.0
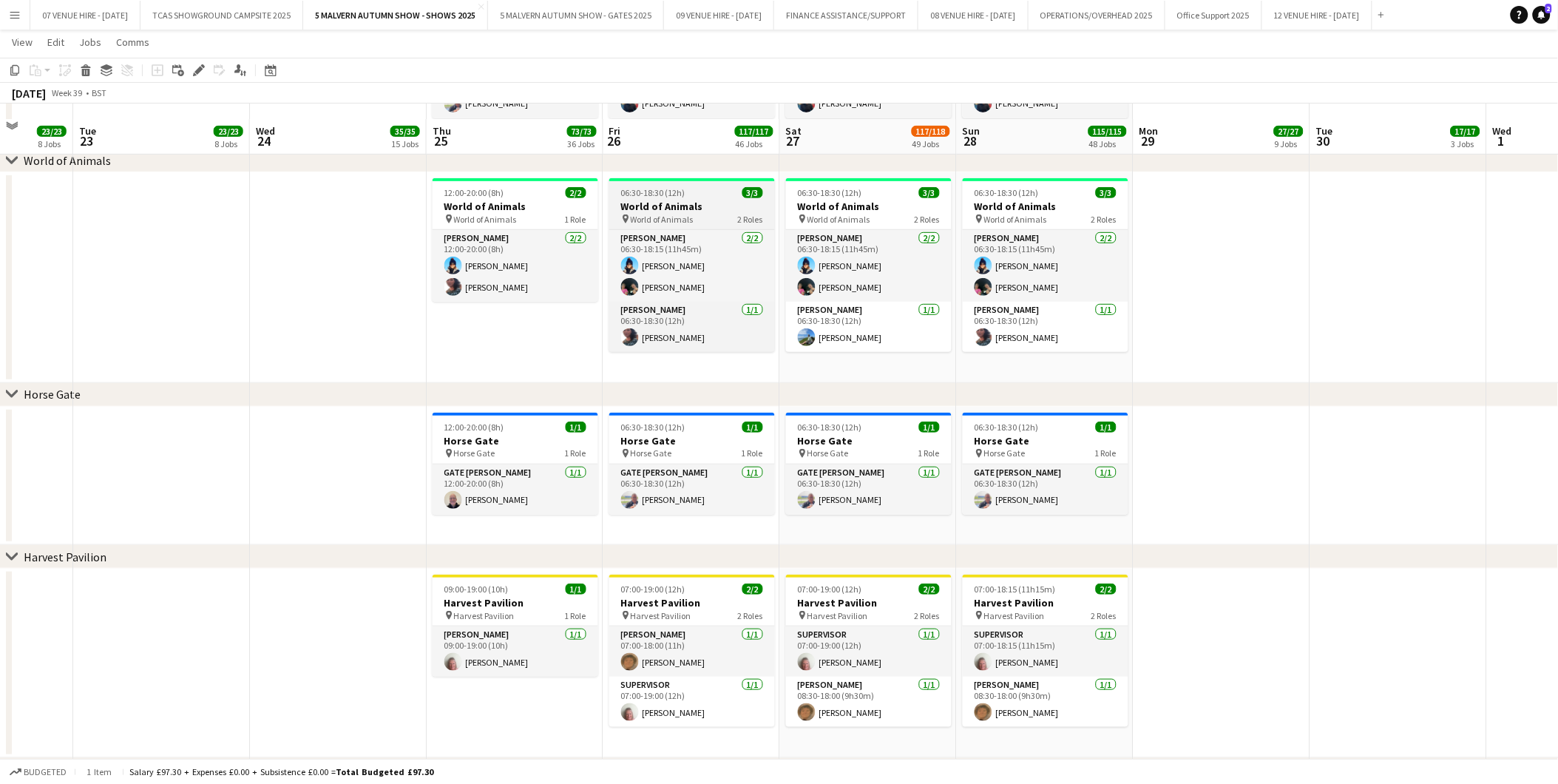
scroll to position [2214, 0]
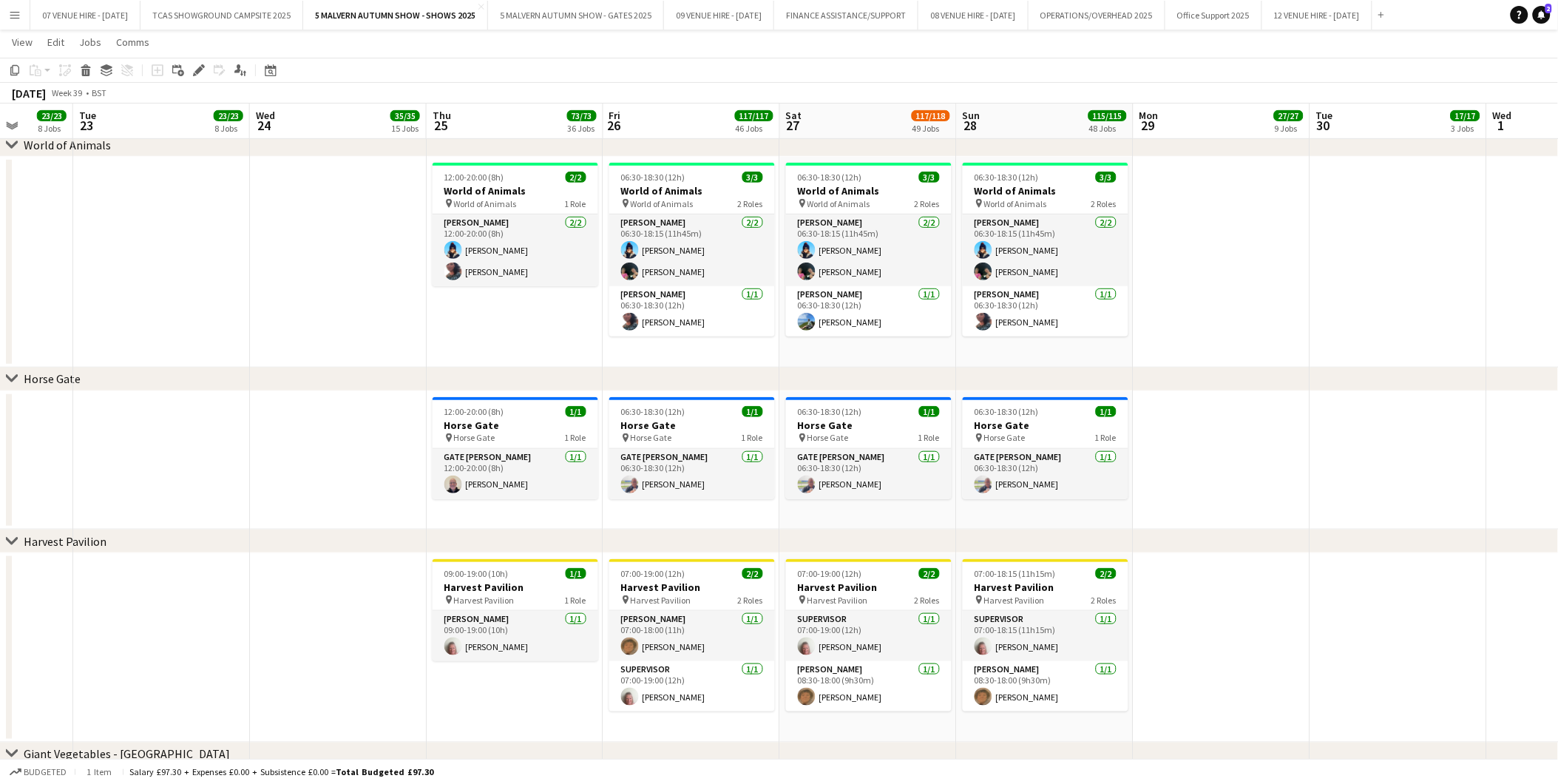
click at [1184, 371] on div "chevron-right Horse Gate" at bounding box center [779, 379] width 1558 height 24
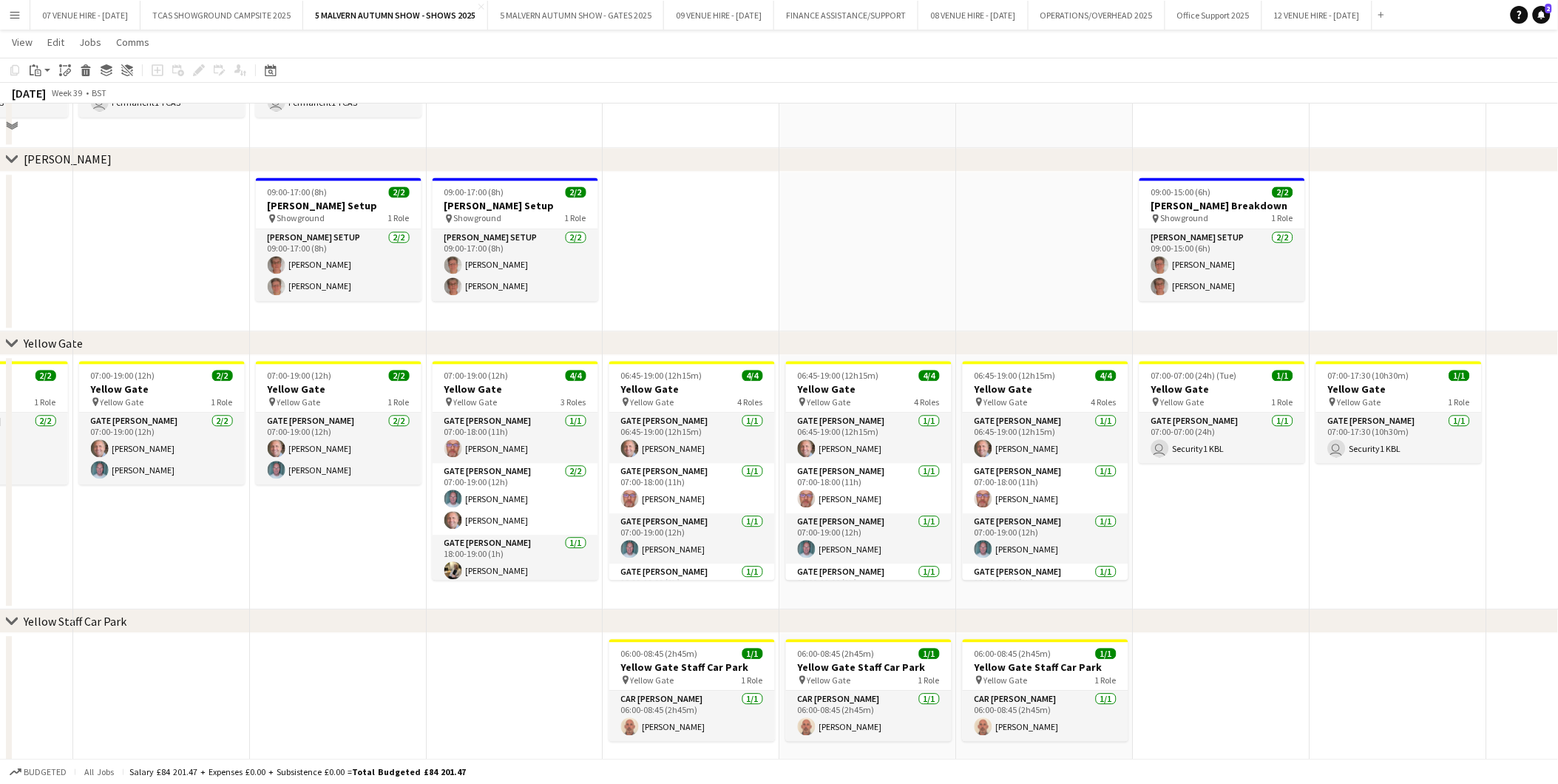
scroll to position [981, 0]
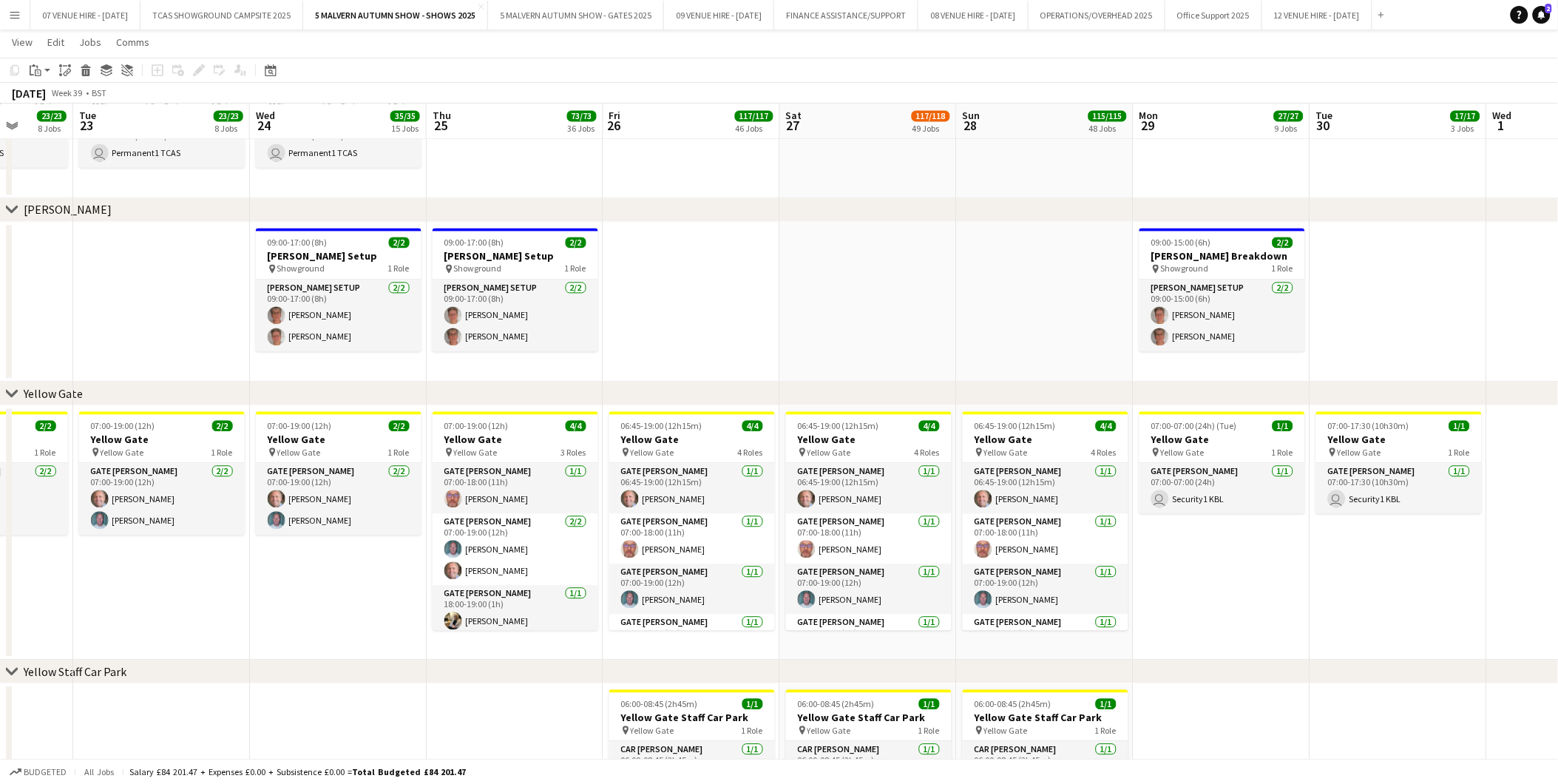
click at [11, 10] on app-icon "Menu" at bounding box center [15, 15] width 12 height 12
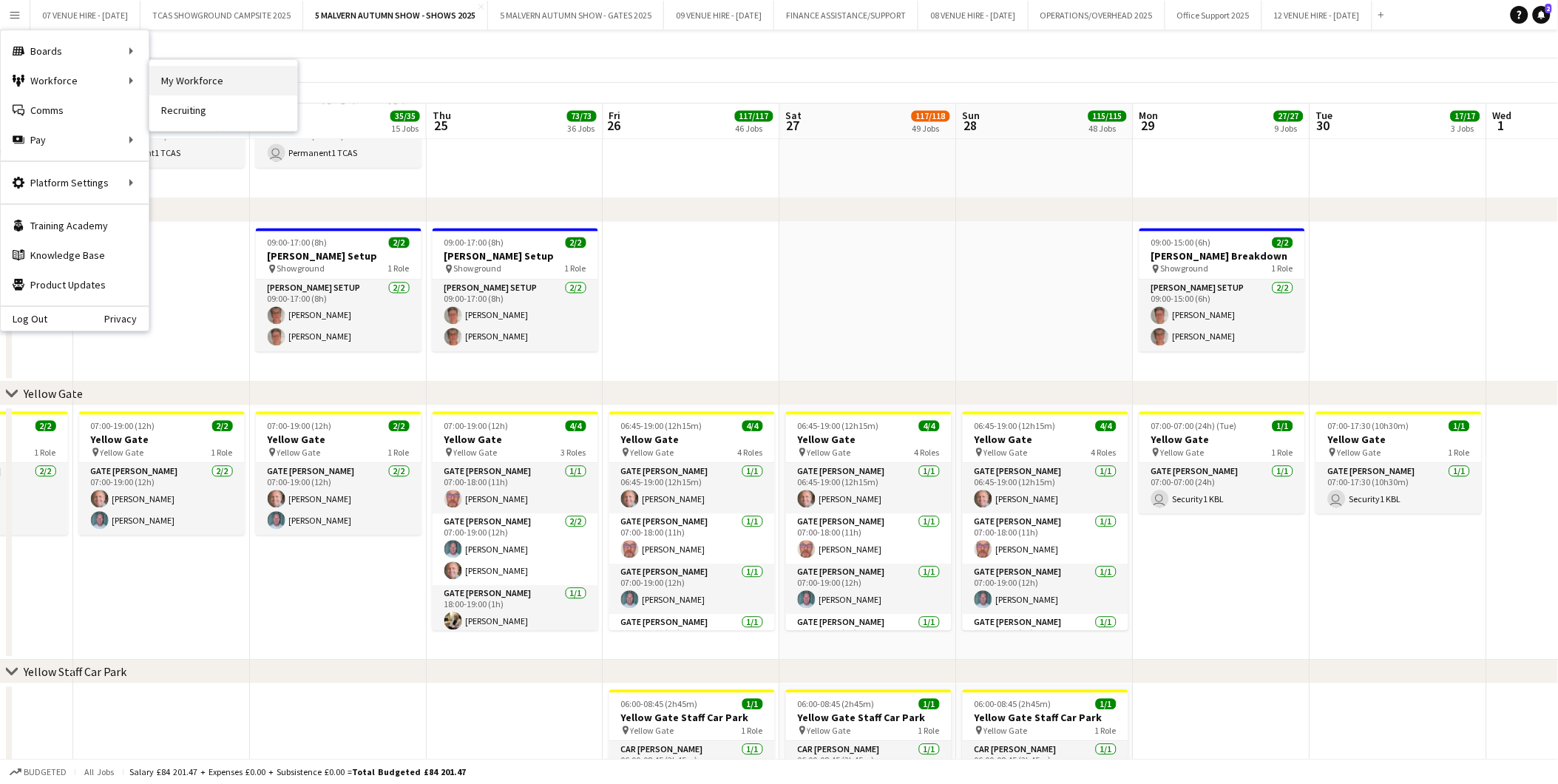
click at [207, 75] on link "My Workforce" at bounding box center [223, 81] width 148 height 30
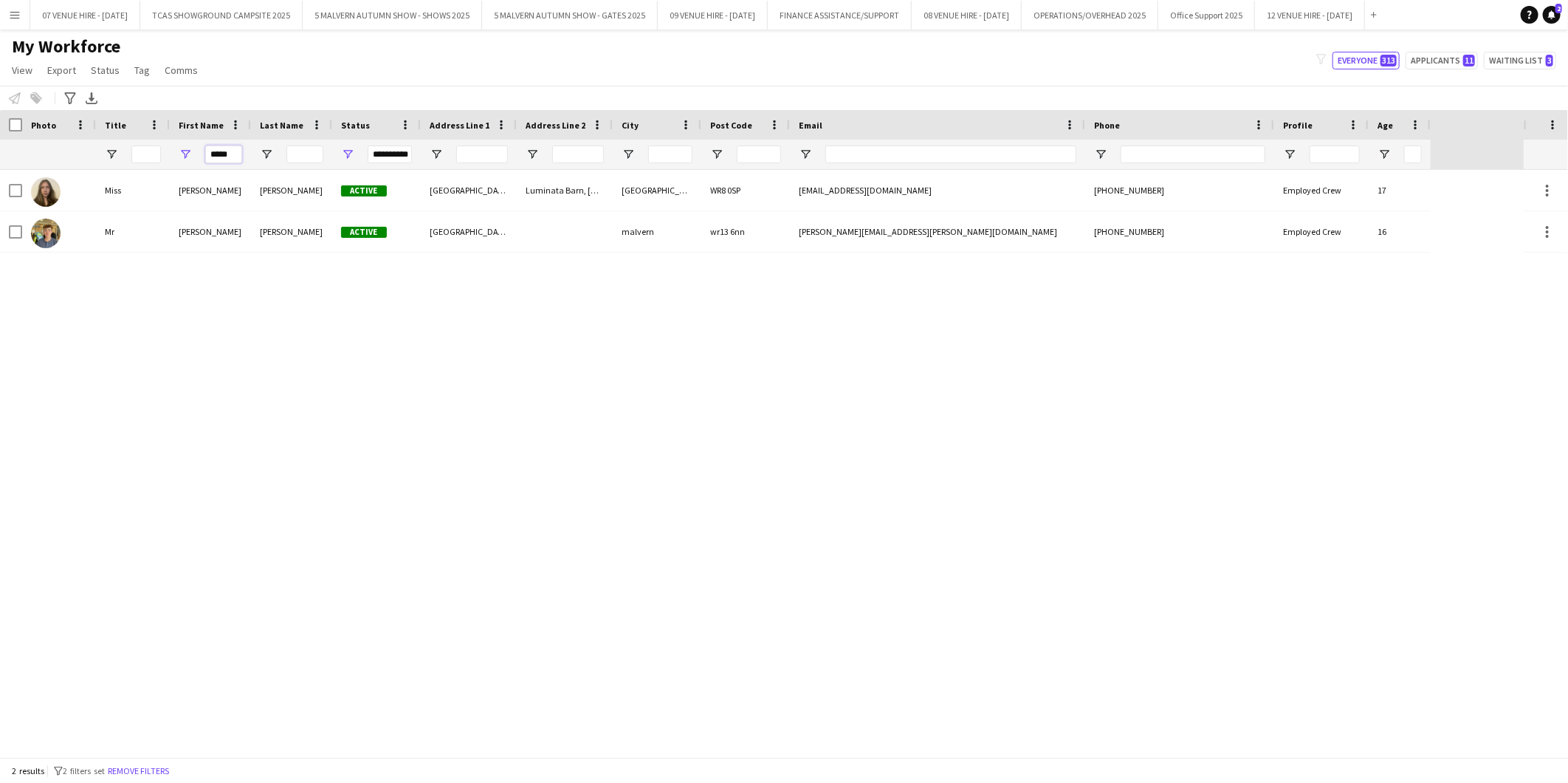
drag, startPoint x: 239, startPoint y: 153, endPoint x: 199, endPoint y: 151, distance: 40.0
click at [200, 151] on div "*****" at bounding box center [211, 154] width 82 height 30
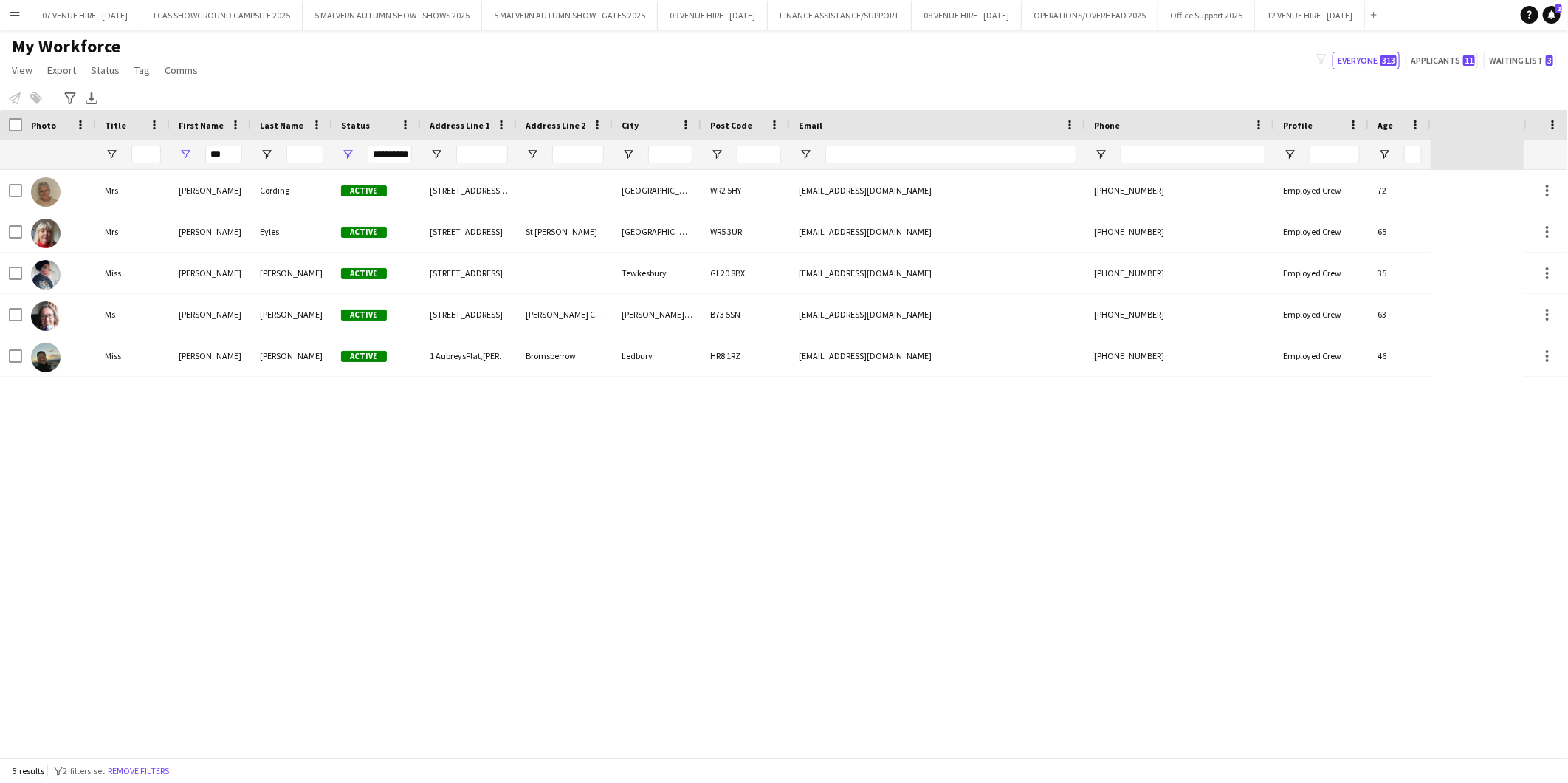
click at [203, 495] on div "Mrs Ann Cording Active 98 Comer Road Worcester WR2 5HY anncording@sky.com +4477…" at bounding box center [762, 463] width 1524 height 587
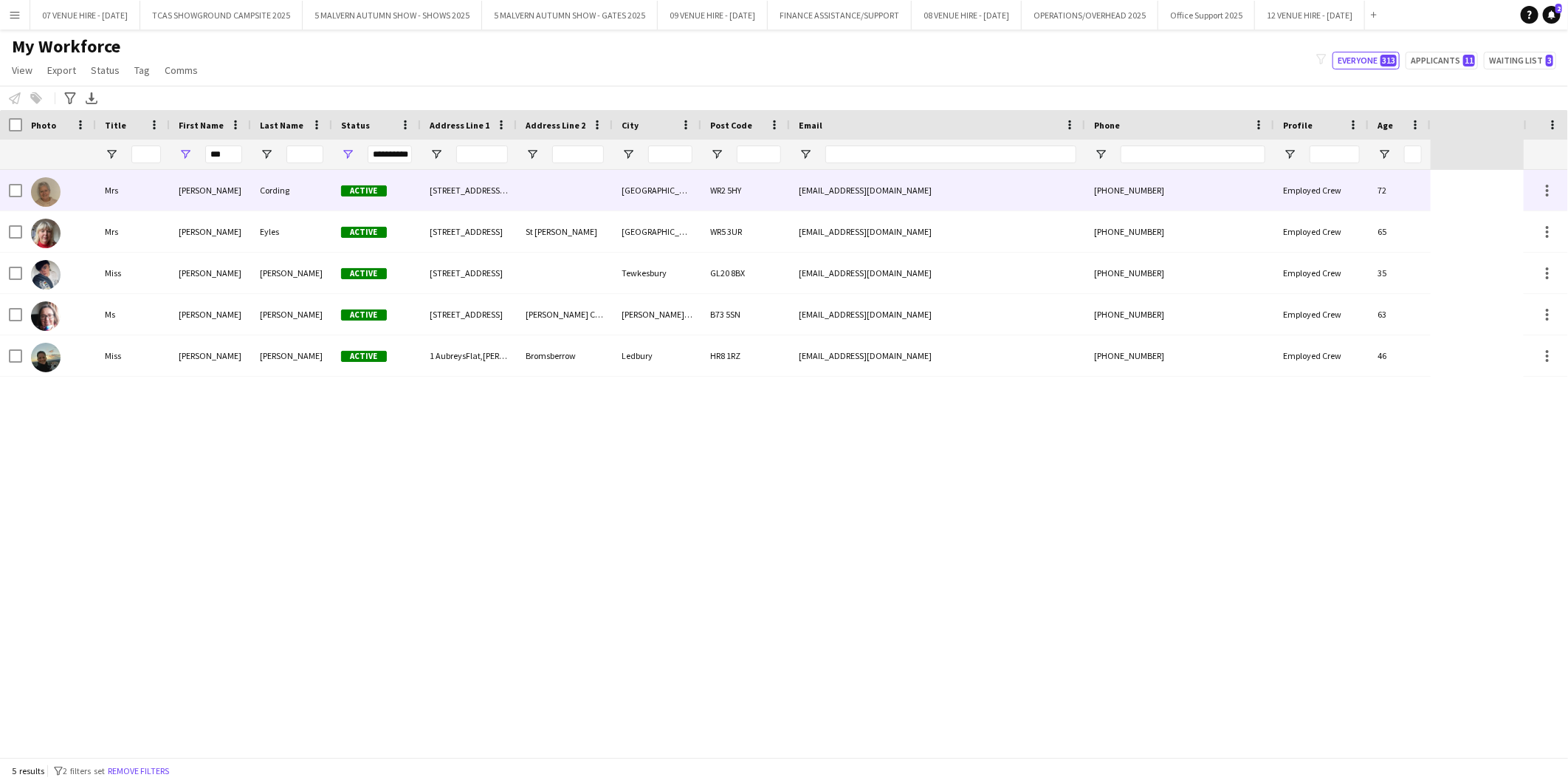
click at [56, 195] on img at bounding box center [46, 192] width 30 height 30
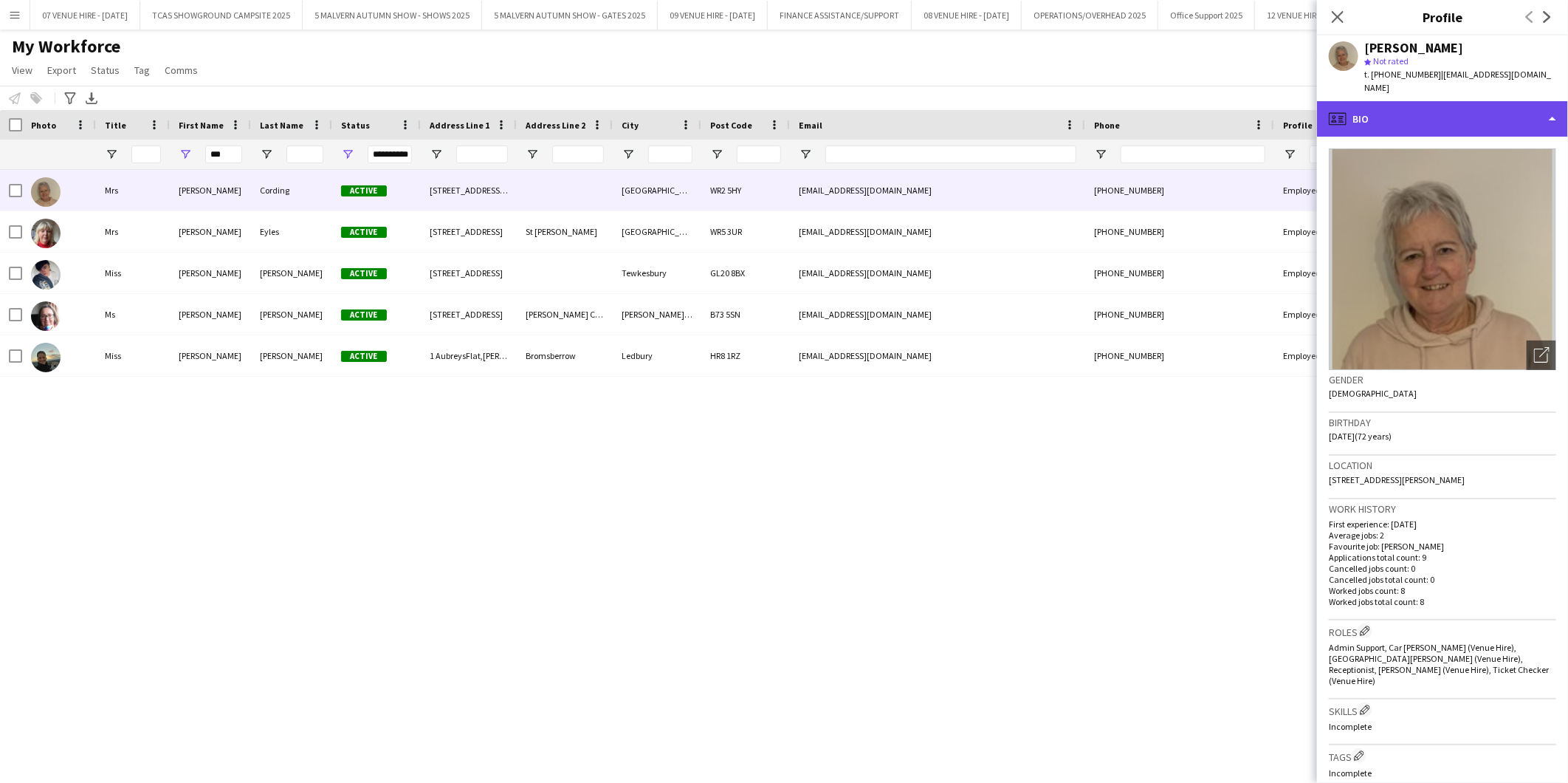
click at [1380, 101] on div "profile Bio" at bounding box center [1443, 119] width 251 height 36
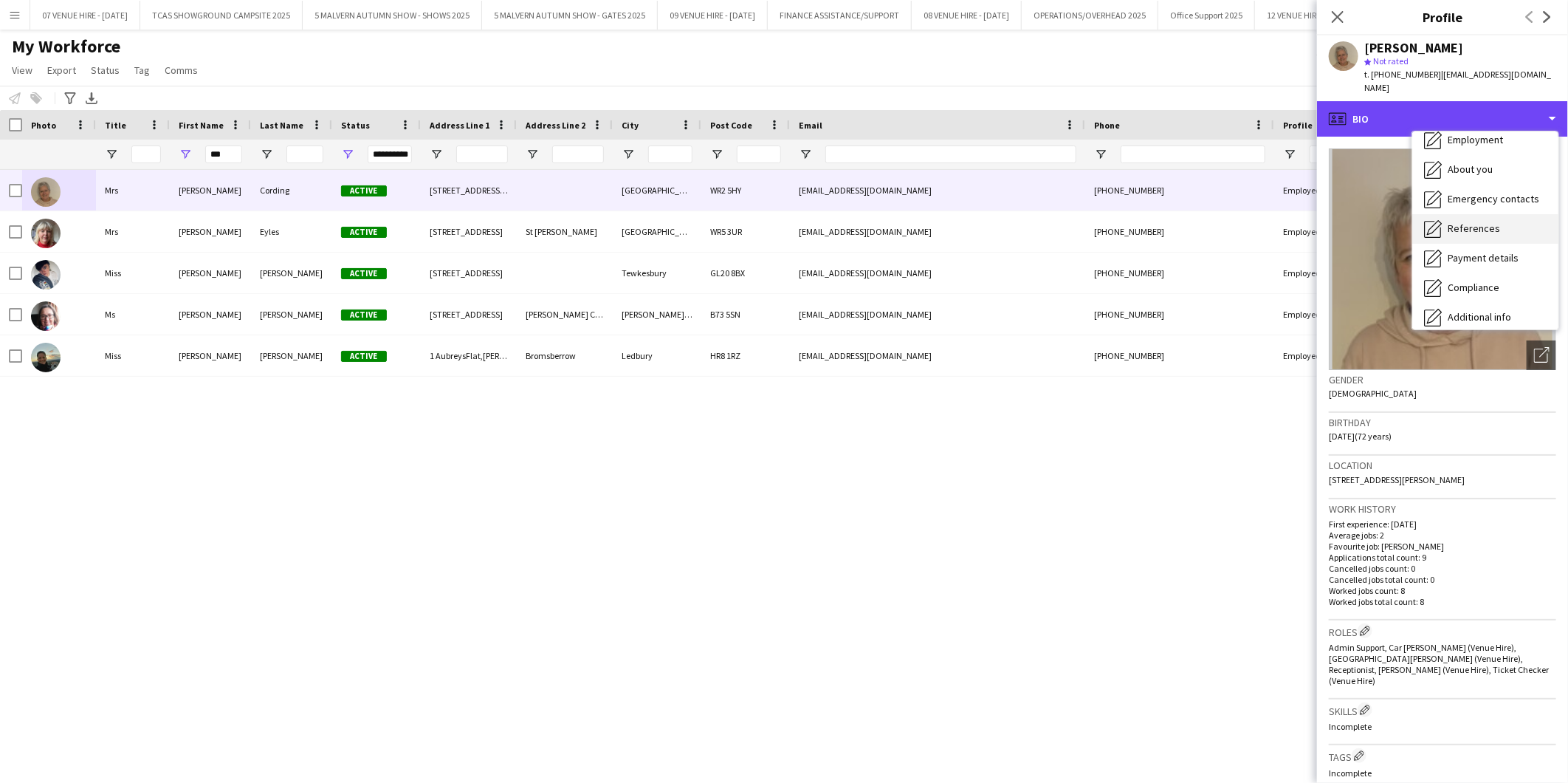
scroll to position [138, 0]
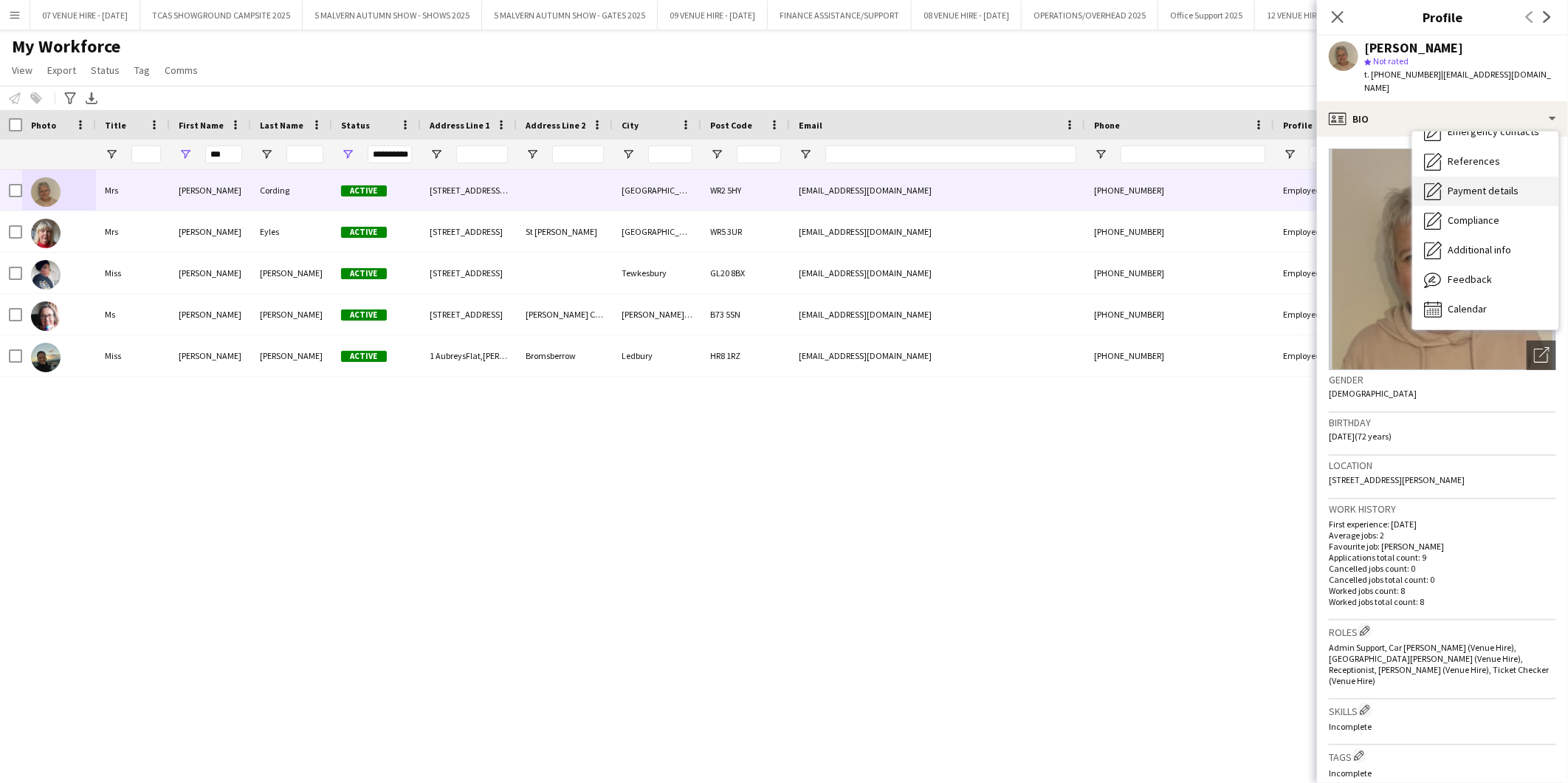
click at [1470, 184] on span "Payment details" at bounding box center [1483, 191] width 71 height 13
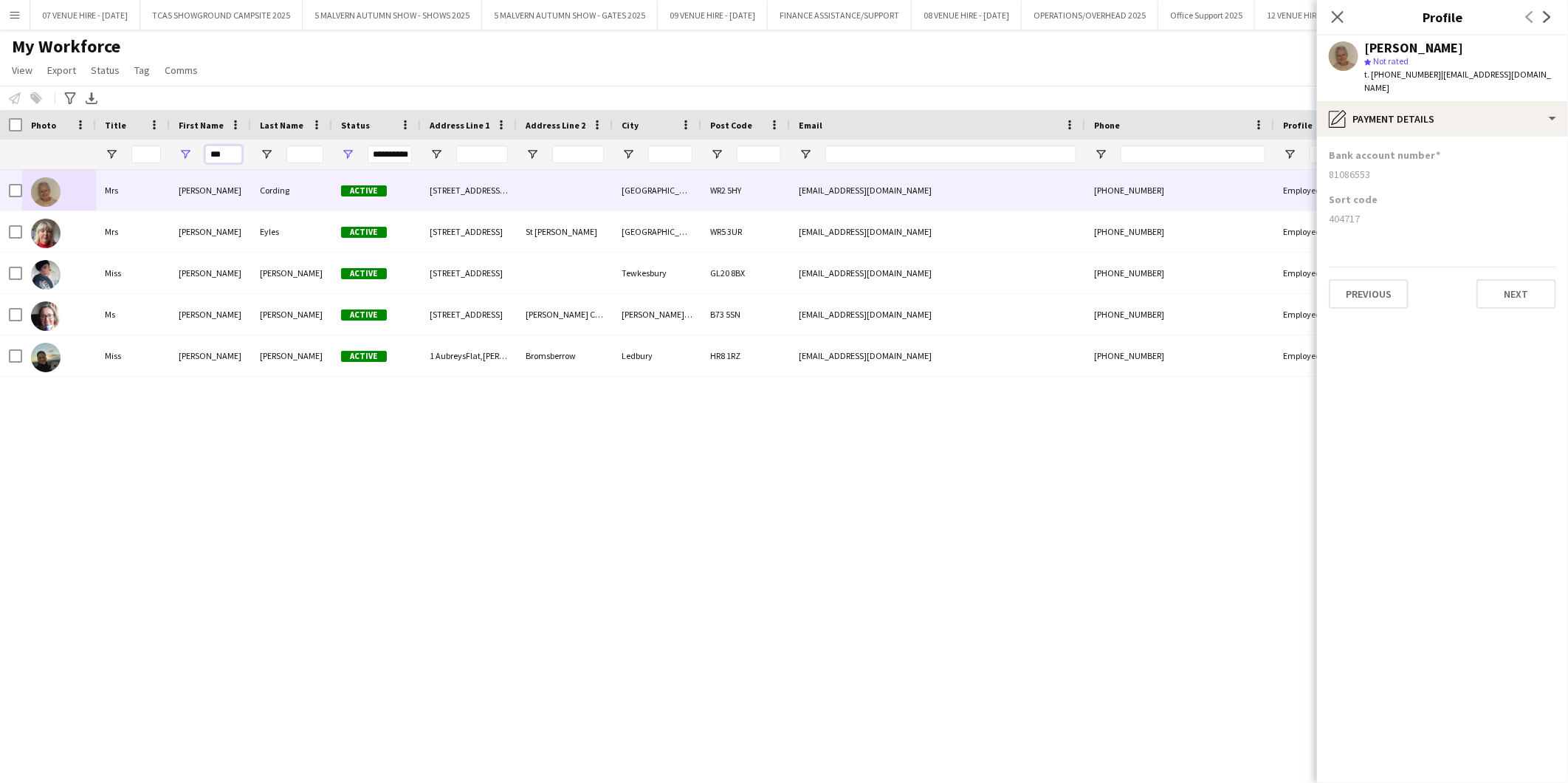
drag, startPoint x: 239, startPoint y: 152, endPoint x: 181, endPoint y: 156, distance: 58.1
click at [181, 156] on div "***" at bounding box center [211, 154] width 82 height 30
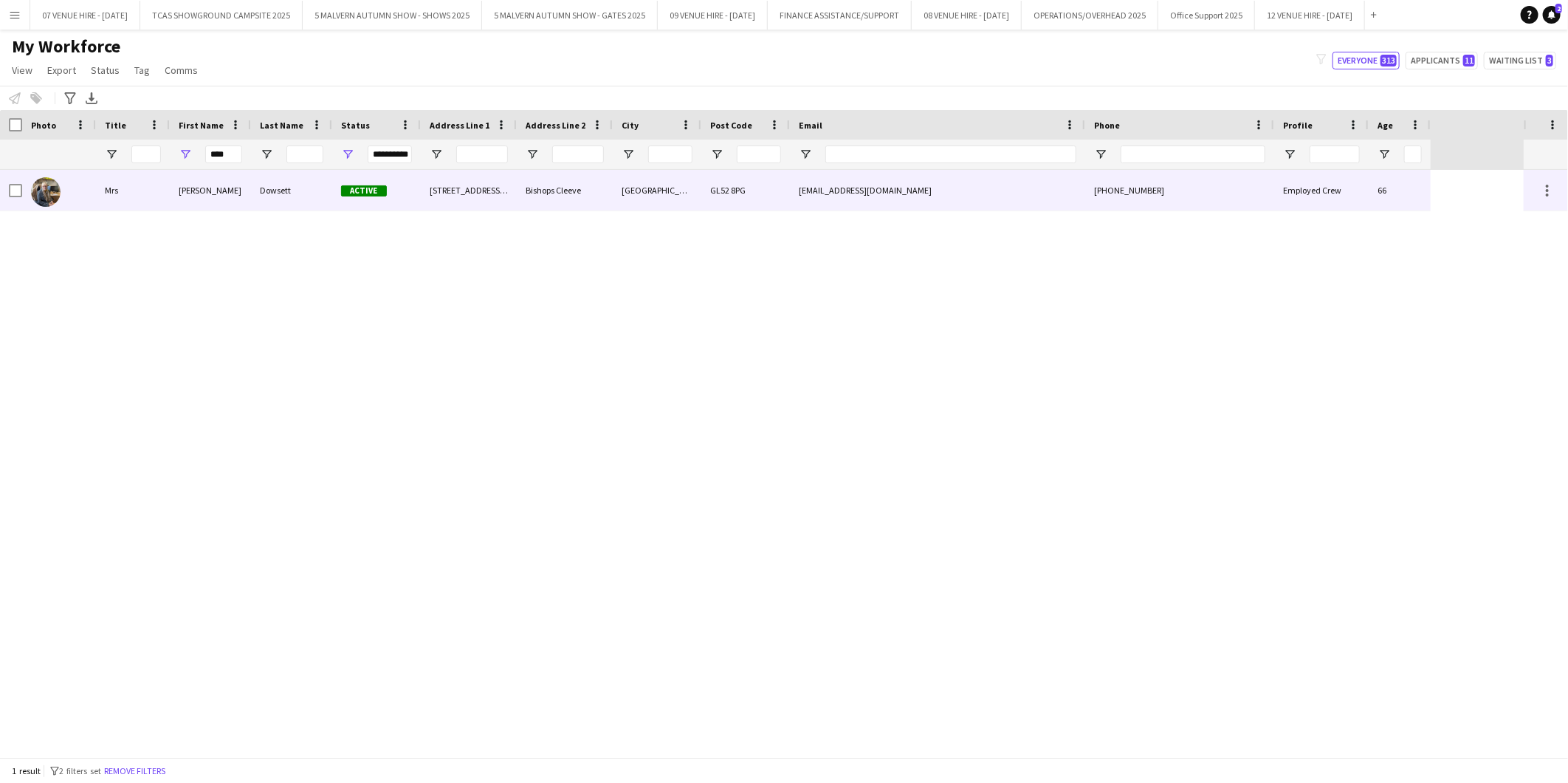
click at [43, 195] on img at bounding box center [46, 192] width 30 height 30
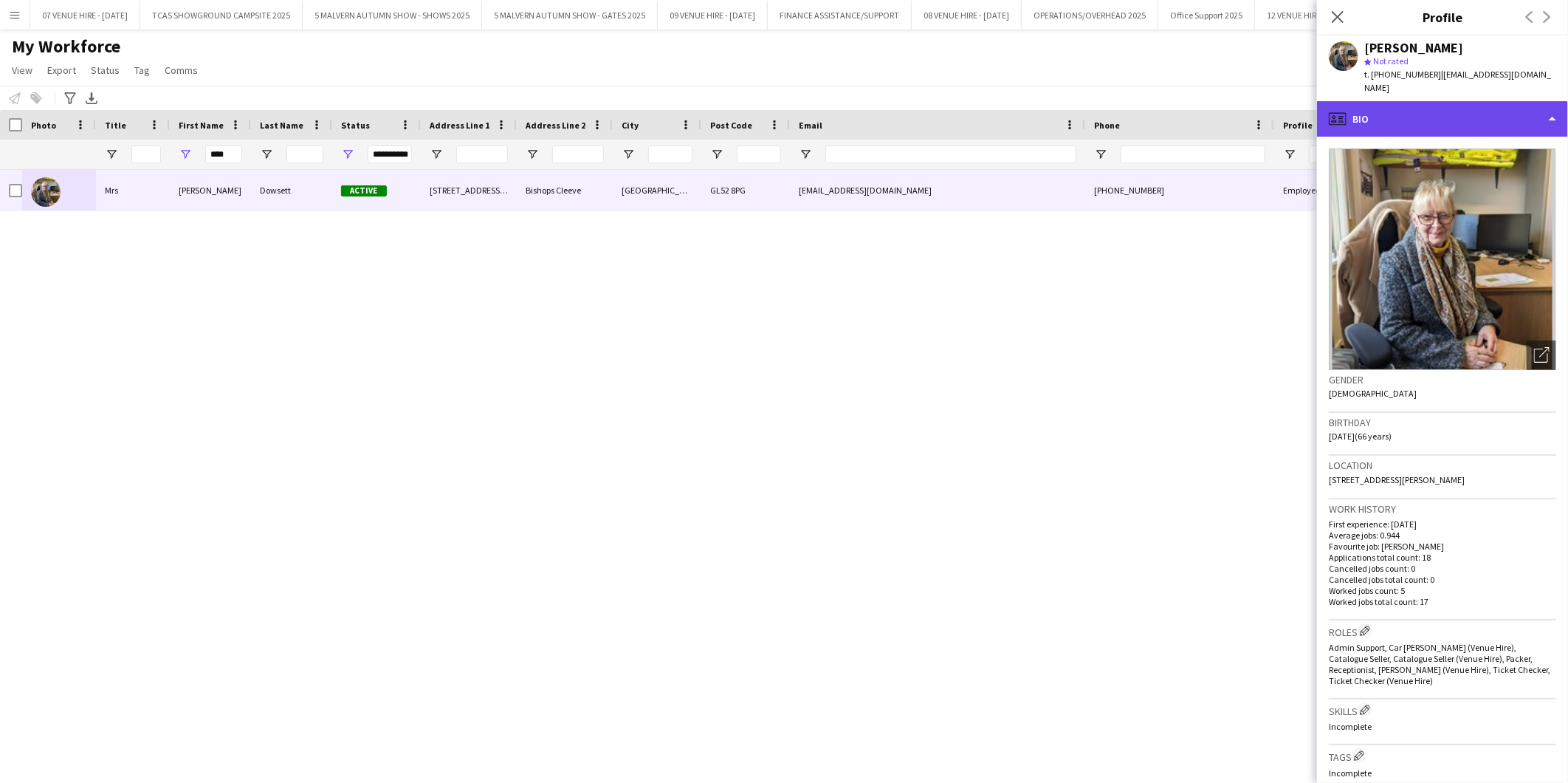
drag, startPoint x: 1419, startPoint y: 101, endPoint x: 1420, endPoint y: 109, distance: 8.1
click at [1419, 101] on div "profile Bio" at bounding box center [1443, 119] width 251 height 36
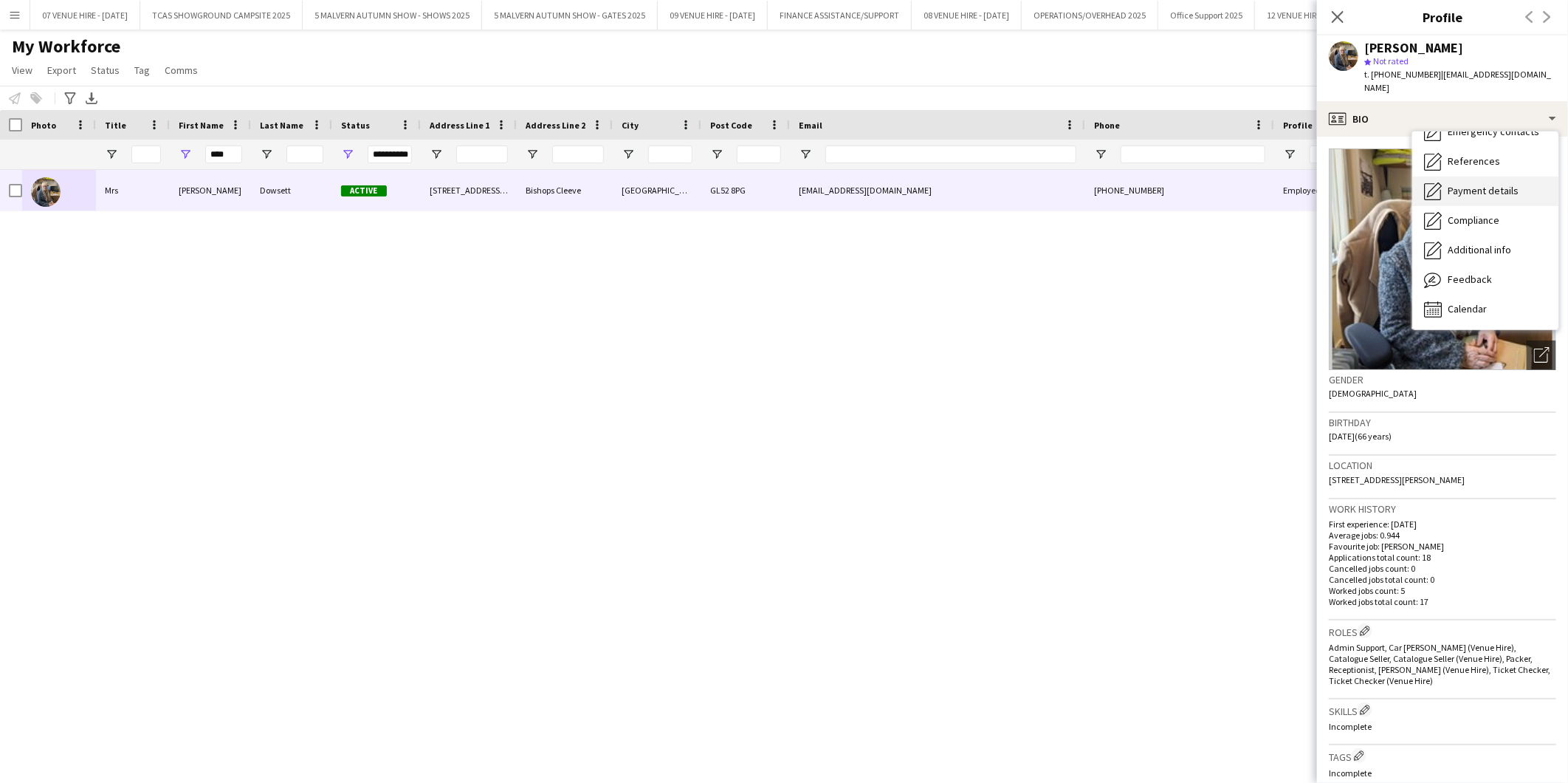
click at [1475, 184] on span "Payment details" at bounding box center [1483, 191] width 71 height 13
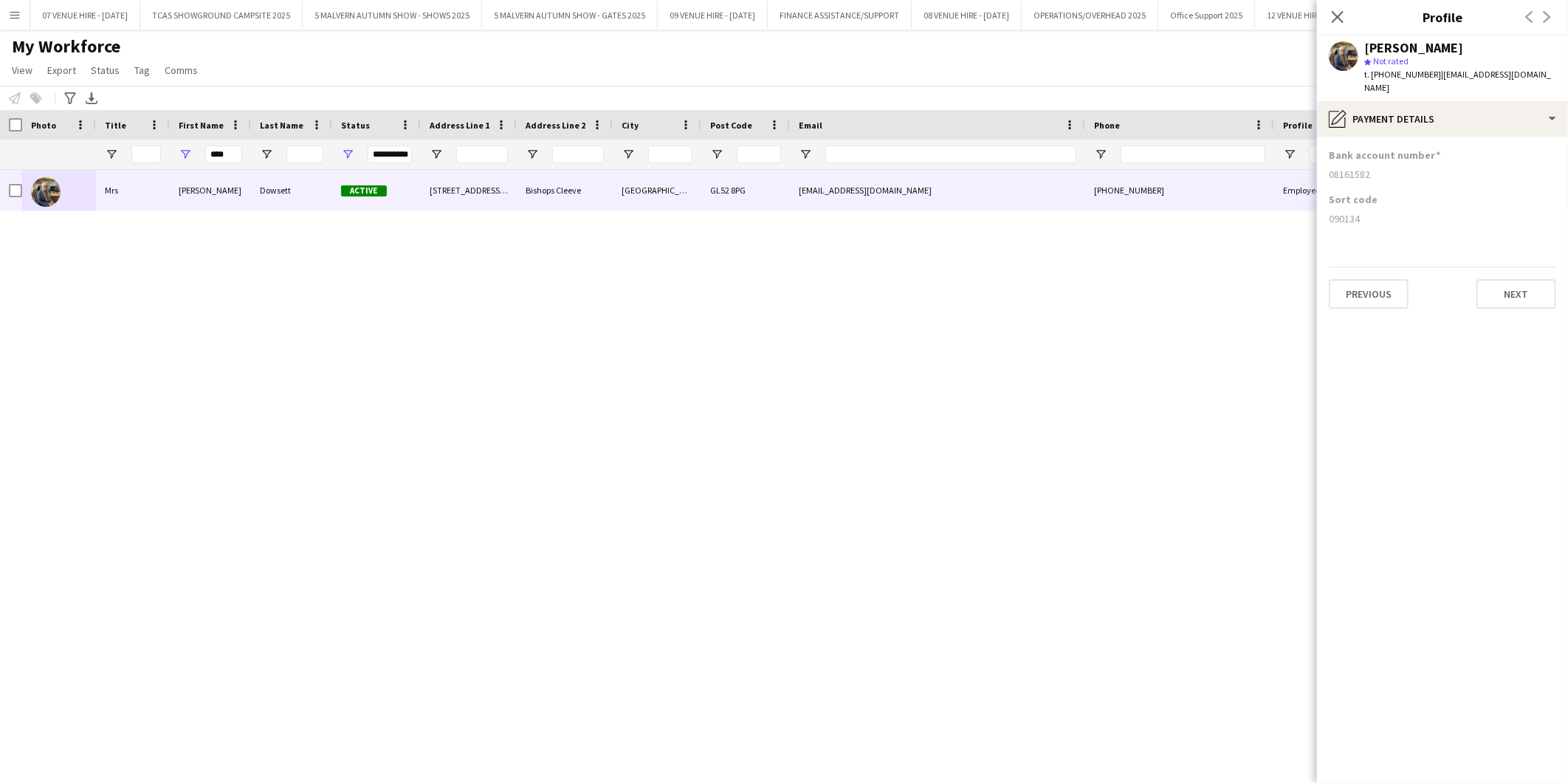
drag, startPoint x: 1340, startPoint y: 16, endPoint x: 1035, endPoint y: 30, distance: 305.3
click at [1340, 16] on icon at bounding box center [1338, 17] width 12 height 12
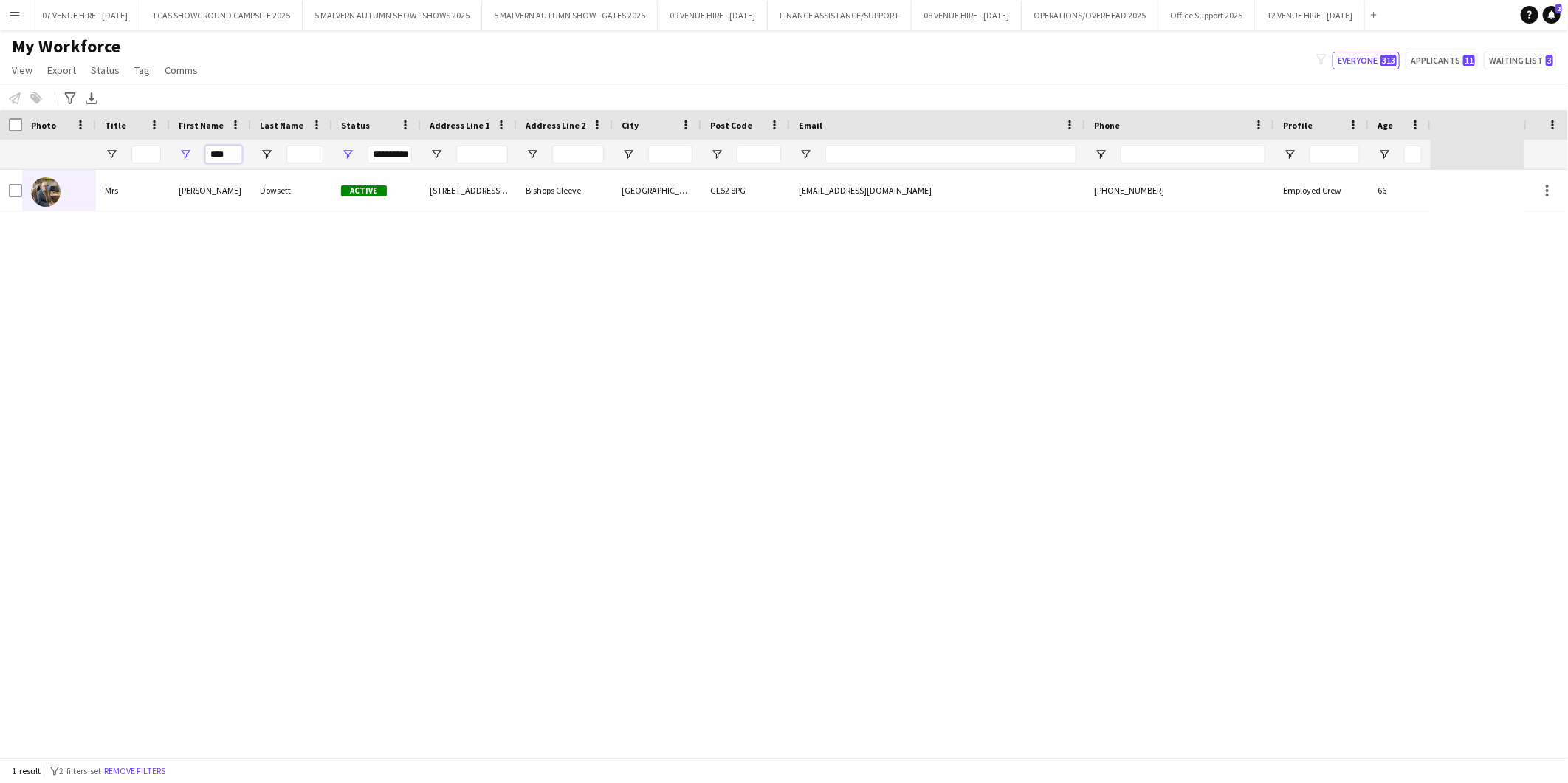
drag, startPoint x: 230, startPoint y: 153, endPoint x: 198, endPoint y: 153, distance: 32.0
click at [198, 153] on div "****" at bounding box center [211, 154] width 82 height 30
type input "*******"
click at [384, 345] on div "Ms Jeannette Morris Active 21 Britwell Road Sutton Coldfield Sutton Coldfield B…" at bounding box center [762, 463] width 1524 height 587
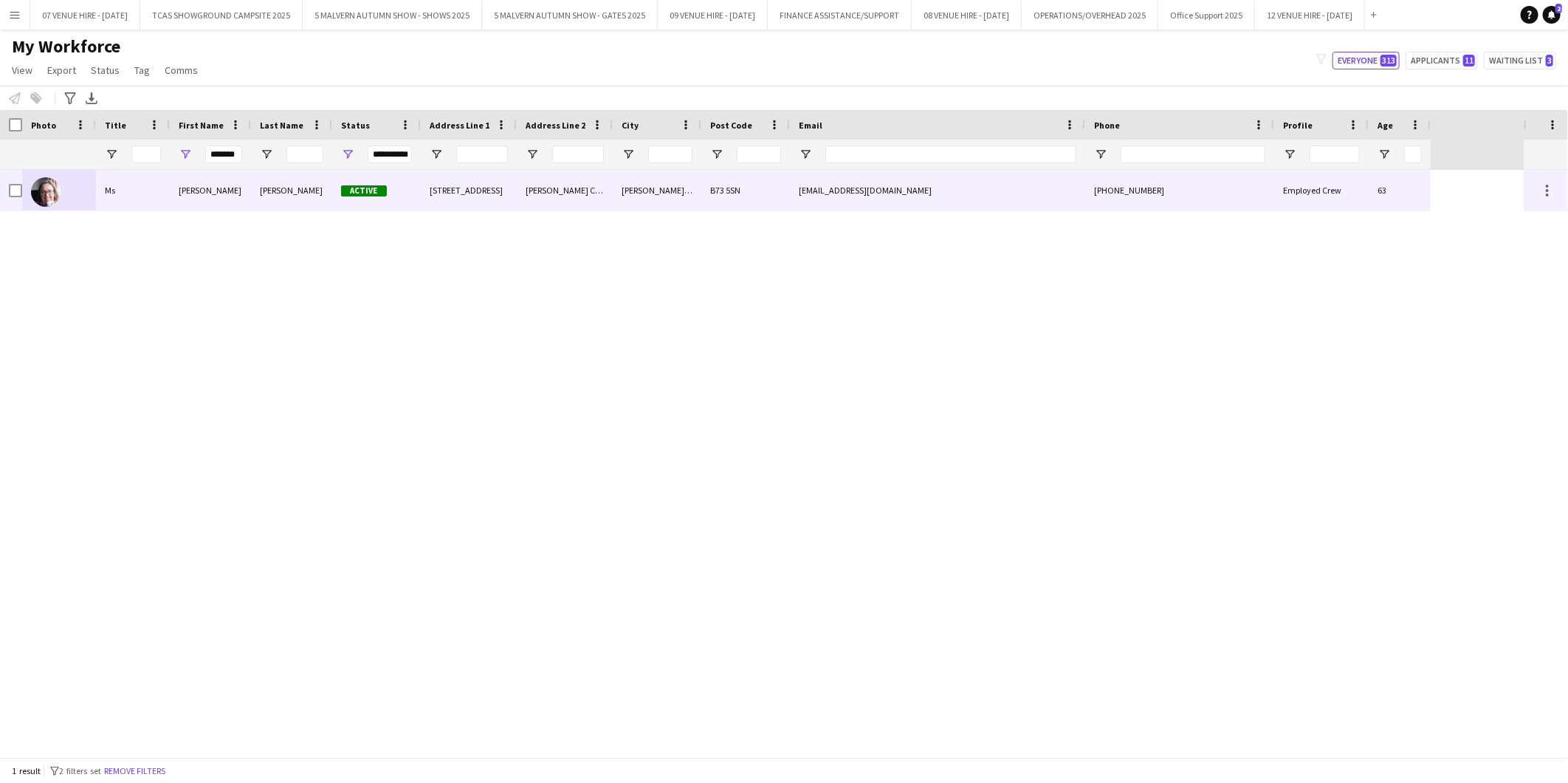
click at [54, 188] on img at bounding box center [46, 192] width 30 height 30
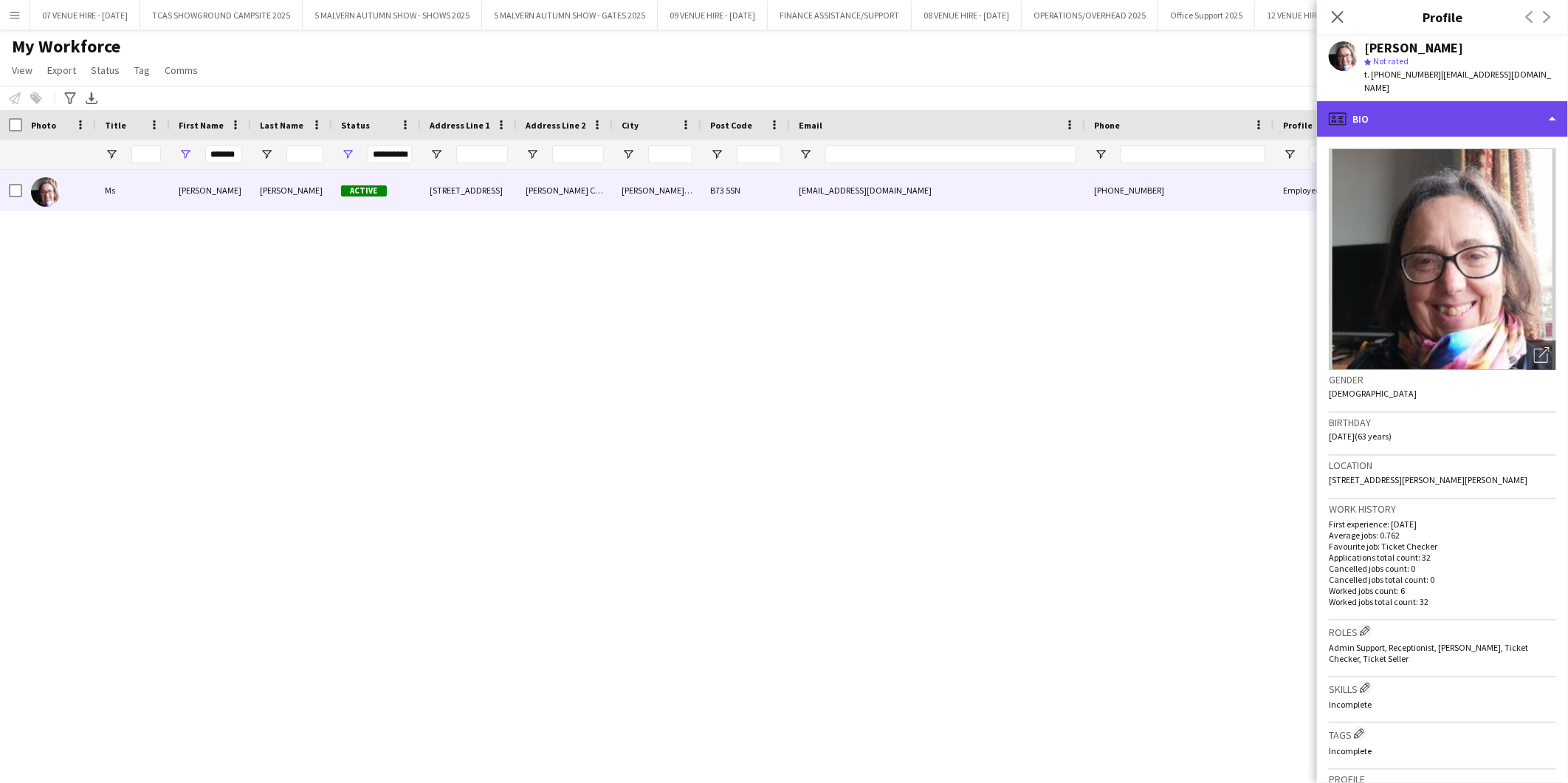
click at [1438, 109] on div "profile Bio" at bounding box center [1443, 119] width 251 height 36
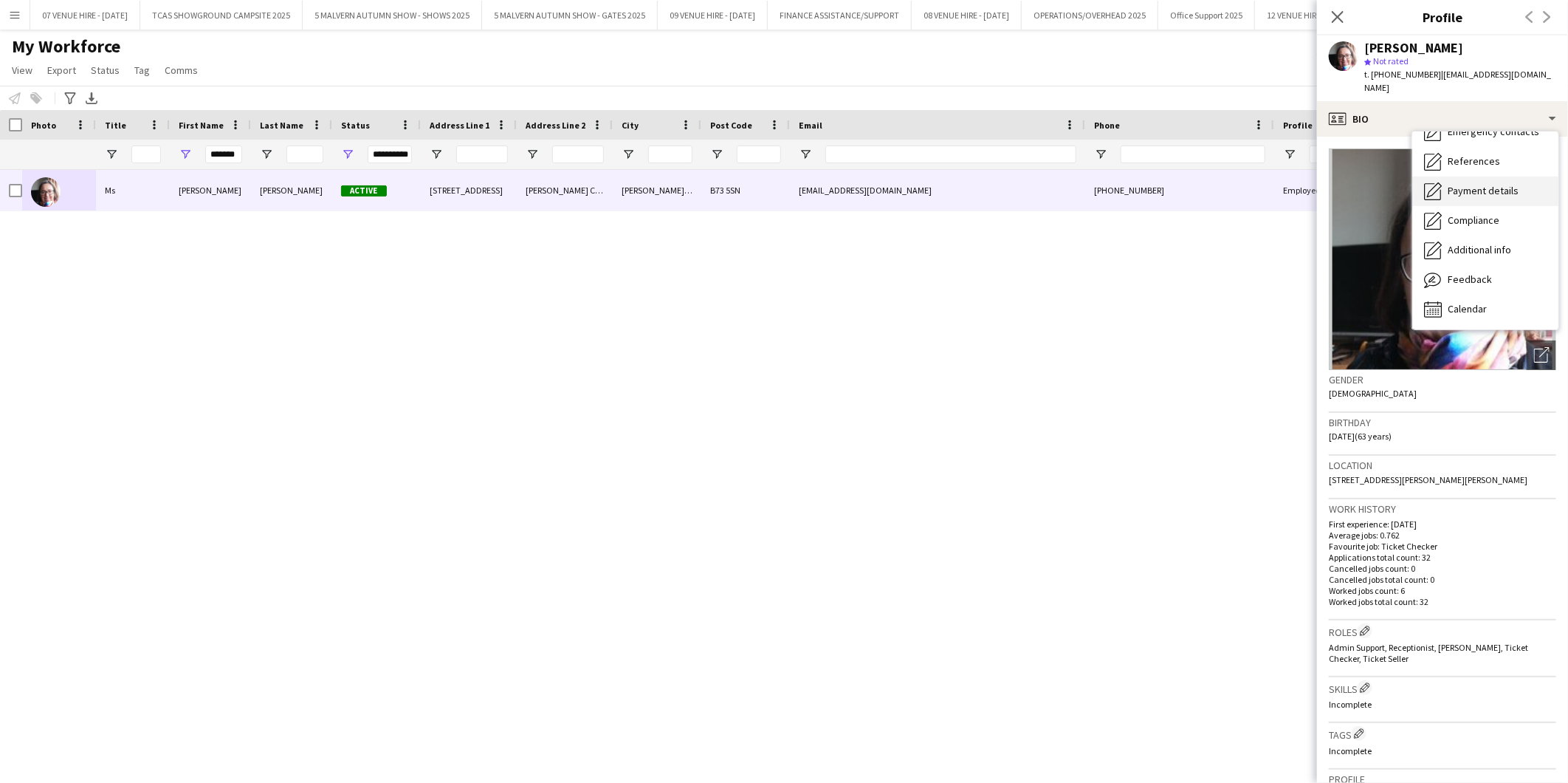
click at [1486, 184] on span "Payment details" at bounding box center [1483, 191] width 71 height 13
